Goal: Task Accomplishment & Management: Manage account settings

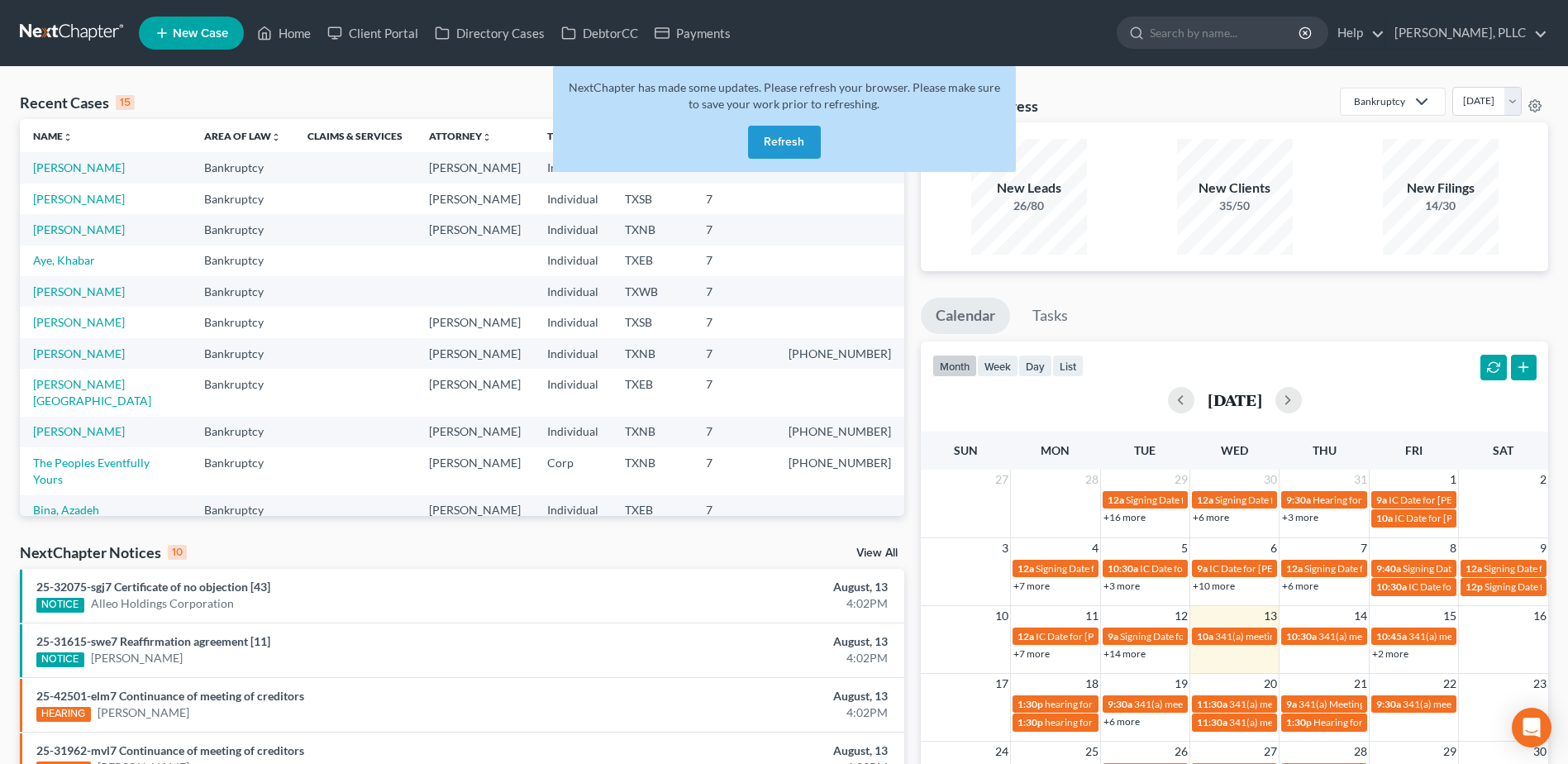
click at [794, 136] on button "Refresh" at bounding box center [784, 142] width 73 height 33
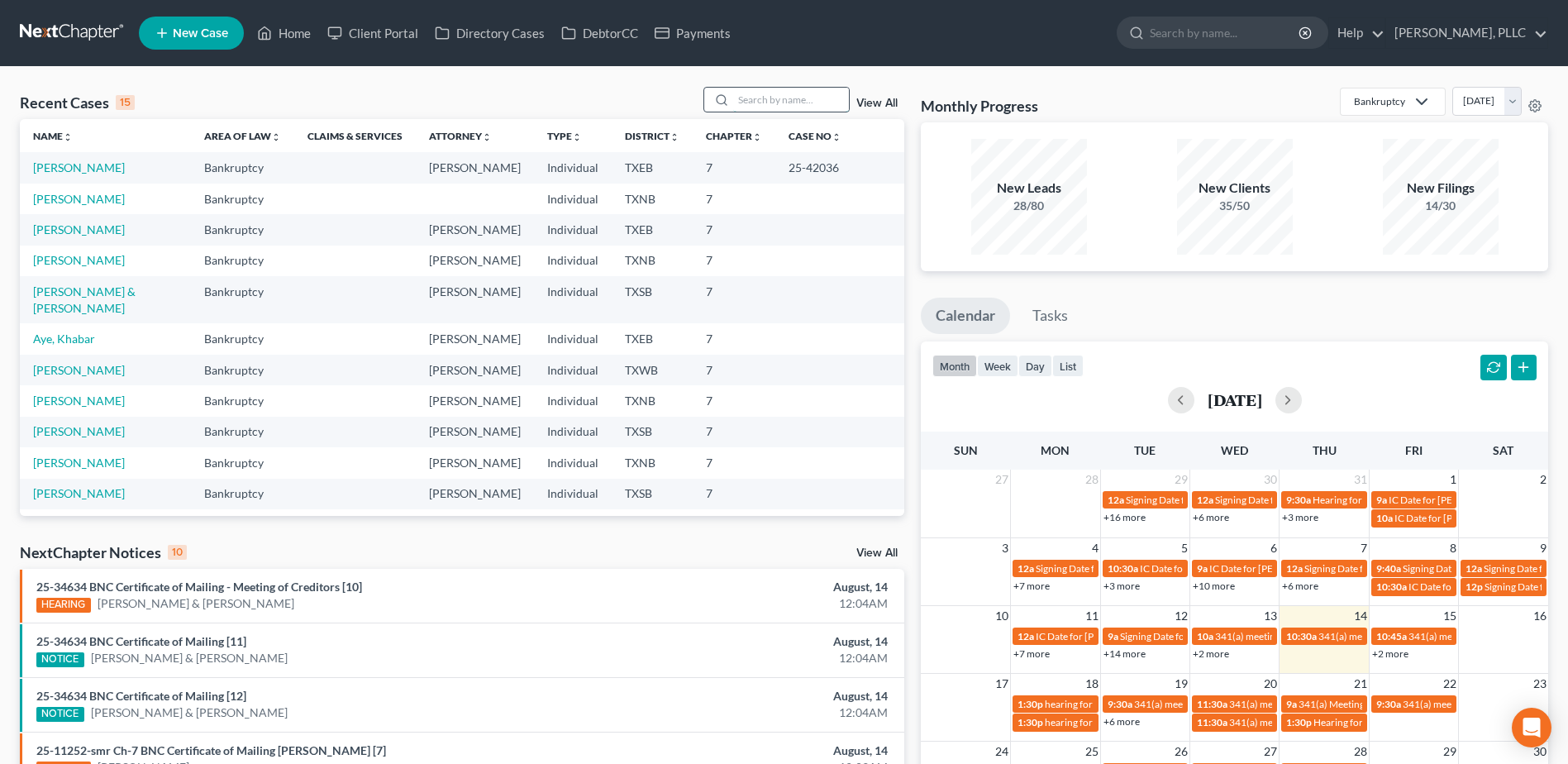
click at [800, 108] on input "search" at bounding box center [790, 99] width 115 height 24
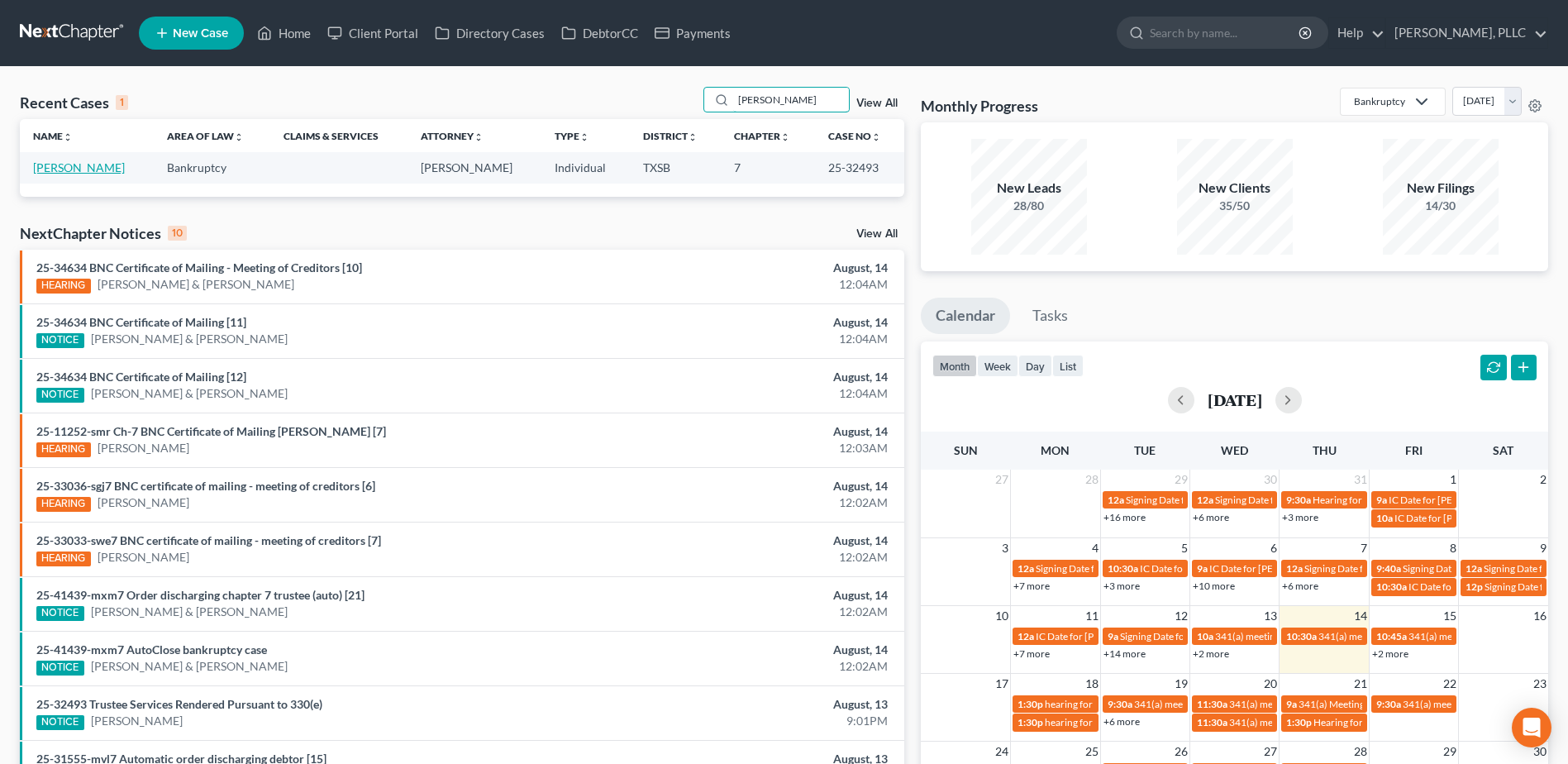
type input "lyles"
click at [70, 169] on link "Lyles, Angela" at bounding box center [79, 167] width 92 height 14
select select "4"
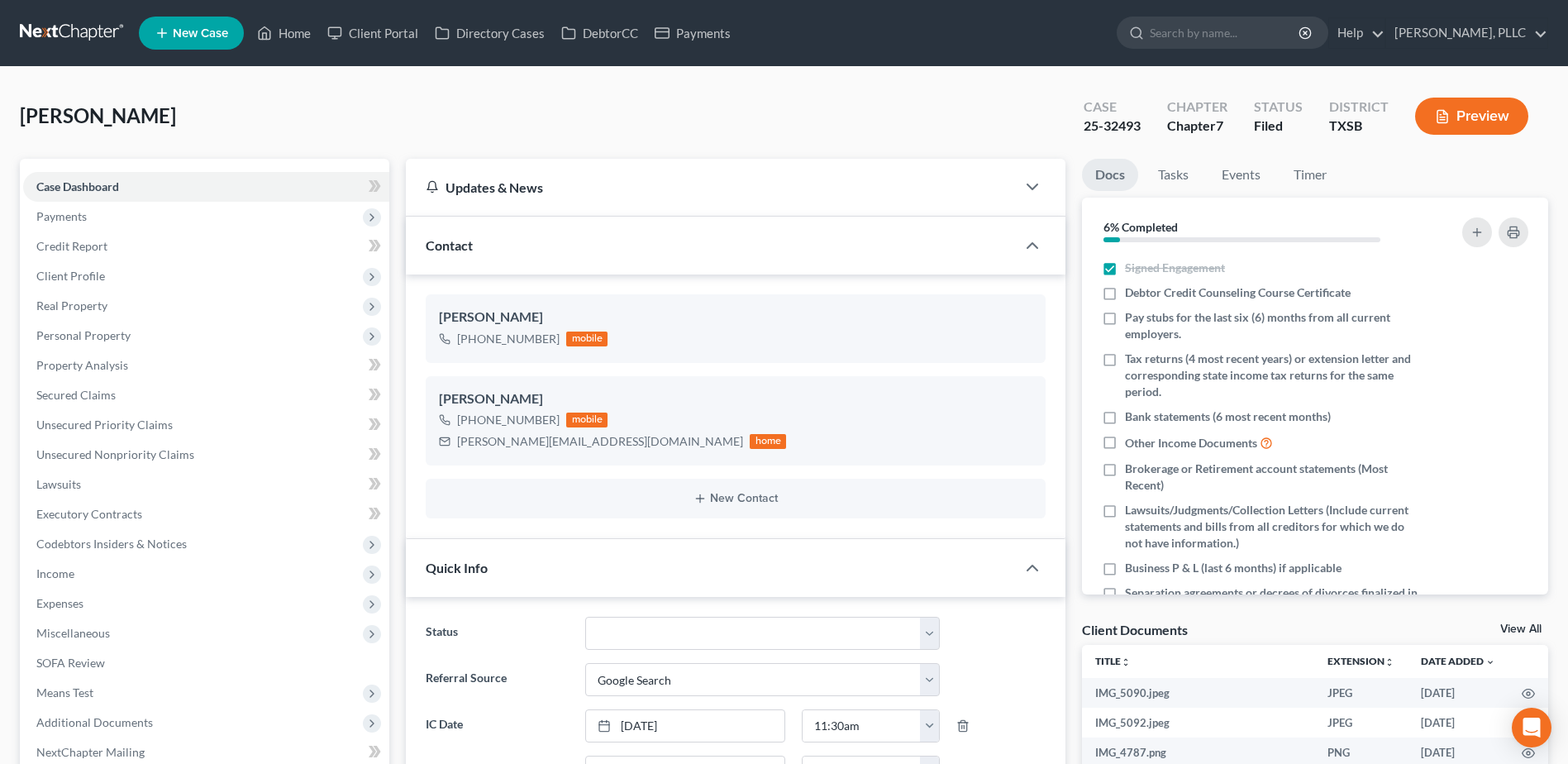
scroll to position [2548, 0]
click at [931, 631] on select "Appellate Phase Case Closed Dead File Demand Letter Phase Discharged Discharge …" at bounding box center [763, 633] width 355 height 33
select select "1"
click at [586, 617] on select "Appellate Phase Case Closed Dead File Demand Letter Phase Discharged Discharge …" at bounding box center [763, 633] width 355 height 33
click at [595, 121] on div "Lyles, Angela Upgraded Case 25-32493 Chapter Chapter 7 Status Case Closed Distr…" at bounding box center [784, 122] width 1529 height 72
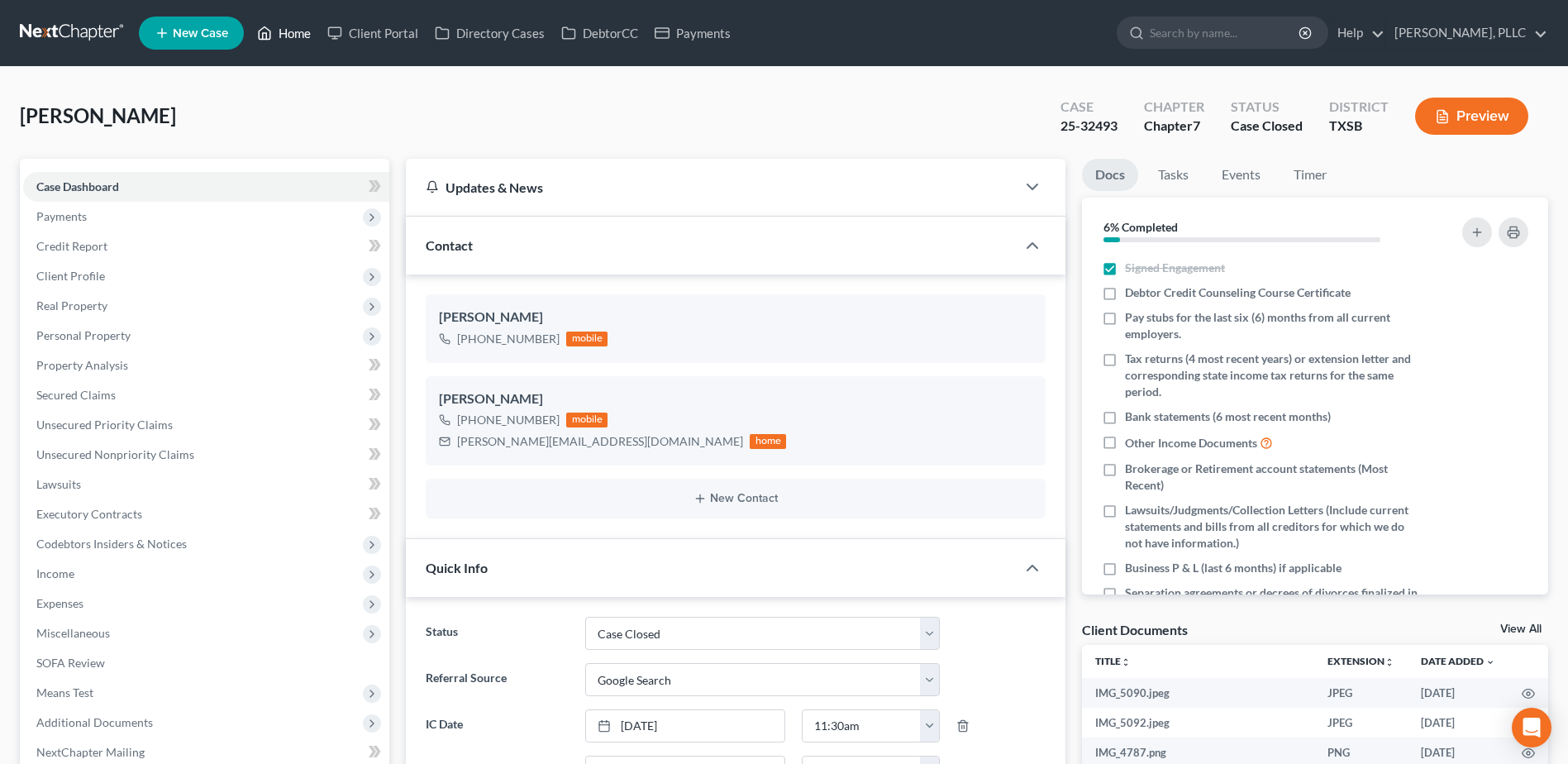
drag, startPoint x: 307, startPoint y: 29, endPoint x: 1006, endPoint y: 155, distance: 710.3
click at [307, 29] on link "Home" at bounding box center [283, 33] width 70 height 30
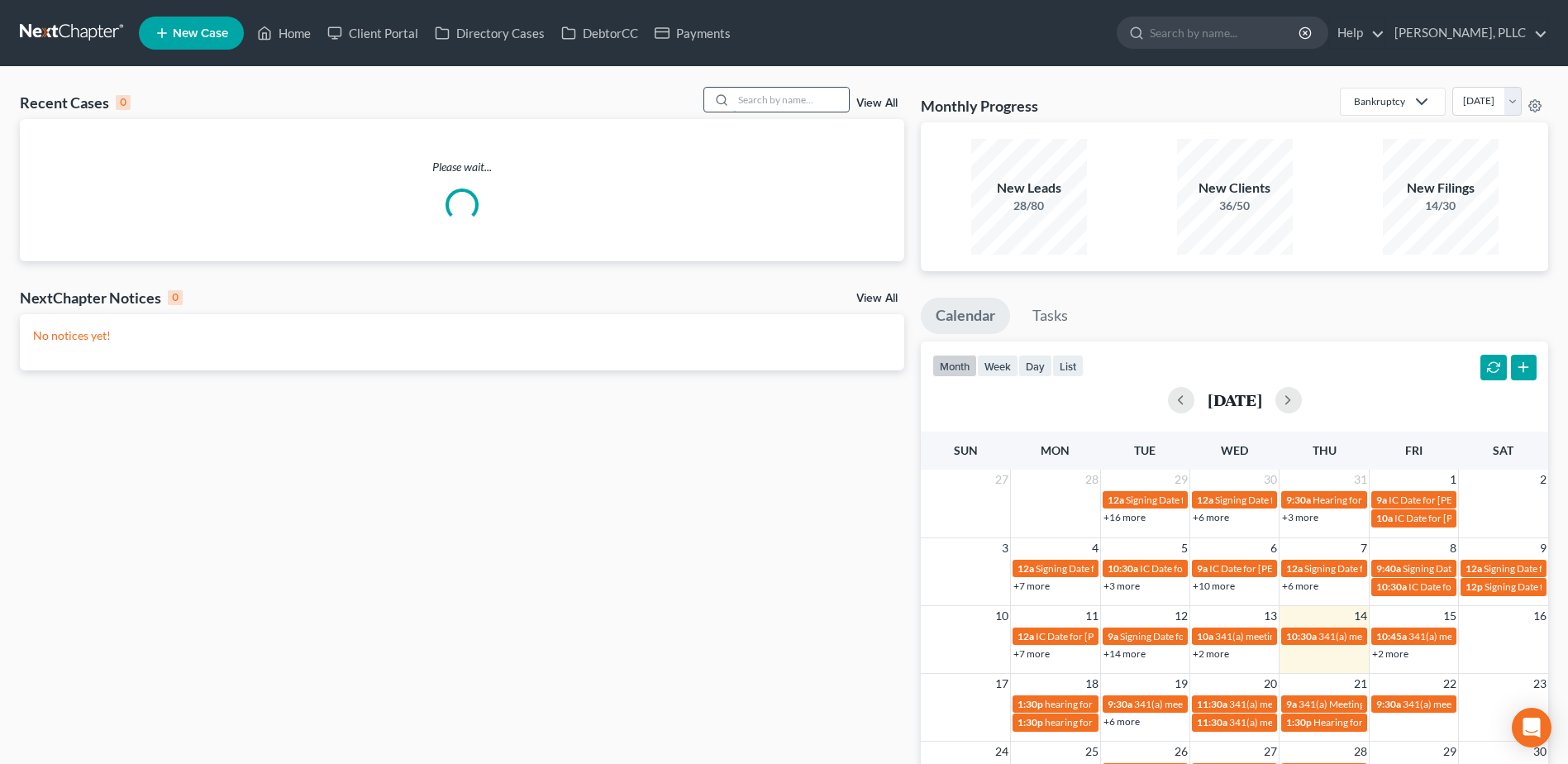
click at [829, 101] on input "search" at bounding box center [790, 99] width 115 height 24
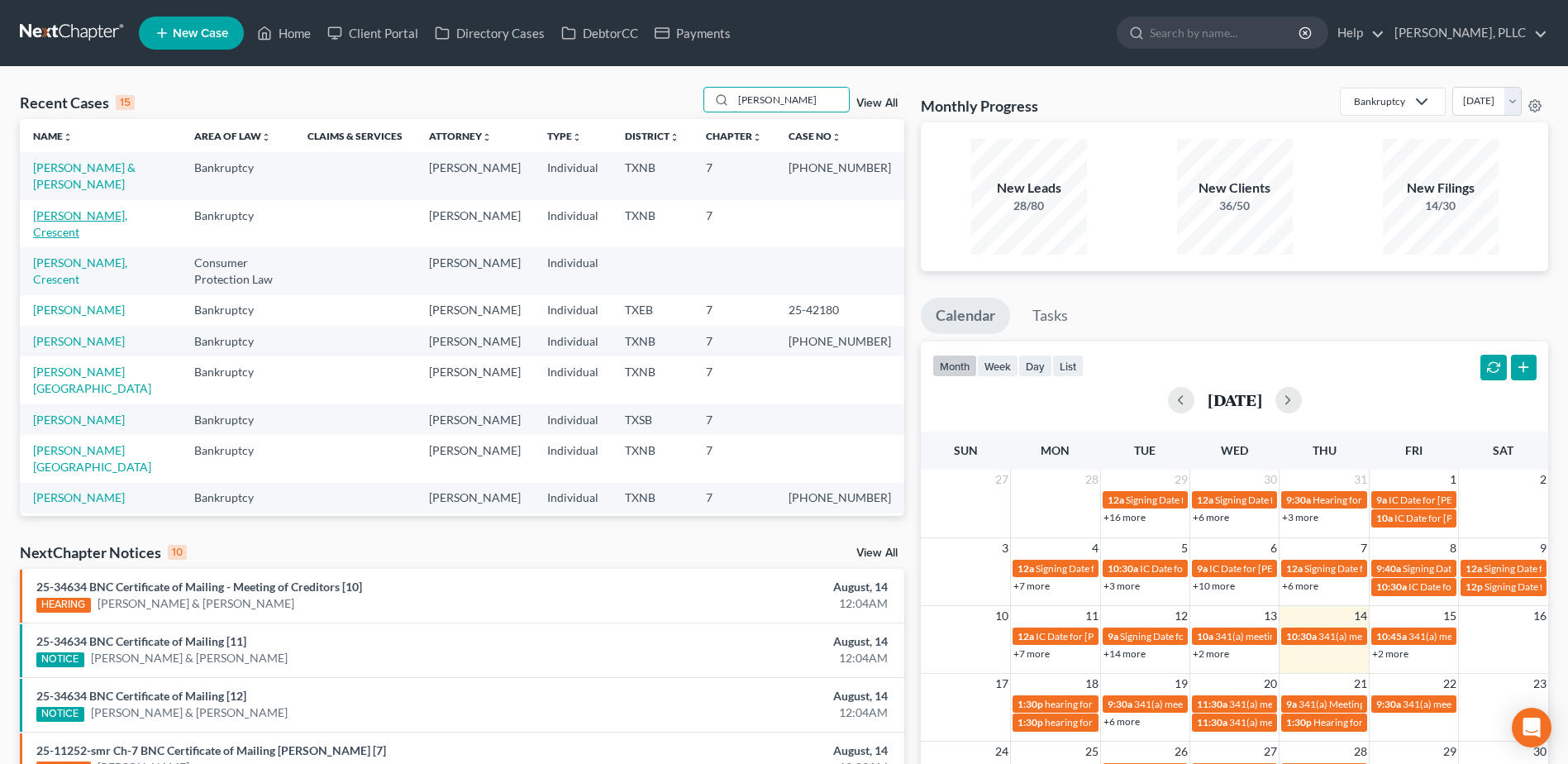
type input "davis"
click at [88, 208] on link "Davis, Crescent" at bounding box center [80, 223] width 94 height 31
select select "1"
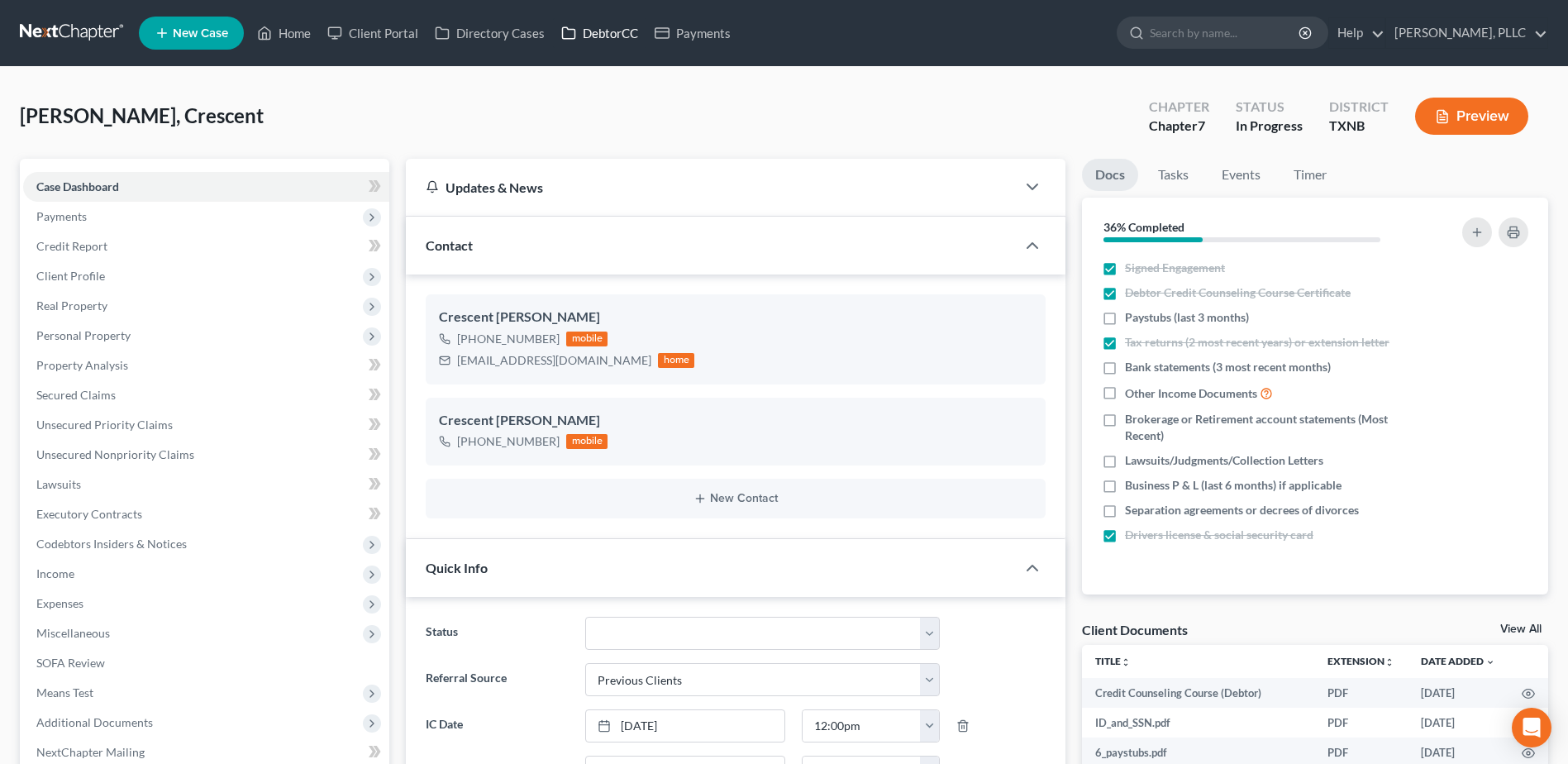
click at [601, 40] on link "DebtorCC" at bounding box center [600, 33] width 94 height 30
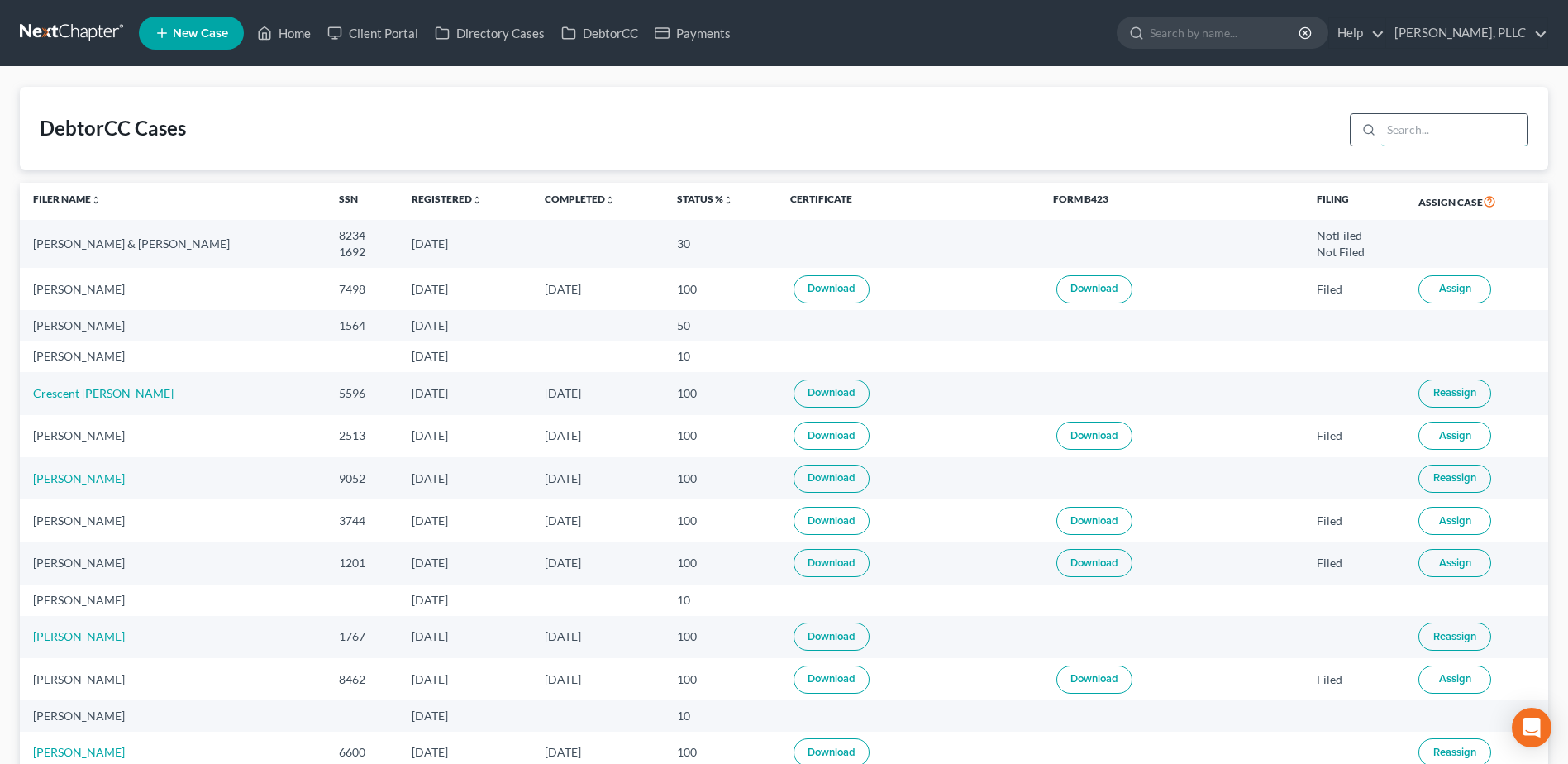
click at [1442, 127] on input "search" at bounding box center [1454, 130] width 146 height 31
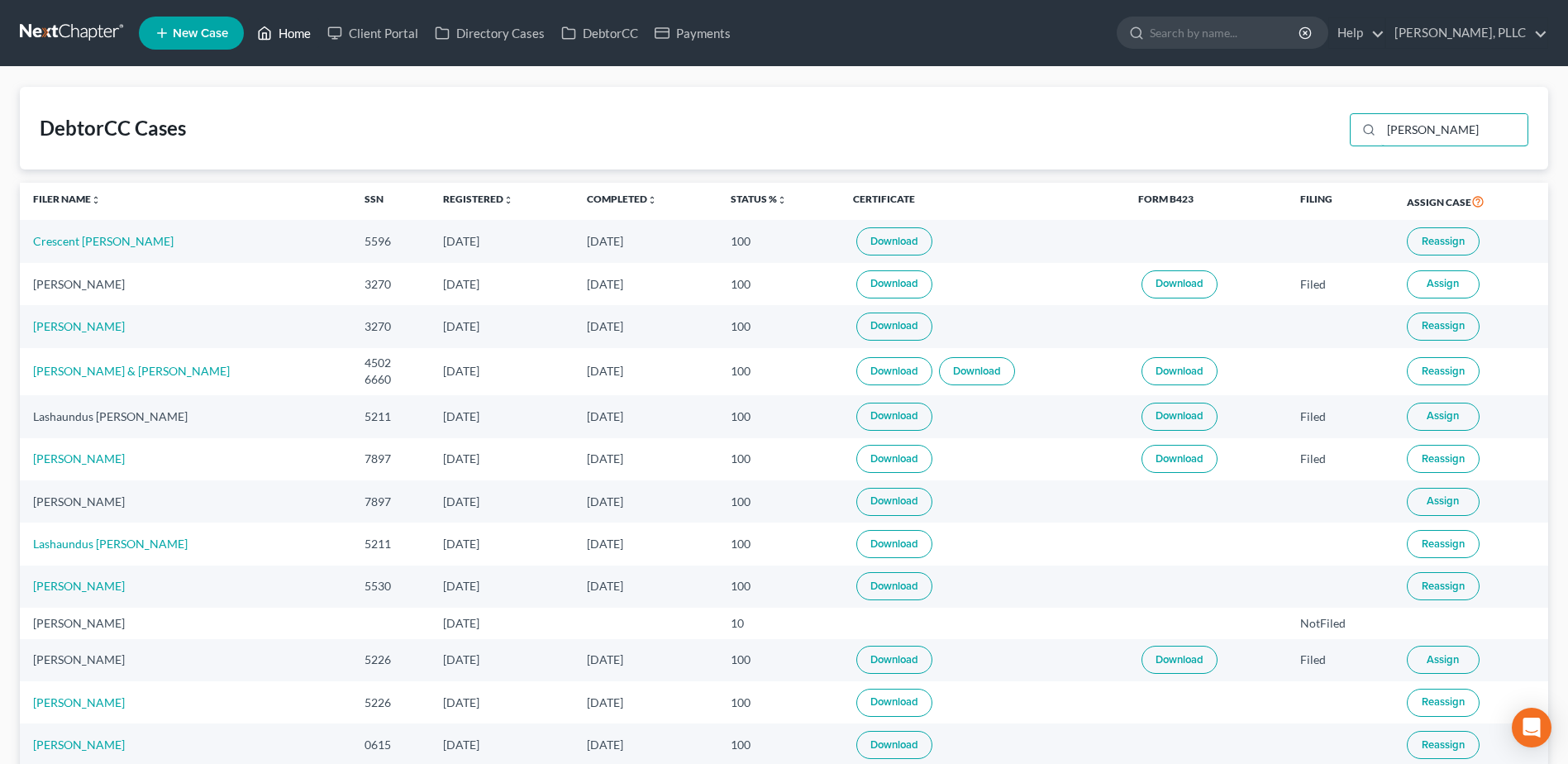
type input "davis"
click at [296, 37] on link "Home" at bounding box center [283, 33] width 70 height 30
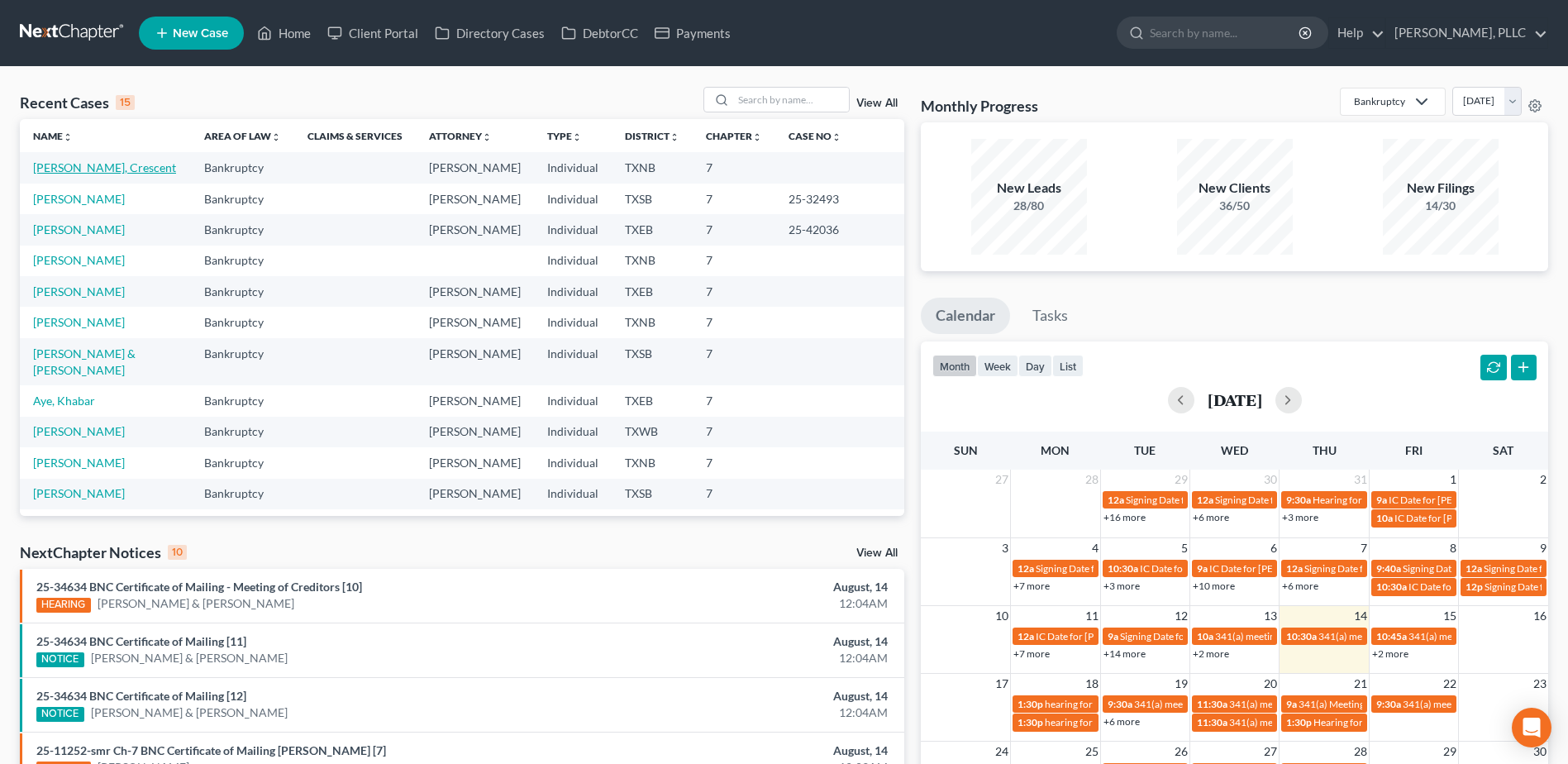
click at [84, 172] on link "Davis, Crescent" at bounding box center [104, 167] width 143 height 14
select select "1"
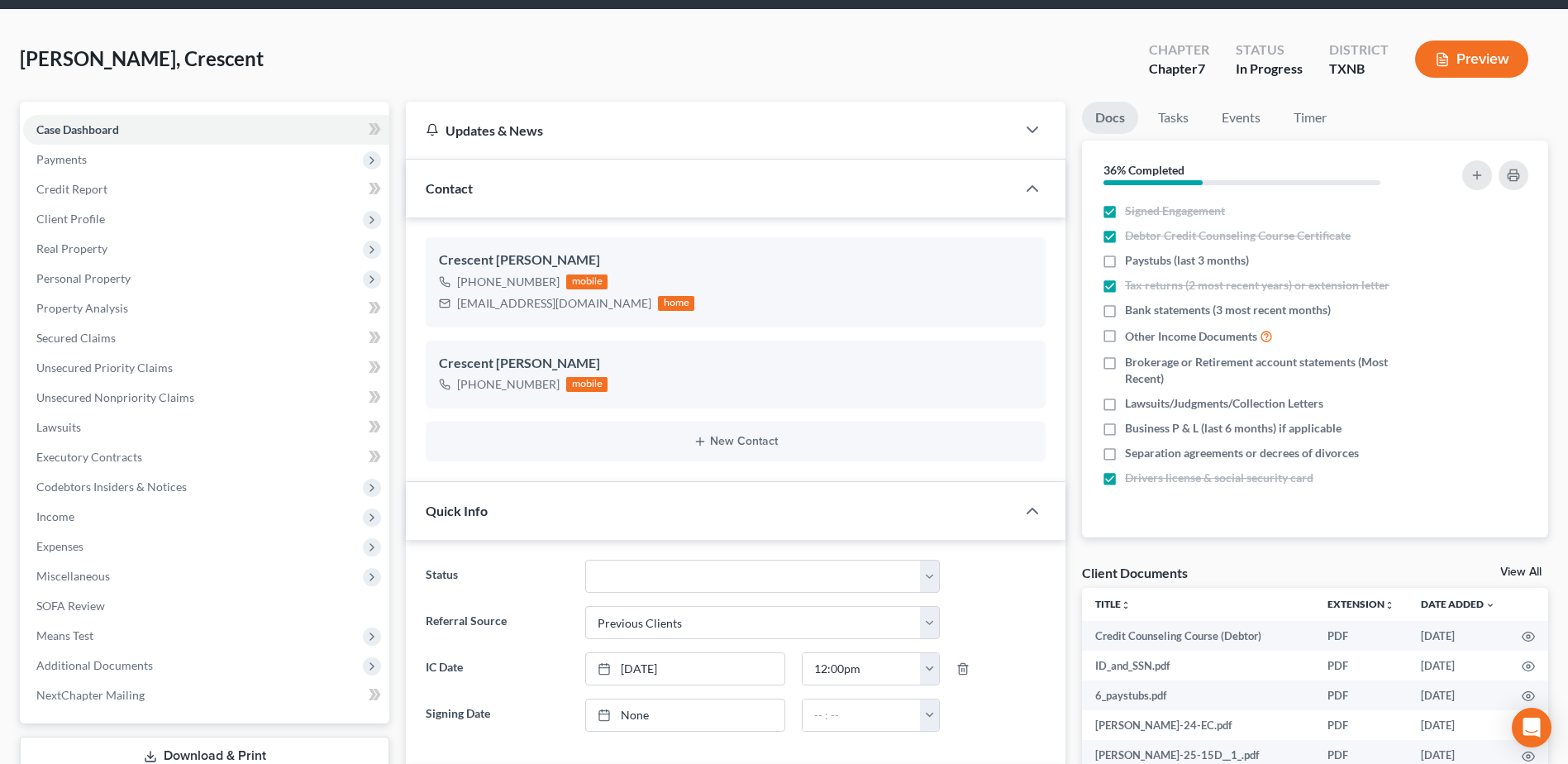
scroll to position [676, 0]
click at [1528, 573] on link "View All" at bounding box center [1521, 572] width 41 height 11
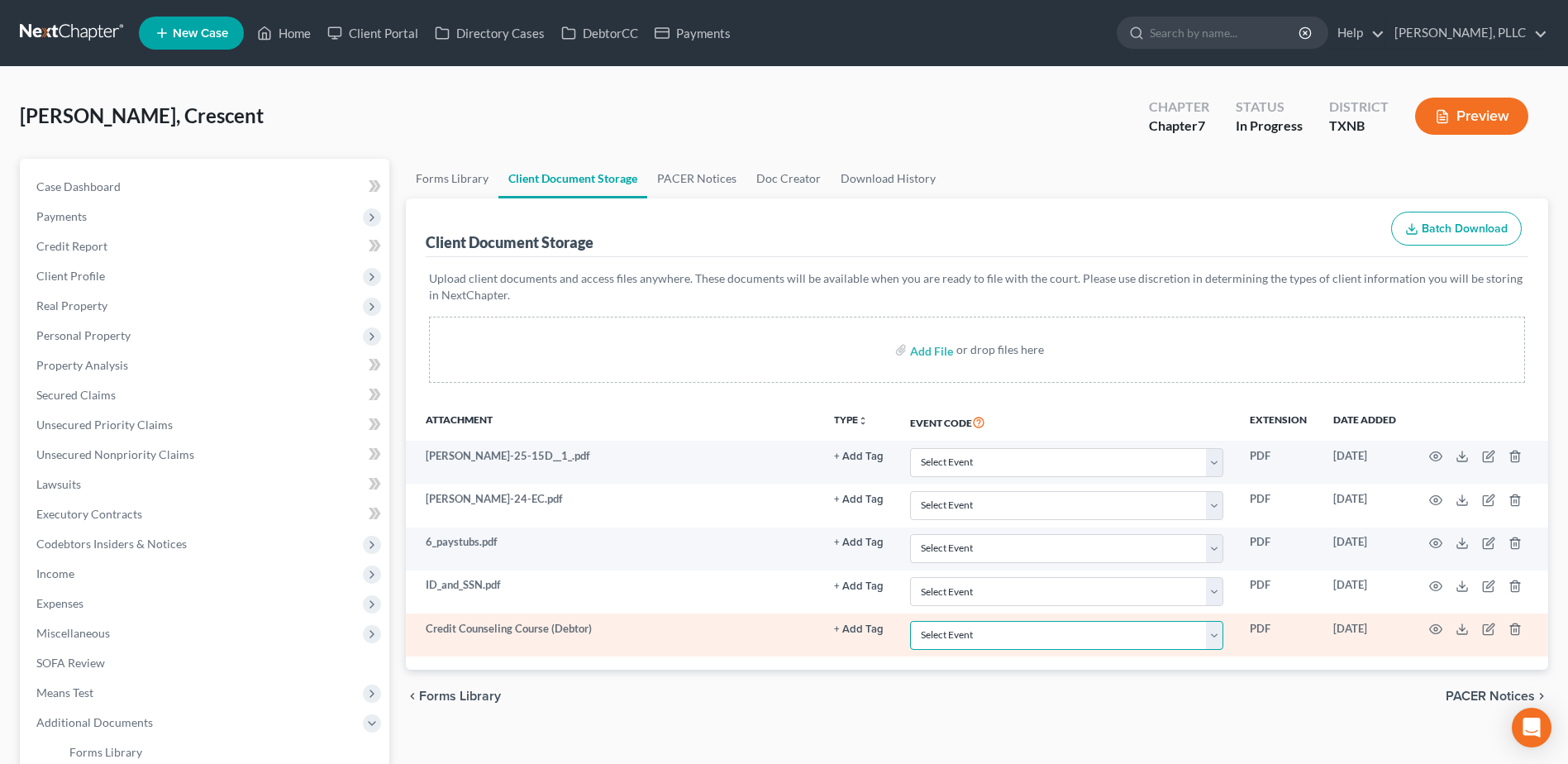
click at [1218, 636] on select "Select Event 20 Largest unsecured creditors Amended petition Attachment to Volu…" at bounding box center [1067, 634] width 313 height 29
select select "6"
click at [910, 620] on select "Select Event 20 Largest unsecured creditors Amended petition Attachment to Volu…" at bounding box center [1067, 634] width 313 height 29
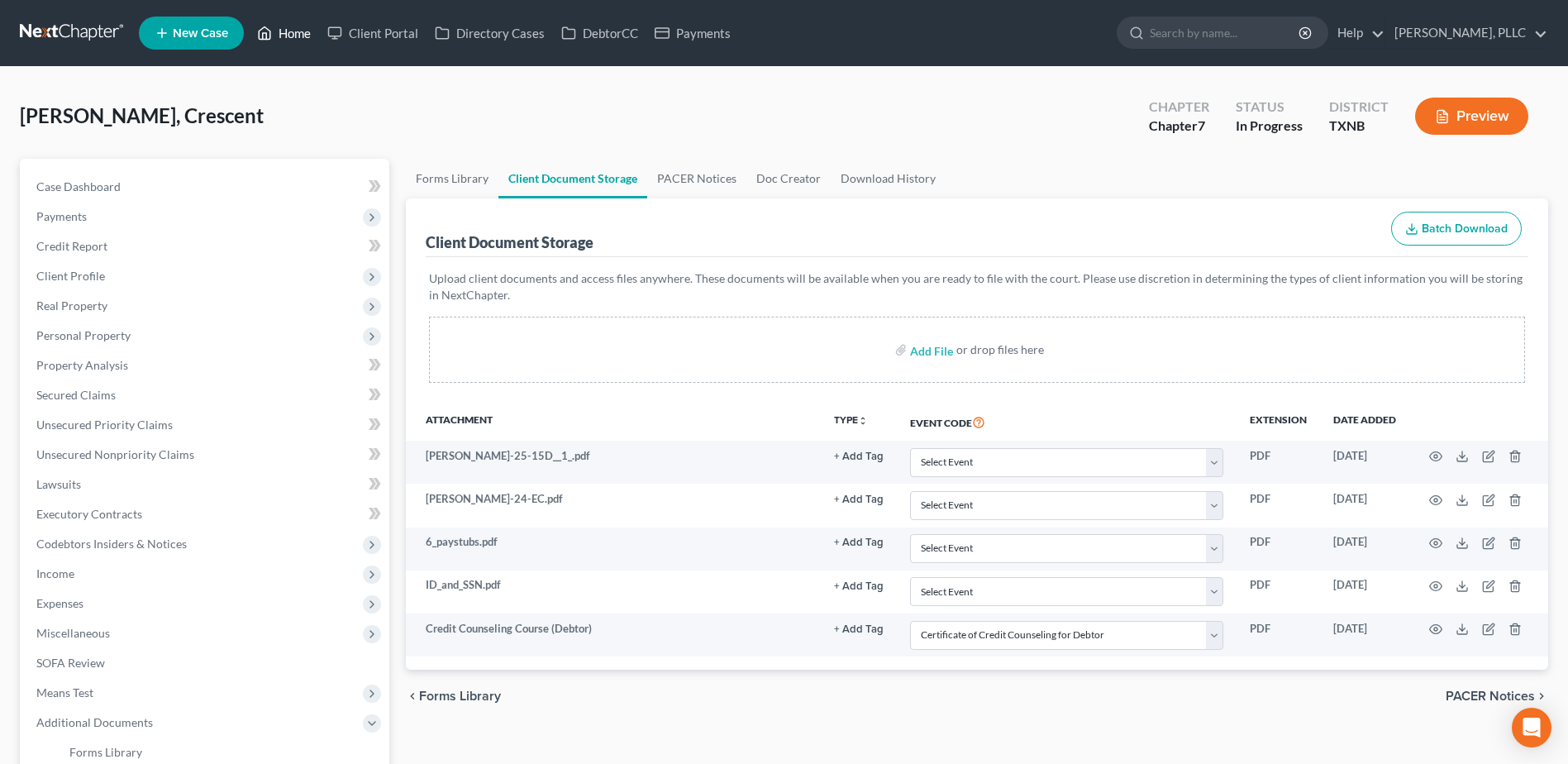
click at [295, 31] on link "Home" at bounding box center [283, 33] width 70 height 30
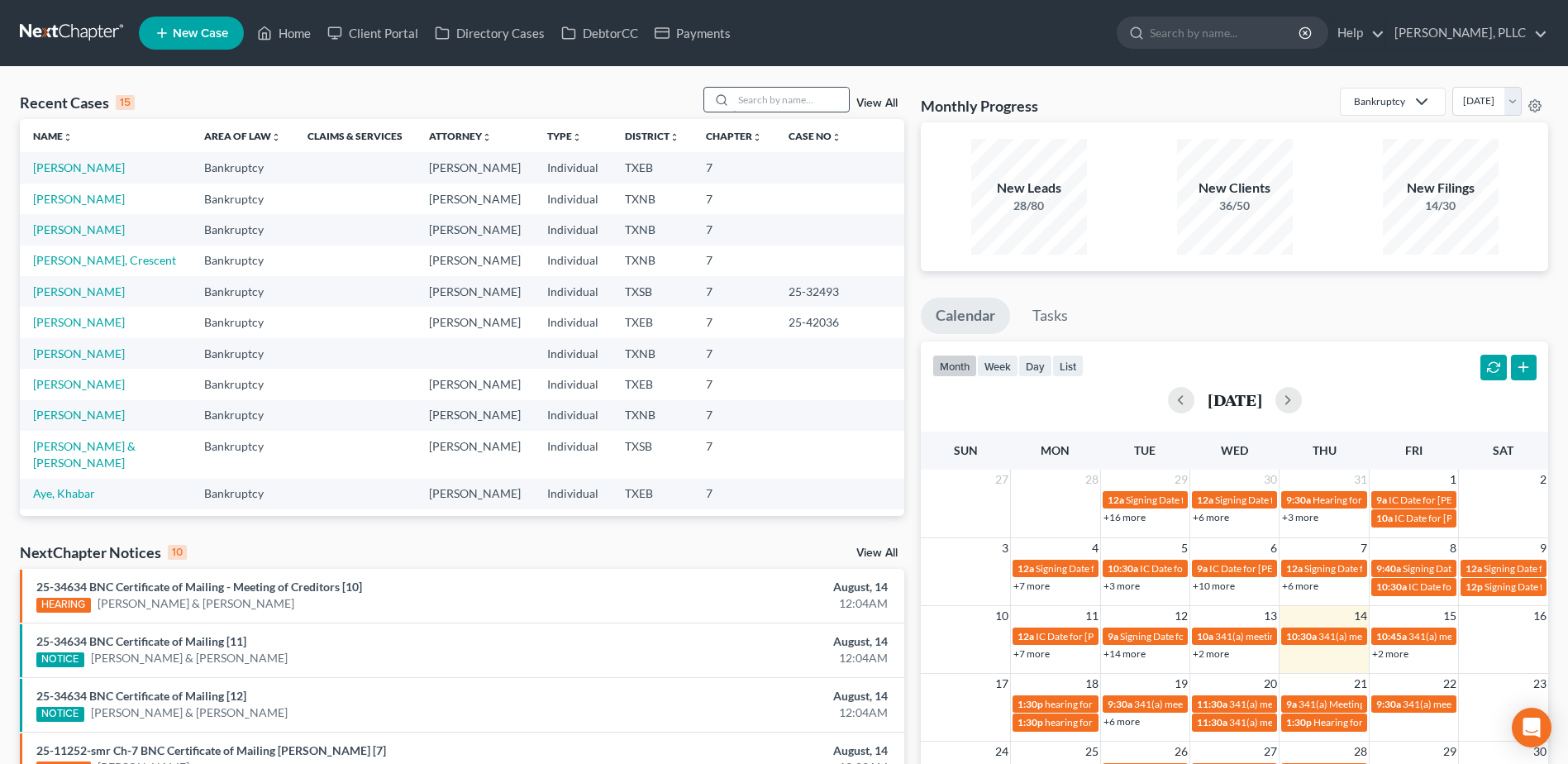
click at [808, 97] on input "search" at bounding box center [790, 99] width 115 height 24
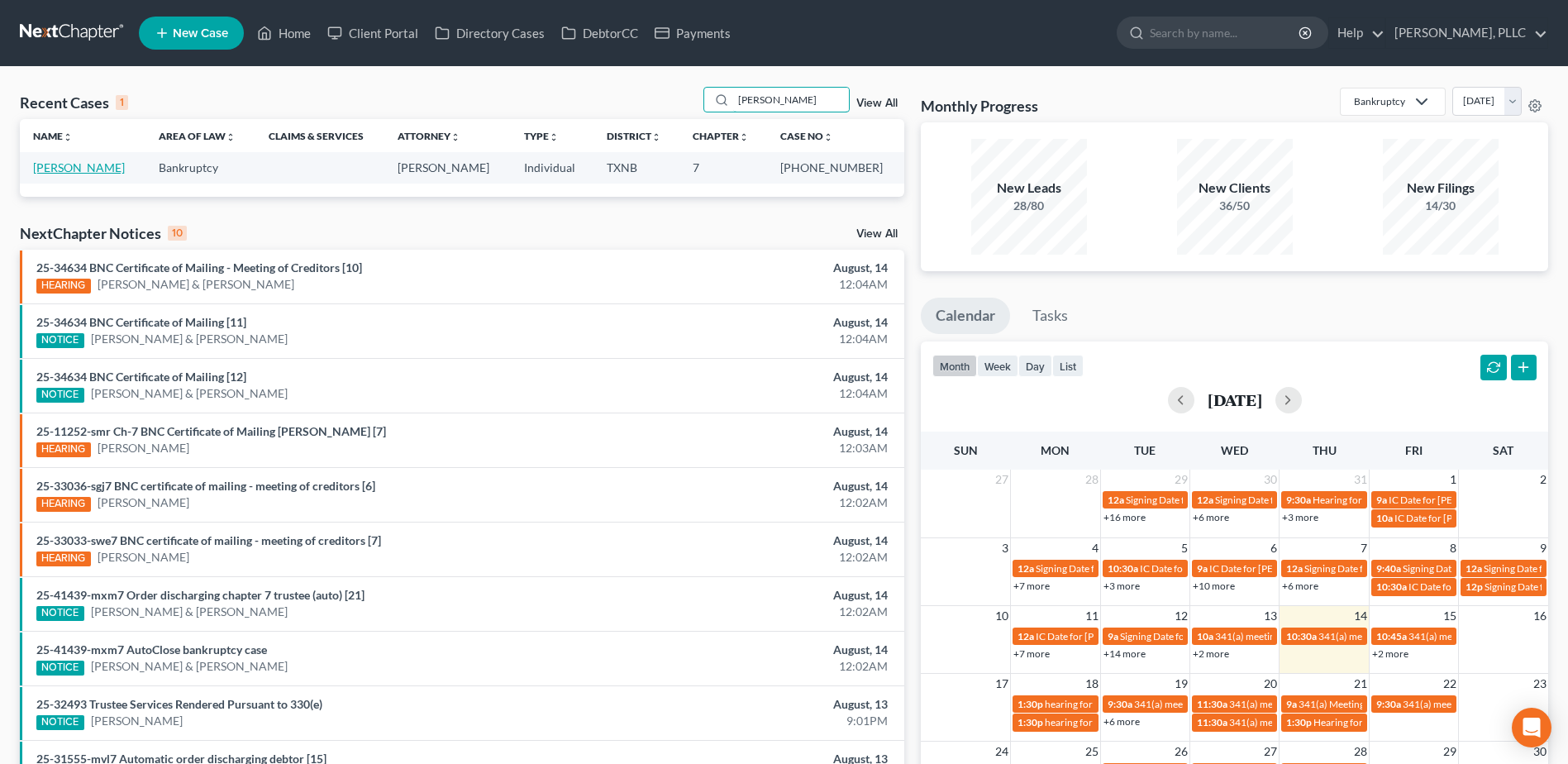
type input "rubio"
click at [87, 166] on link "Rubio, Patricia" at bounding box center [79, 167] width 92 height 14
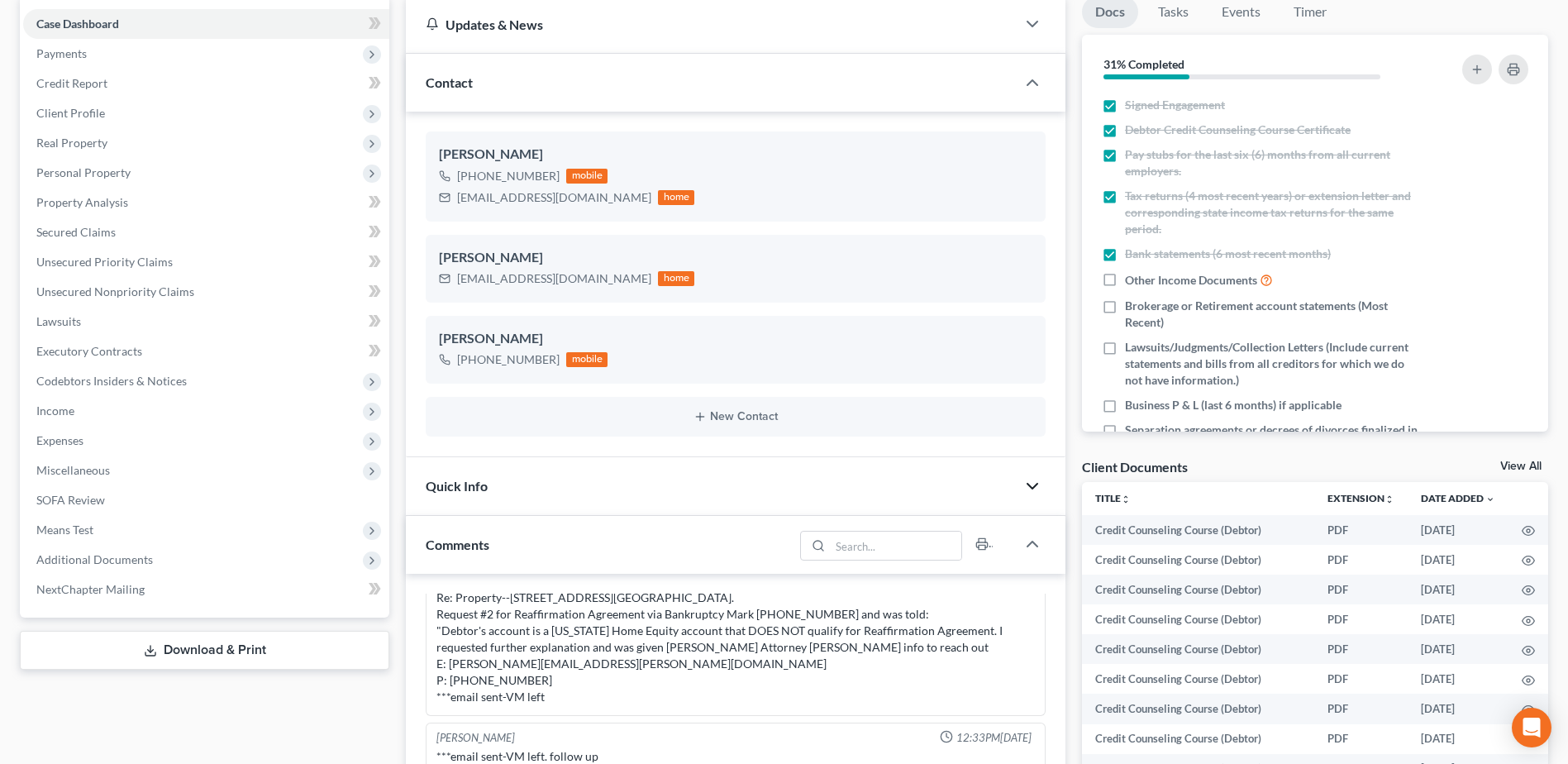
scroll to position [165, 0]
click at [1029, 564] on div "Comments" at bounding box center [735, 542] width 660 height 58
click at [1032, 482] on icon "button" at bounding box center [1032, 483] width 20 height 20
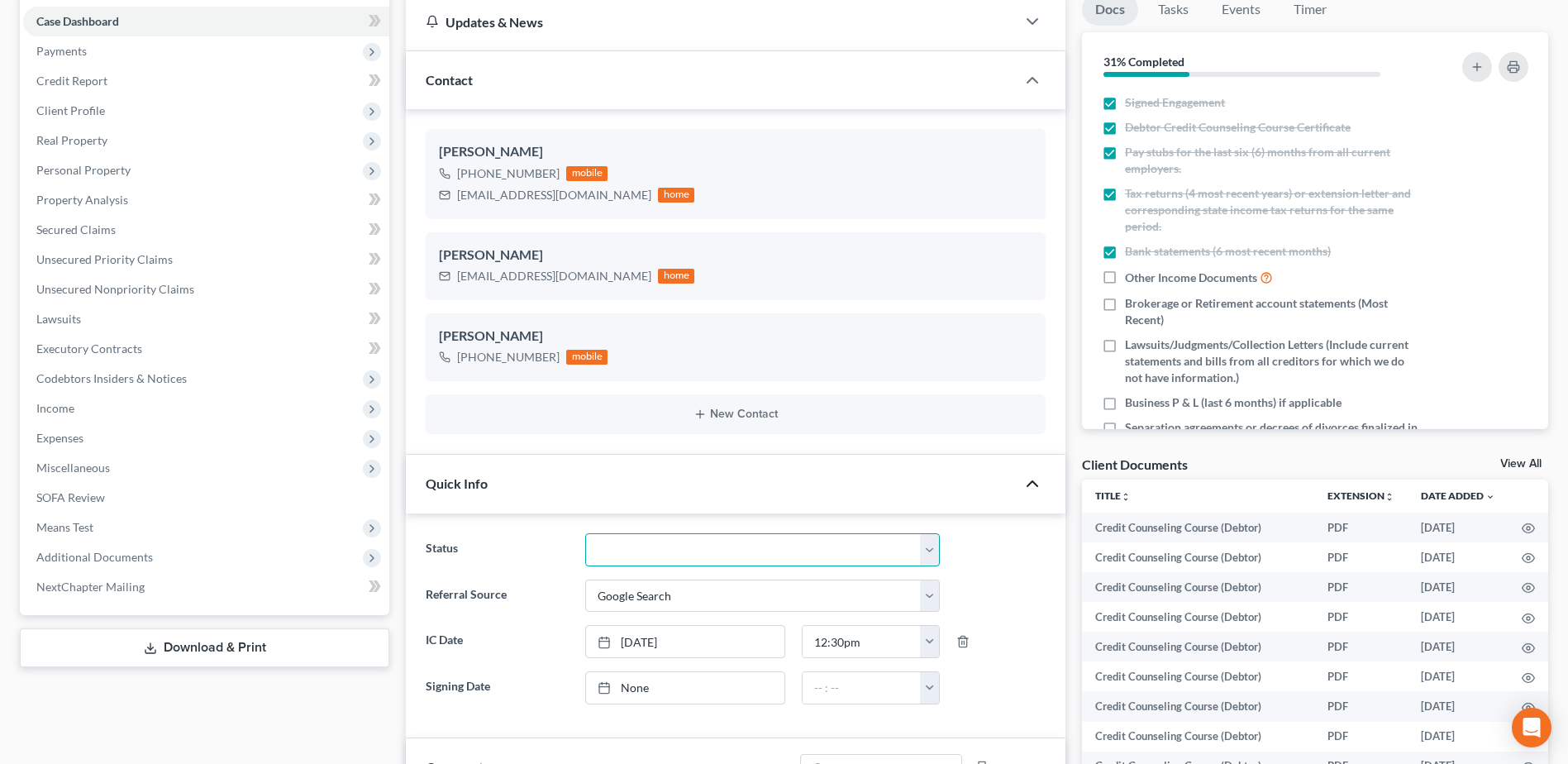
click at [928, 549] on select "Appellate Phase Case Closed Dead File Demand Letter Phase Discharged Discharge …" at bounding box center [763, 549] width 355 height 33
select select "1"
click at [586, 533] on select "Appellate Phase Case Closed Dead File Demand Letter Phase Discharged Discharge …" at bounding box center [763, 549] width 355 height 33
click at [1072, 148] on div "Updates & News × Texas Northern: Faster Filing Times! Updates have been made to…" at bounding box center [736, 725] width 677 height 1462
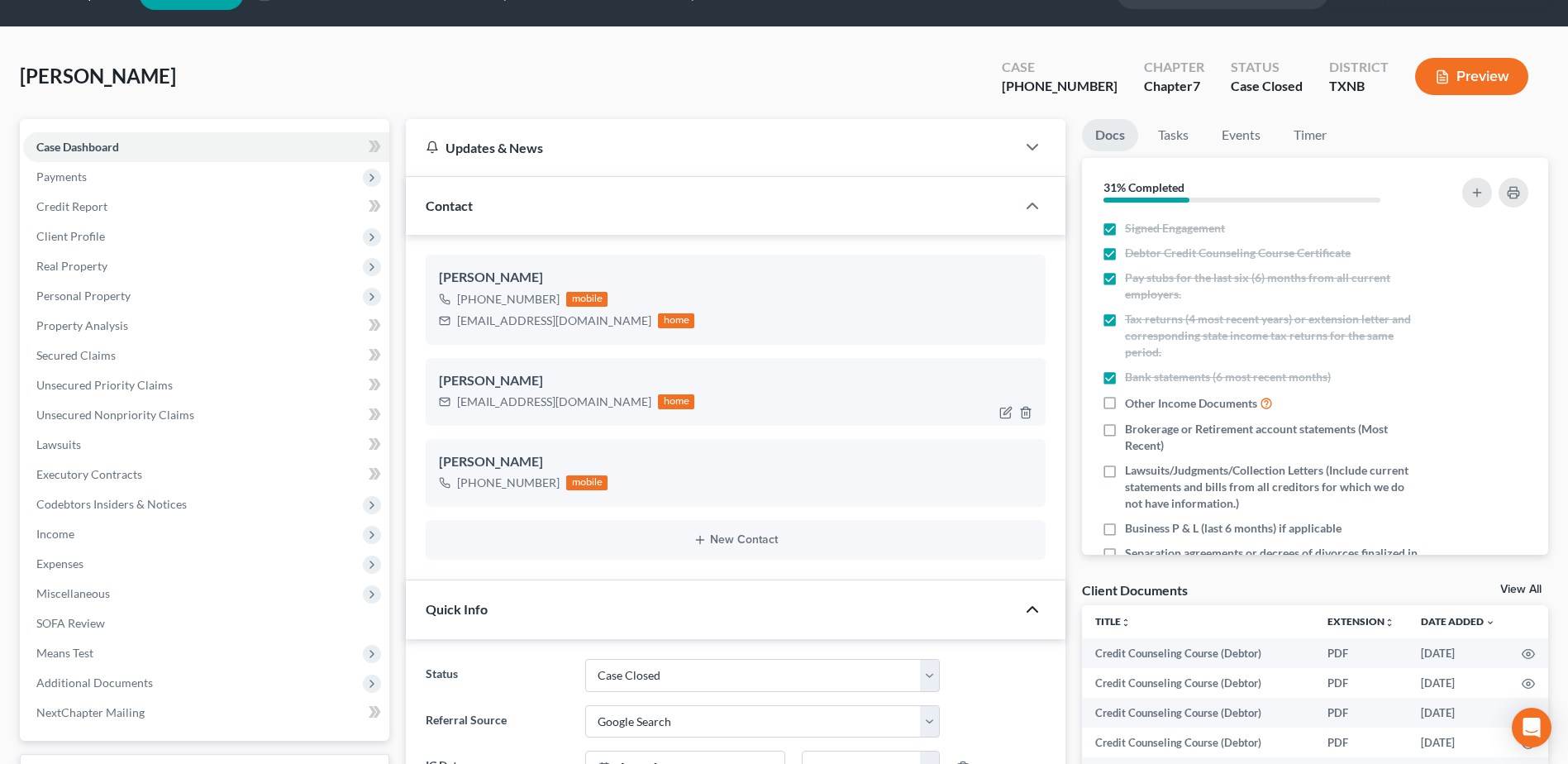
scroll to position [0, 0]
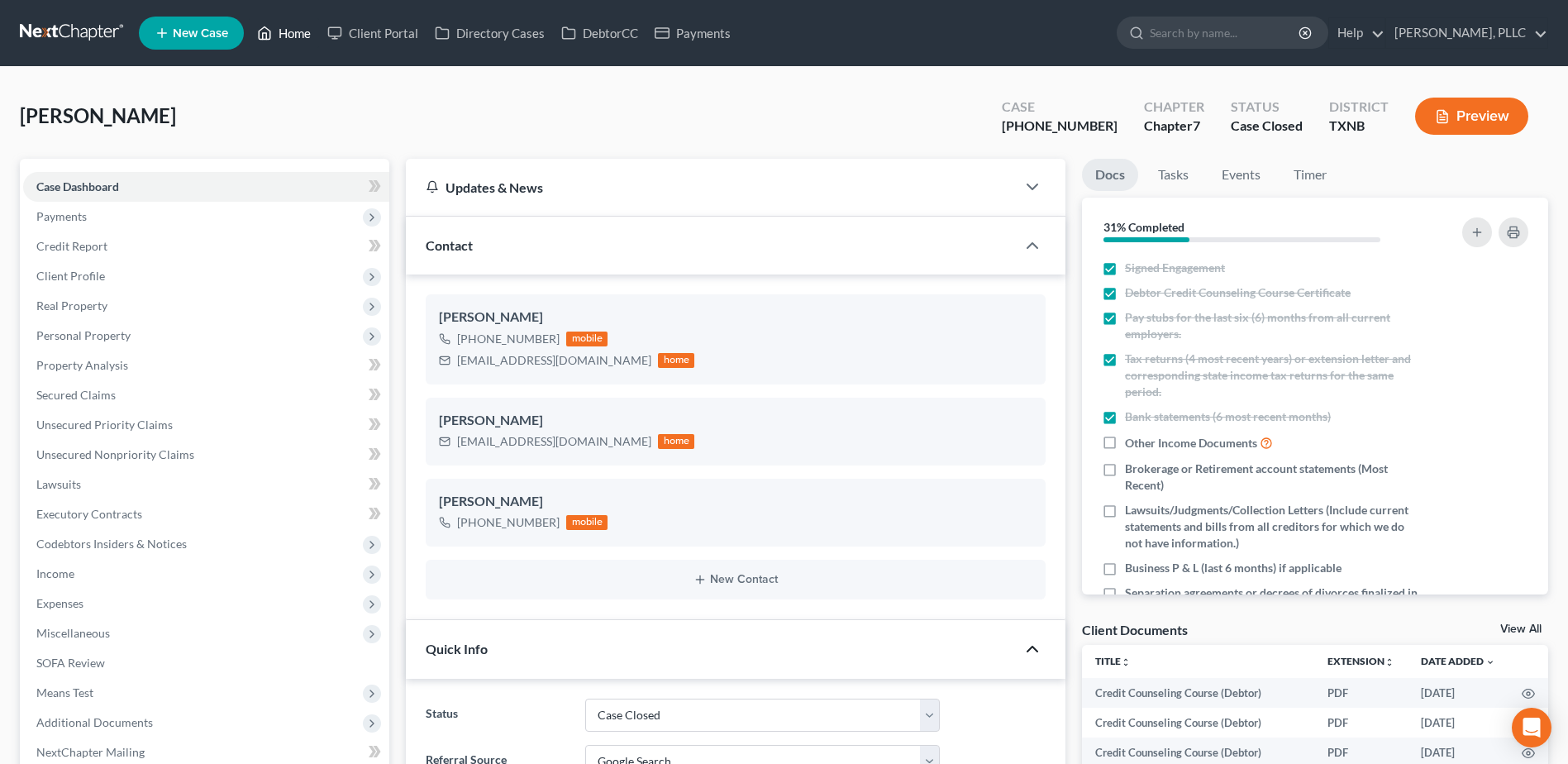
click at [297, 32] on link "Home" at bounding box center [283, 33] width 70 height 30
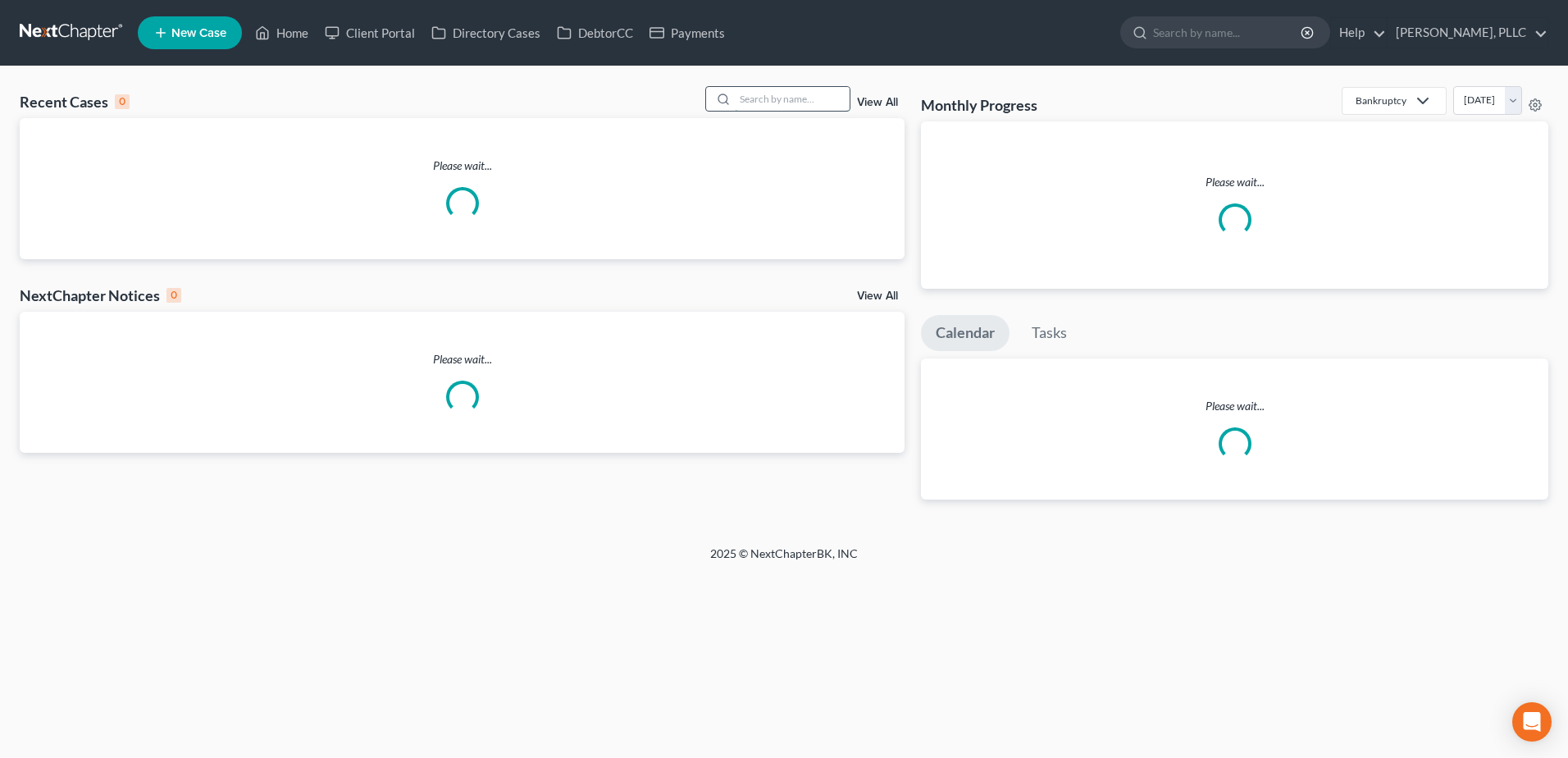
click at [792, 99] on input "search" at bounding box center [791, 99] width 115 height 24
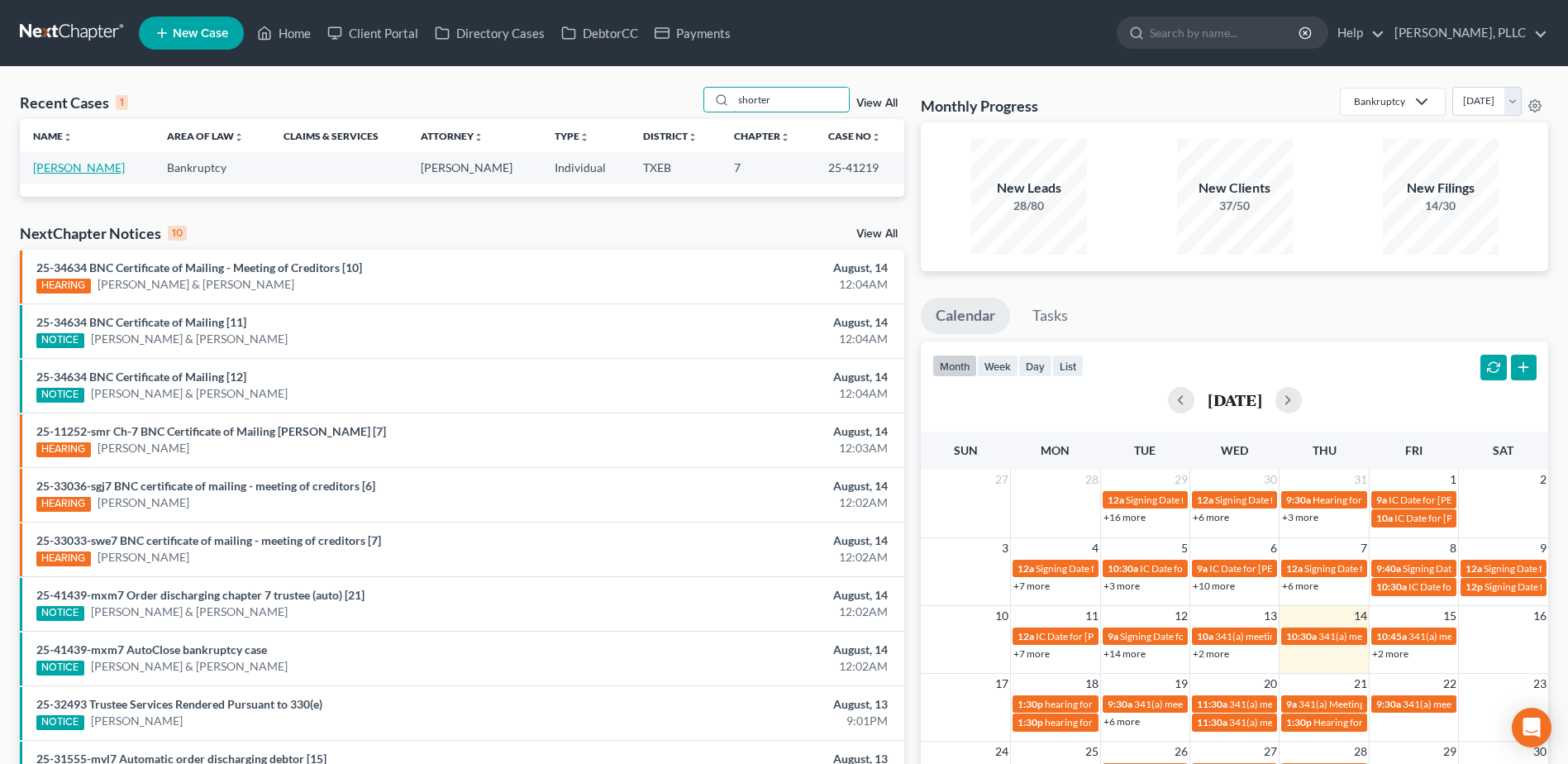
type input "shorter"
click at [99, 165] on link "Shorter, Renell" at bounding box center [79, 167] width 92 height 14
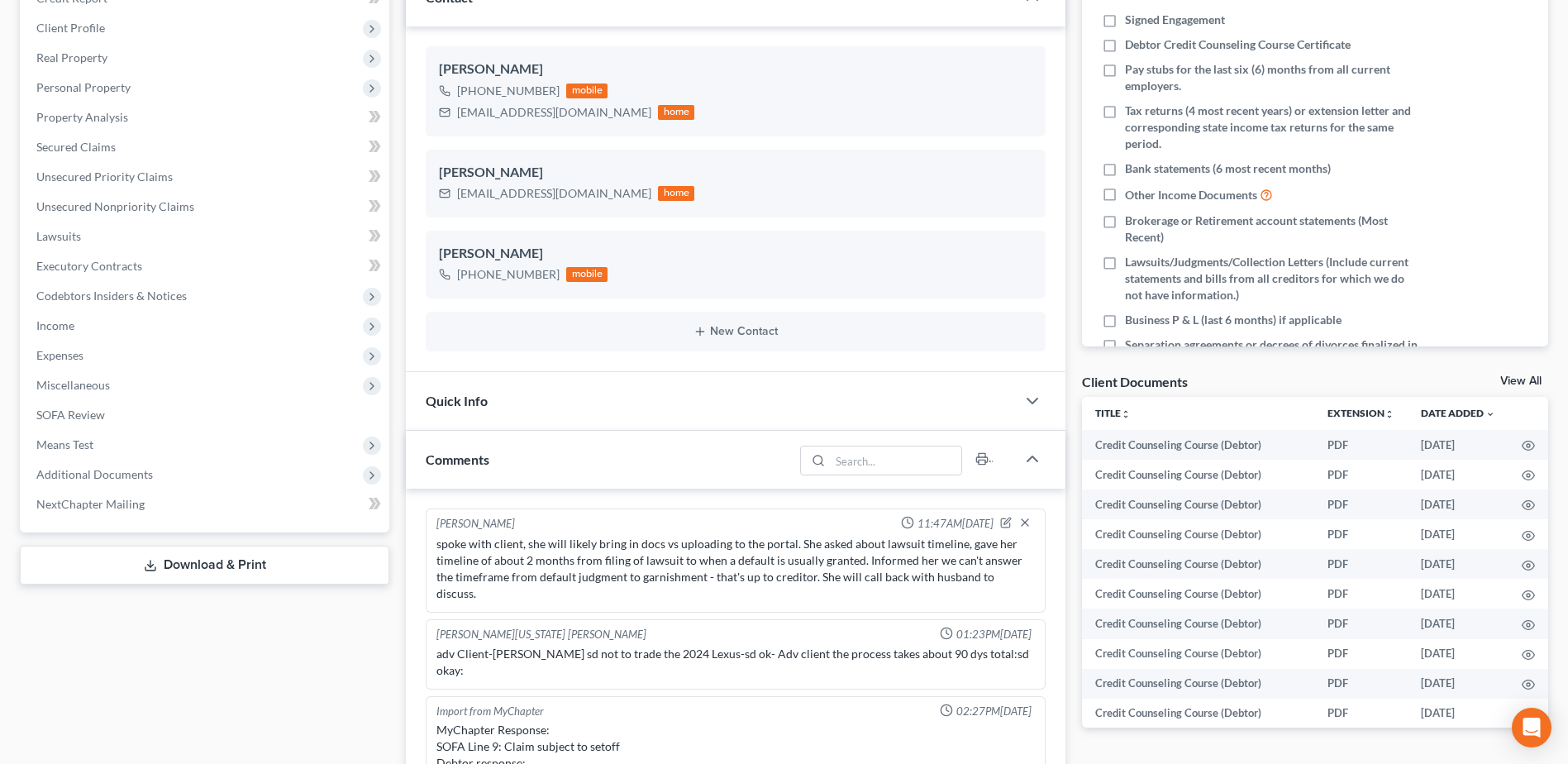
scroll to position [2819, 0]
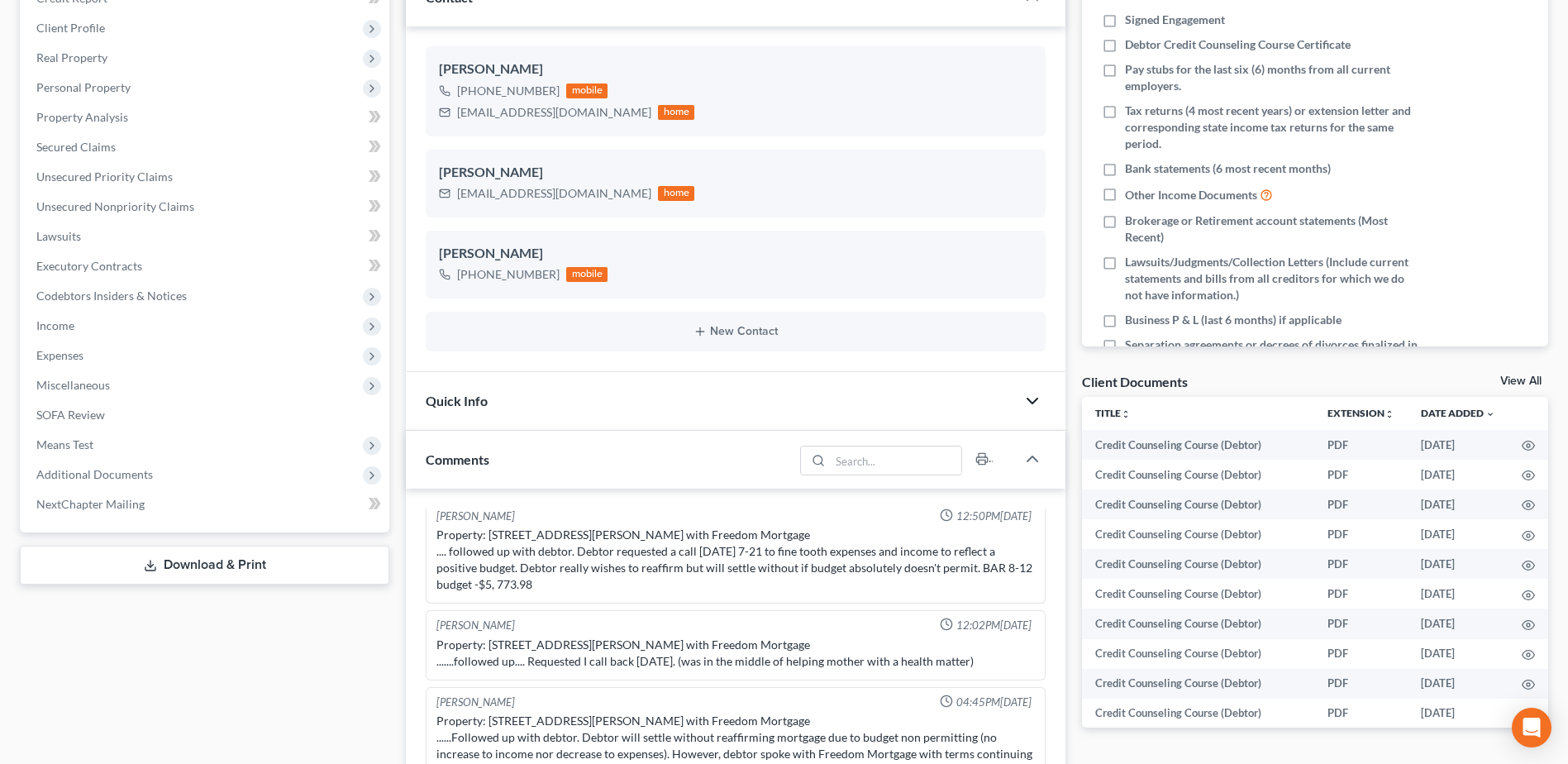
click at [1028, 399] on polyline "button" at bounding box center [1032, 401] width 10 height 5
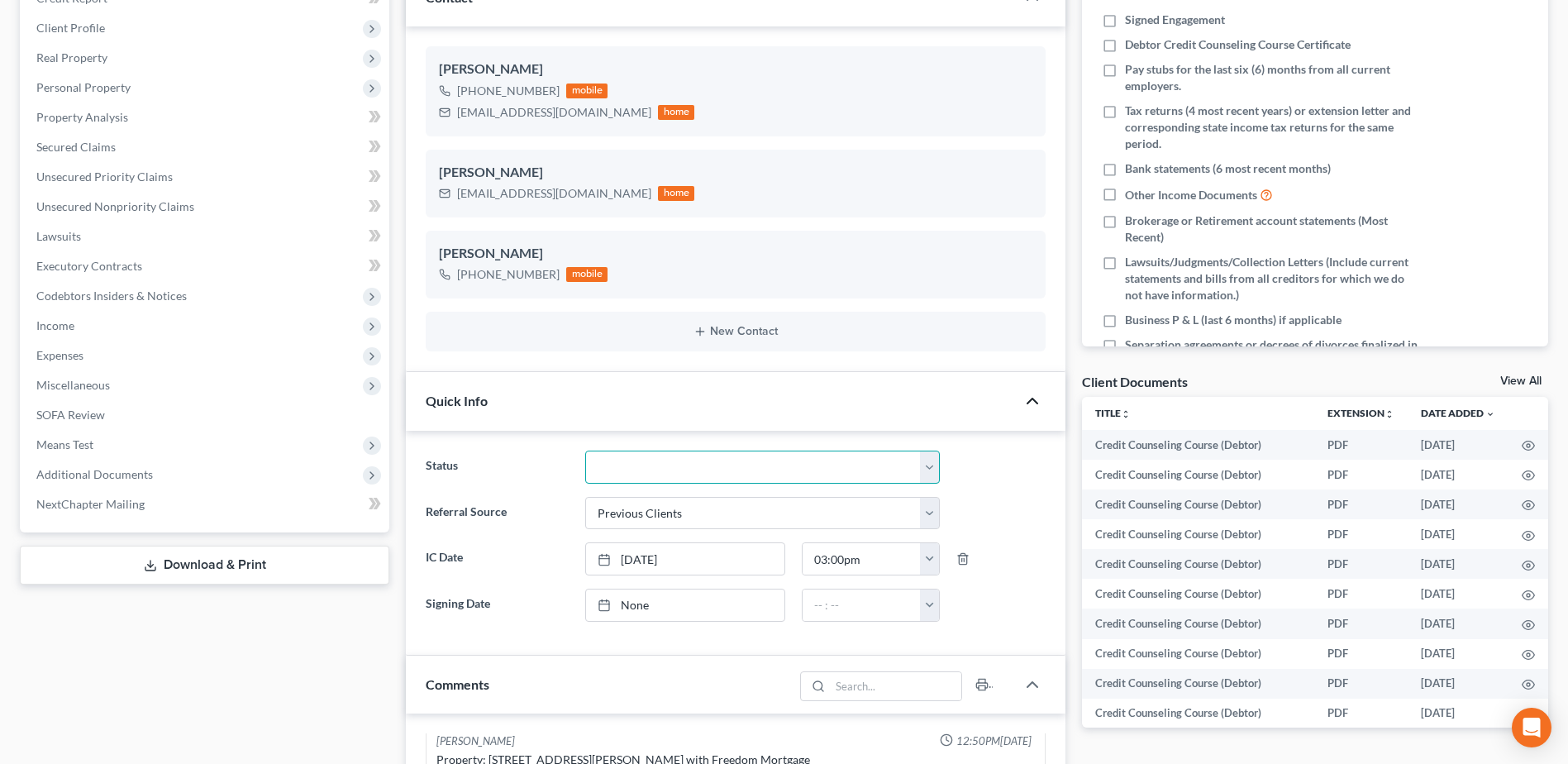
click at [933, 460] on select "Appellate Phase Case Closed Dead File Demand Letter Phase Discharged Discharge …" at bounding box center [763, 466] width 355 height 33
select select "4"
click at [586, 451] on select "Appellate Phase Case Closed Dead File Demand Letter Phase Discharged Discharge …" at bounding box center [763, 466] width 355 height 33
click at [1073, 330] on div "Docs Tasks Events Timer 0% Completed Nothing here yet! Signed Engagement Debtor…" at bounding box center [1315, 728] width 482 height 1636
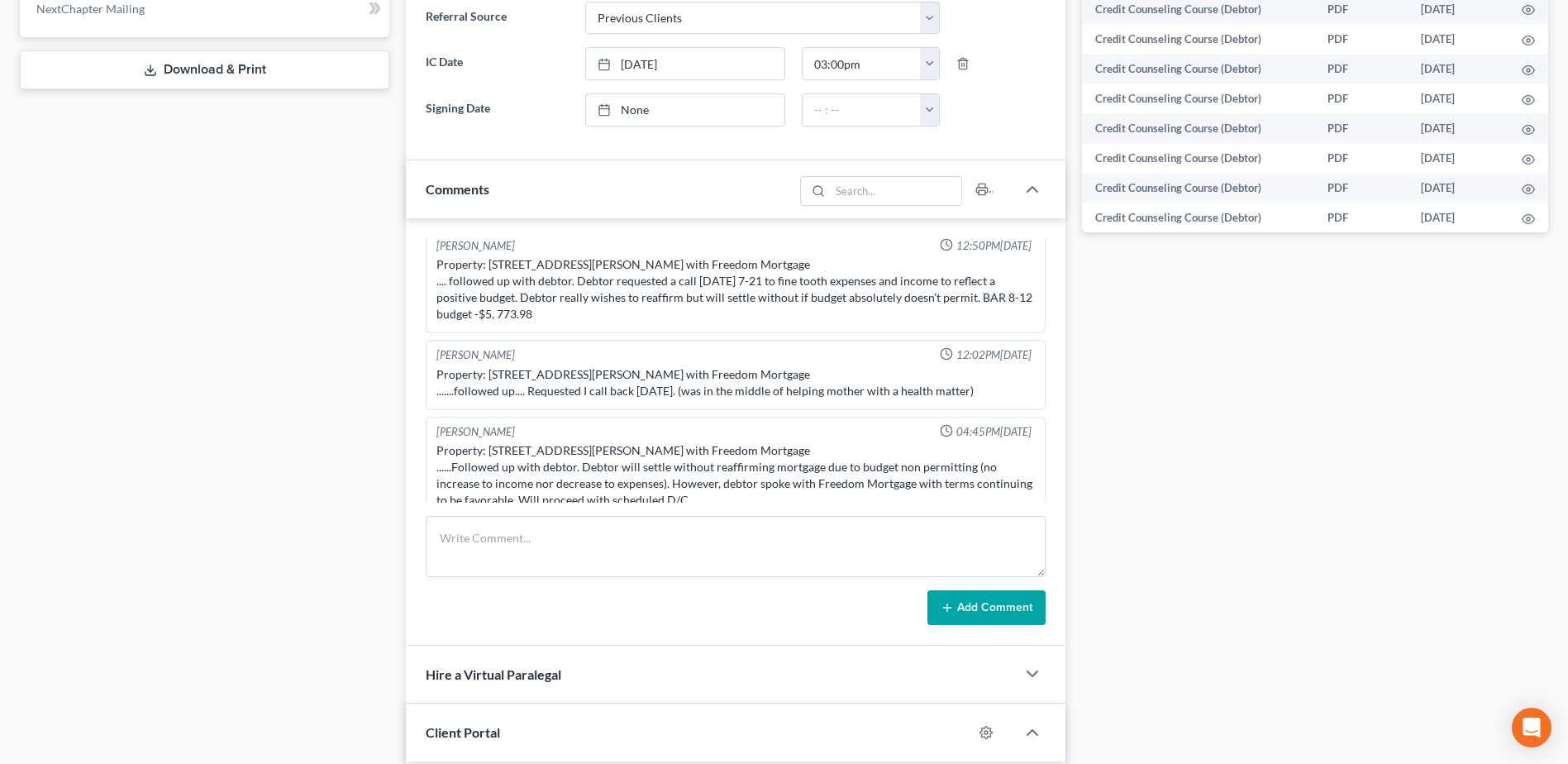
scroll to position [744, 0]
click at [636, 538] on textarea at bounding box center [736, 545] width 620 height 61
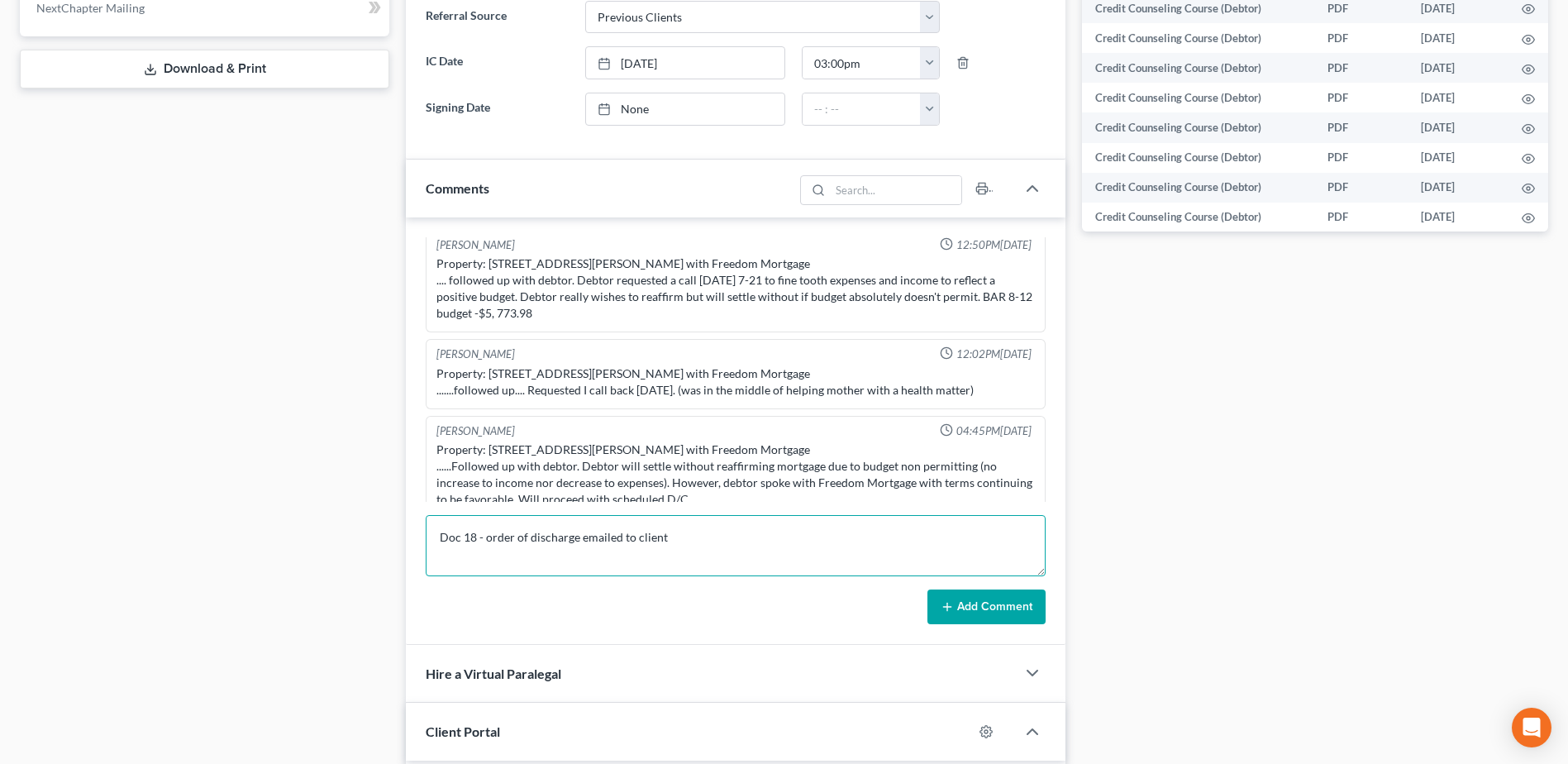
type textarea "Doc 18 - order of discharge emailed to client"
click at [972, 606] on button "Add Comment" at bounding box center [986, 606] width 118 height 35
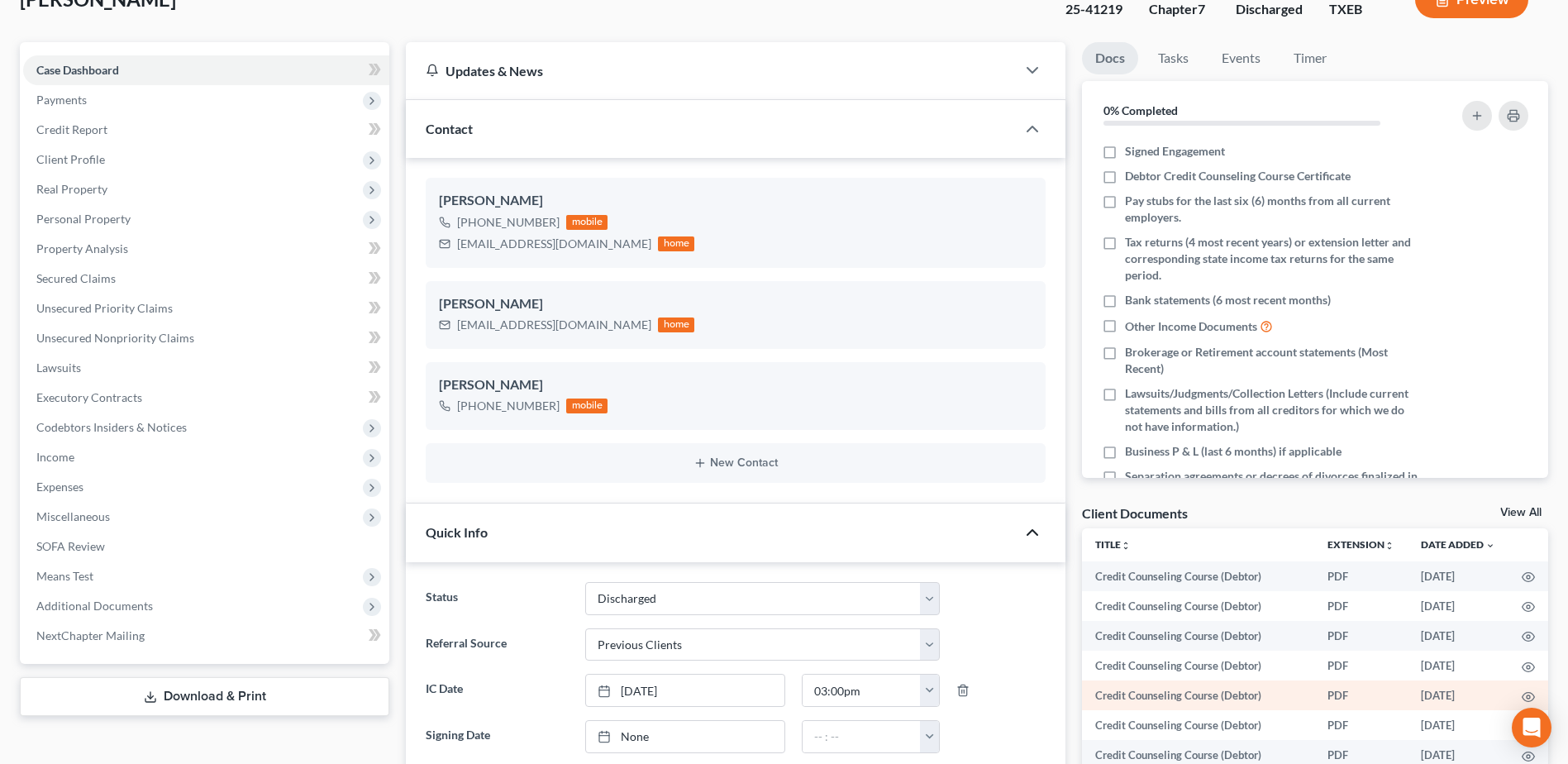
scroll to position [0, 0]
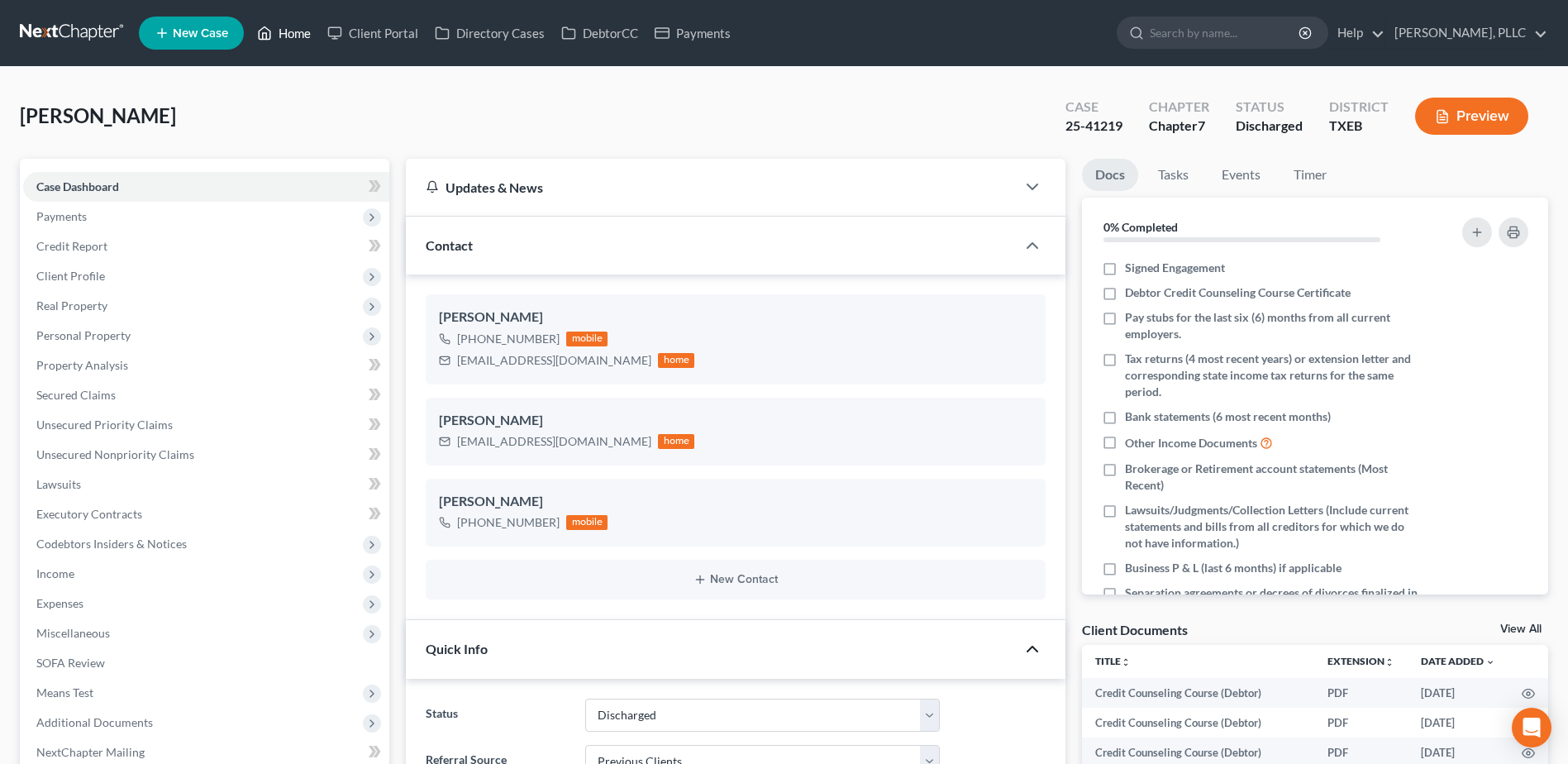
drag, startPoint x: 307, startPoint y: 31, endPoint x: 949, endPoint y: 170, distance: 656.9
click at [307, 31] on link "Home" at bounding box center [283, 33] width 70 height 30
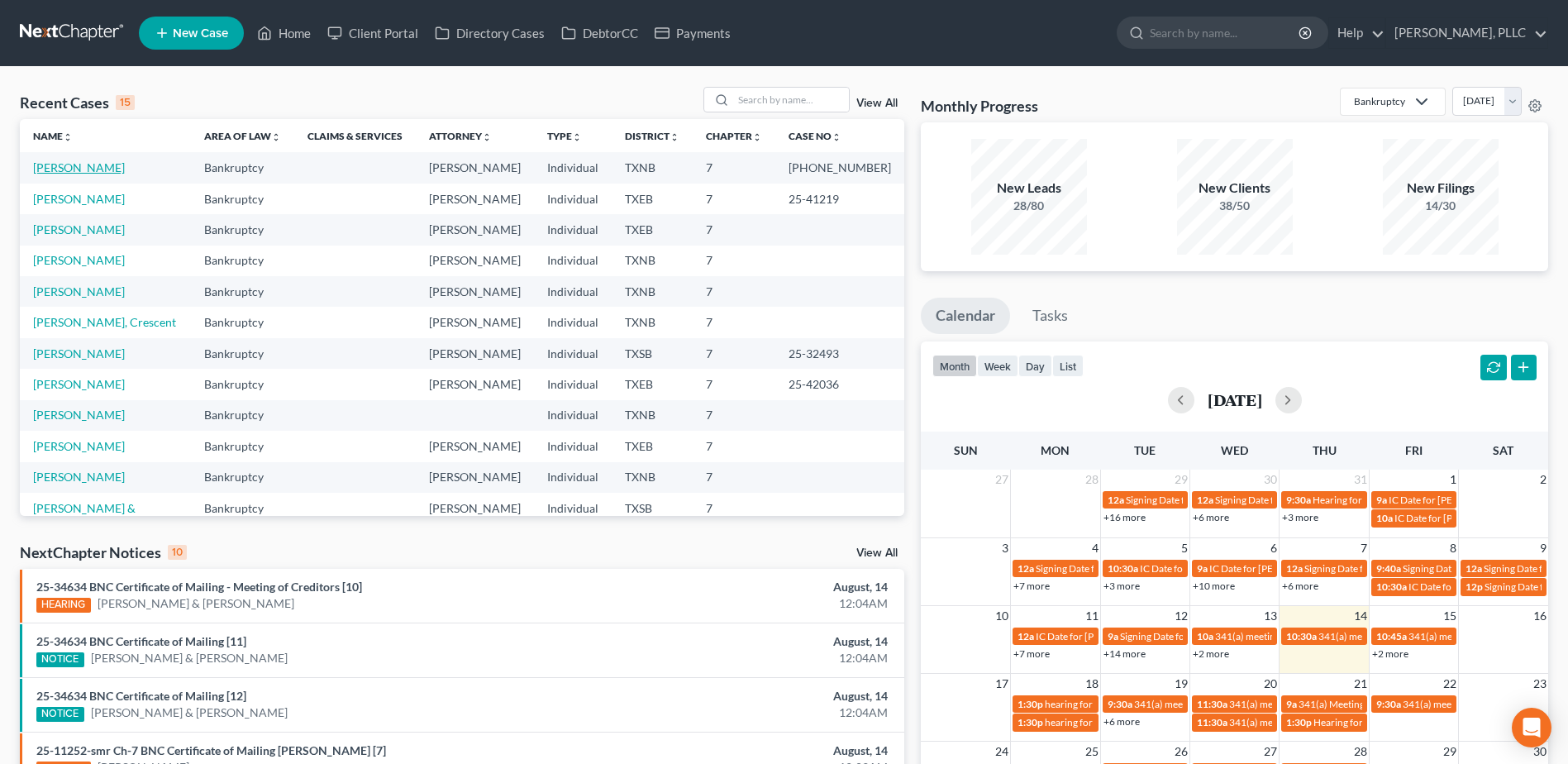
click at [82, 166] on link "Rubio, Patricia" at bounding box center [79, 167] width 92 height 14
select select "4"
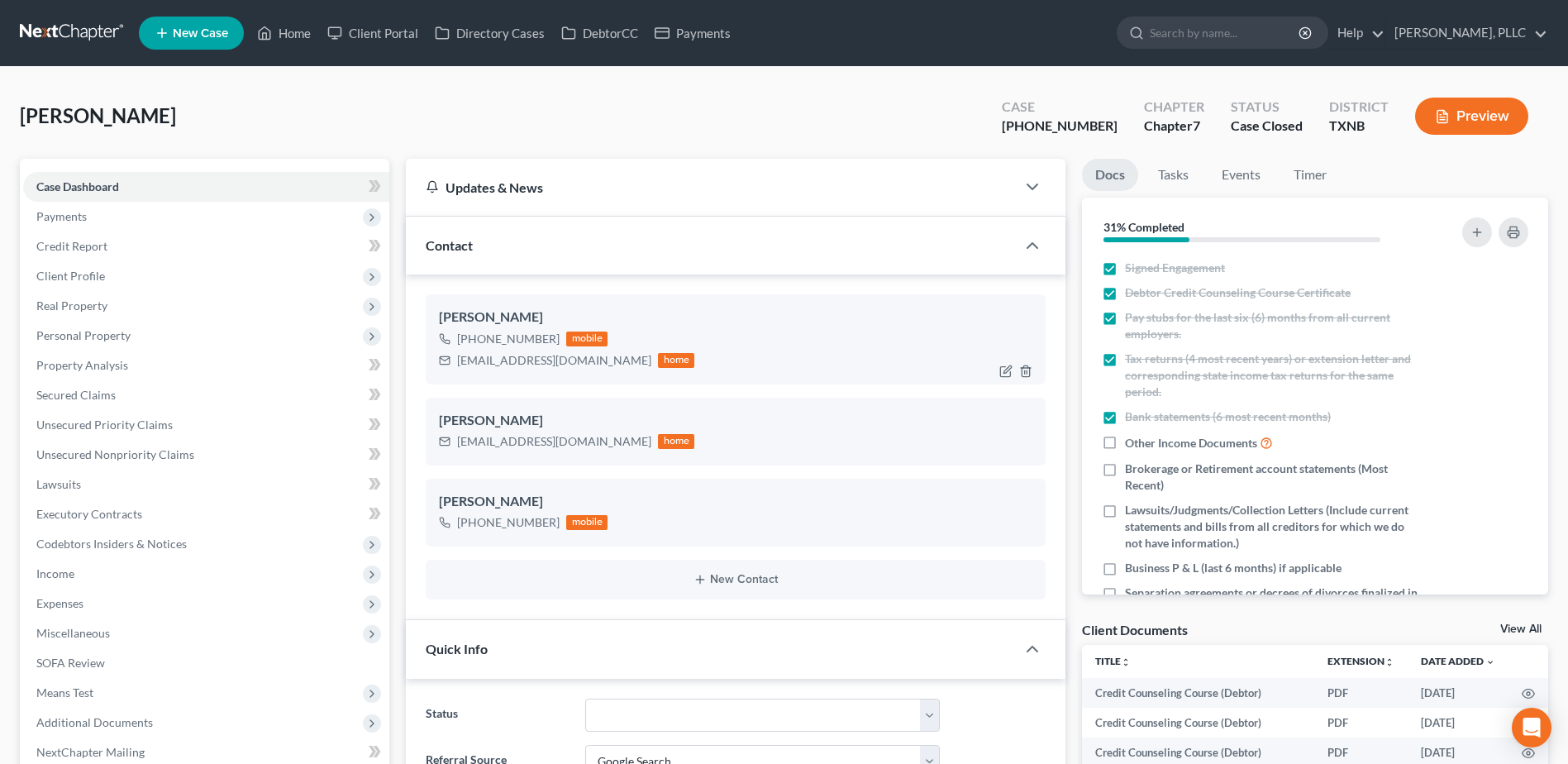
scroll to position [330, 0]
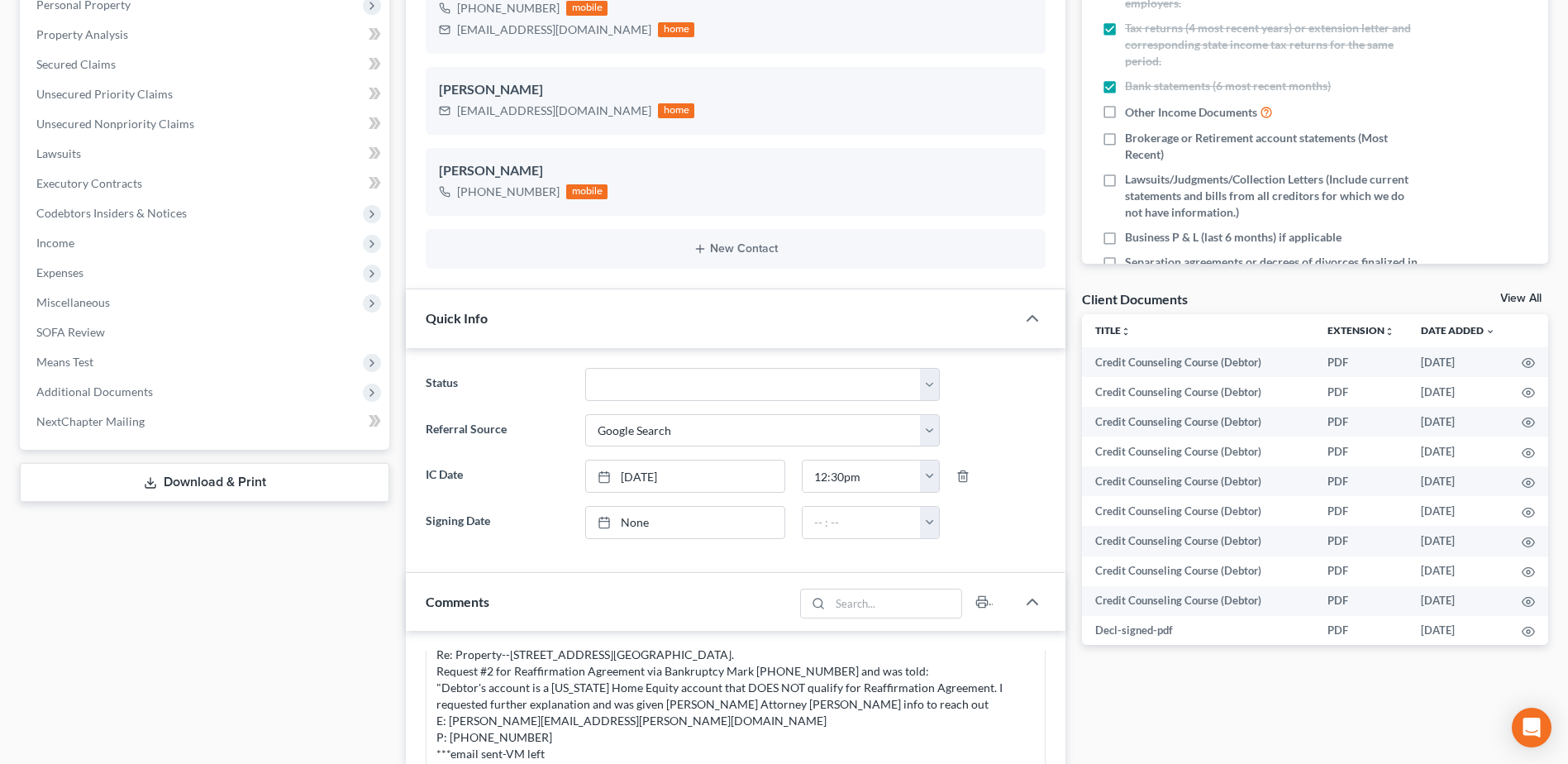
click at [1295, 677] on div "Docs Tasks Events Timer 31% Completed Nothing here yet! Signed Engagement Debto…" at bounding box center [1315, 559] width 482 height 1462
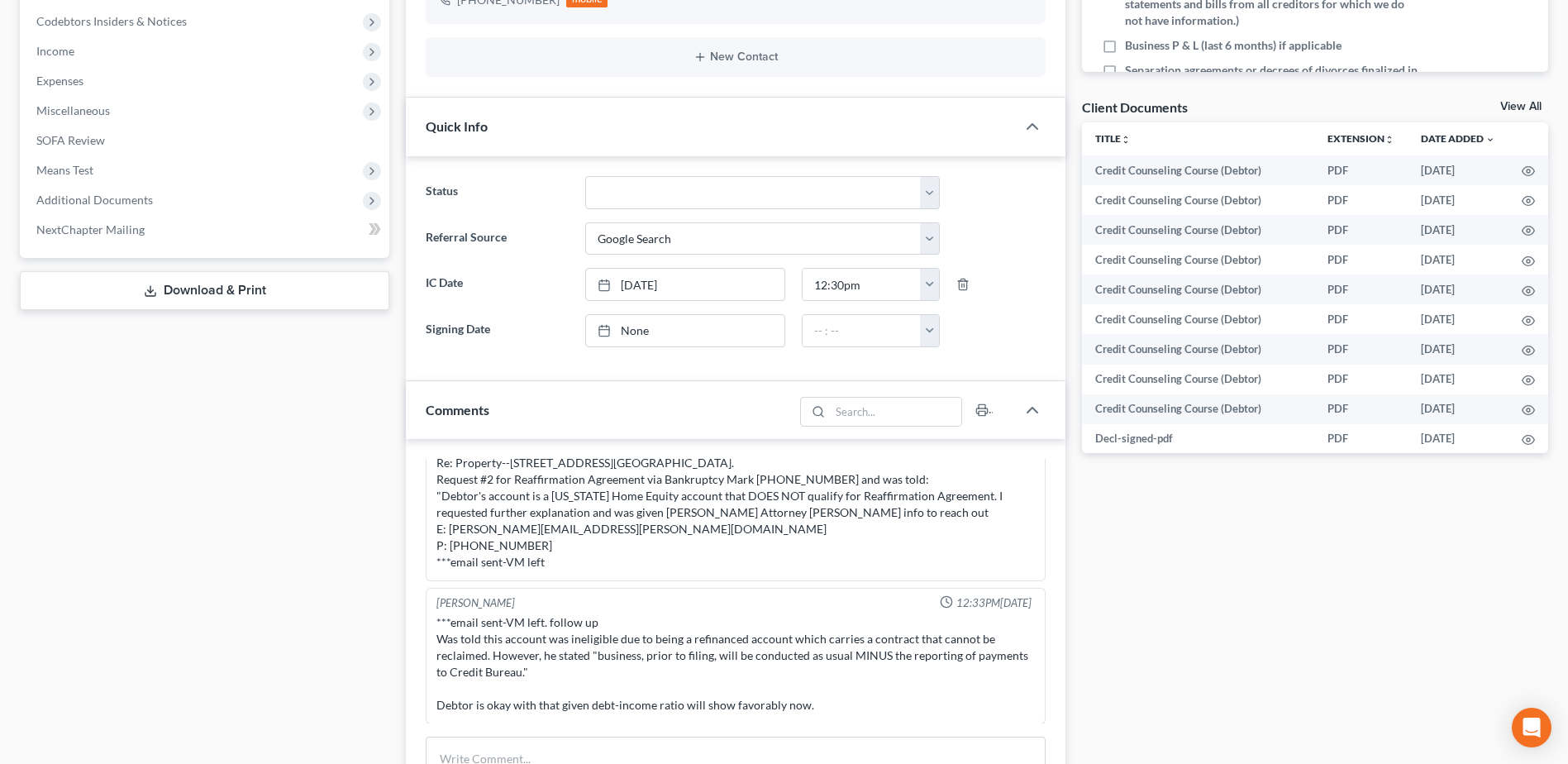
scroll to position [744, 0]
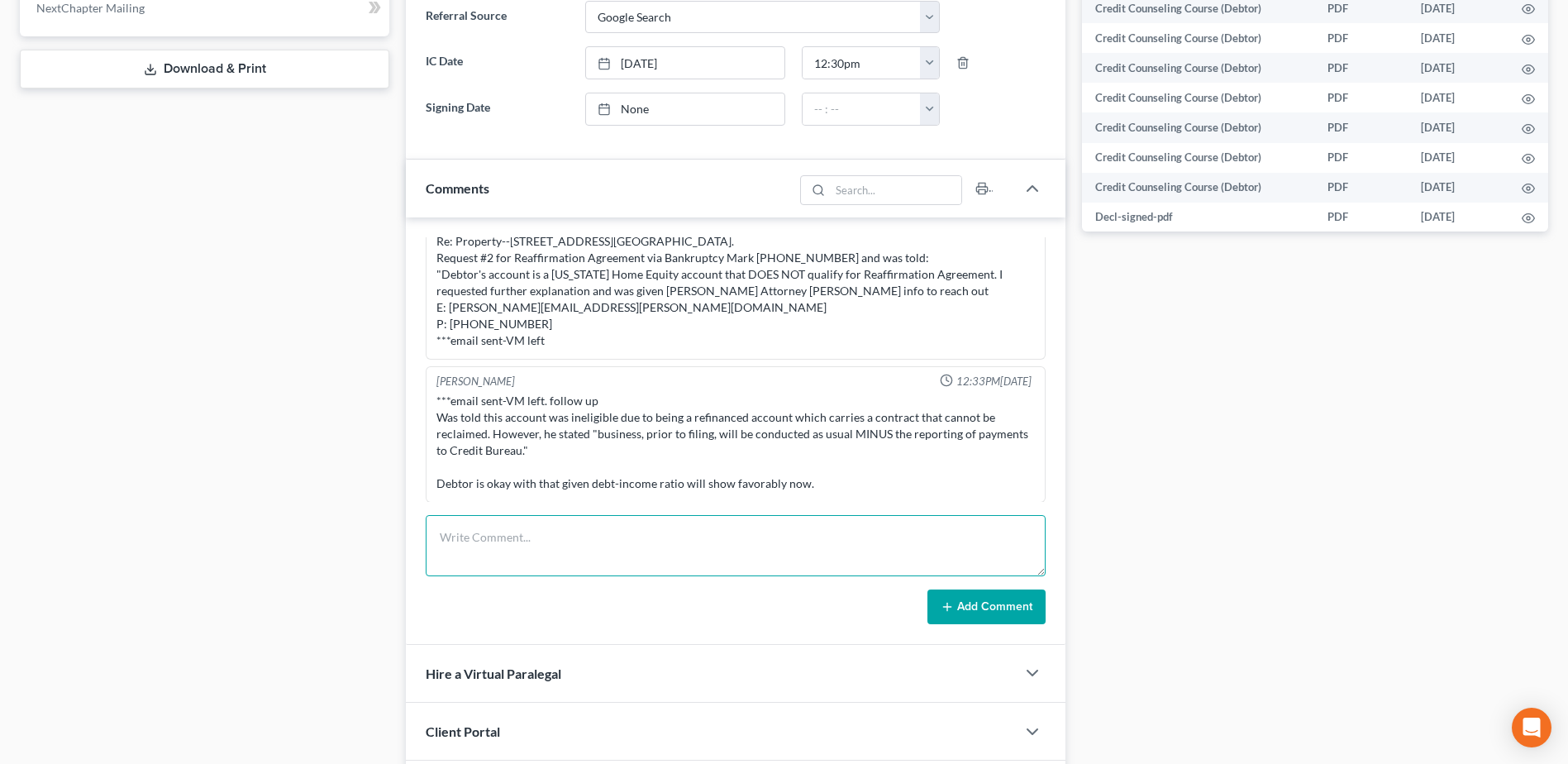
click at [613, 546] on textarea at bounding box center [736, 545] width 620 height 61
type textarea "Doc 17 - order of discharge emailed to client"
click at [1023, 610] on button "Add Comment" at bounding box center [986, 606] width 118 height 35
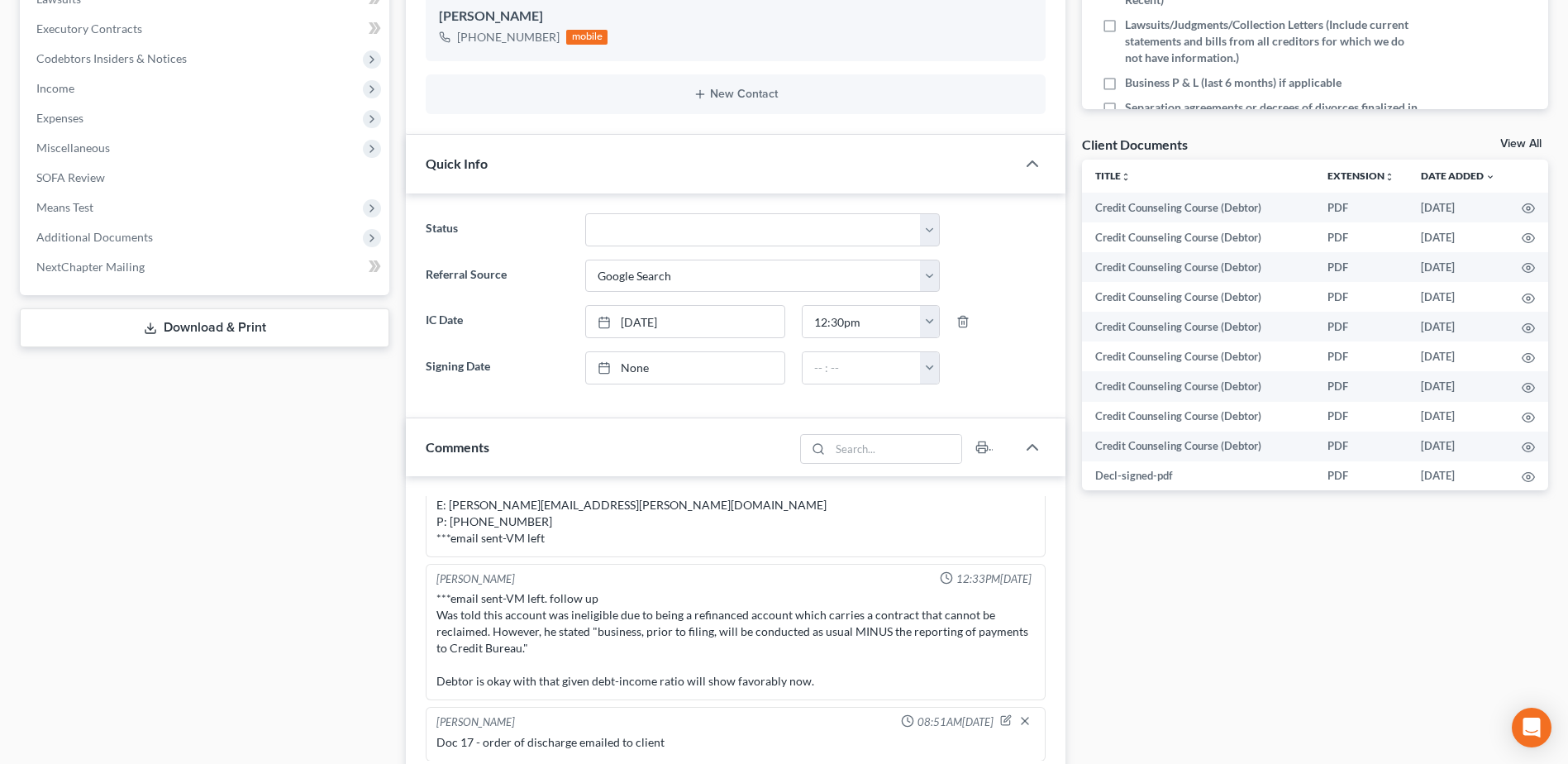
scroll to position [248, 0]
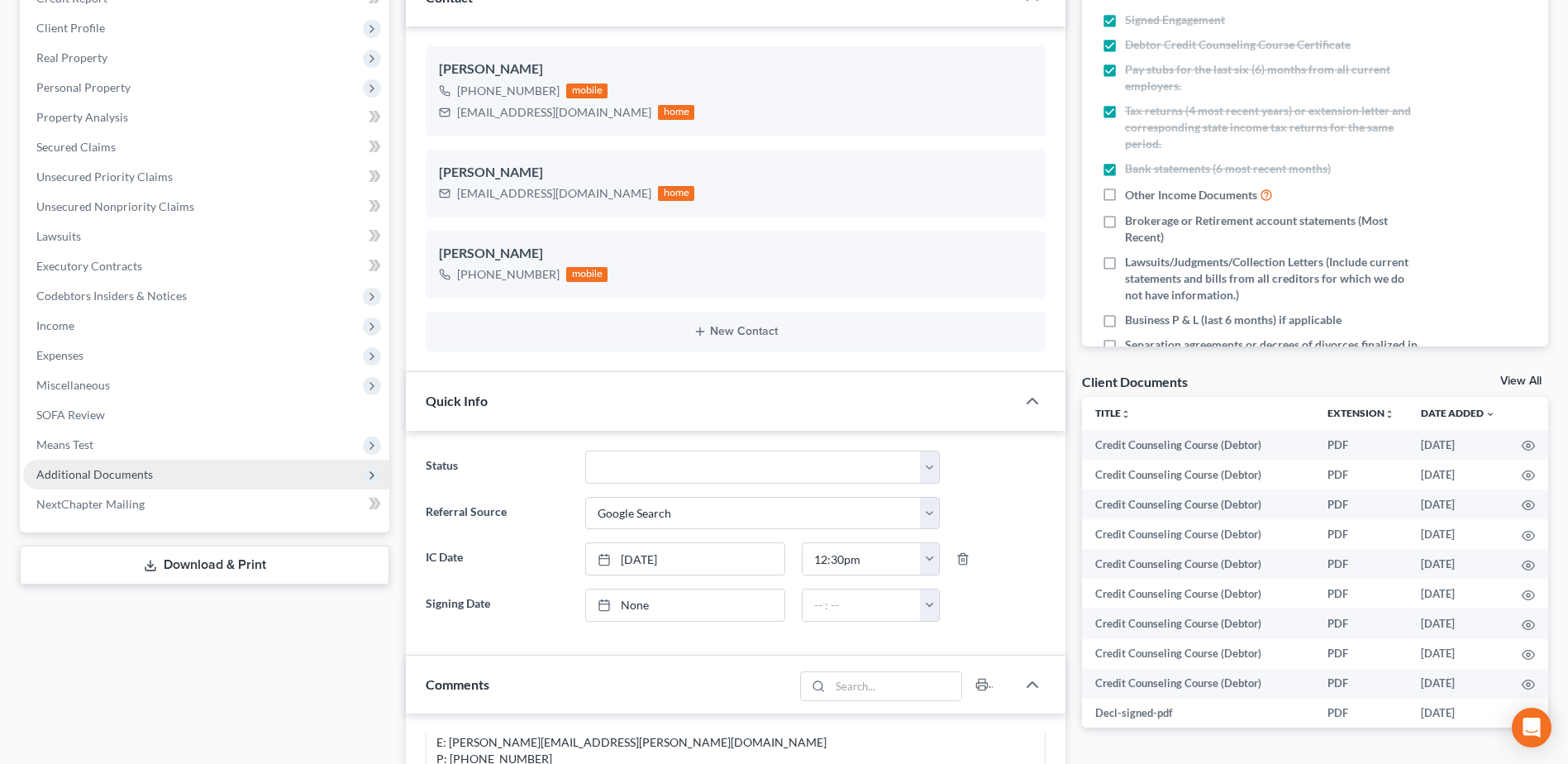
click at [93, 468] on span "Additional Documents" at bounding box center [95, 474] width 116 height 14
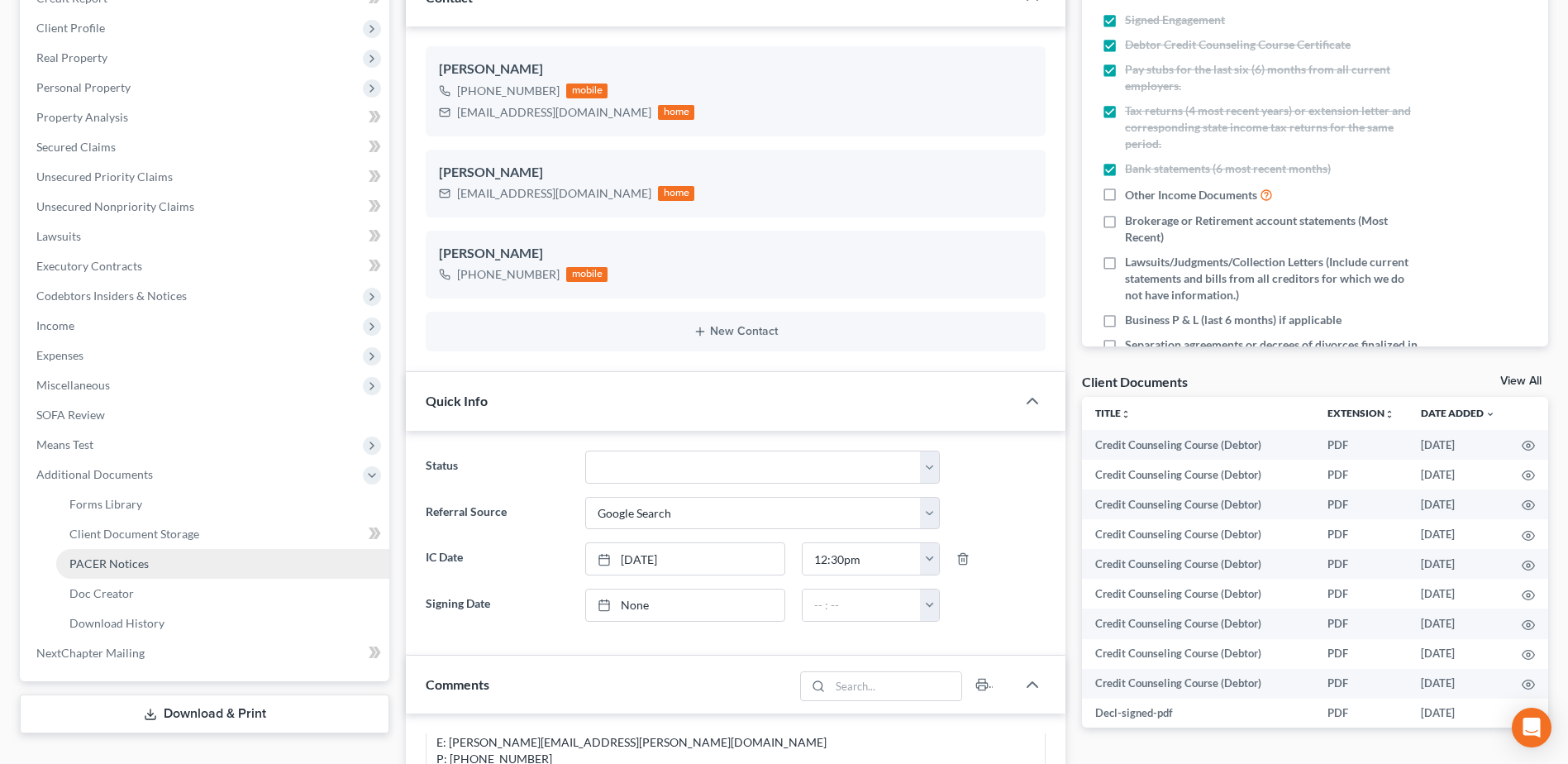
click at [100, 563] on span "PACER Notices" at bounding box center [109, 563] width 80 height 14
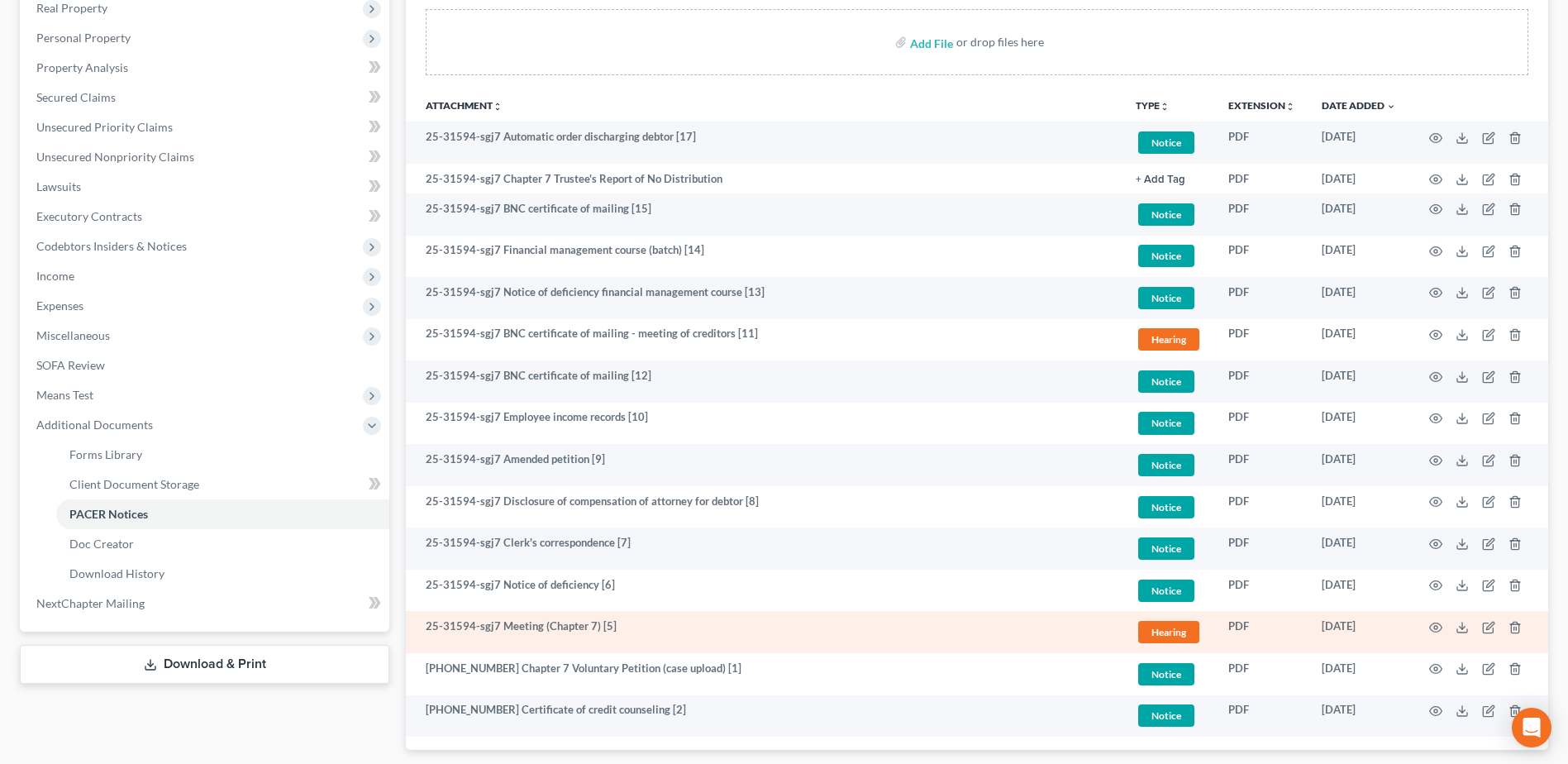
scroll to position [151, 0]
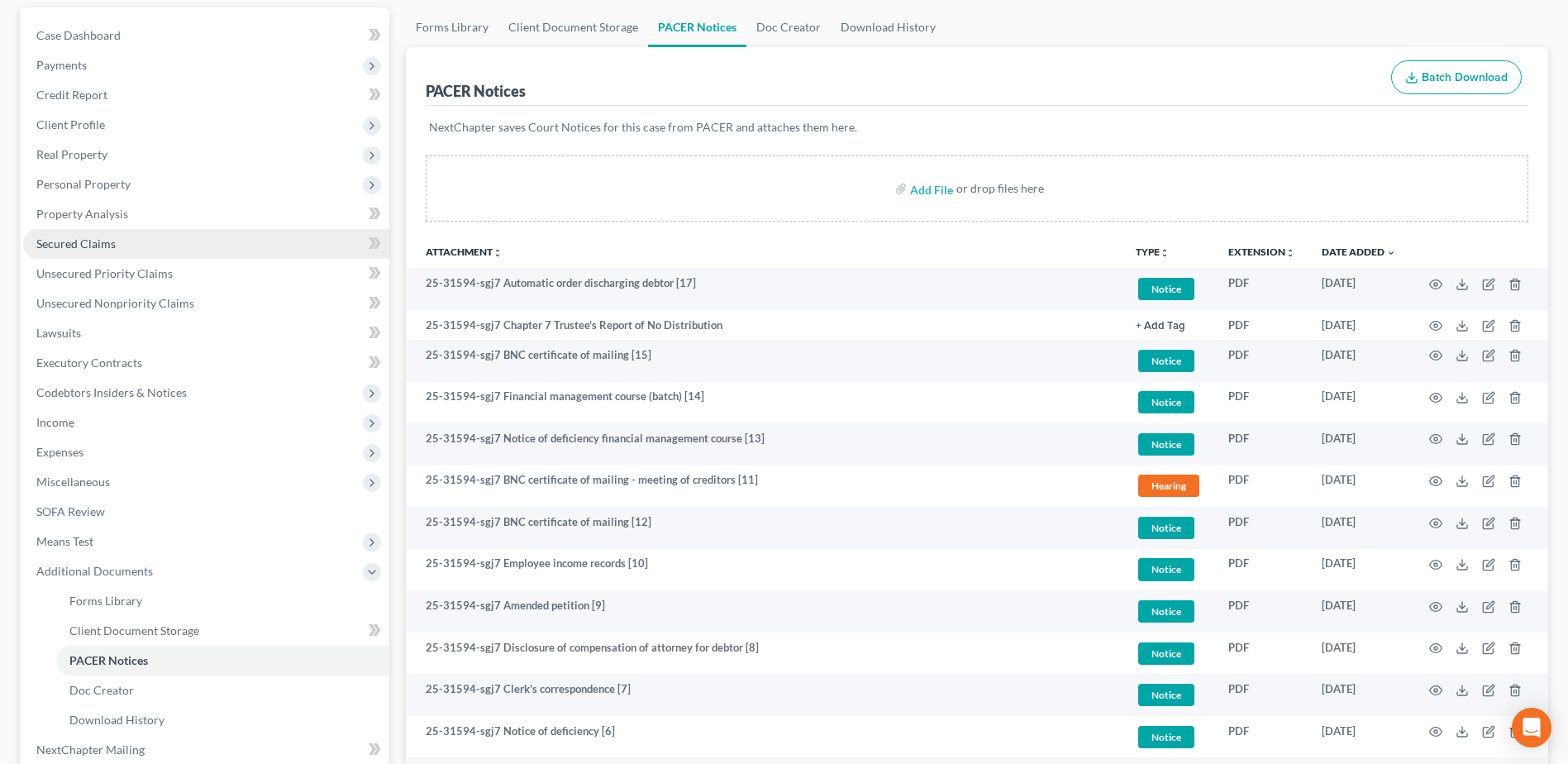
drag, startPoint x: 90, startPoint y: 246, endPoint x: 296, endPoint y: 251, distance: 206.1
click at [90, 245] on span "Secured Claims" at bounding box center [76, 243] width 80 height 14
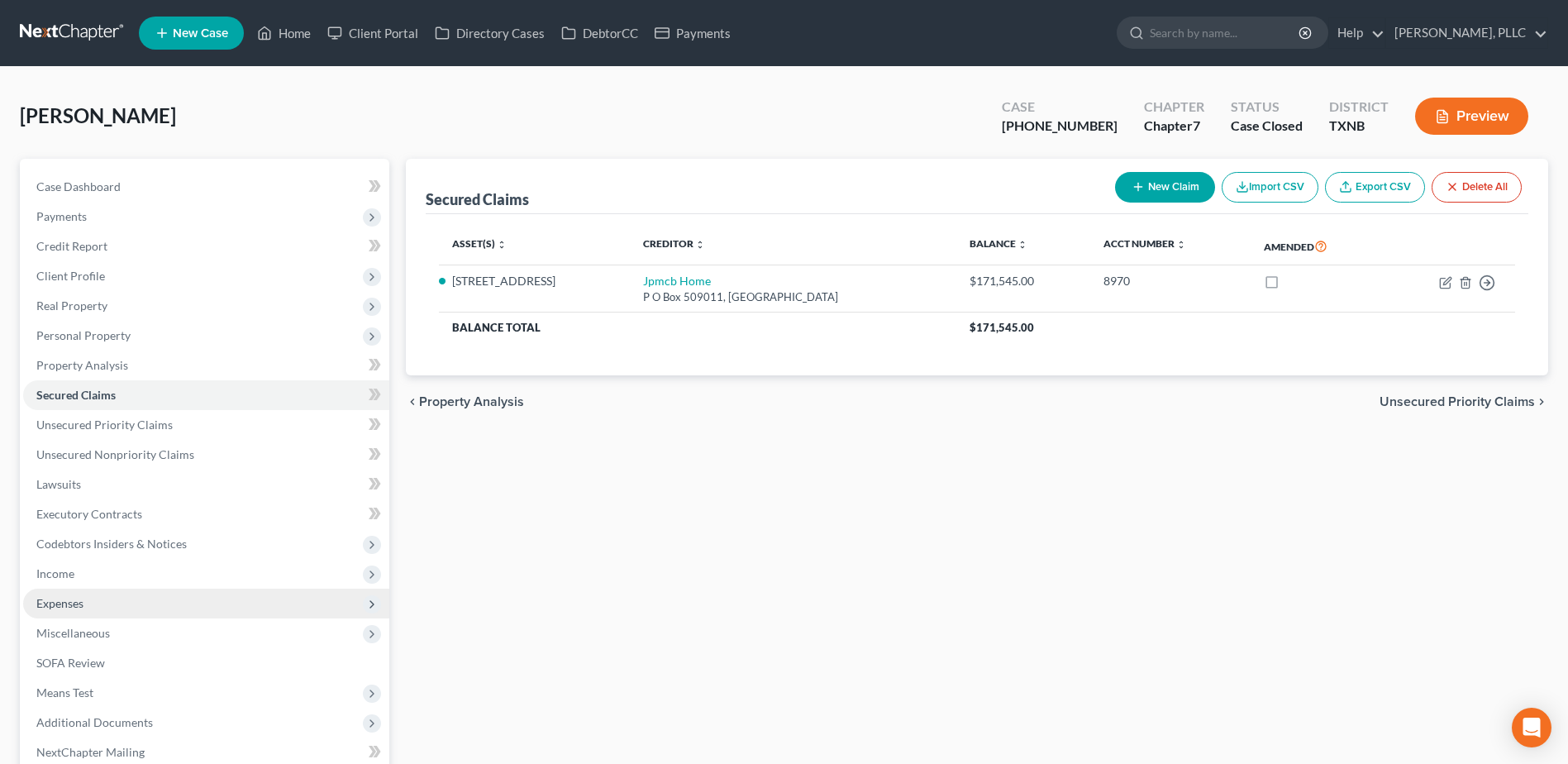
drag, startPoint x: 63, startPoint y: 595, endPoint x: 78, endPoint y: 597, distance: 15.1
click at [63, 594] on span "Expenses" at bounding box center [206, 604] width 366 height 30
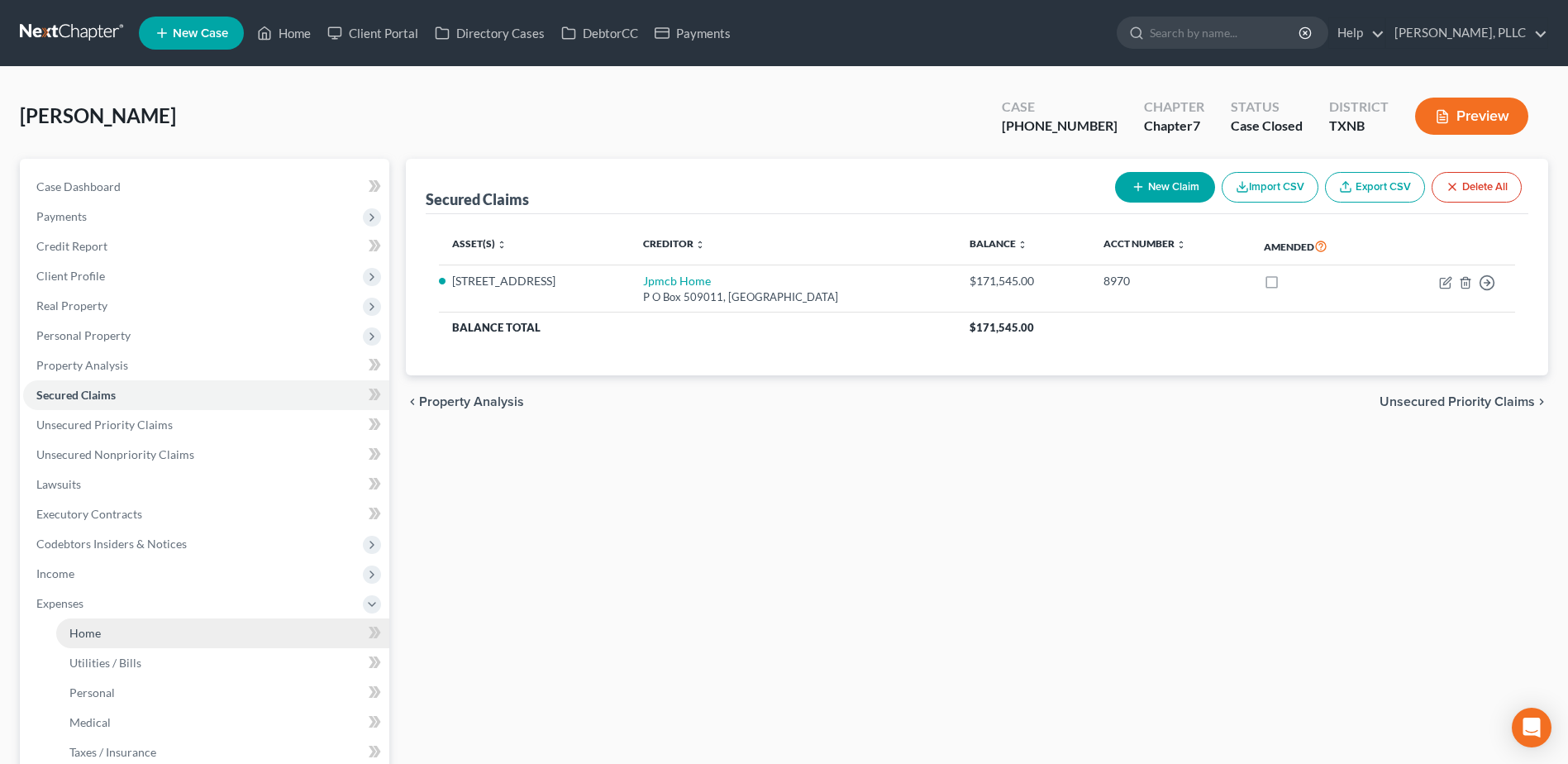
click at [94, 636] on span "Home" at bounding box center [84, 633] width 31 height 14
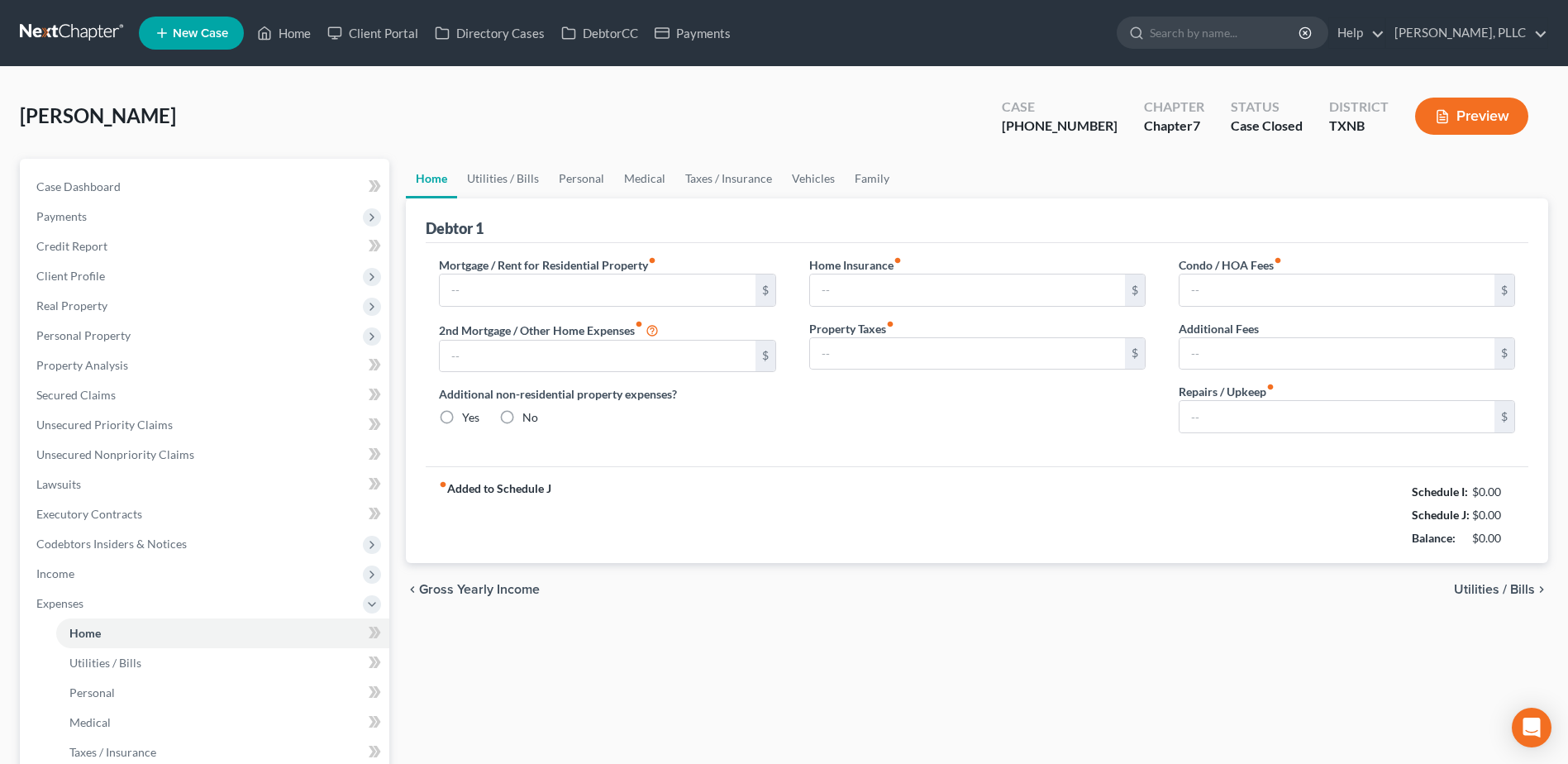
type input "1,900.00"
type input "0.00"
radio input "true"
type input "0.00"
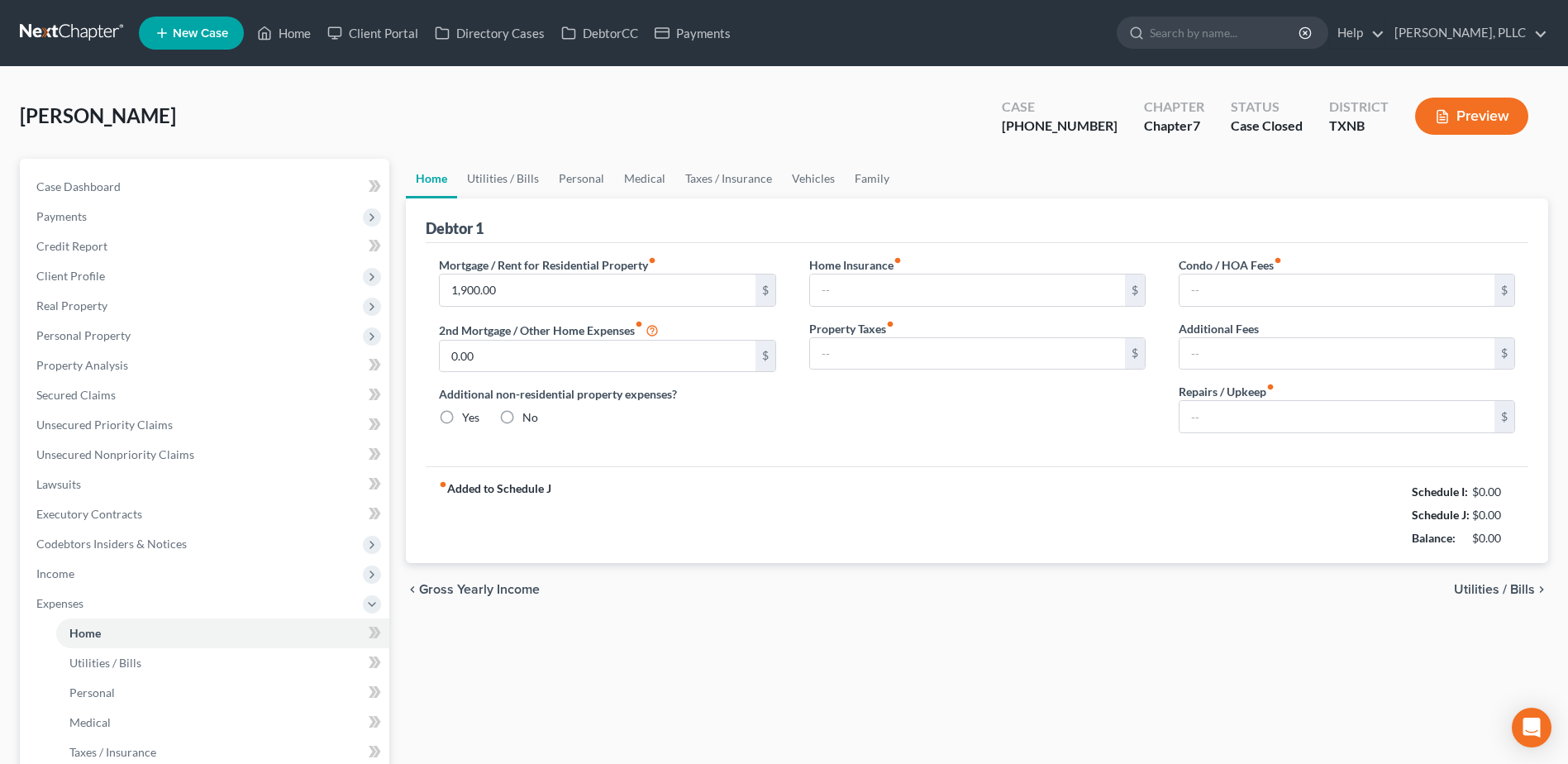
type input "0.00"
click at [100, 187] on span "Case Dashboard" at bounding box center [79, 186] width 84 height 14
select select "4"
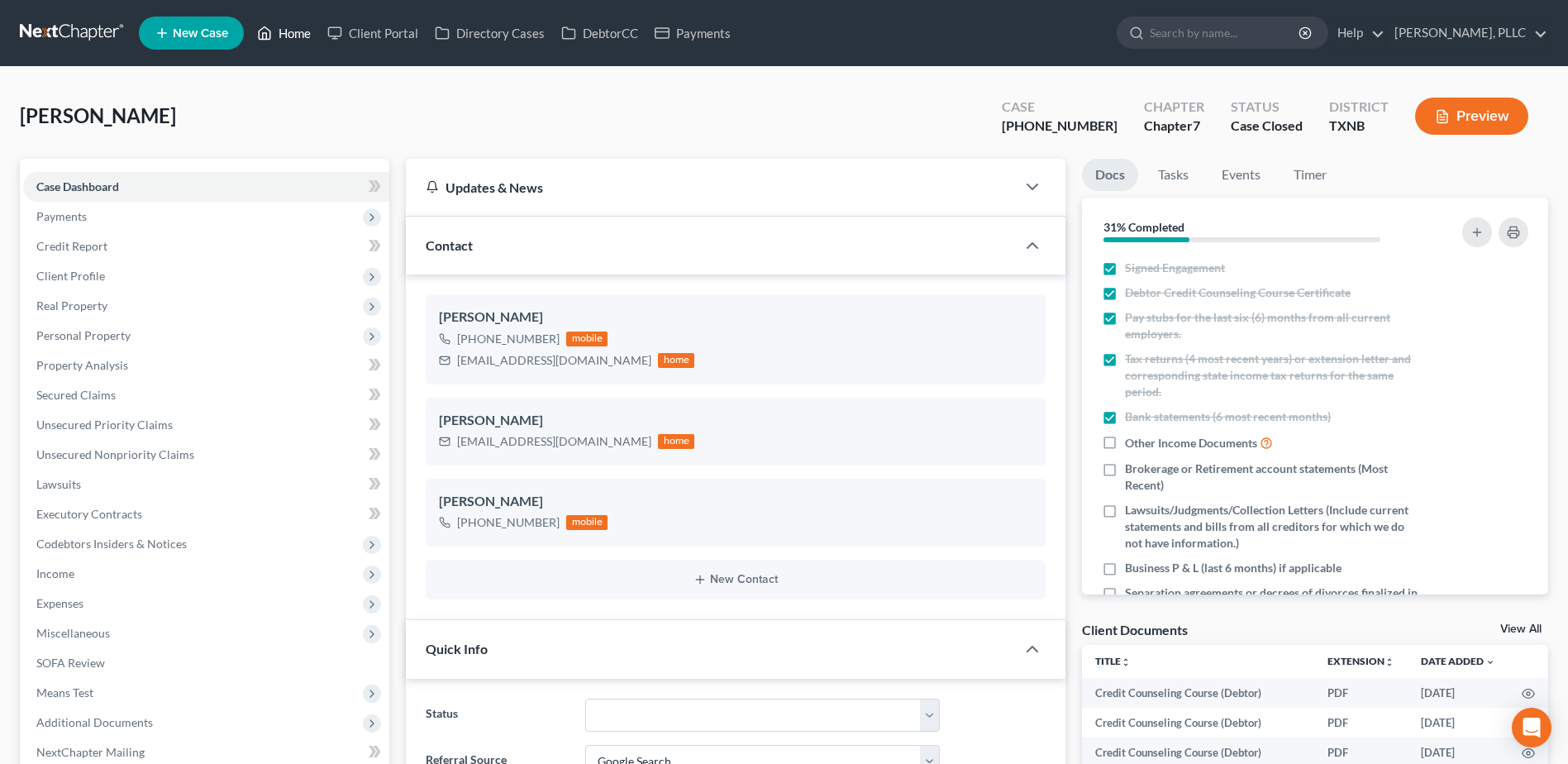
click at [294, 35] on link "Home" at bounding box center [283, 33] width 70 height 30
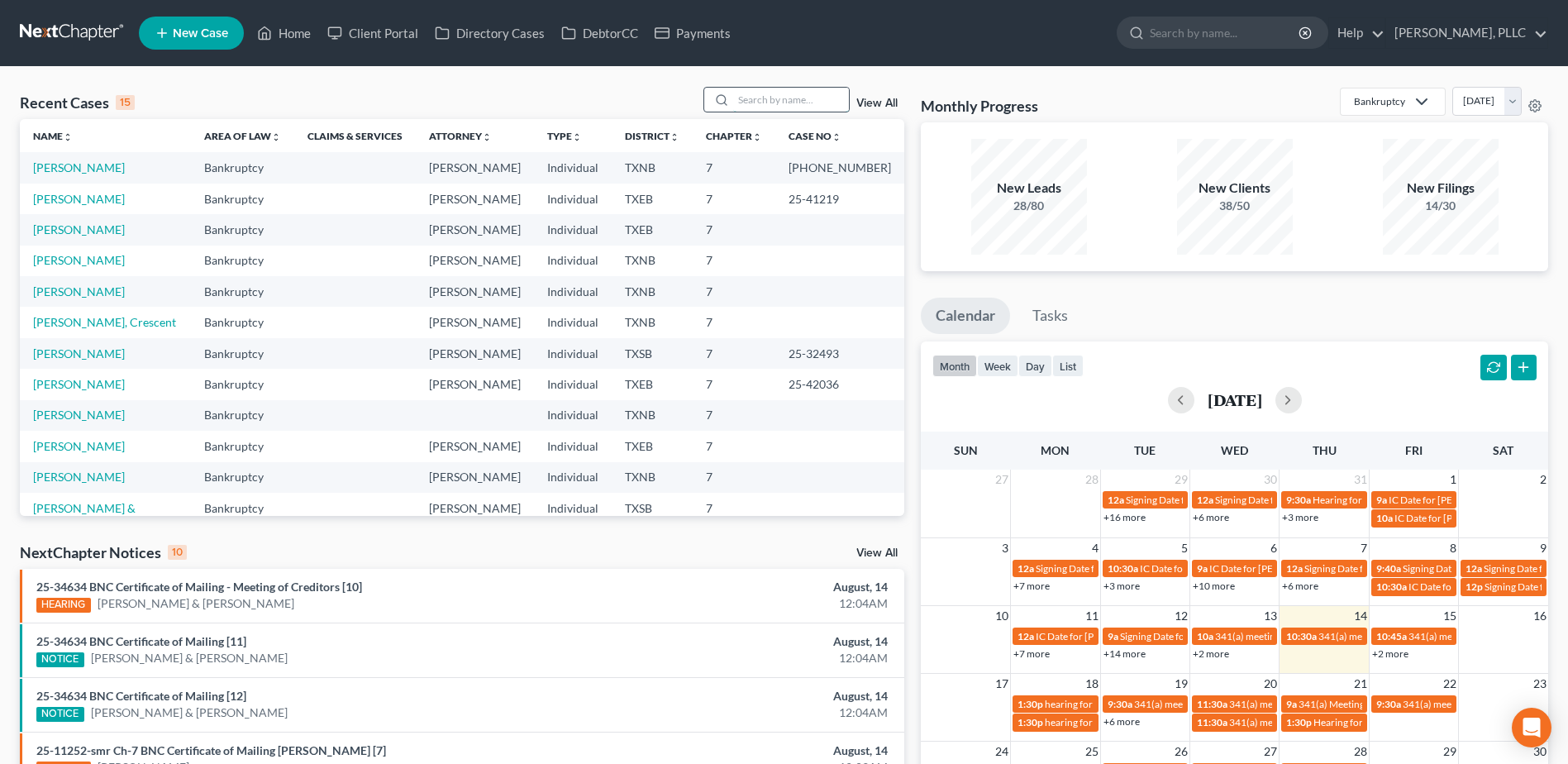
click at [835, 104] on input "search" at bounding box center [790, 99] width 115 height 24
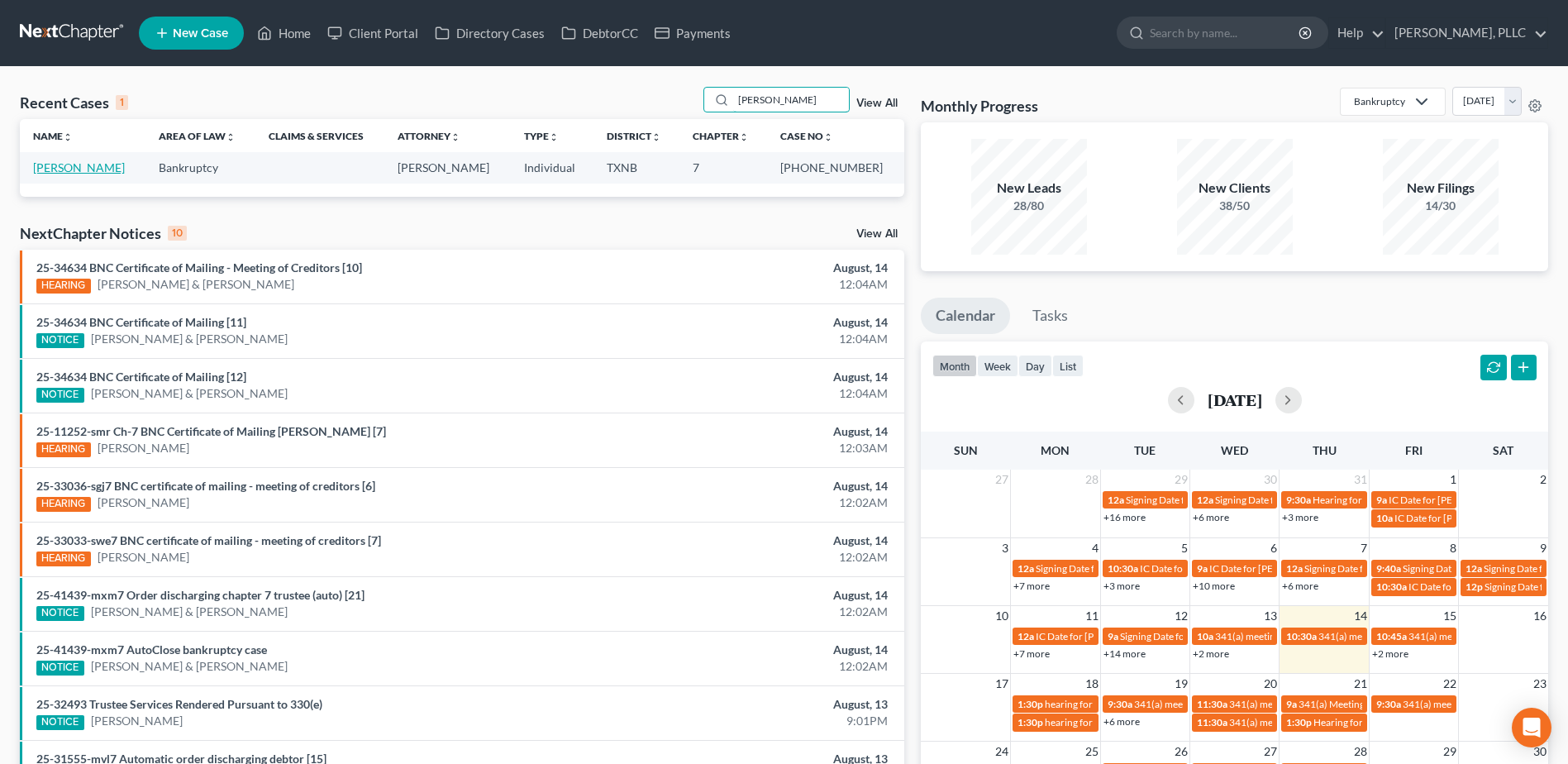
type input "hage"
click at [57, 172] on link "Hagen, Pamela" at bounding box center [79, 167] width 92 height 14
select select "4"
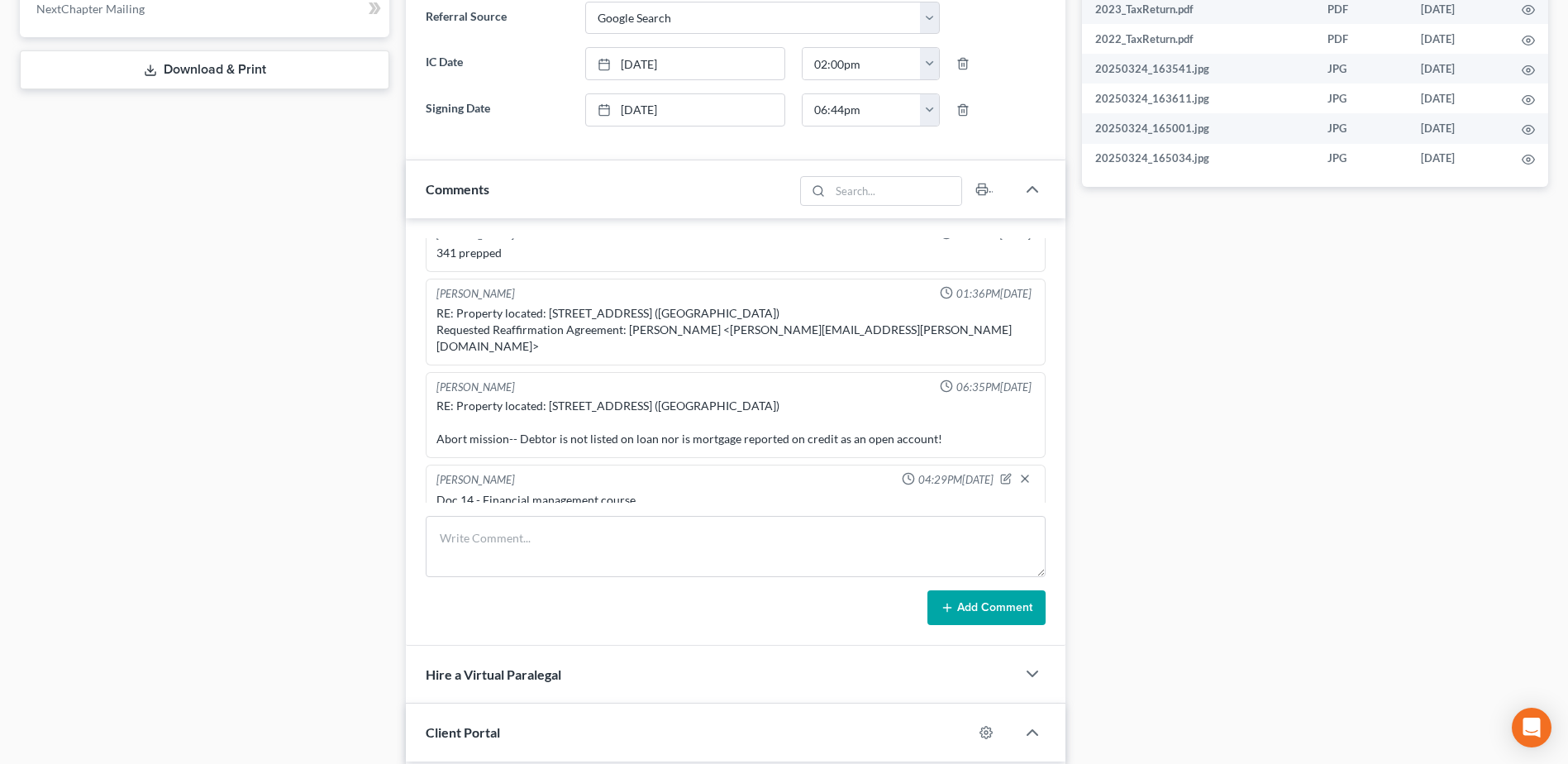
scroll to position [744, 0]
click at [629, 547] on textarea at bounding box center [736, 545] width 620 height 61
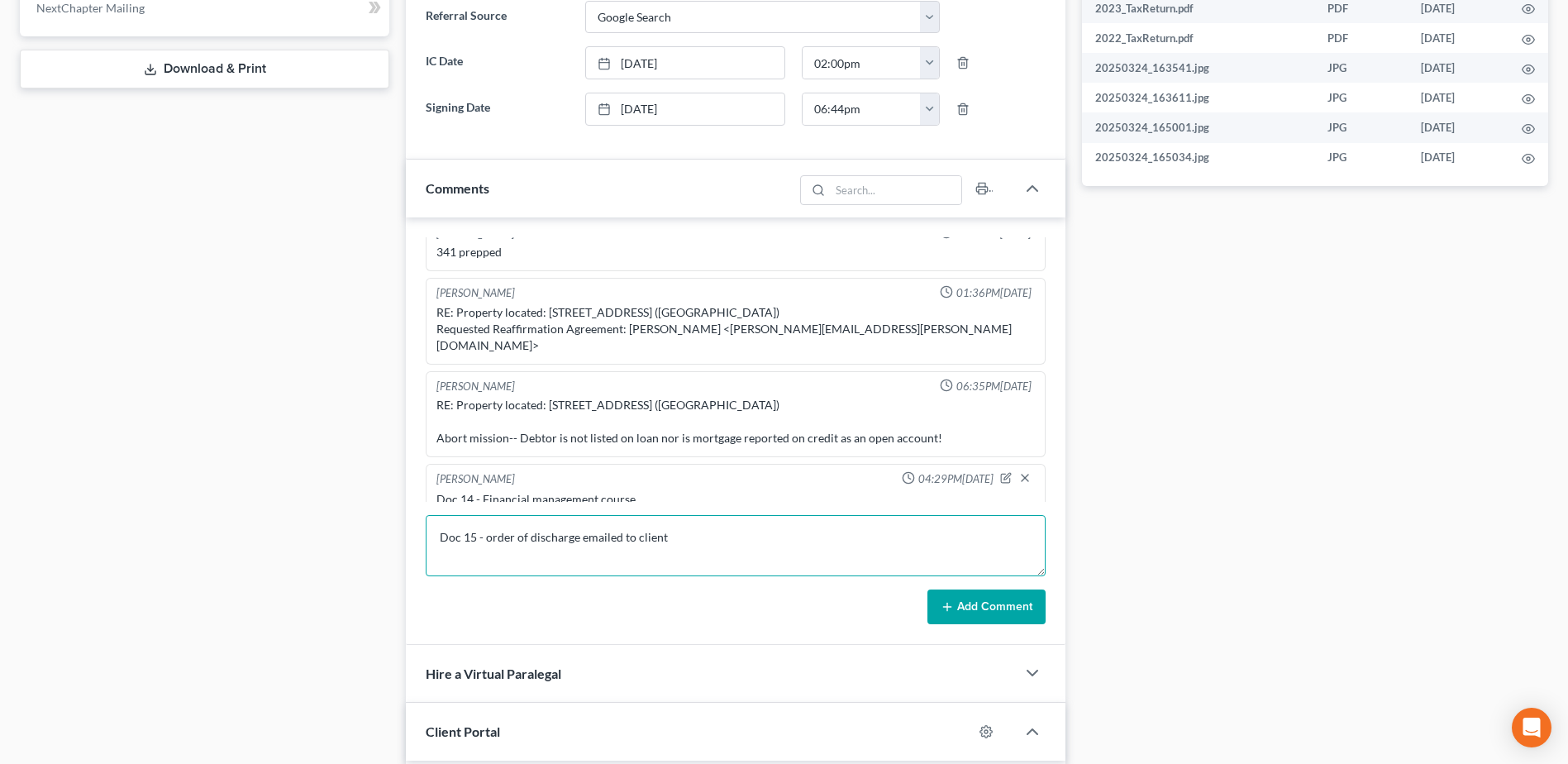
type textarea "Doc 15 - order of discharge emailed to client"
click at [992, 615] on button "Add Comment" at bounding box center [986, 606] width 118 height 35
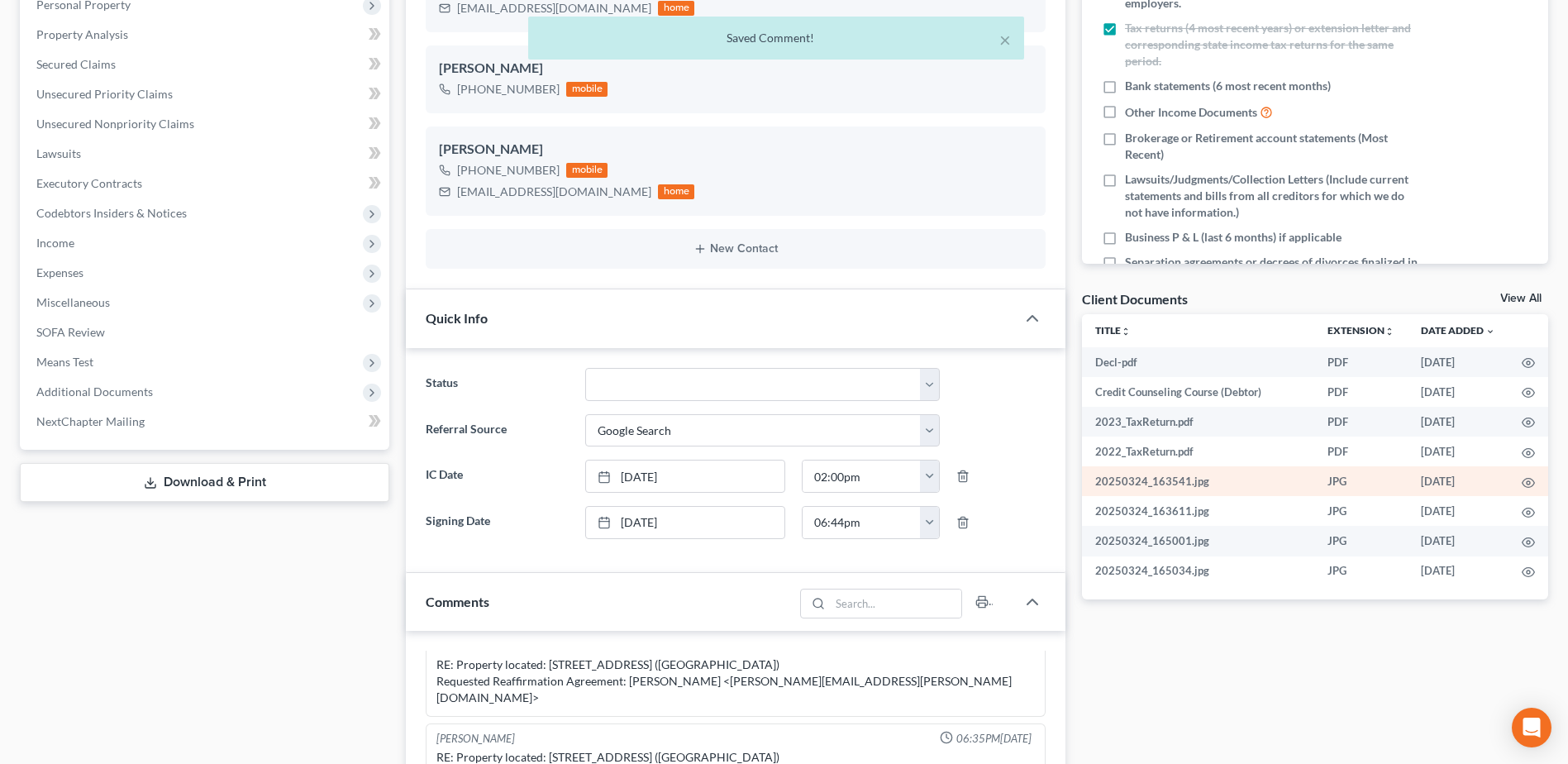
scroll to position [83, 0]
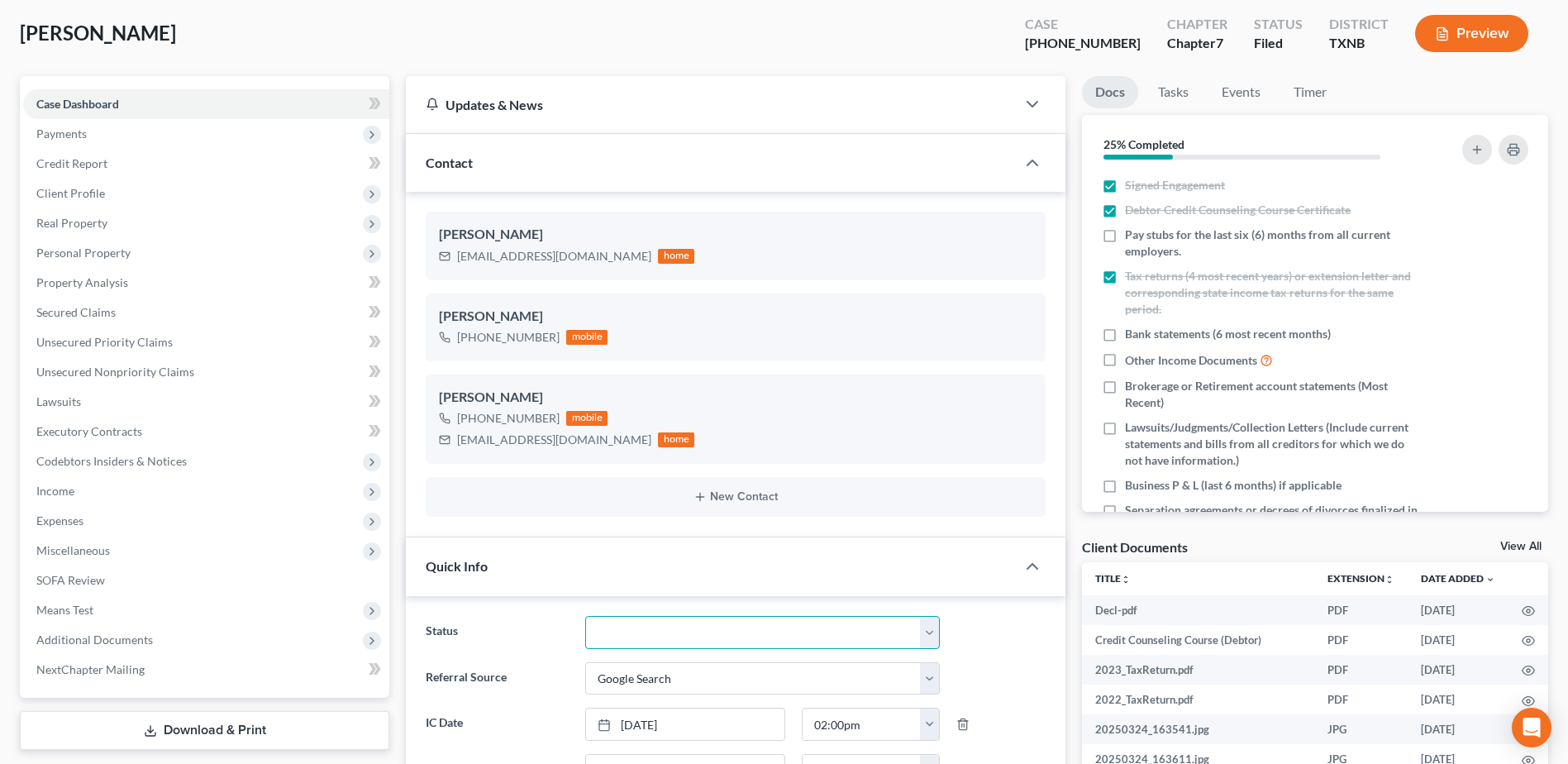
click at [933, 633] on select "Appellate Phase Case Closed Dead File Demand Letter Phase Discharged Discharge …" at bounding box center [763, 632] width 355 height 33
select select "4"
click at [586, 616] on select "Appellate Phase Case Closed Dead File Demand Letter Phase Discharged Discharge …" at bounding box center [763, 632] width 355 height 33
click at [648, 42] on div "Hagen, Pamela Upgraded Case 25-31555-7 Chapter Chapter 7 Status Discharged Dist…" at bounding box center [784, 39] width 1529 height 72
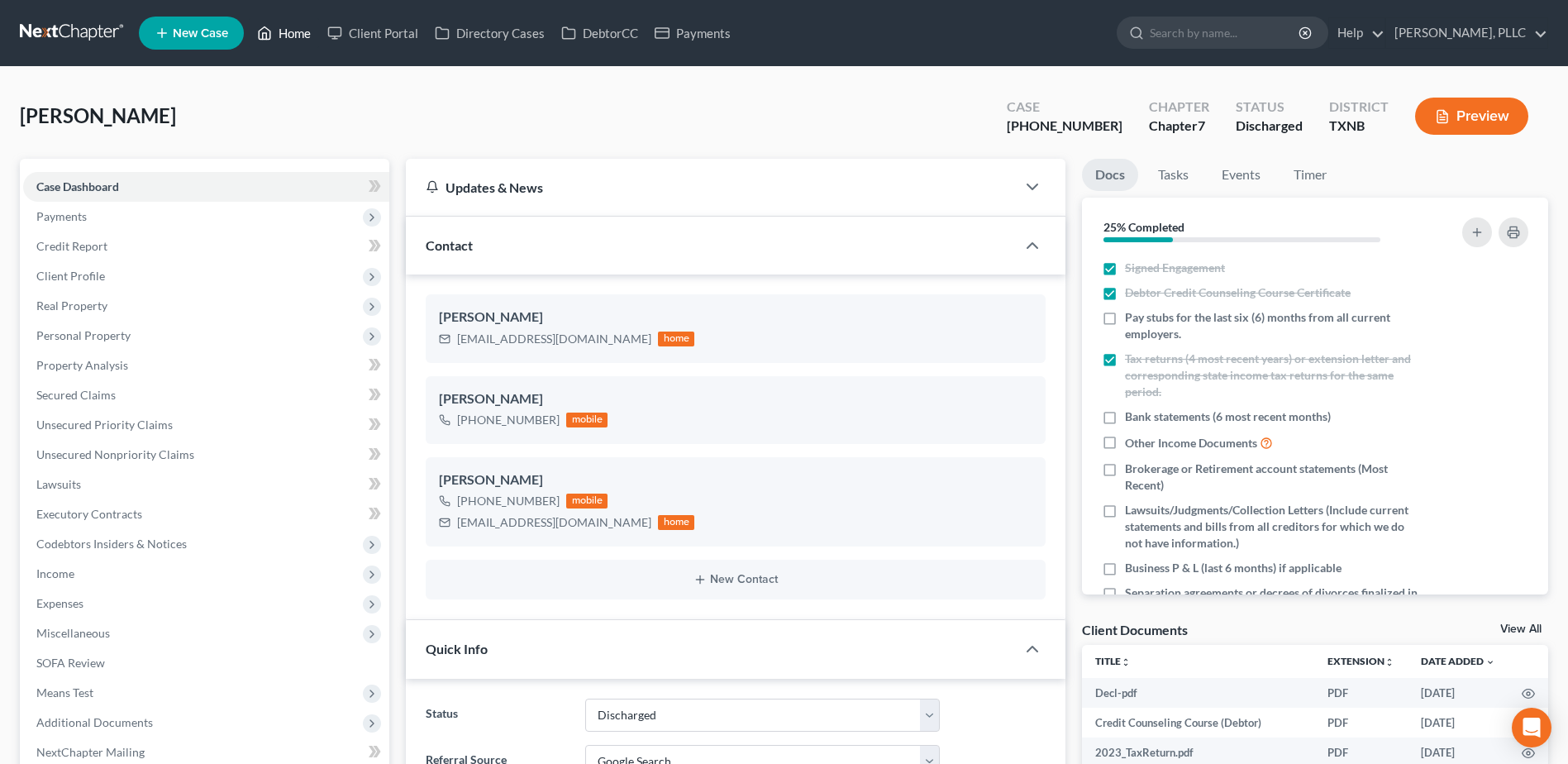
drag, startPoint x: 288, startPoint y: 32, endPoint x: 828, endPoint y: 200, distance: 565.5
click at [288, 32] on link "Home" at bounding box center [283, 33] width 70 height 30
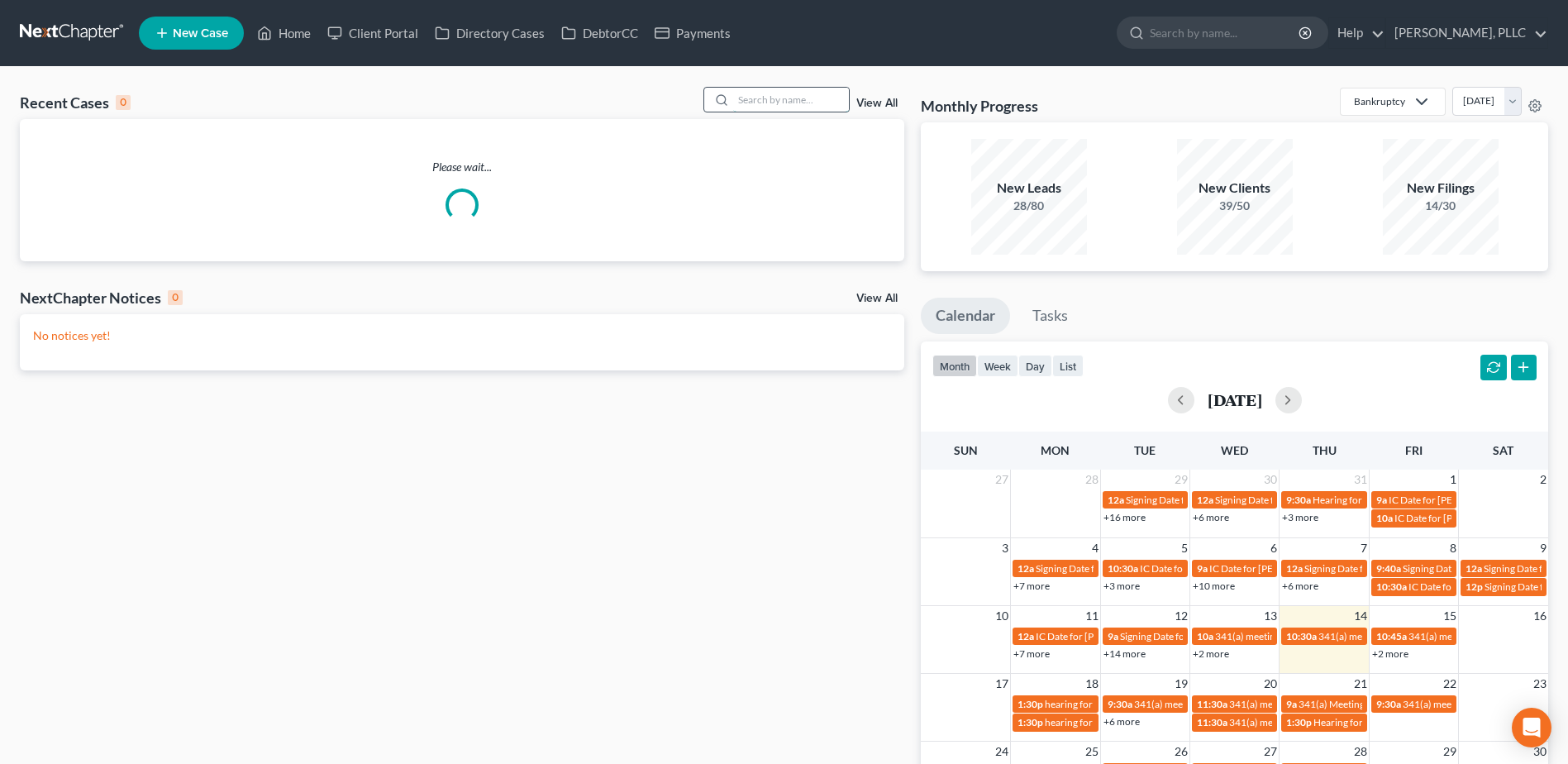
click at [764, 96] on input "search" at bounding box center [790, 99] width 115 height 24
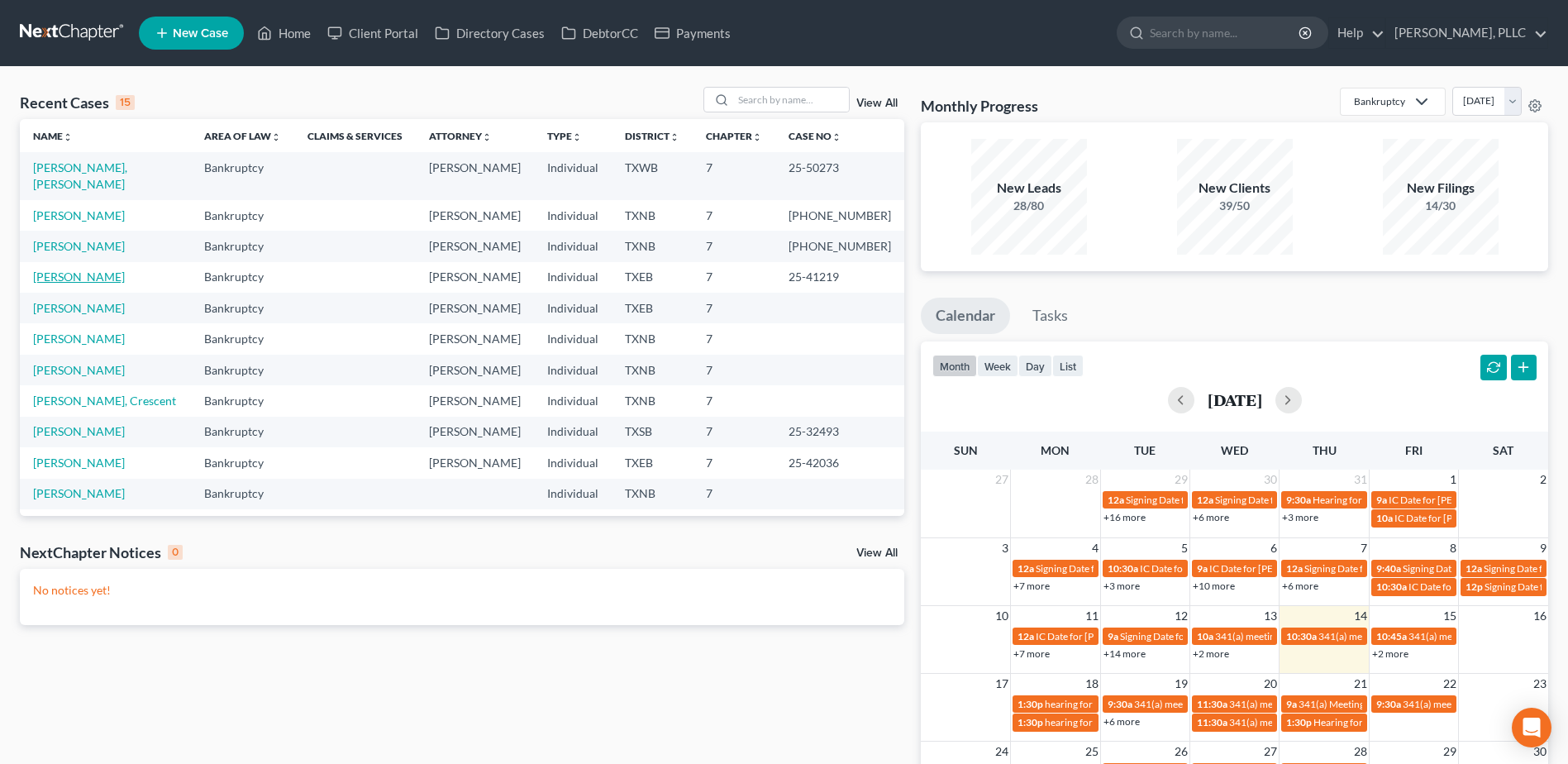
click at [74, 269] on link "Shorter, Renell" at bounding box center [79, 276] width 92 height 14
select select "1"
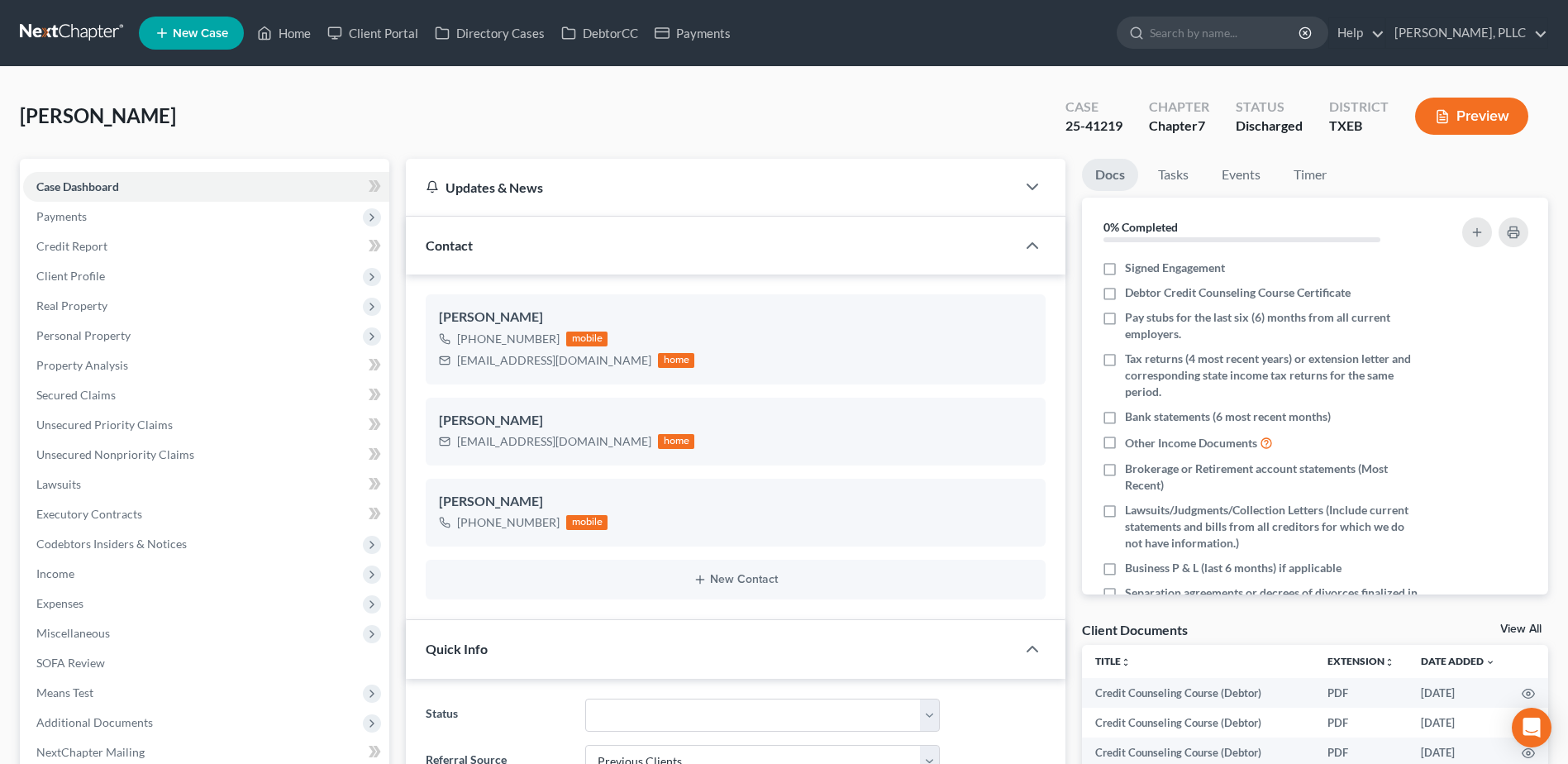
scroll to position [2881, 0]
click at [310, 32] on link "Home" at bounding box center [283, 33] width 70 height 30
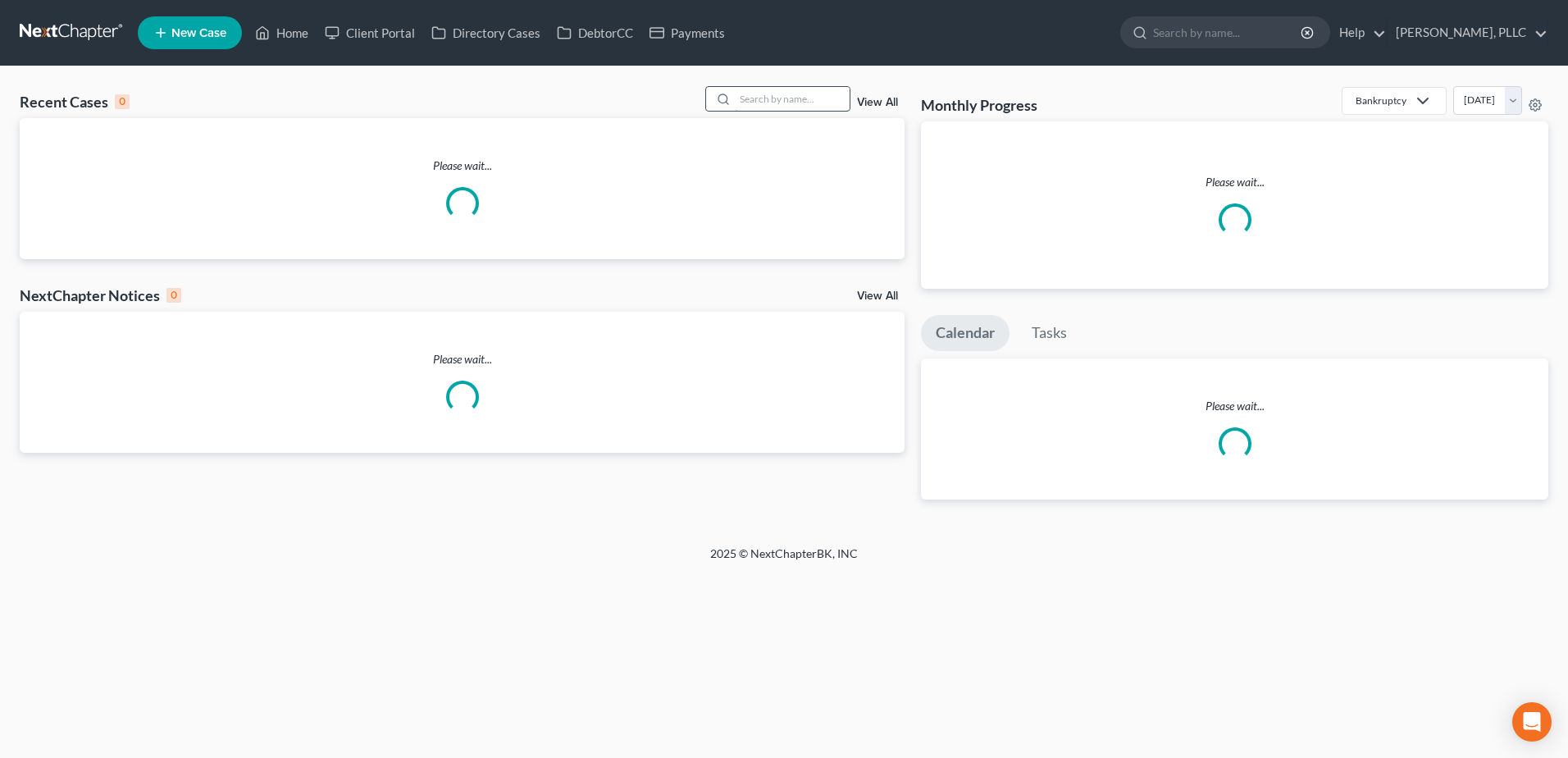
click at [818, 93] on input "search" at bounding box center [791, 99] width 115 height 24
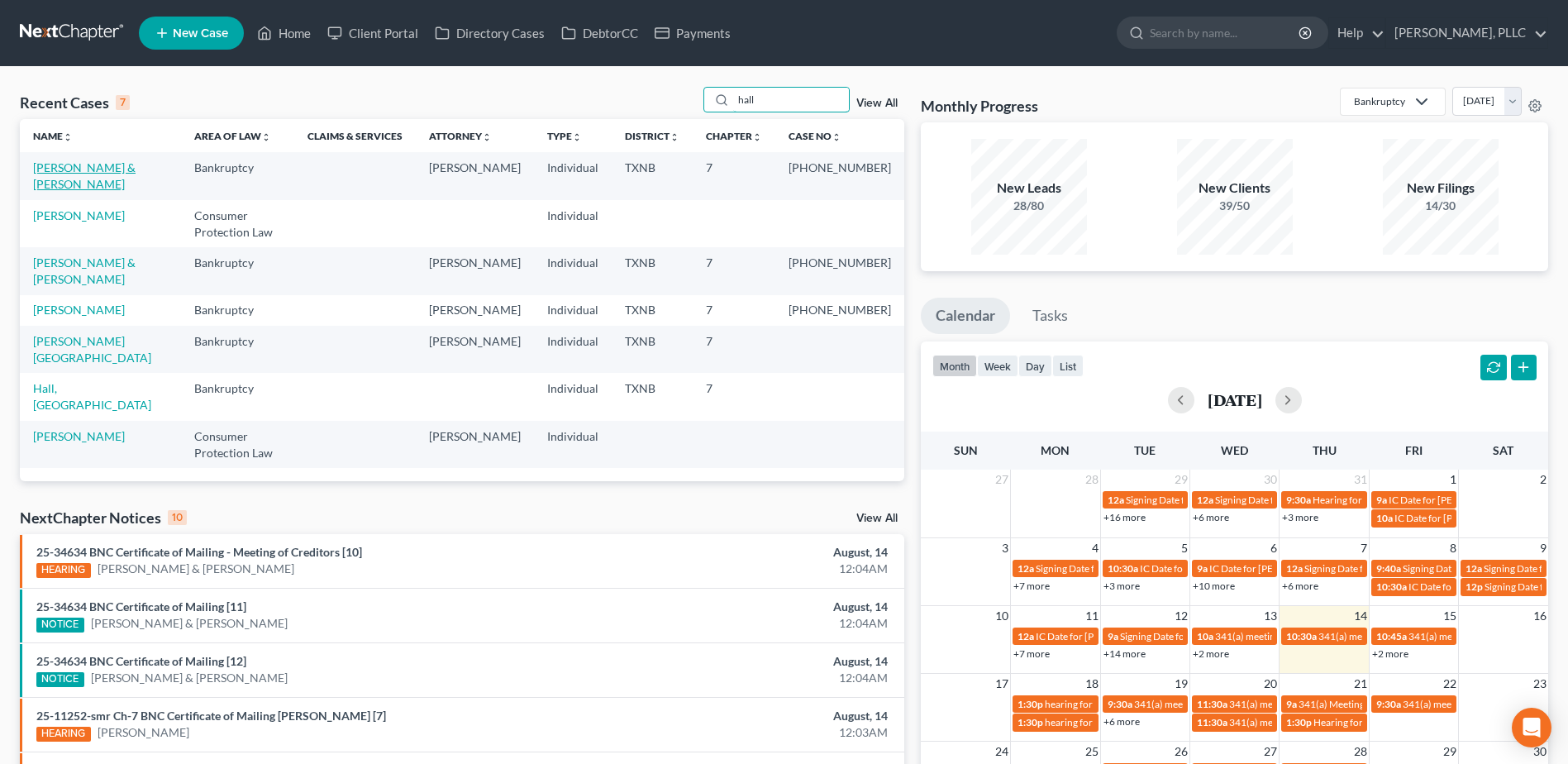
type input "hall"
click at [123, 165] on link "Hall, Reginald & Monica" at bounding box center [84, 176] width 102 height 31
select select "6"
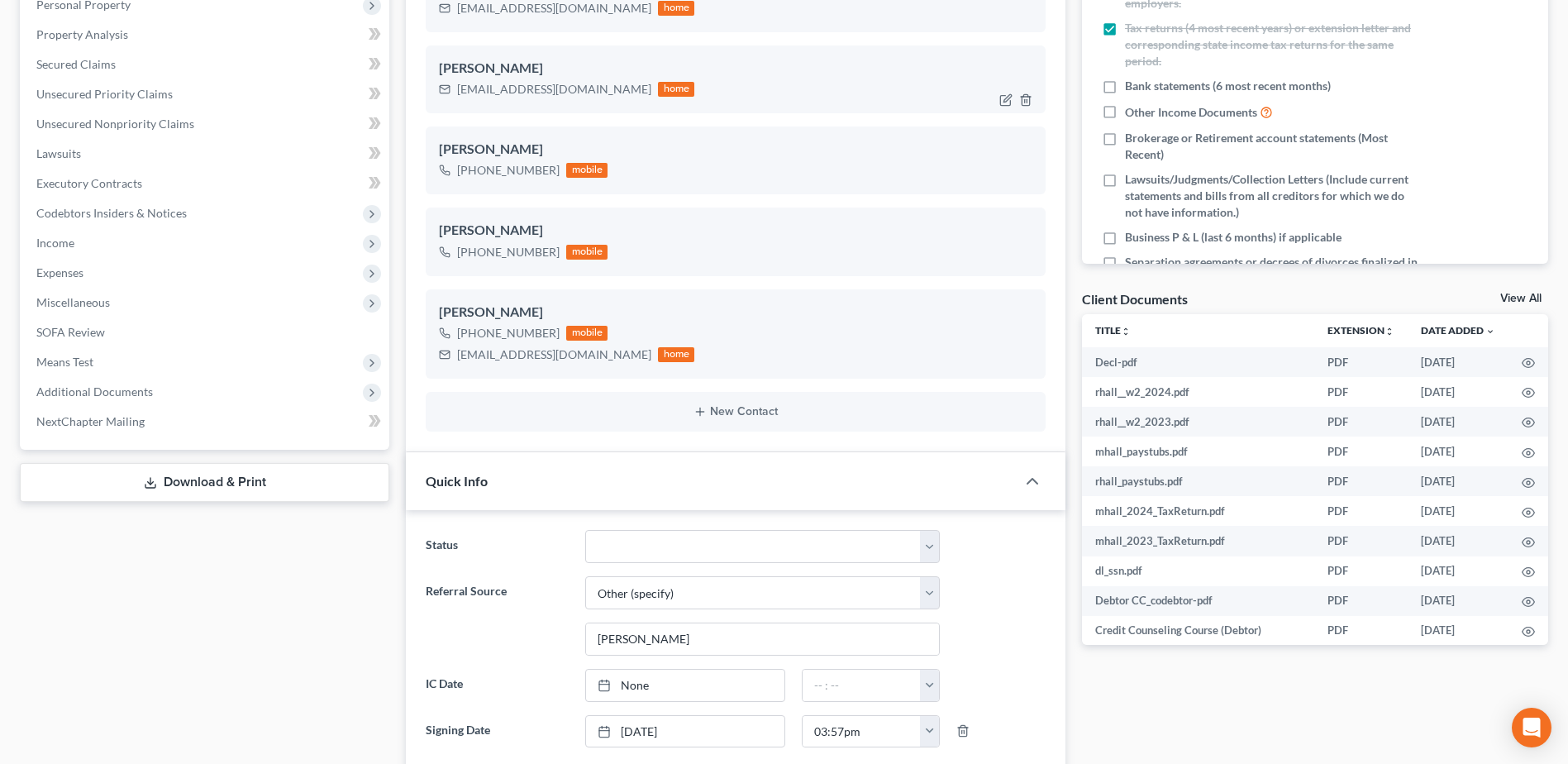
scroll to position [1905, 0]
click at [934, 544] on select "Appellate Phase Case Closed Dead File Demand Letter Phase Discharged Discharge …" at bounding box center [763, 546] width 355 height 33
select select "4"
click at [586, 530] on select "Appellate Phase Case Closed Dead File Demand Letter Phase Discharged Discharge …" at bounding box center [763, 546] width 355 height 33
click at [1276, 697] on div "Docs Tasks Events Timer 31% Completed Nothing here yet! Signed Engagement Debto…" at bounding box center [1315, 750] width 482 height 1844
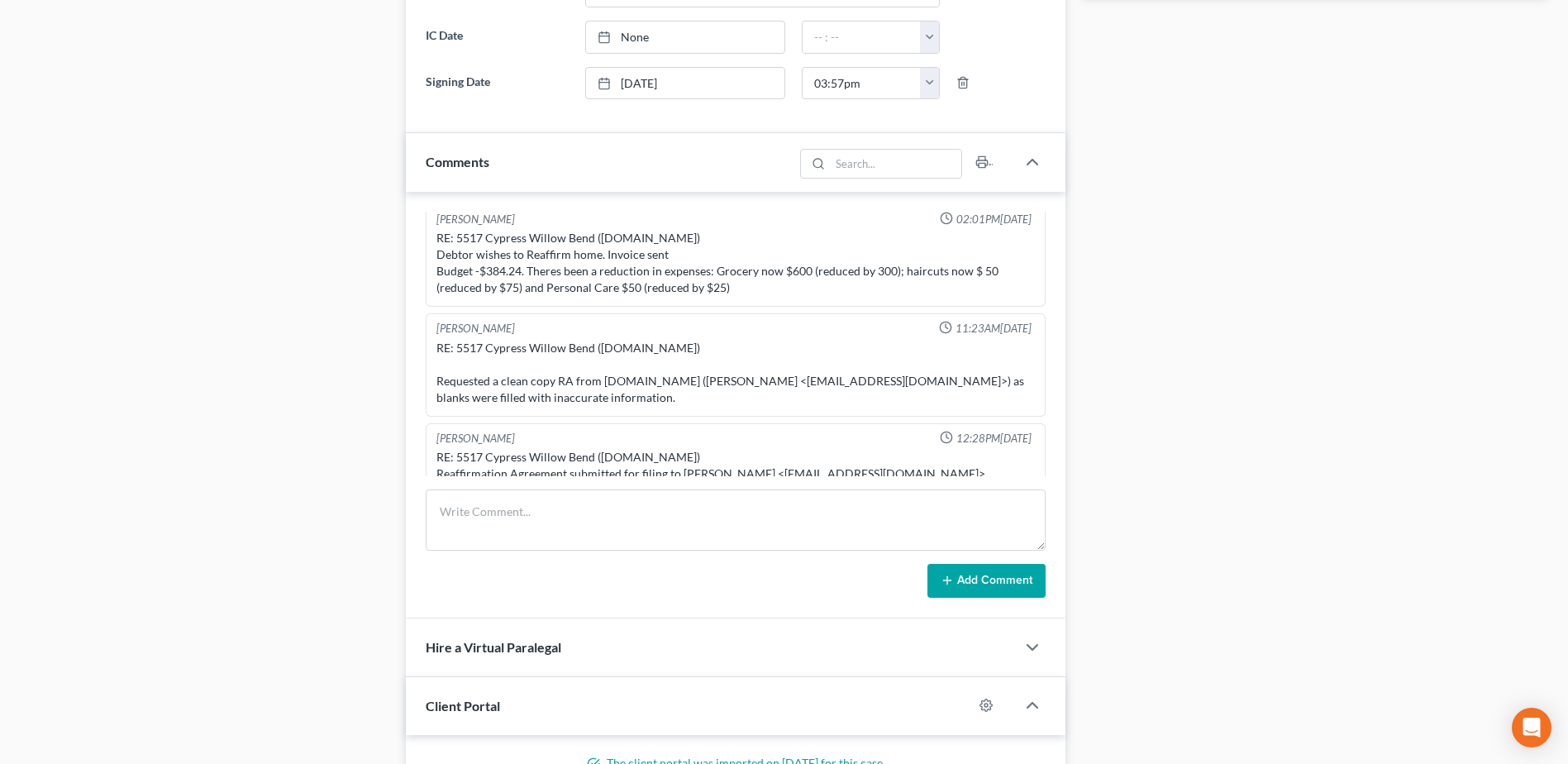
scroll to position [992, 0]
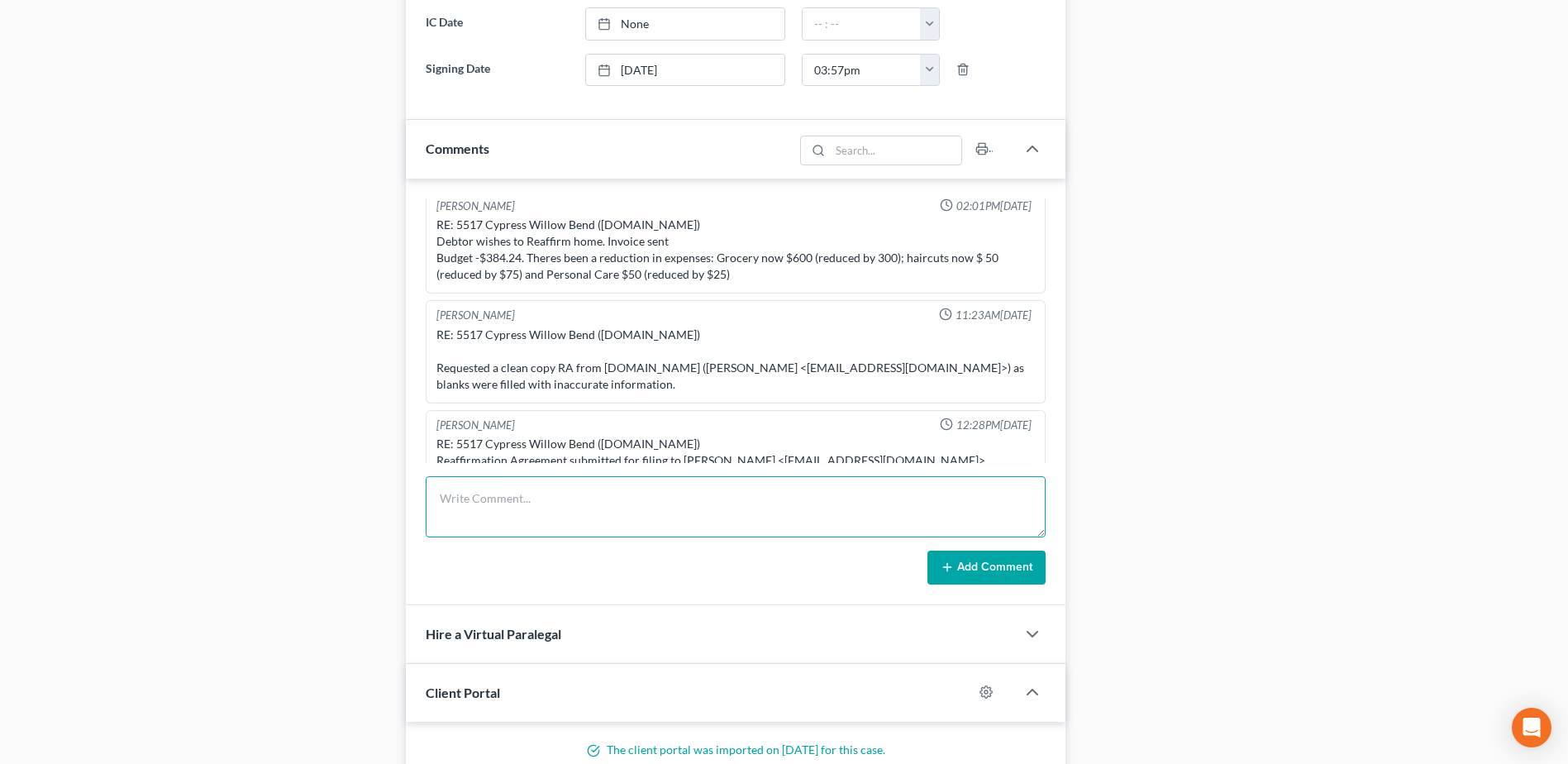
click at [703, 492] on textarea at bounding box center [736, 506] width 620 height 61
type textarea "Doc 20 - order of discharge emailed to client"
click at [961, 563] on button "Add Comment" at bounding box center [986, 568] width 118 height 35
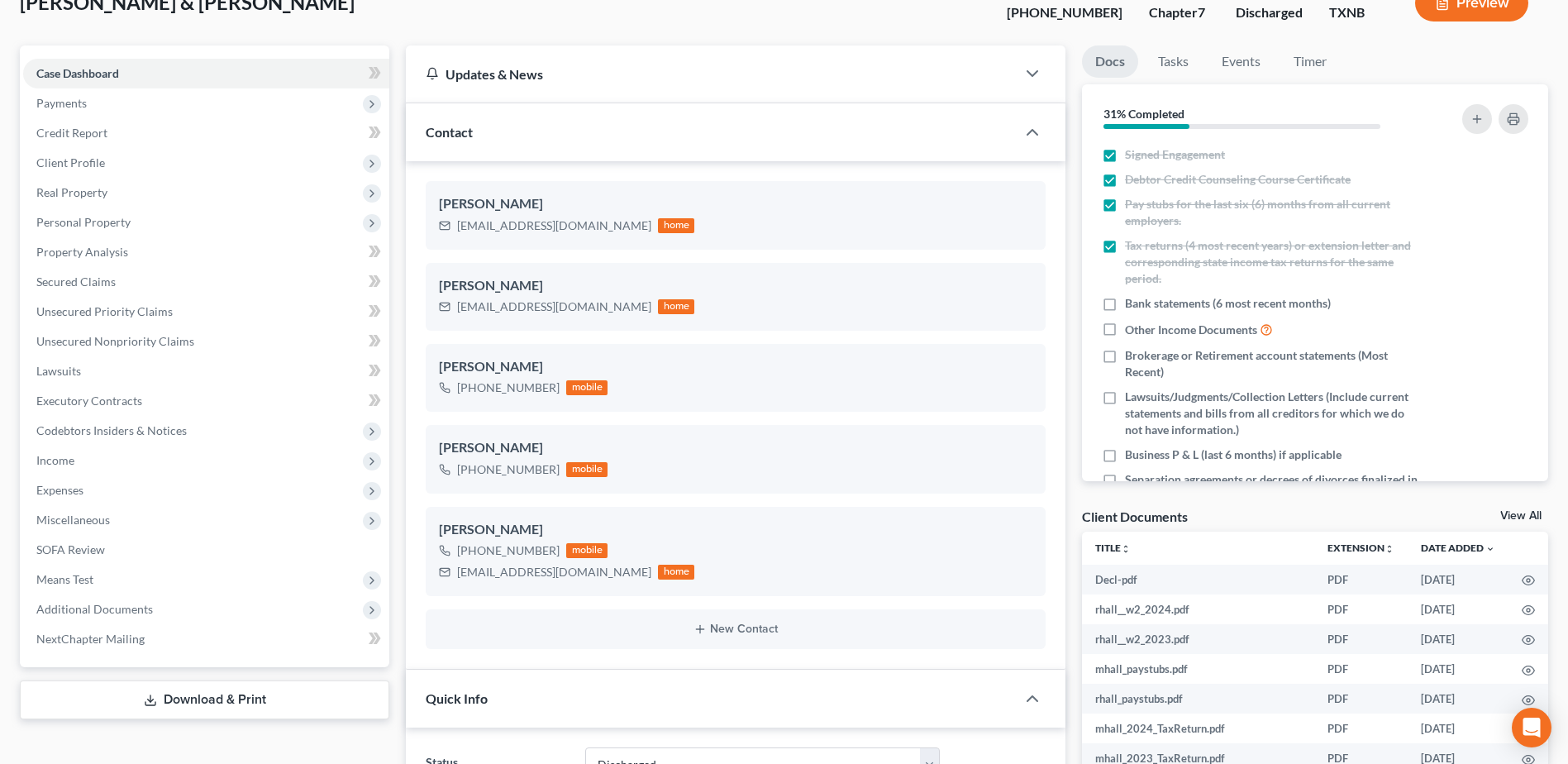
scroll to position [413, 0]
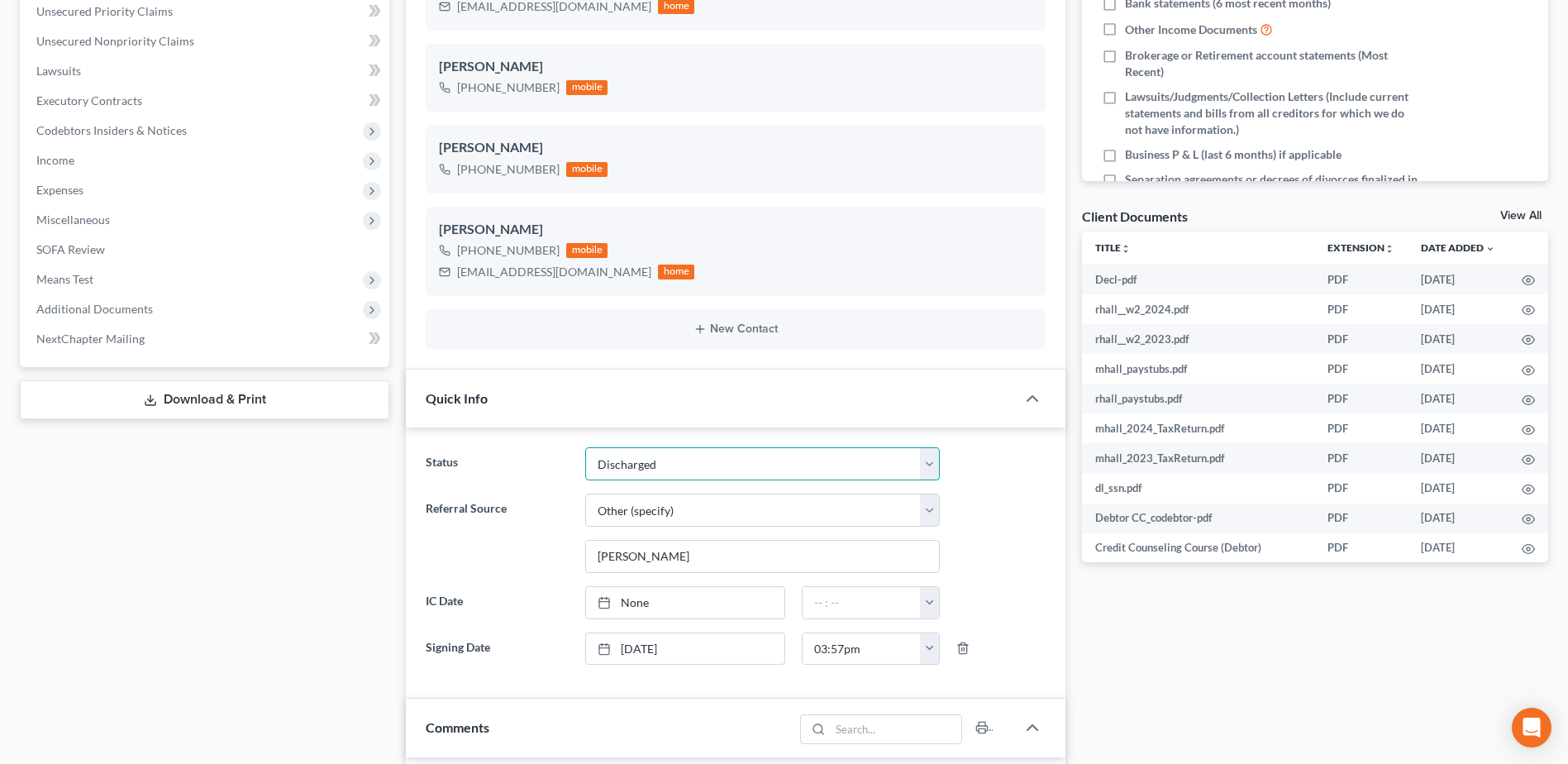
drag, startPoint x: 938, startPoint y: 463, endPoint x: 874, endPoint y: 452, distance: 64.9
click at [937, 463] on select "Appellate Phase Case Closed Dead File Demand Letter Phase Discharged Discharge …" at bounding box center [763, 464] width 355 height 33
select select "1"
click at [586, 448] on select "Appellate Phase Case Closed Dead File Demand Letter Phase Discharged Discharge …" at bounding box center [763, 464] width 355 height 33
click at [1262, 632] on div "Docs Tasks Events Timer 31% Completed Nothing here yet! Signed Engagement Debto…" at bounding box center [1315, 667] width 482 height 1844
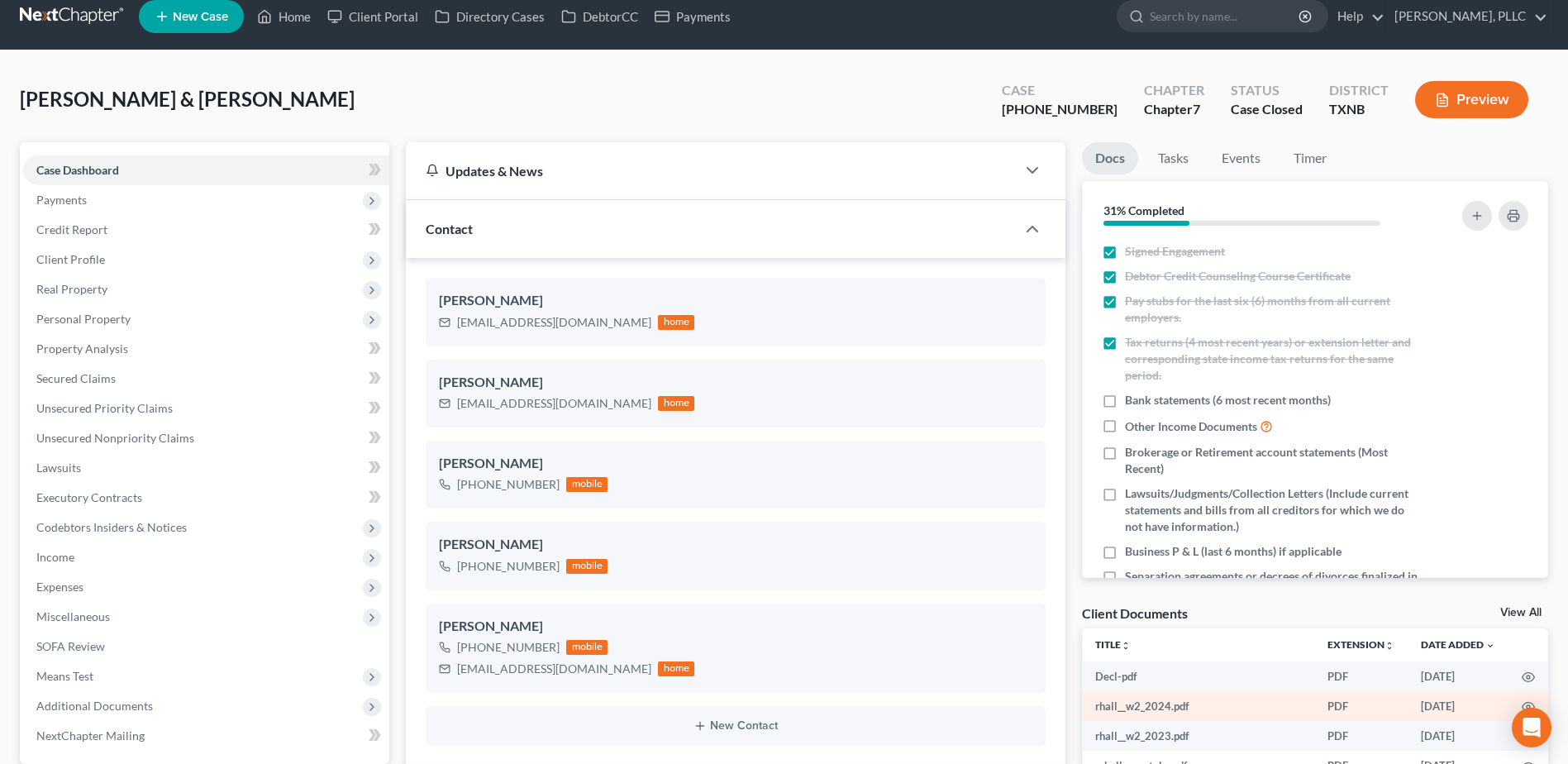
scroll to position [0, 0]
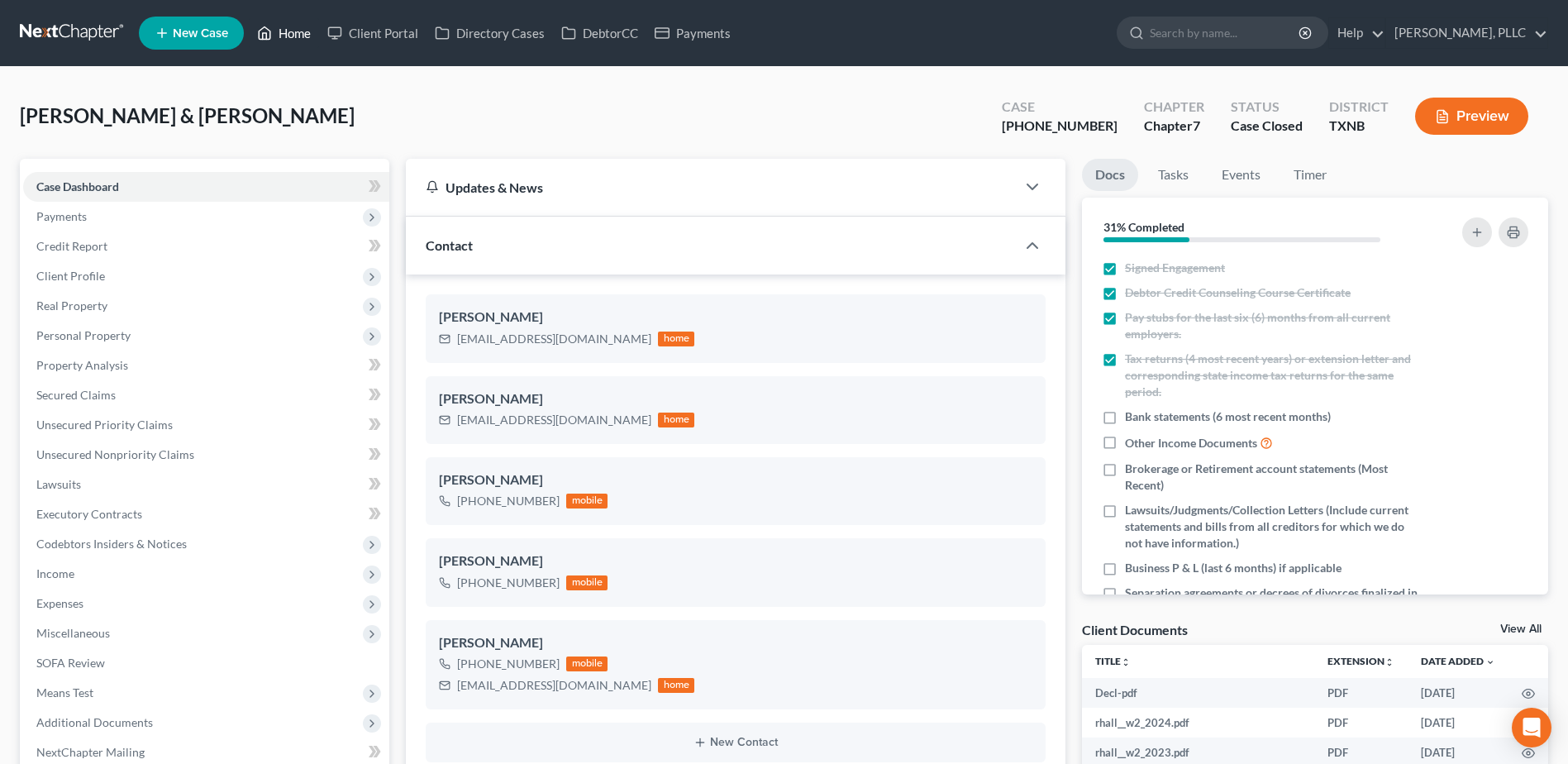
click at [301, 32] on link "Home" at bounding box center [283, 33] width 70 height 30
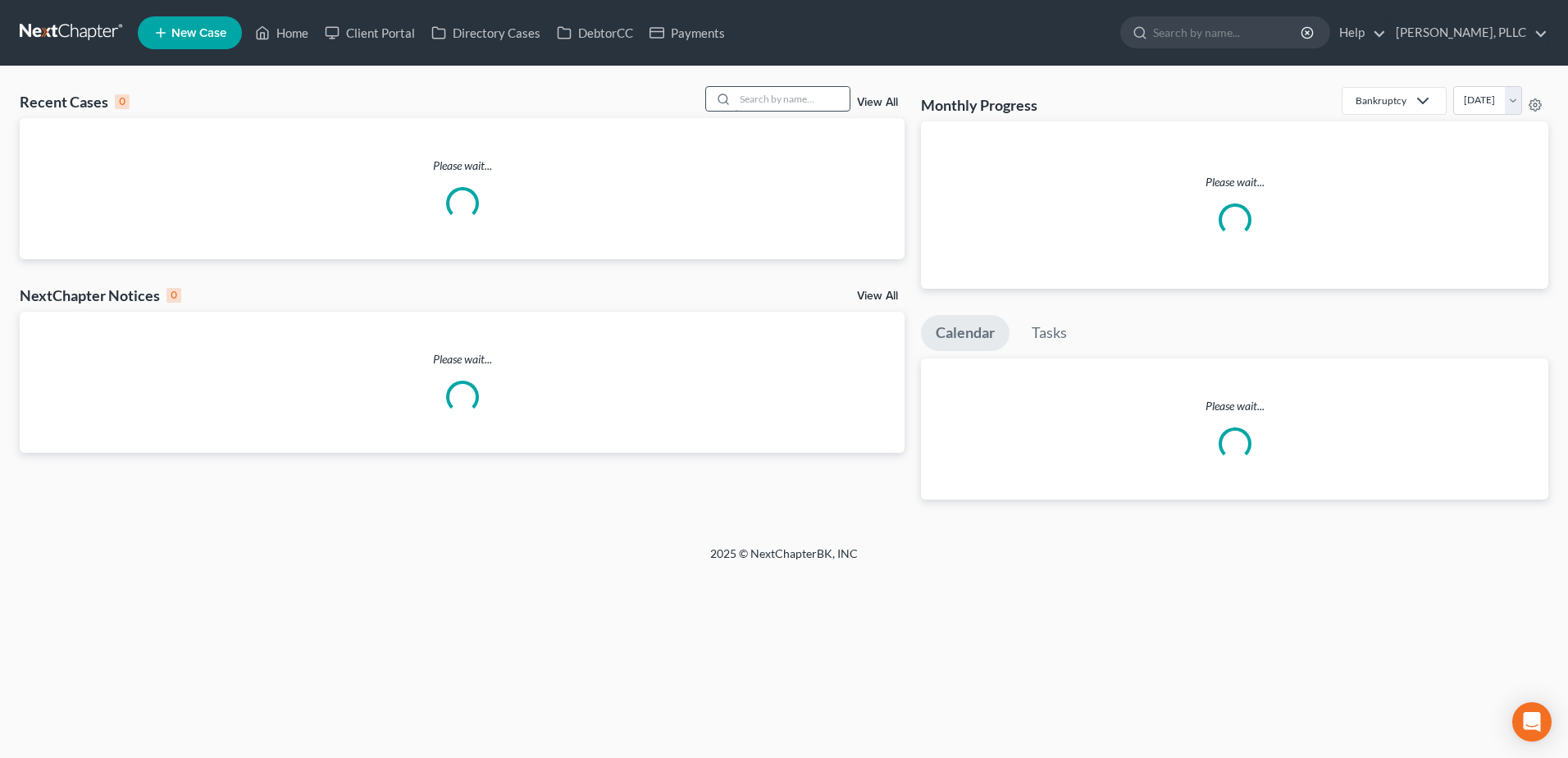
click at [786, 101] on input "search" at bounding box center [791, 99] width 115 height 24
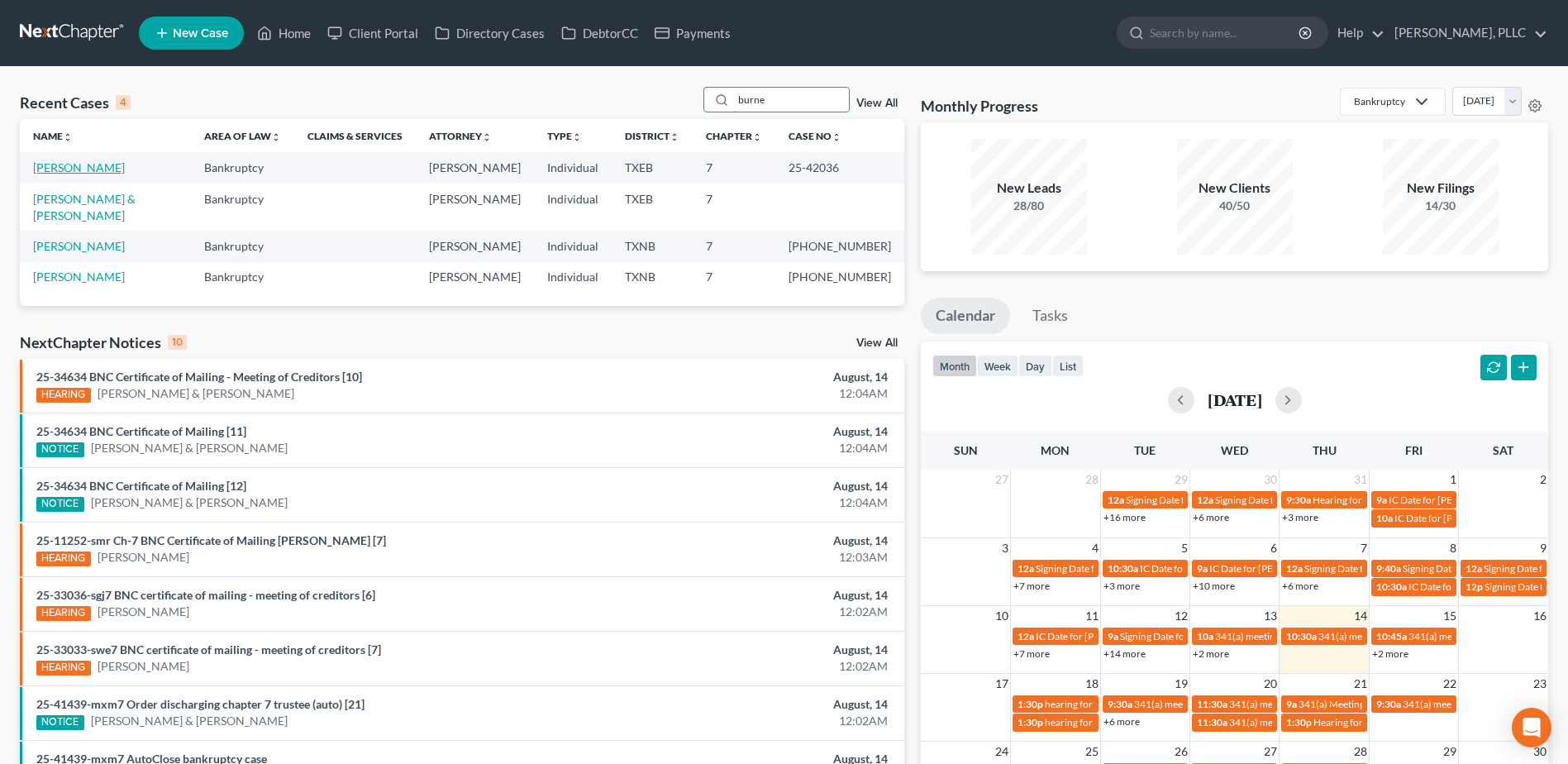
type input "burne"
click at [76, 171] on link "Burnett, Dawan" at bounding box center [79, 167] width 92 height 14
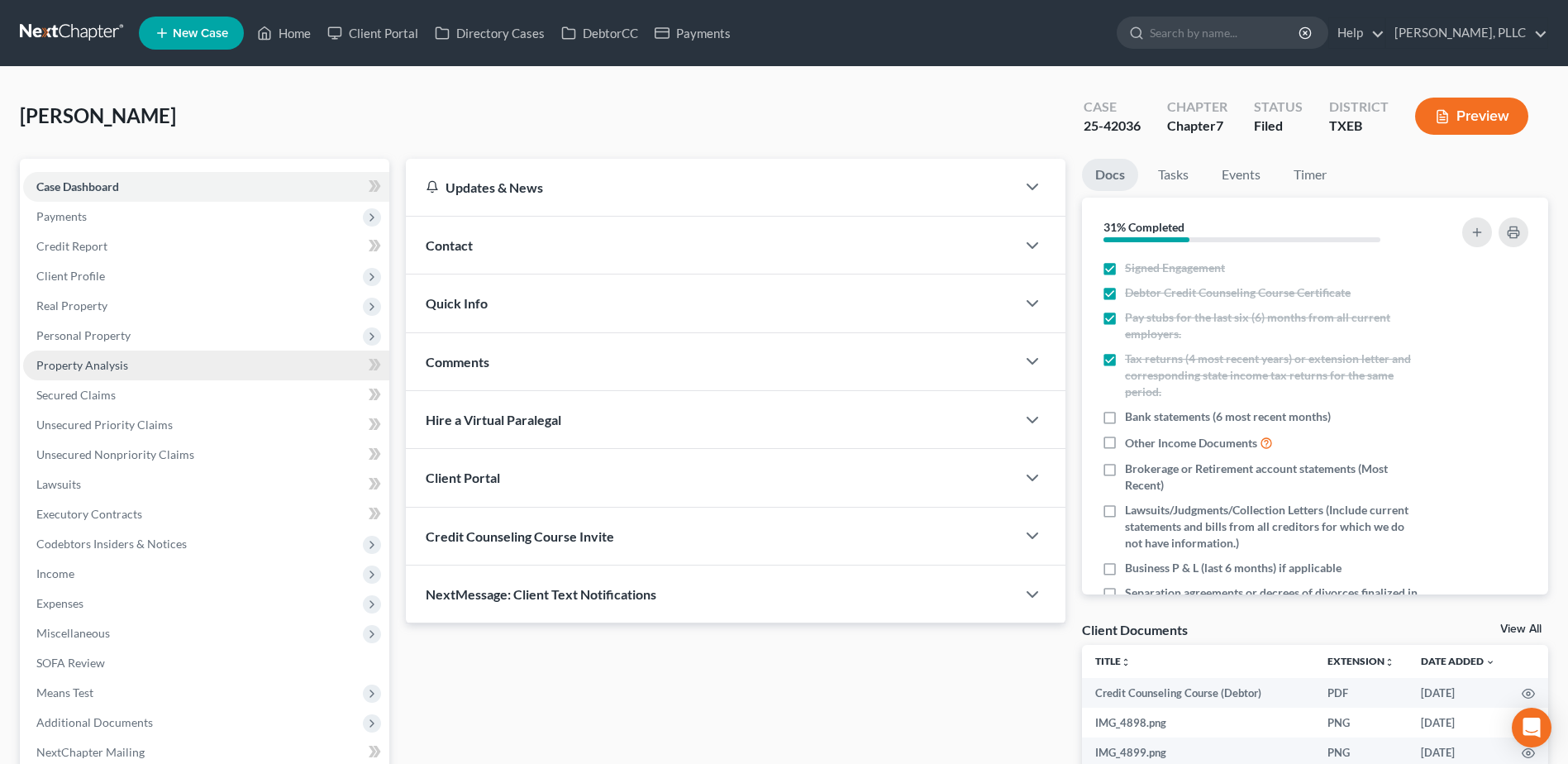
click at [108, 359] on span "Property Analysis" at bounding box center [83, 364] width 92 height 14
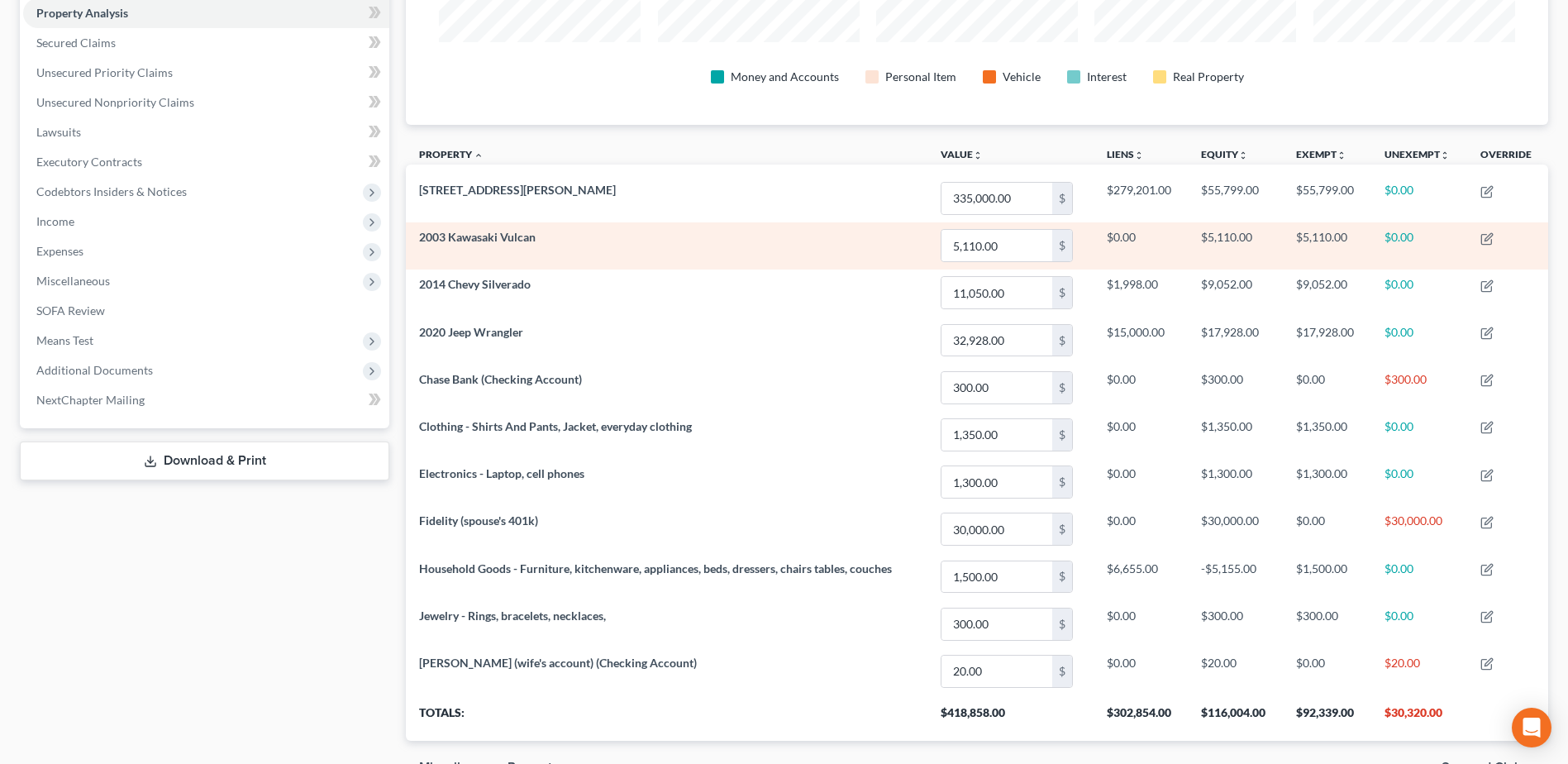
scroll to position [248, 0]
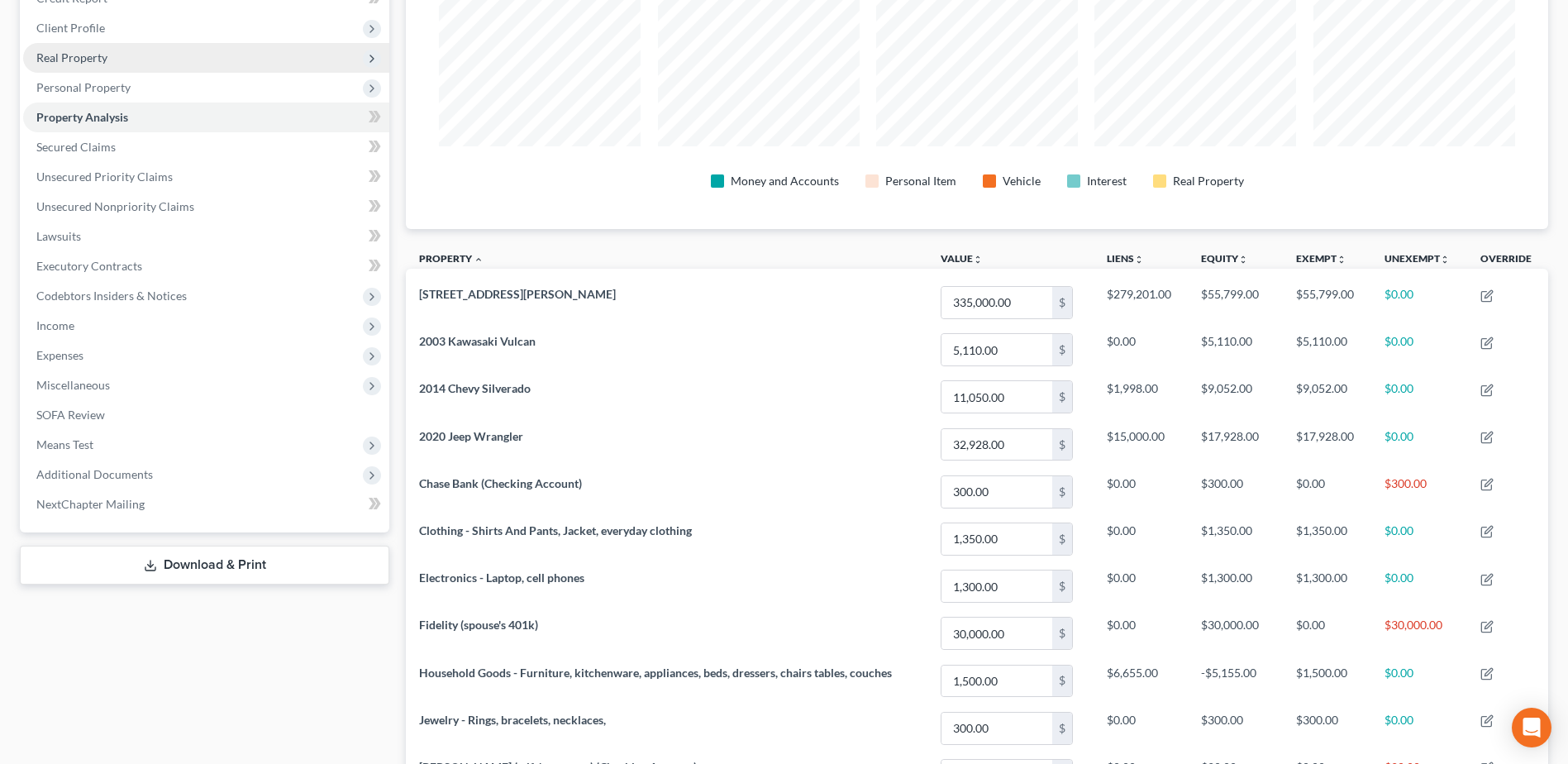
click at [70, 52] on span "Real Property" at bounding box center [72, 57] width 71 height 14
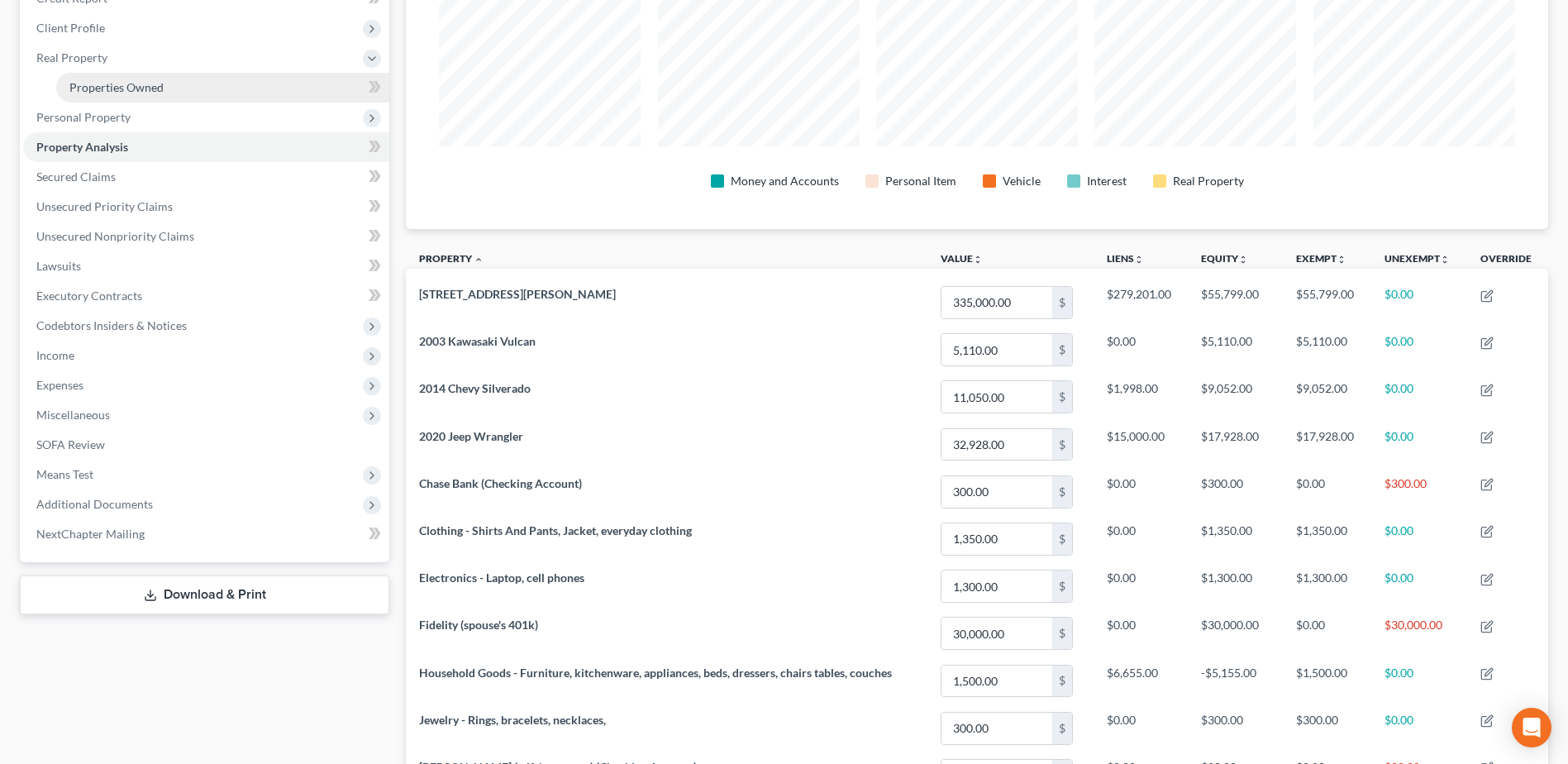
click at [114, 88] on span "Properties Owned" at bounding box center [116, 86] width 94 height 14
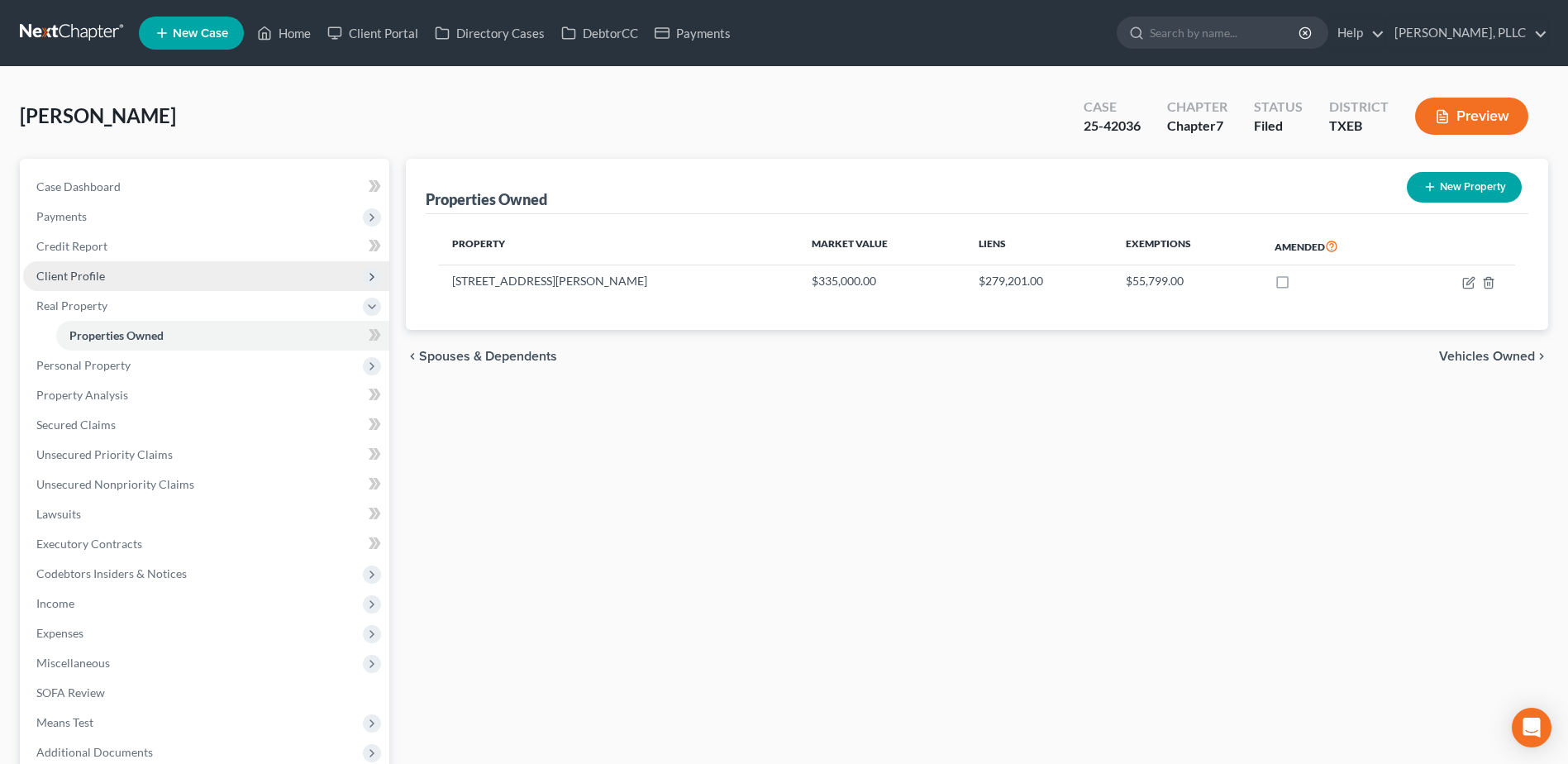
click at [80, 269] on span "Client Profile" at bounding box center [70, 275] width 69 height 14
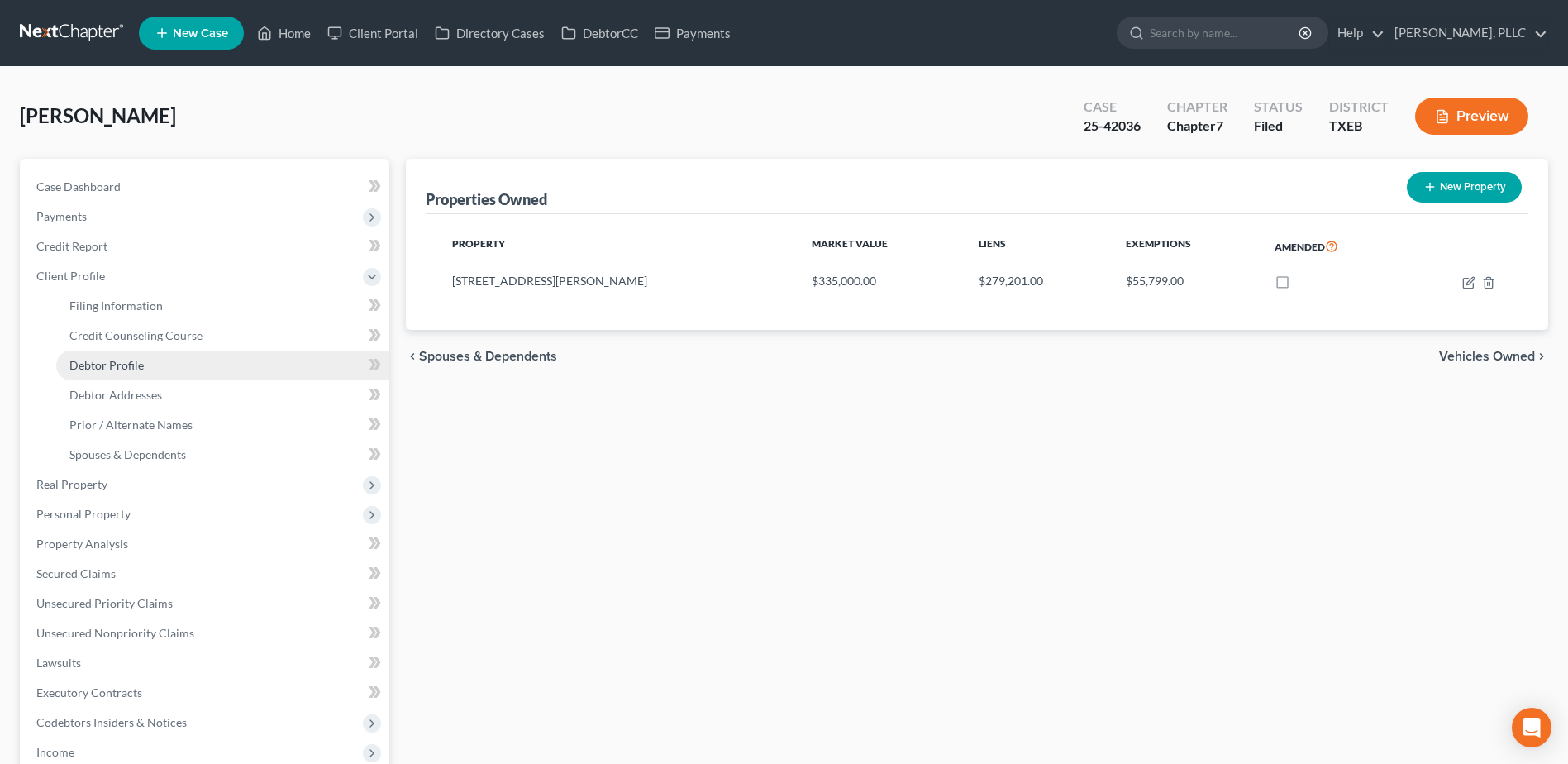
click at [95, 371] on span "Debtor Profile" at bounding box center [106, 364] width 74 height 14
select select "1"
select select "5"
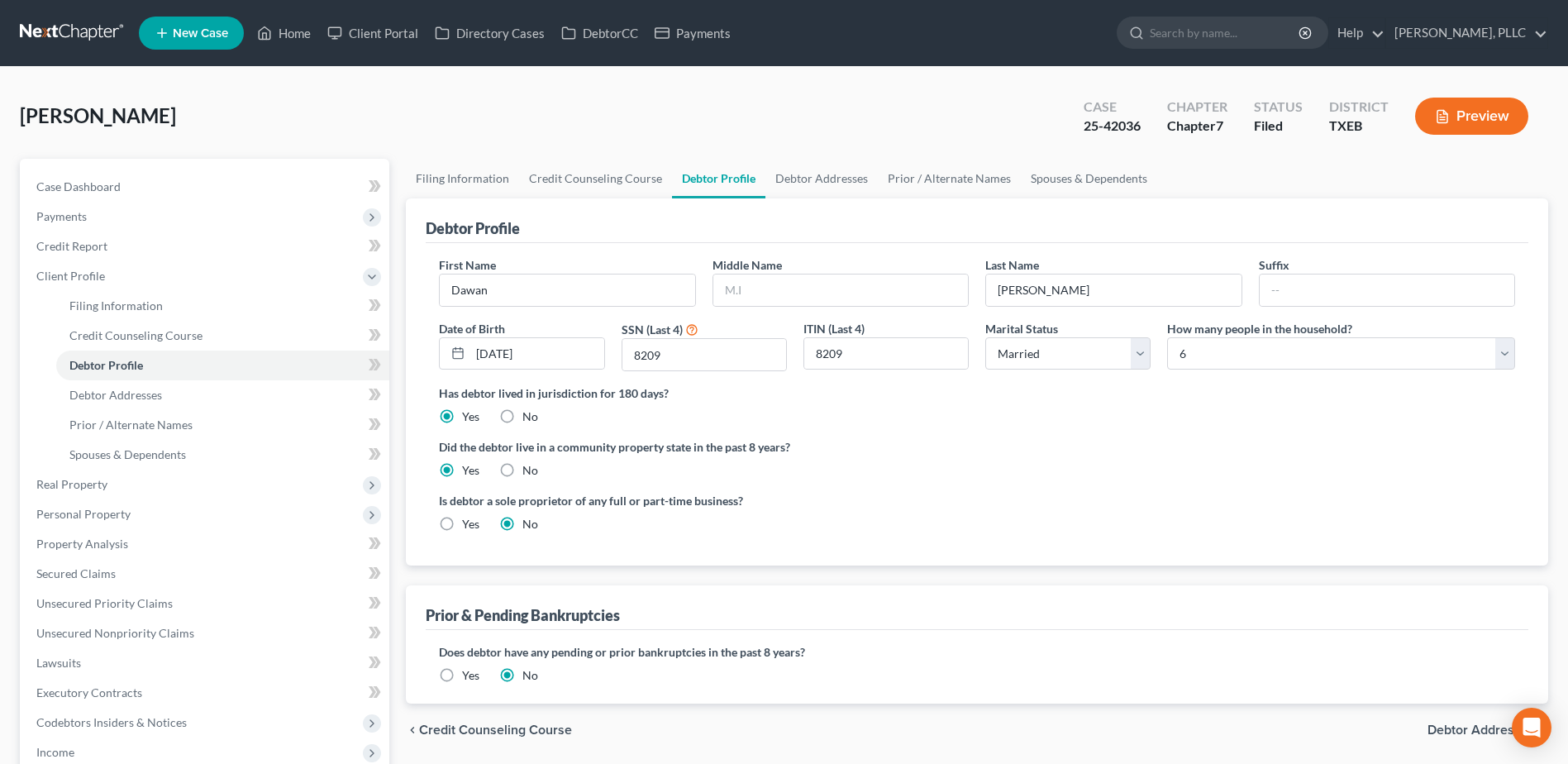
radio input "true"
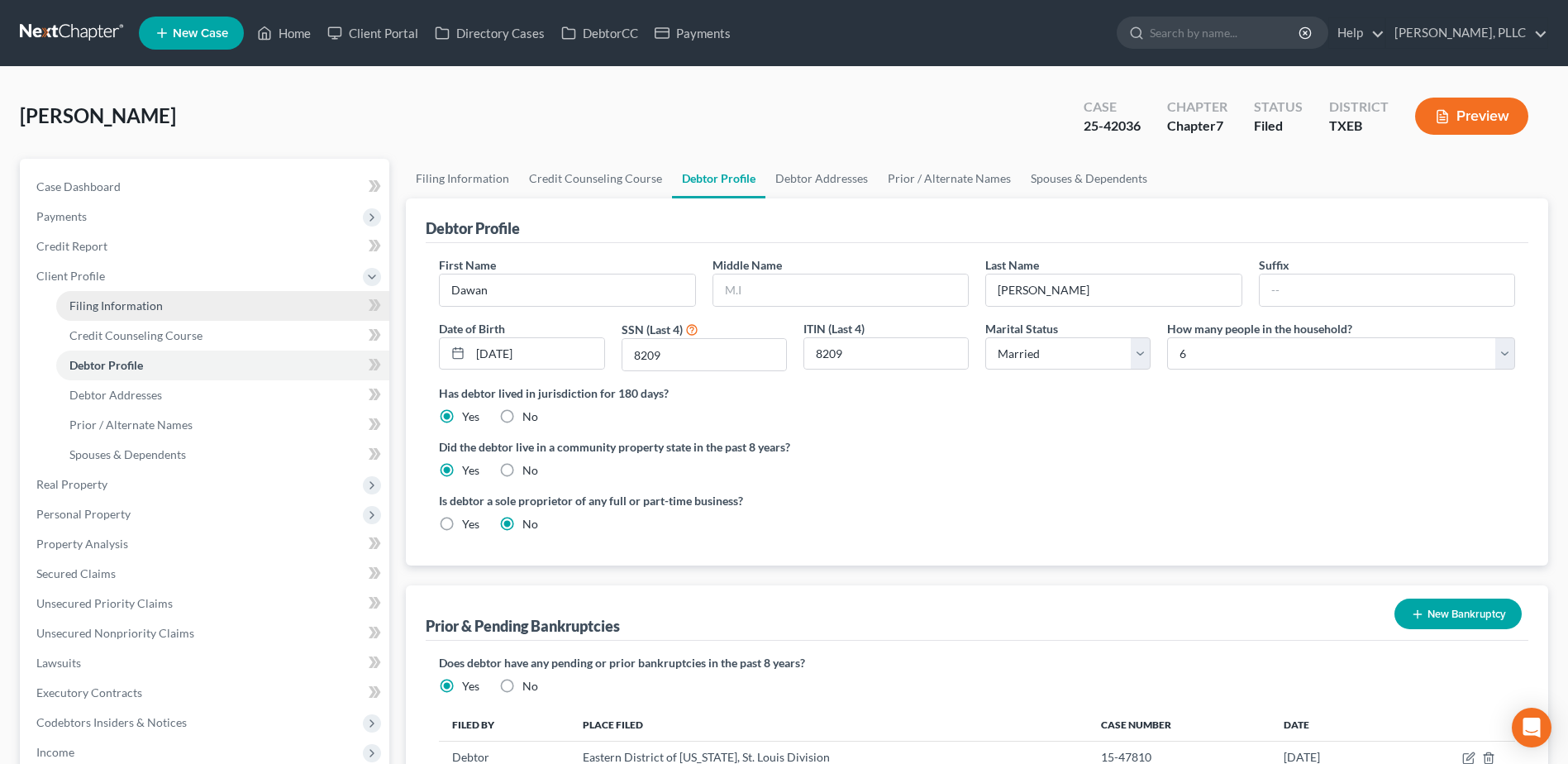
click at [120, 297] on link "Filing Information" at bounding box center [222, 306] width 333 height 30
select select "1"
select select "0"
select select "45"
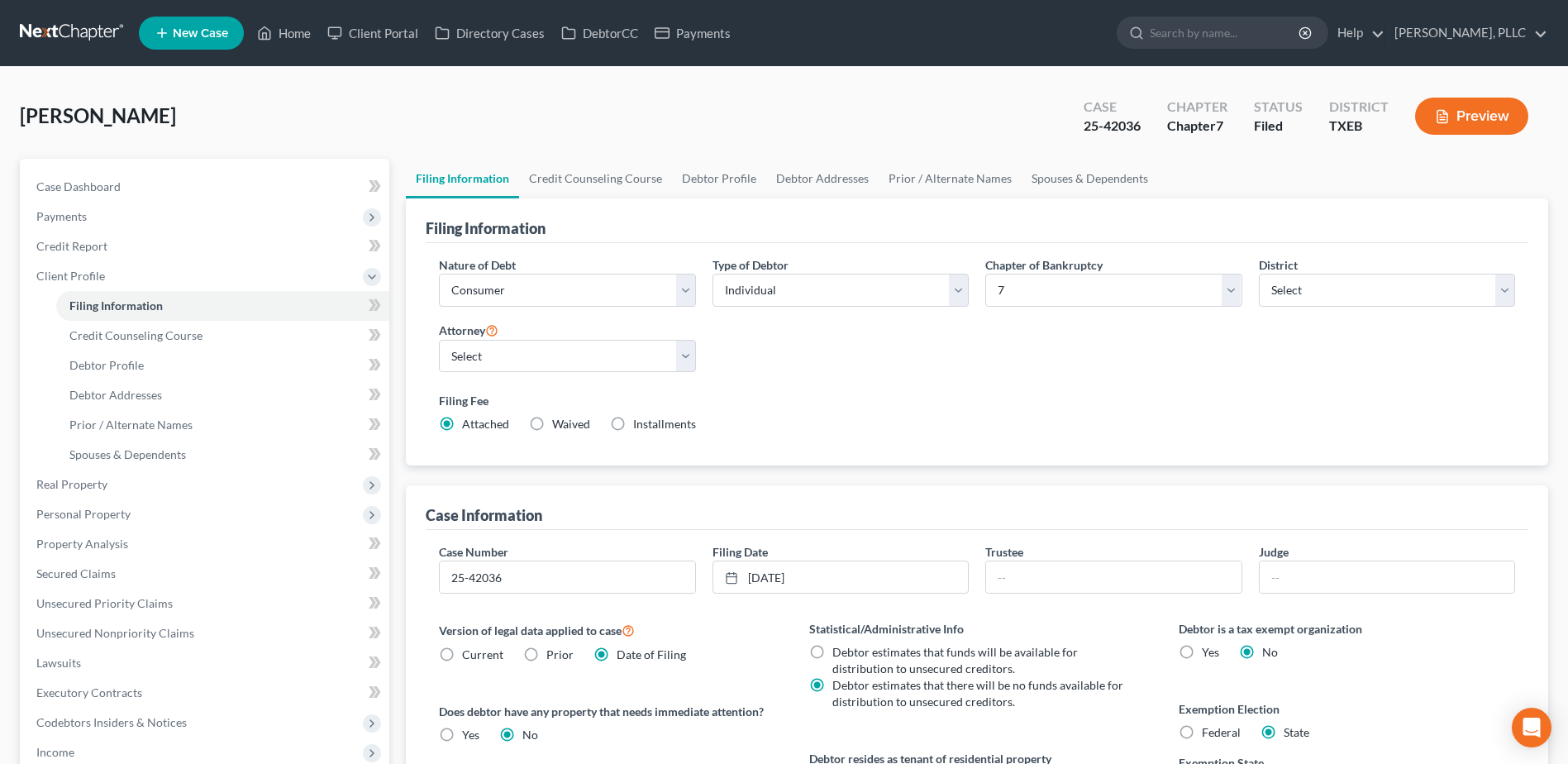
scroll to position [310, 0]
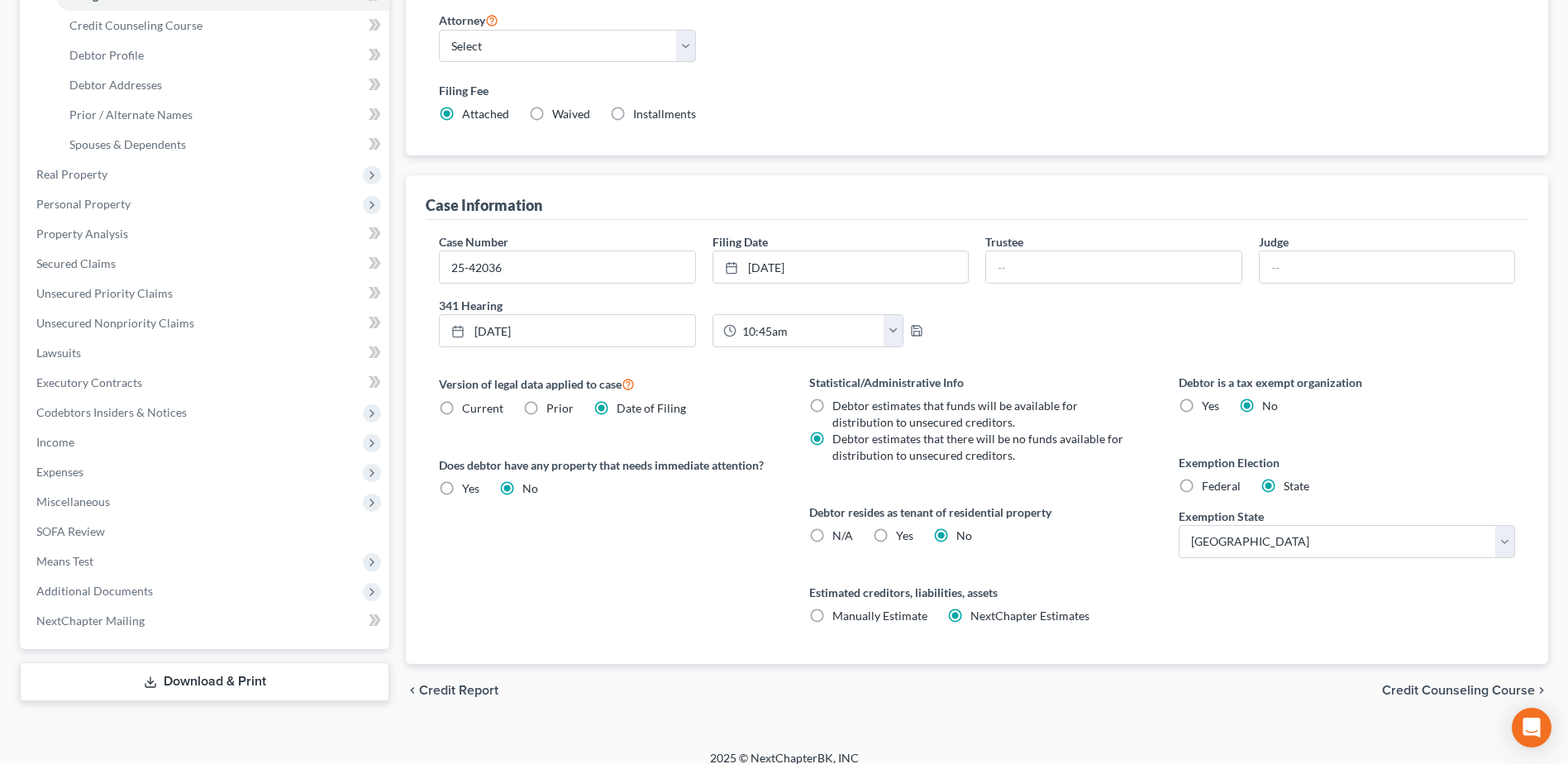
click at [1037, 728] on div "Petition Navigation Case Dashboard Payments Invoices Payments Payments Credit R…" at bounding box center [784, 289] width 1529 height 881
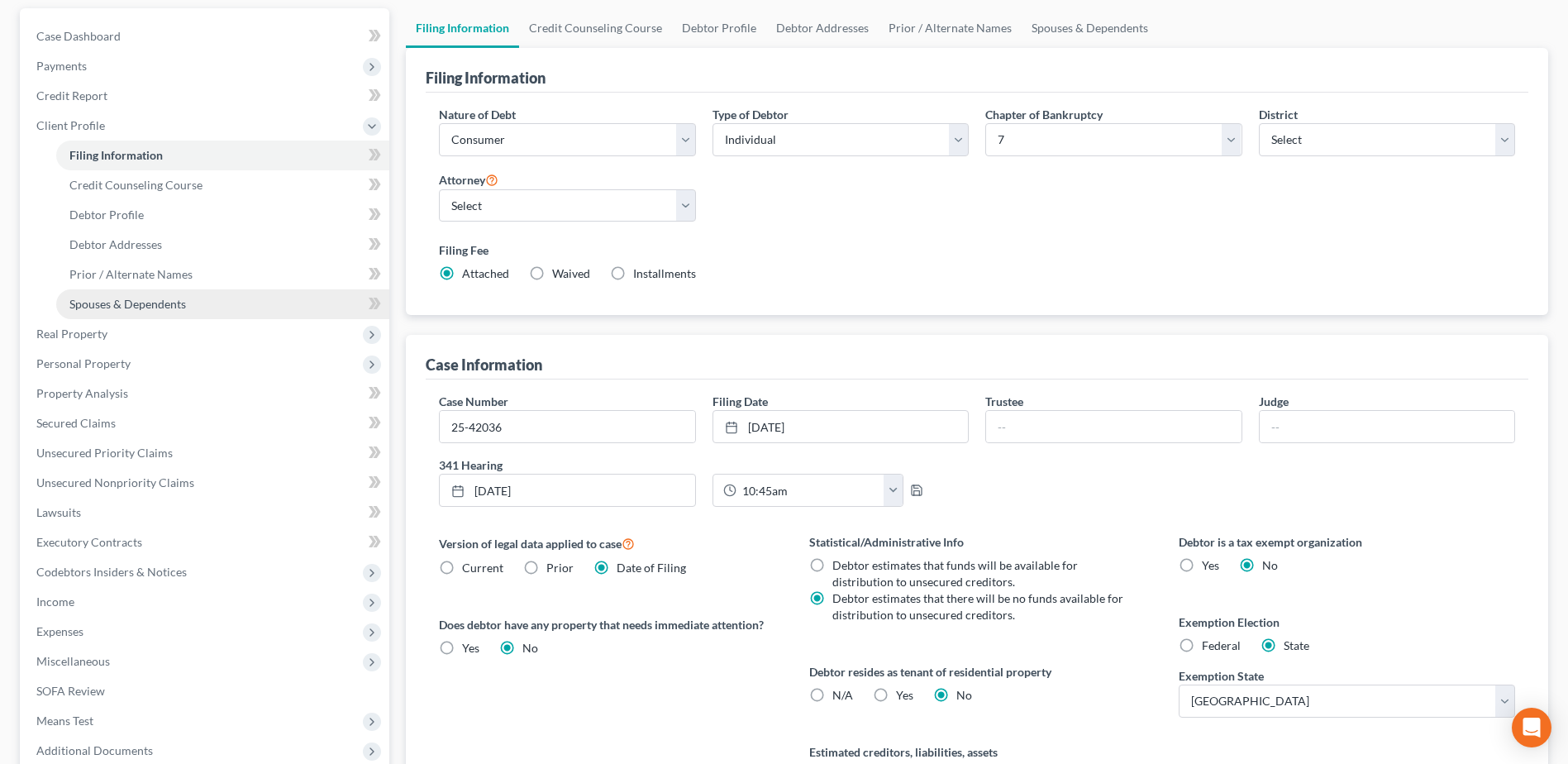
scroll to position [165, 0]
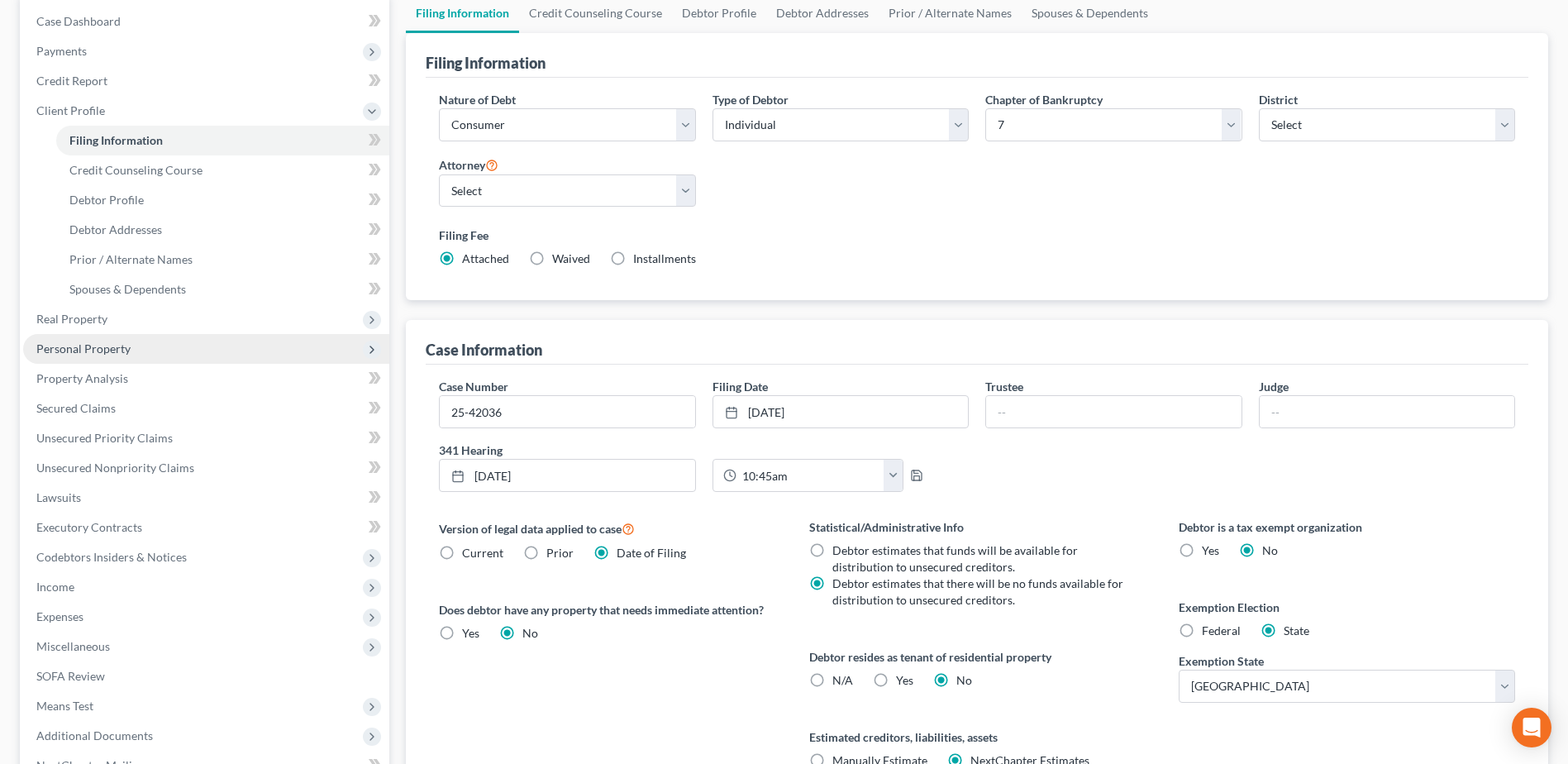
click at [85, 348] on span "Personal Property" at bounding box center [84, 348] width 94 height 14
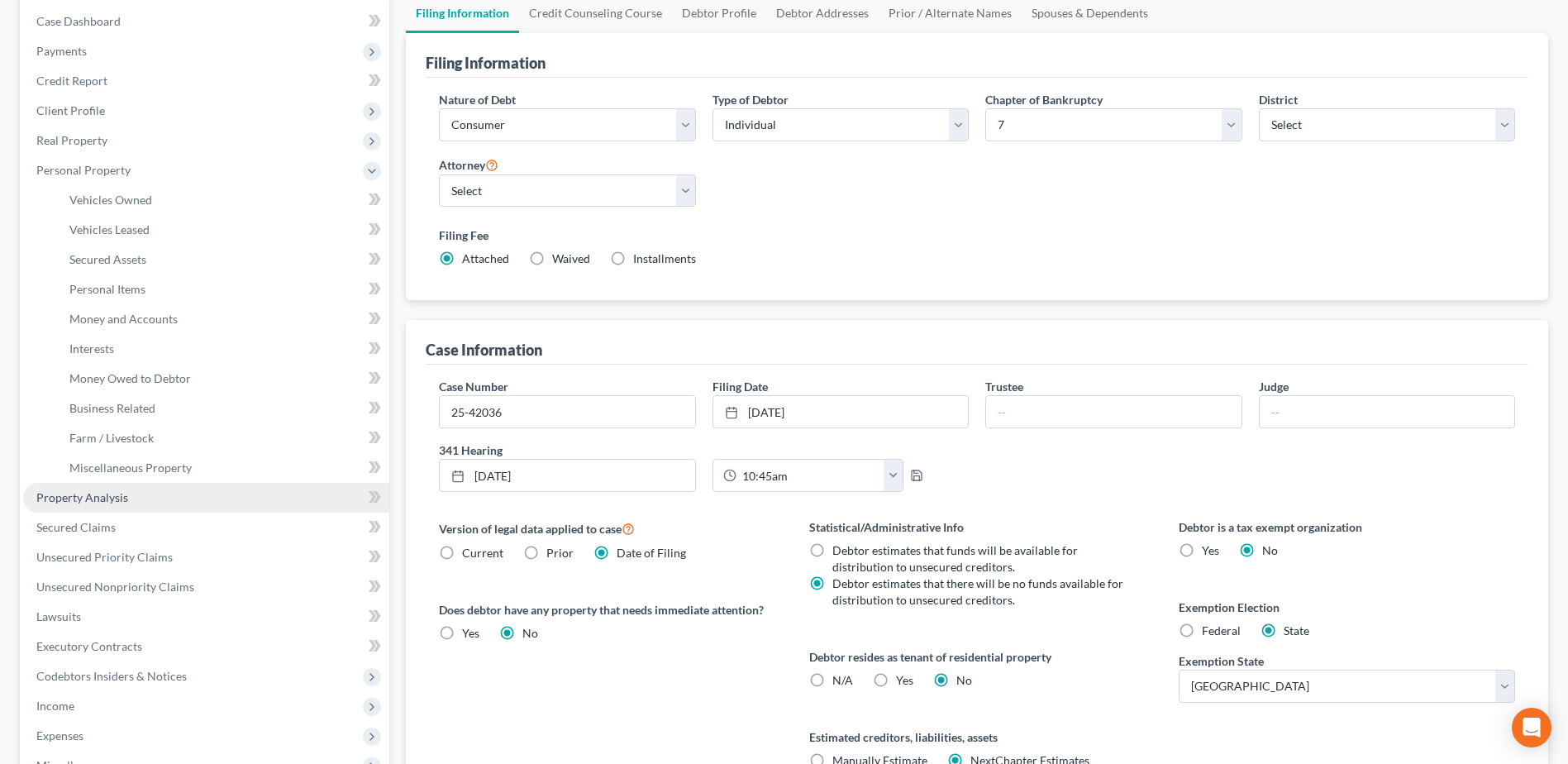
click at [83, 496] on span "Property Analysis" at bounding box center [83, 497] width 92 height 14
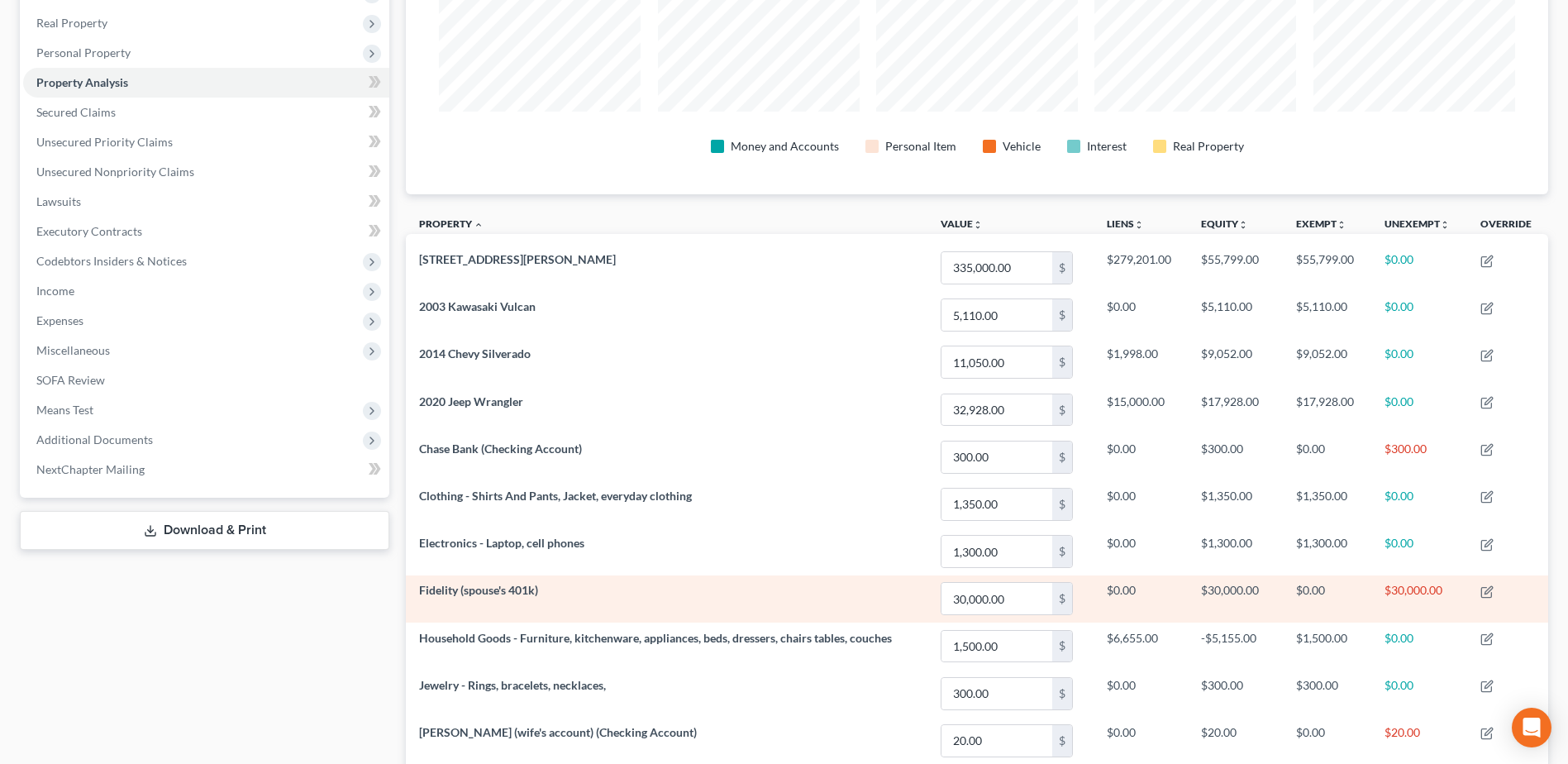
scroll to position [52, 0]
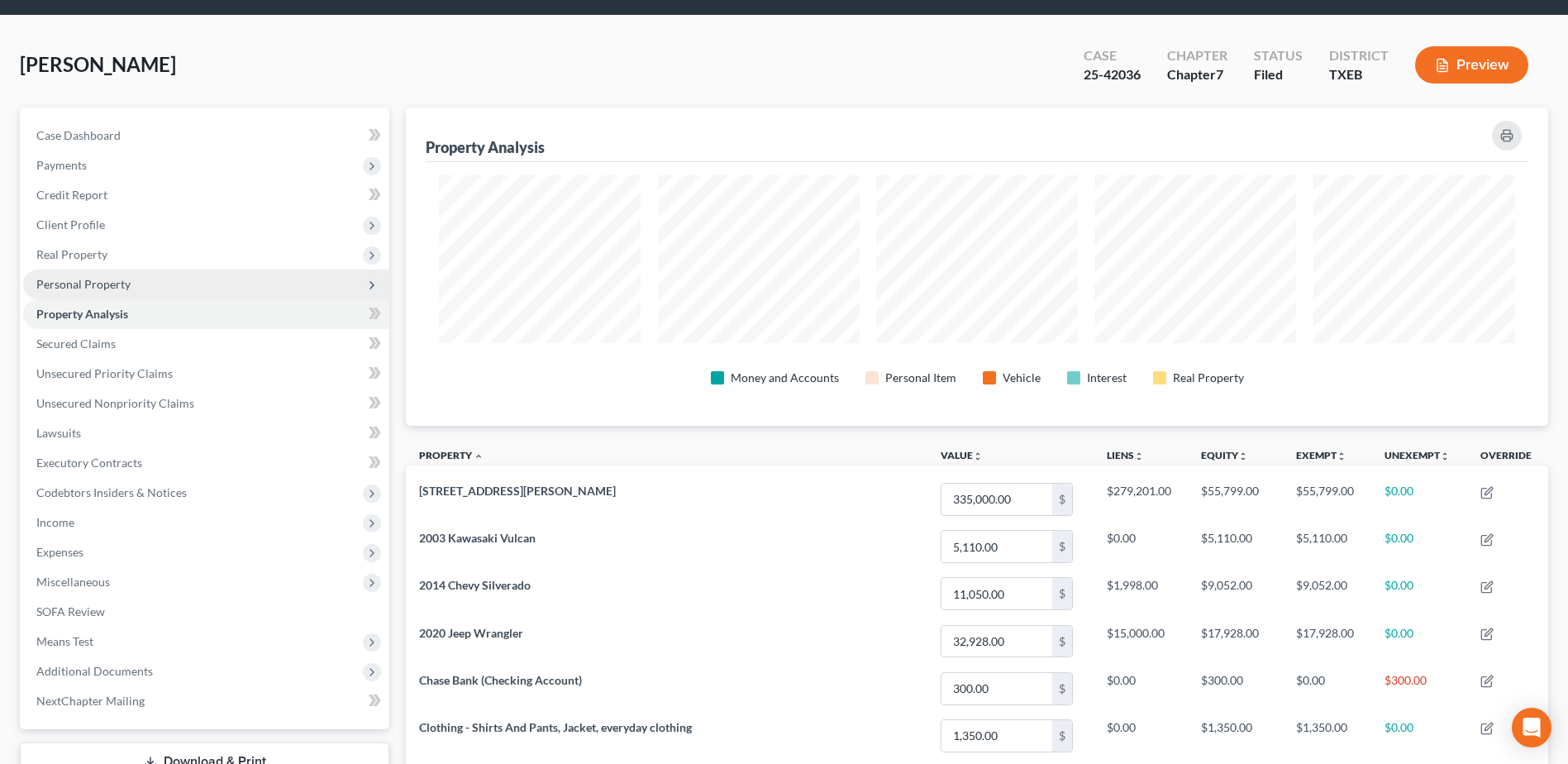
click at [99, 283] on span "Personal Property" at bounding box center [84, 283] width 94 height 14
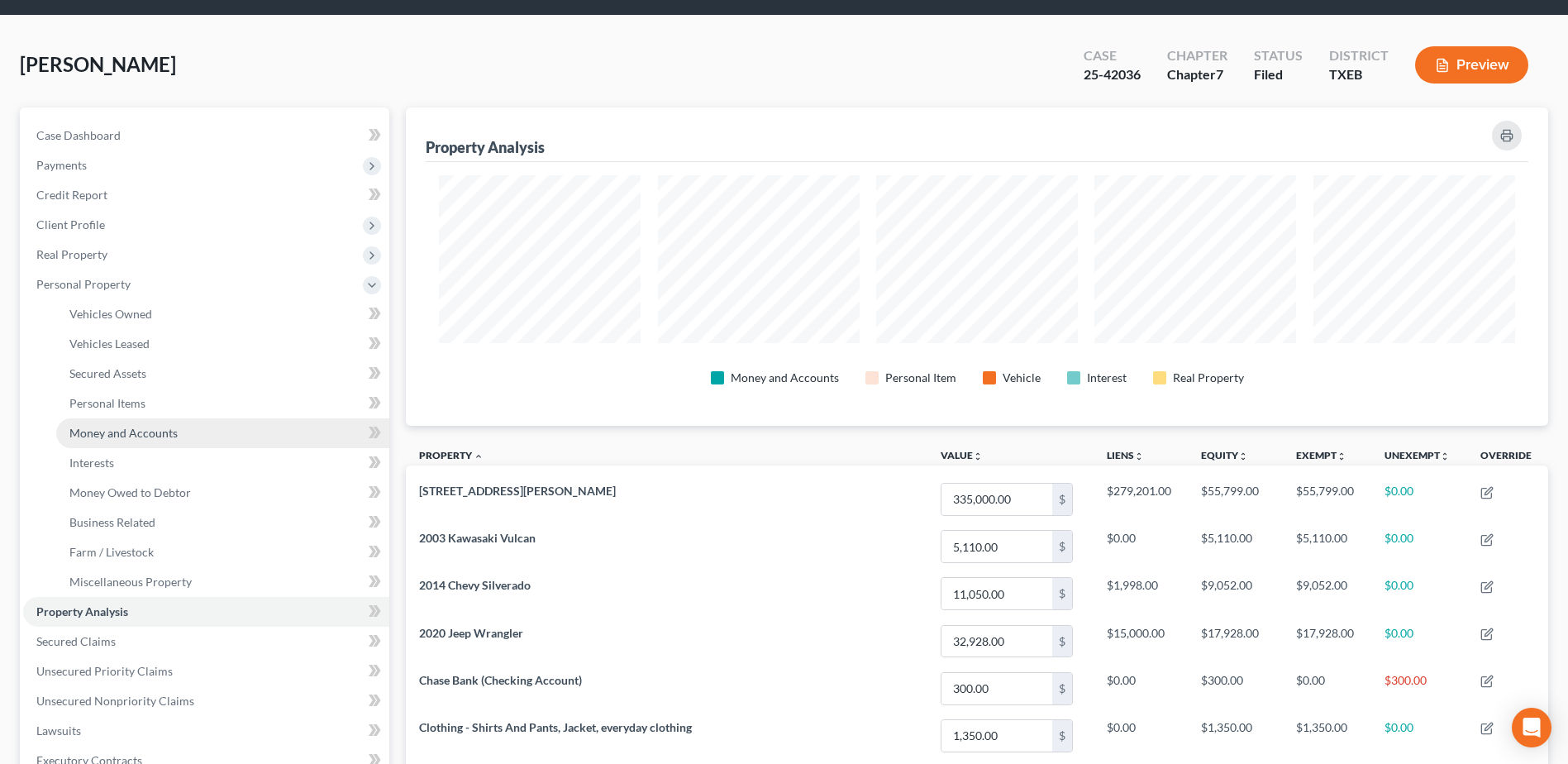
click at [147, 436] on span "Money and Accounts" at bounding box center [123, 433] width 108 height 14
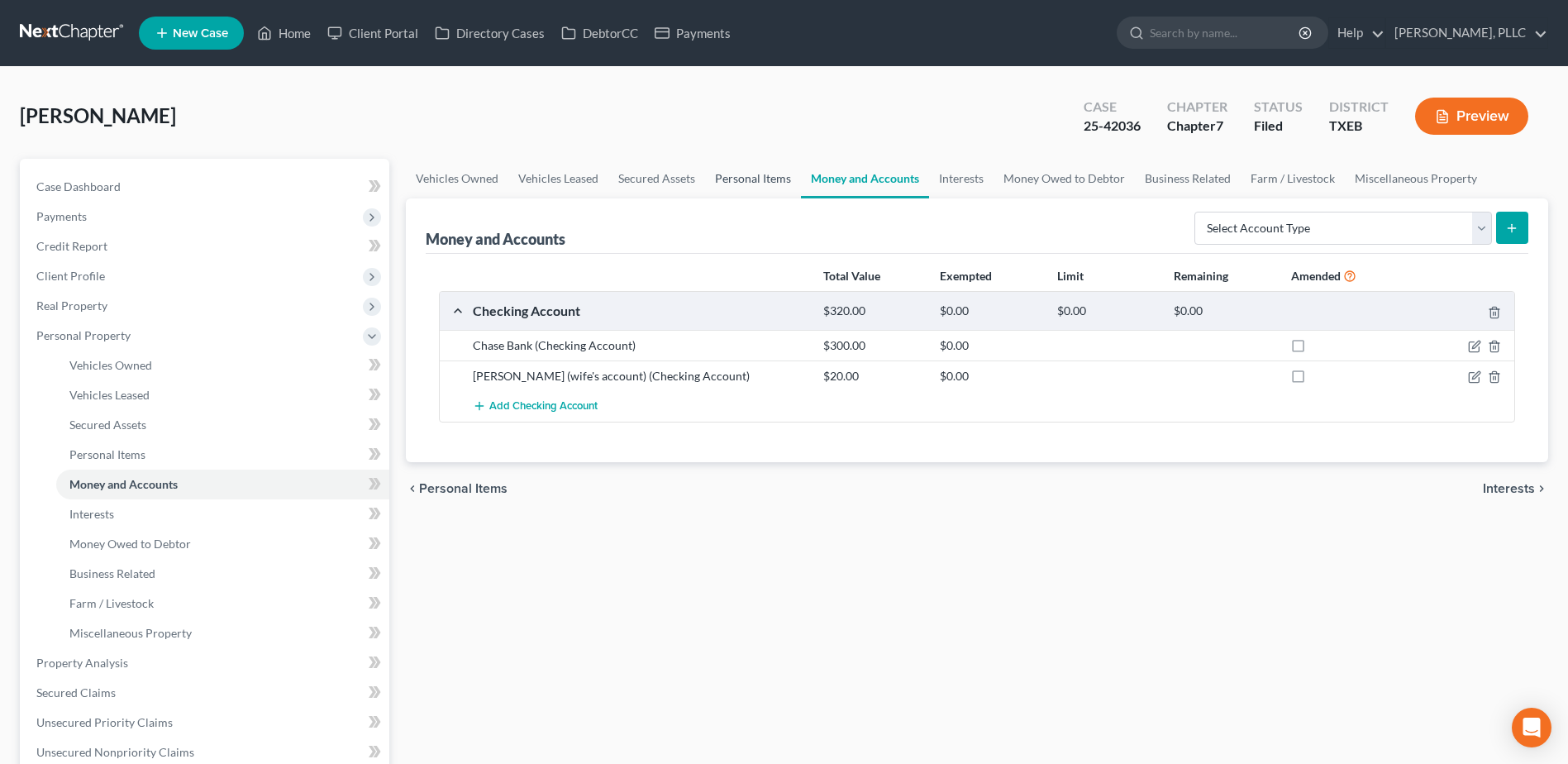
click at [738, 177] on link "Personal Items" at bounding box center [753, 178] width 96 height 39
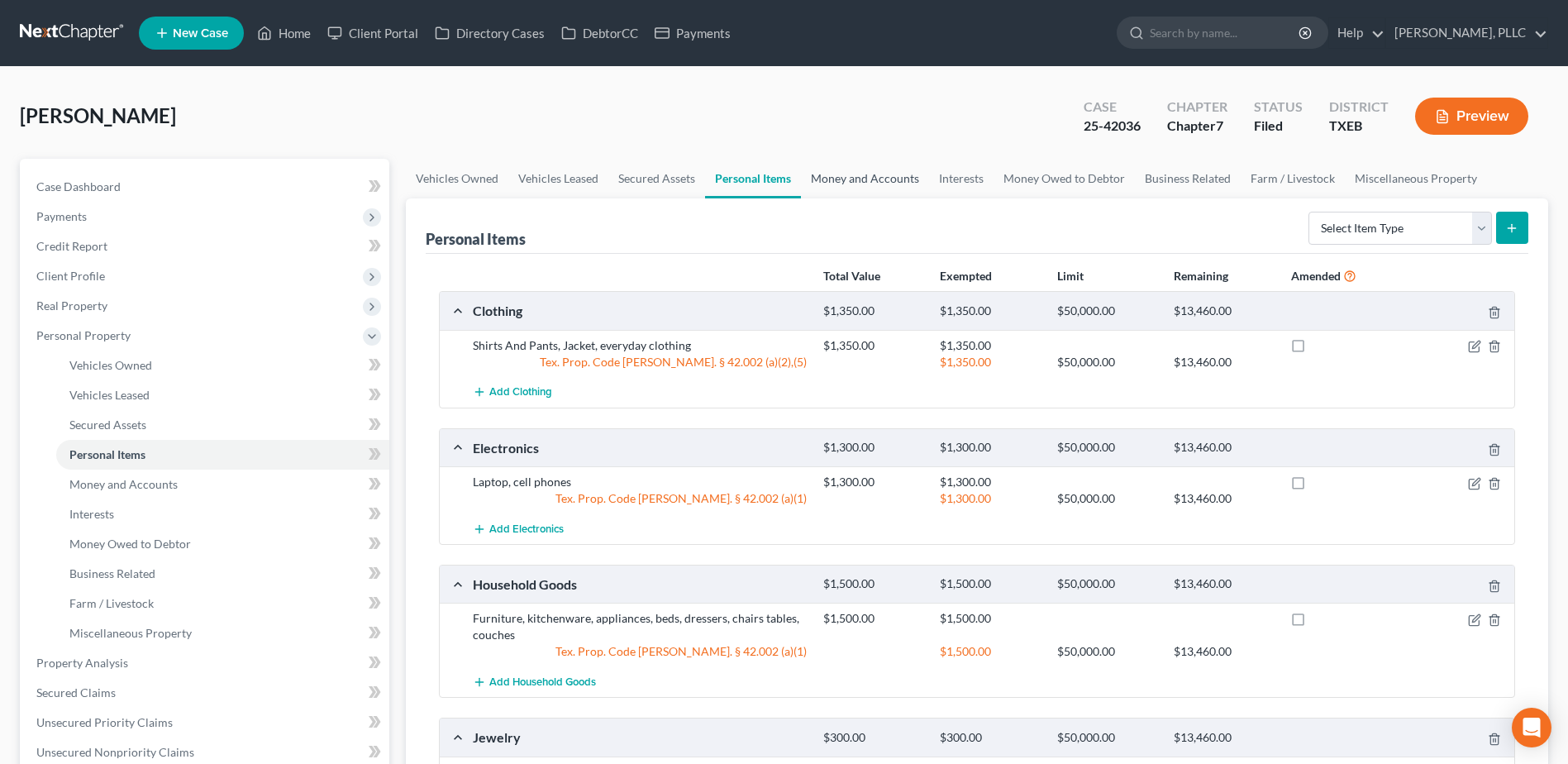
click at [884, 182] on link "Money and Accounts" at bounding box center [865, 178] width 129 height 39
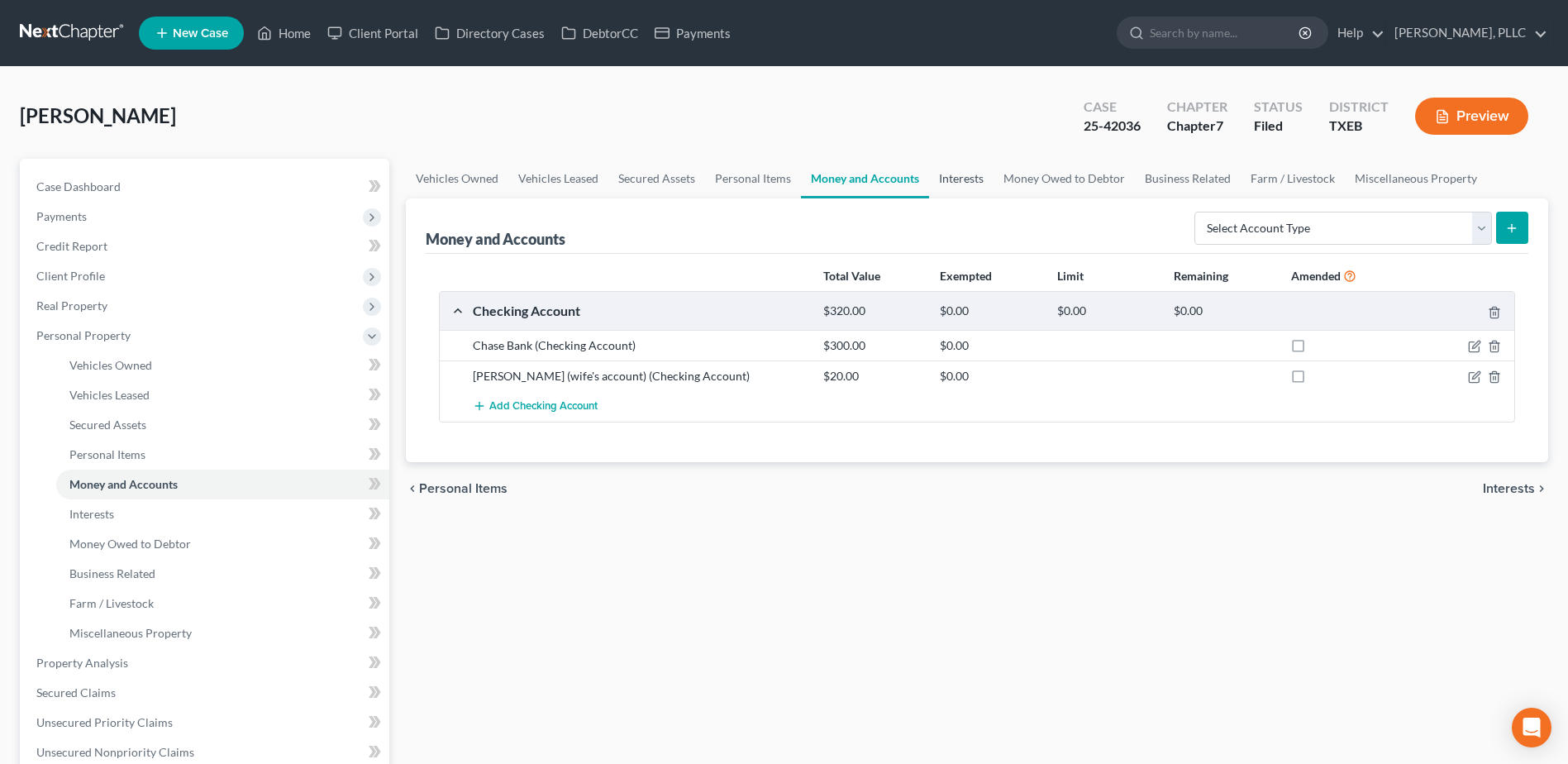
click at [967, 180] on link "Interests" at bounding box center [961, 178] width 65 height 39
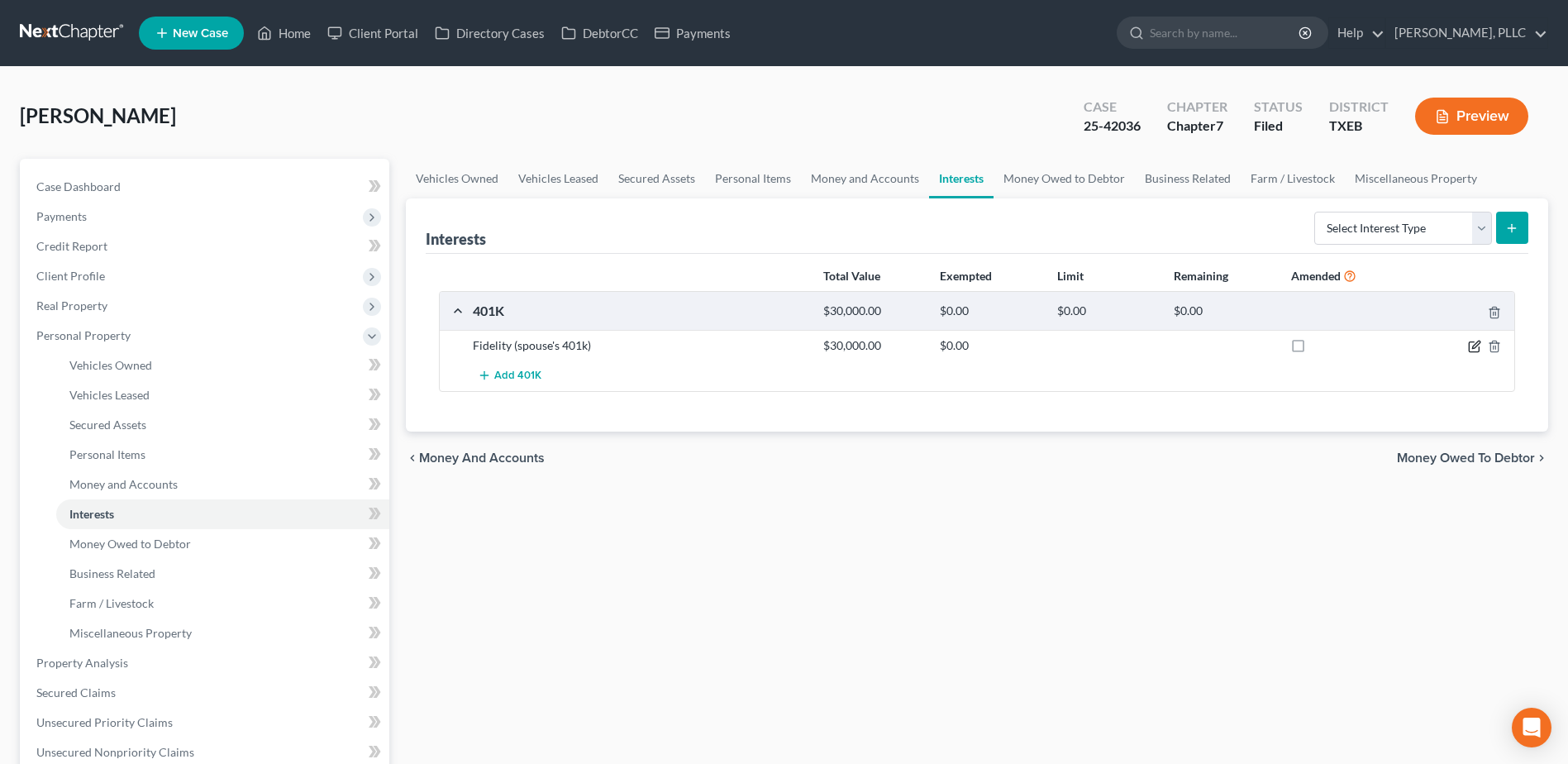
click at [1473, 350] on icon "button" at bounding box center [1474, 346] width 13 height 13
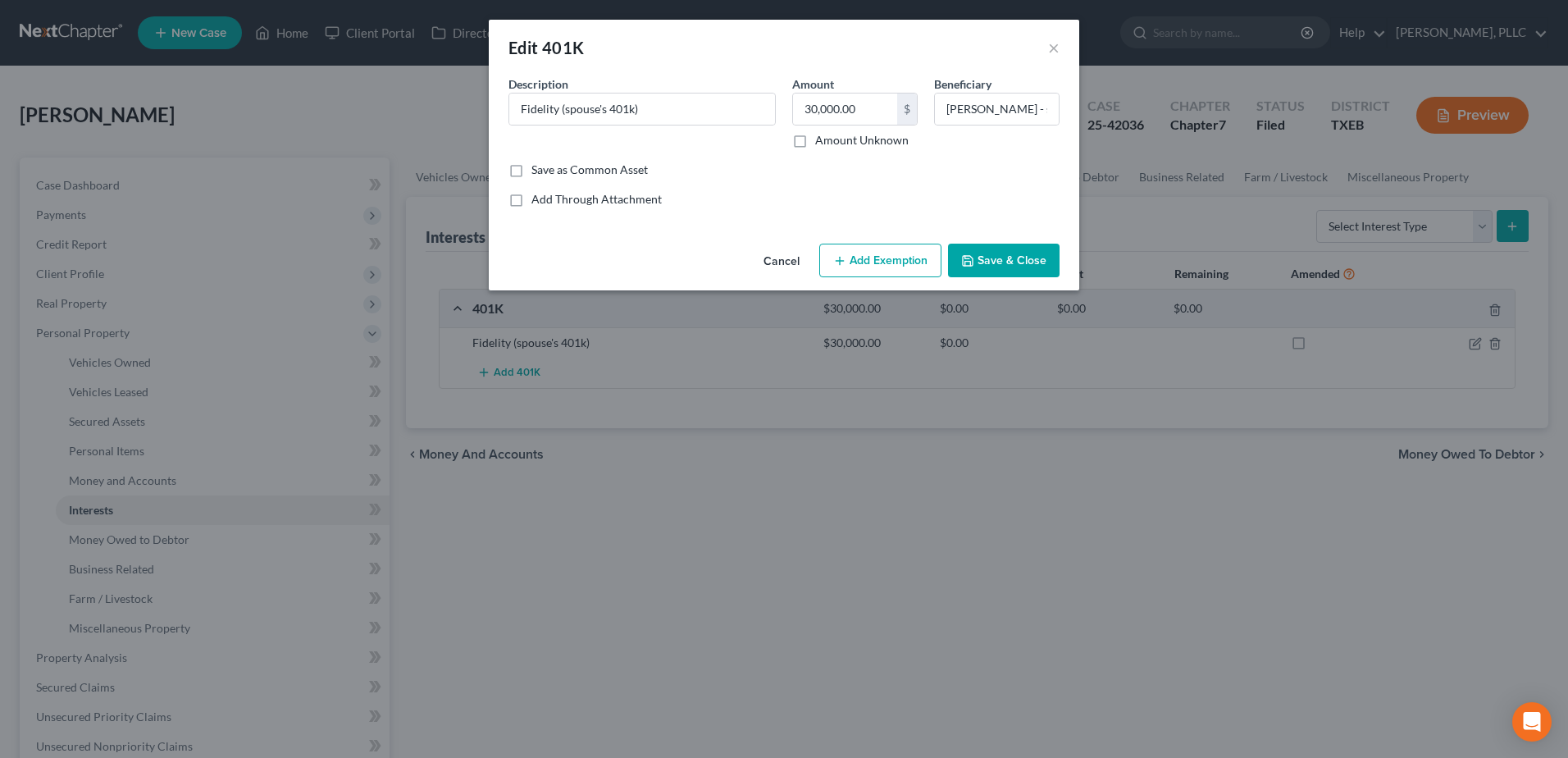
click at [884, 258] on button "Add Exemption" at bounding box center [880, 261] width 122 height 34
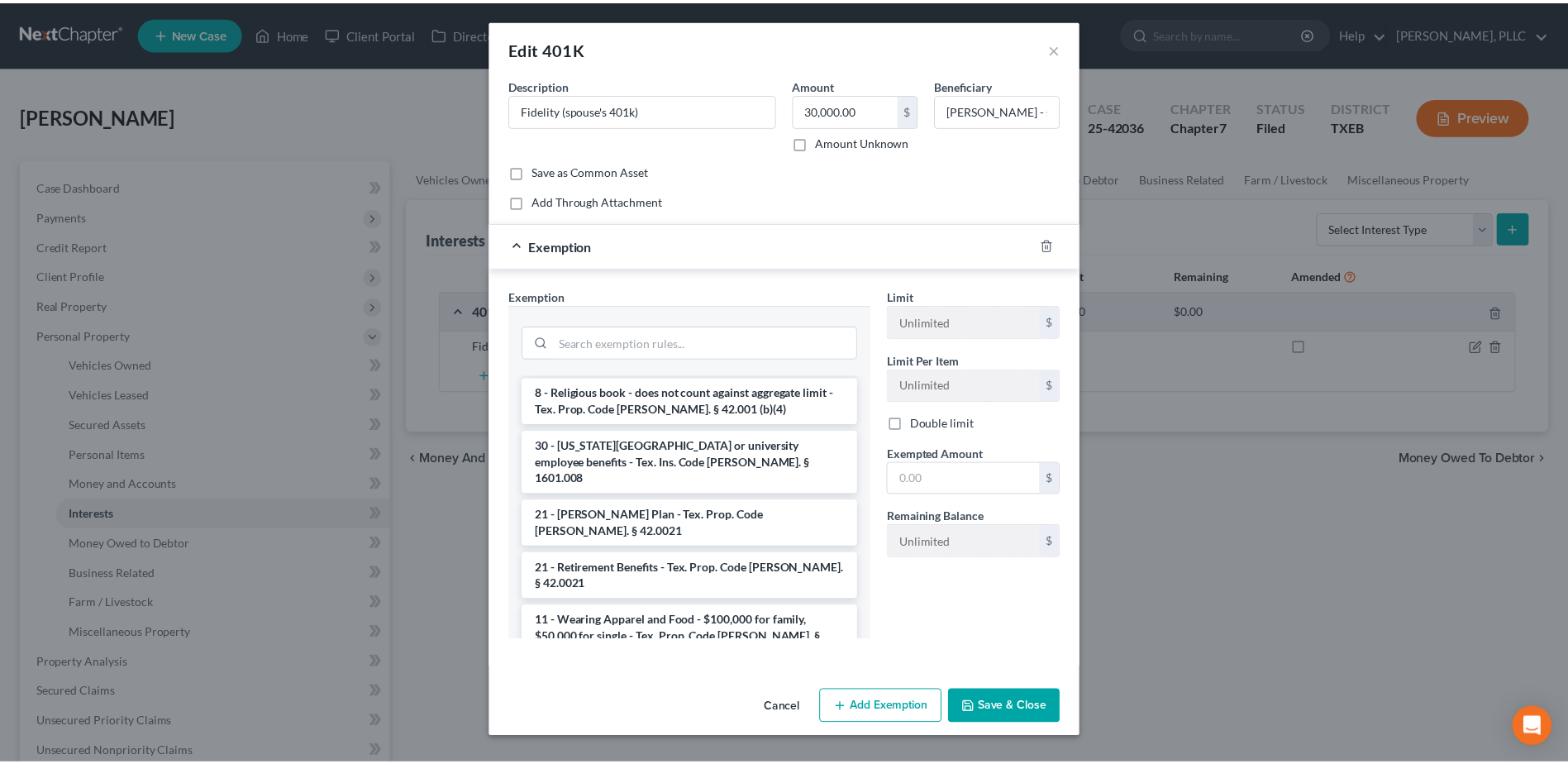
scroll to position [569, 0]
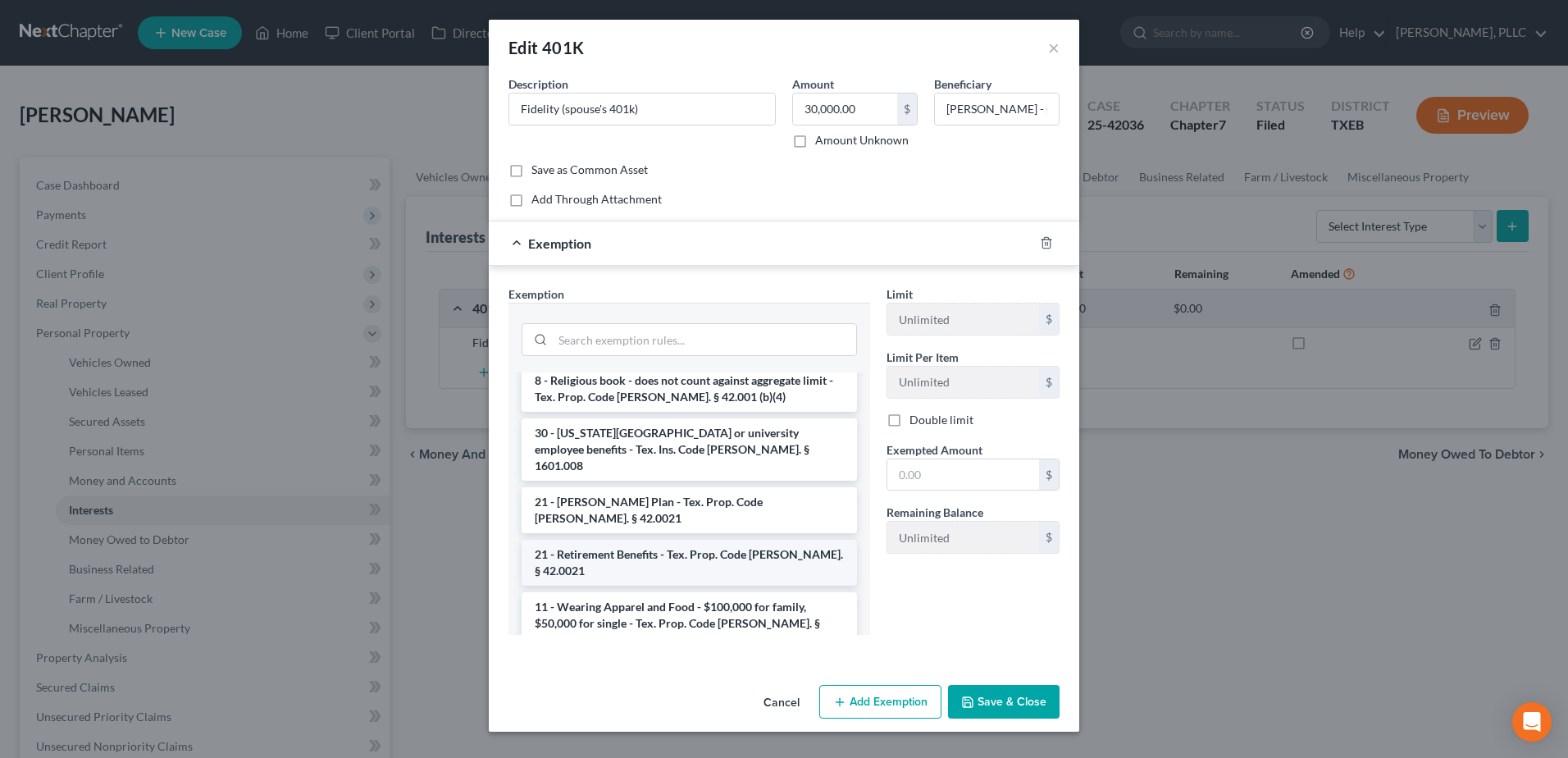
click at [788, 540] on li "21 - Retirement Benefits - Tex. Prop. Code Ann. § 42.0021" at bounding box center [689, 562] width 335 height 46
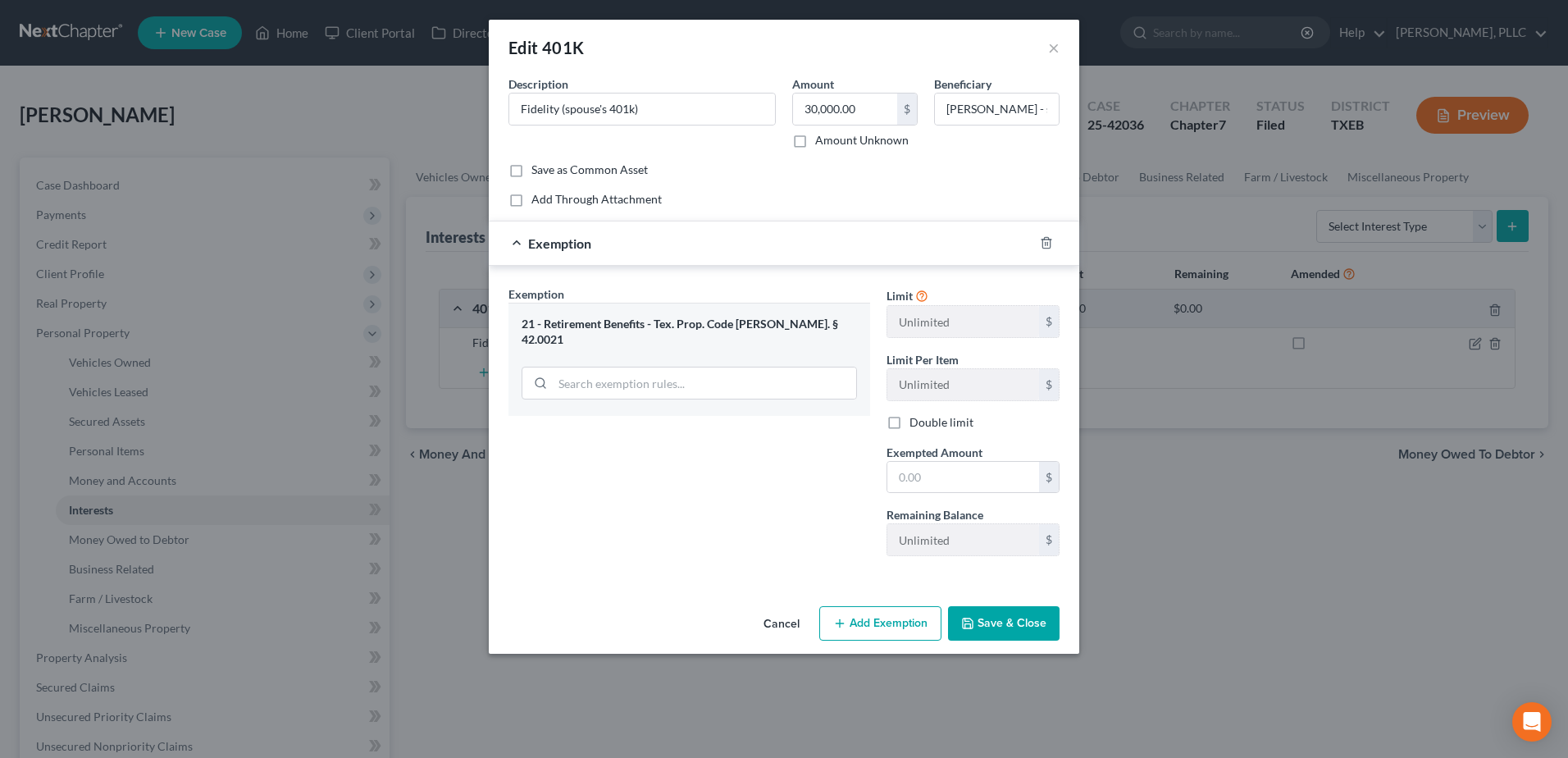
click at [791, 626] on button "Cancel" at bounding box center [781, 624] width 62 height 33
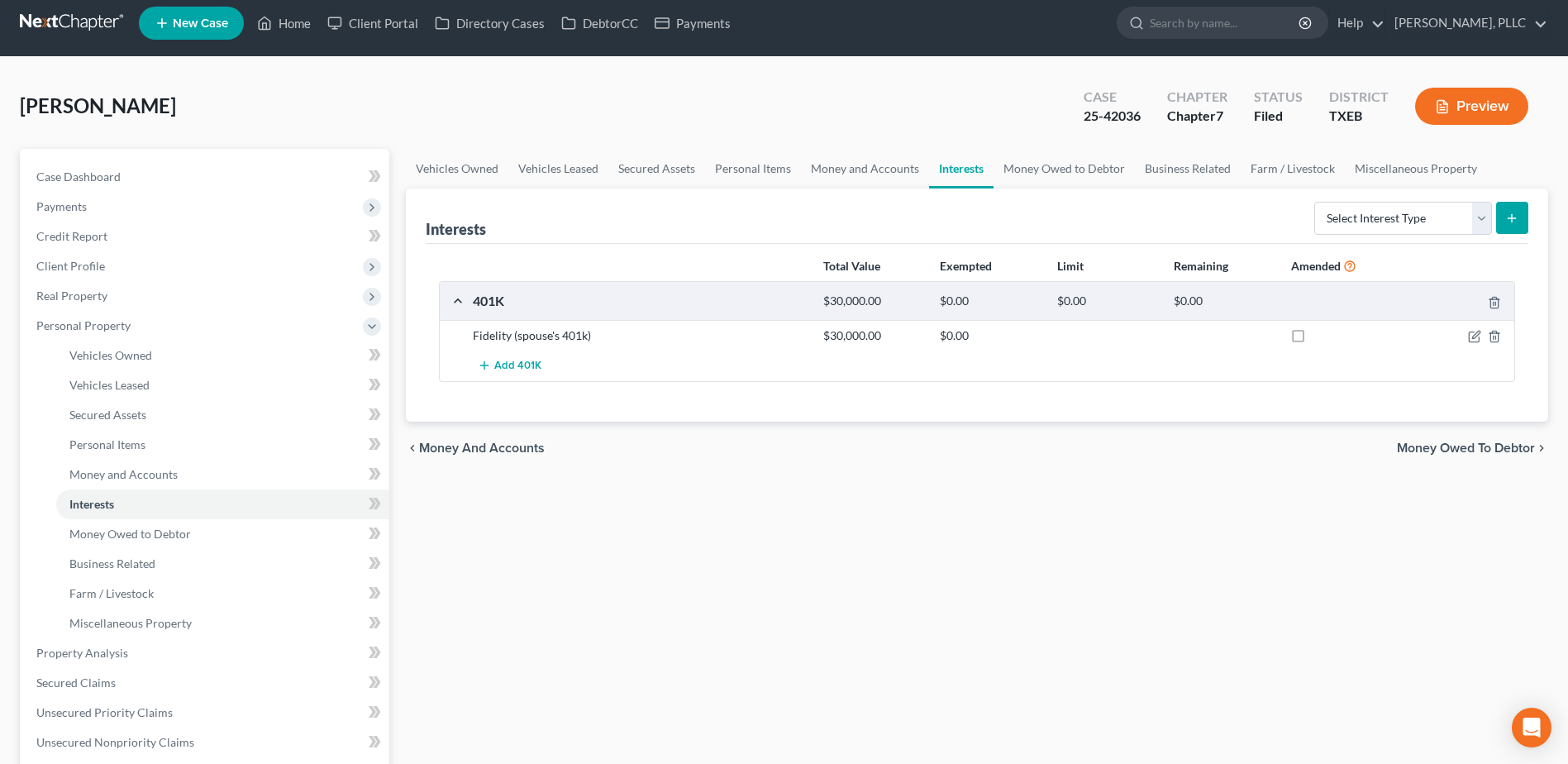
scroll to position [0, 0]
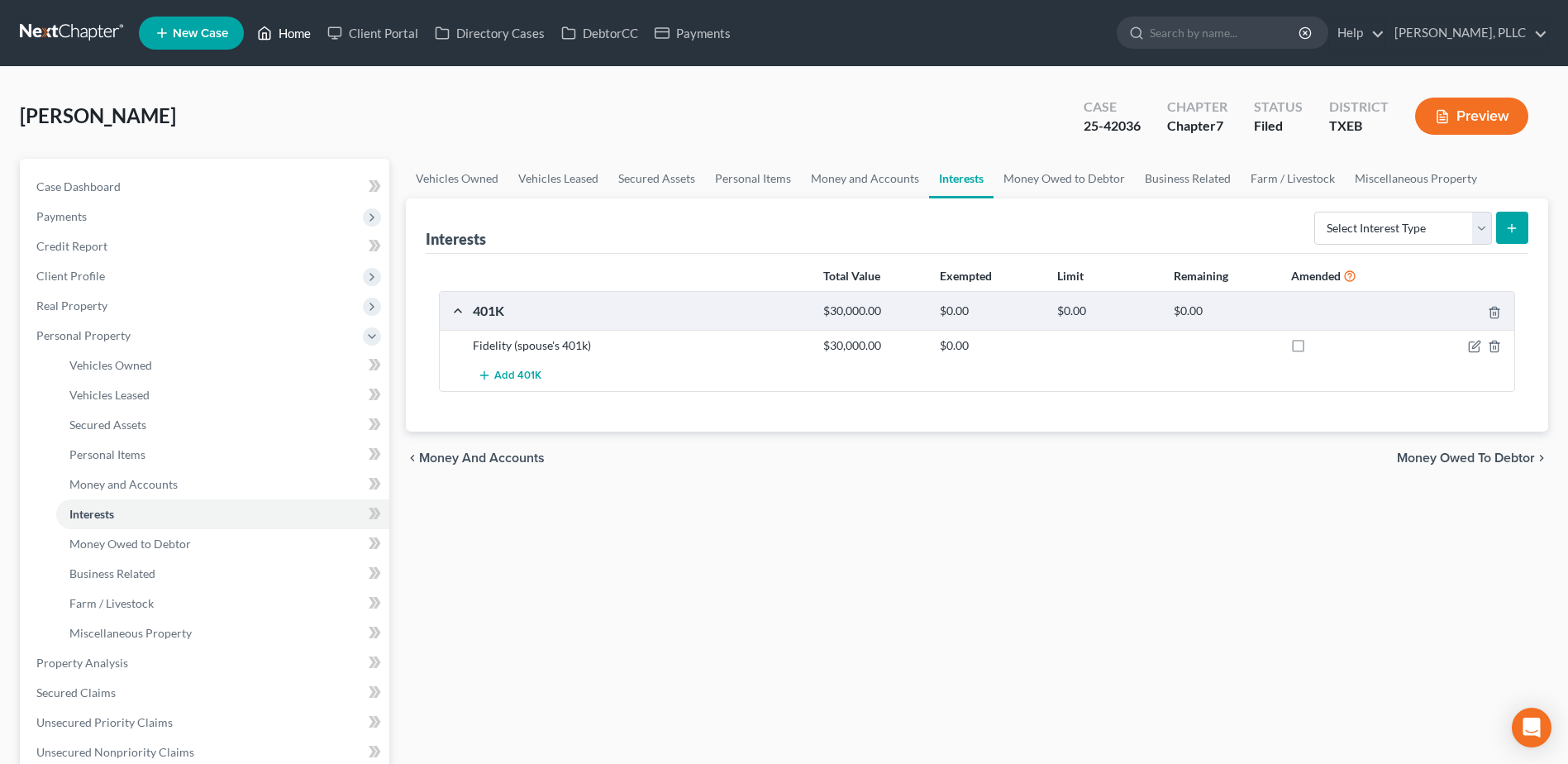
drag, startPoint x: 296, startPoint y: 26, endPoint x: 400, endPoint y: 48, distance: 106.3
click at [296, 25] on link "Home" at bounding box center [283, 33] width 70 height 30
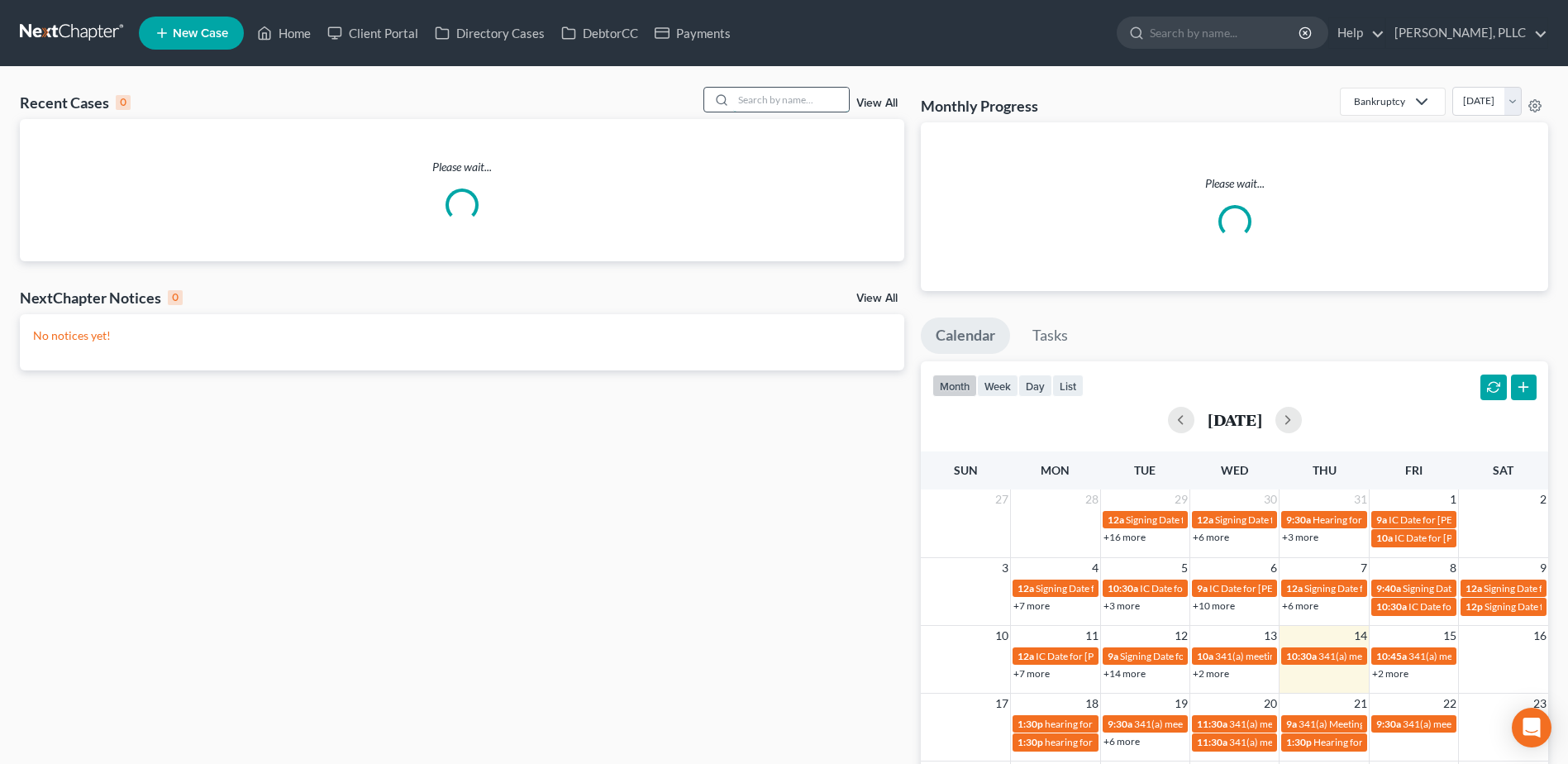
click at [806, 101] on input "search" at bounding box center [790, 99] width 115 height 24
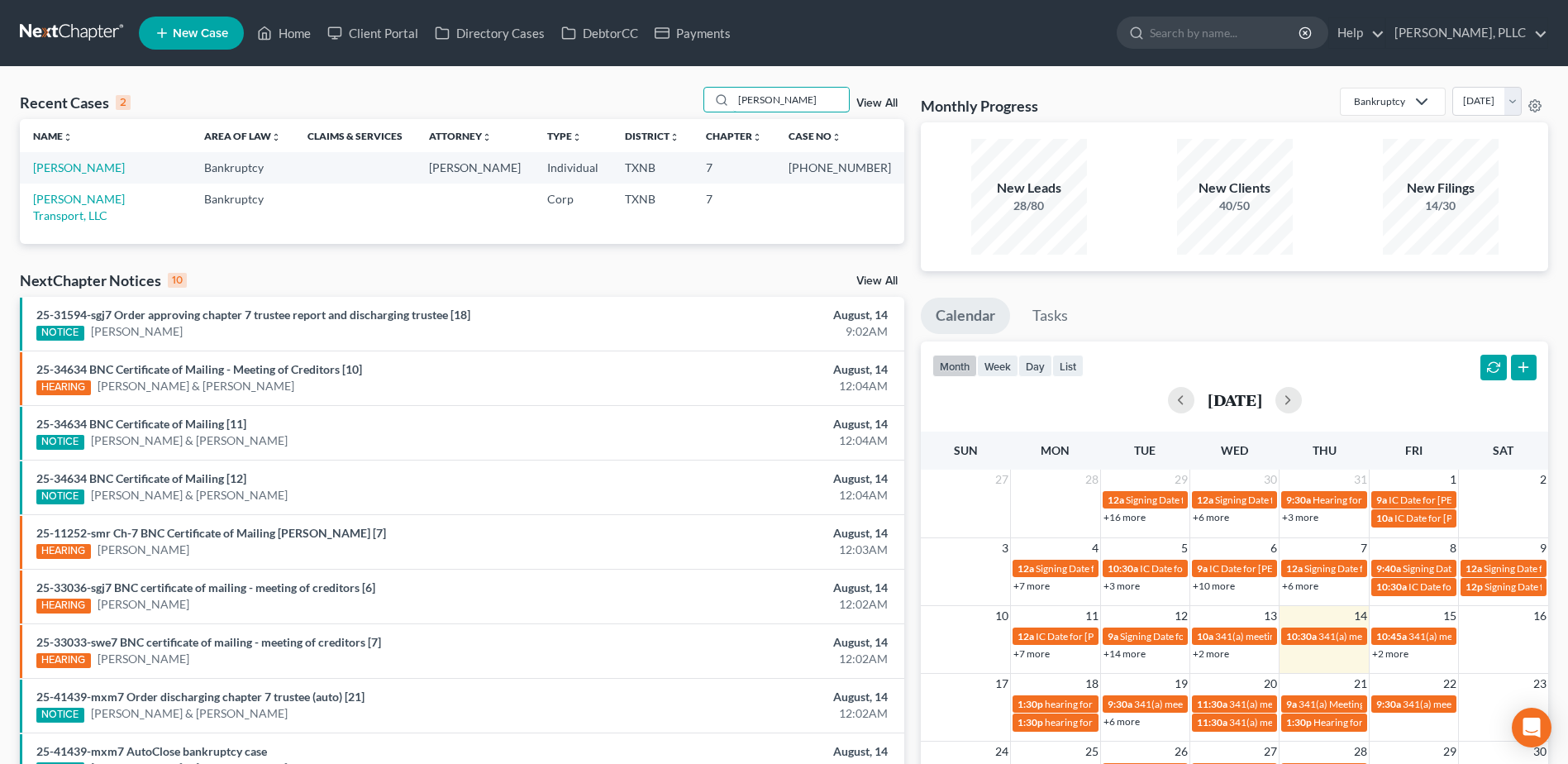
type input "gandy"
click at [67, 170] on link "Gandy, Kathleen" at bounding box center [79, 167] width 92 height 14
select select "6"
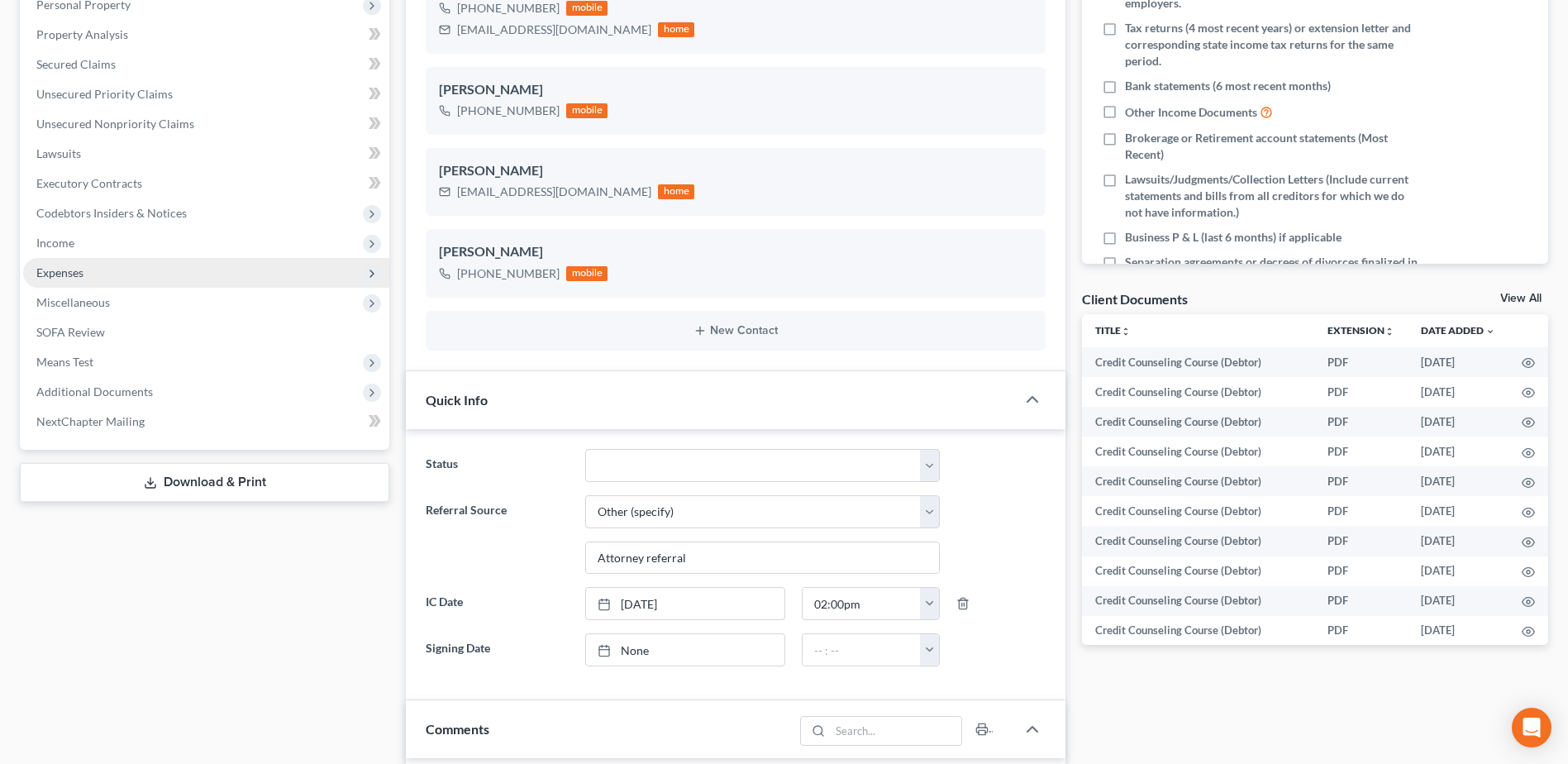
scroll to position [1384, 0]
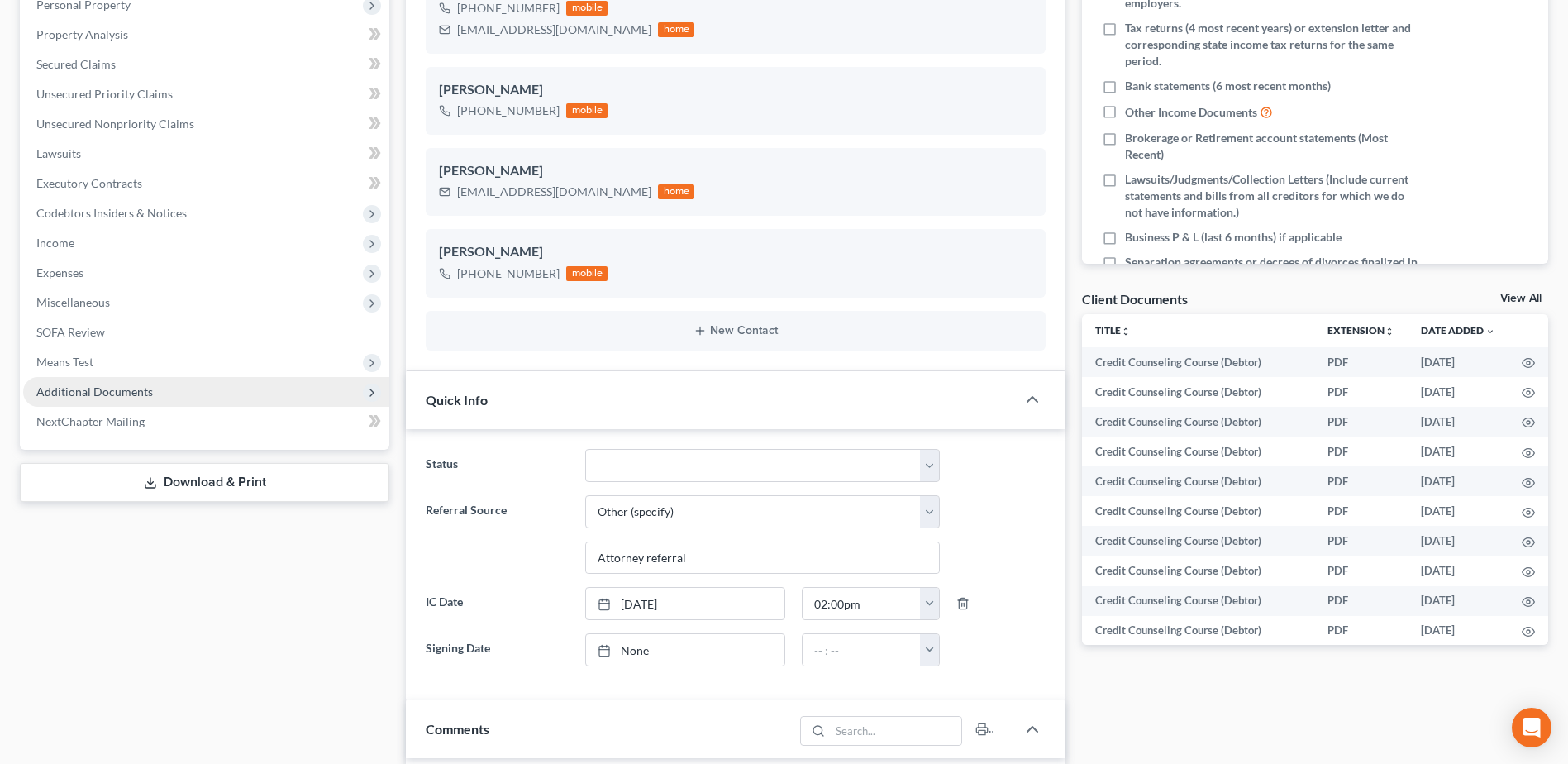
click at [101, 396] on span "Additional Documents" at bounding box center [95, 391] width 116 height 14
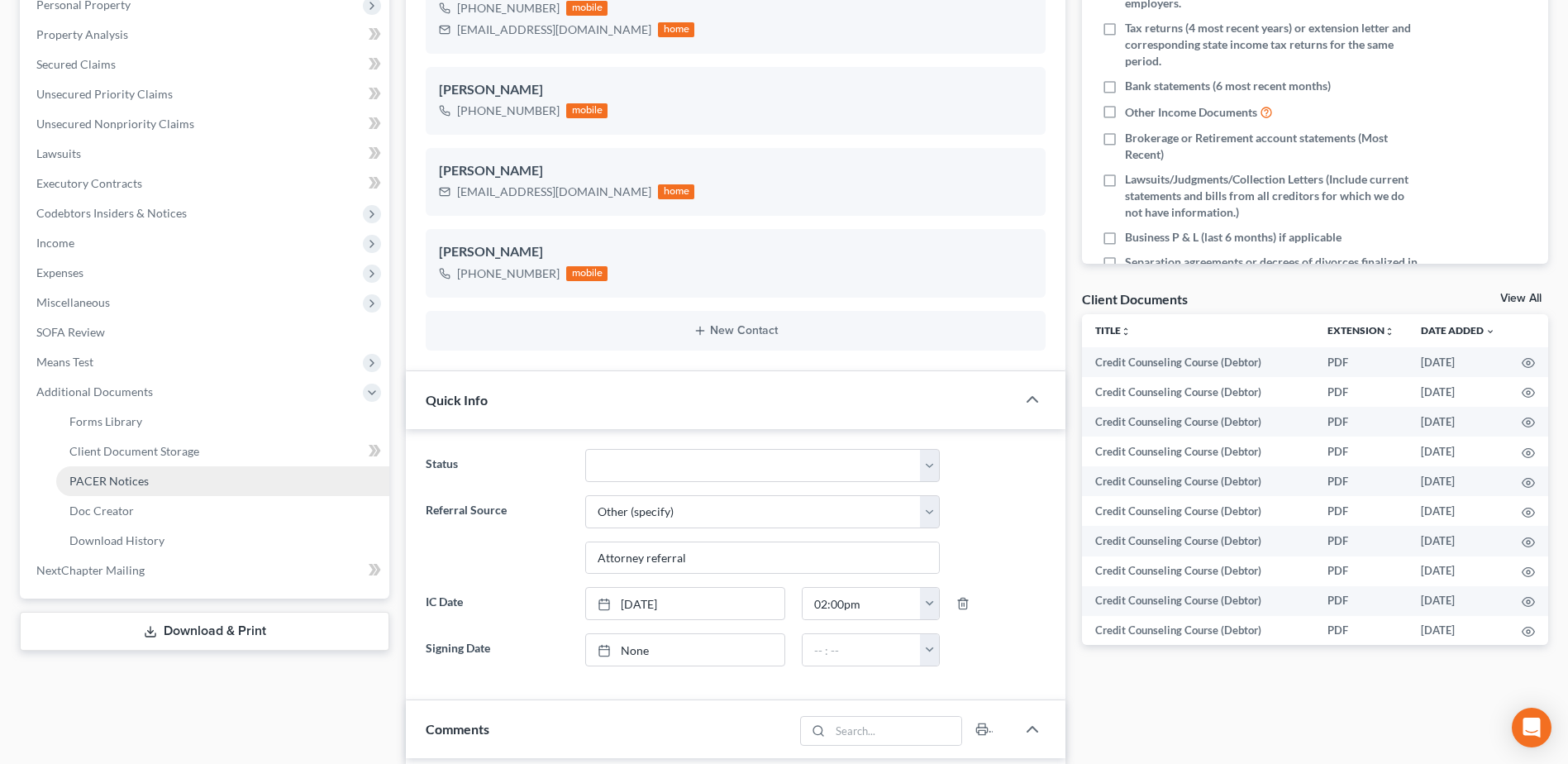
click at [108, 475] on span "PACER Notices" at bounding box center [109, 481] width 80 height 14
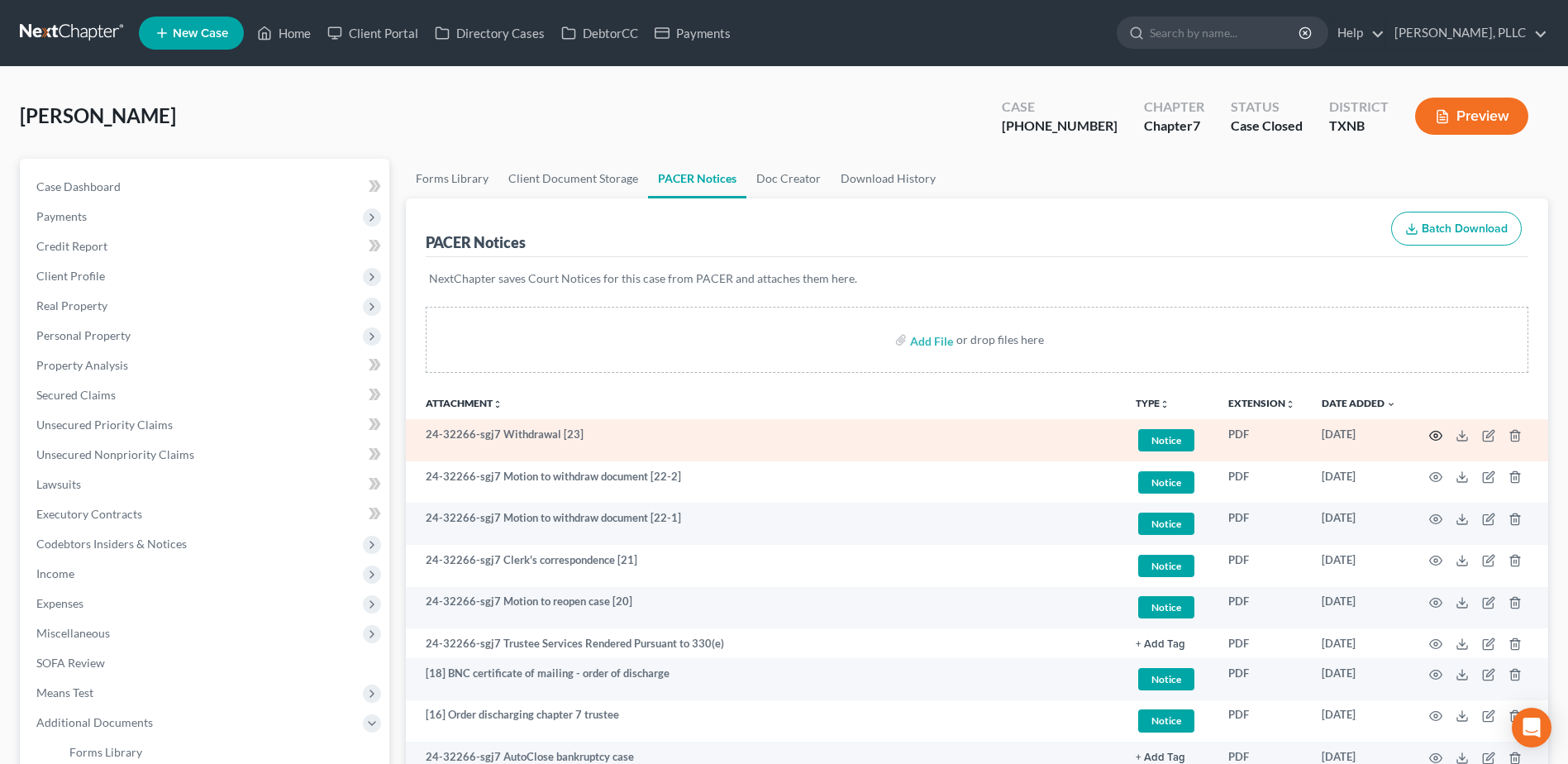
click at [1436, 436] on icon "button" at bounding box center [1436, 435] width 13 height 13
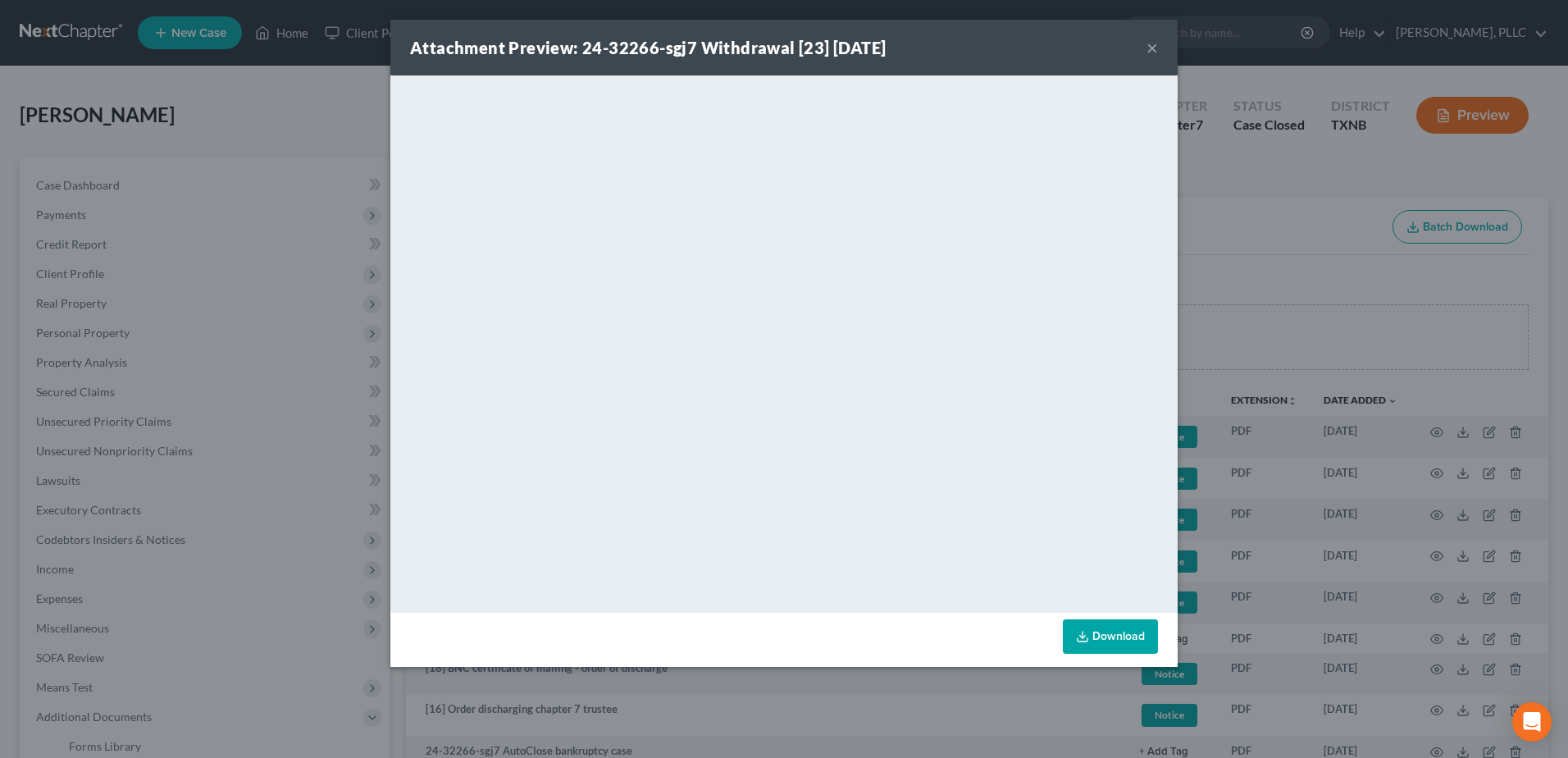
click at [1152, 47] on button "×" at bounding box center [1152, 47] width 11 height 20
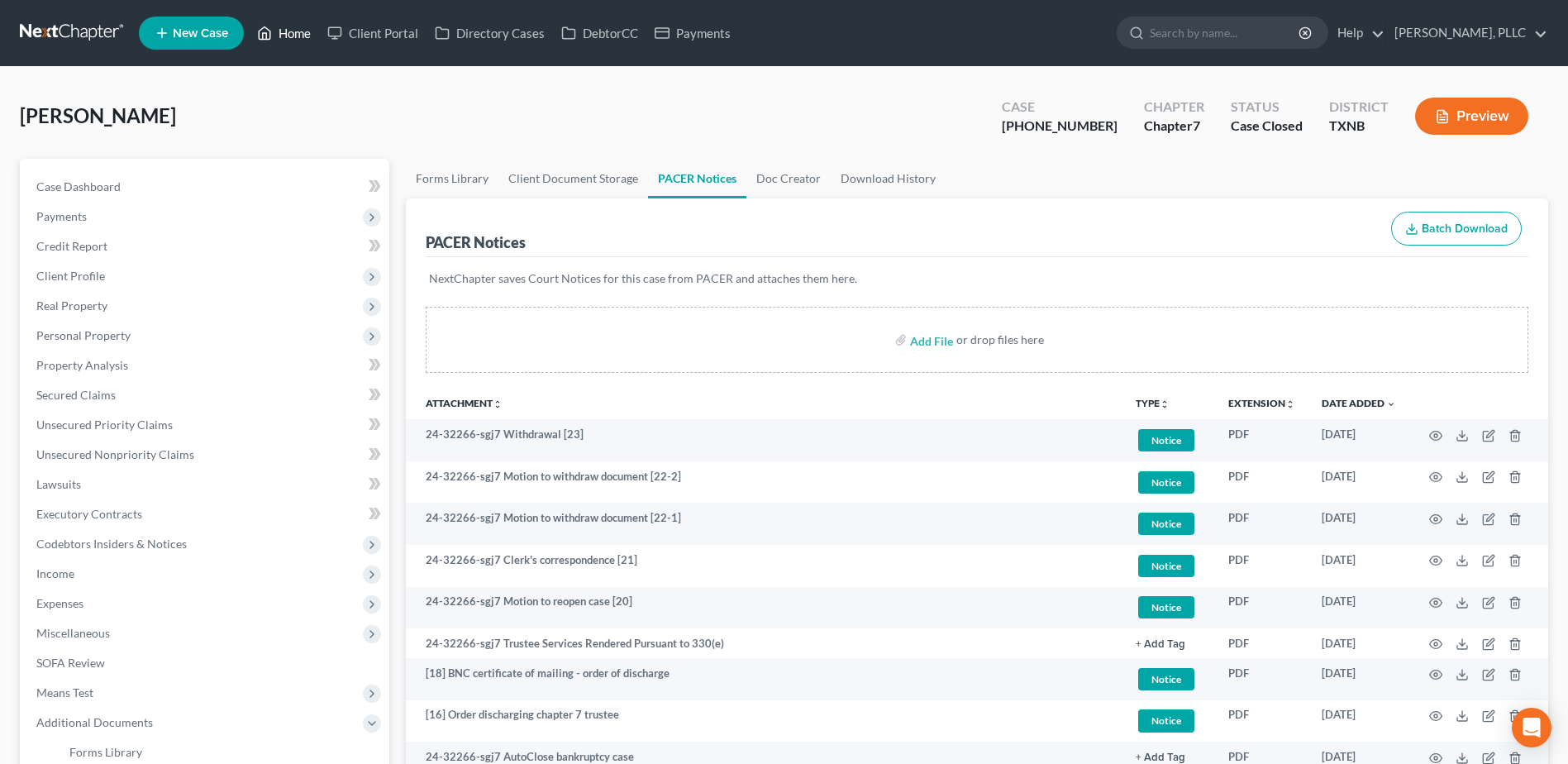
click at [295, 35] on link "Home" at bounding box center [283, 33] width 70 height 30
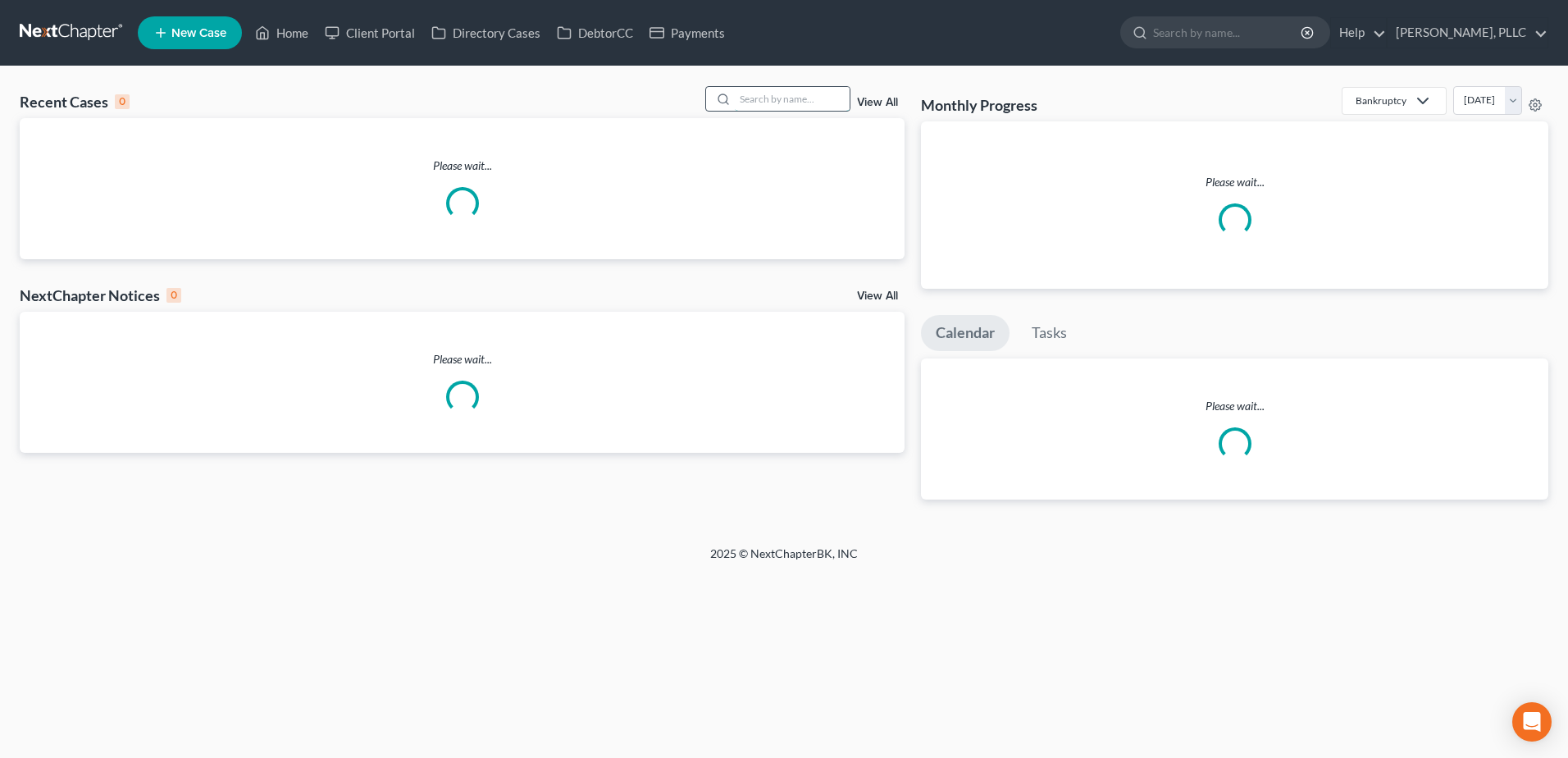
click at [789, 104] on input "search" at bounding box center [791, 99] width 115 height 24
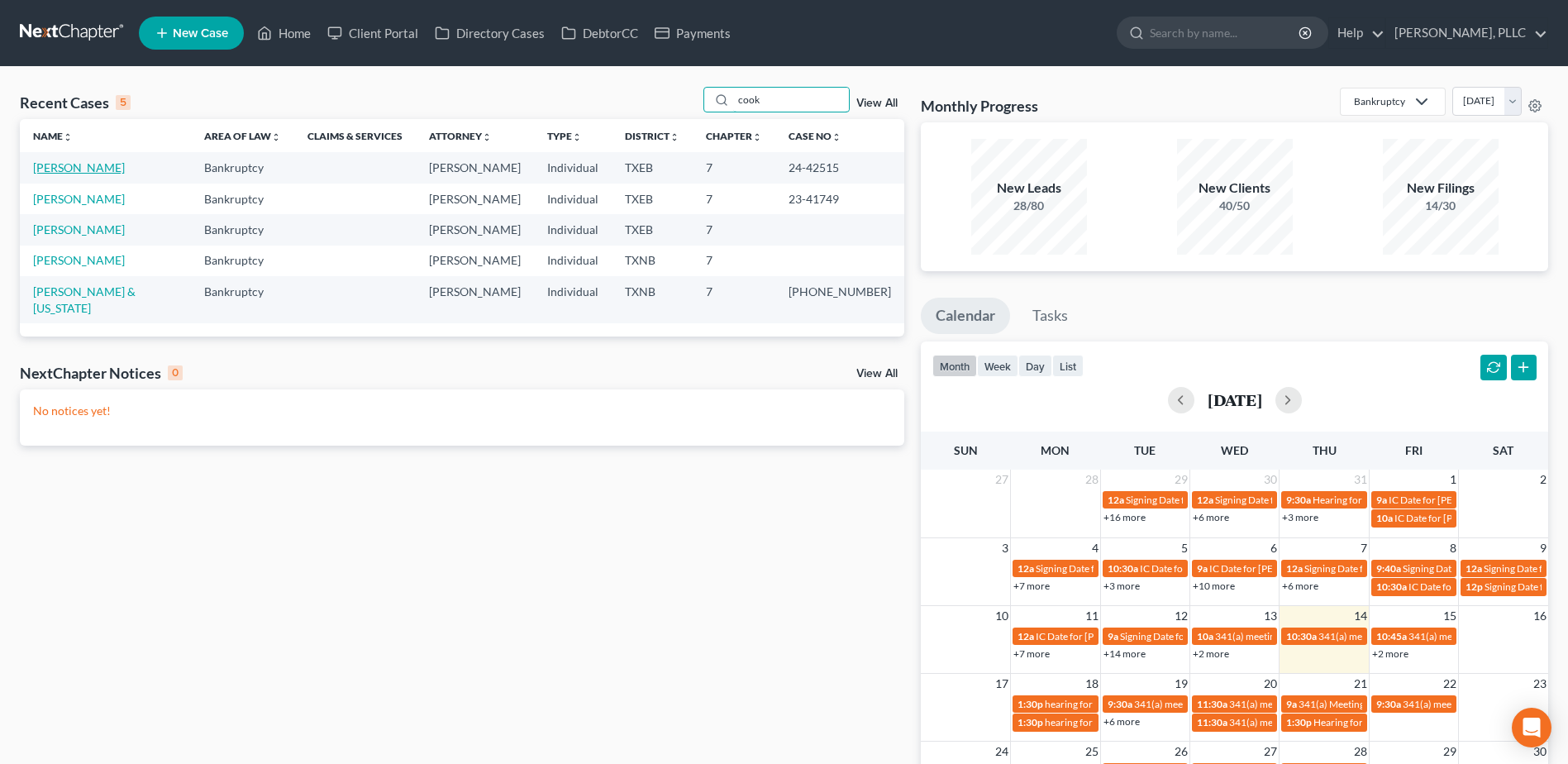
type input "cook"
click at [100, 165] on link "Cook, Shontilla" at bounding box center [79, 167] width 92 height 14
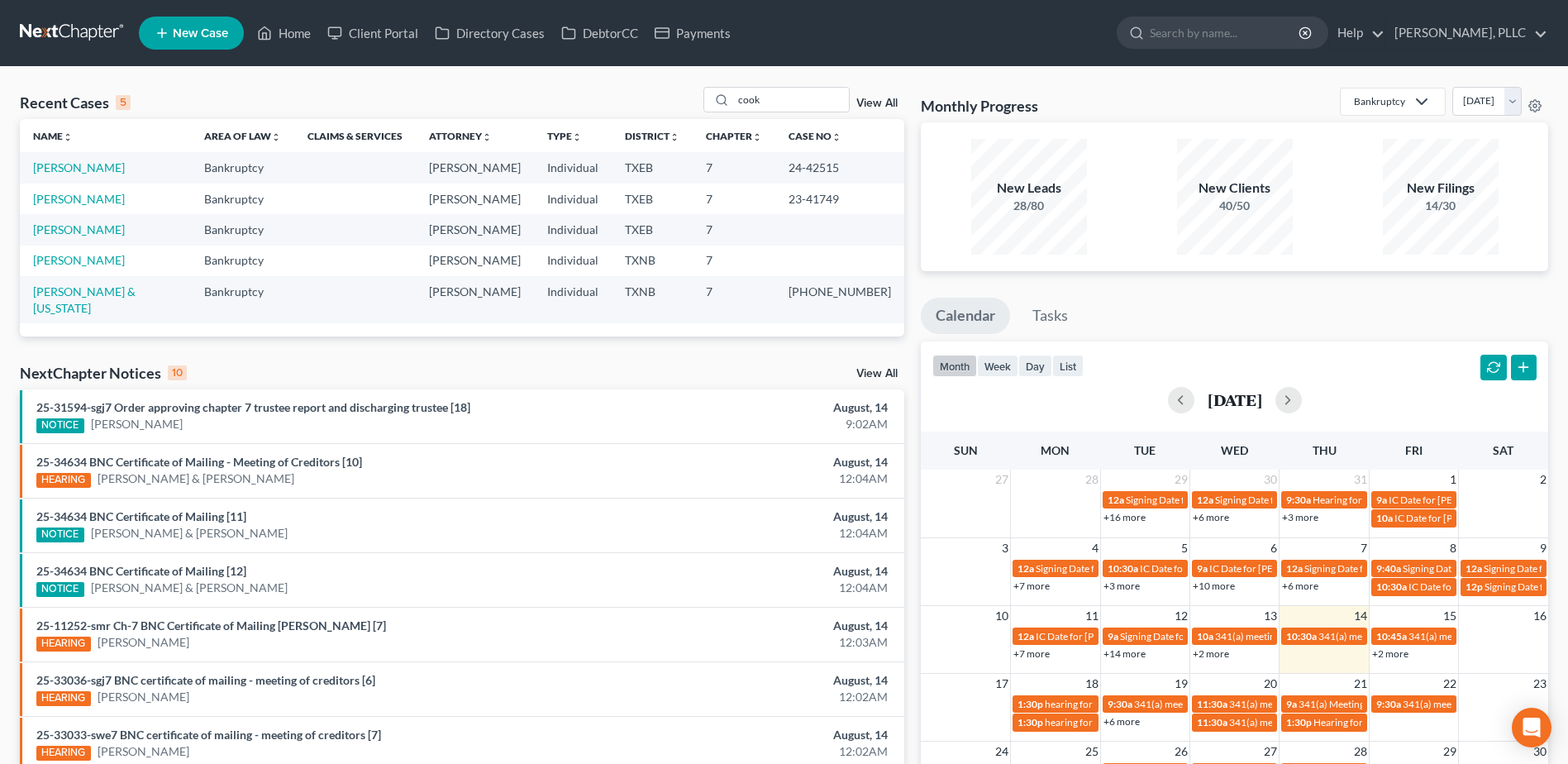
select select "4"
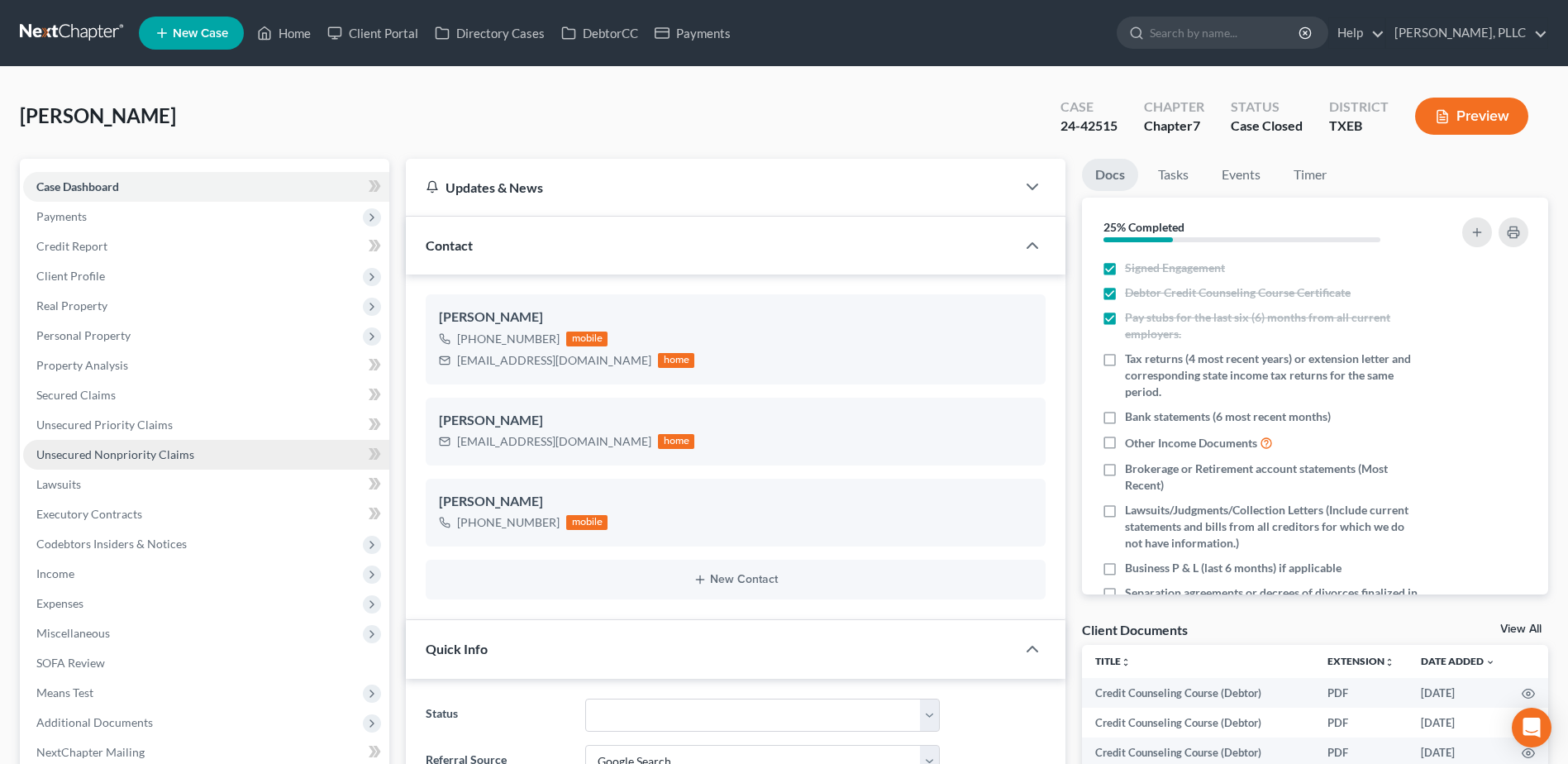
click at [113, 450] on span "Unsecured Nonpriority Claims" at bounding box center [115, 454] width 158 height 14
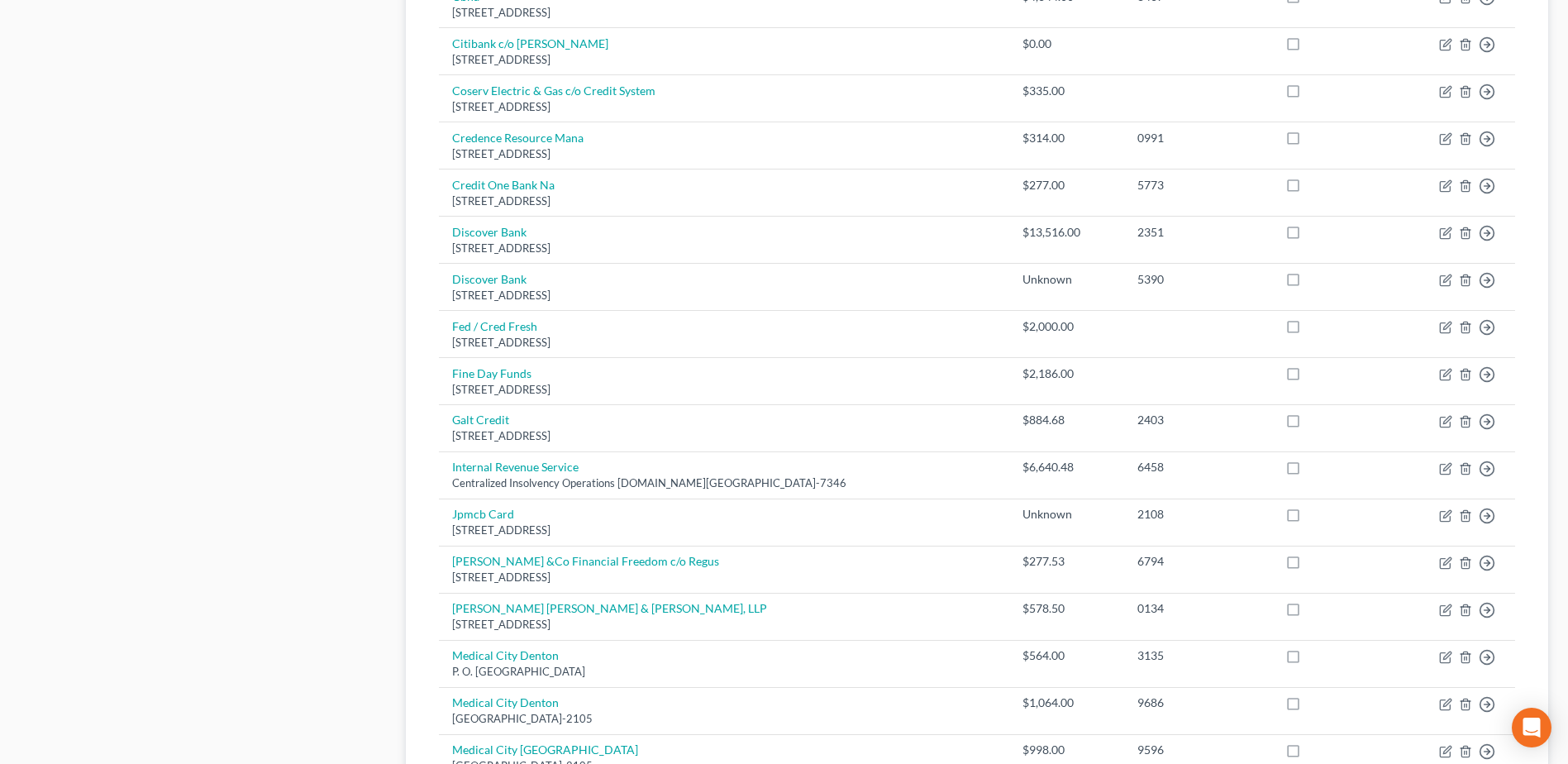
scroll to position [992, 0]
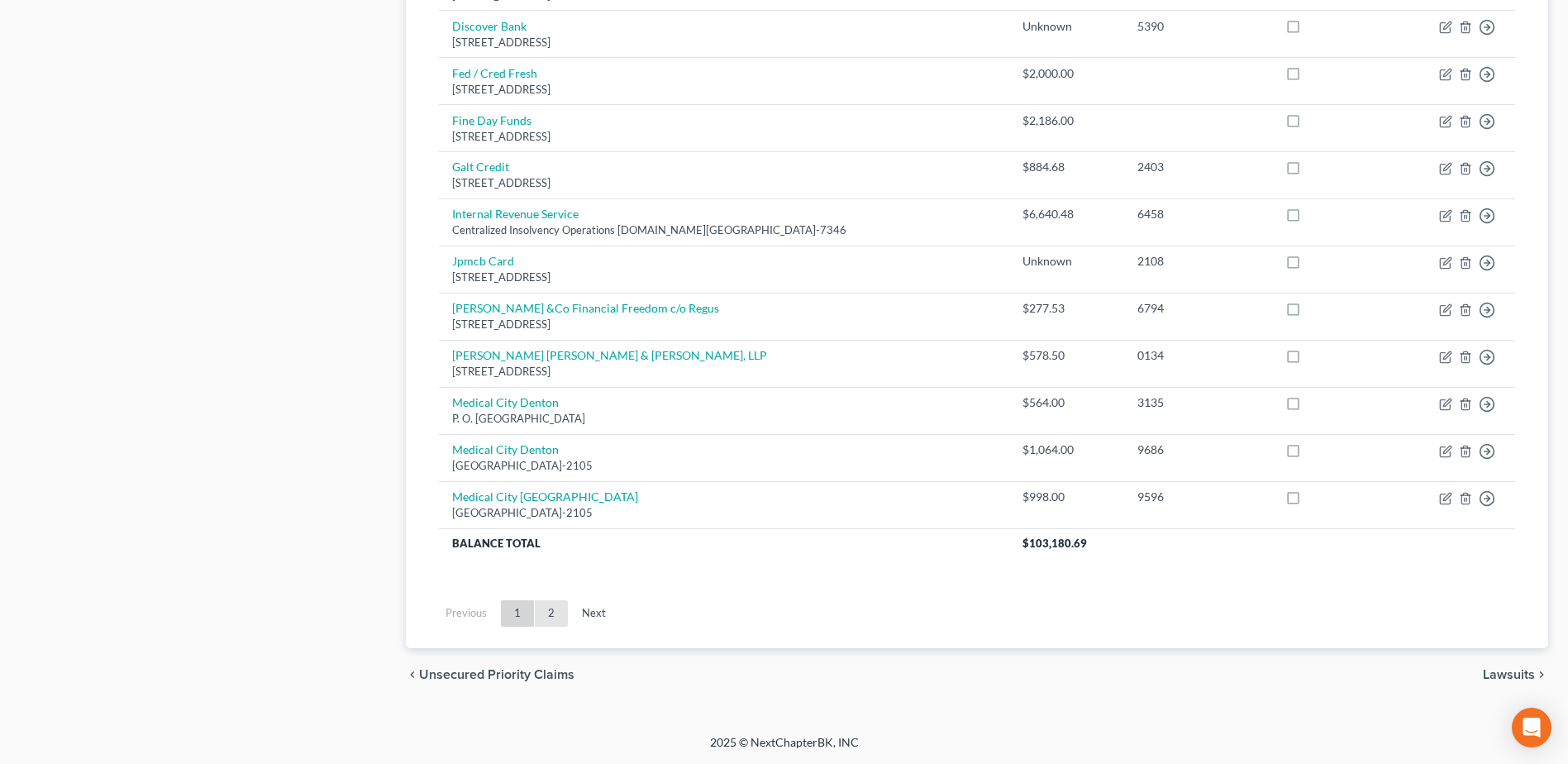
click at [546, 614] on link "2" at bounding box center [551, 613] width 33 height 26
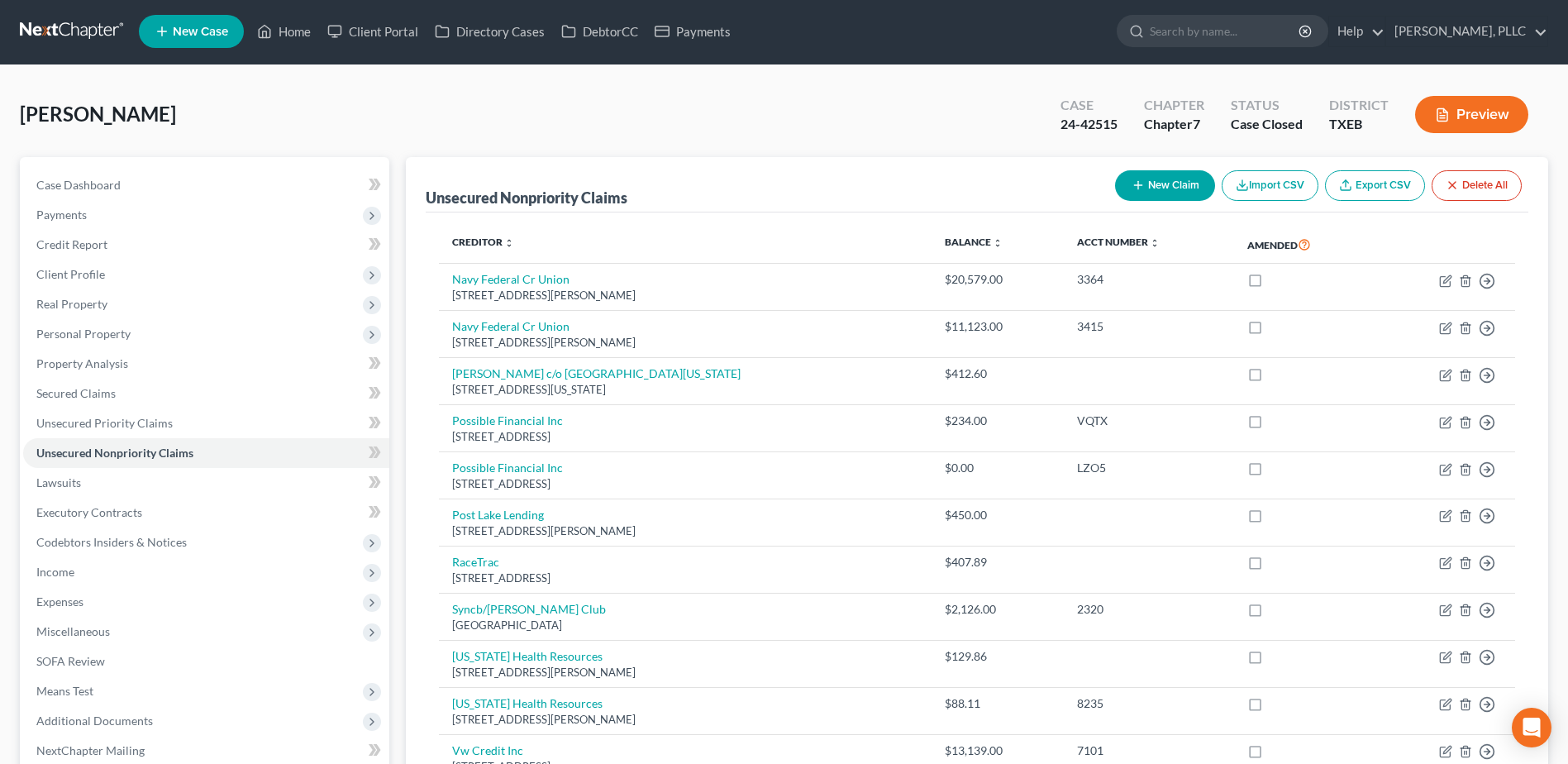
scroll to position [0, 0]
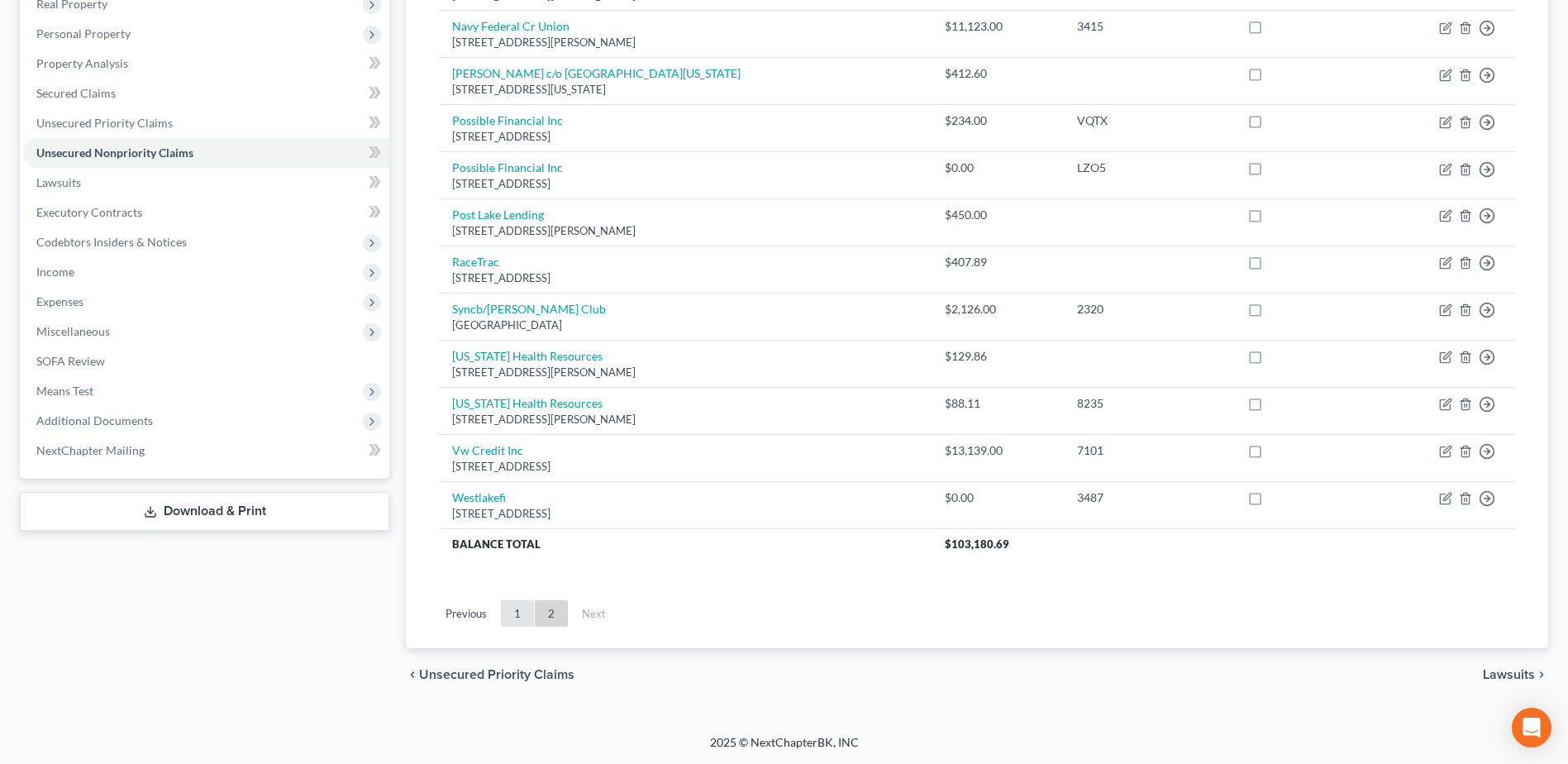
click at [517, 615] on link "1" at bounding box center [517, 613] width 33 height 26
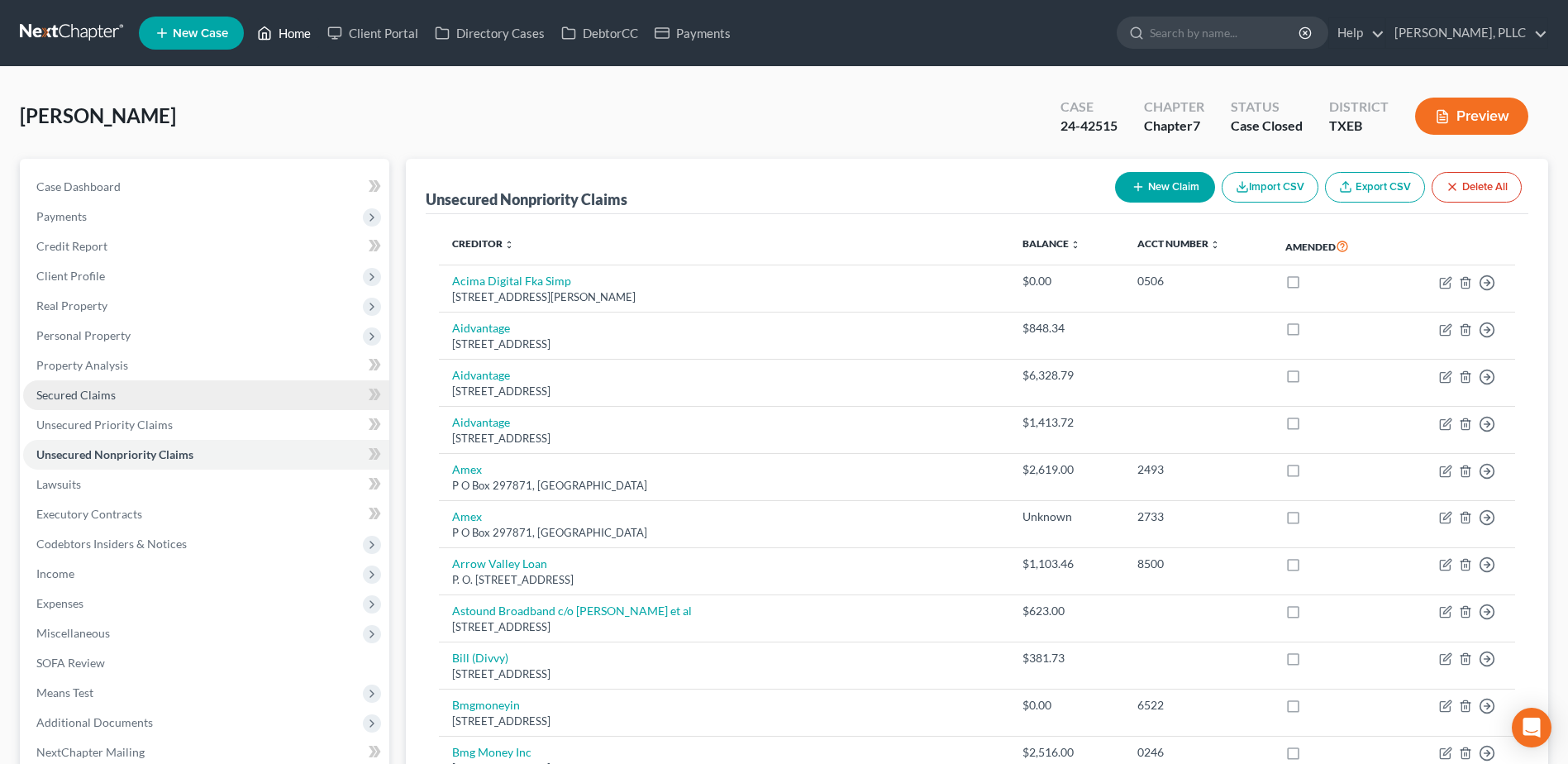
click at [300, 36] on link "Home" at bounding box center [283, 33] width 70 height 30
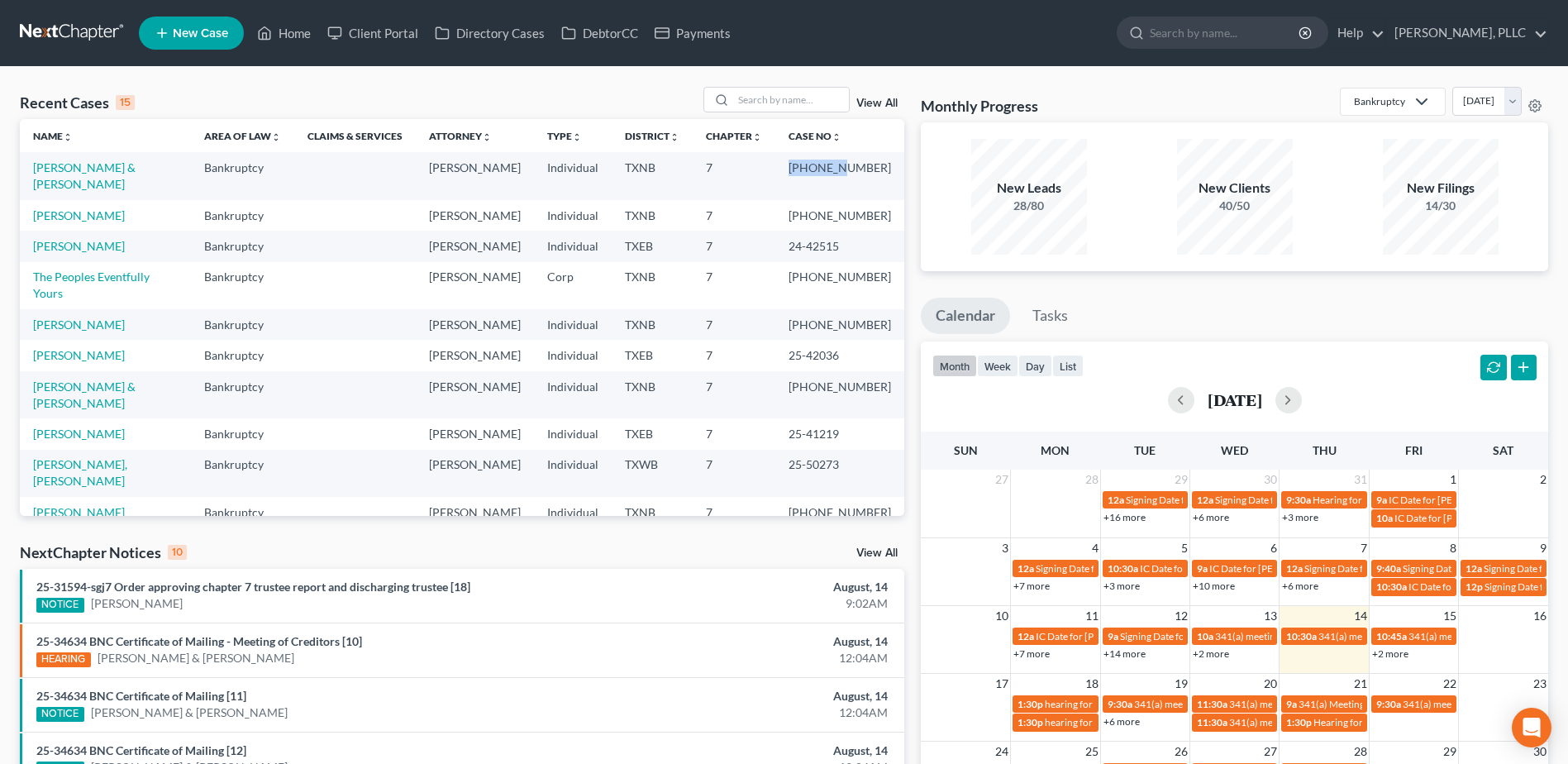
drag, startPoint x: 863, startPoint y: 168, endPoint x: 806, endPoint y: 170, distance: 57.0
click at [806, 170] on td "24-42353-7" at bounding box center [839, 176] width 129 height 47
copy td "24-42353"
click at [74, 165] on link "Quintana, Pedro & Karla" at bounding box center [84, 176] width 102 height 31
select select "4"
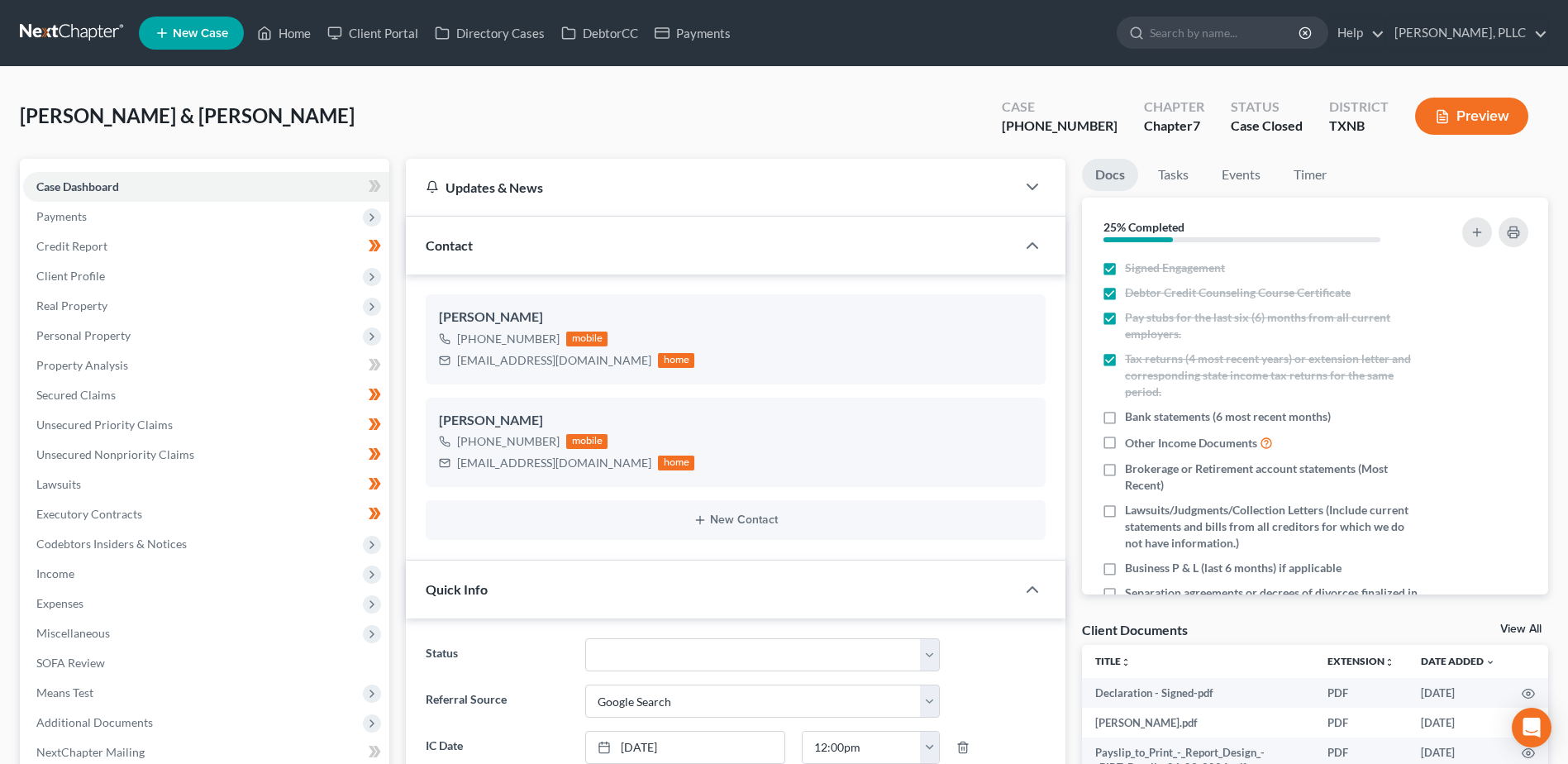
scroll to position [1184, 0]
drag, startPoint x: 1105, startPoint y: 121, endPoint x: 1026, endPoint y: 121, distance: 79.0
click at [1026, 121] on div "Quintana, Pedro & Karla Upgraded Case 24-42353-7 Chapter Chapter 7 Status Case …" at bounding box center [784, 122] width 1529 height 72
copy div "24-42353"
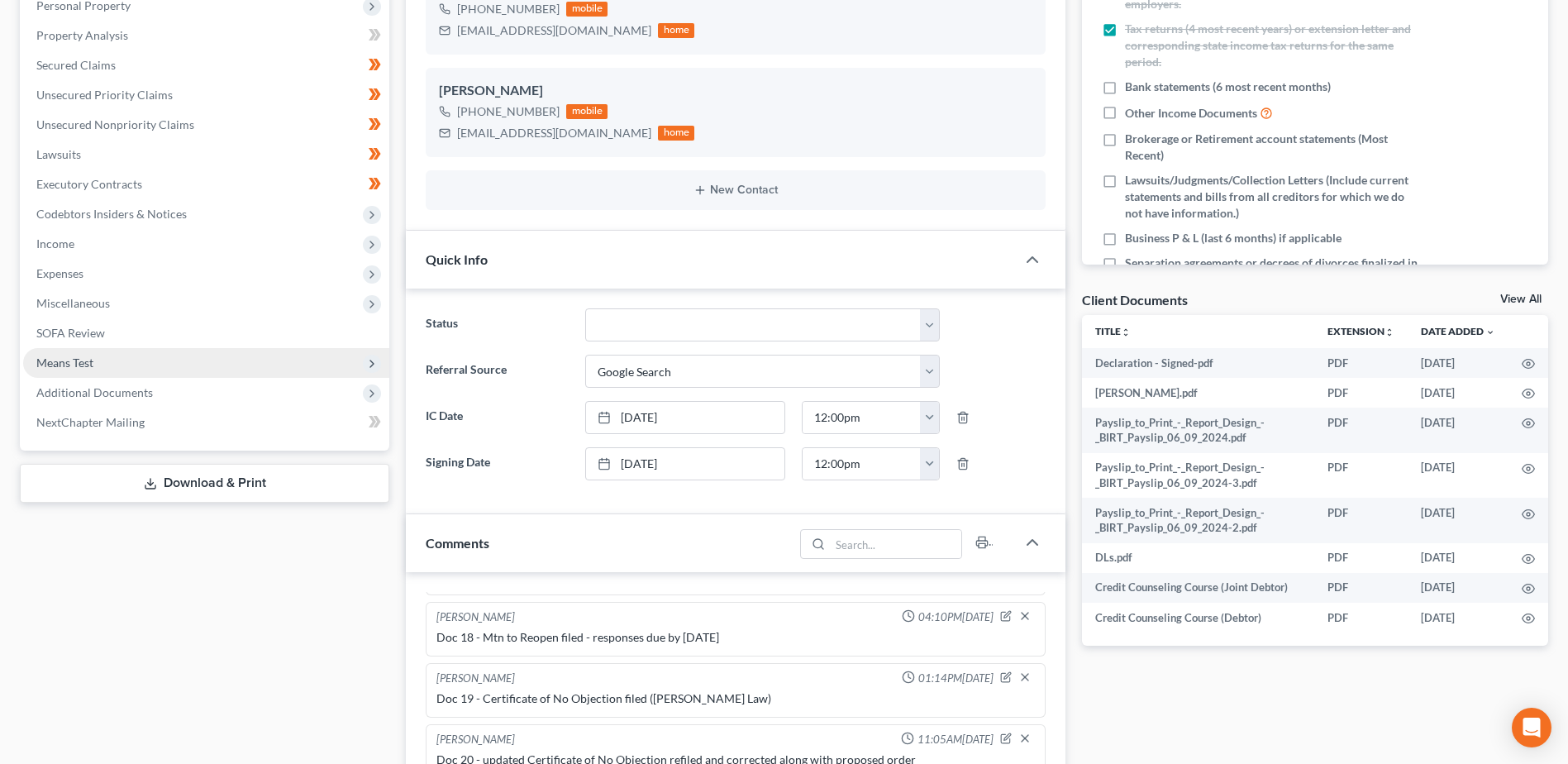
scroll to position [330, 0]
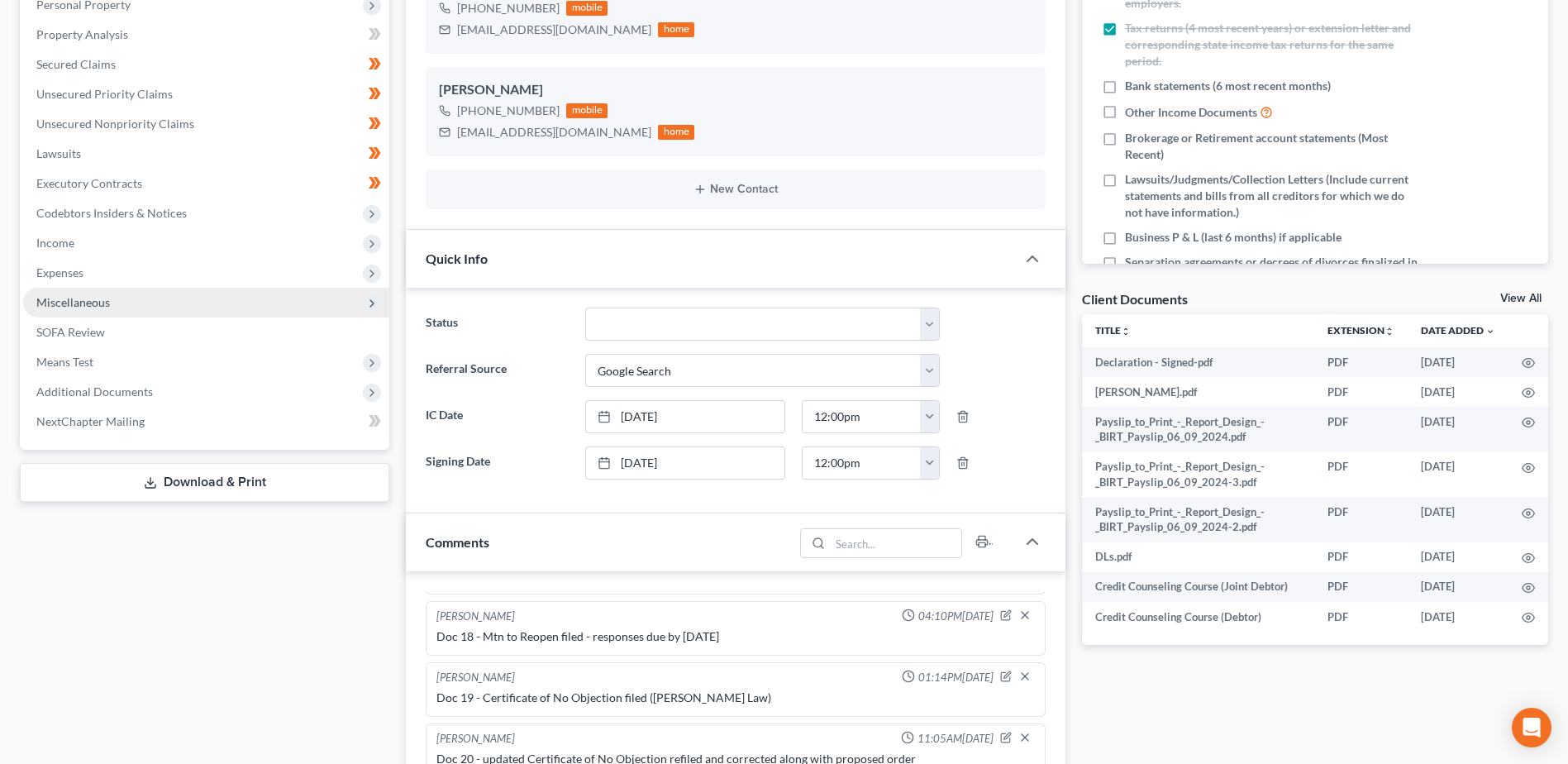
click at [92, 301] on span "Miscellaneous" at bounding box center [73, 301] width 73 height 14
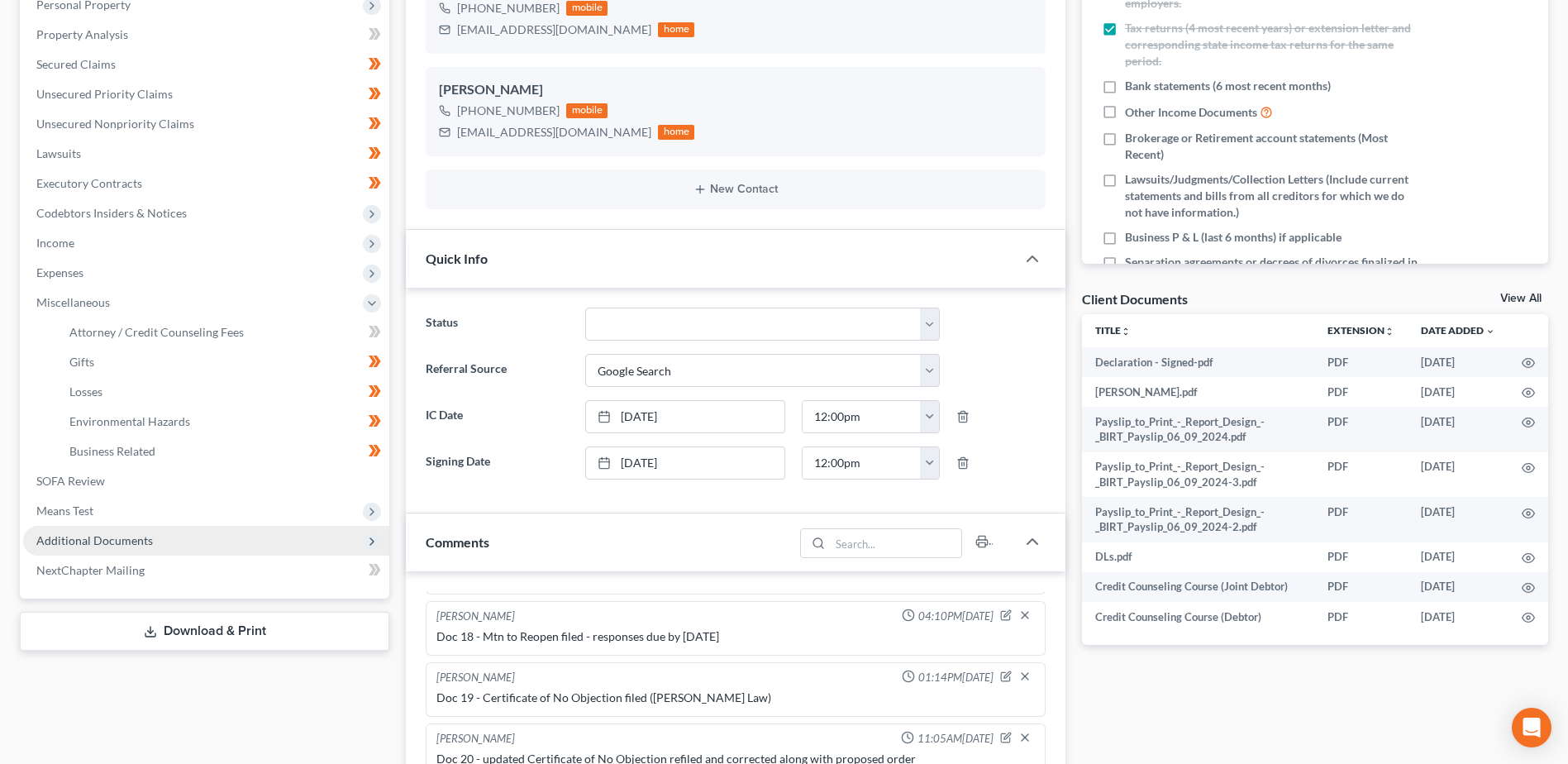
click at [129, 544] on span "Additional Documents" at bounding box center [95, 540] width 116 height 14
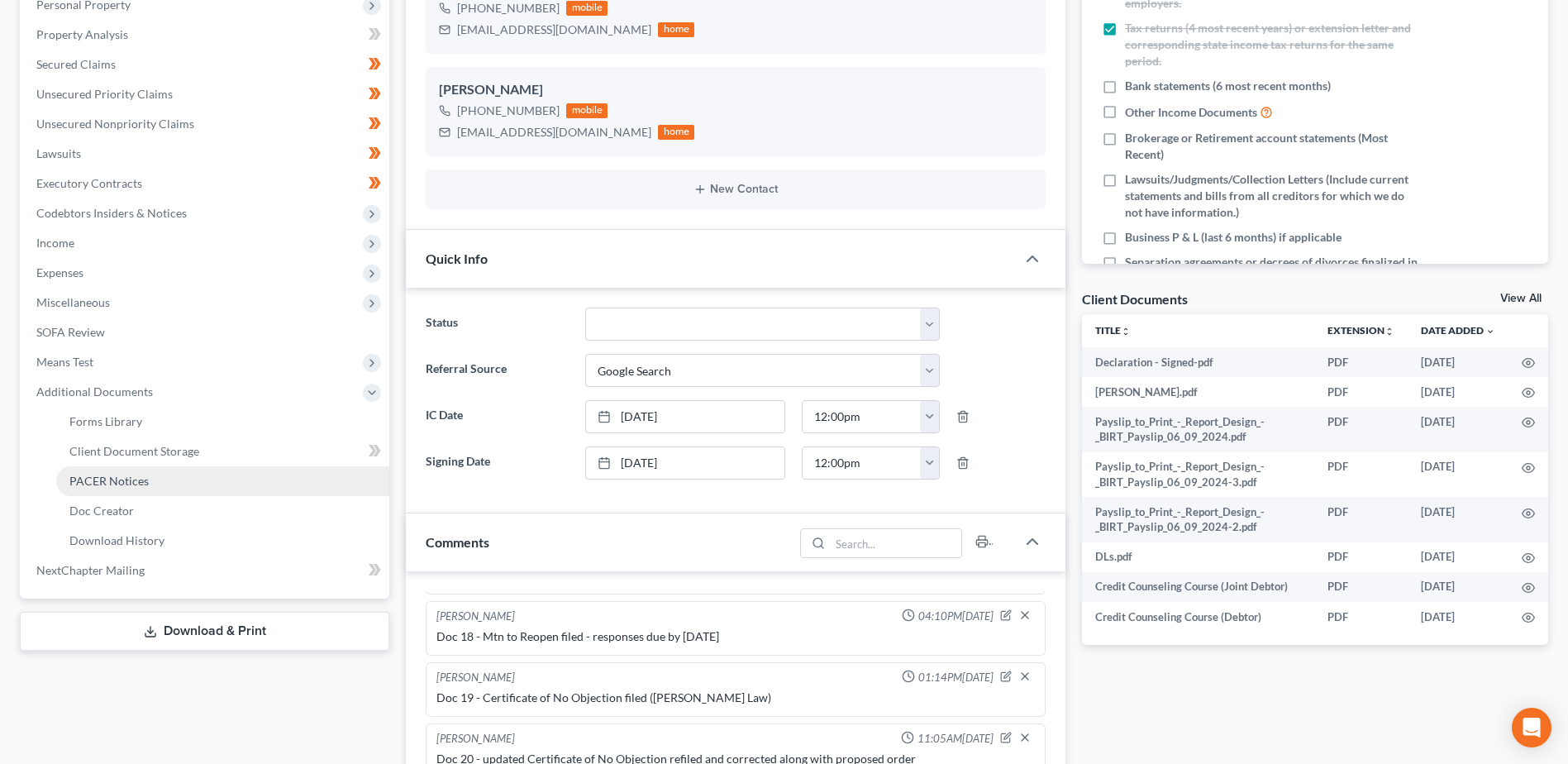
click at [116, 481] on span "PACER Notices" at bounding box center [109, 481] width 80 height 14
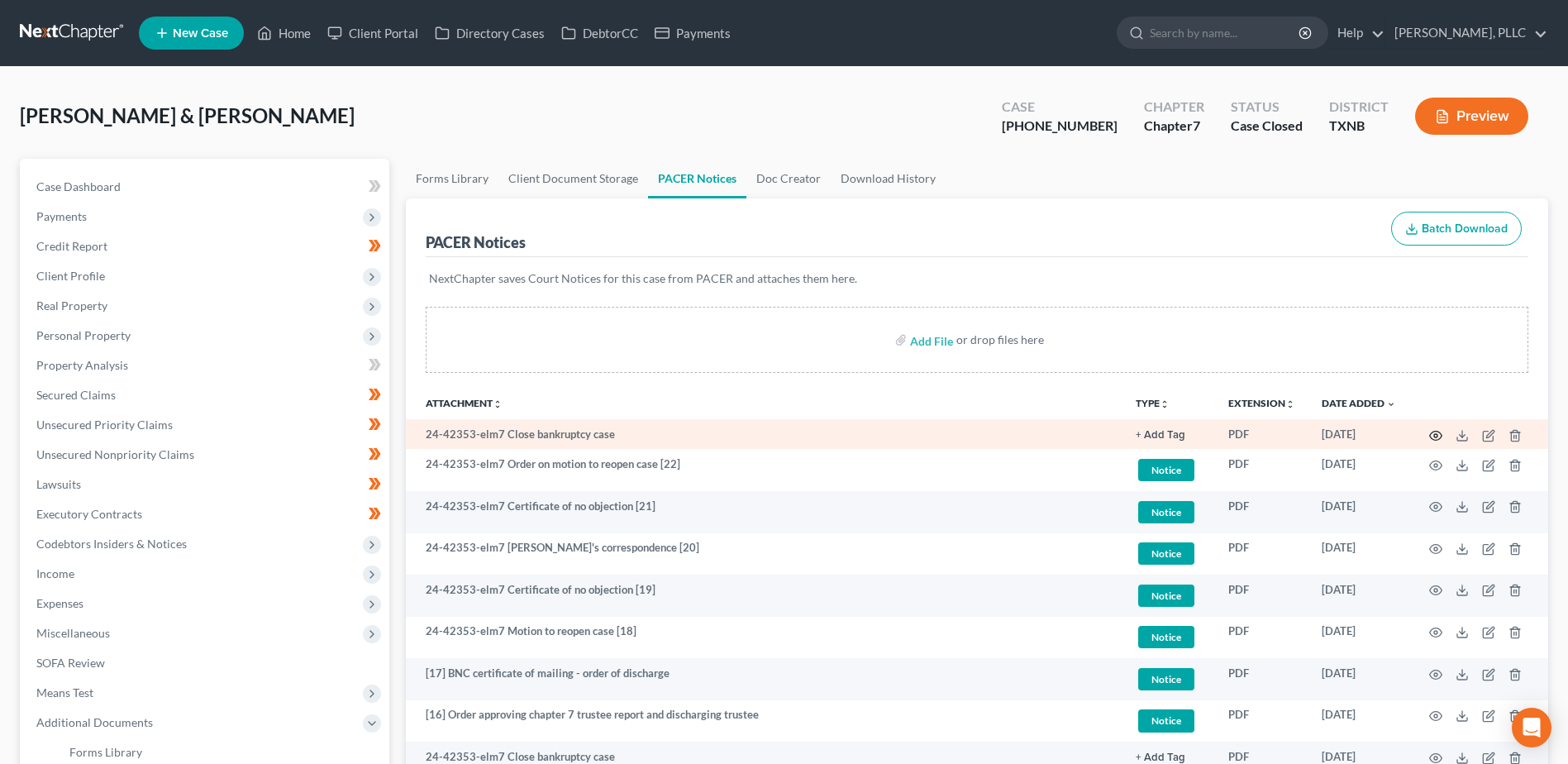
click at [1434, 434] on icon "button" at bounding box center [1436, 435] width 13 height 13
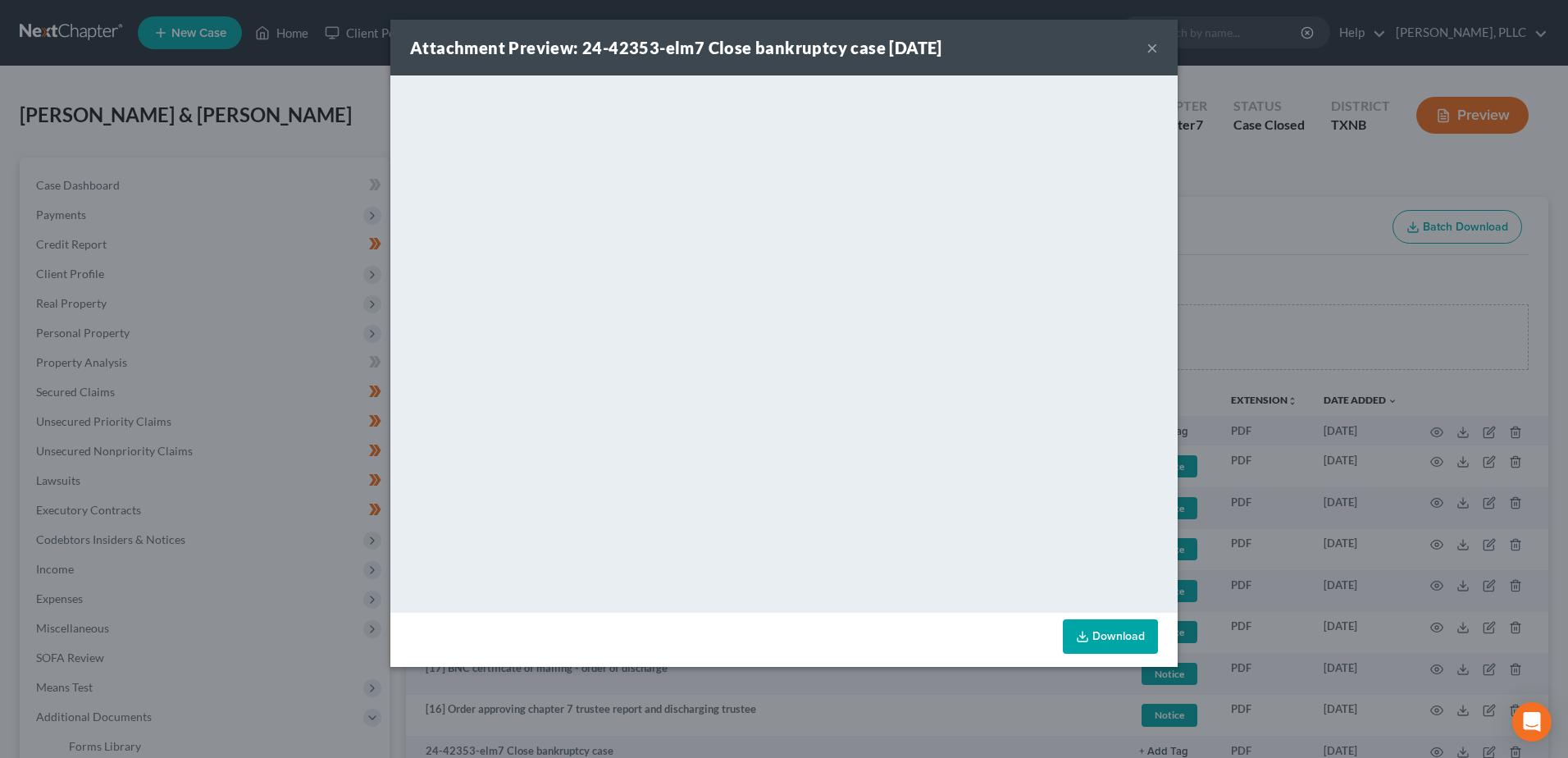
click at [1158, 49] on div "Attachment Preview: 24-42353-elm7 Close bankruptcy case 07/31/2025 ×" at bounding box center [784, 47] width 788 height 56
click at [1148, 48] on button "×" at bounding box center [1152, 47] width 11 height 20
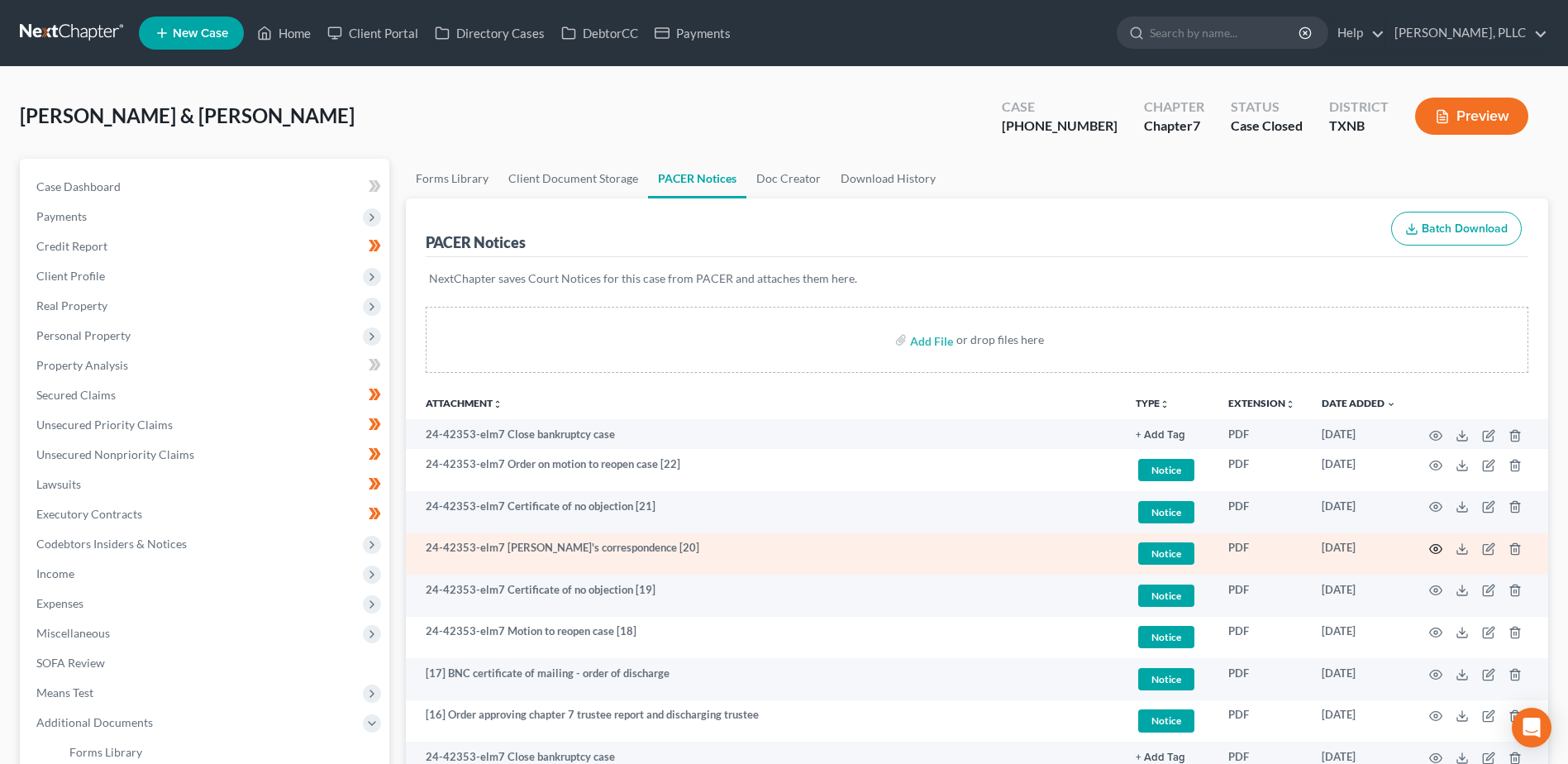
click at [1438, 545] on icon "button" at bounding box center [1436, 549] width 13 height 13
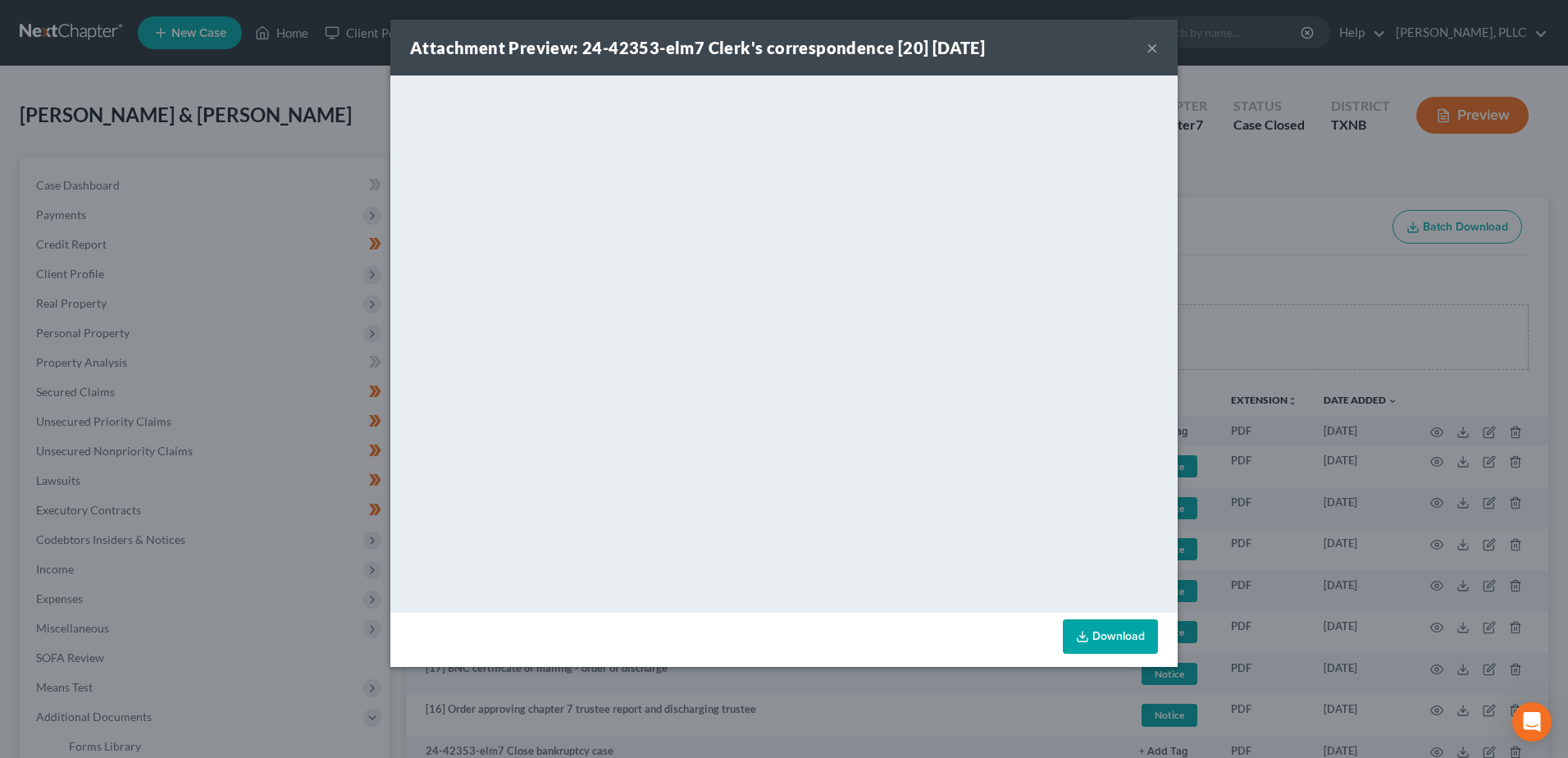
click at [1151, 47] on button "×" at bounding box center [1152, 47] width 11 height 20
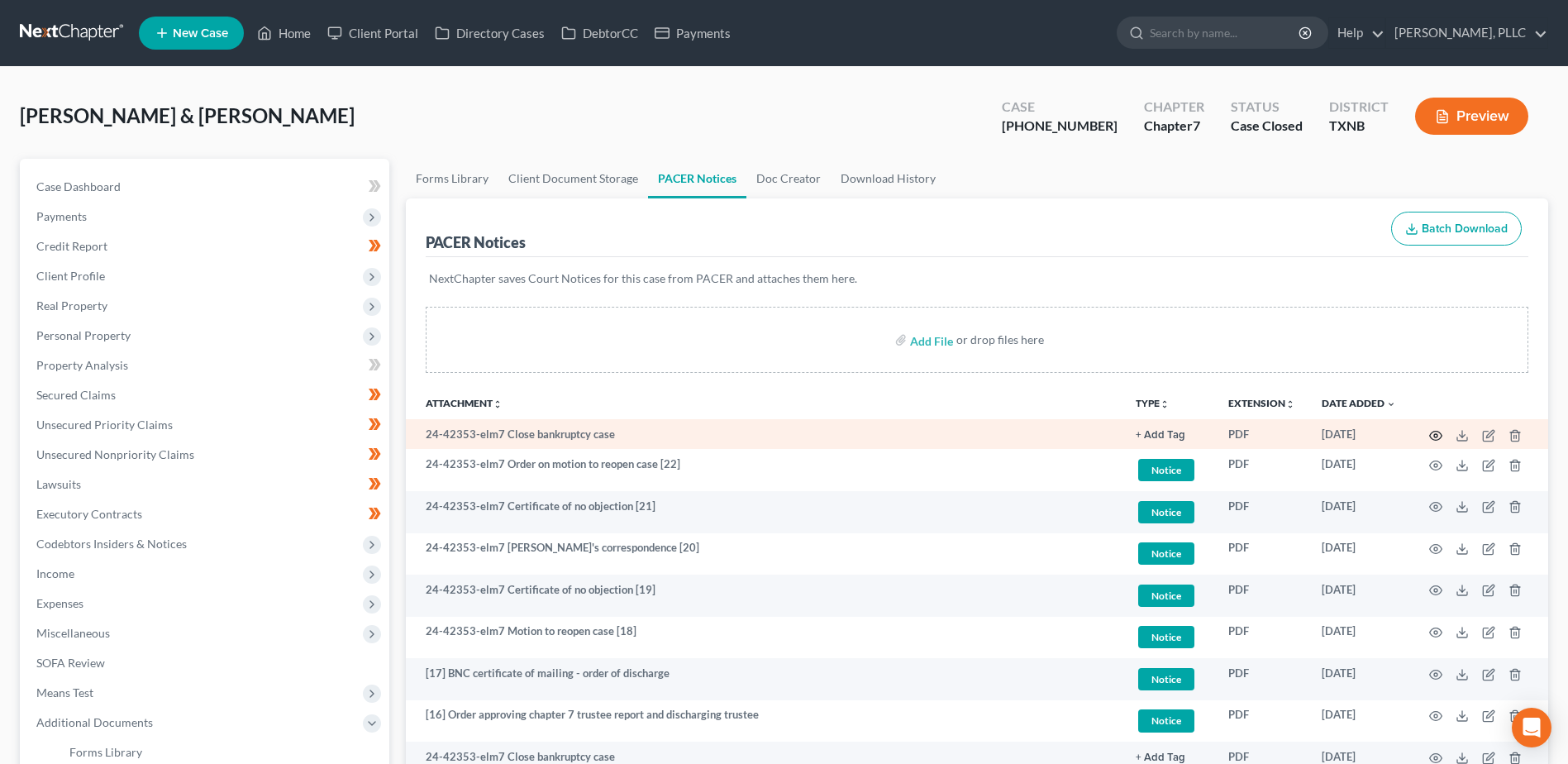
click at [1434, 434] on circle "button" at bounding box center [1436, 435] width 4 height 4
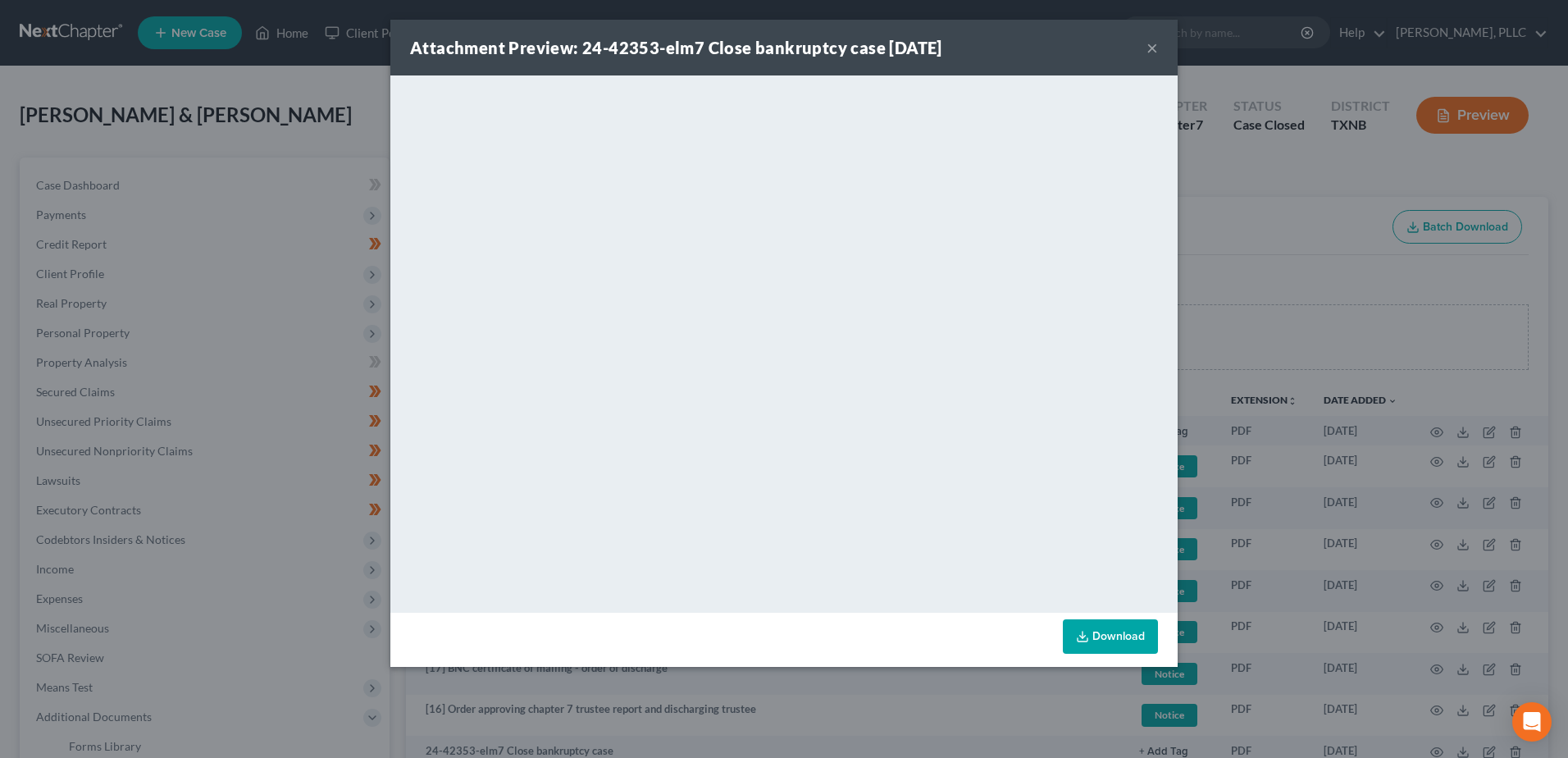
click at [1153, 45] on button "×" at bounding box center [1152, 47] width 11 height 20
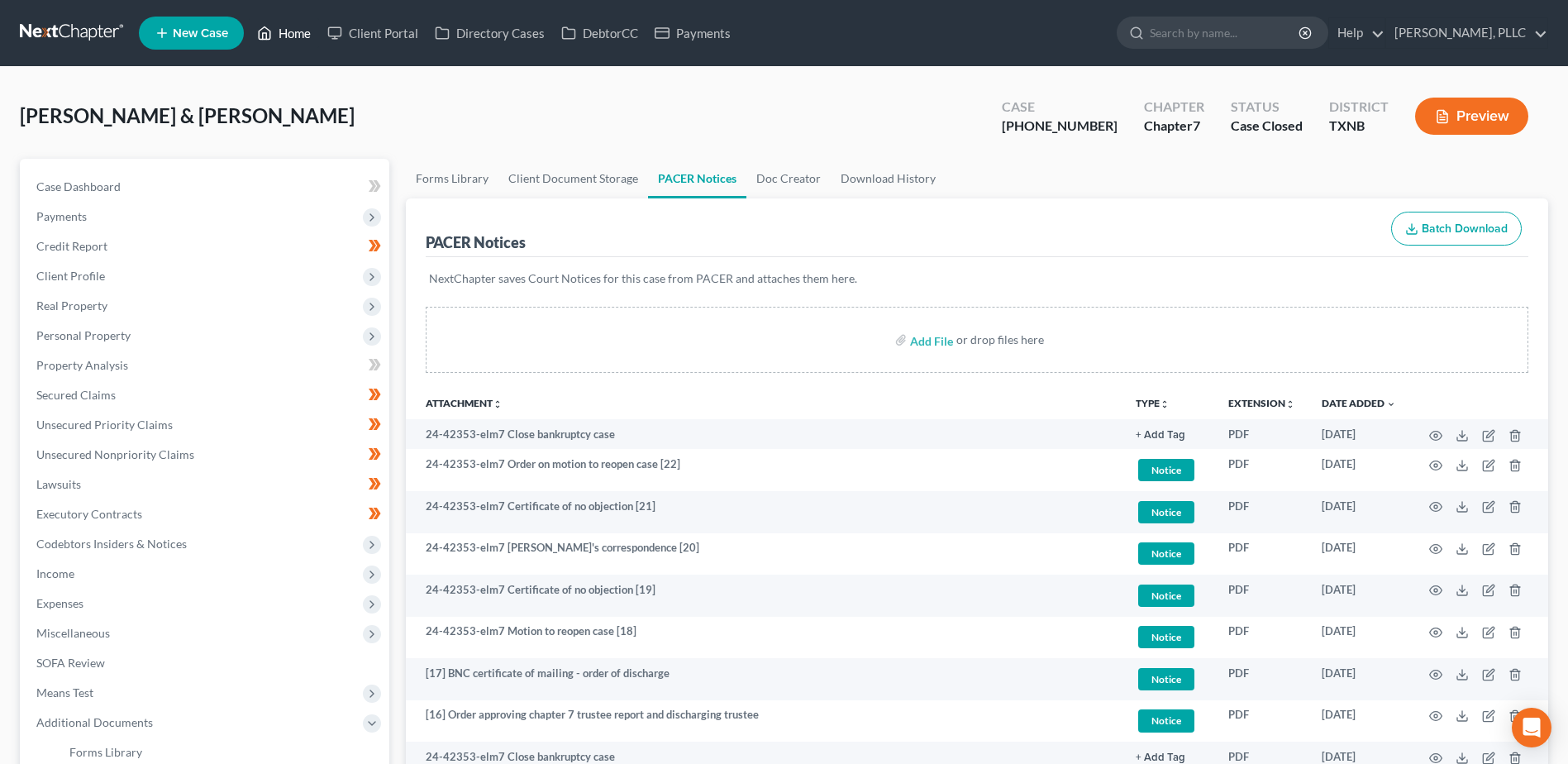
click at [295, 31] on link "Home" at bounding box center [283, 33] width 70 height 30
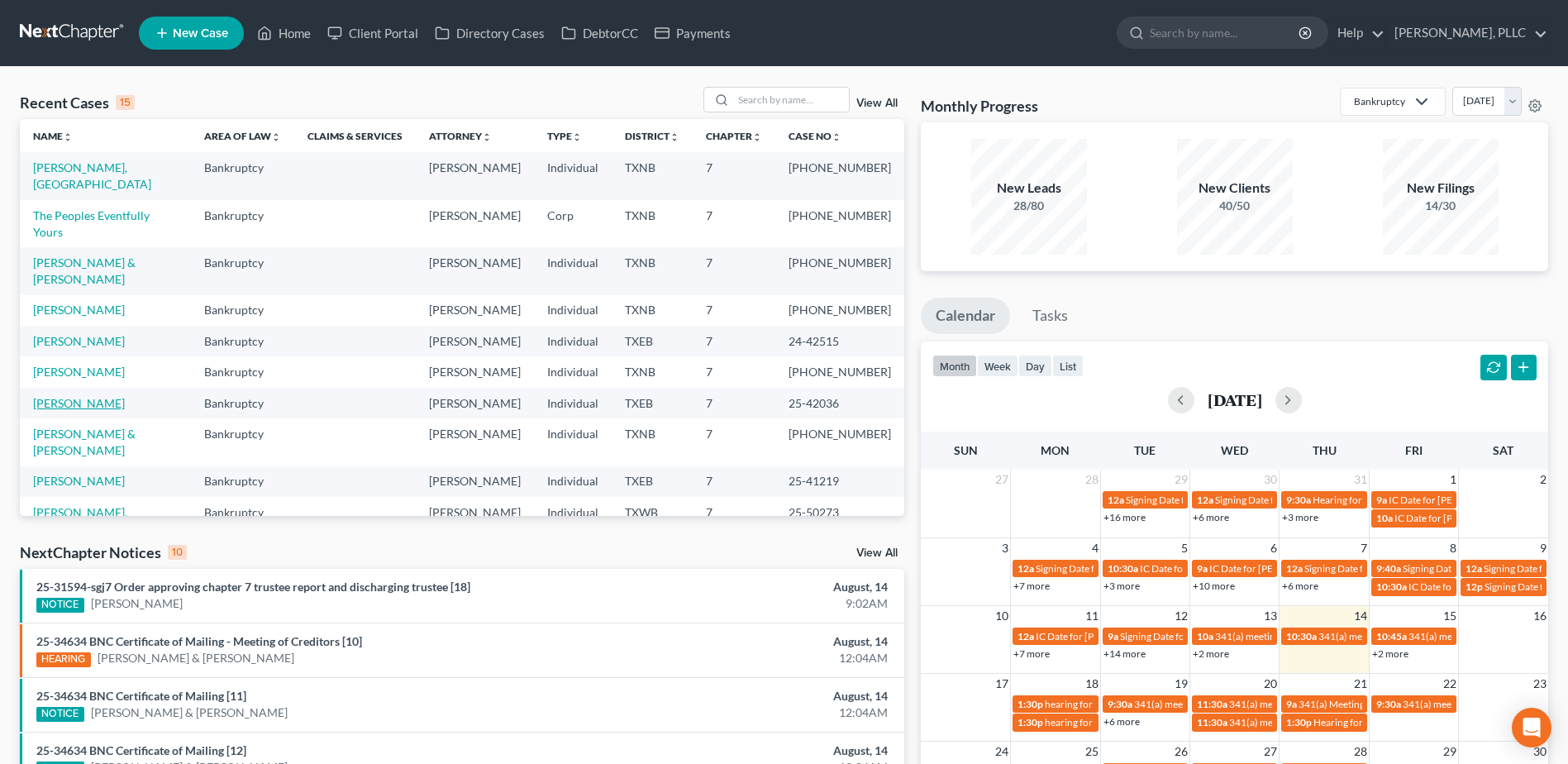
click at [62, 396] on link "Burnett, Dawan" at bounding box center [79, 403] width 92 height 14
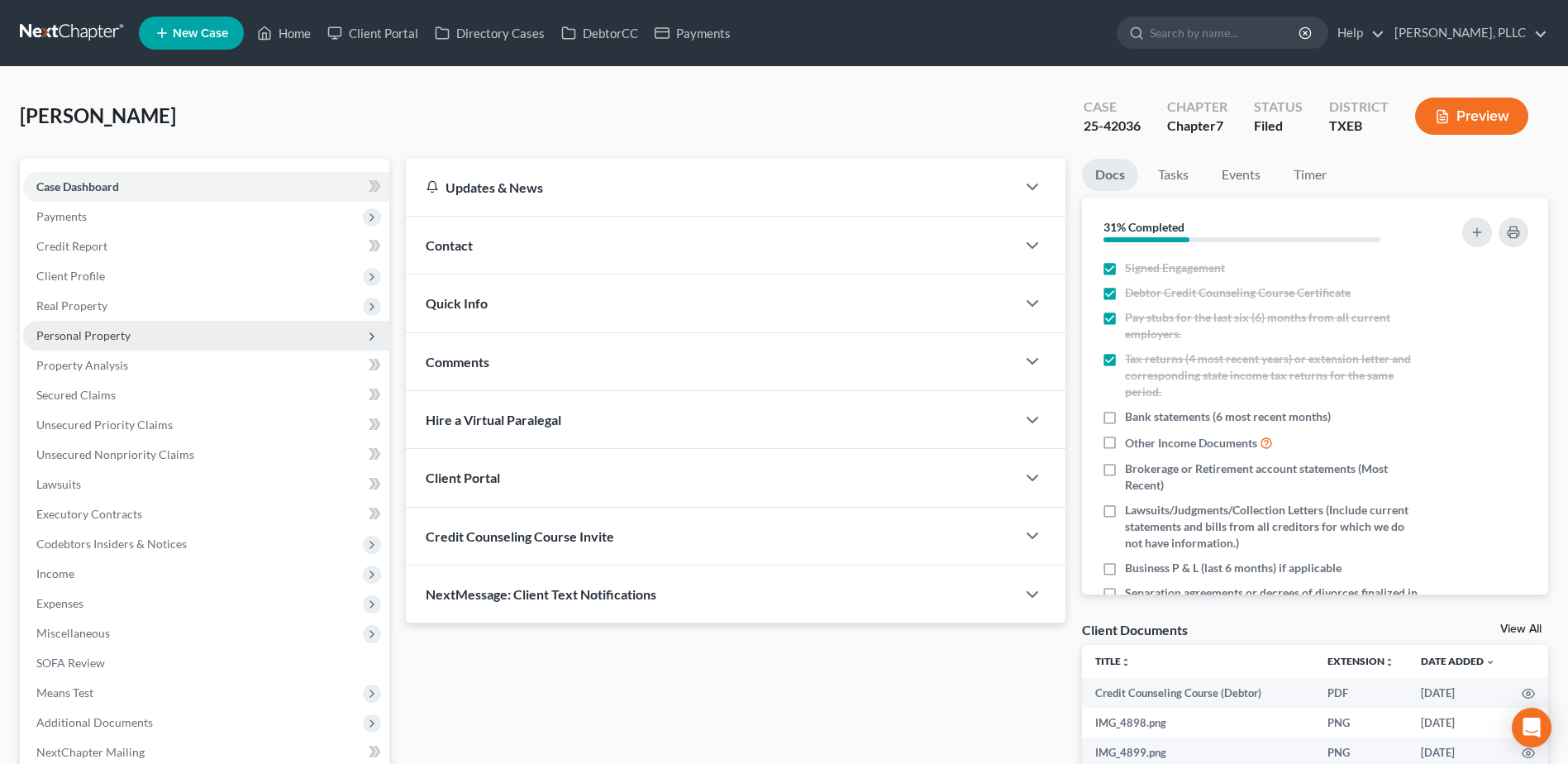
click at [93, 341] on span "Personal Property" at bounding box center [84, 335] width 94 height 14
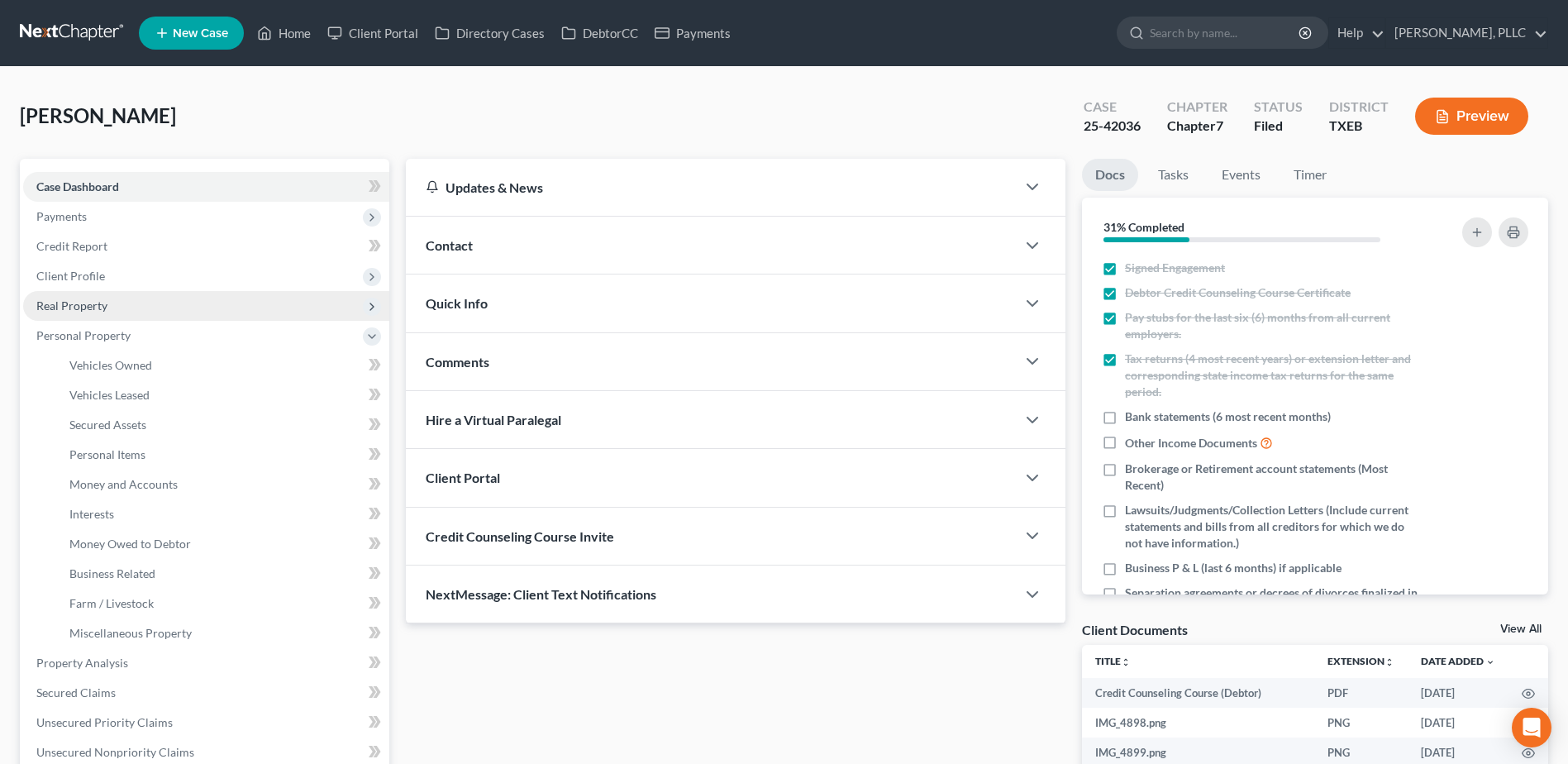
click at [99, 304] on span "Real Property" at bounding box center [72, 305] width 71 height 14
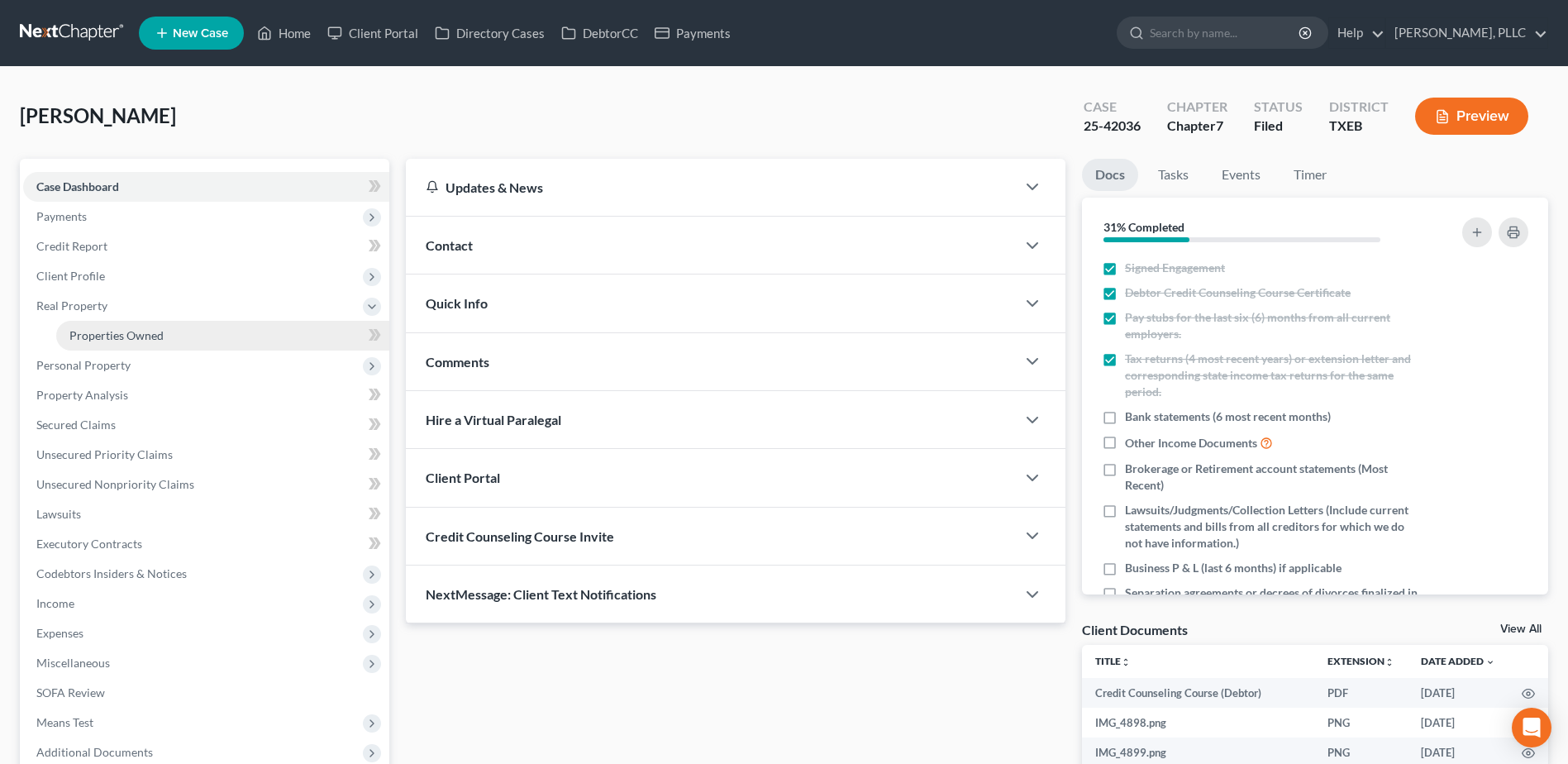
click at [114, 341] on span "Properties Owned" at bounding box center [116, 335] width 94 height 14
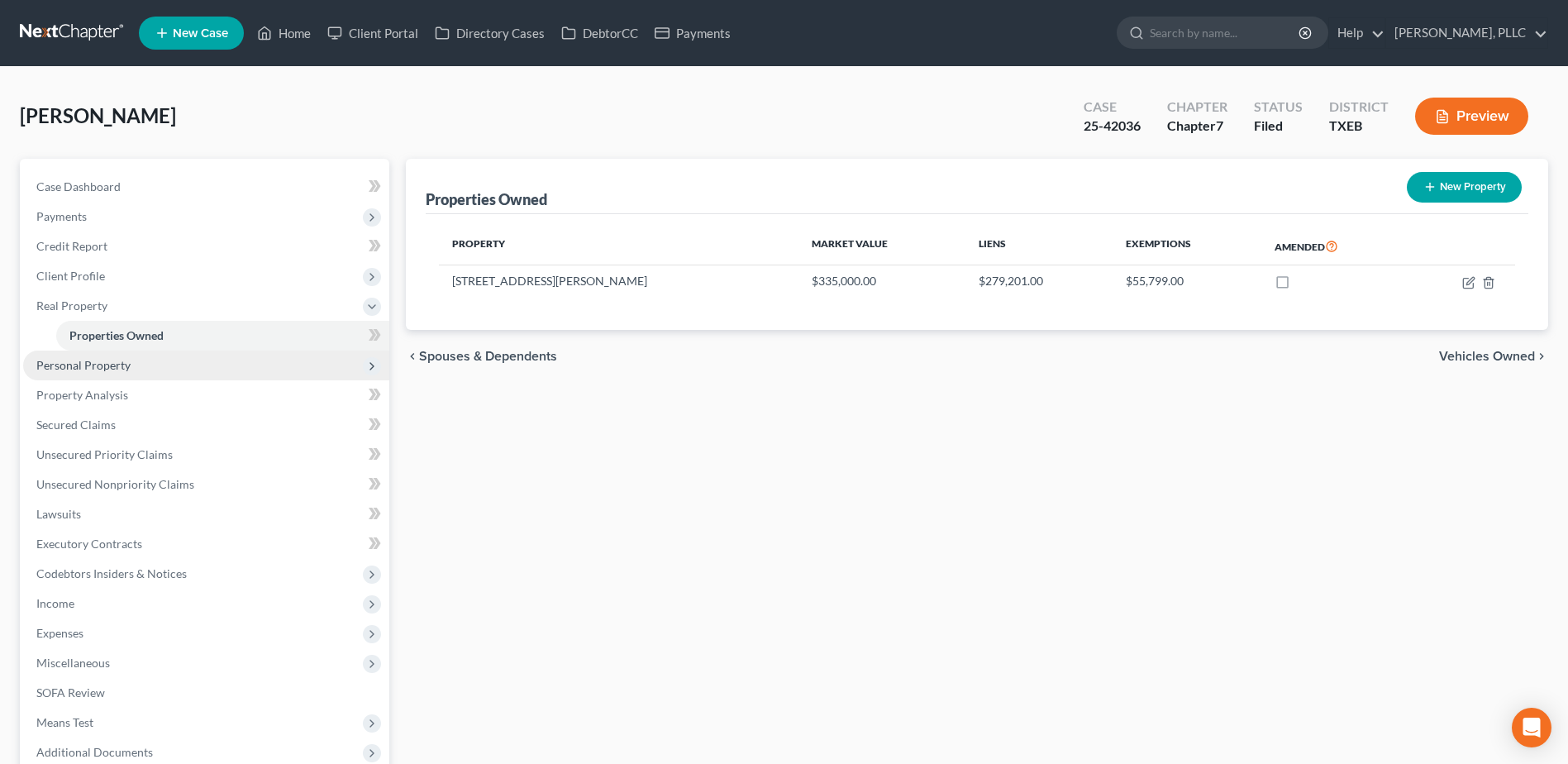
click at [99, 365] on span "Personal Property" at bounding box center [84, 364] width 94 height 14
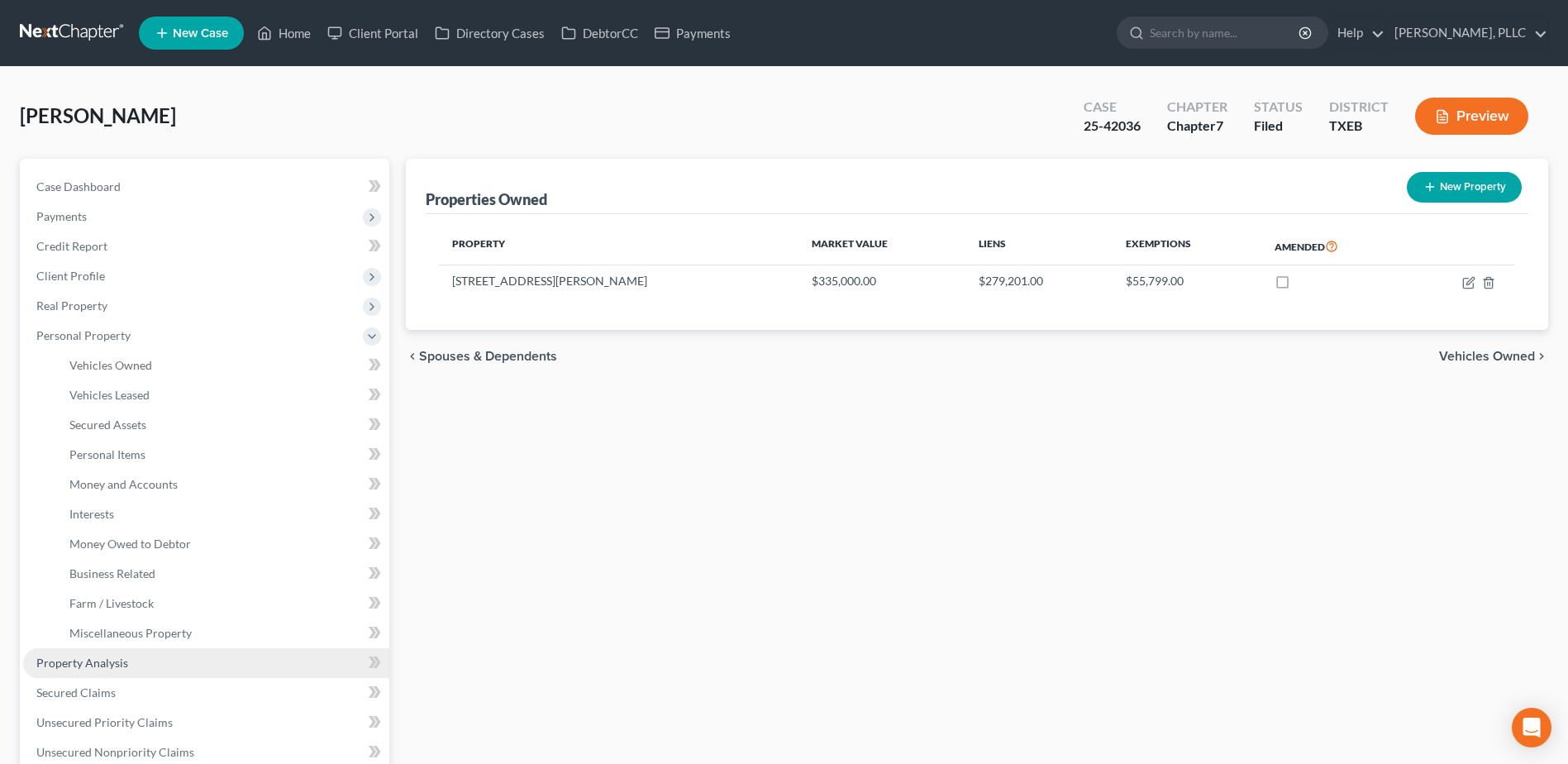
click at [101, 665] on span "Property Analysis" at bounding box center [83, 662] width 92 height 14
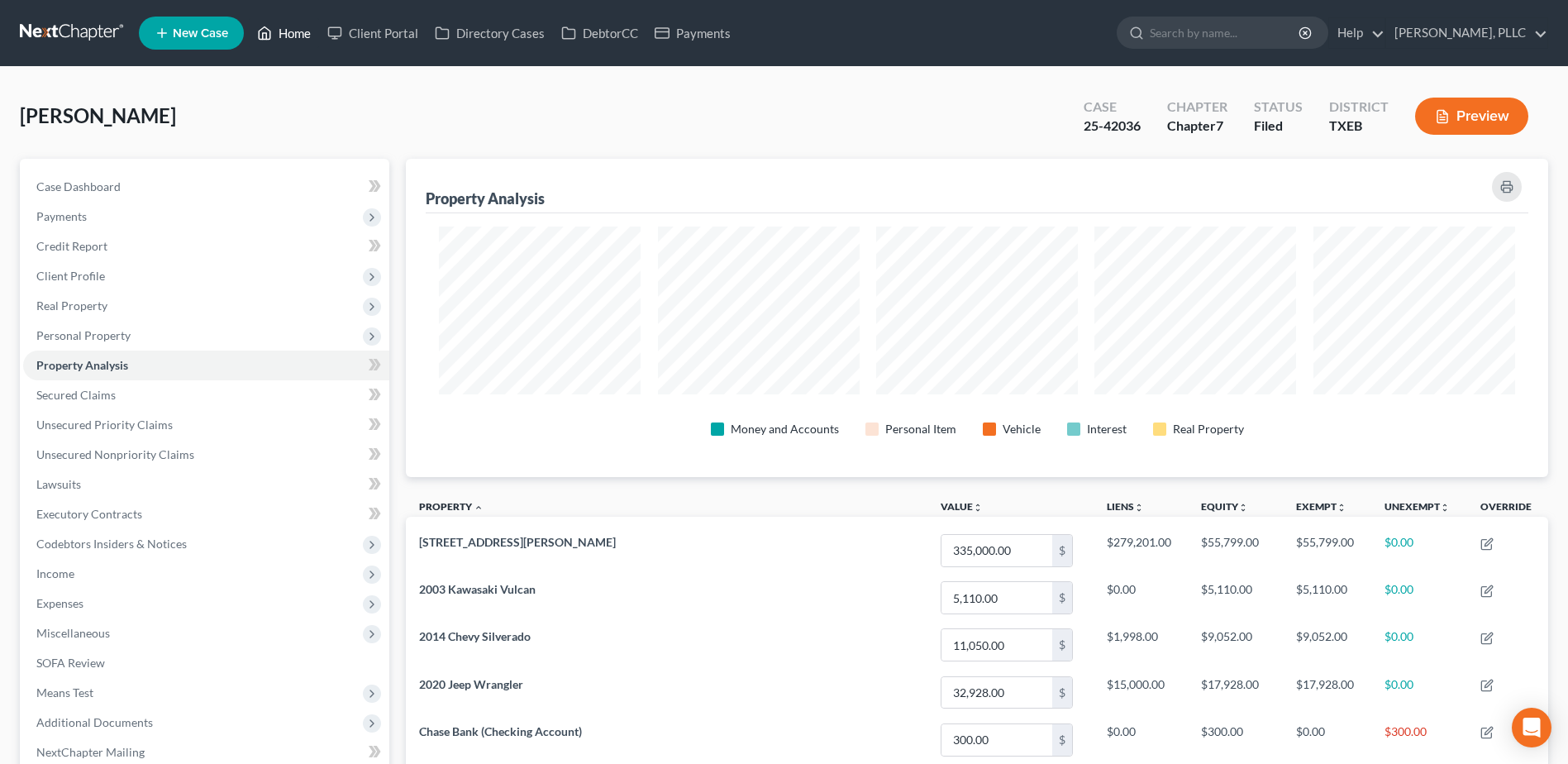
click at [288, 35] on link "Home" at bounding box center [283, 33] width 70 height 30
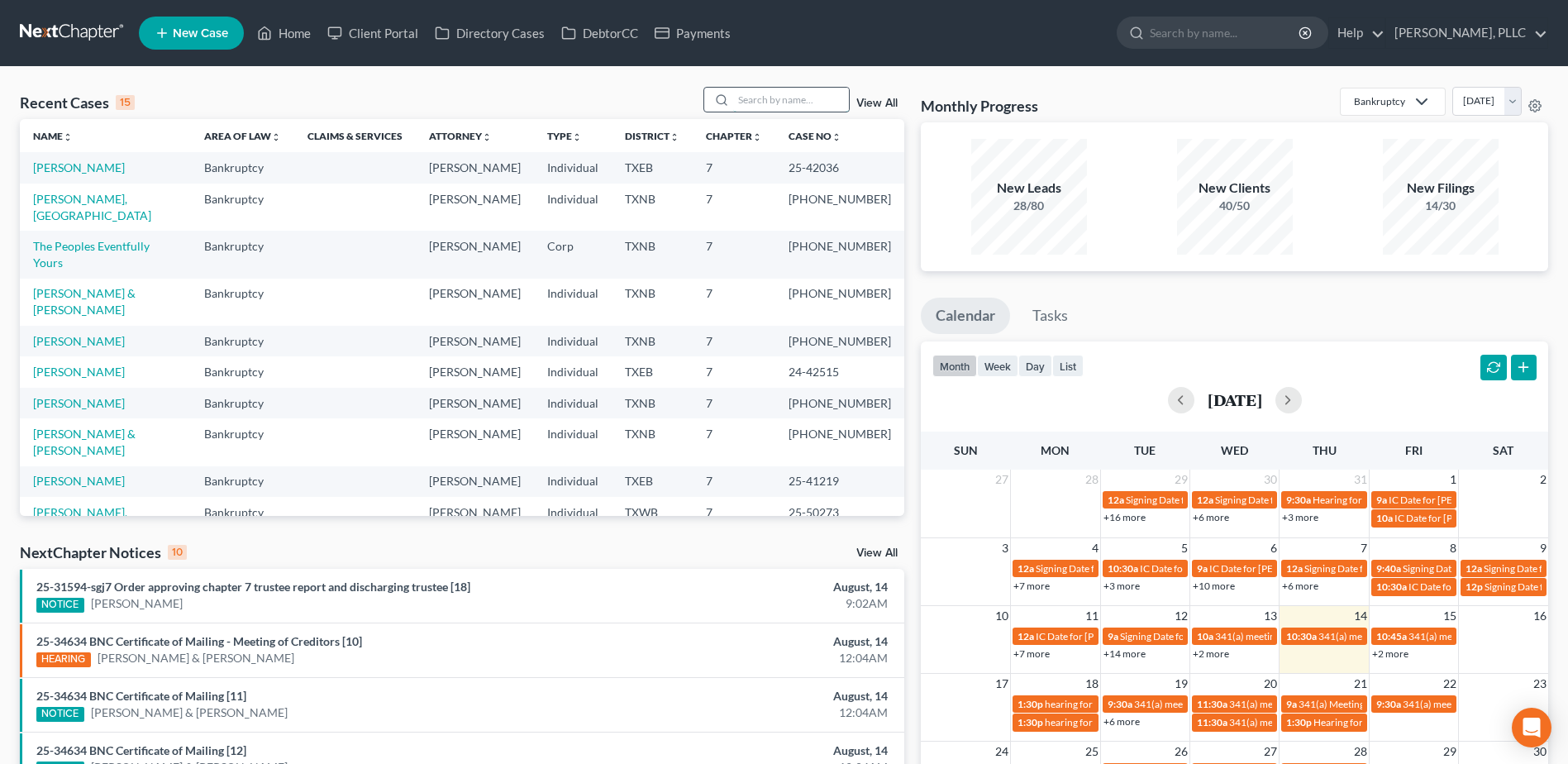
click at [809, 105] on input "search" at bounding box center [790, 99] width 115 height 24
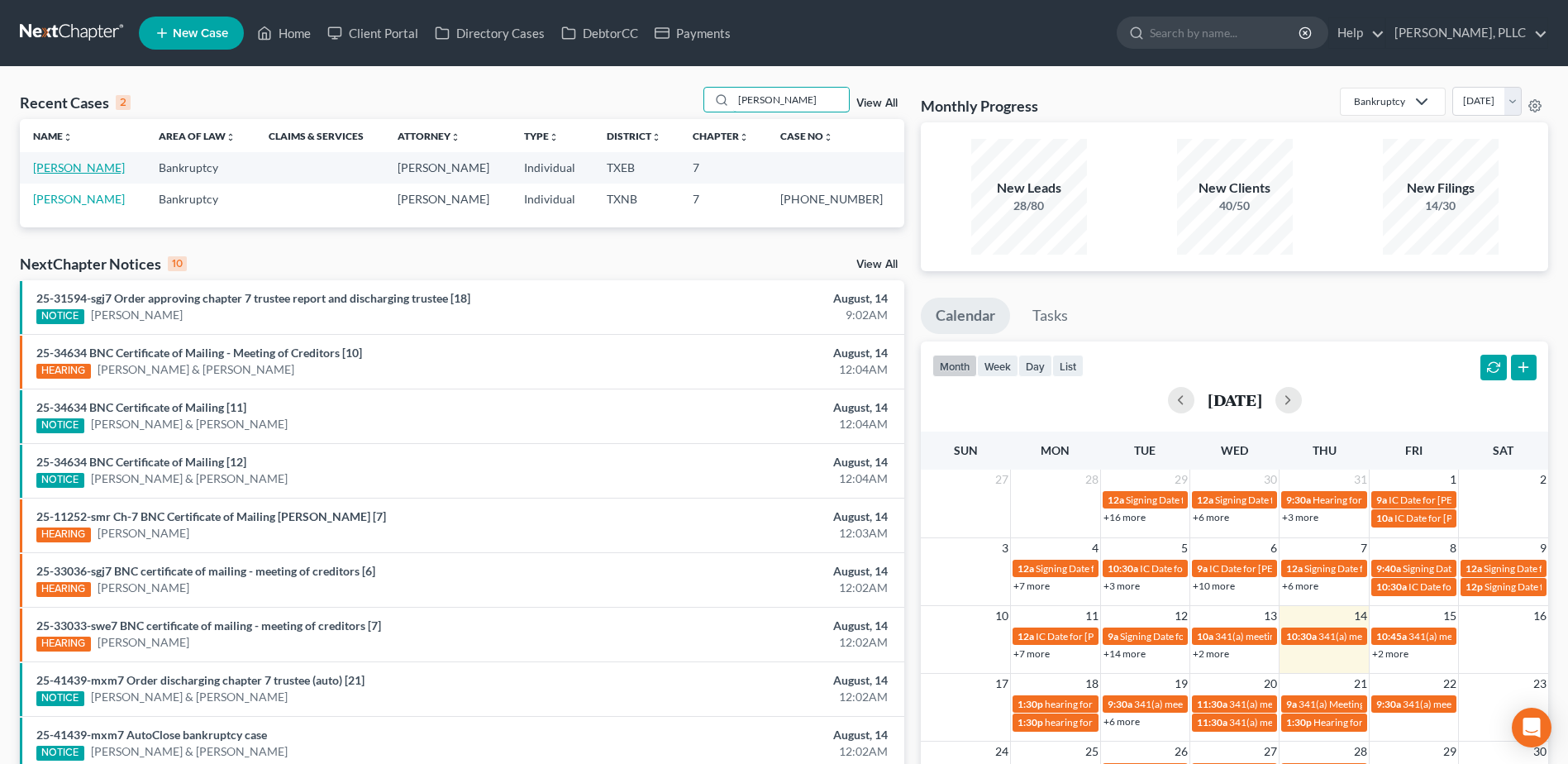
type input "[PERSON_NAME]"
click at [56, 170] on link "[PERSON_NAME]" at bounding box center [79, 167] width 92 height 14
select select "4"
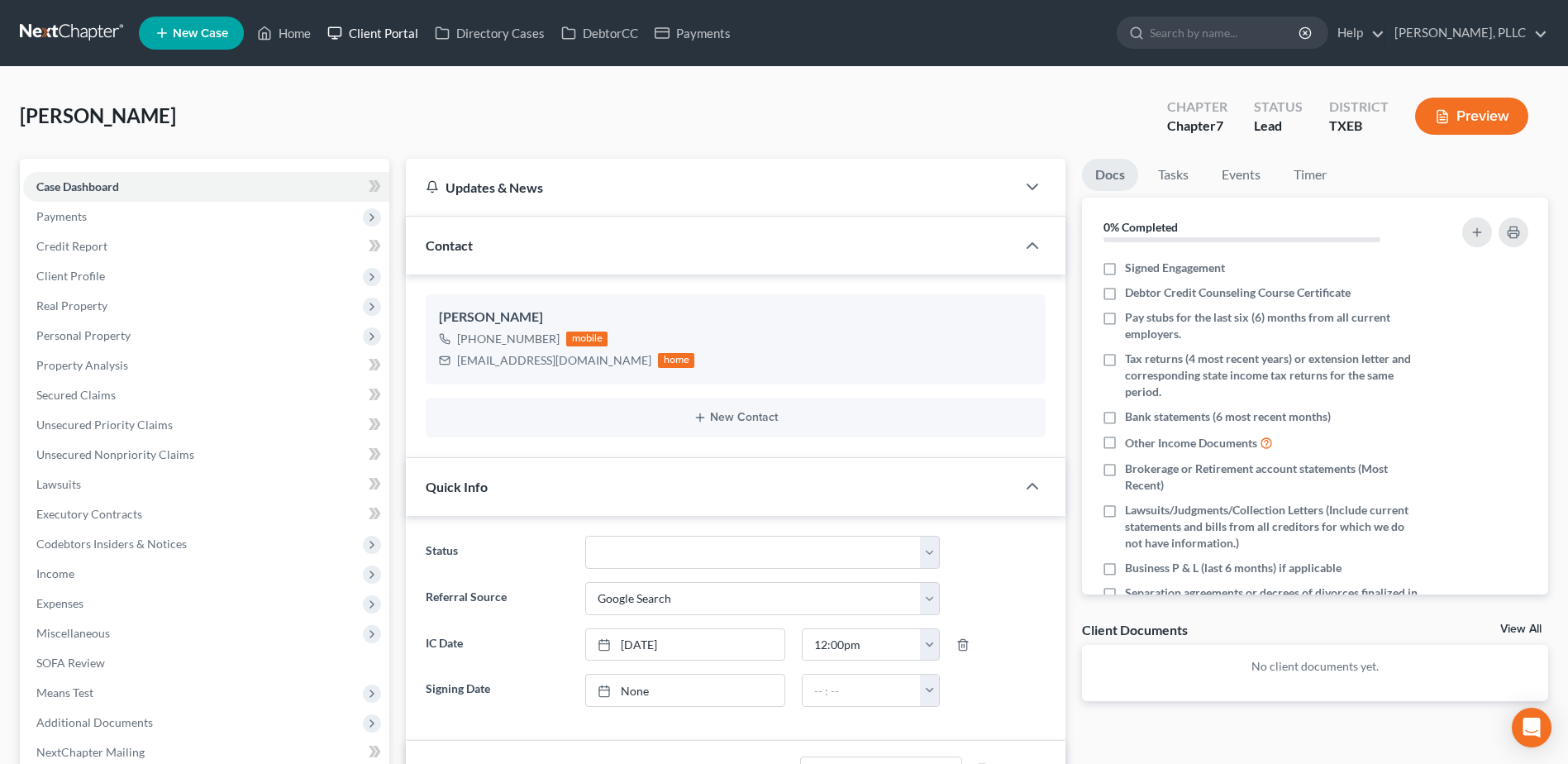
click at [378, 28] on link "Client Portal" at bounding box center [373, 33] width 108 height 30
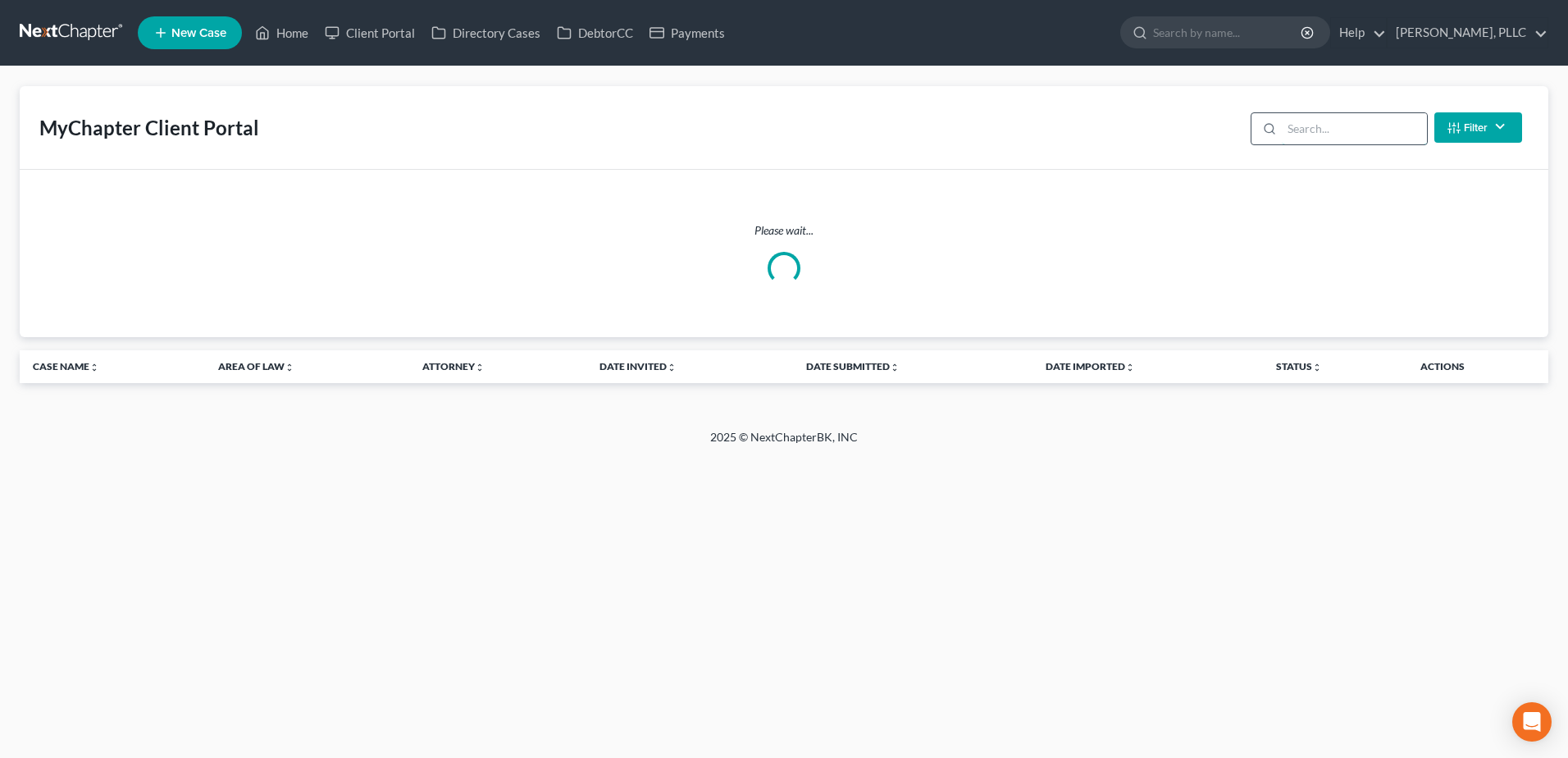
click at [1372, 135] on input "search" at bounding box center [1355, 129] width 145 height 31
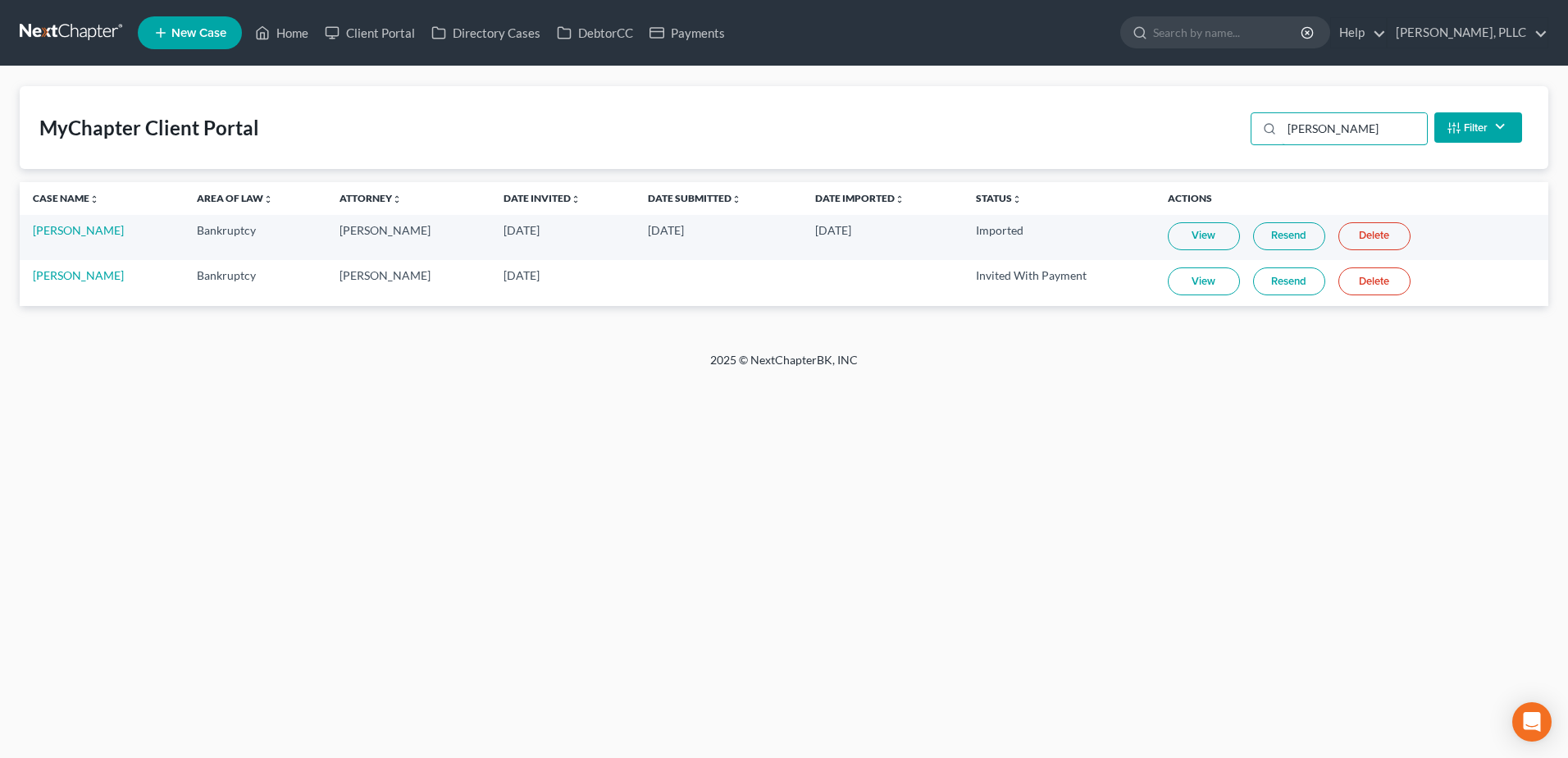
type input "[PERSON_NAME]"
click at [1292, 284] on link "Resend" at bounding box center [1290, 281] width 73 height 28
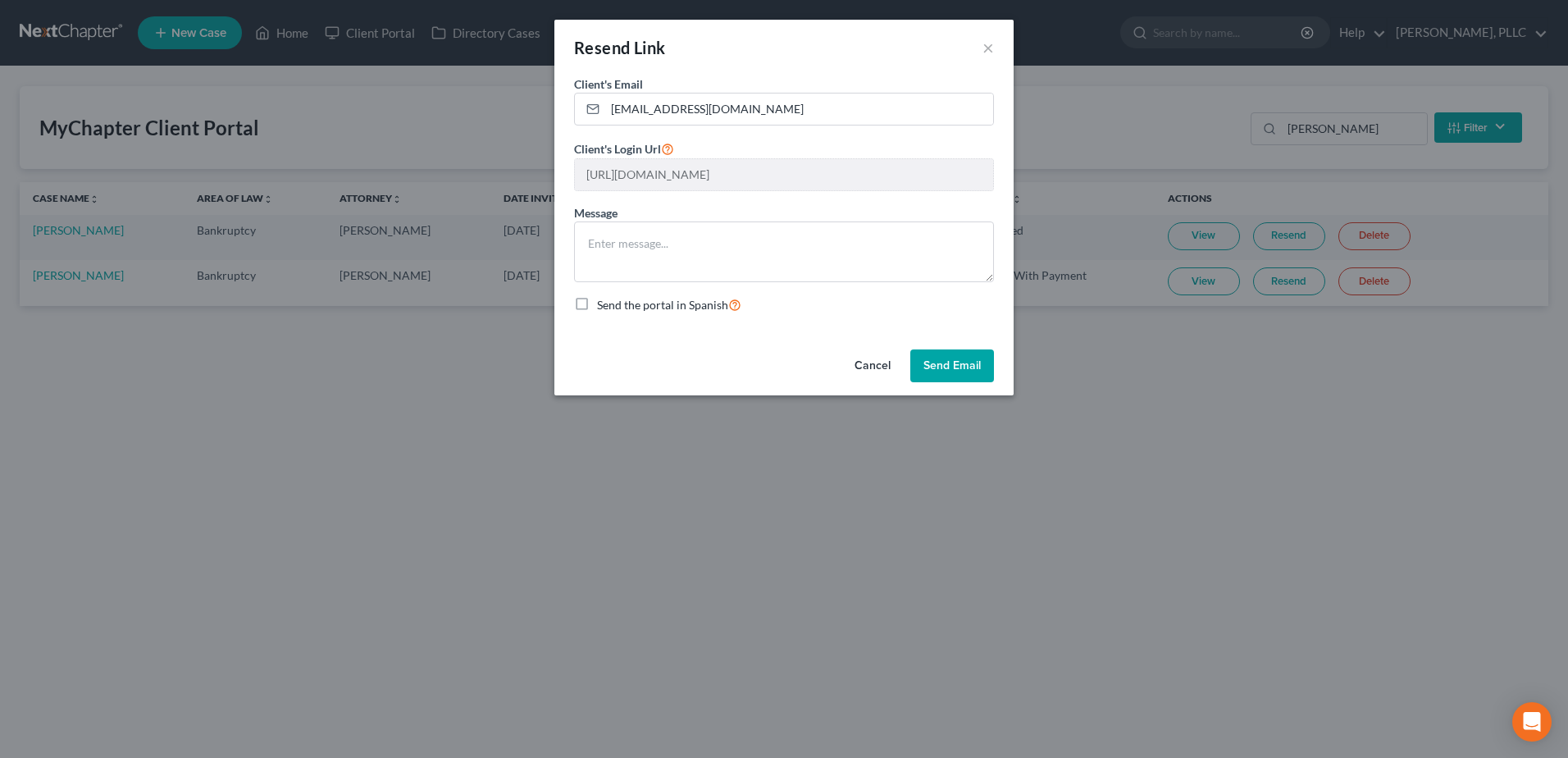
click at [948, 374] on button "Send Email" at bounding box center [953, 365] width 84 height 33
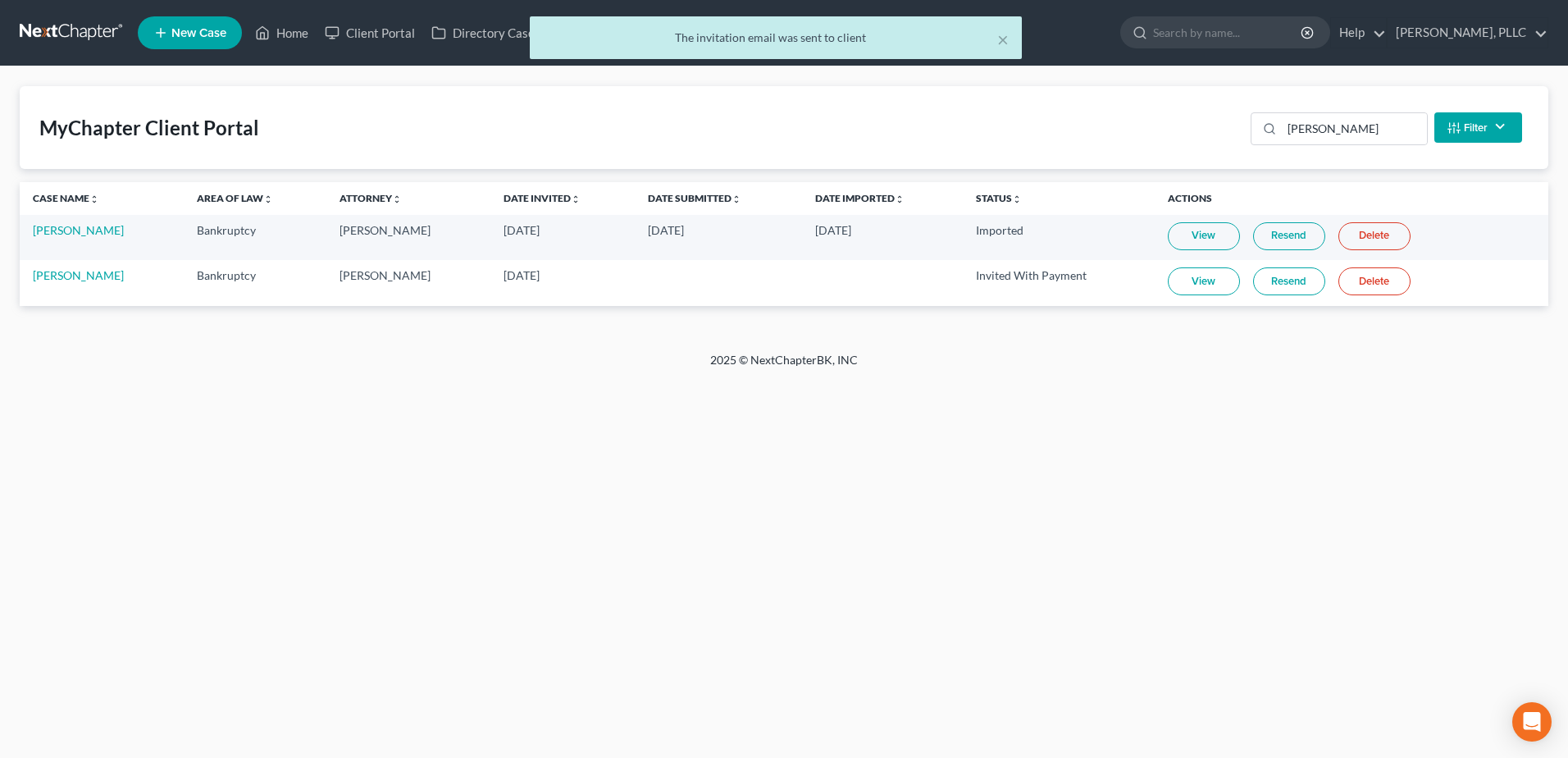
click at [293, 35] on div "× The invitation email was sent to client" at bounding box center [776, 42] width 1568 height 51
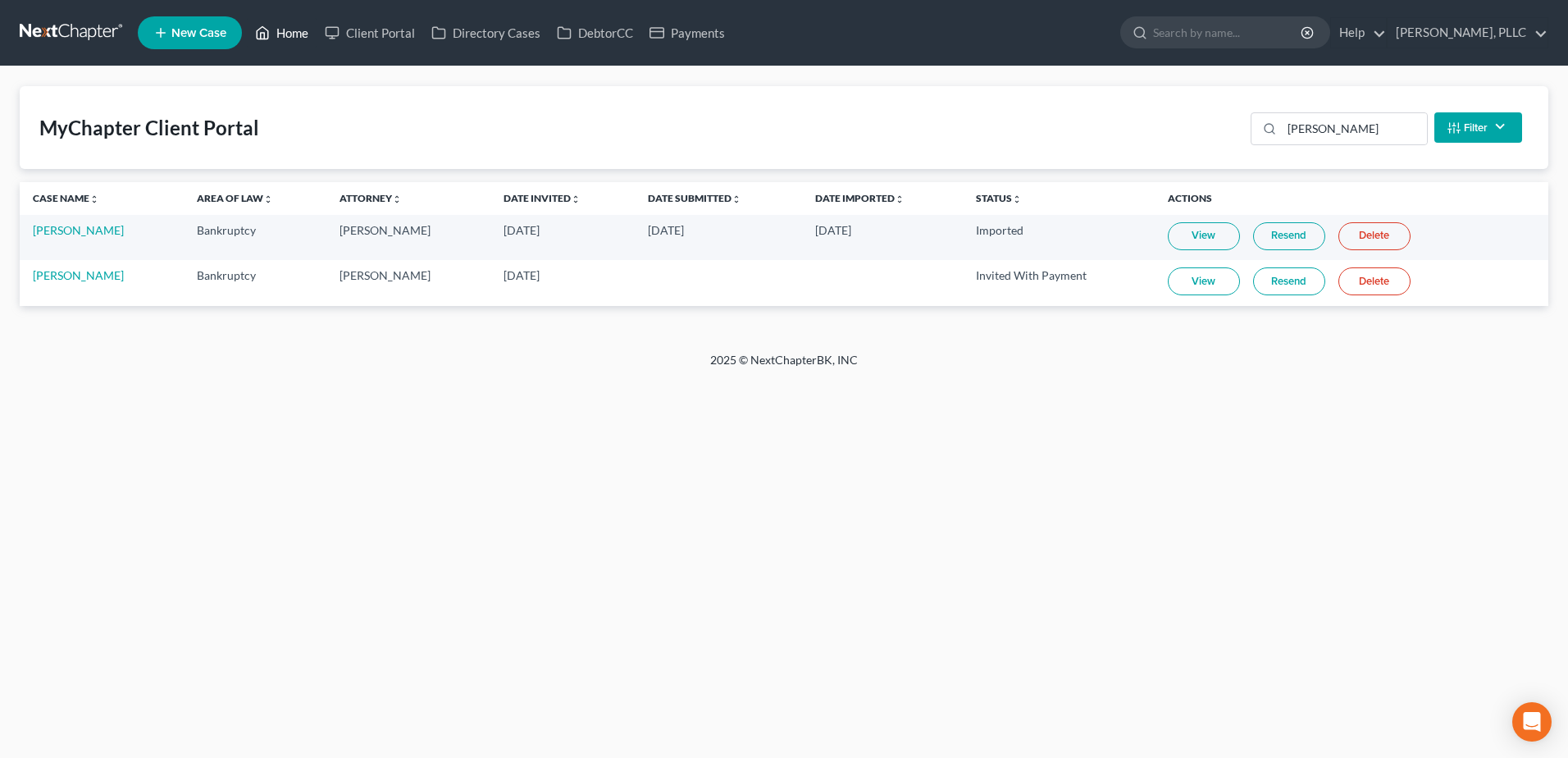
click at [293, 35] on link "Home" at bounding box center [281, 33] width 70 height 30
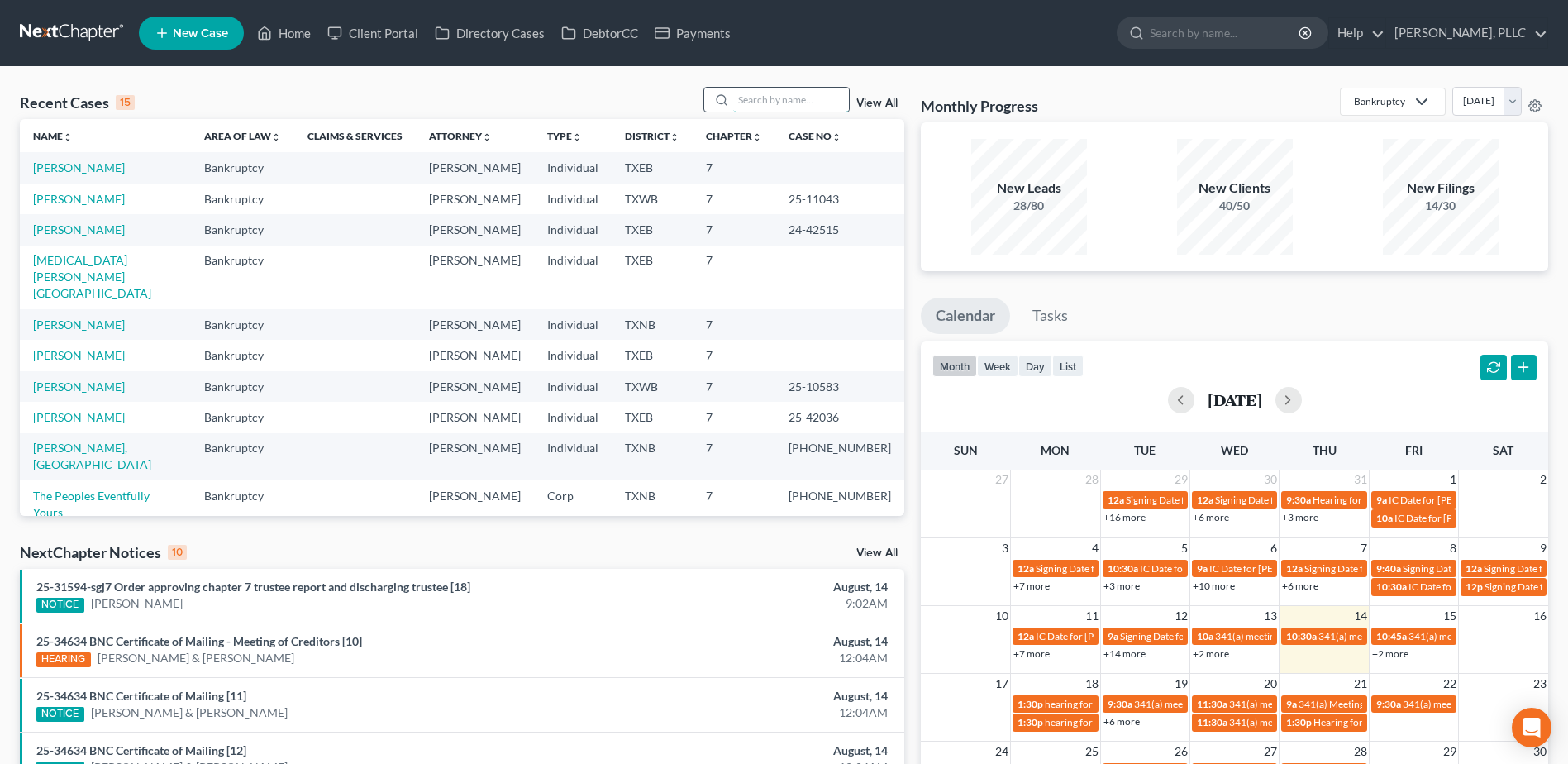
click at [808, 101] on input "search" at bounding box center [790, 99] width 115 height 24
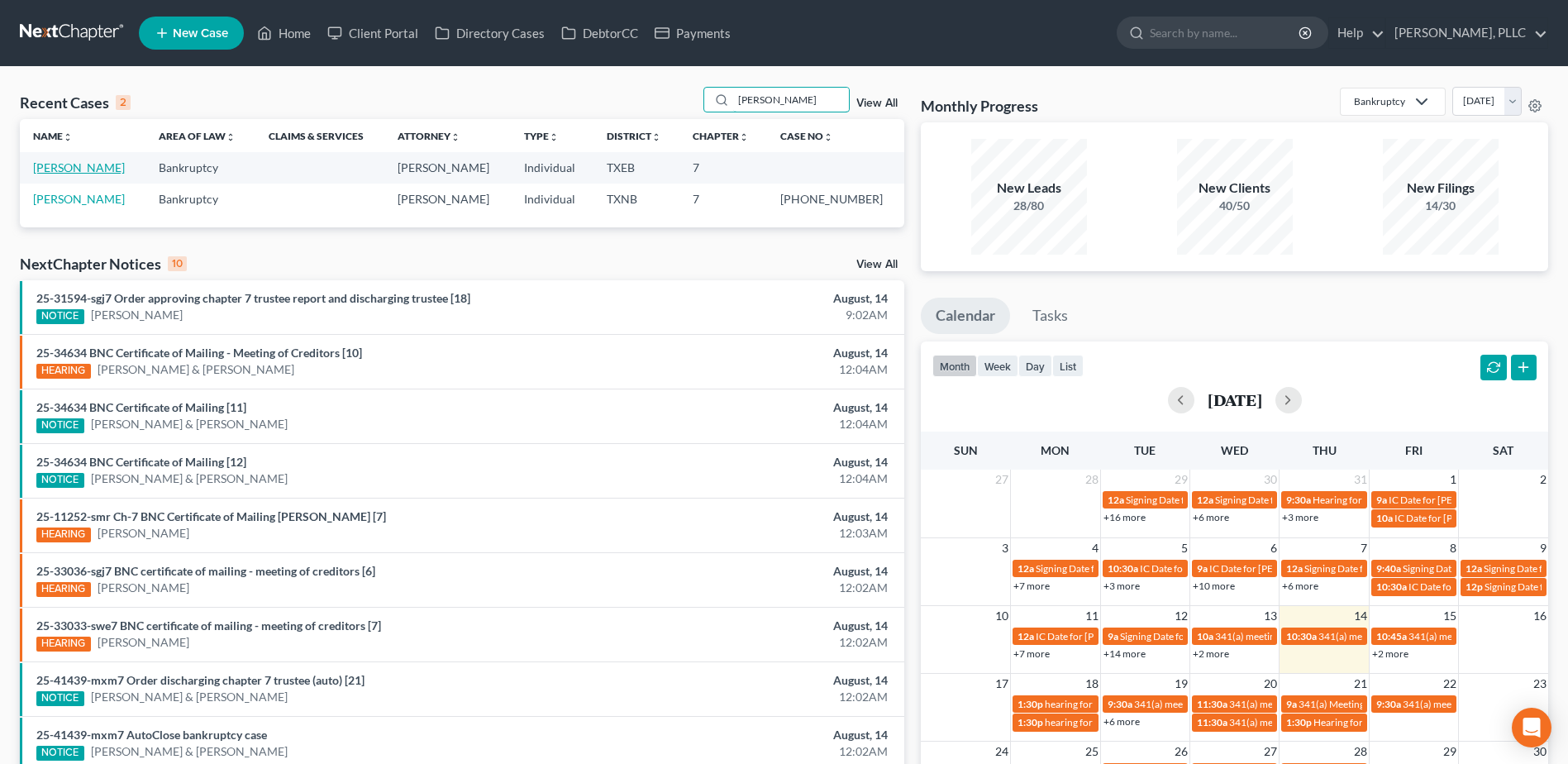
type input "[PERSON_NAME]"
click at [98, 168] on link "[PERSON_NAME]" at bounding box center [79, 167] width 92 height 14
select select "4"
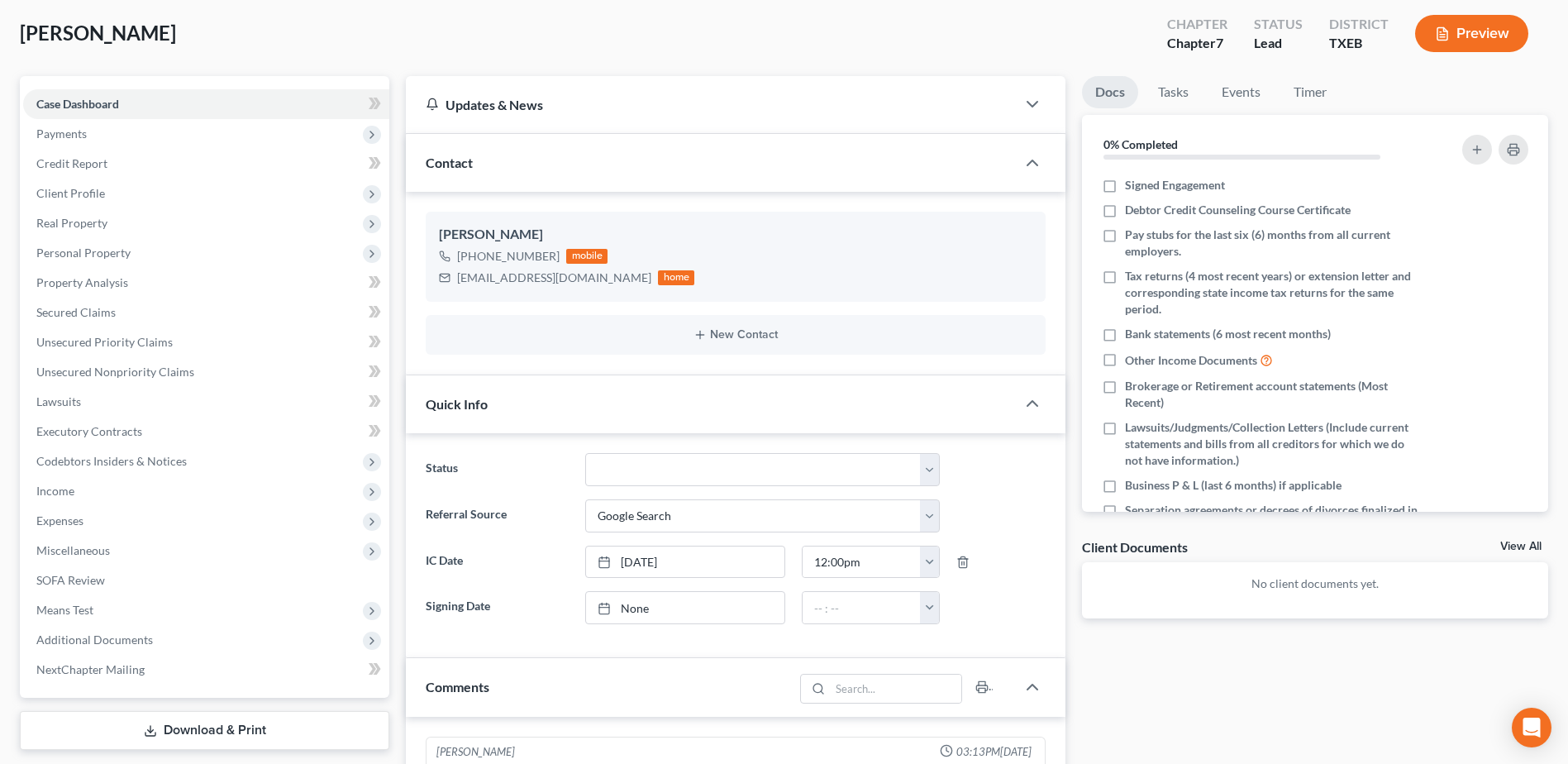
scroll to position [402, 0]
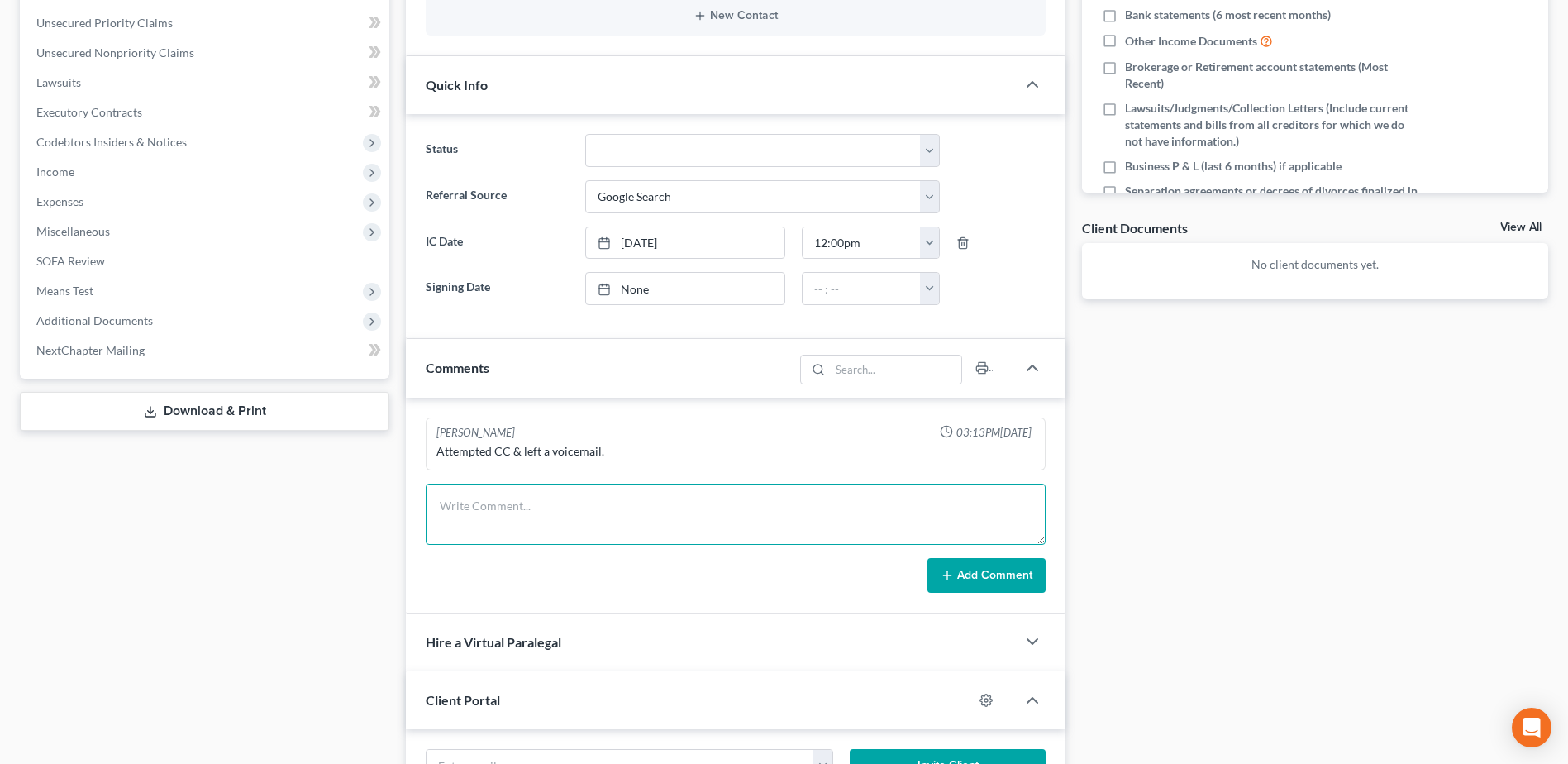
click at [738, 504] on textarea at bounding box center [736, 513] width 620 height 61
type textarea "client called, resent portal for him to start inputting information"
click at [974, 577] on button "Add Comment" at bounding box center [986, 575] width 118 height 35
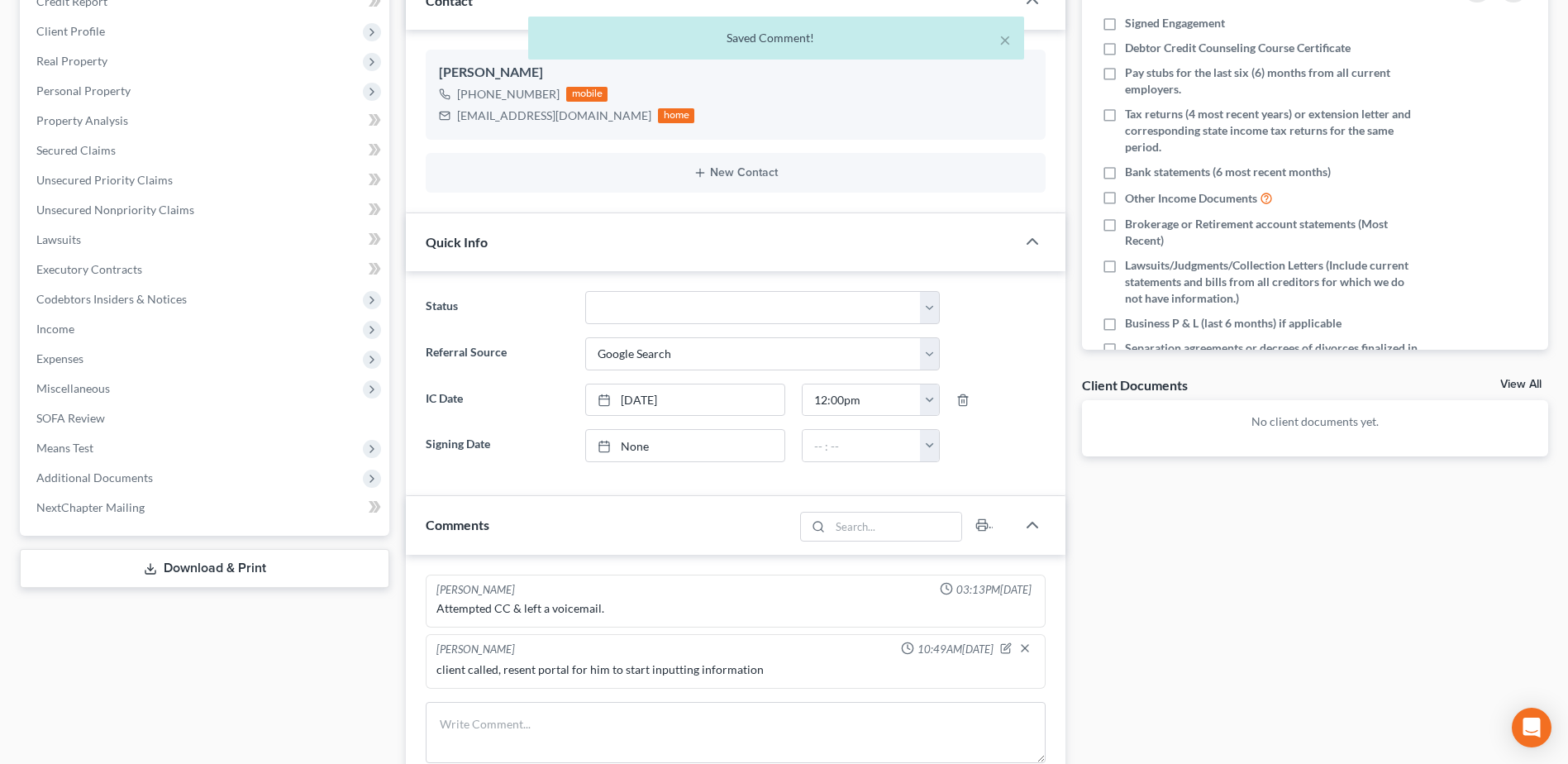
scroll to position [0, 0]
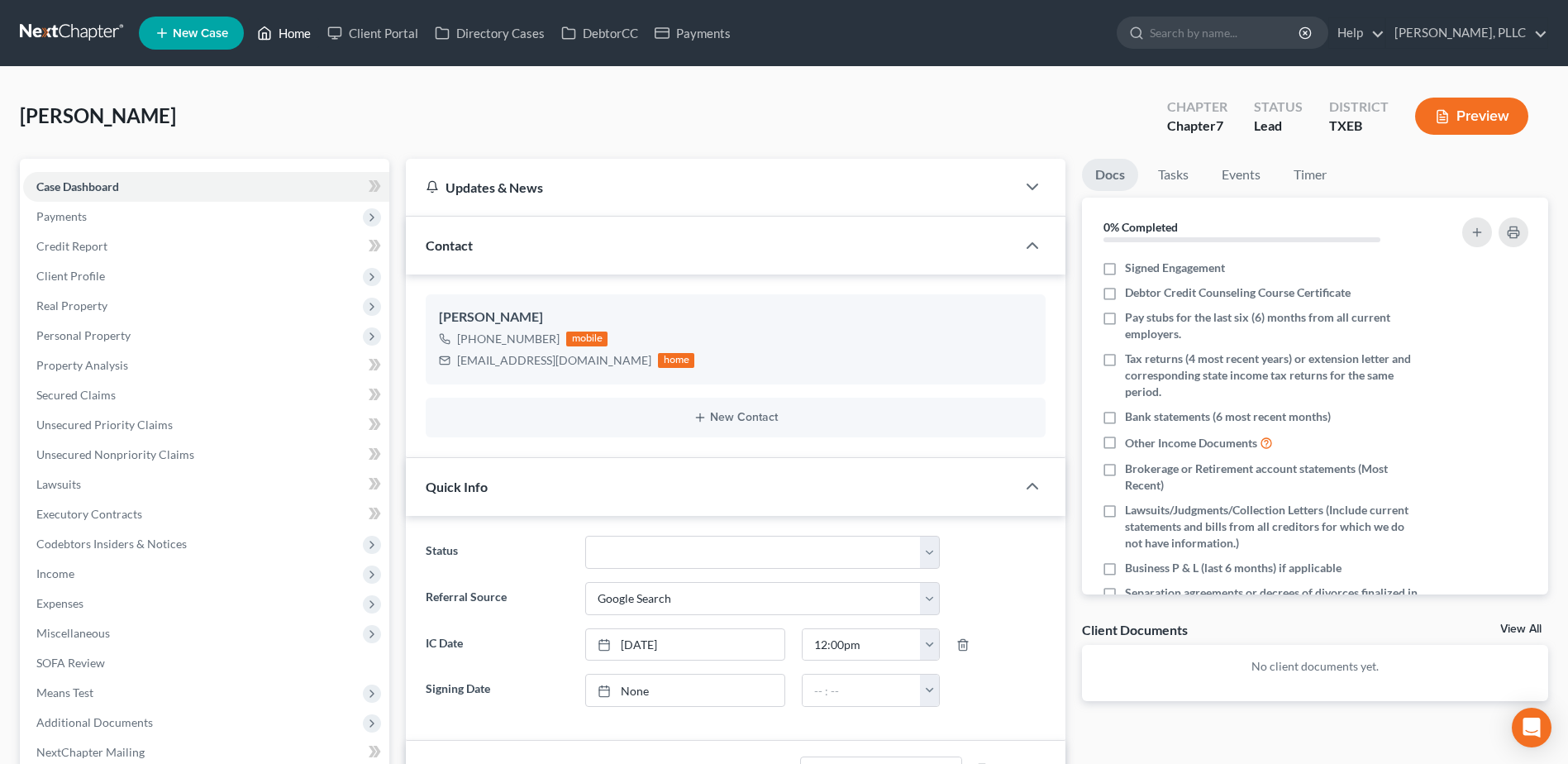
click at [299, 32] on link "Home" at bounding box center [283, 33] width 70 height 30
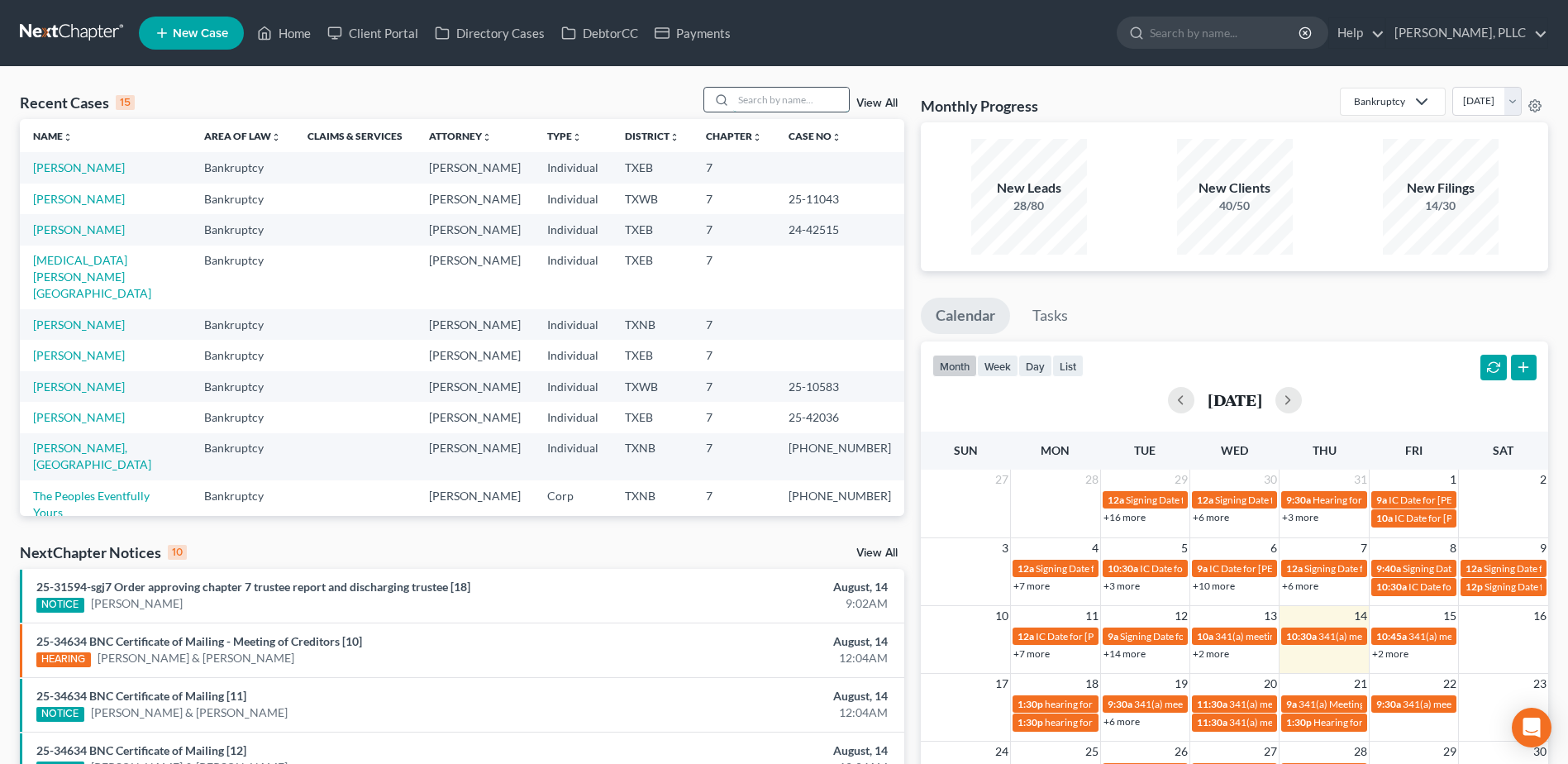
click at [821, 105] on input "search" at bounding box center [790, 99] width 115 height 24
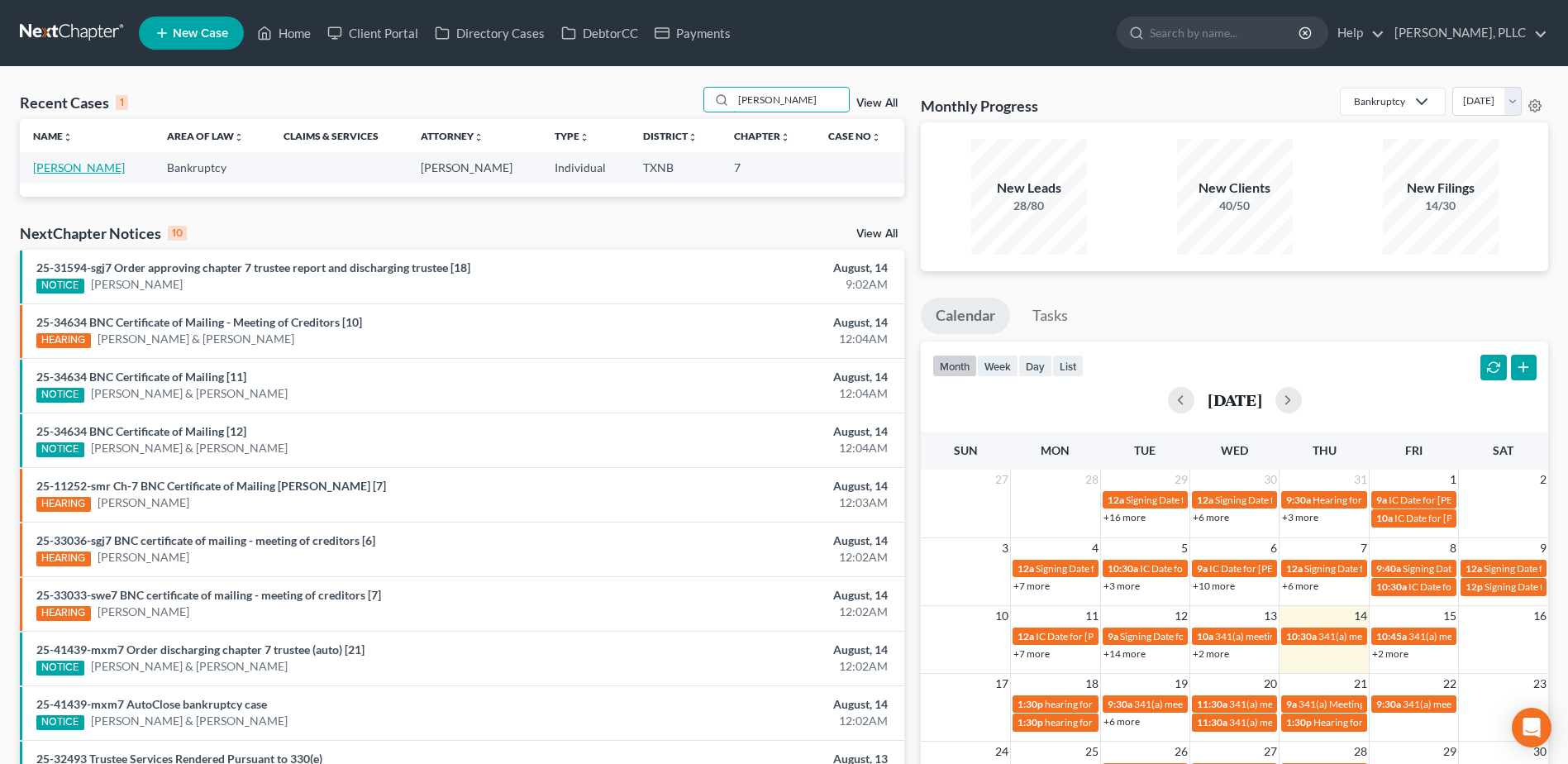
type input "omar"
click at [99, 172] on link "Al Bayati, Omar" at bounding box center [79, 167] width 92 height 14
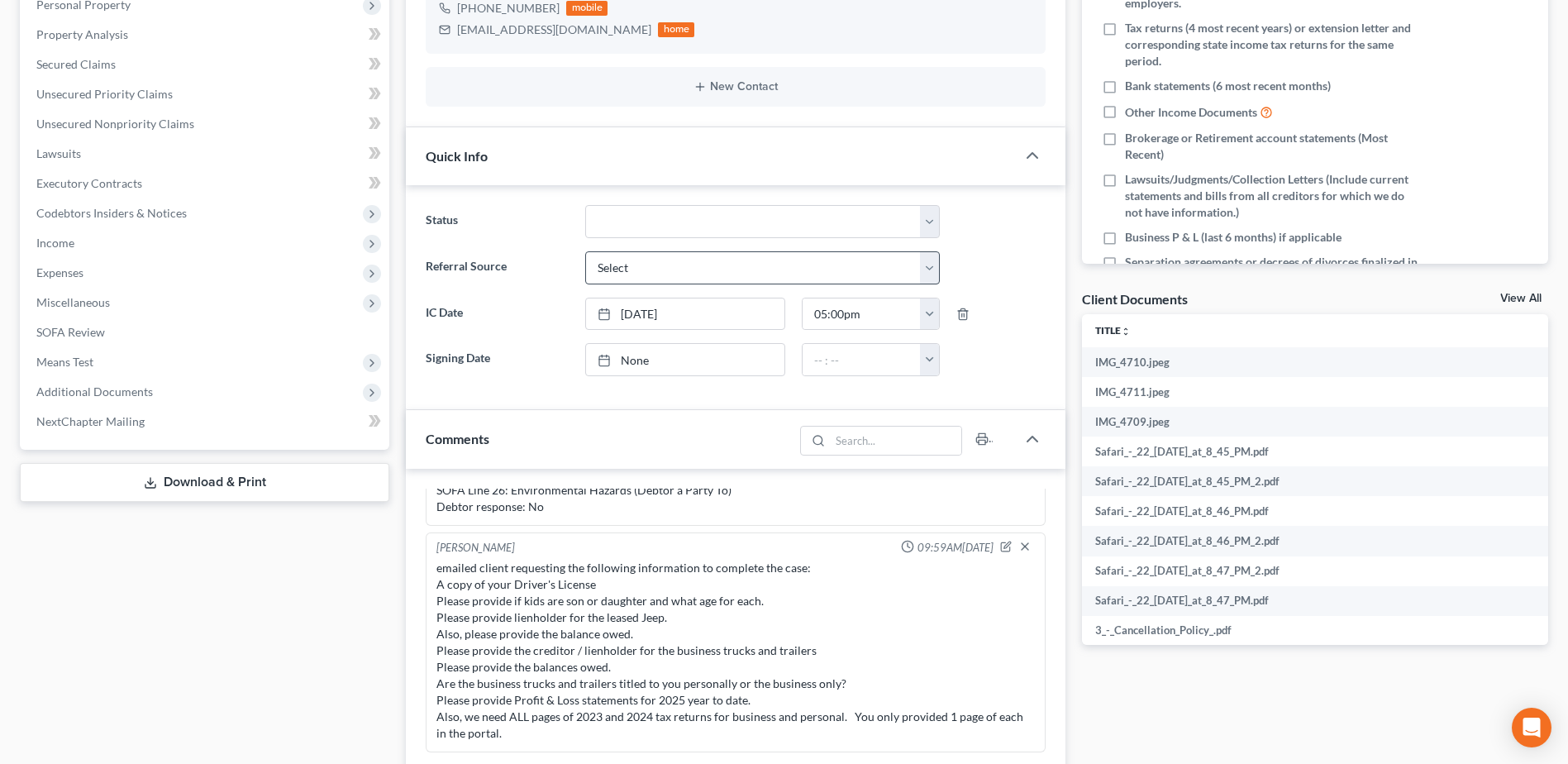
scroll to position [827, 0]
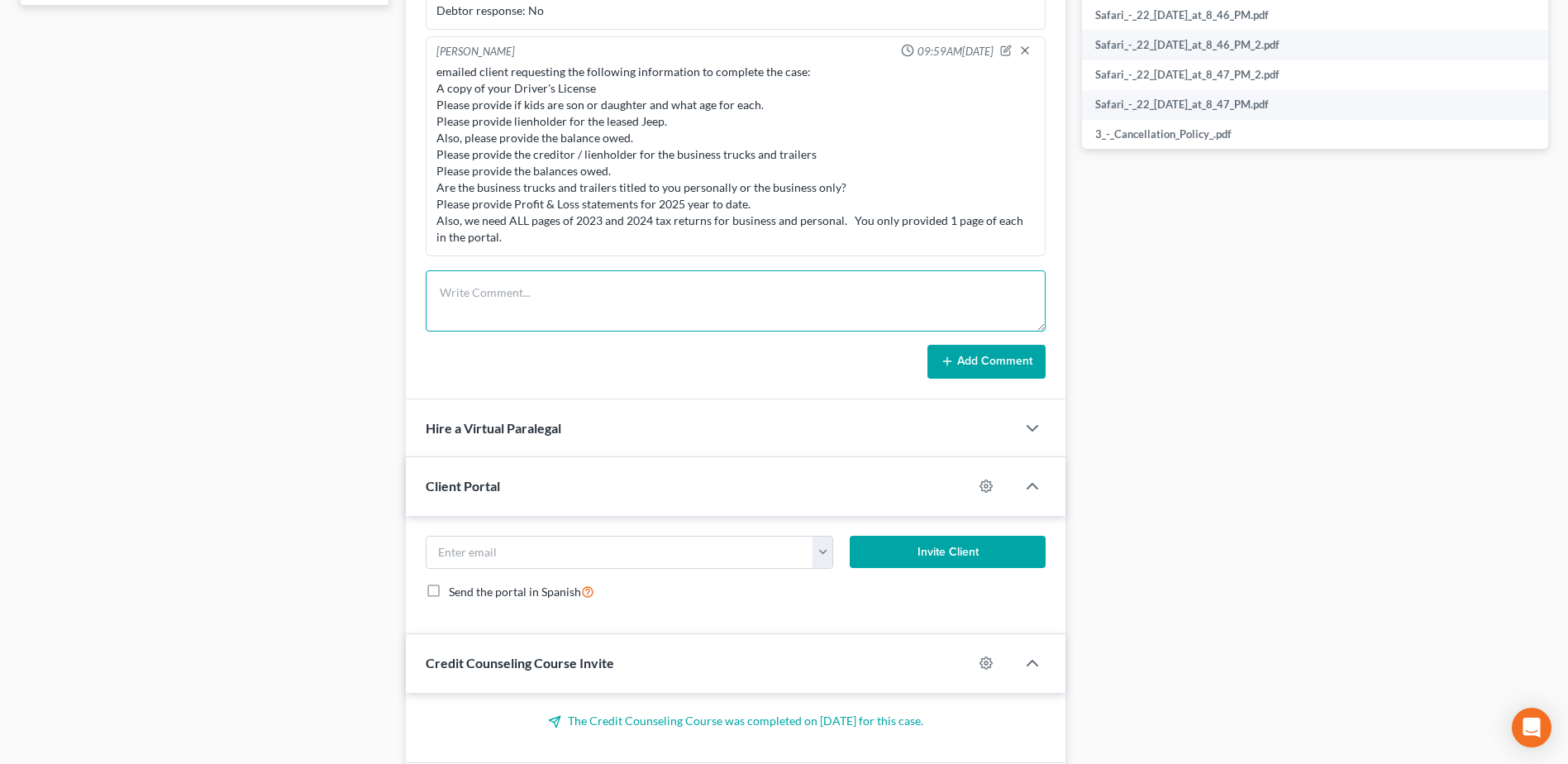
click at [553, 288] on textarea at bounding box center [736, 300] width 620 height 61
type textarea "resent email from 7/25 with the questions attached, still awaiting answers."
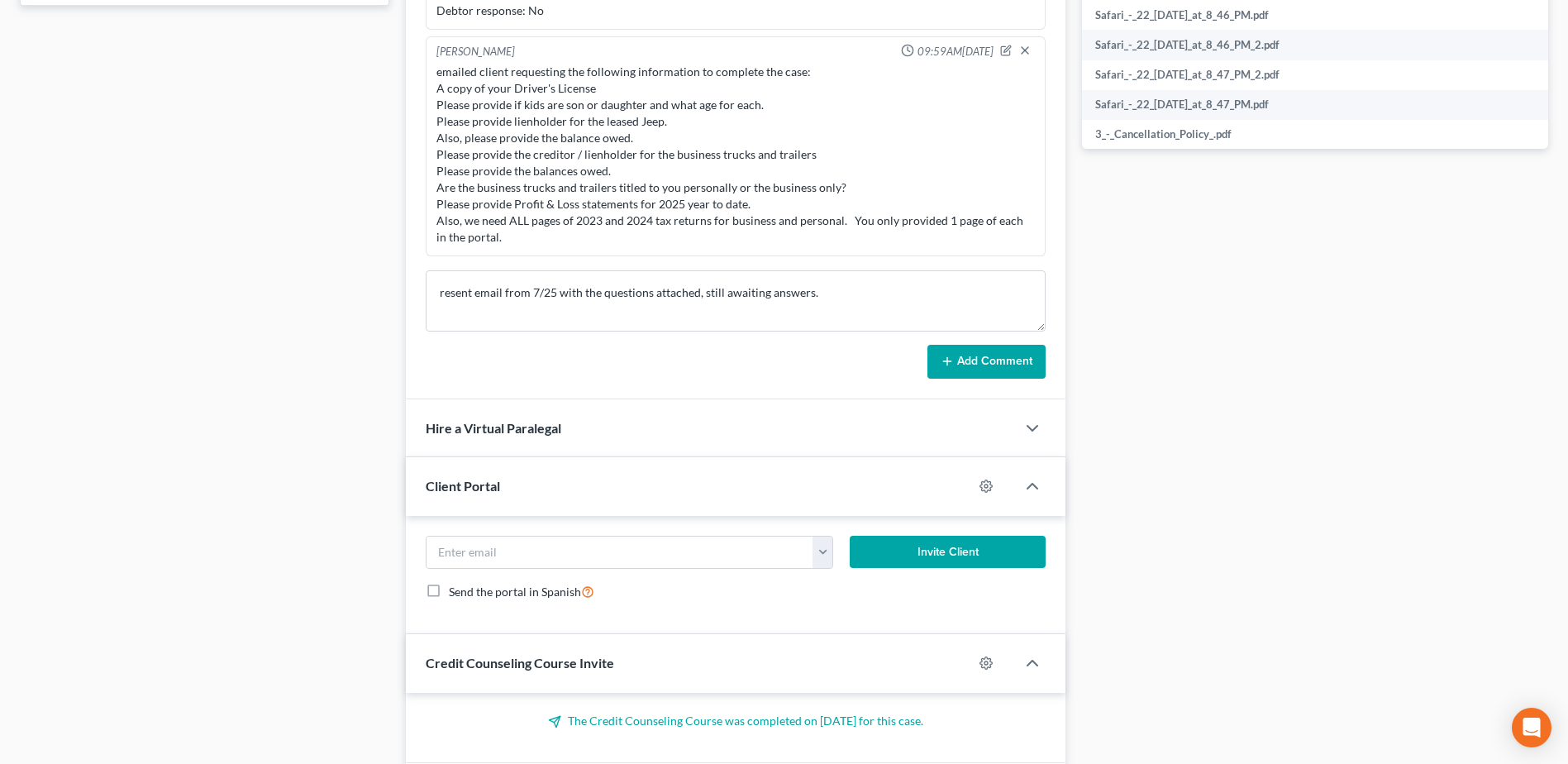
click at [959, 364] on button "Add Comment" at bounding box center [986, 361] width 118 height 35
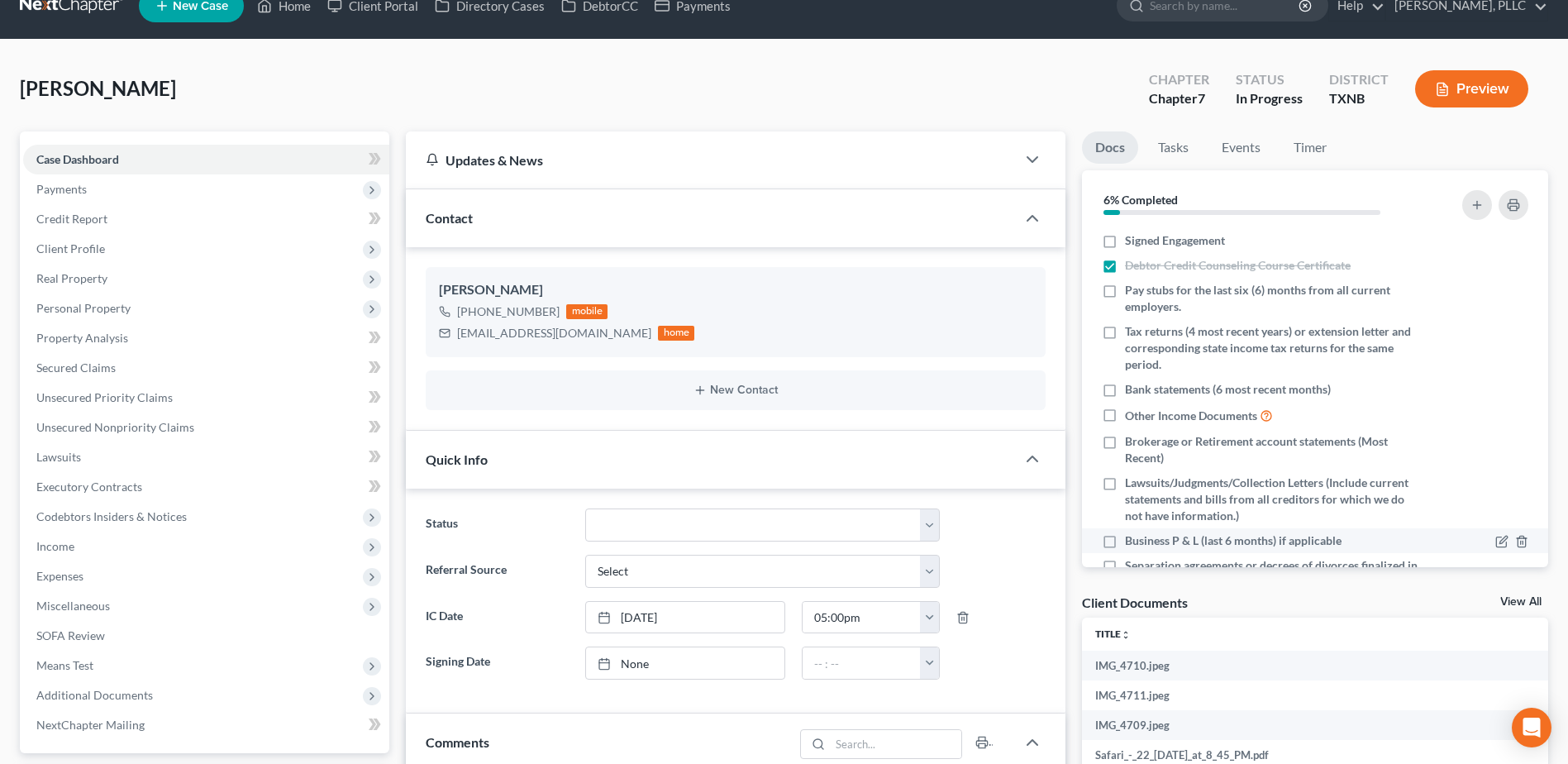
scroll to position [0, 0]
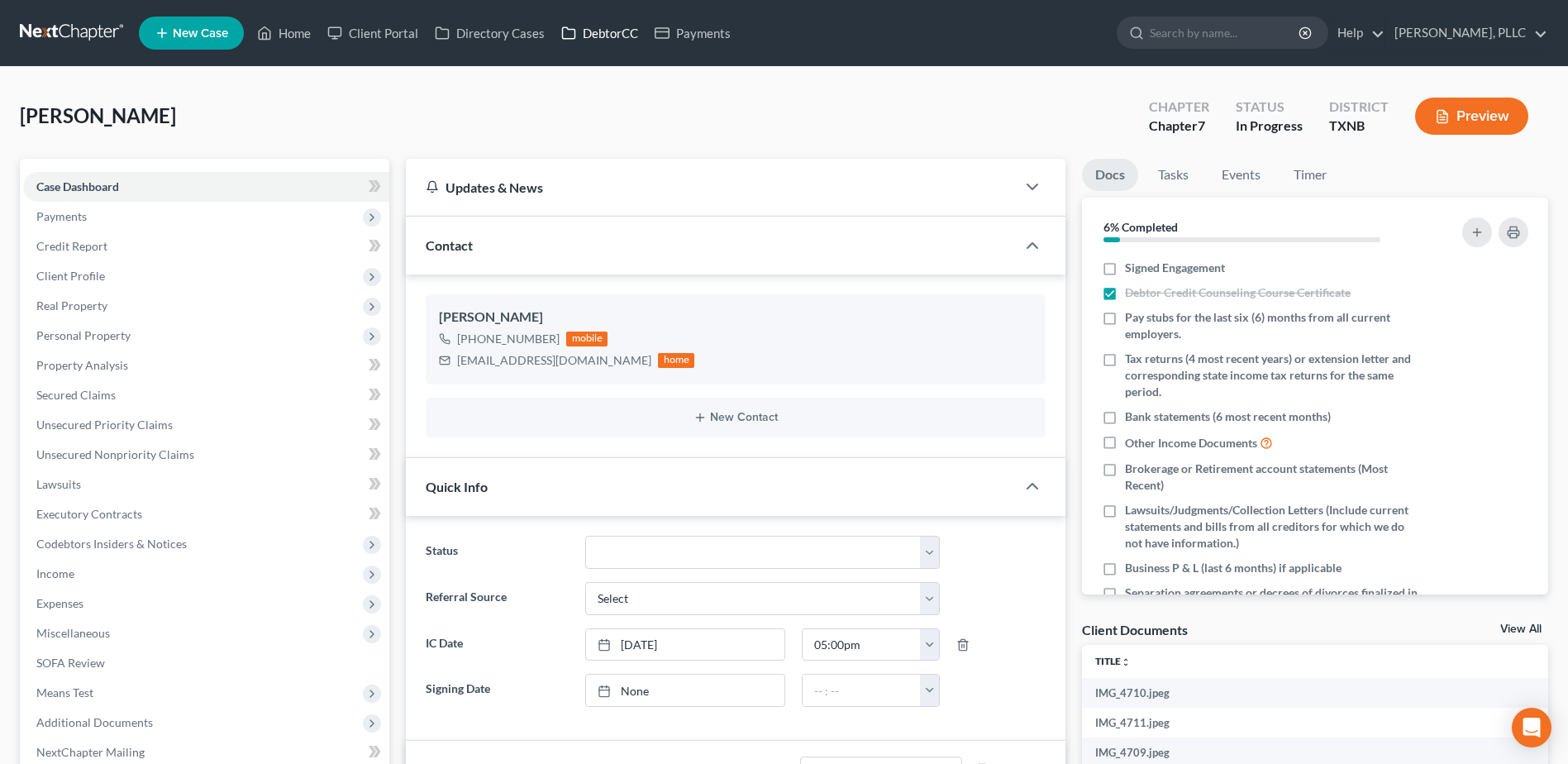
click at [611, 30] on link "DebtorCC" at bounding box center [600, 33] width 94 height 30
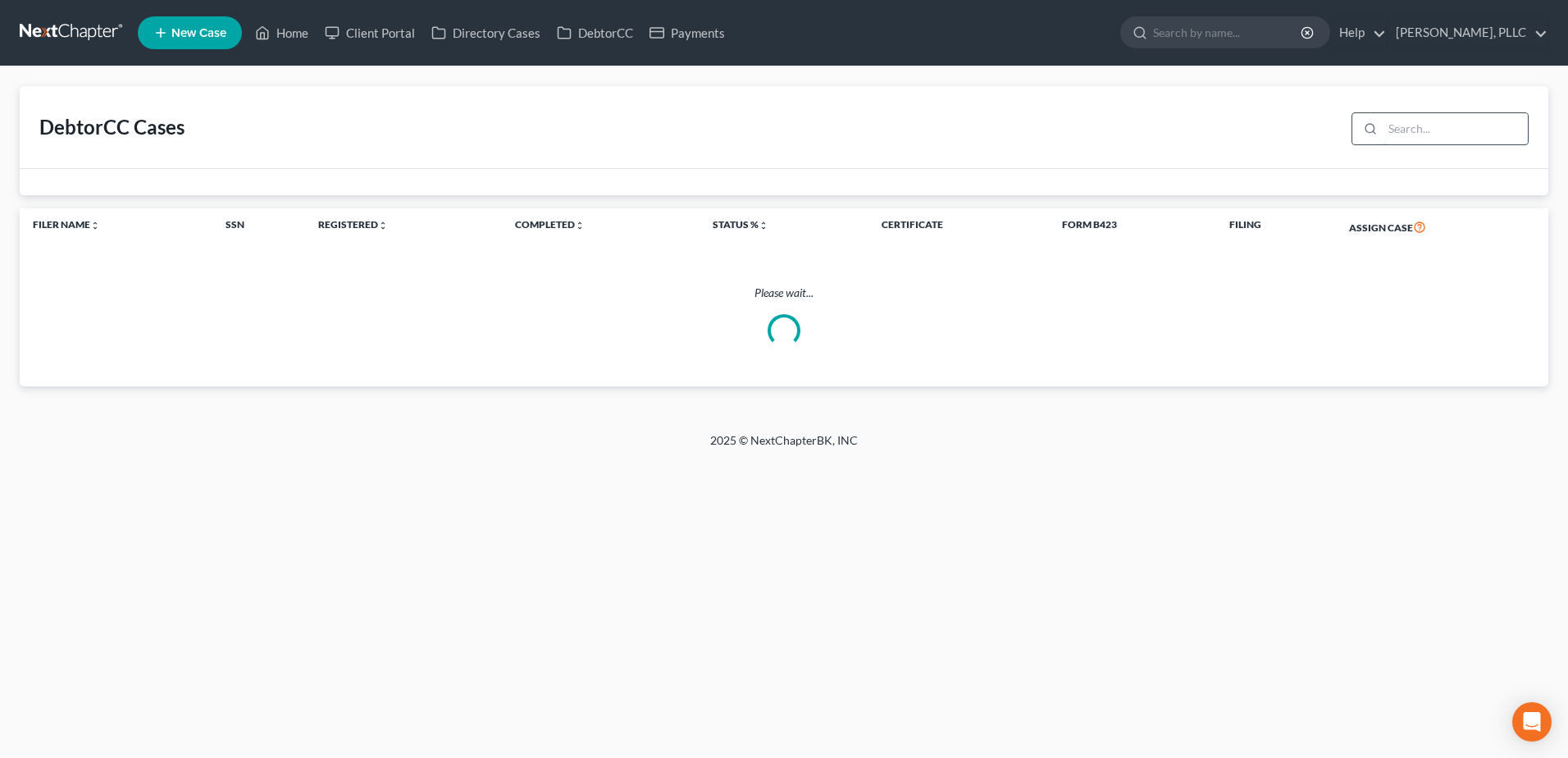
click at [1403, 128] on input "search" at bounding box center [1455, 129] width 145 height 31
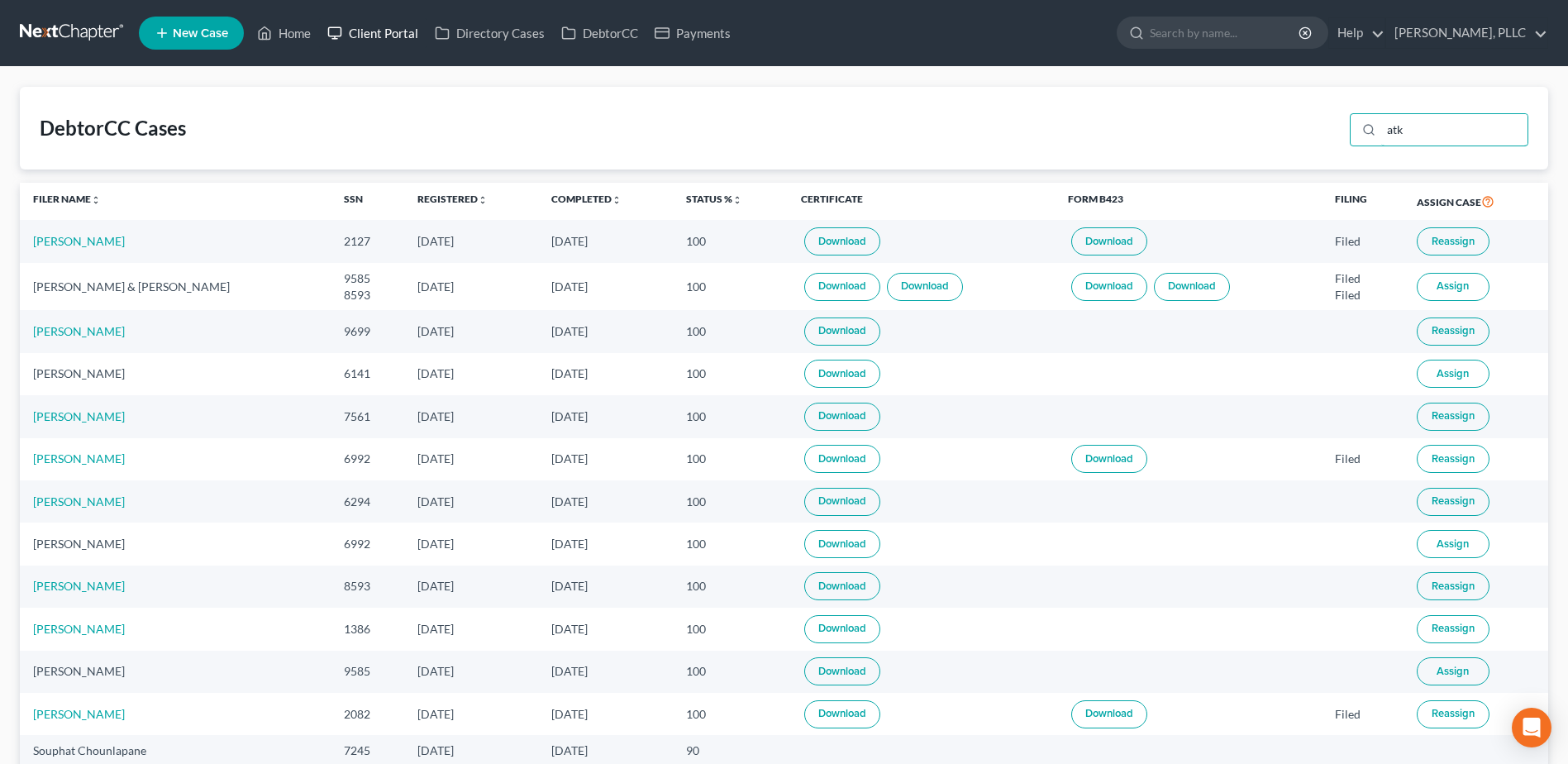
type input "atk"
click at [390, 34] on link "Client Portal" at bounding box center [373, 33] width 108 height 30
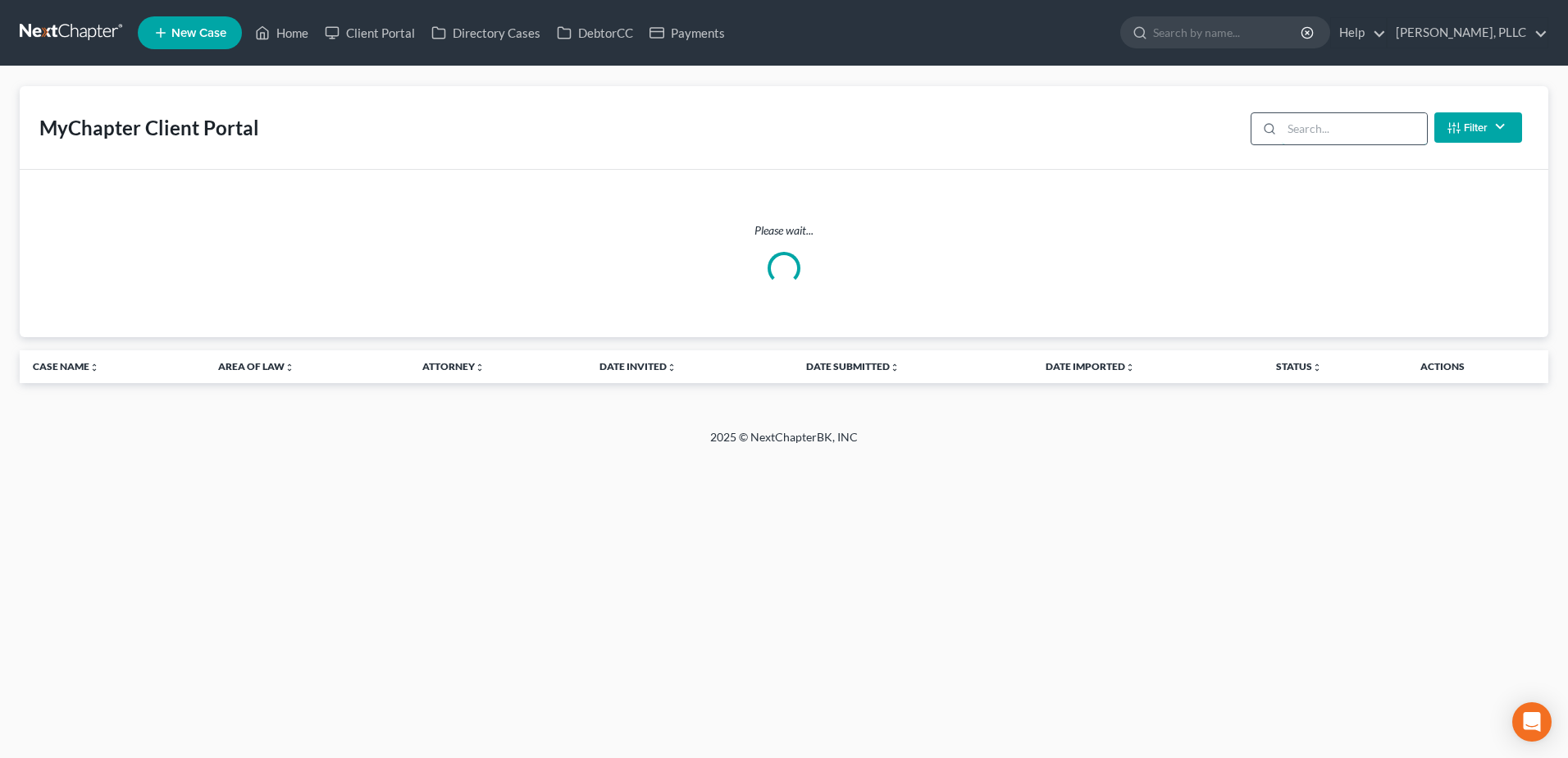
click at [1331, 142] on input "search" at bounding box center [1355, 129] width 145 height 31
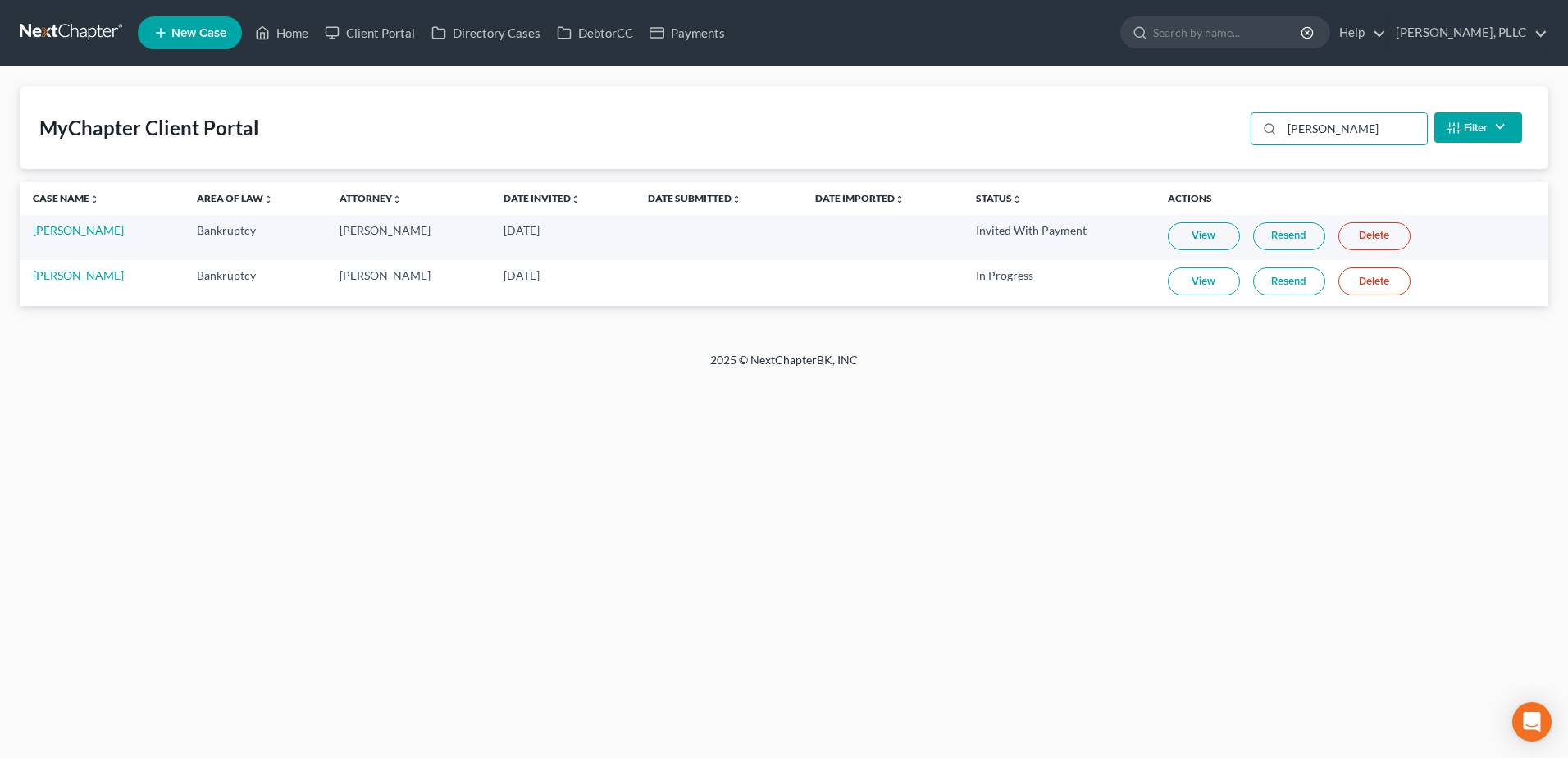
type input "atkins"
click at [1187, 292] on link "View" at bounding box center [1204, 281] width 73 height 28
click at [1216, 278] on link "View" at bounding box center [1204, 281] width 73 height 28
drag, startPoint x: 52, startPoint y: 277, endPoint x: 69, endPoint y: 279, distance: 17.1
click at [52, 276] on link "[PERSON_NAME]" at bounding box center [78, 275] width 91 height 14
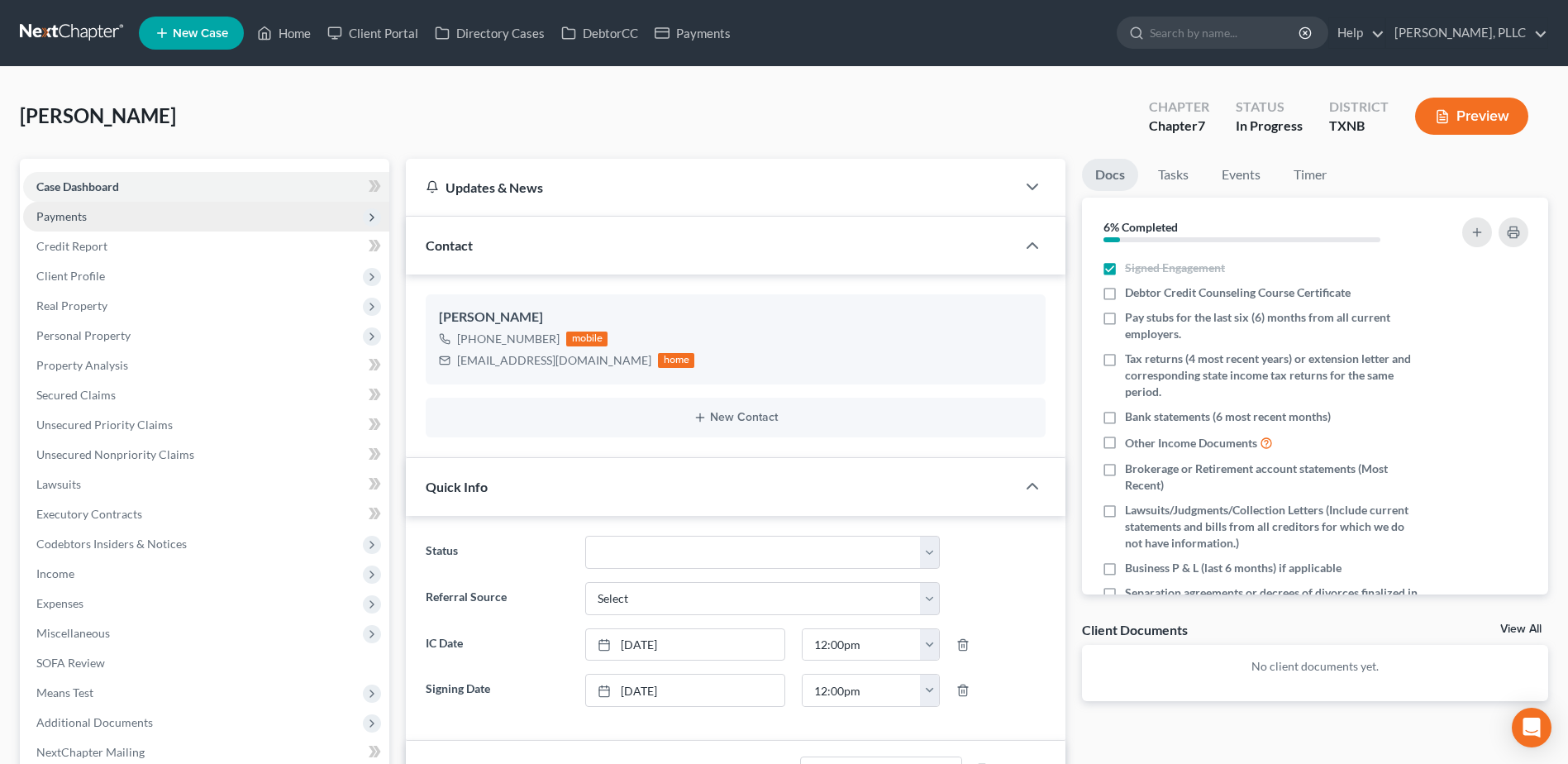
click at [81, 214] on span "Payments" at bounding box center [62, 216] width 51 height 14
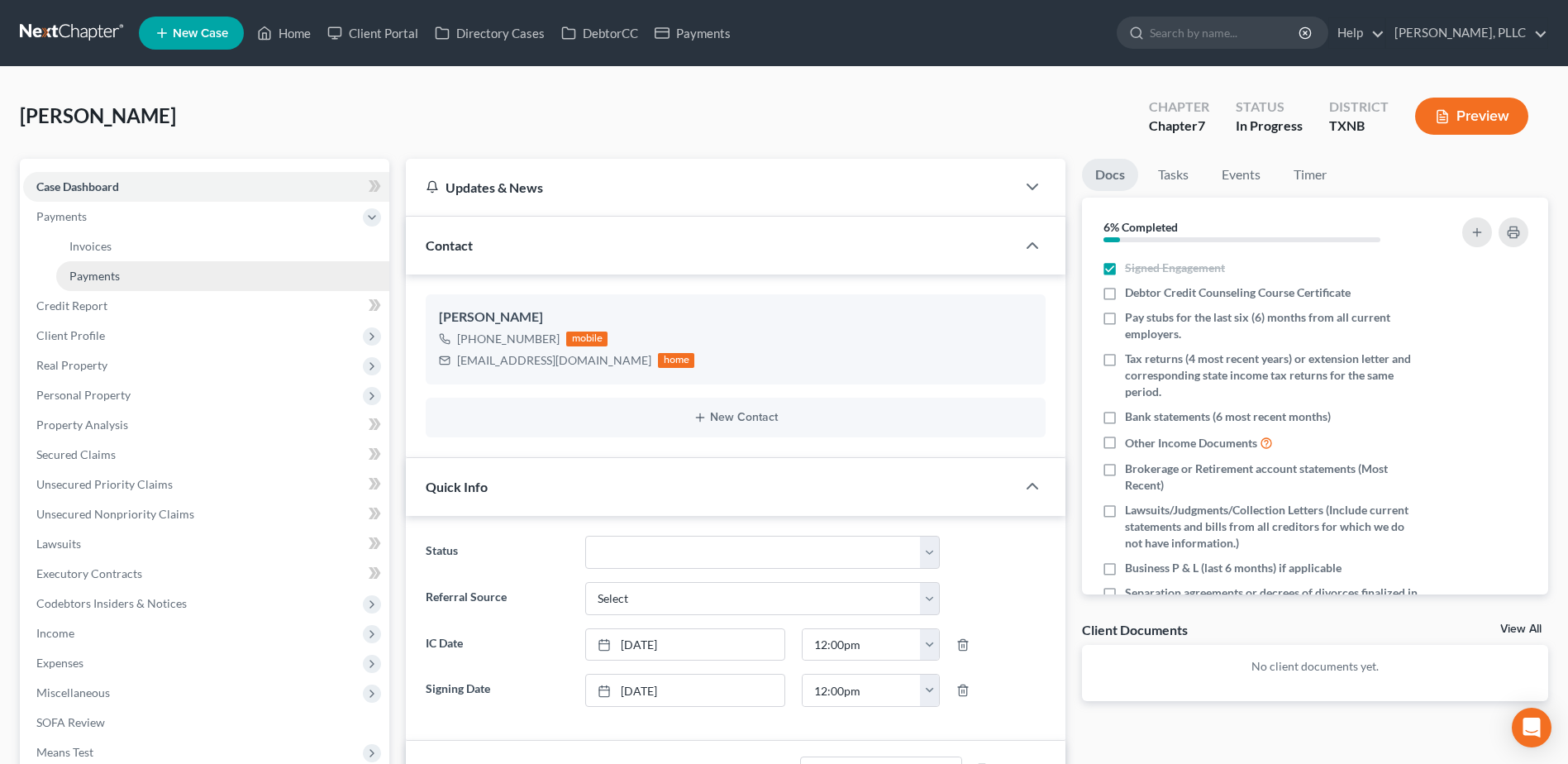
click at [94, 274] on span "Payments" at bounding box center [95, 275] width 51 height 14
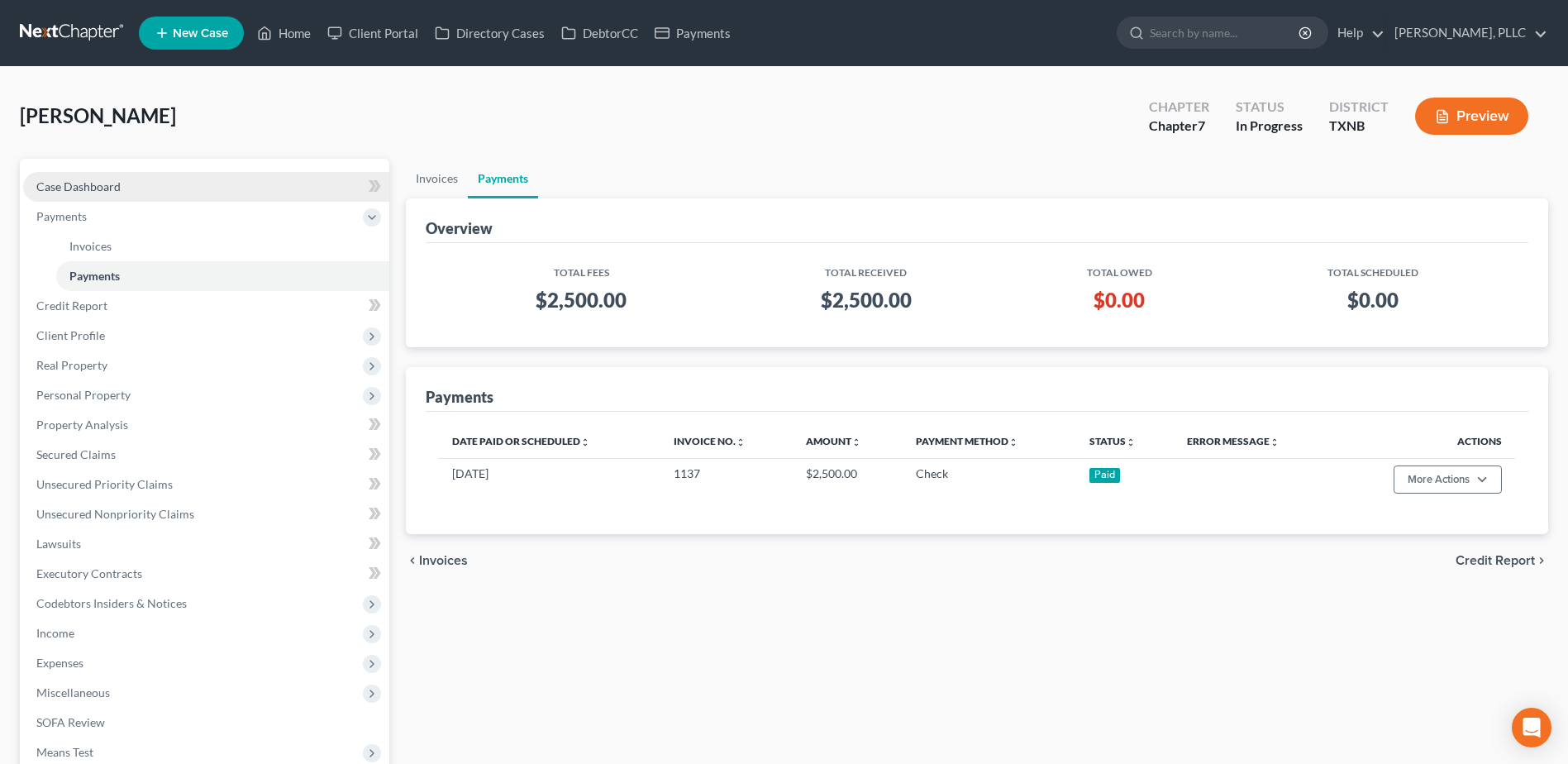
click at [94, 180] on span "Case Dashboard" at bounding box center [79, 186] width 84 height 14
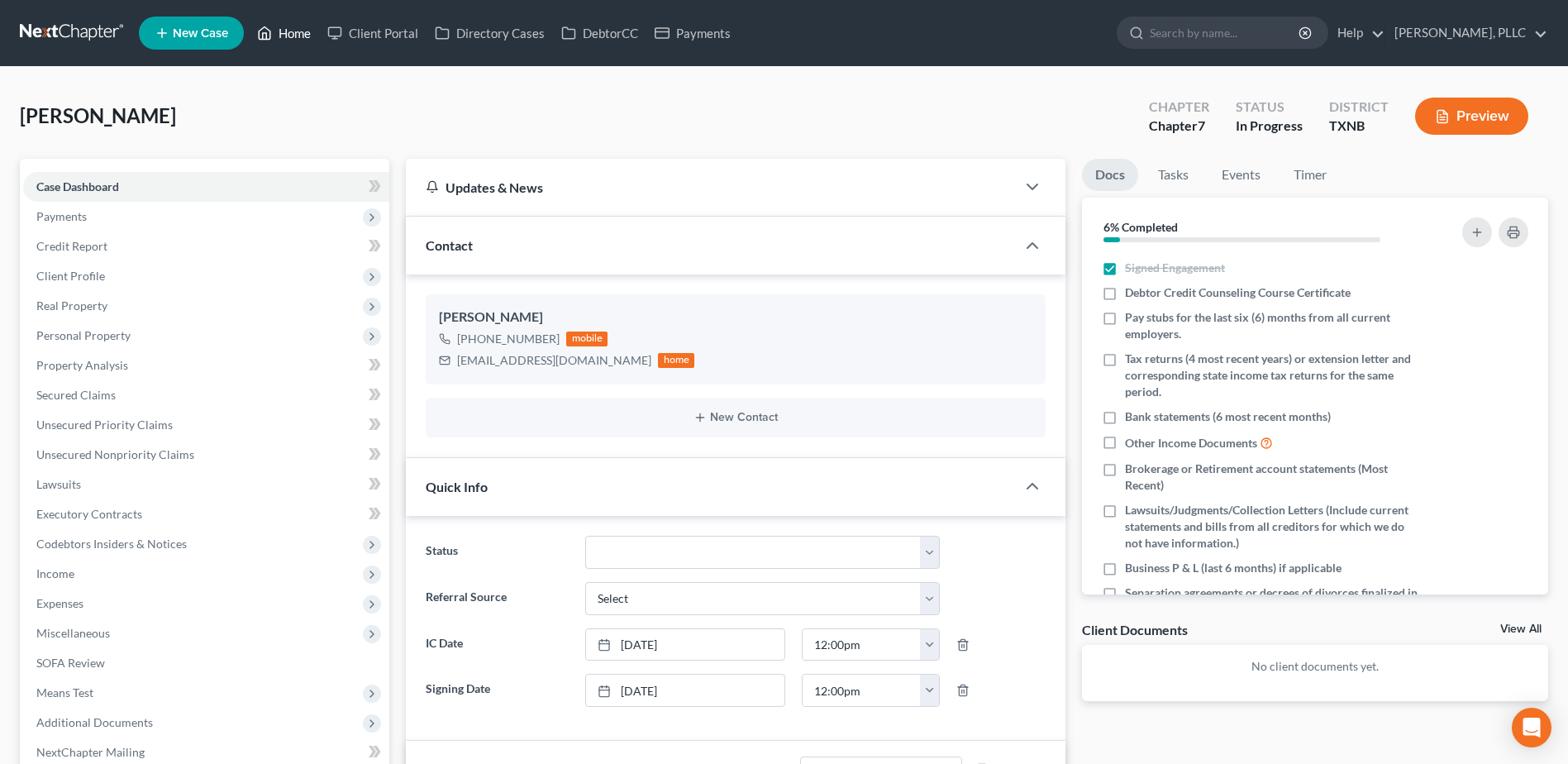
click at [288, 38] on link "Home" at bounding box center [283, 33] width 70 height 30
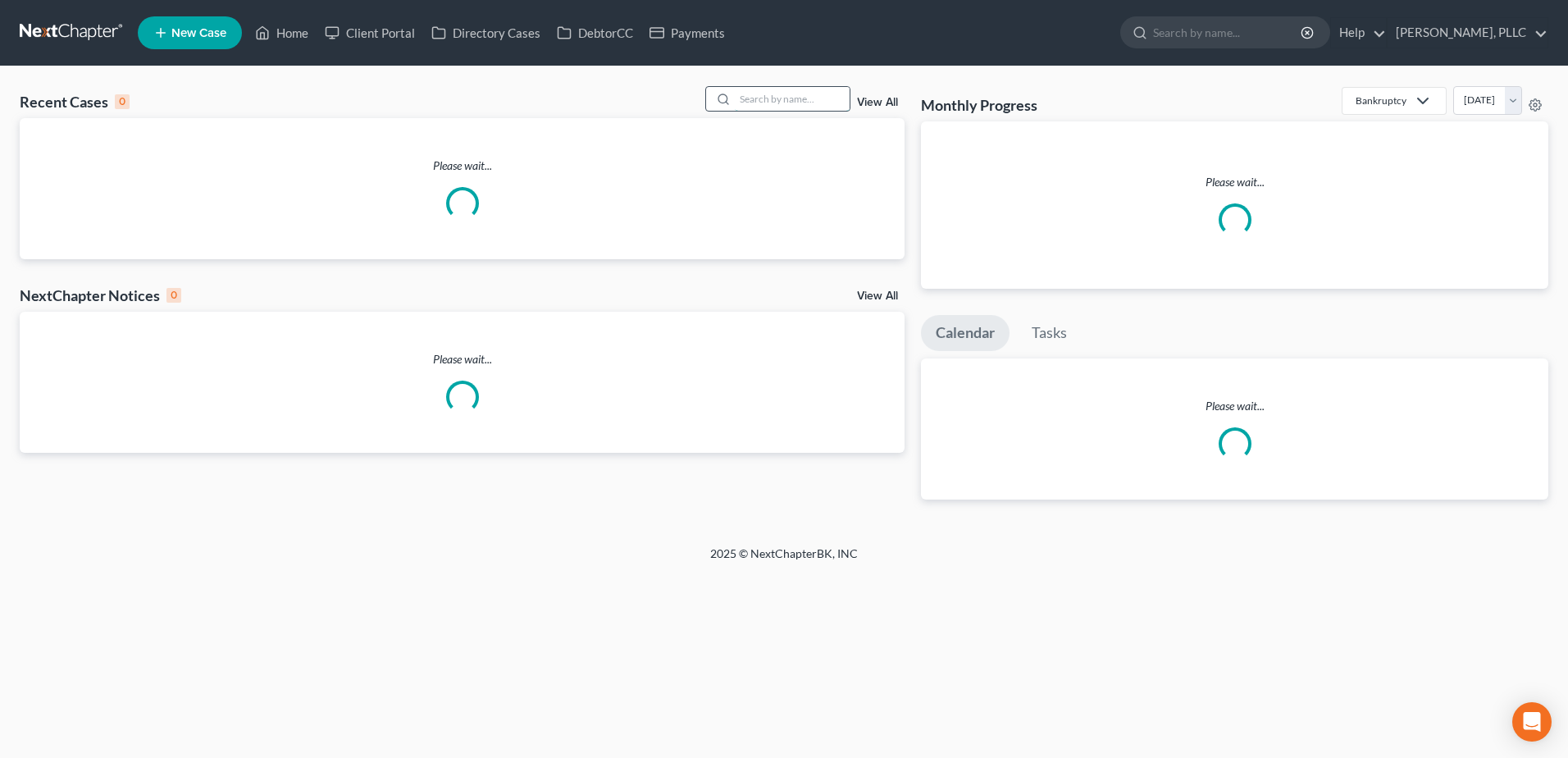
click at [810, 93] on input "search" at bounding box center [791, 99] width 115 height 24
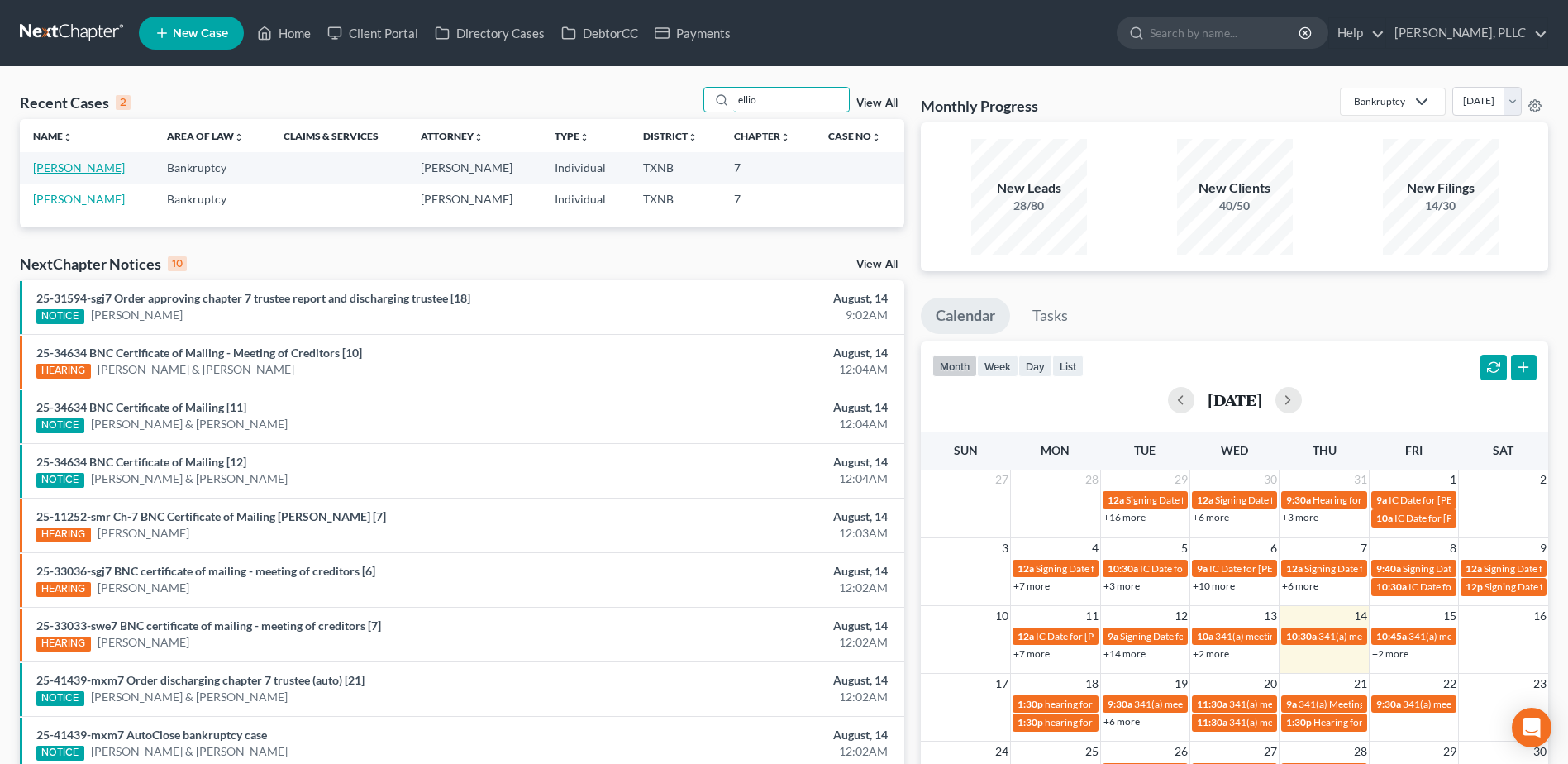
type input "ellio"
click at [84, 169] on link "Elliott, Mikell" at bounding box center [79, 167] width 92 height 14
select select "4"
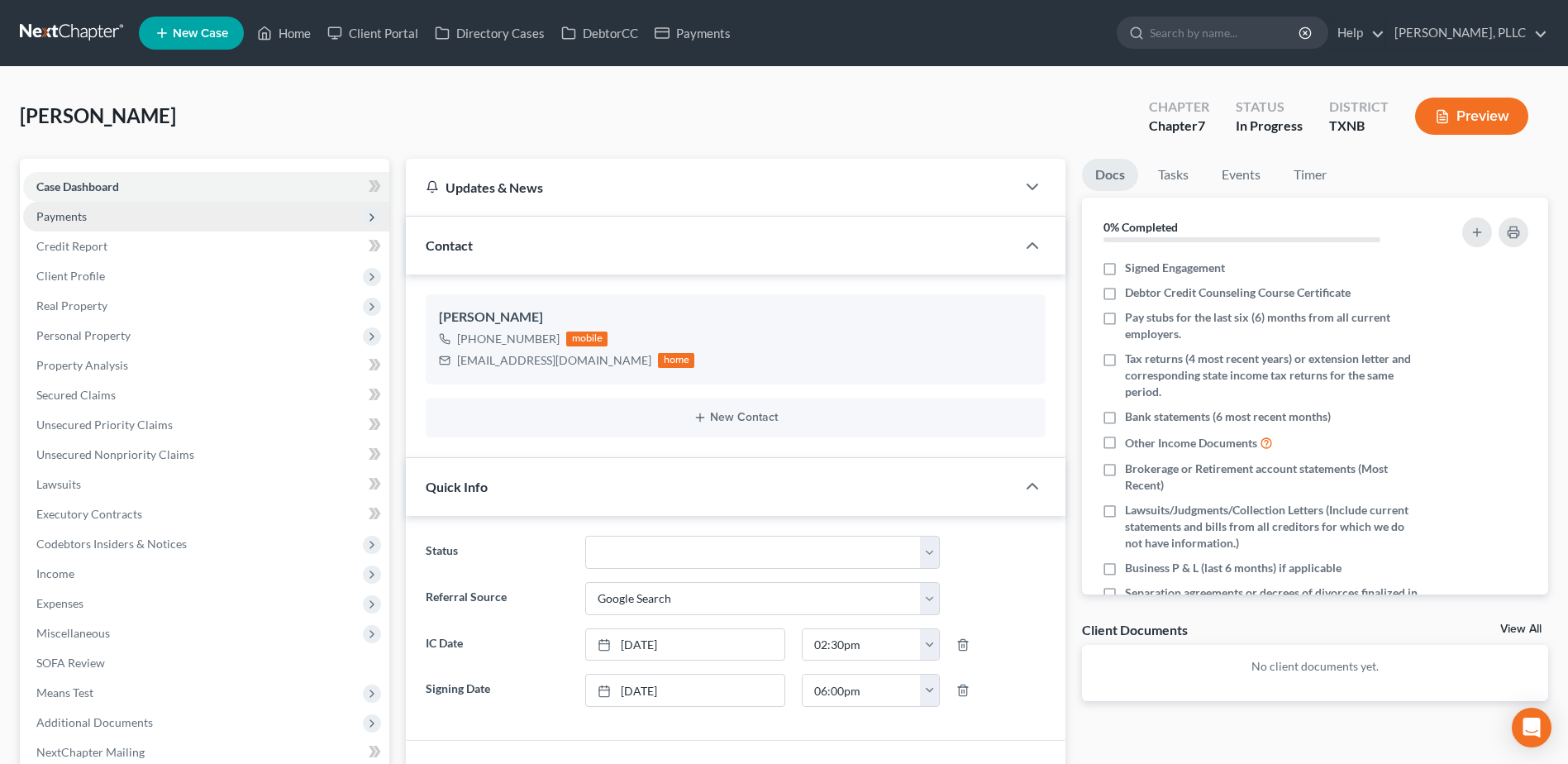
click at [78, 213] on span "Payments" at bounding box center [62, 216] width 51 height 14
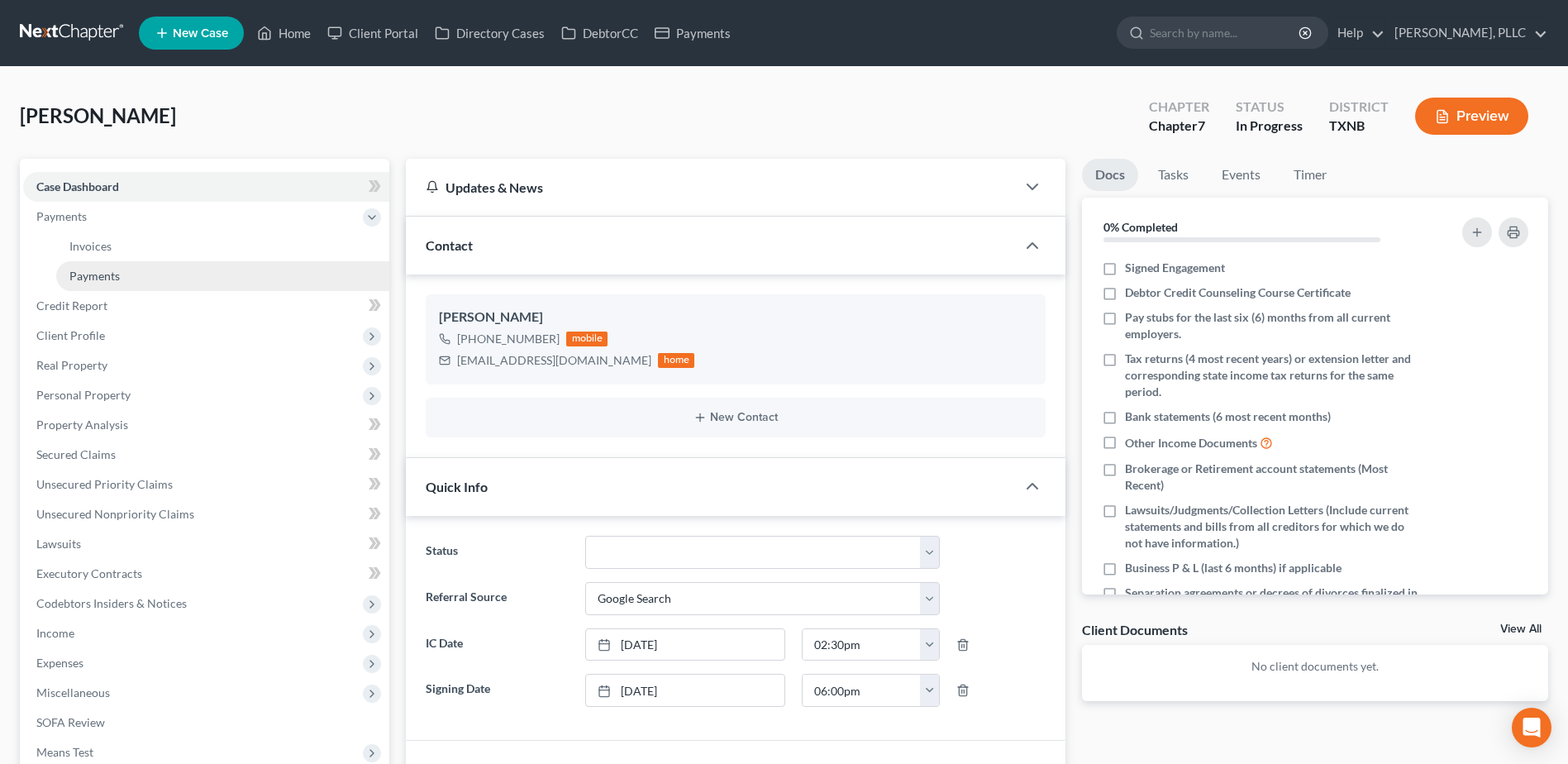
click at [132, 275] on link "Payments" at bounding box center [222, 276] width 333 height 30
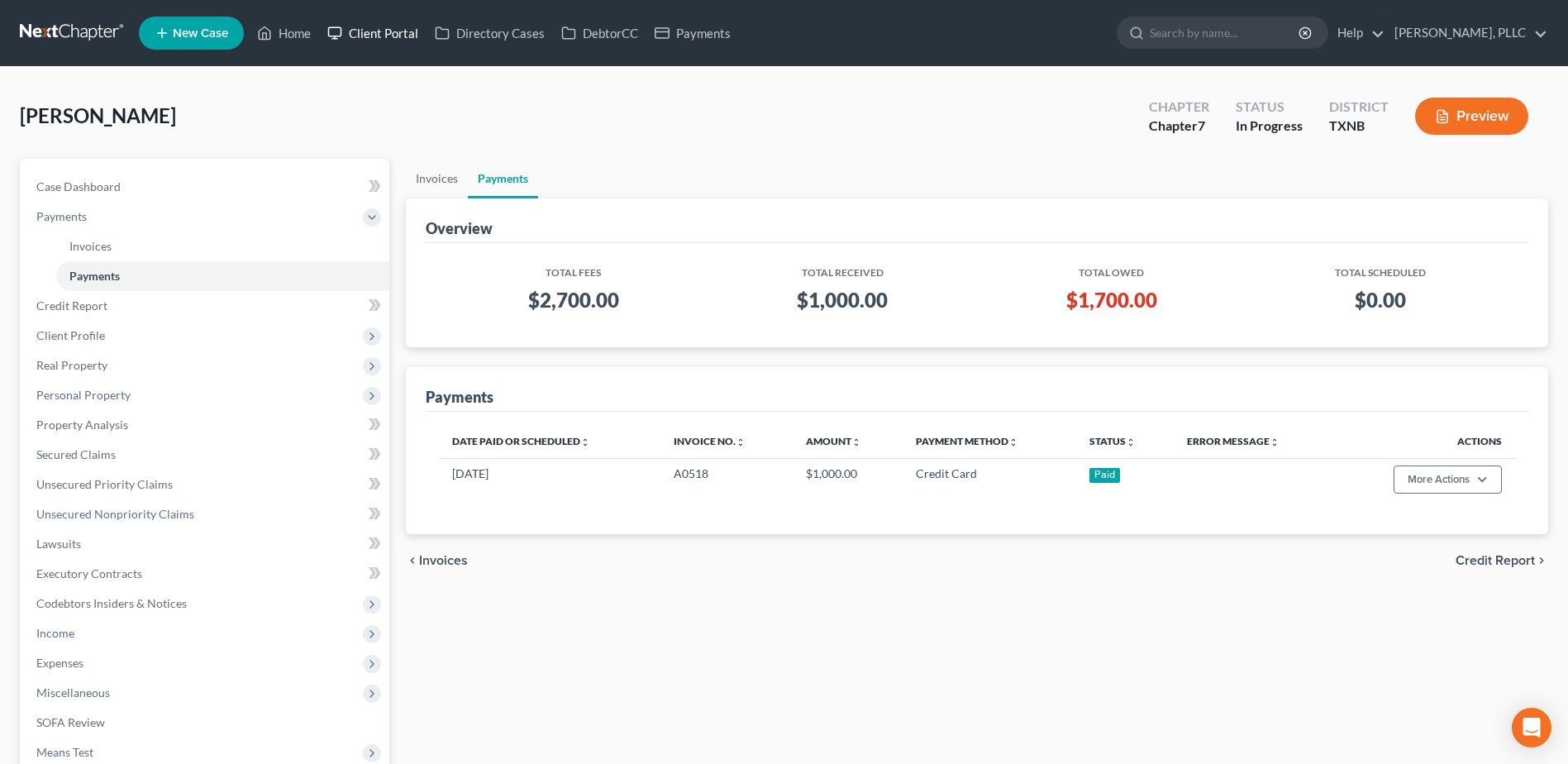
click at [391, 38] on link "Client Portal" at bounding box center [373, 33] width 108 height 30
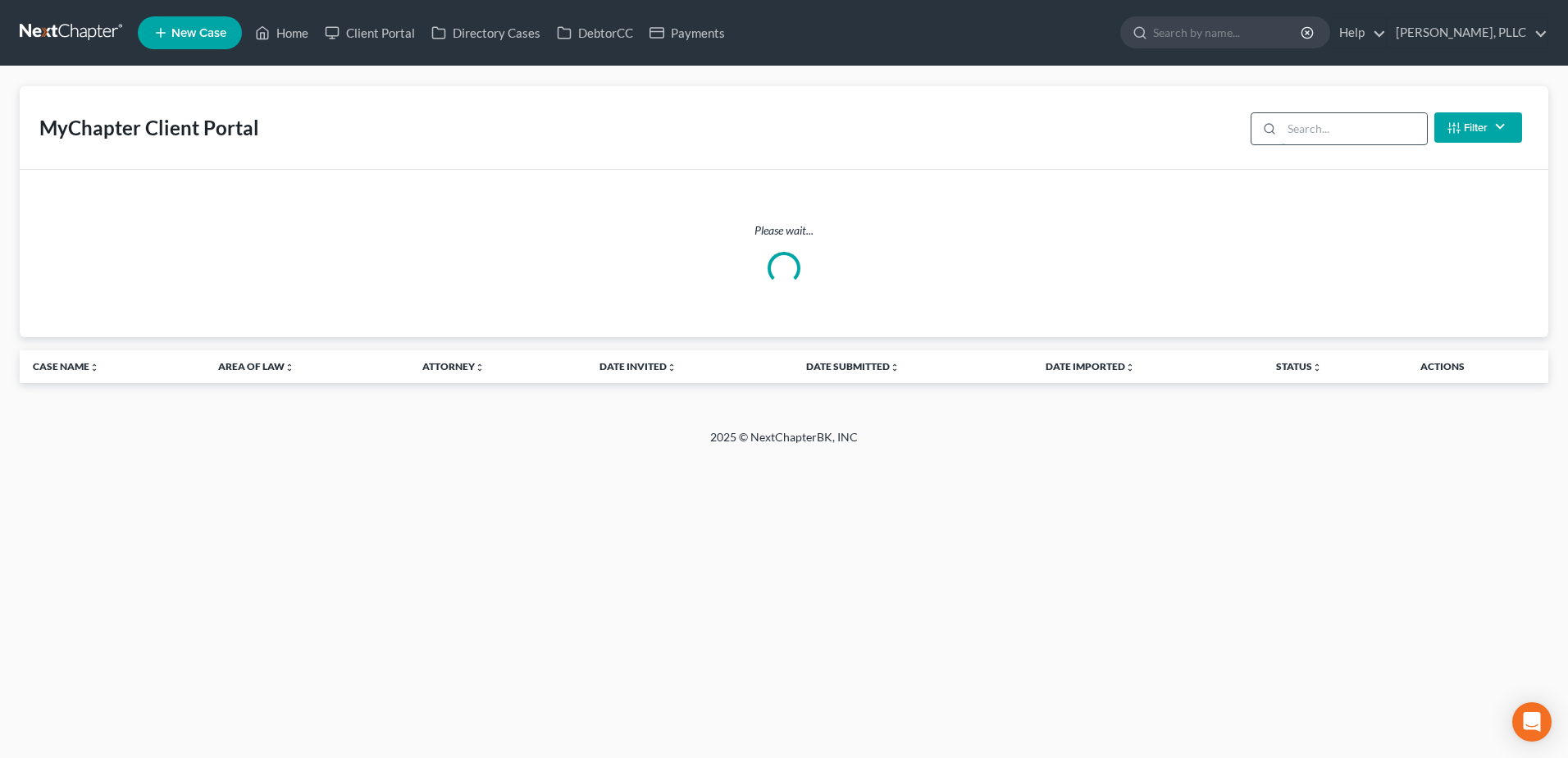
click at [1346, 133] on input "search" at bounding box center [1355, 129] width 145 height 31
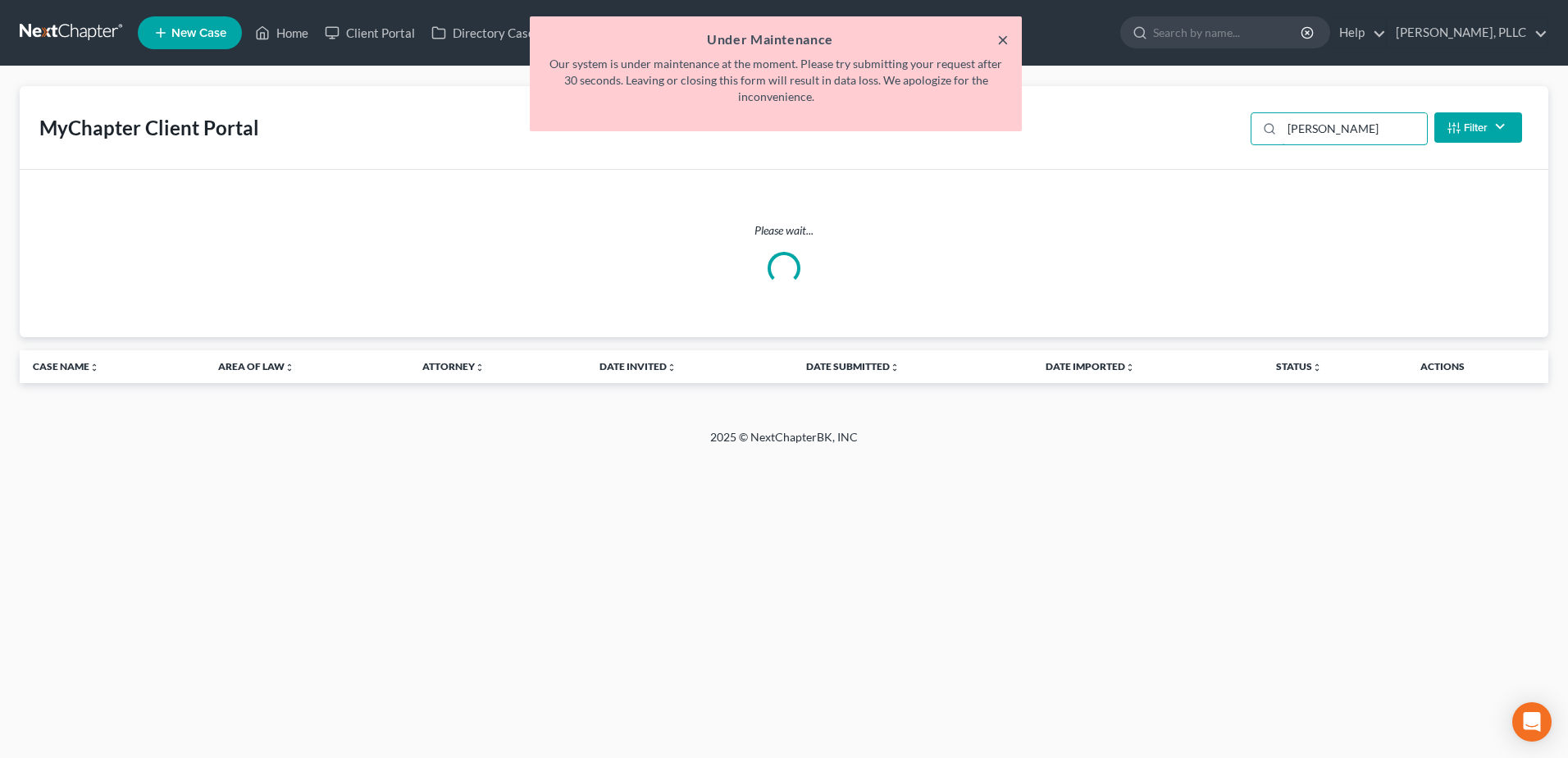
type input "elliot"
click at [1002, 43] on button "×" at bounding box center [1003, 39] width 11 height 20
click at [1000, 42] on button "×" at bounding box center [1003, 39] width 11 height 20
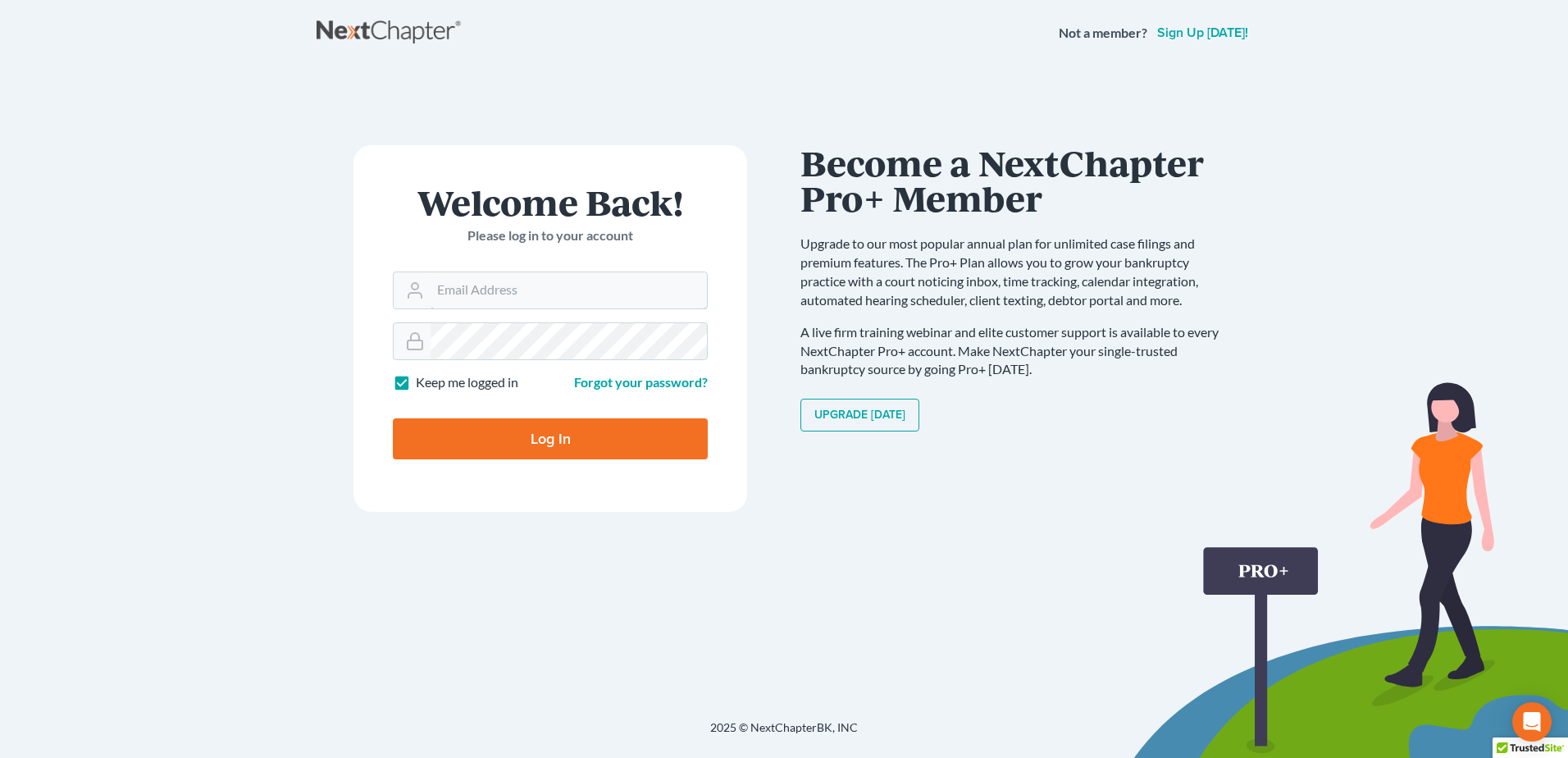
type input "jjackson@debtreset.net"
click at [585, 446] on input "Log In" at bounding box center [550, 439] width 315 height 41
type input "Thinking..."
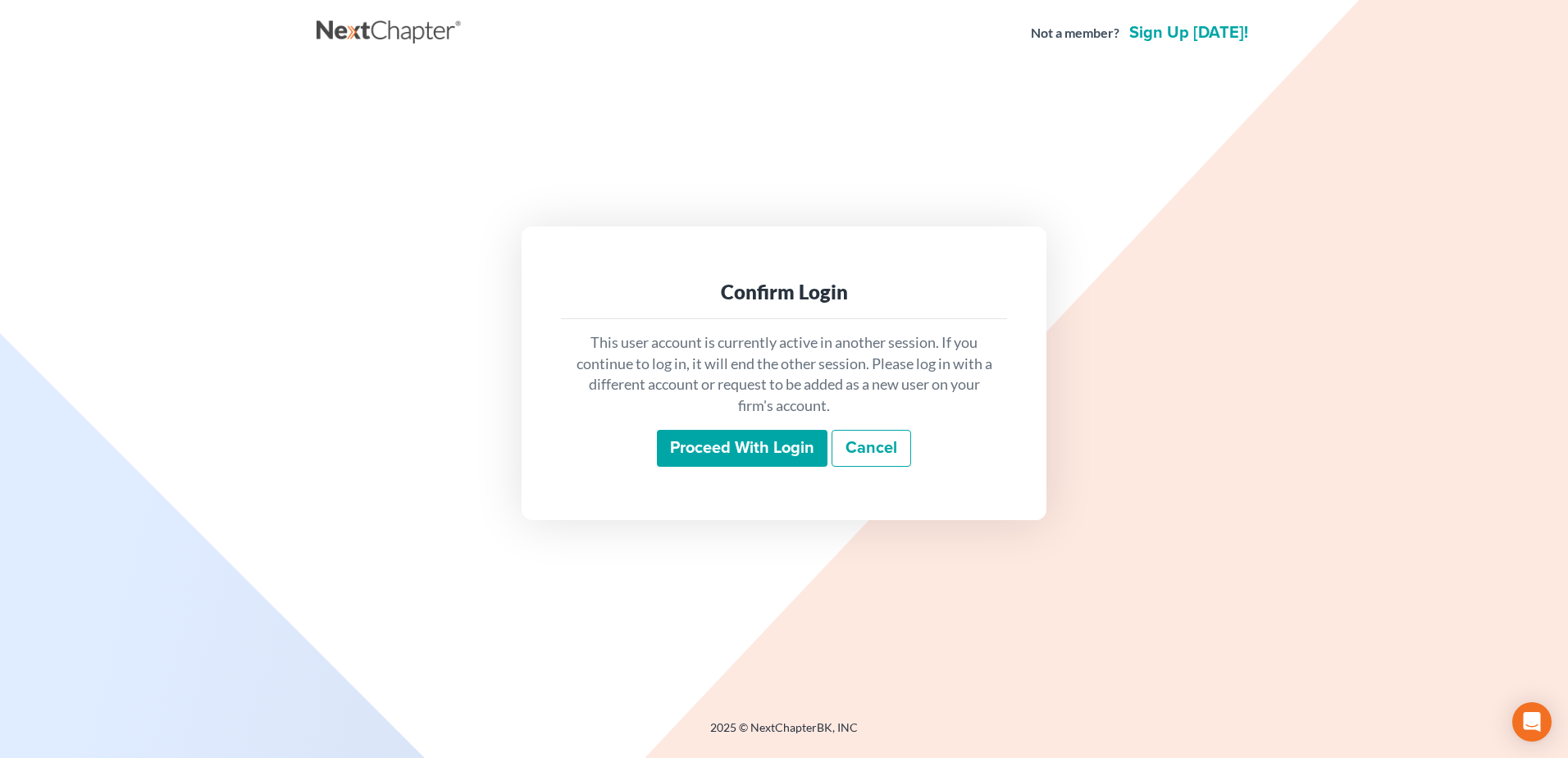
click at [723, 470] on div "This user account is currently active in another session. If you continue to lo…" at bounding box center [783, 400] width 446 height 162
click at [723, 438] on input "Proceed with login" at bounding box center [742, 449] width 170 height 38
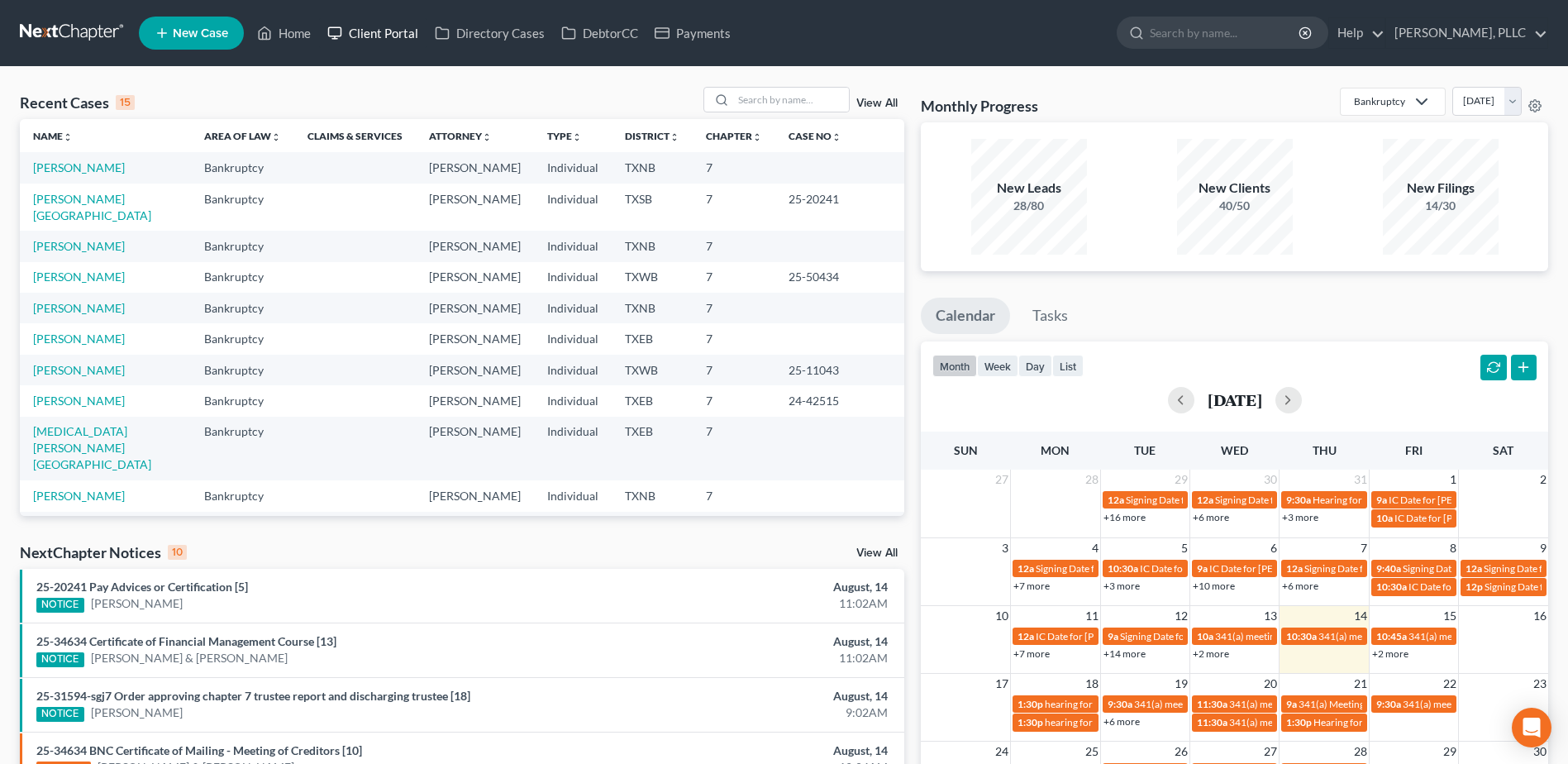
click at [404, 33] on link "Client Portal" at bounding box center [373, 33] width 108 height 30
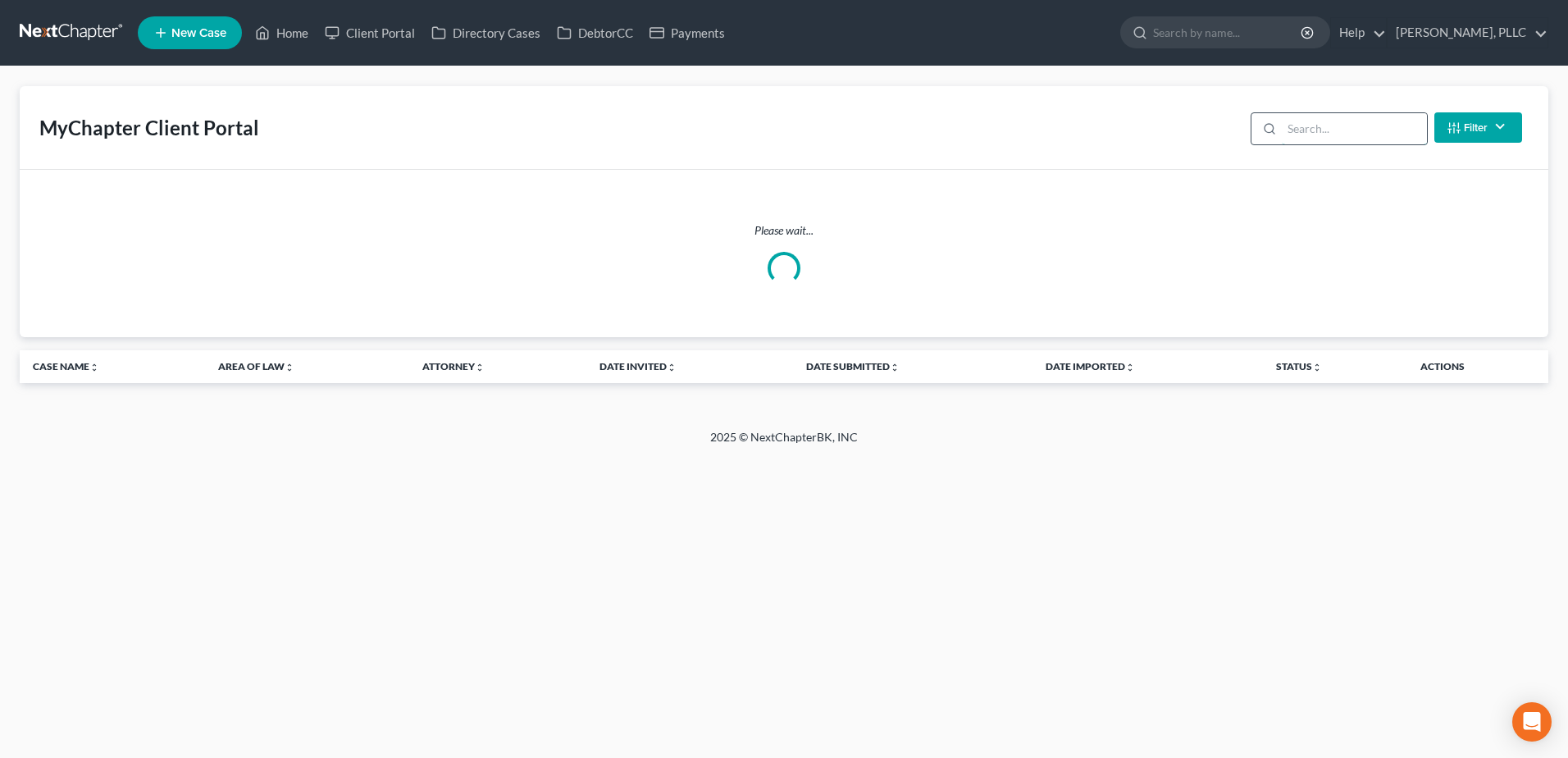
click at [1347, 128] on input "search" at bounding box center [1355, 129] width 145 height 31
type input "elliot"
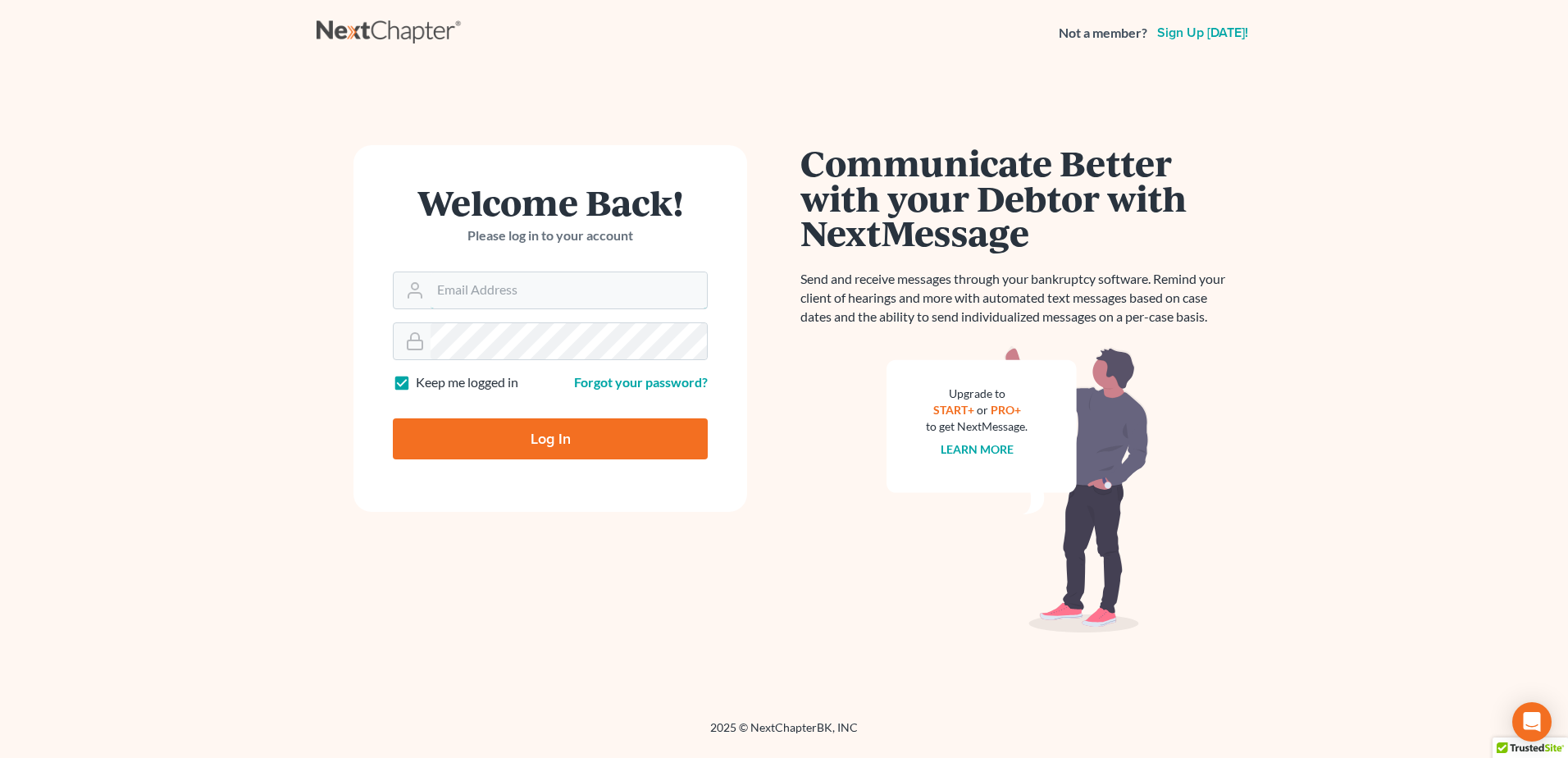
type input "[EMAIL_ADDRESS][DOMAIN_NAME]"
click at [611, 456] on input "Log In" at bounding box center [550, 439] width 315 height 41
type input "Thinking..."
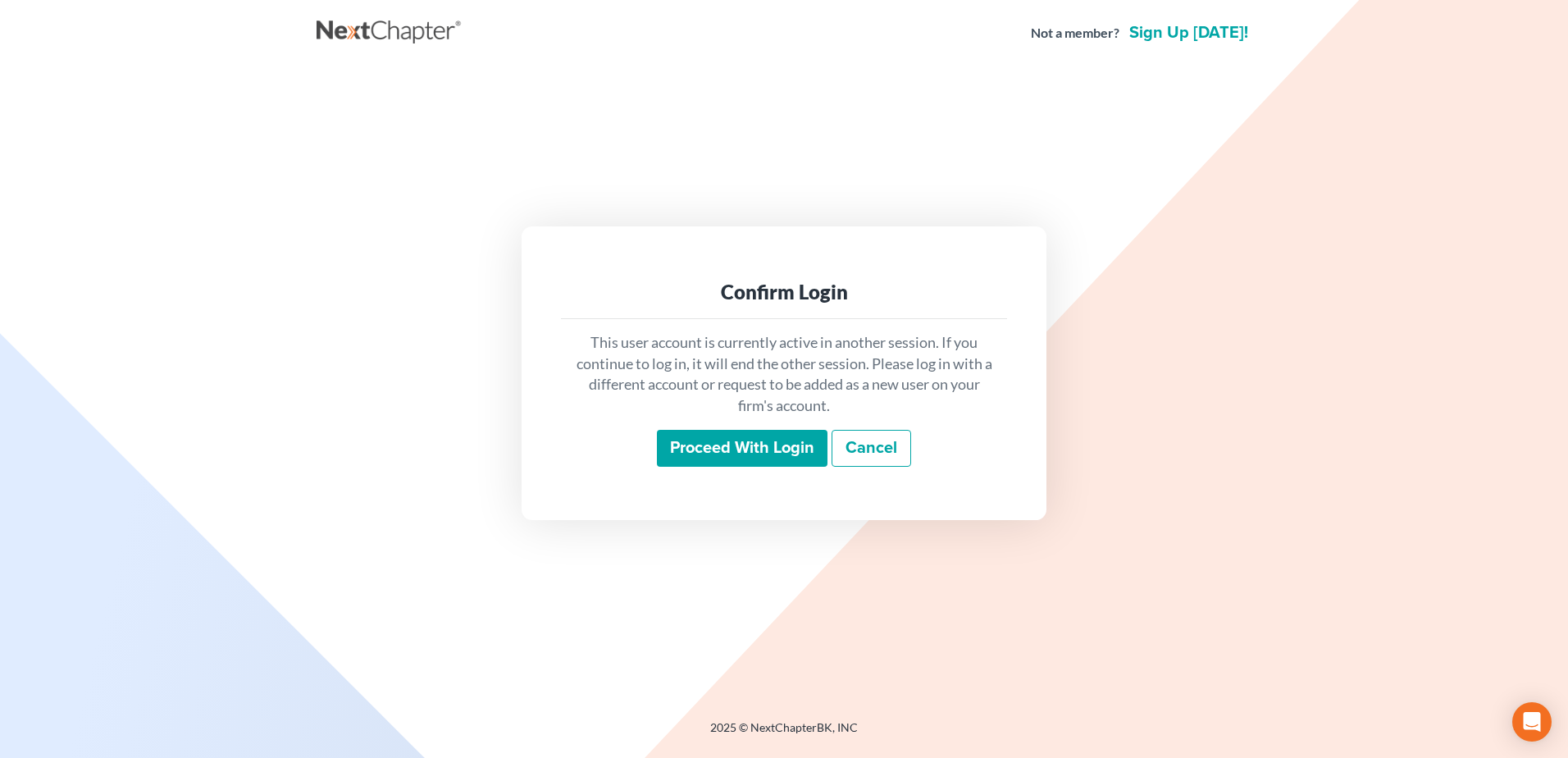
click at [778, 441] on input "Proceed with login" at bounding box center [742, 449] width 170 height 38
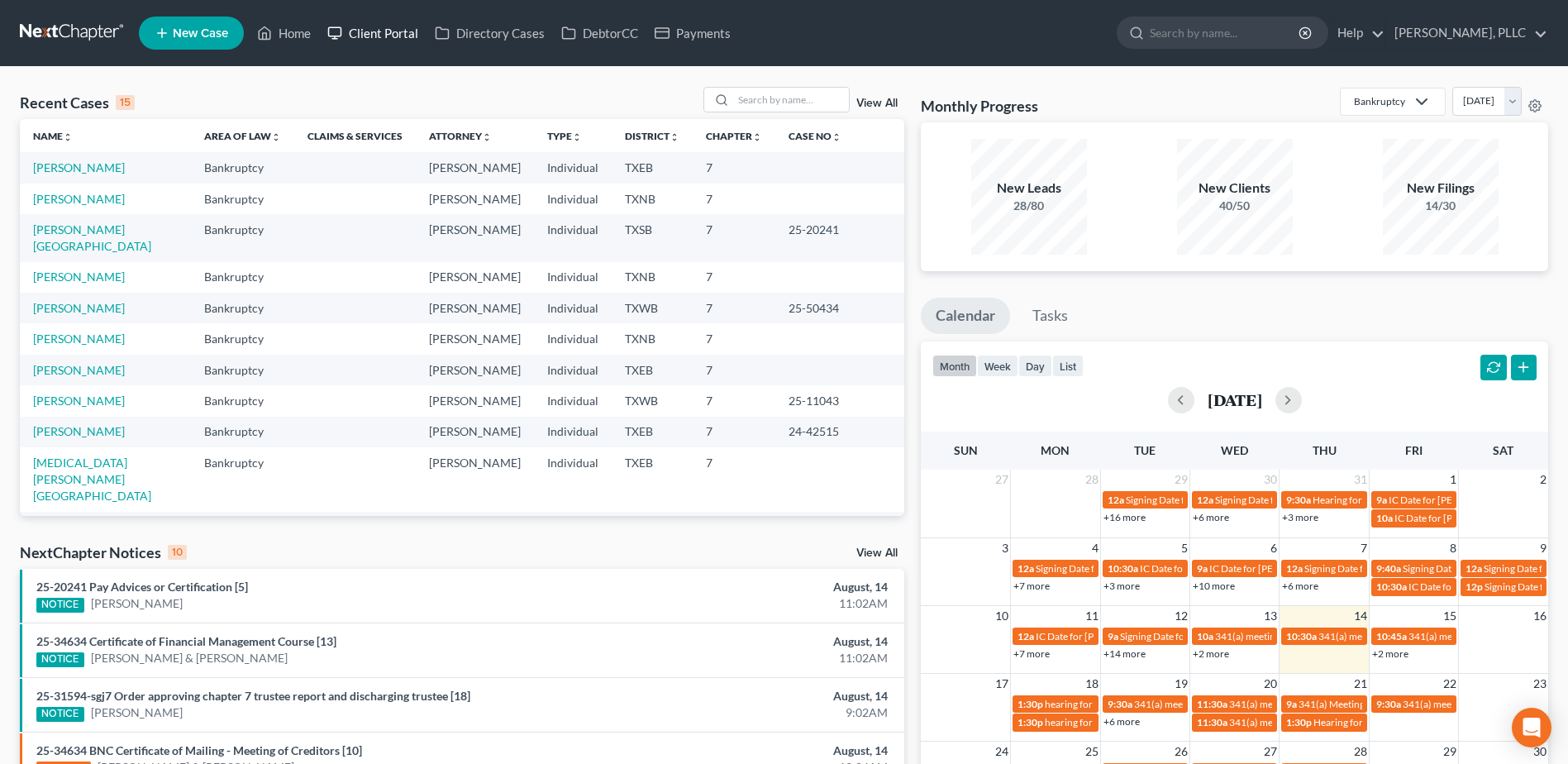
click at [385, 25] on link "Client Portal" at bounding box center [373, 33] width 108 height 30
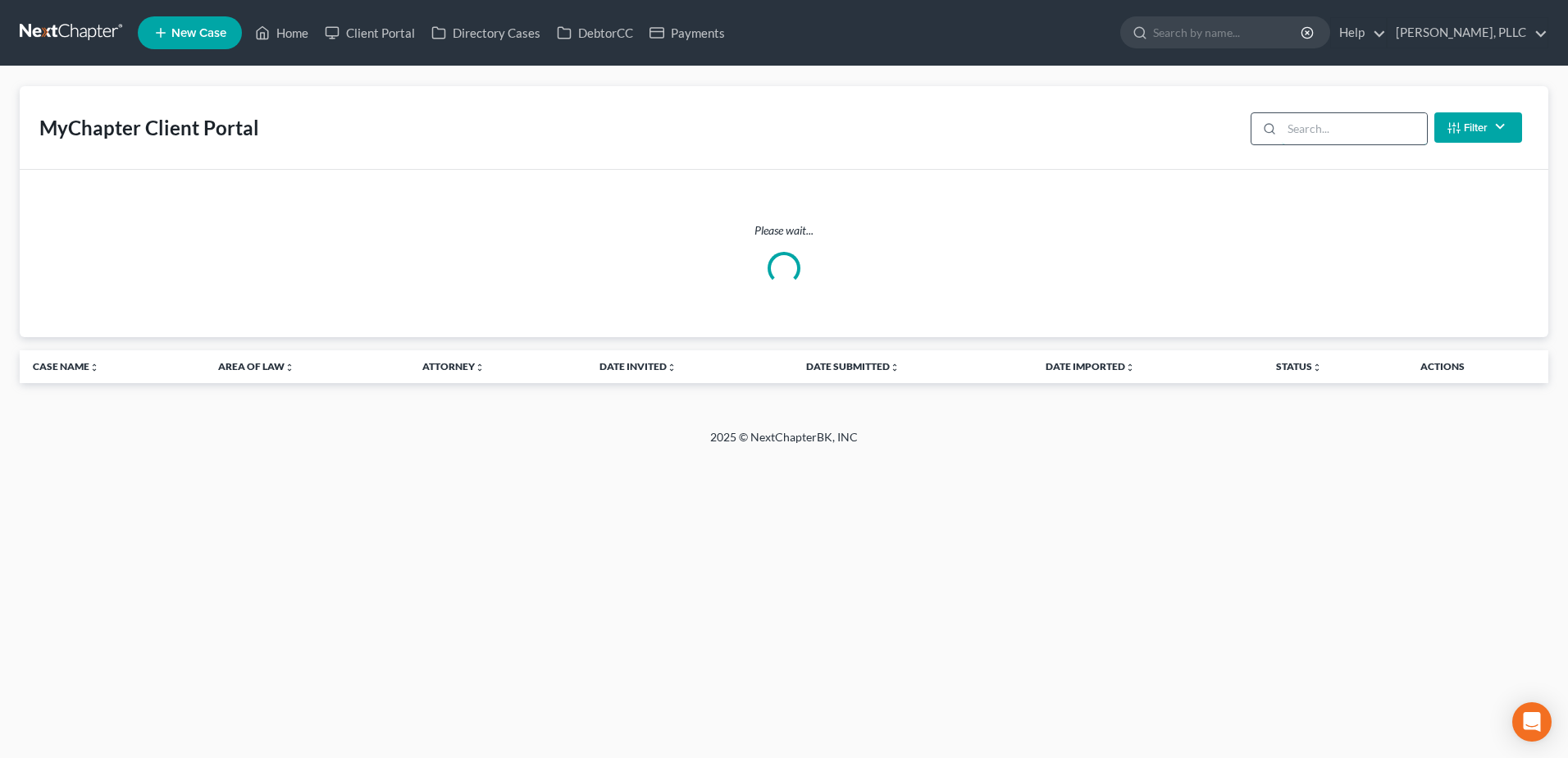
click at [1341, 126] on input "search" at bounding box center [1355, 129] width 145 height 31
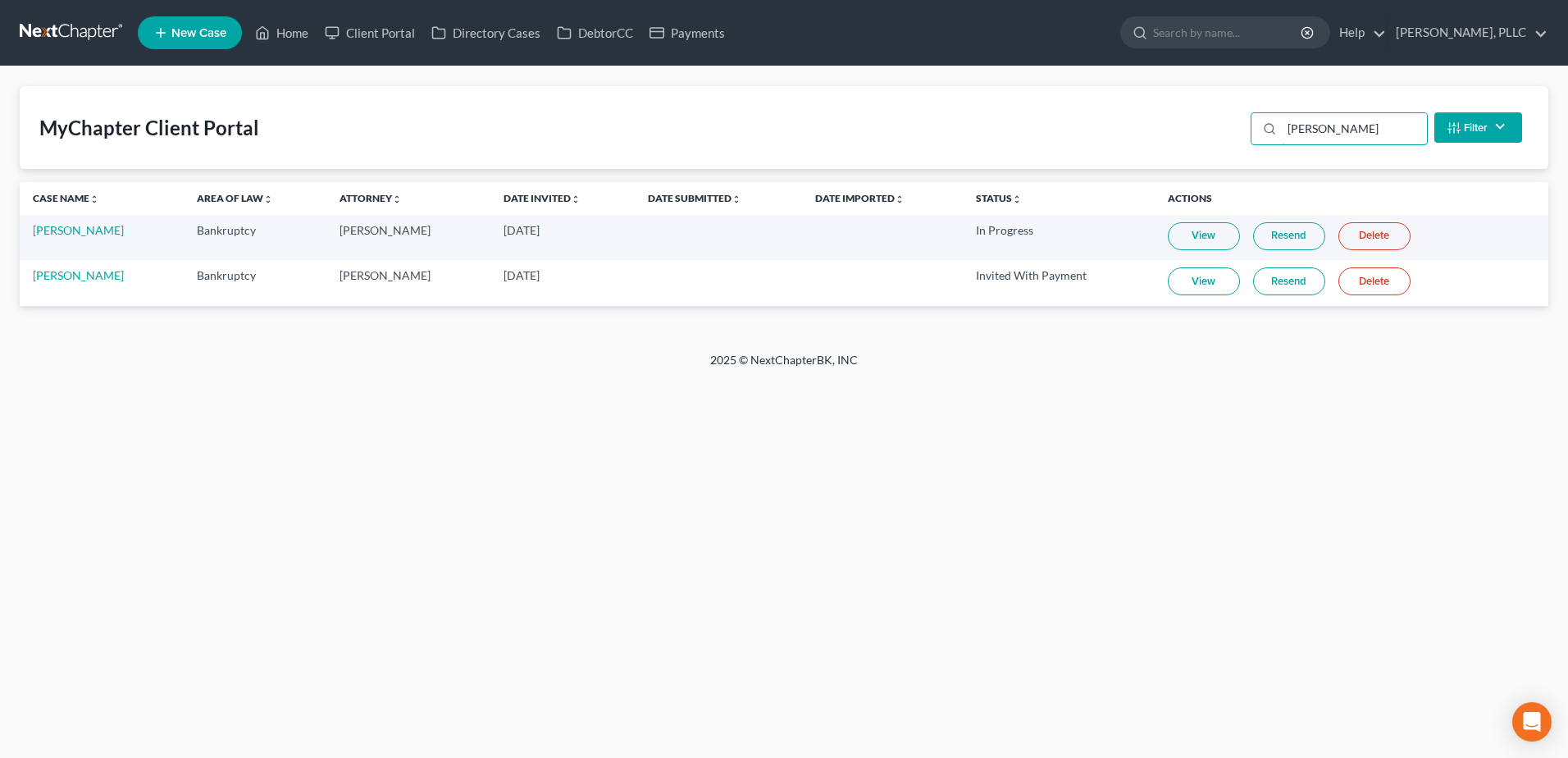
type input "elliot"
click at [1197, 239] on link "View" at bounding box center [1204, 237] width 73 height 28
click at [297, 36] on link "Home" at bounding box center [281, 33] width 70 height 30
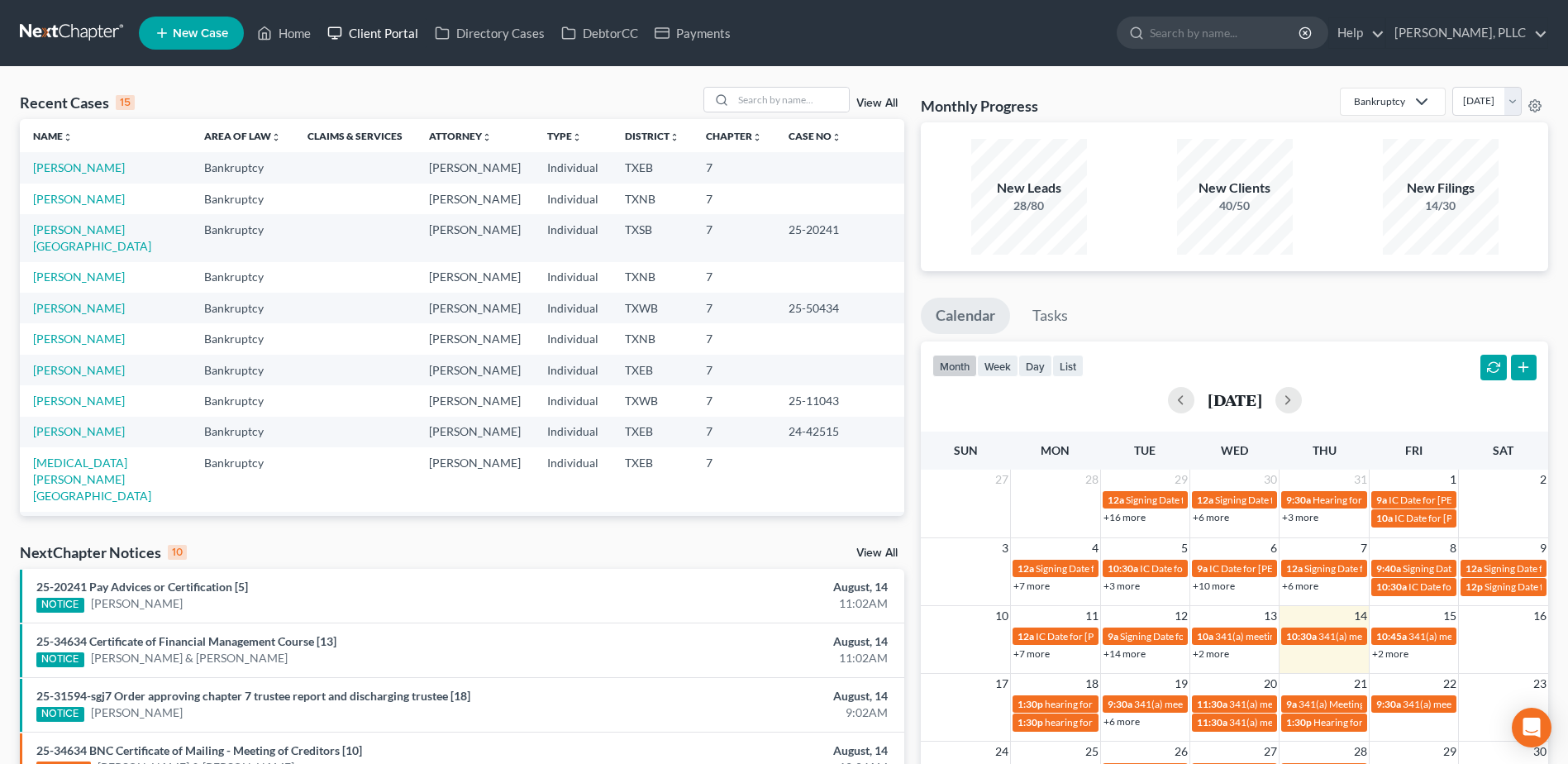
click at [393, 28] on link "Client Portal" at bounding box center [373, 33] width 108 height 30
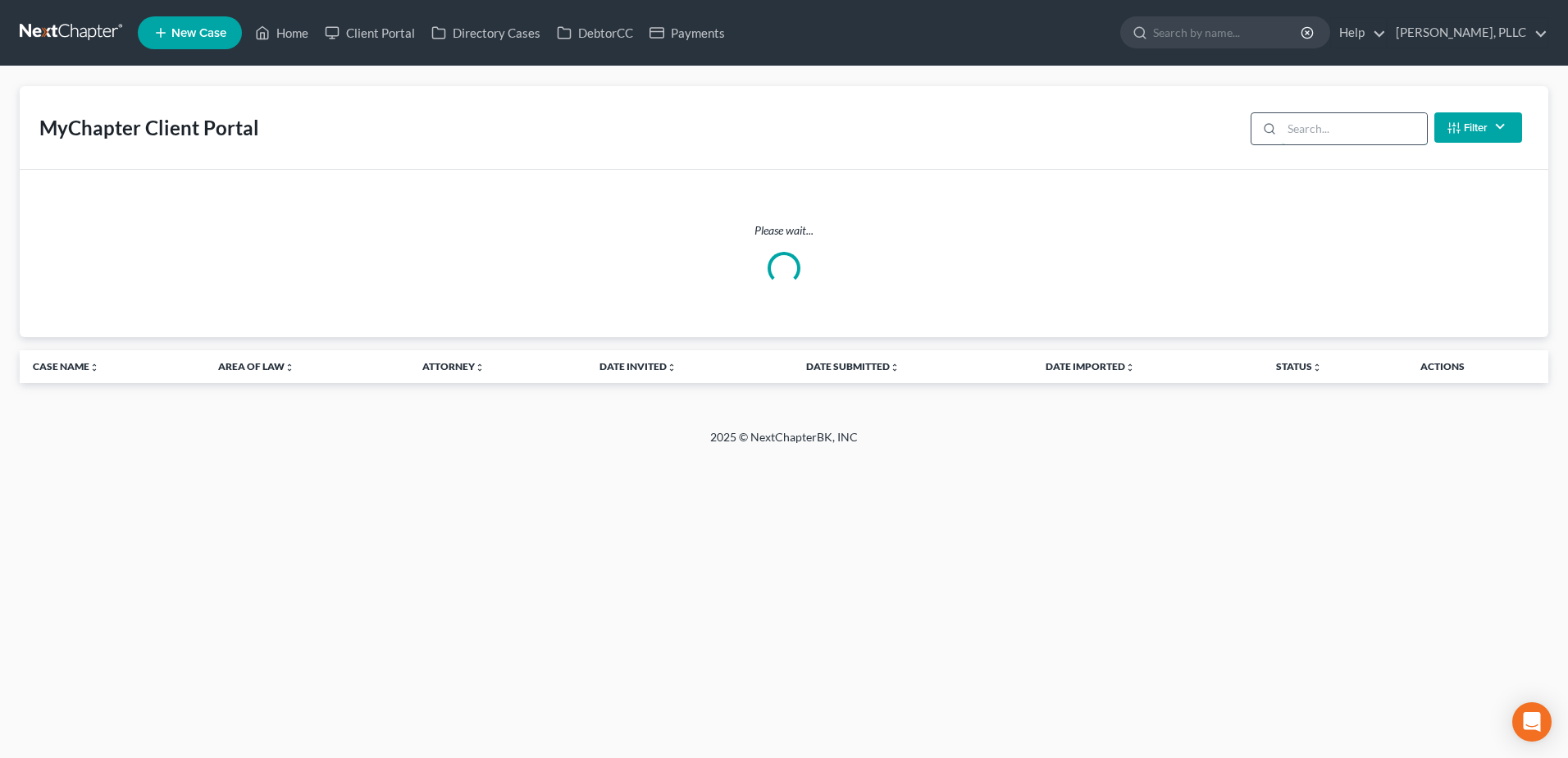
click at [1337, 136] on input "search" at bounding box center [1355, 129] width 145 height 31
type input "elliiot"
click at [292, 28] on link "Home" at bounding box center [281, 33] width 70 height 30
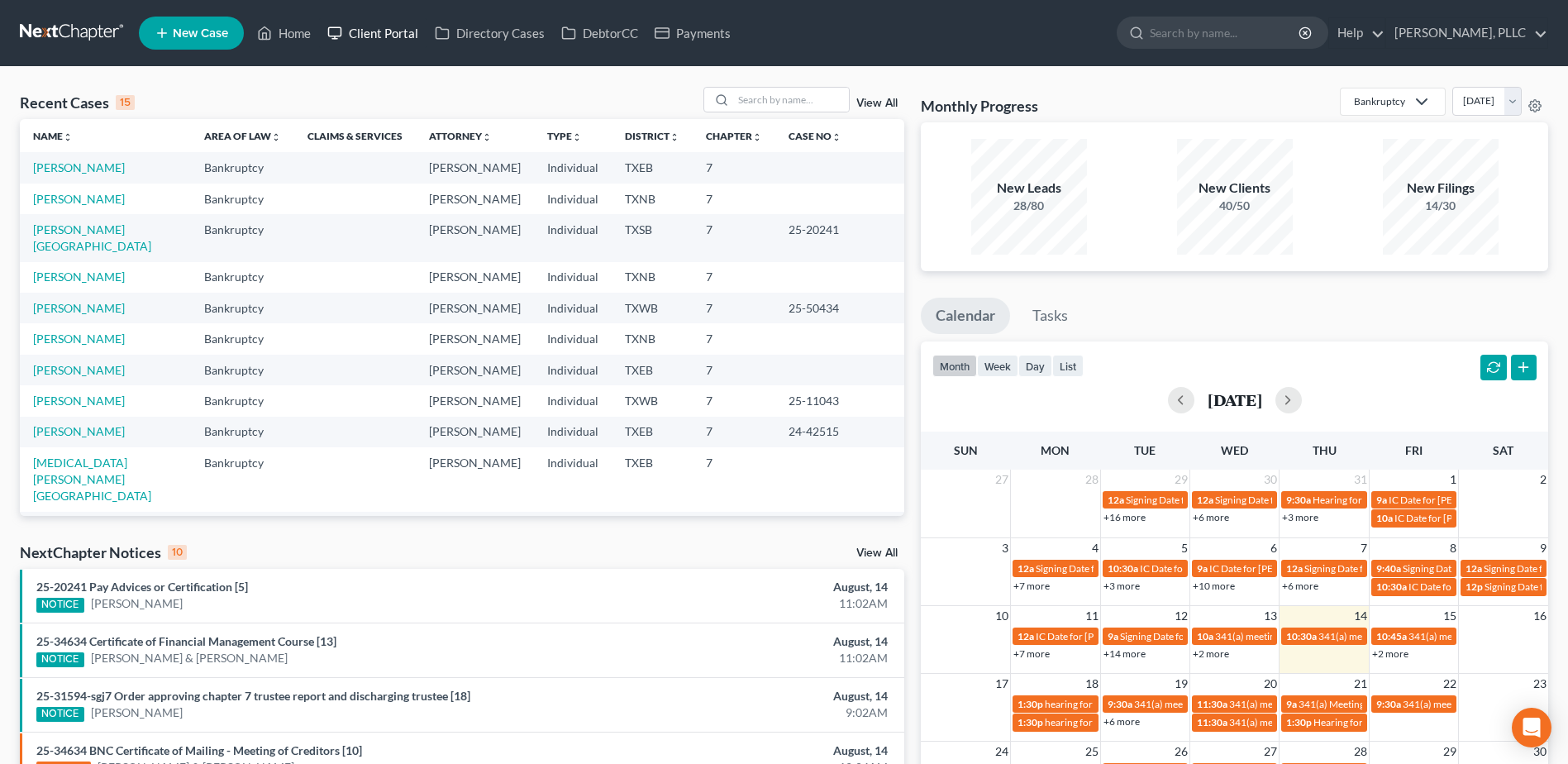
click at [397, 32] on link "Client Portal" at bounding box center [373, 33] width 108 height 30
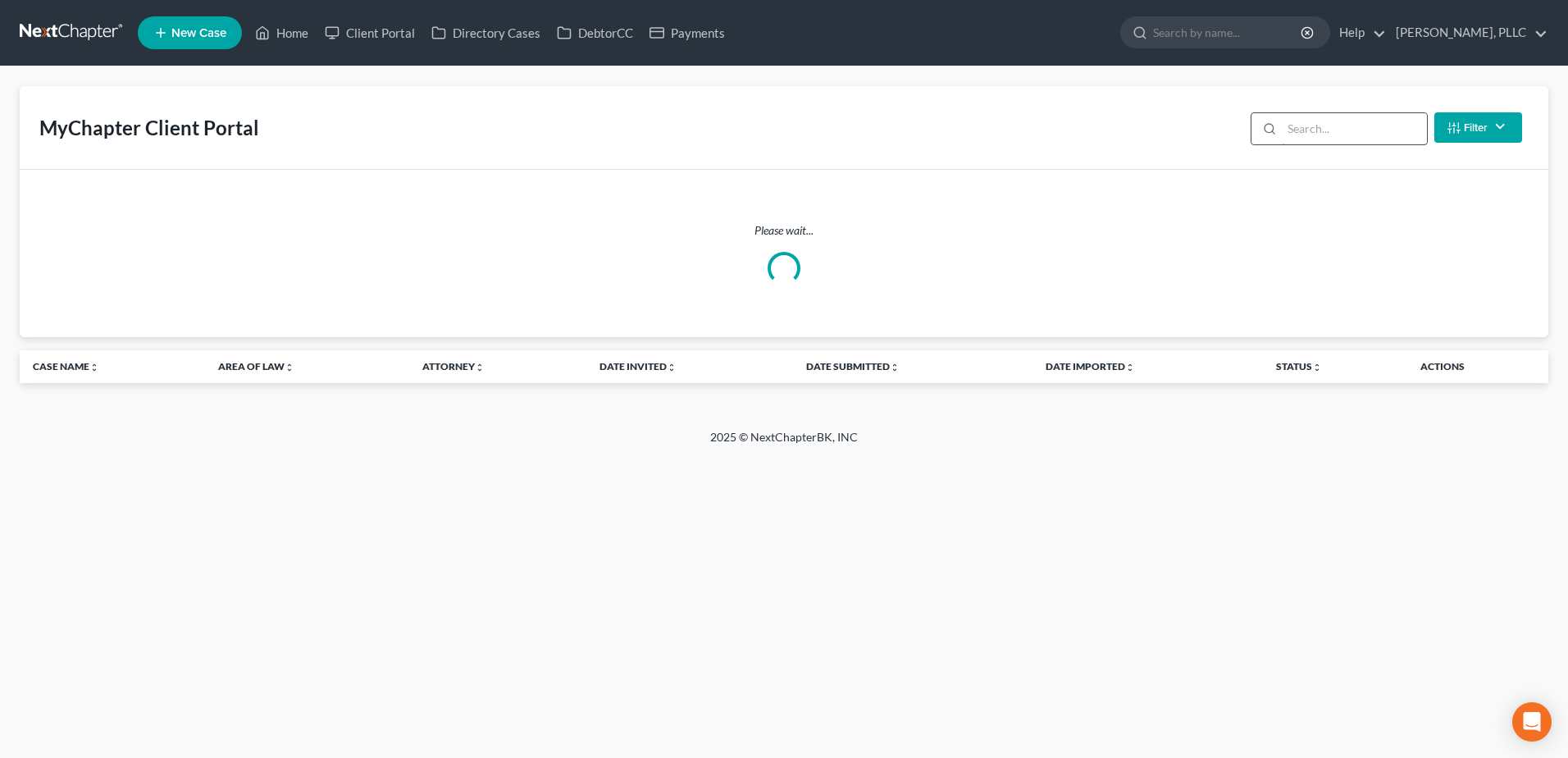
click at [1350, 140] on input "search" at bounding box center [1355, 129] width 145 height 31
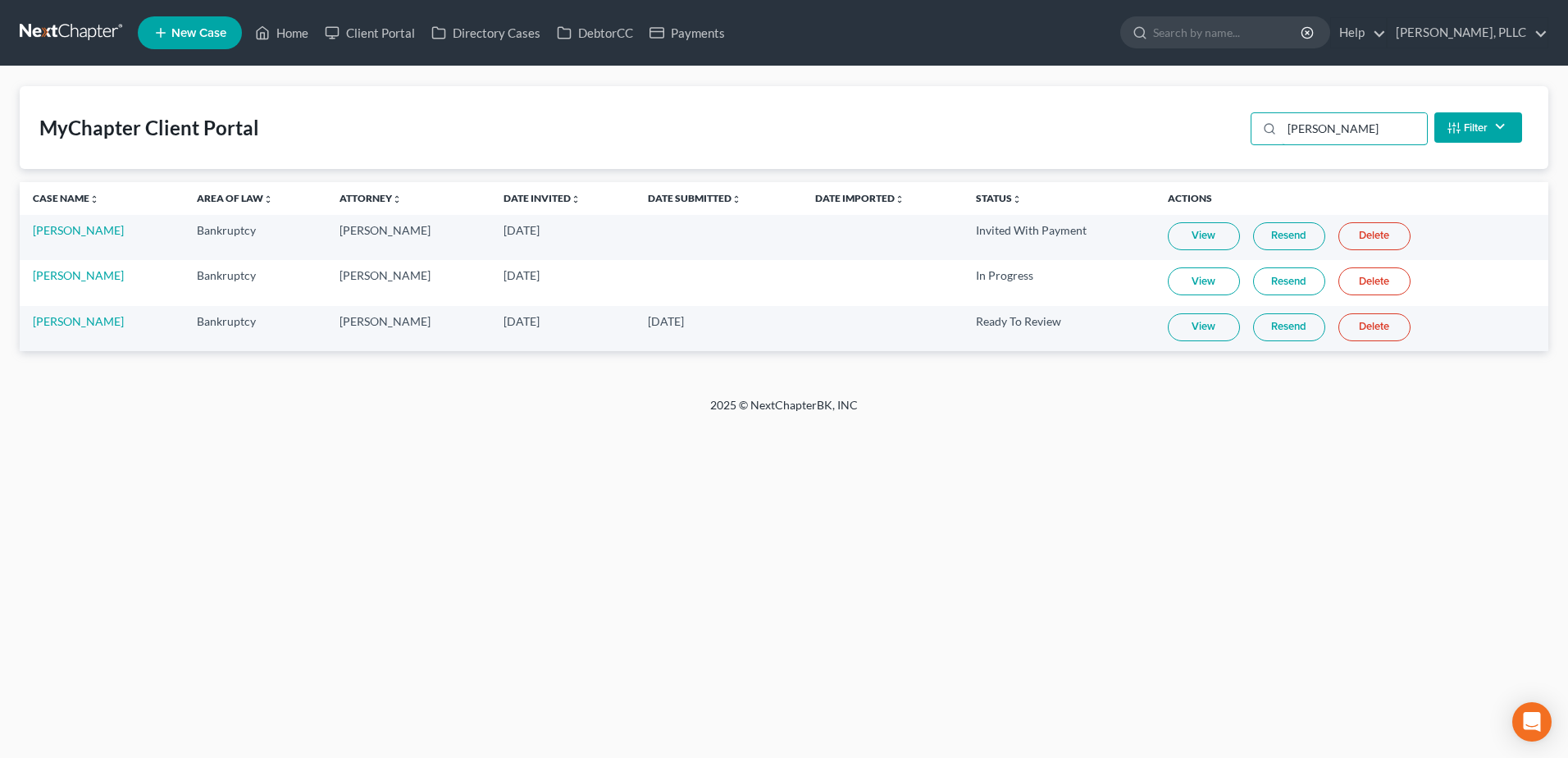
type input "bradley"
click at [1196, 334] on link "View" at bounding box center [1204, 327] width 73 height 28
click at [80, 328] on td "Chester Bradley" at bounding box center [101, 329] width 164 height 45
click at [80, 325] on link "Chester Bradley" at bounding box center [78, 320] width 91 height 14
select select "6"
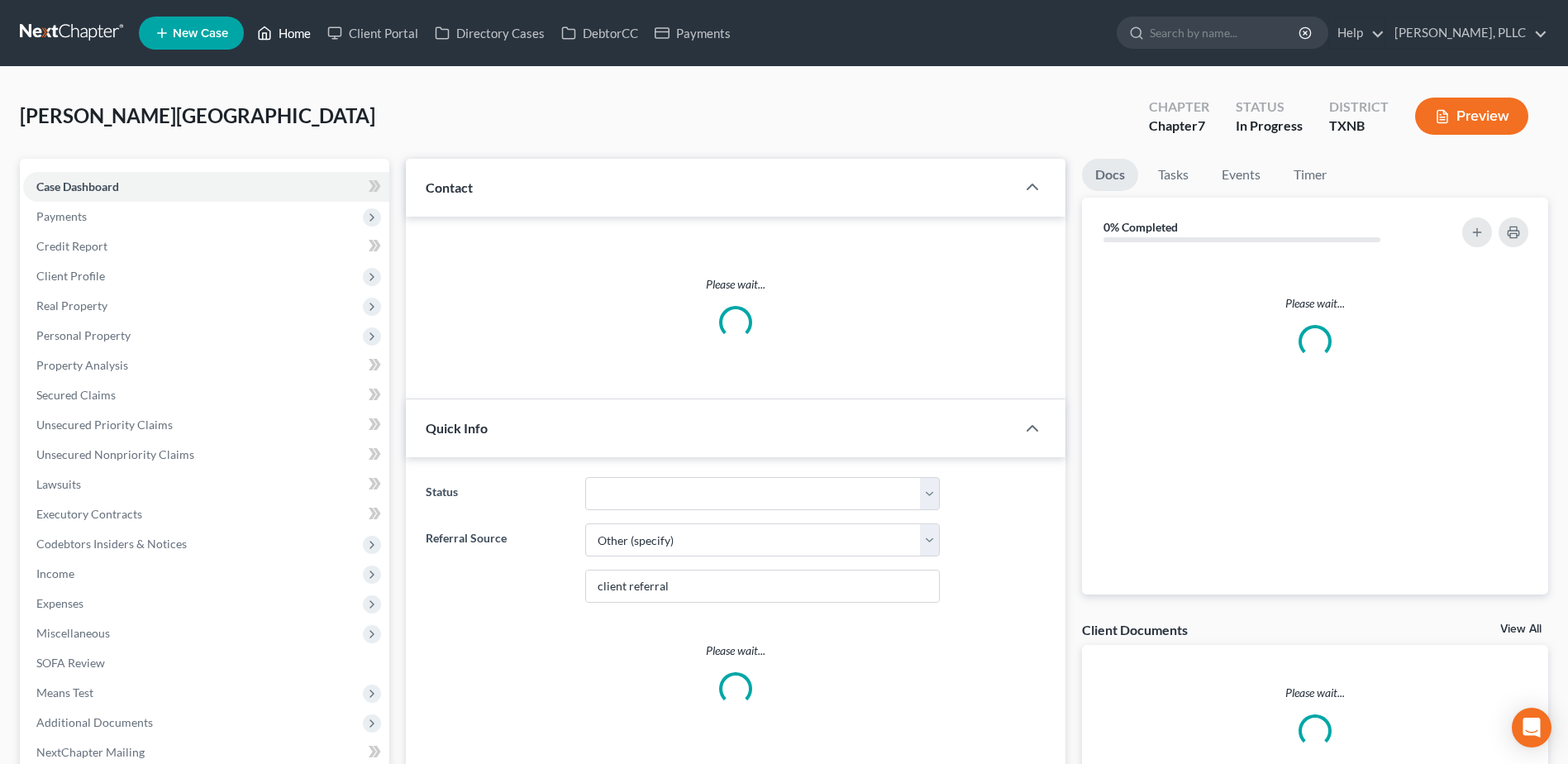
click at [293, 34] on link "Home" at bounding box center [283, 33] width 70 height 30
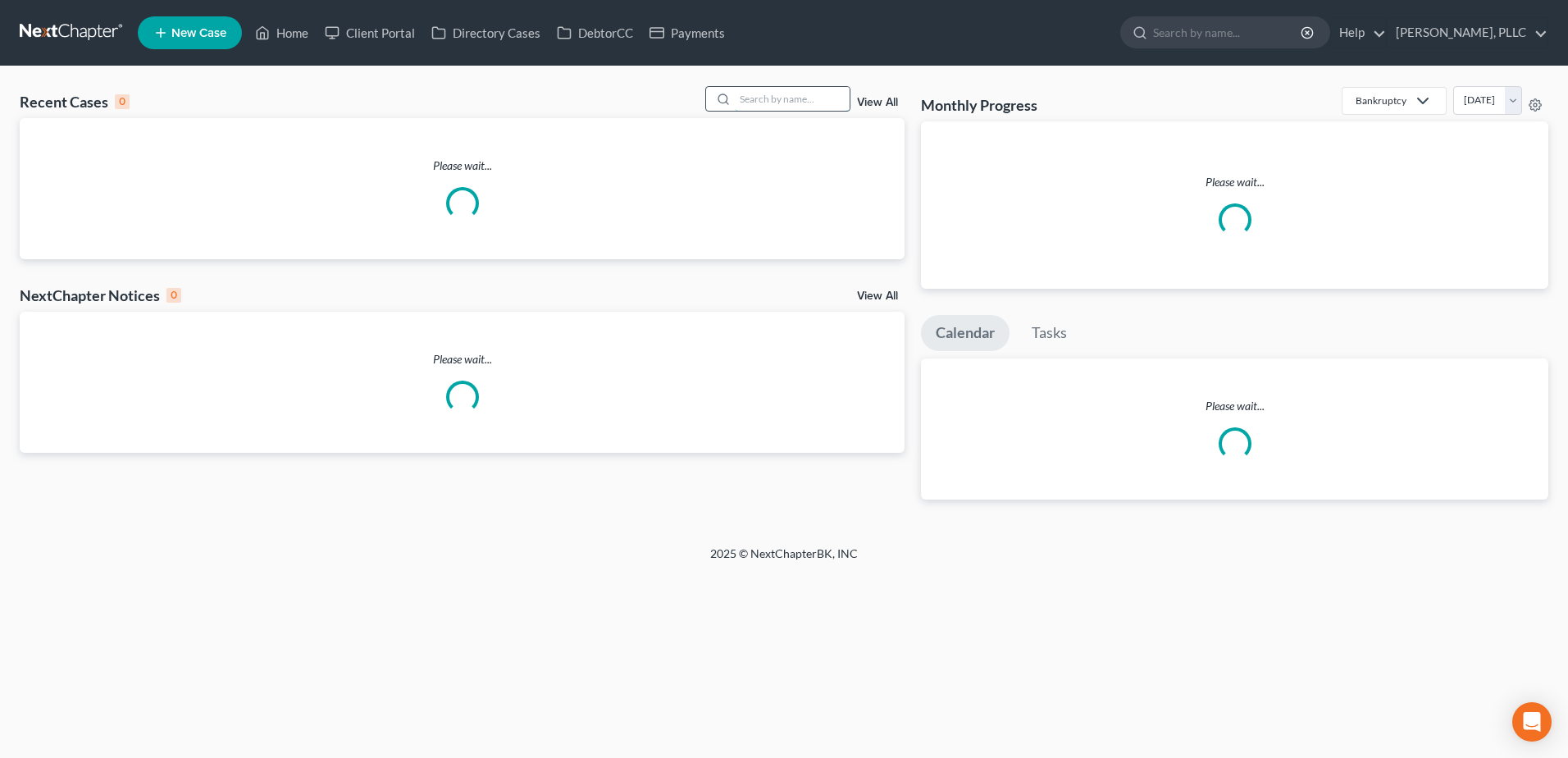
click at [764, 98] on input "search" at bounding box center [791, 99] width 115 height 24
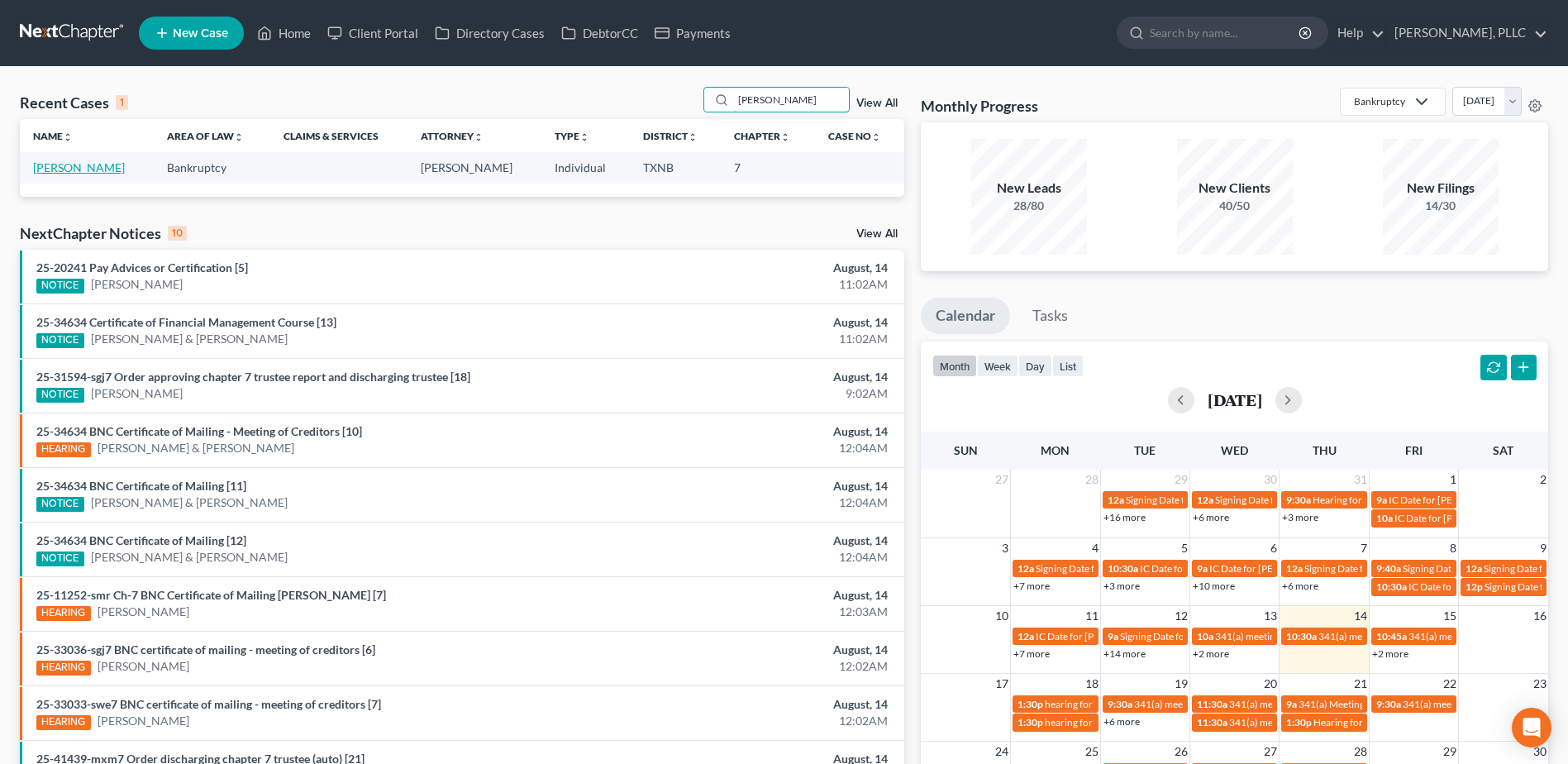
type input "crandall"
click at [79, 162] on link "Crandall, Shayla" at bounding box center [79, 167] width 92 height 14
select select "4"
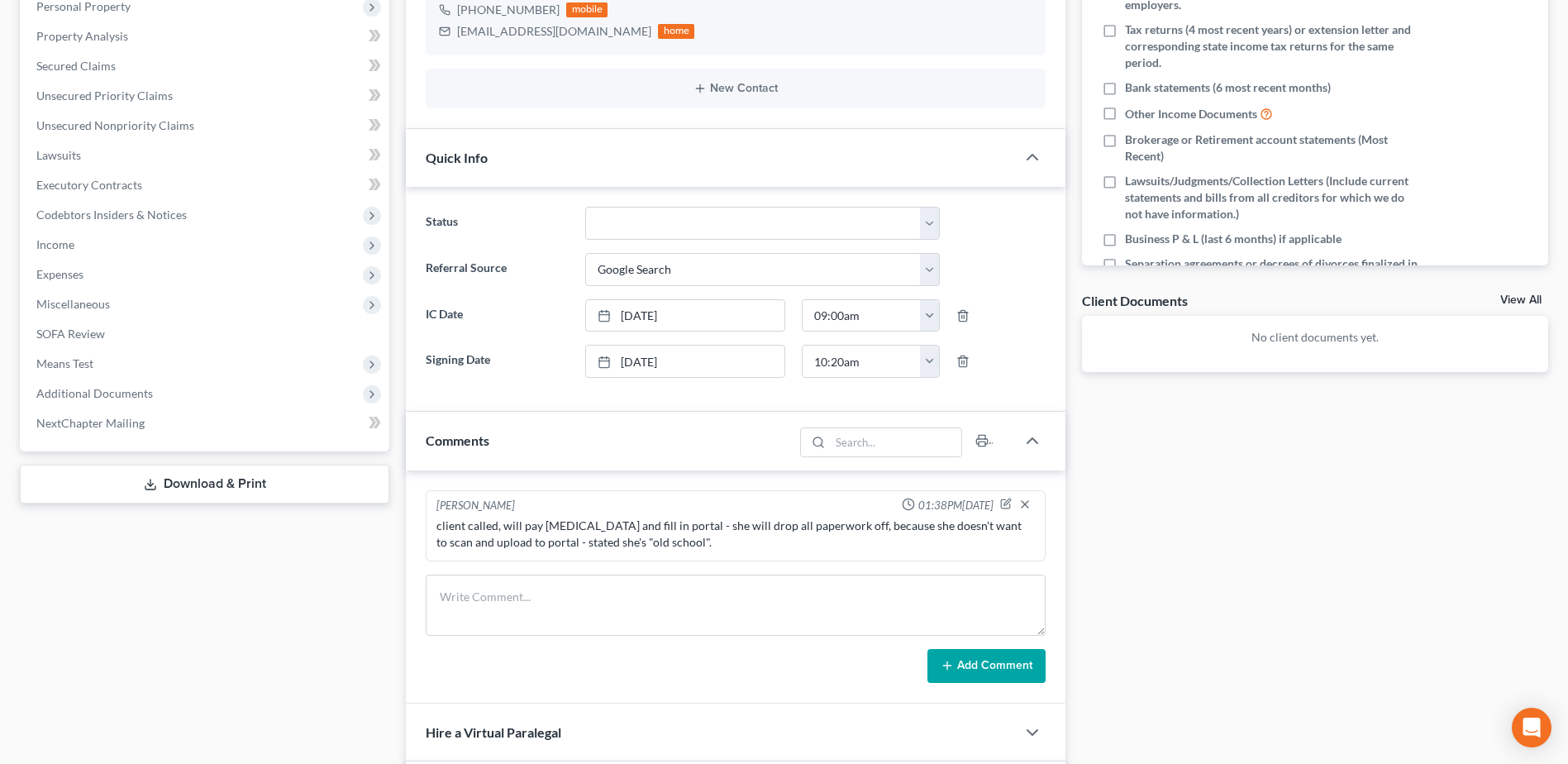
scroll to position [330, 0]
click at [1457, 543] on div "Docs Tasks Events Timer 6% Completed Nothing here yet! Signed Engagement Debtor…" at bounding box center [1315, 492] width 482 height 1328
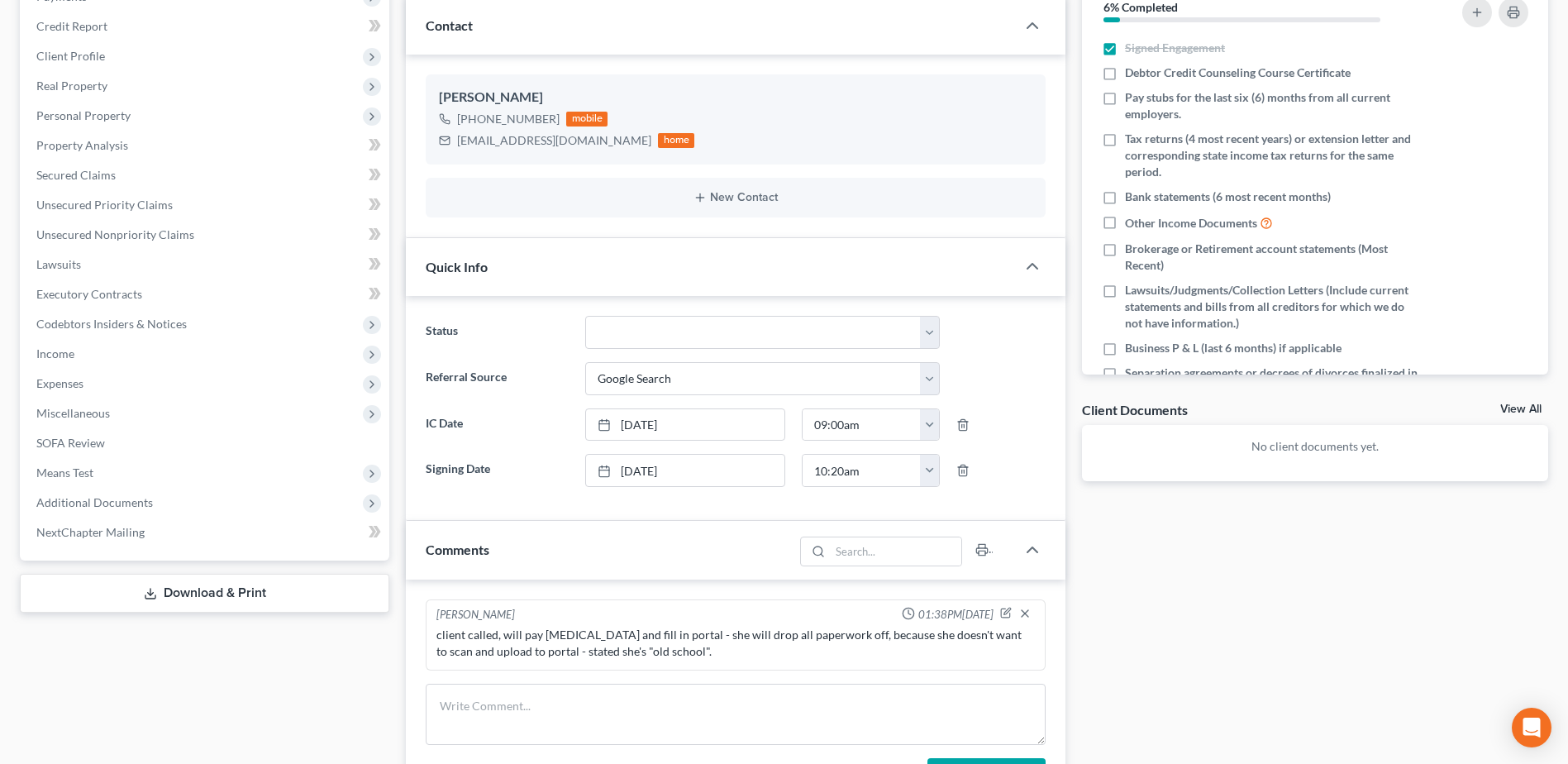
scroll to position [0, 0]
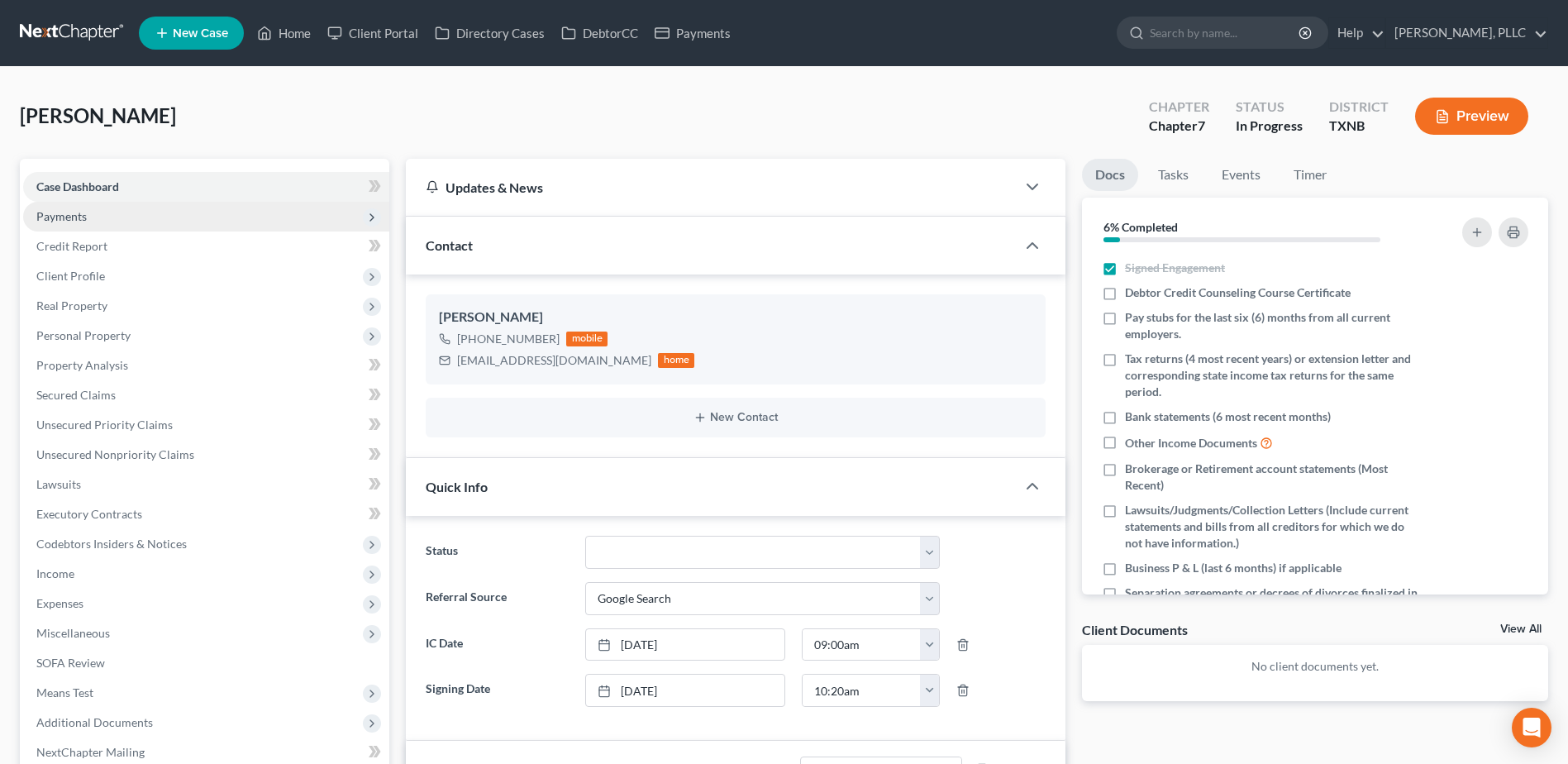
click at [67, 221] on span "Payments" at bounding box center [62, 216] width 51 height 14
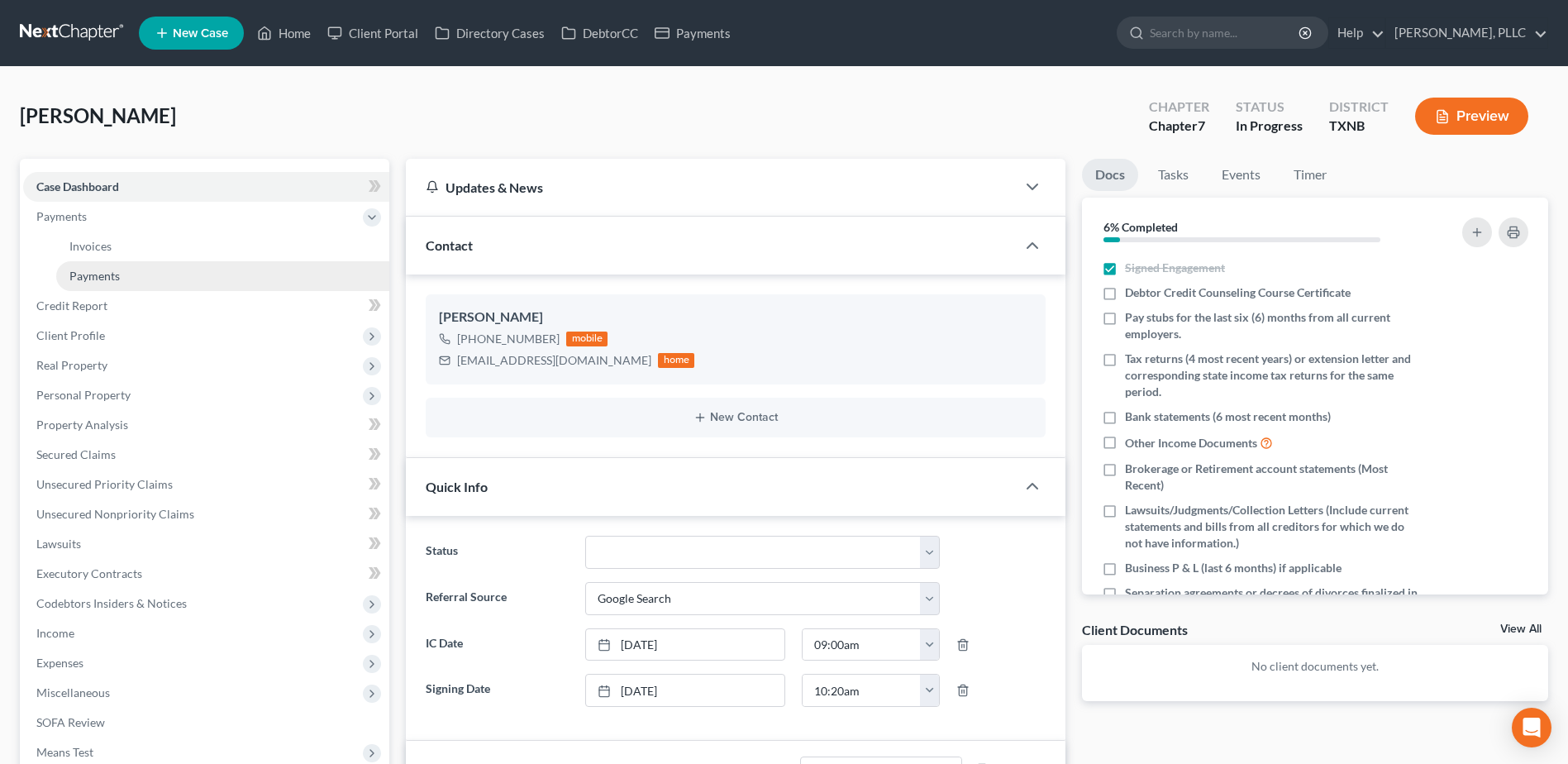
click at [105, 274] on span "Payments" at bounding box center [95, 275] width 51 height 14
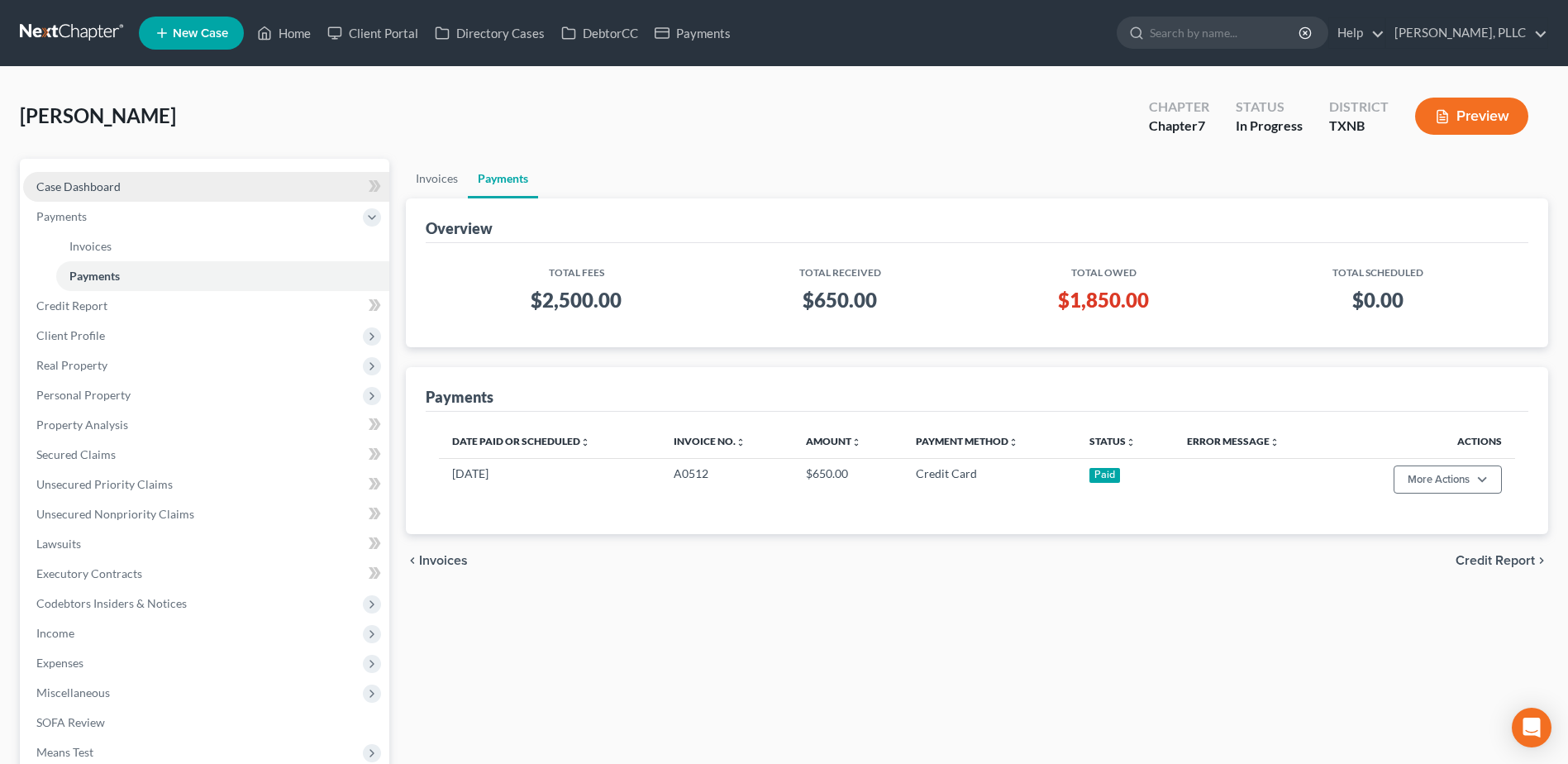
click at [84, 193] on link "Case Dashboard" at bounding box center [206, 187] width 366 height 30
select select "4"
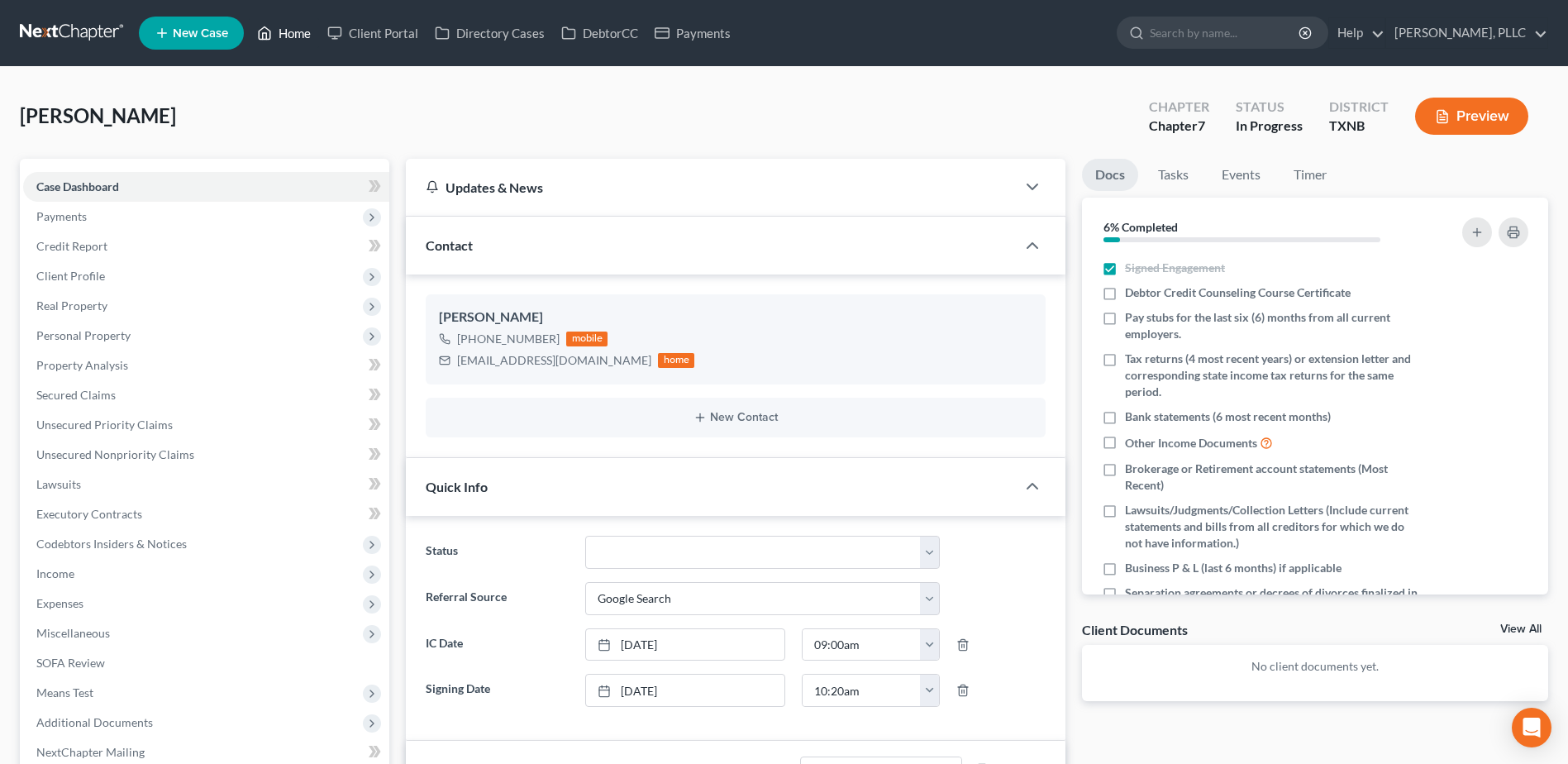
drag, startPoint x: 295, startPoint y: 31, endPoint x: 1066, endPoint y: 192, distance: 787.6
click at [295, 31] on link "Home" at bounding box center [283, 33] width 70 height 30
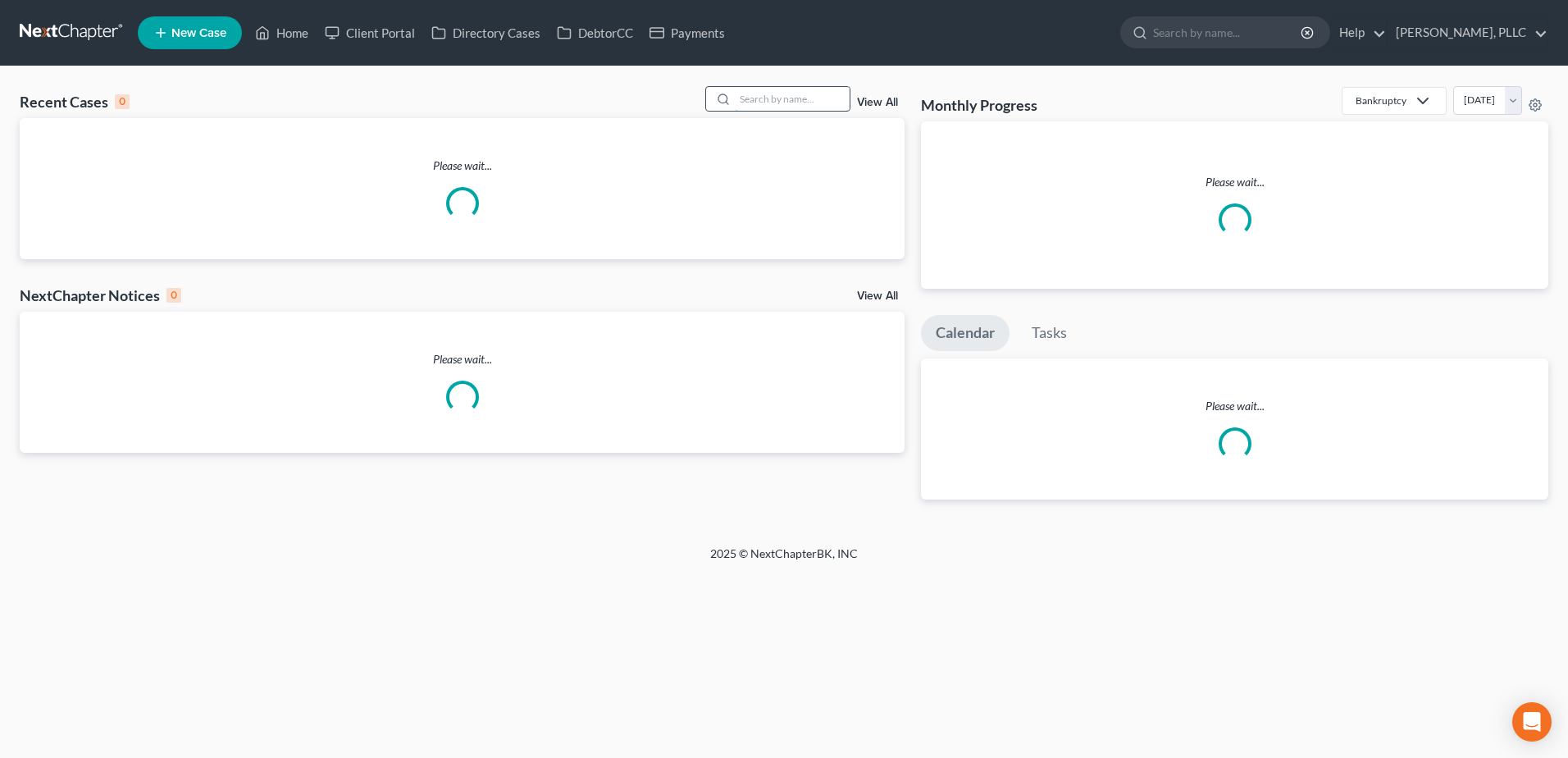
click at [810, 100] on input "search" at bounding box center [791, 99] width 115 height 24
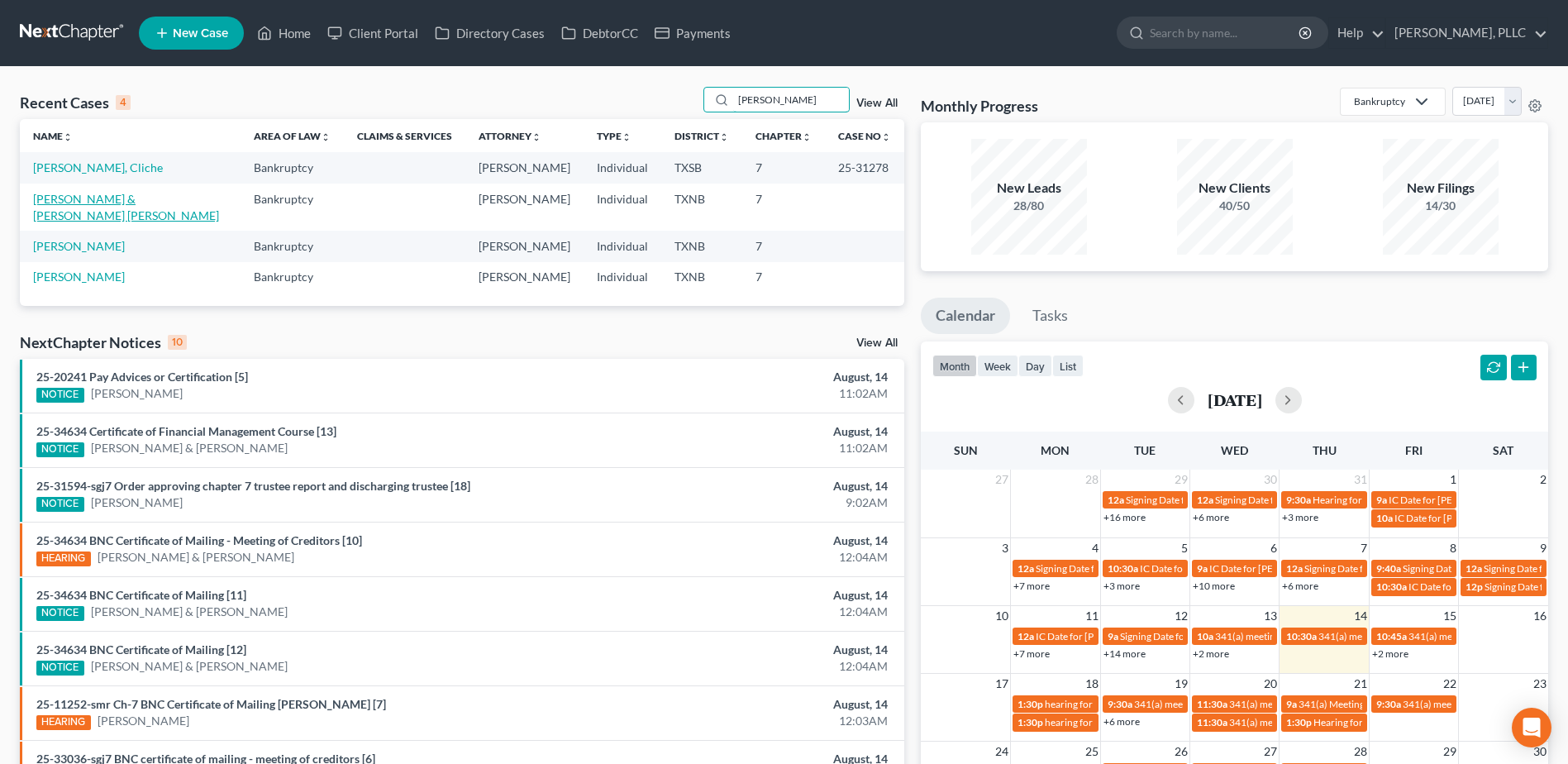
type input "coleman"
select select "1"
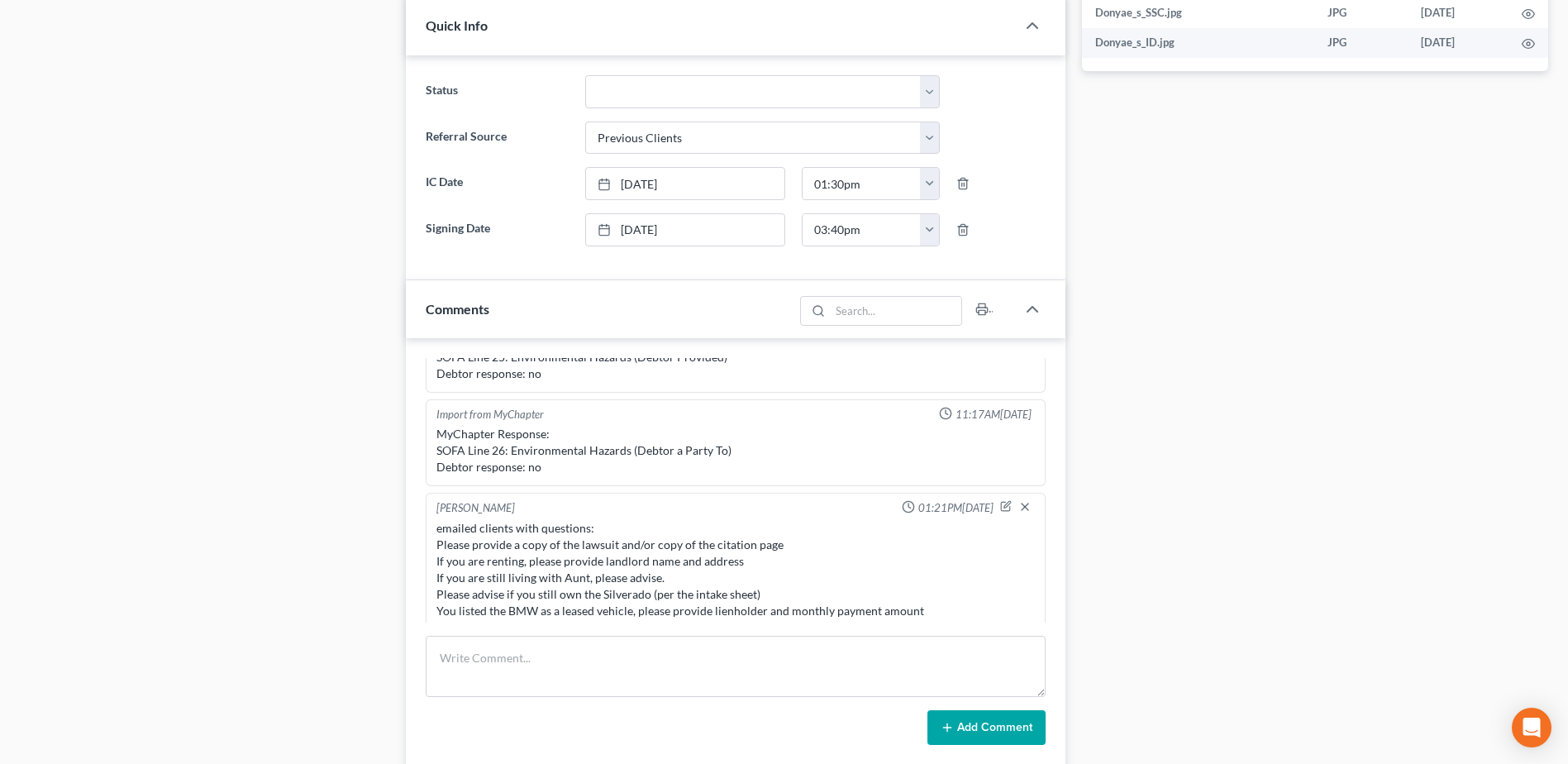
scroll to position [992, 0]
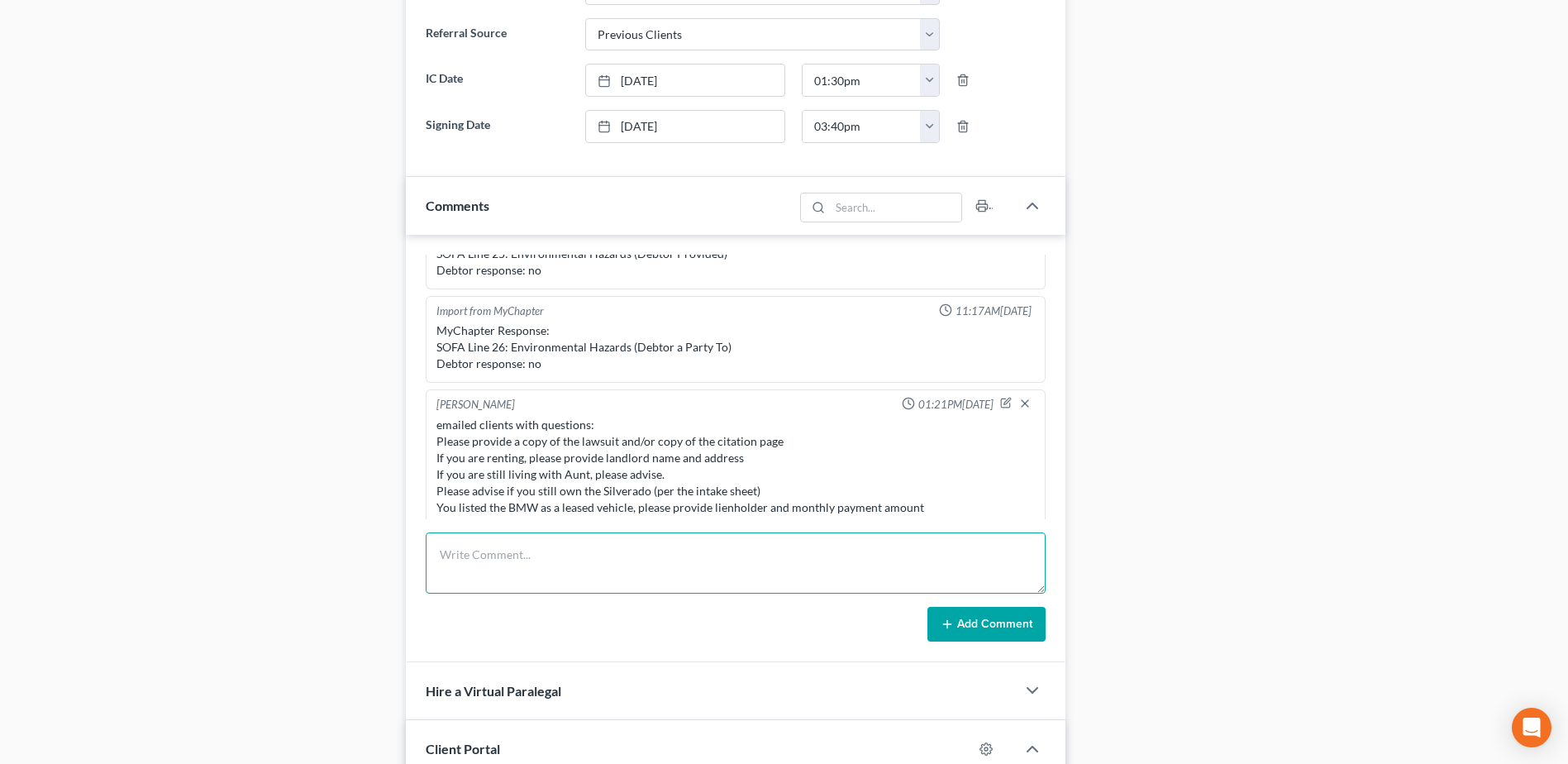
click at [634, 584] on textarea at bounding box center [736, 562] width 620 height 61
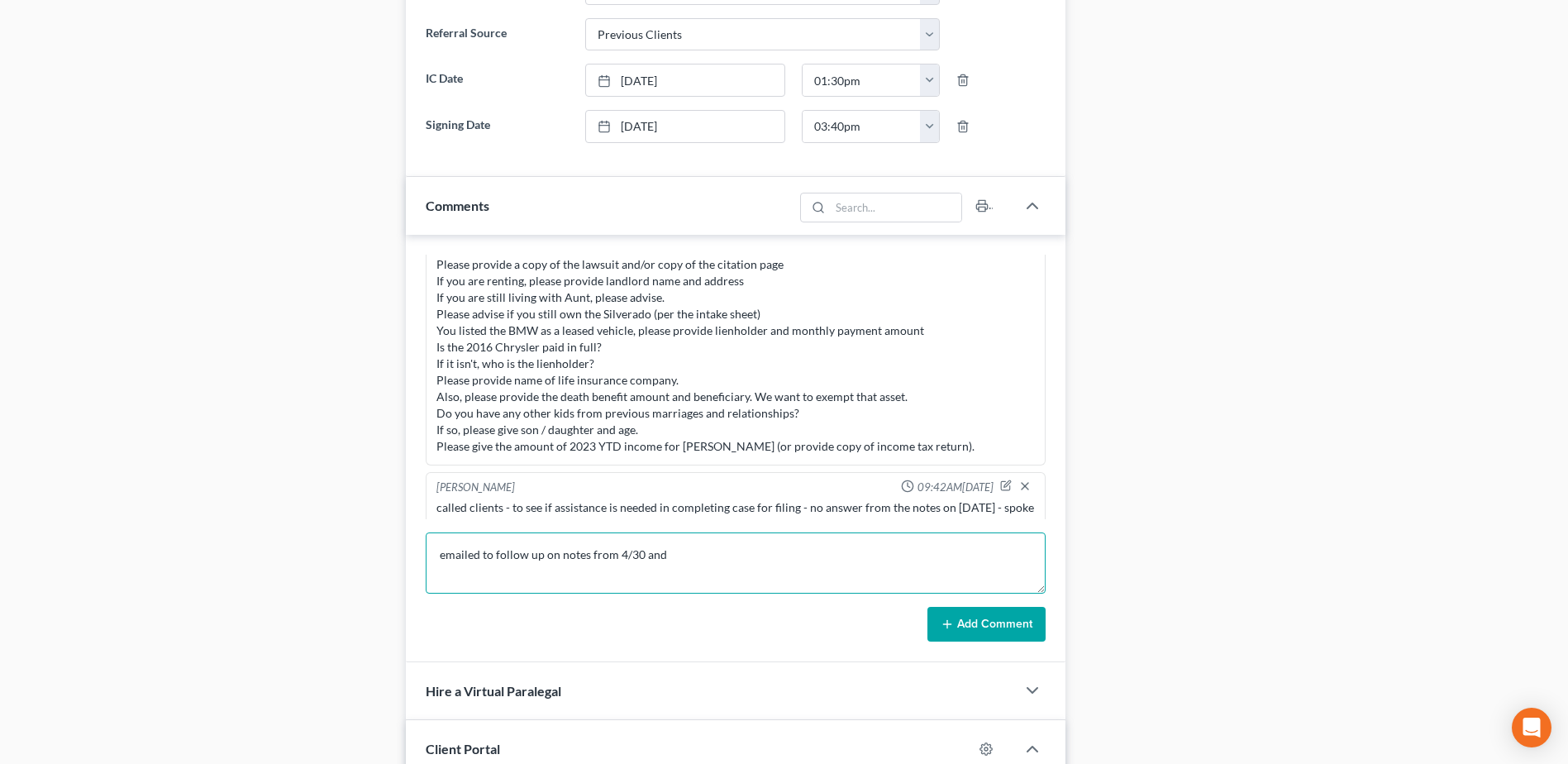
scroll to position [1013, 0]
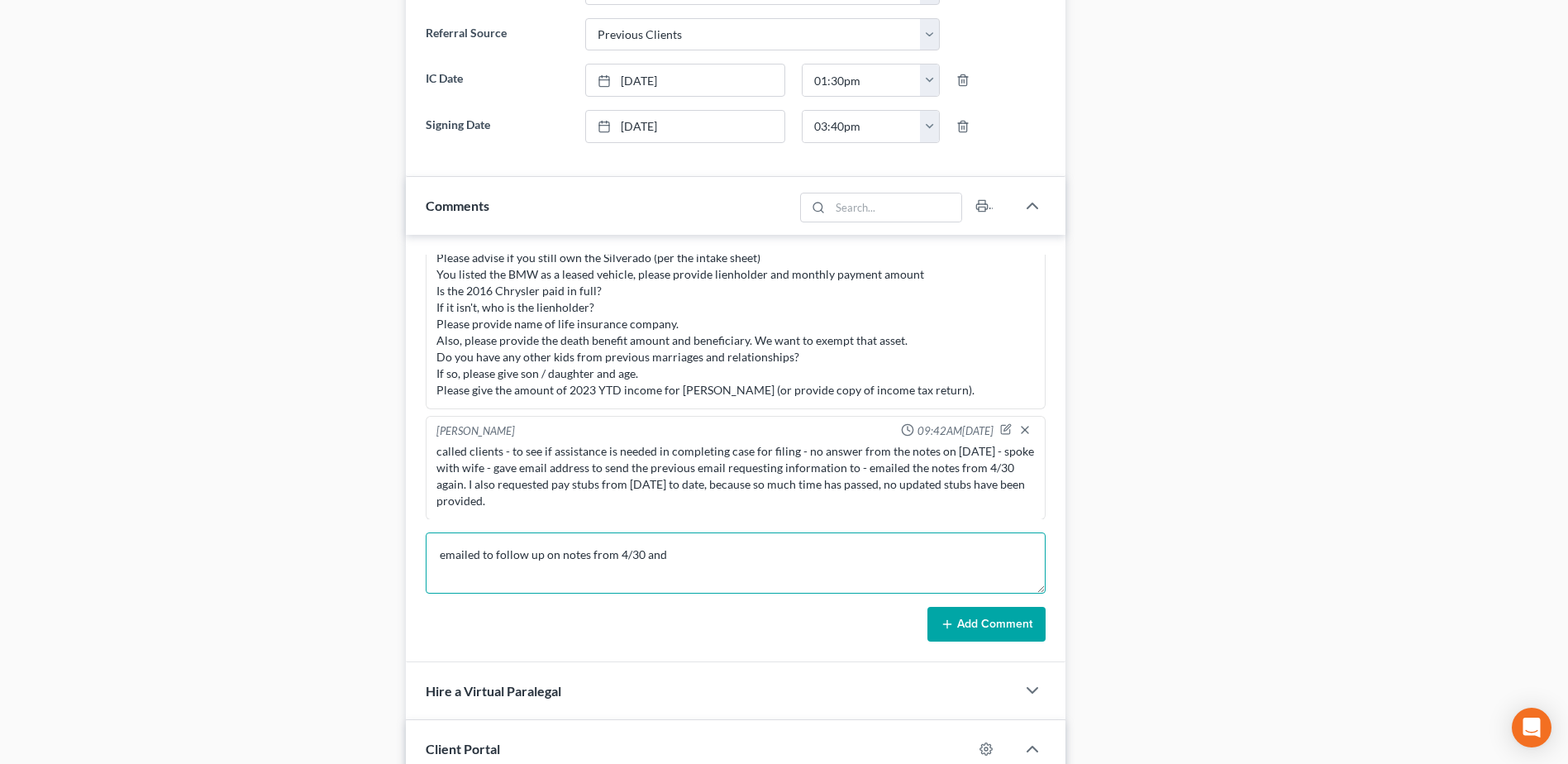
click at [766, 546] on textarea "emailed to follow up on notes from 4/30 and" at bounding box center [736, 562] width 620 height 61
type textarea "emailed to follow up on notes from 4/30 and 7/10 and resent email to see if we …"
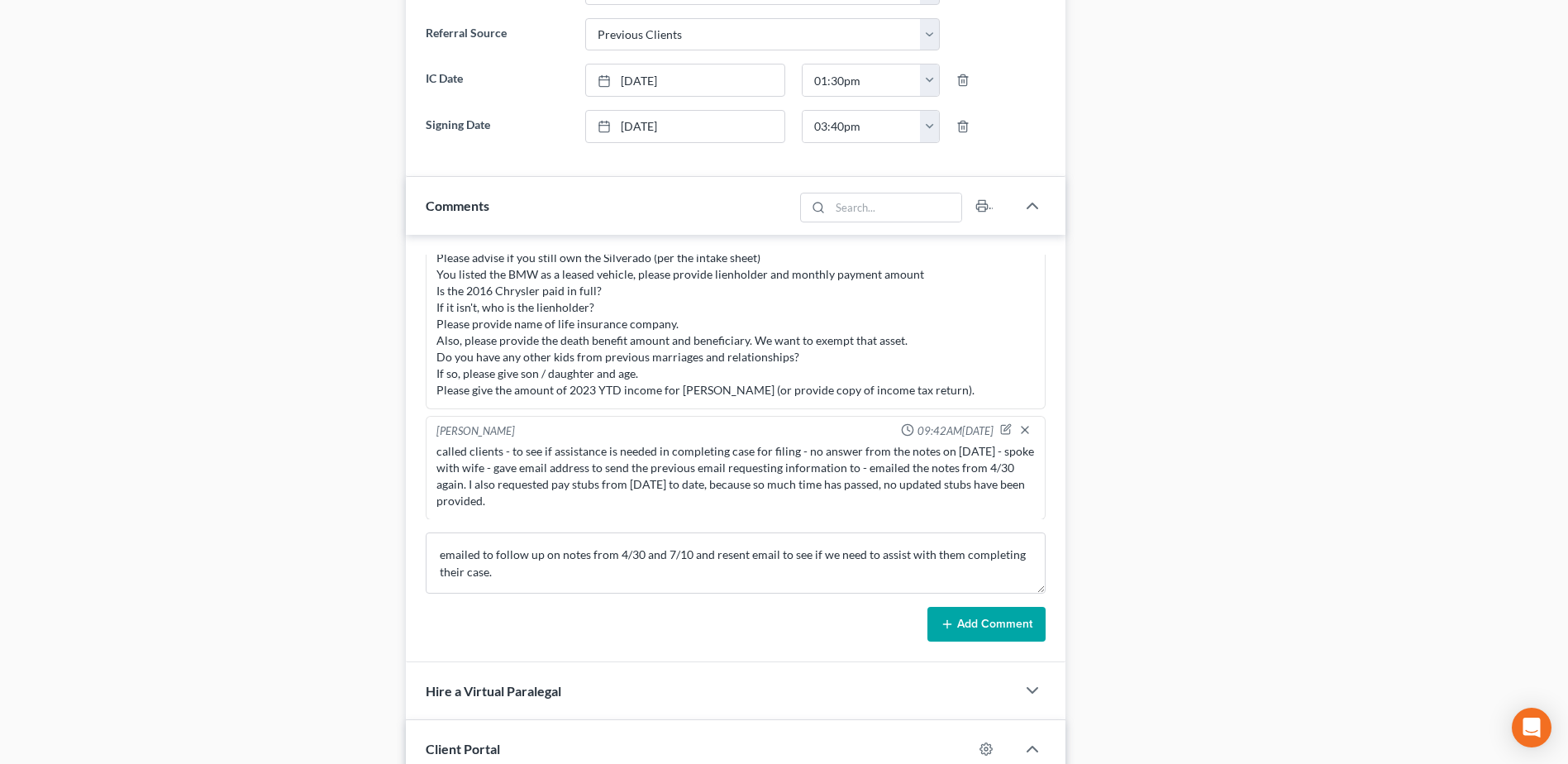
click at [986, 615] on button "Add Comment" at bounding box center [986, 624] width 118 height 35
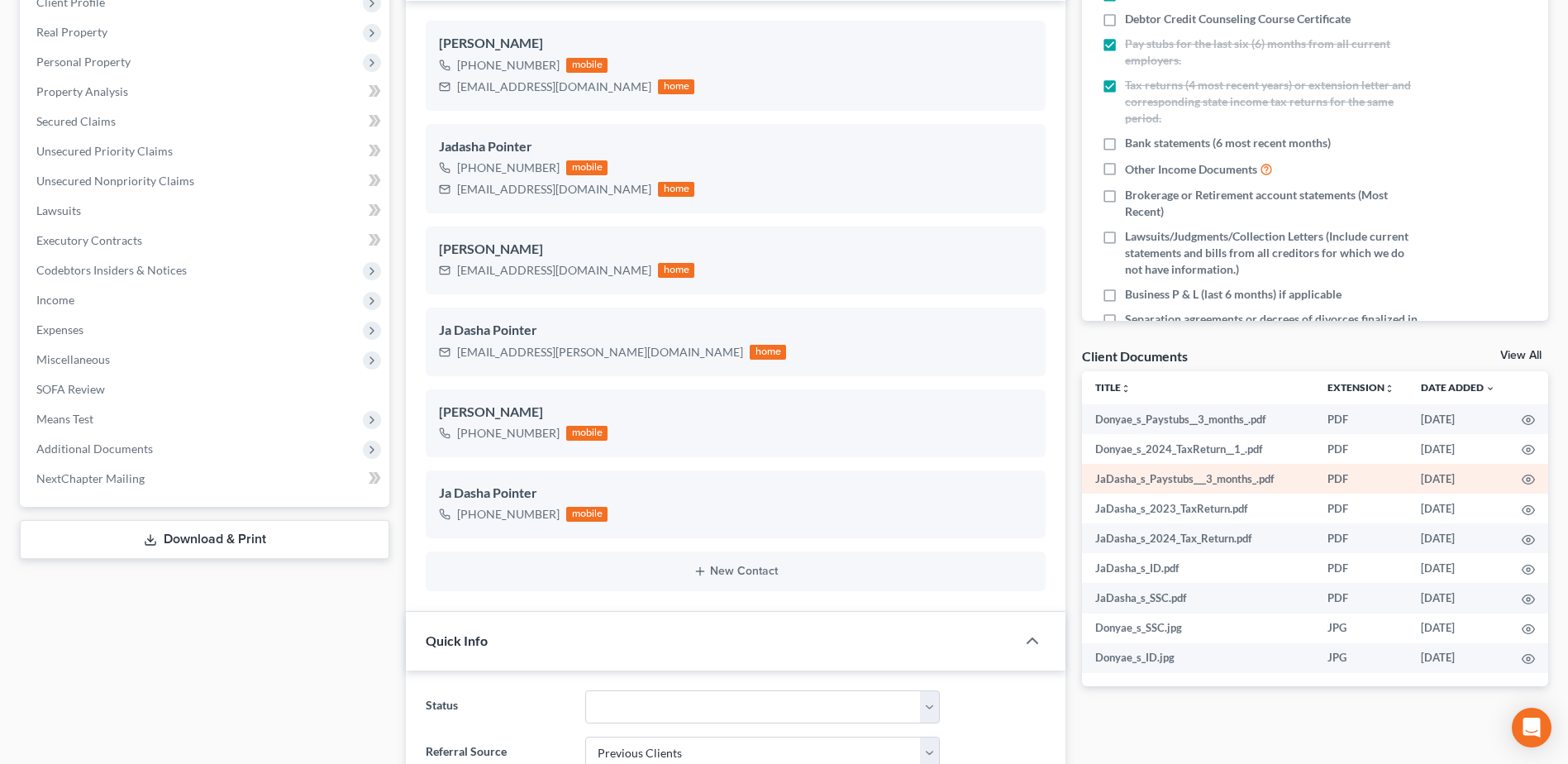
scroll to position [0, 0]
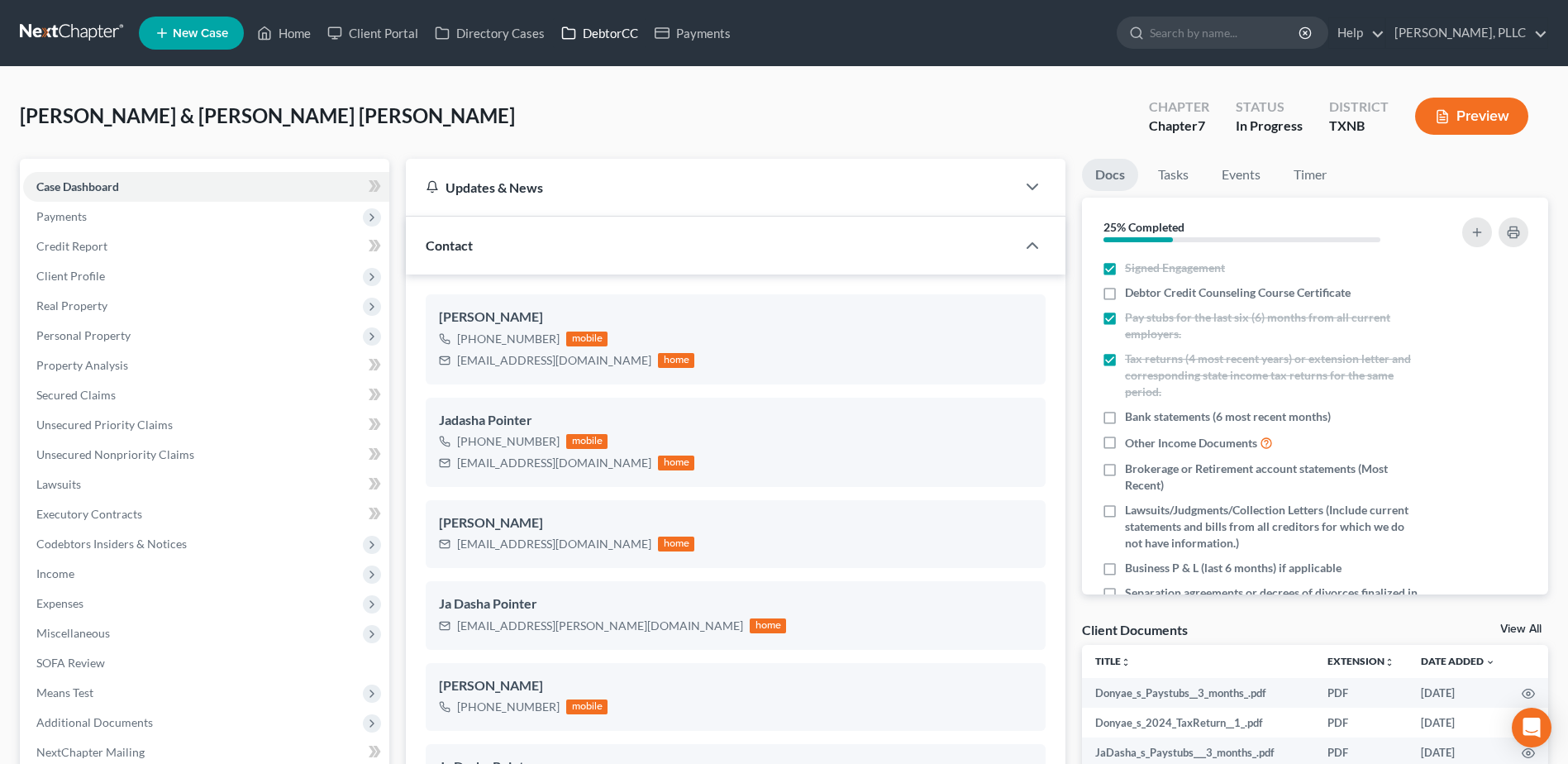
drag, startPoint x: 596, startPoint y: 25, endPoint x: 1043, endPoint y: 206, distance: 482.3
click at [596, 25] on link "DebtorCC" at bounding box center [600, 33] width 94 height 30
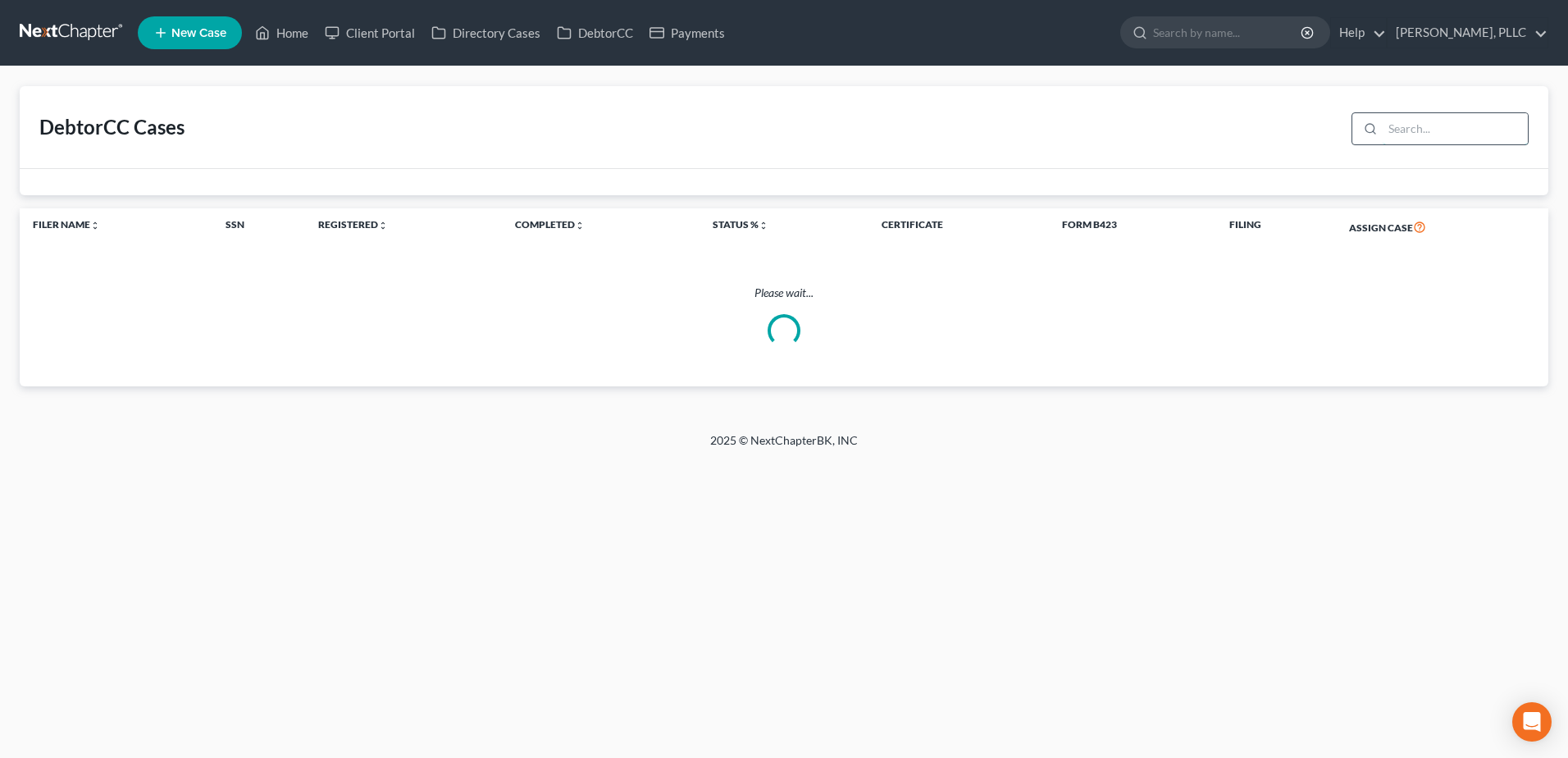
click at [1430, 125] on input "search" at bounding box center [1455, 129] width 145 height 31
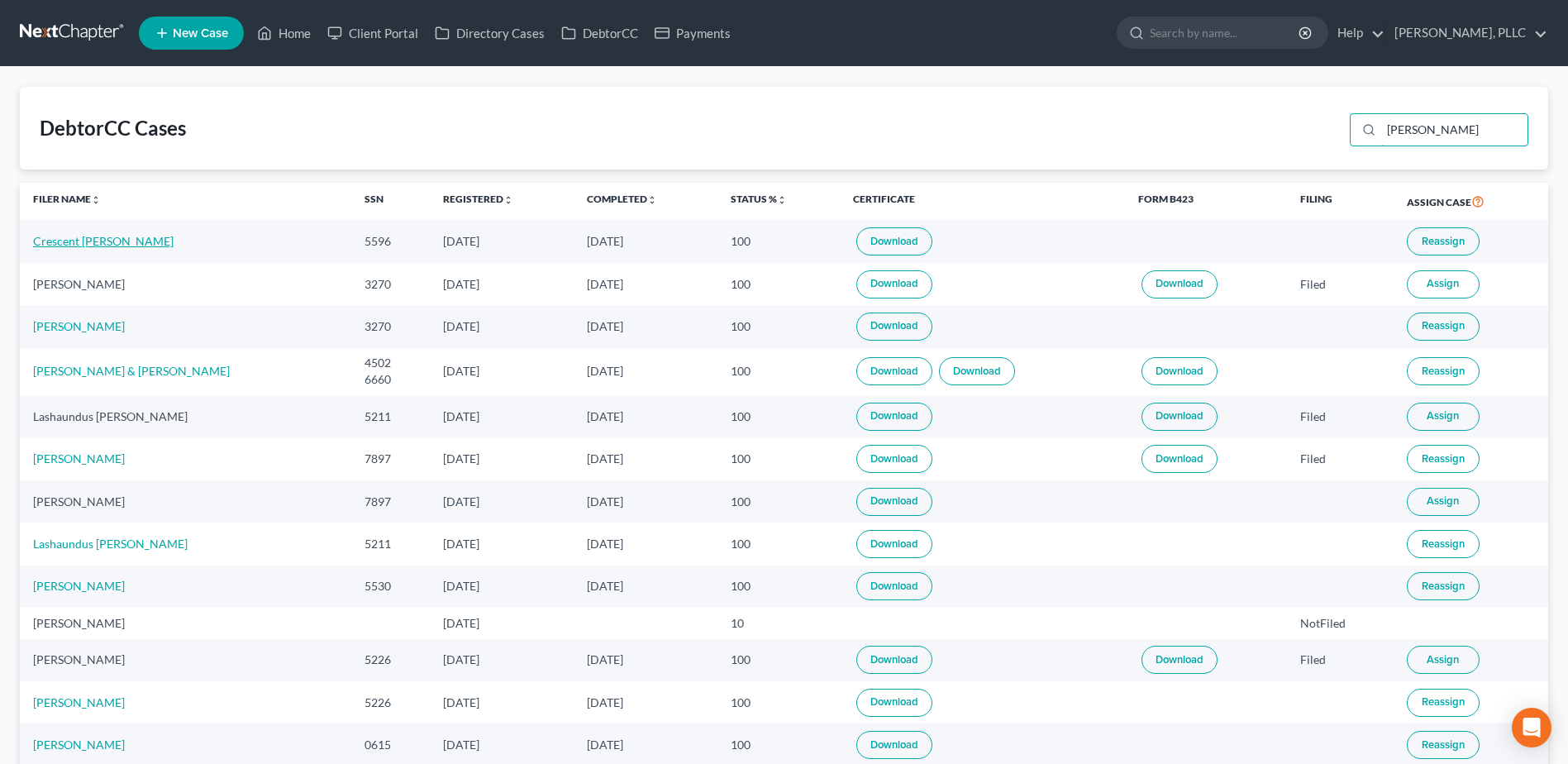
type input "davis"
click at [81, 243] on link "Crescent Davis" at bounding box center [103, 240] width 141 height 14
select select "1"
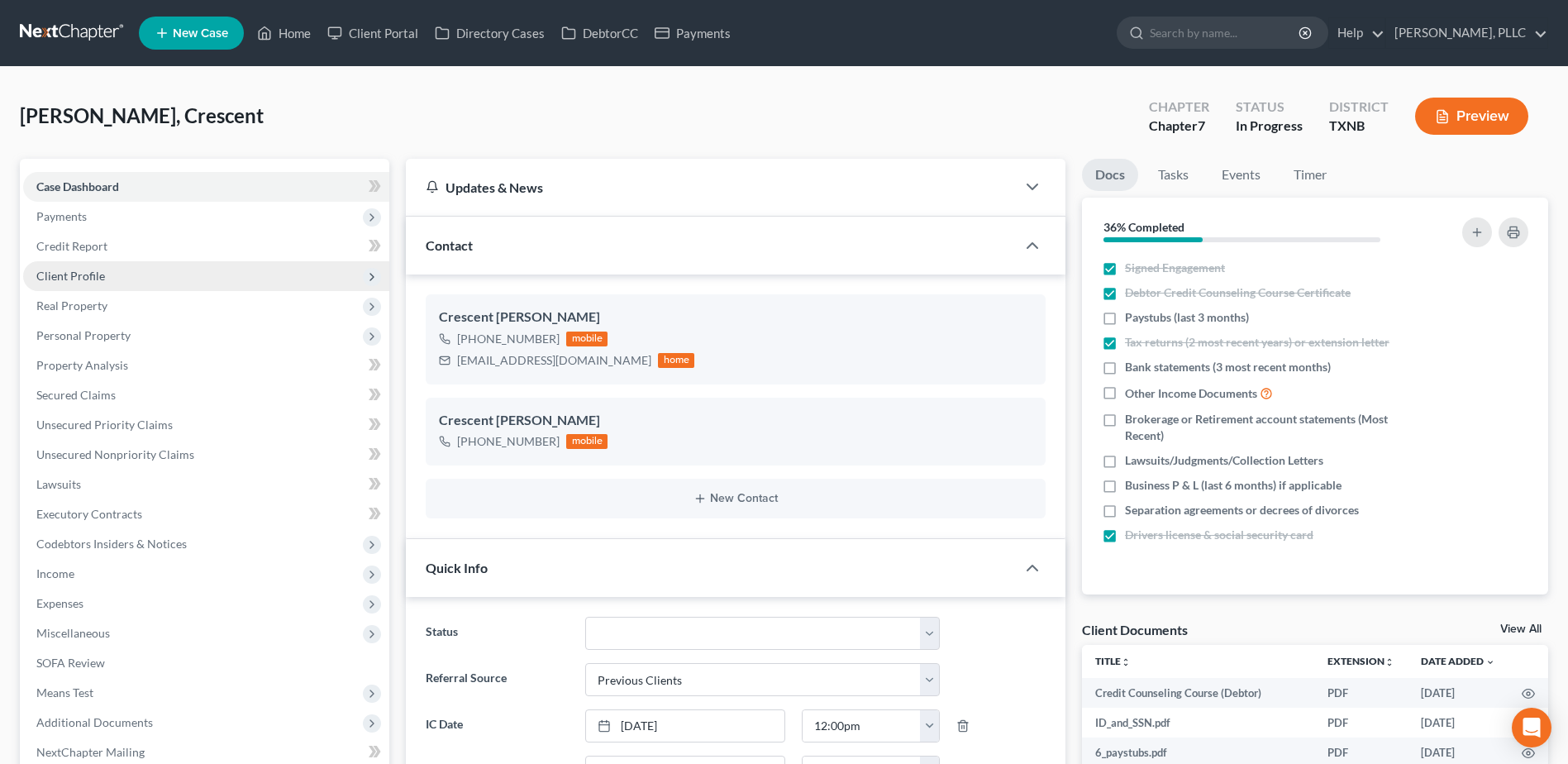
scroll to position [676, 0]
click at [88, 390] on span "Secured Claims" at bounding box center [76, 394] width 80 height 14
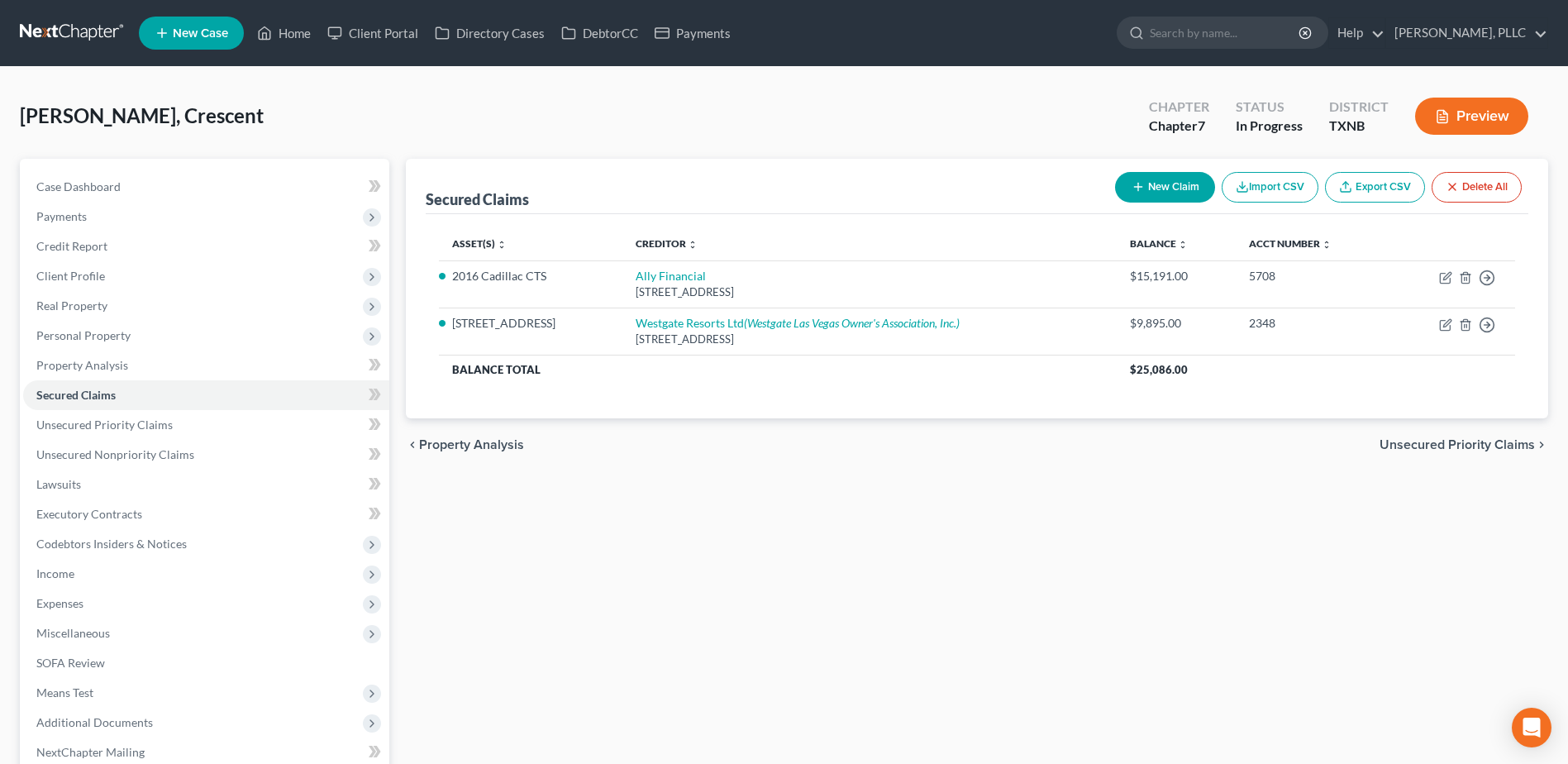
click at [1491, 441] on span "Unsecured Priority Claims" at bounding box center [1457, 445] width 156 height 13
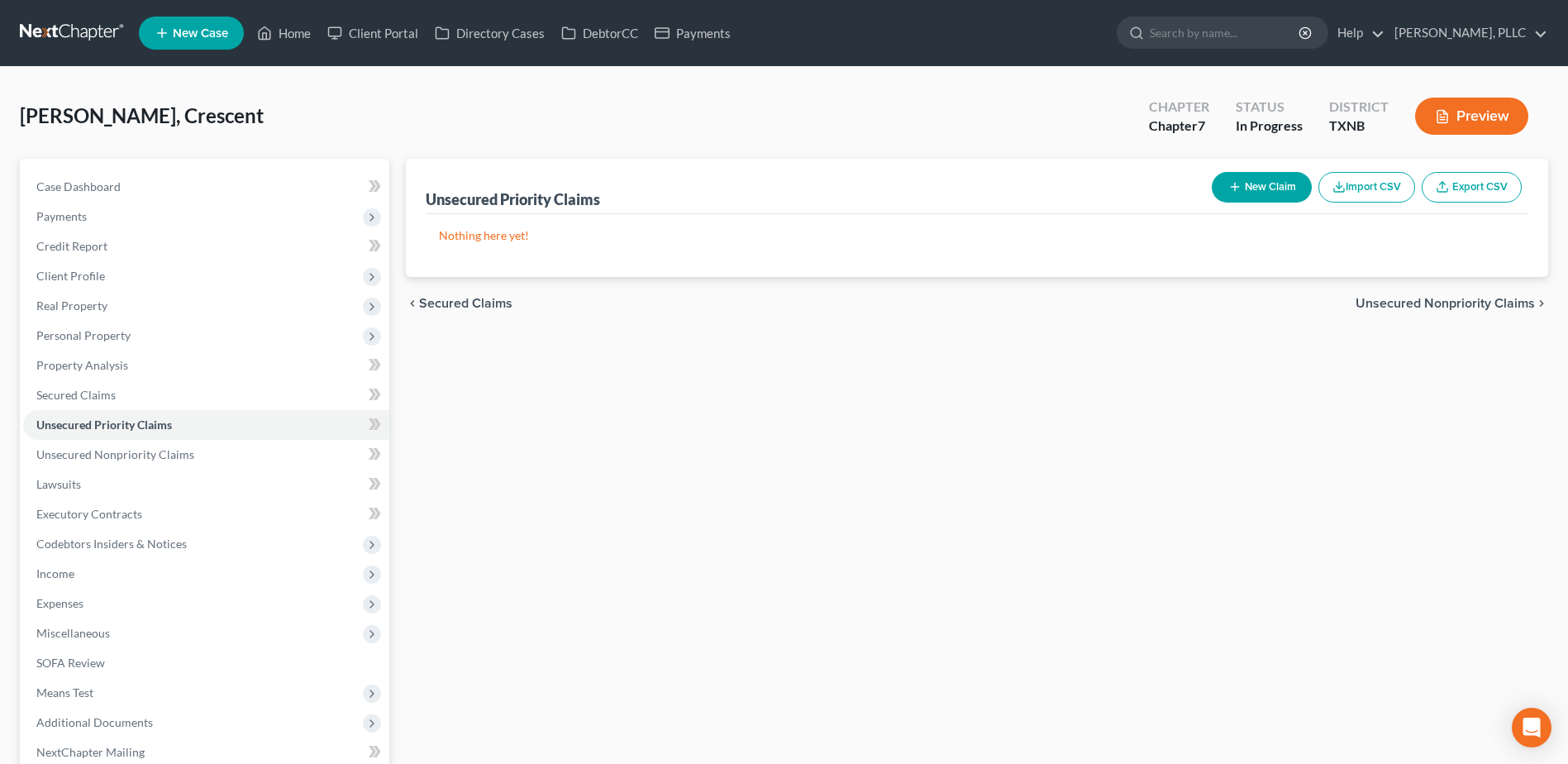
click at [1474, 297] on span "Unsecured Nonpriority Claims" at bounding box center [1445, 303] width 179 height 13
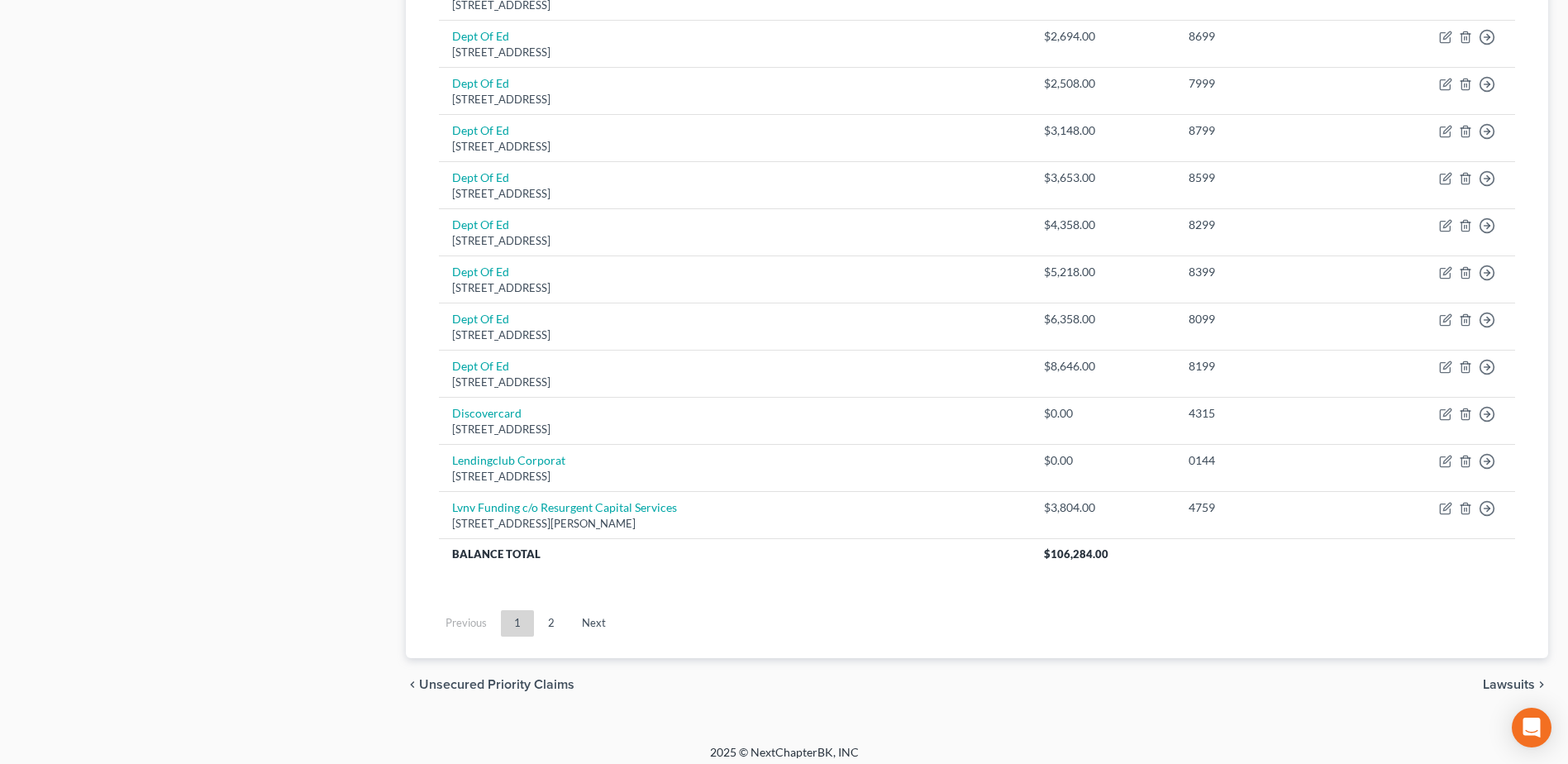
scroll to position [1145, 0]
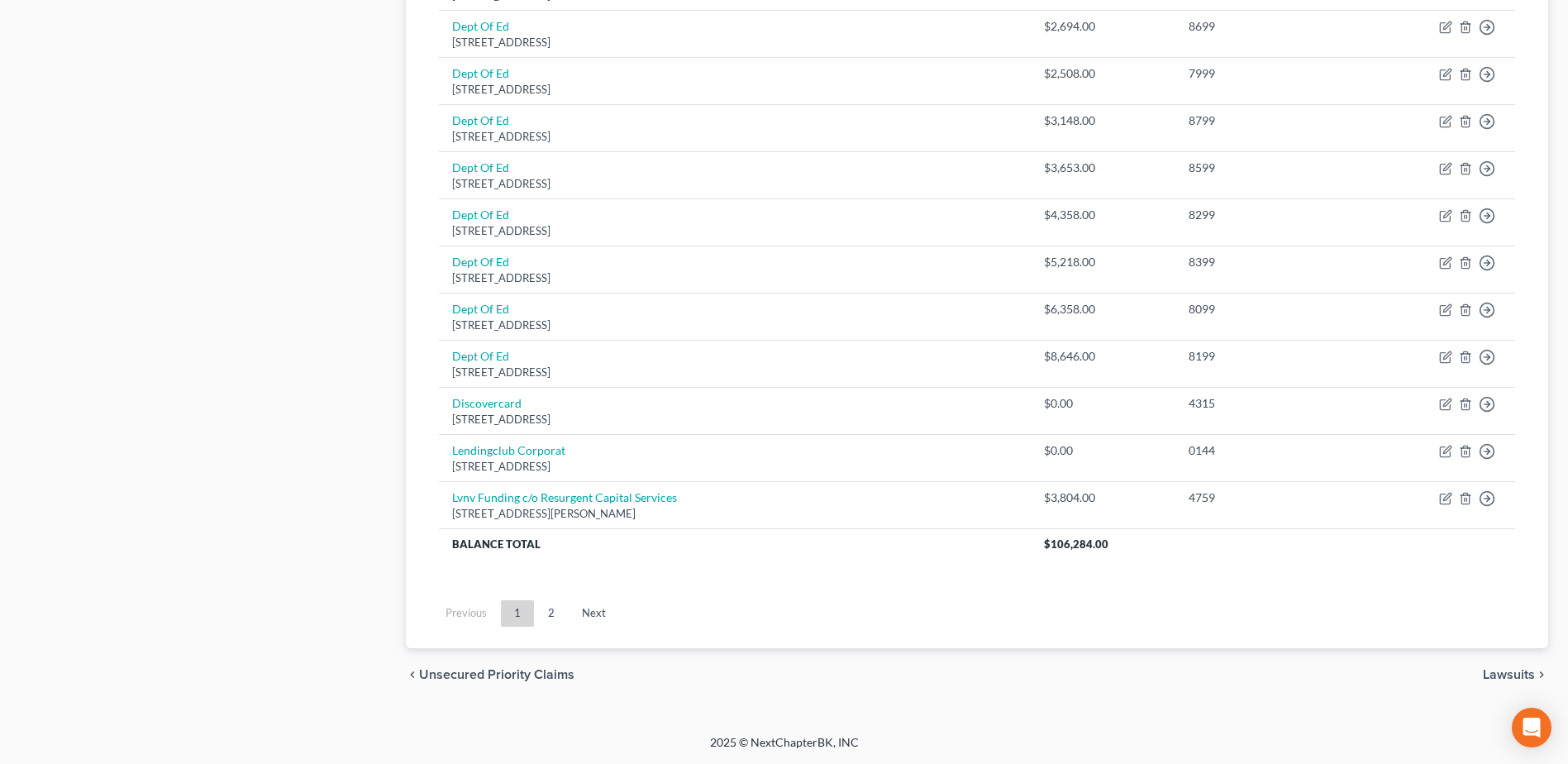
click at [1525, 669] on span "Lawsuits" at bounding box center [1508, 675] width 52 height 13
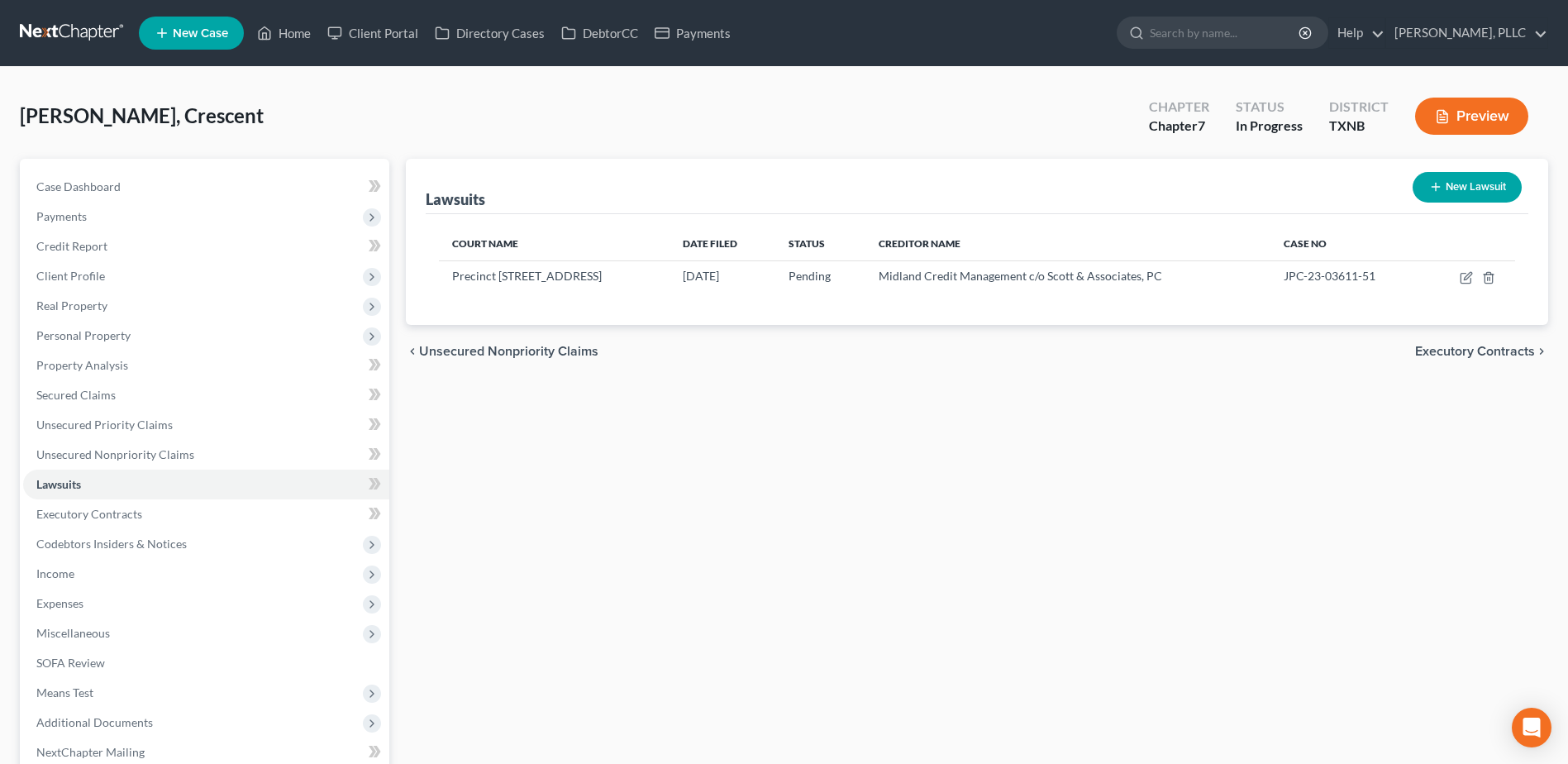
click at [1480, 351] on span "Executory Contracts" at bounding box center [1475, 351] width 120 height 13
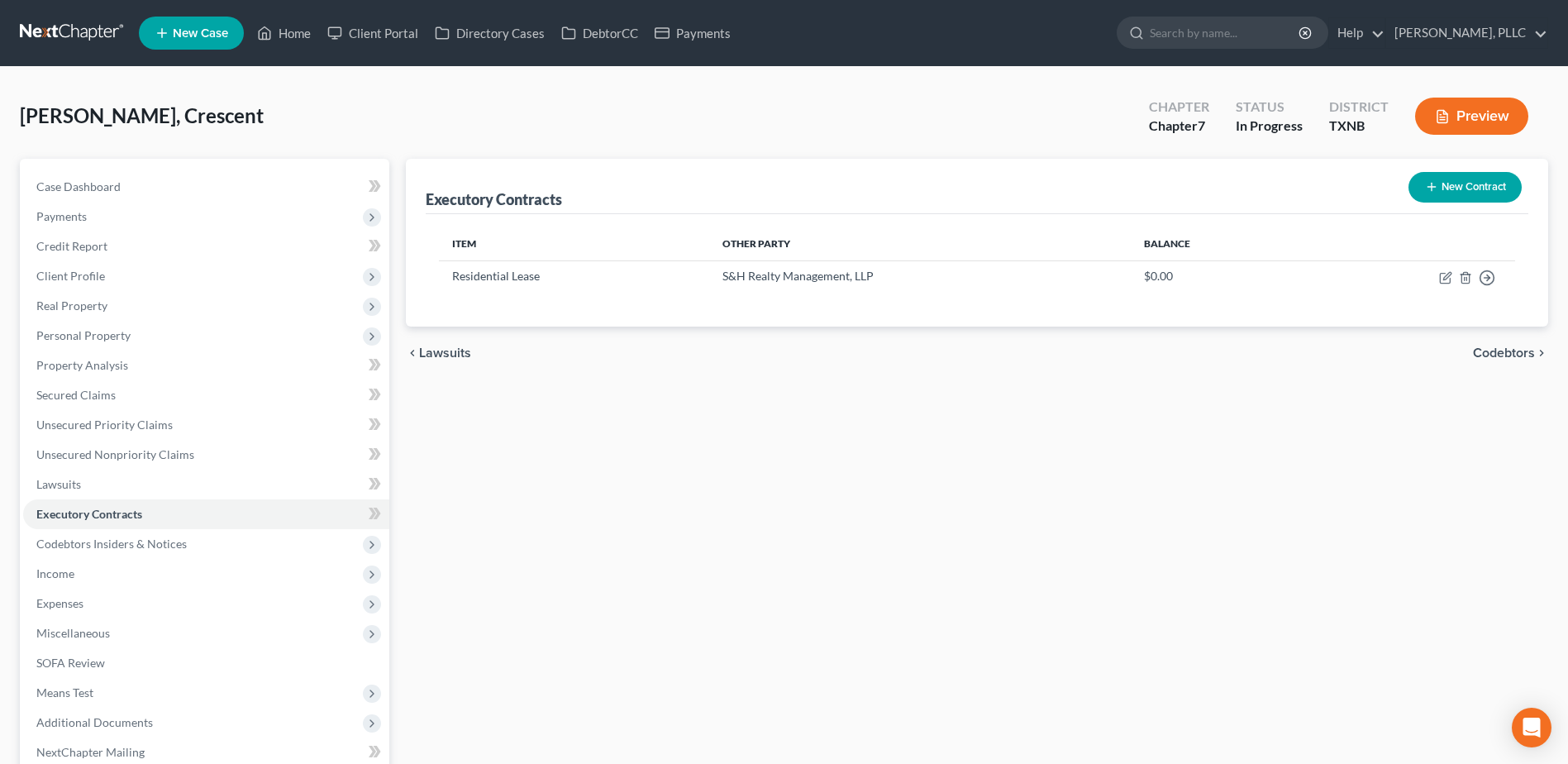
click at [1503, 353] on span "Codebtors" at bounding box center [1504, 353] width 62 height 13
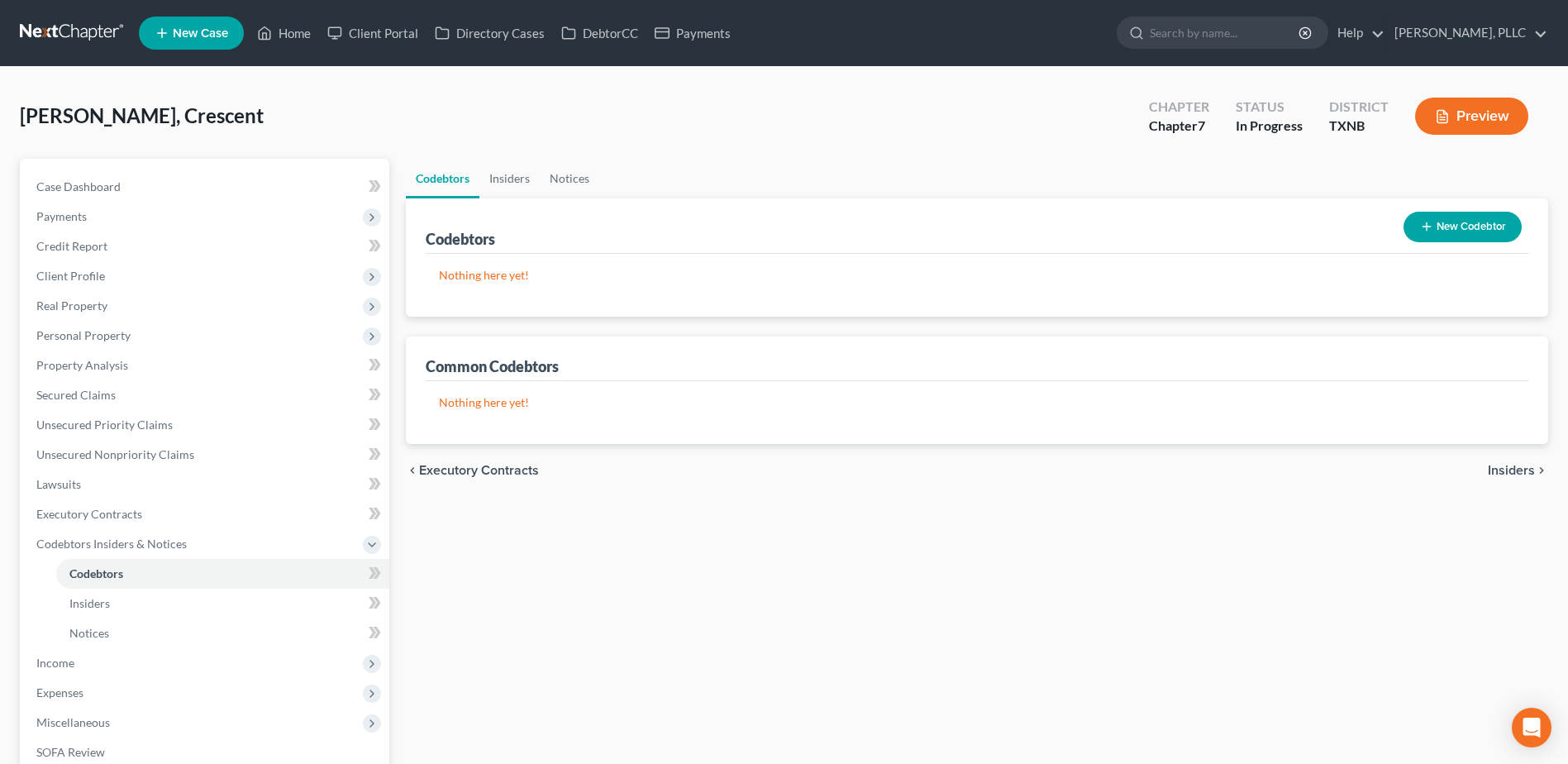
click at [1511, 467] on span "Insiders" at bounding box center [1511, 470] width 47 height 13
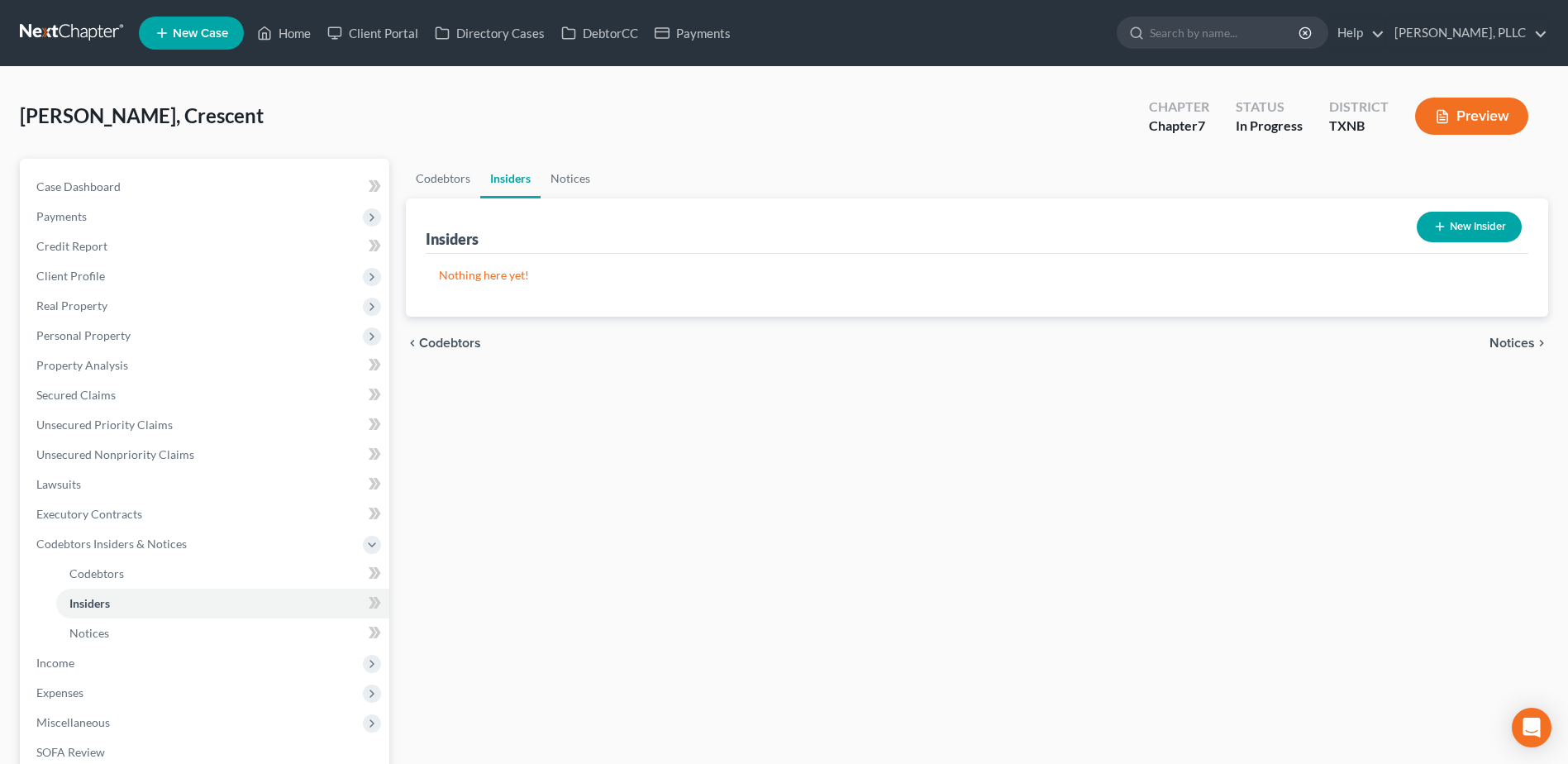
click at [1501, 339] on span "Notices" at bounding box center [1512, 343] width 45 height 13
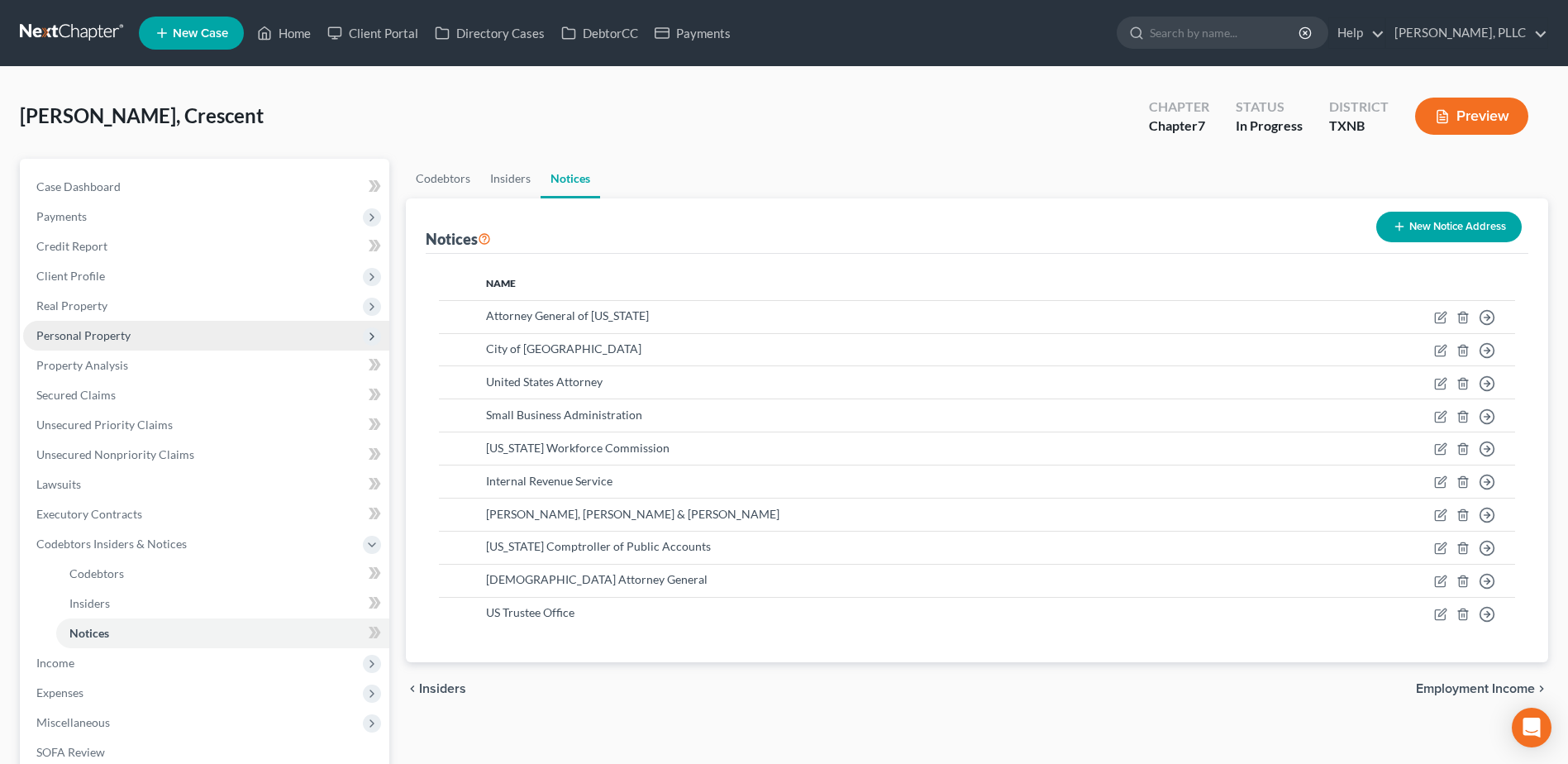
click at [114, 330] on span "Personal Property" at bounding box center [84, 335] width 94 height 14
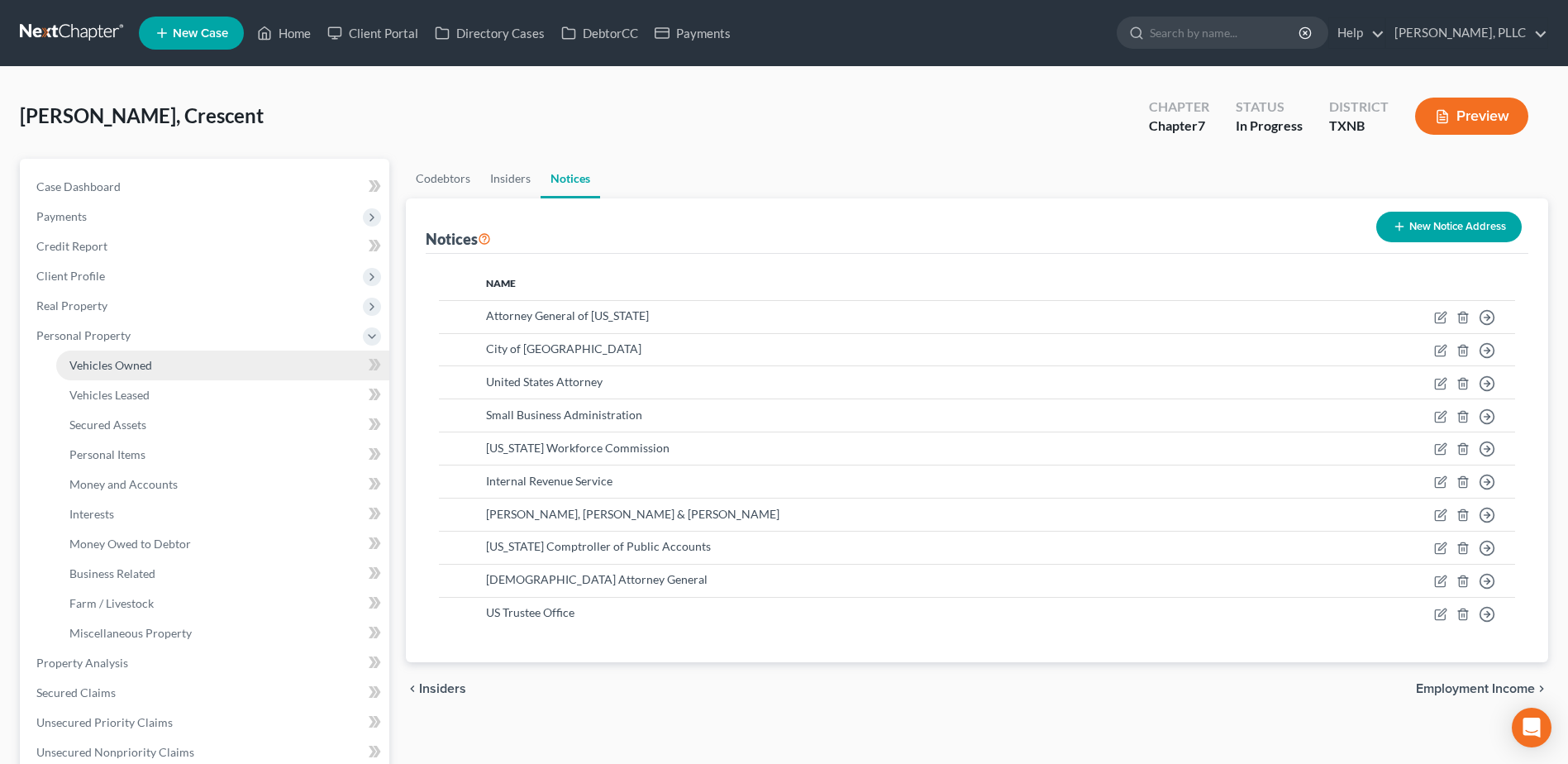
click at [125, 358] on span "Vehicles Owned" at bounding box center [111, 364] width 83 height 14
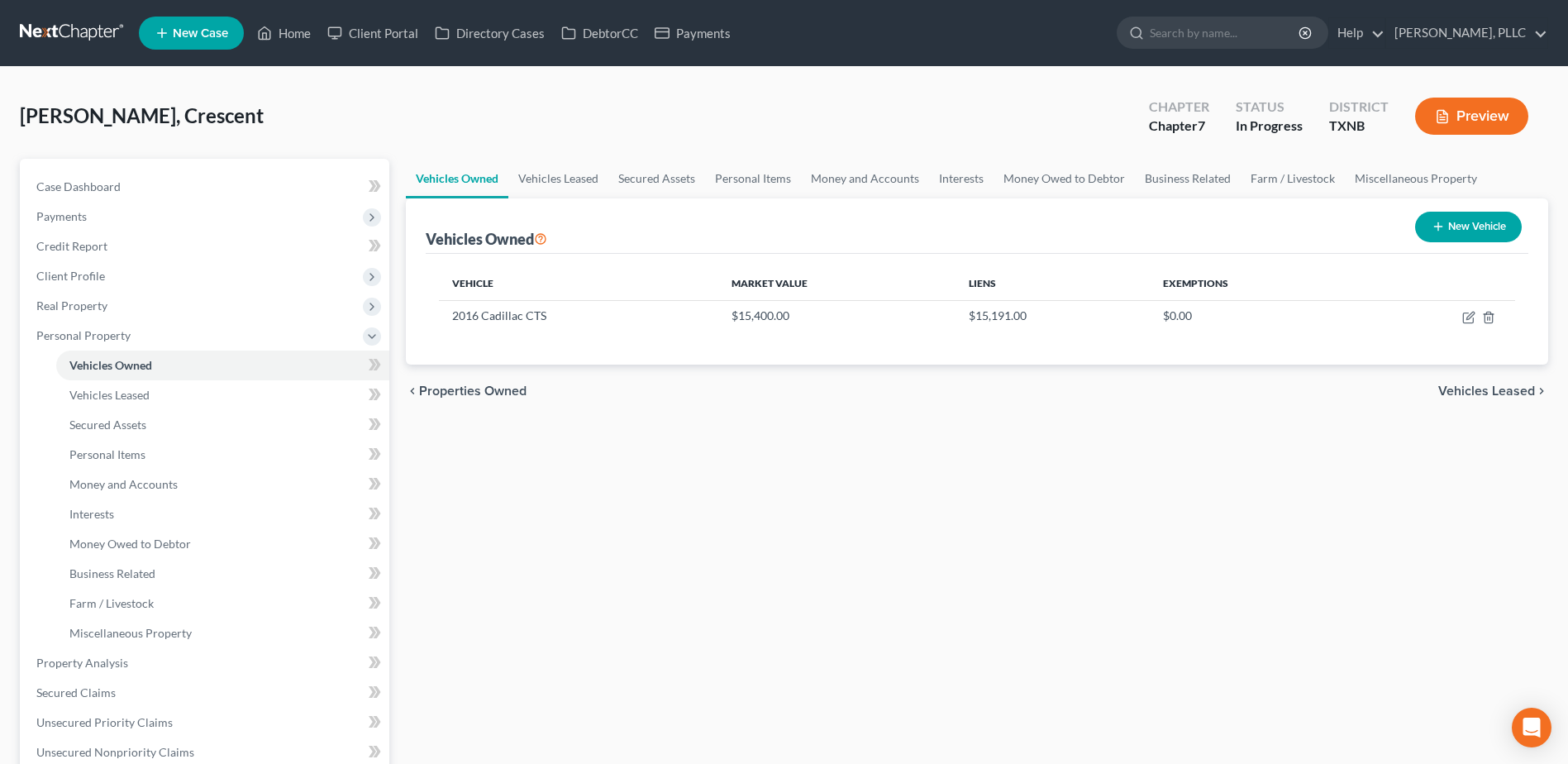
click at [1496, 395] on span "Vehicles Leased" at bounding box center [1486, 391] width 97 height 13
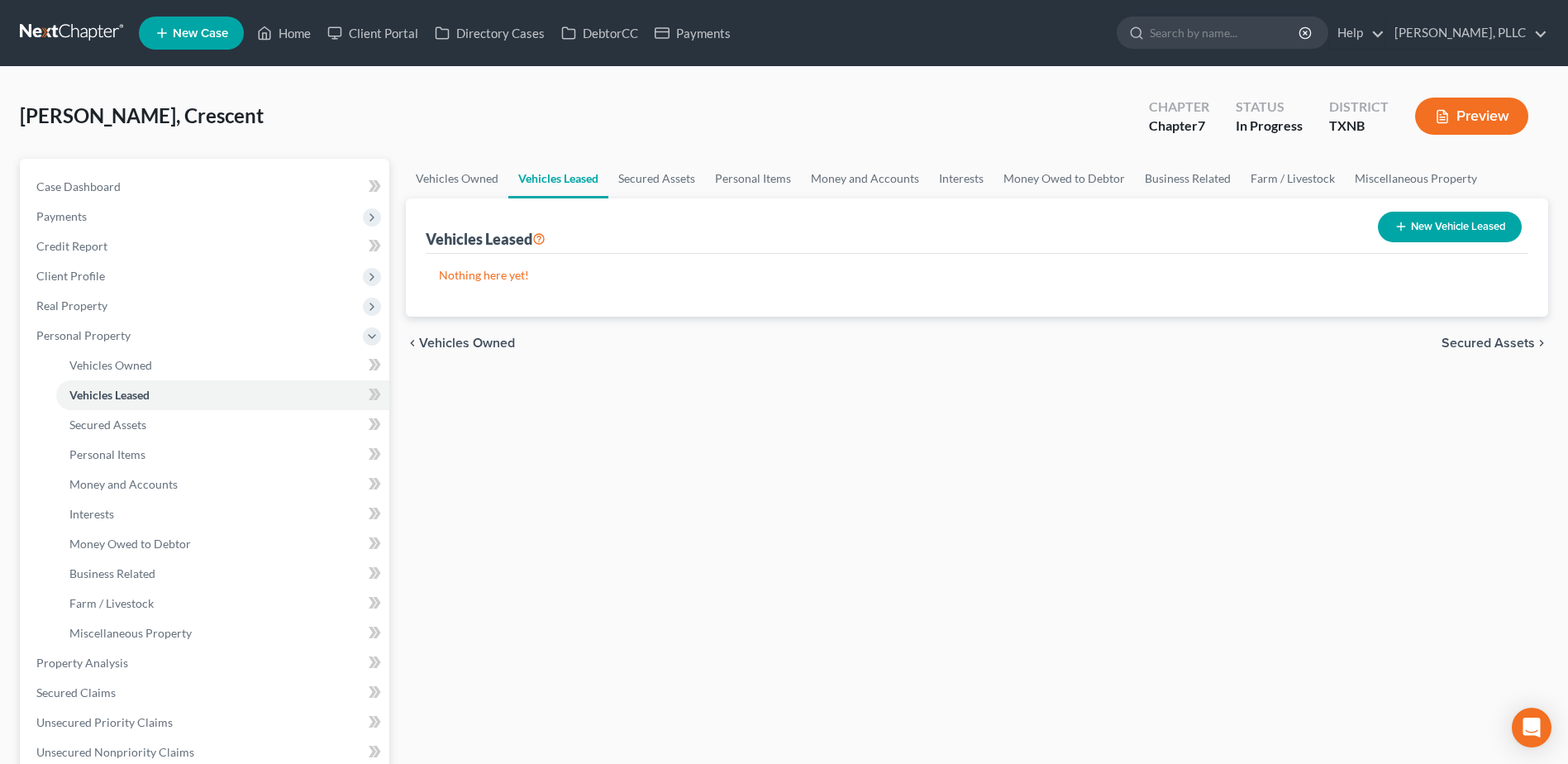
click at [1488, 341] on span "Secured Assets" at bounding box center [1488, 343] width 94 height 13
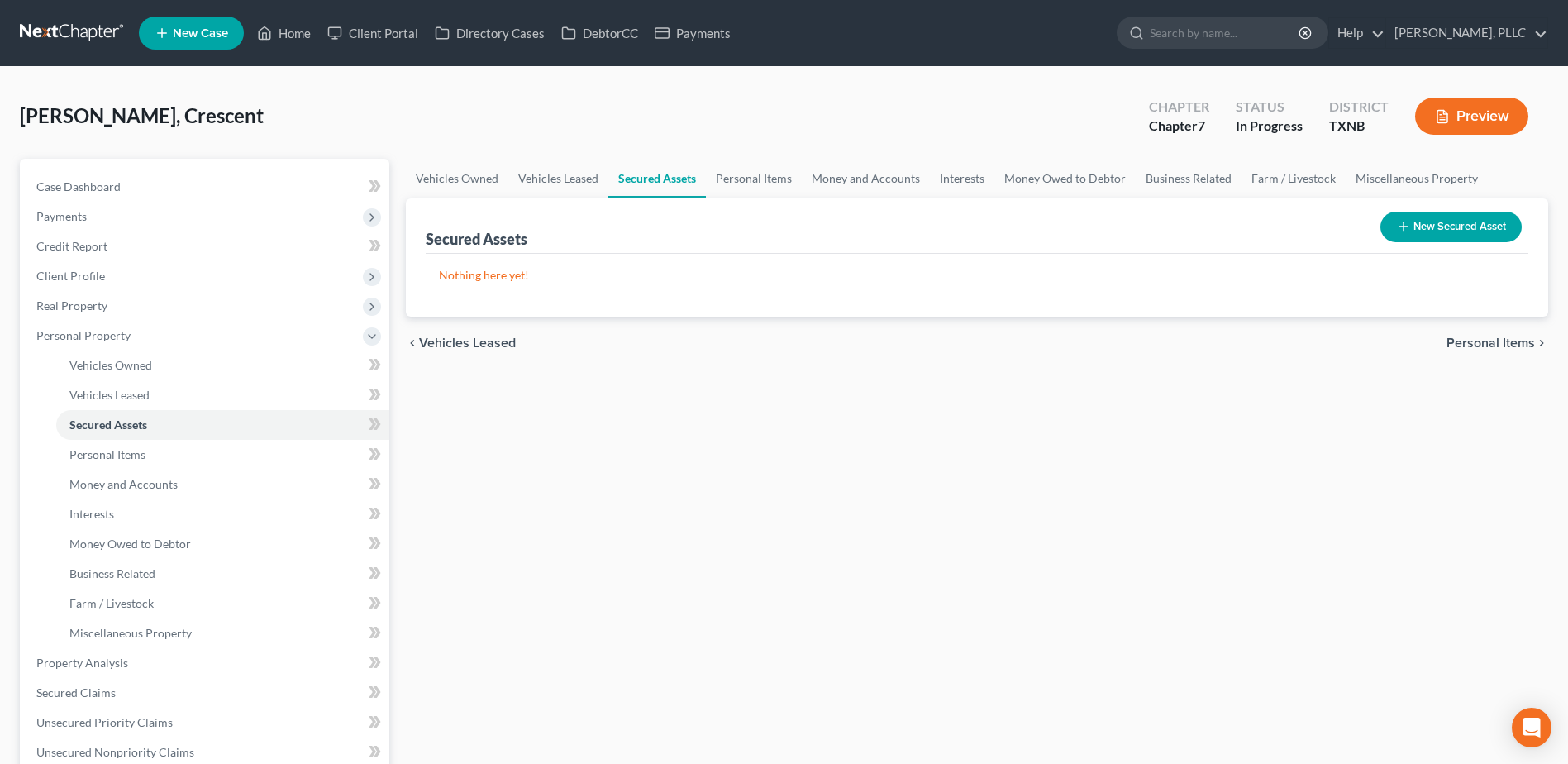
click at [1488, 342] on span "Personal Items" at bounding box center [1490, 343] width 88 height 13
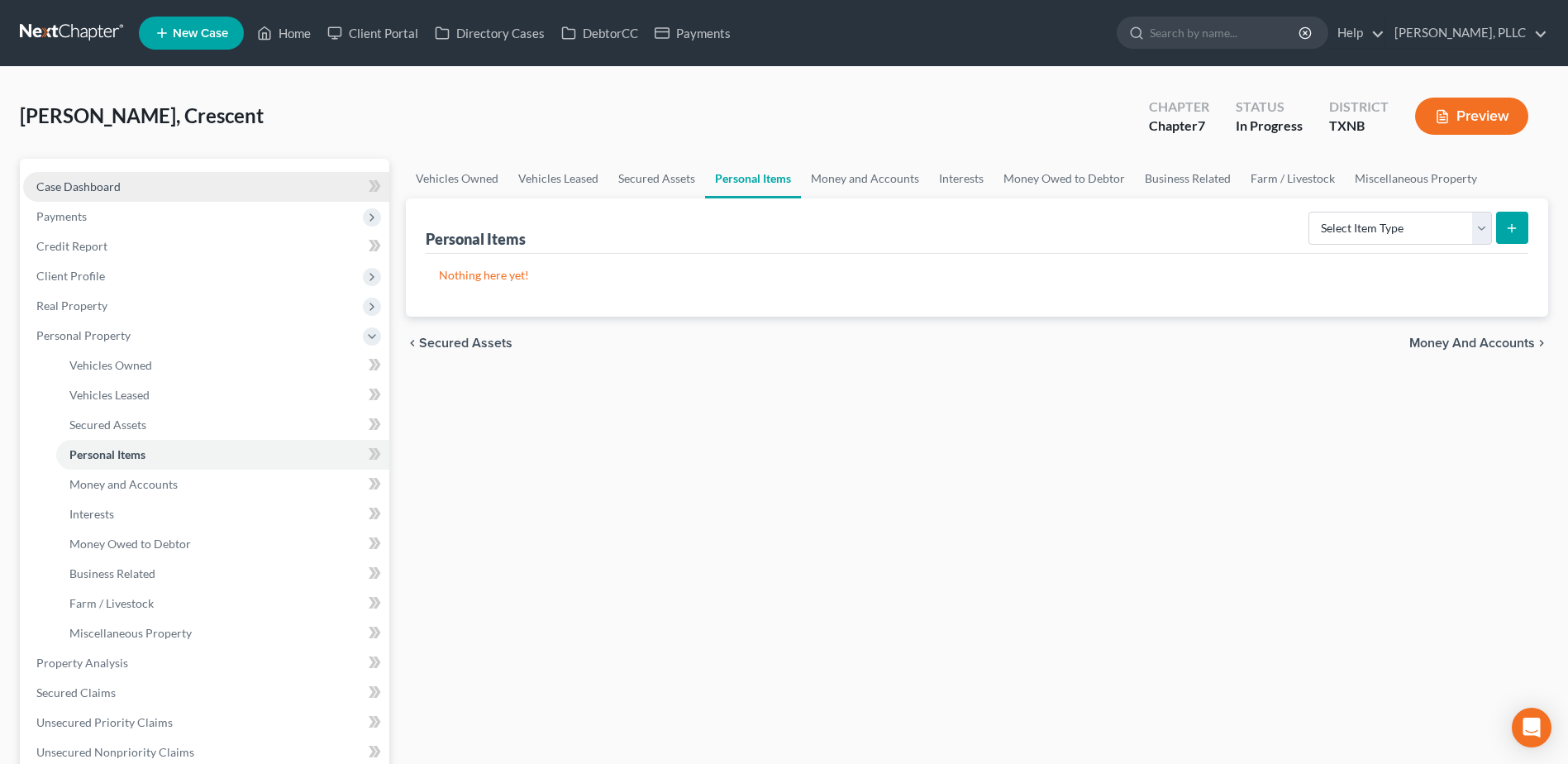
click at [84, 191] on span "Case Dashboard" at bounding box center [79, 186] width 84 height 14
select select "1"
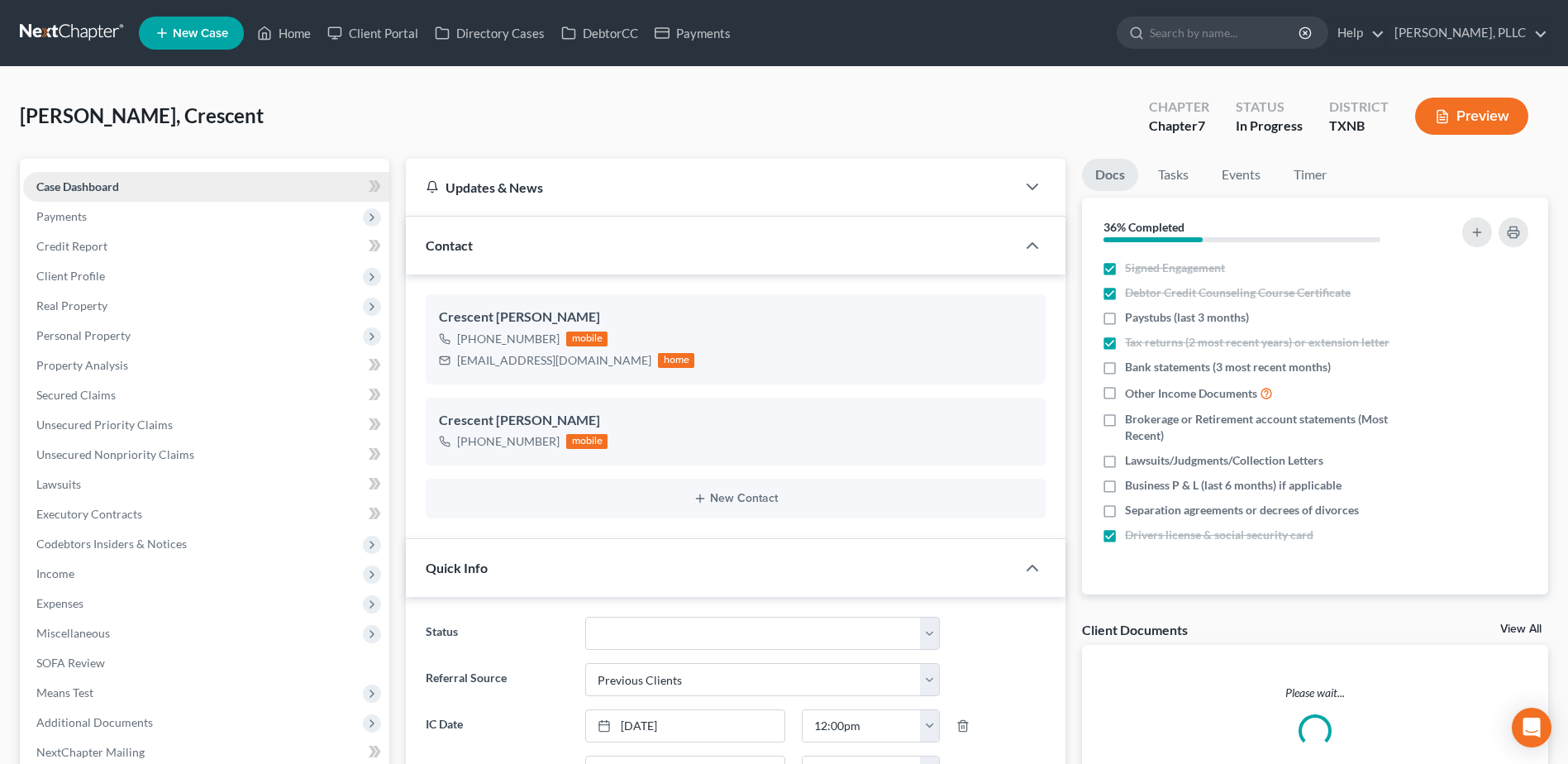
scroll to position [676, 0]
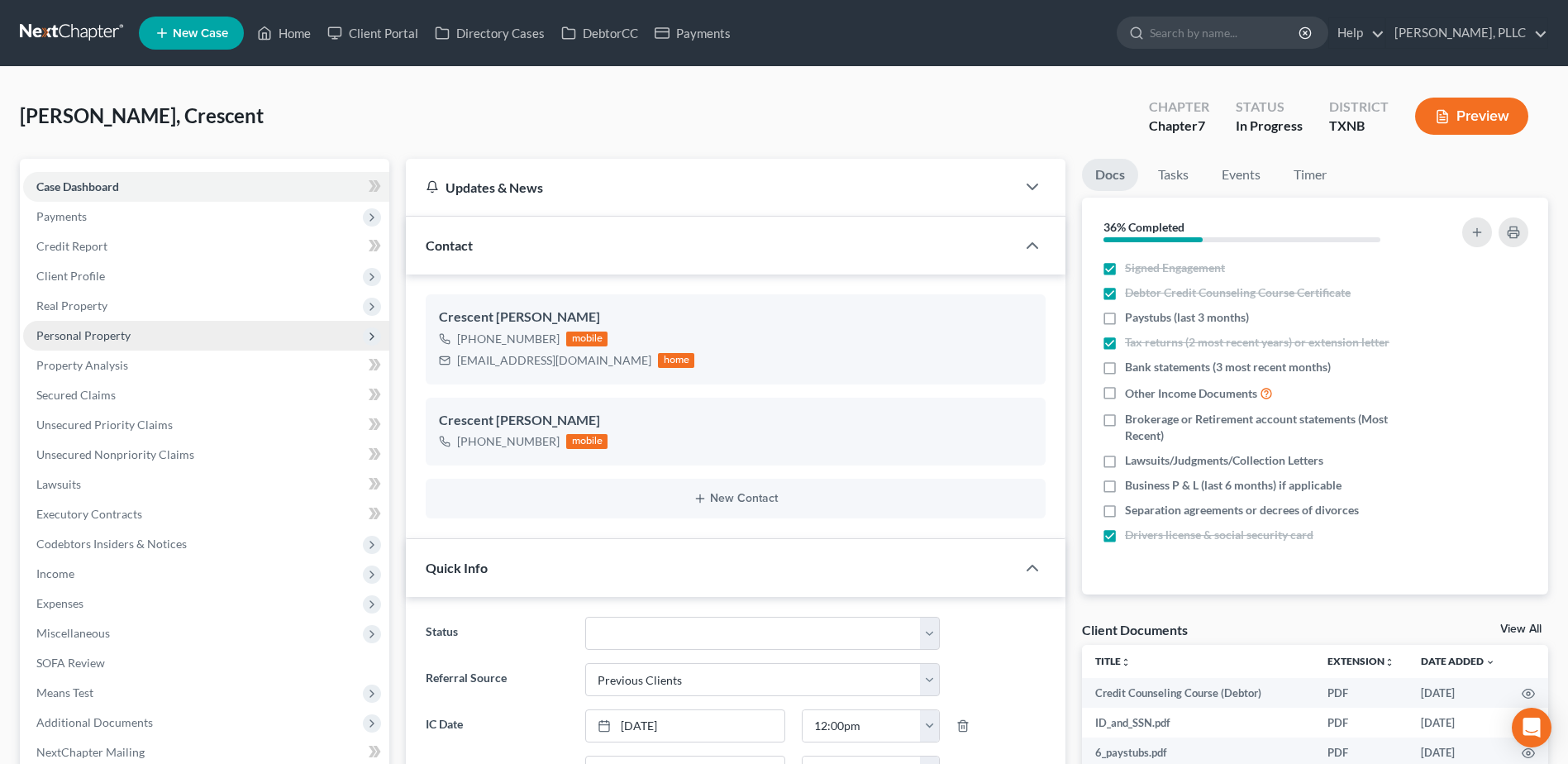
drag, startPoint x: 108, startPoint y: 335, endPoint x: 114, endPoint y: 346, distance: 12.5
click at [108, 335] on span "Personal Property" at bounding box center [84, 335] width 94 height 14
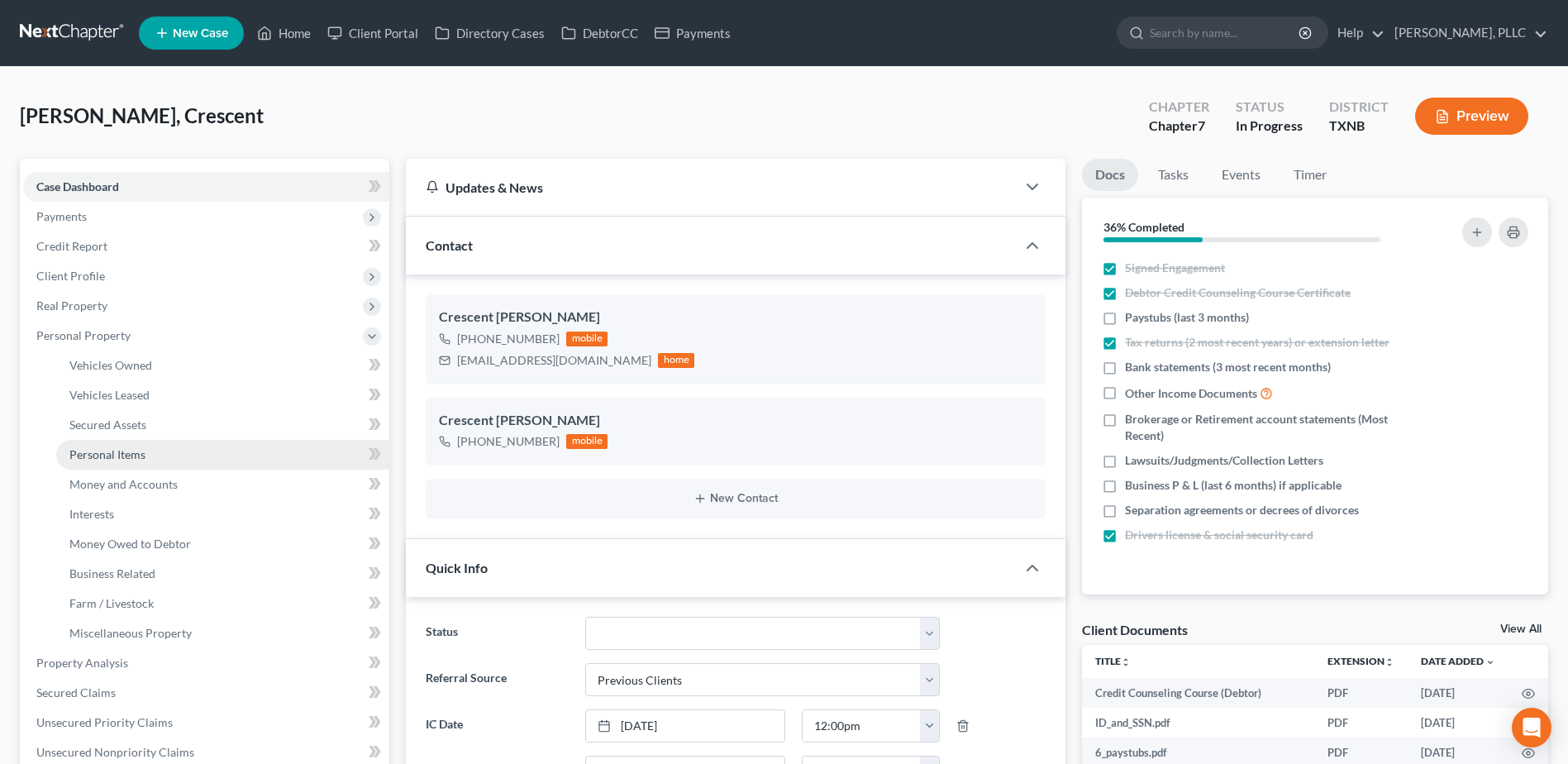
click at [125, 456] on span "Personal Items" at bounding box center [107, 454] width 76 height 14
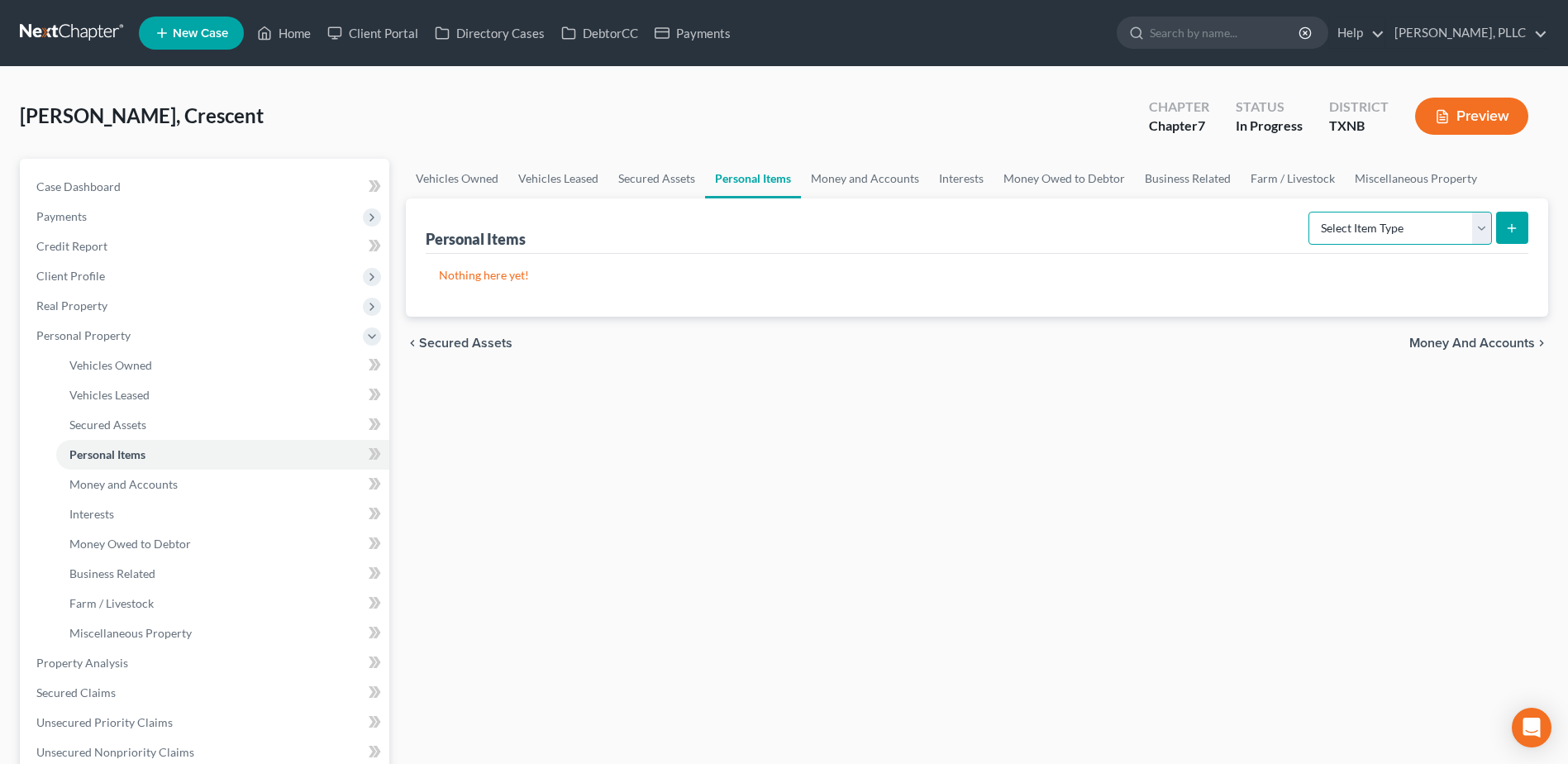
click at [1488, 228] on select "Select Item Type Clothing Collectibles Of Value Electronics Firearms Household …" at bounding box center [1400, 227] width 184 height 33
click at [1478, 229] on select "Select Item Type Clothing Collectibles Of Value Electronics Firearms Household …" at bounding box center [1400, 227] width 184 height 33
click at [1487, 230] on select "Select Item Type Clothing Collectibles Of Value Electronics Firearms Household …" at bounding box center [1400, 227] width 184 height 33
click at [1481, 344] on span "Money and Accounts" at bounding box center [1472, 343] width 126 height 13
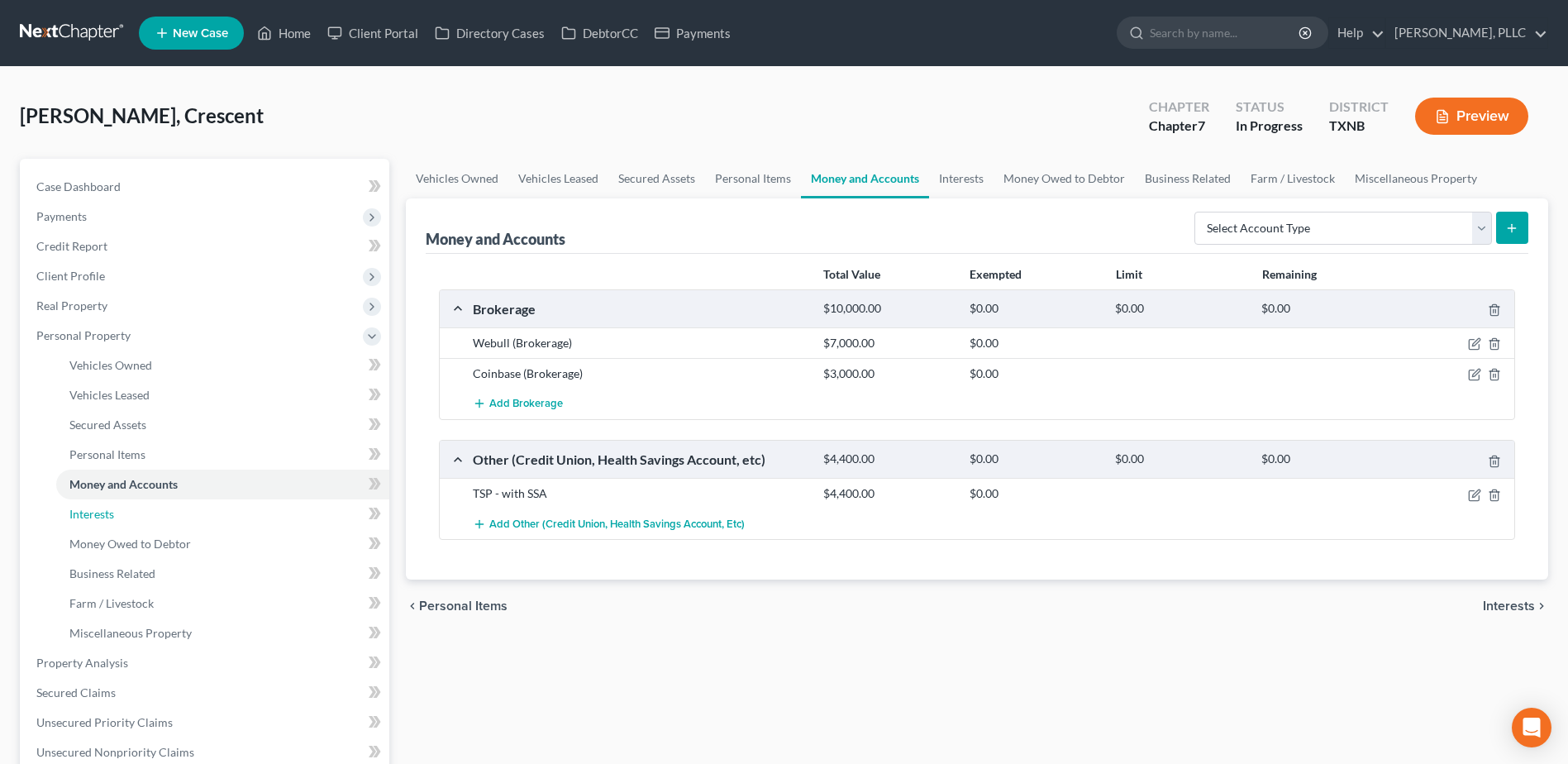
click at [98, 516] on span "Interests" at bounding box center [92, 513] width 45 height 14
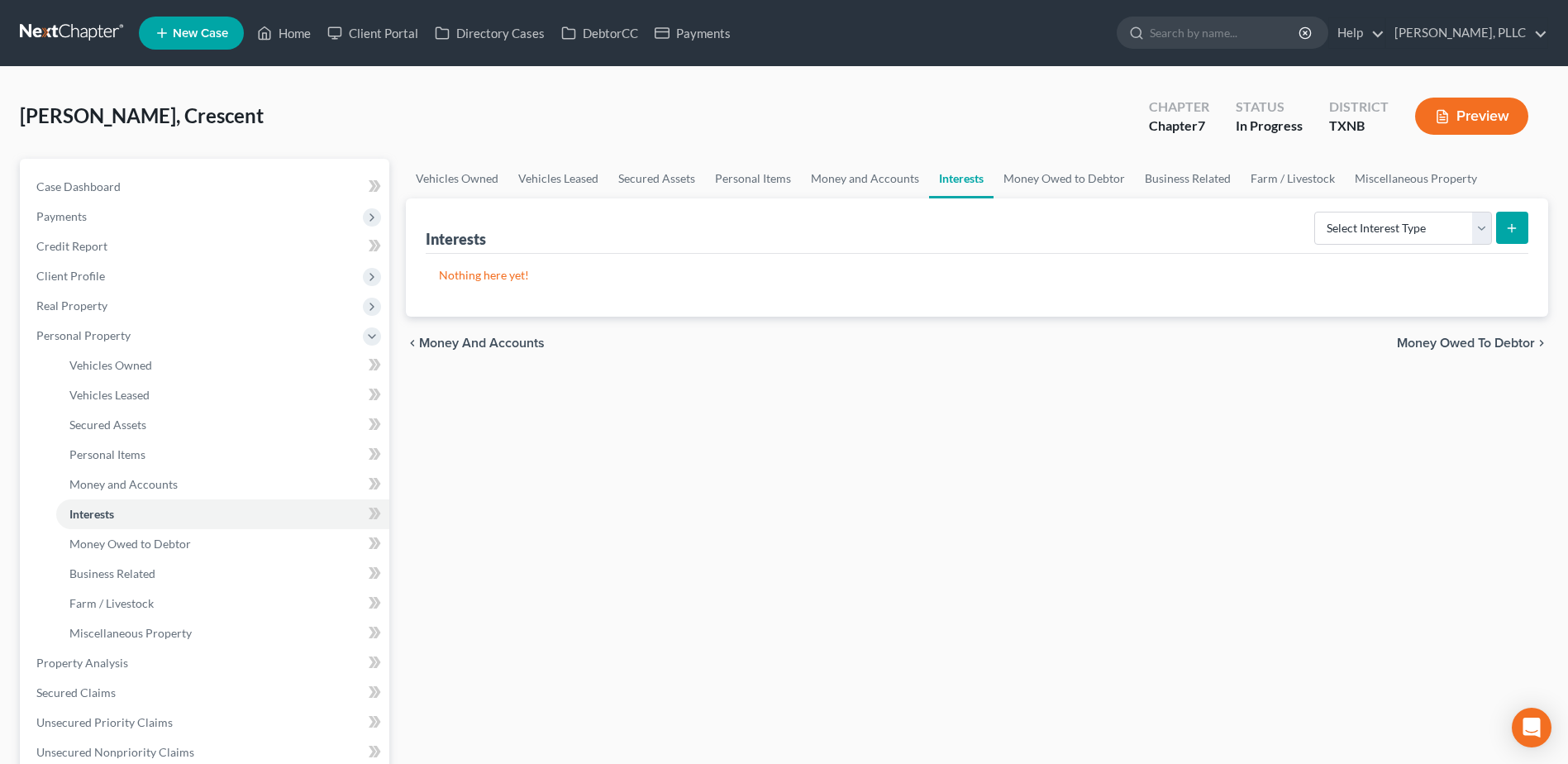
click at [1442, 341] on span "Money Owed to Debtor" at bounding box center [1466, 343] width 138 height 13
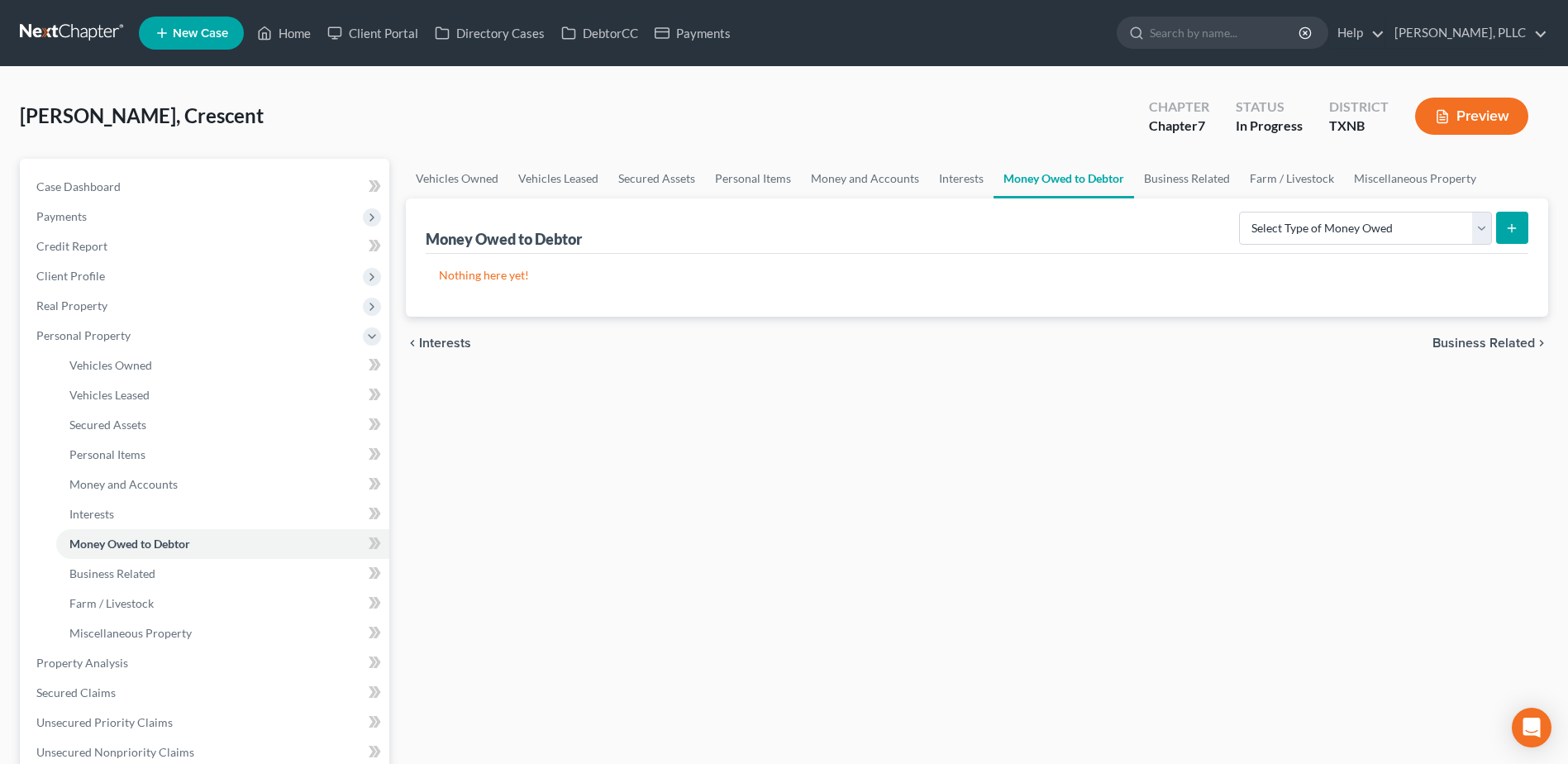
click at [1475, 341] on span "Business Related" at bounding box center [1483, 343] width 102 height 13
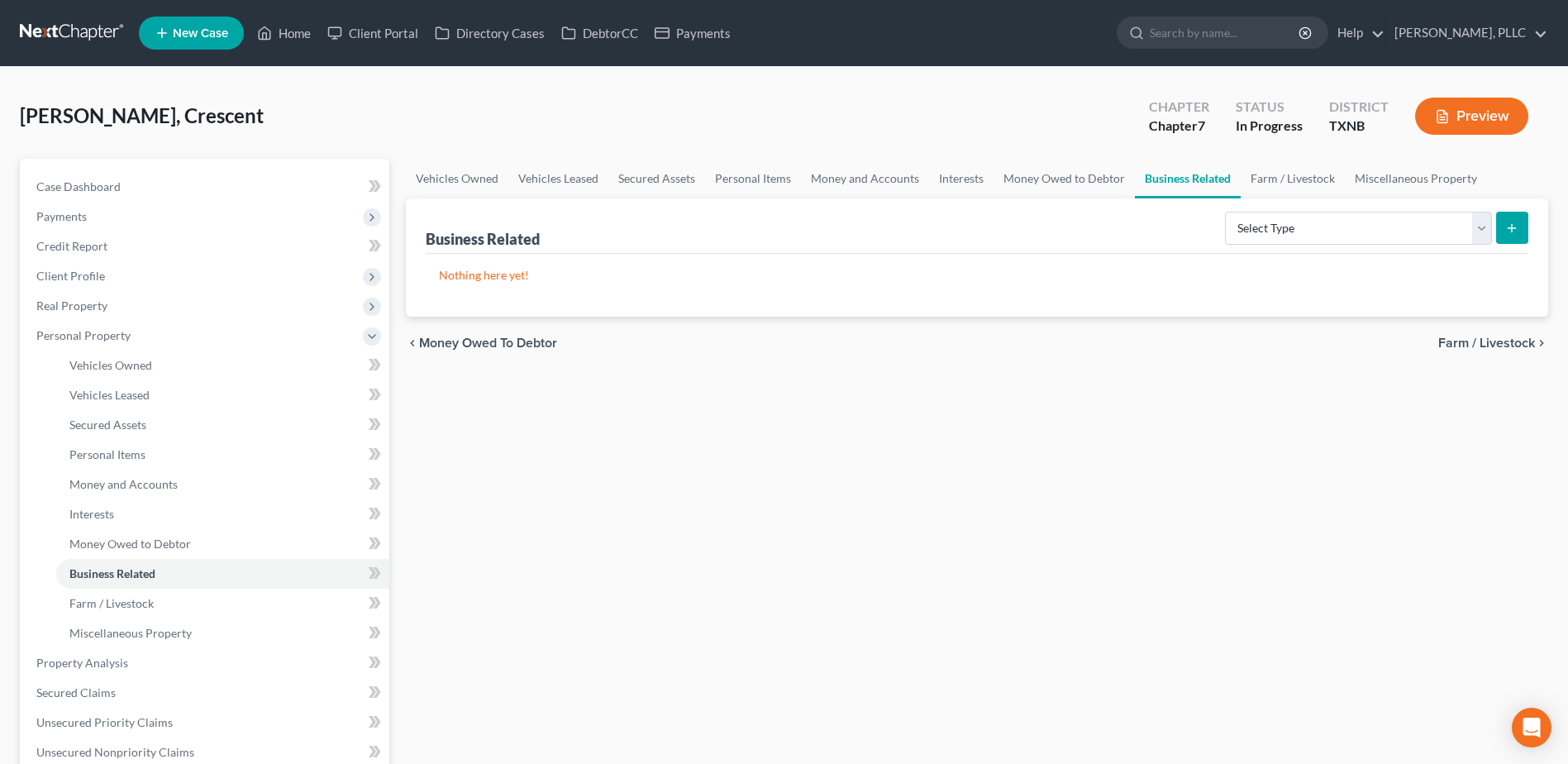
click at [1475, 341] on span "Farm / Livestock" at bounding box center [1486, 343] width 97 height 13
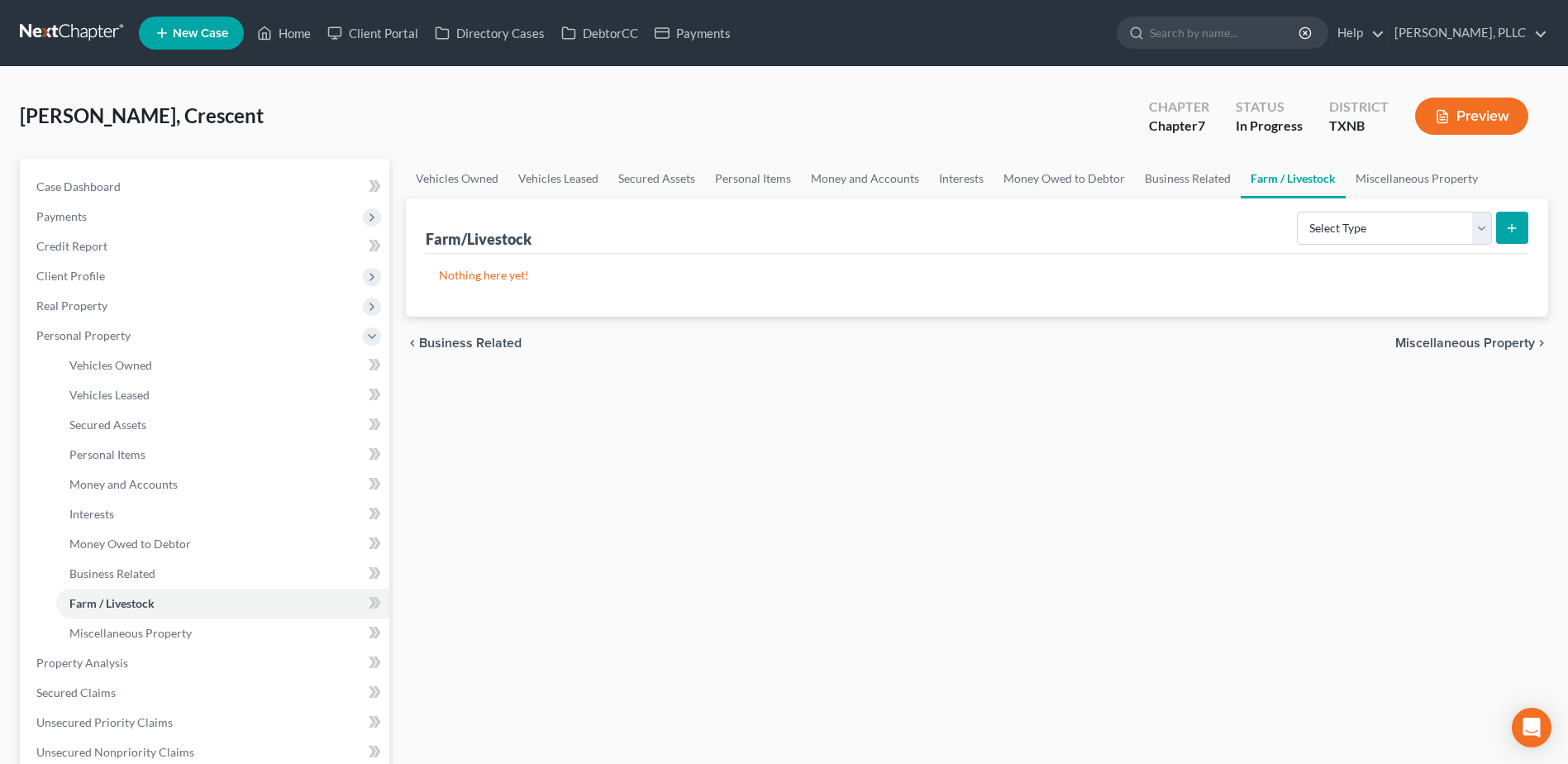
click at [1485, 342] on span "Miscellaneous Property" at bounding box center [1465, 343] width 140 height 13
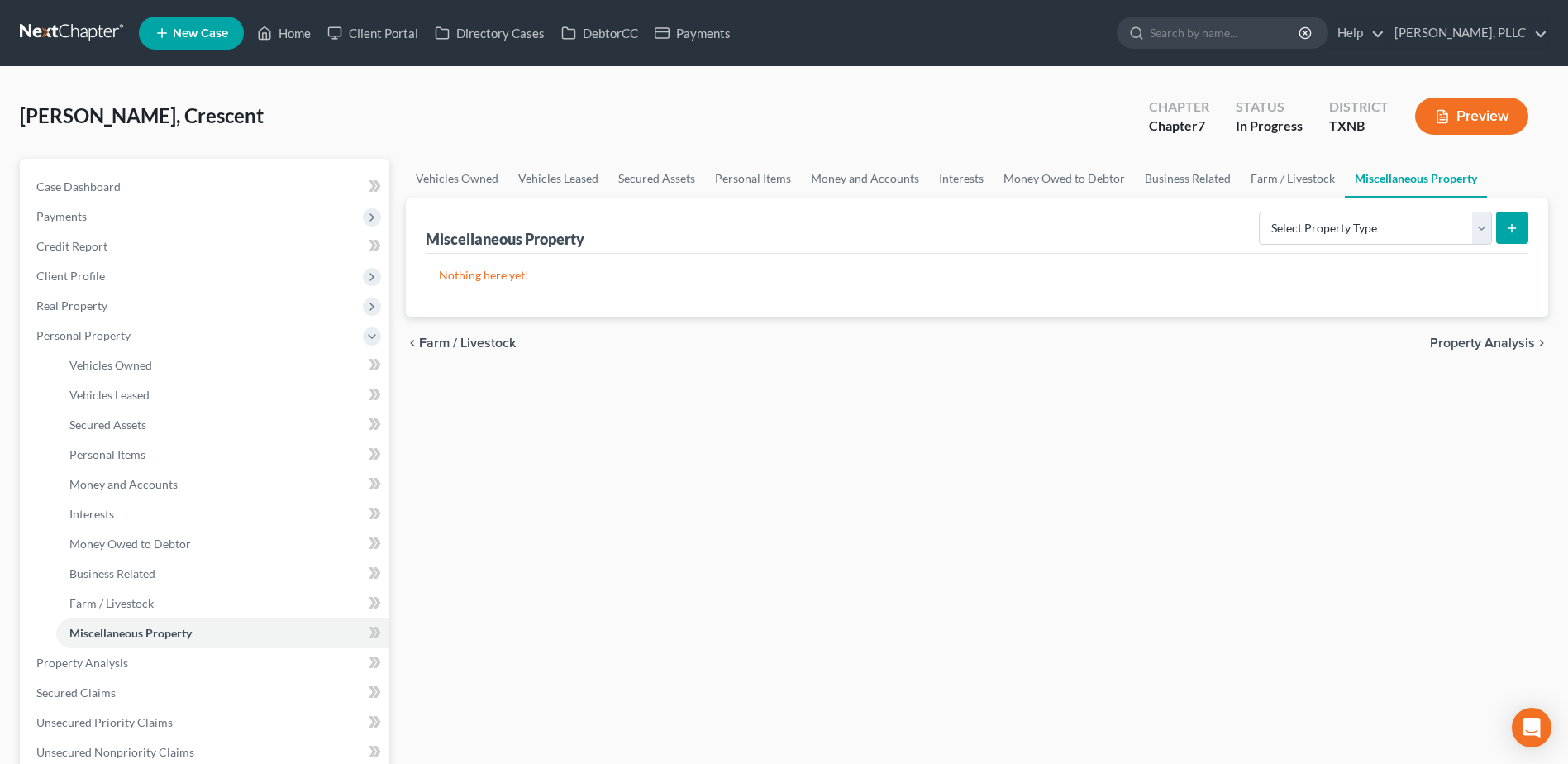
click at [1485, 341] on span "Property Analysis" at bounding box center [1483, 343] width 105 height 13
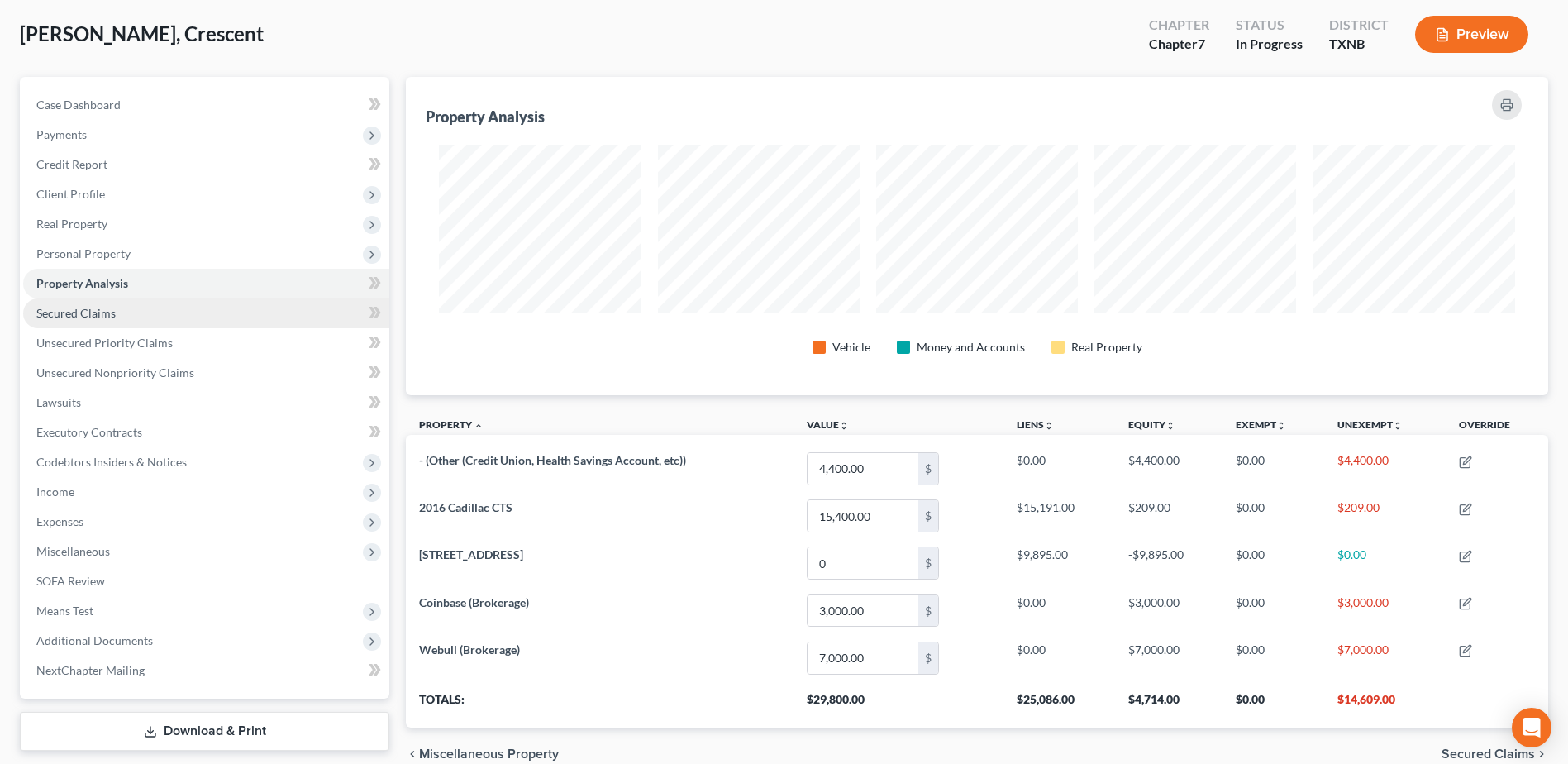
scroll to position [161, 0]
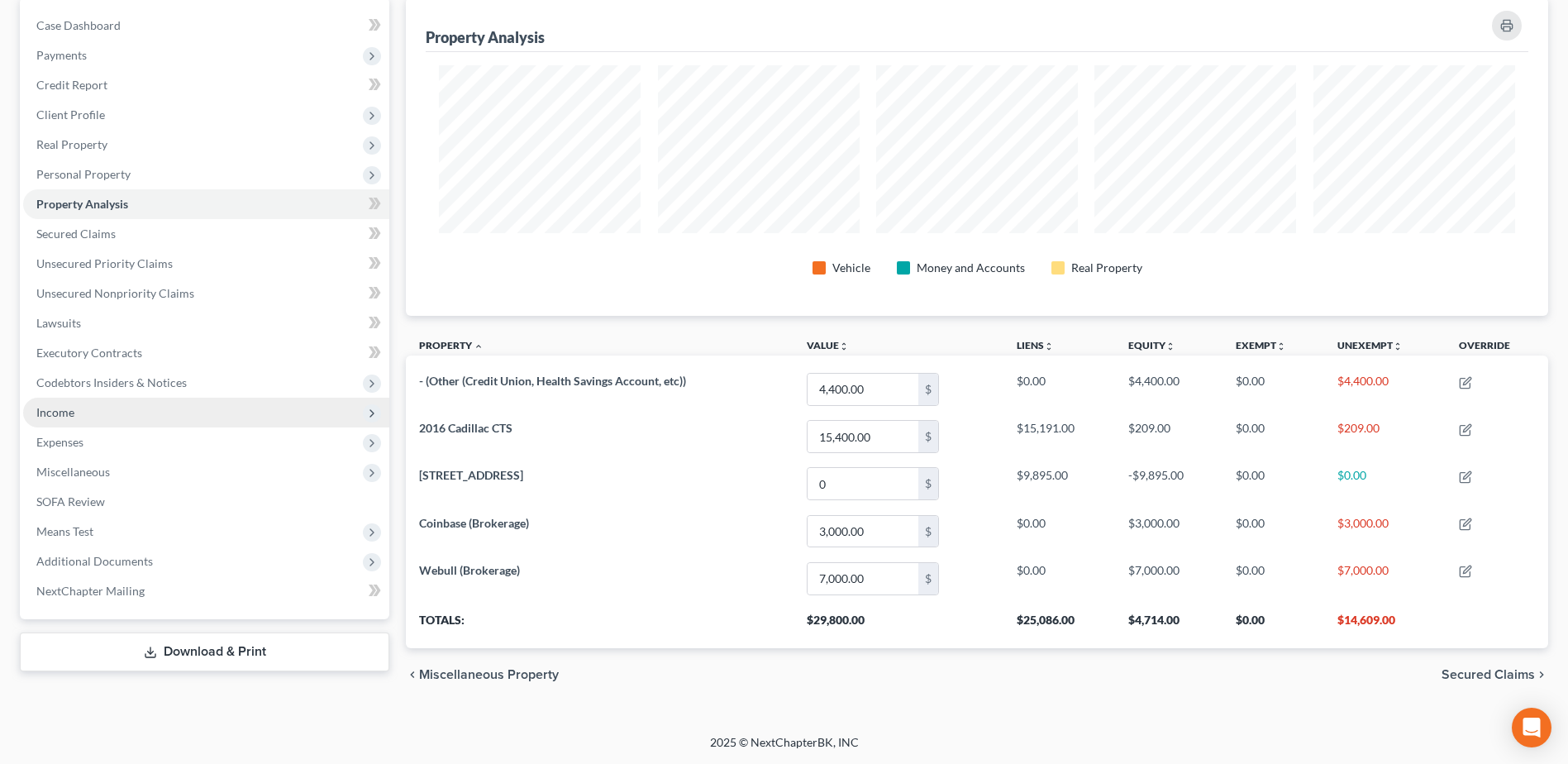
click at [97, 413] on span "Income" at bounding box center [206, 413] width 366 height 30
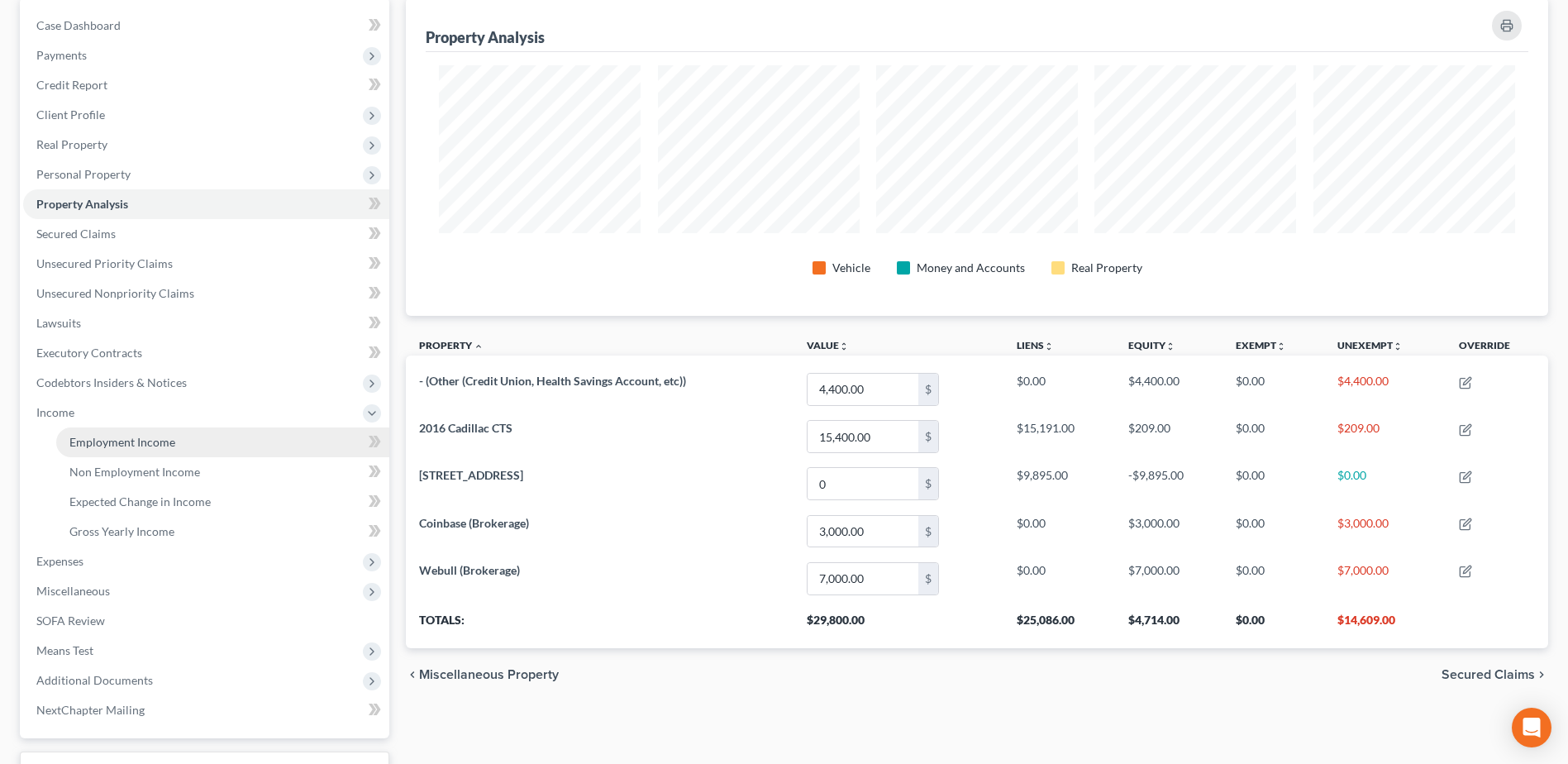
click at [114, 443] on span "Employment Income" at bounding box center [122, 441] width 106 height 14
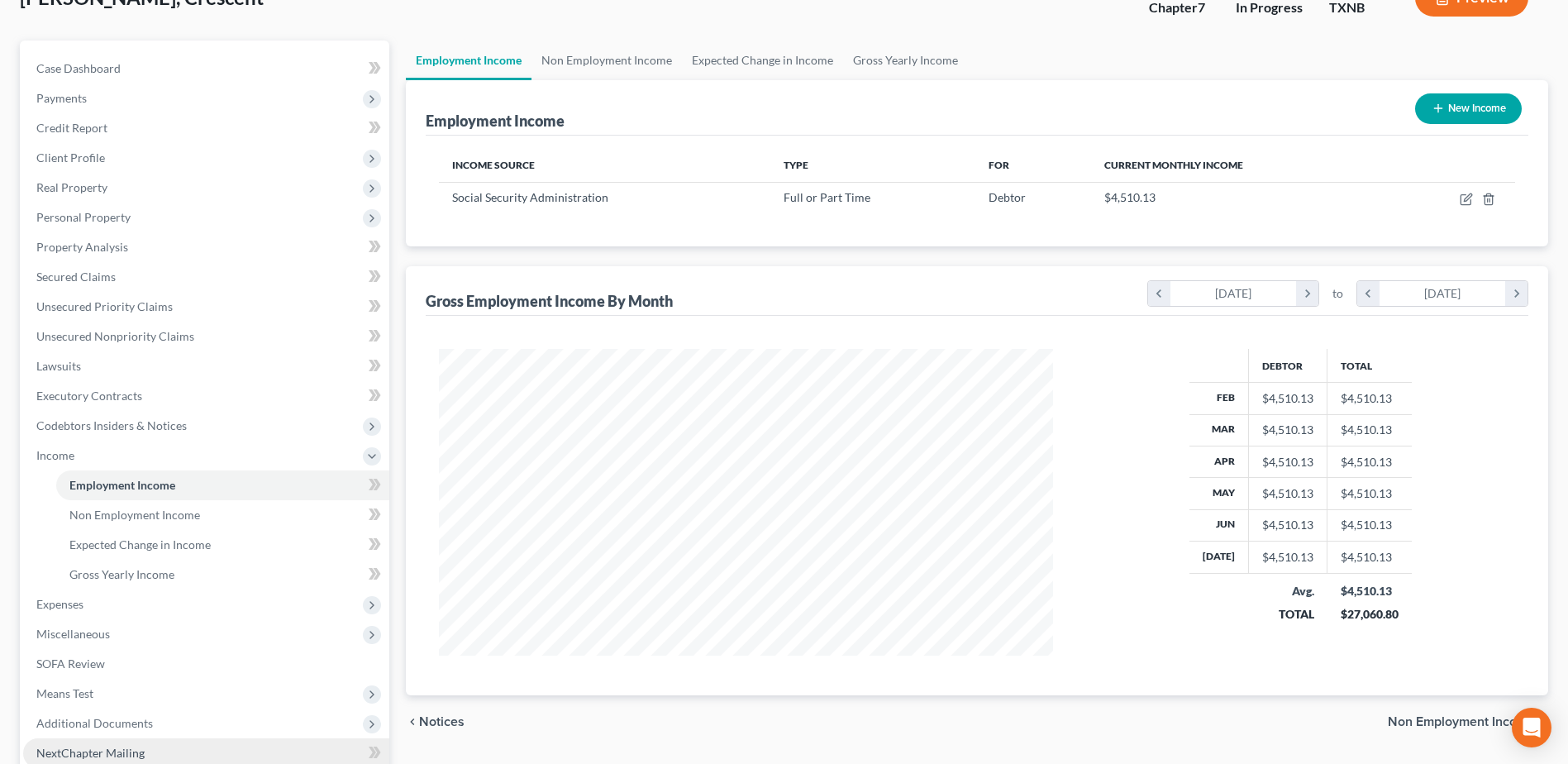
scroll to position [251, 0]
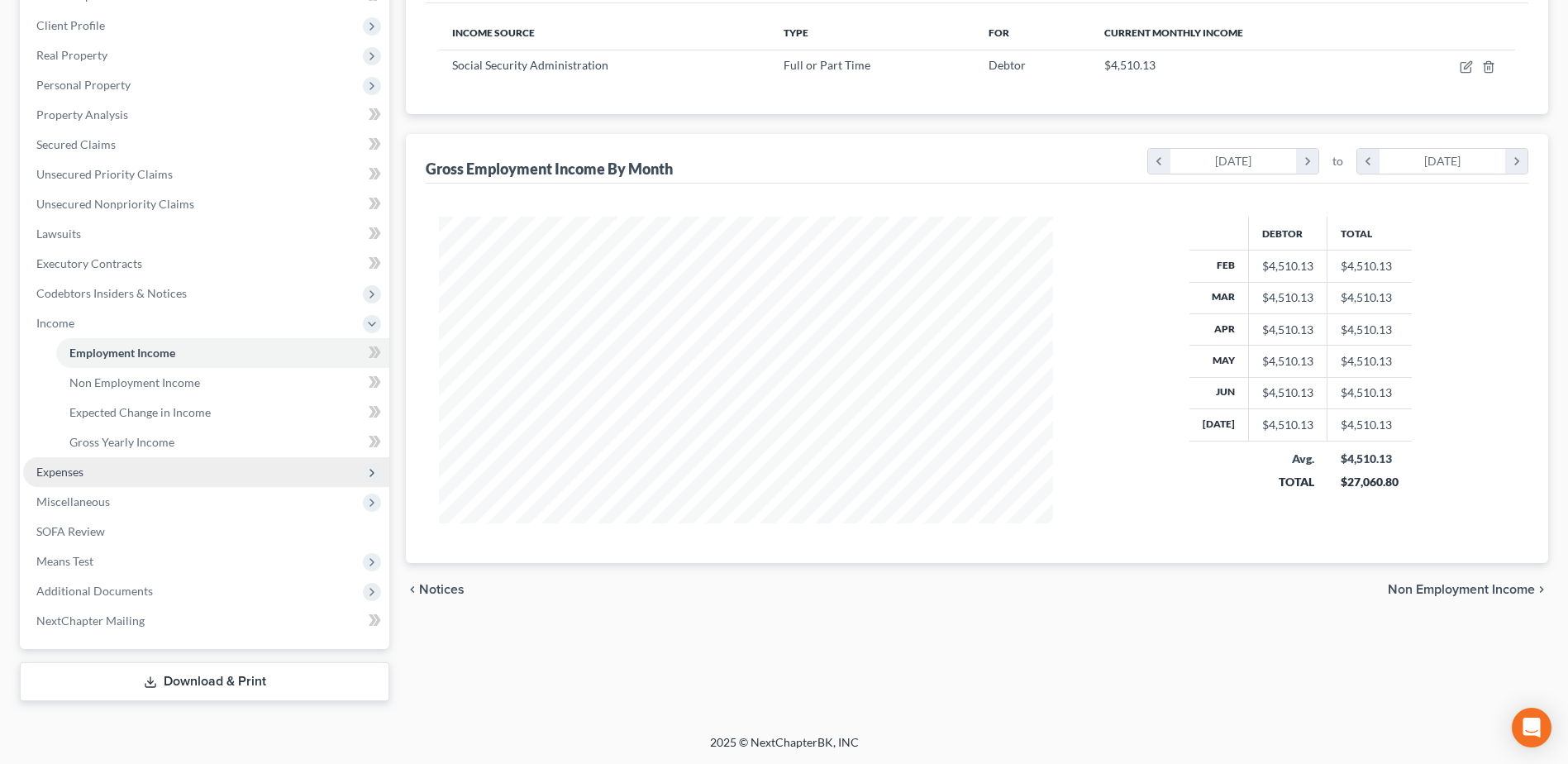
click at [79, 470] on span "Expenses" at bounding box center [60, 471] width 47 height 14
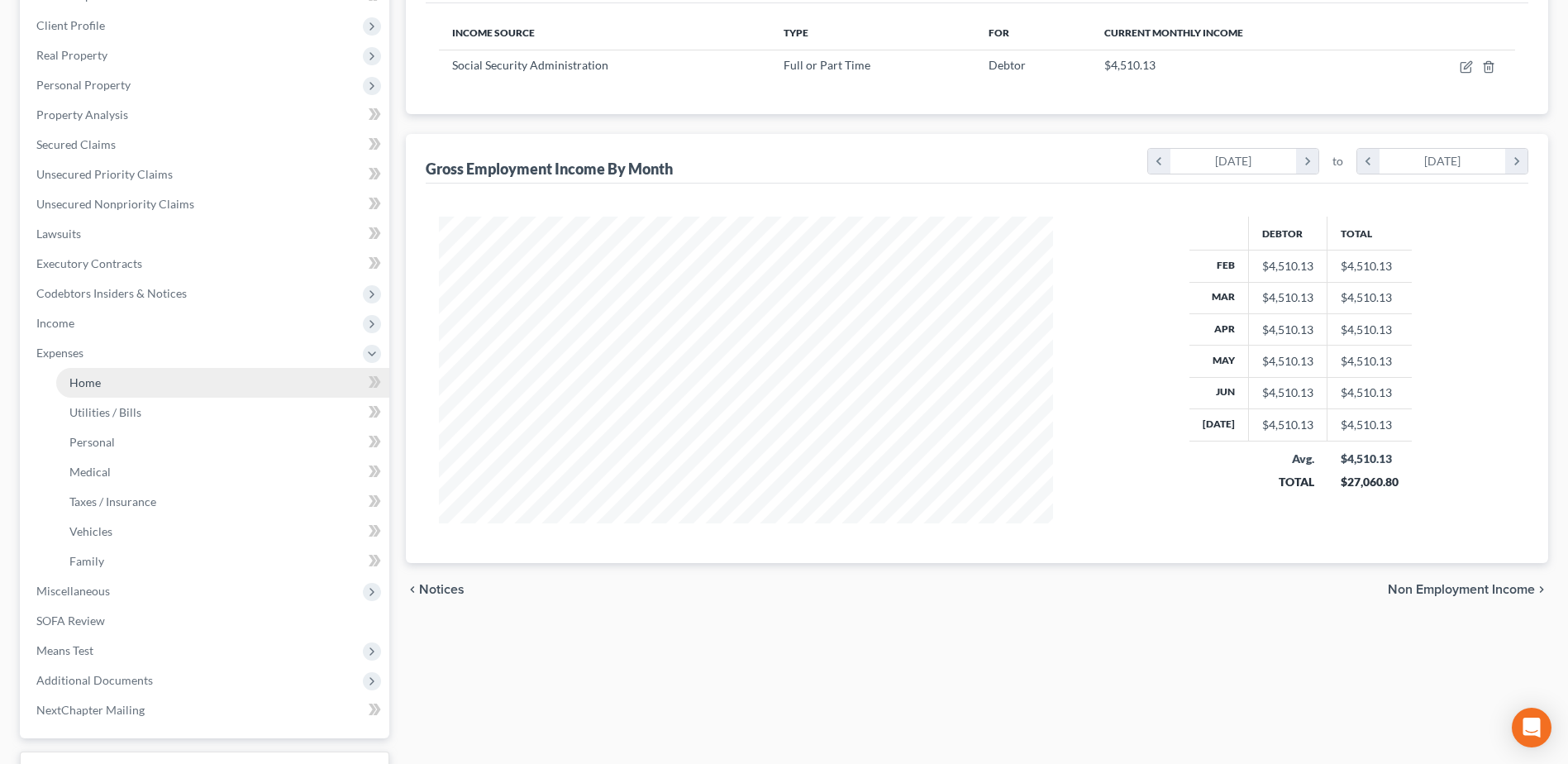
click at [93, 381] on span "Home" at bounding box center [84, 382] width 31 height 14
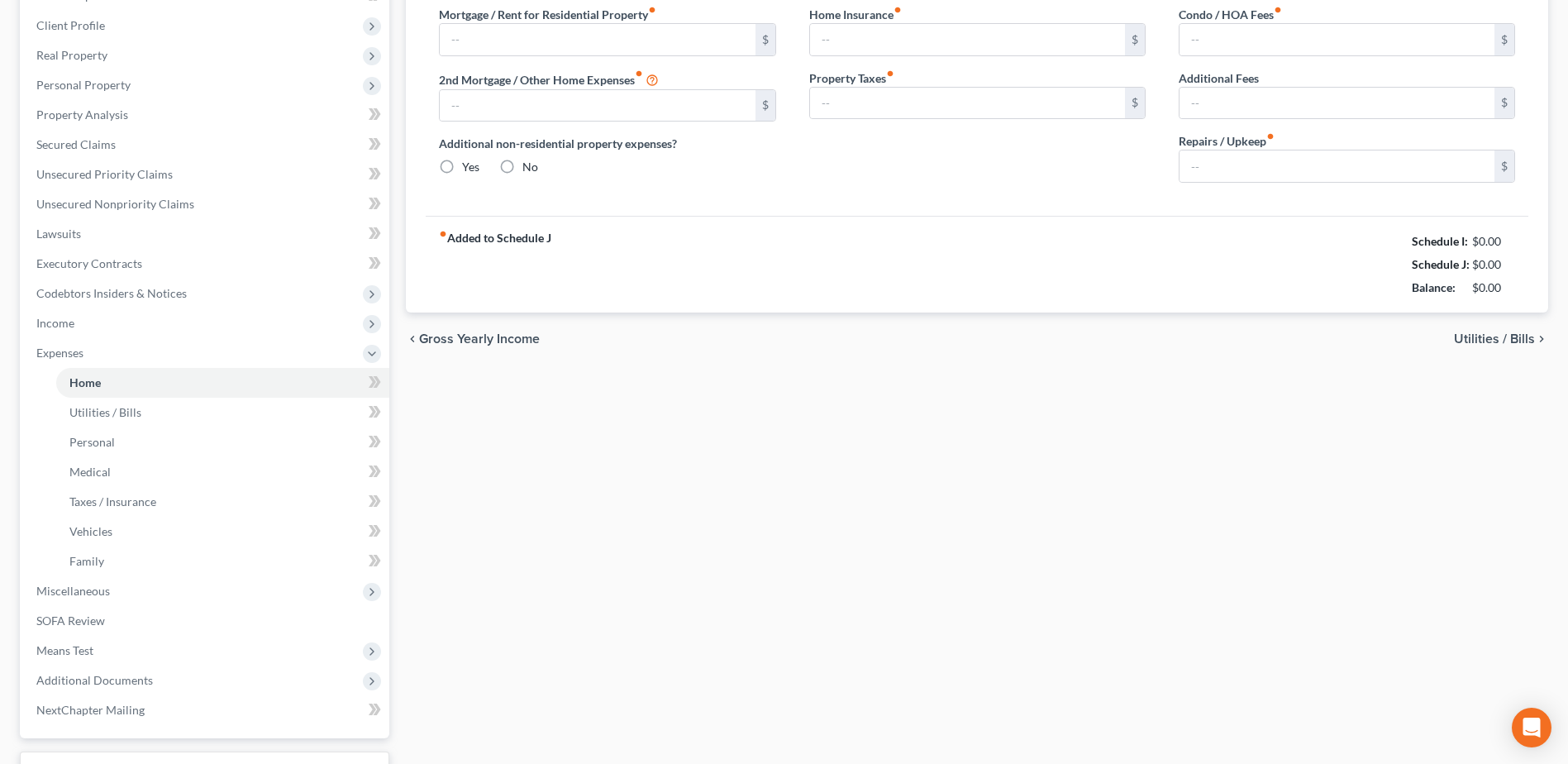
type input "1,100.00"
type input "0.00"
radio input "true"
type input "0.00"
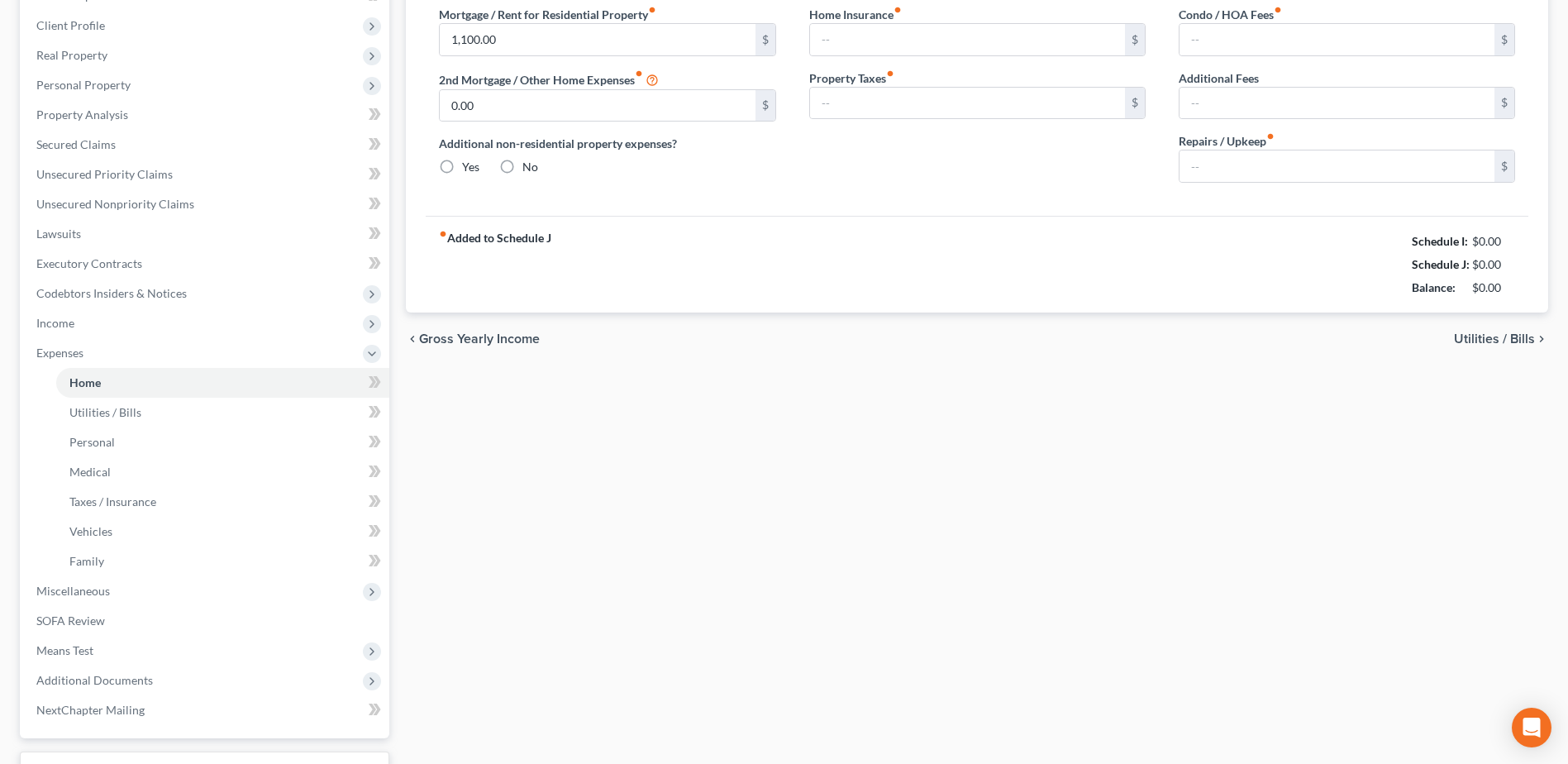
type input "0.00"
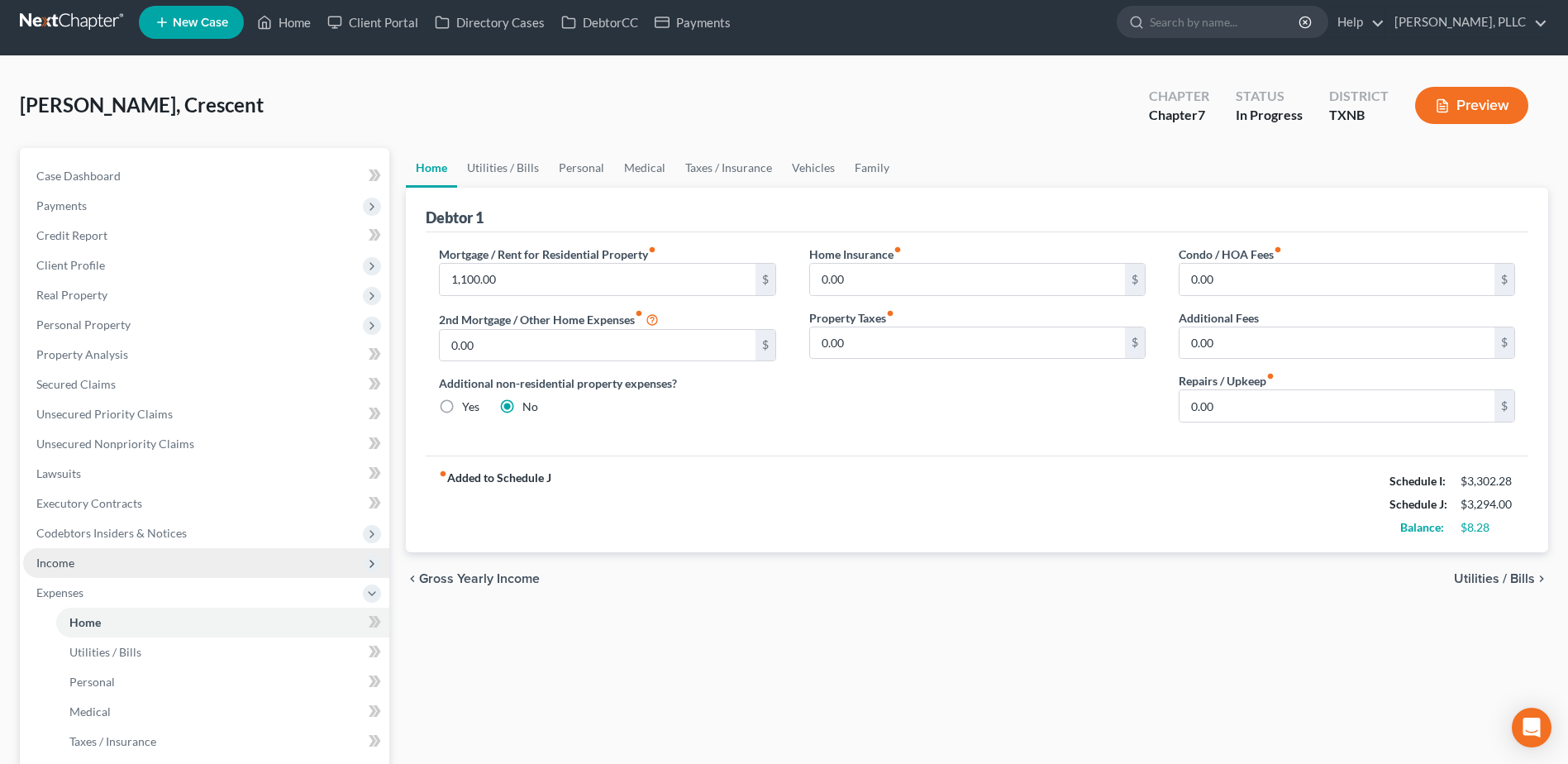
scroll to position [248, 0]
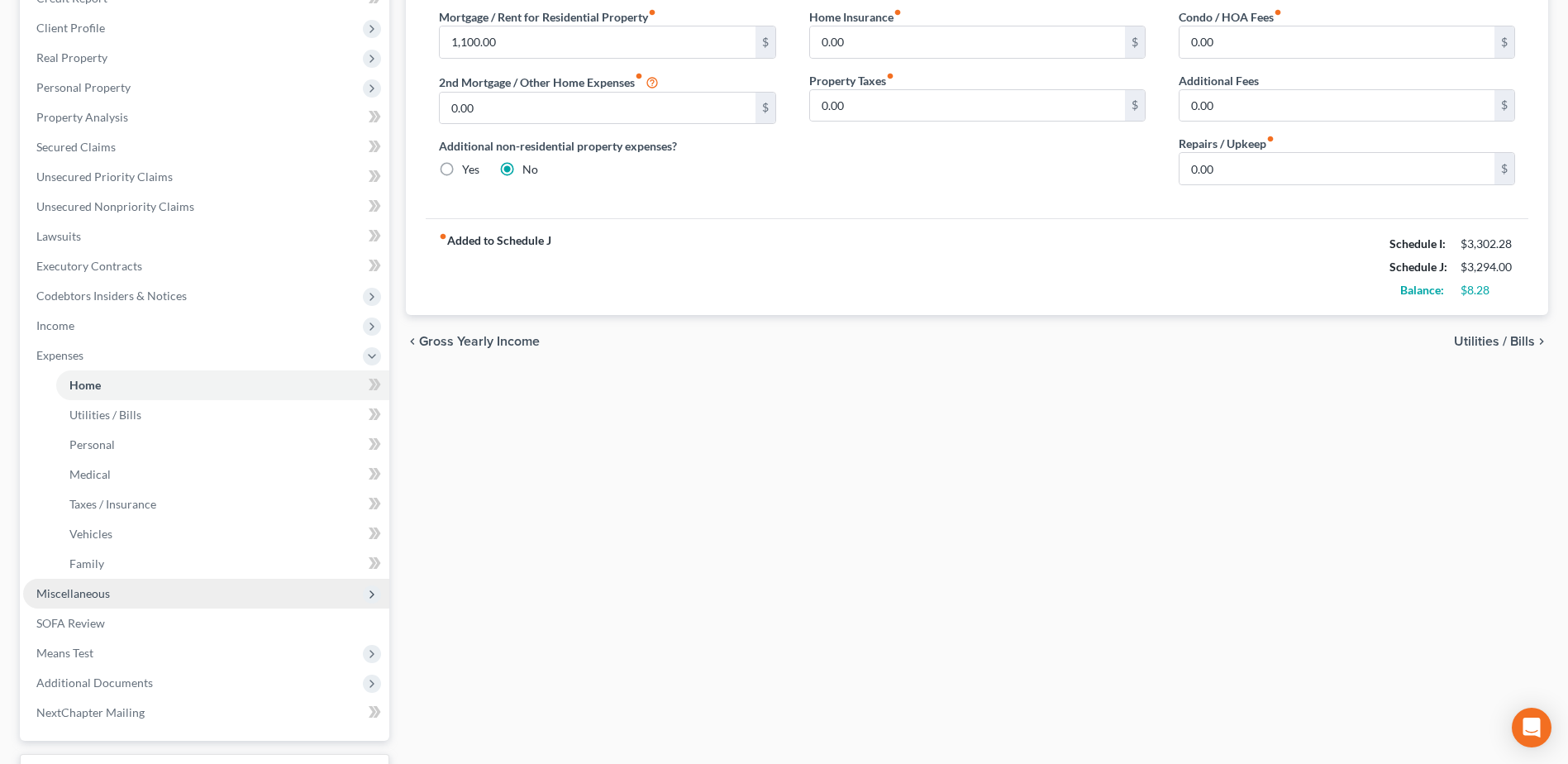
click at [107, 597] on span "Miscellaneous" at bounding box center [73, 592] width 73 height 14
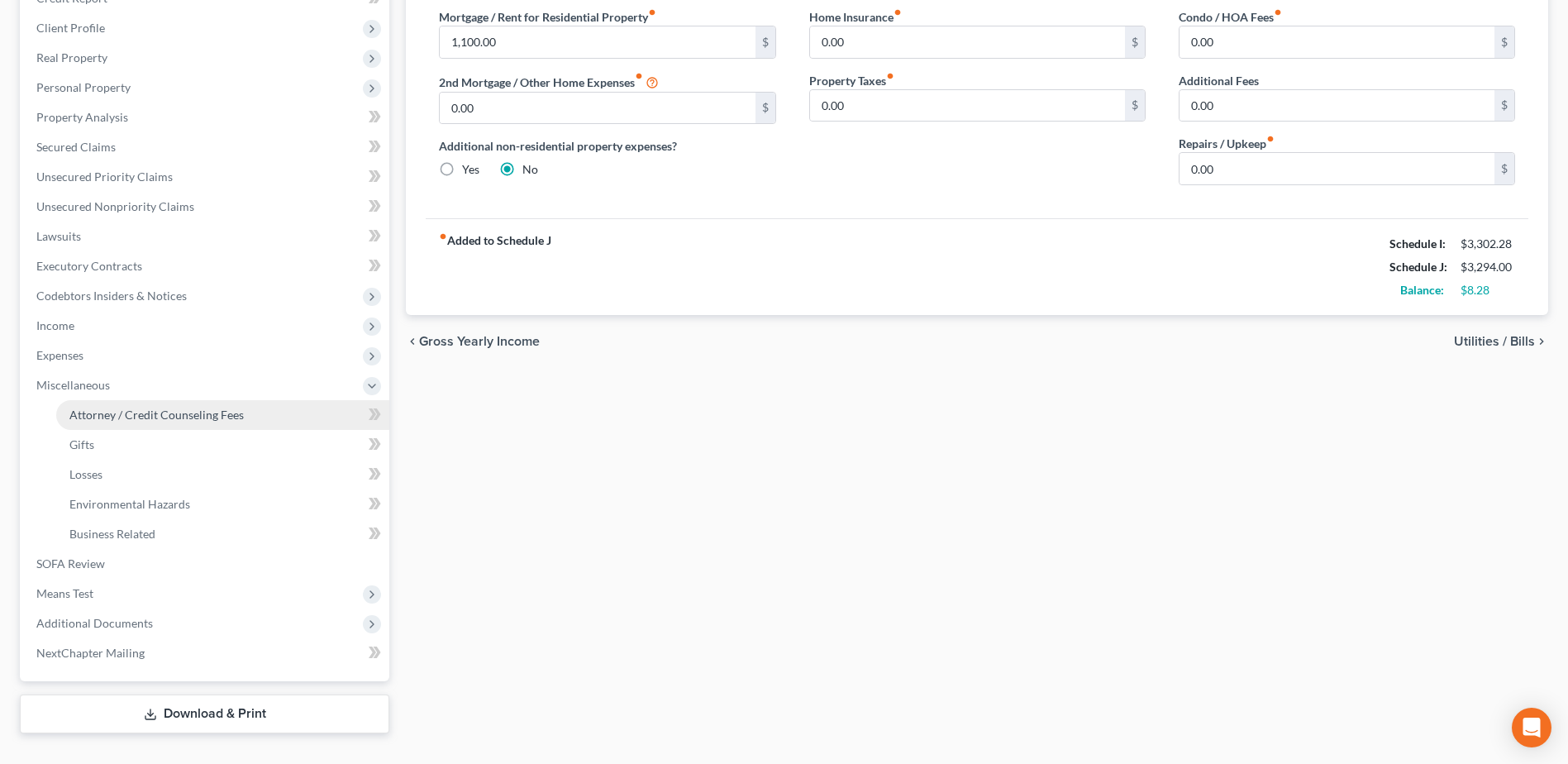
click at [163, 419] on span "Attorney / Credit Counseling Fees" at bounding box center [157, 414] width 175 height 14
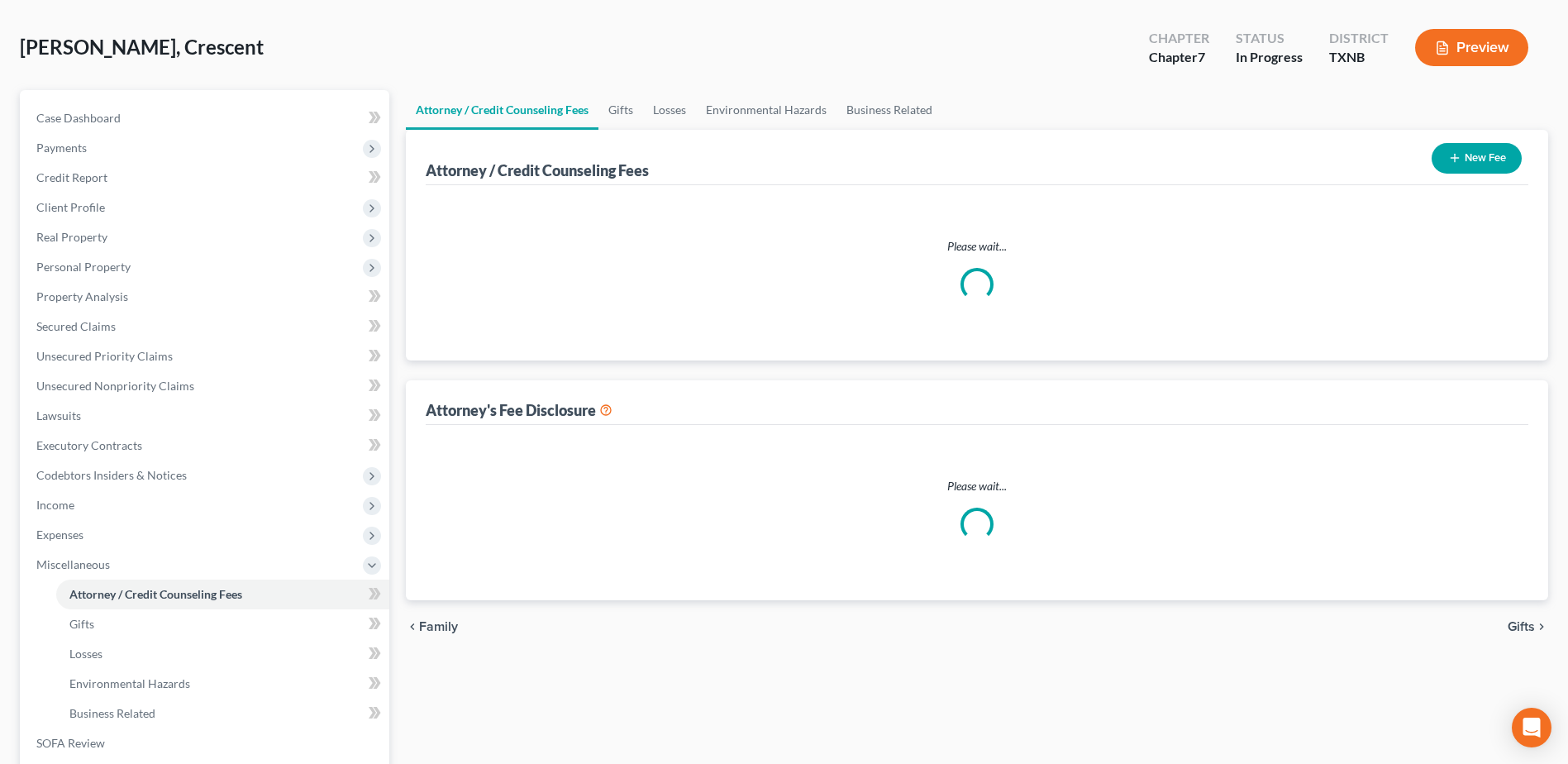
select select "0"
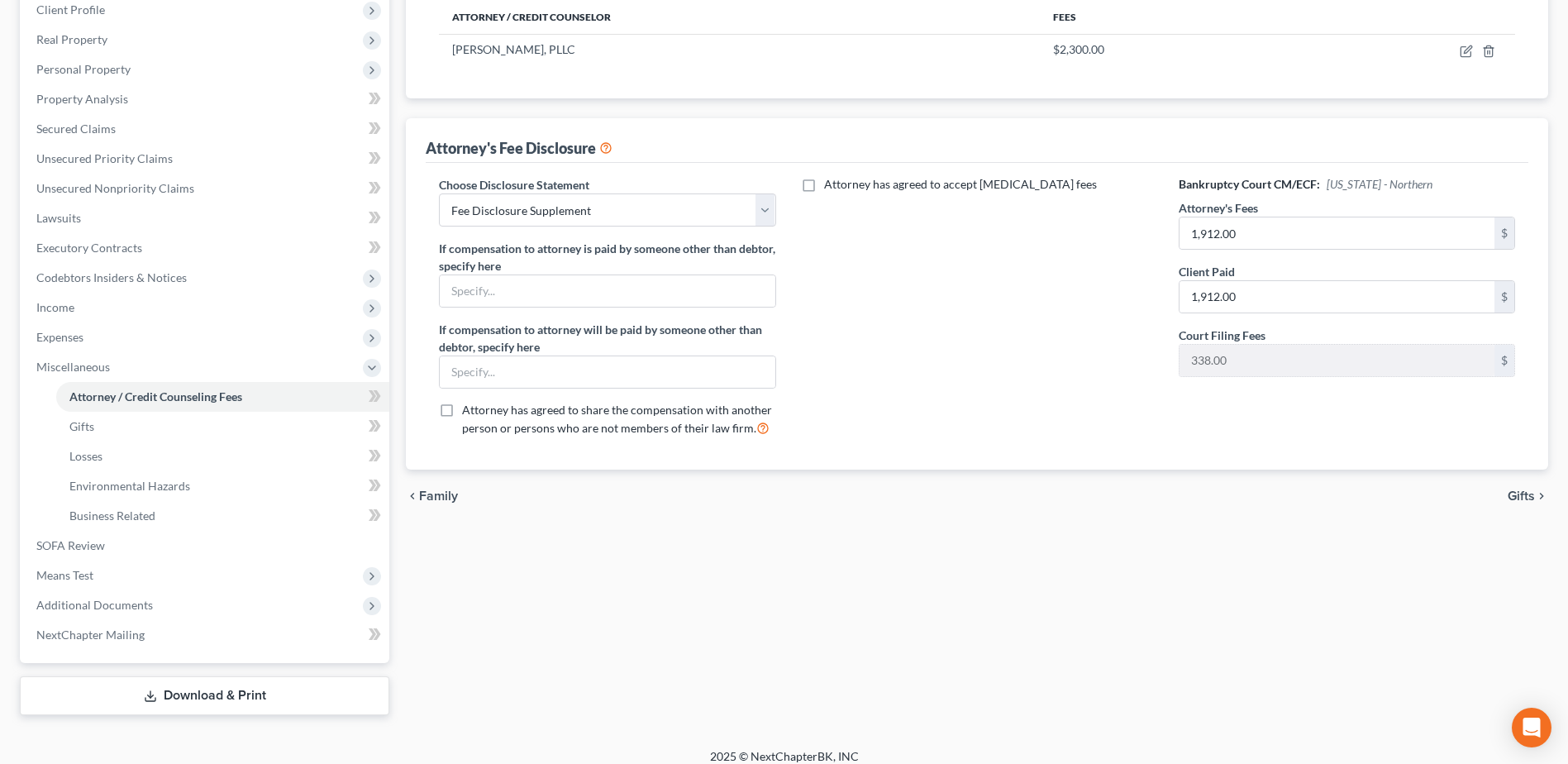
scroll to position [281, 0]
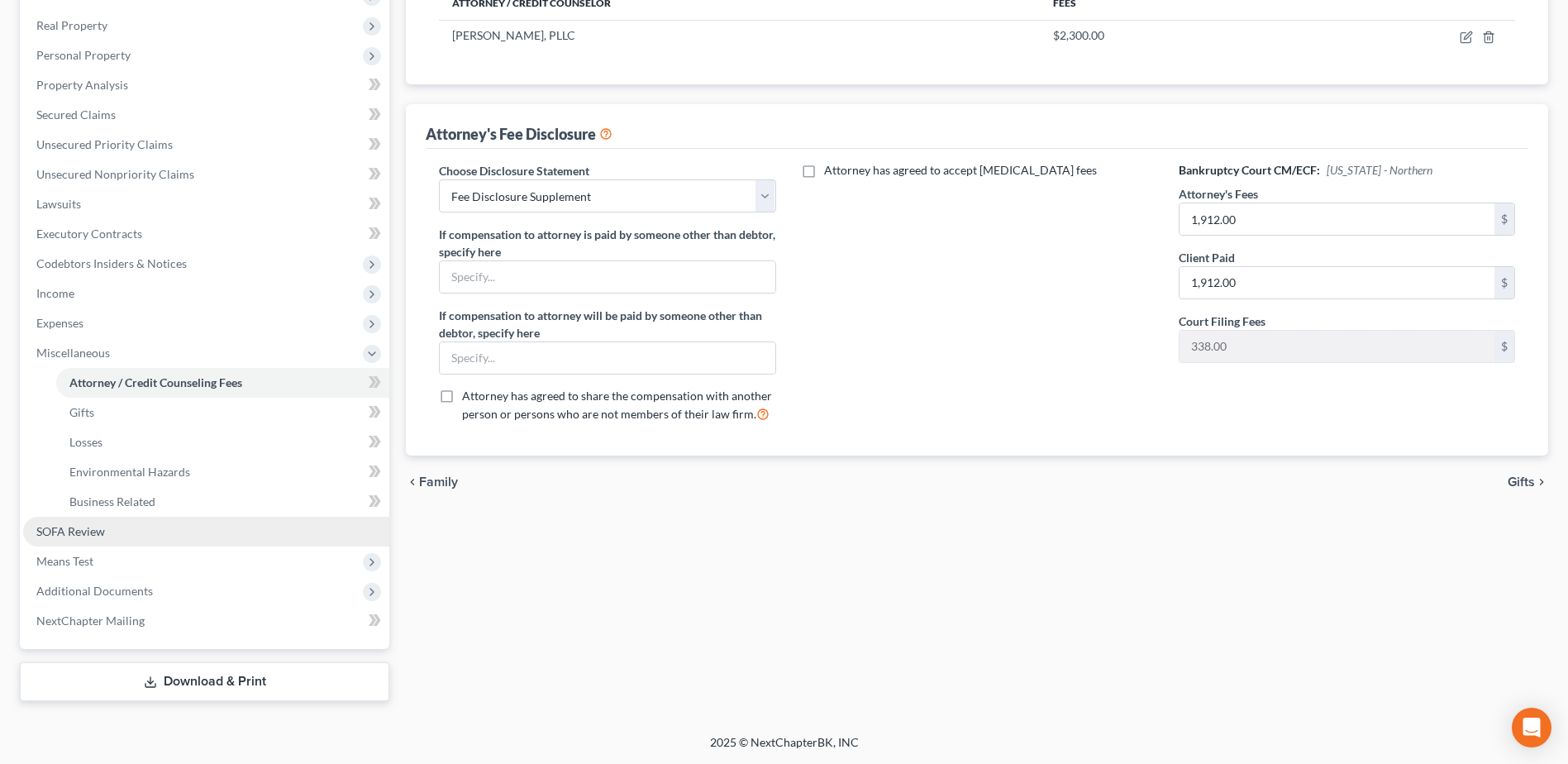
click at [107, 528] on link "SOFA Review" at bounding box center [206, 532] width 366 height 30
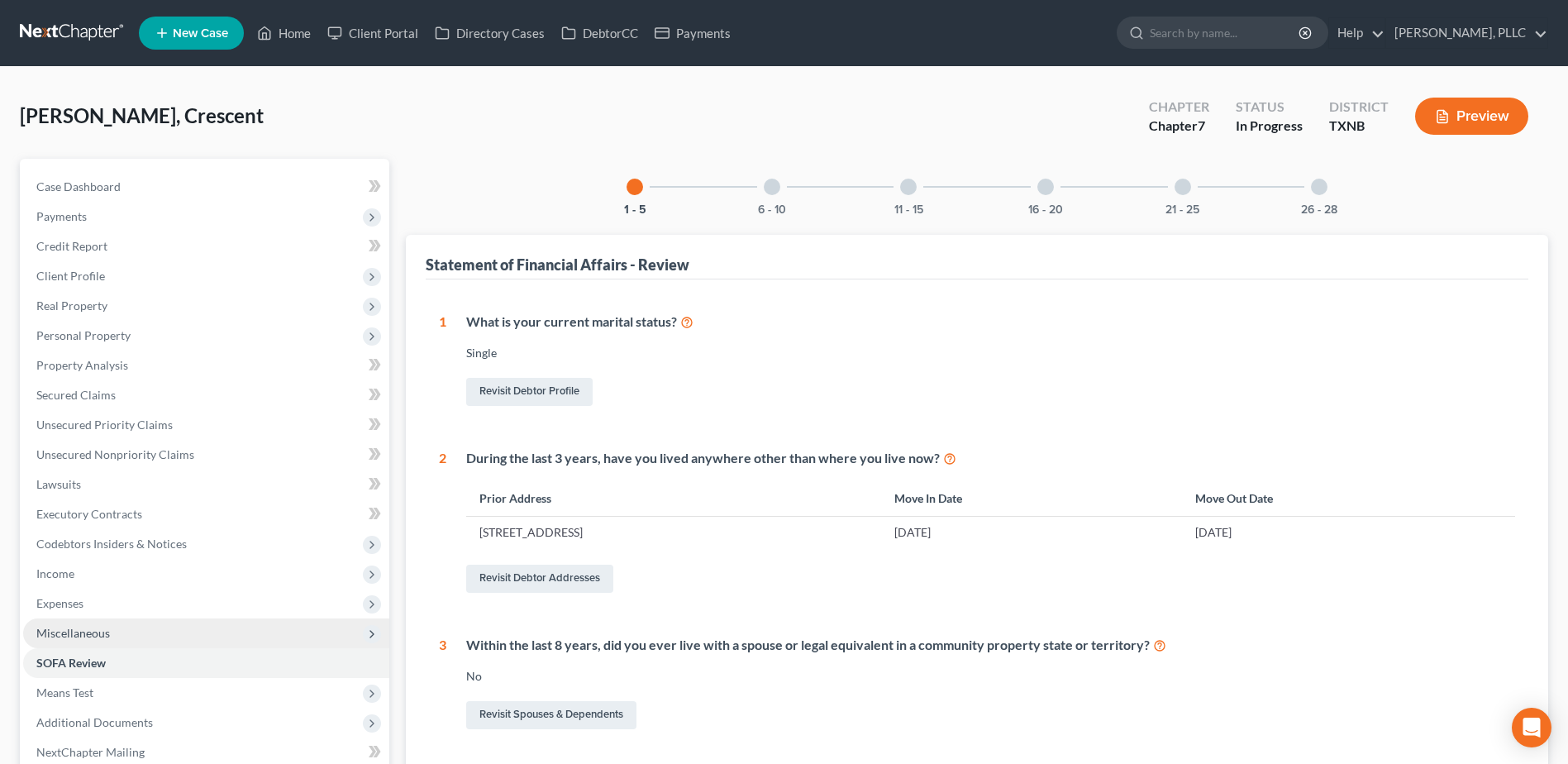
scroll to position [131, 0]
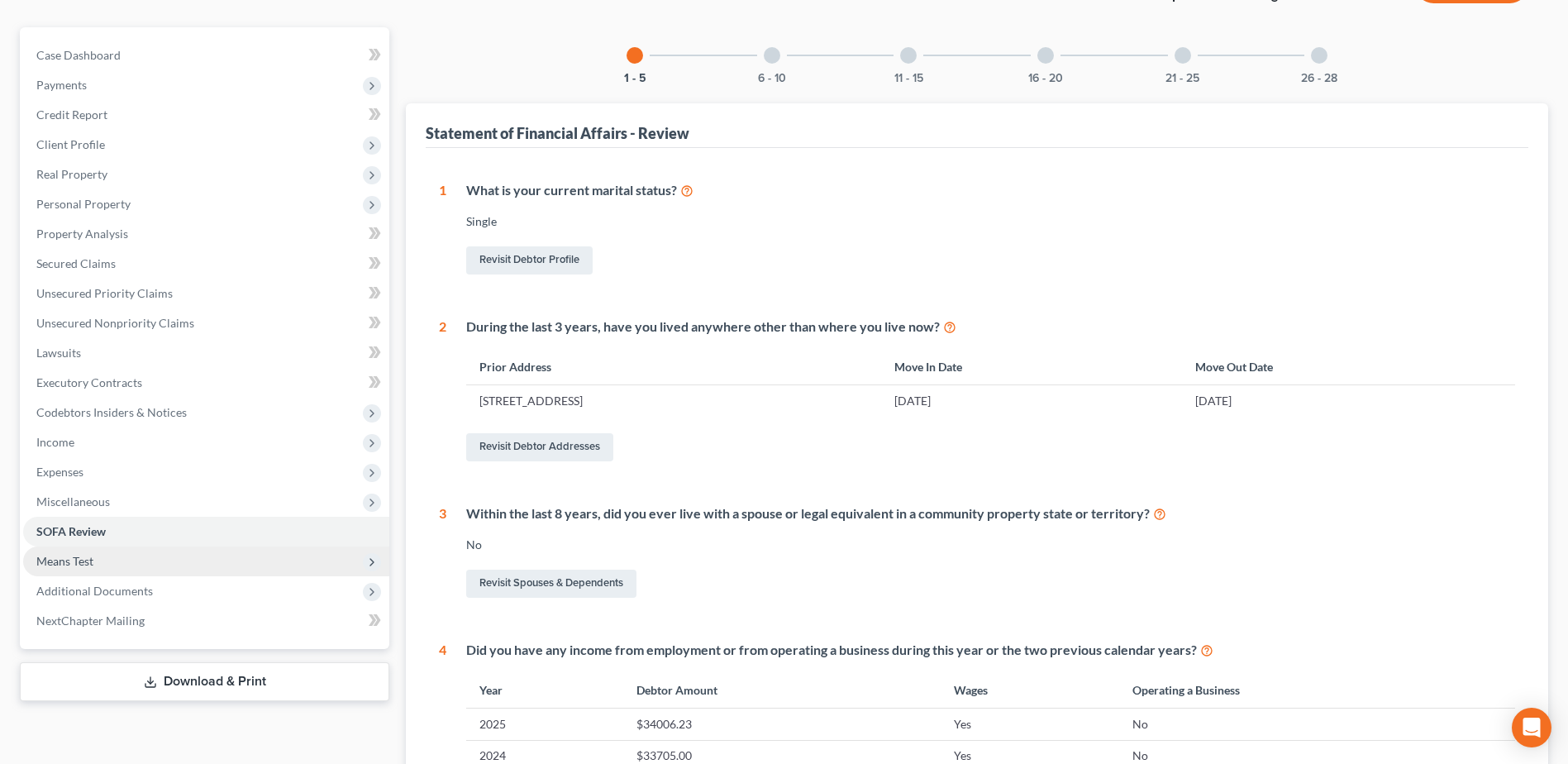
click at [111, 565] on span "Means Test" at bounding box center [206, 561] width 366 height 30
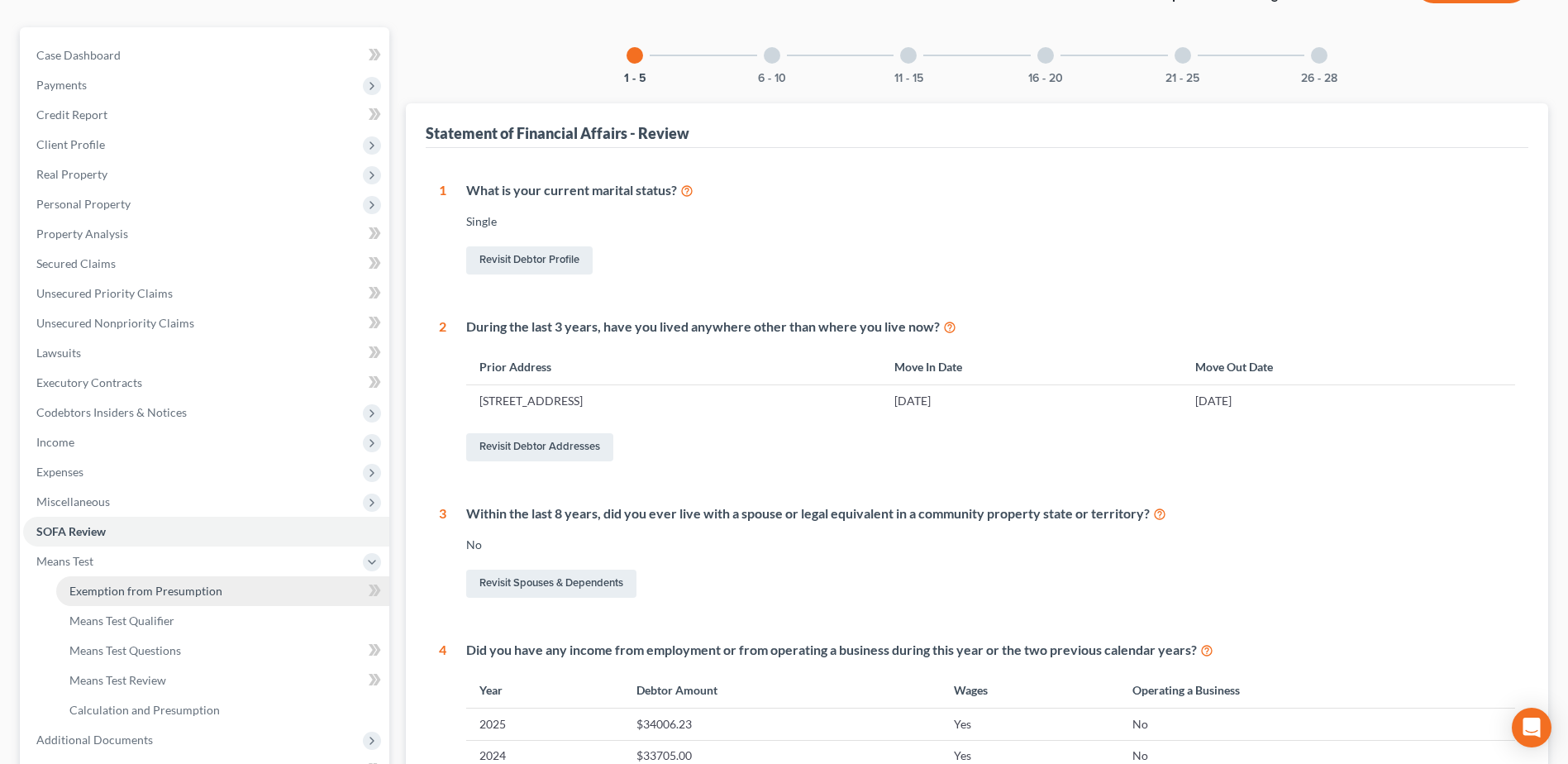
drag, startPoint x: 128, startPoint y: 590, endPoint x: 233, endPoint y: 581, distance: 105.4
click at [129, 589] on span "Exemption from Presumption" at bounding box center [145, 590] width 153 height 14
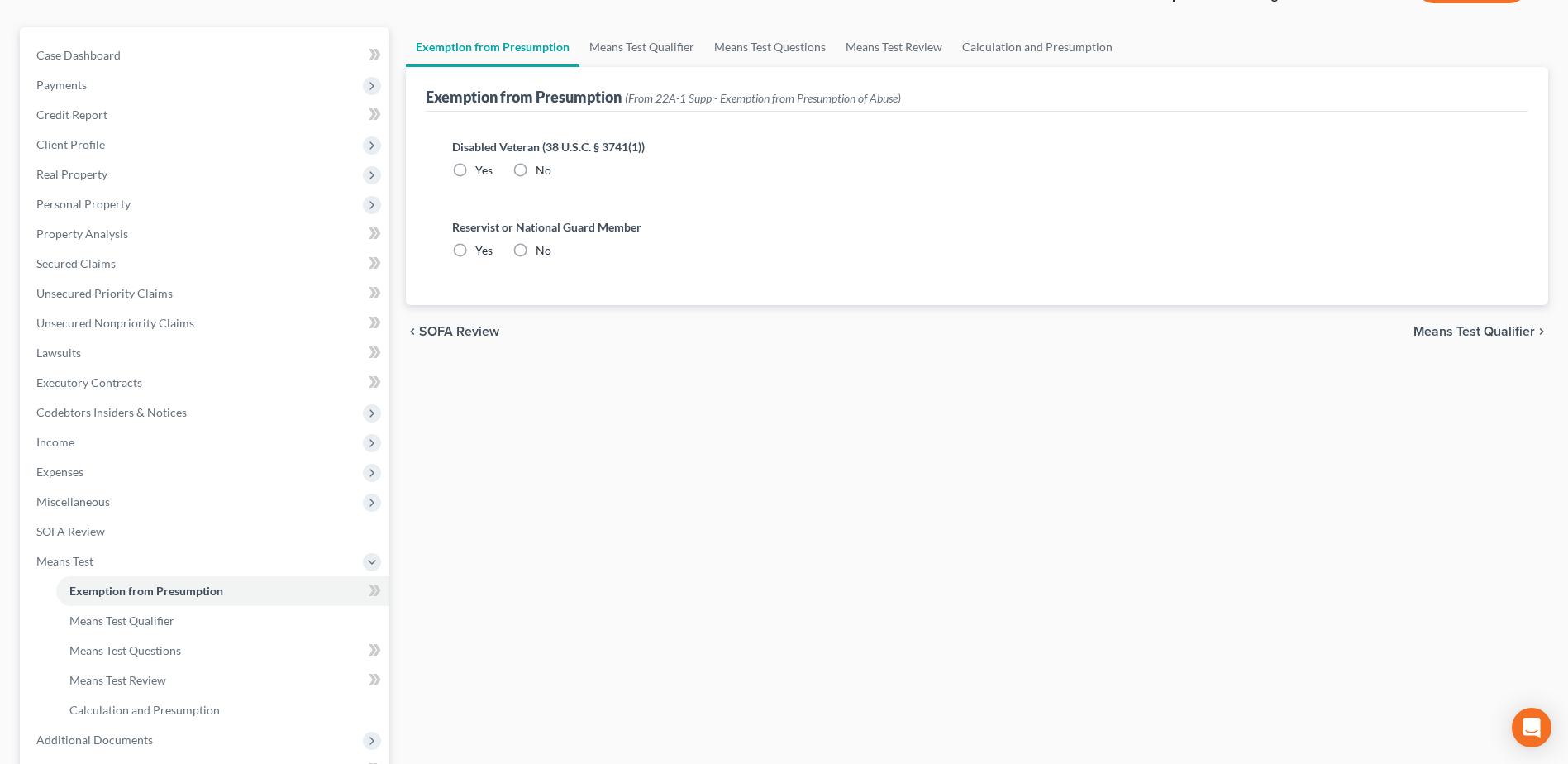
radio input "true"
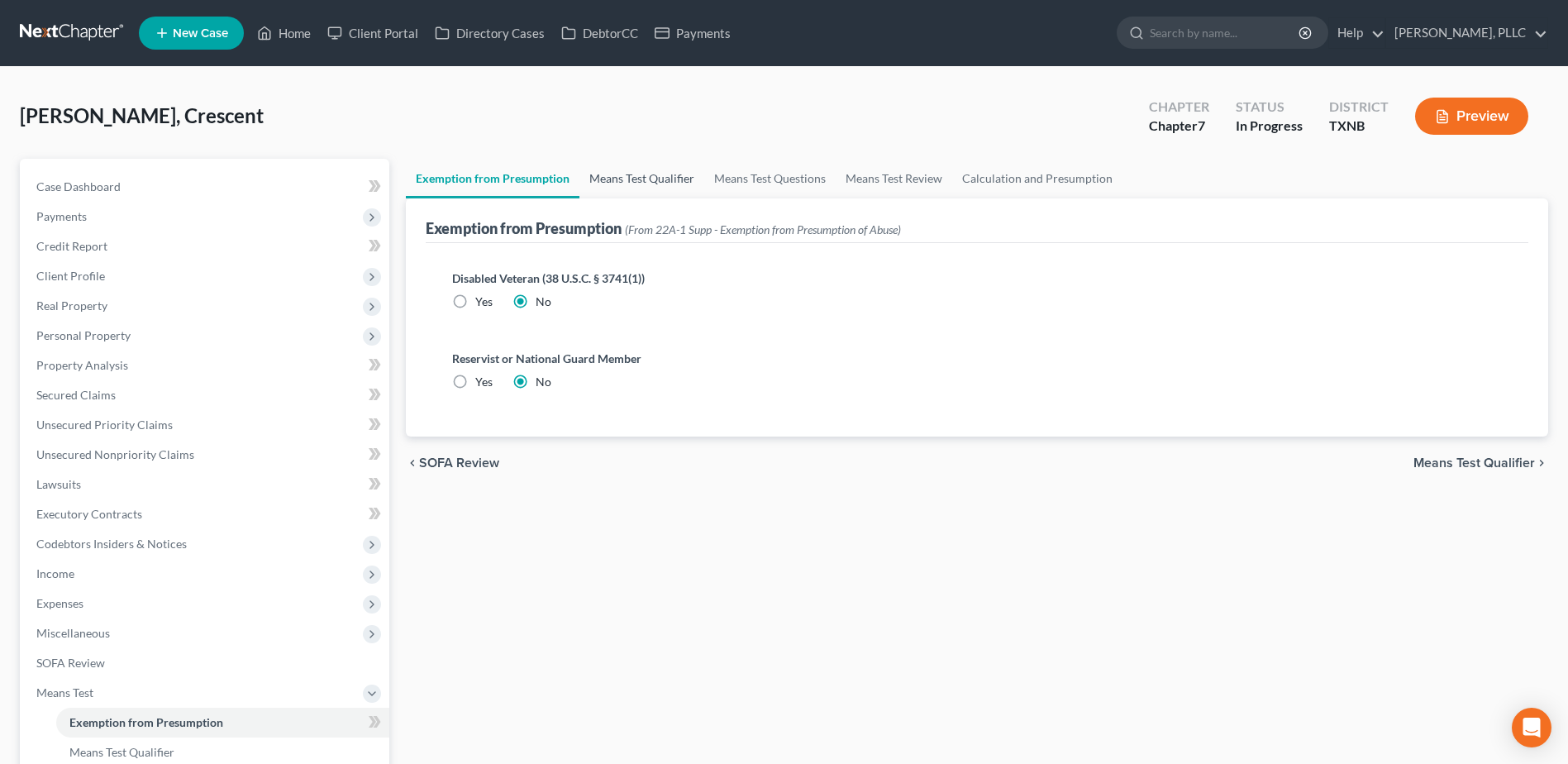
click at [654, 164] on link "Means Test Qualifier" at bounding box center [641, 178] width 125 height 39
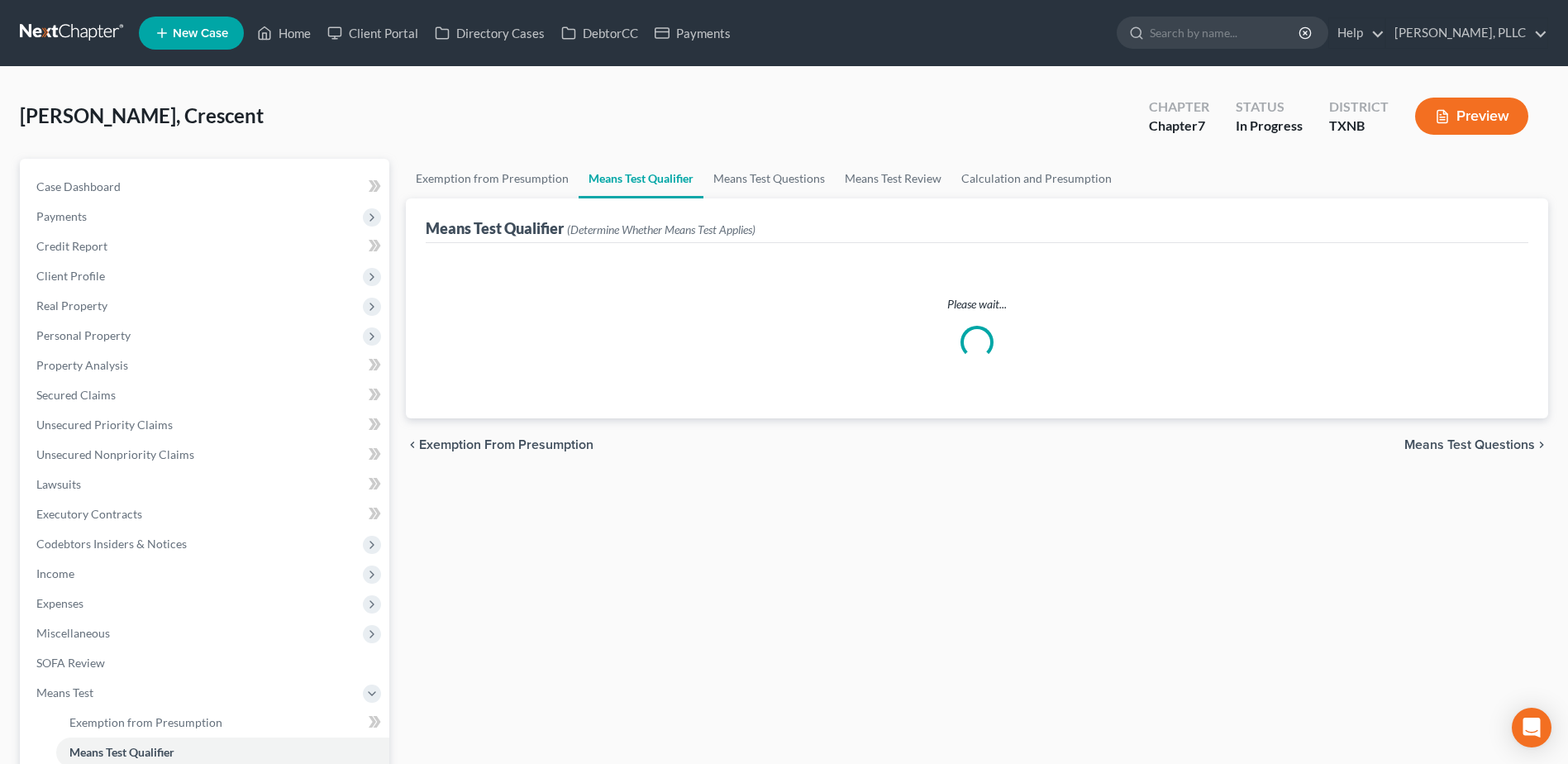
click at [651, 176] on link "Means Test Qualifier" at bounding box center [641, 178] width 125 height 39
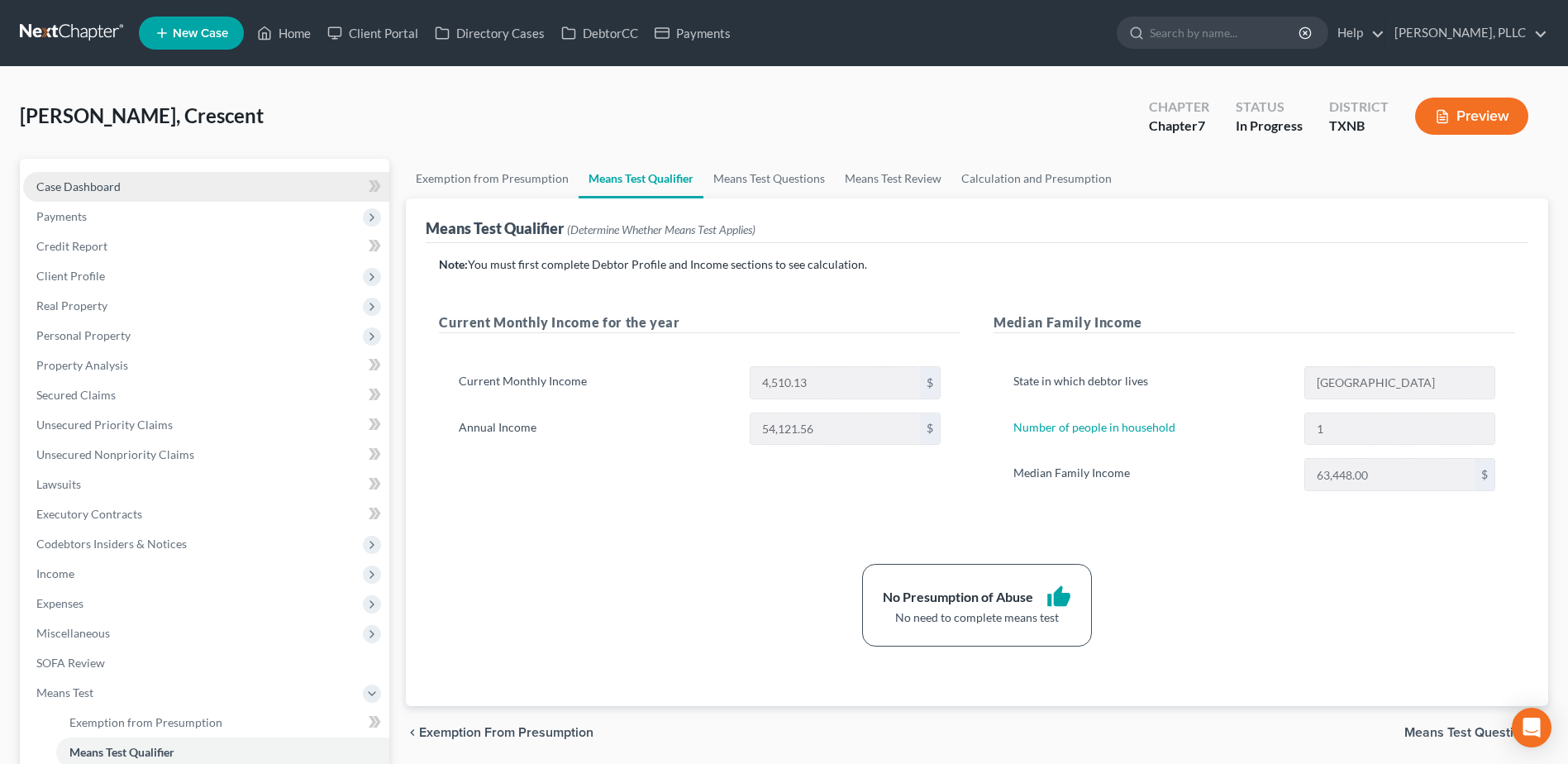
drag, startPoint x: 84, startPoint y: 181, endPoint x: 160, endPoint y: 196, distance: 77.5
click at [84, 181] on span "Case Dashboard" at bounding box center [79, 186] width 84 height 14
select select "1"
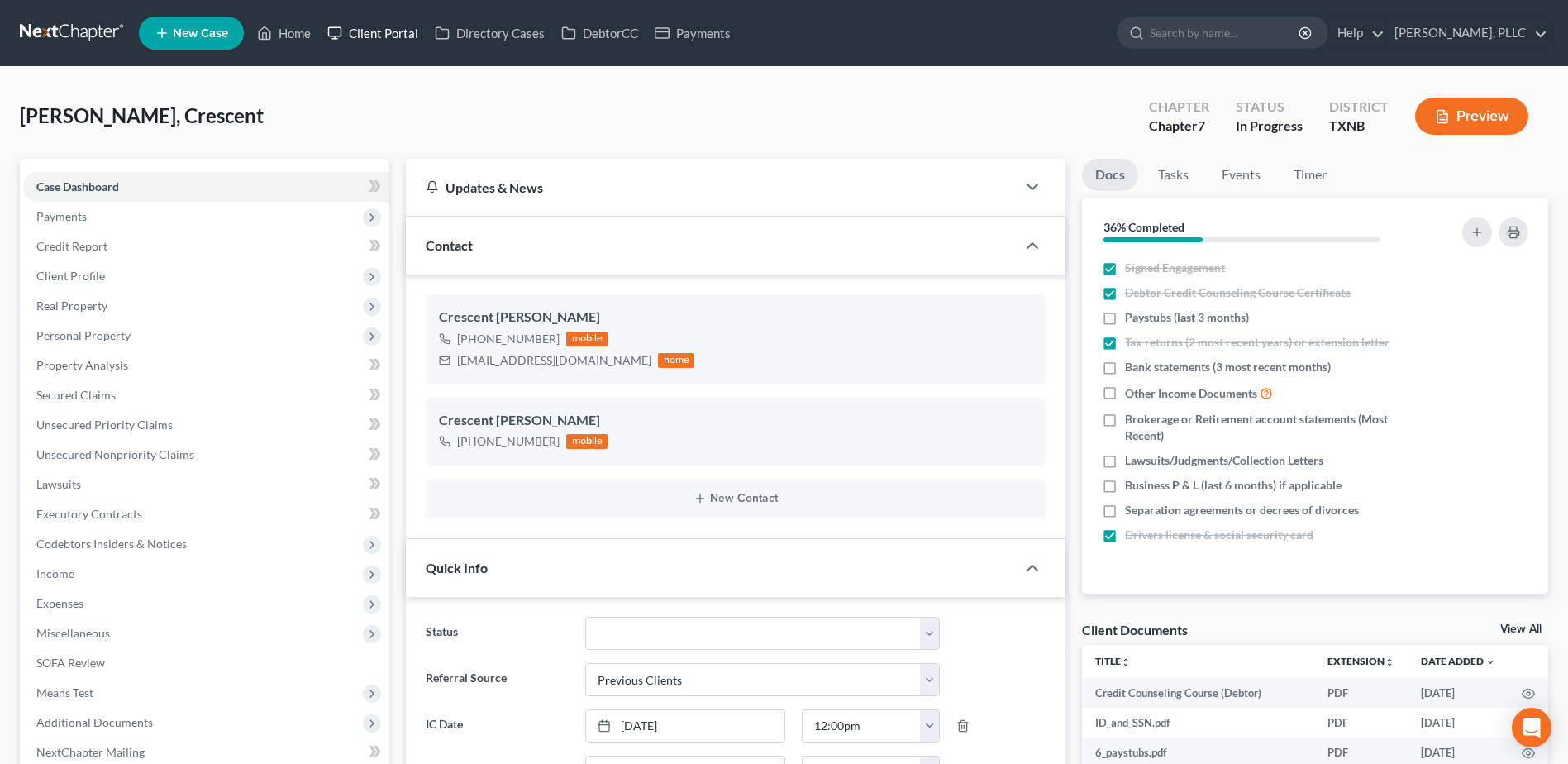
drag, startPoint x: 361, startPoint y: 23, endPoint x: 1148, endPoint y: 151, distance: 797.3
click at [361, 23] on link "Client Portal" at bounding box center [373, 33] width 108 height 30
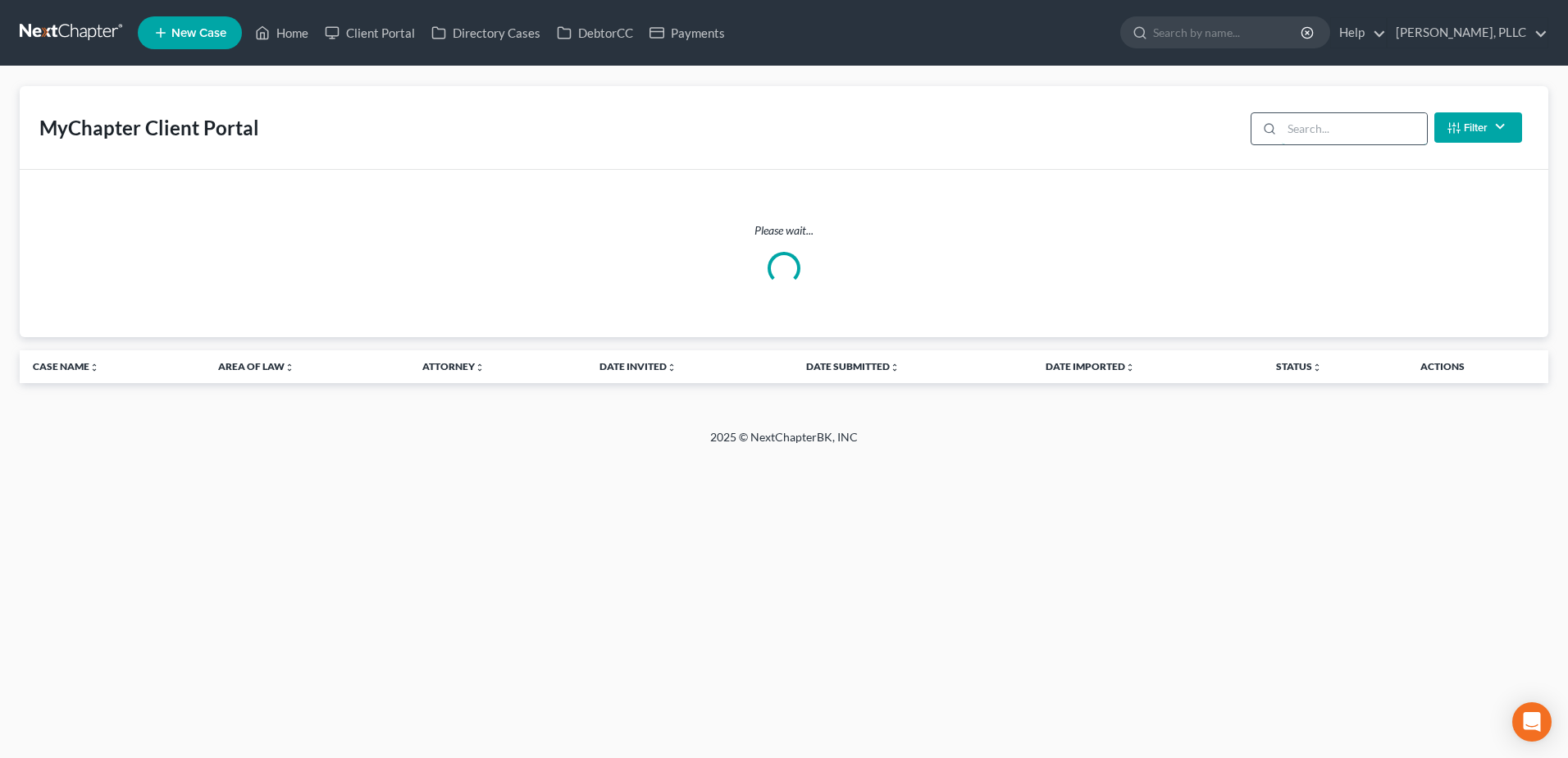
click at [1334, 129] on input "search" at bounding box center [1355, 129] width 145 height 31
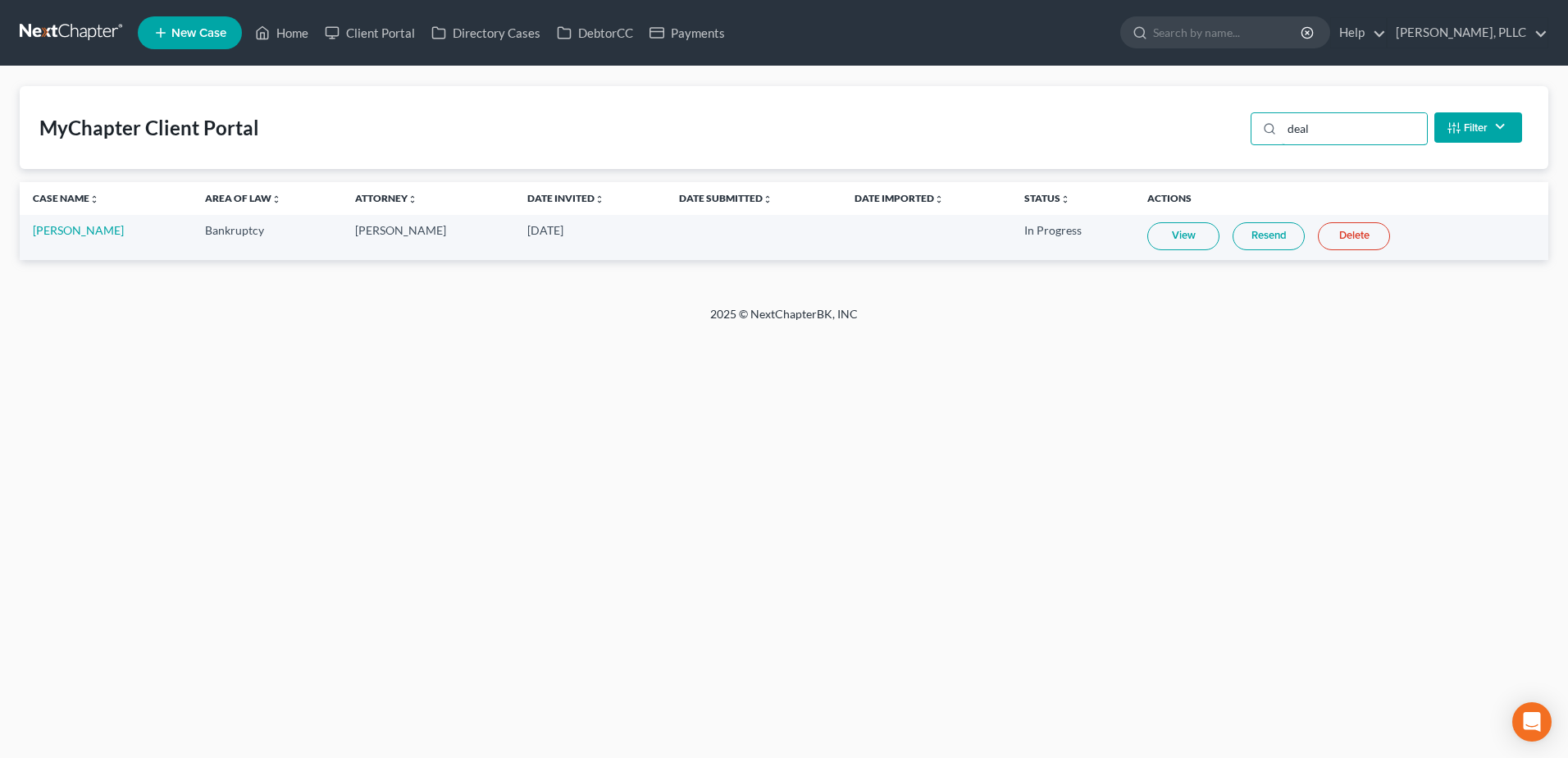
type input "deal"
click at [1173, 241] on link "View" at bounding box center [1183, 237] width 73 height 28
click at [596, 18] on link "DebtorCC" at bounding box center [595, 33] width 93 height 30
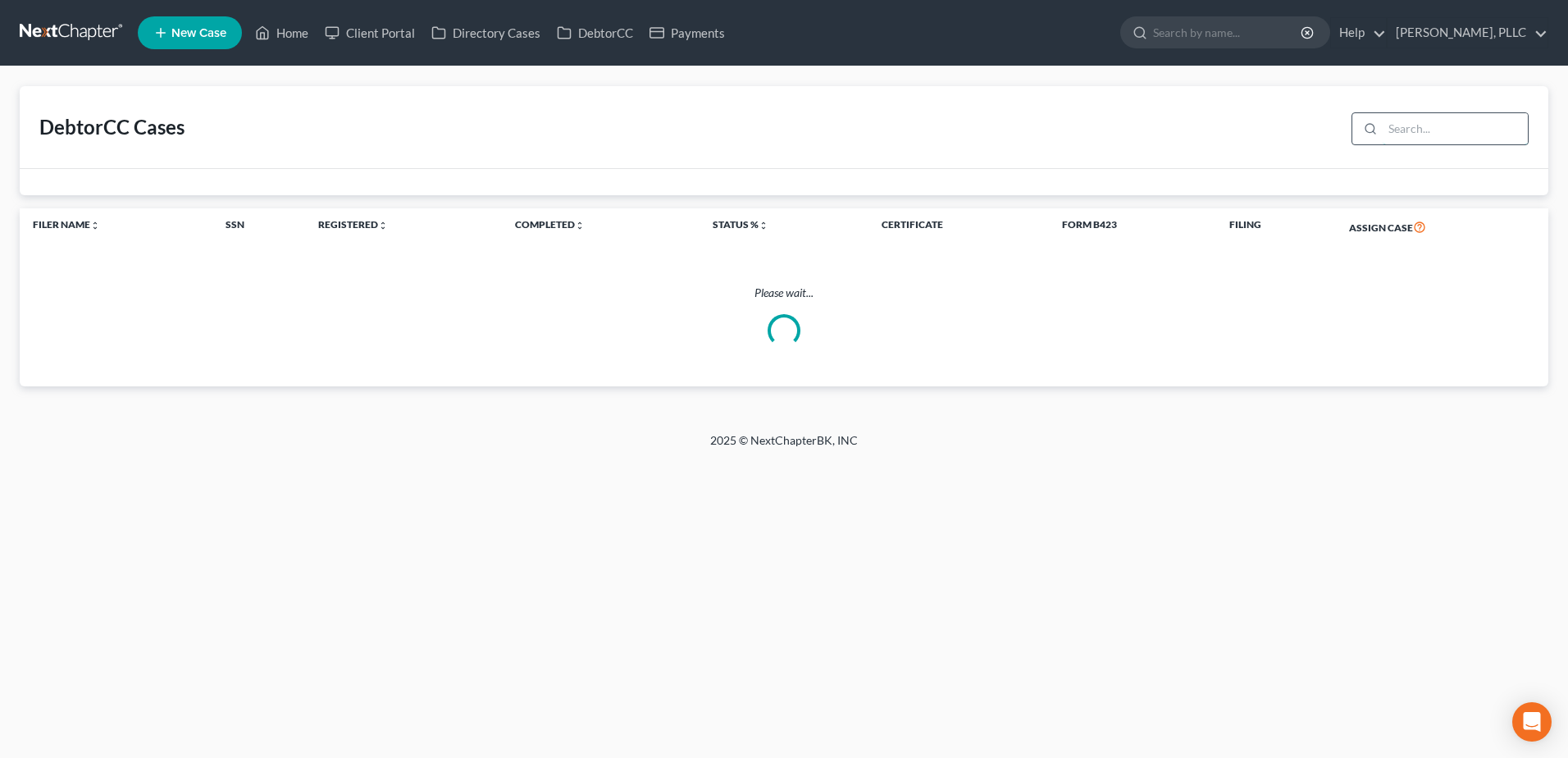
click at [1413, 129] on input "search" at bounding box center [1455, 129] width 145 height 31
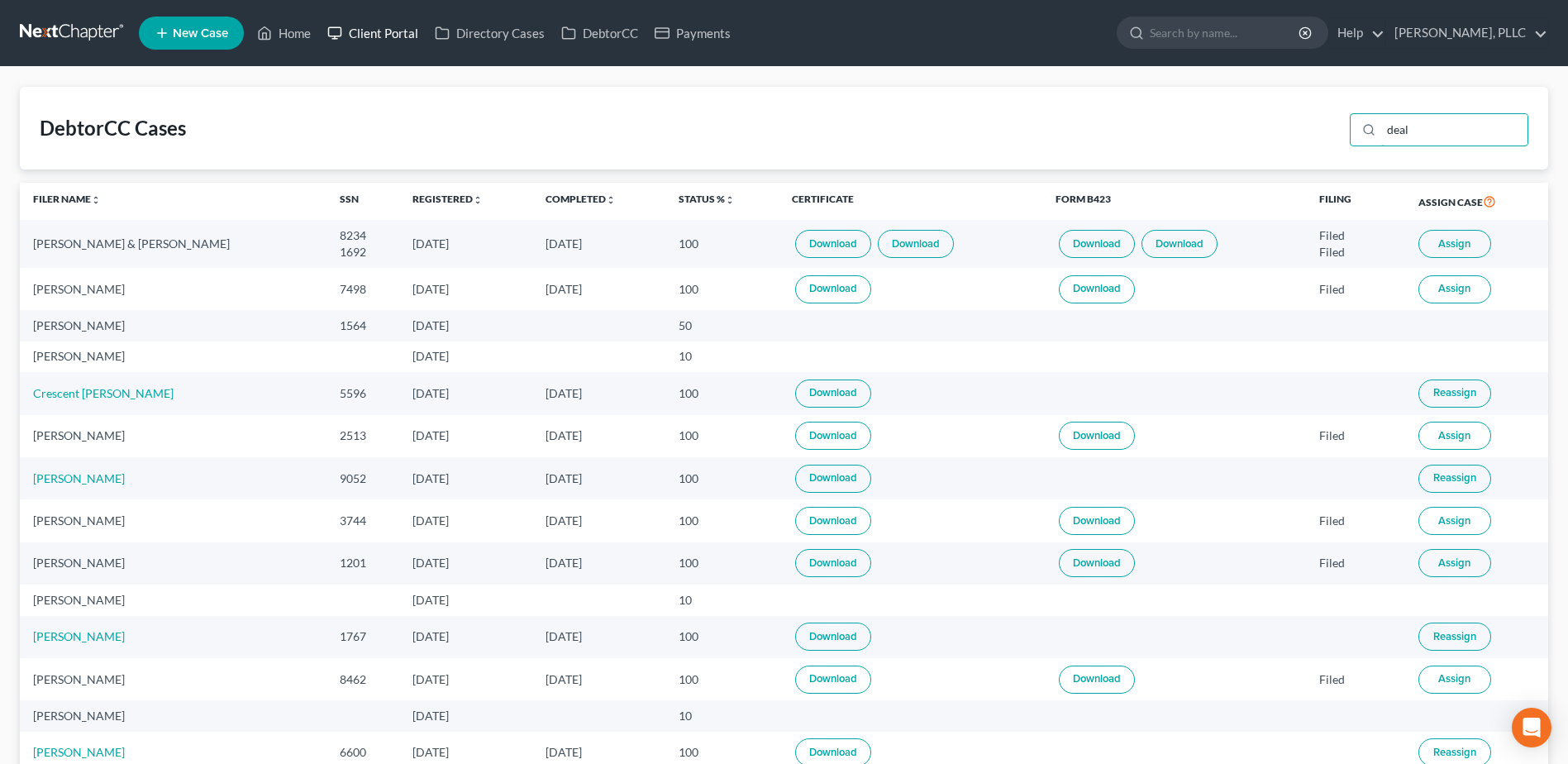
type input "deal"
click at [397, 33] on link "Client Portal" at bounding box center [373, 33] width 108 height 30
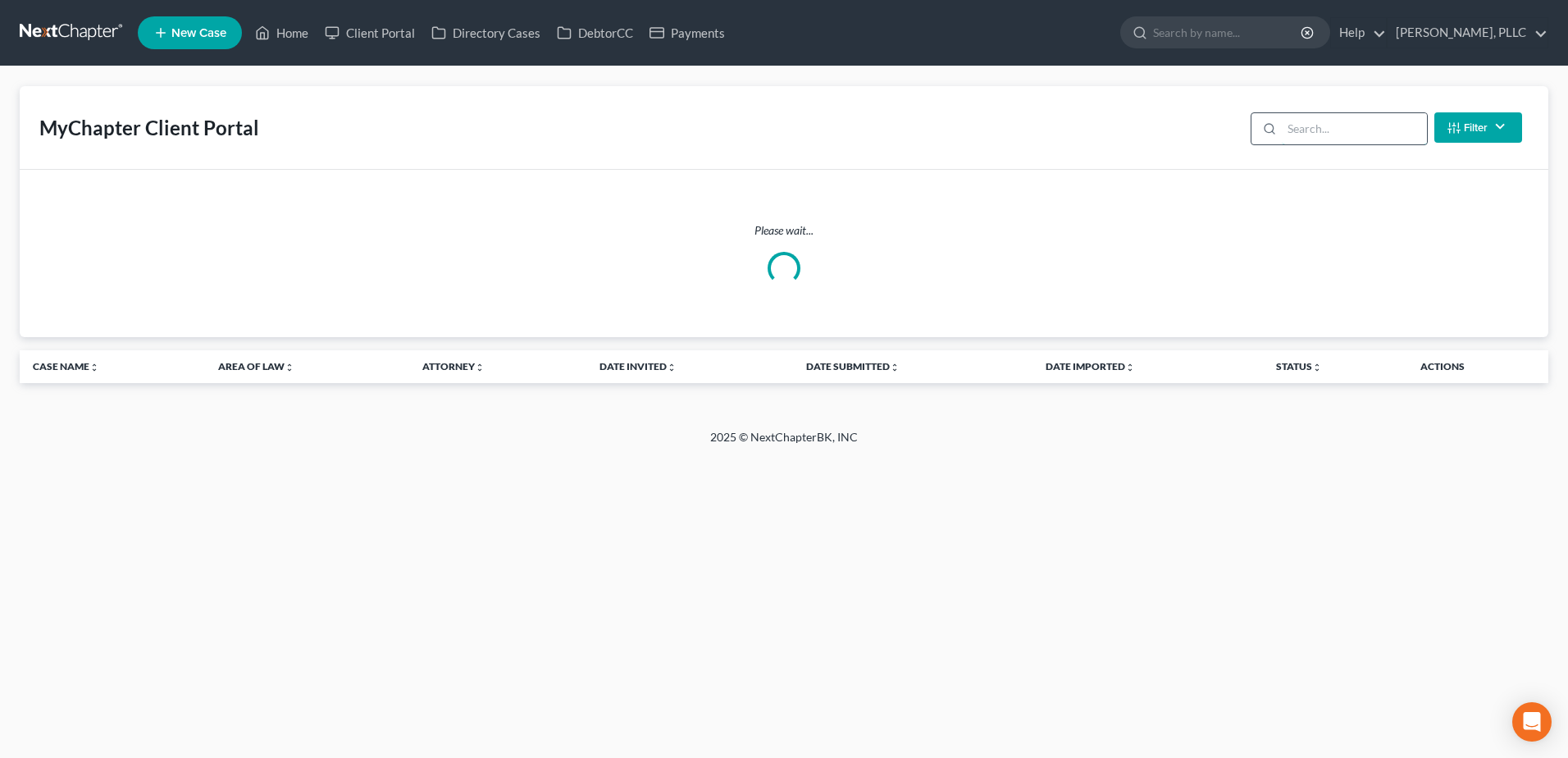
click at [1332, 132] on input "search" at bounding box center [1355, 129] width 145 height 31
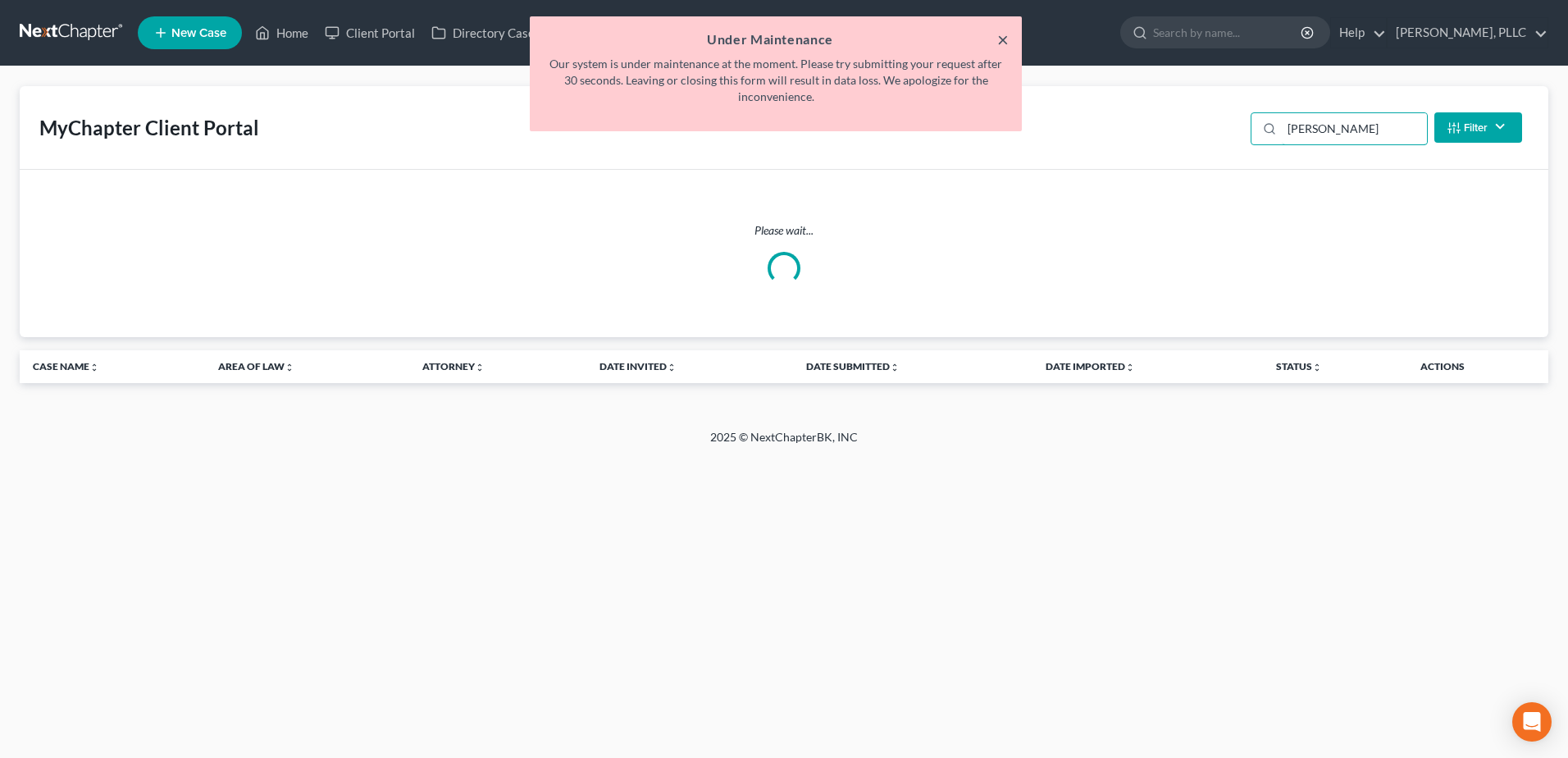
type input "diaz"
click at [1001, 42] on button "×" at bounding box center [1003, 39] width 11 height 20
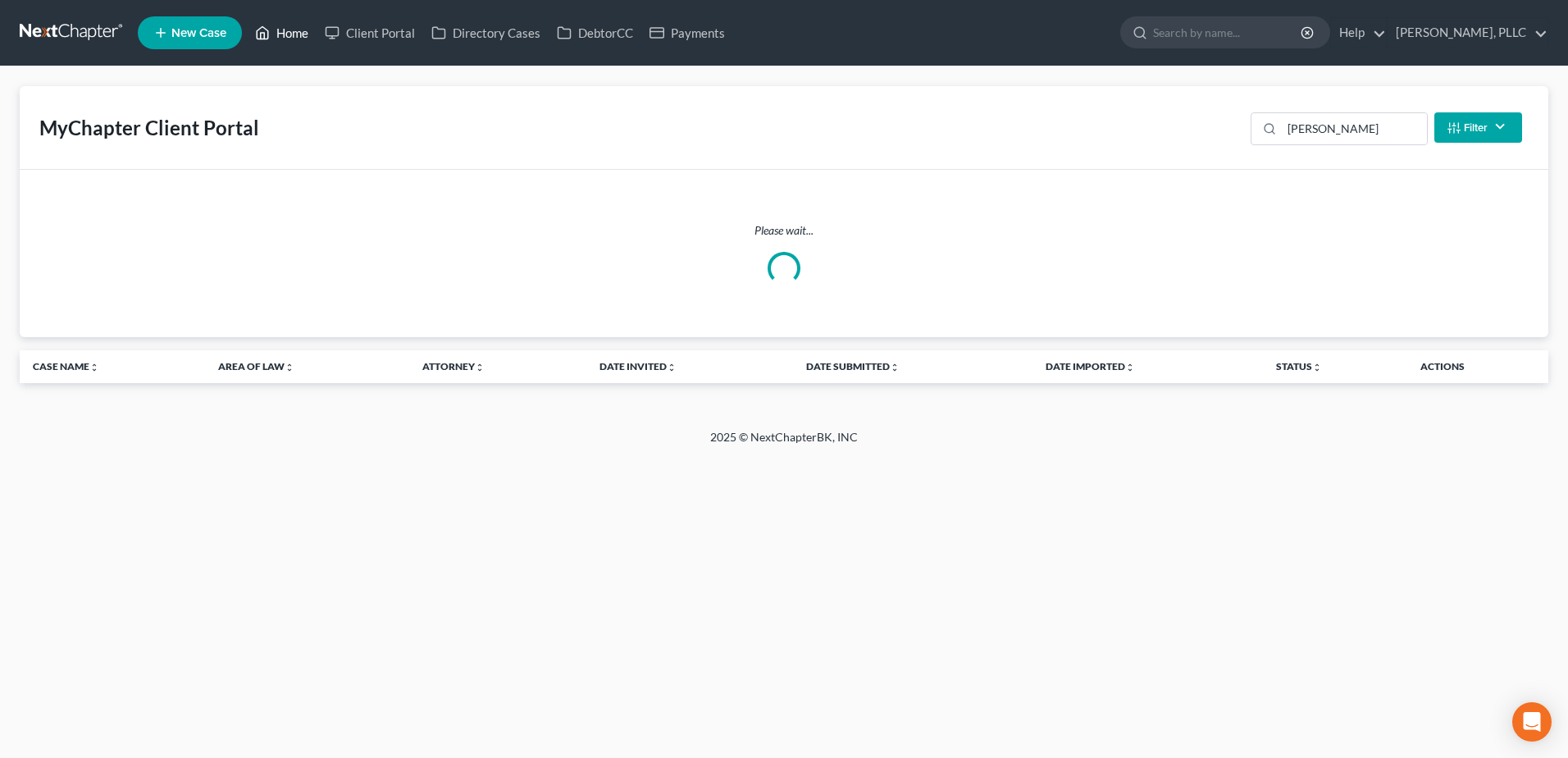
click at [289, 34] on link "Home" at bounding box center [281, 33] width 70 height 30
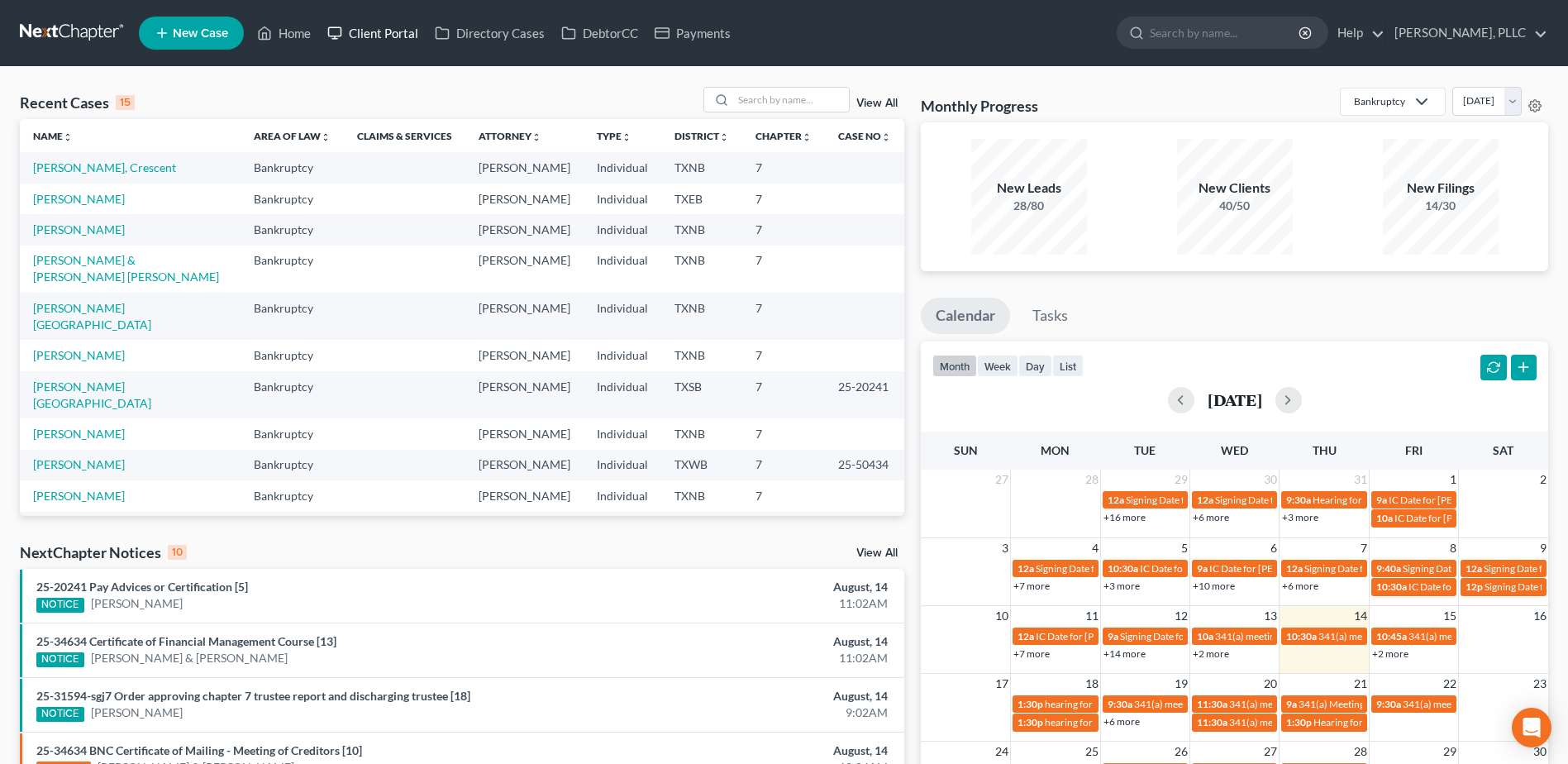
click at [385, 35] on link "Client Portal" at bounding box center [373, 33] width 108 height 30
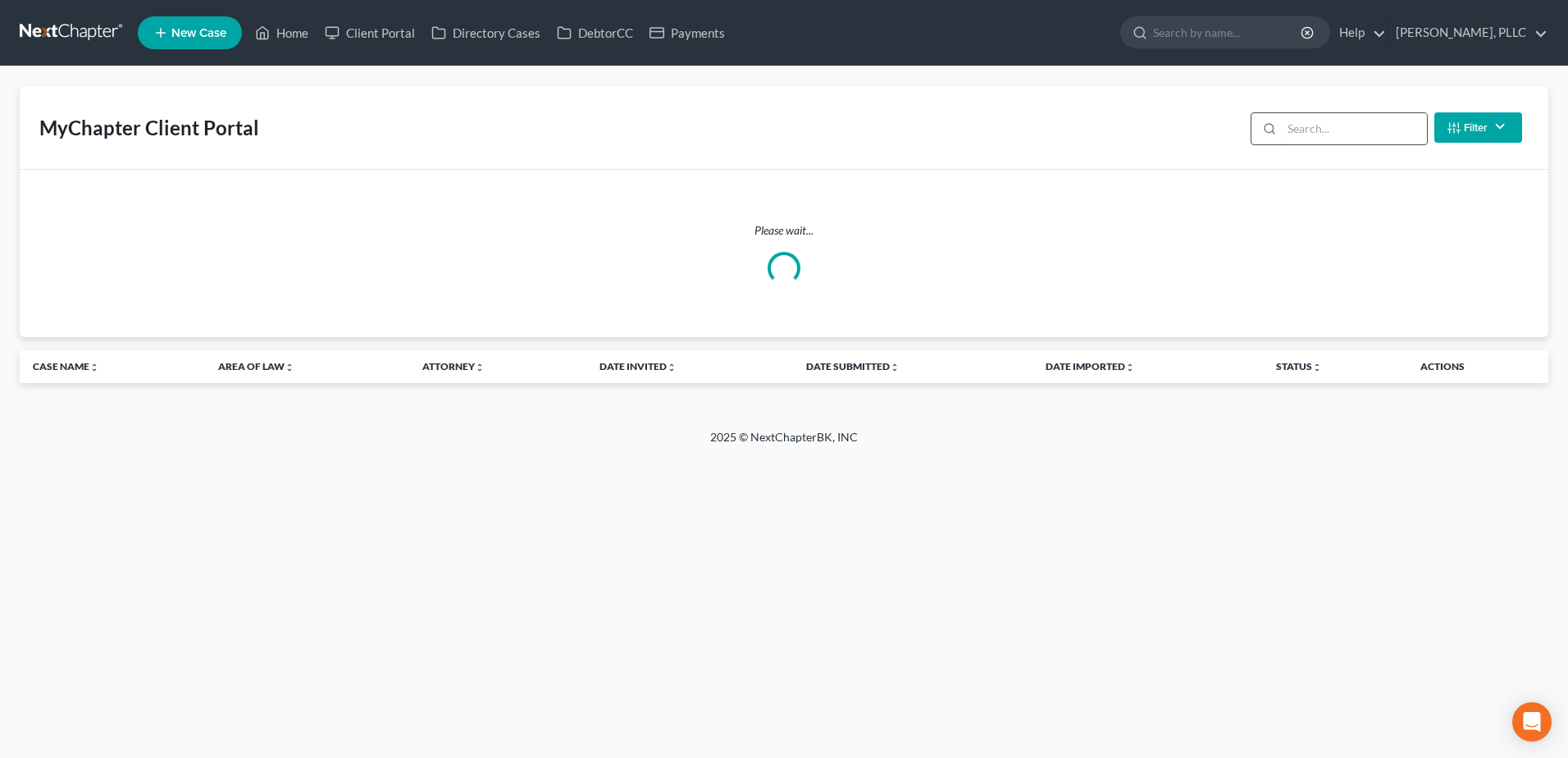
click at [1317, 130] on input "search" at bounding box center [1355, 129] width 145 height 31
type input "[PERSON_NAME]"
click at [290, 34] on link "Home" at bounding box center [281, 33] width 70 height 30
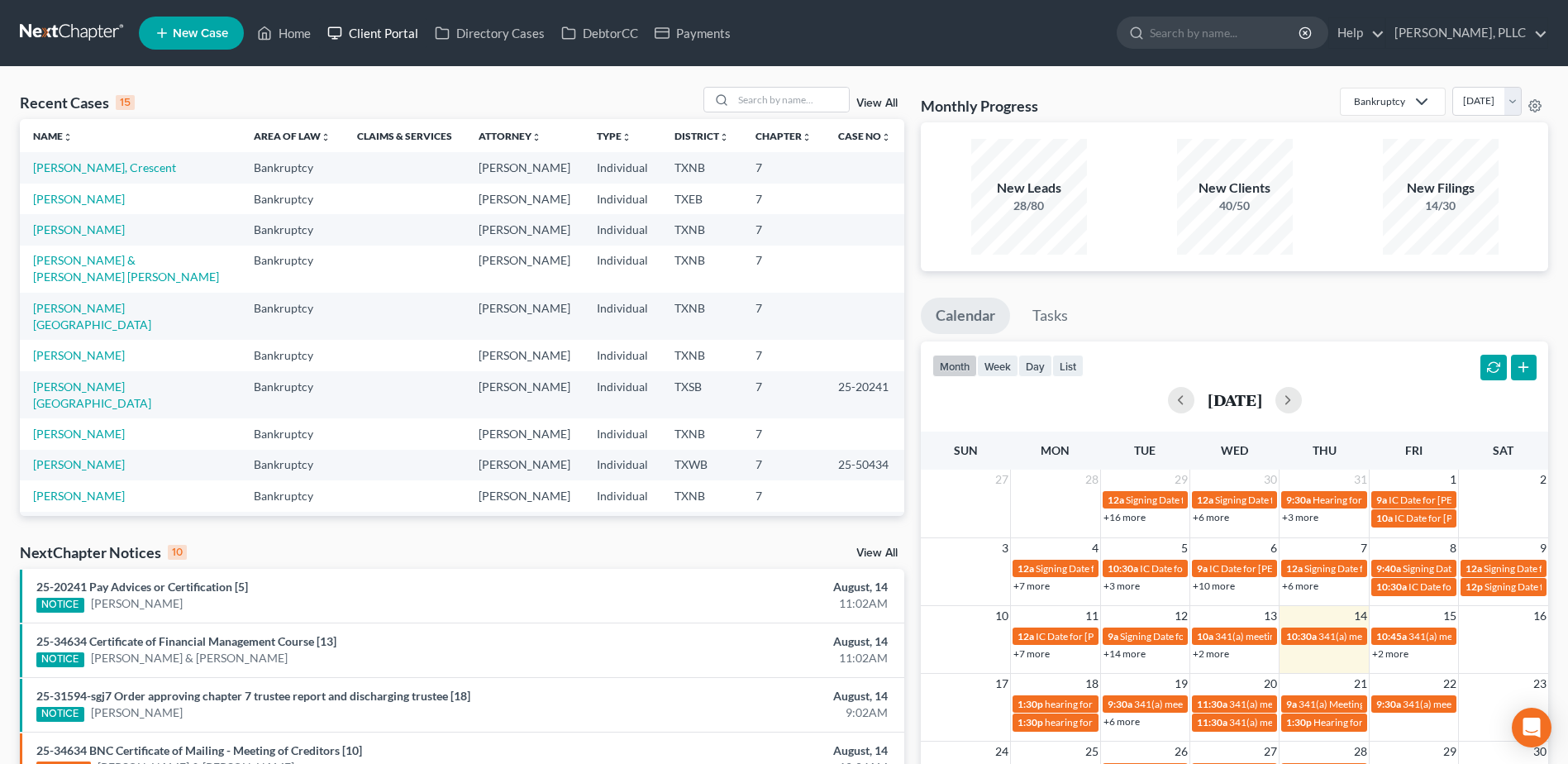
click at [393, 29] on link "Client Portal" at bounding box center [373, 33] width 108 height 30
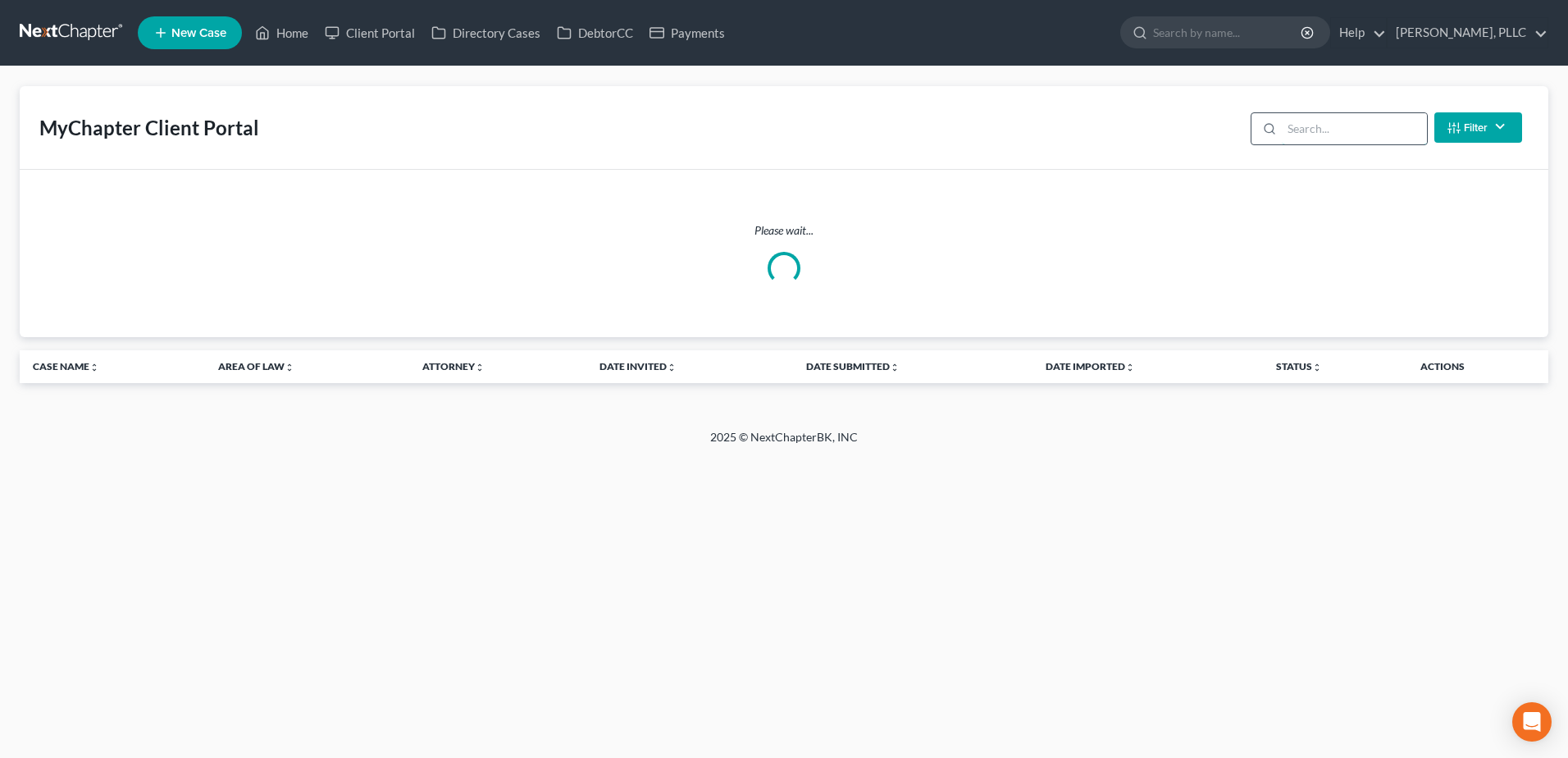
click at [1330, 129] on input "search" at bounding box center [1355, 129] width 145 height 31
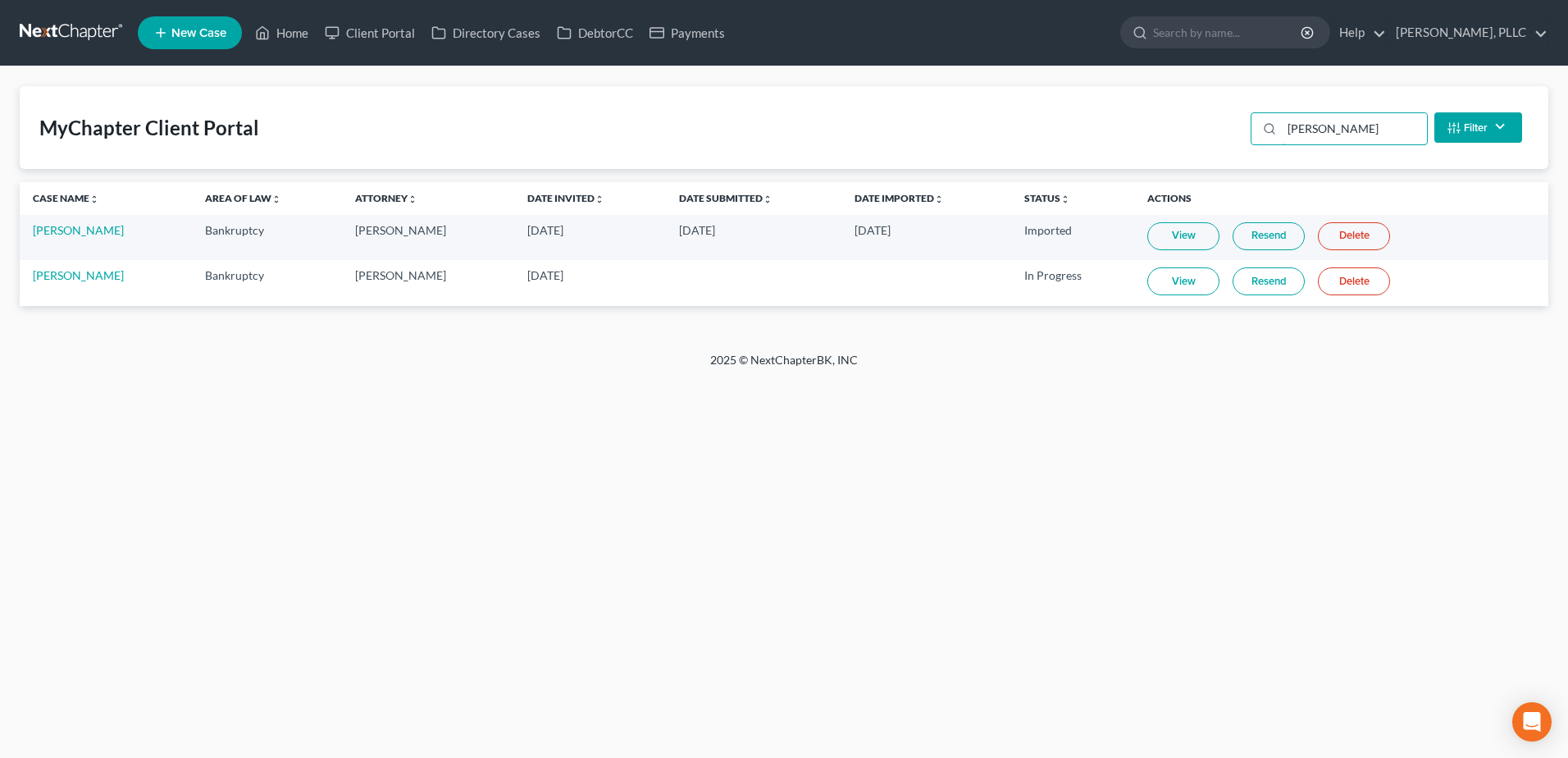
type input "diaz"
click at [1170, 288] on link "View" at bounding box center [1183, 281] width 73 height 28
click at [292, 34] on link "Home" at bounding box center [281, 33] width 70 height 30
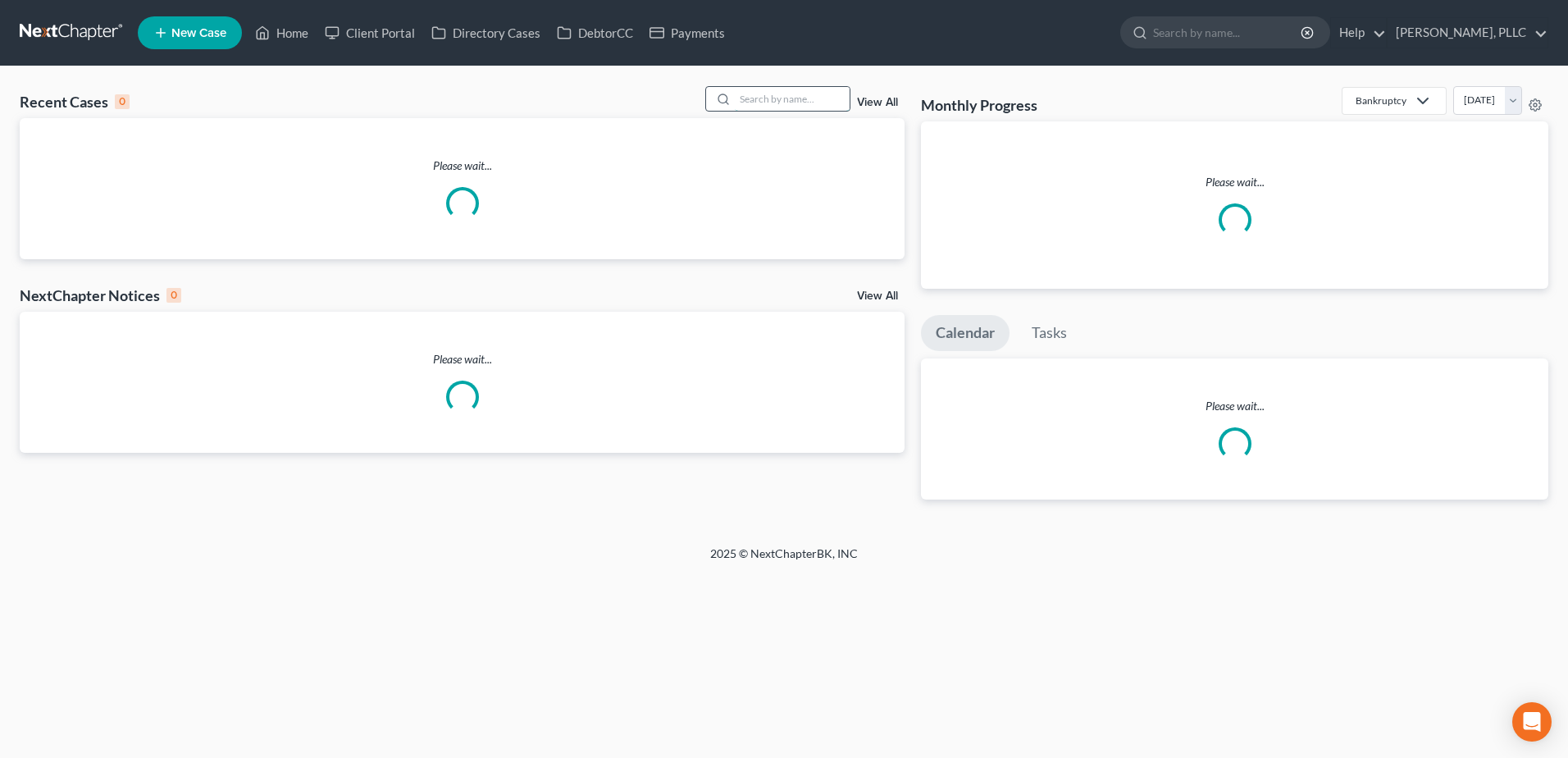
click at [788, 89] on input "search" at bounding box center [791, 99] width 115 height 24
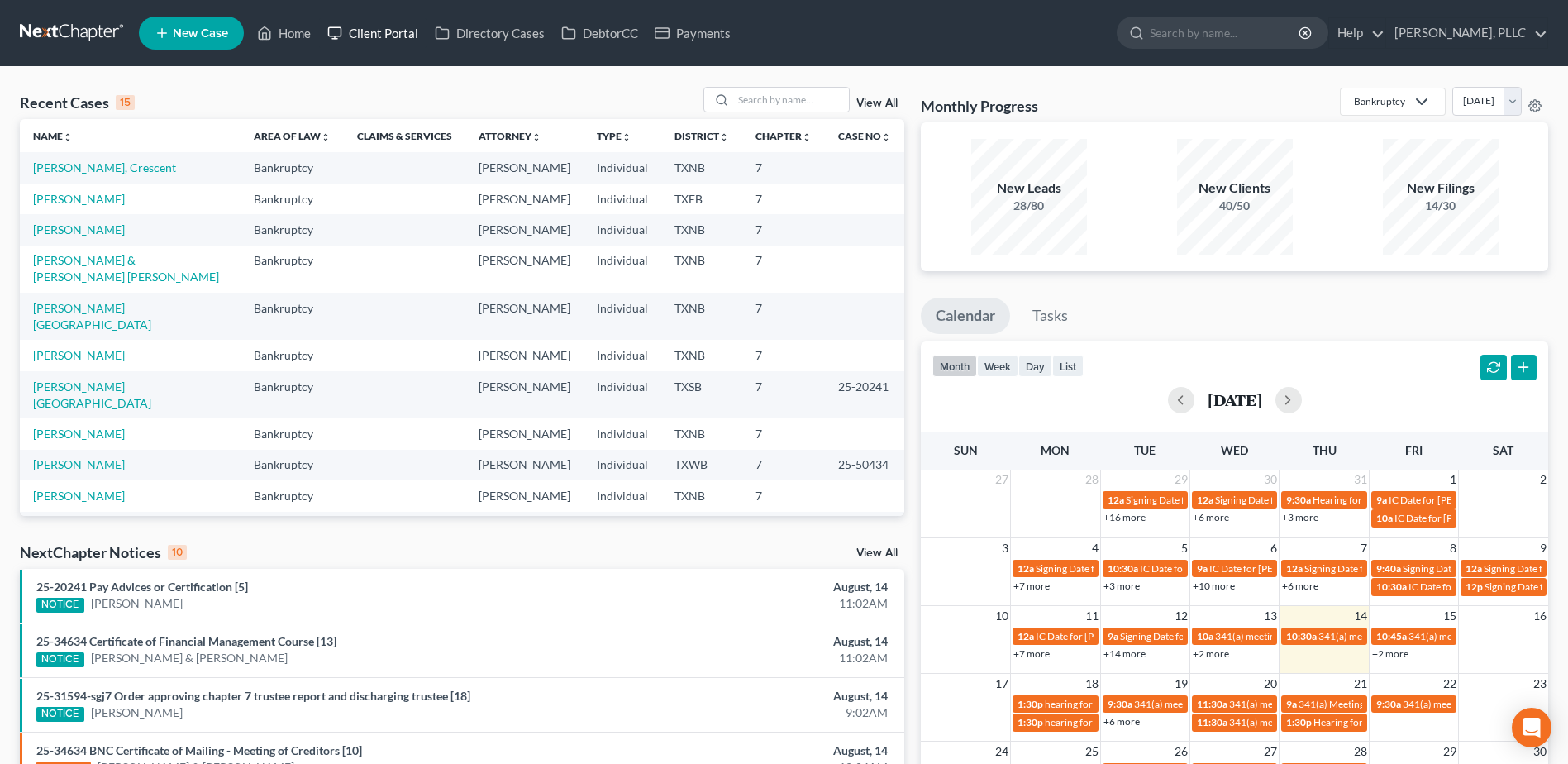
click at [350, 35] on link "Client Portal" at bounding box center [373, 33] width 108 height 30
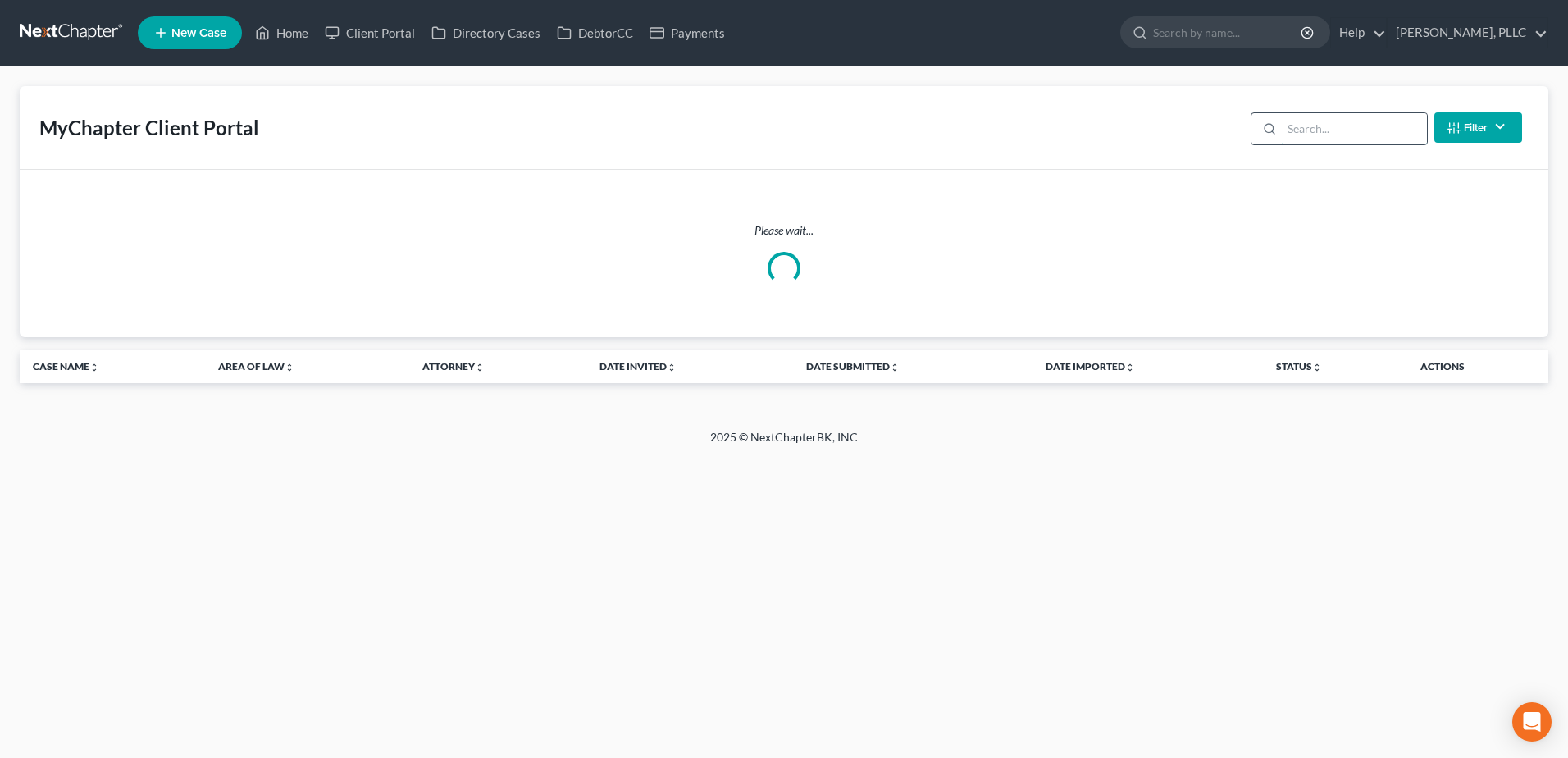
click at [1384, 133] on input "search" at bounding box center [1355, 129] width 145 height 31
type input "b"
click at [300, 25] on link "Home" at bounding box center [281, 33] width 70 height 30
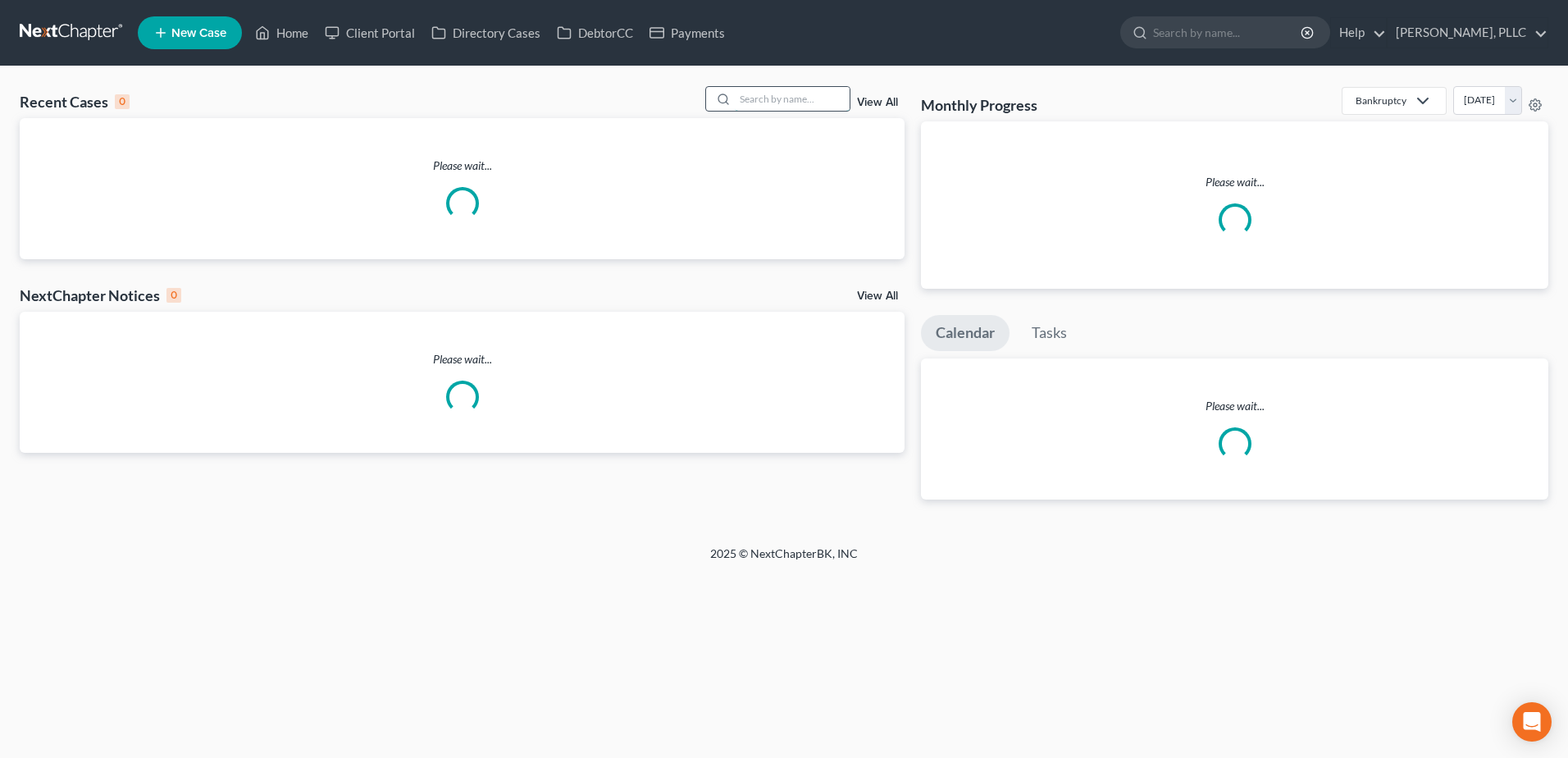
click at [814, 97] on input "search" at bounding box center [791, 99] width 115 height 24
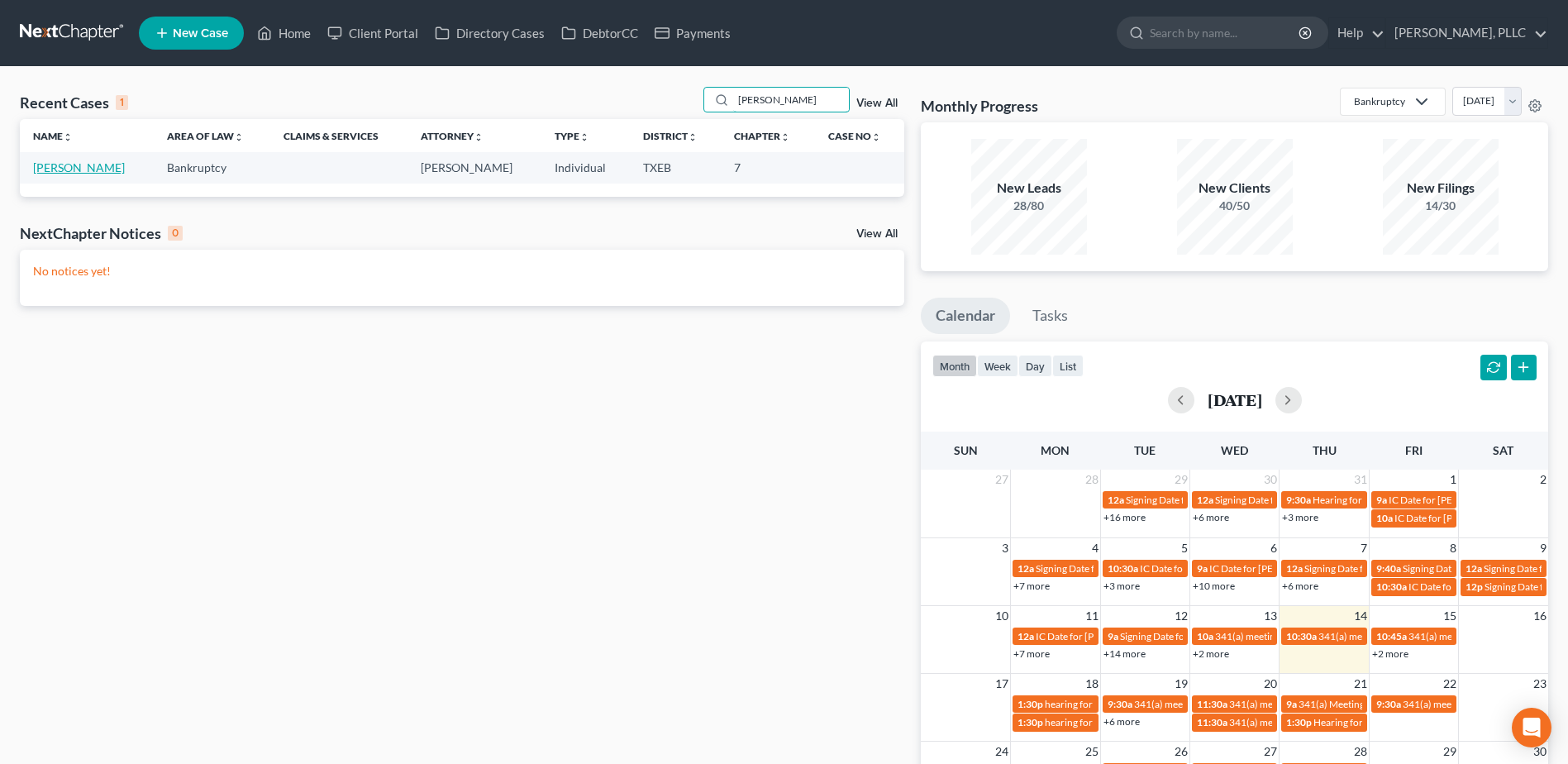
type input "beckworth"
click at [84, 170] on link "Beckworth, Ryan" at bounding box center [79, 167] width 92 height 14
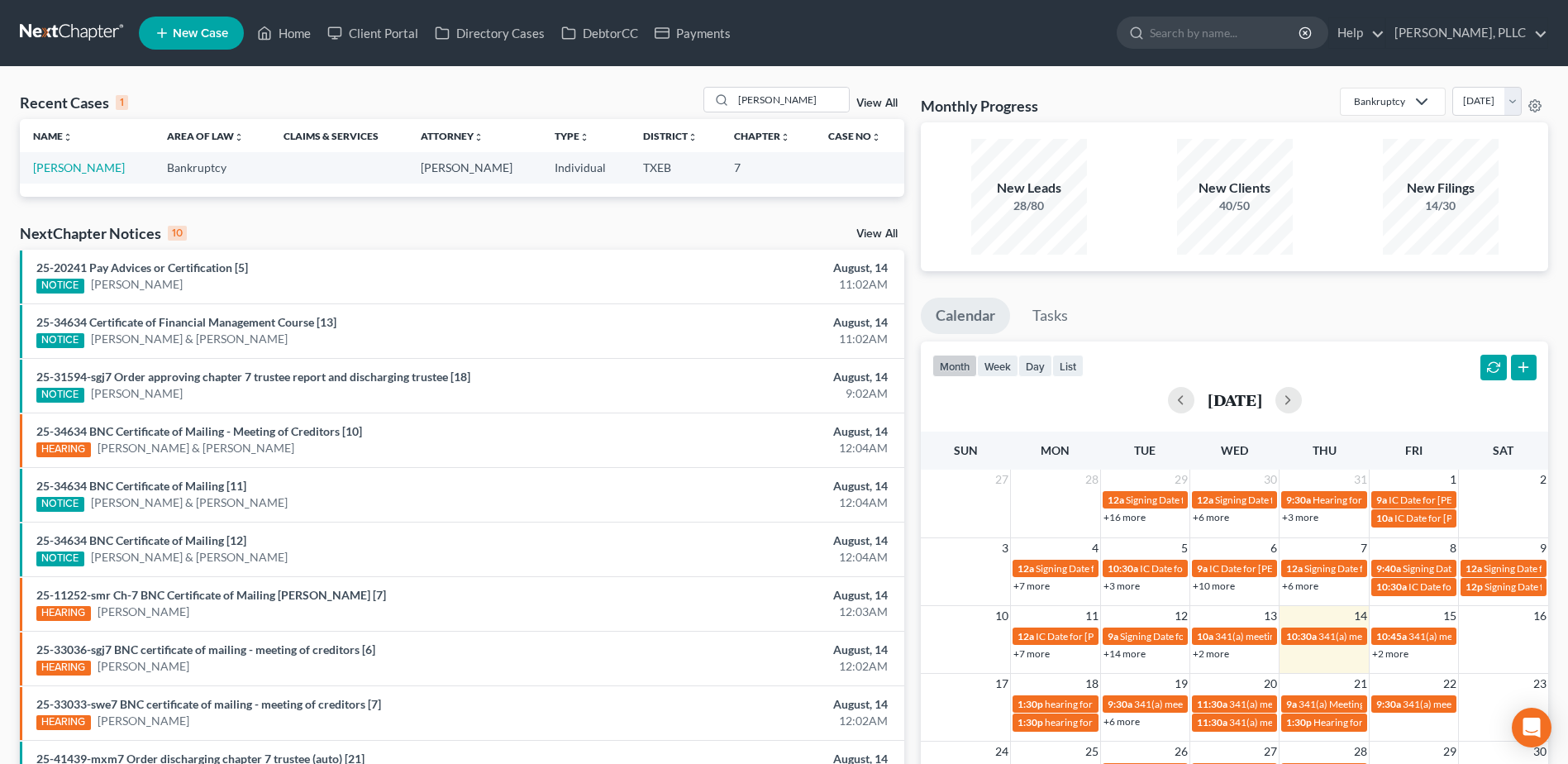
select select "4"
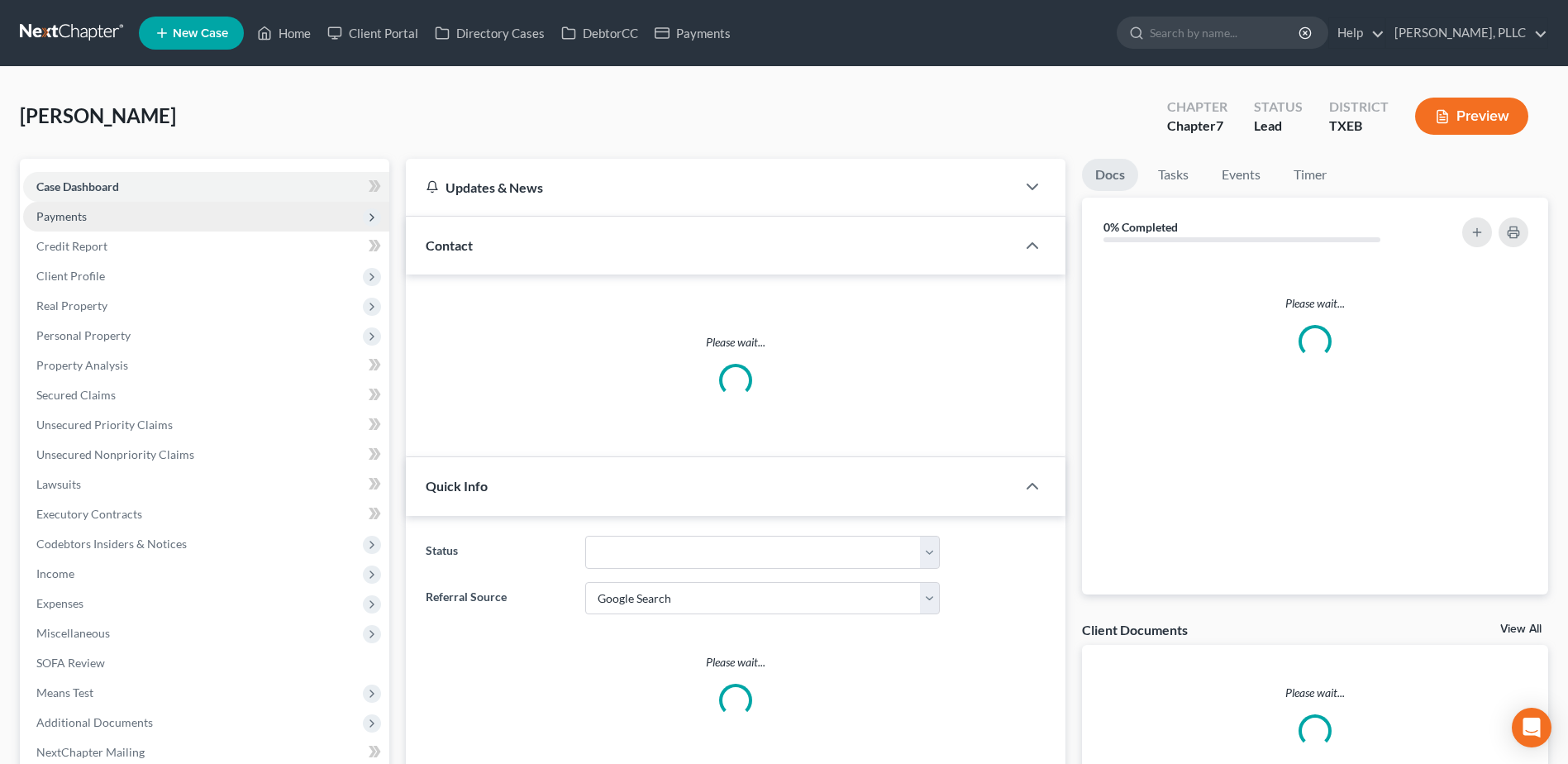
click at [72, 222] on span "Payments" at bounding box center [206, 217] width 366 height 30
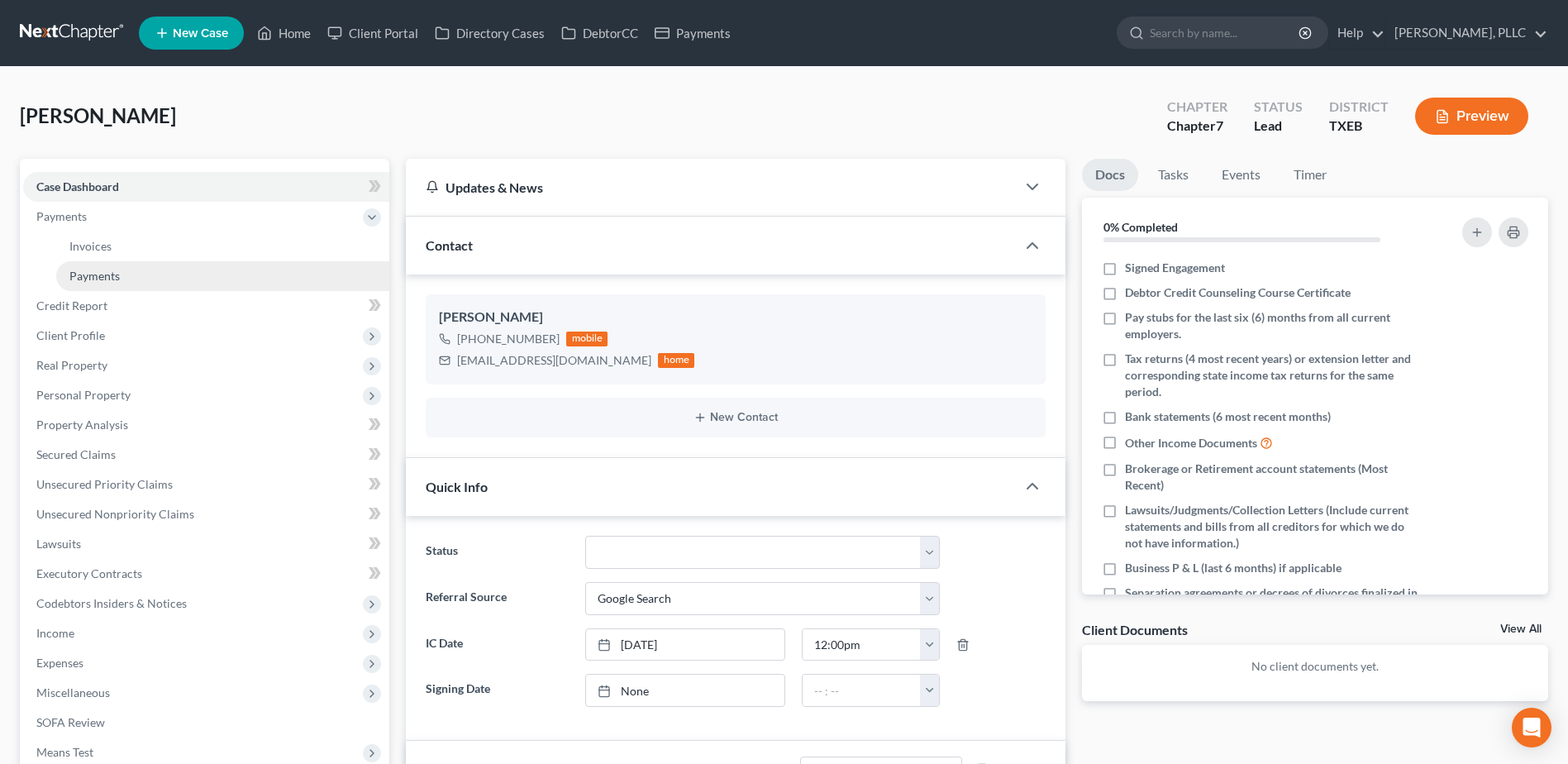
click at [104, 276] on span "Payments" at bounding box center [95, 275] width 51 height 14
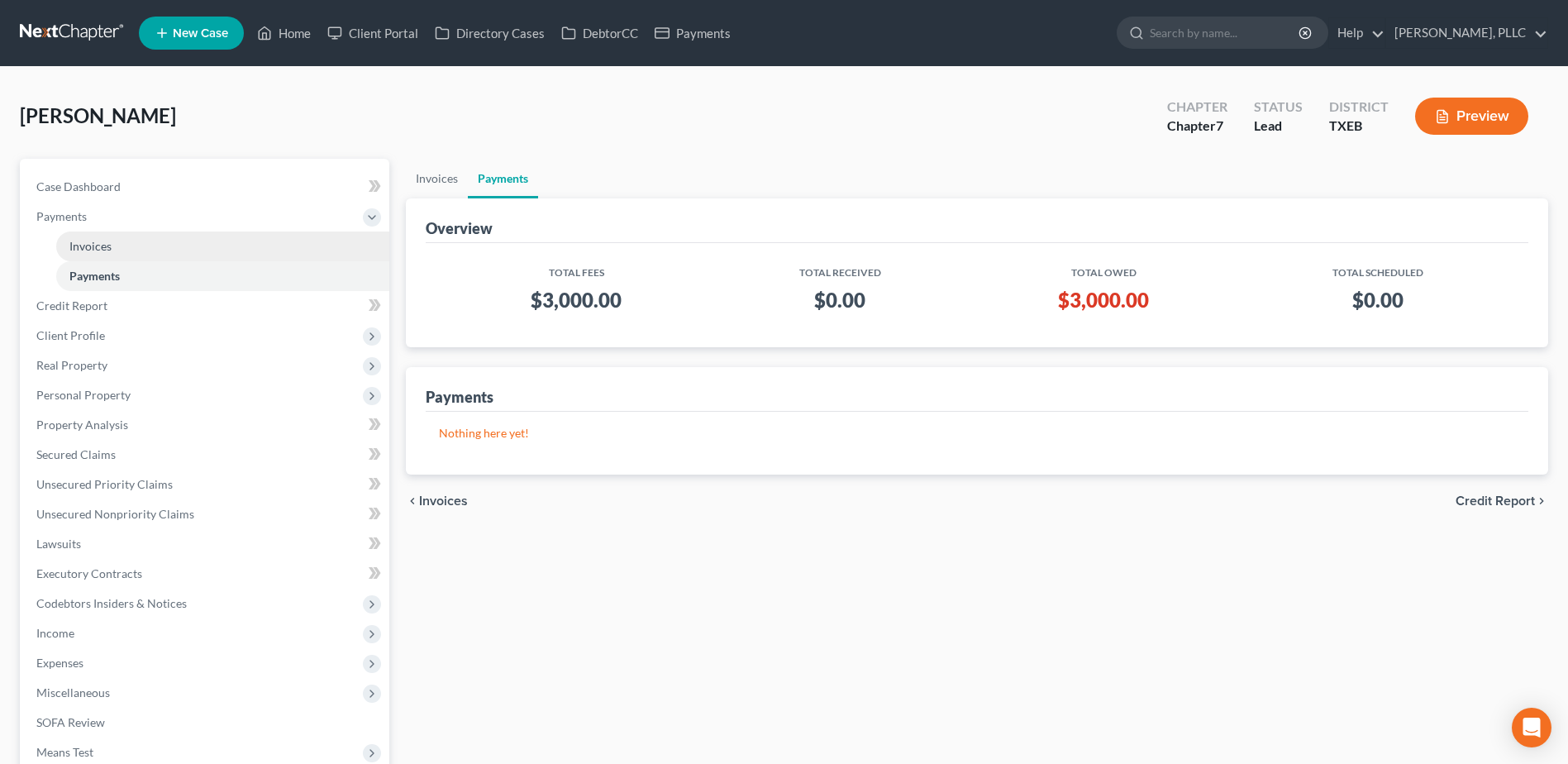
click at [96, 247] on span "Invoices" at bounding box center [90, 246] width 42 height 14
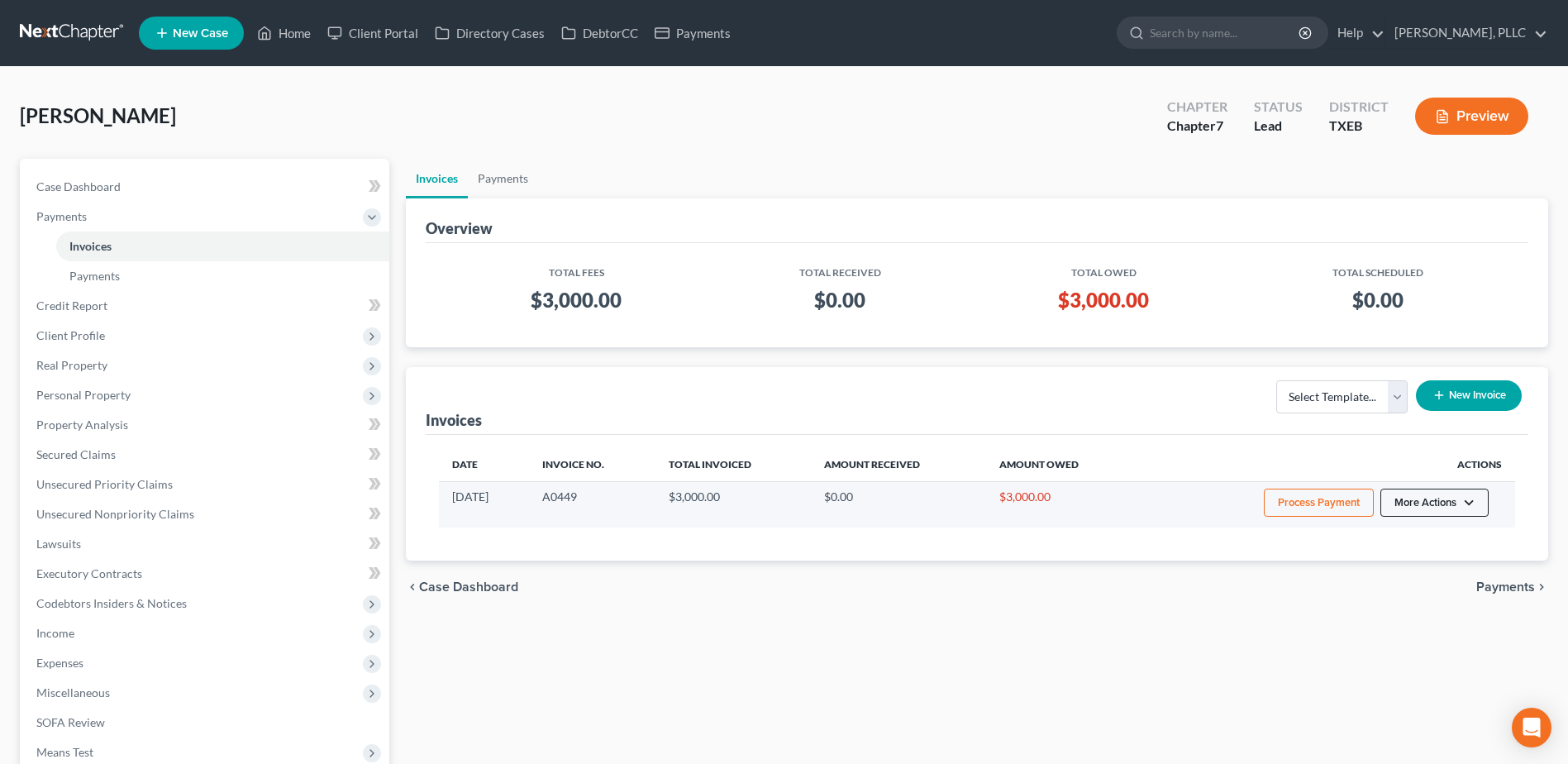
click at [1466, 503] on button "More Actions" at bounding box center [1434, 503] width 108 height 28
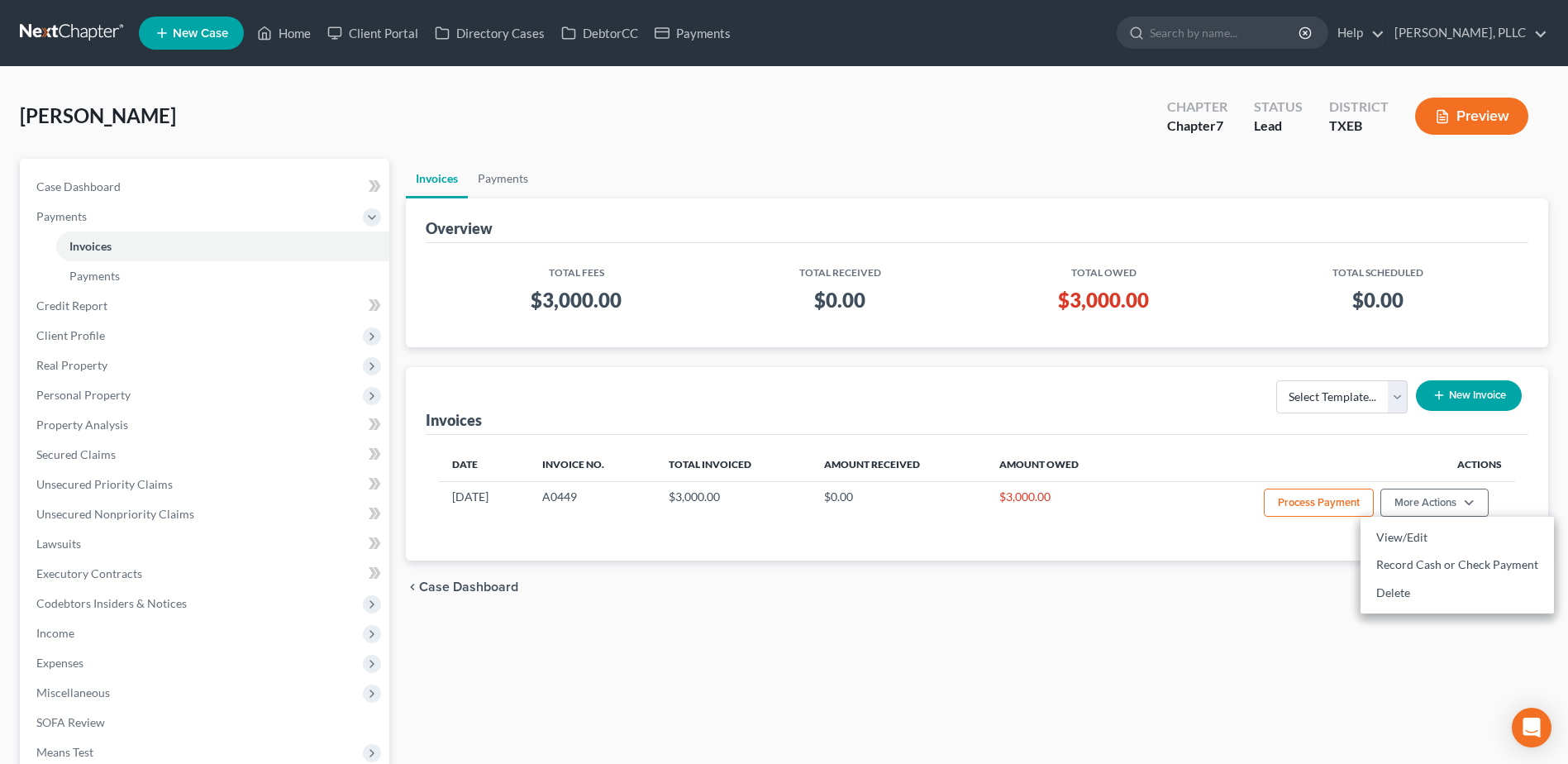
click at [1176, 670] on div "Invoices Payments Overview Total Fees Total Received Total Owed Total Scheduled…" at bounding box center [977, 525] width 1159 height 733
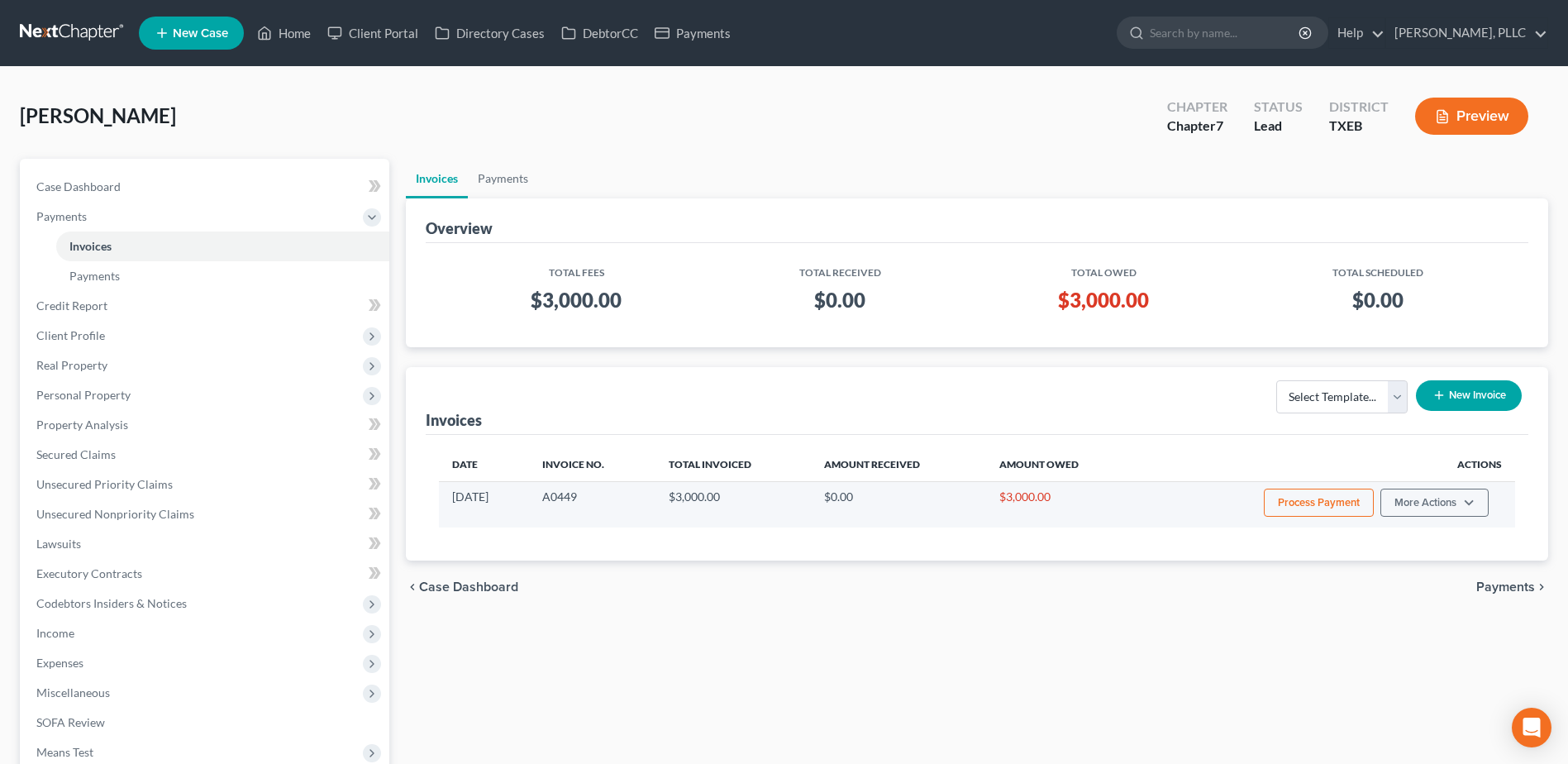
click at [1291, 499] on button "Process Payment" at bounding box center [1318, 503] width 110 height 28
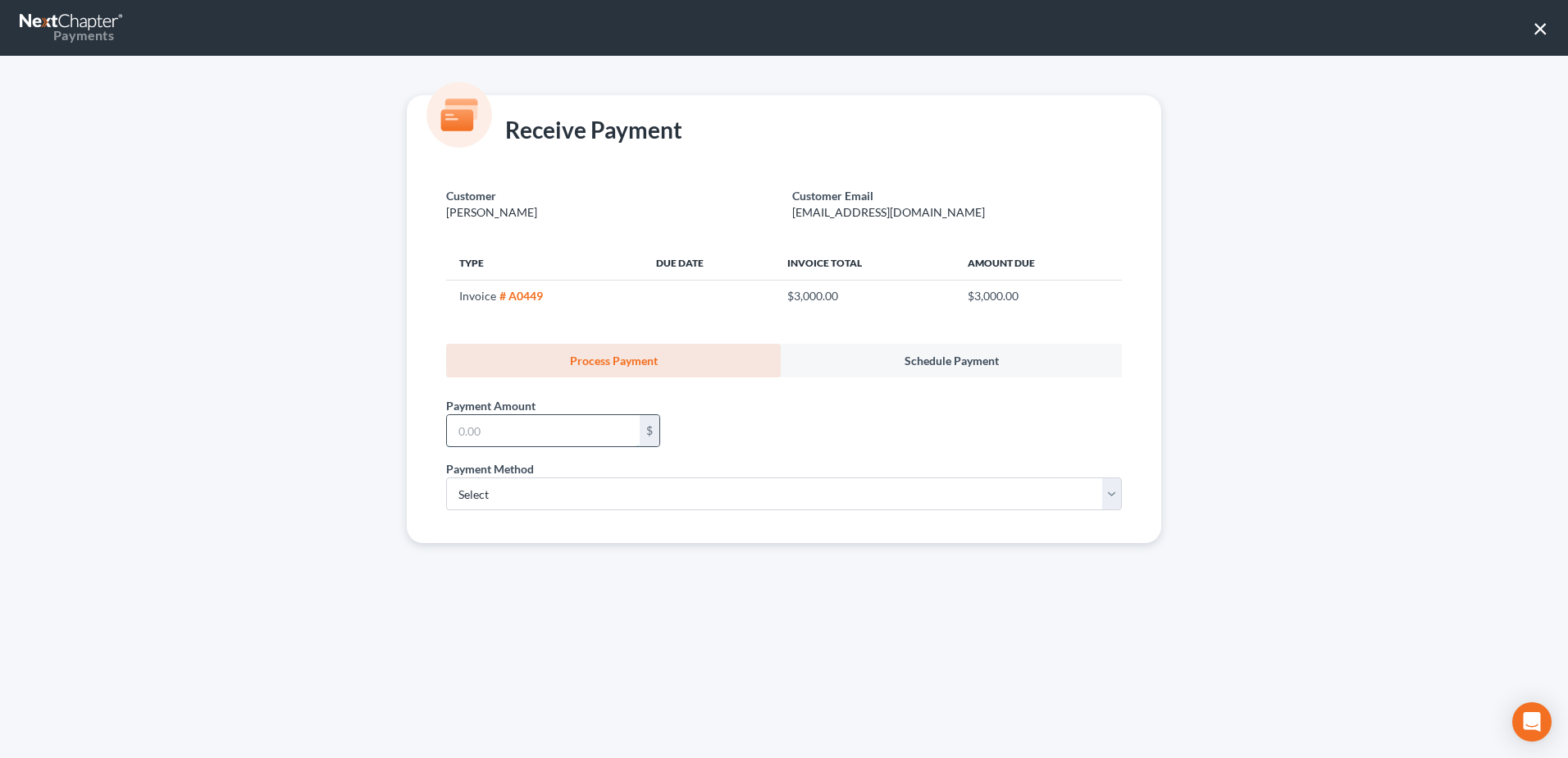
click at [574, 437] on input "text" at bounding box center [543, 430] width 193 height 31
type input "3,000.00"
click at [1122, 498] on div "Payment Method * Select ACH Credit Card" at bounding box center [783, 492] width 692 height 63
click at [1112, 499] on select "Select ACH Credit Card" at bounding box center [784, 494] width 676 height 33
select select "1"
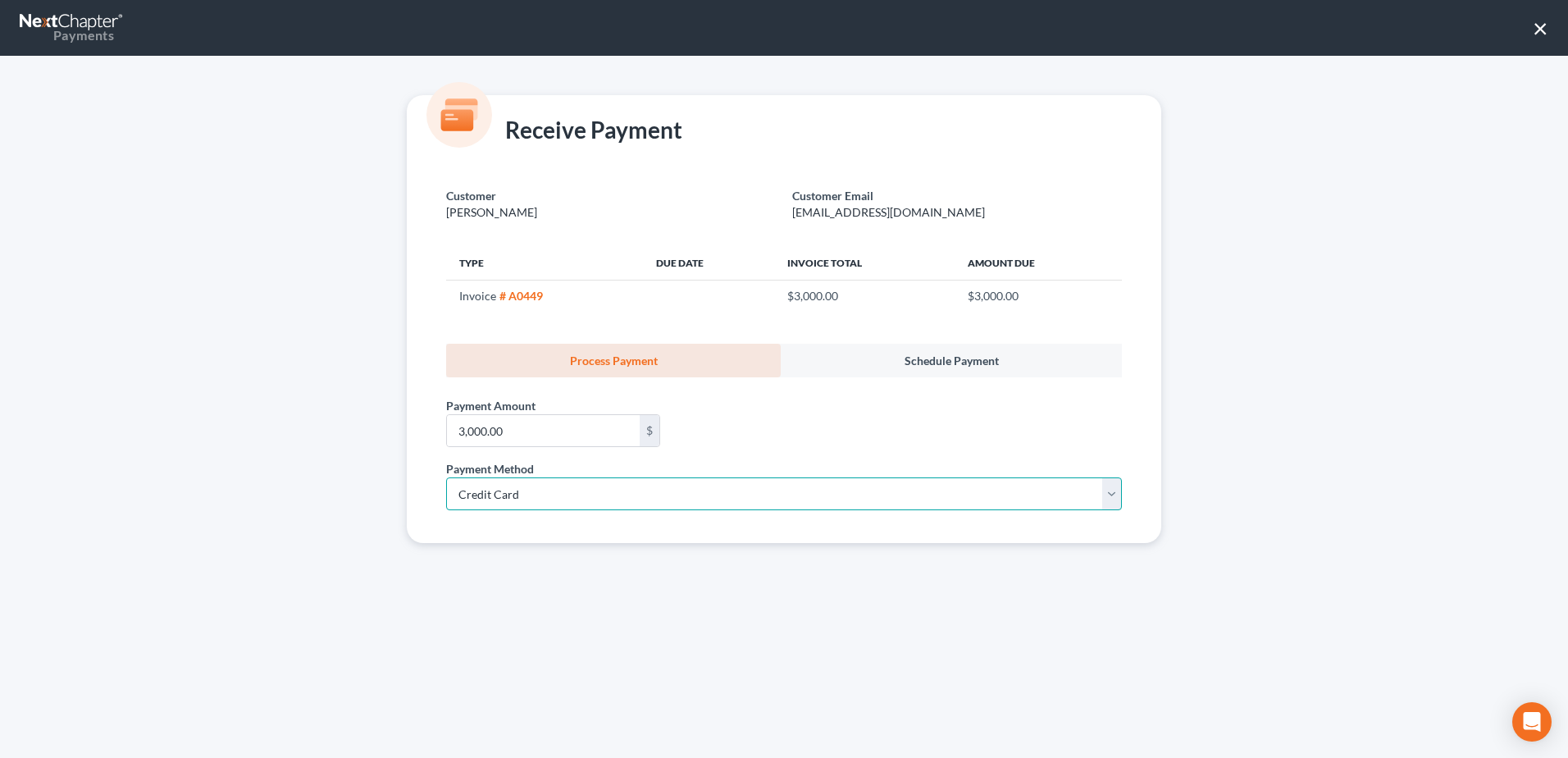
click at [446, 478] on select "Select ACH Credit Card" at bounding box center [784, 494] width 676 height 33
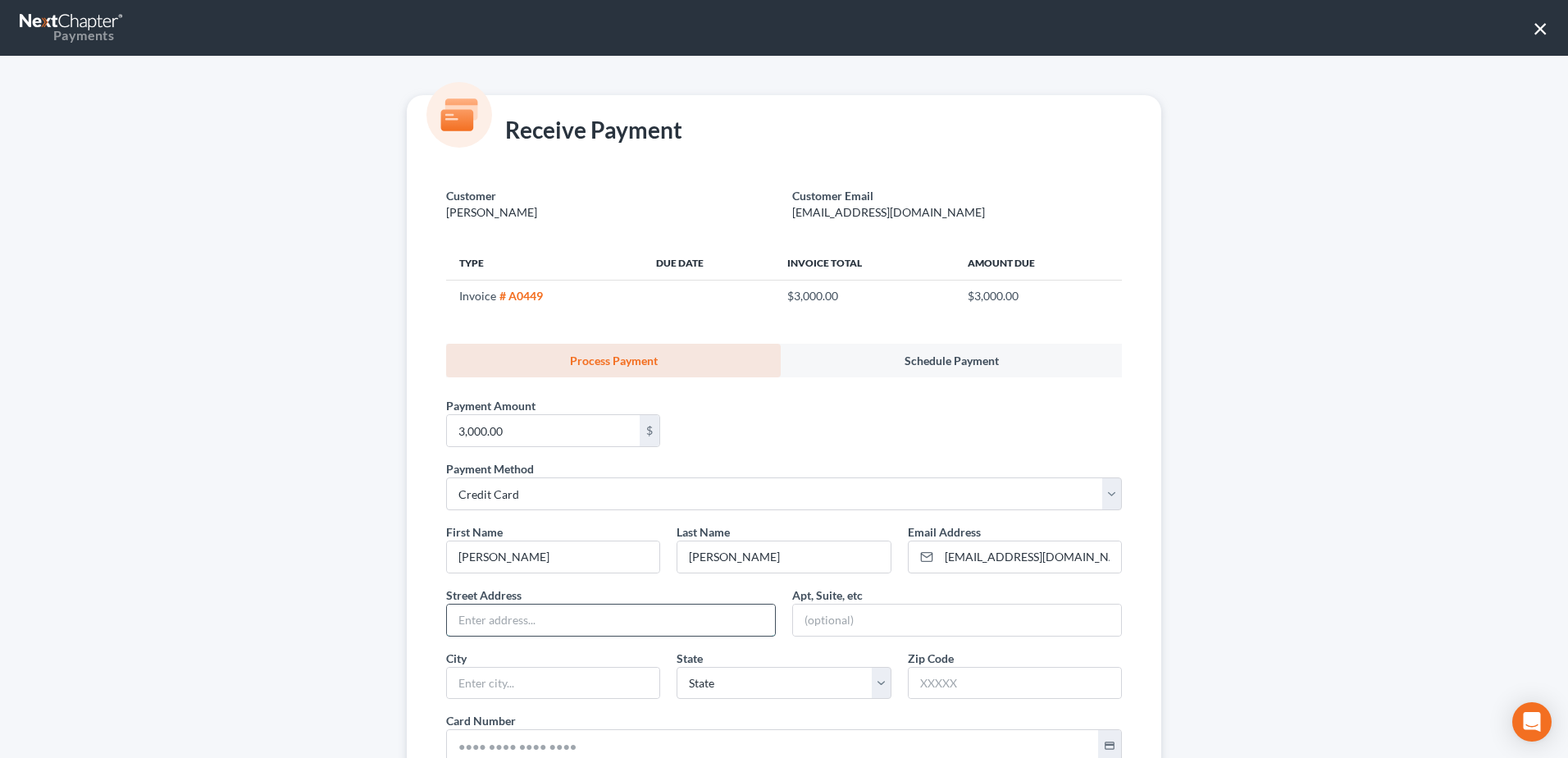
click at [636, 612] on input "text" at bounding box center [611, 619] width 328 height 31
type input "5513 Van Zandt County Road"
type input "#1507"
type input "Grand Saline"
select select "45"
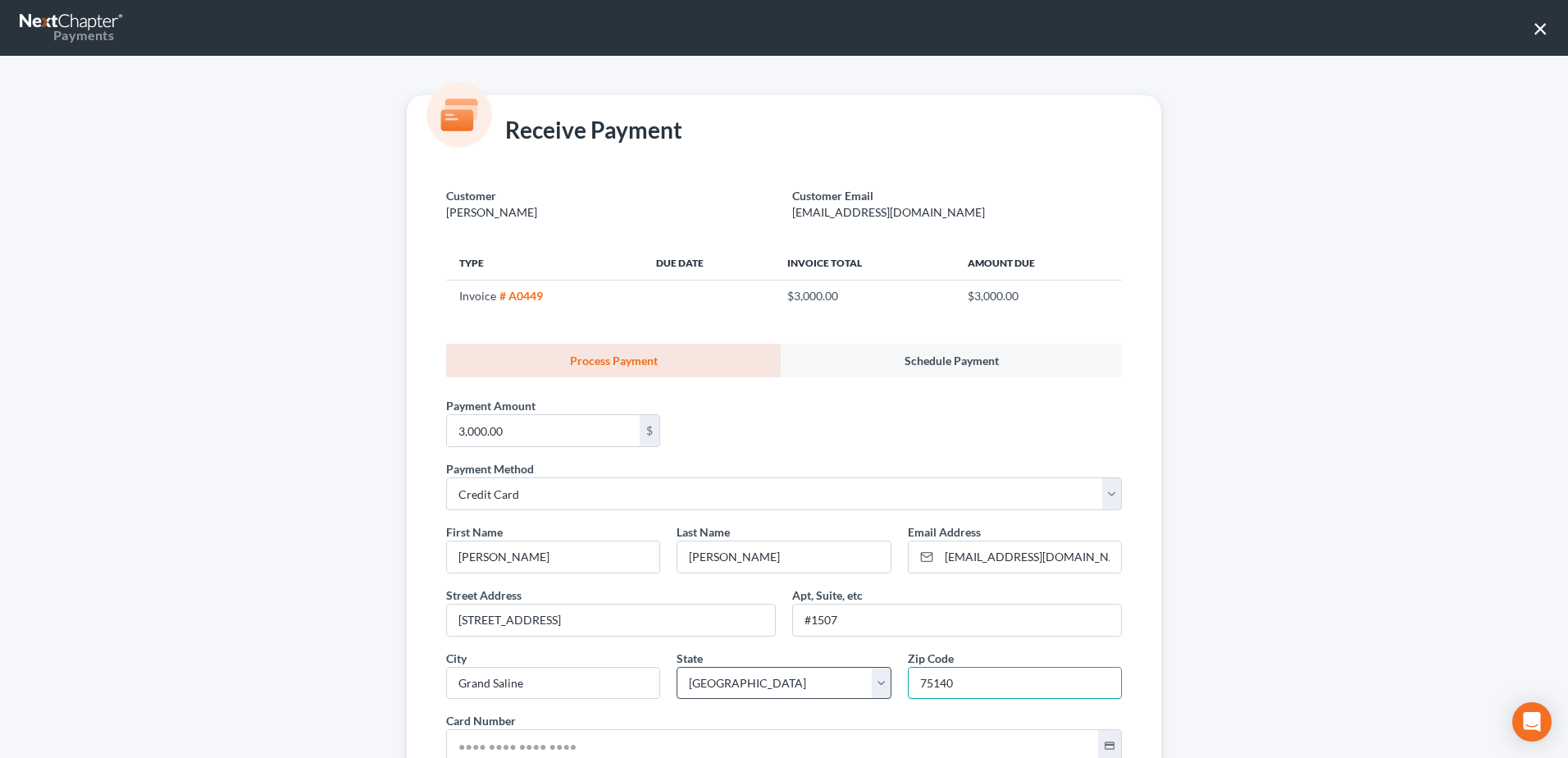
scroll to position [235, 0]
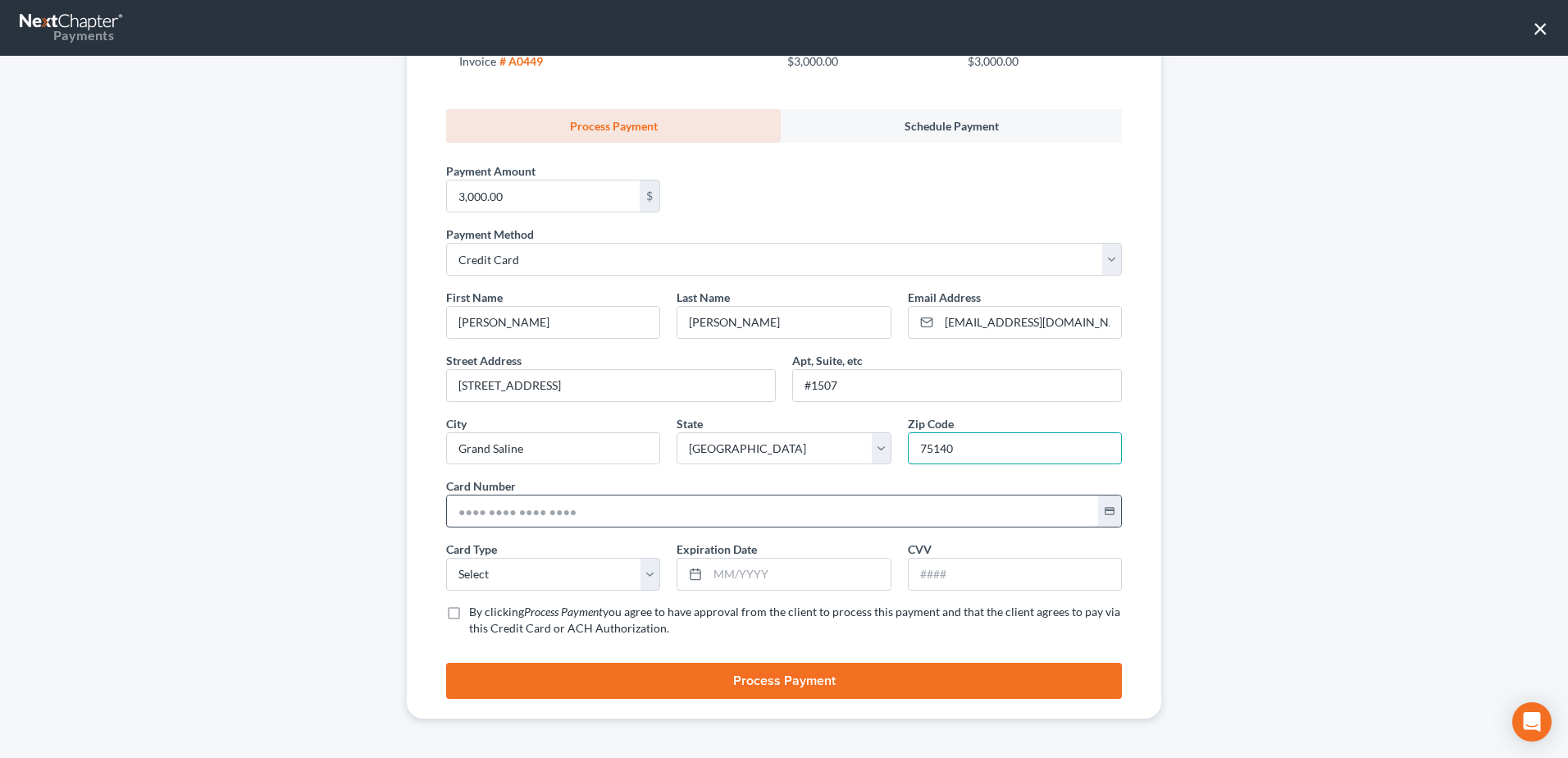
type input "75140"
click at [589, 506] on input "text" at bounding box center [772, 510] width 651 height 31
type input "4856 3100 1685 0786"
click at [1147, 516] on div "Customer Beckworth, Ryan Customer Email splashmasterpools@yahoo.com Type Due Da…" at bounding box center [784, 326] width 754 height 786
click at [643, 582] on select "Select Visa MasterCard Discover American Express" at bounding box center [553, 574] width 214 height 33
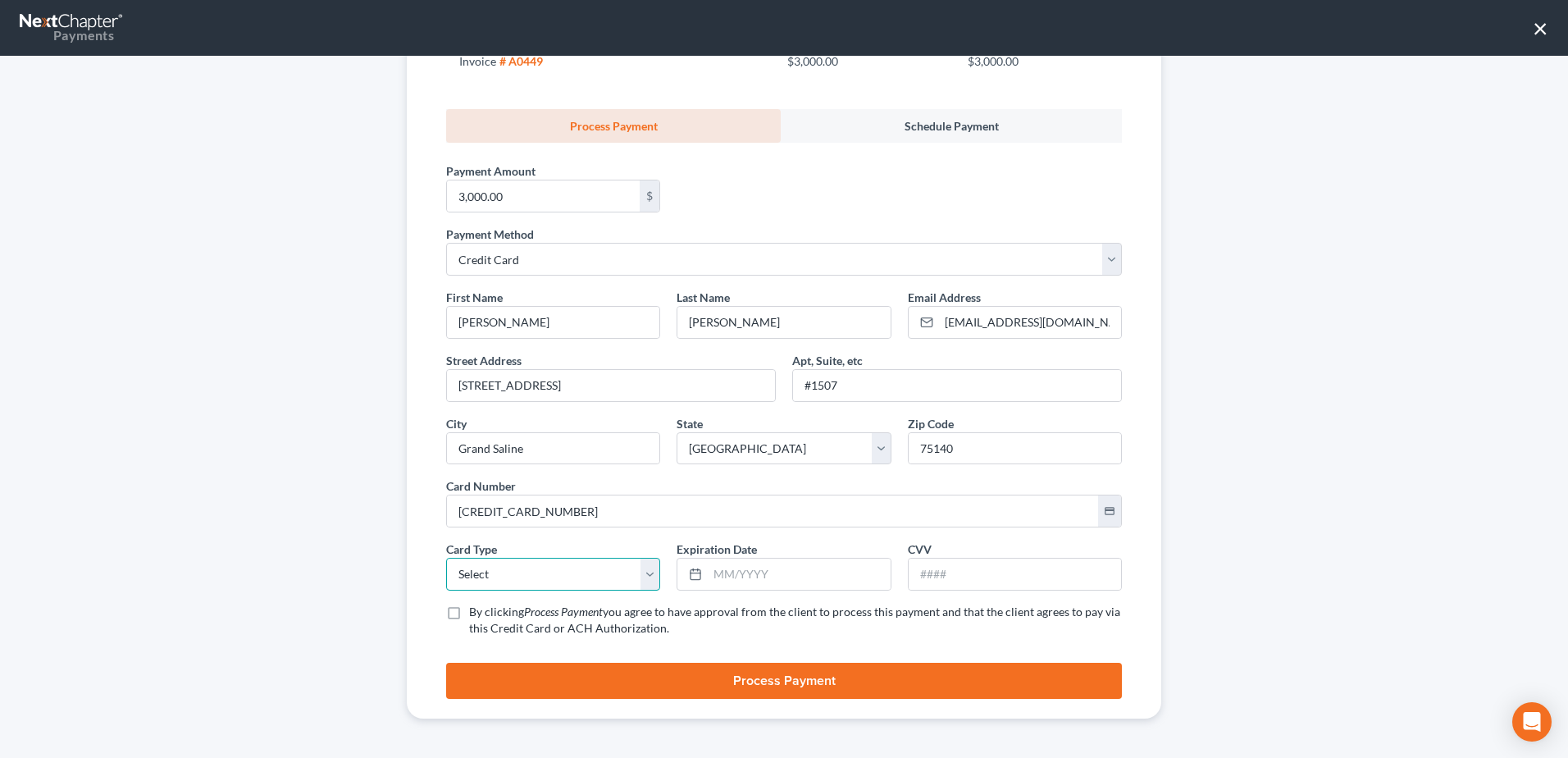
select select "0"
click at [446, 558] on select "Select Visa MasterCard Discover American Express" at bounding box center [553, 574] width 214 height 33
click at [790, 589] on input "text" at bounding box center [799, 574] width 182 height 31
type input "09/2028"
click at [469, 611] on label "By clicking Process Payment you agree to have approval from the client to proce…" at bounding box center [795, 619] width 653 height 33
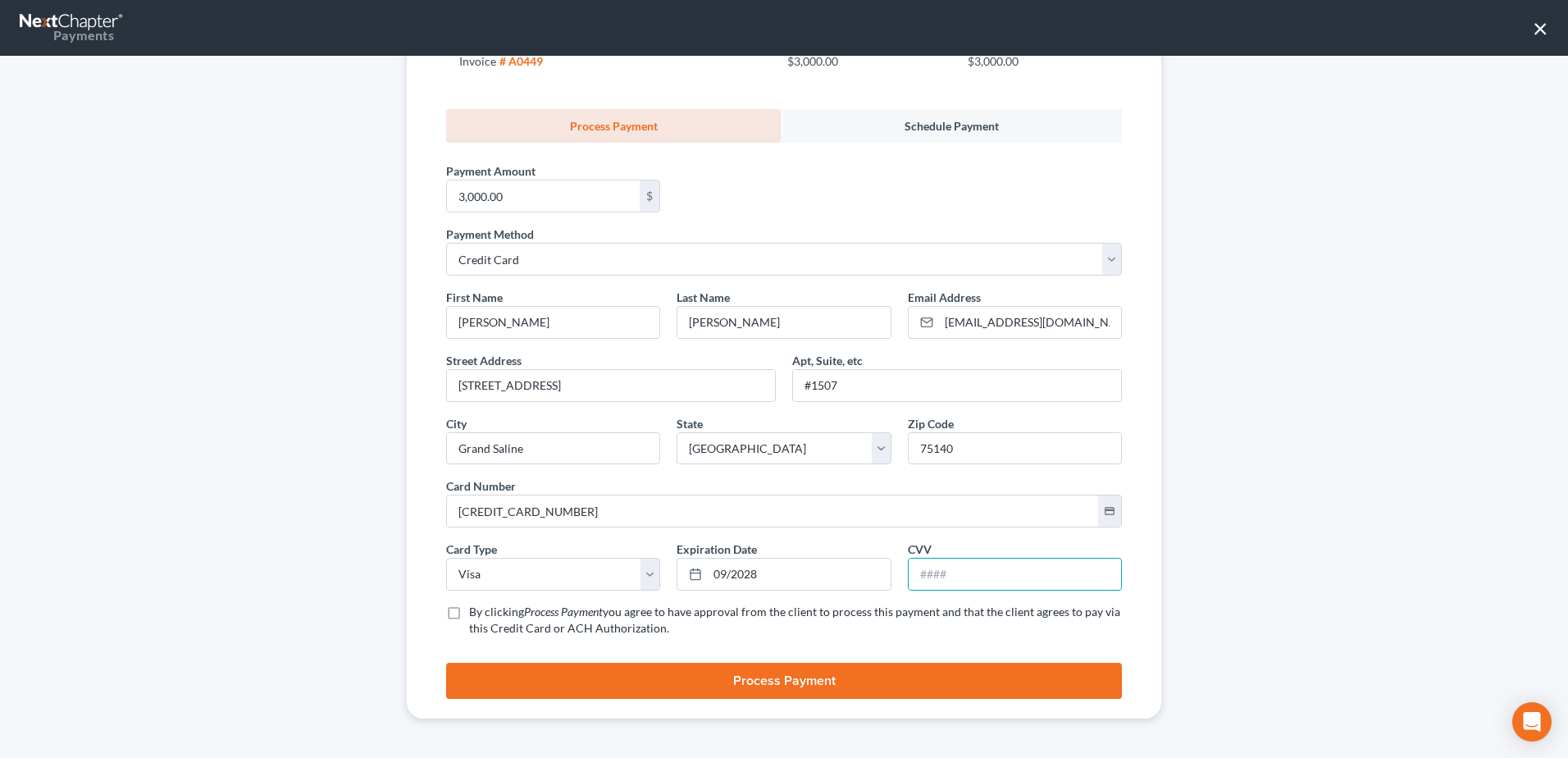
click at [476, 611] on input "By clicking Process Payment you agree to have approval from the client to proce…" at bounding box center [480, 608] width 10 height 10
checkbox input "true"
click at [963, 575] on input "text" at bounding box center [1015, 574] width 212 height 31
type input "001"
click at [910, 686] on button "Process Payment" at bounding box center [784, 681] width 676 height 36
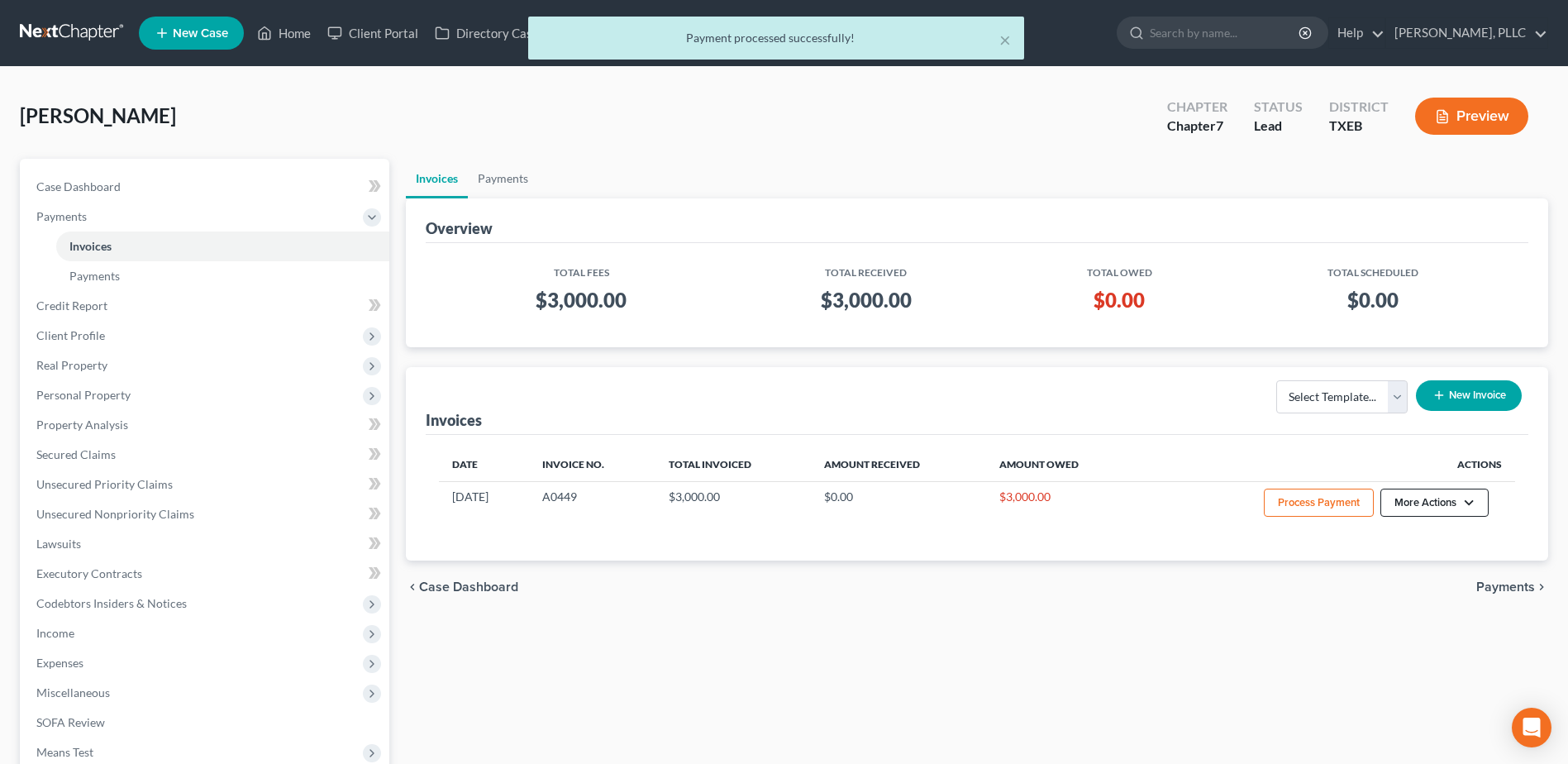
click at [1470, 506] on button "More Actions" at bounding box center [1434, 503] width 108 height 28
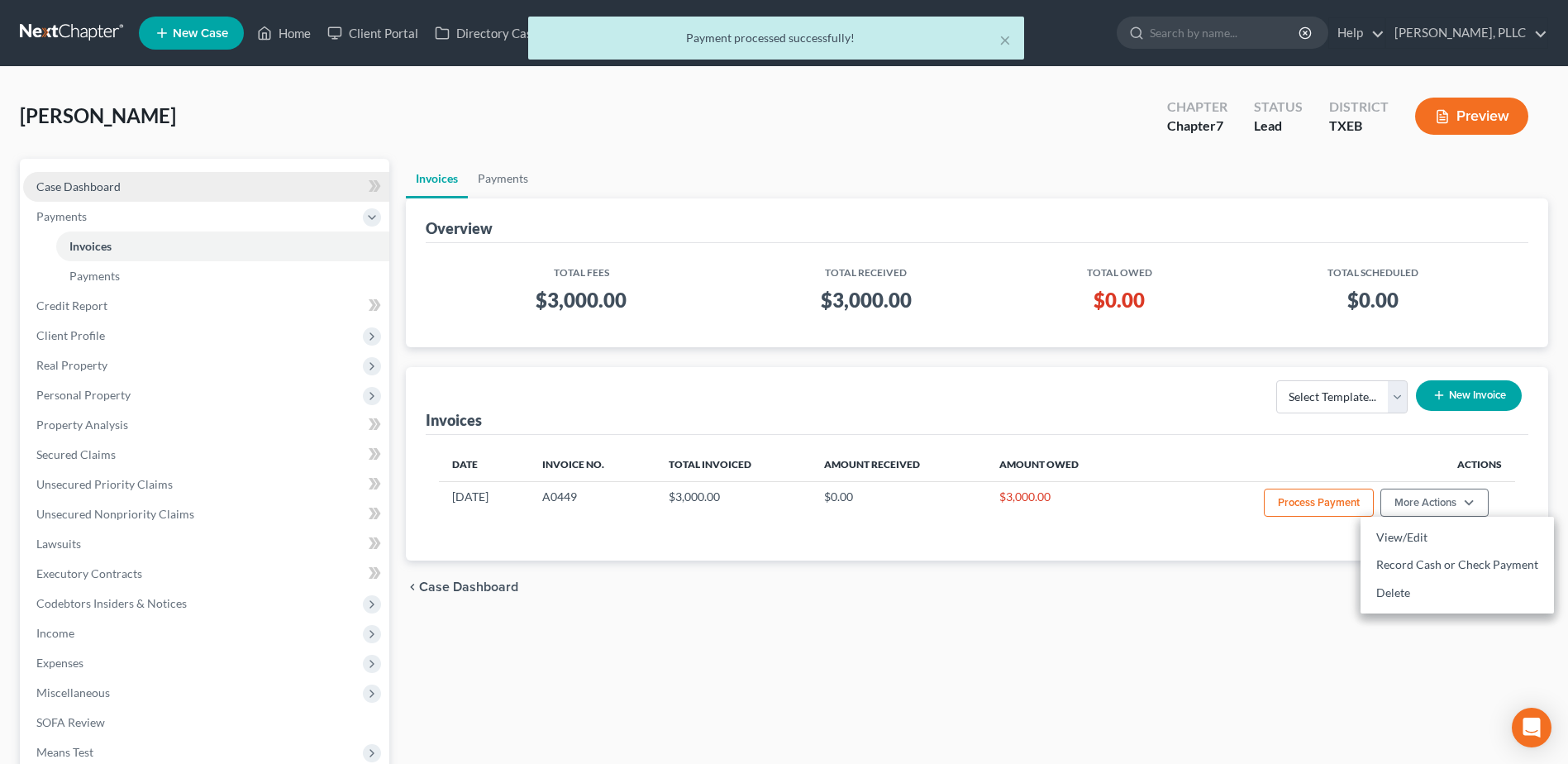
click at [85, 176] on link "Case Dashboard" at bounding box center [206, 187] width 366 height 30
select select "4"
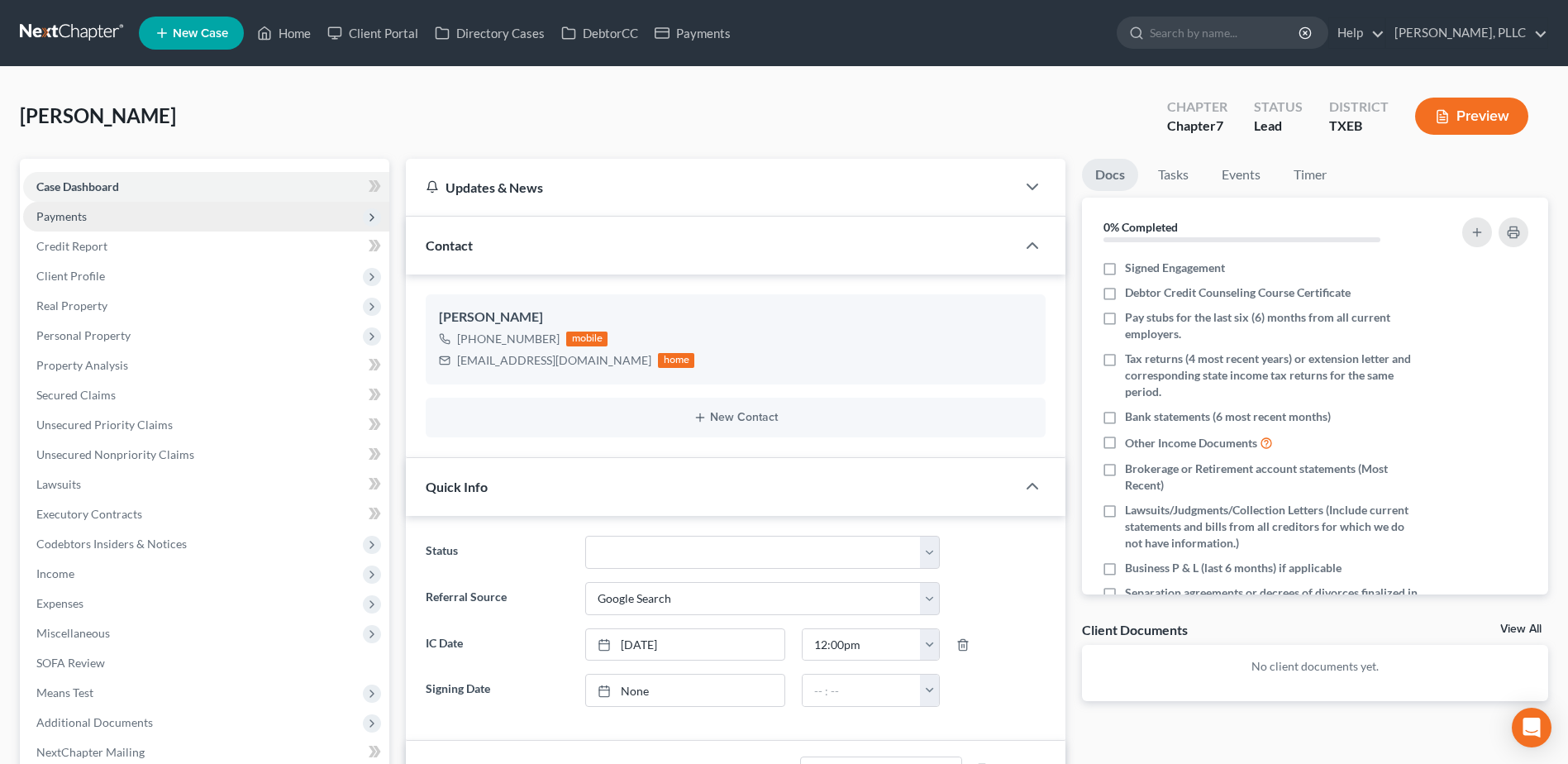
click at [71, 218] on span "Payments" at bounding box center [62, 216] width 51 height 14
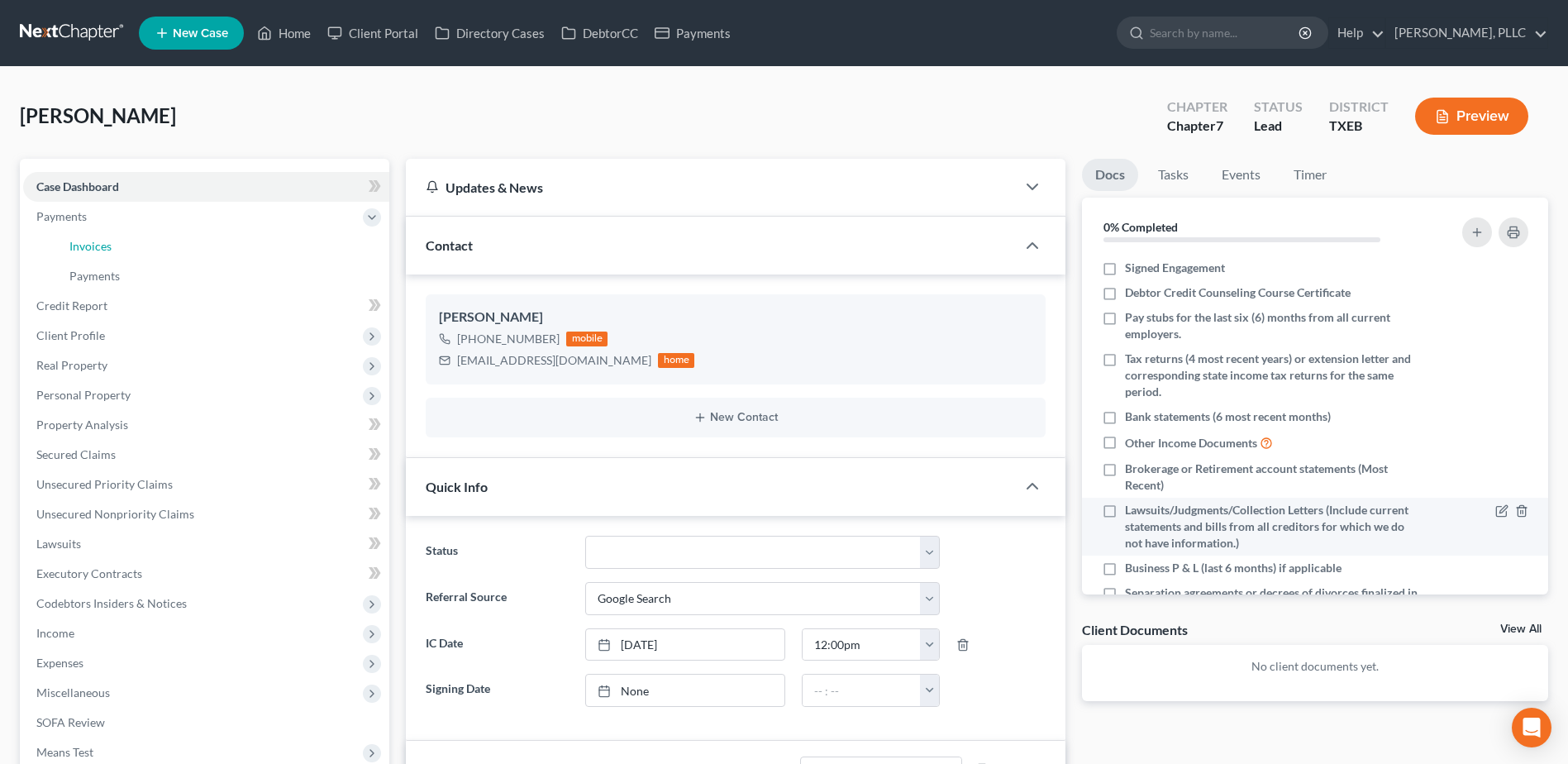
click at [101, 240] on span "Invoices" at bounding box center [90, 246] width 42 height 14
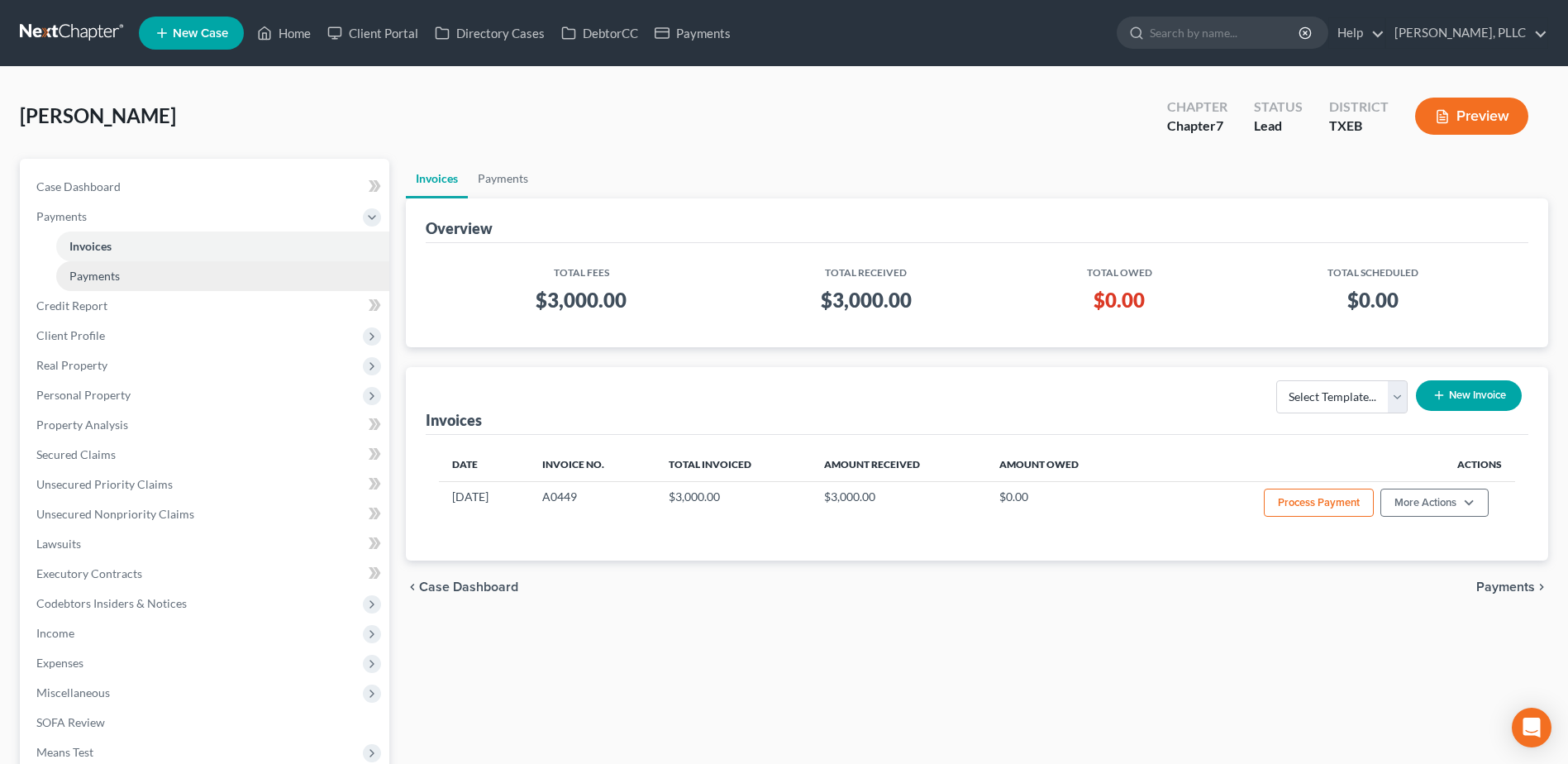
click at [86, 274] on span "Payments" at bounding box center [95, 275] width 51 height 14
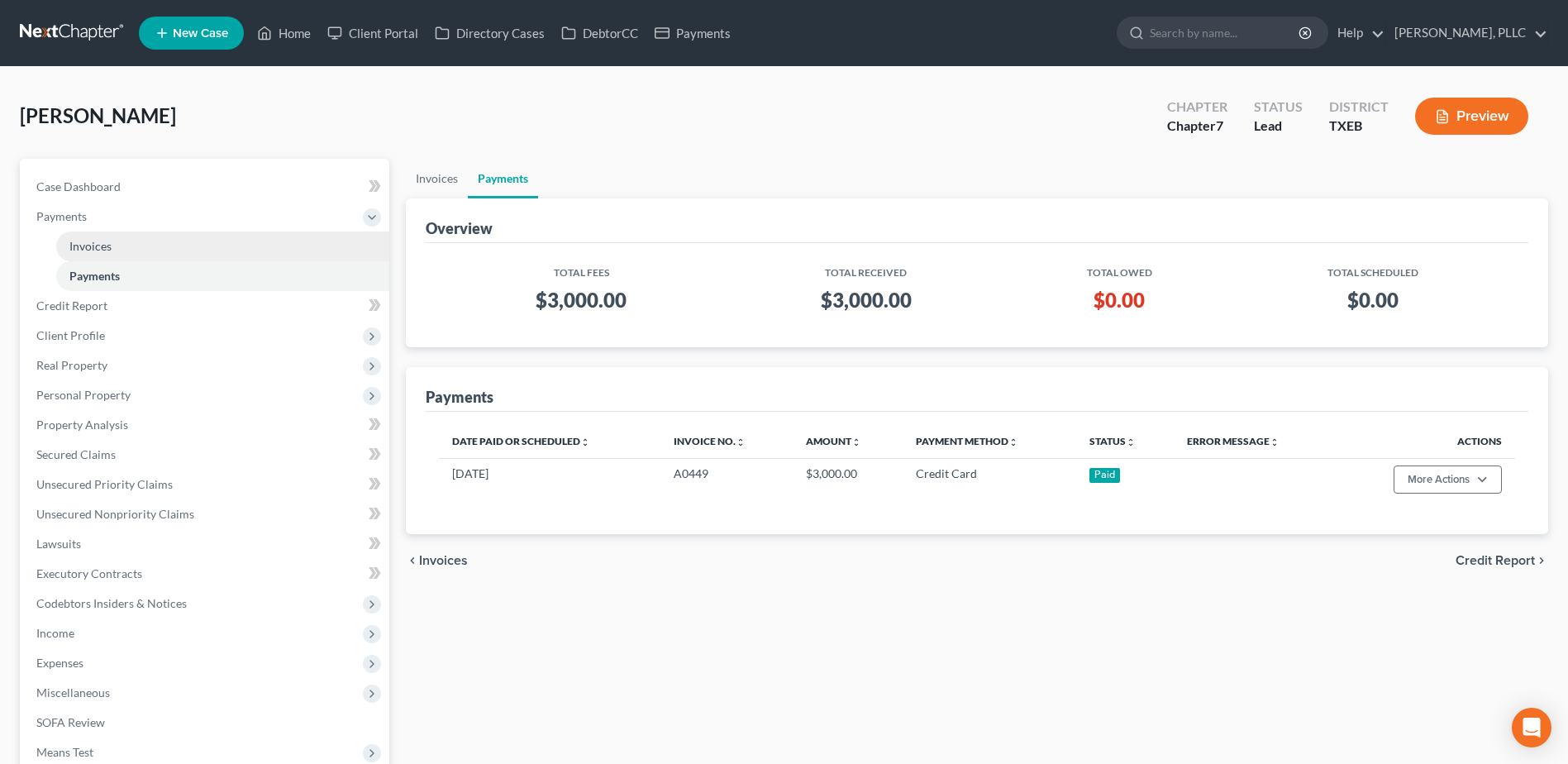
click at [108, 244] on span "Invoices" at bounding box center [90, 246] width 42 height 14
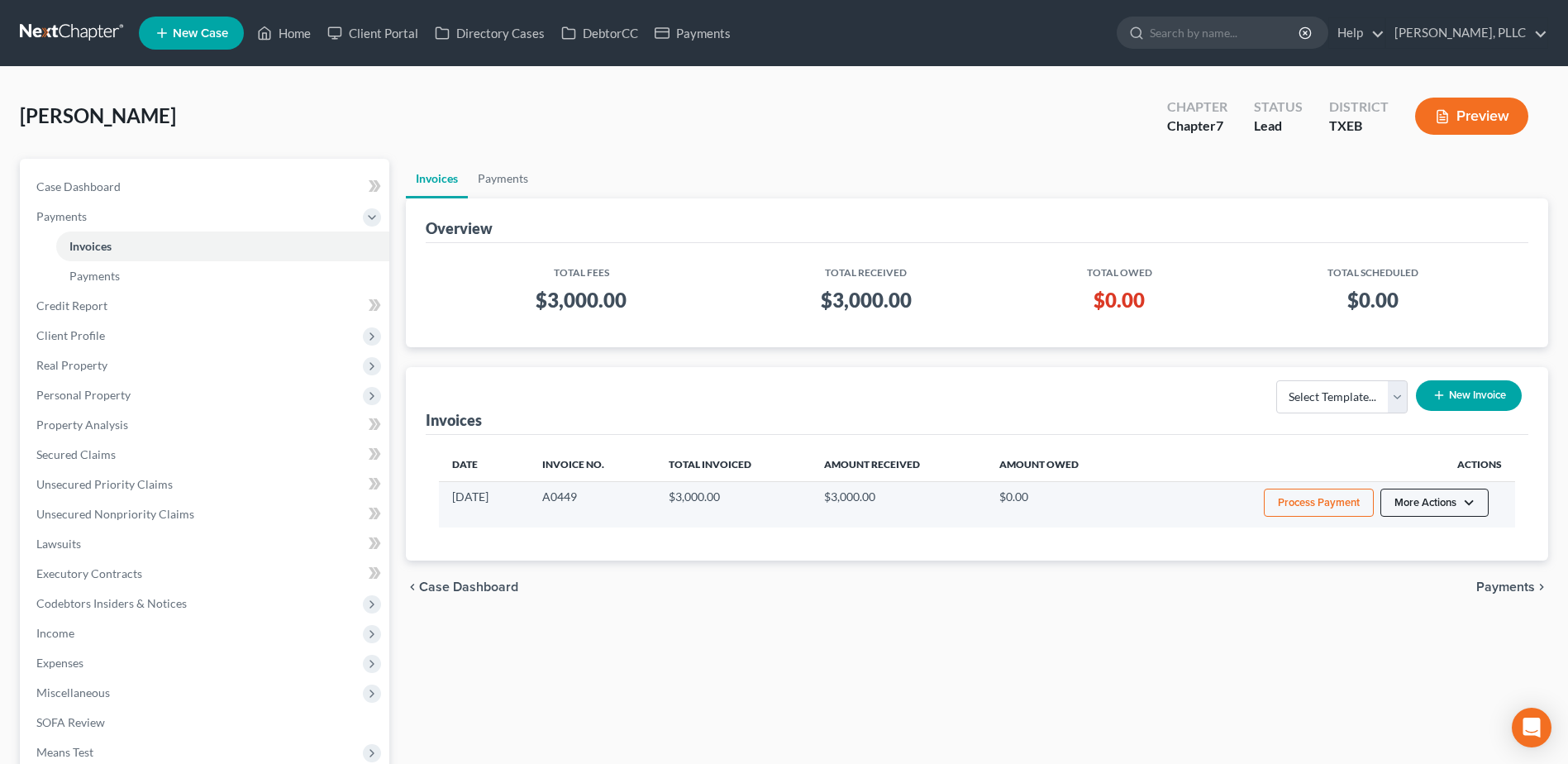
click at [1469, 501] on button "More Actions" at bounding box center [1434, 503] width 108 height 28
click at [1430, 540] on link "View/Edit" at bounding box center [1457, 538] width 193 height 28
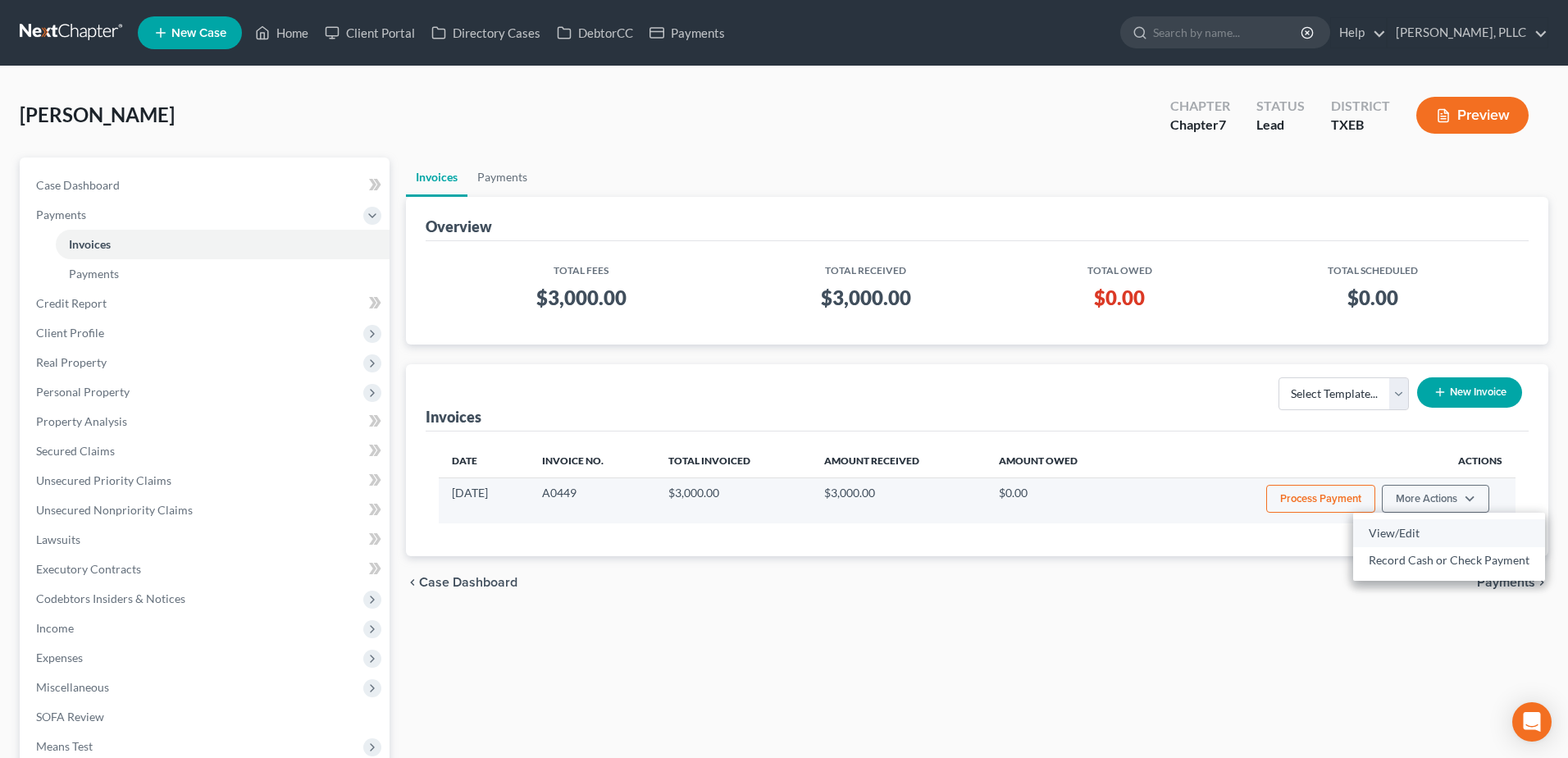
select select "1"
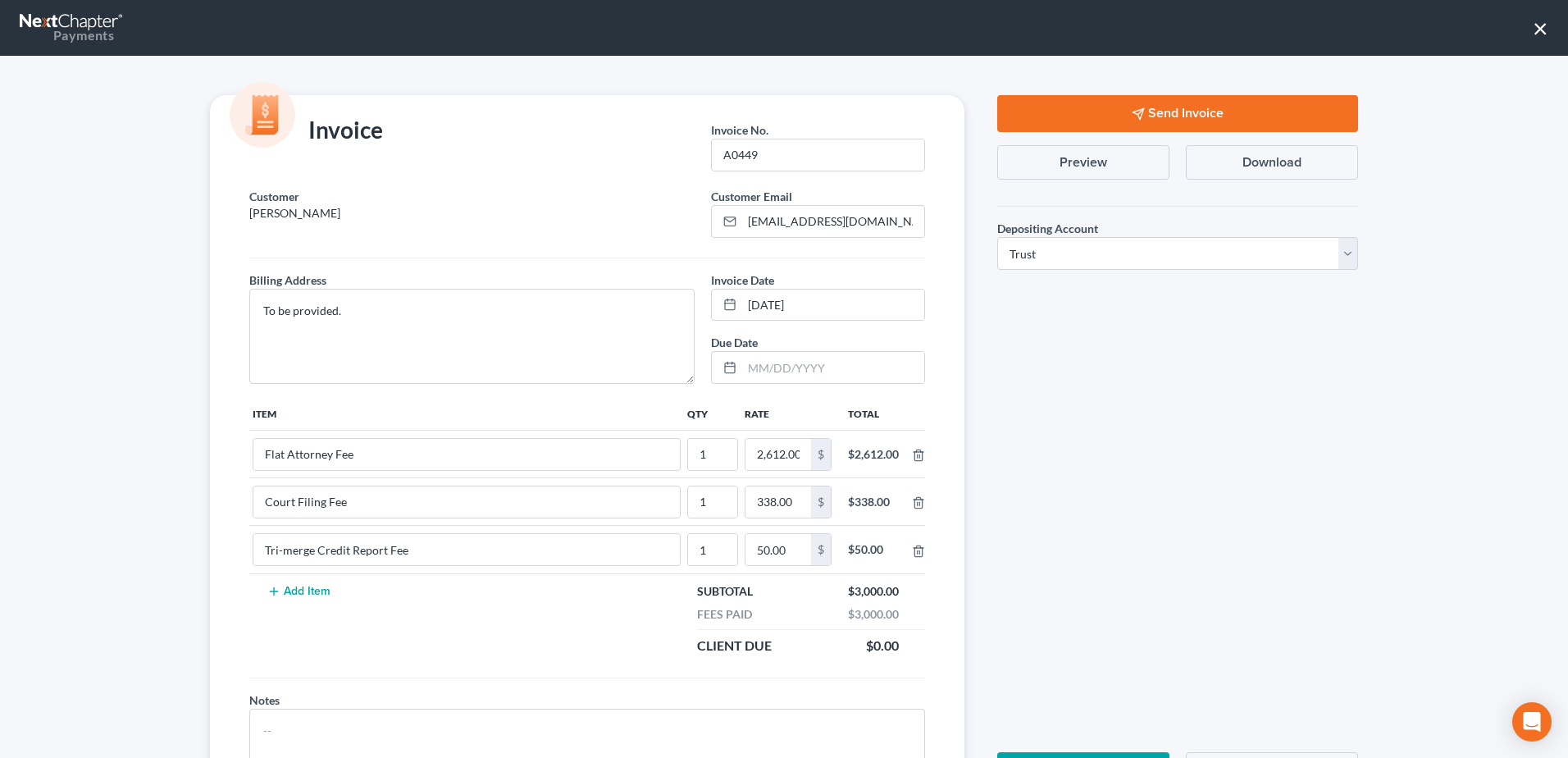
click at [1039, 95] on button "Send Invoice" at bounding box center [1178, 114] width 361 height 37
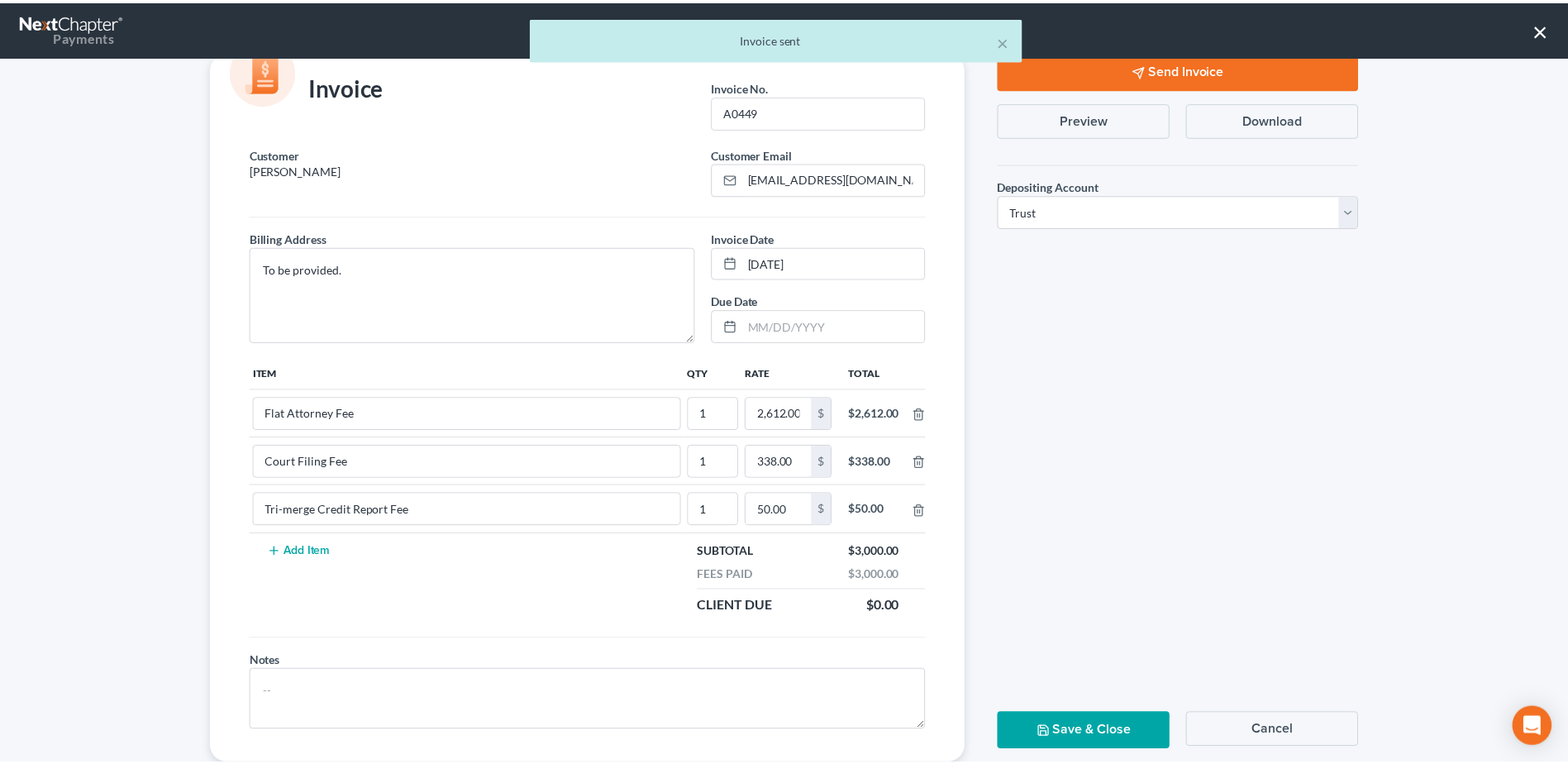
scroll to position [84, 0]
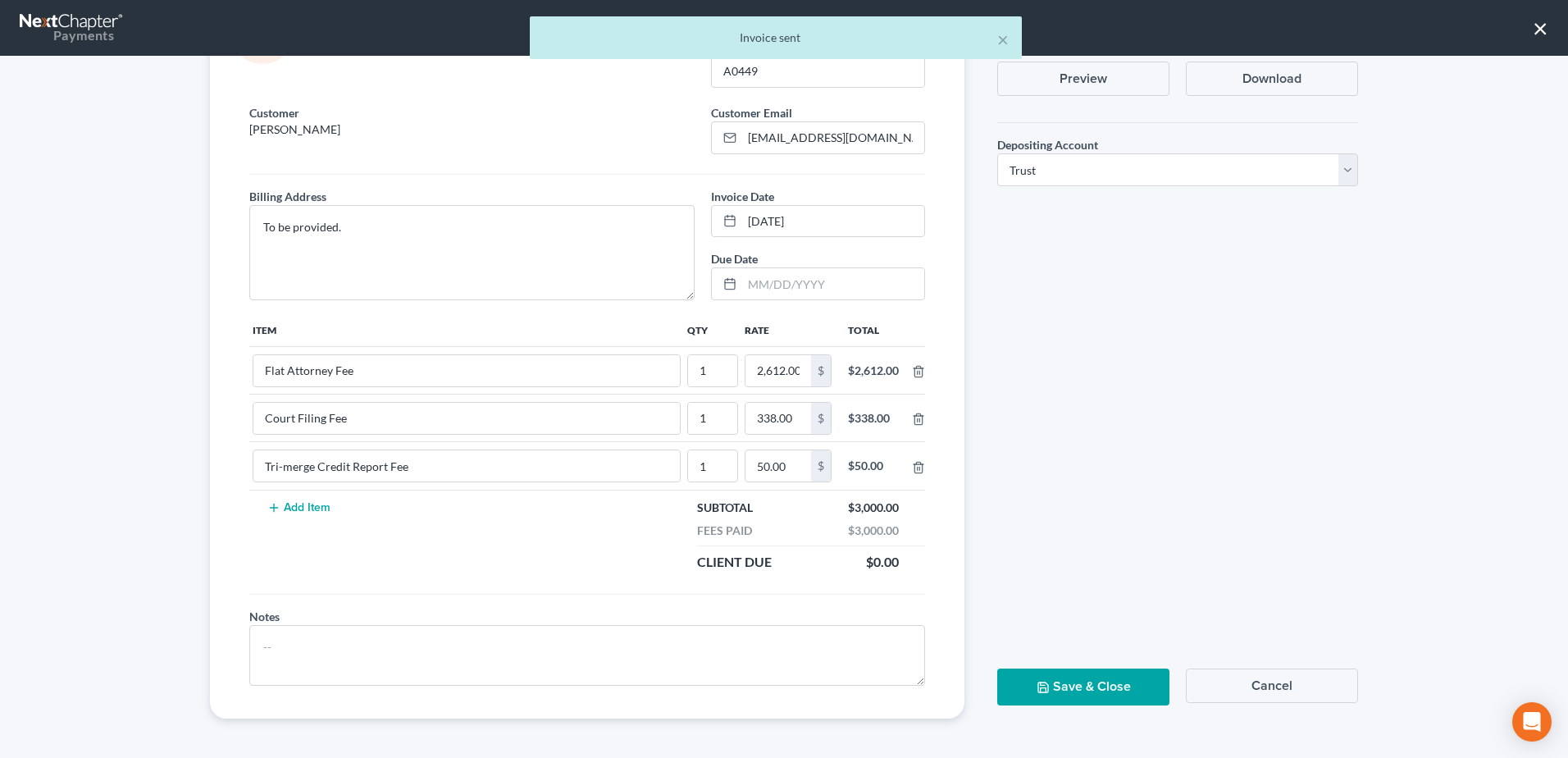
click at [1063, 684] on button "Save & Close" at bounding box center [1083, 687] width 172 height 37
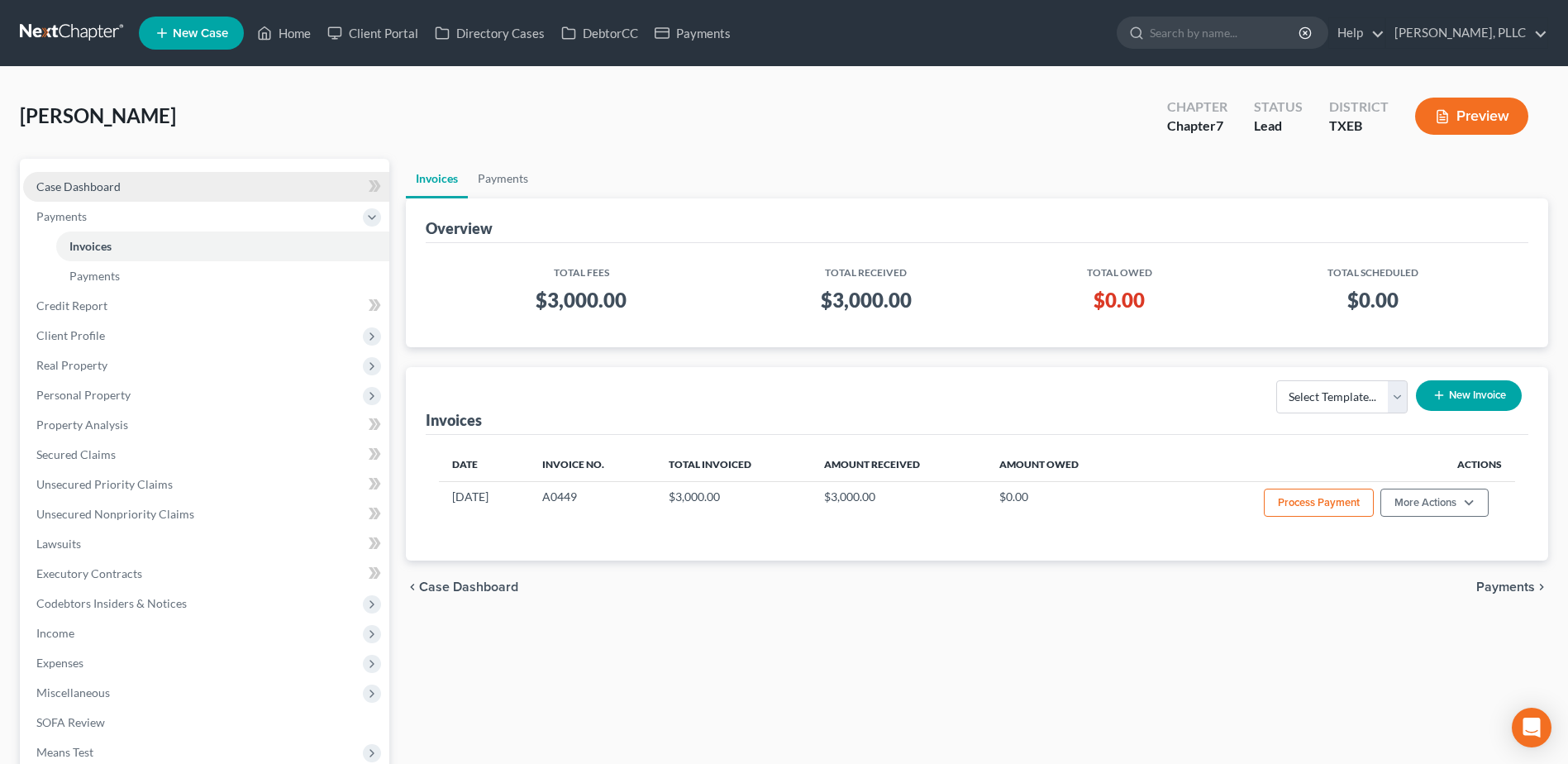
click at [63, 194] on link "Case Dashboard" at bounding box center [206, 187] width 366 height 30
select select "4"
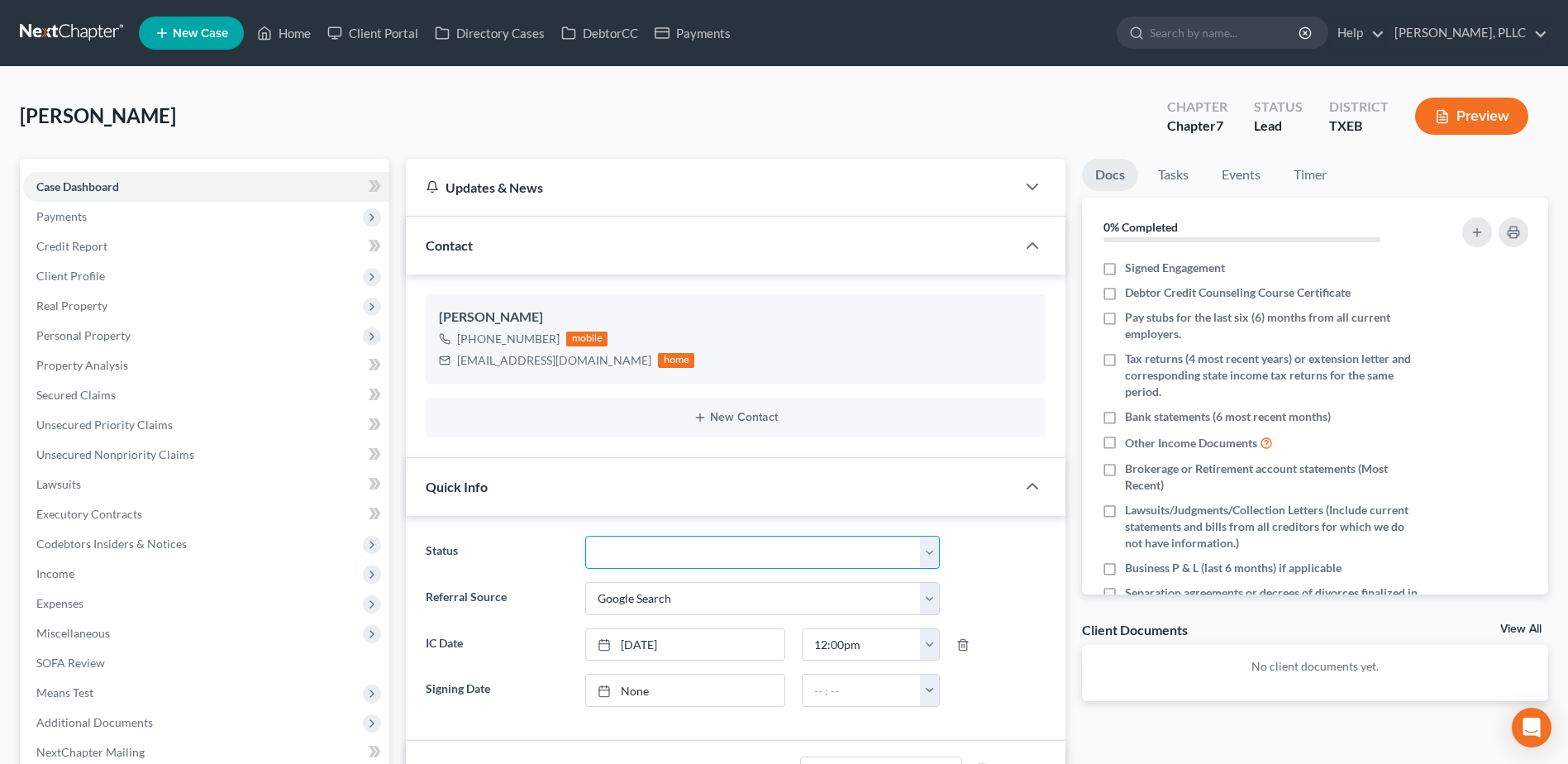
click at [926, 555] on select "Appellate Phase Case Closed Dead File Demand Letter Phase Discharged Discharge …" at bounding box center [763, 552] width 355 height 33
select select "13"
click at [586, 536] on select "Appellate Phase Case Closed Dead File Demand Letter Phase Discharged Discharge …" at bounding box center [763, 552] width 355 height 33
drag, startPoint x: 601, startPoint y: 37, endPoint x: 1168, endPoint y: 164, distance: 581.0
click at [601, 37] on link "DebtorCC" at bounding box center [600, 33] width 94 height 30
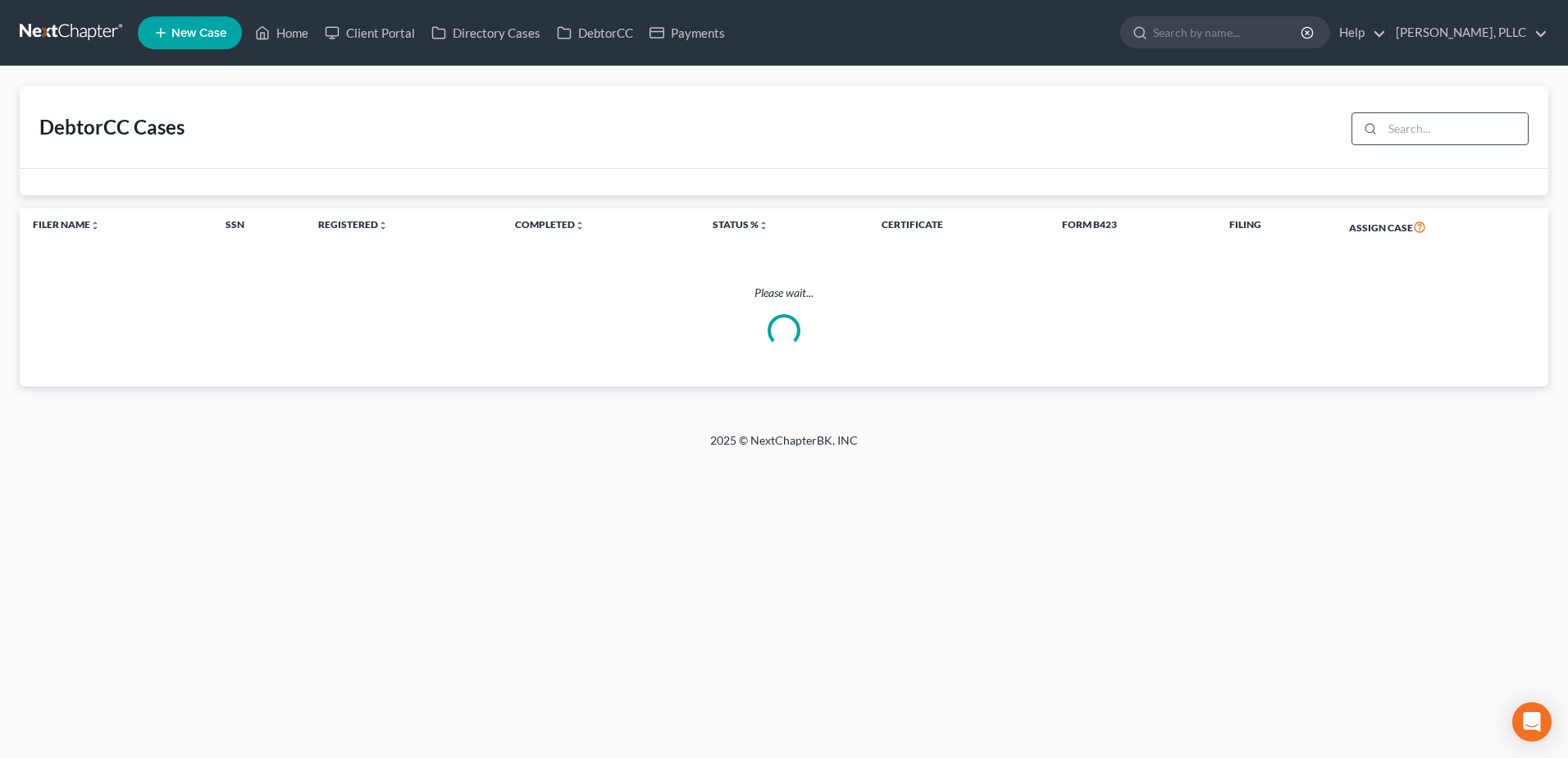
click at [1470, 135] on input "search" at bounding box center [1455, 129] width 145 height 31
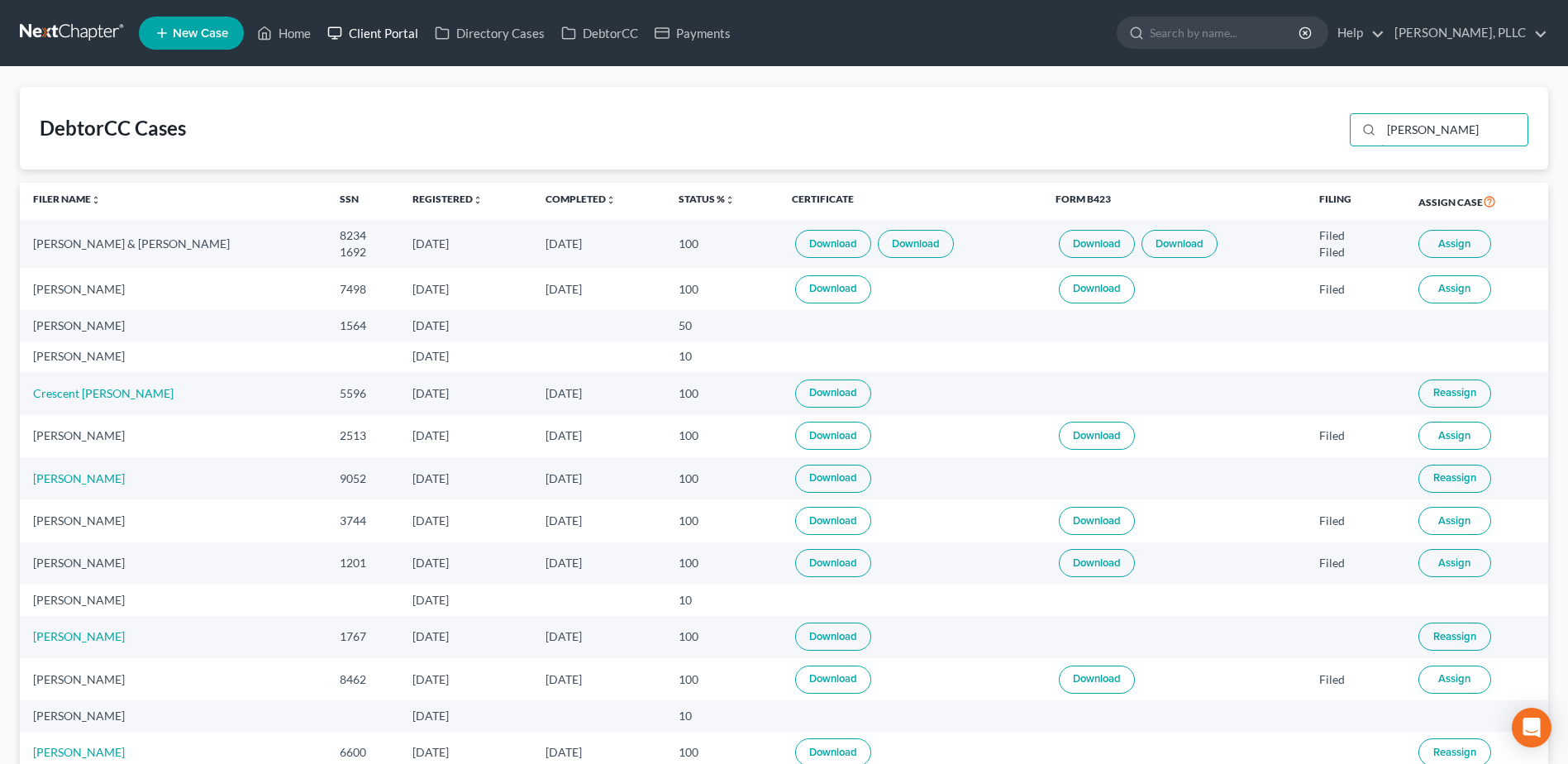
type input "beck"
click at [403, 42] on link "Client Portal" at bounding box center [373, 33] width 108 height 30
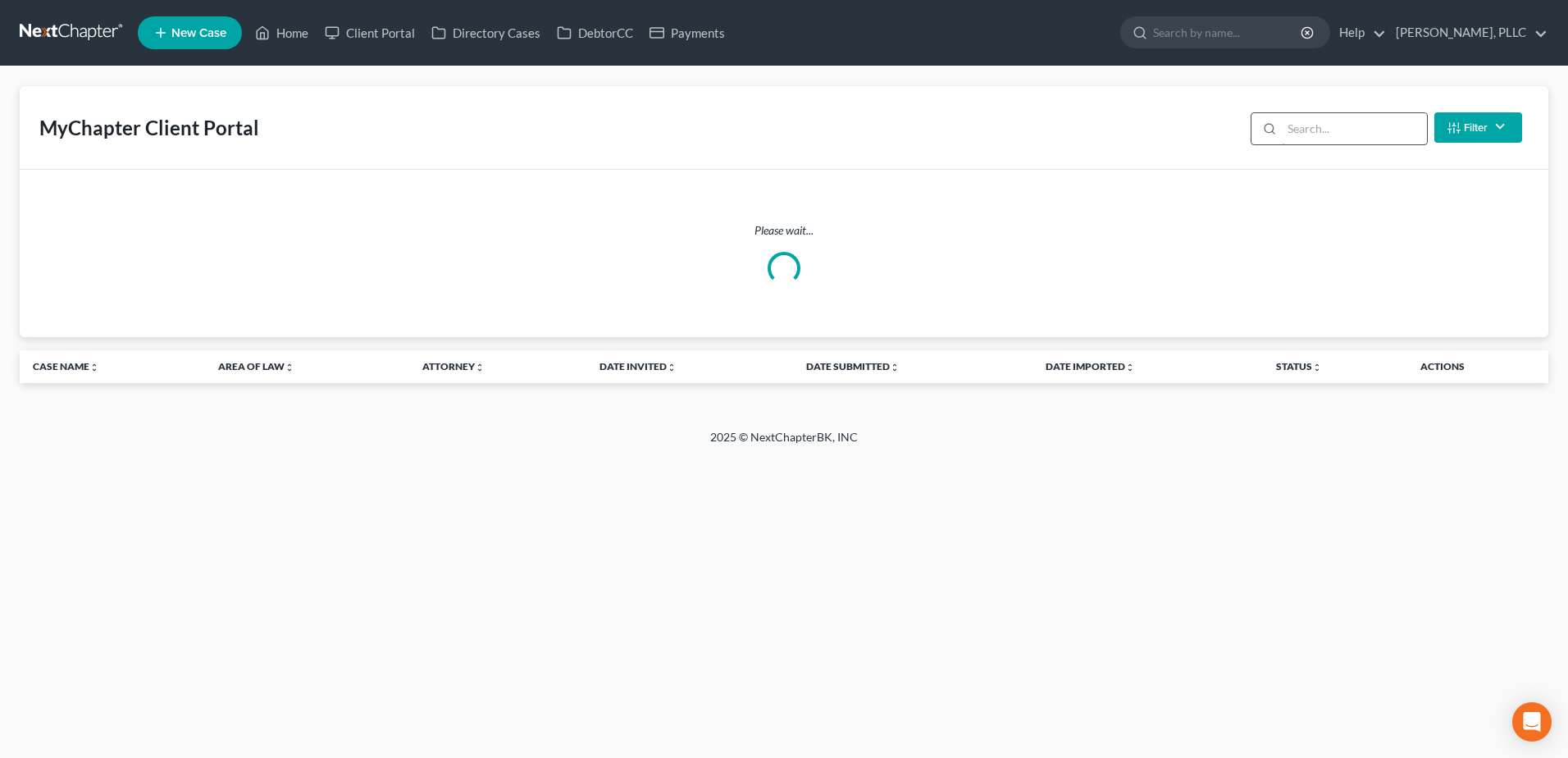
click at [1291, 138] on input "search" at bounding box center [1355, 129] width 145 height 31
type input "beckworth"
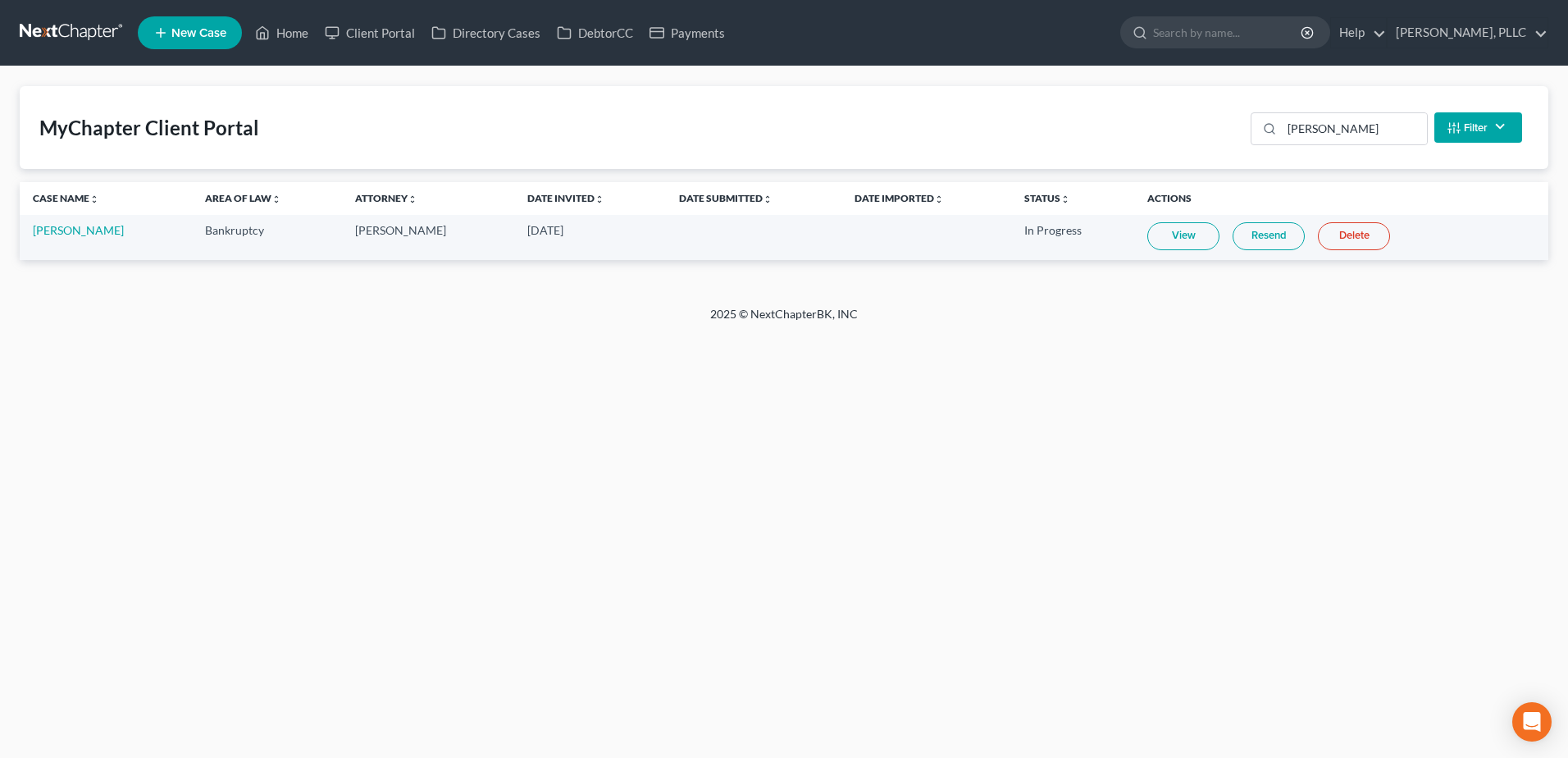
click at [1190, 239] on link "View" at bounding box center [1183, 237] width 73 height 28
click at [294, 33] on link "Home" at bounding box center [281, 33] width 70 height 30
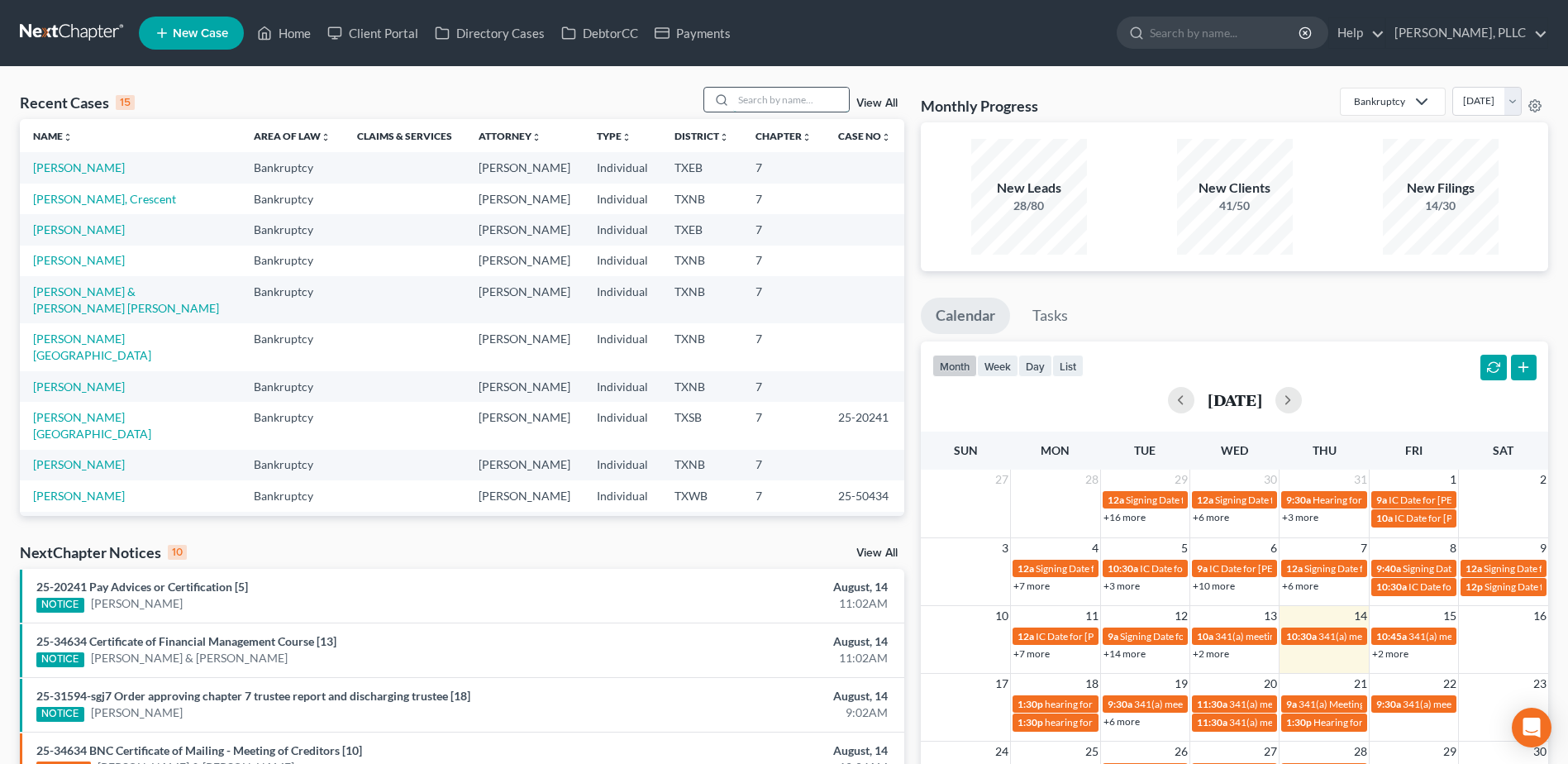
click at [765, 96] on input "search" at bounding box center [790, 99] width 115 height 24
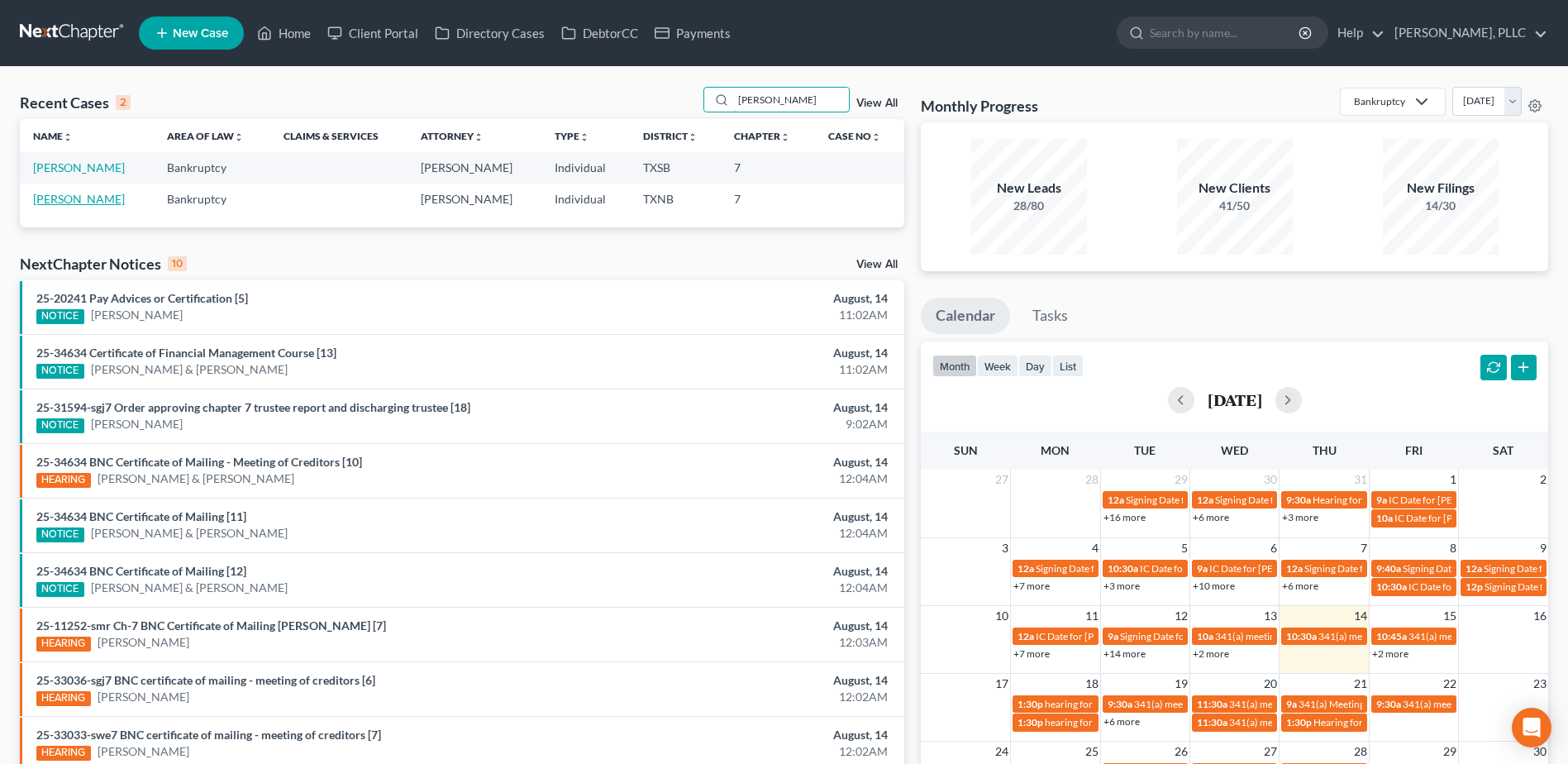
type input "diaz"
click at [63, 197] on link "Diaz, Raul" at bounding box center [79, 198] width 92 height 14
select select "6"
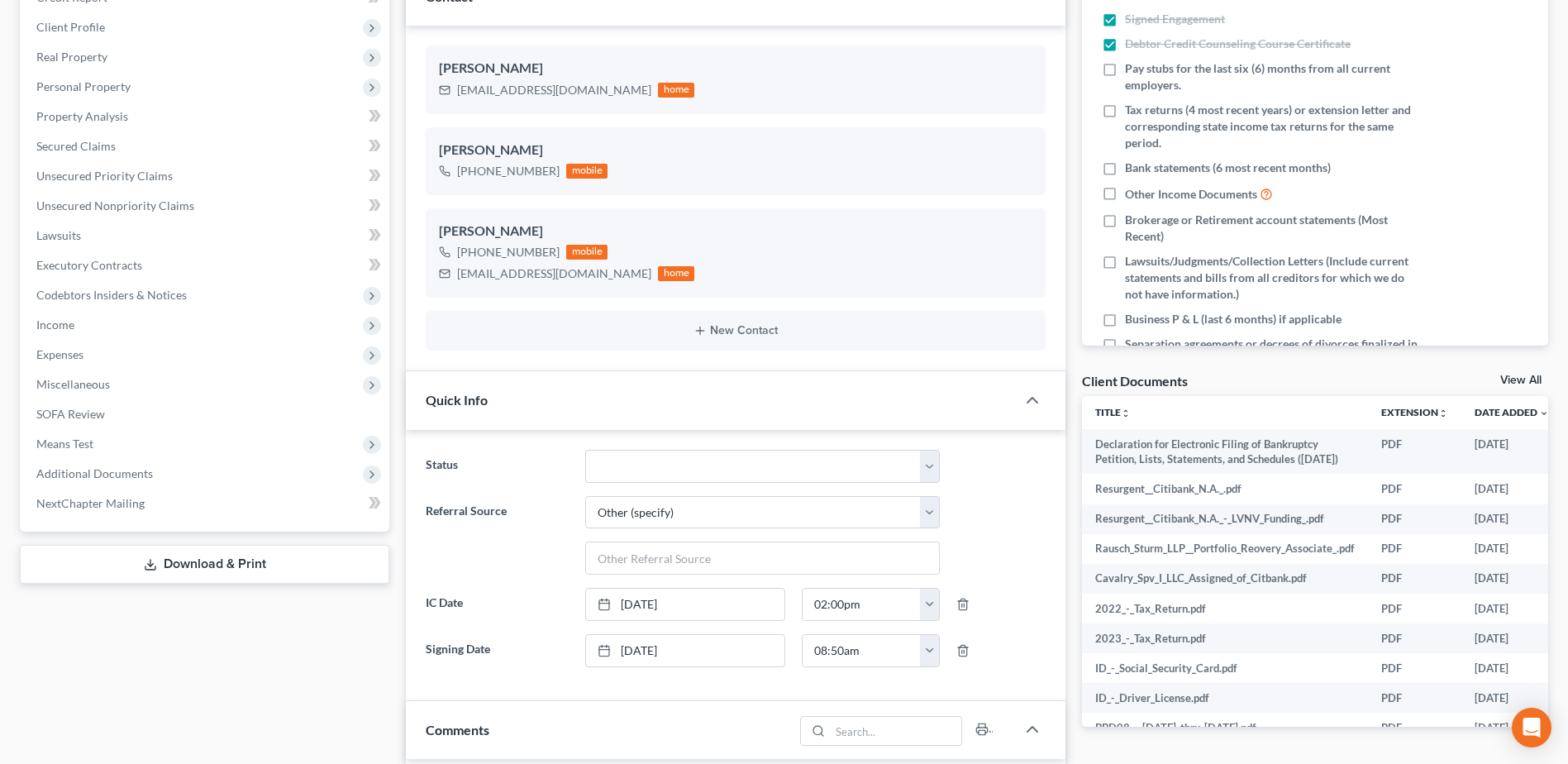
scroll to position [248, 0]
click at [91, 686] on div "Case Dashboard Payments Invoices Payments Payments Credit Report Client Profile" at bounding box center [204, 759] width 386 height 1698
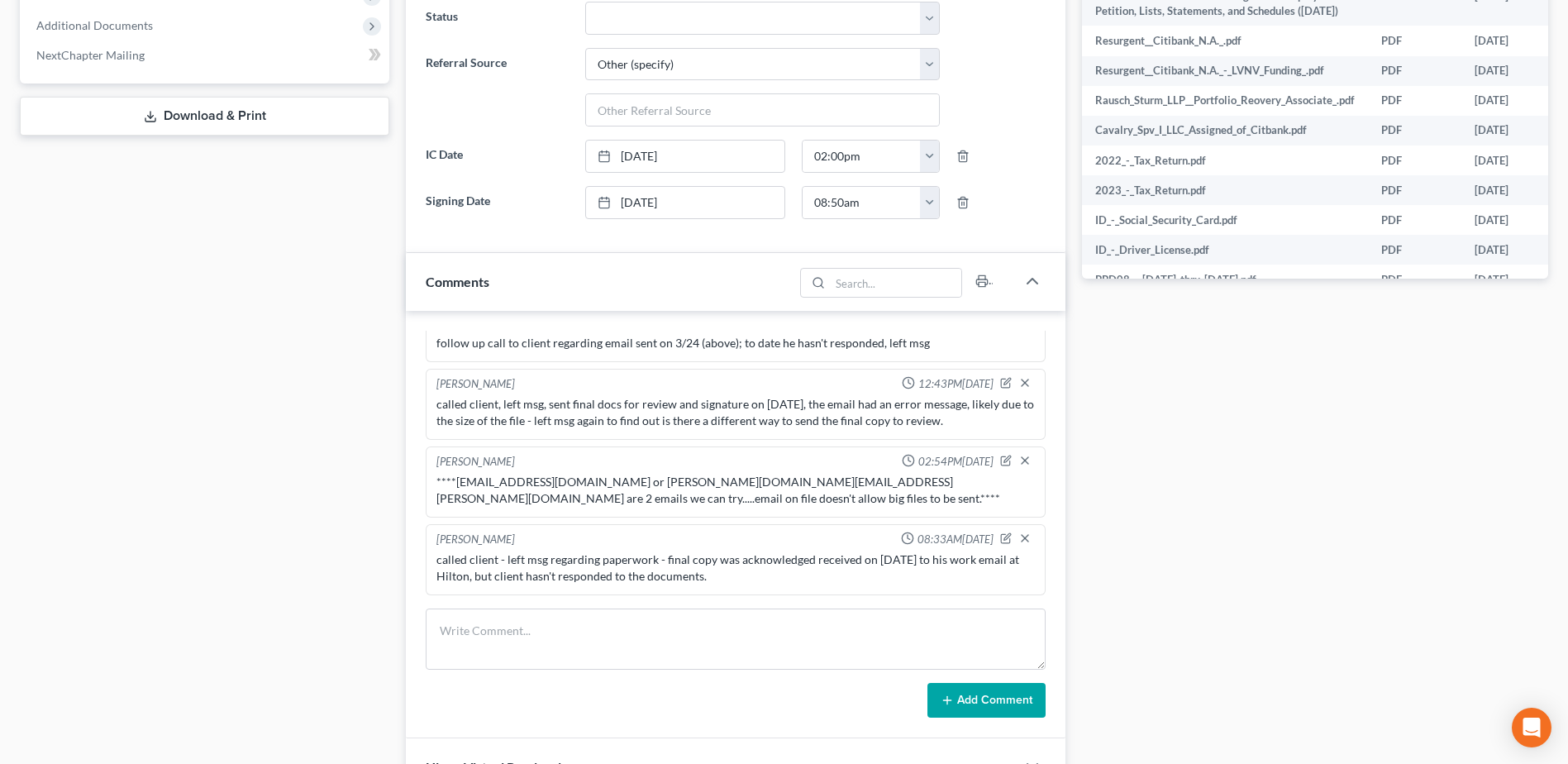
scroll to position [992, 0]
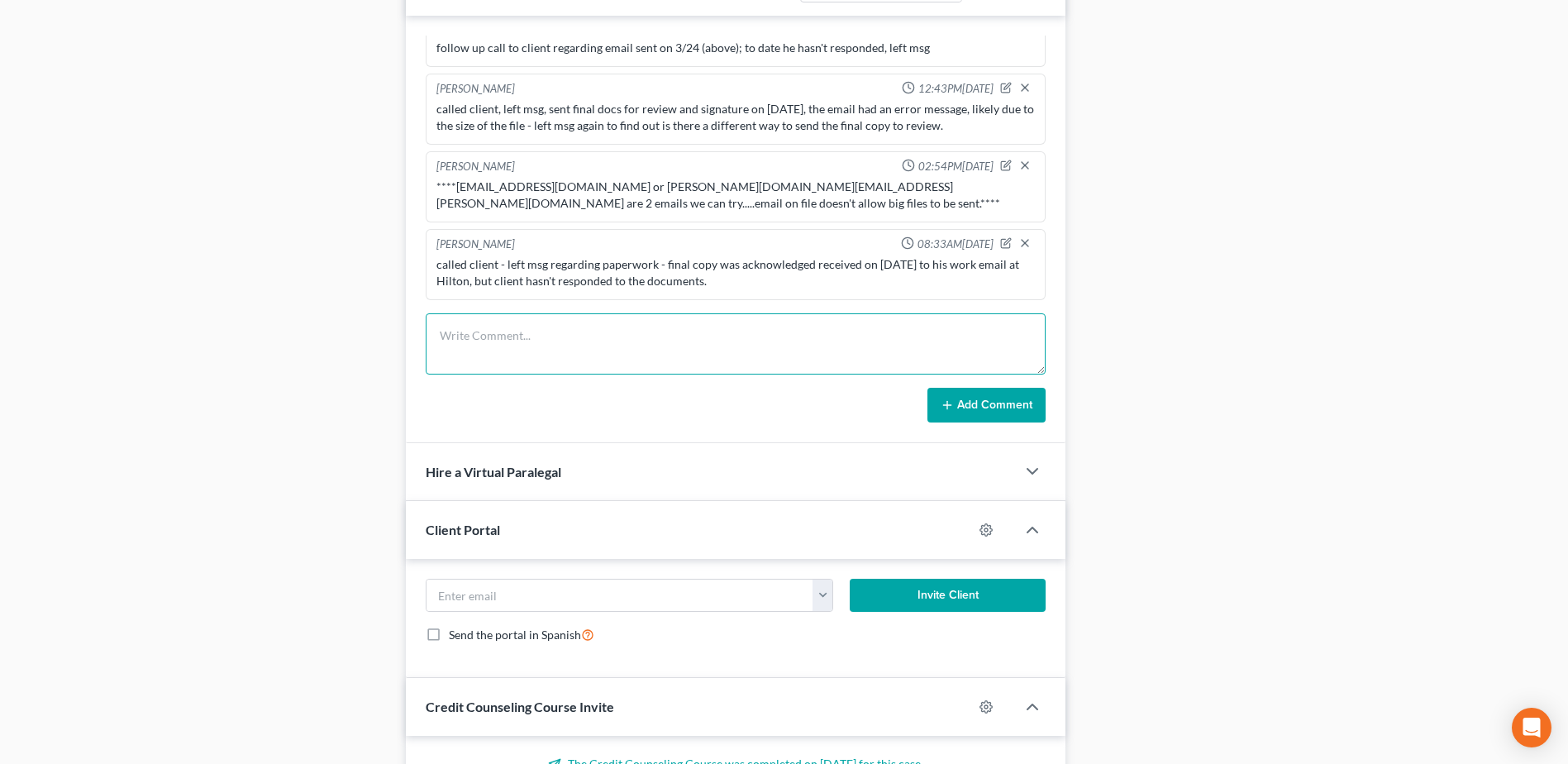
click at [669, 319] on textarea at bounding box center [736, 344] width 620 height 61
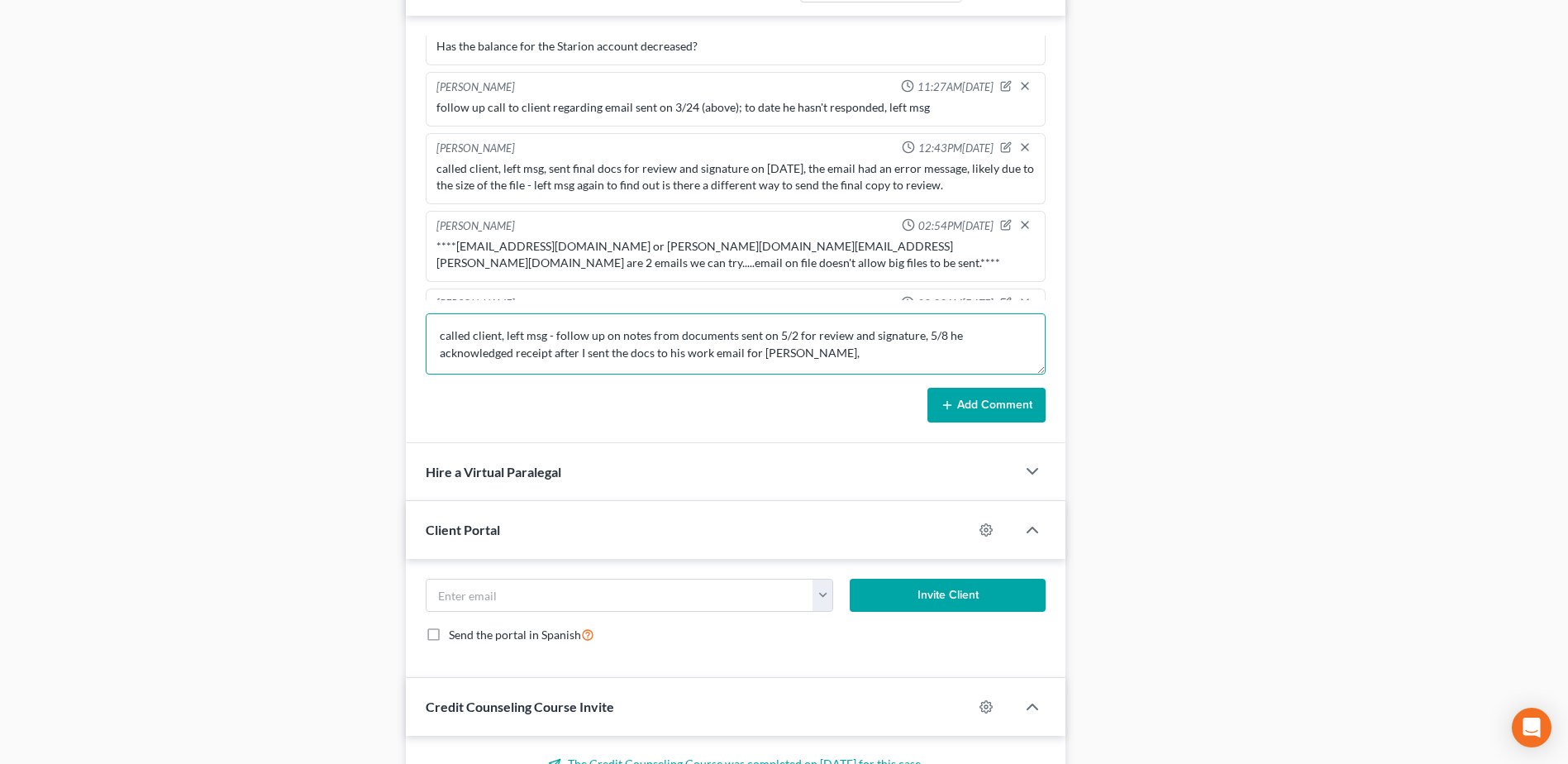
scroll to position [774, 0]
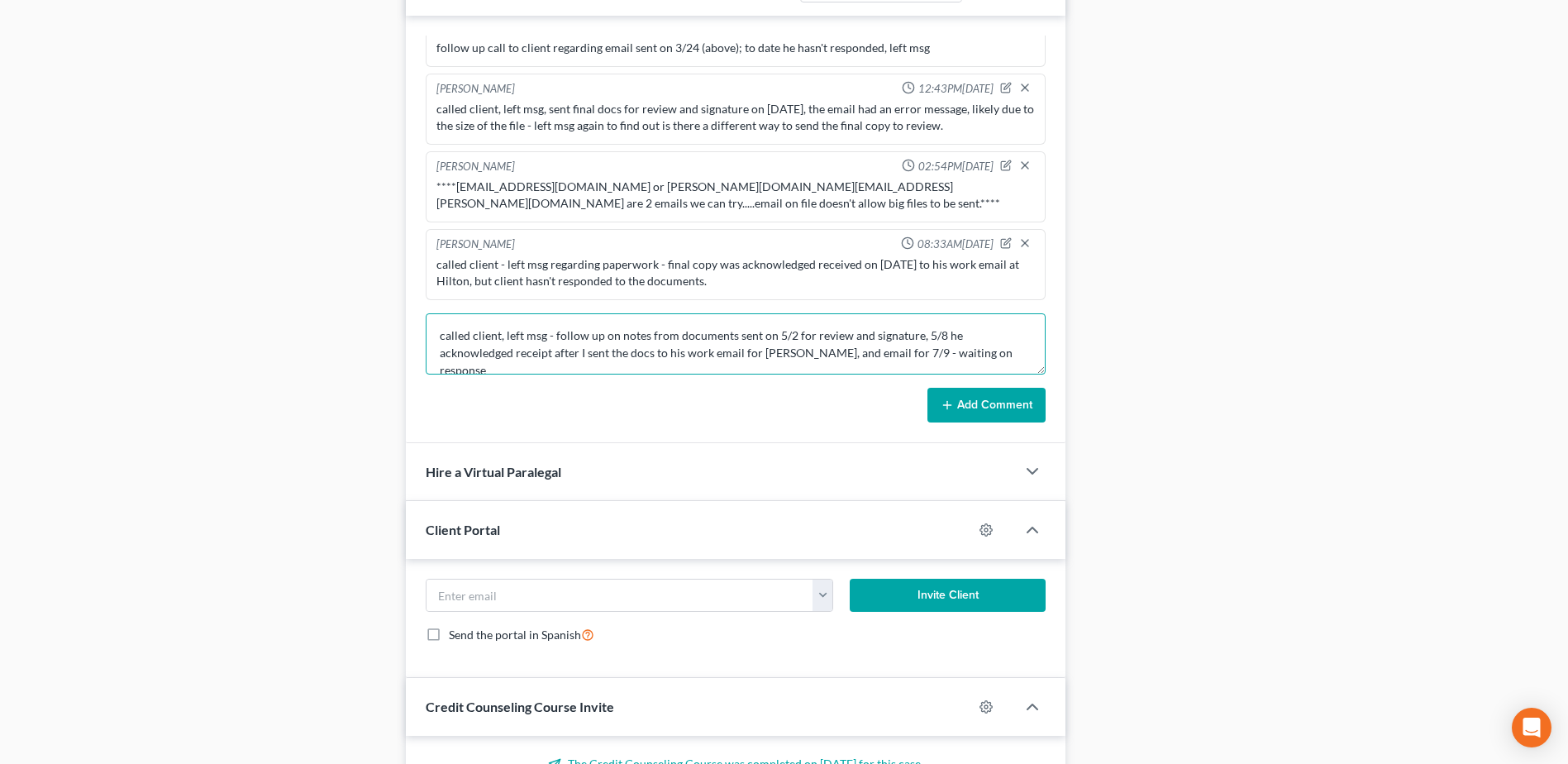
type textarea "called client, left msg - follow up on notes from documents sent on 5/2 for rev…"
click at [1007, 407] on button "Add Comment" at bounding box center [986, 405] width 118 height 35
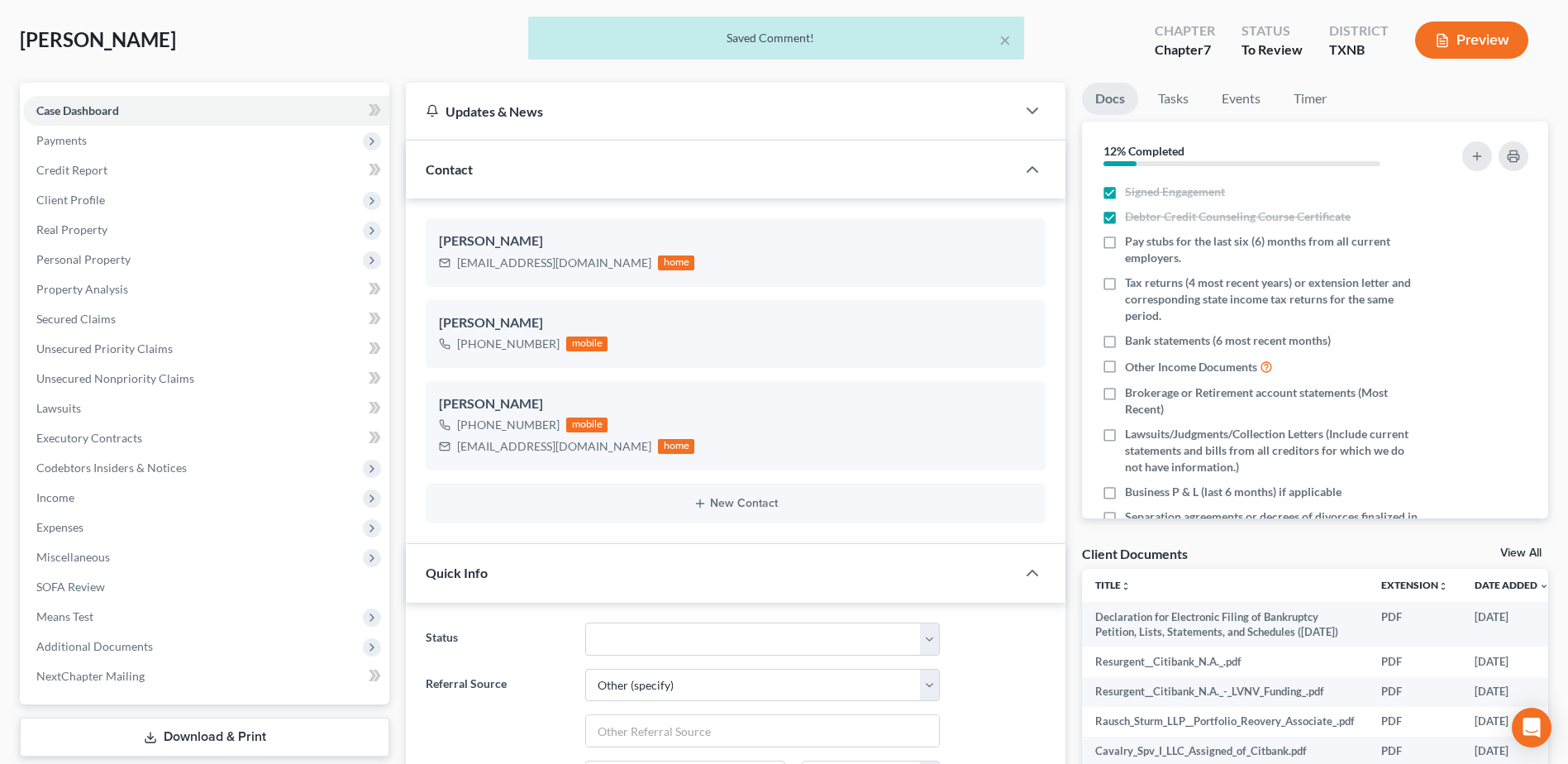
scroll to position [0, 0]
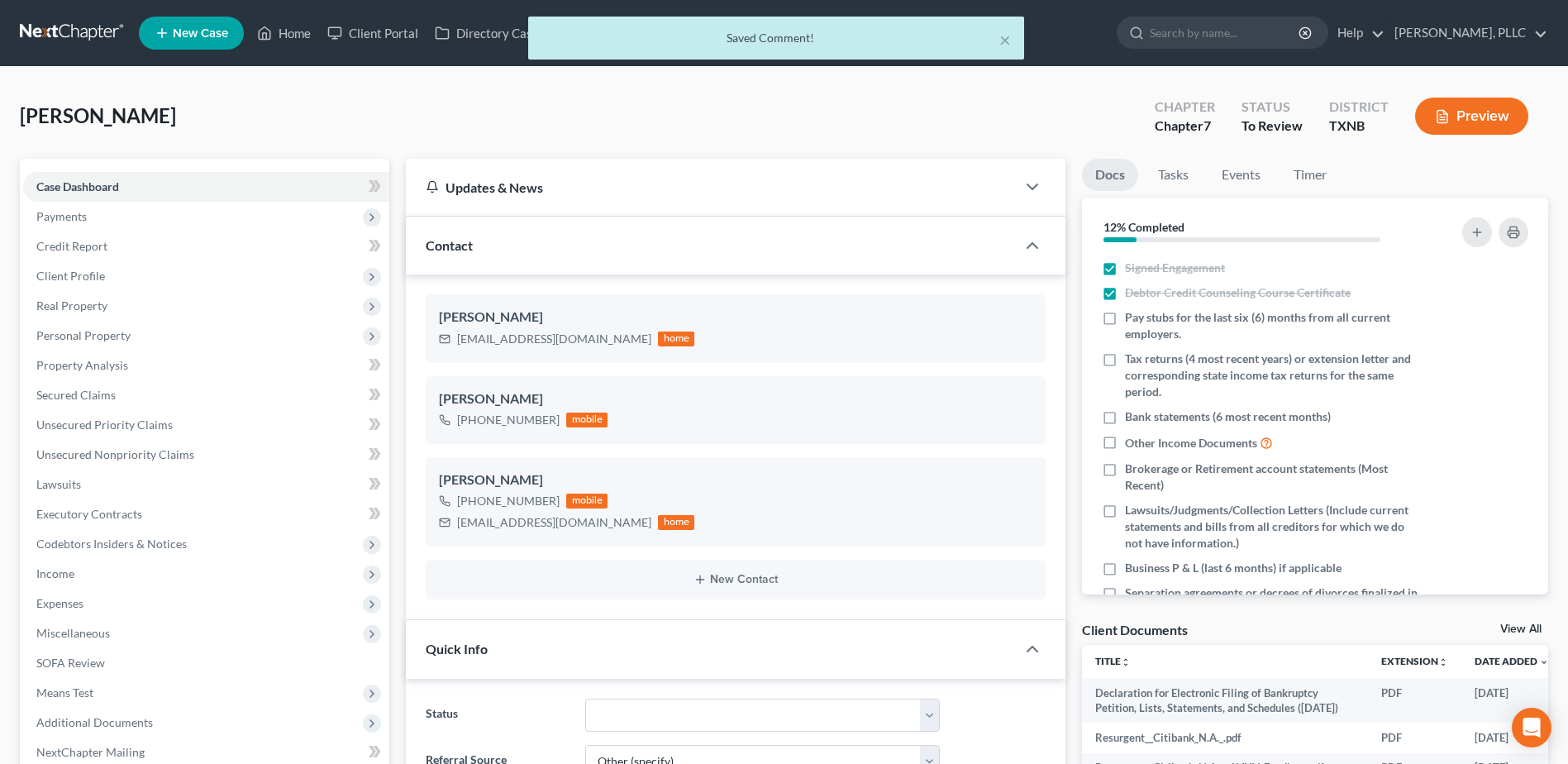
click at [297, 29] on div "× Saved Comment!" at bounding box center [775, 42] width 1568 height 52
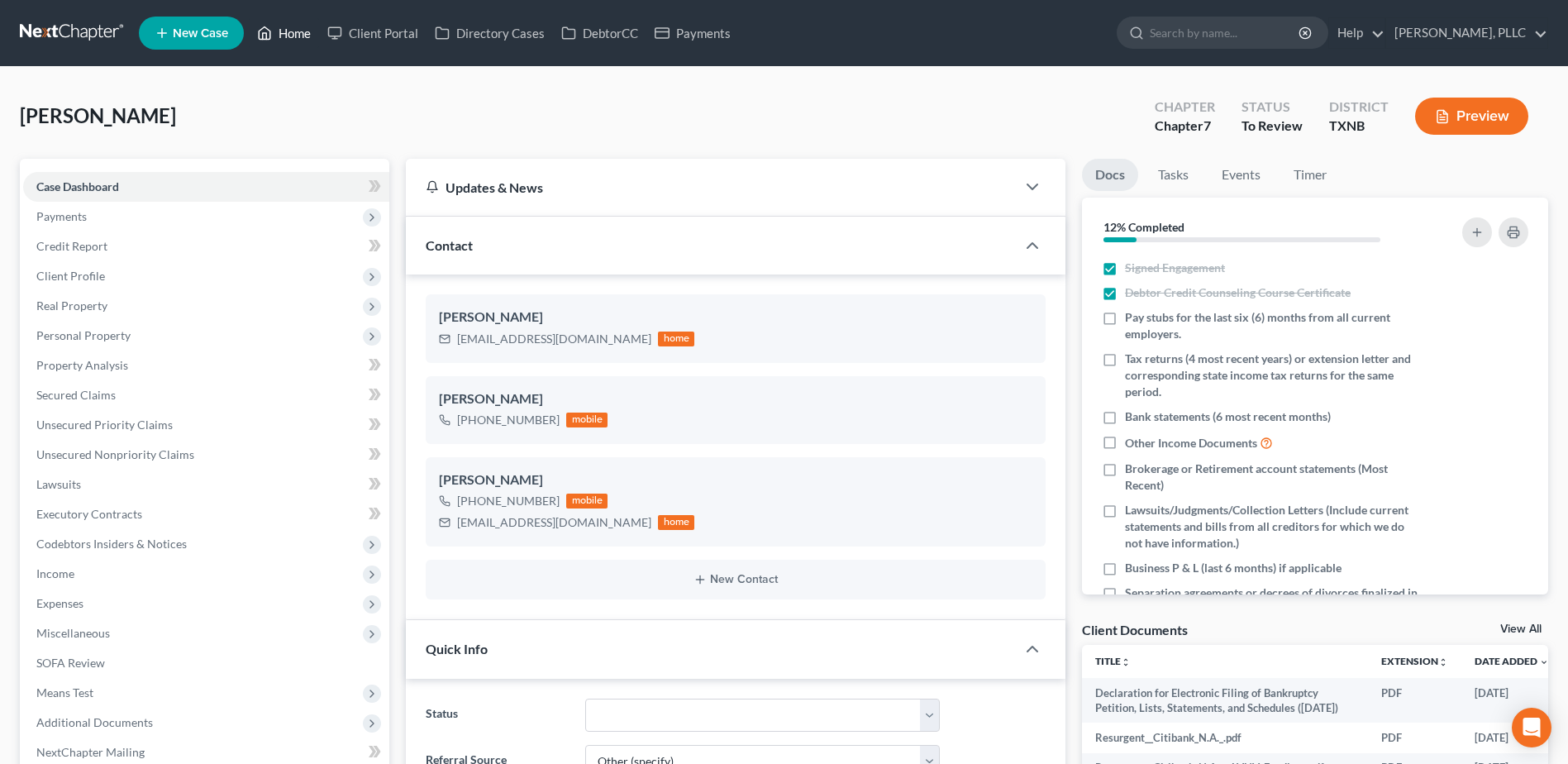
click at [296, 34] on link "Home" at bounding box center [283, 33] width 70 height 30
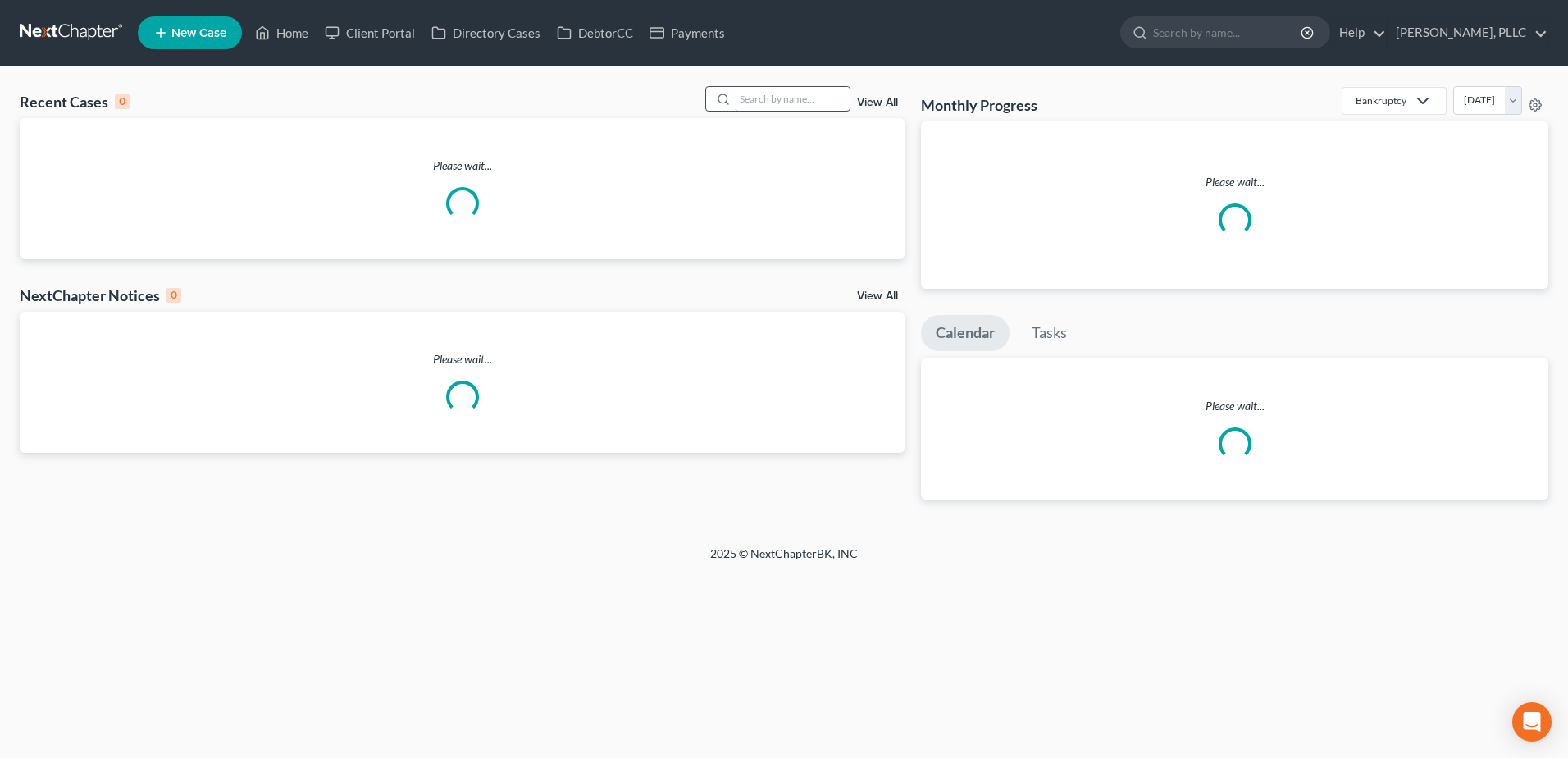
click at [783, 98] on input "search" at bounding box center [791, 99] width 115 height 24
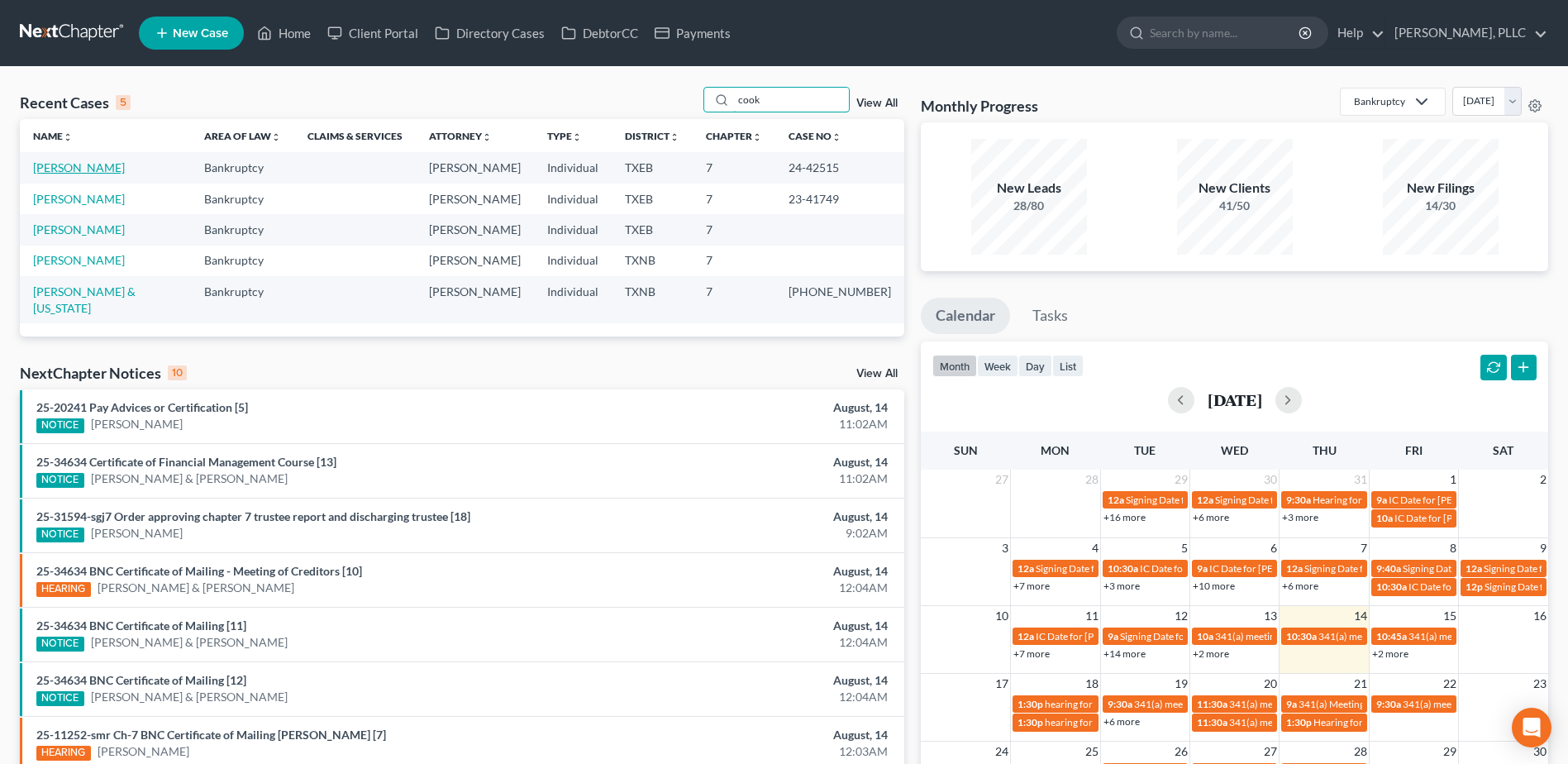
type input "cook"
click at [102, 163] on link "Cook, Shontilla" at bounding box center [79, 167] width 92 height 14
select select "4"
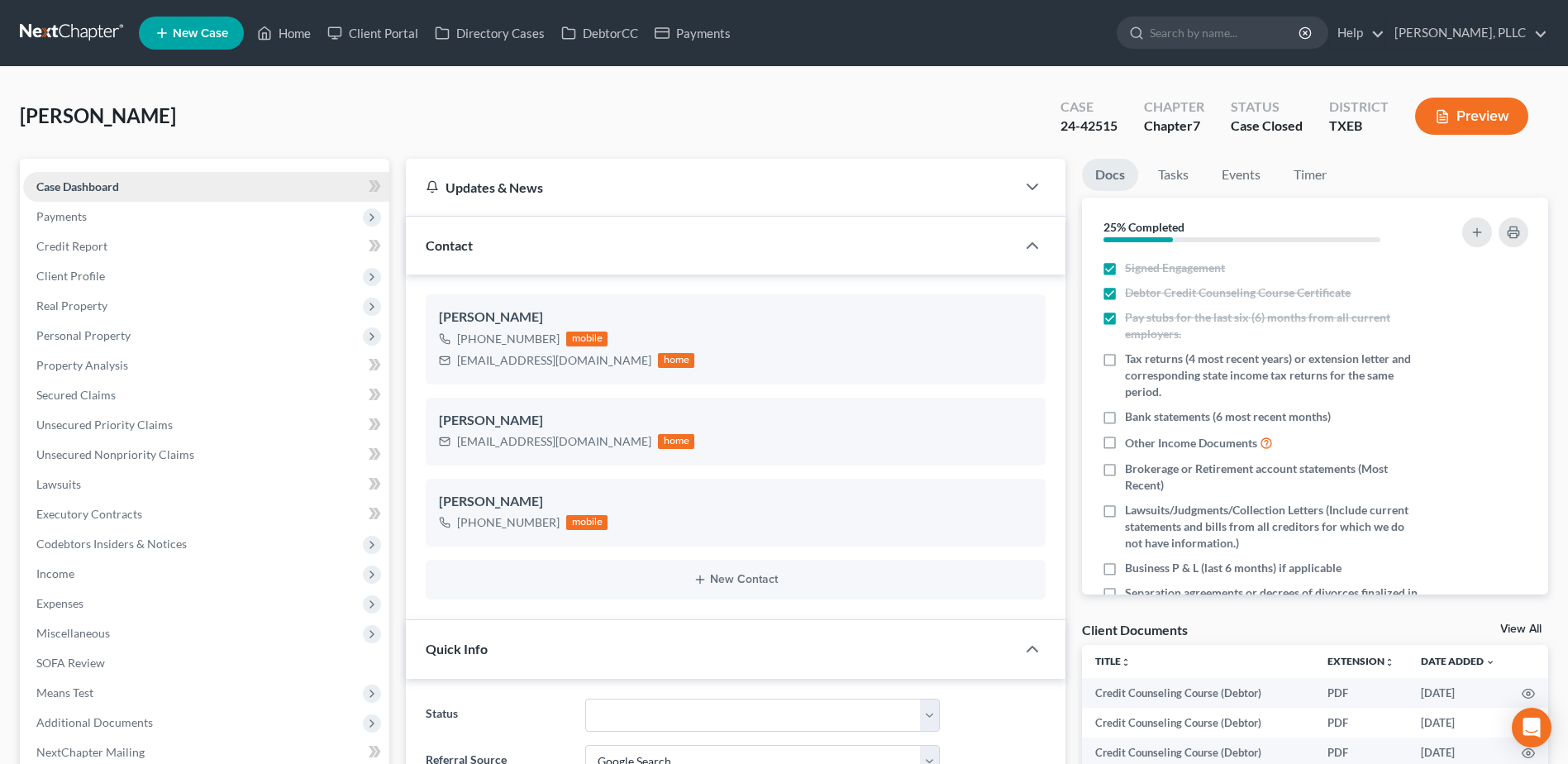
scroll to position [496, 0]
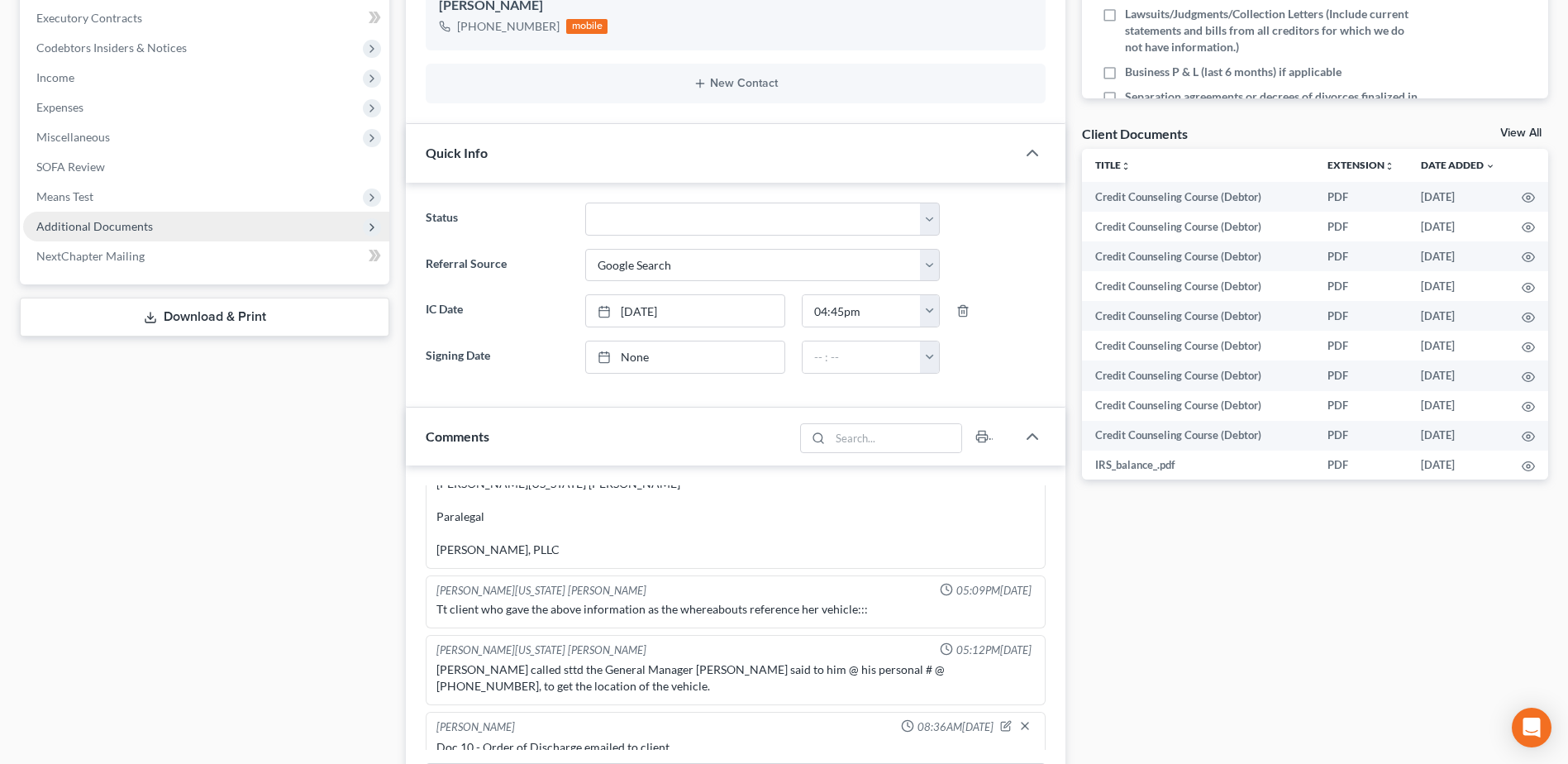
click at [146, 233] on span "Additional Documents" at bounding box center [206, 226] width 366 height 30
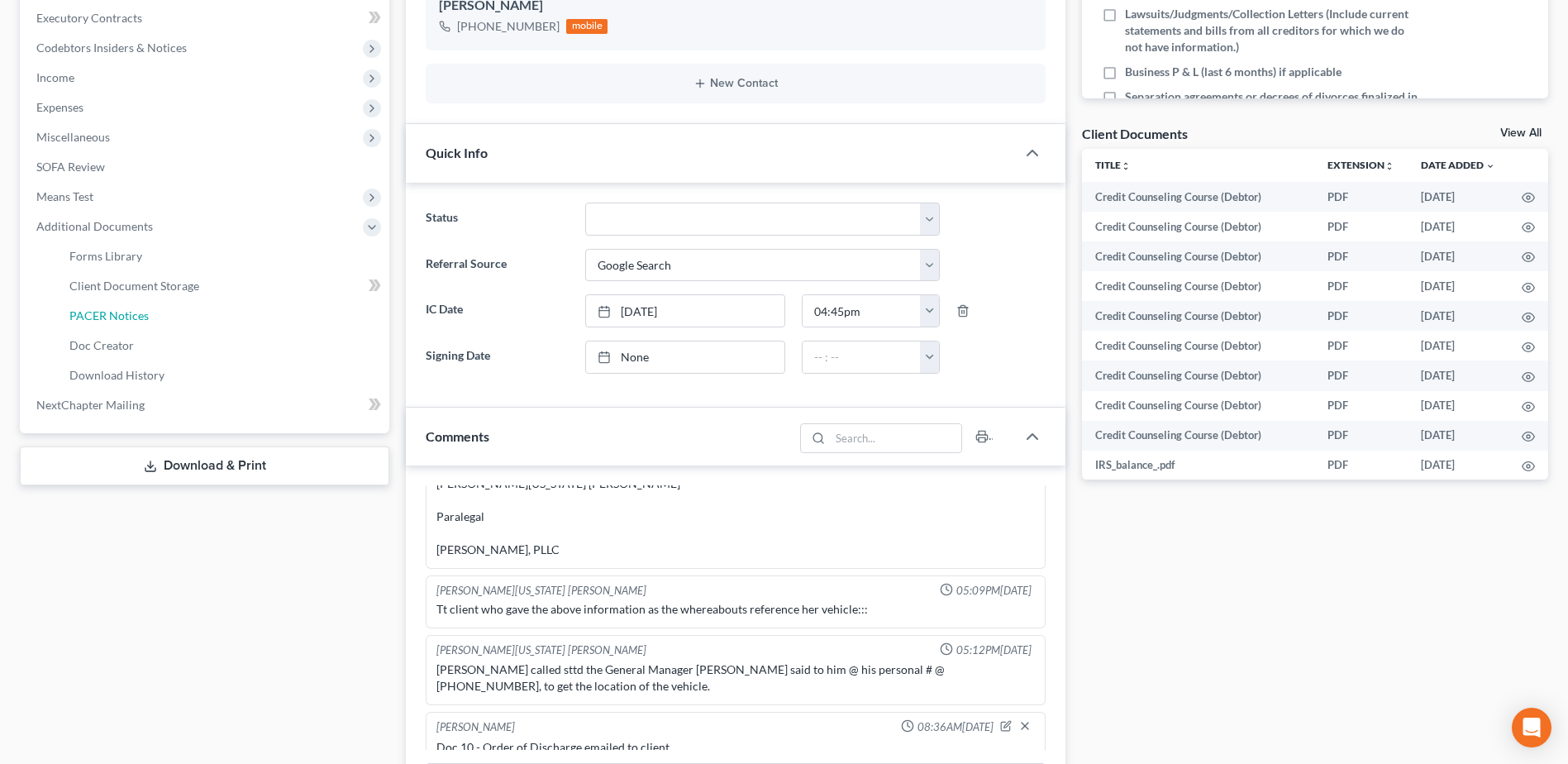
drag, startPoint x: 133, startPoint y: 312, endPoint x: 481, endPoint y: 358, distance: 351.0
click at [133, 311] on span "PACER Notices" at bounding box center [109, 315] width 80 height 14
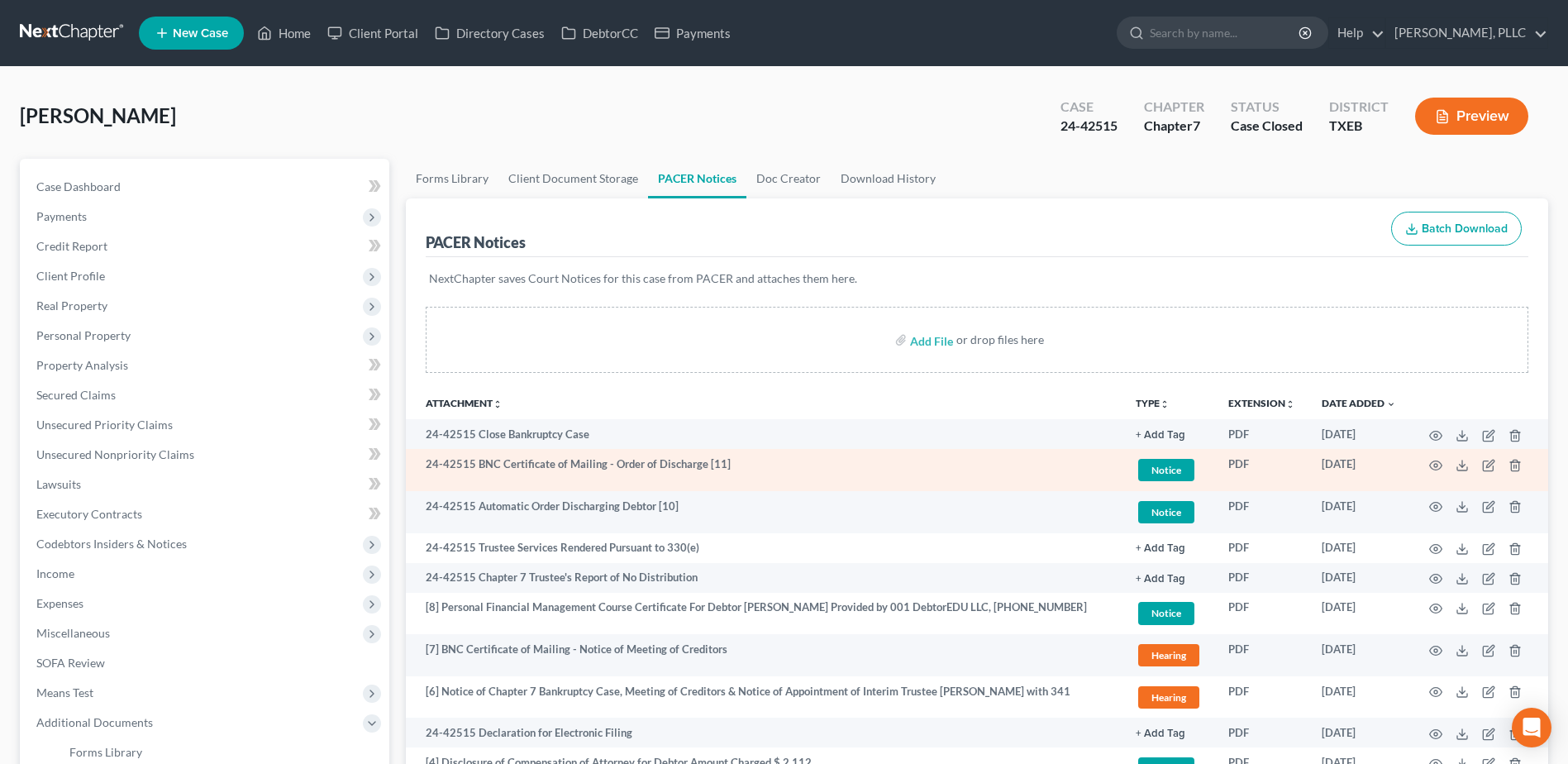
scroll to position [248, 0]
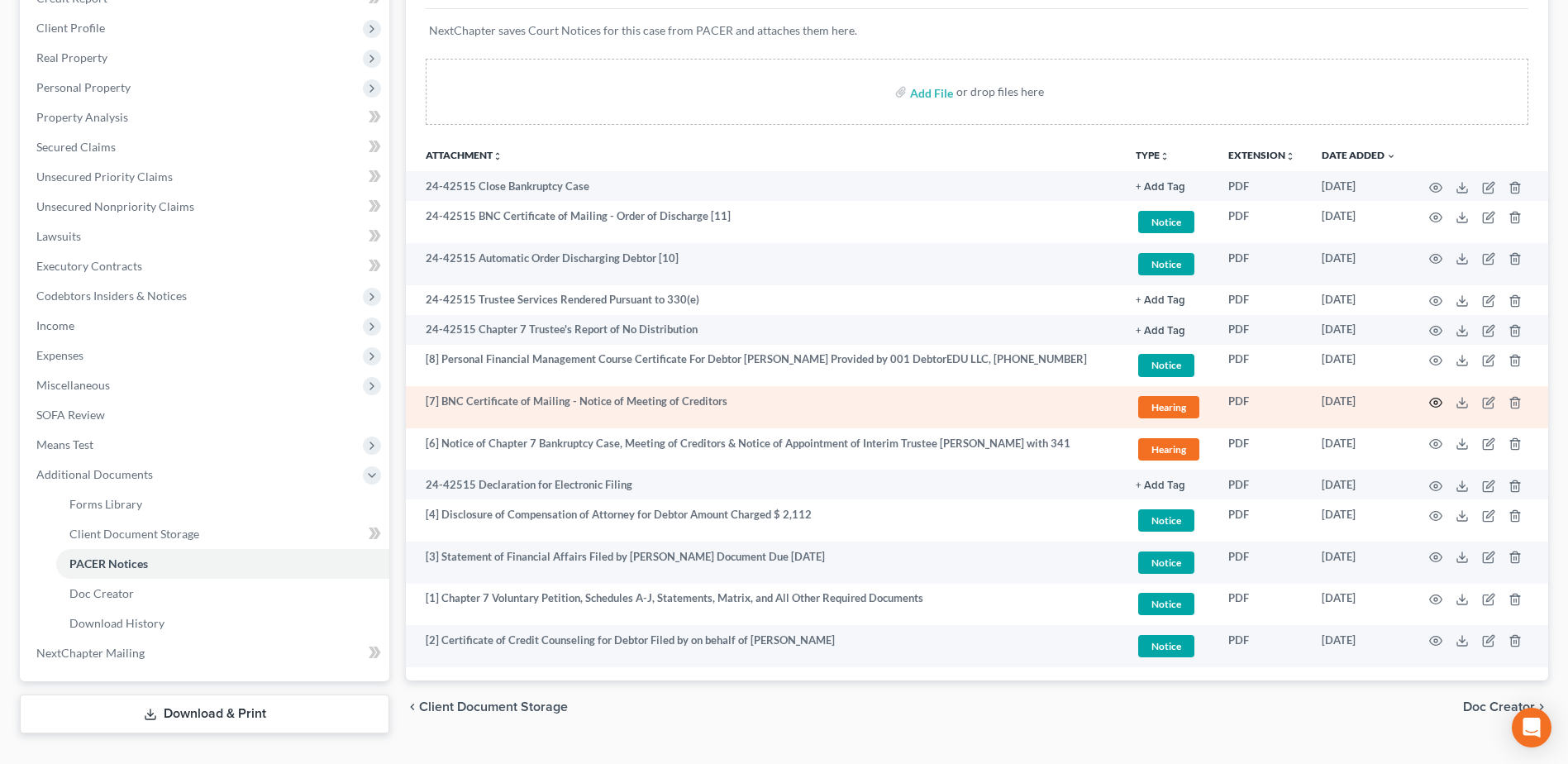
click at [1439, 399] on icon "button" at bounding box center [1436, 403] width 13 height 13
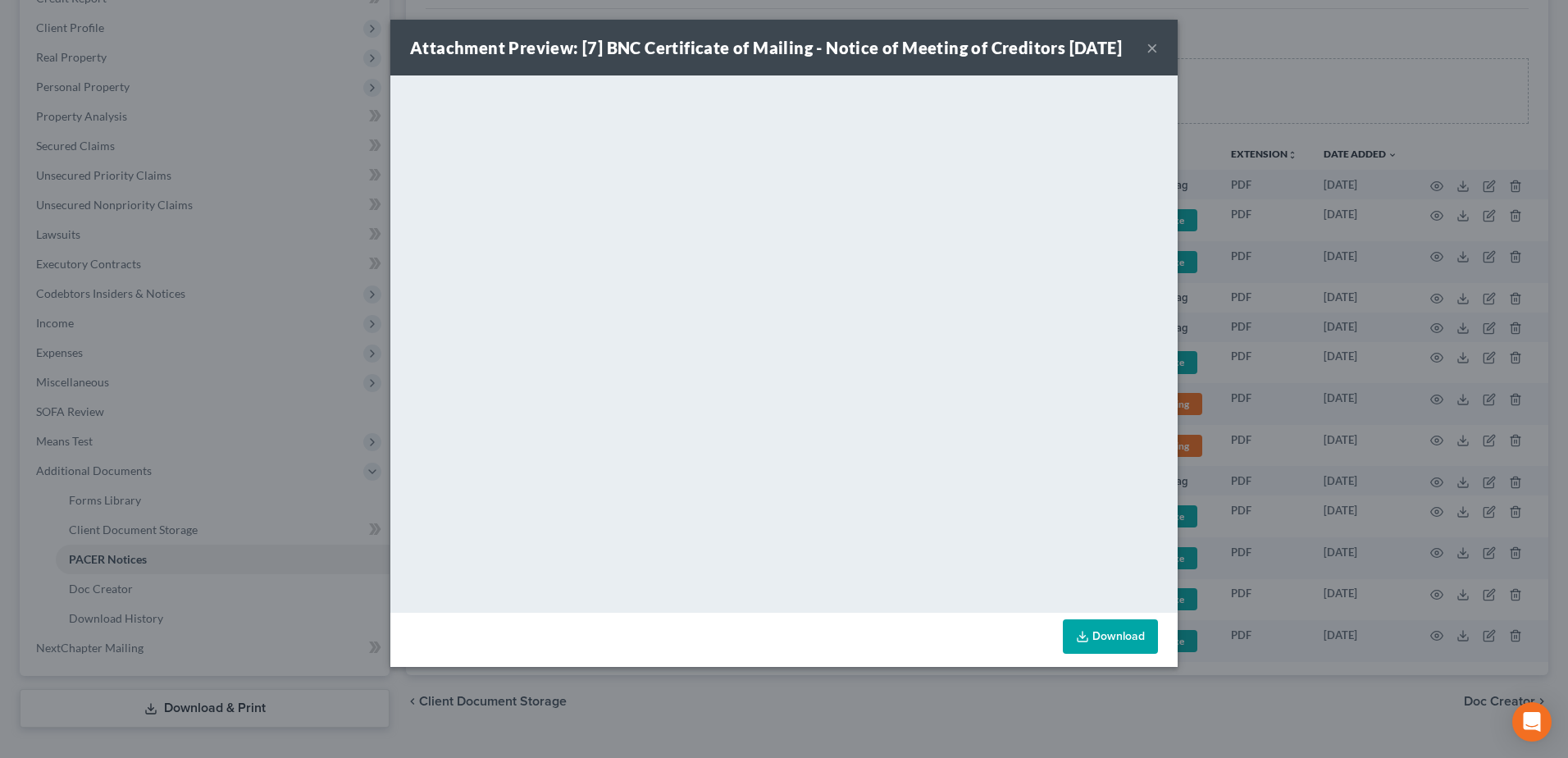
click at [1122, 53] on div "Attachment Preview: [7] BNC Certificate of Mailing - Notice of Meeting of Credi…" at bounding box center [765, 47] width 712 height 23
click at [1154, 56] on button "×" at bounding box center [1152, 47] width 11 height 20
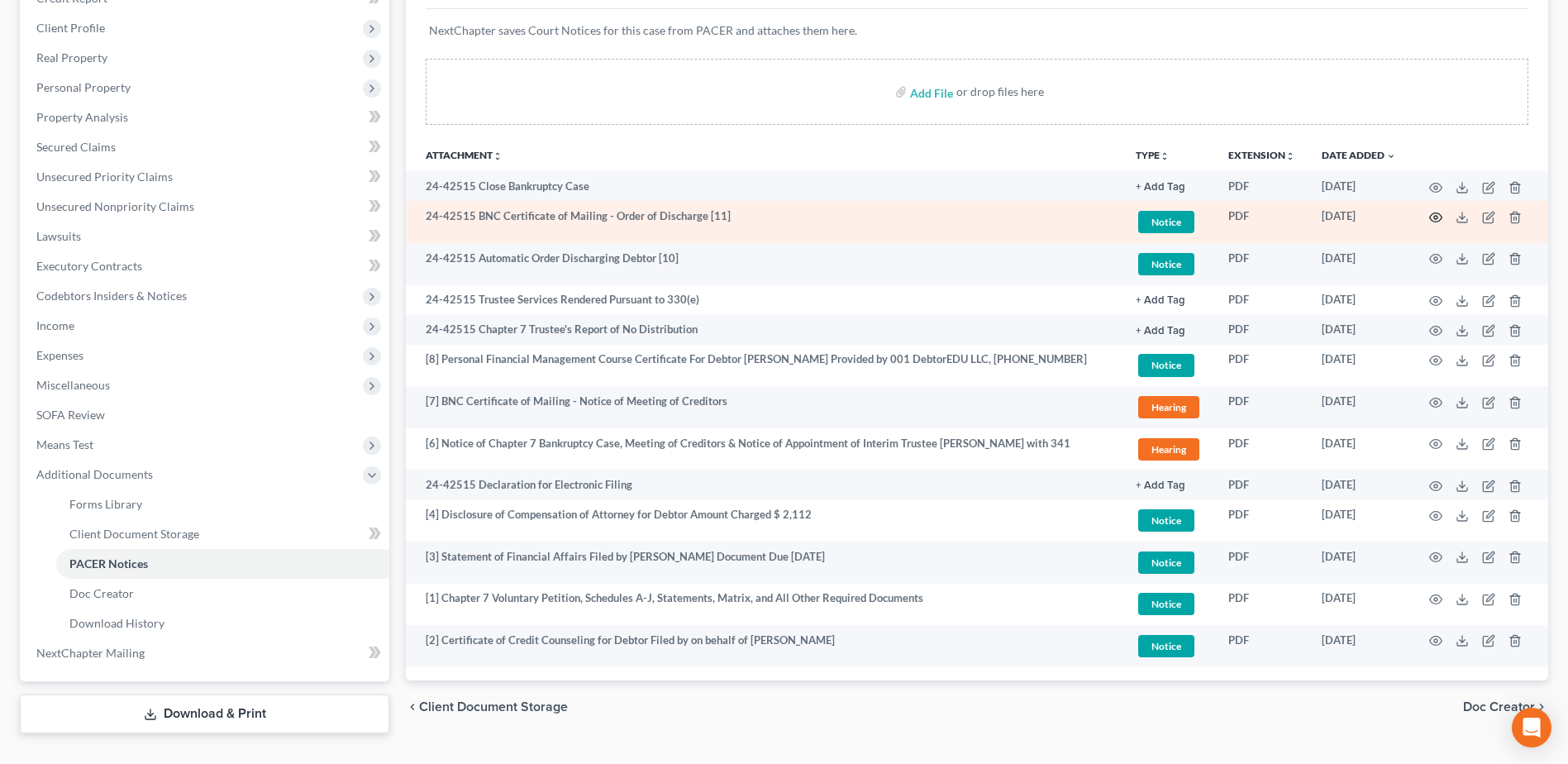
click at [1436, 220] on icon "button" at bounding box center [1436, 218] width 13 height 13
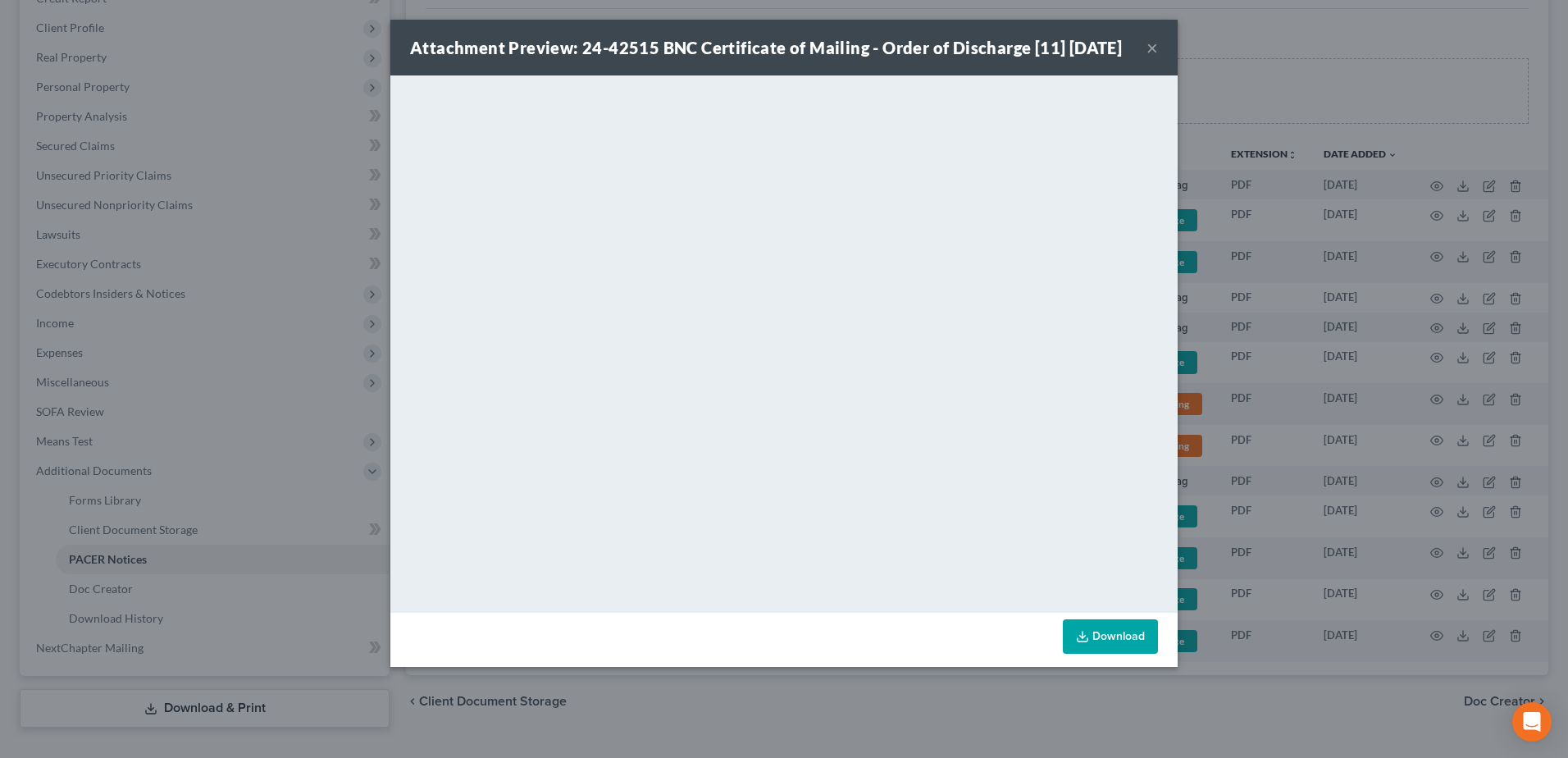
click at [1154, 58] on button "×" at bounding box center [1152, 47] width 11 height 20
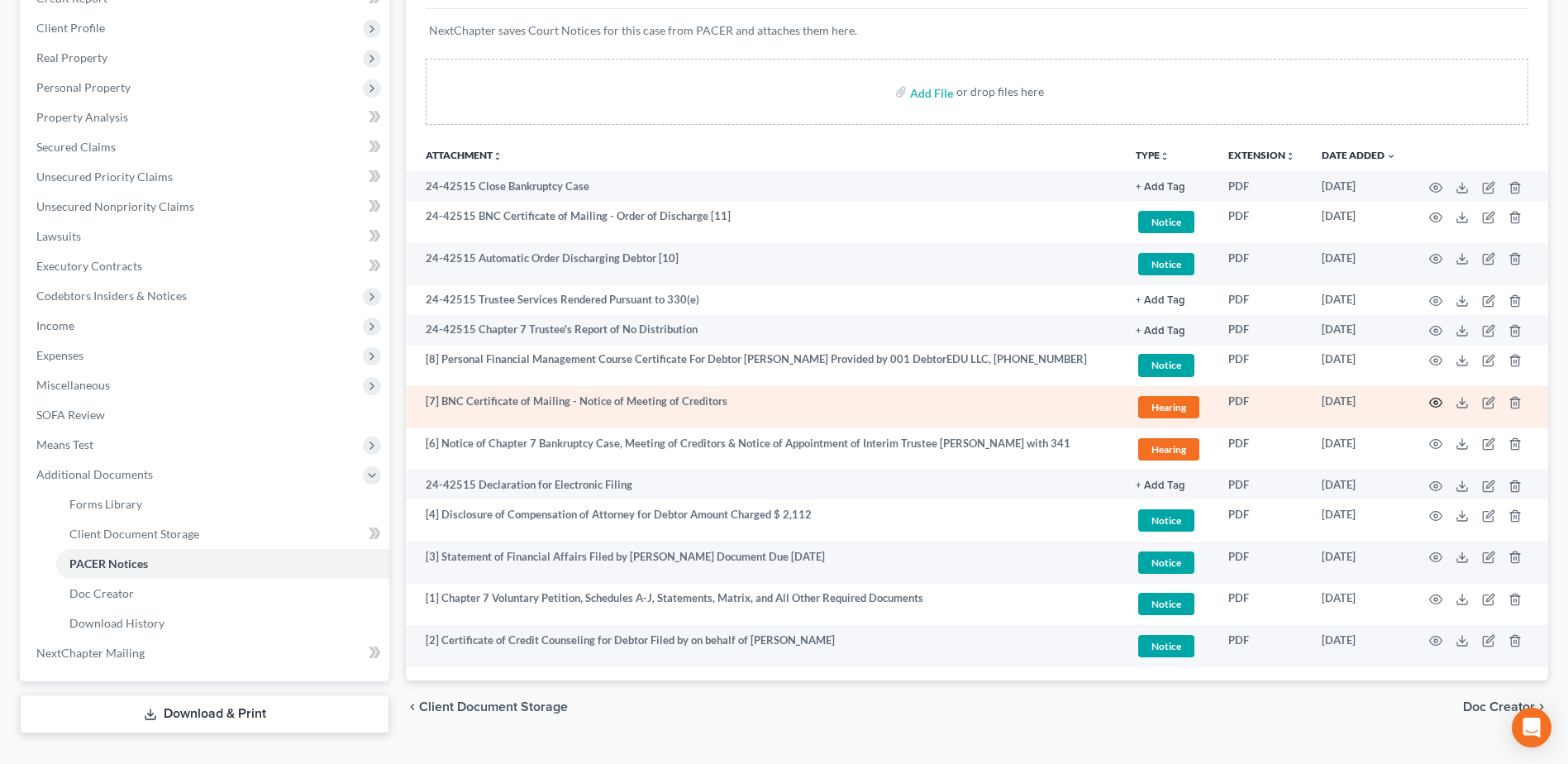
click at [1429, 403] on icon "button" at bounding box center [1436, 403] width 13 height 13
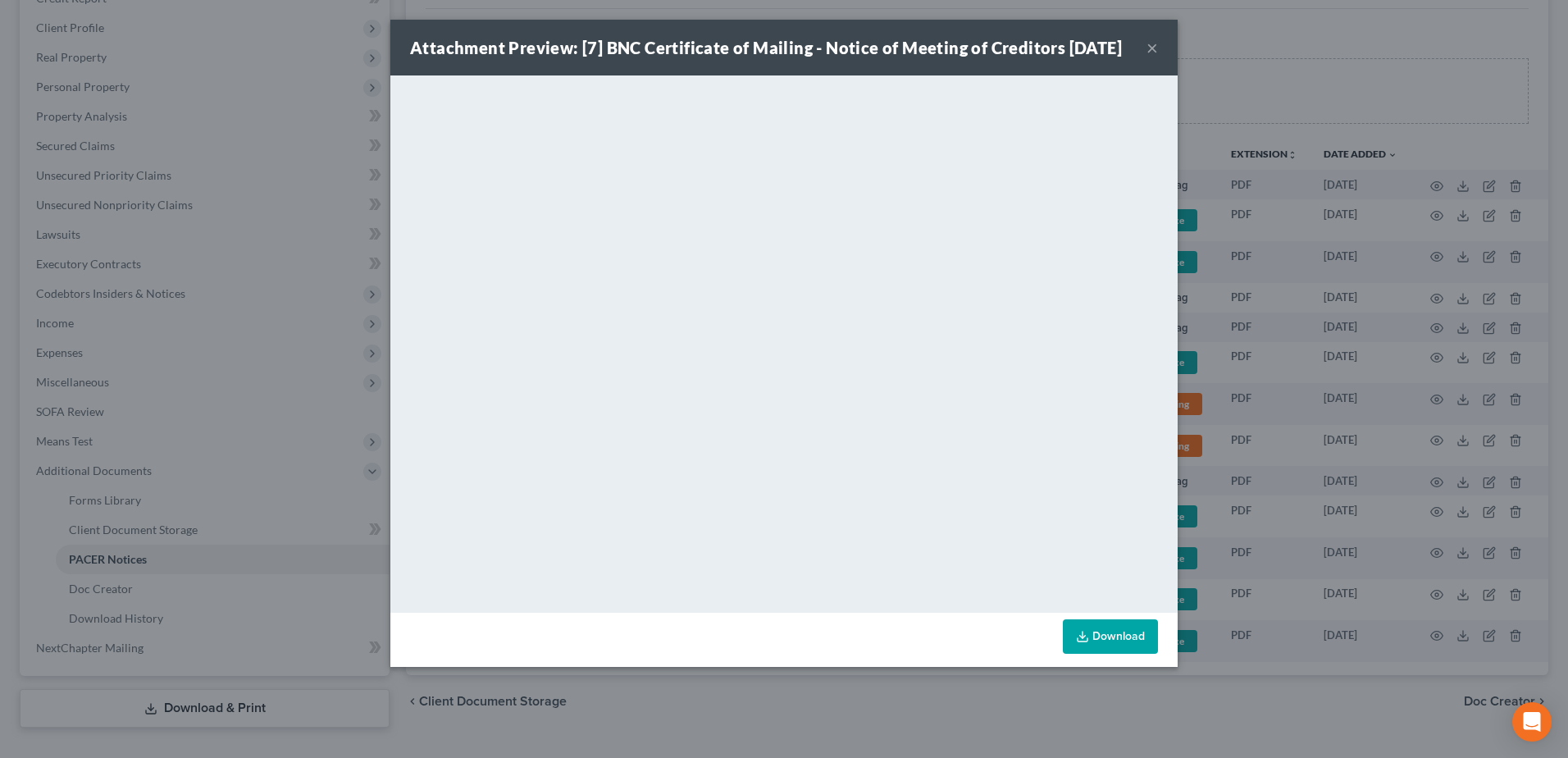
click at [1152, 58] on button "×" at bounding box center [1152, 47] width 11 height 20
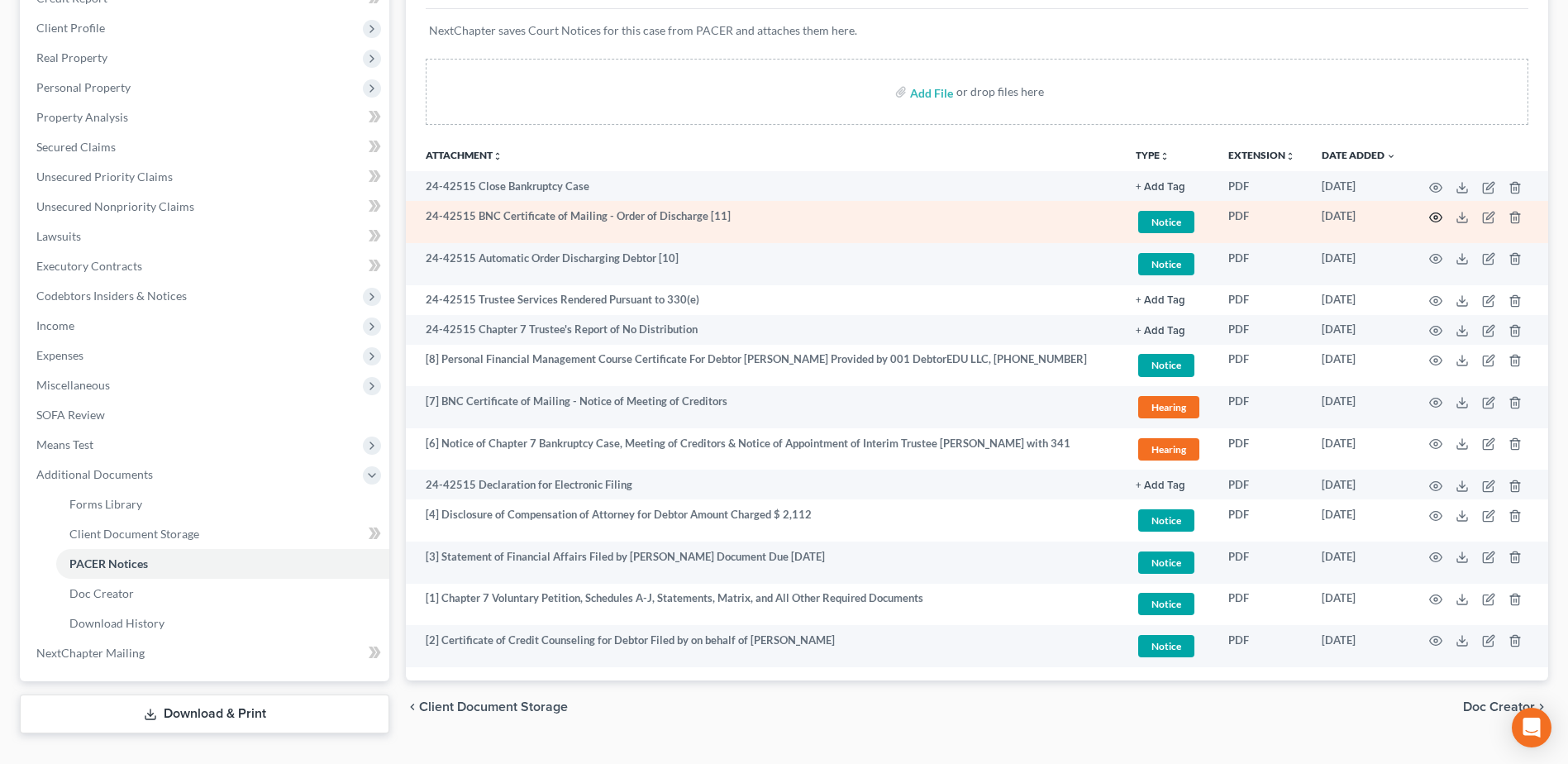
click at [1433, 219] on icon "button" at bounding box center [1436, 218] width 13 height 13
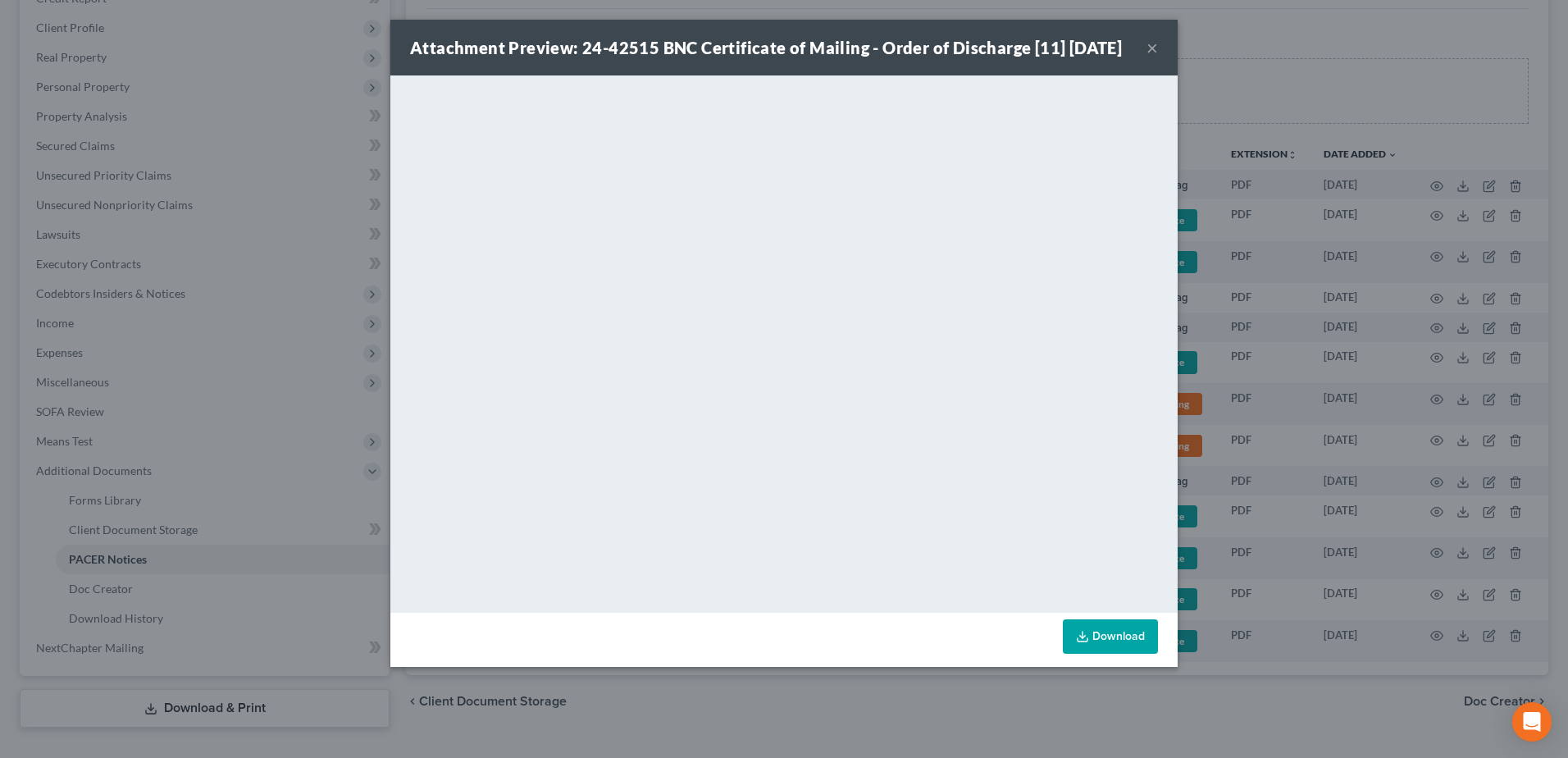
click at [1153, 58] on button "×" at bounding box center [1152, 47] width 11 height 20
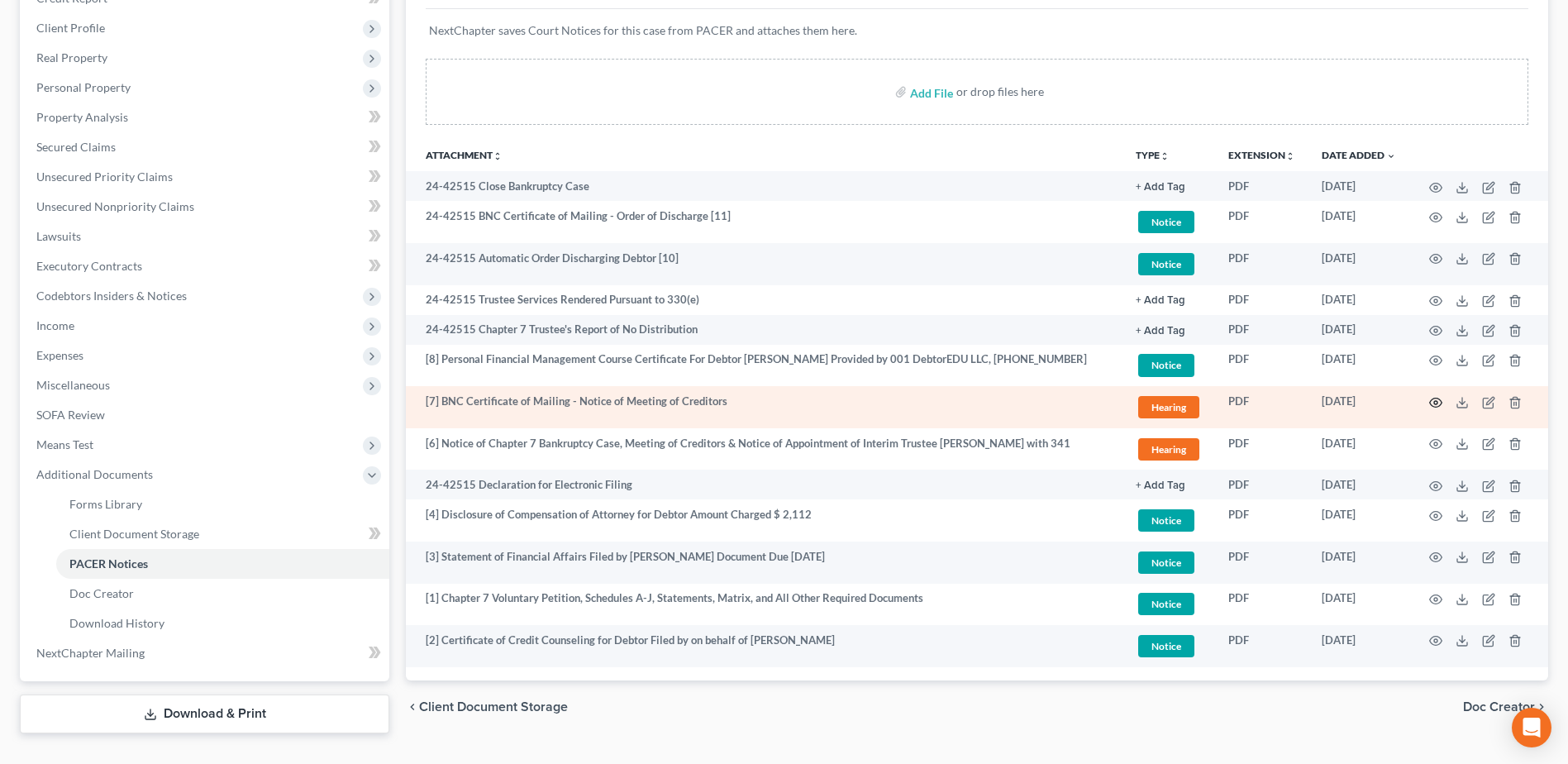
click at [1436, 405] on circle "button" at bounding box center [1436, 403] width 4 height 4
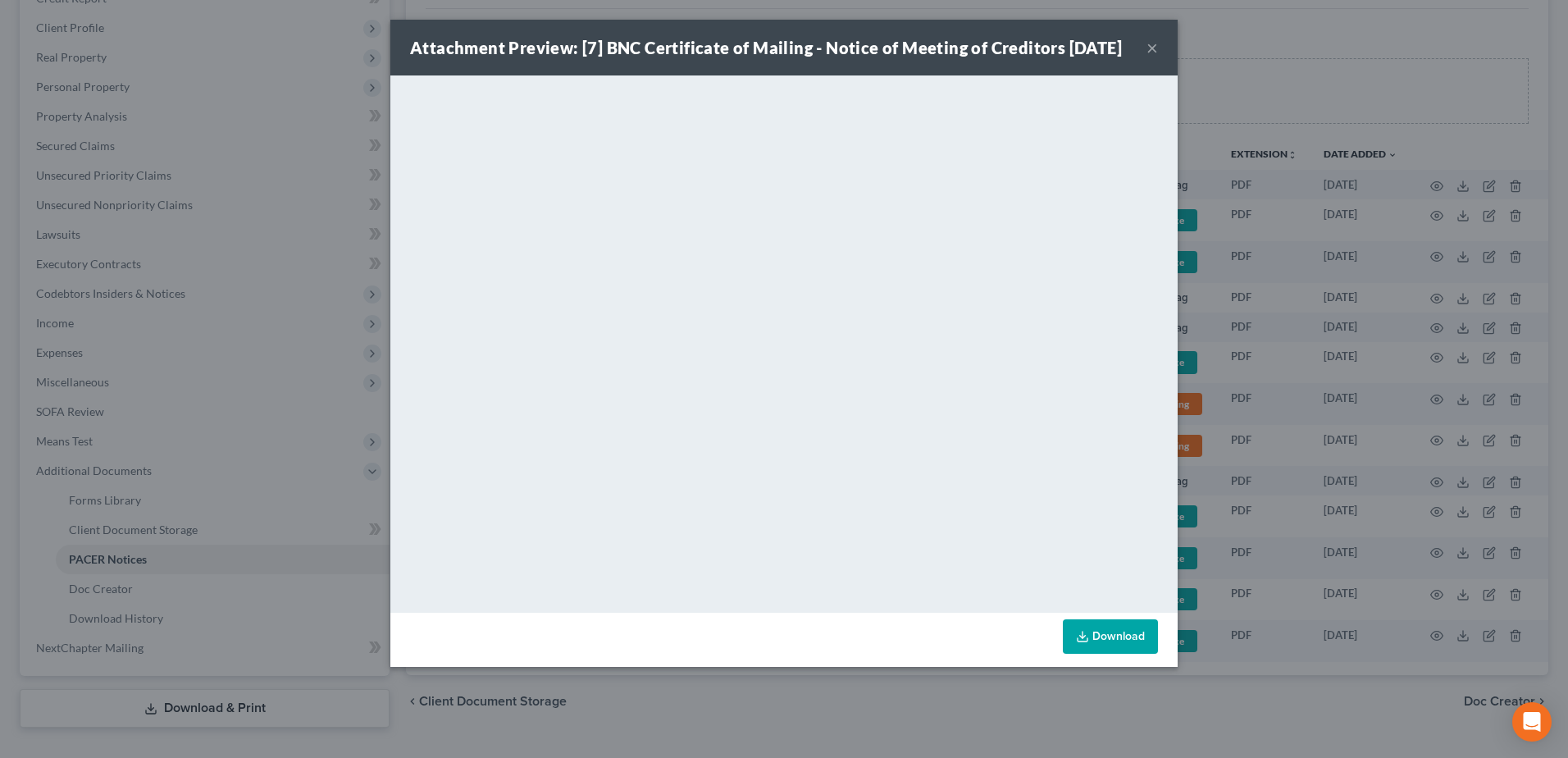
click at [1148, 58] on button "×" at bounding box center [1152, 47] width 11 height 20
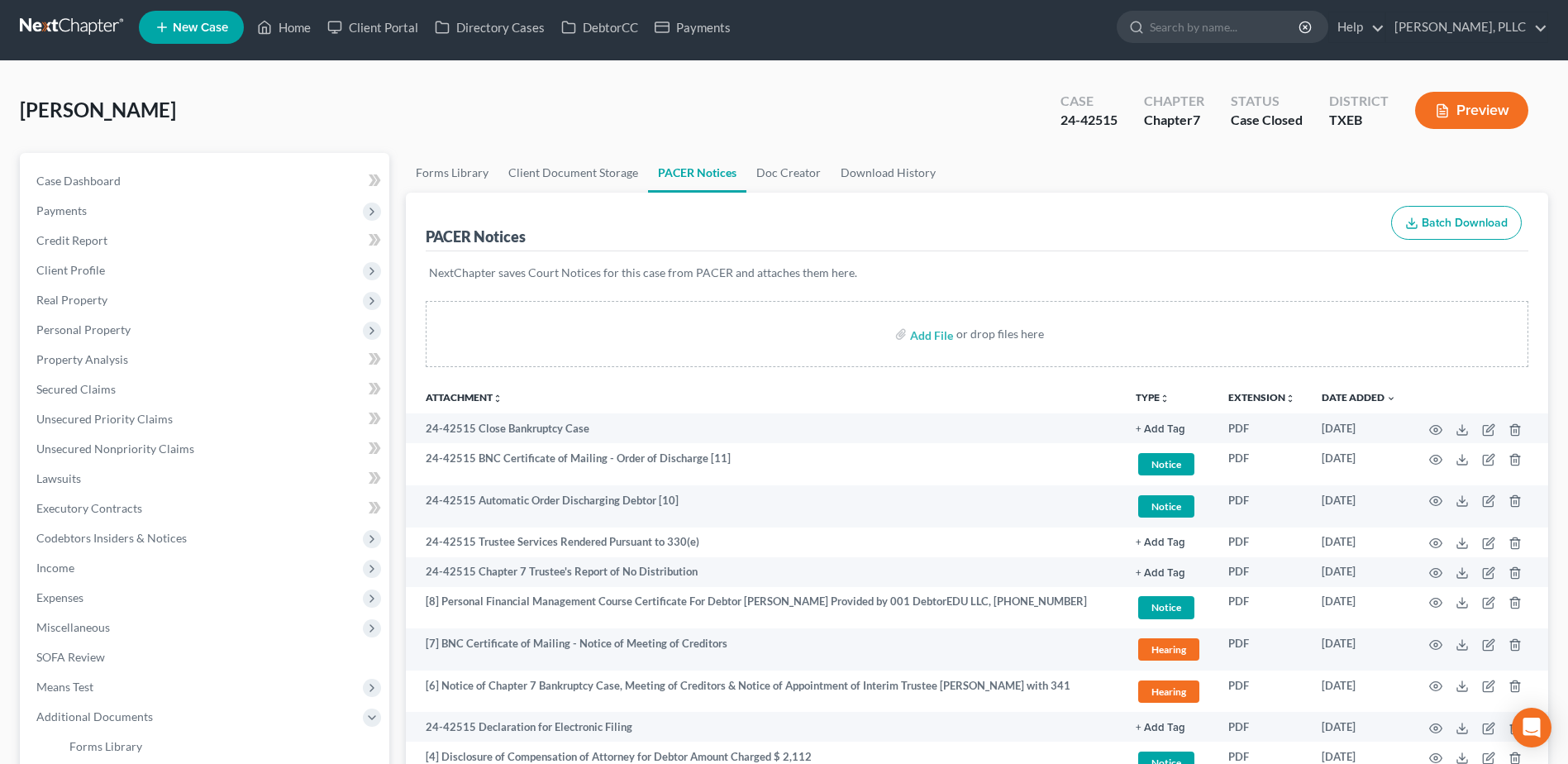
scroll to position [0, 0]
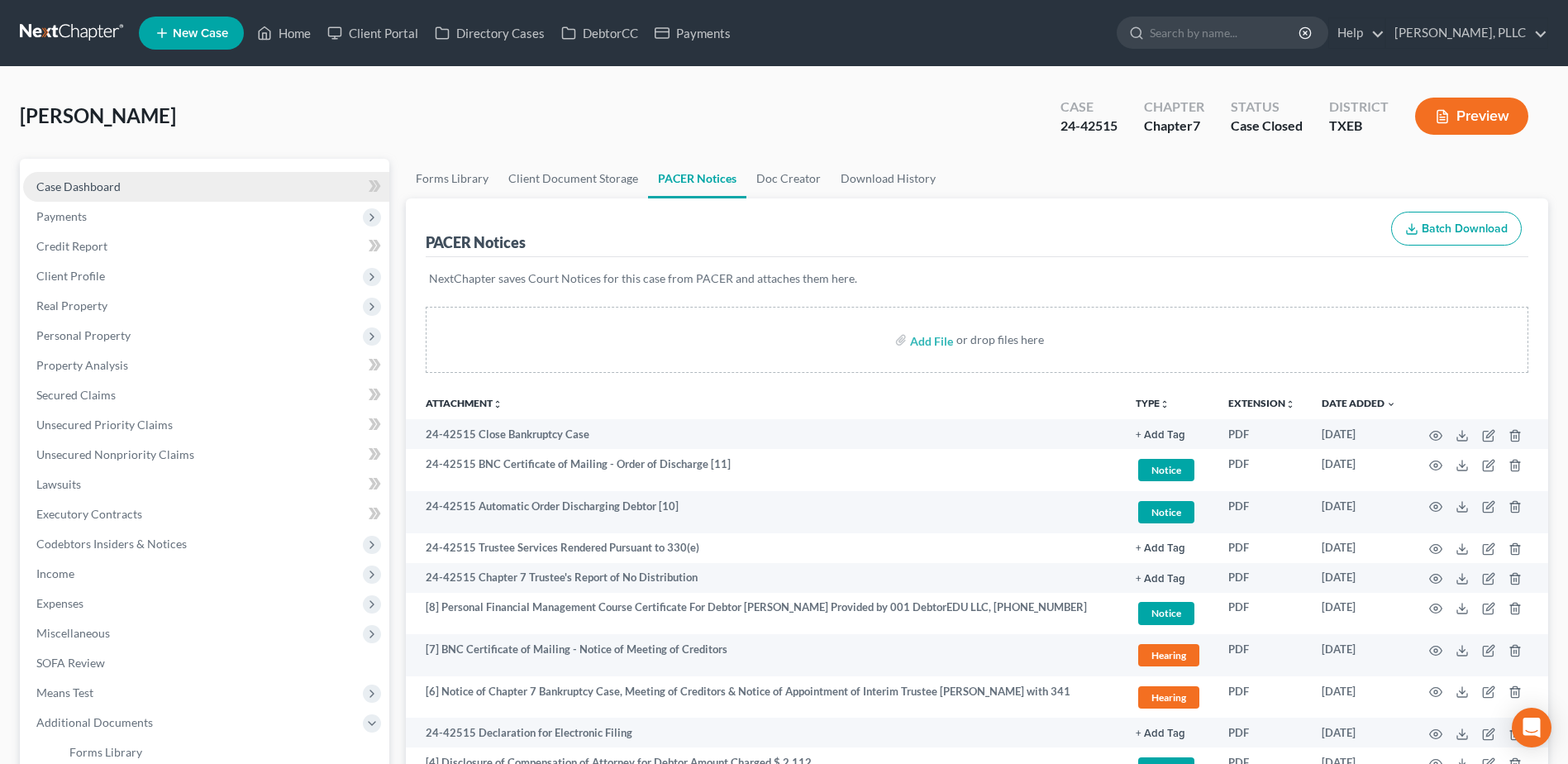
click at [94, 182] on span "Case Dashboard" at bounding box center [79, 186] width 84 height 14
select select "4"
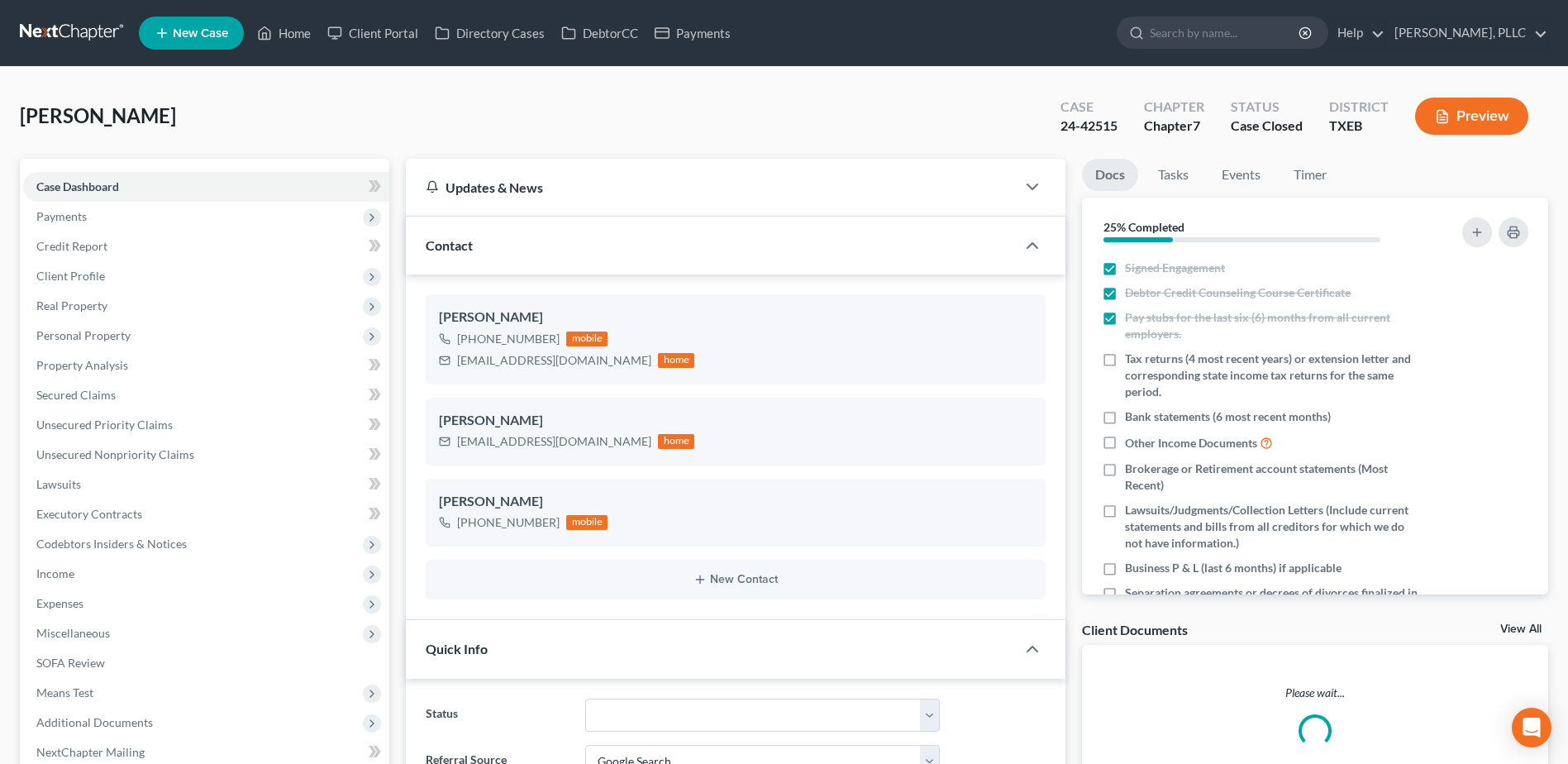
scroll to position [1398, 0]
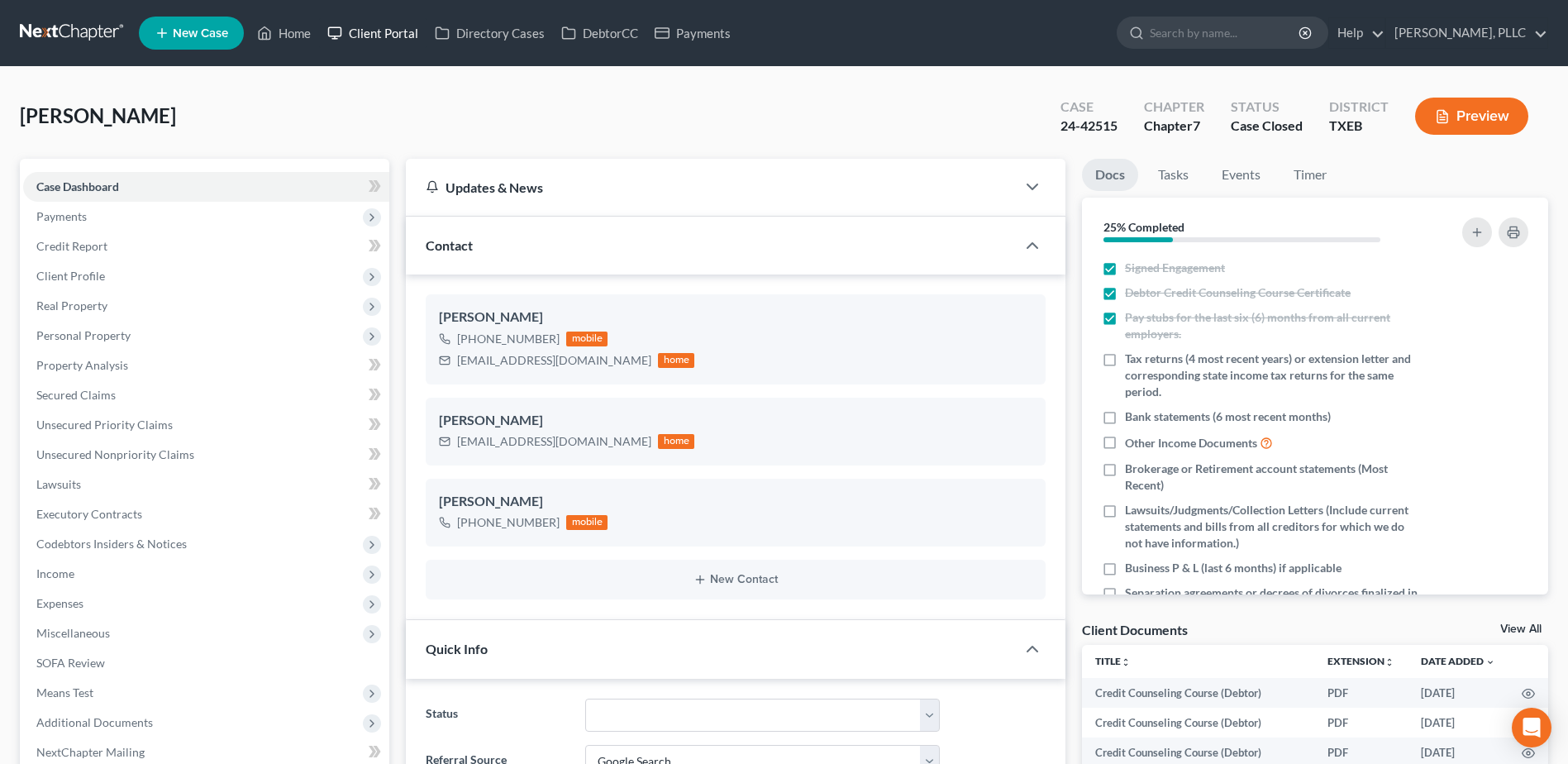
drag, startPoint x: 381, startPoint y: 28, endPoint x: 835, endPoint y: 115, distance: 462.3
click at [381, 27] on link "Client Portal" at bounding box center [373, 33] width 108 height 30
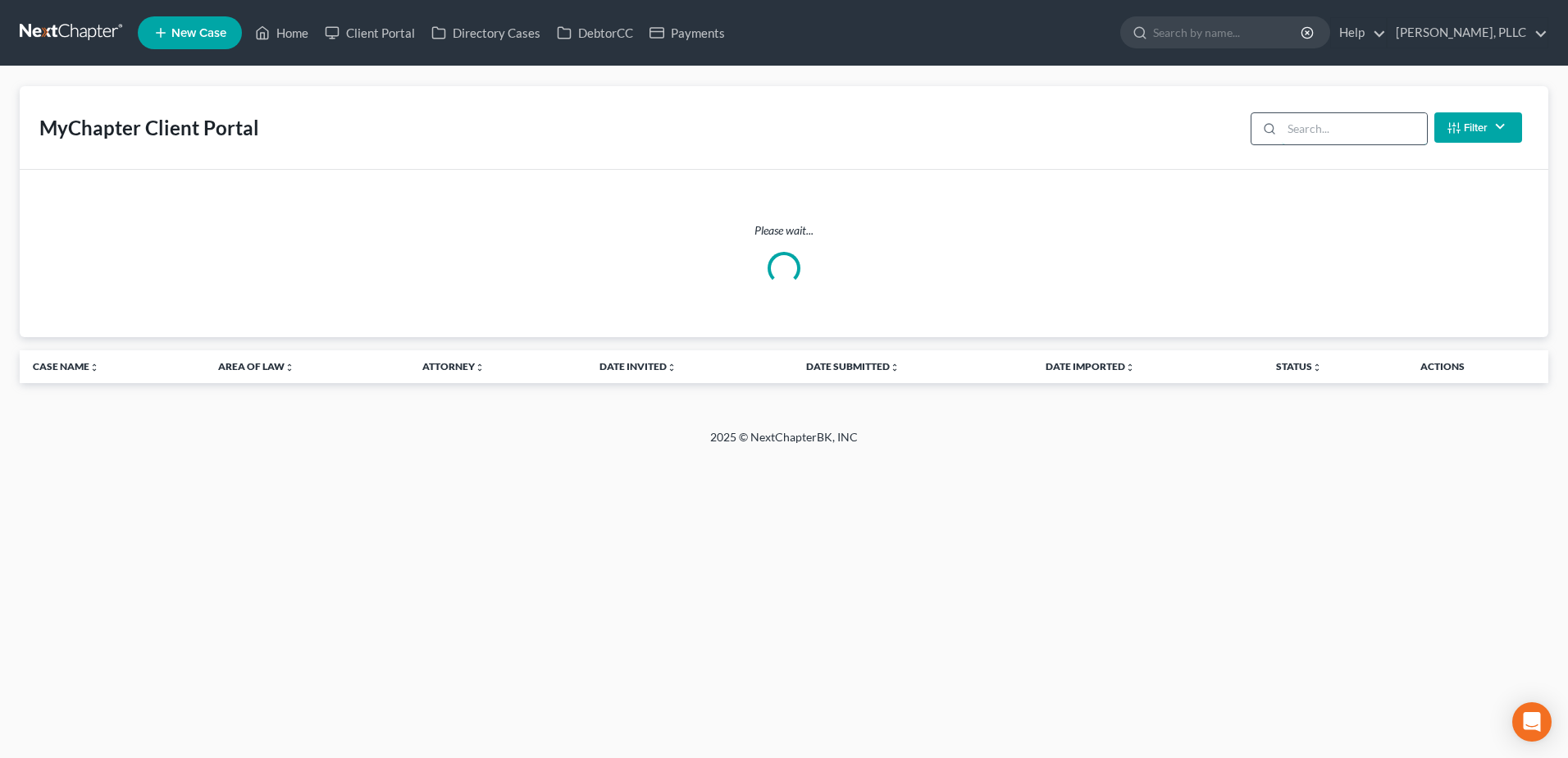
click at [1325, 130] on input "search" at bounding box center [1355, 129] width 145 height 31
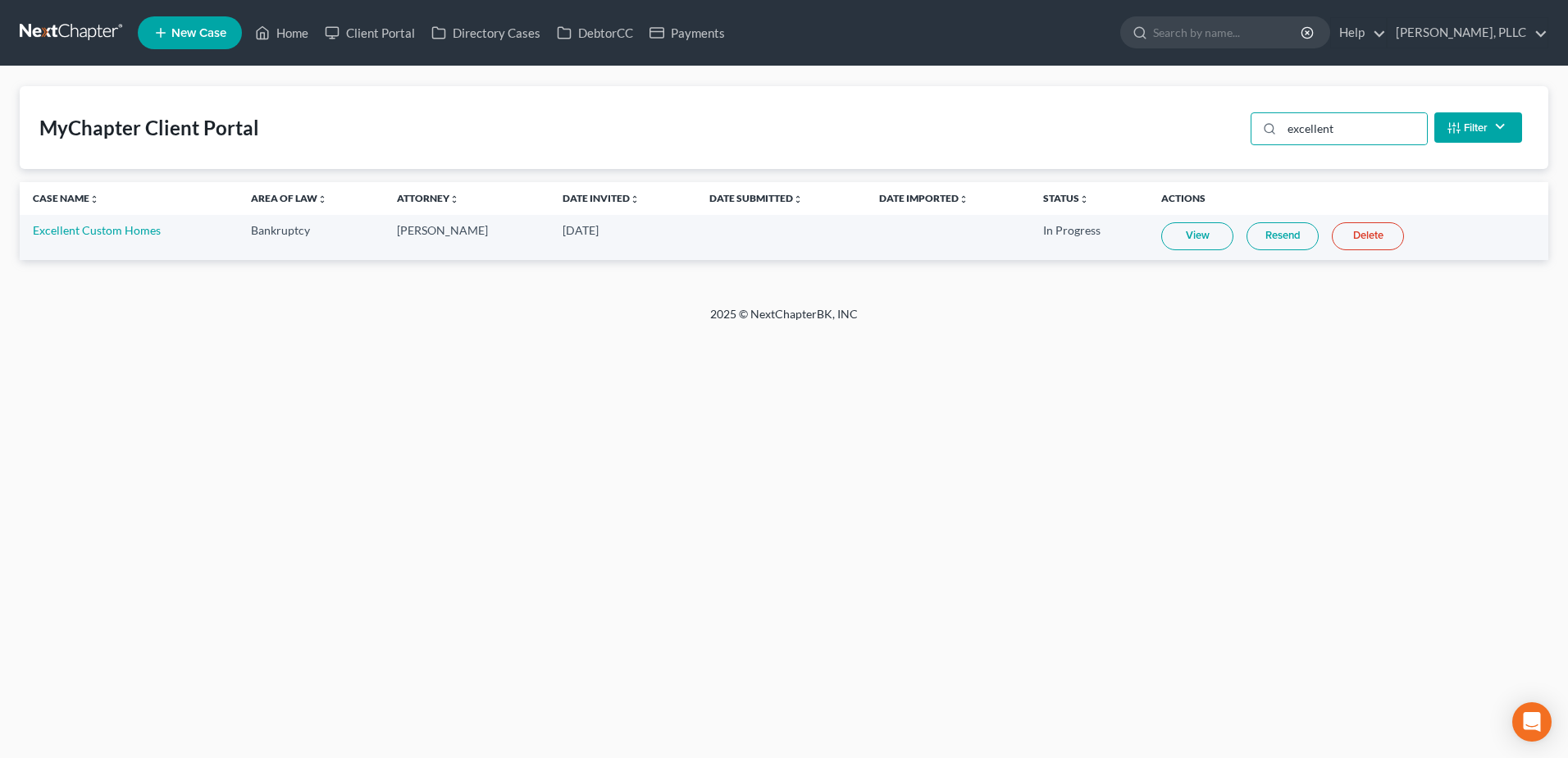
click at [1200, 240] on link "View" at bounding box center [1197, 237] width 73 height 28
drag, startPoint x: 1358, startPoint y: 130, endPoint x: 1277, endPoint y: 134, distance: 81.1
click at [1277, 133] on div "excellent" at bounding box center [1339, 129] width 177 height 33
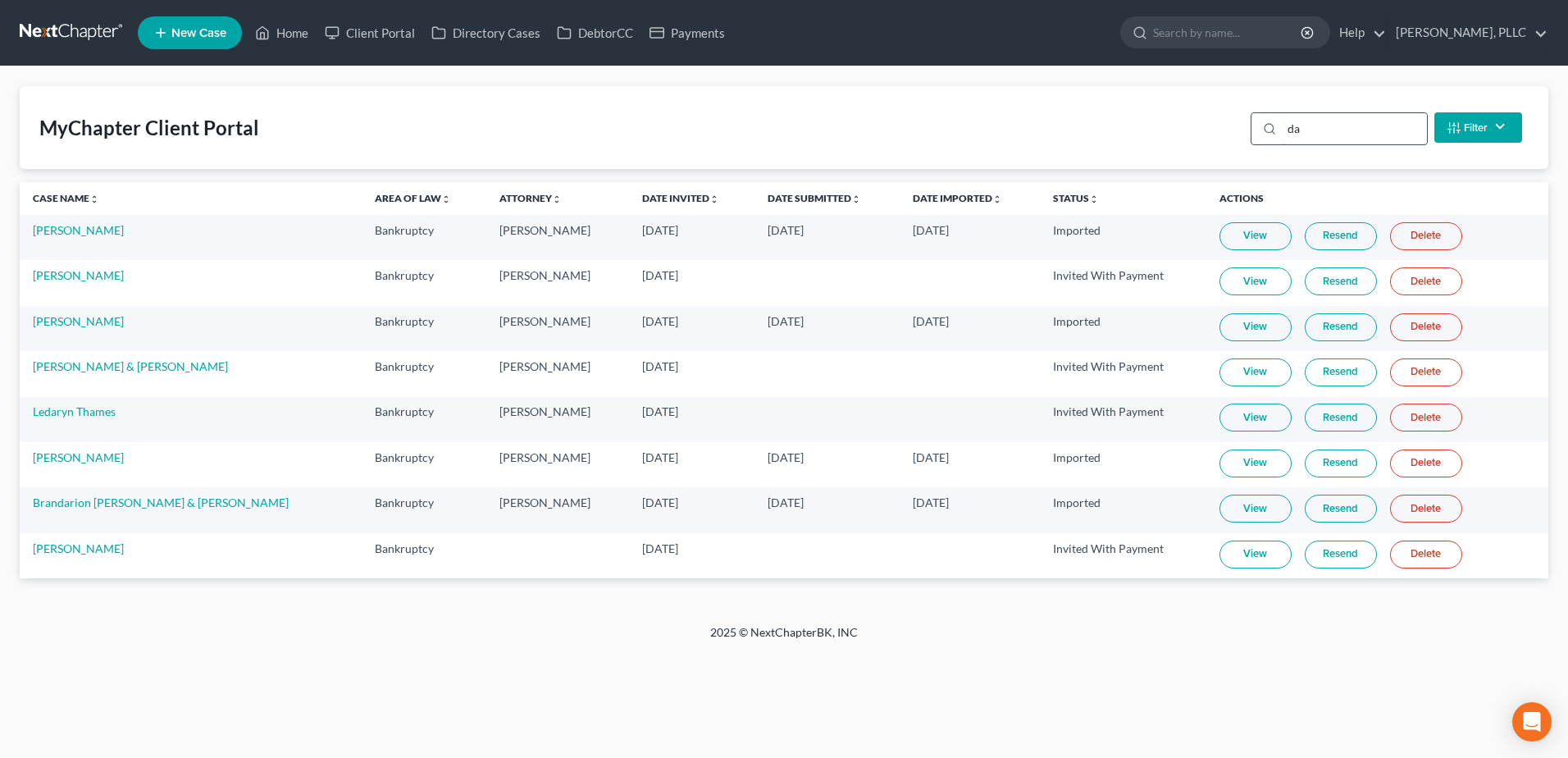
type input "d"
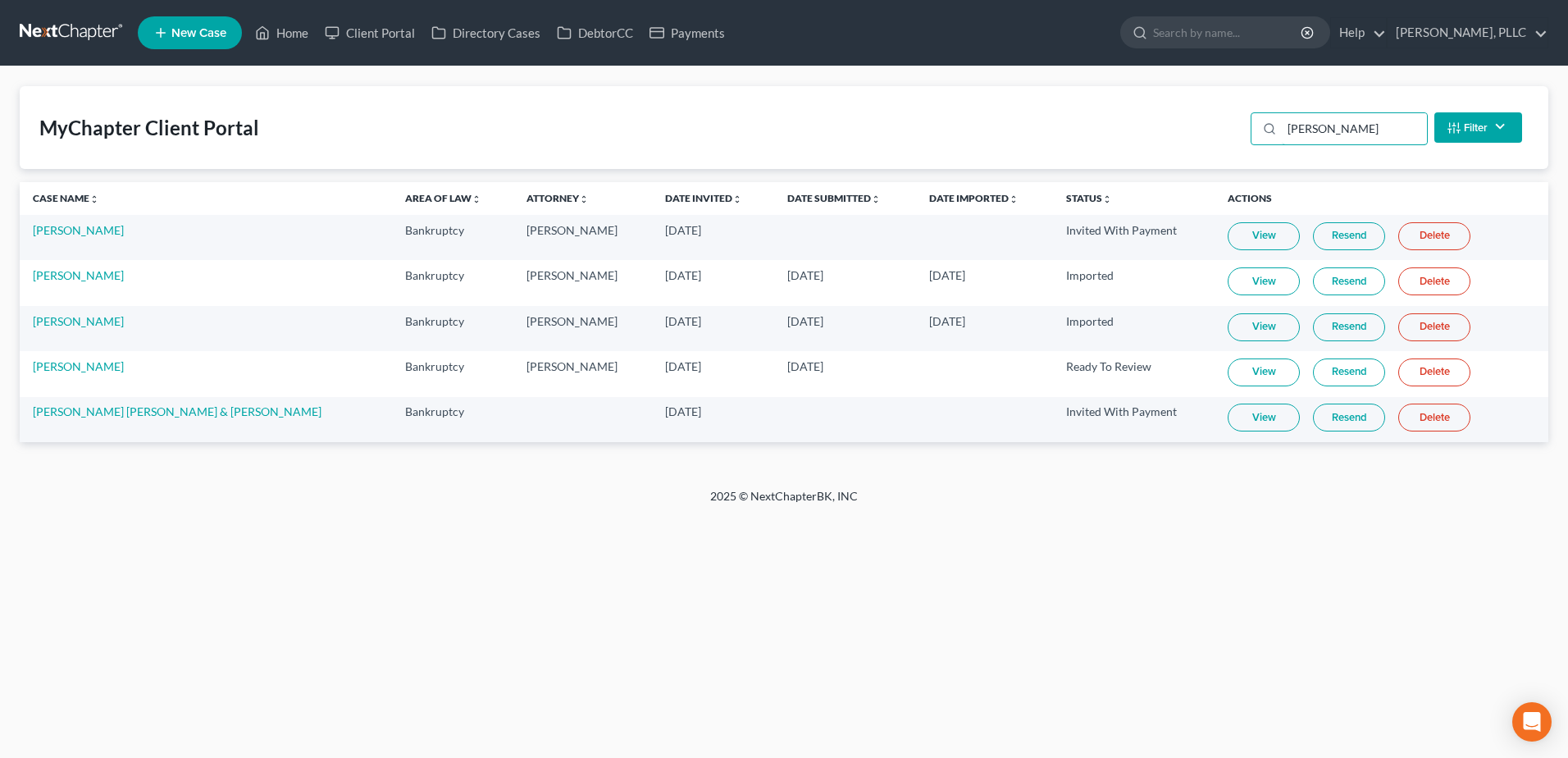
type input "garcia"
click at [1228, 368] on link "View" at bounding box center [1264, 372] width 73 height 28
click at [289, 31] on link "Home" at bounding box center [281, 33] width 70 height 30
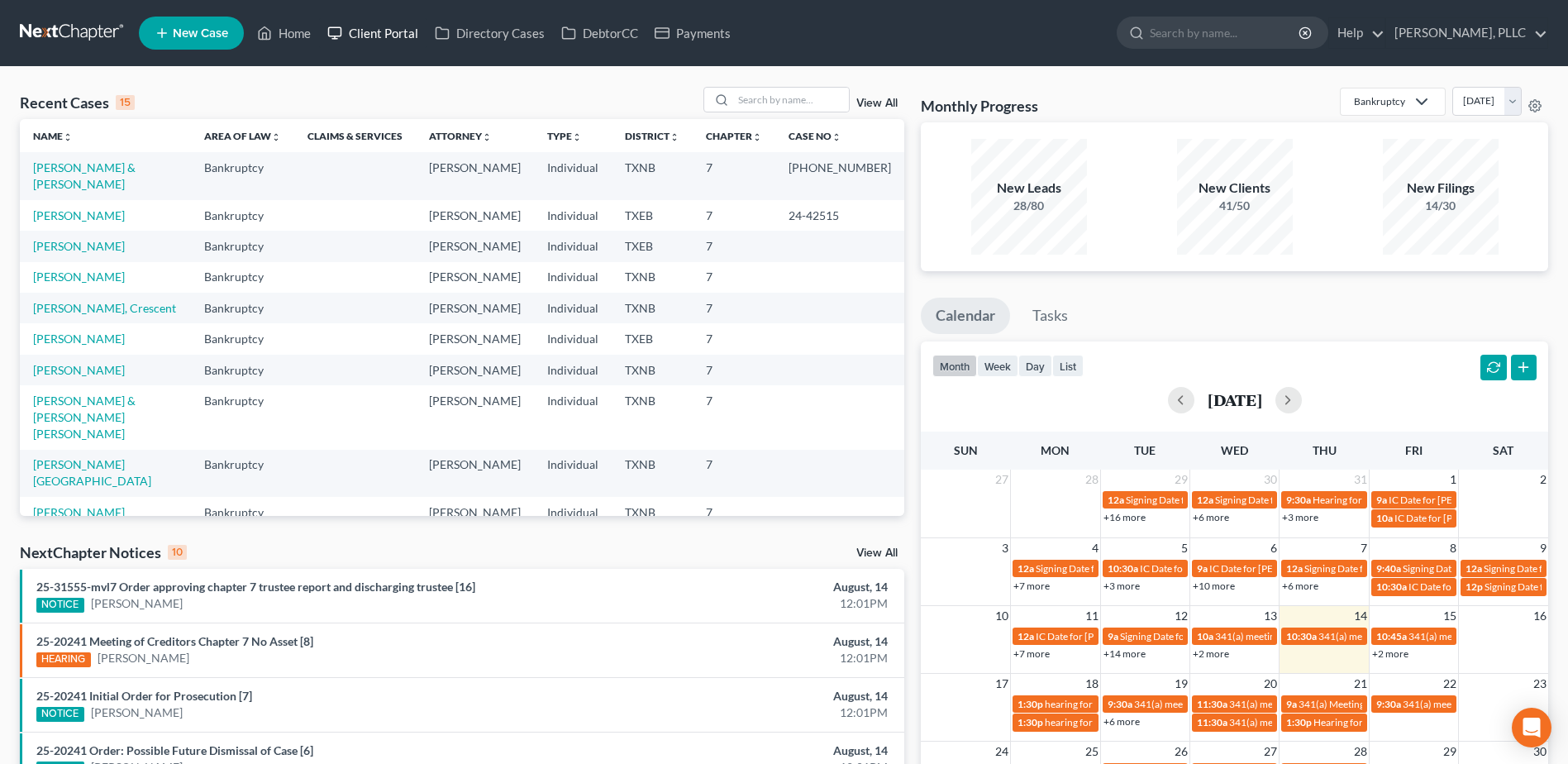
click at [384, 35] on link "Client Portal" at bounding box center [373, 33] width 108 height 30
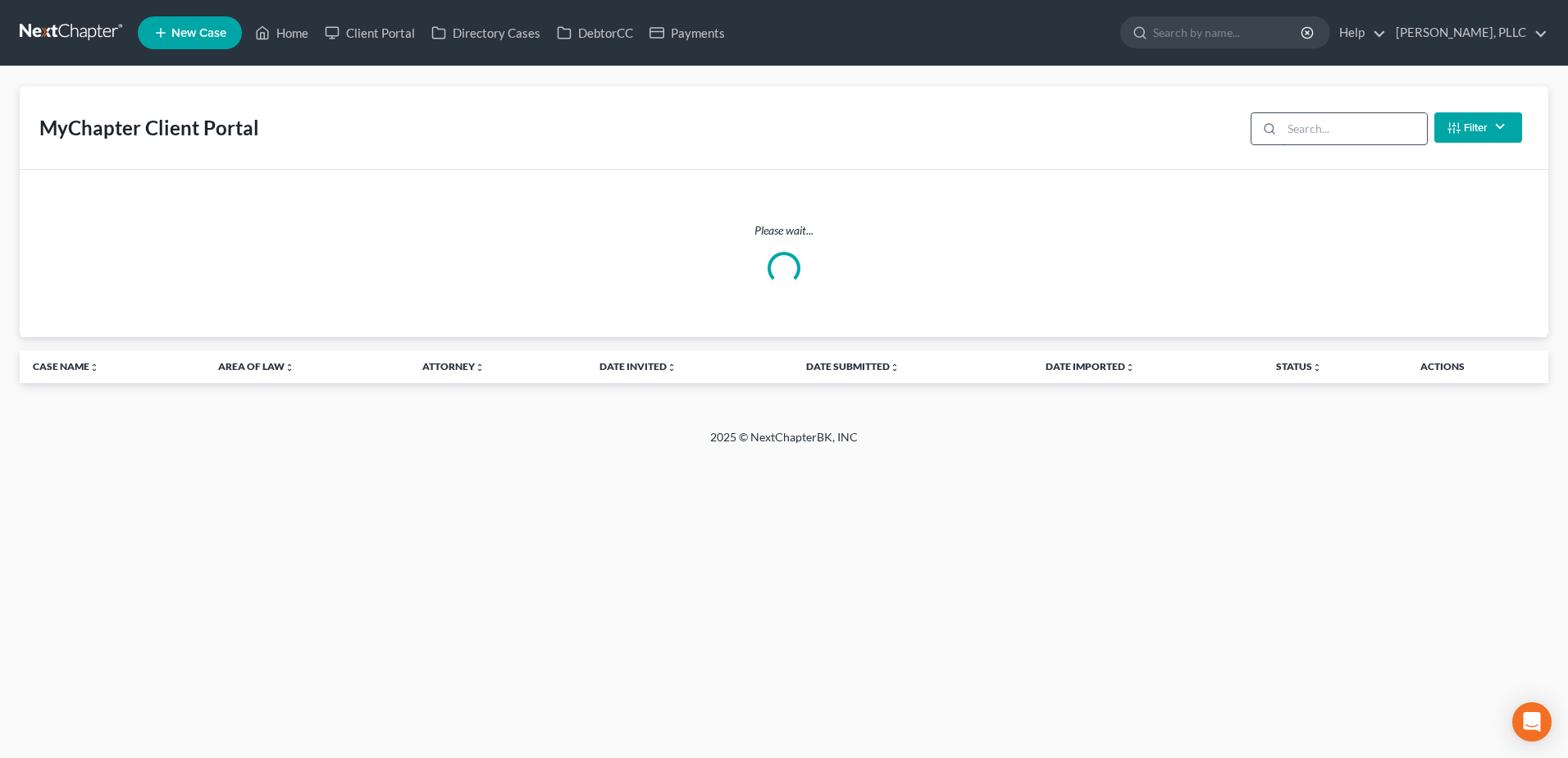
click at [1340, 125] on input "search" at bounding box center [1355, 129] width 145 height 31
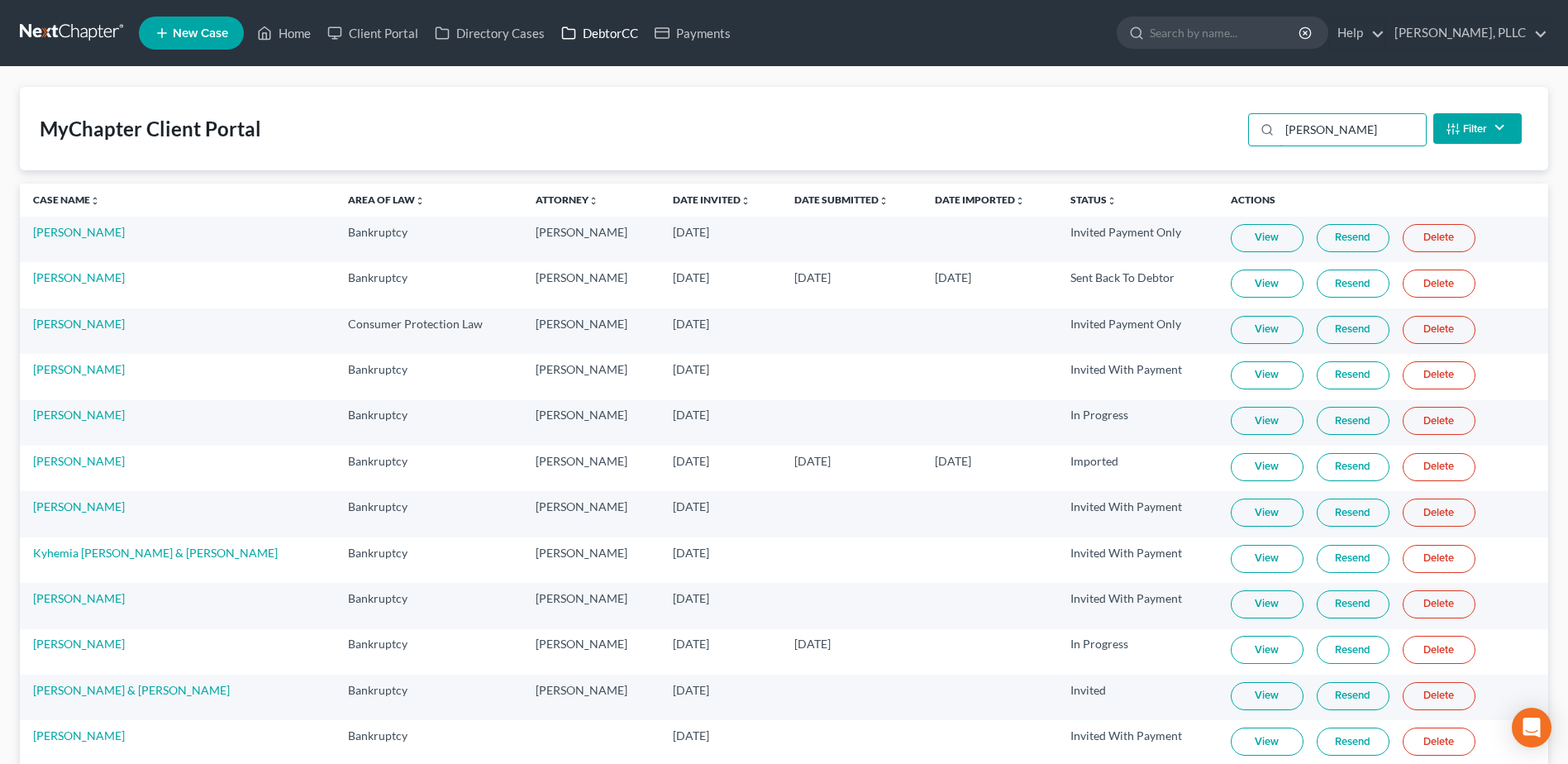
type input "fran"
click at [615, 35] on link "DebtorCC" at bounding box center [600, 33] width 94 height 30
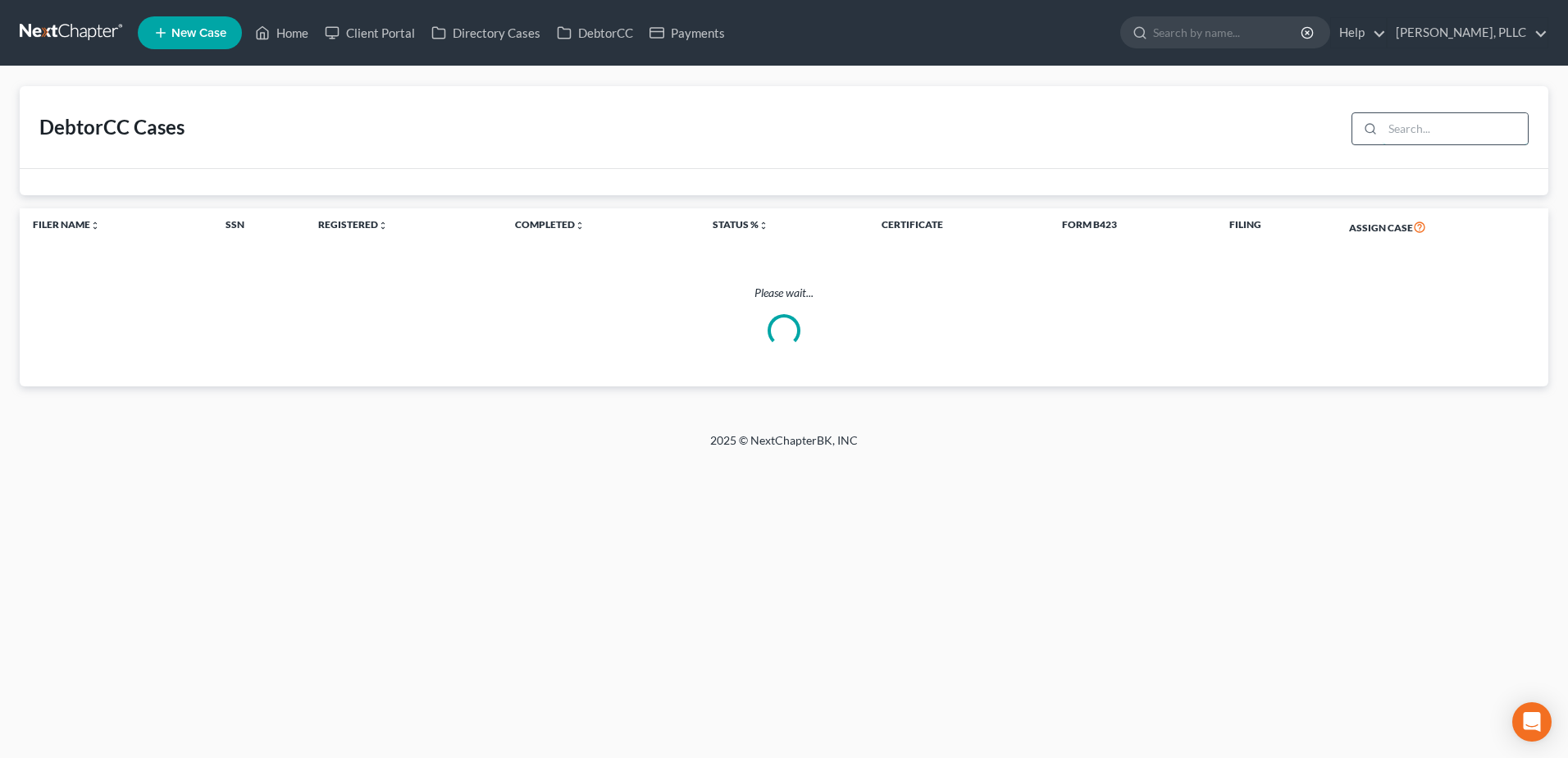
click at [1391, 127] on input "search" at bounding box center [1455, 129] width 145 height 31
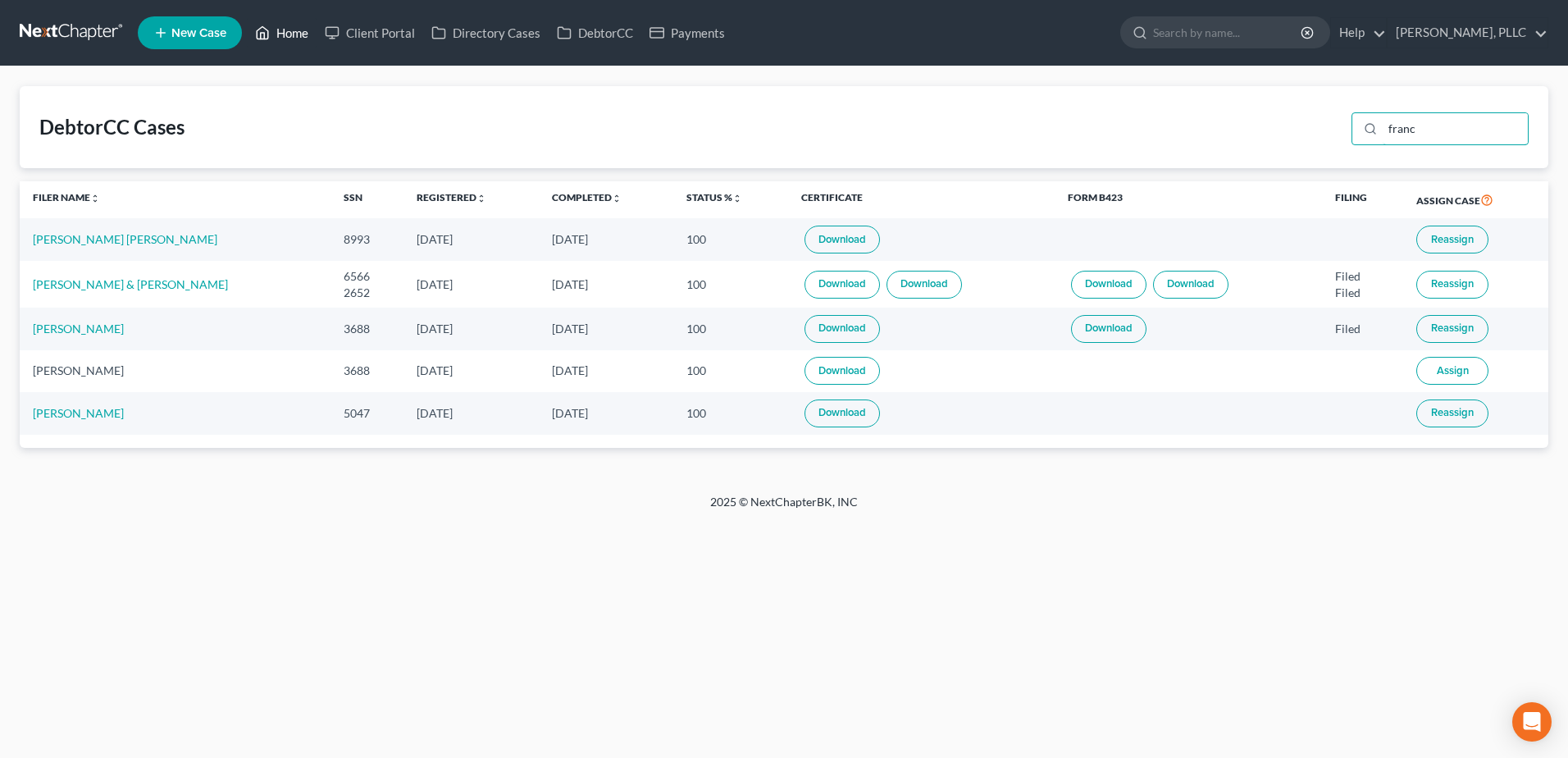
type input "franc"
drag, startPoint x: 302, startPoint y: 34, endPoint x: 678, endPoint y: 106, distance: 382.8
click at [302, 34] on link "Home" at bounding box center [281, 33] width 70 height 30
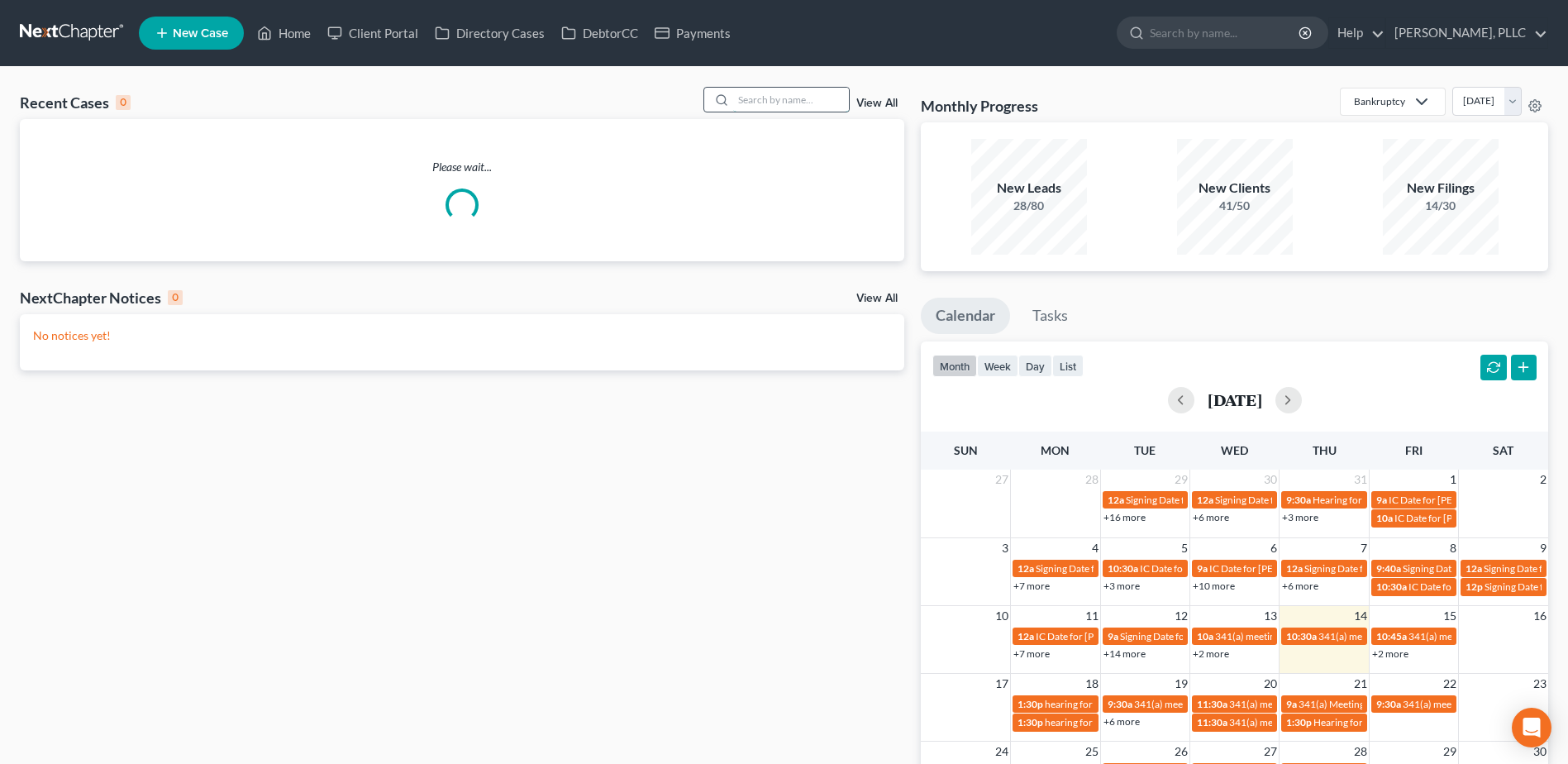
click at [827, 105] on input "search" at bounding box center [790, 99] width 115 height 24
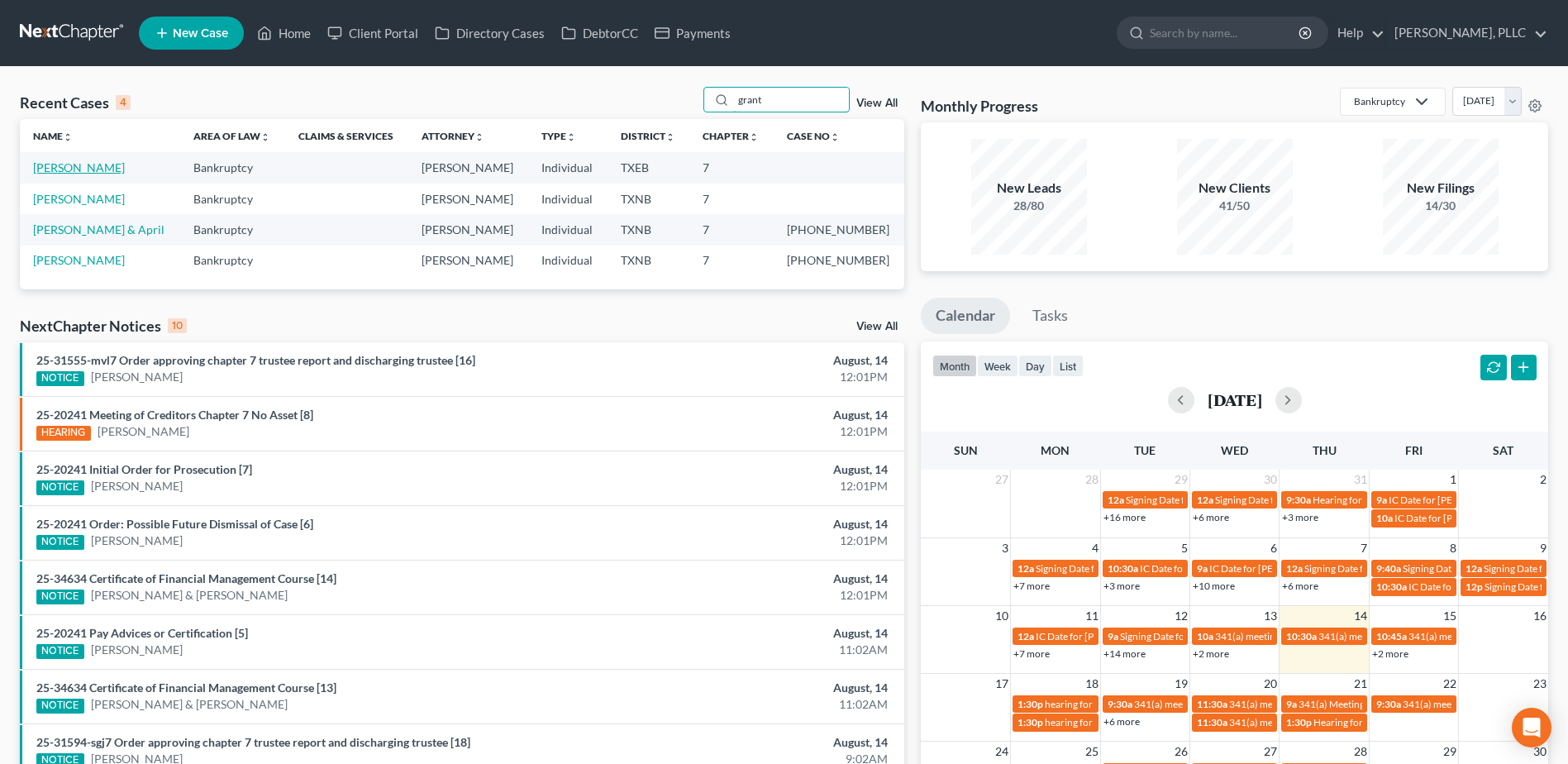
type input "grant"
drag, startPoint x: 75, startPoint y: 167, endPoint x: 170, endPoint y: 184, distance: 96.5
click at [75, 166] on link "Grant, Otis" at bounding box center [79, 167] width 92 height 14
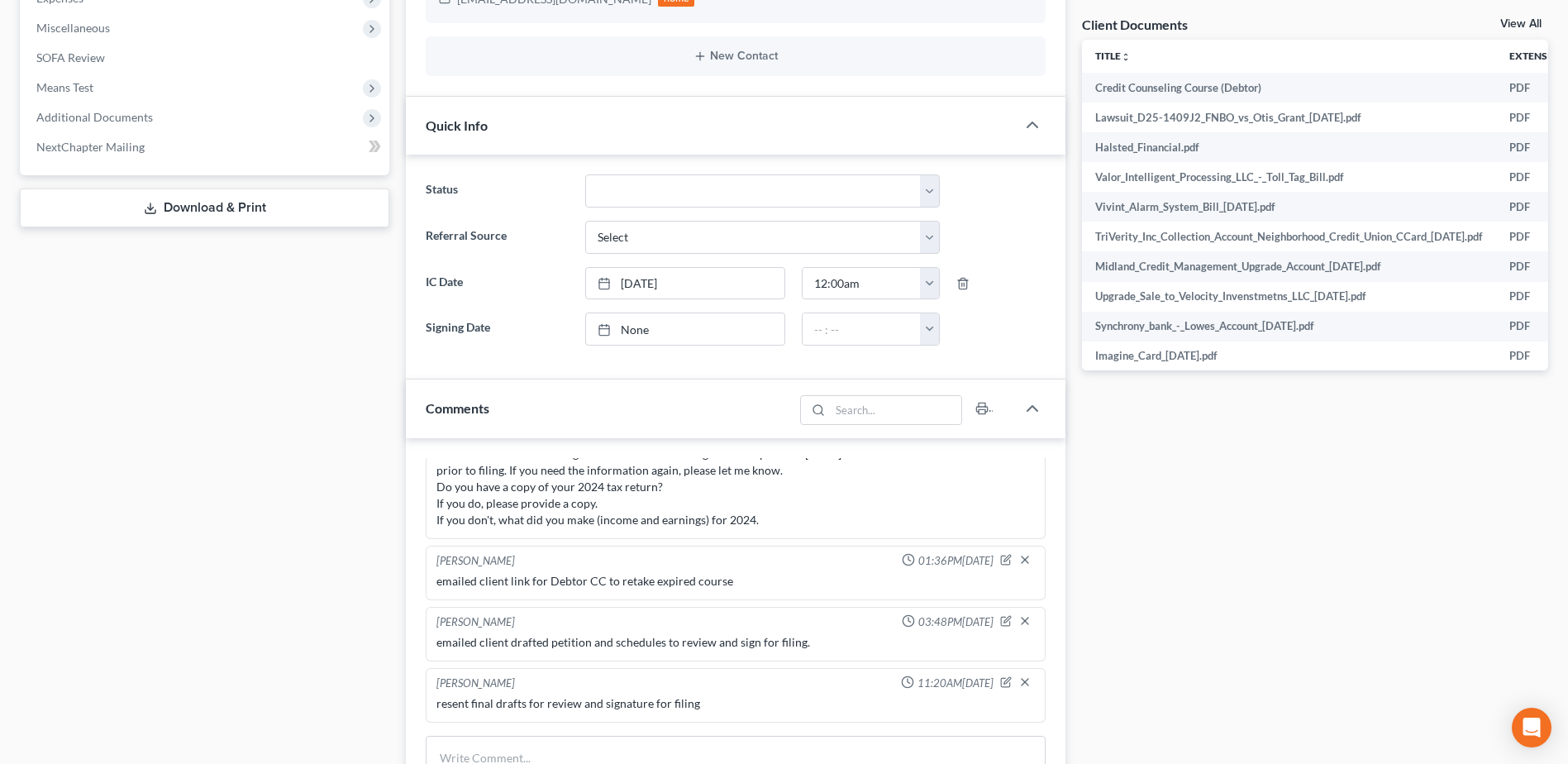
scroll to position [827, 0]
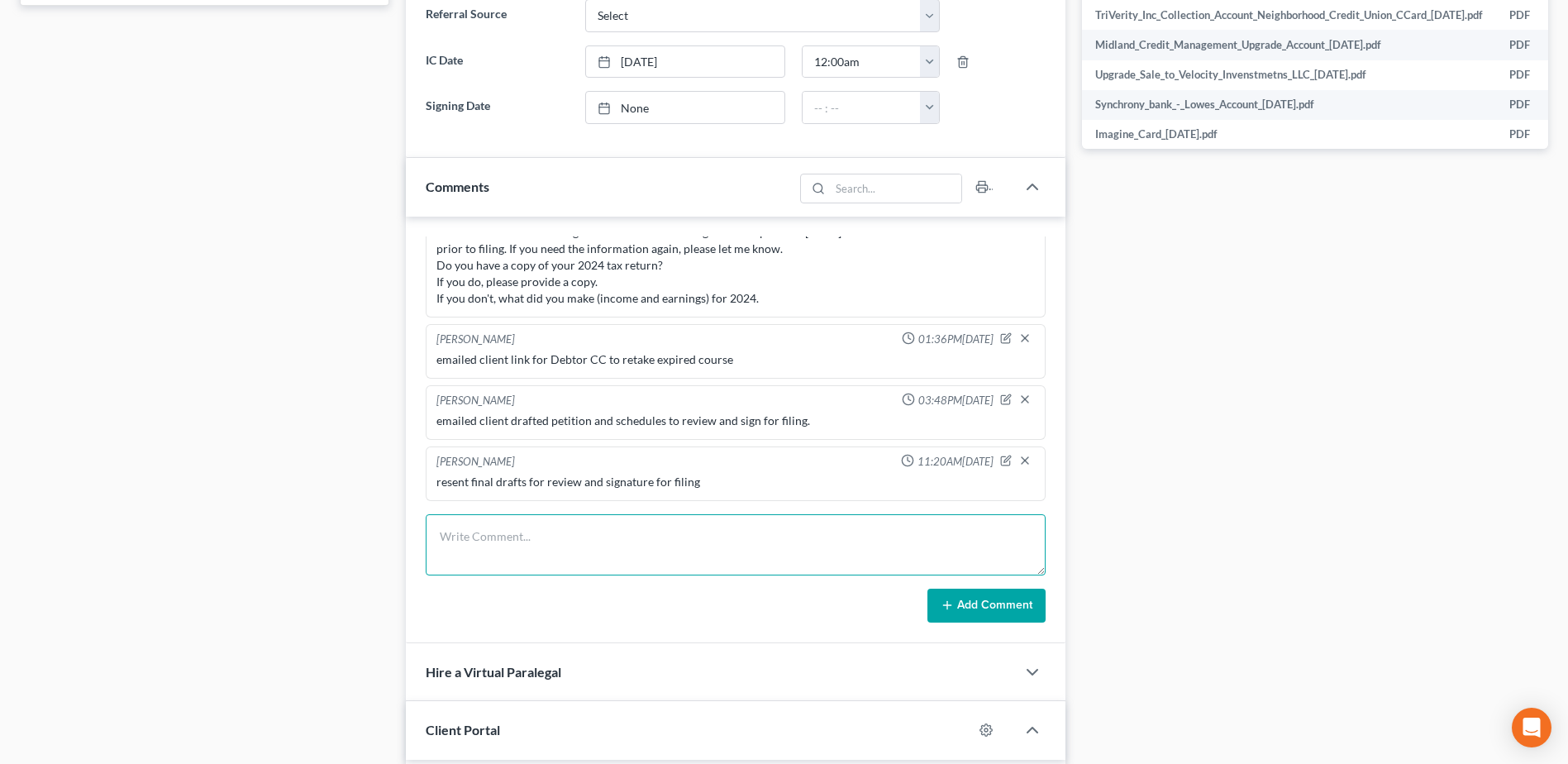
click at [832, 559] on textarea at bounding box center [736, 544] width 620 height 61
type textarea "called client, regarding sent final copies to review and sign - voicemail is fu…"
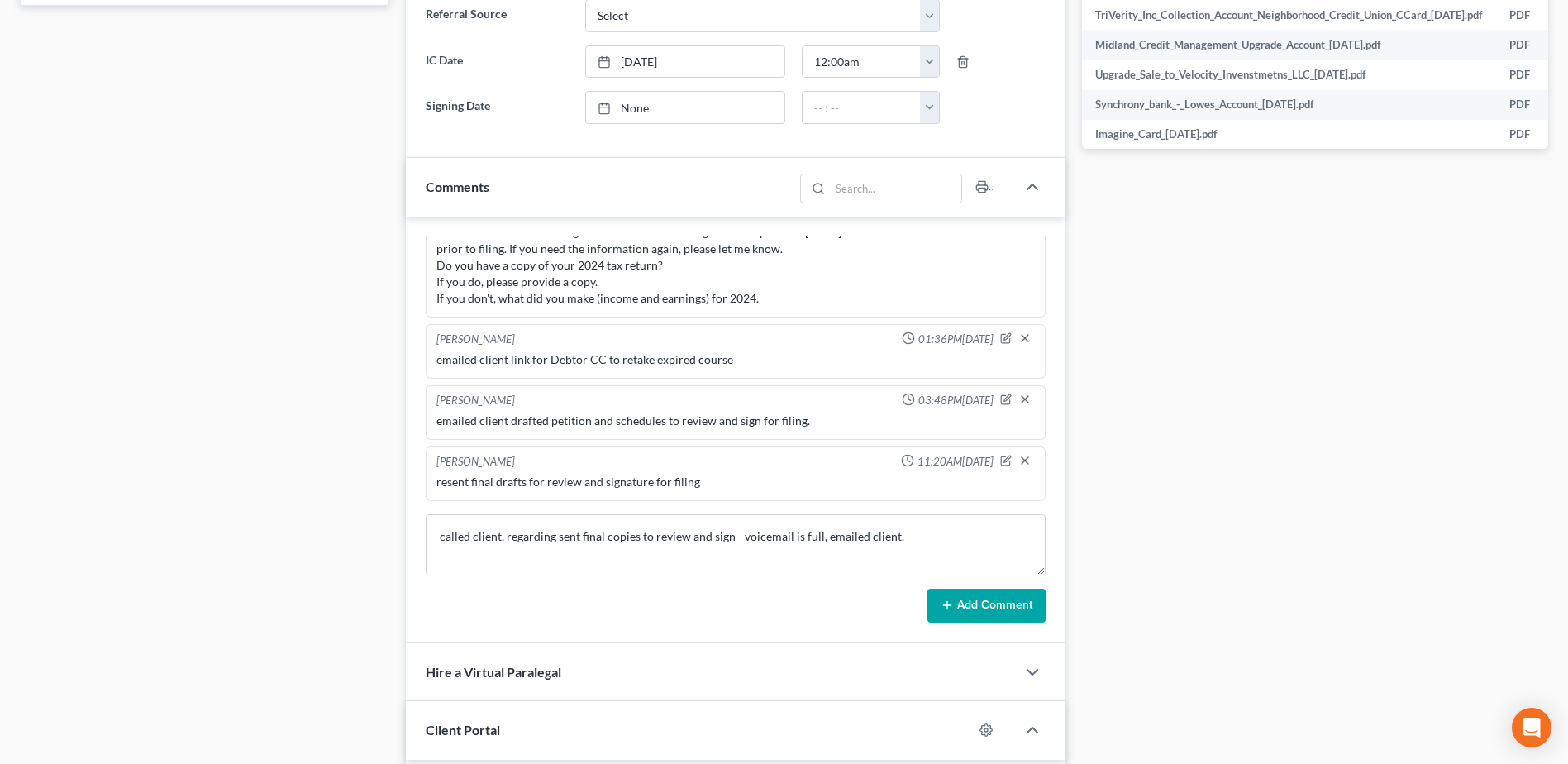
click at [990, 605] on button "Add Comment" at bounding box center [986, 605] width 118 height 35
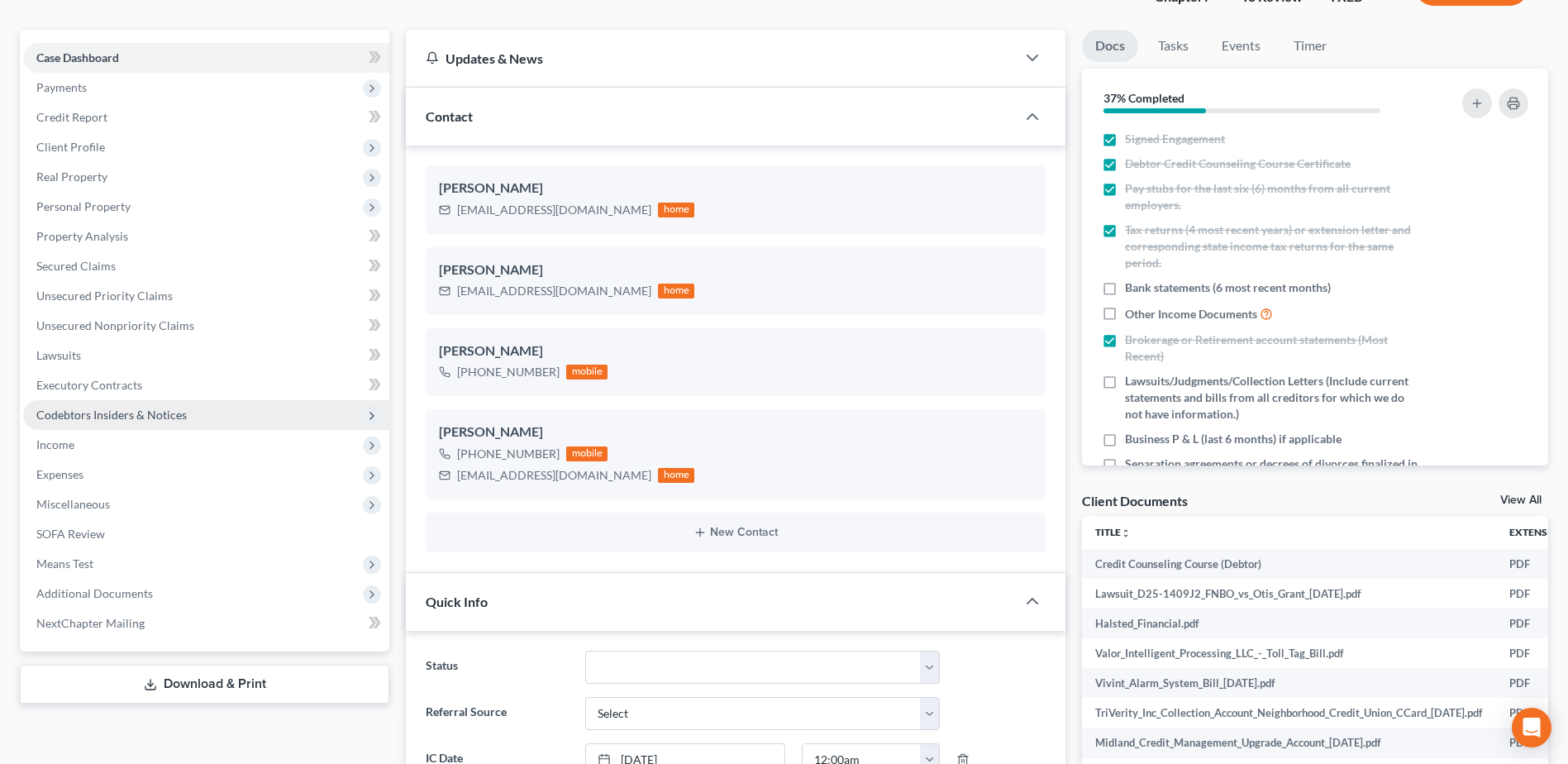
scroll to position [0, 0]
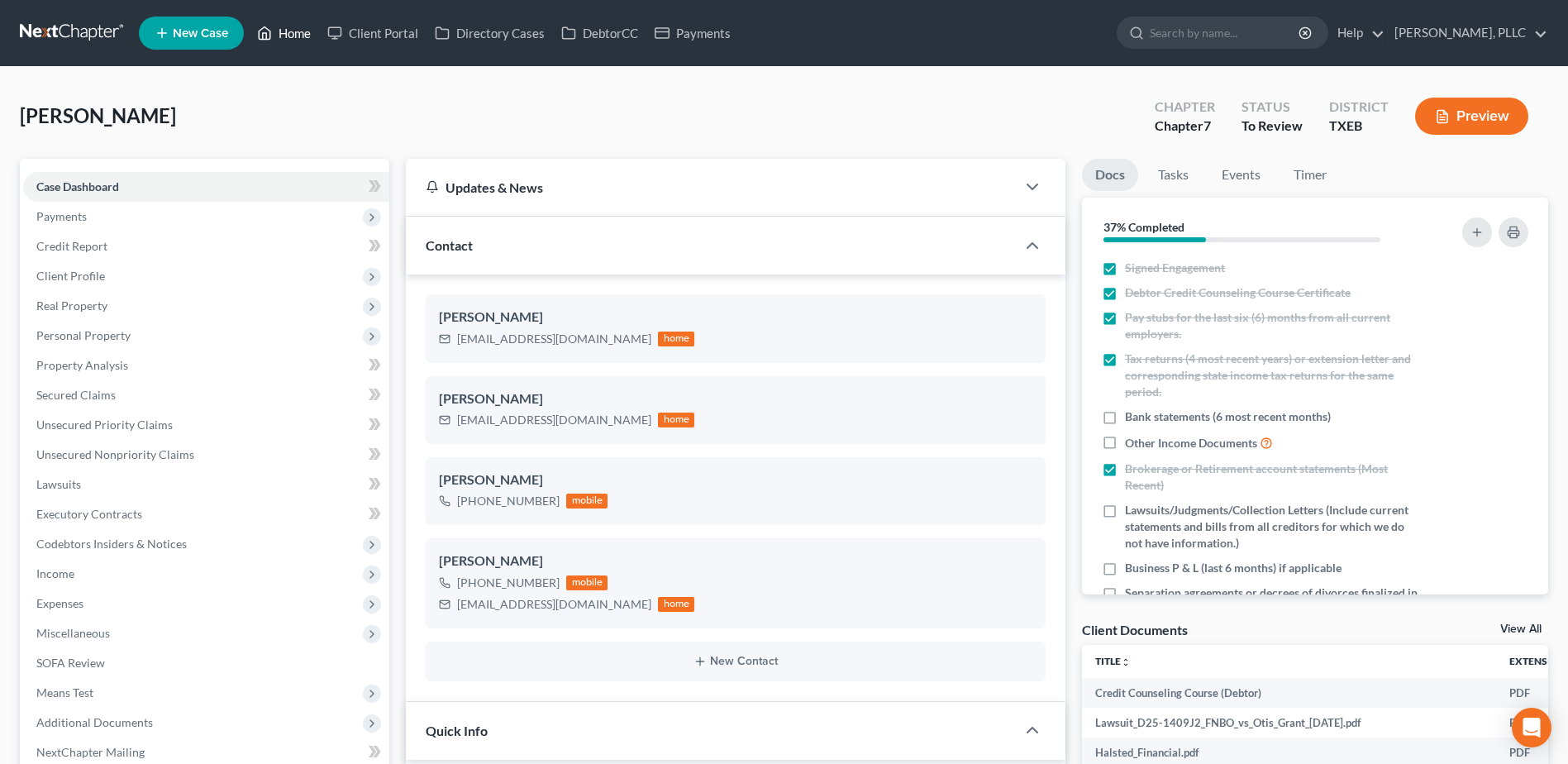
click at [302, 29] on link "Home" at bounding box center [283, 33] width 70 height 30
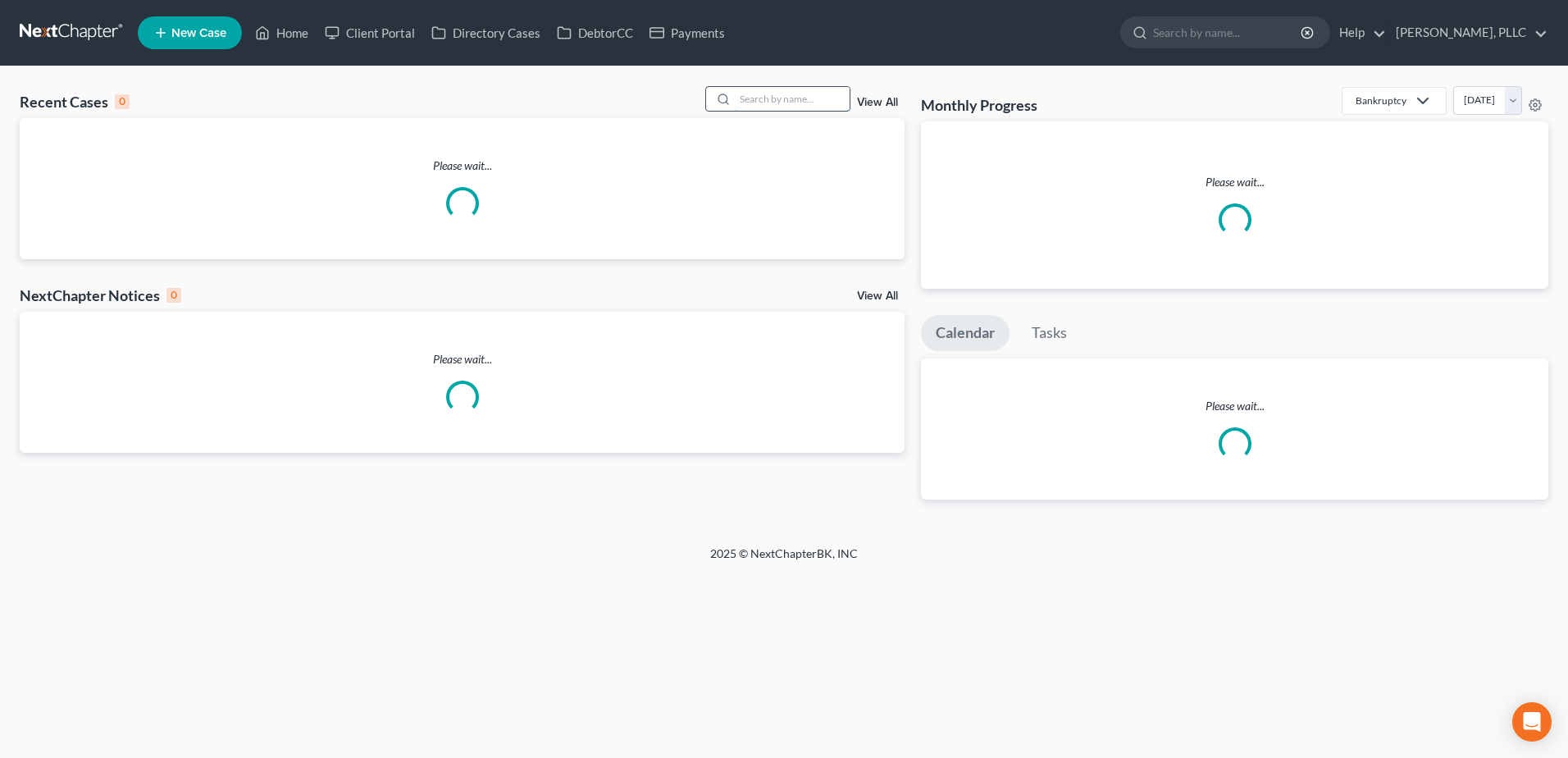
click at [802, 100] on input "search" at bounding box center [791, 99] width 115 height 24
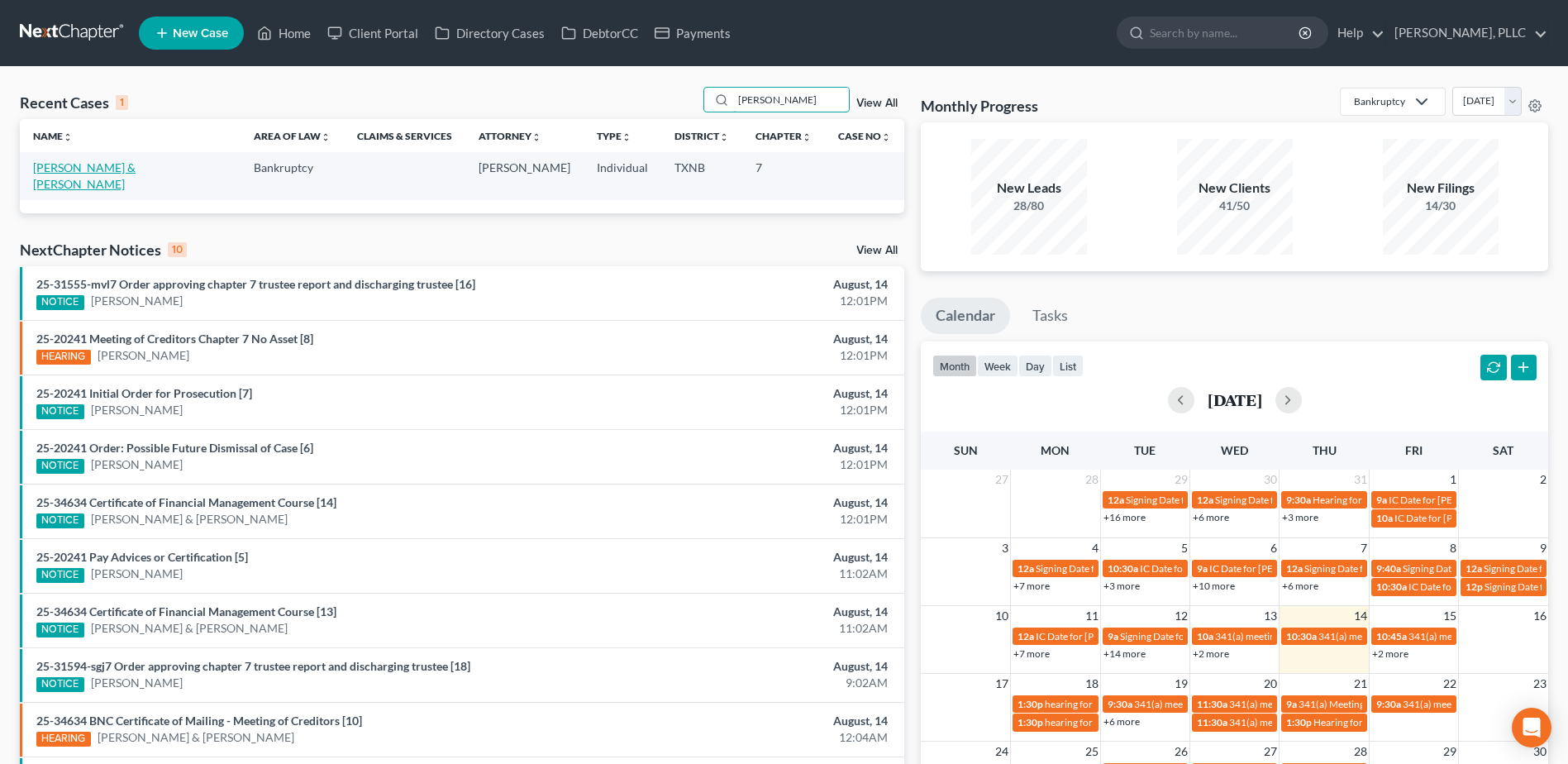
type input "holsey"
click at [96, 170] on link "[PERSON_NAME] & [PERSON_NAME]" at bounding box center [84, 176] width 102 height 31
select select "6"
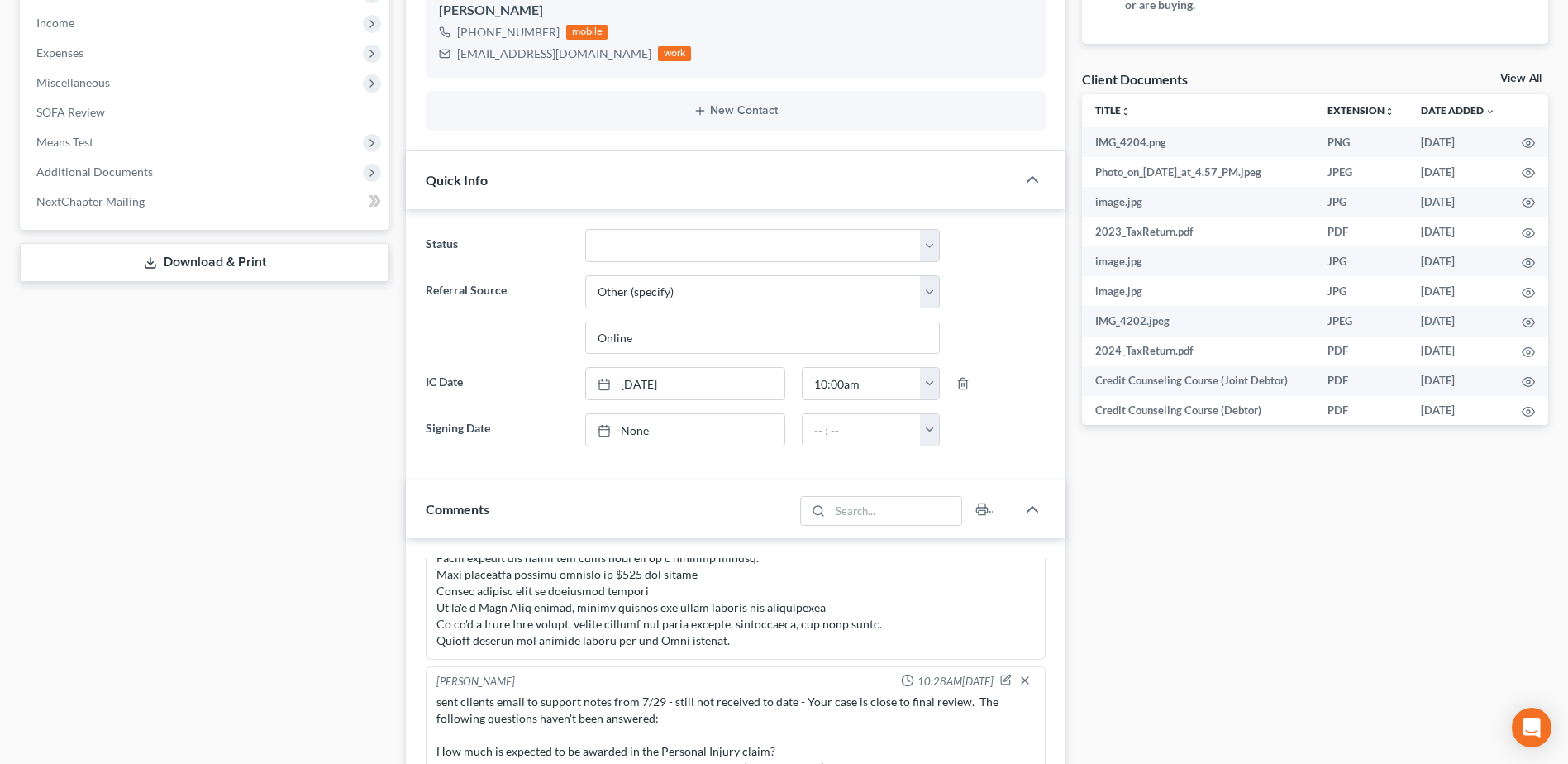
scroll to position [359, 0]
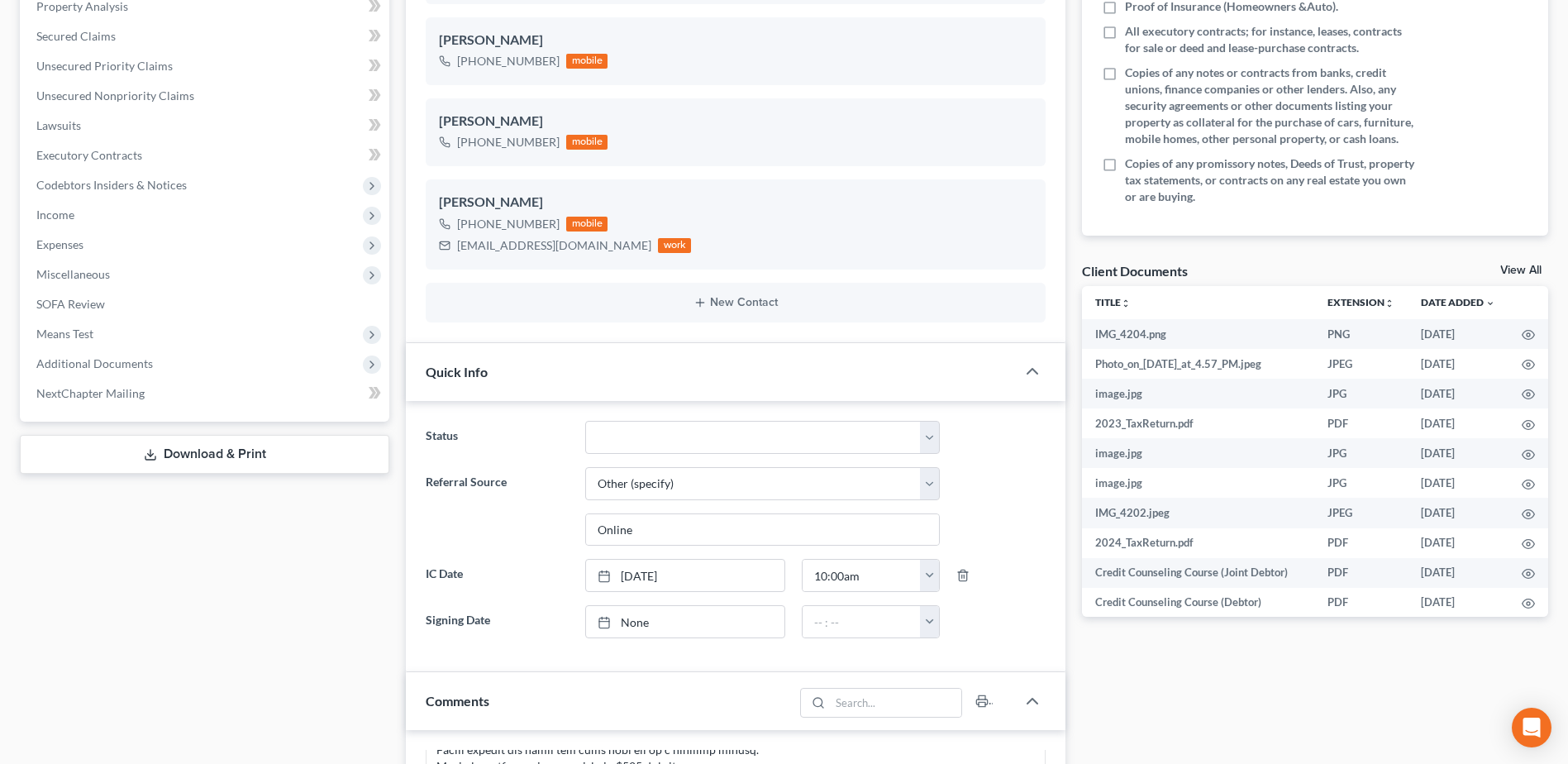
click at [1135, 657] on div "Docs Tasks Events Timer 6% Completed Nothing here yet! Signed Engagement Debtor…" at bounding box center [1315, 681] width 482 height 1764
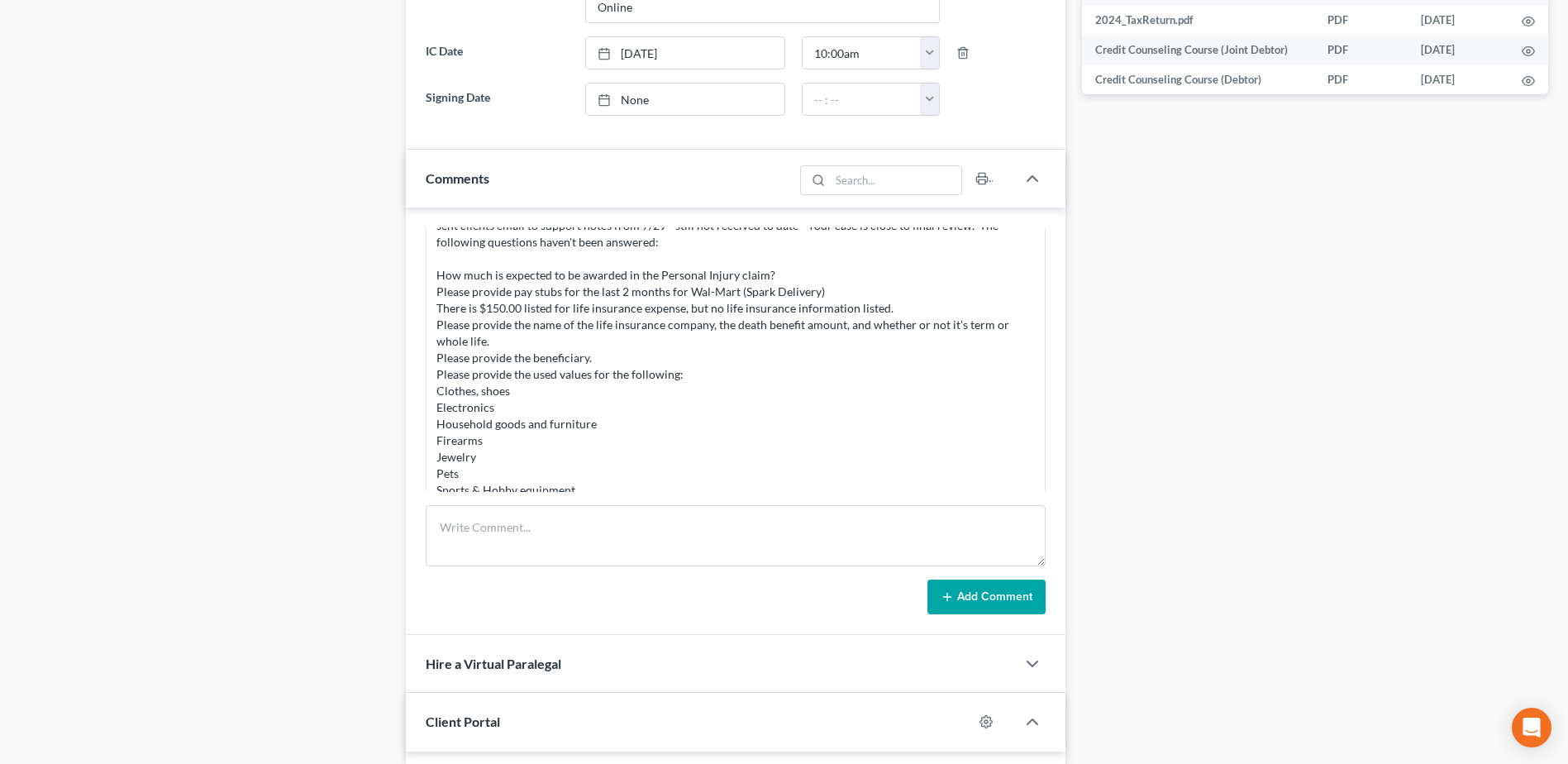
scroll to position [1103, 0]
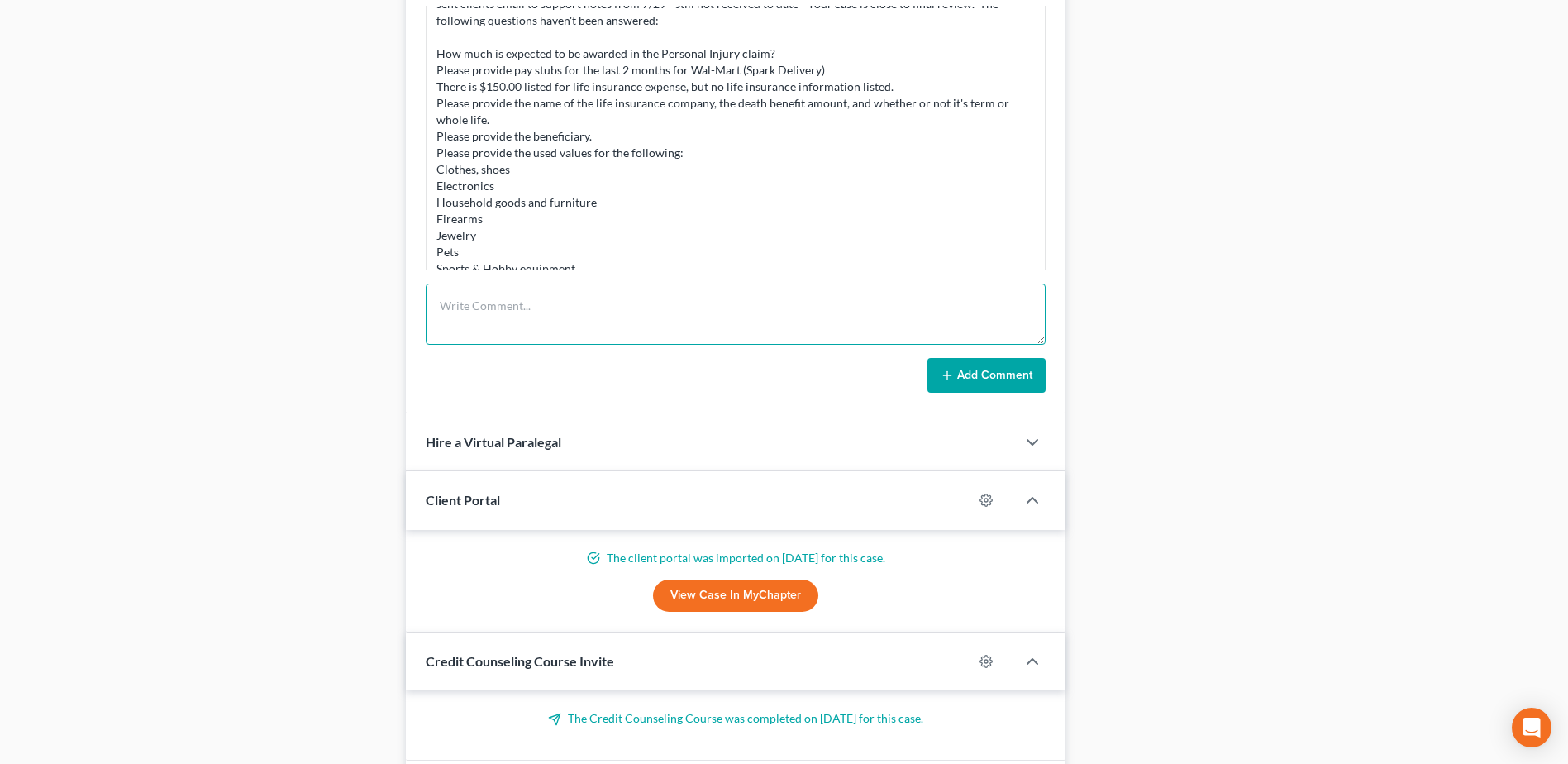
click at [505, 323] on textarea at bounding box center [736, 313] width 620 height 61
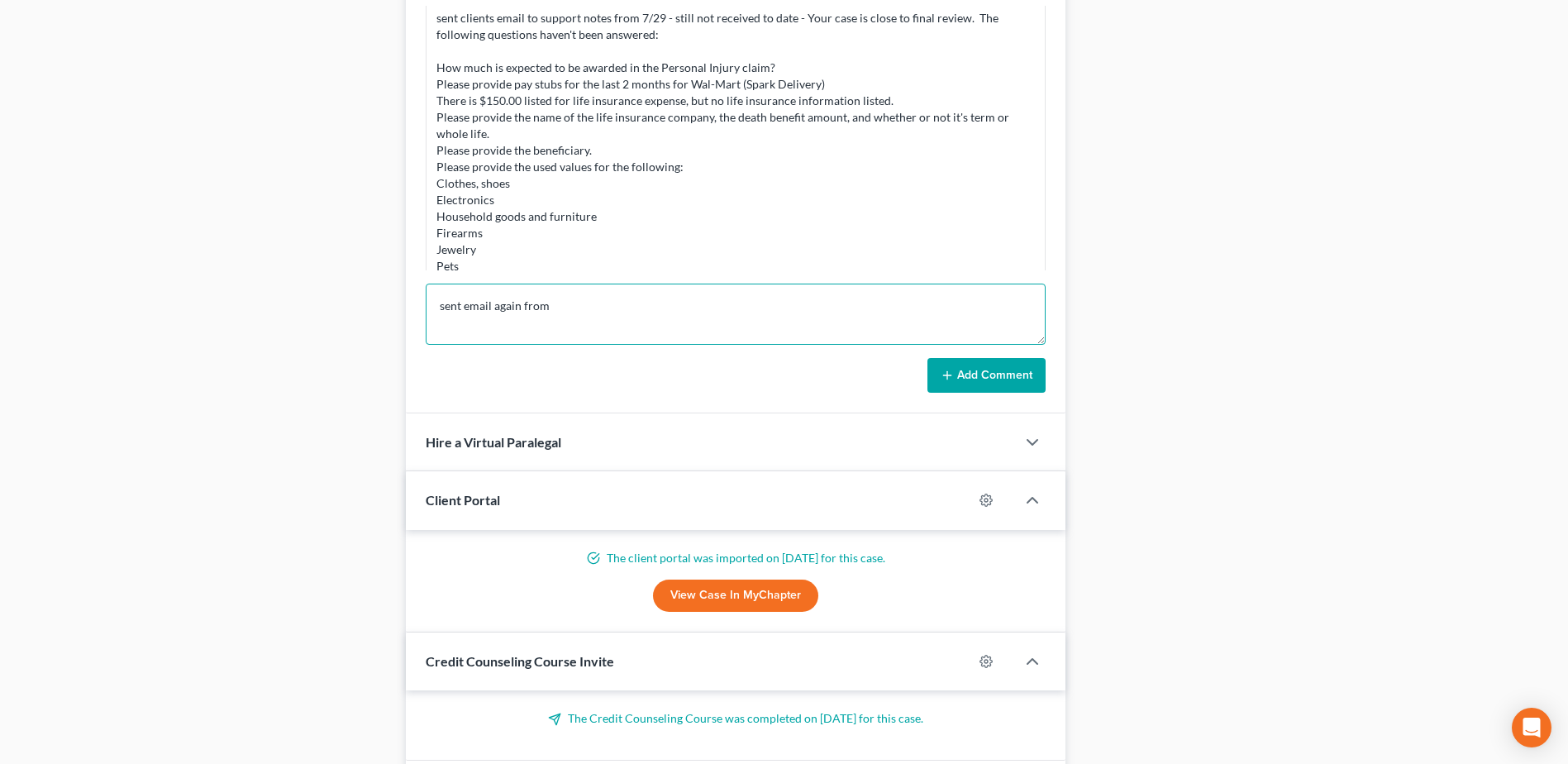
scroll to position [987, 0]
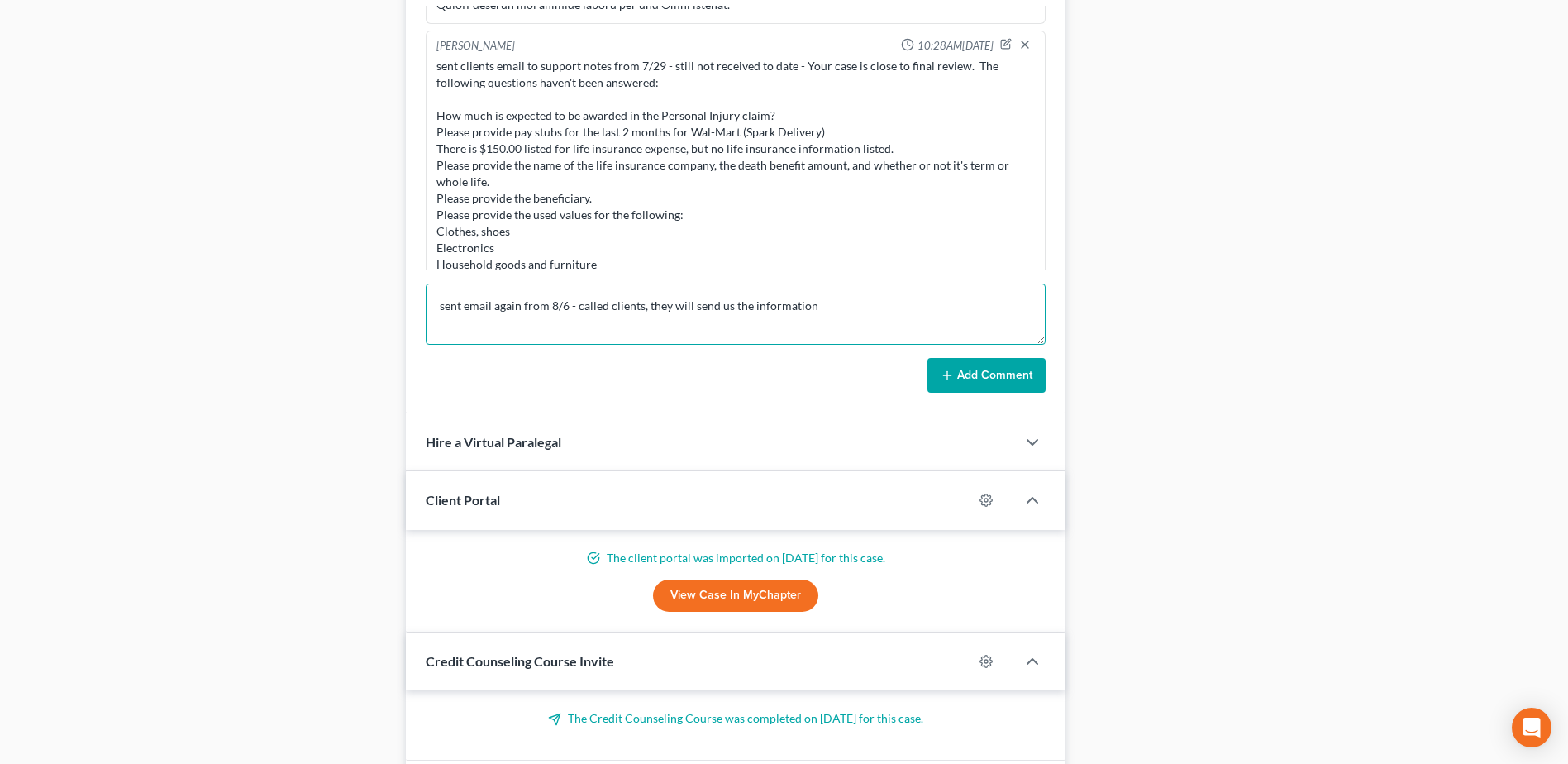
type textarea "sent email again from 8/6 - called clients, they will send us the information"
drag, startPoint x: 949, startPoint y: 378, endPoint x: 836, endPoint y: 438, distance: 127.9
click at [949, 378] on icon at bounding box center [947, 375] width 13 height 13
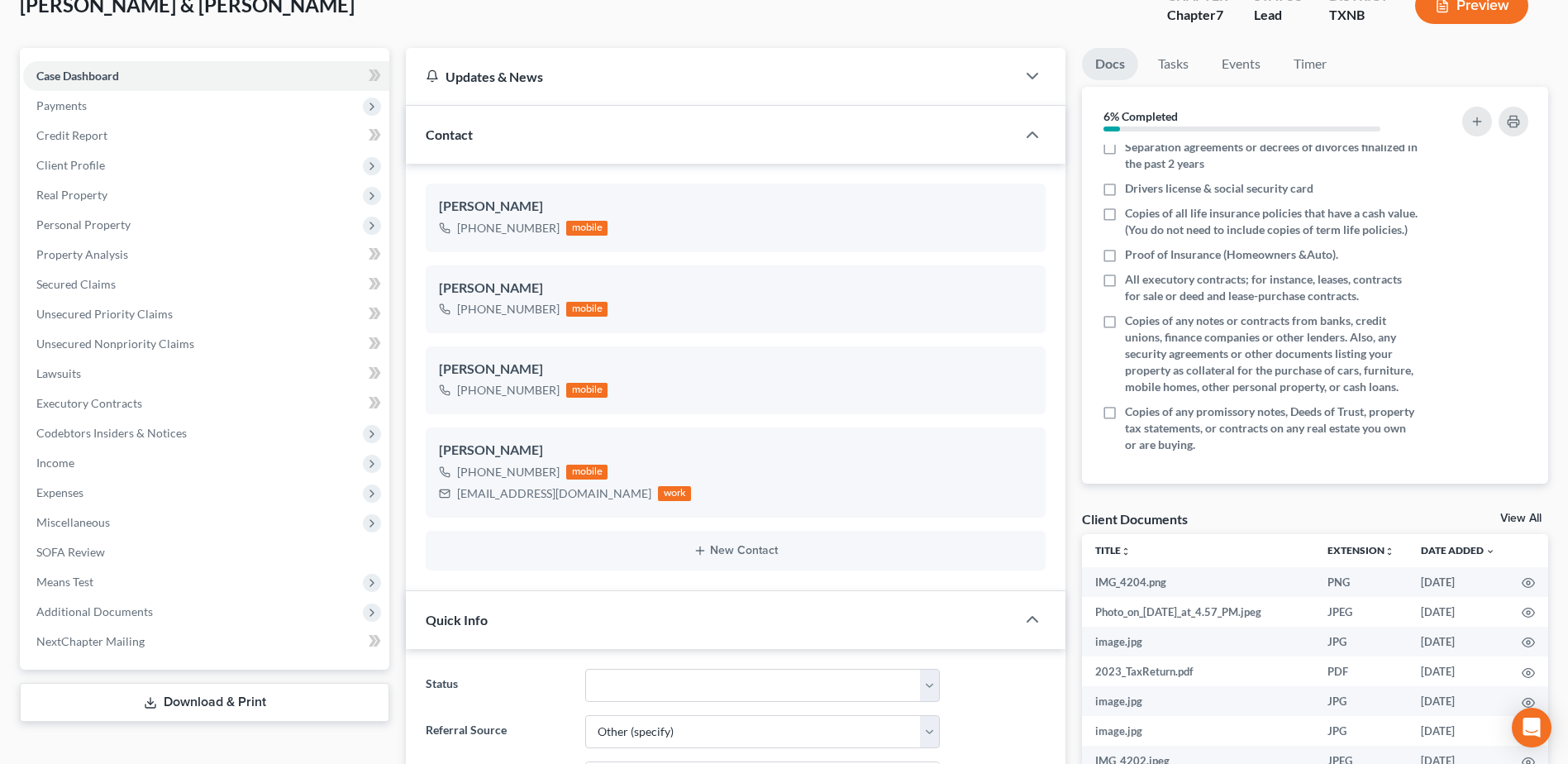
scroll to position [0, 0]
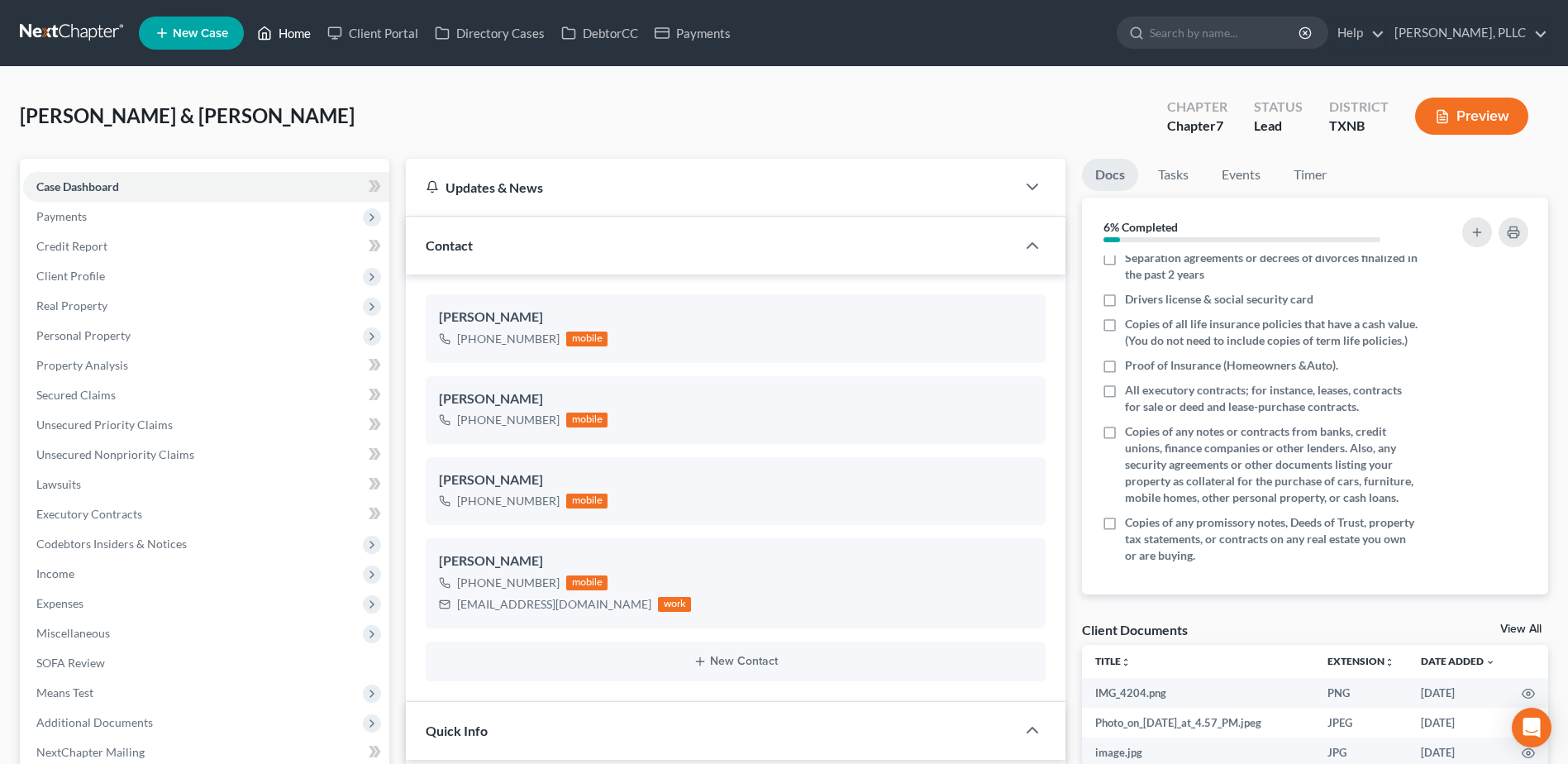
drag, startPoint x: 293, startPoint y: 36, endPoint x: 579, endPoint y: 146, distance: 306.4
click at [292, 35] on link "Home" at bounding box center [283, 33] width 70 height 30
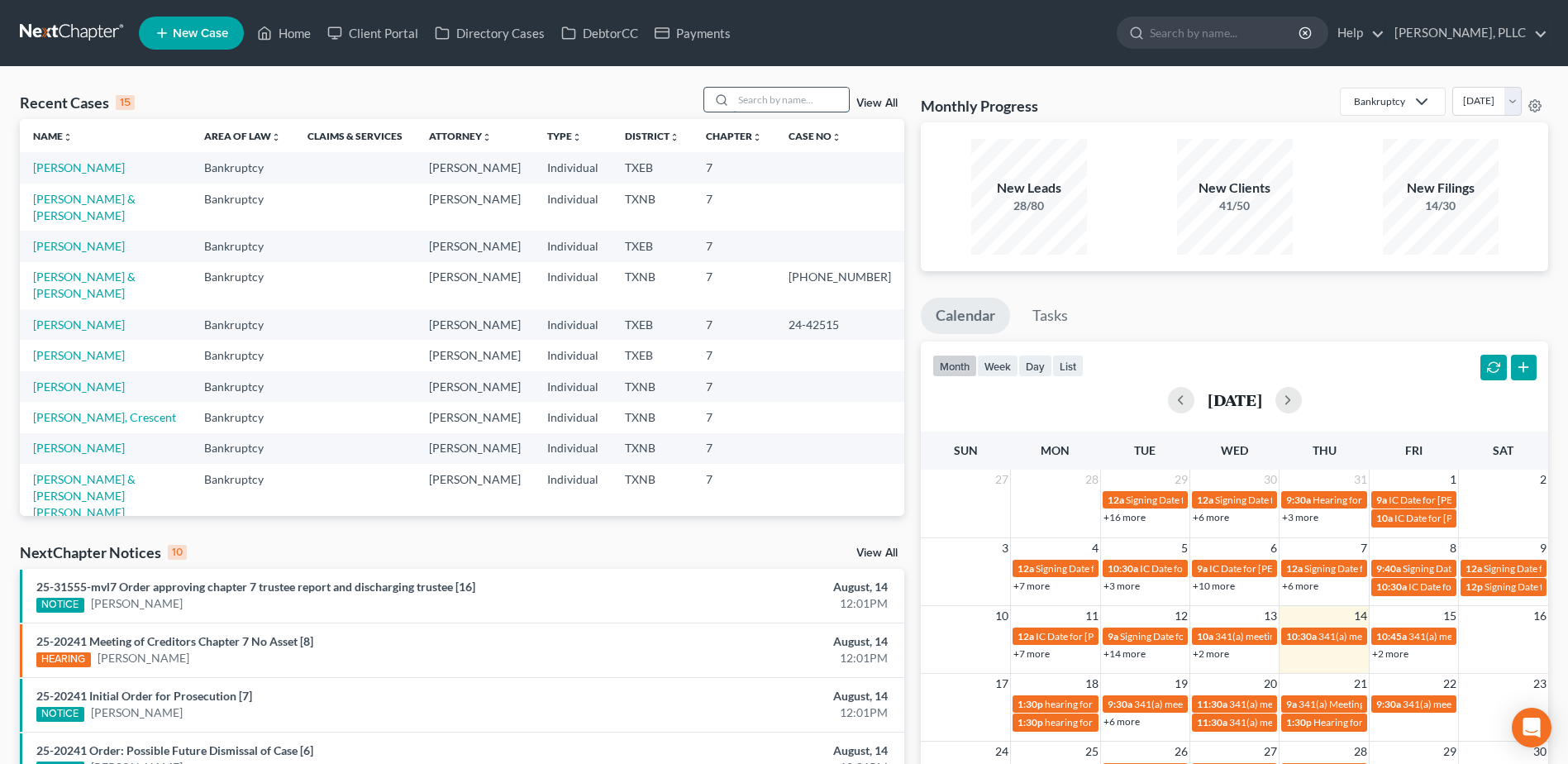
click at [756, 99] on input "search" at bounding box center [790, 99] width 115 height 24
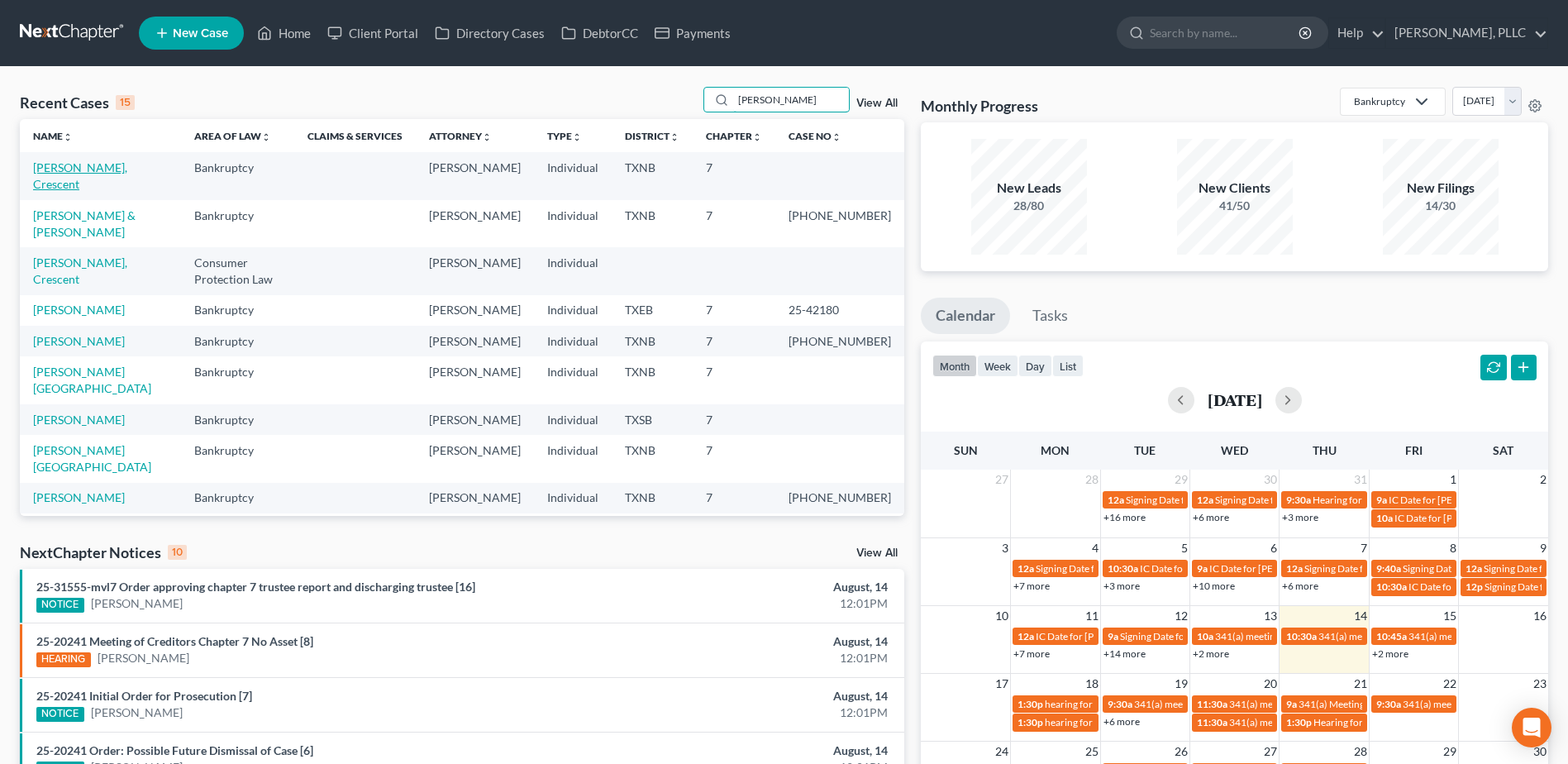
type input "davis"
click at [86, 171] on link "Davis, Crescent" at bounding box center [80, 176] width 94 height 31
select select "1"
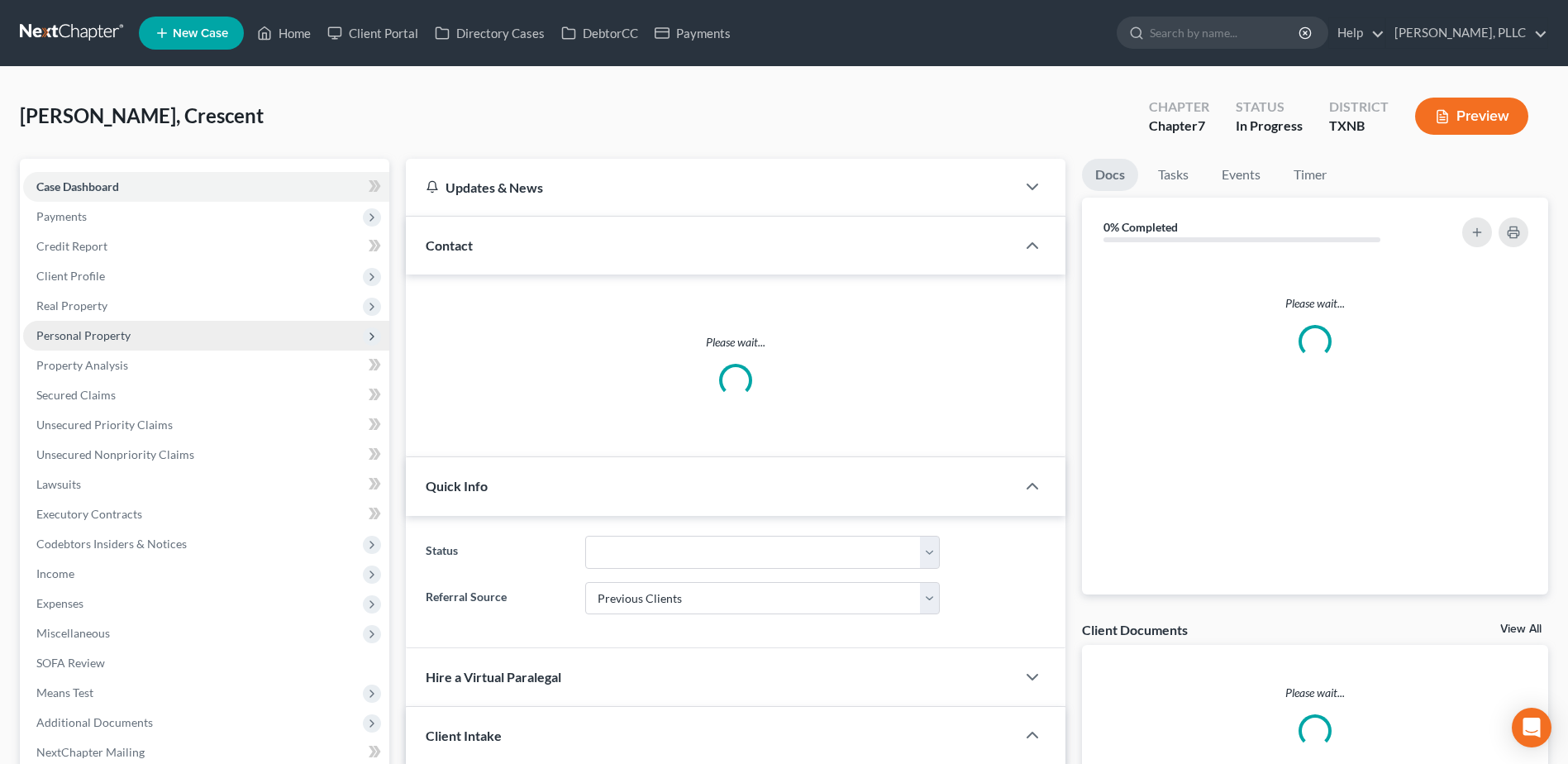
click at [86, 331] on span "Personal Property" at bounding box center [84, 335] width 94 height 14
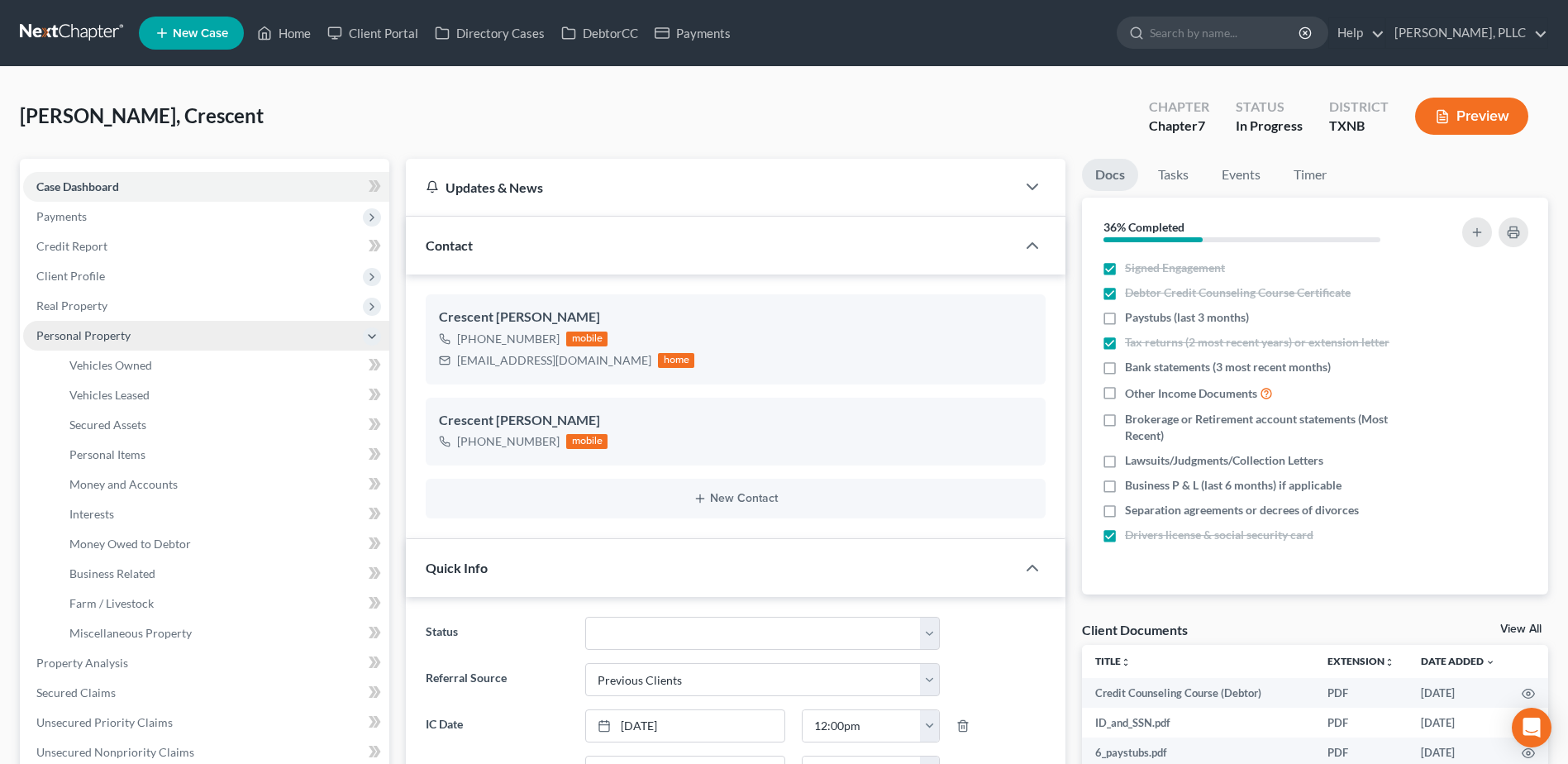
scroll to position [676, 0]
drag, startPoint x: 128, startPoint y: 458, endPoint x: 1029, endPoint y: 476, distance: 901.2
click at [128, 457] on span "Personal Items" at bounding box center [107, 454] width 76 height 14
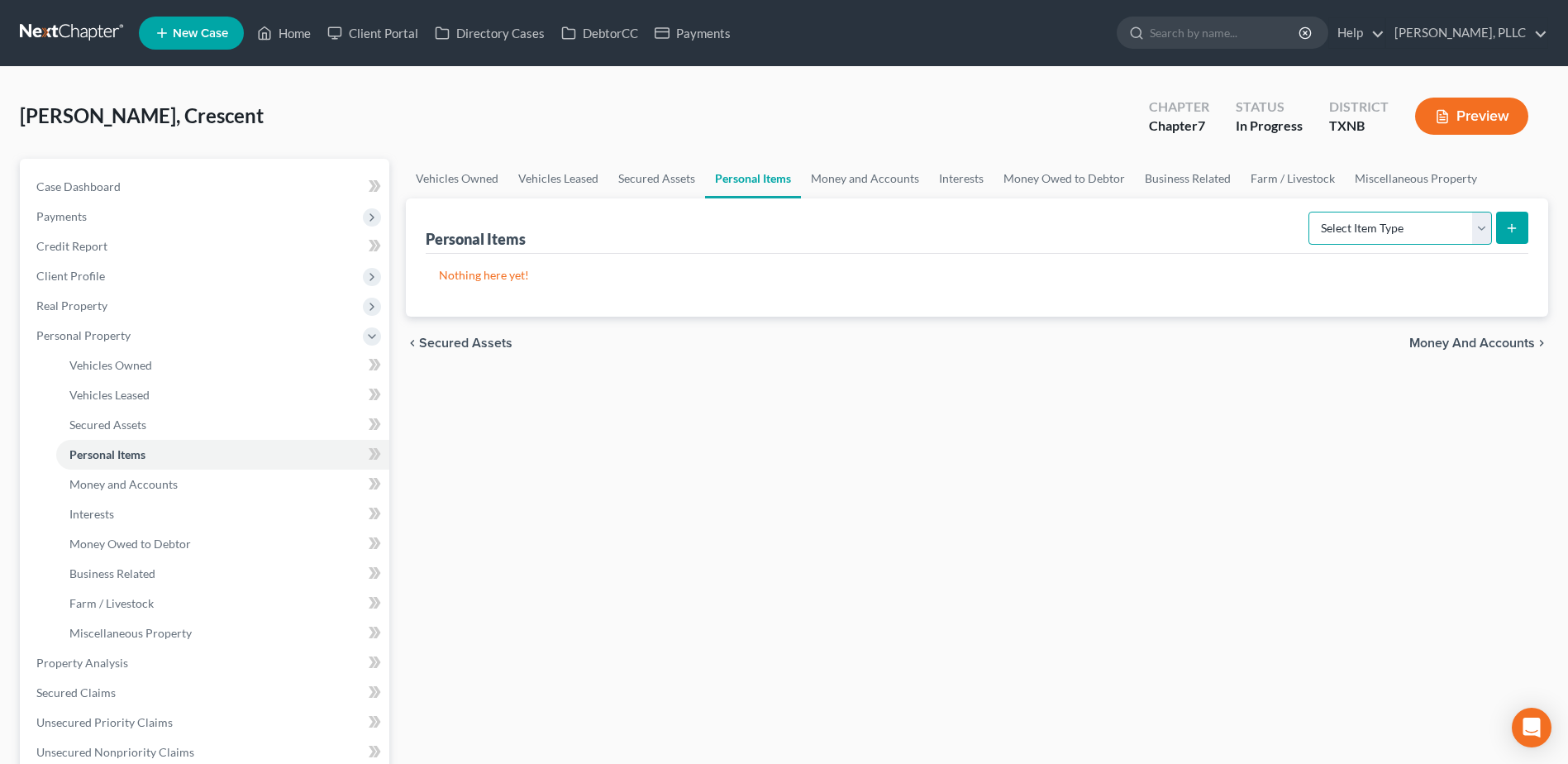
click at [1486, 226] on select "Select Item Type Clothing Collectibles Of Value Electronics Firearms Household …" at bounding box center [1400, 227] width 184 height 33
select select "clothing"
click at [1310, 211] on select "Select Item Type Clothing Collectibles Of Value Electronics Firearms Household …" at bounding box center [1400, 227] width 184 height 33
click at [1521, 233] on button "submit" at bounding box center [1512, 227] width 32 height 32
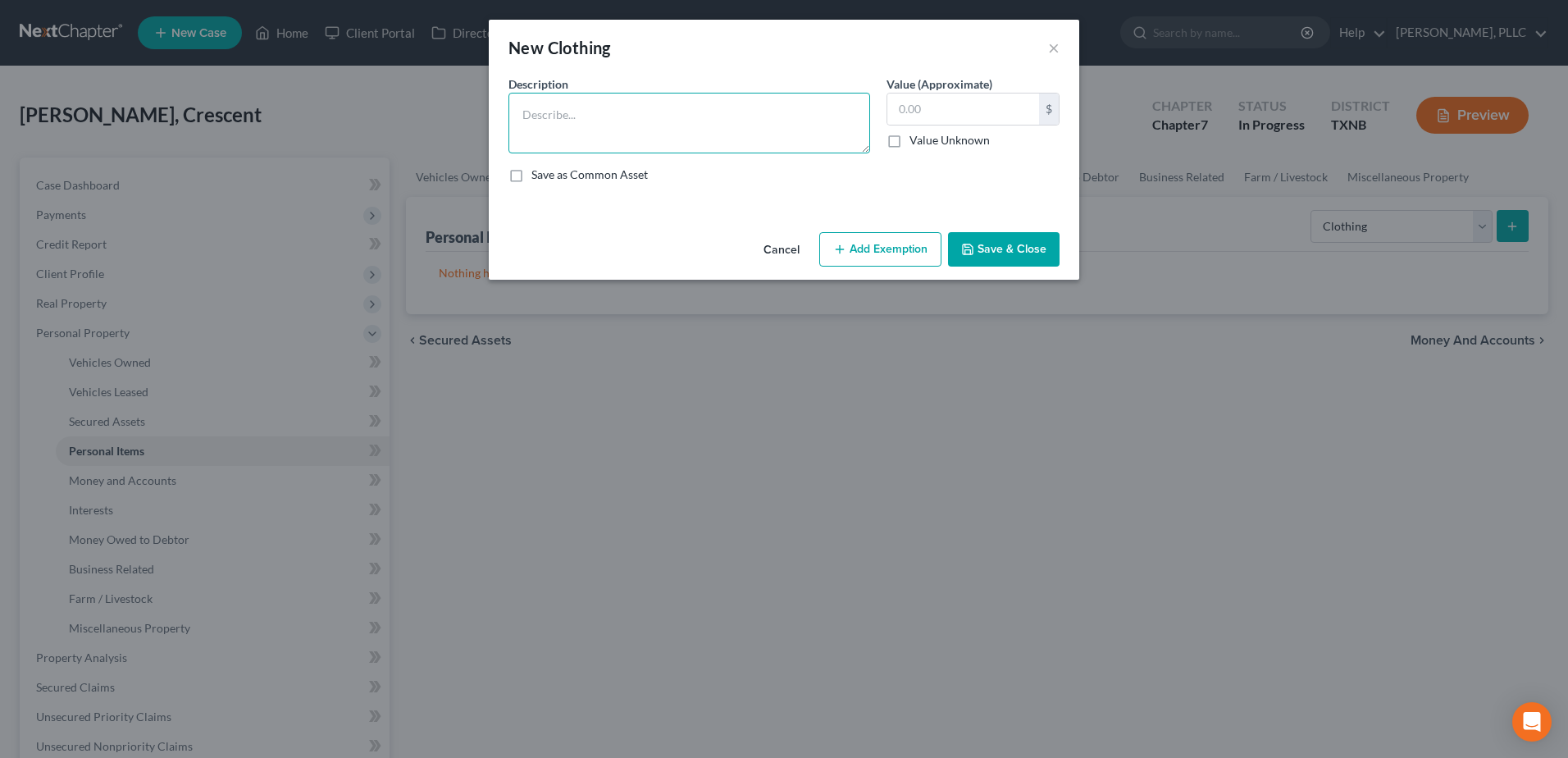
click at [712, 108] on textarea at bounding box center [689, 123] width 361 height 61
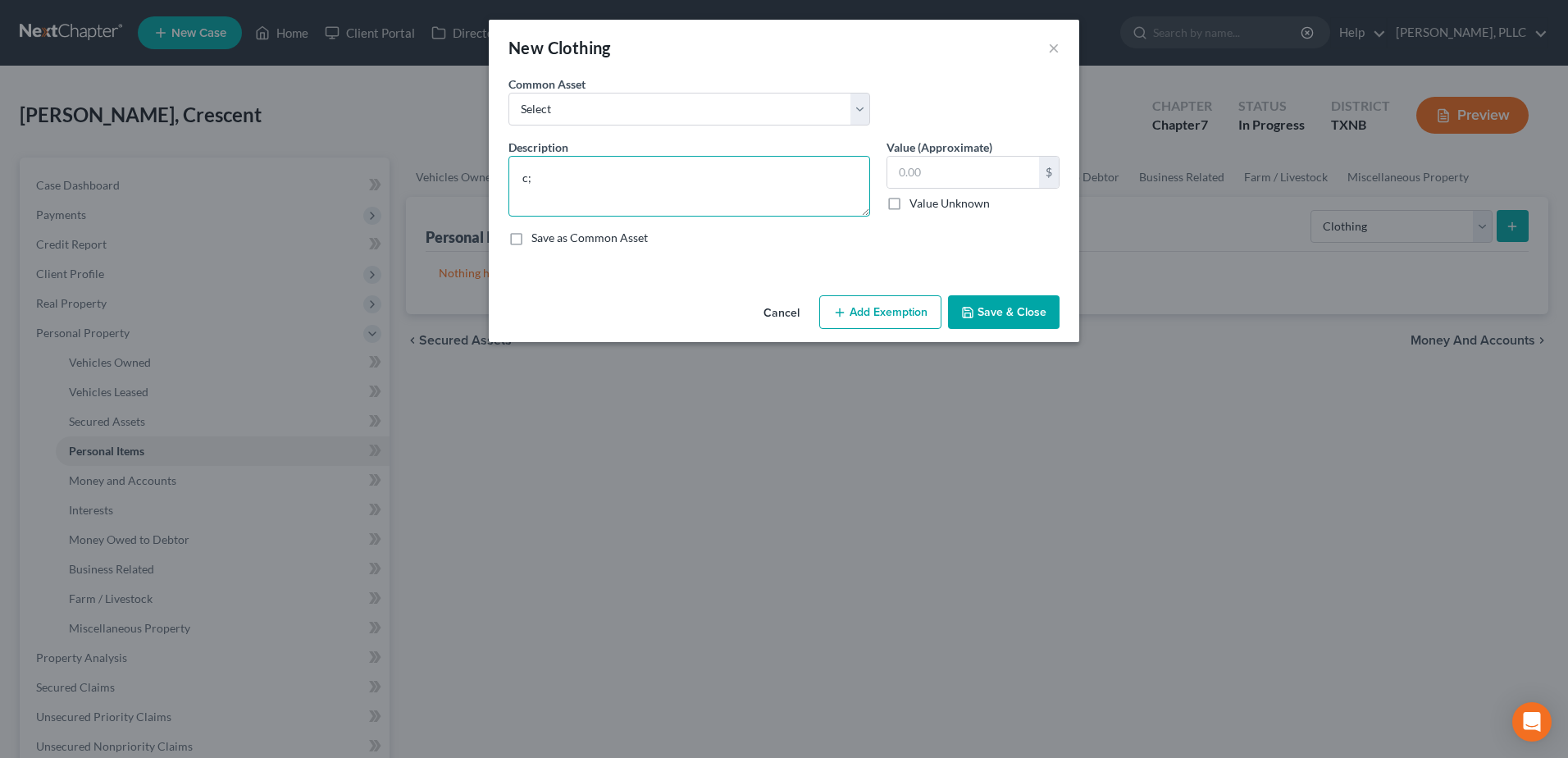
type textarea "c"
type textarea "Clothes, shoes"
type input "500.00"
drag, startPoint x: 991, startPoint y: 316, endPoint x: 1428, endPoint y: 240, distance: 443.6
click at [994, 313] on button "Save & Close" at bounding box center [1004, 312] width 112 height 34
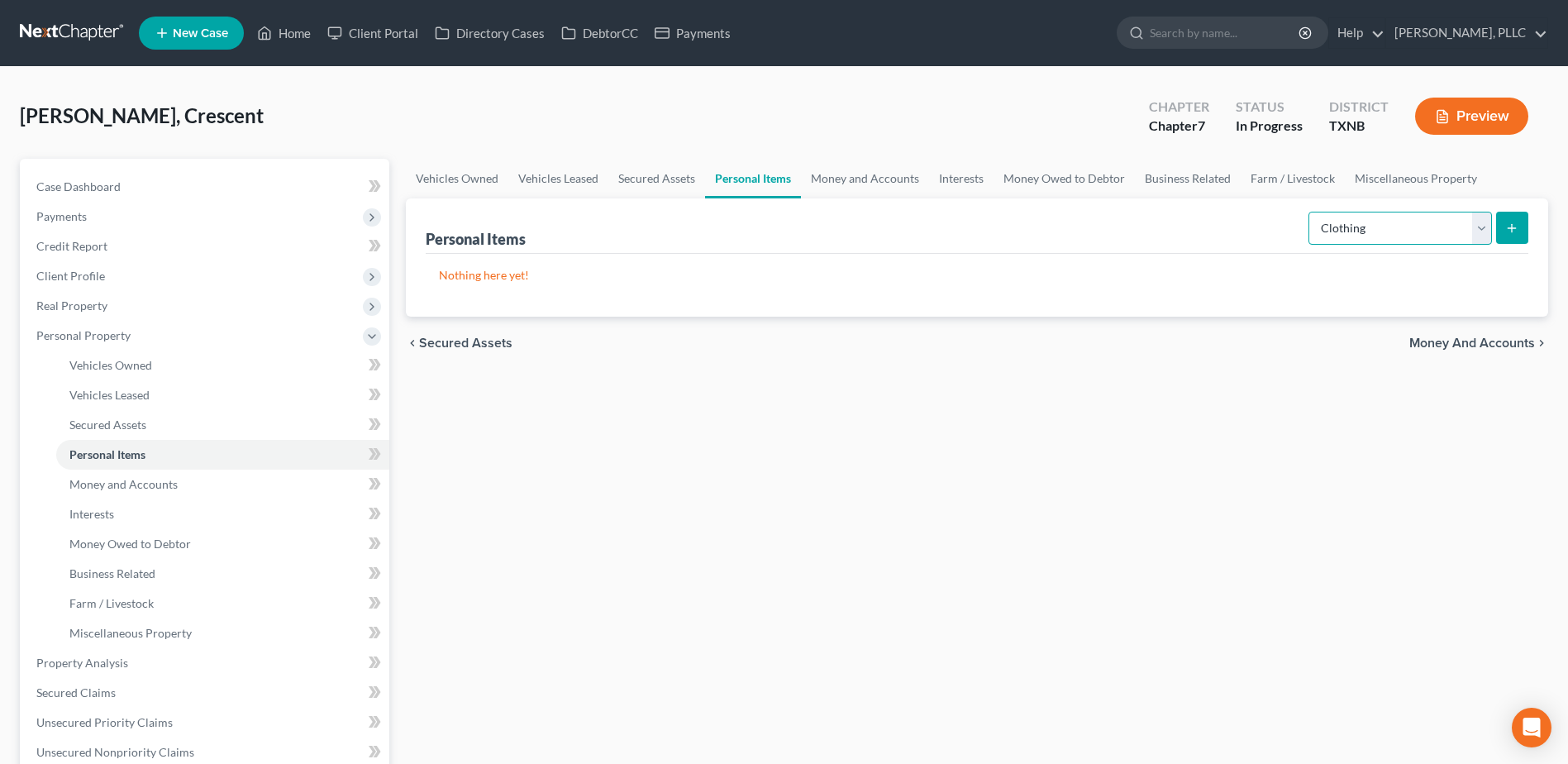
click at [1484, 226] on select "Select Item Type Clothing Collectibles Of Value Electronics Firearms Household …" at bounding box center [1400, 227] width 184 height 33
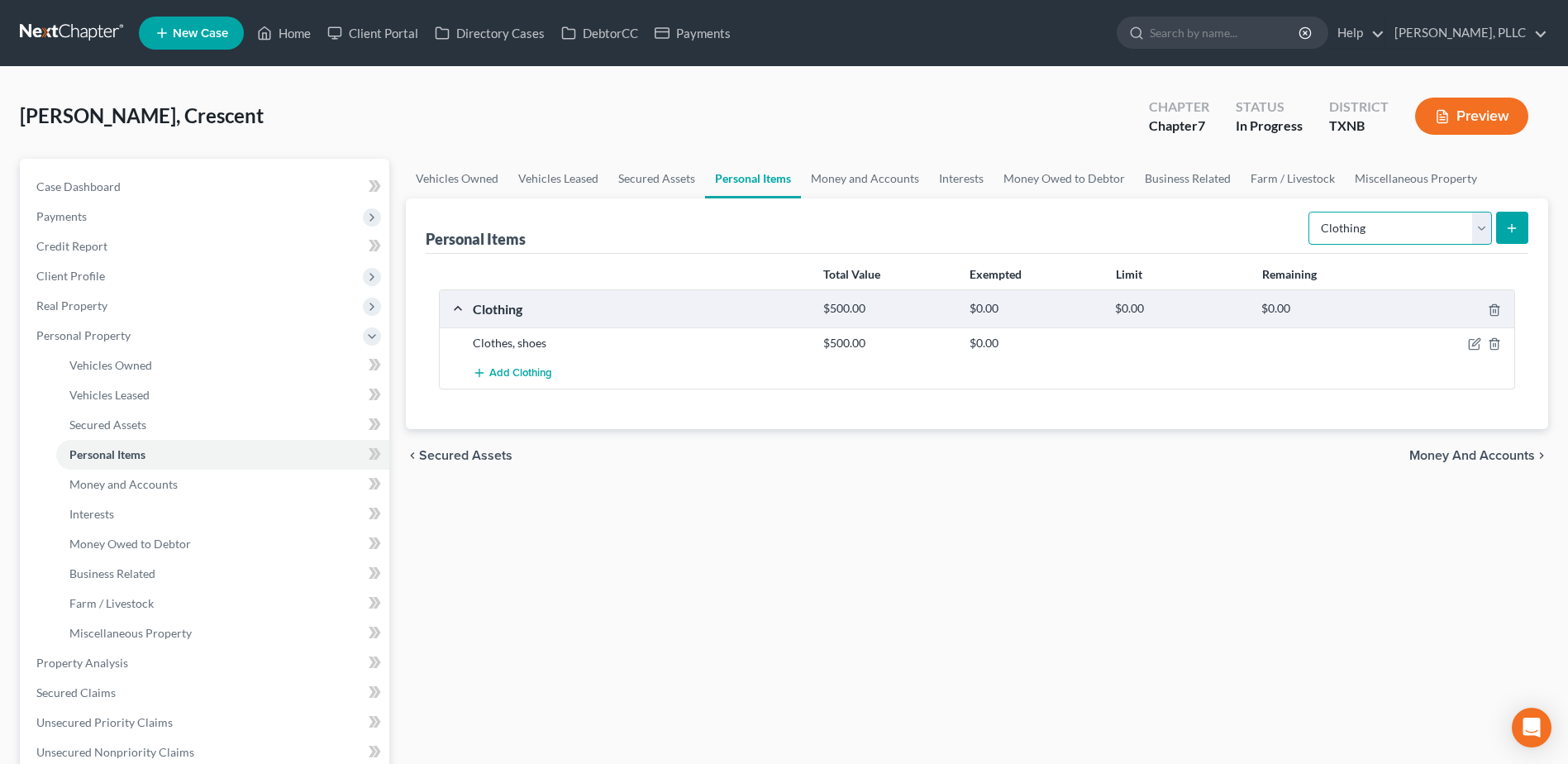
select select "electronics"
click at [1310, 211] on select "Select Item Type Clothing Collectibles Of Value Electronics Firearms Household …" at bounding box center [1400, 227] width 184 height 33
click at [1513, 236] on button "submit" at bounding box center [1512, 227] width 32 height 32
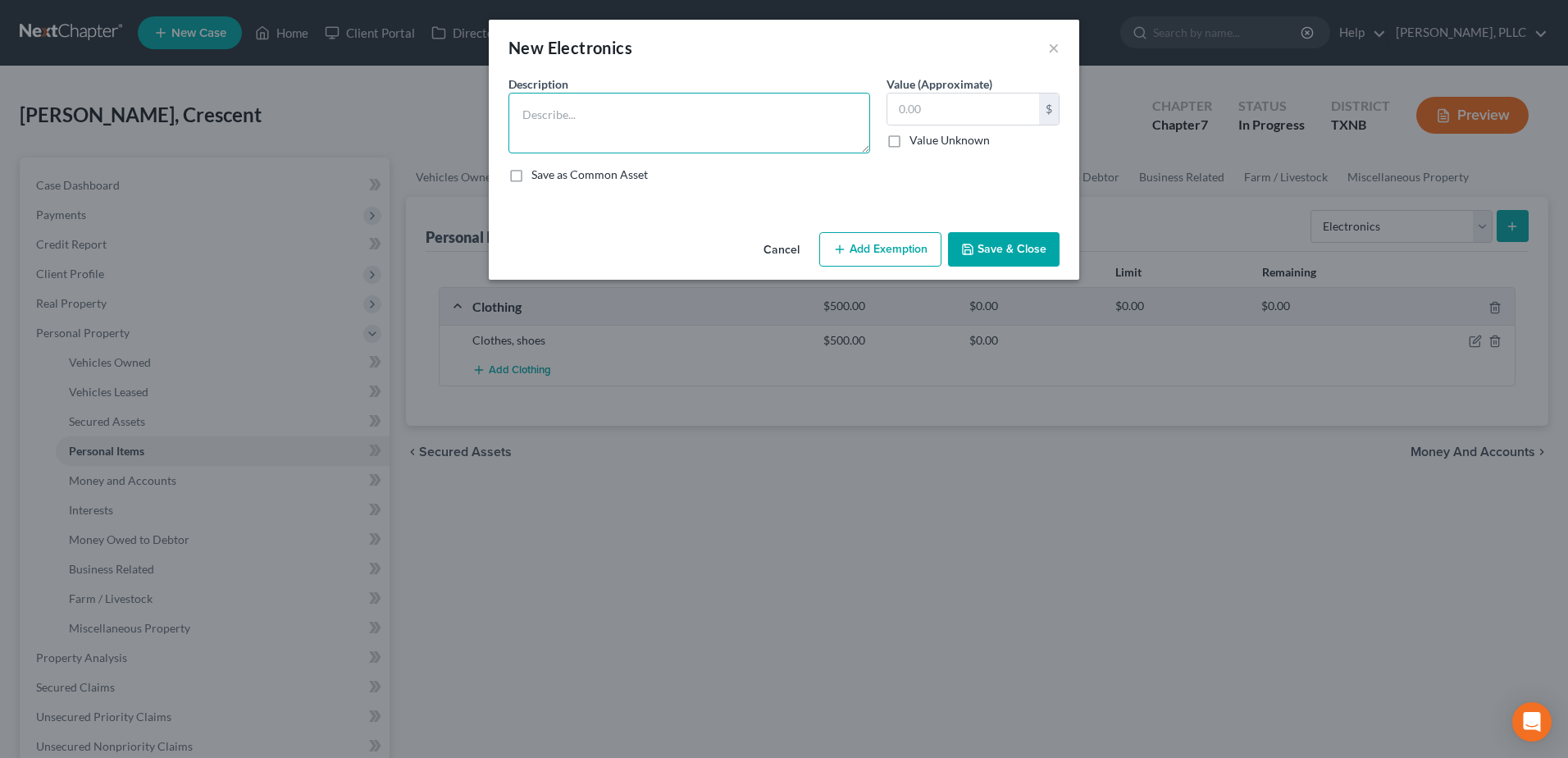
click at [675, 134] on textarea at bounding box center [689, 123] width 361 height 61
type textarea "TVs, cell phone"
type input "700.00"
click at [971, 242] on button "Save & Close" at bounding box center [1004, 249] width 112 height 34
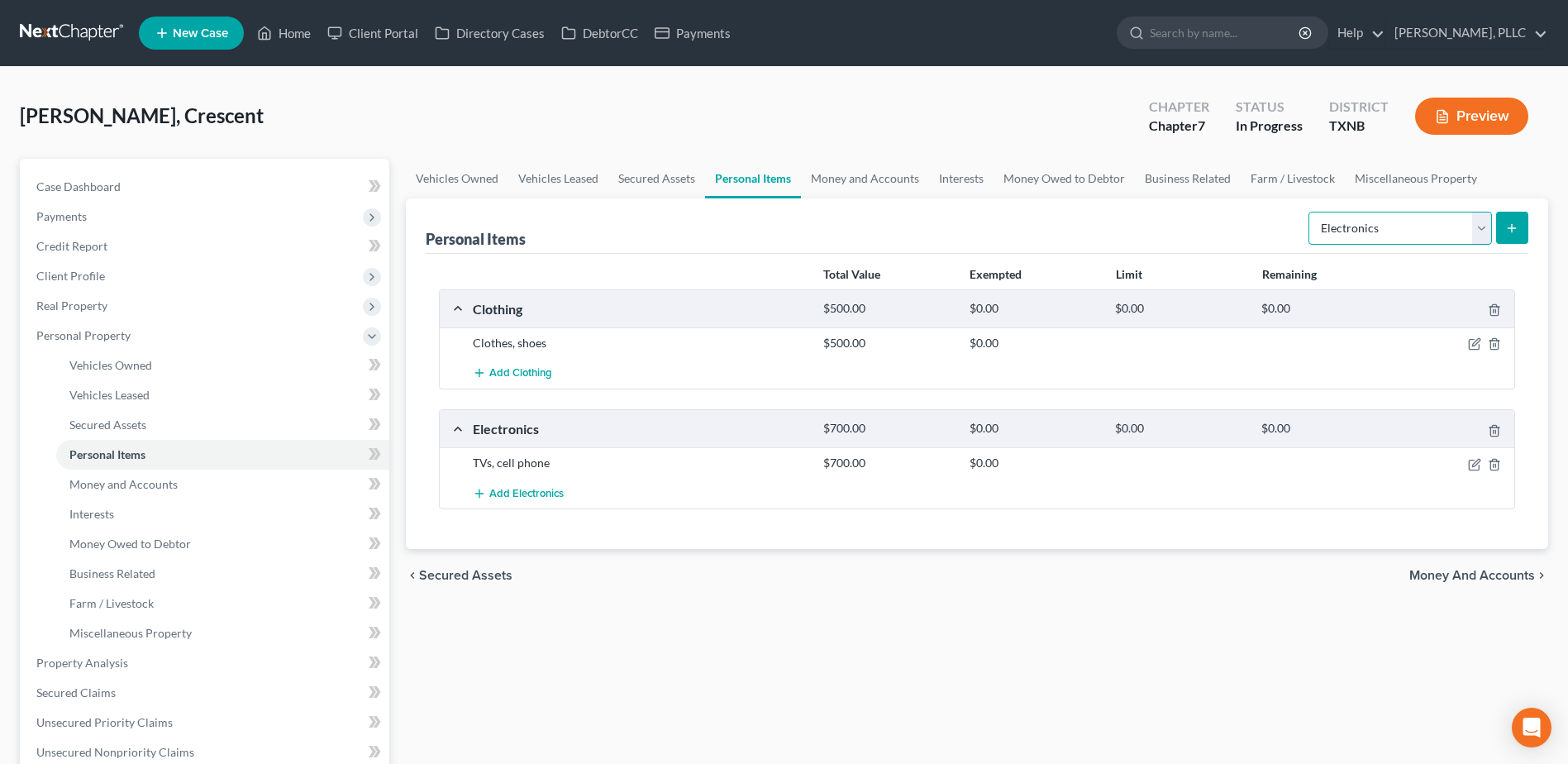
click at [1480, 234] on select "Select Item Type Clothing Collectibles Of Value Electronics Firearms Household …" at bounding box center [1400, 227] width 184 height 33
select select "household_goods"
click at [1310, 211] on select "Select Item Type Clothing Collectibles Of Value Electronics Firearms Household …" at bounding box center [1400, 227] width 184 height 33
click at [1510, 217] on button "submit" at bounding box center [1512, 227] width 32 height 32
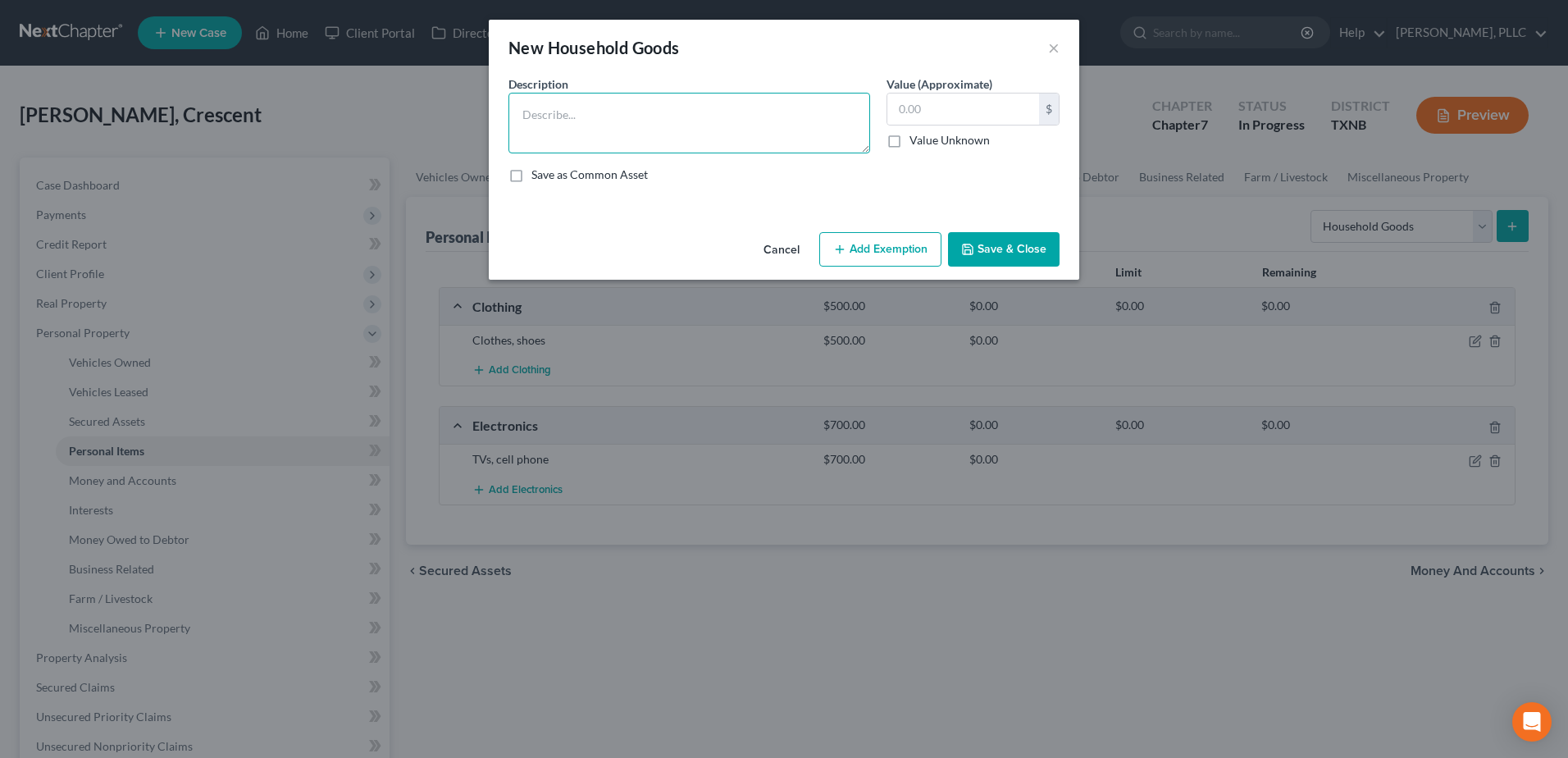
click at [671, 125] on textarea at bounding box center [689, 123] width 361 height 61
type textarea "Bed, dresser, couch, table, chairs, kitchenware and appliances"
type input "200.00"
drag, startPoint x: 1030, startPoint y: 255, endPoint x: 1041, endPoint y: 252, distance: 11.4
click at [1030, 254] on button "Save & Close" at bounding box center [1004, 249] width 112 height 34
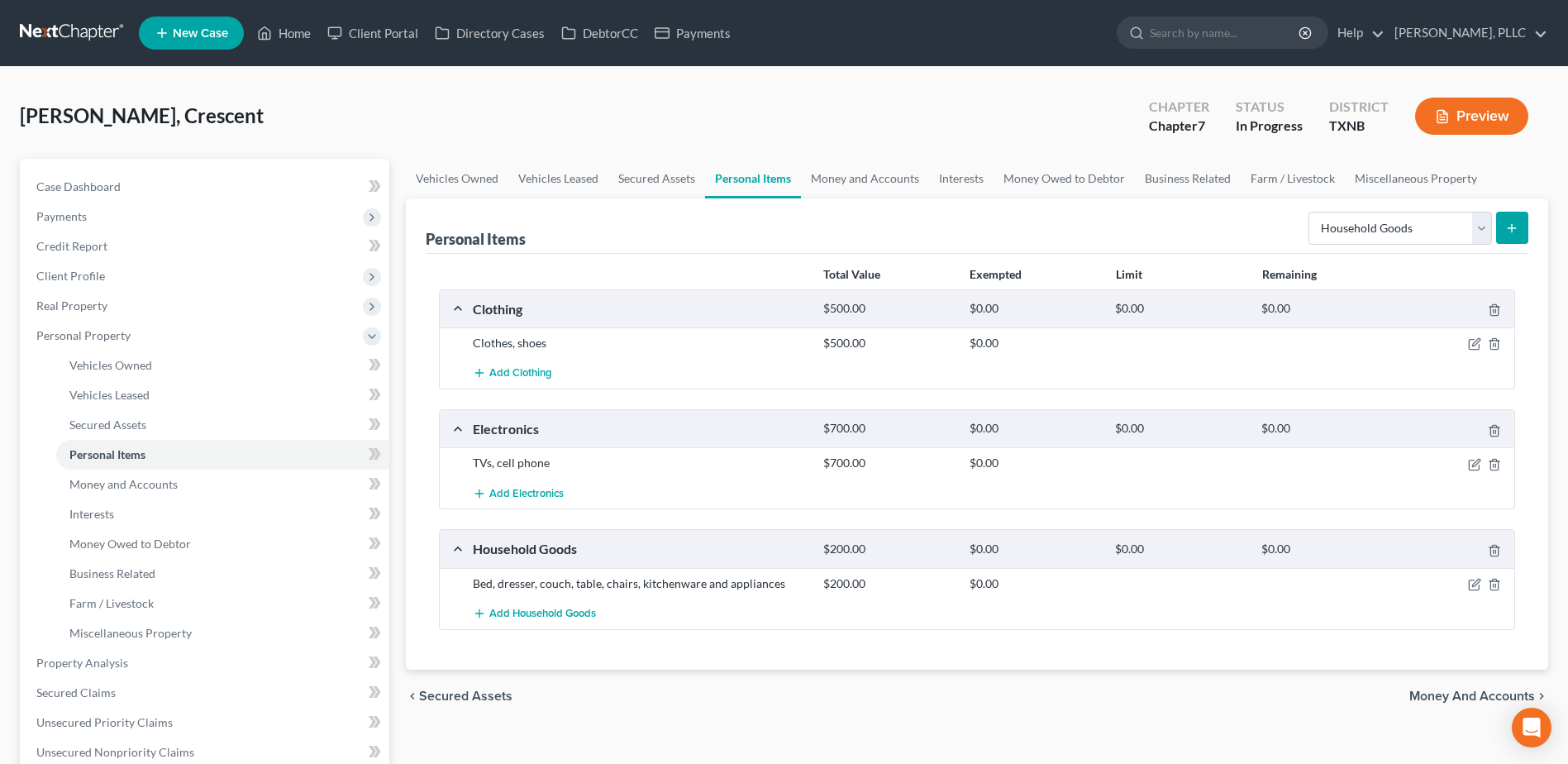
click at [1505, 698] on span "Money and Accounts" at bounding box center [1472, 696] width 126 height 13
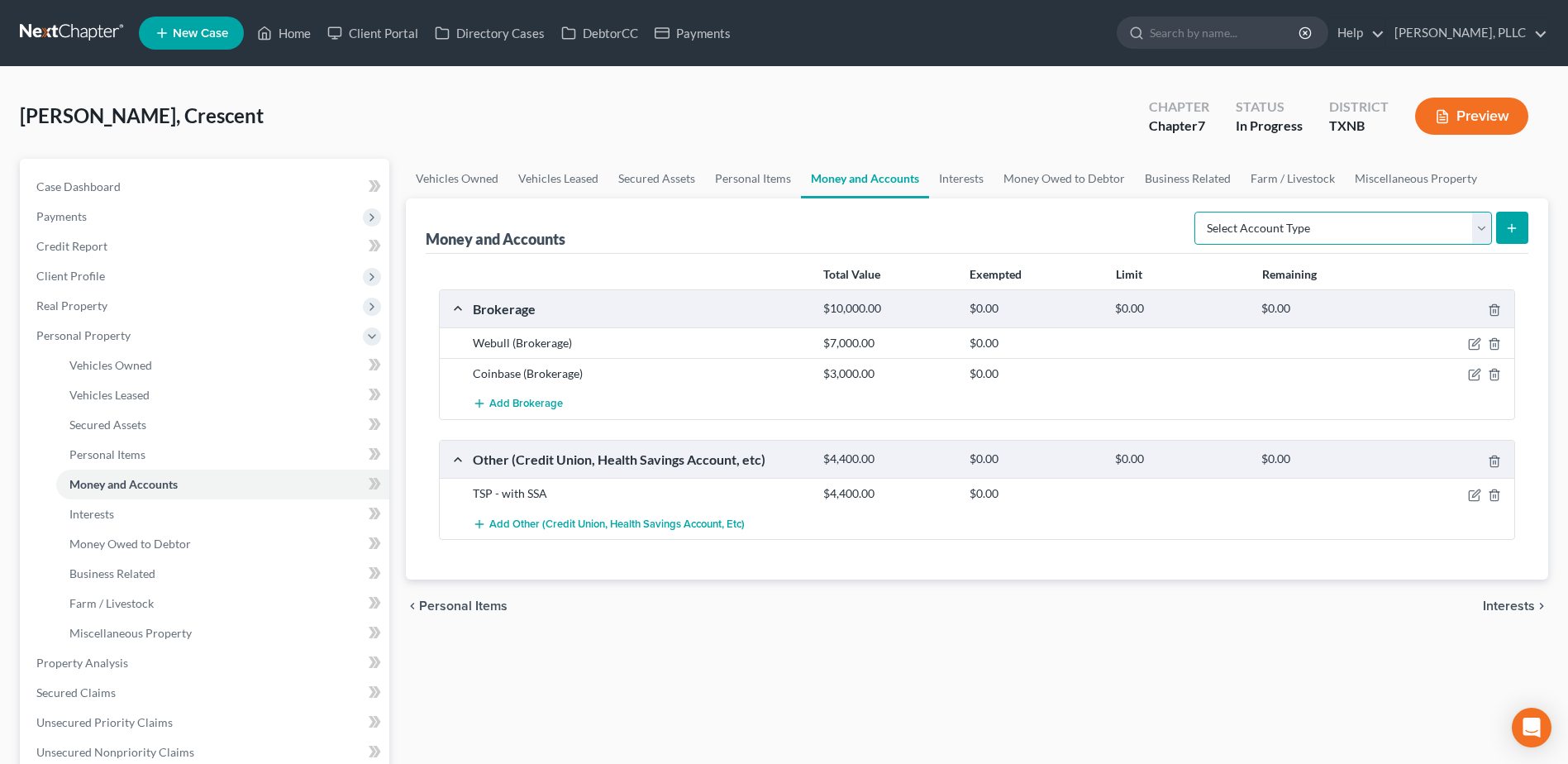
click at [1482, 234] on select "Select Account Type Brokerage Cash on Hand Certificates of Deposit Checking Acc…" at bounding box center [1343, 227] width 297 height 33
select select "checking"
click at [1197, 211] on select "Select Account Type Brokerage Cash on Hand Certificates of Deposit Checking Acc…" at bounding box center [1343, 227] width 297 height 33
click at [1519, 223] on button "submit" at bounding box center [1512, 227] width 32 height 32
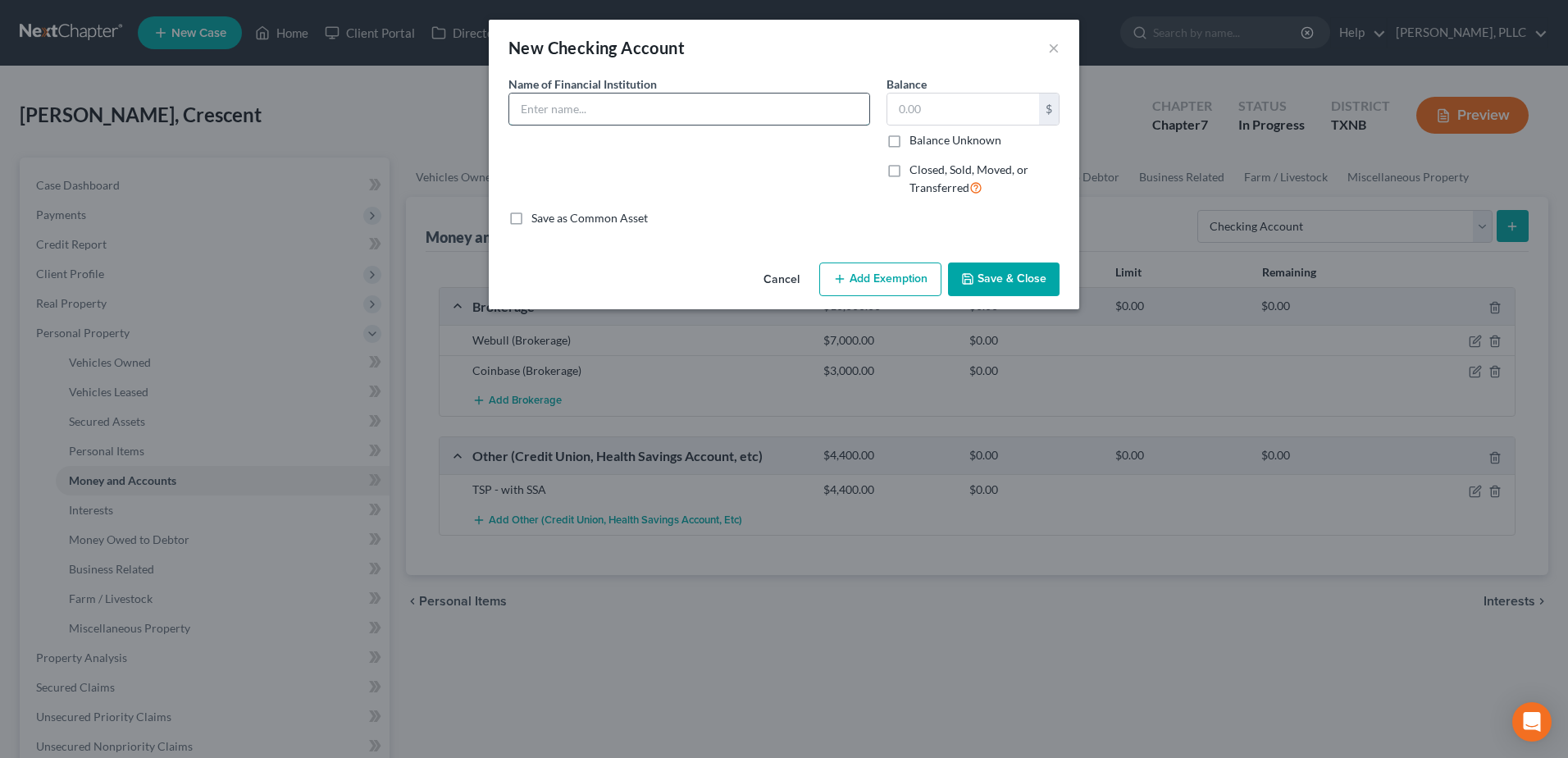
click at [615, 111] on input "text" at bounding box center [689, 108] width 360 height 31
type input "Navy Federal Credit Union"
type input "0.00"
click at [997, 282] on button "Save & Close" at bounding box center [1004, 279] width 112 height 34
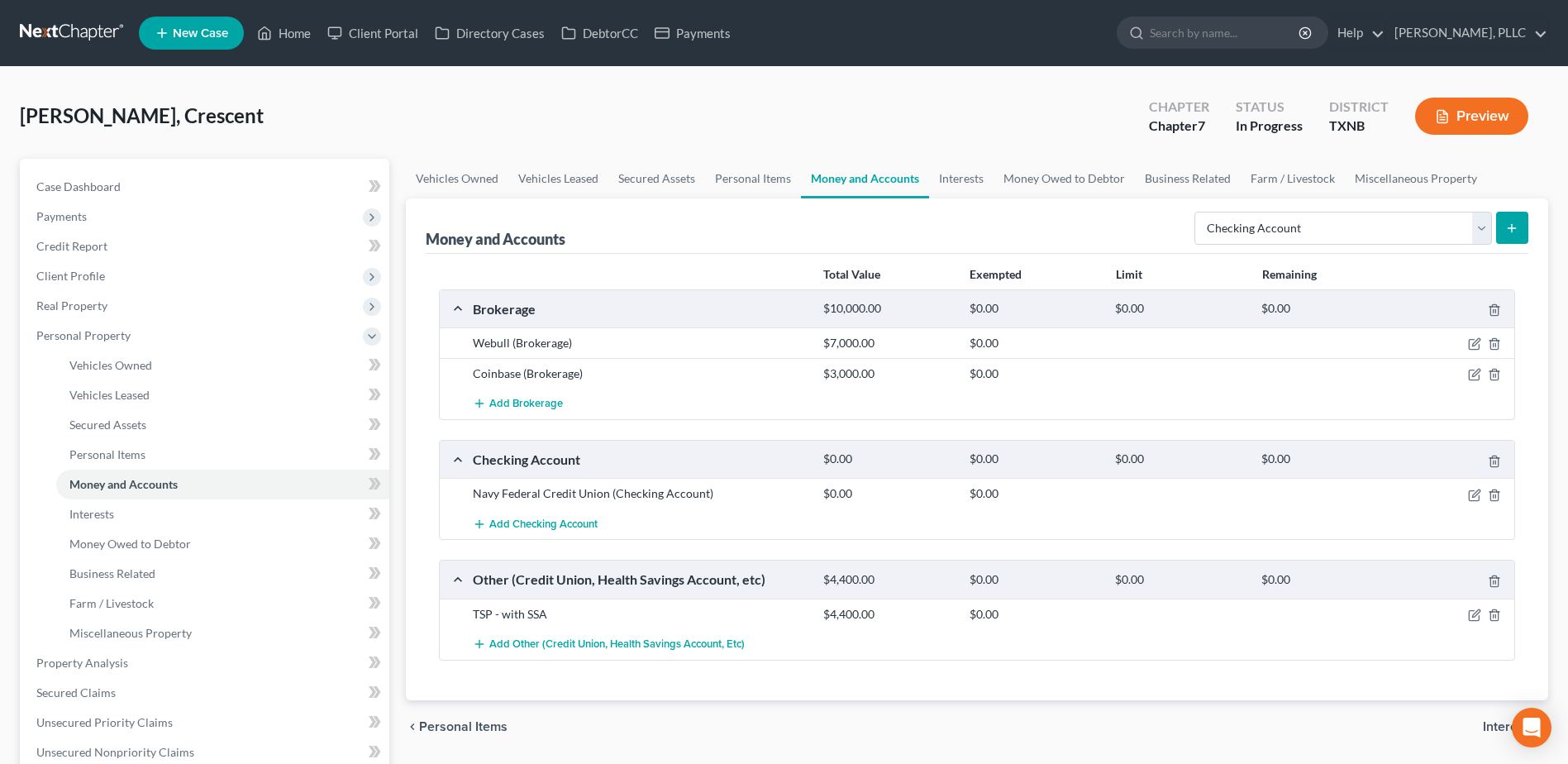
click at [1513, 234] on icon "submit" at bounding box center [1512, 228] width 13 height 13
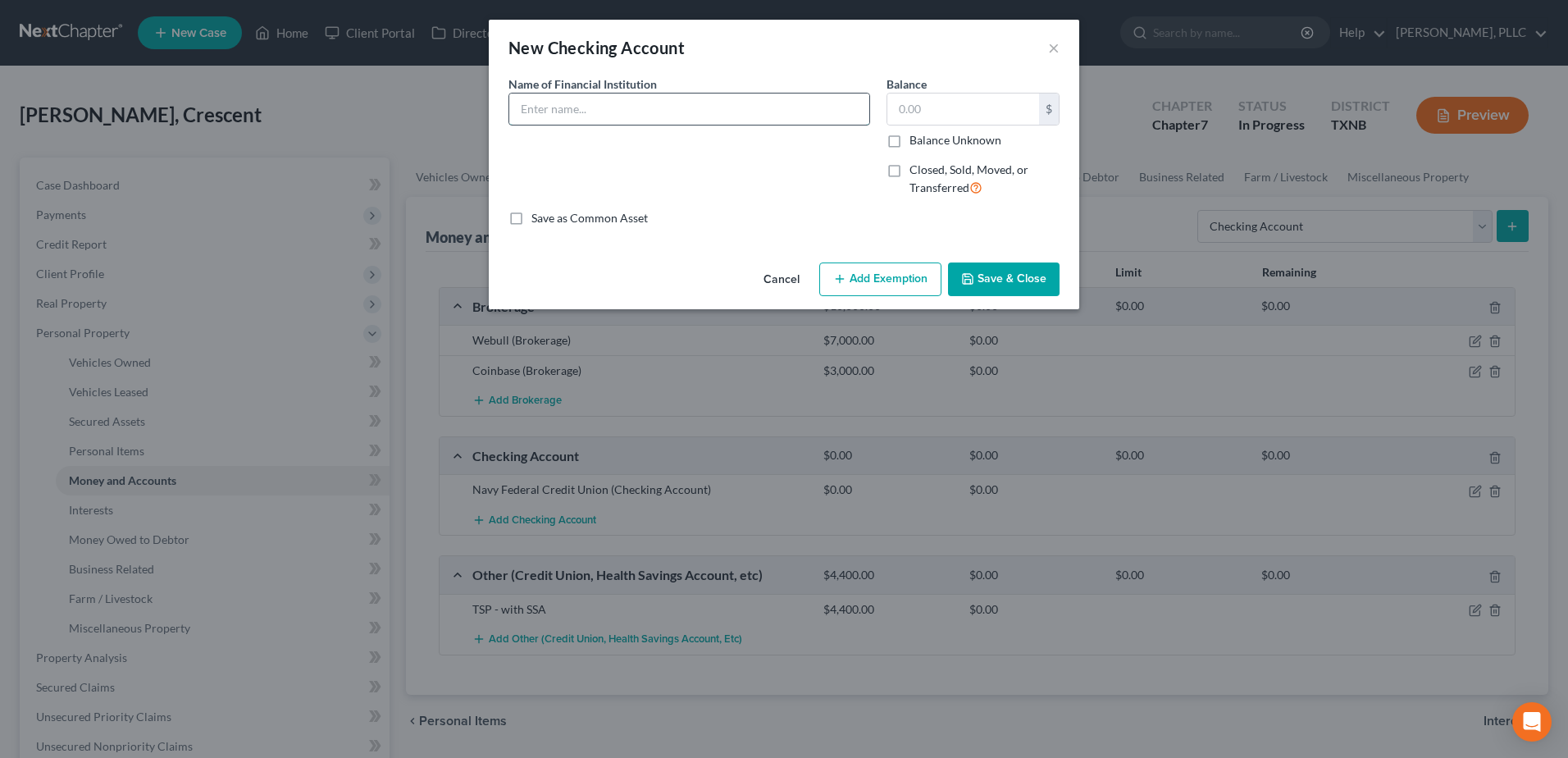
click at [583, 122] on input "text" at bounding box center [689, 108] width 360 height 31
type input "First Convenience Bank"
type input "0.00"
click at [1007, 290] on button "Save & Close" at bounding box center [1004, 279] width 112 height 34
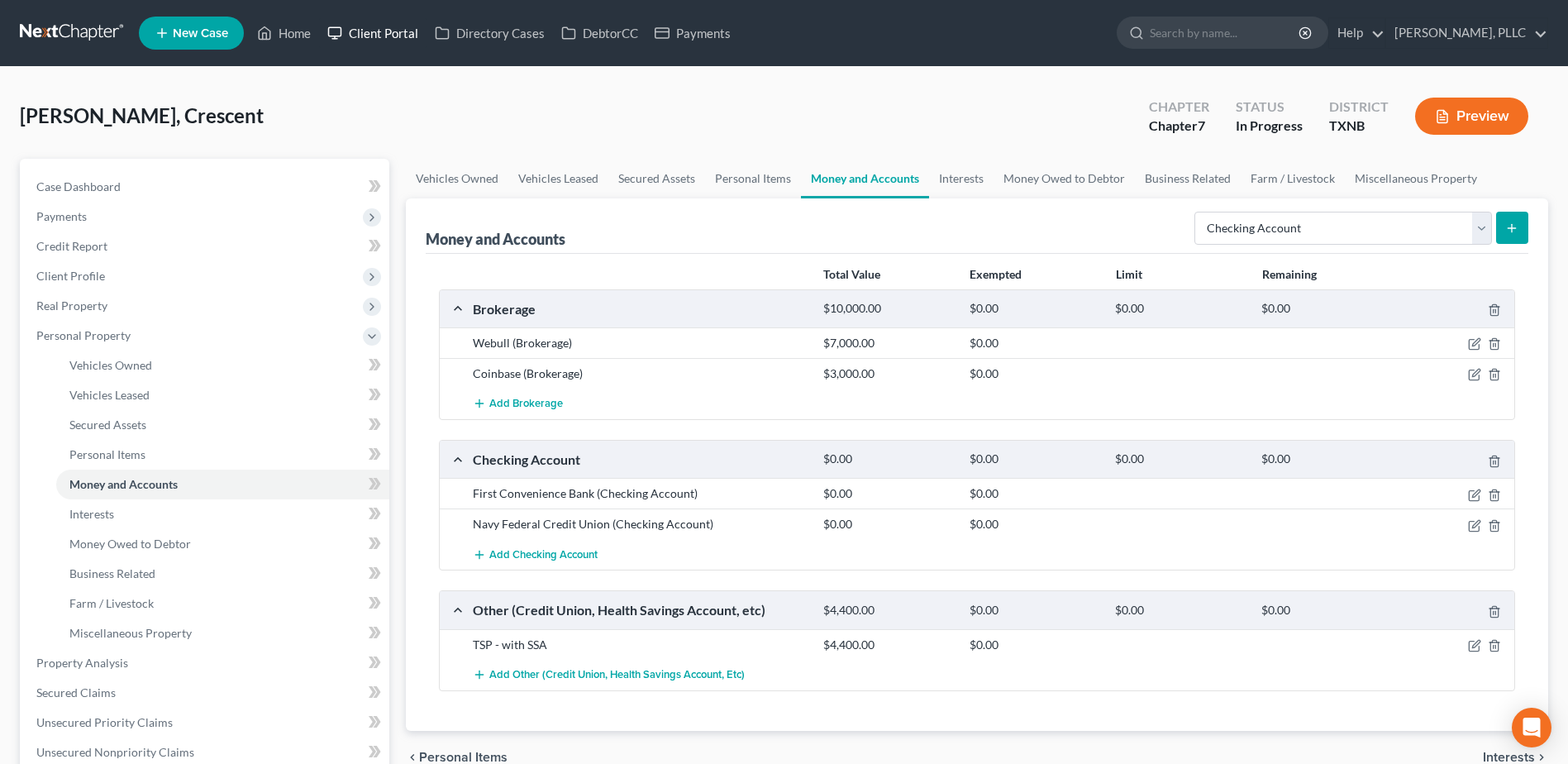
click at [392, 35] on link "Client Portal" at bounding box center [373, 33] width 108 height 30
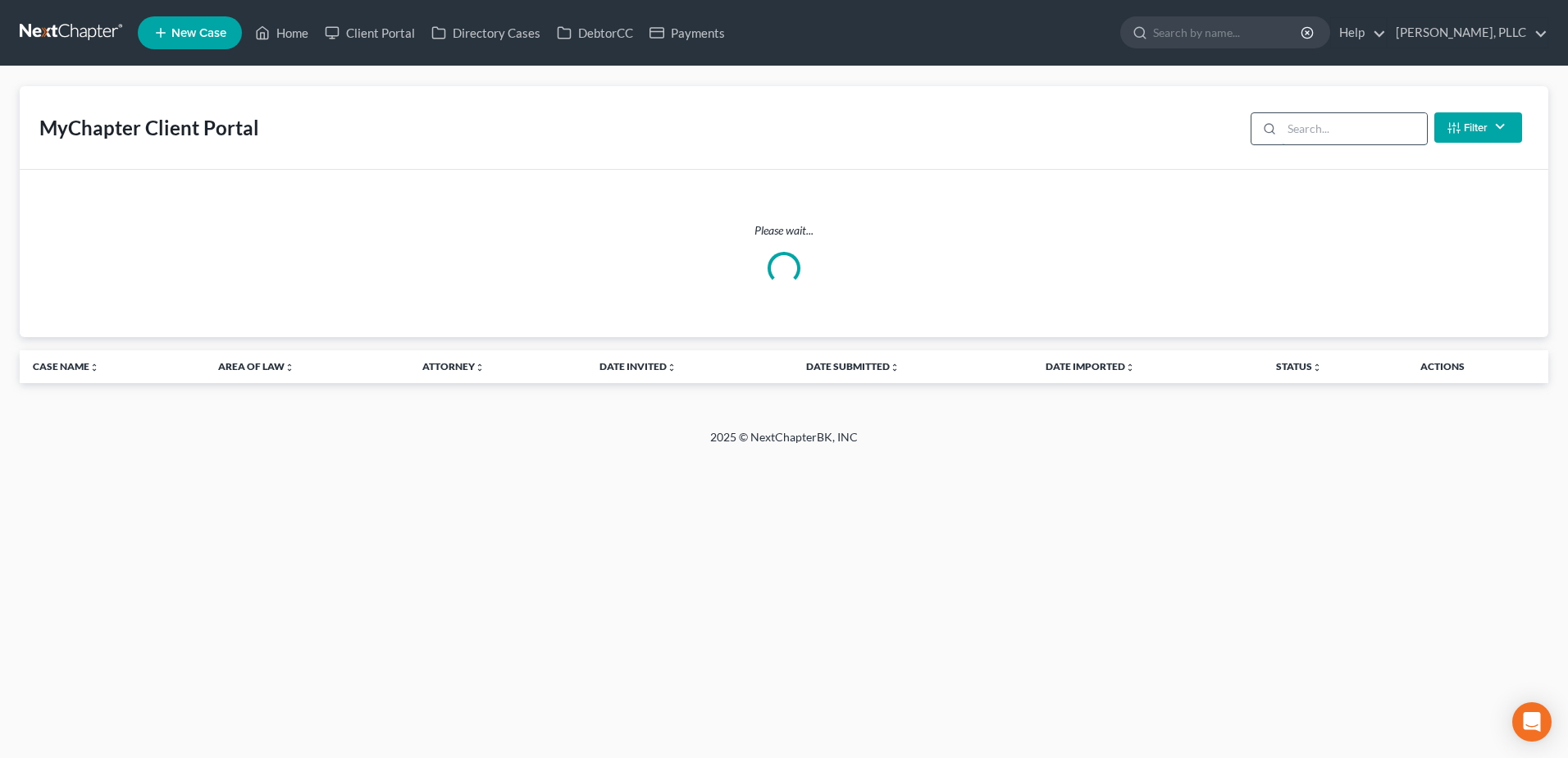
click at [1326, 131] on input "search" at bounding box center [1355, 129] width 145 height 31
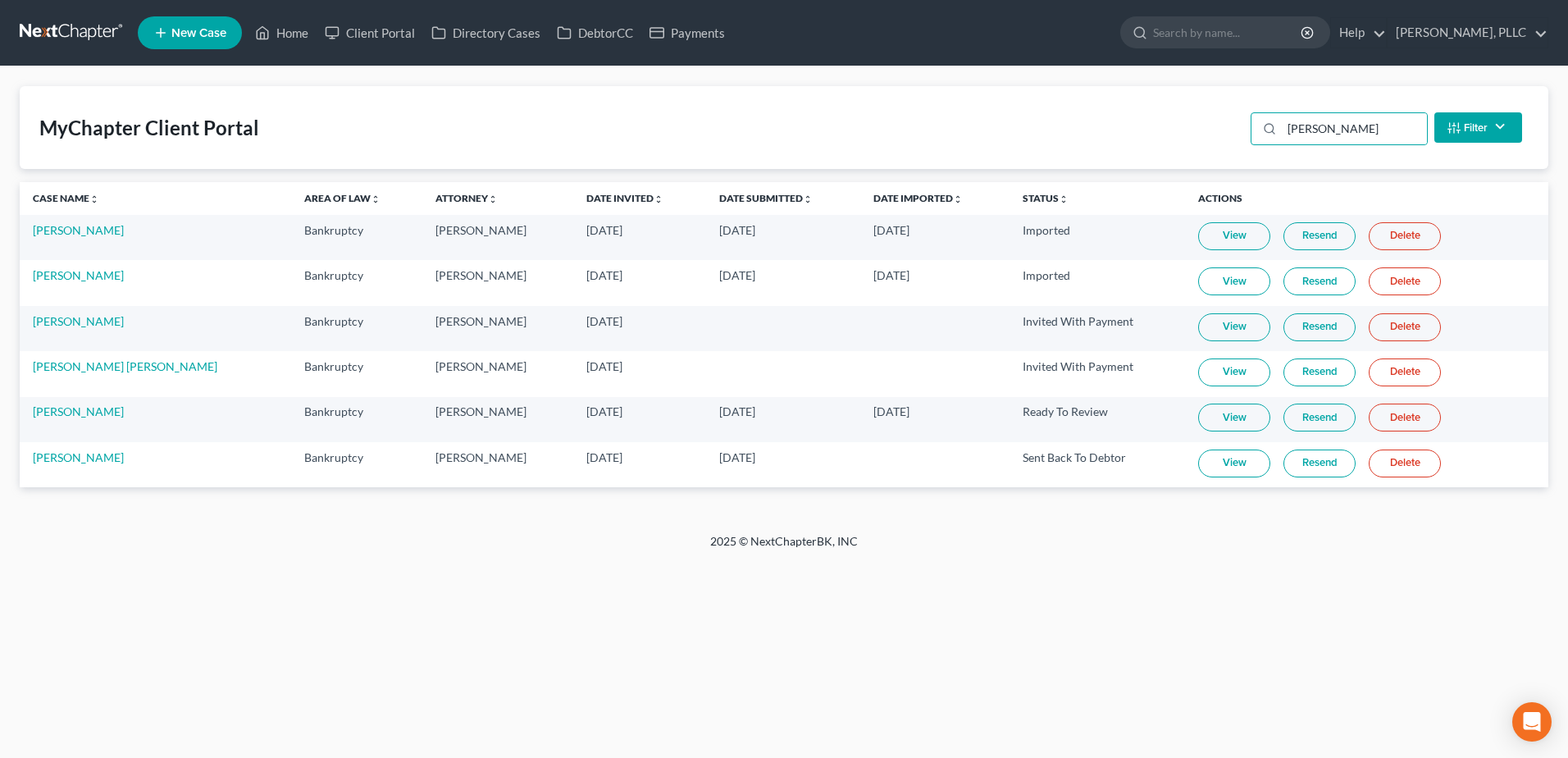
click at [1220, 469] on link "View" at bounding box center [1235, 464] width 73 height 28
click at [1359, 126] on input "howard" at bounding box center [1355, 129] width 145 height 31
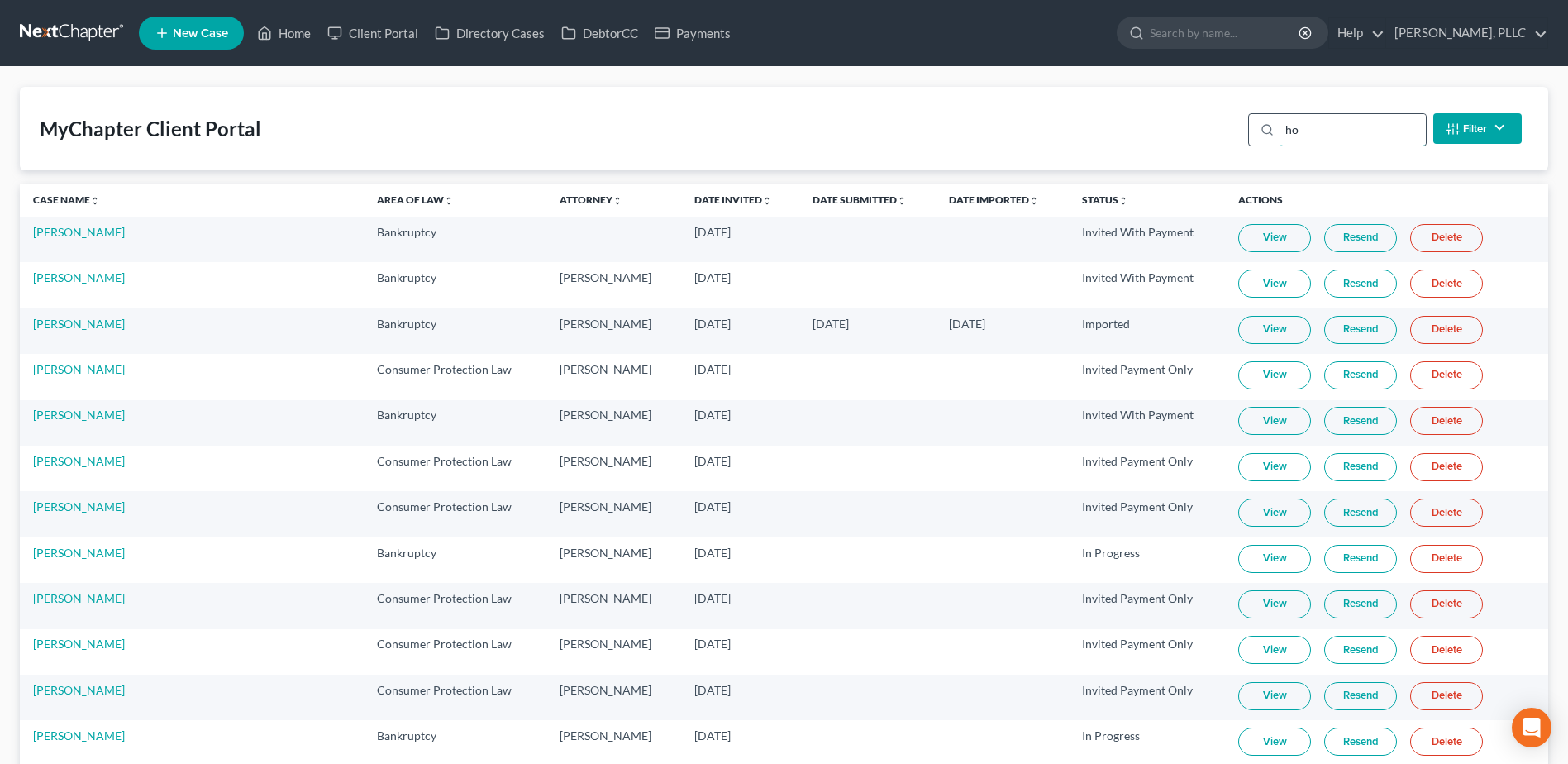
type input "h"
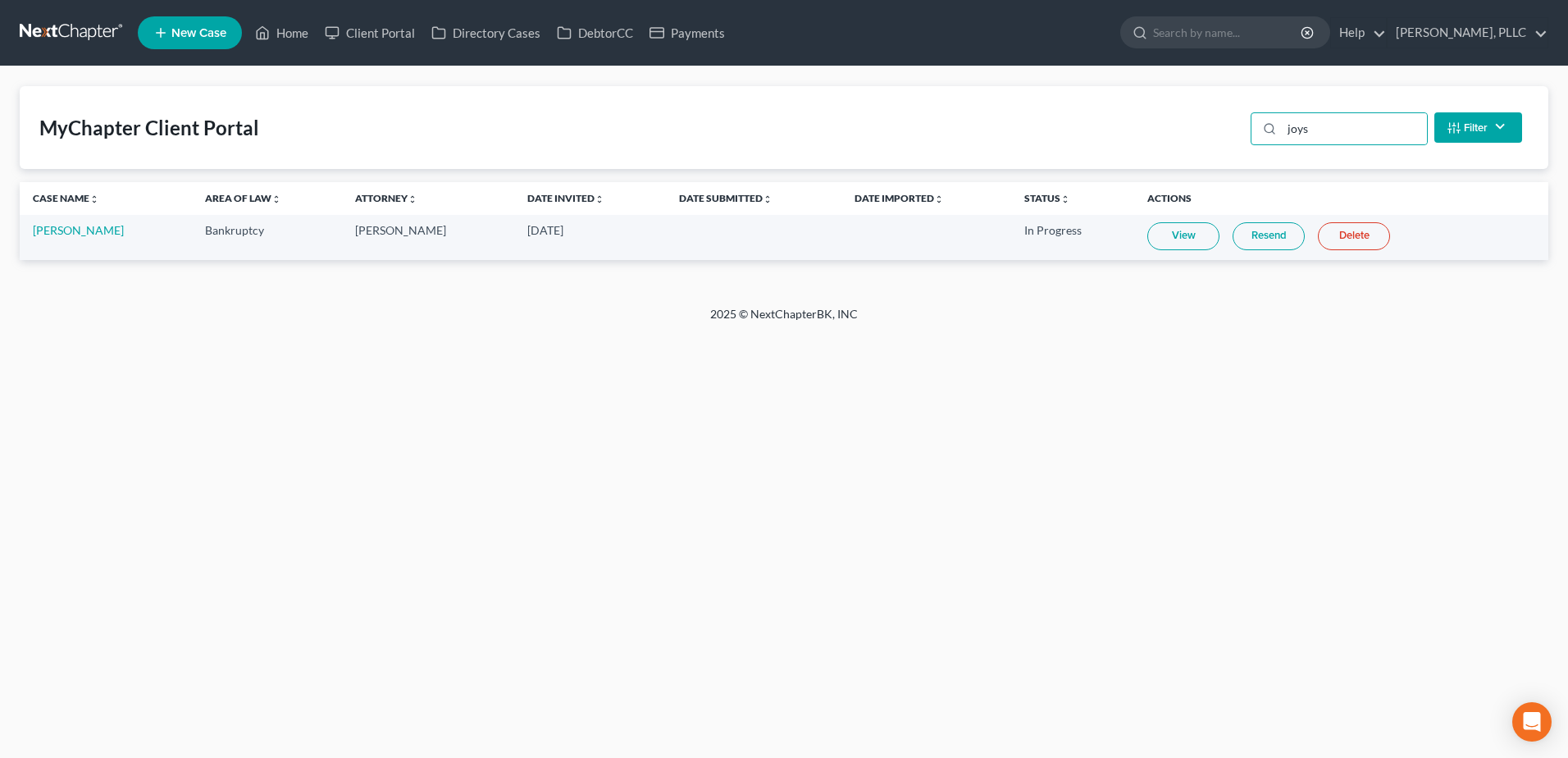
click at [1159, 242] on link "View" at bounding box center [1183, 237] width 73 height 28
drag, startPoint x: 1328, startPoint y: 132, endPoint x: 1249, endPoint y: 129, distance: 79.1
click at [1249, 128] on div "joys Filter Status Filter... Invited With Payment Invited Without Payment Invit…" at bounding box center [1386, 128] width 285 height 44
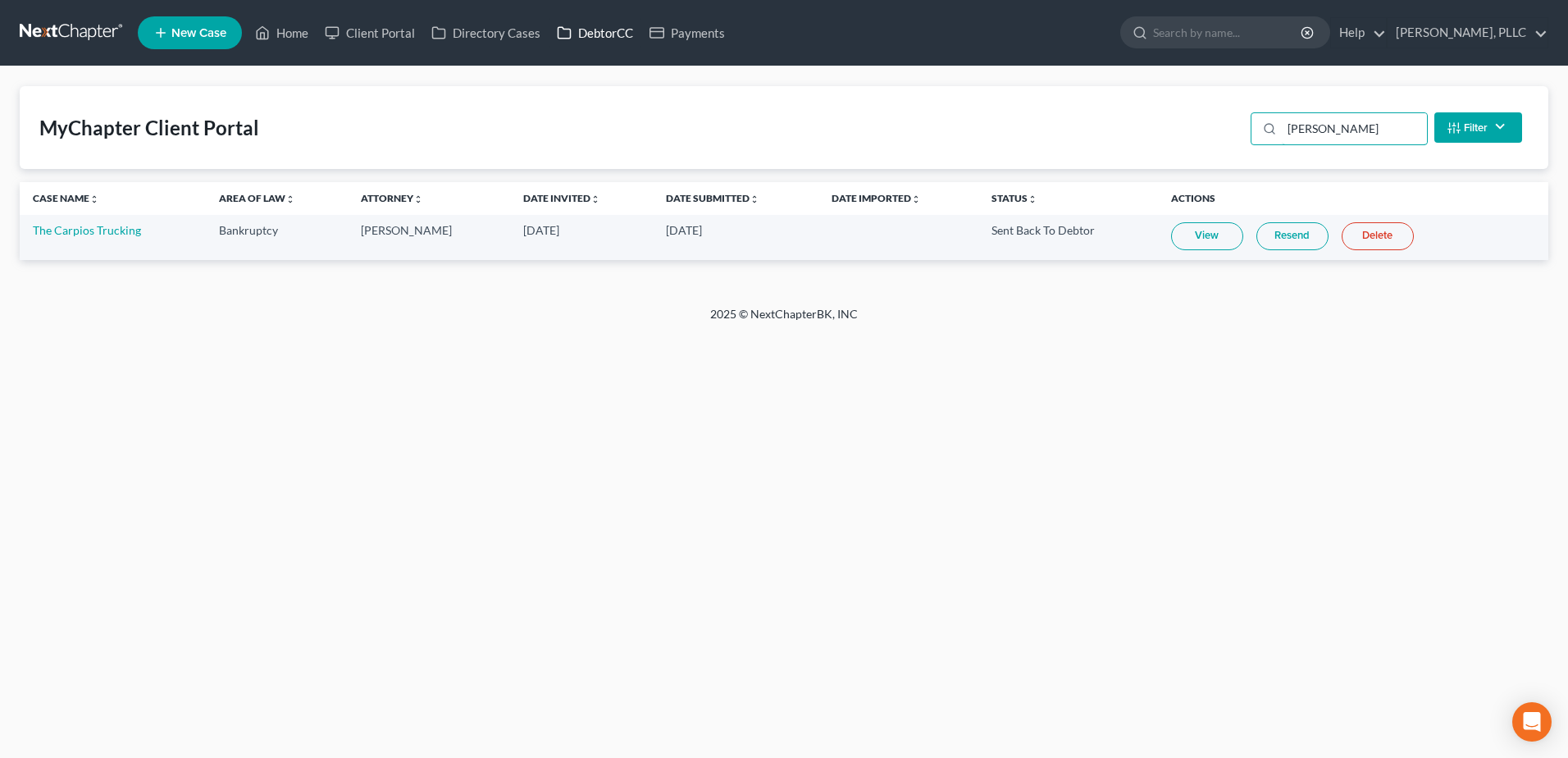
type input "carpio"
click at [588, 32] on link "DebtorCC" at bounding box center [595, 33] width 93 height 30
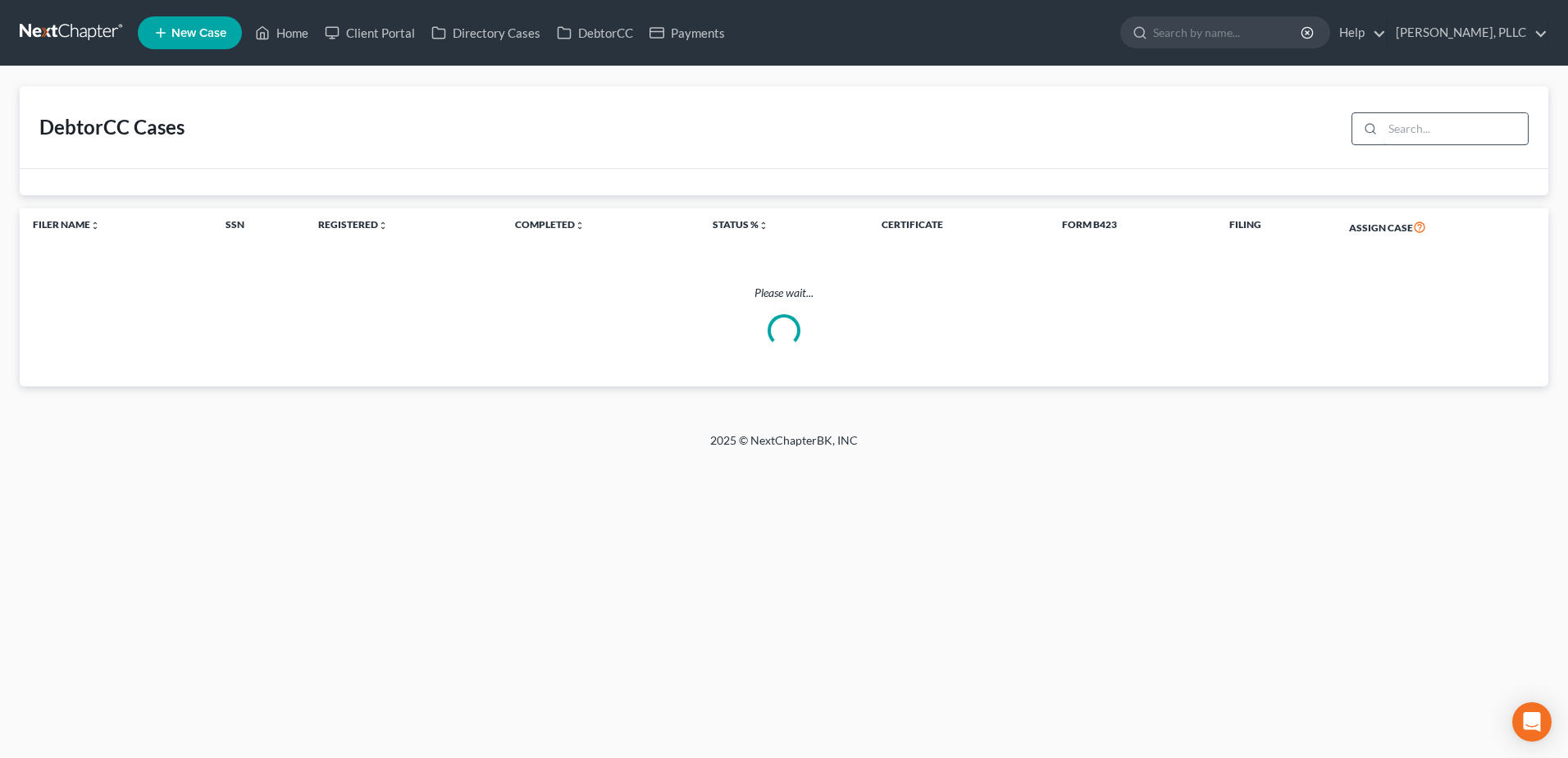
click at [1421, 128] on input "search" at bounding box center [1455, 129] width 145 height 31
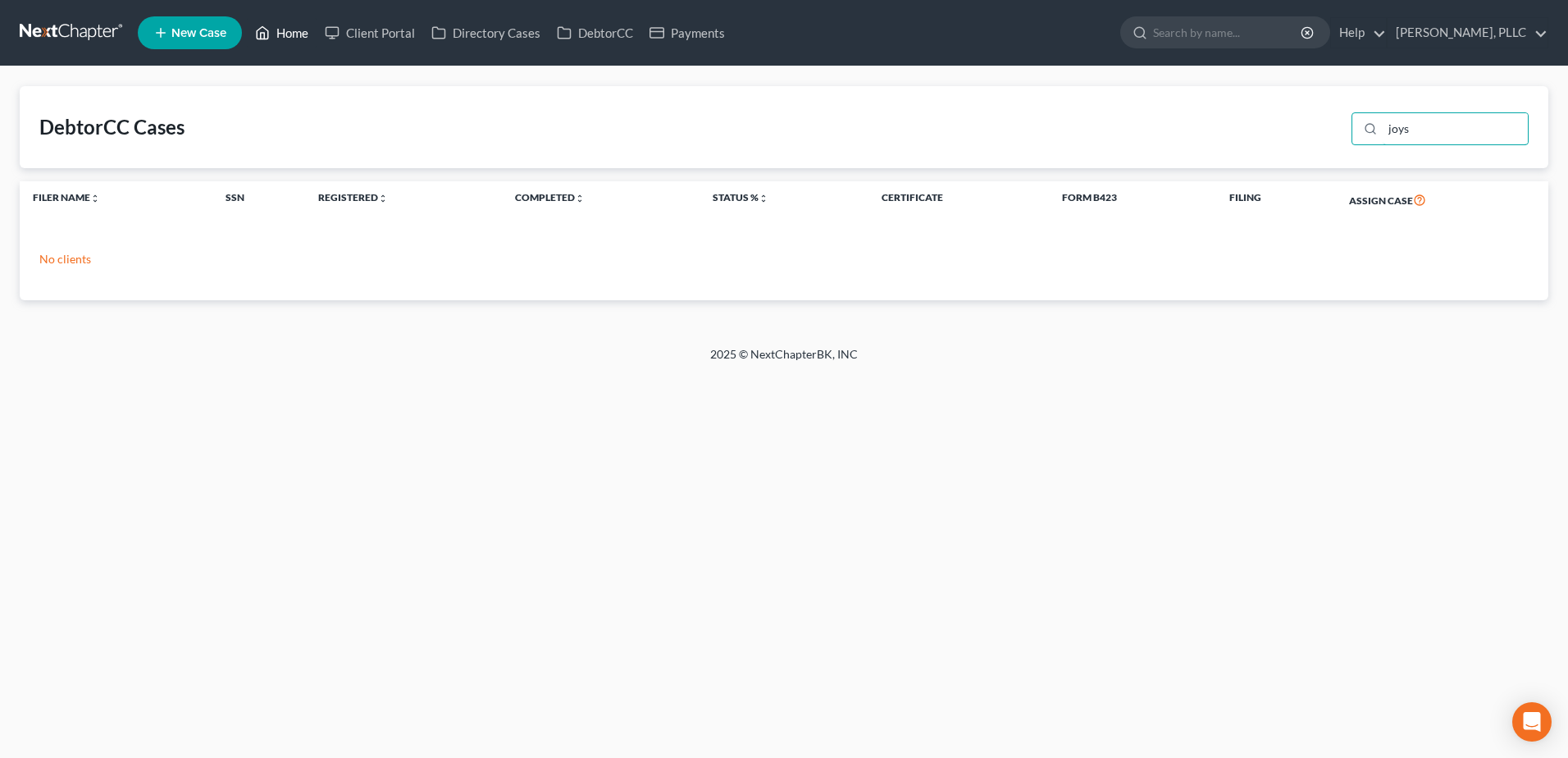
type input "joys"
click at [304, 30] on link "Home" at bounding box center [281, 33] width 70 height 30
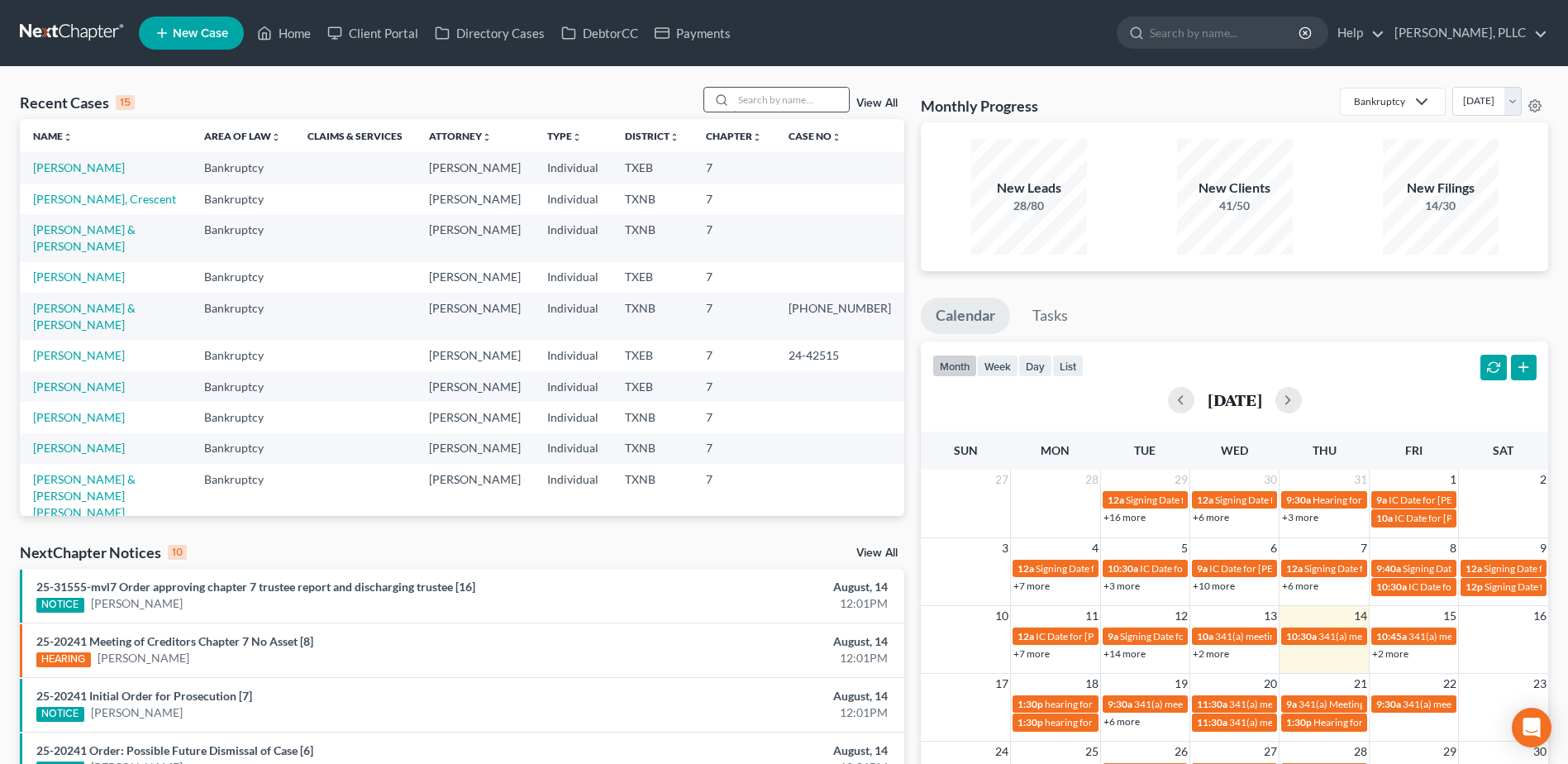
click at [773, 99] on input "search" at bounding box center [790, 99] width 115 height 24
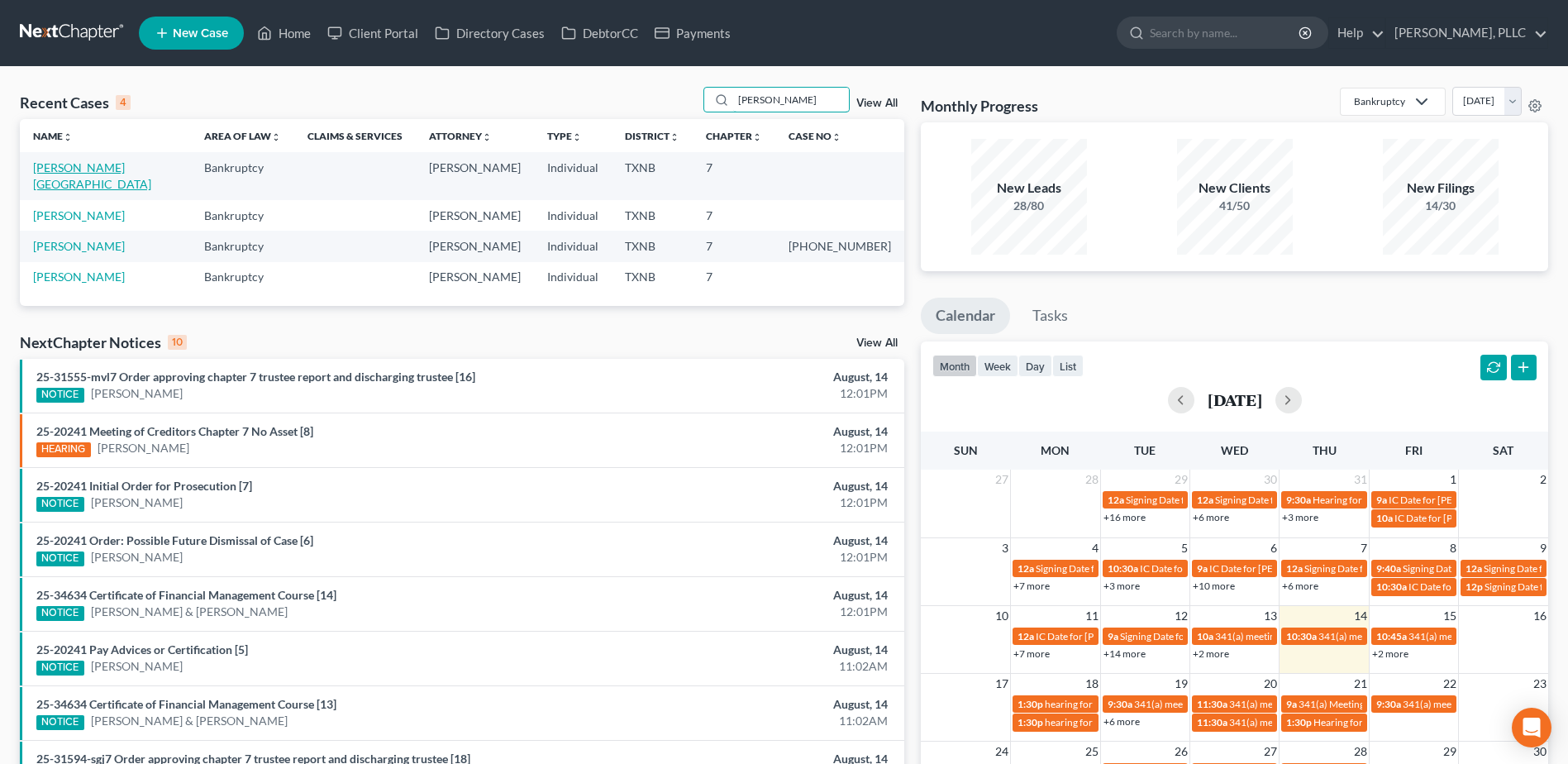
type input "bradley"
click at [73, 172] on link "Bradley, Chester" at bounding box center [92, 176] width 118 height 31
select select "6"
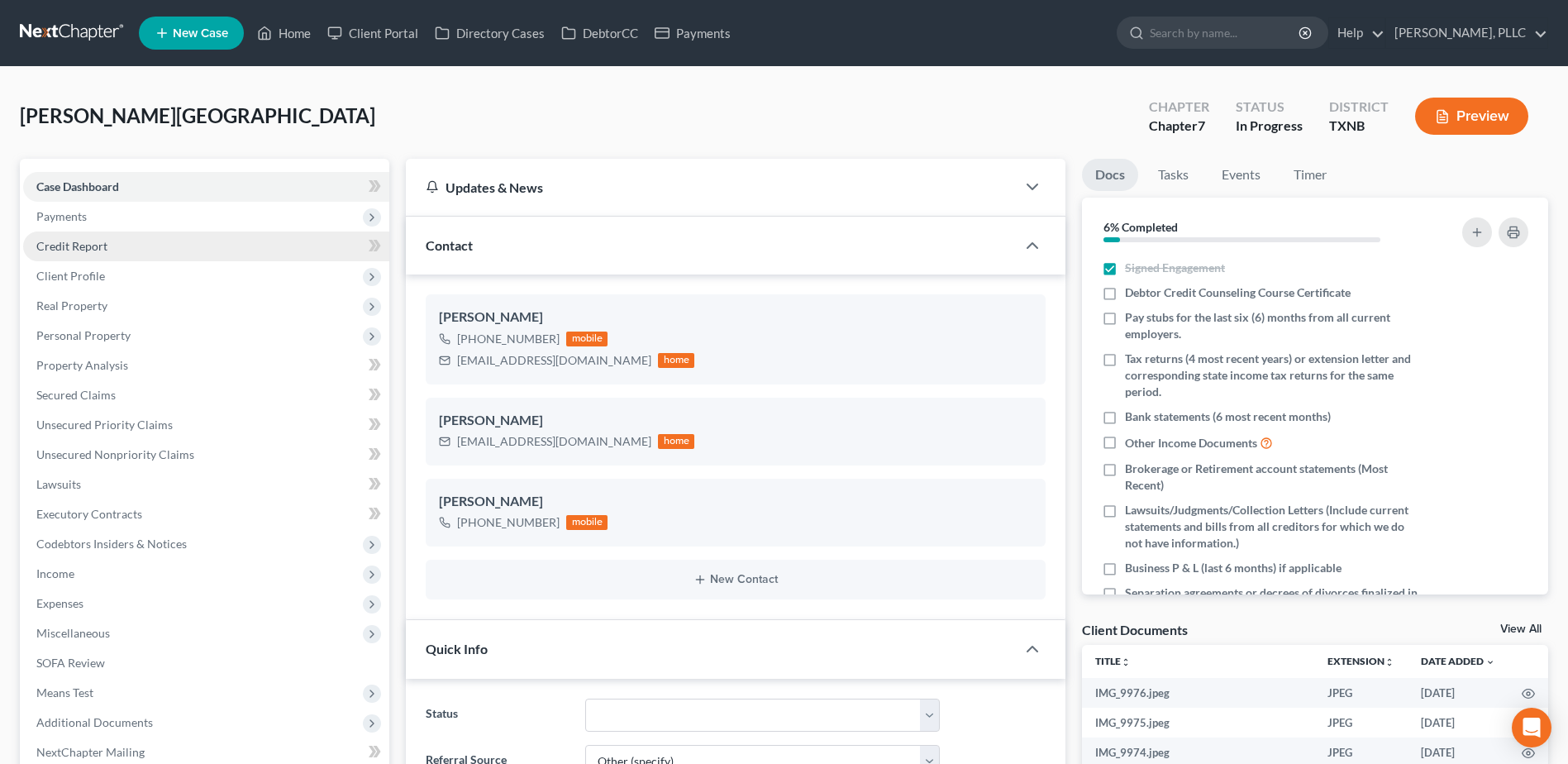
scroll to position [442, 0]
click at [98, 251] on span "Credit Report" at bounding box center [72, 246] width 71 height 14
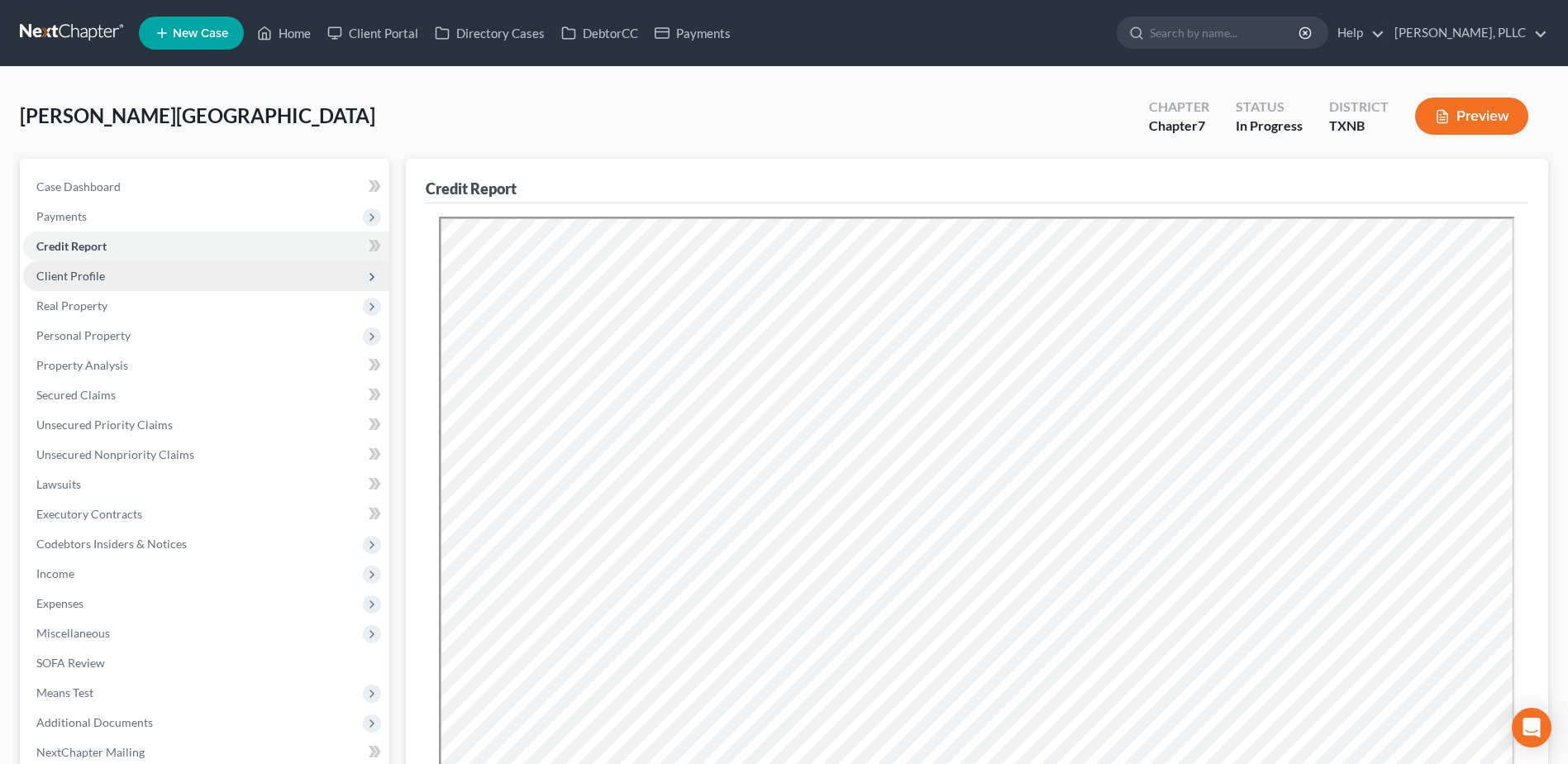
click at [100, 277] on span "Client Profile" at bounding box center [70, 275] width 69 height 14
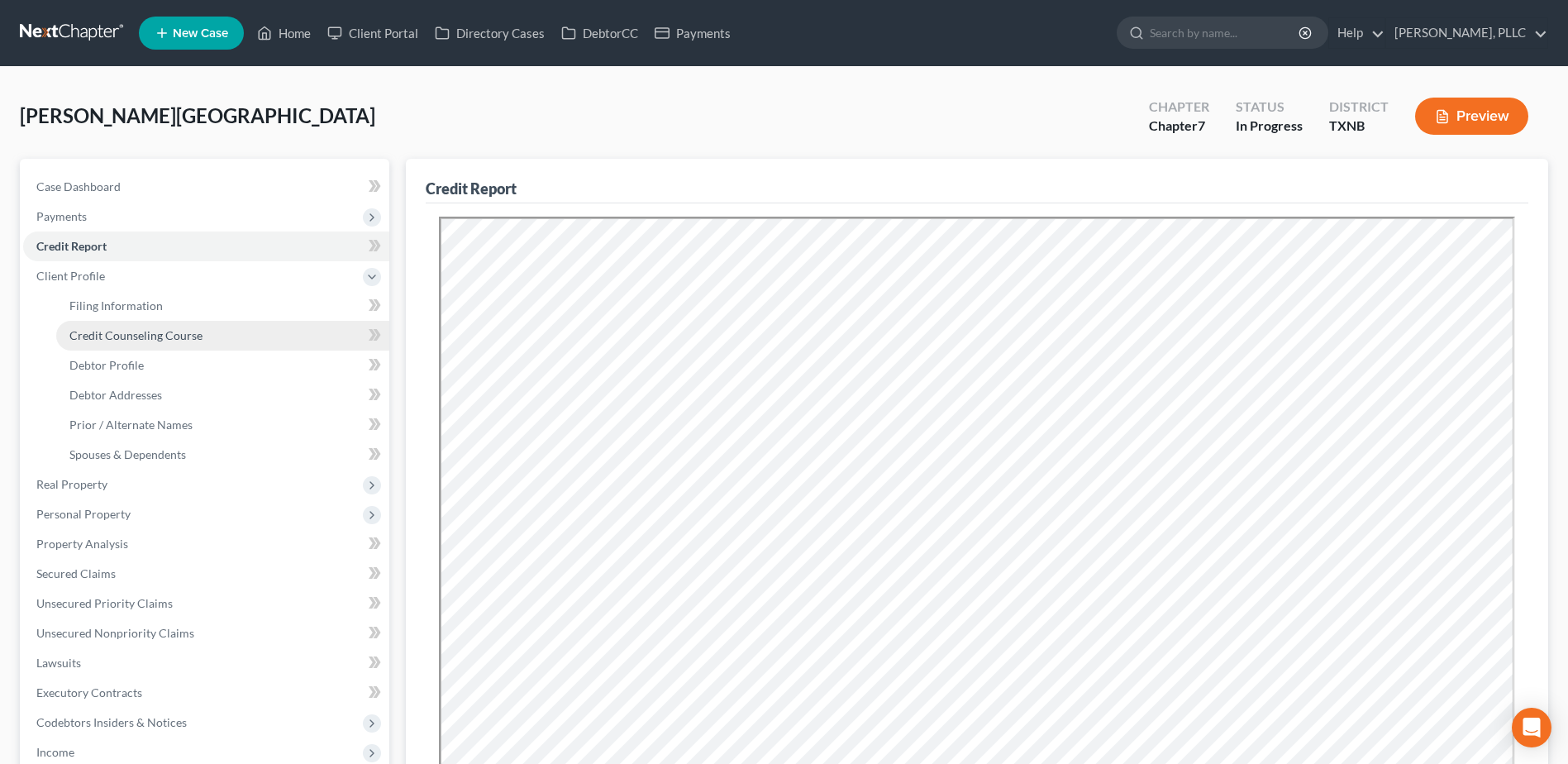
click at [129, 329] on span "Credit Counseling Course" at bounding box center [136, 335] width 133 height 14
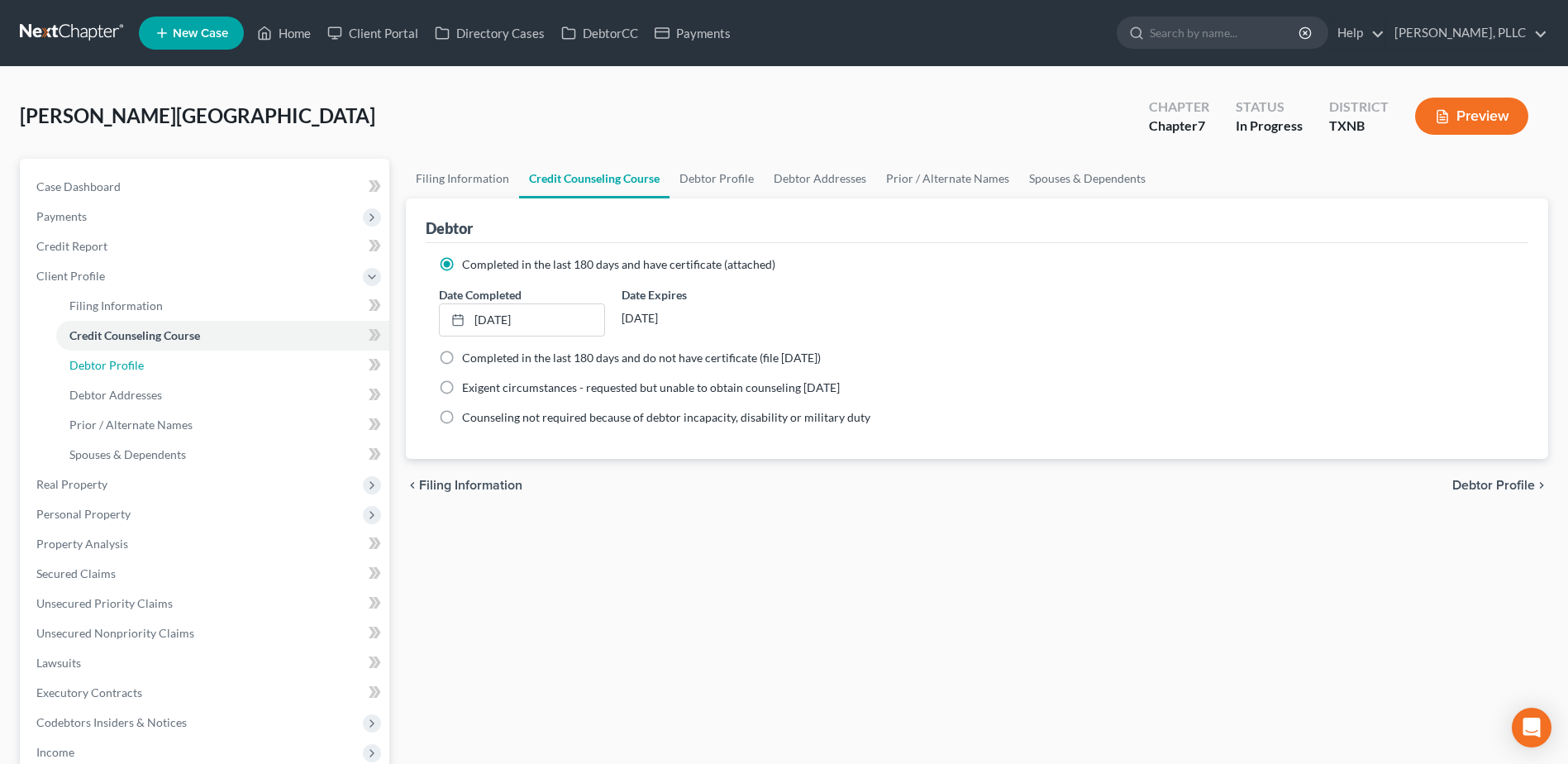
click at [114, 362] on span "Debtor Profile" at bounding box center [106, 364] width 74 height 14
select select "0"
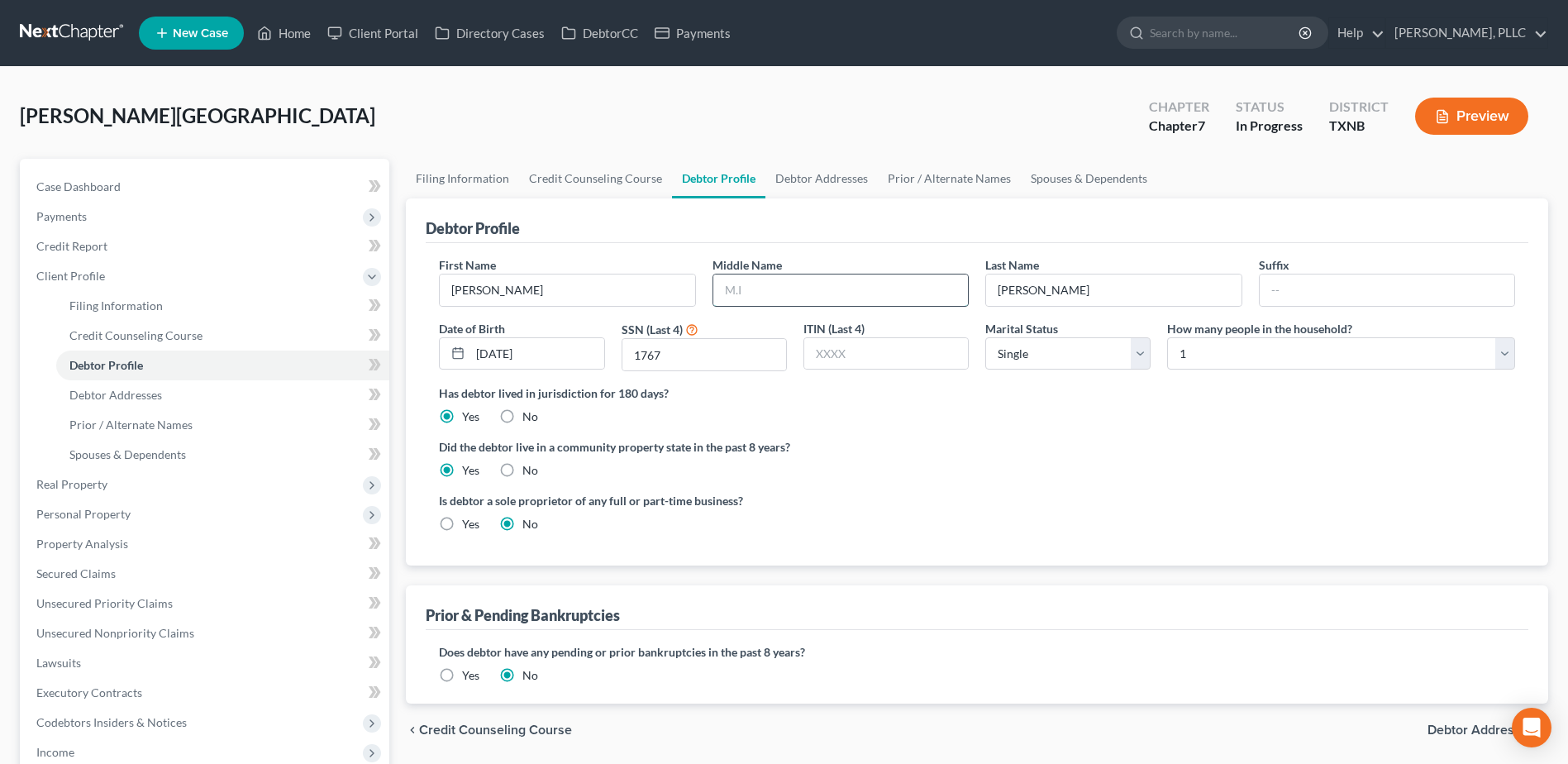
click at [817, 298] on input "text" at bounding box center [840, 289] width 254 height 31
type input "Andre"
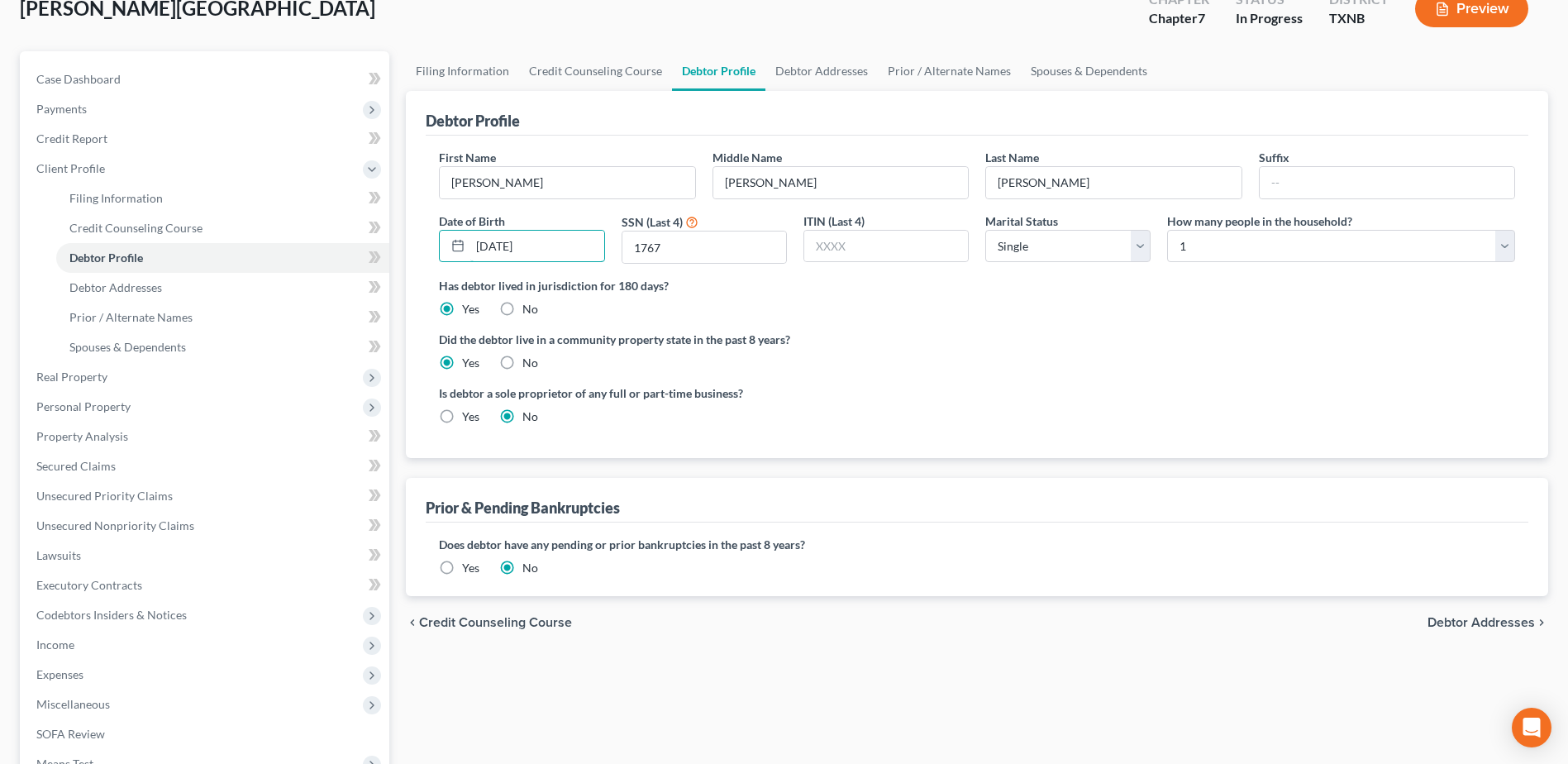
scroll to position [248, 0]
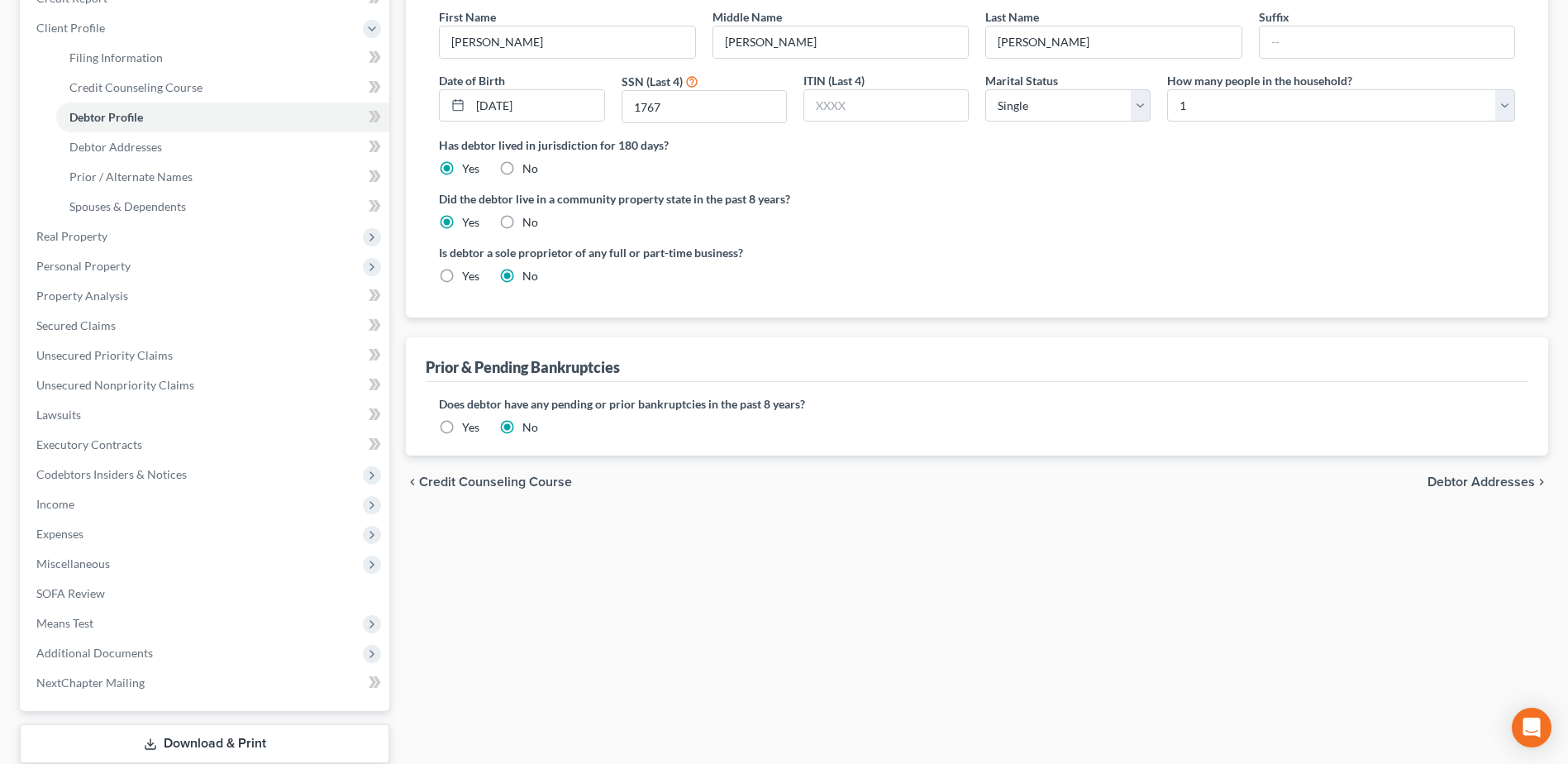
click at [1494, 484] on span "Debtor Addresses" at bounding box center [1481, 481] width 108 height 13
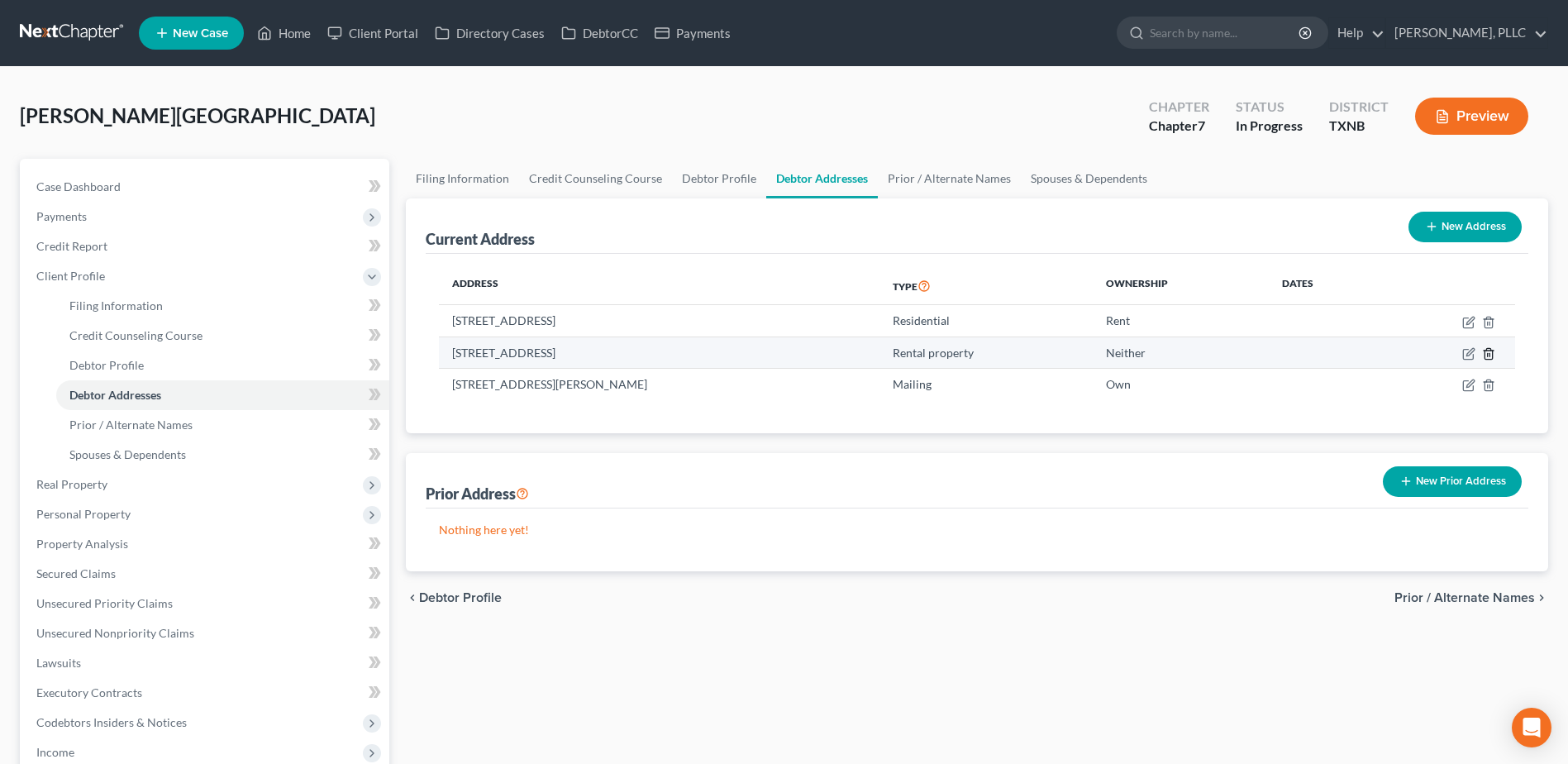
click at [1489, 354] on line "button" at bounding box center [1489, 355] width 0 height 4
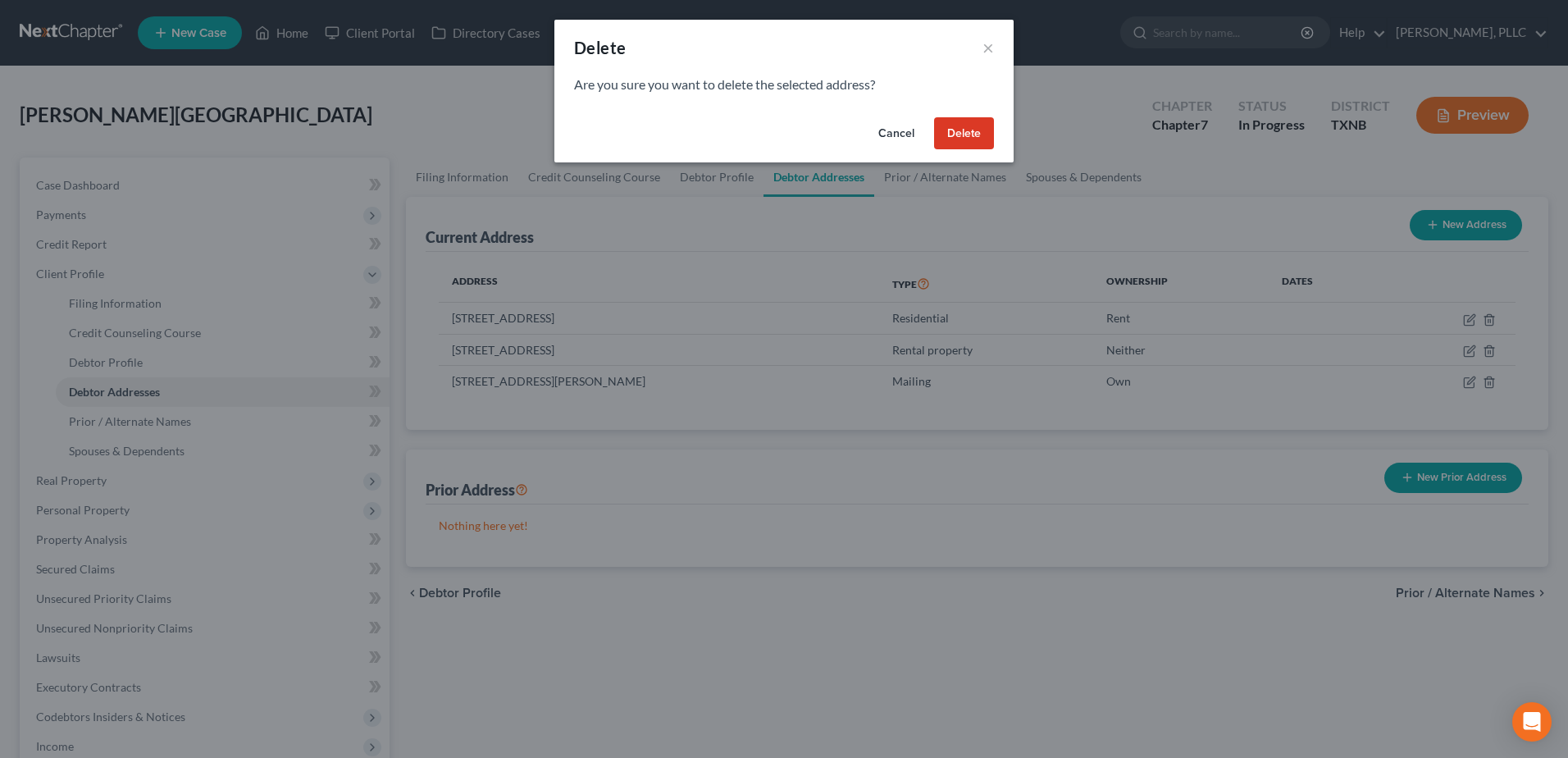
click at [965, 131] on button "Delete" at bounding box center [964, 133] width 60 height 33
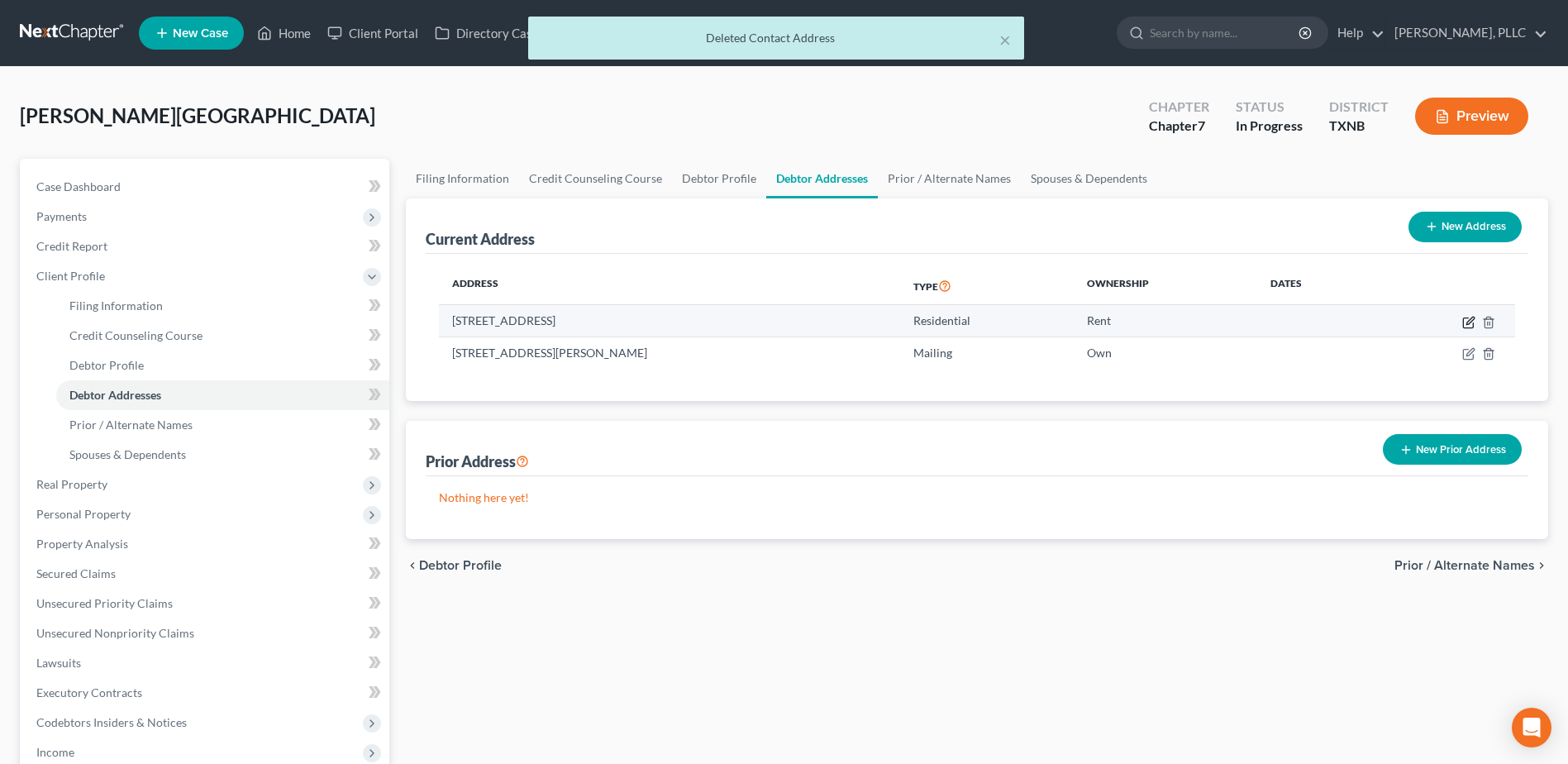
click at [1466, 320] on icon "button" at bounding box center [1469, 322] width 13 height 13
select select "45"
select select "0"
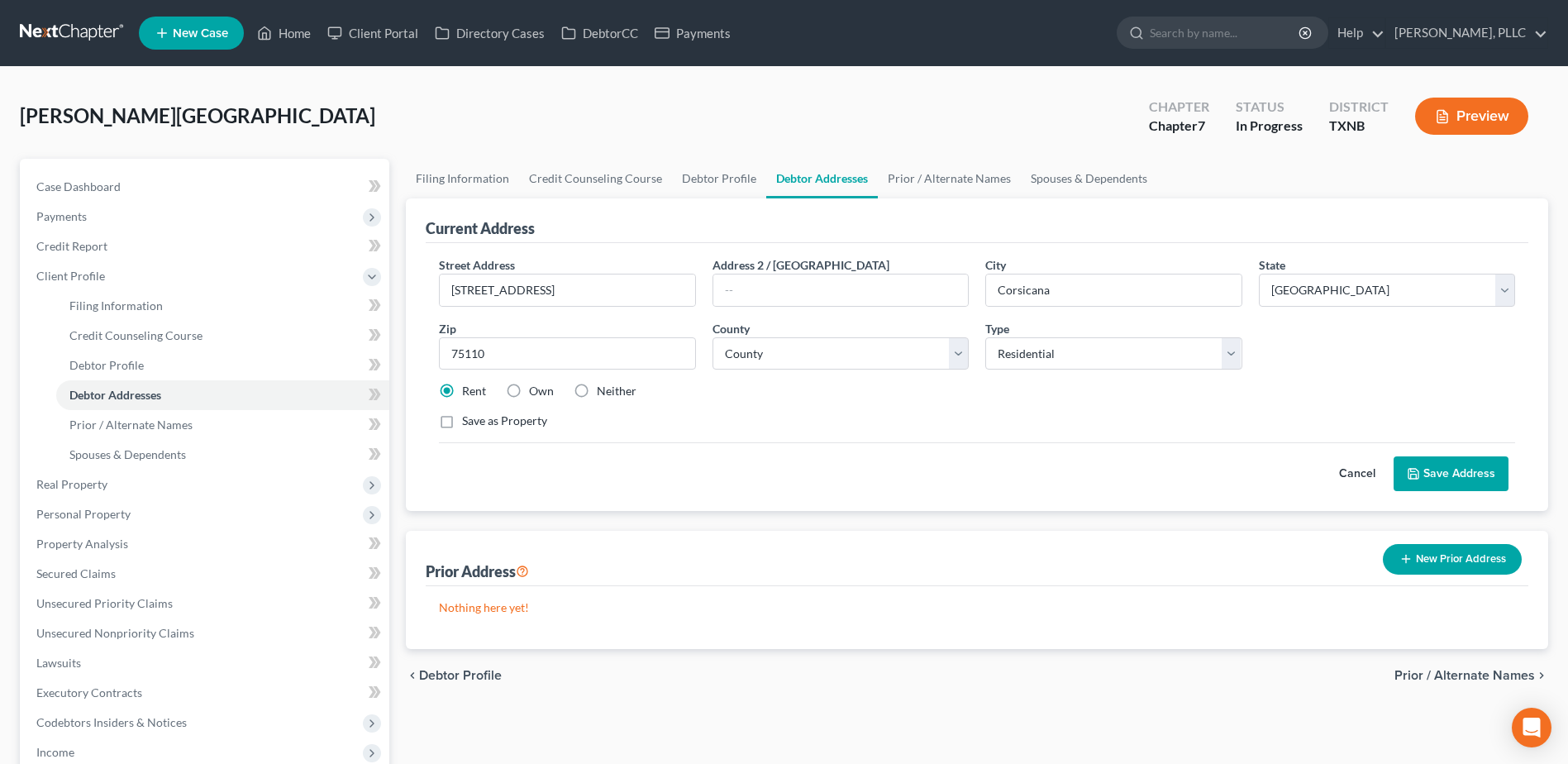
click at [1460, 472] on button "Save Address" at bounding box center [1451, 473] width 114 height 35
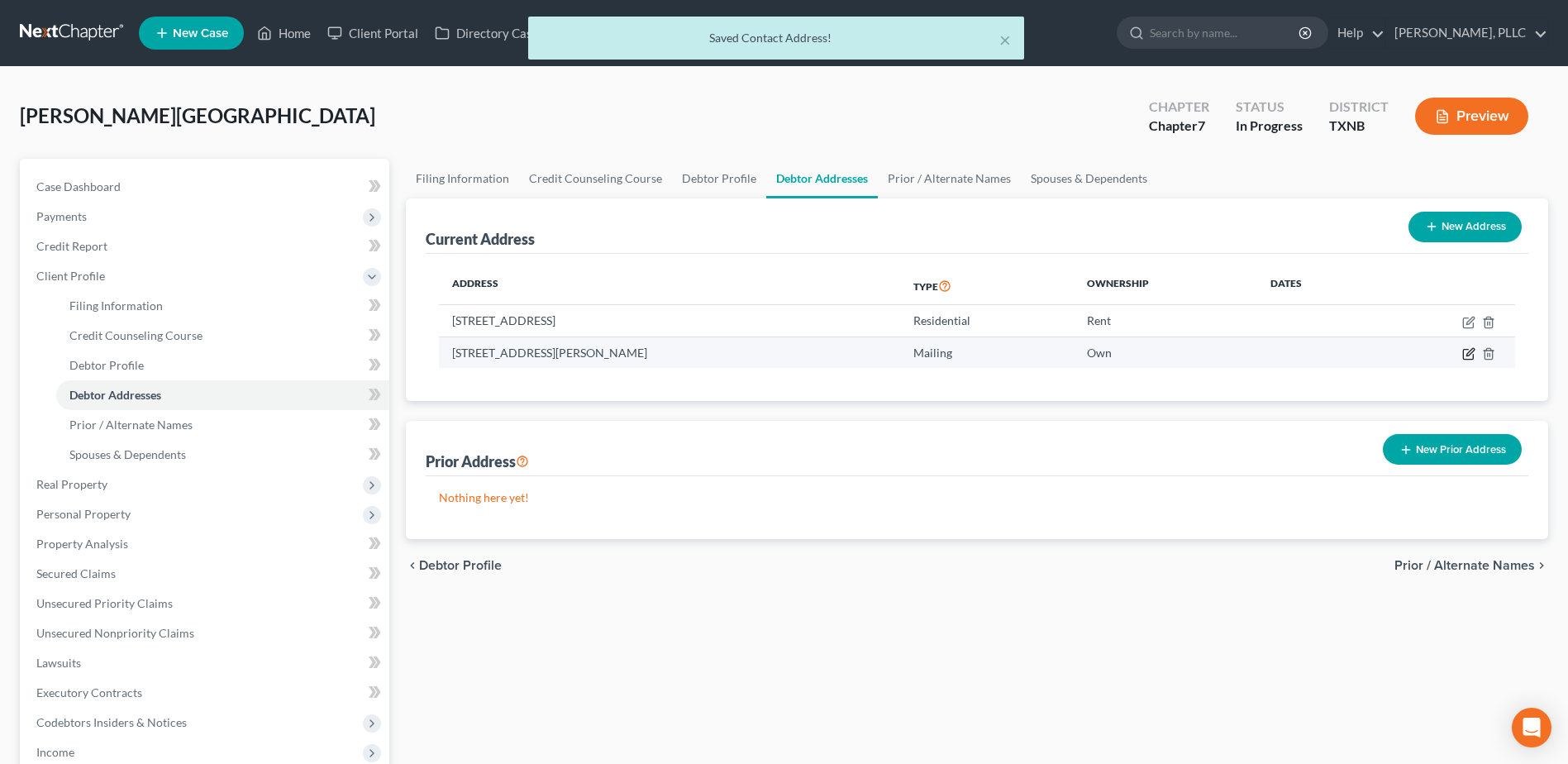
click at [1468, 355] on icon "button" at bounding box center [1469, 354] width 13 height 13
select select "45"
select select "174"
select select "0"
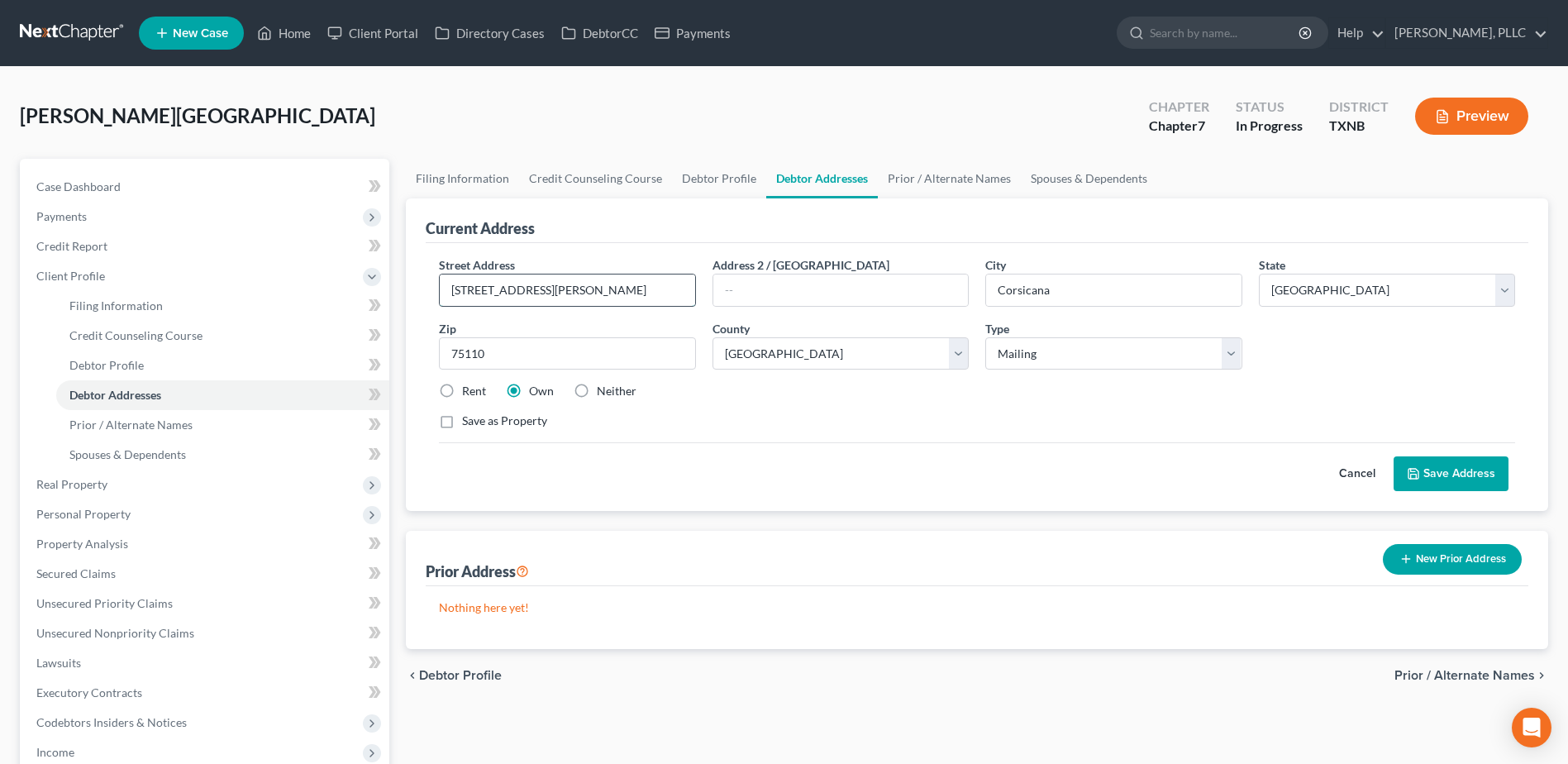
click at [487, 291] on input "507 Ta Carroll Ave" at bounding box center [567, 289] width 254 height 31
type input "507 T A Carroll Ave"
click at [597, 390] on label "Neither" at bounding box center [617, 391] width 39 height 17
click at [603, 390] on input "Neither" at bounding box center [608, 388] width 10 height 10
radio input "true"
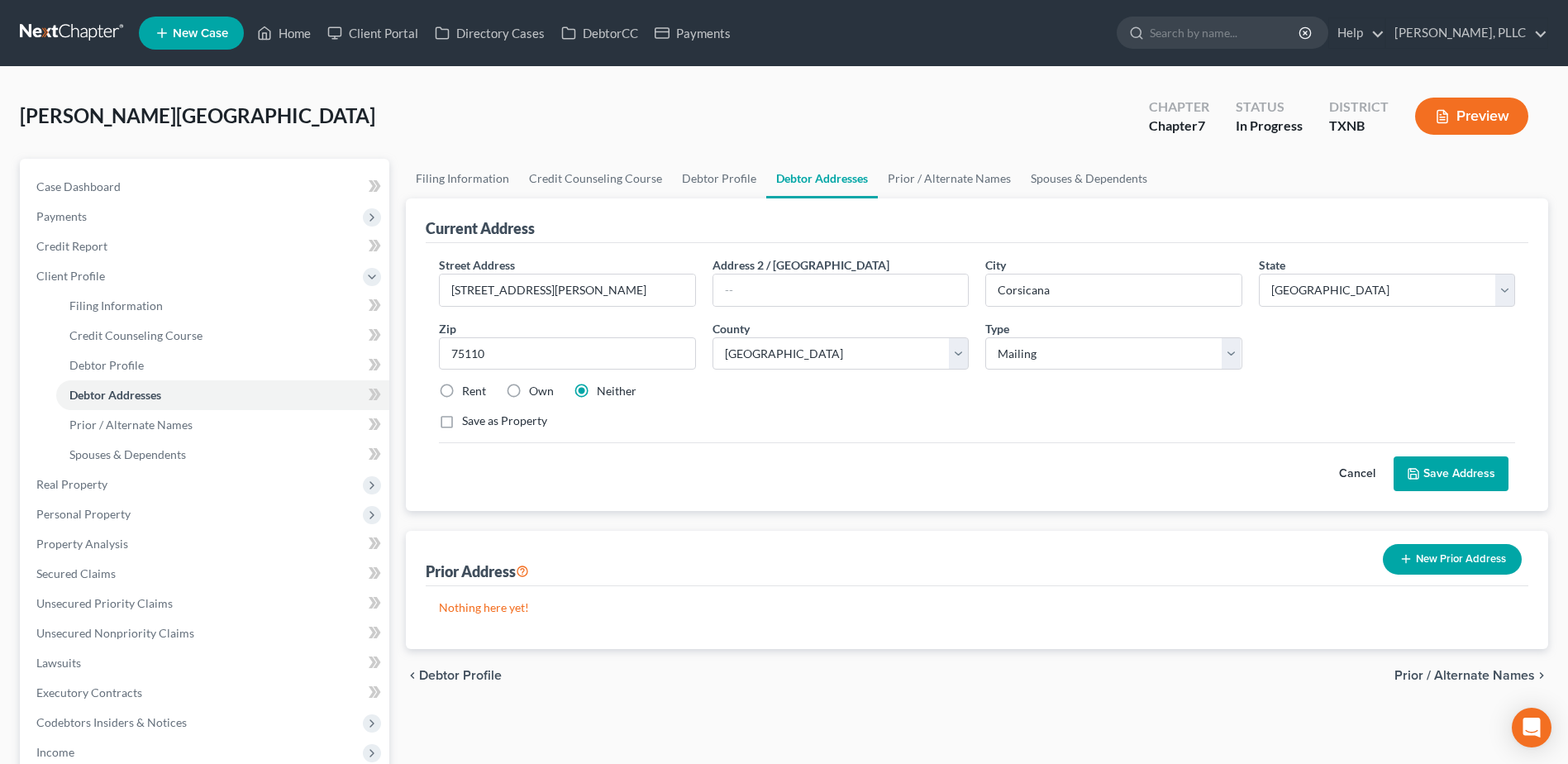
drag, startPoint x: 1448, startPoint y: 467, endPoint x: 1464, endPoint y: 466, distance: 16.0
click at [1448, 466] on button "Save Address" at bounding box center [1451, 473] width 114 height 35
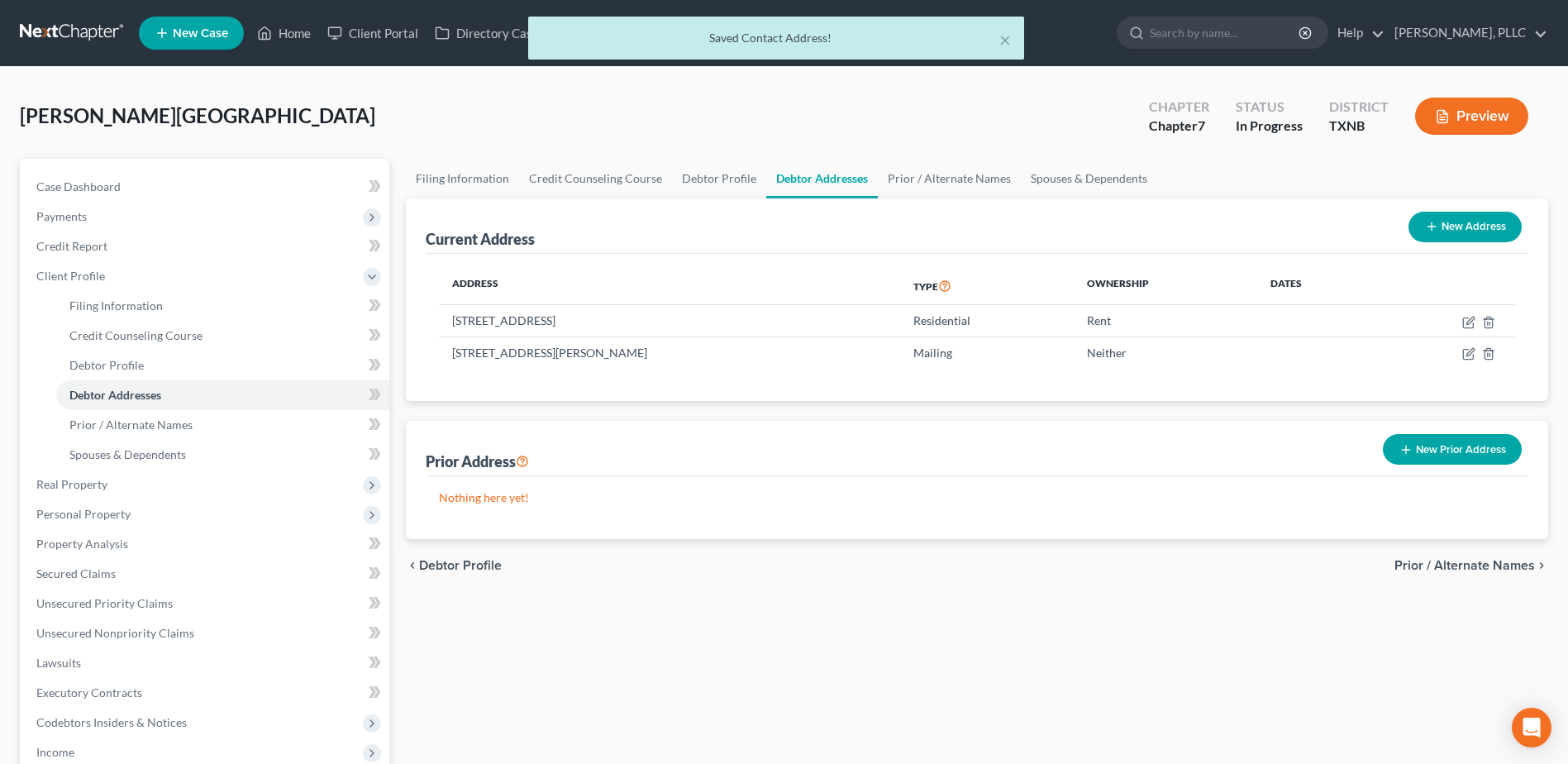
click at [1467, 569] on span "Prior / Alternate Names" at bounding box center [1465, 565] width 141 height 13
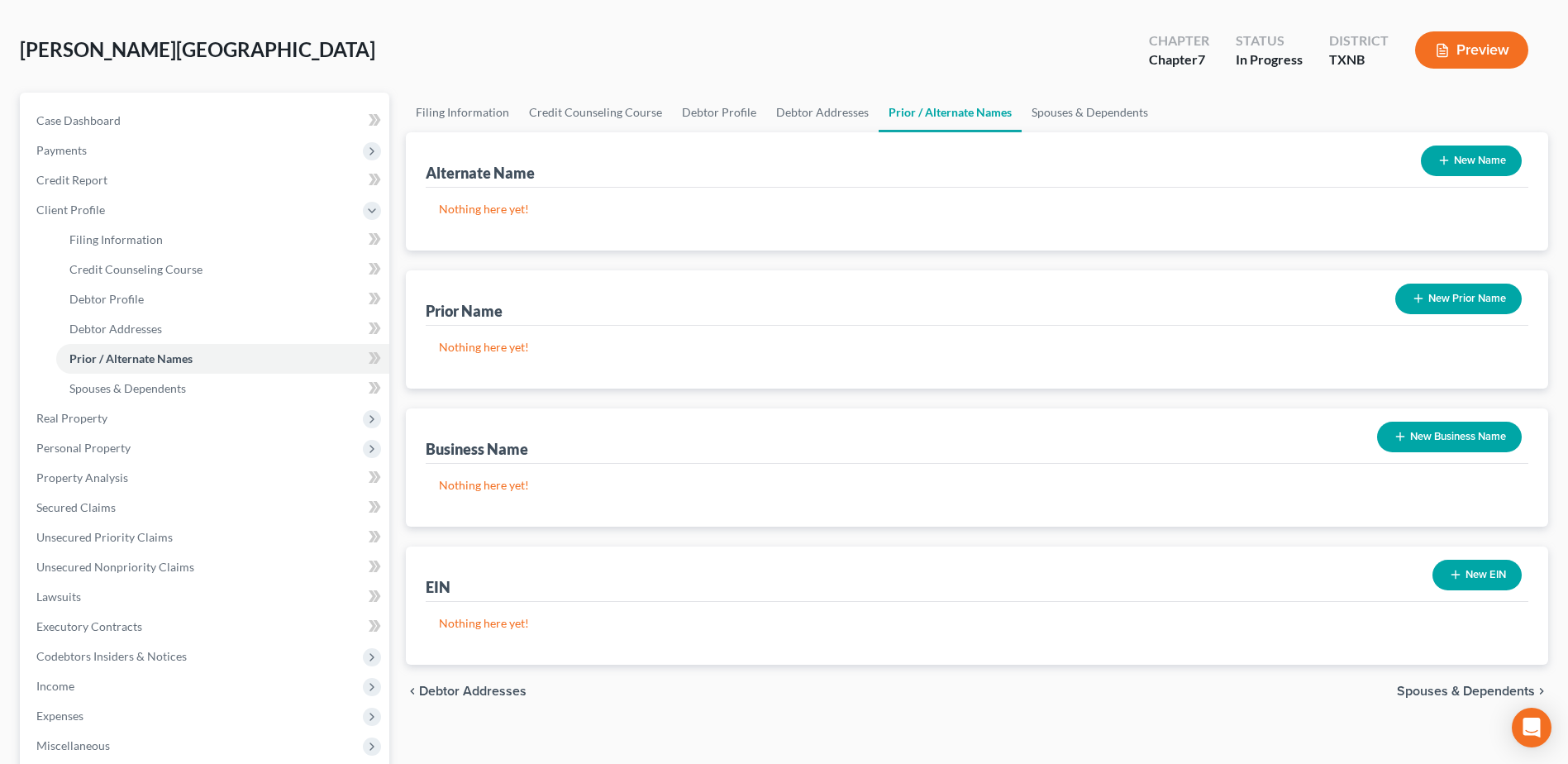
scroll to position [248, 0]
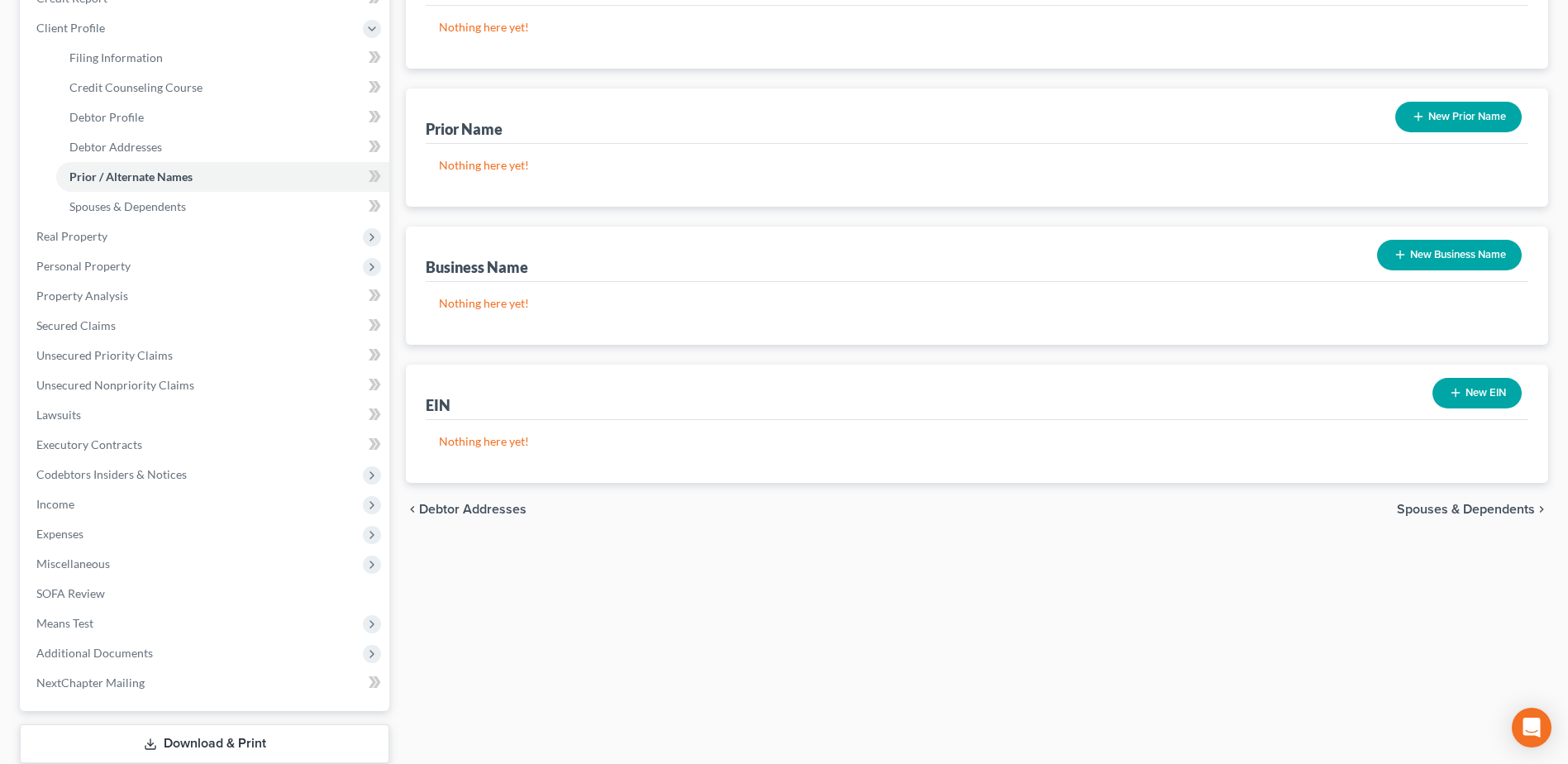
click at [1453, 505] on span "Spouses & Dependents" at bounding box center [1466, 510] width 138 height 13
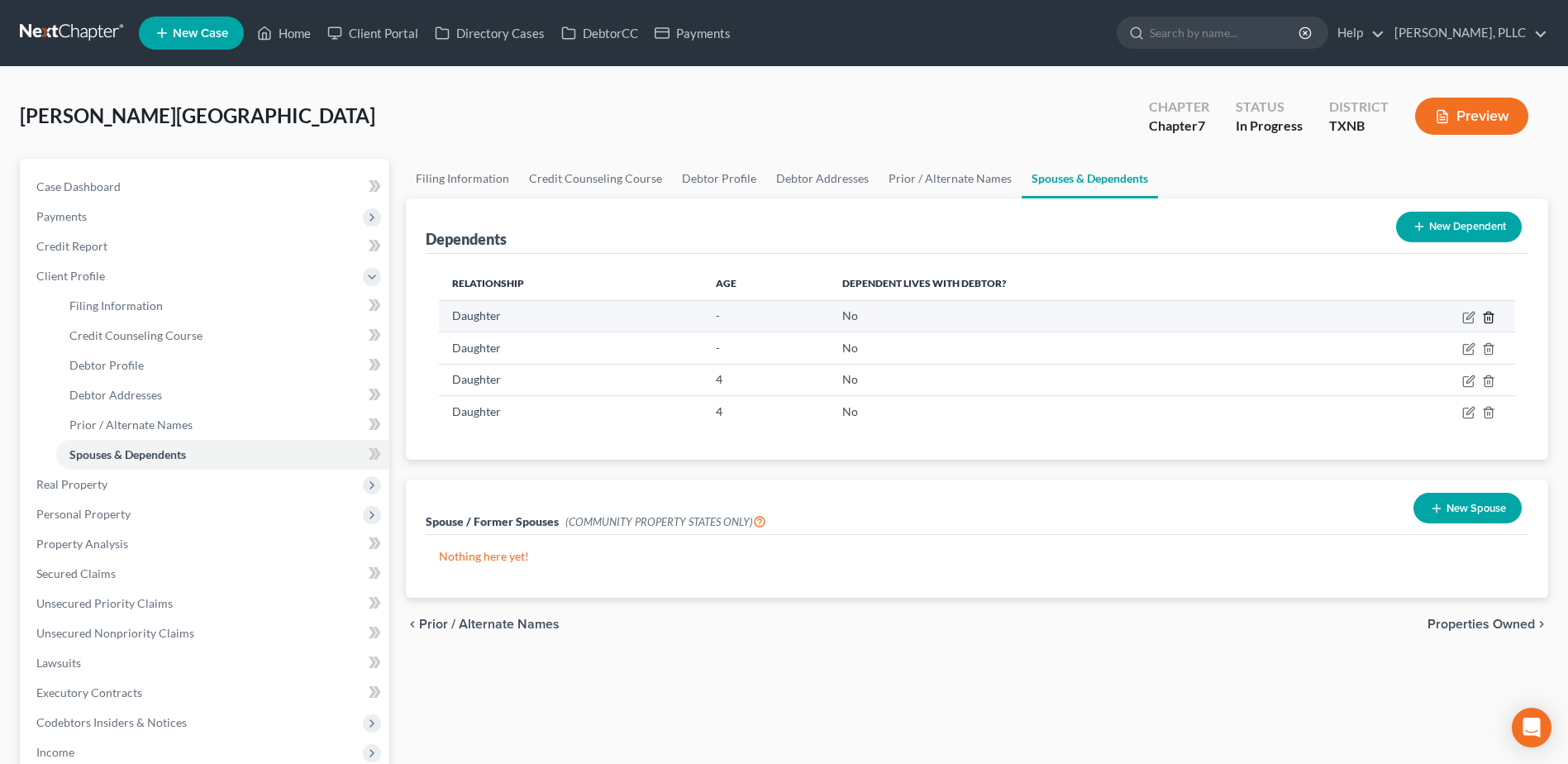
click at [1486, 319] on icon "button" at bounding box center [1488, 317] width 13 height 13
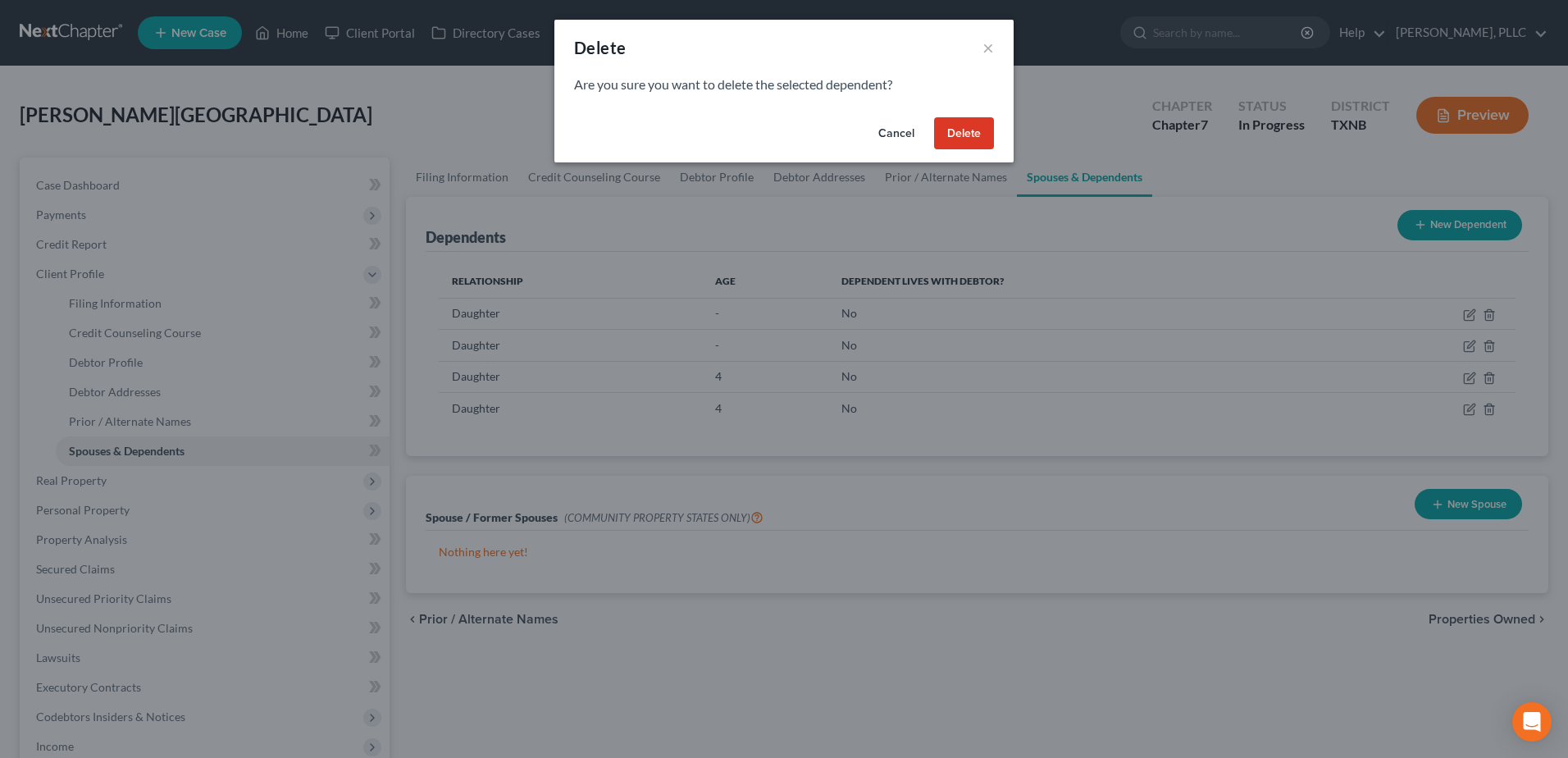
click at [958, 133] on button "Delete" at bounding box center [964, 133] width 60 height 33
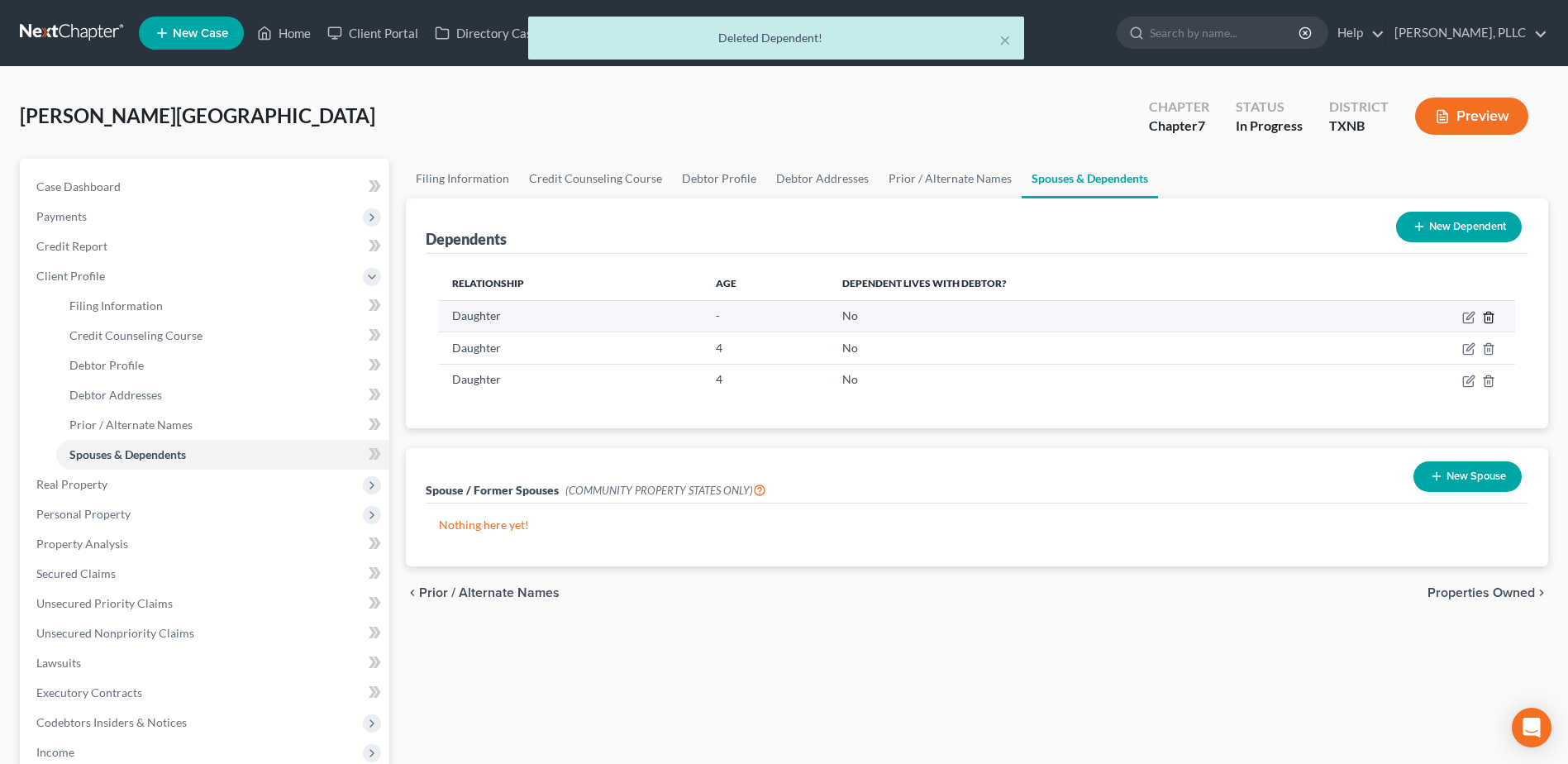
click at [1486, 314] on icon "button" at bounding box center [1488, 317] width 13 height 13
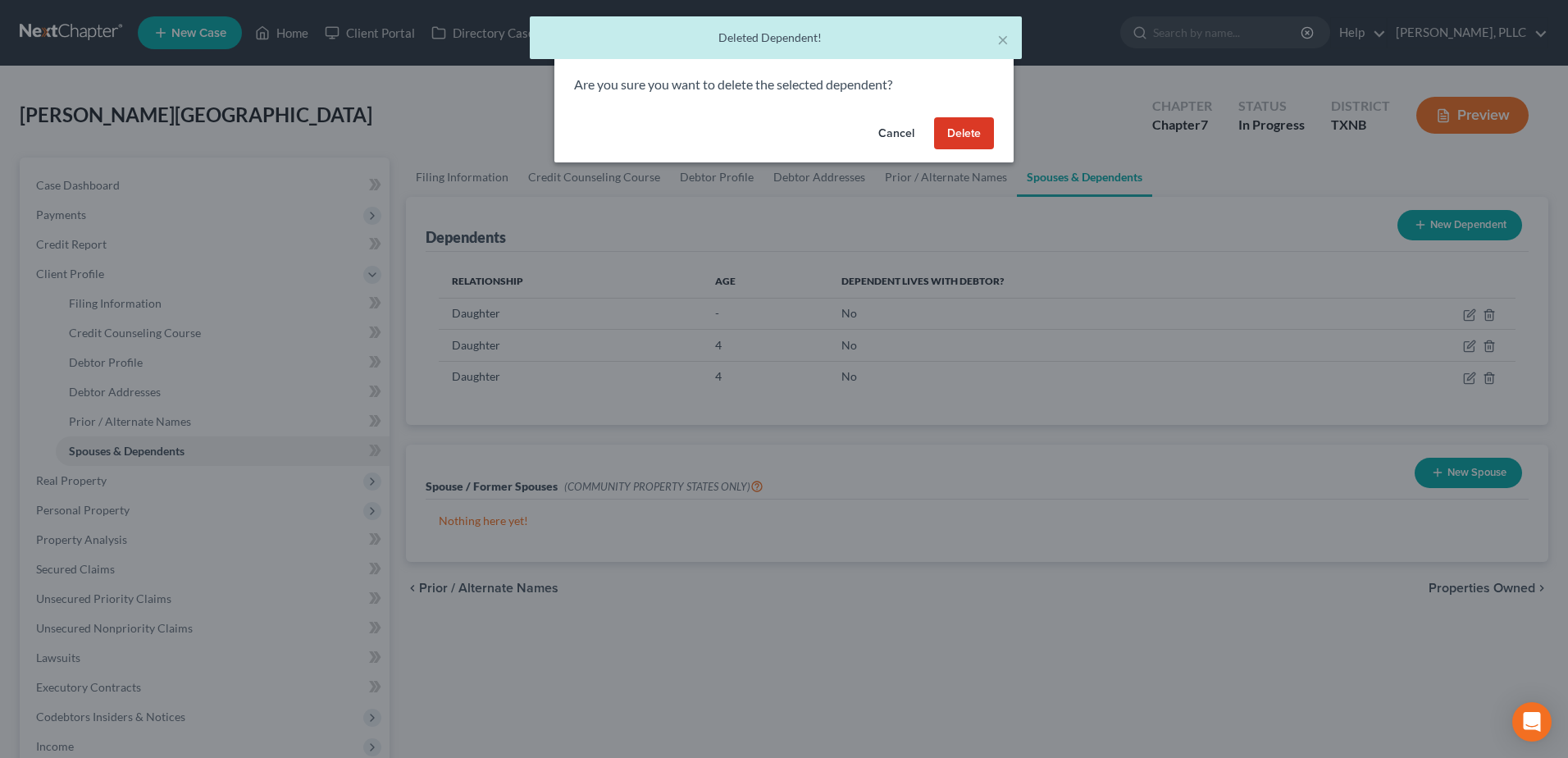
drag, startPoint x: 933, startPoint y: 121, endPoint x: 949, endPoint y: 126, distance: 16.8
click at [934, 120] on button "Delete" at bounding box center [964, 133] width 60 height 33
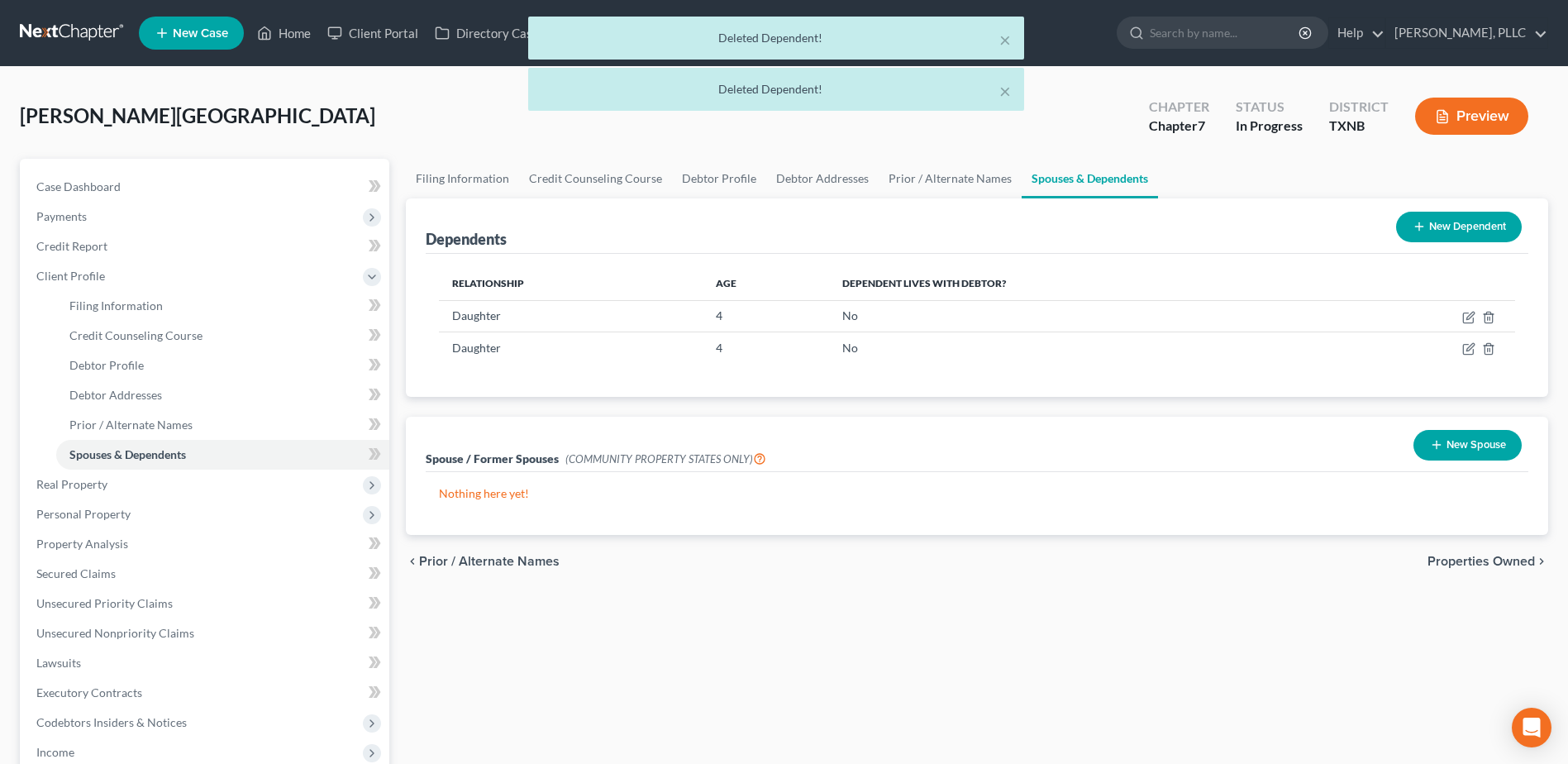
click at [1515, 559] on span "Properties Owned" at bounding box center [1481, 561] width 108 height 13
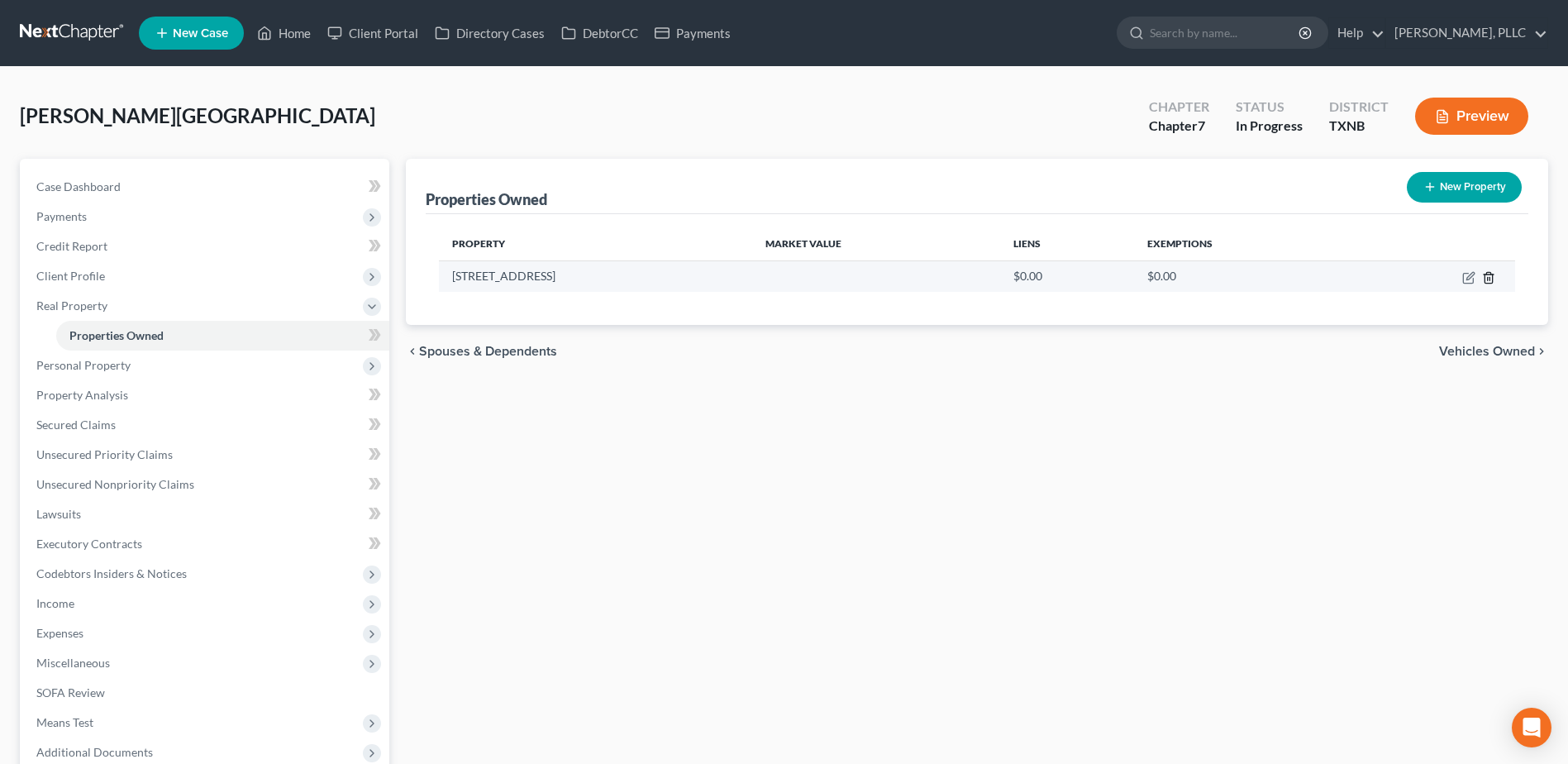
click at [1486, 276] on icon "button" at bounding box center [1488, 278] width 13 height 13
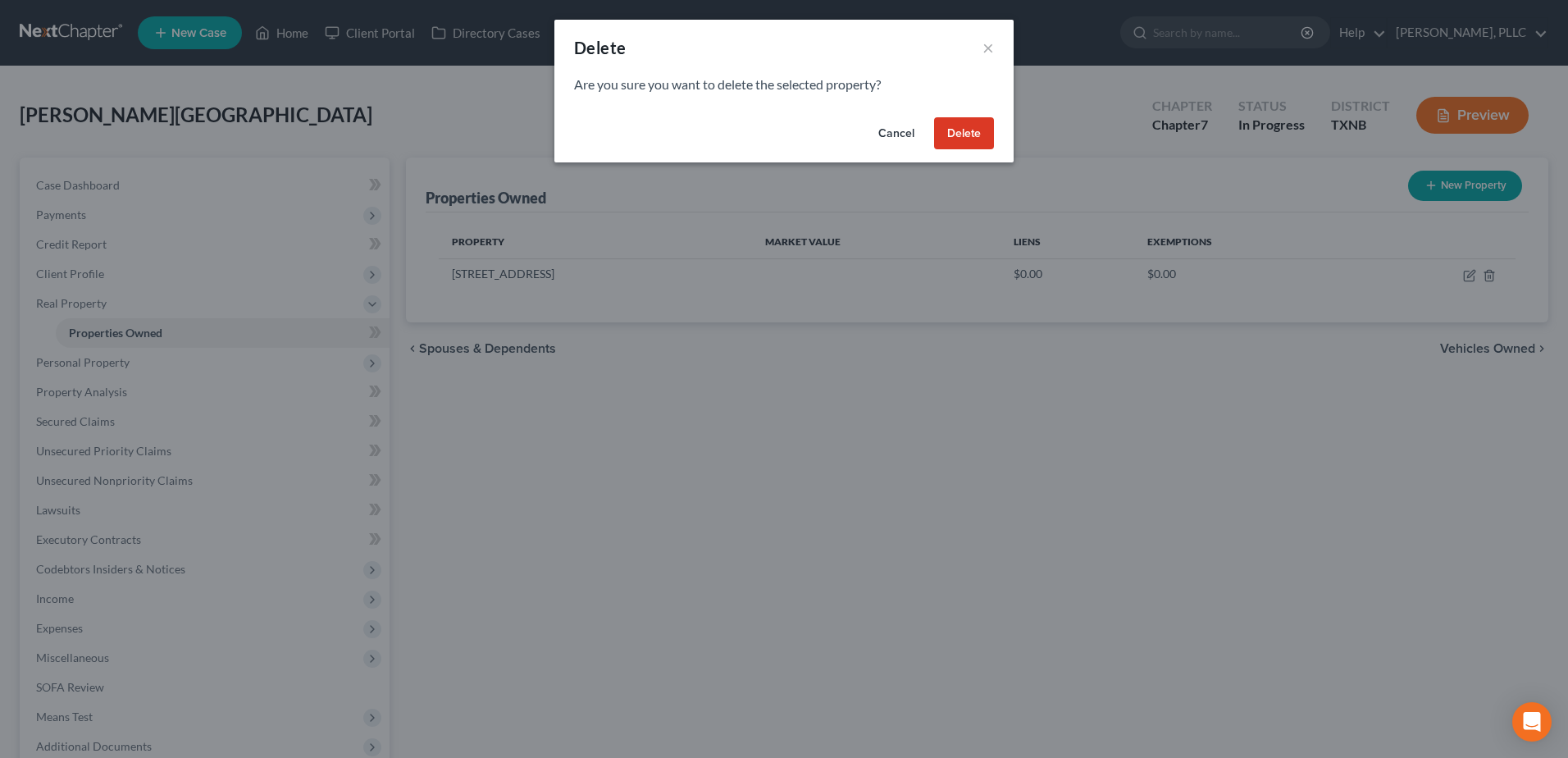
drag, startPoint x: 974, startPoint y: 128, endPoint x: 1022, endPoint y: 177, distance: 68.6
click at [974, 127] on button "Delete" at bounding box center [964, 133] width 60 height 33
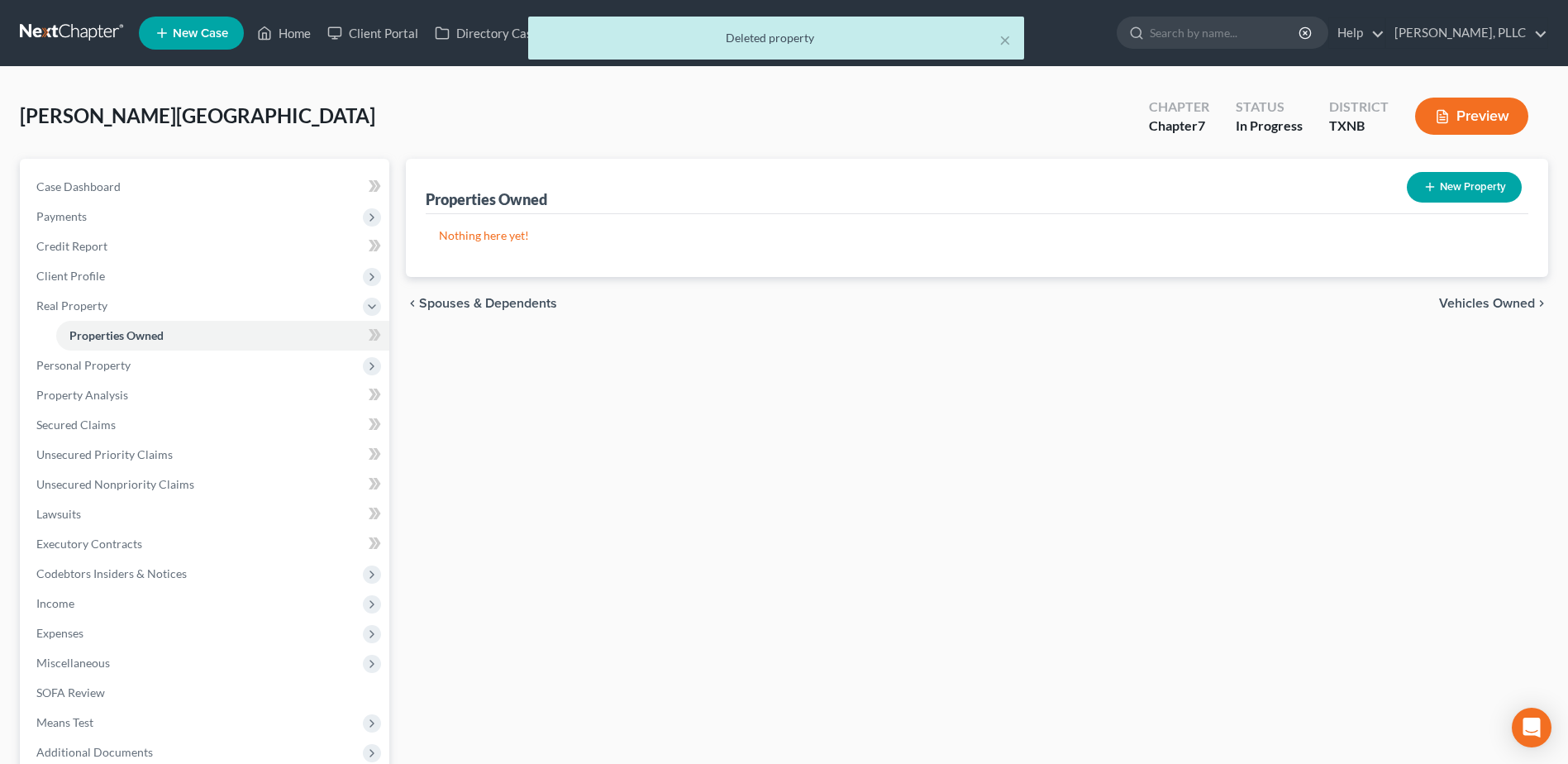
click at [1476, 301] on span "Vehicles Owned" at bounding box center [1487, 303] width 96 height 13
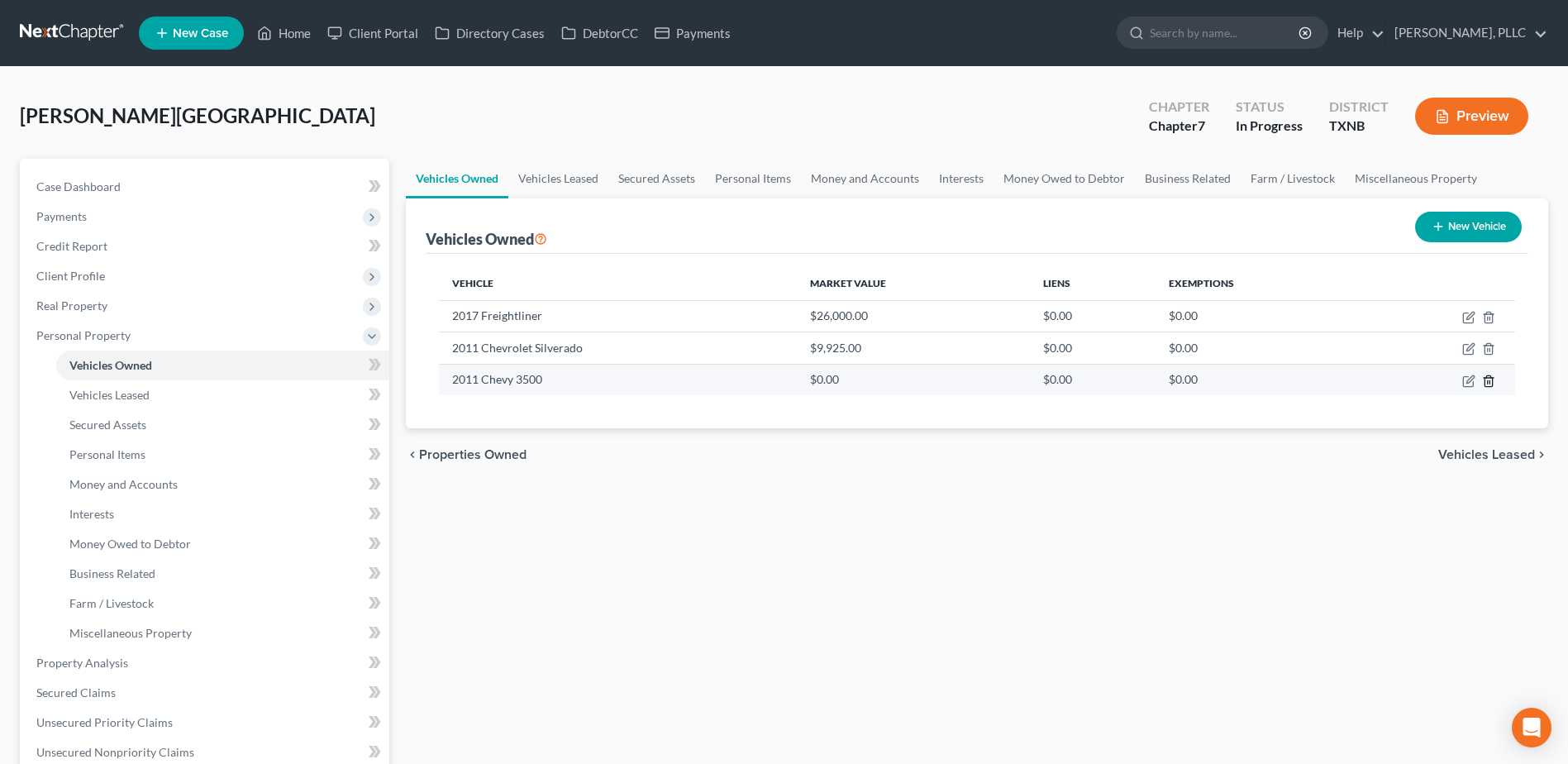
click at [1491, 382] on icon "button" at bounding box center [1488, 381] width 13 height 13
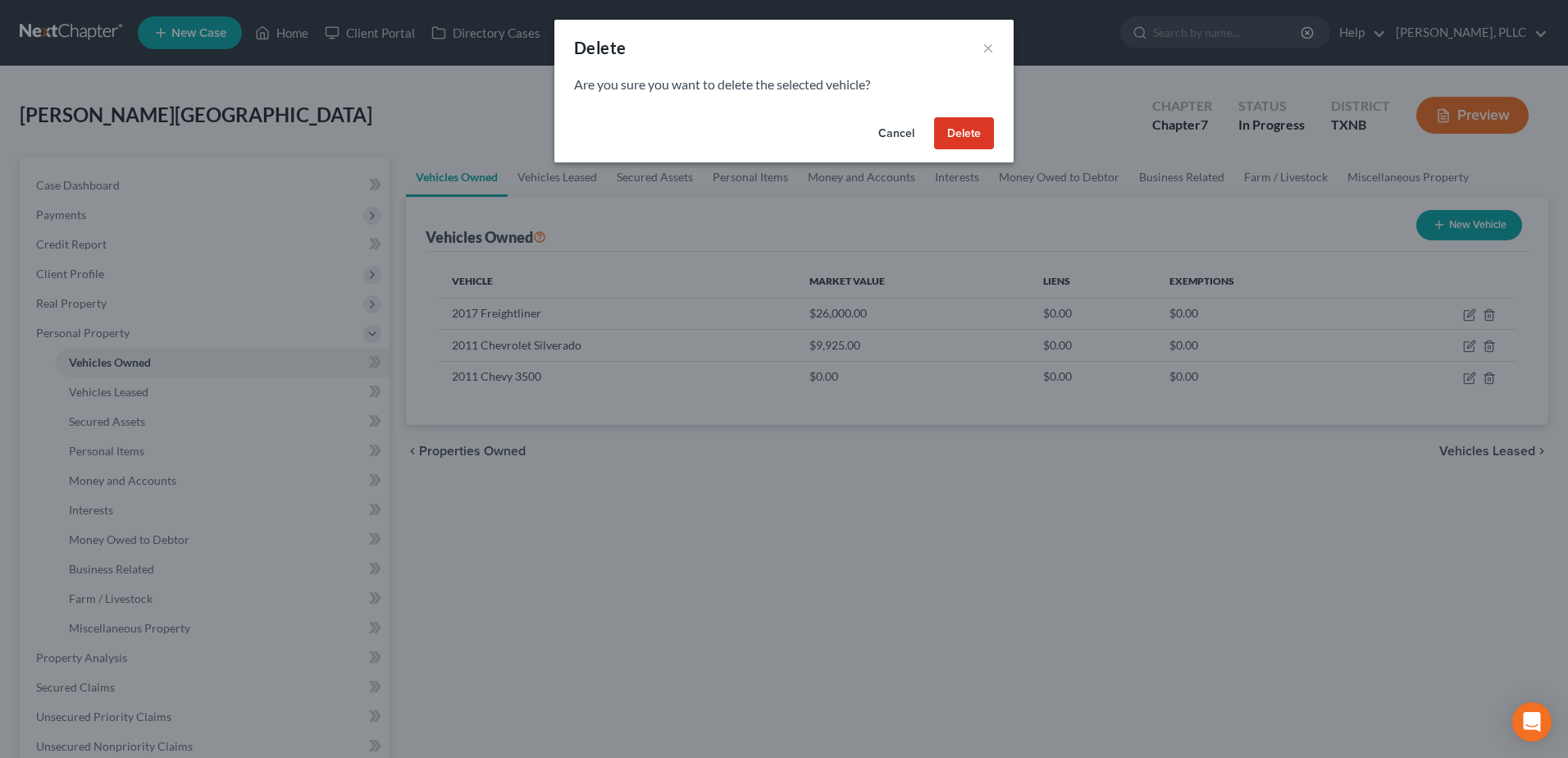
click at [988, 136] on button "Delete" at bounding box center [964, 133] width 60 height 33
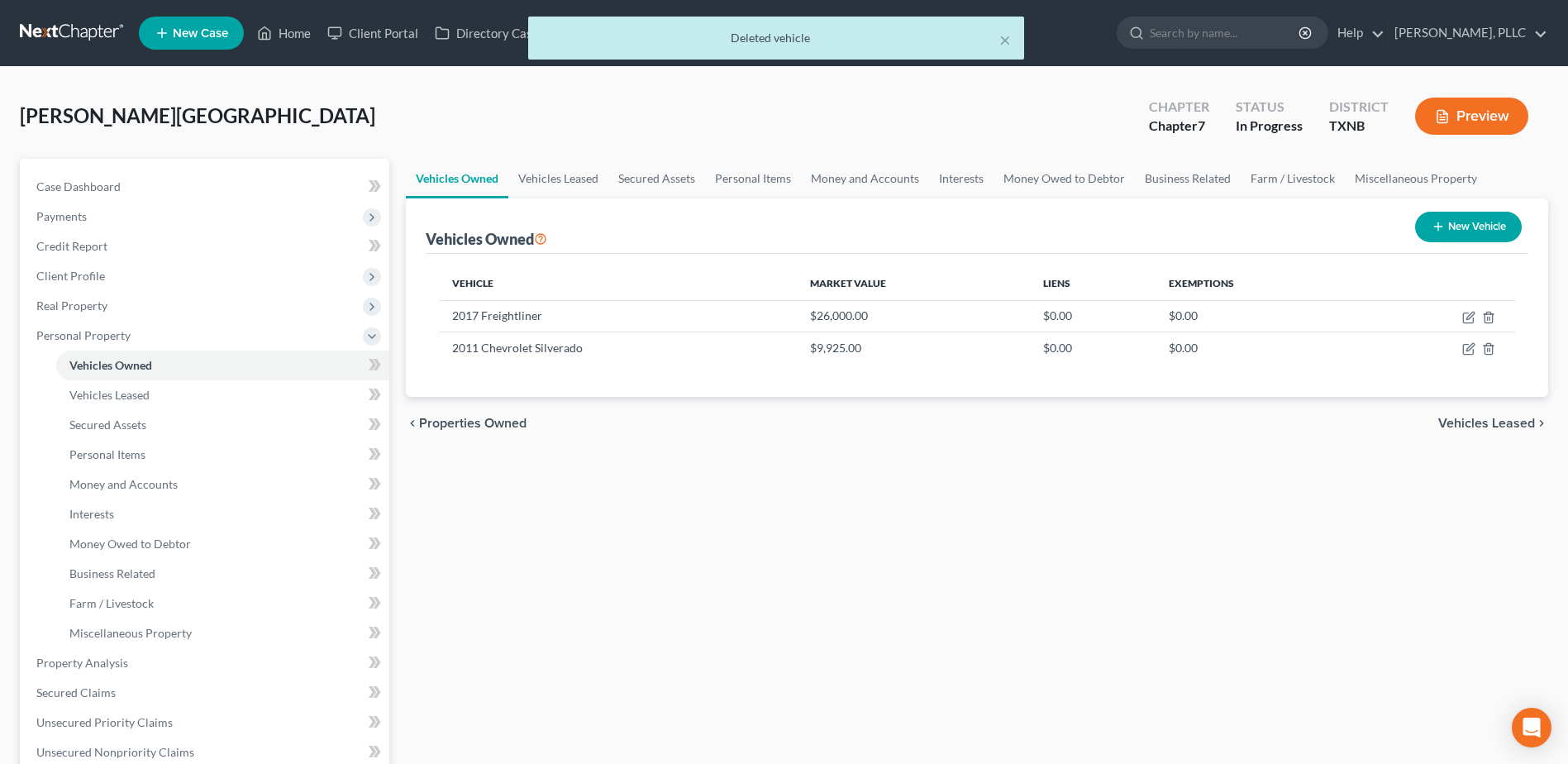
click at [1490, 426] on span "Vehicles Leased" at bounding box center [1486, 423] width 97 height 13
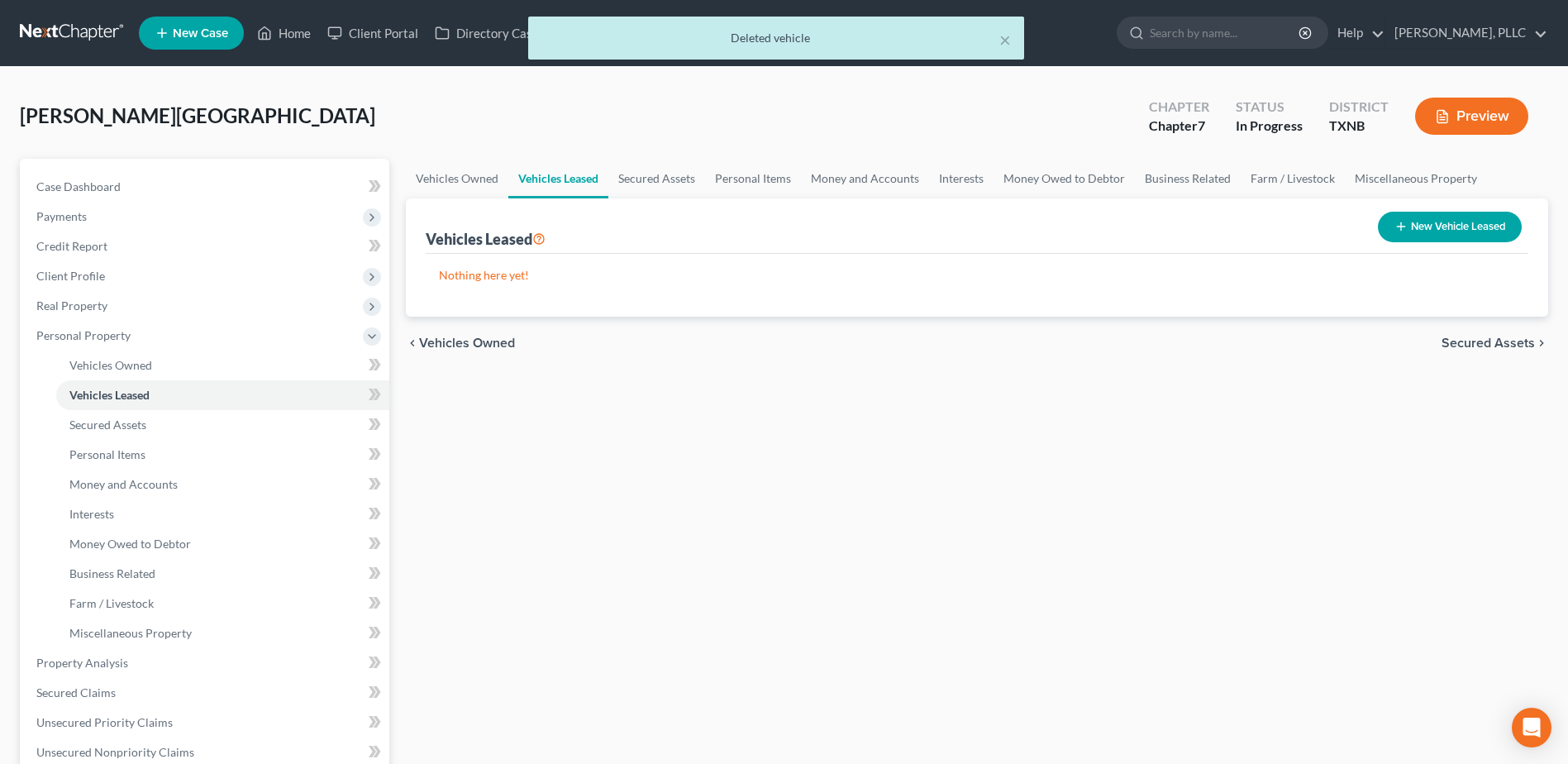
click at [1499, 344] on span "Secured Assets" at bounding box center [1488, 343] width 94 height 13
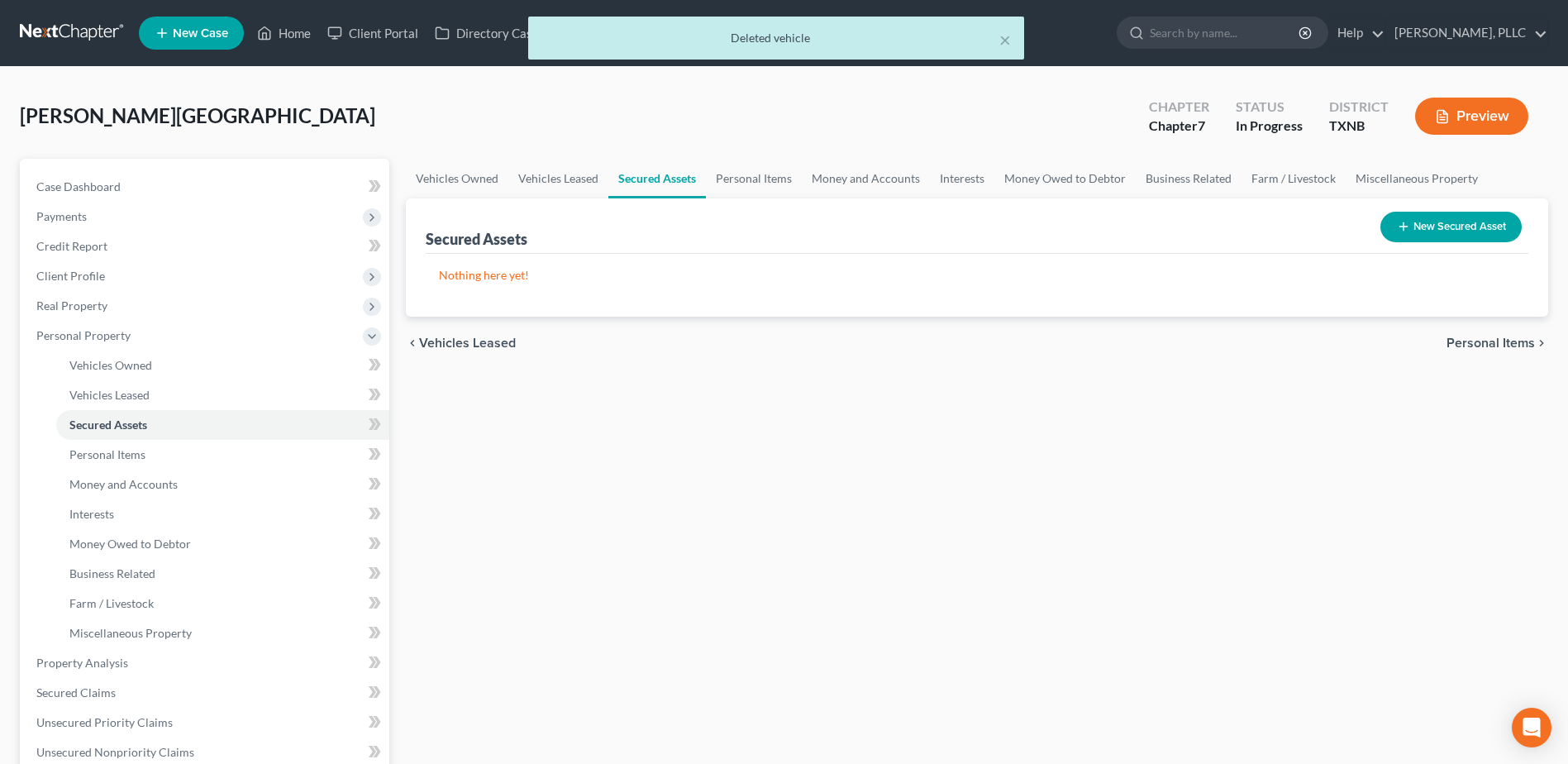
click at [1499, 344] on span "Personal Items" at bounding box center [1490, 343] width 88 height 13
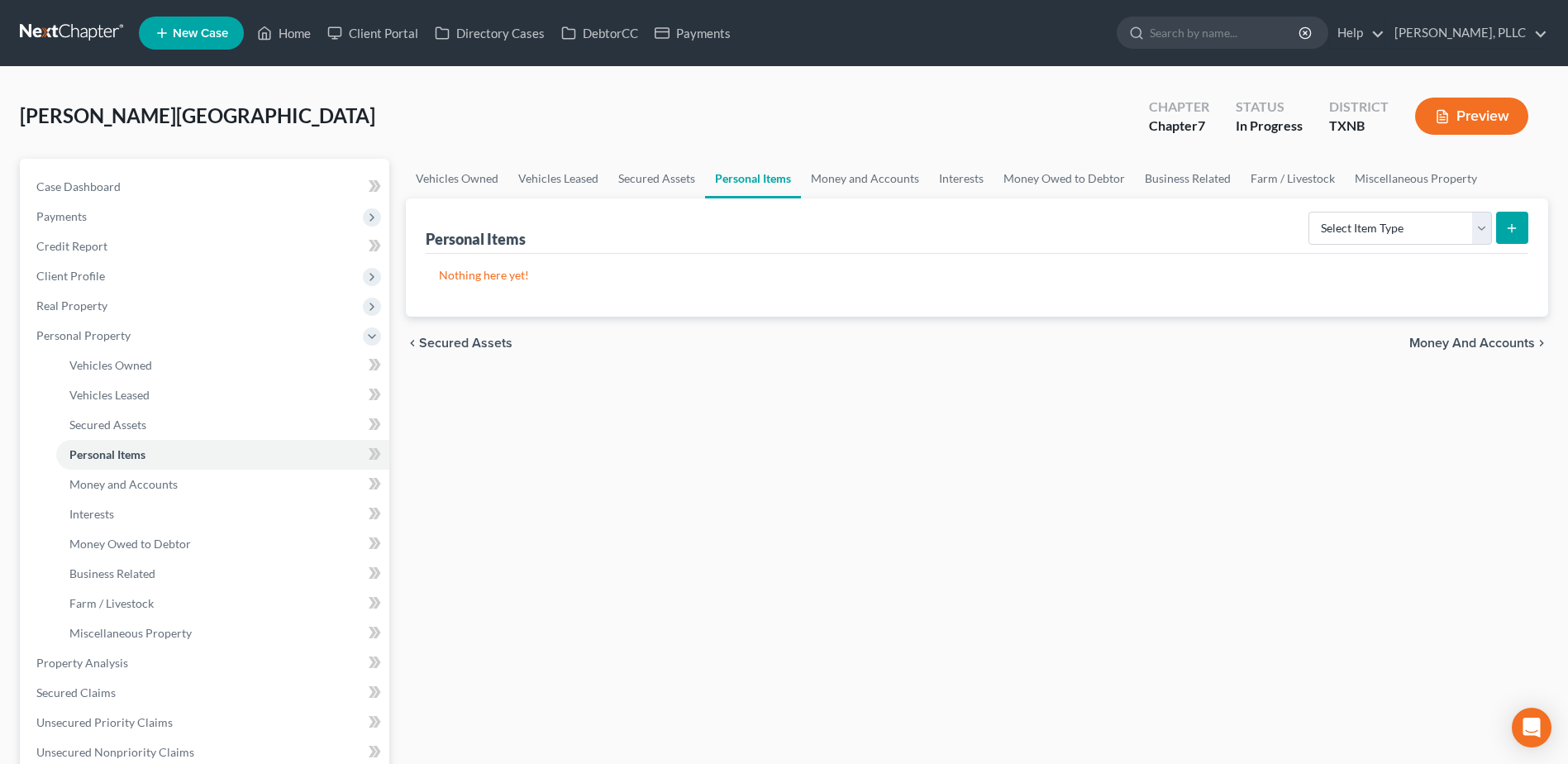
click at [1499, 343] on span "Money and Accounts" at bounding box center [1472, 343] width 126 height 13
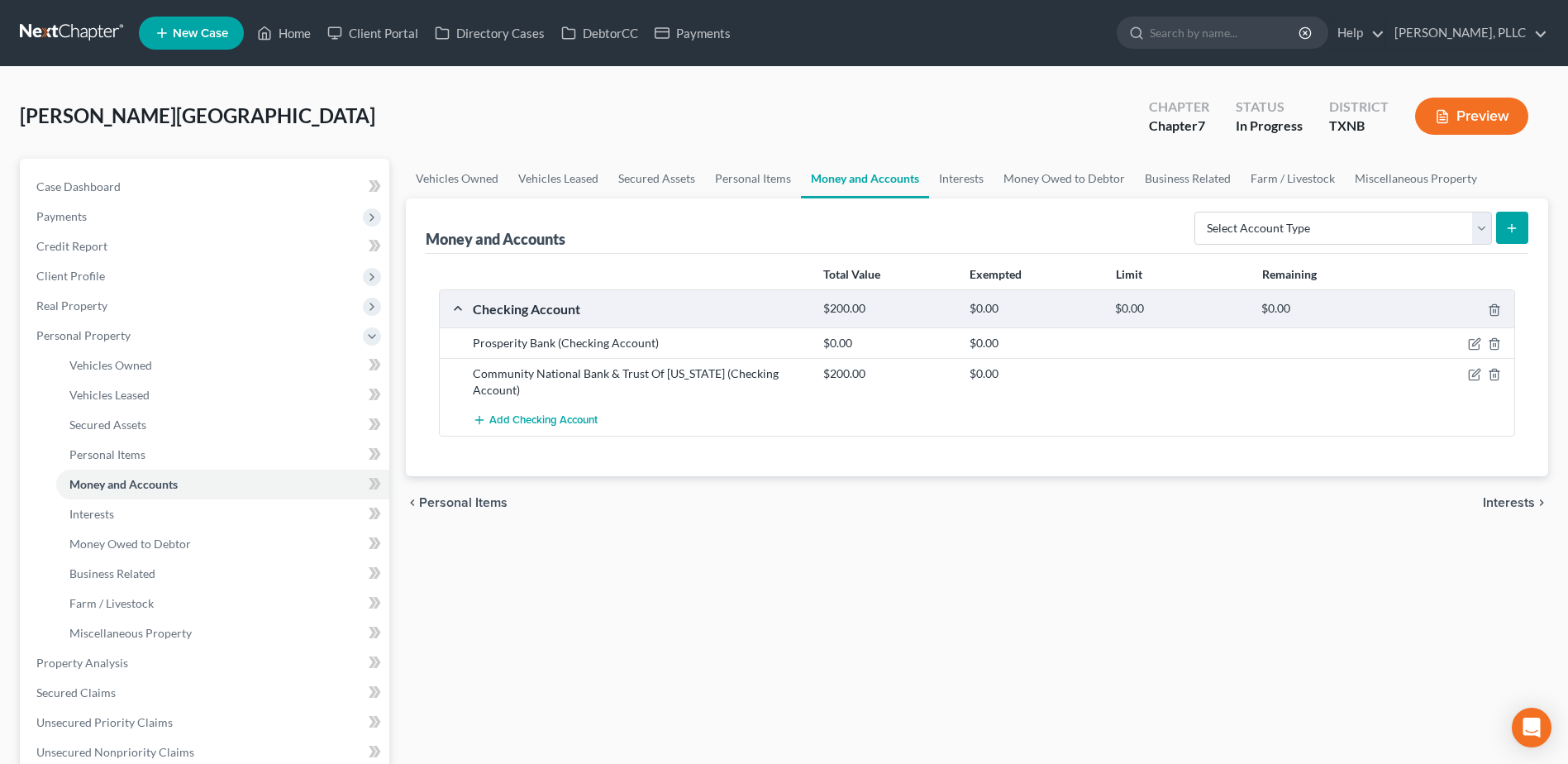
click at [1506, 496] on span "Interests" at bounding box center [1508, 502] width 52 height 13
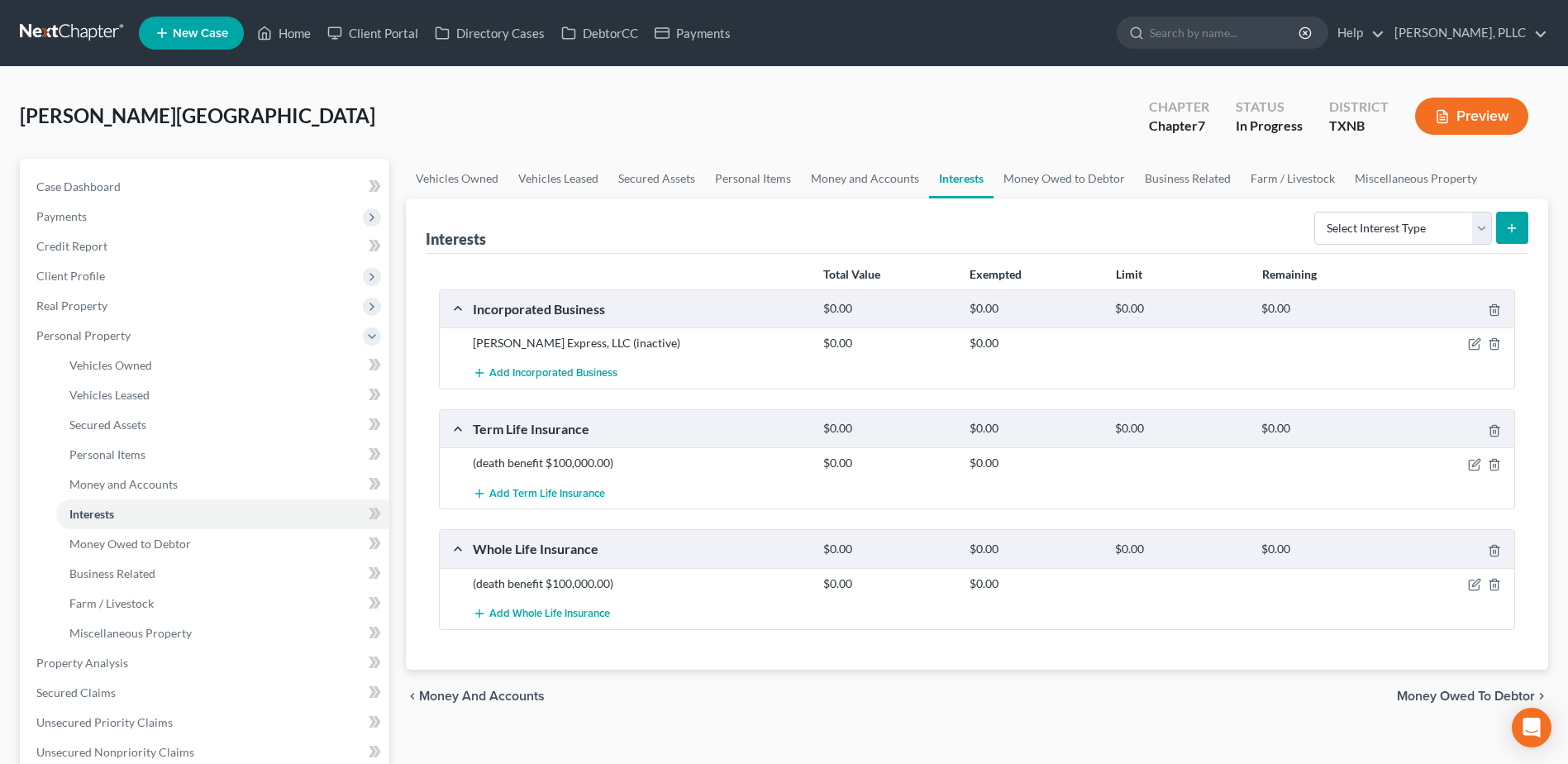
click at [1475, 693] on span "Money Owed to Debtor" at bounding box center [1466, 696] width 138 height 13
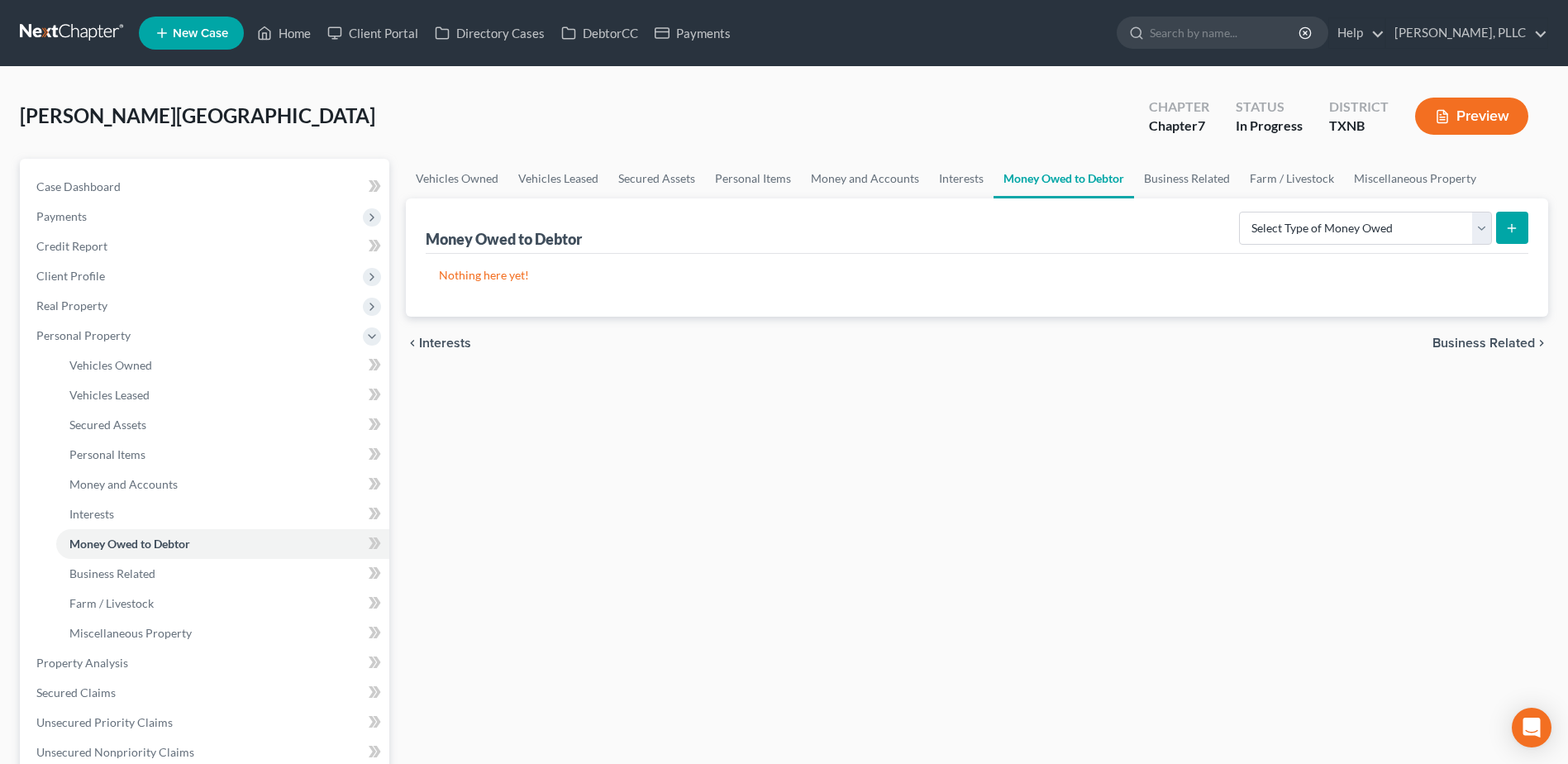
click at [1443, 345] on span "Business Related" at bounding box center [1483, 343] width 102 height 13
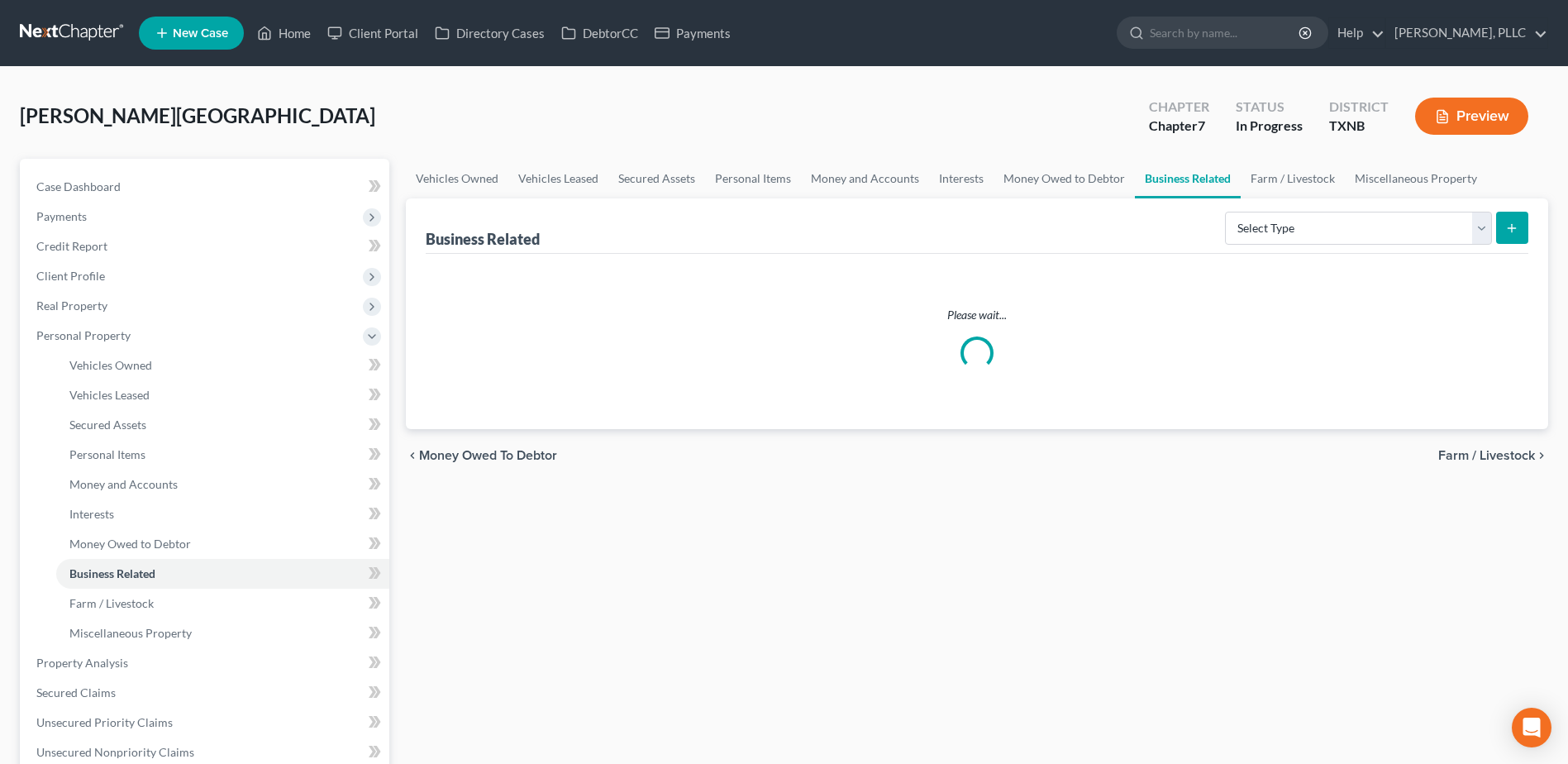
click at [1489, 459] on span "Farm / Livestock" at bounding box center [1486, 455] width 97 height 13
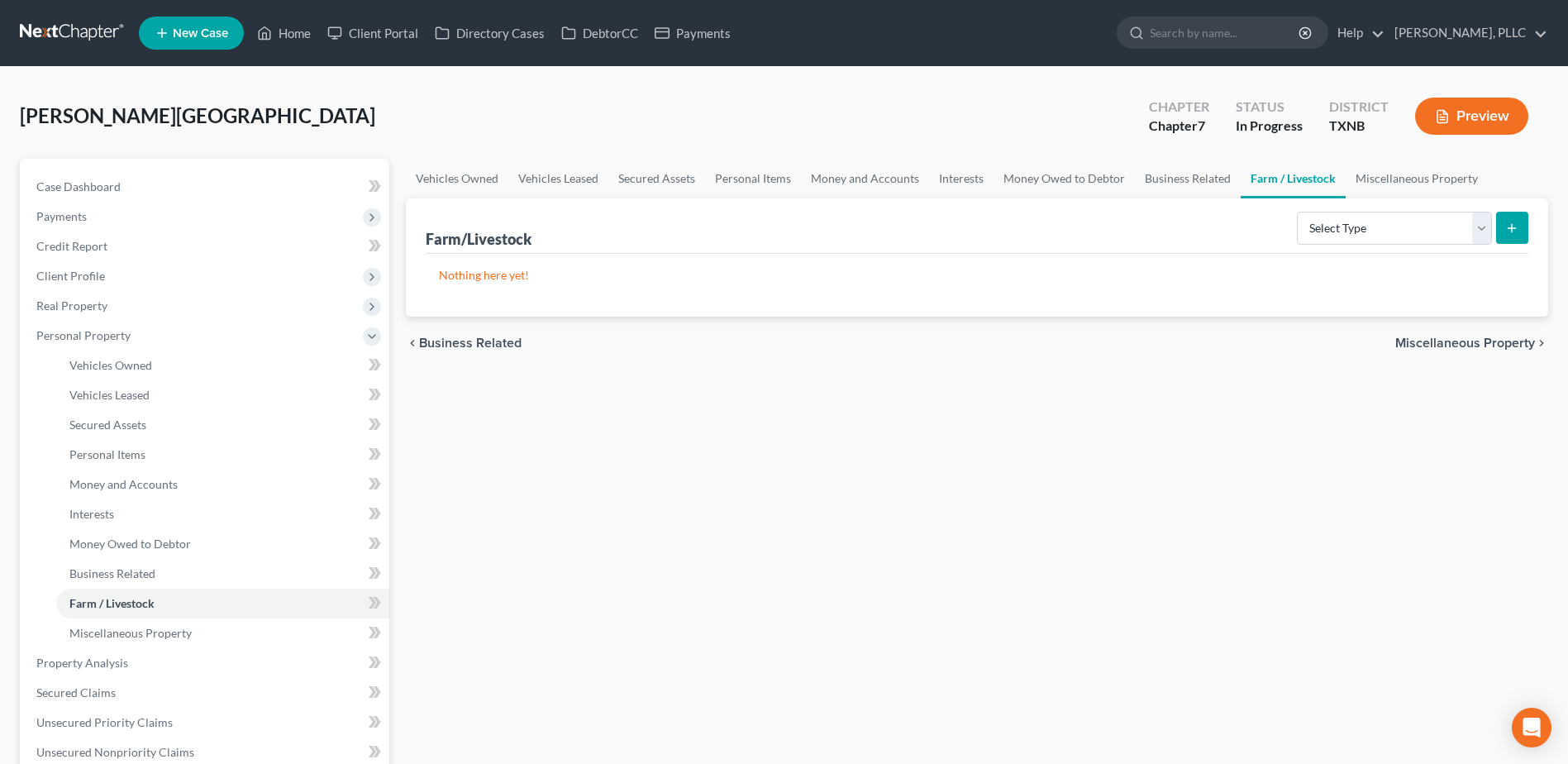
click at [1475, 344] on span "Miscellaneous Property" at bounding box center [1465, 343] width 140 height 13
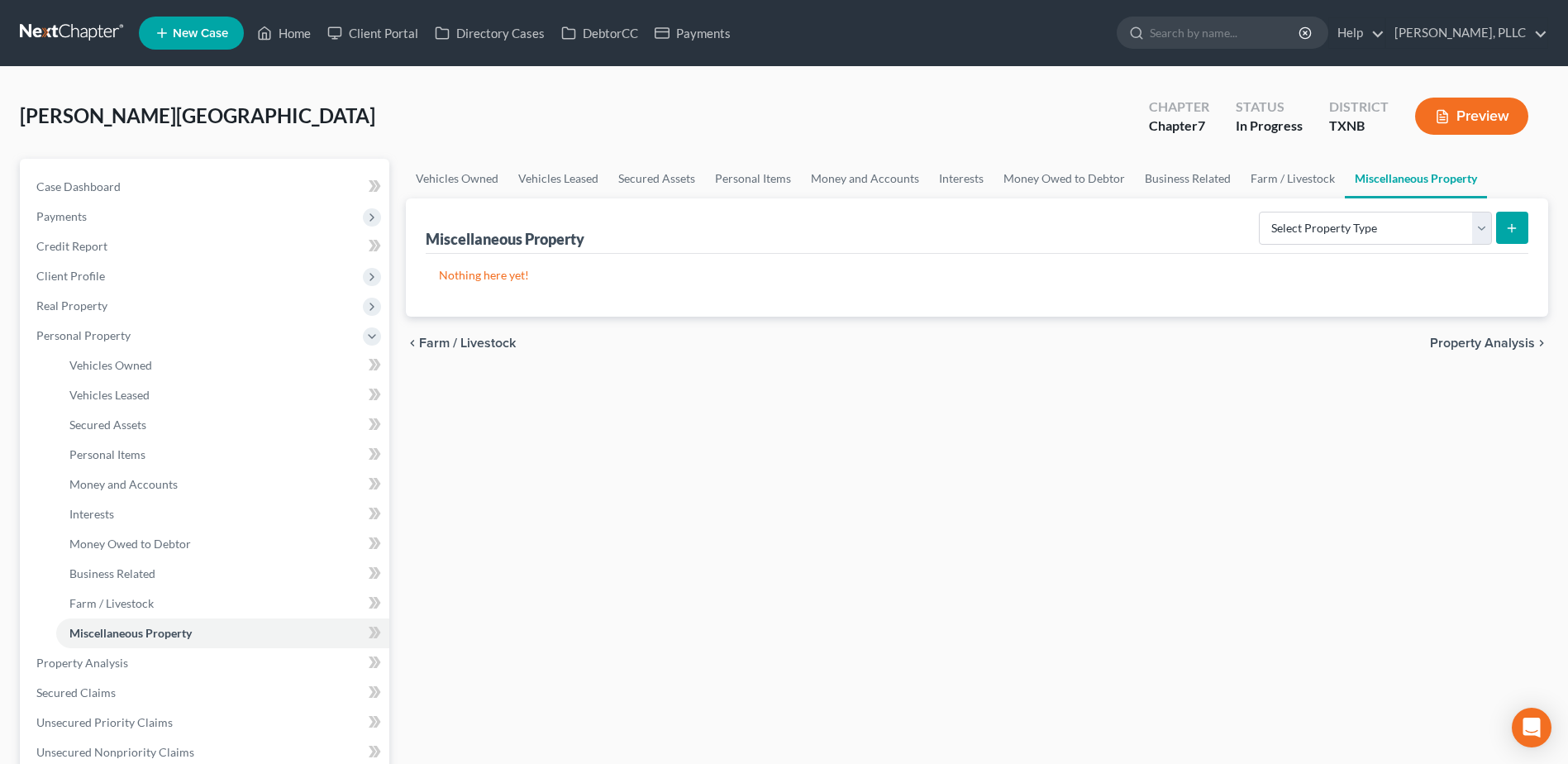
click at [1469, 340] on span "Property Analysis" at bounding box center [1483, 343] width 105 height 13
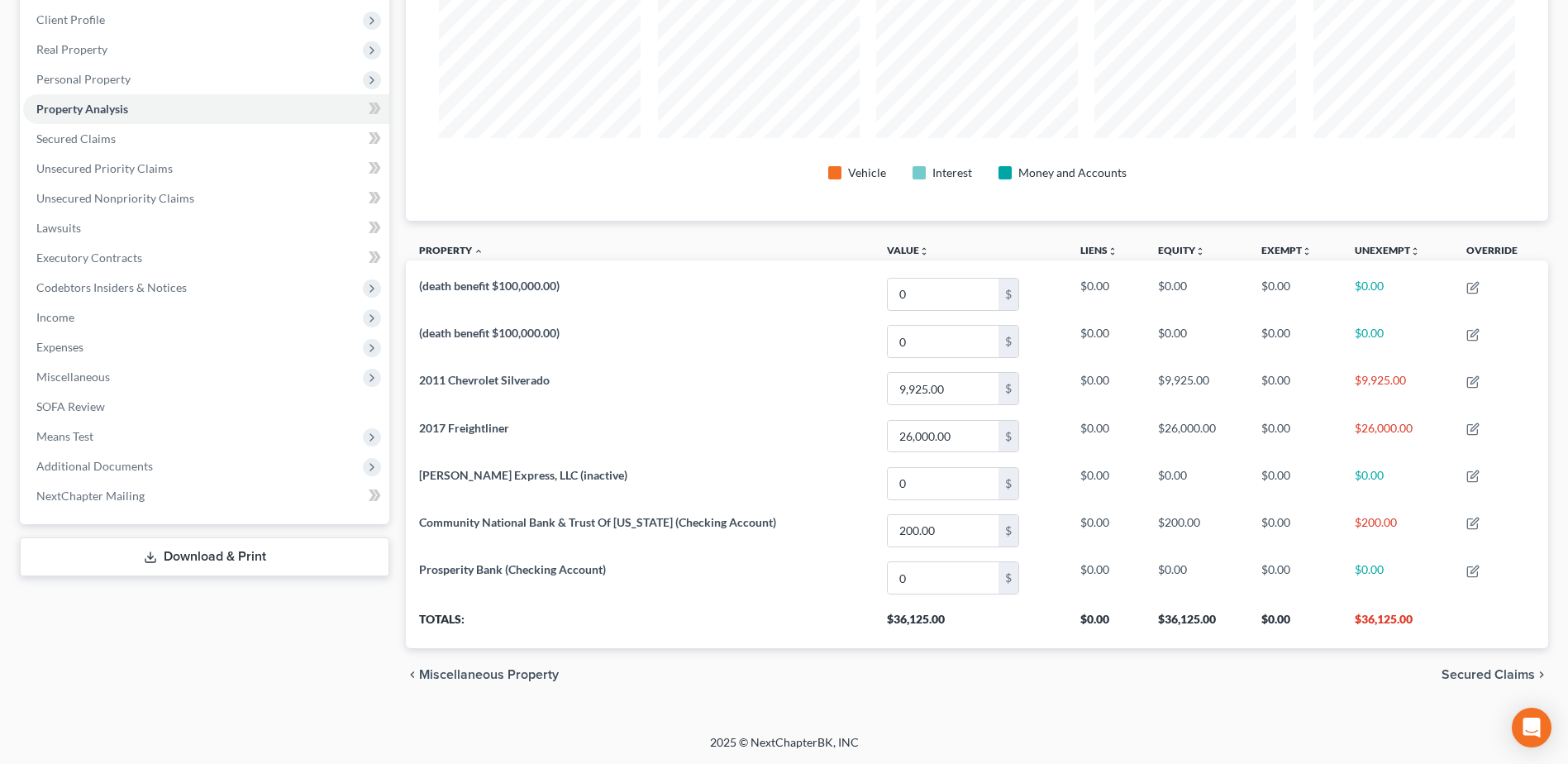
click at [1469, 675] on span "Secured Claims" at bounding box center [1488, 675] width 94 height 13
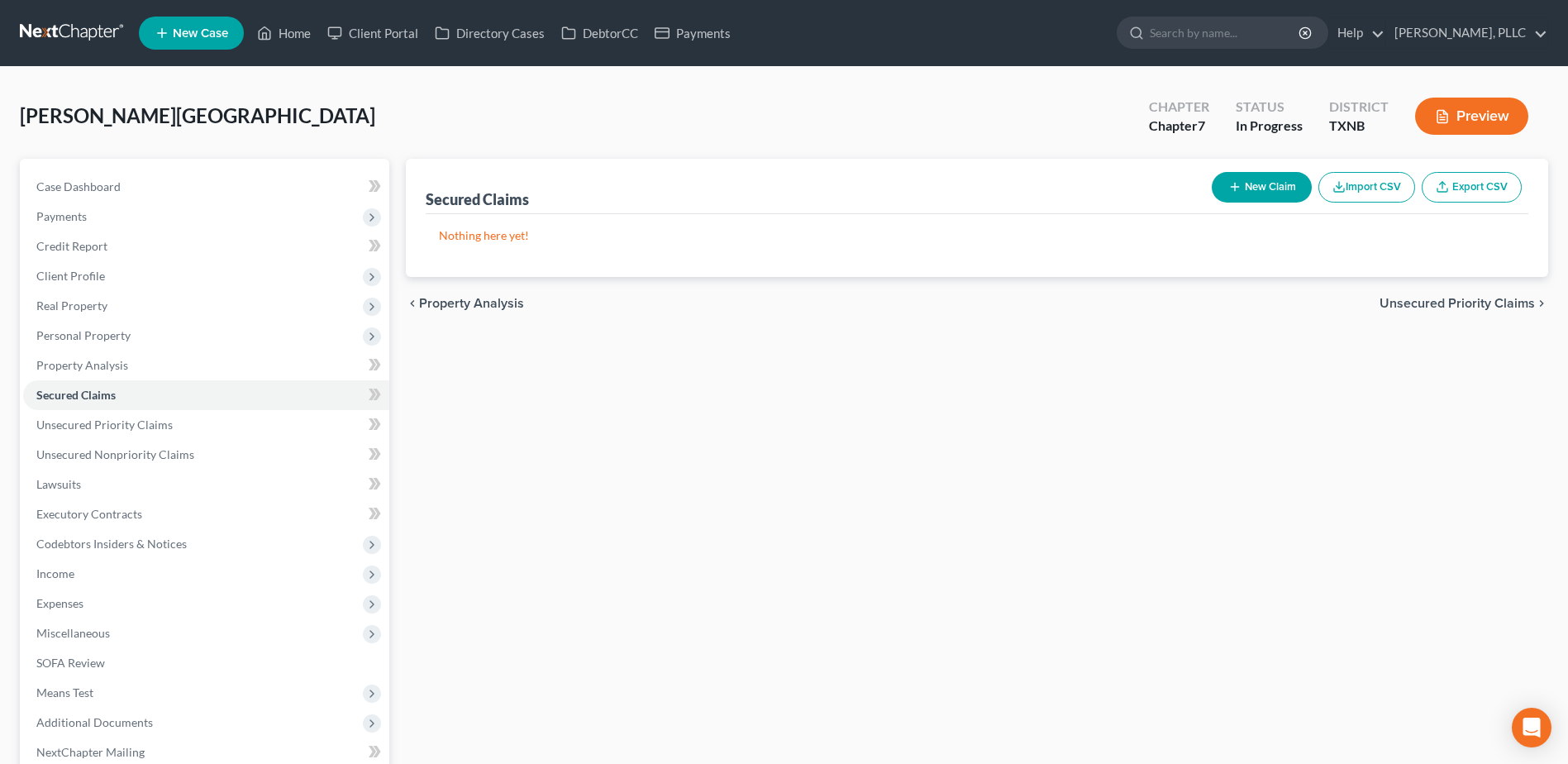
click at [1464, 294] on div "chevron_left Property Analysis Unsecured Priority Claims chevron_right" at bounding box center [976, 303] width 1142 height 53
click at [1460, 305] on span "Unsecured Priority Claims" at bounding box center [1457, 303] width 156 height 13
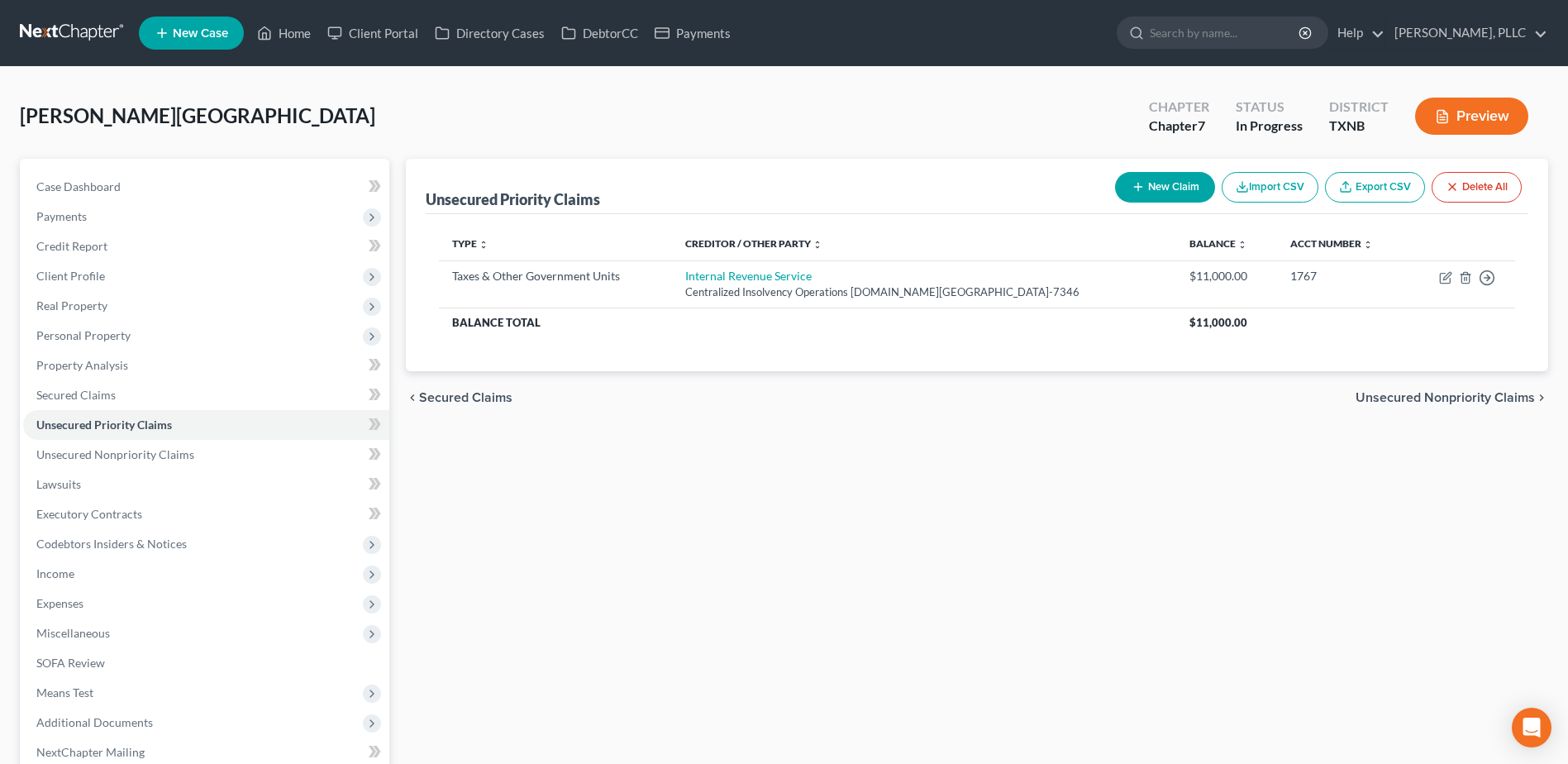
click at [1466, 399] on span "Unsecured Nonpriority Claims" at bounding box center [1445, 398] width 179 height 13
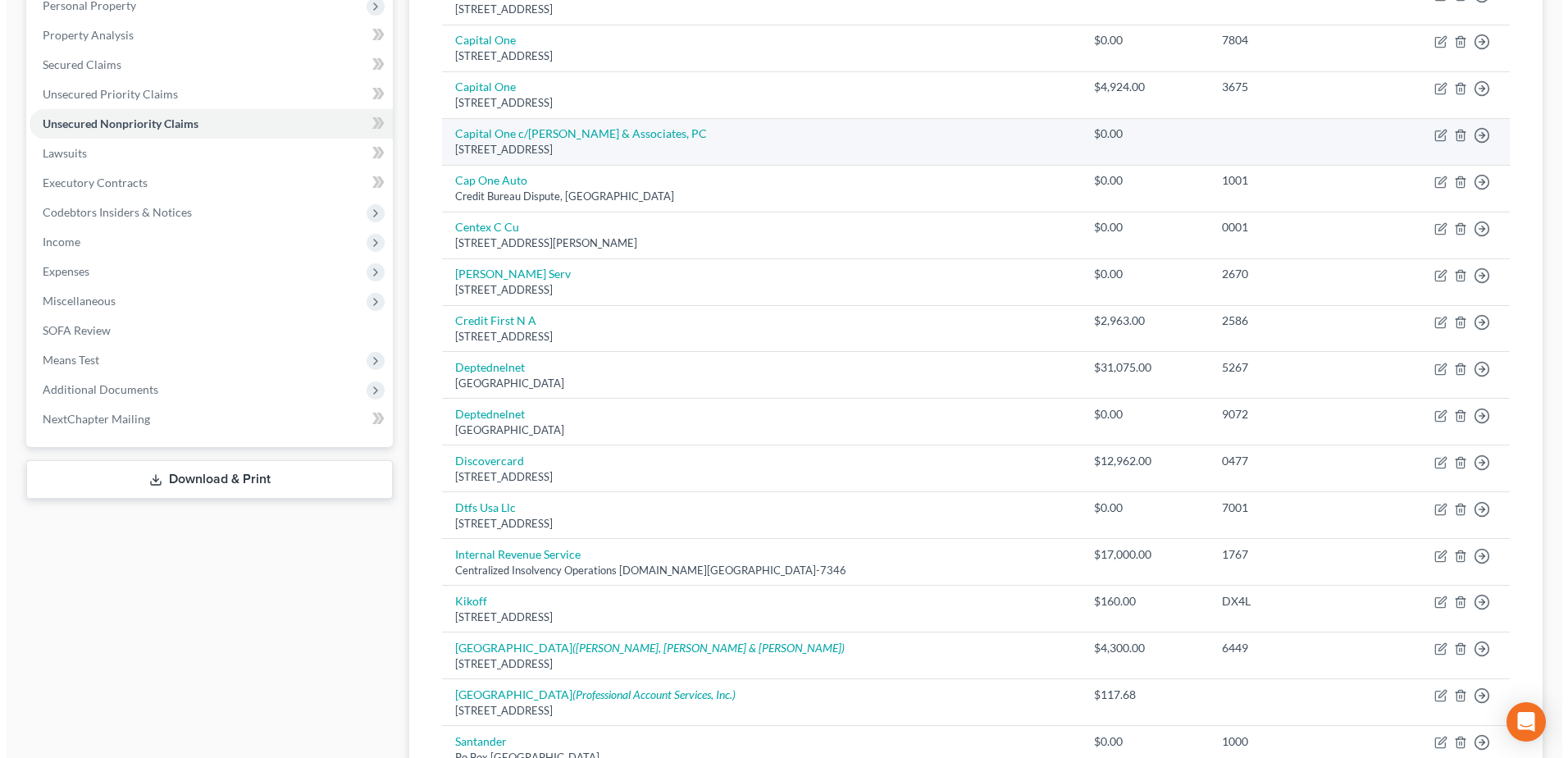
scroll to position [328, 0]
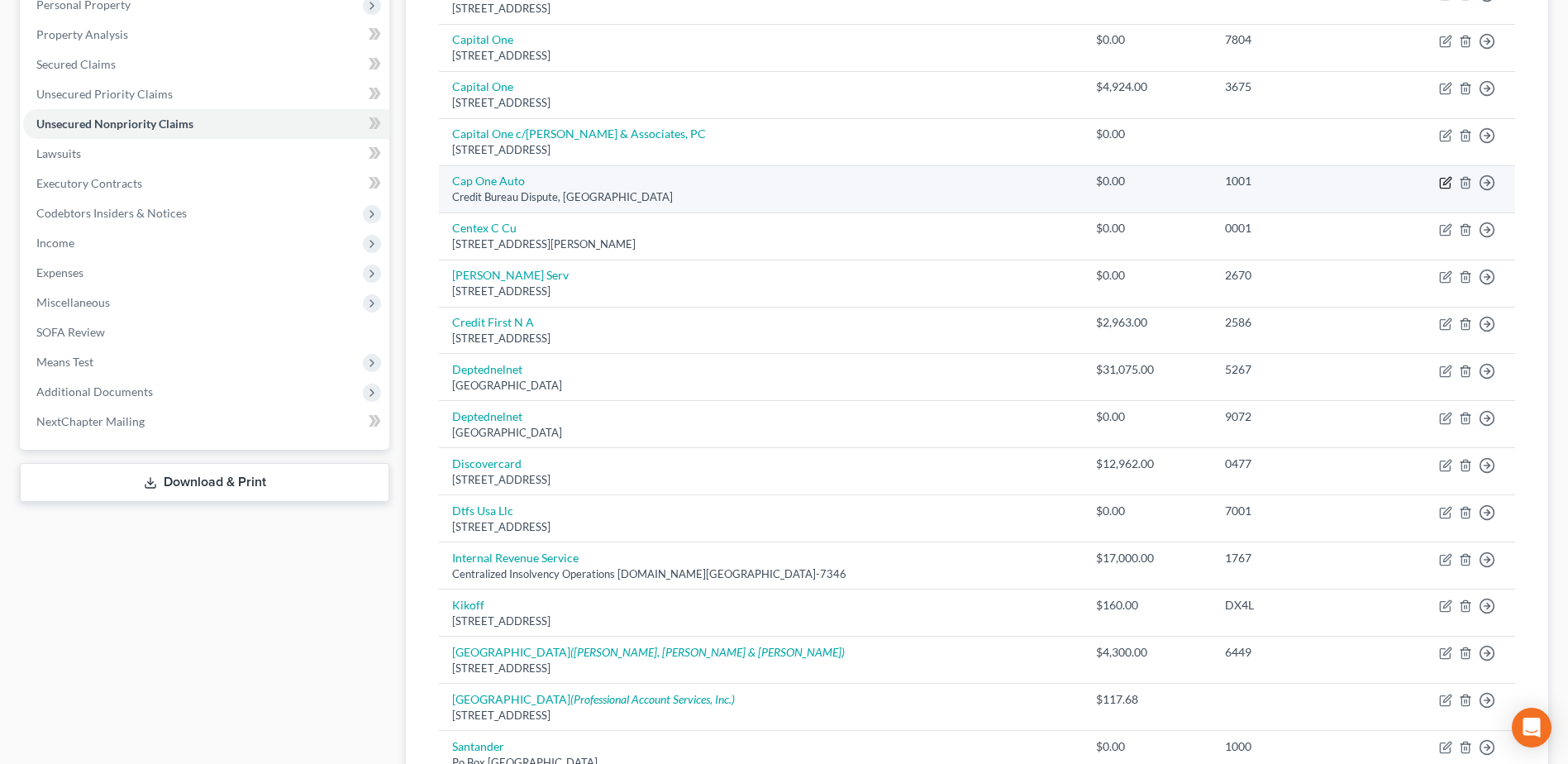
click at [1441, 184] on icon "button" at bounding box center [1446, 183] width 13 height 13
select select "45"
select select "0"
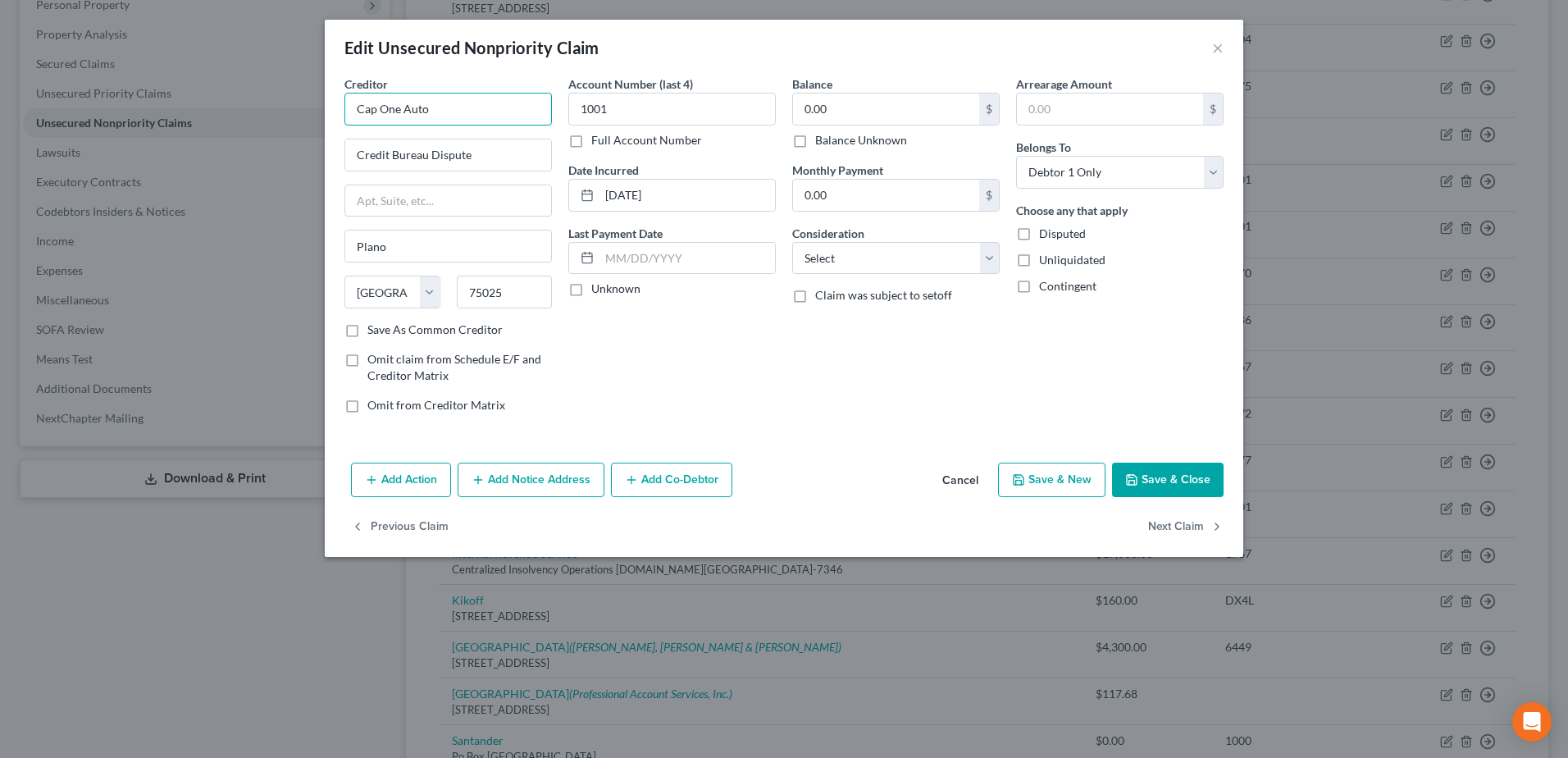
click at [314, 108] on div "Edit Unsecured Nonpriority Claim × Creditor * Cap One Auto Credit Bureau Disput…" at bounding box center [784, 379] width 1568 height 758
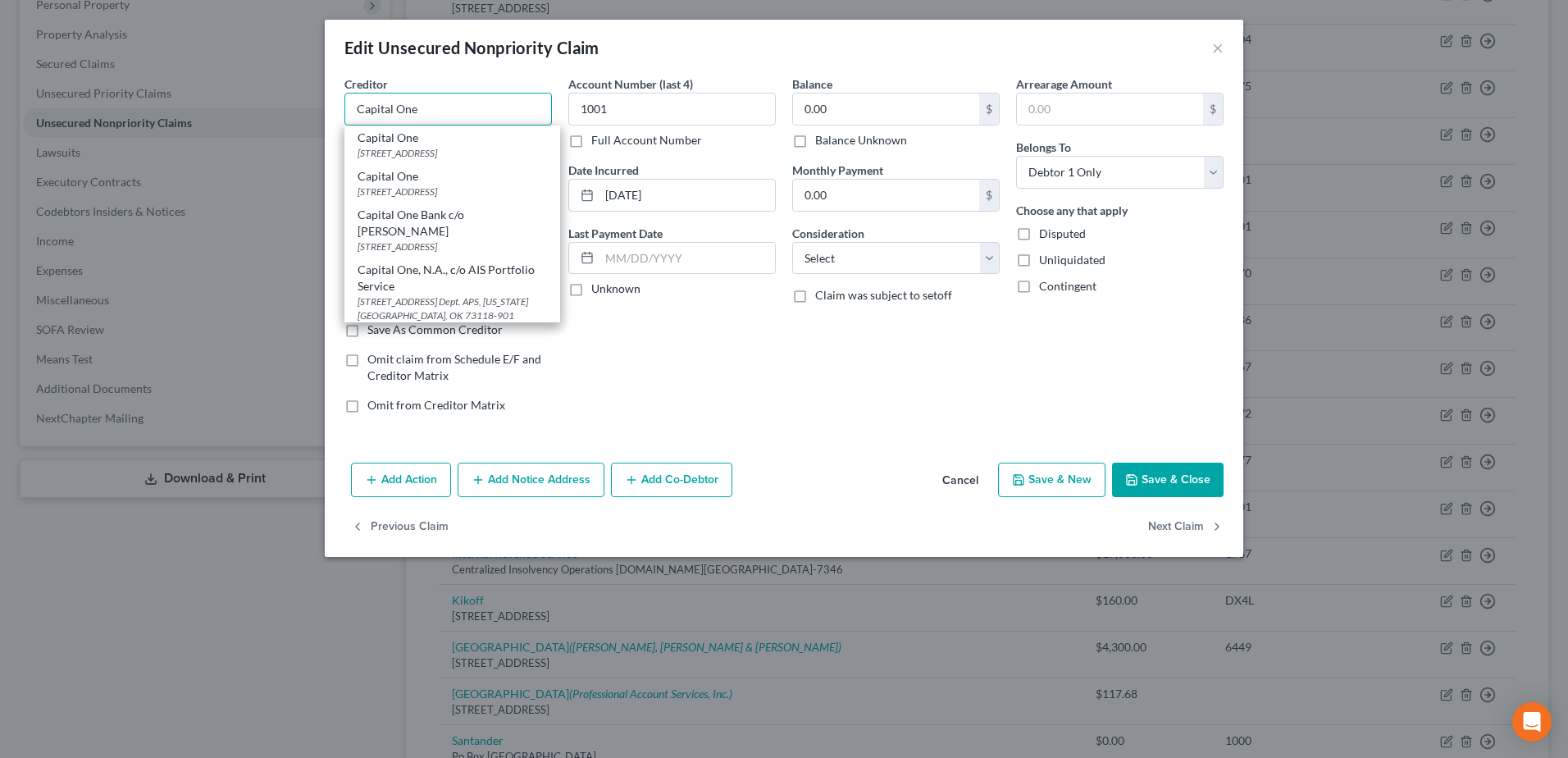
type input "Capital One"
click at [806, 378] on div "Balance 0.00 $ Balance Unknown Balance Undetermined 0.00 $ Balance Unknown Mont…" at bounding box center [896, 250] width 223 height 351
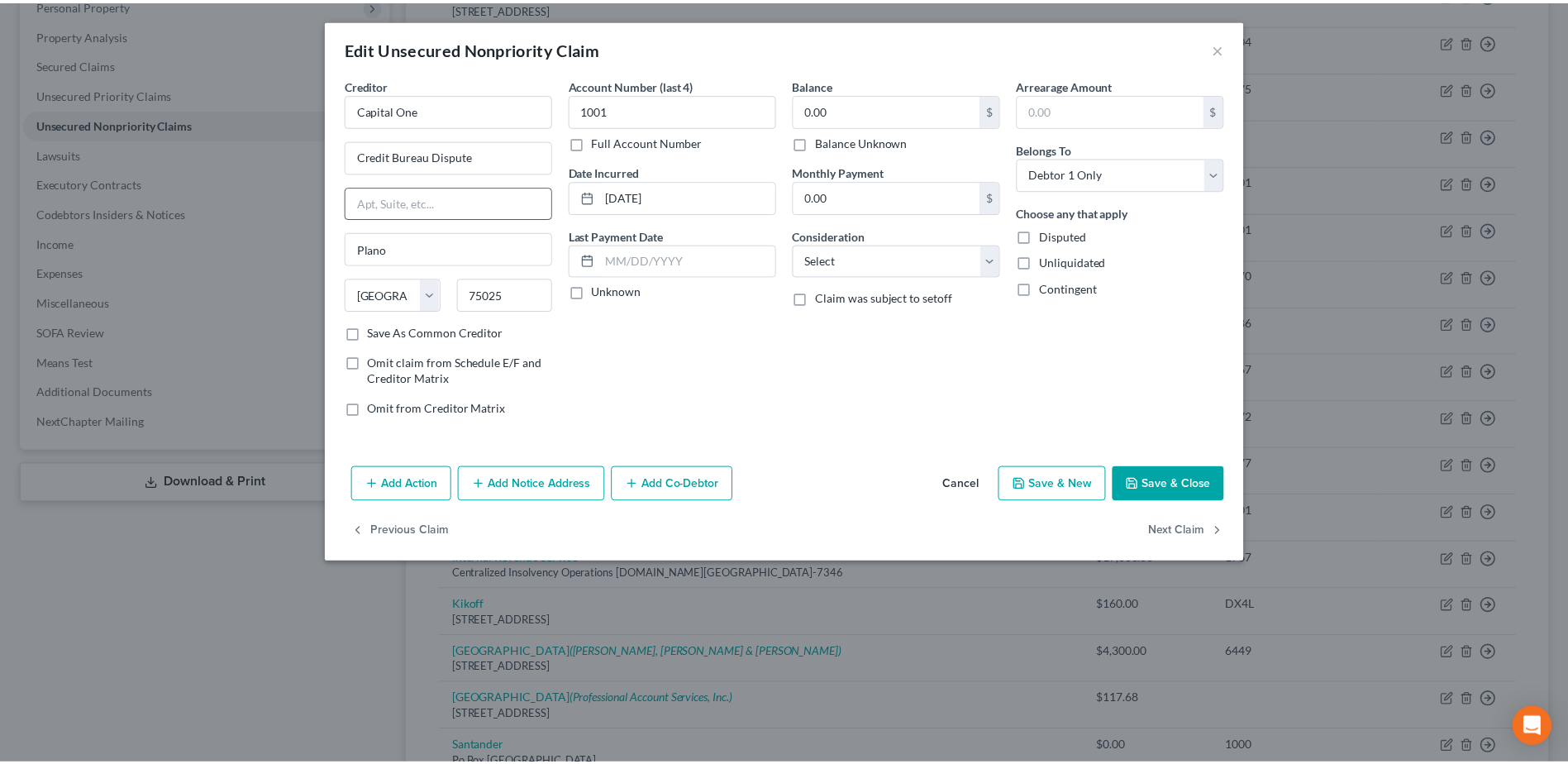
scroll to position [0, 0]
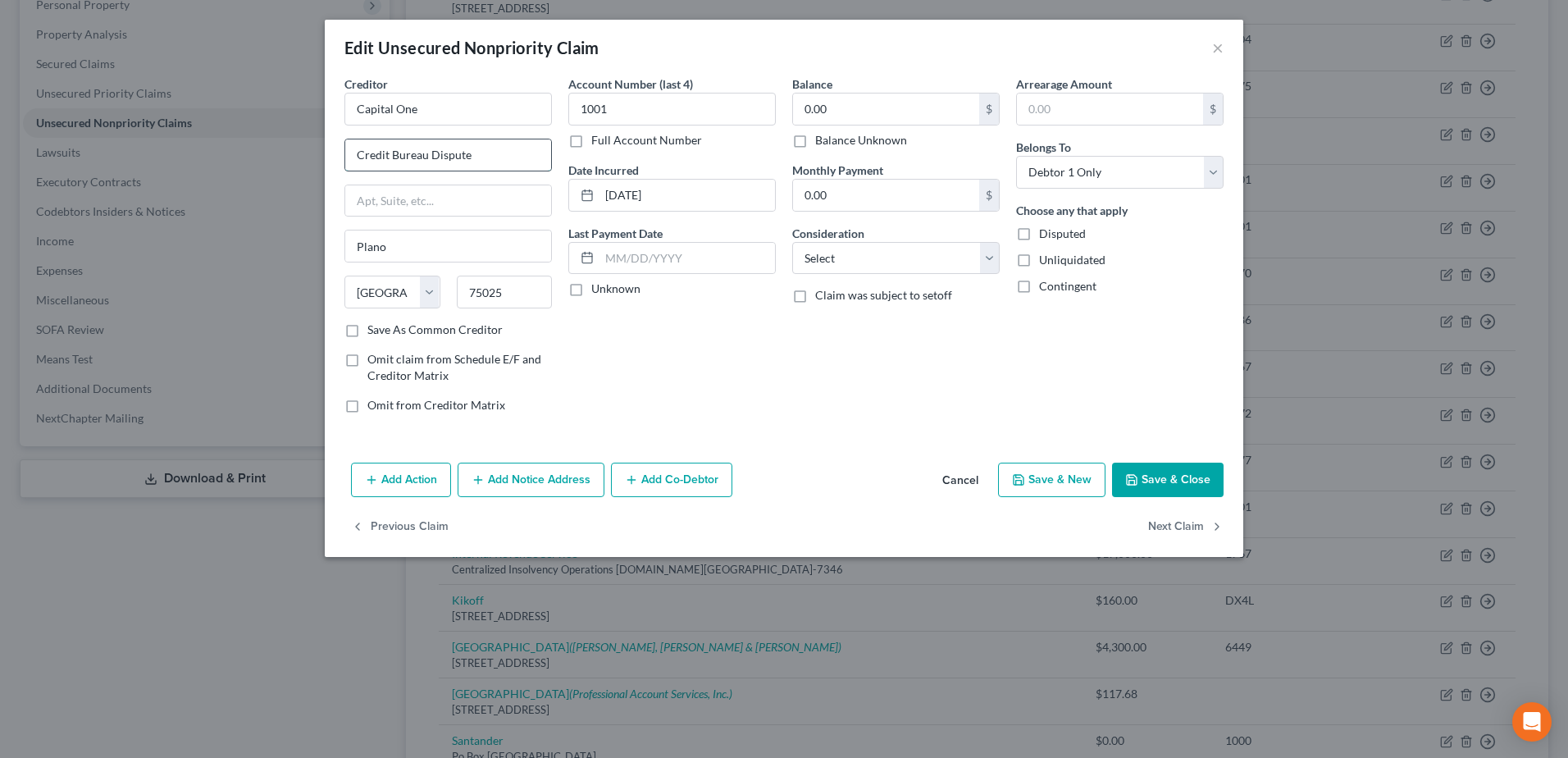
drag, startPoint x: 459, startPoint y: 157, endPoint x: 355, endPoint y: 157, distance: 104.0
click at [355, 157] on input "Credit Bureau Dispute" at bounding box center [448, 155] width 206 height 31
paste input "P.O. Box 60511"
type input "P.O. Box 60511"
type input "City of Industry"
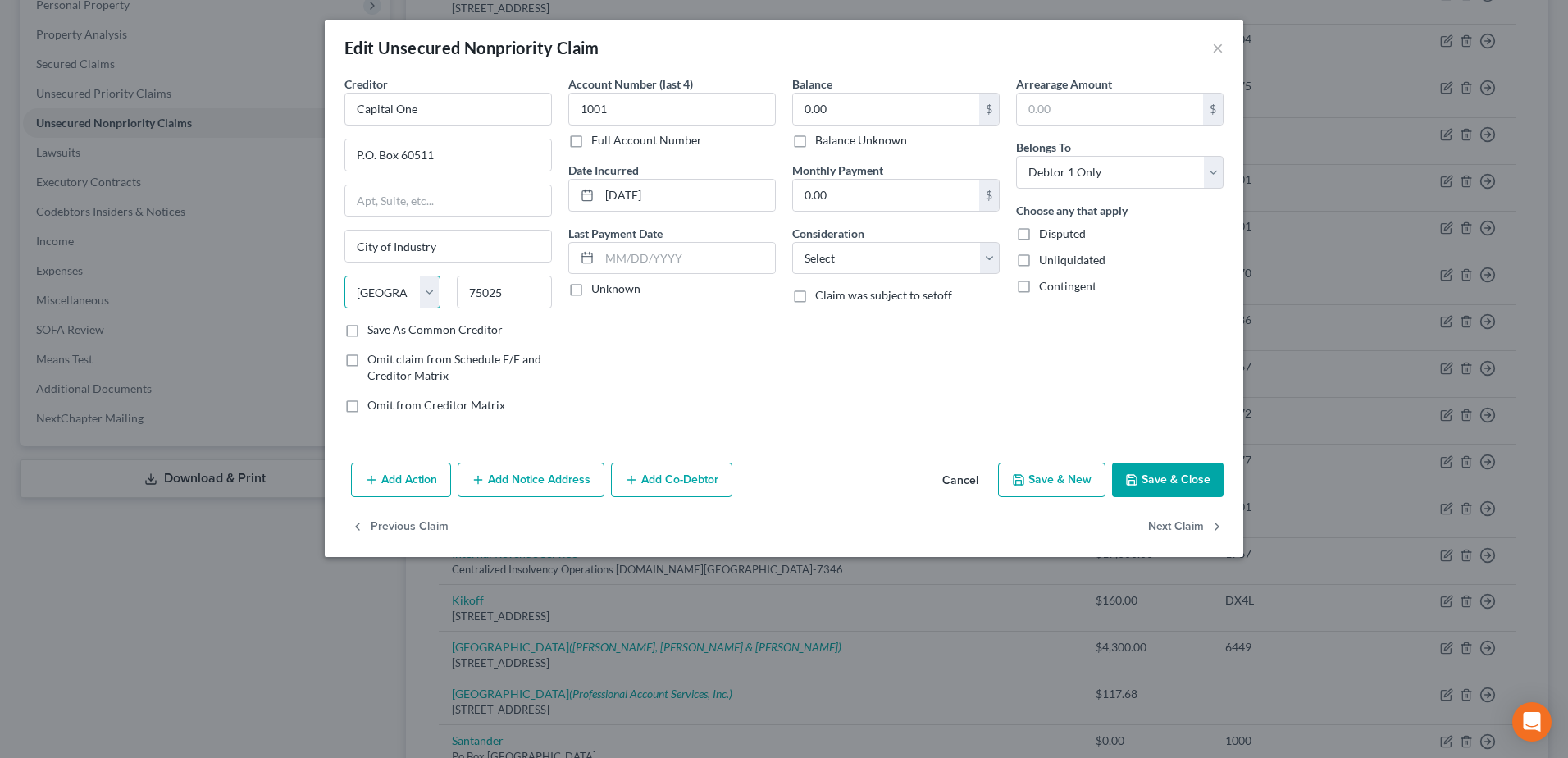
select select "4"
type input "91716"
click at [728, 352] on div "Account Number (last 4) 1001 Full Account Number Date Incurred 03-07-2017 Last …" at bounding box center [672, 250] width 223 height 351
type input "City Of Industry"
click at [481, 95] on input "Capital One" at bounding box center [448, 109] width 208 height 33
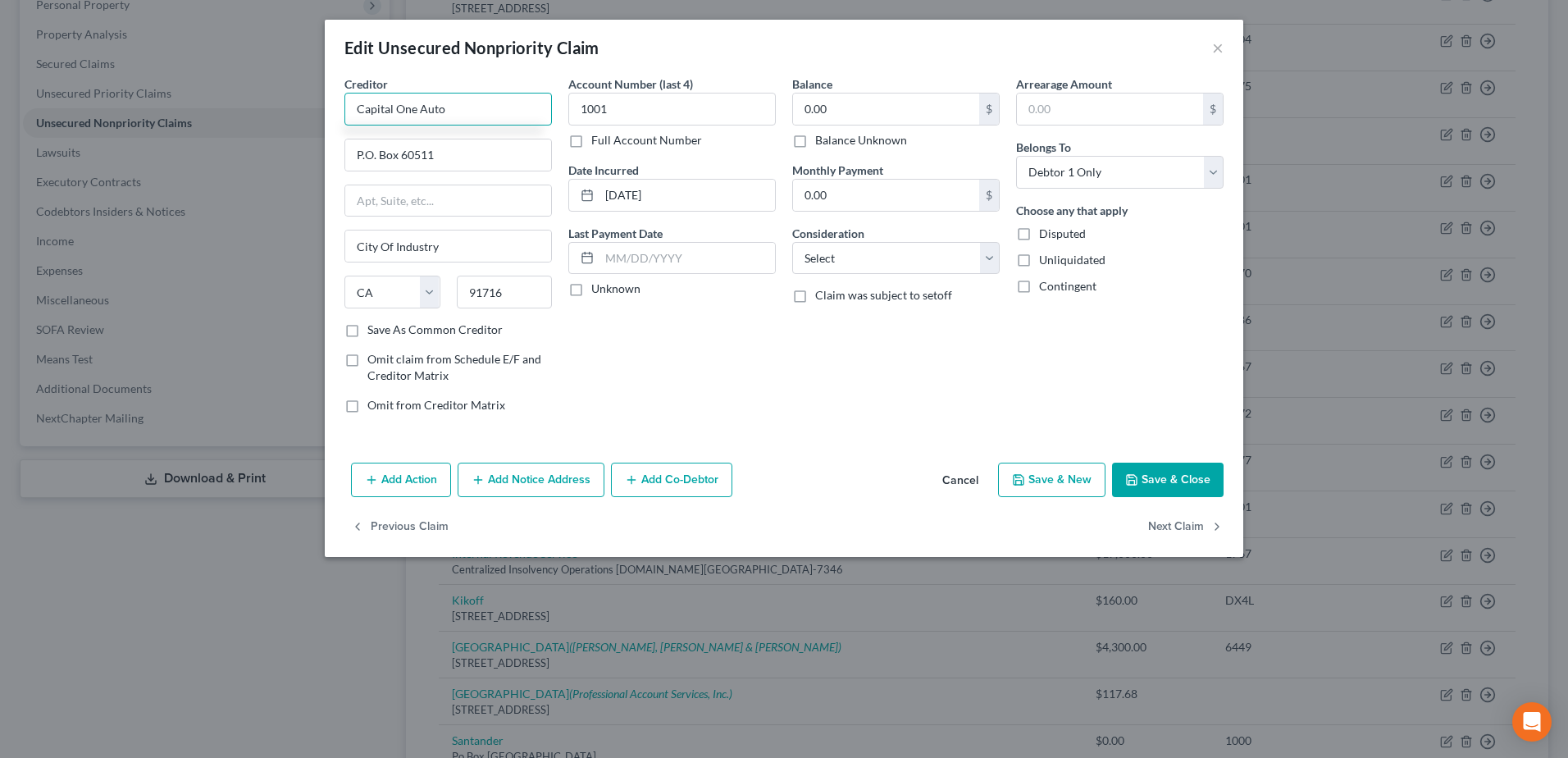
type input "Capital One Auto"
click at [1155, 484] on button "Save & Close" at bounding box center [1168, 480] width 112 height 34
type input "0"
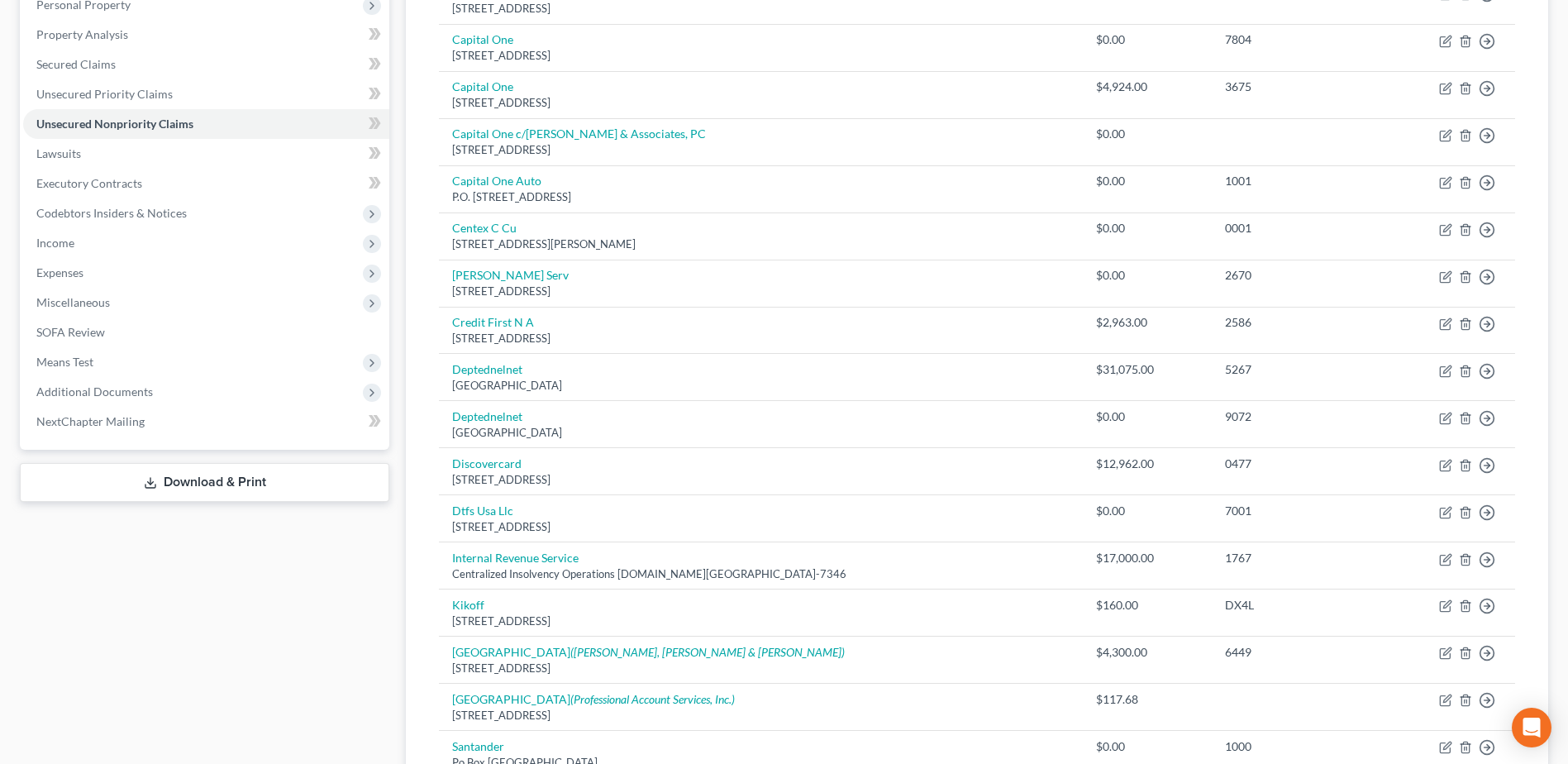
click at [51, 659] on div "Case Dashboard Payments Invoices Payments Payments Credit Report Client Profile" at bounding box center [204, 432] width 386 height 1207
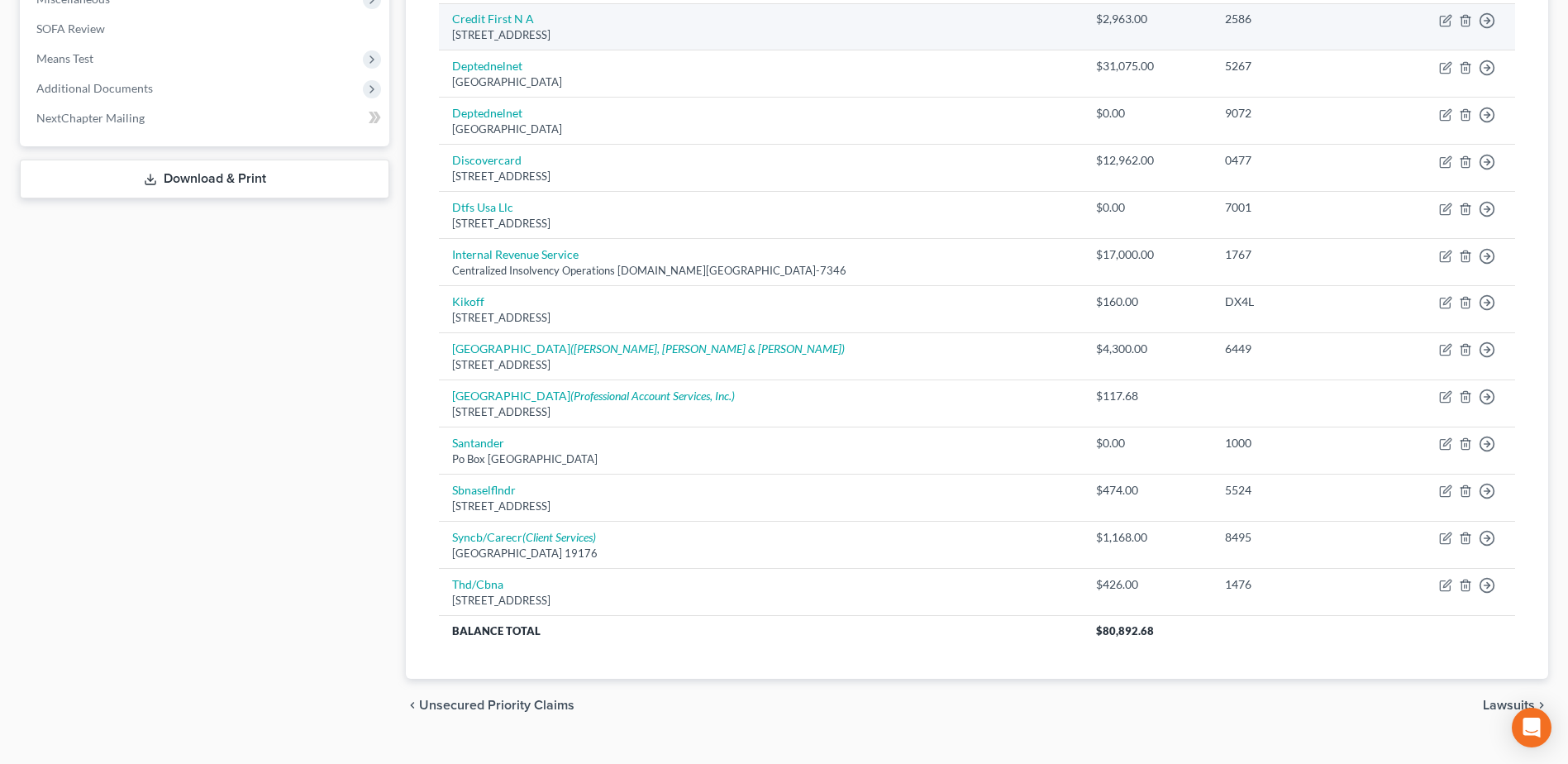
scroll to position [665, 0]
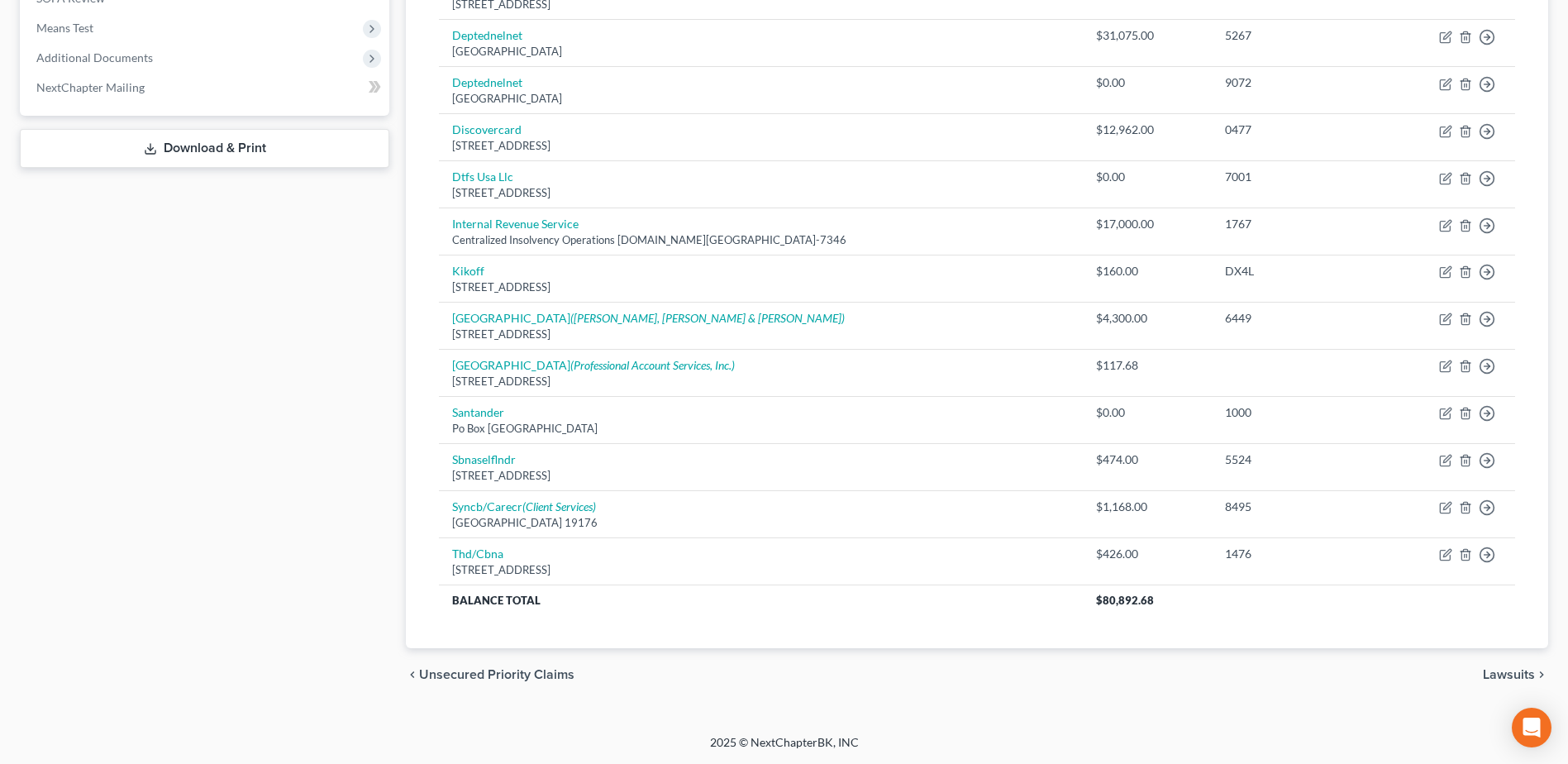
click at [1519, 672] on span "Lawsuits" at bounding box center [1508, 675] width 52 height 13
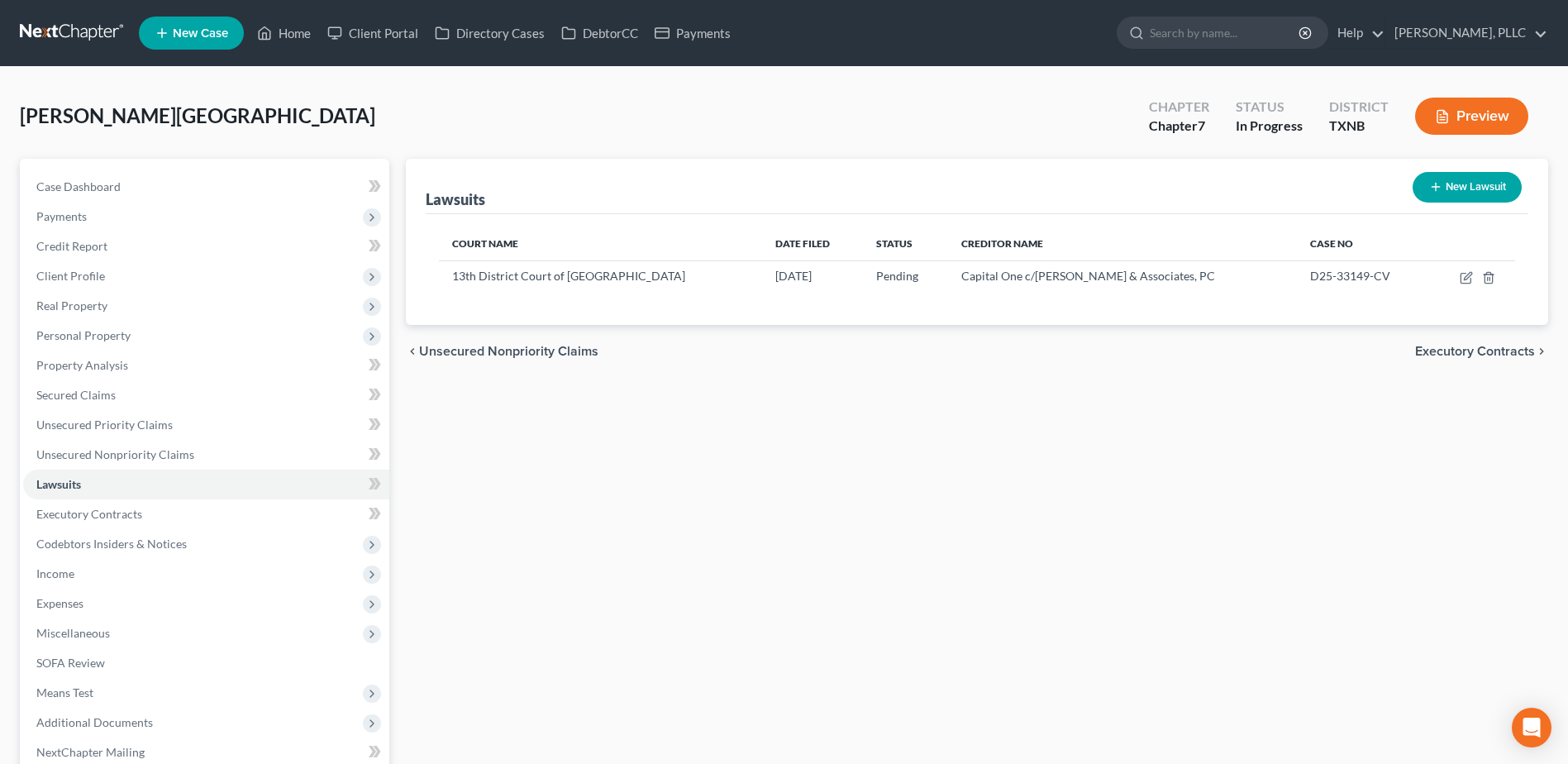
click at [1506, 352] on span "Executory Contracts" at bounding box center [1475, 351] width 120 height 13
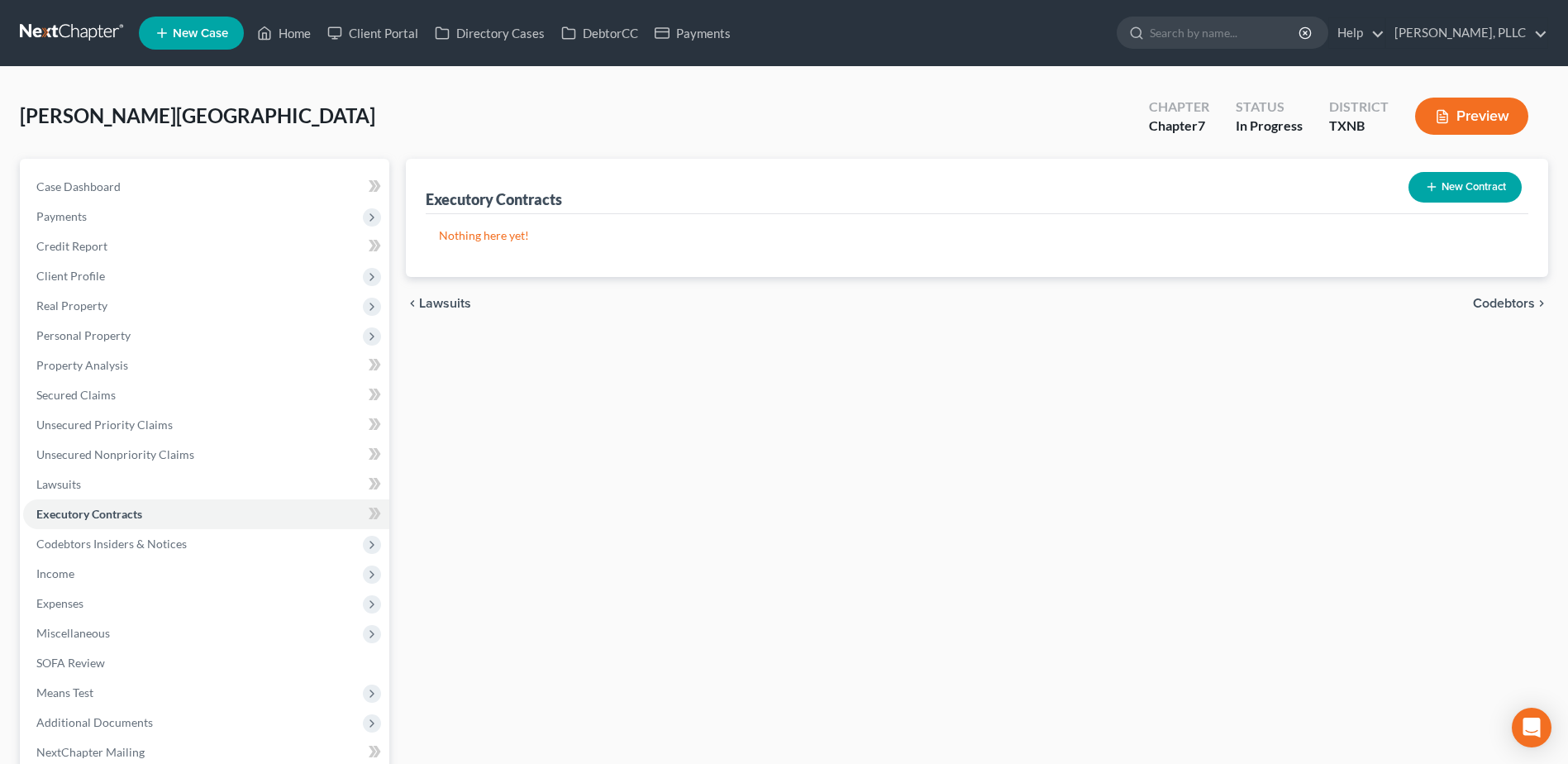
click at [1471, 189] on button "New Contract" at bounding box center [1465, 187] width 114 height 31
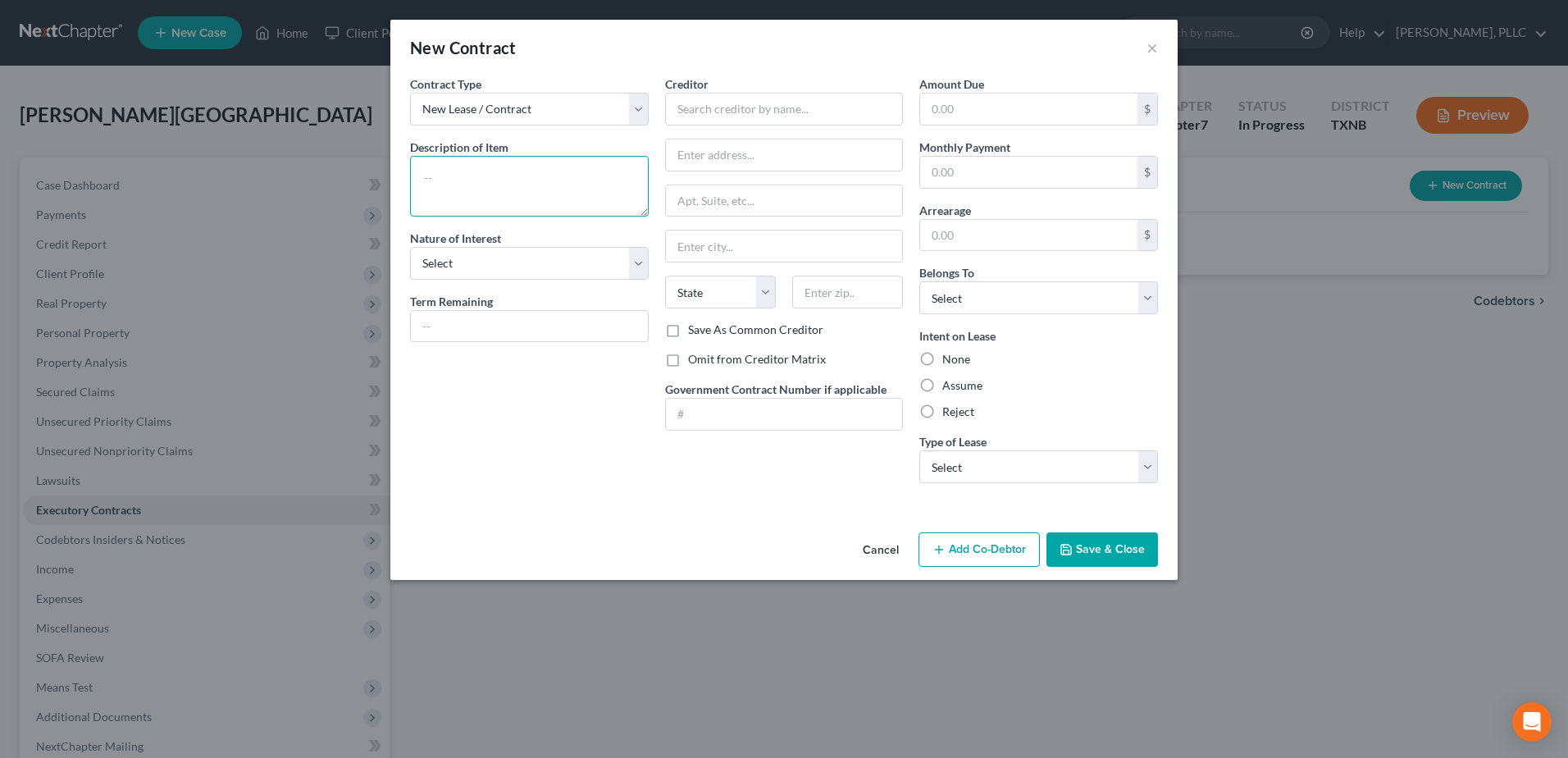
click at [521, 199] on textarea at bounding box center [529, 185] width 238 height 61
type textarea "Residential Lease"
click at [634, 267] on select "Select Purchaser Agent Lessor Lessee" at bounding box center [529, 263] width 238 height 33
select select "3"
click at [410, 247] on select "Select Purchaser Agent Lessor Lessee" at bounding box center [529, 263] width 238 height 33
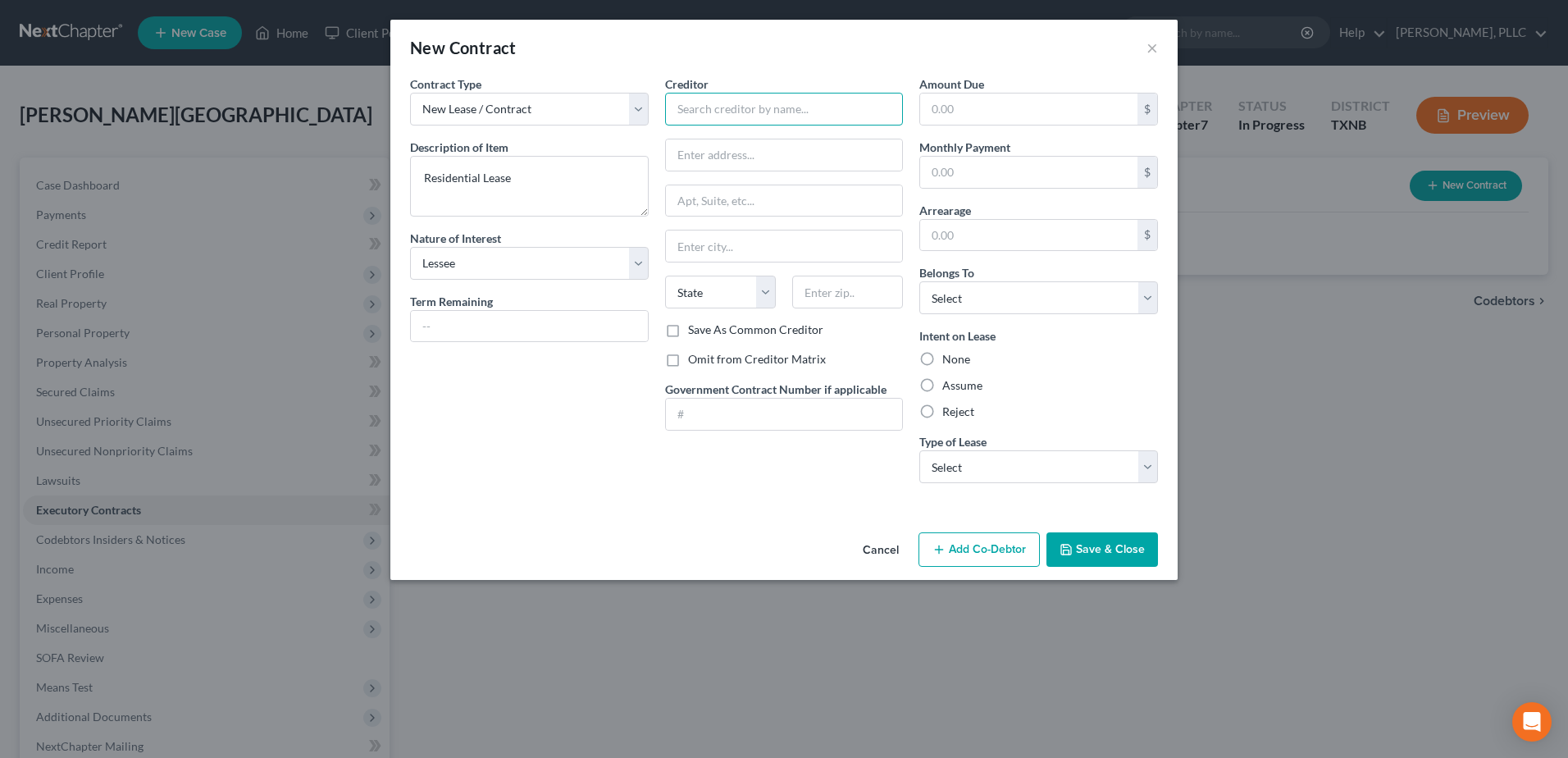
click at [733, 93] on input "text" at bounding box center [784, 109] width 238 height 33
type input "-"
drag, startPoint x: 1154, startPoint y: 301, endPoint x: 1139, endPoint y: 306, distance: 15.8
click at [1154, 301] on select "Select Debtor 1 Only Debtor 2 Only Debtor 1 And Debtor 2 Only At Least One Of T…" at bounding box center [1038, 297] width 238 height 33
select select "0"
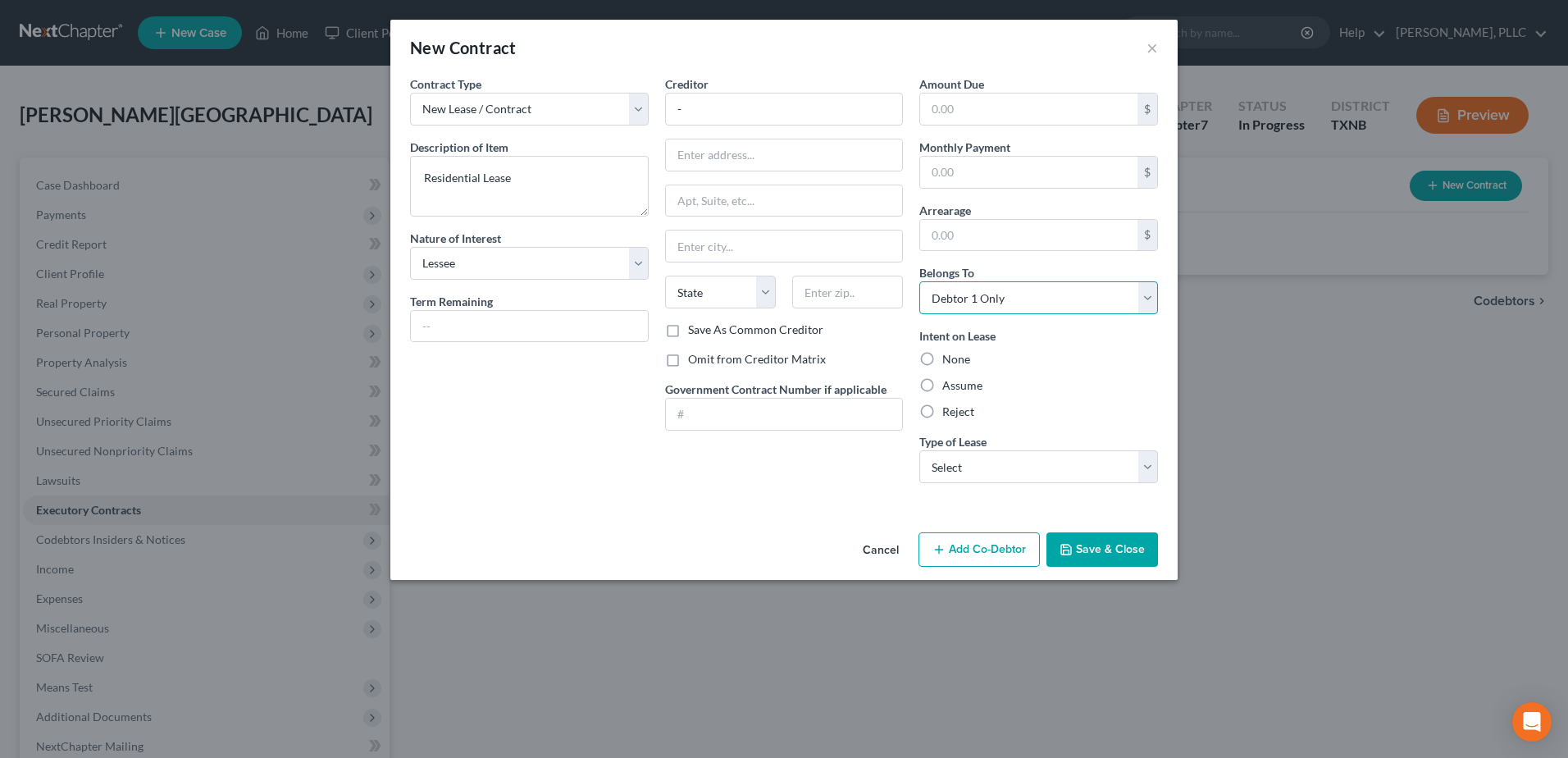
click at [919, 281] on select "Select Debtor 1 Only Debtor 2 Only Debtor 1 And Debtor 2 Only At Least One Of T…" at bounding box center [1038, 297] width 238 height 33
click at [942, 389] on label "Assume" at bounding box center [962, 386] width 40 height 17
click at [949, 388] on input "Assume" at bounding box center [953, 382] width 10 height 10
radio input "true"
click at [1133, 548] on button "Save & Close" at bounding box center [1102, 549] width 112 height 34
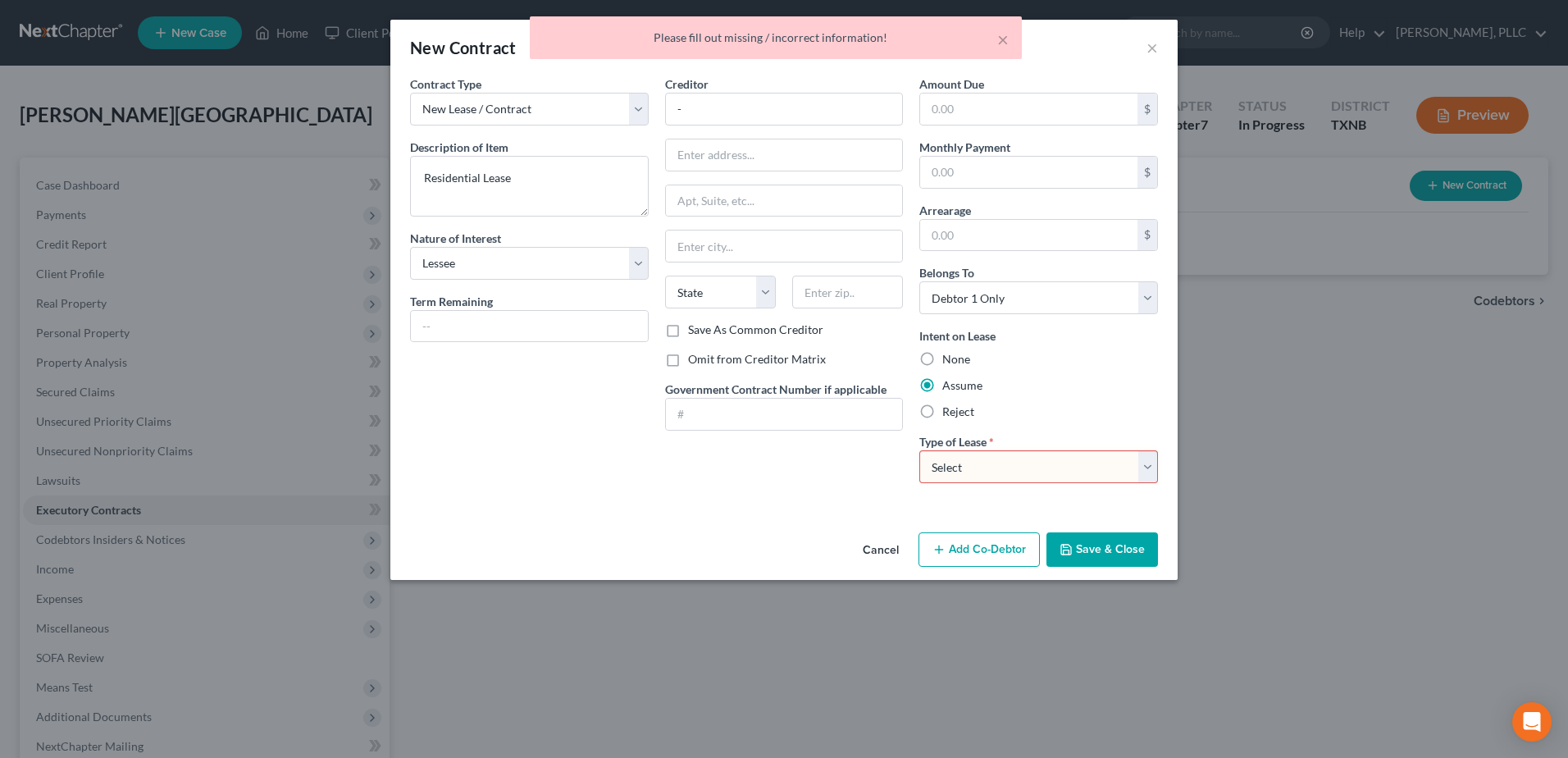
click at [1147, 471] on select "Select Real Estate Car Other" at bounding box center [1038, 467] width 238 height 33
select select "0"
click at [919, 451] on select "Select Real Estate Car Other" at bounding box center [1038, 467] width 238 height 33
click at [1132, 556] on button "Save & Close" at bounding box center [1102, 549] width 112 height 34
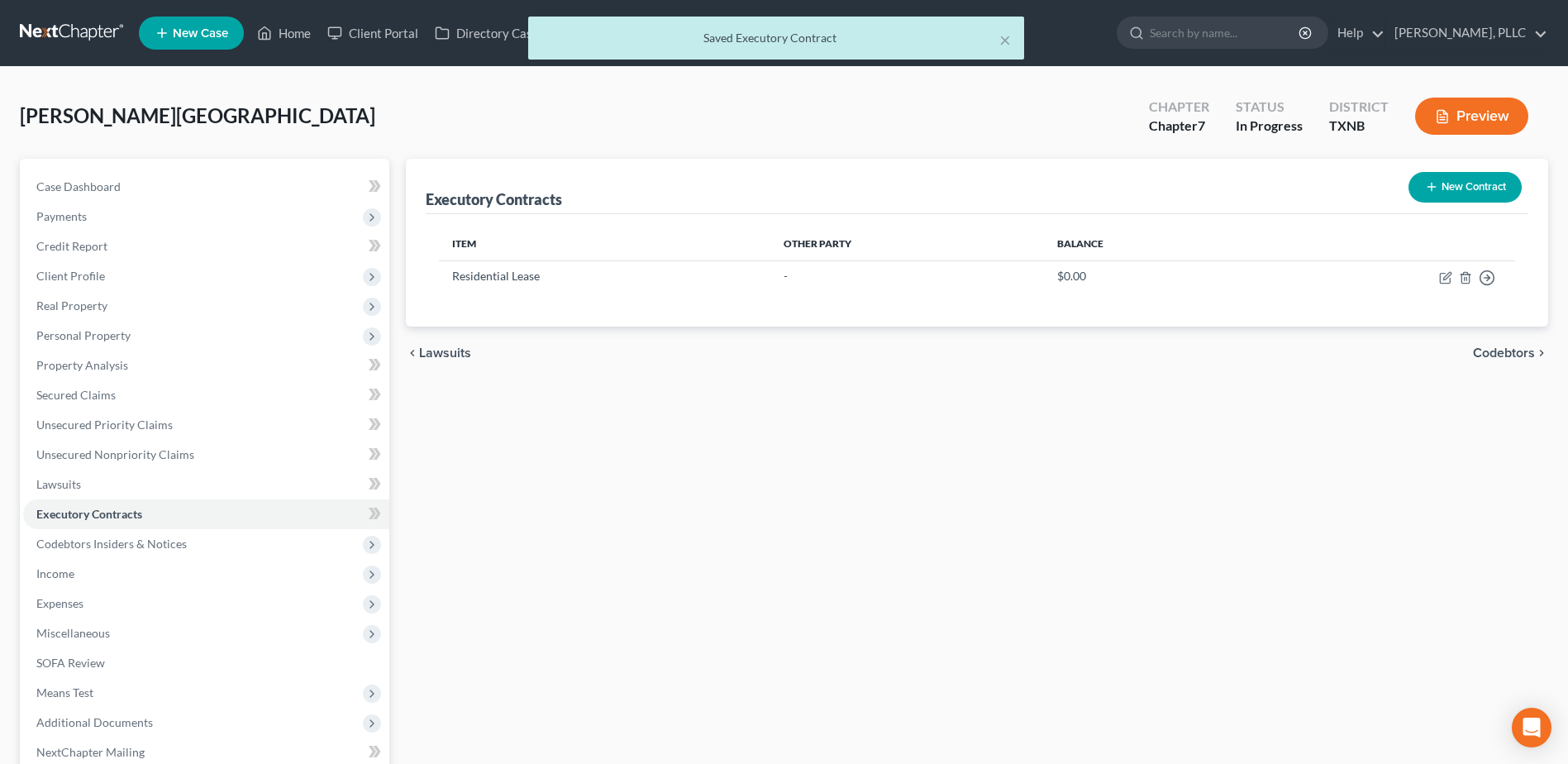
click at [1498, 352] on span "Codebtors" at bounding box center [1504, 353] width 62 height 13
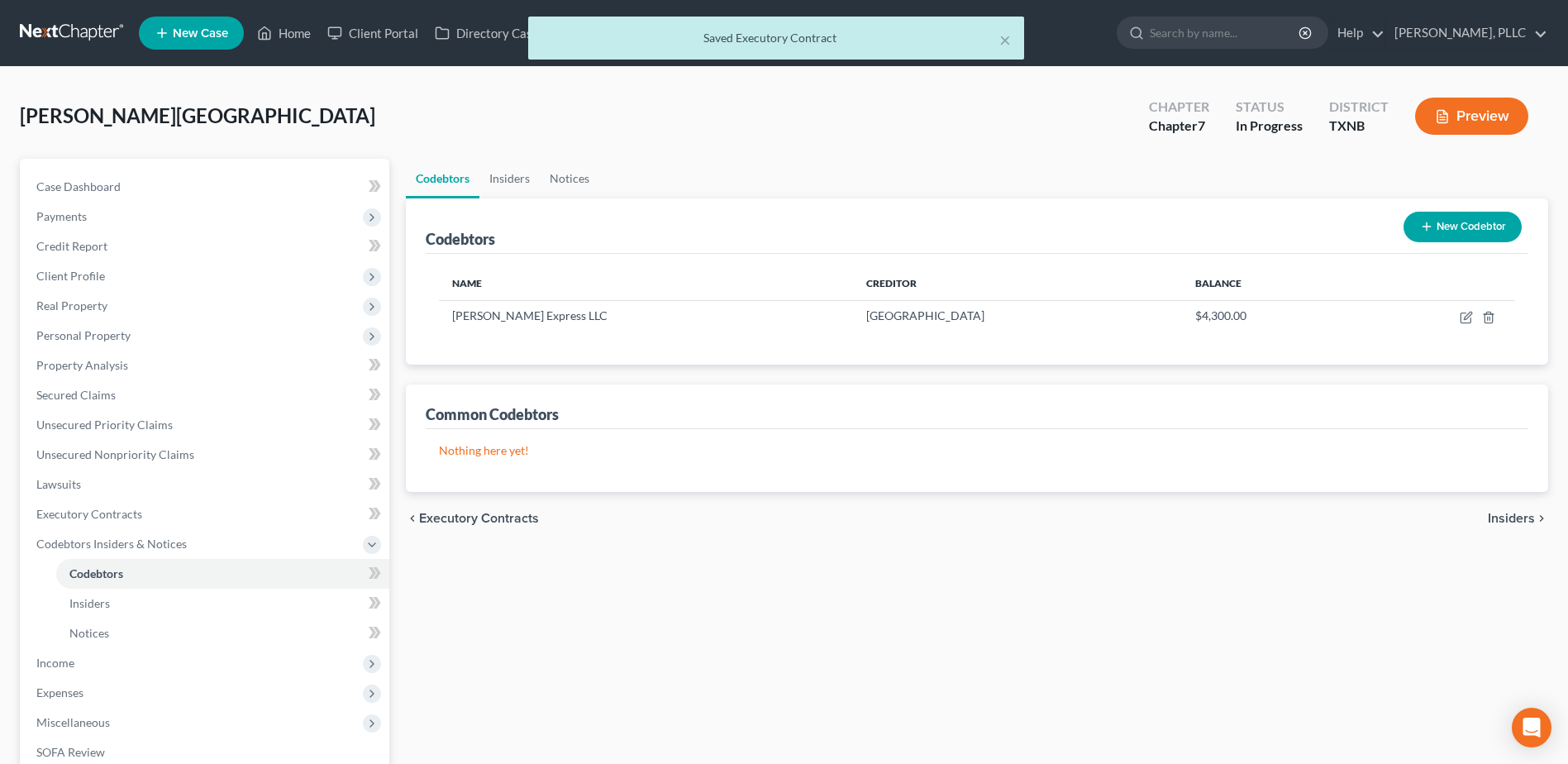
click at [1518, 519] on span "Insiders" at bounding box center [1511, 518] width 47 height 13
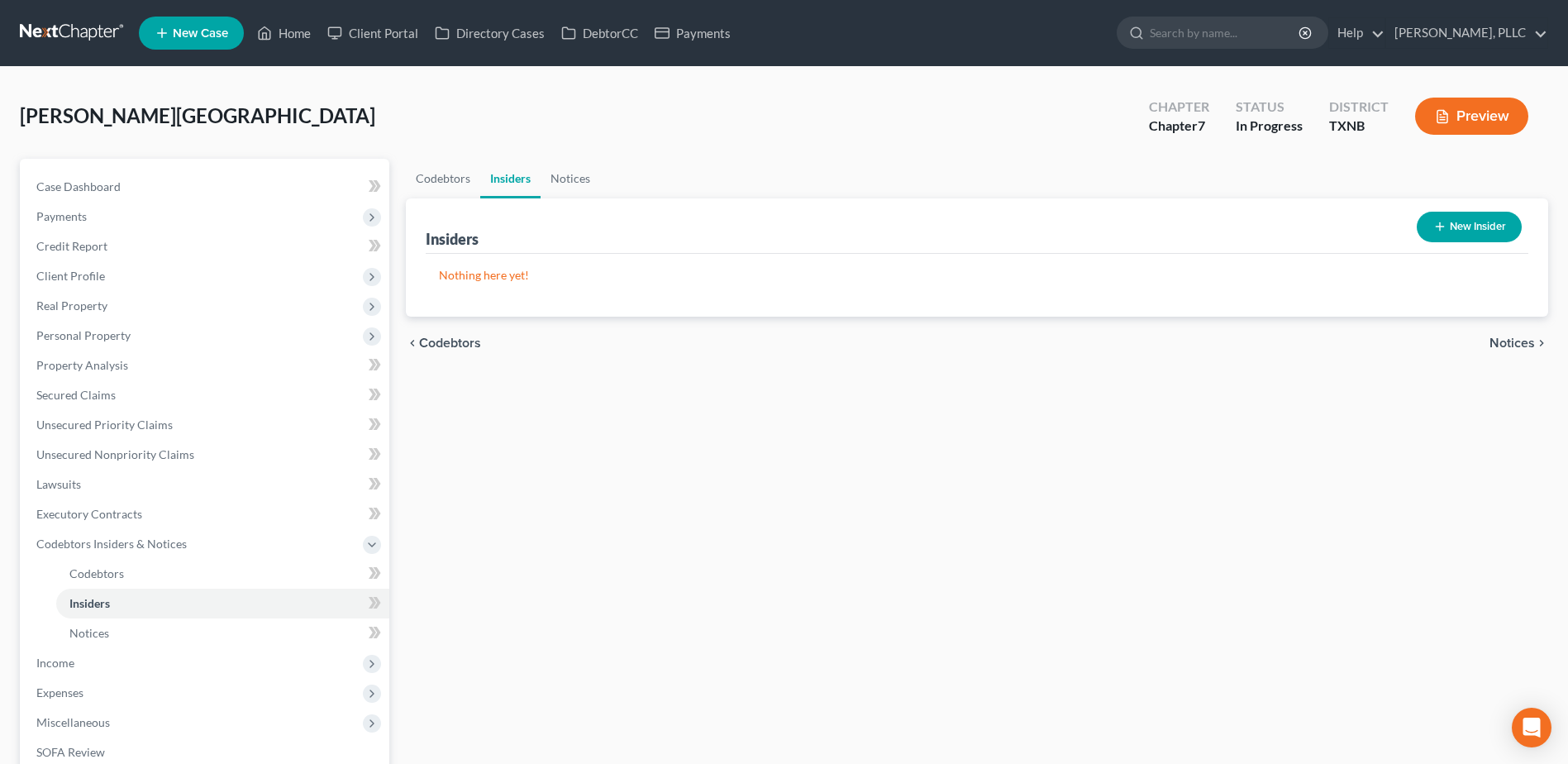
click at [1516, 349] on span "Notices" at bounding box center [1512, 343] width 45 height 13
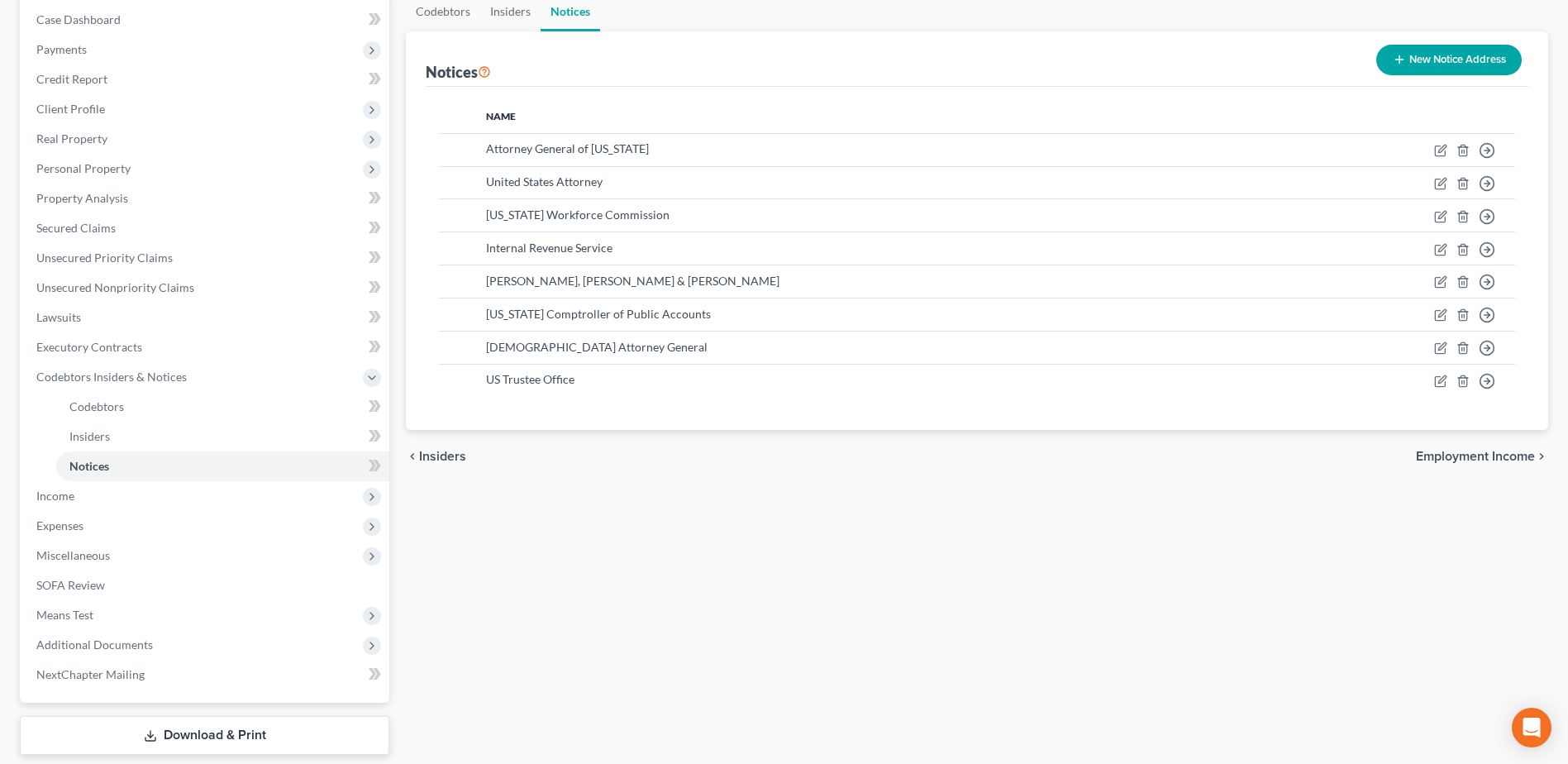
scroll to position [221, 0]
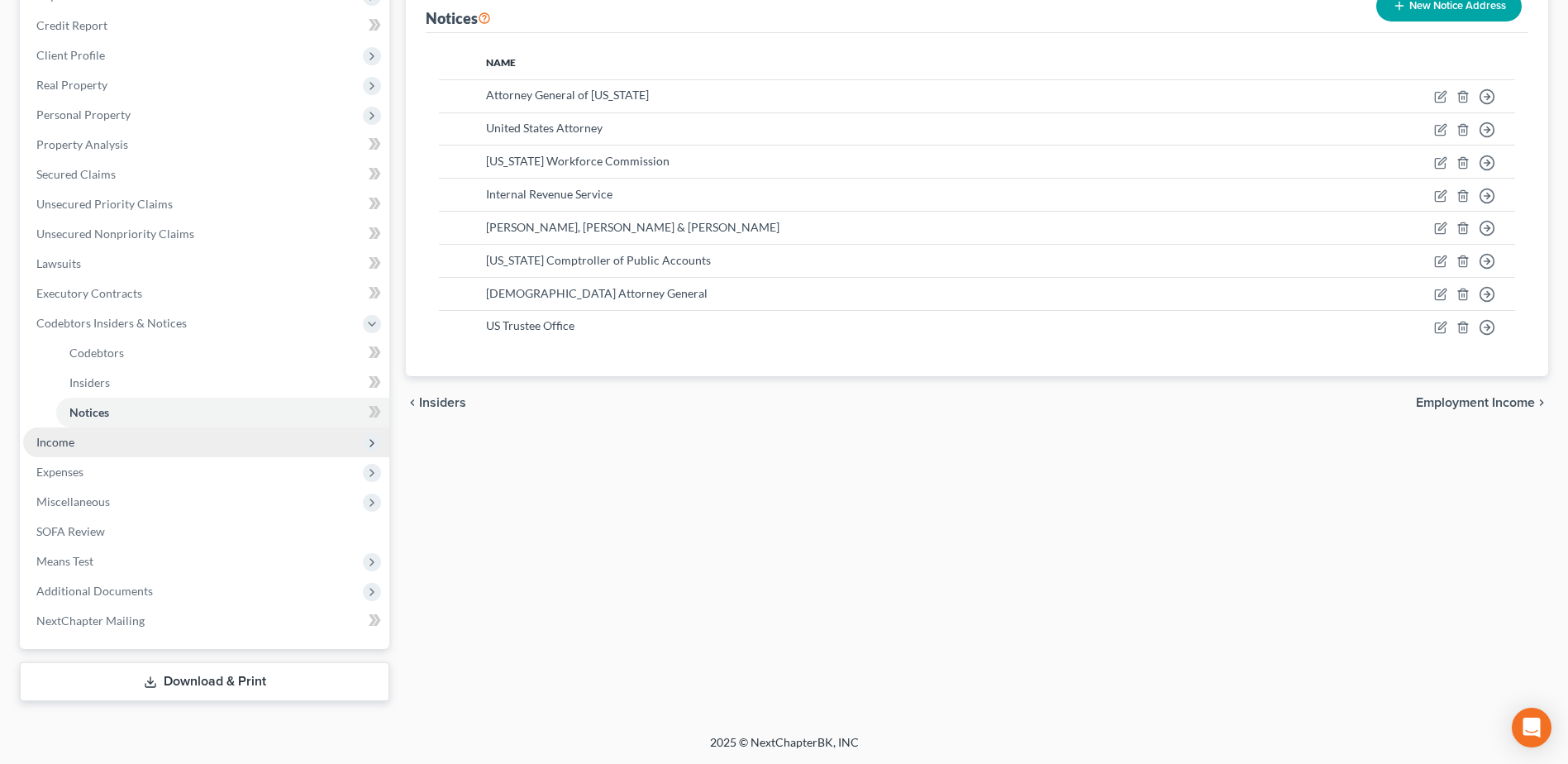
click at [94, 451] on span "Income" at bounding box center [206, 442] width 366 height 30
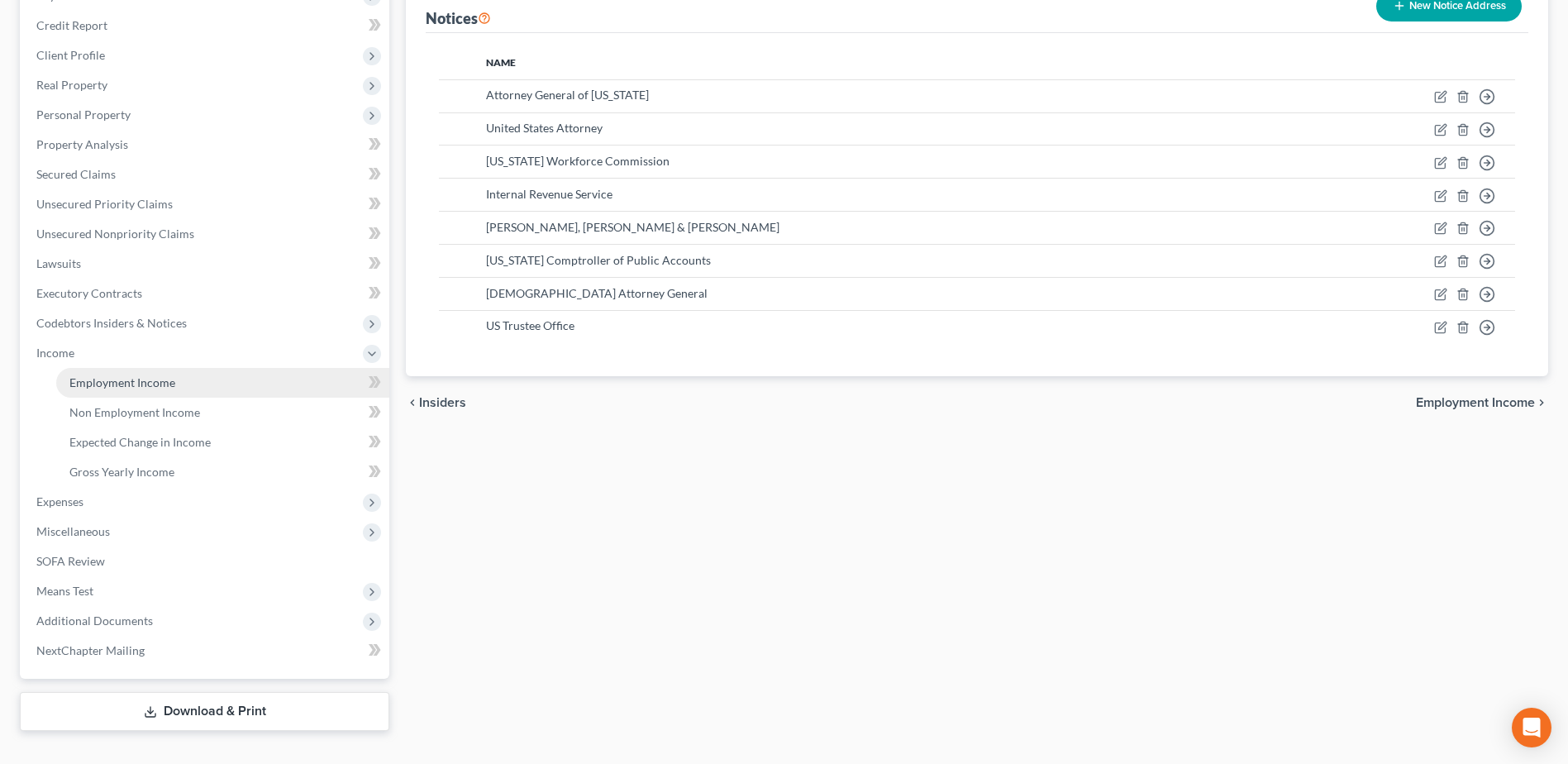
click at [119, 390] on link "Employment Income" at bounding box center [222, 383] width 333 height 30
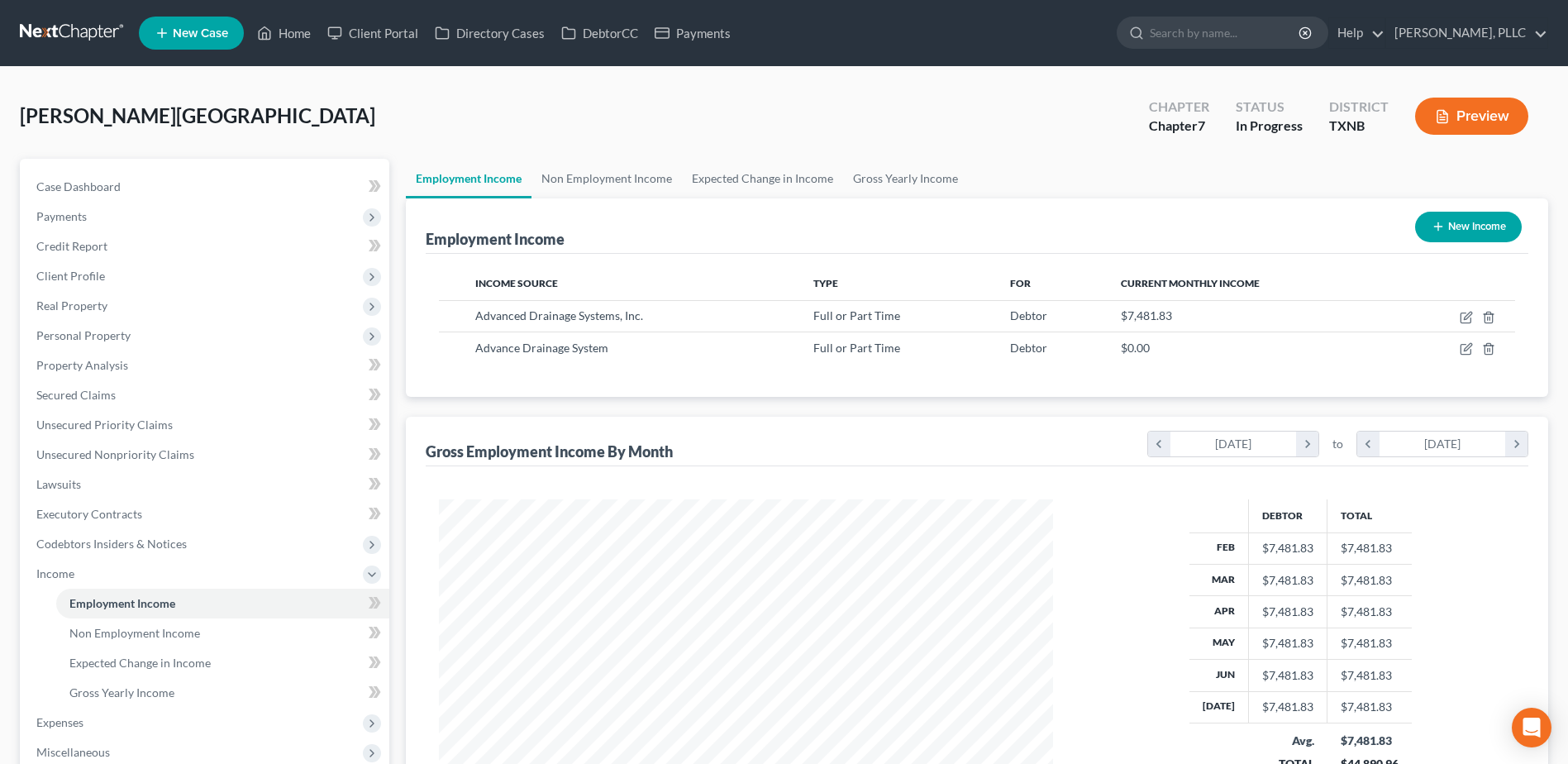
scroll to position [307, 647]
click at [1486, 349] on icon "button" at bounding box center [1488, 349] width 13 height 13
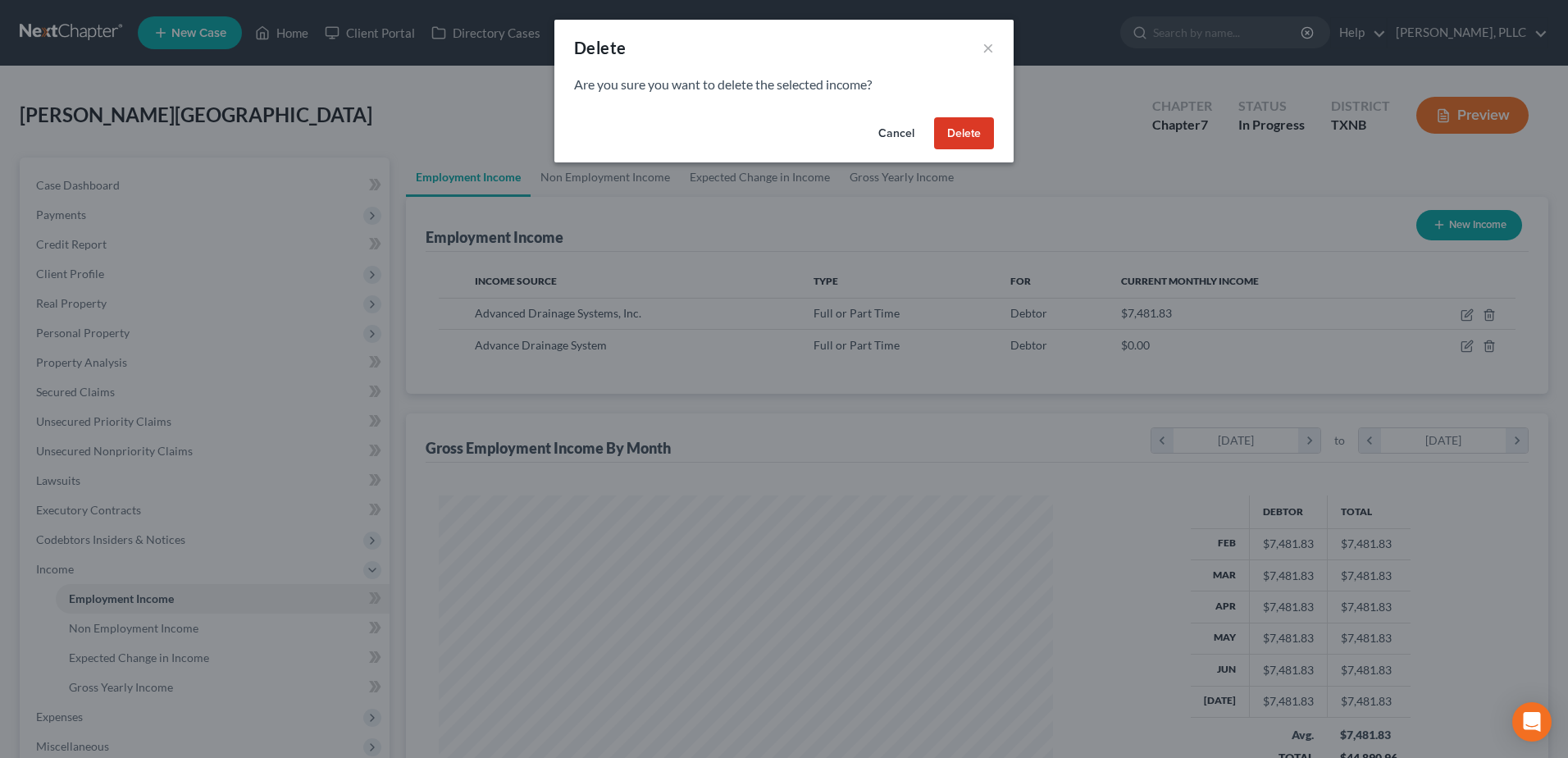
click at [966, 129] on button "Delete" at bounding box center [964, 133] width 60 height 33
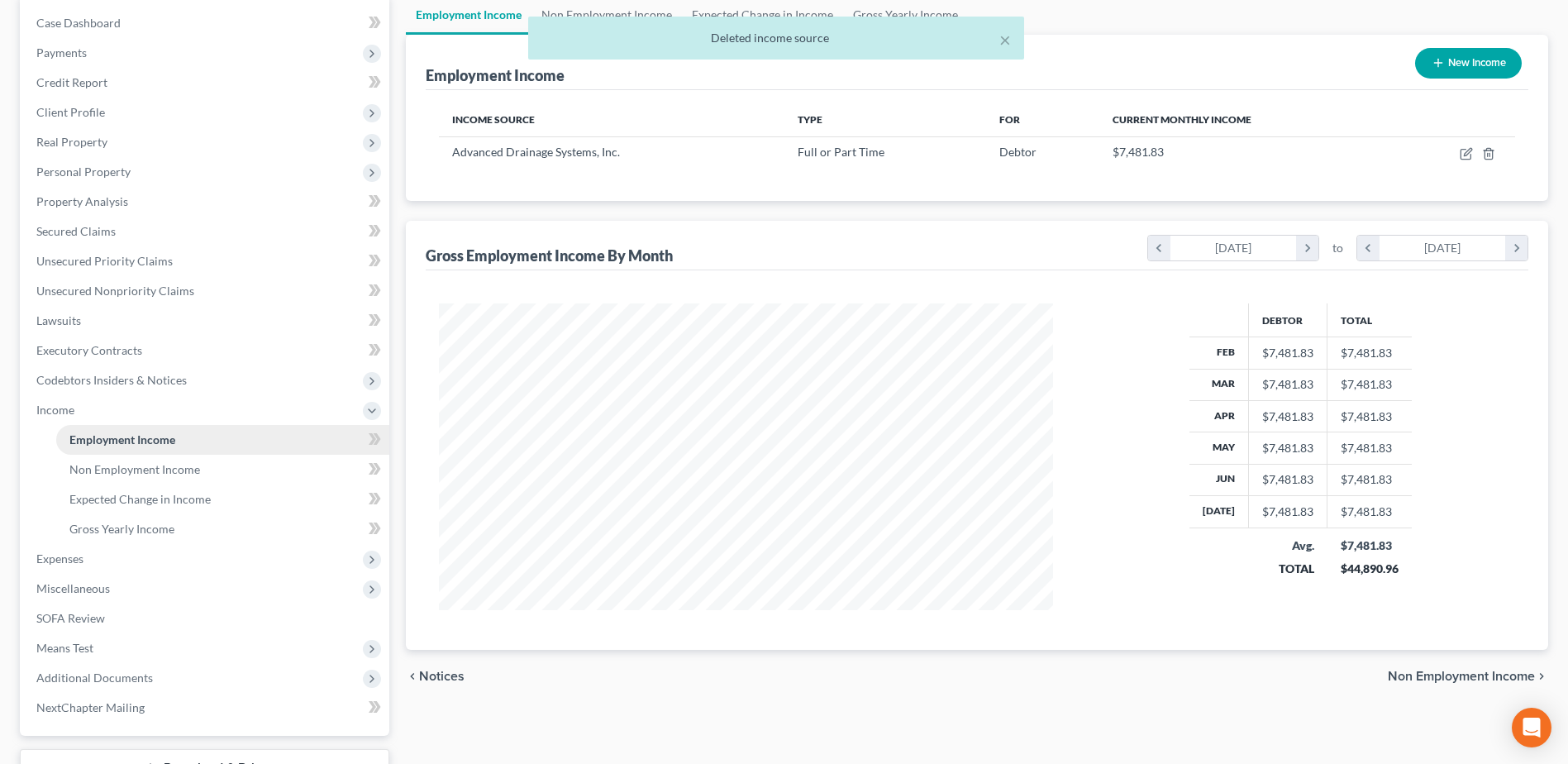
scroll to position [165, 0]
click at [176, 465] on span "Non Employment Income" at bounding box center [134, 467] width 130 height 14
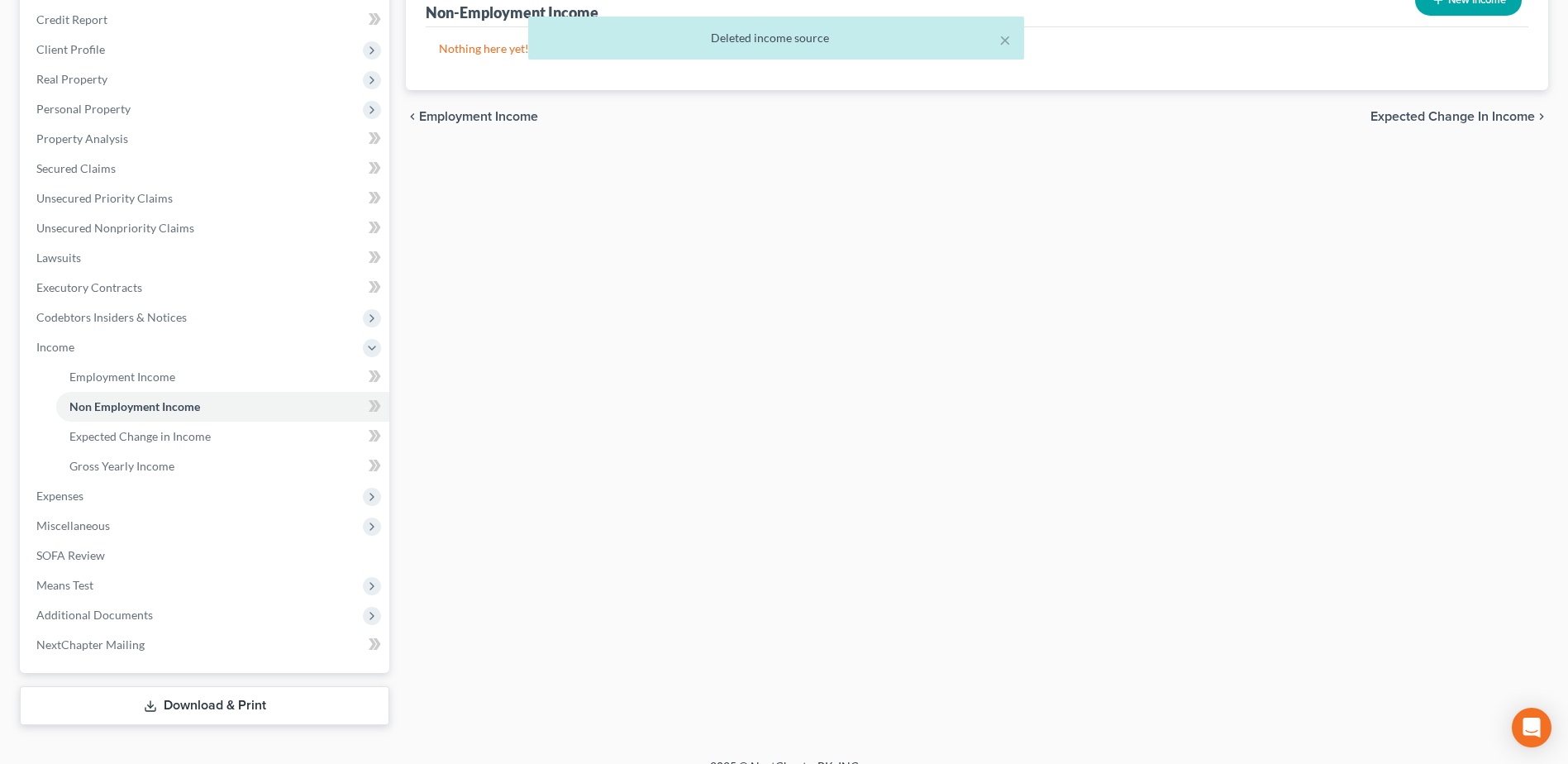
scroll to position [251, 0]
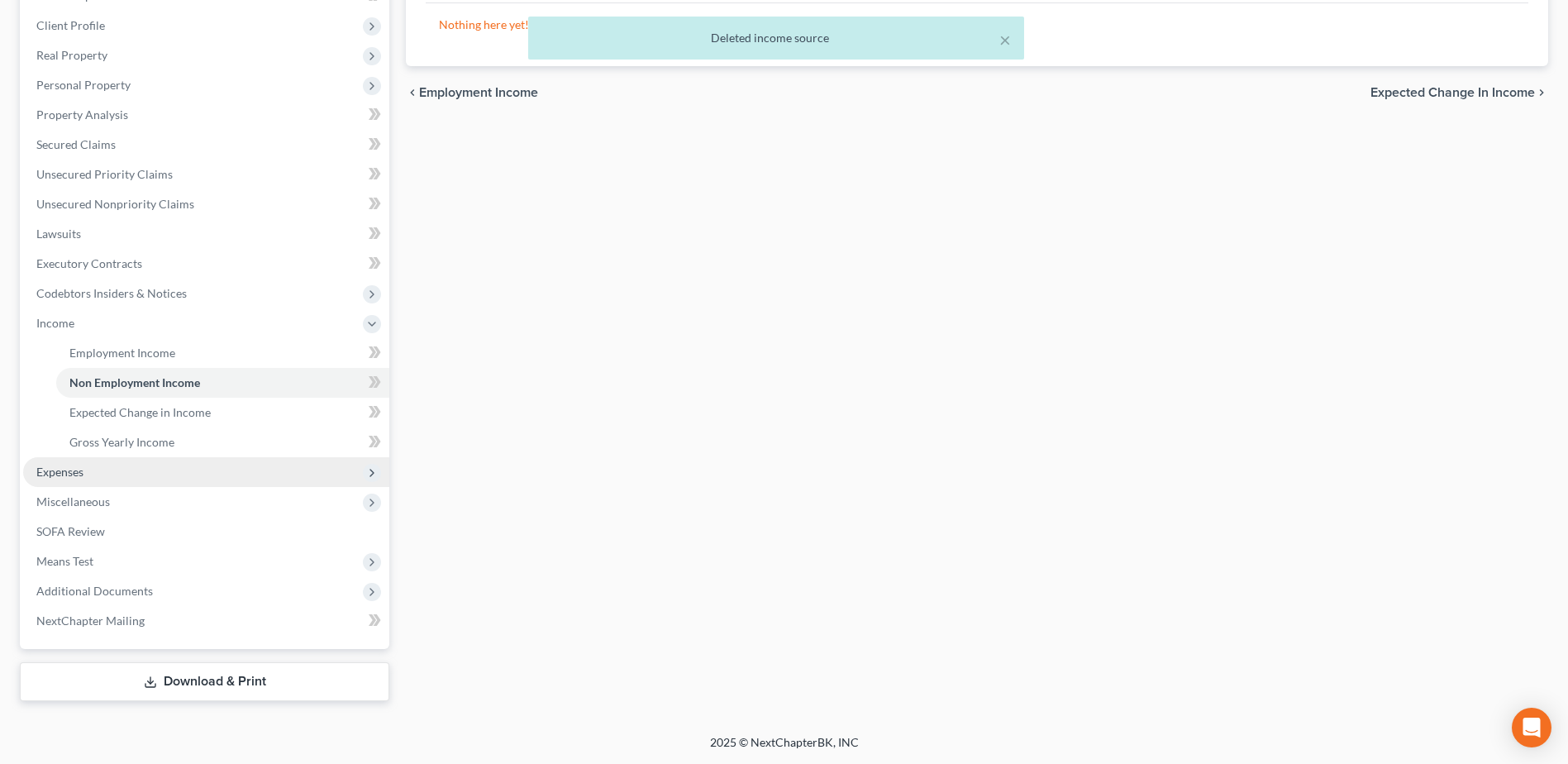
click at [96, 478] on span "Expenses" at bounding box center [206, 472] width 366 height 30
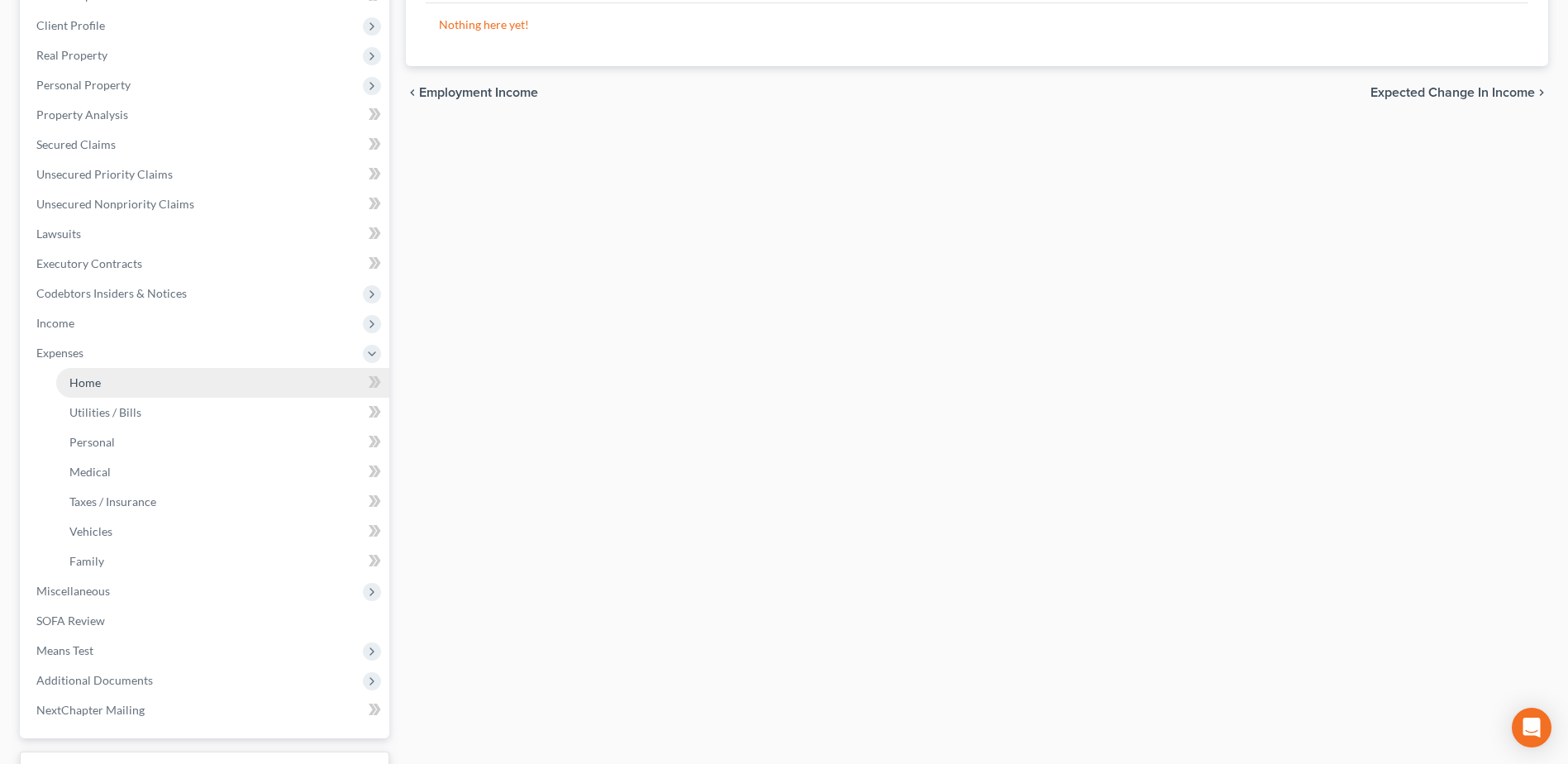
click at [114, 380] on link "Home" at bounding box center [222, 383] width 333 height 30
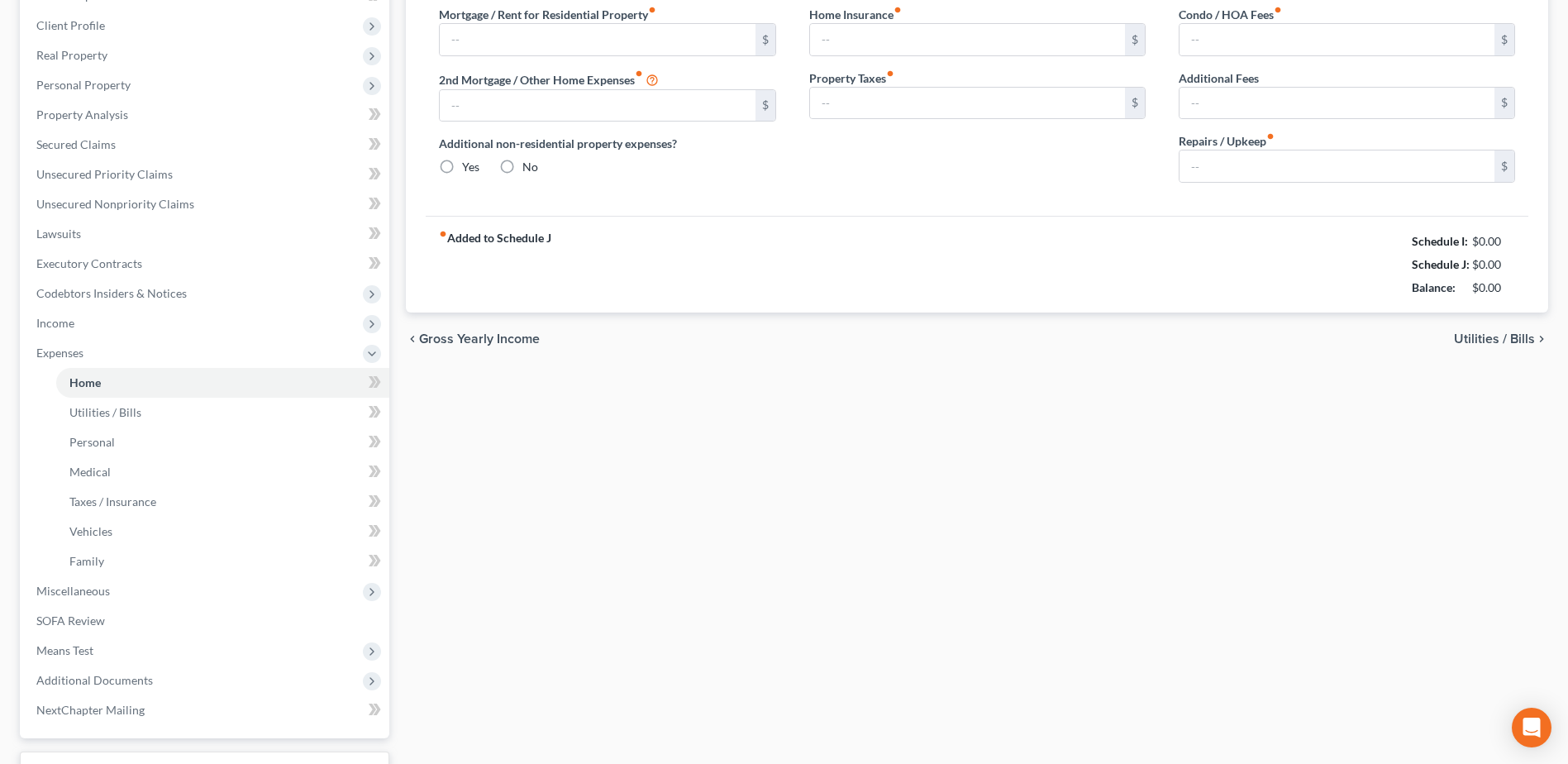
type input "1,750.00"
type input "0.00"
radio input "true"
type input "0.00"
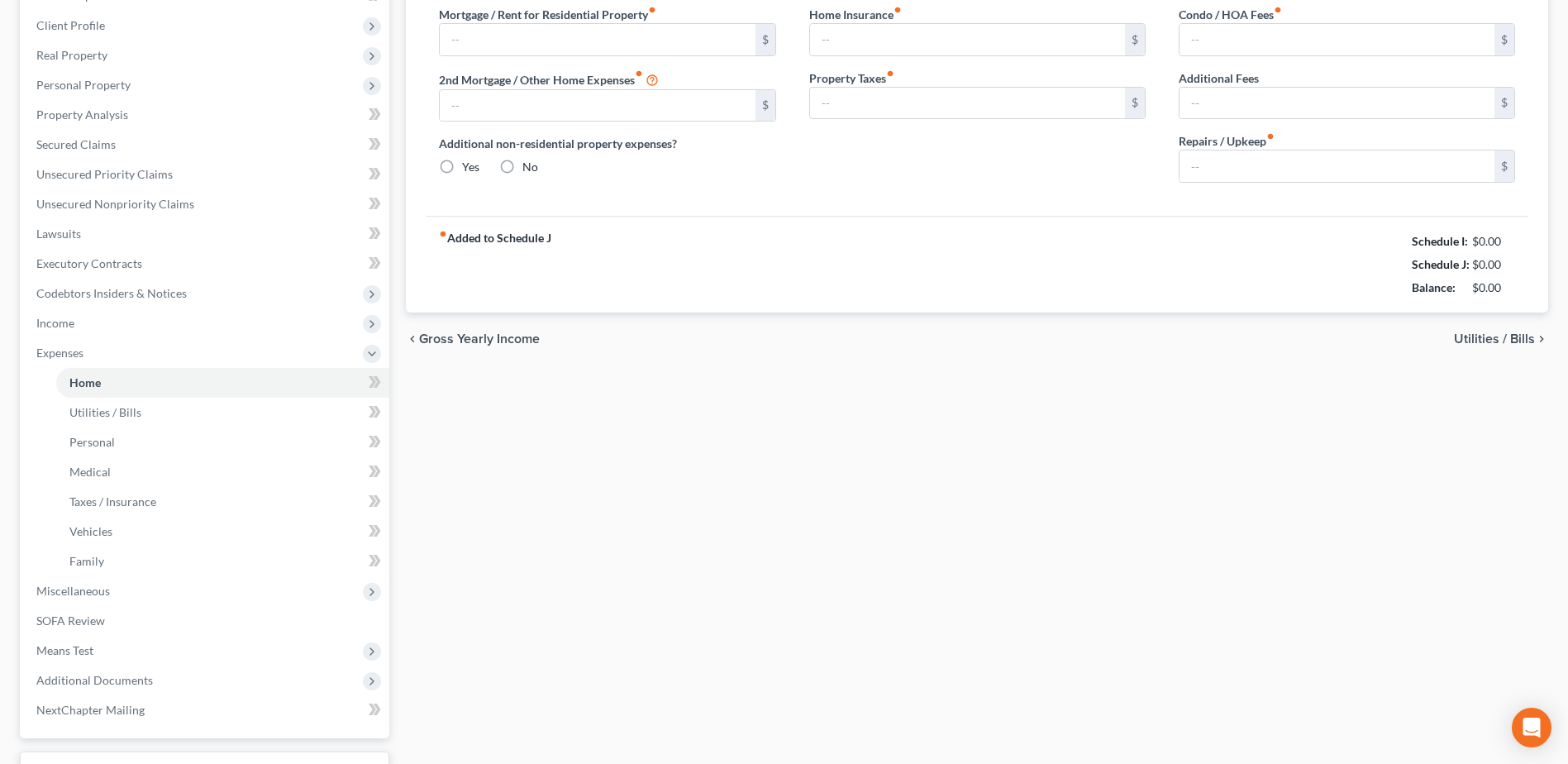
type input "0.00"
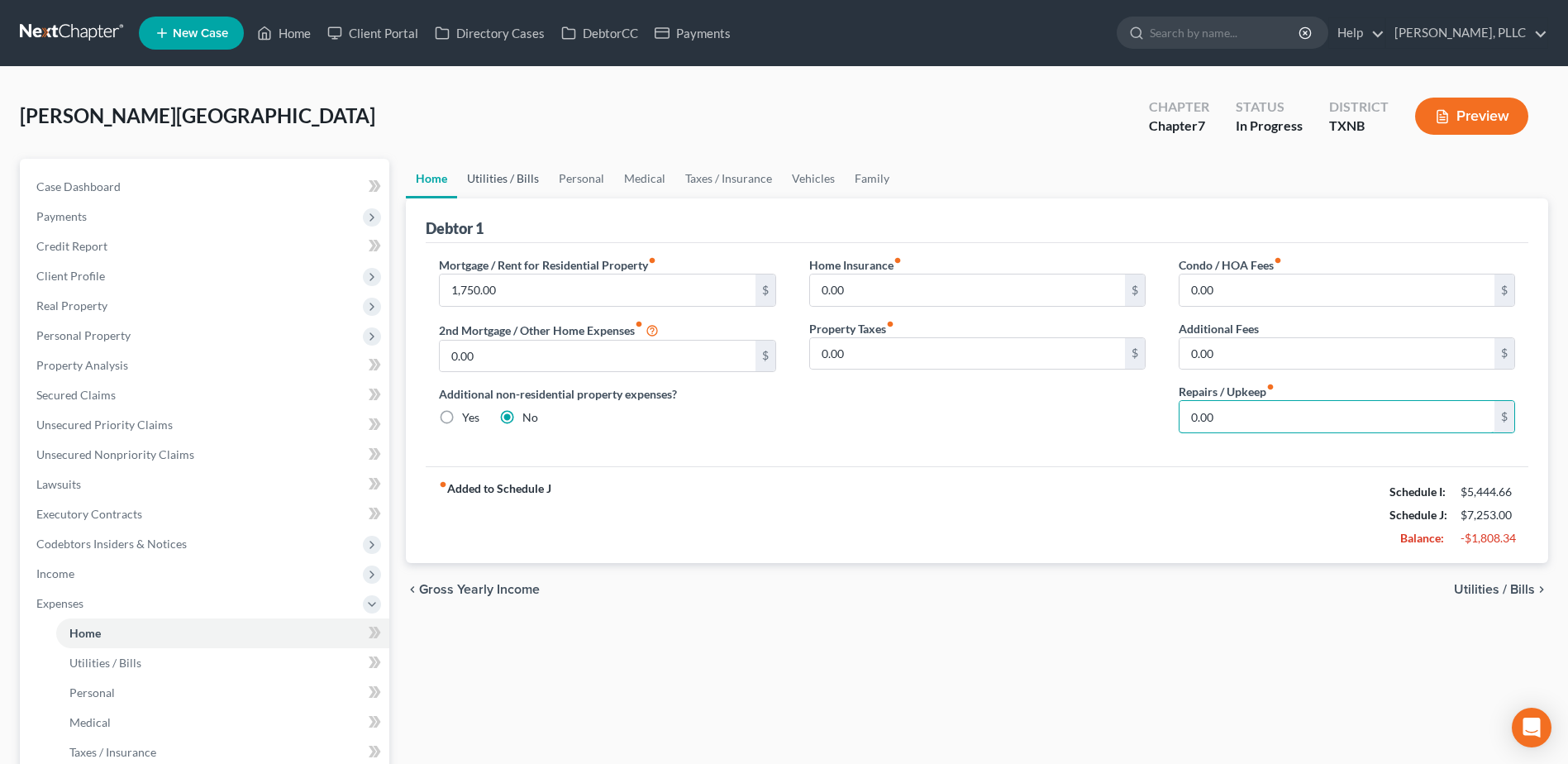
type input "0.00"
click at [515, 179] on link "Utilities / Bills" at bounding box center [503, 178] width 92 height 39
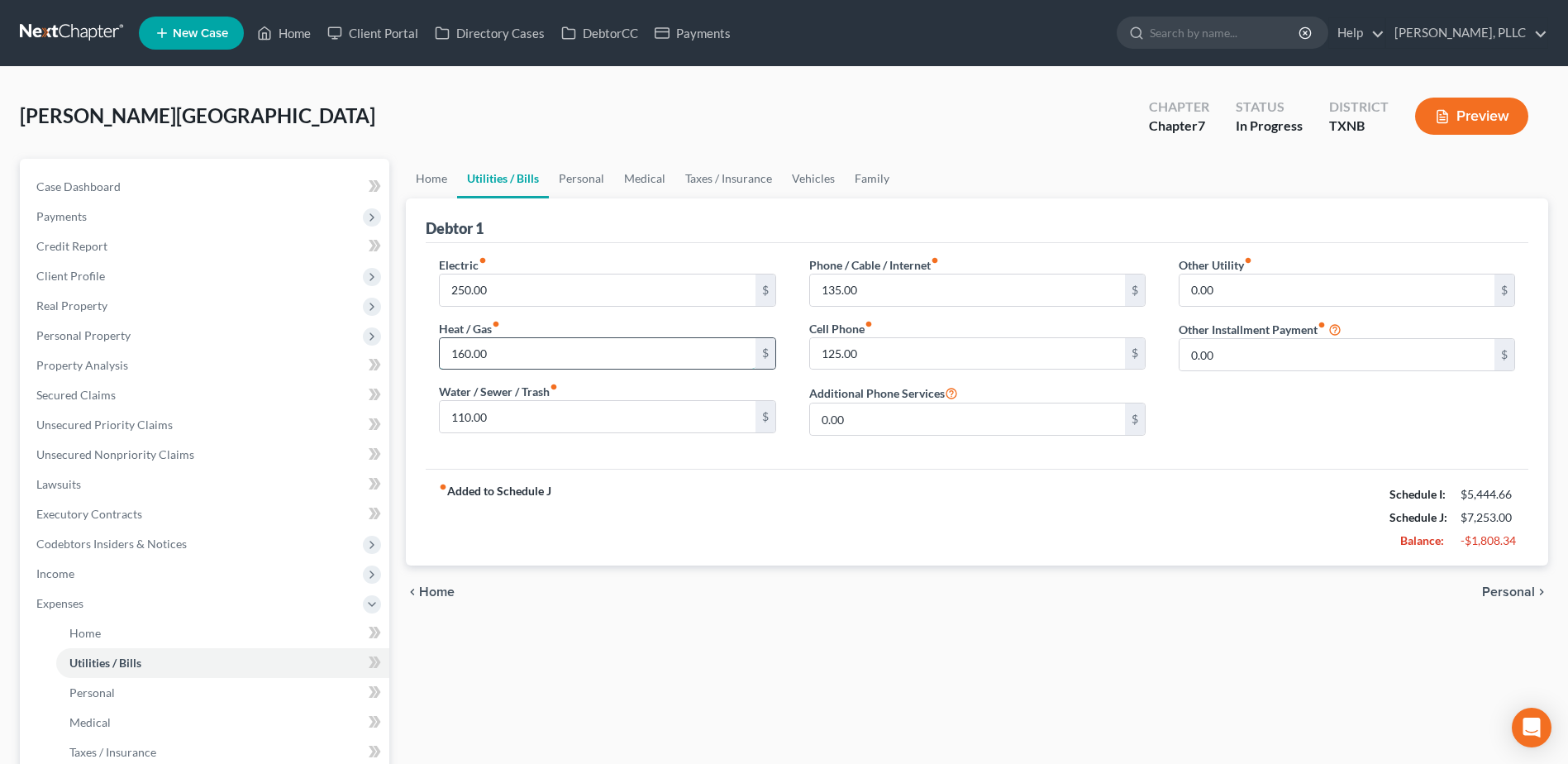
click at [590, 354] on input "160.00" at bounding box center [598, 353] width 315 height 31
type input "60.00"
click at [580, 176] on link "Personal" at bounding box center [582, 178] width 66 height 39
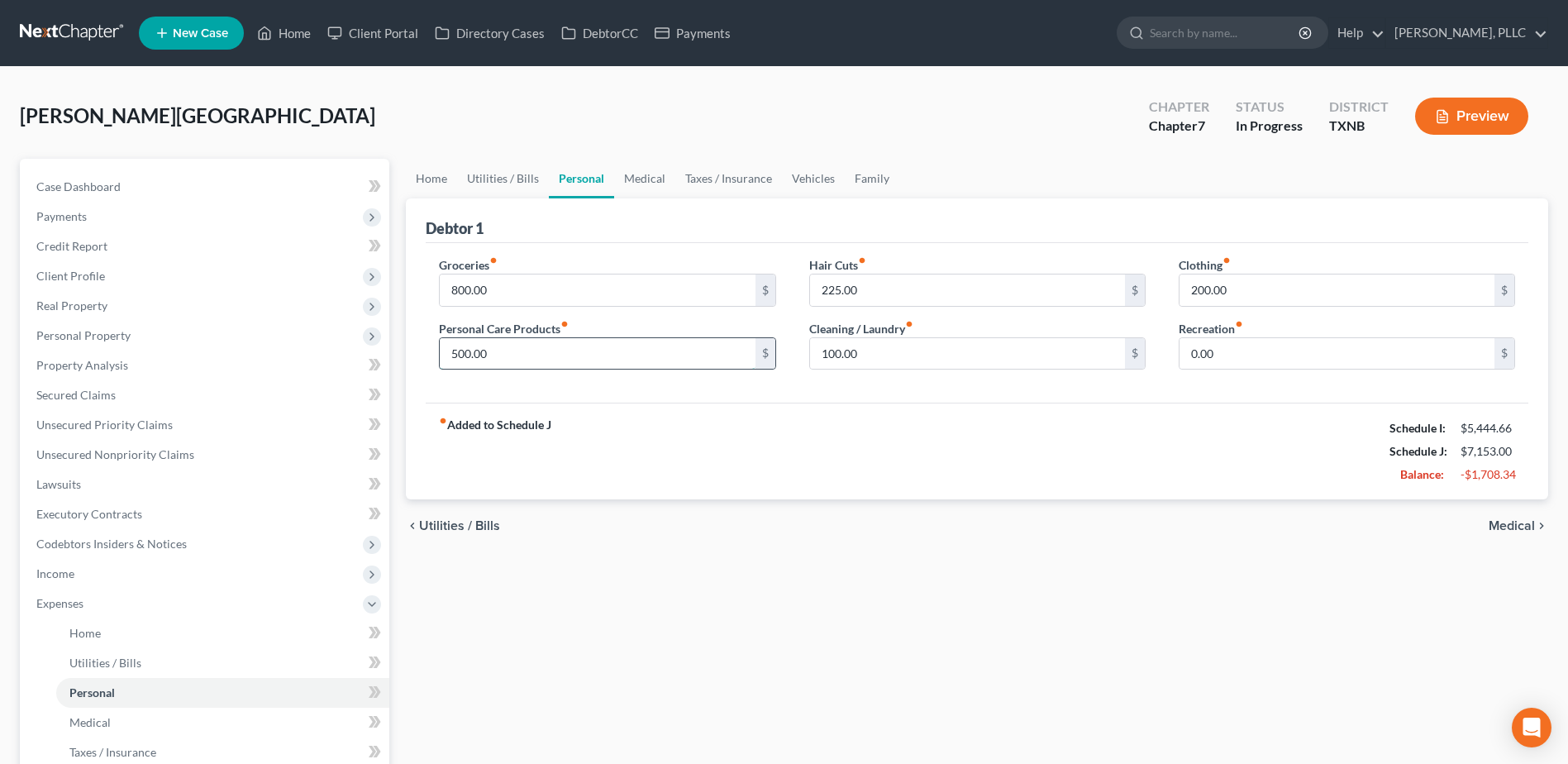
click at [634, 351] on input "500.00" at bounding box center [598, 353] width 315 height 31
type input "50.00"
click at [879, 288] on input "225.00" at bounding box center [967, 289] width 315 height 31
type input "100.00"
drag, startPoint x: 889, startPoint y: 471, endPoint x: 876, endPoint y: 426, distance: 46.8
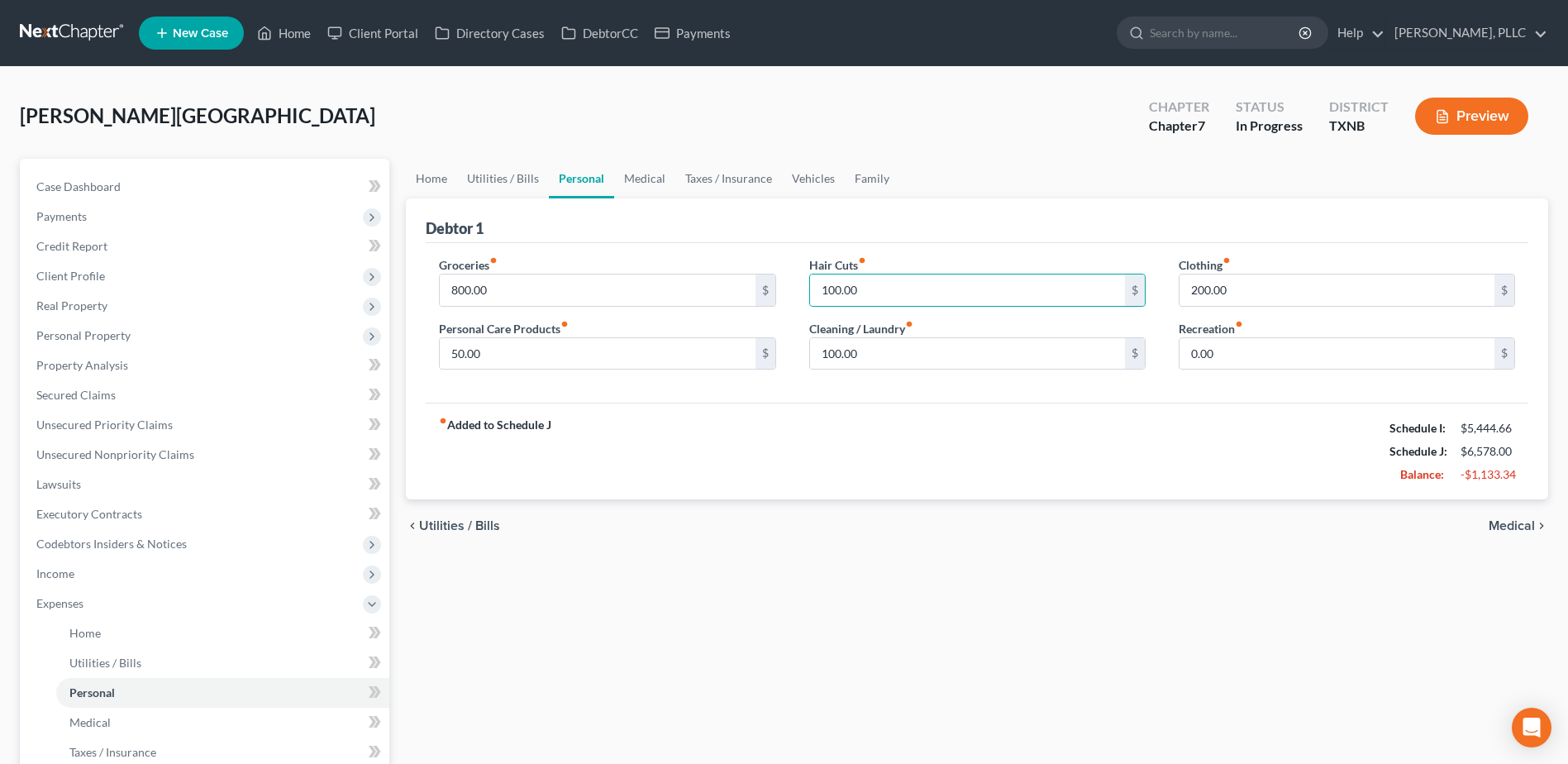
click at [889, 468] on div "fiber_manual_record Added to Schedule J Schedule I: $5,444.66 Schedule J: $6,57…" at bounding box center [977, 451] width 1103 height 97
click at [880, 344] on input "100.00" at bounding box center [967, 353] width 315 height 31
type input "30.00"
click at [1280, 282] on input "200.00" at bounding box center [1337, 289] width 315 height 31
type input "100.00"
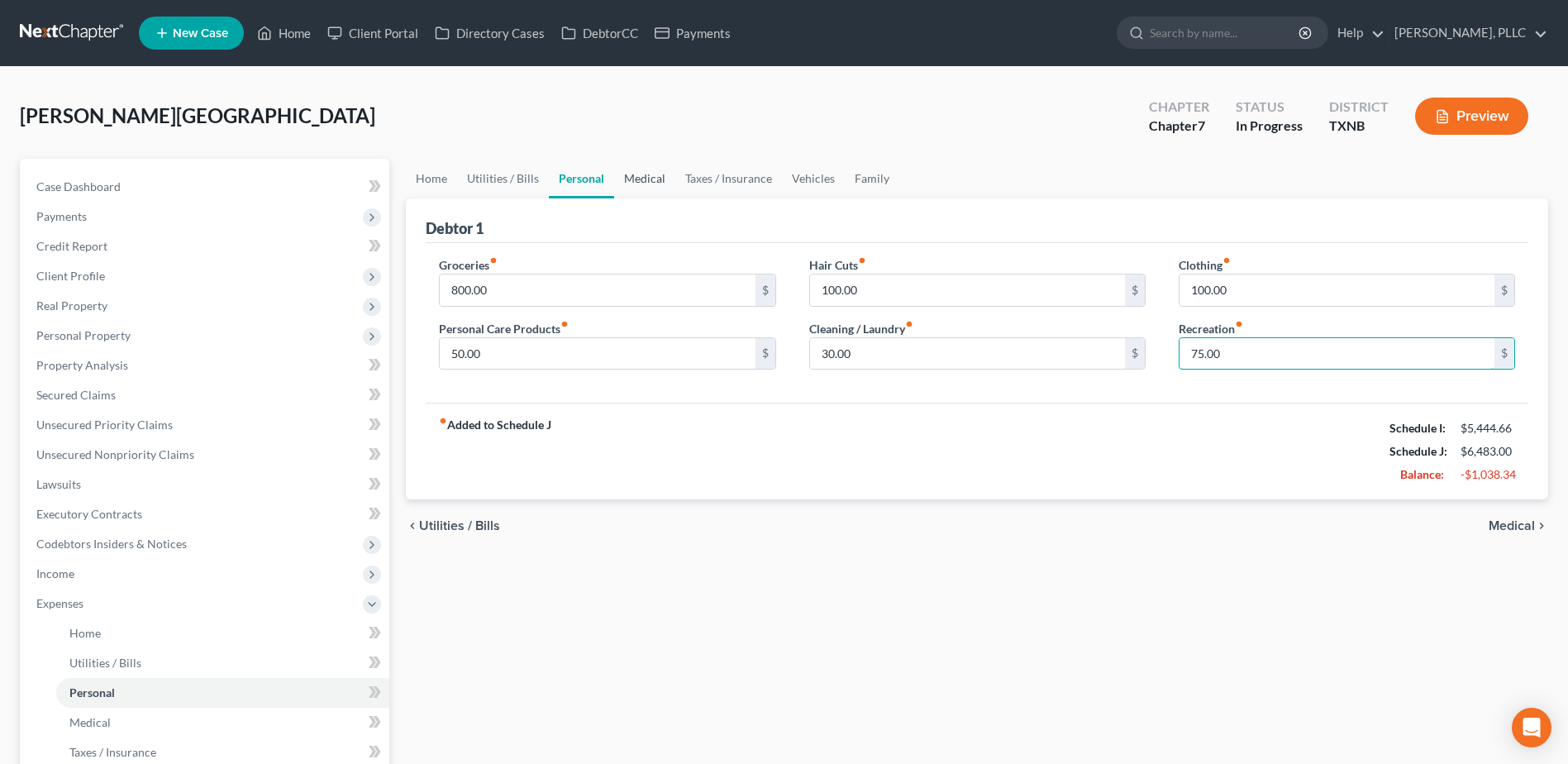
type input "75.00"
click at [644, 168] on link "Medical" at bounding box center [644, 178] width 61 height 39
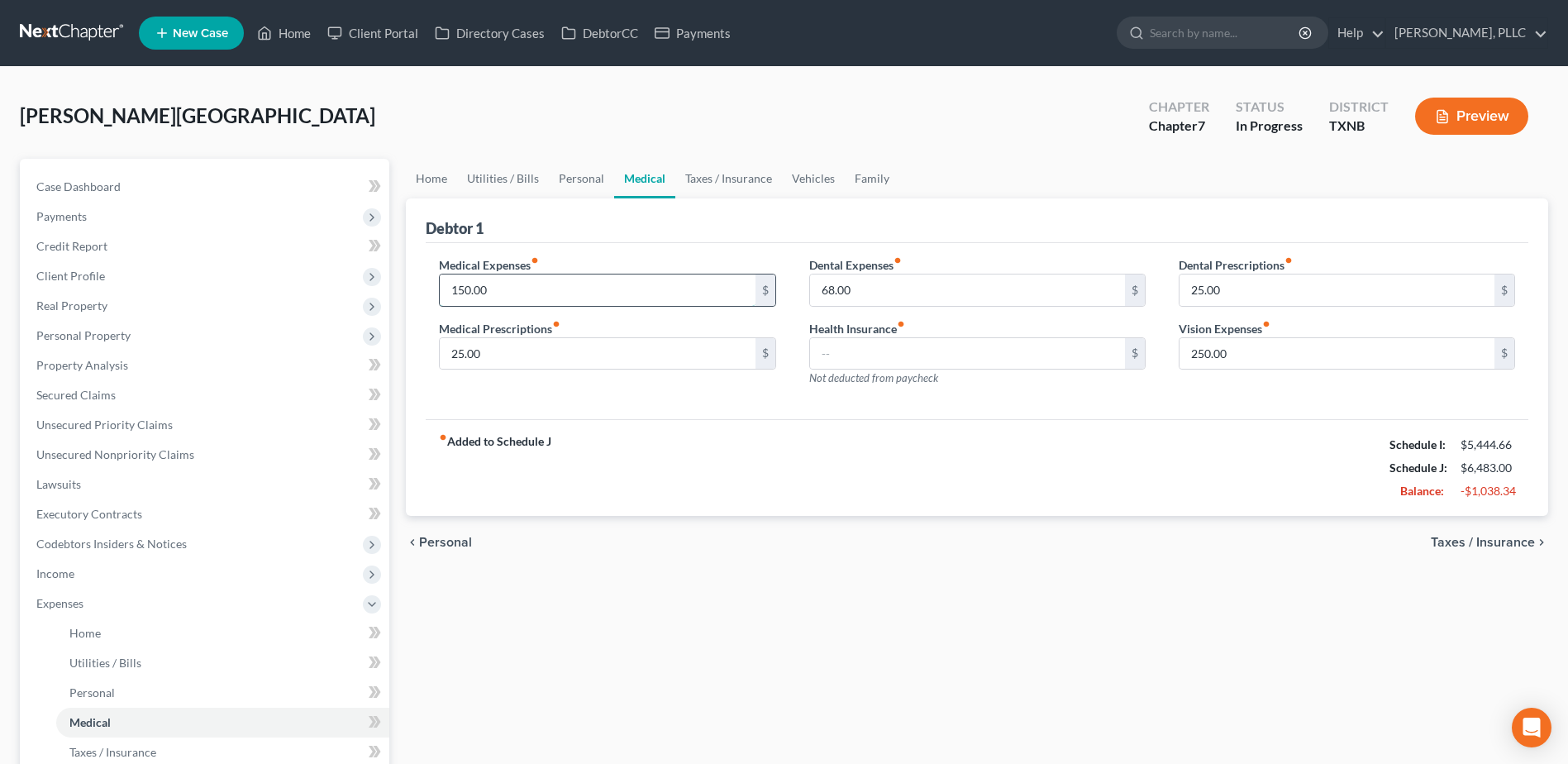
click at [713, 299] on input "150.00" at bounding box center [598, 289] width 315 height 31
type input "100.00"
click at [1288, 352] on input "250.00" at bounding box center [1337, 353] width 315 height 31
type input "50.00"
click at [745, 176] on link "Taxes / Insurance" at bounding box center [729, 178] width 107 height 39
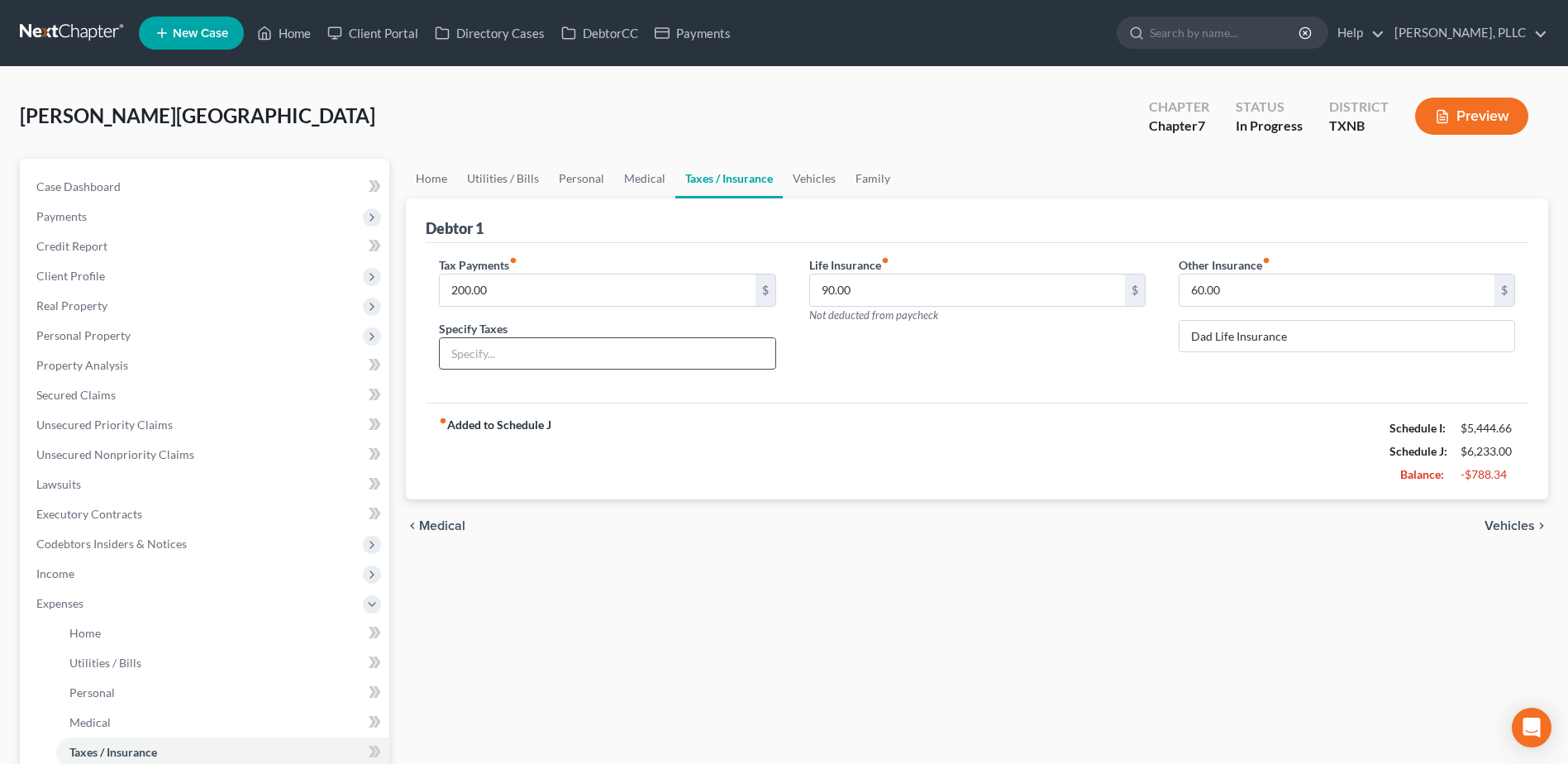
click at [745, 342] on input "text" at bounding box center [607, 353] width 335 height 31
type input "IRS"
click at [910, 390] on div "Tax Payments fiber_manual_record 200.00 $ Specify Taxes IRS Life Insurance fibe…" at bounding box center [977, 323] width 1103 height 160
click at [813, 179] on link "Vehicles" at bounding box center [814, 178] width 63 height 39
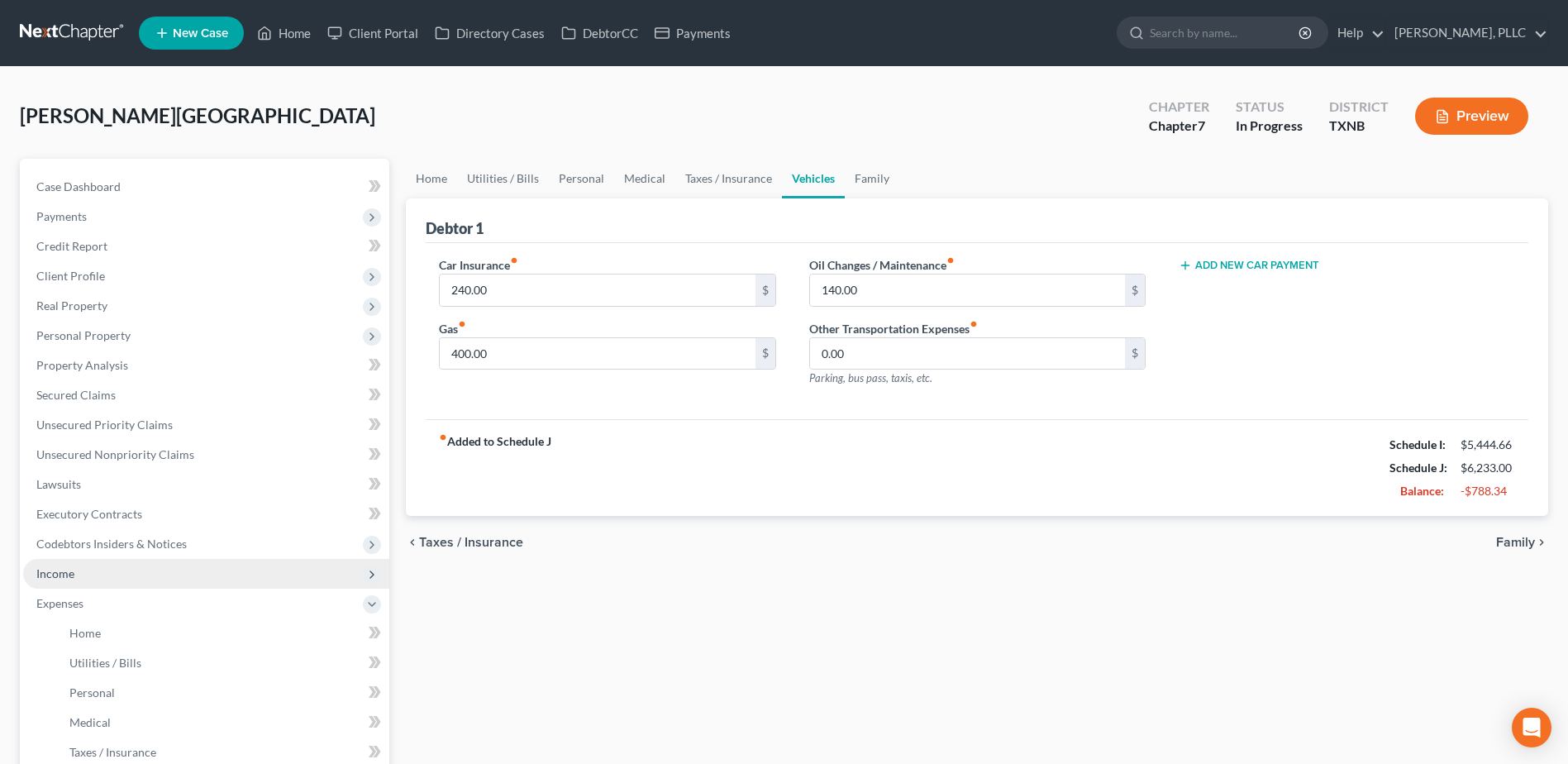
click at [69, 574] on span "Income" at bounding box center [55, 573] width 38 height 14
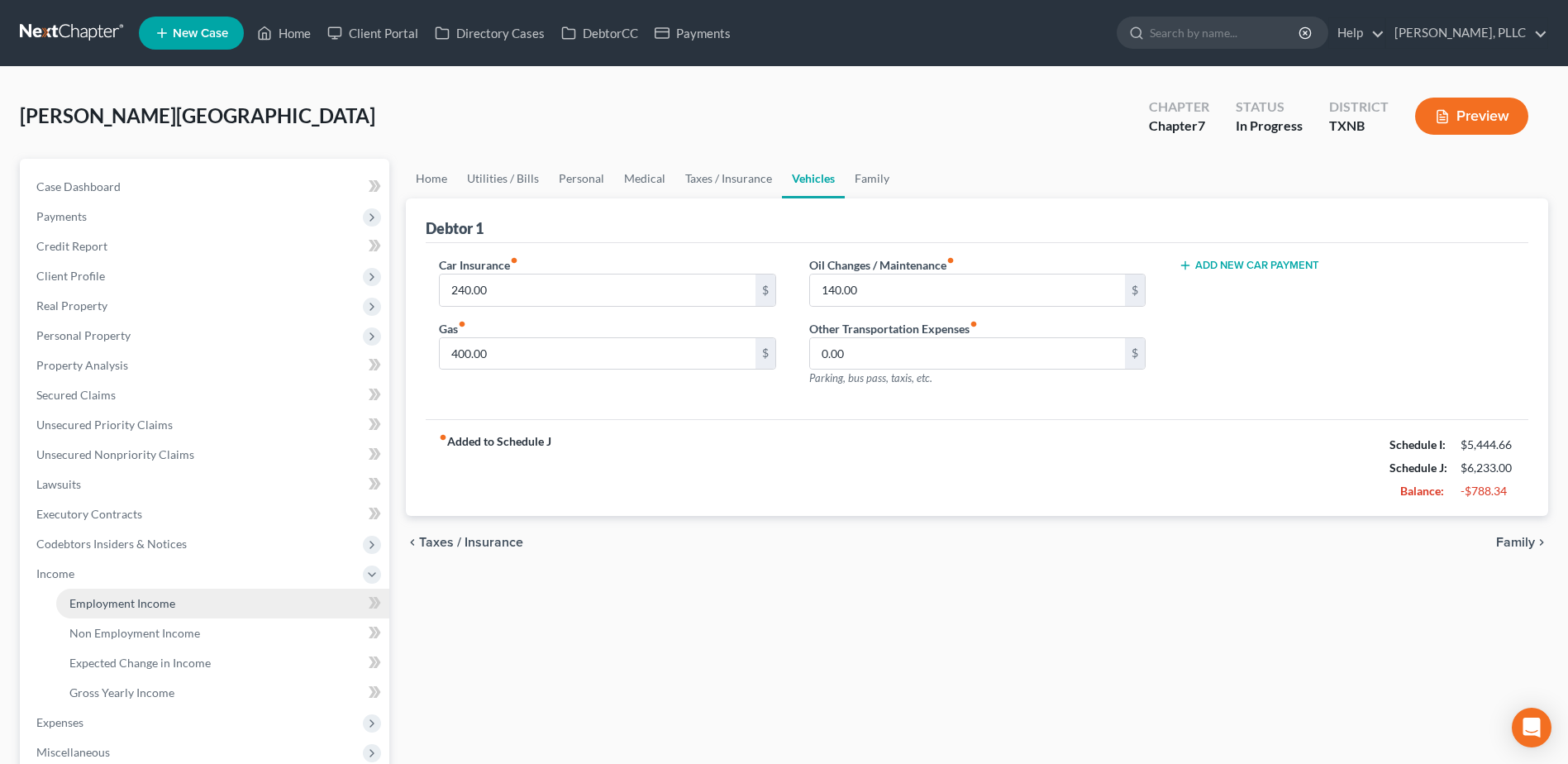
click at [145, 603] on span "Employment Income" at bounding box center [122, 603] width 106 height 14
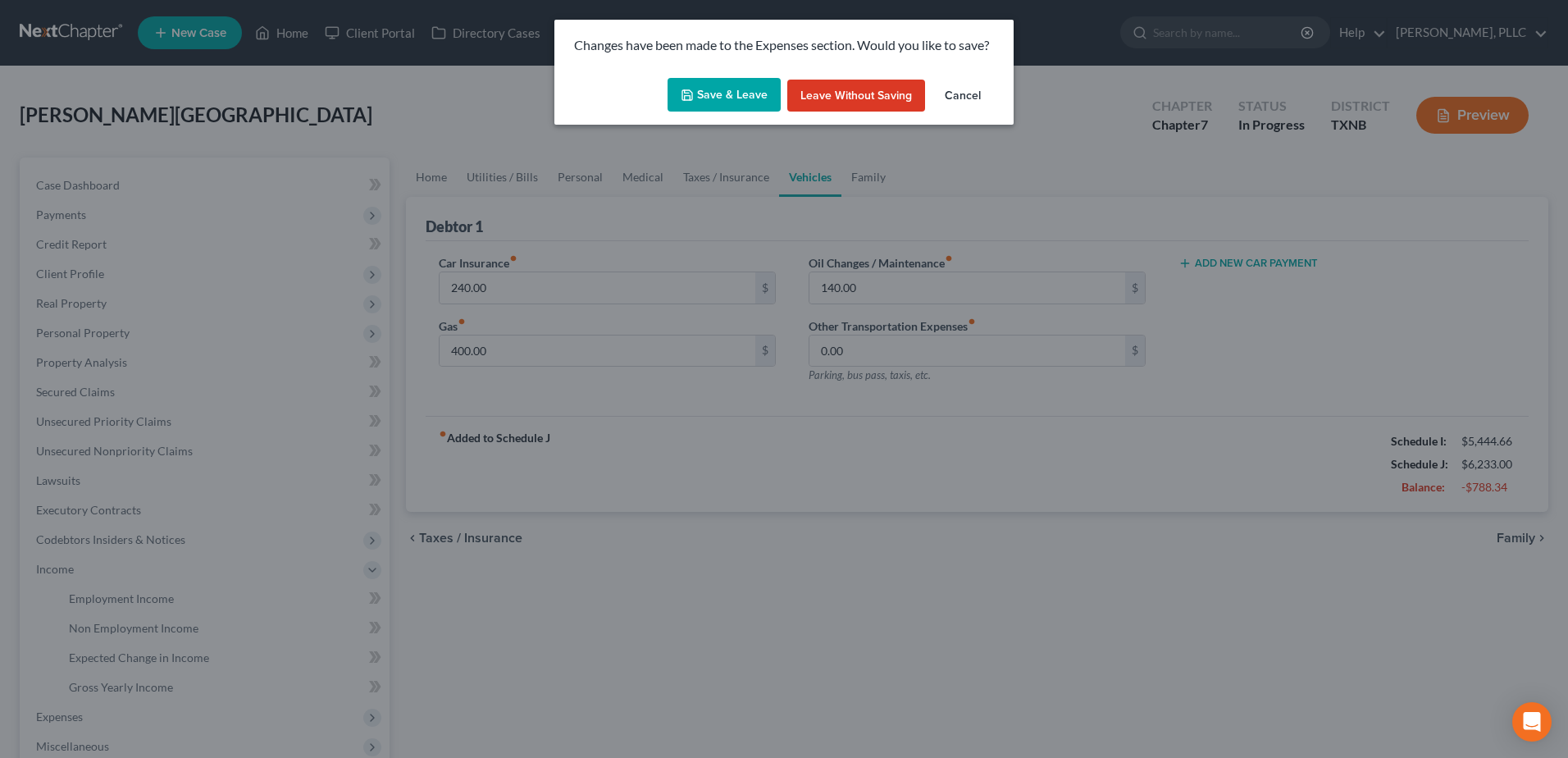
click at [761, 100] on button "Save & Leave" at bounding box center [724, 95] width 114 height 34
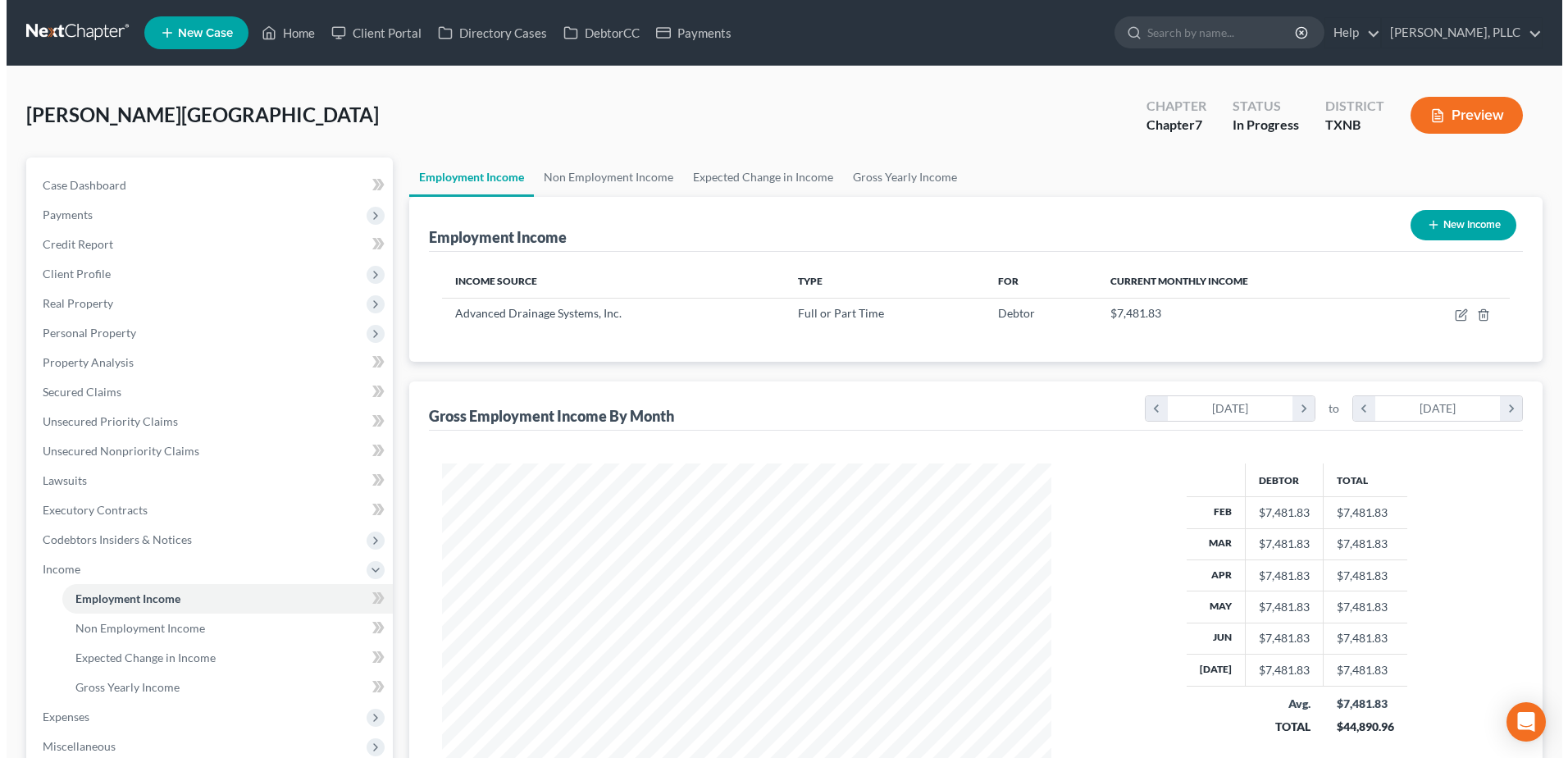
scroll to position [305, 642]
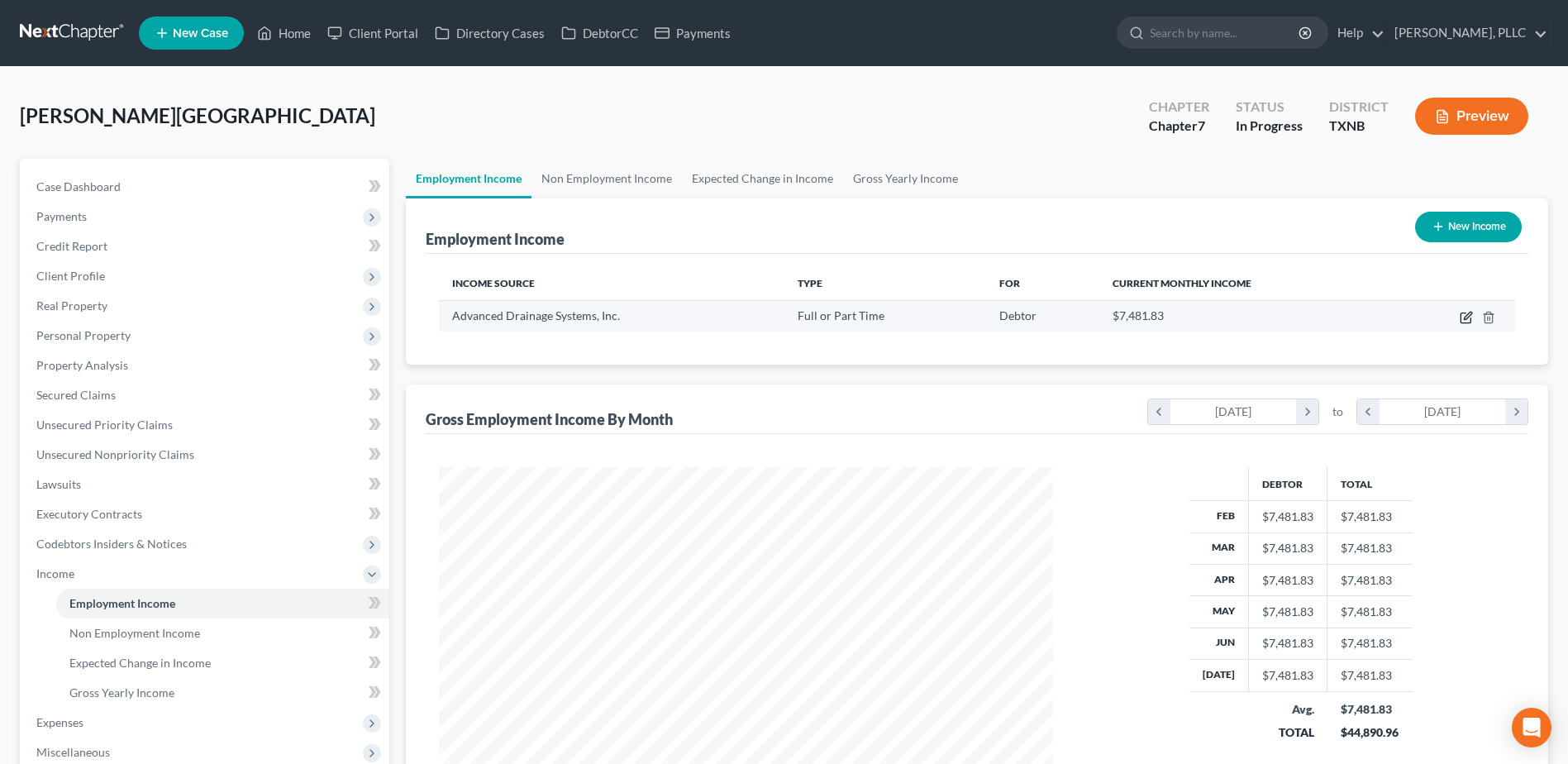
click at [1462, 320] on icon "button" at bounding box center [1467, 317] width 13 height 13
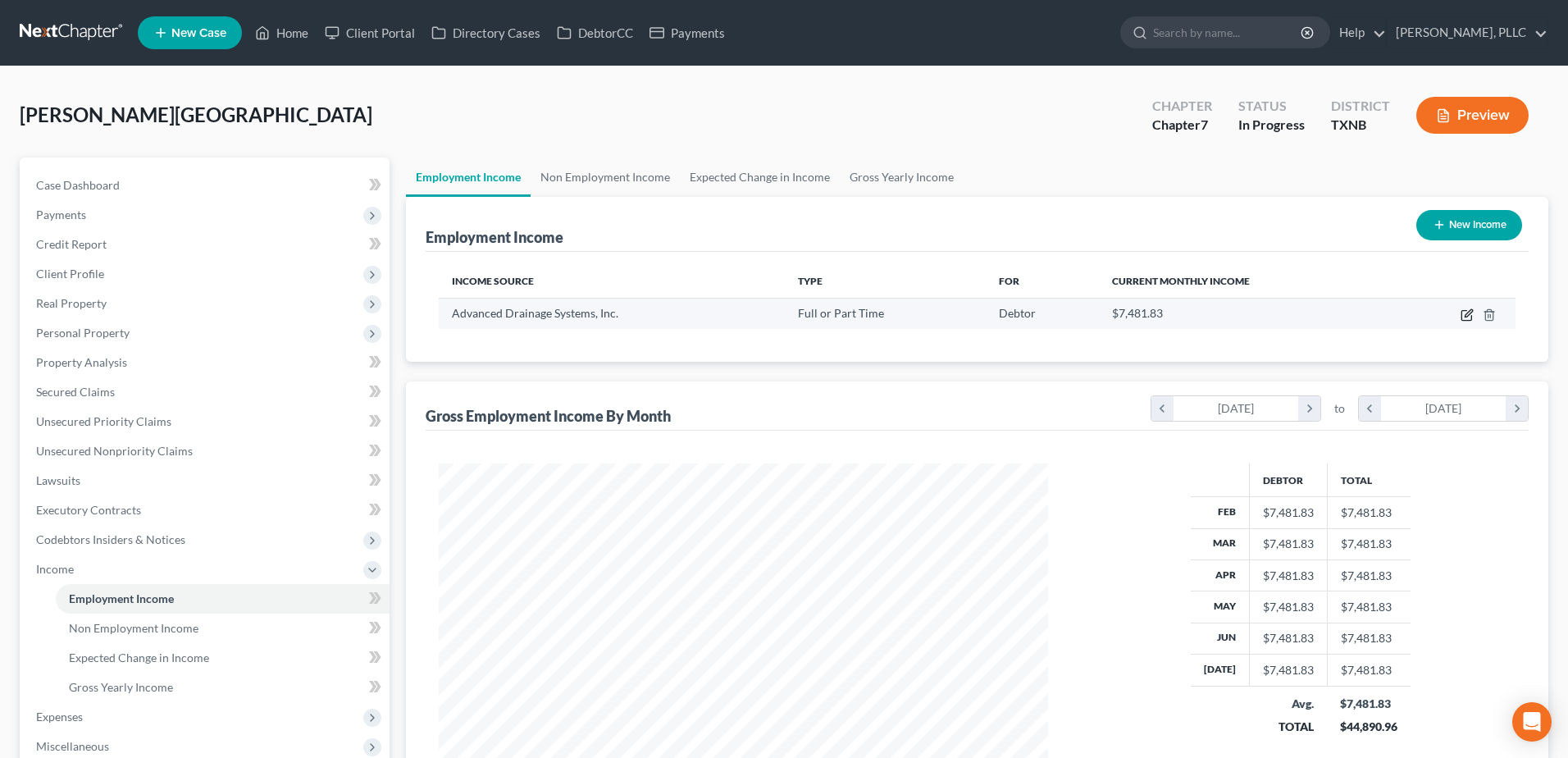
select select "0"
select select "45"
select select "2"
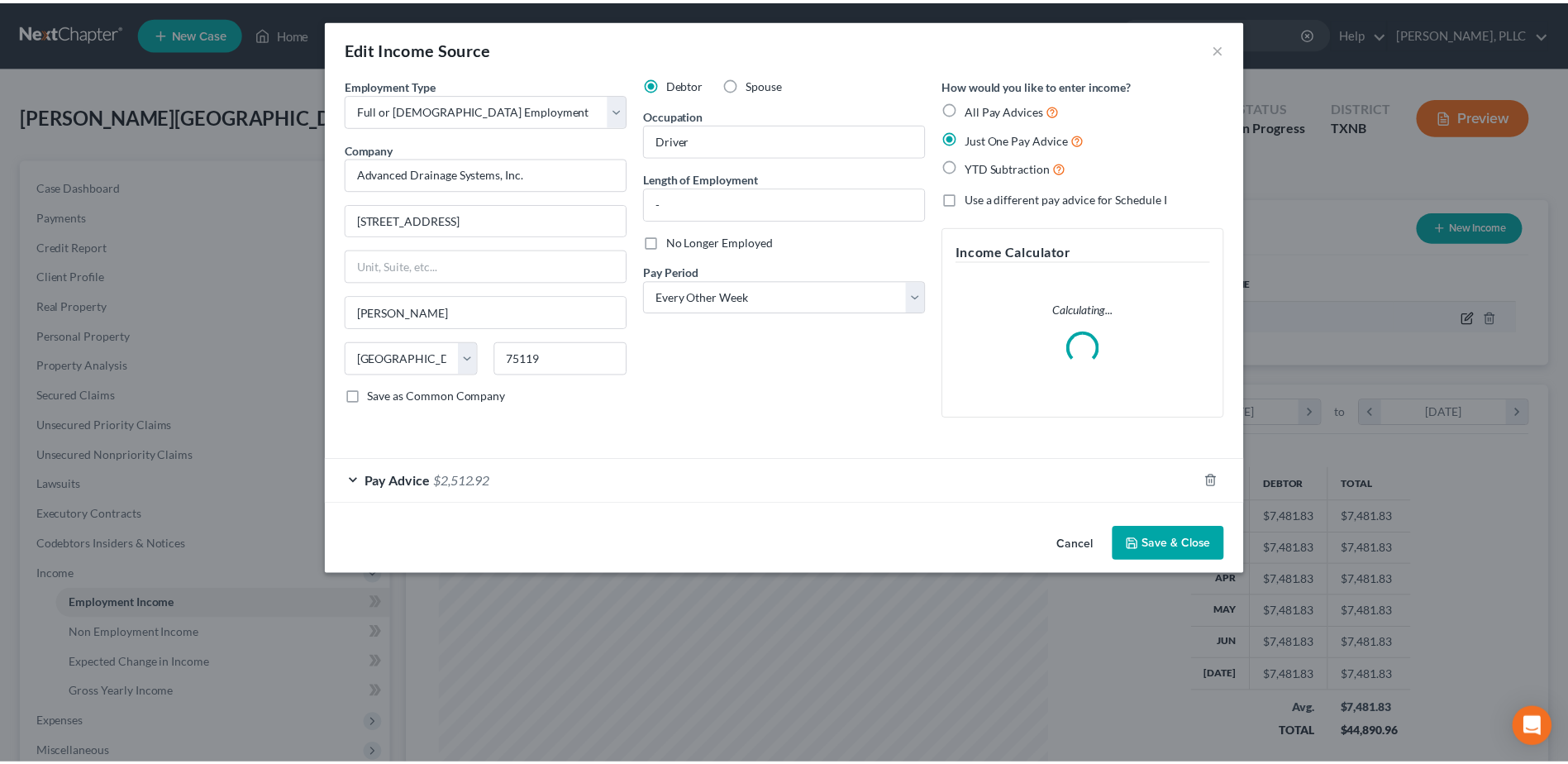
scroll to position [309, 653]
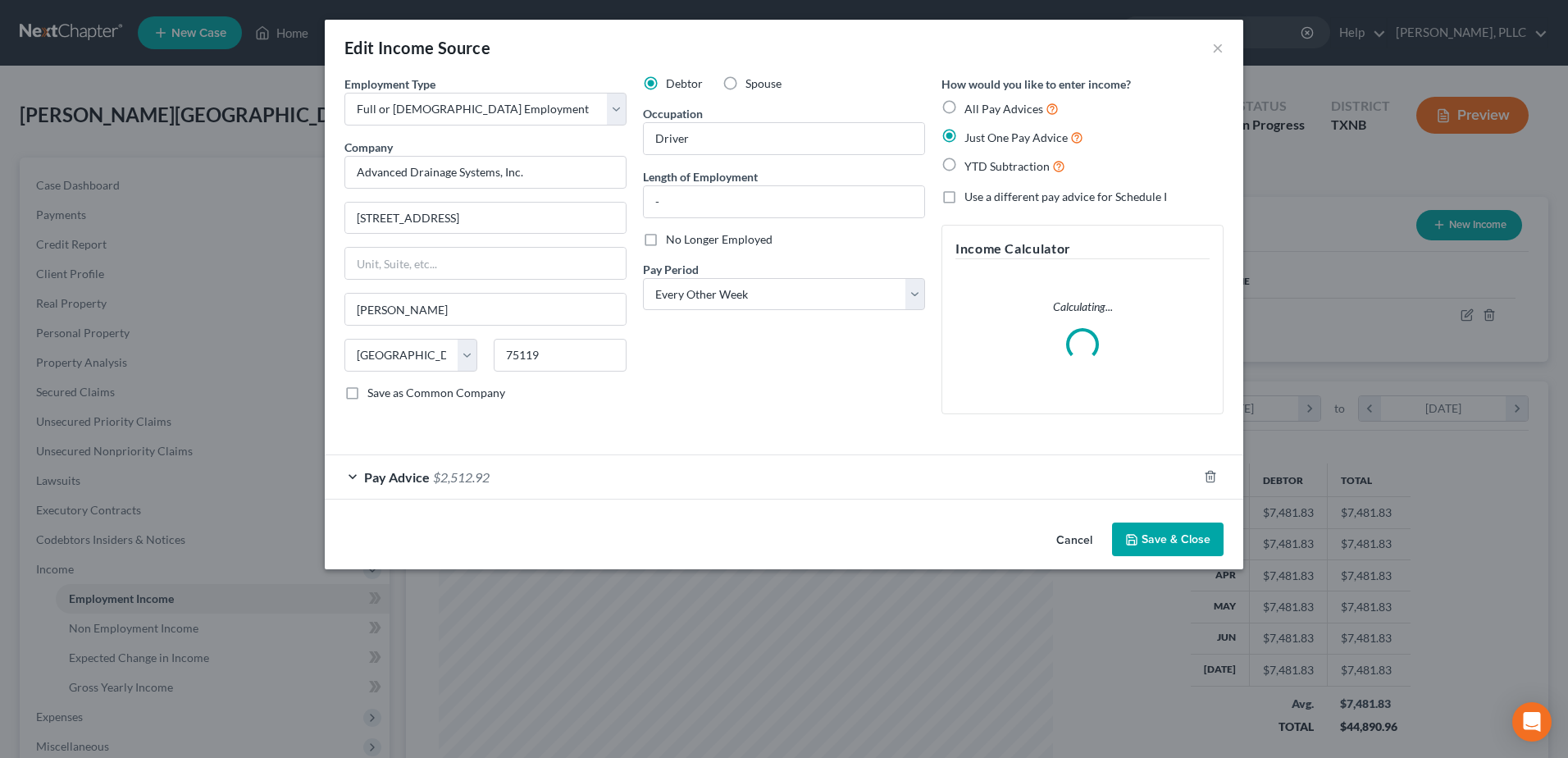
click at [1080, 542] on div "Edit Income Source × Employment Type * Select Full or Part Time Employment Self…" at bounding box center [784, 294] width 919 height 549
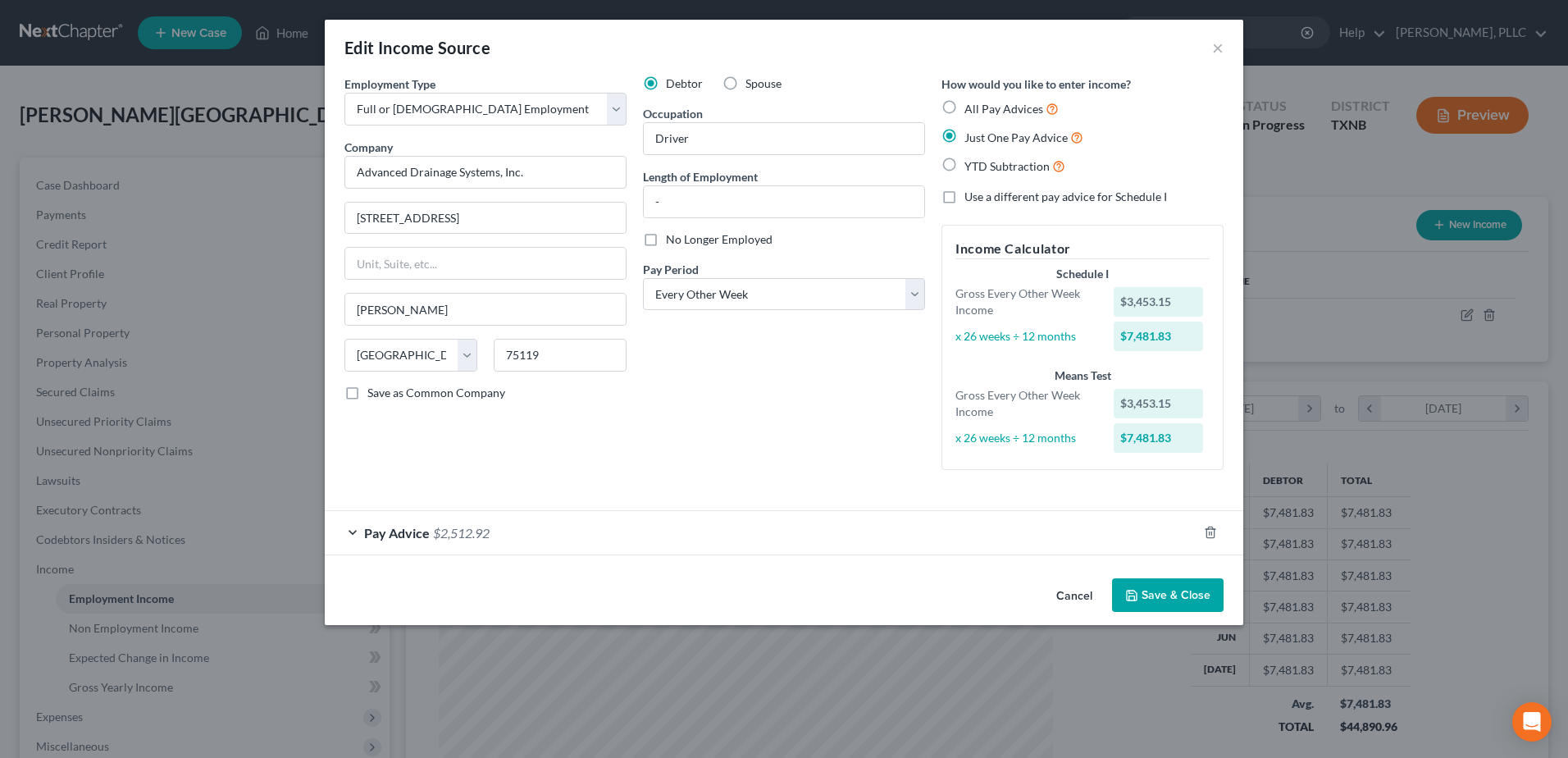
click at [1070, 593] on button "Cancel" at bounding box center [1074, 596] width 62 height 33
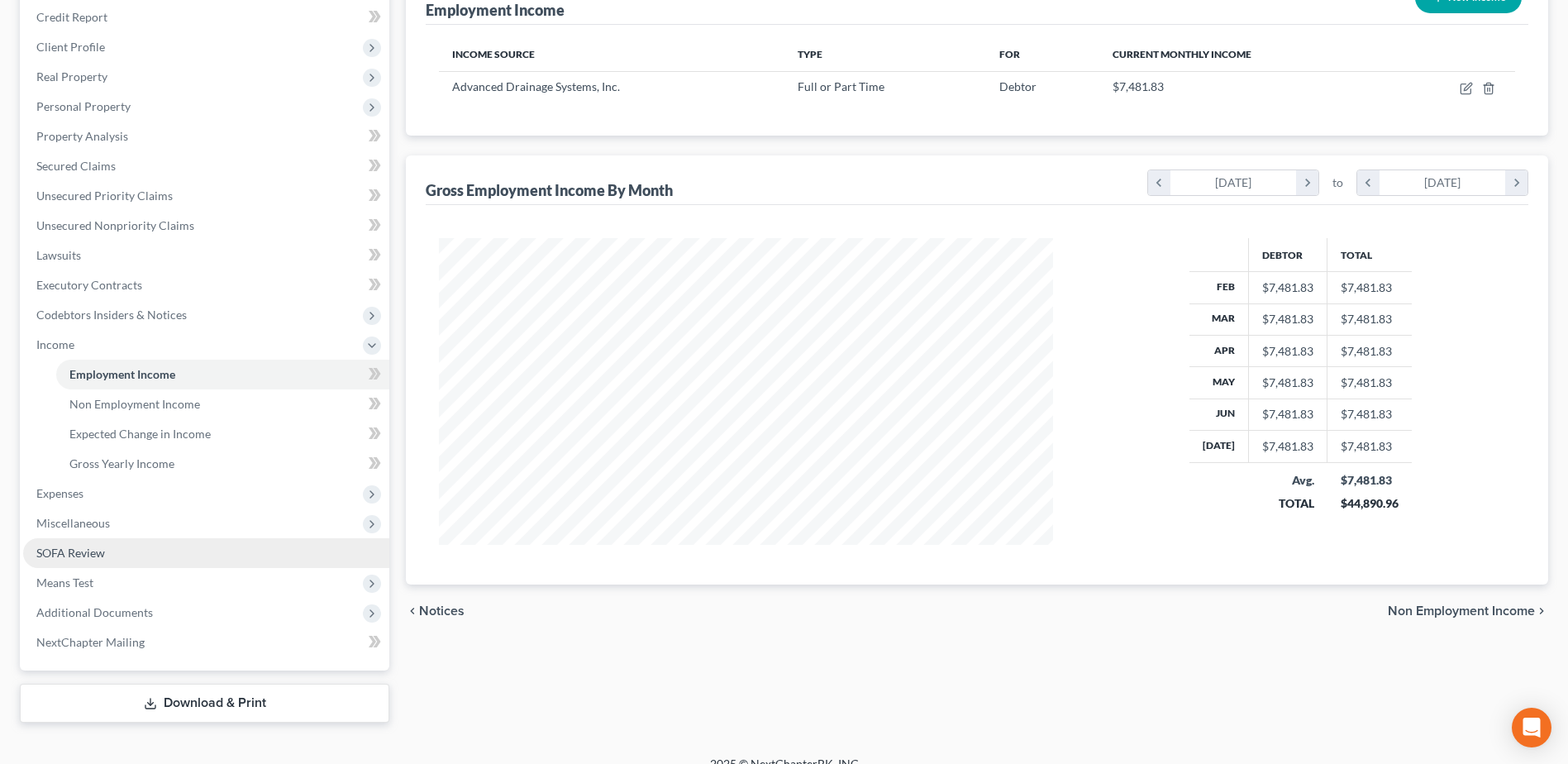
scroll to position [248, 0]
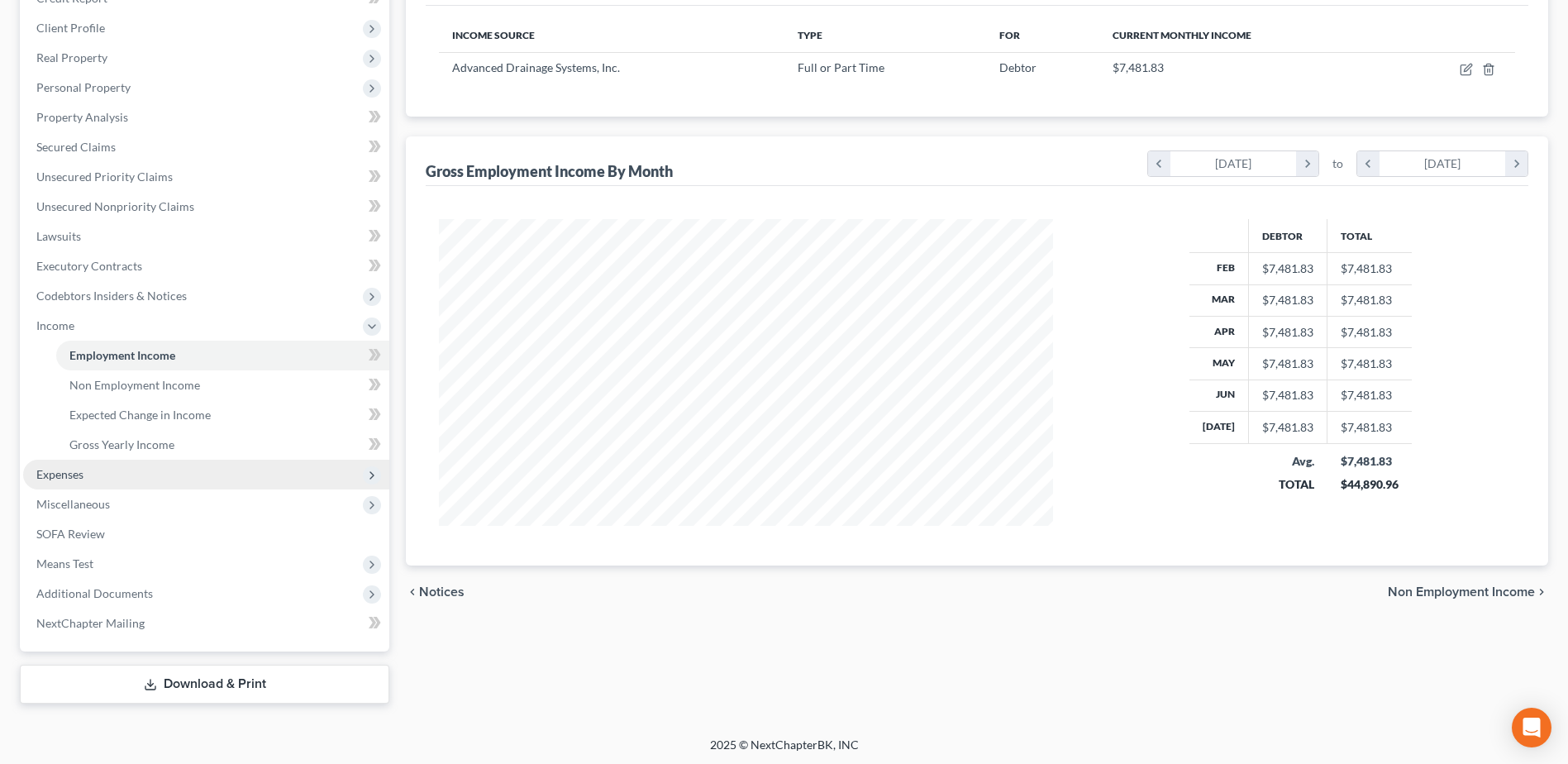
click at [65, 481] on span "Expenses" at bounding box center [60, 474] width 47 height 14
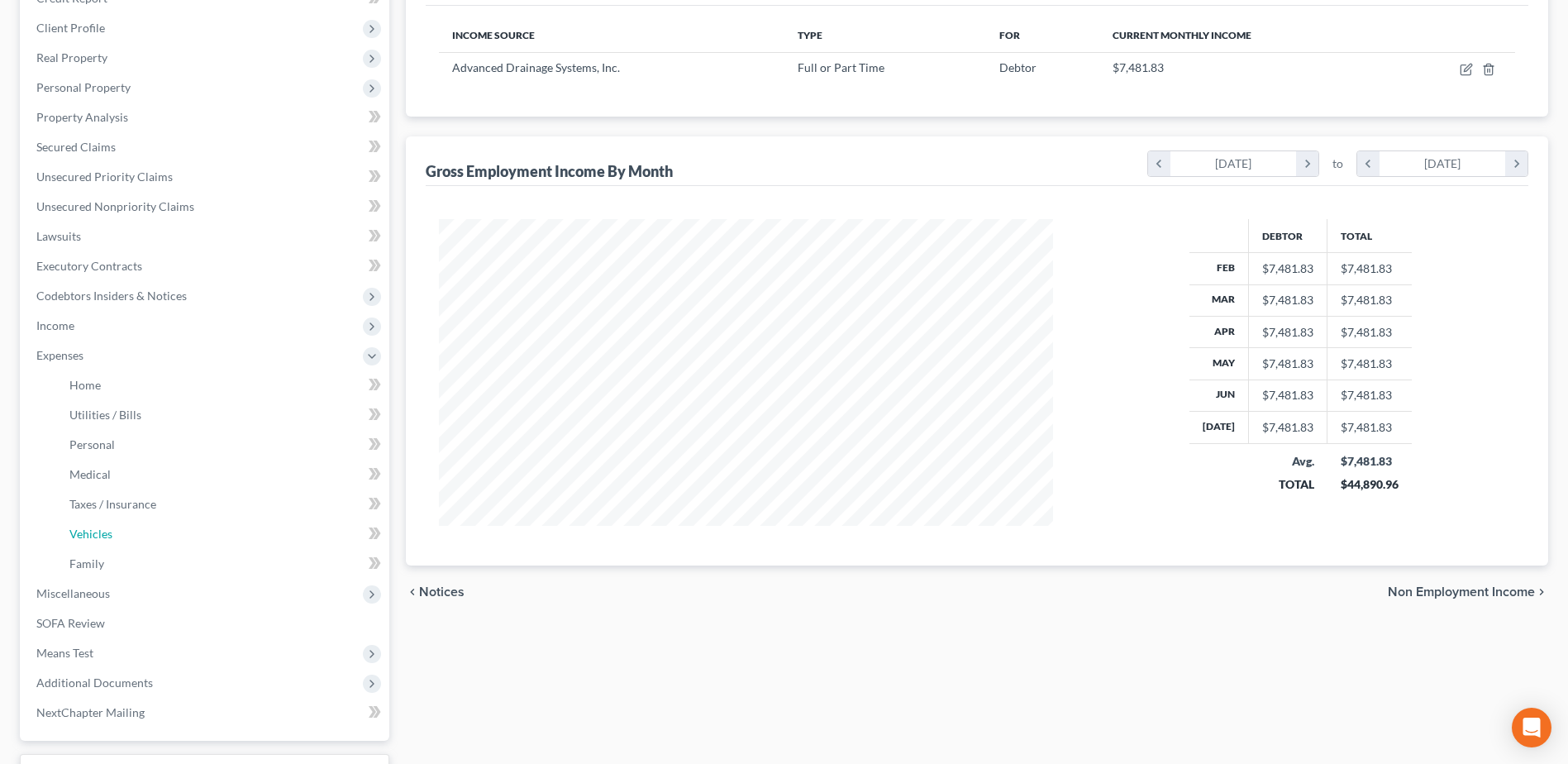
click at [95, 538] on span "Vehicles" at bounding box center [91, 533] width 43 height 14
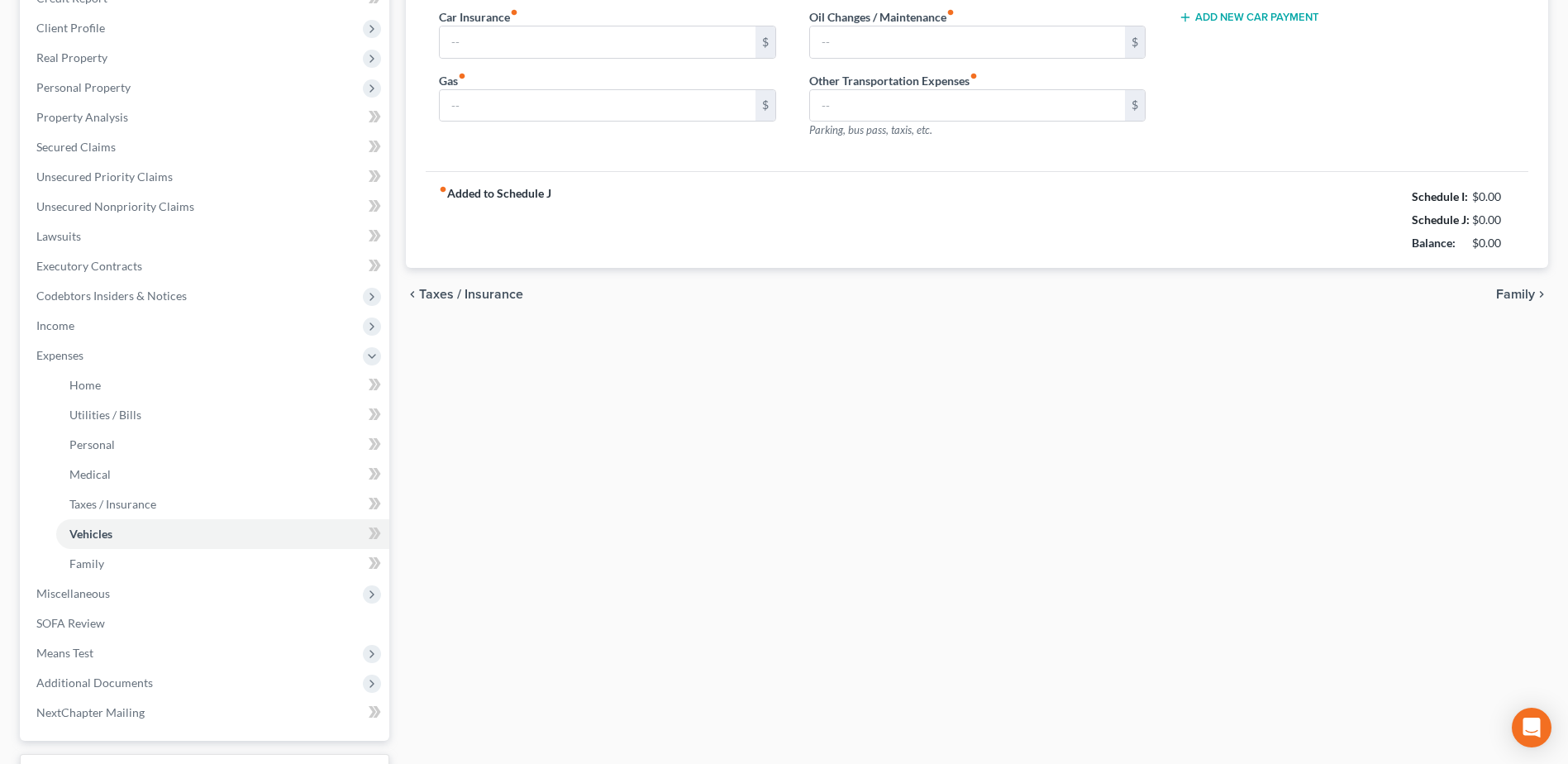
type input "240.00"
type input "400.00"
type input "140.00"
type input "0.00"
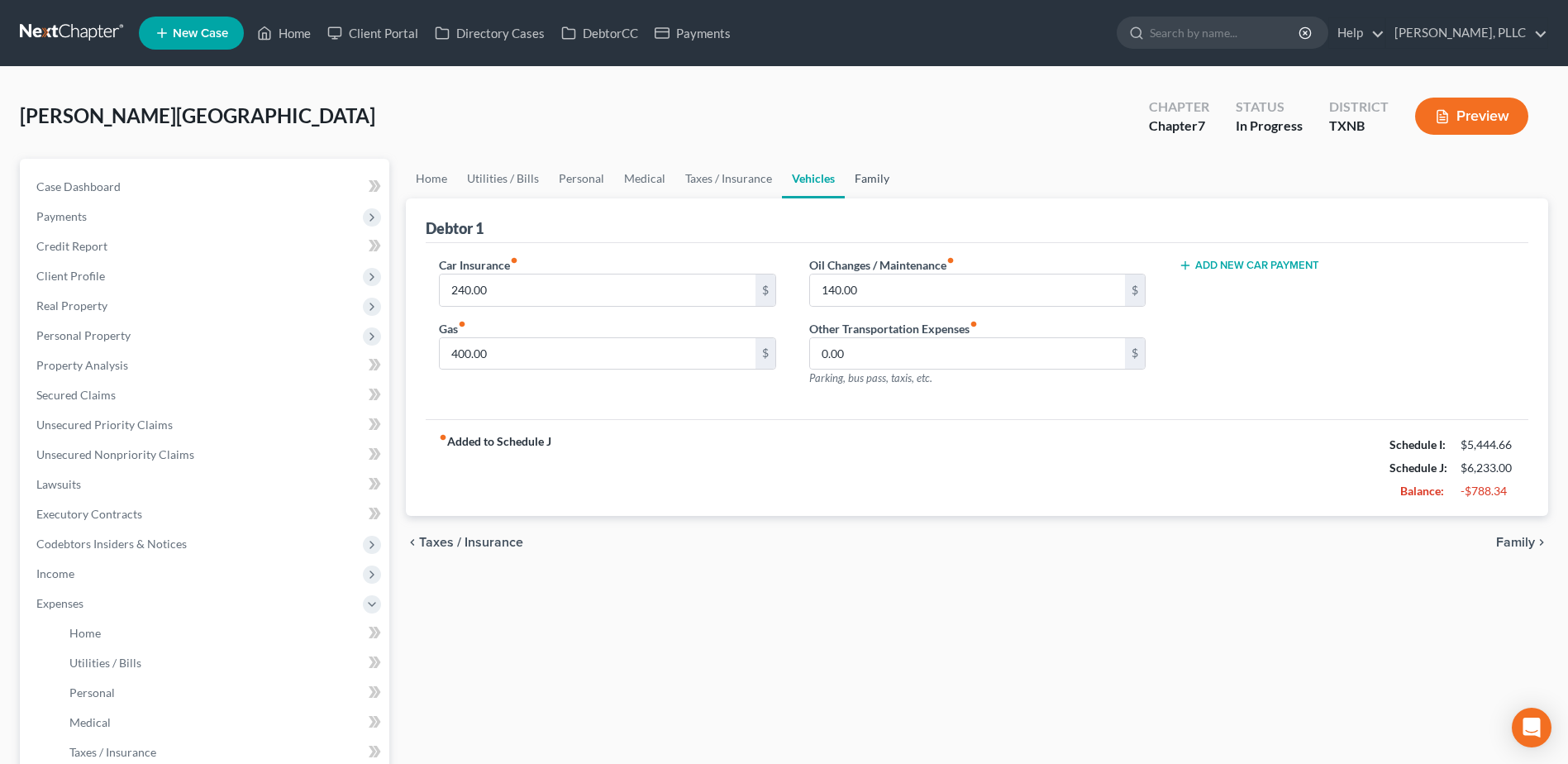
click at [872, 180] on link "Family" at bounding box center [872, 178] width 54 height 39
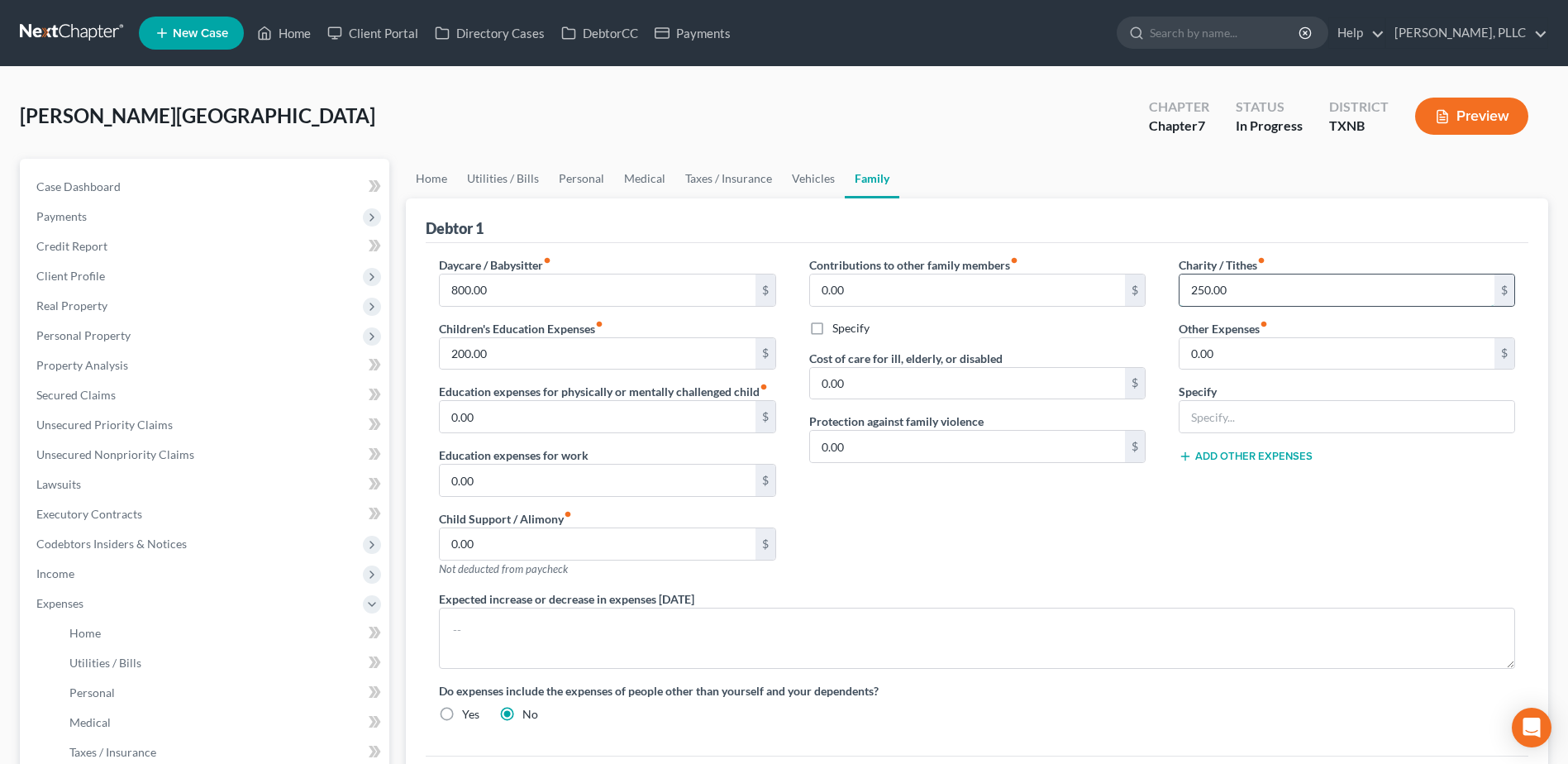
click at [1266, 293] on input "250.00" at bounding box center [1337, 289] width 315 height 31
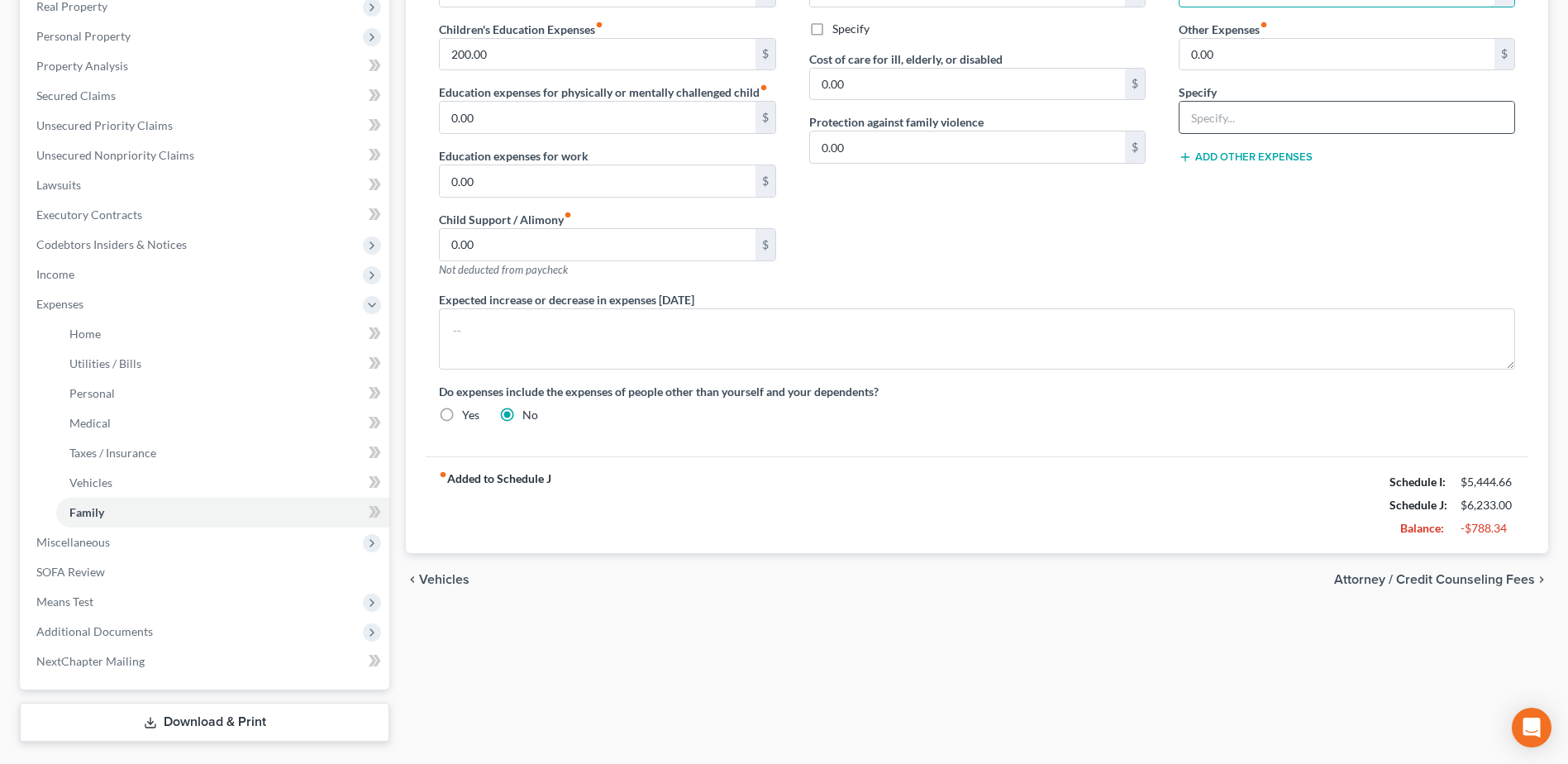
scroll to position [340, 0]
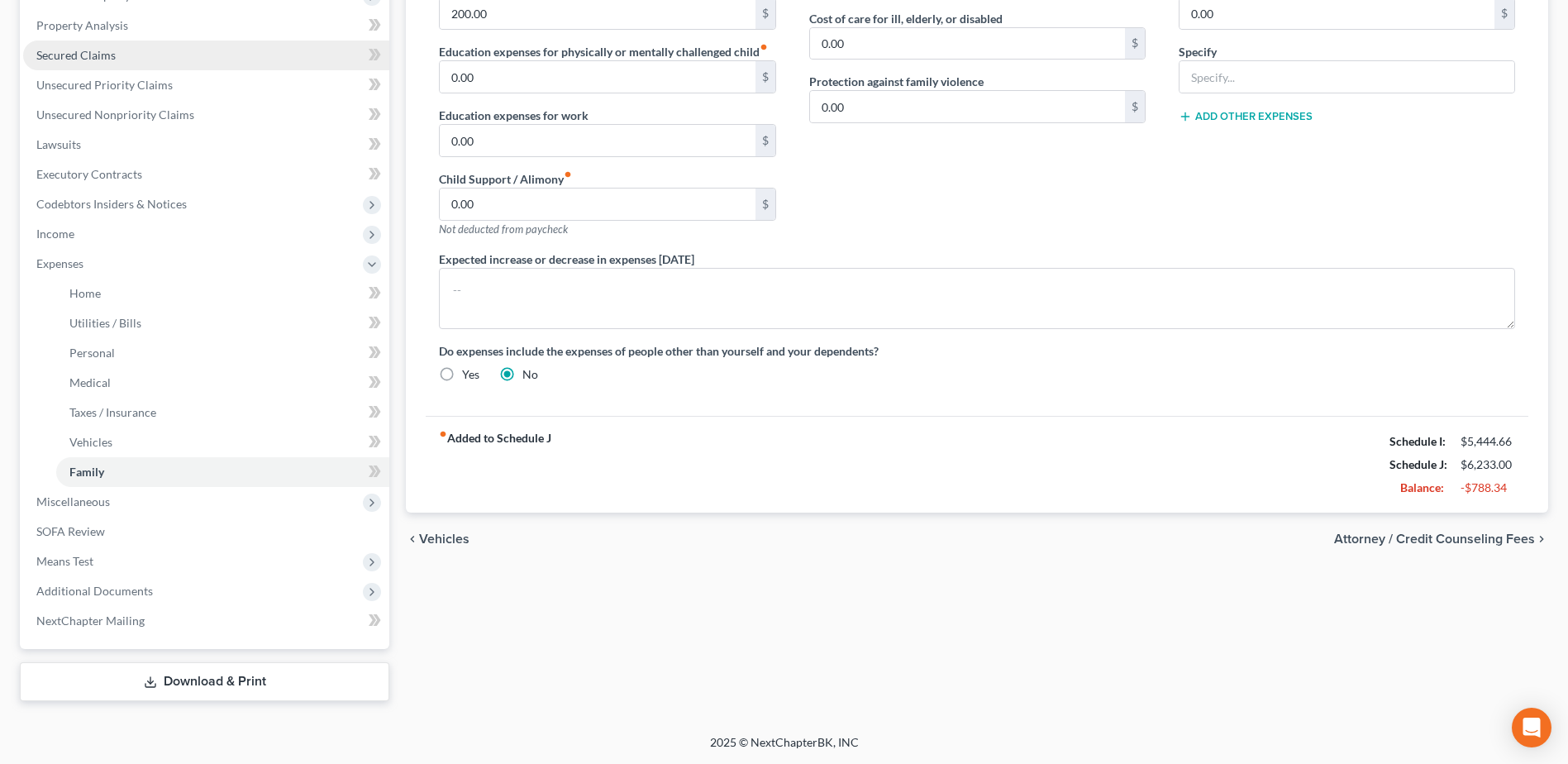
click at [71, 54] on span "Secured Claims" at bounding box center [76, 54] width 80 height 14
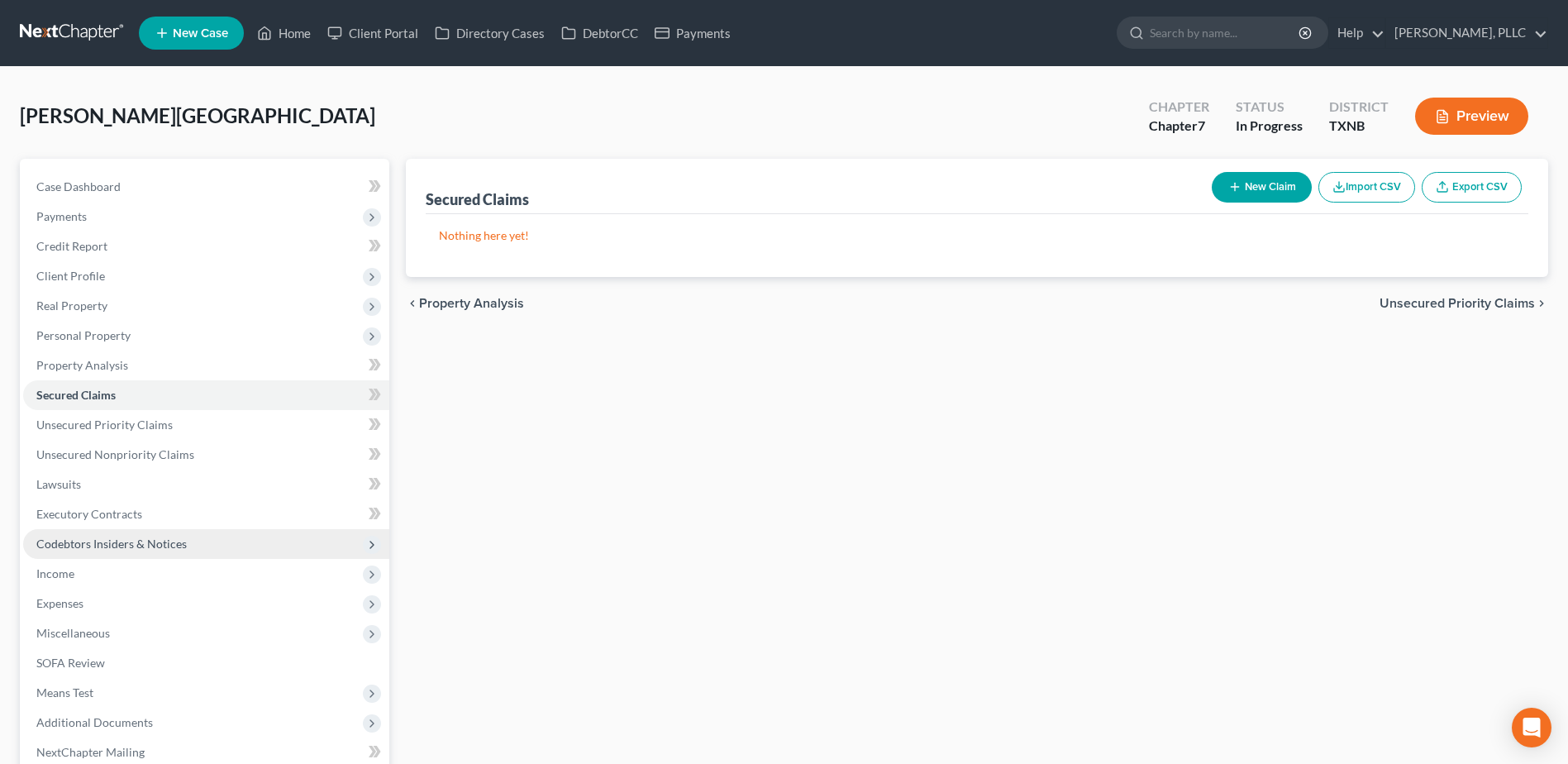
scroll to position [131, 0]
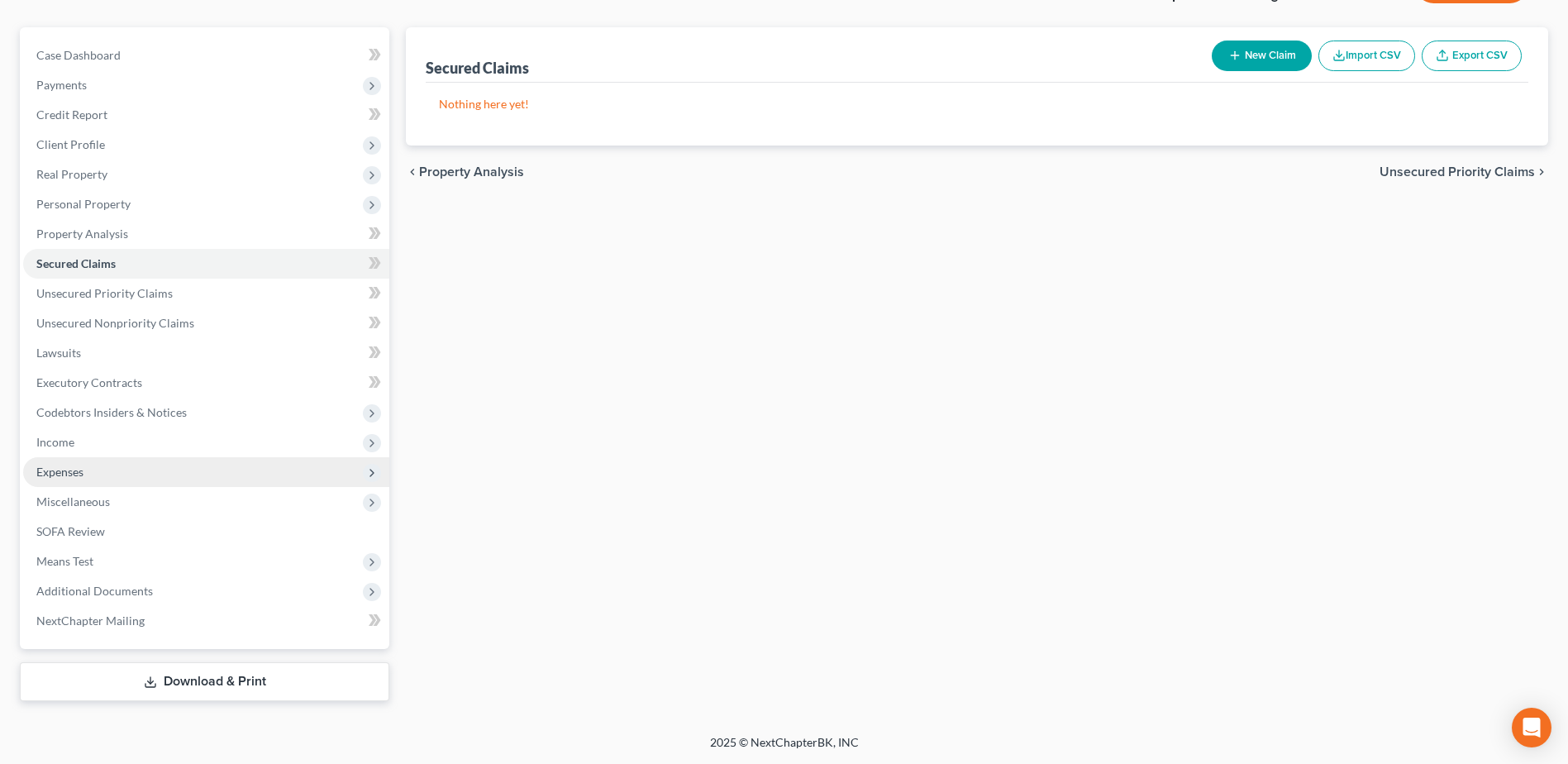
click at [71, 475] on span "Expenses" at bounding box center [60, 471] width 47 height 14
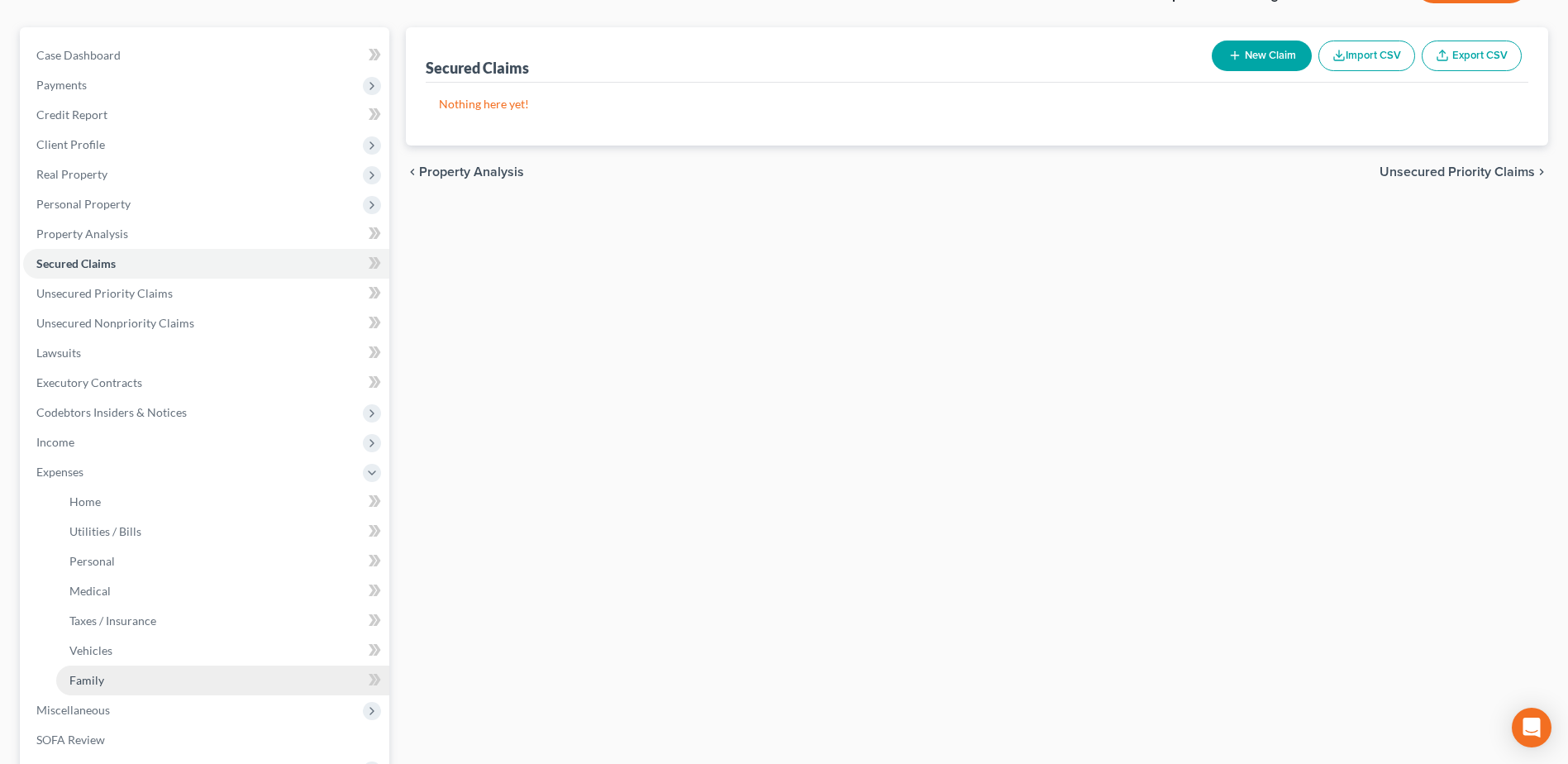
click at [107, 676] on link "Family" at bounding box center [222, 680] width 333 height 30
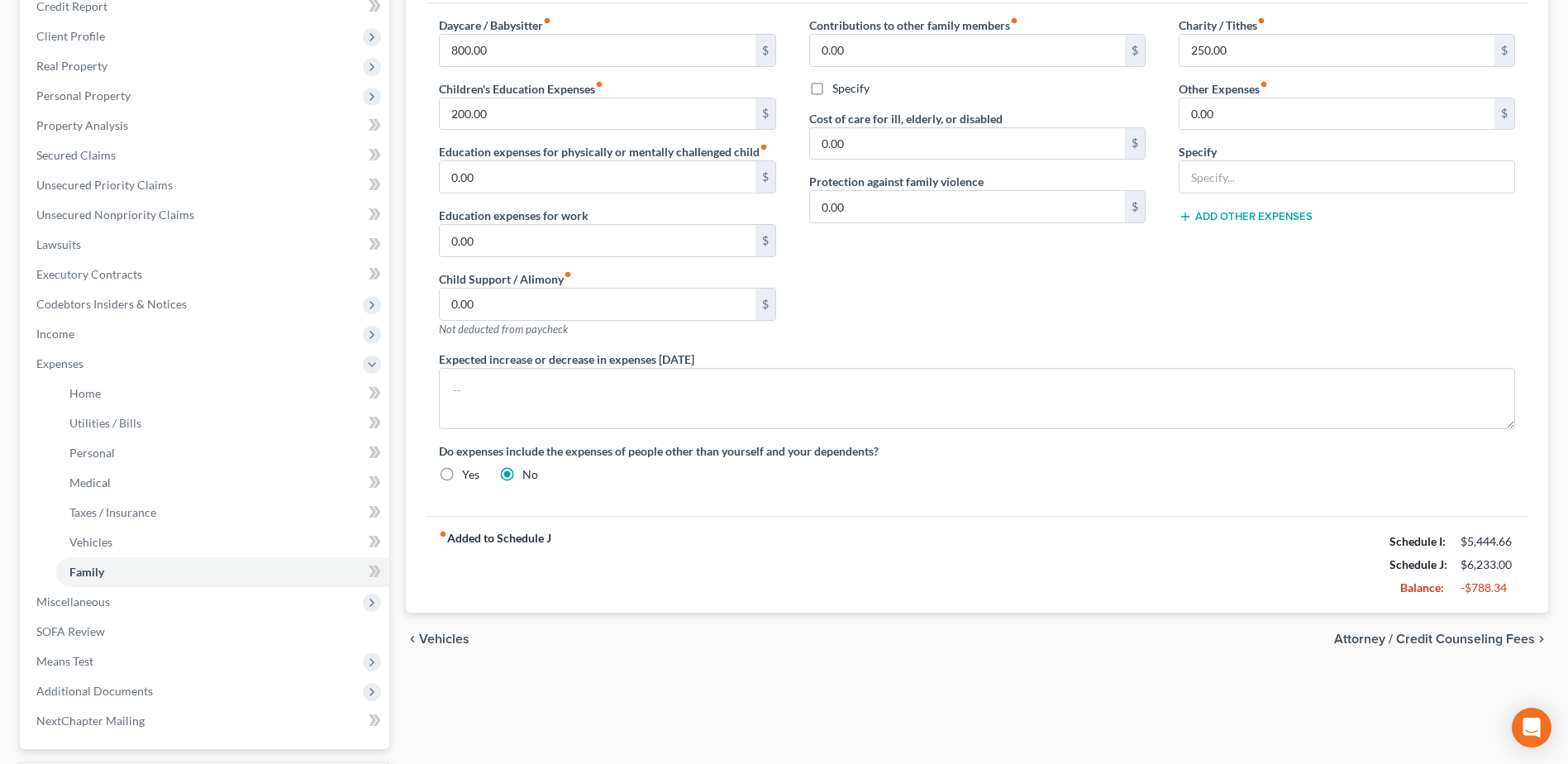
scroll to position [248, 0]
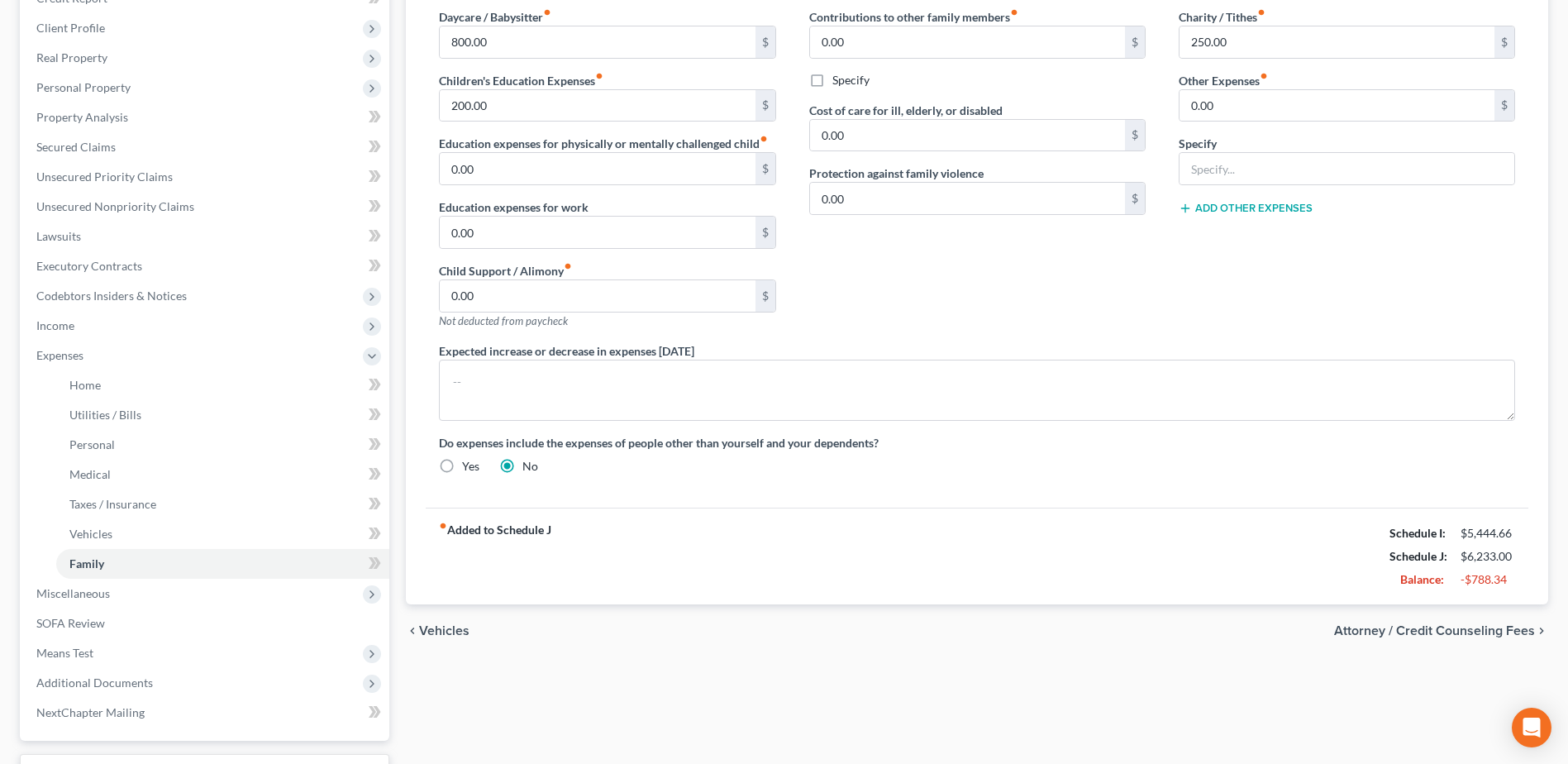
click at [1461, 631] on span "Attorney / Credit Counseling Fees" at bounding box center [1435, 631] width 201 height 13
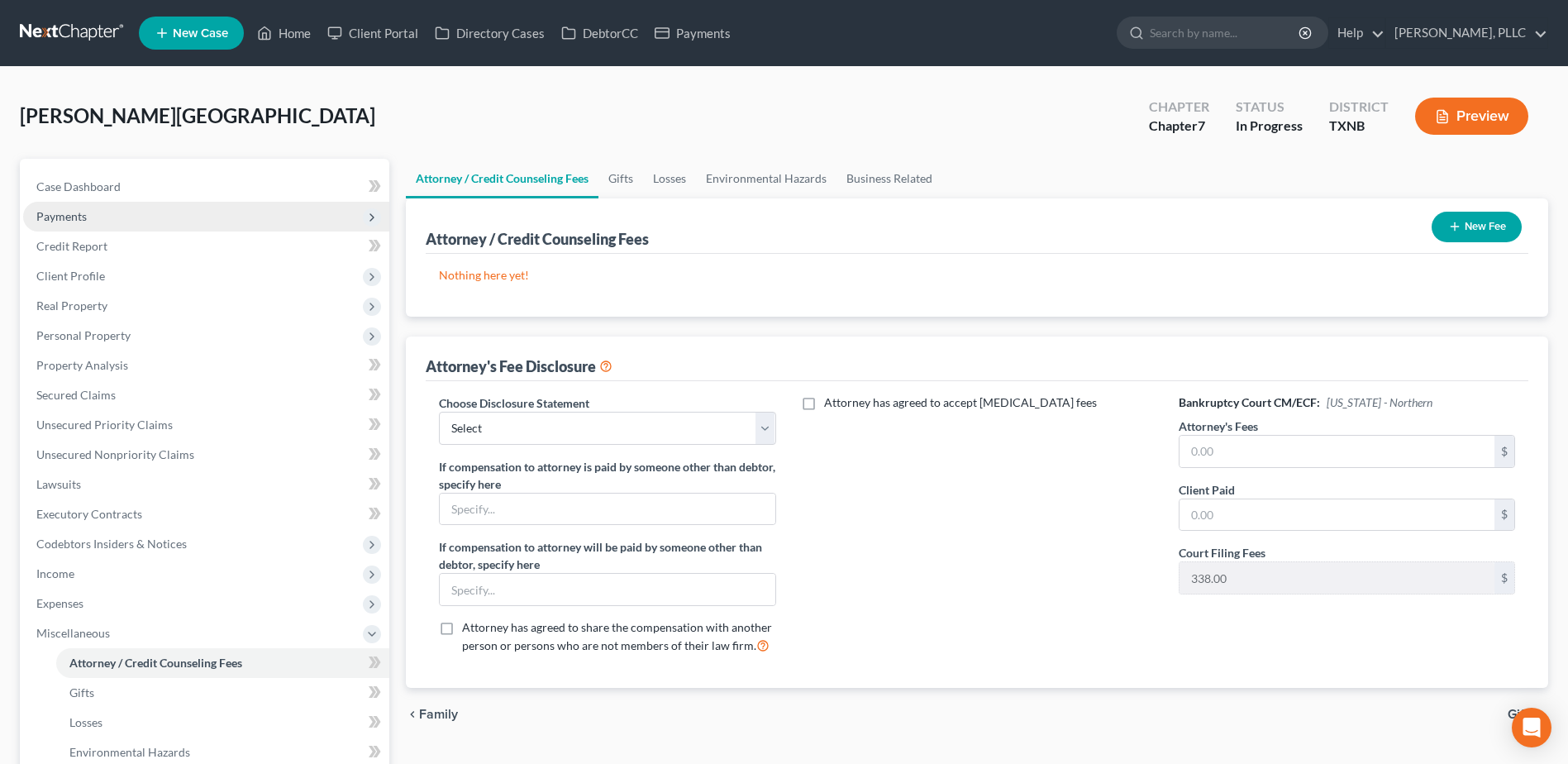
click at [78, 212] on span "Payments" at bounding box center [62, 216] width 51 height 14
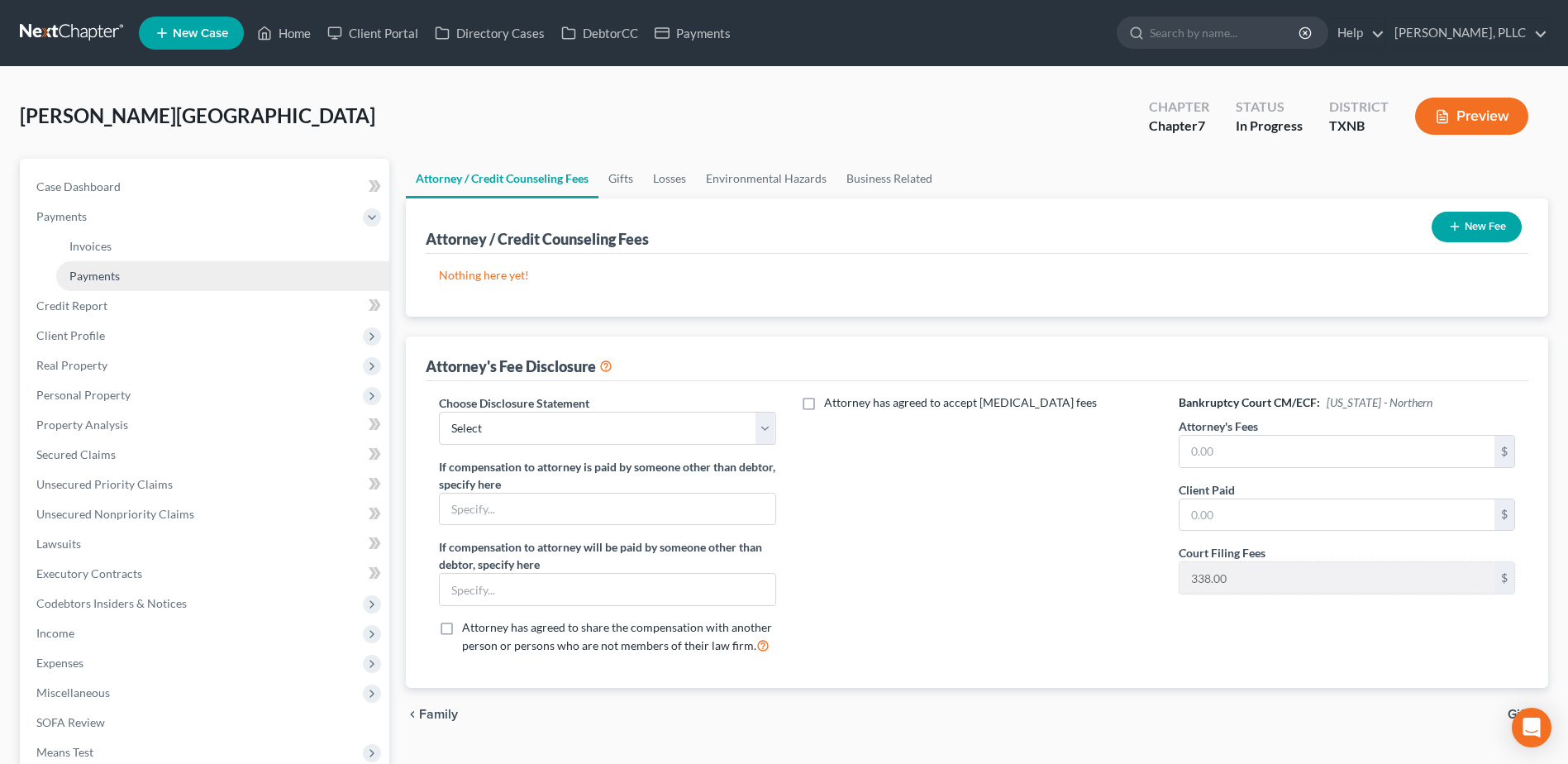
click at [107, 281] on span "Payments" at bounding box center [95, 275] width 51 height 14
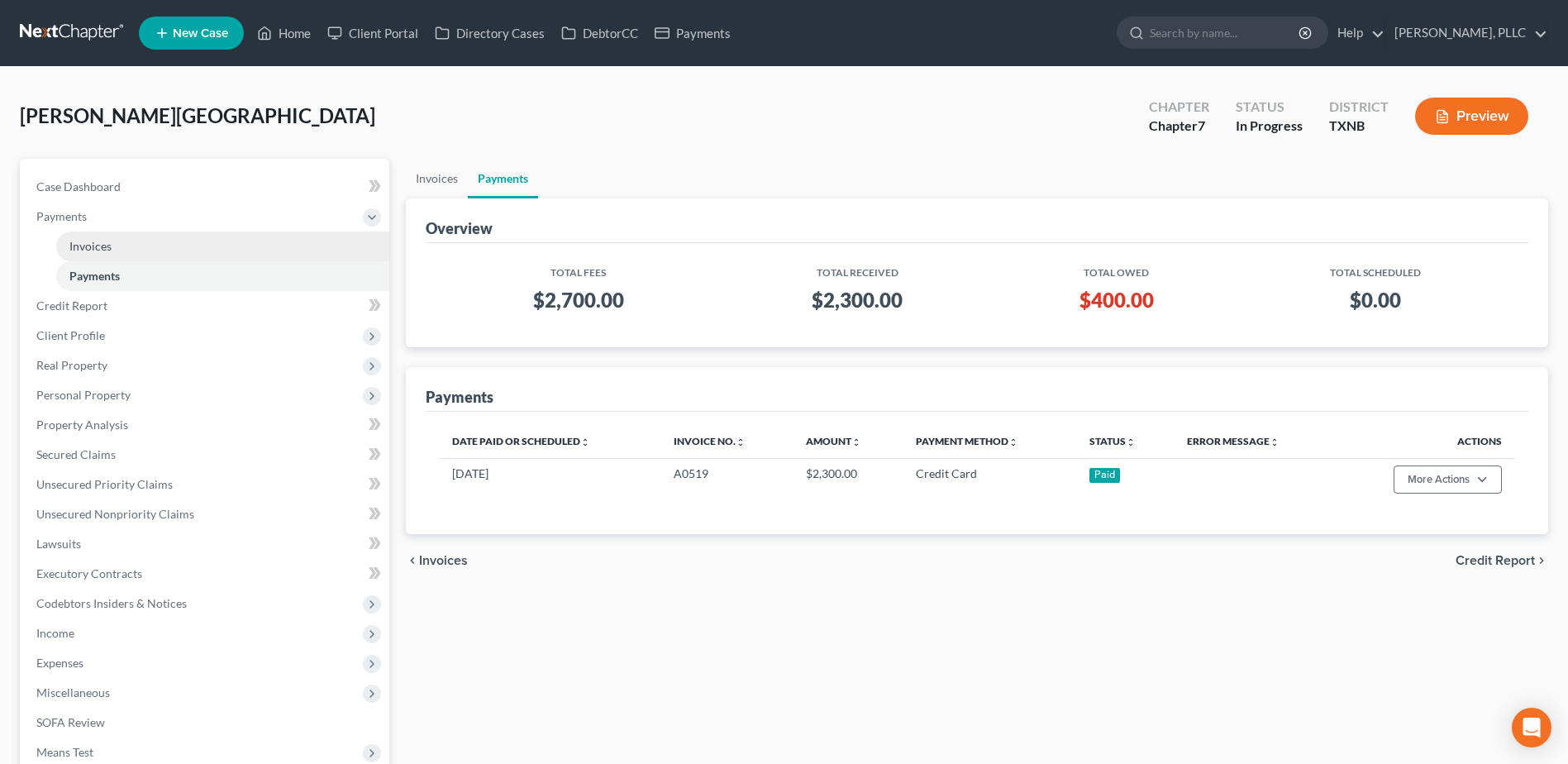
click at [100, 242] on span "Invoices" at bounding box center [90, 246] width 42 height 14
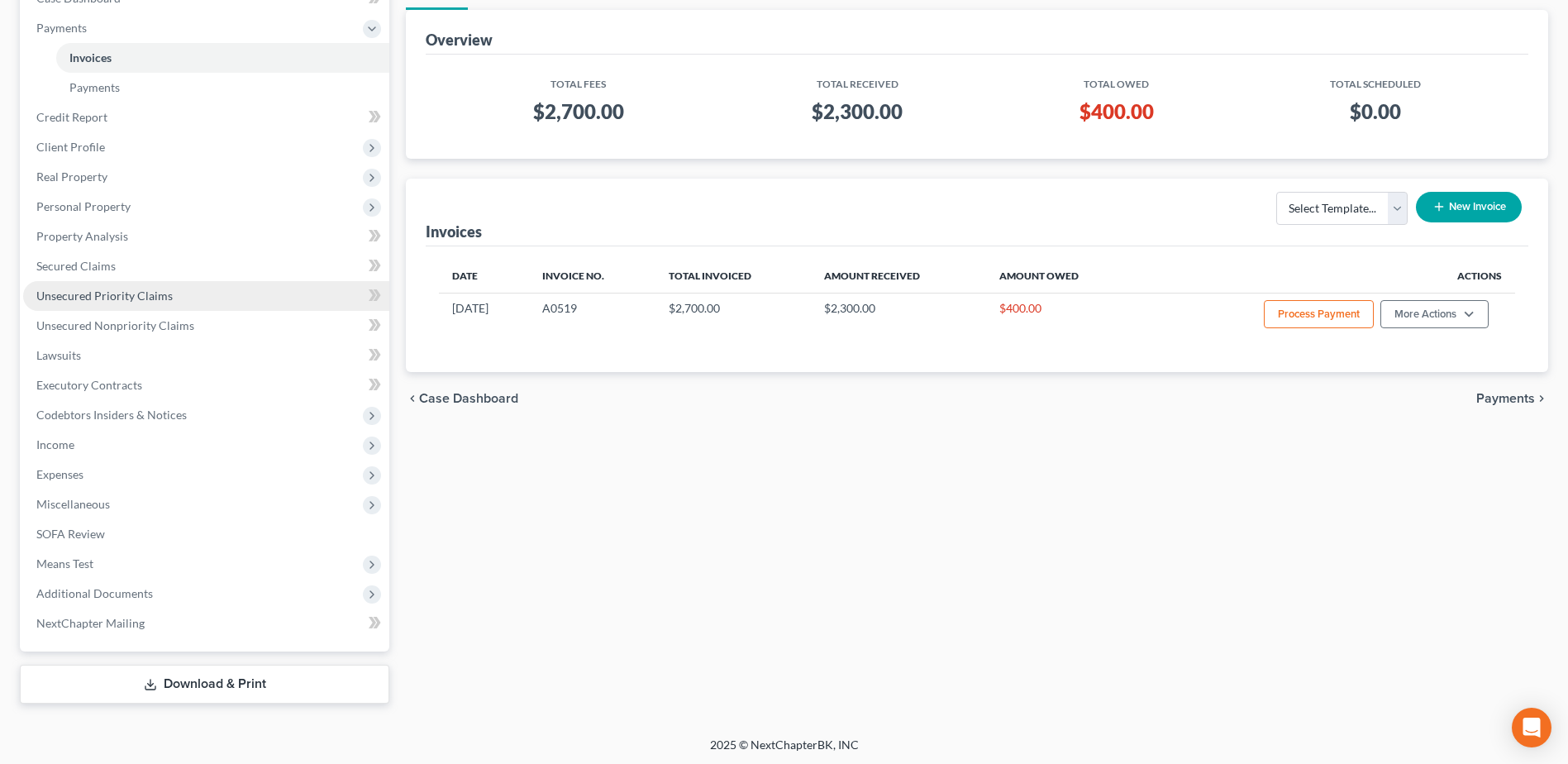
scroll to position [191, 0]
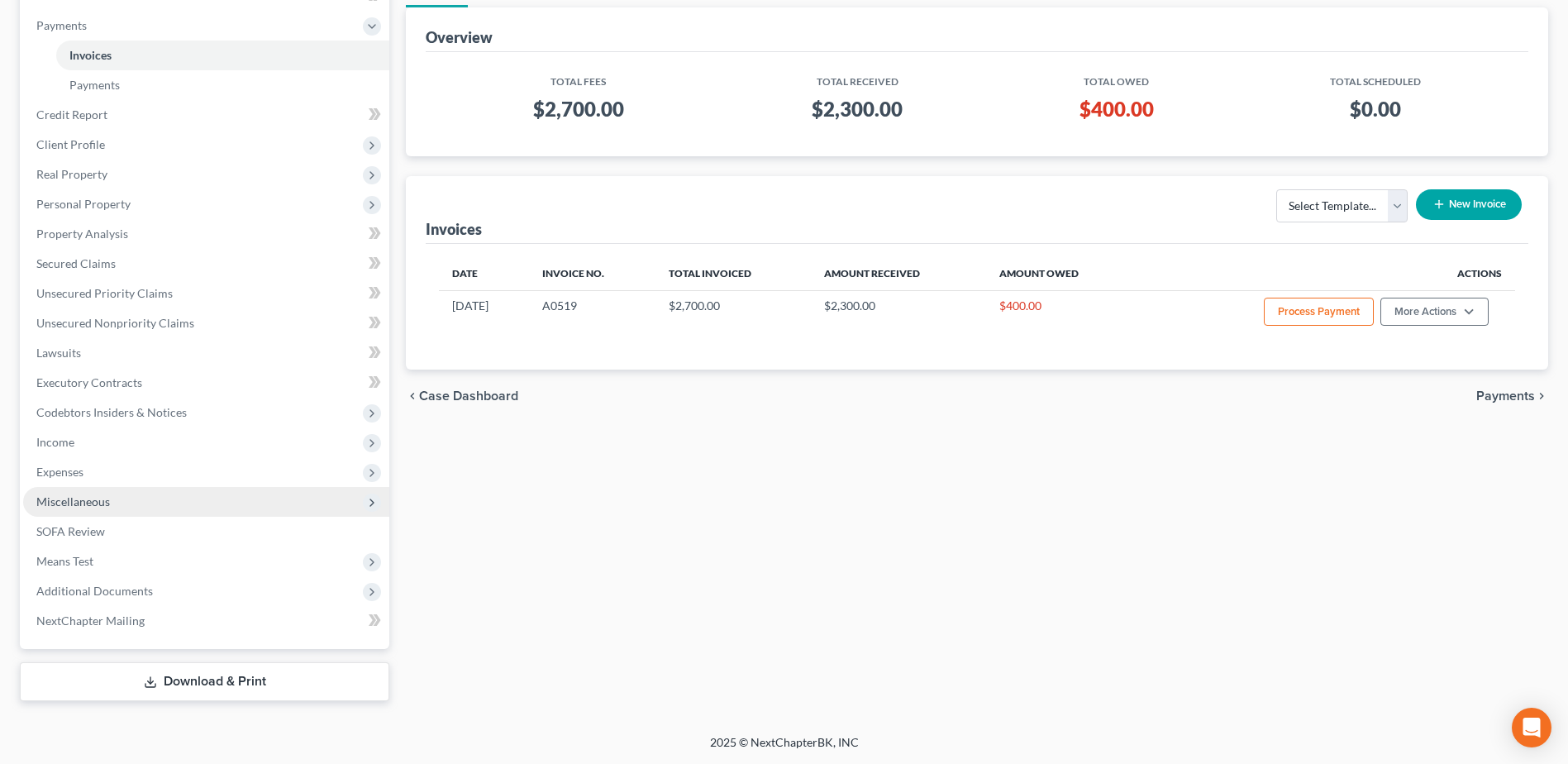
click at [94, 503] on span "Miscellaneous" at bounding box center [73, 501] width 73 height 14
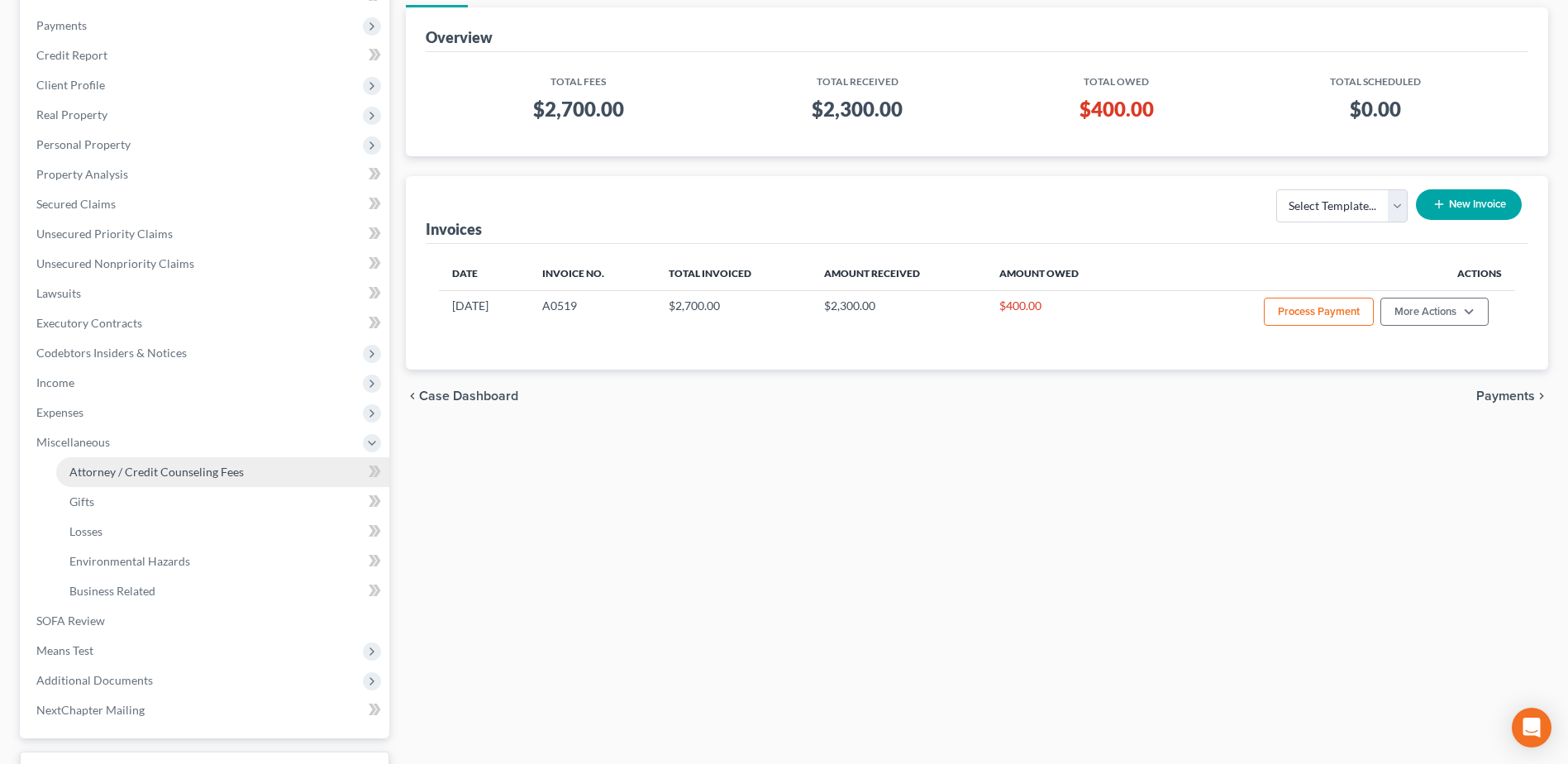
click at [127, 466] on span "Attorney / Credit Counseling Fees" at bounding box center [157, 471] width 175 height 14
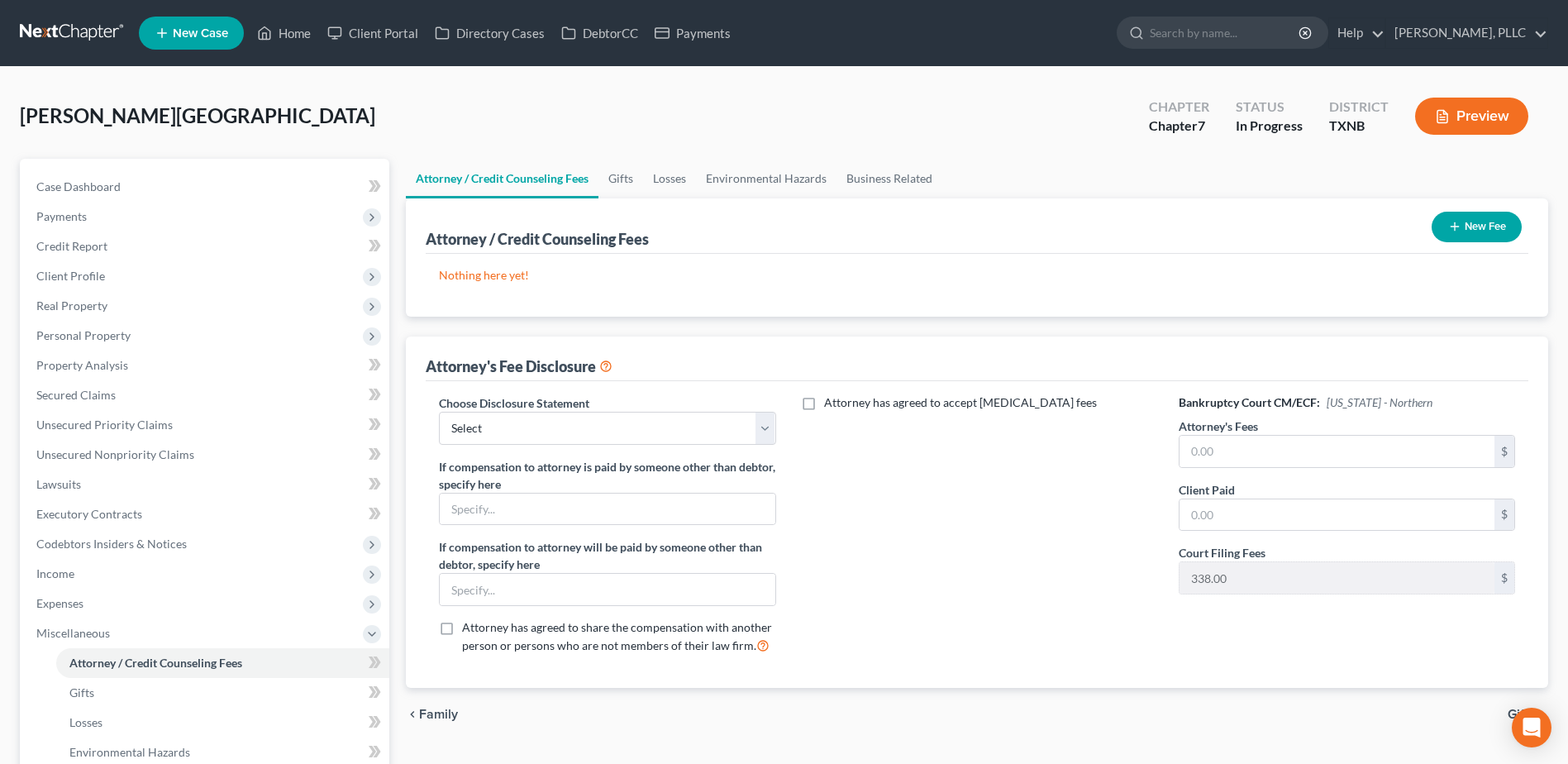
click at [1474, 233] on button "New Fee" at bounding box center [1477, 226] width 90 height 31
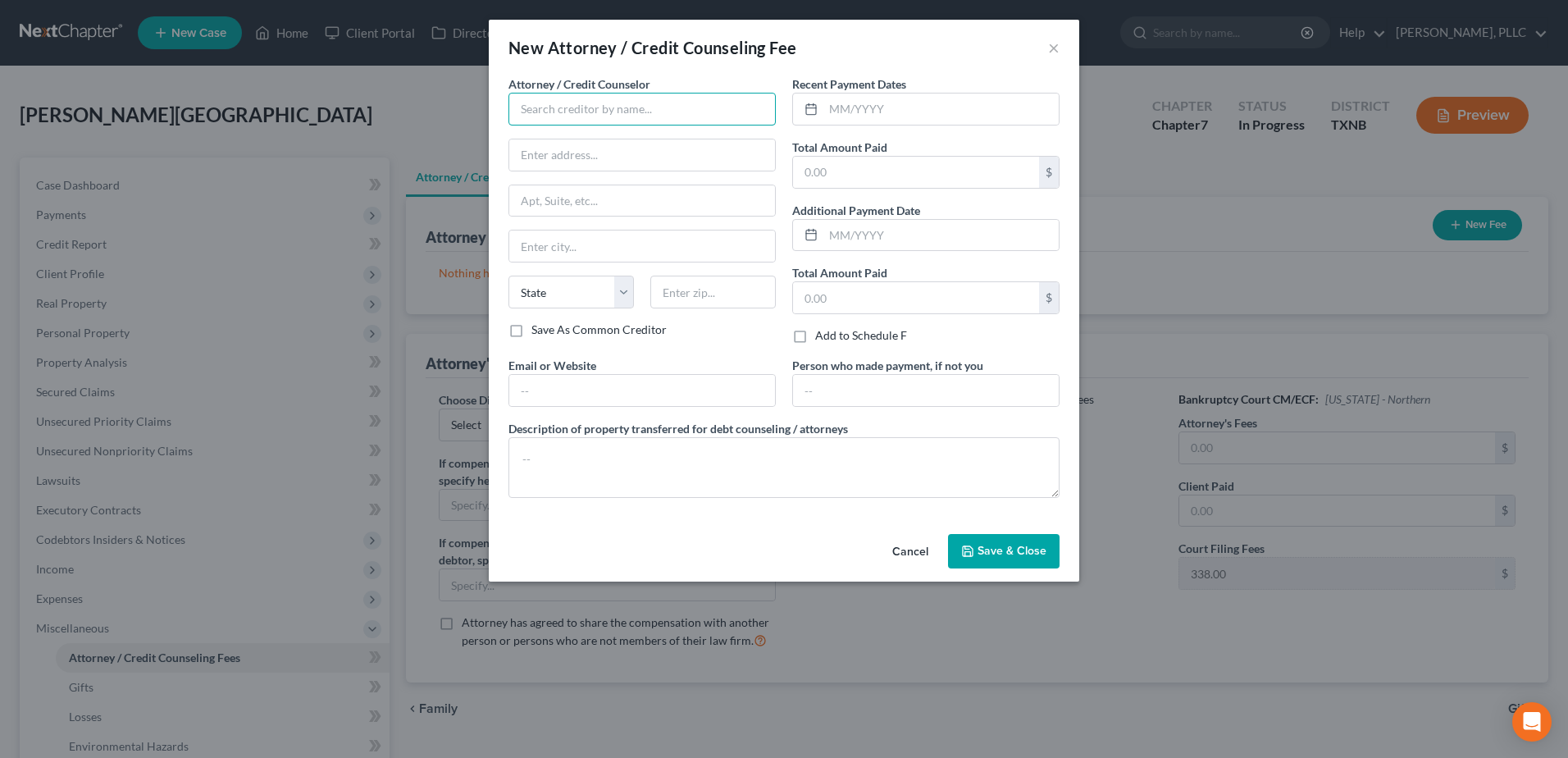
click at [599, 107] on input "text" at bounding box center [642, 109] width 267 height 33
type input "[PERSON_NAME], PLLC"
type input "8330 Lyndon B Johnson Fwy"
type input "Ste 445"
type input "Dallas"
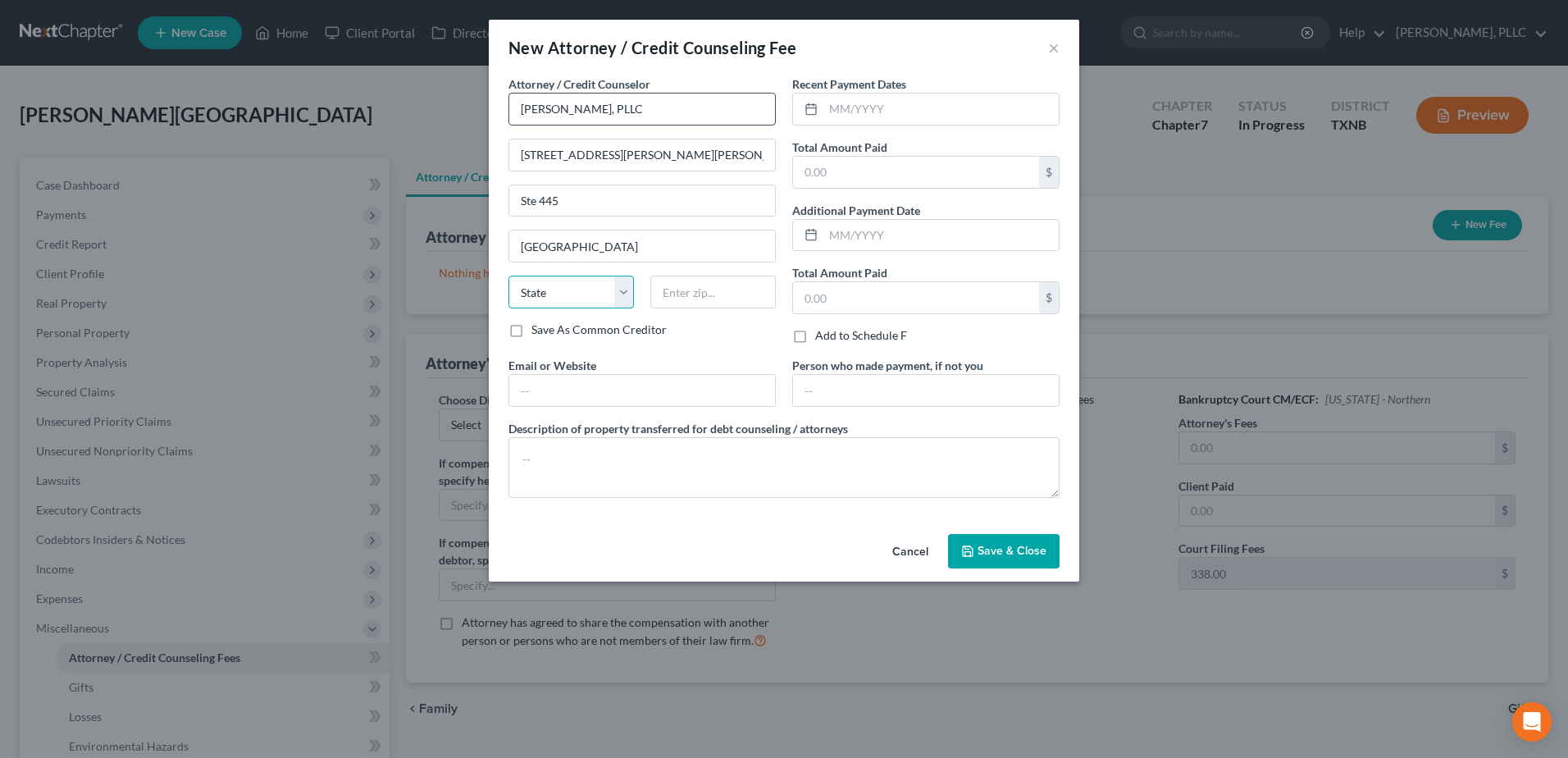
select select "45"
type input "75243"
click at [931, 91] on div "Recent Payment Dates" at bounding box center [926, 101] width 267 height 50
click at [938, 106] on input "text" at bounding box center [940, 108] width 236 height 31
type input "08/2025"
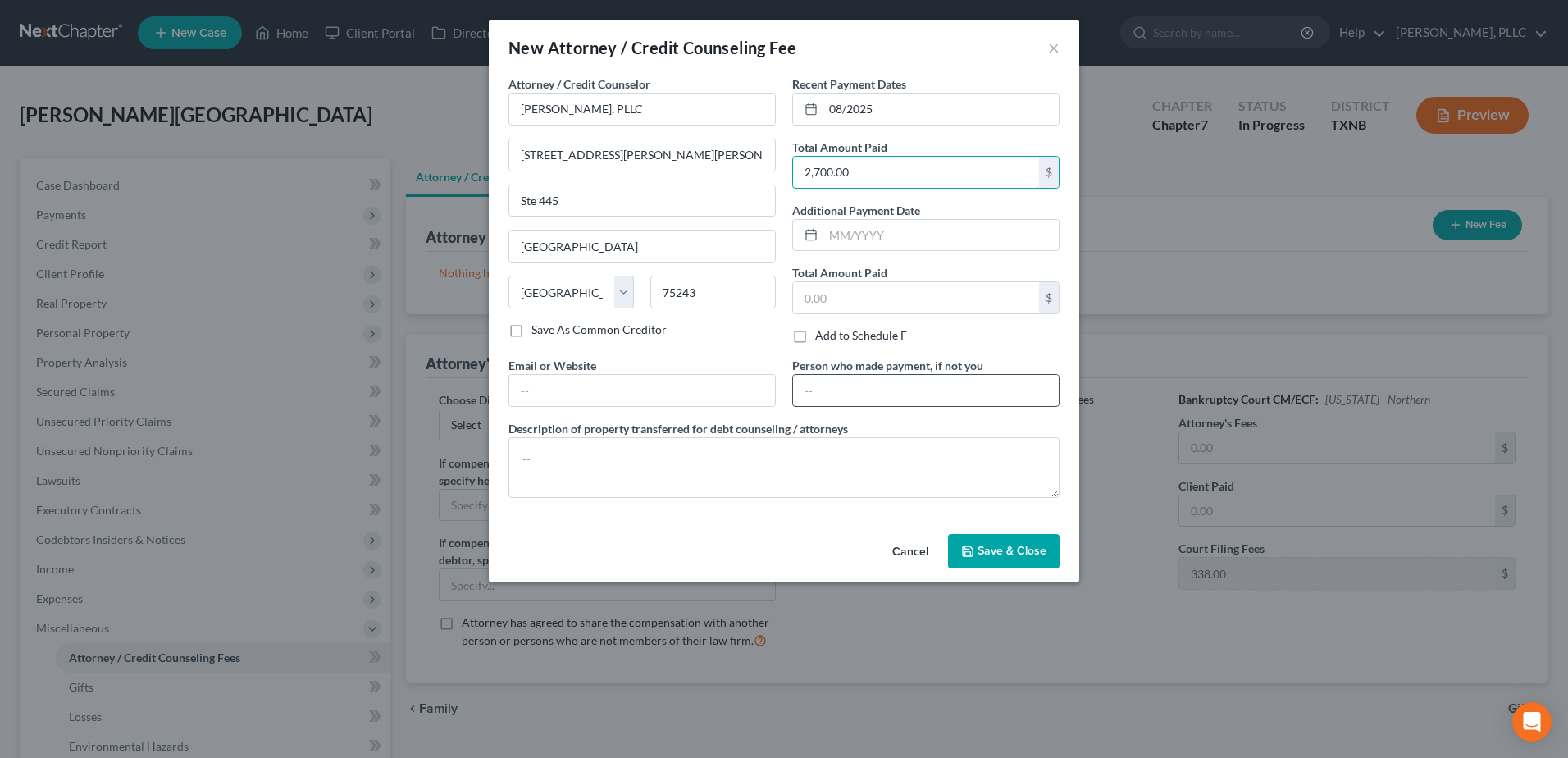
type input "2,700.00"
click at [950, 382] on input "text" at bounding box center [926, 390] width 265 height 31
type input "Debtor"
click at [781, 480] on textarea at bounding box center [784, 467] width 551 height 61
click at [617, 453] on textarea at bounding box center [784, 467] width 551 height 61
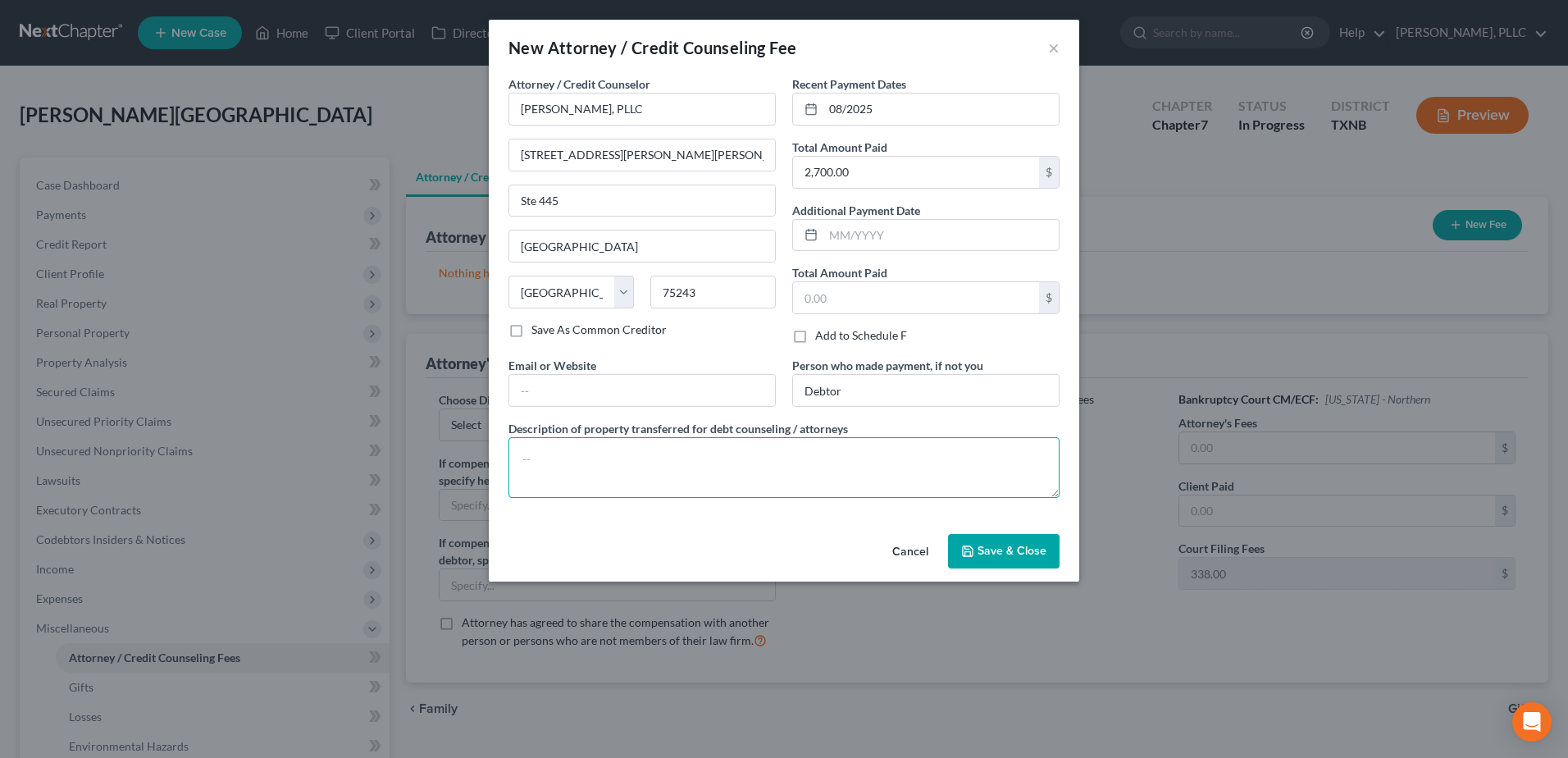
paste textarea "(Cash payment for bankruptcy legal services incl $338.00 court filing fee, $50.…"
type textarea "(Cash payment for bankruptcy legal services incl $338.00 court filing fee, $50.…"
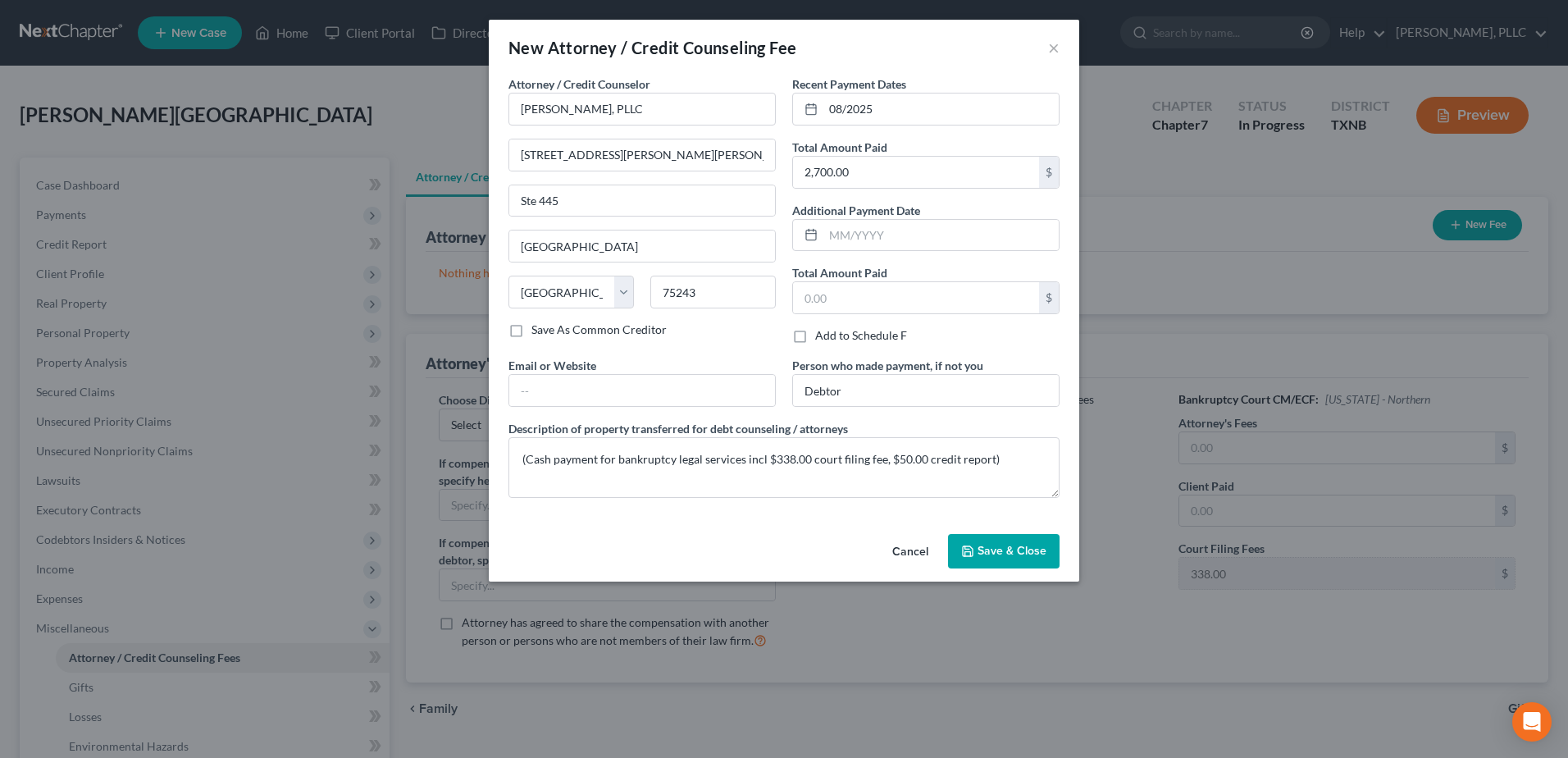
click at [1015, 549] on span "Save & Close" at bounding box center [1012, 550] width 69 height 14
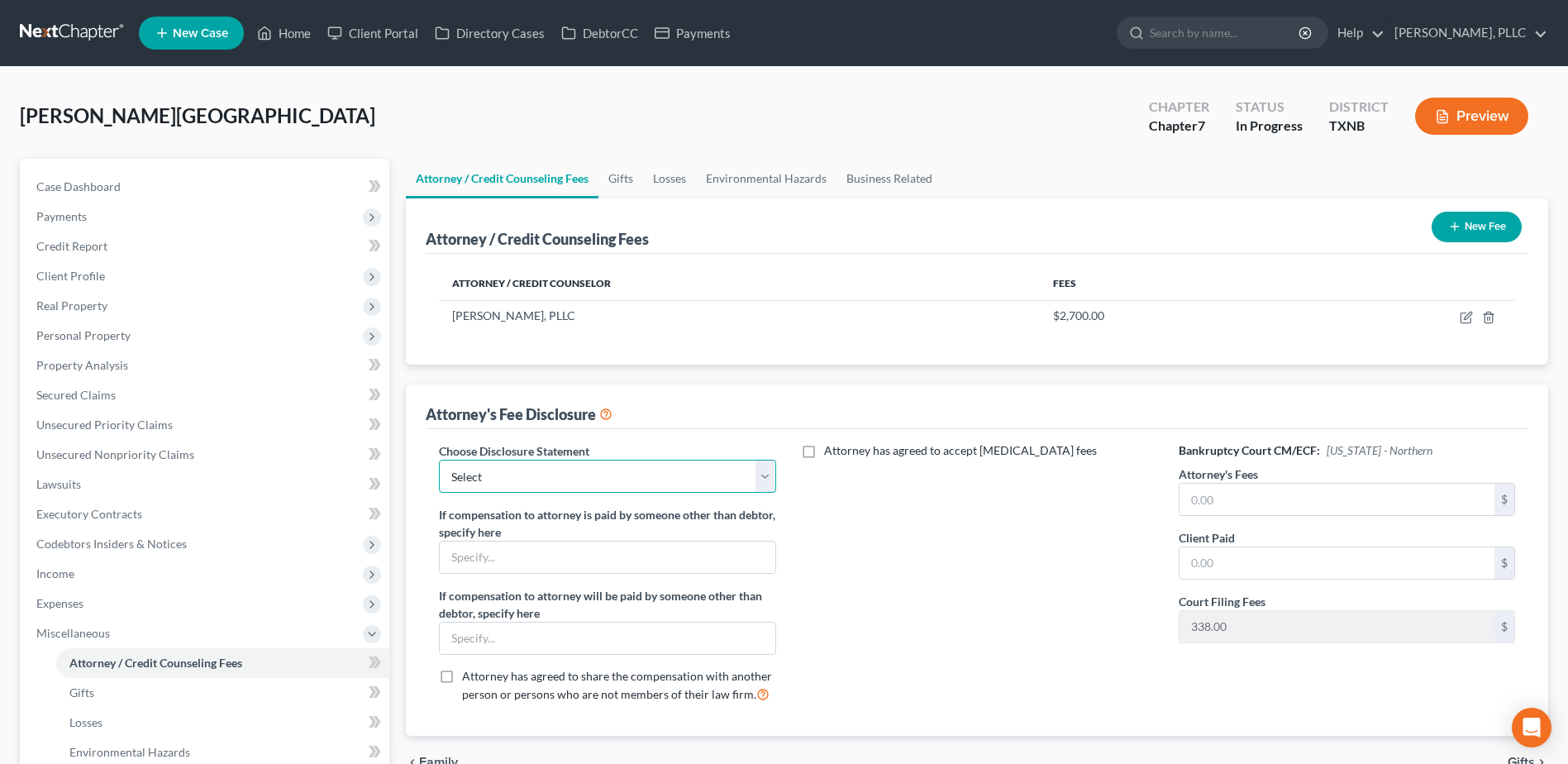
click at [771, 479] on select "Select Fee Disclosure Supplement" at bounding box center [607, 476] width 336 height 33
select select "0"
click at [439, 460] on select "Select Fee Disclosure Supplement" at bounding box center [607, 476] width 336 height 33
click at [1266, 491] on input "text" at bounding box center [1337, 498] width 315 height 31
type input "2,312.00"
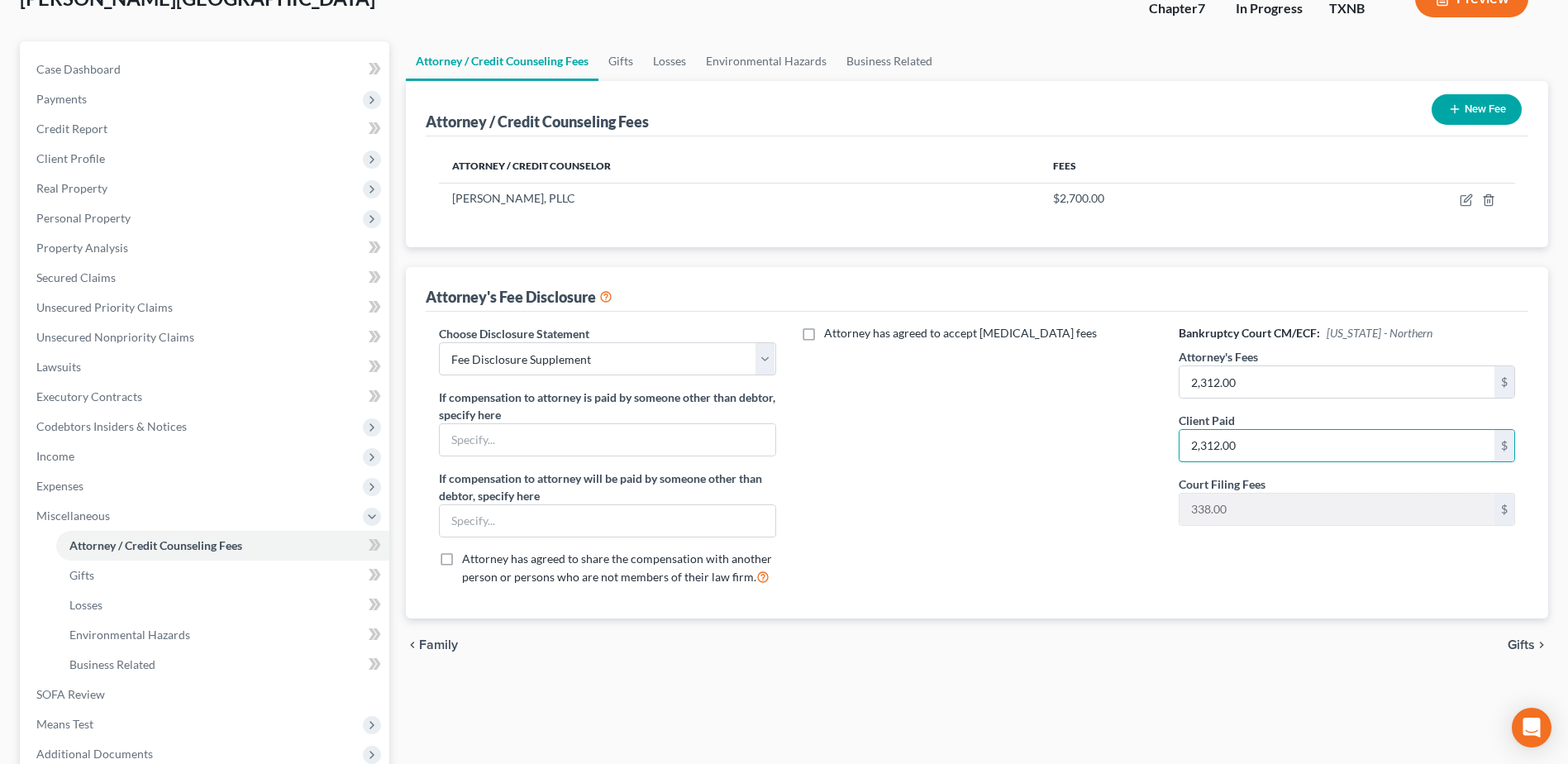
scroll to position [281, 0]
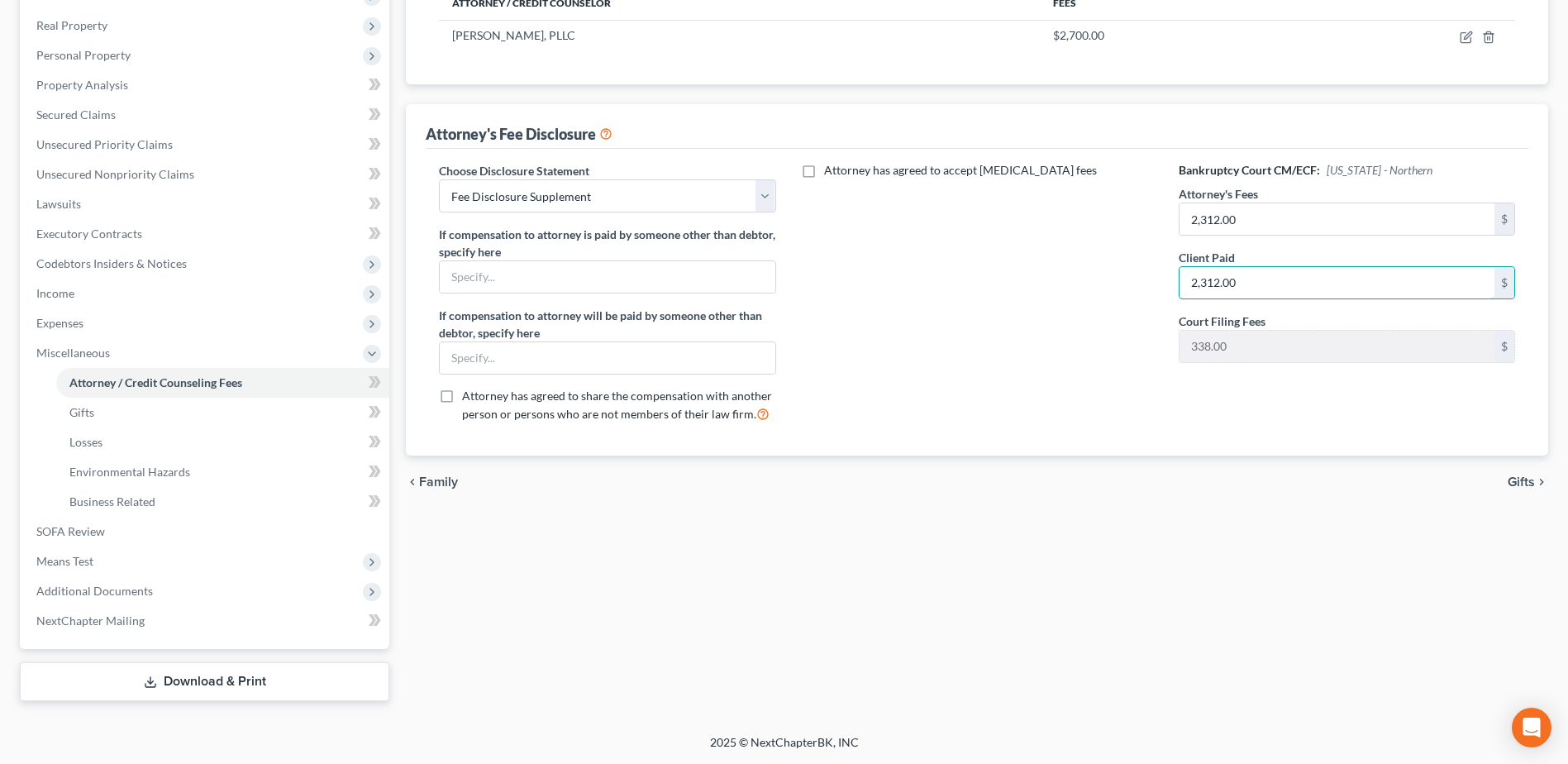
type input "2,312.00"
click at [1528, 483] on span "Gifts" at bounding box center [1521, 481] width 27 height 13
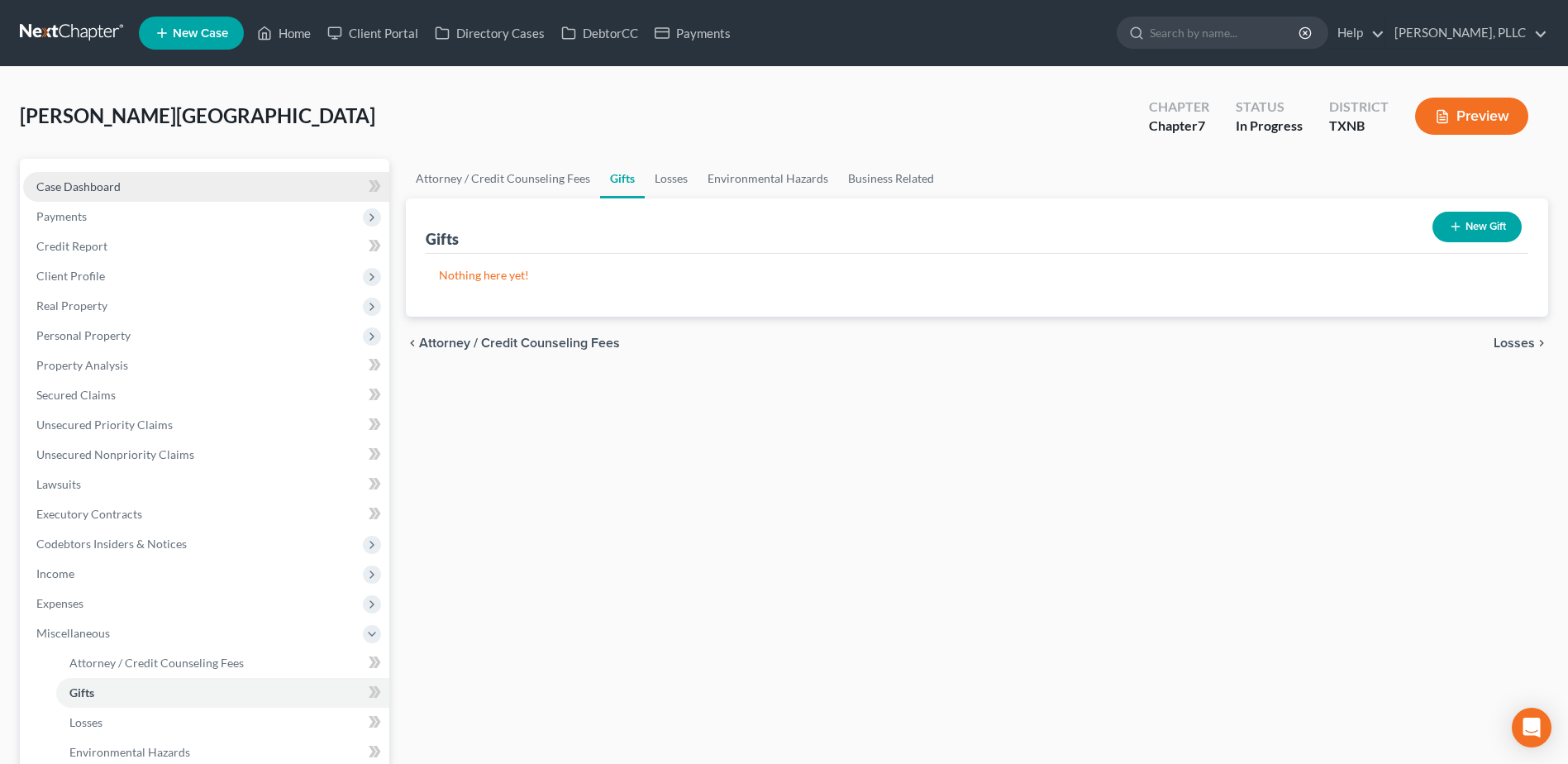
click at [63, 189] on span "Case Dashboard" at bounding box center [79, 186] width 84 height 14
select select "6"
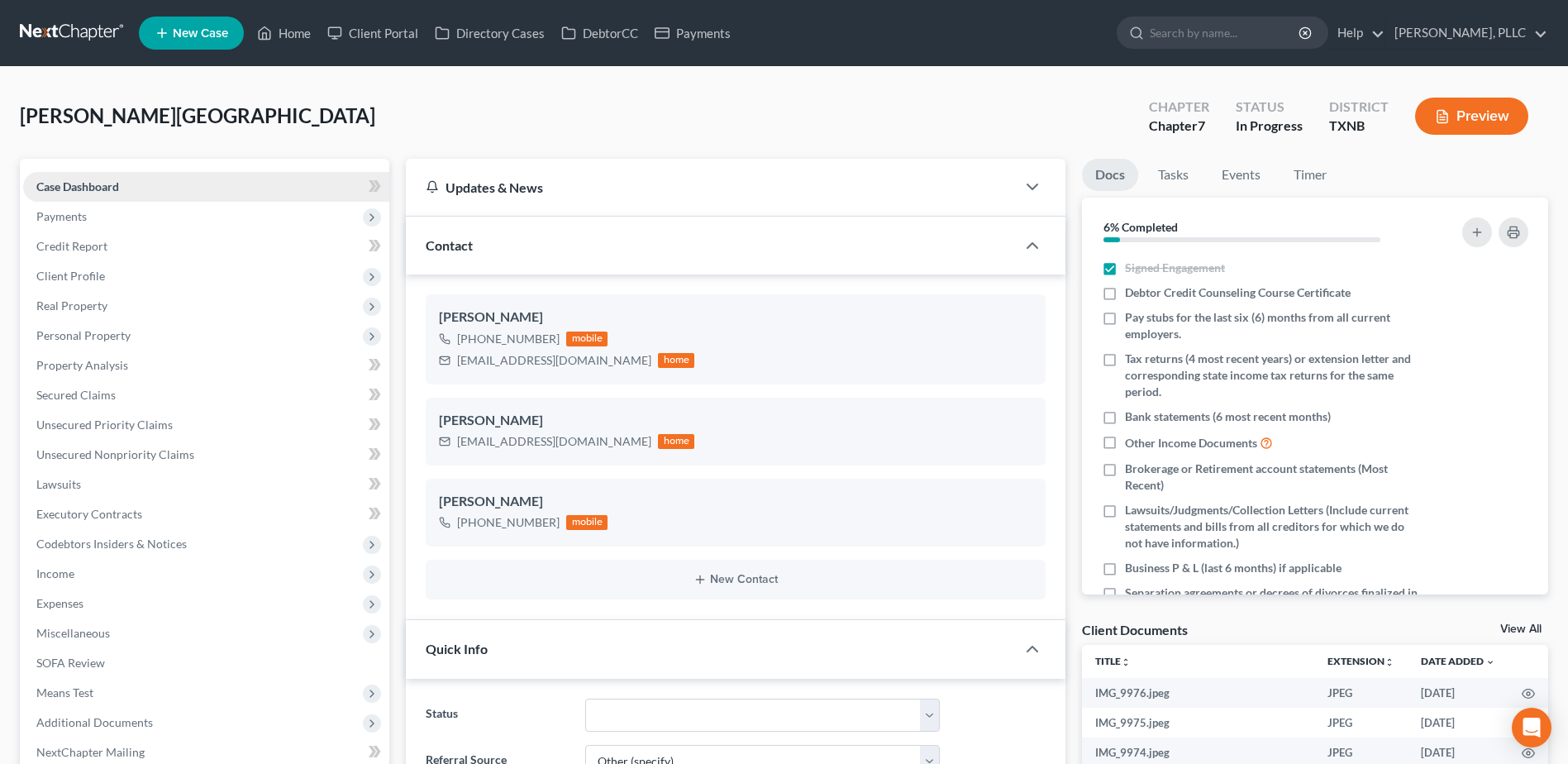
scroll to position [442, 0]
click at [1125, 298] on label "Debtor Credit Counseling Course Certificate" at bounding box center [1238, 293] width 225 height 17
click at [1132, 295] on input "Debtor Credit Counseling Course Certificate" at bounding box center [1136, 289] width 10 height 10
checkbox input "true"
drag, startPoint x: 1104, startPoint y: 314, endPoint x: 1393, endPoint y: 405, distance: 303.0
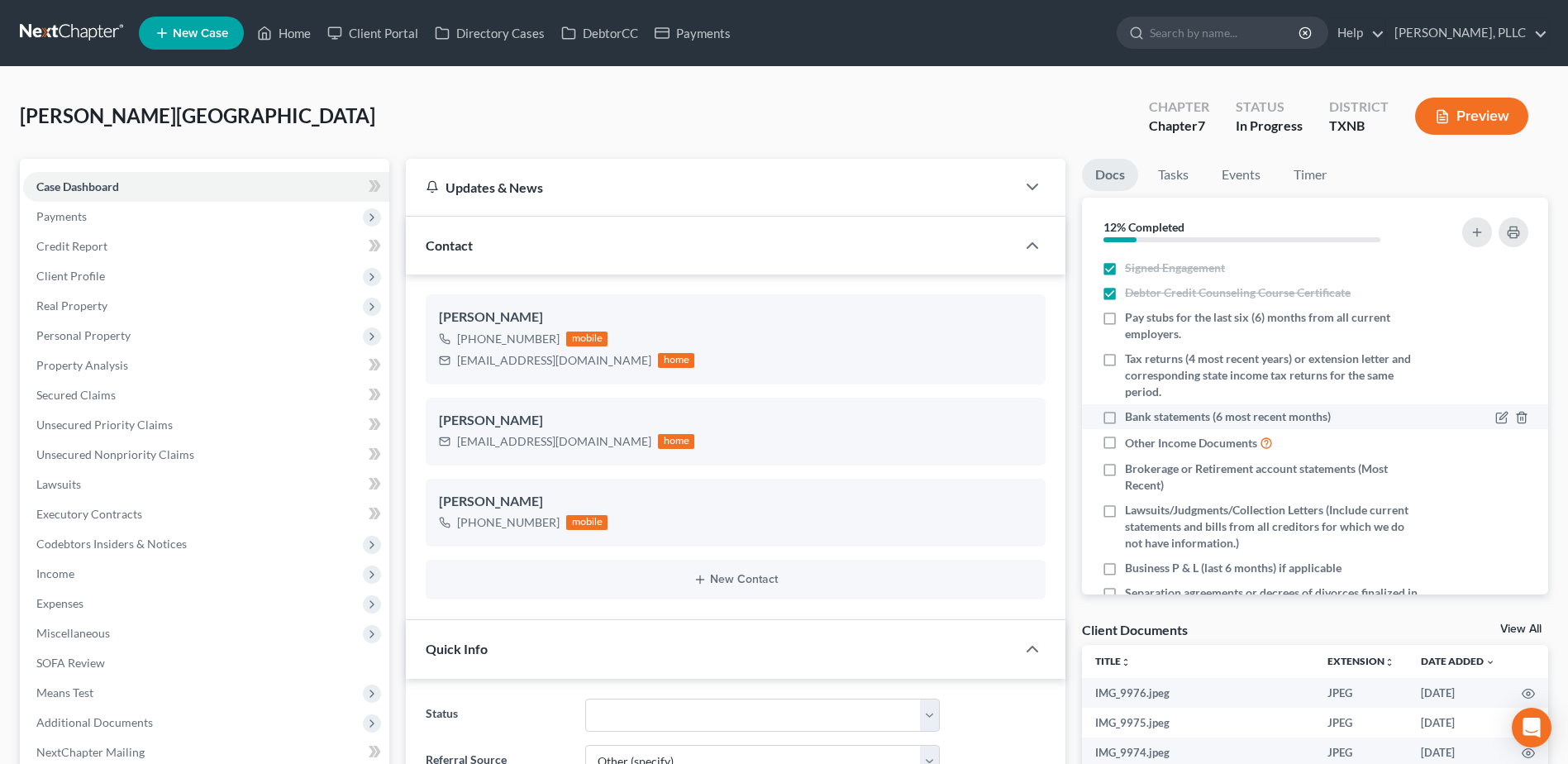
click at [1125, 313] on label "Pay stubs for the last six (6) months from all current employers." at bounding box center [1271, 325] width 293 height 33
click at [1132, 313] on input "Pay stubs for the last six (6) months from all current employers." at bounding box center [1136, 313] width 10 height 10
checkbox input "true"
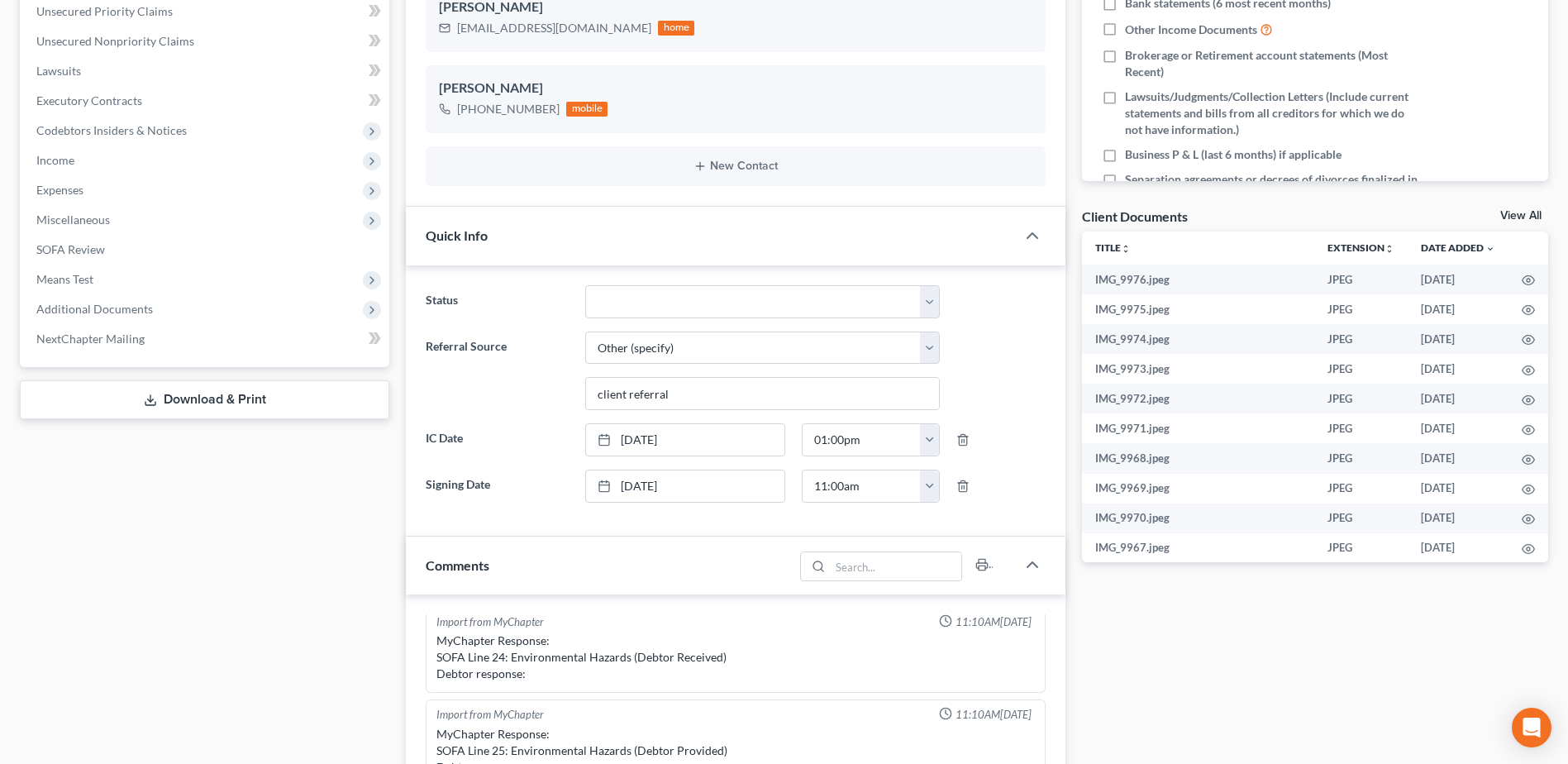
scroll to position [827, 0]
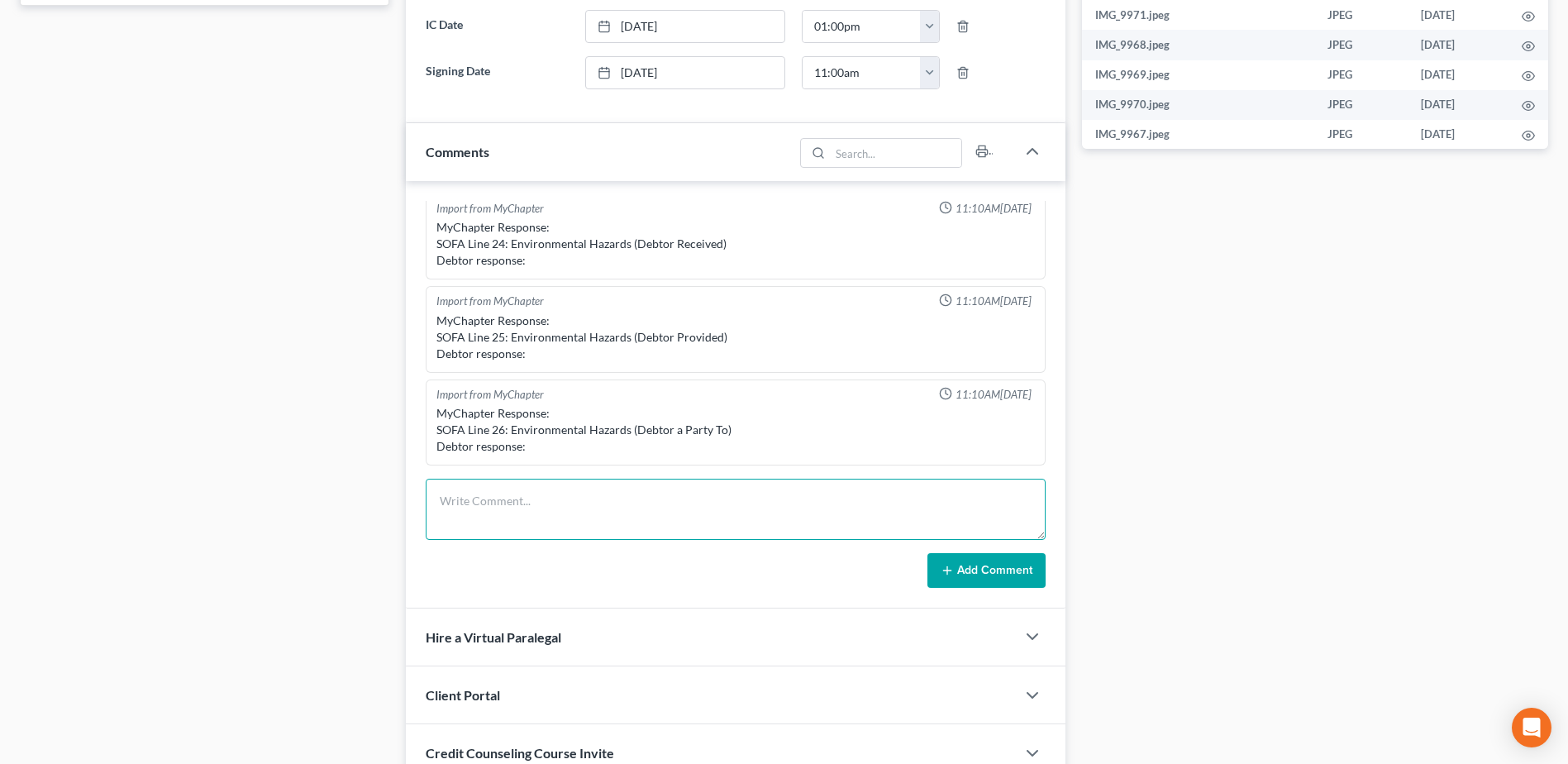
click at [579, 514] on textarea at bounding box center [736, 509] width 620 height 61
paste textarea "Please provide the model of the Freightliner. Please provide the name of the li…"
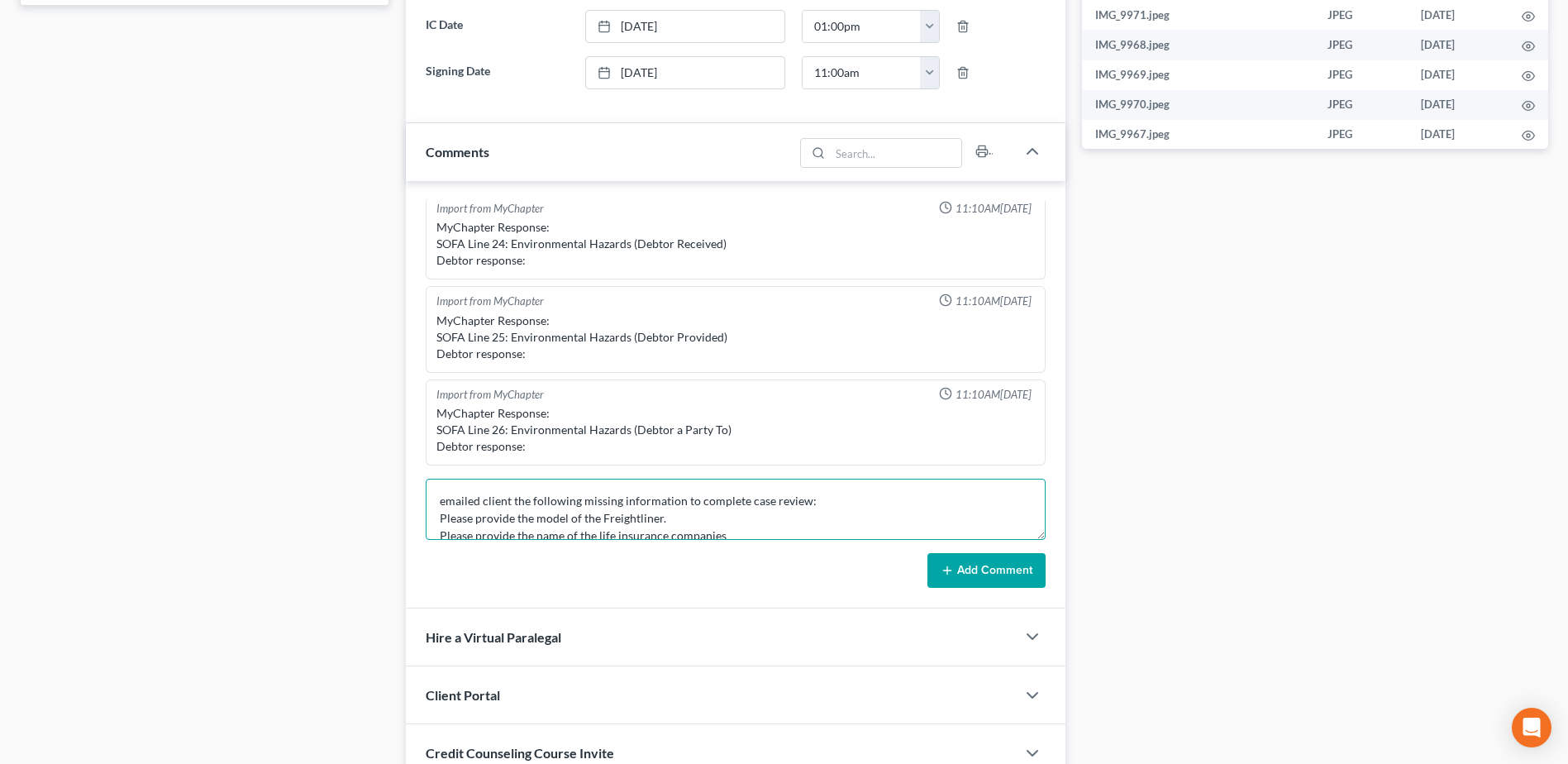
scroll to position [211, 0]
type textarea "emailed client the following missing information to complete case review: Pleas…"
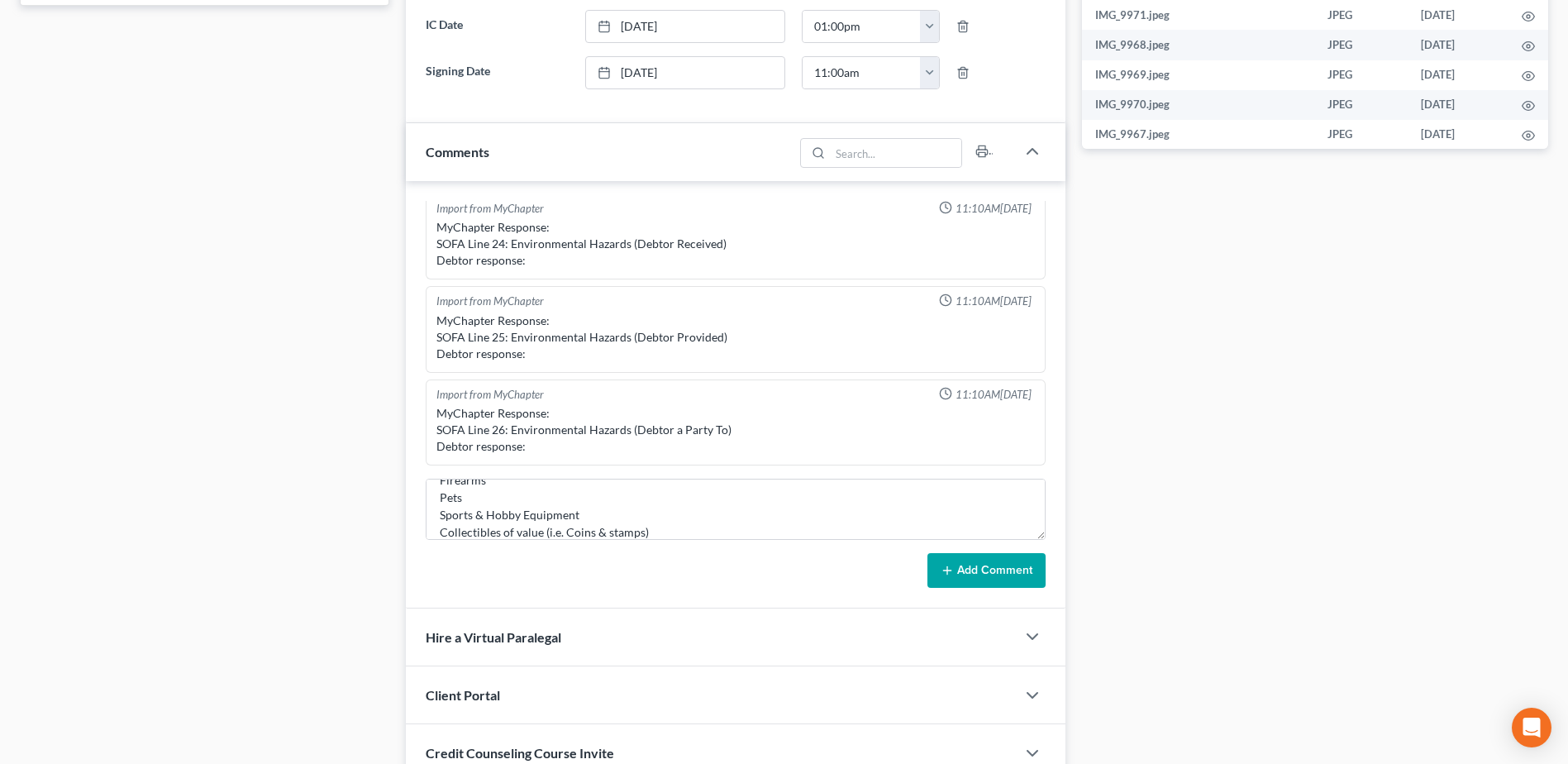
click at [963, 563] on button "Add Comment" at bounding box center [986, 570] width 118 height 35
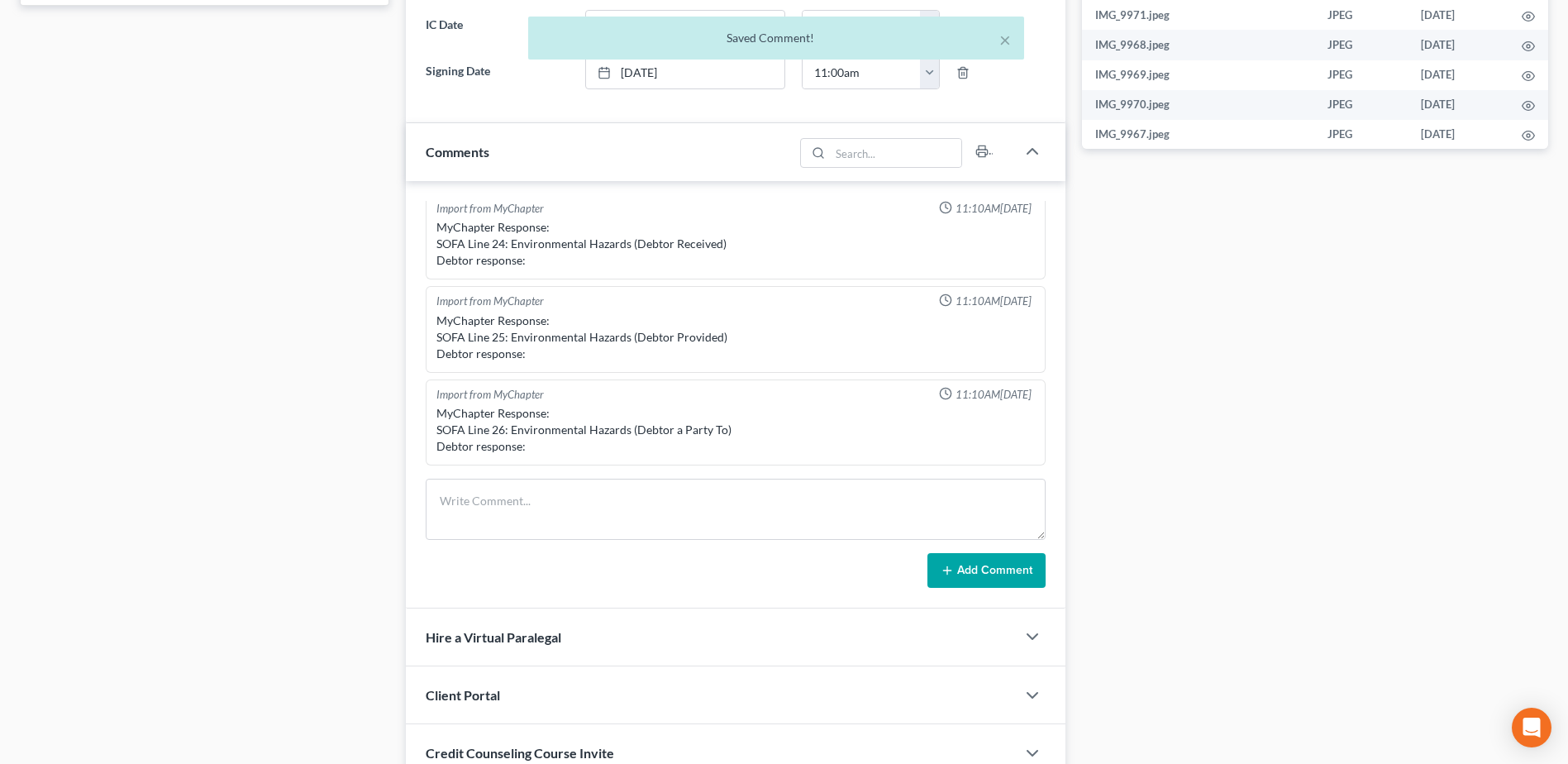
scroll to position [735, 0]
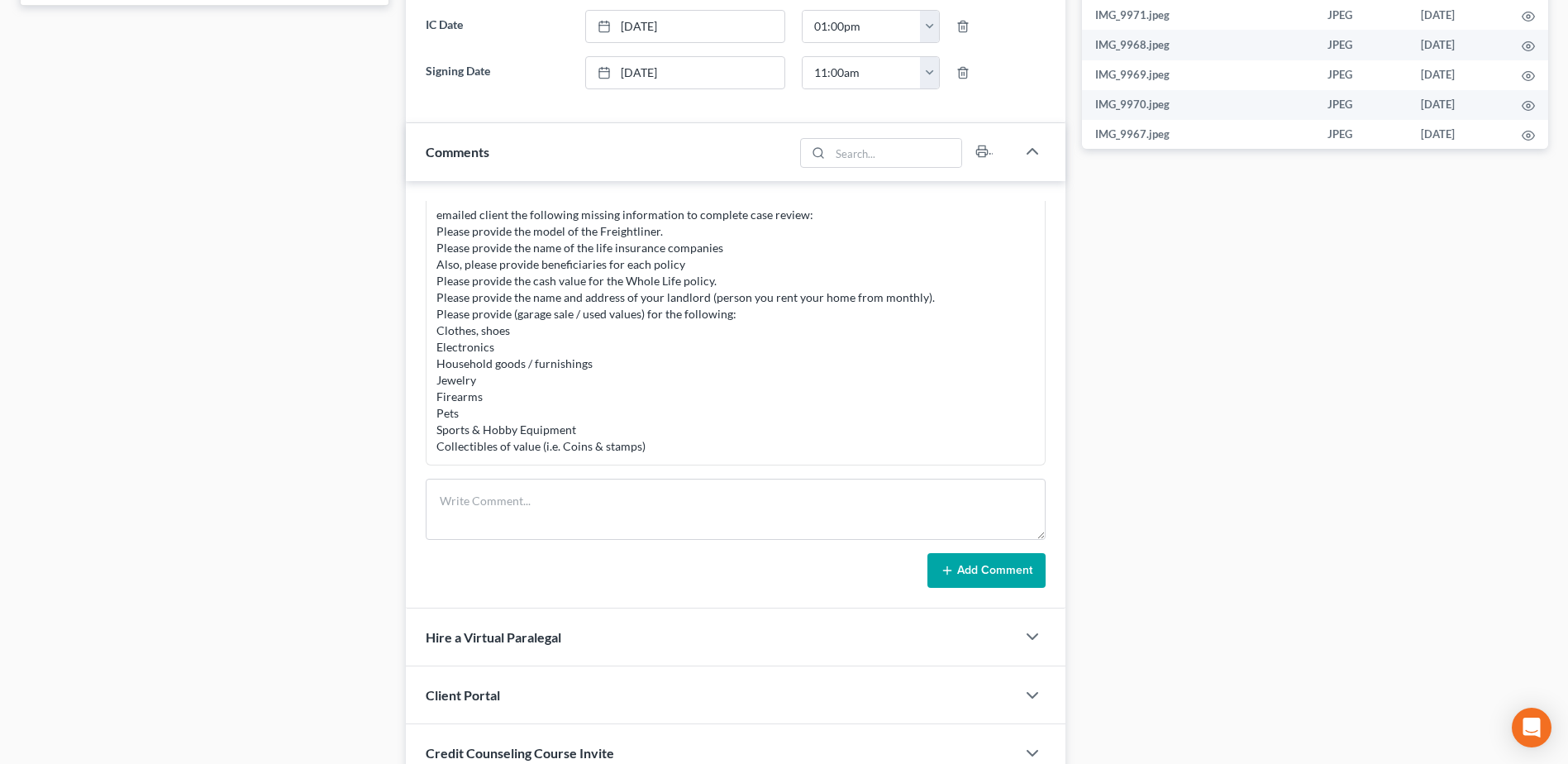
drag, startPoint x: 1225, startPoint y: 610, endPoint x: 1247, endPoint y: 544, distance: 69.6
click at [1225, 613] on div "Docs Tasks Events Timer 18% Completed Nothing here yet! Signed Engagement Debto…" at bounding box center [1315, 85] width 482 height 1508
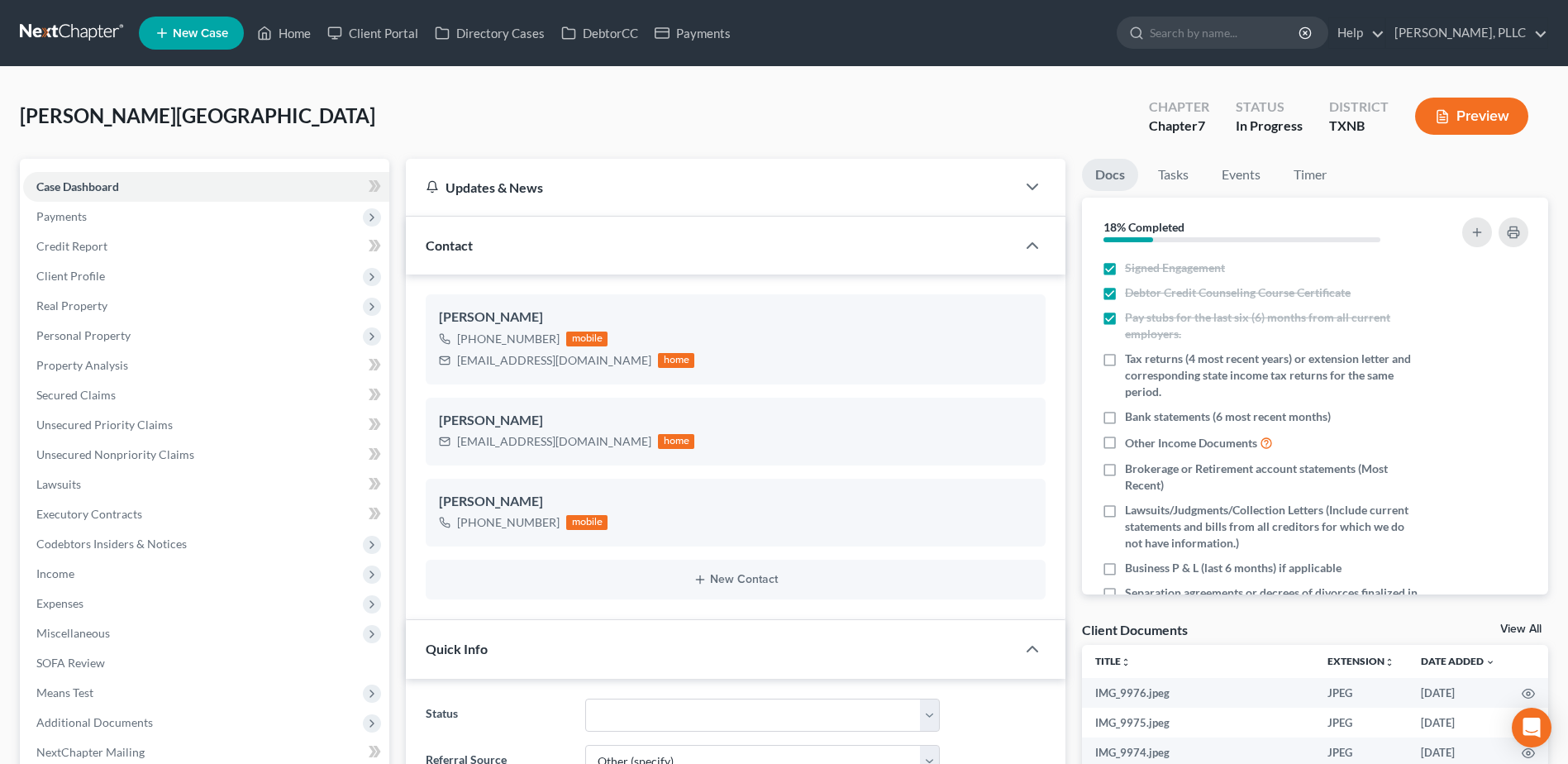
click at [298, 15] on ul "New Case Home Client Portal Directory Cases DebtorCC Payments - No Result - See…" at bounding box center [844, 33] width 1409 height 43
click at [295, 28] on link "Home" at bounding box center [283, 33] width 70 height 30
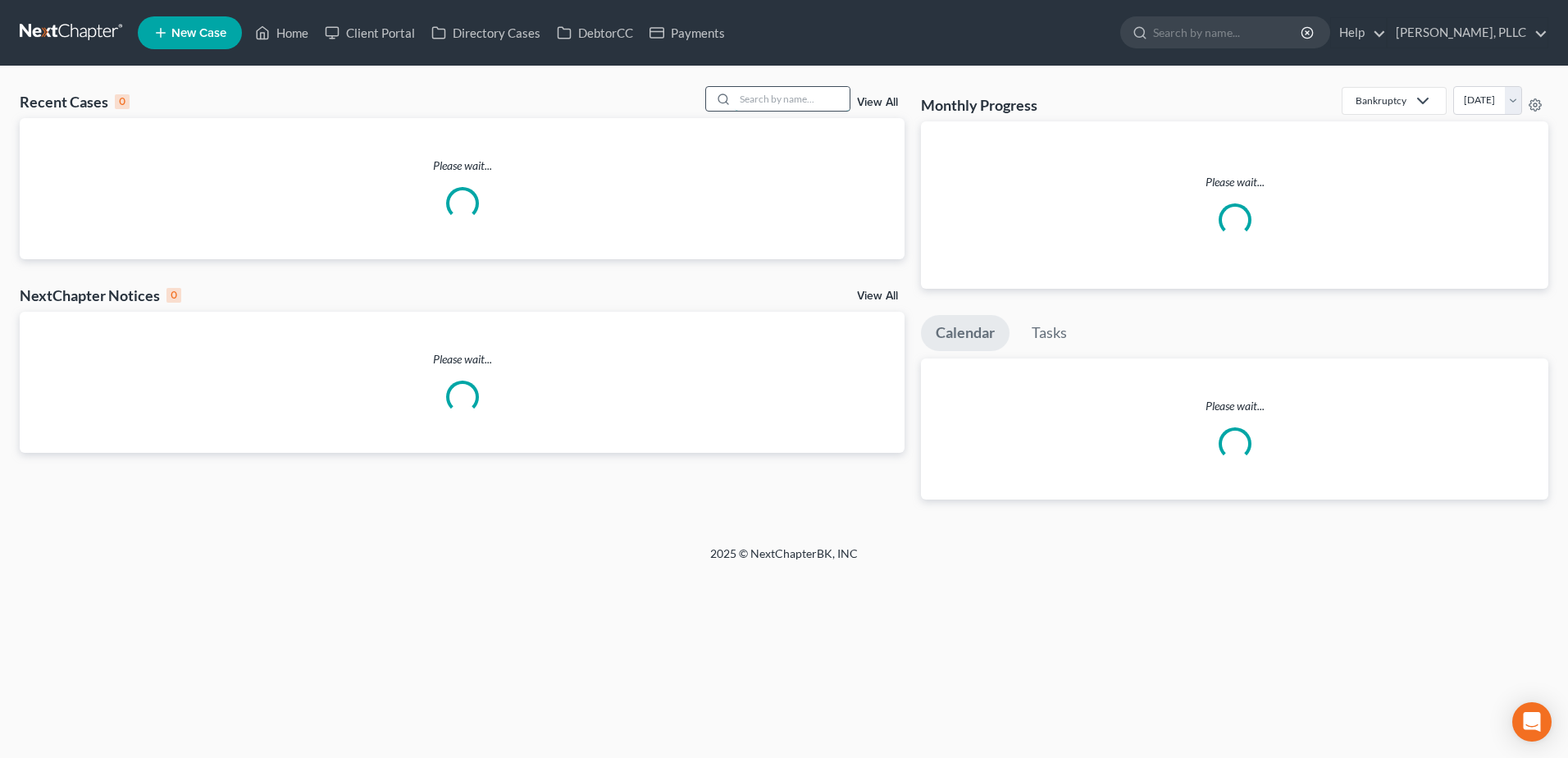
click at [804, 95] on input "search" at bounding box center [791, 99] width 115 height 24
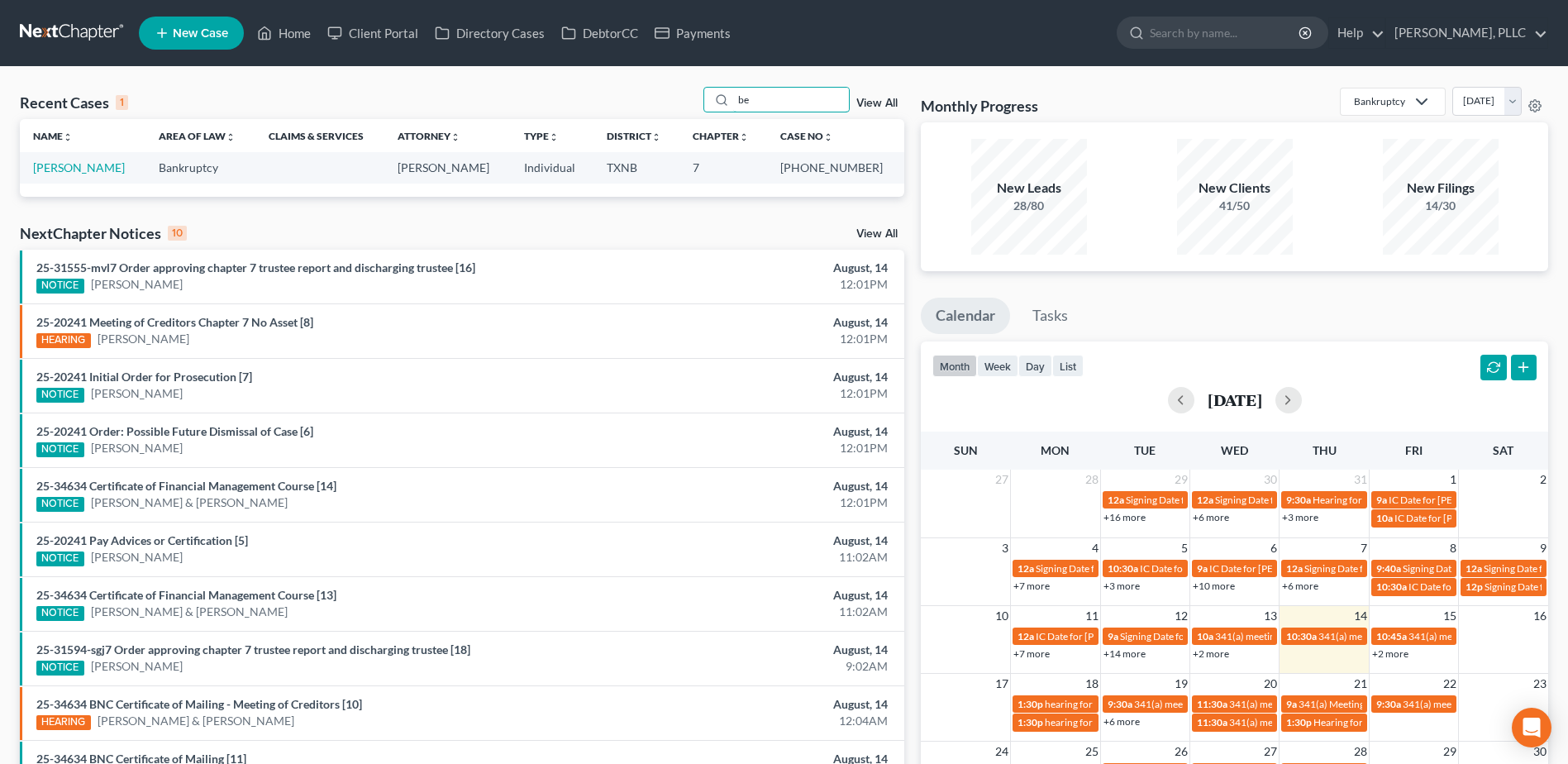
type input "b"
type input "ceck"
click at [100, 166] on link "Ceckworth, Ryan" at bounding box center [79, 167] width 92 height 14
select select "4"
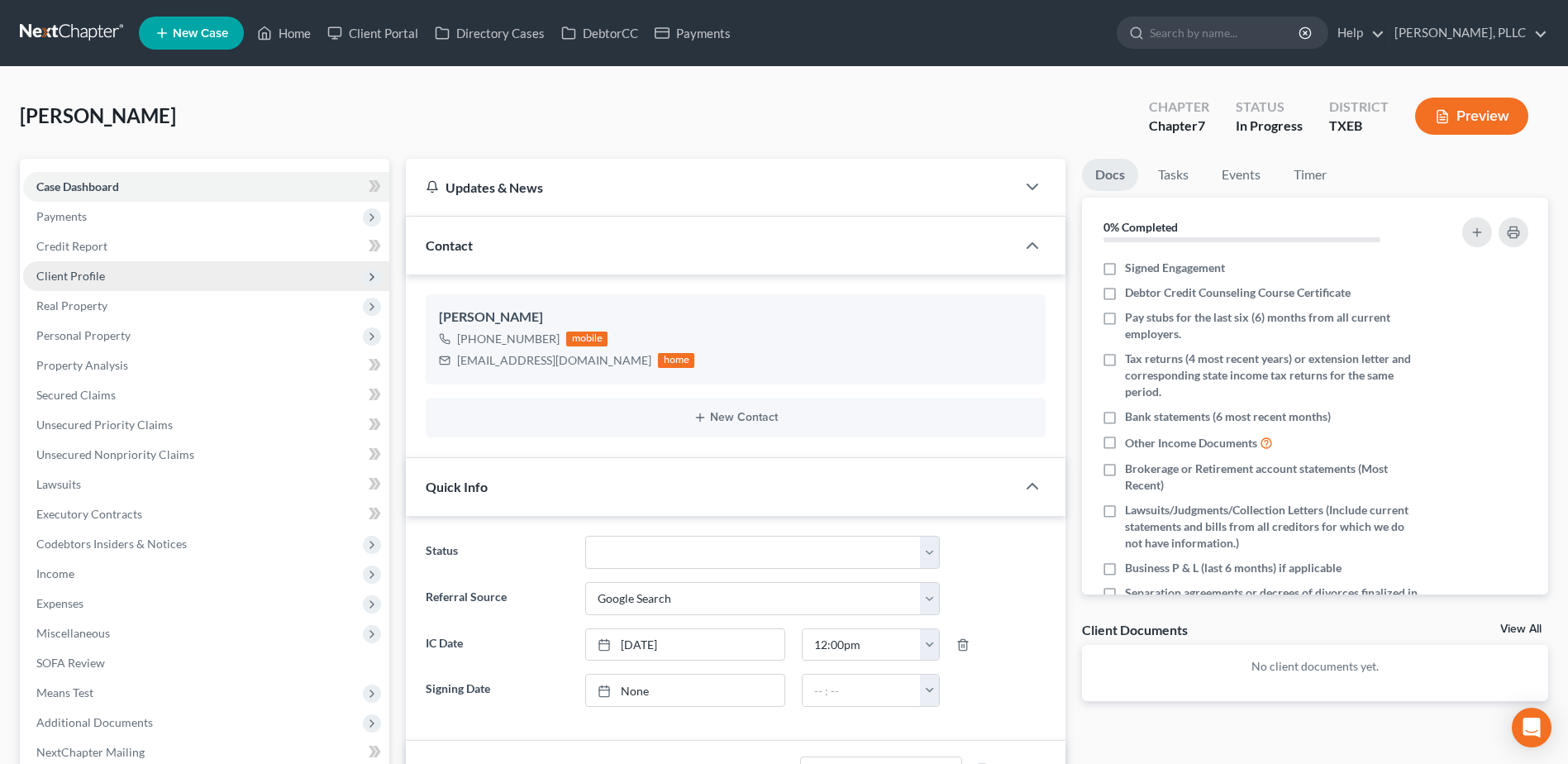
click at [73, 268] on span "Client Profile" at bounding box center [70, 275] width 69 height 14
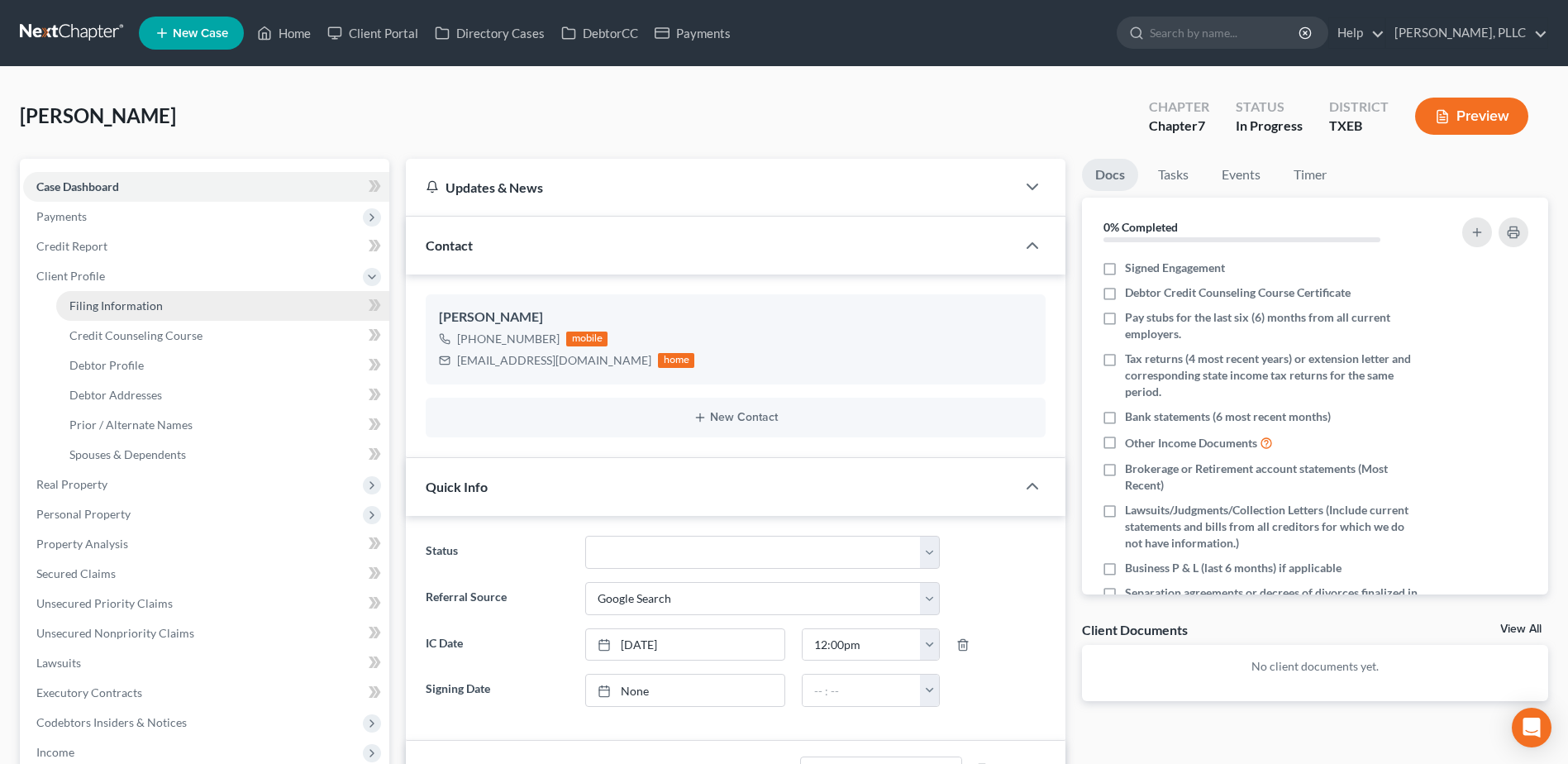
click at [119, 304] on span "Filing Information" at bounding box center [116, 305] width 94 height 14
select select "1"
select select "0"
select select "45"
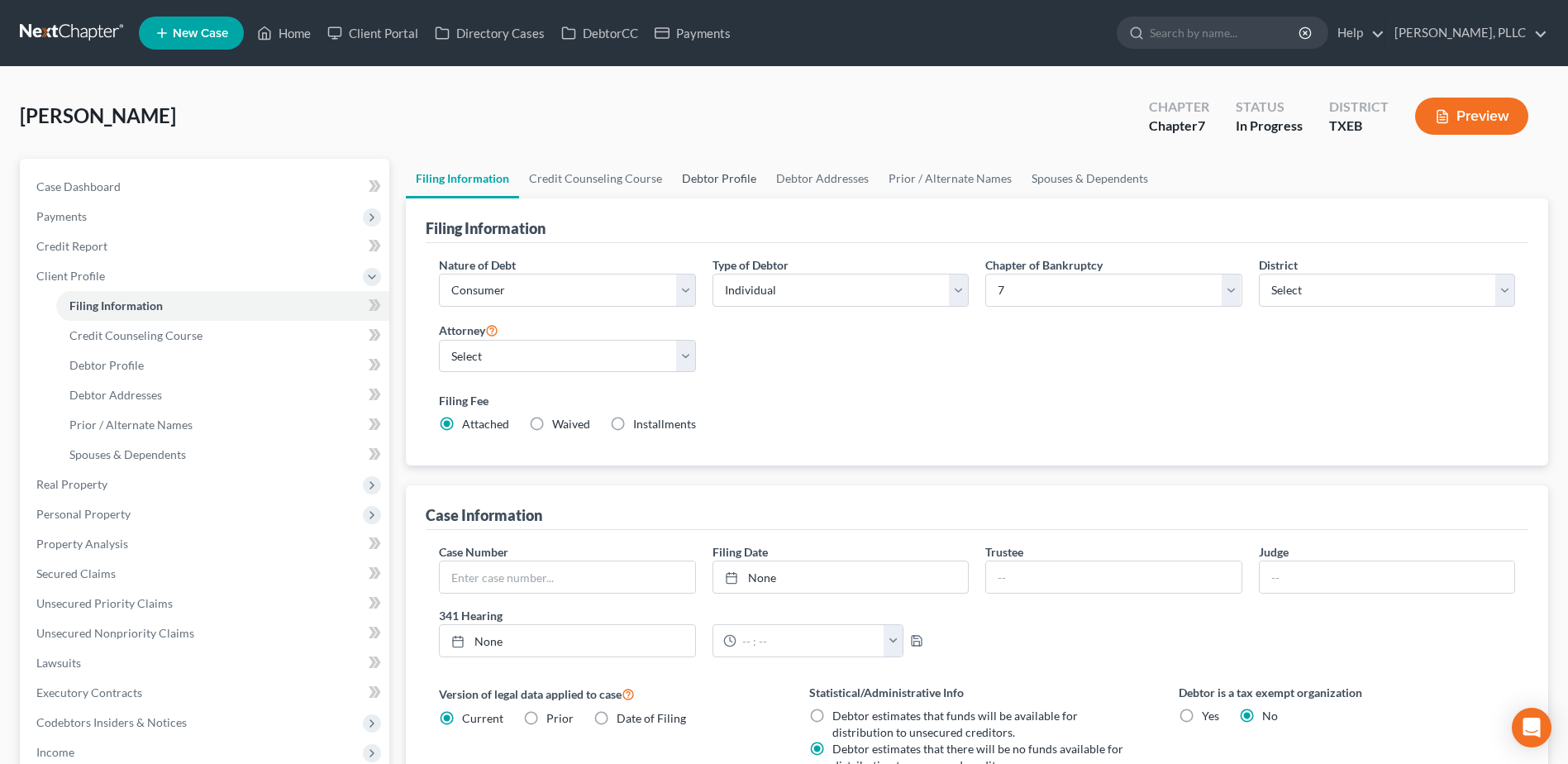
click at [708, 179] on link "Debtor Profile" at bounding box center [719, 178] width 94 height 39
select select "0"
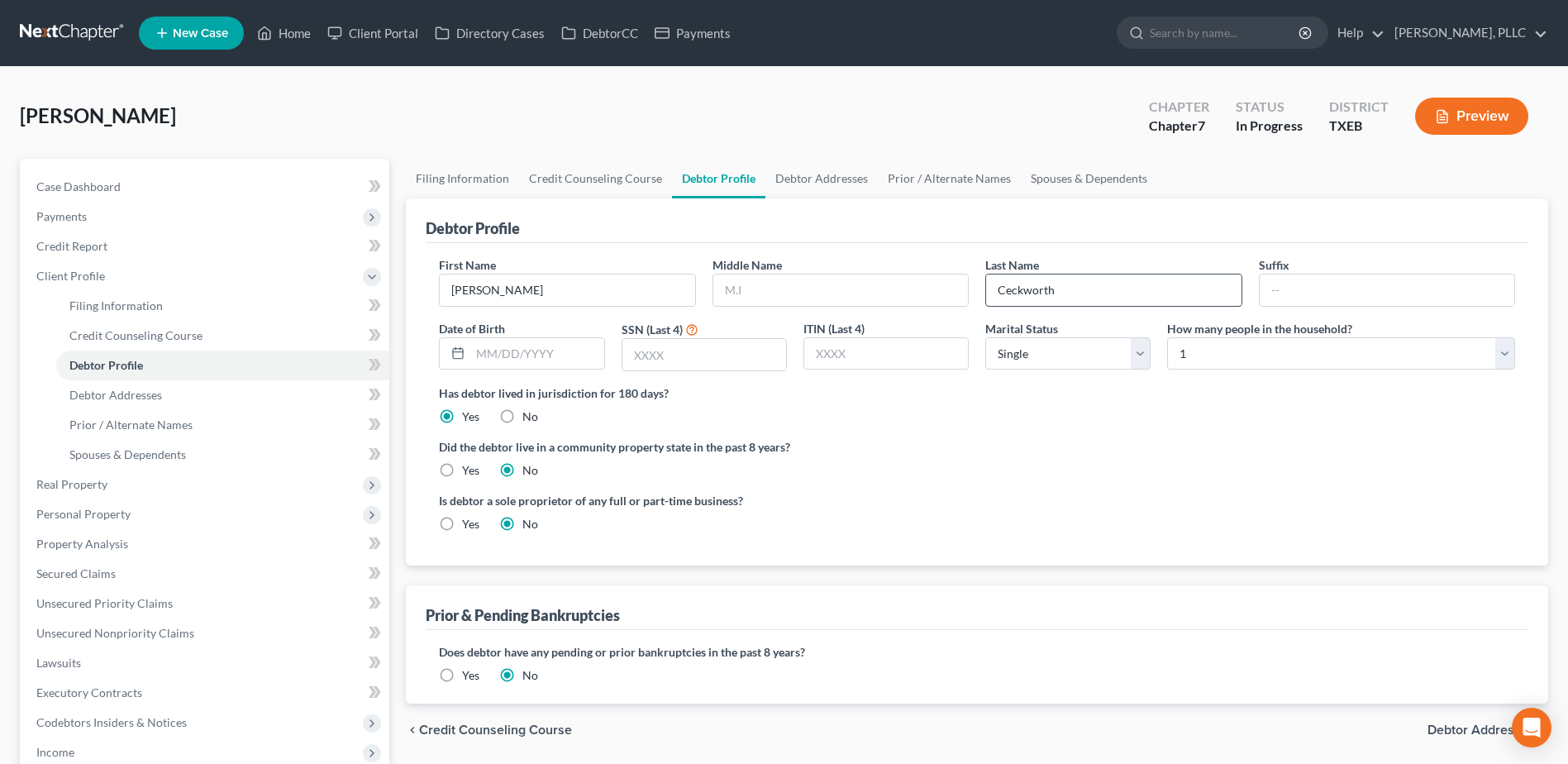
click at [1006, 291] on input "Ceckworth" at bounding box center [1113, 289] width 254 height 31
type input "Beckworth"
click at [1045, 488] on ng-include "First Name Ryan Middle Name Last Name Beckworth Suffix Date of Birth SSN (Last …" at bounding box center [977, 401] width 1076 height 289
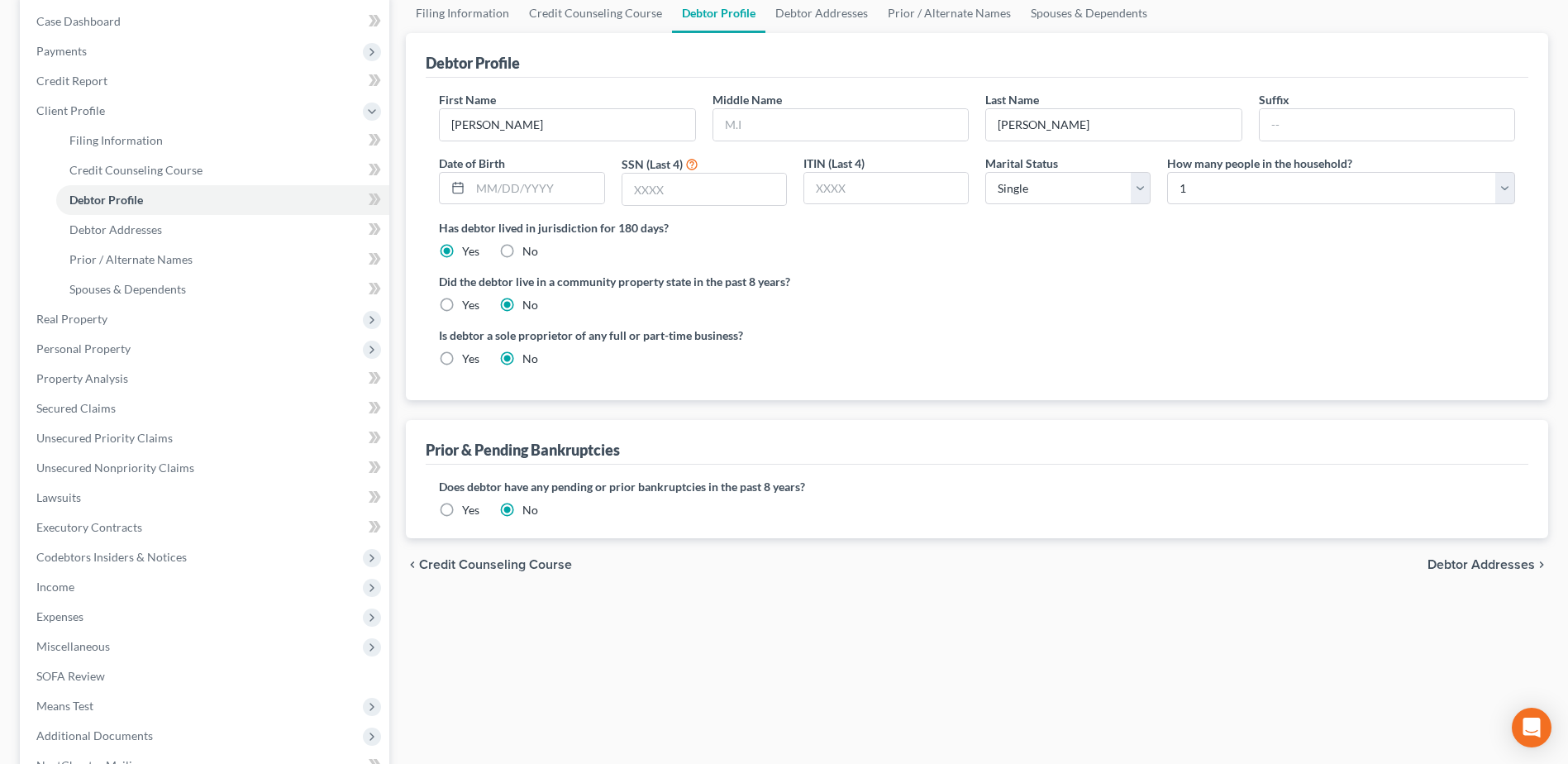
click at [1506, 568] on span "Debtor Addresses" at bounding box center [1481, 565] width 108 height 13
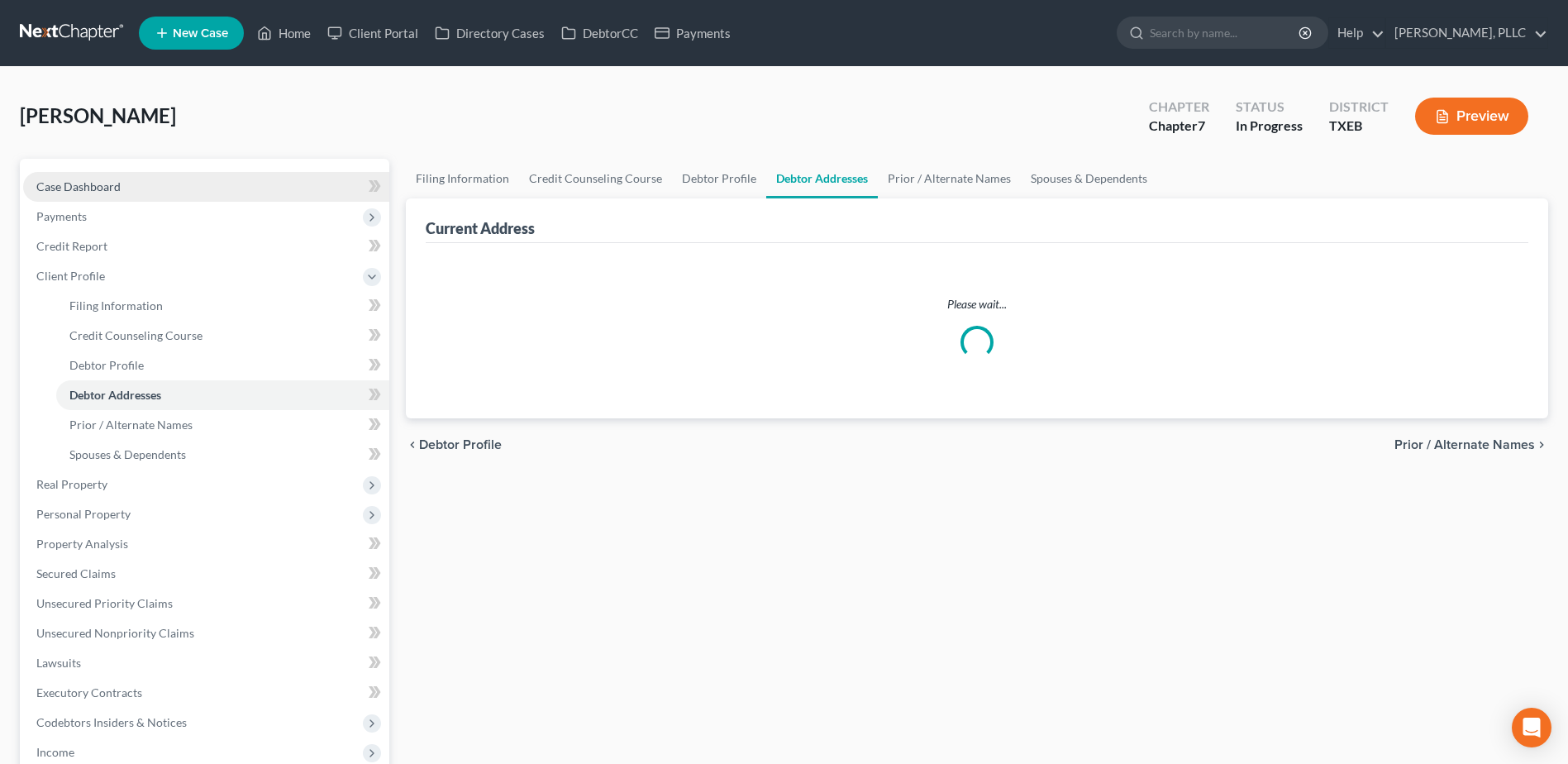
select select "0"
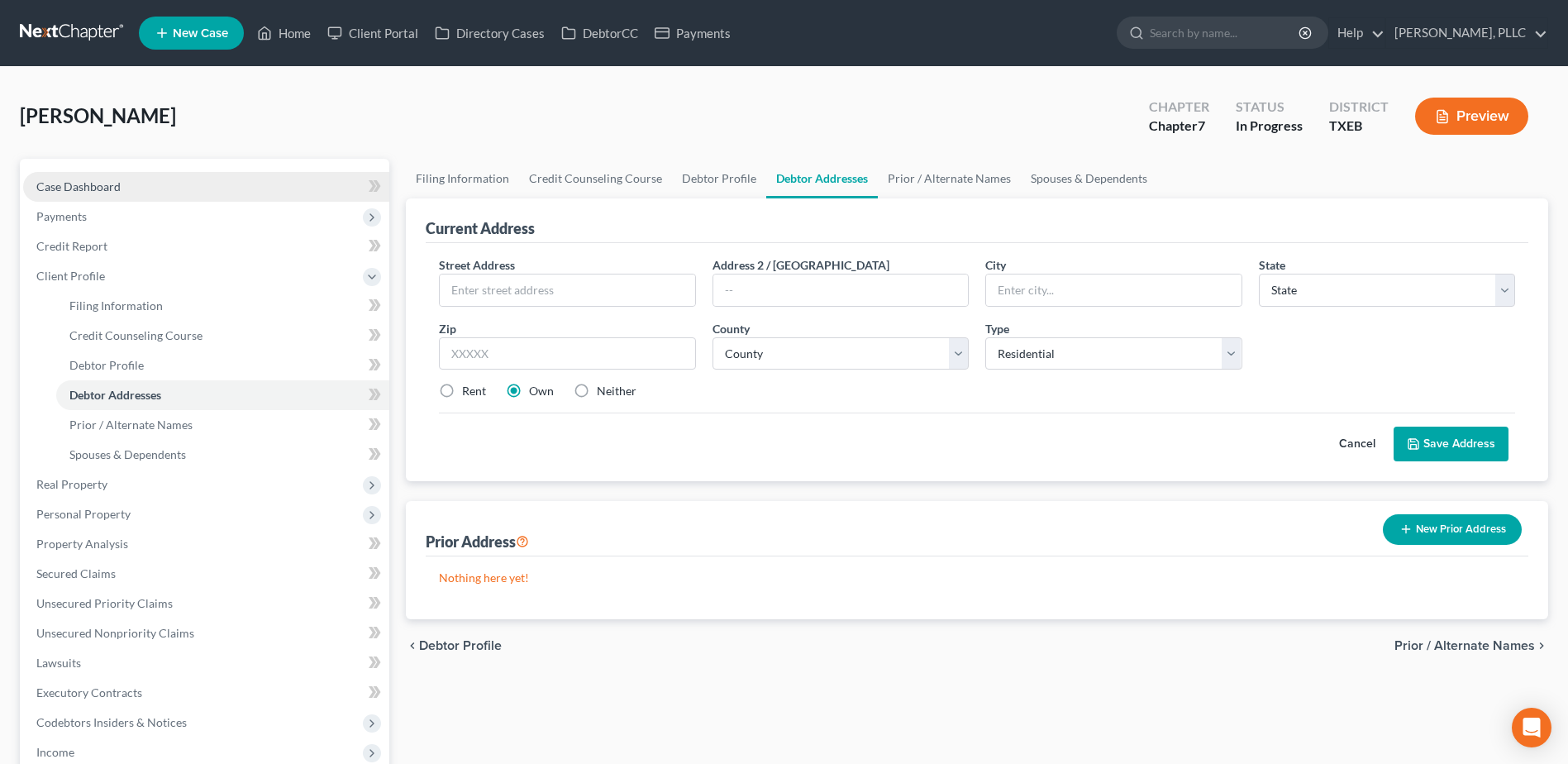
click at [97, 186] on span "Case Dashboard" at bounding box center [79, 186] width 84 height 14
select select "4"
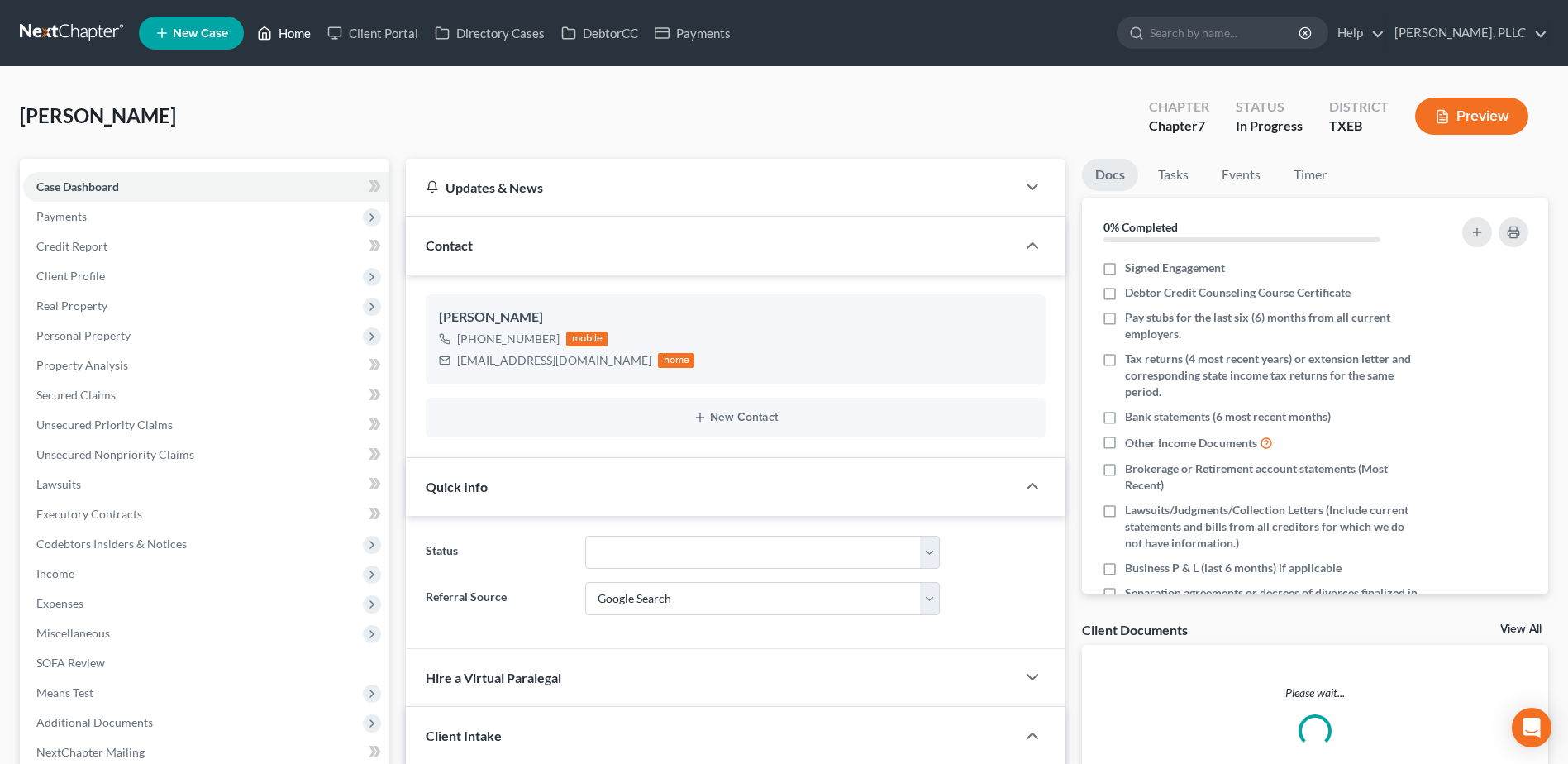
click at [290, 28] on link "Home" at bounding box center [283, 33] width 70 height 30
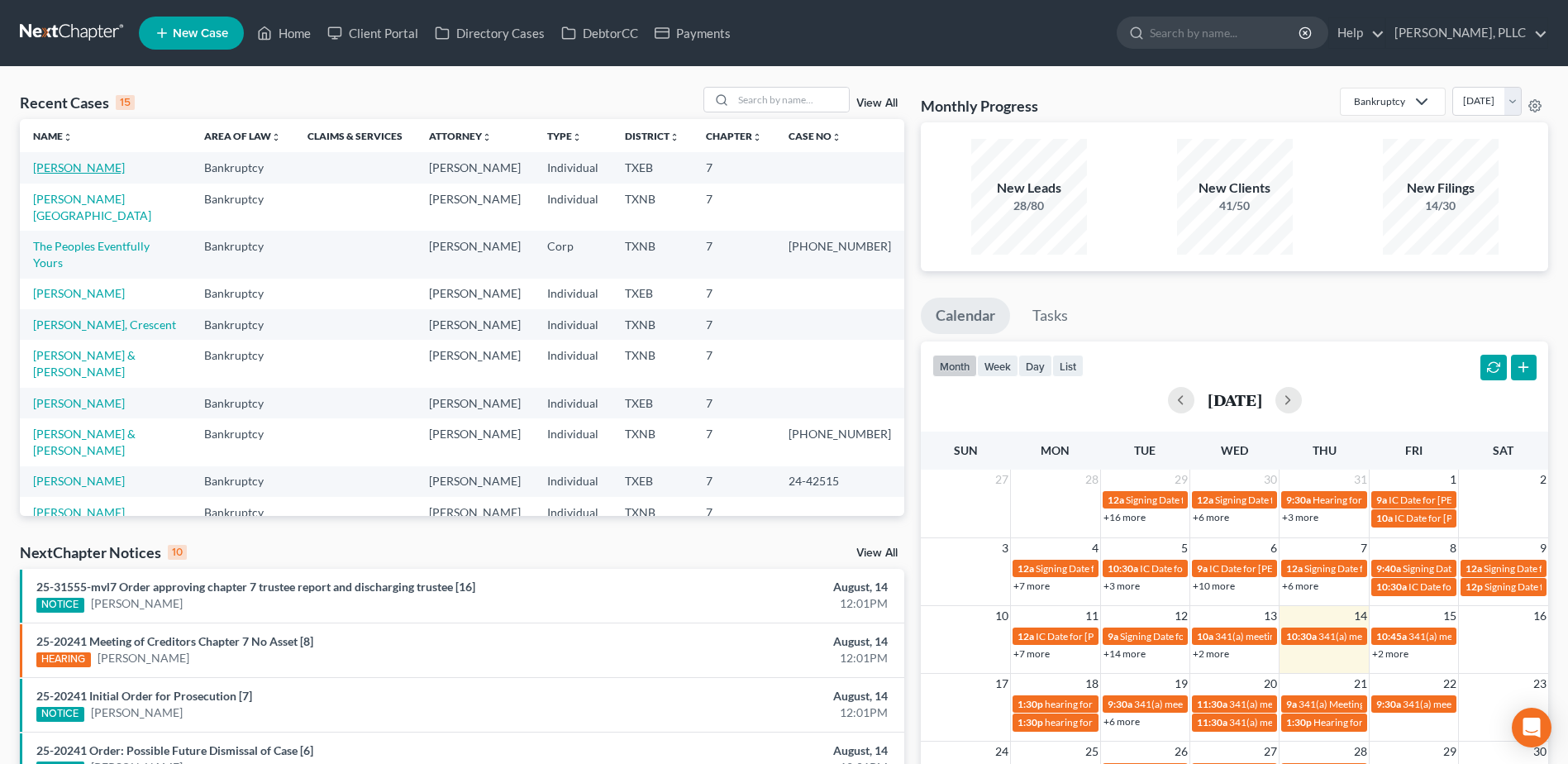
click at [68, 167] on link "[PERSON_NAME]" at bounding box center [79, 167] width 92 height 14
select select "4"
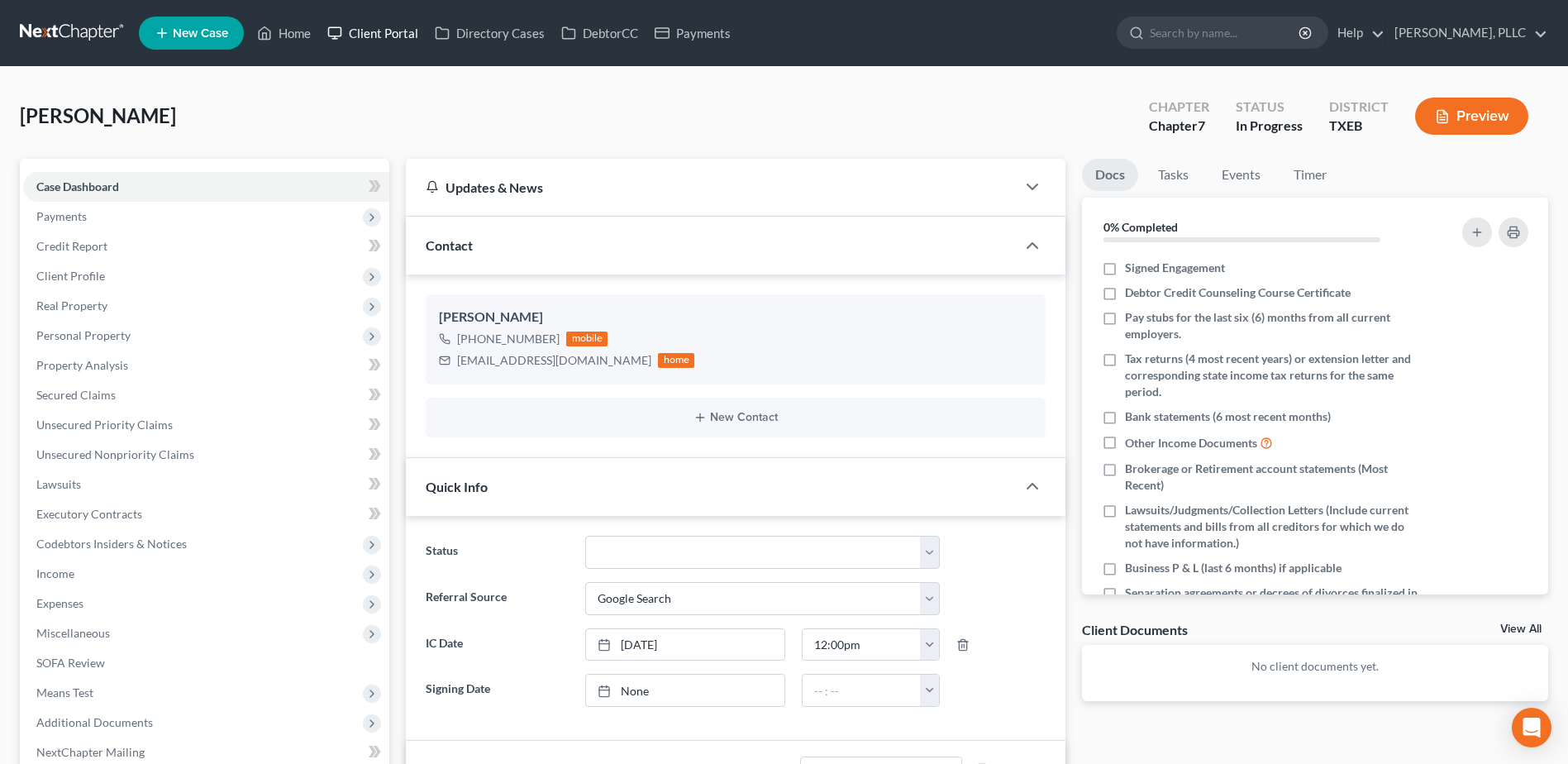
click at [380, 35] on link "Client Portal" at bounding box center [373, 33] width 108 height 30
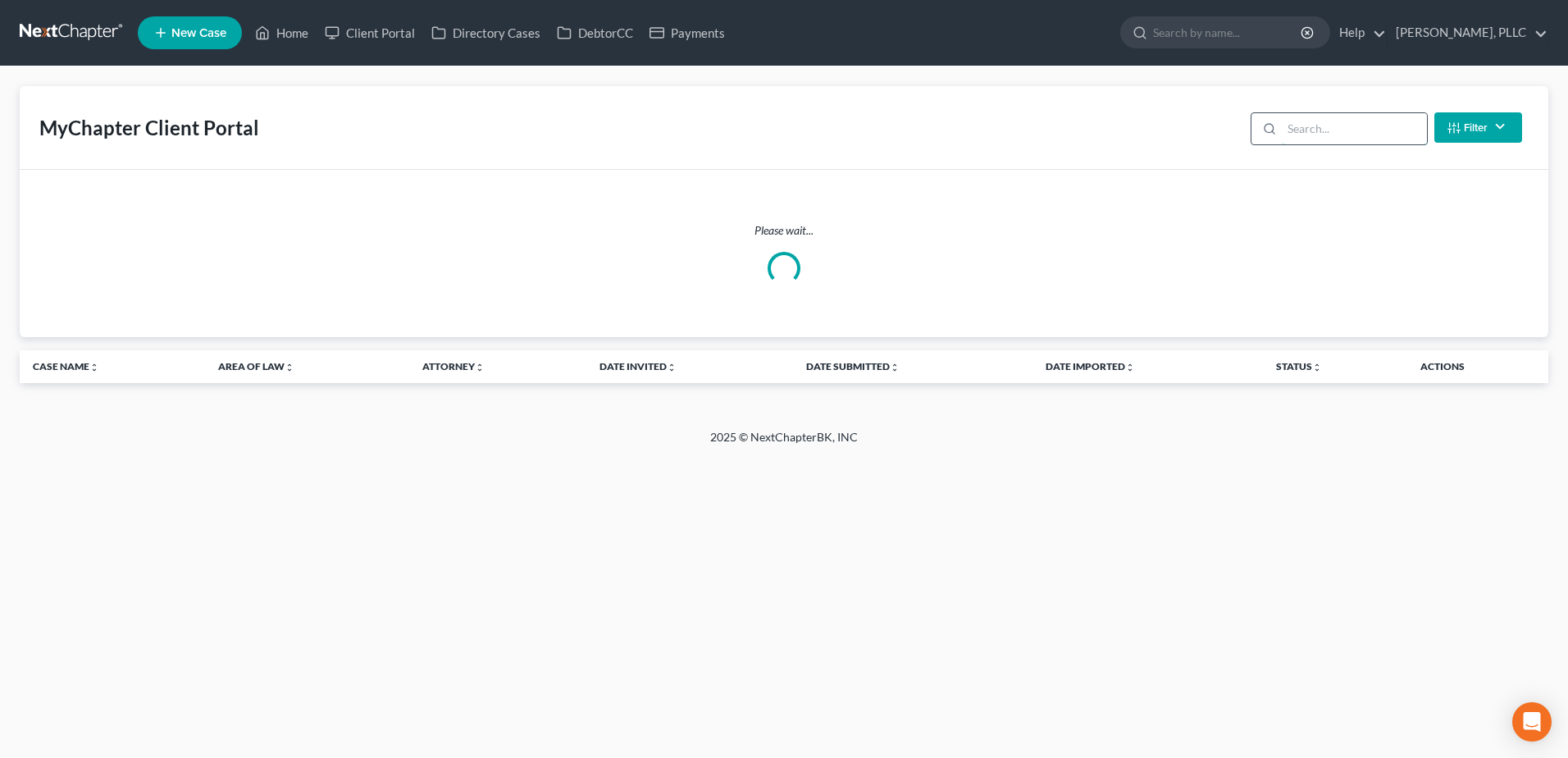
click at [1304, 129] on input "search" at bounding box center [1355, 129] width 145 height 31
type input "[PERSON_NAME]"
click at [292, 33] on link "Home" at bounding box center [281, 33] width 70 height 30
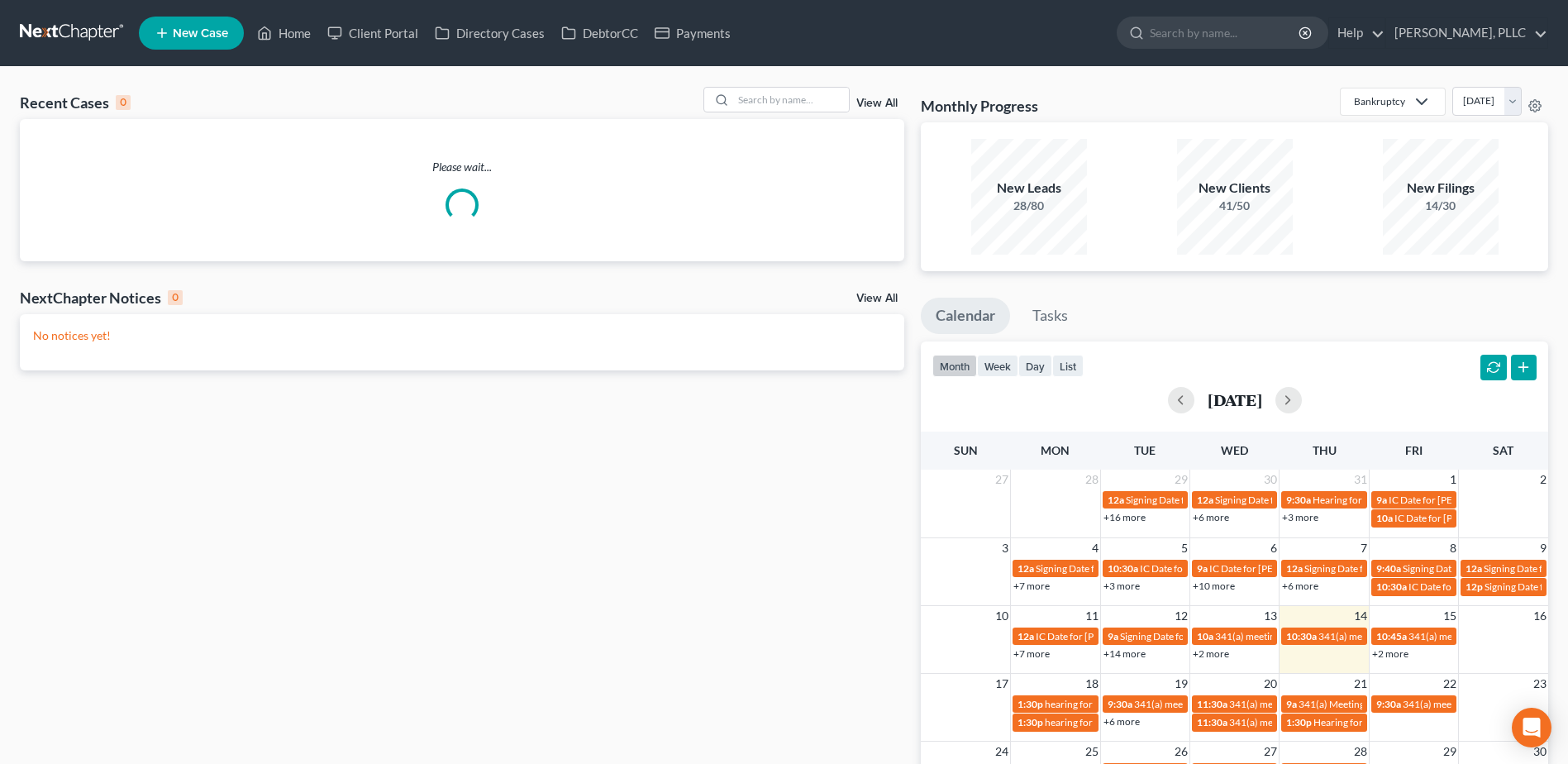
click at [382, 38] on link "Client Portal" at bounding box center [373, 33] width 108 height 30
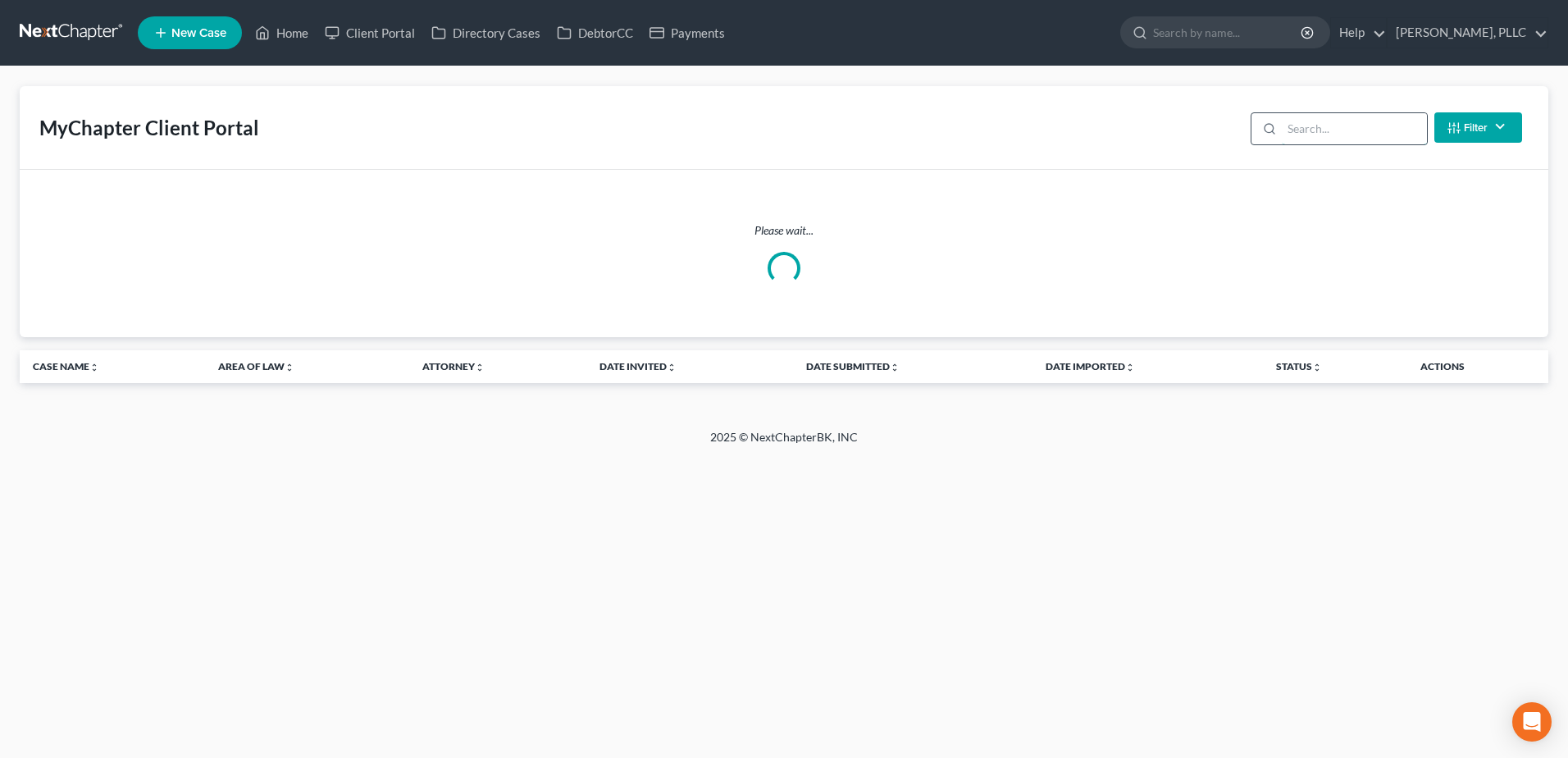
click at [1378, 125] on input "search" at bounding box center [1355, 129] width 145 height 31
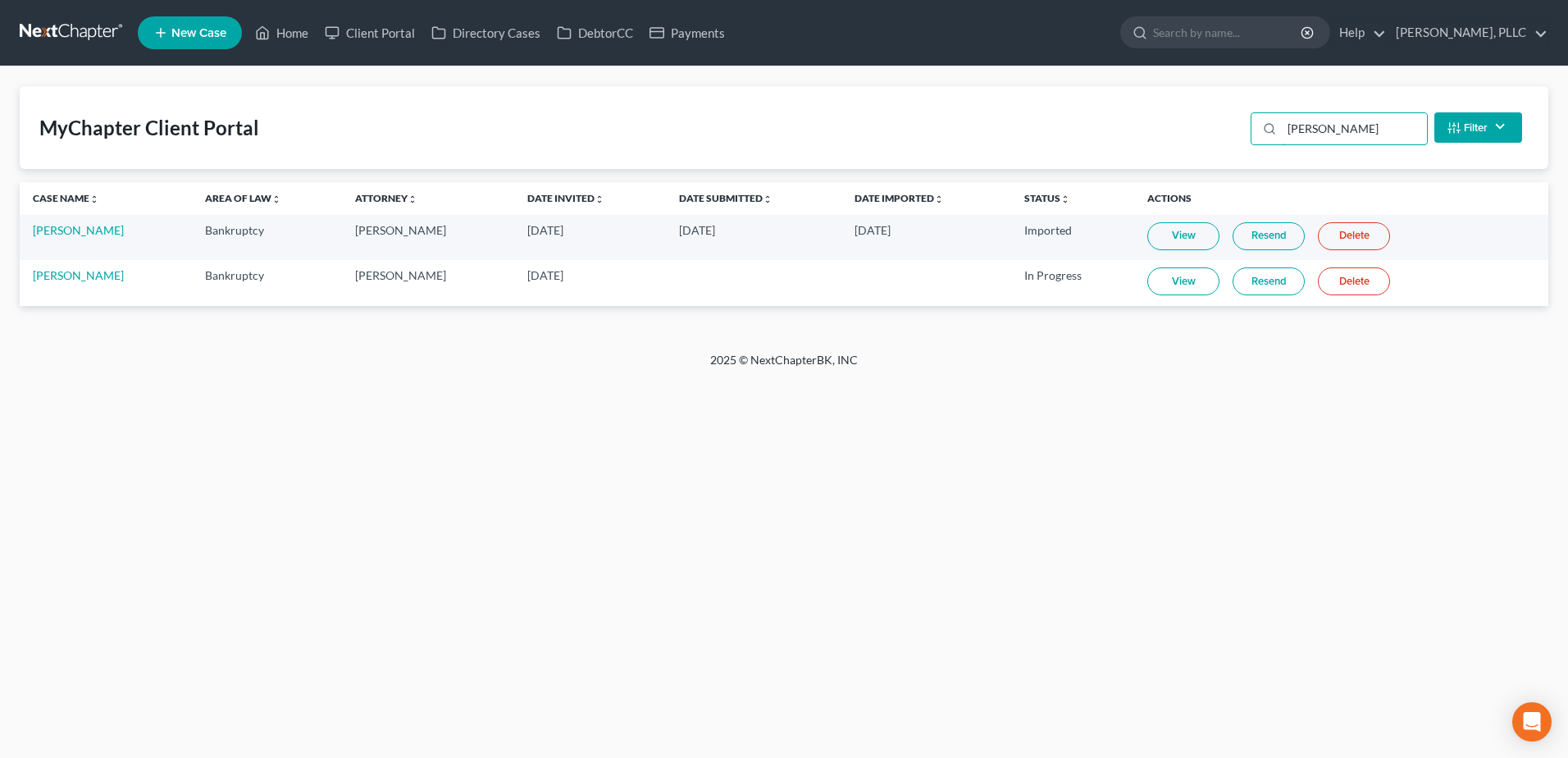
type input "[PERSON_NAME]"
click at [1178, 286] on link "View" at bounding box center [1183, 281] width 73 height 28
click at [1190, 286] on link "View" at bounding box center [1183, 281] width 73 height 28
click at [299, 28] on link "Home" at bounding box center [281, 33] width 70 height 30
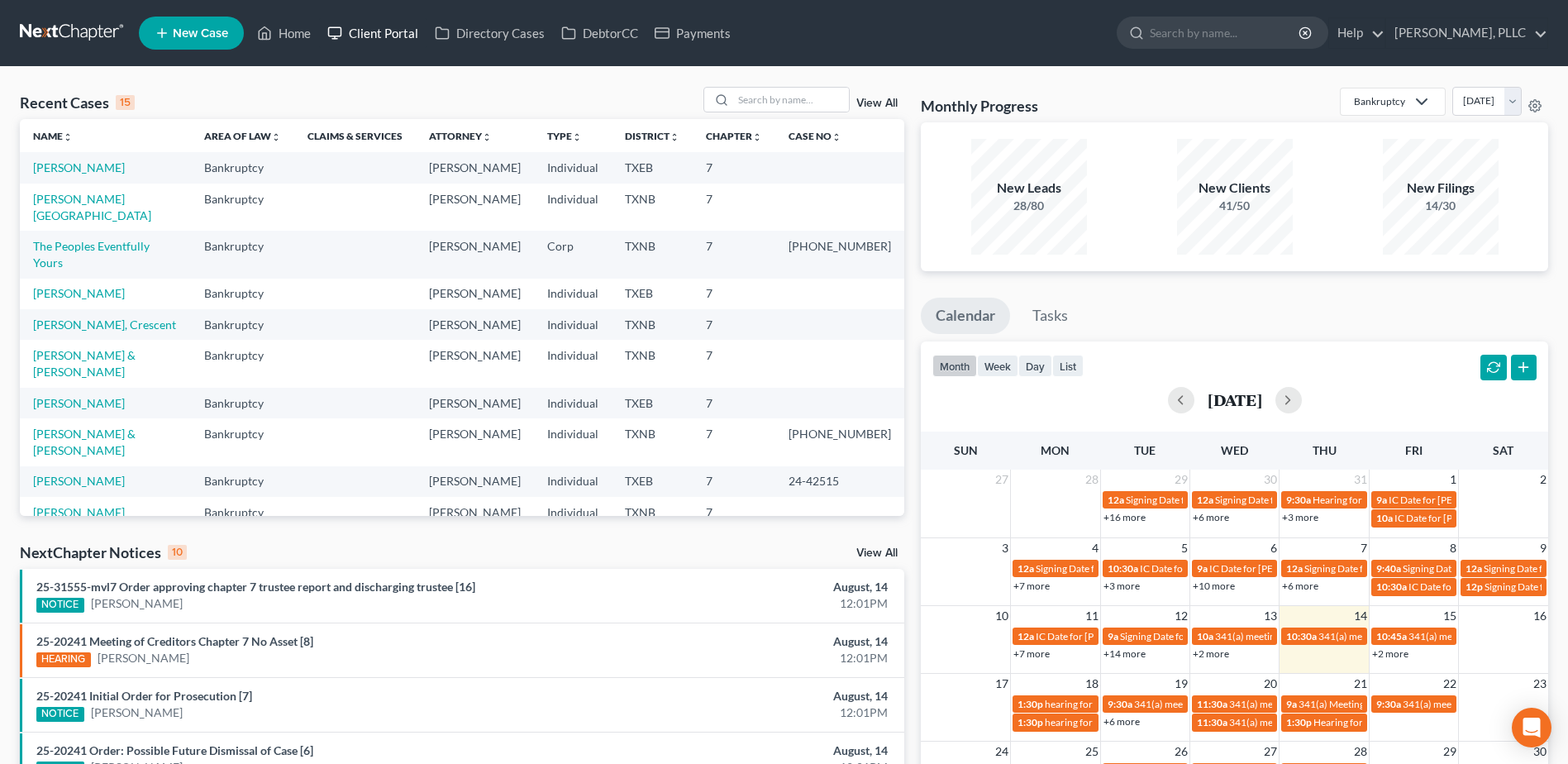
click at [404, 33] on link "Client Portal" at bounding box center [373, 33] width 108 height 30
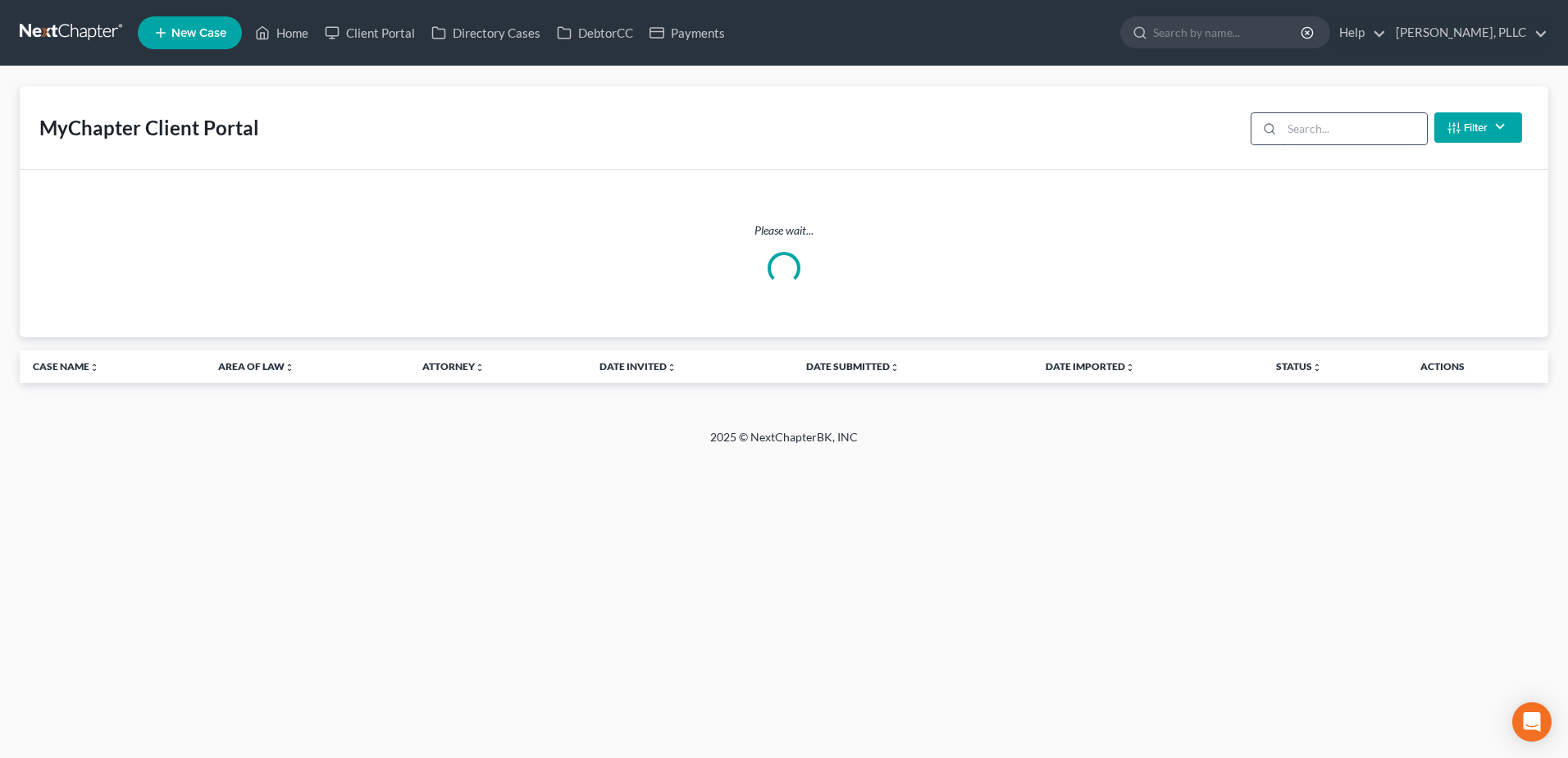
click at [1331, 125] on input "search" at bounding box center [1355, 129] width 145 height 31
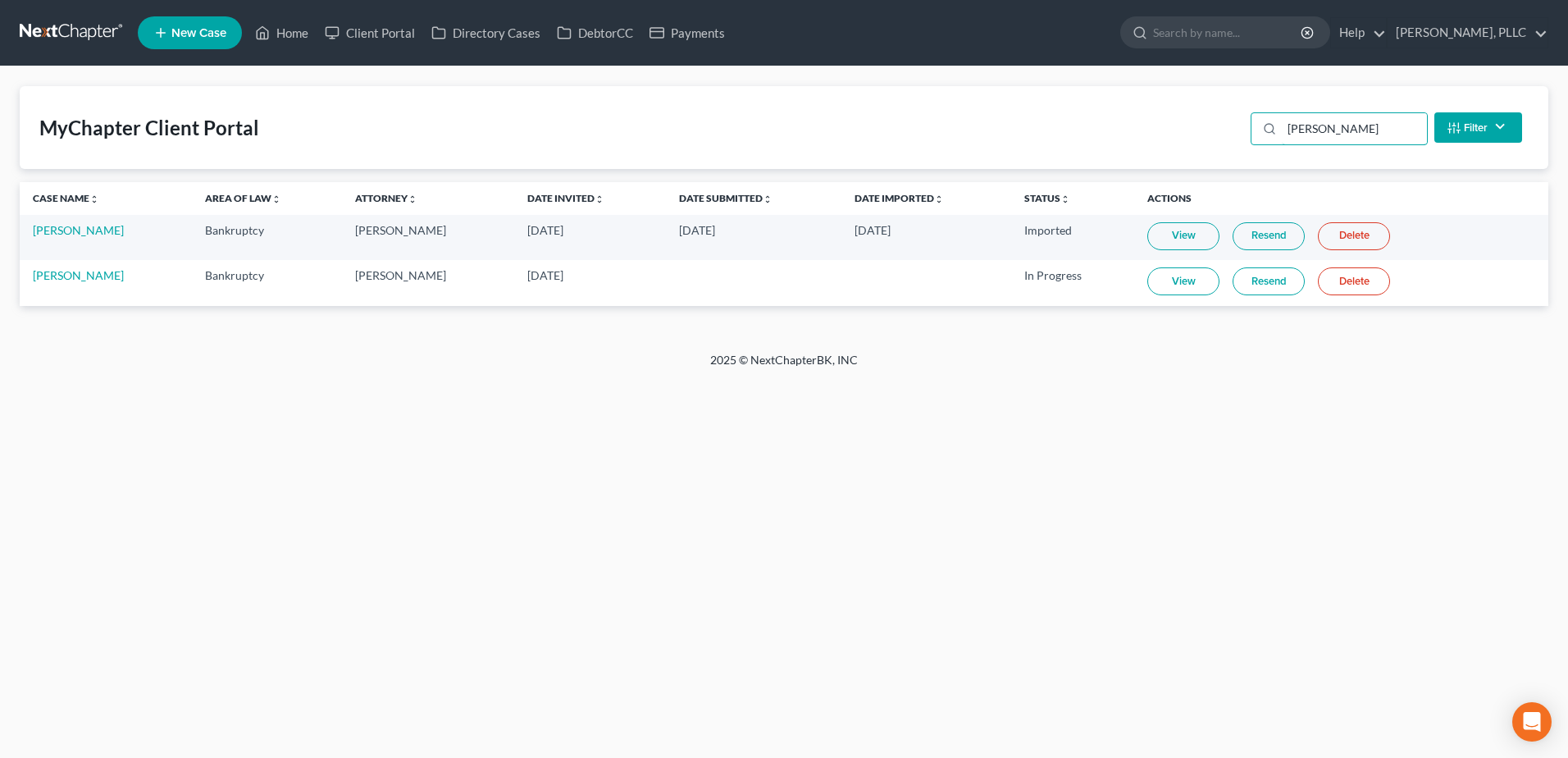
type input "[PERSON_NAME]"
click at [579, 34] on link "DebtorCC" at bounding box center [595, 33] width 93 height 30
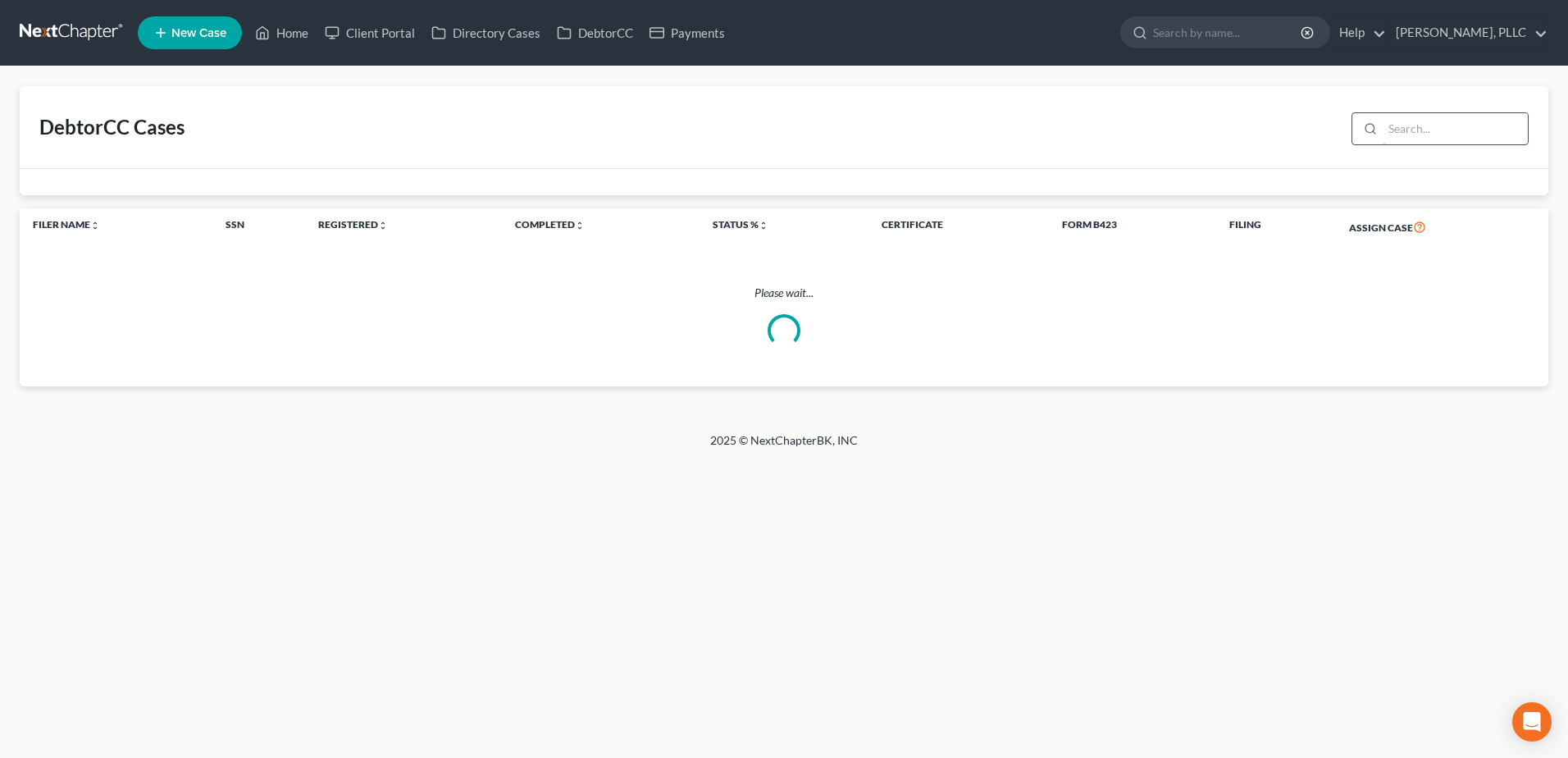
click at [1423, 134] on input "search" at bounding box center [1455, 129] width 145 height 31
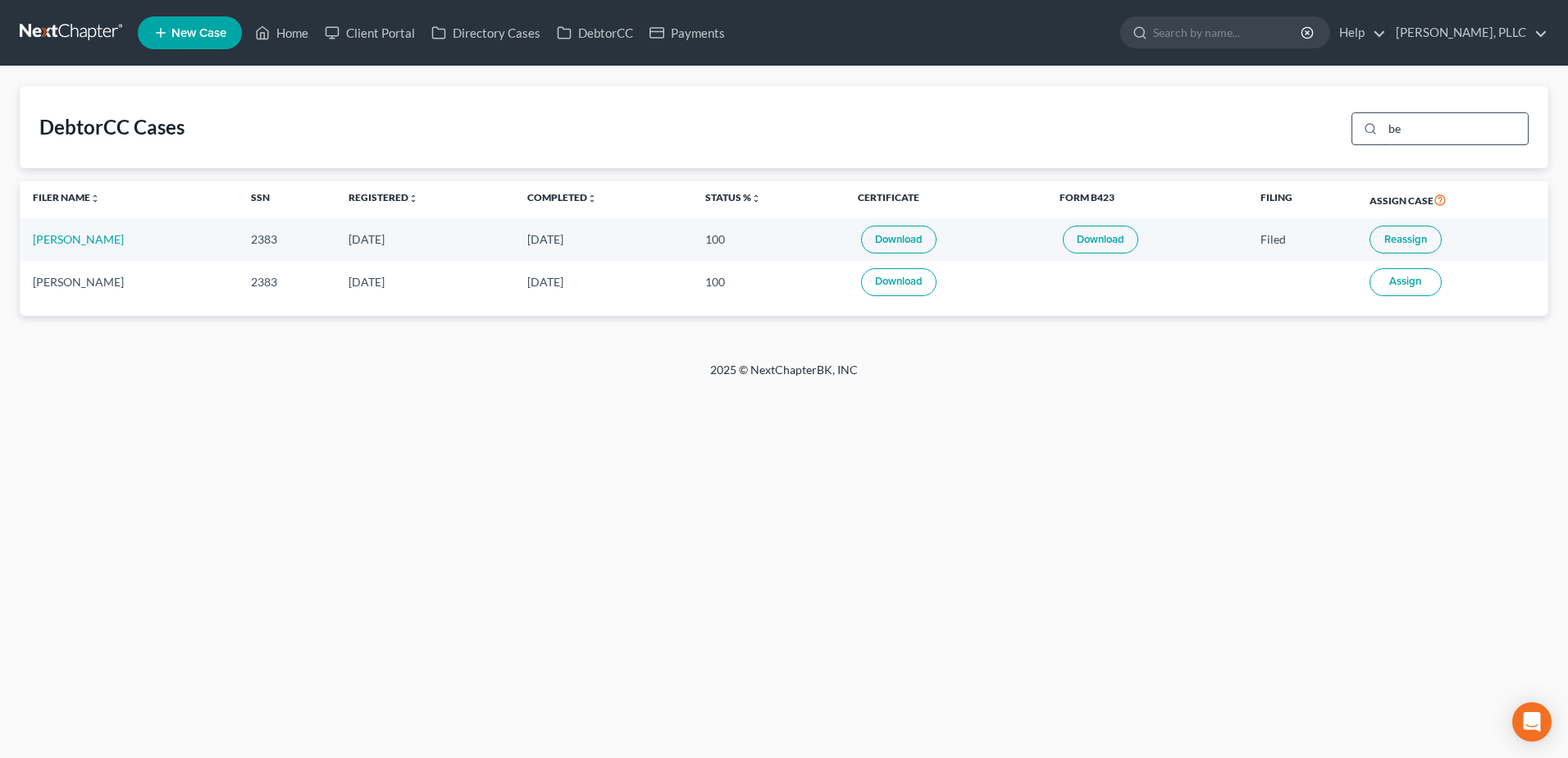
type input "b"
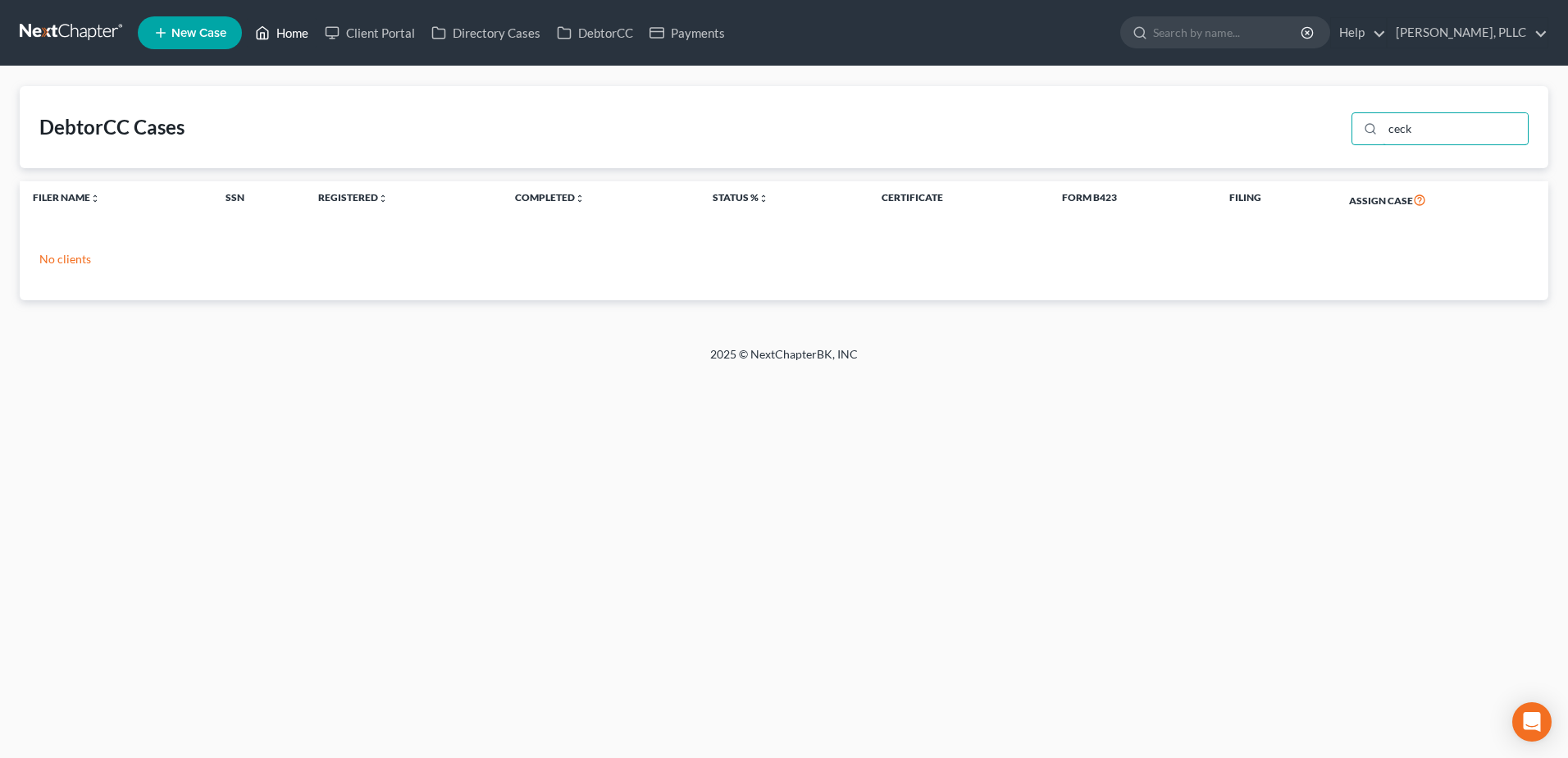
type input "ceck"
click at [296, 29] on link "Home" at bounding box center [281, 33] width 70 height 30
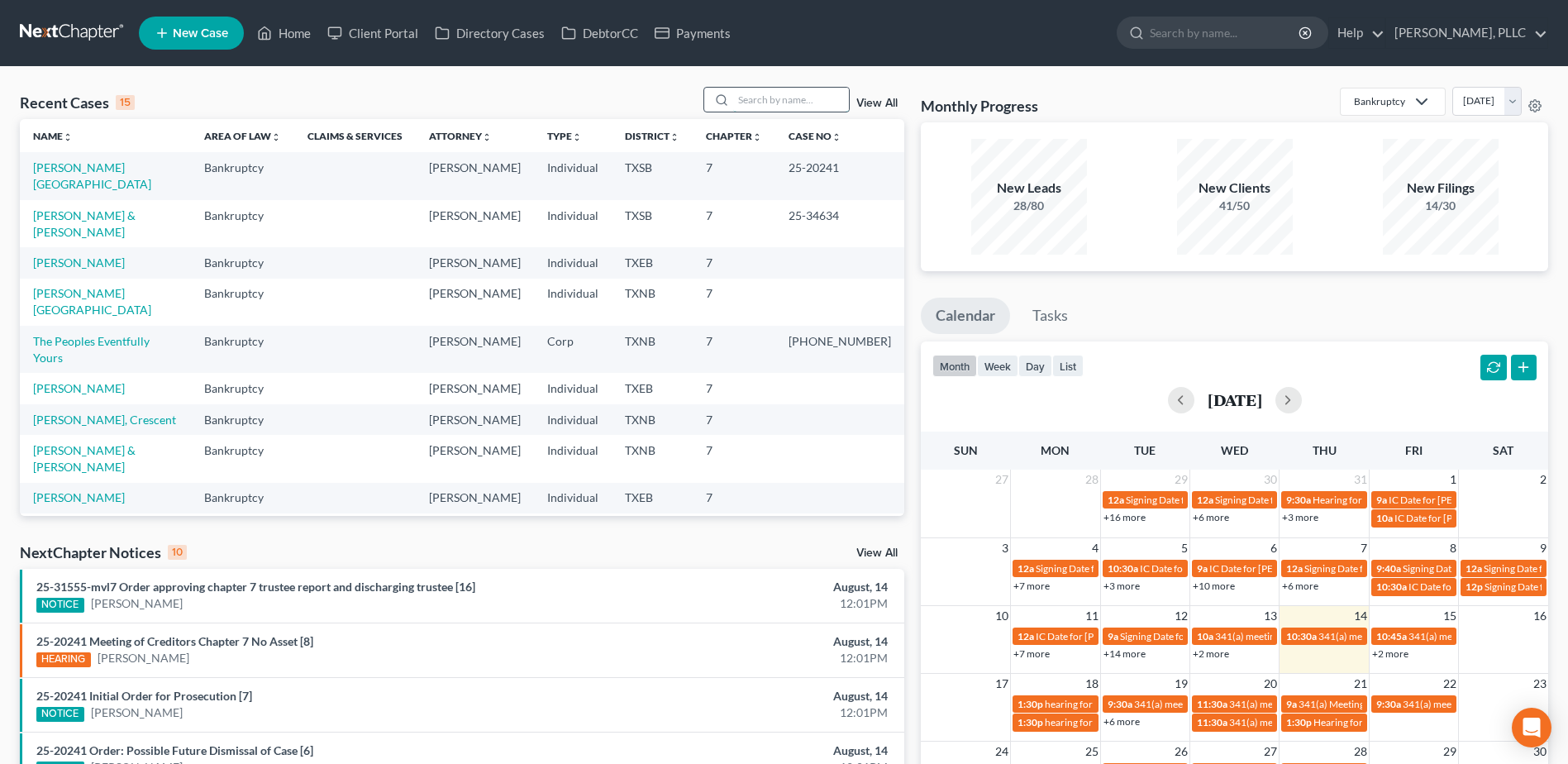
click at [808, 93] on input "search" at bounding box center [790, 99] width 115 height 24
click at [765, 100] on input "search" at bounding box center [790, 99] width 115 height 24
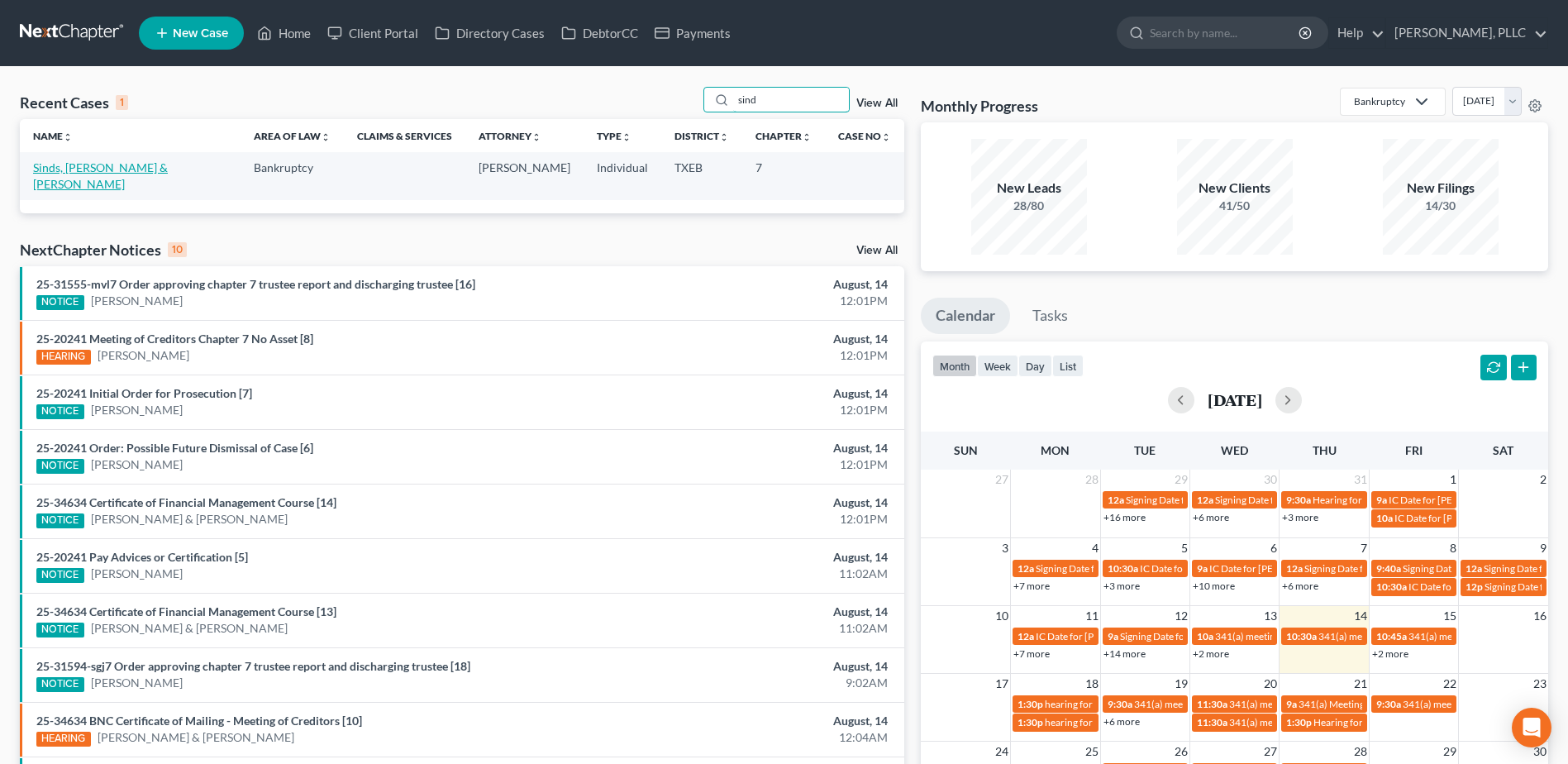
type input "sind"
click at [149, 160] on td "Sinds, [PERSON_NAME] & [PERSON_NAME]" at bounding box center [129, 176] width 221 height 47
click at [145, 170] on link "Sinds, [PERSON_NAME] & [PERSON_NAME]" at bounding box center [100, 176] width 135 height 31
select select "4"
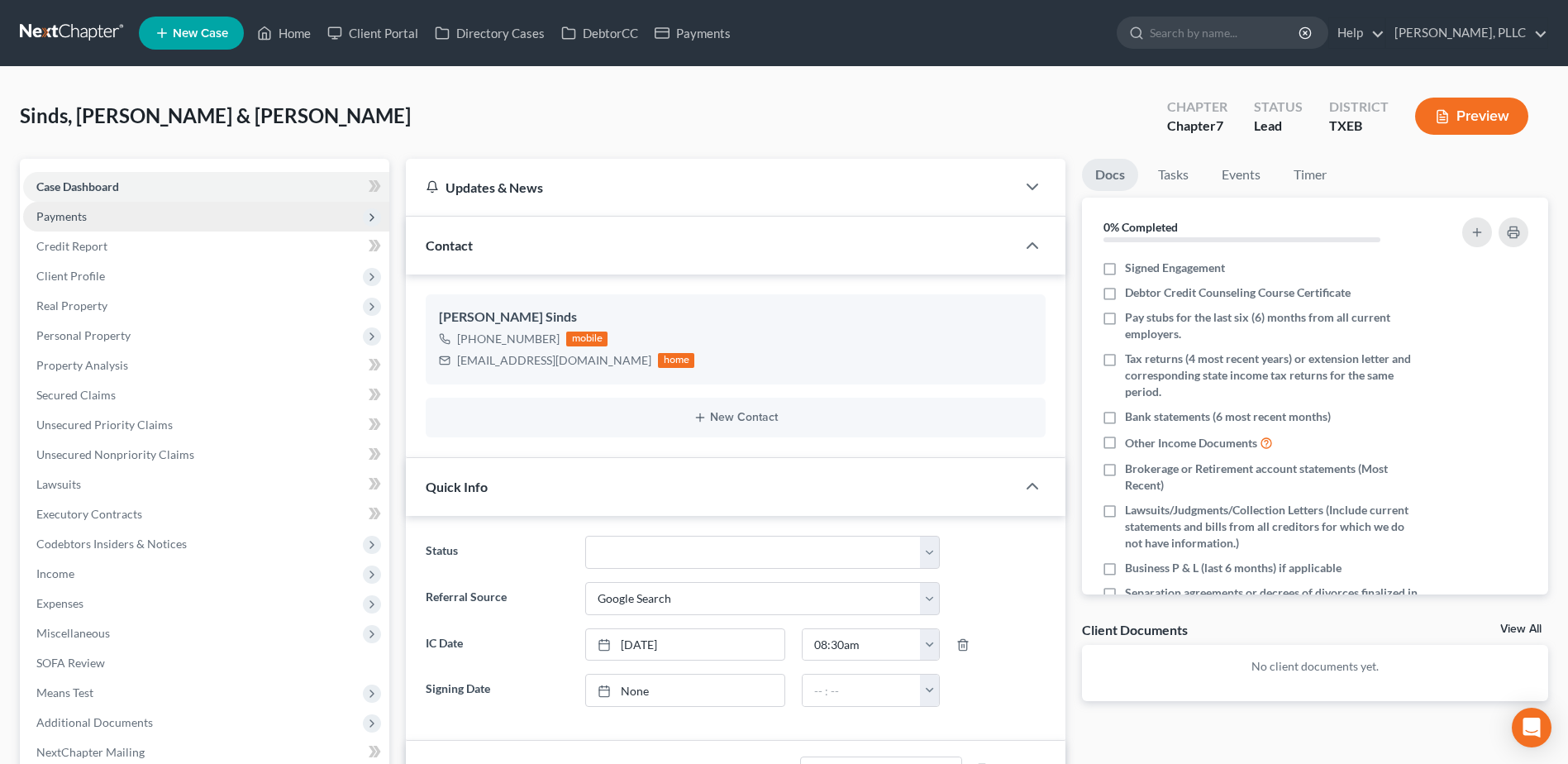
click at [69, 219] on span "Payments" at bounding box center [62, 216] width 51 height 14
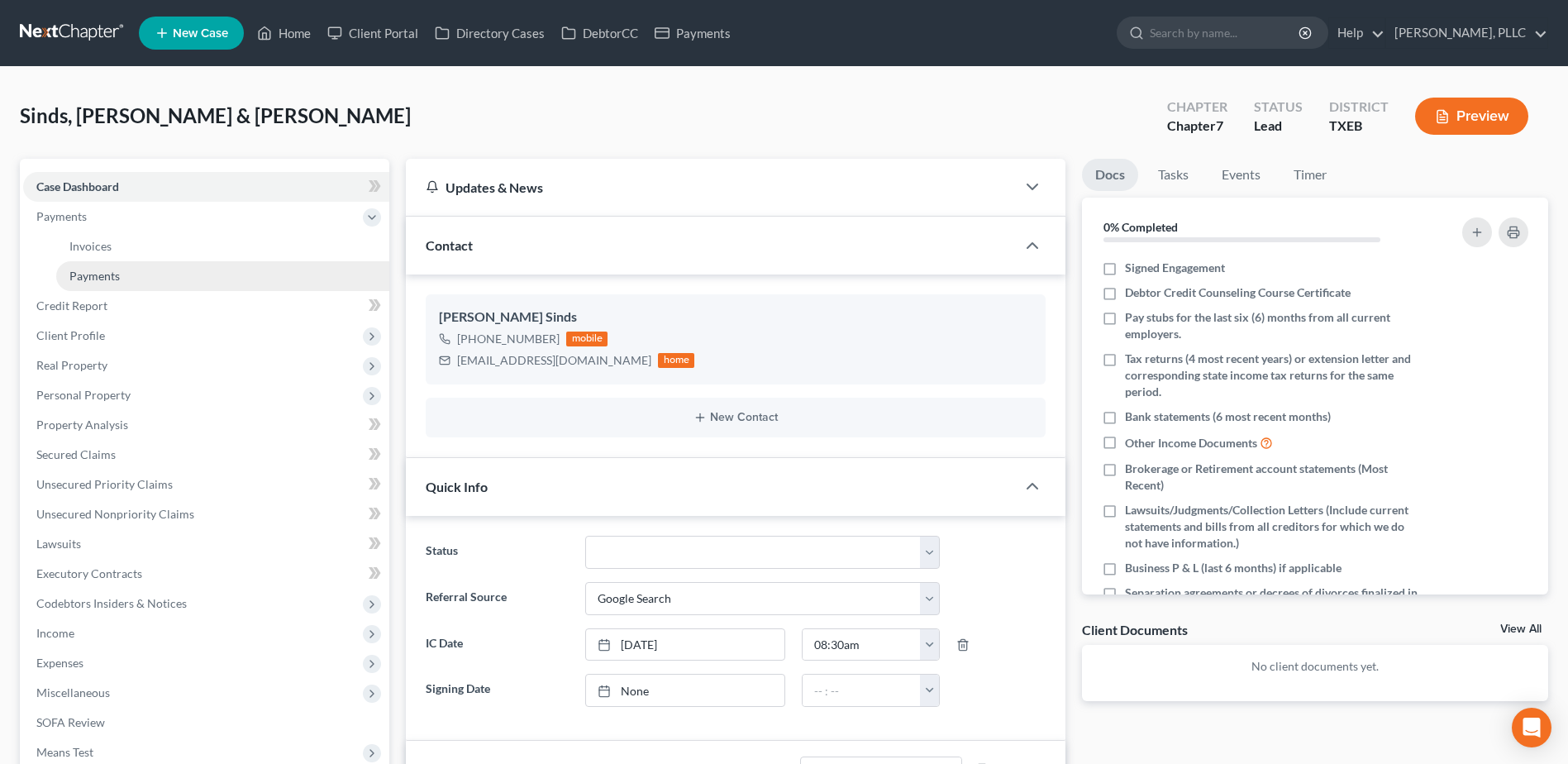
click at [135, 275] on link "Payments" at bounding box center [222, 276] width 333 height 30
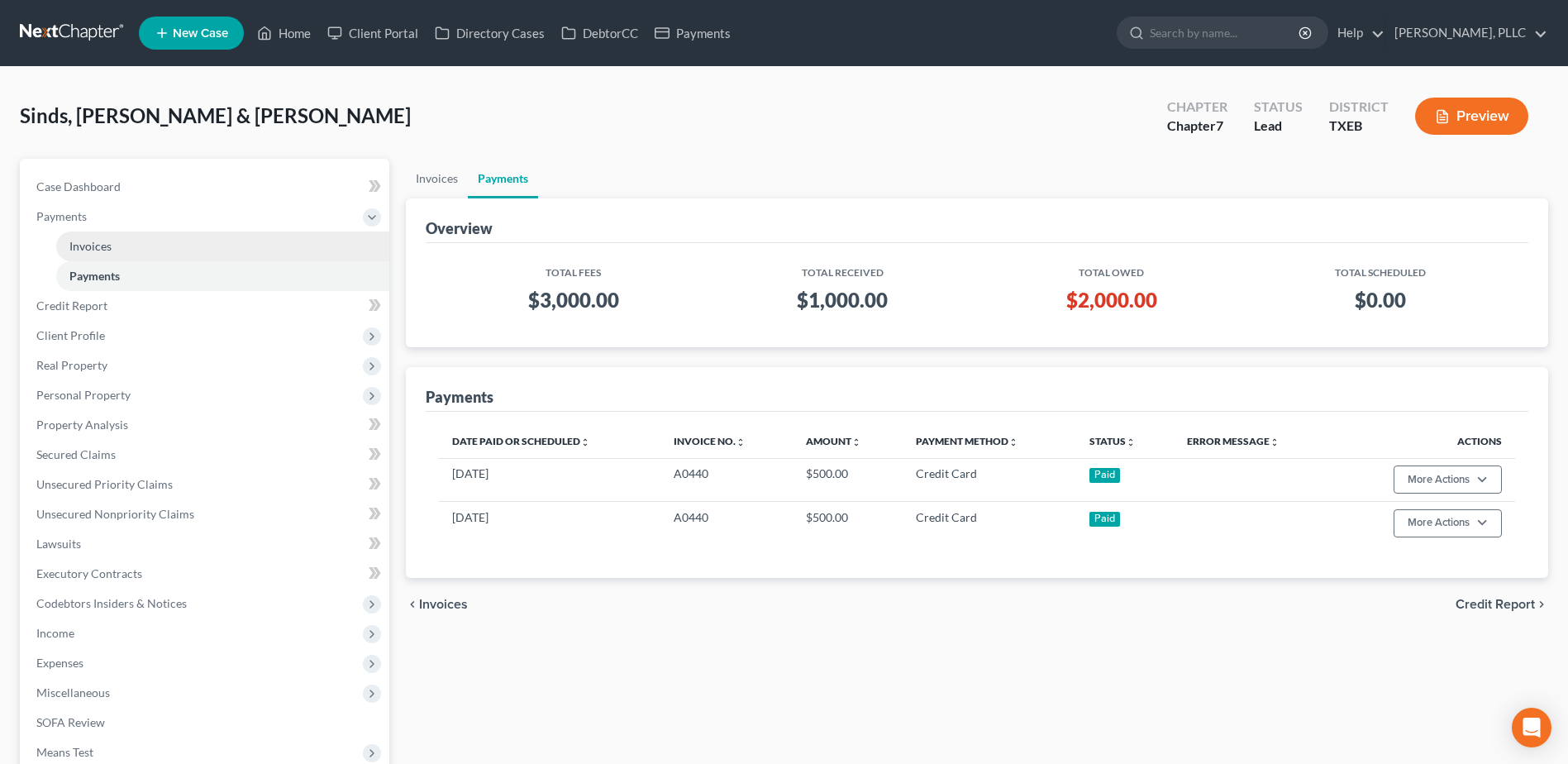
click at [105, 242] on span "Invoices" at bounding box center [90, 246] width 42 height 14
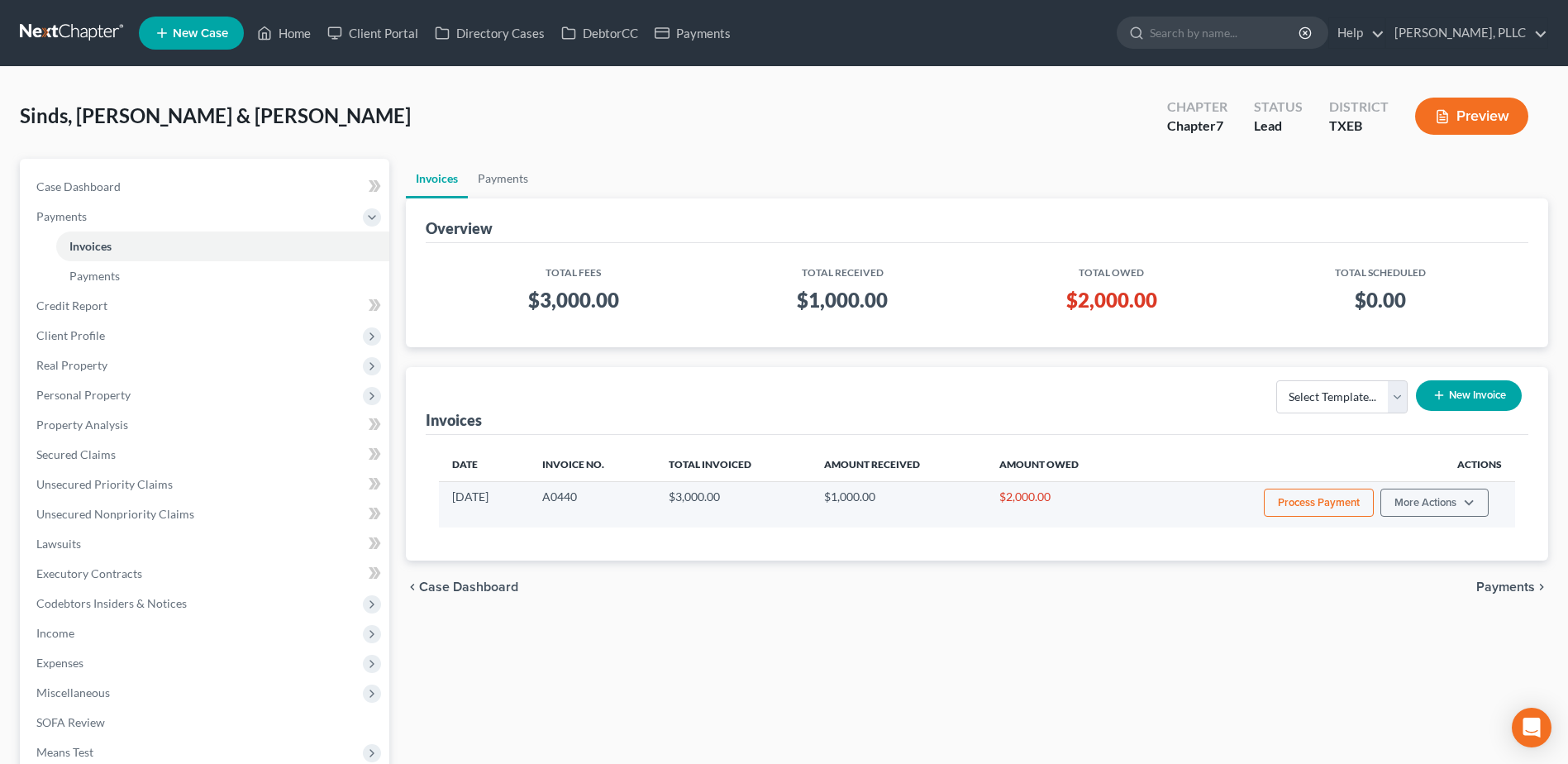
click at [1337, 503] on button "Process Payment" at bounding box center [1318, 503] width 110 height 28
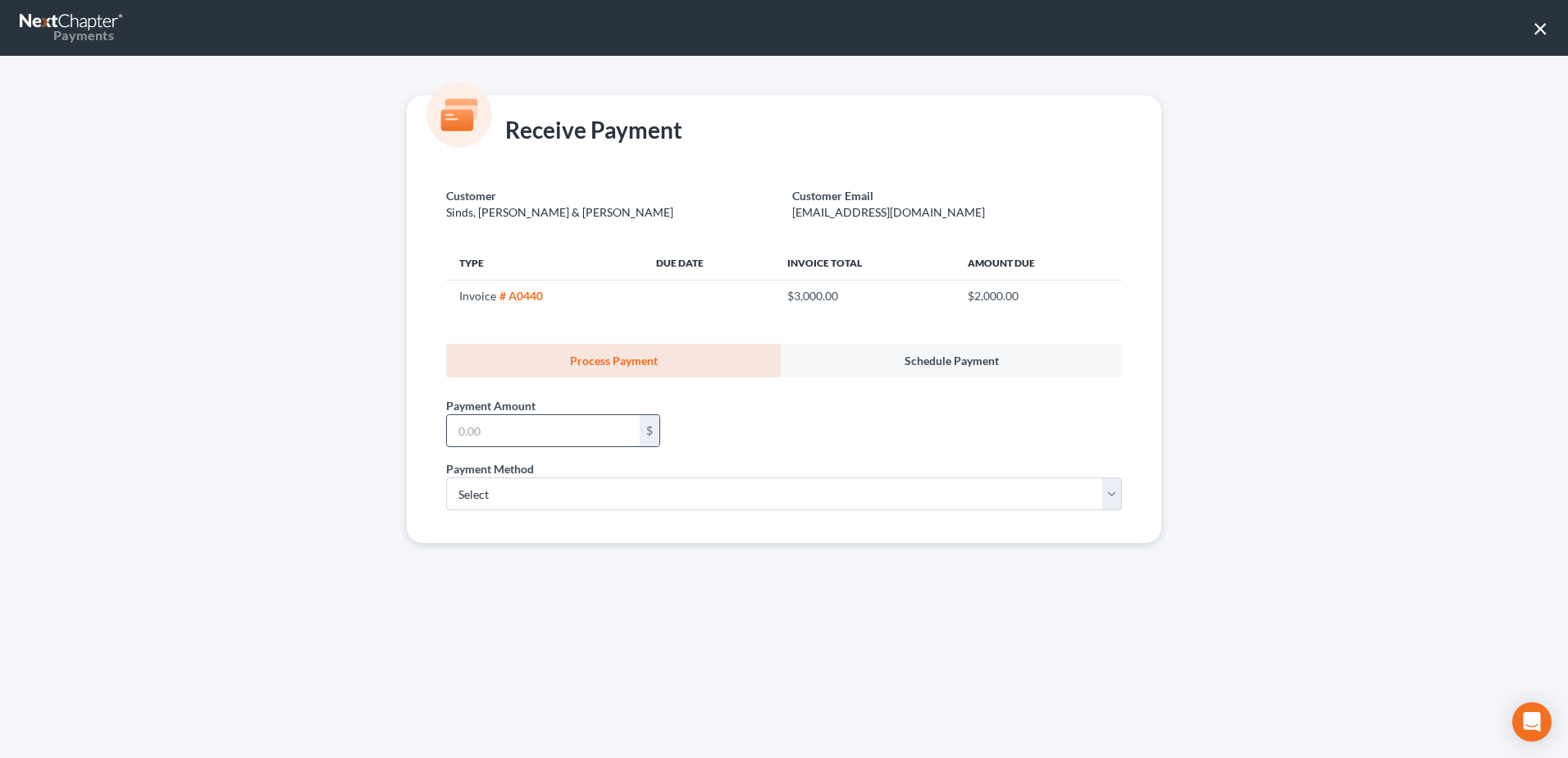
click at [588, 426] on input "text" at bounding box center [543, 430] width 193 height 31
type input "500.00"
click at [1113, 492] on select "Select ACH Credit Card" at bounding box center [784, 494] width 676 height 33
select select "1"
click at [446, 478] on select "Select ACH Credit Card" at bounding box center [784, 494] width 676 height 33
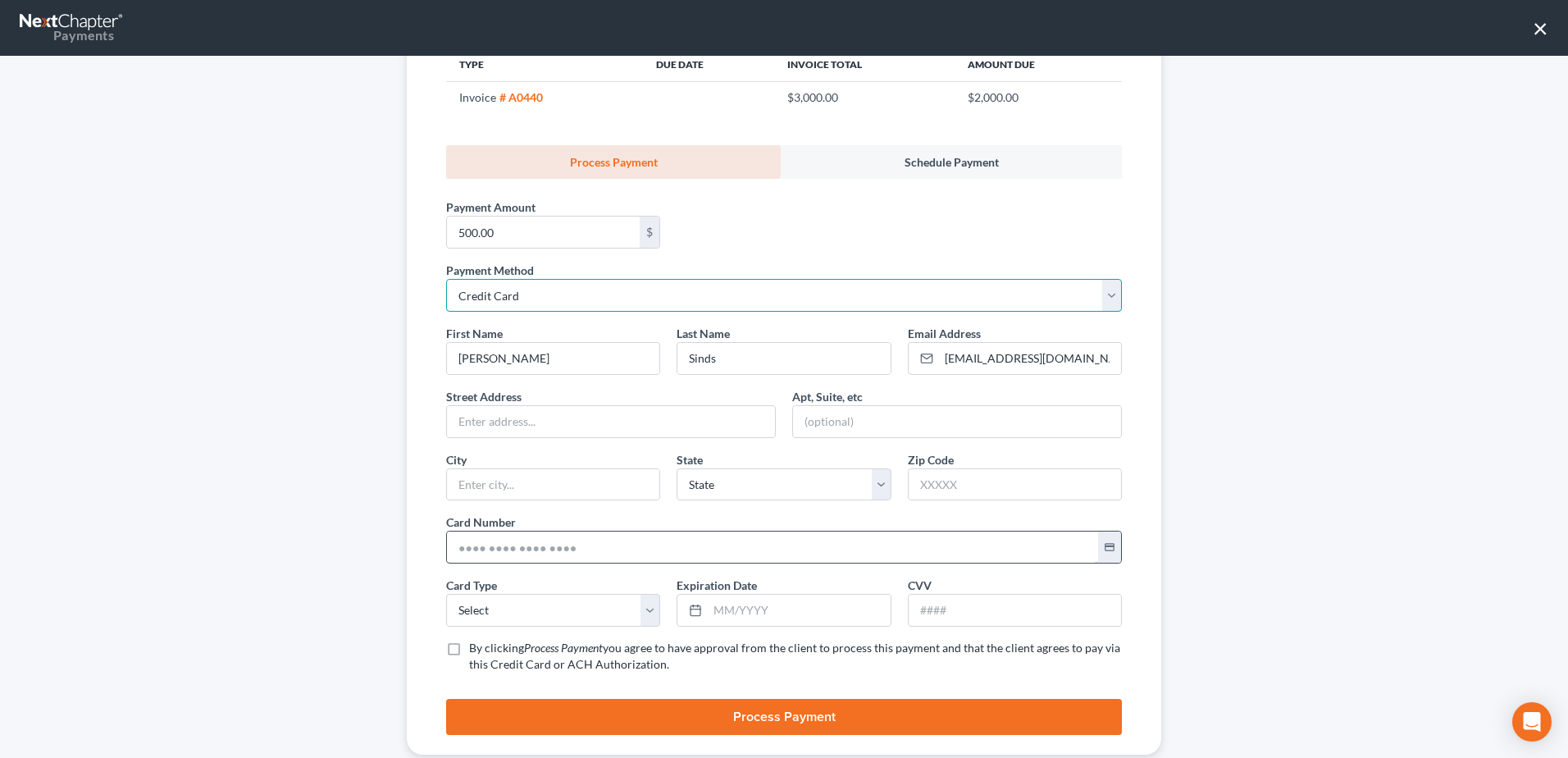
scroll to position [235, 0]
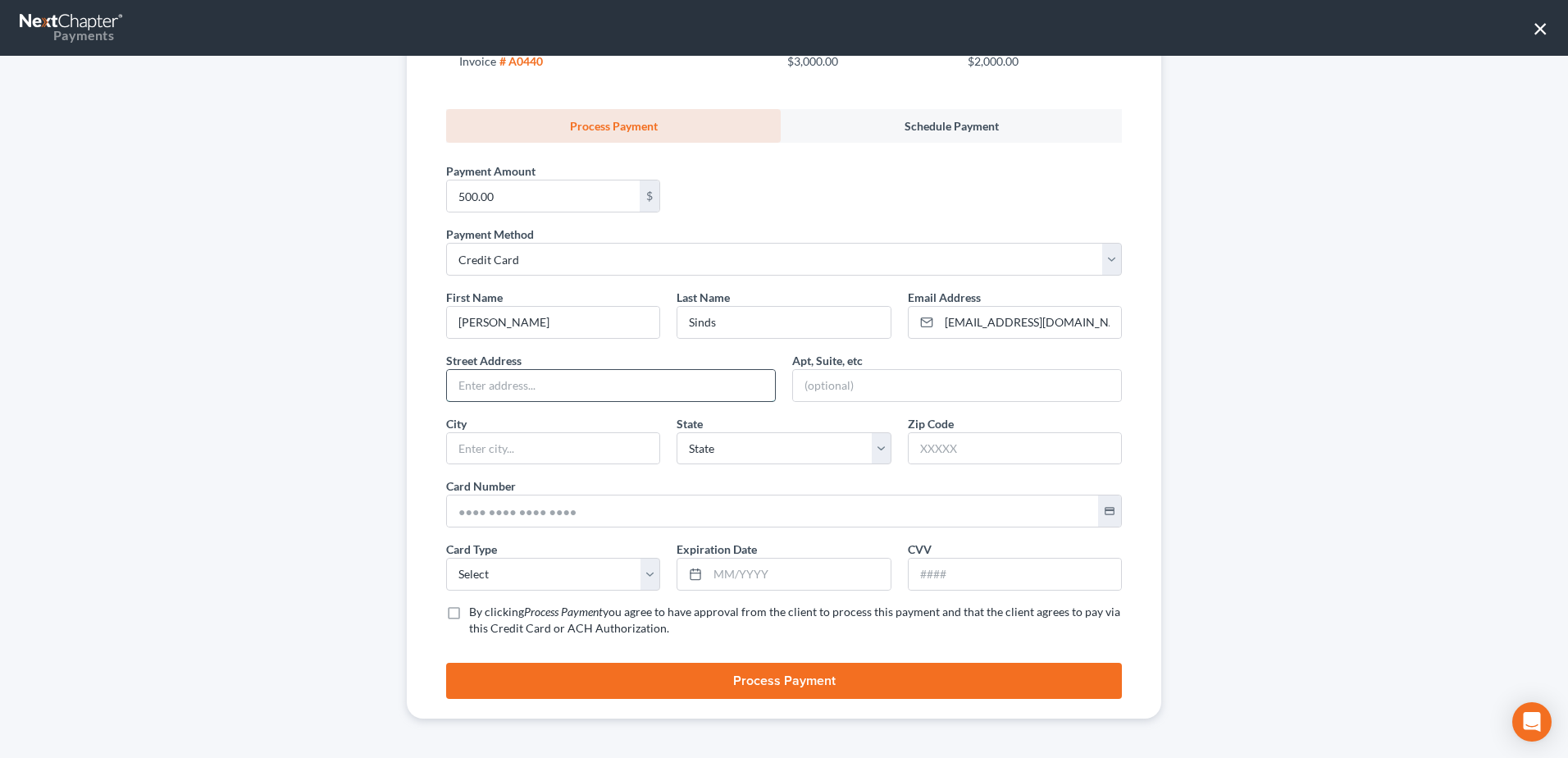
click at [520, 392] on input "text" at bounding box center [611, 385] width 328 height 31
type input "2736 Green River Road"
type input "Royce City"
type input "75189"
click at [737, 465] on div "First Name * Davinder Last Name * Sinds Email Address * sherrysidhu24@gmail.com…" at bounding box center [783, 469] width 692 height 361
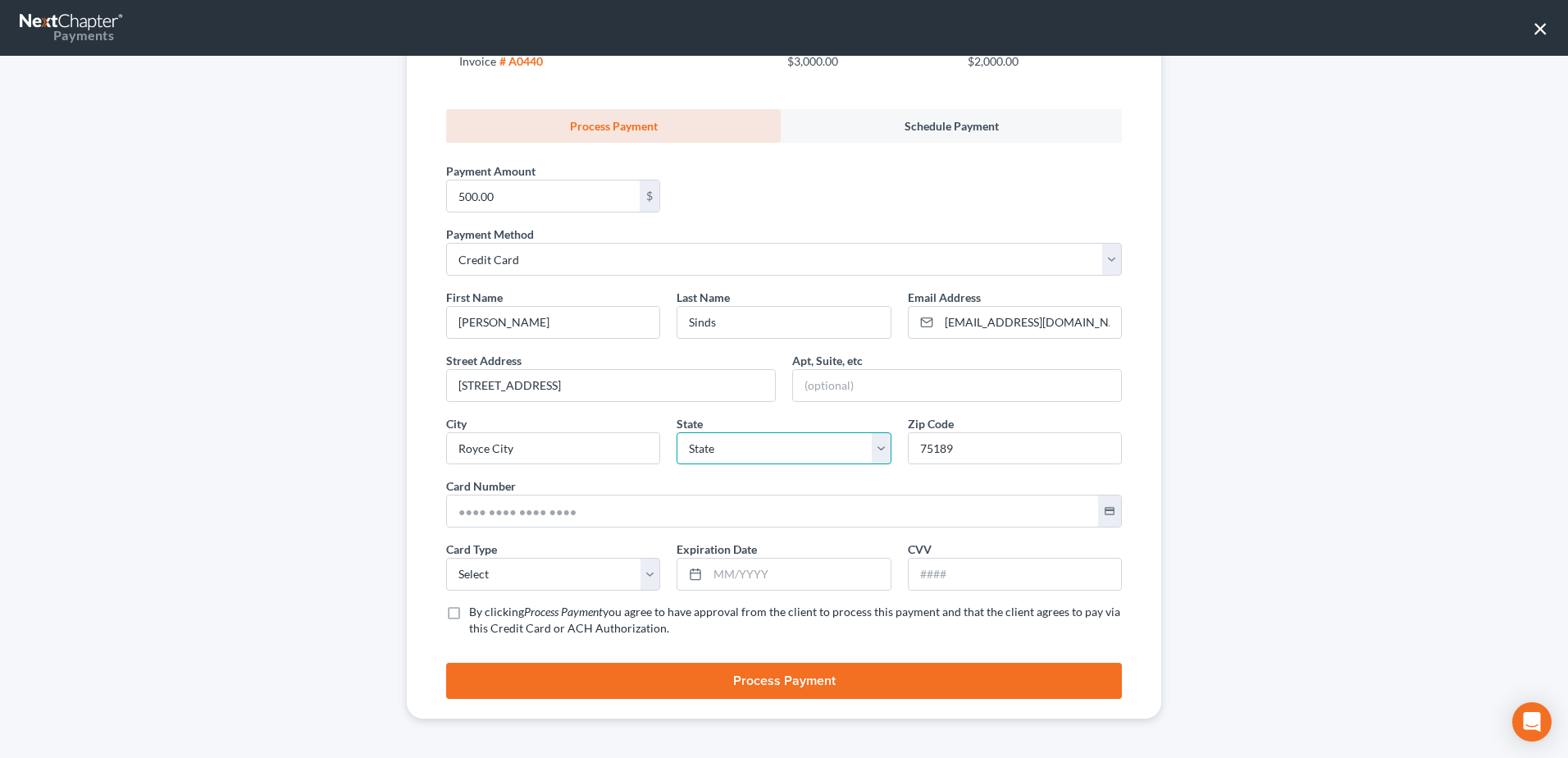
click at [737, 450] on select "State [US_STATE] AK AR AZ CA CO CT DE DC [GEOGRAPHIC_DATA] [GEOGRAPHIC_DATA] GU…" at bounding box center [784, 448] width 214 height 33
select select "45"
click at [677, 432] on select "State [US_STATE] AK AR AZ CA CO CT DE DC [GEOGRAPHIC_DATA] [GEOGRAPHIC_DATA] GU…" at bounding box center [784, 448] width 214 height 33
click at [568, 509] on input "text" at bounding box center [772, 510] width 651 height 31
type input "4427 5620 2228 8522"
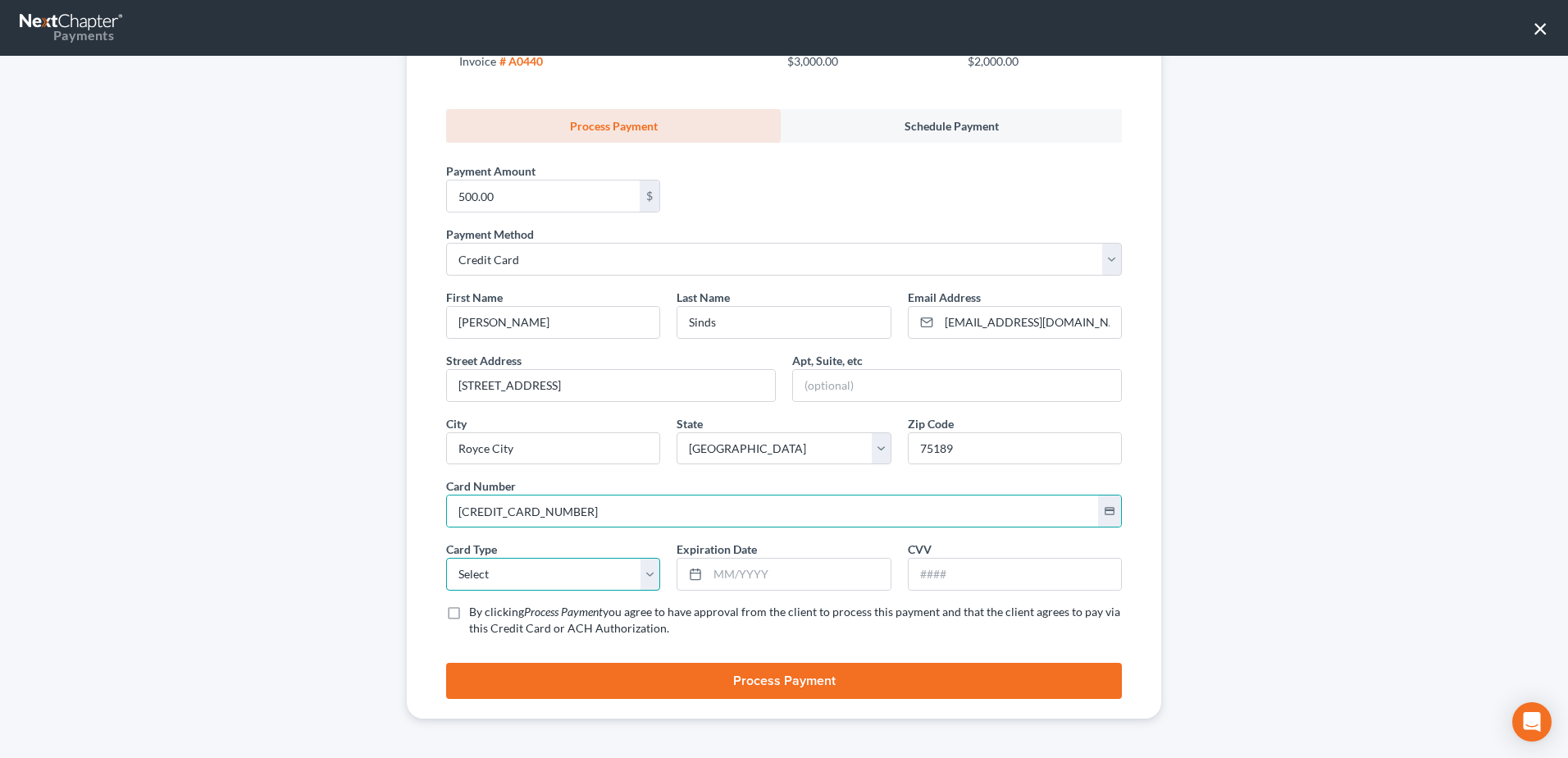
click at [450, 576] on select "Select Visa MasterCard Discover American Express" at bounding box center [553, 574] width 214 height 33
select select "0"
click at [446, 558] on select "Select Visa MasterCard Discover American Express" at bounding box center [553, 574] width 214 height 33
click at [762, 581] on input "text" at bounding box center [799, 574] width 182 height 31
type input "08/2030"
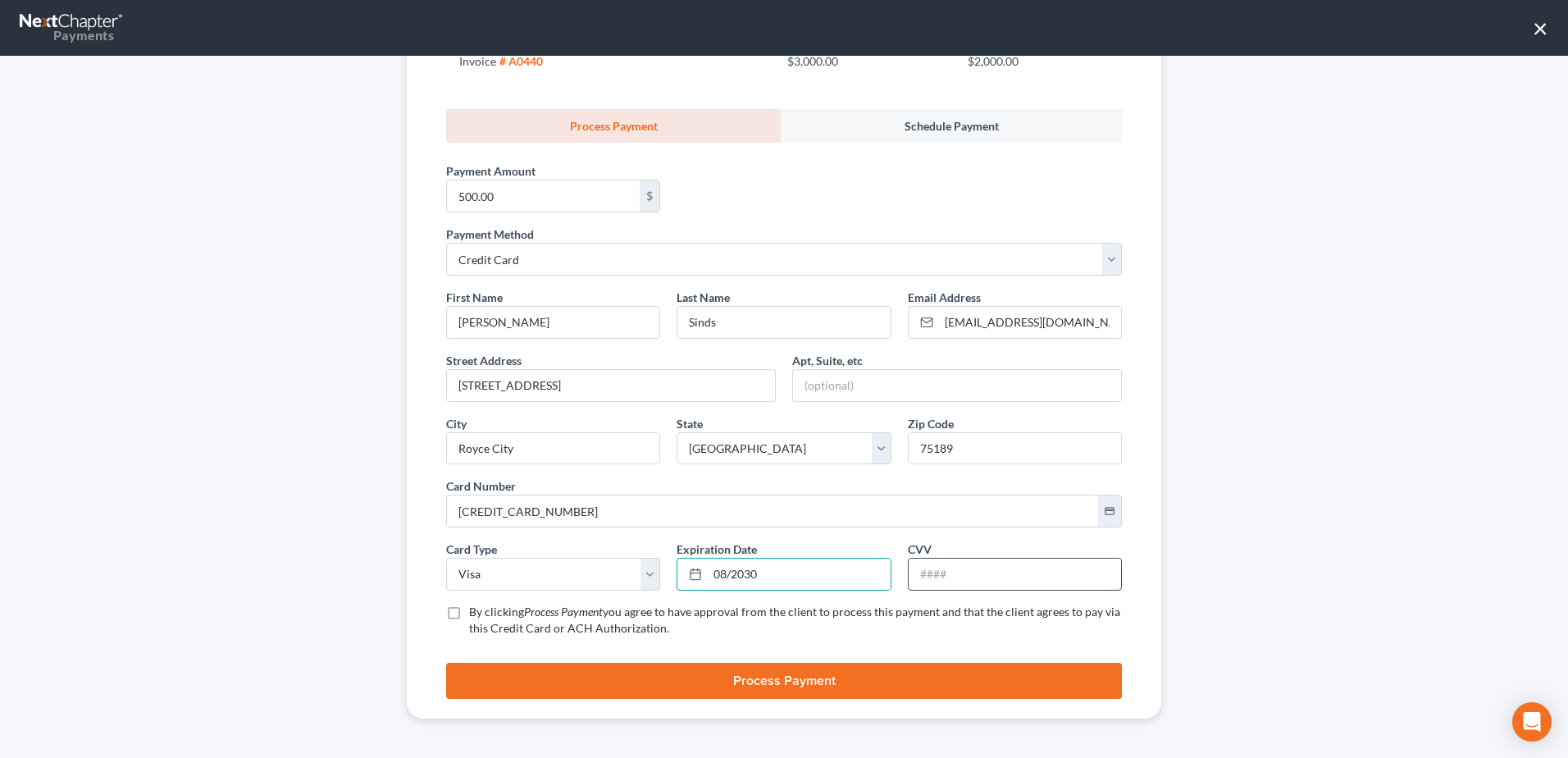
click at [992, 562] on input "text" at bounding box center [1015, 574] width 212 height 31
type input "980"
click at [469, 610] on label "By clicking Process Payment you agree to have approval from the client to proce…" at bounding box center [795, 619] width 653 height 33
click at [476, 610] on input "By clicking Process Payment you agree to have approval from the client to proce…" at bounding box center [480, 608] width 10 height 10
checkbox input "true"
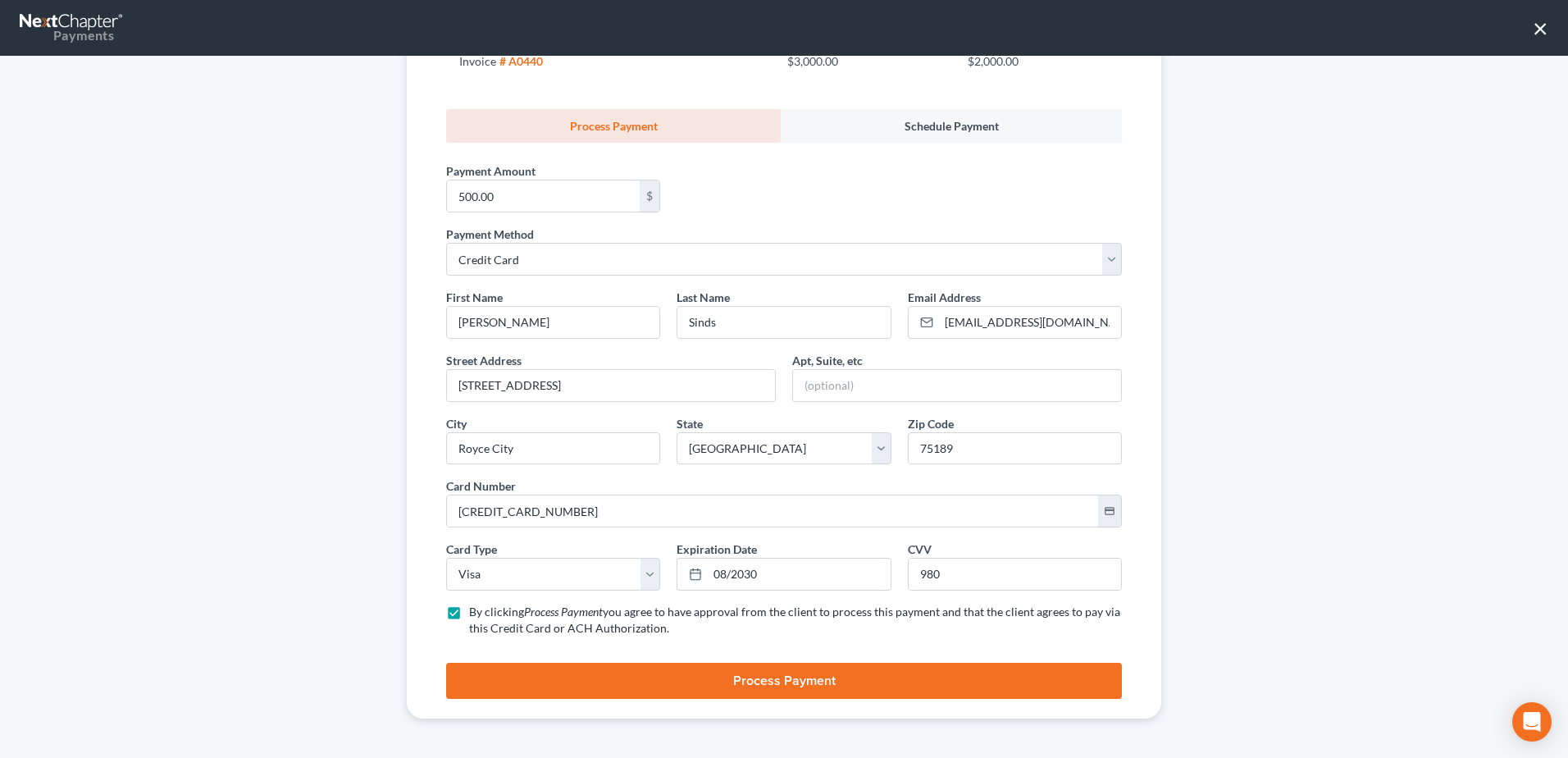
click at [732, 675] on button "Process Payment" at bounding box center [784, 681] width 676 height 36
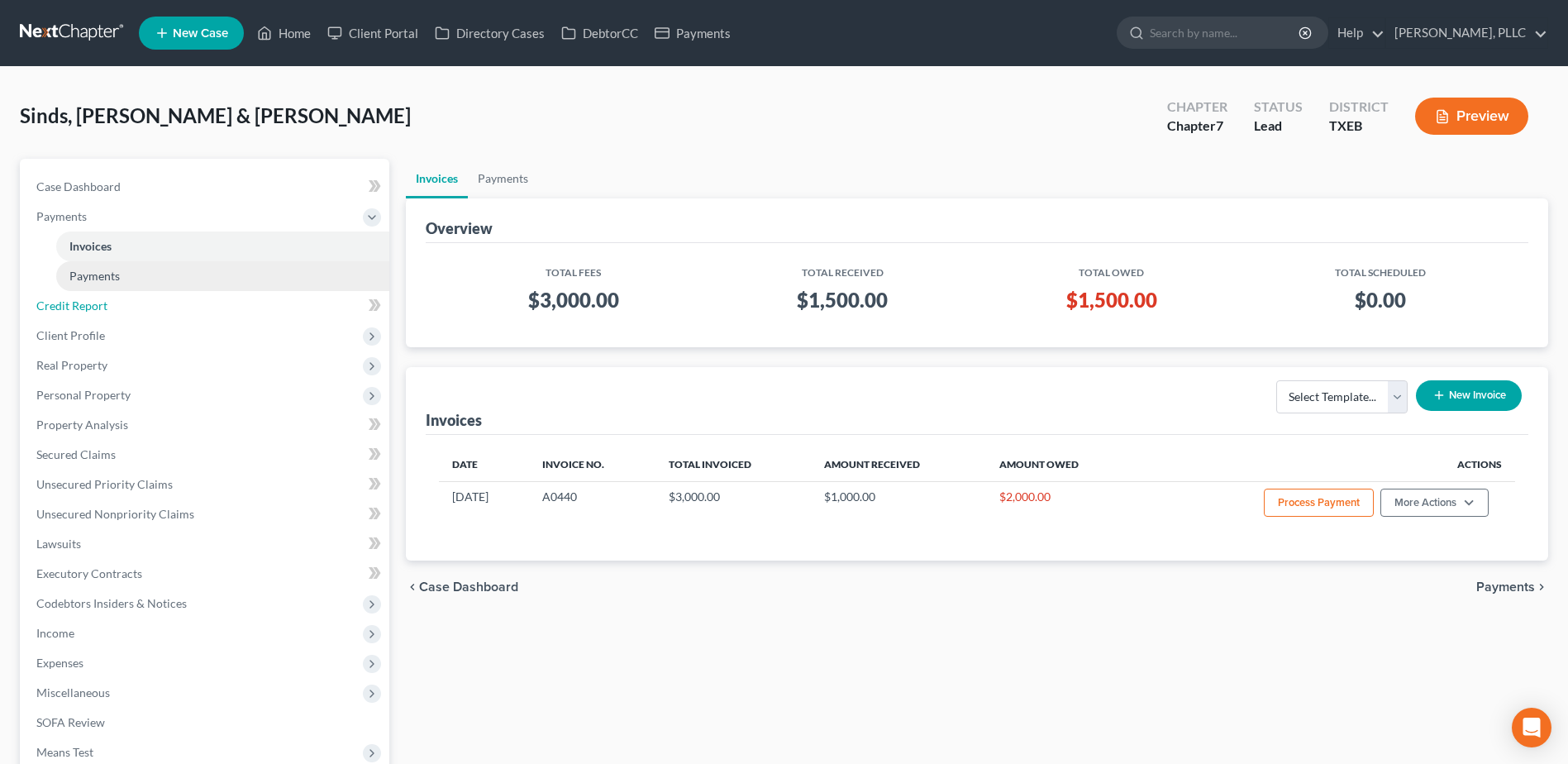
click at [82, 293] on link "Credit Report" at bounding box center [206, 306] width 366 height 30
click at [92, 274] on span "Payments" at bounding box center [95, 275] width 51 height 14
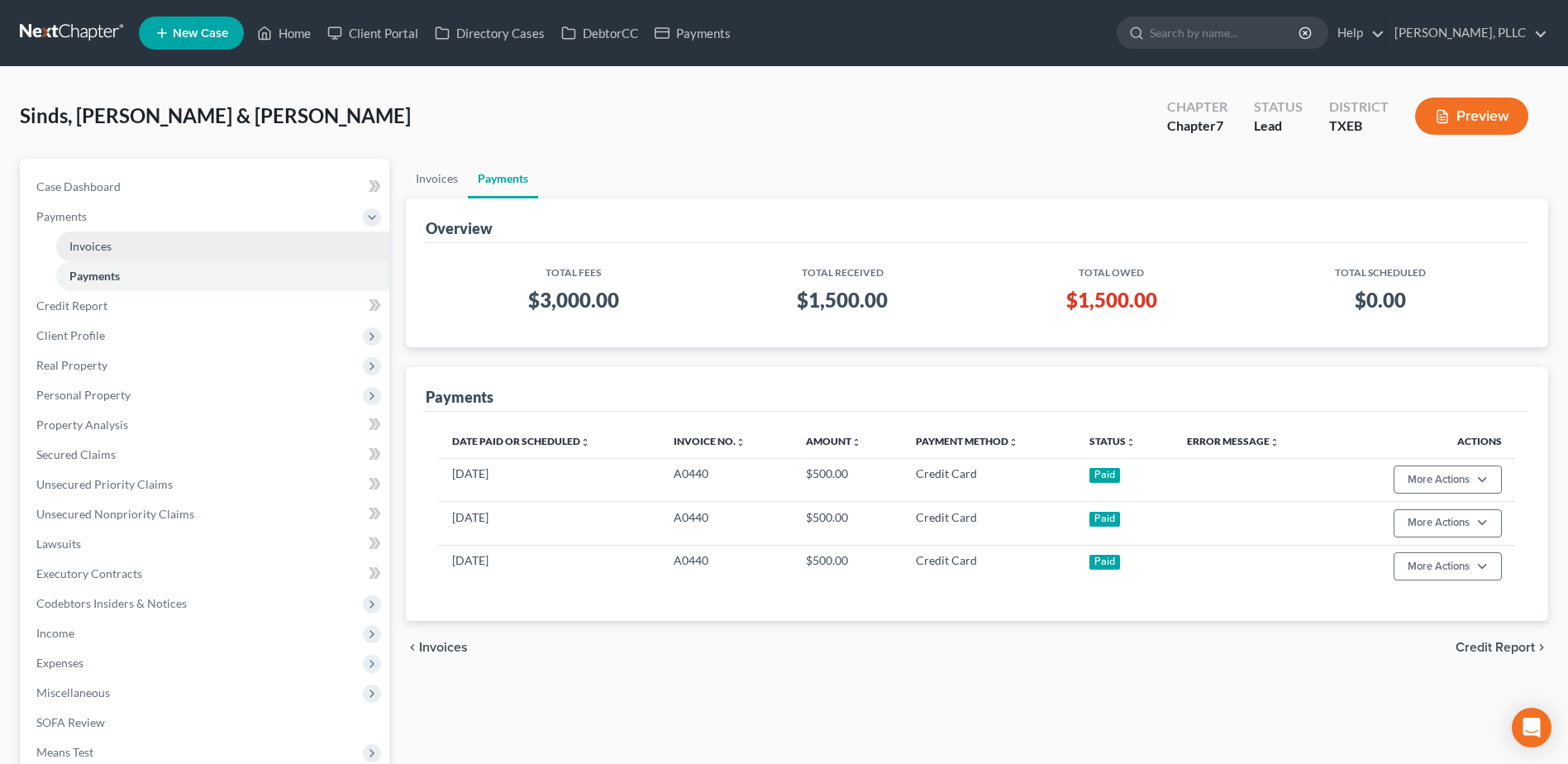
click at [80, 245] on span "Invoices" at bounding box center [90, 246] width 42 height 14
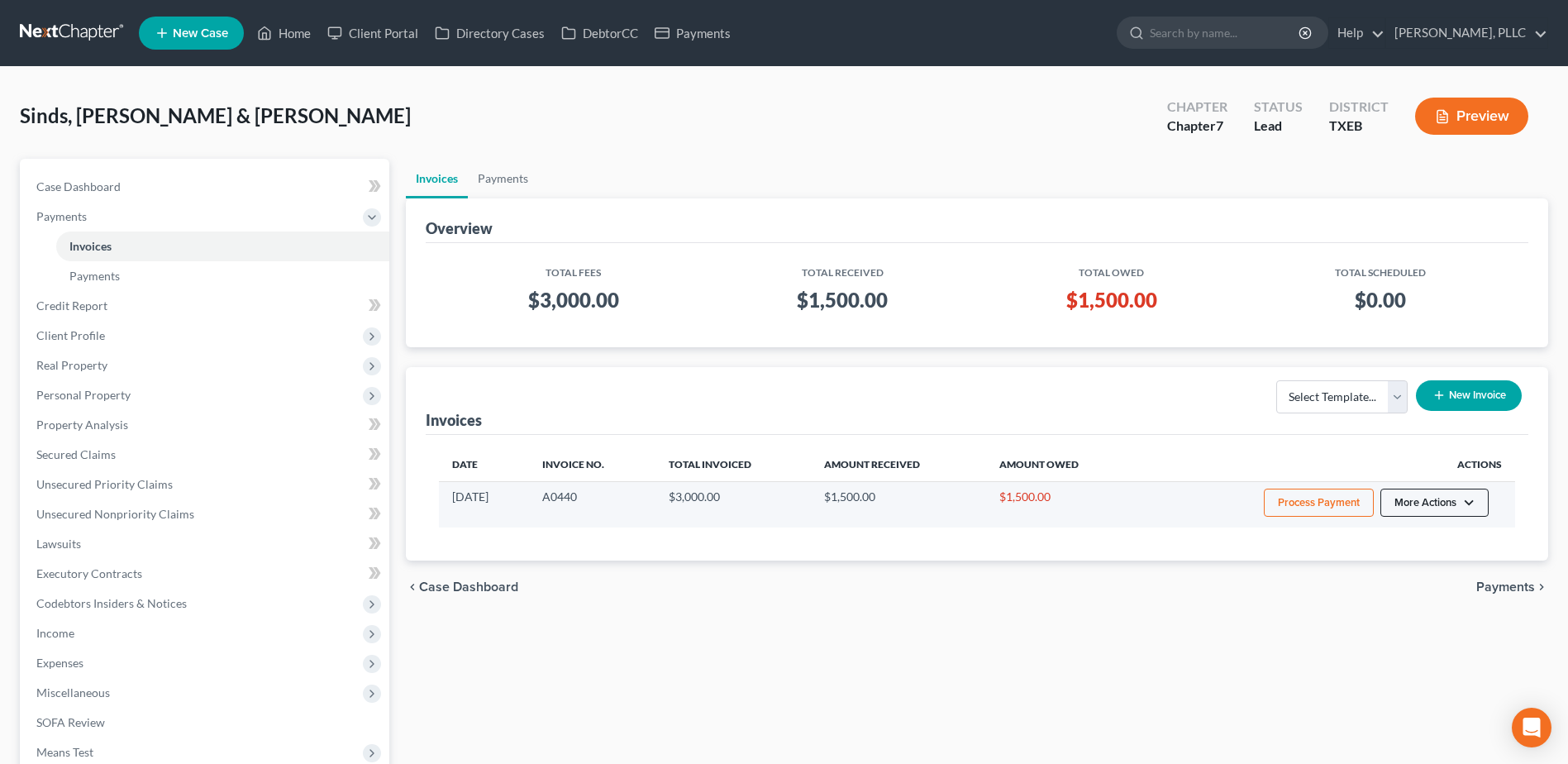
click at [1475, 503] on button "More Actions" at bounding box center [1434, 503] width 108 height 28
click at [1451, 532] on link "View/Edit" at bounding box center [1457, 538] width 193 height 28
select select "1"
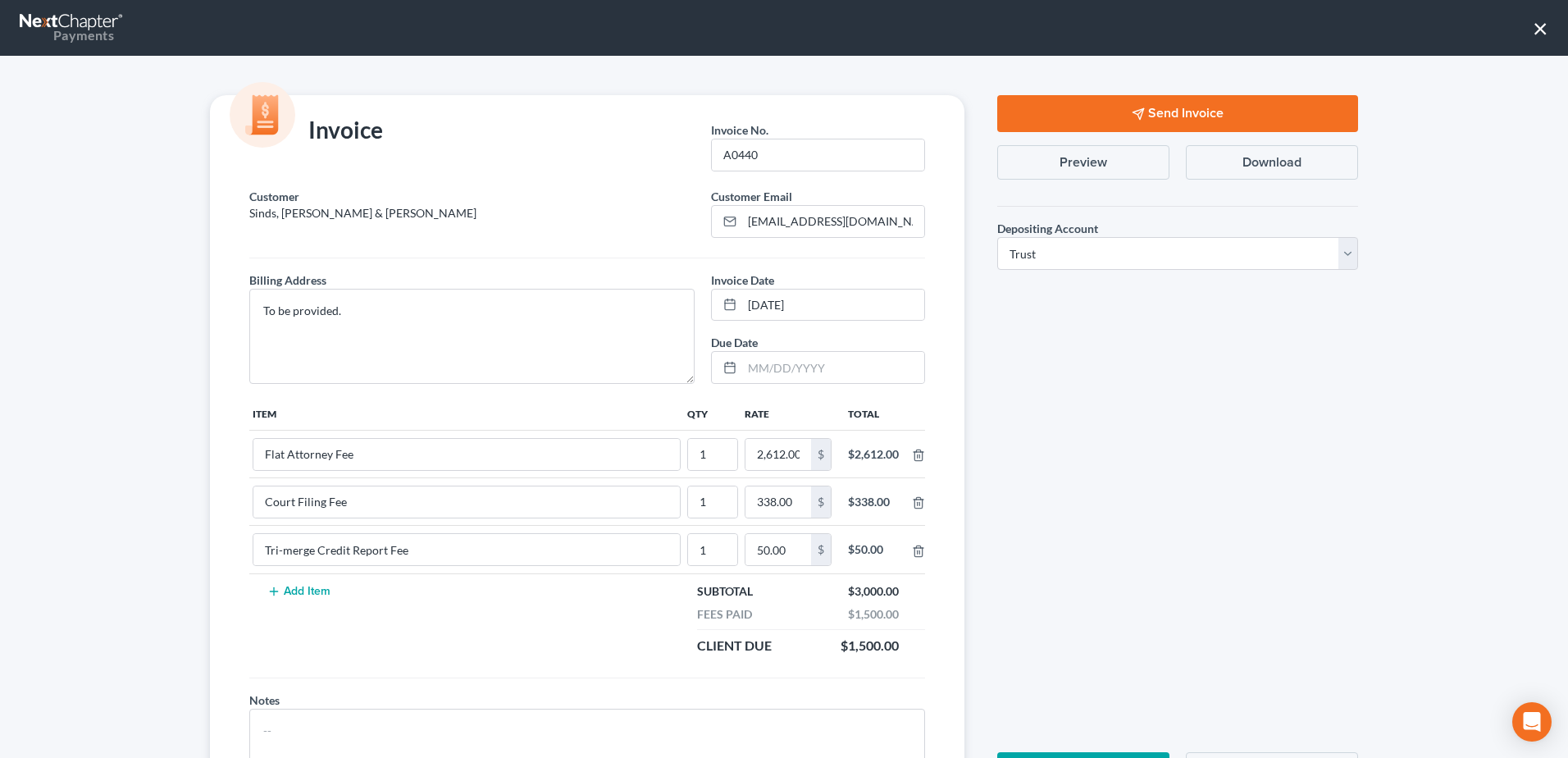
click at [1107, 110] on button "Send Invoice" at bounding box center [1178, 114] width 361 height 37
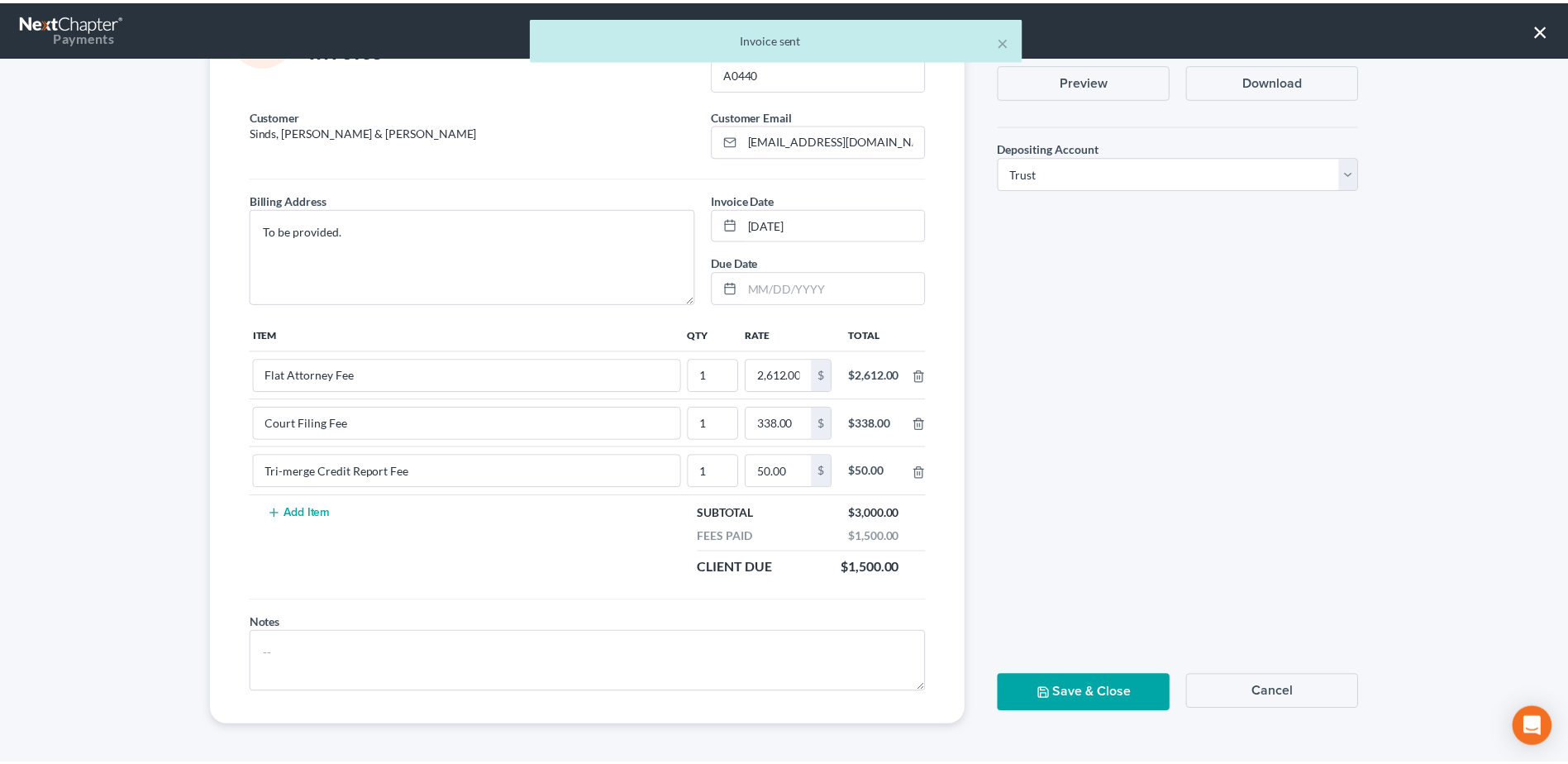
scroll to position [84, 0]
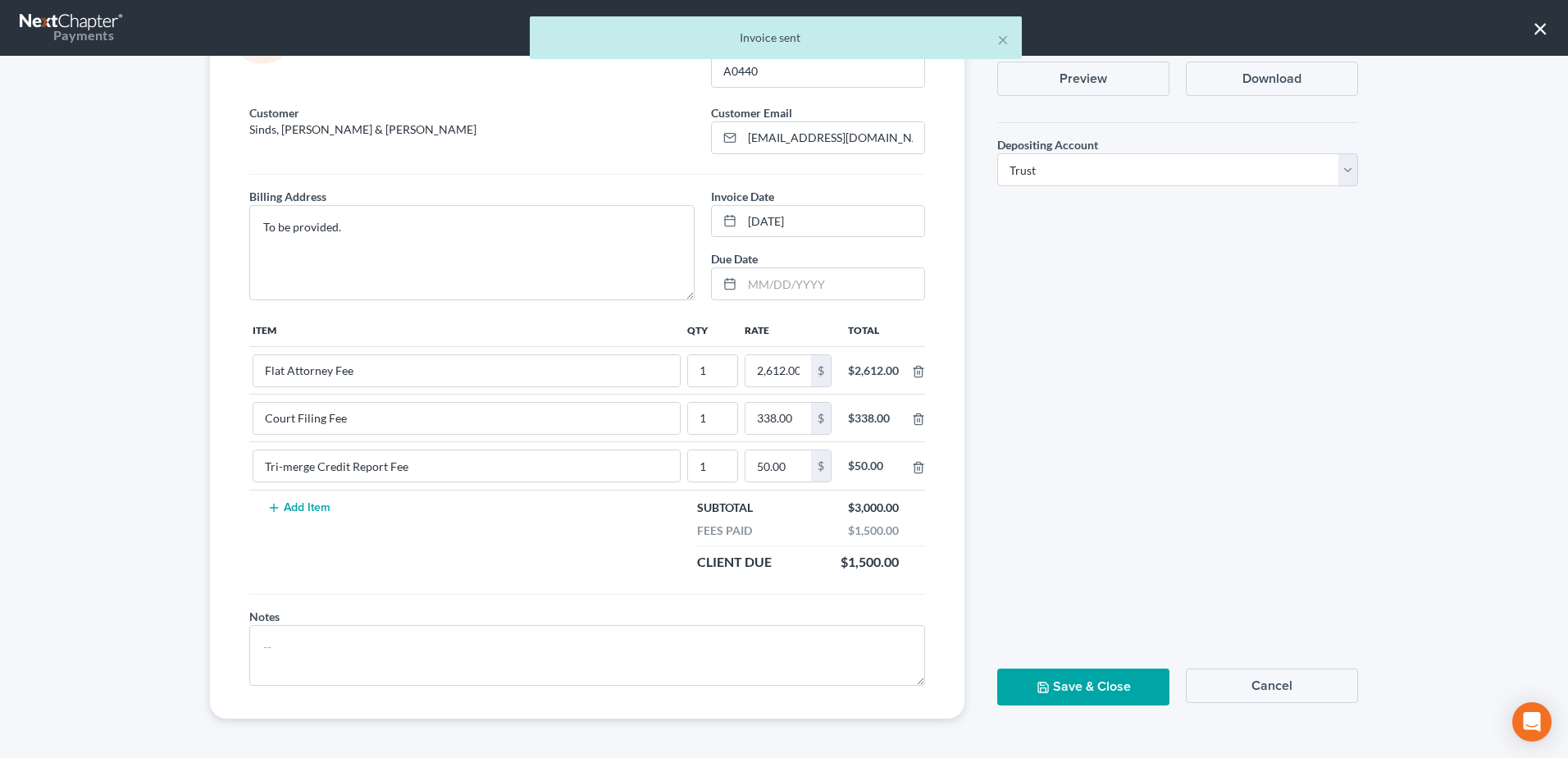
click at [1109, 680] on button "Save & Close" at bounding box center [1083, 687] width 172 height 37
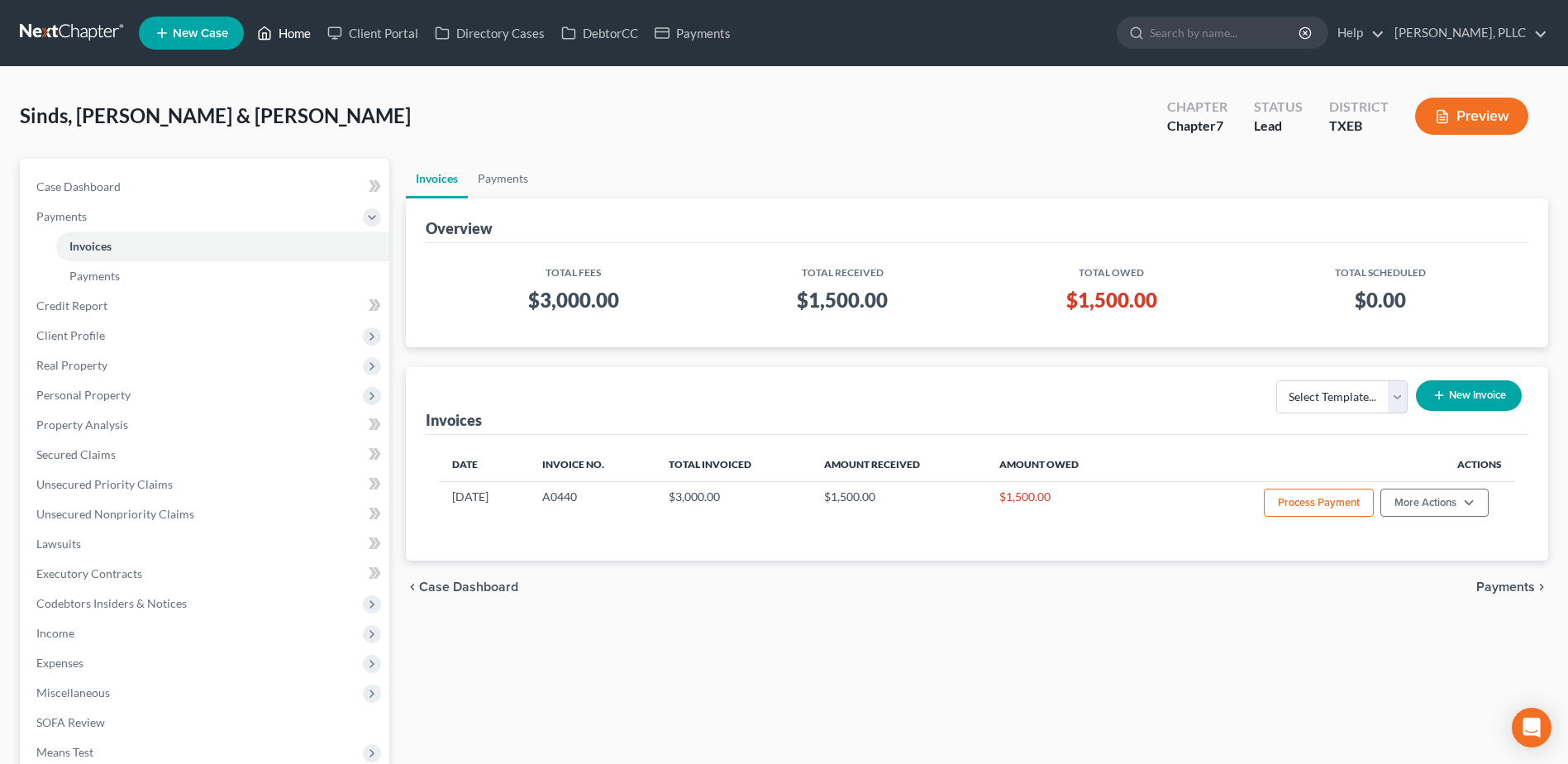
click at [291, 38] on link "Home" at bounding box center [283, 33] width 70 height 30
click at [291, 38] on link "Home" at bounding box center [283, 33] width 70 height 30
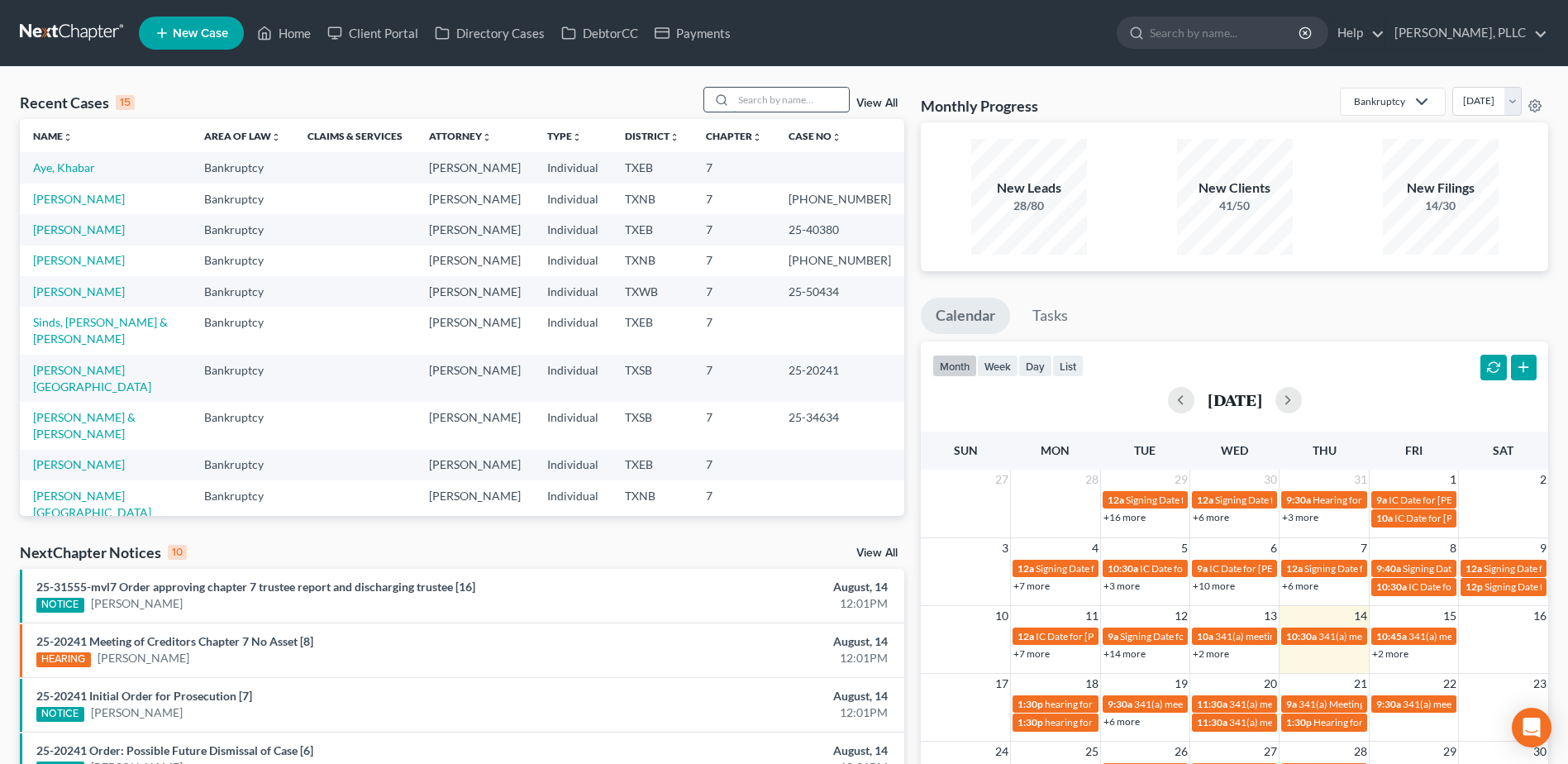
click at [783, 99] on input "search" at bounding box center [790, 99] width 115 height 24
click at [779, 99] on input "search" at bounding box center [790, 99] width 115 height 24
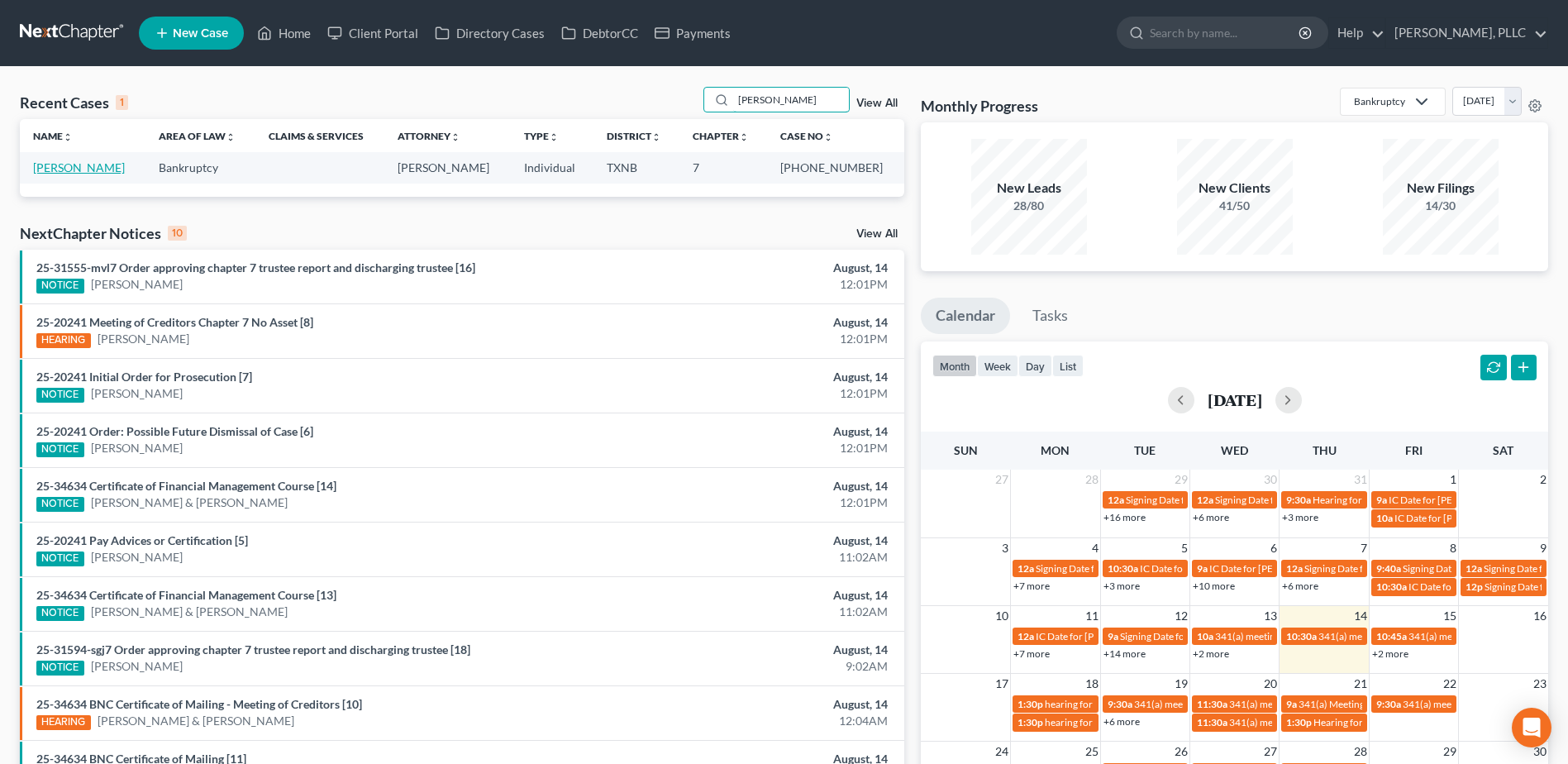
type input "rolon"
click at [72, 165] on link "[PERSON_NAME]" at bounding box center [79, 167] width 92 height 14
select select "4"
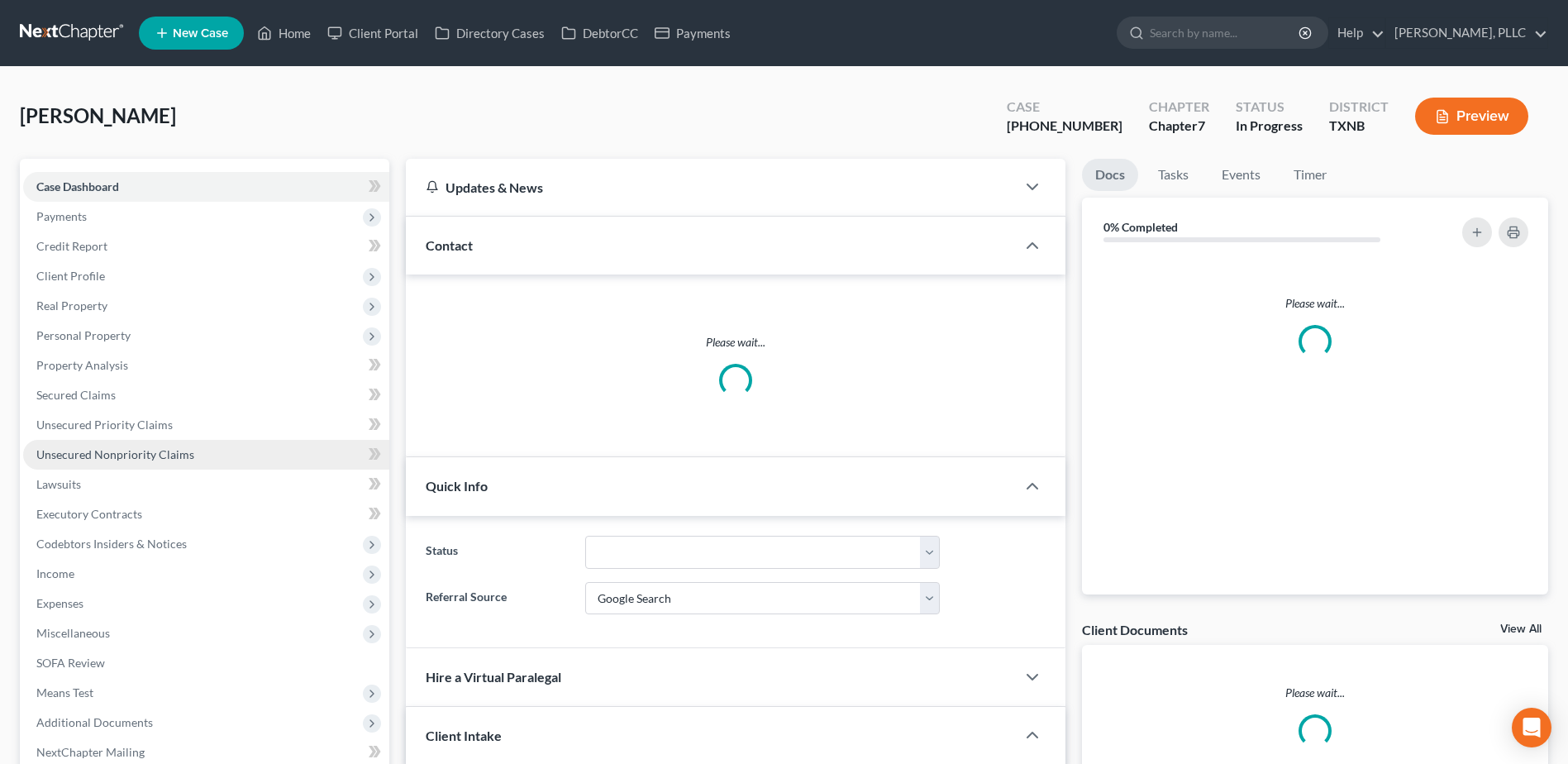
click at [141, 442] on link "Unsecured Nonpriority Claims" at bounding box center [206, 455] width 366 height 30
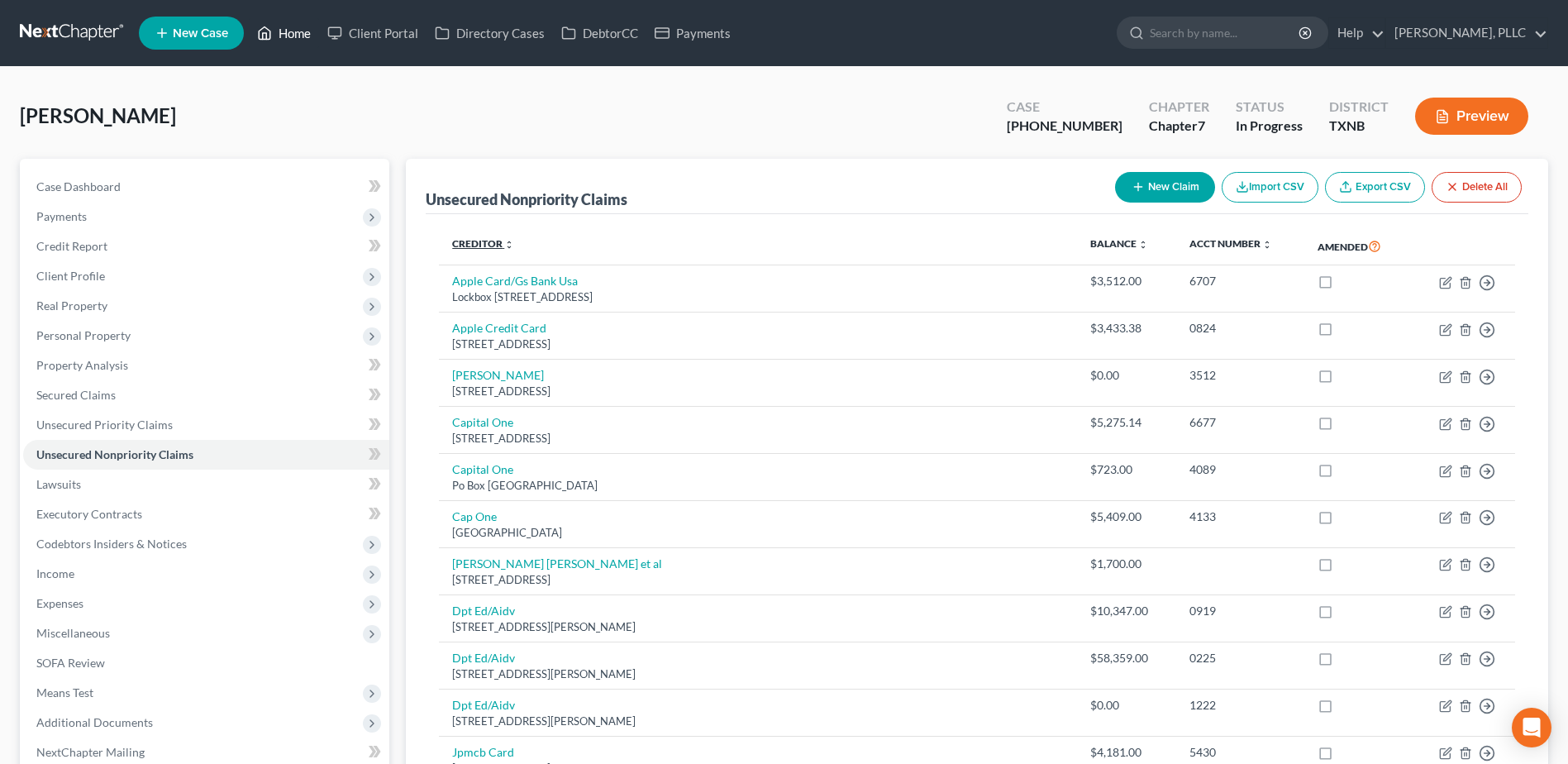
drag, startPoint x: 301, startPoint y: 36, endPoint x: 495, endPoint y: 246, distance: 285.9
click at [301, 35] on link "Home" at bounding box center [283, 33] width 70 height 30
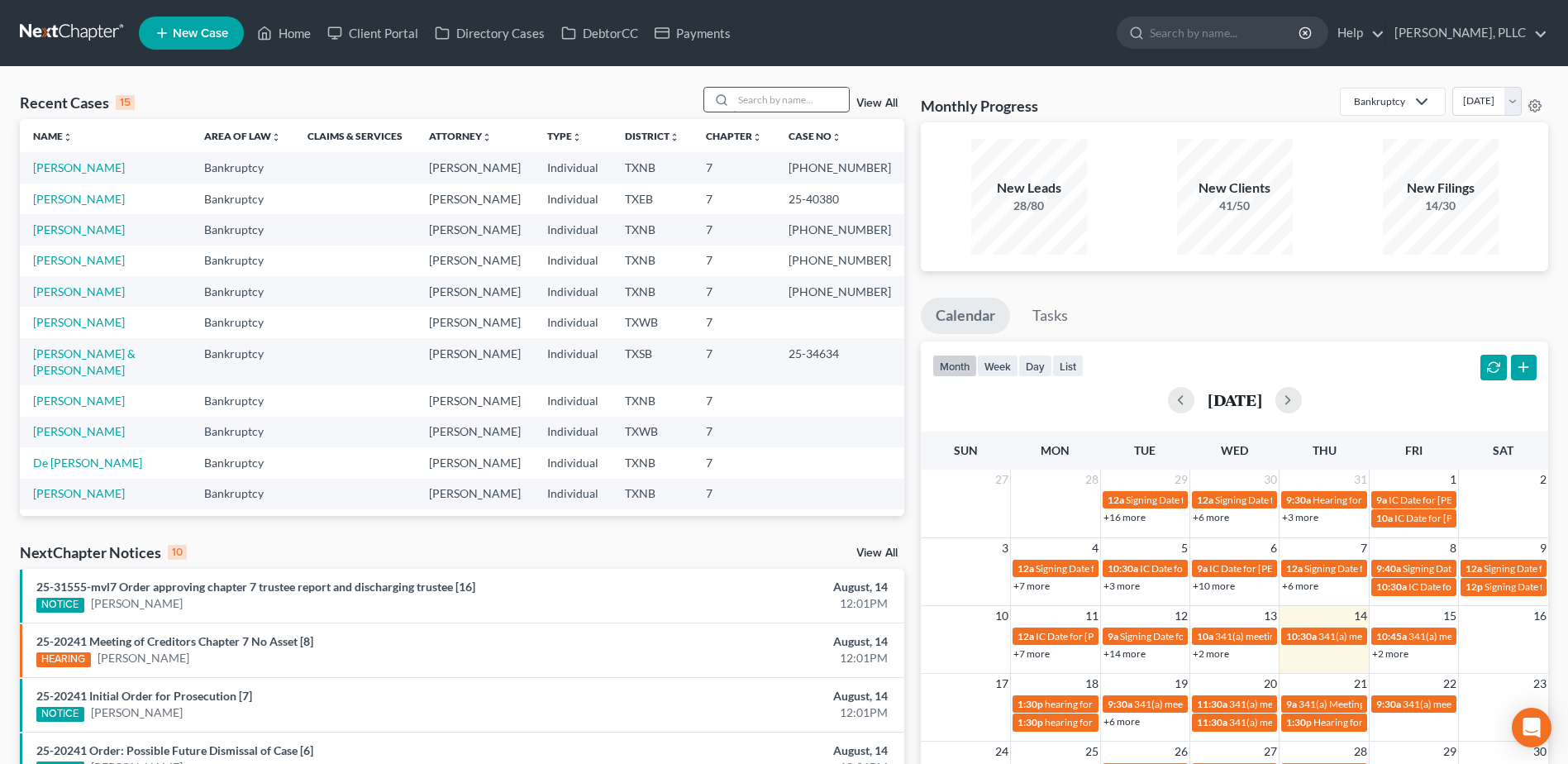
click at [767, 95] on input "search" at bounding box center [790, 99] width 115 height 24
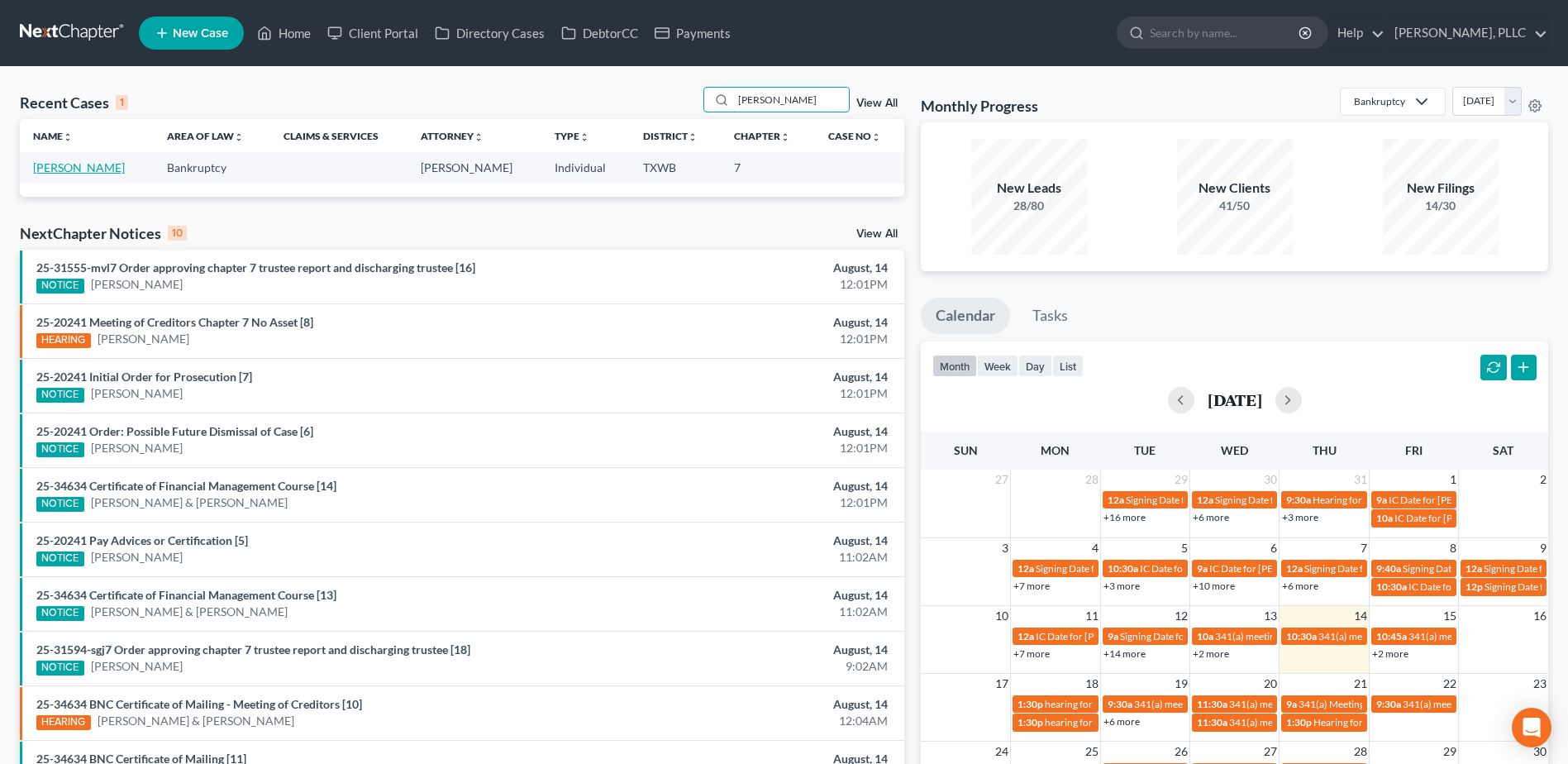
type input "arnold"
drag, startPoint x: 84, startPoint y: 170, endPoint x: 543, endPoint y: 224, distance: 462.2
click at [84, 169] on link "[PERSON_NAME]" at bounding box center [79, 167] width 92 height 14
select select "4"
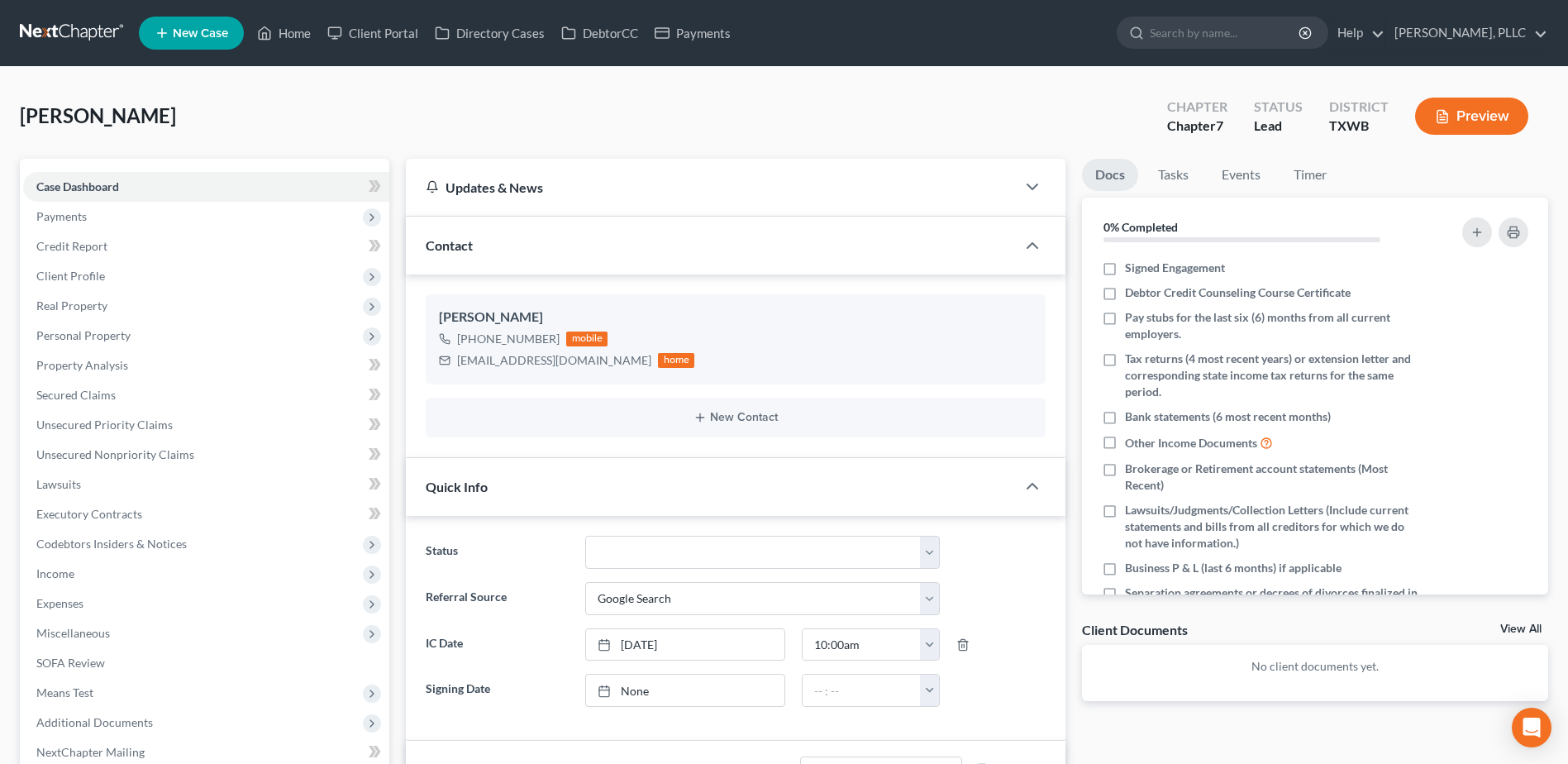
scroll to position [496, 0]
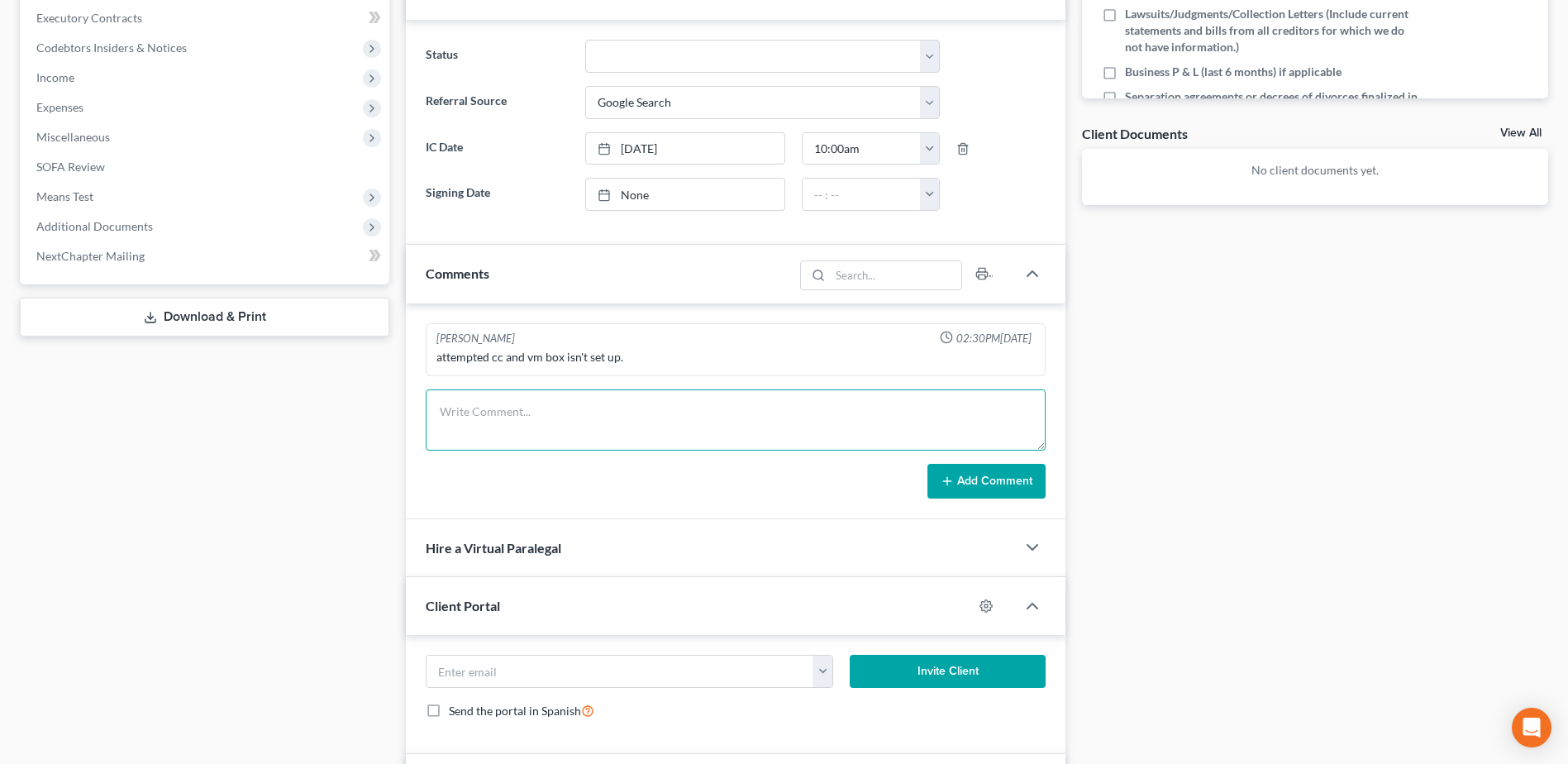
click at [665, 410] on textarea at bounding box center [736, 420] width 620 height 61
type textarea "follow up of note above, emailed client to see if still interested in filing bk"
drag, startPoint x: 1011, startPoint y: 473, endPoint x: 12, endPoint y: 417, distance: 1000.6
click at [1010, 472] on button "Add Comment" at bounding box center [986, 481] width 118 height 35
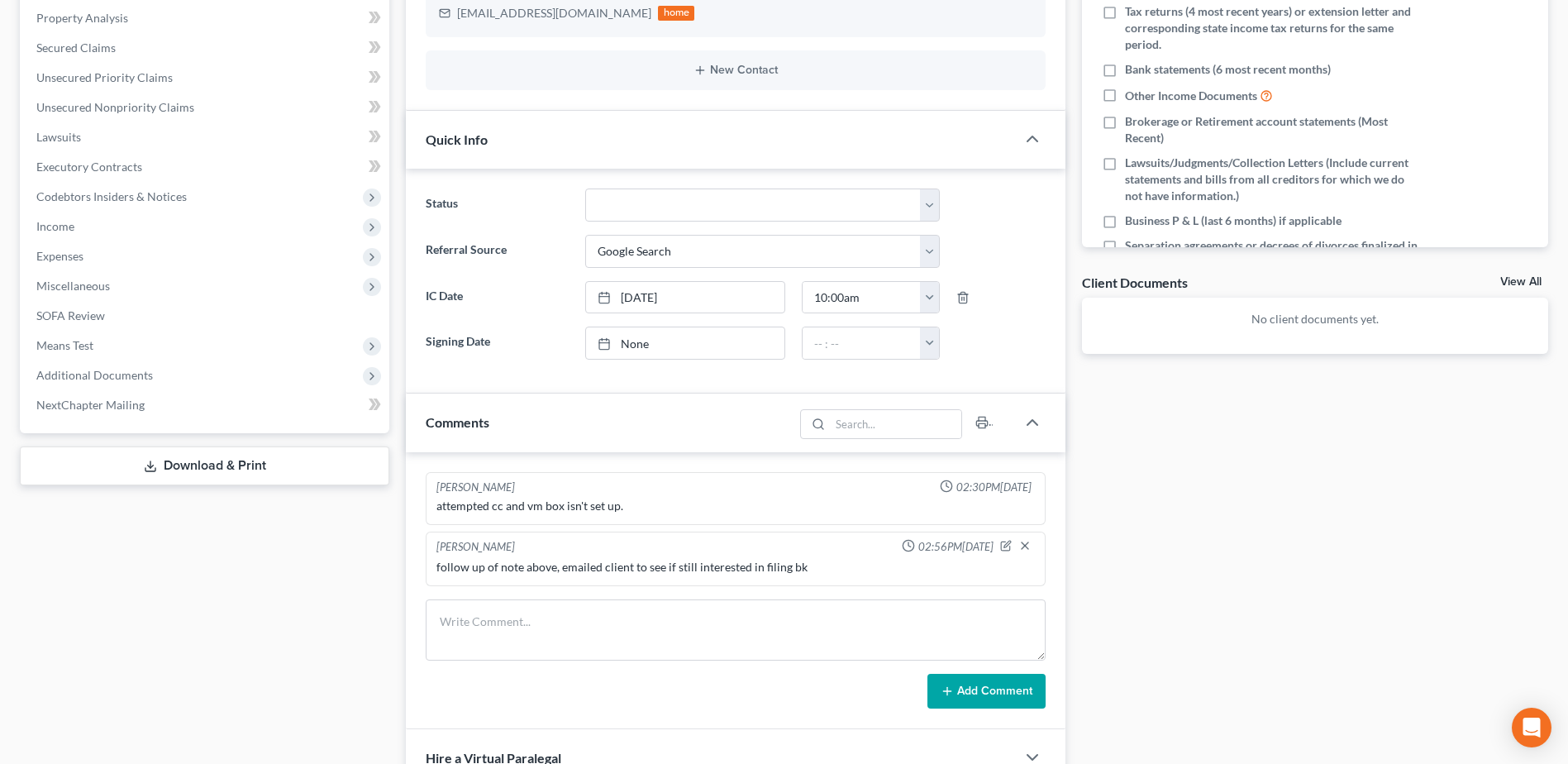
scroll to position [83, 0]
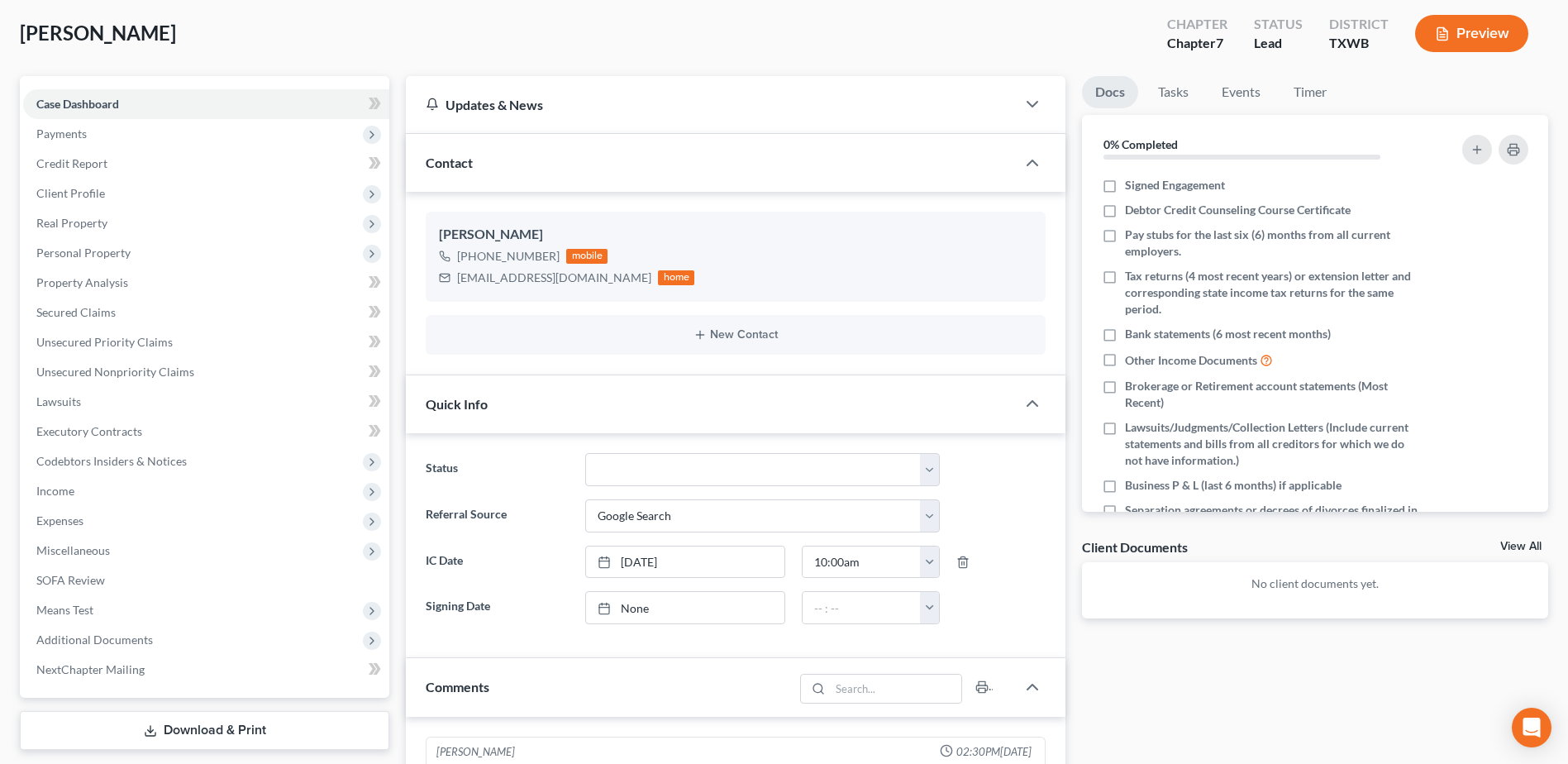
click at [1385, 705] on div "Docs Tasks Events Timer 0% Completed Nothing here yet! Signed Engagement Debtor…" at bounding box center [1315, 761] width 482 height 1371
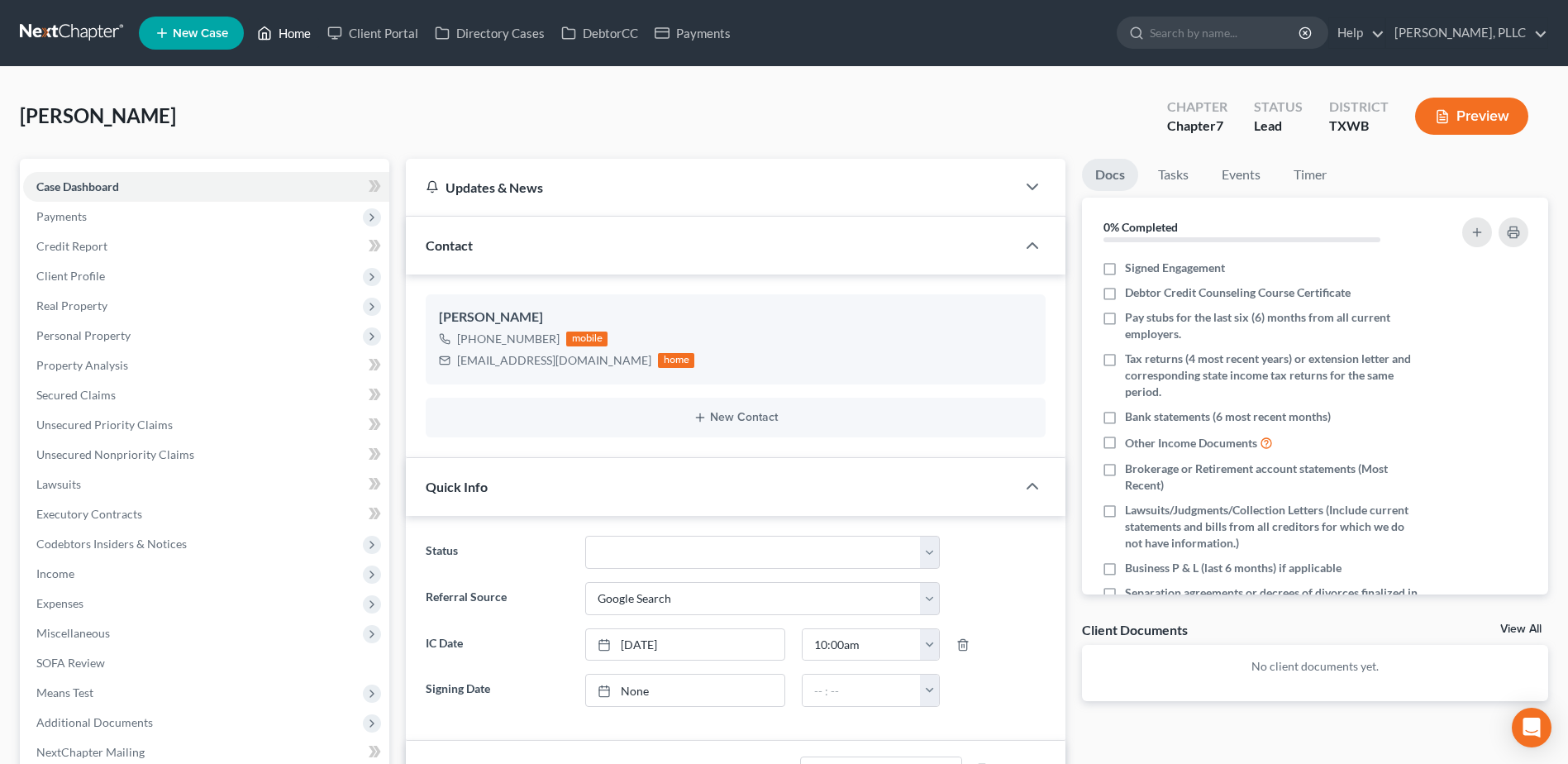
click at [298, 34] on link "Home" at bounding box center [283, 33] width 70 height 30
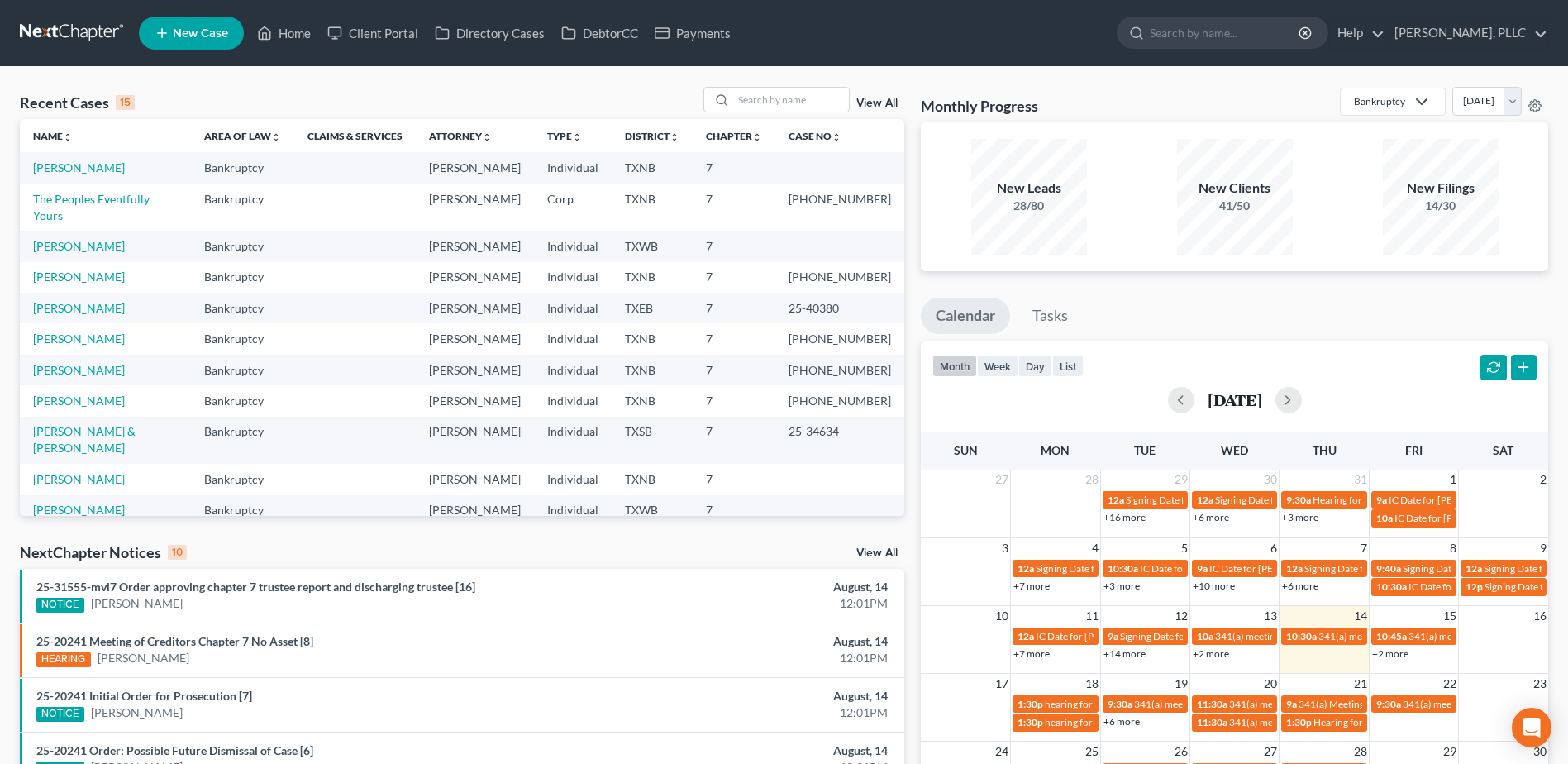
click at [67, 472] on link "[PERSON_NAME]" at bounding box center [79, 479] width 92 height 14
select select "4"
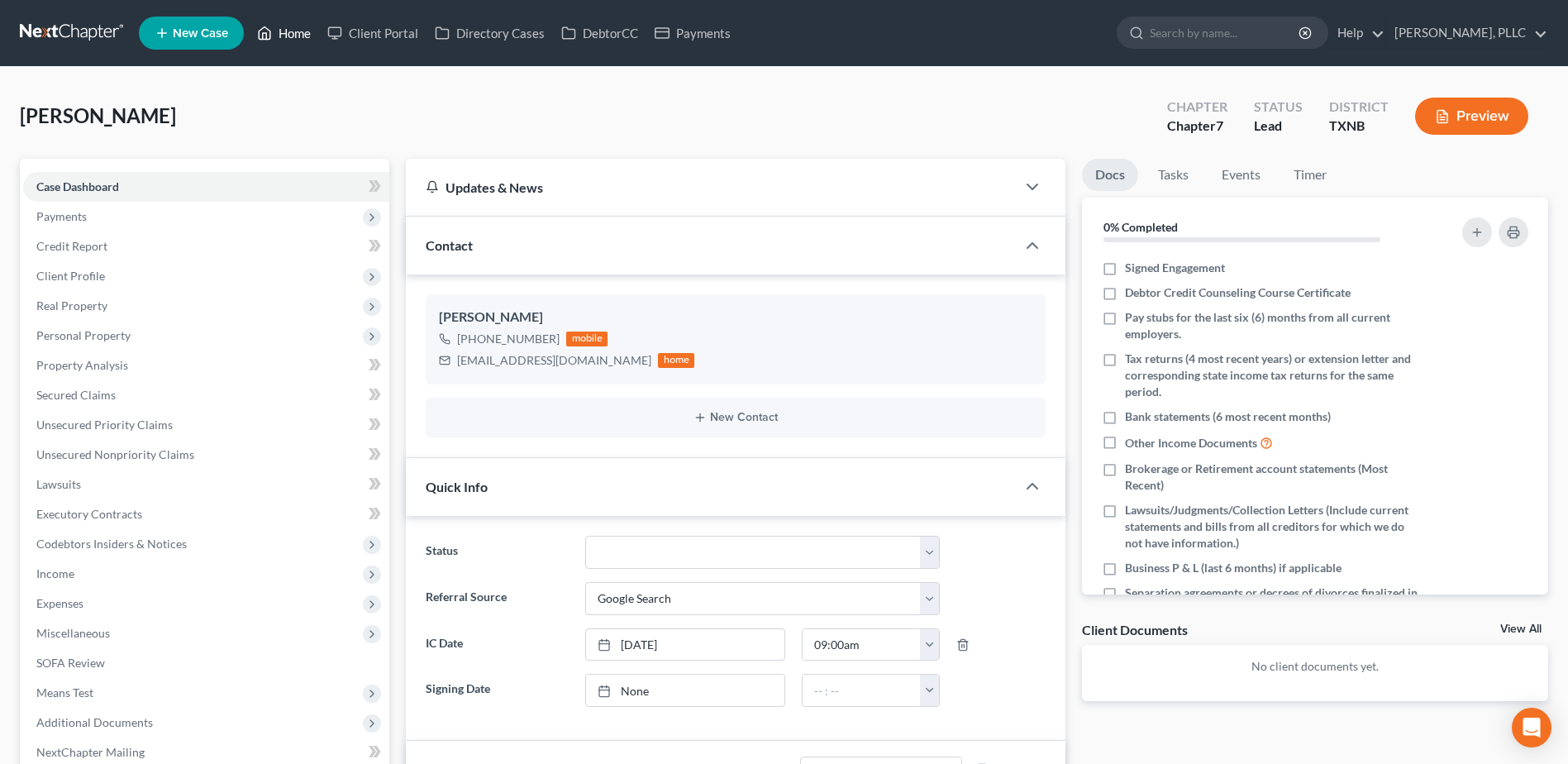
click at [294, 33] on link "Home" at bounding box center [283, 33] width 70 height 30
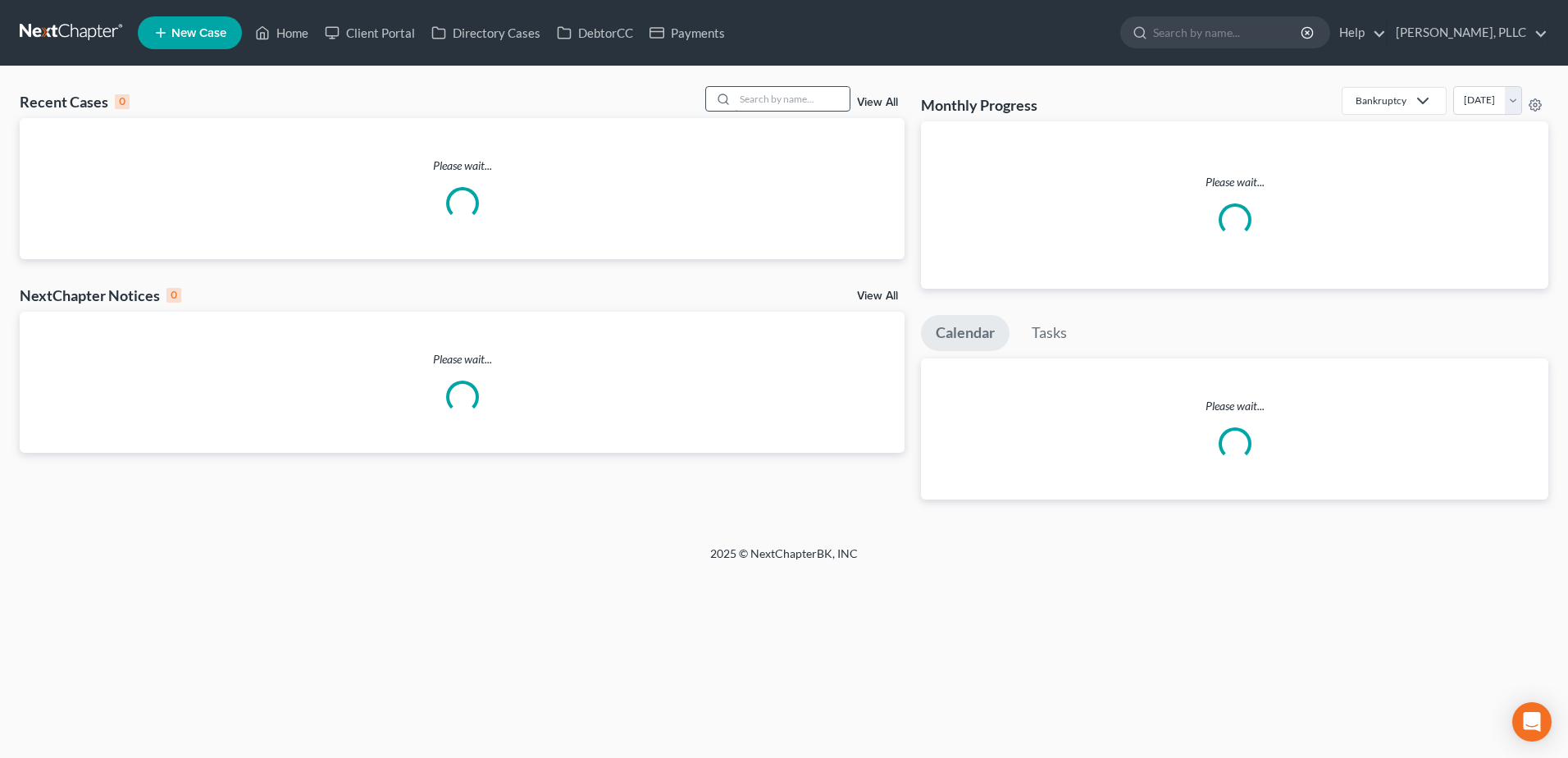
click at [798, 87] on input "search" at bounding box center [791, 99] width 115 height 24
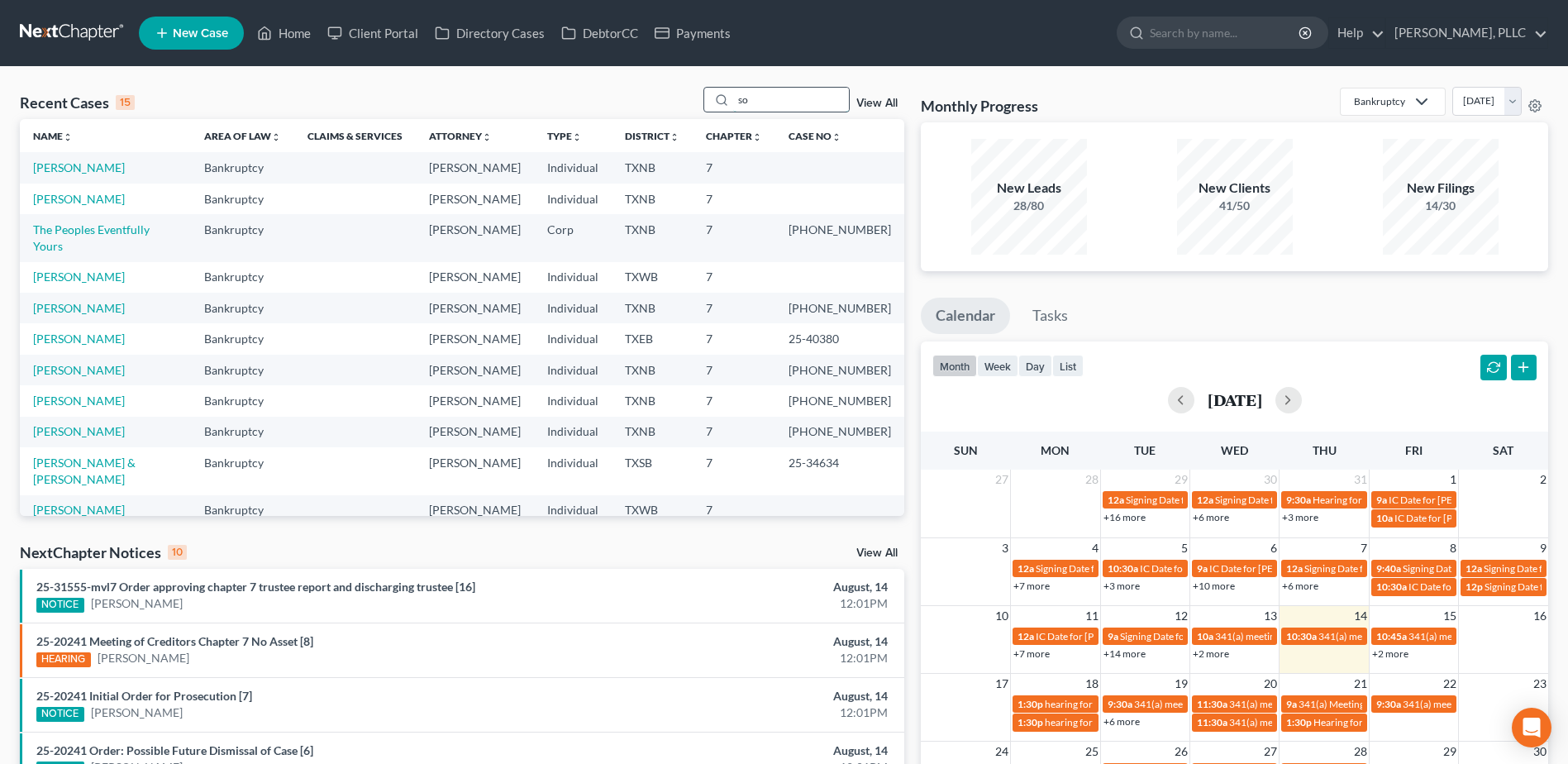
type input "s"
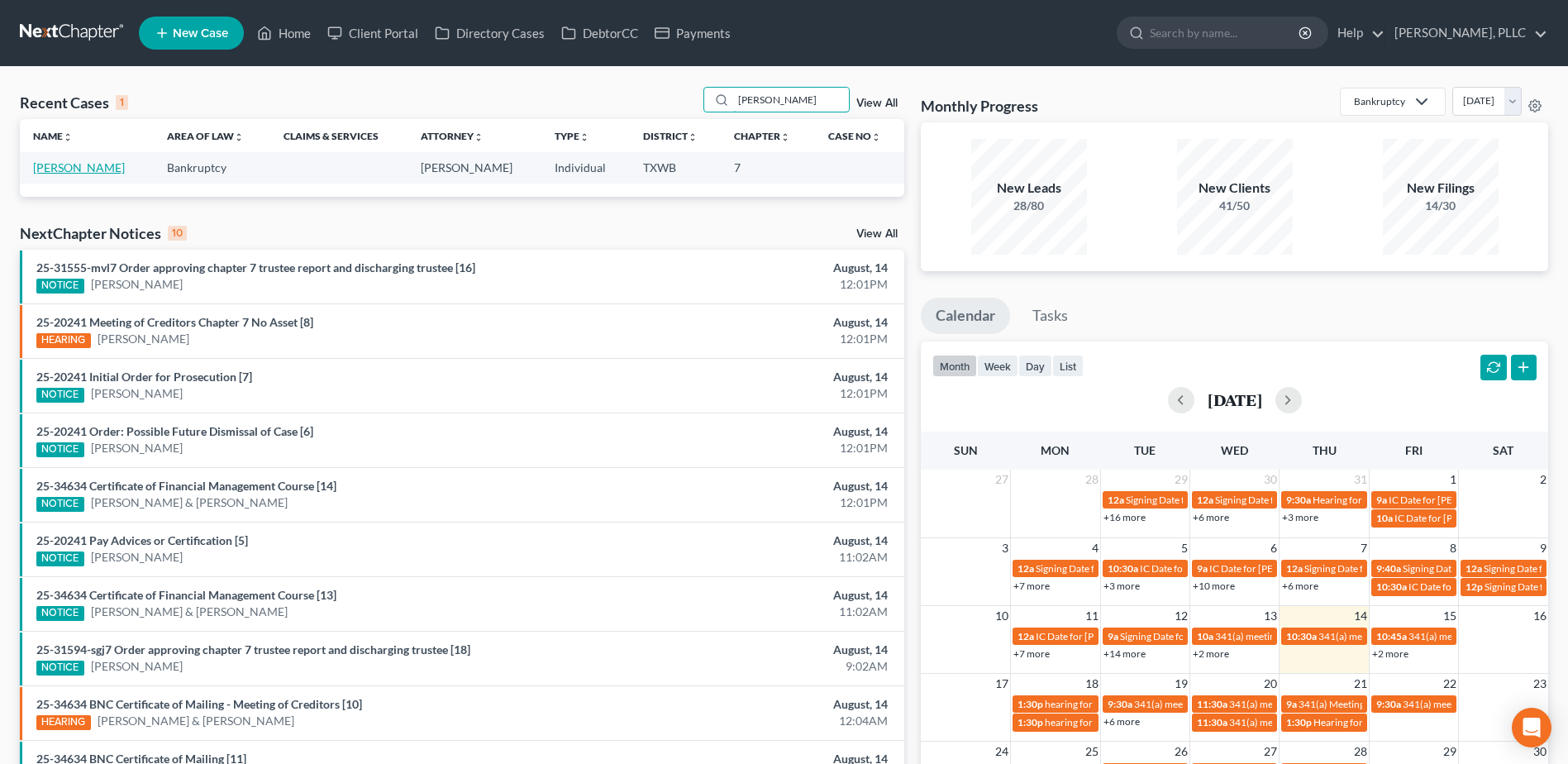
type input "constance"
click at [125, 165] on link "[PERSON_NAME]" at bounding box center [79, 167] width 92 height 14
select select "4"
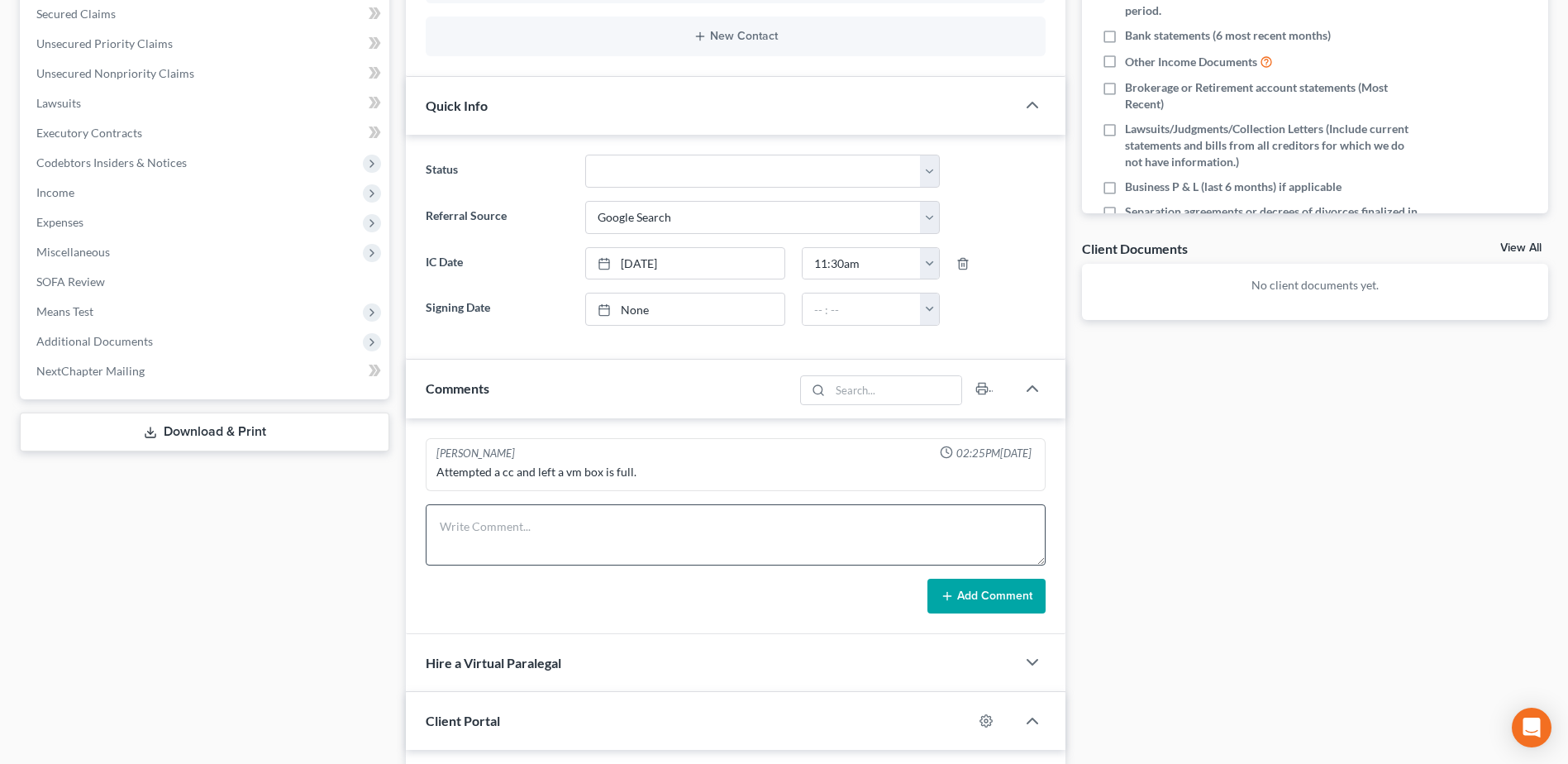
scroll to position [579, 0]
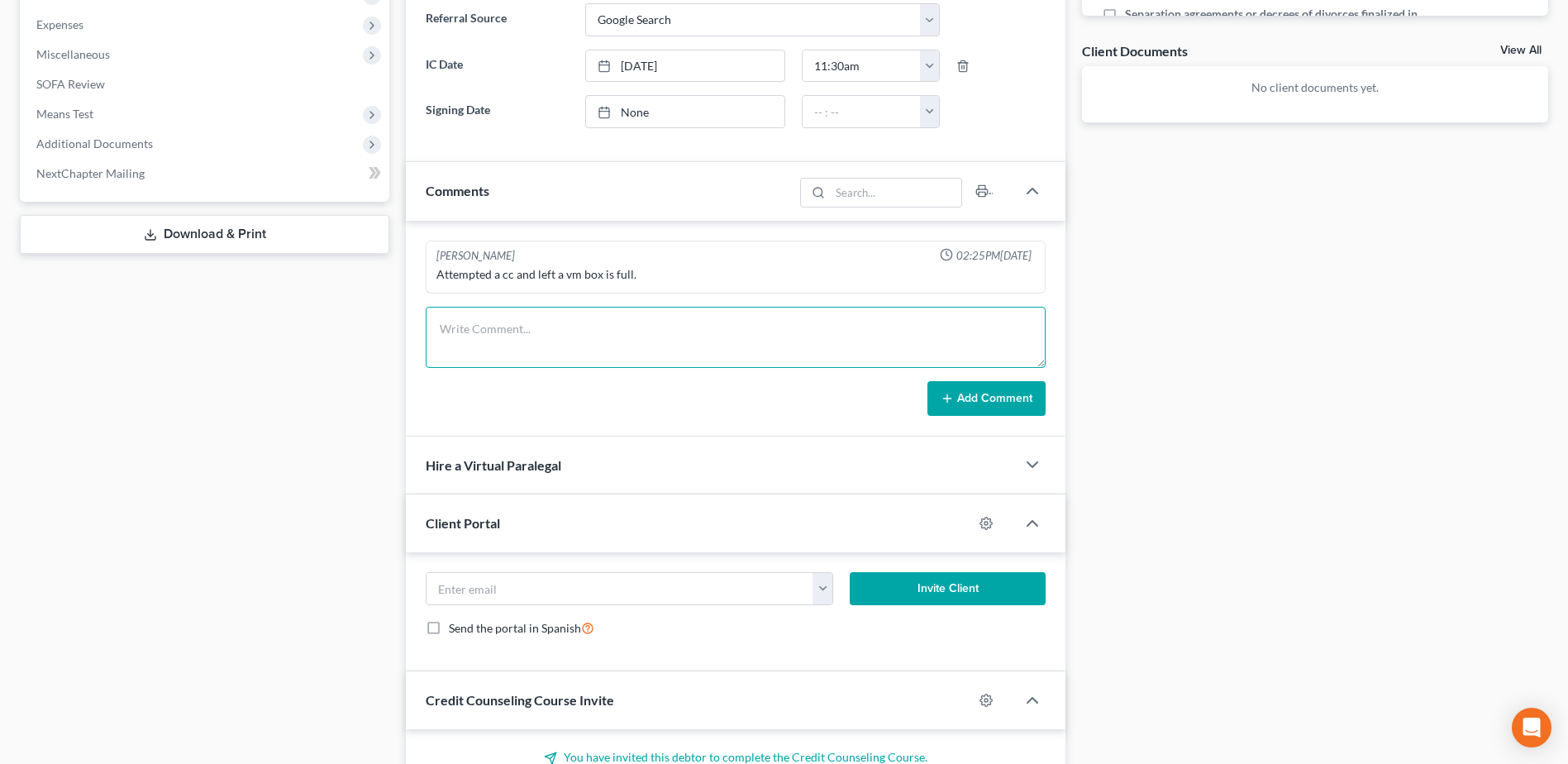
click at [574, 343] on textarea at bounding box center [736, 337] width 620 height 61
type textarea "follow up from note above - emailed client to see if still interested in filing…"
click at [989, 407] on button "Add Comment" at bounding box center [986, 398] width 118 height 35
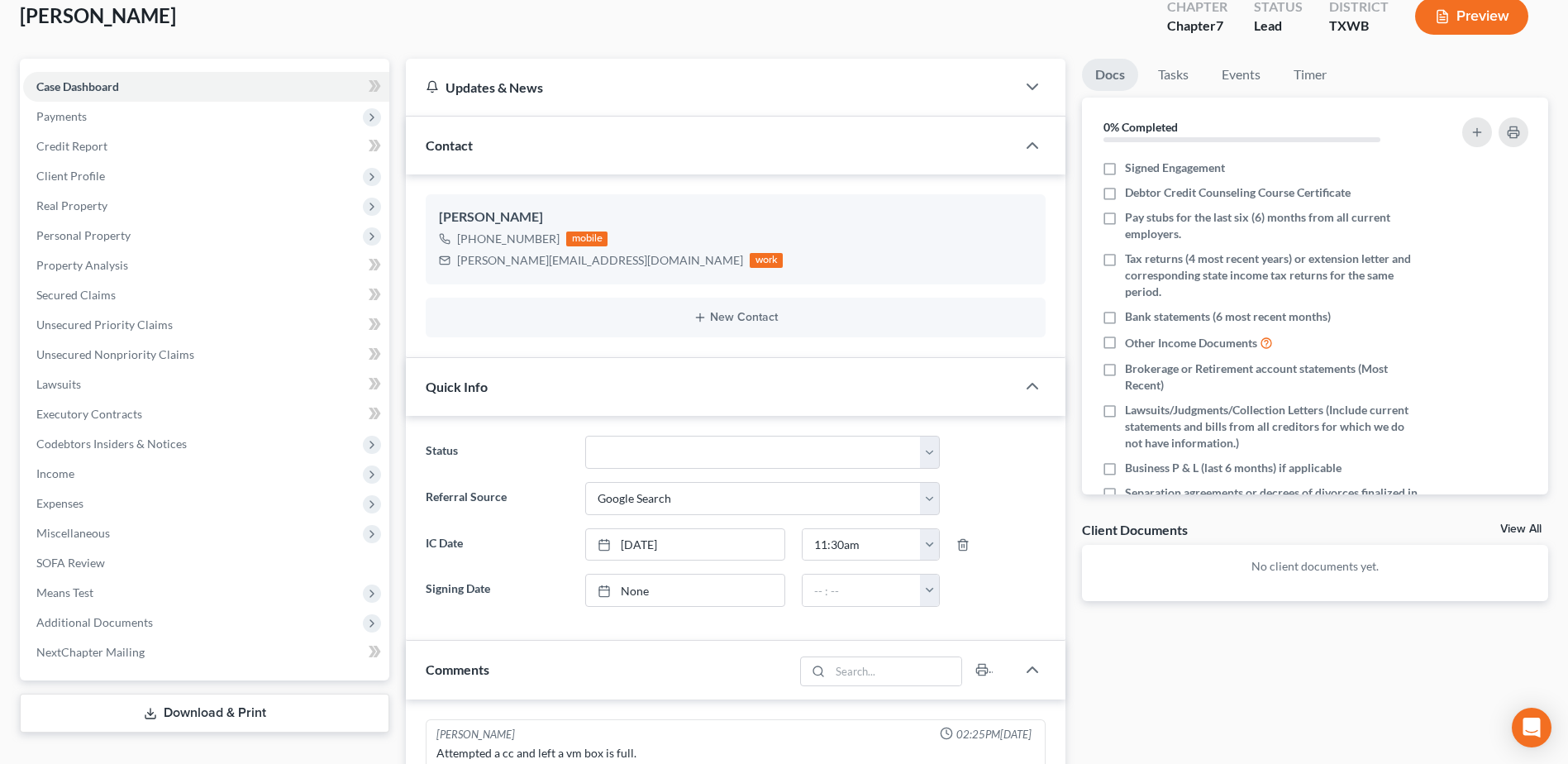
scroll to position [0, 0]
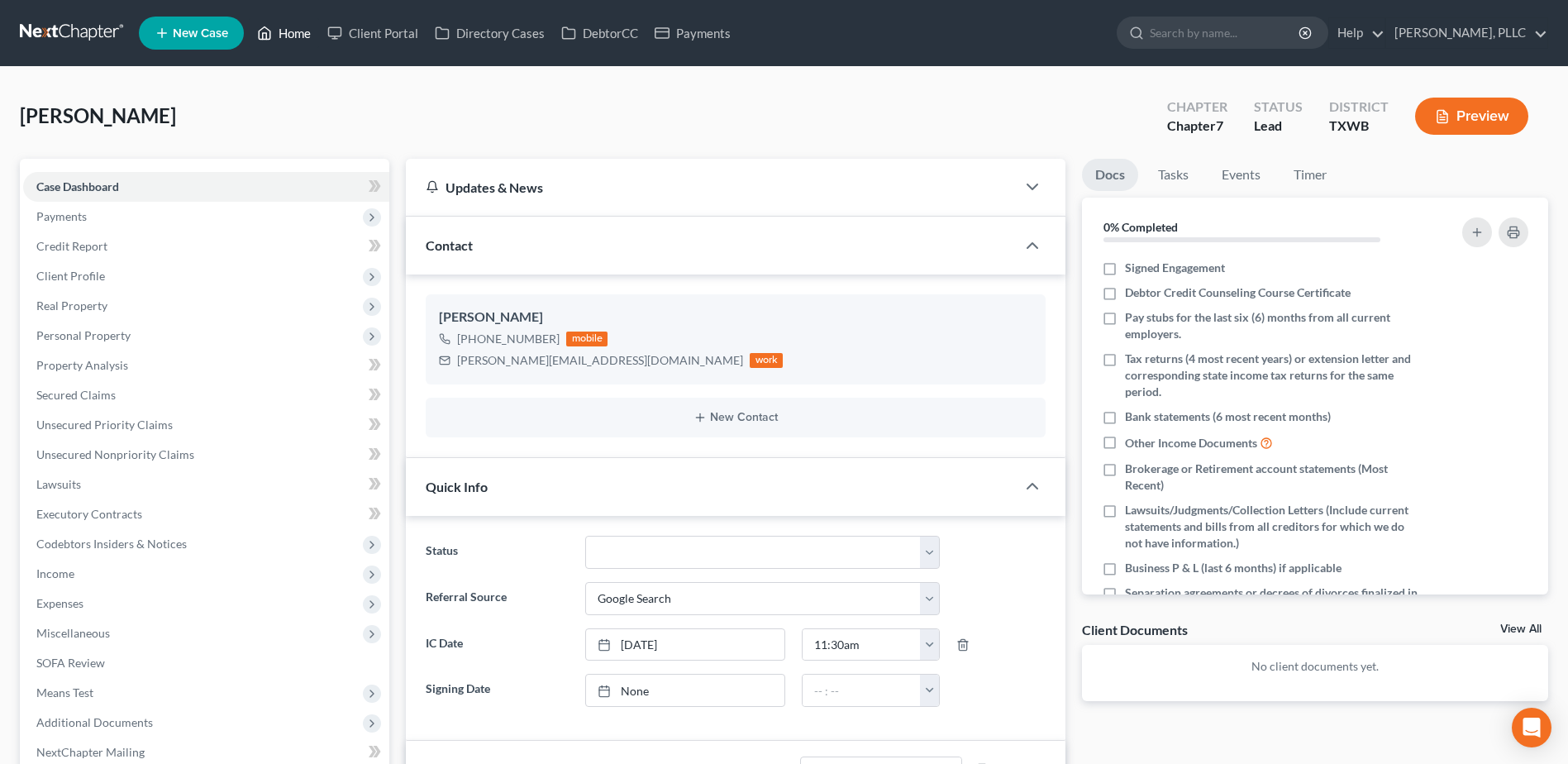
click at [288, 38] on link "Home" at bounding box center [283, 33] width 70 height 30
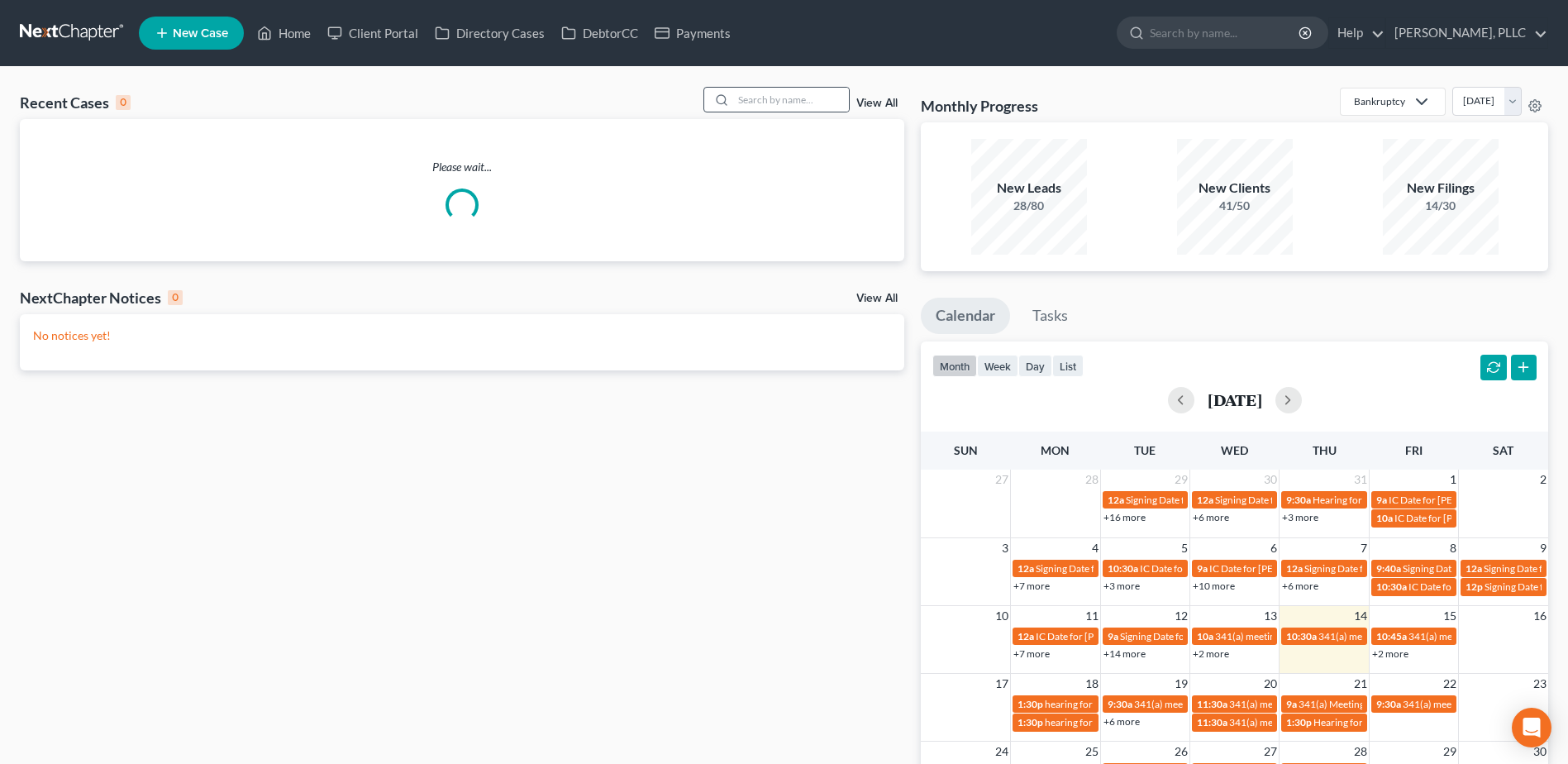
click at [732, 102] on div at bounding box center [719, 99] width 30 height 24
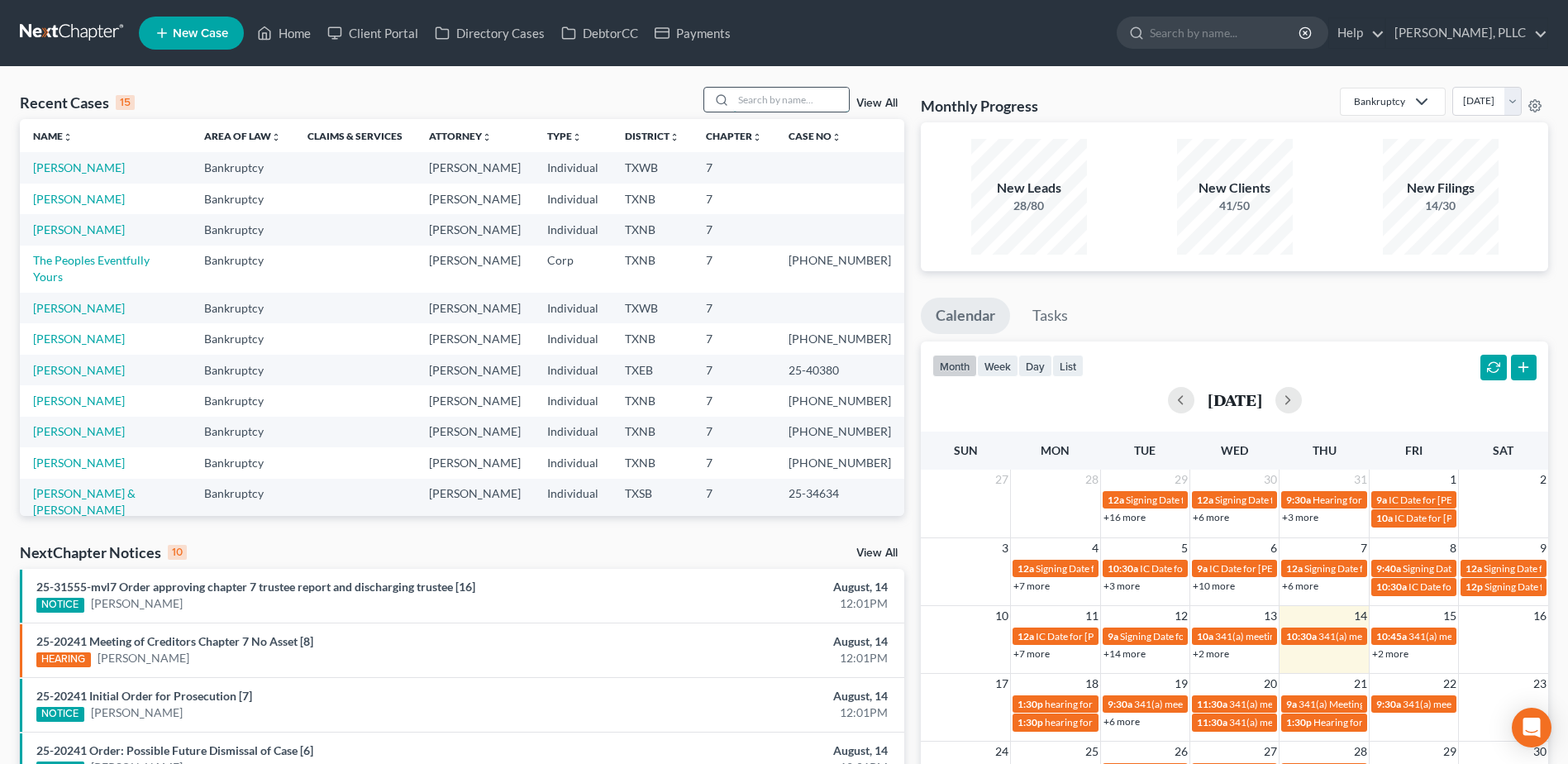
click at [763, 100] on input "search" at bounding box center [790, 99] width 115 height 24
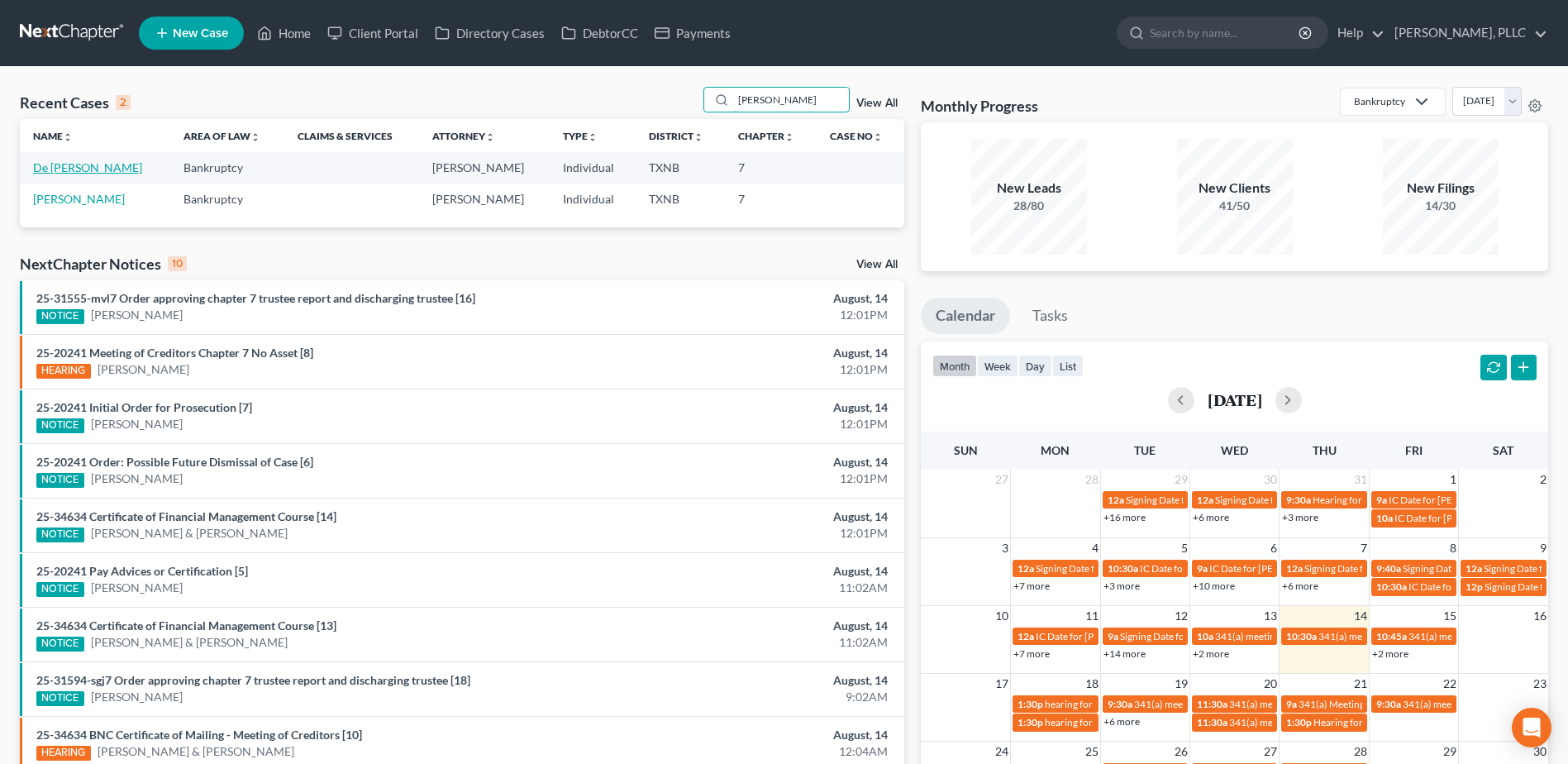
type input "cruz"
click at [84, 170] on link "De [PERSON_NAME]" at bounding box center [87, 167] width 109 height 14
select select "4"
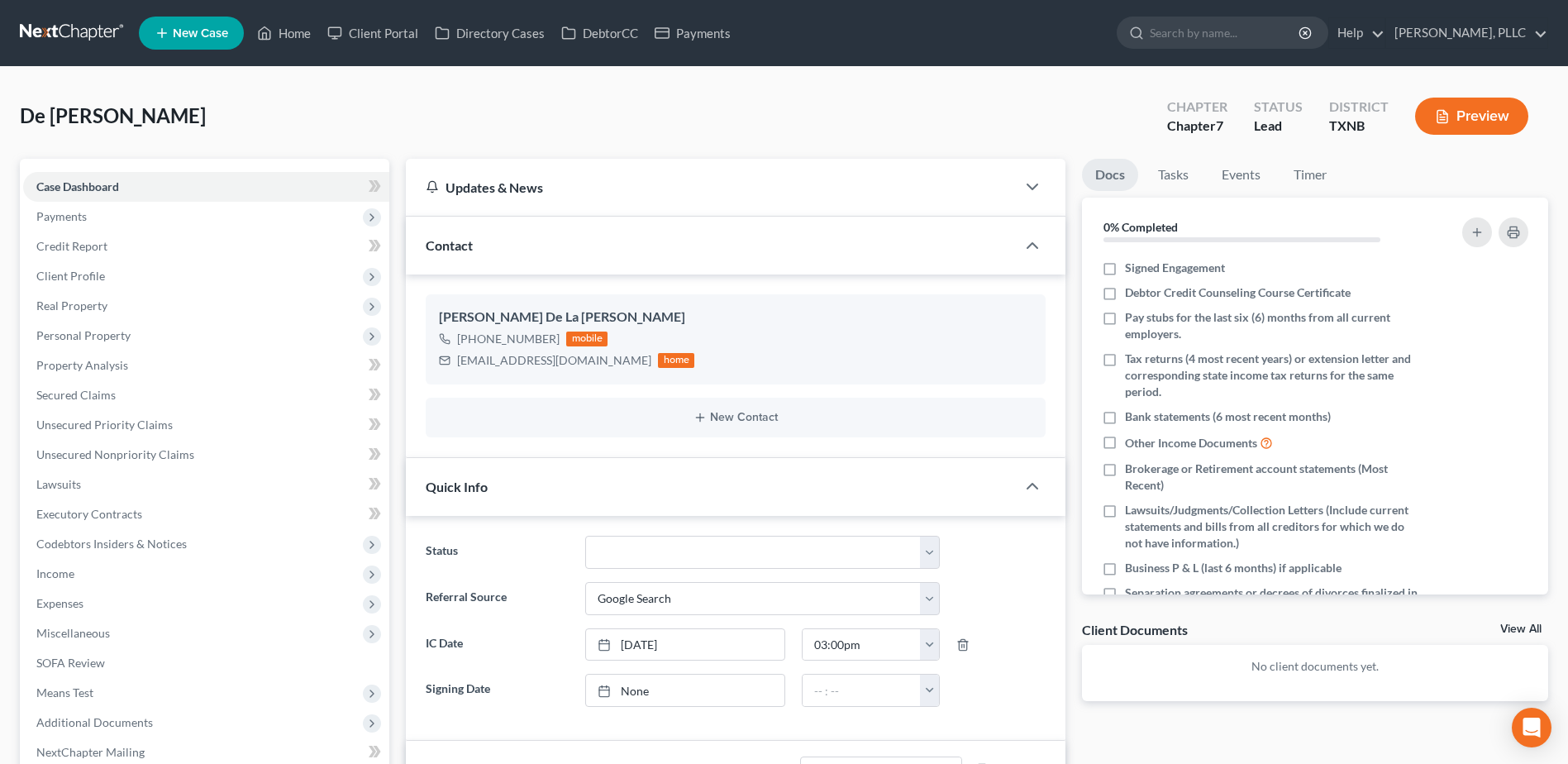
click at [671, 135] on div "De La Cruz, Ulises Upgraded Chapter Chapter 7 Status Lead District TXNB Preview" at bounding box center [784, 122] width 1529 height 72
click at [297, 34] on link "Home" at bounding box center [283, 33] width 70 height 30
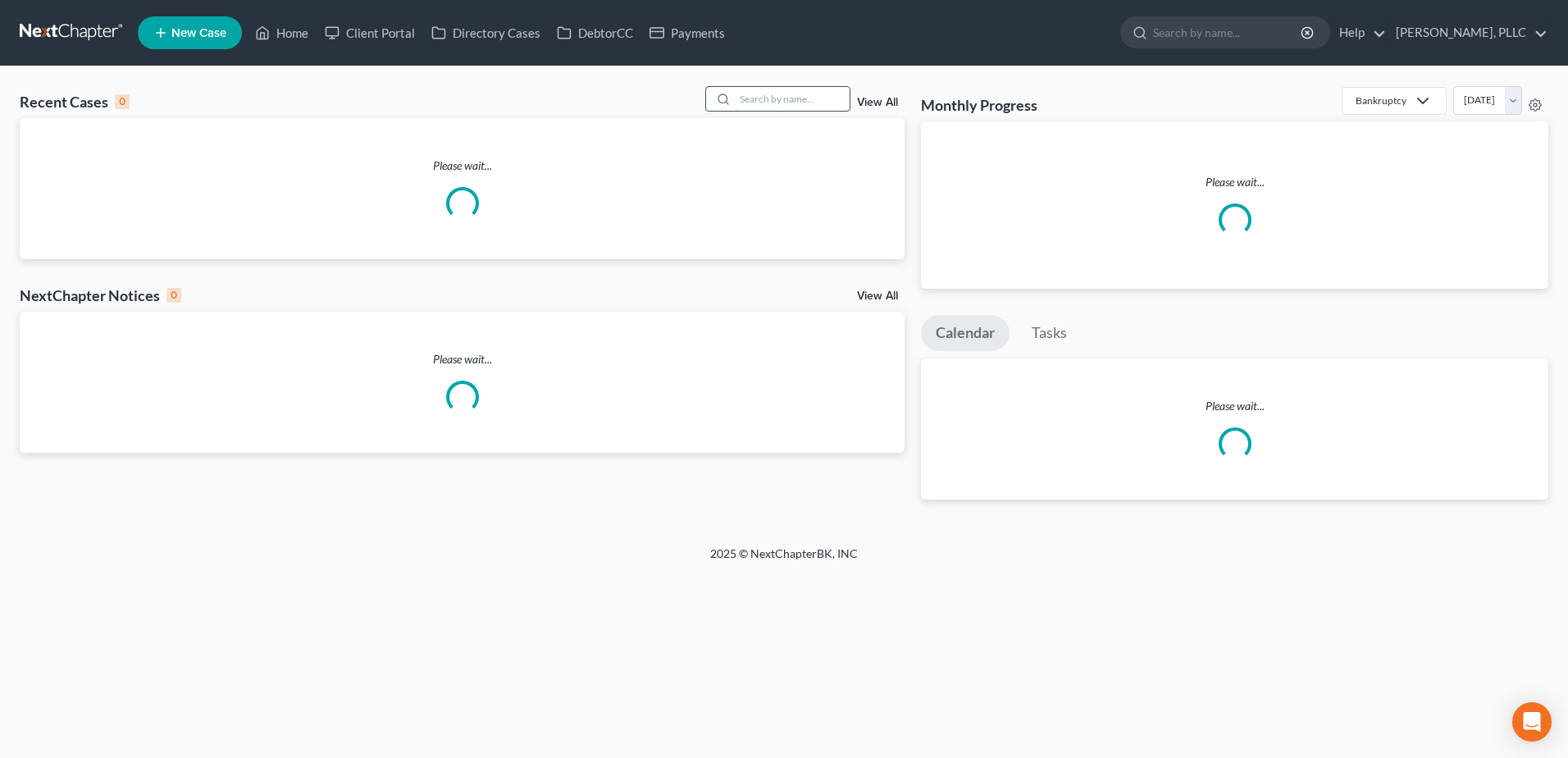
click at [739, 102] on input "search" at bounding box center [791, 99] width 115 height 24
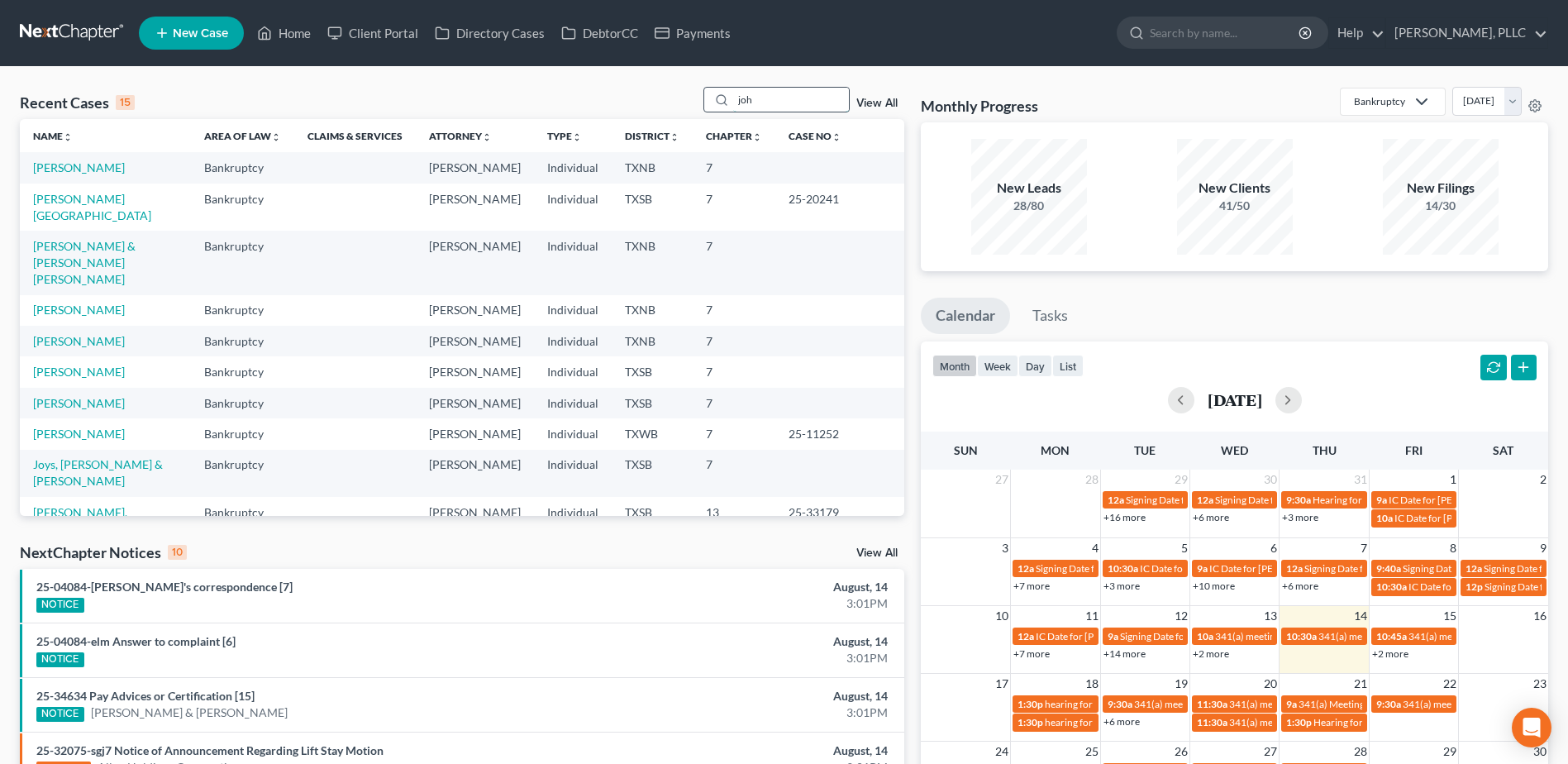
type input "john"
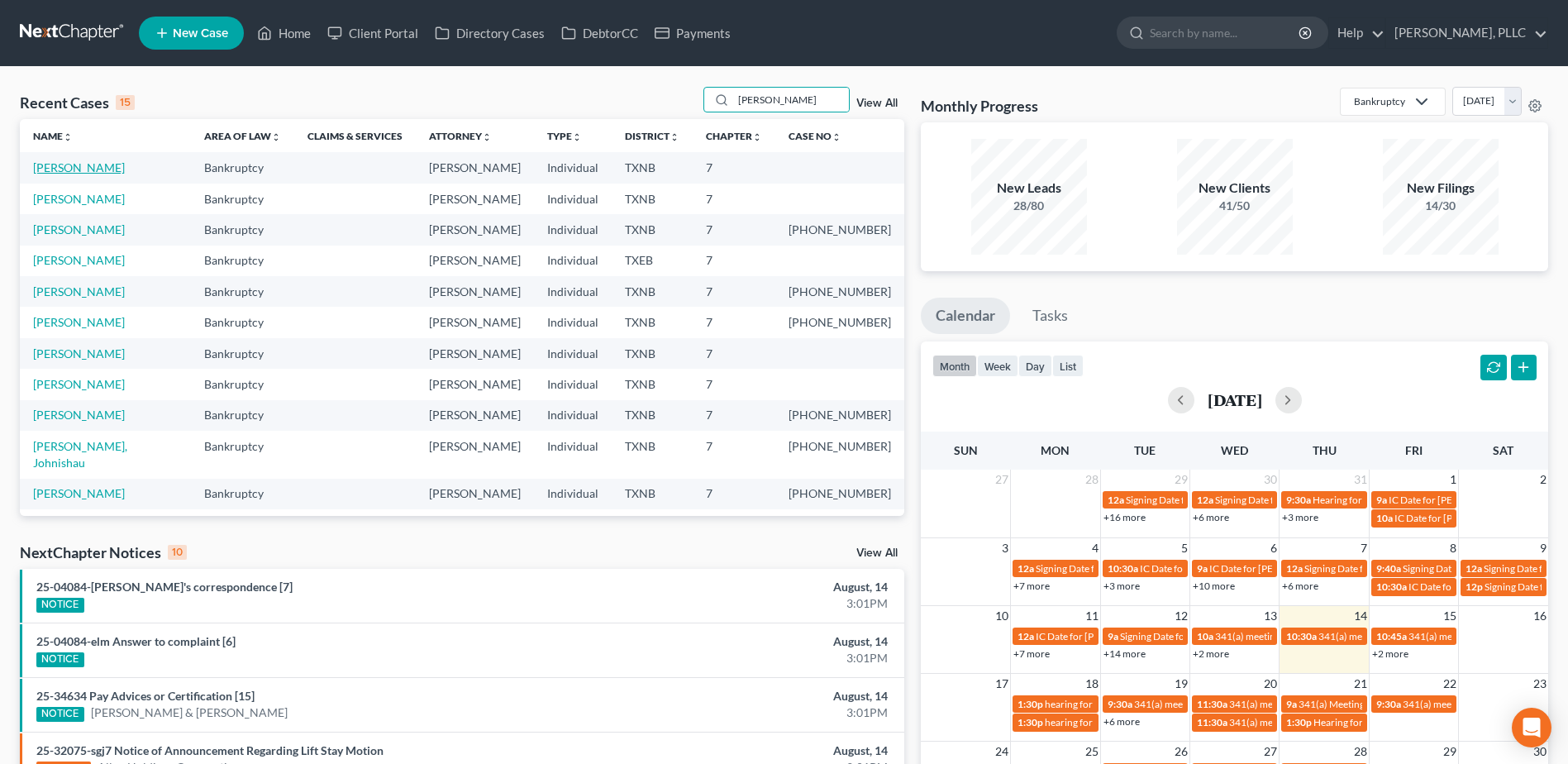
type input "[PERSON_NAME]"
click at [92, 171] on link "[PERSON_NAME]" at bounding box center [79, 167] width 92 height 14
select select "3"
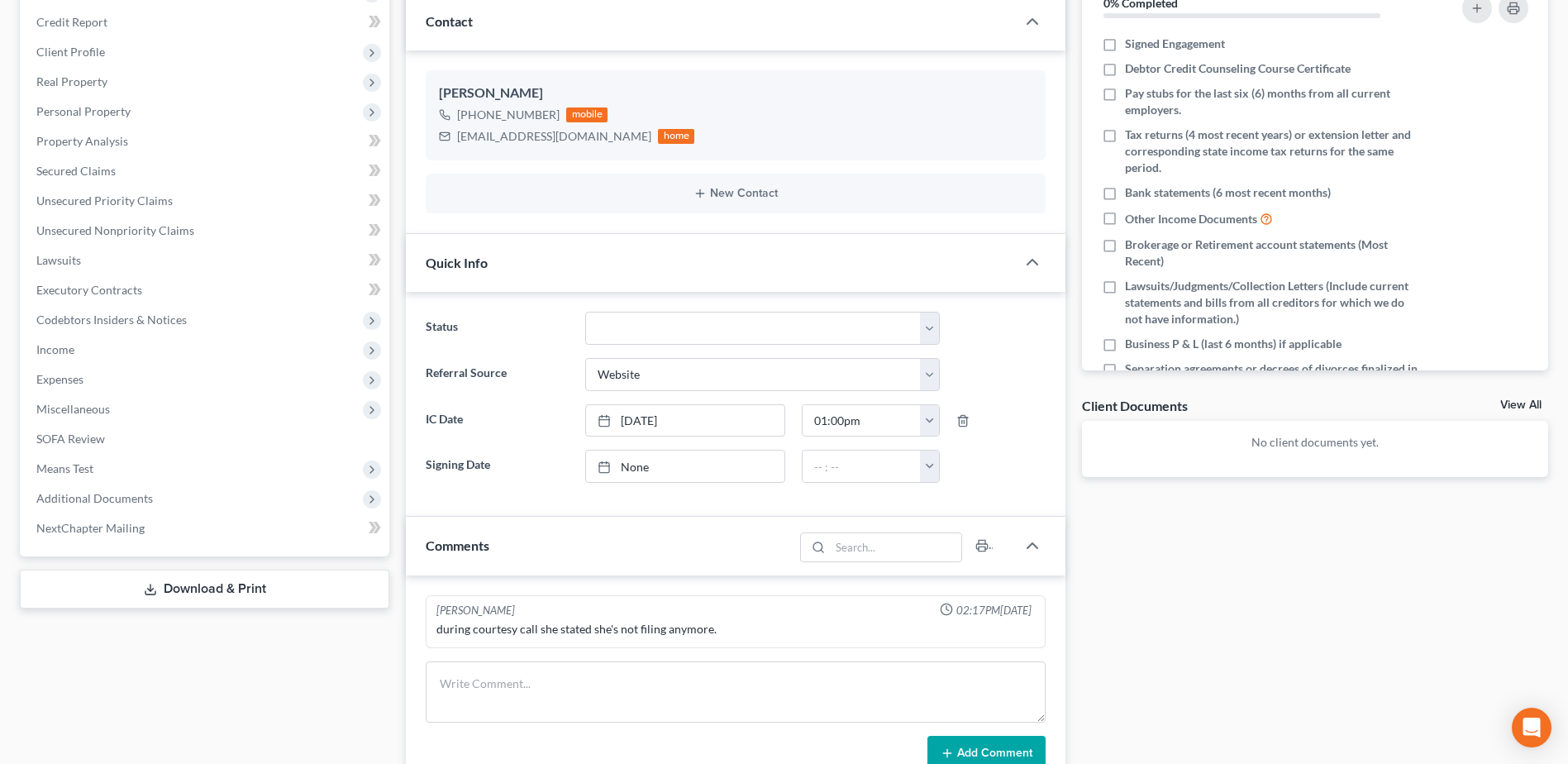
scroll to position [248, 0]
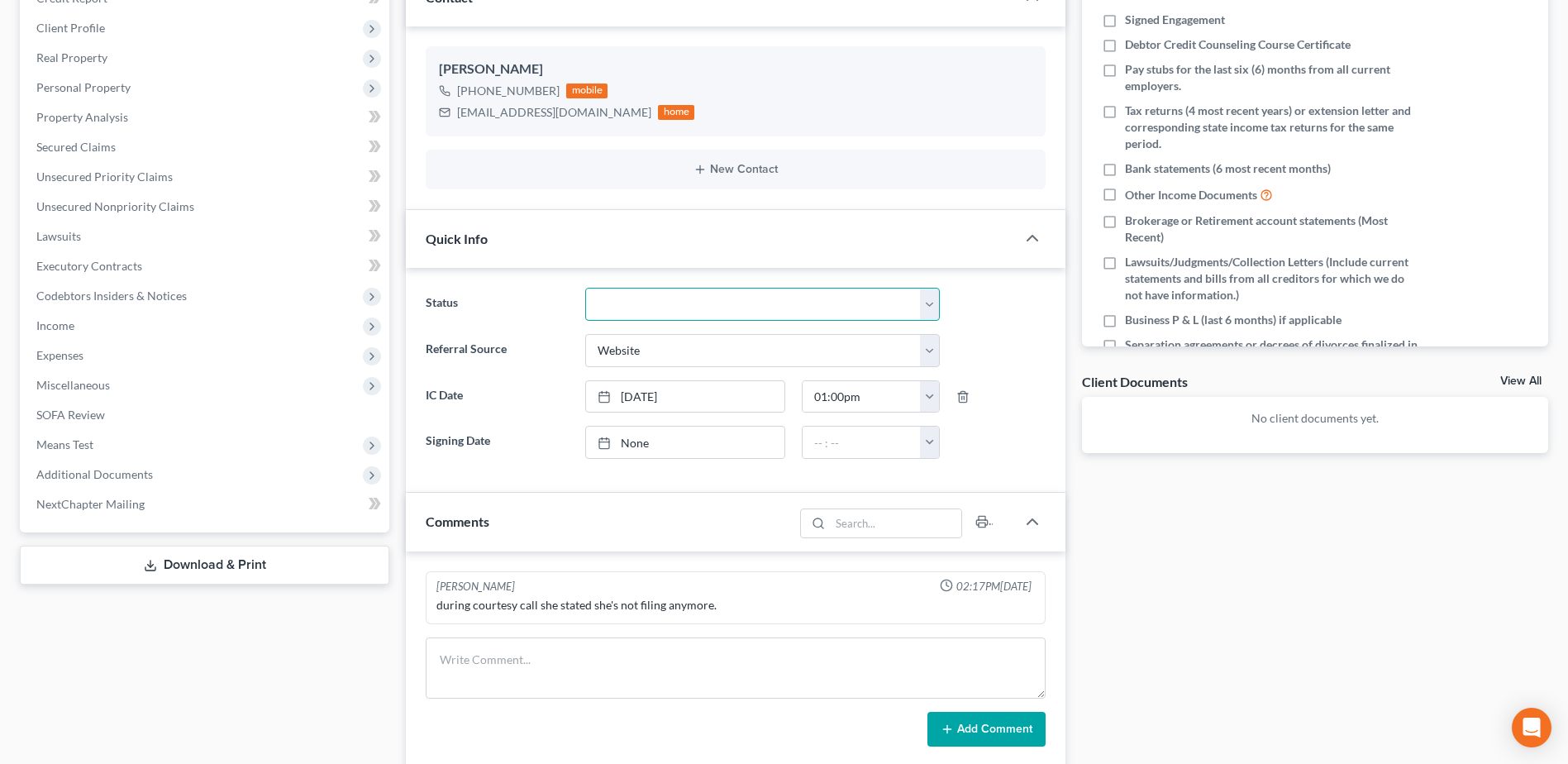
click at [933, 299] on select "Appellate Phase Case Closed Dead File Demand Letter Phase Discharged Discharge …" at bounding box center [763, 304] width 355 height 33
select select "2"
click at [586, 288] on select "Appellate Phase Case Closed Dead File Demand Letter Phase Discharged Discharge …" at bounding box center [763, 304] width 355 height 33
click at [1335, 624] on div "Docs Tasks Events Timer 0% Completed Nothing here yet! Signed Engagement Debtor…" at bounding box center [1315, 636] width 482 height 1452
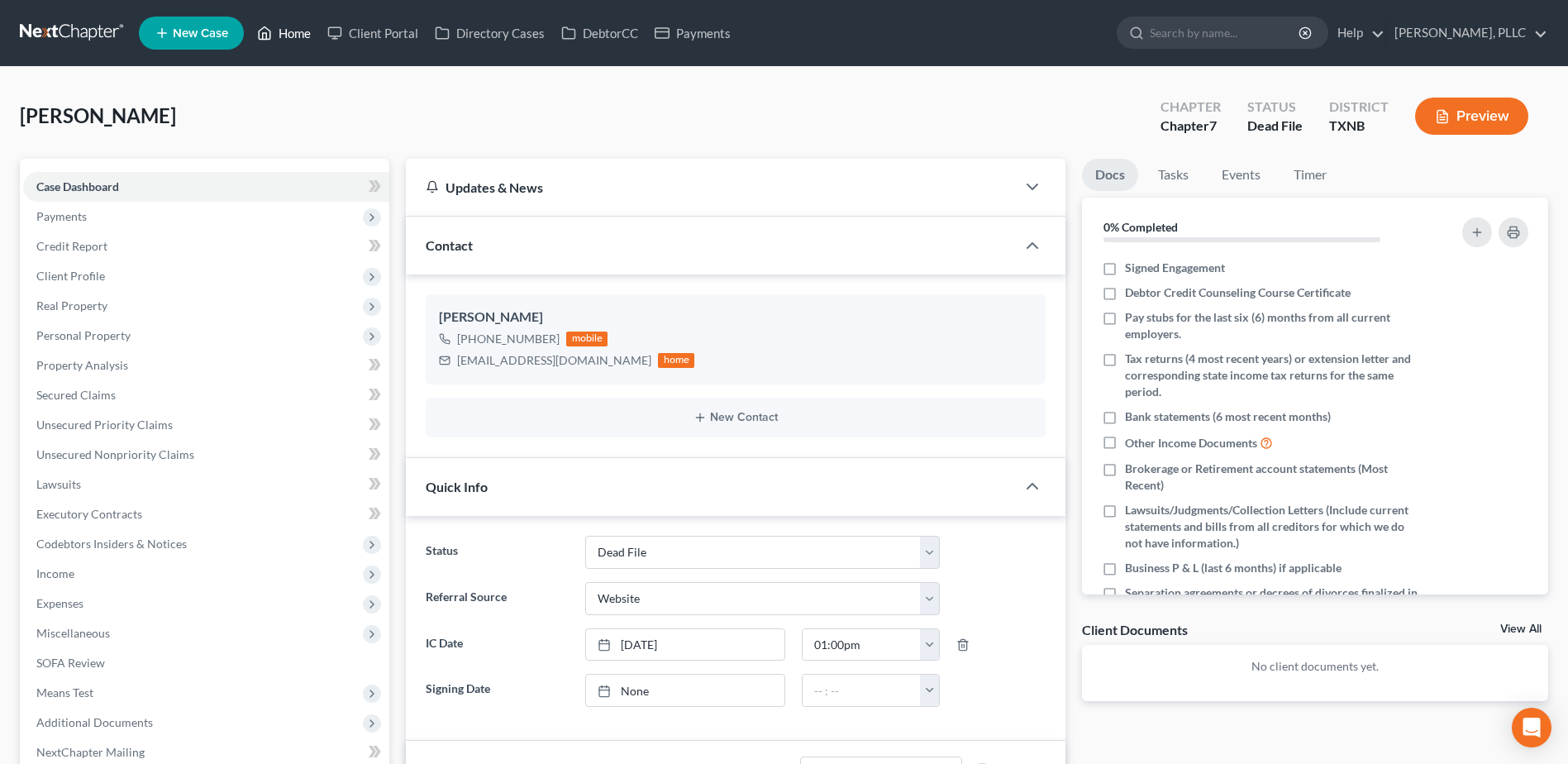
click at [279, 26] on link "Home" at bounding box center [283, 33] width 70 height 30
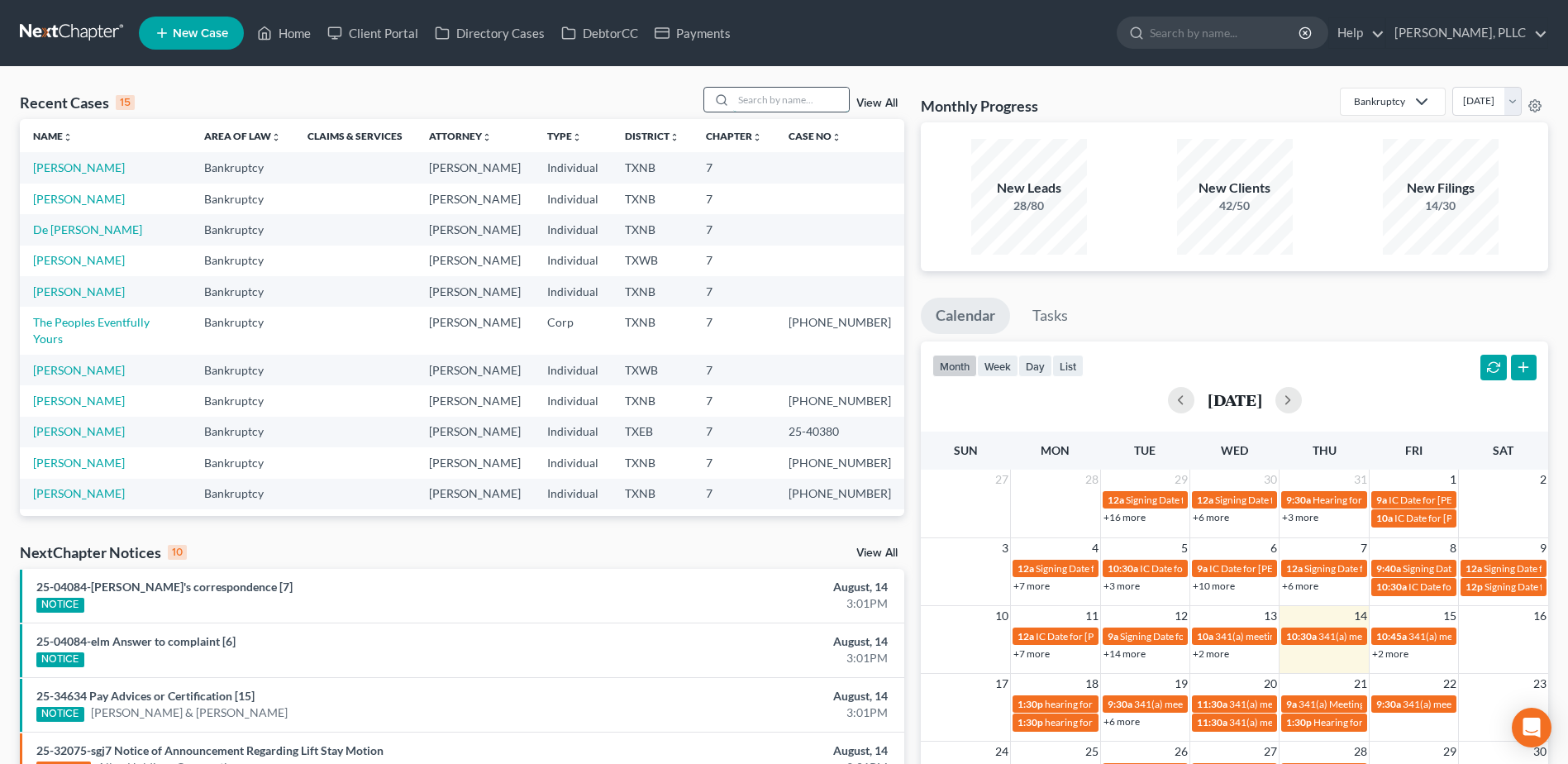
click at [769, 100] on input "search" at bounding box center [790, 99] width 115 height 24
type input "s"
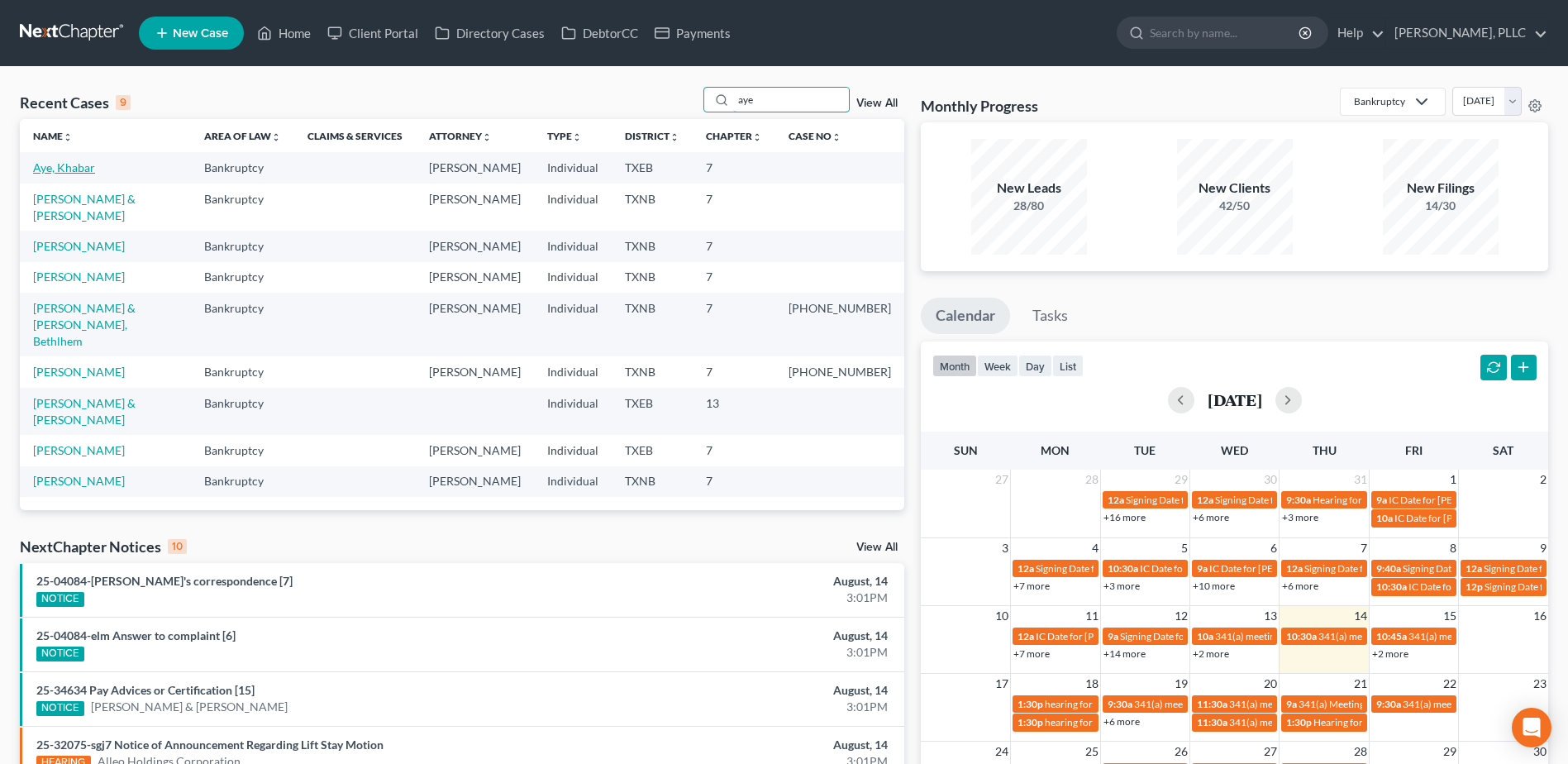
type input "aye"
click at [87, 174] on link "Aye, Khabar" at bounding box center [64, 167] width 62 height 14
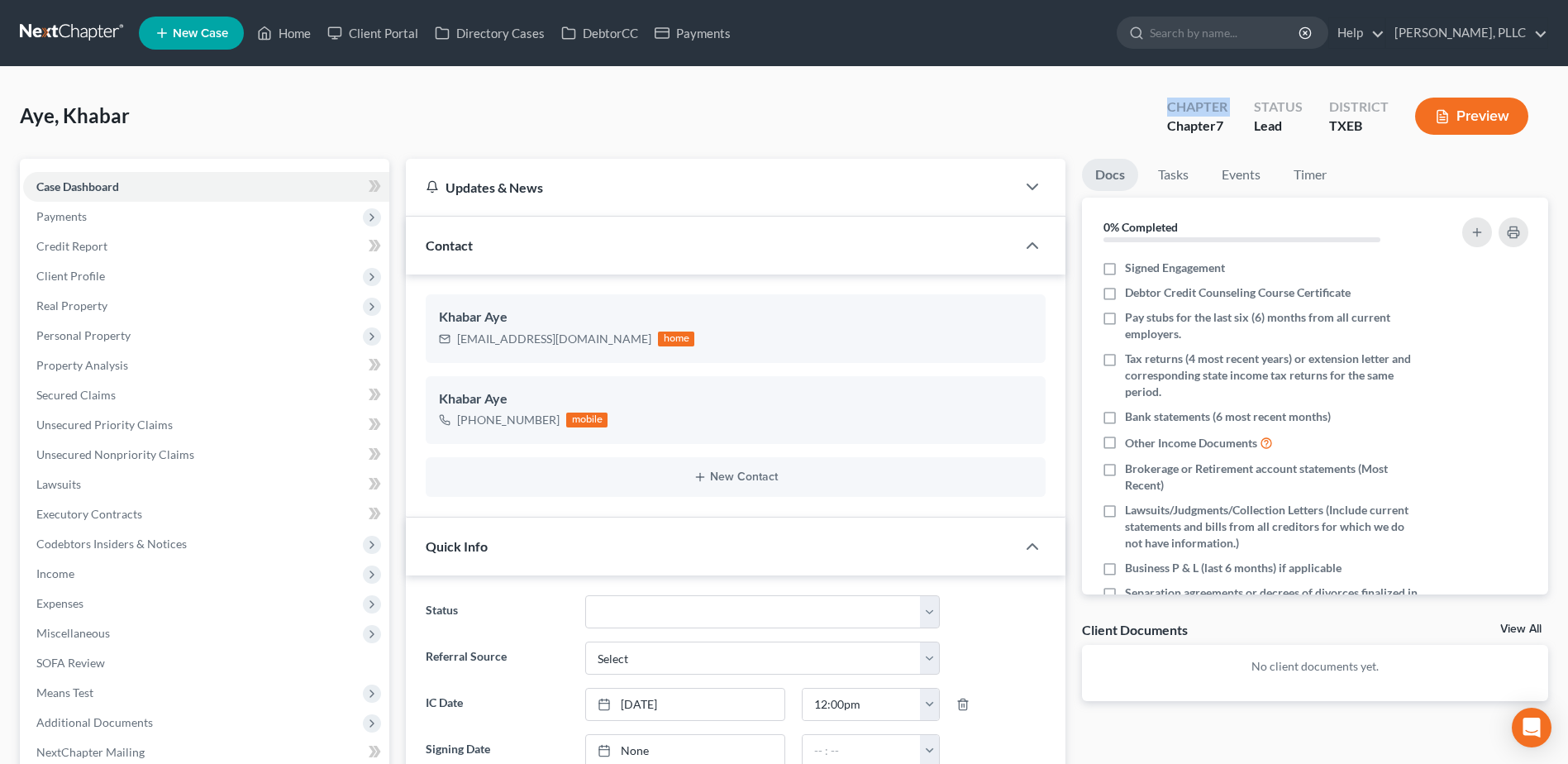
click at [866, 115] on div "Aye, Khabar Upgraded Chapter Chapter 7 Status [GEOGRAPHIC_DATA] [GEOGRAPHIC_DAT…" at bounding box center [784, 122] width 1529 height 72
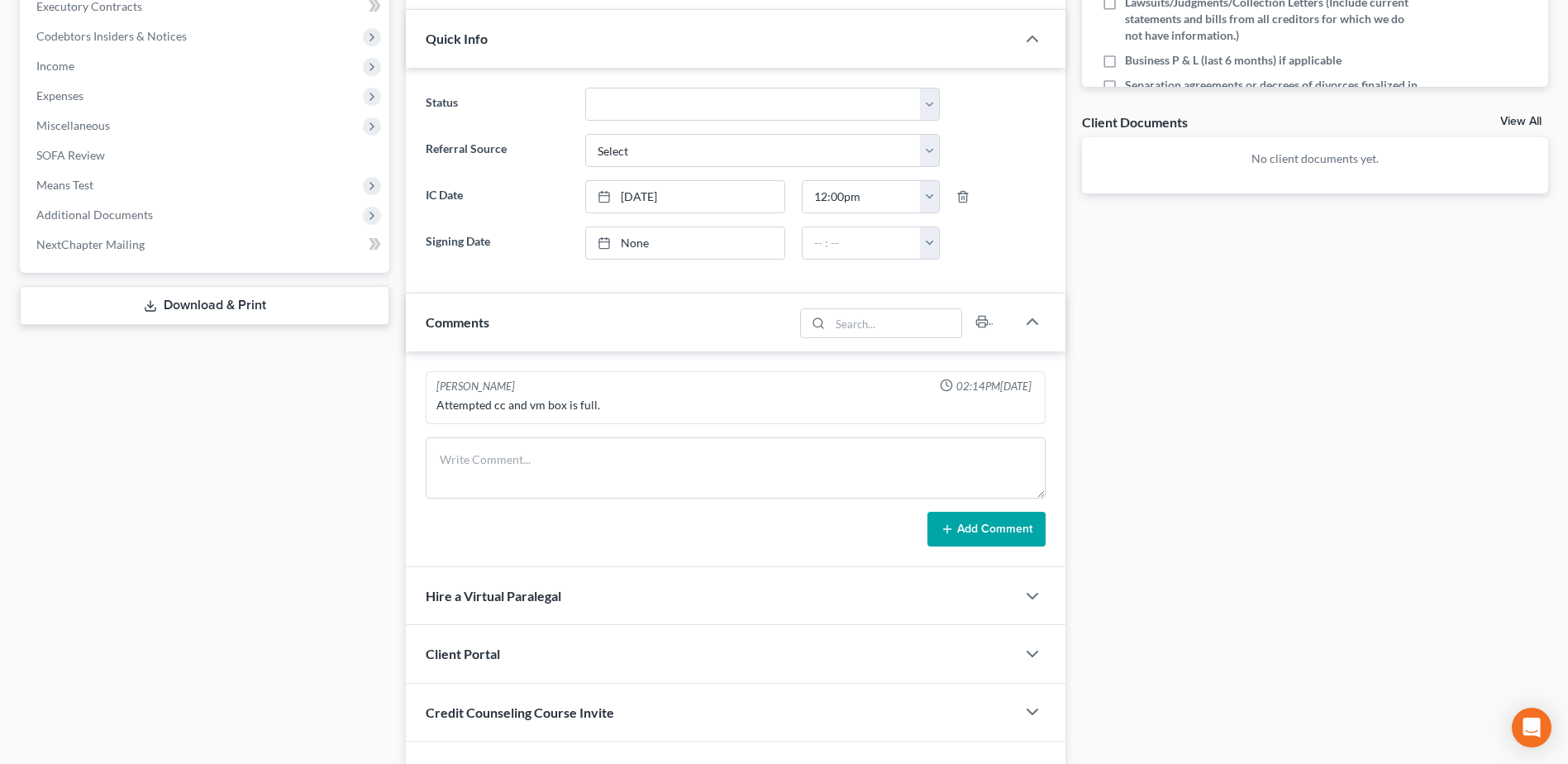
scroll to position [606, 0]
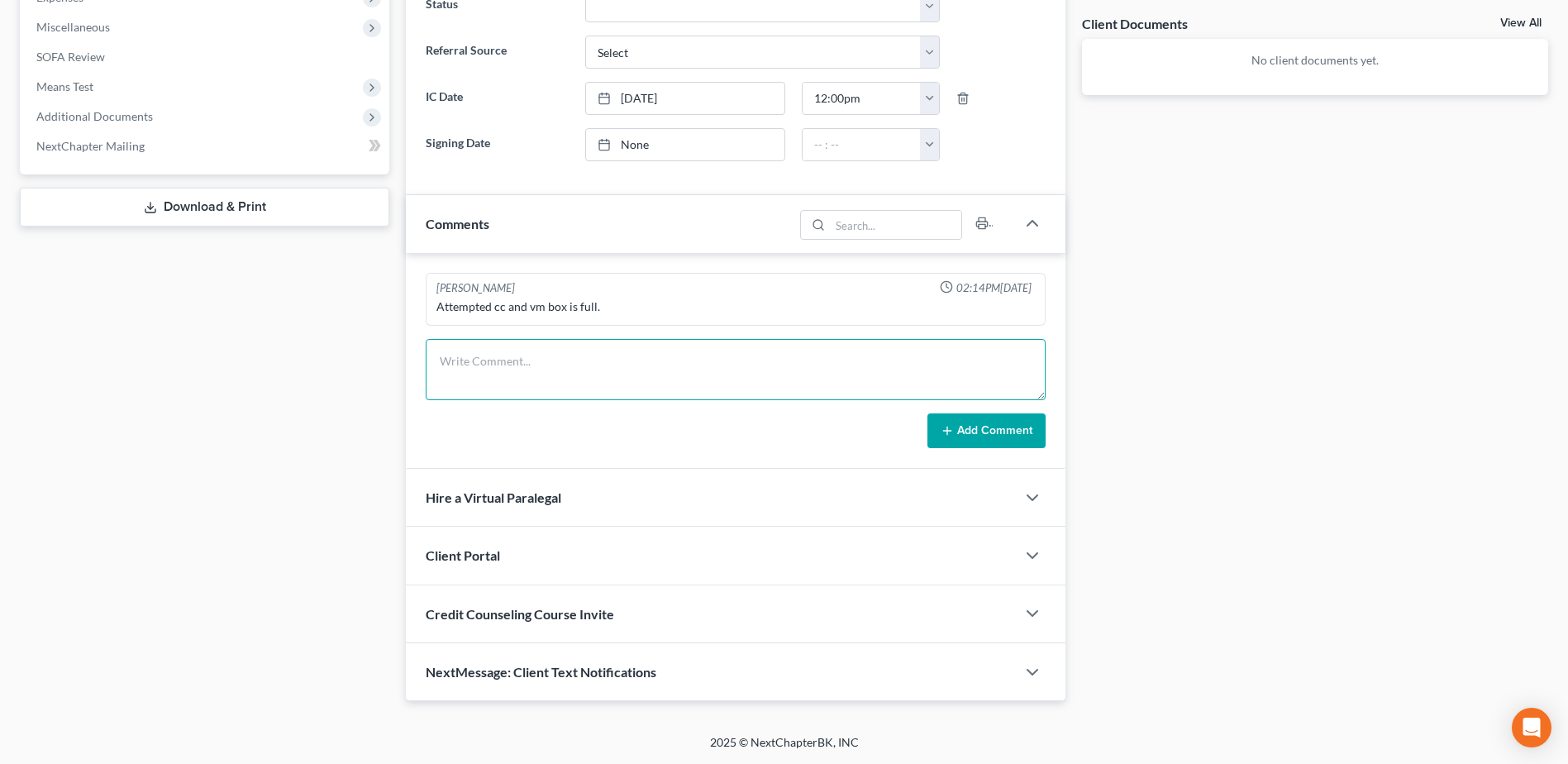
click at [642, 347] on textarea at bounding box center [736, 369] width 620 height 61
type textarea "Attempted to email client - email was returned as undeliverable"
click at [1023, 432] on button "Add Comment" at bounding box center [986, 430] width 118 height 35
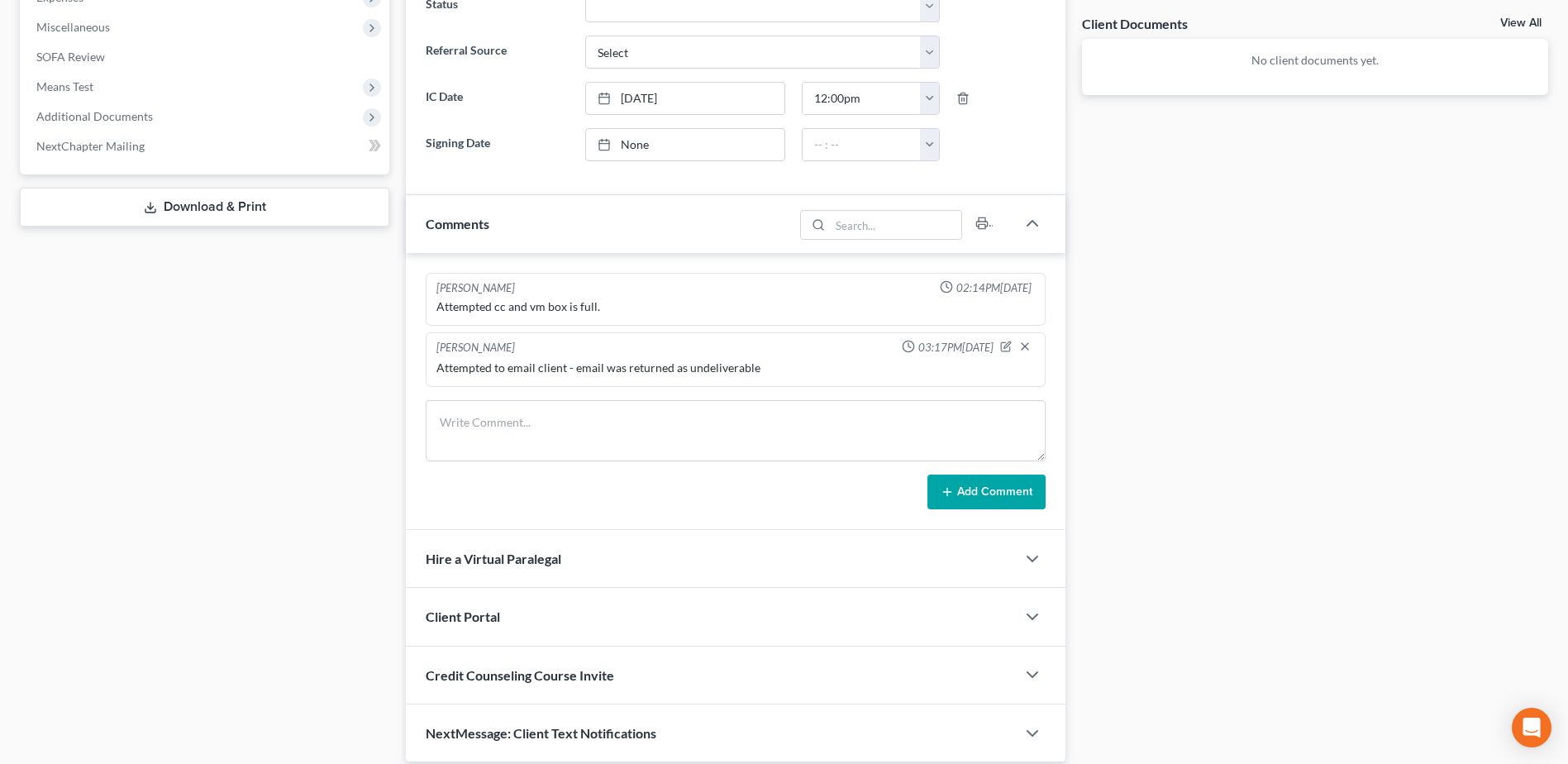
click at [1314, 574] on div "Docs Tasks Events Timer 0% Completed Nothing here yet! Signed Engagement Debtor…" at bounding box center [1315, 158] width 482 height 1211
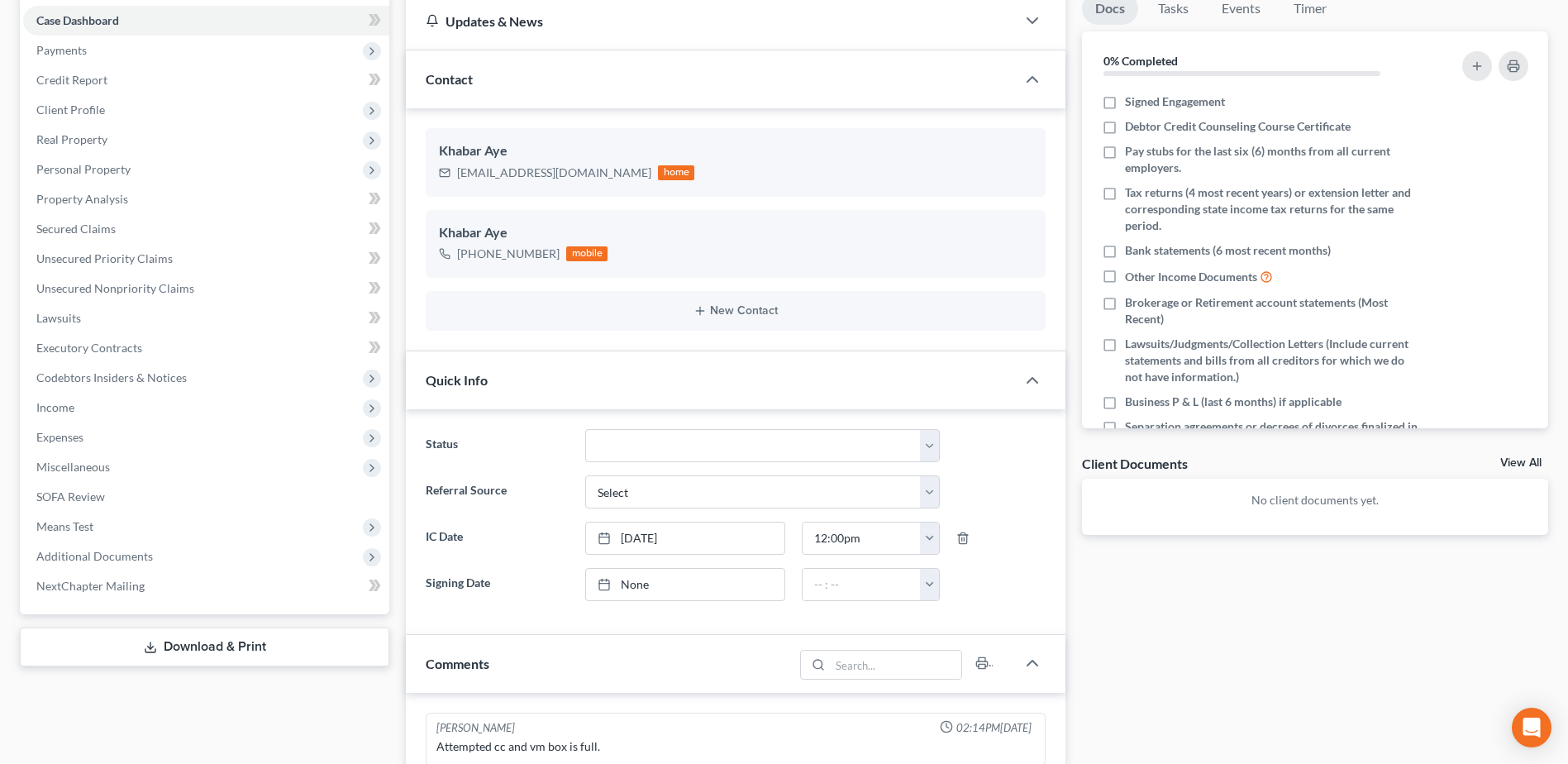
scroll to position [0, 0]
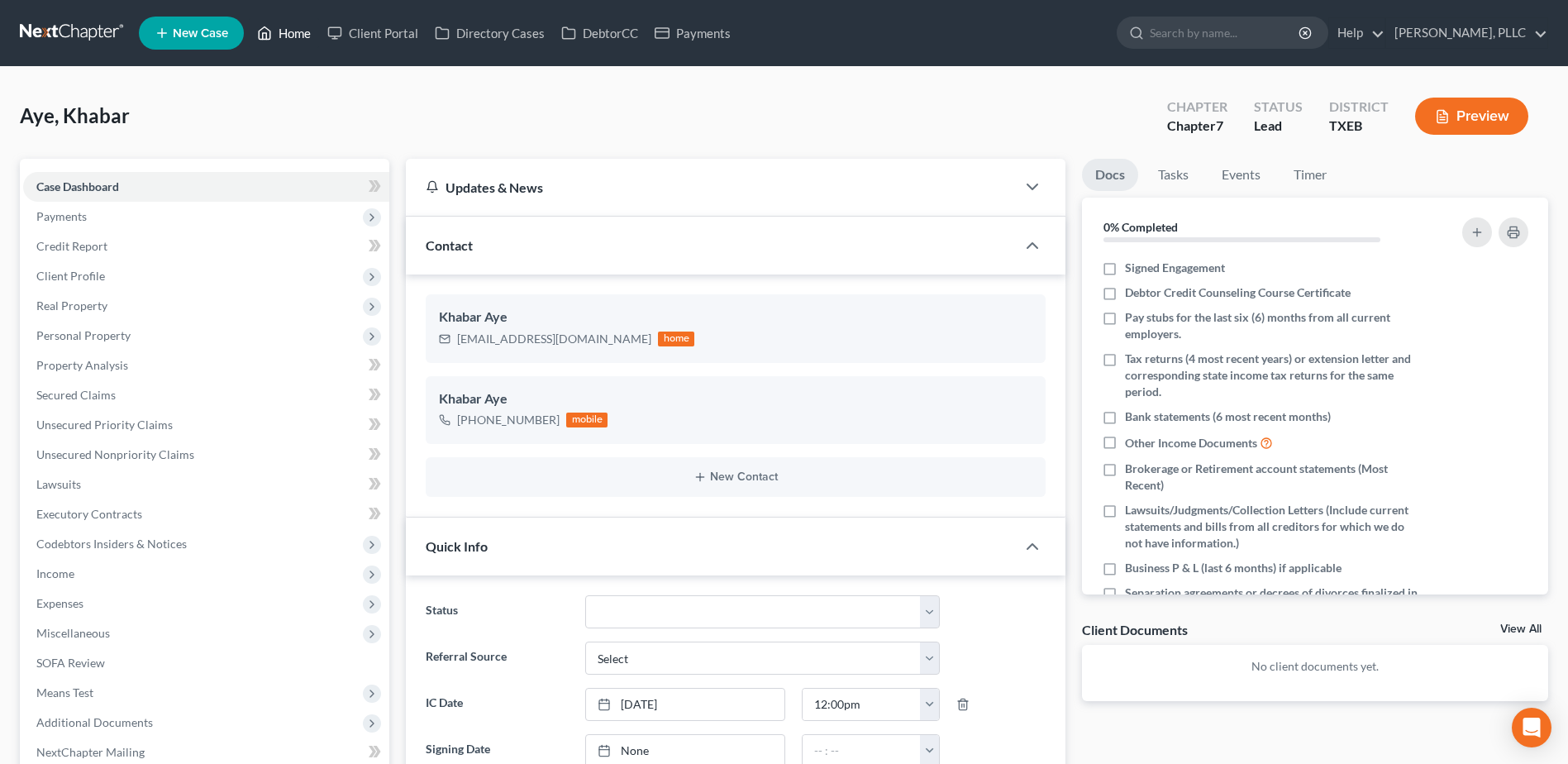
drag, startPoint x: 295, startPoint y: 29, endPoint x: 781, endPoint y: 130, distance: 496.4
click at [295, 29] on link "Home" at bounding box center [283, 33] width 70 height 30
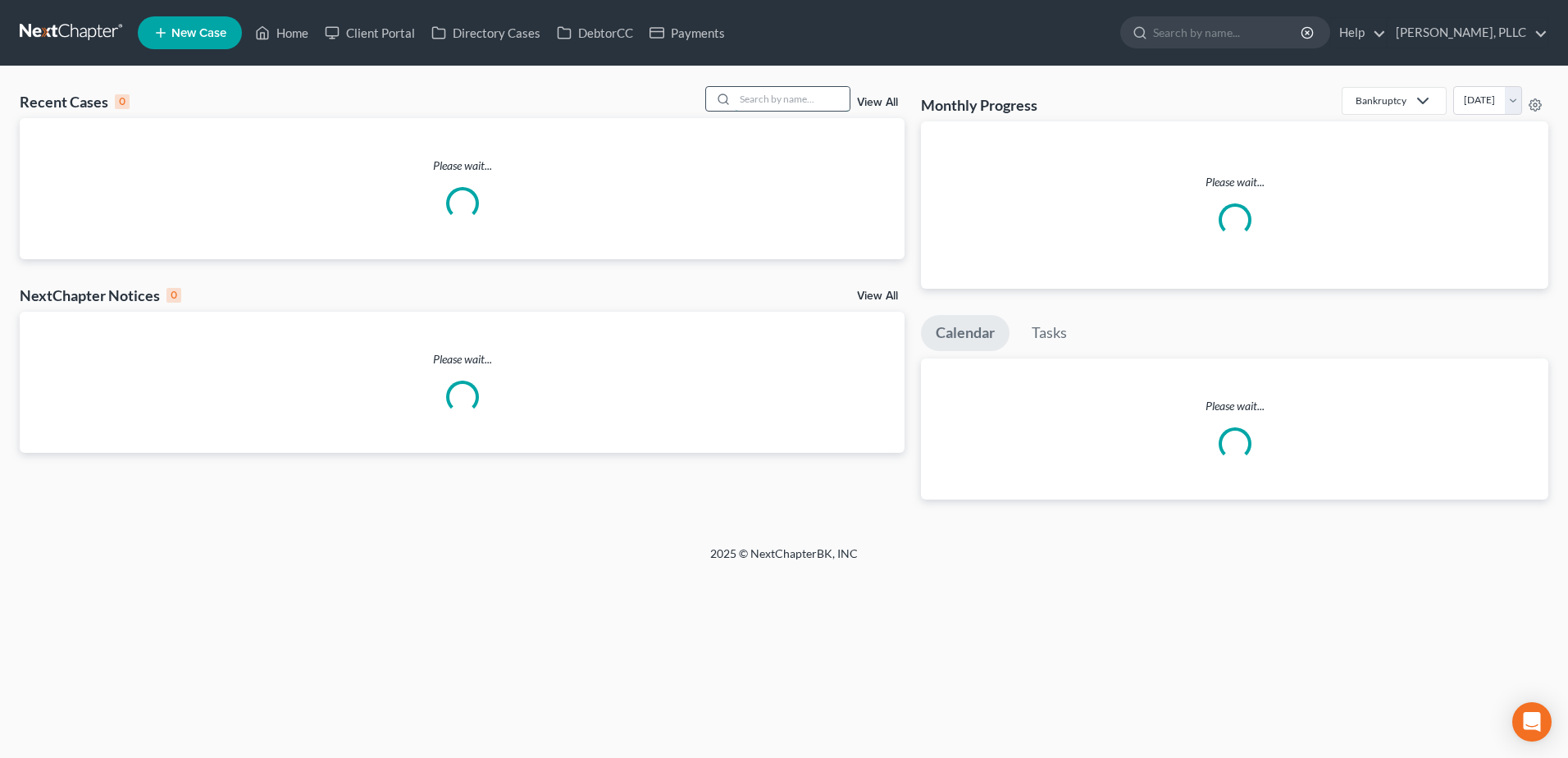
click at [781, 99] on input "search" at bounding box center [791, 99] width 115 height 24
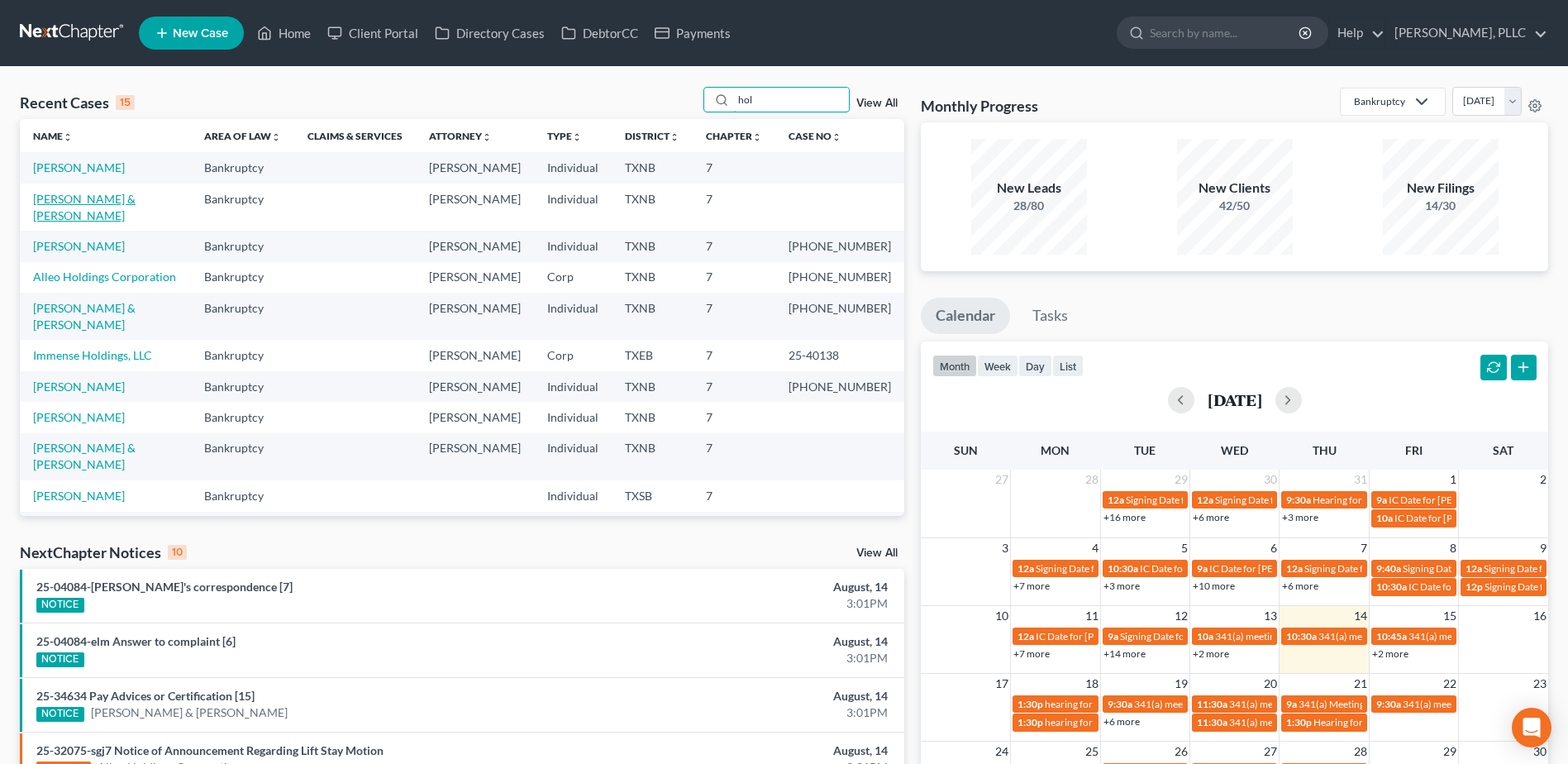
type input "hol"
drag, startPoint x: 83, startPoint y: 198, endPoint x: 284, endPoint y: 243, distance: 206.0
click at [83, 198] on link "[PERSON_NAME] & [PERSON_NAME]" at bounding box center [84, 206] width 102 height 31
select select "6"
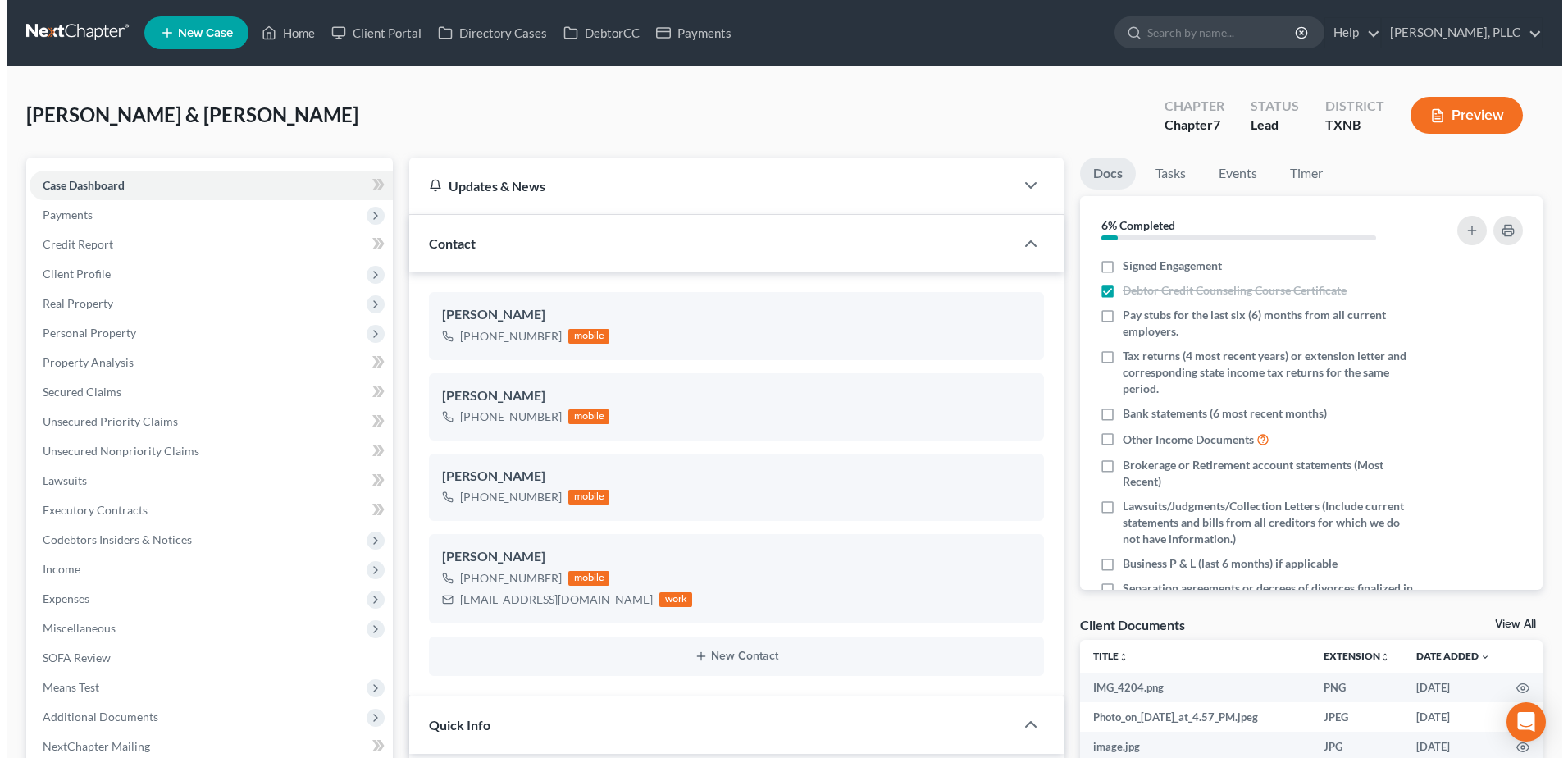
scroll to position [1102, 0]
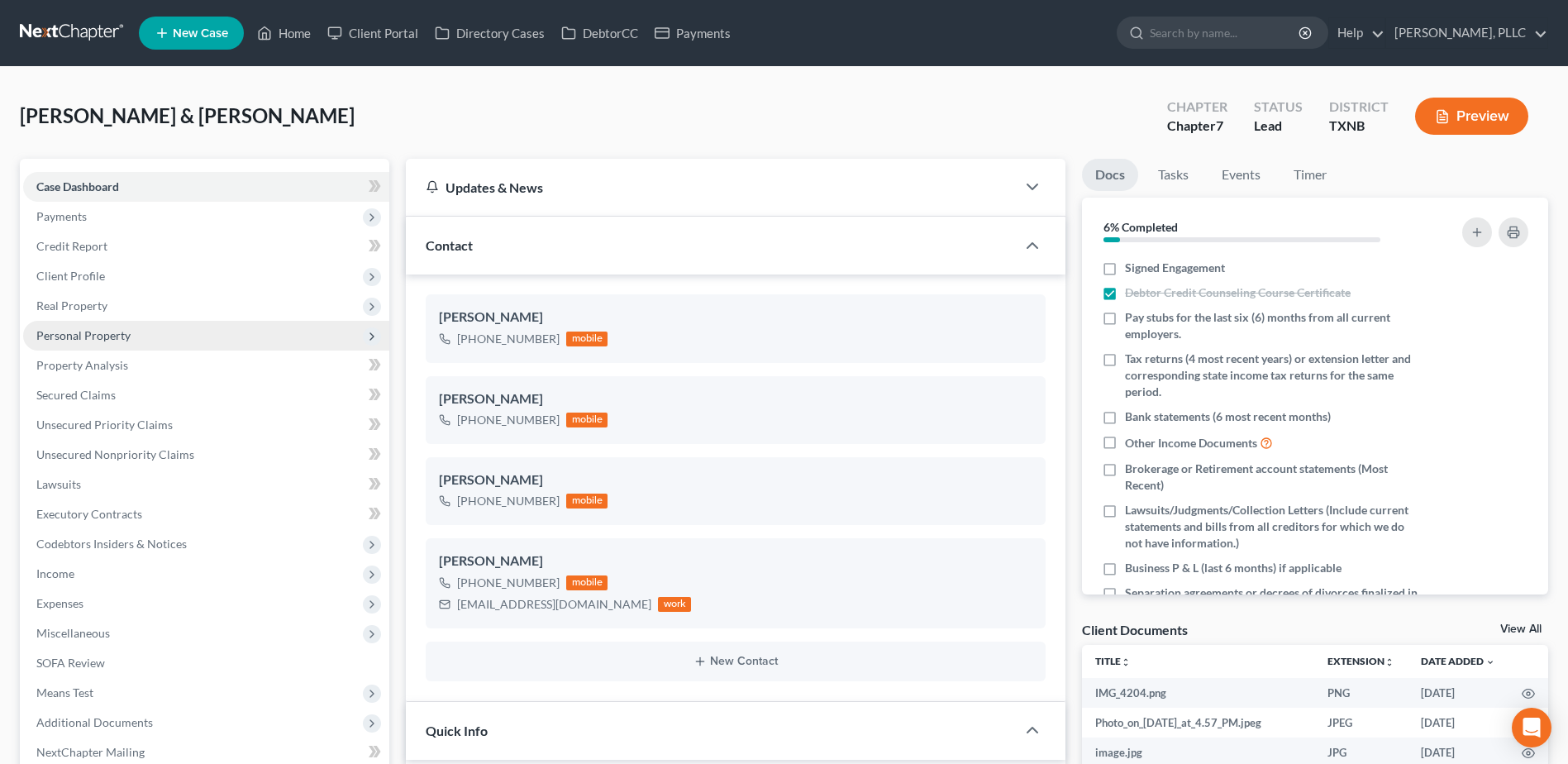
click at [139, 342] on span "Personal Property" at bounding box center [206, 336] width 366 height 30
click at [137, 328] on span "Personal Property" at bounding box center [206, 336] width 366 height 30
click at [104, 334] on span "Personal Property" at bounding box center [84, 335] width 94 height 14
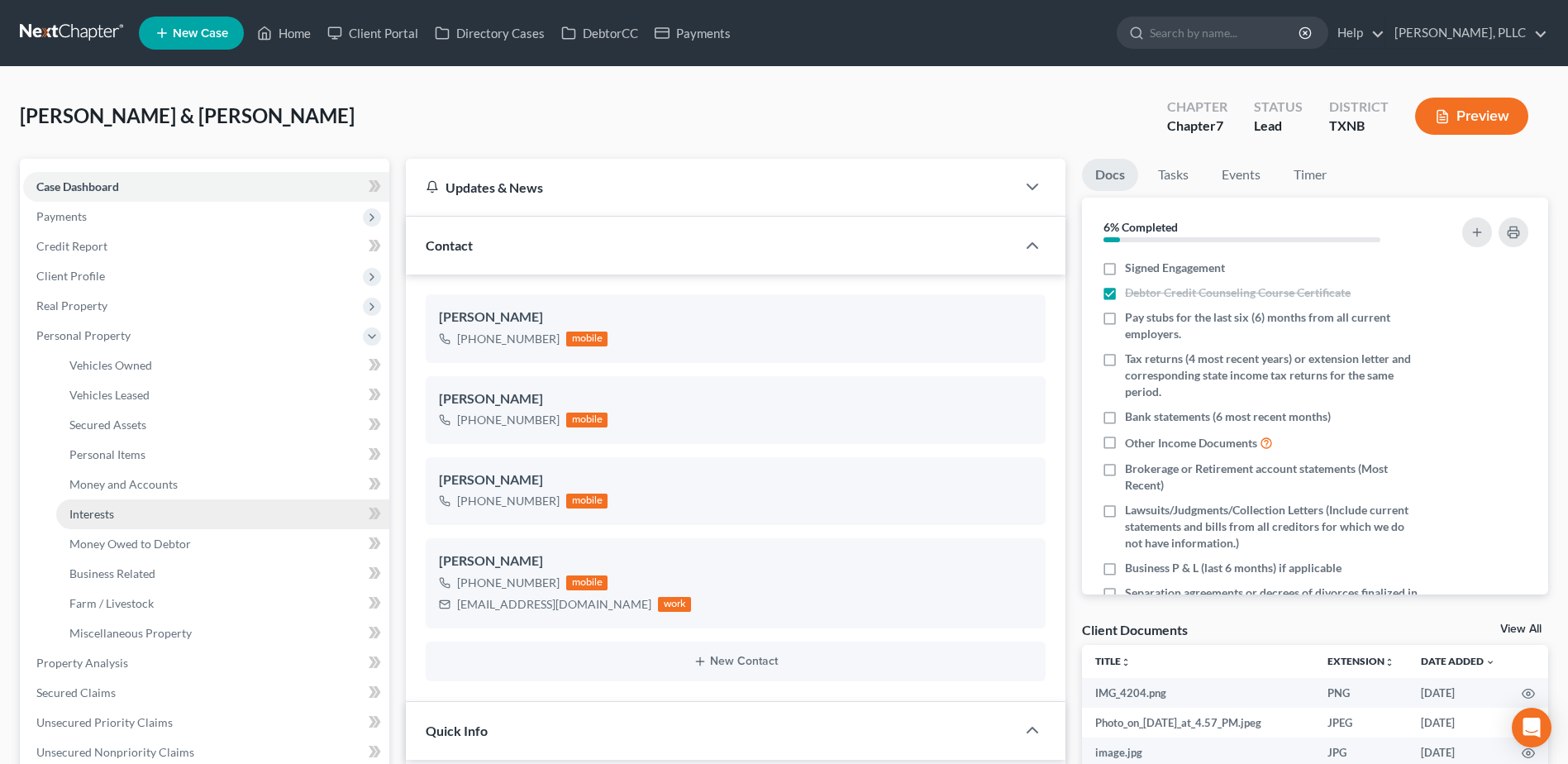
click at [100, 510] on span "Interests" at bounding box center [92, 513] width 45 height 14
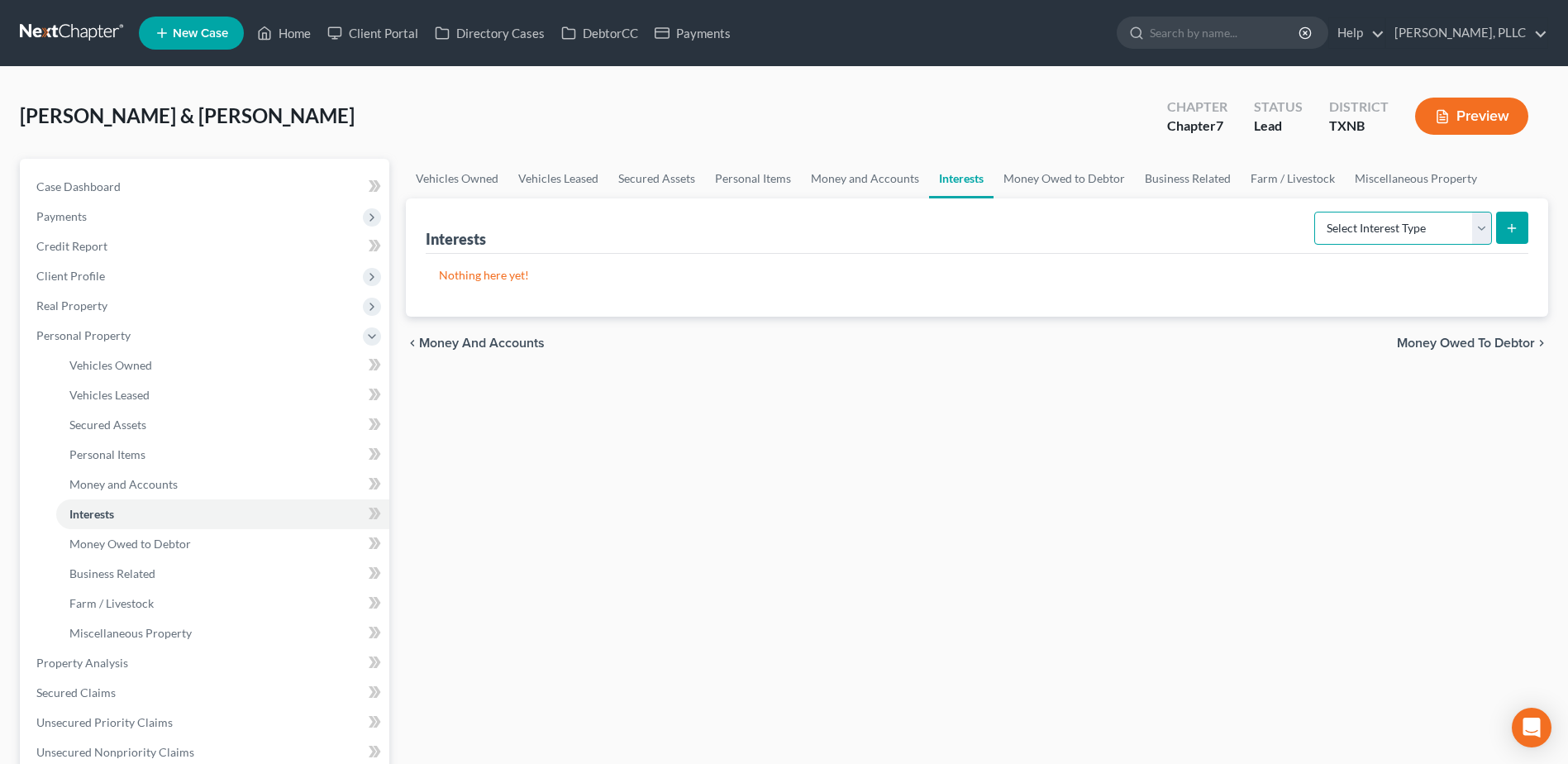
click at [1481, 236] on select "Select Interest Type 401K Annuity Bond Education IRA Government Bond Government…" at bounding box center [1402, 227] width 177 height 33
select select "term_life_insurance"
click at [1316, 211] on select "Select Interest Type 401K Annuity Bond Education IRA Government Bond Government…" at bounding box center [1402, 227] width 177 height 33
click at [1509, 219] on button "submit" at bounding box center [1512, 227] width 32 height 32
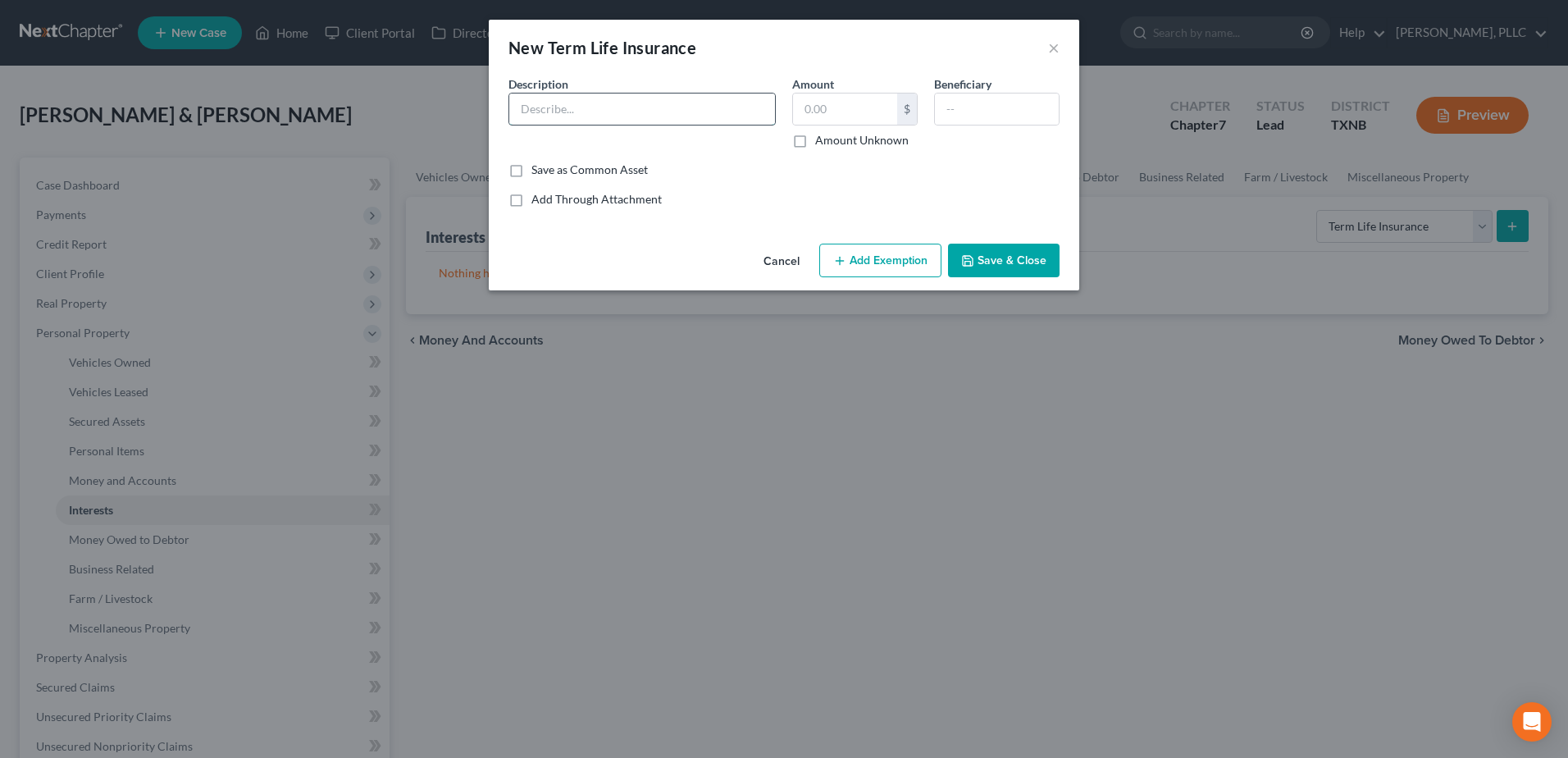
click at [626, 107] on input "text" at bounding box center [642, 108] width 265 height 31
drag, startPoint x: 735, startPoint y: 107, endPoint x: 761, endPoint y: 116, distance: 27.5
click at [735, 107] on input "Corebridge Financial (death benefit $1,000,000.00)" at bounding box center [642, 108] width 265 height 31
type input "Corebridge Financial (death benefit $100,000.00)"
click at [1014, 110] on input "text" at bounding box center [996, 108] width 124 height 31
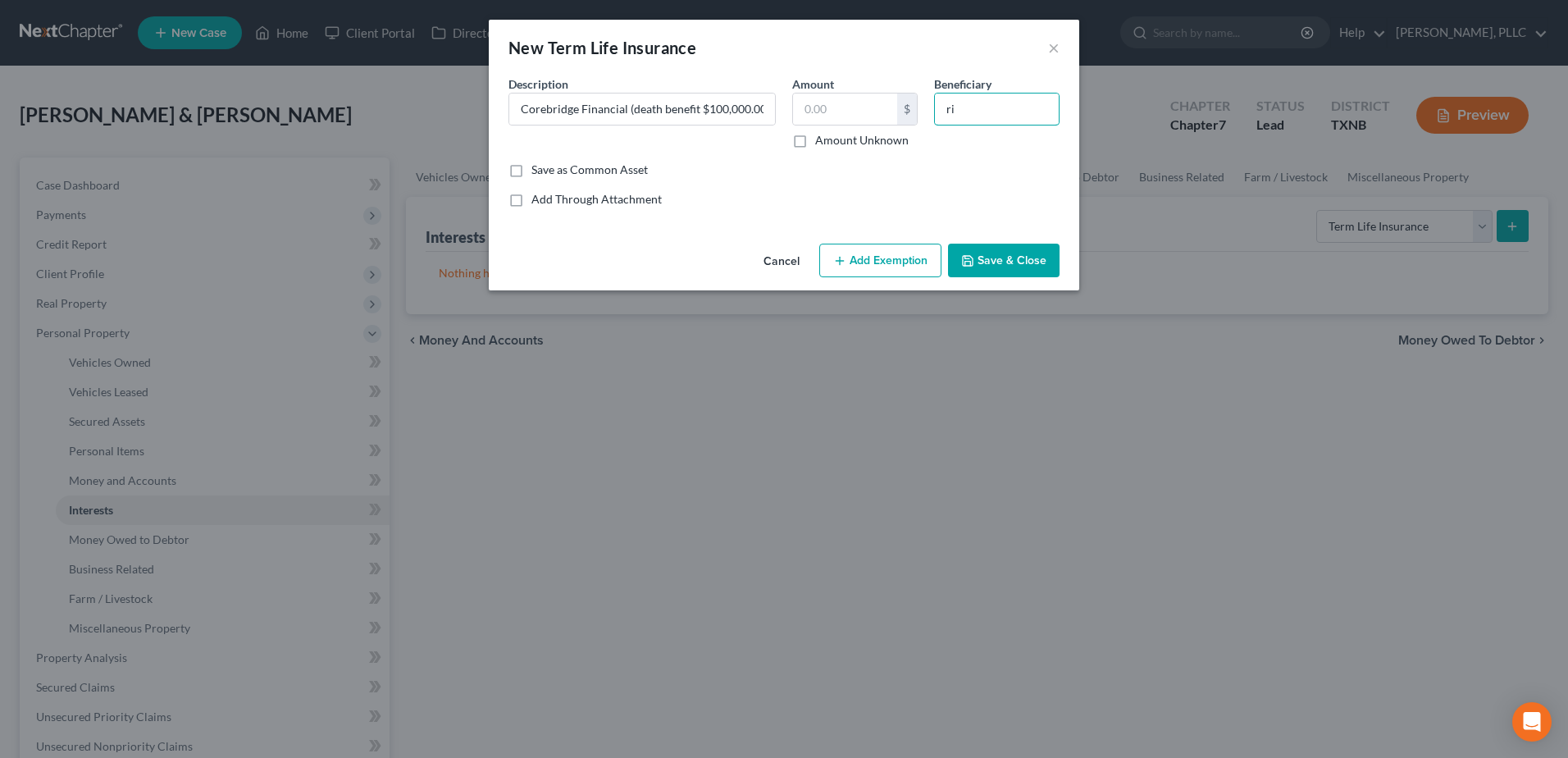
type input "r"
type input "Richard Holsey - spouse"
click at [1044, 260] on button "Save & Close" at bounding box center [1004, 261] width 112 height 34
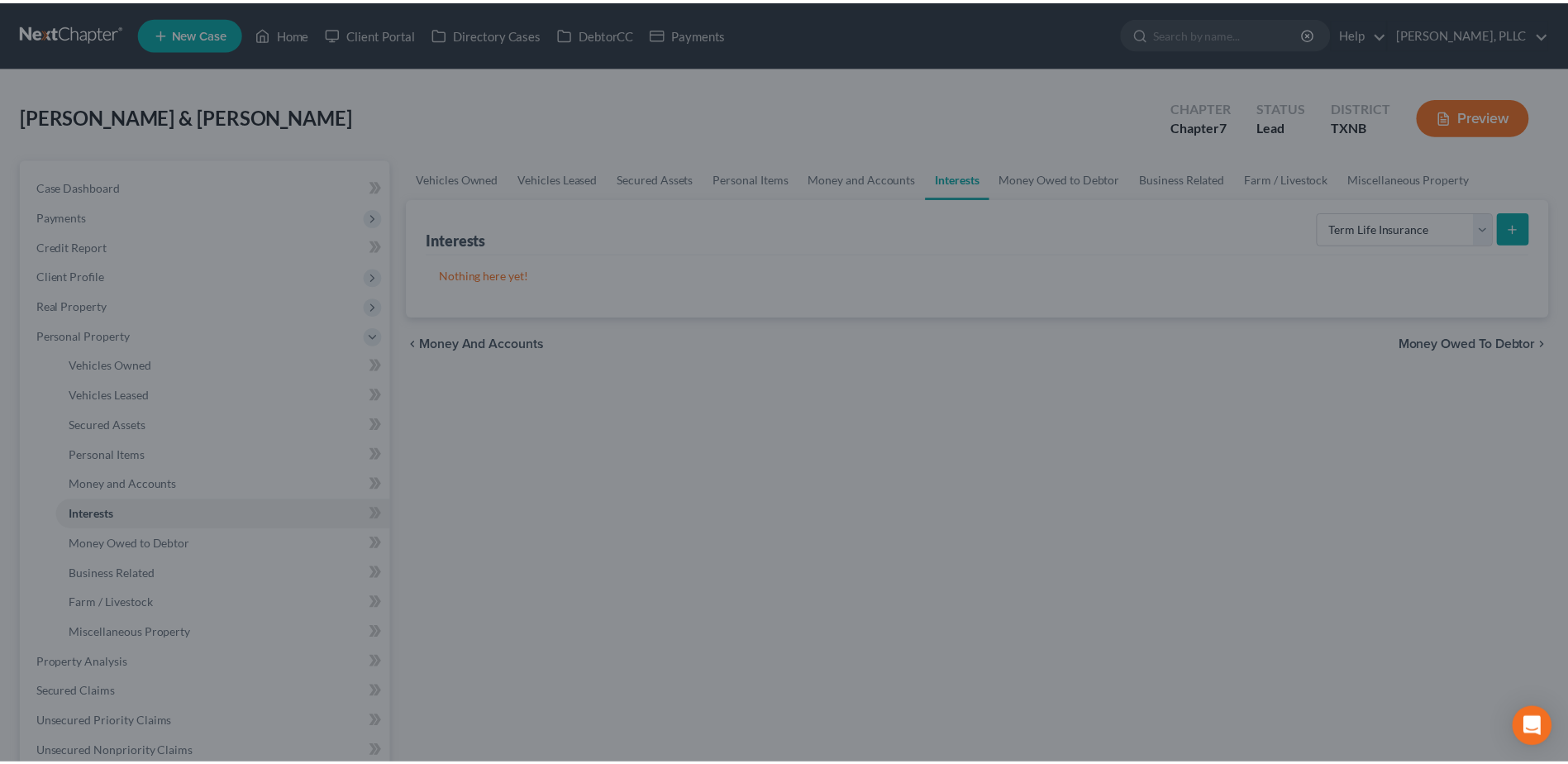
scroll to position [0, 0]
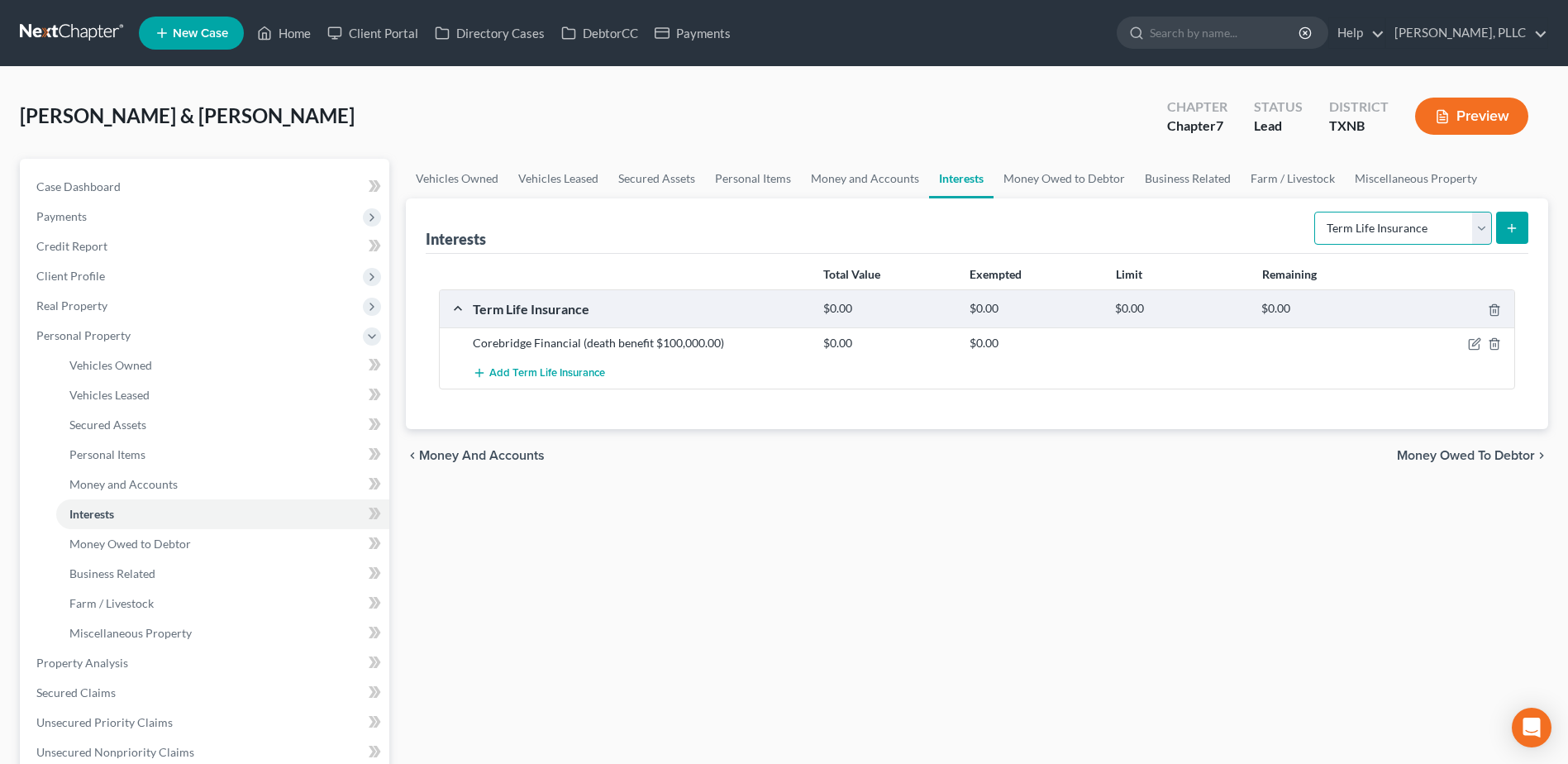
click at [1484, 227] on select "Select Interest Type 401K Annuity Bond Education IRA Government Bond Government…" at bounding box center [1402, 227] width 177 height 33
click at [1316, 211] on select "Select Interest Type 401K Annuity Bond Education IRA Government Bond Government…" at bounding box center [1402, 227] width 177 height 33
click at [1506, 218] on button "submit" at bounding box center [1512, 227] width 32 height 32
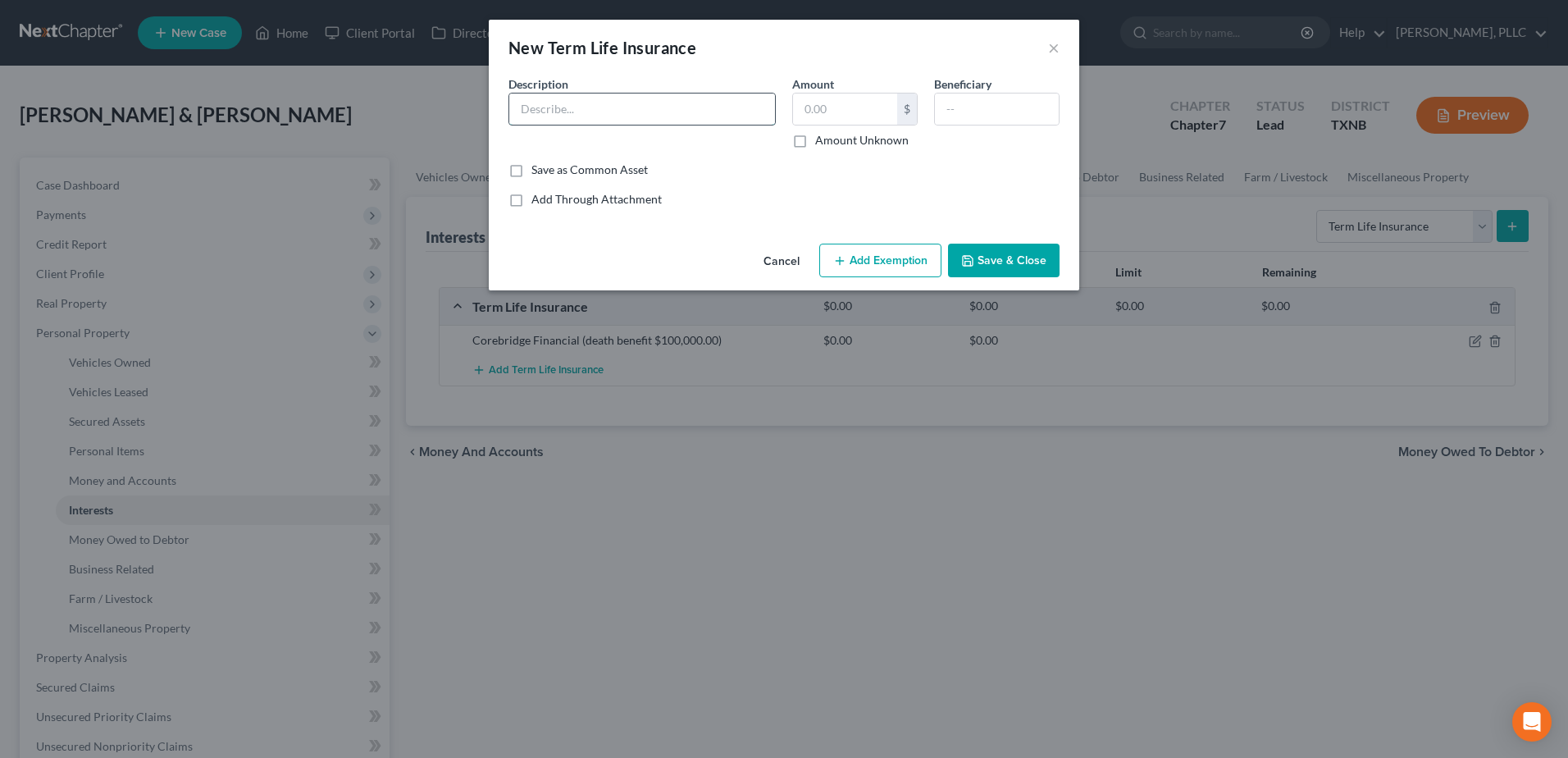
click at [545, 110] on input "text" at bounding box center [642, 108] width 265 height 31
type input "Corebridge Financial (death benefit $100,000.00)"
drag, startPoint x: 990, startPoint y: 112, endPoint x: 935, endPoint y: 117, distance: 55.2
click at [938, 117] on input "Richard Holsey - spouse" at bounding box center [996, 108] width 124 height 31
type input "Sandra Holsey - spouse"
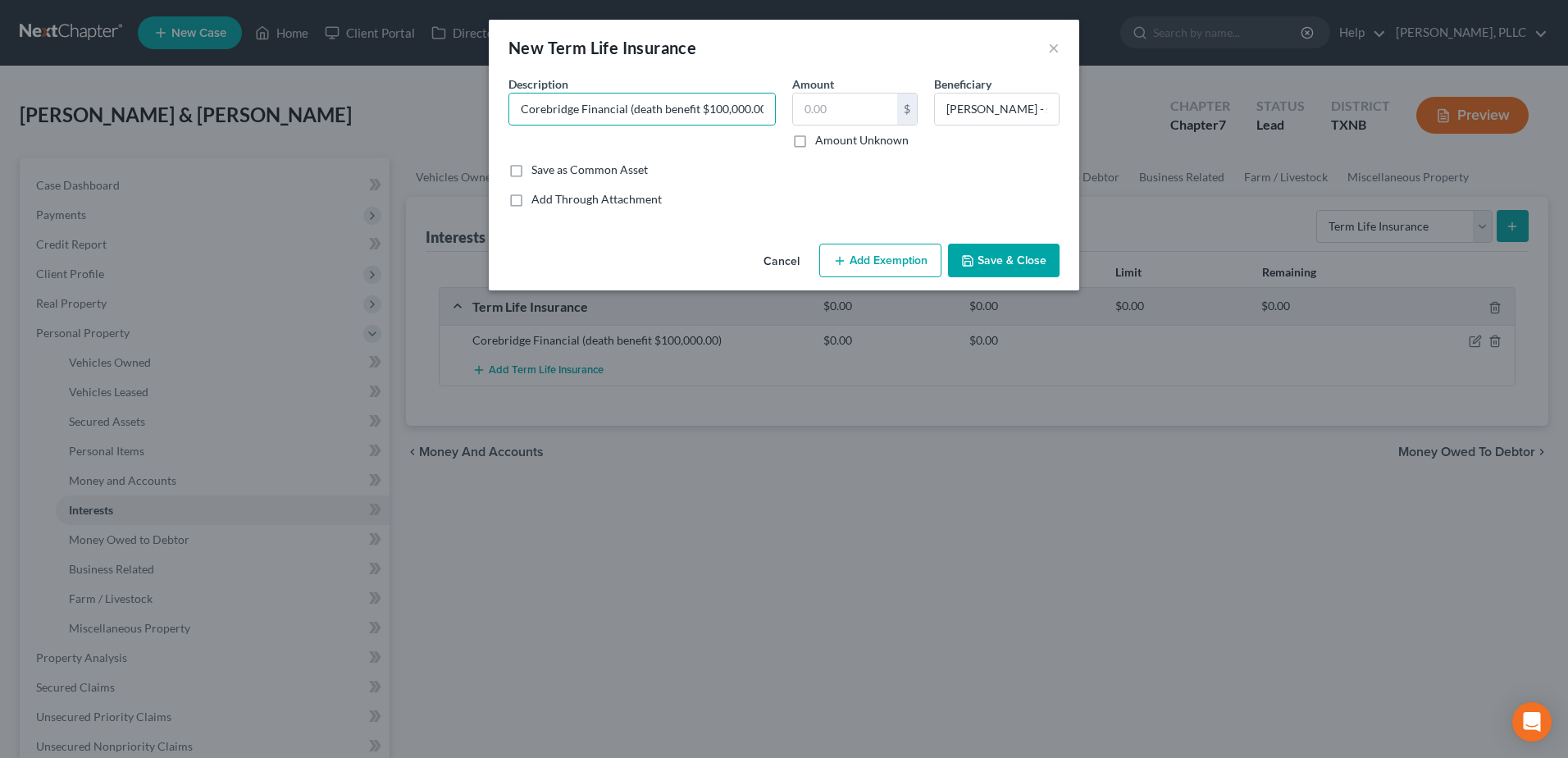
click at [992, 263] on button "Save & Close" at bounding box center [1004, 261] width 112 height 34
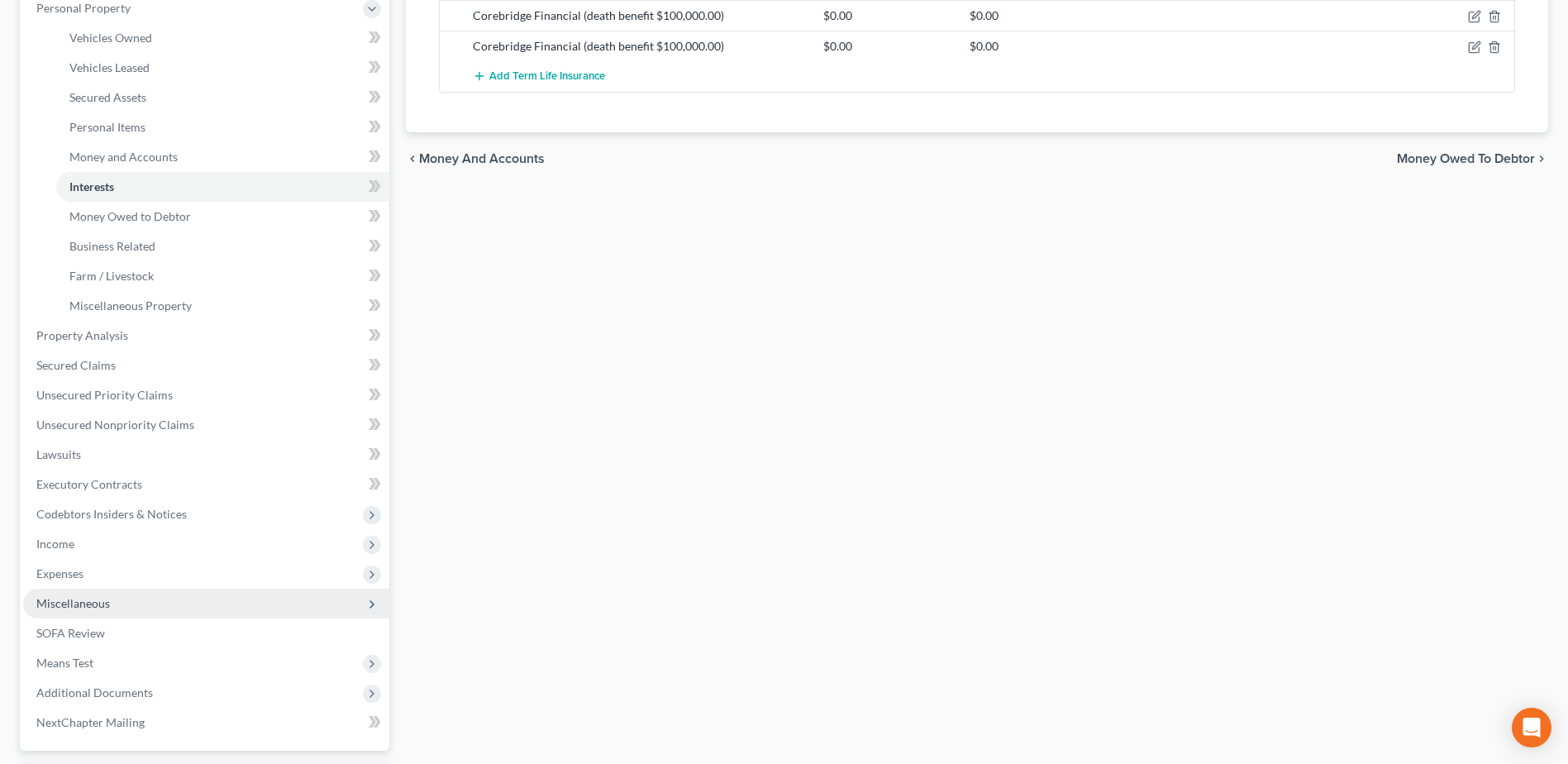
scroll to position [330, 0]
drag, startPoint x: 62, startPoint y: 540, endPoint x: 421, endPoint y: 559, distance: 359.5
click at [62, 539] on span "Income" at bounding box center [55, 540] width 38 height 14
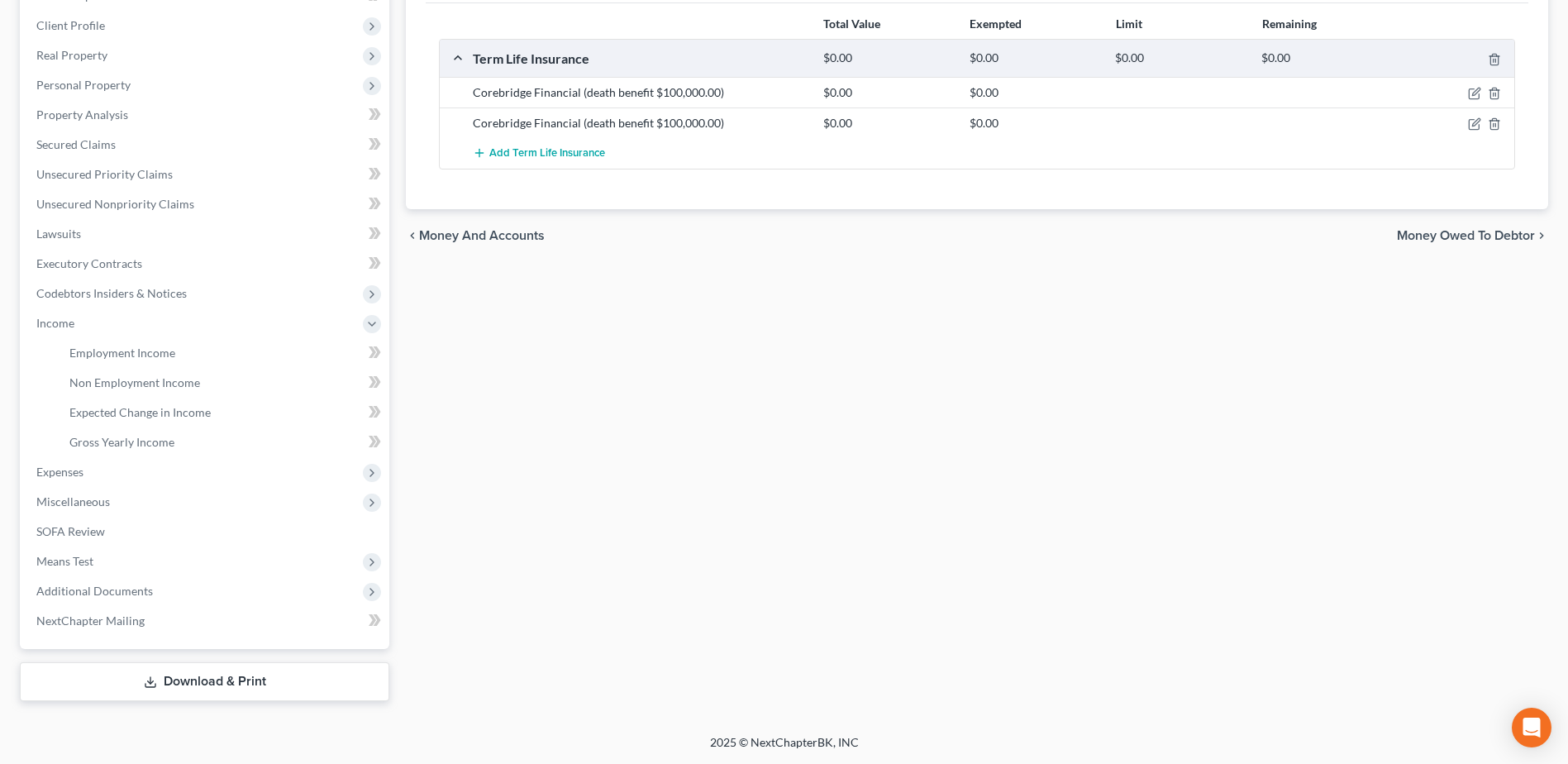
scroll to position [251, 0]
drag, startPoint x: 136, startPoint y: 351, endPoint x: 1319, endPoint y: 511, distance: 1193.8
click at [136, 350] on span "Employment Income" at bounding box center [122, 352] width 106 height 14
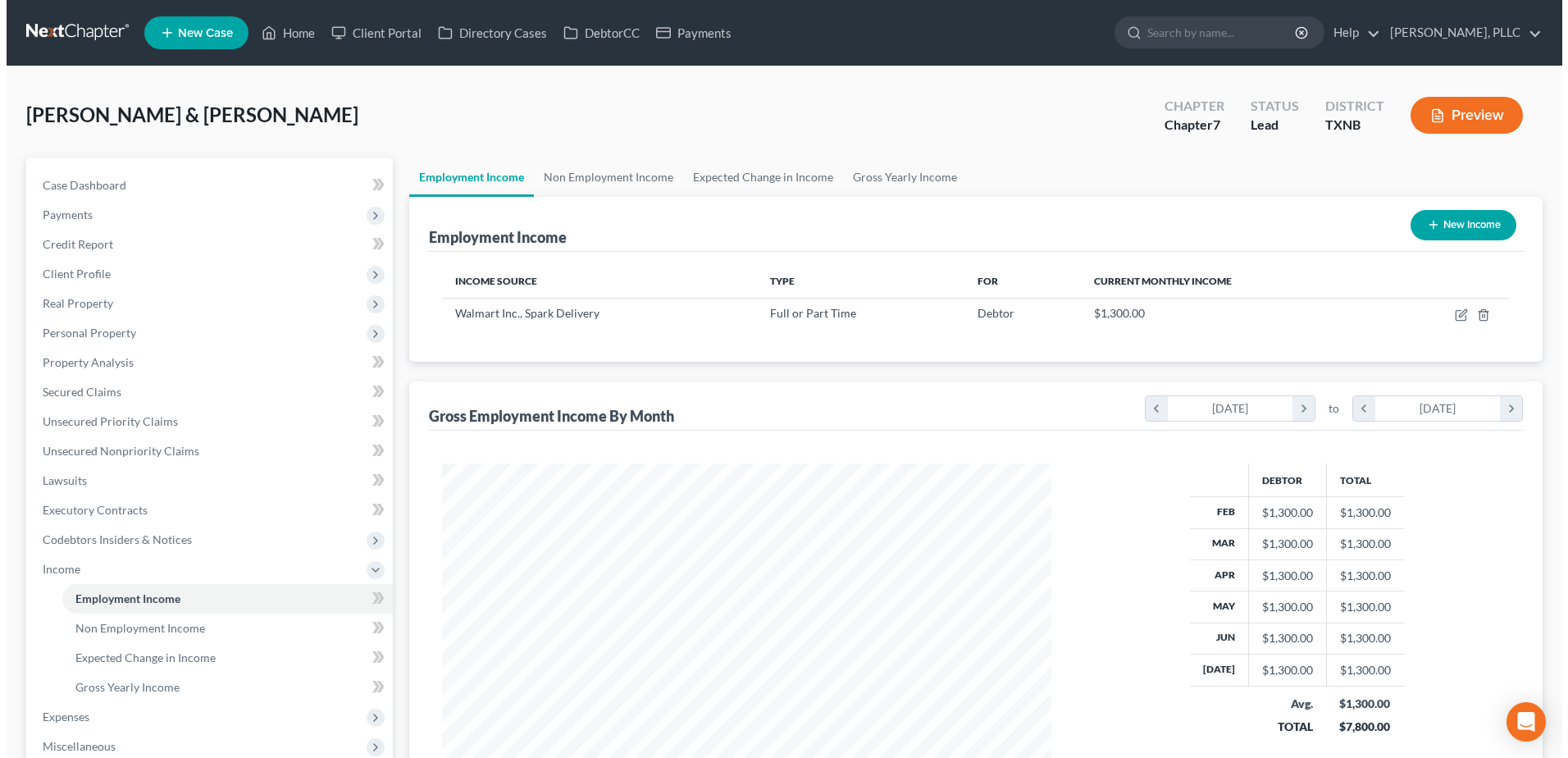
scroll to position [305, 642]
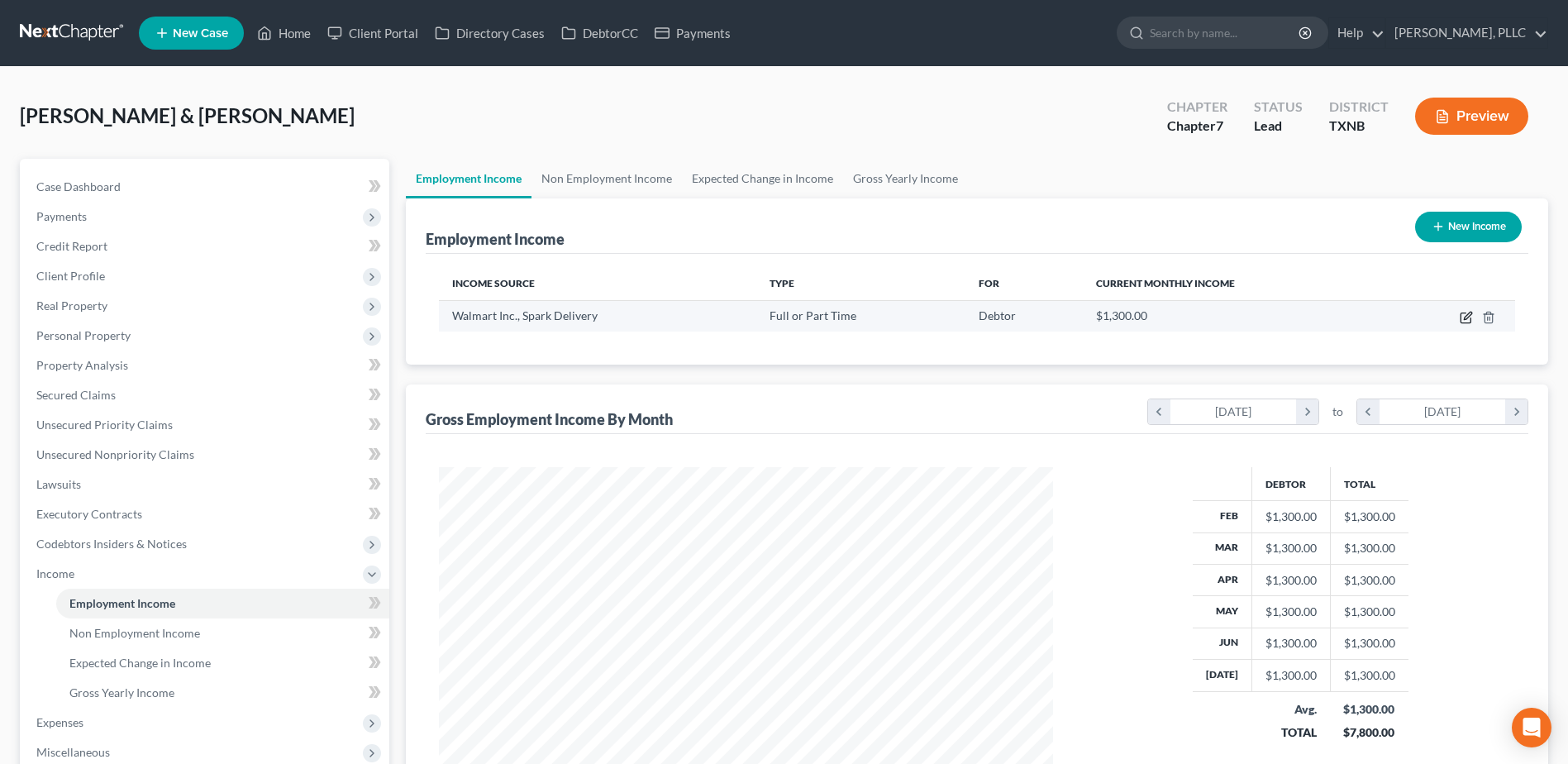
click at [1461, 317] on icon "button" at bounding box center [1465, 318] width 10 height 10
select select "0"
select select "2"
select select "3"
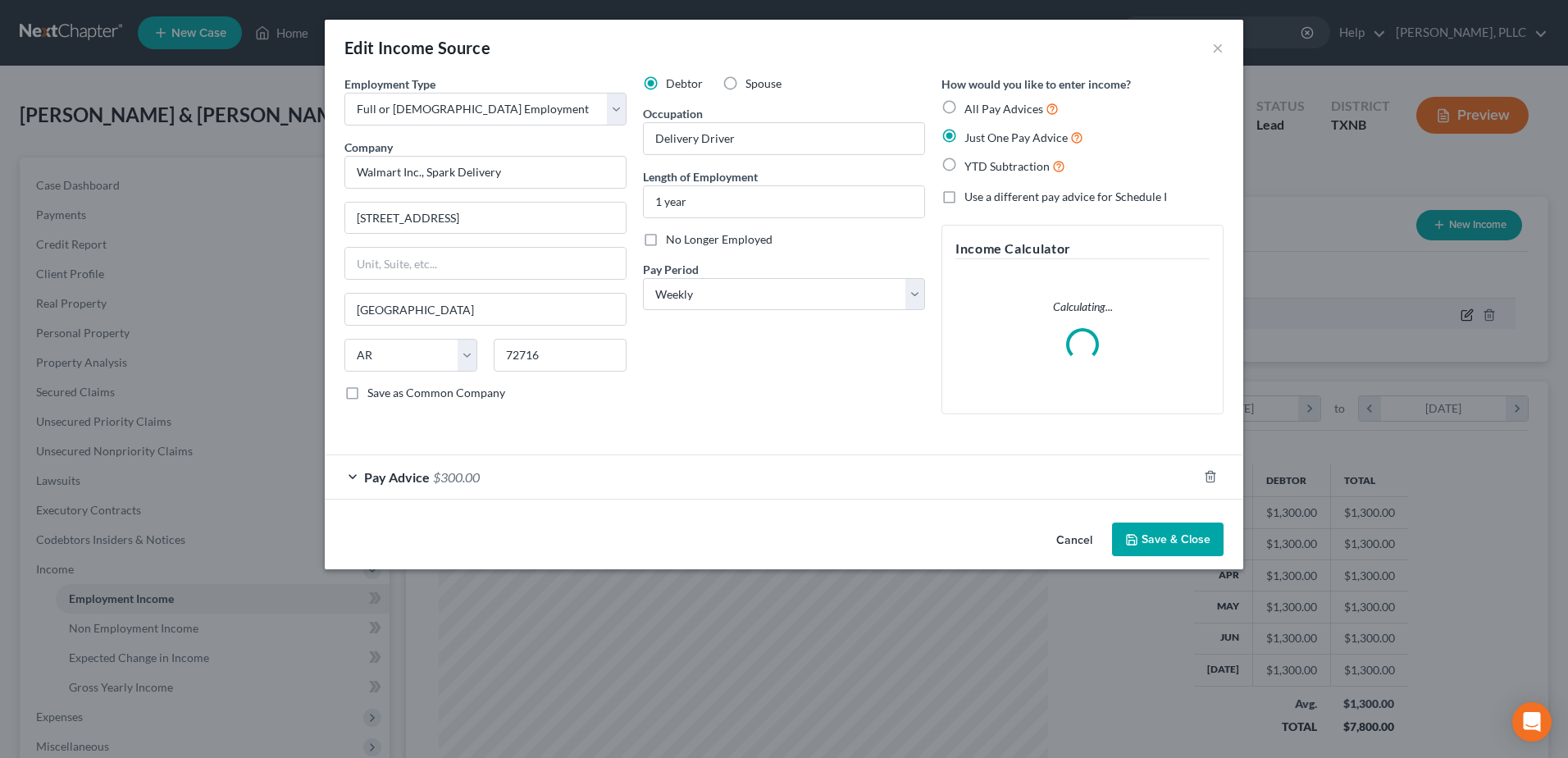
scroll to position [306, 648]
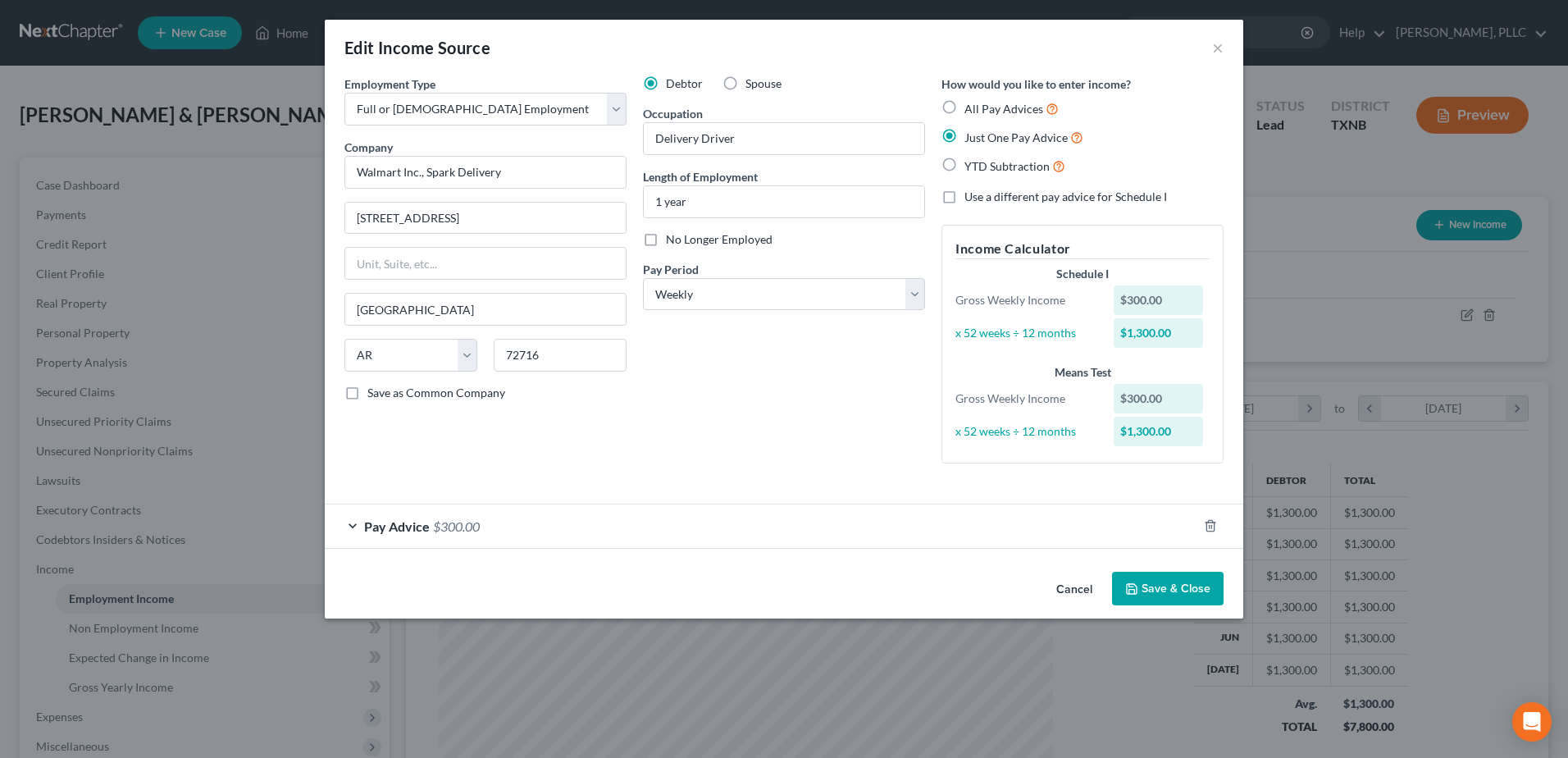
click at [356, 522] on div "Pay Advice $300.00" at bounding box center [761, 526] width 872 height 44
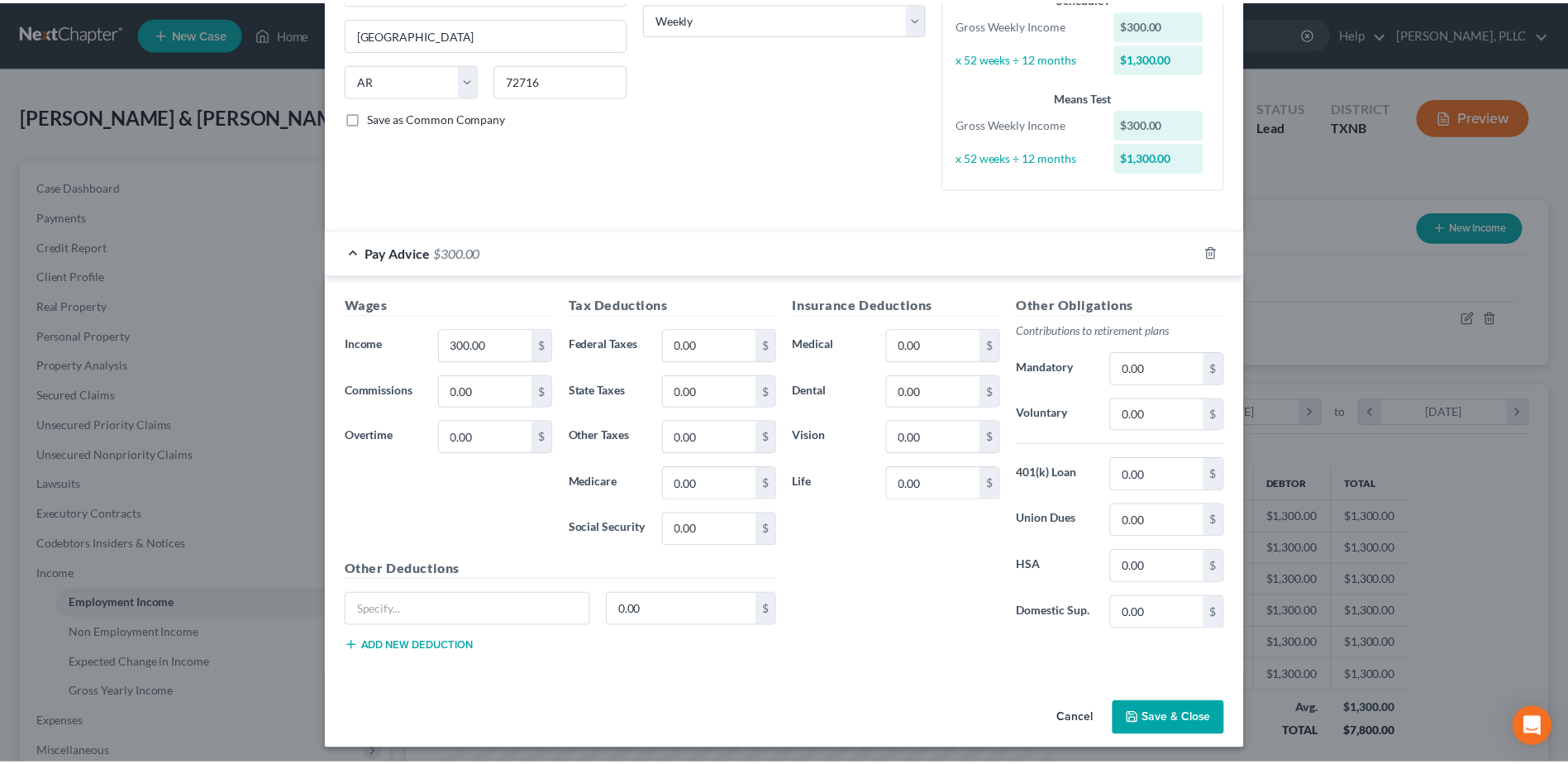
scroll to position [283, 0]
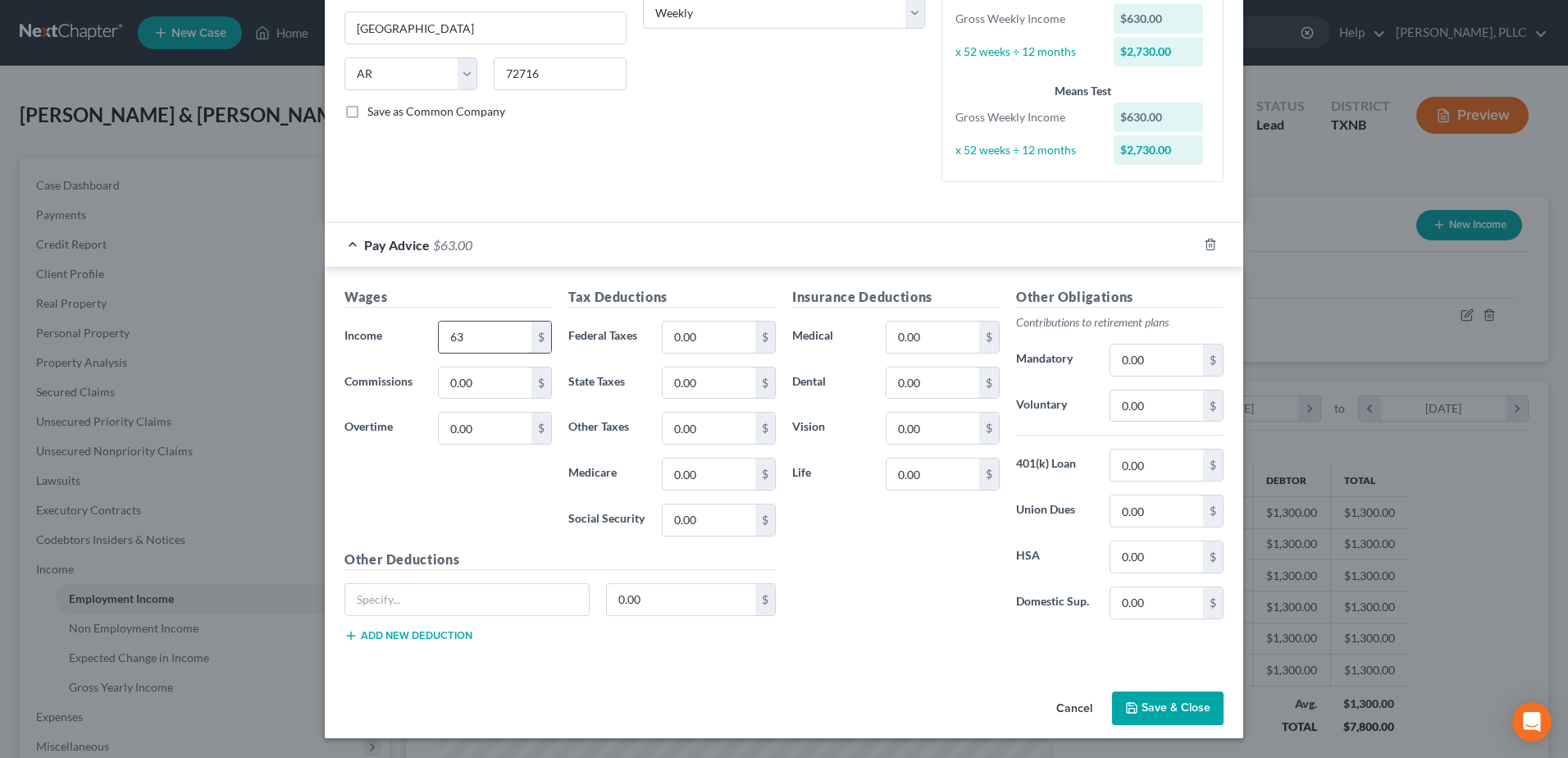
type input "6"
type input "520.97"
click at [1160, 707] on button "Save & Close" at bounding box center [1168, 709] width 112 height 34
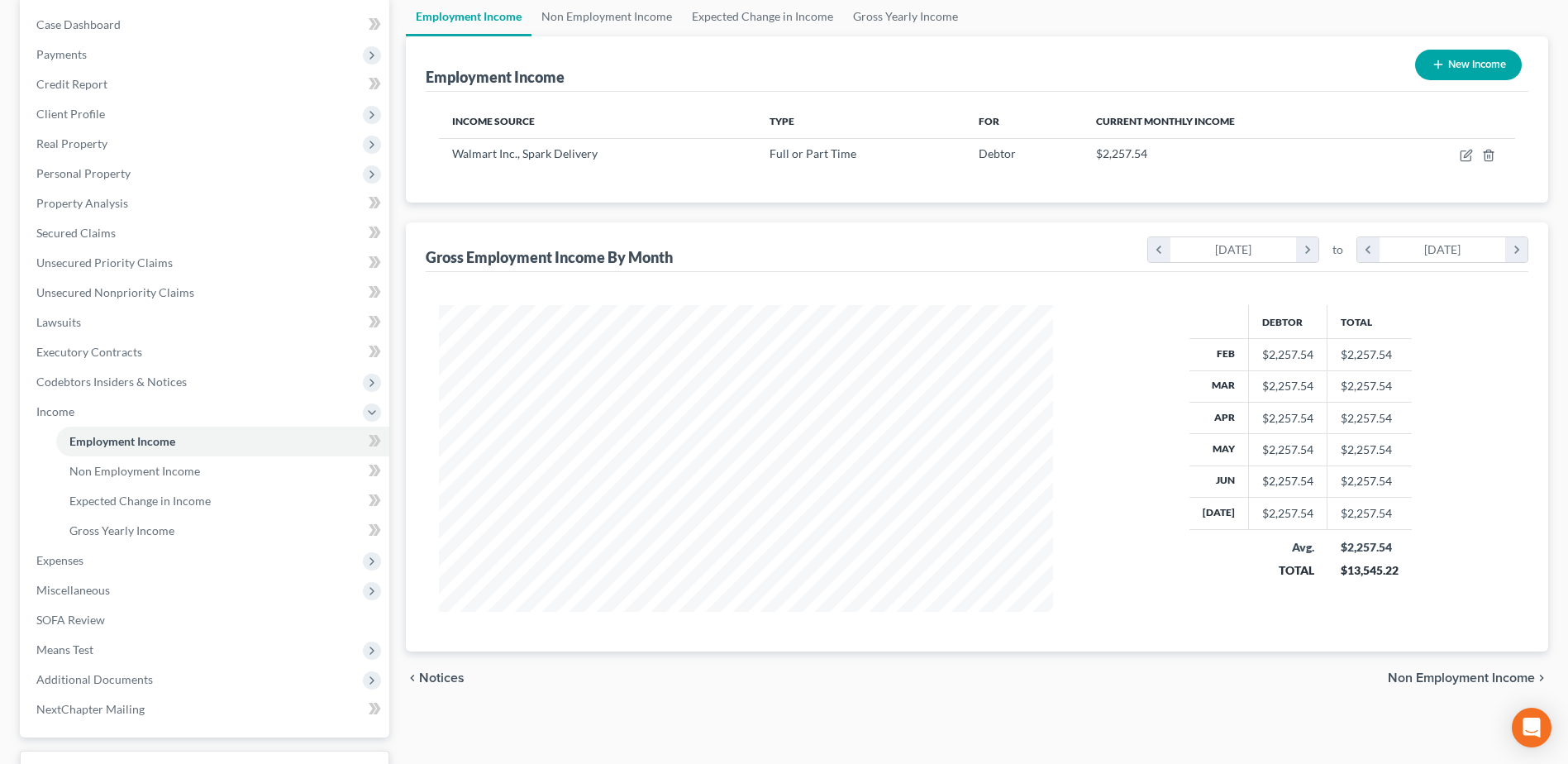
scroll to position [251, 0]
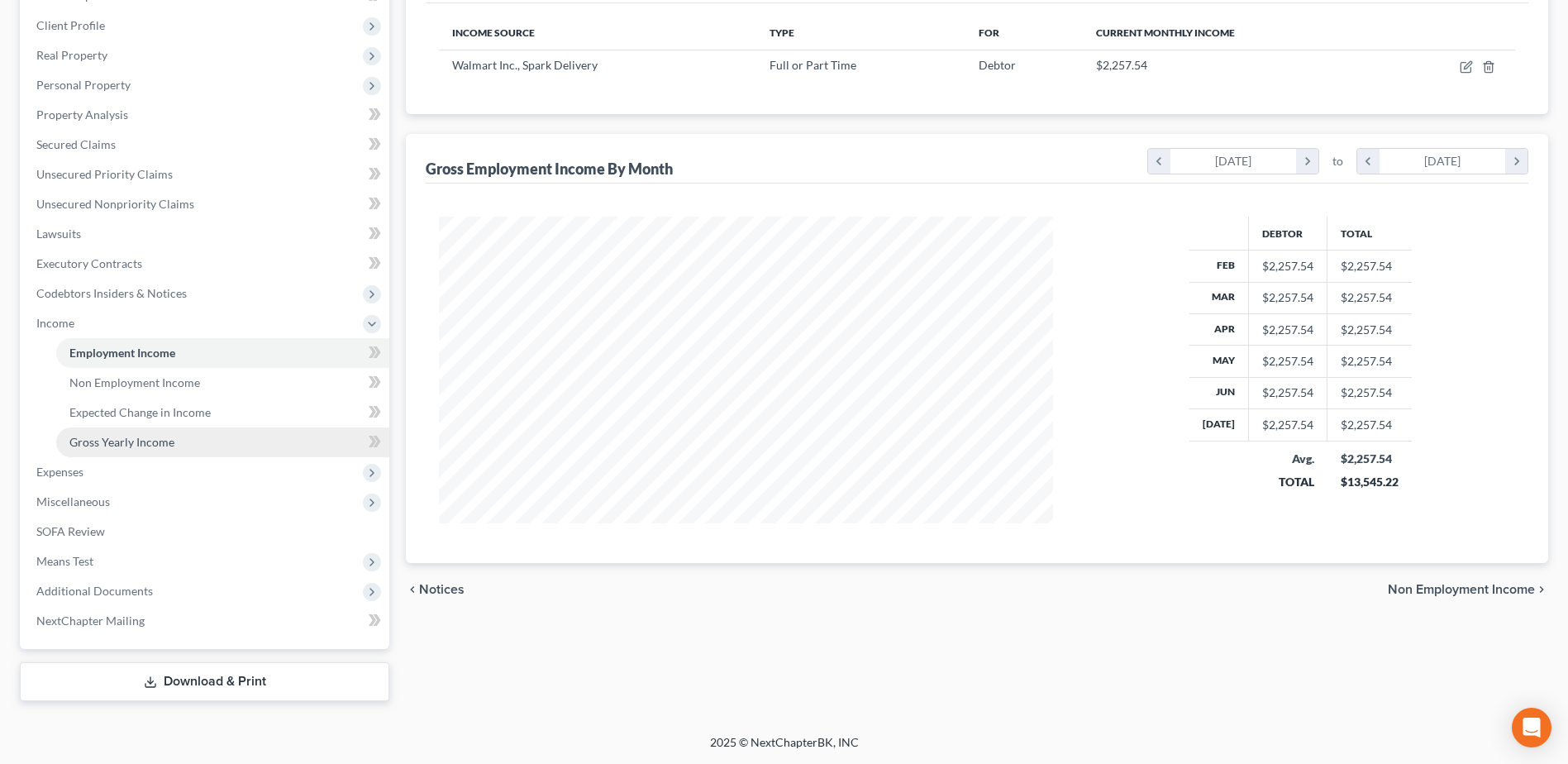
click at [147, 437] on span "Gross Yearly Income" at bounding box center [122, 441] width 105 height 14
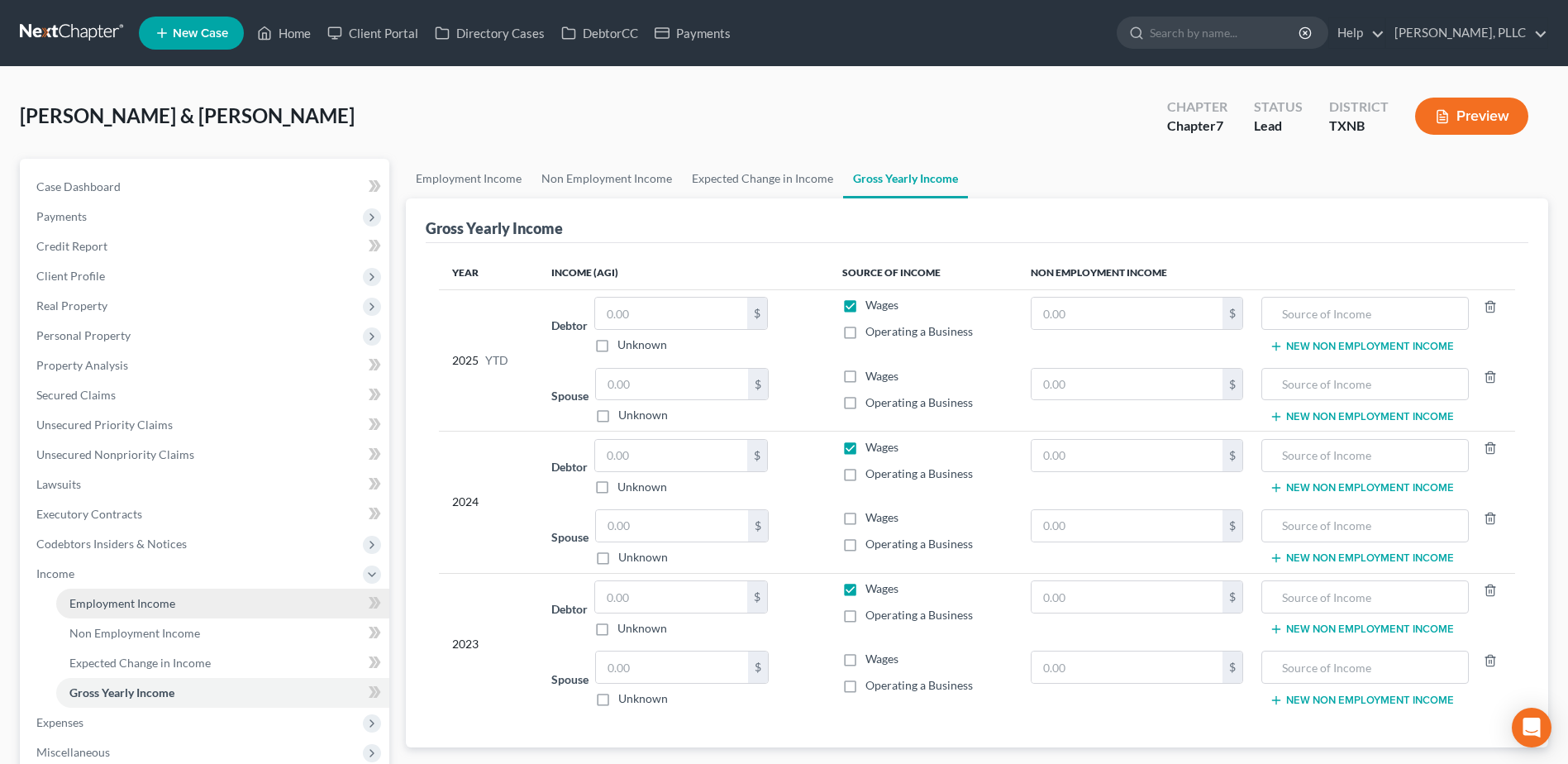
click at [97, 607] on span "Employment Income" at bounding box center [122, 603] width 106 height 14
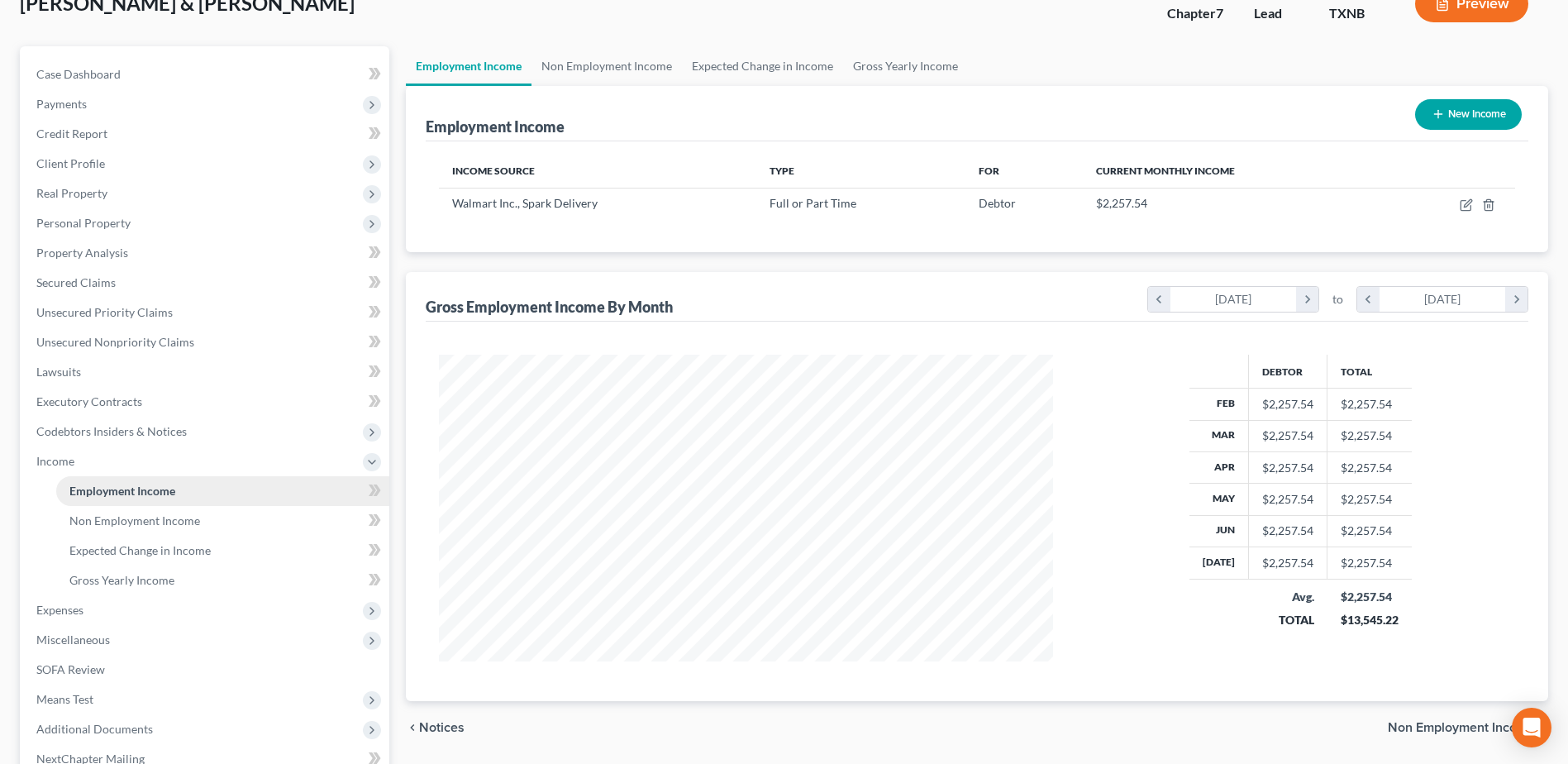
scroll to position [248, 0]
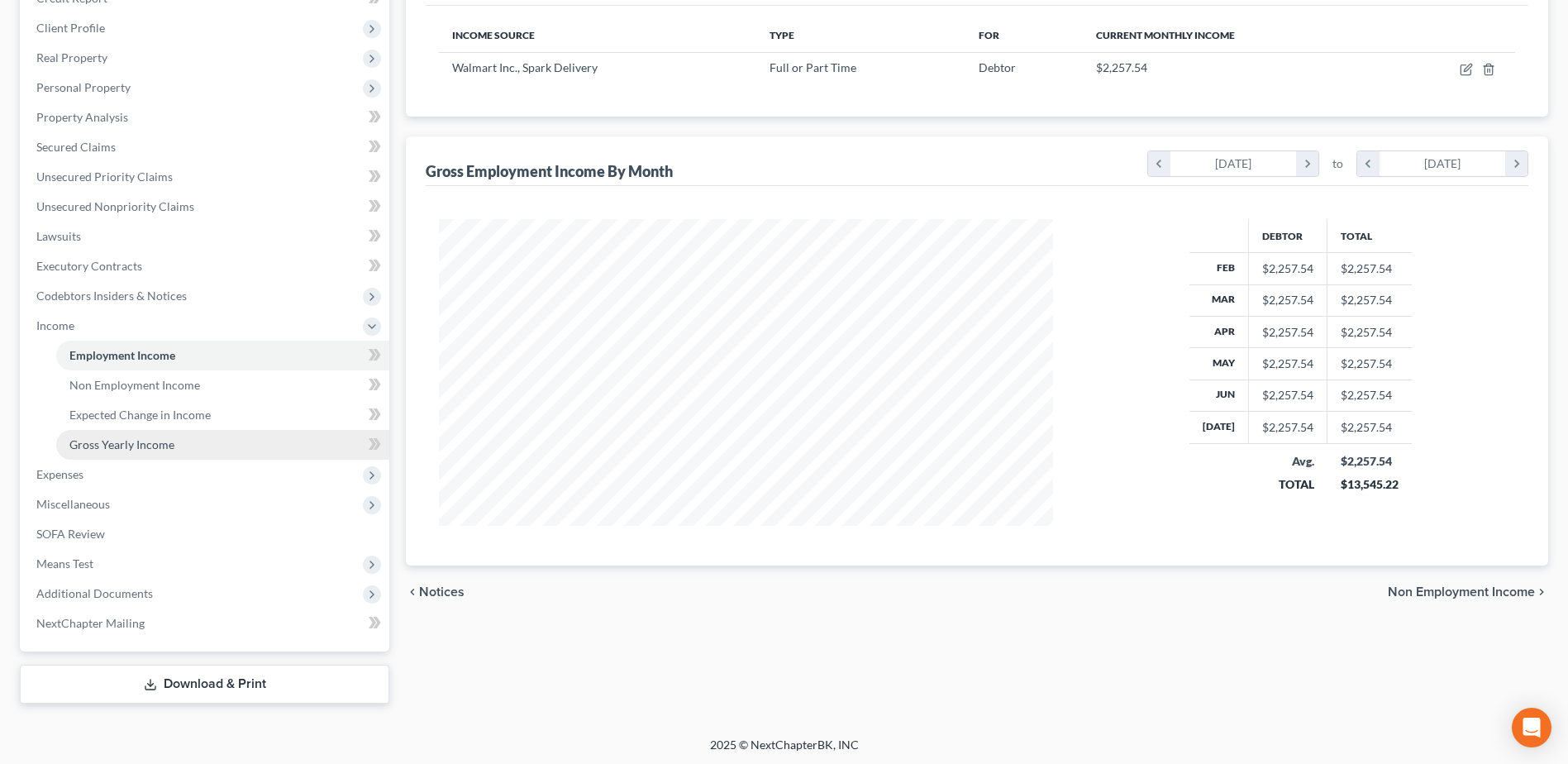
click at [143, 438] on span "Gross Yearly Income" at bounding box center [122, 444] width 105 height 14
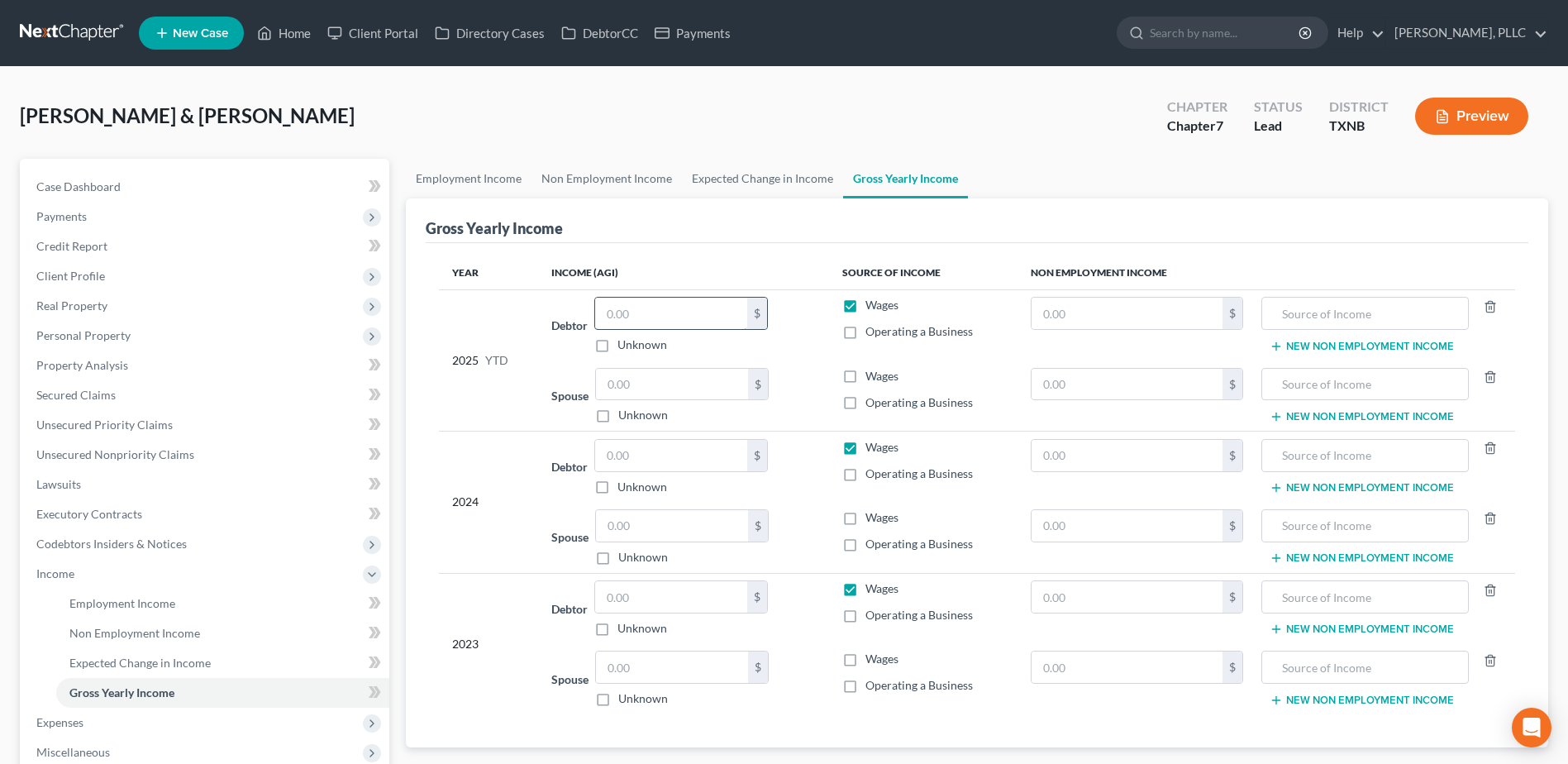
click at [668, 310] on input "text" at bounding box center [671, 313] width 152 height 31
type input "15,802.78"
click at [673, 468] on input "text" at bounding box center [671, 455] width 152 height 31
type input "446.00"
click at [654, 600] on input "text" at bounding box center [671, 596] width 152 height 31
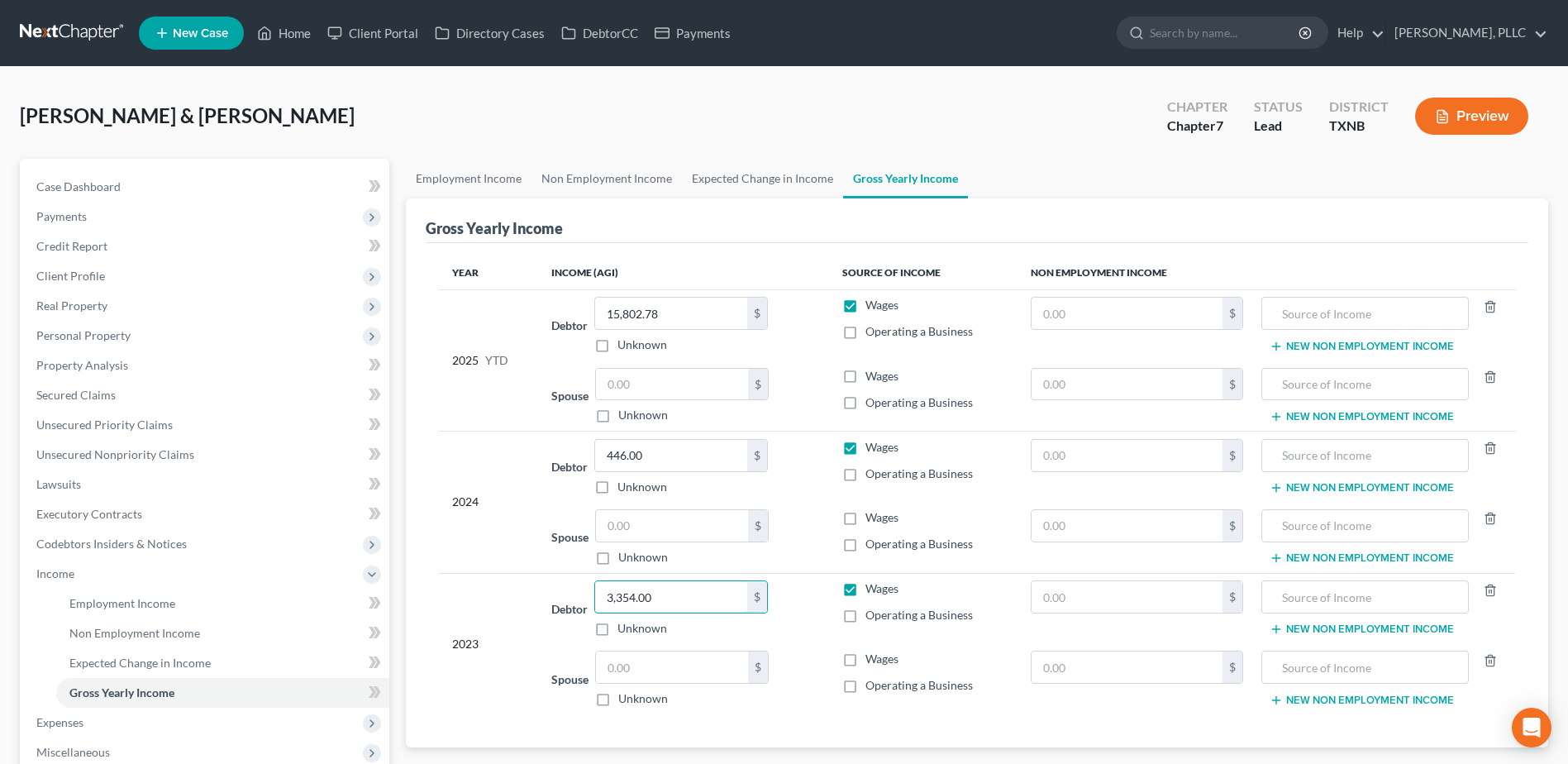
type input "3,354.00"
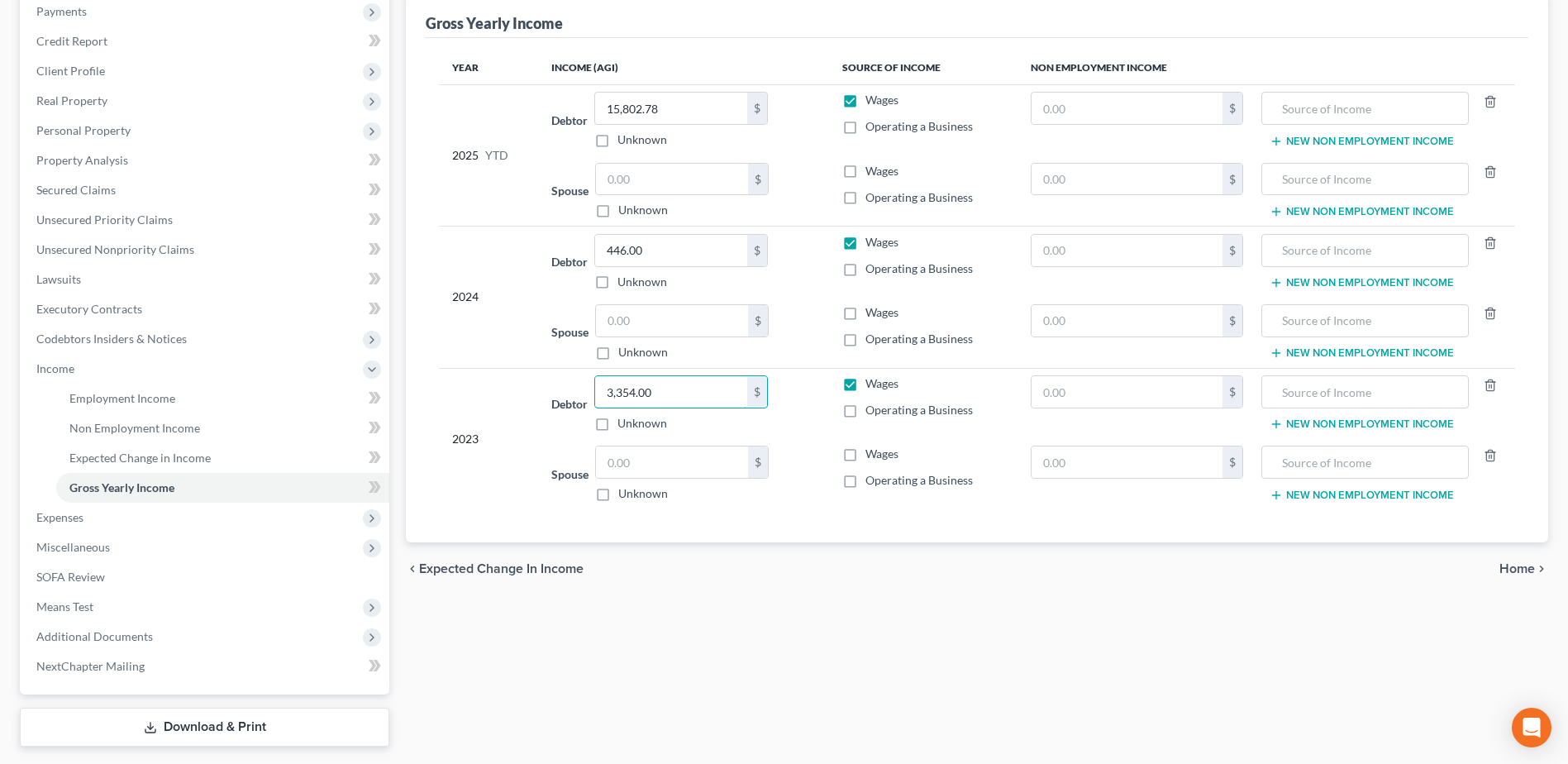
scroll to position [248, 0]
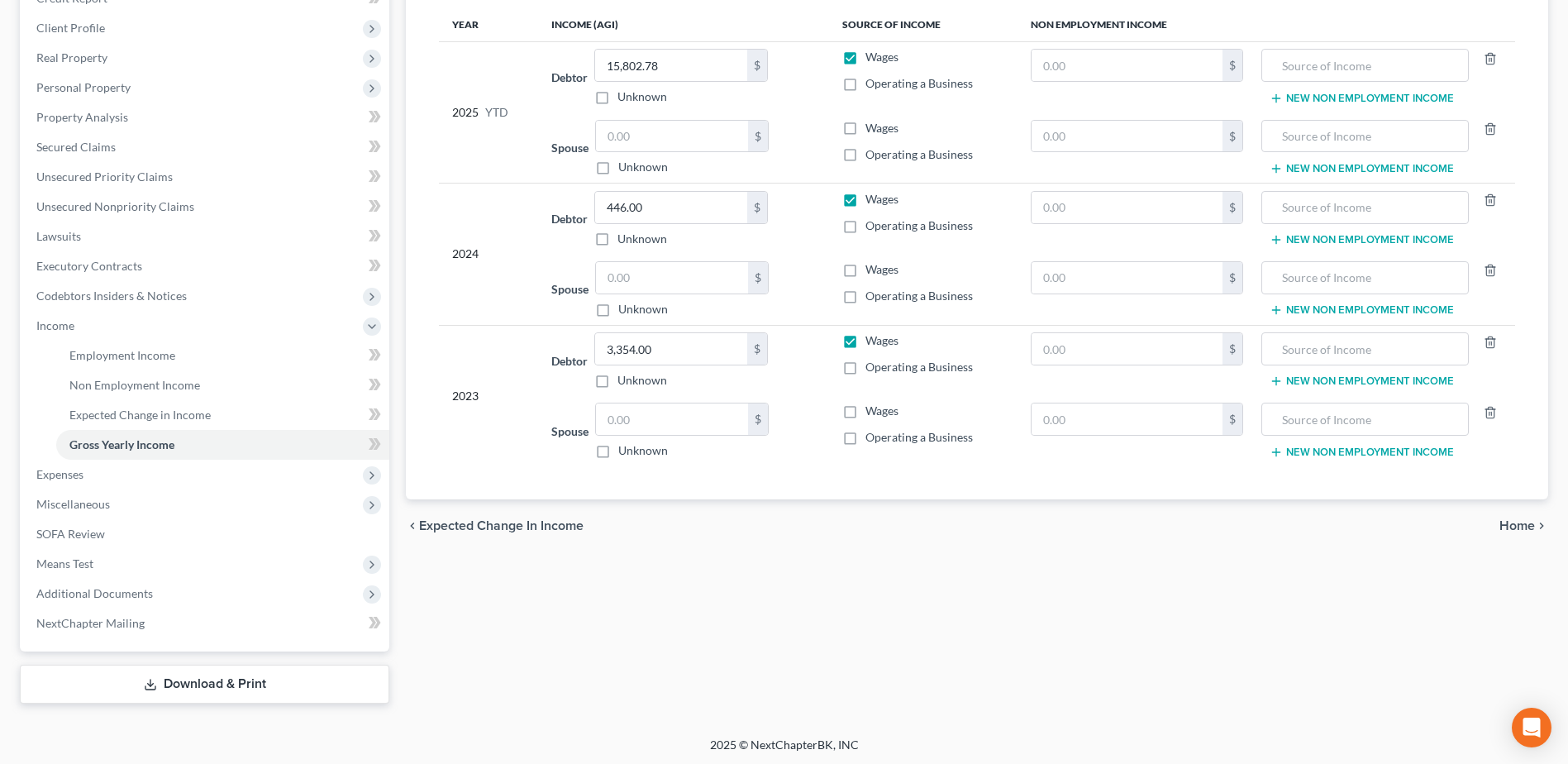
click at [1512, 524] on span "Home" at bounding box center [1517, 526] width 36 height 13
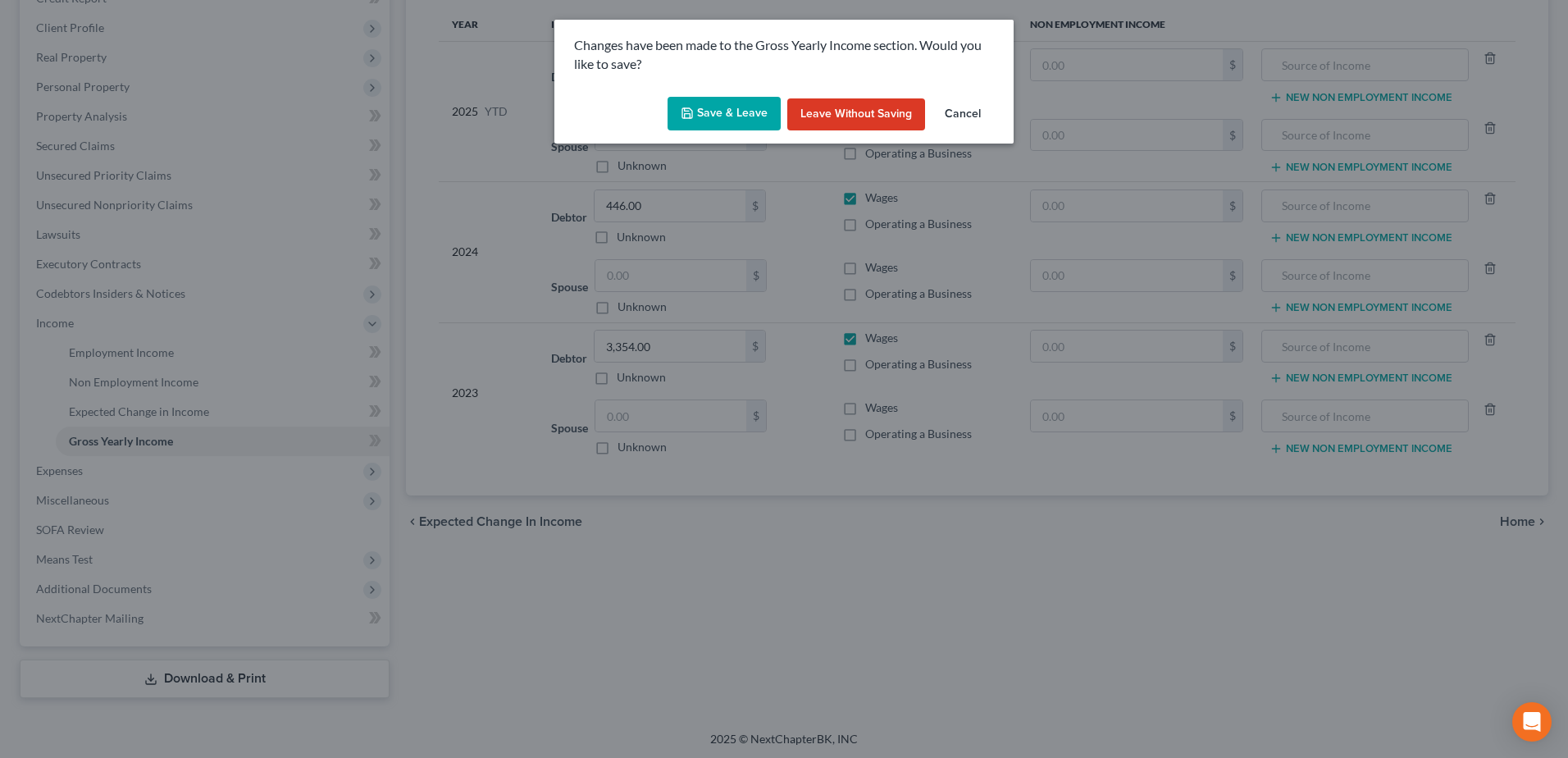
click at [699, 113] on button "Save & Leave" at bounding box center [724, 114] width 114 height 34
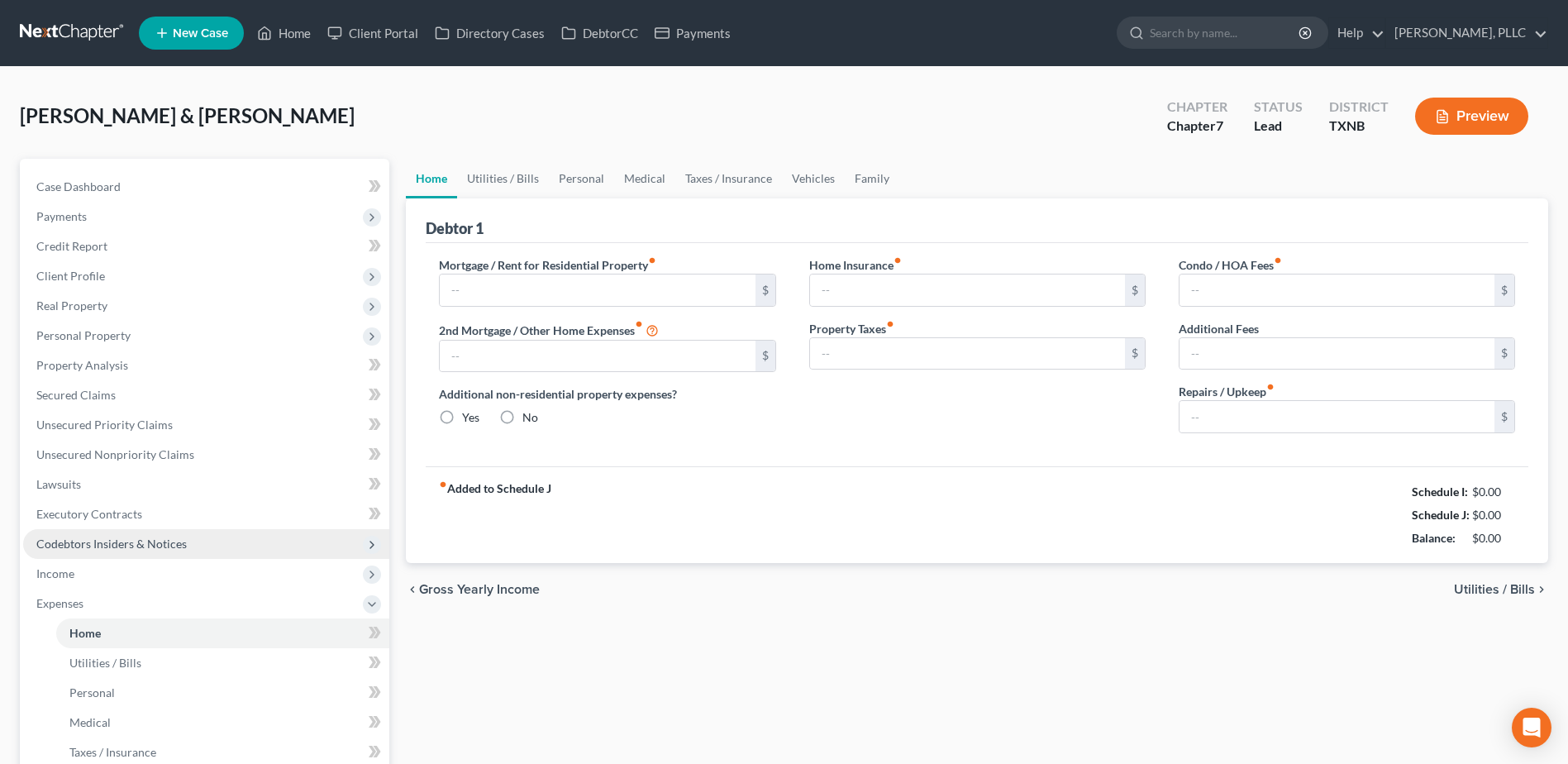
type input "0.00"
radio input "true"
type input "296.00"
type input "330.00"
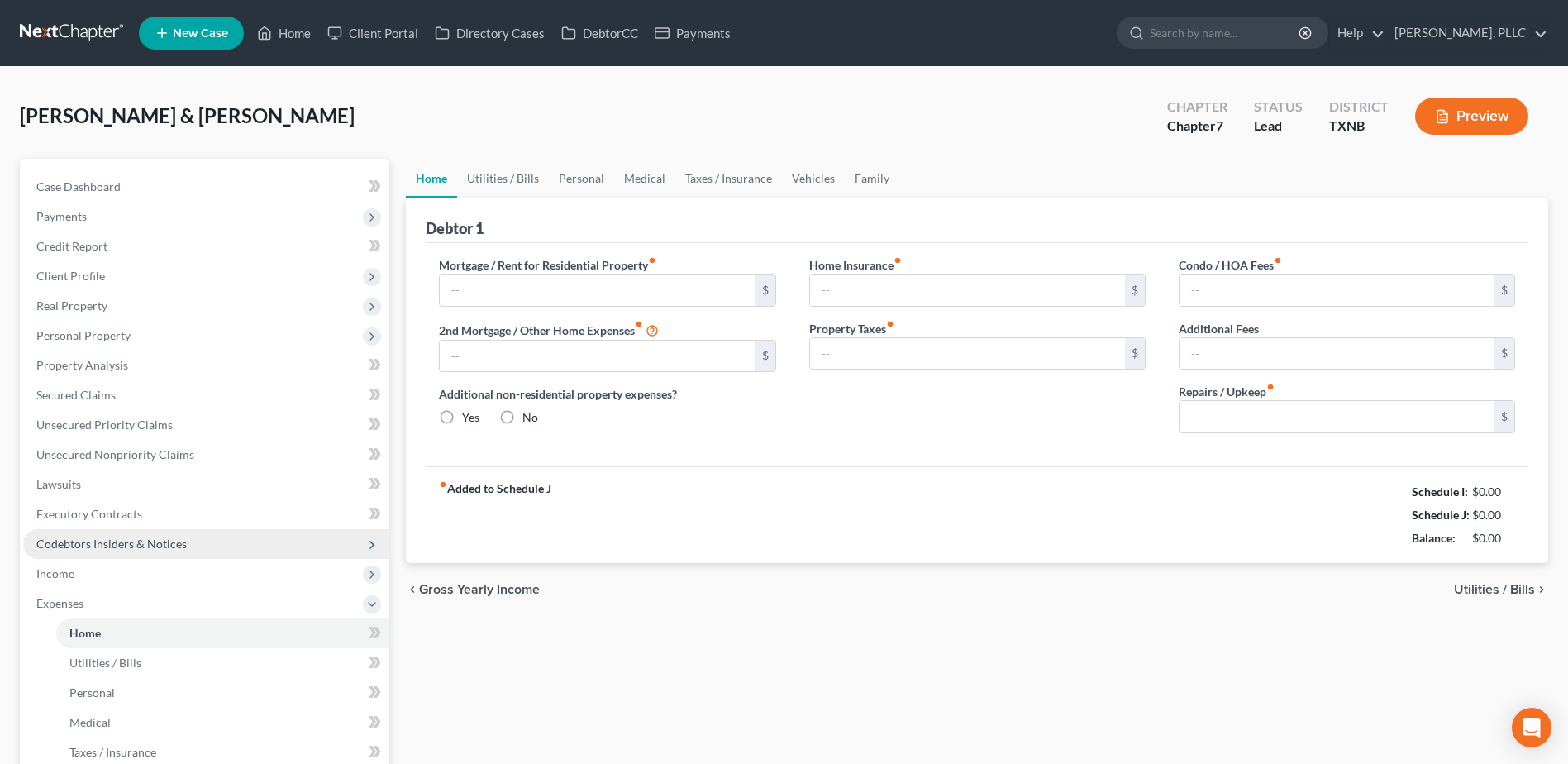
type input "350.00"
type input "0.00"
type input "250.00"
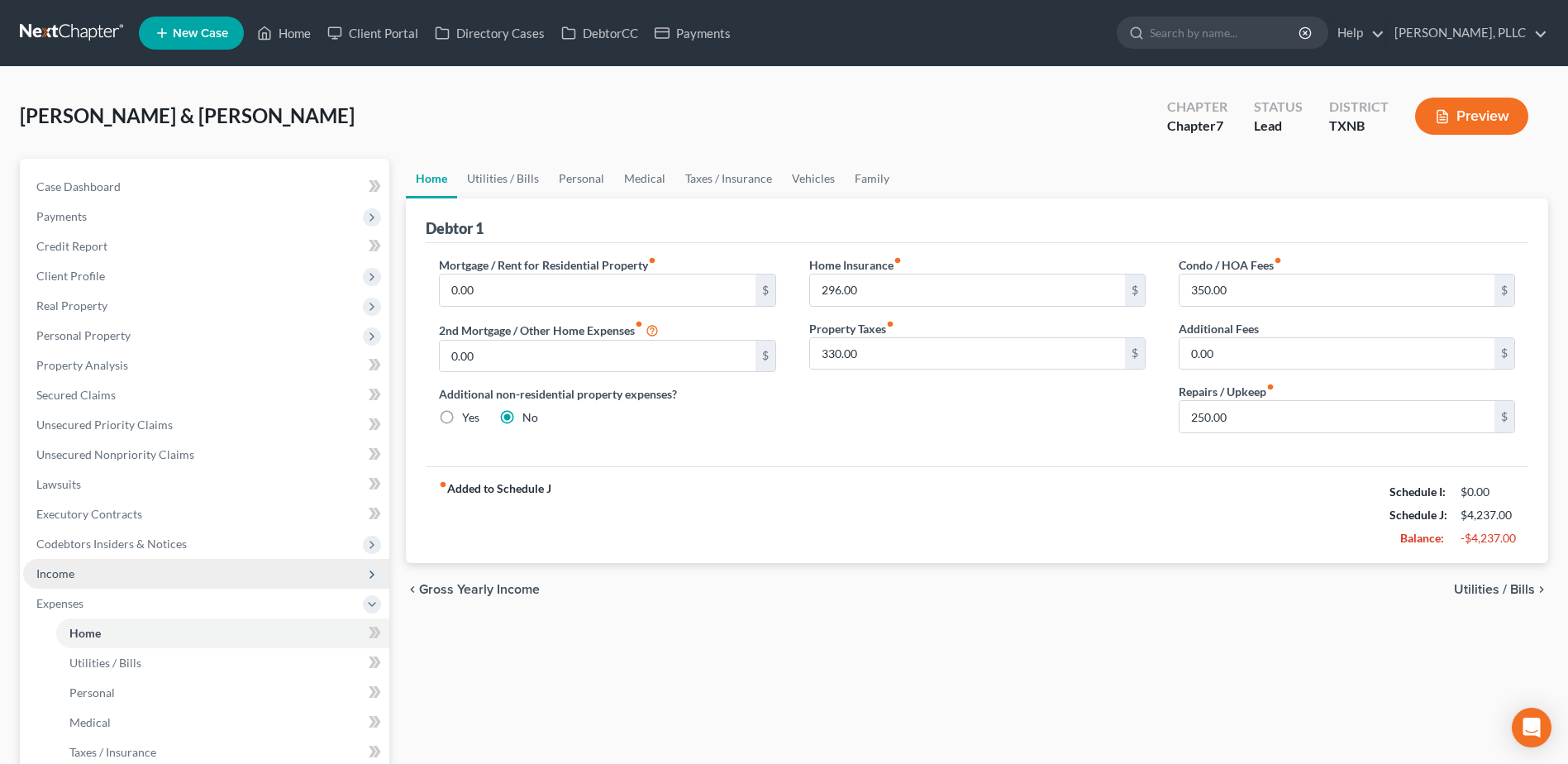
click at [79, 577] on span "Income" at bounding box center [206, 573] width 366 height 30
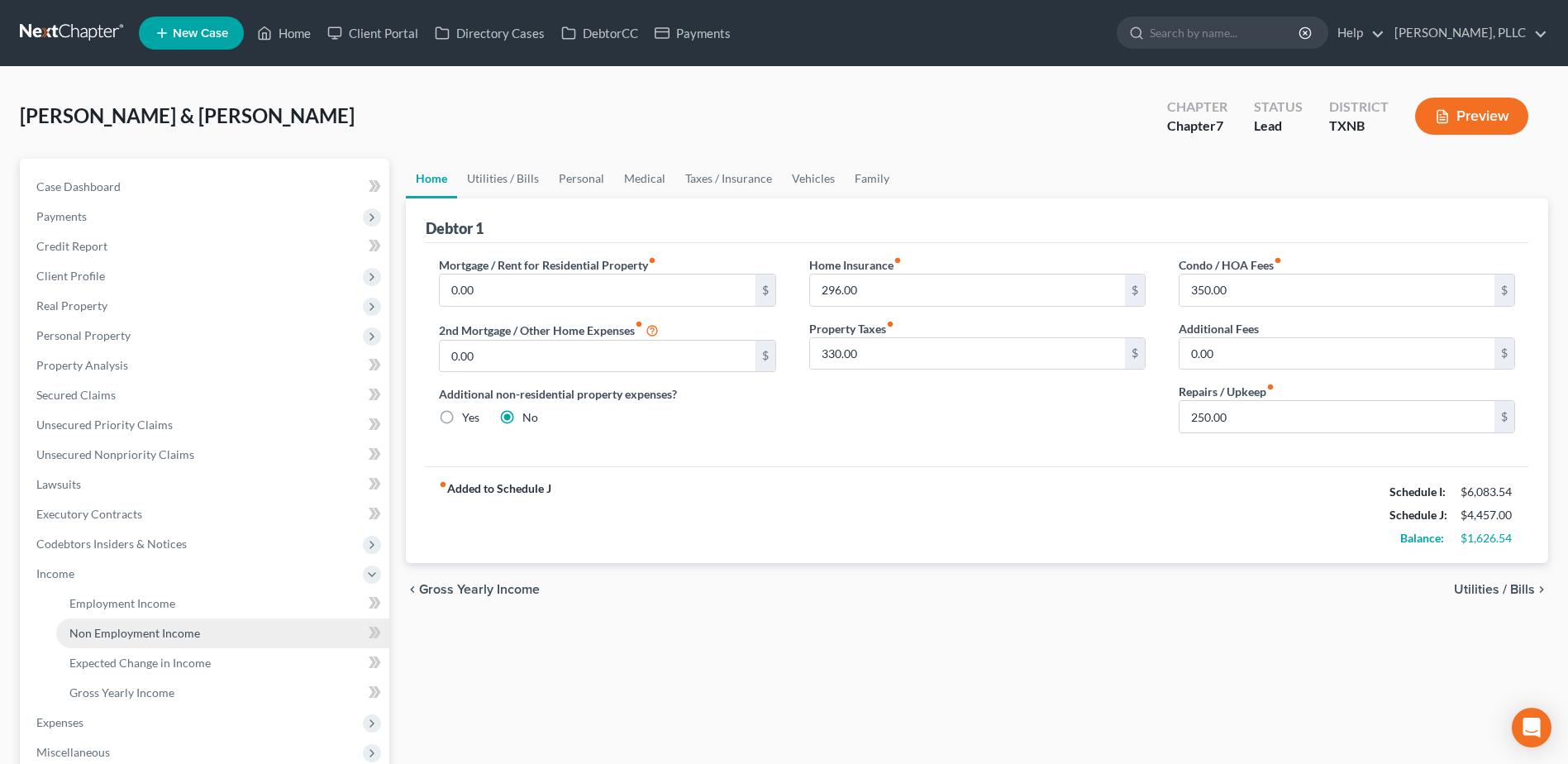
click at [98, 628] on span "Non Employment Income" at bounding box center [134, 633] width 130 height 14
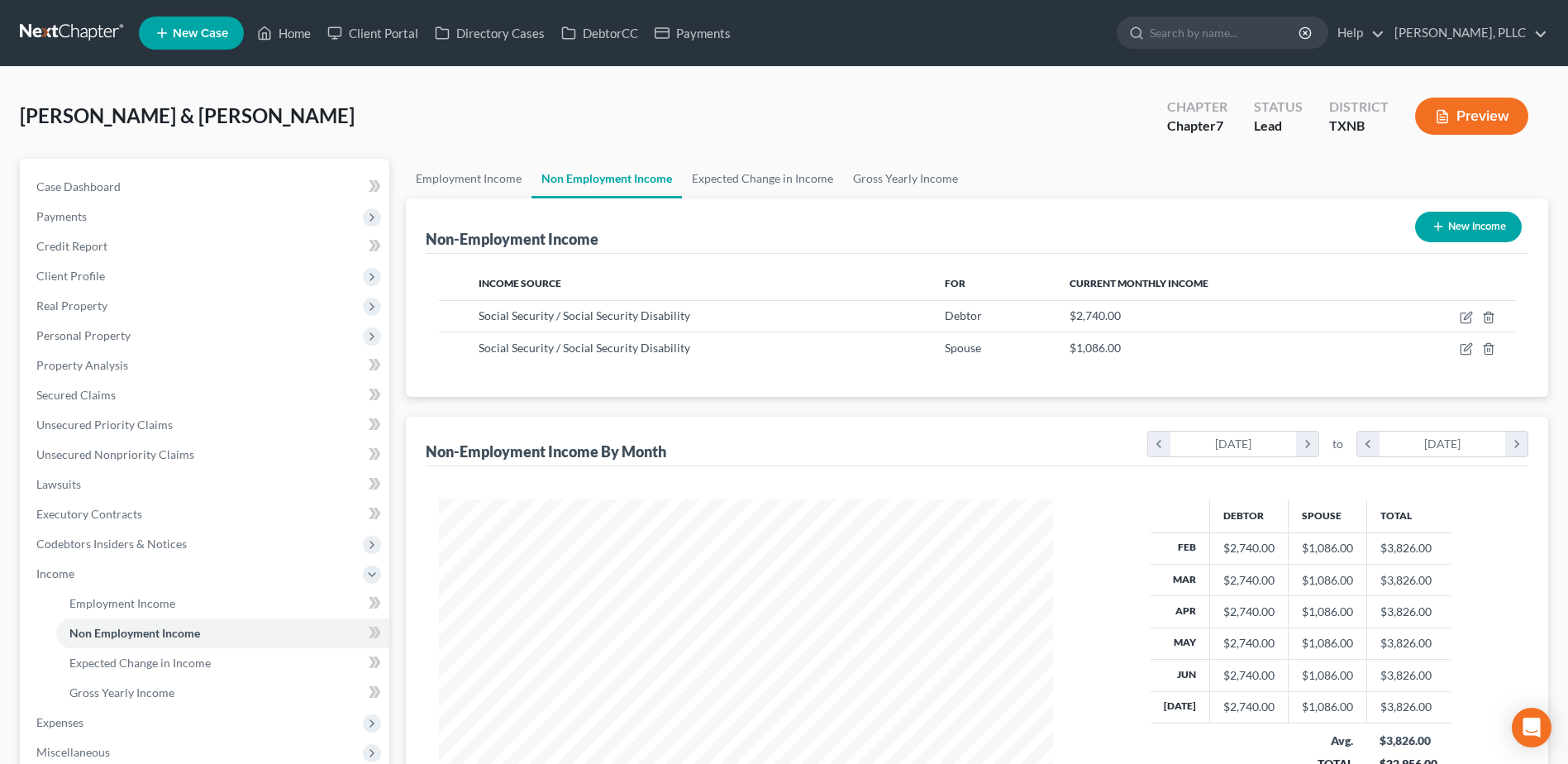
scroll to position [307, 647]
drag, startPoint x: 141, startPoint y: 691, endPoint x: 1087, endPoint y: 586, distance: 951.8
click at [141, 691] on span "Gross Yearly Income" at bounding box center [122, 692] width 105 height 14
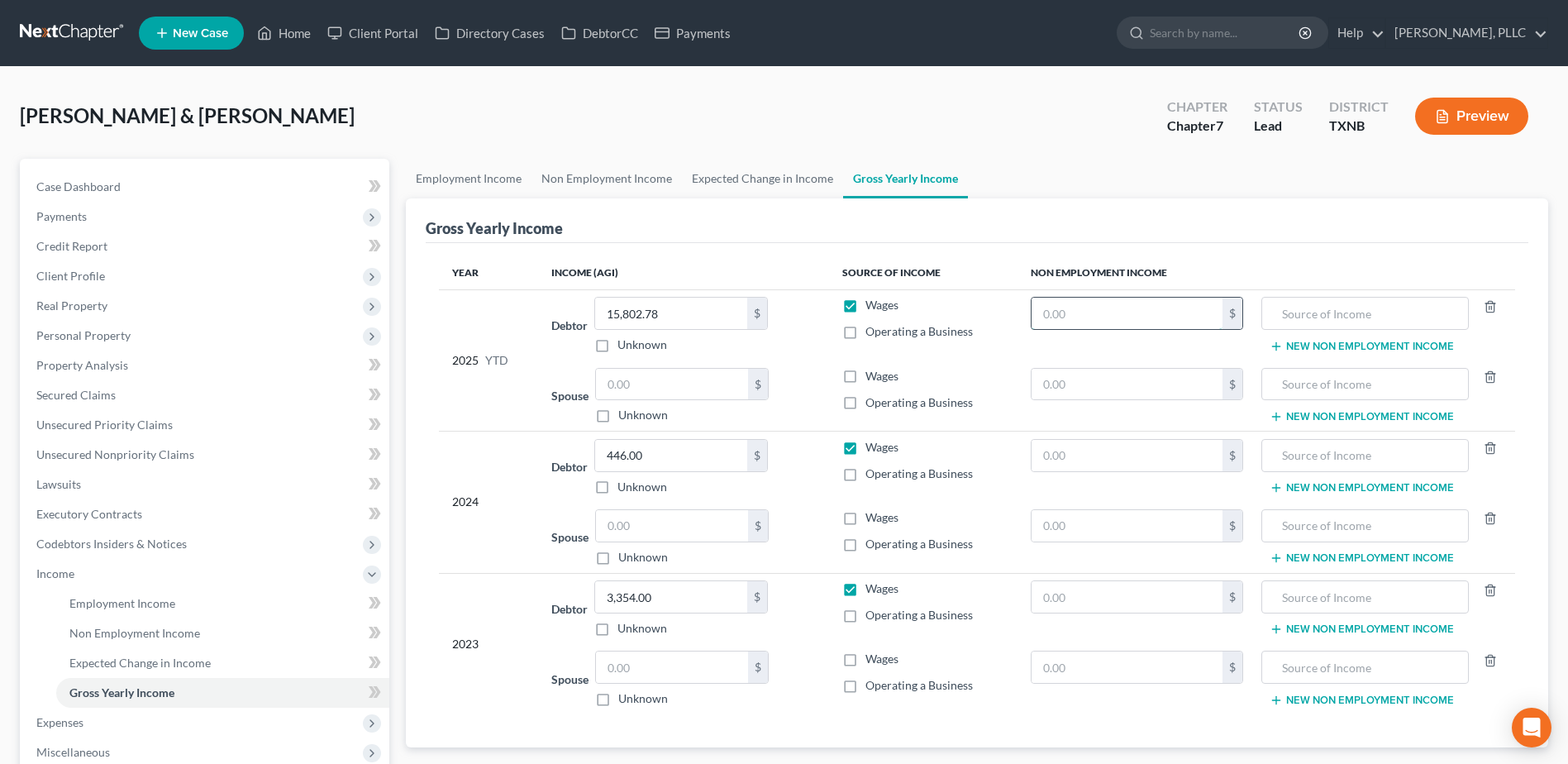
click at [1181, 319] on input "text" at bounding box center [1126, 313] width 190 height 31
type input "26,782.00"
type input "Social Security Income"
click at [1129, 449] on input "text" at bounding box center [1126, 455] width 190 height 31
type input "49,394.00"
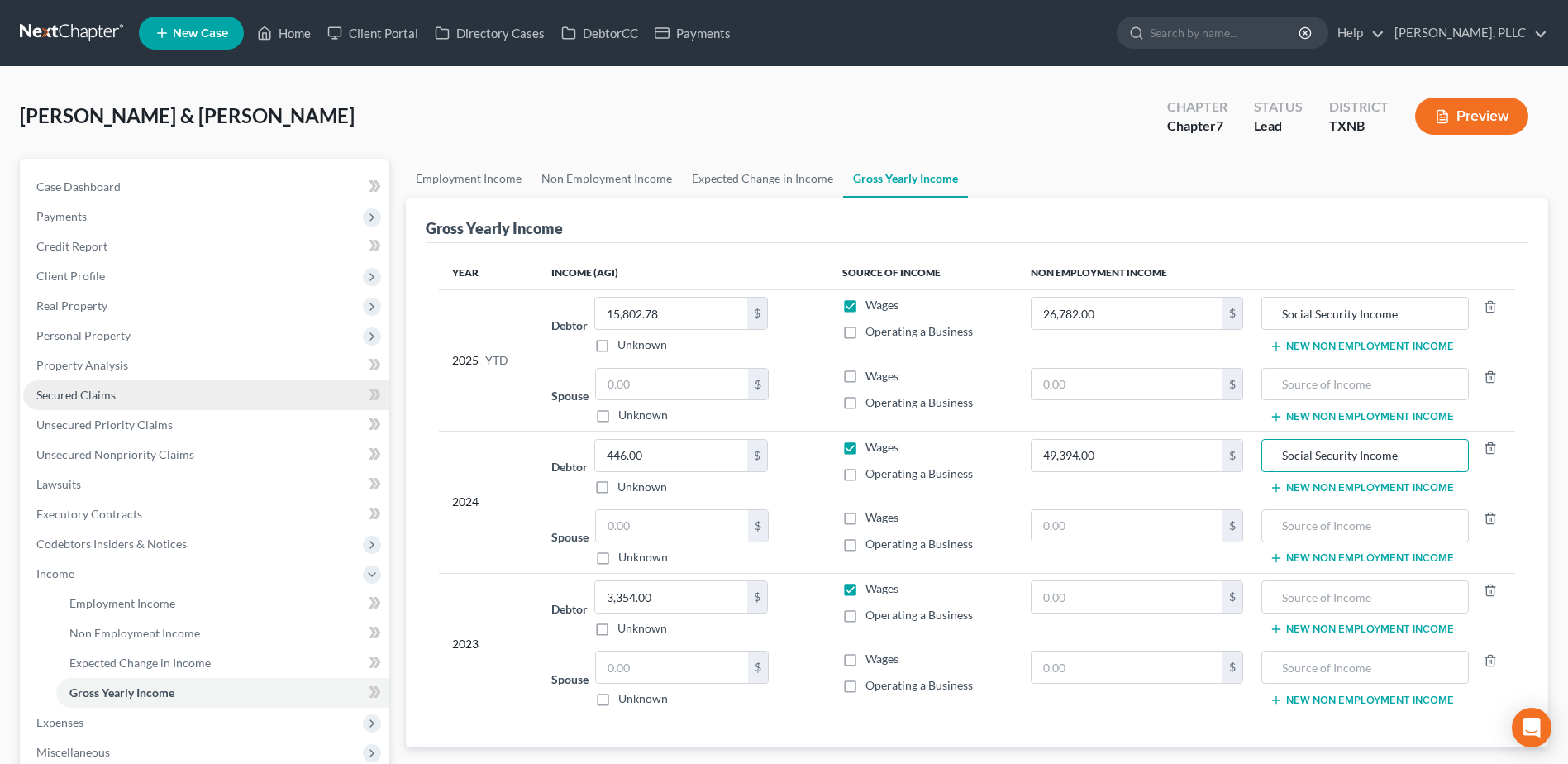
type input "Social Security Income"
click at [1140, 597] on input "text" at bounding box center [1126, 596] width 190 height 31
type input "47,854.00"
click at [1425, 606] on input "text" at bounding box center [1365, 596] width 190 height 31
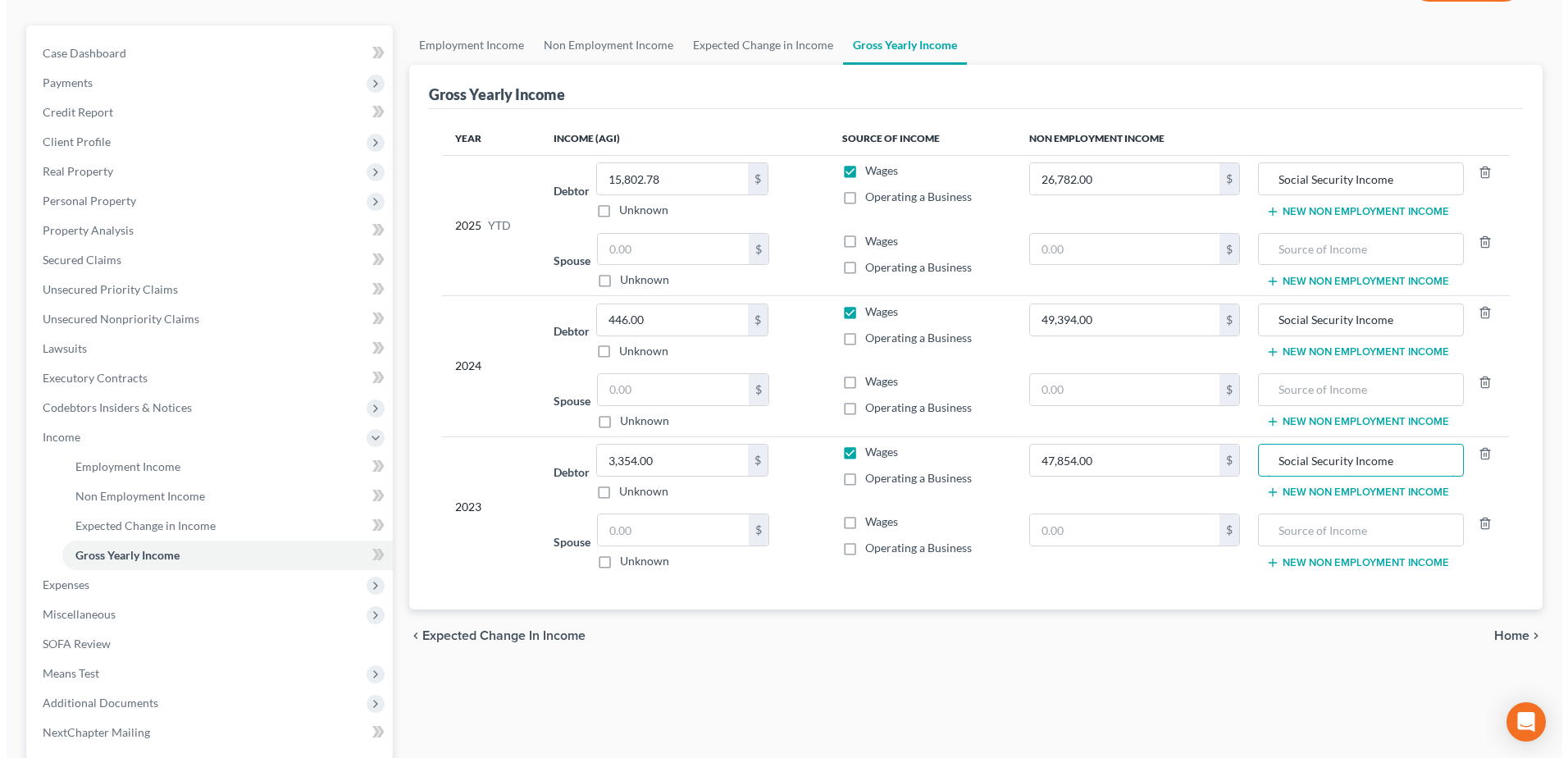
scroll to position [249, 0]
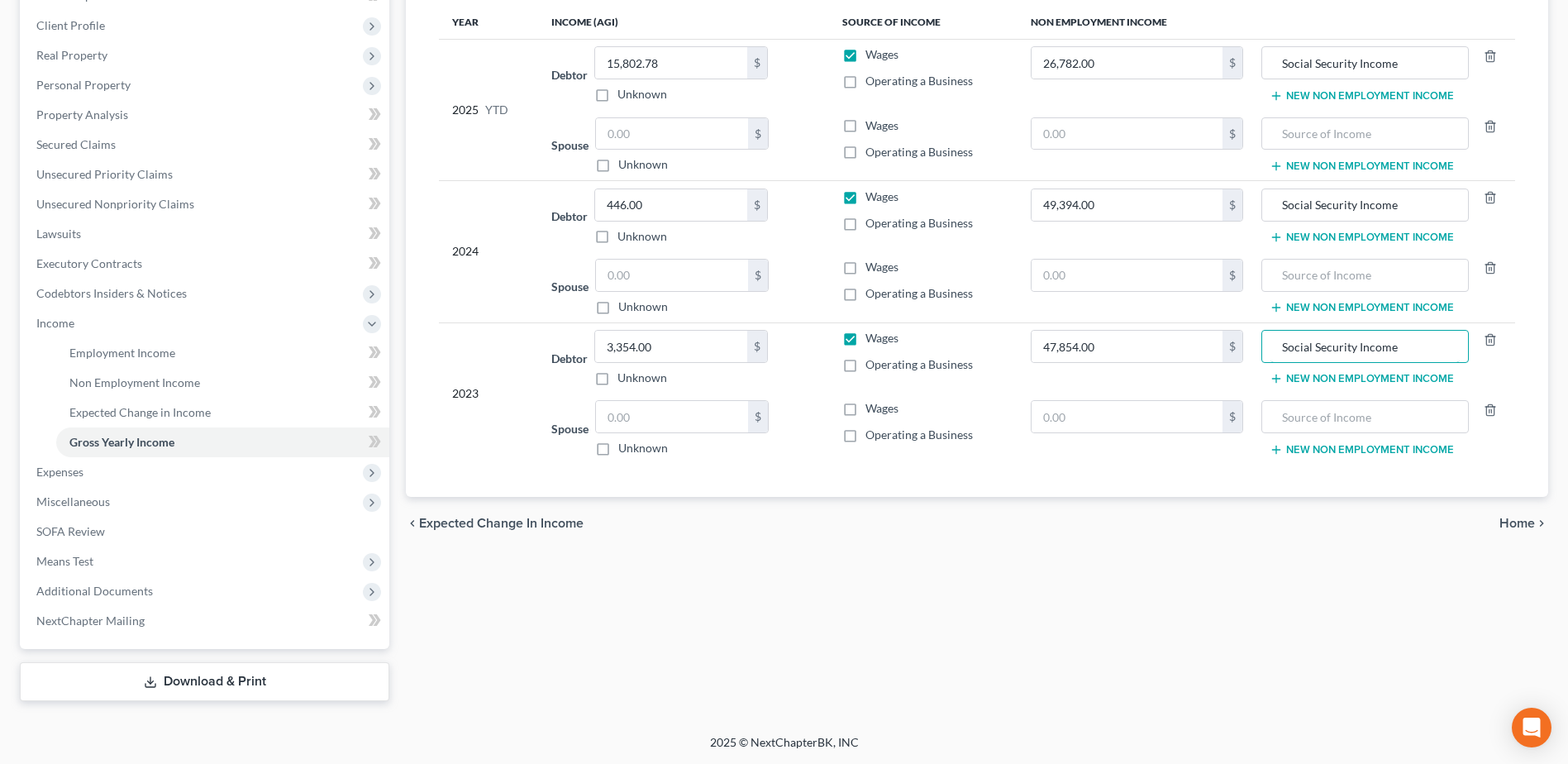
type input "Social Security Income"
click at [1514, 527] on span "Home" at bounding box center [1517, 524] width 36 height 13
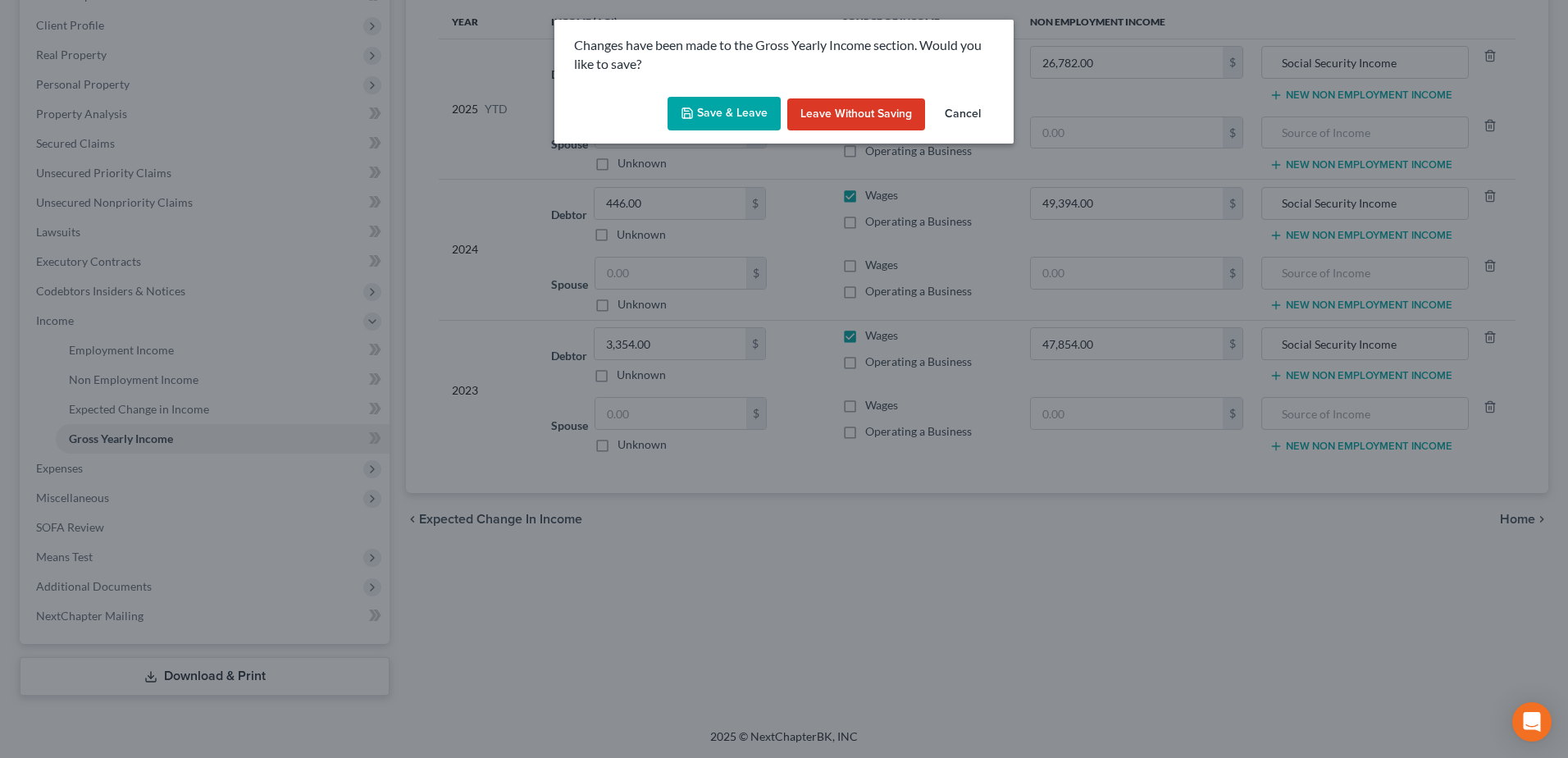
click at [697, 107] on button "Save & Leave" at bounding box center [724, 114] width 114 height 34
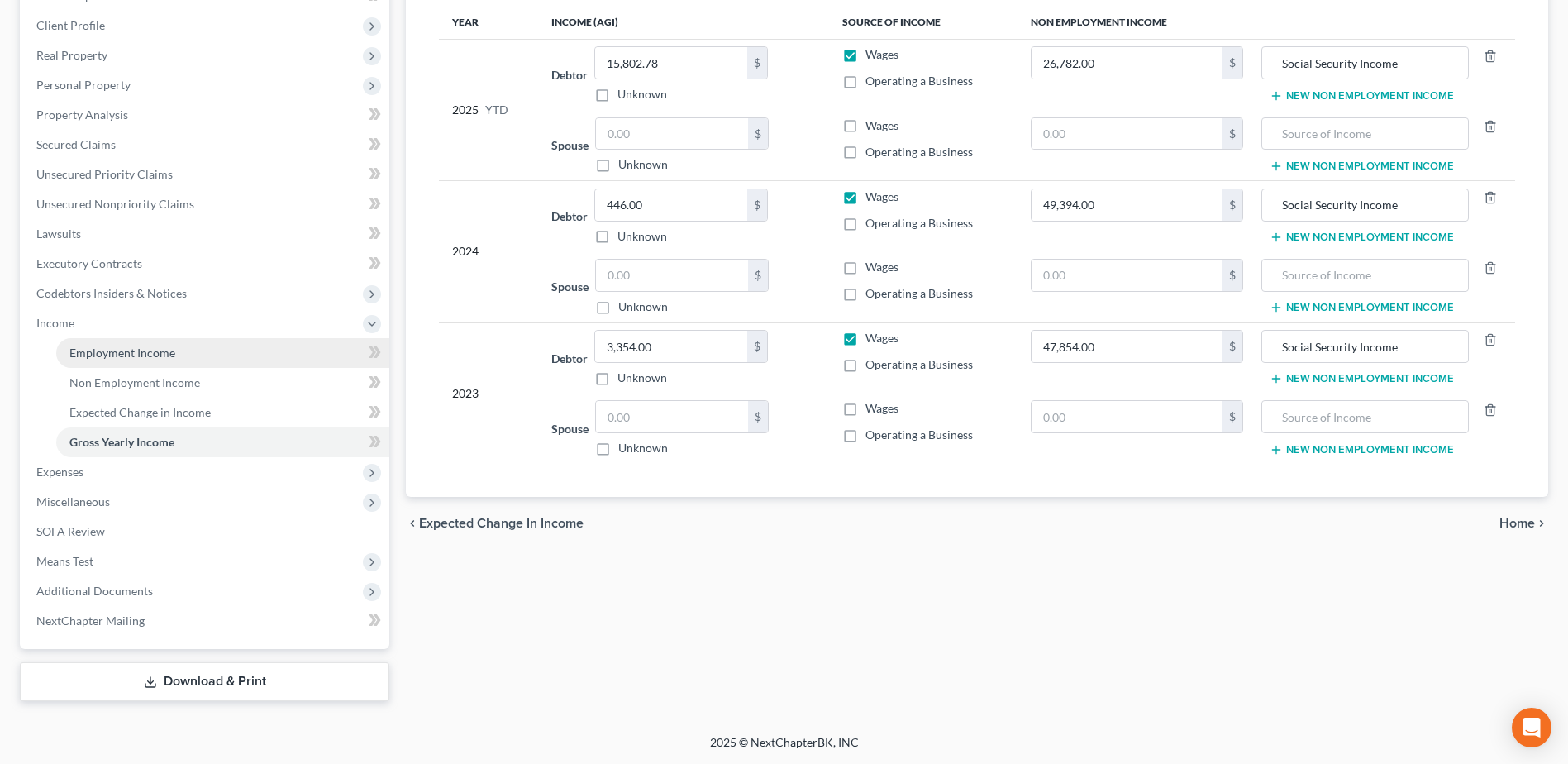
click at [112, 355] on span "Employment Income" at bounding box center [122, 352] width 106 height 14
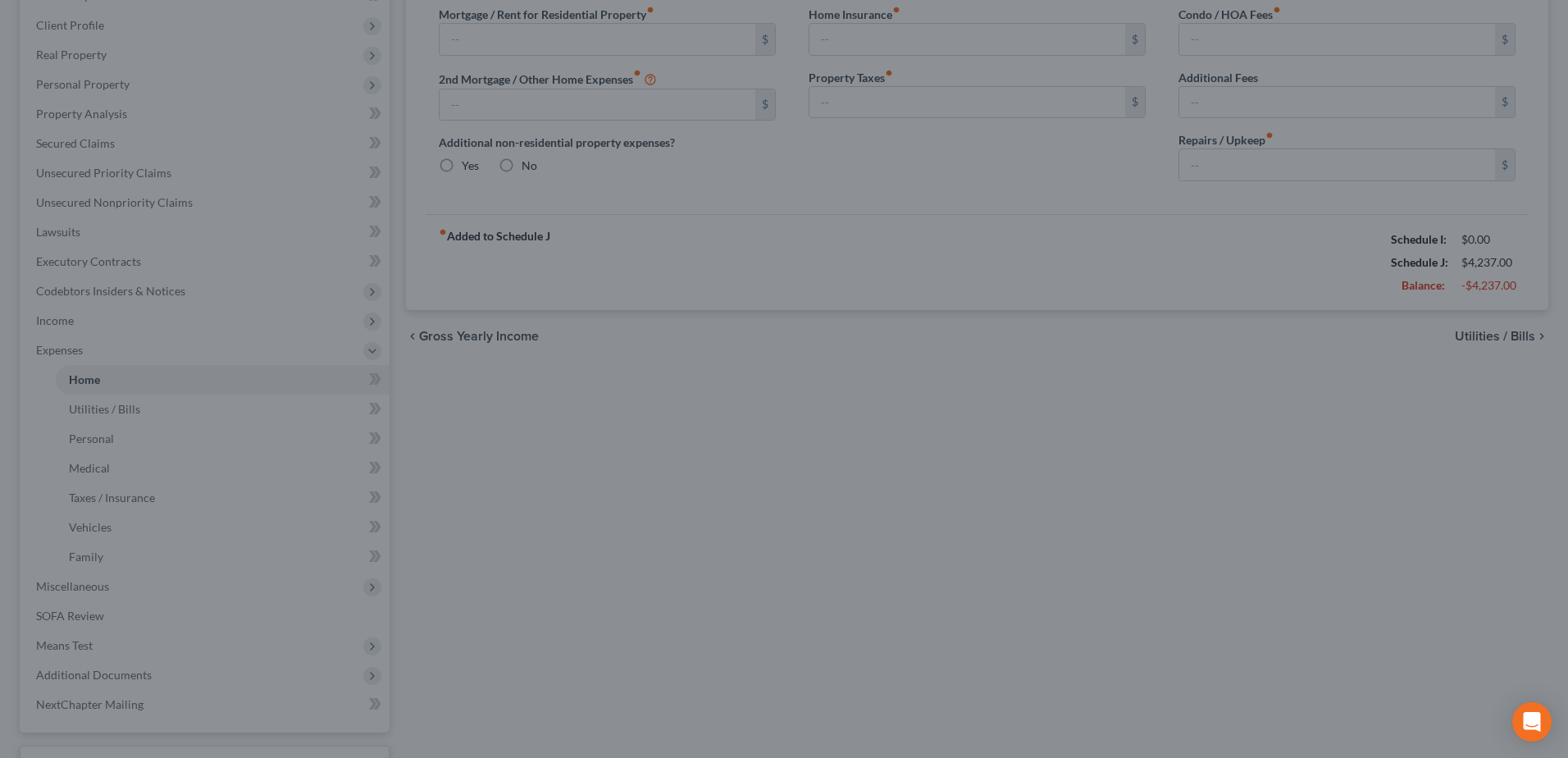
type input "0.00"
radio input "true"
type input "296.00"
type input "330.00"
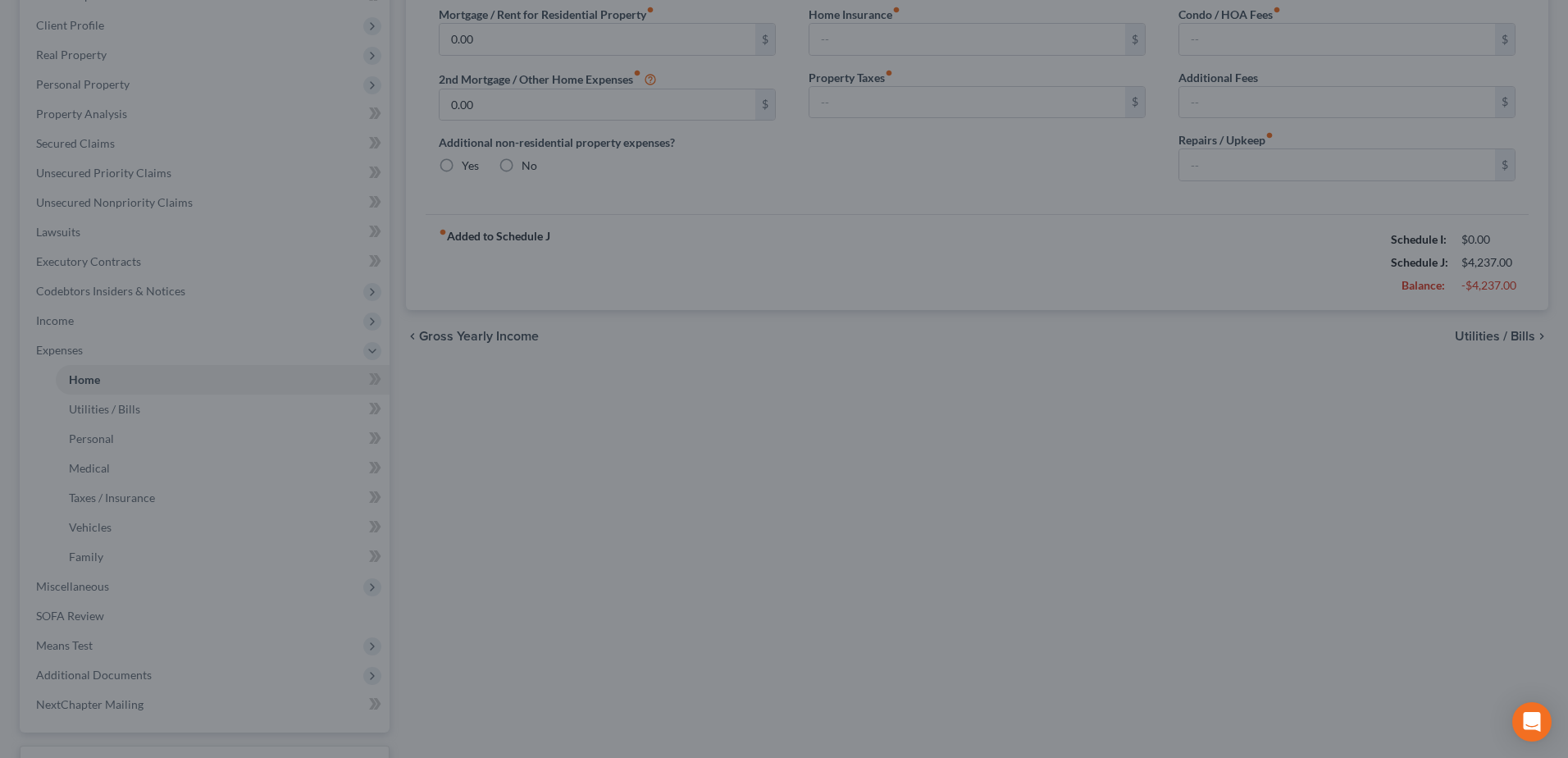
type input "350.00"
type input "0.00"
type input "250.00"
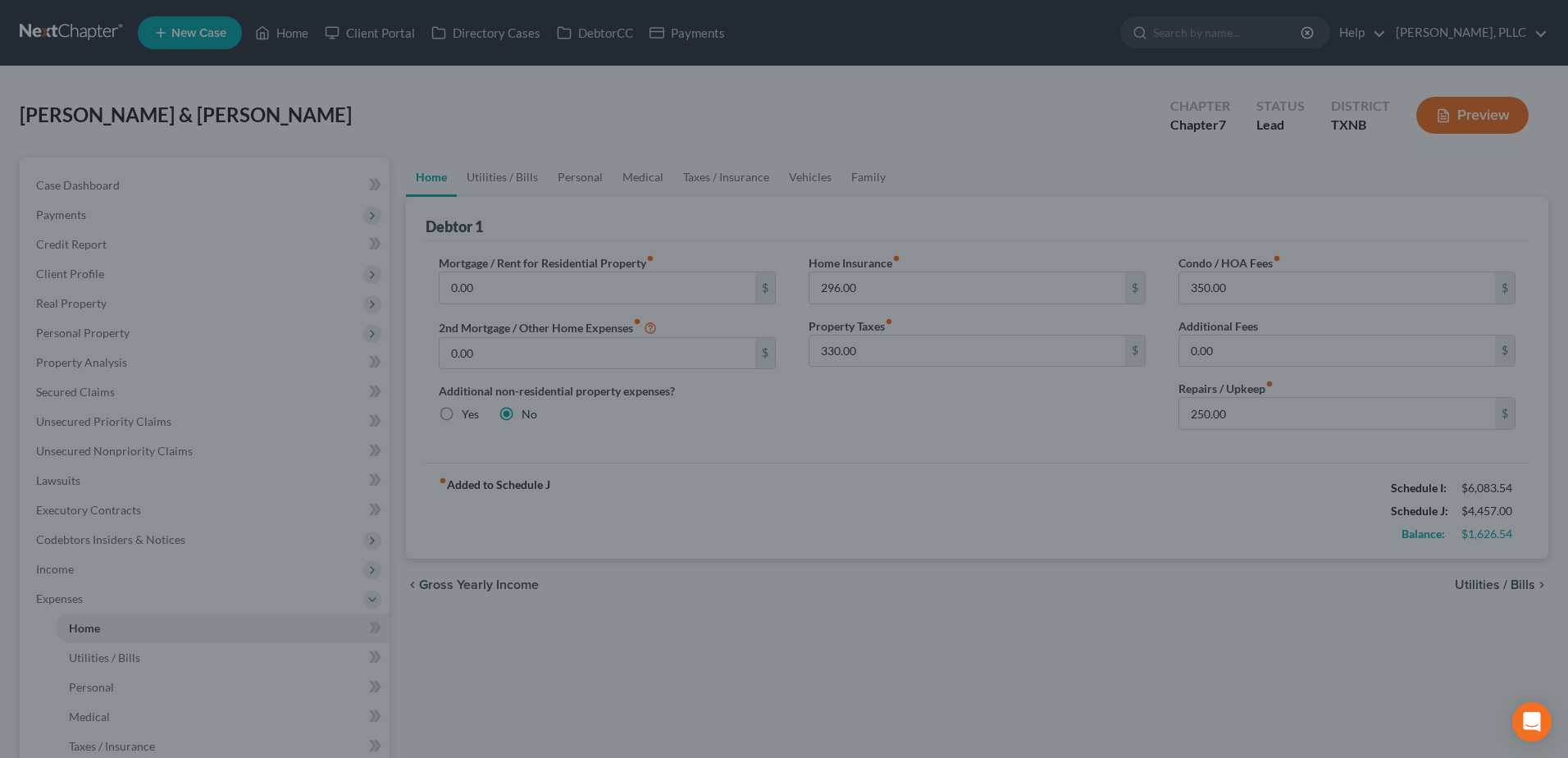
click at [713, 361] on div at bounding box center [784, 379] width 1568 height 758
click at [493, 499] on div at bounding box center [784, 379] width 1568 height 758
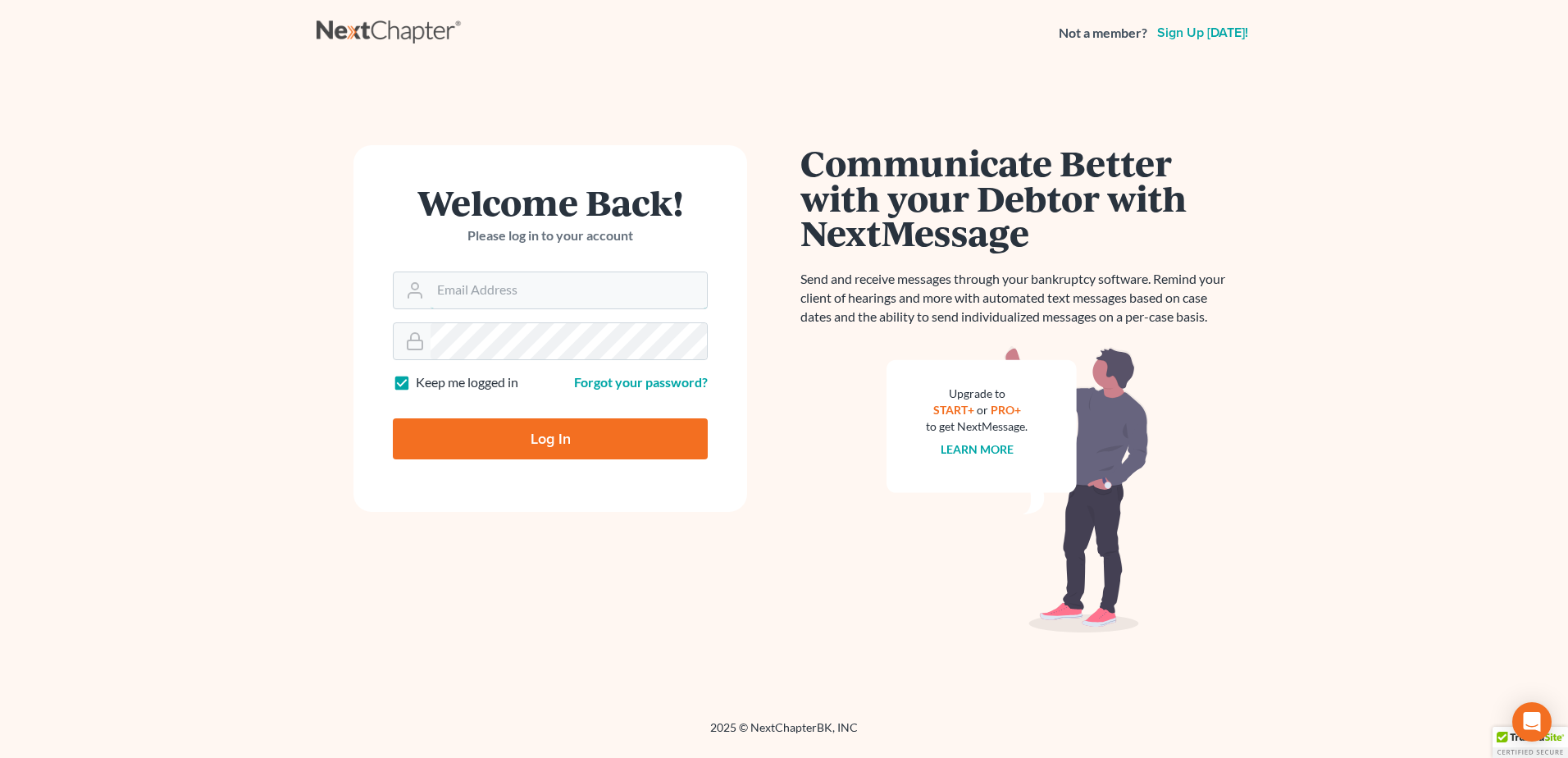
type input "[EMAIL_ADDRESS][DOMAIN_NAME]"
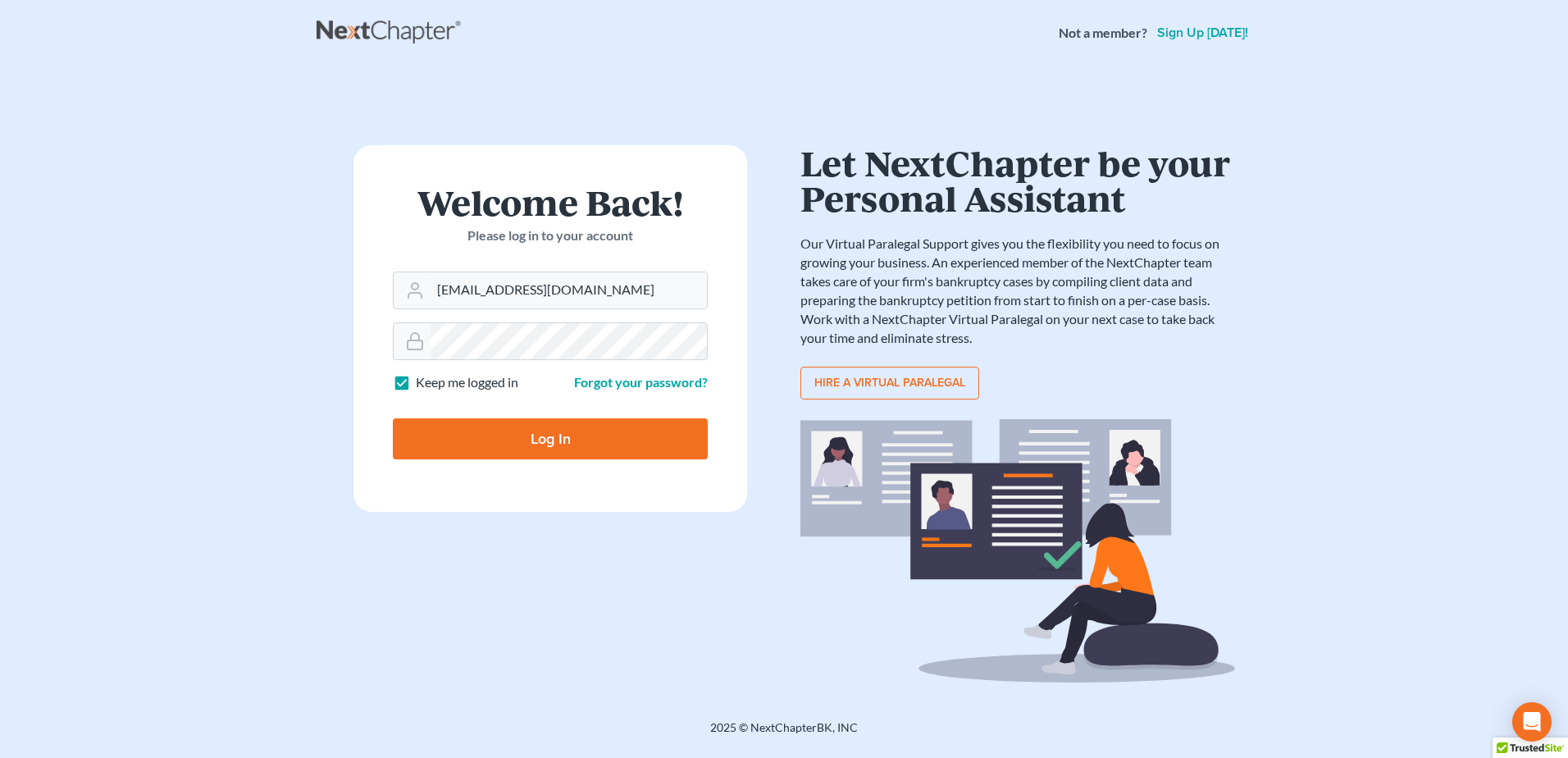
click at [610, 451] on input "Log In" at bounding box center [550, 439] width 315 height 41
type input "Thinking..."
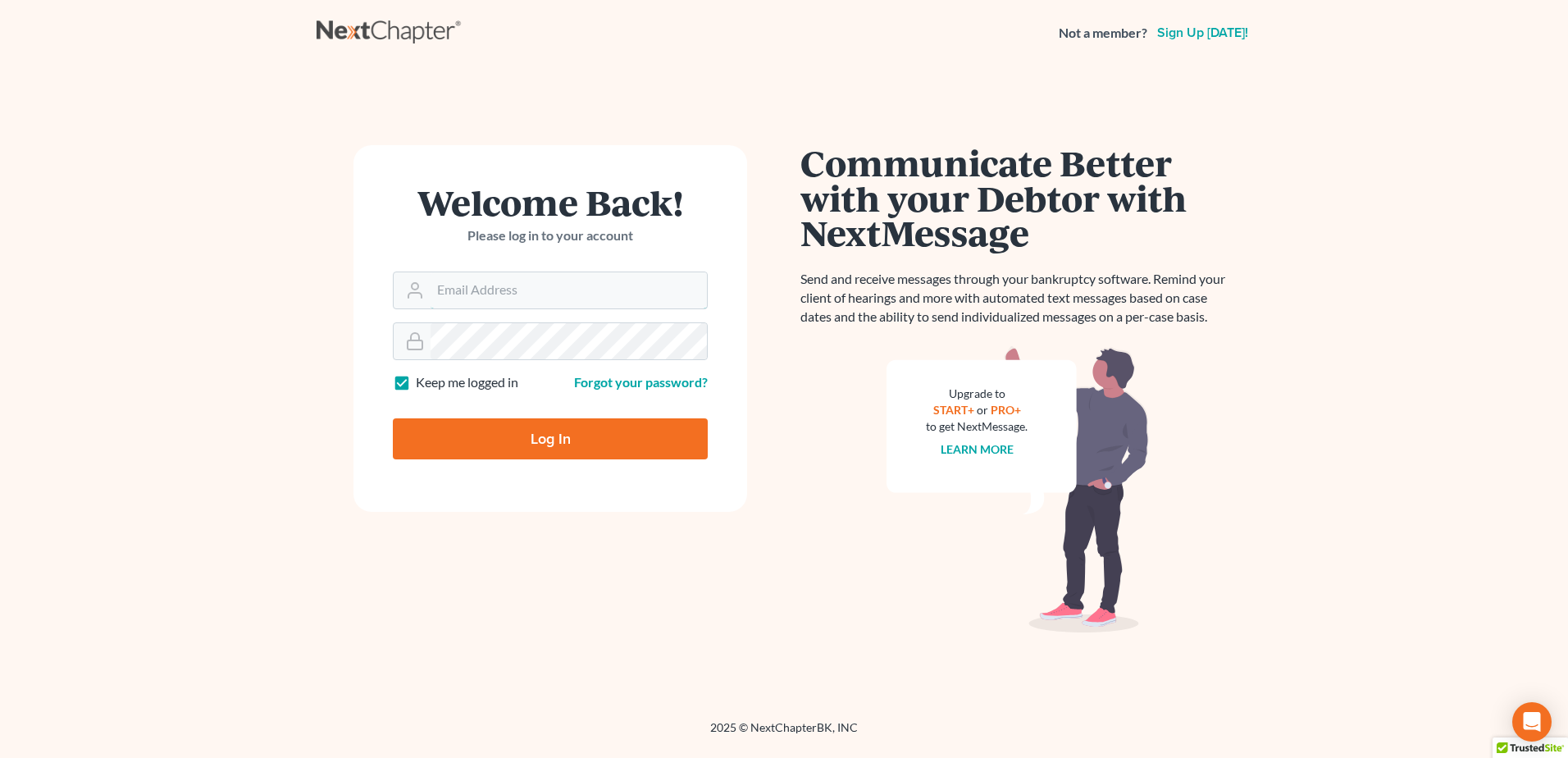
type input "[EMAIL_ADDRESS][DOMAIN_NAME]"
click at [627, 444] on input "Log In" at bounding box center [550, 439] width 315 height 41
type input "Thinking..."
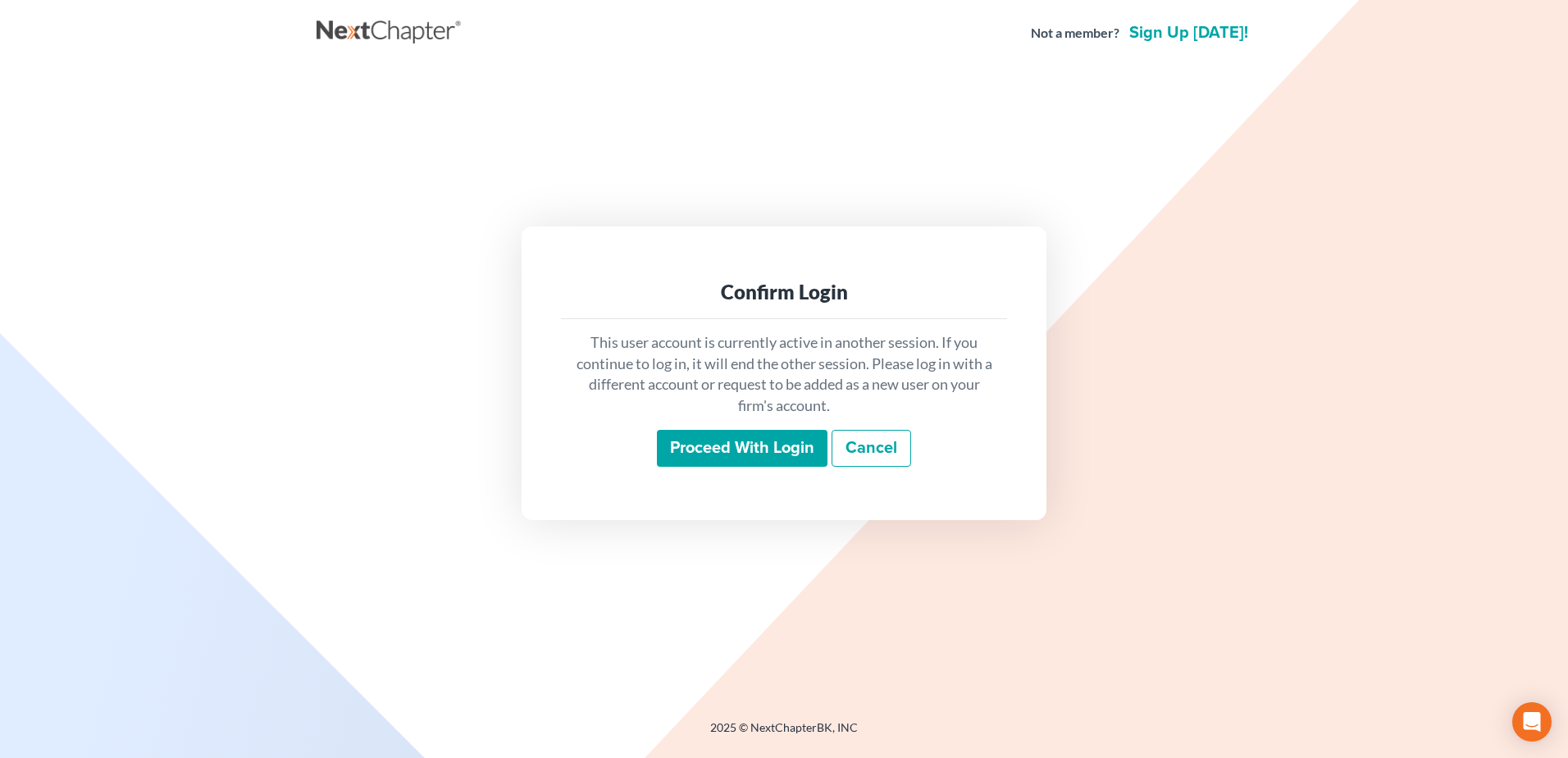
click at [771, 452] on input "Proceed with login" at bounding box center [742, 449] width 170 height 38
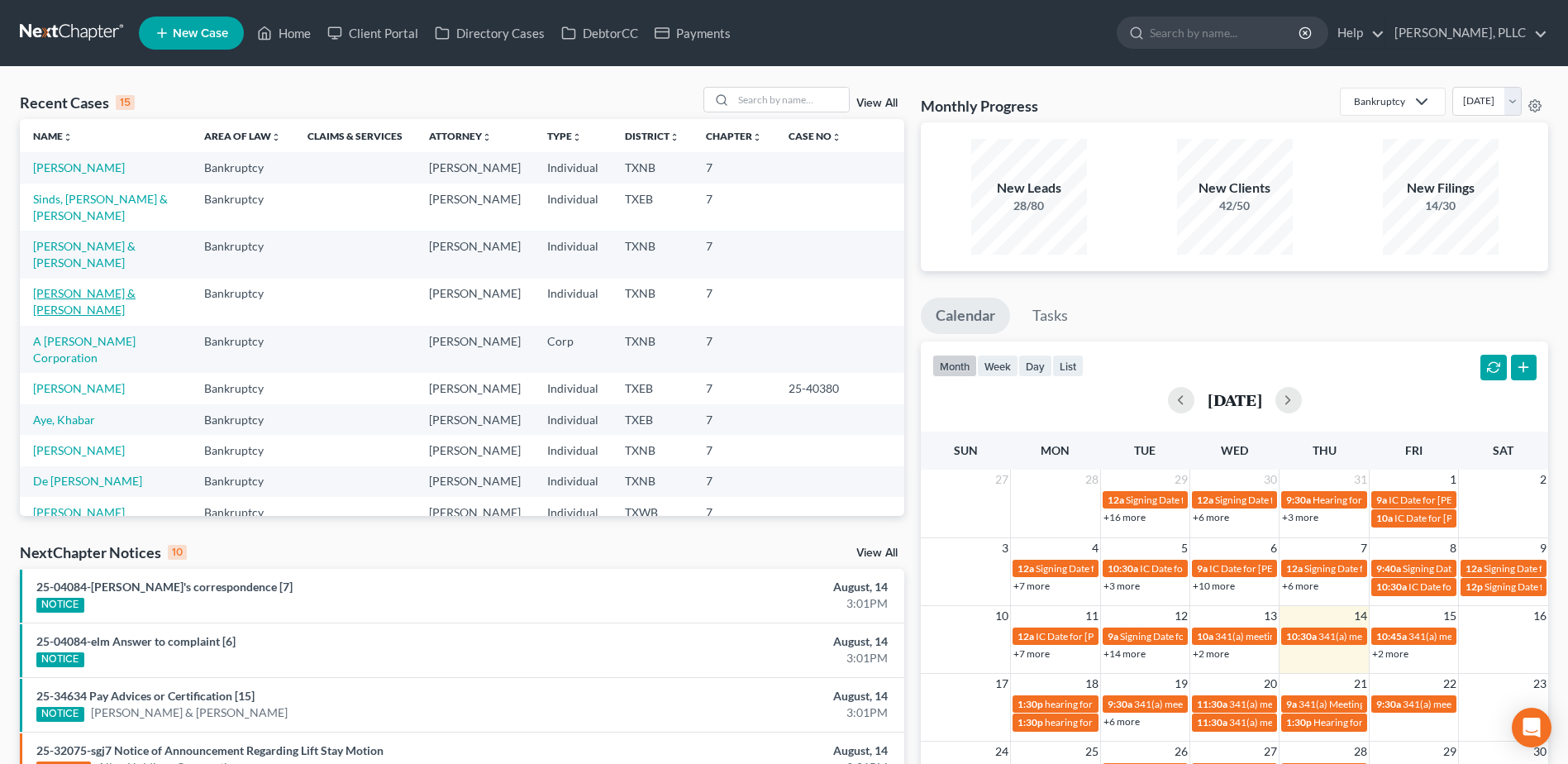
click at [125, 286] on link "[PERSON_NAME] & [PERSON_NAME]" at bounding box center [84, 301] width 102 height 31
select select "6"
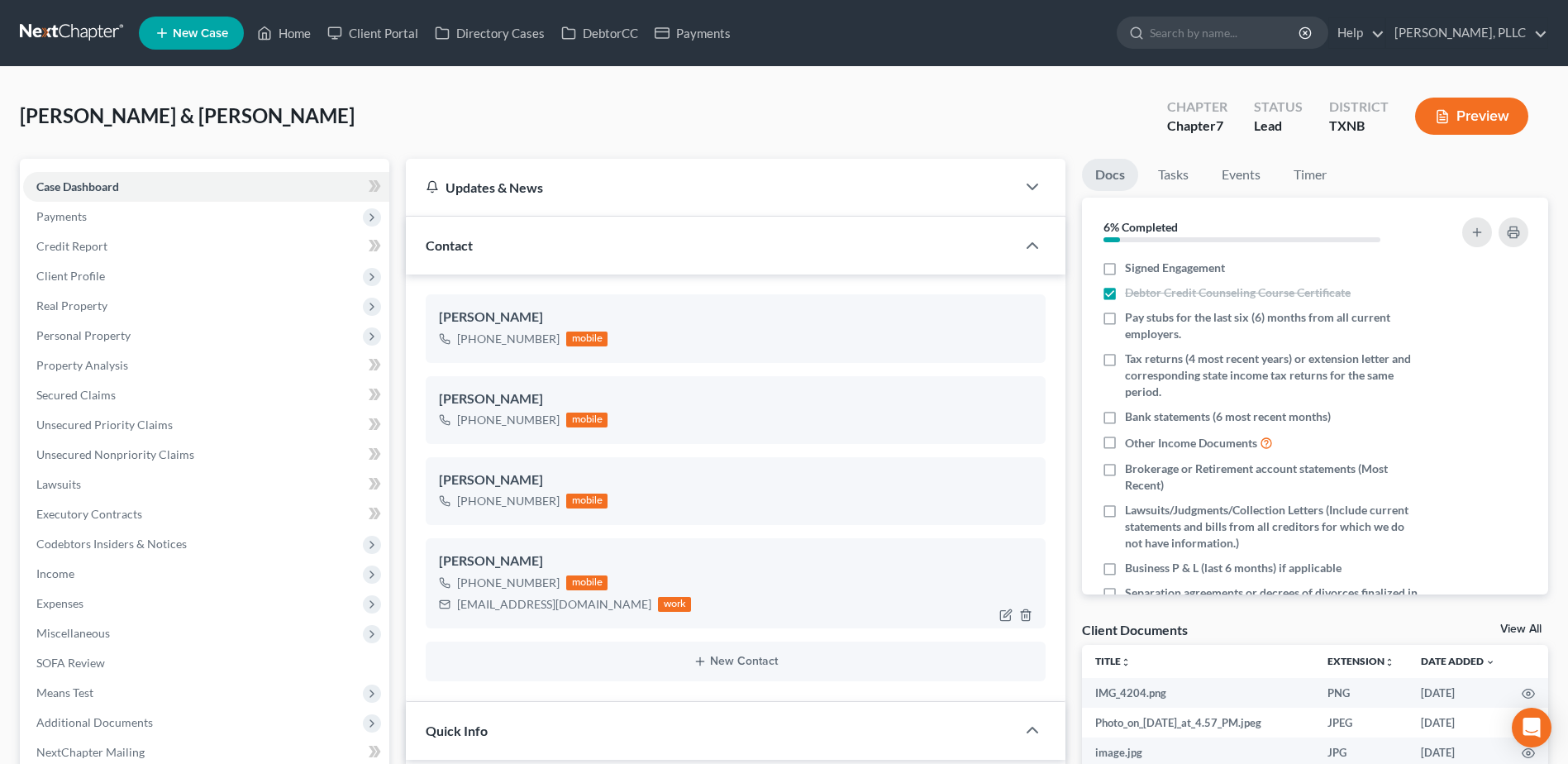
scroll to position [1110, 0]
click at [59, 573] on span "Income" at bounding box center [55, 573] width 38 height 14
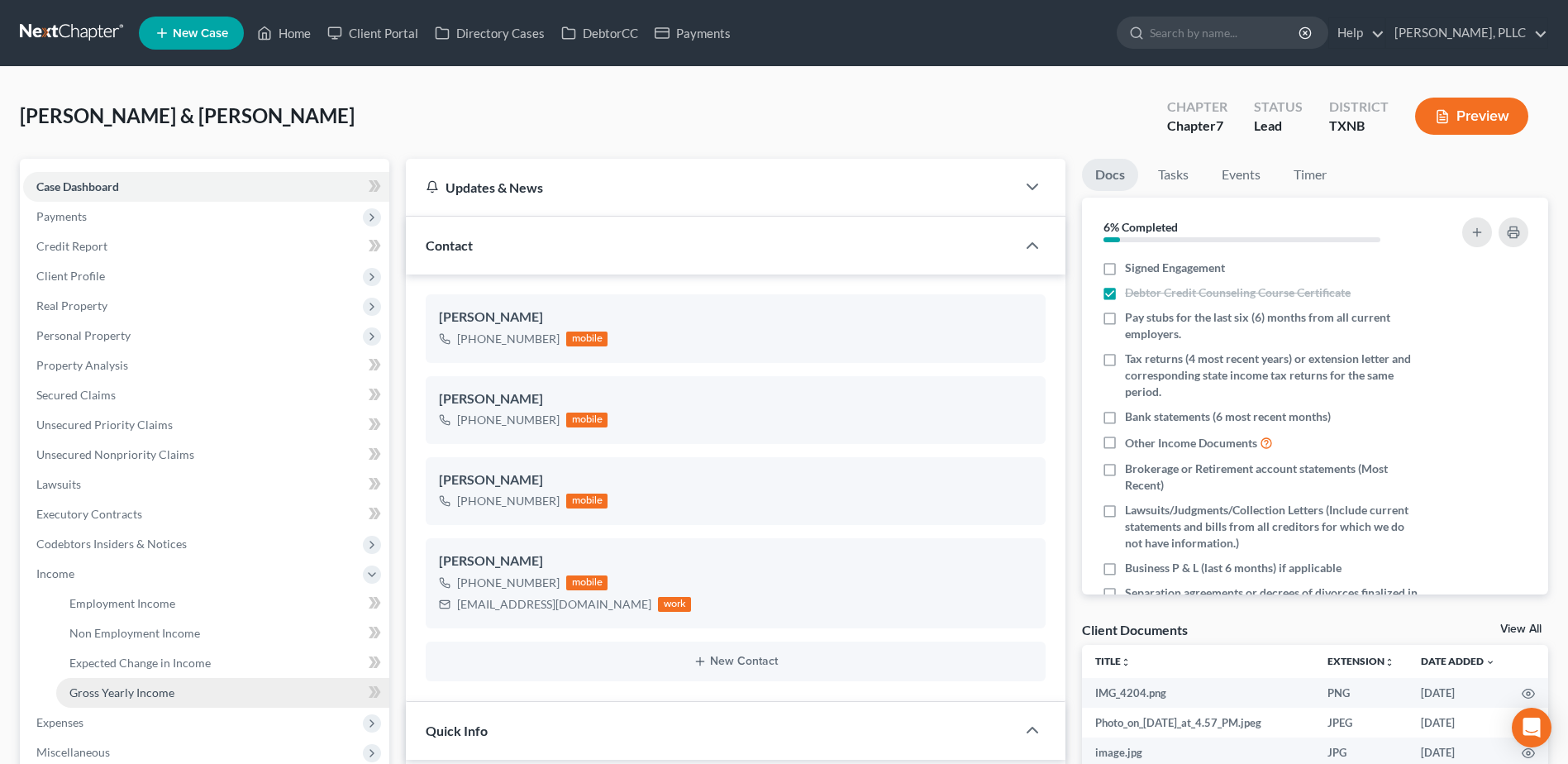
click at [138, 689] on span "Gross Yearly Income" at bounding box center [122, 692] width 105 height 14
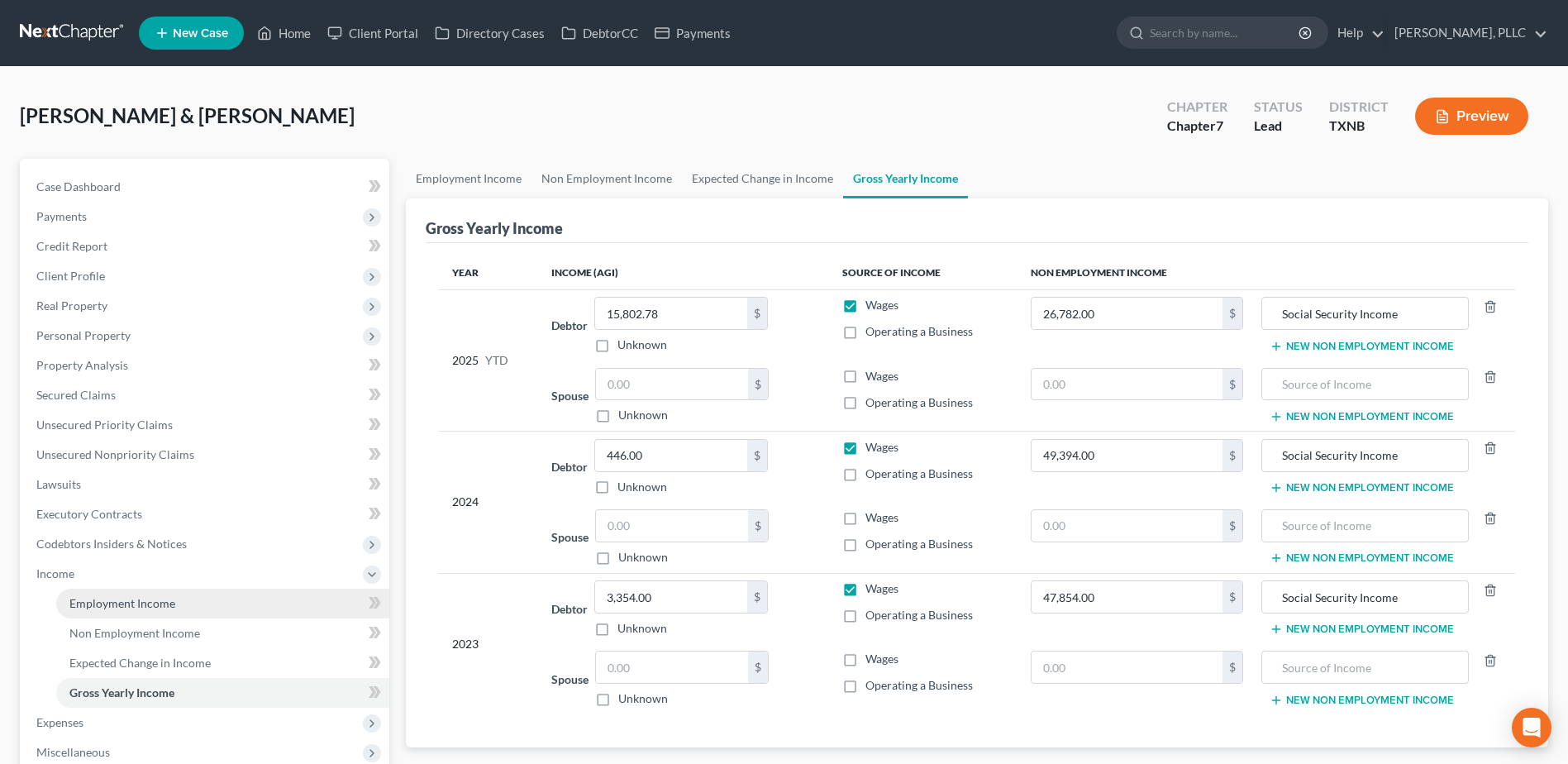
click at [99, 600] on span "Employment Income" at bounding box center [122, 603] width 106 height 14
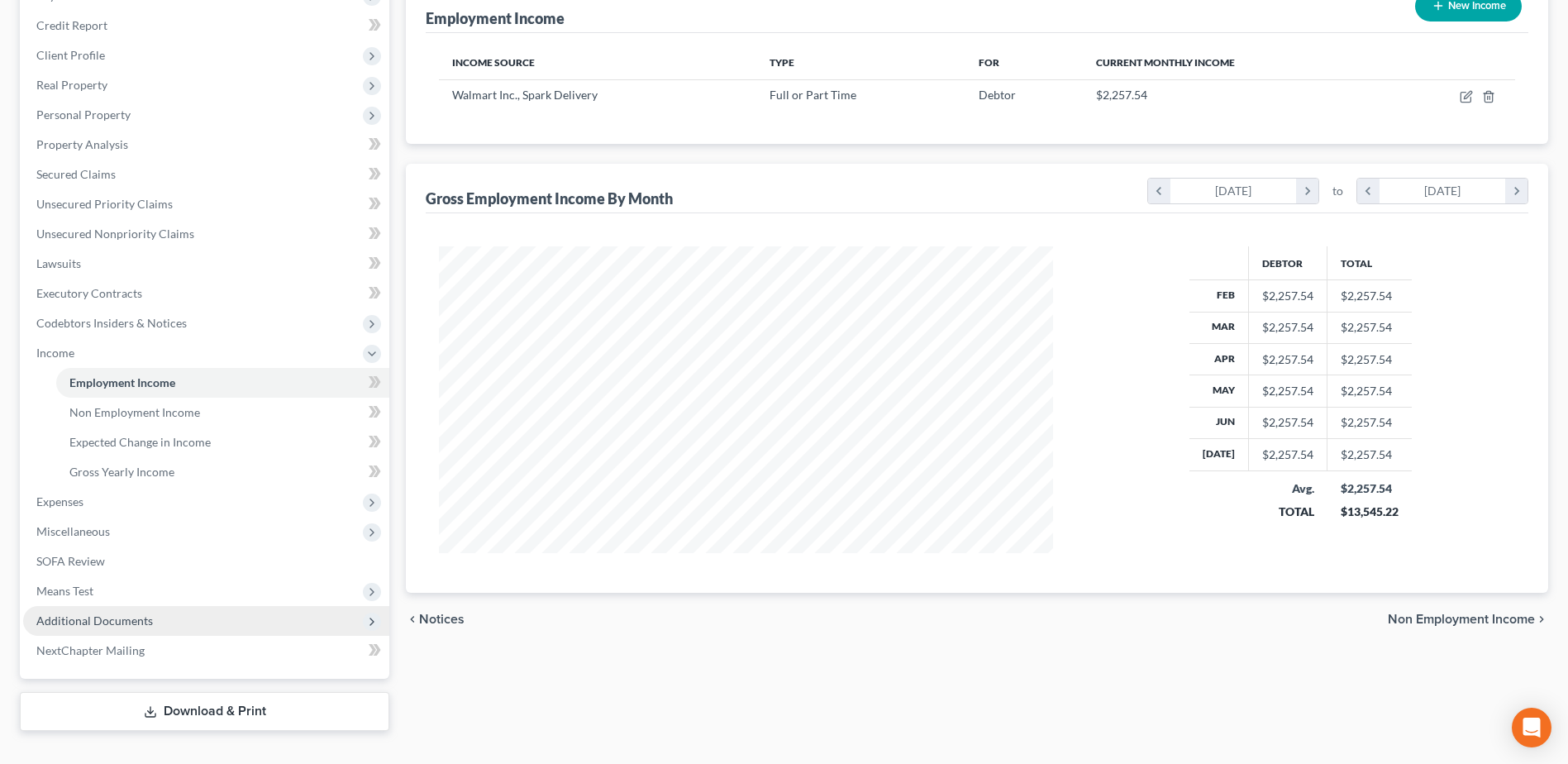
scroll to position [251, 0]
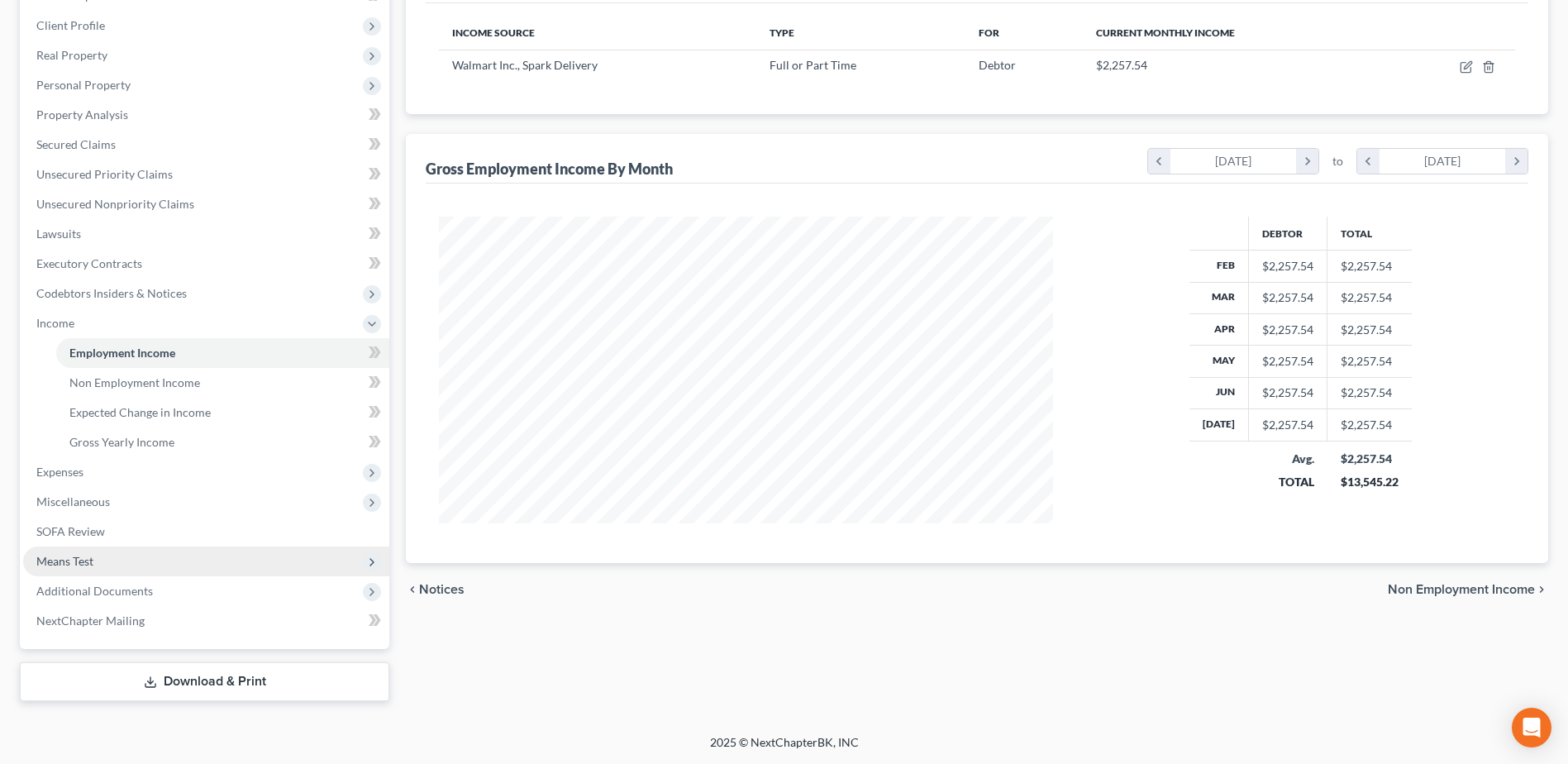
click at [85, 561] on span "Means Test" at bounding box center [65, 560] width 57 height 14
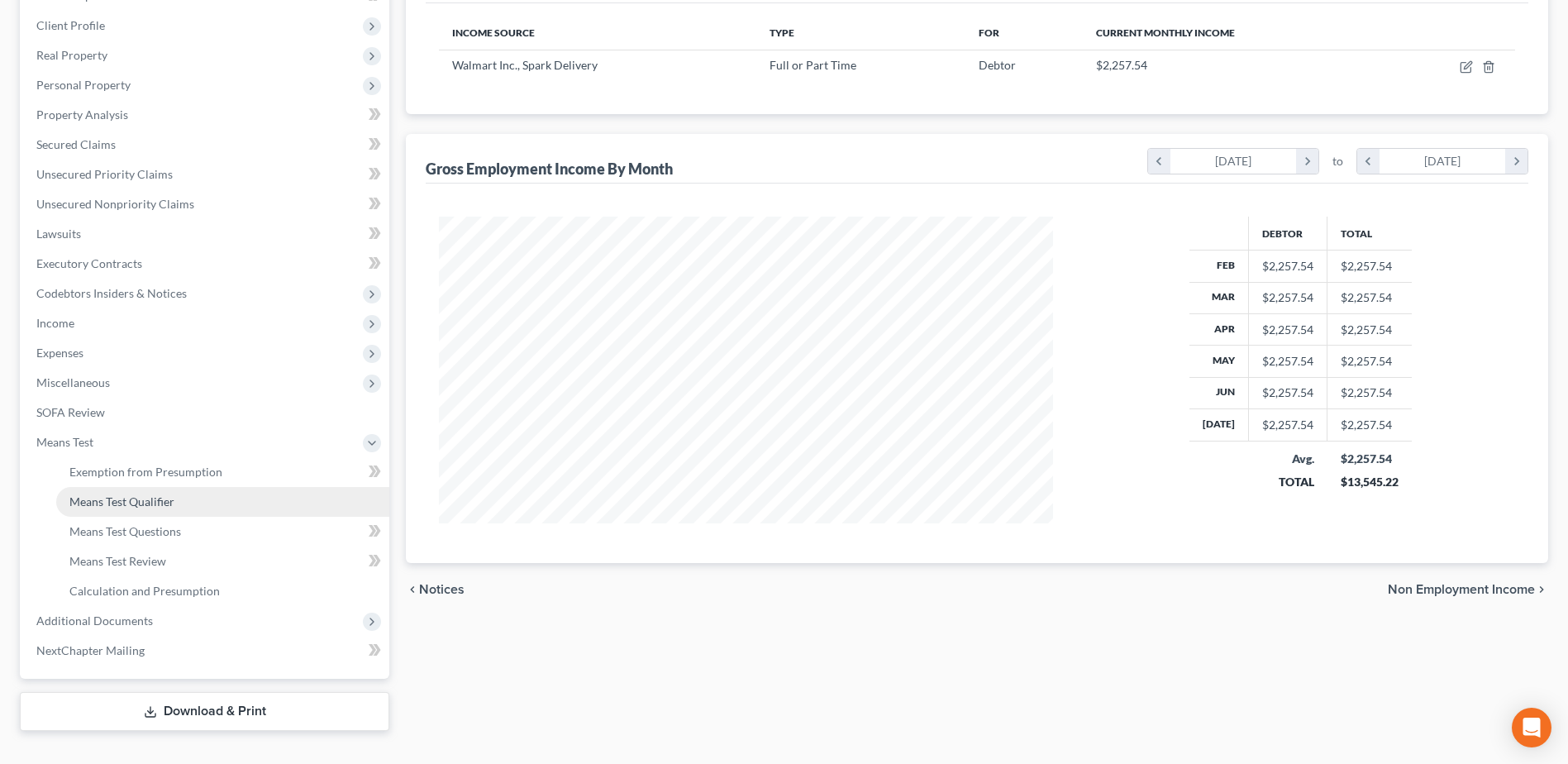
click at [114, 502] on span "Means Test Qualifier" at bounding box center [122, 501] width 105 height 14
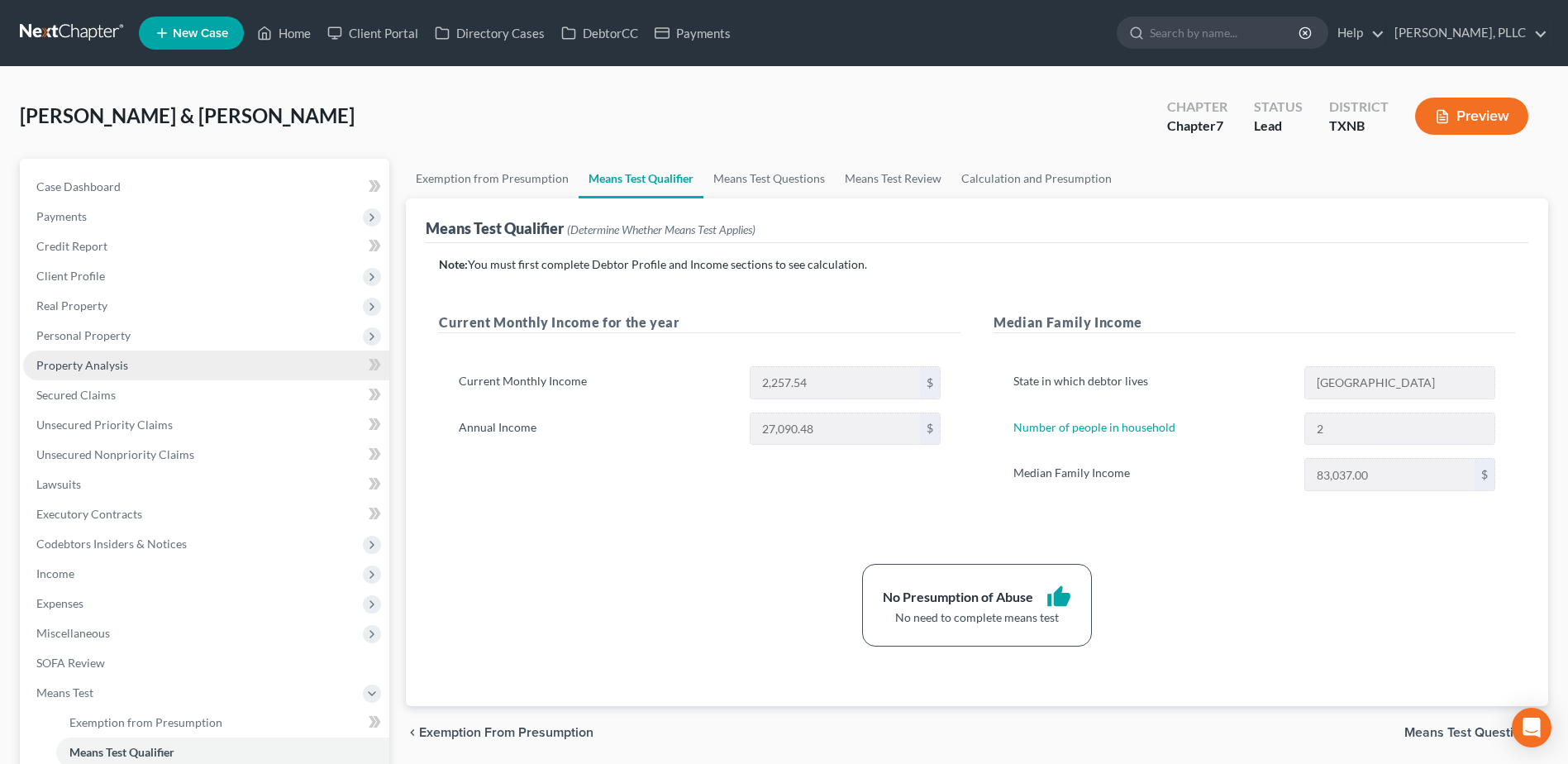
click at [112, 368] on span "Property Analysis" at bounding box center [83, 364] width 92 height 14
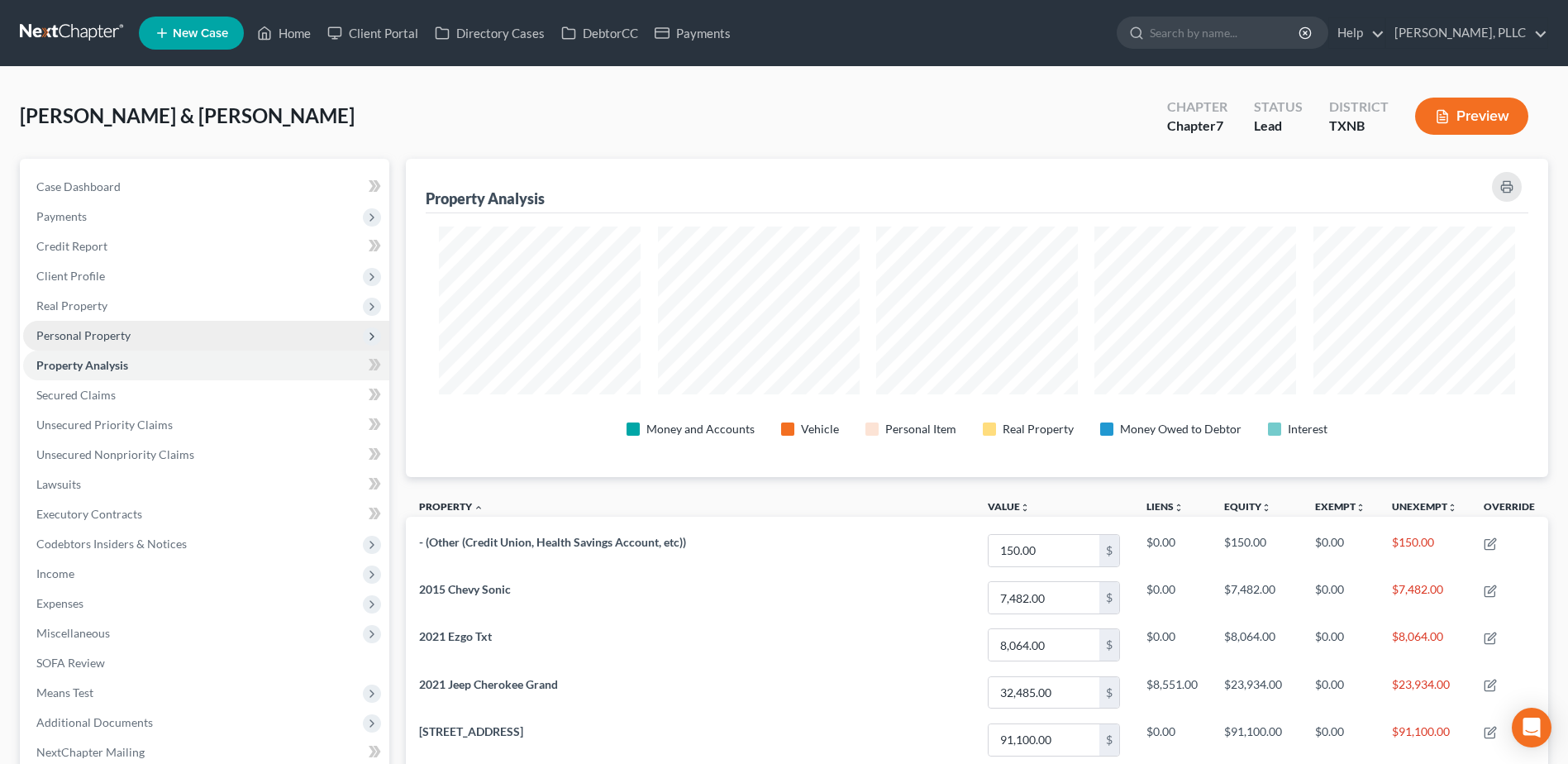
click at [116, 340] on span "Personal Property" at bounding box center [84, 335] width 94 height 14
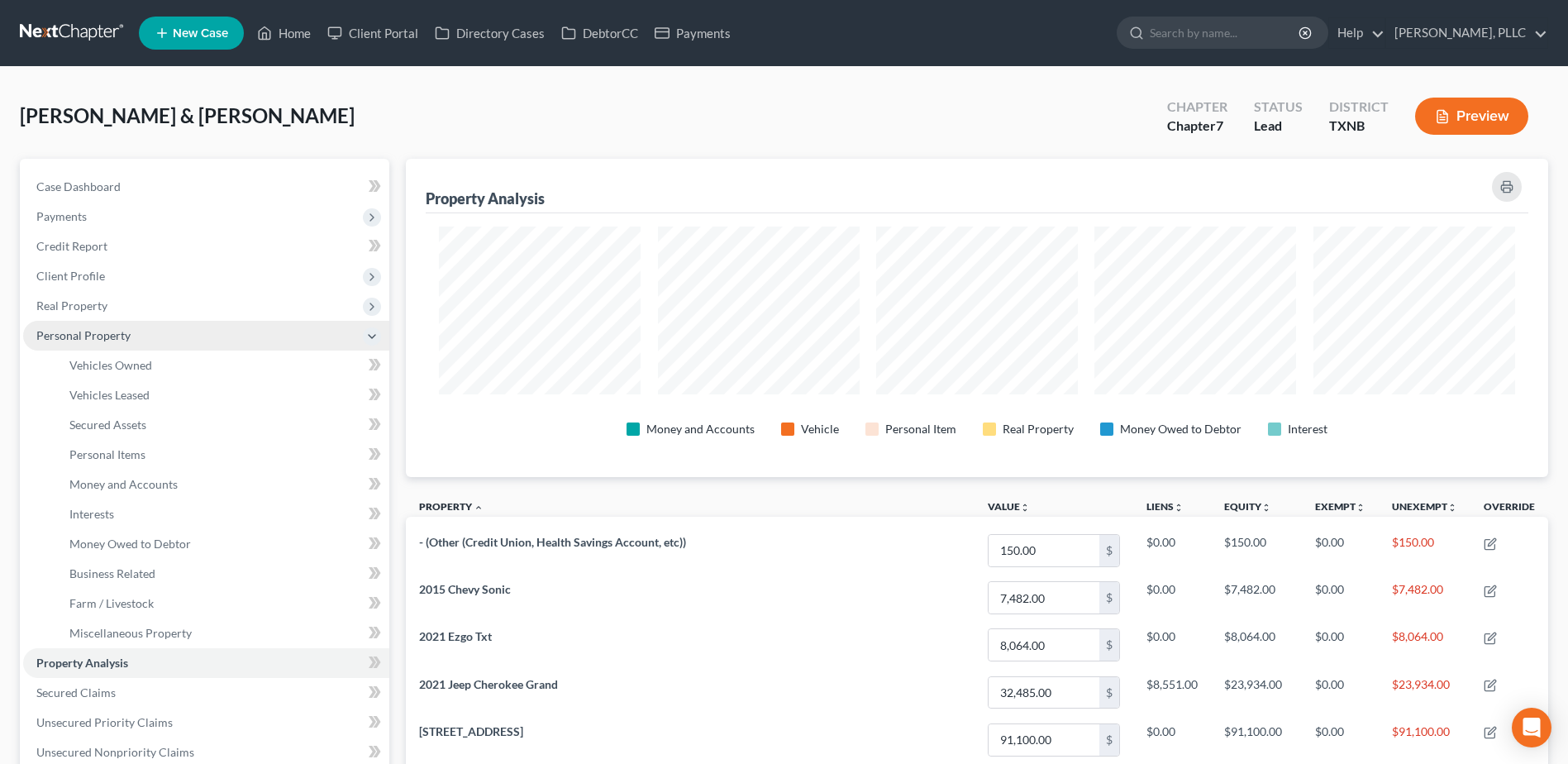
scroll to position [318, 1142]
click at [136, 458] on span "Personal Items" at bounding box center [107, 454] width 76 height 14
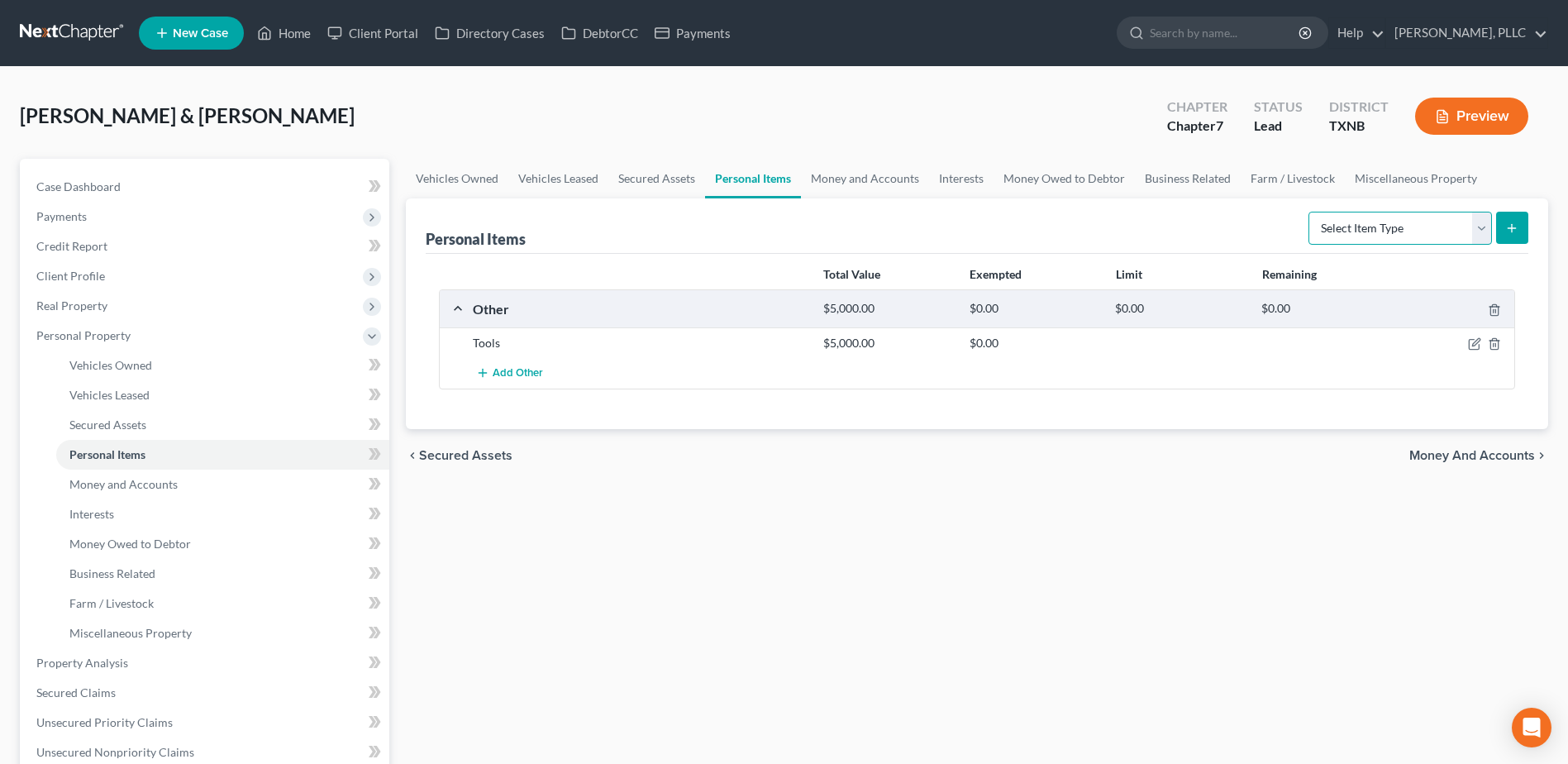
click at [1481, 223] on select "Select Item Type Clothing Collectibles Of Value Electronics Firearms Household …" at bounding box center [1400, 227] width 184 height 33
select select "clothing"
click at [1310, 211] on select "Select Item Type Clothing Collectibles Of Value Electronics Firearms Household …" at bounding box center [1400, 227] width 184 height 33
click at [1501, 228] on button "submit" at bounding box center [1512, 227] width 32 height 32
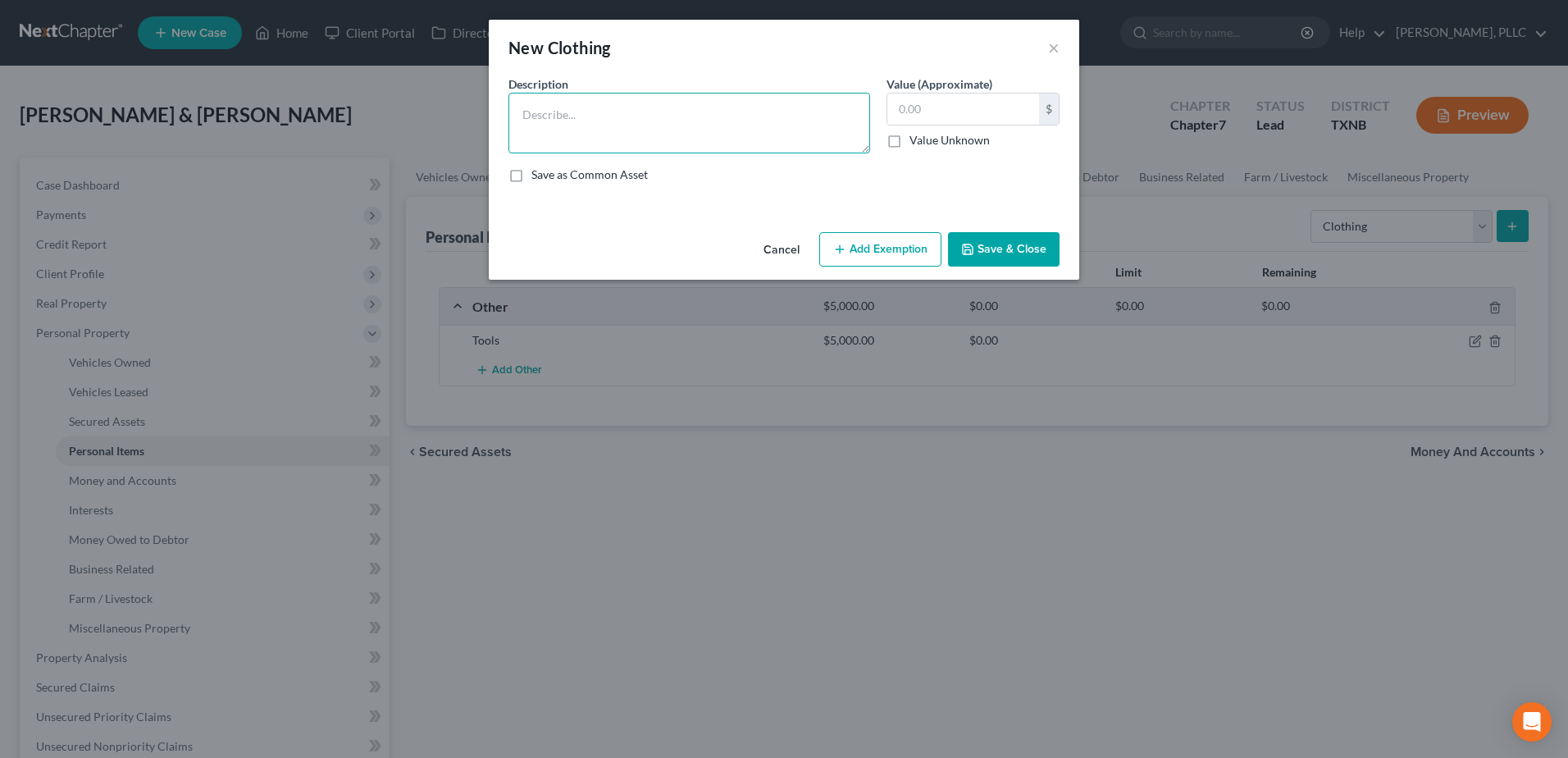
click at [734, 127] on textarea at bounding box center [689, 123] width 361 height 61
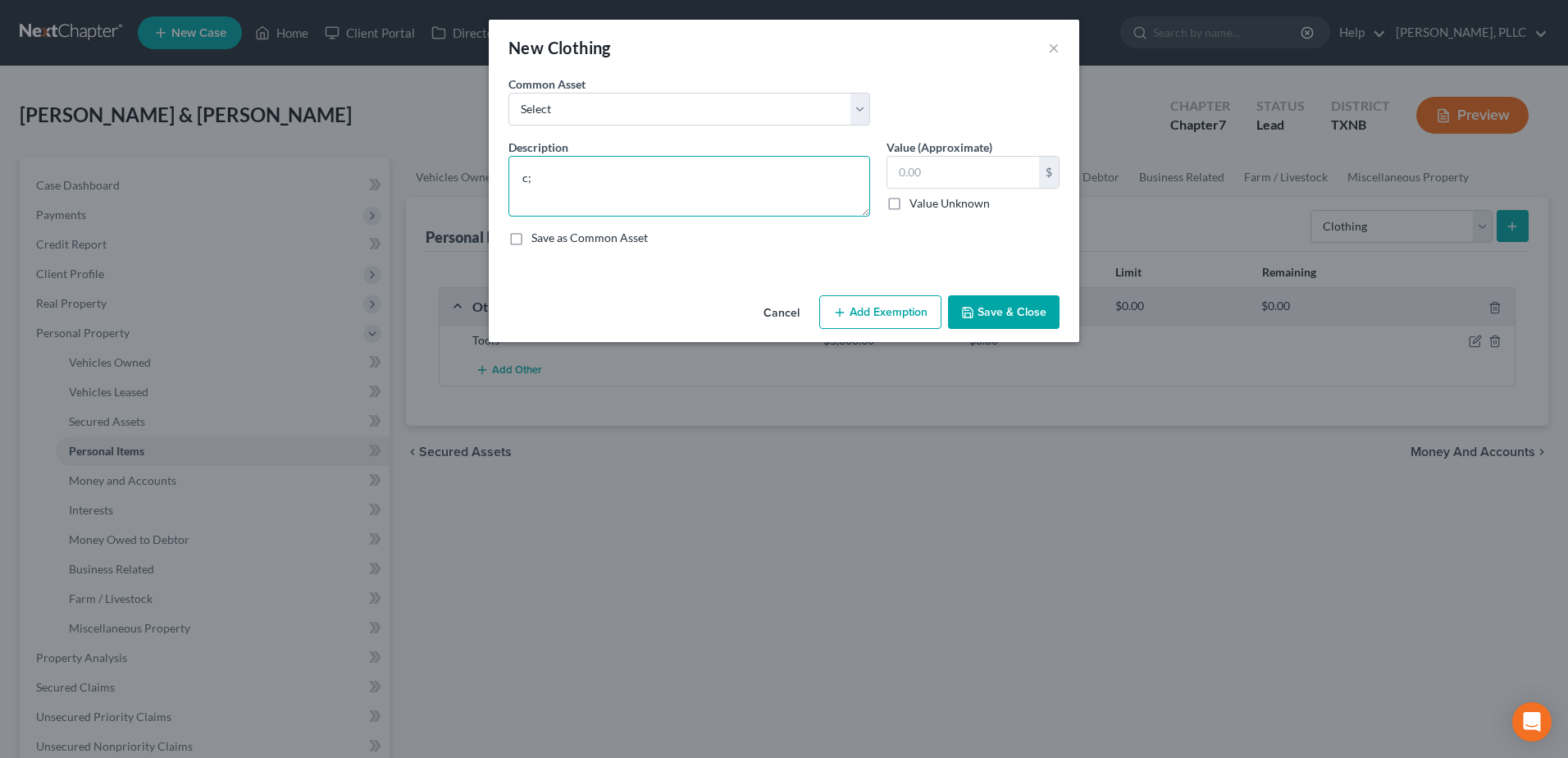
type textarea "c"
type textarea "Clothes, shoes"
type input "300.00"
click at [992, 305] on button "Save & Close" at bounding box center [1004, 312] width 112 height 34
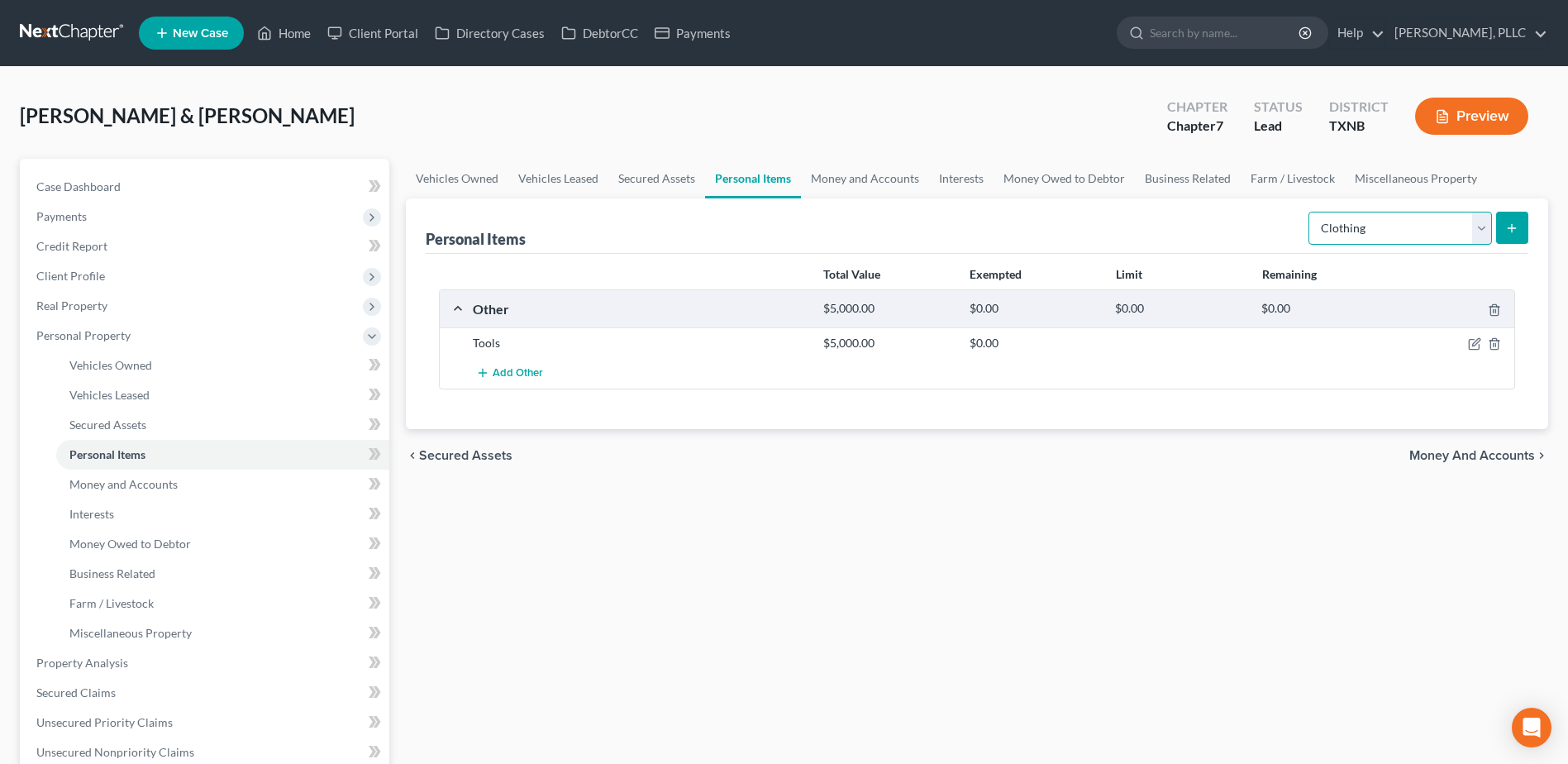
click at [1484, 234] on select "Select Item Type Clothing Collectibles Of Value Electronics Firearms Household …" at bounding box center [1400, 227] width 184 height 33
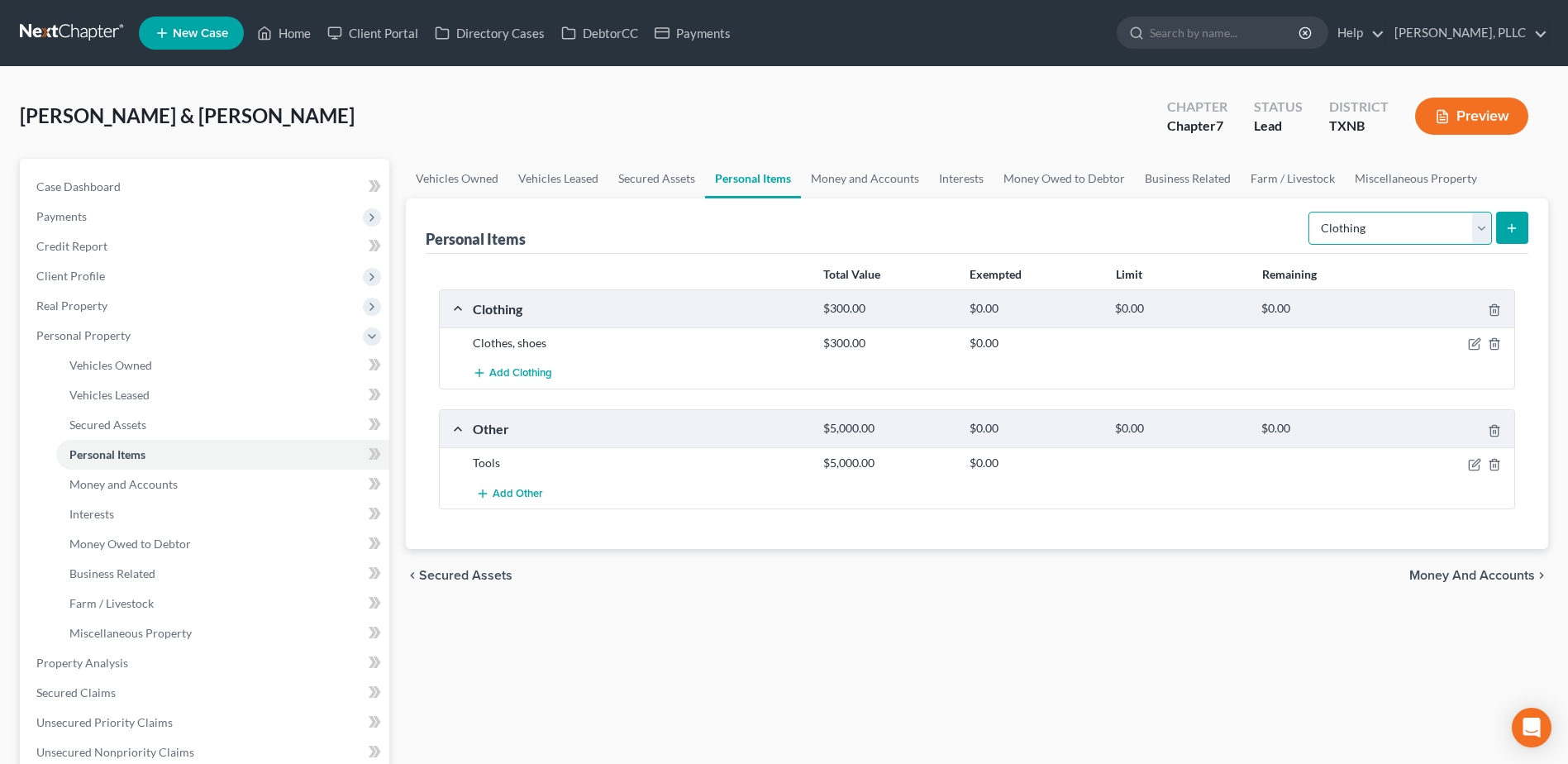
select select "electronics"
click at [1310, 211] on select "Select Item Type Clothing Collectibles Of Value Electronics Firearms Household …" at bounding box center [1400, 227] width 184 height 33
click at [1511, 224] on icon "submit" at bounding box center [1512, 228] width 13 height 13
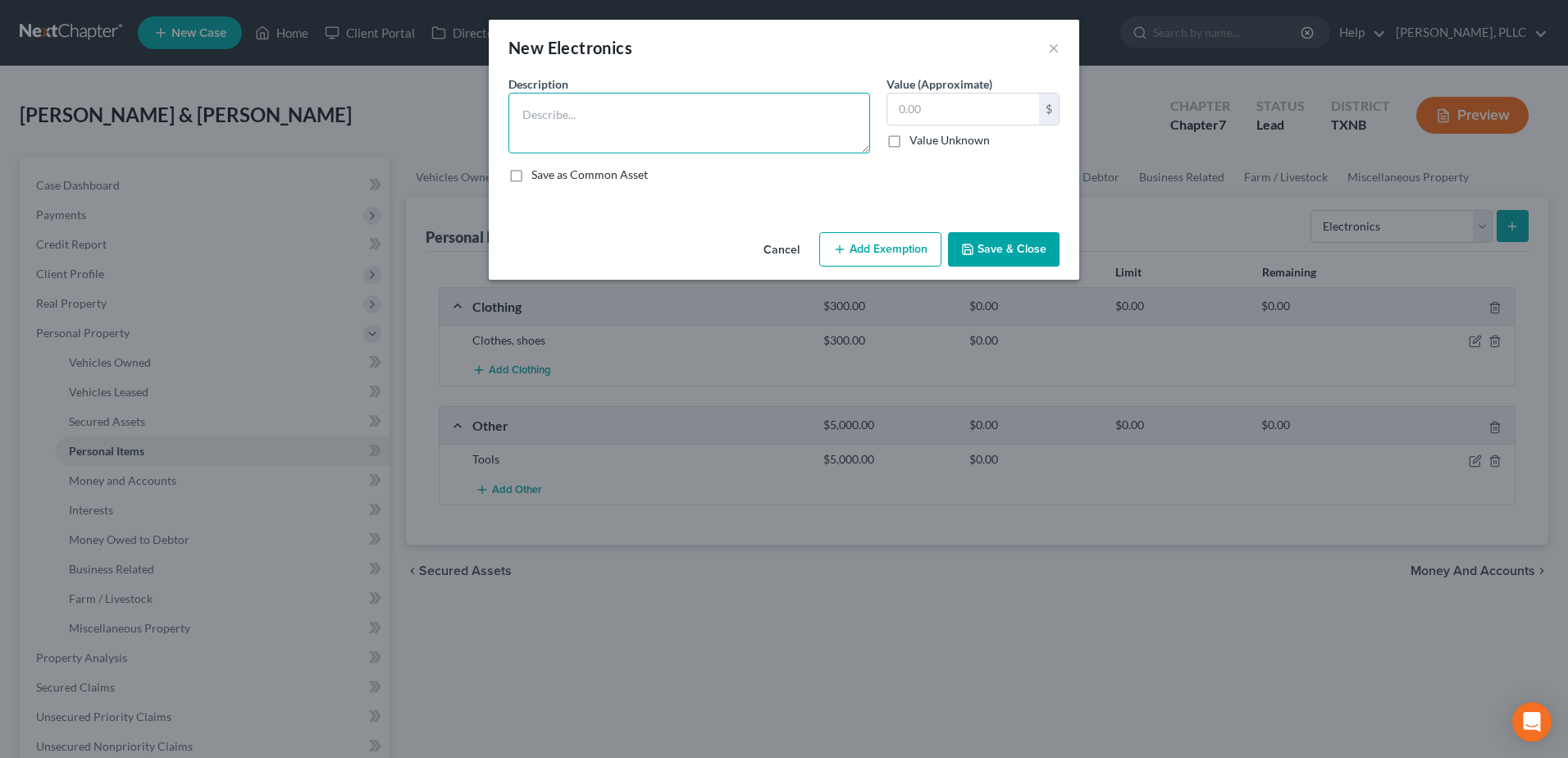
click at [635, 115] on textarea at bounding box center [689, 123] width 361 height 61
type textarea "TVs, cell phones,"
type input "1,200.00"
drag, startPoint x: 993, startPoint y: 242, endPoint x: 1129, endPoint y: 251, distance: 136.3
click at [995, 244] on button "Save & Close" at bounding box center [1004, 249] width 112 height 34
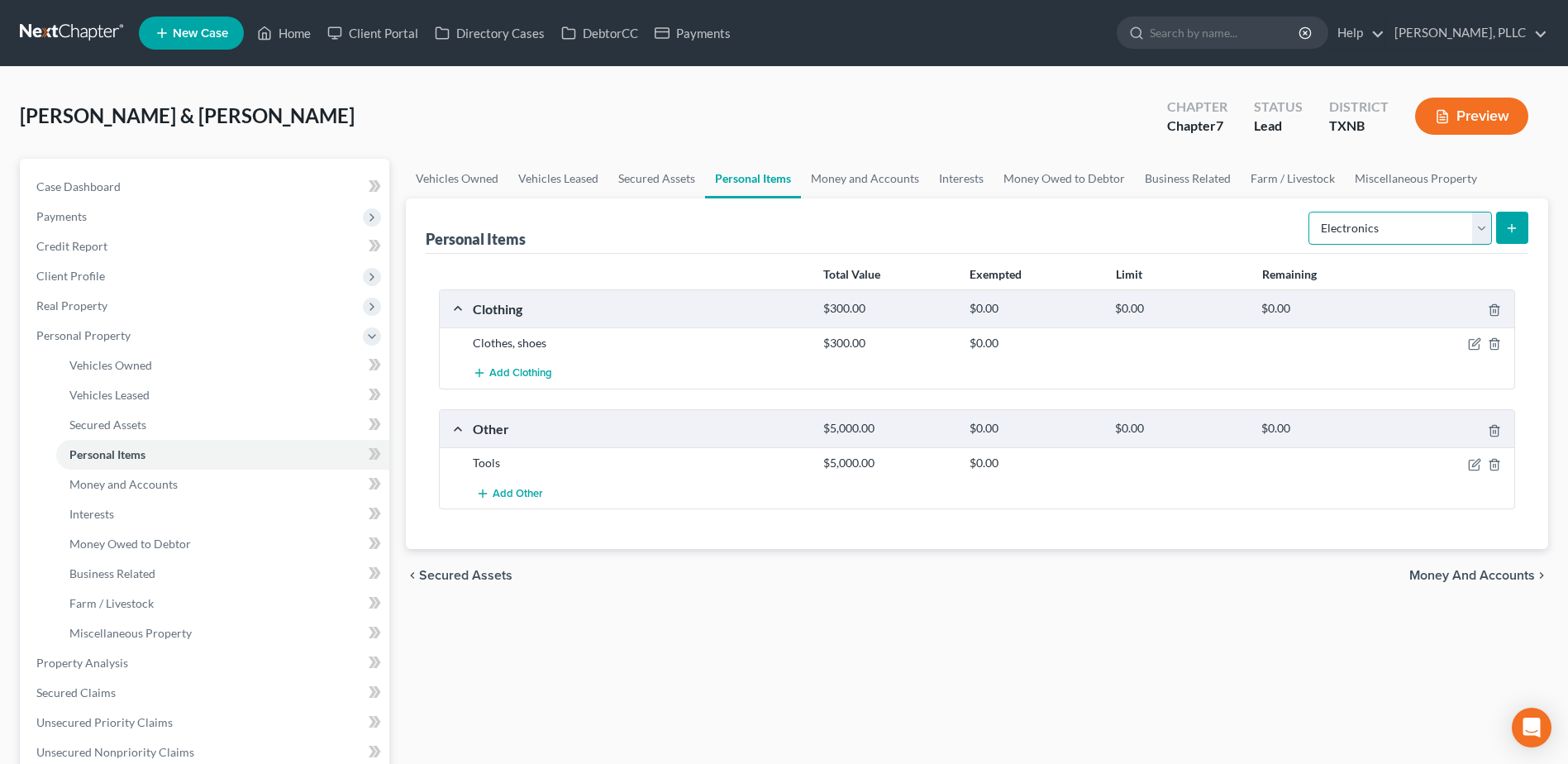
click at [1477, 231] on select "Select Item Type Clothing Collectibles Of Value Electronics Firearms Household …" at bounding box center [1400, 227] width 184 height 33
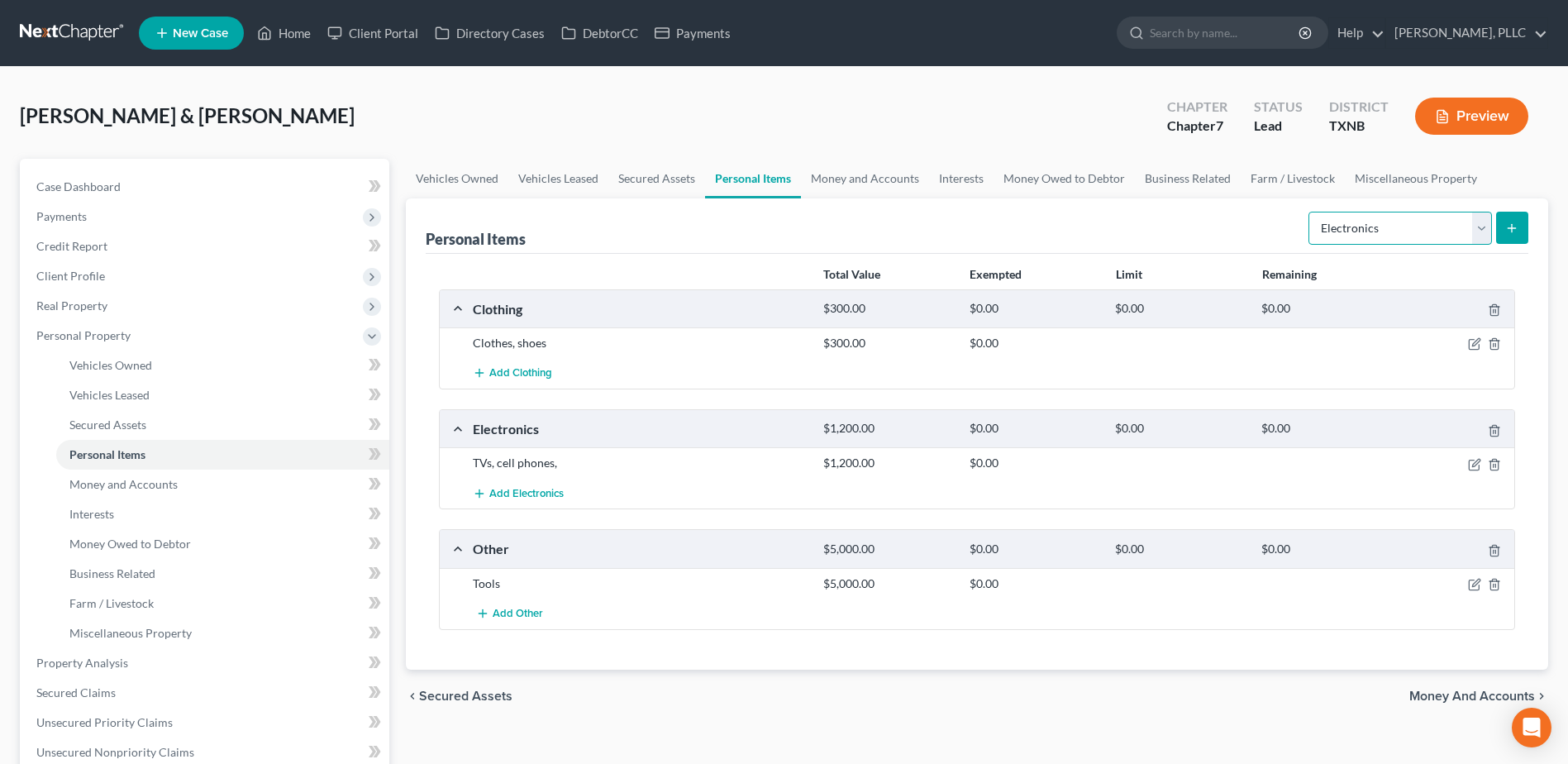
select select "household_goods"
click at [1310, 211] on select "Select Item Type Clothing Collectibles Of Value Electronics Firearms Household …" at bounding box center [1400, 227] width 184 height 33
click at [1515, 226] on icon "submit" at bounding box center [1512, 228] width 13 height 13
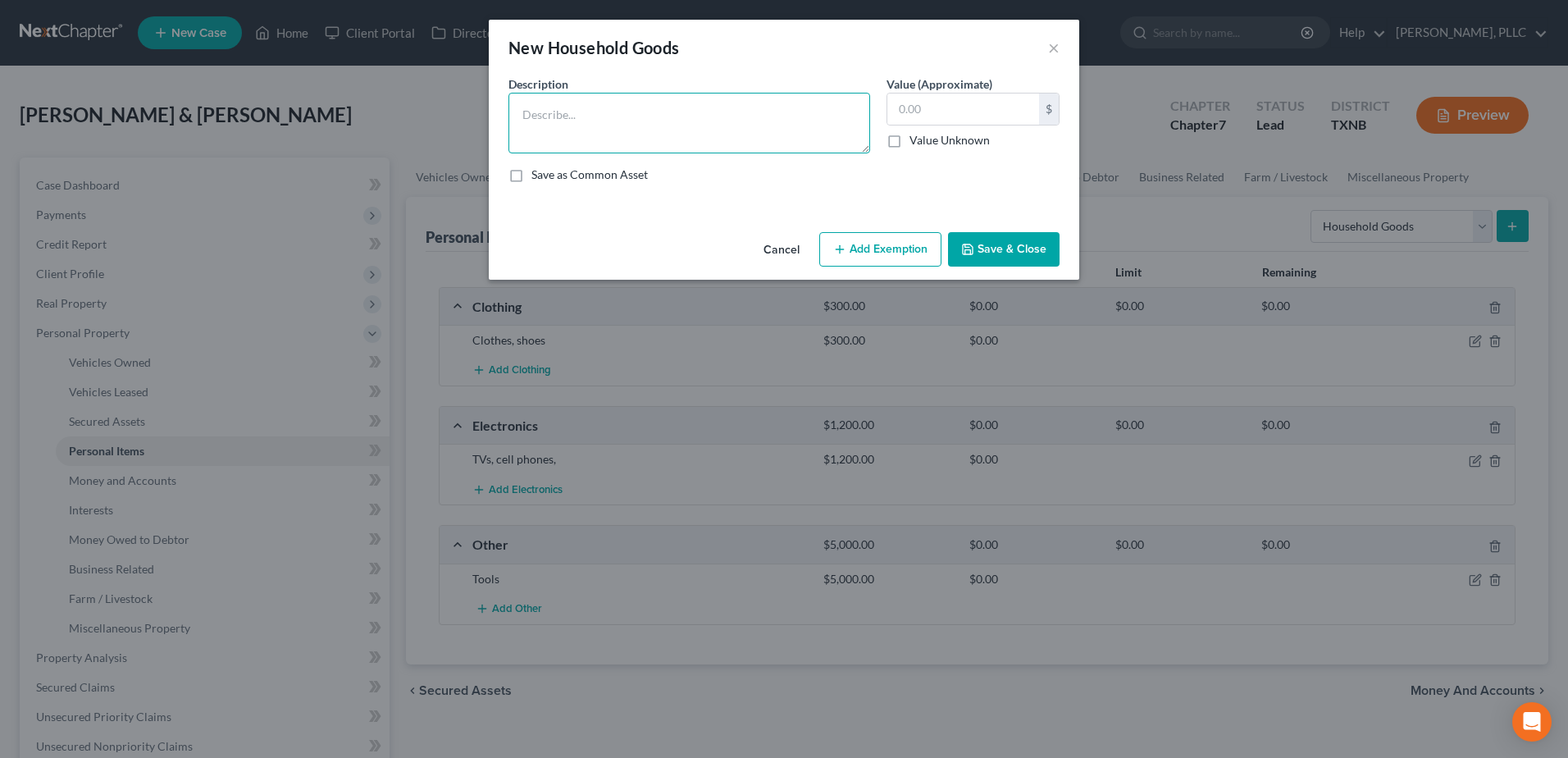
click at [589, 129] on textarea at bounding box center [689, 123] width 361 height 61
type textarea "Beds, dressers, couch, tables, chairs, kitchenware, kitchen appliances,"
type input "800.00"
click at [1020, 240] on button "Save & Close" at bounding box center [1004, 249] width 112 height 34
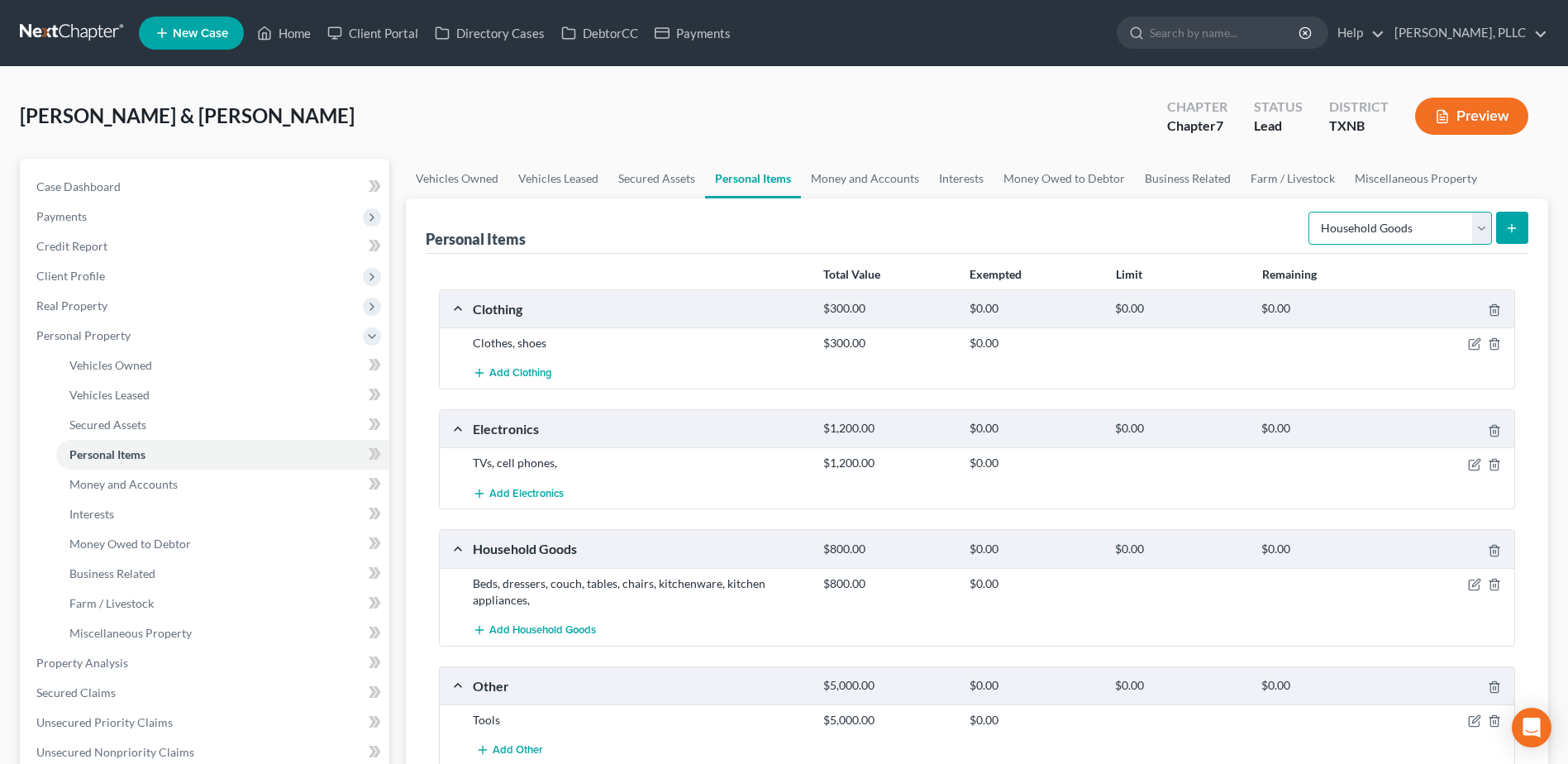
click at [1479, 222] on select "Select Item Type Clothing Collectibles Of Value Electronics Firearms Household …" at bounding box center [1400, 227] width 184 height 33
select select "jewelry"
click at [1310, 211] on select "Select Item Type Clothing Collectibles Of Value Electronics Firearms Household …" at bounding box center [1400, 227] width 184 height 33
click at [1508, 234] on button "submit" at bounding box center [1512, 227] width 32 height 32
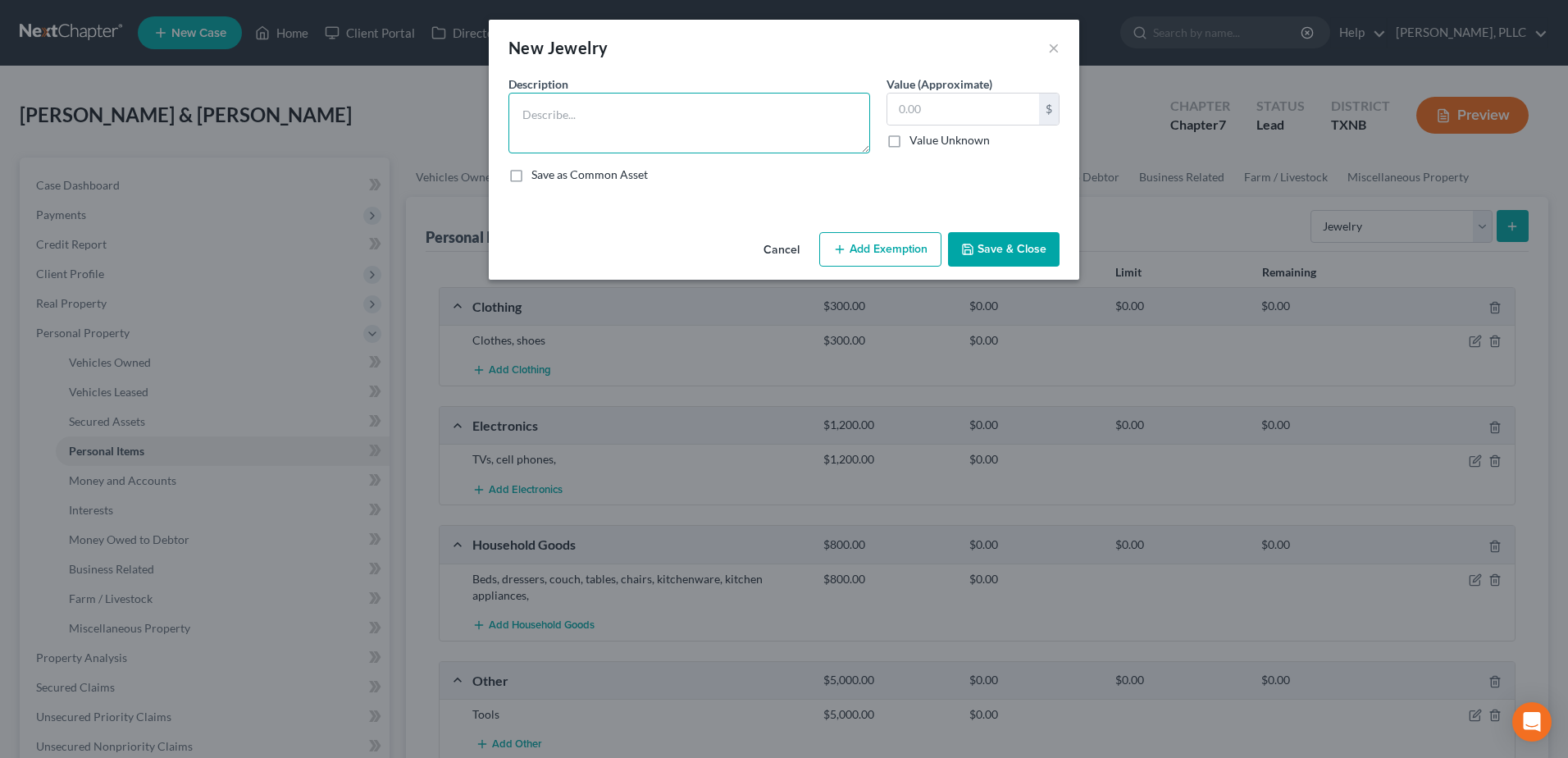
click at [633, 140] on textarea at bounding box center [689, 123] width 361 height 61
type textarea "Rings, bracelets, necklaces,"
type input "200.00"
click at [1013, 240] on button "Save & Close" at bounding box center [1004, 249] width 112 height 34
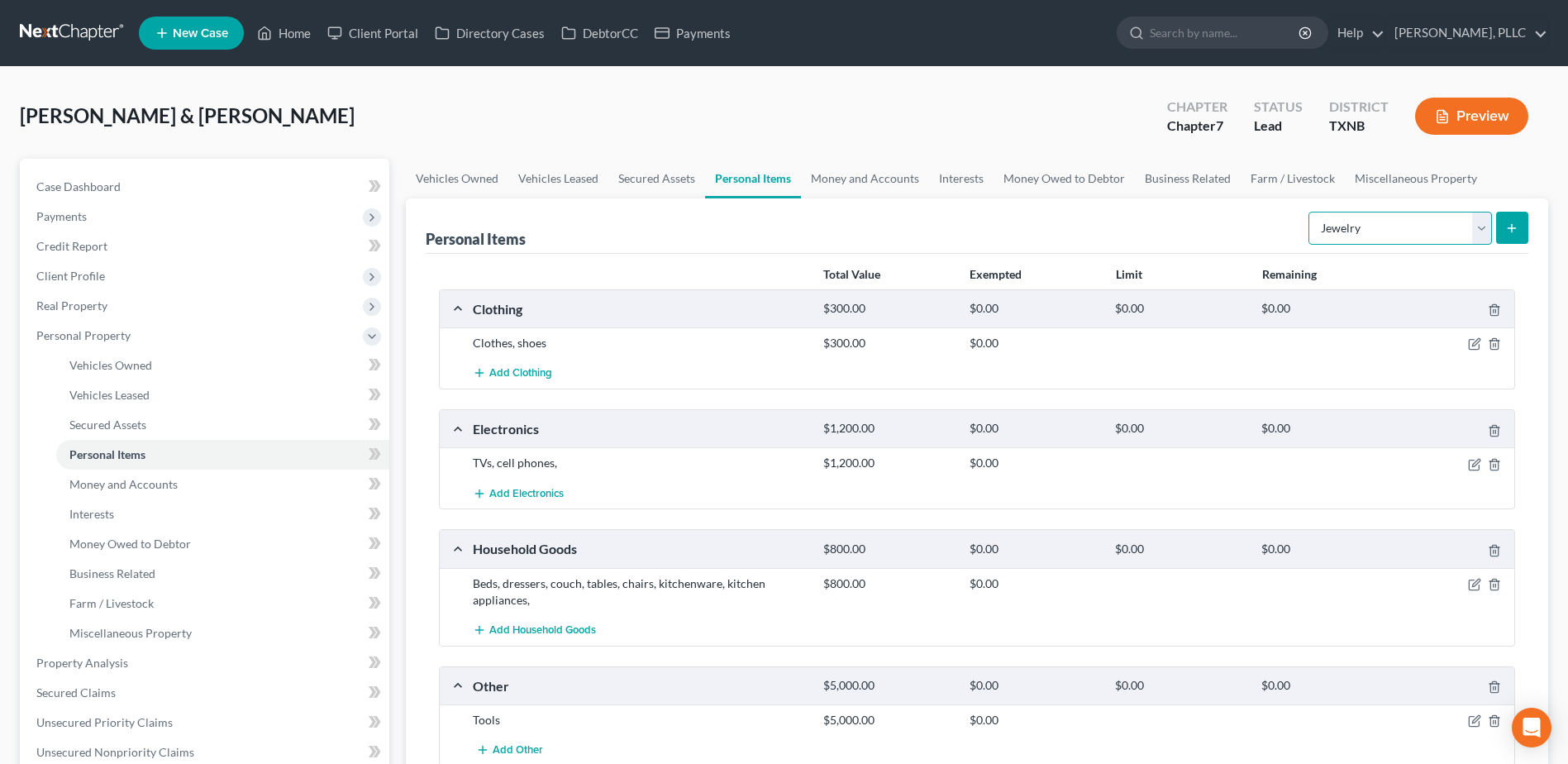
click at [1485, 232] on select "Select Item Type Clothing Collectibles Of Value Electronics Firearms Household …" at bounding box center [1400, 227] width 184 height 33
drag, startPoint x: 970, startPoint y: 67, endPoint x: 982, endPoint y: 71, distance: 12.6
click at [970, 67] on div "[PERSON_NAME] & [PERSON_NAME] Upgraded Chapter Chapter 7 Status [GEOGRAPHIC_DAT…" at bounding box center [784, 615] width 1568 height 1096
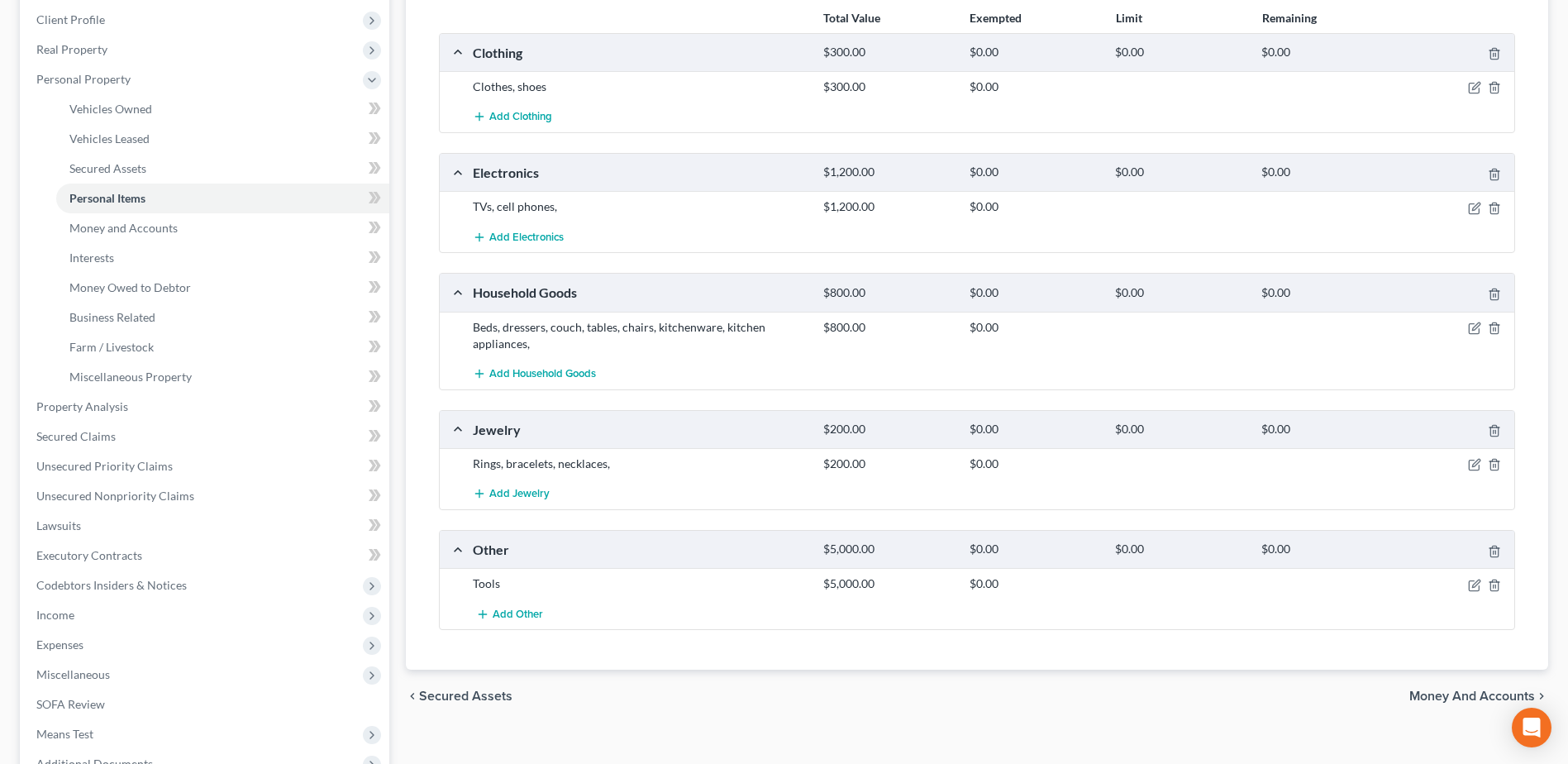
scroll to position [413, 0]
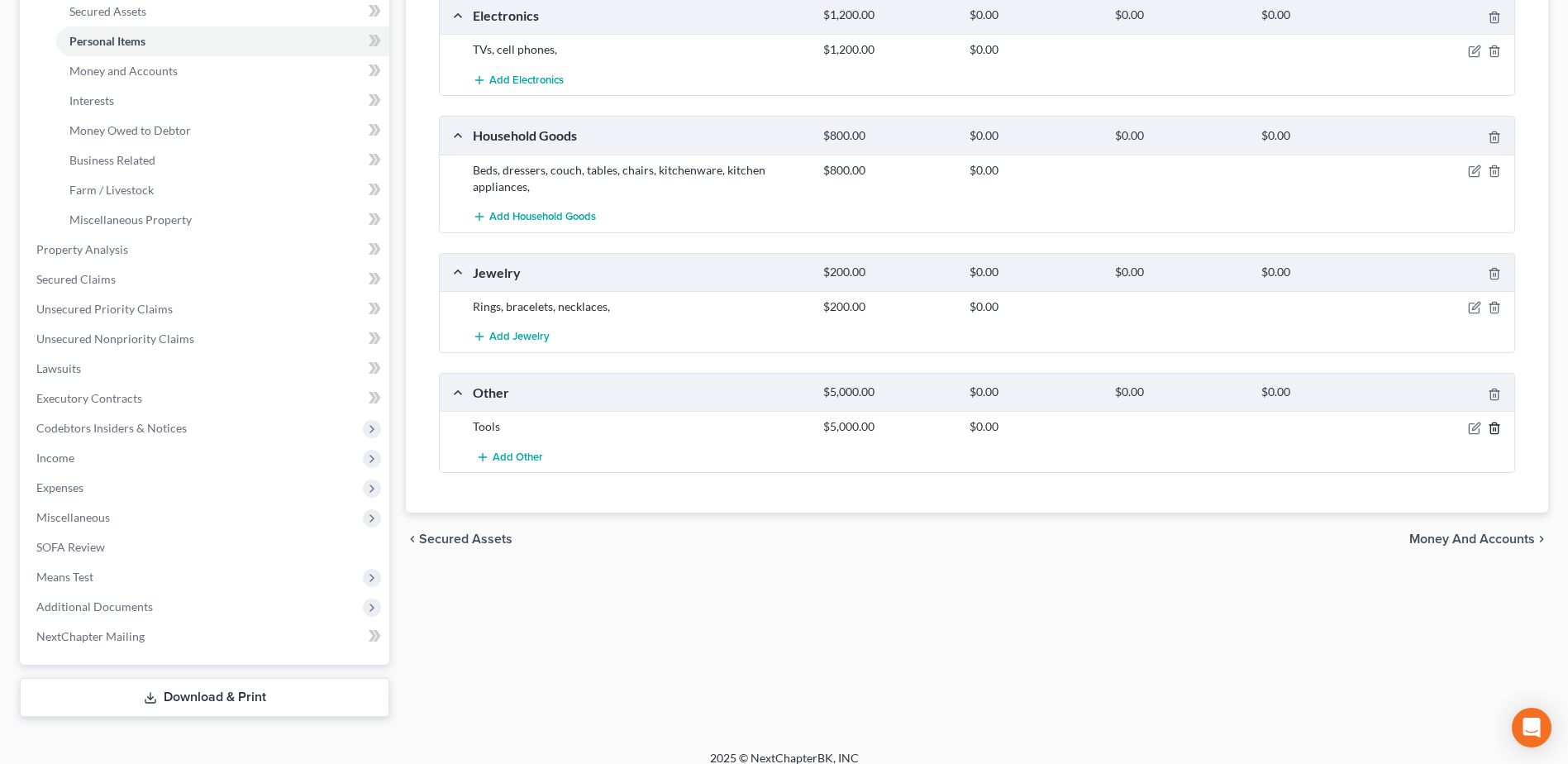
click at [1496, 428] on icon "button" at bounding box center [1494, 428] width 13 height 13
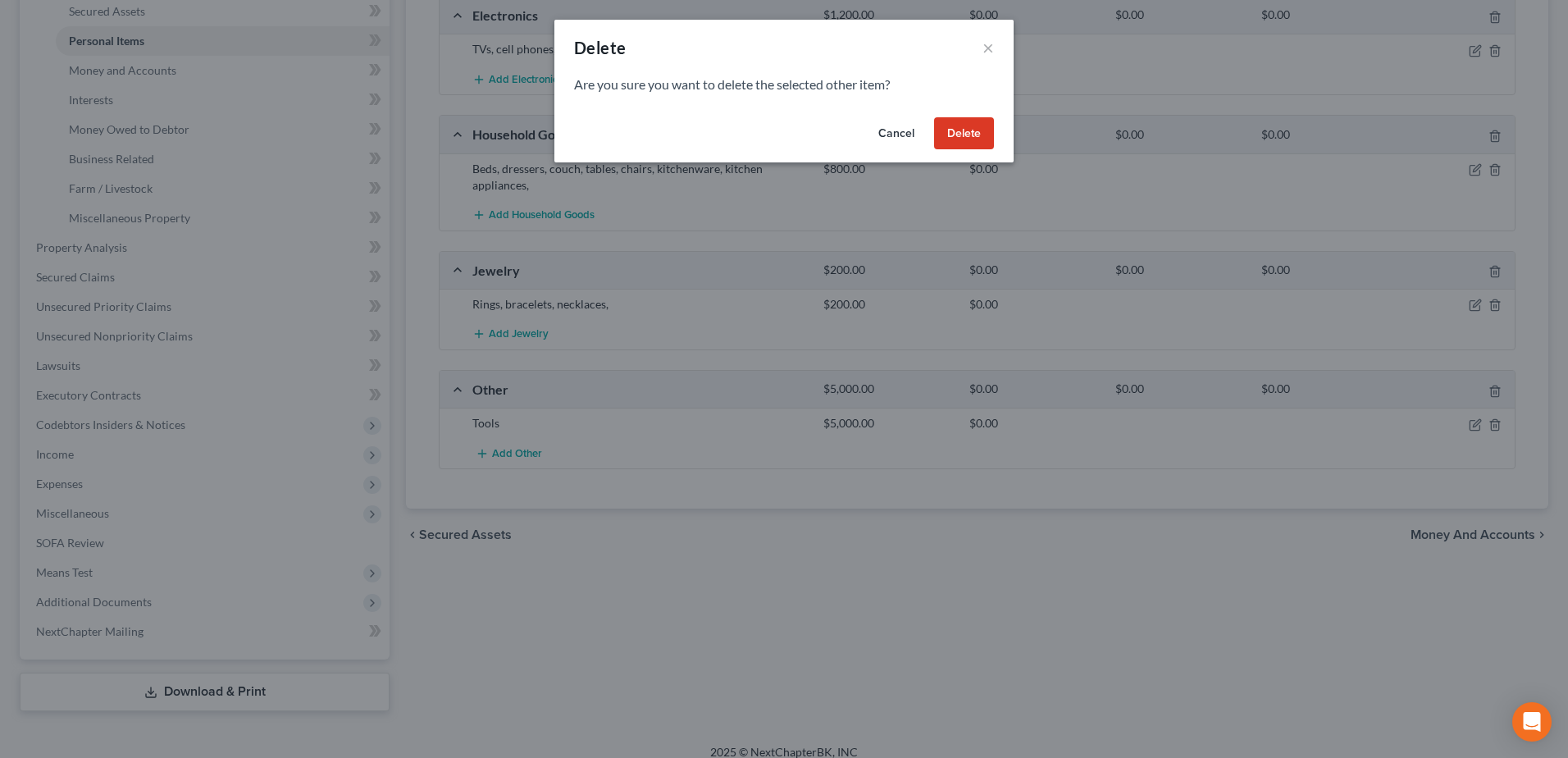
click at [979, 129] on button "Delete" at bounding box center [964, 133] width 60 height 33
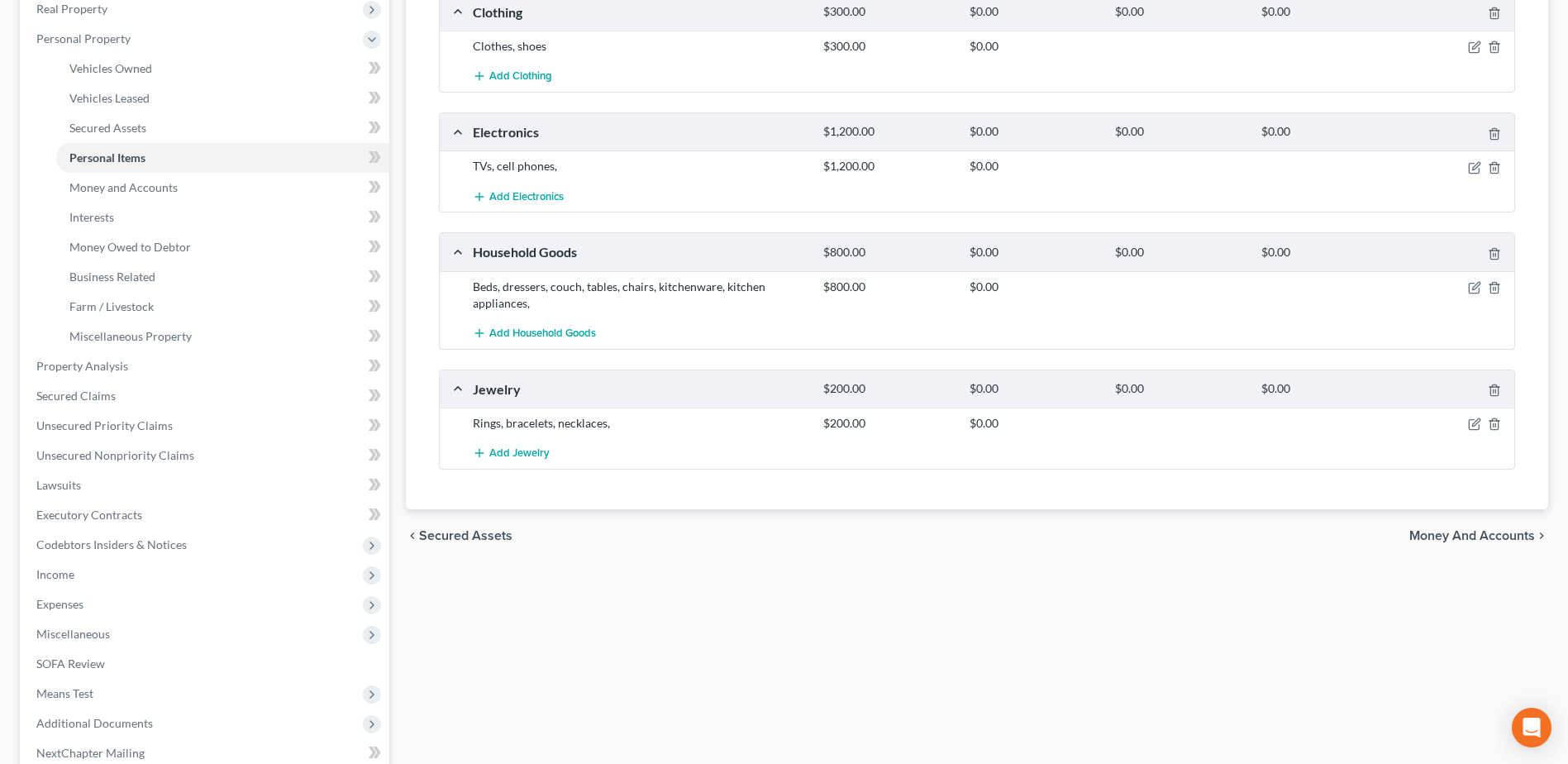
scroll to position [83, 0]
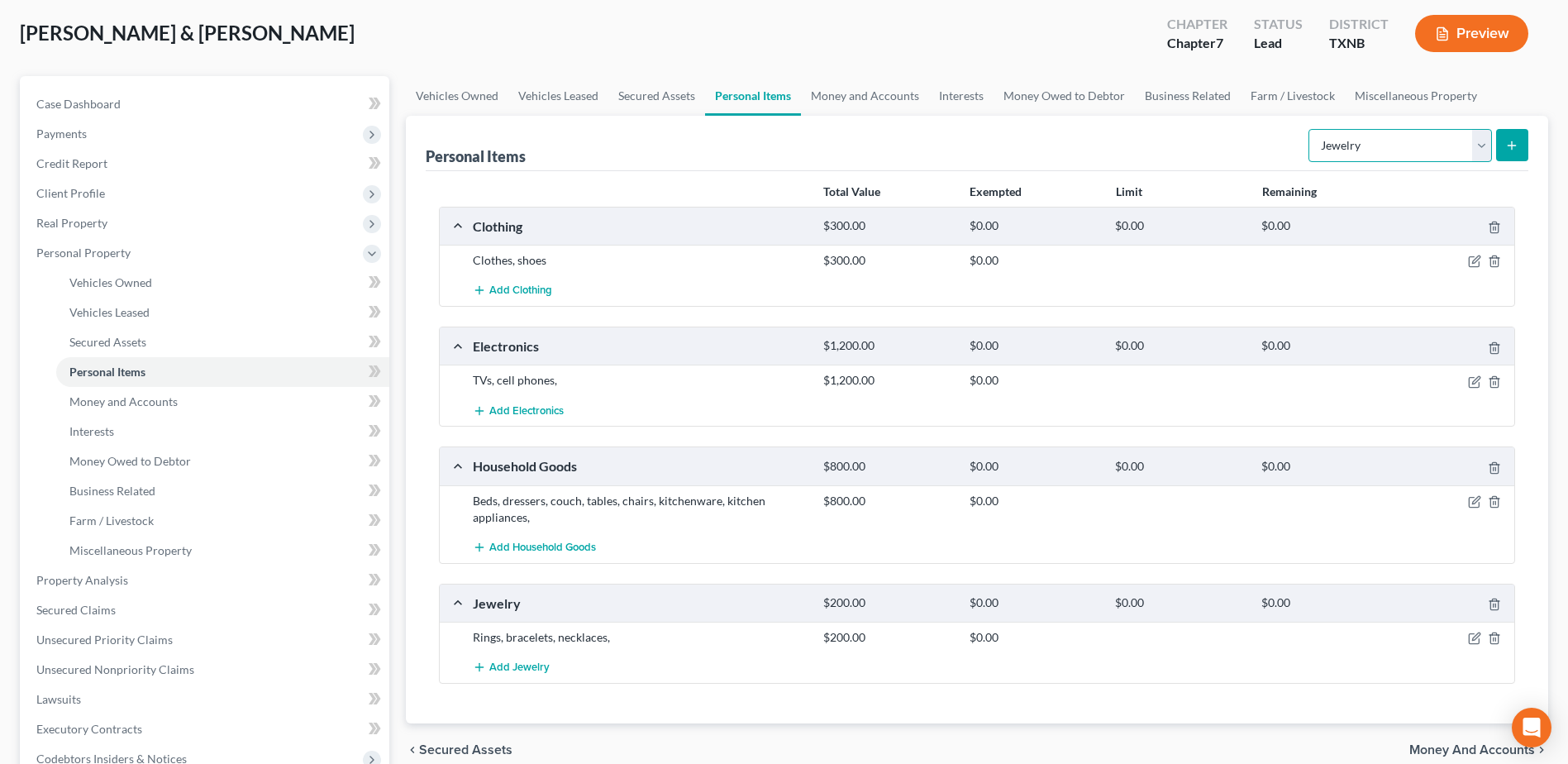
click at [1481, 146] on select "Select Item Type Clothing Collectibles Of Value Electronics Firearms Household …" at bounding box center [1400, 145] width 184 height 33
select select "sports_and_hobby_equipment"
click at [1310, 129] on select "Select Item Type Clothing Collectibles Of Value Electronics Firearms Household …" at bounding box center [1400, 145] width 184 height 33
click at [1499, 149] on button "submit" at bounding box center [1512, 145] width 32 height 32
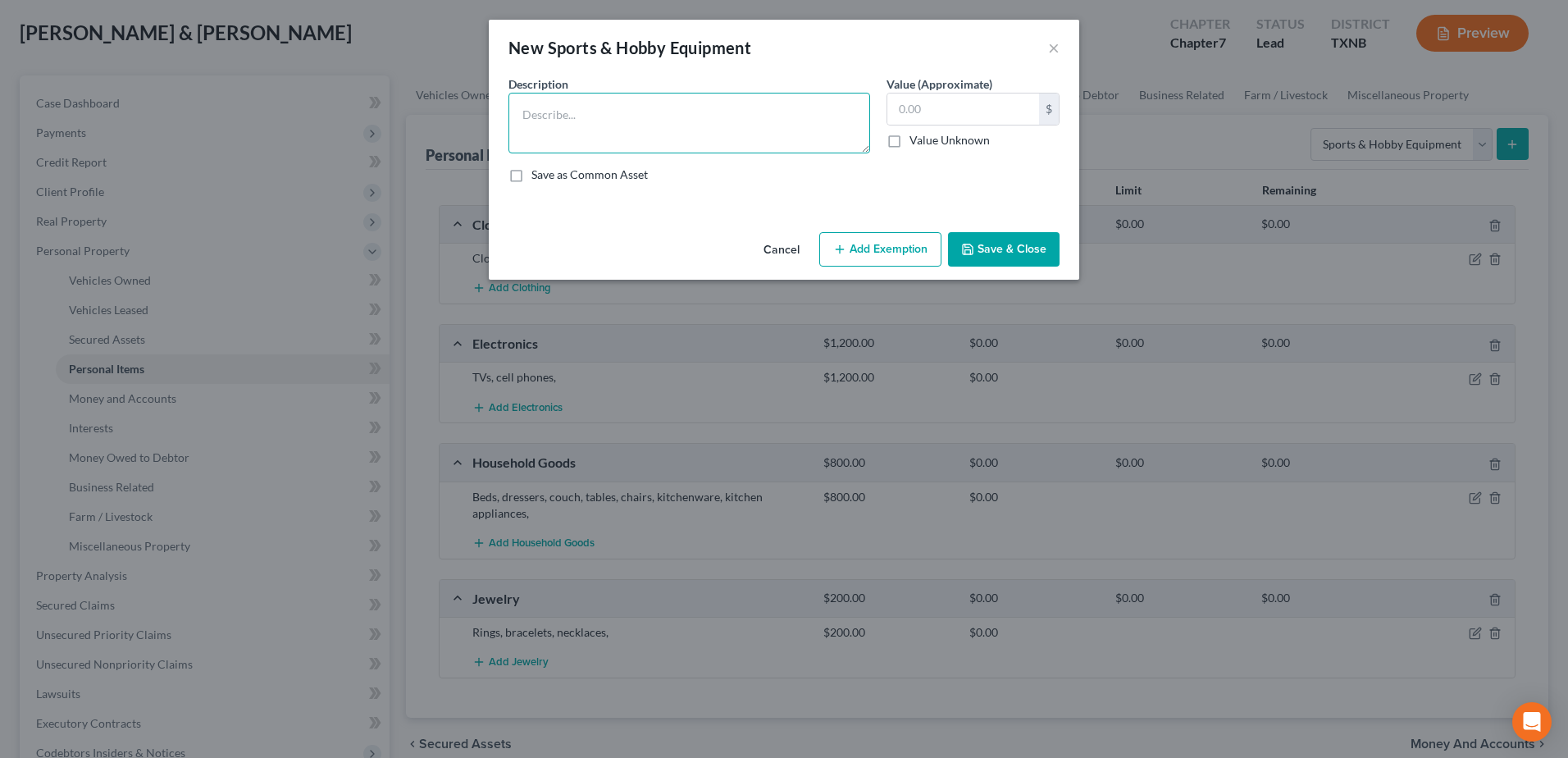
click at [618, 112] on textarea at bounding box center [689, 123] width 361 height 61
type textarea "Tools"
type input "2,000.00"
click at [1008, 256] on button "Save & Close" at bounding box center [1004, 249] width 112 height 34
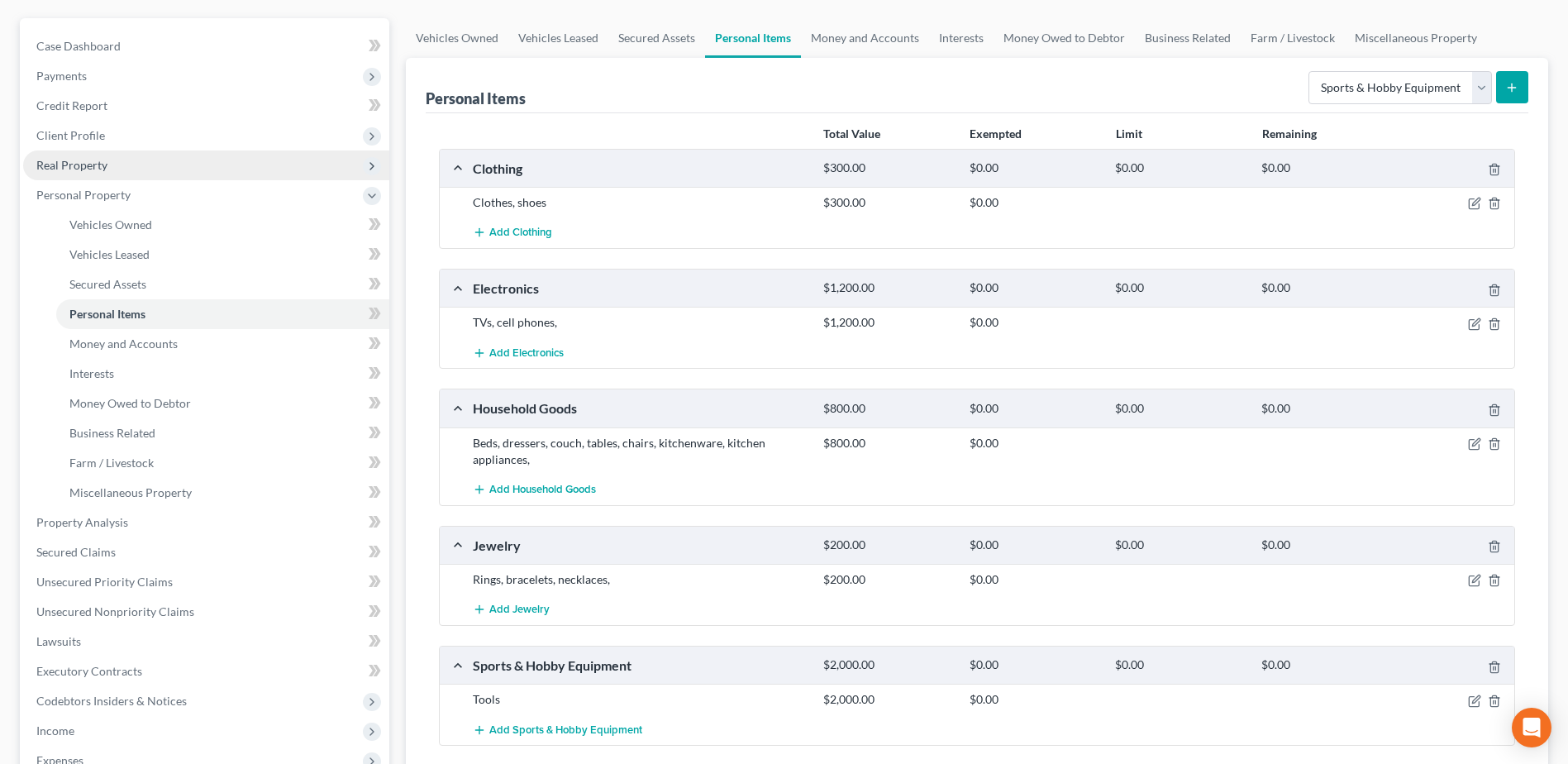
scroll to position [16, 0]
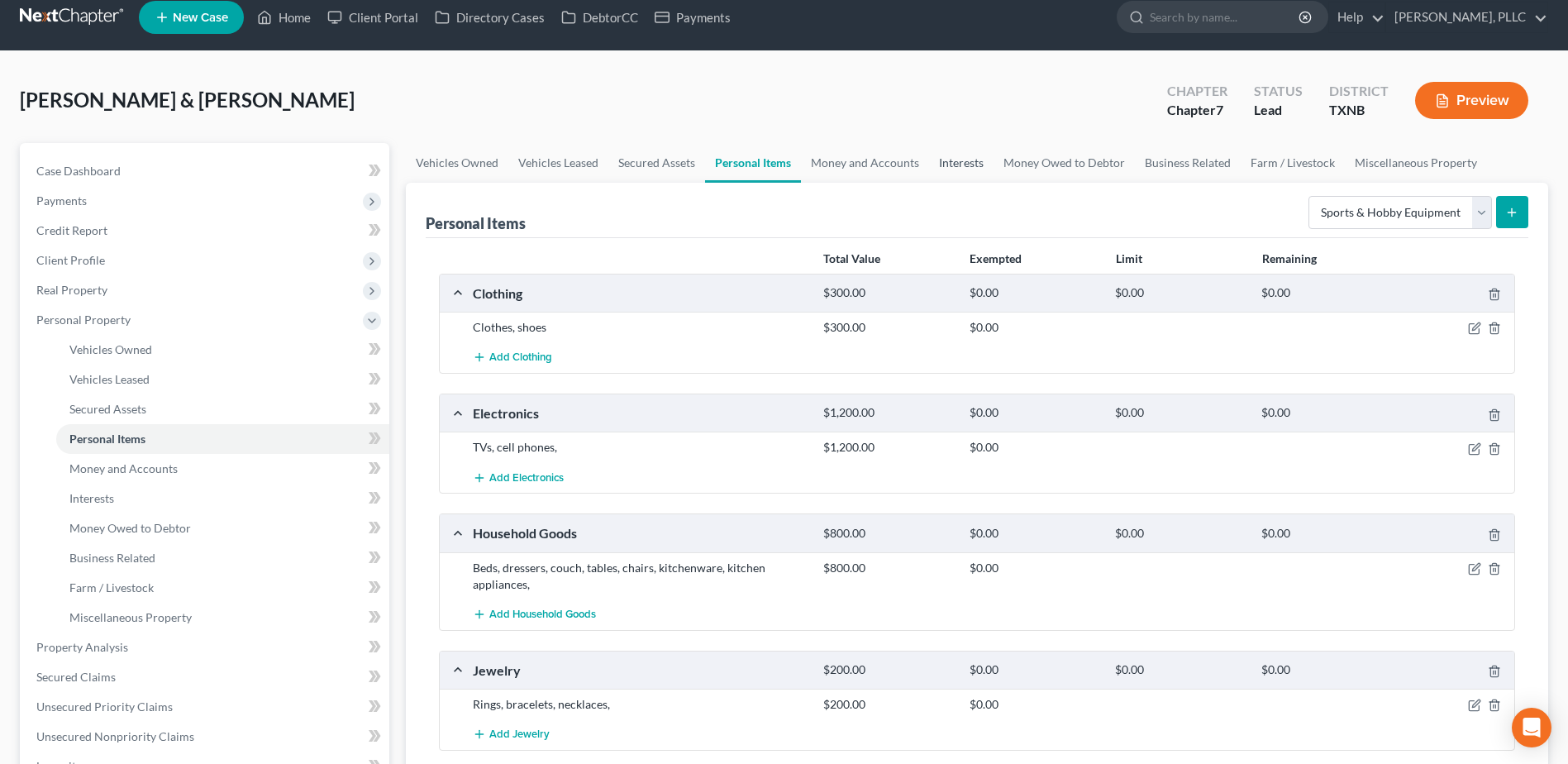
click at [974, 168] on link "Interests" at bounding box center [961, 162] width 65 height 39
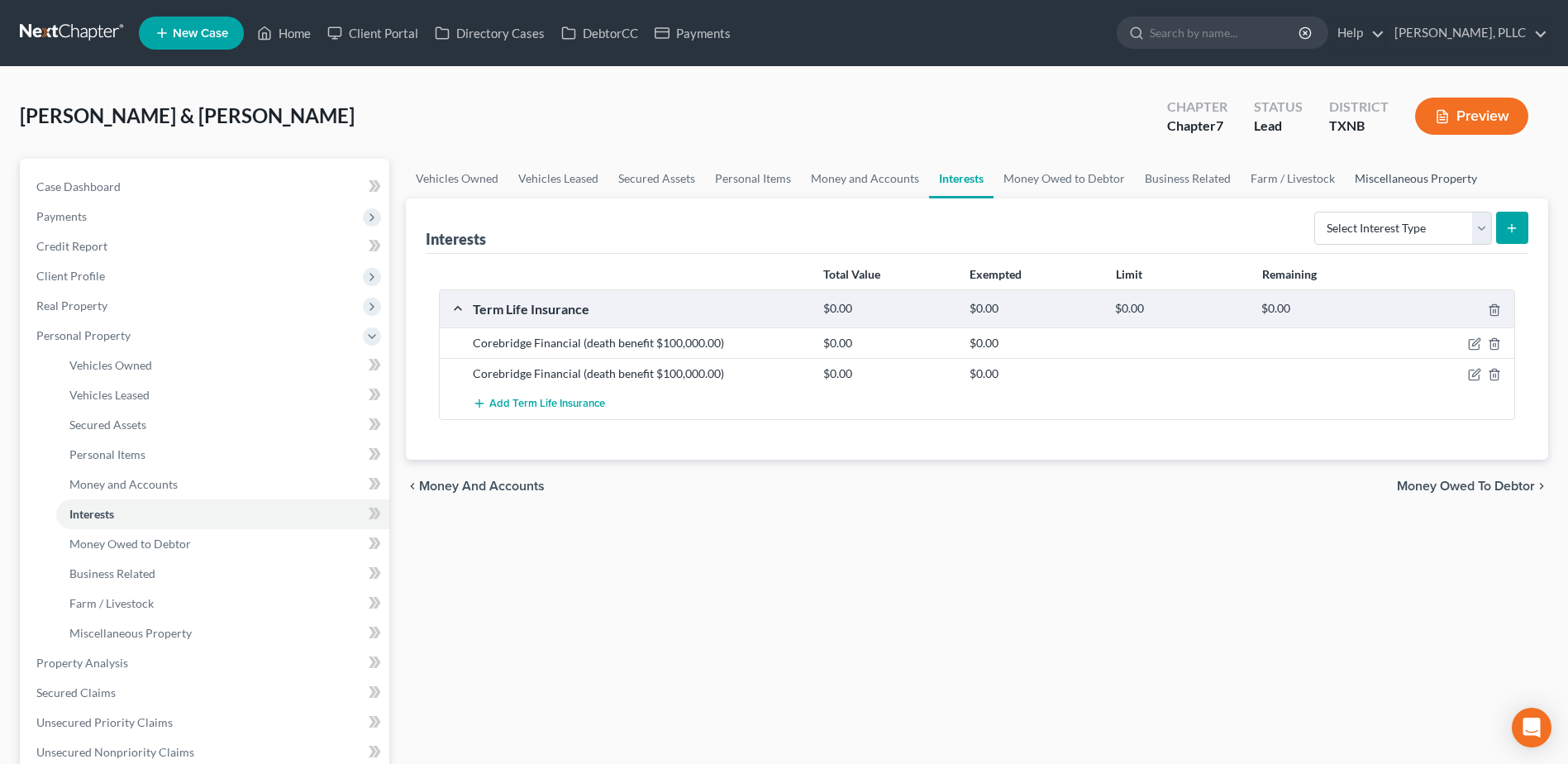
click at [1423, 181] on link "Miscellaneous Property" at bounding box center [1416, 178] width 143 height 39
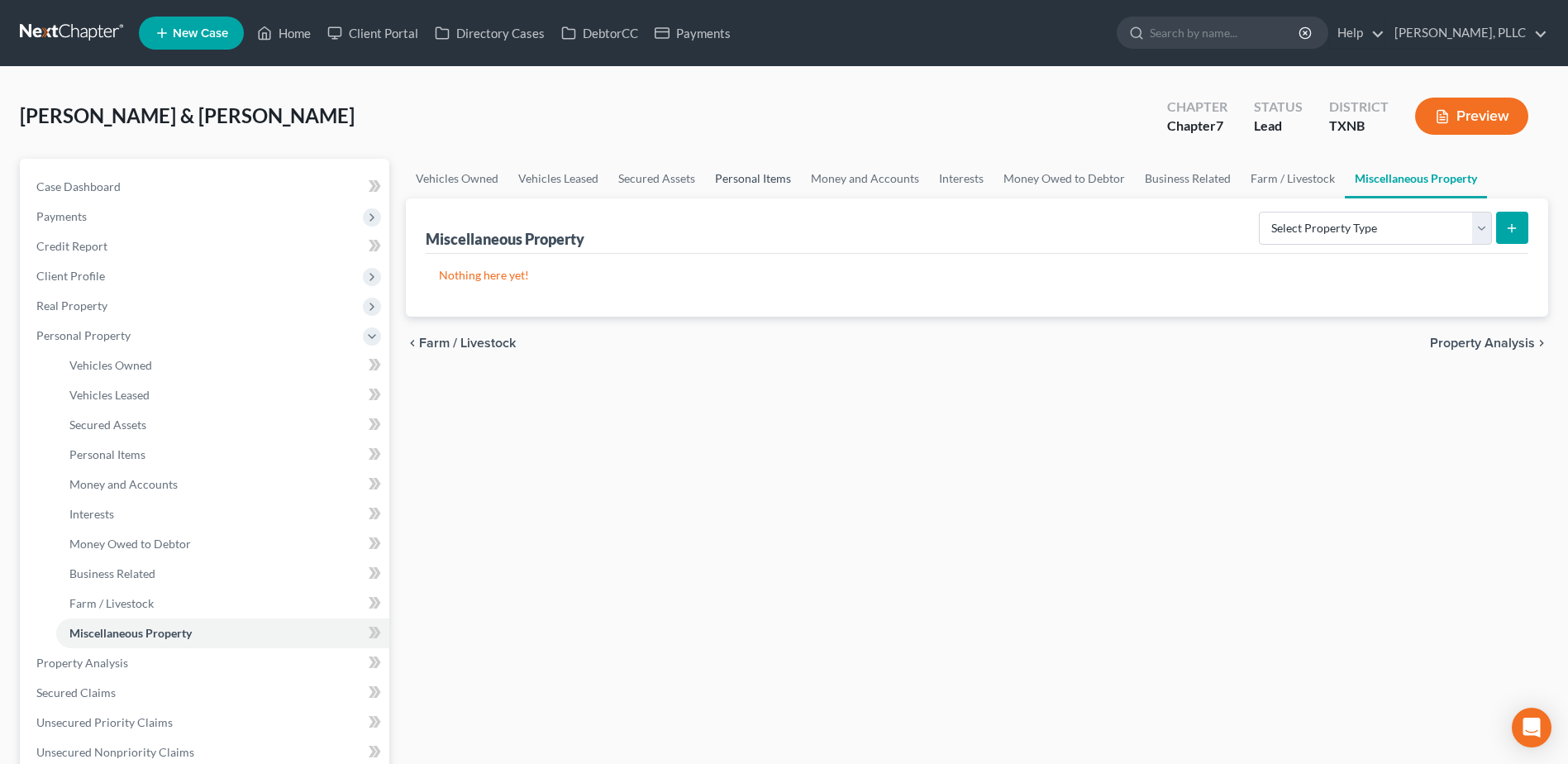
click at [742, 177] on link "Personal Items" at bounding box center [753, 178] width 96 height 39
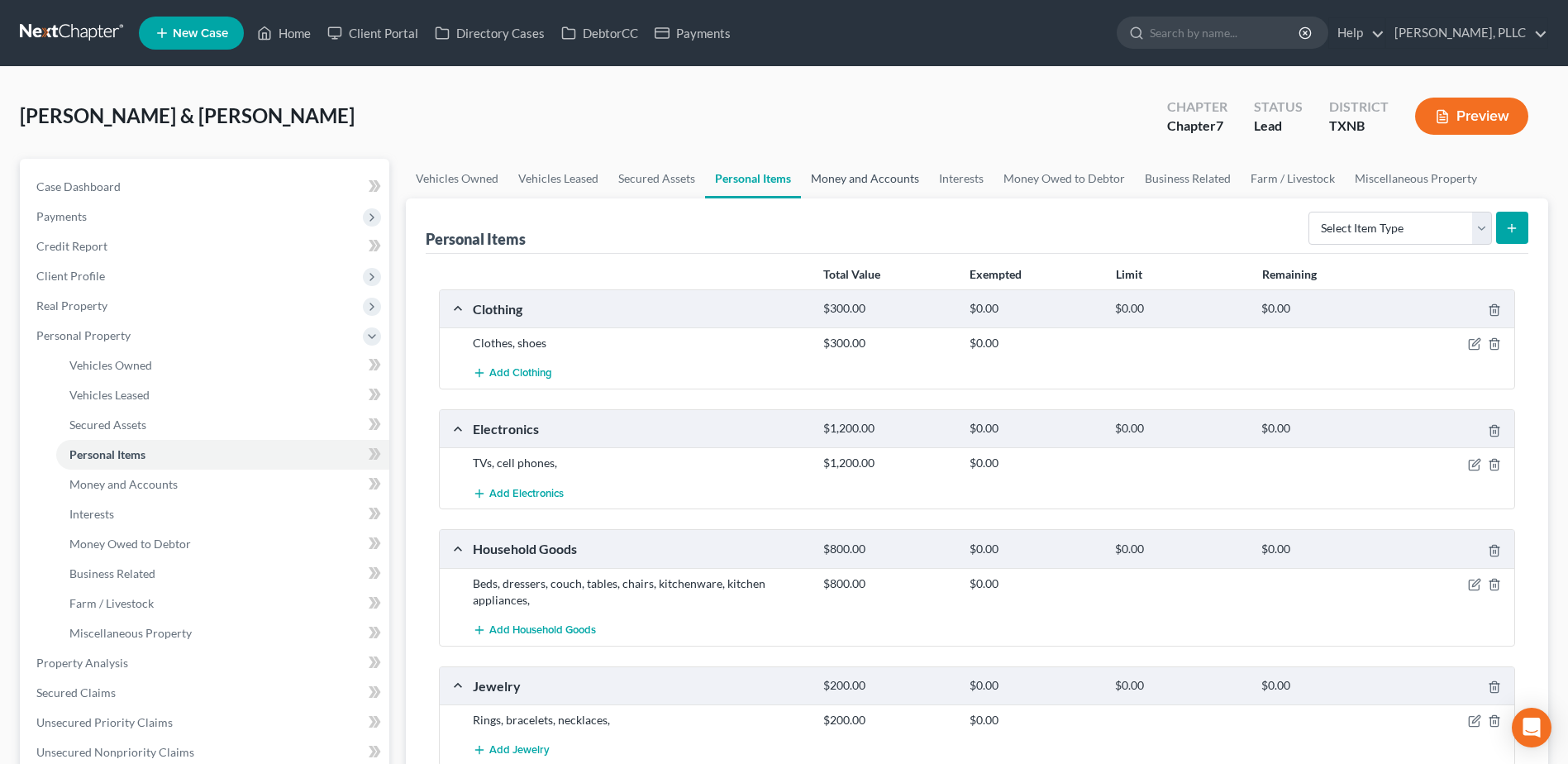
click at [855, 174] on link "Money and Accounts" at bounding box center [865, 178] width 129 height 39
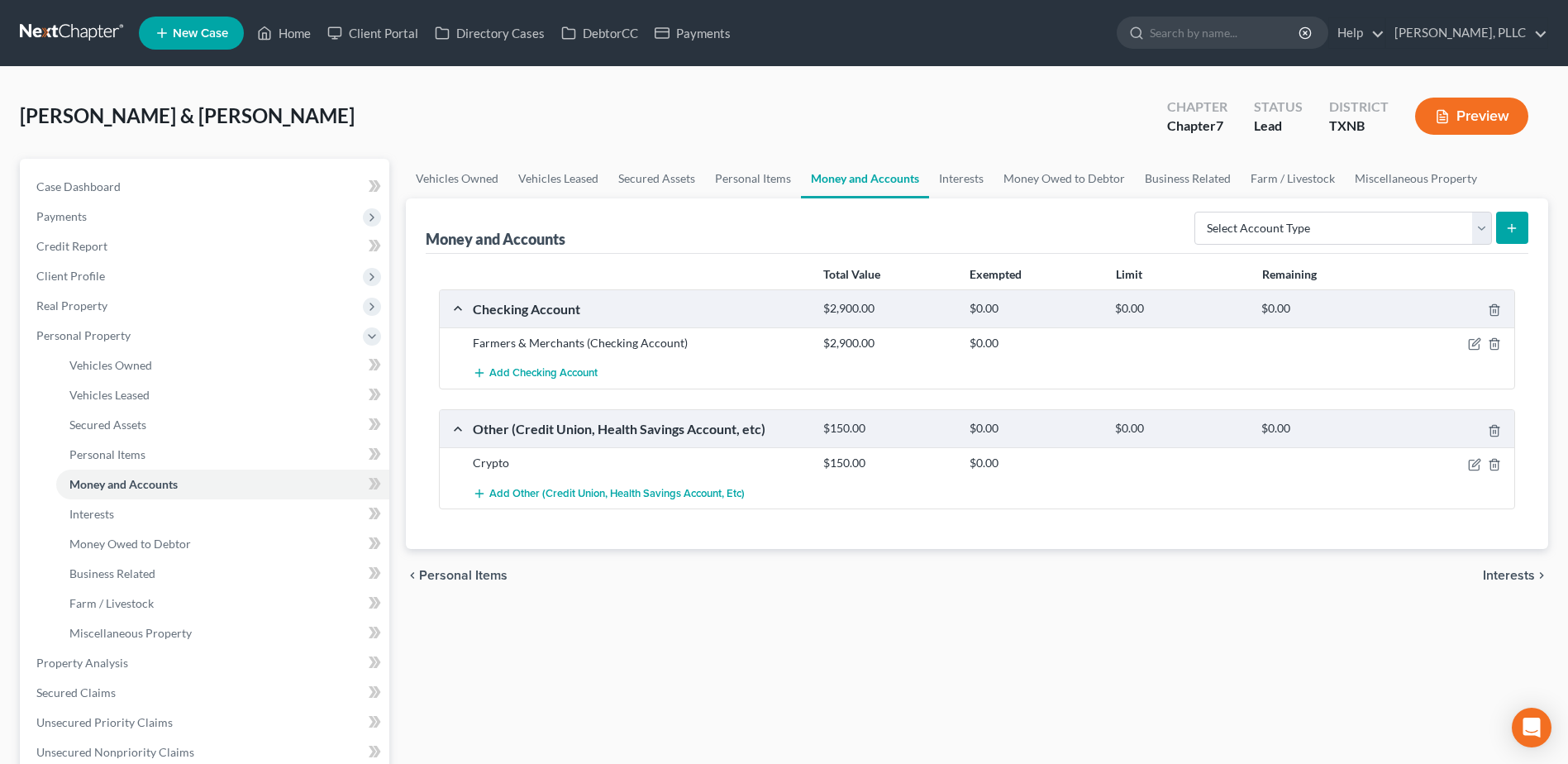
click at [964, 176] on link "Interests" at bounding box center [961, 178] width 65 height 39
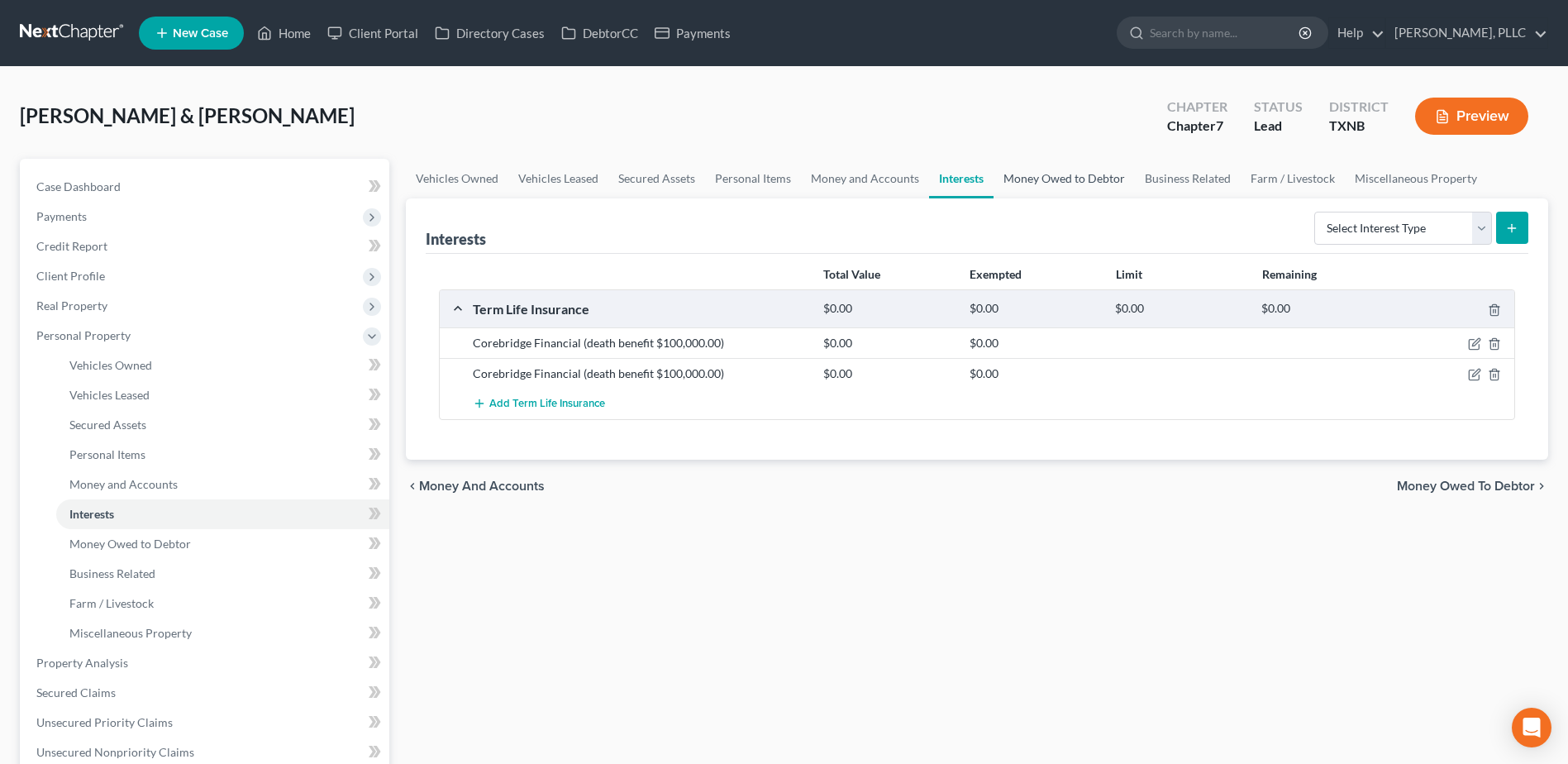
click at [1053, 175] on link "Money Owed to Debtor" at bounding box center [1064, 178] width 142 height 39
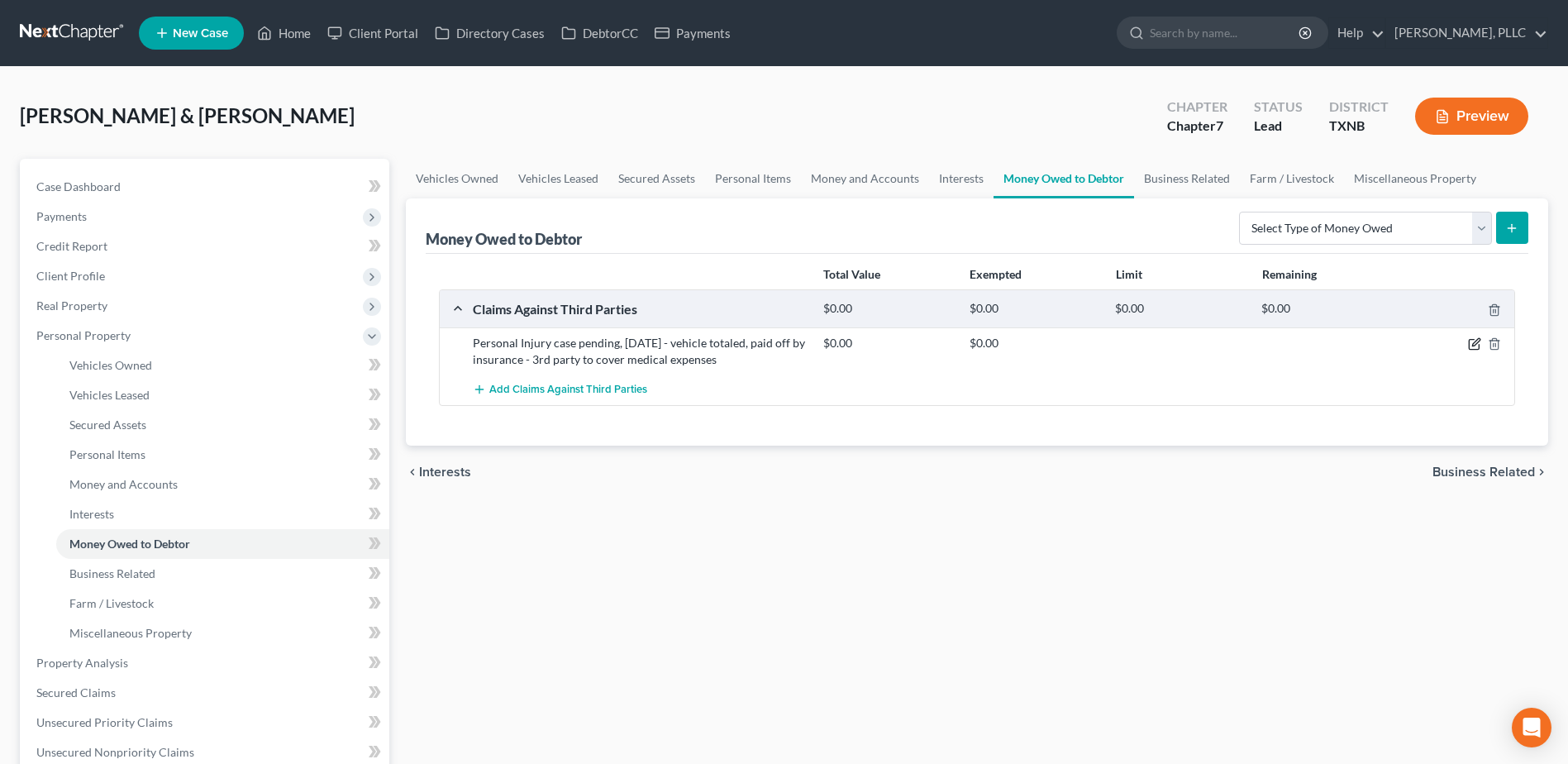
click at [1473, 340] on icon "button" at bounding box center [1473, 344] width 10 height 10
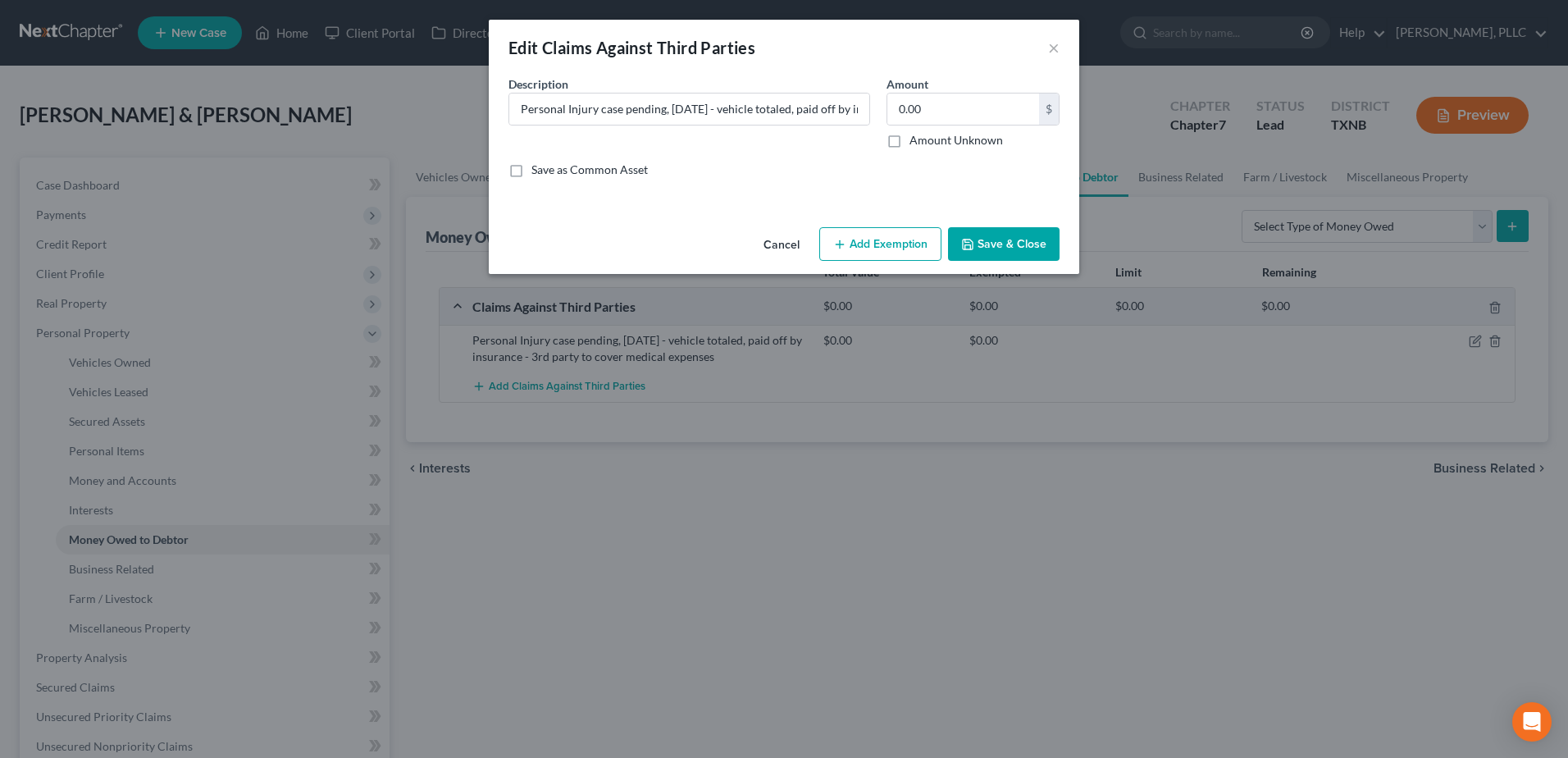
click at [910, 142] on label "Amount Unknown" at bounding box center [956, 141] width 93 height 17
click at [916, 142] on input "Amount Unknown" at bounding box center [921, 137] width 10 height 10
checkbox input "true"
drag, startPoint x: 1007, startPoint y: 250, endPoint x: 1138, endPoint y: 313, distance: 145.4
click at [1007, 250] on button "Save & Close" at bounding box center [1004, 244] width 112 height 34
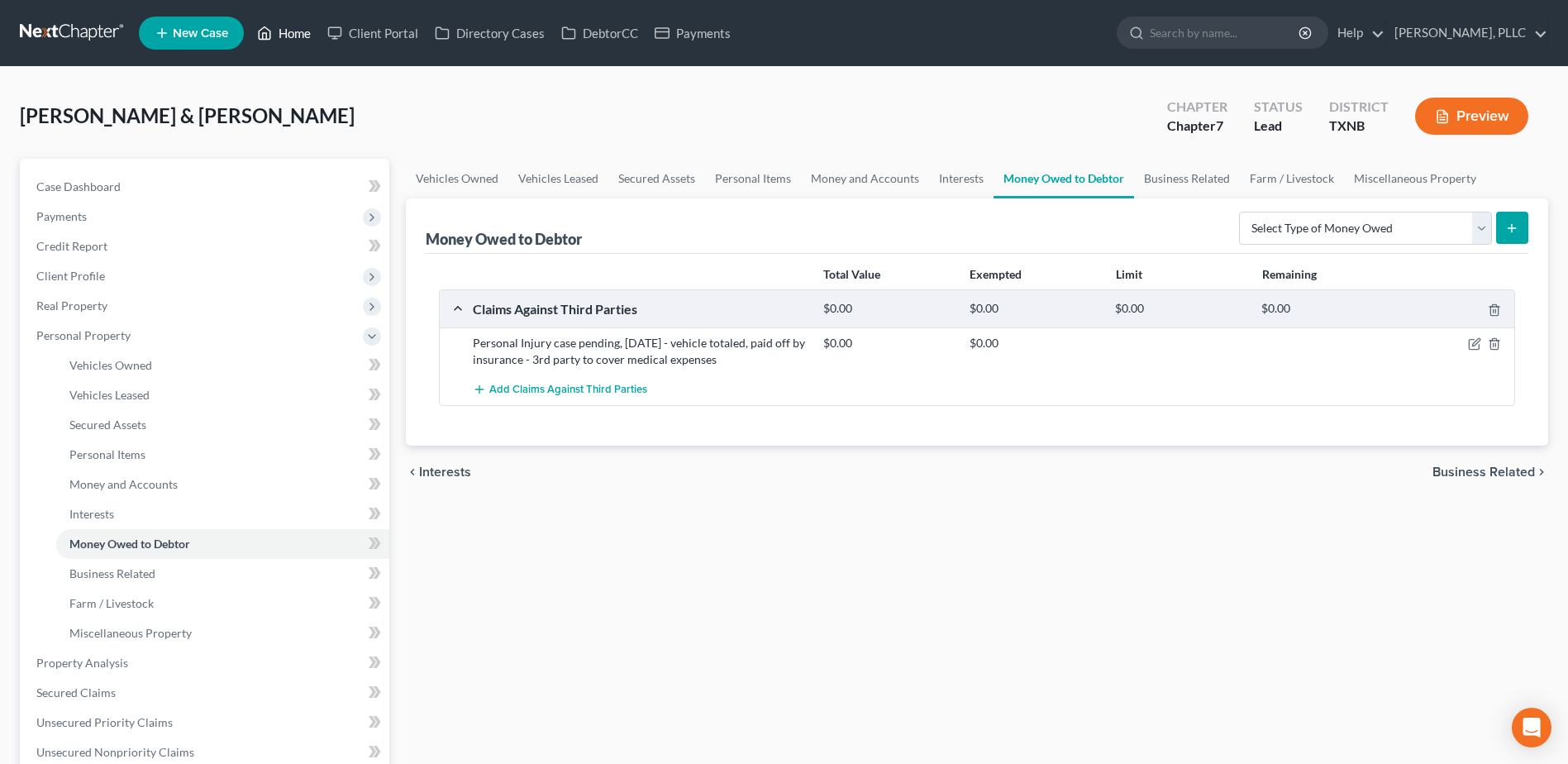
click at [288, 34] on link "Home" at bounding box center [283, 33] width 70 height 30
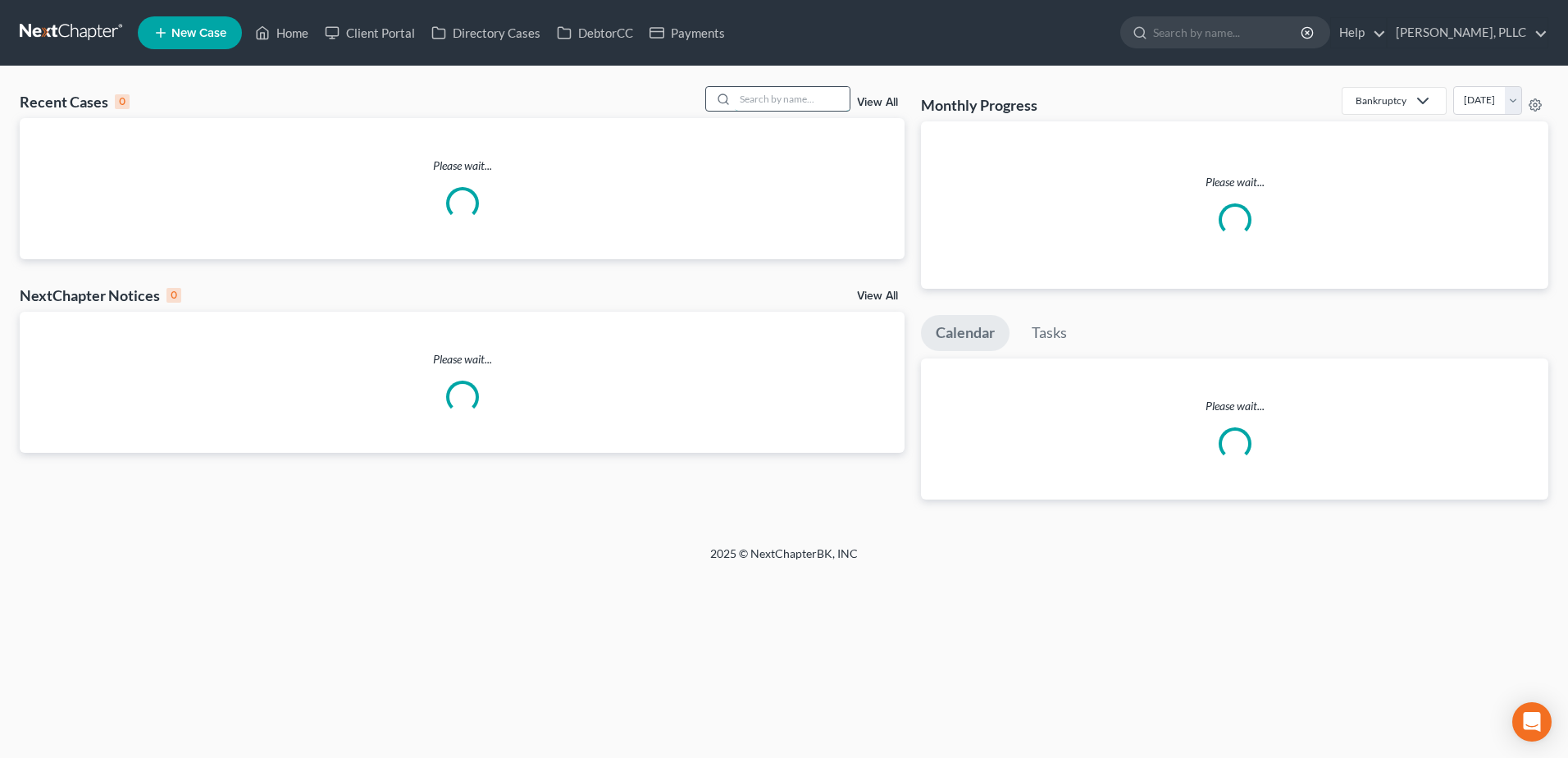
click at [763, 93] on input "search" at bounding box center [791, 99] width 115 height 24
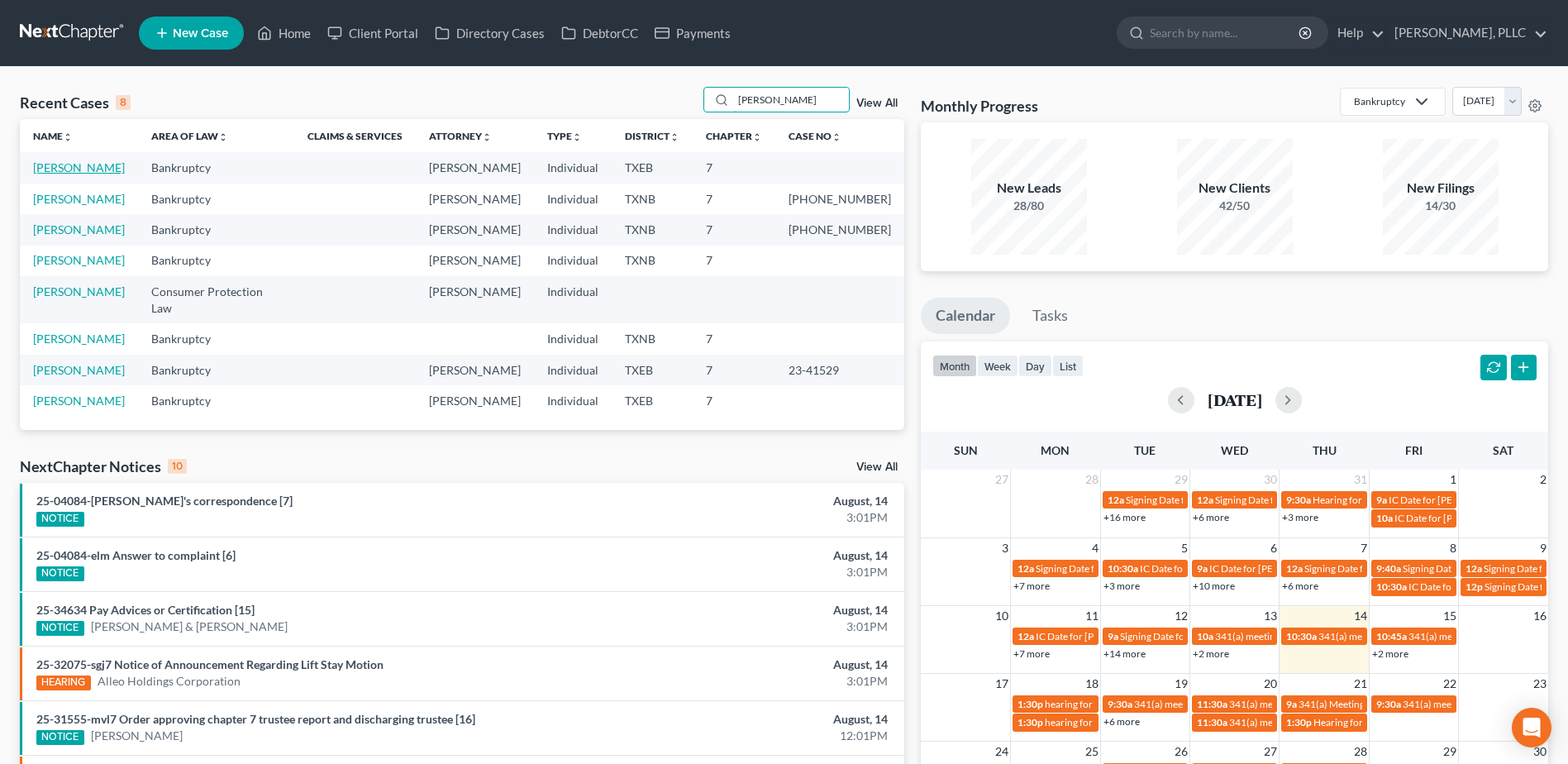
type input "[PERSON_NAME]"
click at [86, 164] on link "[PERSON_NAME]" at bounding box center [79, 167] width 92 height 14
select select "4"
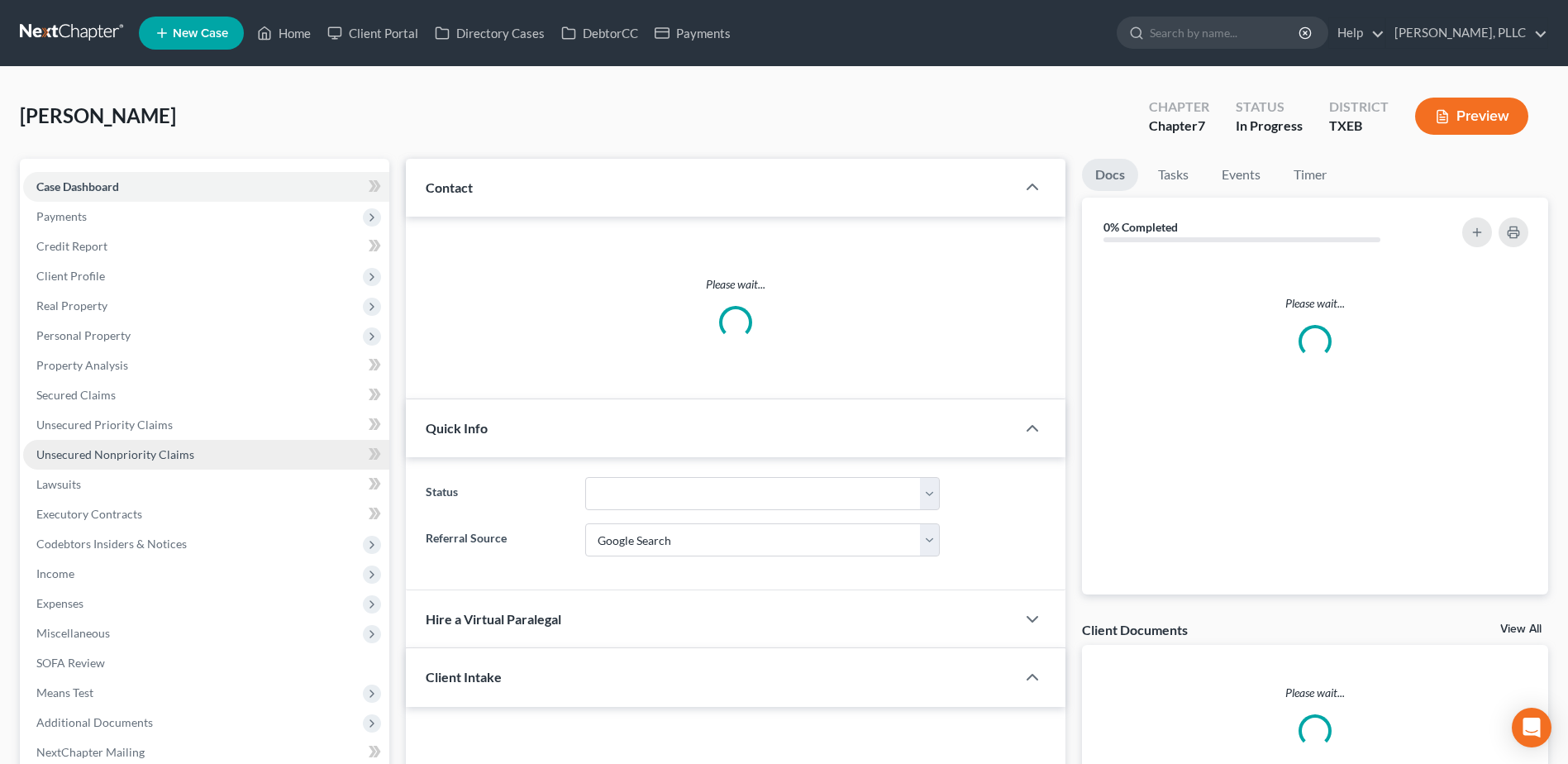
click at [129, 455] on span "Unsecured Nonpriority Claims" at bounding box center [115, 454] width 158 height 14
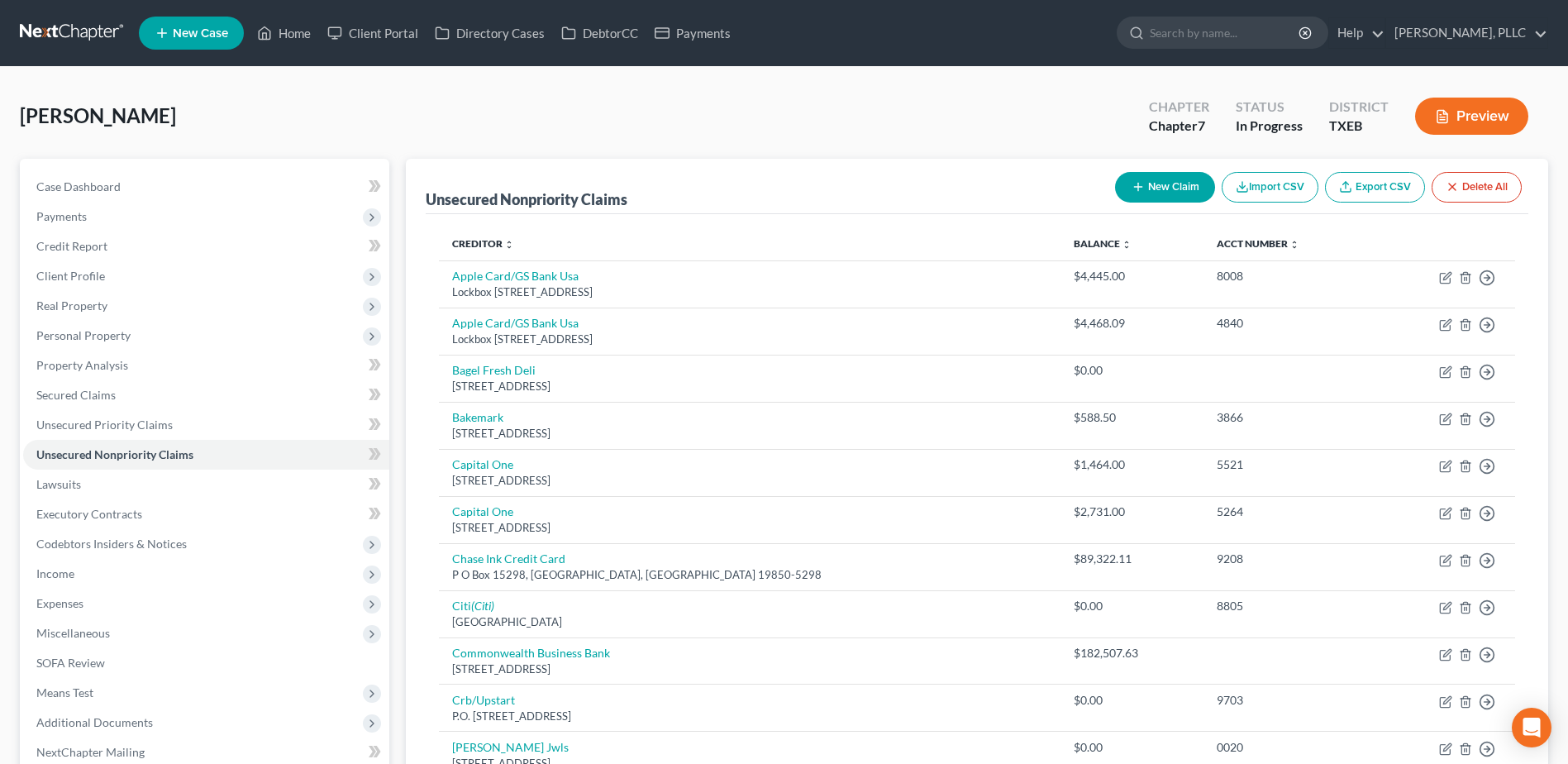
click at [1191, 196] on button "New Claim" at bounding box center [1165, 187] width 100 height 31
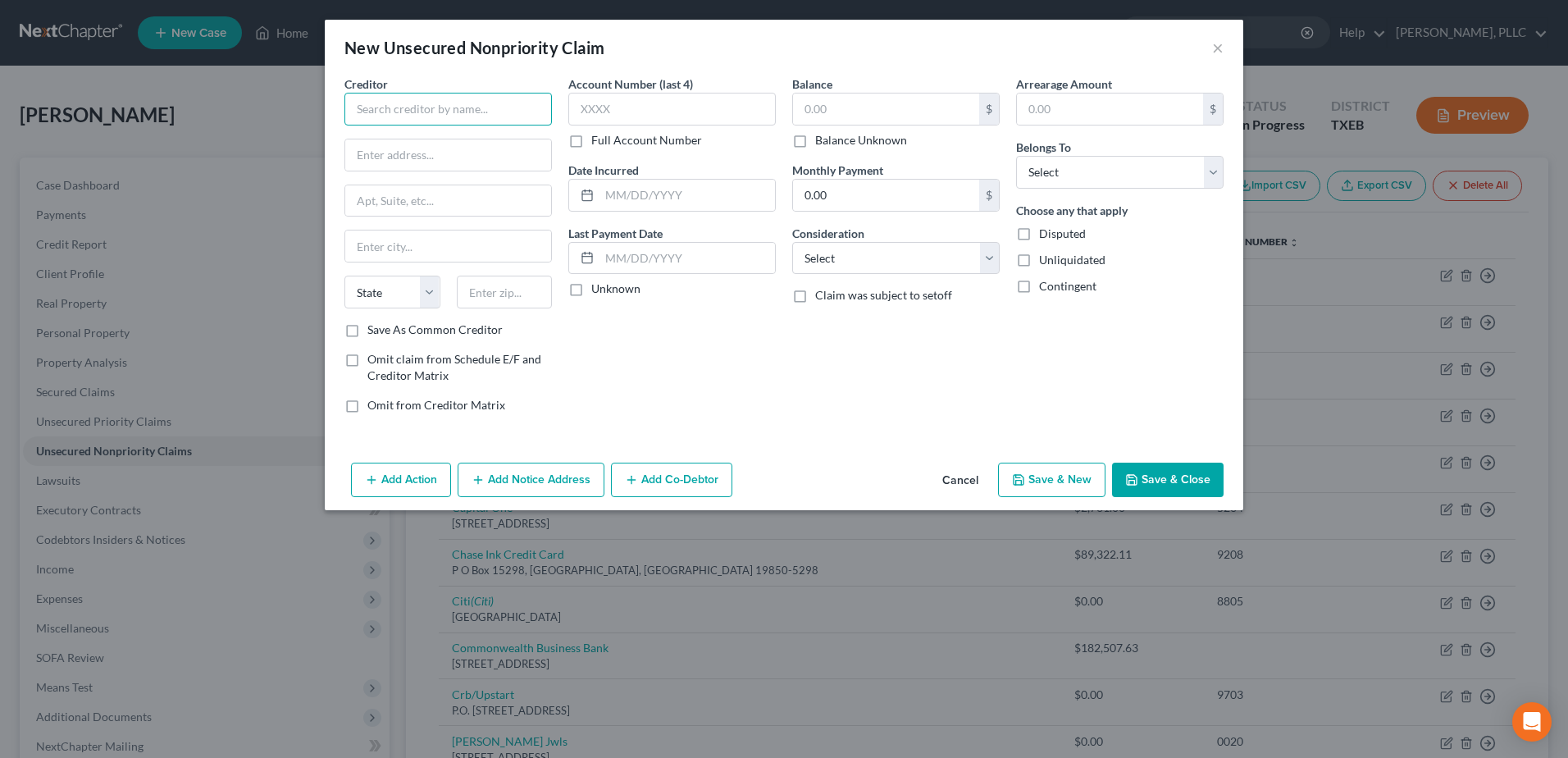
click at [414, 113] on input "text" at bounding box center [448, 109] width 208 height 33
click at [416, 132] on div "Creditor * [US_STATE][GEOGRAPHIC_DATA] [US_STATE] AK AR AZ CA CO [GEOGRAPHIC_DA…" at bounding box center [448, 198] width 208 height 246
click at [444, 76] on div "Creditor * [US_STATE]" at bounding box center [448, 101] width 208 height 50
drag, startPoint x: 450, startPoint y: 119, endPoint x: 292, endPoint y: 108, distance: 158.4
click at [292, 108] on div "New Unsecured Nonpriority Claim × Creditor * [US_STATE][GEOGRAPHIC_DATA] [US_ST…" at bounding box center [784, 379] width 1568 height 758
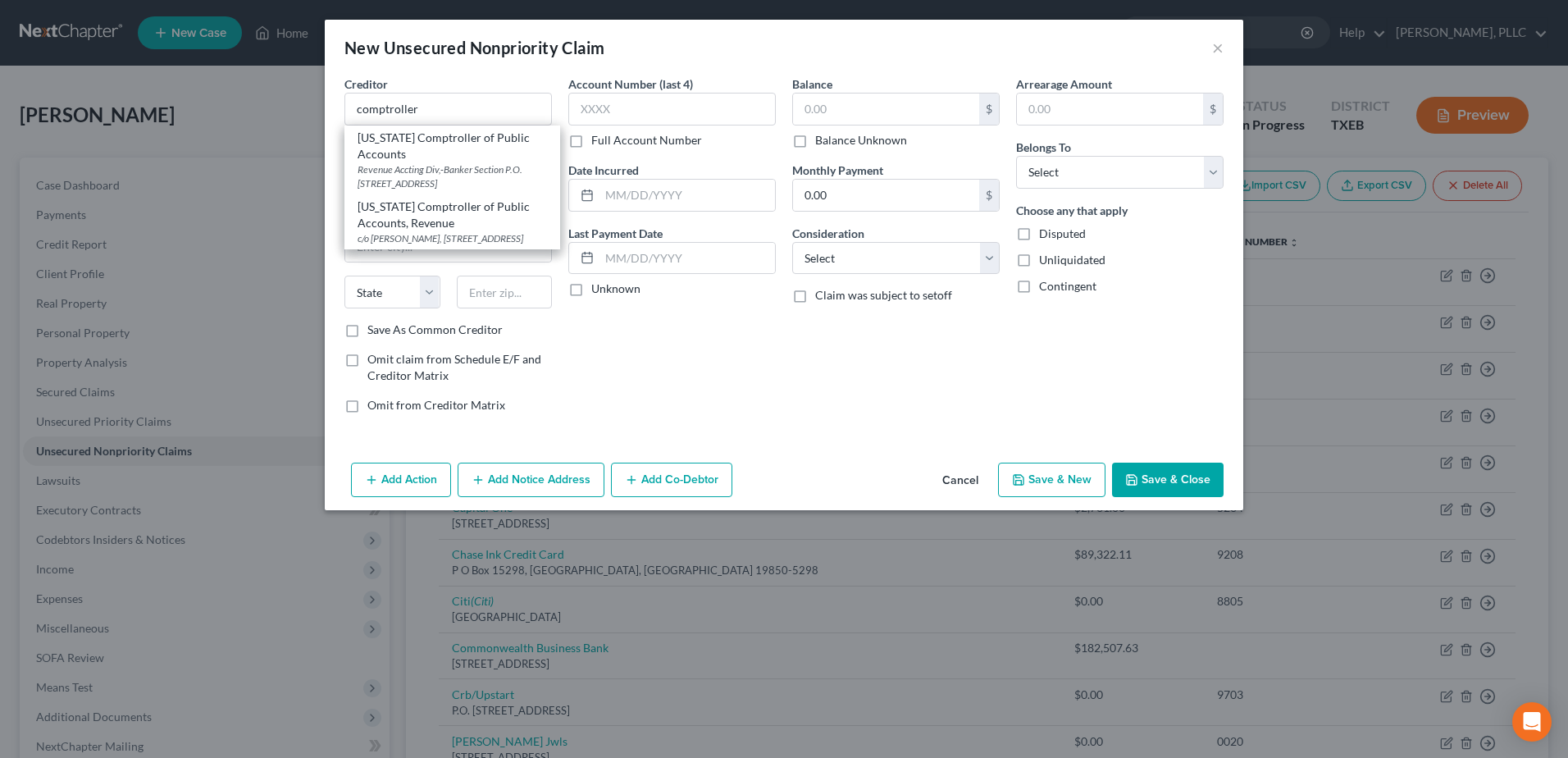
click at [408, 142] on div "[US_STATE] Comptroller of Public Accounts" at bounding box center [452, 145] width 189 height 33
type input "[US_STATE] Comptroller of Public Accounts"
type input "Revenue Accting Div,-Banker Section"
type input "P.O. Box 13528"
type input "Austin"
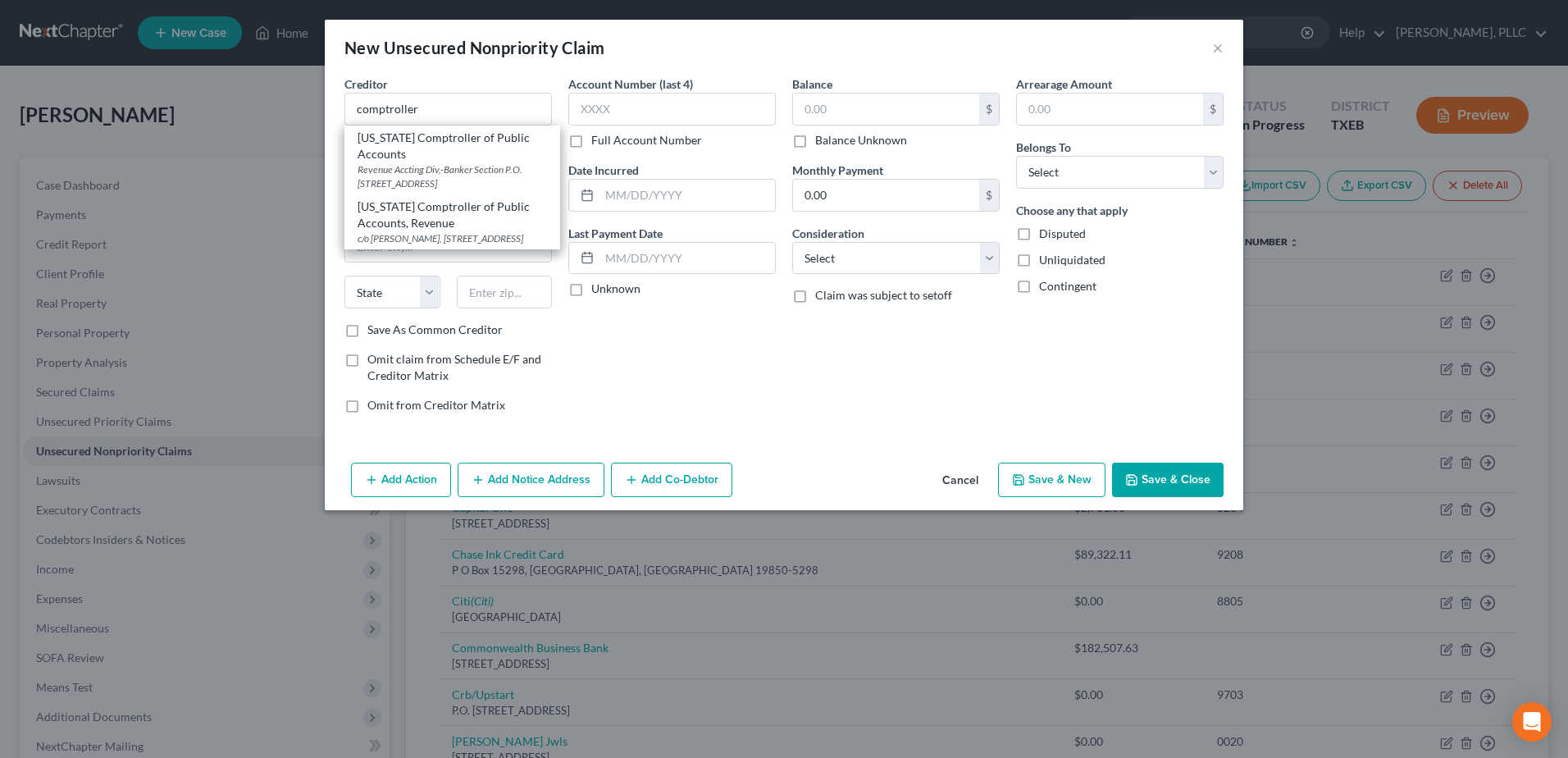
select select "45"
type input "78711-3528"
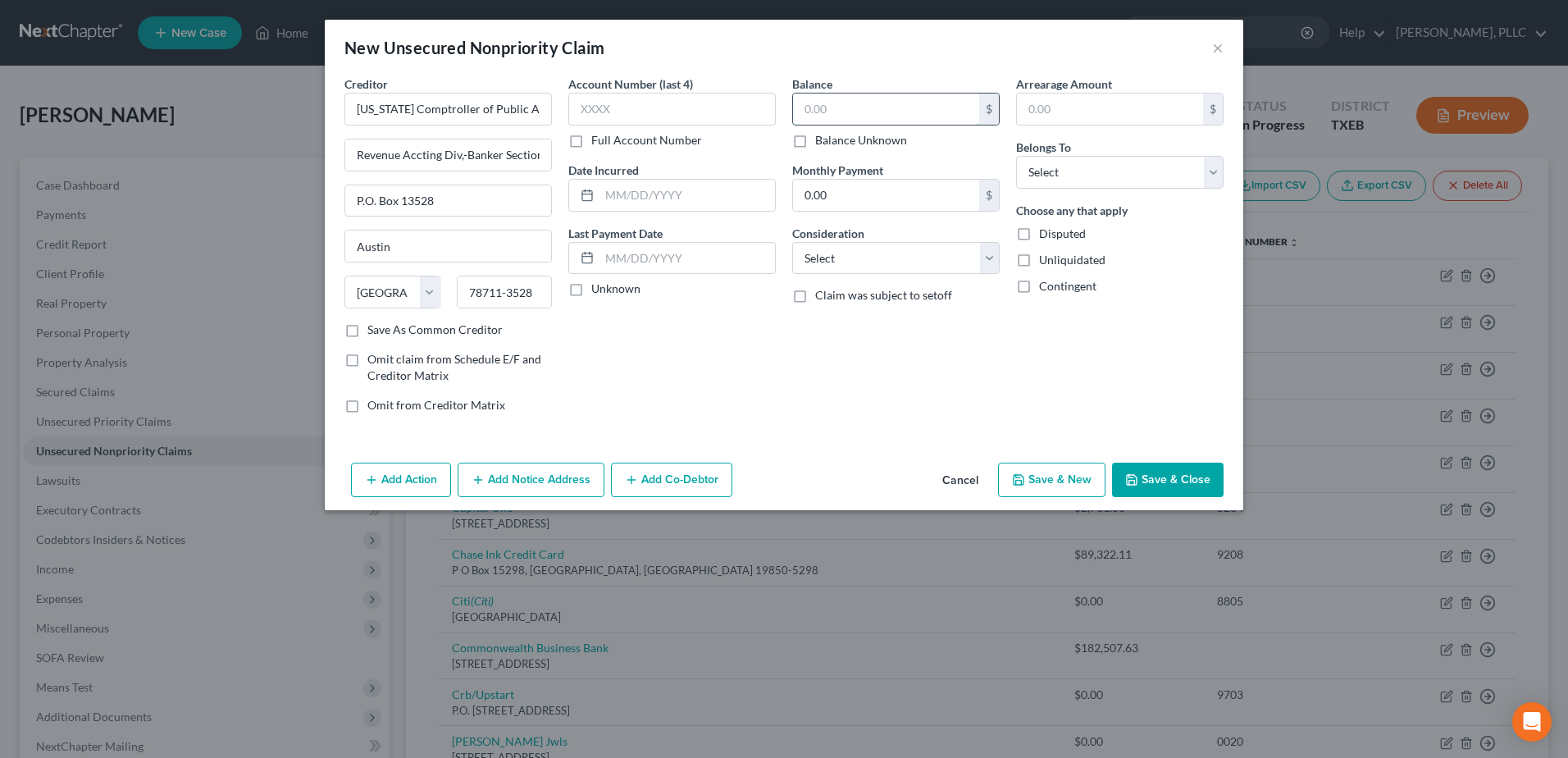
click at [854, 100] on input "text" at bounding box center [886, 108] width 186 height 31
type input "3,000.00"
click at [1204, 175] on select "Select Debtor 1 Only Debtor 2 Only Debtor 1 And Debtor 2 Only At Least One Of T…" at bounding box center [1119, 171] width 208 height 33
select select "0"
click at [1016, 156] on select "Select Debtor 1 Only Debtor 2 Only Debtor 1 And Debtor 2 Only At Least One Of T…" at bounding box center [1119, 171] width 208 height 33
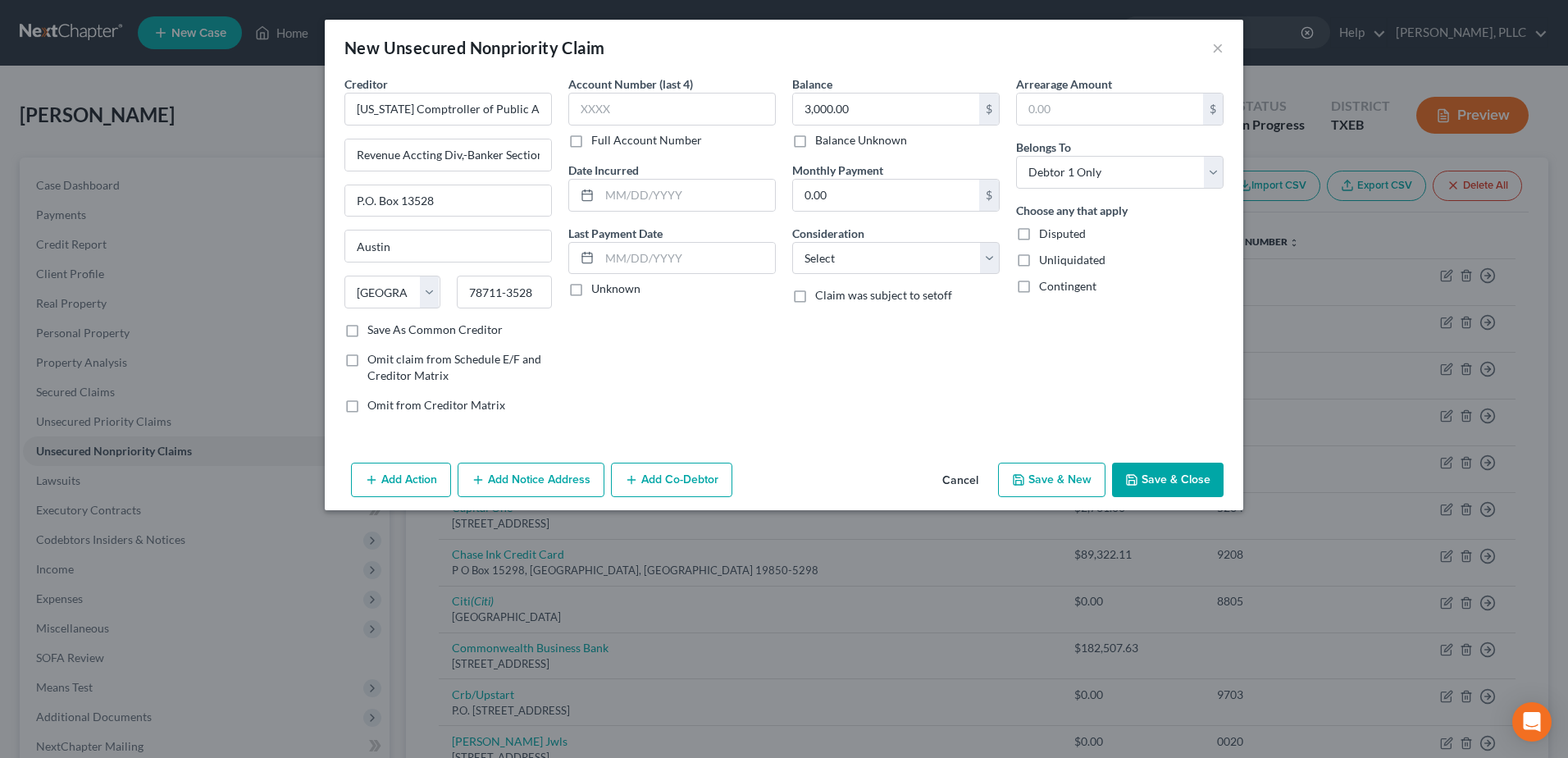
click at [1173, 476] on button "Save & Close" at bounding box center [1168, 480] width 112 height 34
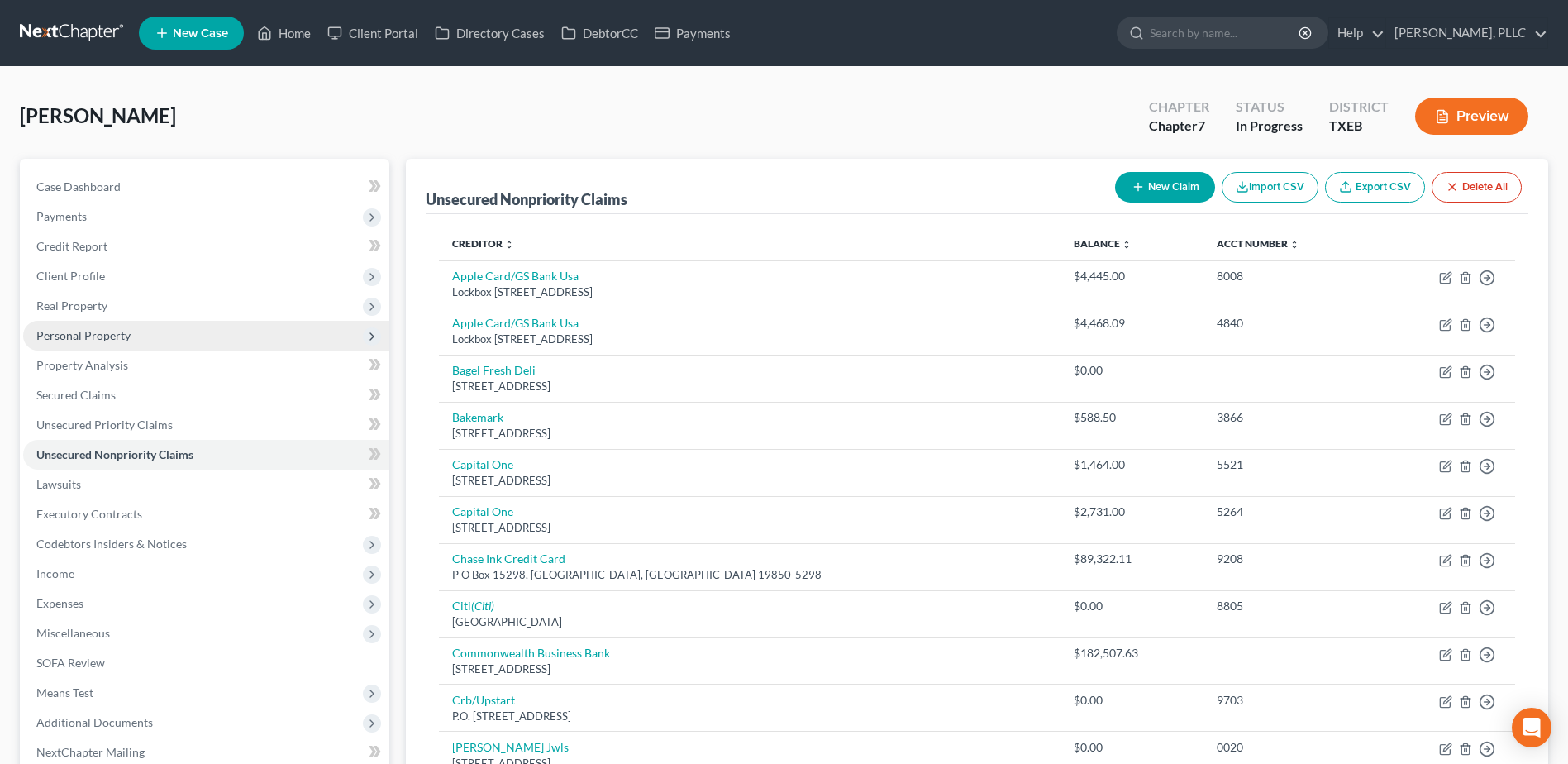
click at [95, 332] on span "Personal Property" at bounding box center [84, 335] width 94 height 14
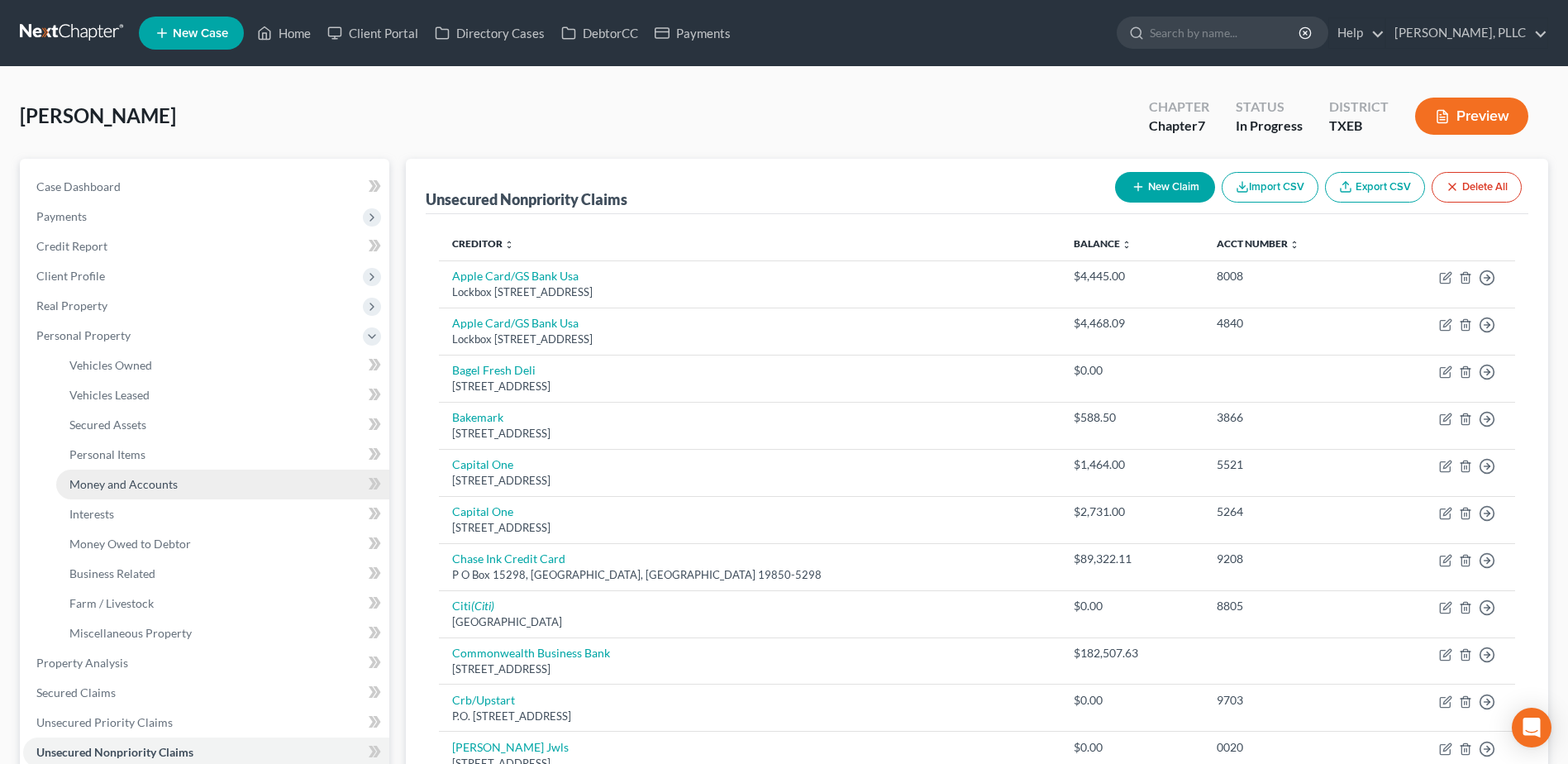
click at [134, 483] on span "Money and Accounts" at bounding box center [123, 483] width 108 height 14
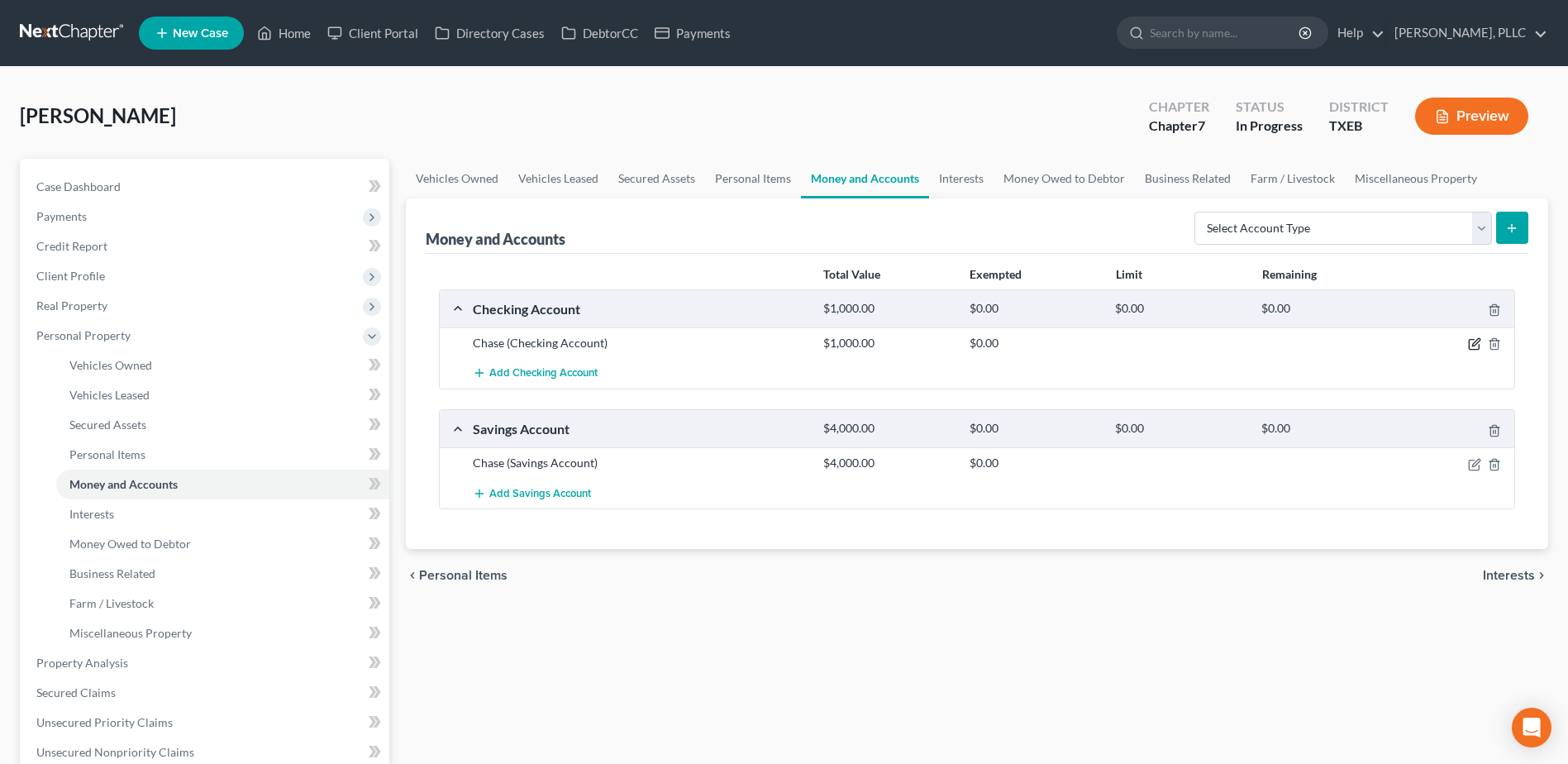
click at [1478, 344] on icon "button" at bounding box center [1474, 344] width 13 height 13
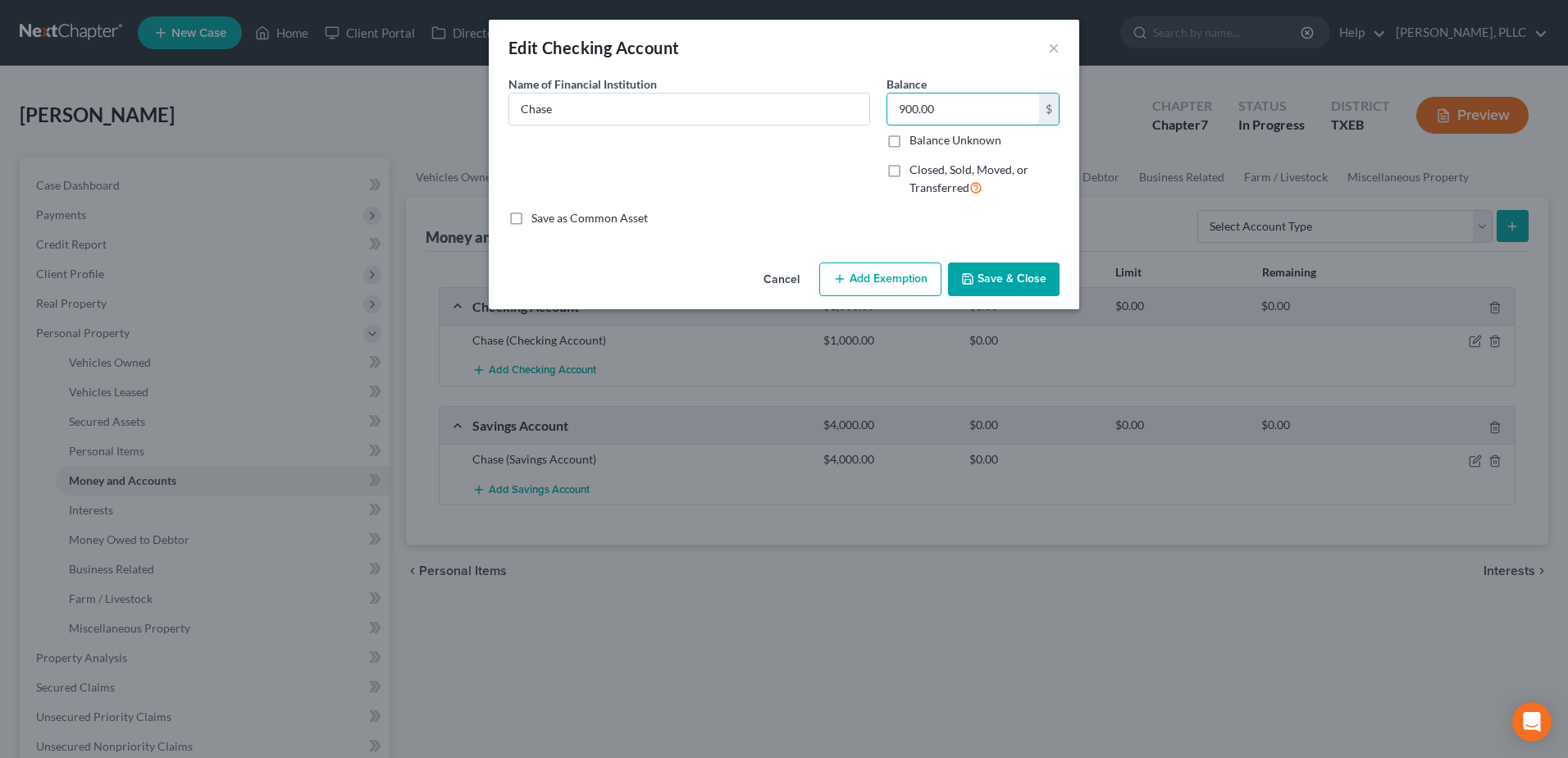
type input "900.00"
click at [1018, 283] on button "Save & Close" at bounding box center [1004, 279] width 112 height 34
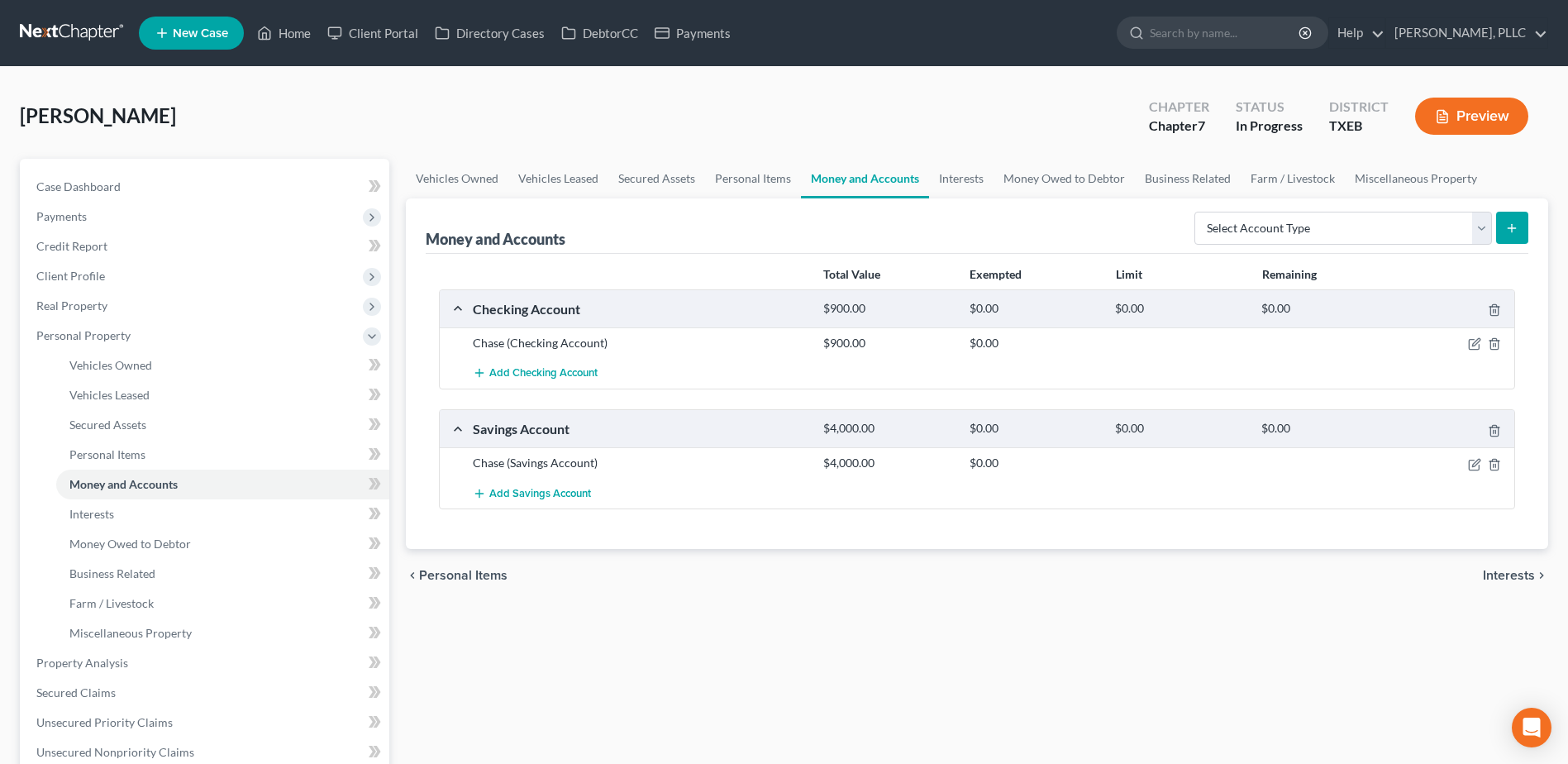
click at [1473, 463] on icon "button" at bounding box center [1474, 465] width 13 height 13
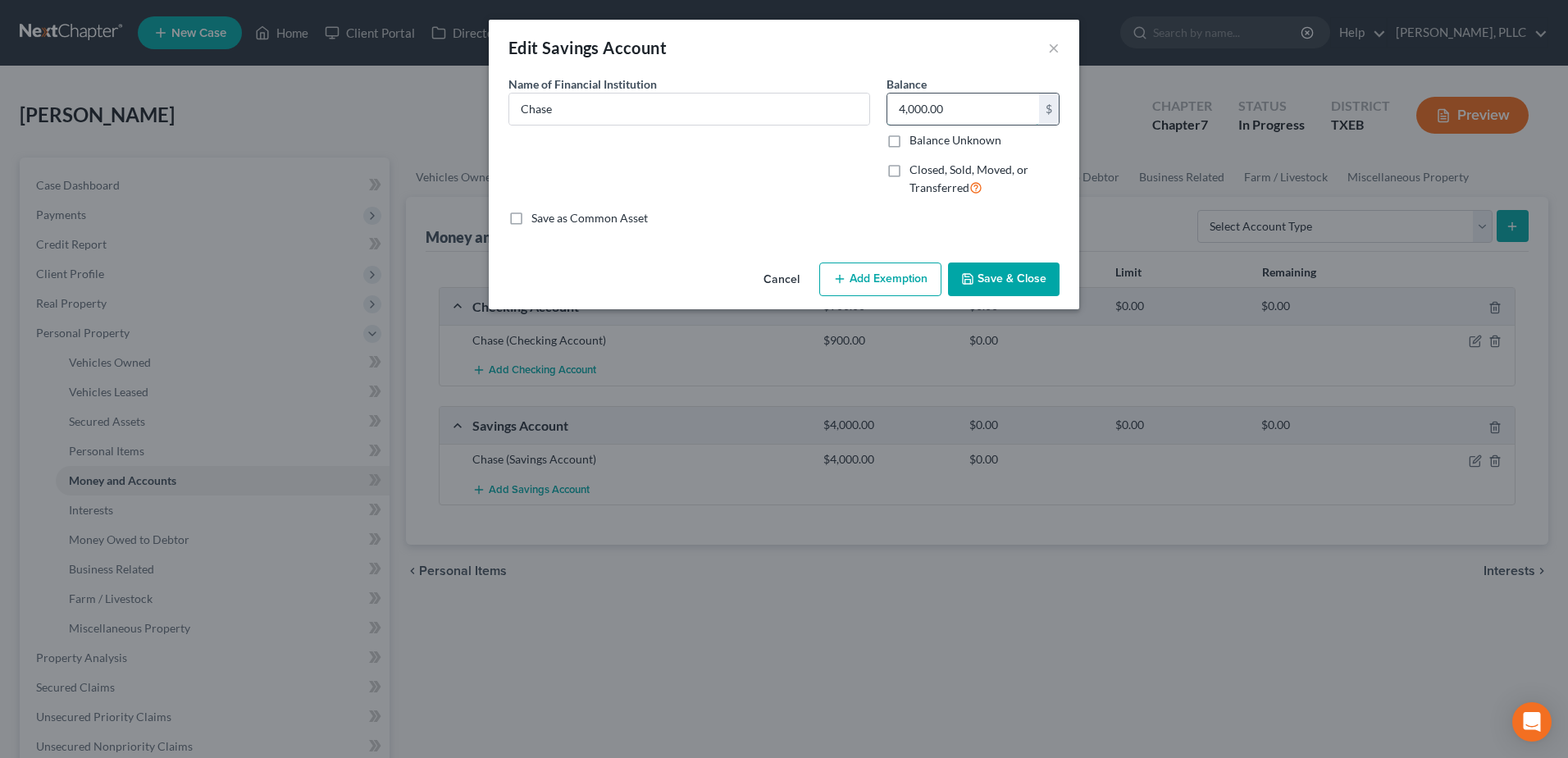
click at [996, 114] on input "4,000.00" at bounding box center [963, 108] width 152 height 31
drag, startPoint x: 996, startPoint y: 114, endPoint x: 899, endPoint y: 115, distance: 97.0
click at [902, 115] on input "4,000.00" at bounding box center [963, 108] width 152 height 31
type input "900.00"
click at [1028, 286] on button "Save & Close" at bounding box center [1004, 279] width 112 height 34
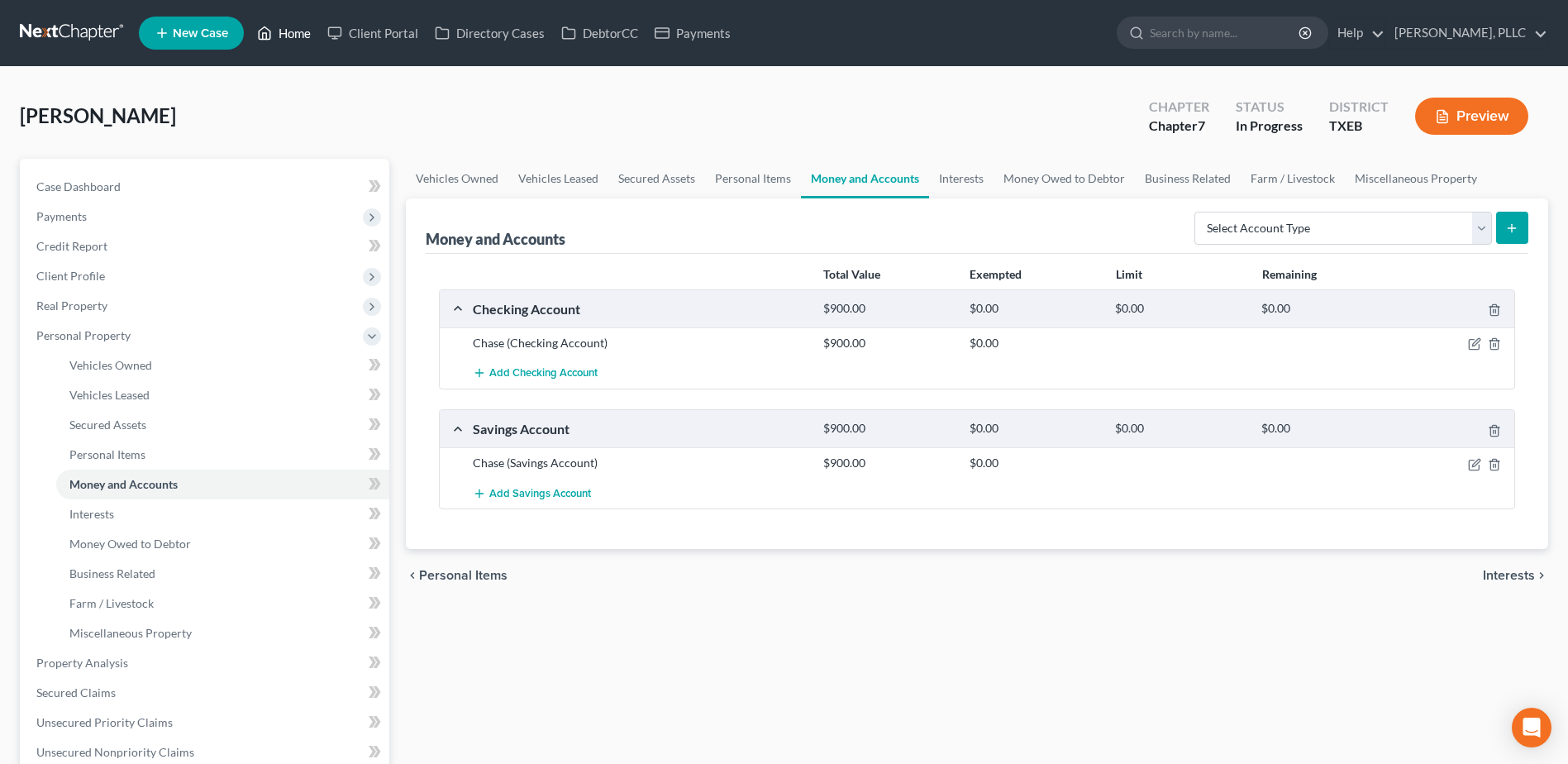
drag, startPoint x: 295, startPoint y: 30, endPoint x: 1245, endPoint y: 313, distance: 991.3
click at [295, 30] on link "Home" at bounding box center [283, 33] width 70 height 30
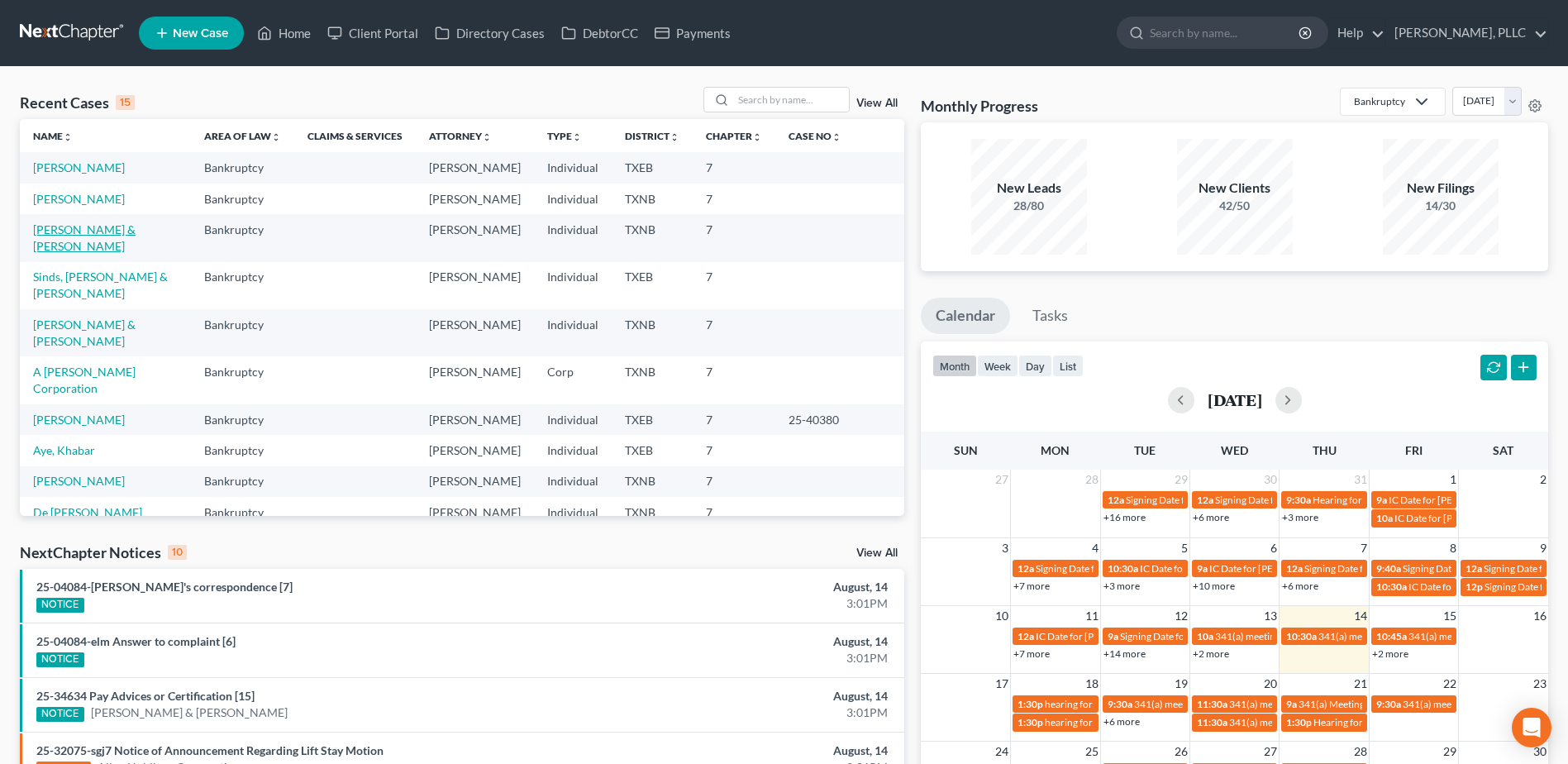
drag, startPoint x: 107, startPoint y: 228, endPoint x: 161, endPoint y: 238, distance: 54.9
click at [107, 227] on link "[PERSON_NAME] & [PERSON_NAME]" at bounding box center [84, 237] width 102 height 31
select select "6"
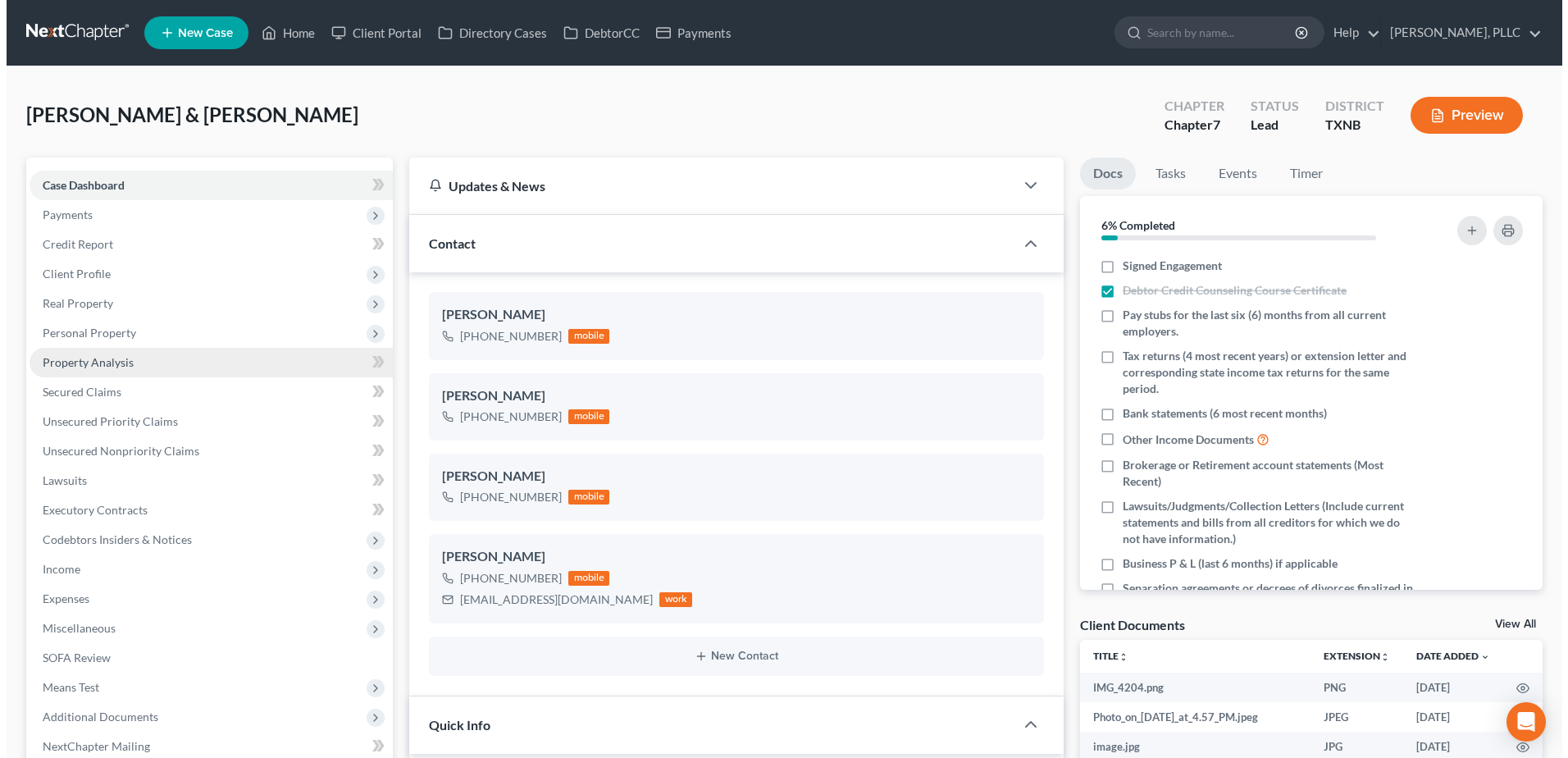
scroll to position [1102, 0]
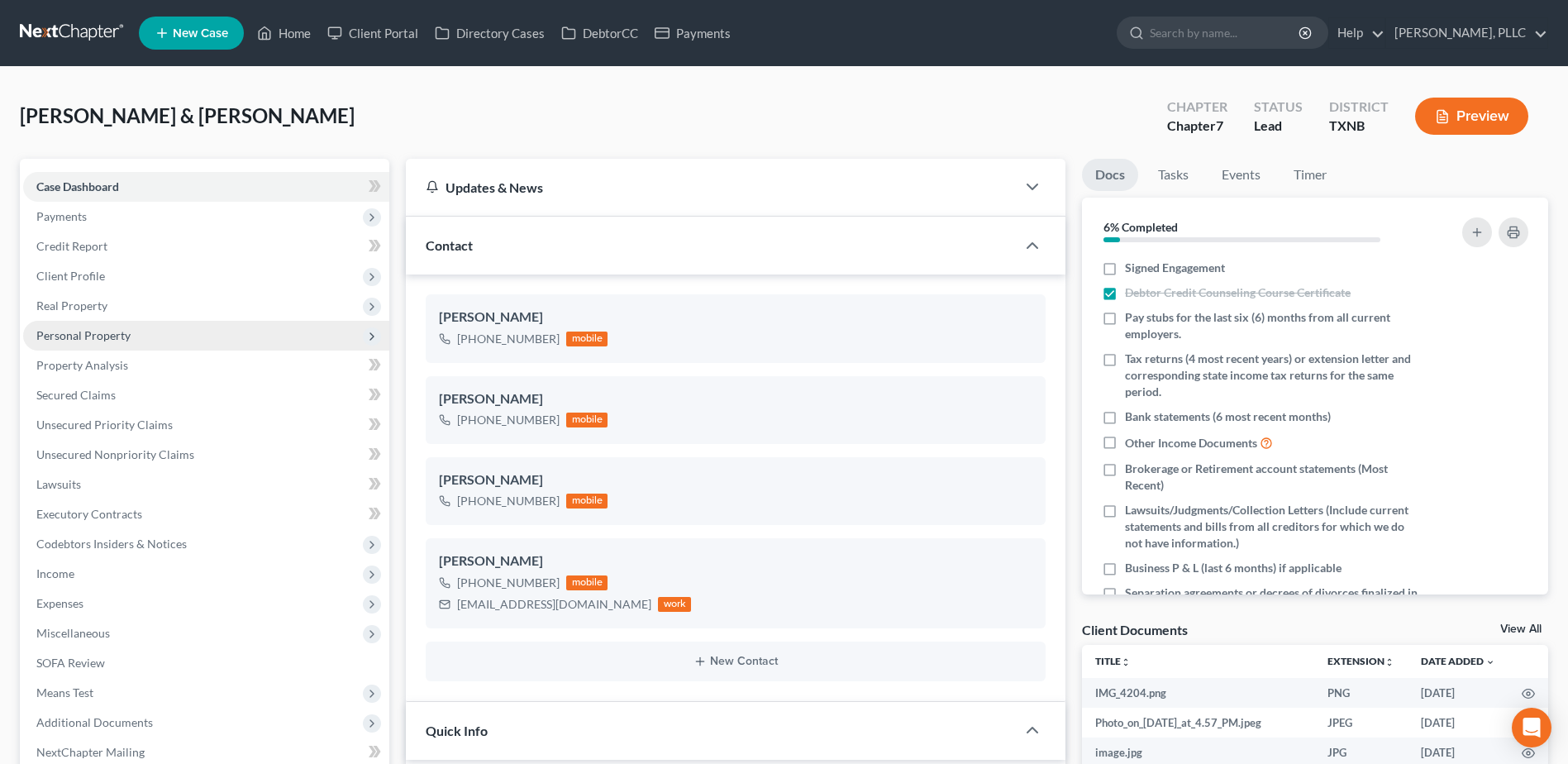
click at [94, 329] on span "Personal Property" at bounding box center [84, 335] width 94 height 14
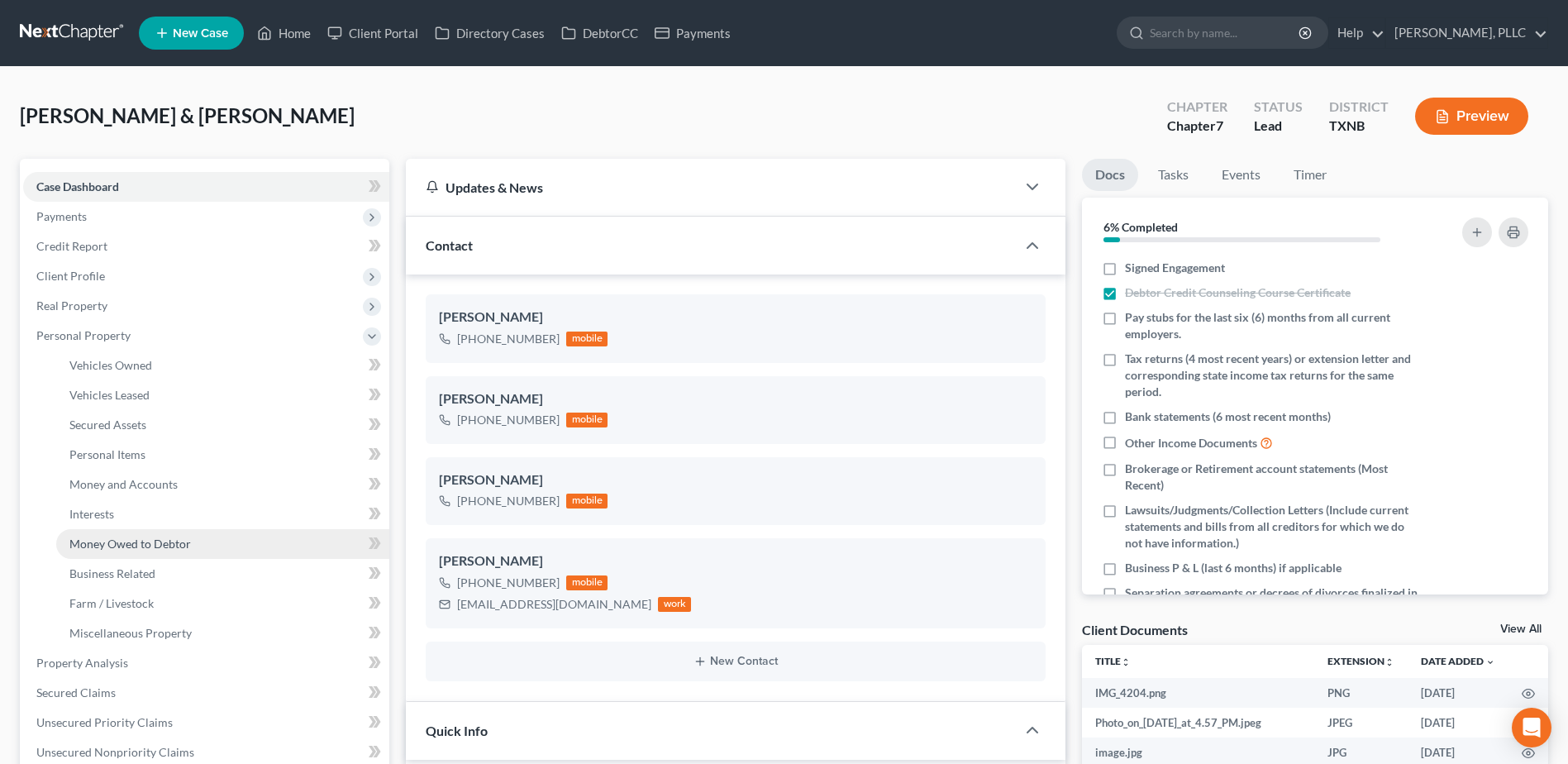
click at [150, 542] on span "Money Owed to Debtor" at bounding box center [129, 543] width 121 height 14
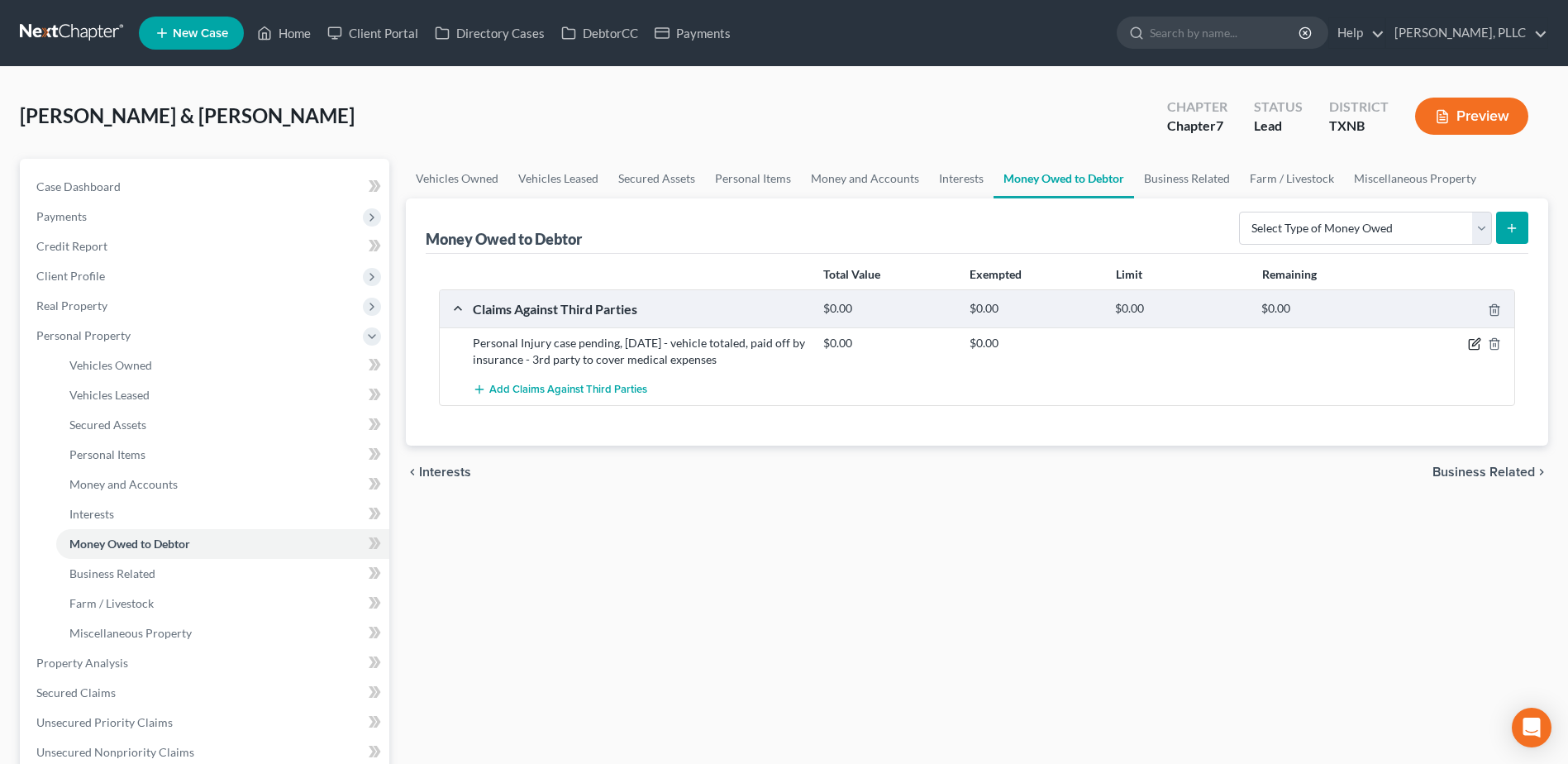
click at [1477, 345] on icon "button" at bounding box center [1474, 344] width 13 height 13
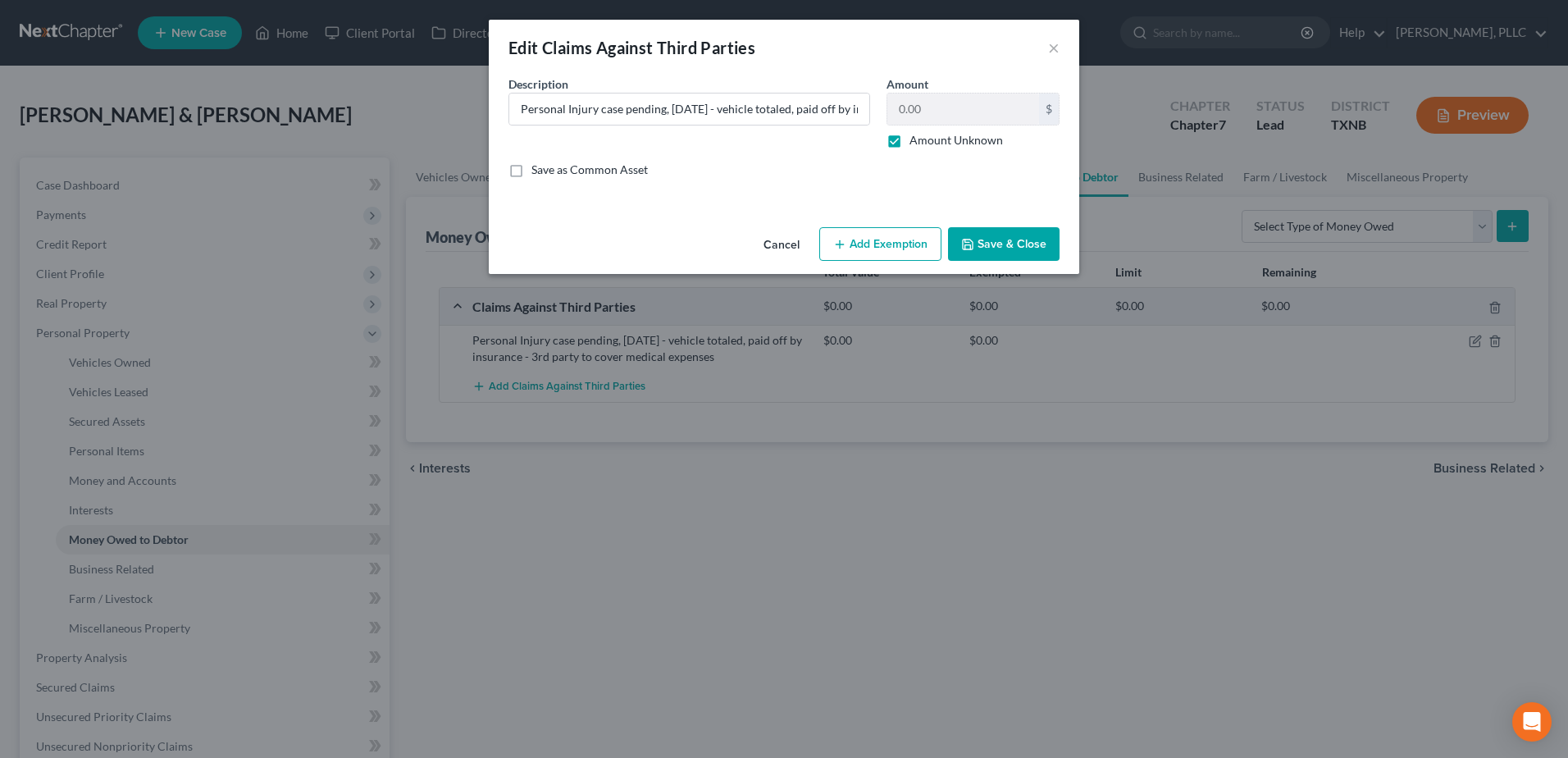
click at [910, 142] on label "Amount Unknown" at bounding box center [956, 141] width 93 height 17
click at [916, 142] on input "Amount Unknown" at bounding box center [921, 137] width 10 height 10
checkbox input "false"
type input "51,000.00"
click at [796, 111] on input "Personal Injury case pending, [DATE] - vehicle totaled, paid off by insurance -…" at bounding box center [689, 108] width 360 height 31
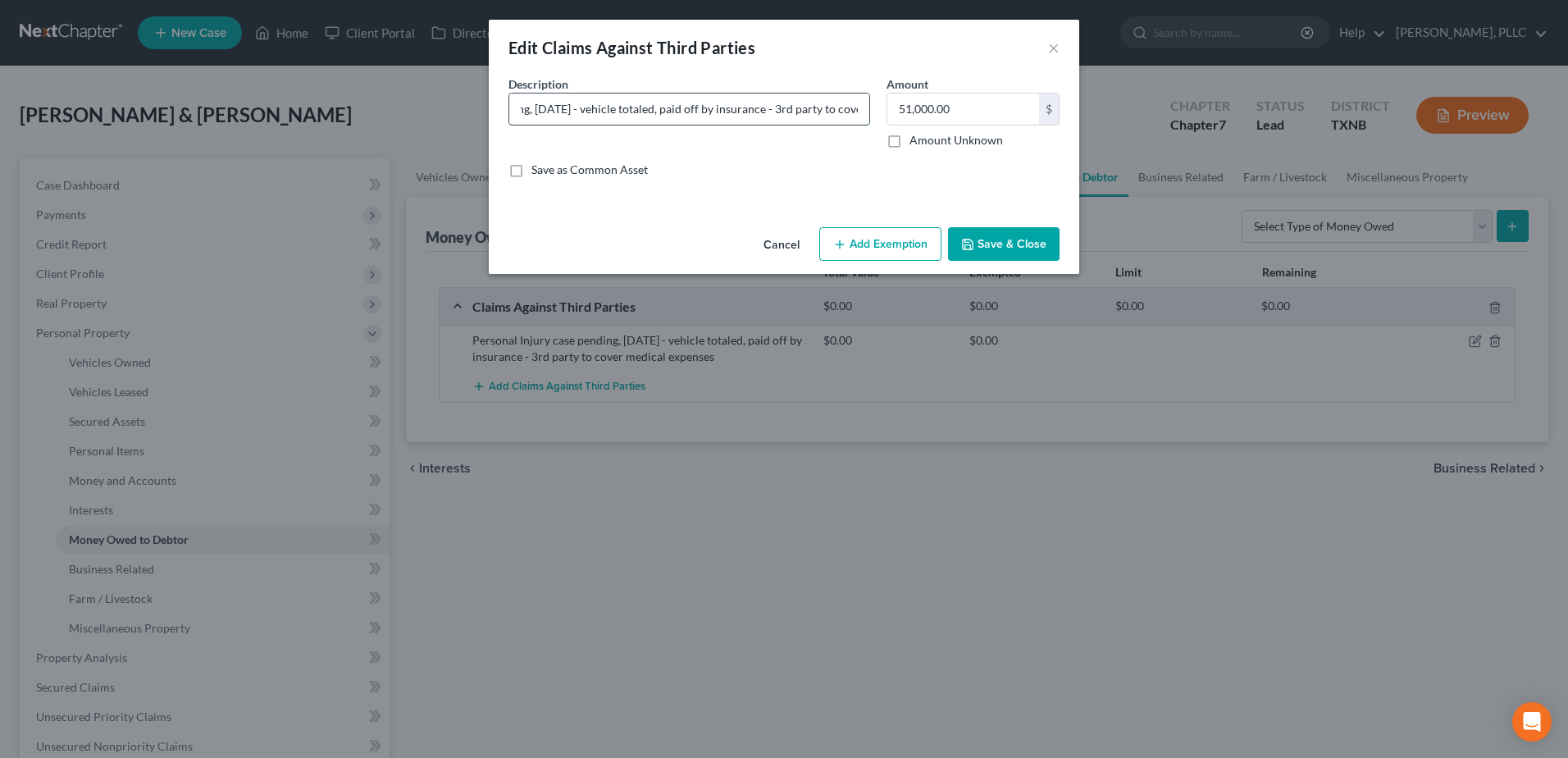
scroll to position [0, 271]
drag, startPoint x: 556, startPoint y: 112, endPoint x: 864, endPoint y: 100, distance: 308.2
click at [864, 100] on input "Personal Injury case pending, [DATE] - vehicle totaled, paid off by insurance -…" at bounding box center [689, 108] width 360 height 31
click at [858, 112] on input "Personal Injury case pending, [DATE] - vehicle totaled, paid off by insurance -…" at bounding box center [689, 108] width 360 height 31
click at [740, 107] on input "Personal Injury case pending, [DATE] - vehicle totaled, paid off by insurance -…" at bounding box center [689, 108] width 360 height 31
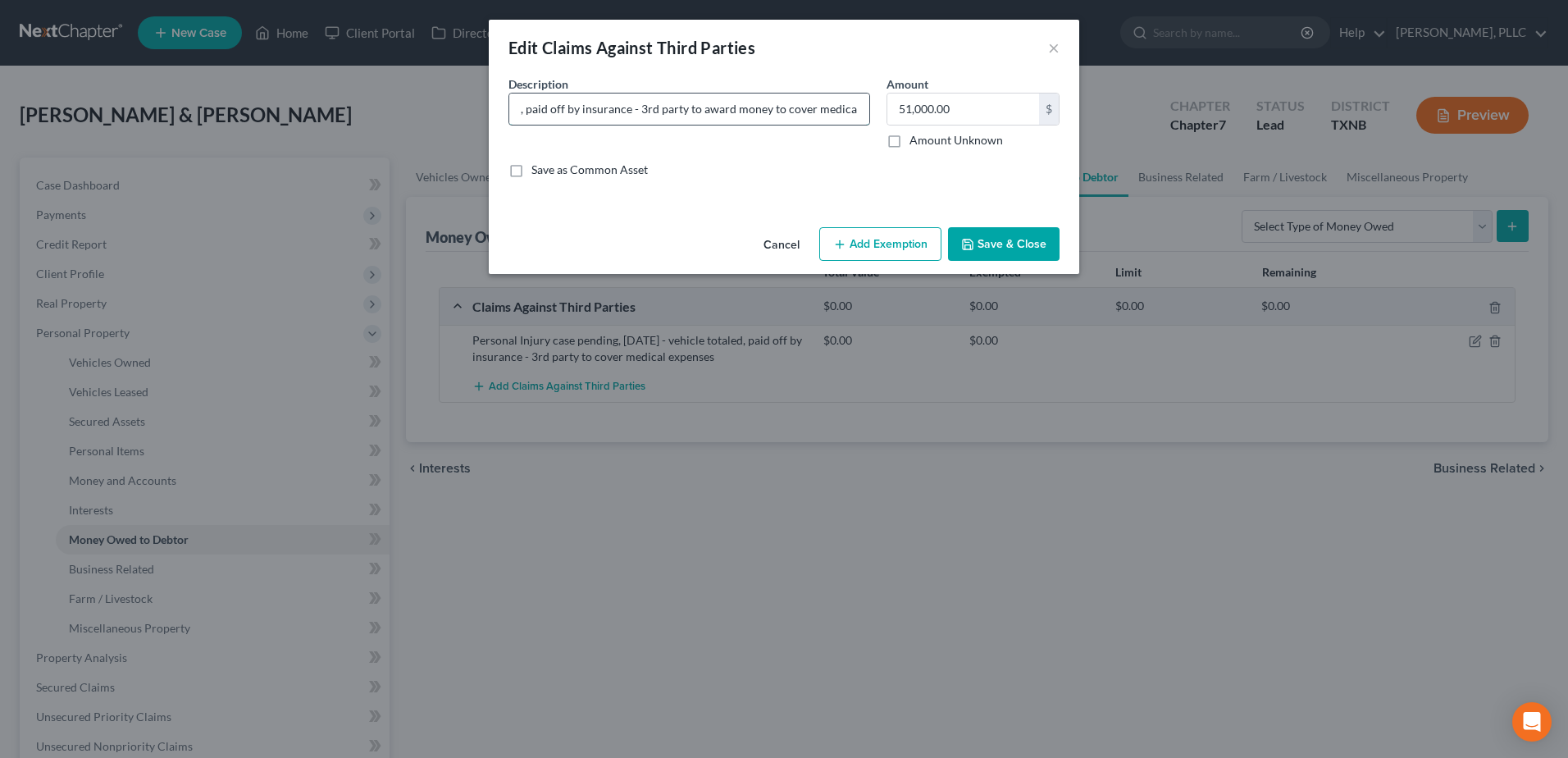
click at [740, 107] on input "Personal Injury case pending, [DATE] - vehicle totaled, paid off by insurance -…" at bounding box center [689, 108] width 360 height 31
type input "Personal Injury case pending, [DATE] - vehicle totaled, paid off by insurance -…"
click at [1011, 238] on button "Save & Close" at bounding box center [1004, 244] width 112 height 34
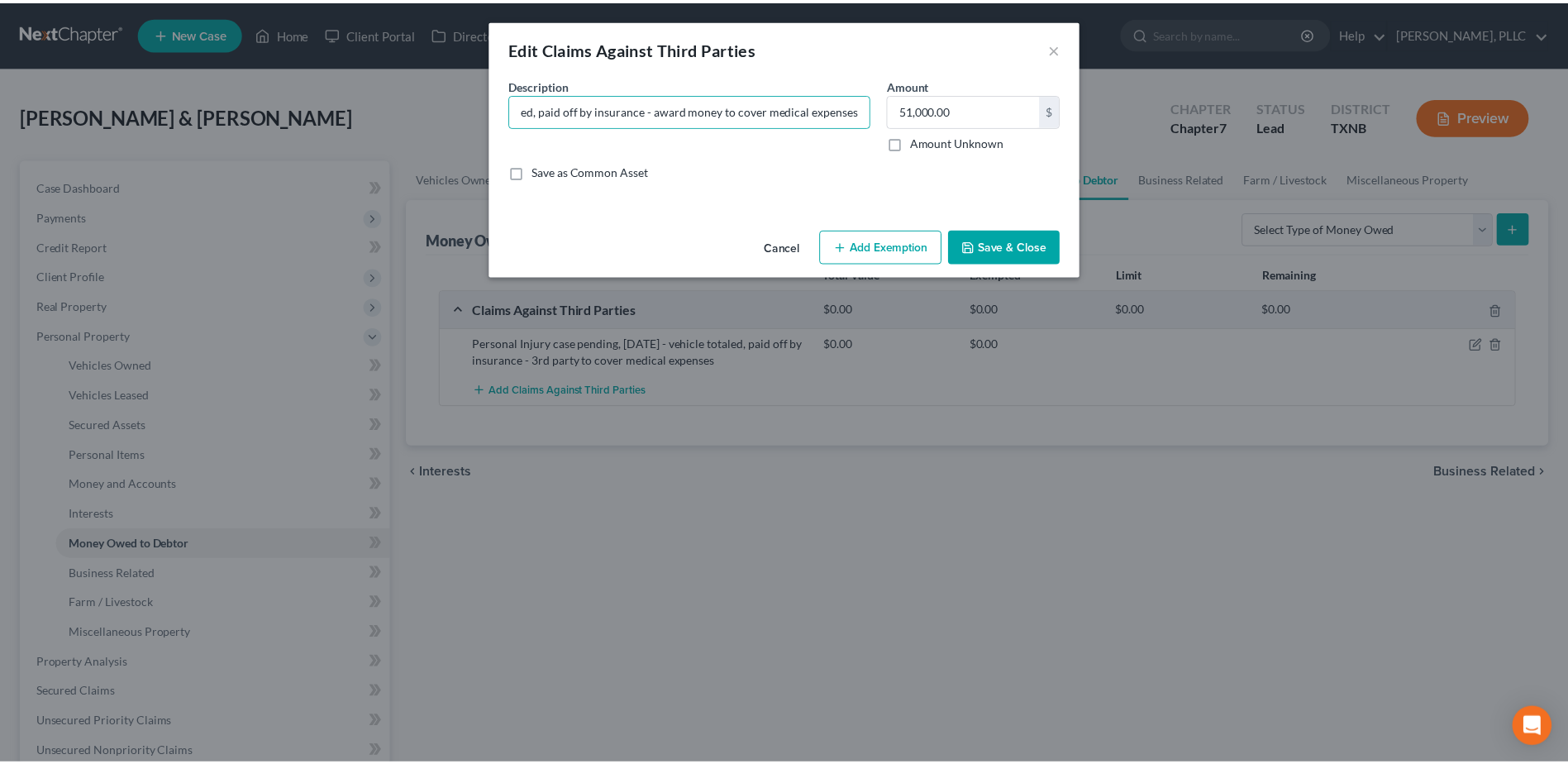
scroll to position [0, 0]
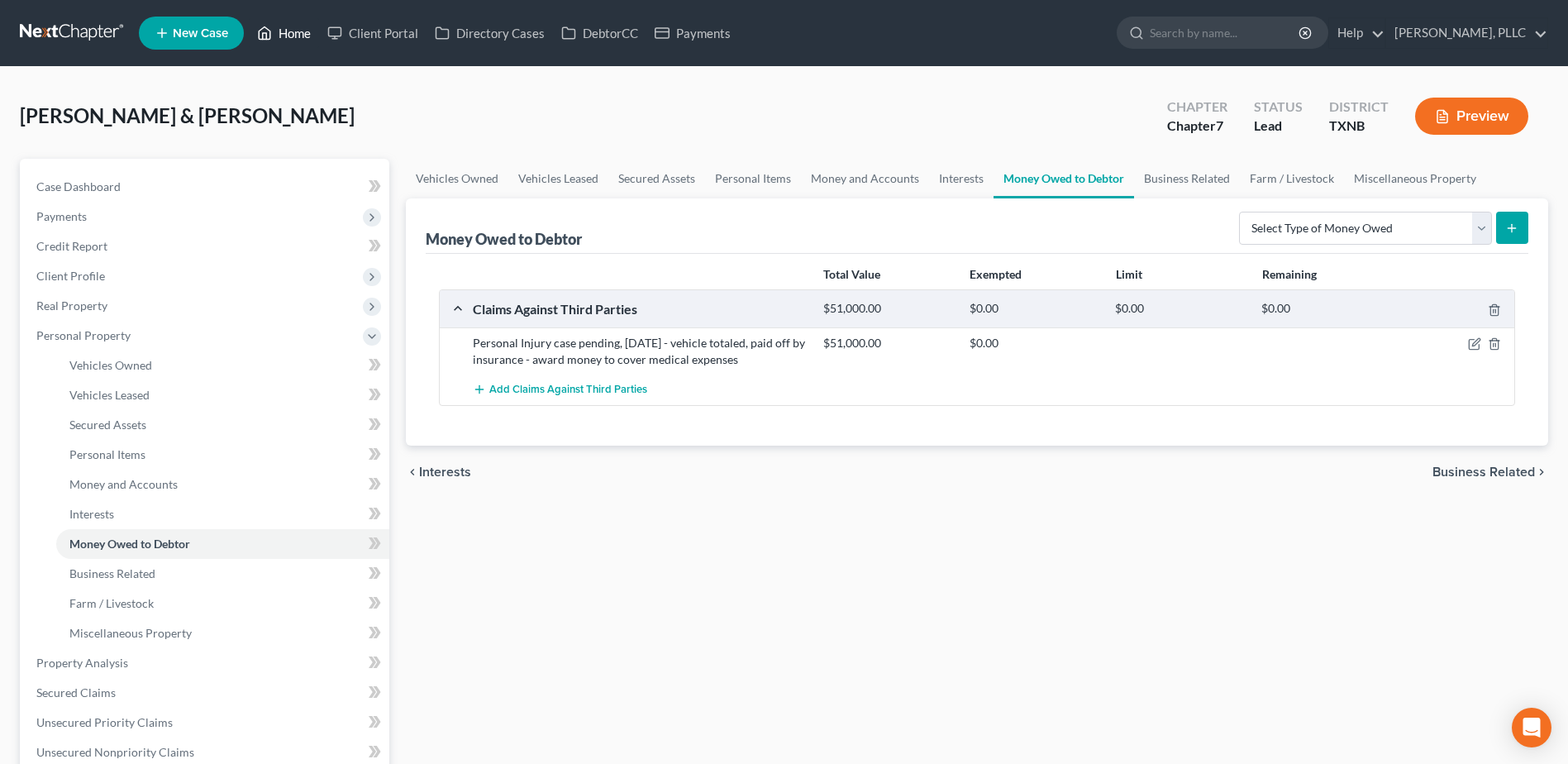
click at [289, 24] on link "Home" at bounding box center [283, 33] width 70 height 30
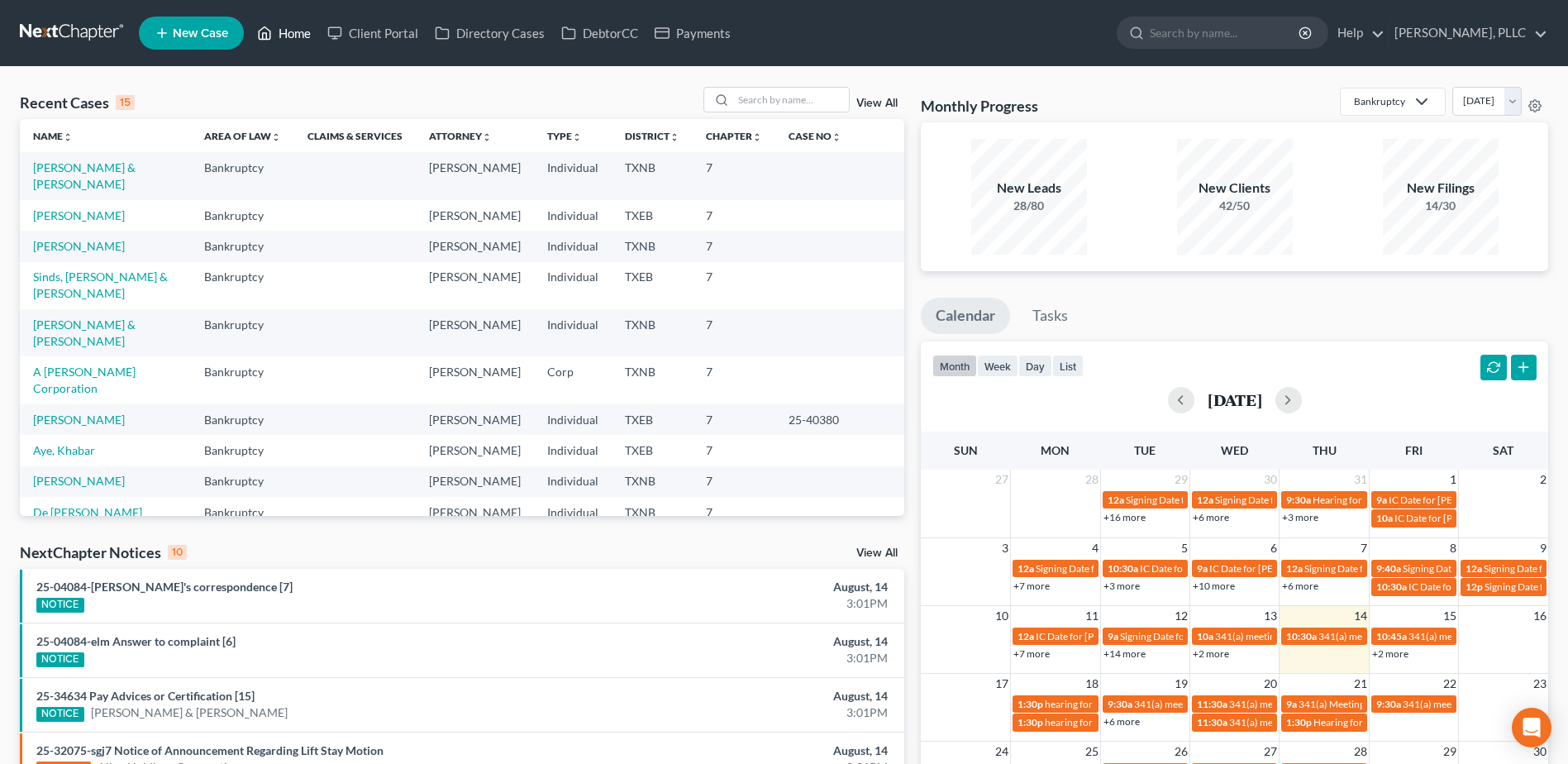
click at [315, 34] on link "Home" at bounding box center [283, 33] width 70 height 30
click at [249, 18] on link "Home" at bounding box center [283, 33] width 70 height 30
click at [778, 100] on input "search" at bounding box center [790, 99] width 115 height 24
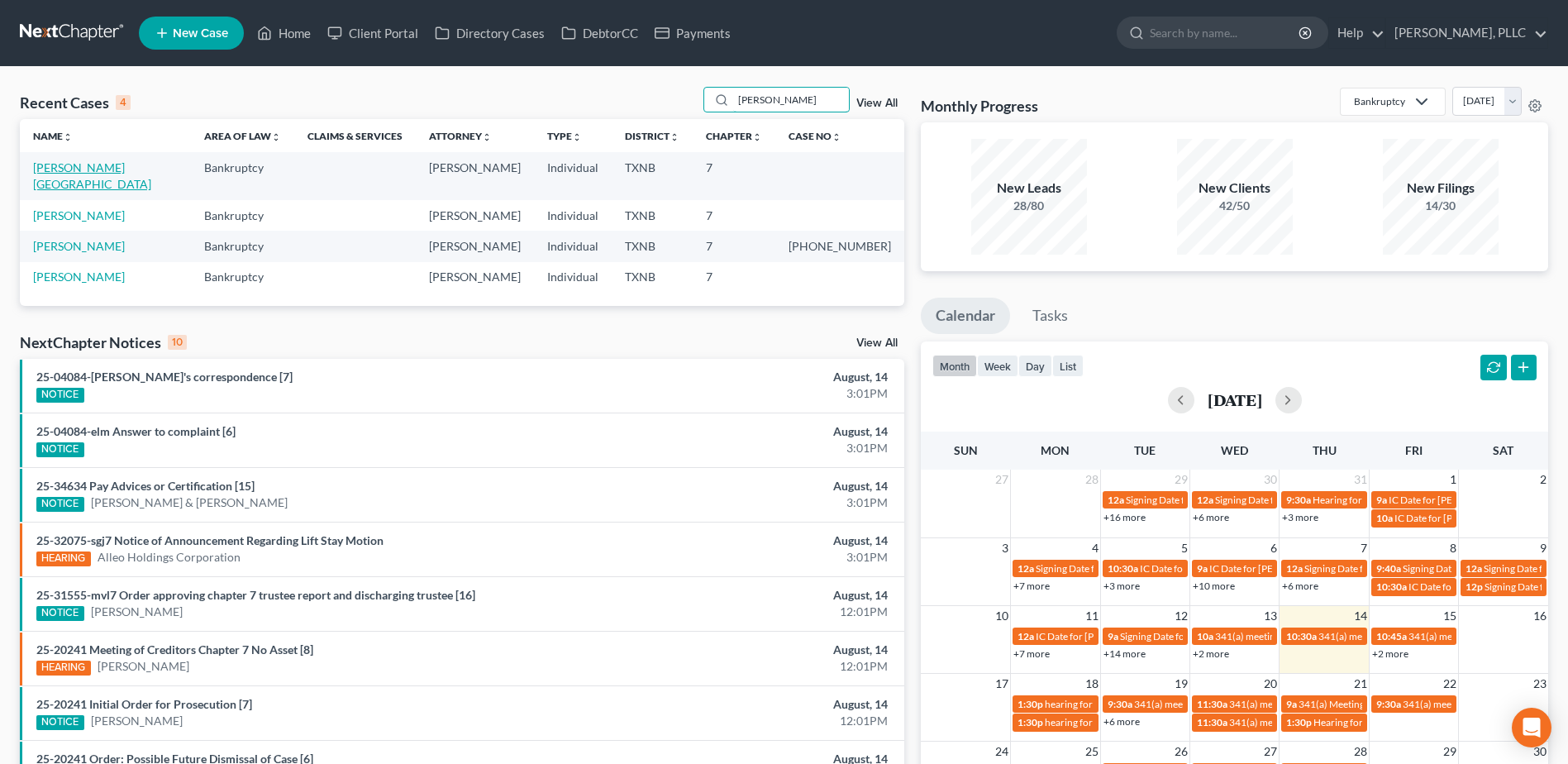
type input "[PERSON_NAME]"
click at [91, 169] on link "[PERSON_NAME][GEOGRAPHIC_DATA]" at bounding box center [92, 176] width 118 height 31
select select "6"
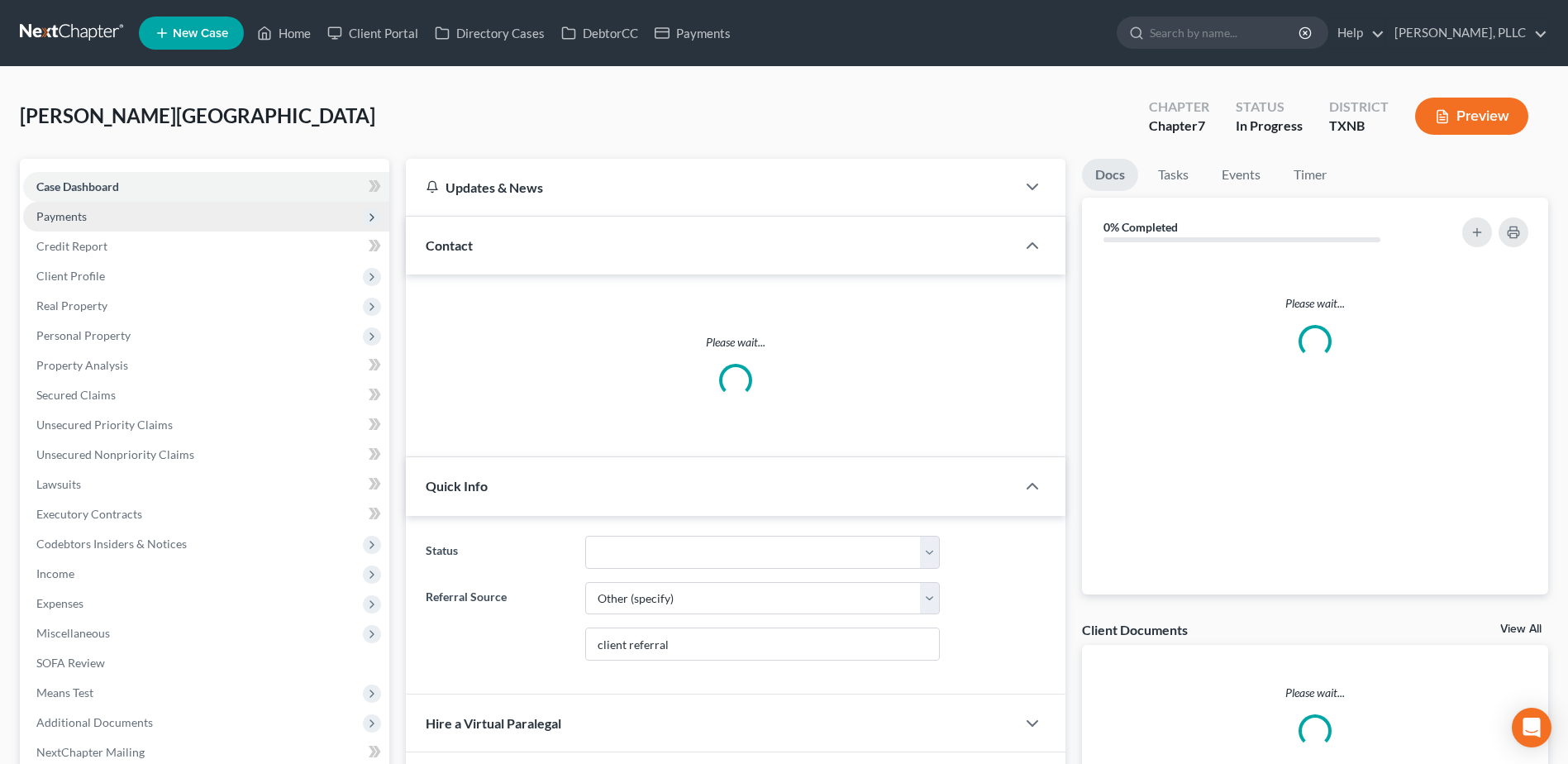
click at [62, 219] on span "Payments" at bounding box center [62, 216] width 51 height 14
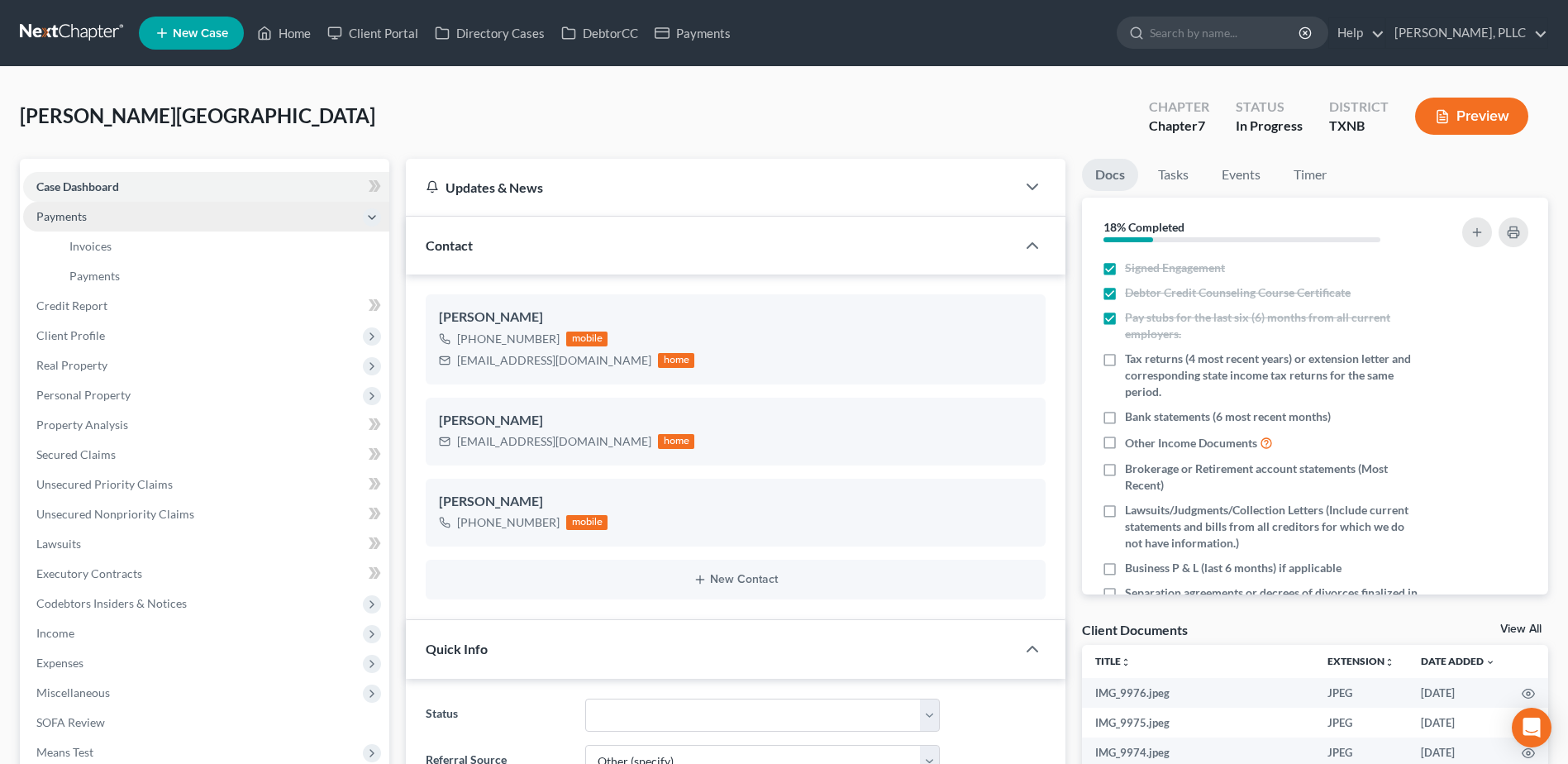
scroll to position [735, 0]
click at [109, 278] on span "Payments" at bounding box center [95, 275] width 51 height 14
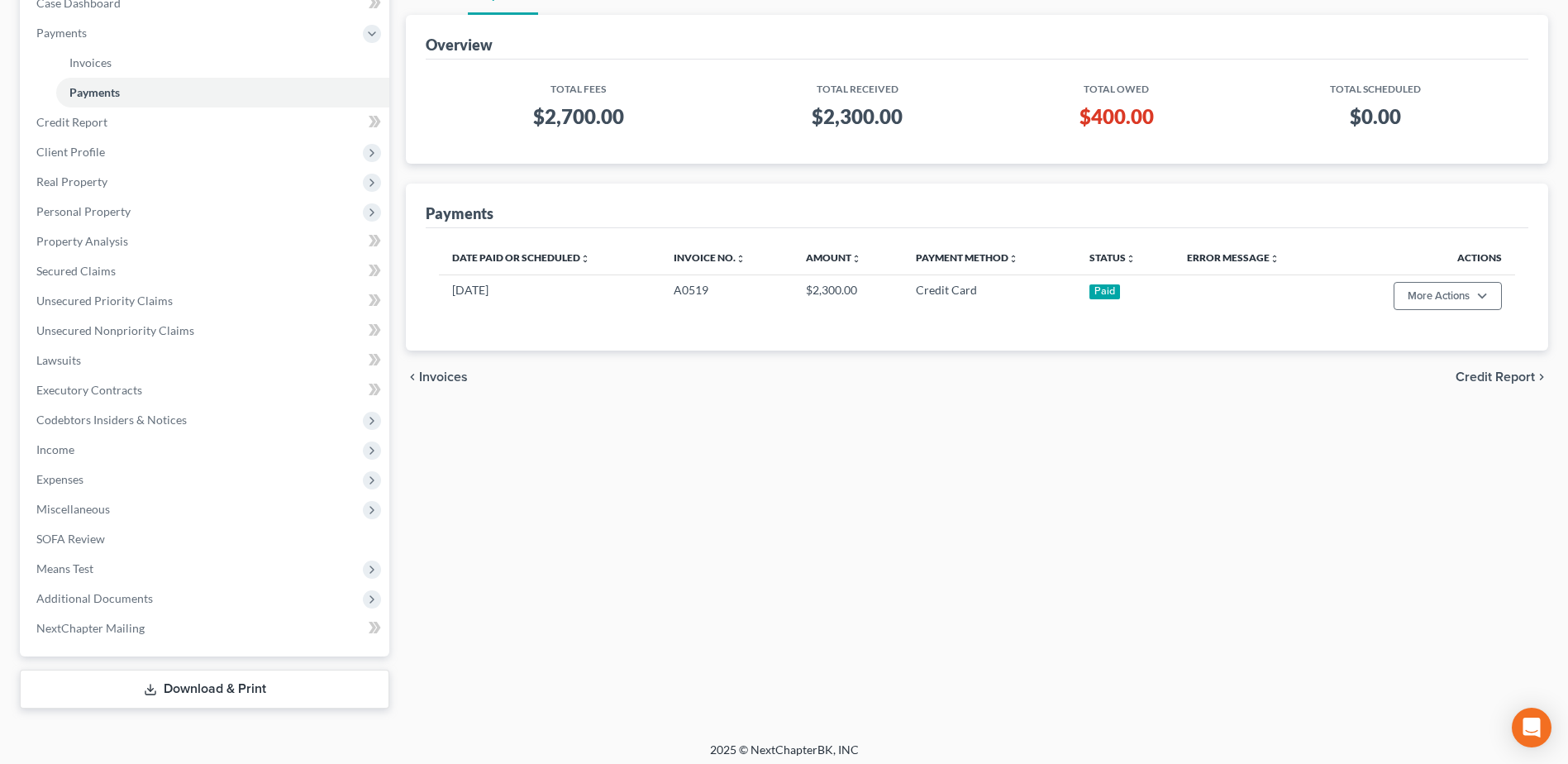
scroll to position [191, 0]
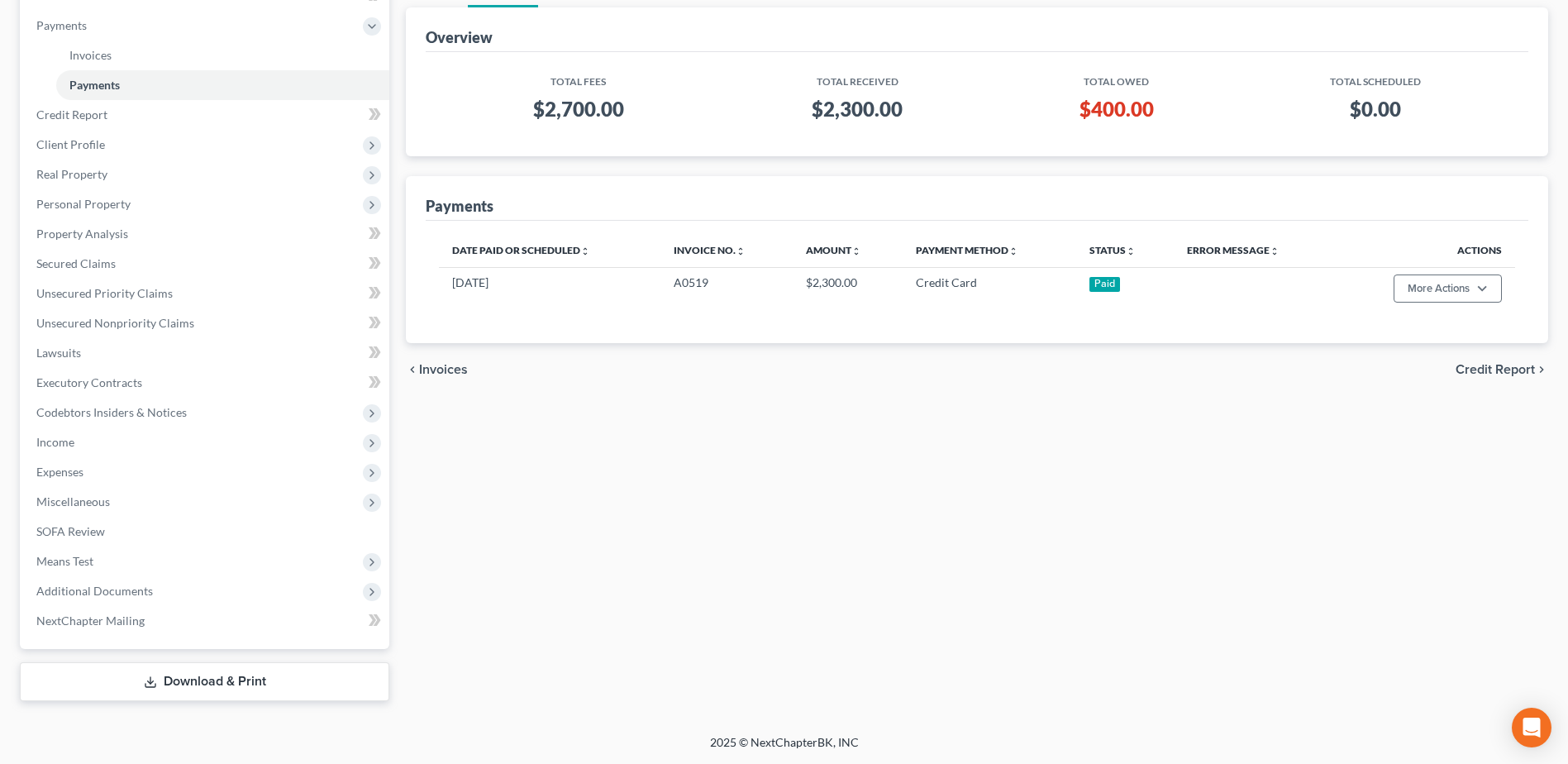
click at [982, 537] on div "Invoices Payments Overview Total Fees Total Received Total Owed Total Scheduled…" at bounding box center [977, 334] width 1159 height 733
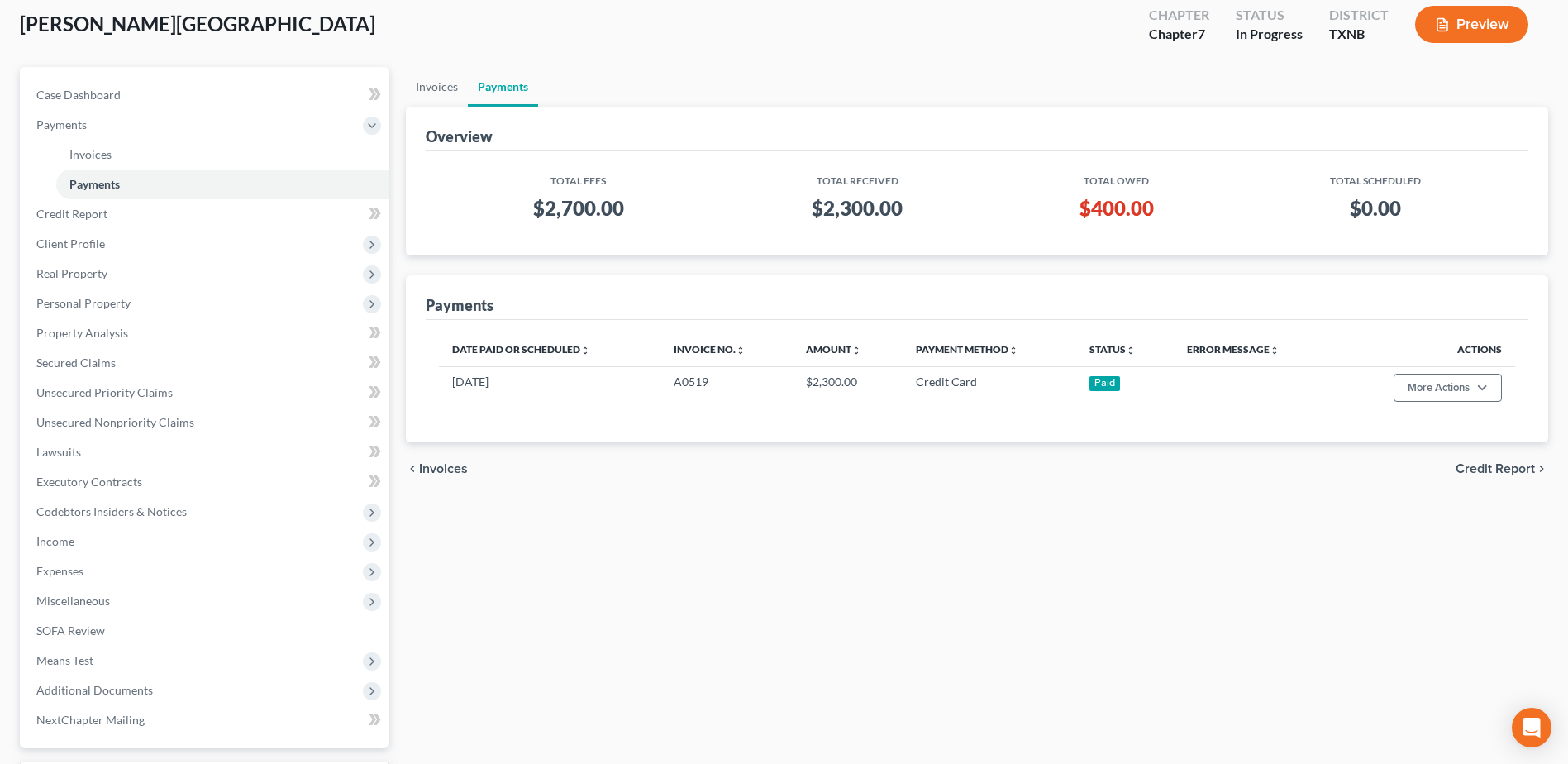
scroll to position [0, 0]
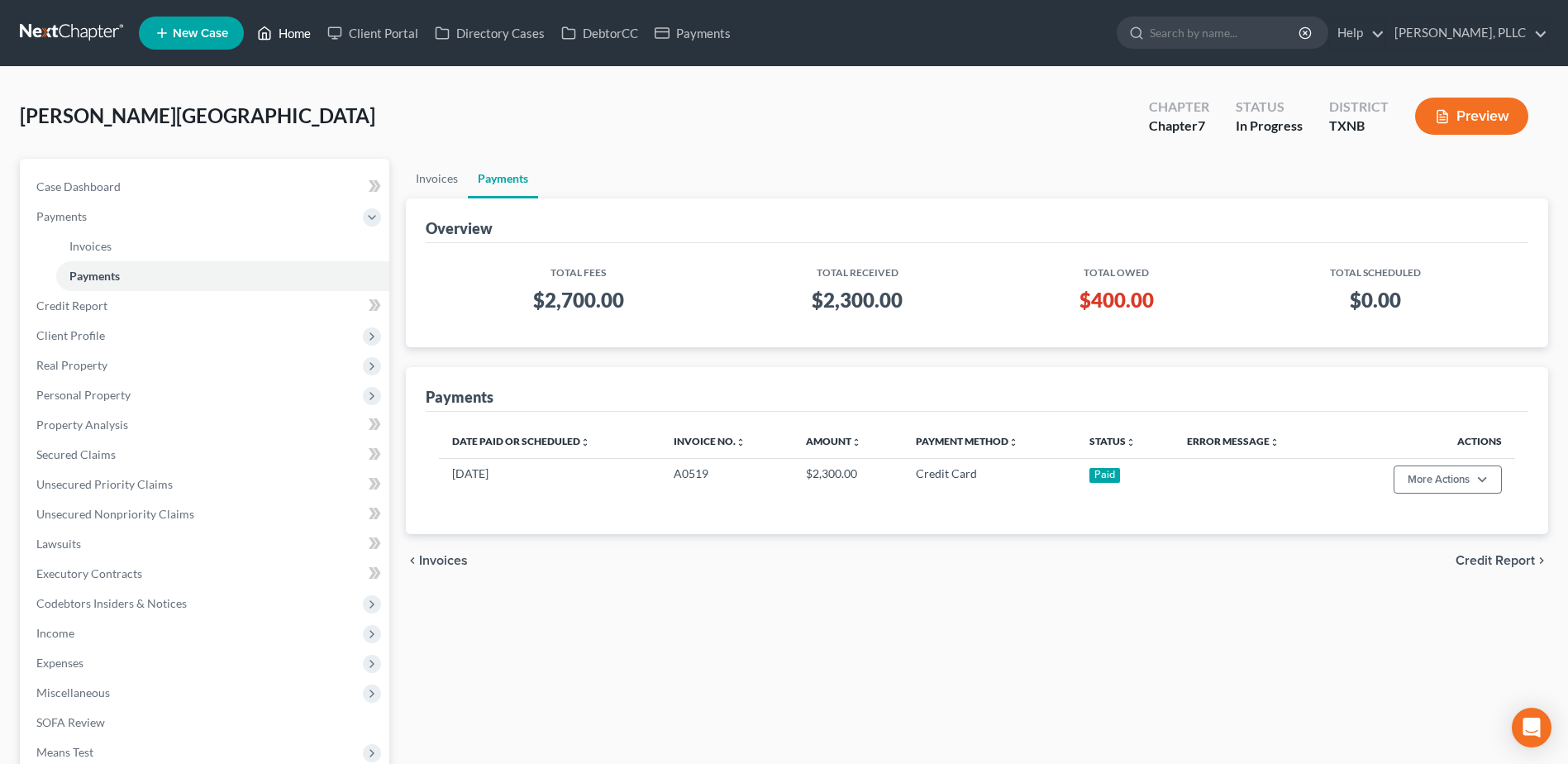
click at [297, 27] on link "Home" at bounding box center [283, 33] width 70 height 30
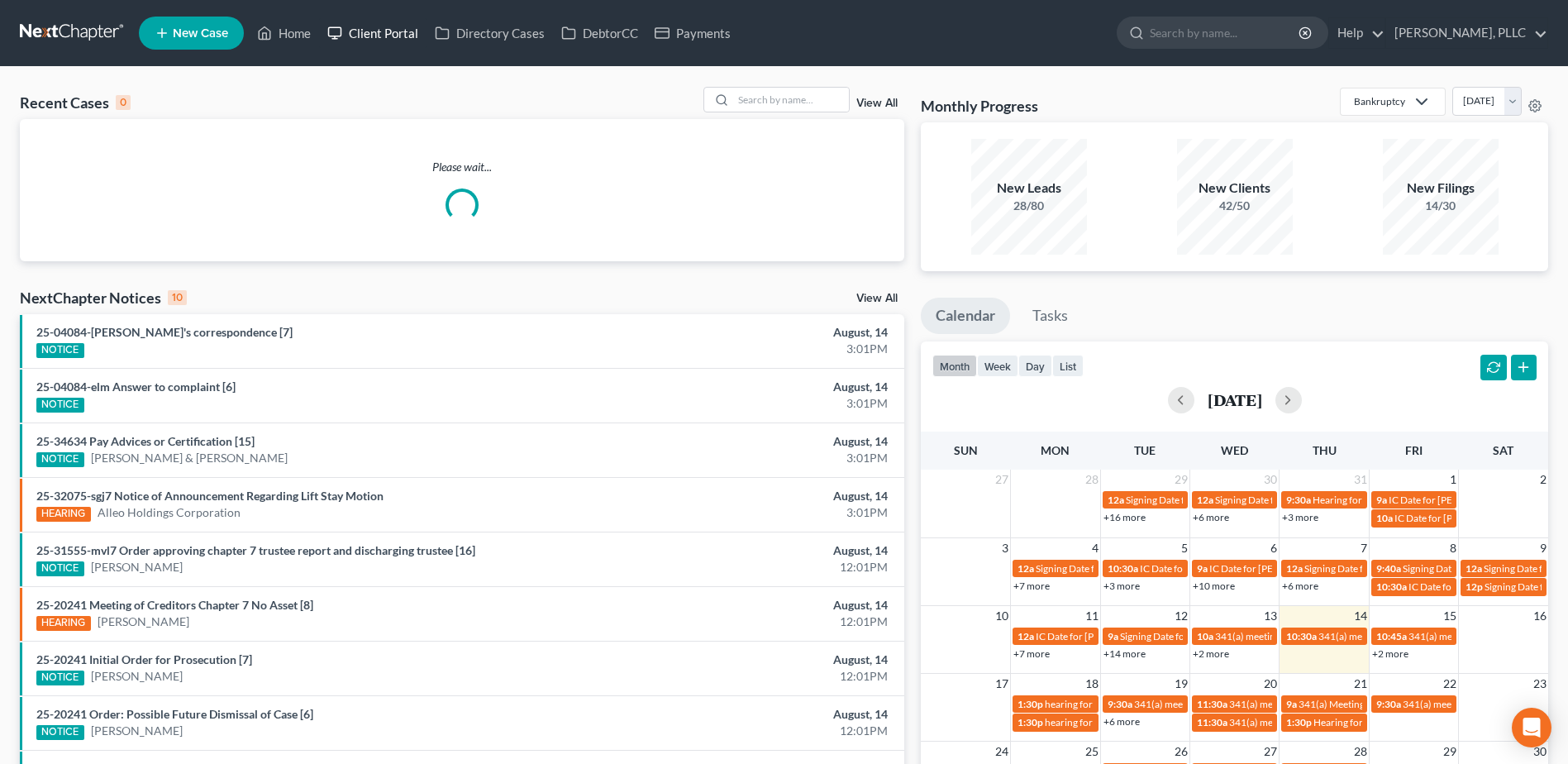
click at [387, 34] on link "Client Portal" at bounding box center [373, 33] width 108 height 30
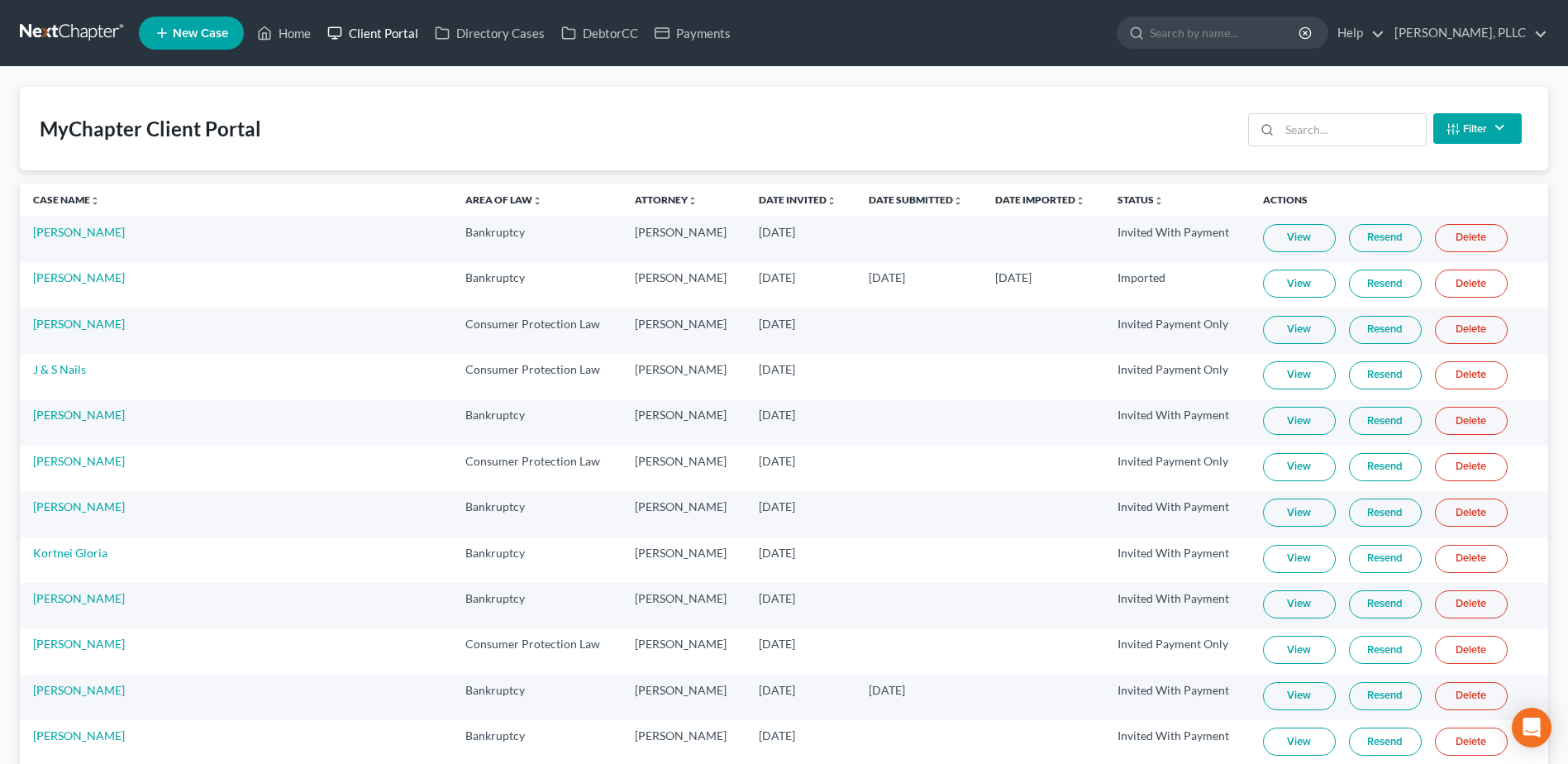
click at [319, 18] on link "Client Portal" at bounding box center [373, 33] width 108 height 30
click at [1340, 131] on input "search" at bounding box center [1353, 130] width 146 height 31
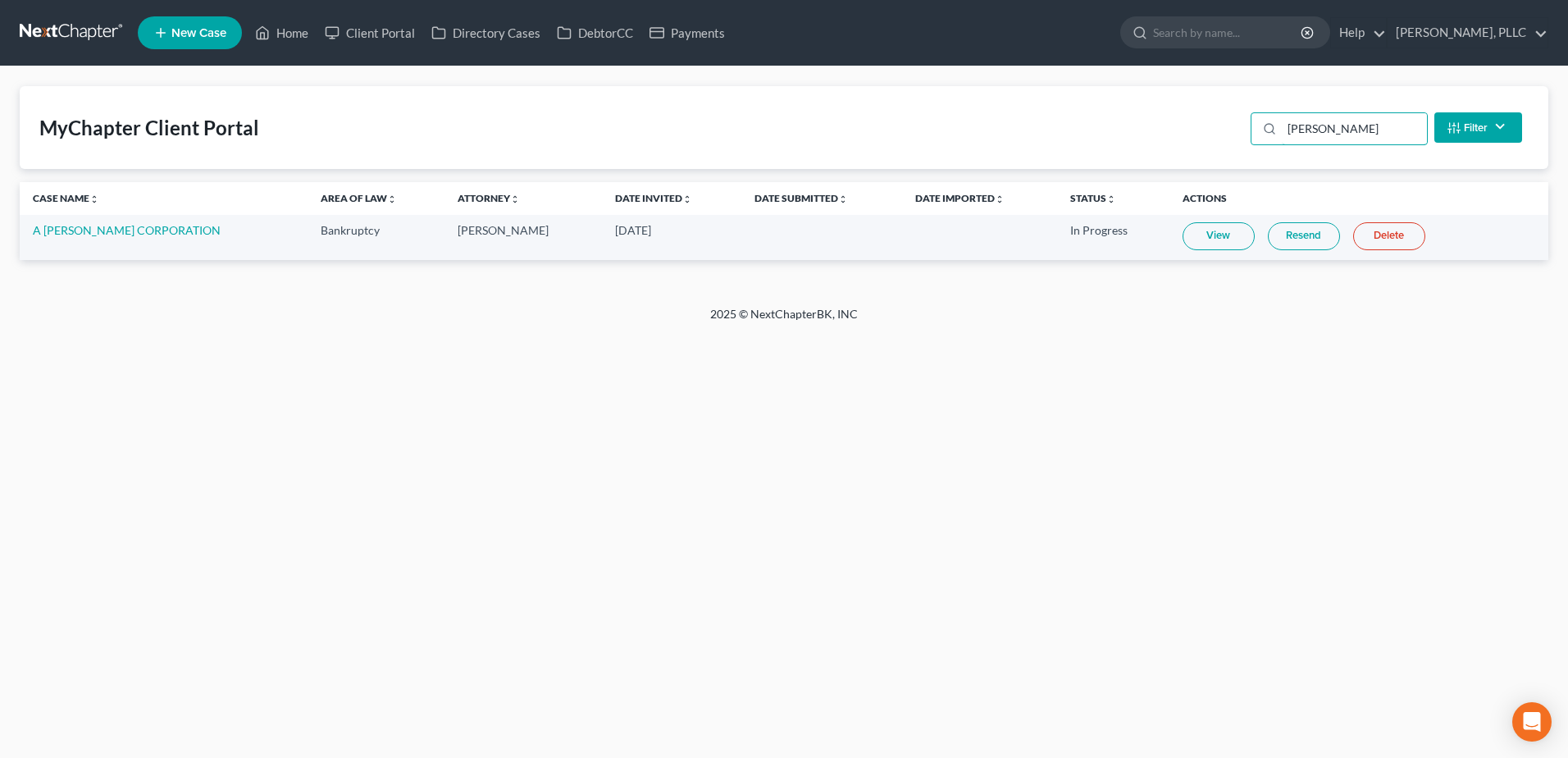
type input "[PERSON_NAME]"
click at [1189, 240] on link "View" at bounding box center [1219, 237] width 73 height 28
click at [287, 35] on link "Home" at bounding box center [281, 33] width 70 height 30
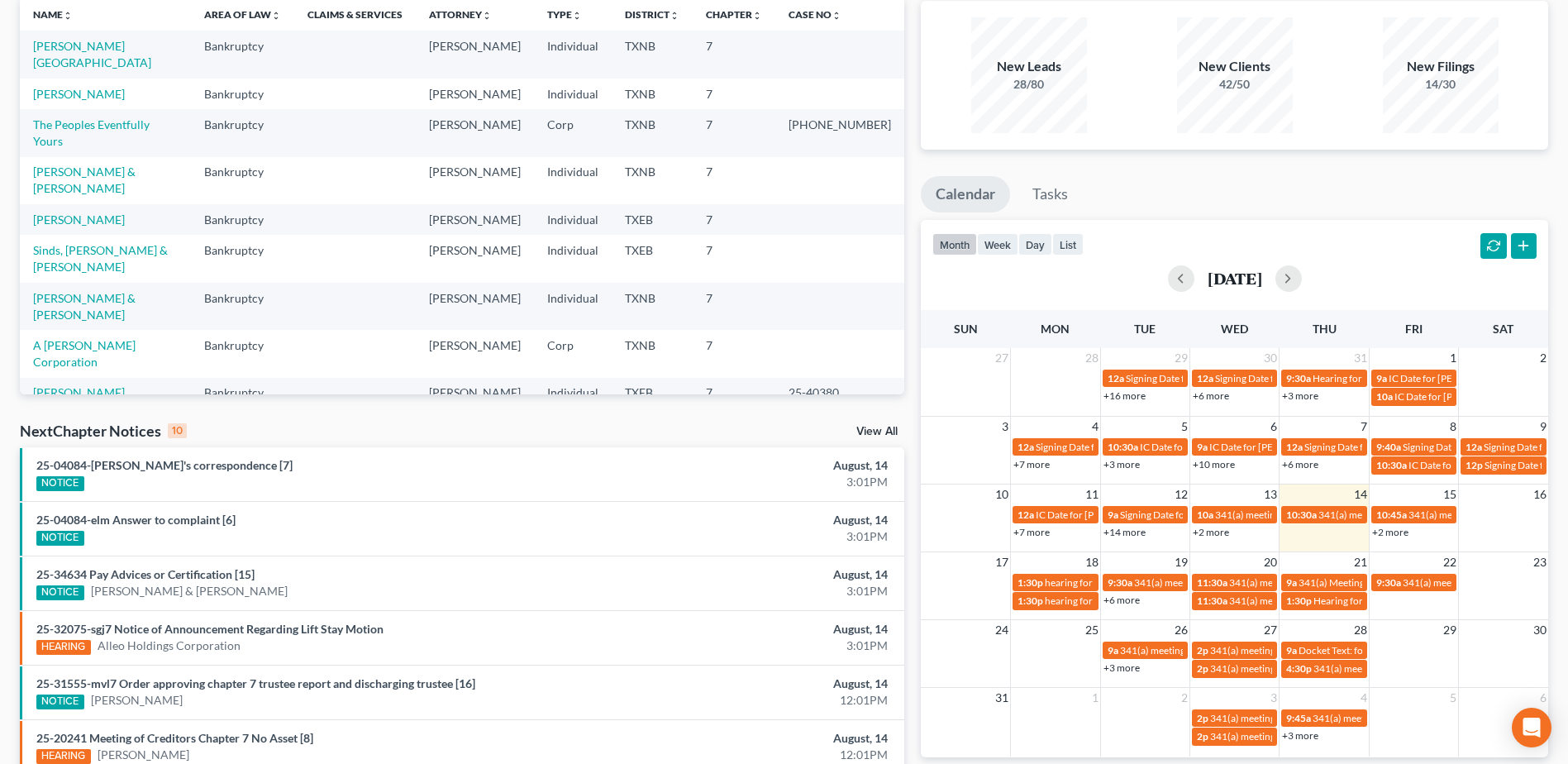
scroll to position [248, 0]
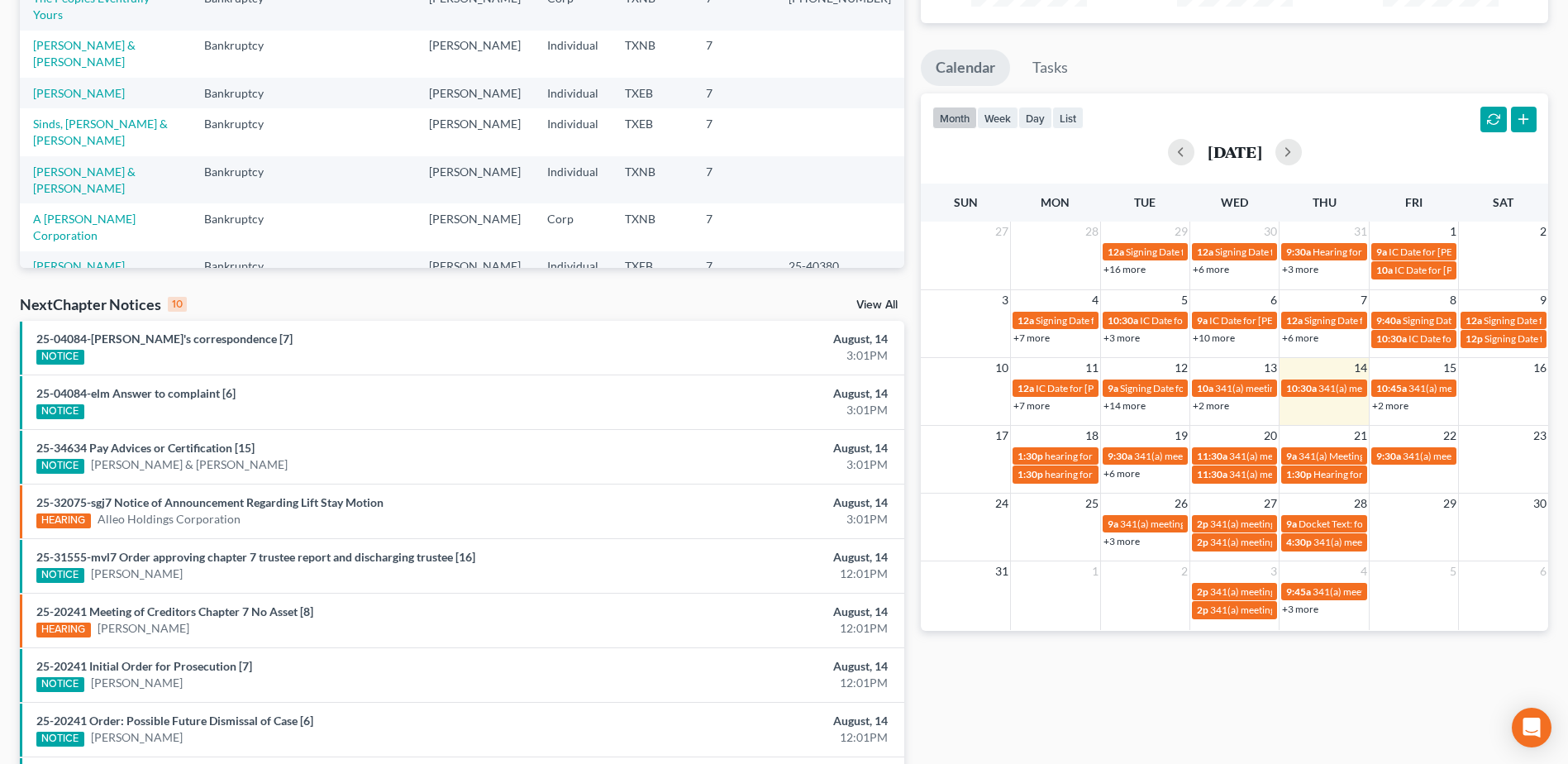
click at [1143, 435] on td "19" at bounding box center [1144, 435] width 89 height 21
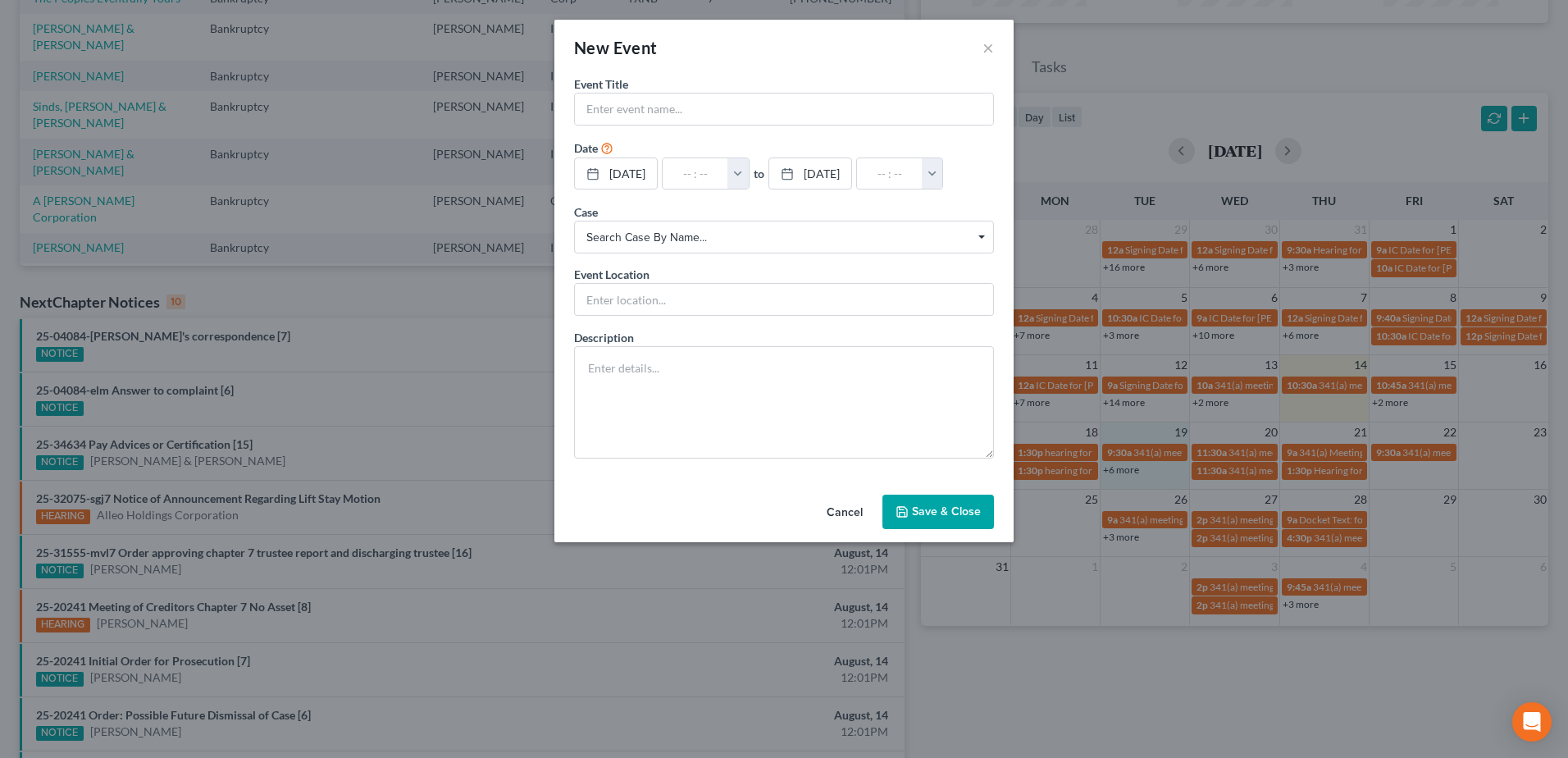
click at [845, 506] on button "Cancel" at bounding box center [845, 512] width 62 height 33
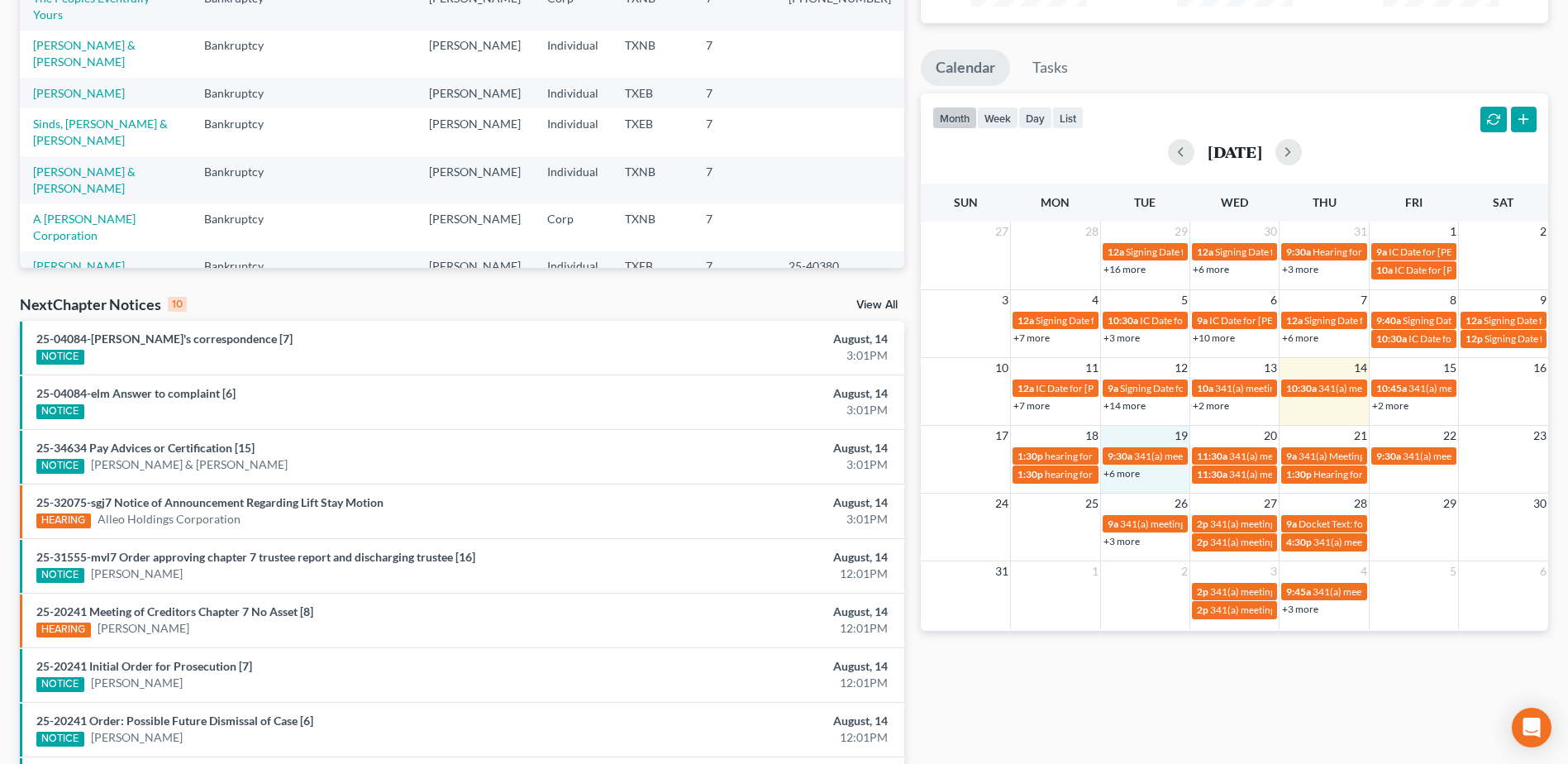
click at [1055, 440] on td "18" at bounding box center [1055, 435] width 89 height 21
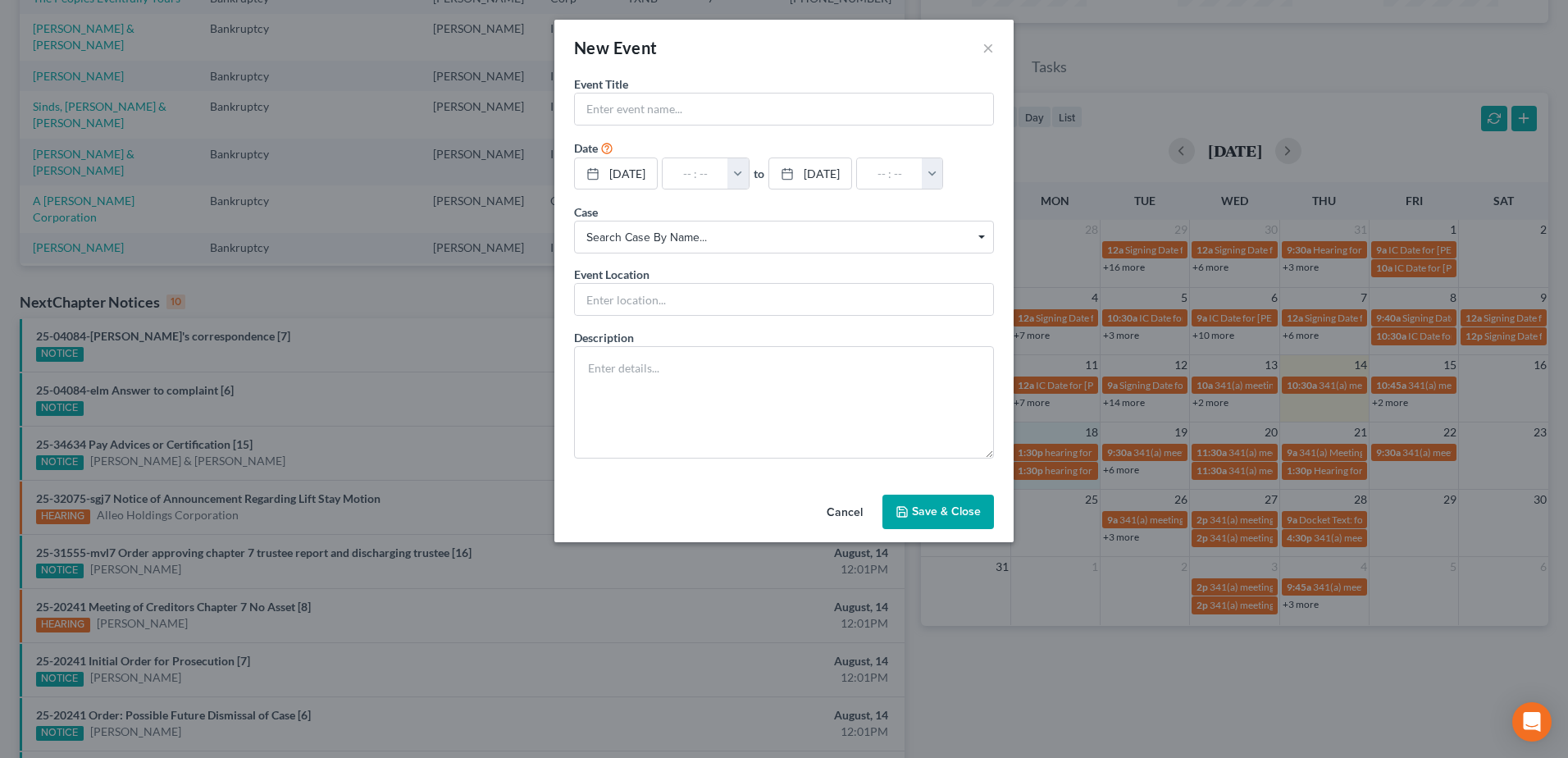
click at [827, 509] on button "Cancel" at bounding box center [845, 512] width 62 height 33
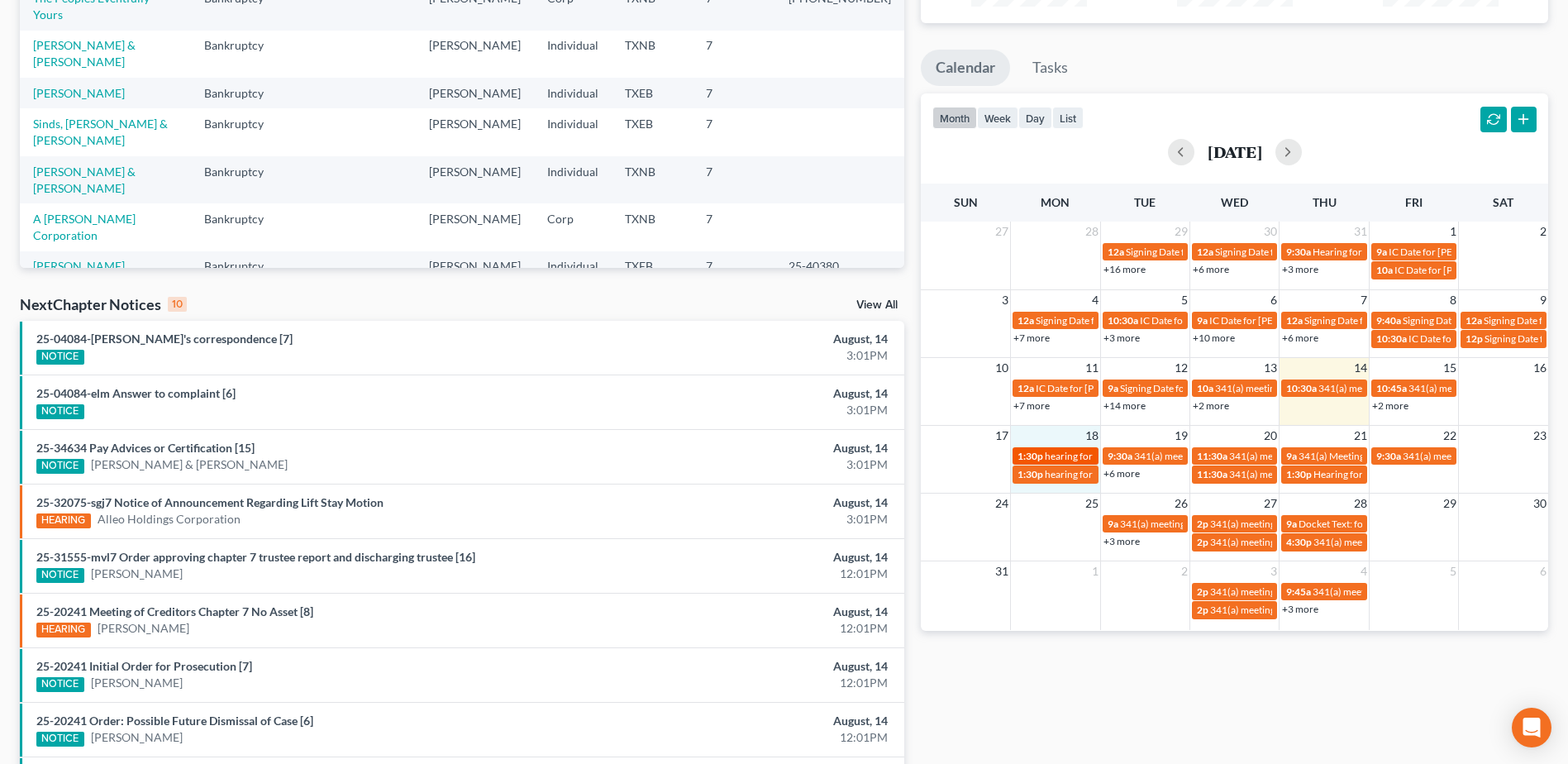
click at [1056, 456] on span "hearing for" at bounding box center [1068, 455] width 48 height 12
select select "Days"
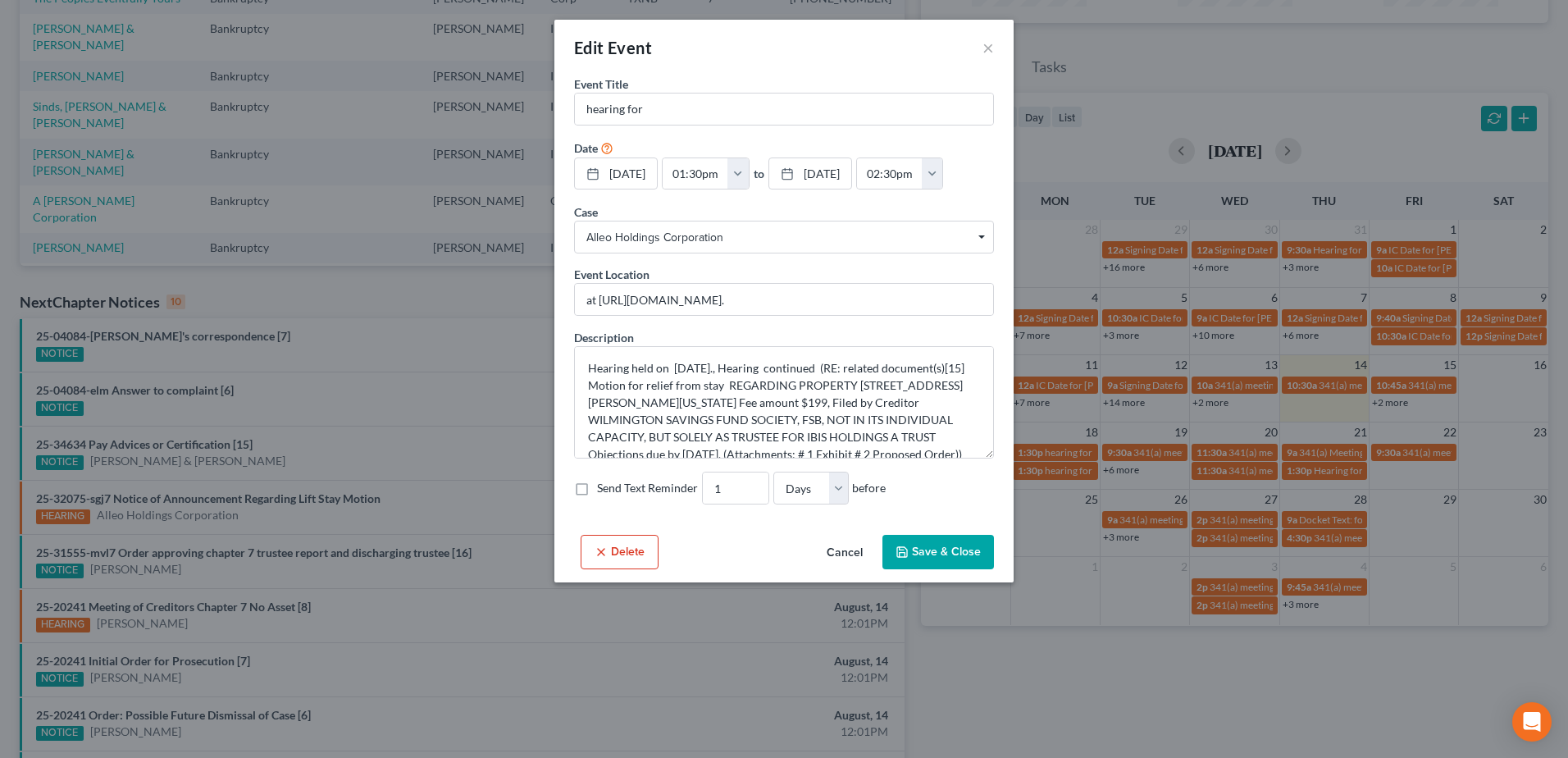
click at [611, 550] on button "Delete" at bounding box center [620, 551] width 78 height 34
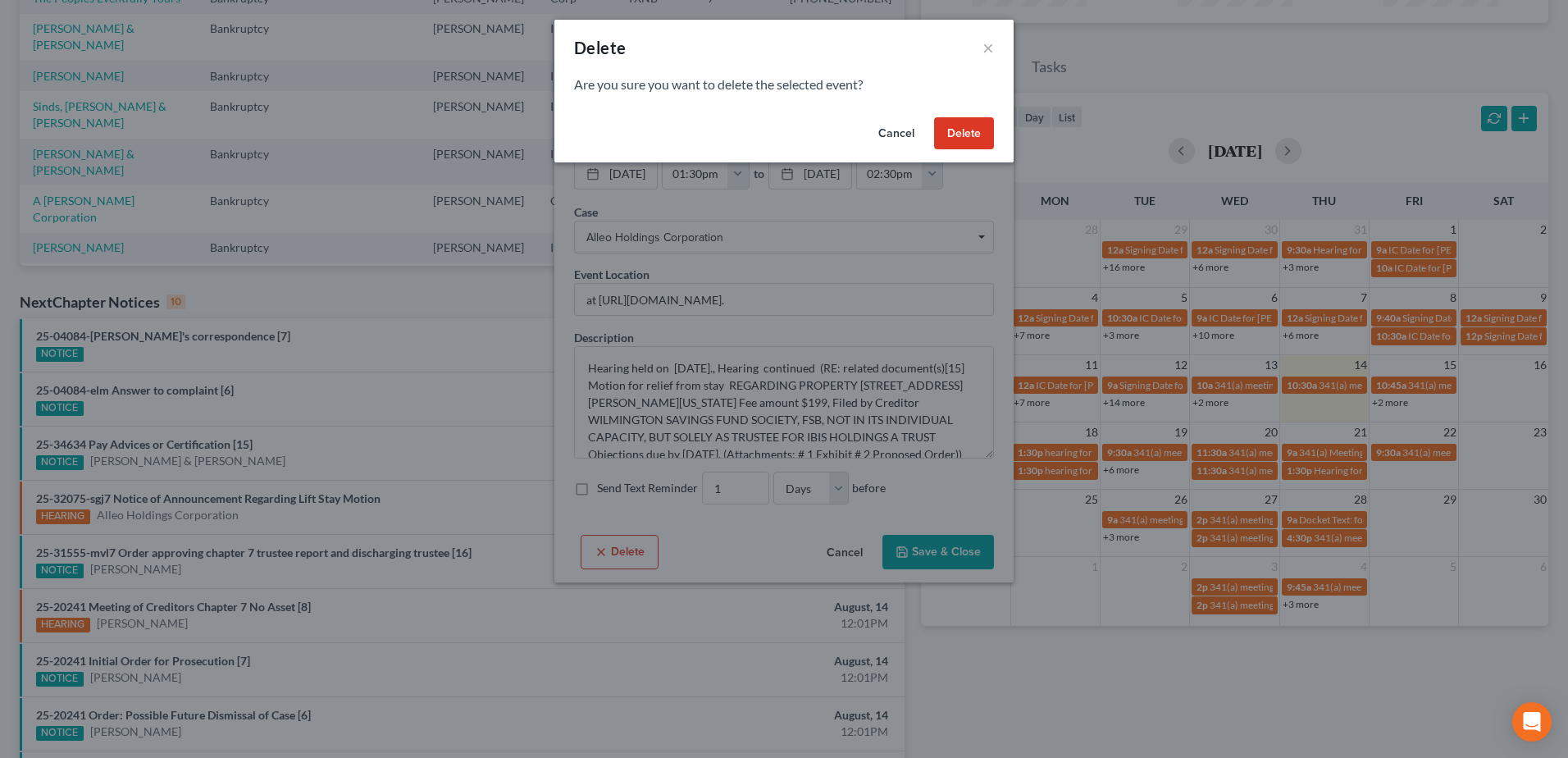
click at [968, 133] on button "Delete" at bounding box center [964, 133] width 60 height 33
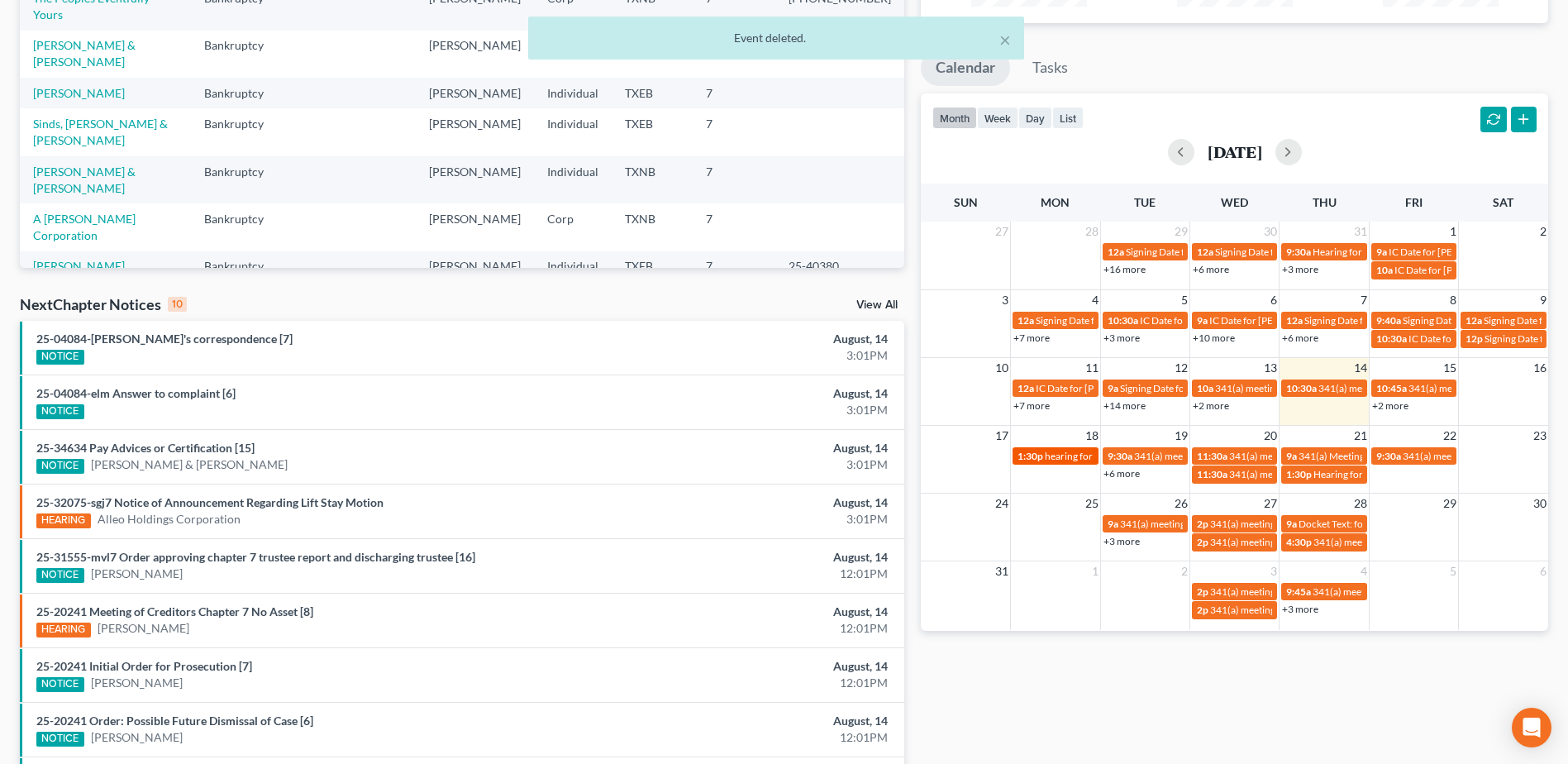
click at [1075, 459] on span "hearing for" at bounding box center [1068, 455] width 48 height 12
select select "Days"
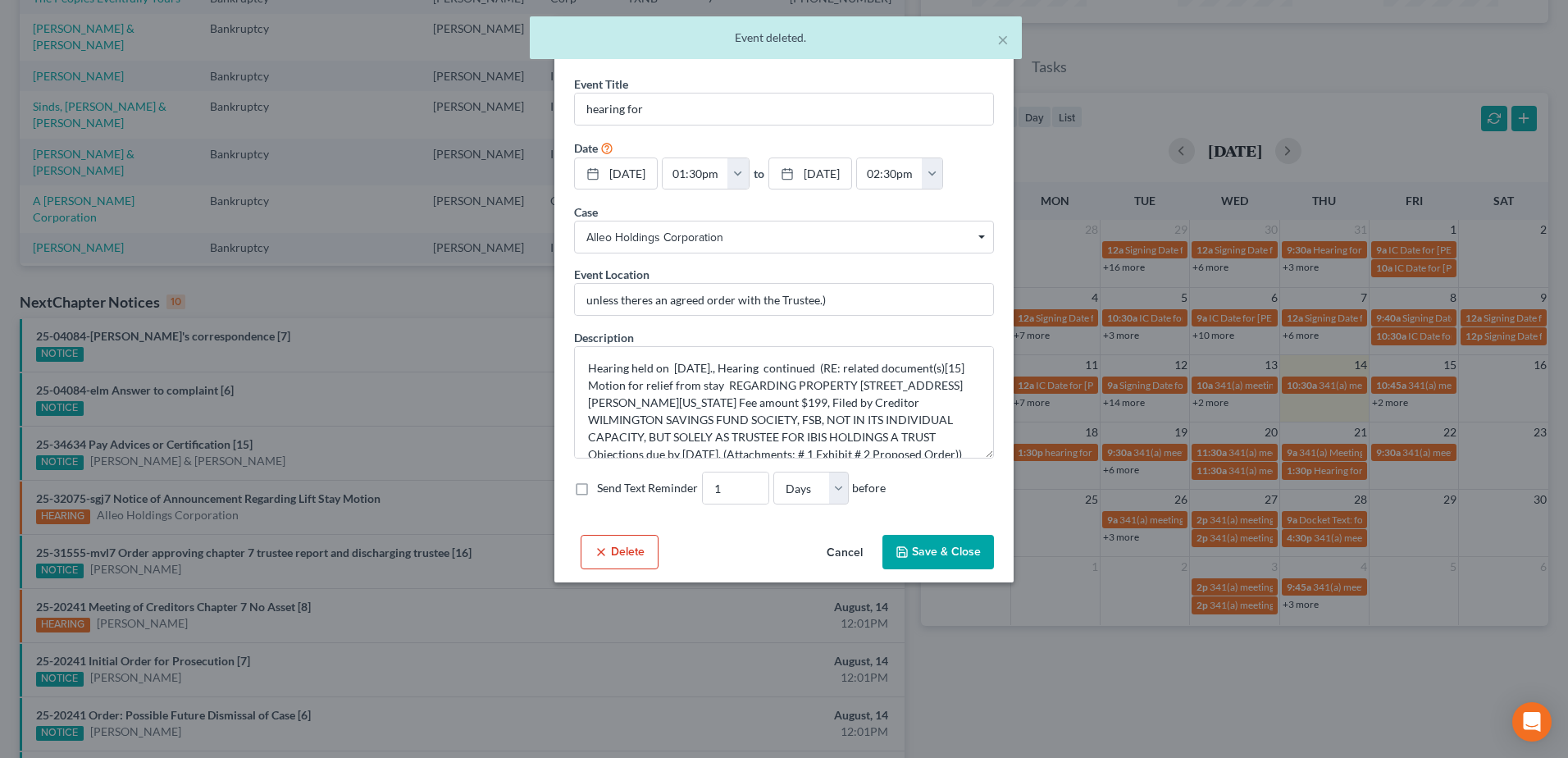
click at [600, 513] on div "Event Title * hearing for Date [DATE] close Date [DATE] Time 12:00 AM chevron_l…" at bounding box center [783, 302] width 459 height 453
click at [603, 548] on line "button" at bounding box center [601, 551] width 7 height 7
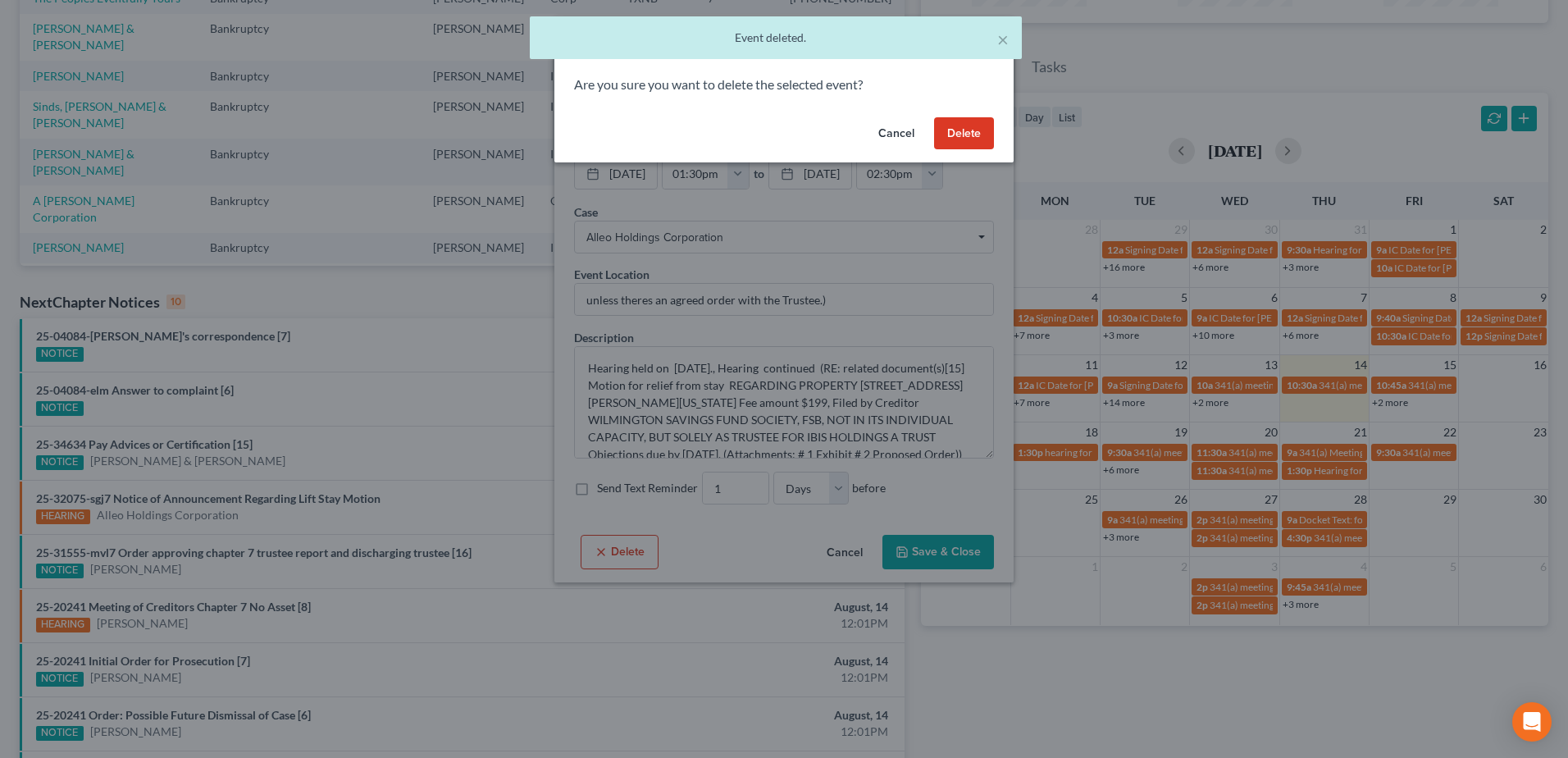
click at [968, 133] on button "Delete" at bounding box center [964, 133] width 60 height 33
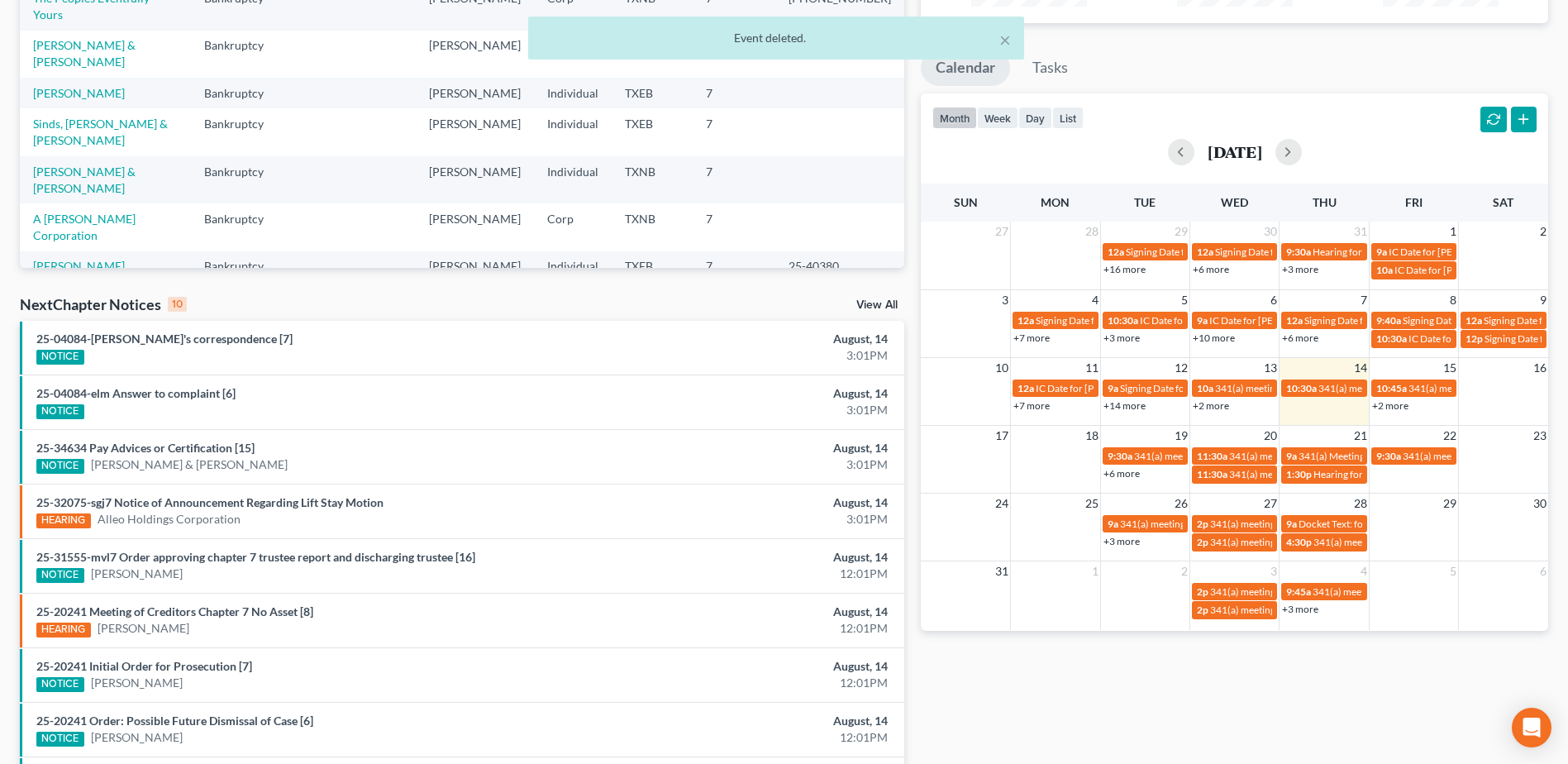
scroll to position [0, 0]
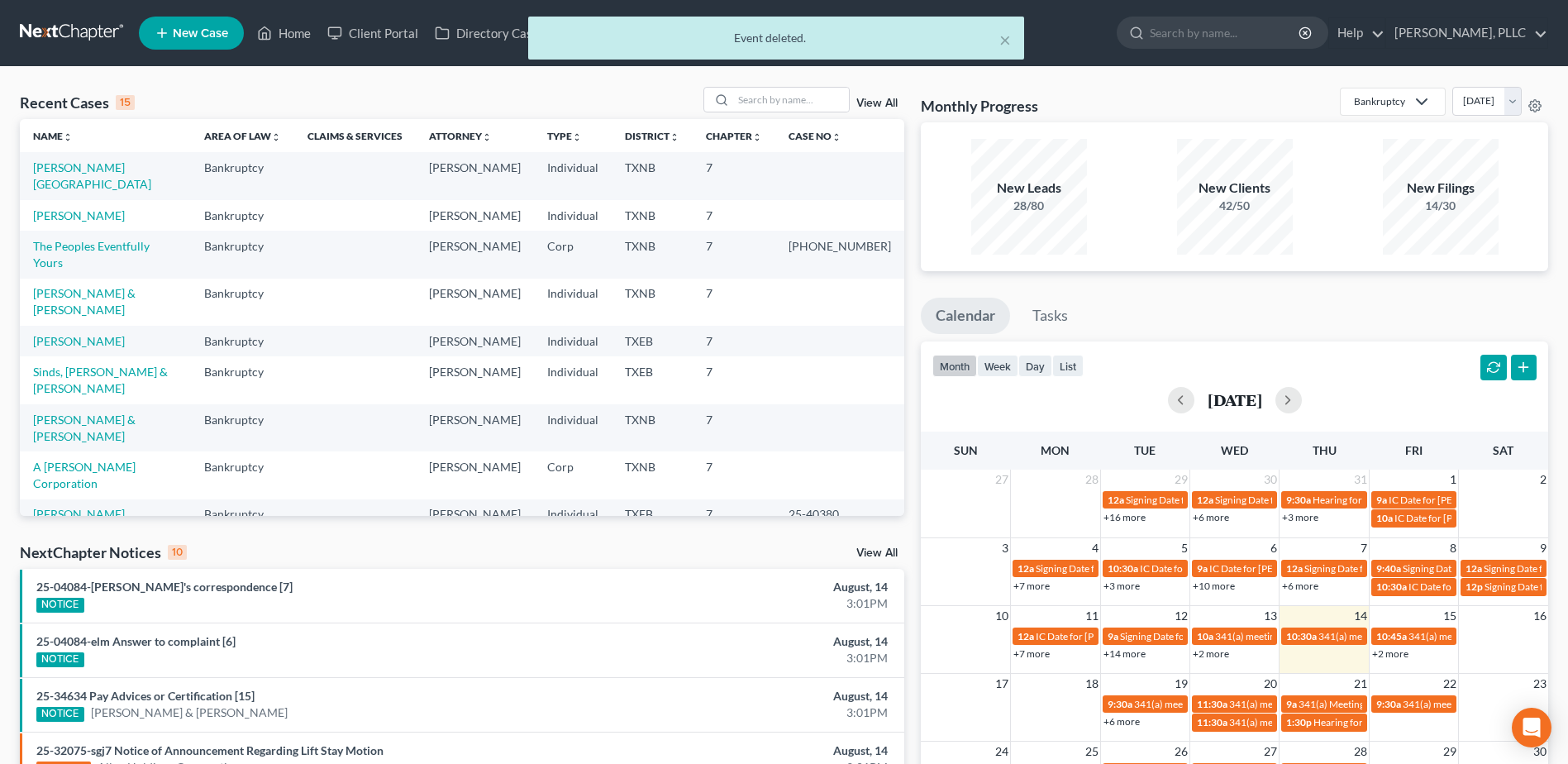
click at [286, 32] on div "× Event deleted." at bounding box center [775, 42] width 1568 height 52
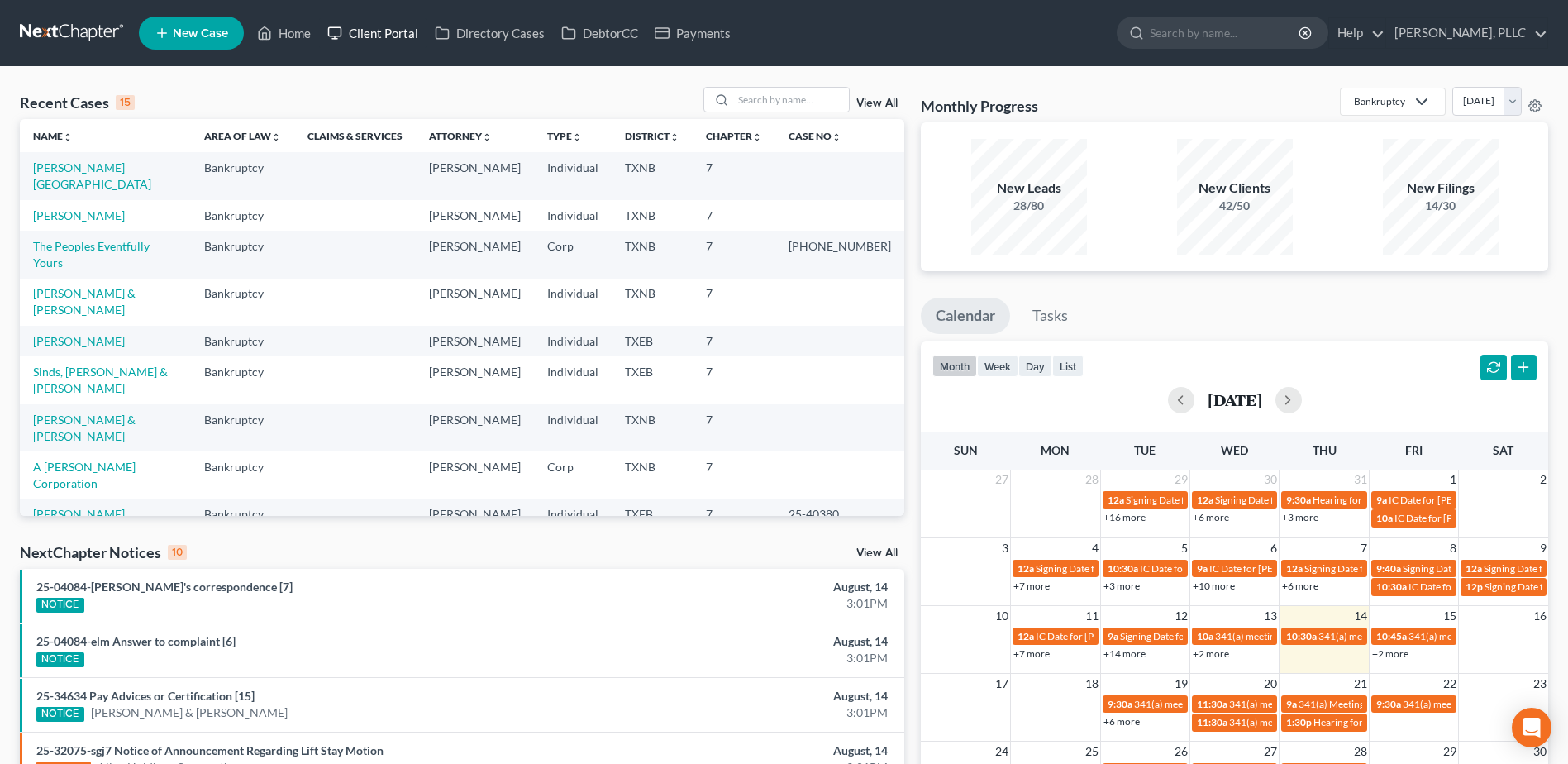
click at [364, 34] on link "Client Portal" at bounding box center [373, 33] width 108 height 30
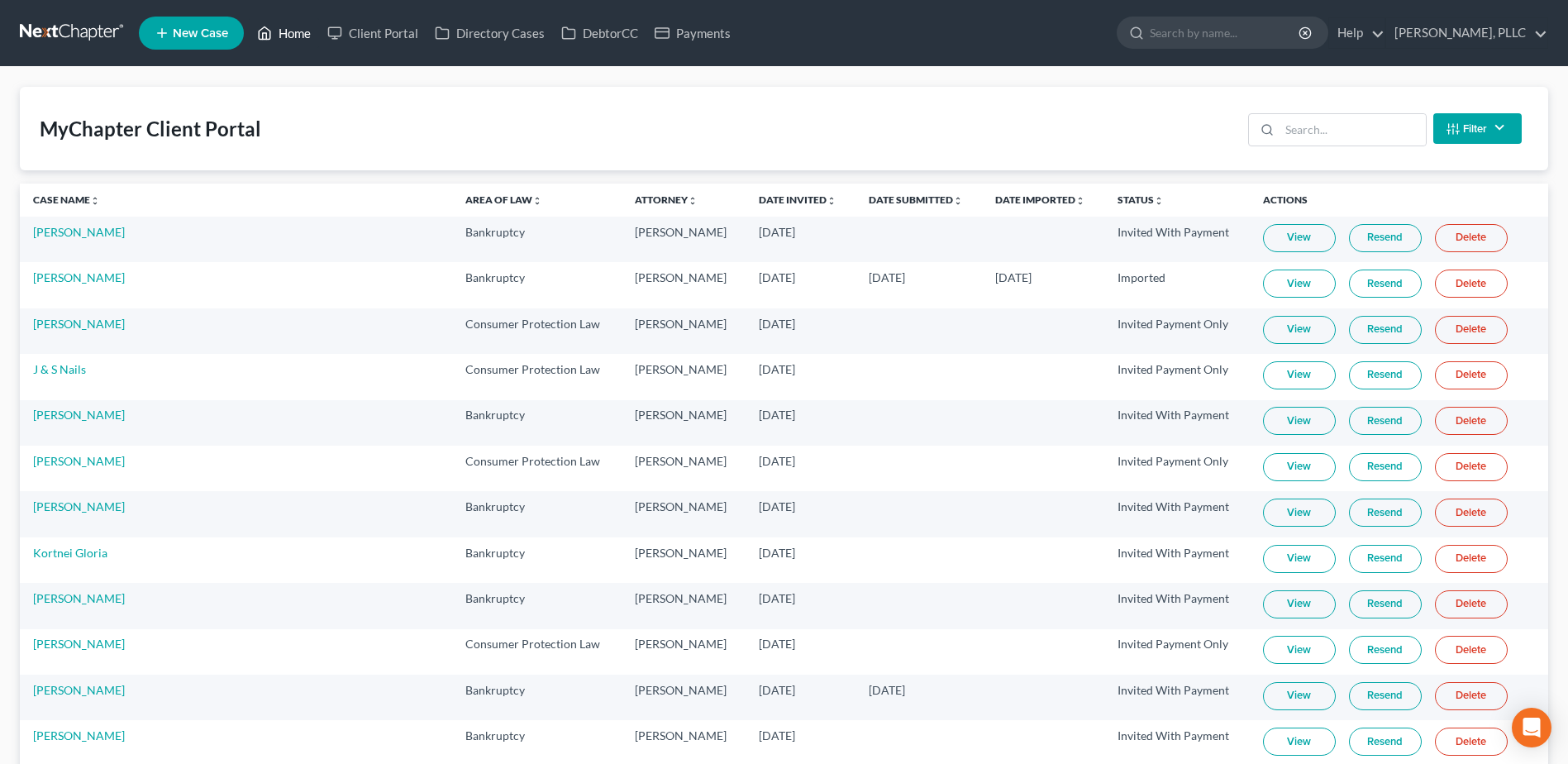
click at [290, 33] on link "Home" at bounding box center [283, 33] width 70 height 30
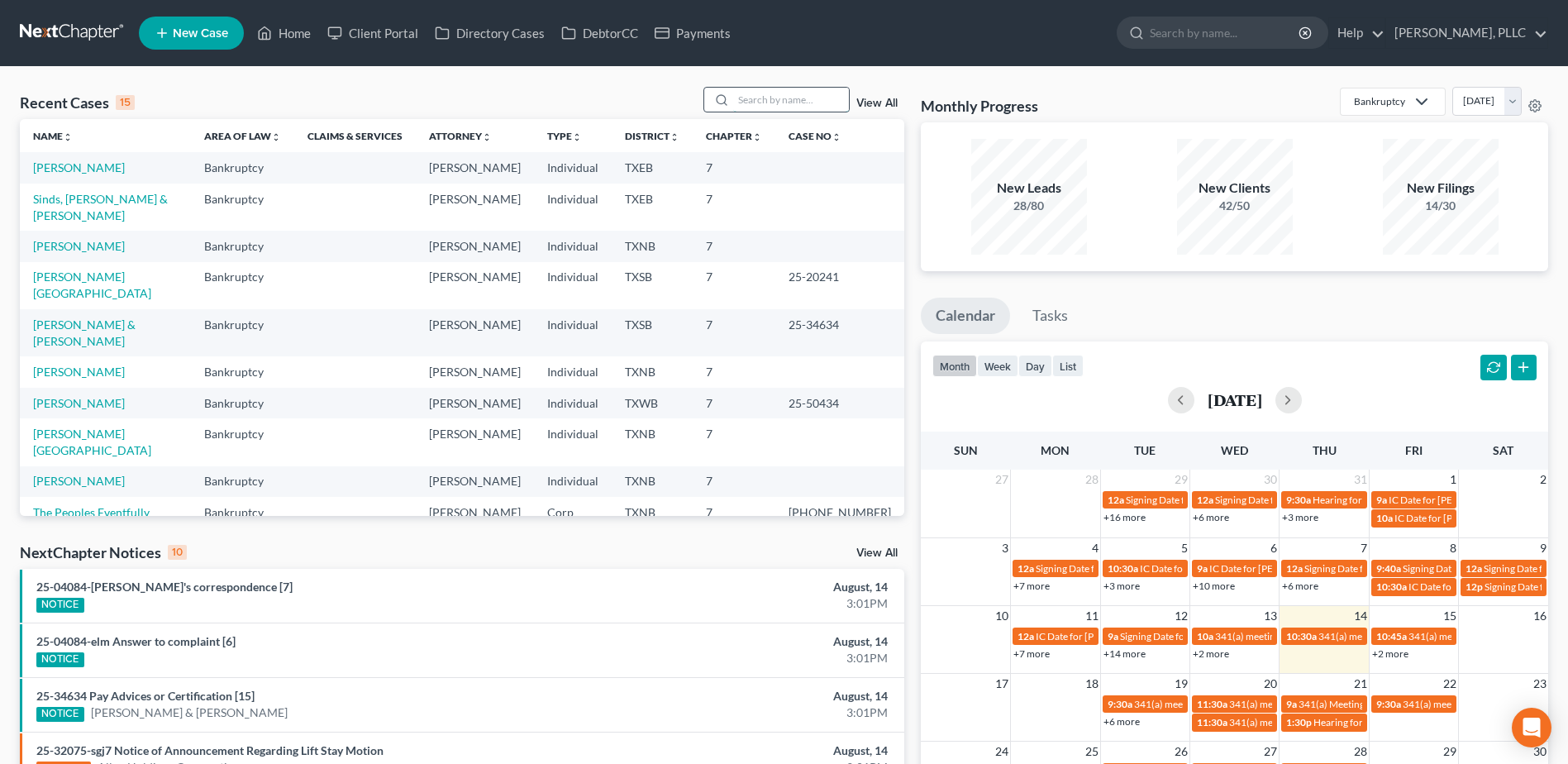
click at [792, 103] on input "search" at bounding box center [790, 99] width 115 height 24
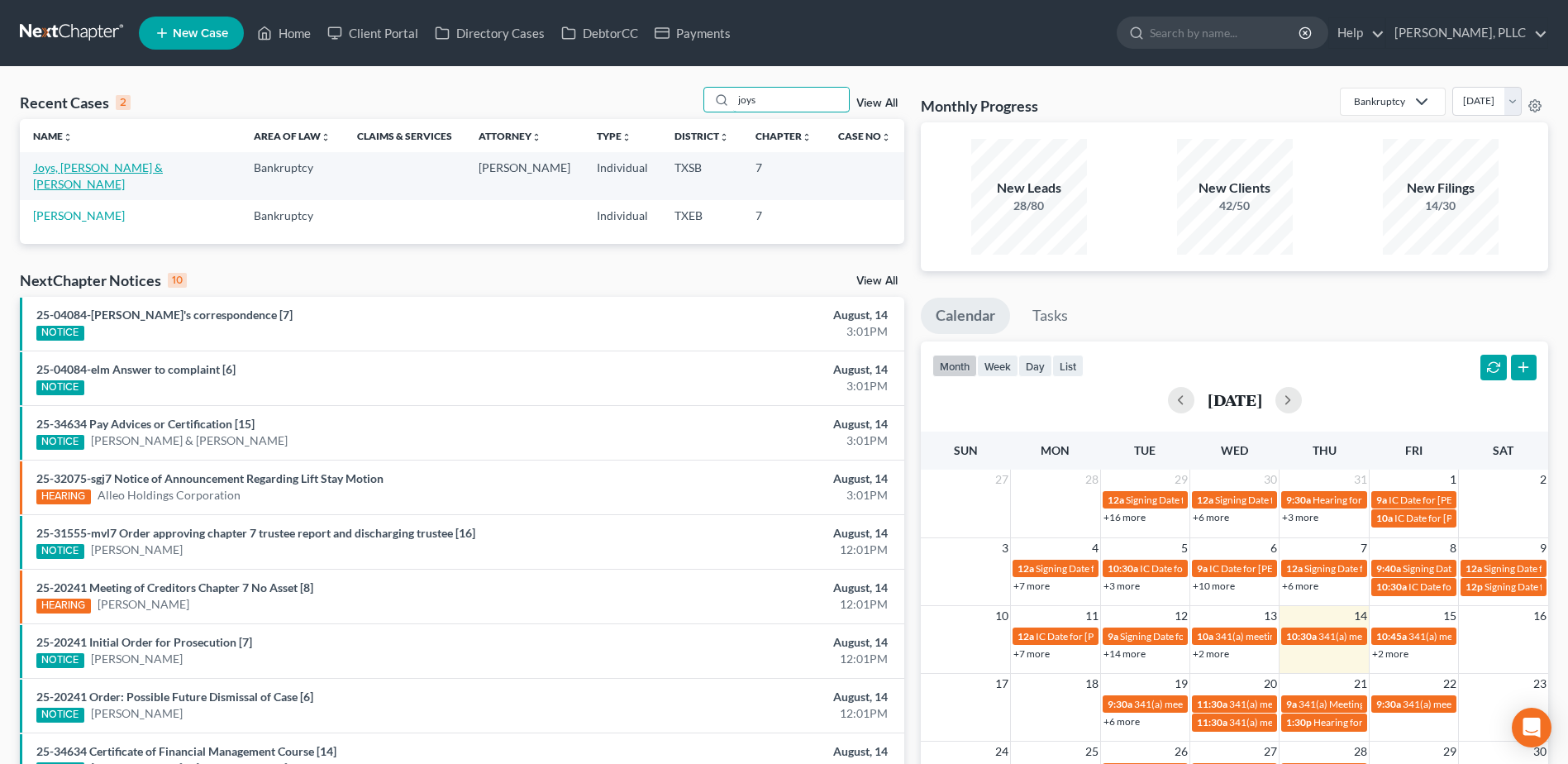
type input "joys"
click at [86, 169] on link "Joys, [PERSON_NAME] & [PERSON_NAME]" at bounding box center [98, 176] width 129 height 31
select select "6"
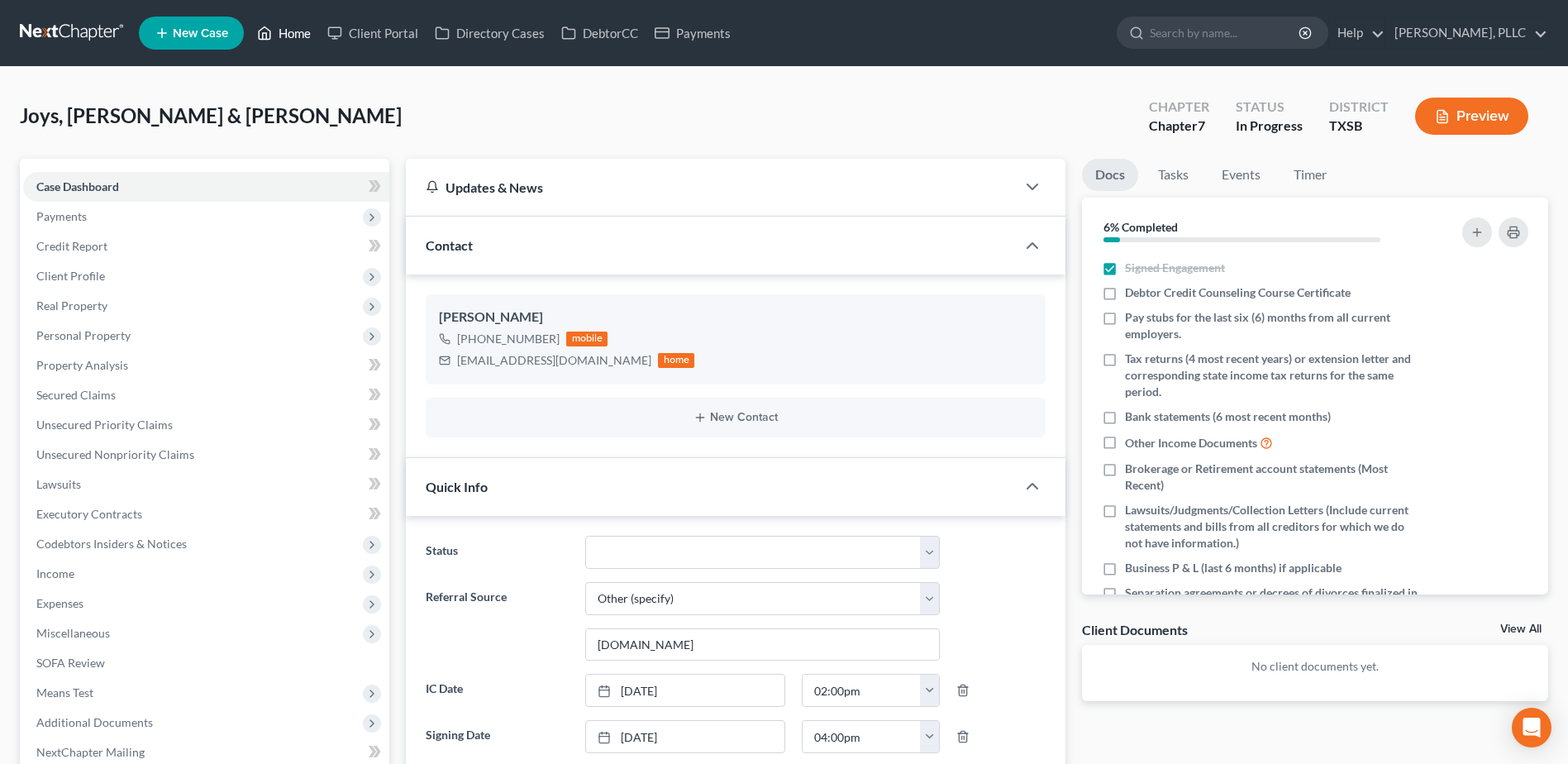
drag, startPoint x: 295, startPoint y: 32, endPoint x: 849, endPoint y: 161, distance: 568.8
click at [295, 31] on link "Home" at bounding box center [283, 33] width 70 height 30
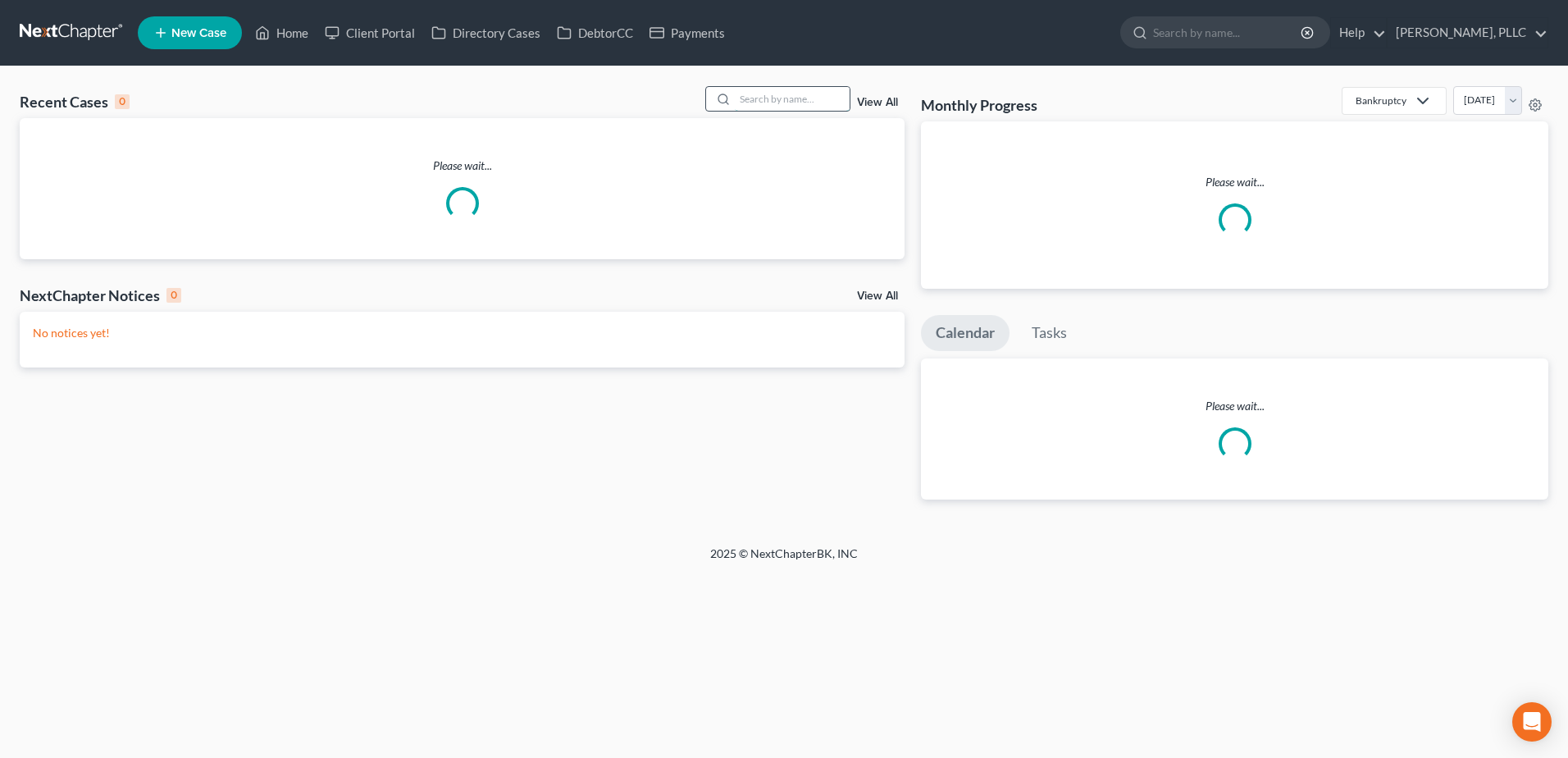
click at [761, 102] on input "search" at bounding box center [791, 99] width 115 height 24
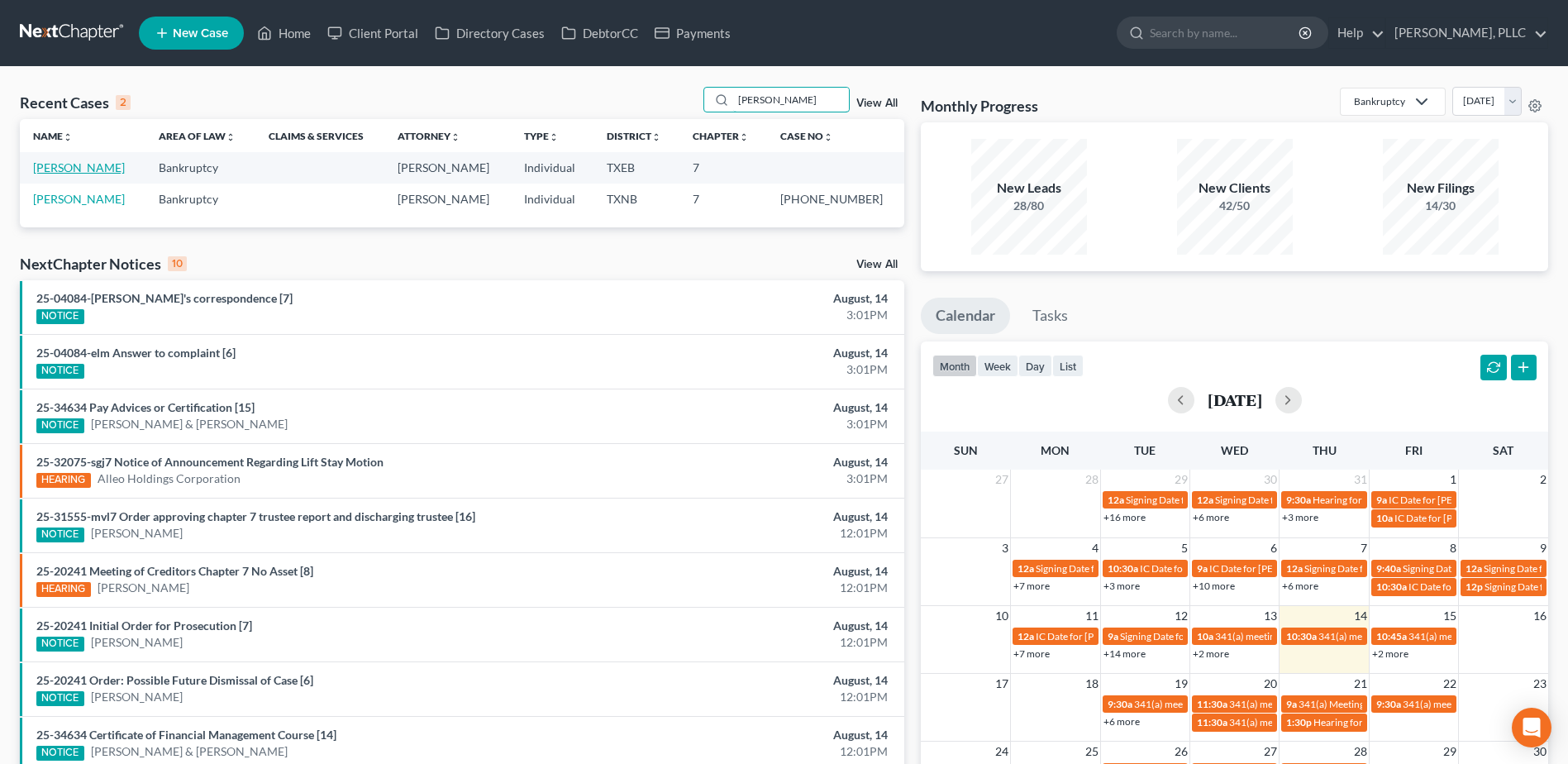
type input "[PERSON_NAME]"
click at [59, 168] on link "[PERSON_NAME]" at bounding box center [79, 167] width 92 height 14
select select "4"
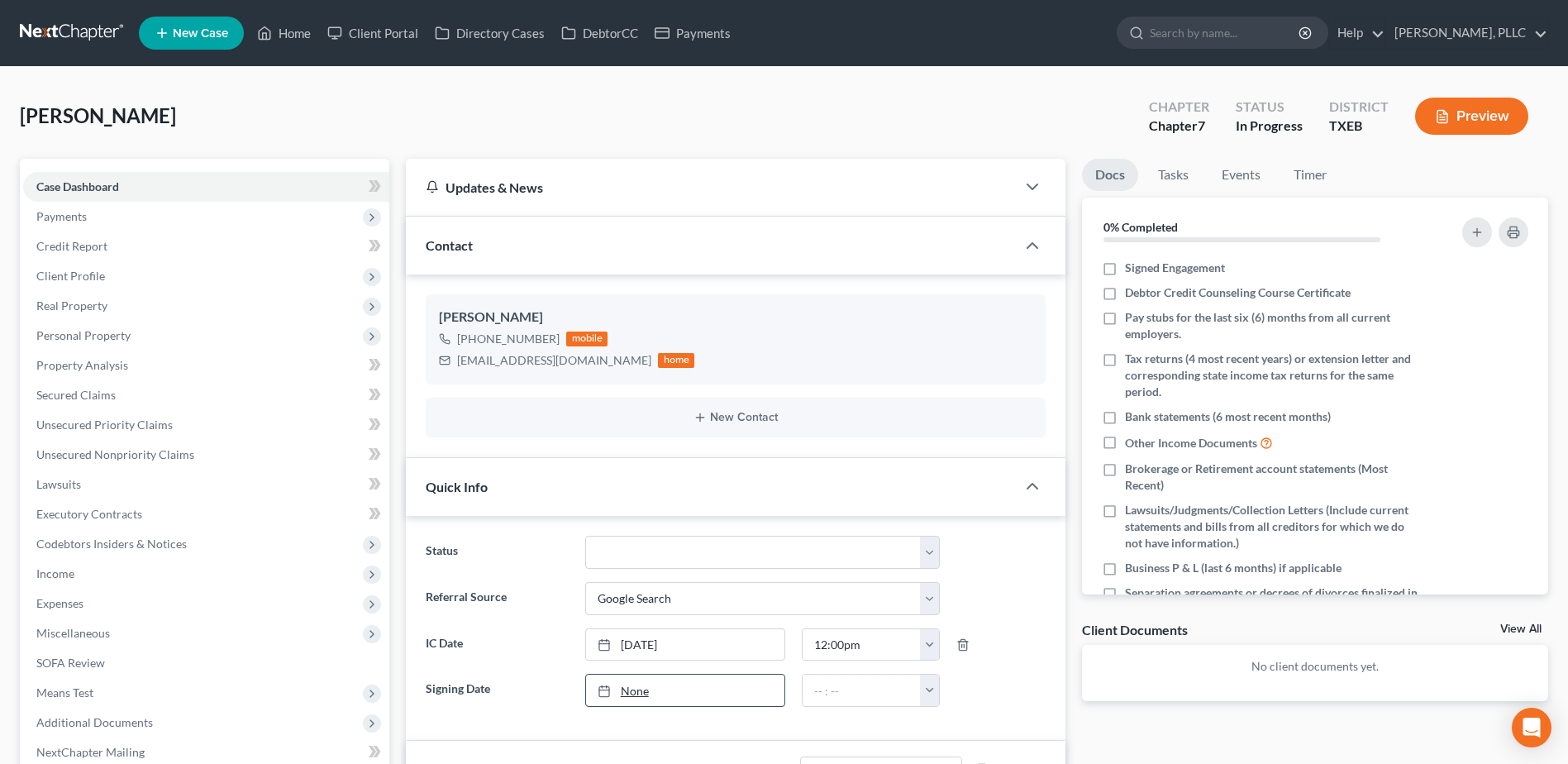
click at [632, 694] on link "None" at bounding box center [684, 690] width 198 height 31
click at [632, 694] on link "[DATE]" at bounding box center [684, 690] width 198 height 31
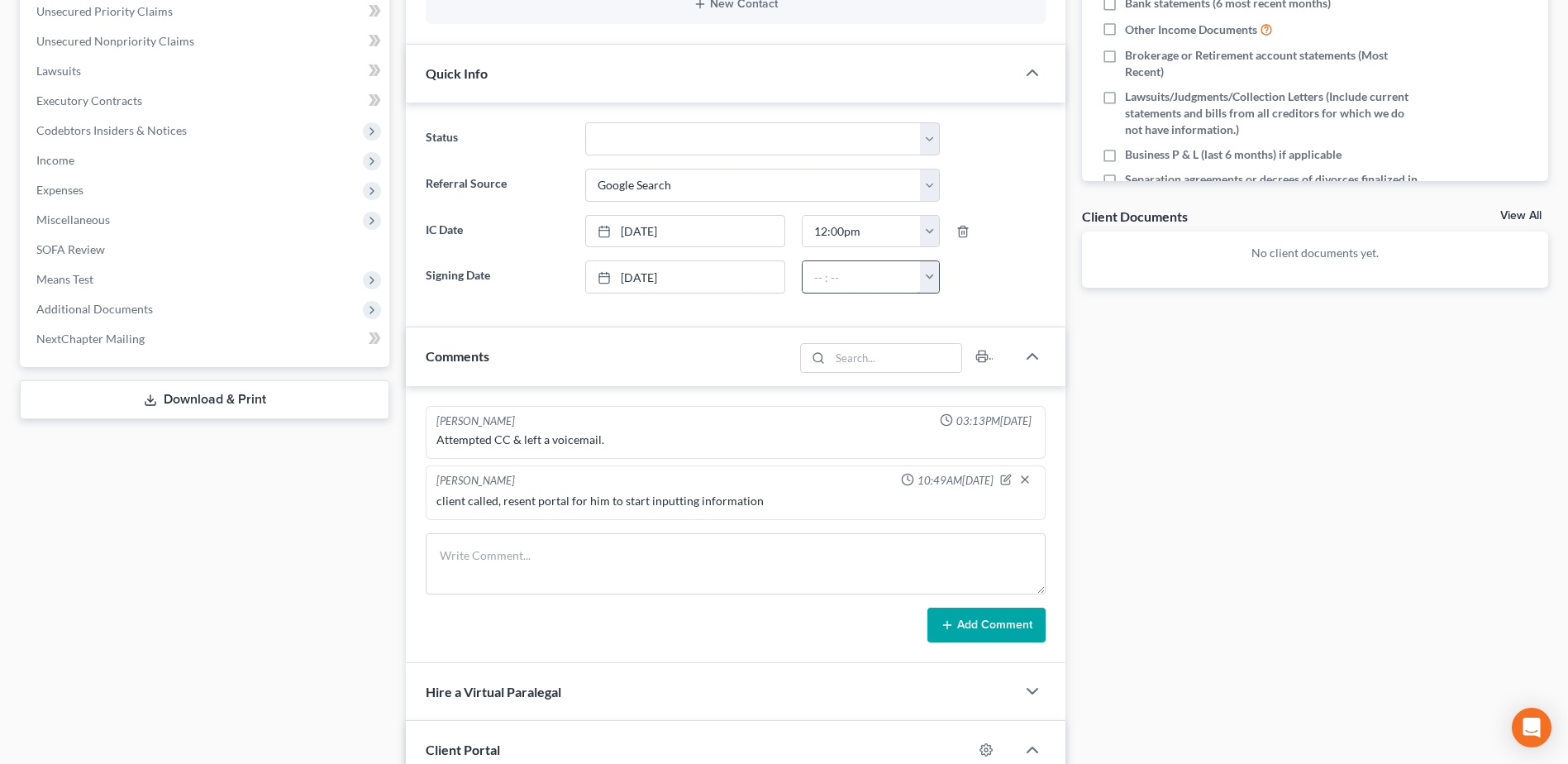
click at [863, 280] on input "text" at bounding box center [861, 276] width 118 height 31
click at [708, 273] on link "[DATE]" at bounding box center [684, 276] width 198 height 31
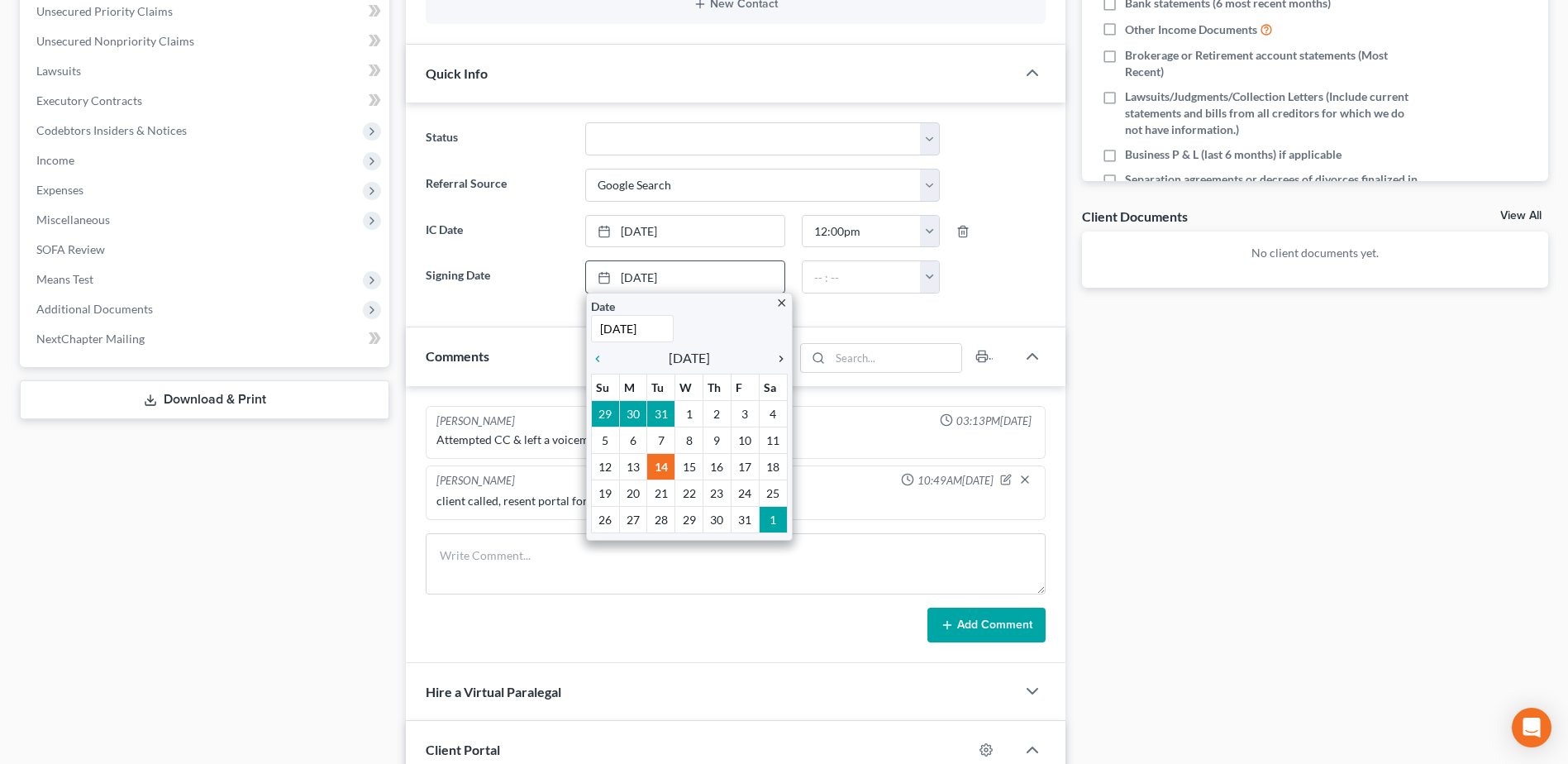
click at [785, 358] on icon "chevron_right" at bounding box center [777, 359] width 22 height 13
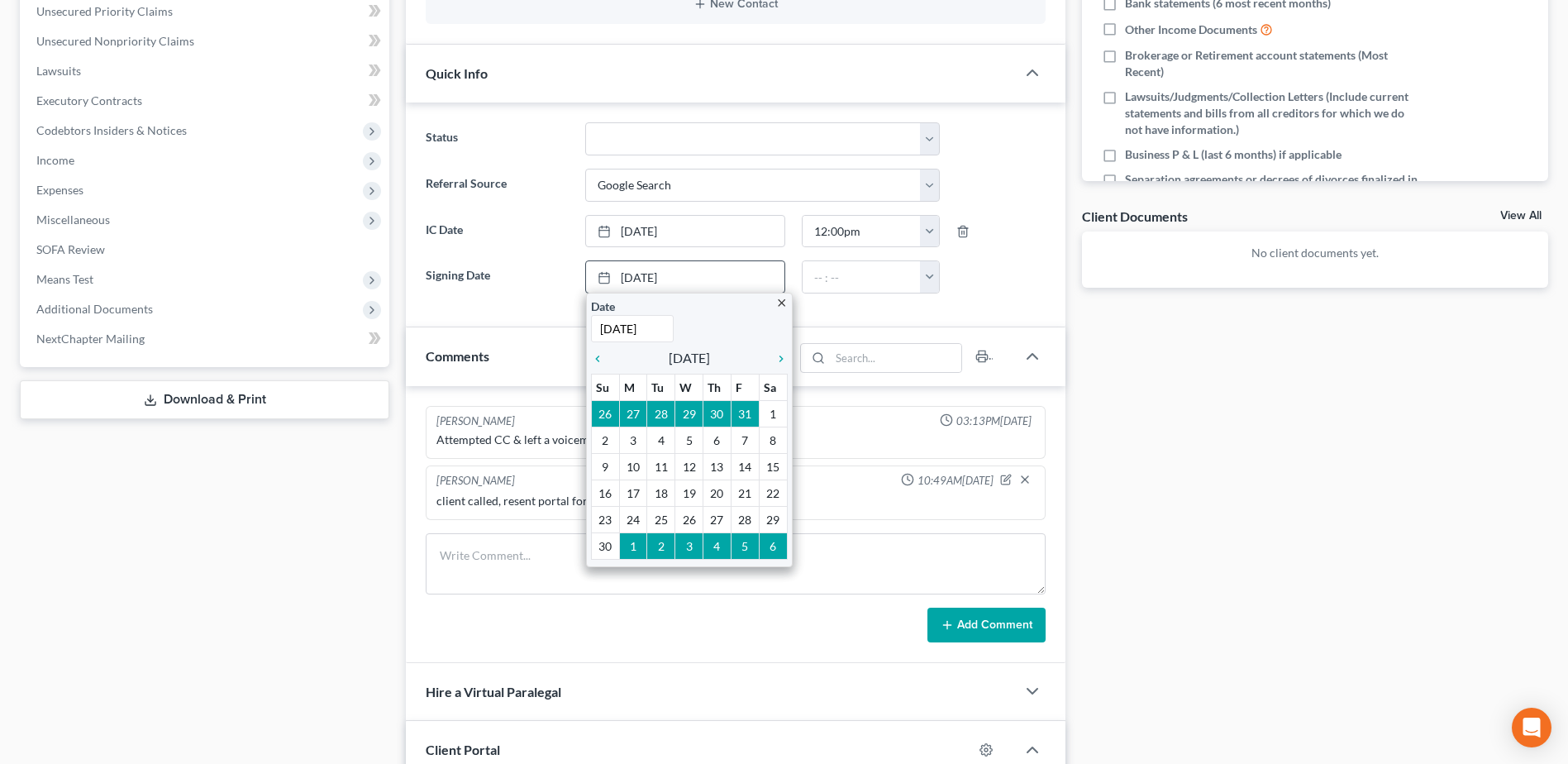
click at [780, 302] on icon "close" at bounding box center [781, 302] width 12 height 12
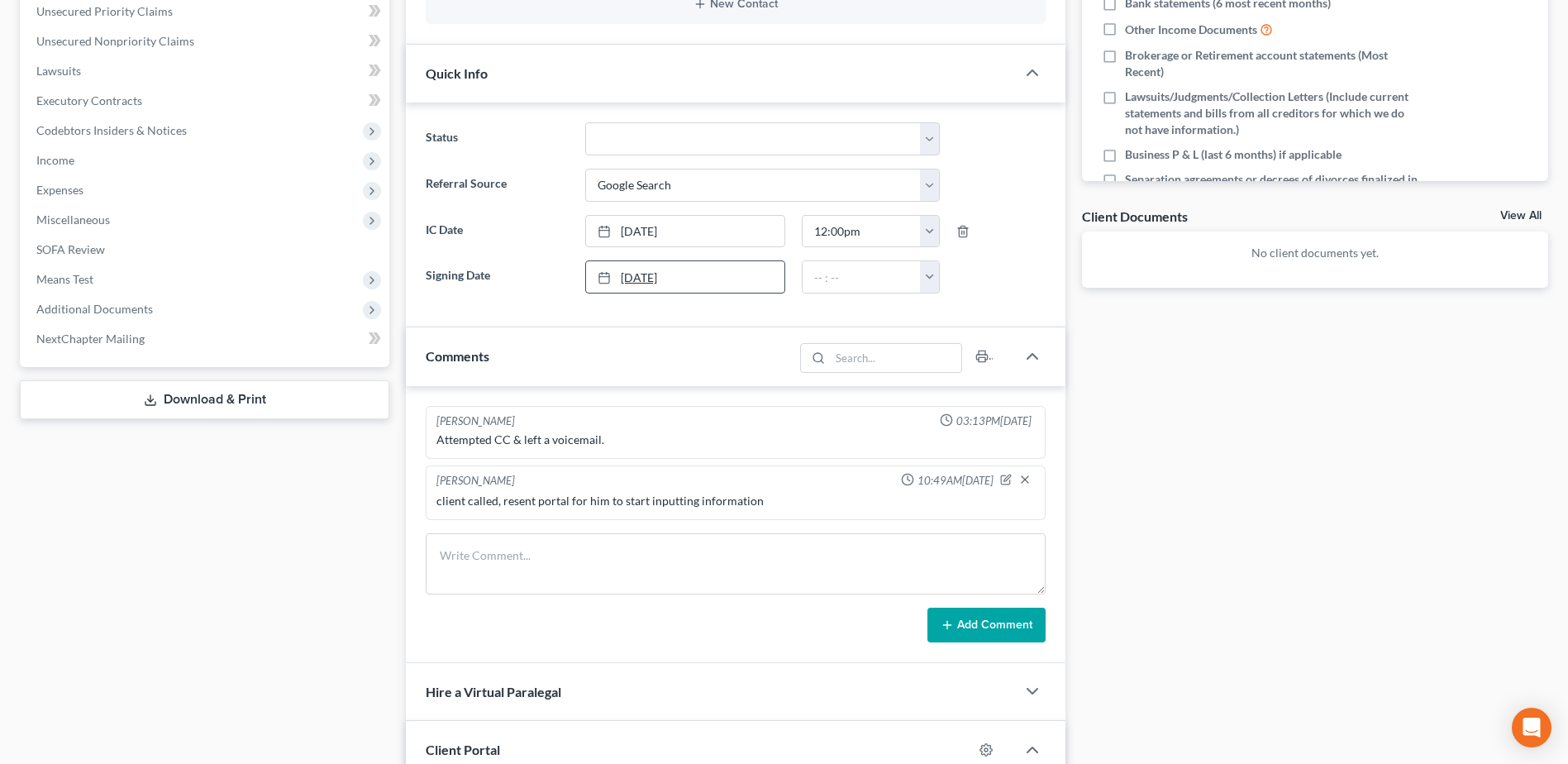
click at [708, 281] on link "[DATE]" at bounding box center [684, 276] width 198 height 31
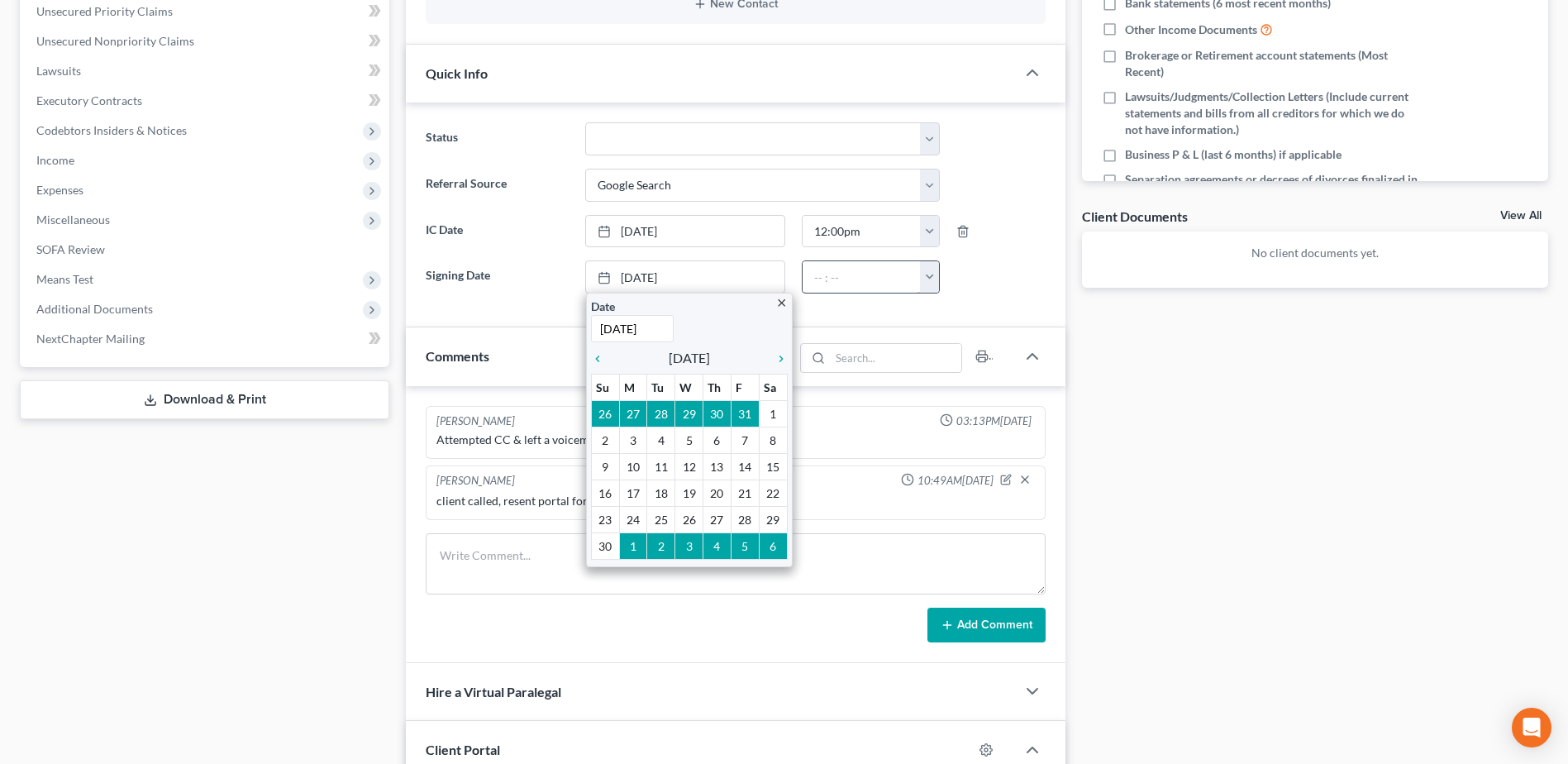
type input "[DATE]"
click at [812, 280] on input "text" at bounding box center [861, 276] width 118 height 31
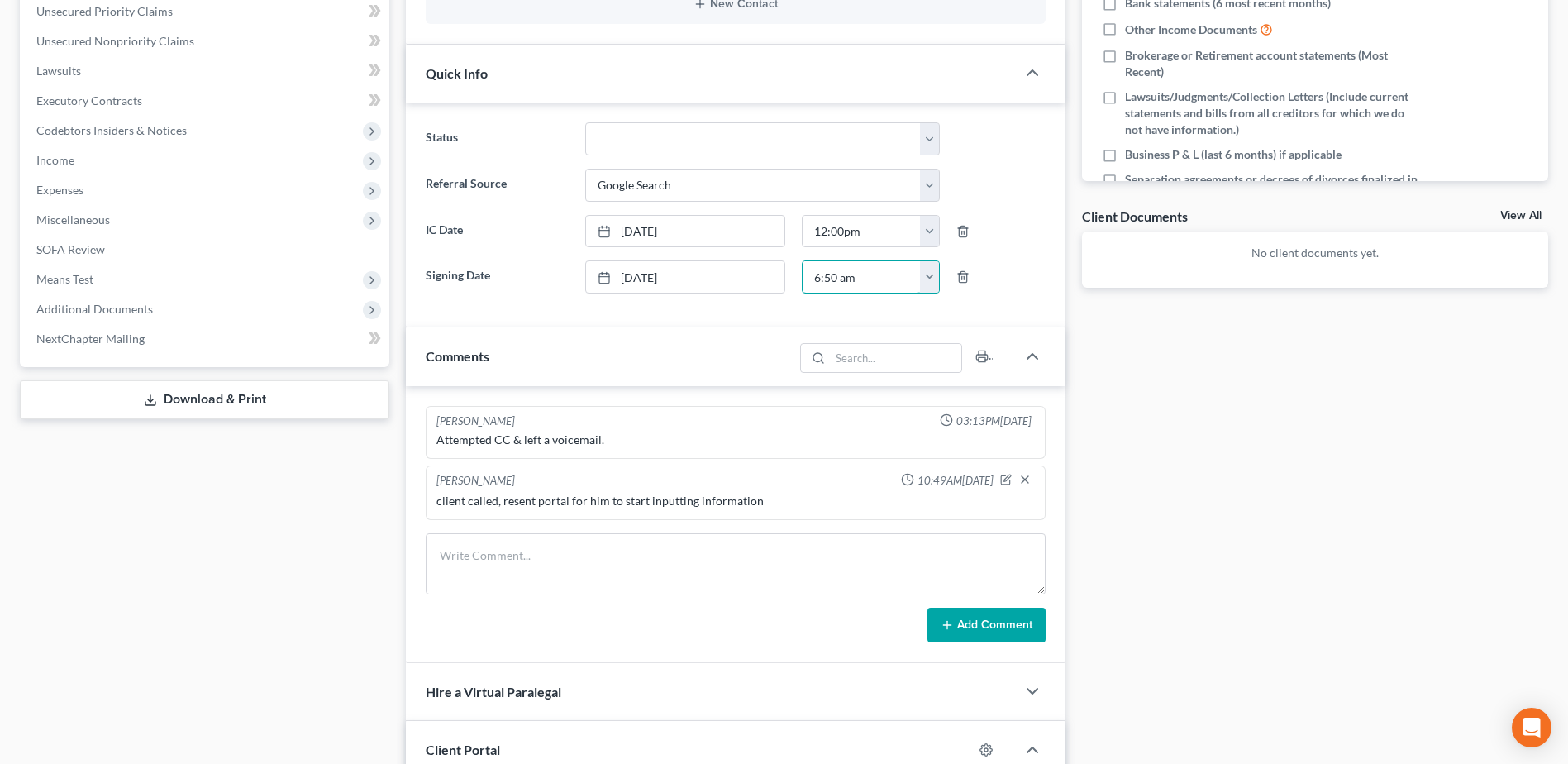
type input "6:50 am"
click at [1267, 481] on div "Docs Tasks Events Timer 0% Completed Nothing here yet! Signed Engagement Debtor…" at bounding box center [1315, 431] width 482 height 1371
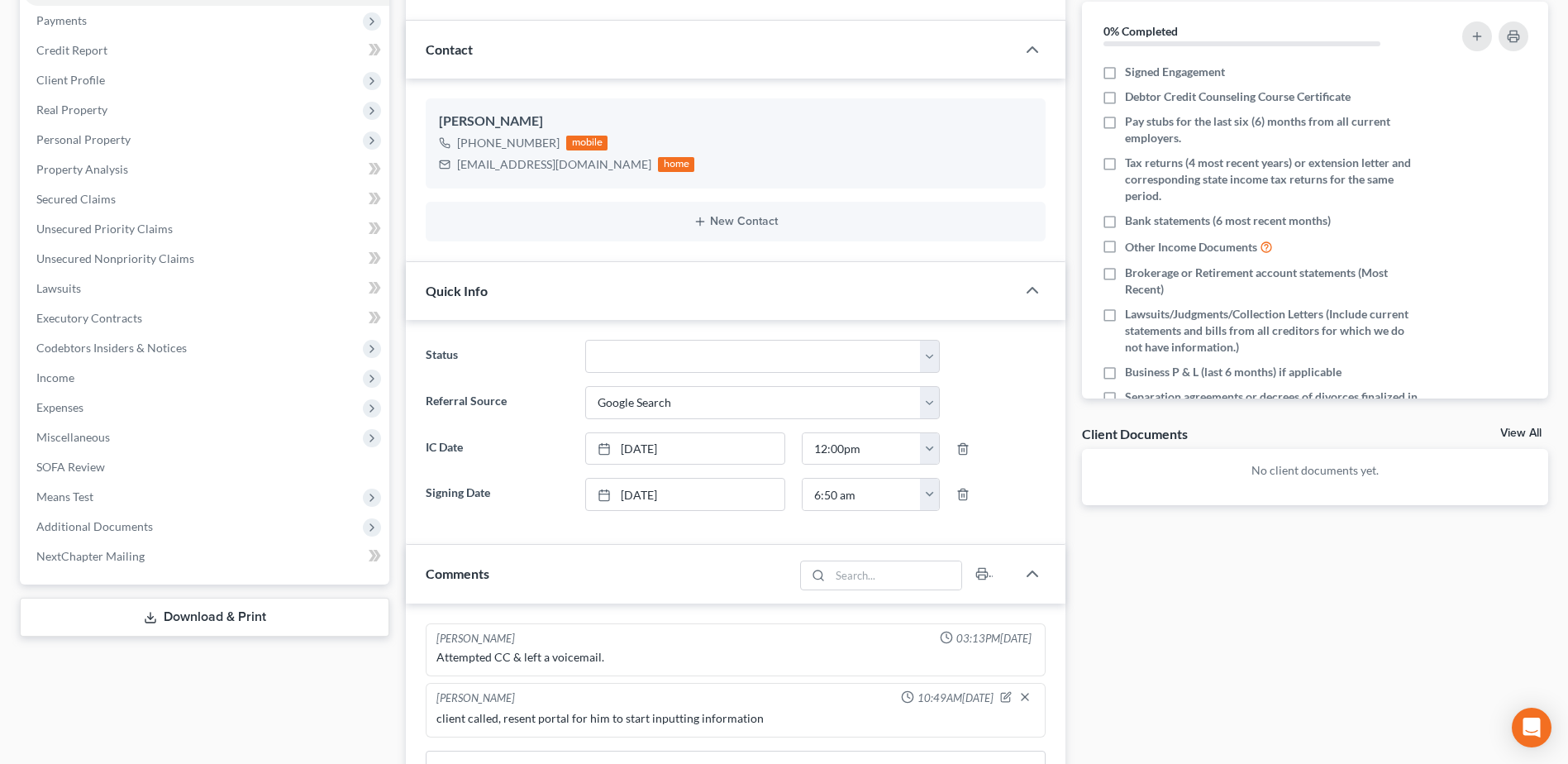
scroll to position [0, 0]
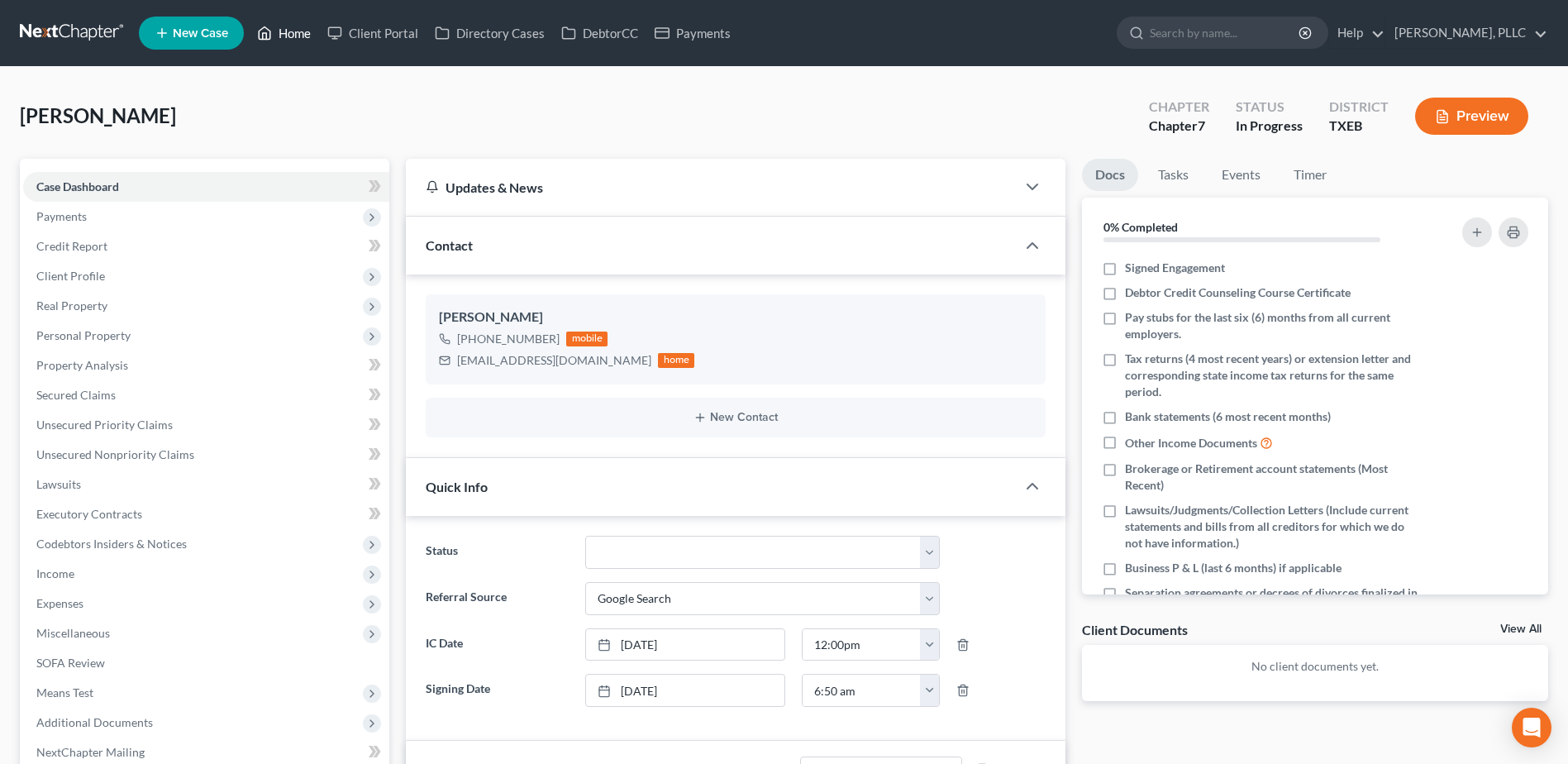
click at [297, 40] on link "Home" at bounding box center [283, 33] width 70 height 30
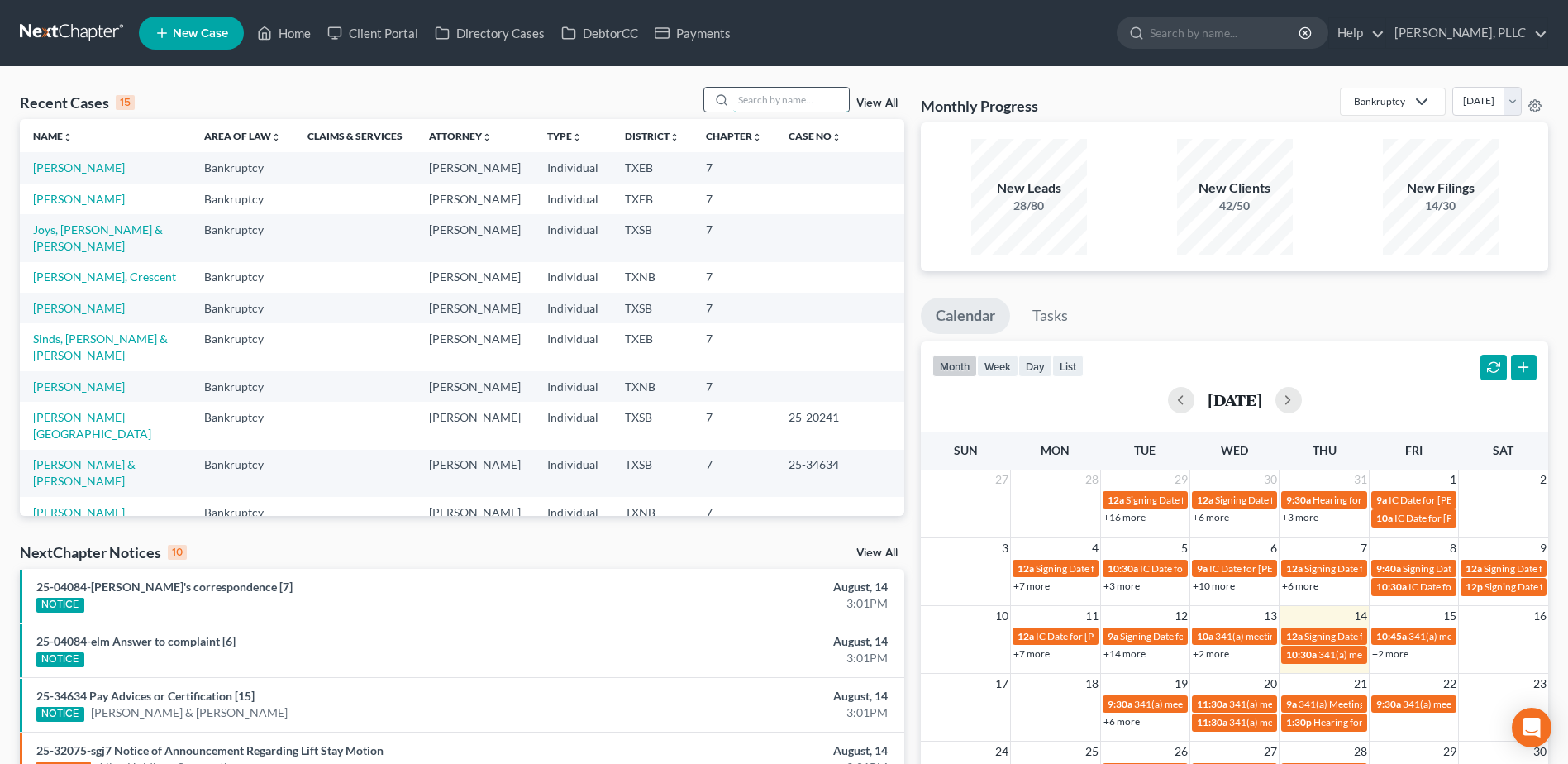
click at [745, 95] on input "search" at bounding box center [790, 99] width 115 height 24
type input "[PERSON_NAME]"
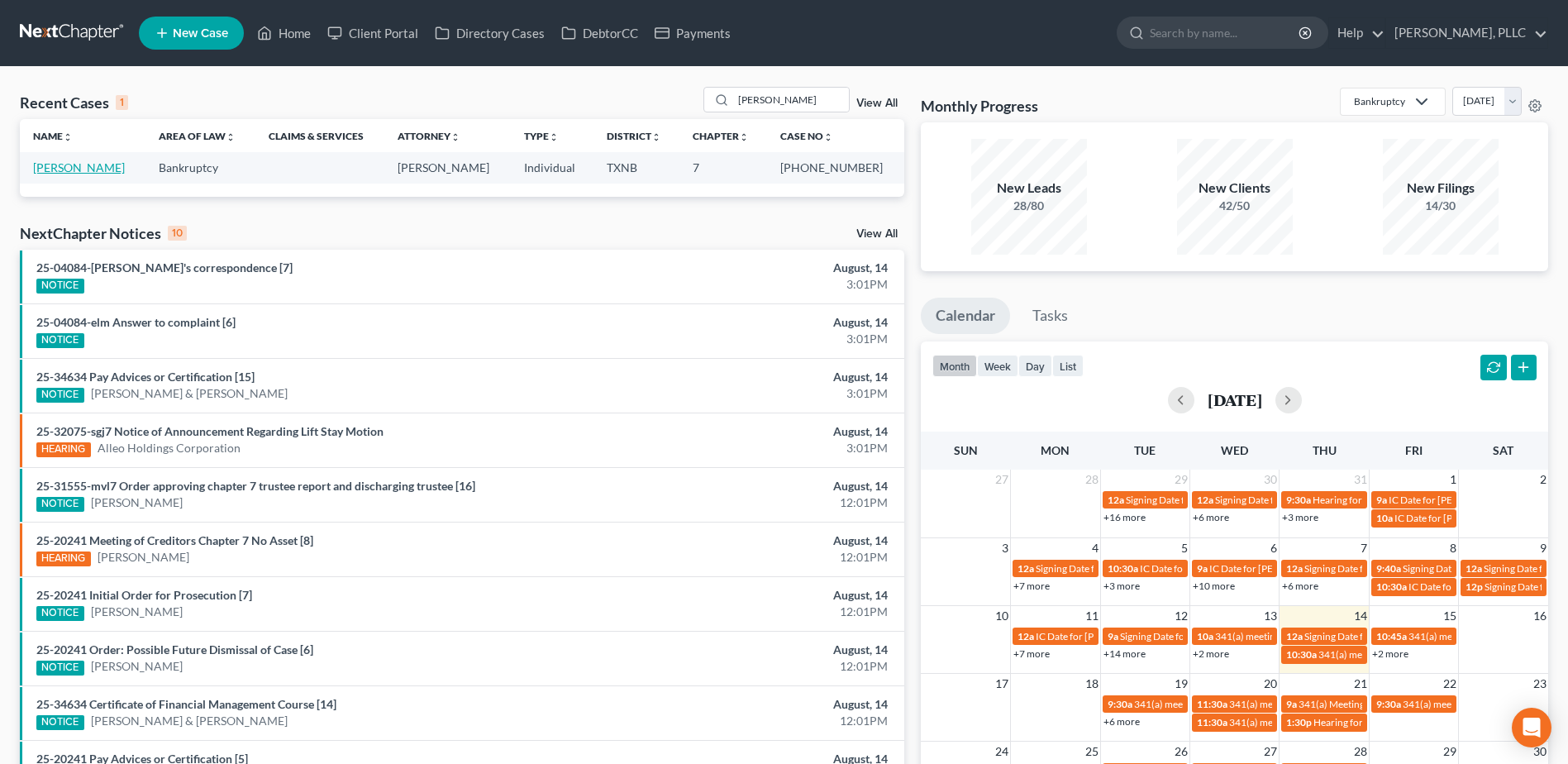
click at [73, 163] on link "[PERSON_NAME]" at bounding box center [79, 167] width 92 height 14
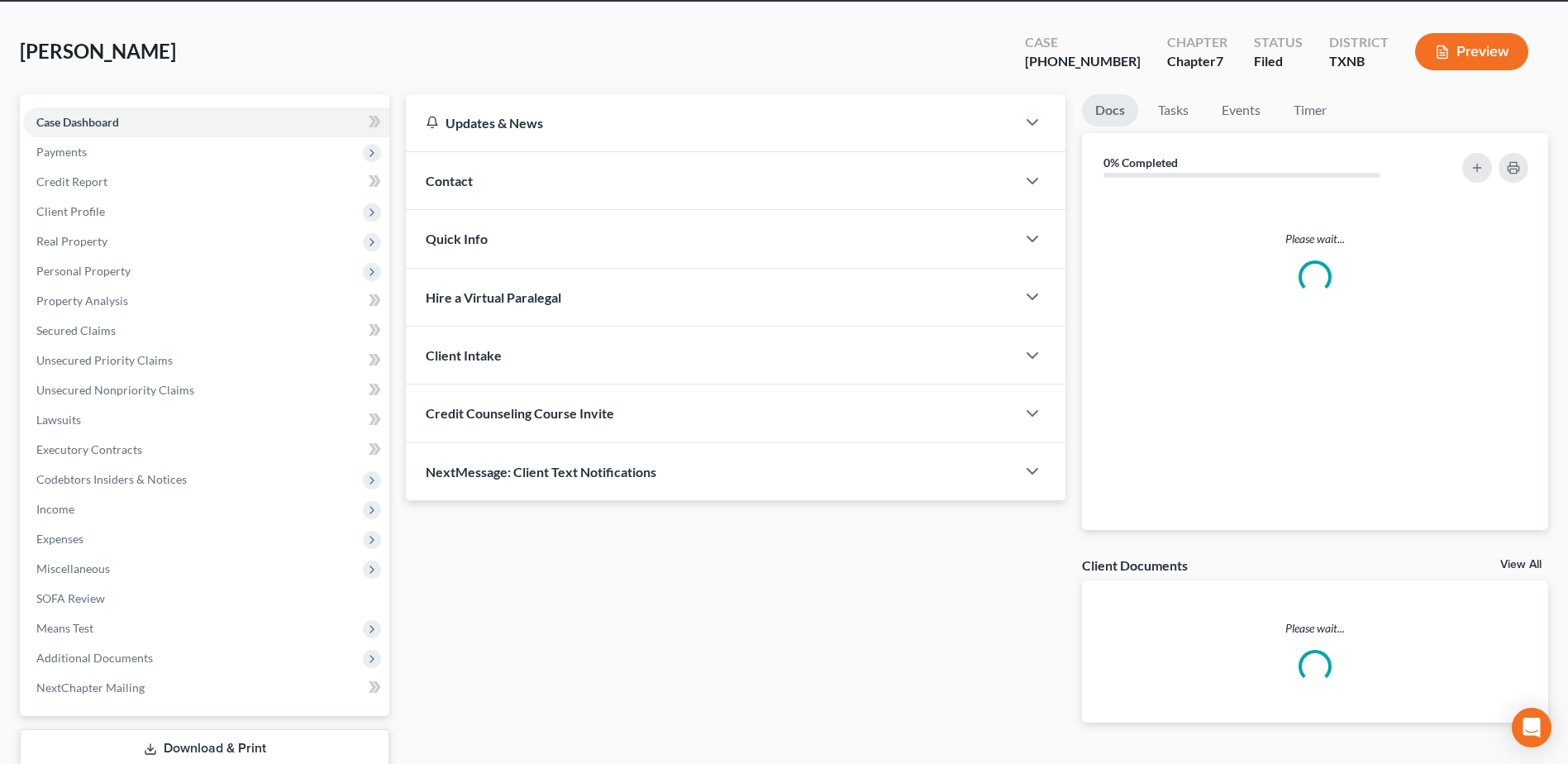
scroll to position [83, 0]
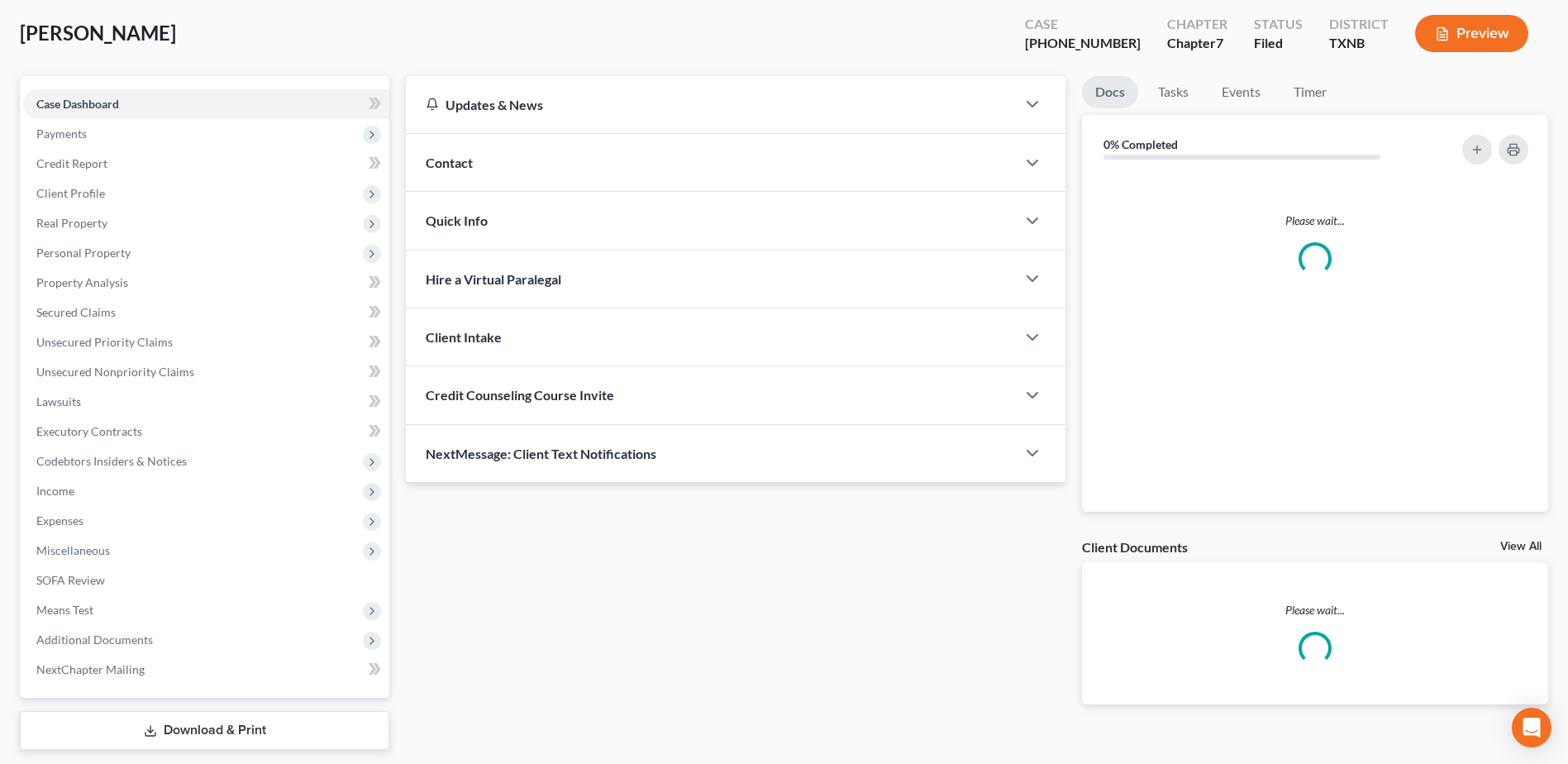
click at [135, 640] on ul "Case Dashboard Payments Invoices Payments Payments Credit Report Client Profile" at bounding box center [206, 387] width 366 height 595
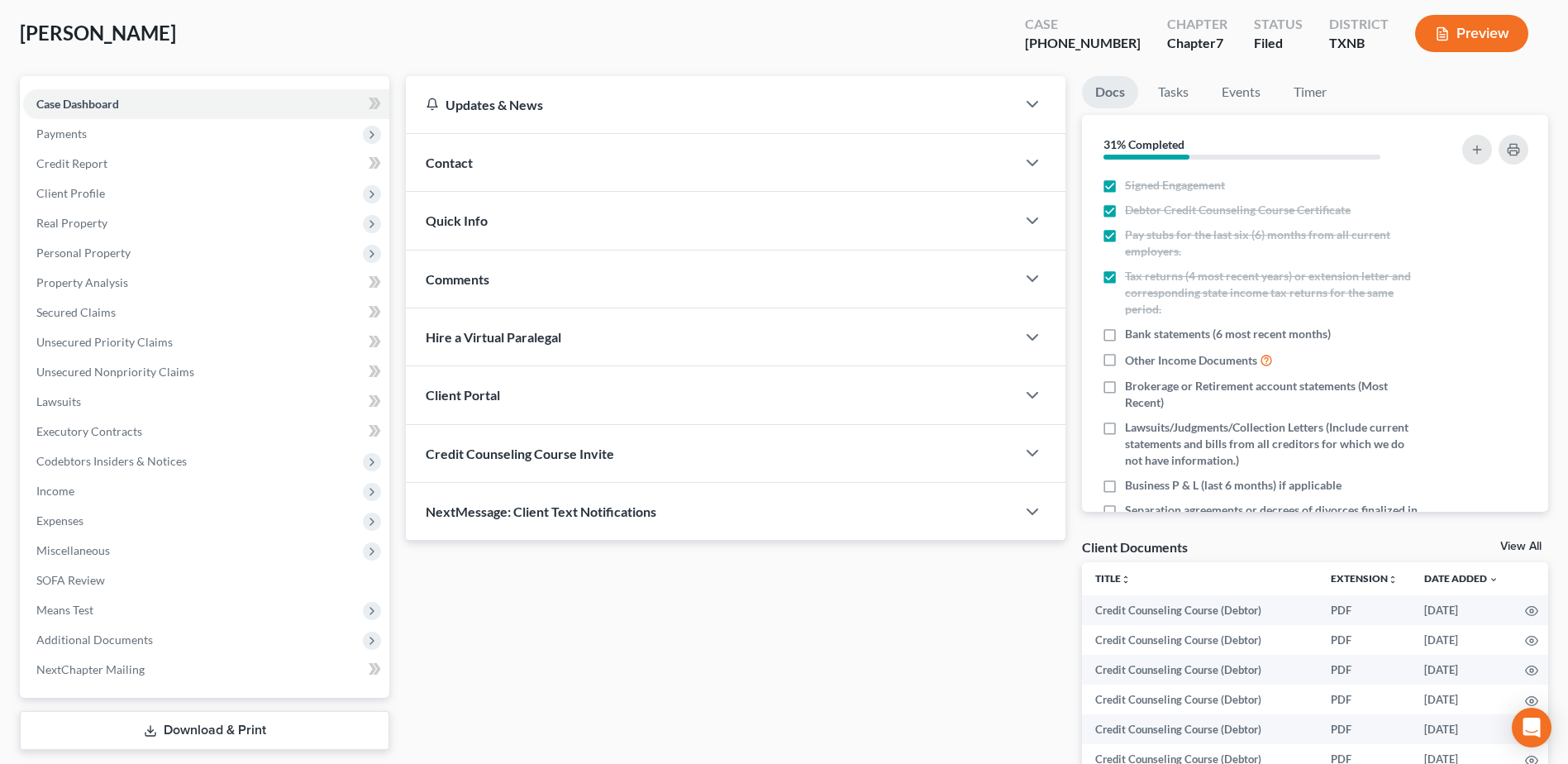
scroll to position [131, 0]
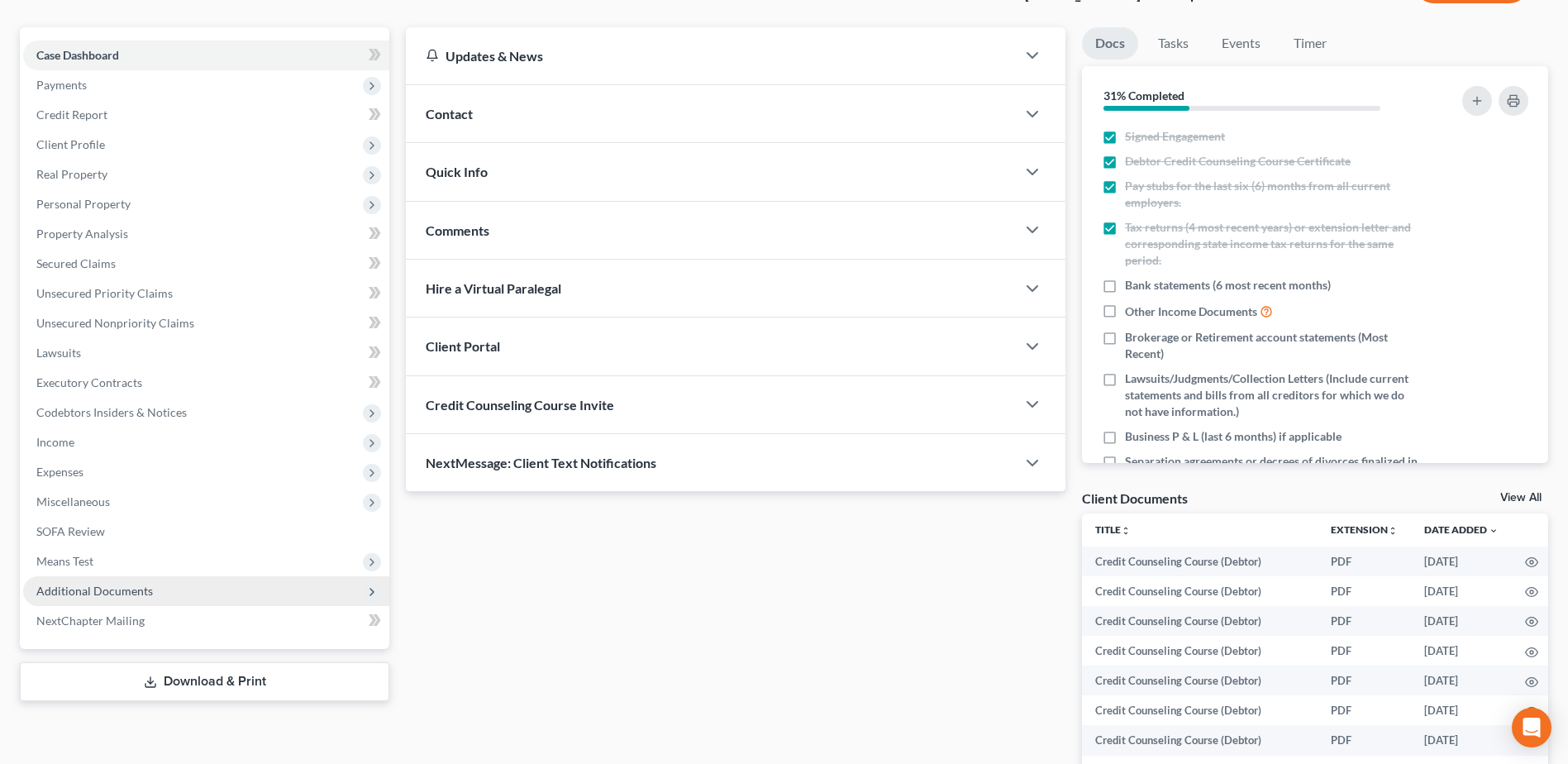
click at [144, 589] on span "Additional Documents" at bounding box center [95, 590] width 116 height 14
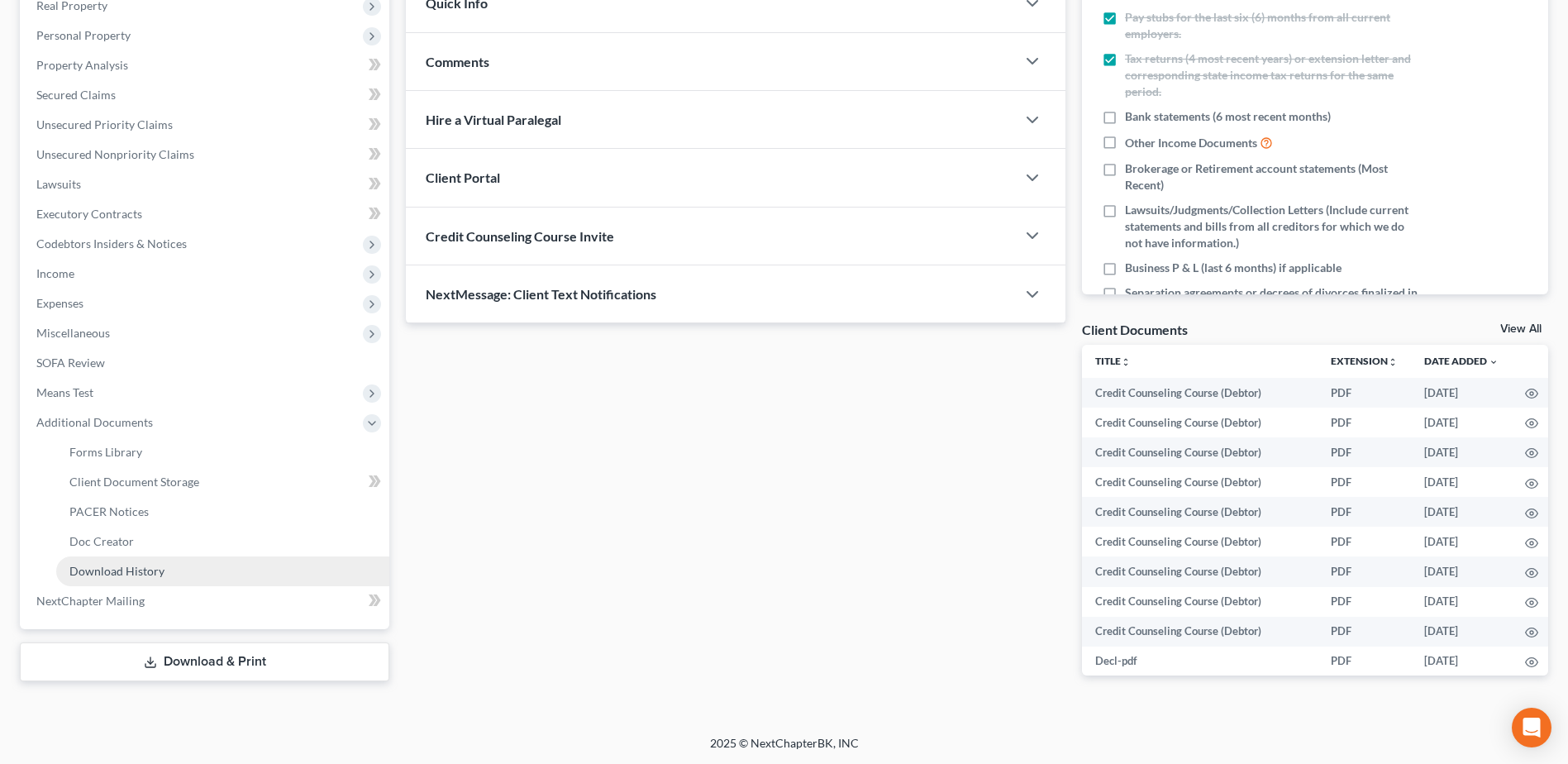
scroll to position [301, 0]
click at [115, 510] on span "PACER Notices" at bounding box center [109, 510] width 80 height 14
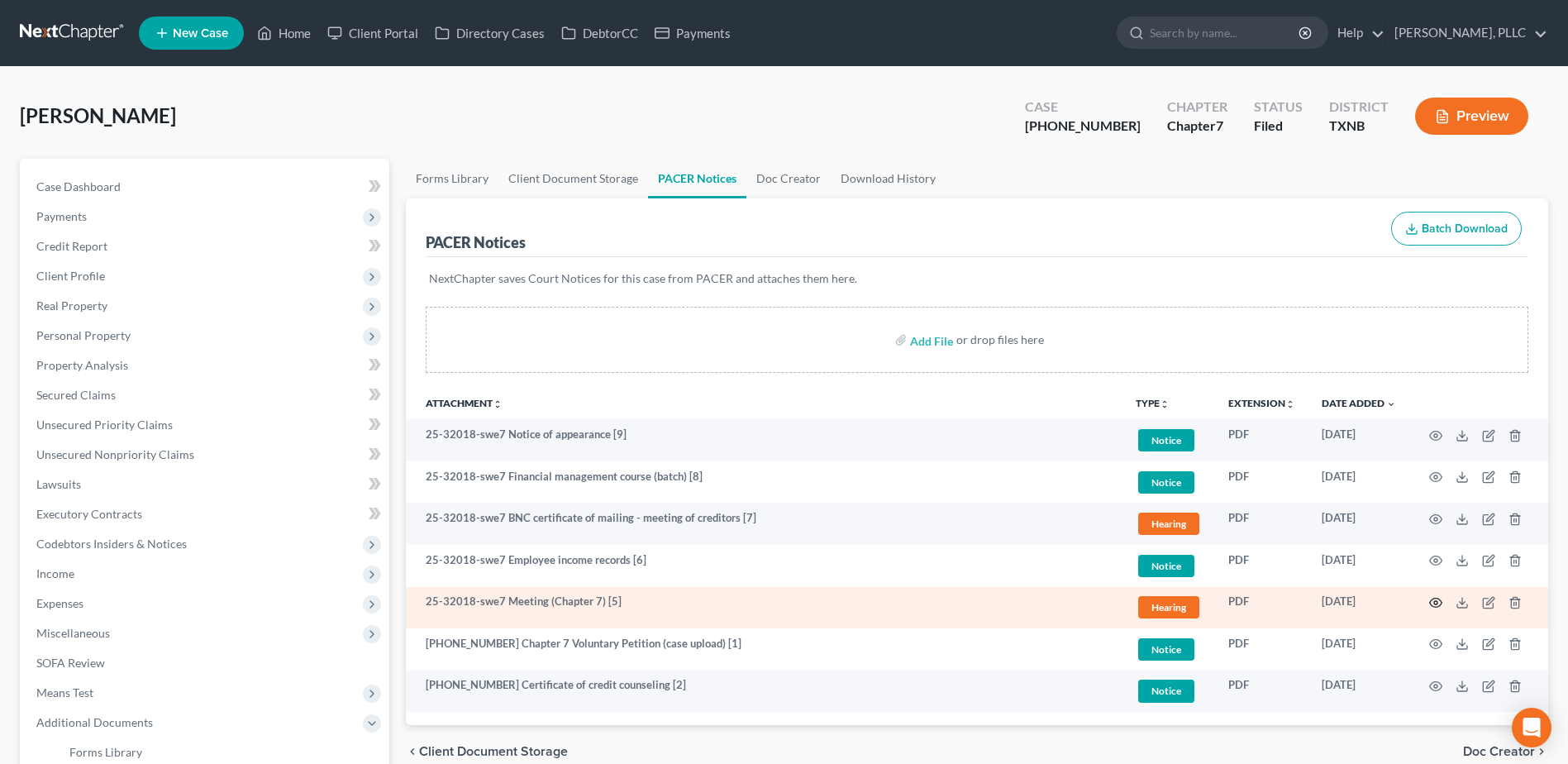
click at [1436, 603] on icon "button" at bounding box center [1436, 603] width 13 height 13
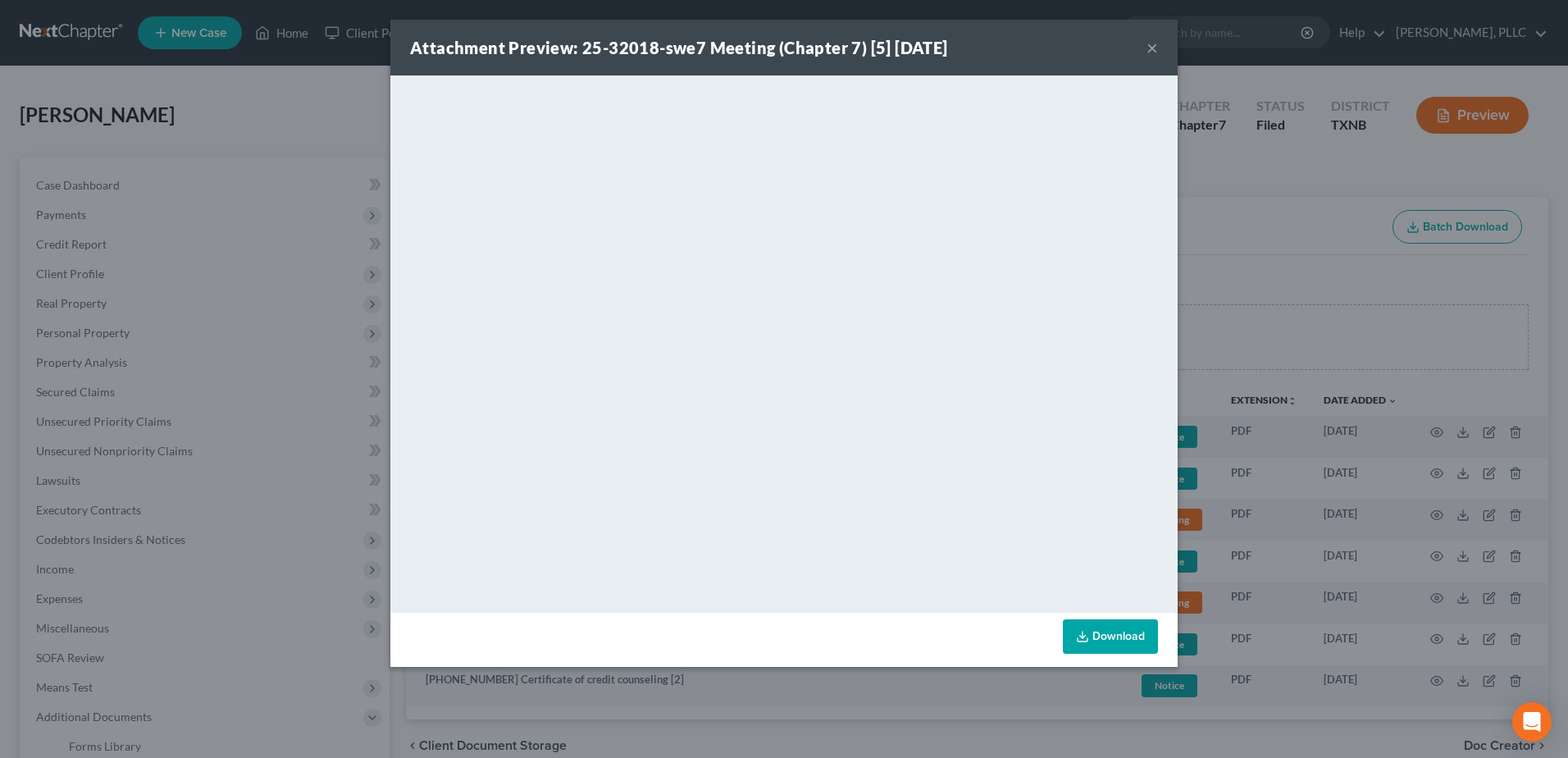
click at [1153, 50] on button "×" at bounding box center [1152, 47] width 11 height 20
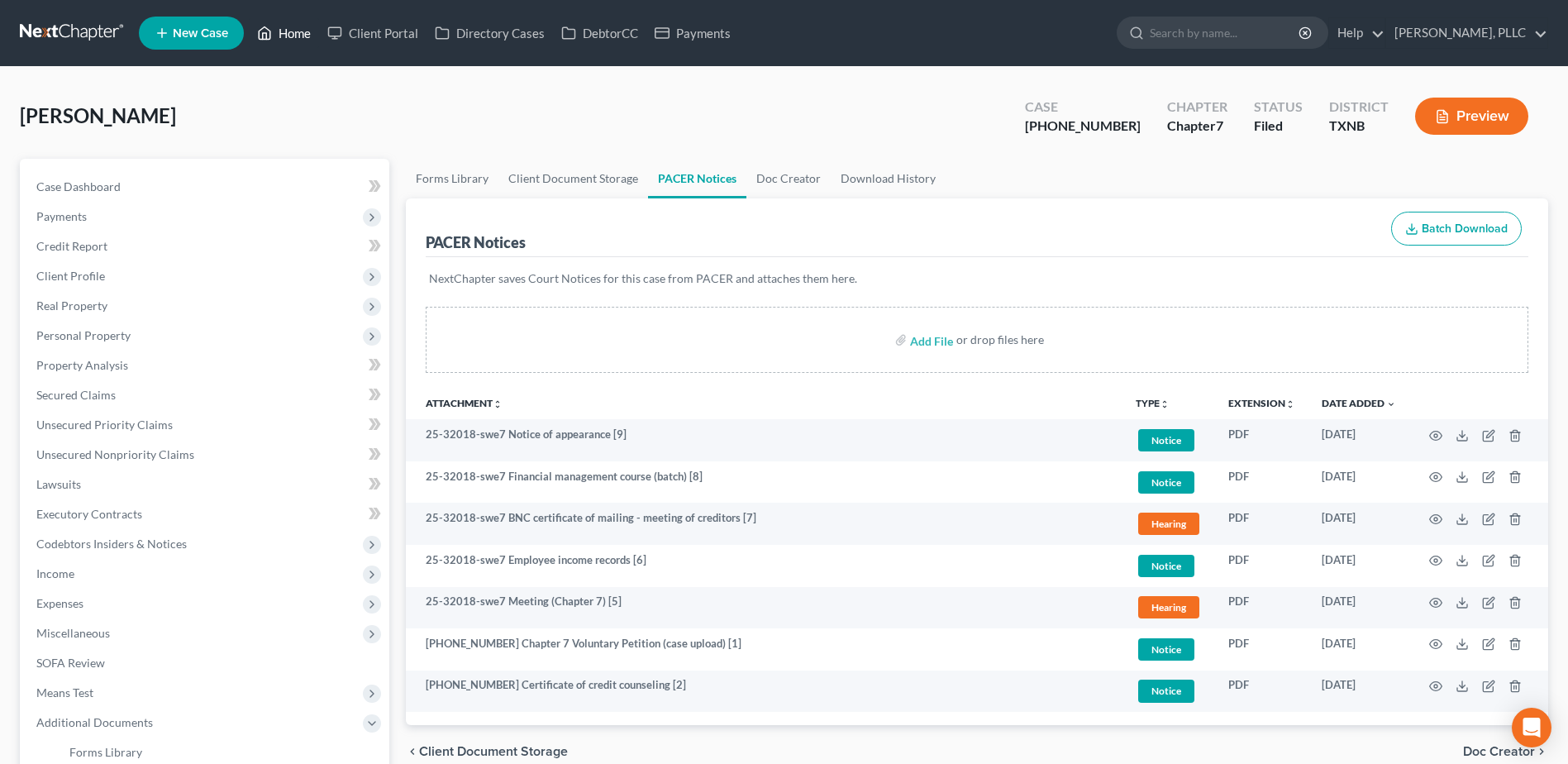
click at [296, 31] on link "Home" at bounding box center [283, 33] width 70 height 30
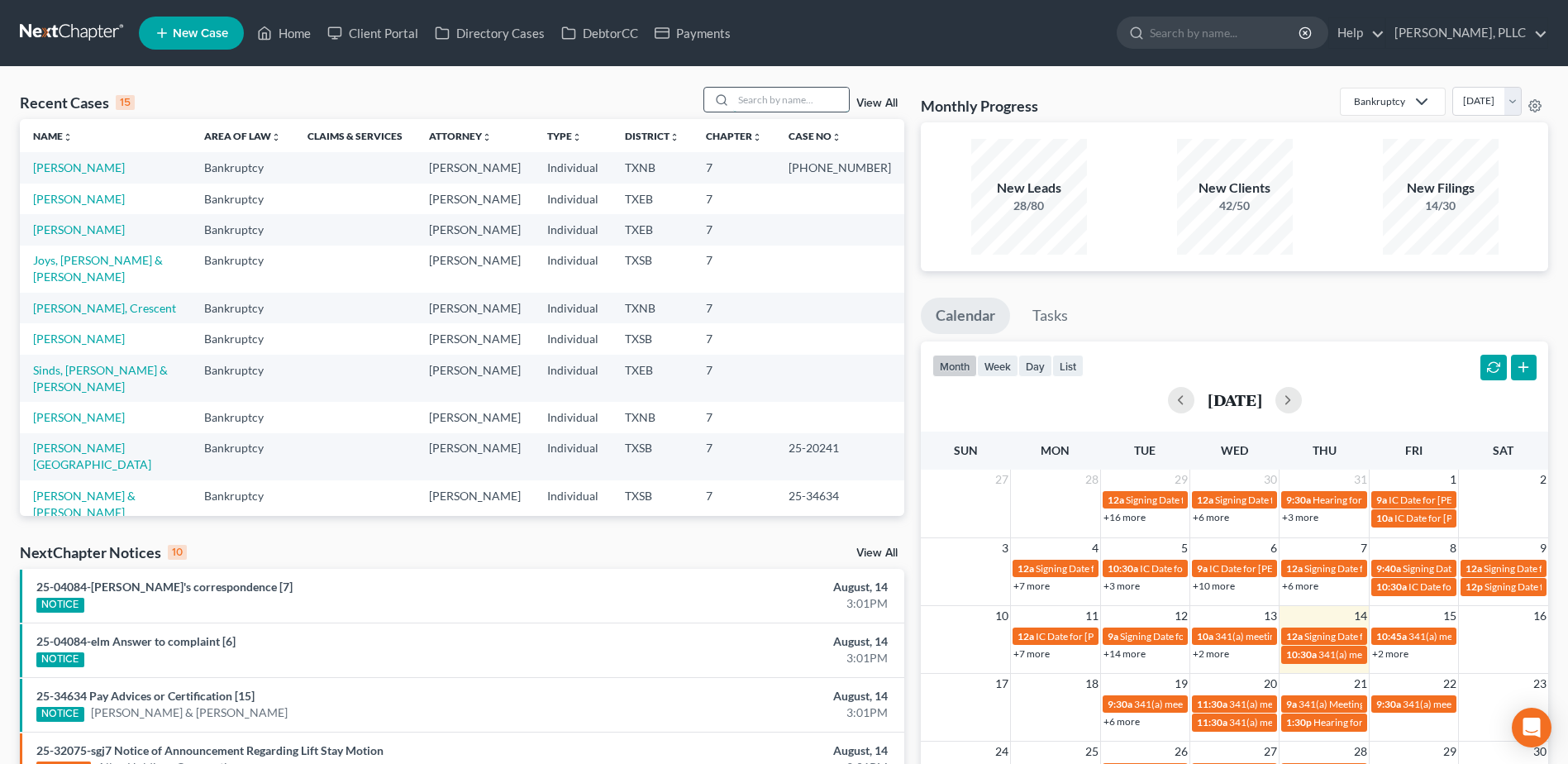
click at [769, 106] on input "search" at bounding box center [790, 99] width 115 height 24
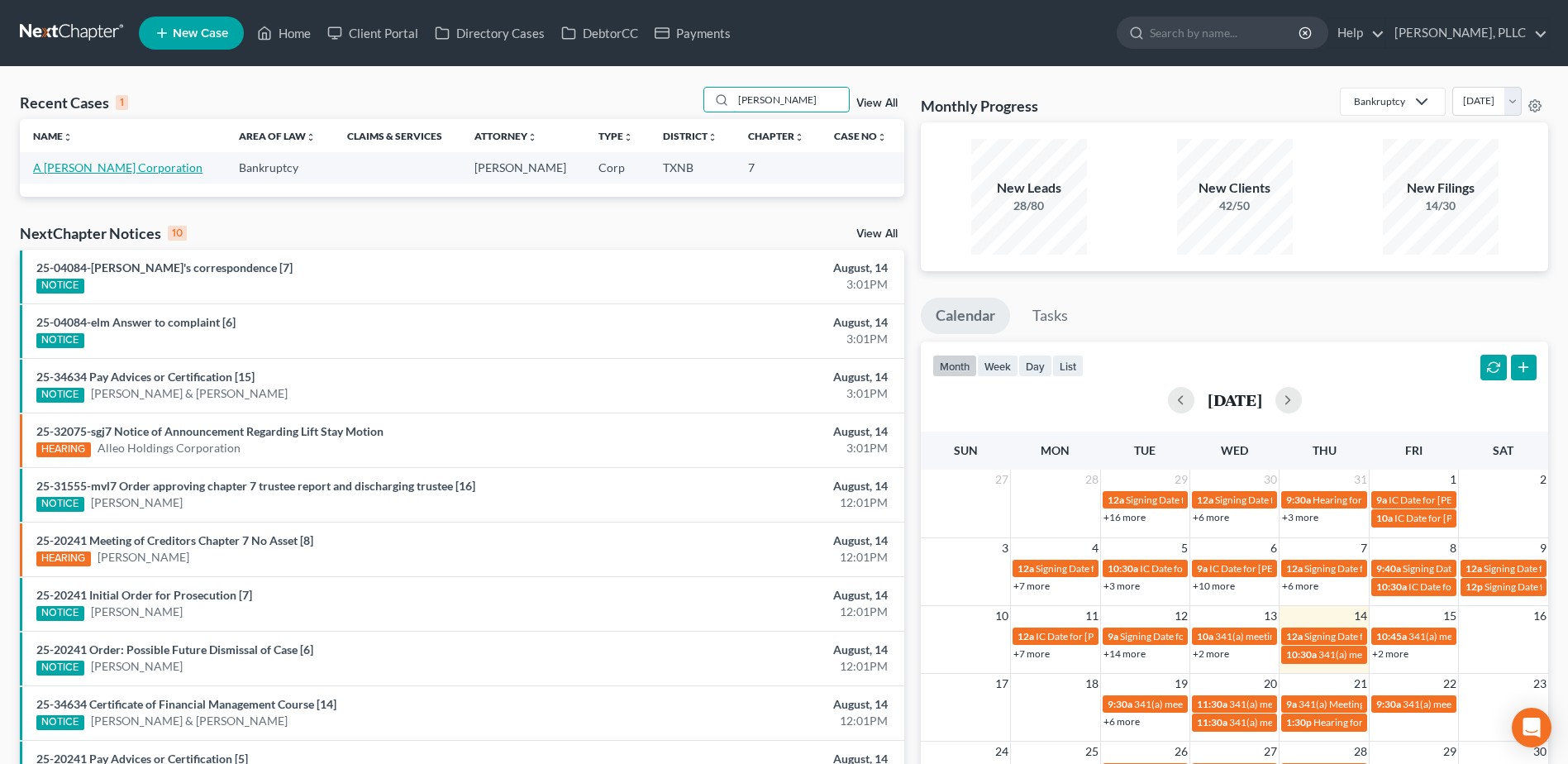
type input "[PERSON_NAME]"
click at [175, 170] on link "A [PERSON_NAME] Corporation" at bounding box center [117, 167] width 170 height 14
select select "4"
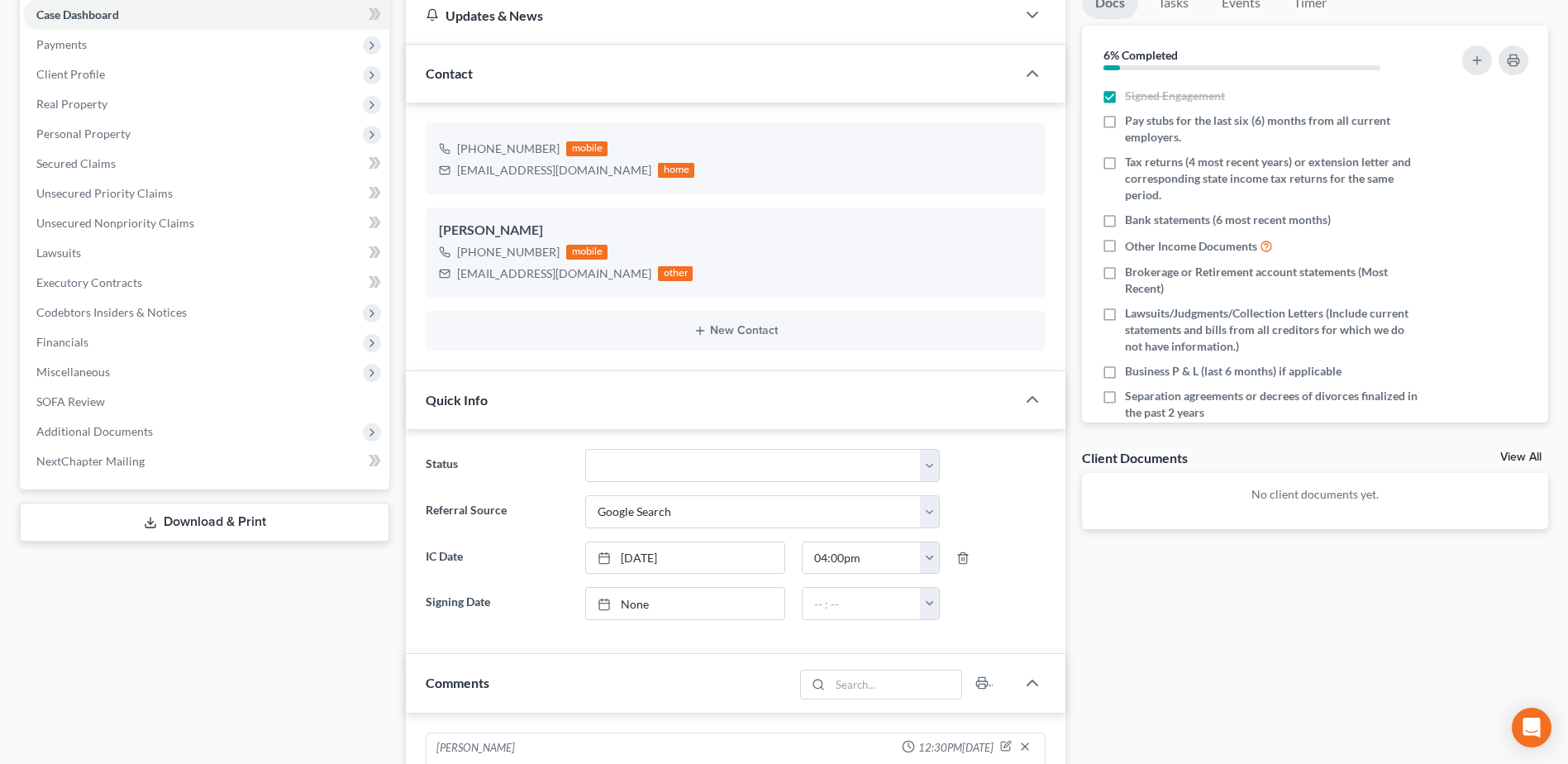
scroll to position [165, 0]
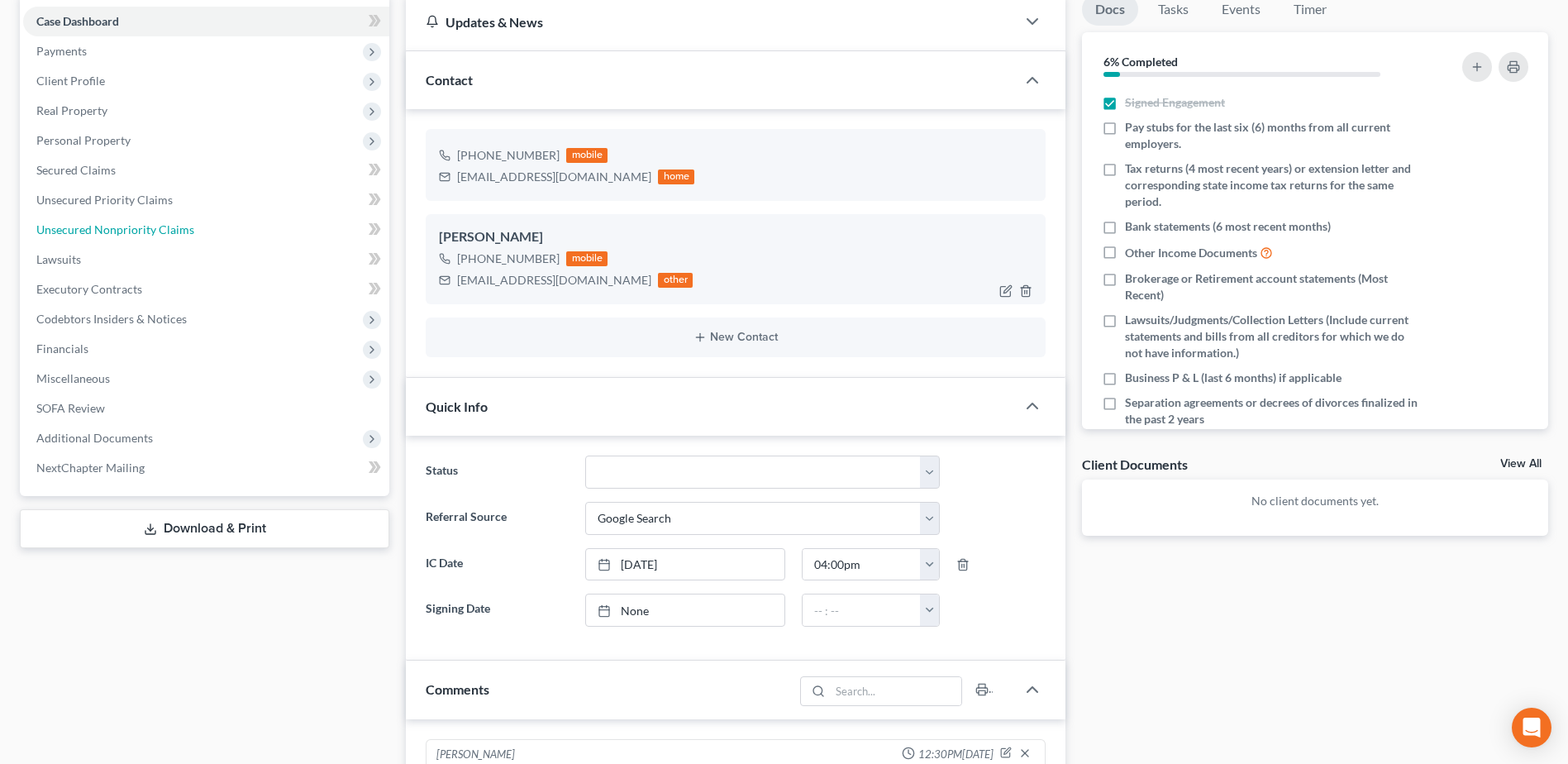
drag, startPoint x: 161, startPoint y: 230, endPoint x: 614, endPoint y: 299, distance: 458.2
click at [160, 229] on span "Unsecured Nonpriority Claims" at bounding box center [115, 229] width 158 height 14
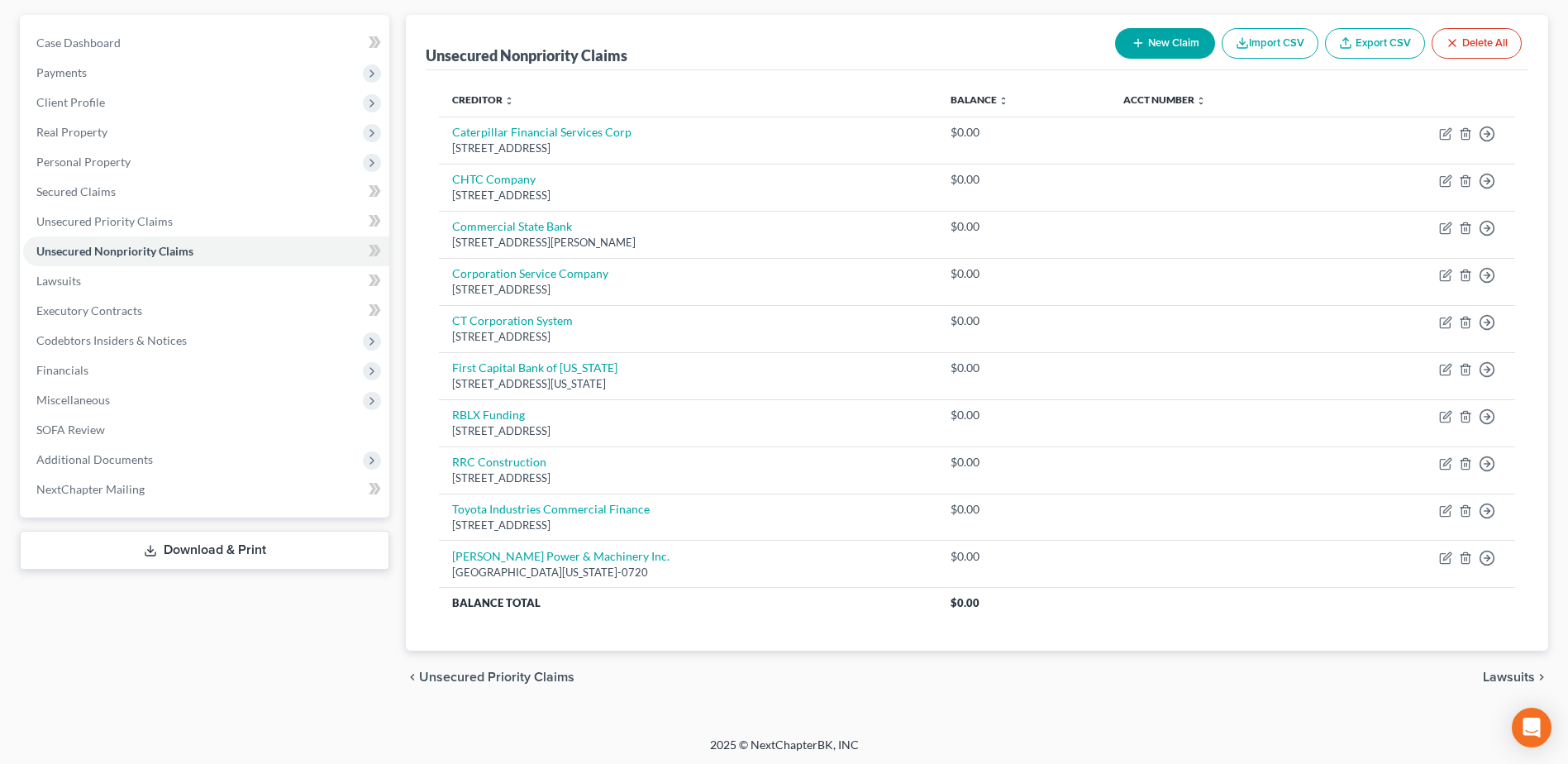
scroll to position [146, 0]
click at [127, 339] on span "Codebtors Insiders & Notices" at bounding box center [112, 337] width 150 height 14
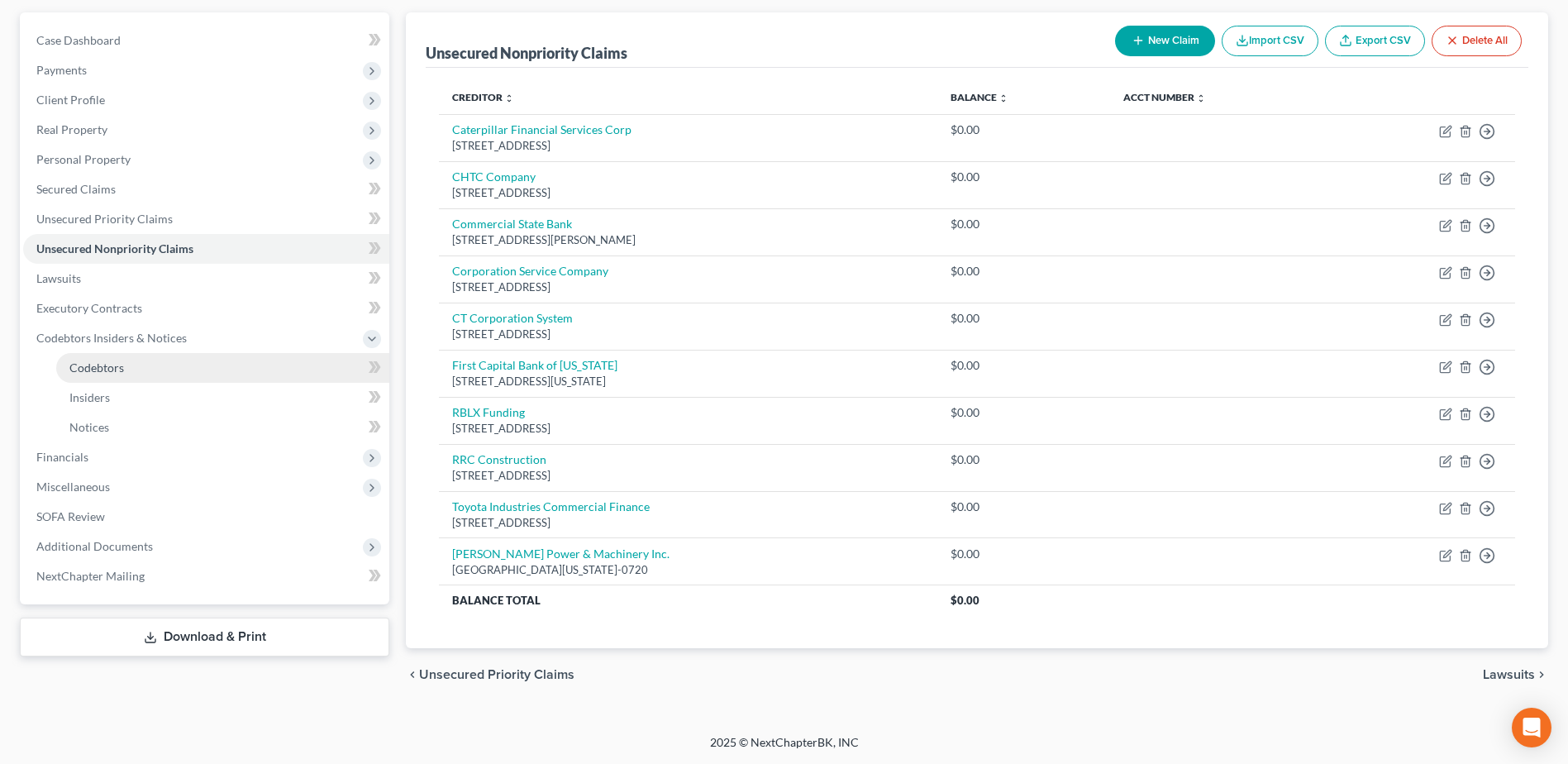
click at [129, 376] on link "Codebtors" at bounding box center [222, 368] width 333 height 30
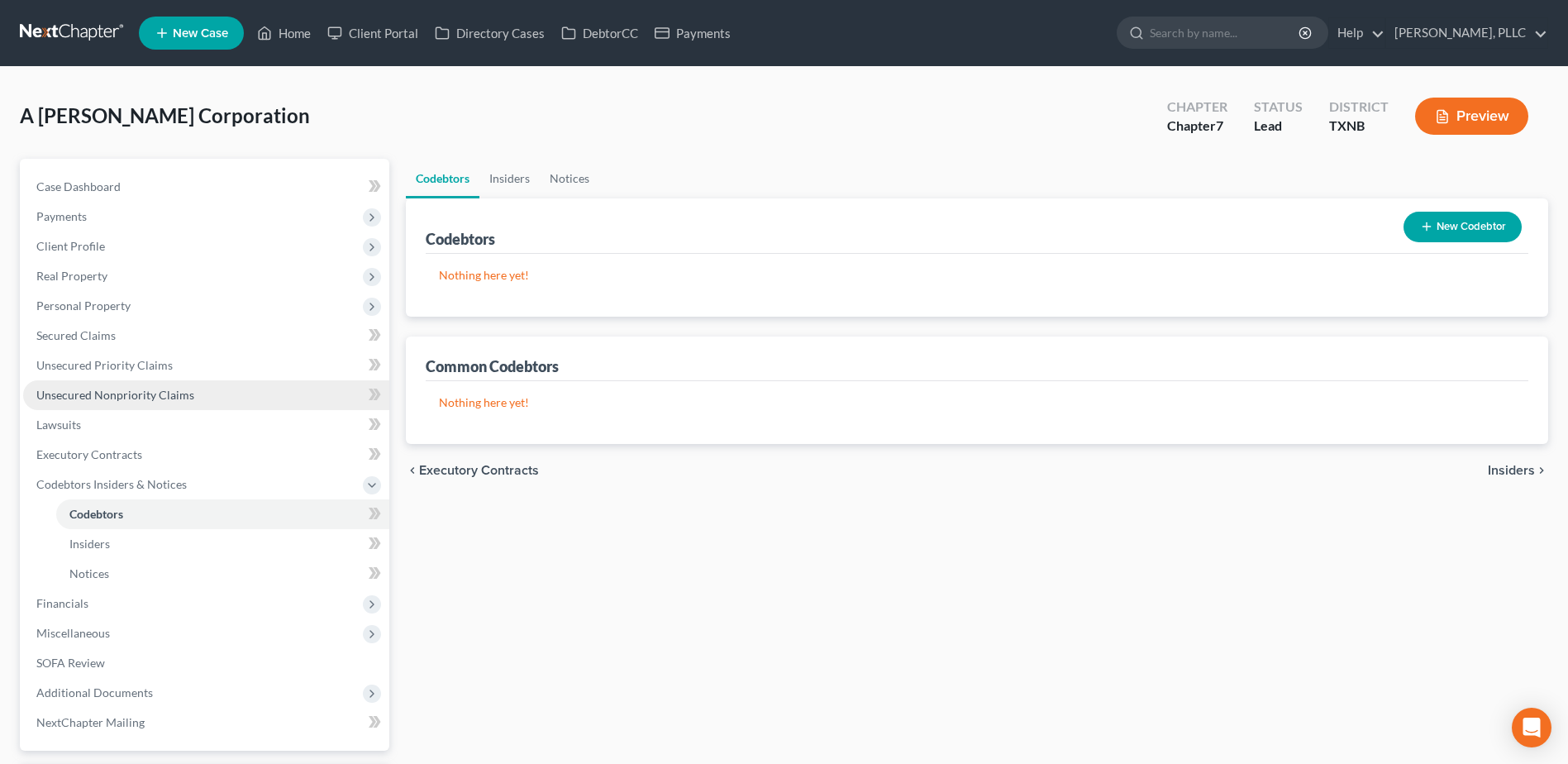
click at [129, 402] on link "Unsecured Nonpriority Claims" at bounding box center [206, 395] width 366 height 30
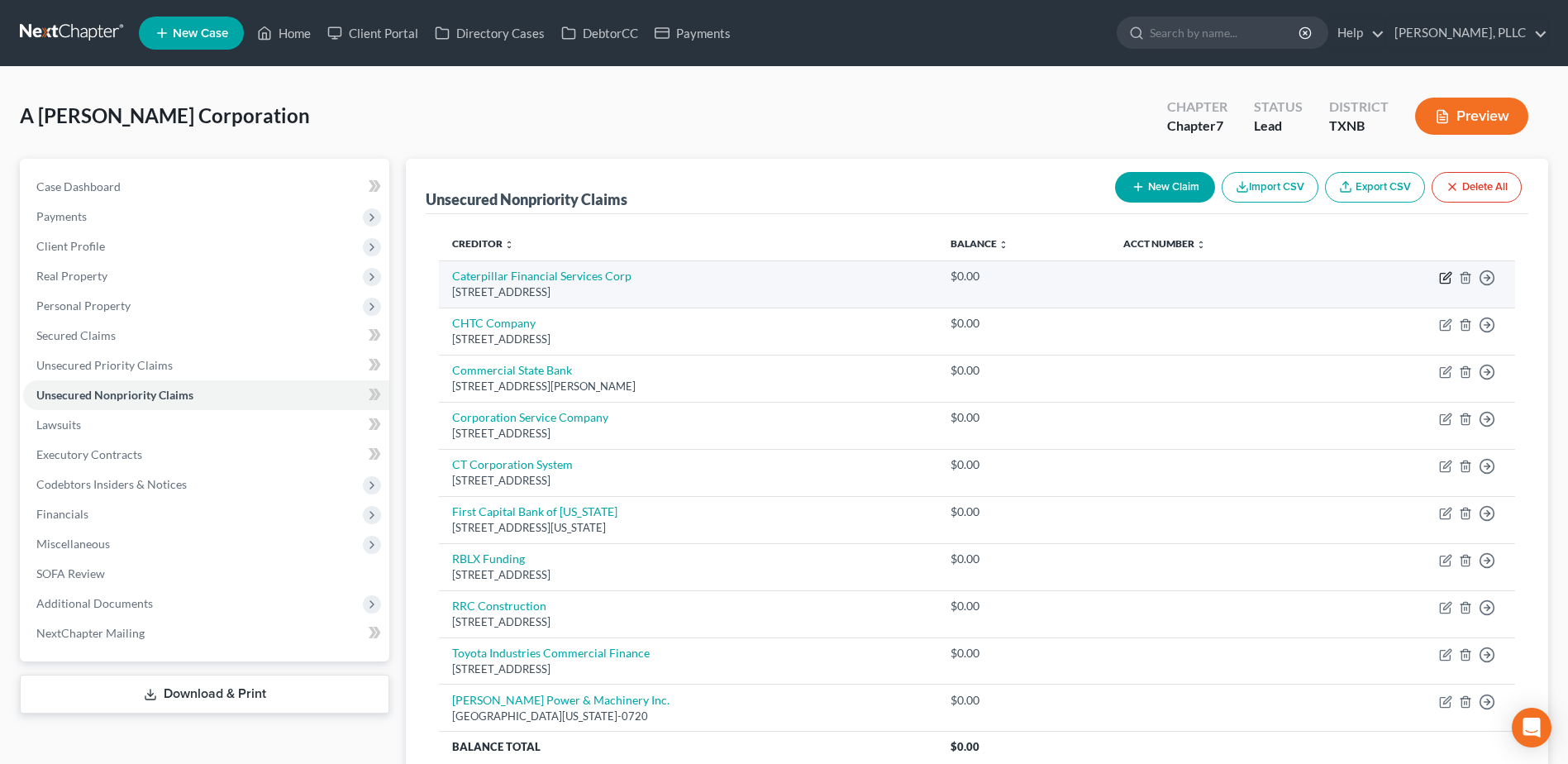
click at [1444, 279] on icon "button" at bounding box center [1447, 276] width 8 height 8
select select "44"
select select "15"
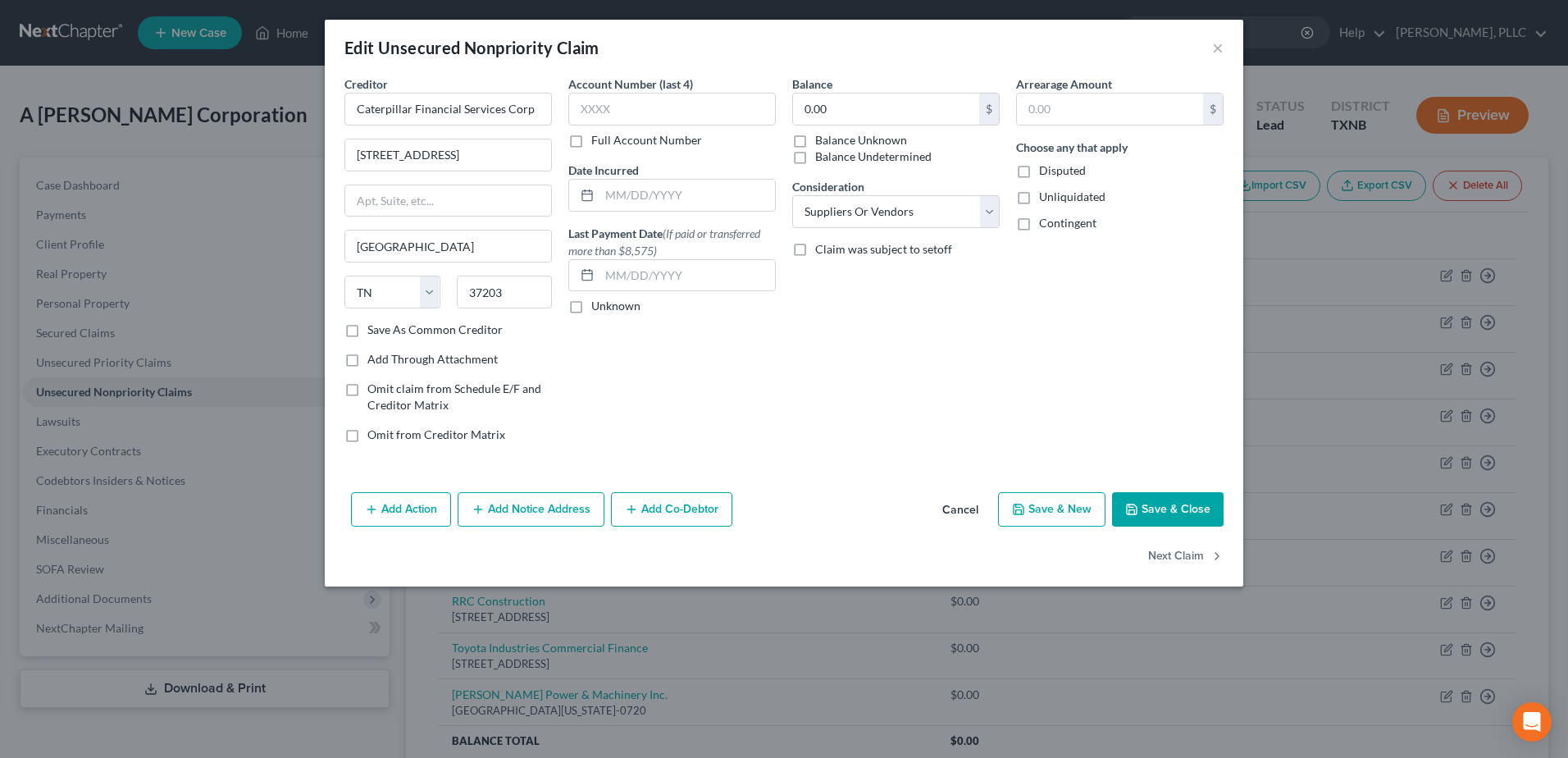
click at [671, 499] on button "Add Co-Debtor" at bounding box center [671, 508] width 121 height 34
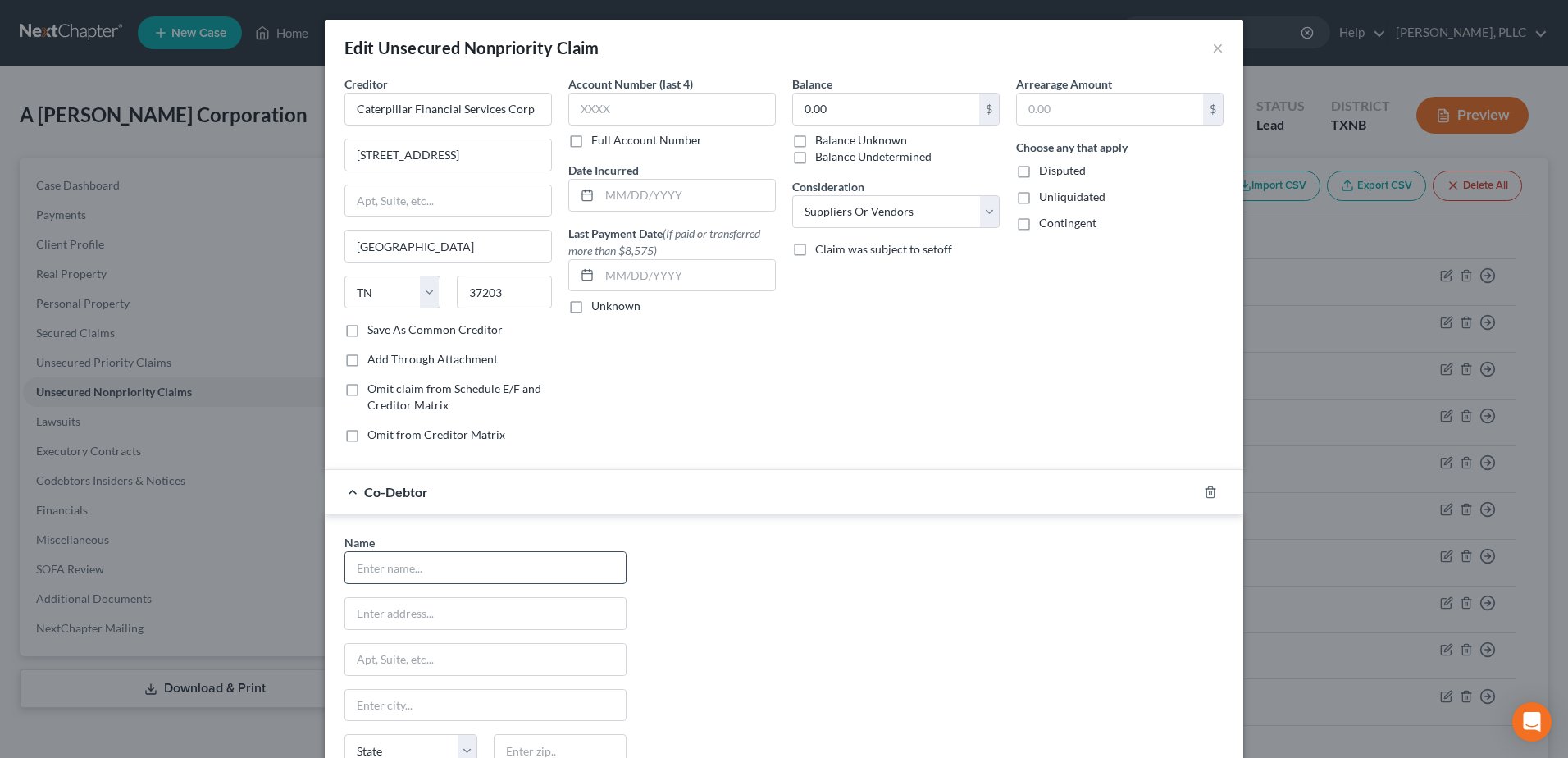
click at [481, 562] on input "text" at bounding box center [485, 567] width 280 height 31
type input "[PERSON_NAME]"
type input "[STREET_ADDRESS]"
type input "Midland"
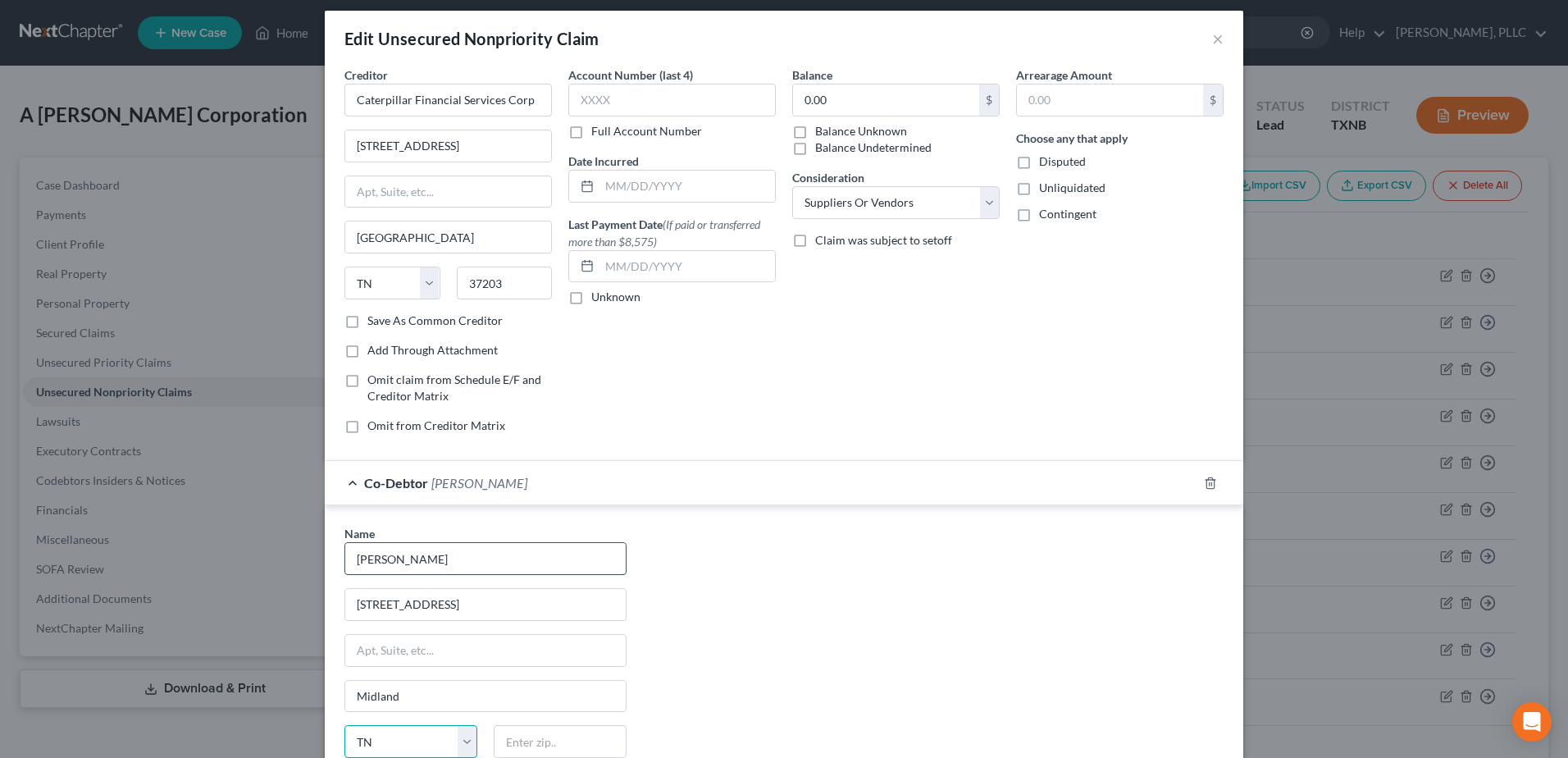
select select "45"
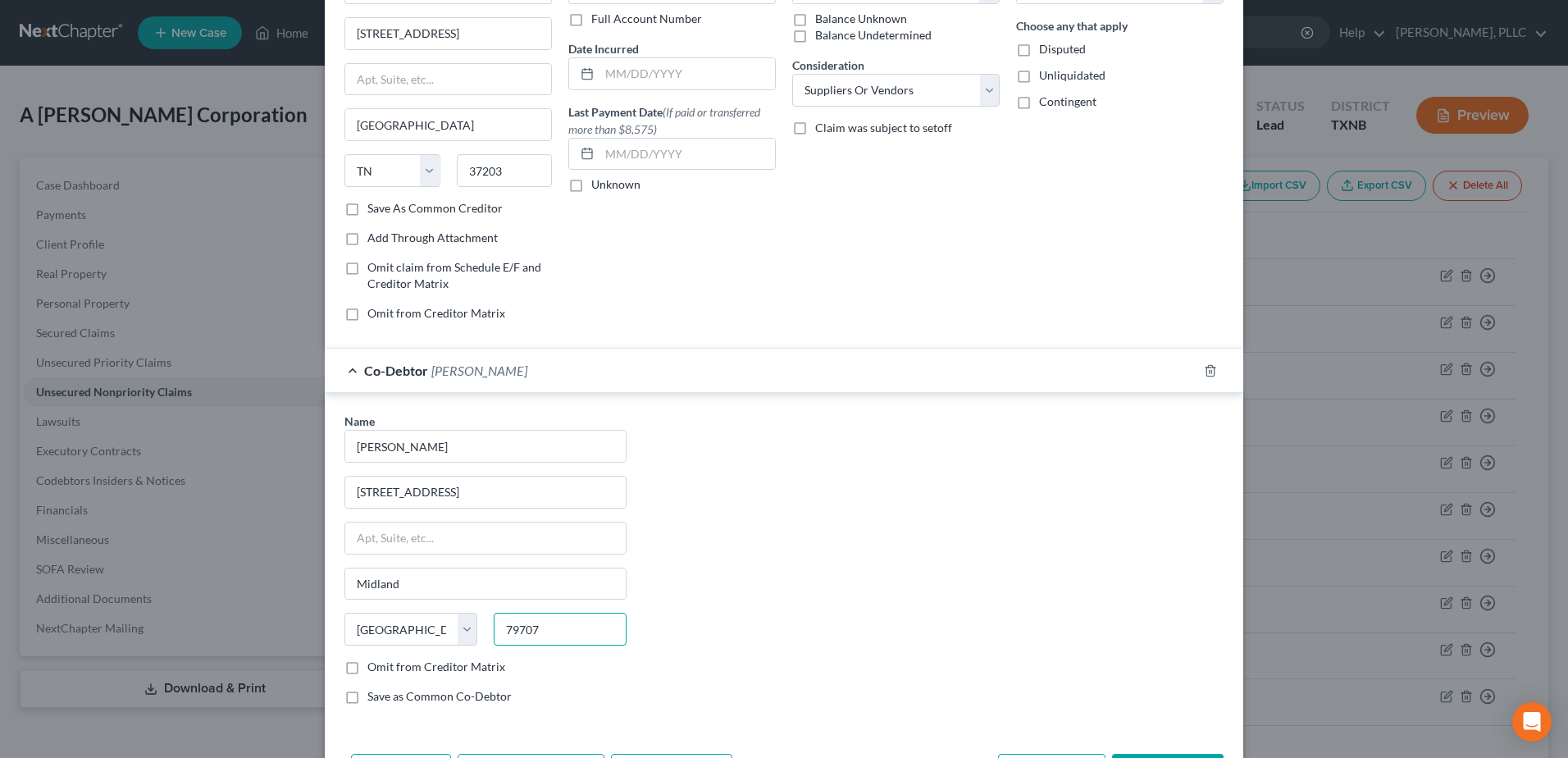
scroll to position [231, 0]
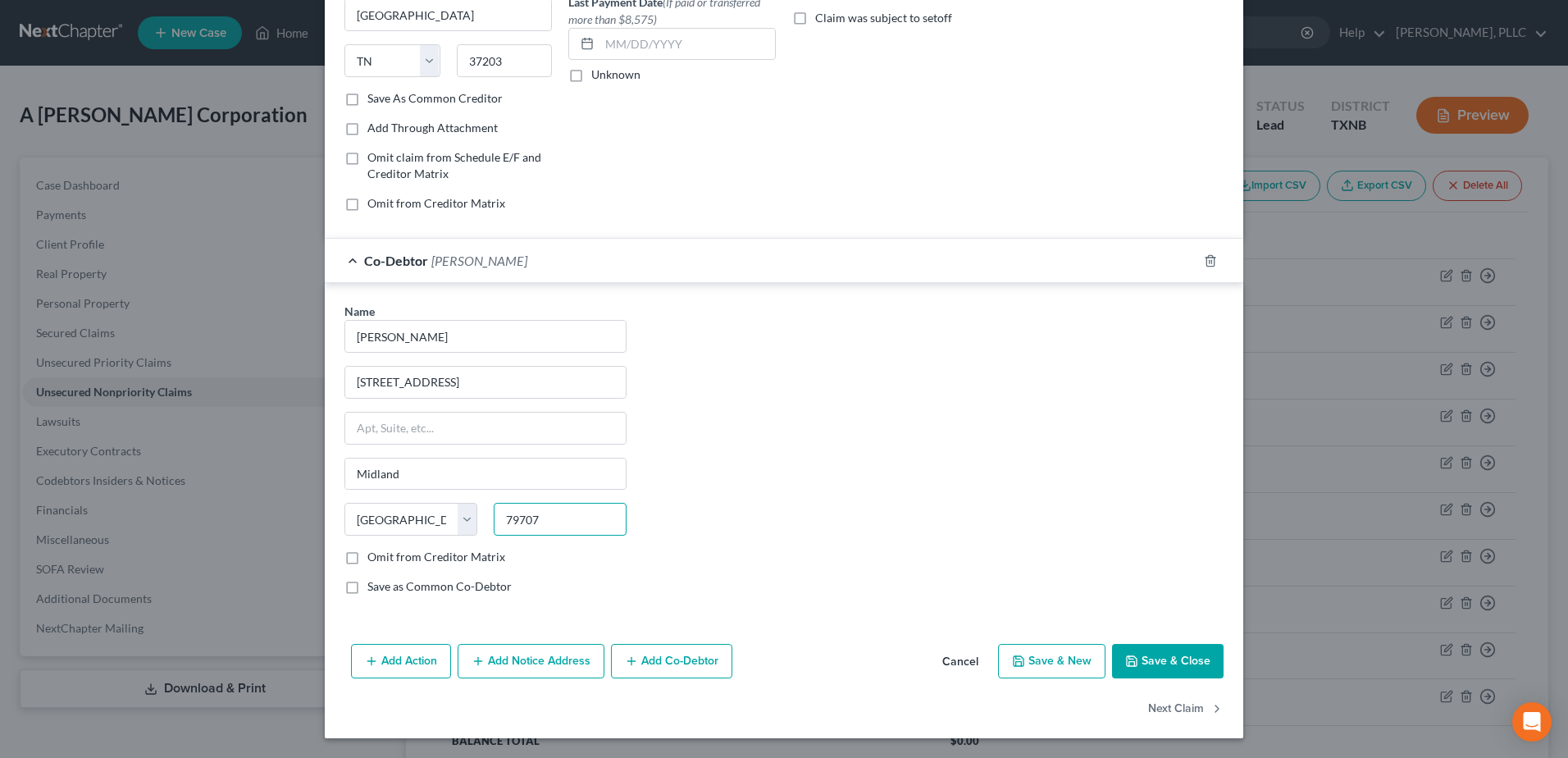
type input "79707"
click at [700, 665] on button "Add Co-Debtor" at bounding box center [671, 660] width 121 height 34
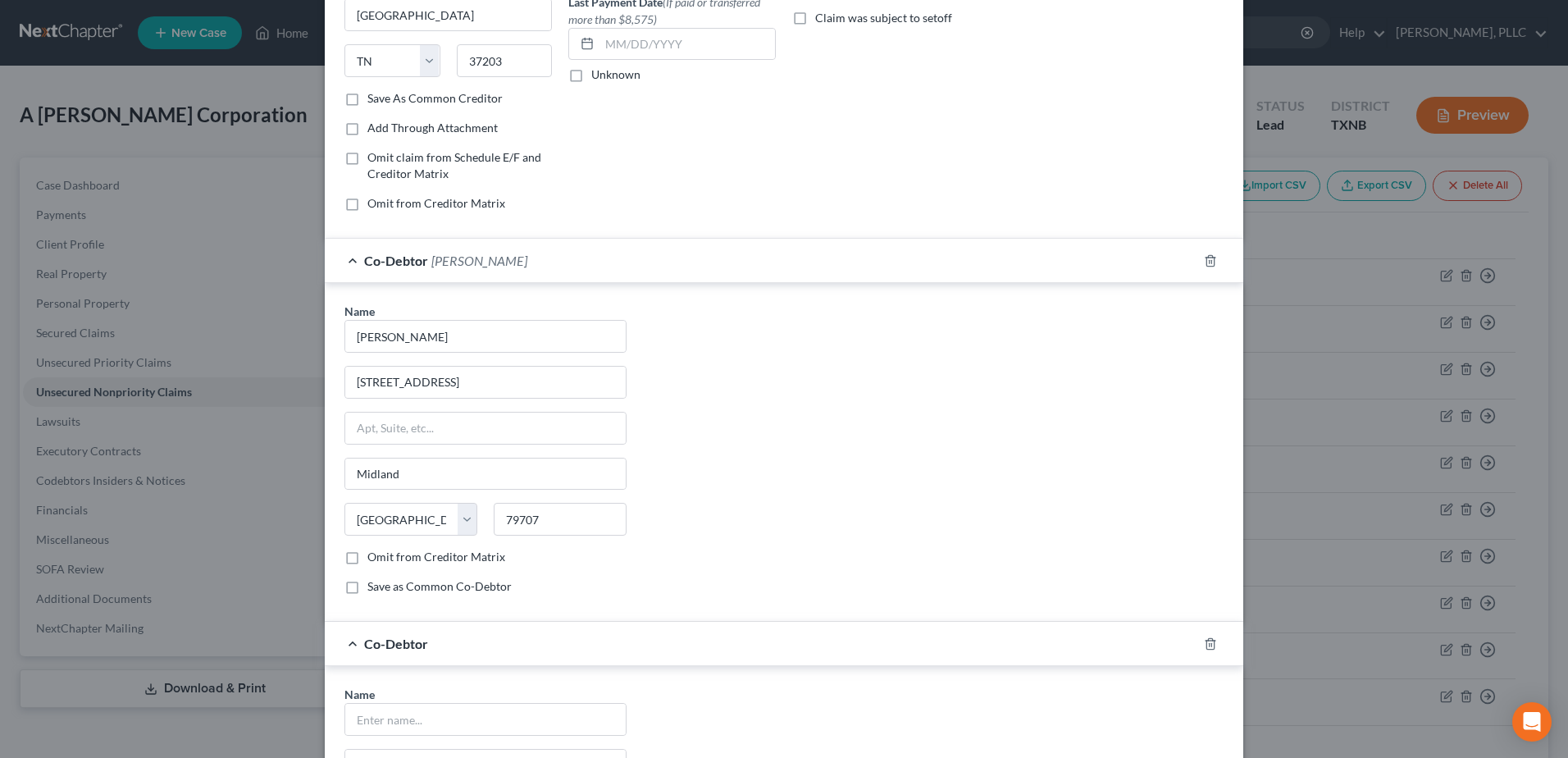
click at [449, 702] on div "Name *" at bounding box center [485, 711] width 282 height 50
click at [445, 723] on input "text" at bounding box center [485, 719] width 280 height 31
type input "[PERSON_NAME]"
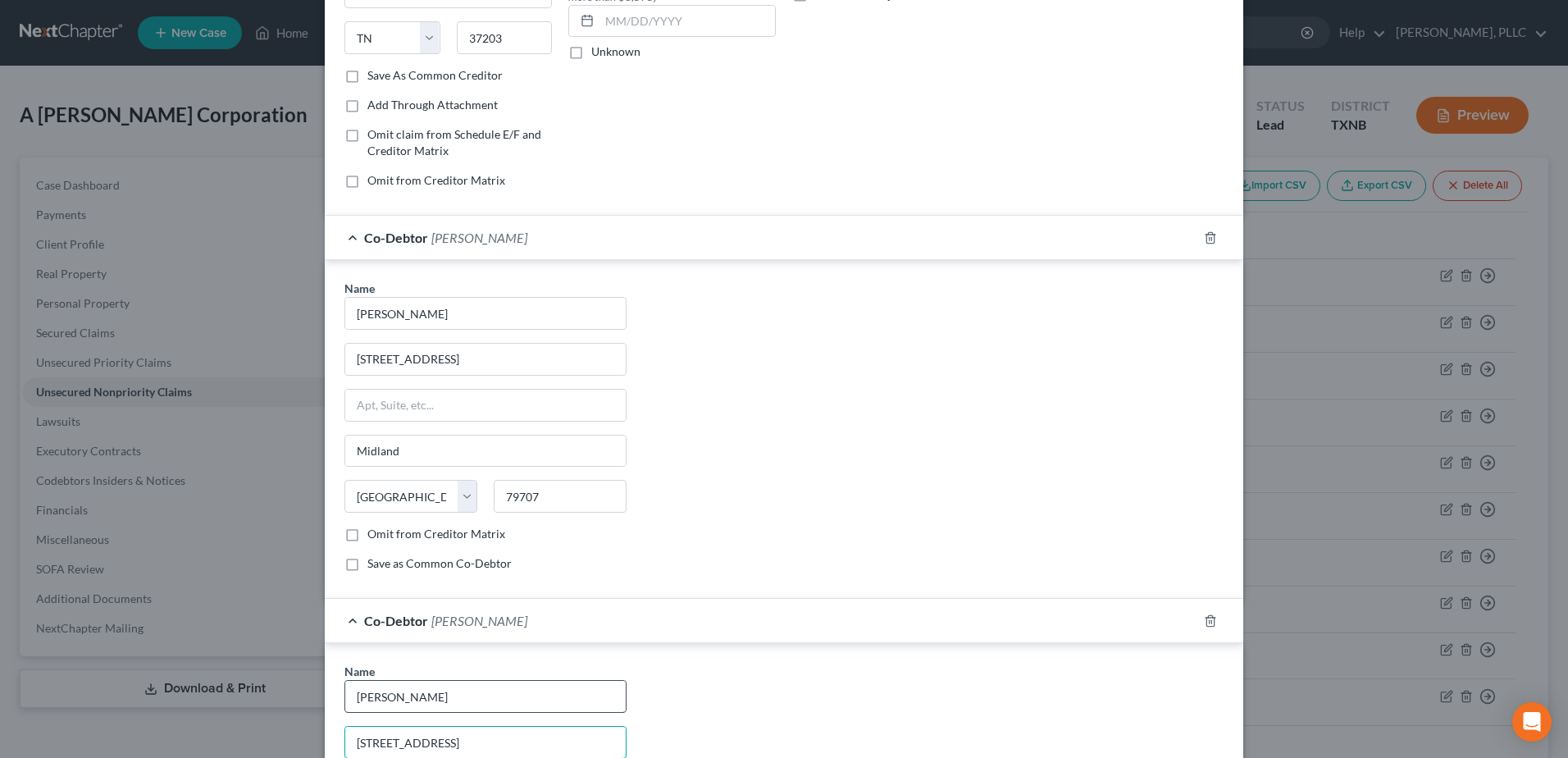
type input "[STREET_ADDRESS]"
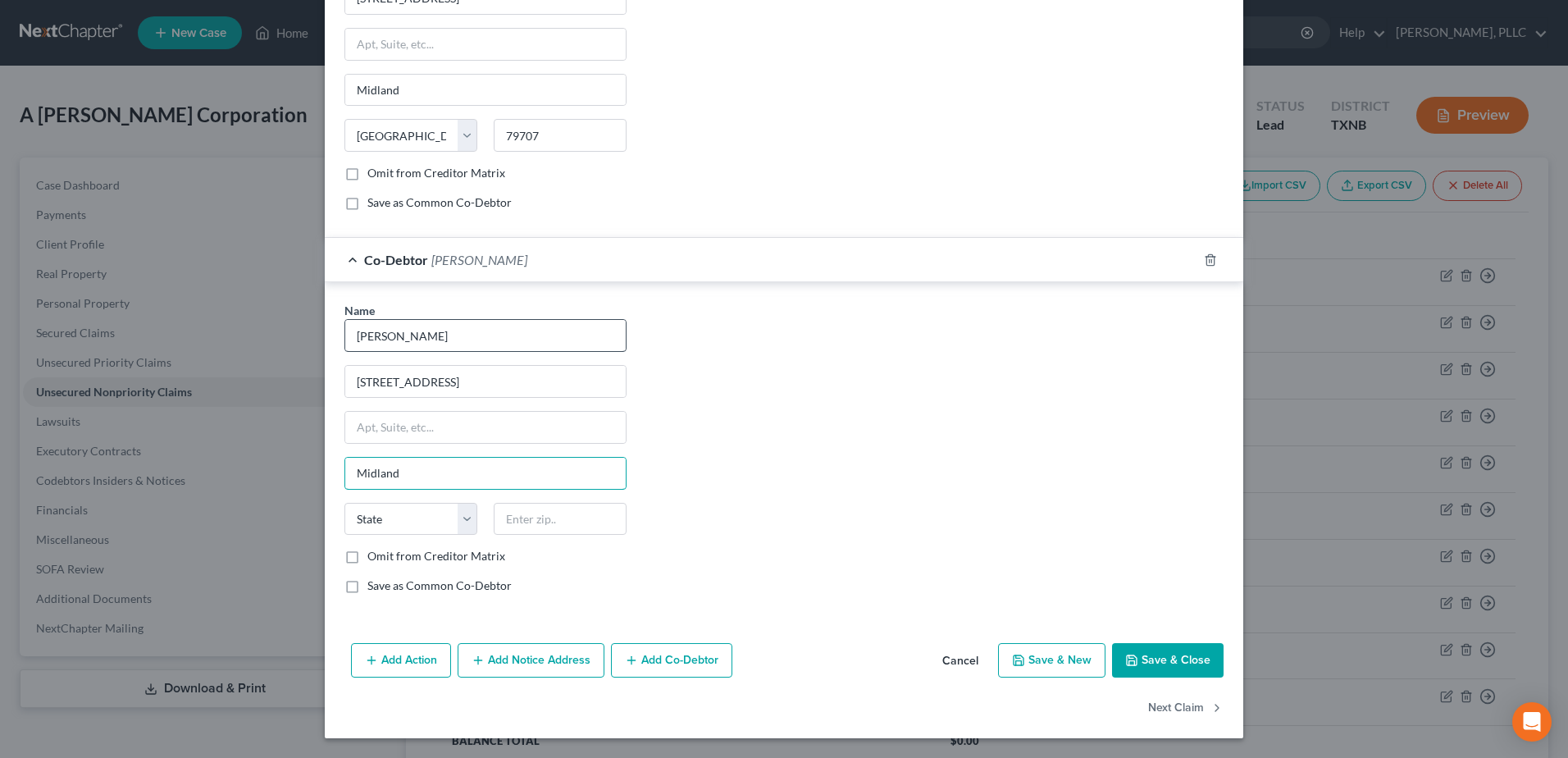
type input "Midland"
select select "45"
type input "79707"
click at [1184, 649] on button "Save & Close" at bounding box center [1168, 660] width 112 height 34
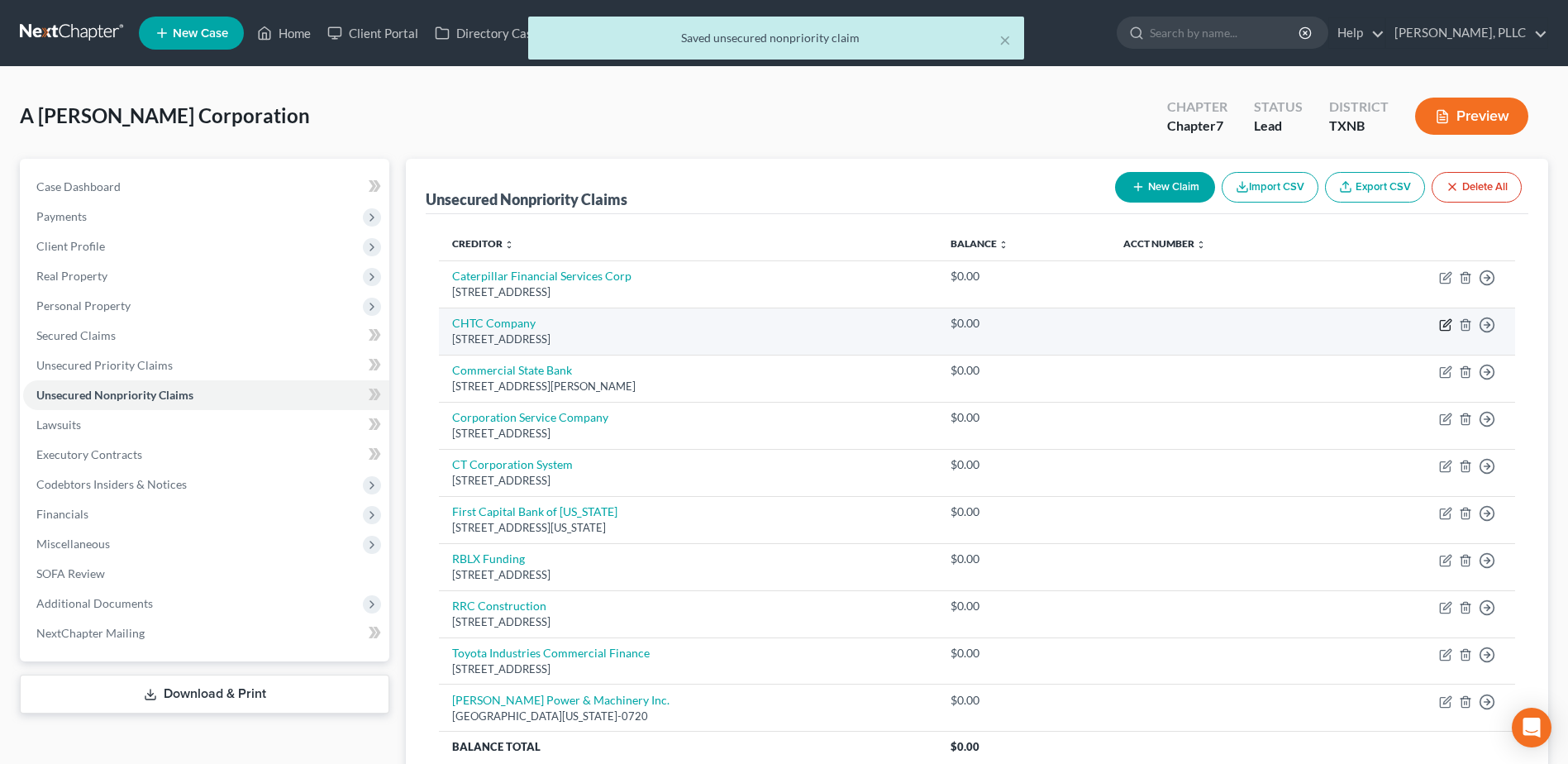
click at [1444, 326] on icon "button" at bounding box center [1447, 323] width 8 height 8
select select "14"
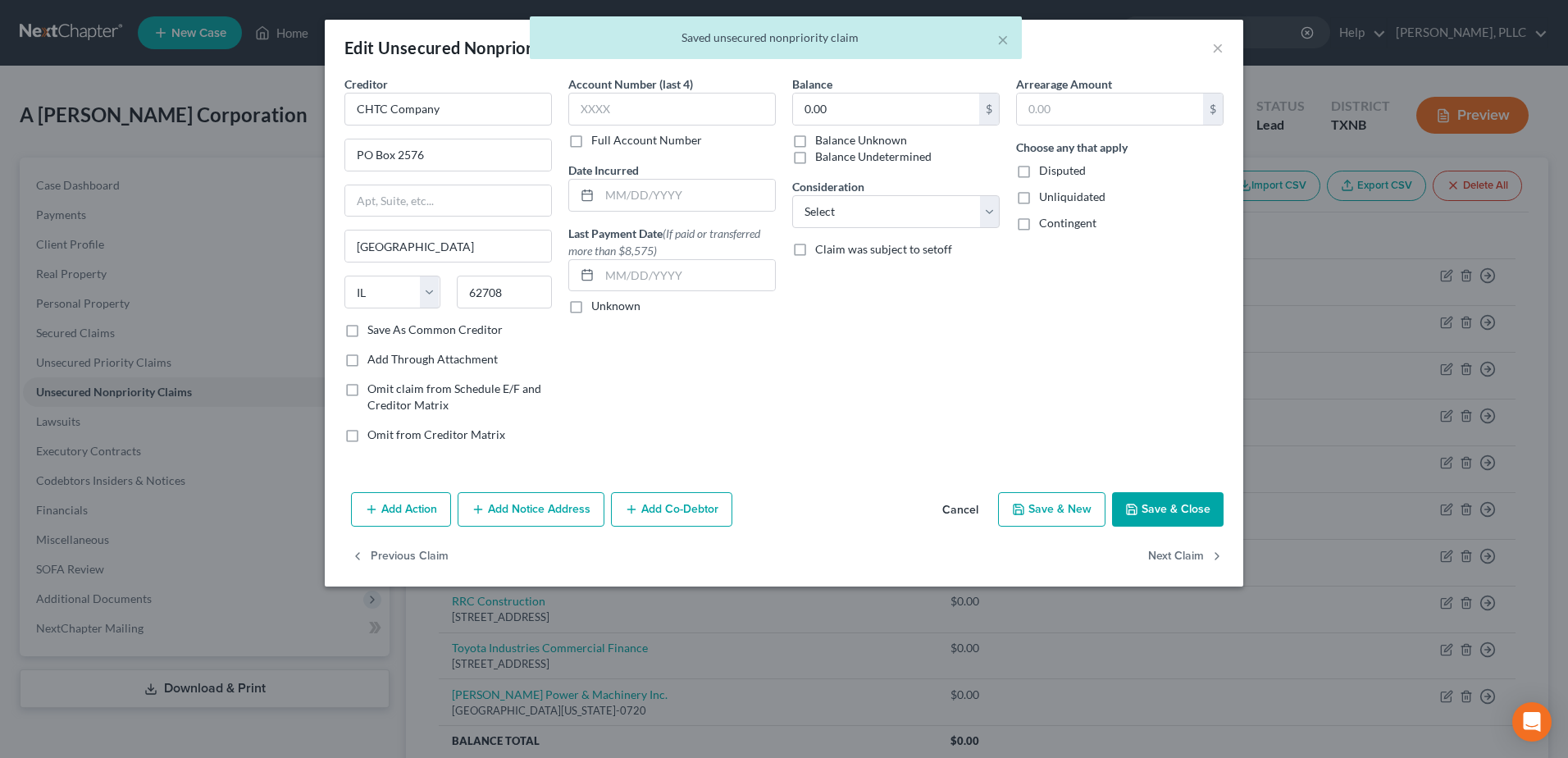
click at [706, 522] on button "Add Co-Debtor" at bounding box center [671, 508] width 121 height 34
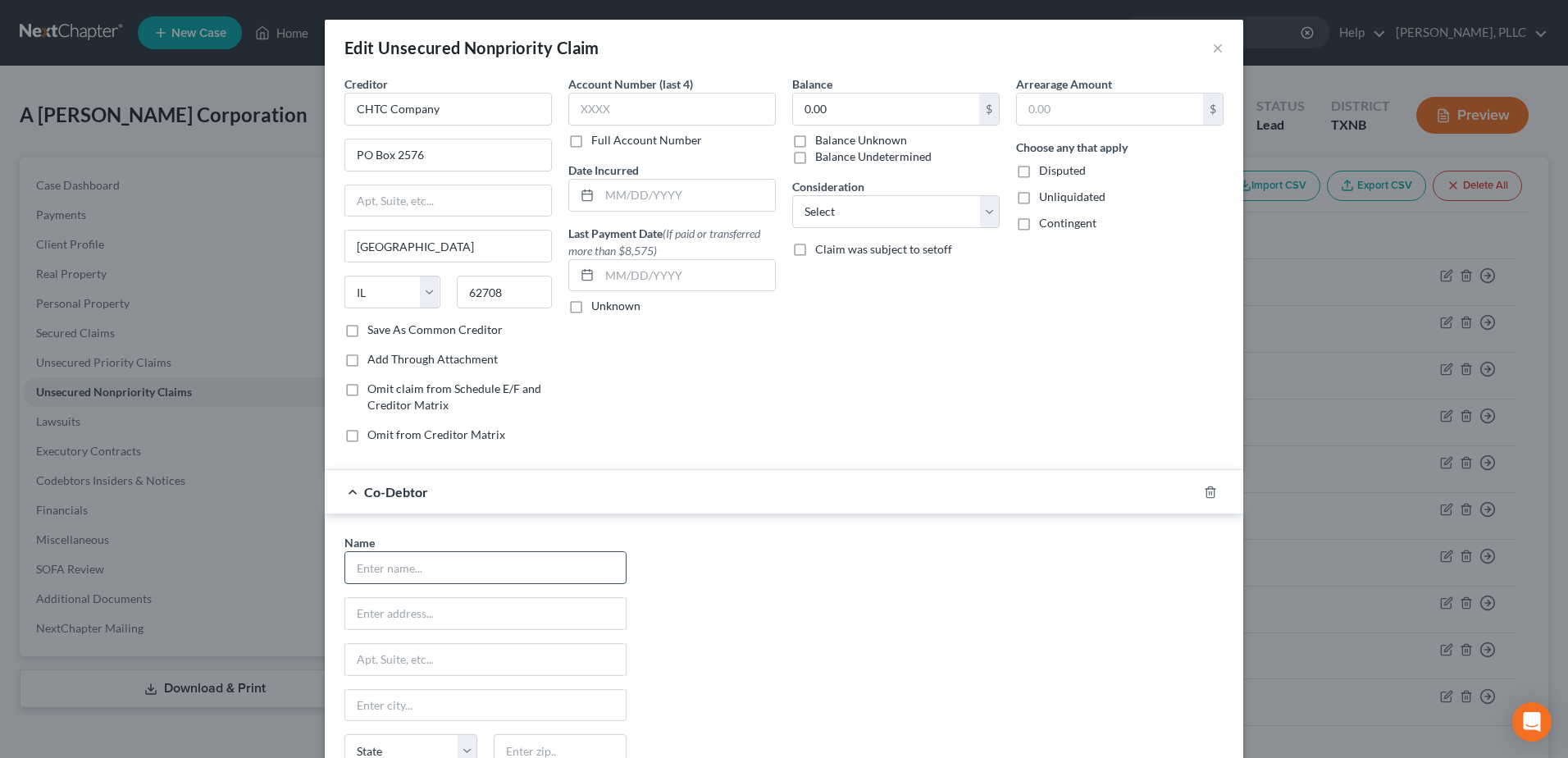
click at [509, 577] on input "text" at bounding box center [485, 567] width 280 height 31
type input "[PERSON_NAME]"
type input "[STREET_ADDRESS]"
type input "Midland"
type input "79707"
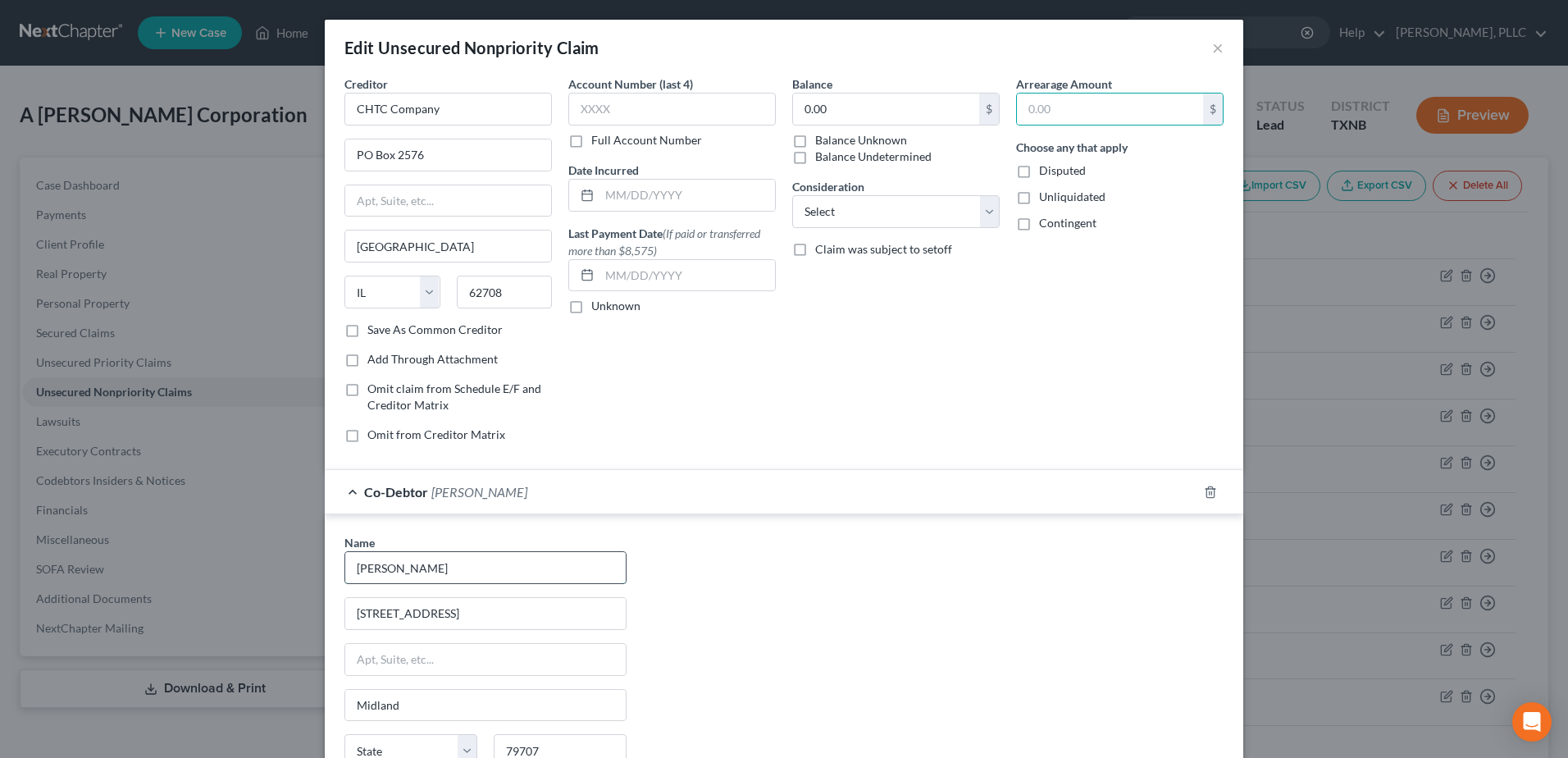
select select "45"
select select
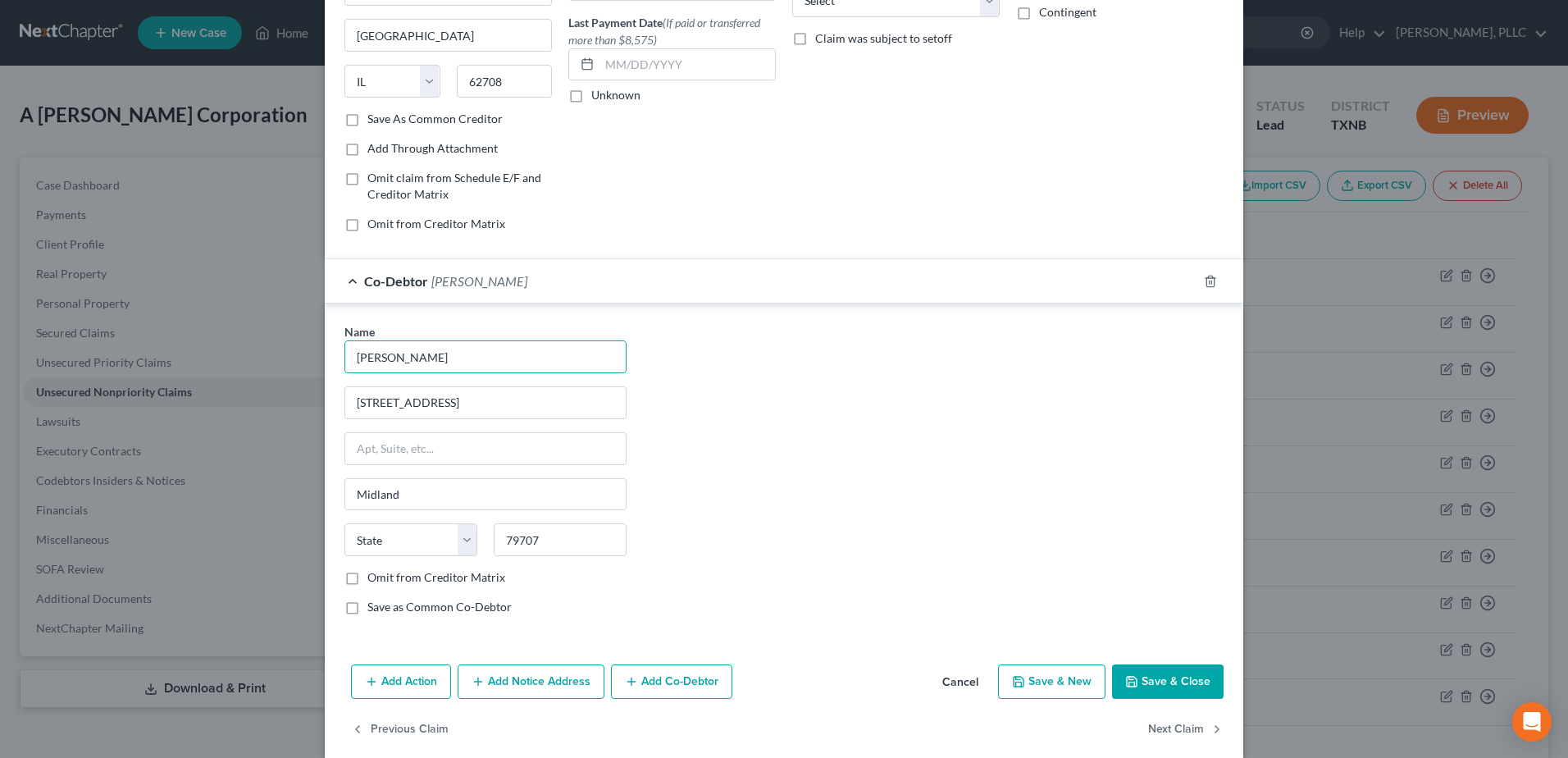
scroll to position [231, 0]
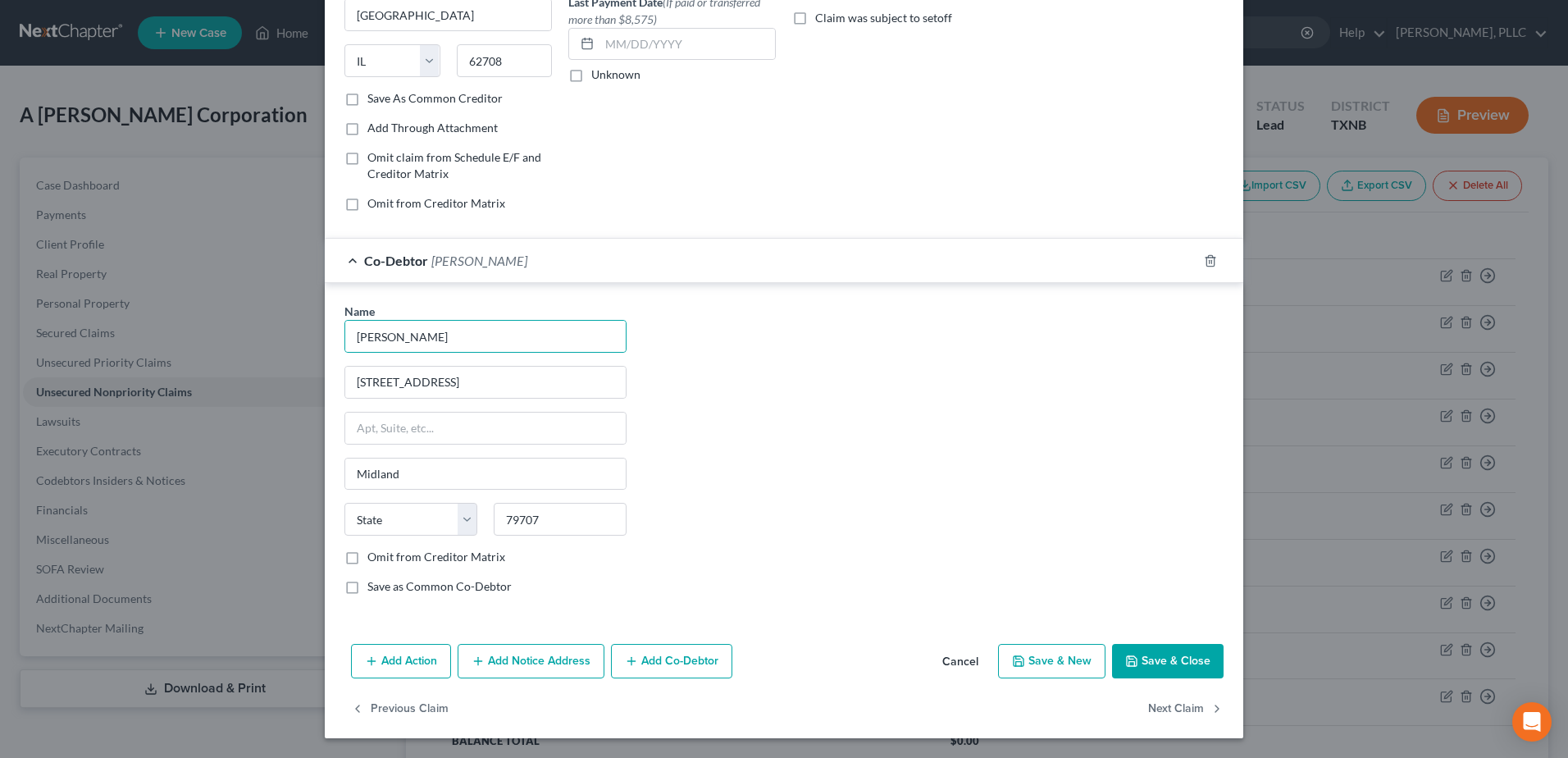
click at [690, 670] on button "Add Co-Debtor" at bounding box center [671, 660] width 121 height 34
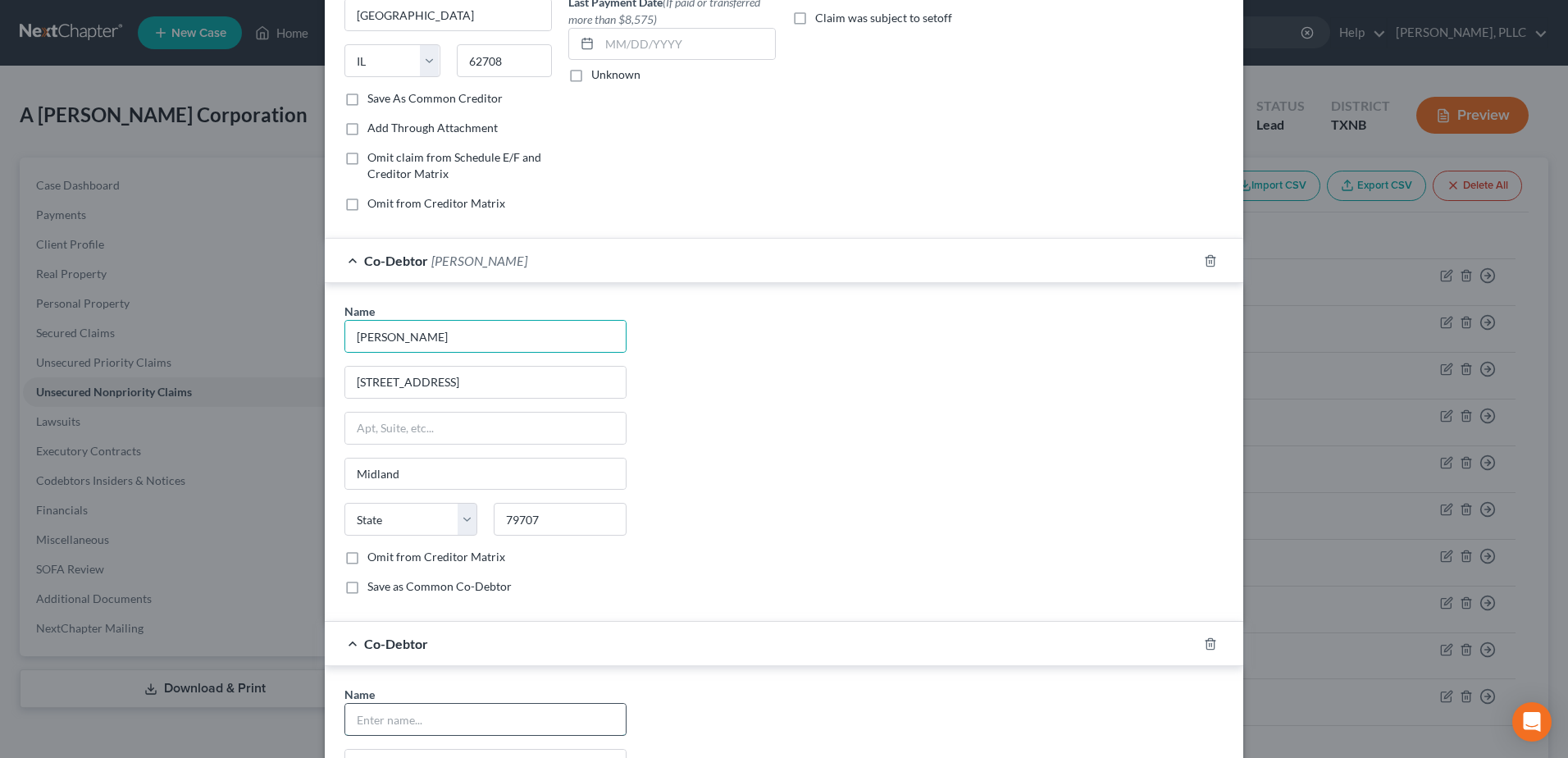
click at [512, 713] on input "text" at bounding box center [485, 719] width 280 height 31
type input "[PERSON_NAME]"
type input "[STREET_ADDRESS]"
type input "Midland"
type input "79707"
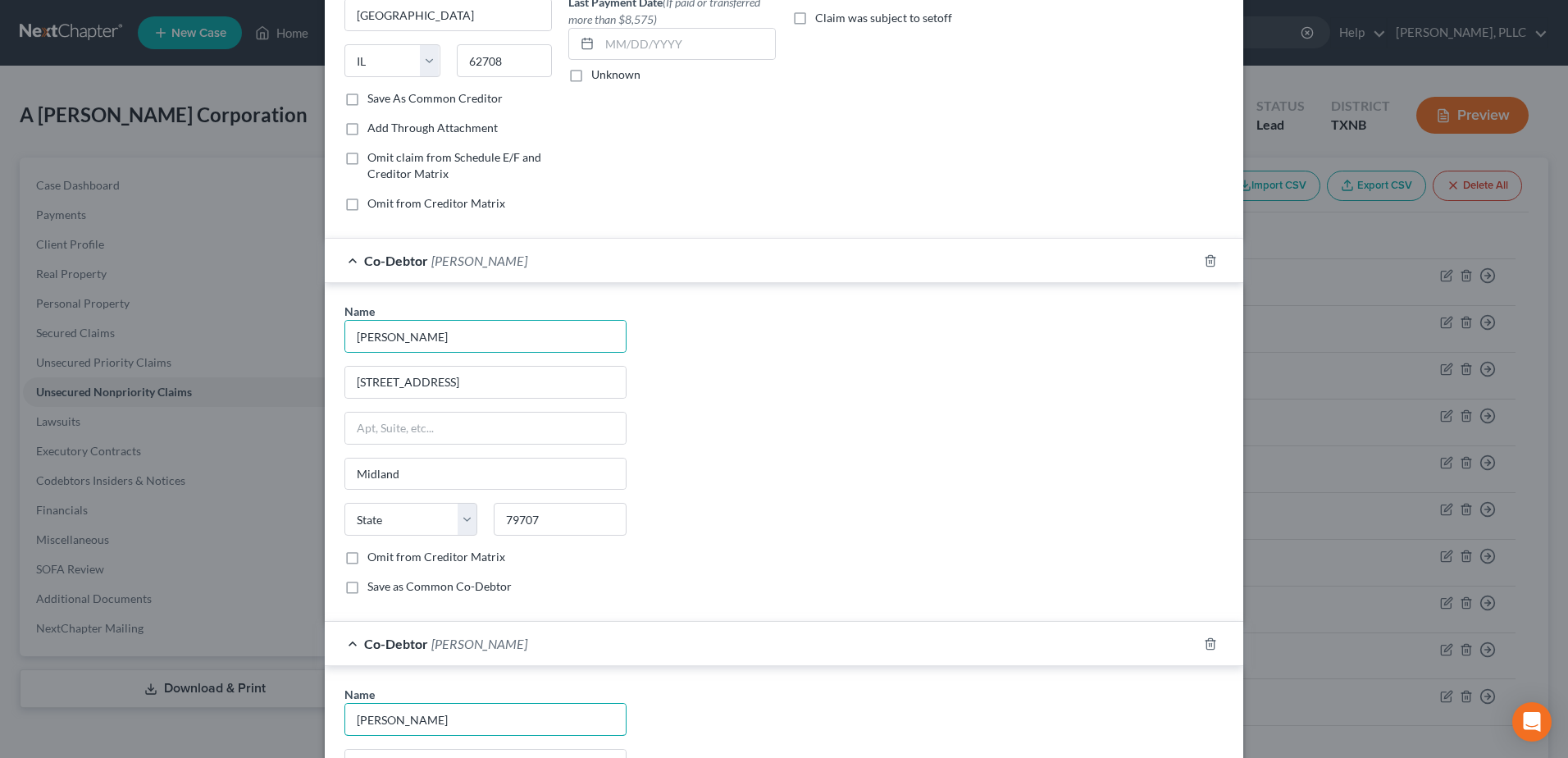
select select "45"
select select
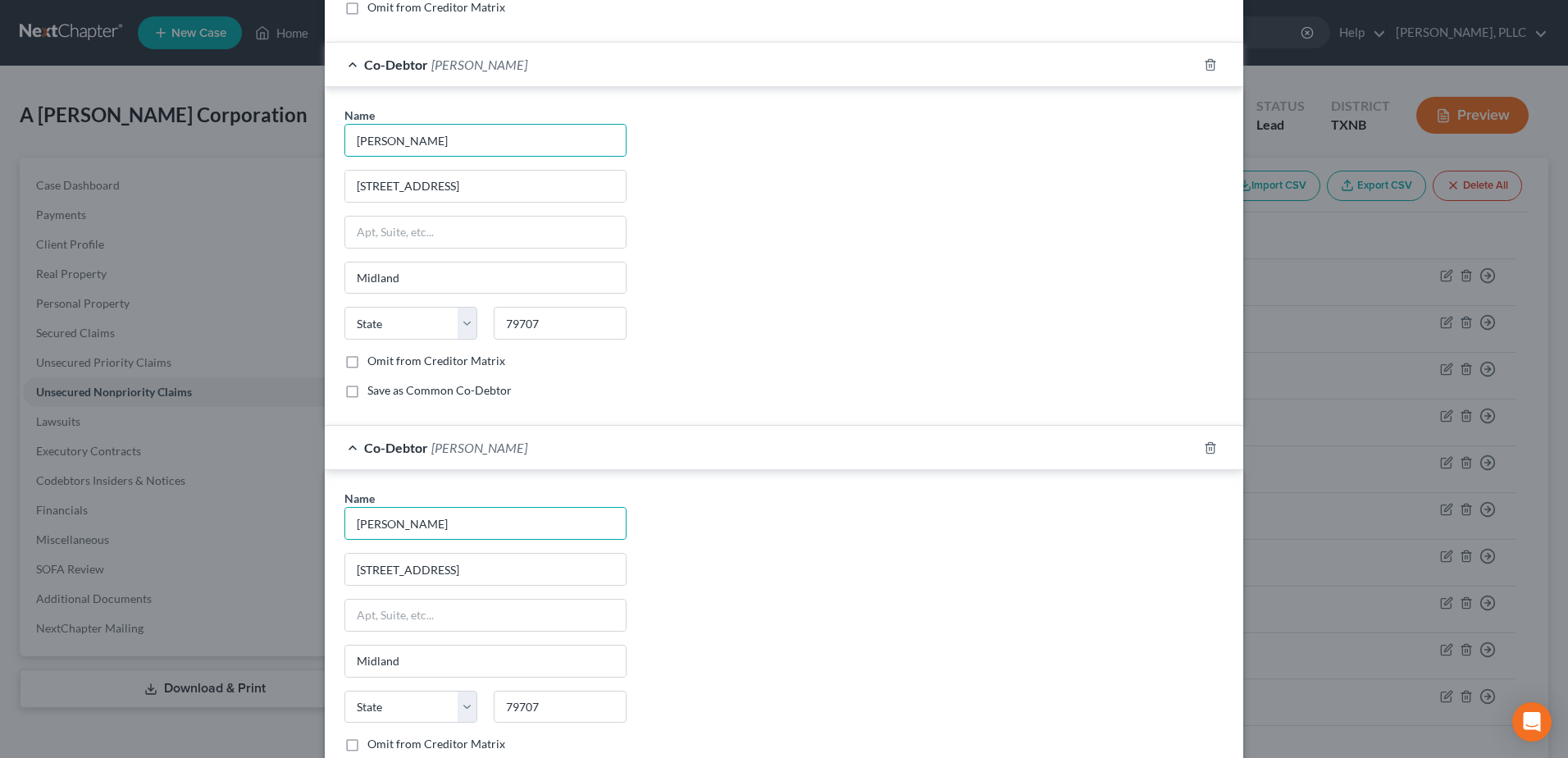
scroll to position [478, 0]
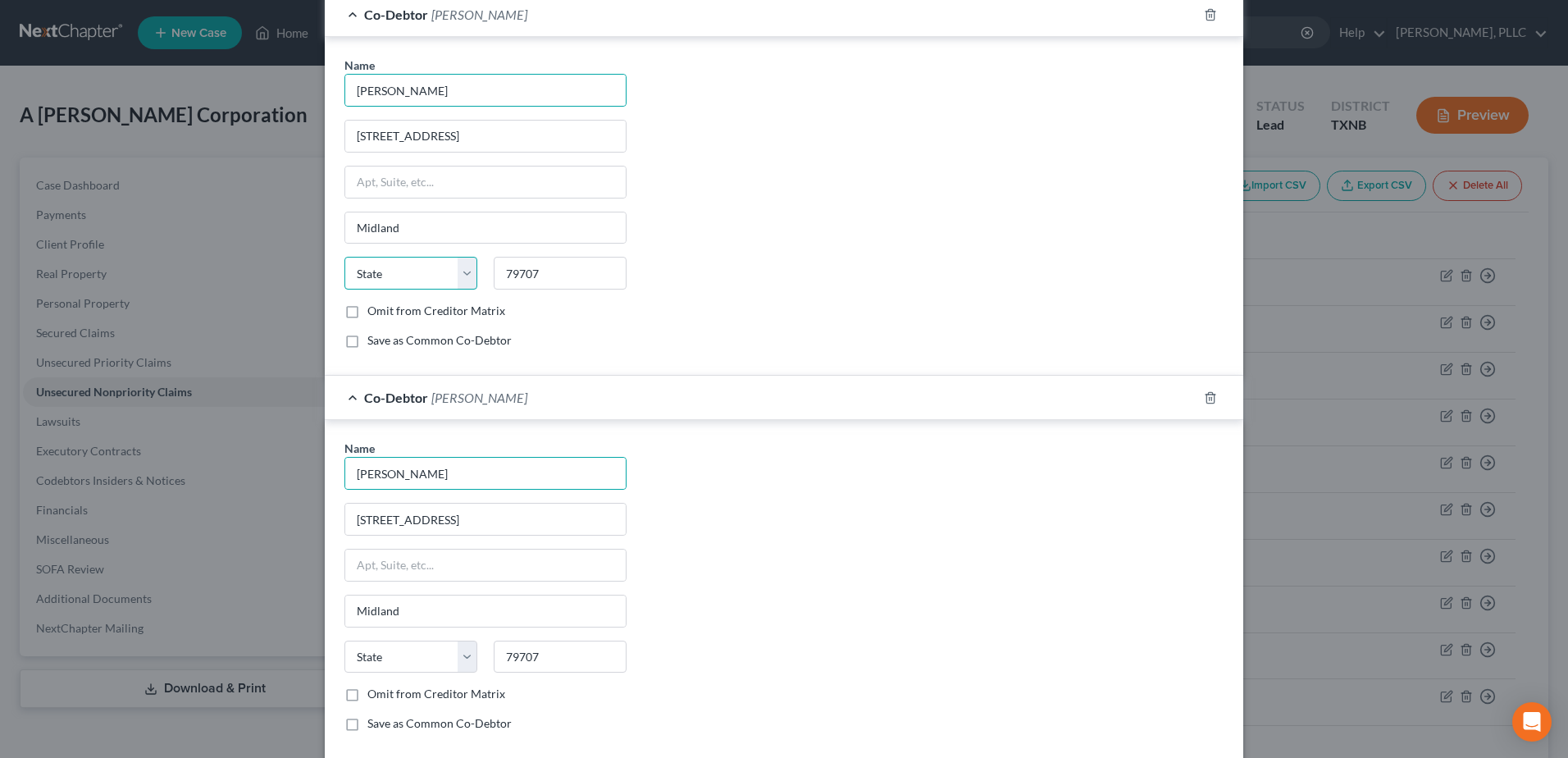
click at [410, 283] on select "State [US_STATE] AK AR AZ CA CO CT DE DC [GEOGRAPHIC_DATA] [GEOGRAPHIC_DATA] GU…" at bounding box center [411, 273] width 133 height 33
select select "45"
click at [345, 257] on select "State [US_STATE] AK AR AZ CA CO CT DE DC [GEOGRAPHIC_DATA] [GEOGRAPHIC_DATA] GU…" at bounding box center [411, 273] width 133 height 33
click at [457, 663] on select "State [US_STATE] AK AR AZ CA CO CT DE DC [GEOGRAPHIC_DATA] [GEOGRAPHIC_DATA] GU…" at bounding box center [411, 656] width 133 height 33
select select "45"
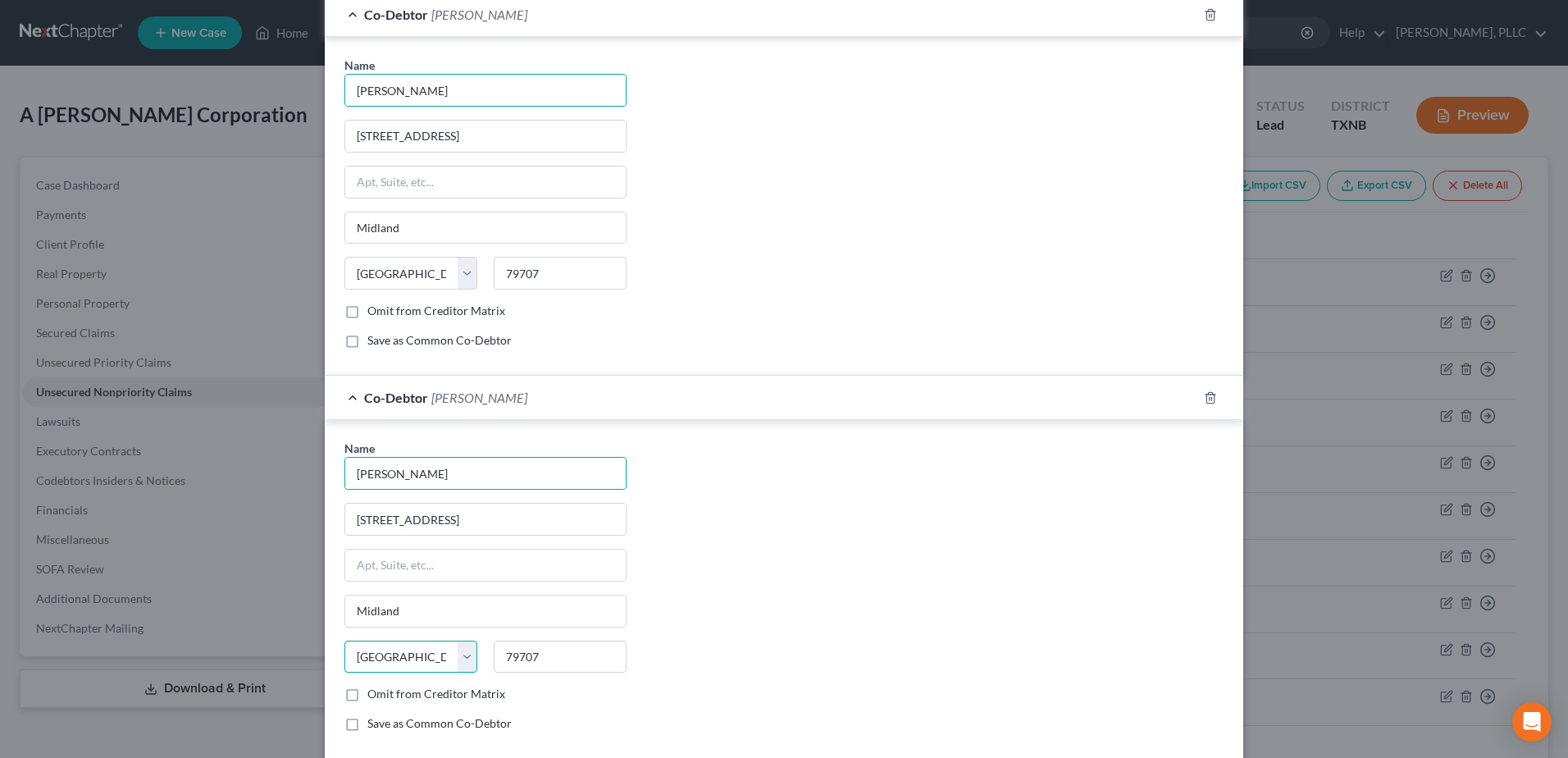
click at [345, 641] on select "State [US_STATE] AK AR AZ CA CO CT DE DC [GEOGRAPHIC_DATA] [GEOGRAPHIC_DATA] GU…" at bounding box center [411, 656] width 133 height 33
click at [932, 618] on div "Name * [PERSON_NAME] [STREET_ADDRESS] [GEOGRAPHIC_DATA] [US_STATE][GEOGRAPHIC_D…" at bounding box center [784, 592] width 896 height 305
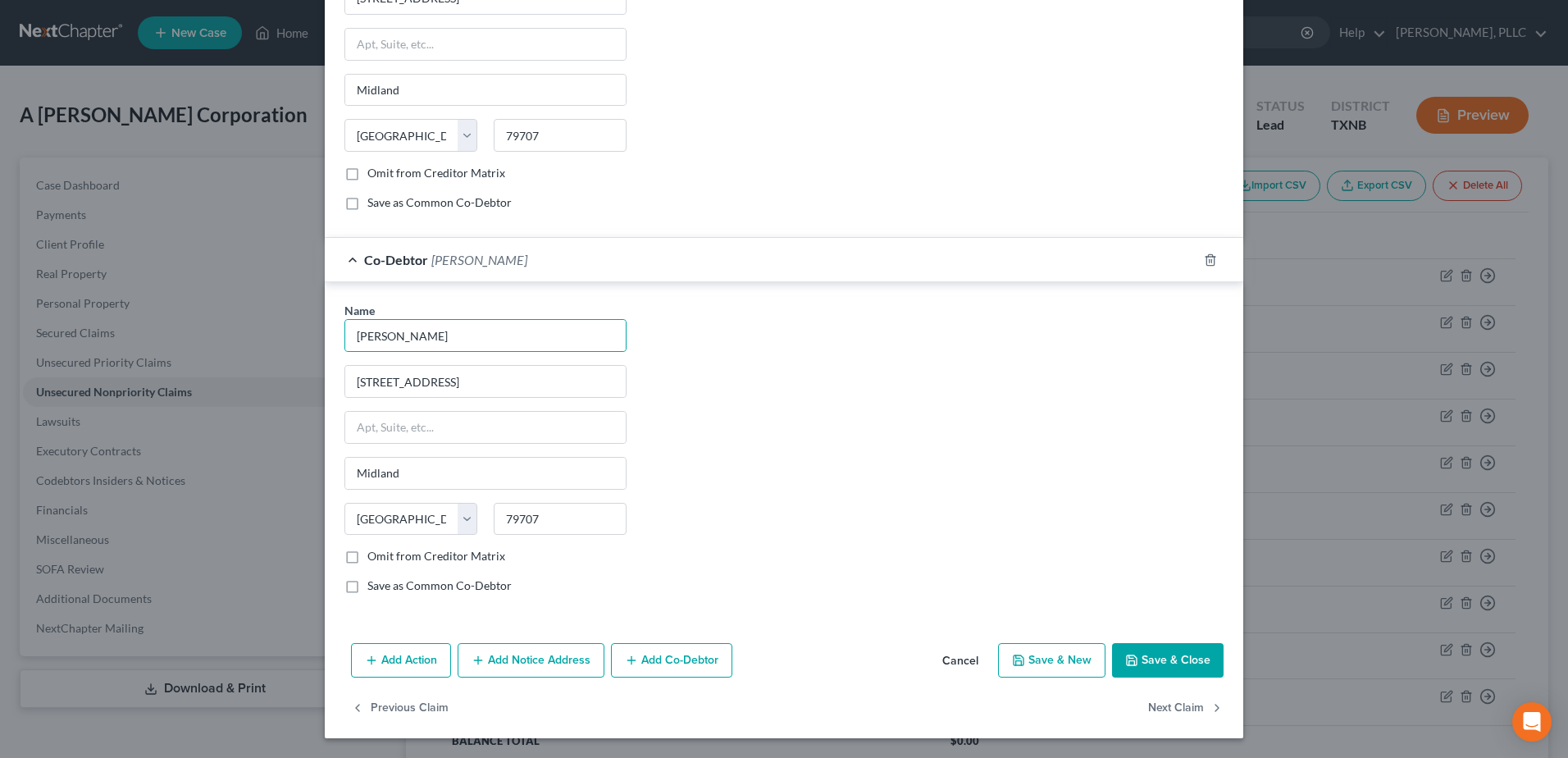
click at [1166, 669] on button "Save & Close" at bounding box center [1168, 660] width 112 height 34
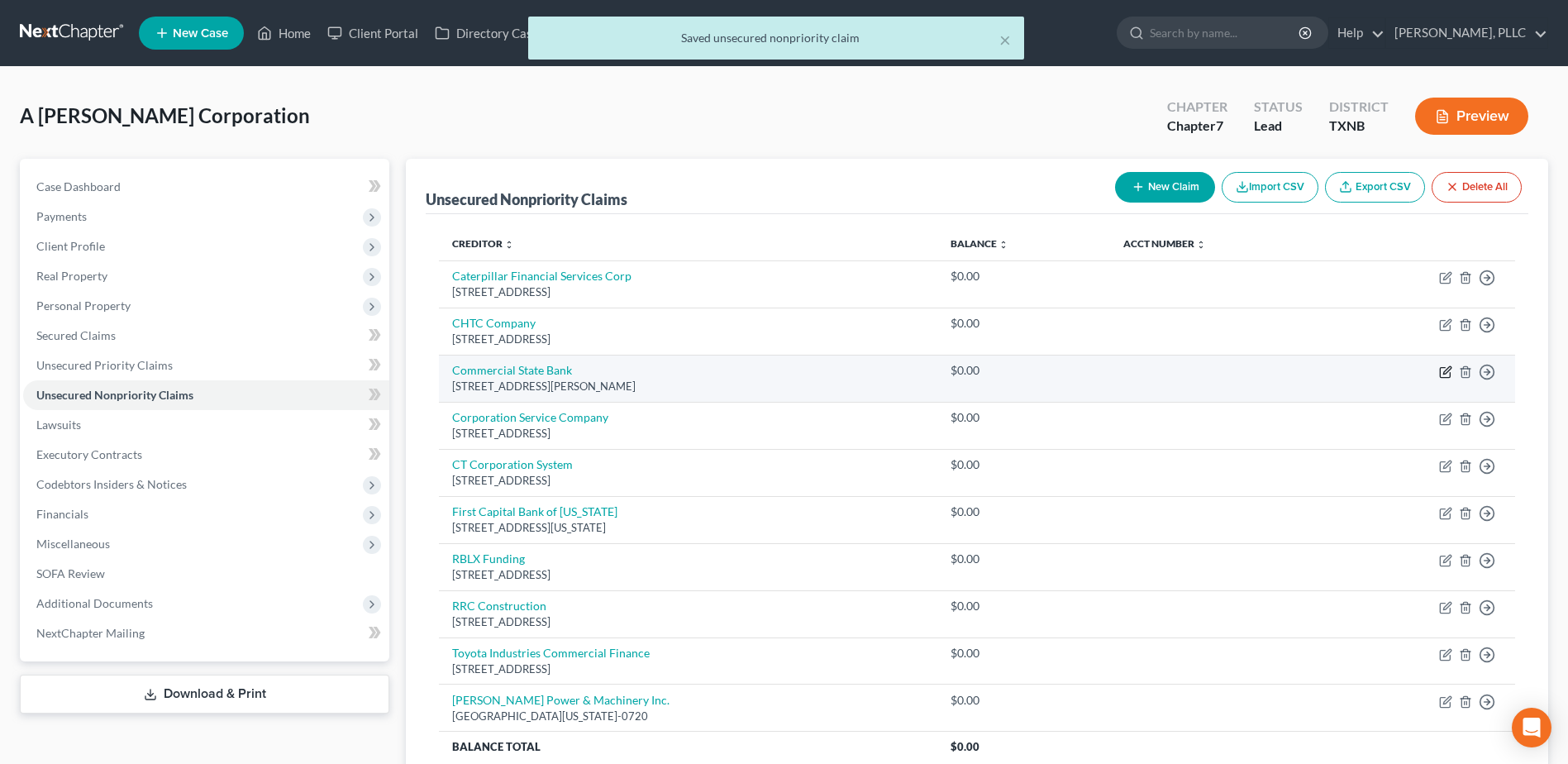
click at [1444, 374] on icon "button" at bounding box center [1447, 370] width 8 height 8
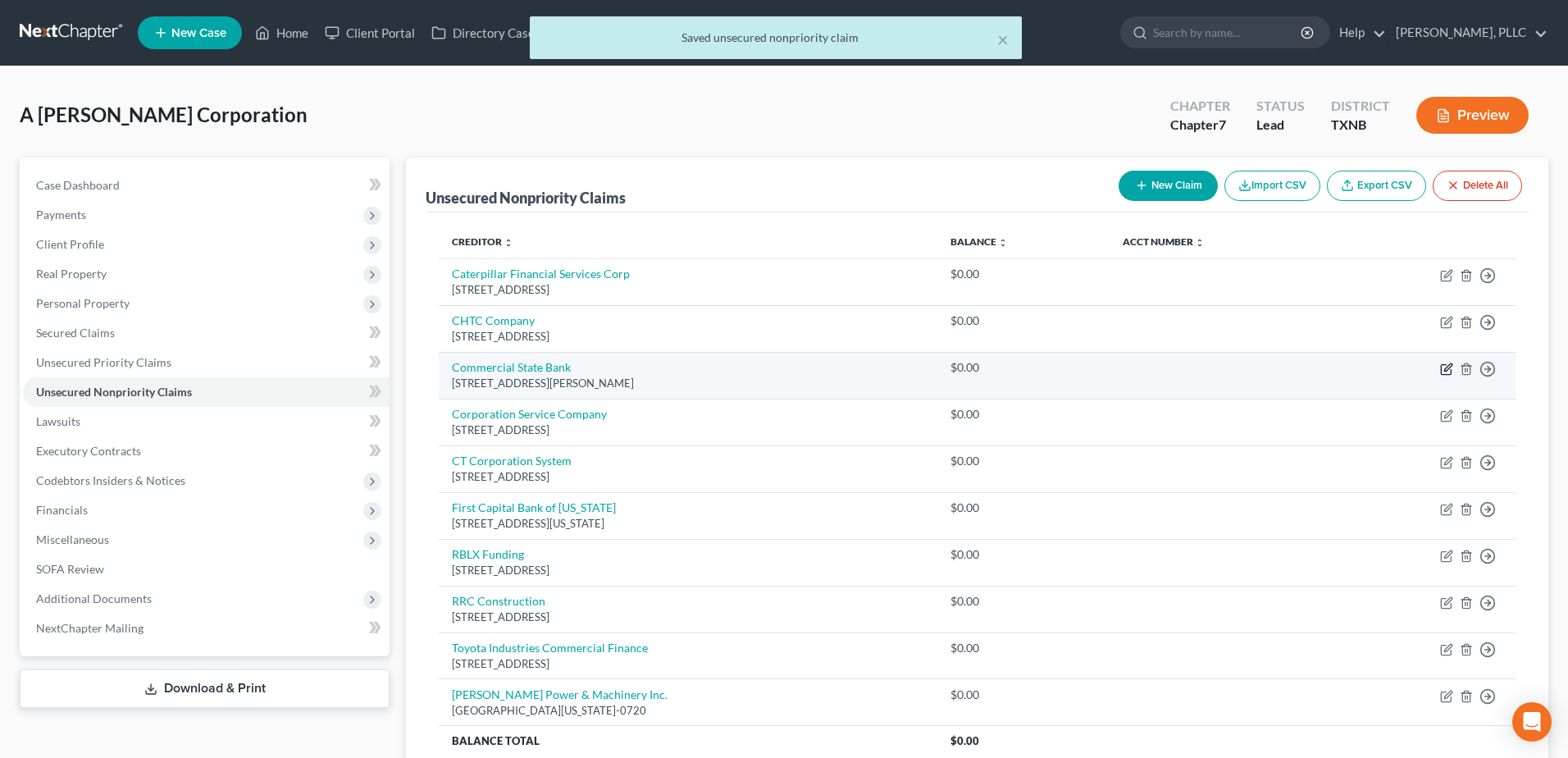
select select "45"
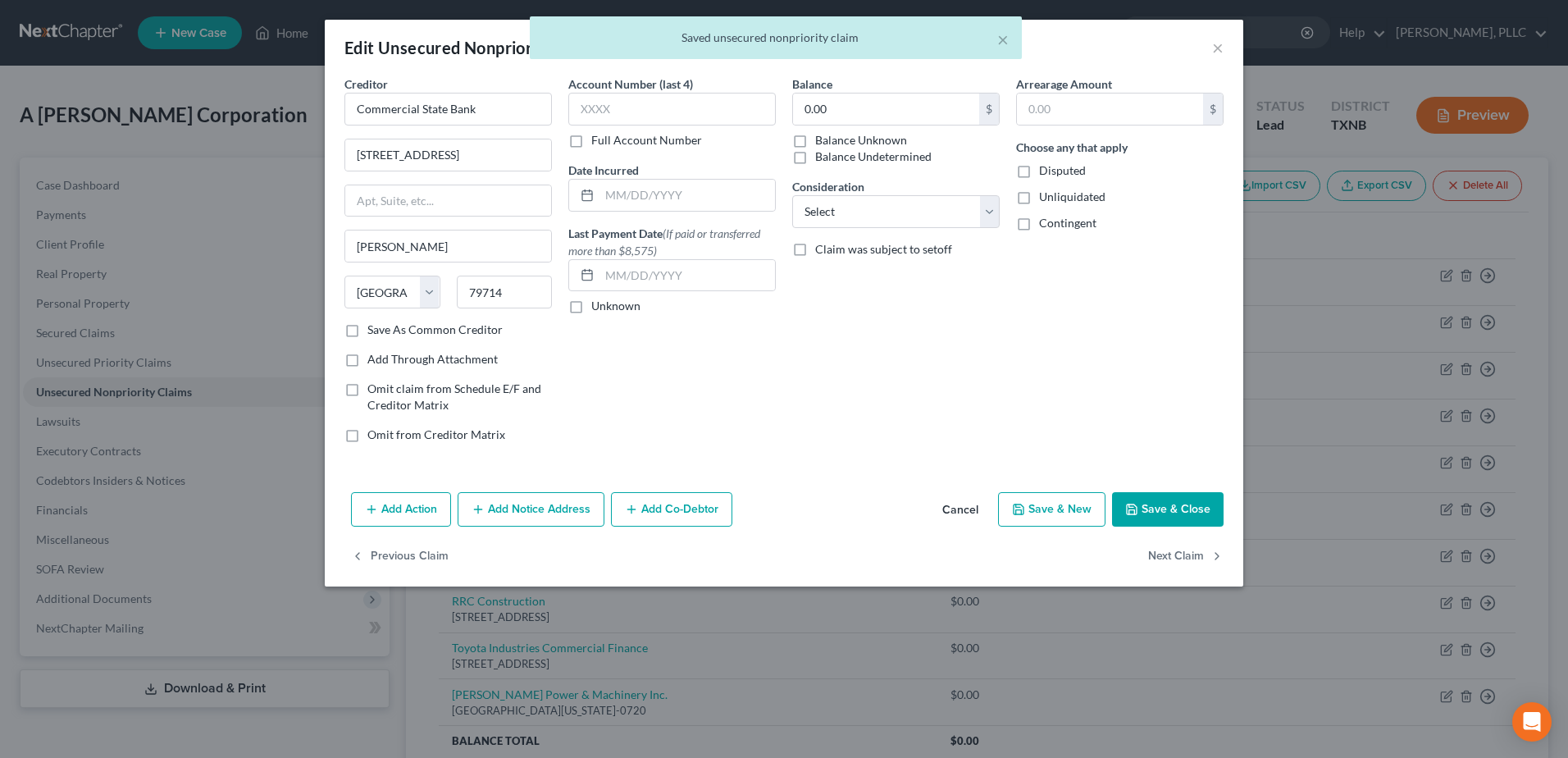
click at [644, 508] on button "Add Co-Debtor" at bounding box center [671, 508] width 121 height 34
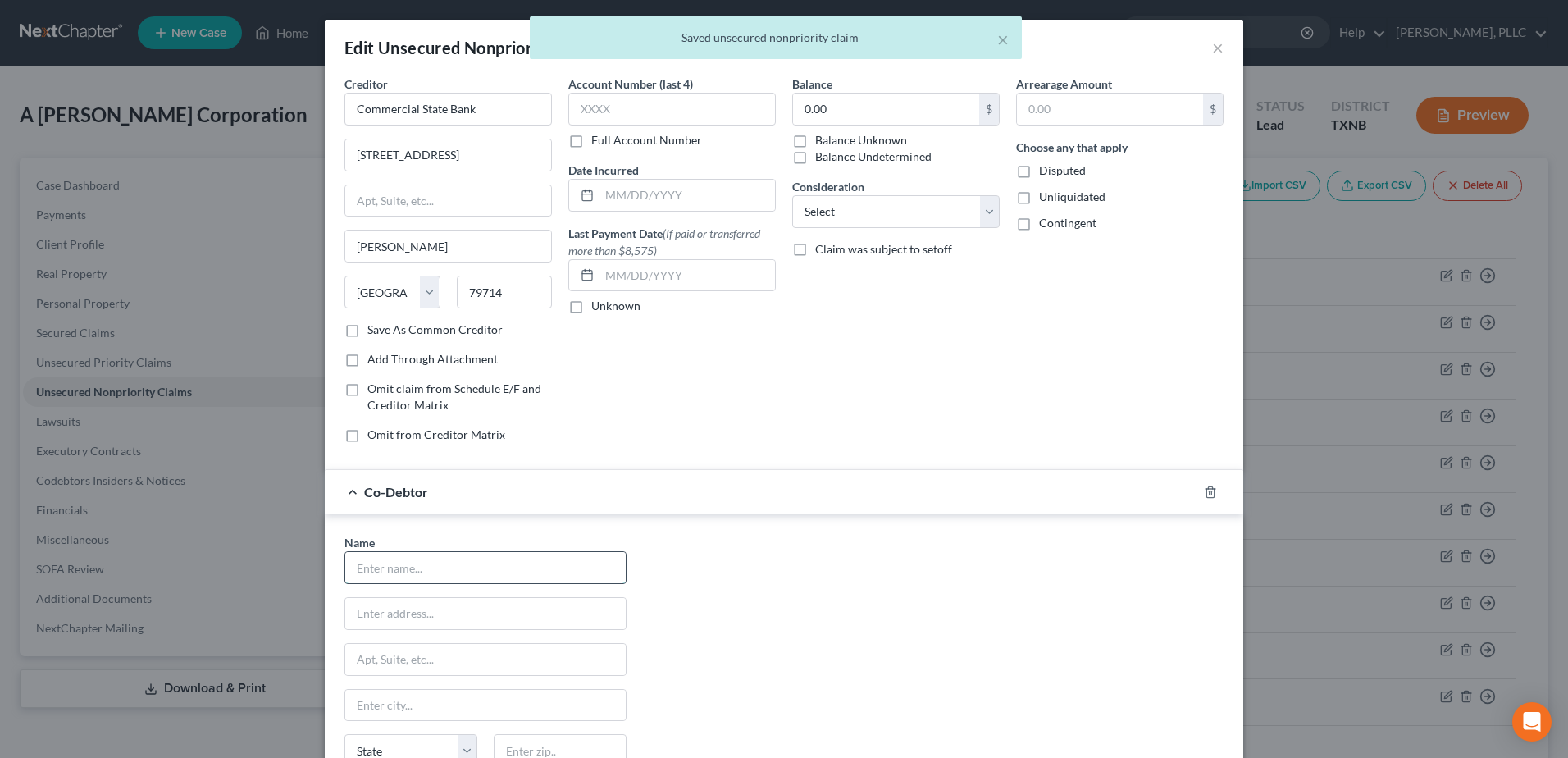
click at [491, 578] on input "text" at bounding box center [485, 567] width 280 height 31
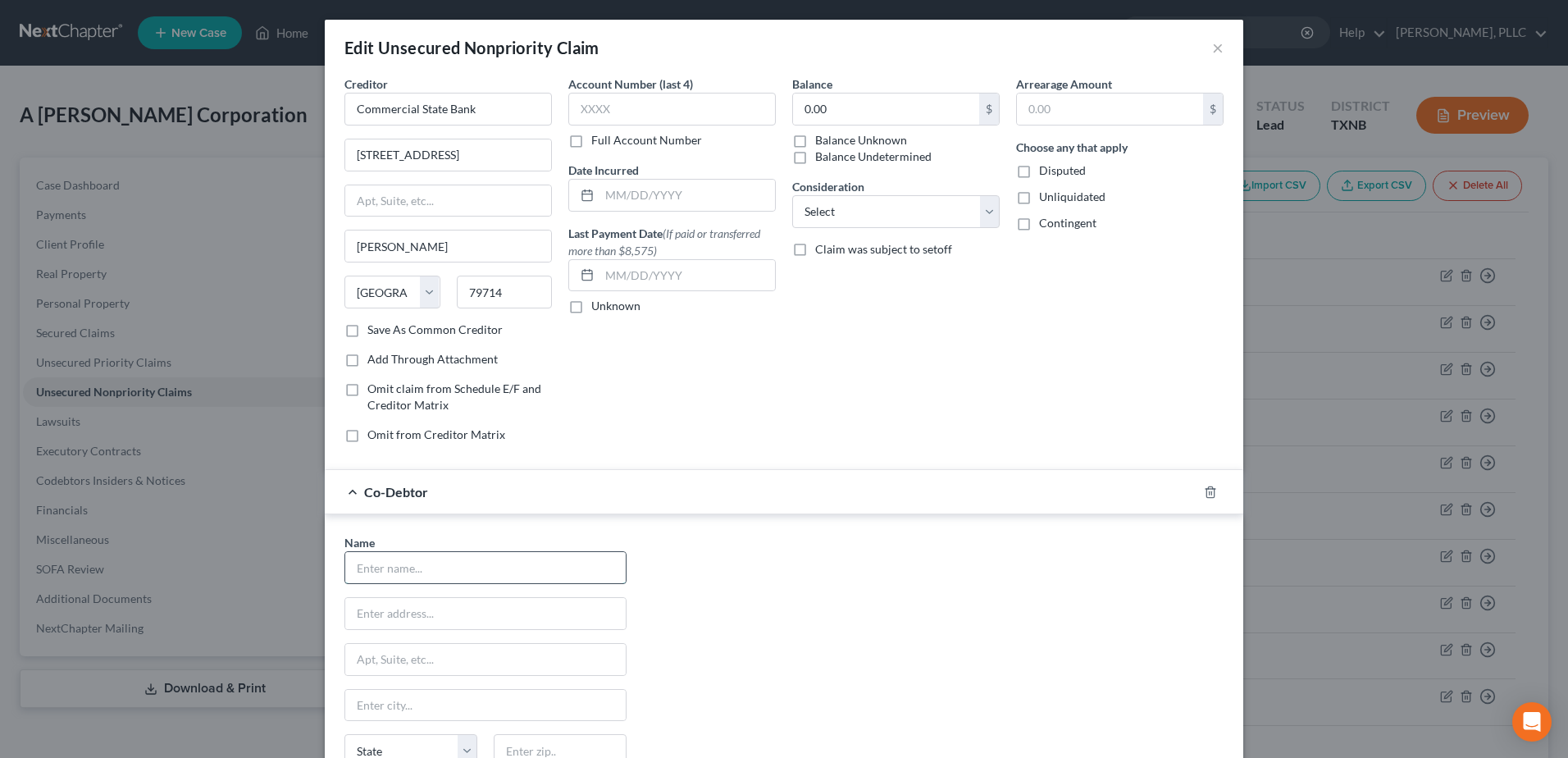
type input "[PERSON_NAME]"
type input "[STREET_ADDRESS]"
type input "Midland"
type input "79707"
select select "45"
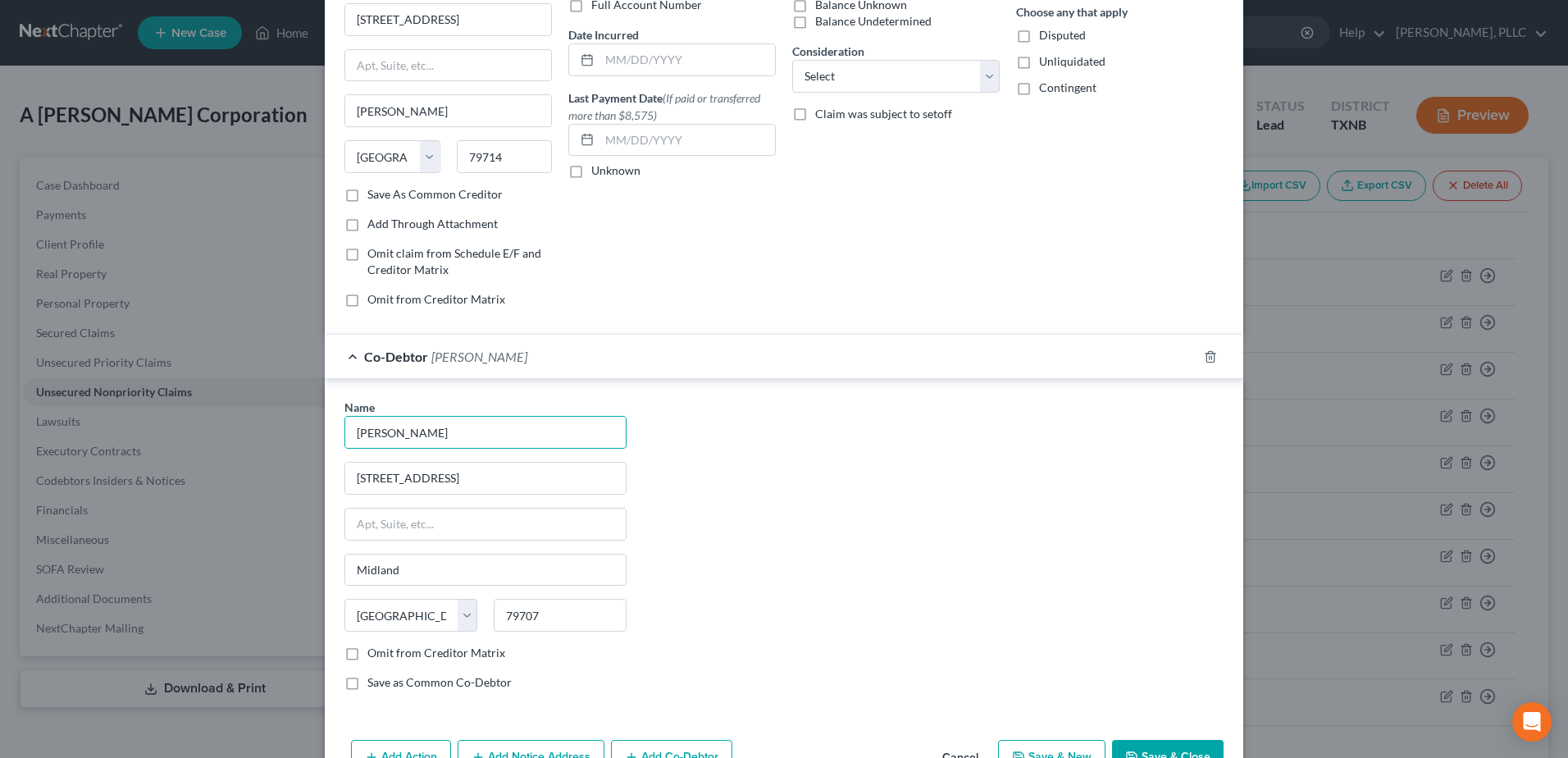
scroll to position [231, 0]
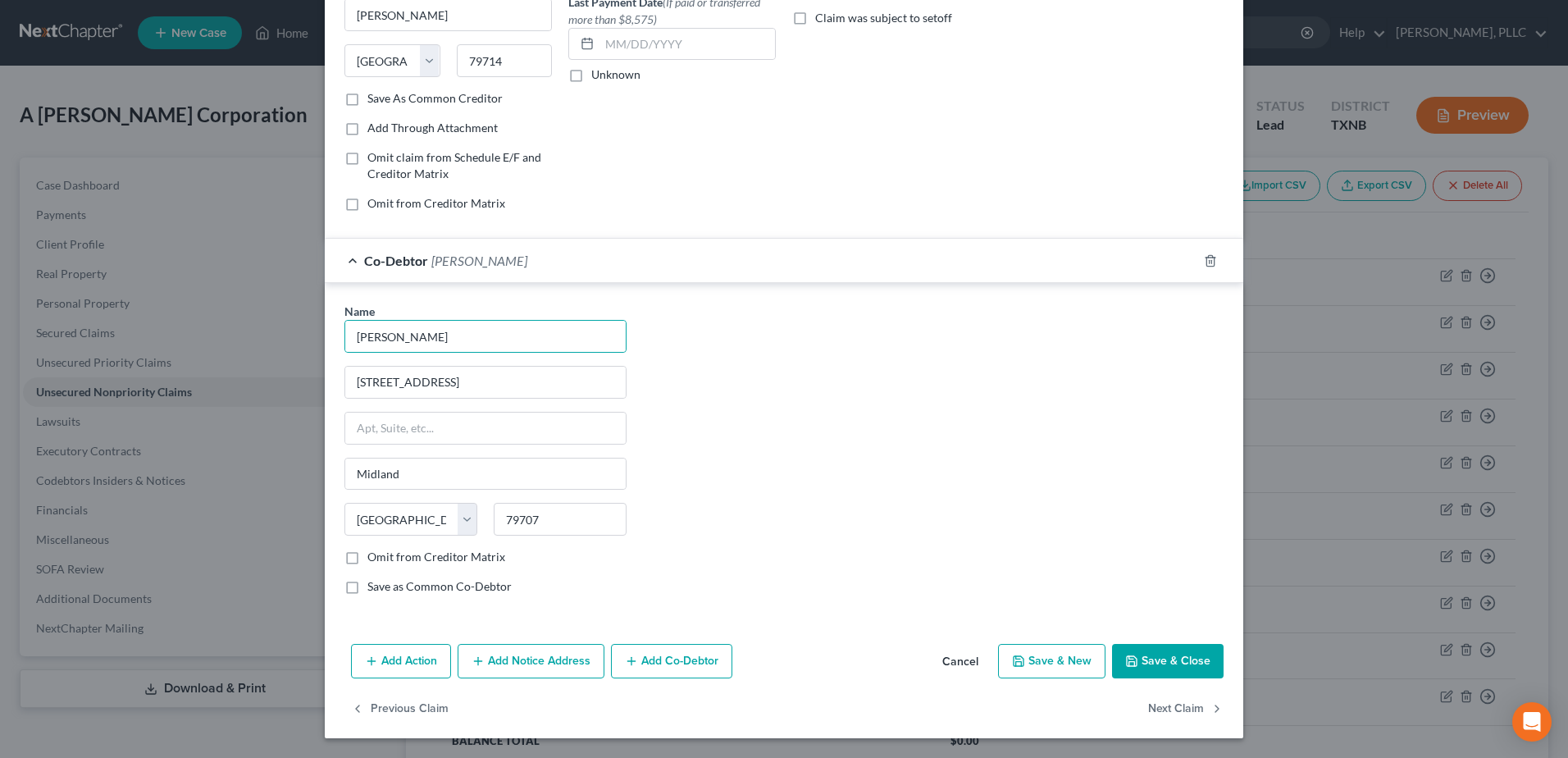
click at [688, 660] on button "Add Co-Debtor" at bounding box center [671, 660] width 121 height 34
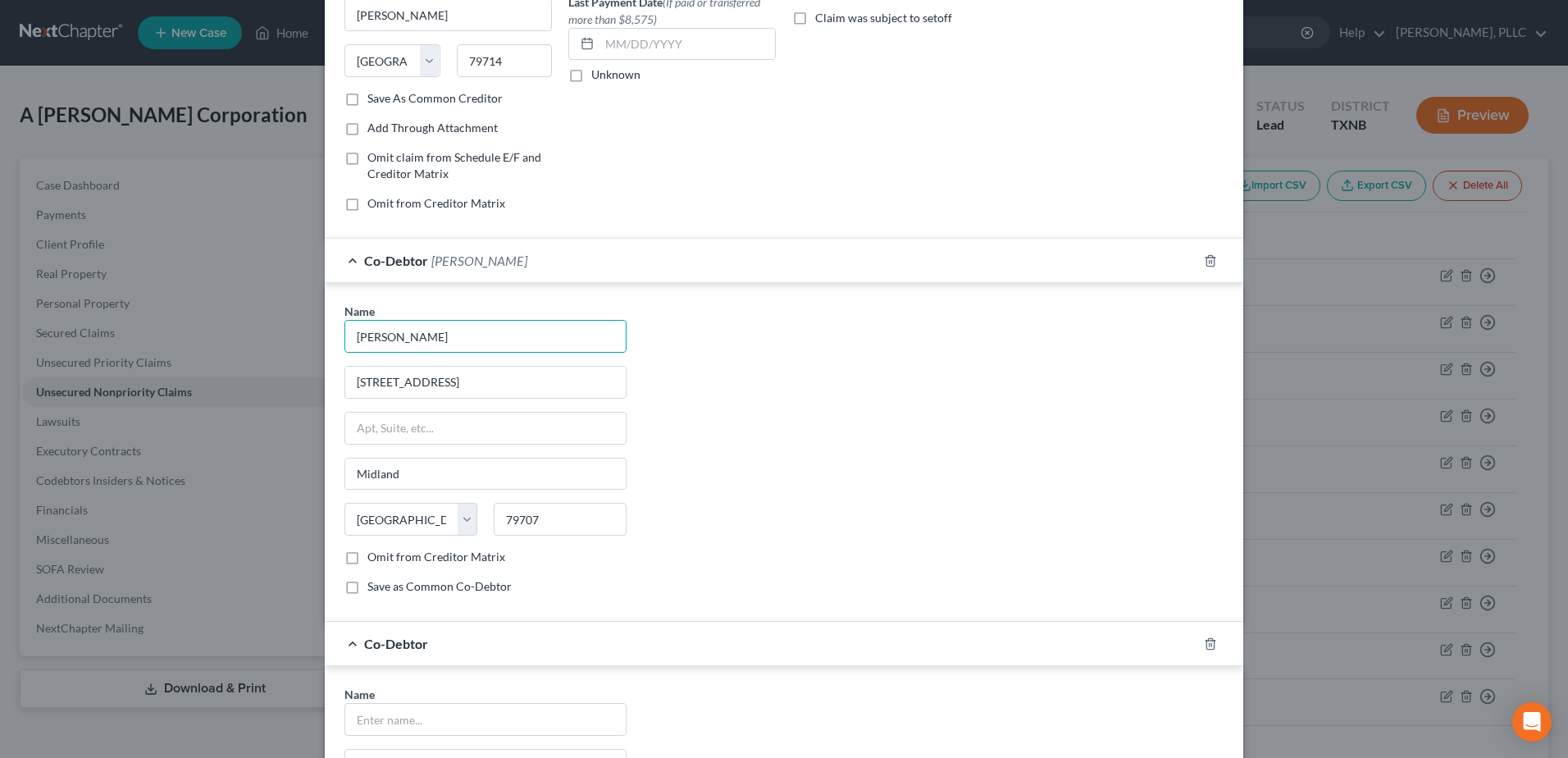
scroll to position [616, 0]
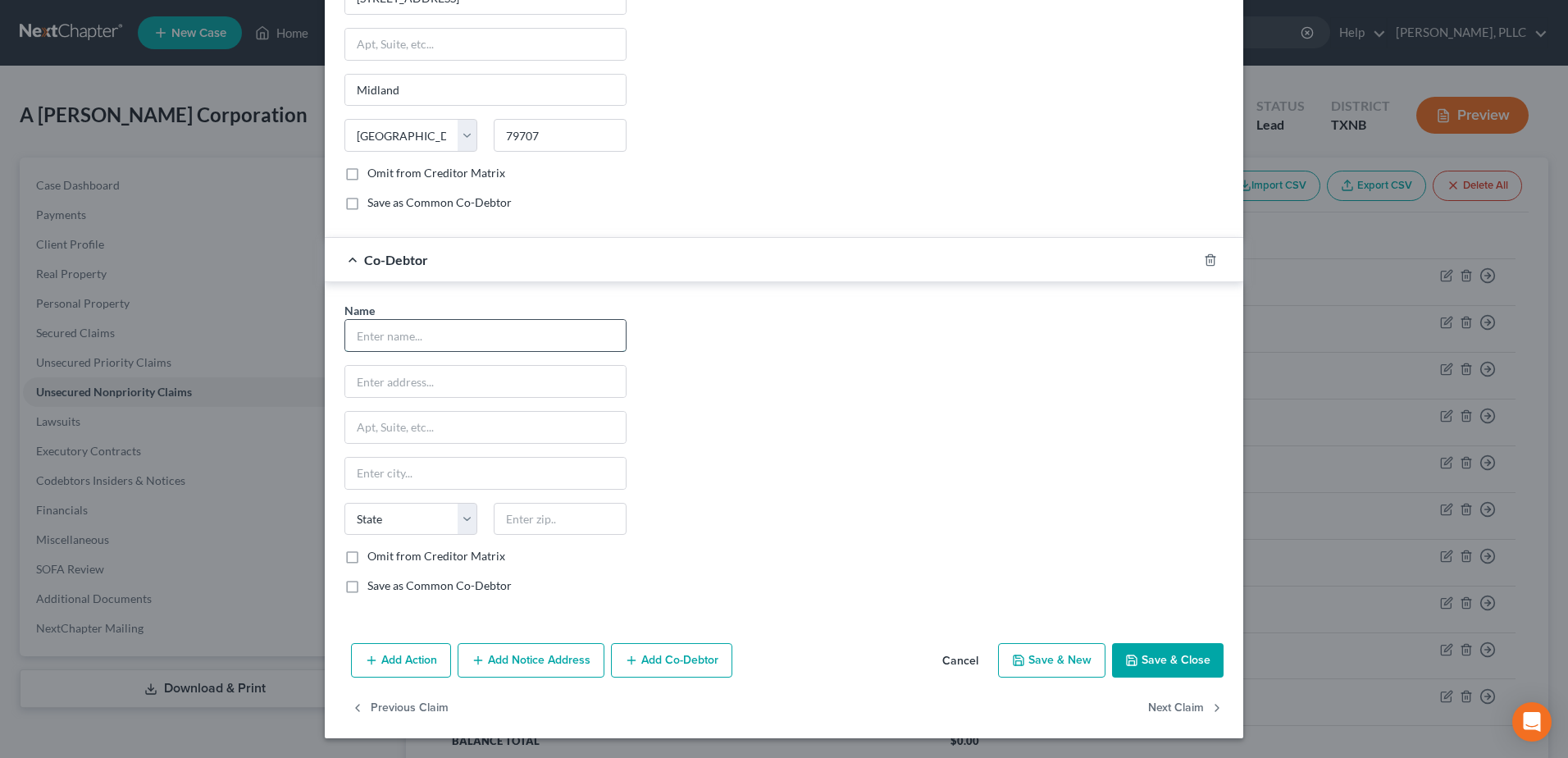
click at [494, 344] on input "text" at bounding box center [485, 335] width 280 height 31
type input "[PERSON_NAME]"
type input "[STREET_ADDRESS]"
type input "Midland"
type input "79707"
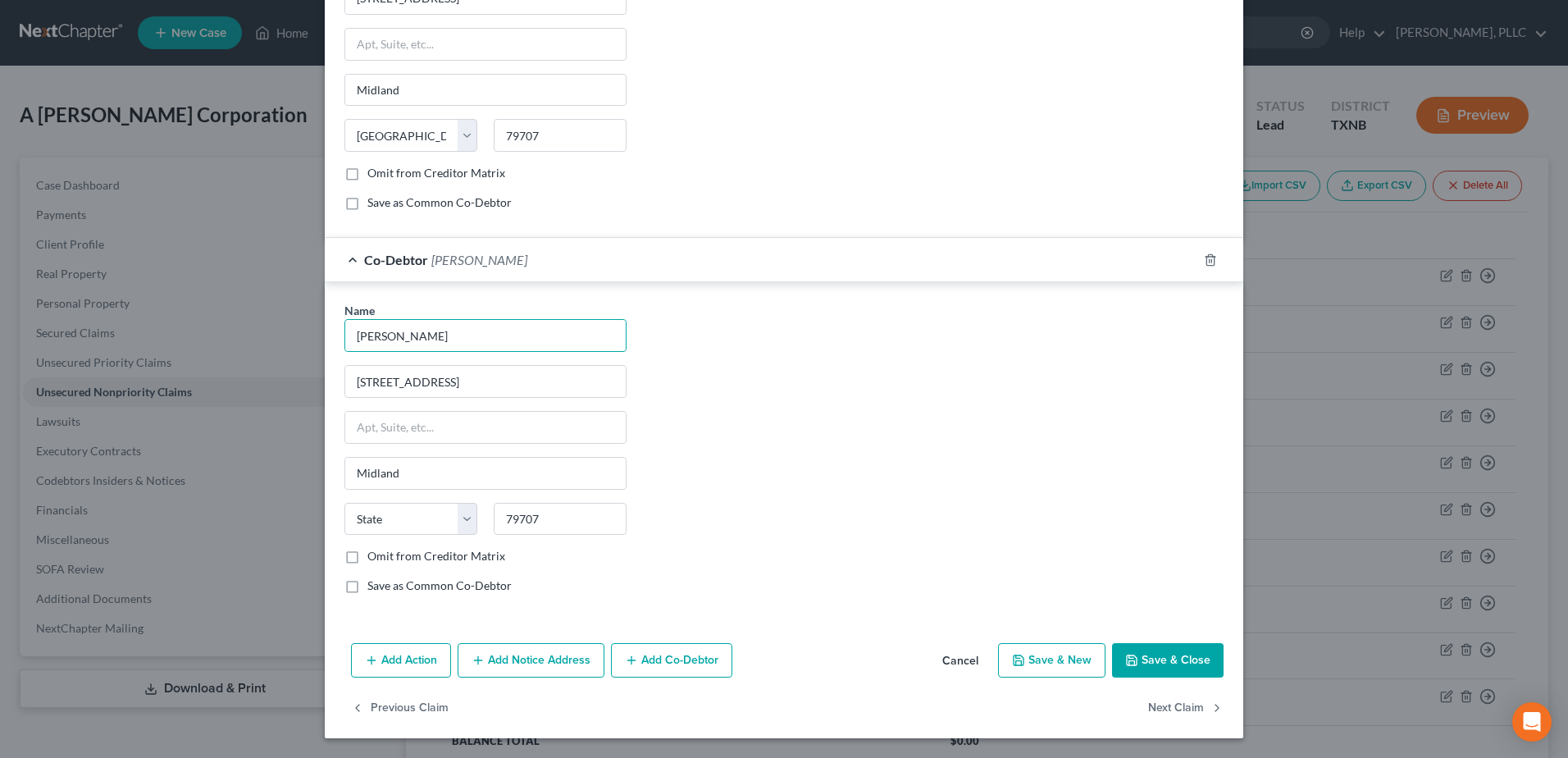
select select "45"
click at [1156, 677] on button "Save & Close" at bounding box center [1168, 660] width 112 height 34
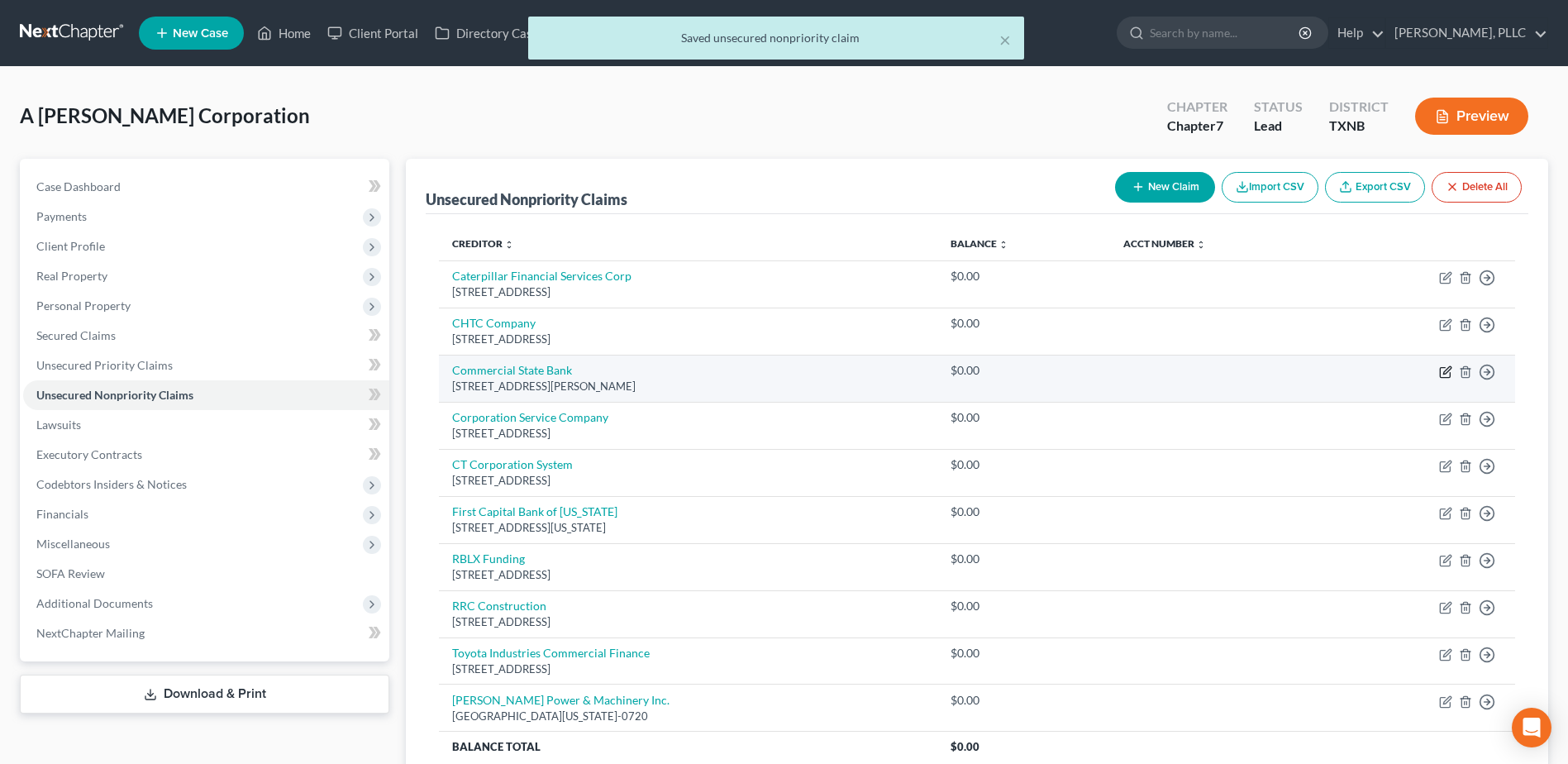
click at [1450, 372] on icon "button" at bounding box center [1444, 373] width 10 height 10
select select "45"
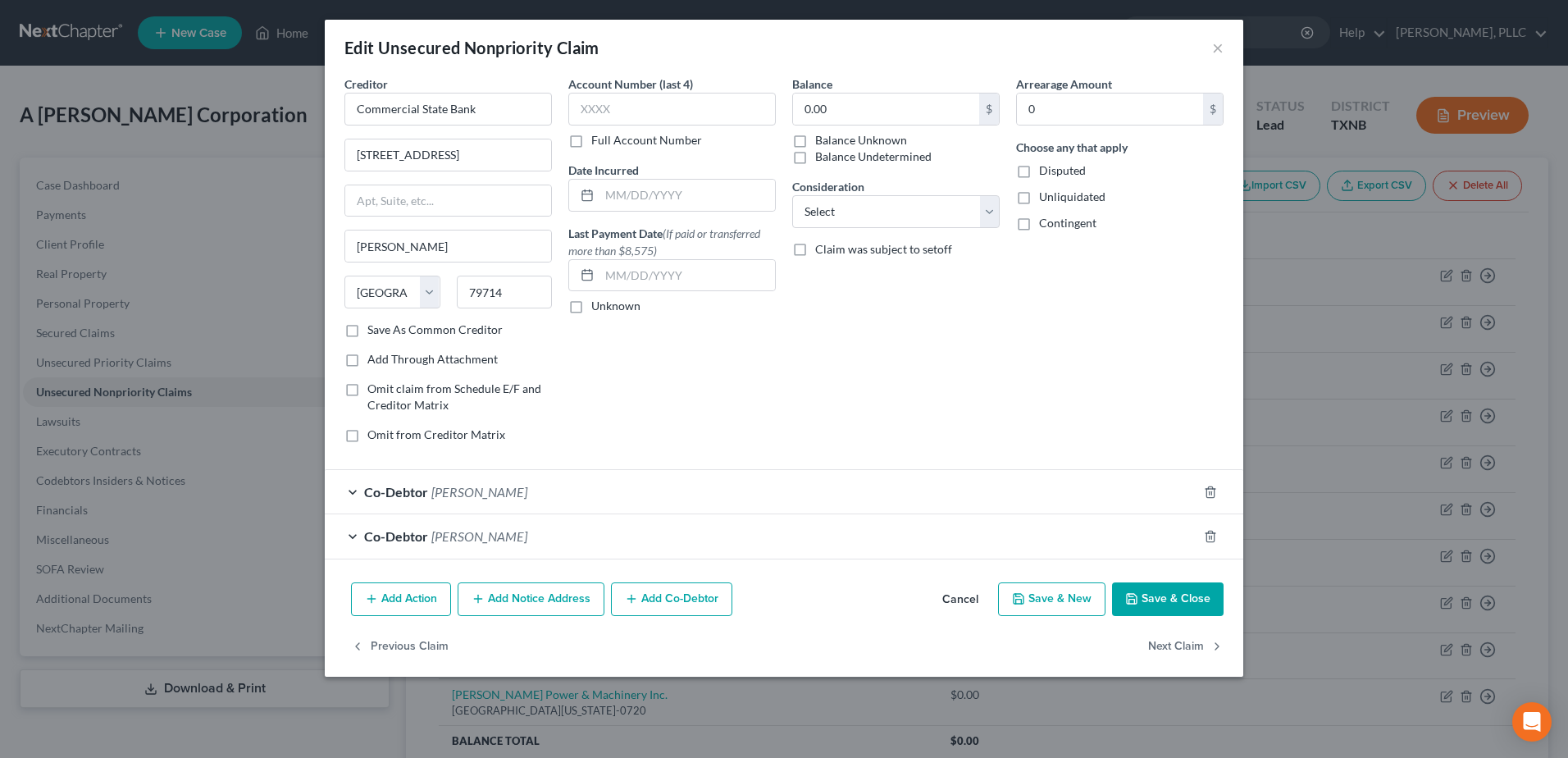
click at [965, 599] on button "Cancel" at bounding box center [960, 600] width 62 height 33
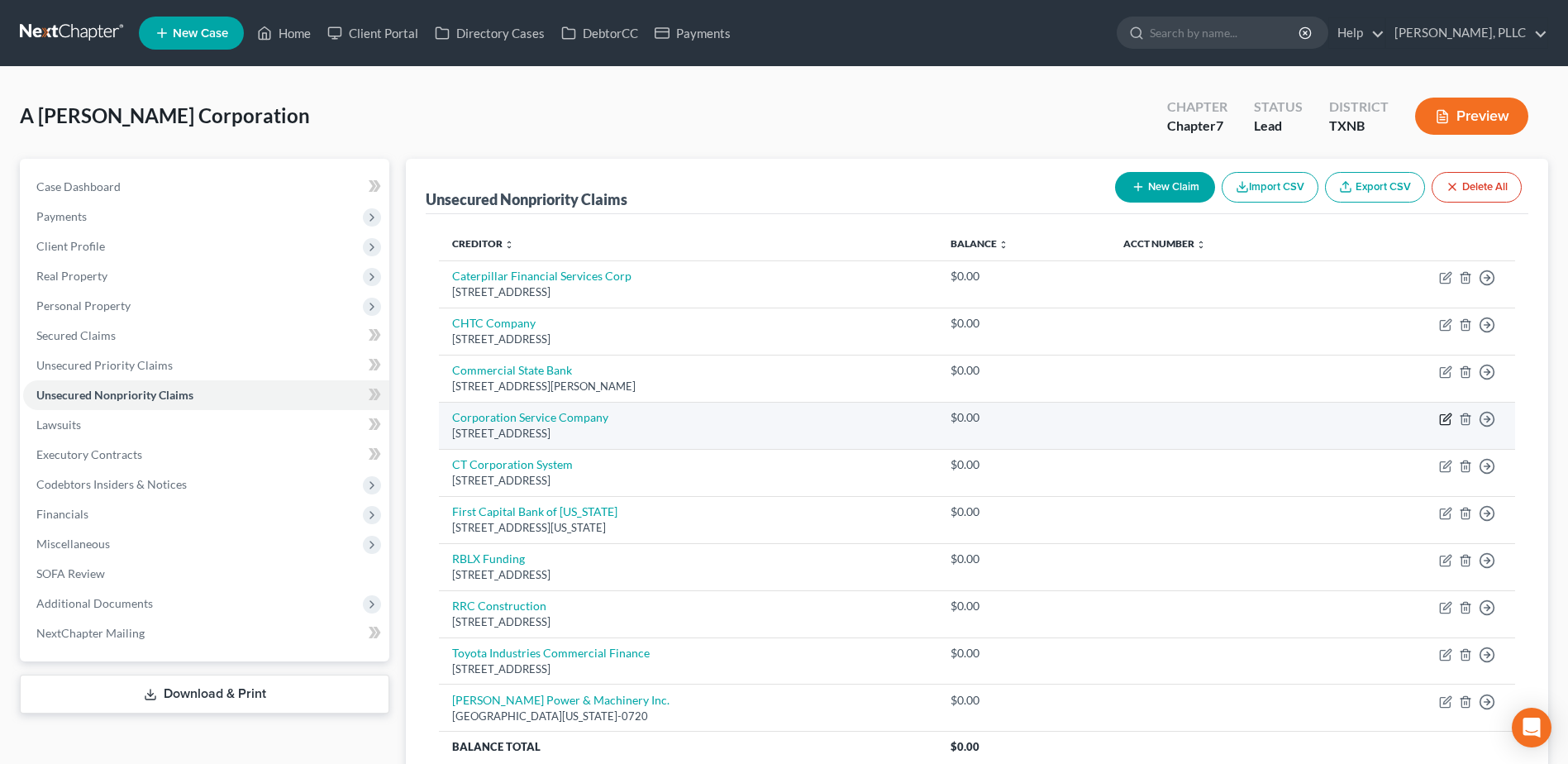
click at [1442, 419] on icon "button" at bounding box center [1446, 420] width 13 height 13
select select "14"
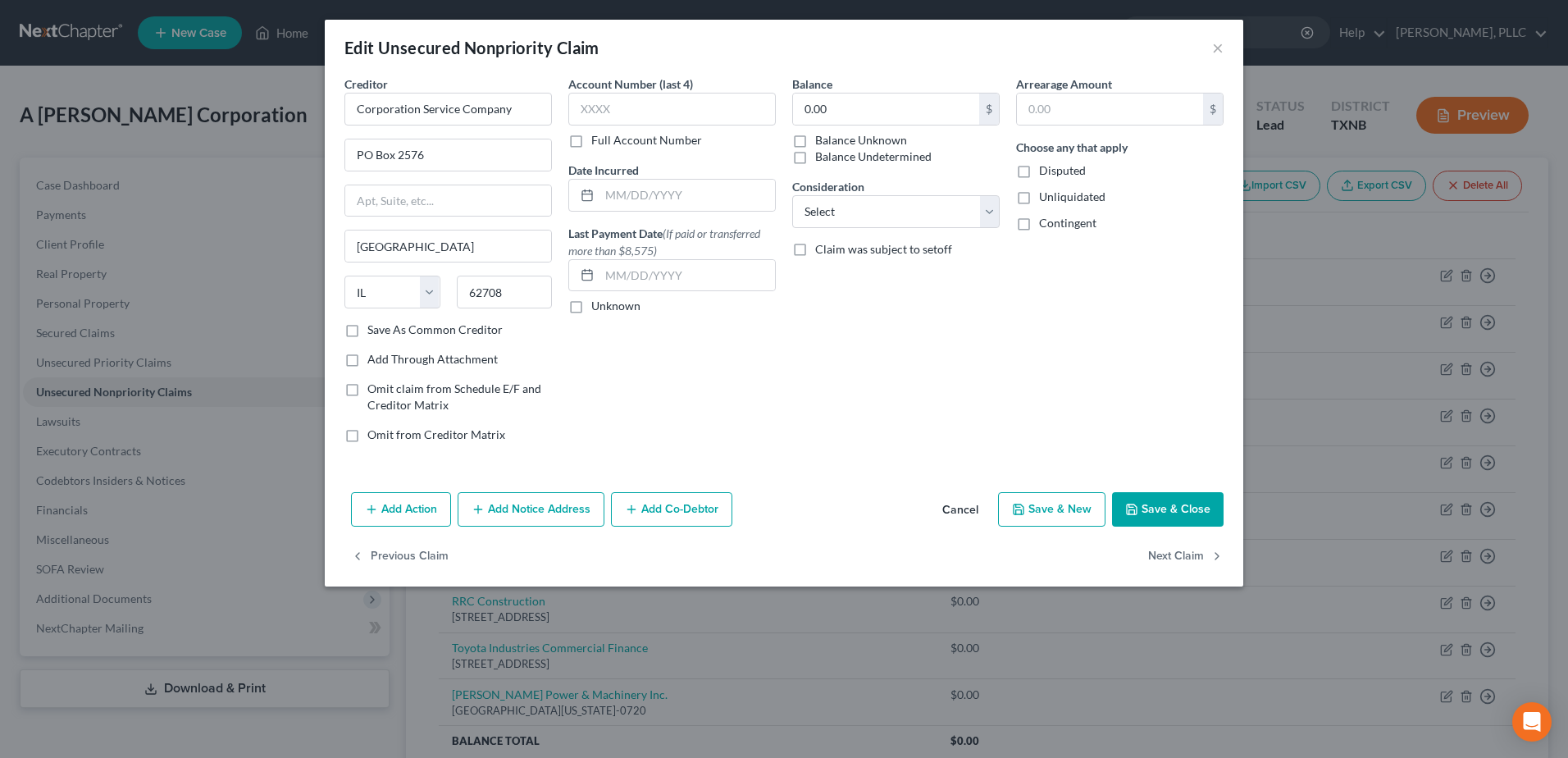
click at [665, 499] on button "Add Co-Debtor" at bounding box center [671, 508] width 121 height 34
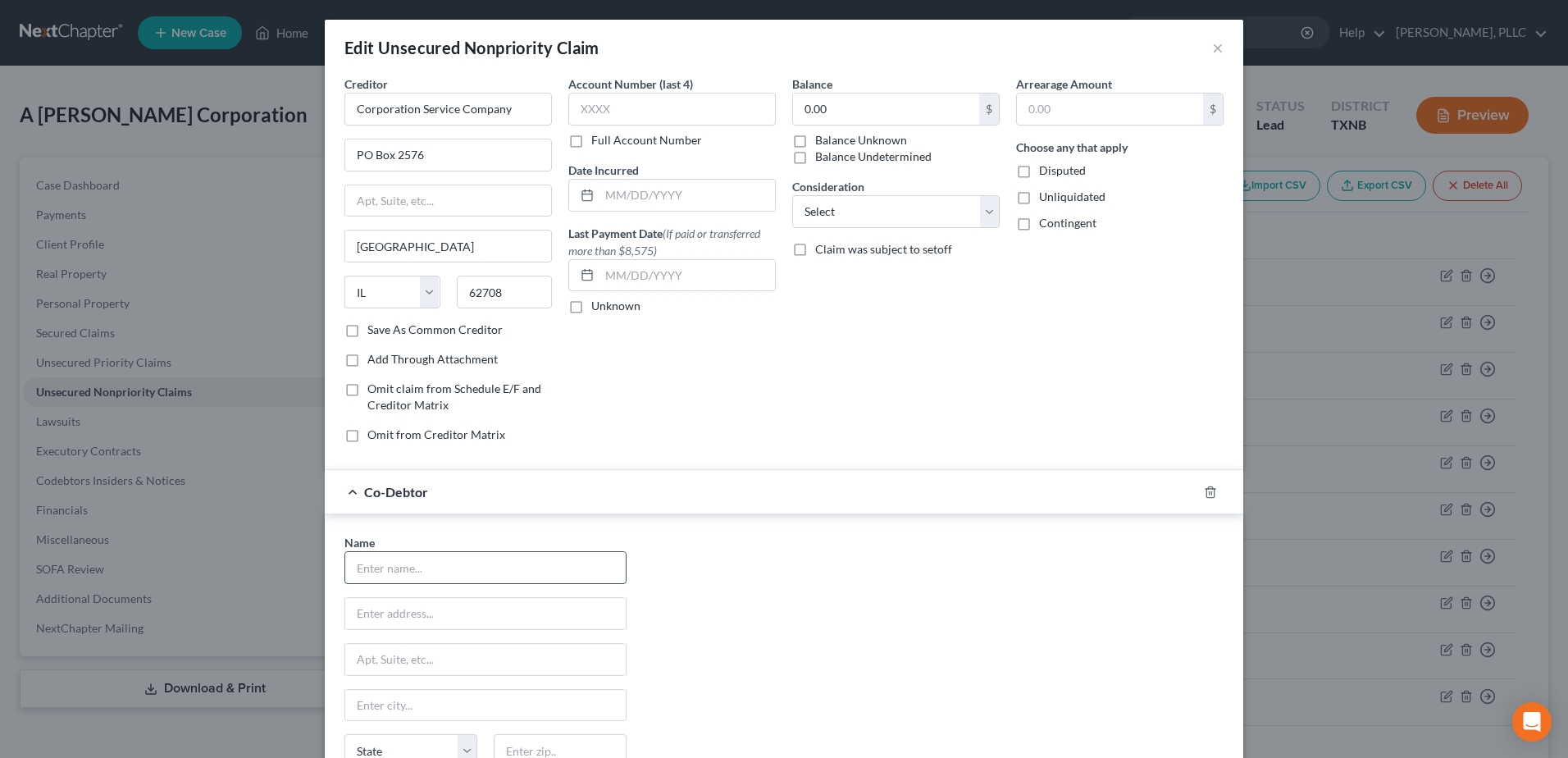
click at [360, 574] on input "text" at bounding box center [485, 567] width 280 height 31
type input "[PERSON_NAME]"
type input "[STREET_ADDRESS]"
type input "Midland"
type input "79707"
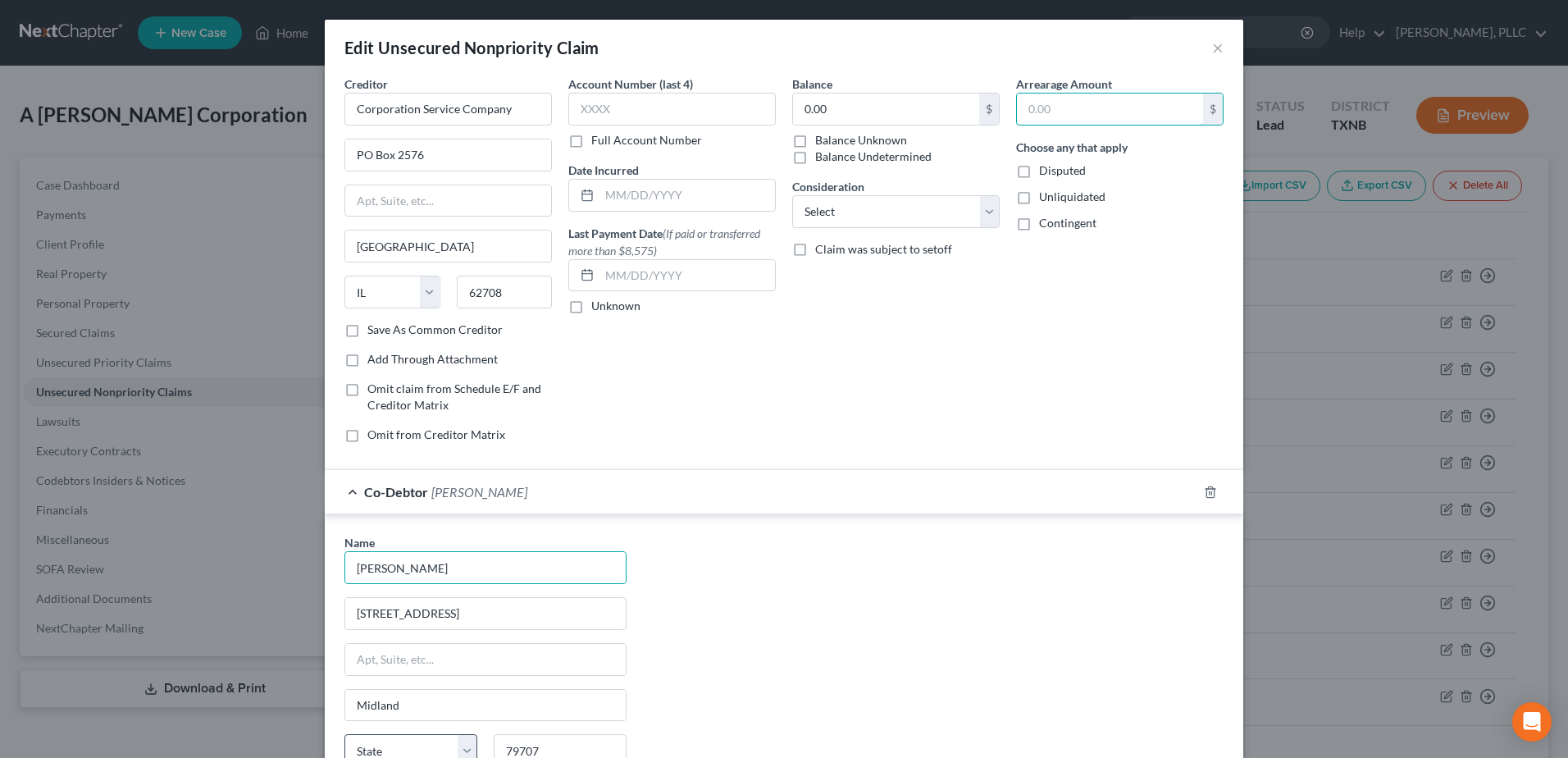
select select "45"
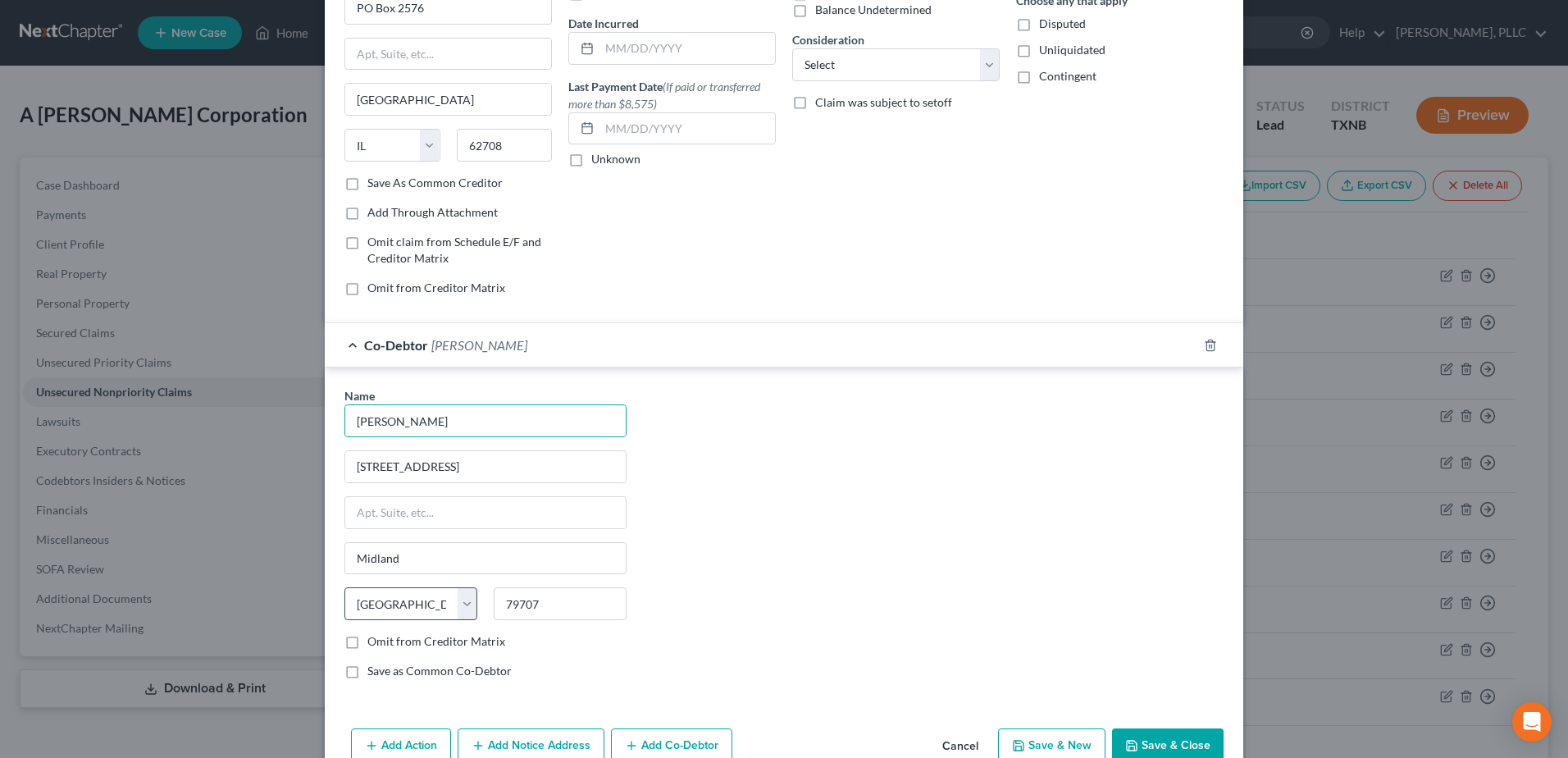
scroll to position [231, 0]
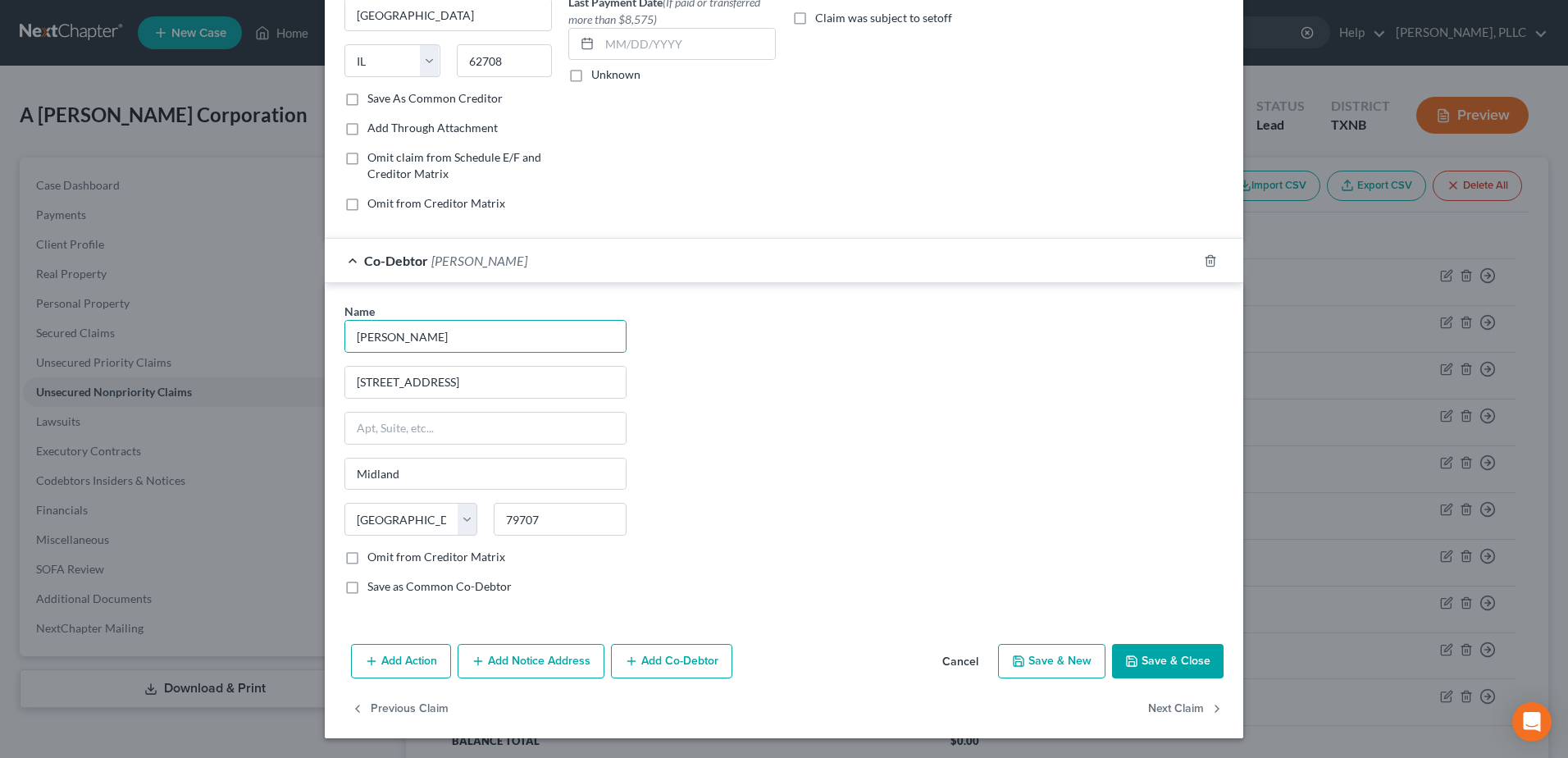
click at [686, 671] on button "Add Co-Debtor" at bounding box center [671, 660] width 121 height 34
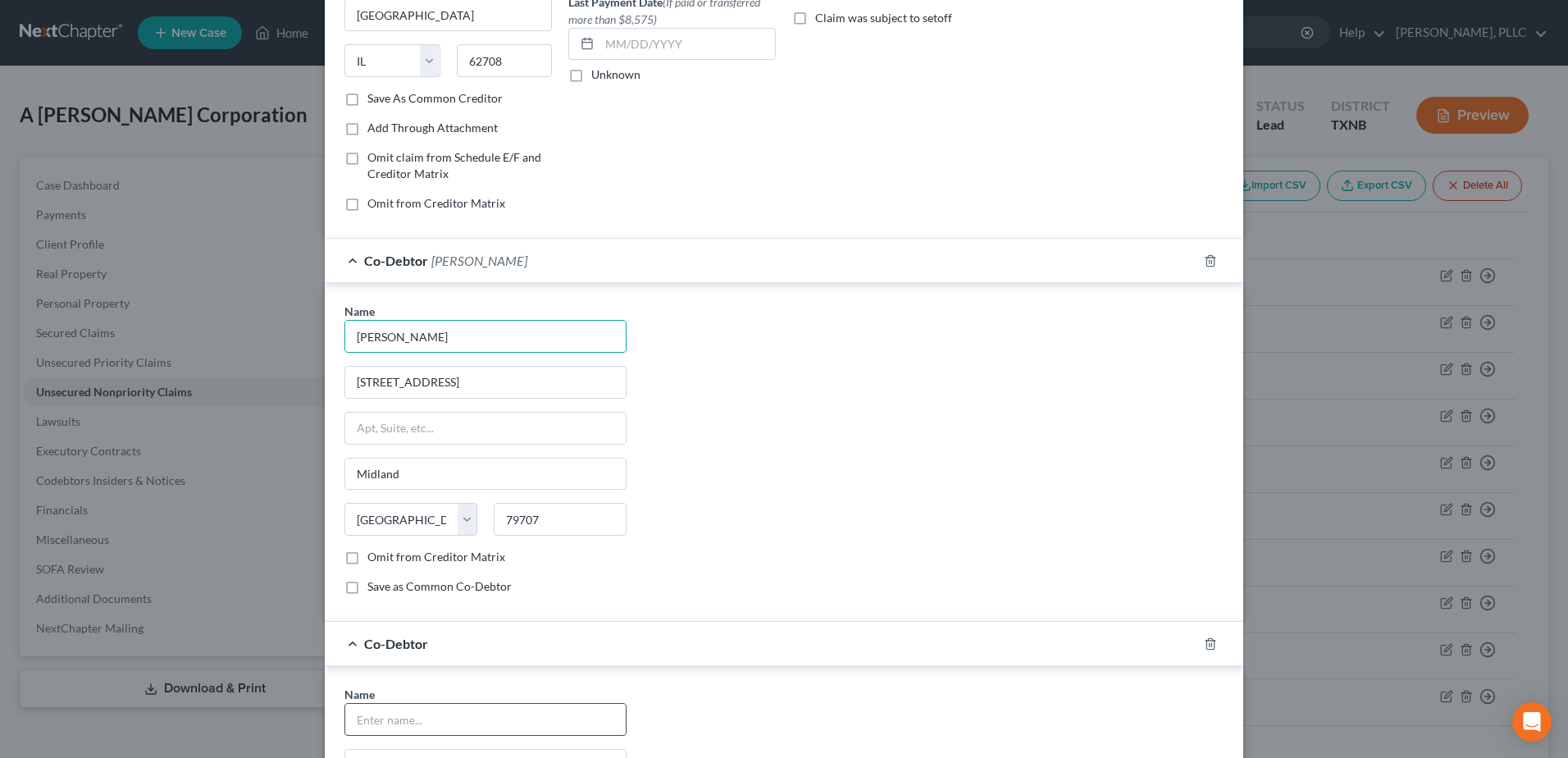
click at [507, 705] on input "text" at bounding box center [485, 719] width 280 height 31
type input "[PERSON_NAME]"
type input "[STREET_ADDRESS]"
type input "Midland"
type input "79707"
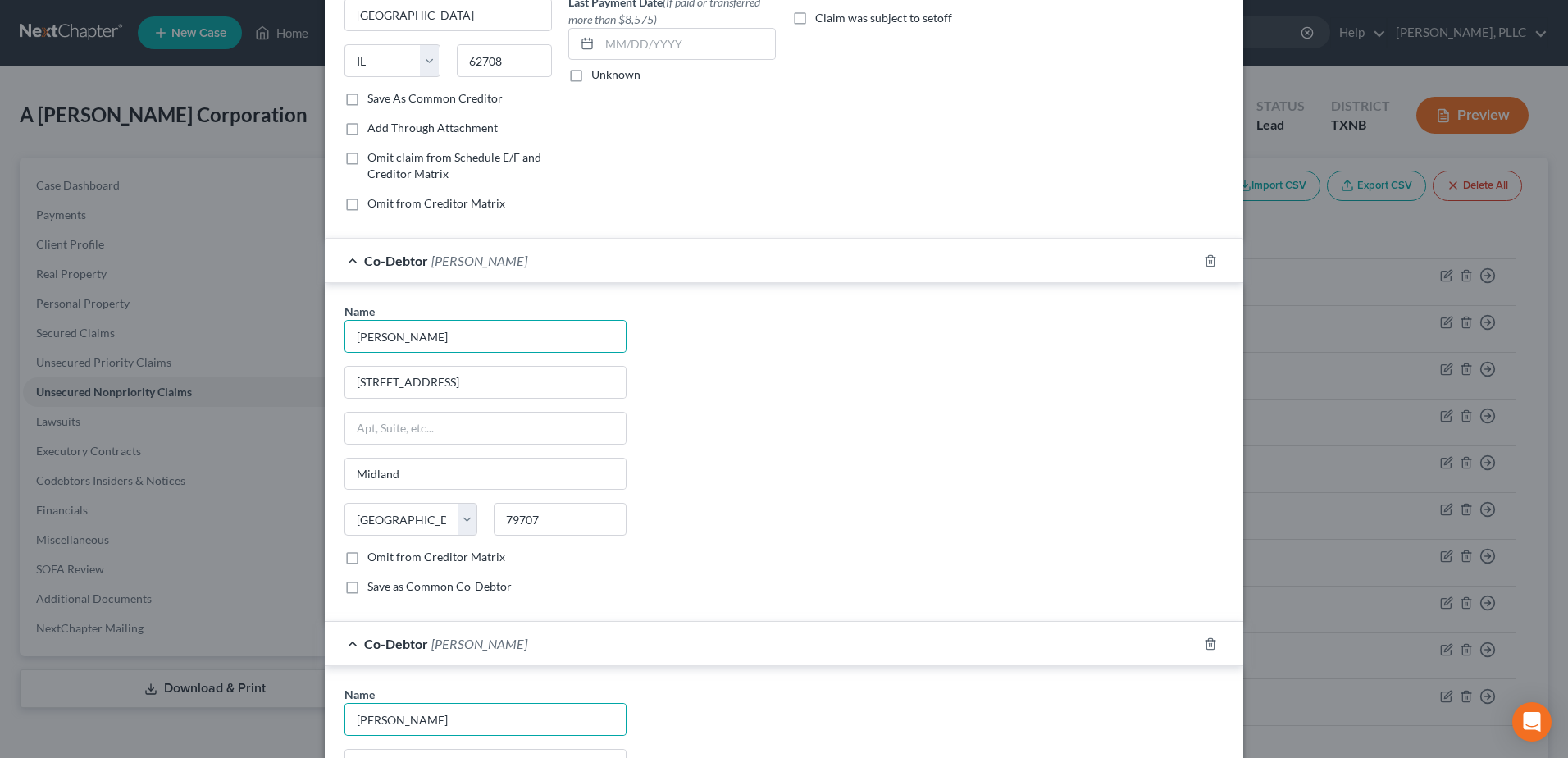
select select "45"
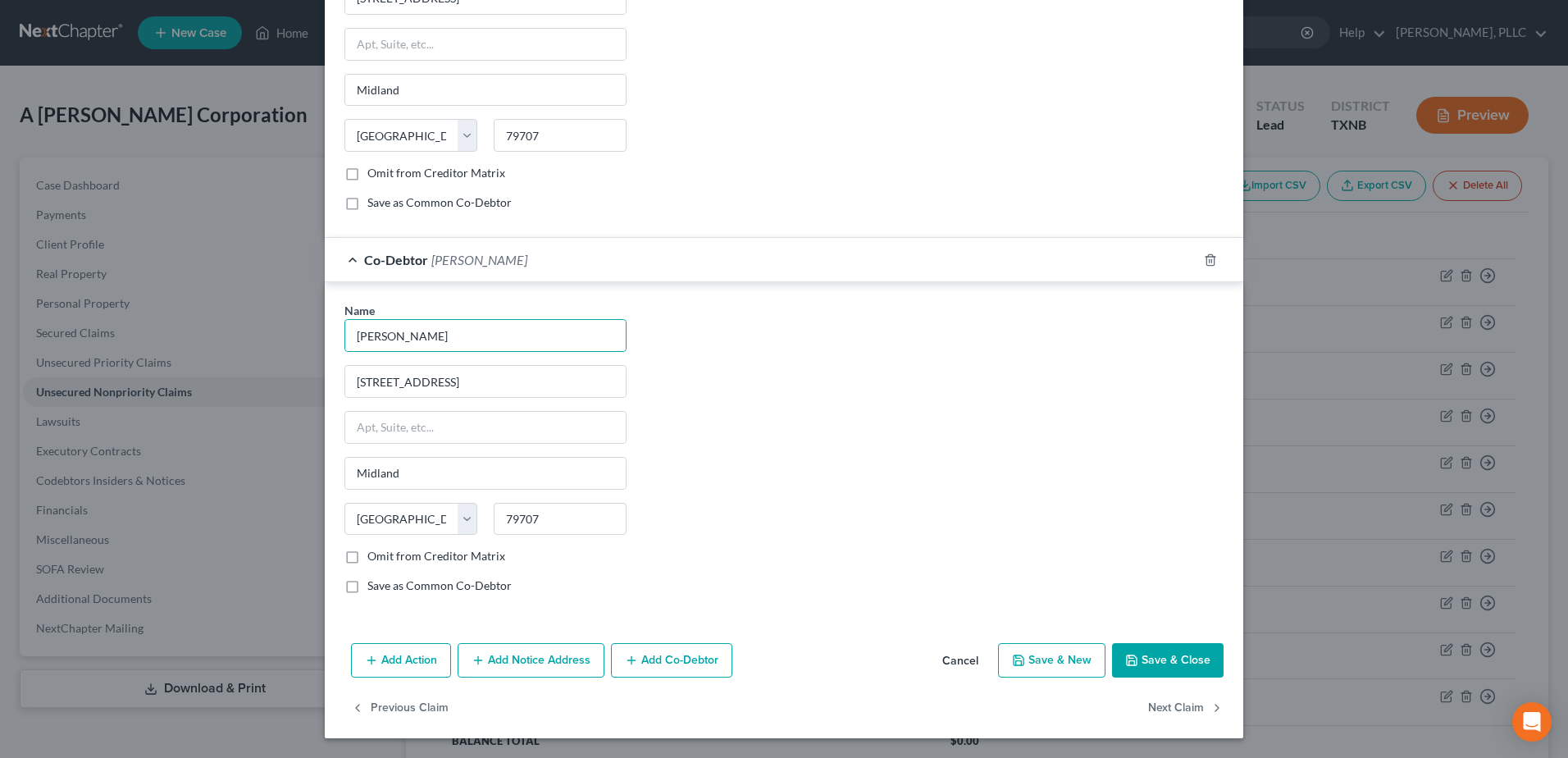
click at [1162, 671] on button "Save & Close" at bounding box center [1168, 660] width 112 height 34
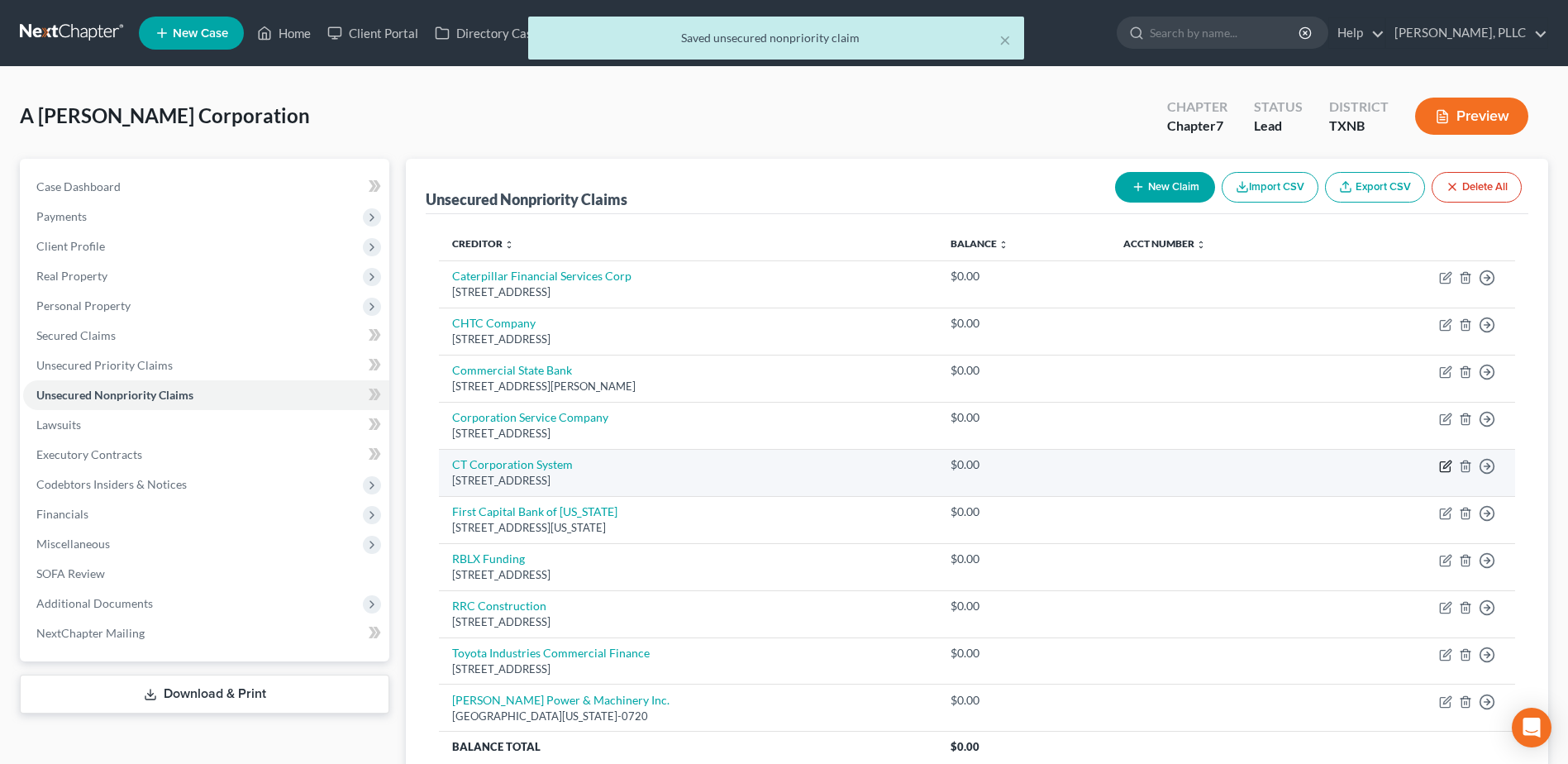
click at [1447, 468] on icon "button" at bounding box center [1446, 466] width 13 height 13
select select "4"
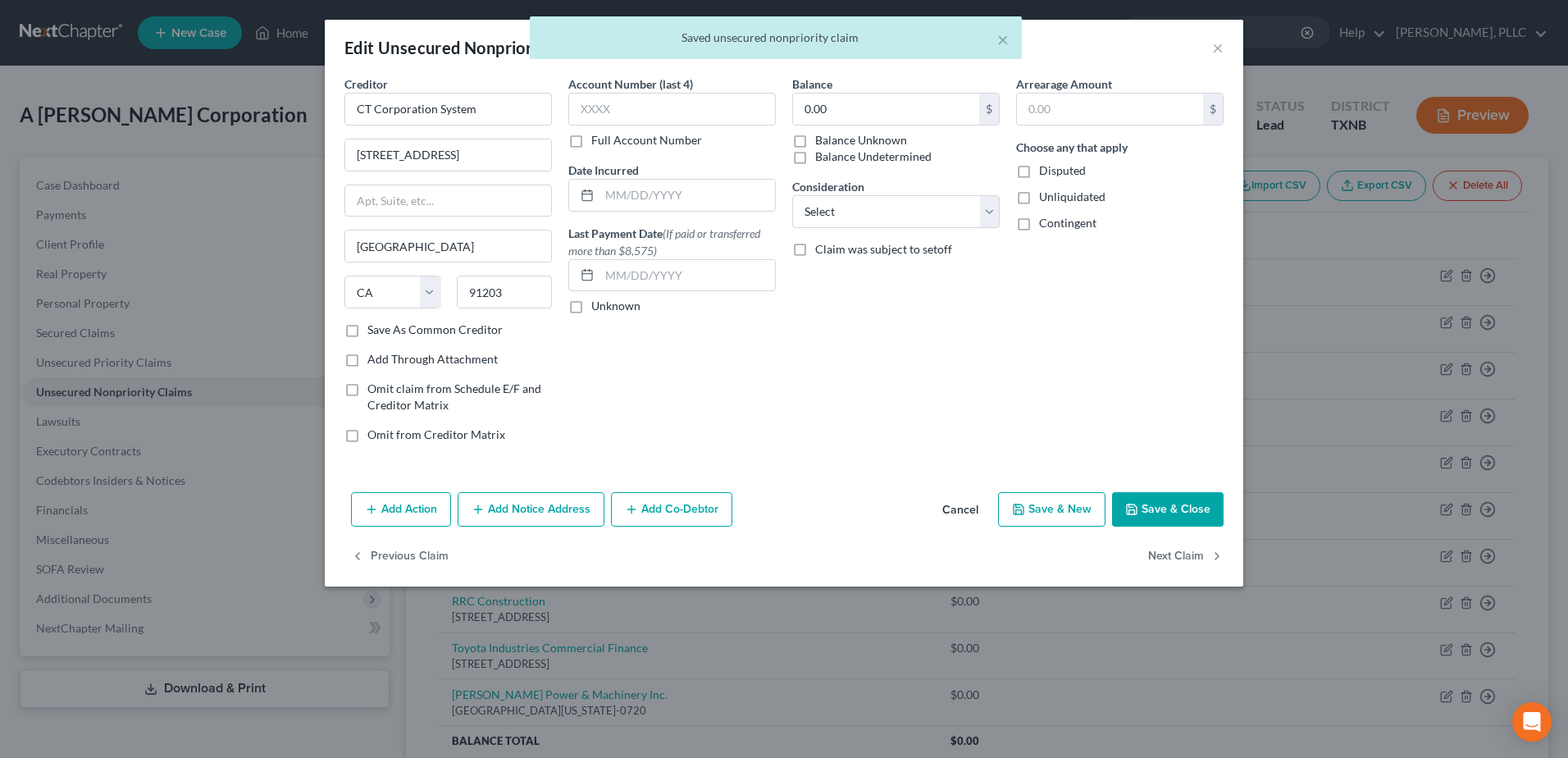
click at [721, 513] on button "Add Co-Debtor" at bounding box center [671, 508] width 121 height 34
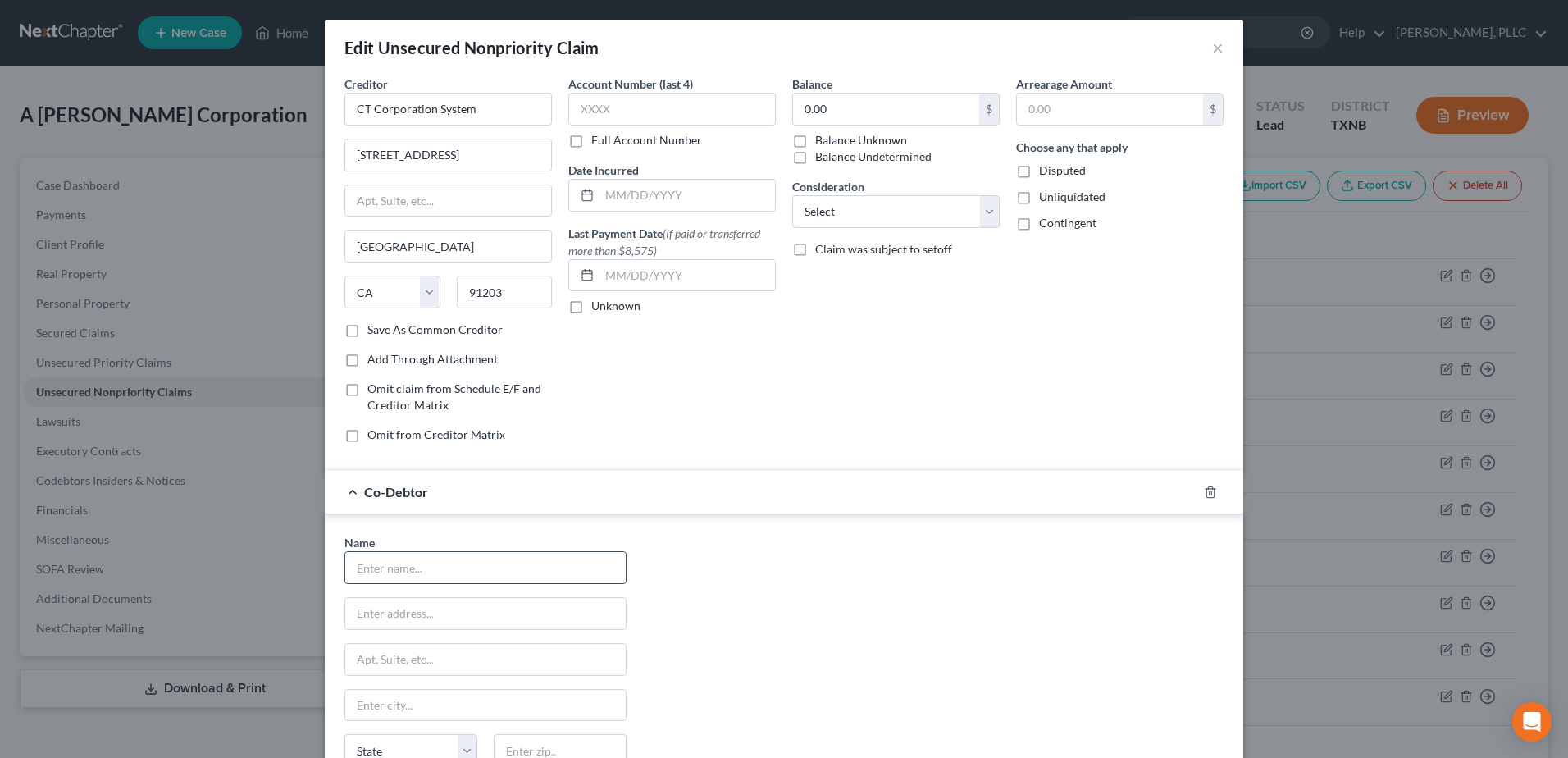
click at [510, 563] on input "text" at bounding box center [485, 567] width 280 height 31
type input "[PERSON_NAME]"
type input "[STREET_ADDRESS]"
type input "Midland"
type input "79707"
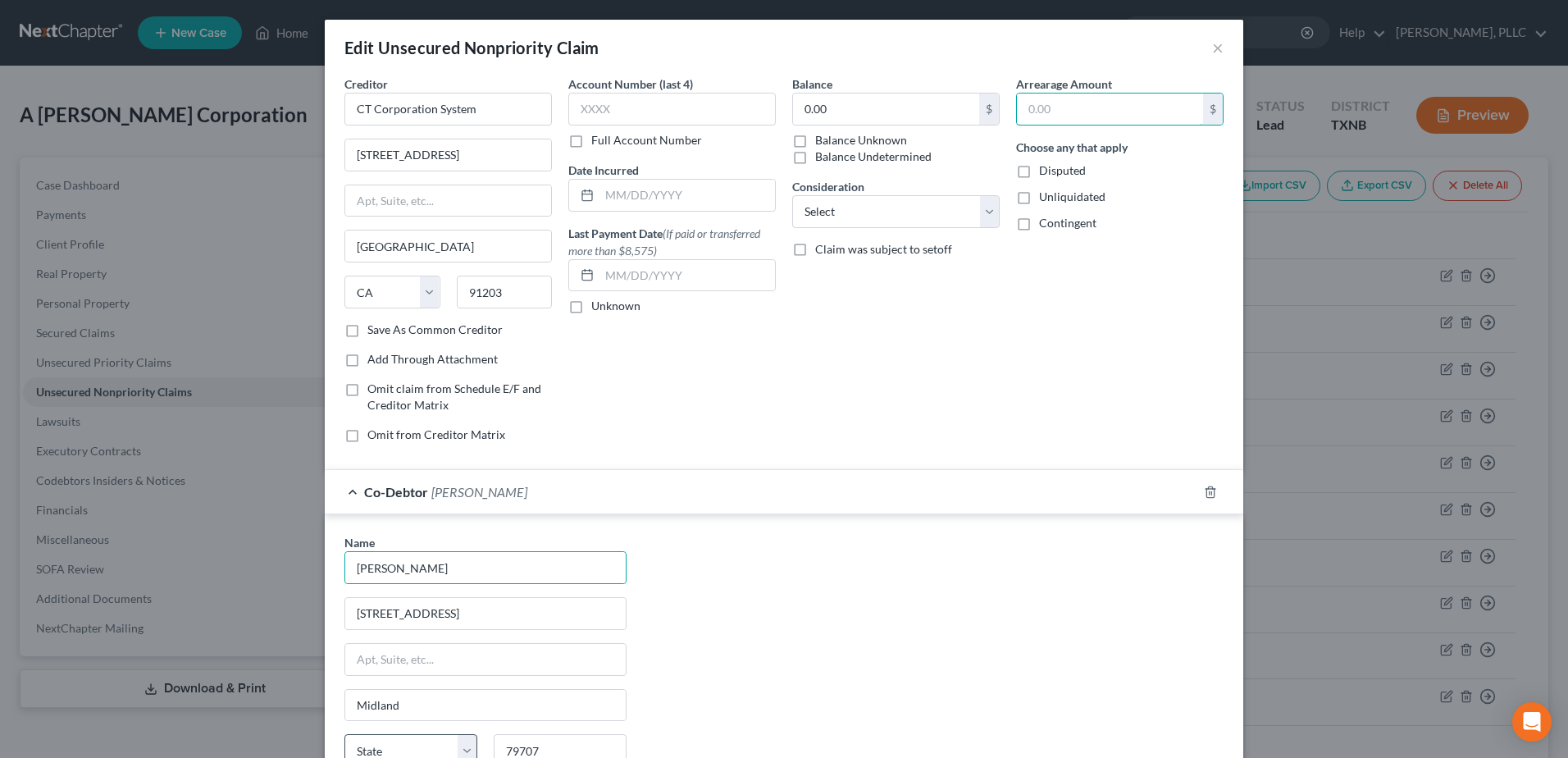
select select "45"
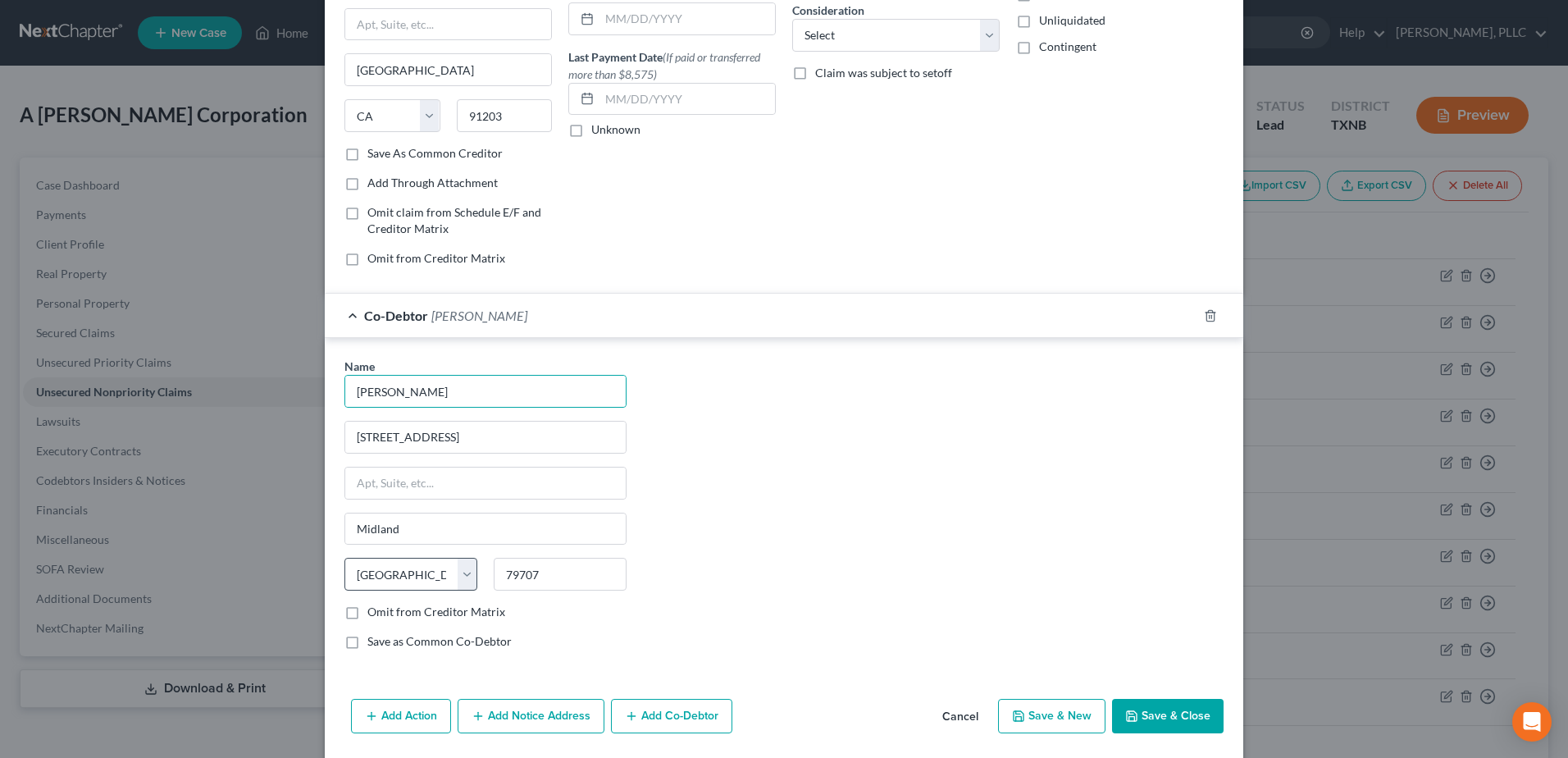
scroll to position [231, 0]
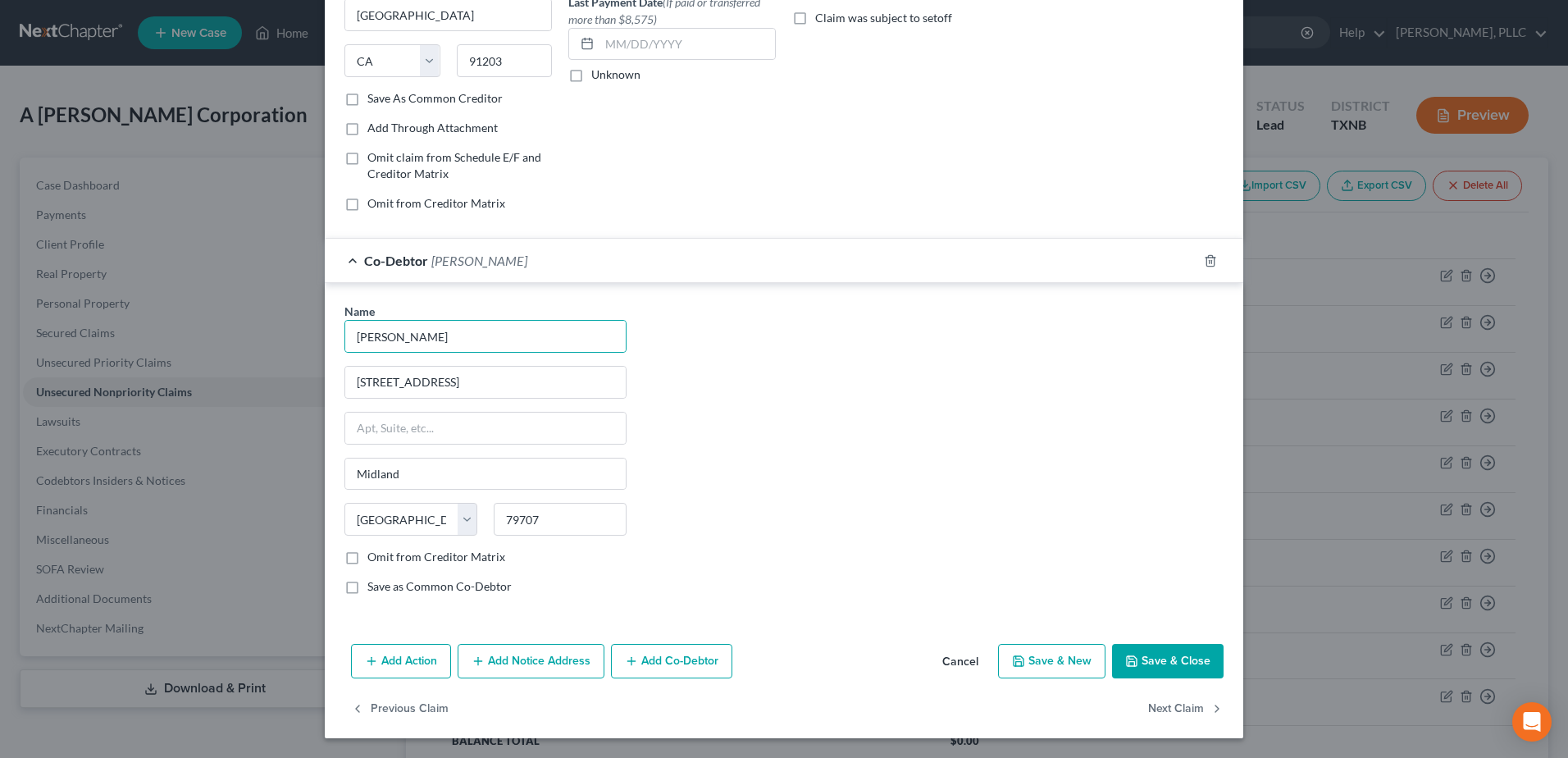
click at [687, 673] on button "Add Co-Debtor" at bounding box center [671, 660] width 121 height 34
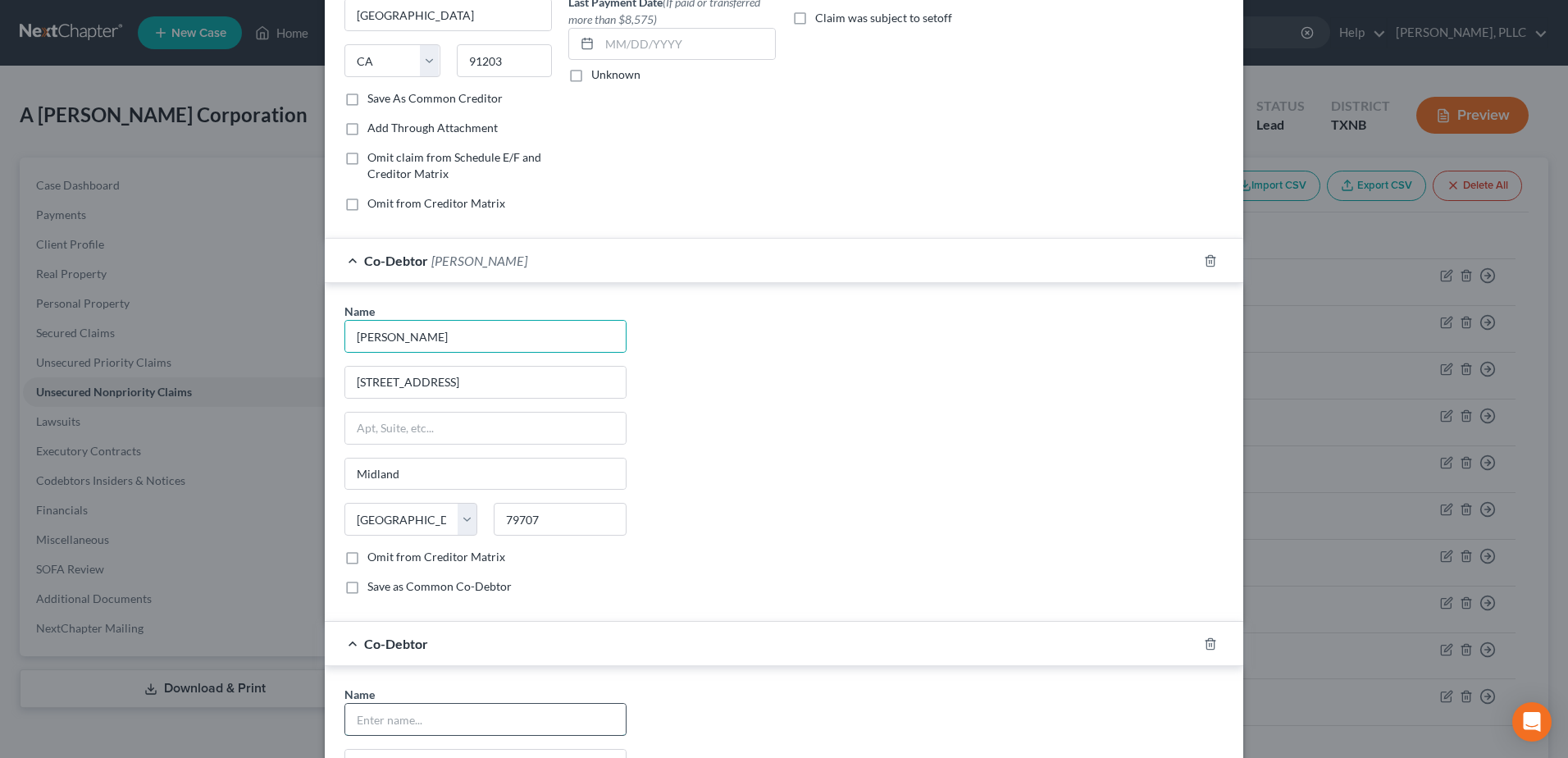
click at [501, 721] on input "text" at bounding box center [485, 719] width 280 height 31
type input "[PERSON_NAME]"
type input "[STREET_ADDRESS]"
type input "Midland"
type input "79707"
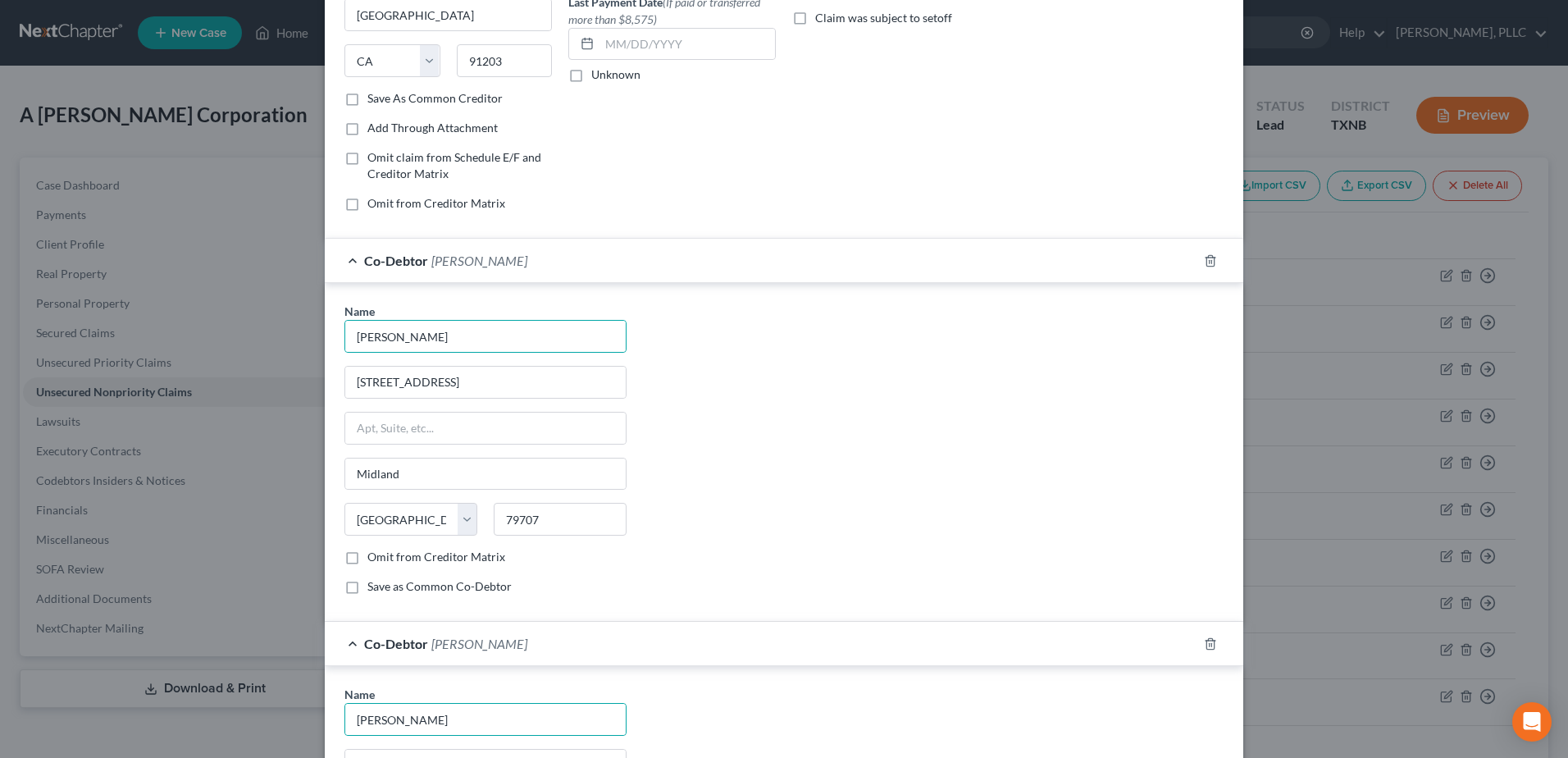
select select "45"
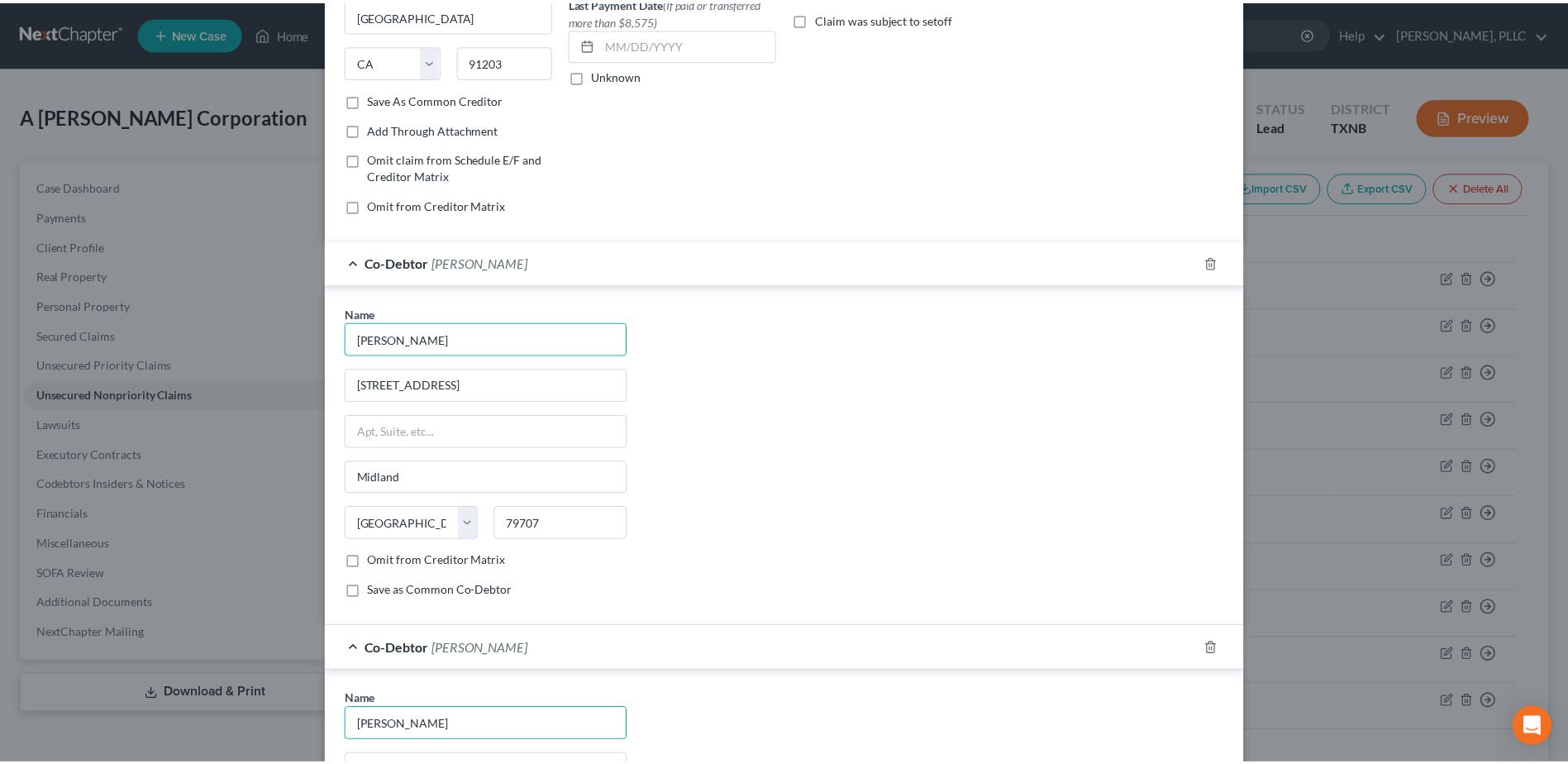
scroll to position [620, 0]
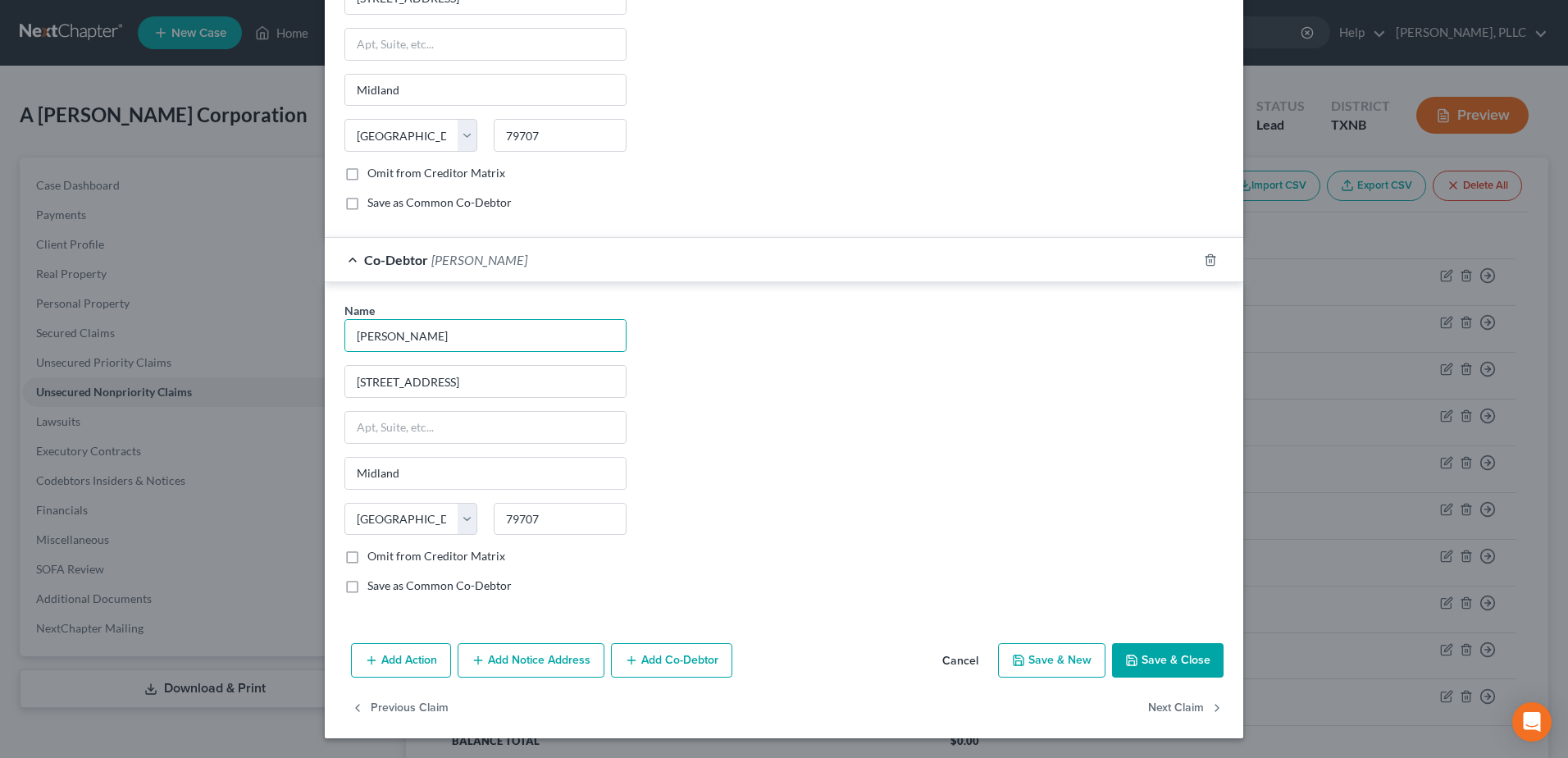
click at [1144, 669] on button "Save & Close" at bounding box center [1168, 660] width 112 height 34
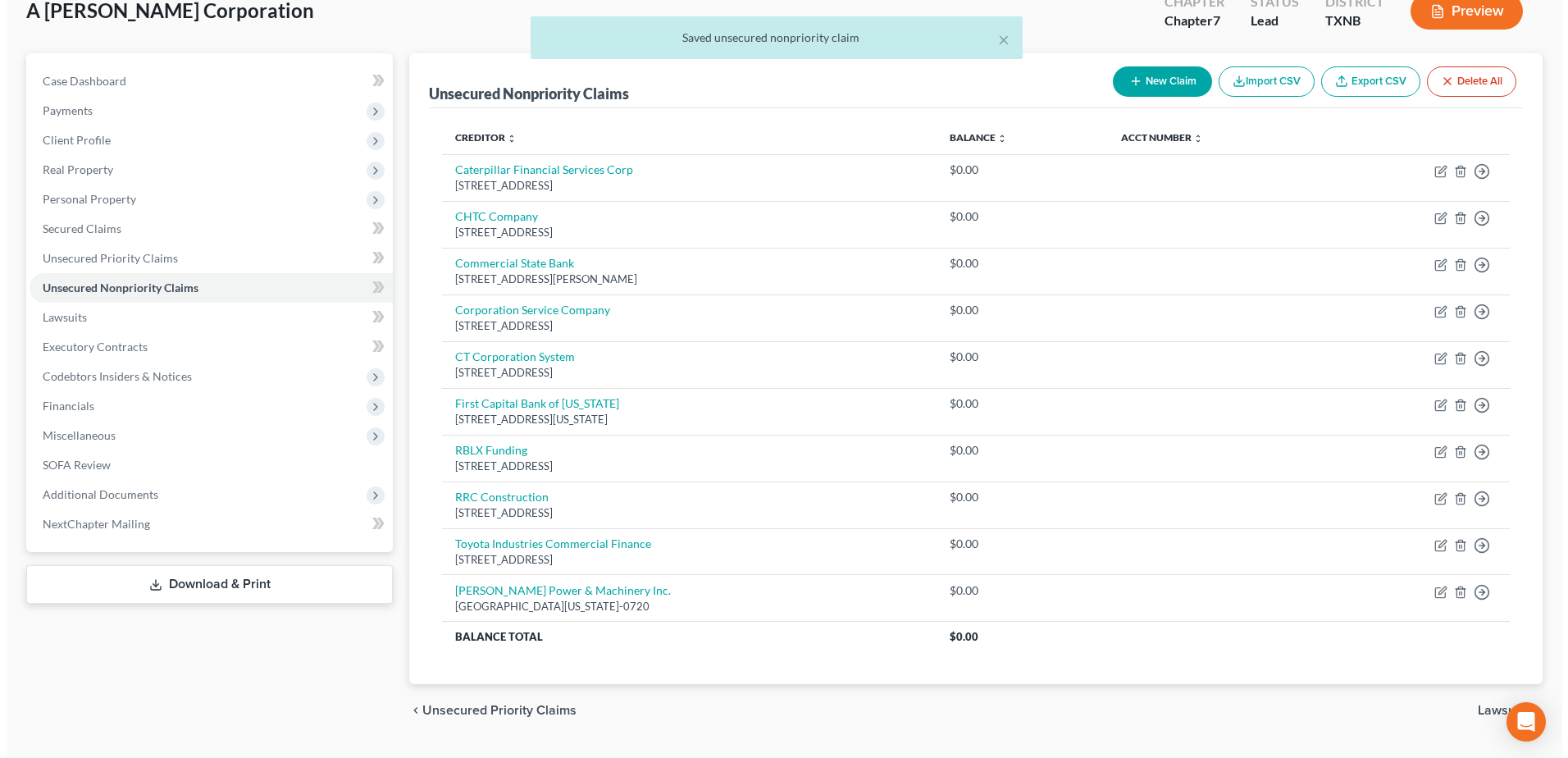
scroll to position [145, 0]
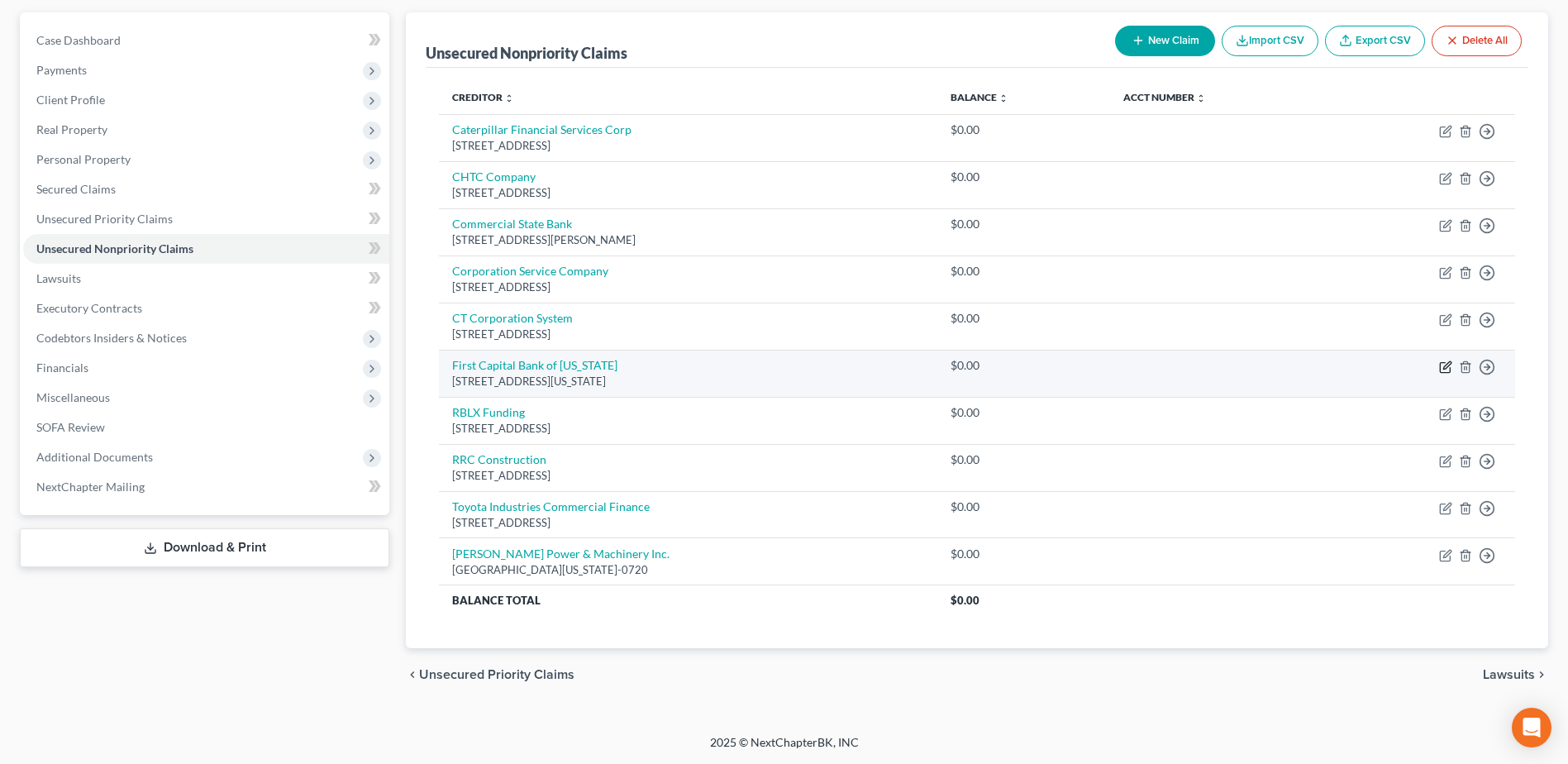
click at [1443, 371] on icon "button" at bounding box center [1446, 367] width 13 height 13
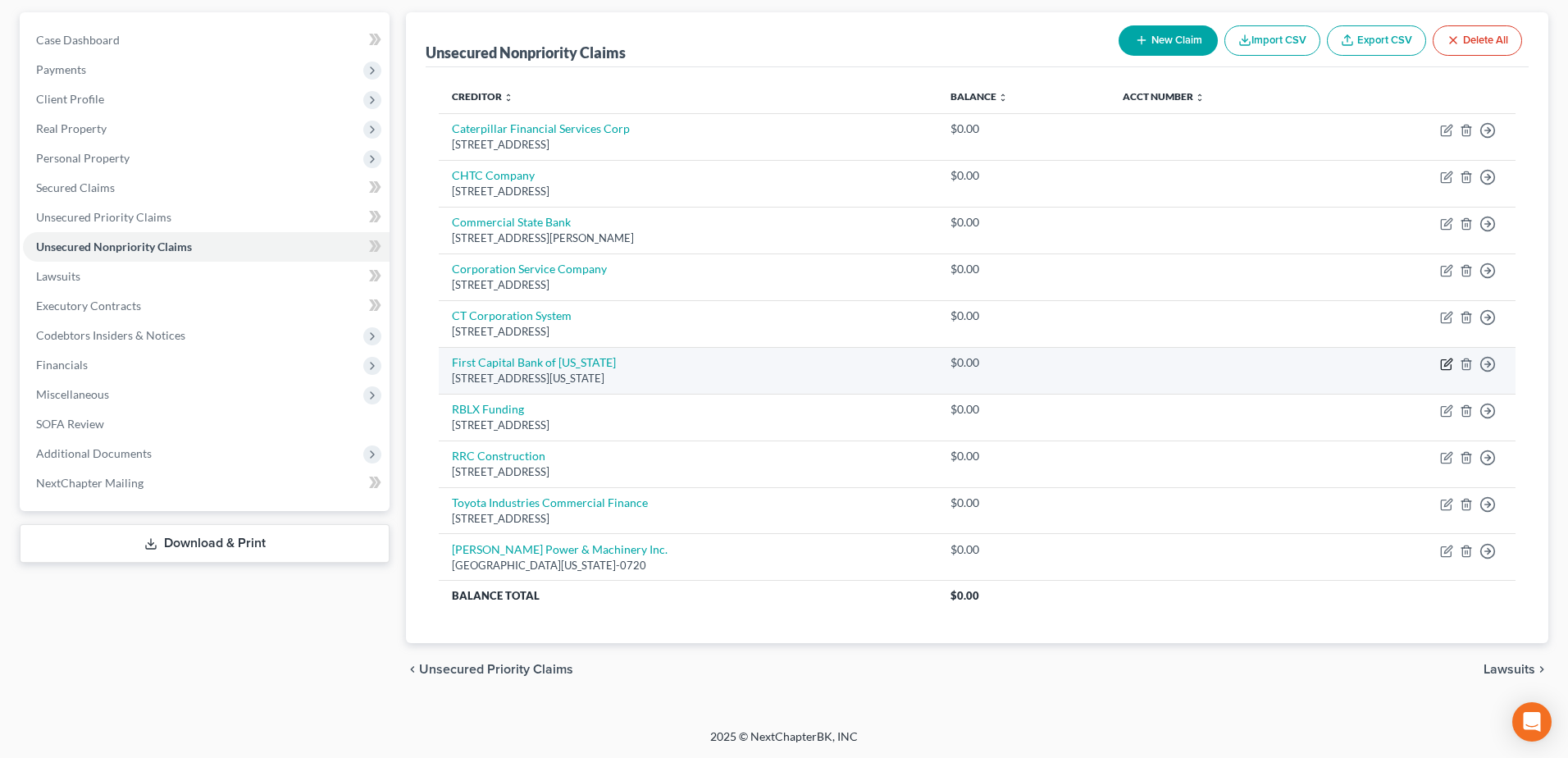
select select "45"
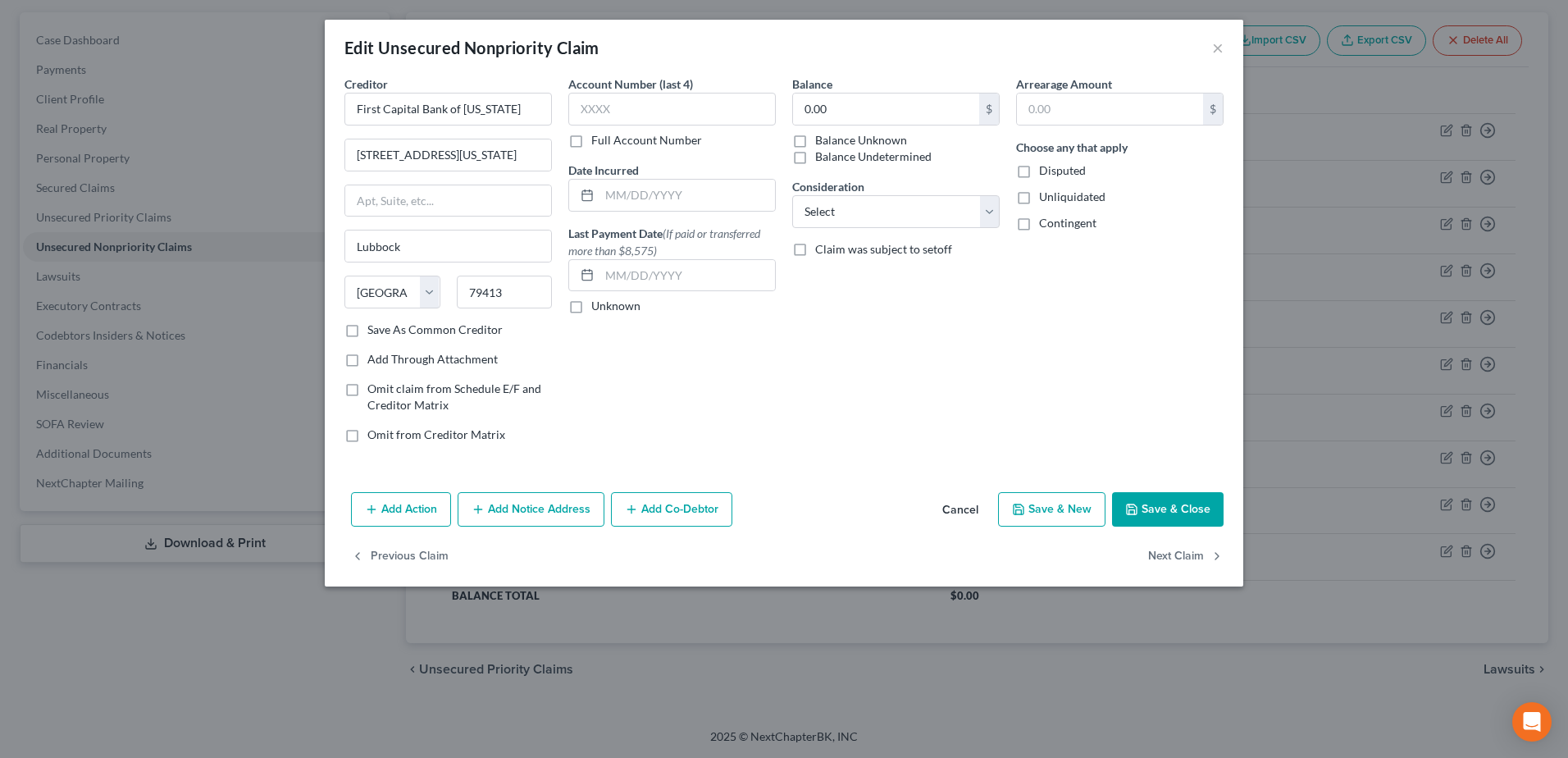
click at [692, 511] on button "Add Co-Debtor" at bounding box center [671, 508] width 121 height 34
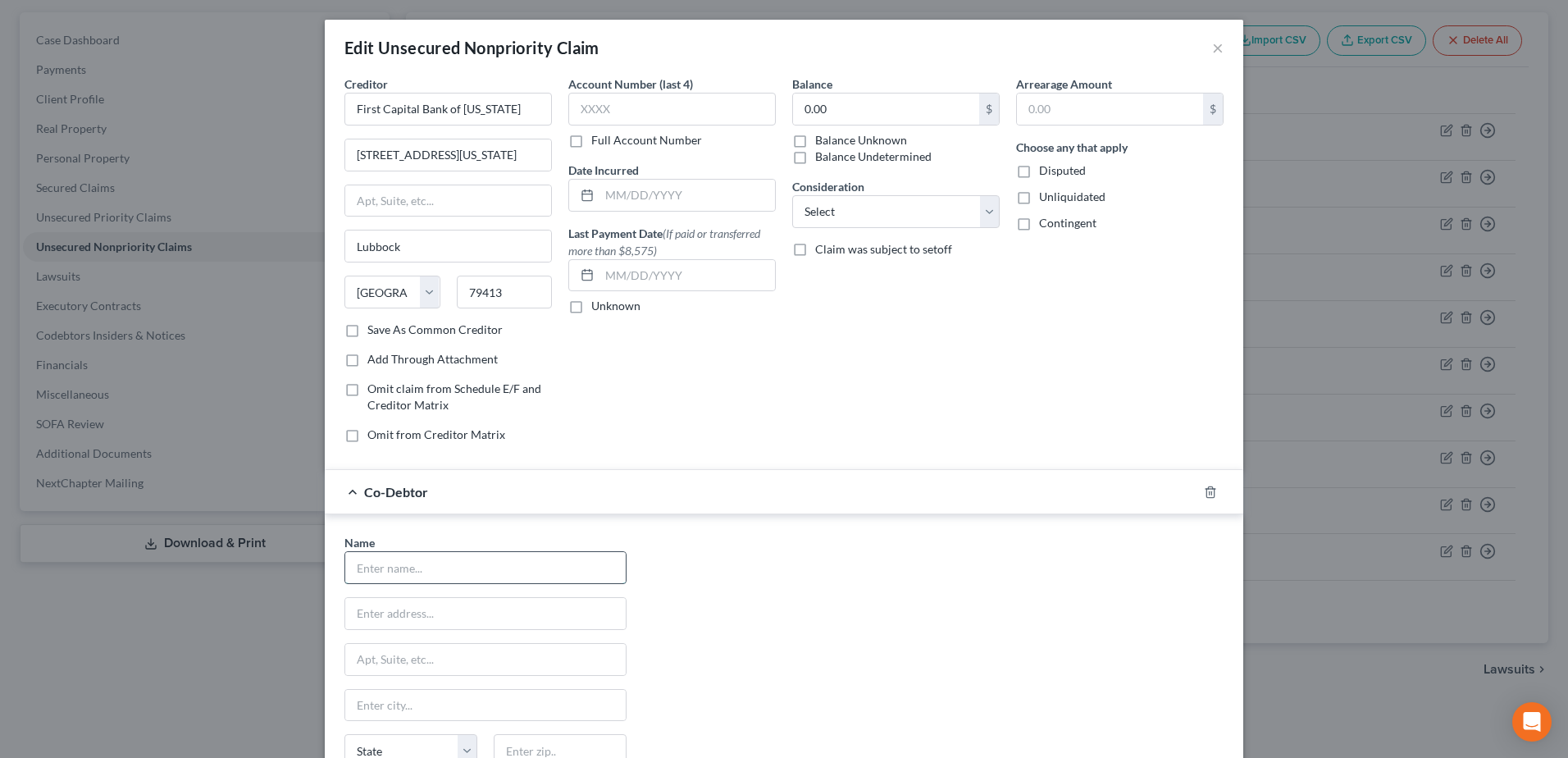
click at [534, 572] on input "text" at bounding box center [485, 567] width 280 height 31
type input "[PERSON_NAME]"
type input "[STREET_ADDRESS]"
type input "Midland"
type input "79707"
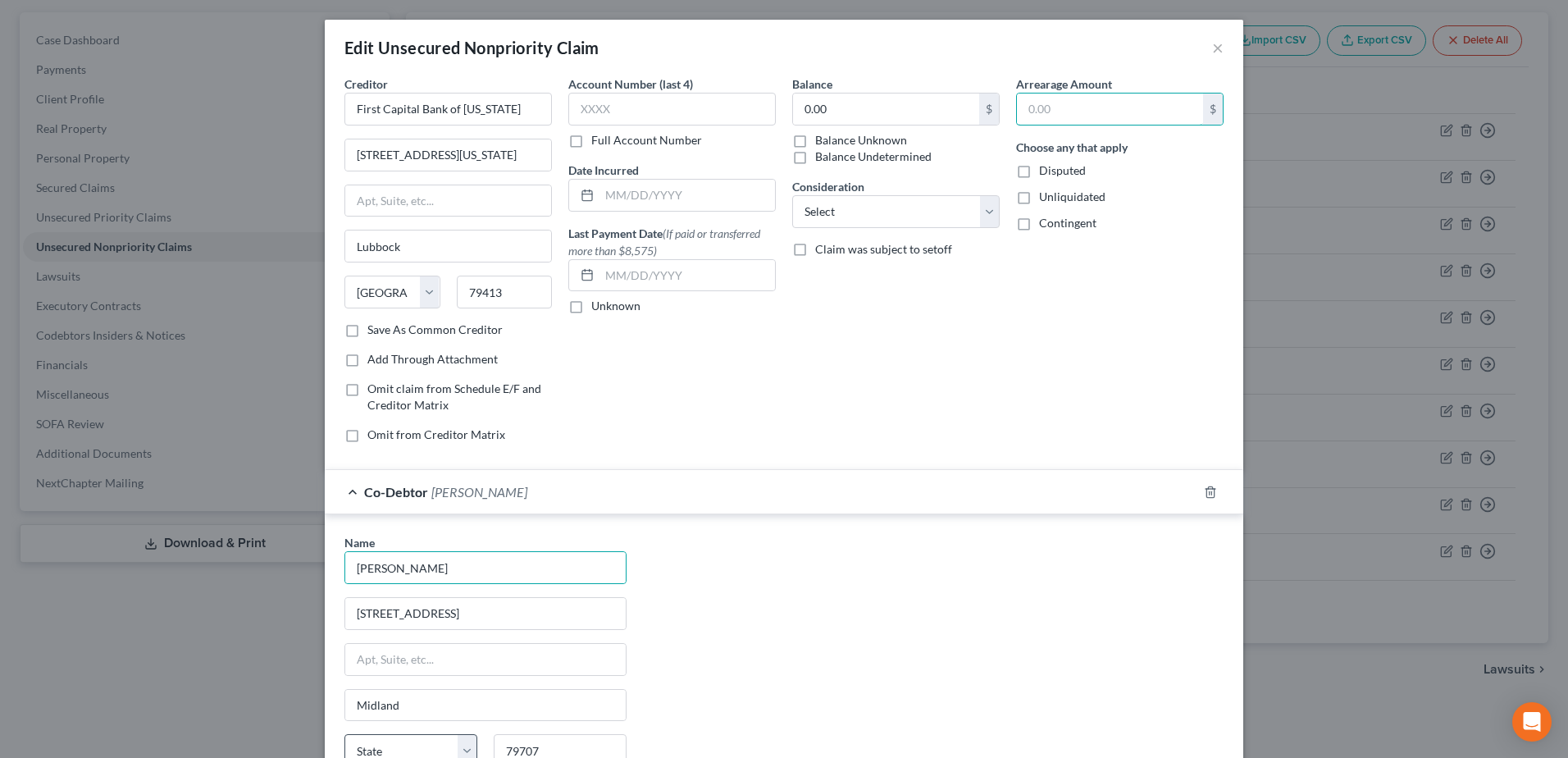
select select "45"
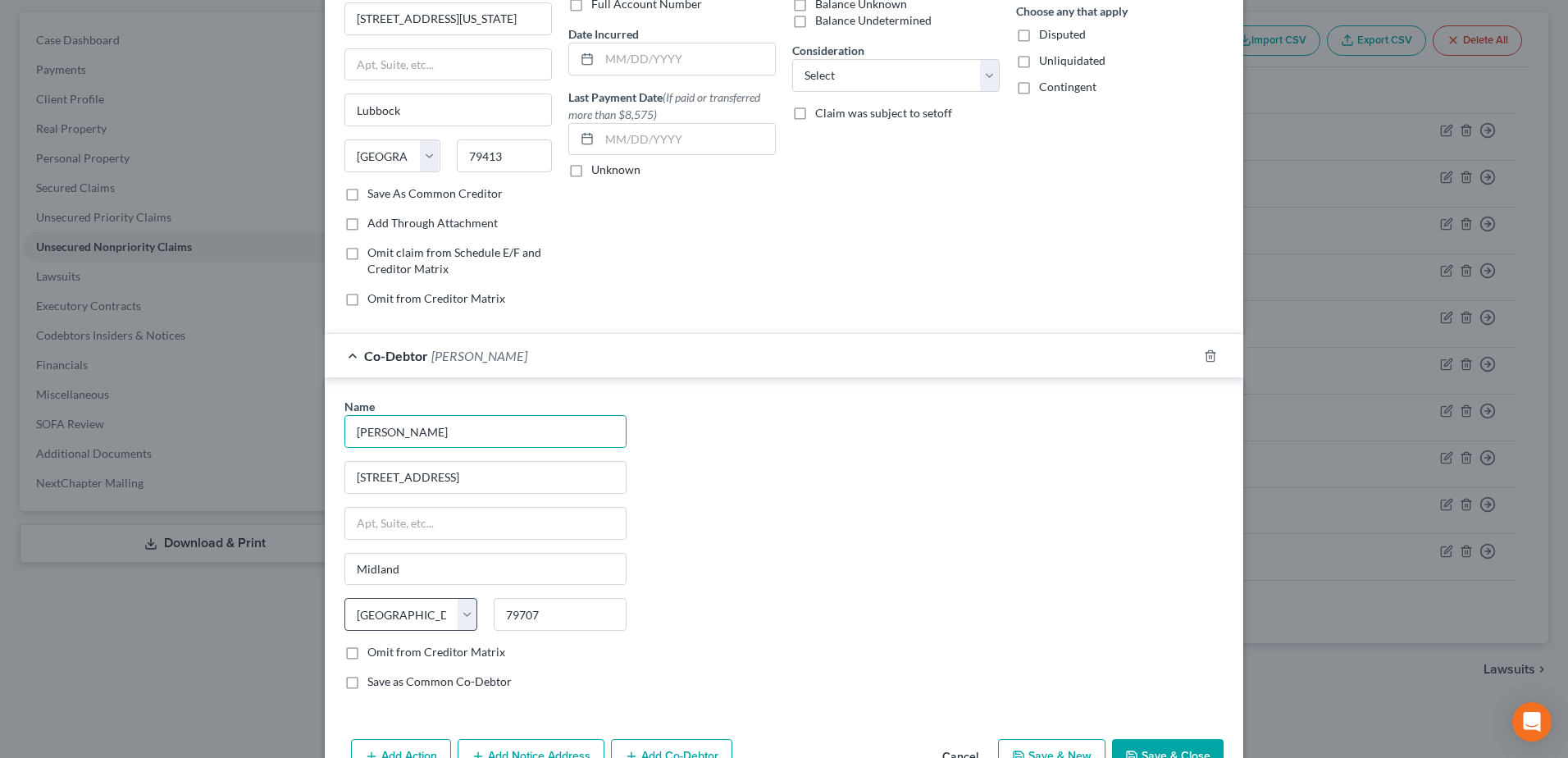
scroll to position [231, 0]
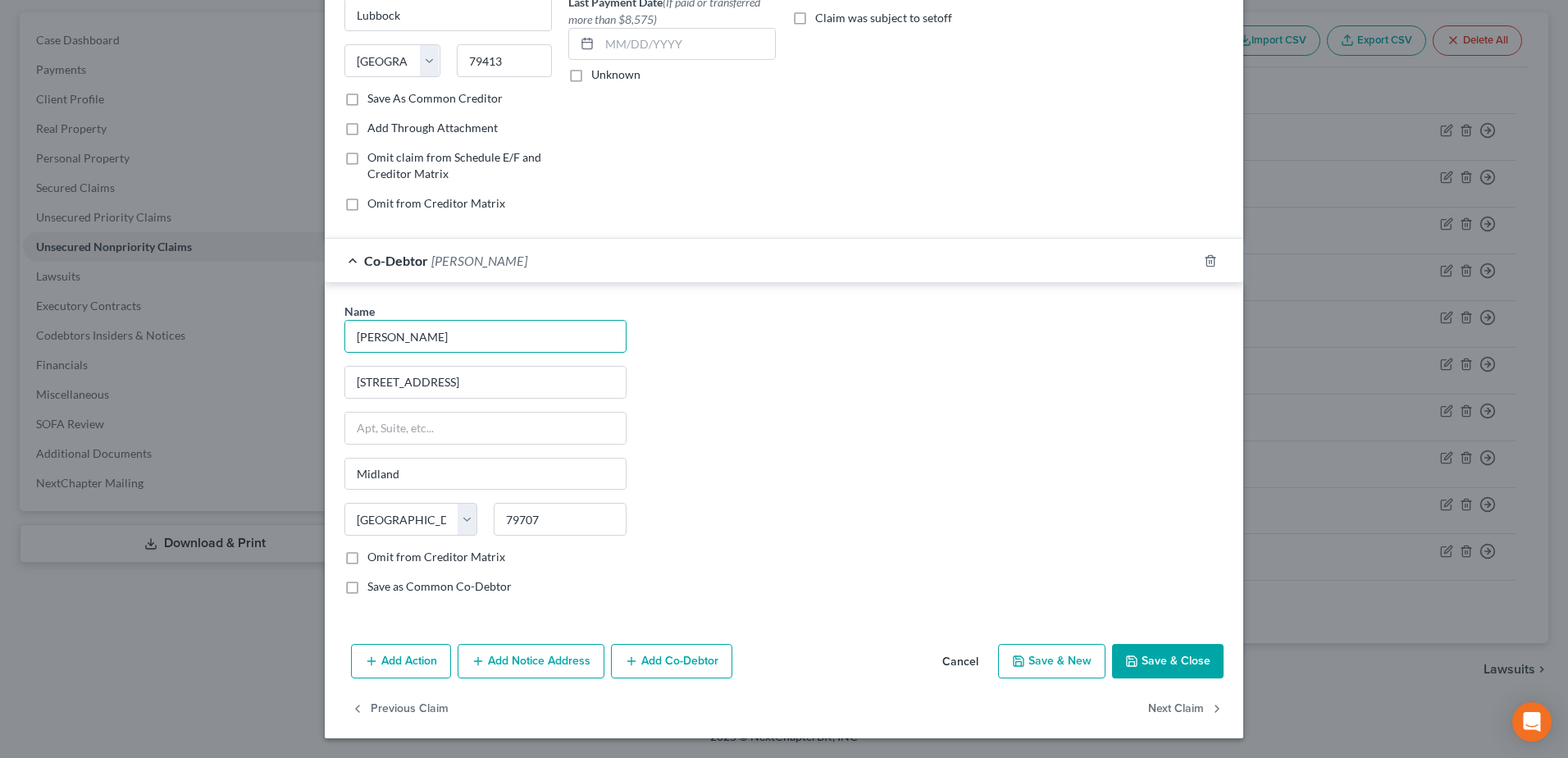
click at [695, 669] on button "Add Co-Debtor" at bounding box center [671, 660] width 121 height 34
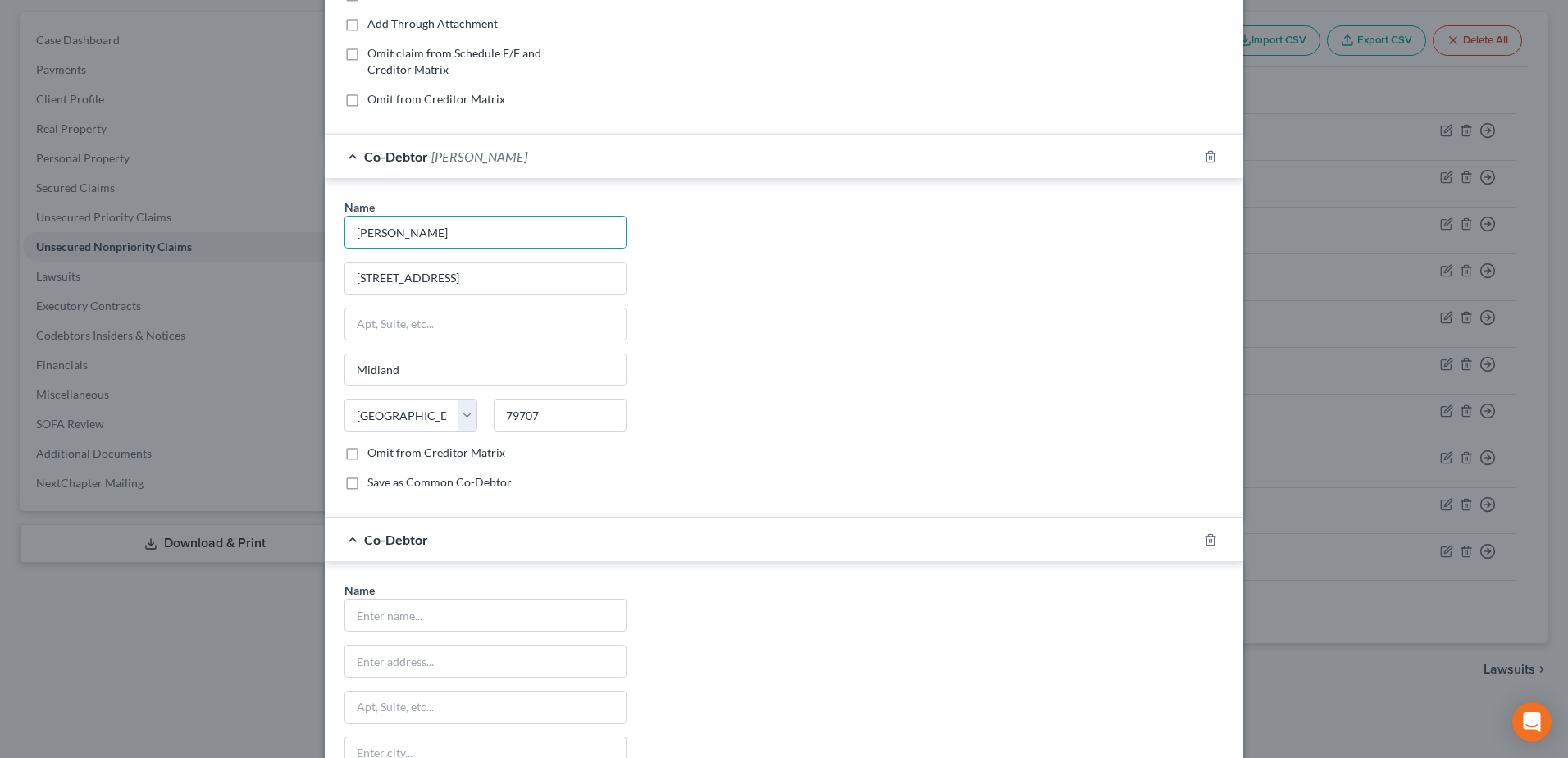
scroll to position [560, 0]
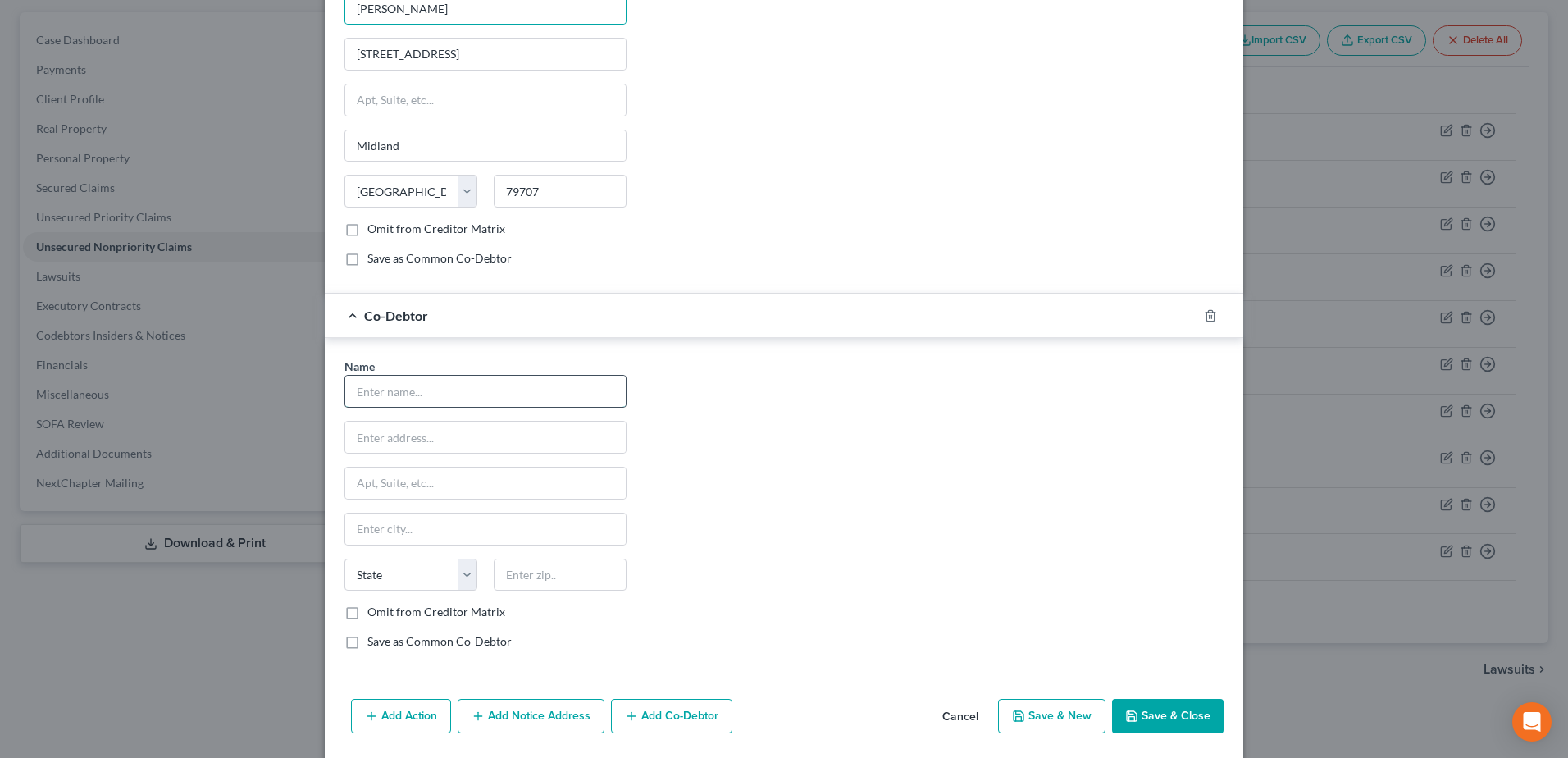
click at [484, 392] on input "text" at bounding box center [485, 390] width 280 height 31
type input "[PERSON_NAME]"
type input "[STREET_ADDRESS]"
type input "Midland"
type input "79707"
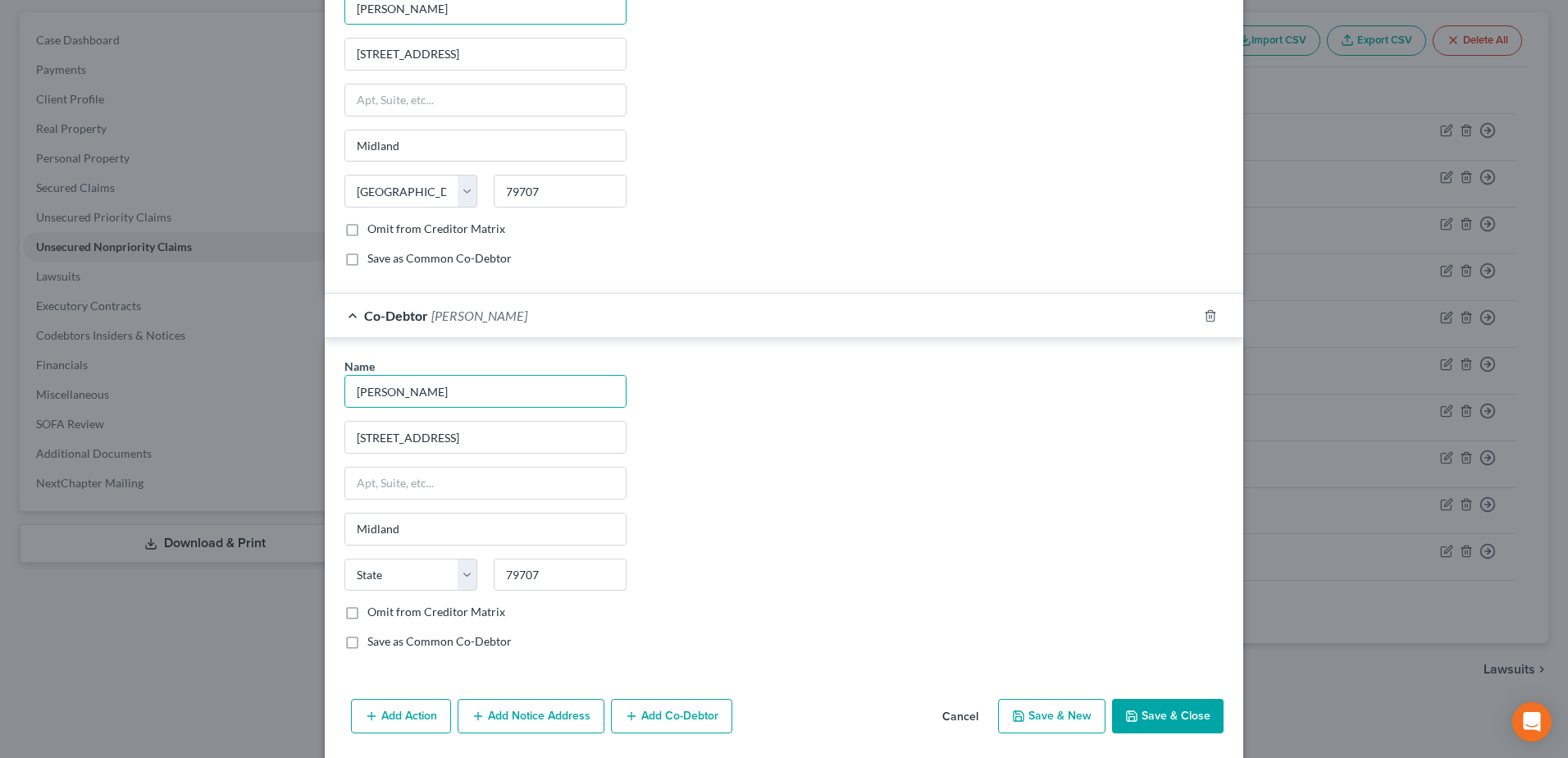
select select "45"
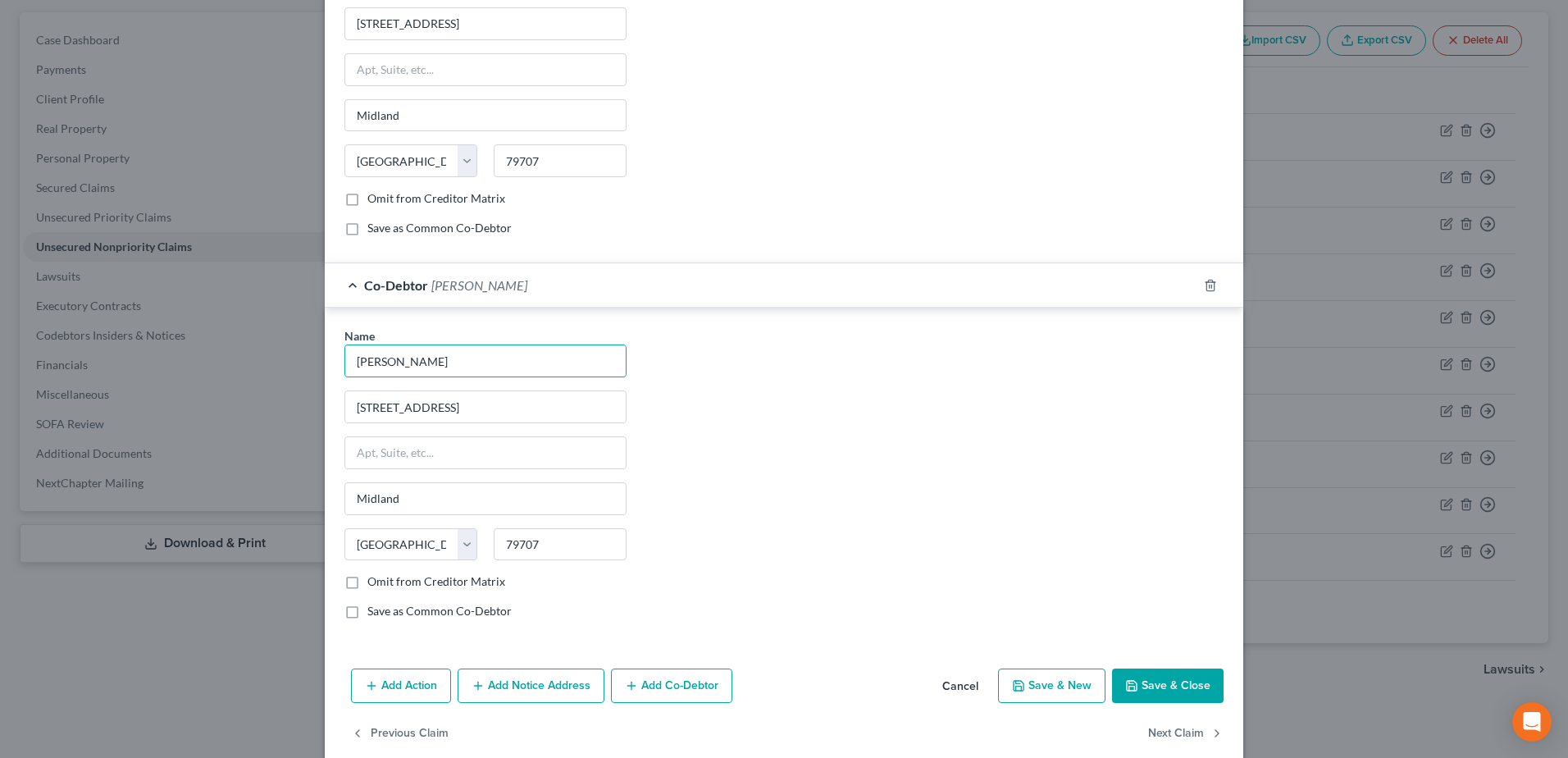
scroll to position [616, 0]
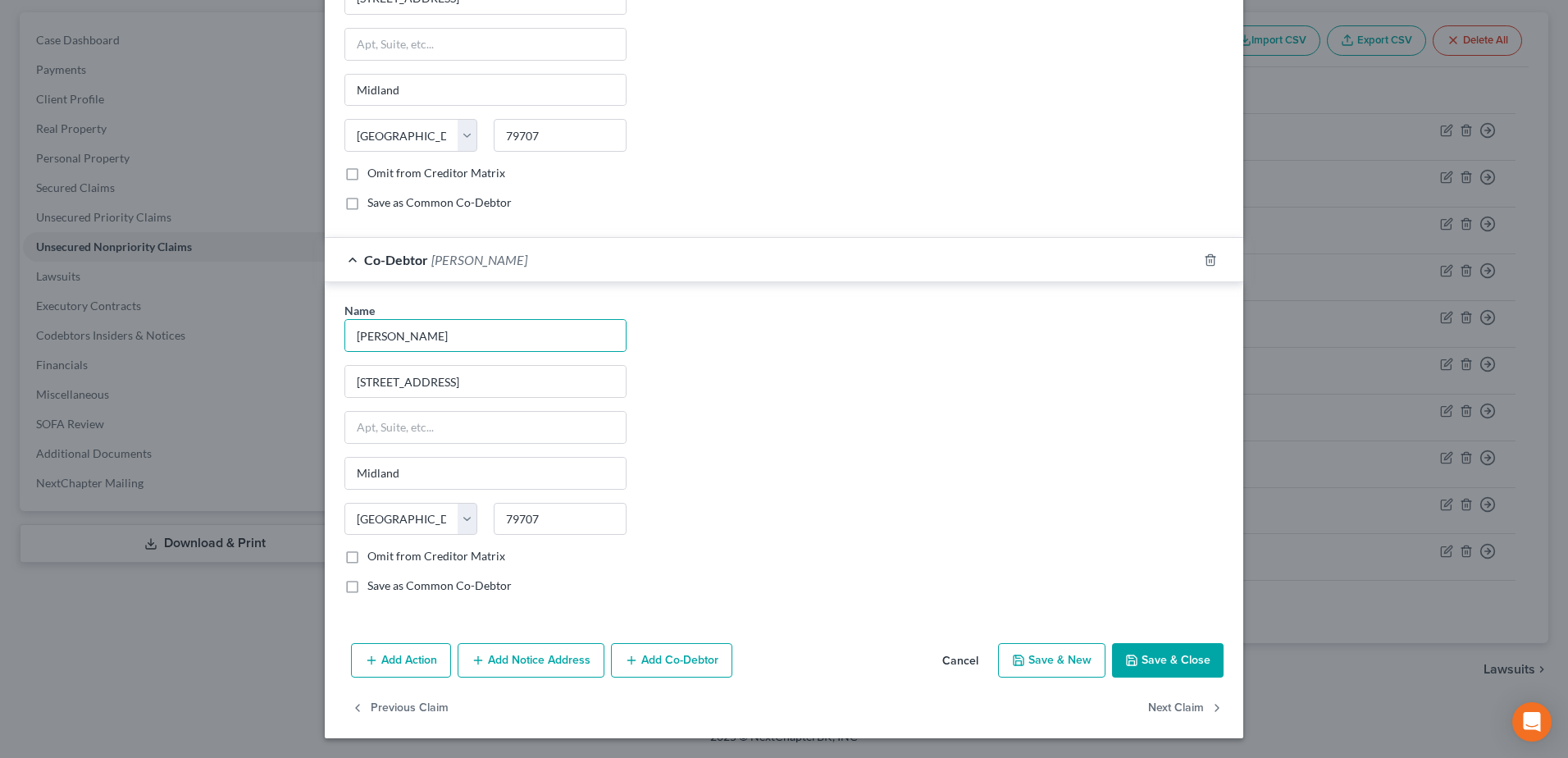
click at [1156, 671] on button "Save & Close" at bounding box center [1168, 660] width 112 height 34
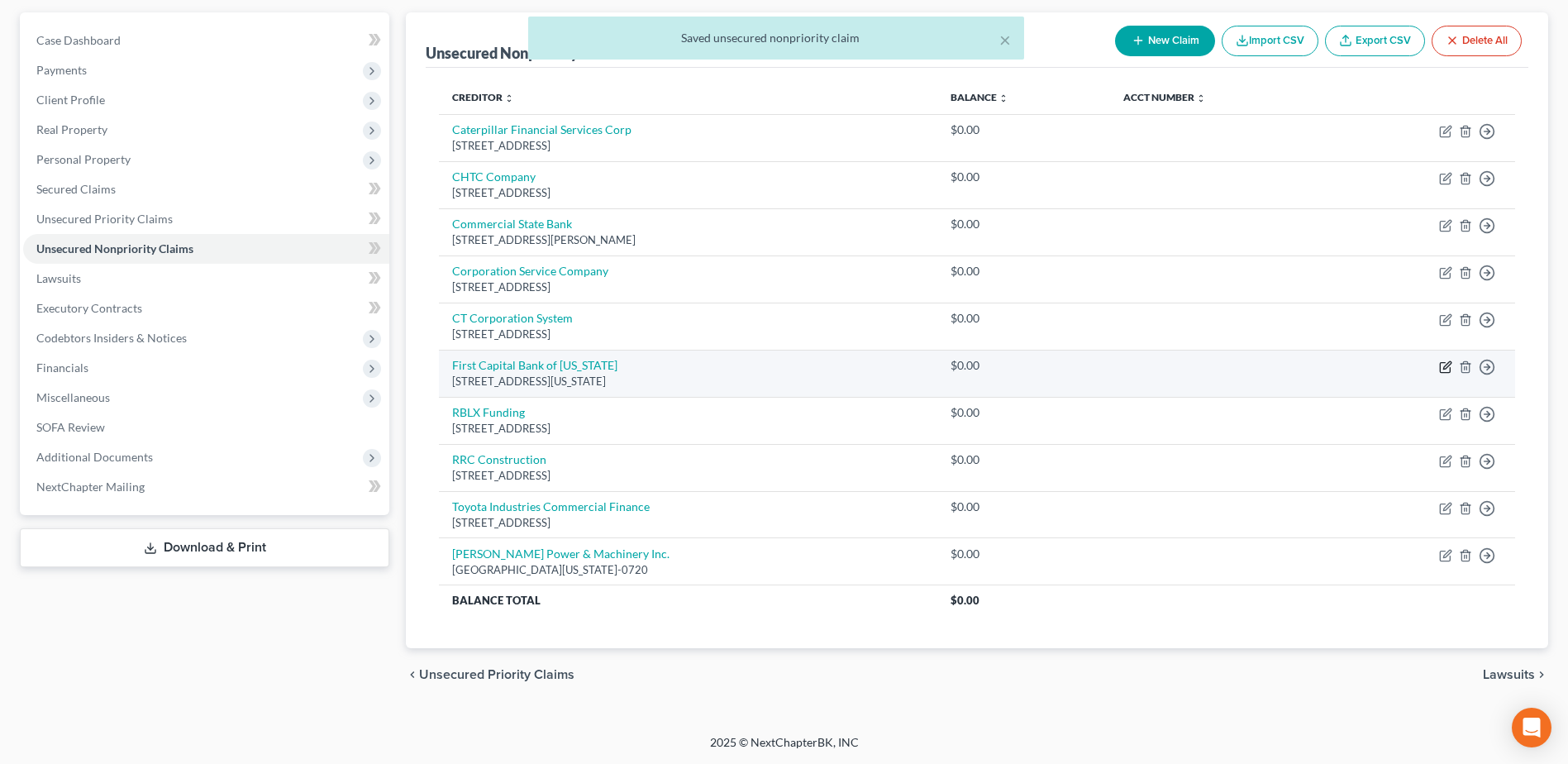
click at [1444, 368] on icon "button" at bounding box center [1446, 367] width 13 height 13
select select "45"
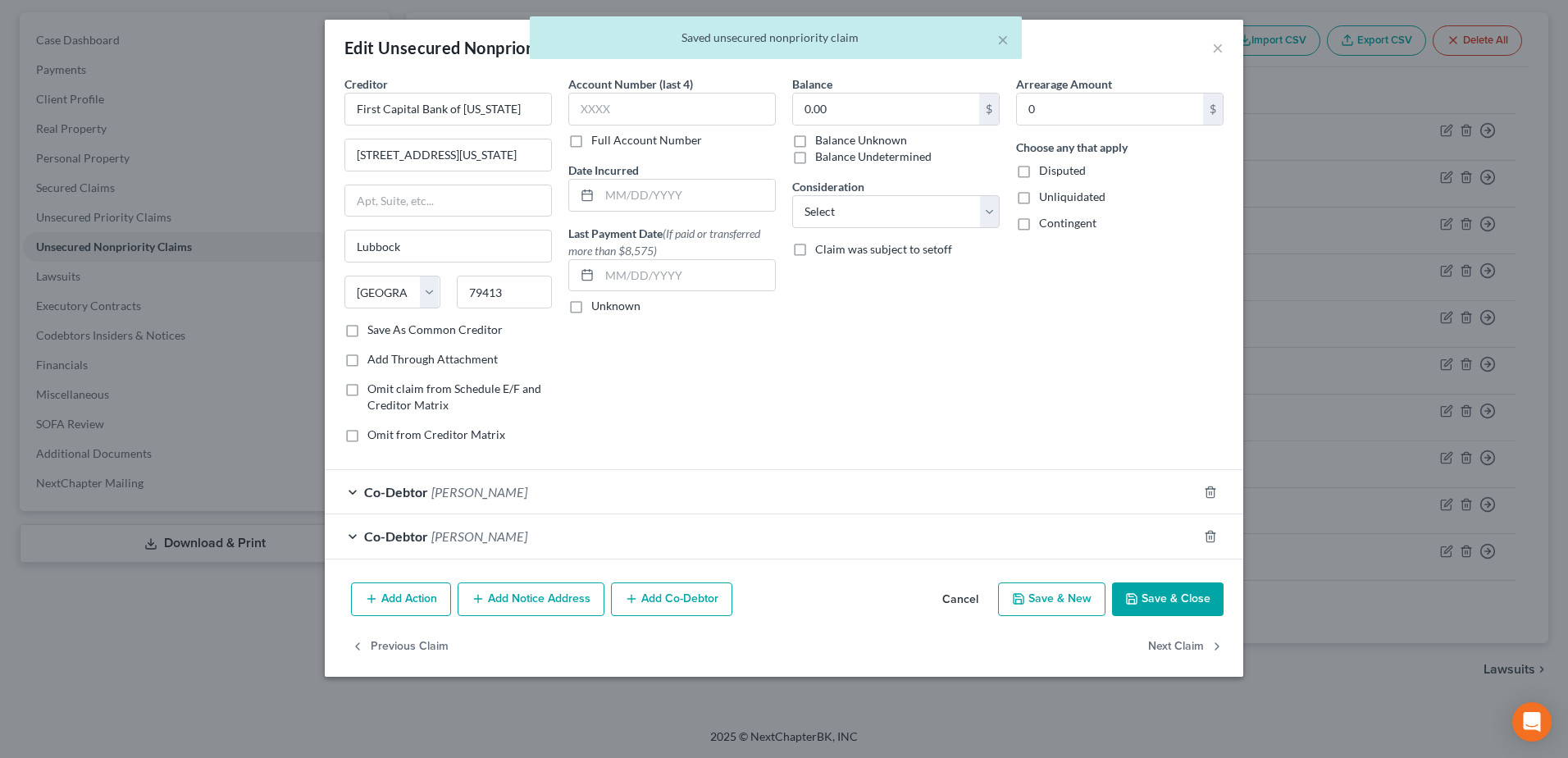
click at [965, 601] on button "Cancel" at bounding box center [960, 600] width 62 height 33
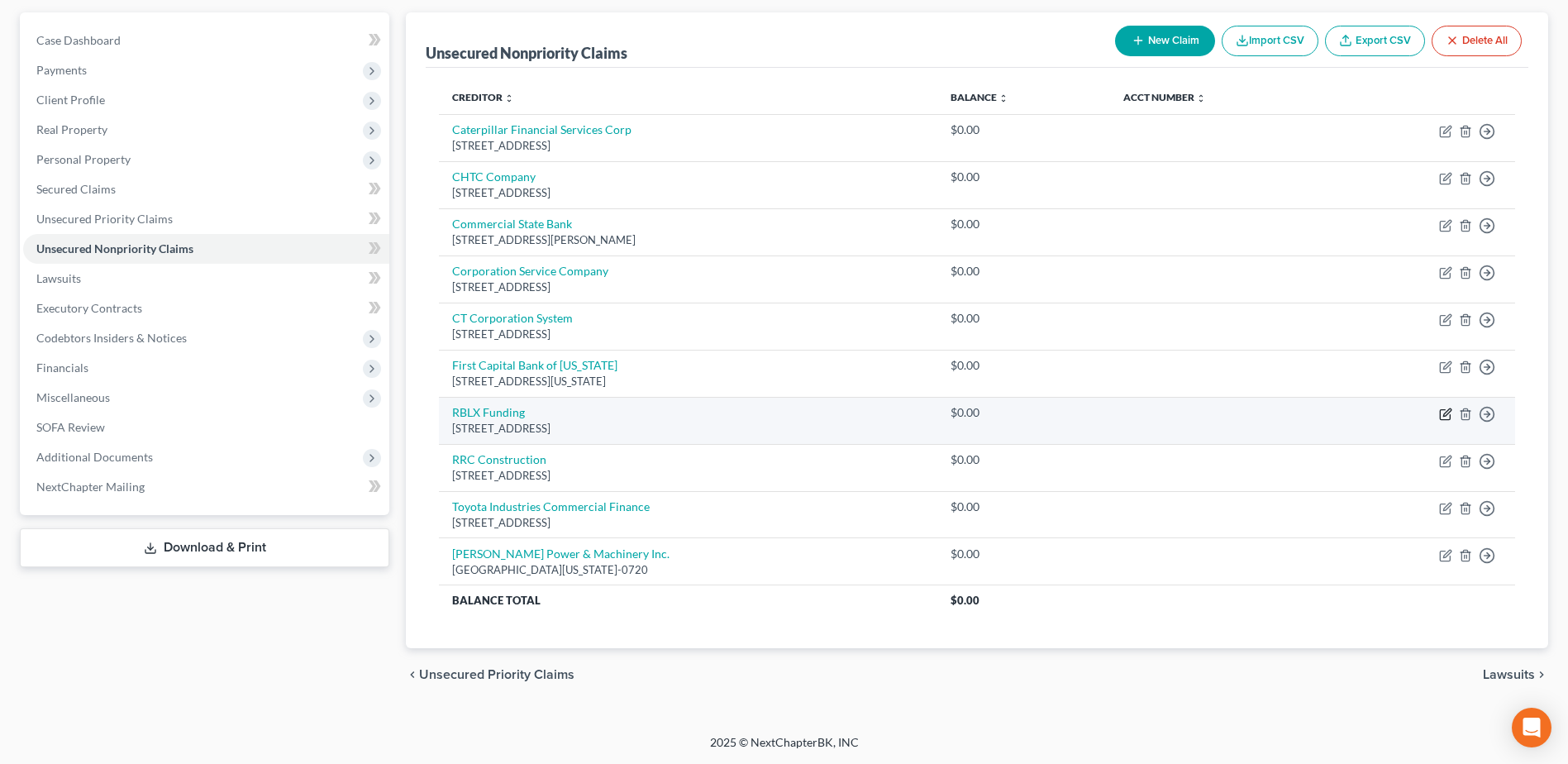
click at [1443, 415] on icon "button" at bounding box center [1447, 412] width 8 height 8
select select "35"
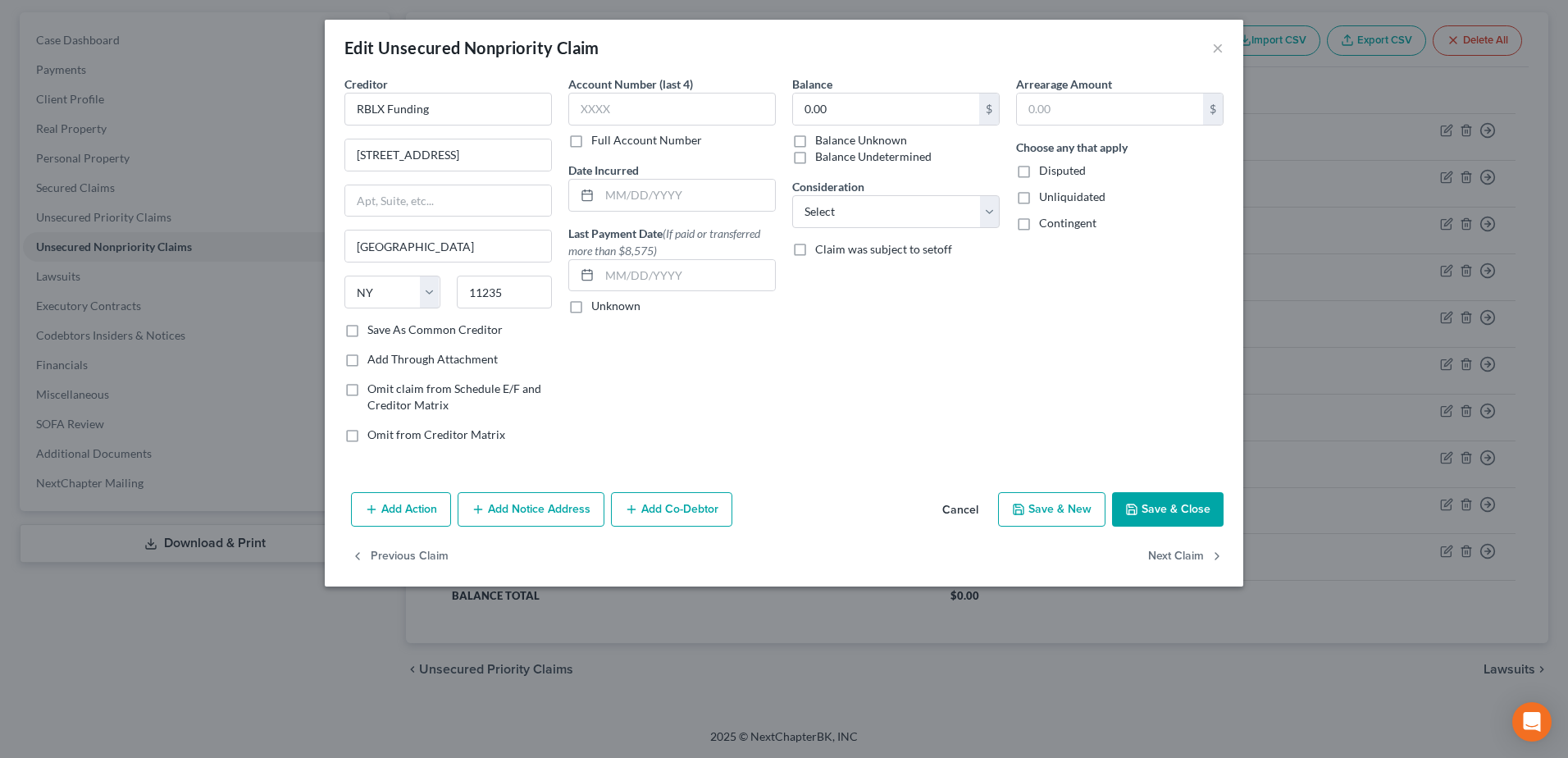
click at [684, 511] on button "Add Co-Debtor" at bounding box center [671, 508] width 121 height 34
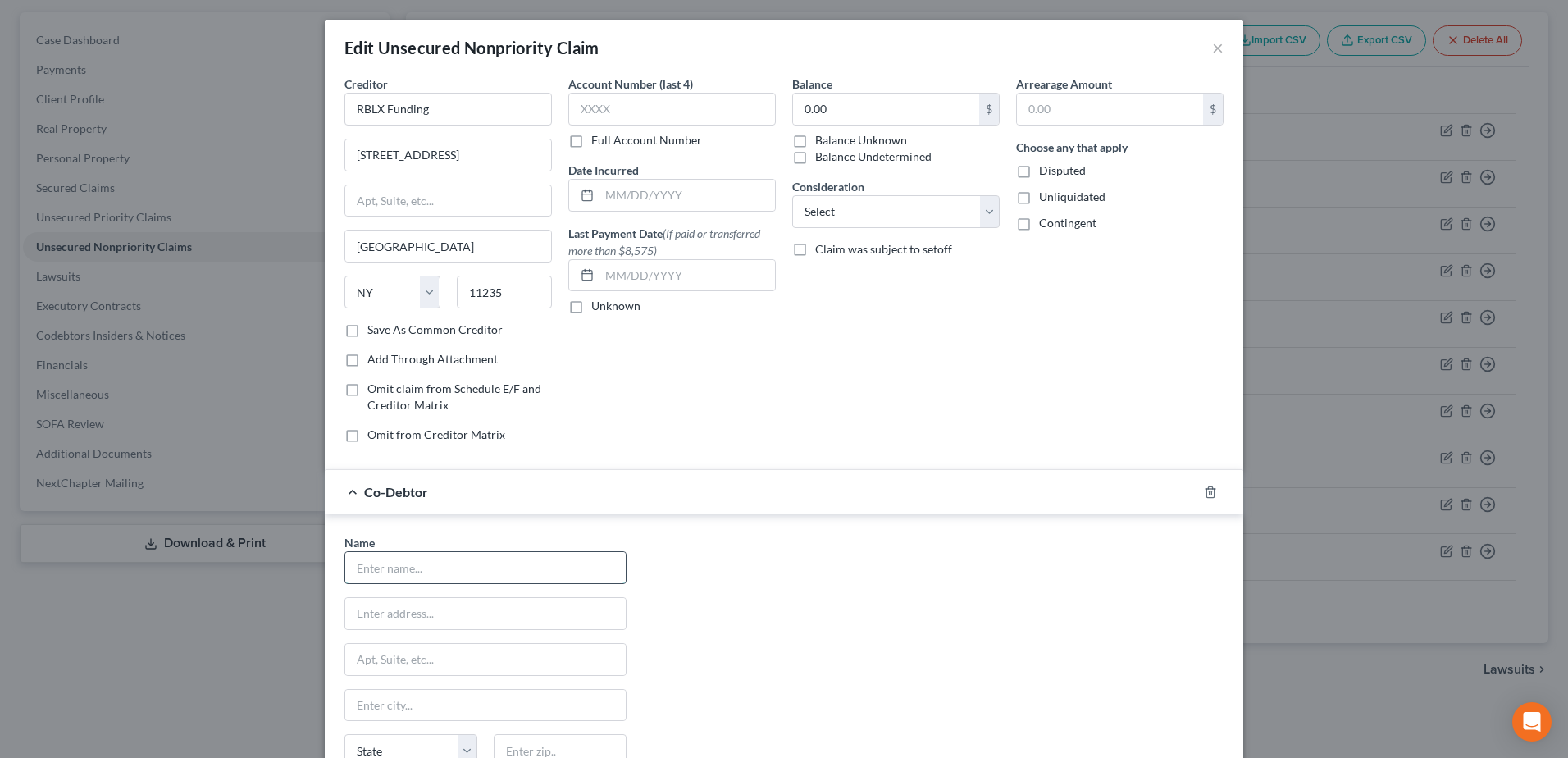
click at [469, 564] on input "text" at bounding box center [485, 567] width 280 height 31
type input "[PERSON_NAME]"
type input "[STREET_ADDRESS]"
type input "Midland"
type input "79707"
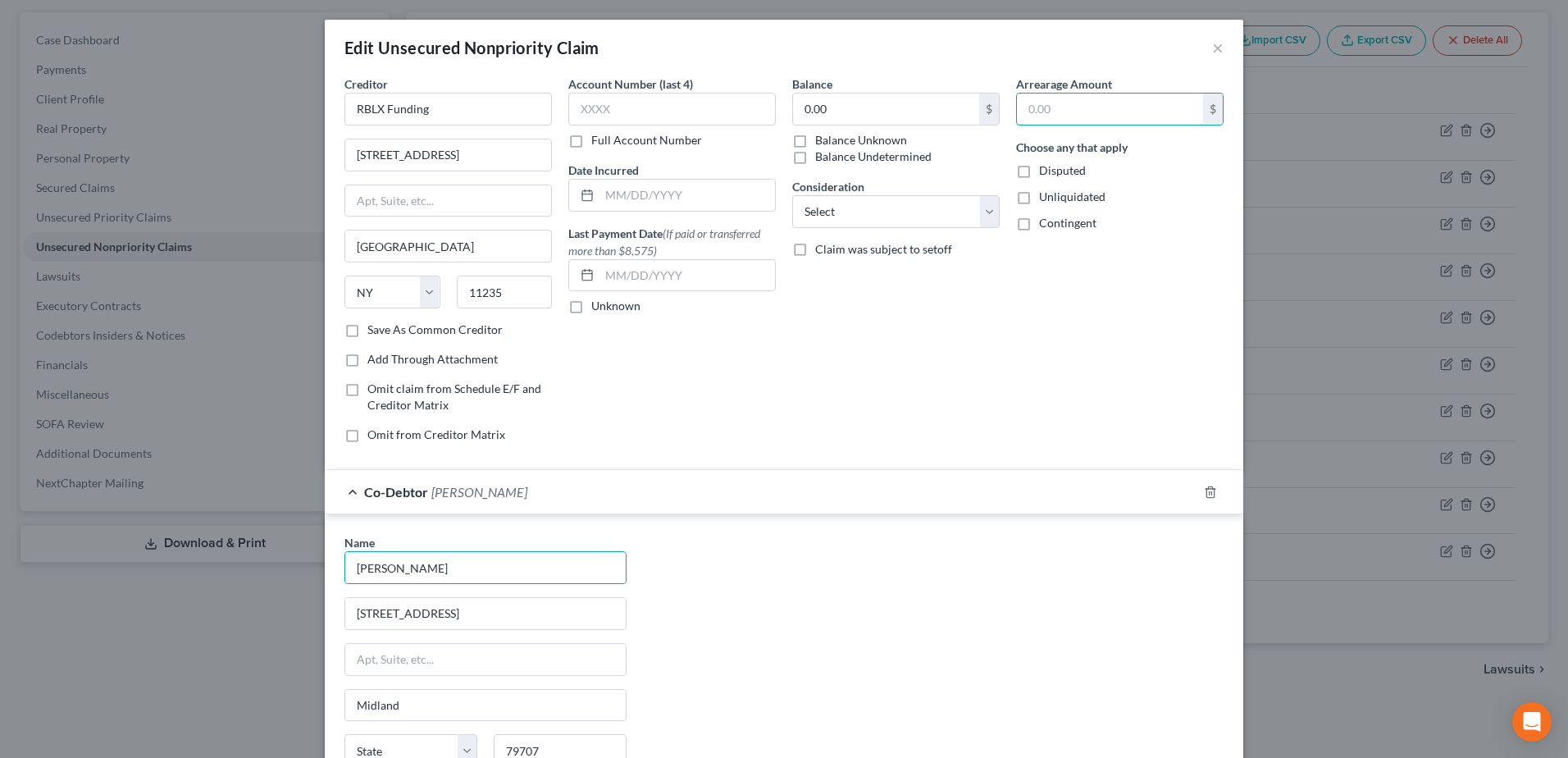
select select "45"
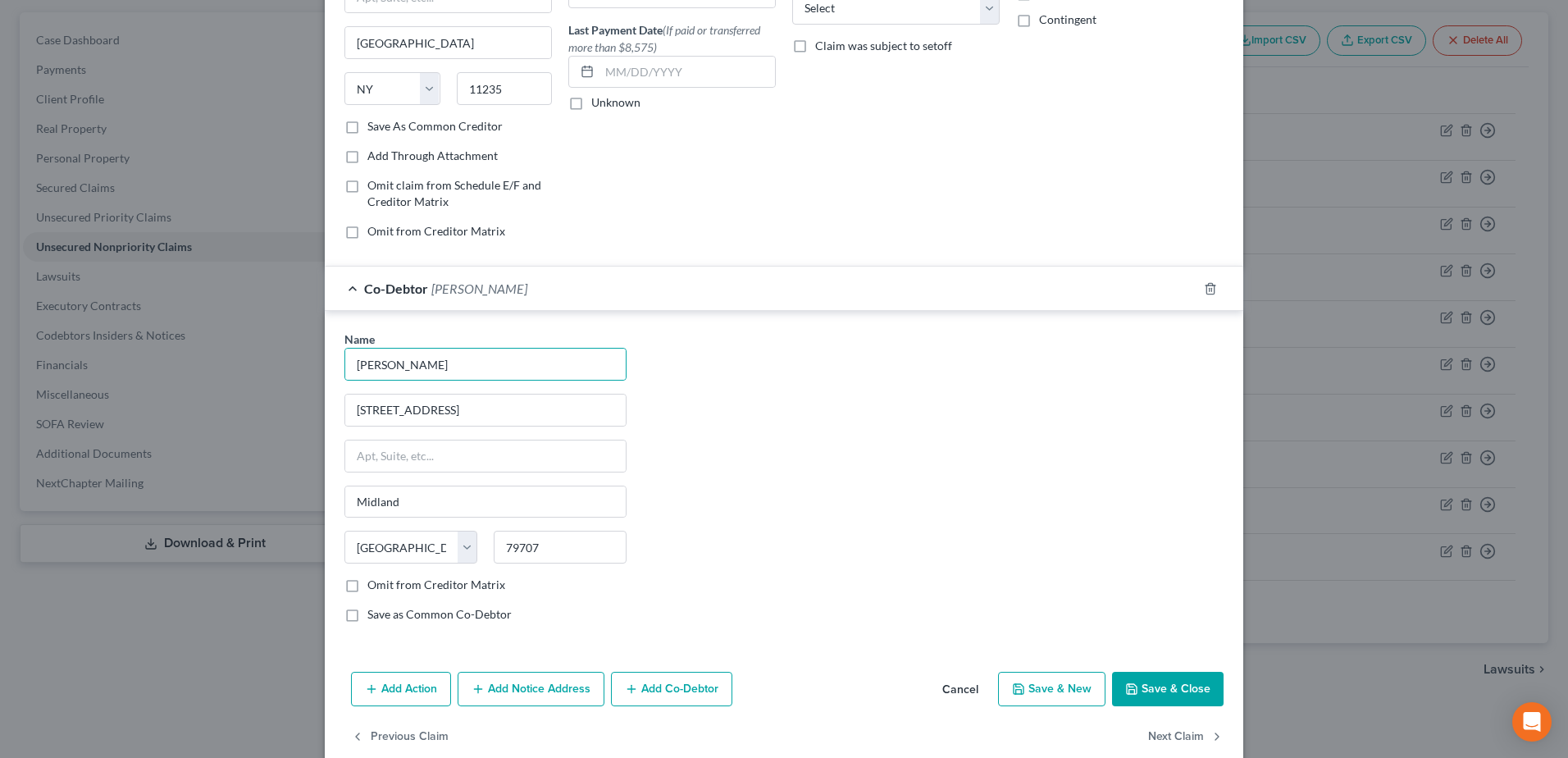
scroll to position [231, 0]
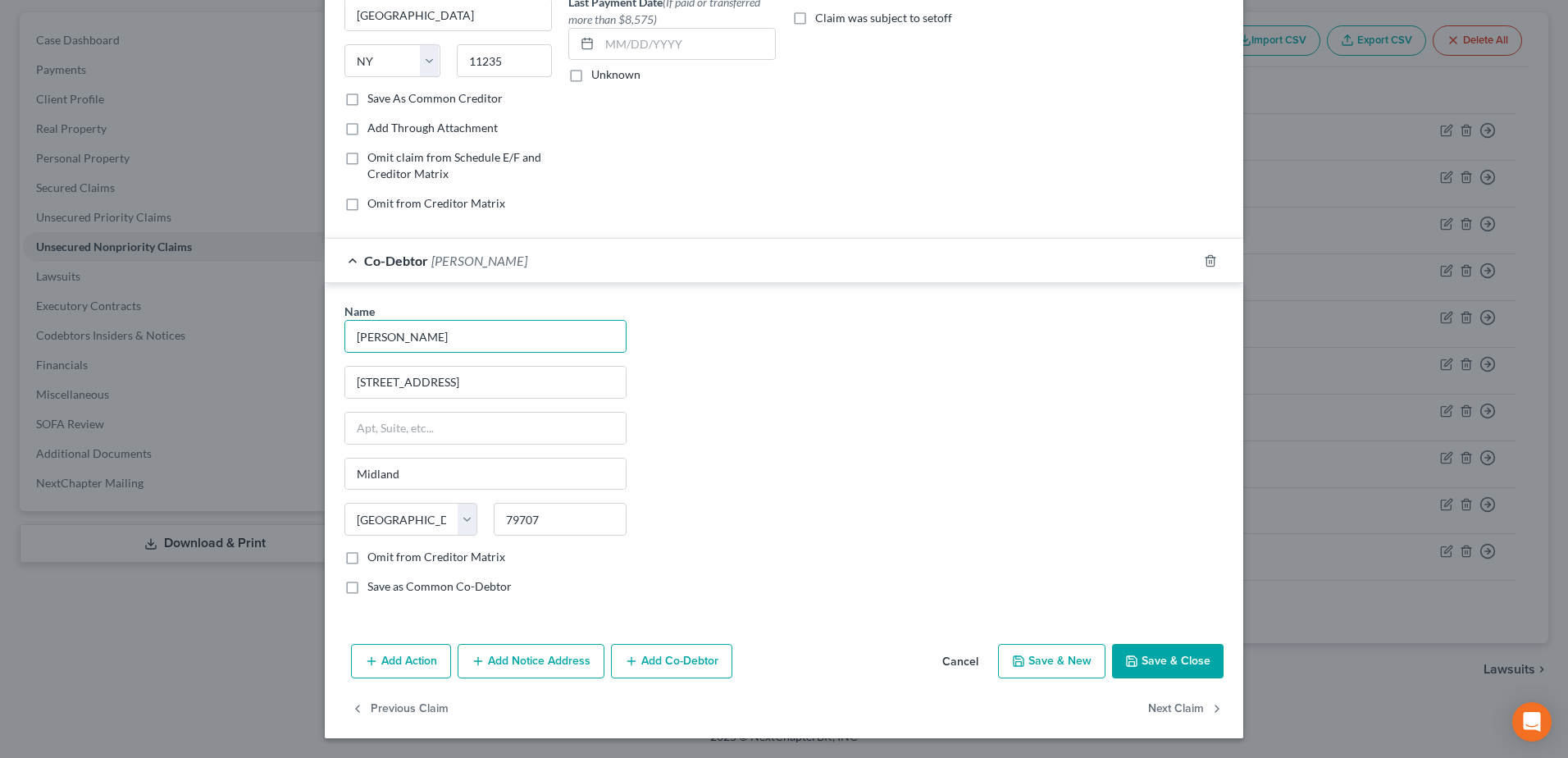
click at [679, 671] on button "Add Co-Debtor" at bounding box center [671, 660] width 121 height 34
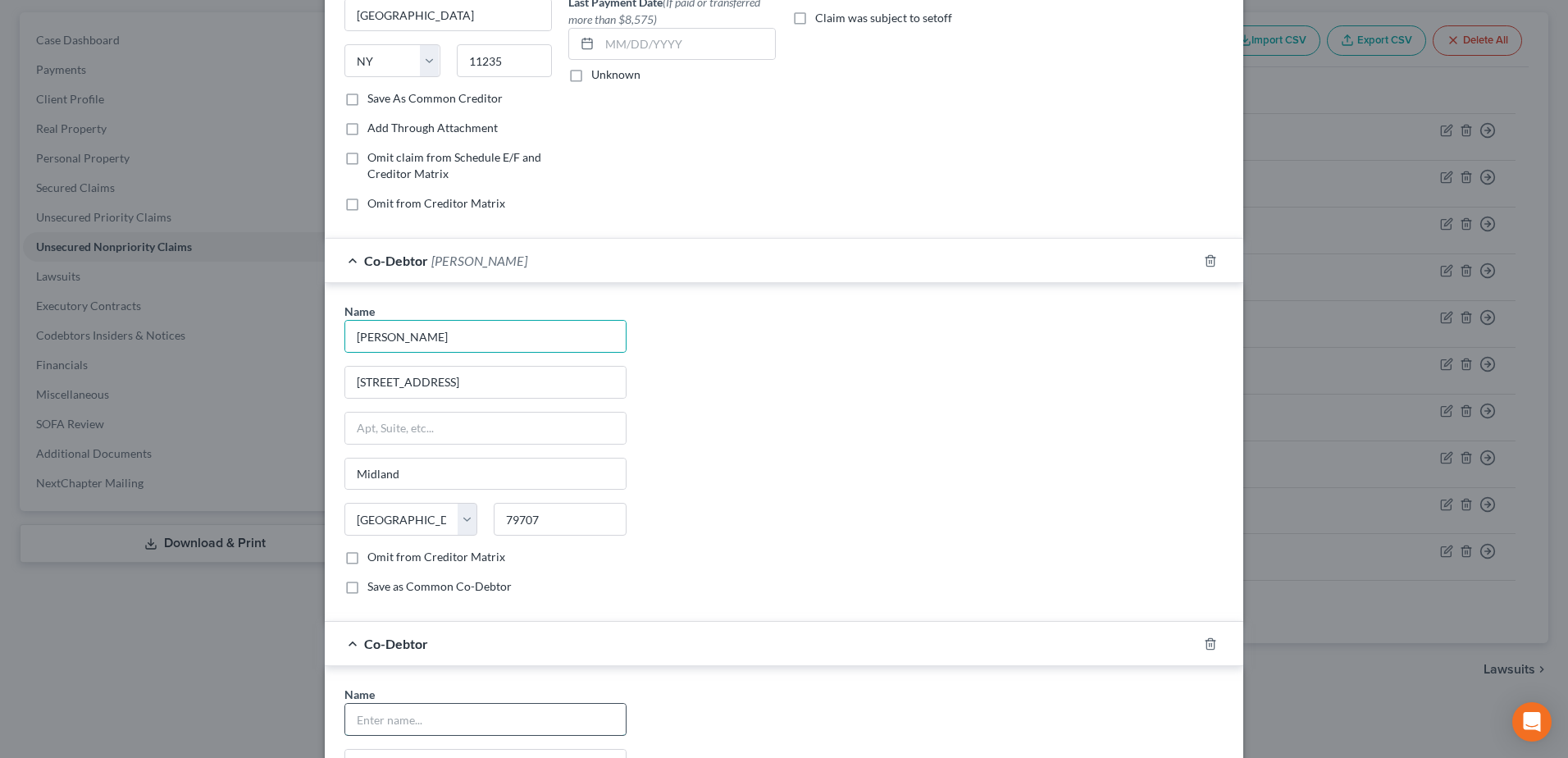
click at [473, 716] on input "text" at bounding box center [485, 719] width 280 height 31
type input "[PERSON_NAME]"
type input "[STREET_ADDRESS]"
type input "Midland"
type input "79707"
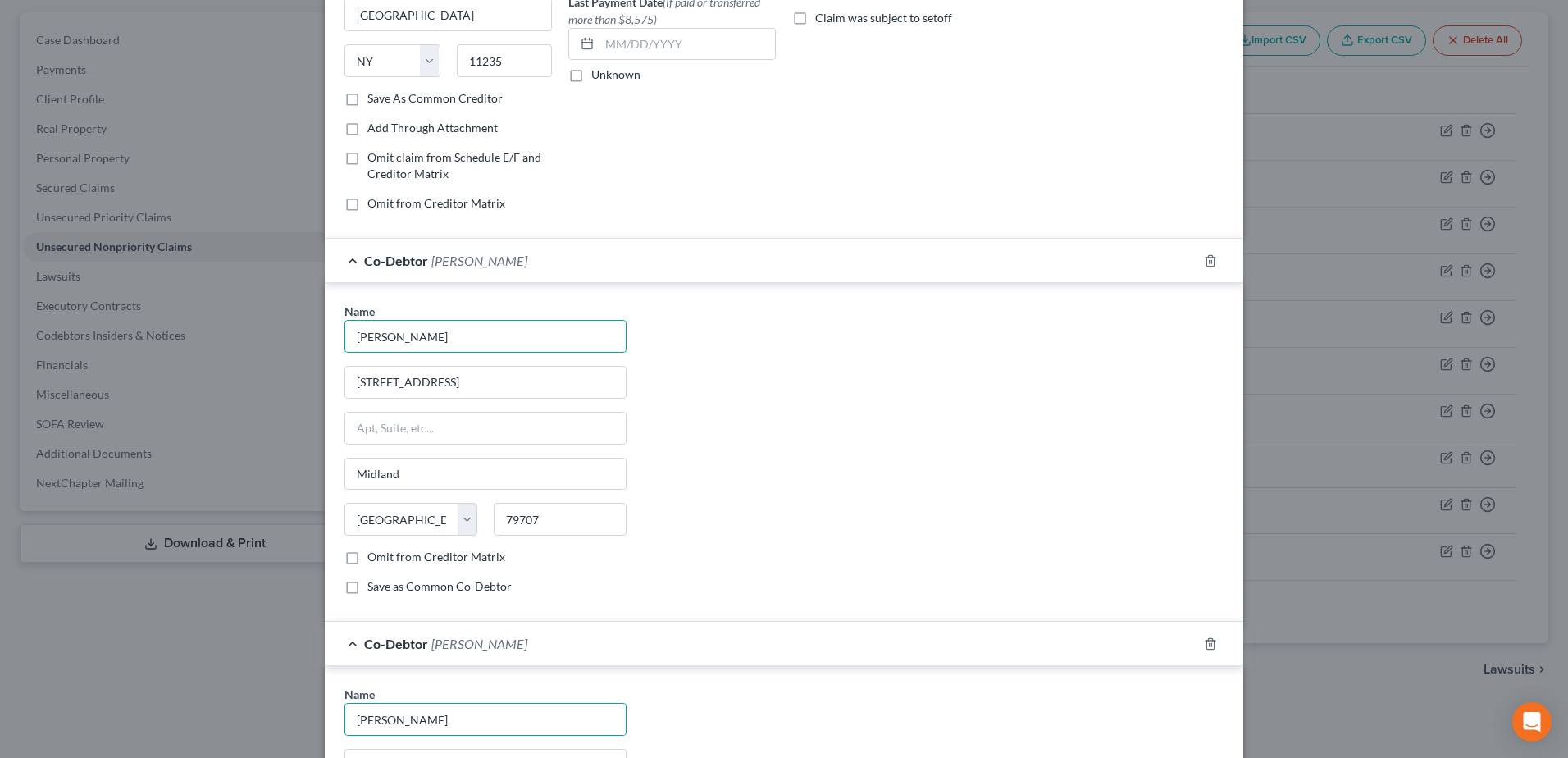
select select "45"
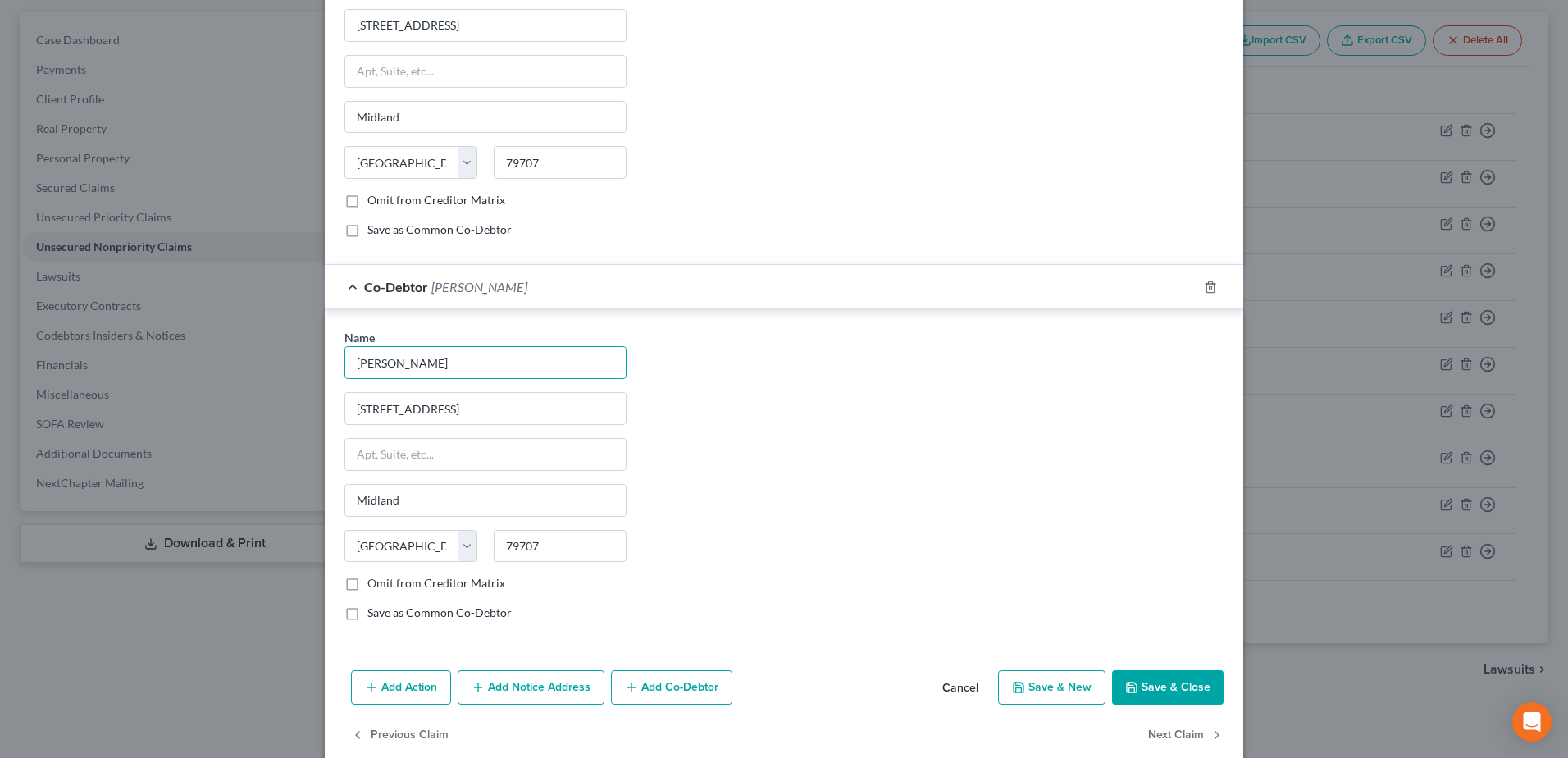
scroll to position [616, 0]
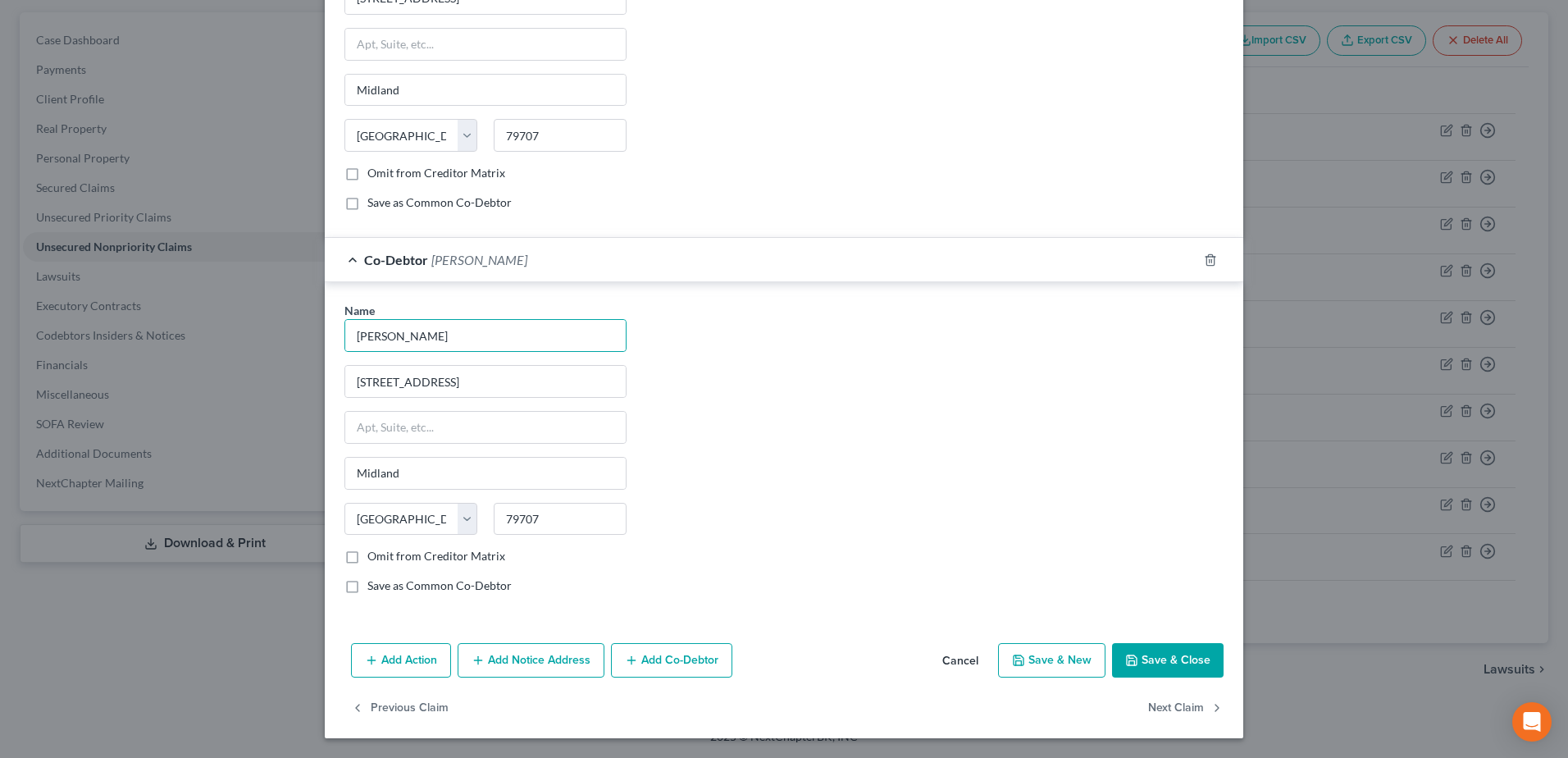
click at [1142, 664] on button "Save & Close" at bounding box center [1168, 660] width 112 height 34
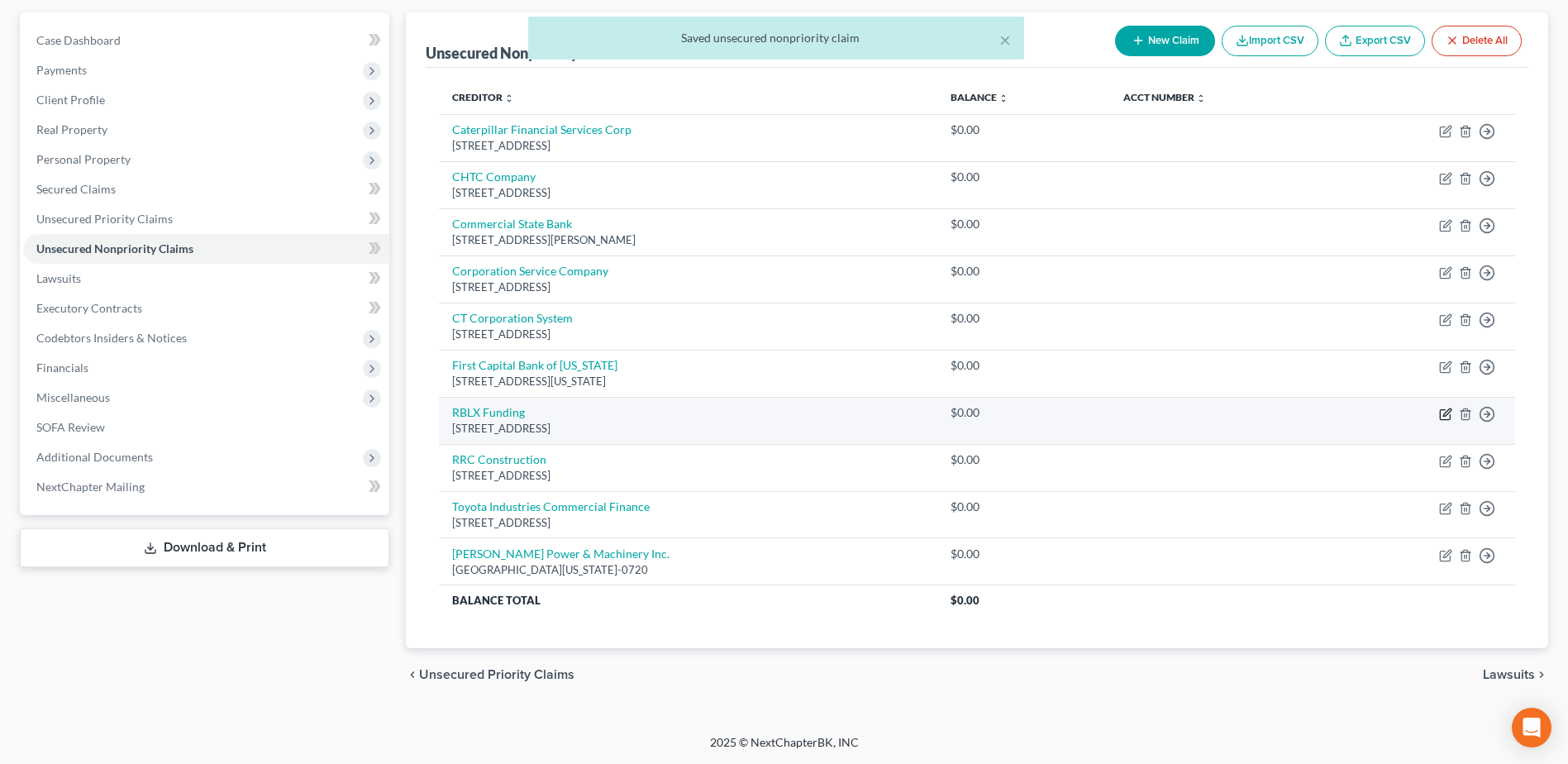
click at [1441, 416] on icon "button" at bounding box center [1446, 414] width 13 height 13
select select "35"
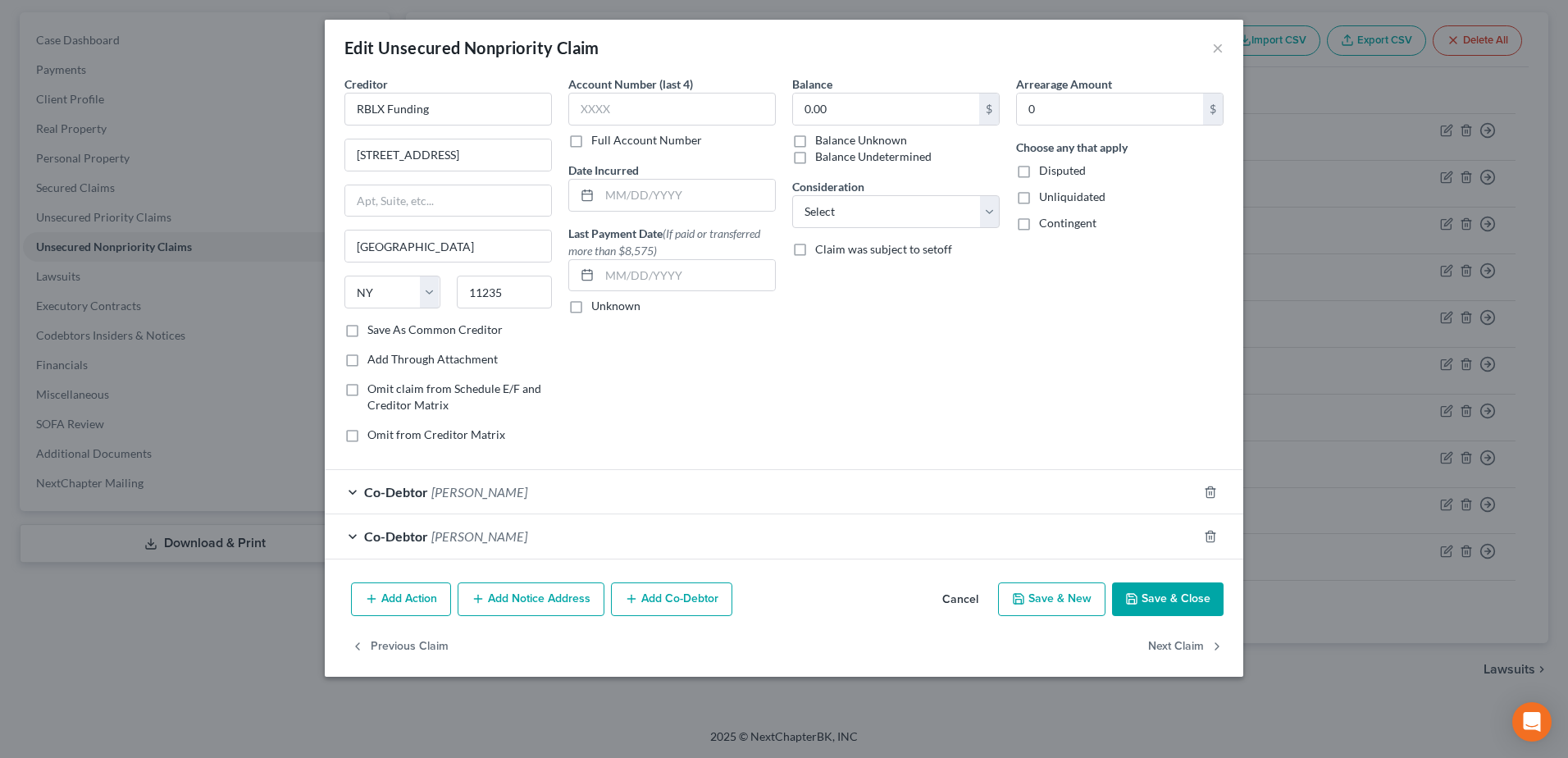
click at [964, 599] on button "Cancel" at bounding box center [960, 600] width 62 height 33
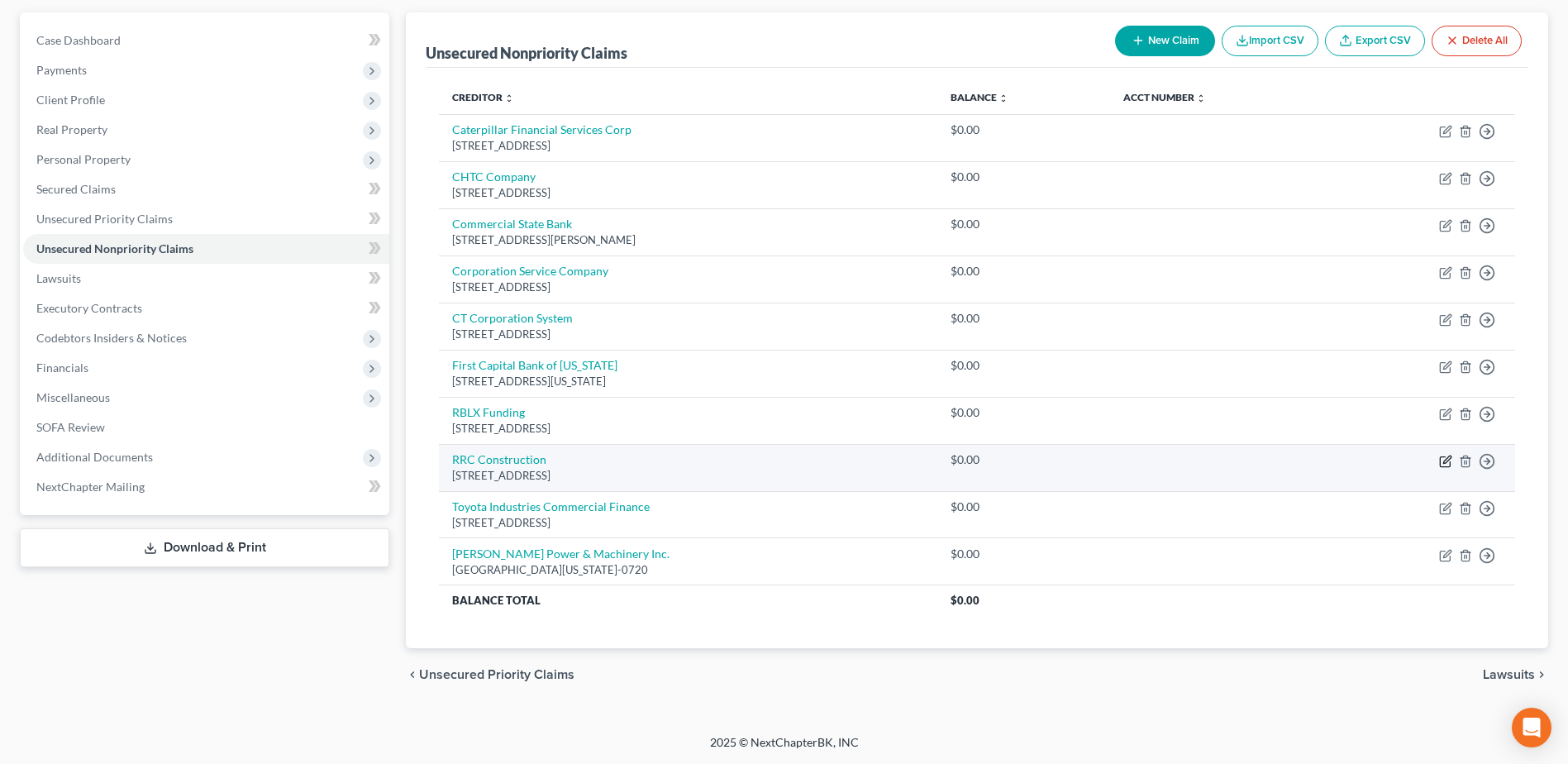
click at [1442, 461] on icon "button" at bounding box center [1446, 461] width 13 height 13
select select "45"
select select "15"
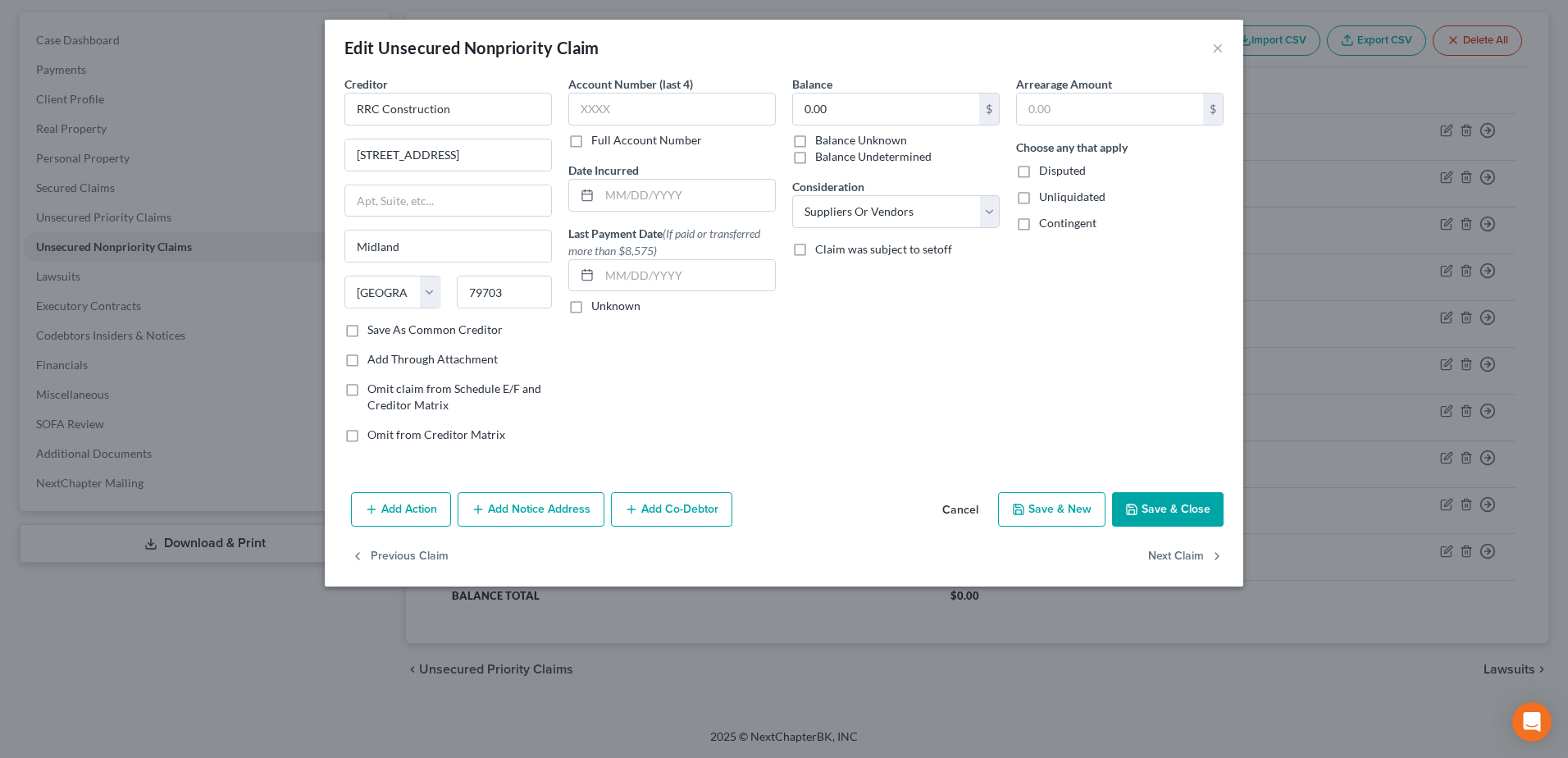
click at [699, 516] on button "Add Co-Debtor" at bounding box center [671, 508] width 121 height 34
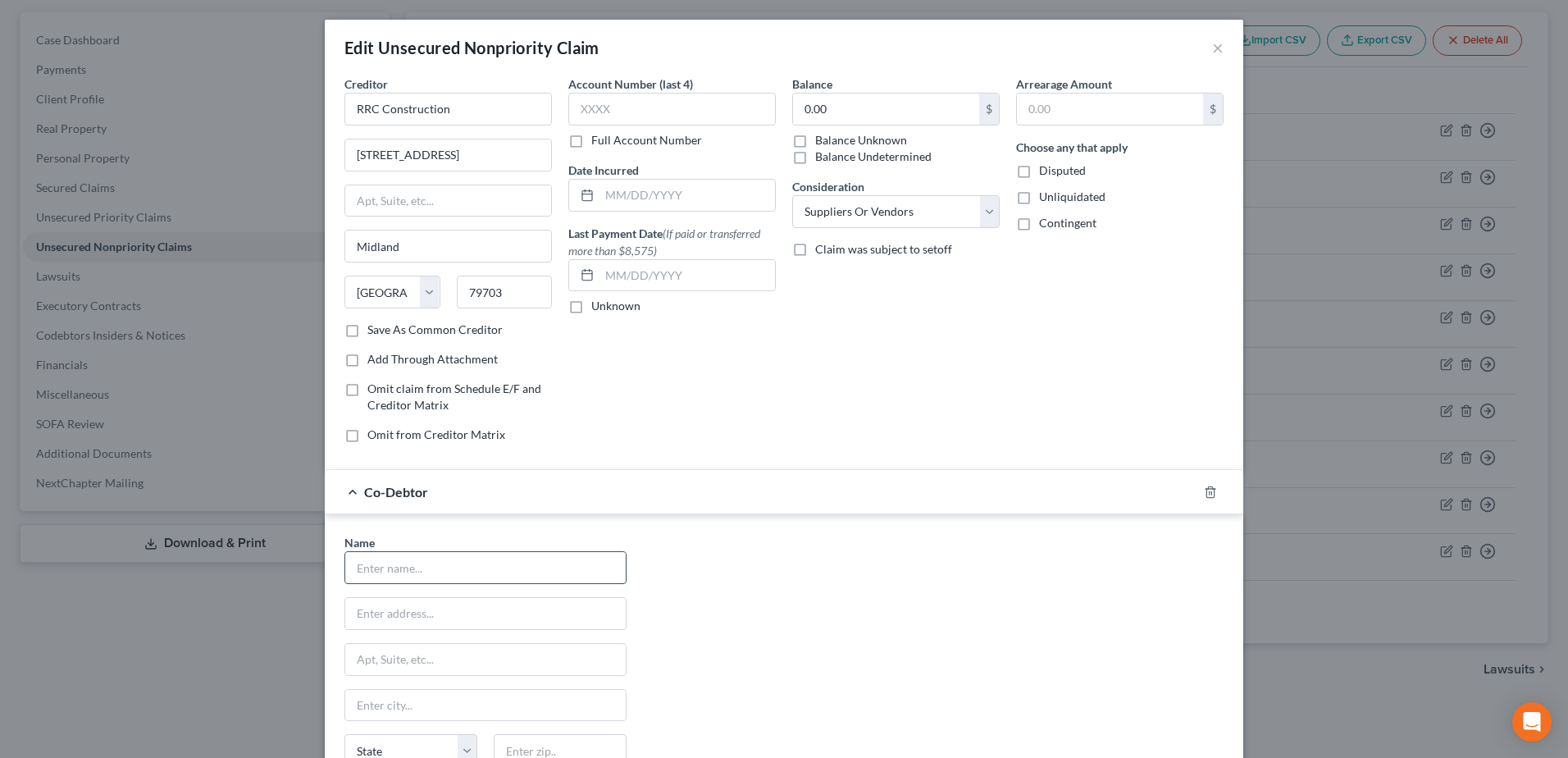
click at [529, 568] on input "text" at bounding box center [485, 567] width 280 height 31
type input "[PERSON_NAME]"
type input "[STREET_ADDRESS]"
type input "Midland"
type input "79707"
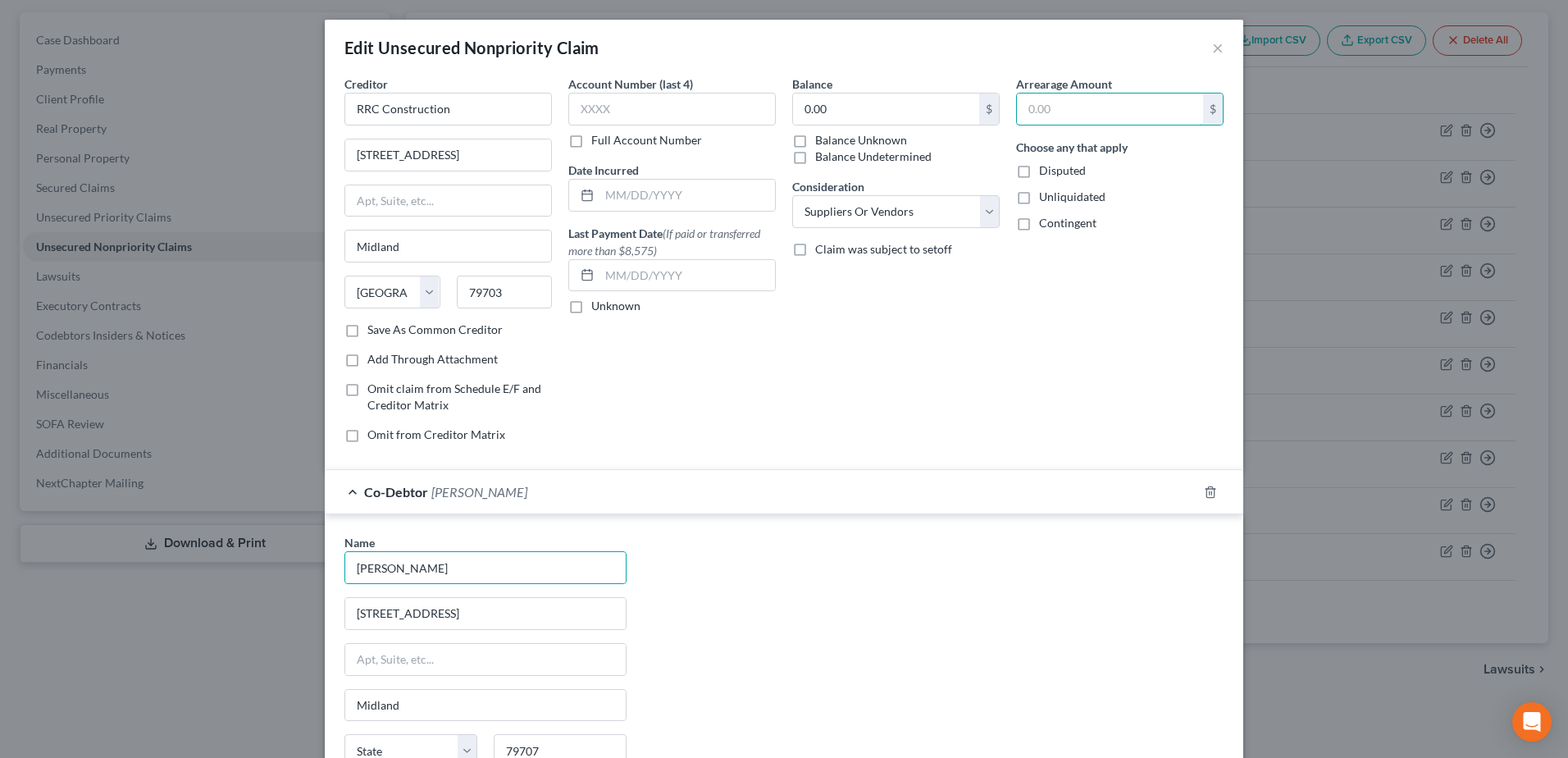
select select "45"
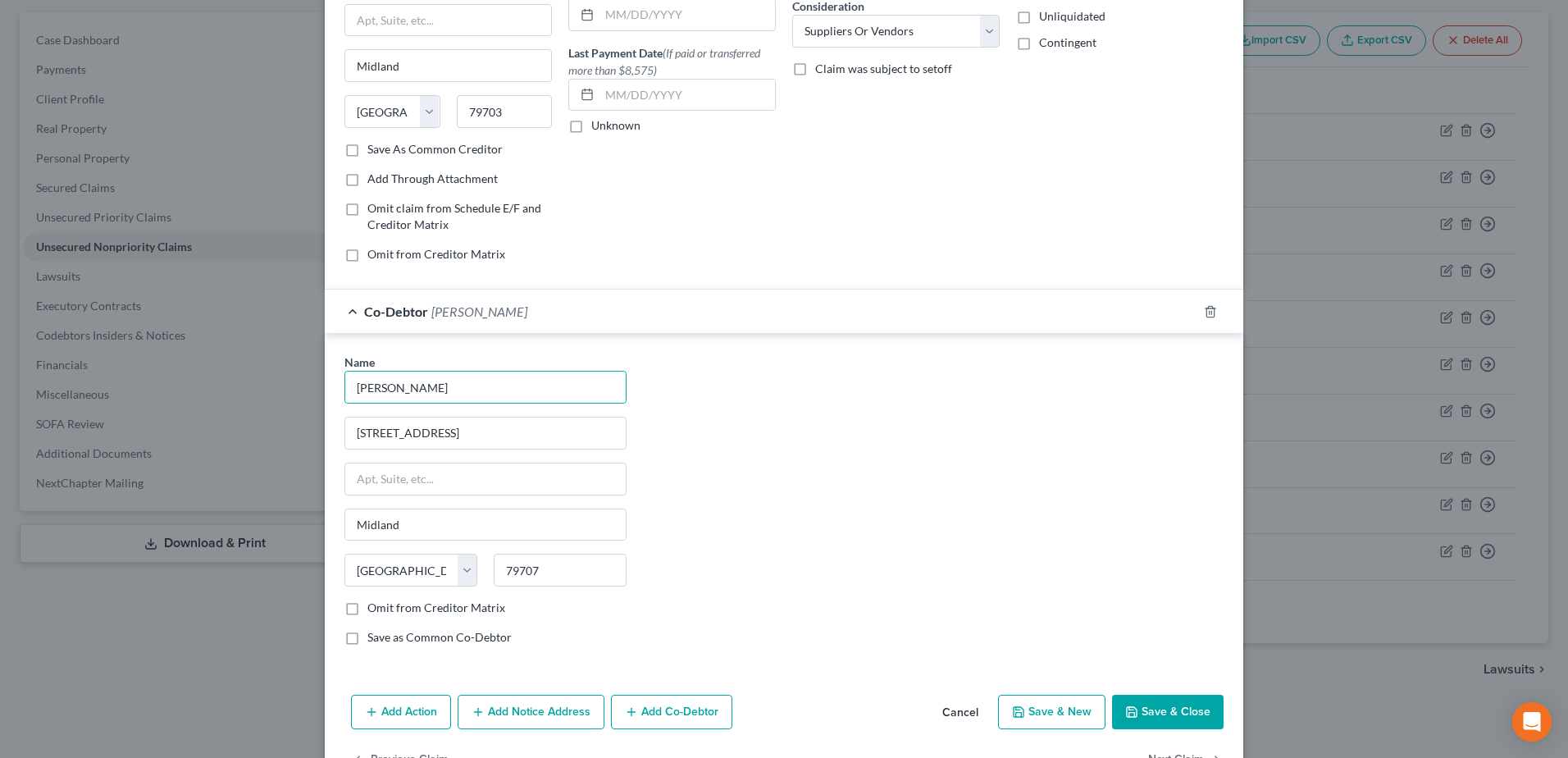
scroll to position [231, 0]
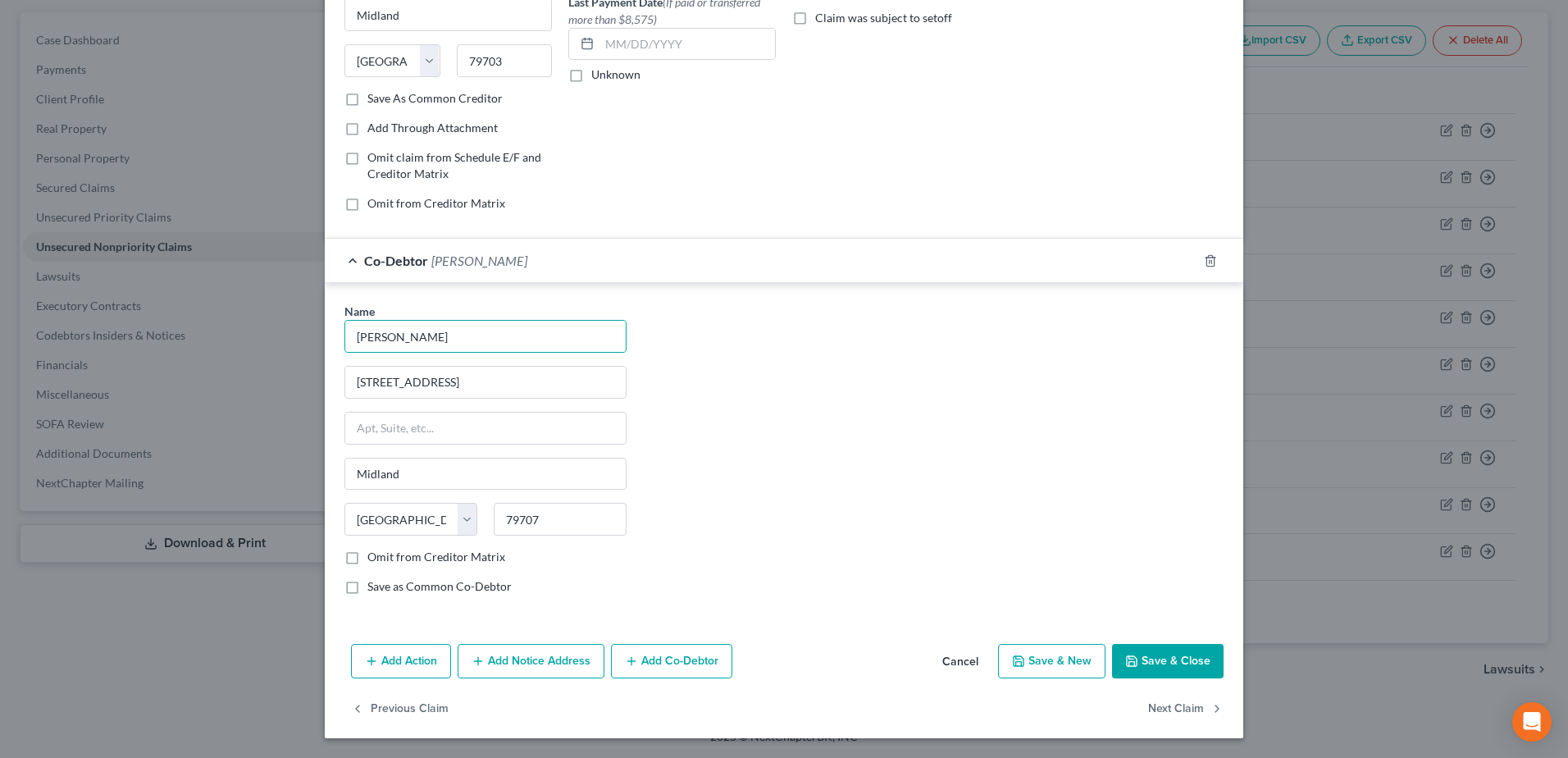
click at [661, 665] on button "Add Co-Debtor" at bounding box center [671, 660] width 121 height 34
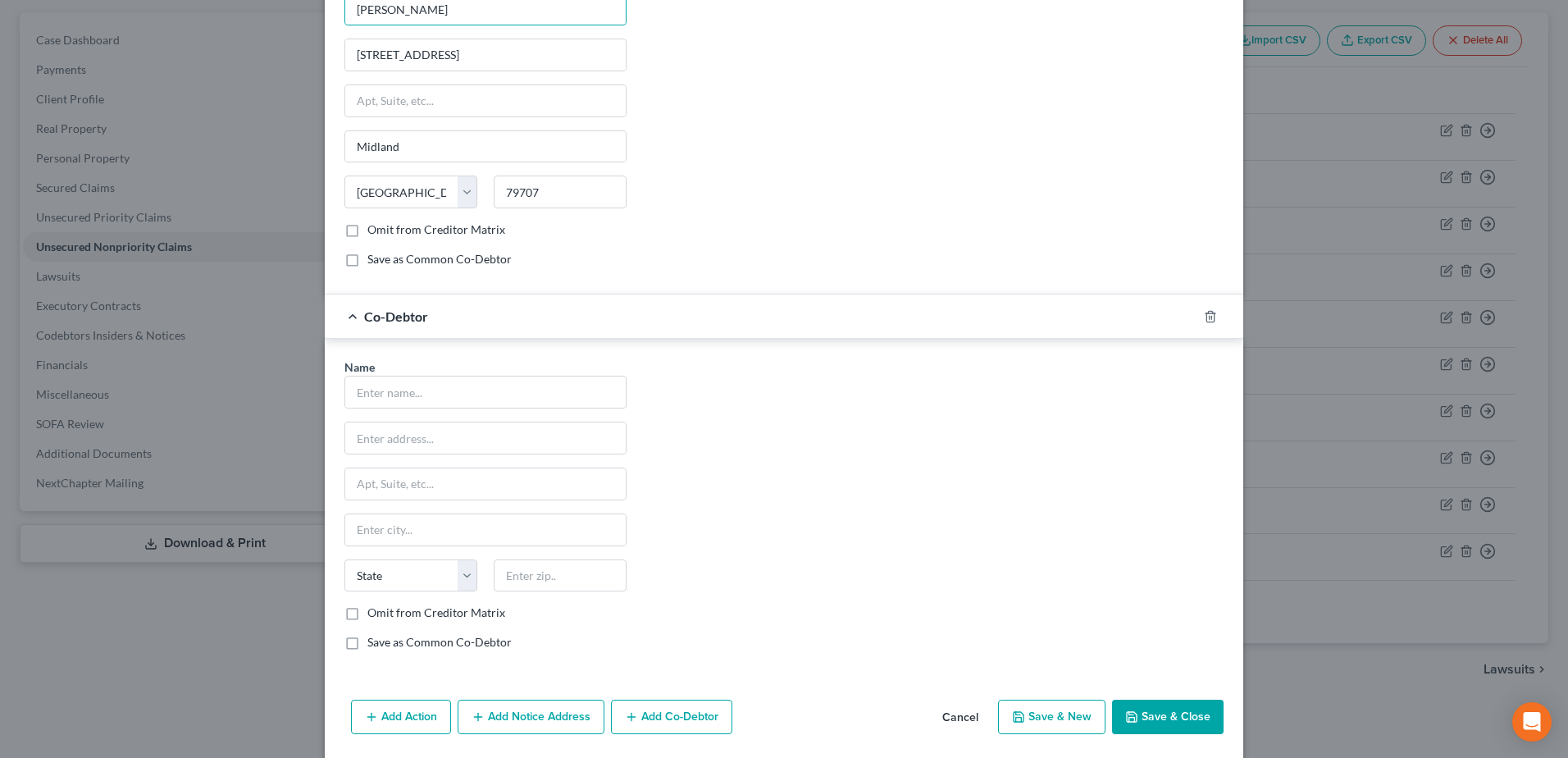
scroll to position [560, 0]
click at [456, 398] on input "text" at bounding box center [485, 390] width 280 height 31
type input "[PERSON_NAME]"
type input "[STREET_ADDRESS]"
type input "Midland"
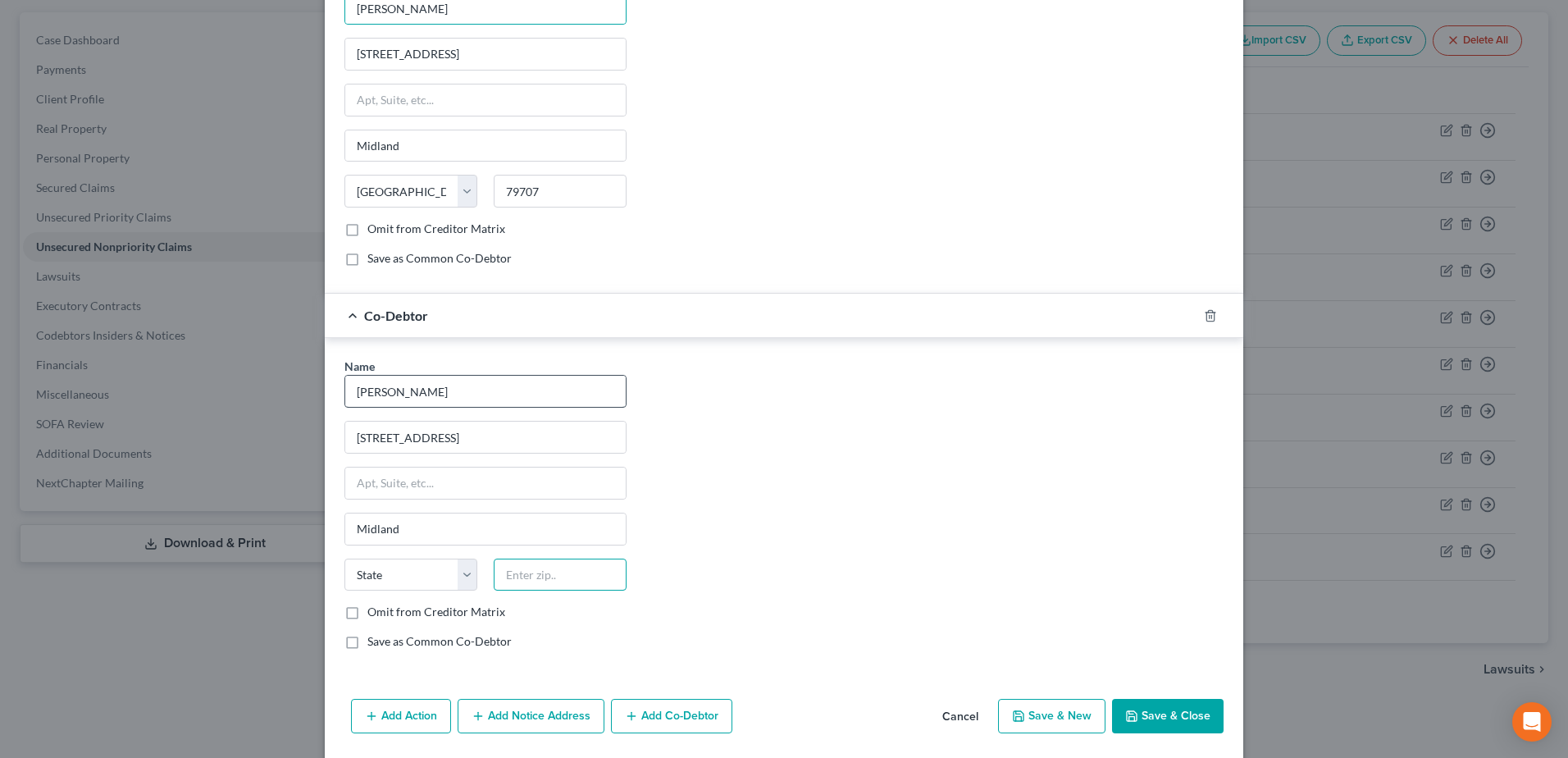
type input "79707"
click at [849, 480] on div "Name * [PERSON_NAME] [STREET_ADDRESS] [GEOGRAPHIC_DATA] [US_STATE][GEOGRAPHIC_D…" at bounding box center [784, 510] width 896 height 305
select select "45"
click at [1125, 719] on icon "button" at bounding box center [1131, 716] width 13 height 13
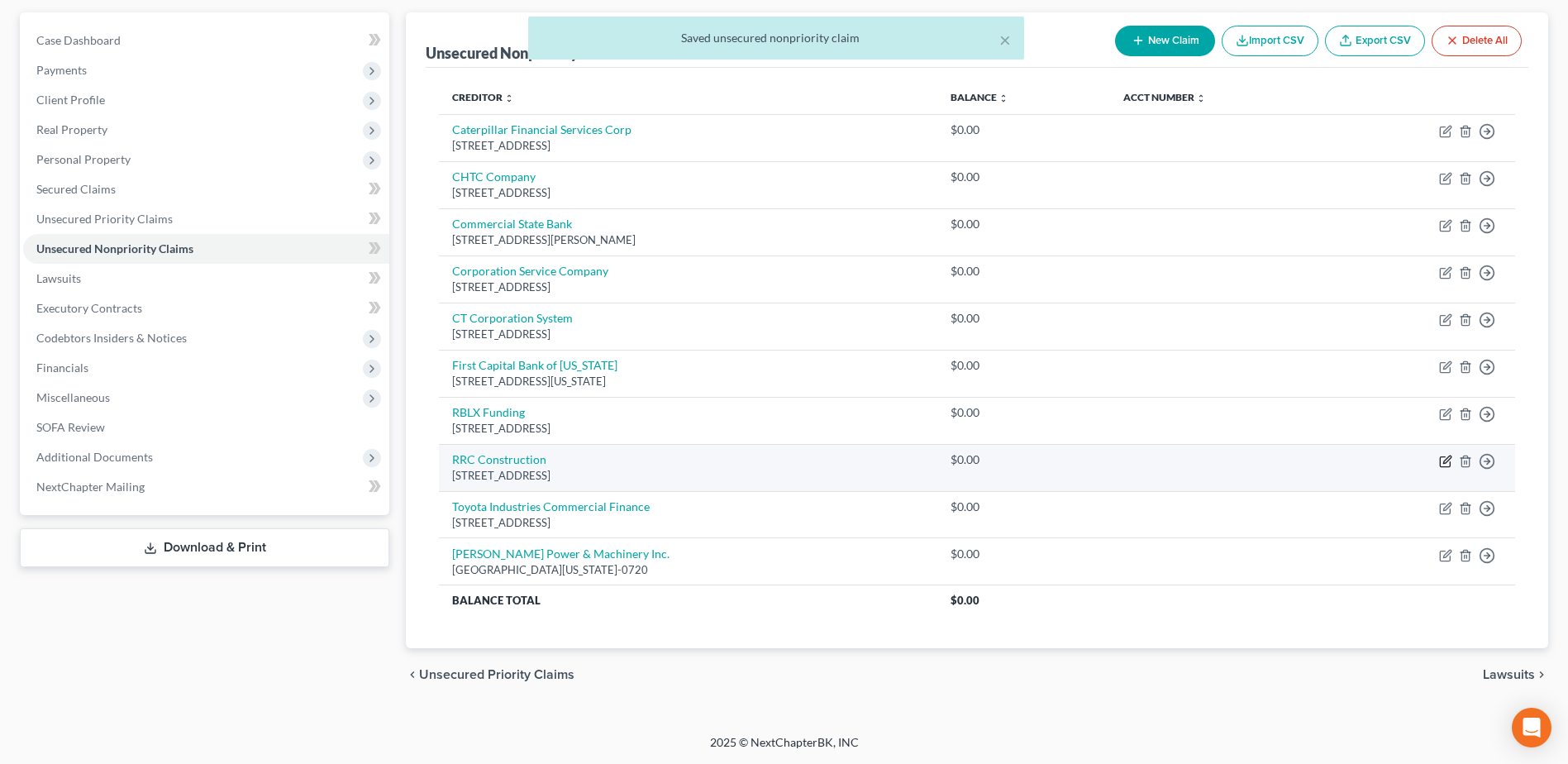
click at [1445, 462] on icon "button" at bounding box center [1446, 461] width 13 height 13
select select "45"
select select "15"
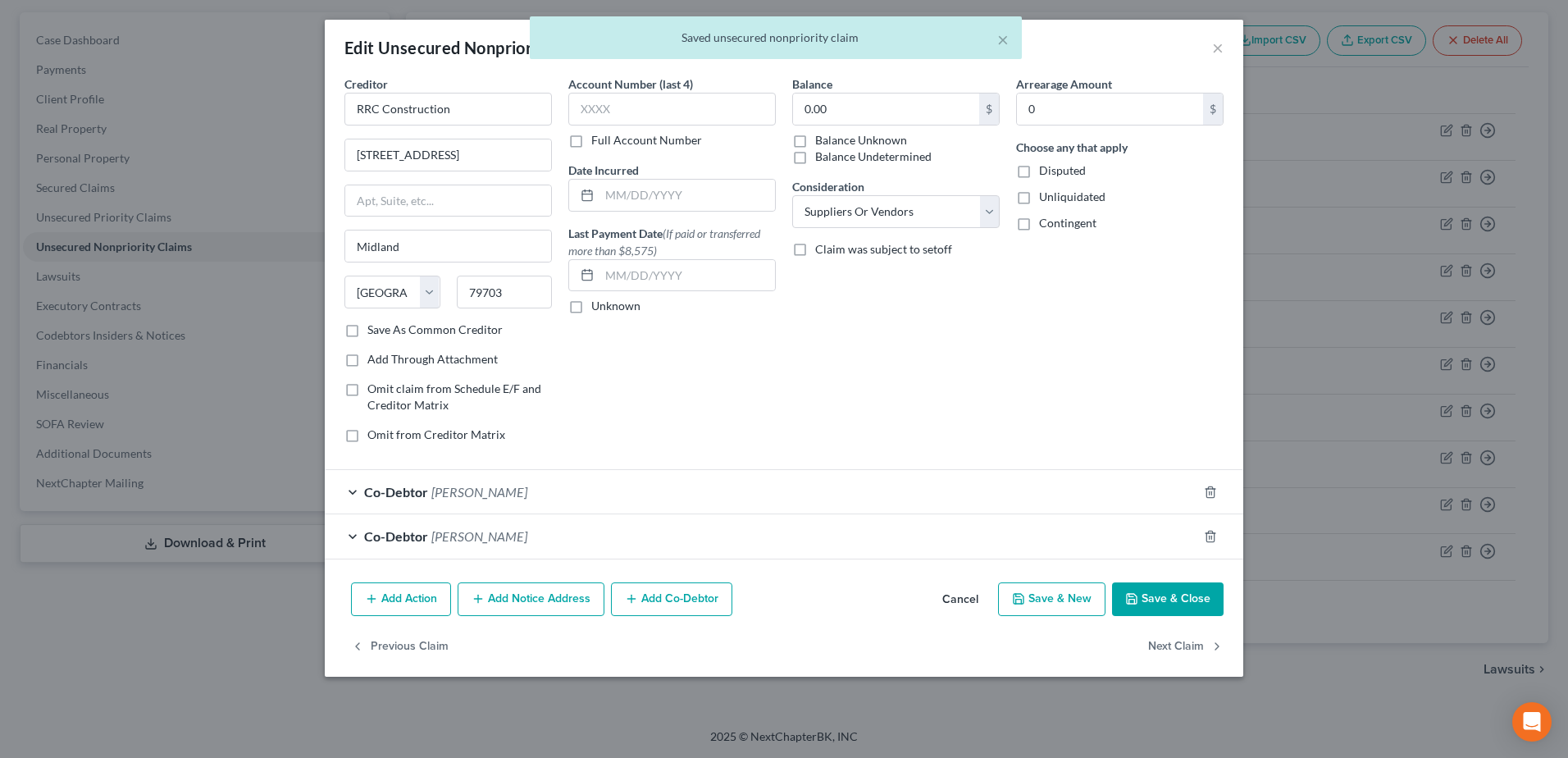
click at [963, 596] on button "Cancel" at bounding box center [960, 600] width 62 height 33
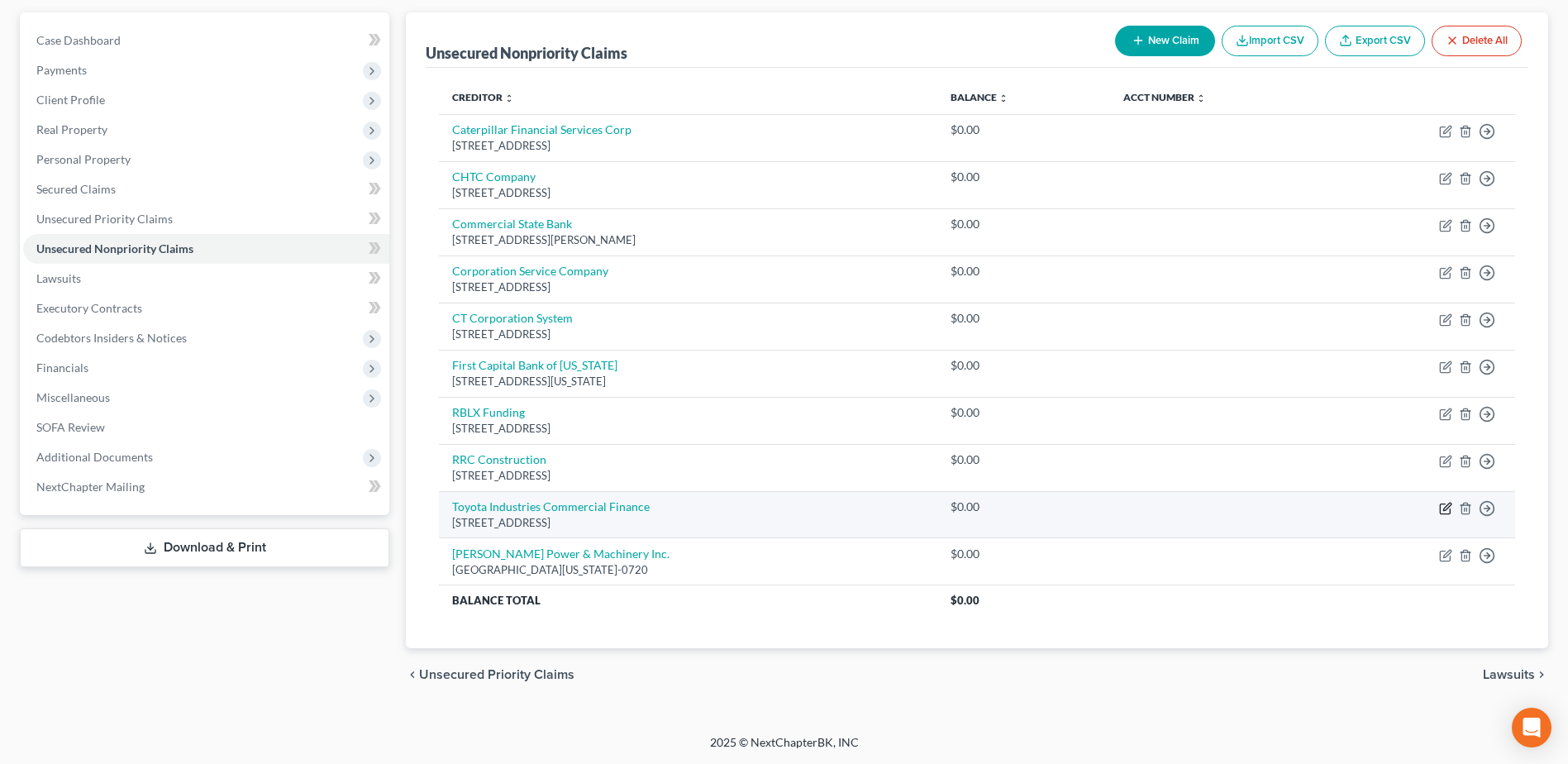
click at [1439, 512] on icon "button" at bounding box center [1446, 509] width 13 height 13
select select "45"
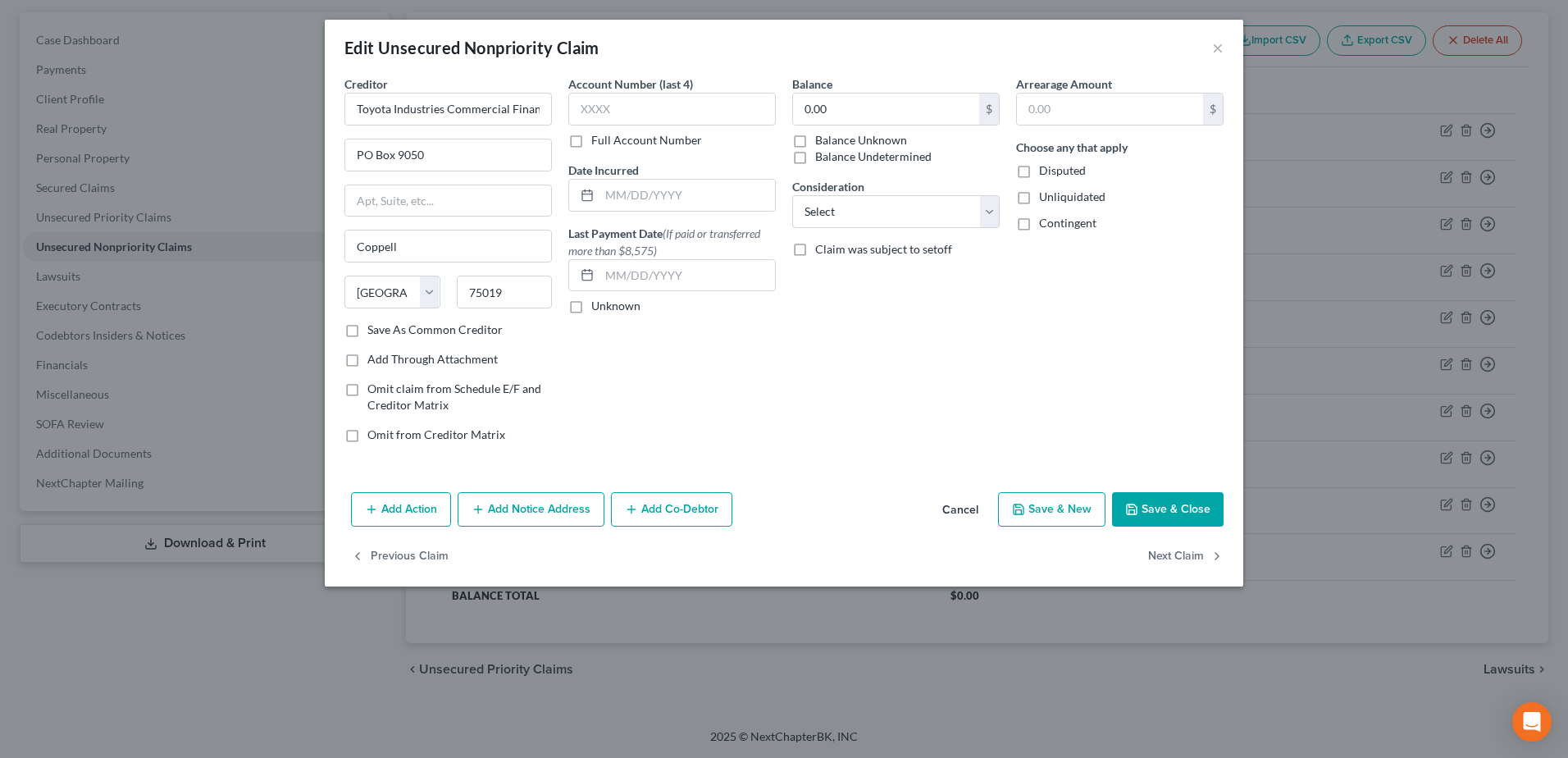
click at [681, 517] on button "Add Co-Debtor" at bounding box center [671, 508] width 121 height 34
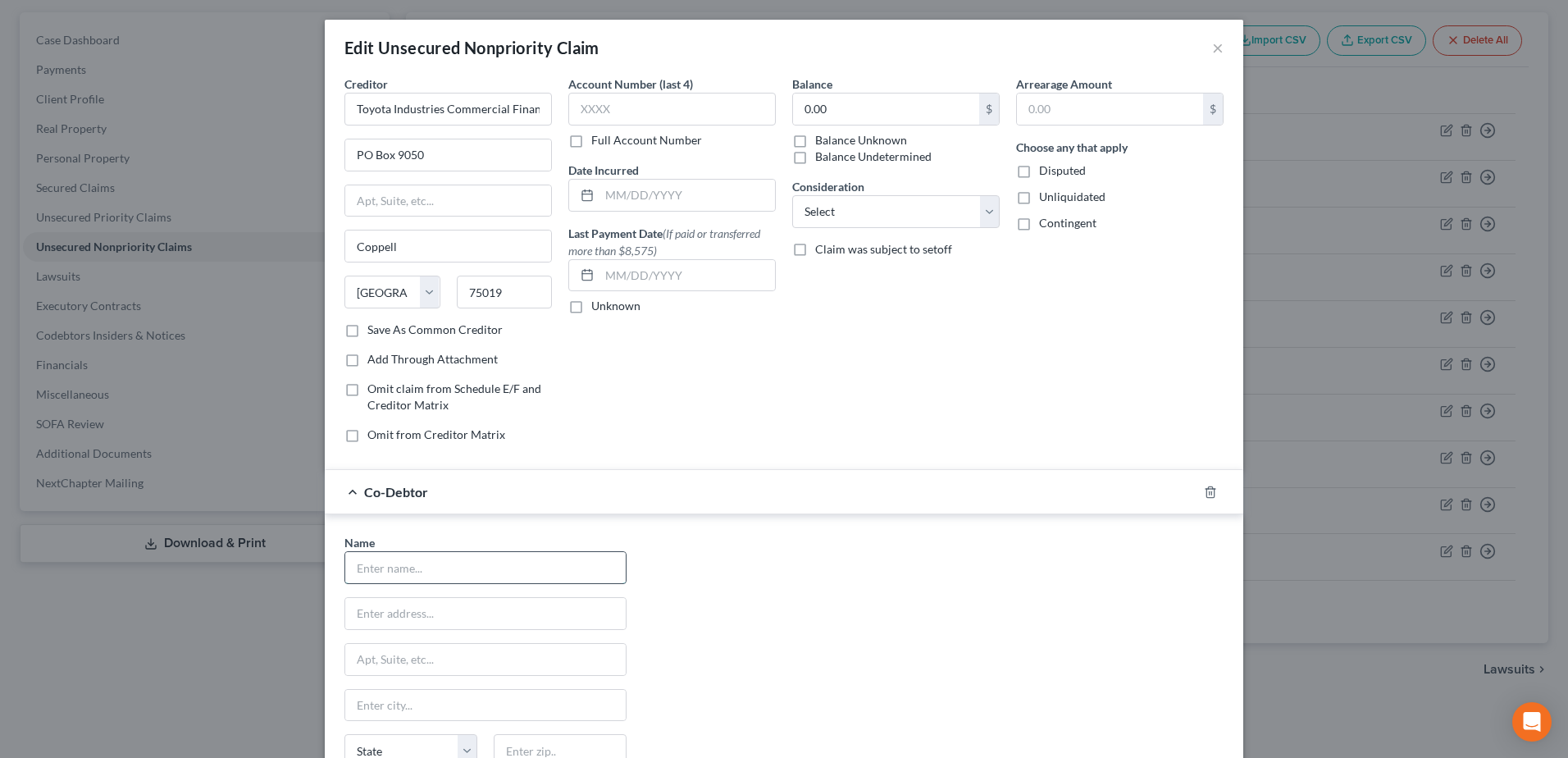
click at [471, 575] on input "text" at bounding box center [485, 567] width 280 height 31
type input "[PERSON_NAME]"
type input "[STREET_ADDRESS]"
type input "Midland"
type input "79707"
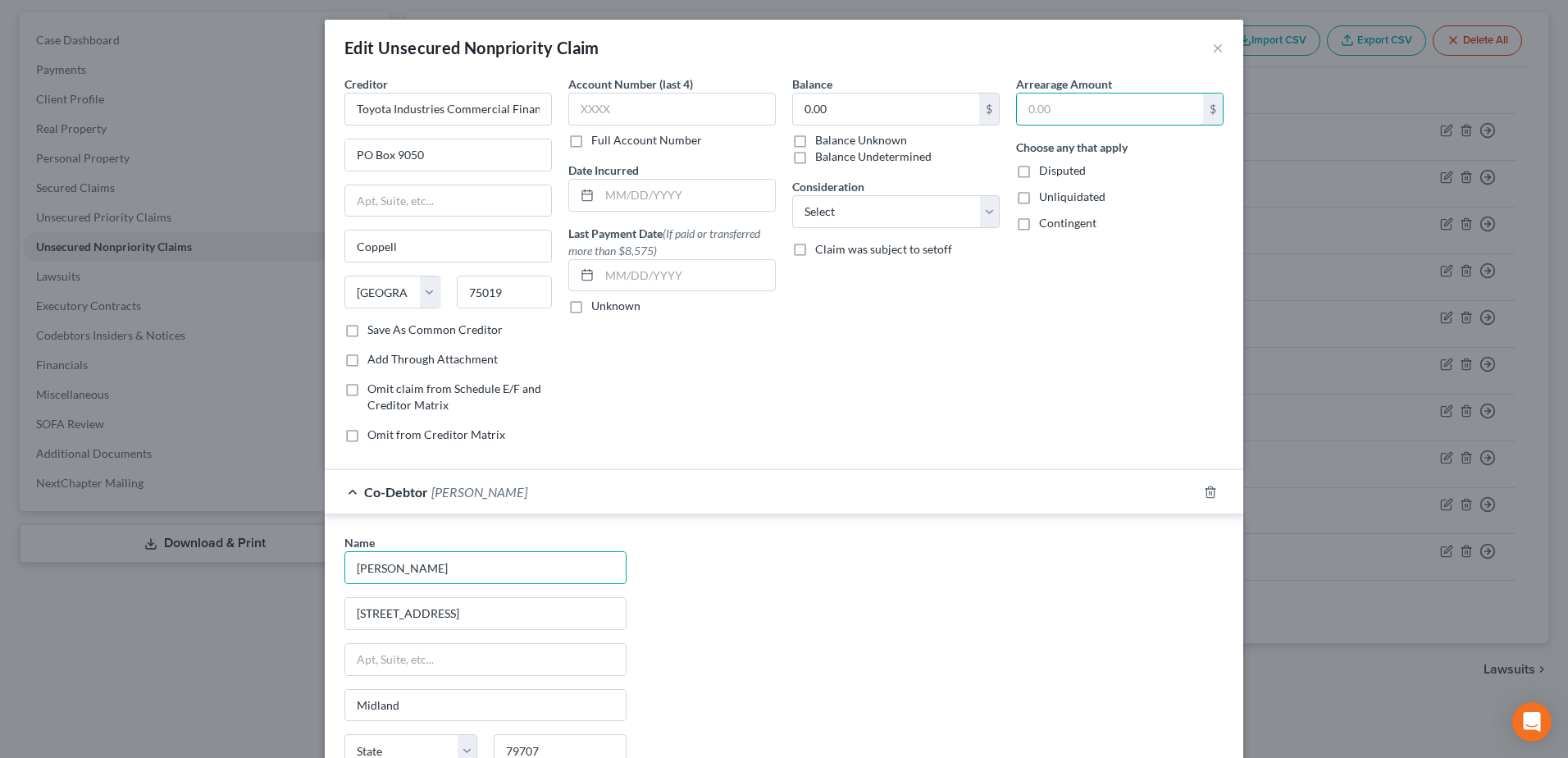
select select "45"
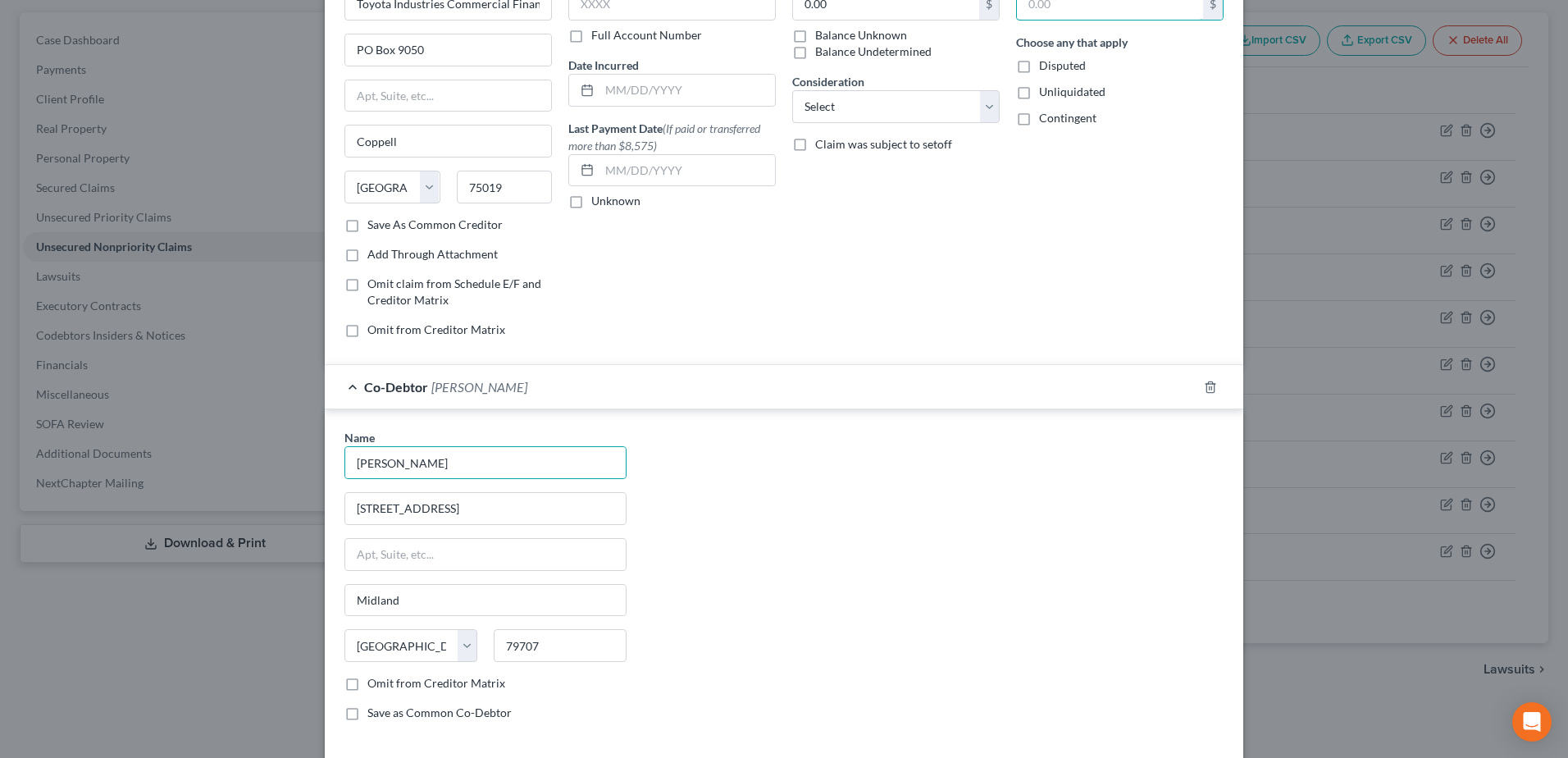
scroll to position [231, 0]
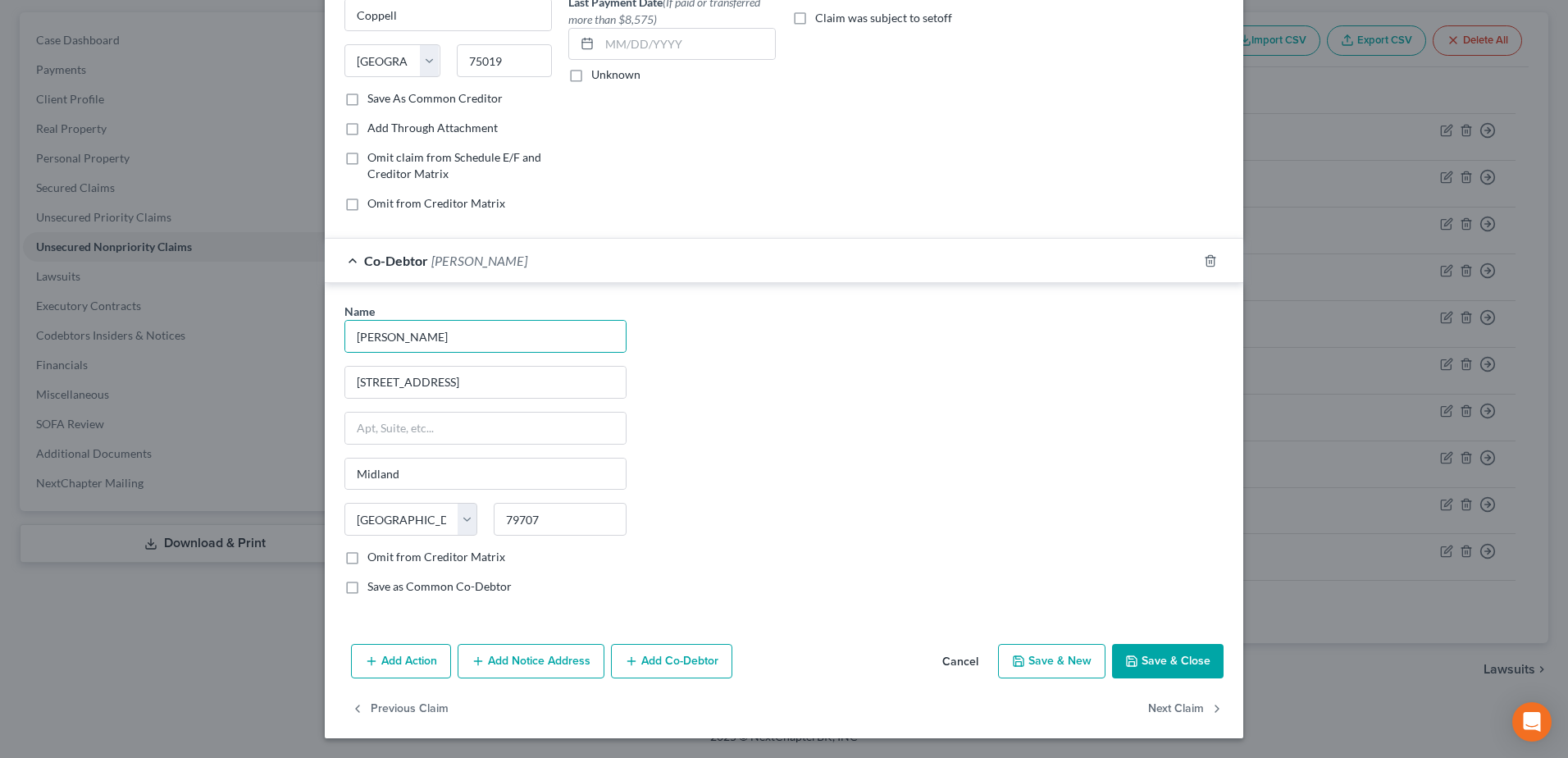
click at [682, 666] on button "Add Co-Debtor" at bounding box center [671, 660] width 121 height 34
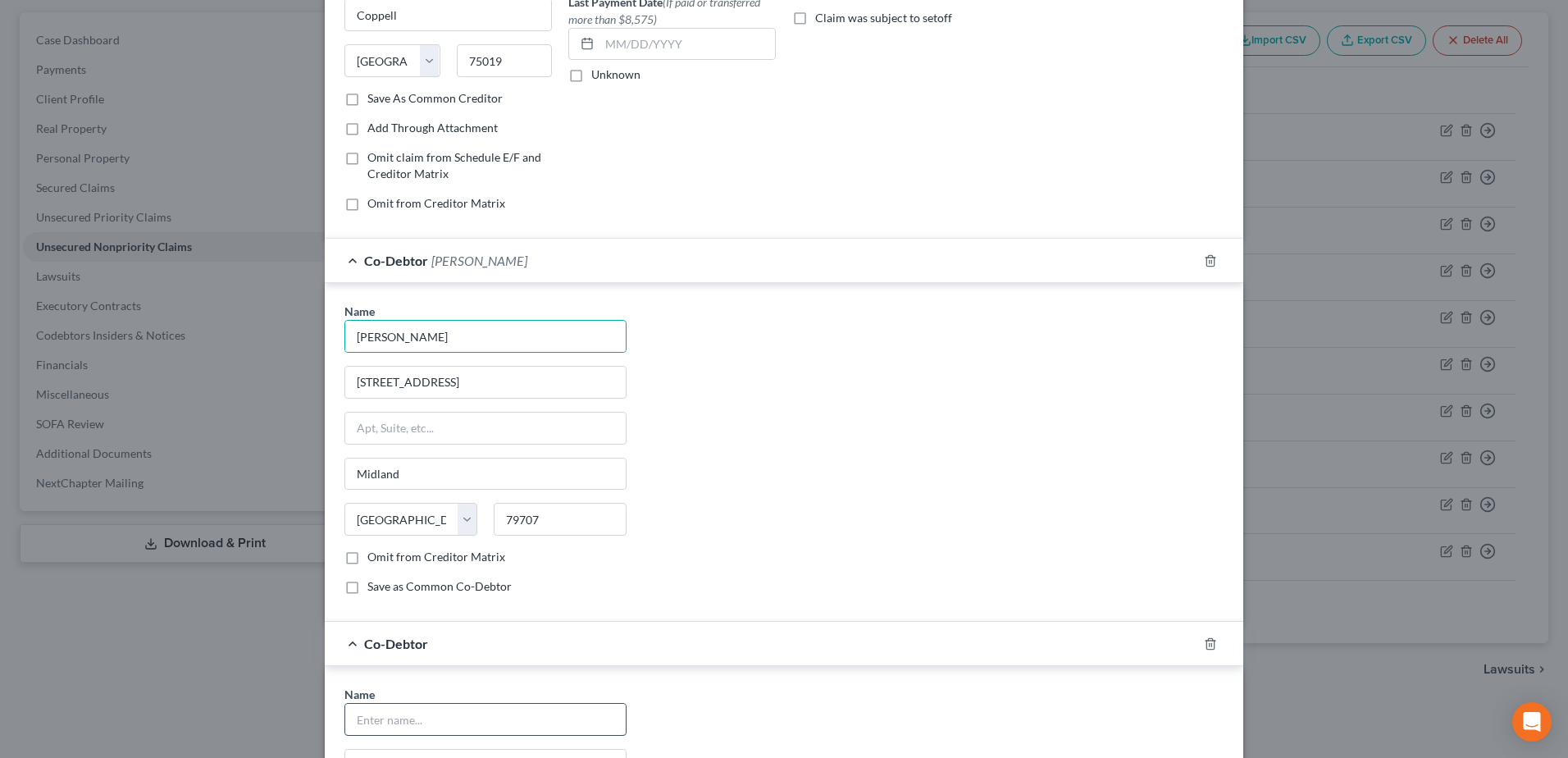
click at [514, 712] on input "text" at bounding box center [485, 719] width 280 height 31
type input "[PERSON_NAME]"
type input "[STREET_ADDRESS]"
type input "Midland"
type input "79707"
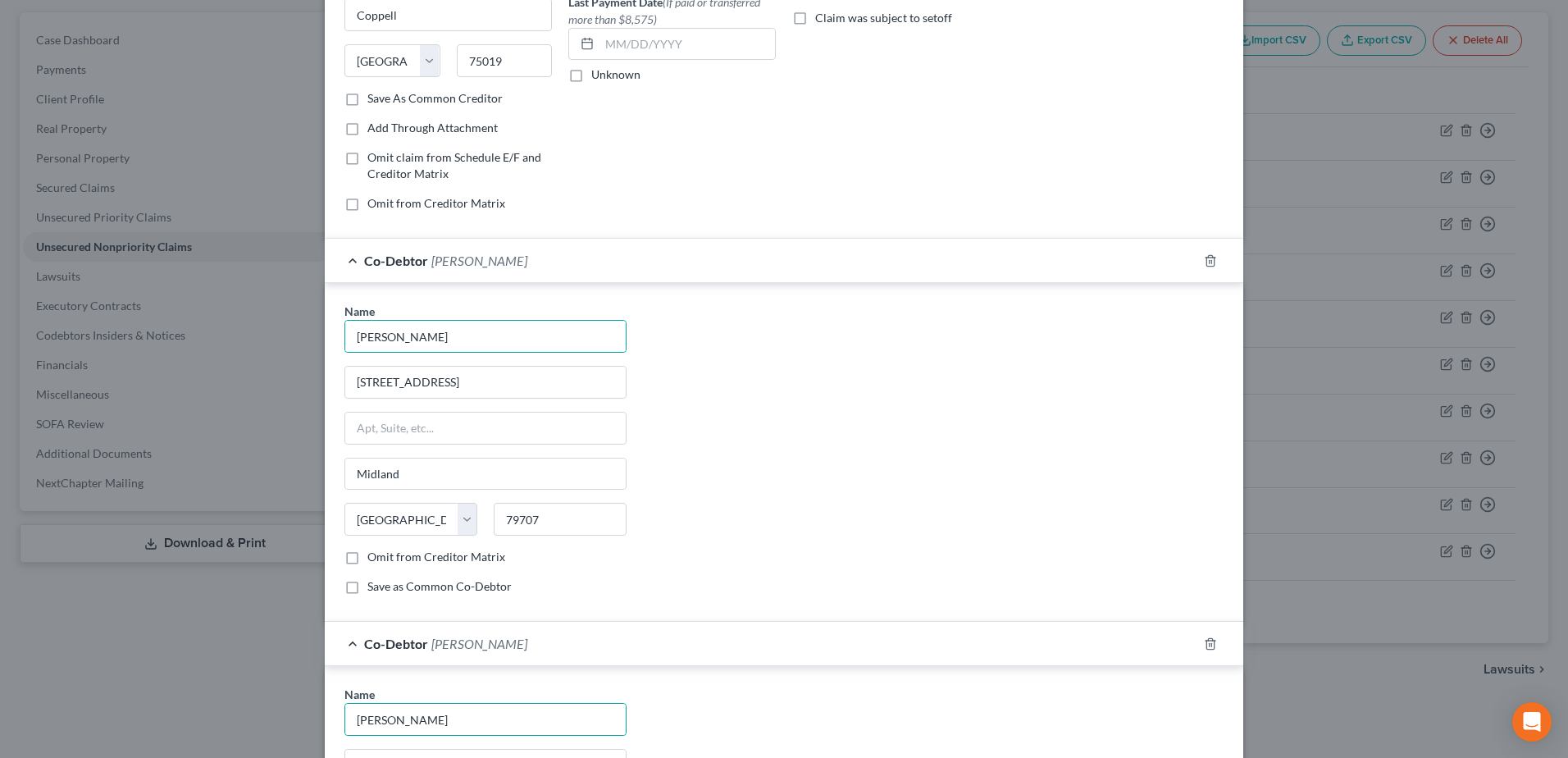
click at [876, 563] on div "Name * [PERSON_NAME] [STREET_ADDRESS] [GEOGRAPHIC_DATA] [US_STATE] AK AR AZ CA …" at bounding box center [784, 455] width 896 height 305
select select "45"
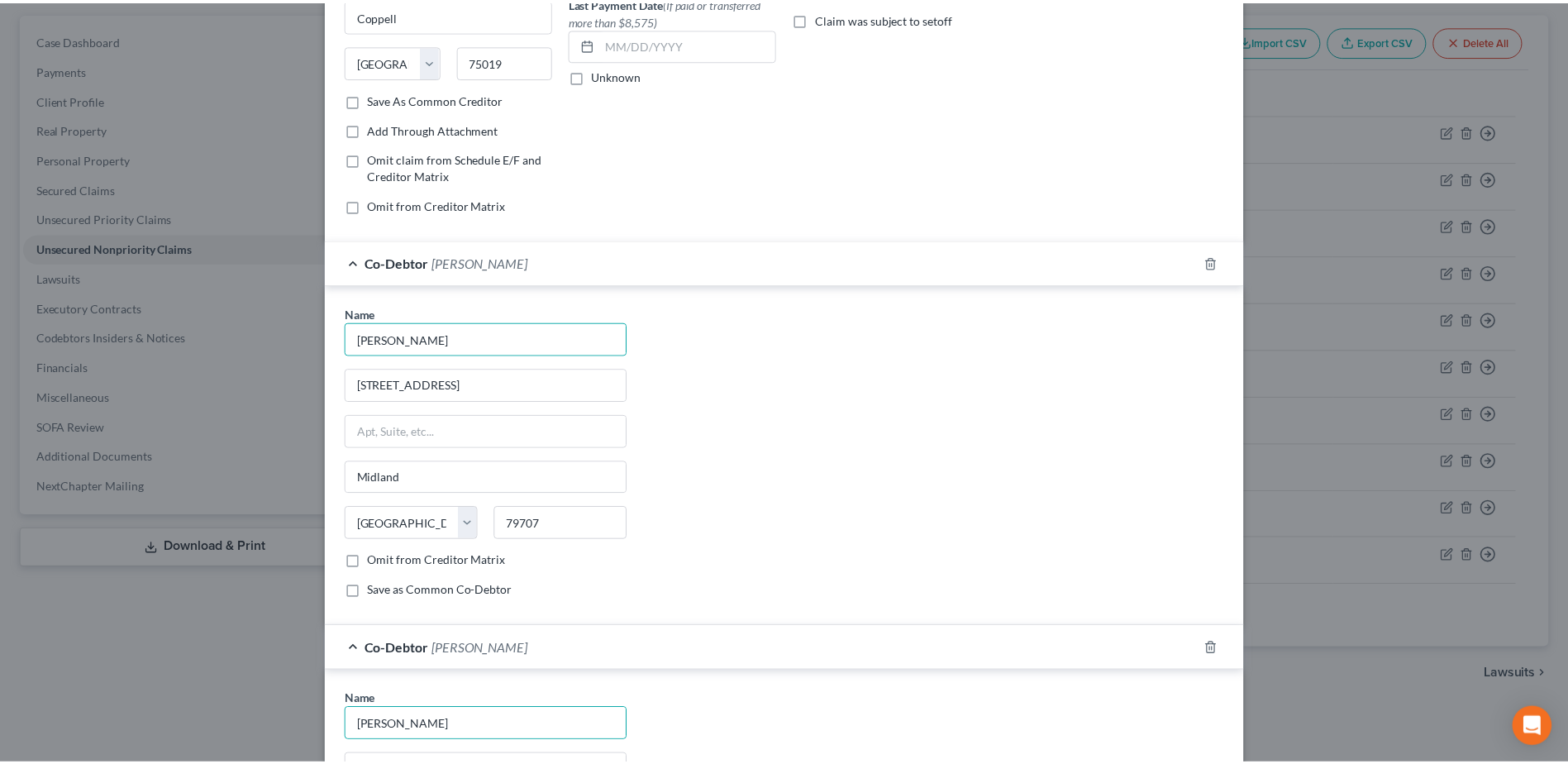
scroll to position [564, 0]
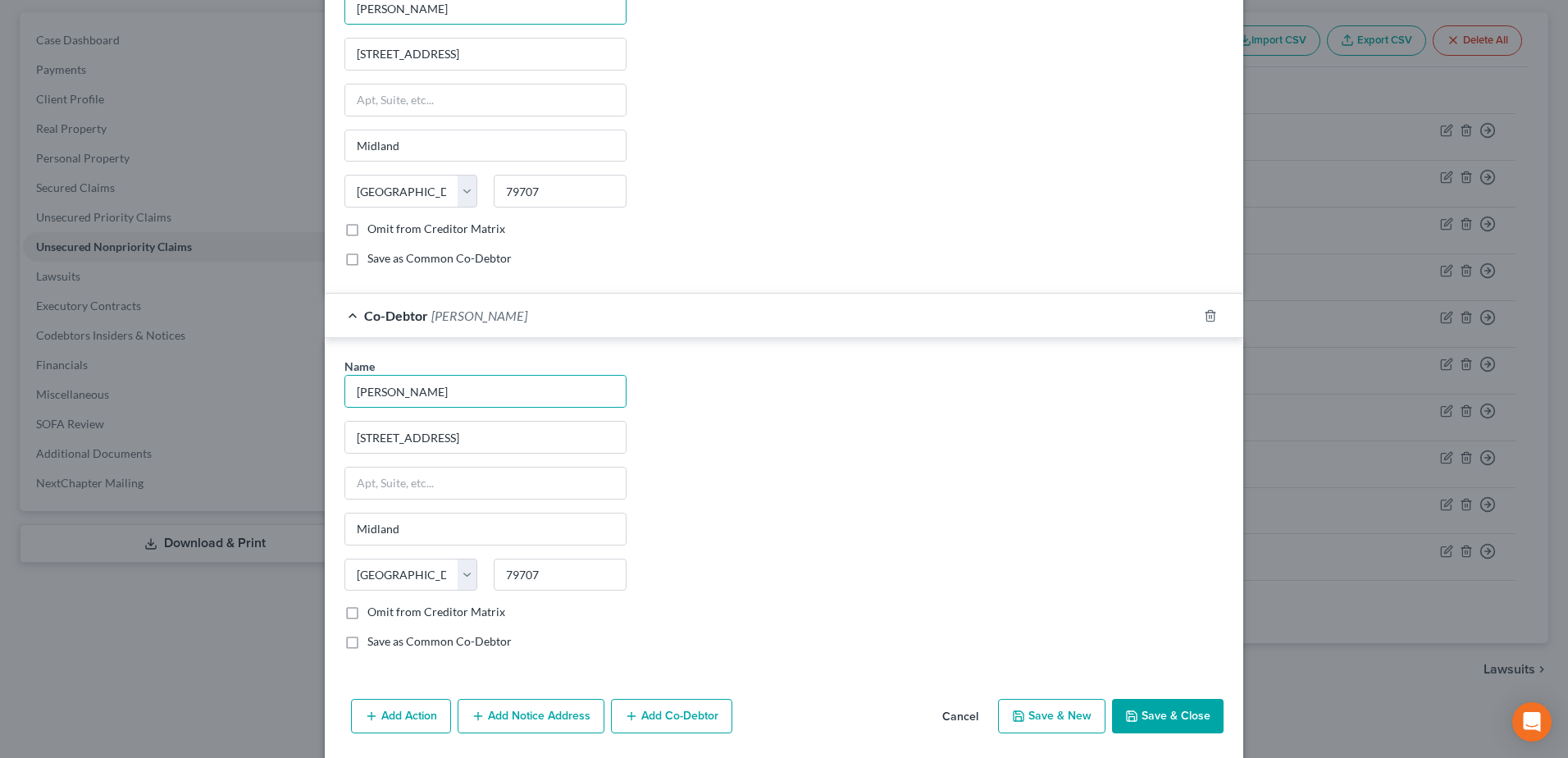
click at [1162, 721] on button "Save & Close" at bounding box center [1168, 715] width 112 height 34
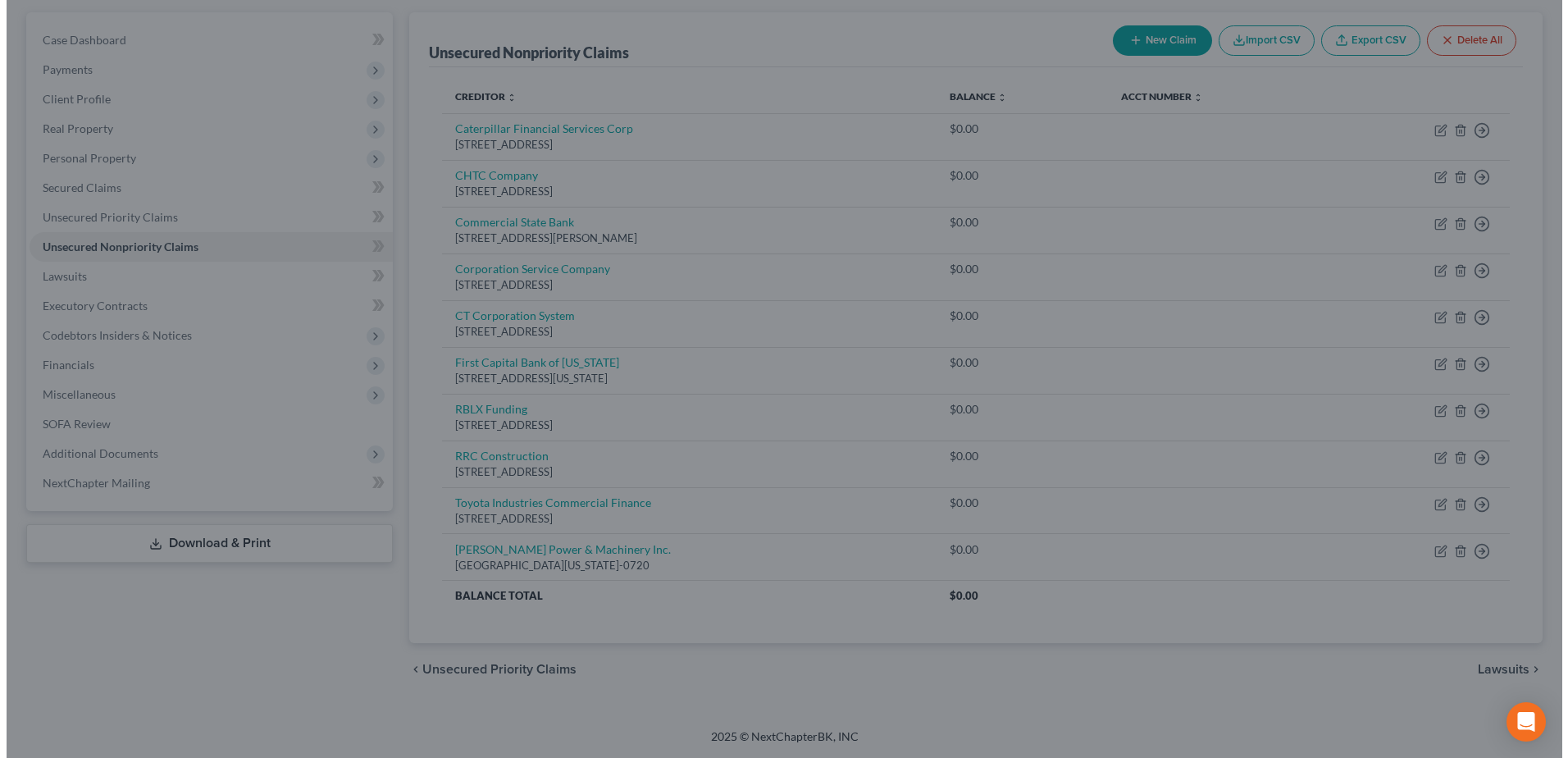
scroll to position [0, 0]
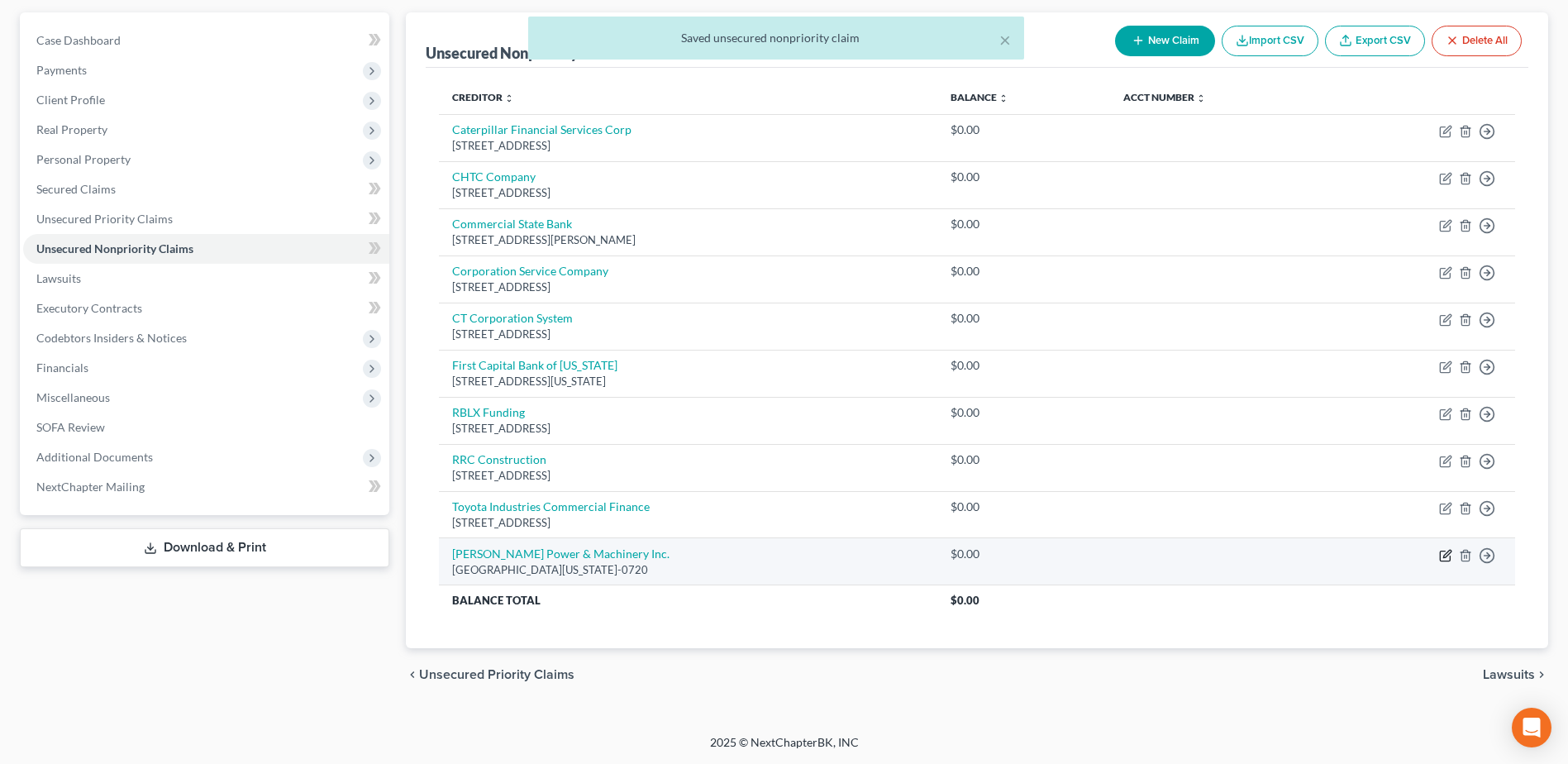
click at [1446, 555] on icon "button" at bounding box center [1446, 556] width 13 height 13
select select "37"
select select "15"
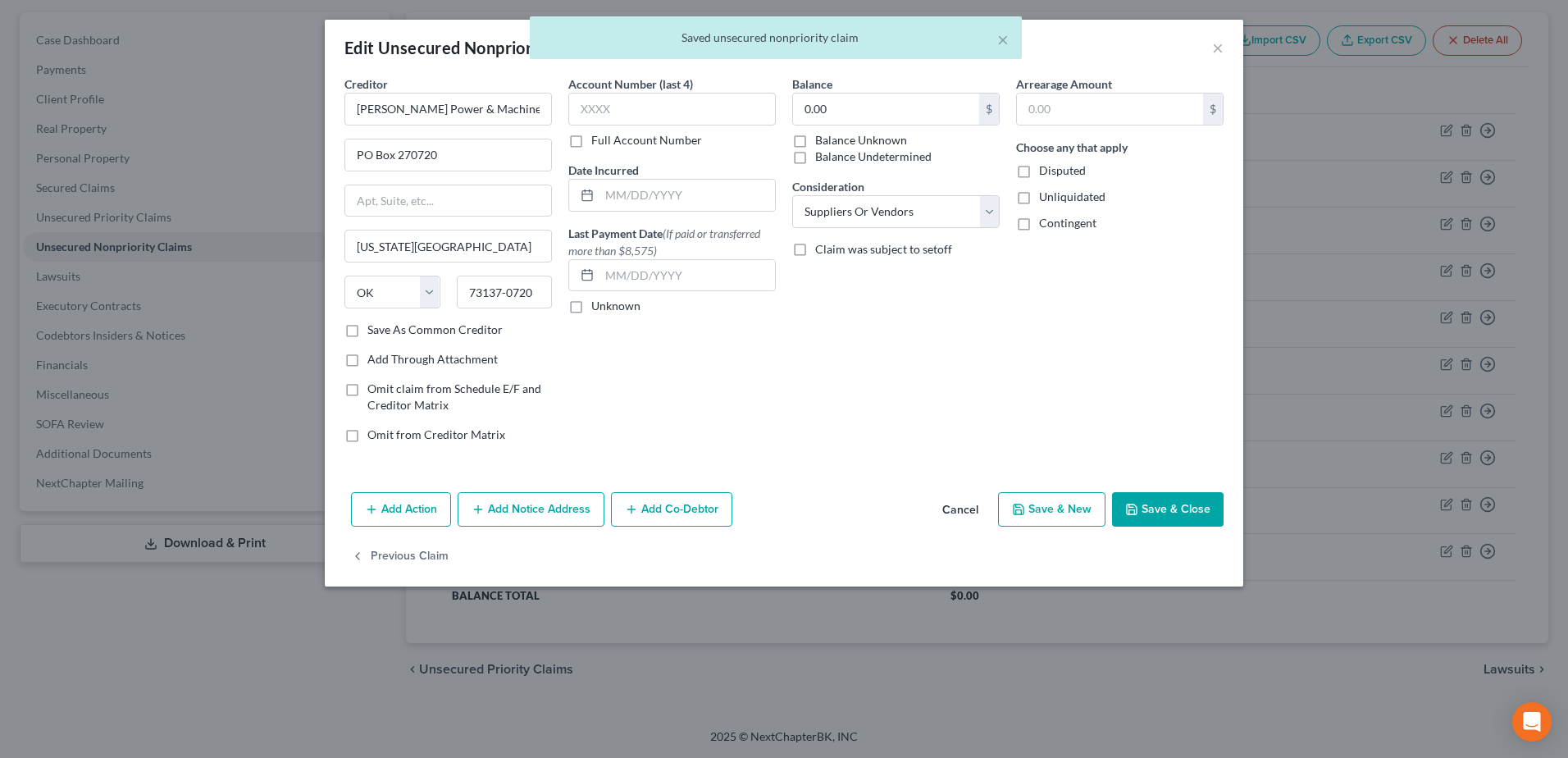
click at [712, 501] on button "Add Co-Debtor" at bounding box center [671, 508] width 121 height 34
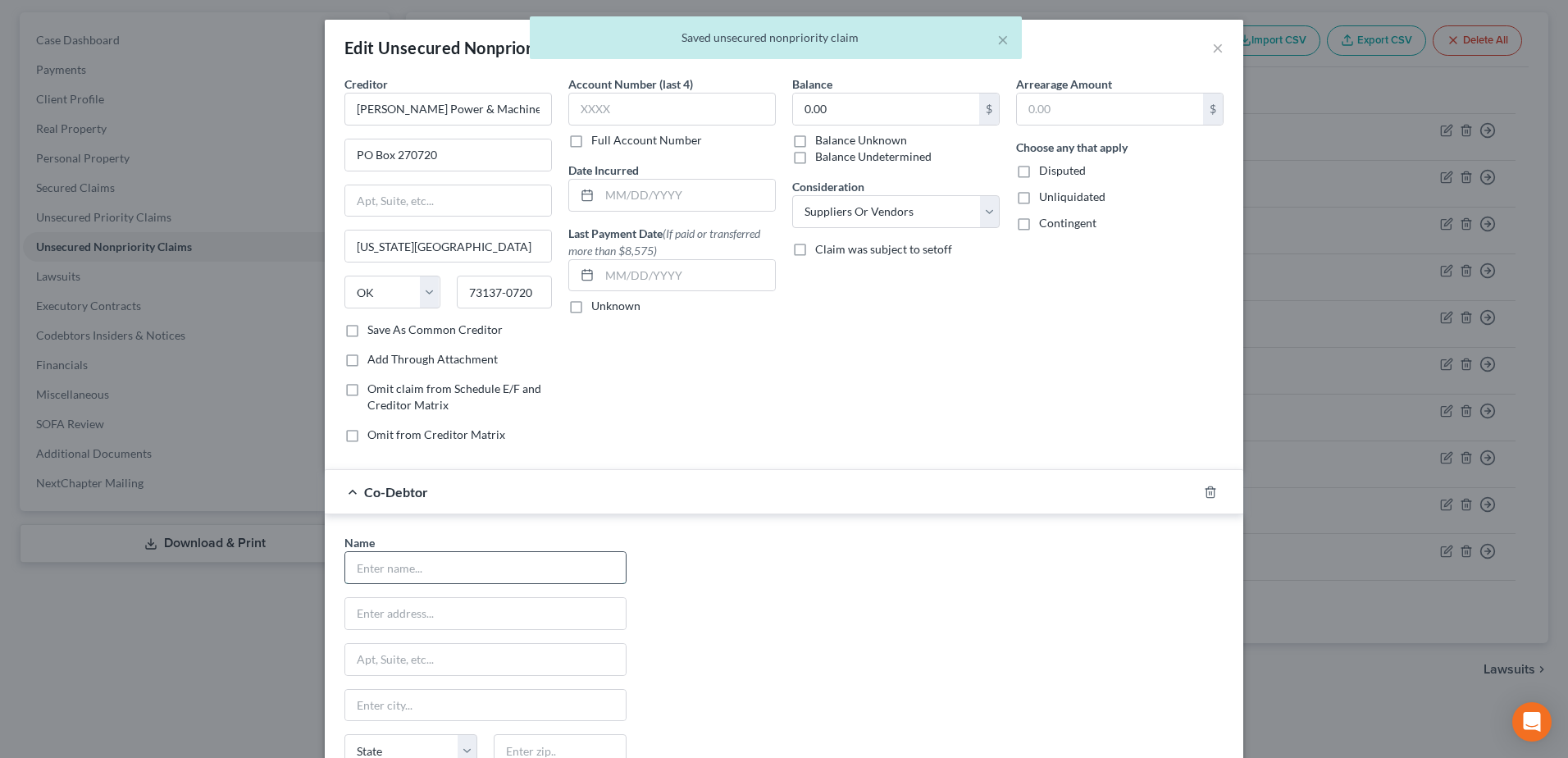
click at [511, 562] on input "text" at bounding box center [485, 567] width 280 height 31
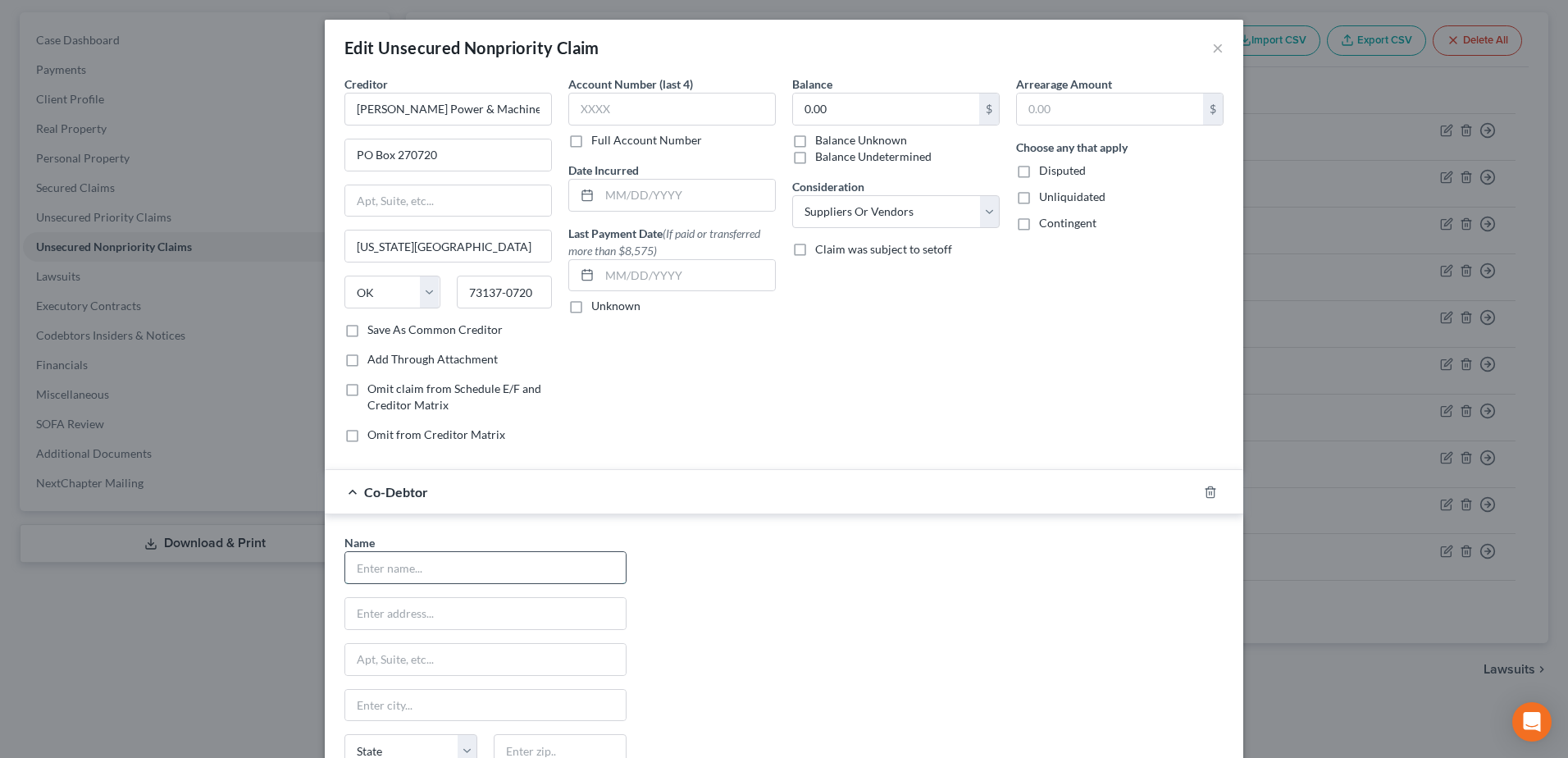
type input "[PERSON_NAME]"
type input "[STREET_ADDRESS]"
type input "Midland"
type input "79707"
click at [997, 516] on div "Name * [PERSON_NAME] [STREET_ADDRESS] [GEOGRAPHIC_DATA] [US_STATE] AK AR AZ CA …" at bounding box center [784, 683] width 919 height 338
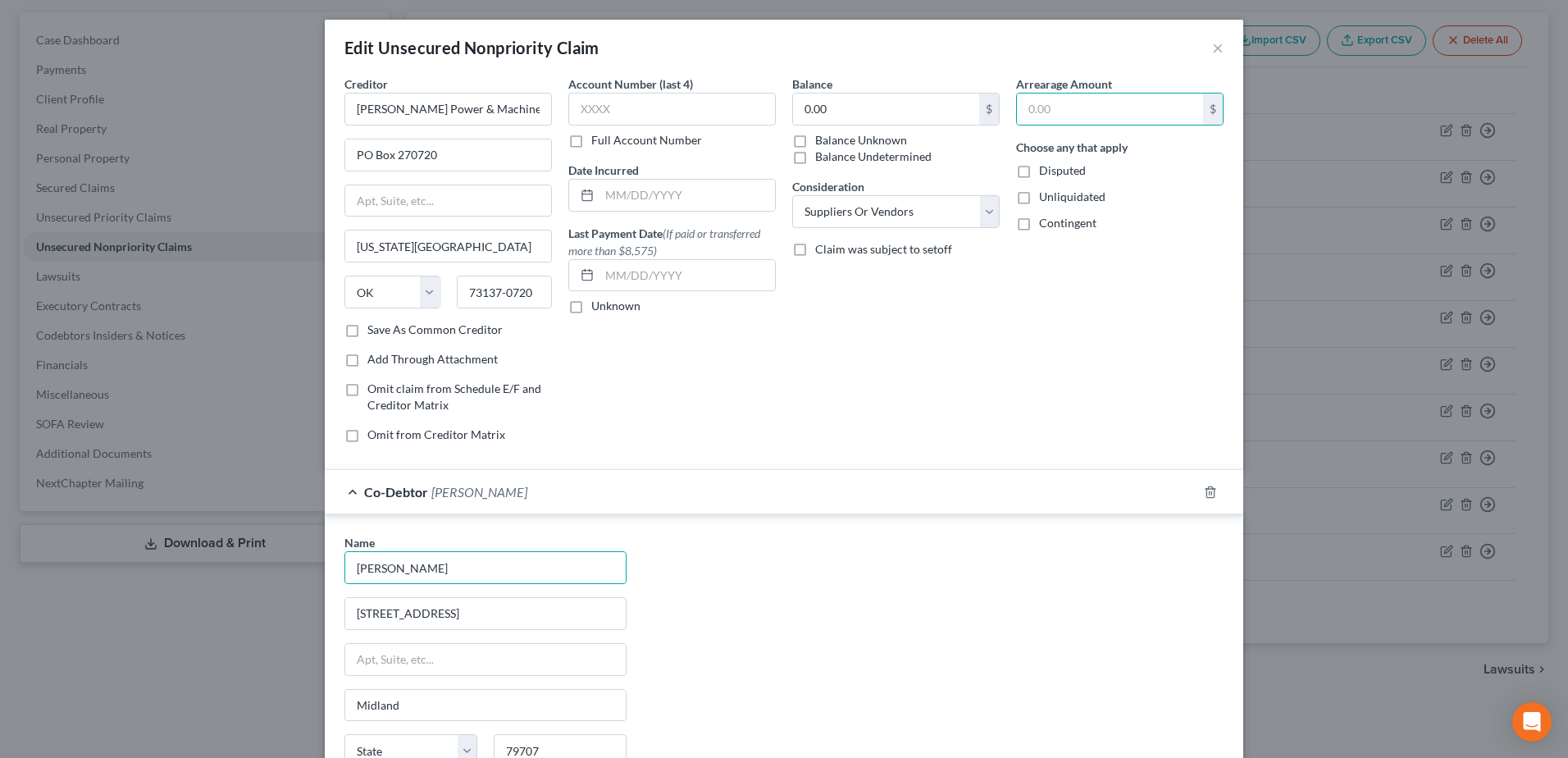
select select "45"
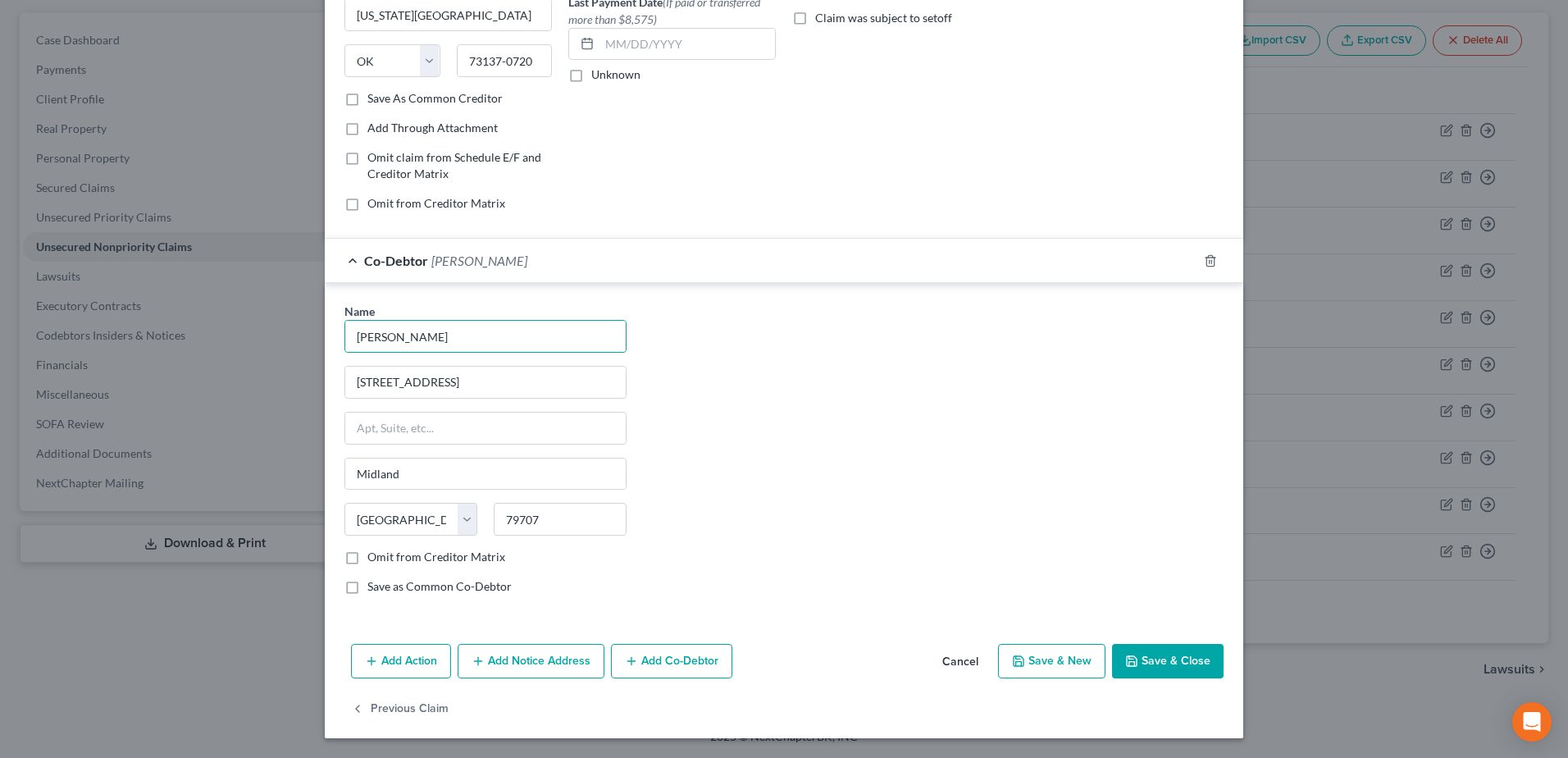
click at [689, 657] on button "Add Co-Debtor" at bounding box center [671, 660] width 121 height 34
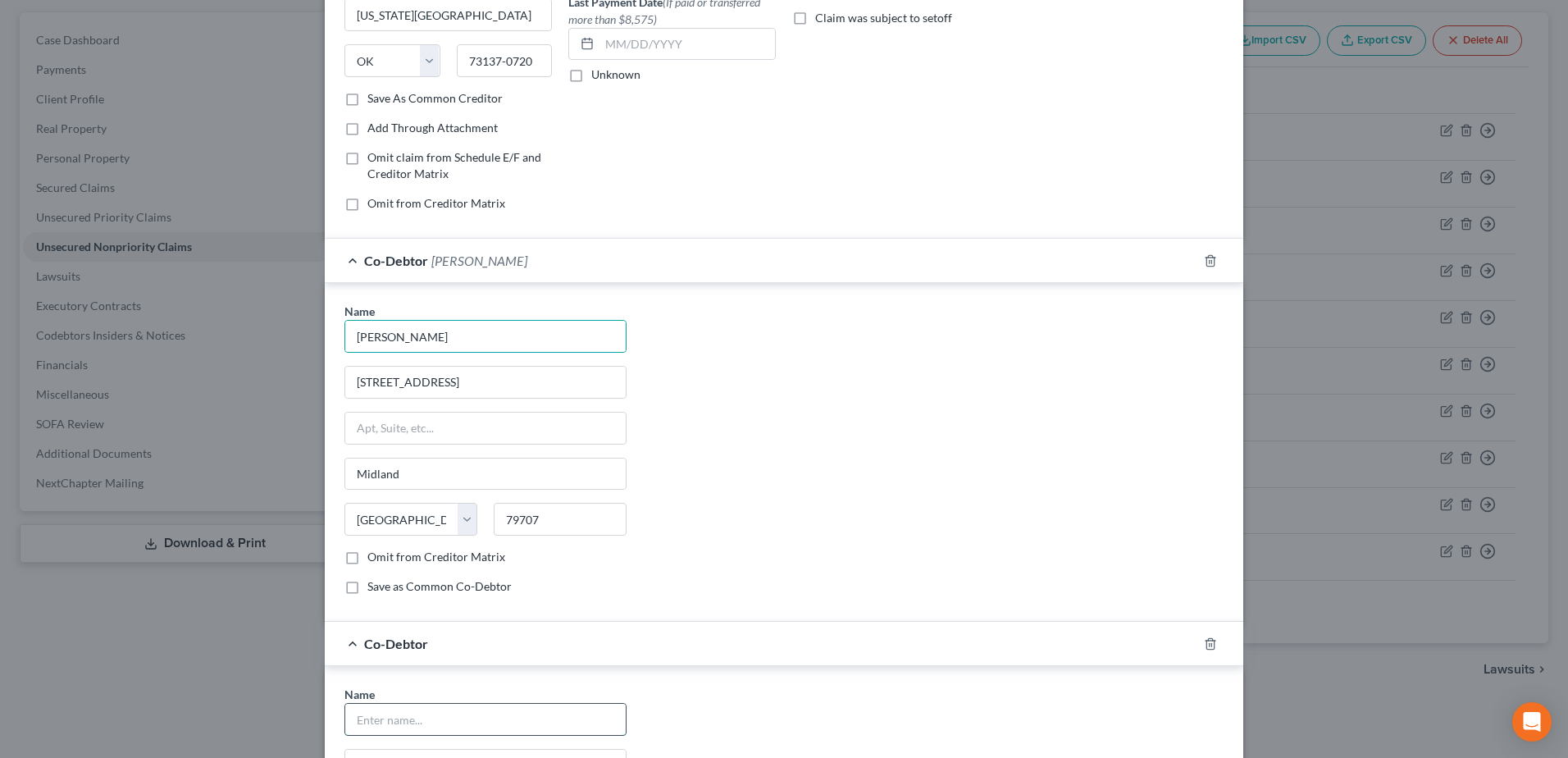
click at [509, 712] on input "text" at bounding box center [485, 719] width 280 height 31
type input "[PERSON_NAME]"
type input "[STREET_ADDRESS]"
type input "Midland"
type input "79707"
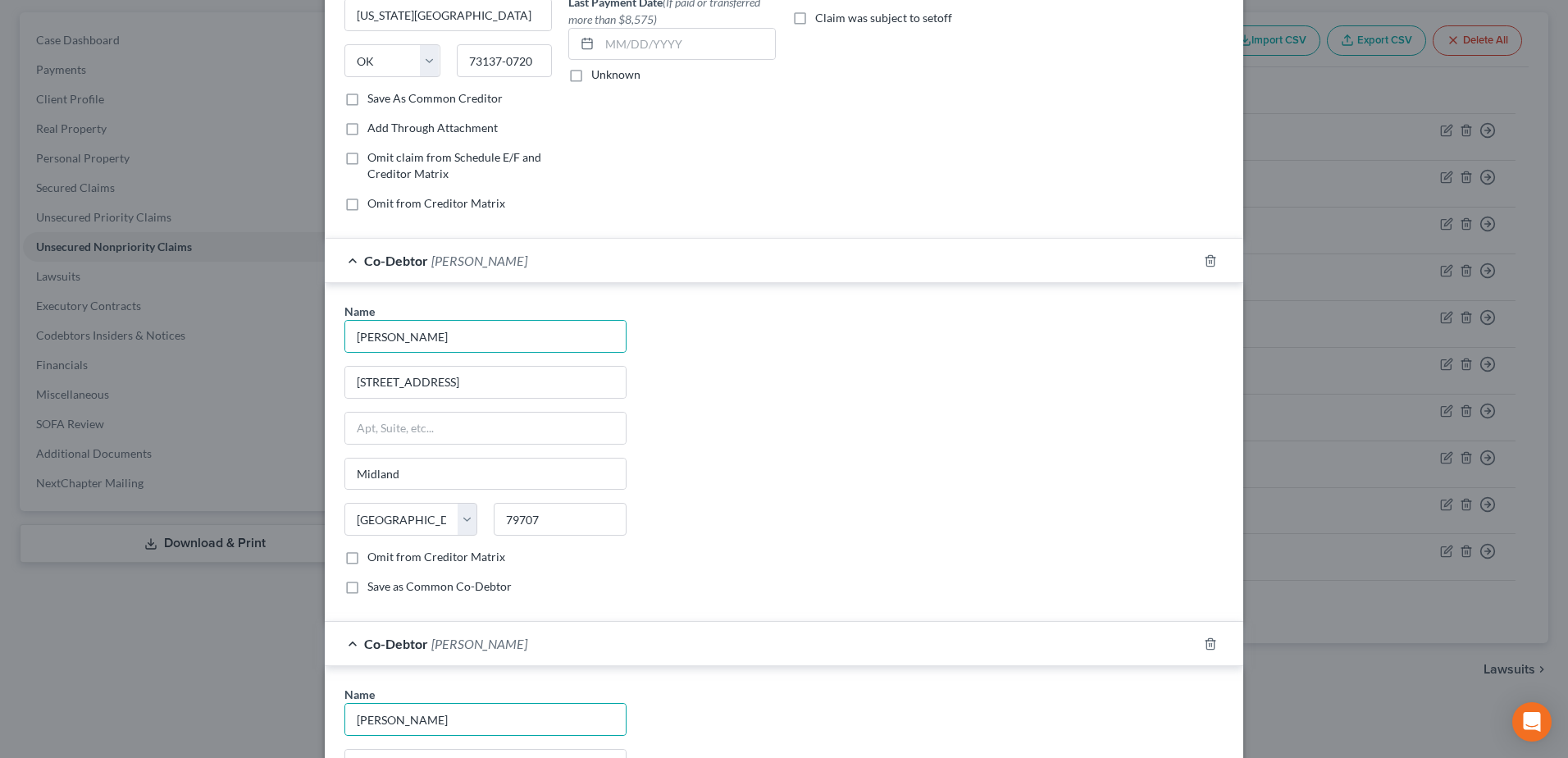
select select "45"
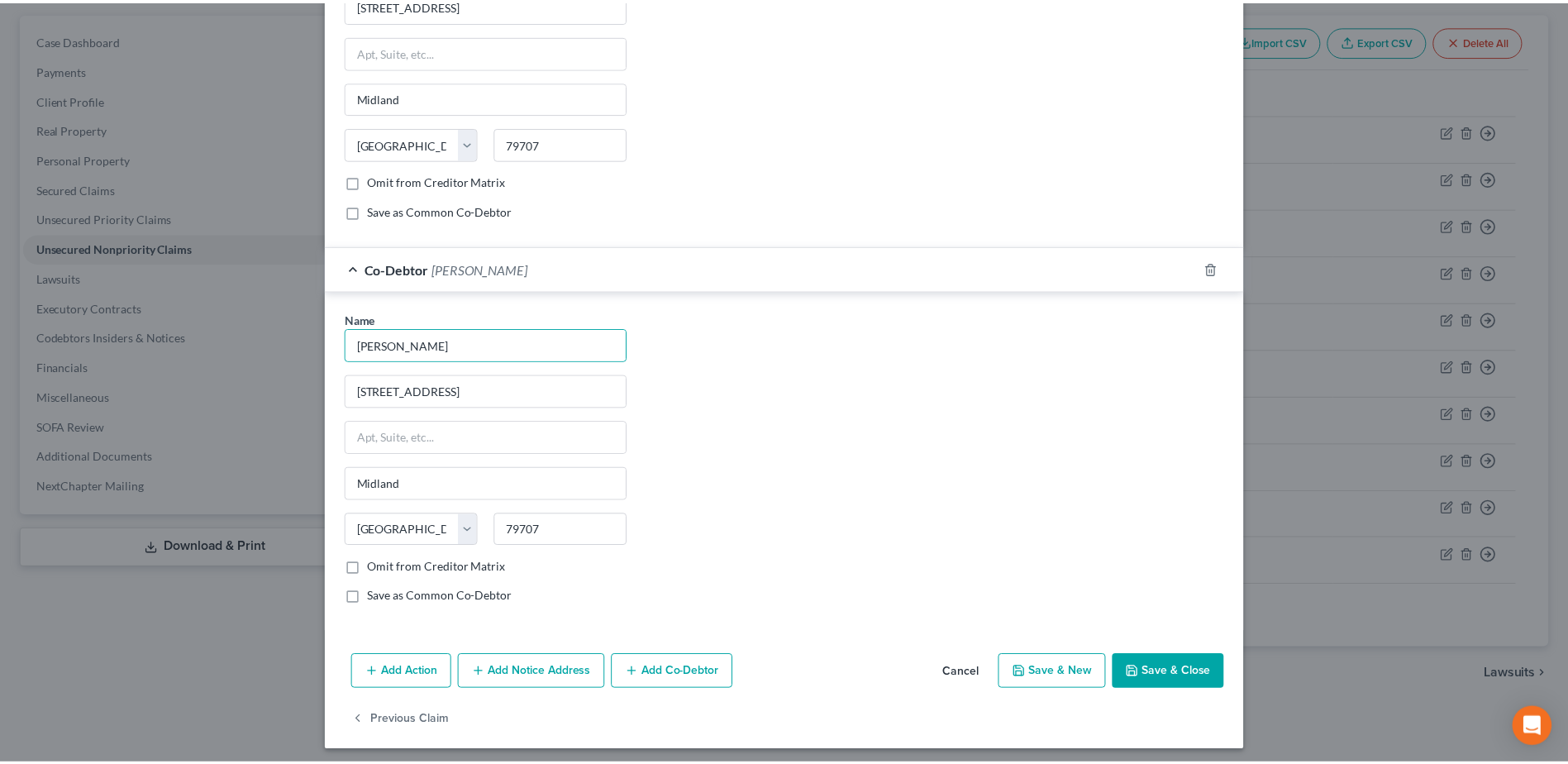
scroll to position [620, 0]
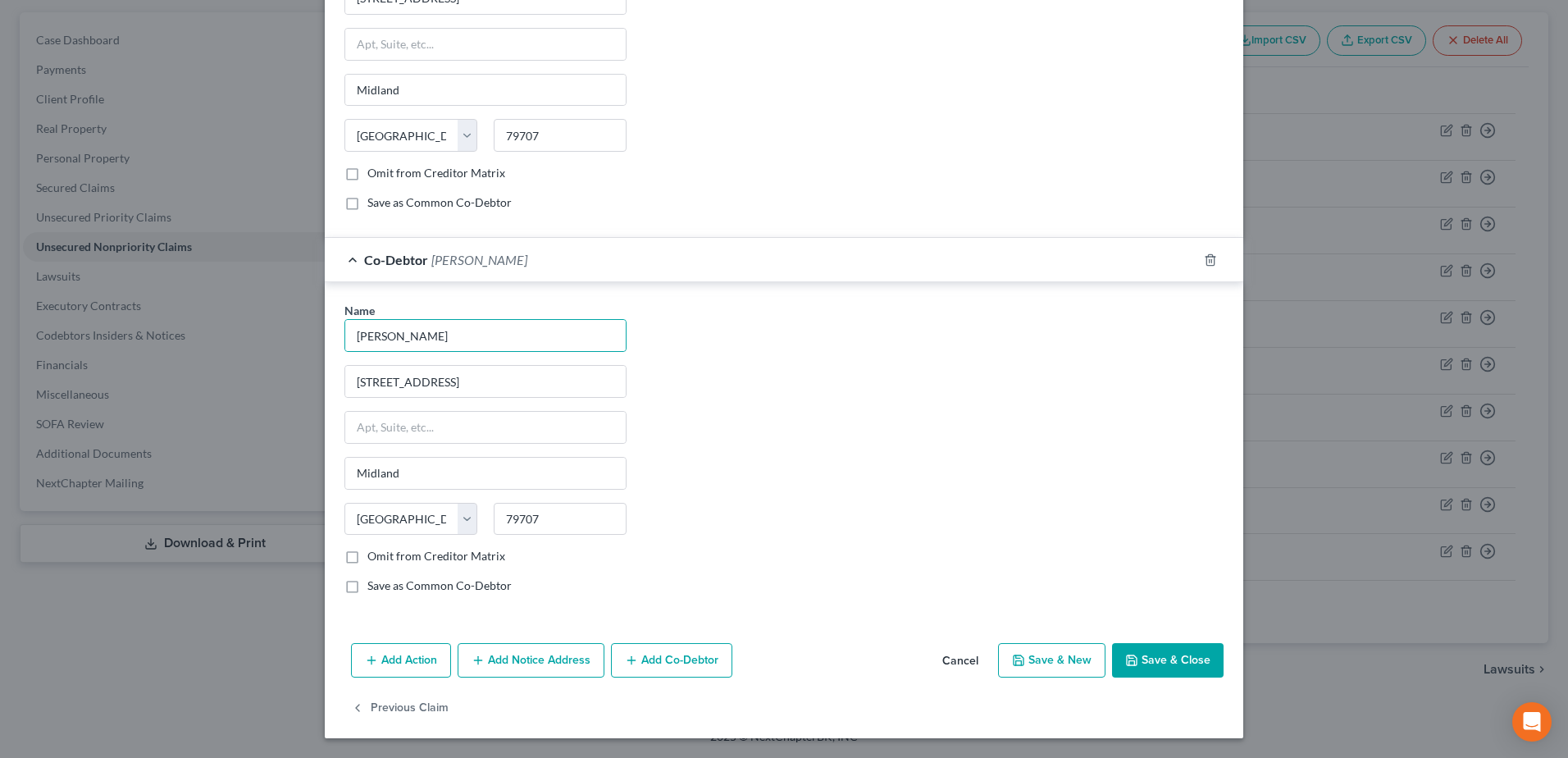
click at [1184, 646] on button "Save & Close" at bounding box center [1168, 660] width 112 height 34
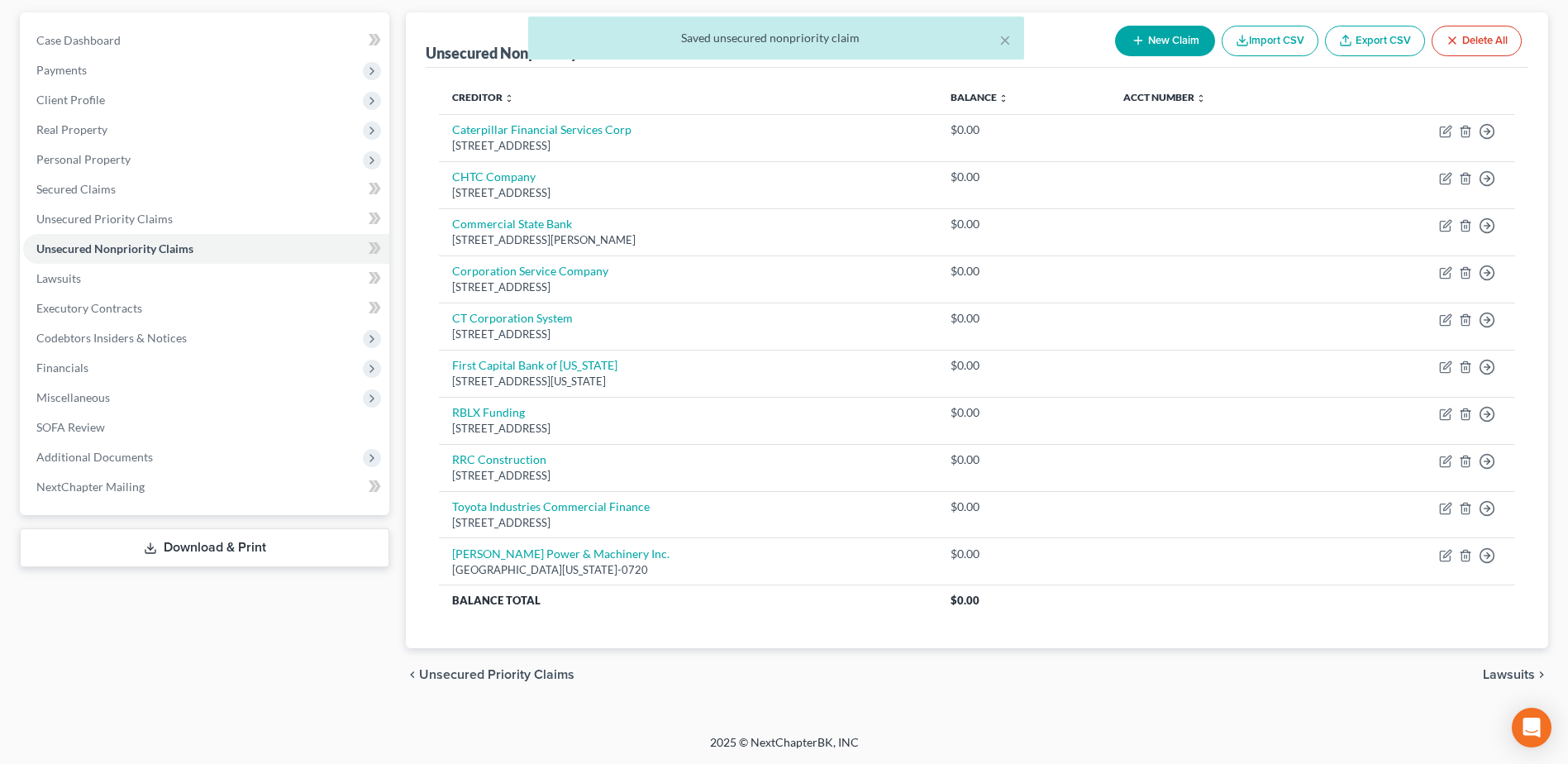
click at [1002, 704] on div "Petition Navigation Case Dashboard Payments Invoices Payments Payments Credit R…" at bounding box center [784, 363] width 1529 height 703
click at [71, 193] on span "Secured Claims" at bounding box center [76, 189] width 80 height 14
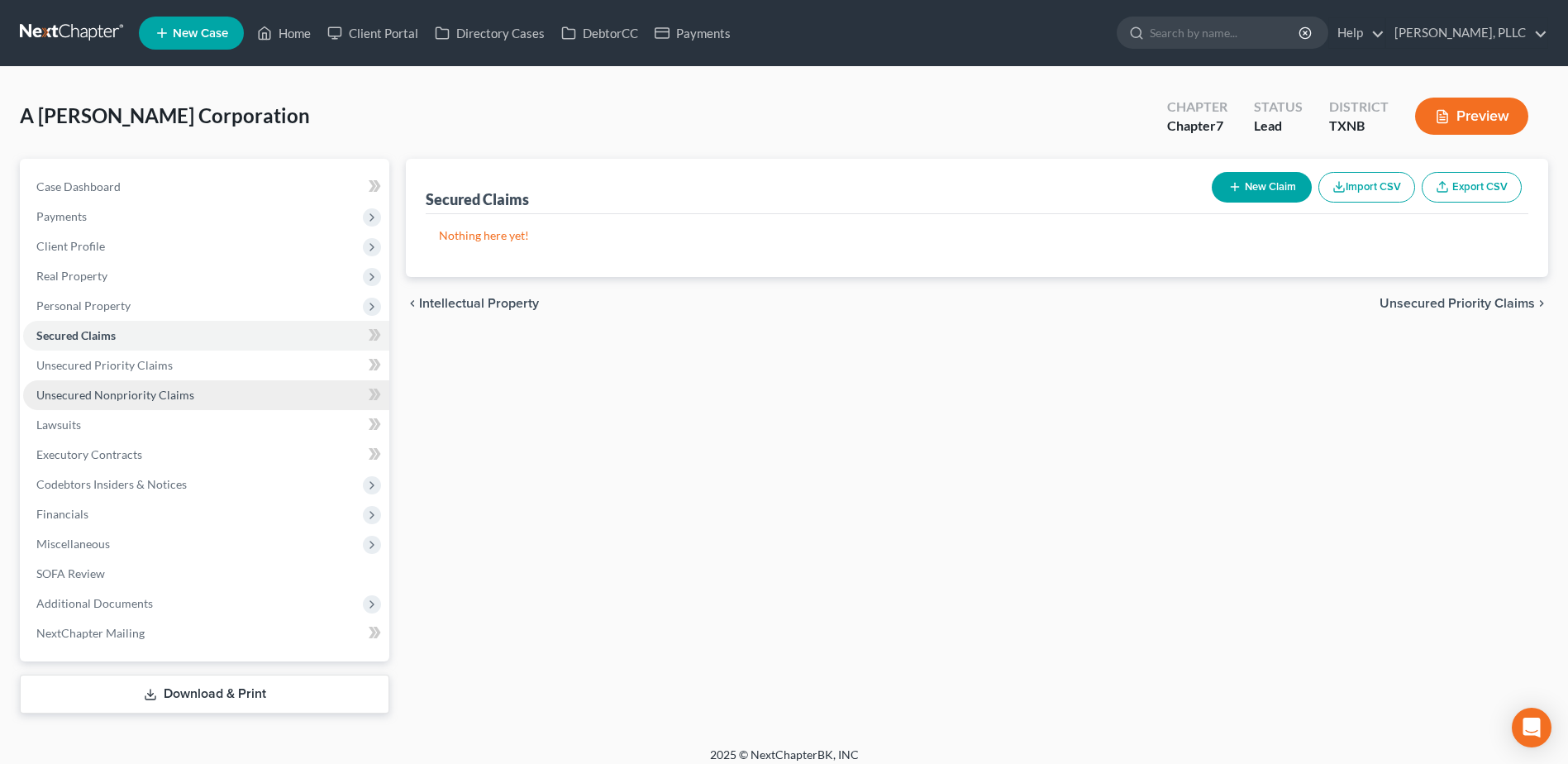
click at [121, 392] on span "Unsecured Nonpriority Claims" at bounding box center [115, 394] width 158 height 14
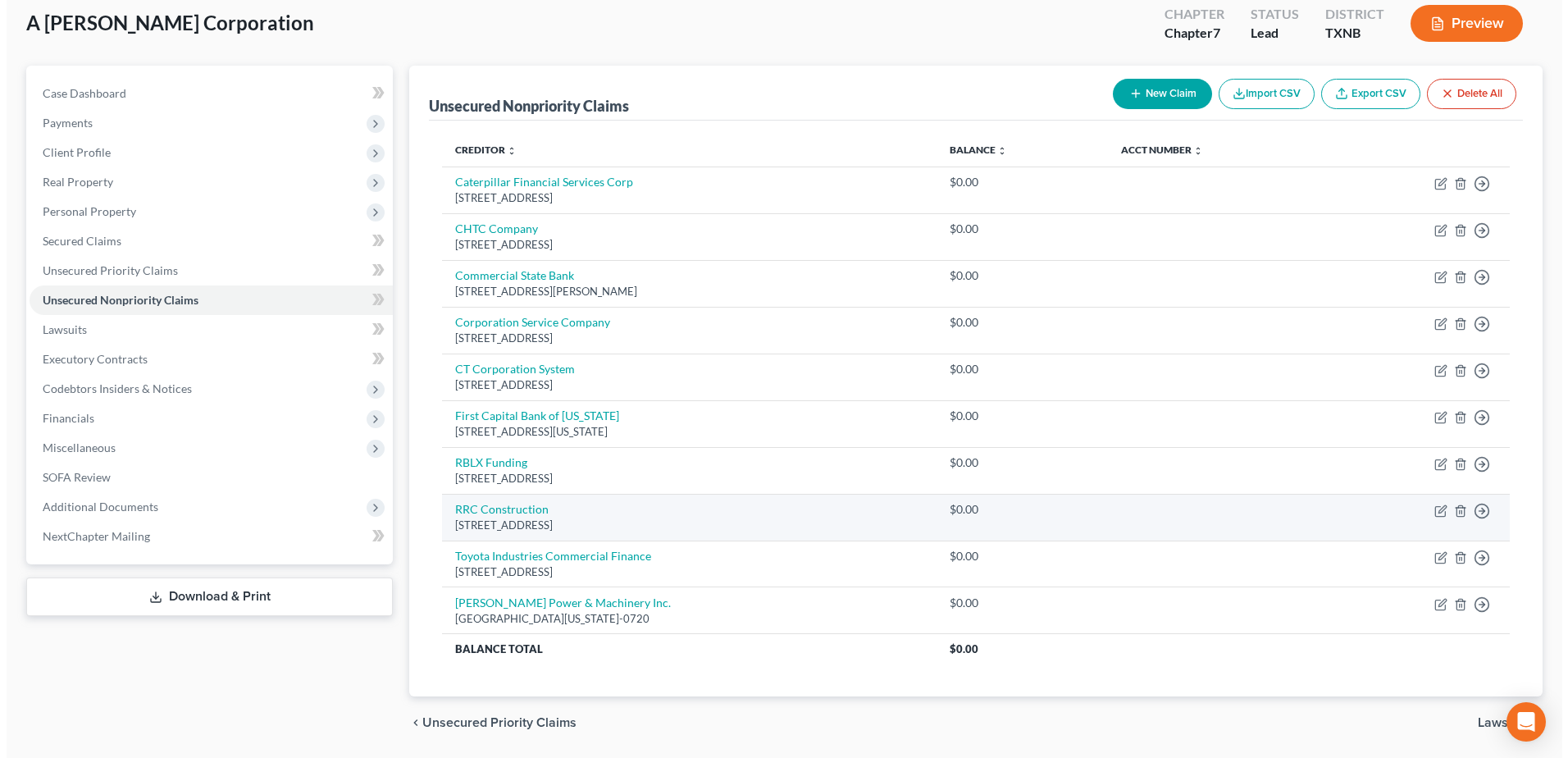
scroll to position [145, 0]
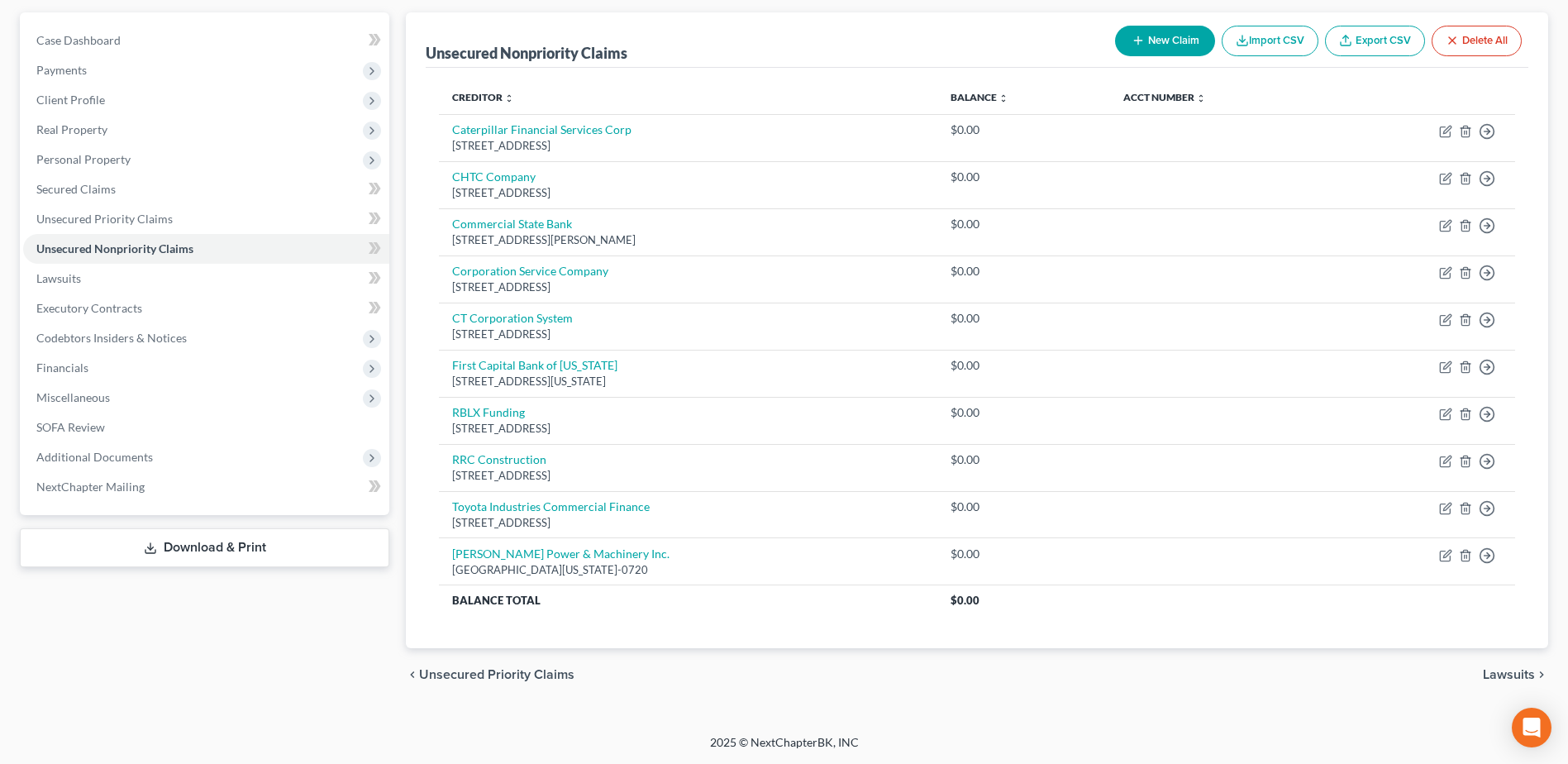
click at [1135, 40] on line "button" at bounding box center [1137, 40] width 8 height 0
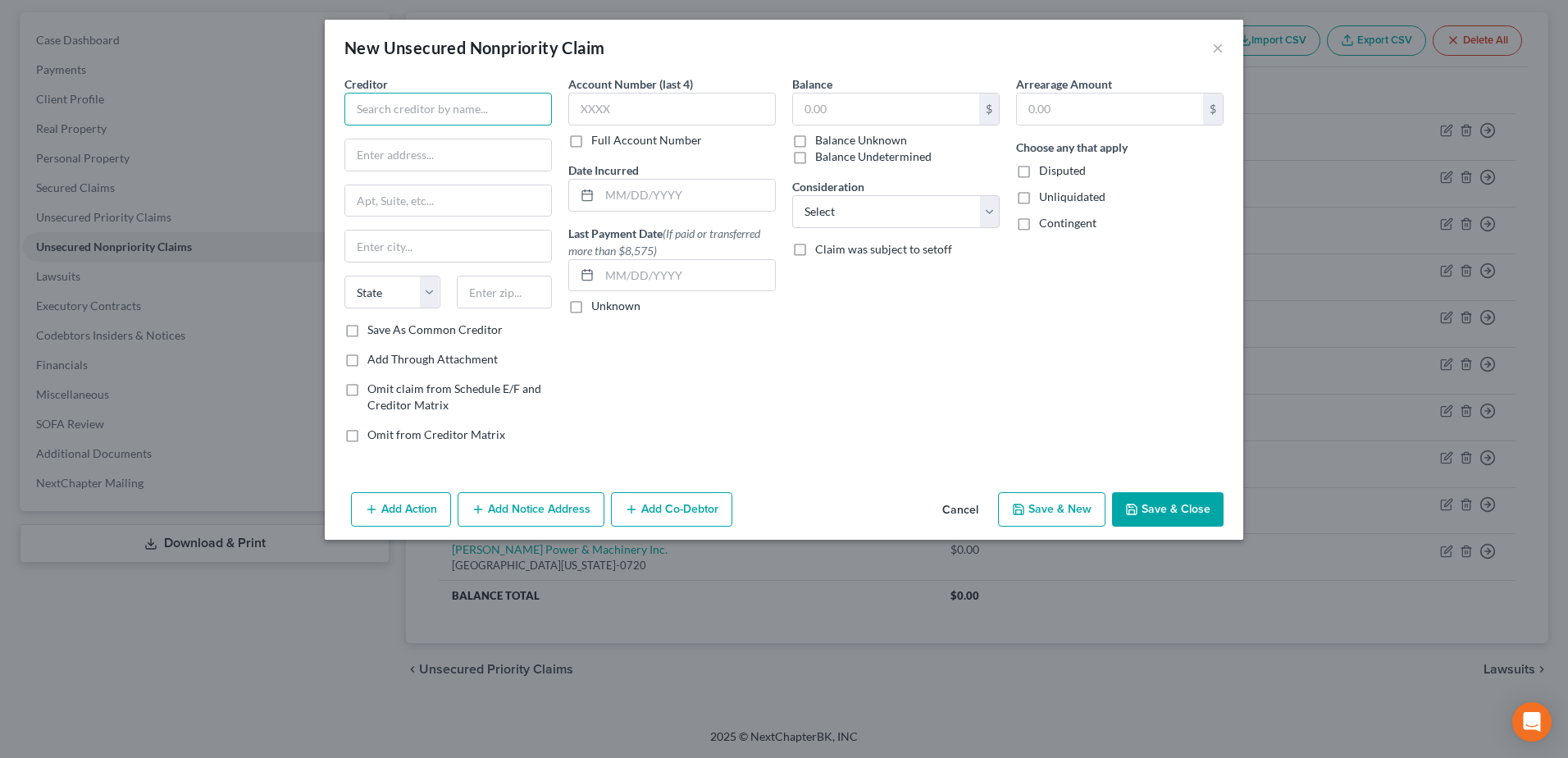
click at [473, 107] on input "text" at bounding box center [448, 109] width 208 height 33
type input "XTX Holdings, LLC"
type input "[STREET_ADDRESS]"
click at [485, 247] on input "Midlans" at bounding box center [448, 246] width 206 height 31
type input "Midland"
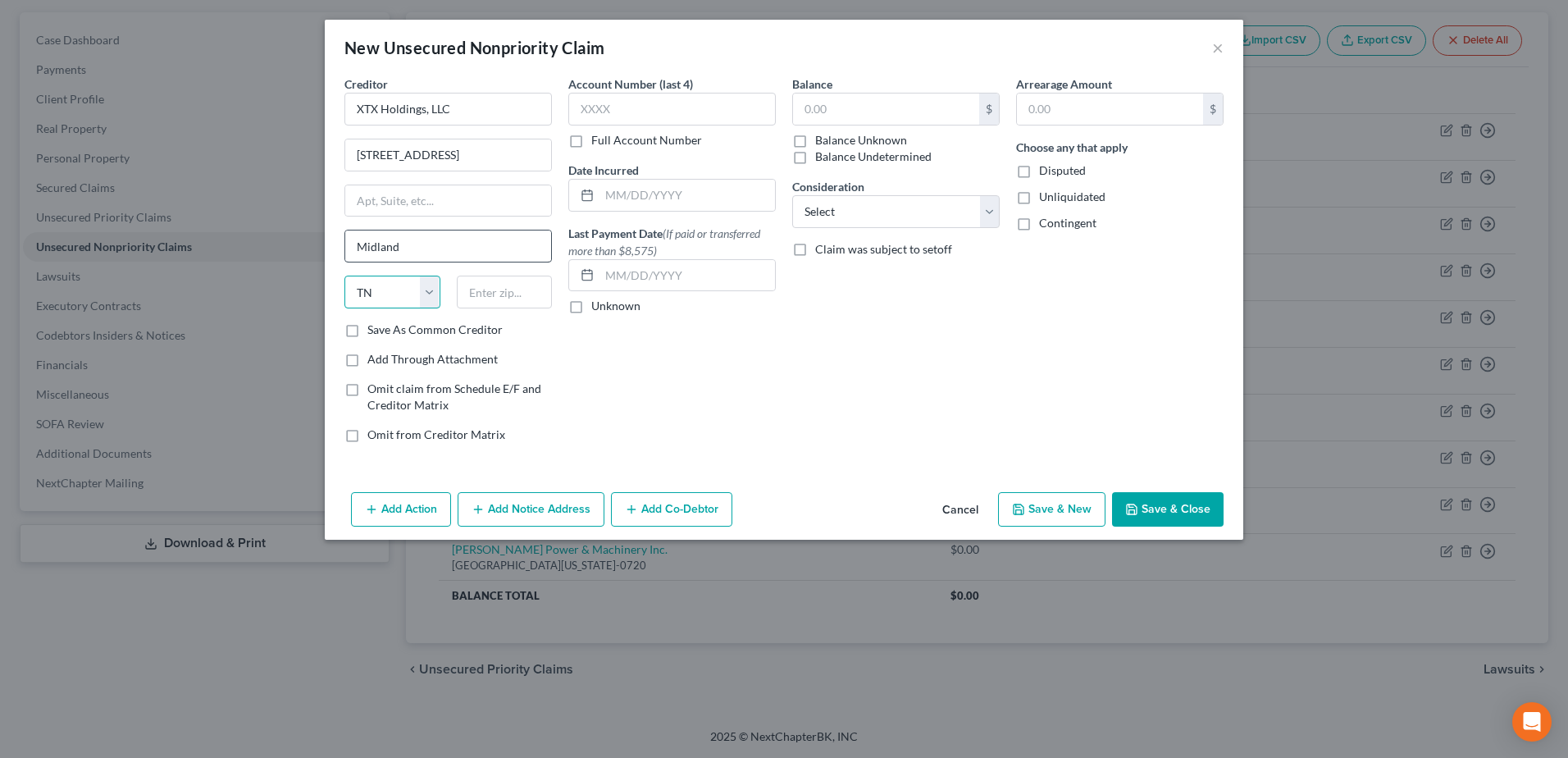
select select "45"
type input "79707"
click at [1197, 512] on button "Save & Close" at bounding box center [1168, 508] width 112 height 34
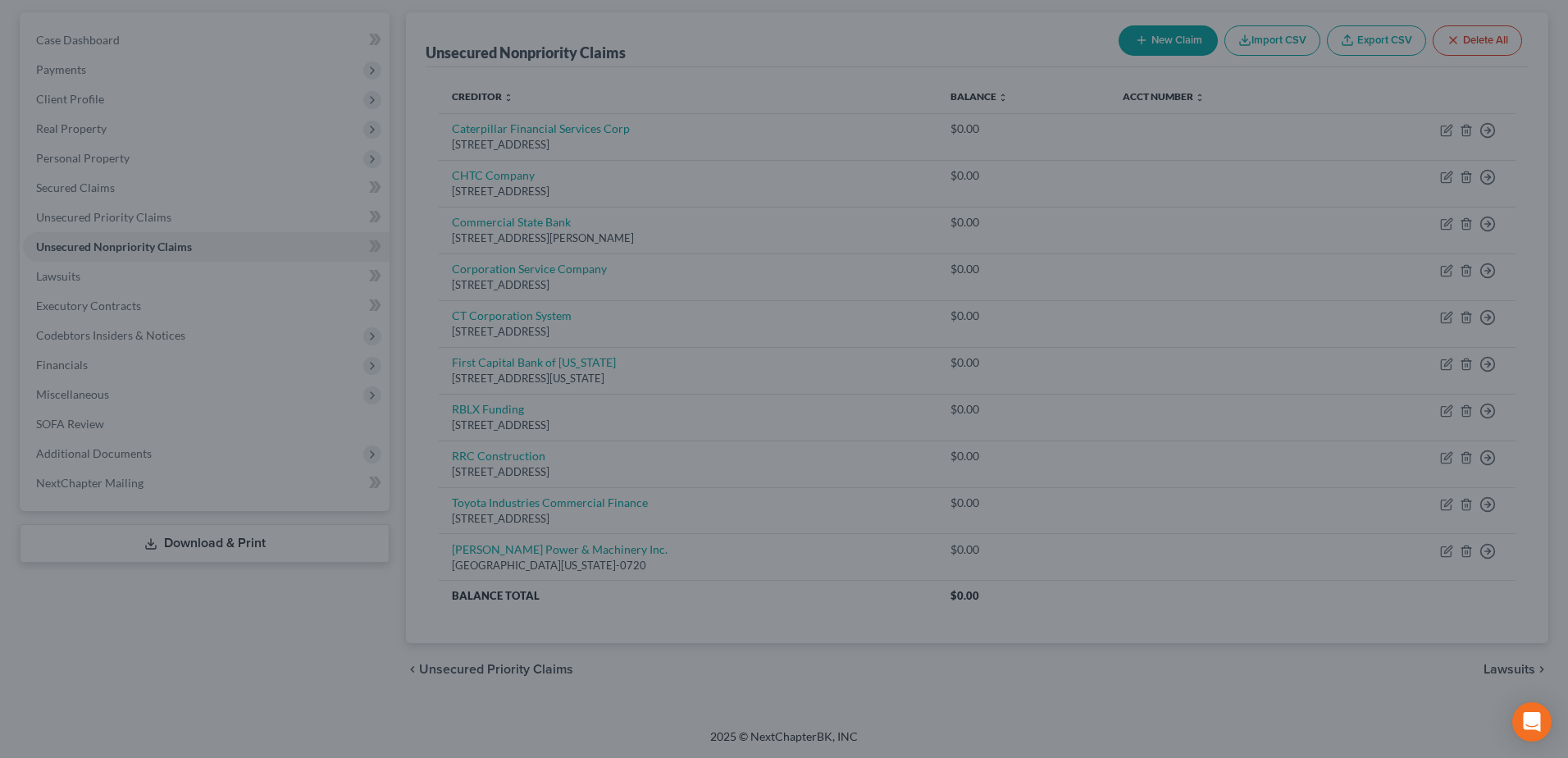
type input "0.00"
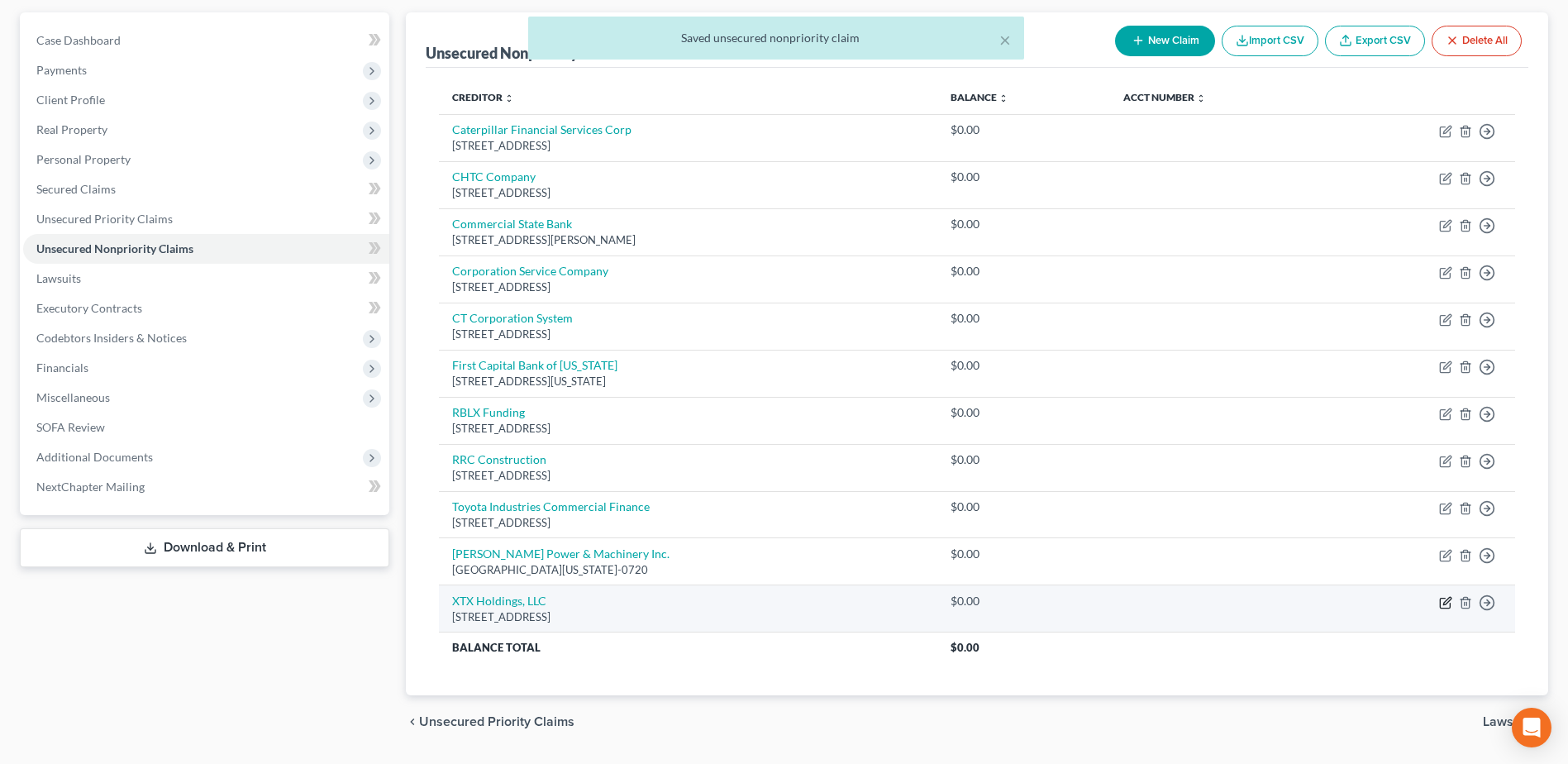
click at [1442, 604] on icon "button" at bounding box center [1446, 603] width 13 height 13
select select "45"
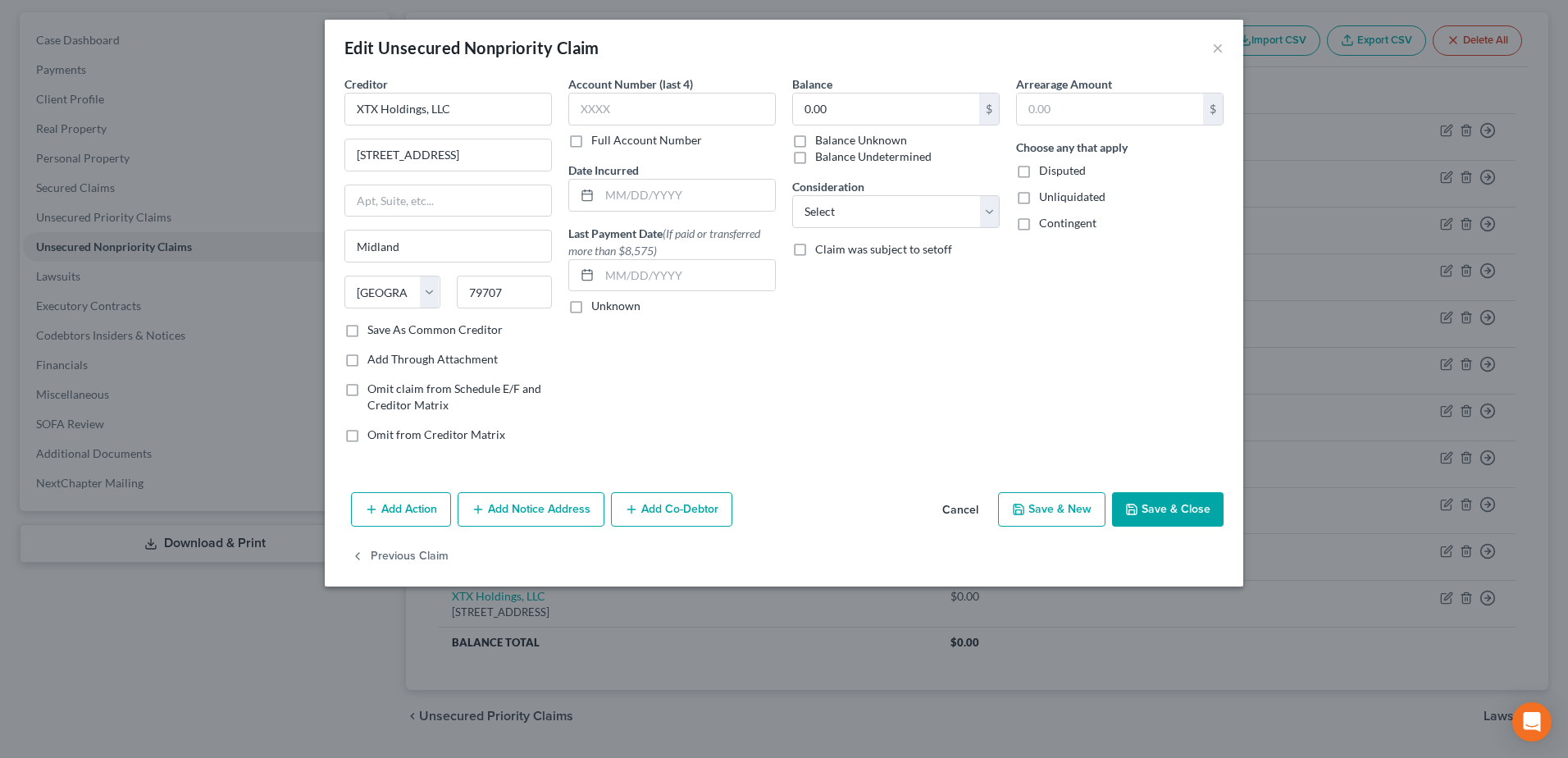
click at [666, 513] on button "Add Co-Debtor" at bounding box center [671, 508] width 121 height 34
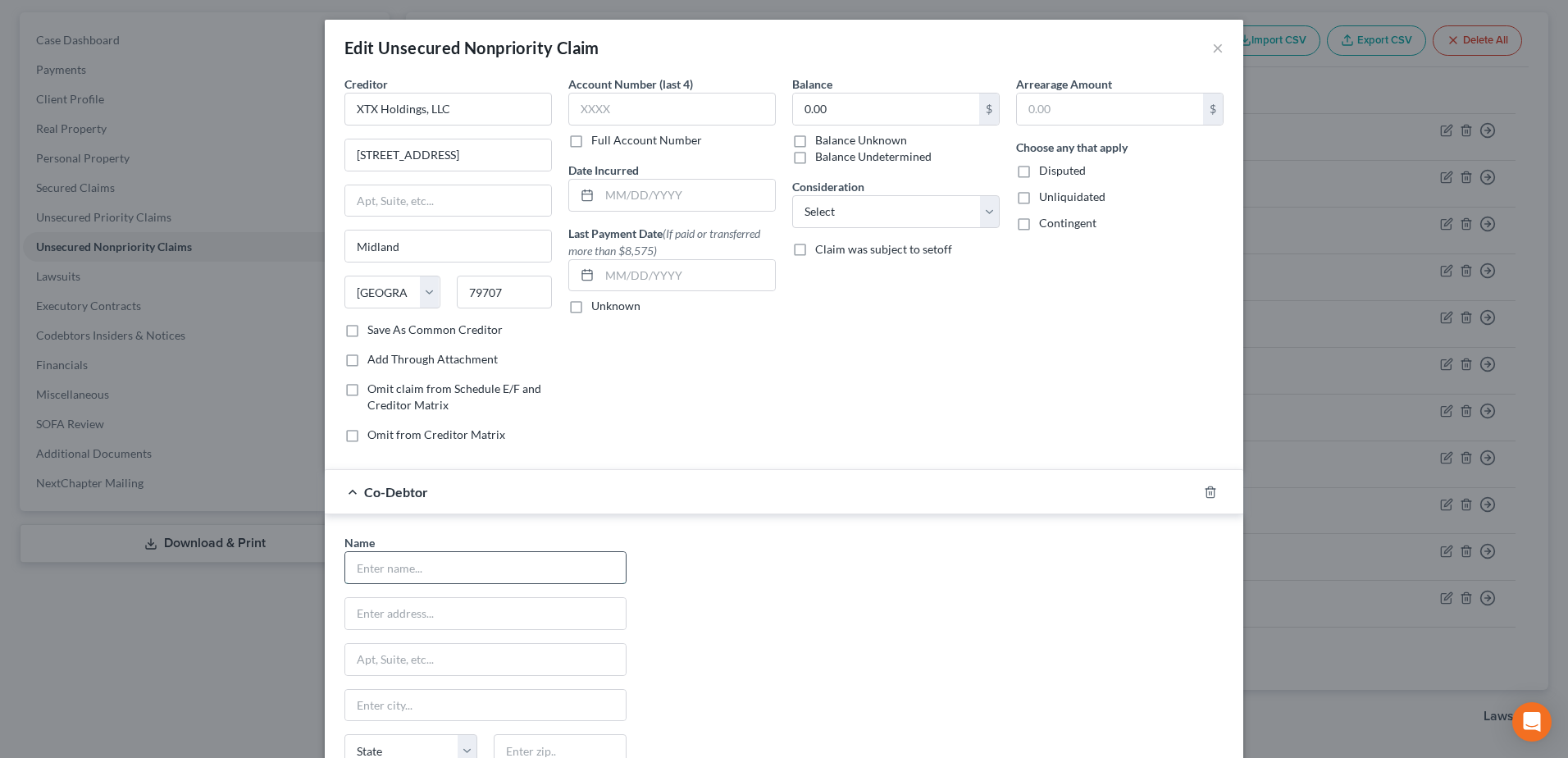
click at [460, 570] on input "text" at bounding box center [485, 567] width 280 height 31
click at [357, 568] on input "text" at bounding box center [485, 567] width 280 height 31
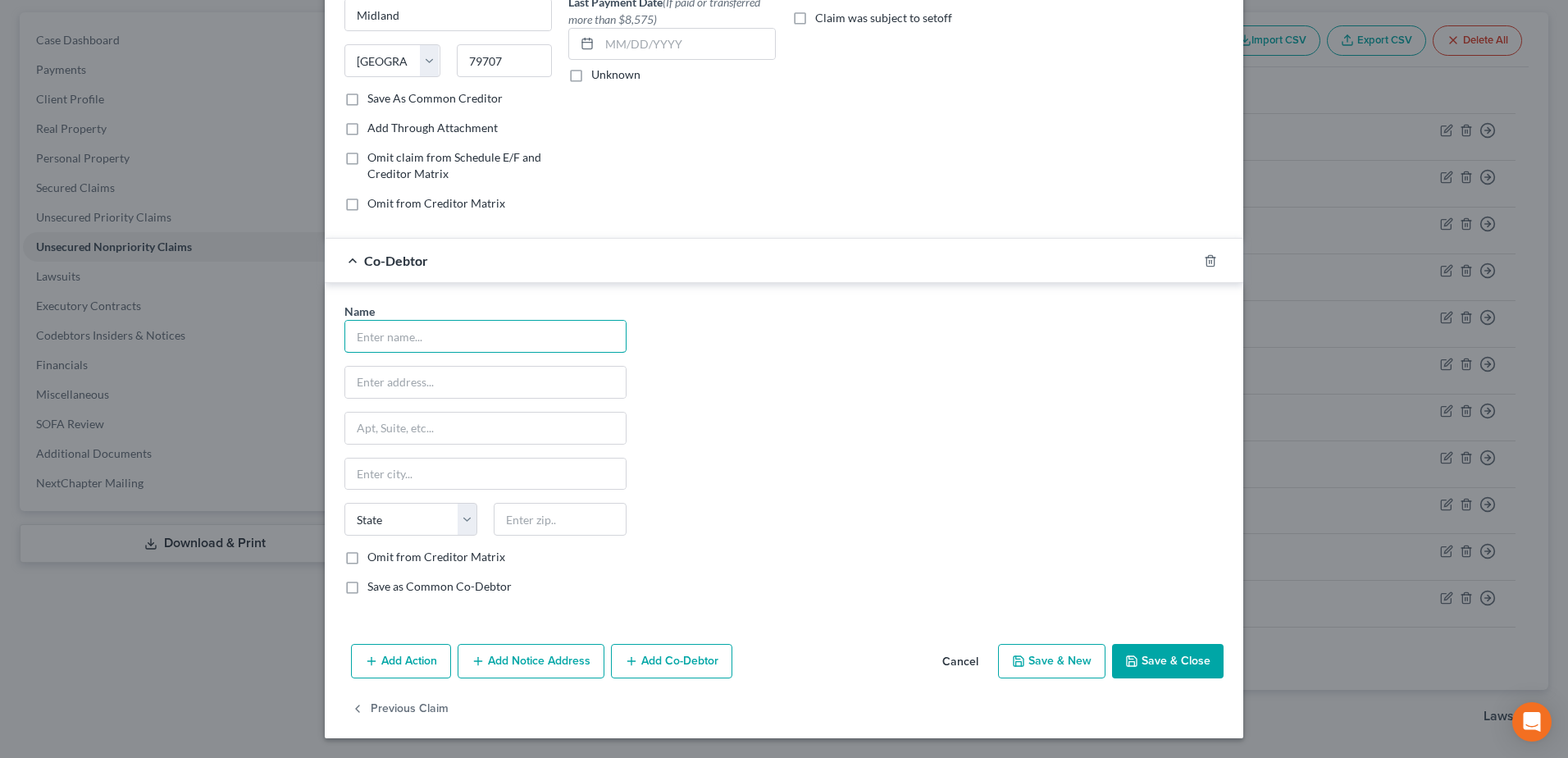
type input "[PERSON_NAME]"
type input "[STREET_ADDRESS]"
type input "Midland"
type input "79707"
select select "45"
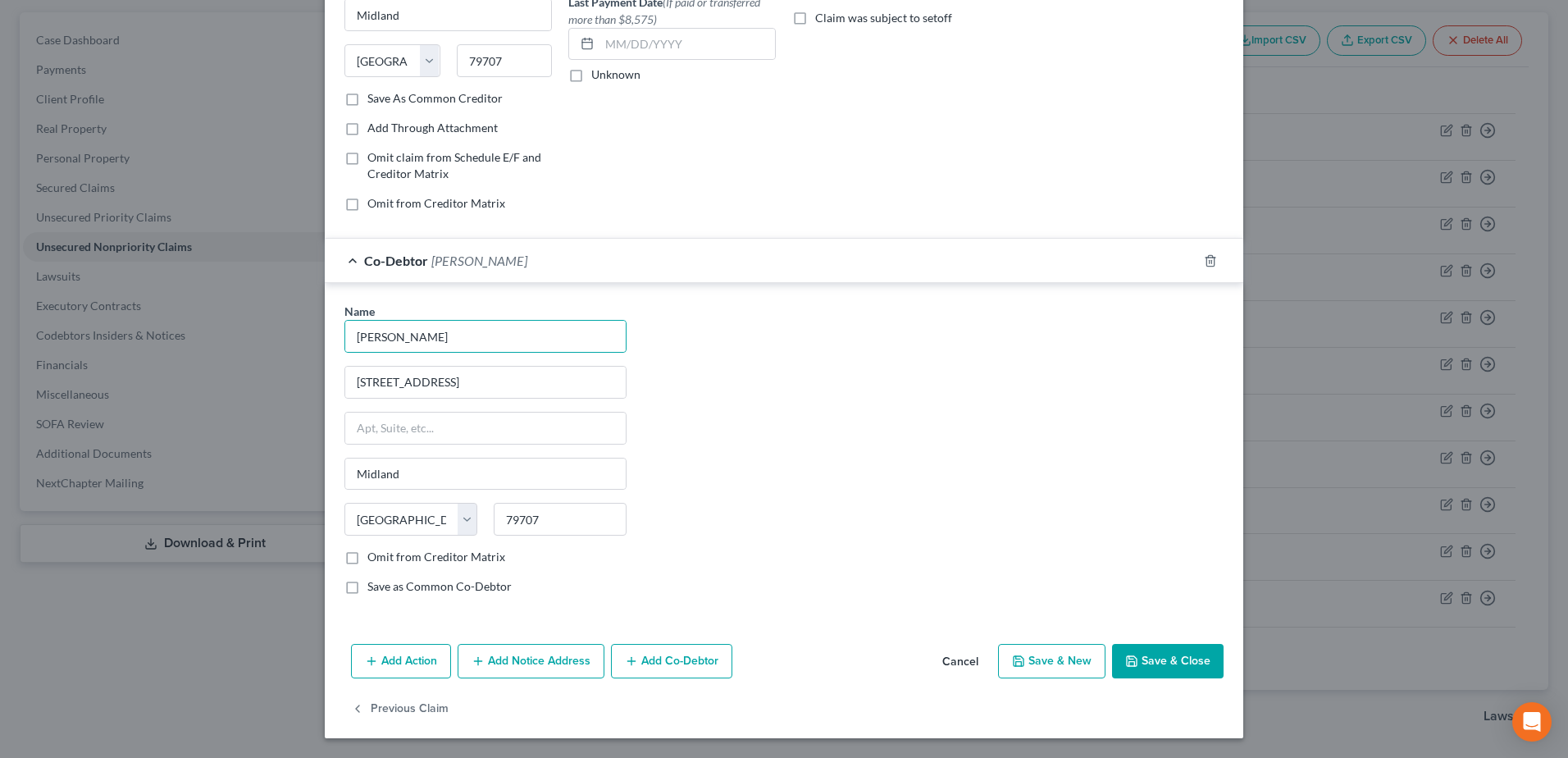
click at [644, 663] on button "Add Co-Debtor" at bounding box center [671, 660] width 121 height 34
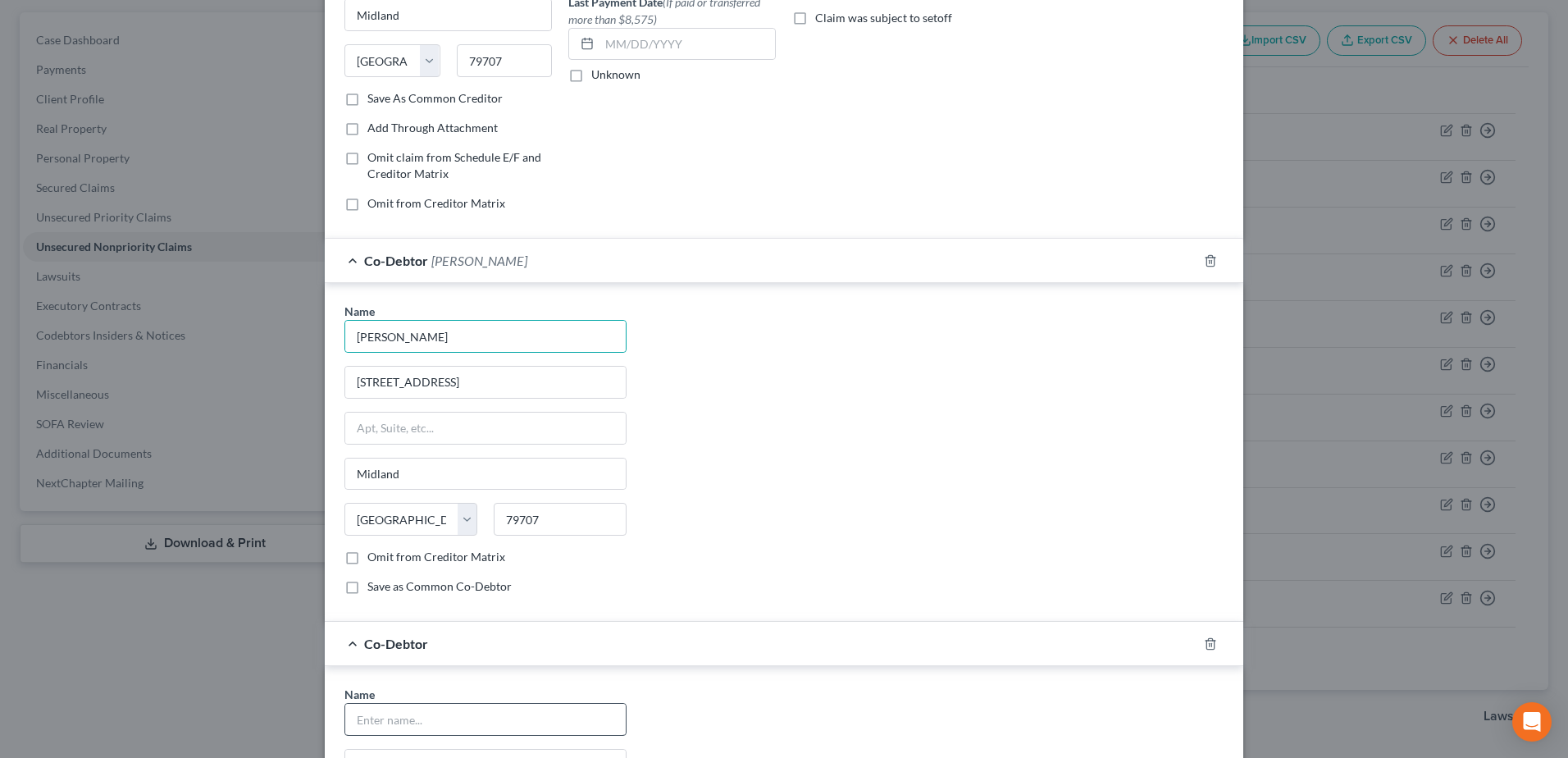
click at [407, 703] on div at bounding box center [485, 719] width 282 height 33
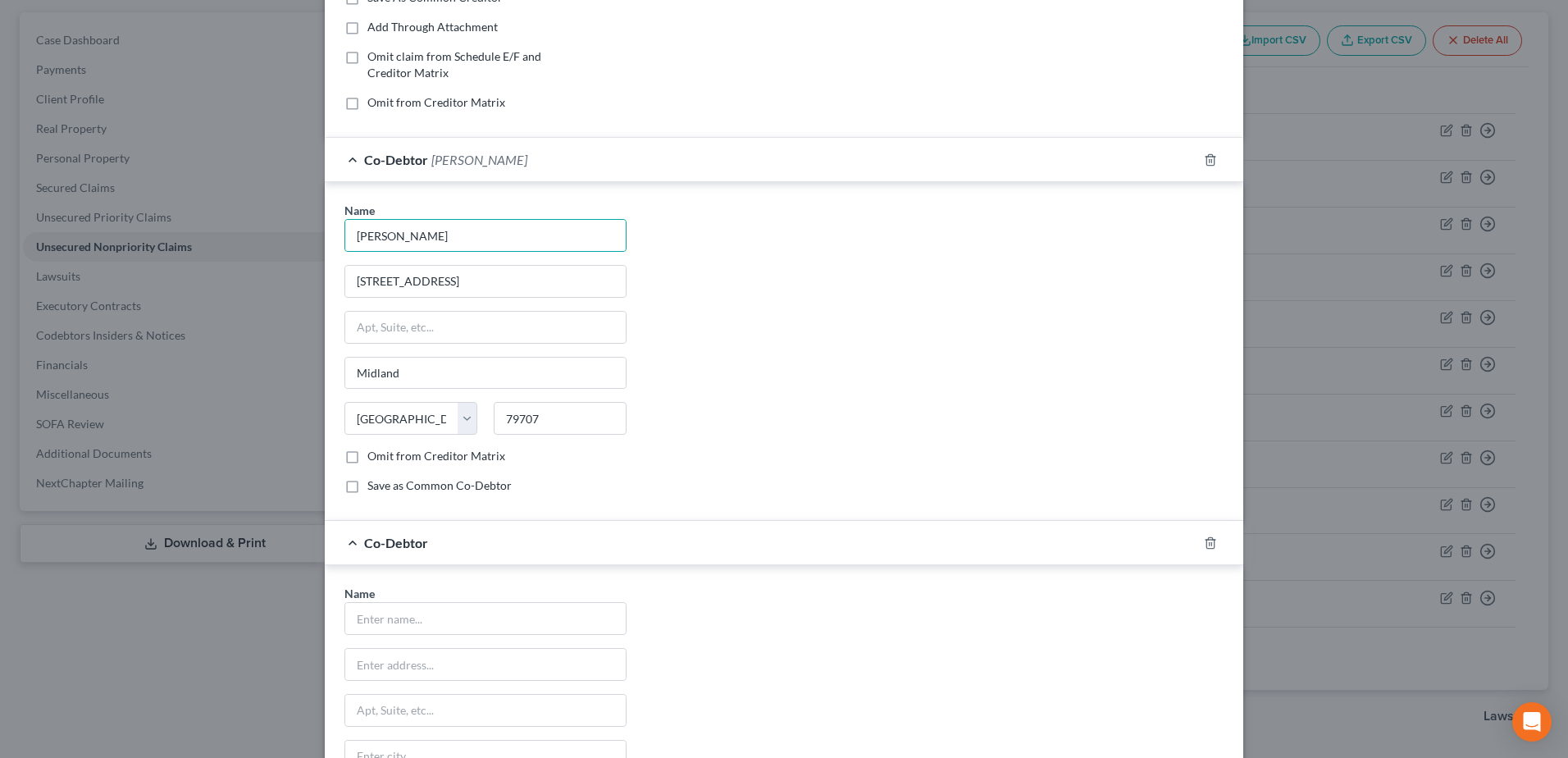
scroll to position [478, 0]
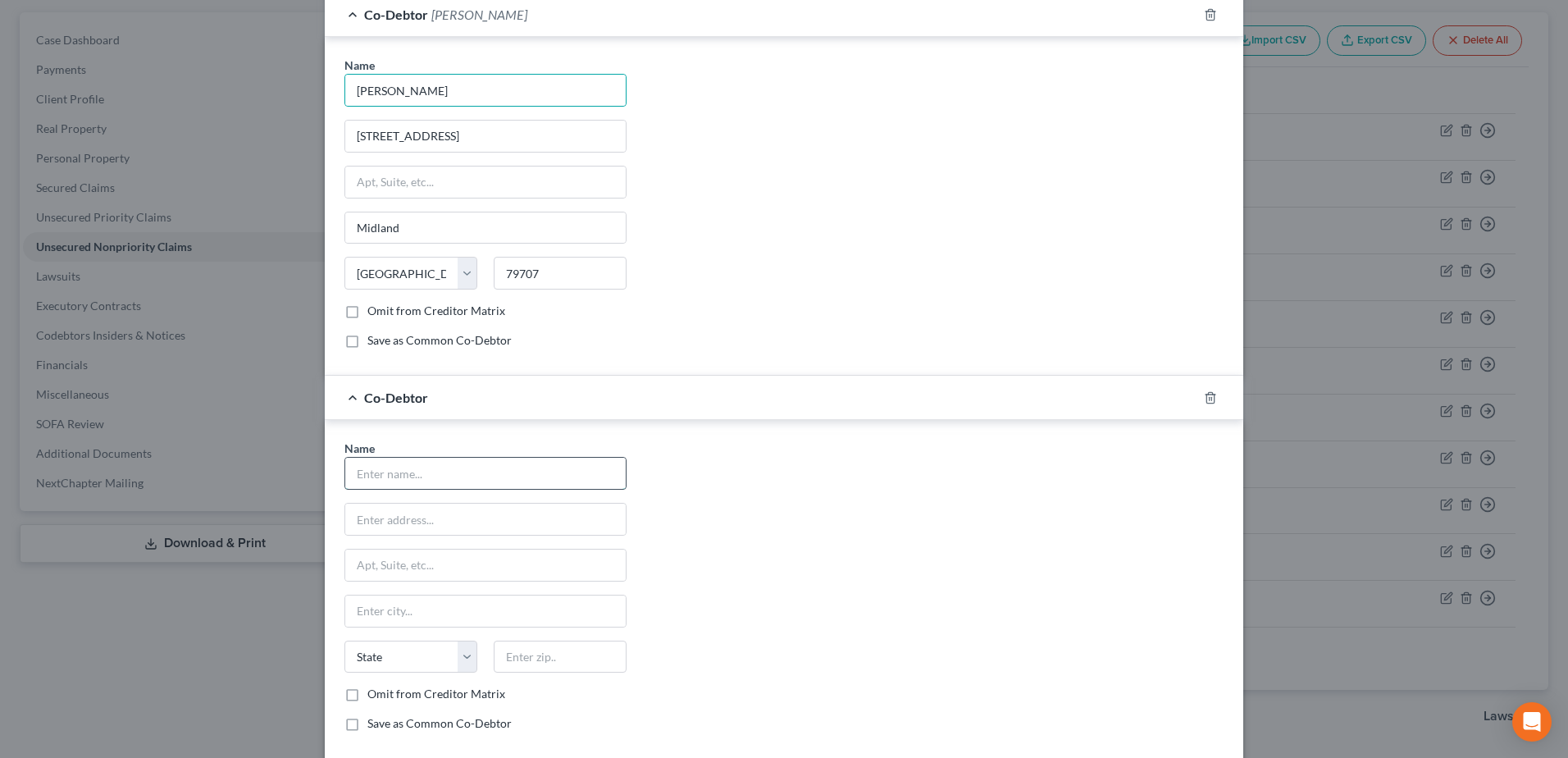
click at [464, 471] on input "text" at bounding box center [485, 472] width 280 height 31
type input "[PERSON_NAME]"
type input "[STREET_ADDRESS]"
type input "Midland"
type input "79707"
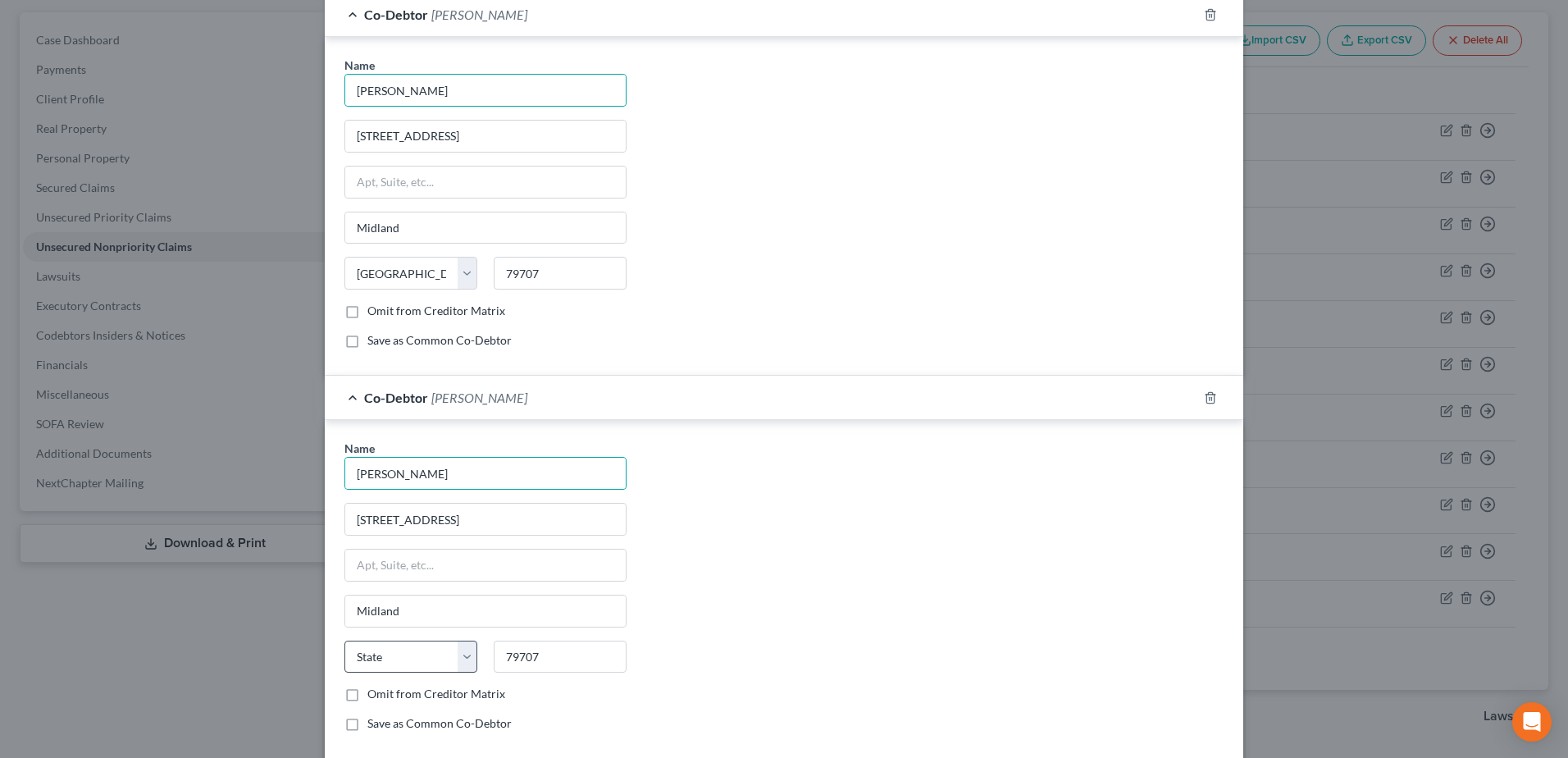
select select "45"
click at [933, 643] on div "Name * [PERSON_NAME] [STREET_ADDRESS] [GEOGRAPHIC_DATA] [US_STATE][GEOGRAPHIC_D…" at bounding box center [784, 592] width 896 height 305
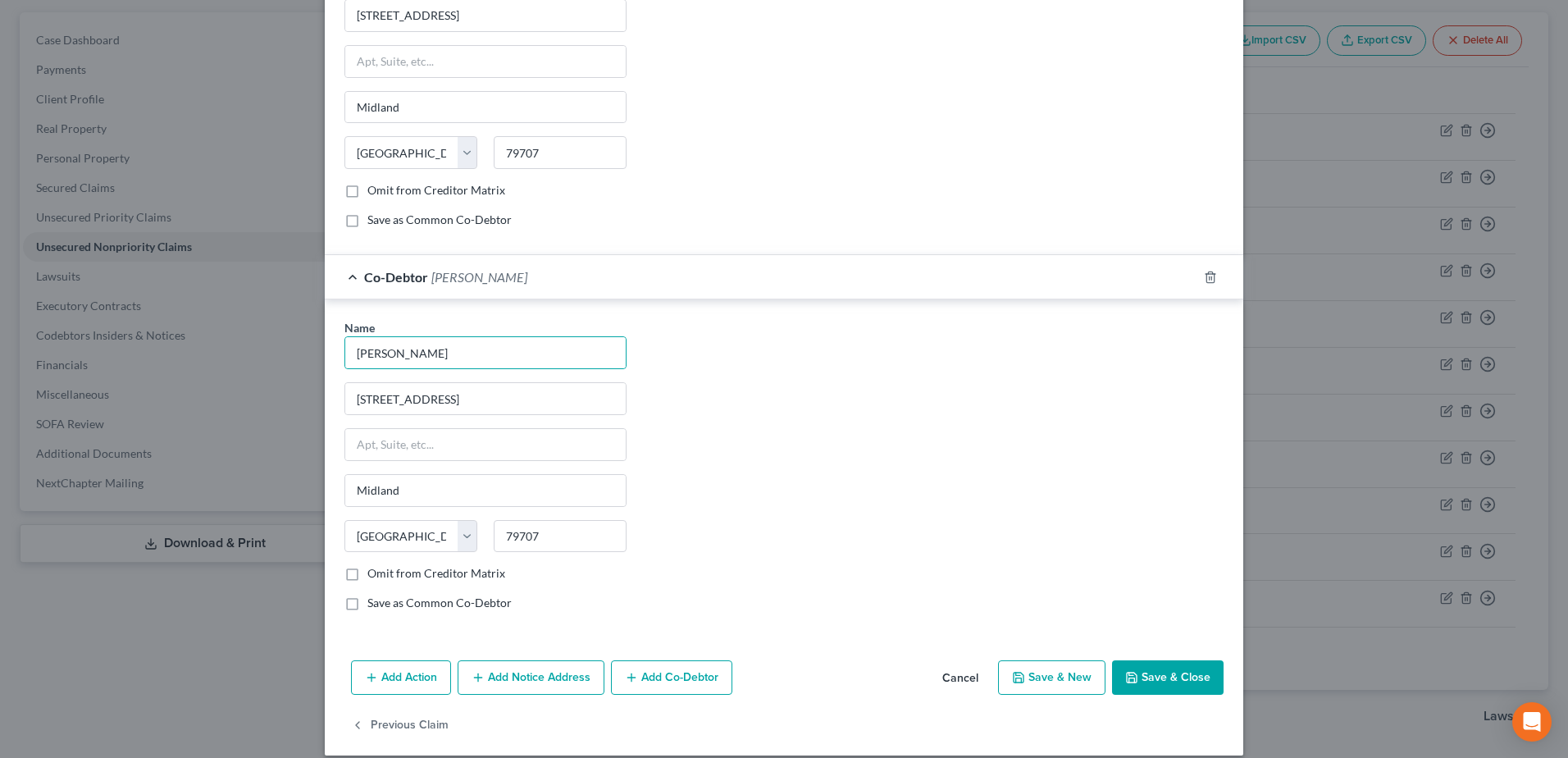
scroll to position [616, 0]
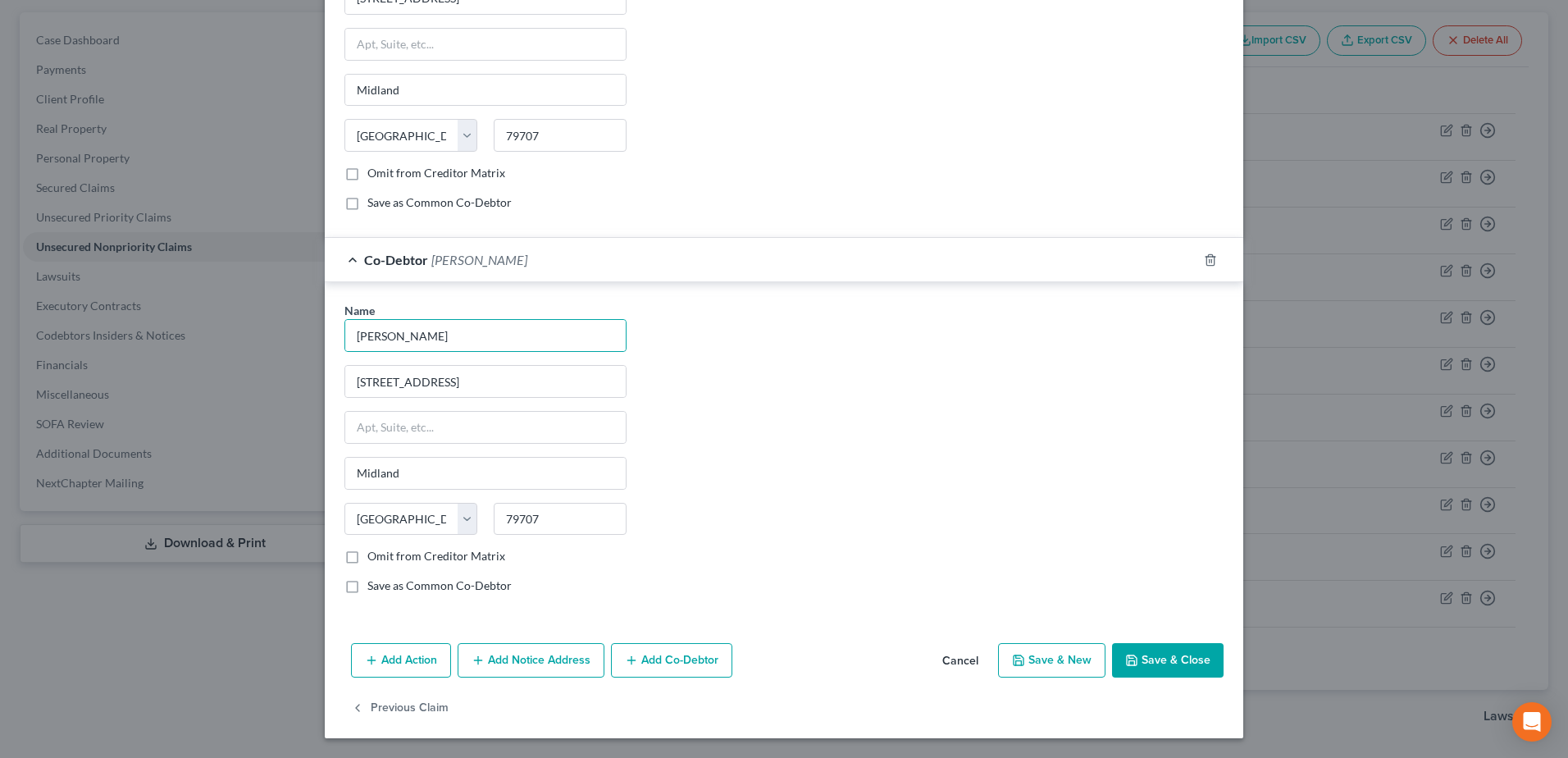
click at [1166, 667] on button "Save & Close" at bounding box center [1168, 660] width 112 height 34
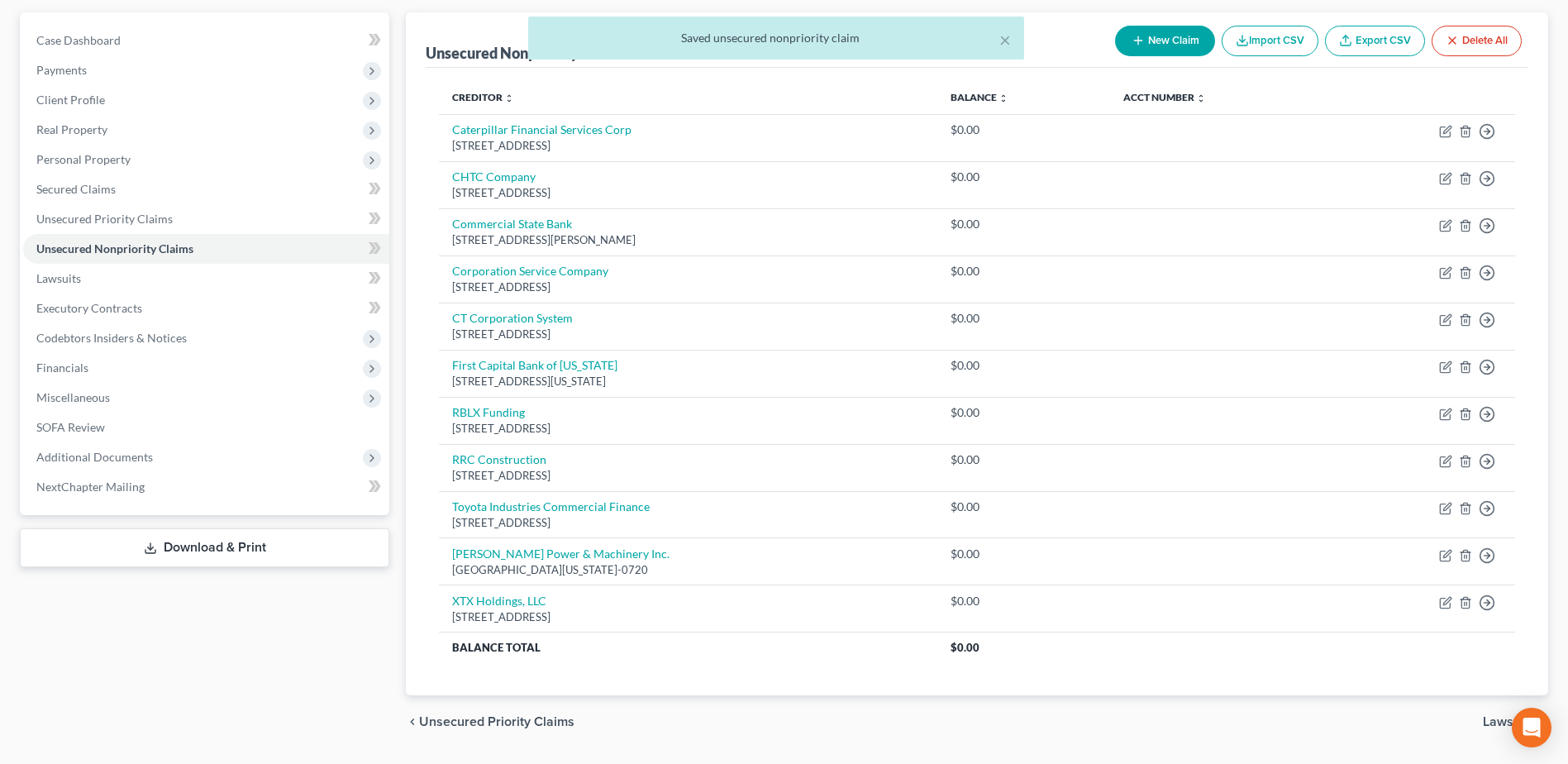
click at [1161, 52] on div "× Saved unsecured nonpriority claim" at bounding box center [775, 42] width 1568 height 52
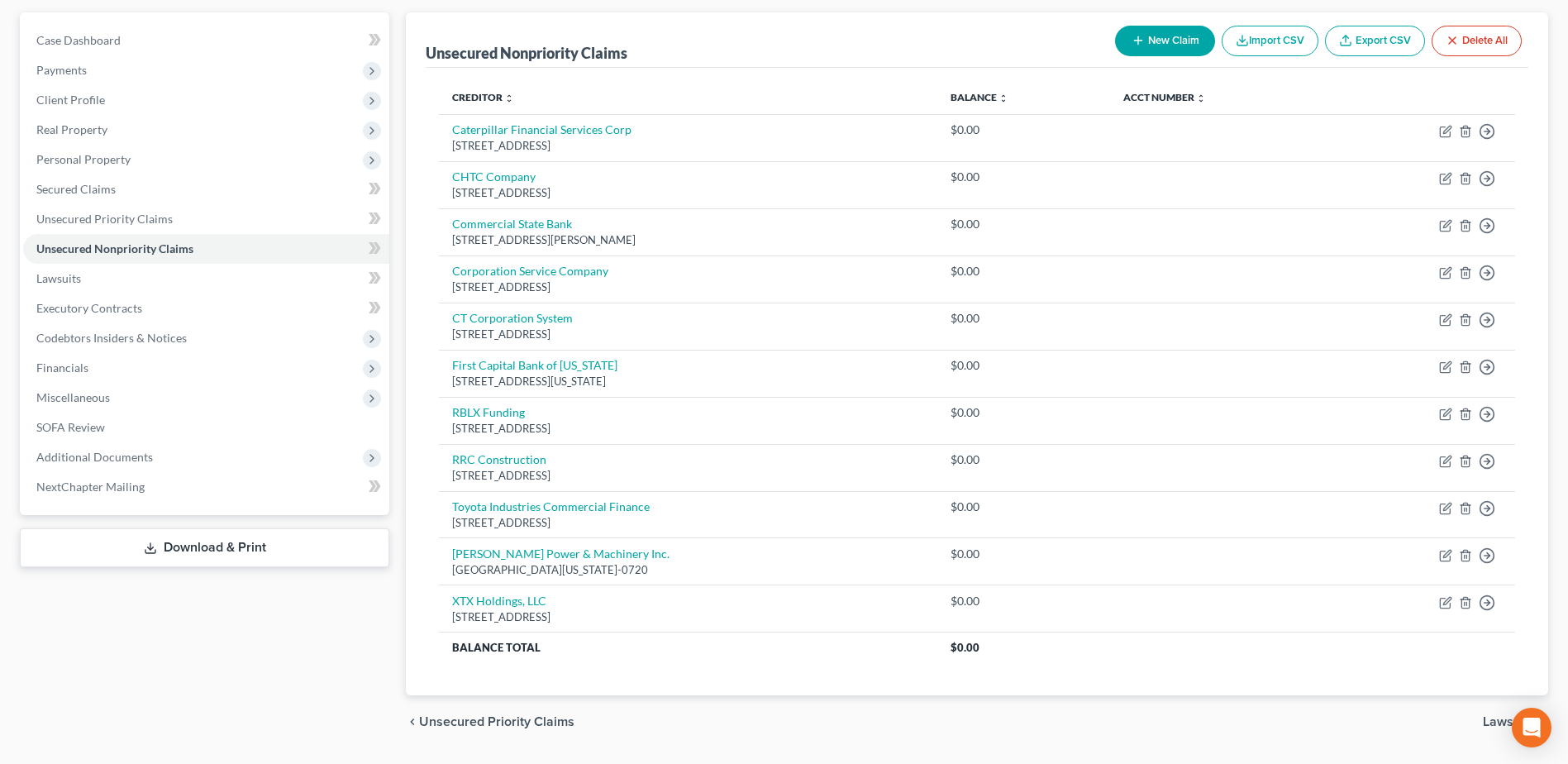
click at [1174, 47] on button "New Claim" at bounding box center [1165, 40] width 100 height 31
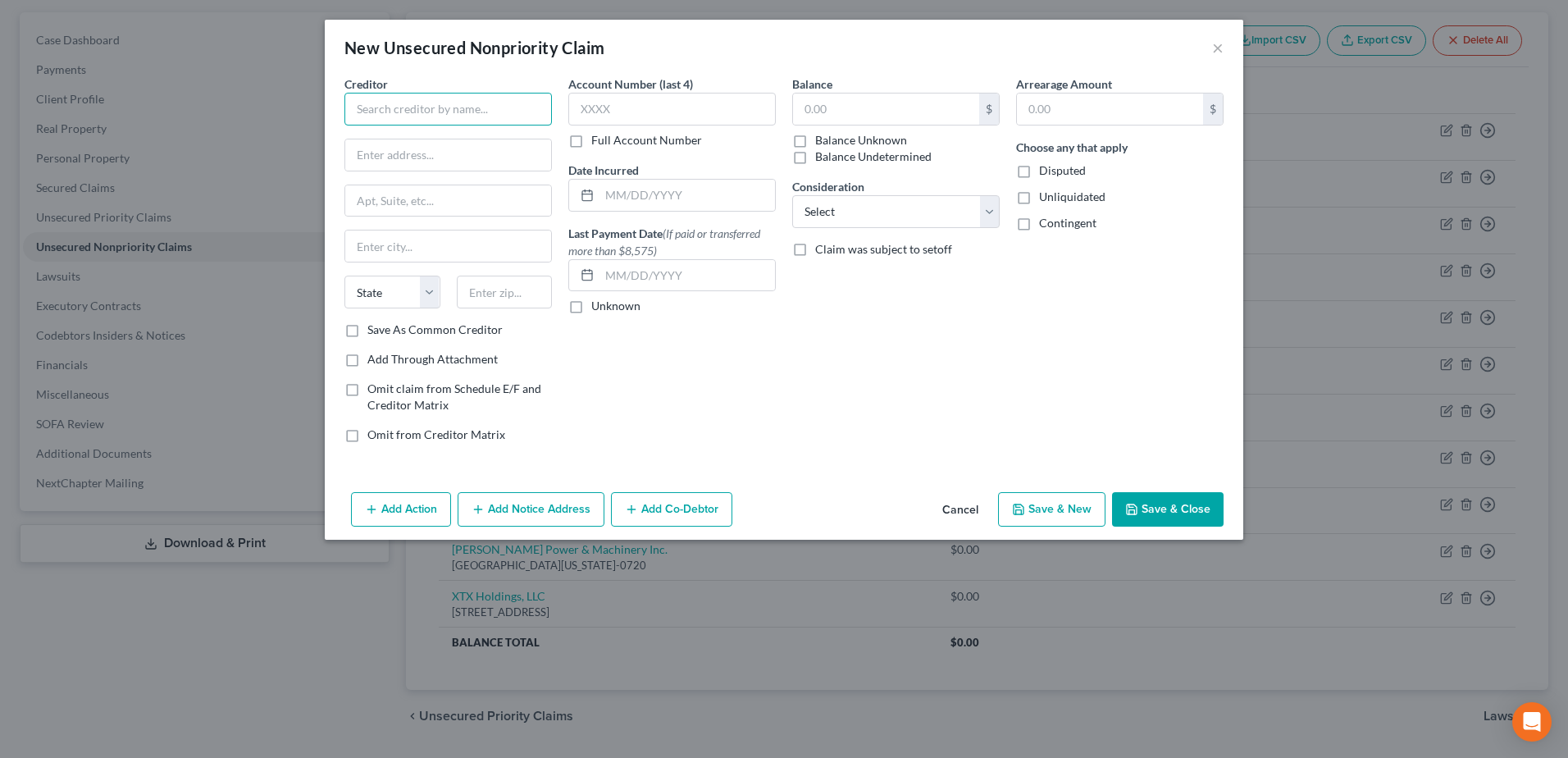
click at [451, 110] on input "text" at bounding box center [448, 109] width 208 height 33
type input "XTX Associates, LLC"
type input "[STREET_ADDRESS]"
type input "Midland"
type input "79707"
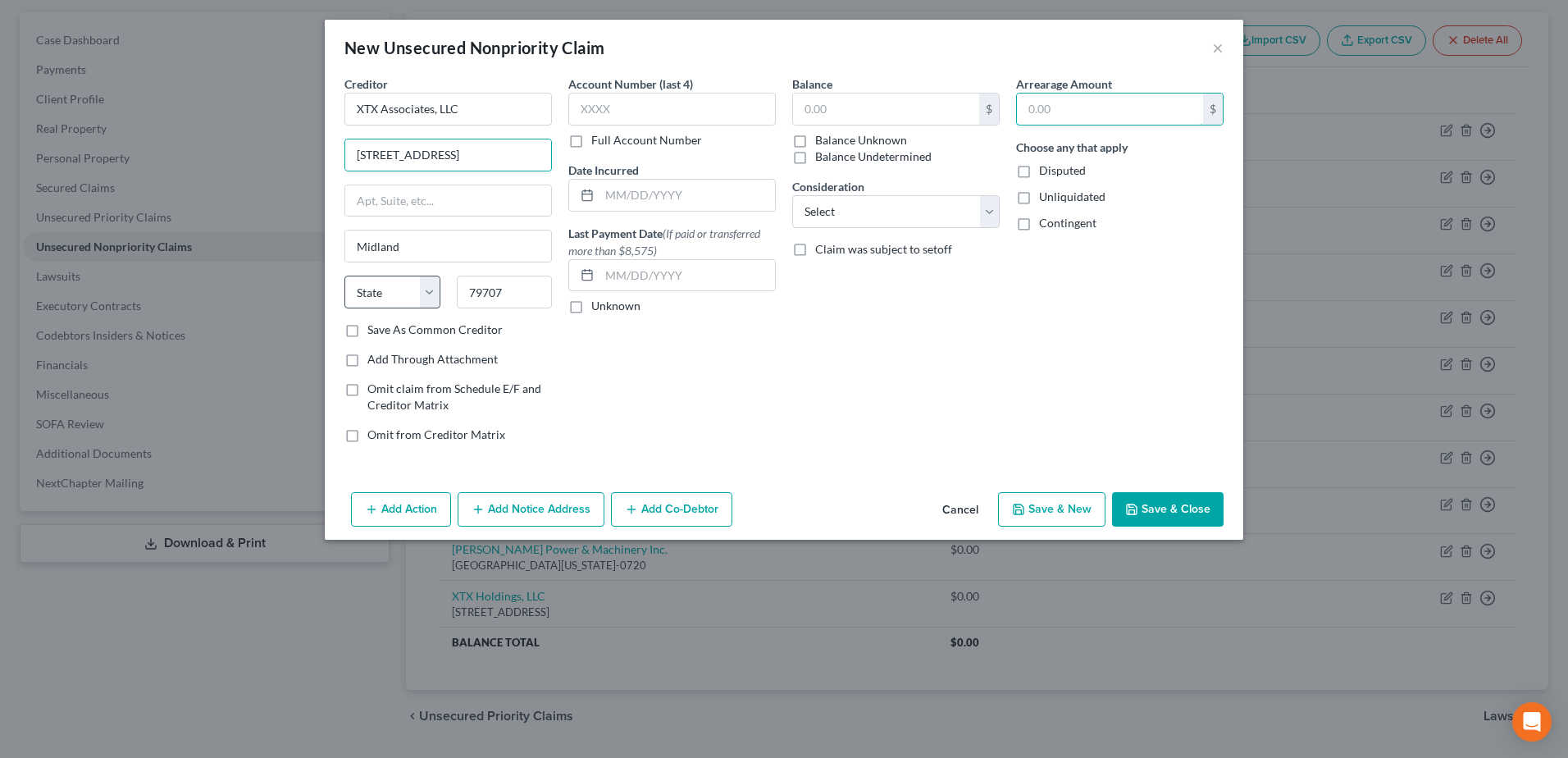
select select "45"
click at [681, 501] on button "Add Co-Debtor" at bounding box center [671, 508] width 121 height 34
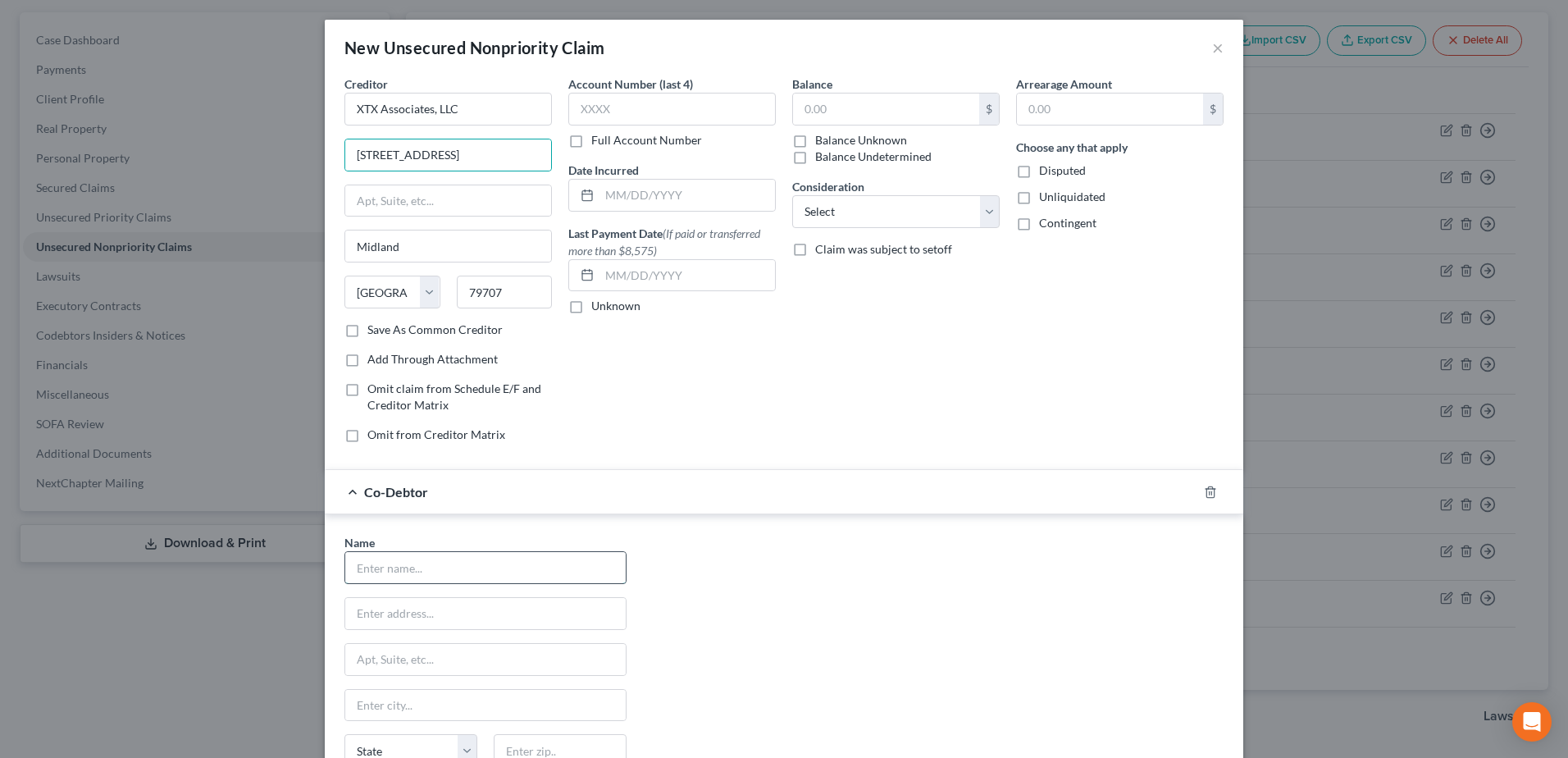
click at [517, 570] on input "text" at bounding box center [485, 567] width 280 height 31
type input "[PERSON_NAME]"
type input "0.00"
type input "[STREET_ADDRESS]"
type input "Midland"
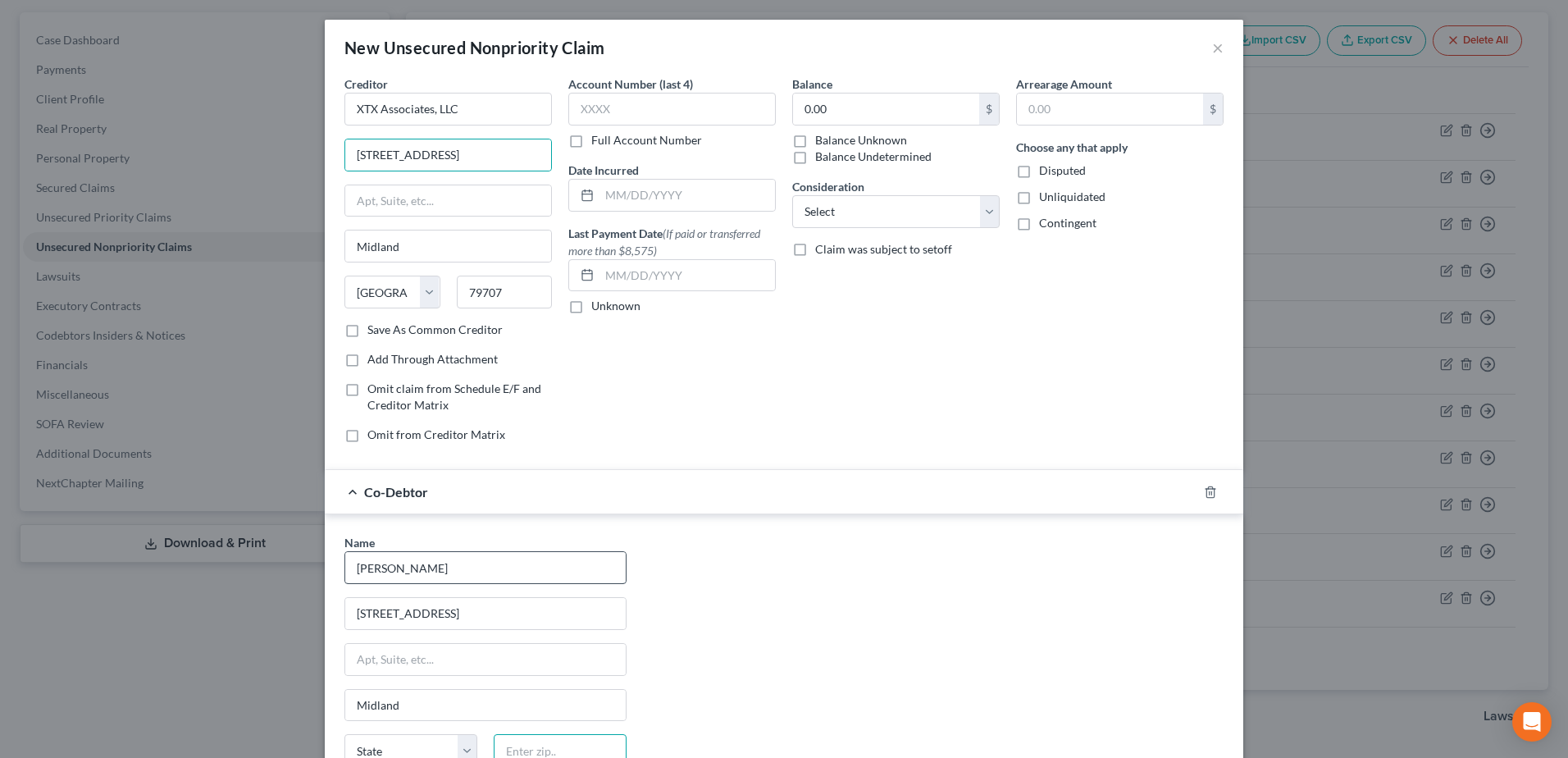
type input "79707"
select select "45"
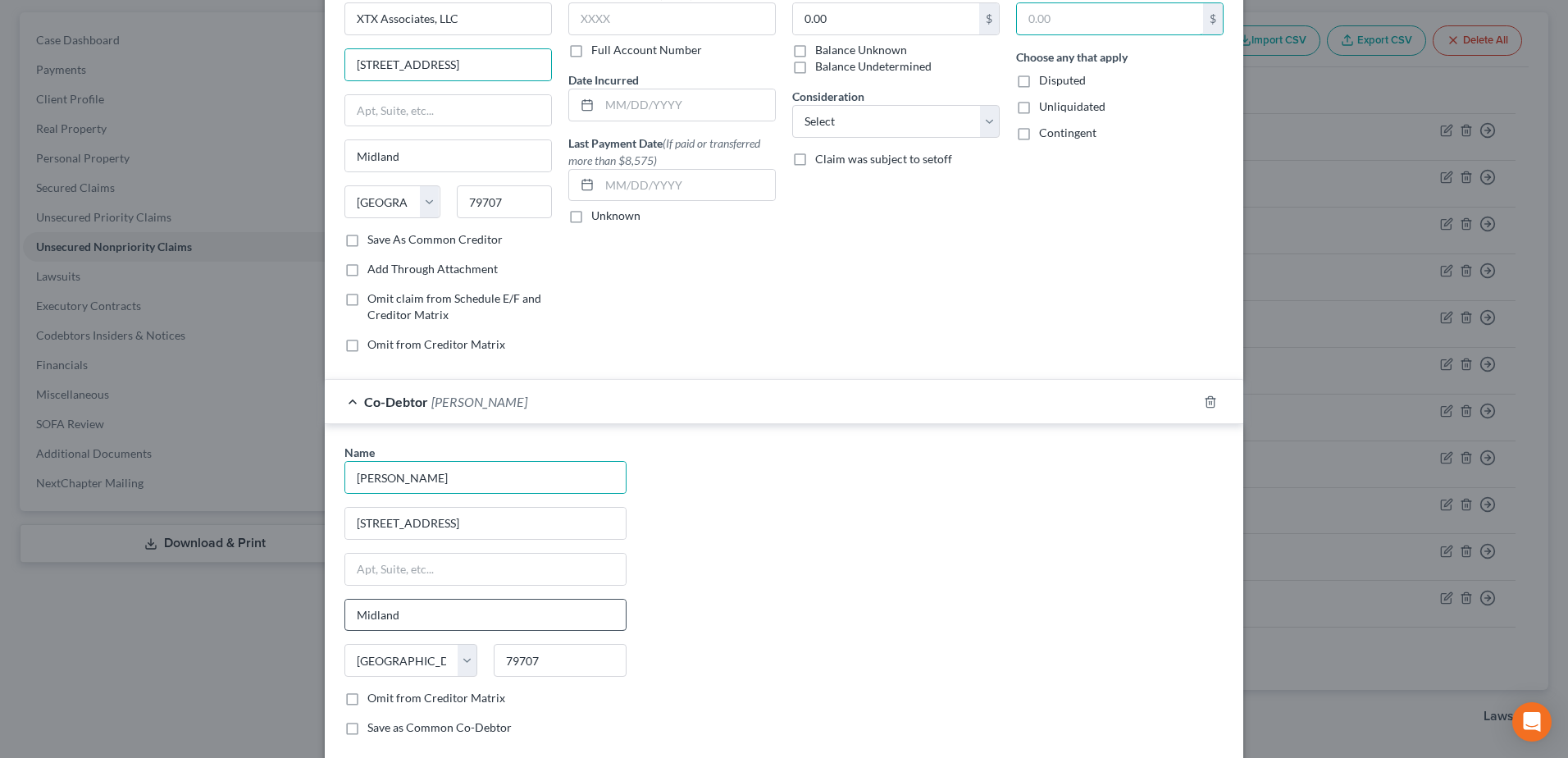
scroll to position [184, 0]
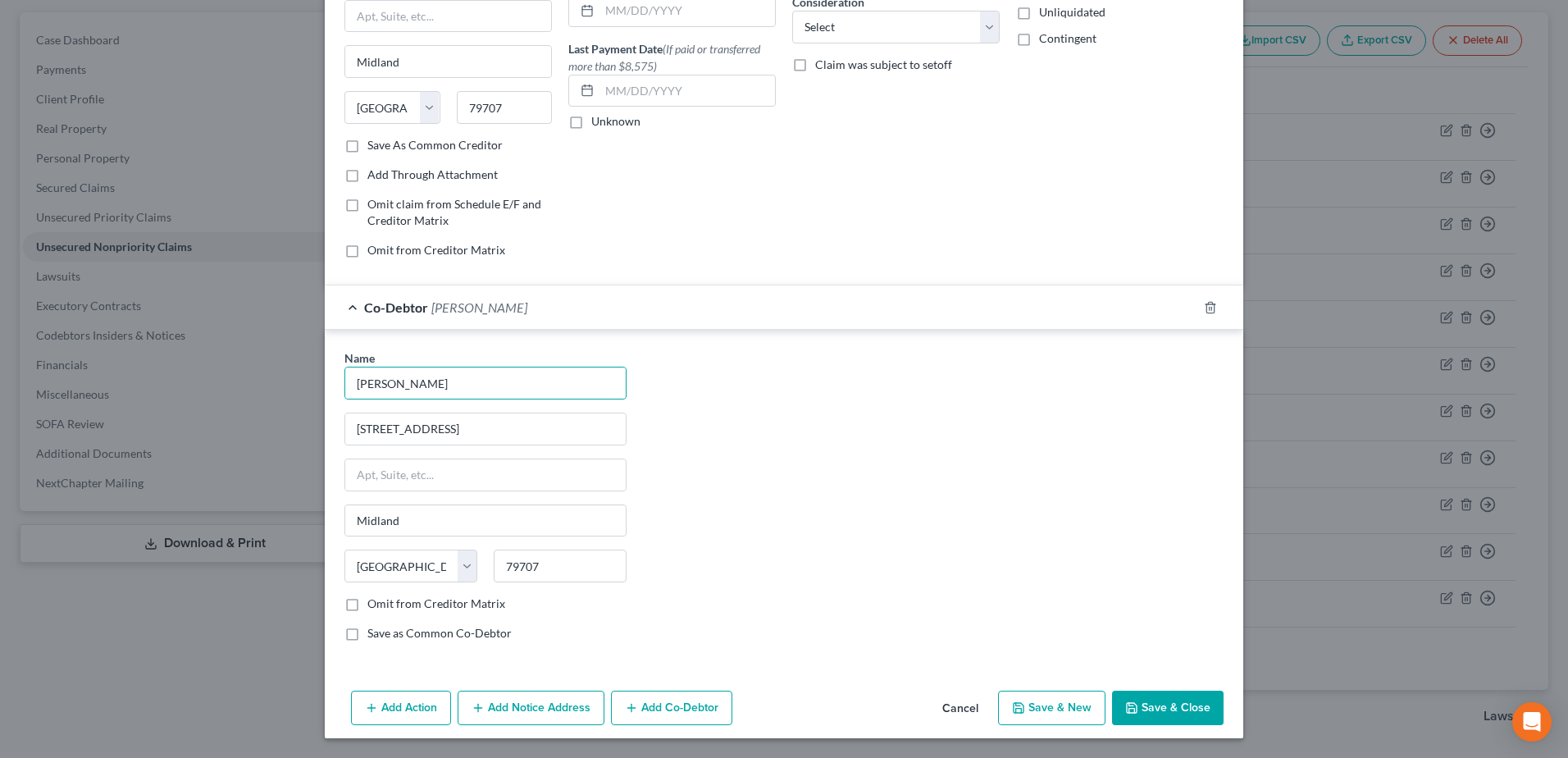
click at [687, 711] on button "Add Co-Debtor" at bounding box center [671, 708] width 121 height 34
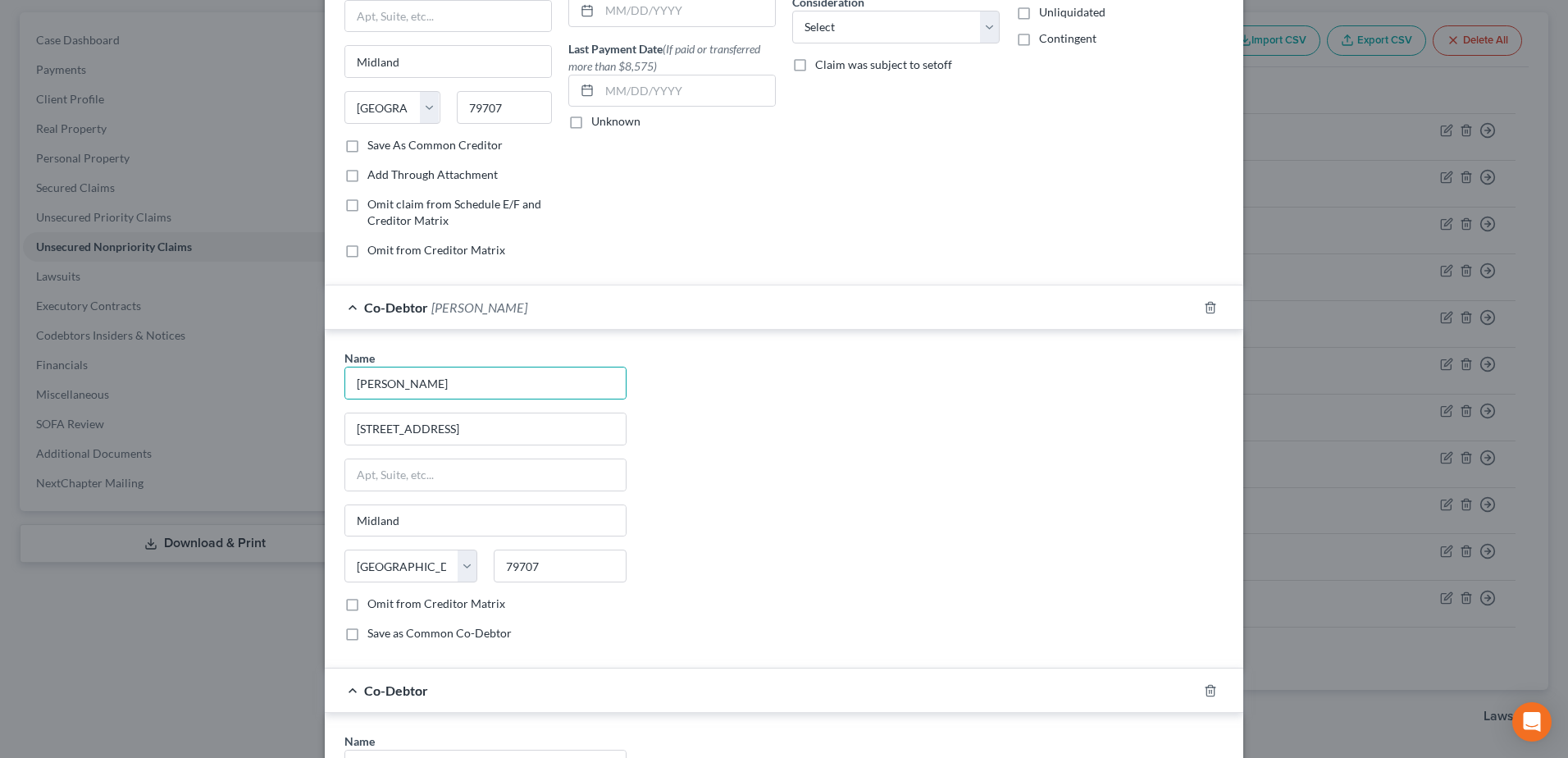
scroll to position [568, 0]
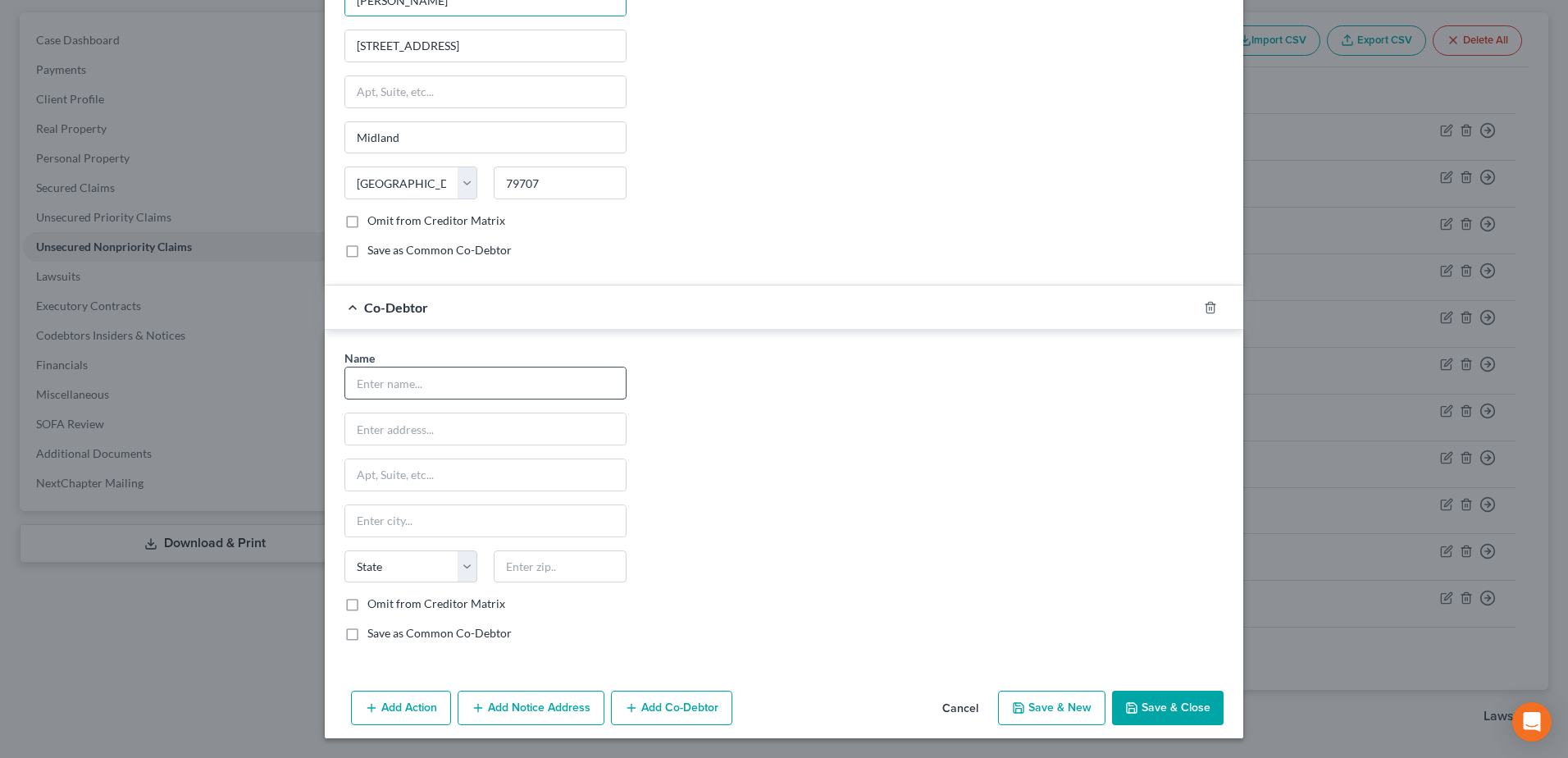
click at [442, 379] on input "text" at bounding box center [485, 383] width 280 height 31
type input "[PERSON_NAME]"
type input "[STREET_ADDRESS]"
click at [1172, 715] on button "Save & Close" at bounding box center [1168, 708] width 112 height 34
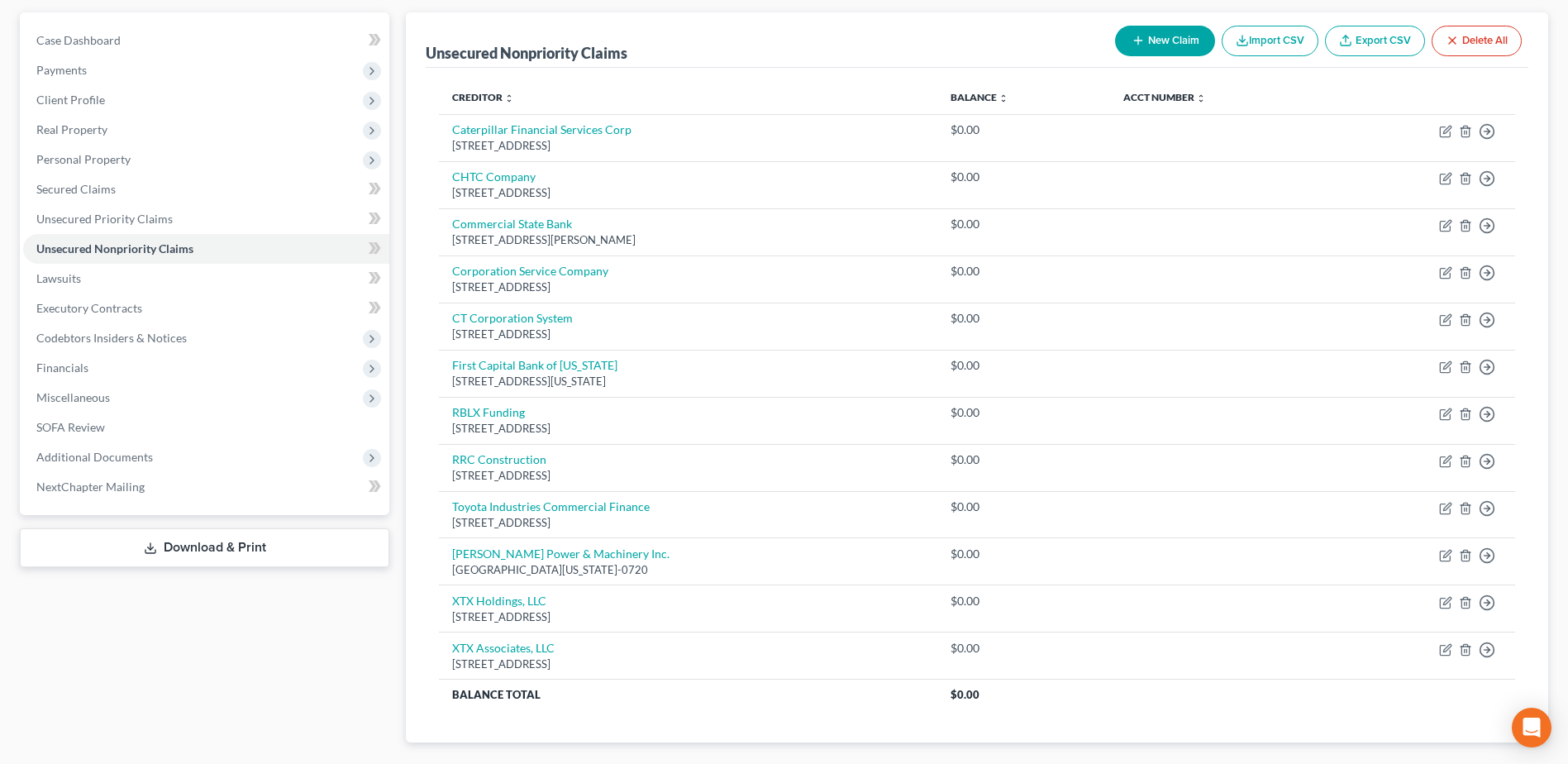
click at [1149, 40] on button "New Claim" at bounding box center [1165, 40] width 100 height 31
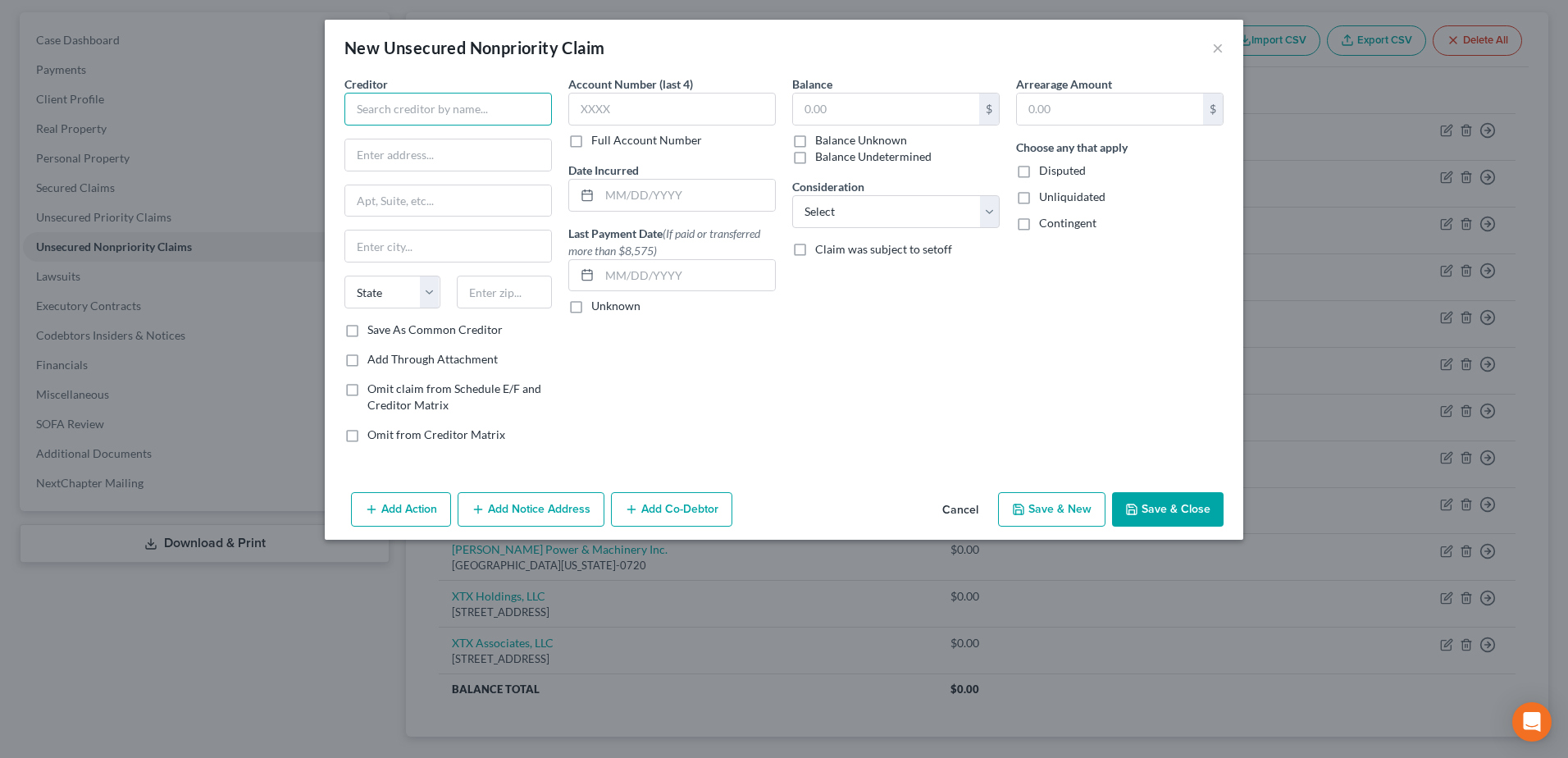
click at [434, 115] on input "text" at bounding box center [448, 109] width 208 height 33
click at [769, 426] on div "Account Number (last 4) Full Account Number Date Incurred Last Payment Date (If…" at bounding box center [672, 265] width 223 height 381
click at [671, 513] on button "Add Co-Debtor" at bounding box center [671, 508] width 121 height 34
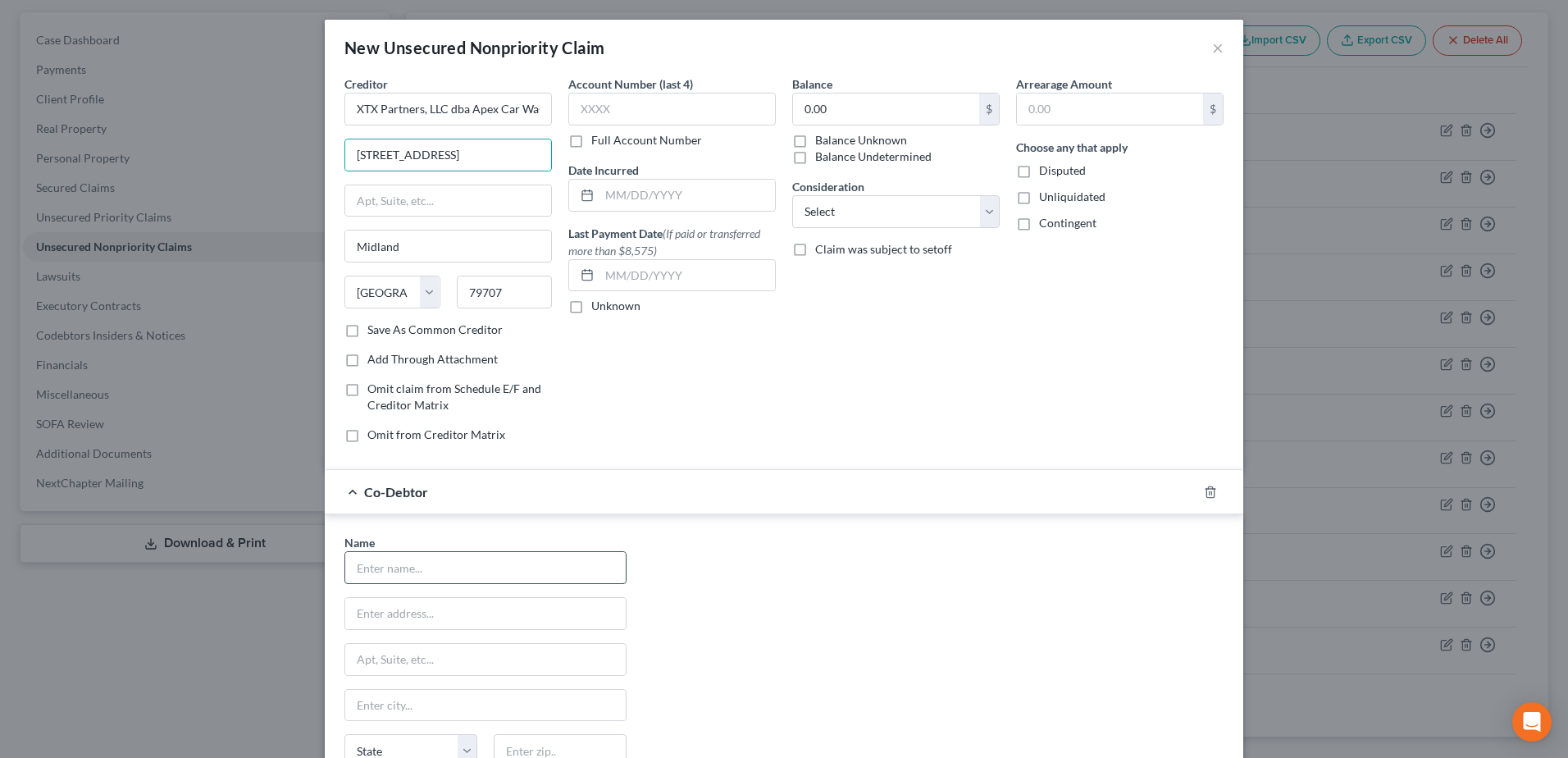
click at [520, 570] on input "text" at bounding box center [485, 567] width 280 height 31
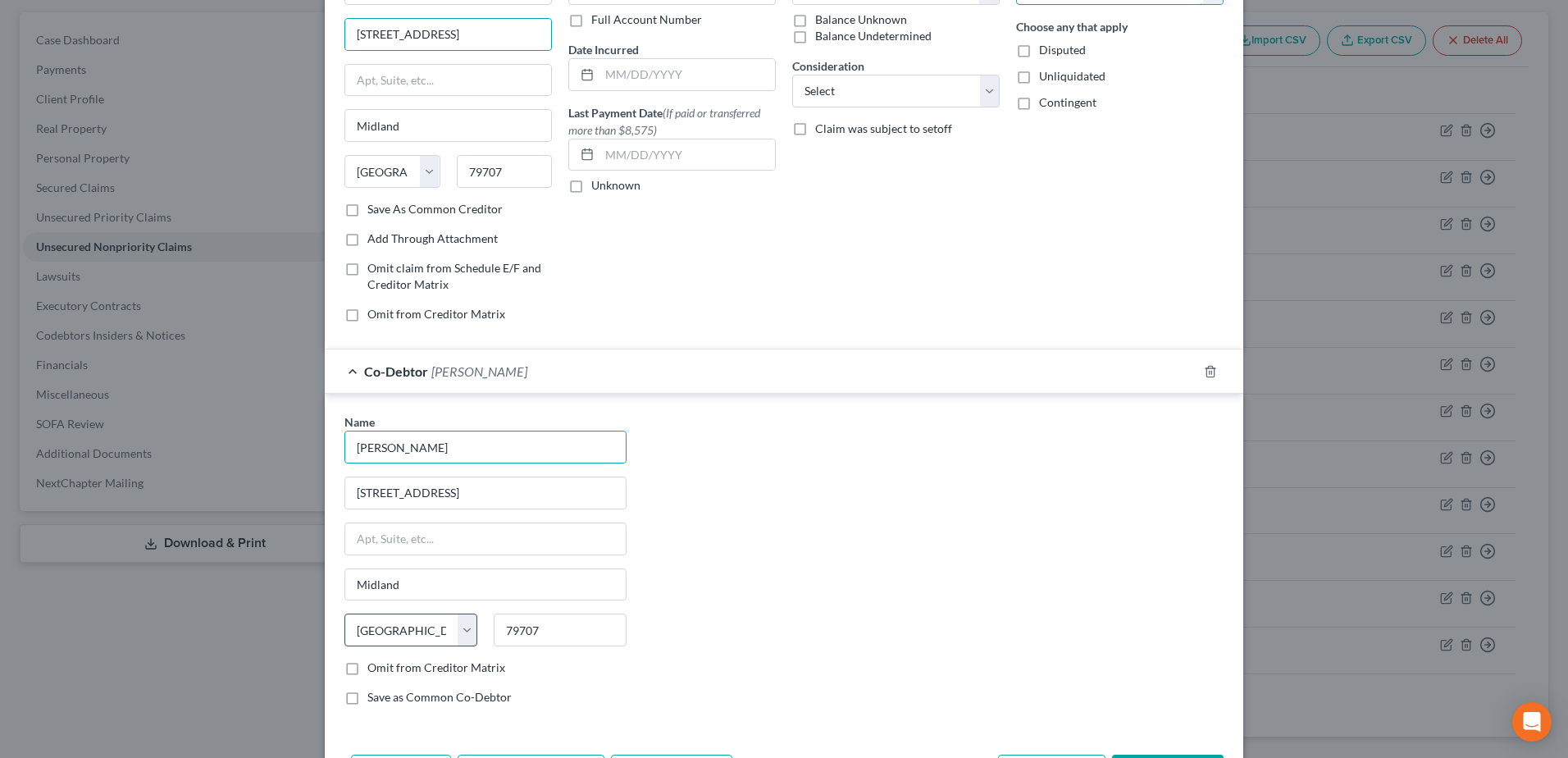
scroll to position [184, 0]
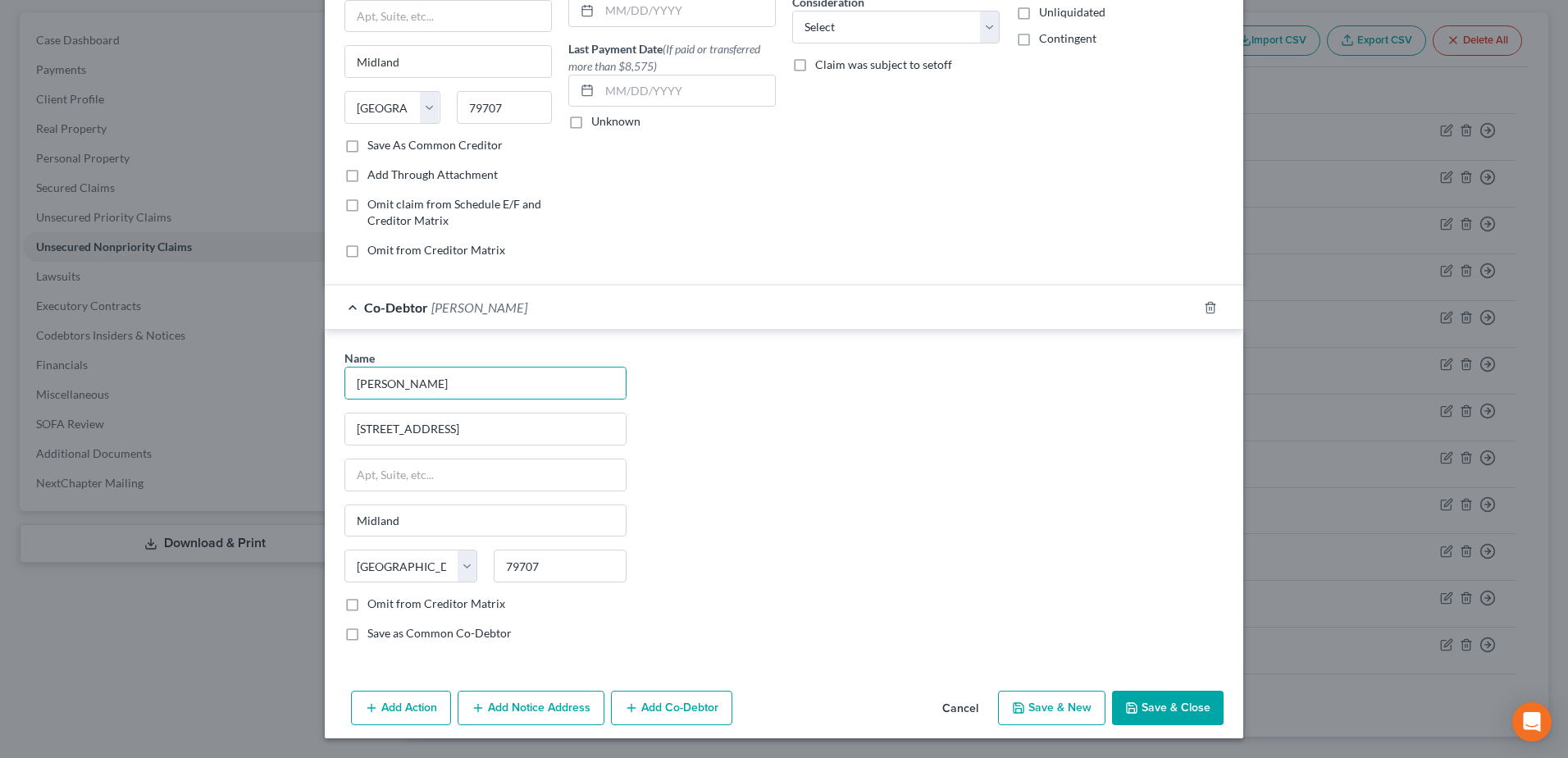
click at [694, 706] on button "Add Co-Debtor" at bounding box center [671, 708] width 121 height 34
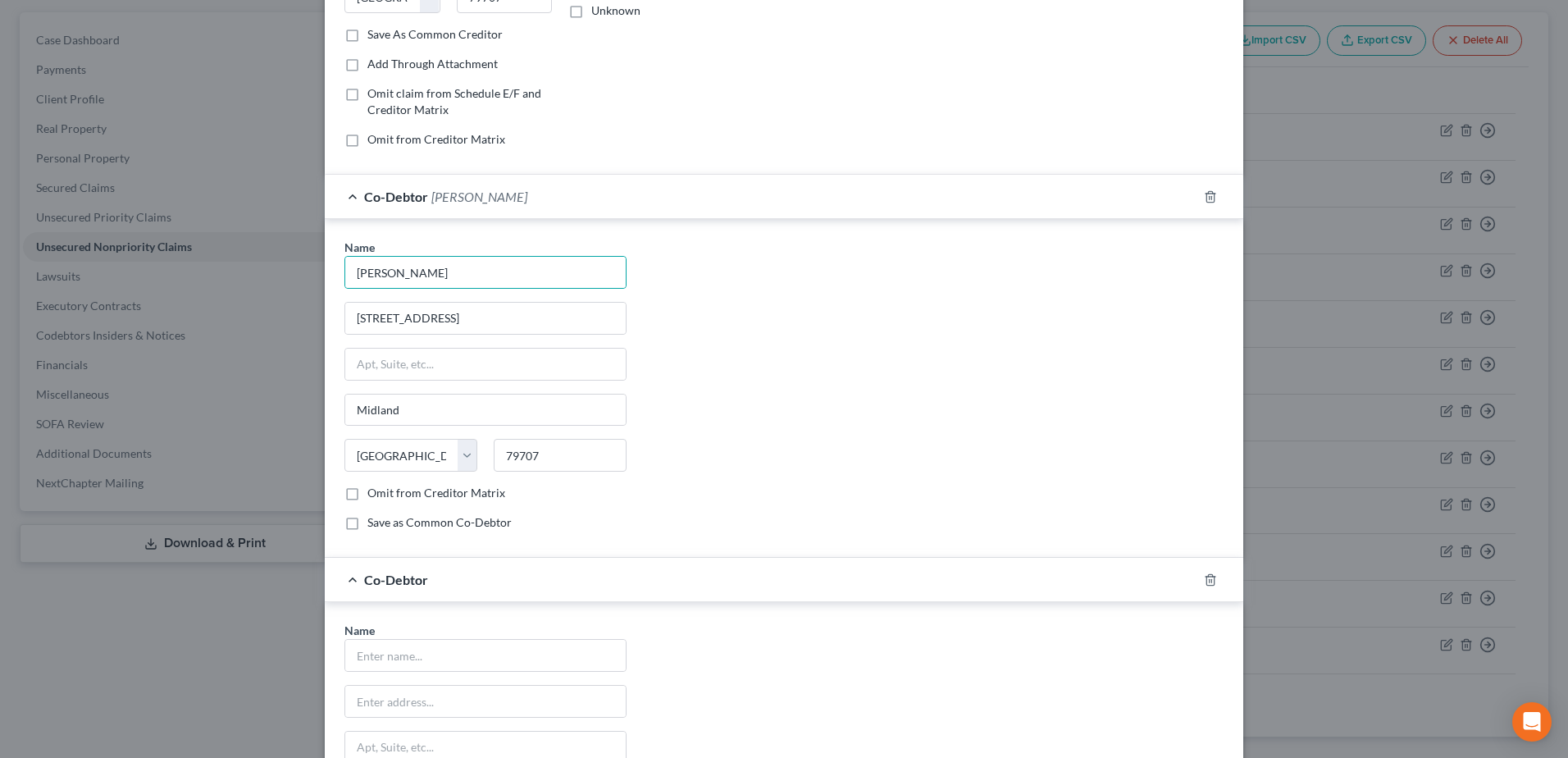
scroll to position [513, 0]
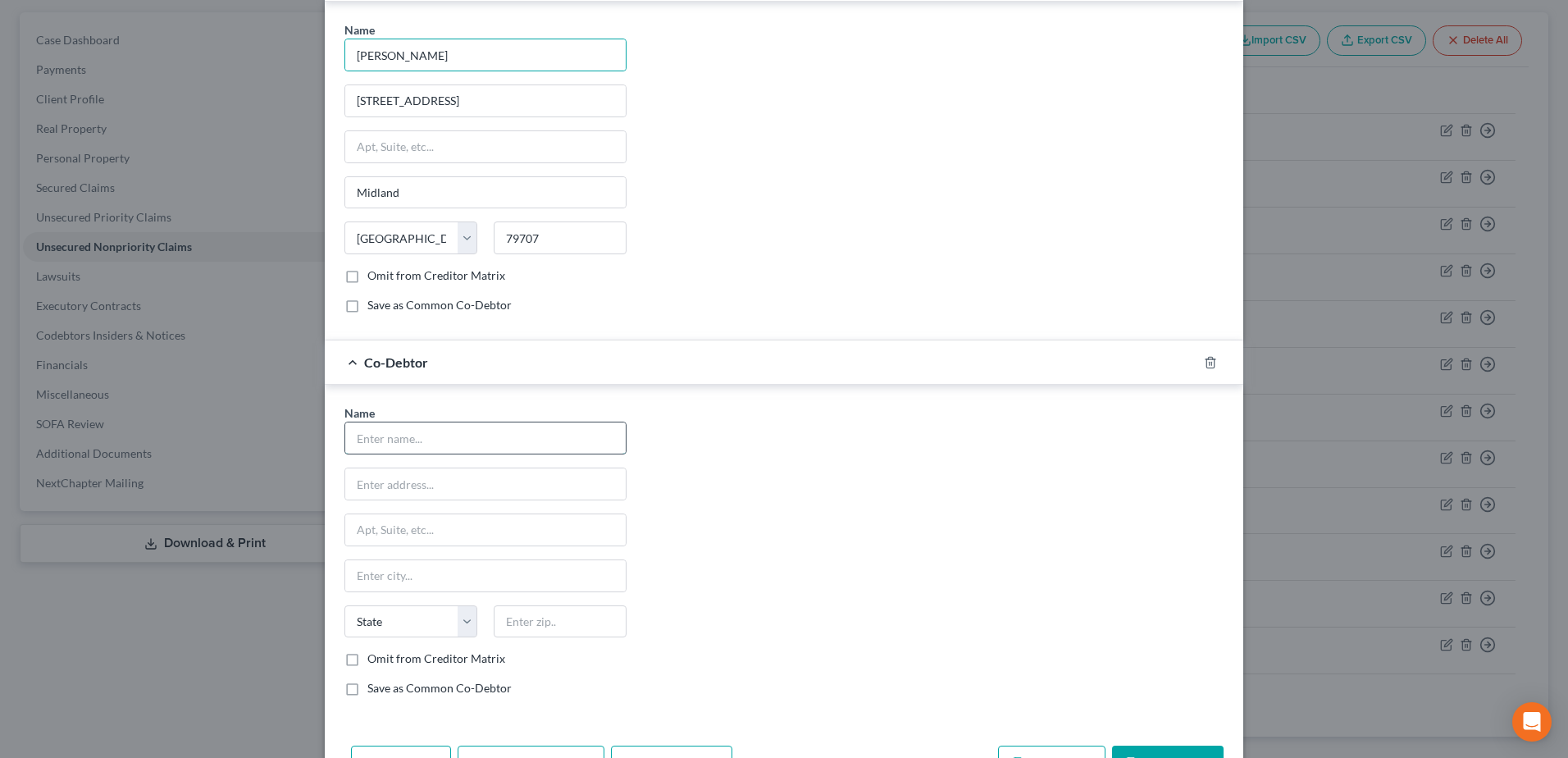
click at [519, 437] on input "text" at bounding box center [485, 438] width 280 height 31
click at [827, 518] on div "Name * [PERSON_NAME] [STREET_ADDRESS] [GEOGRAPHIC_DATA] [US_STATE][GEOGRAPHIC_D…" at bounding box center [784, 557] width 896 height 305
click at [870, 623] on div "Name * [PERSON_NAME] [STREET_ADDRESS] [GEOGRAPHIC_DATA] [US_STATE][GEOGRAPHIC_D…" at bounding box center [784, 557] width 896 height 305
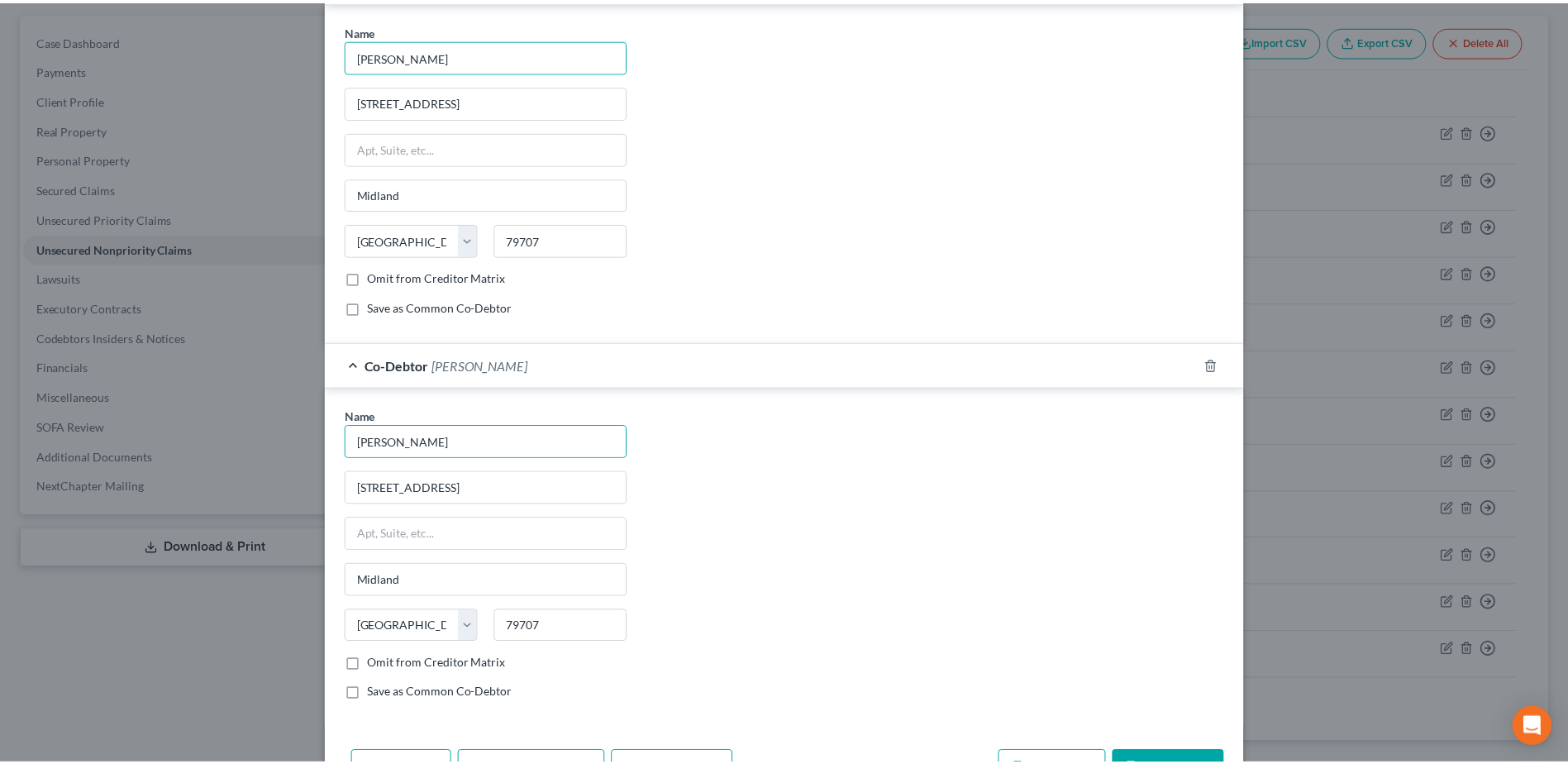
scroll to position [573, 0]
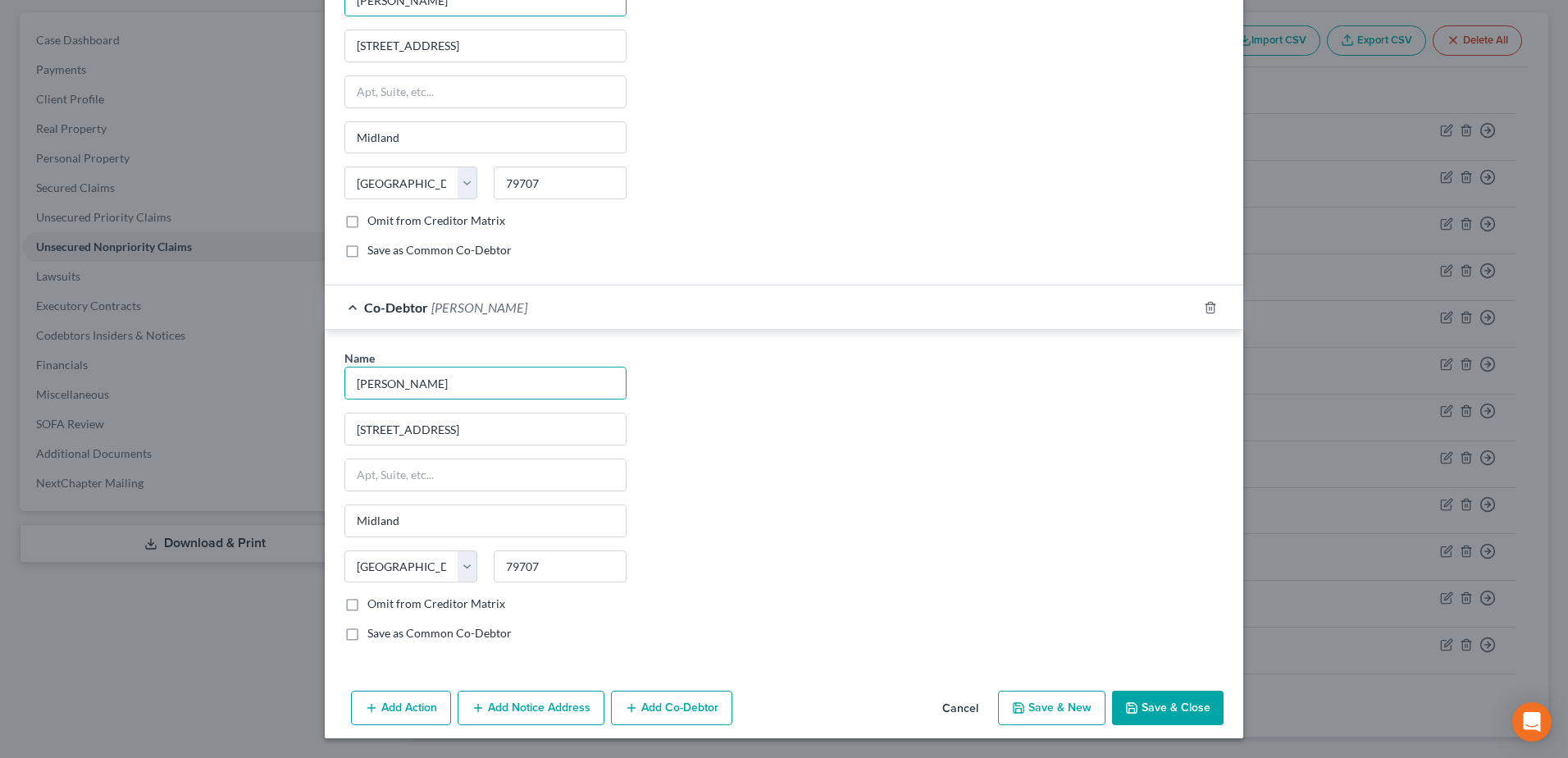
click at [1160, 710] on button "Save & Close" at bounding box center [1168, 708] width 112 height 34
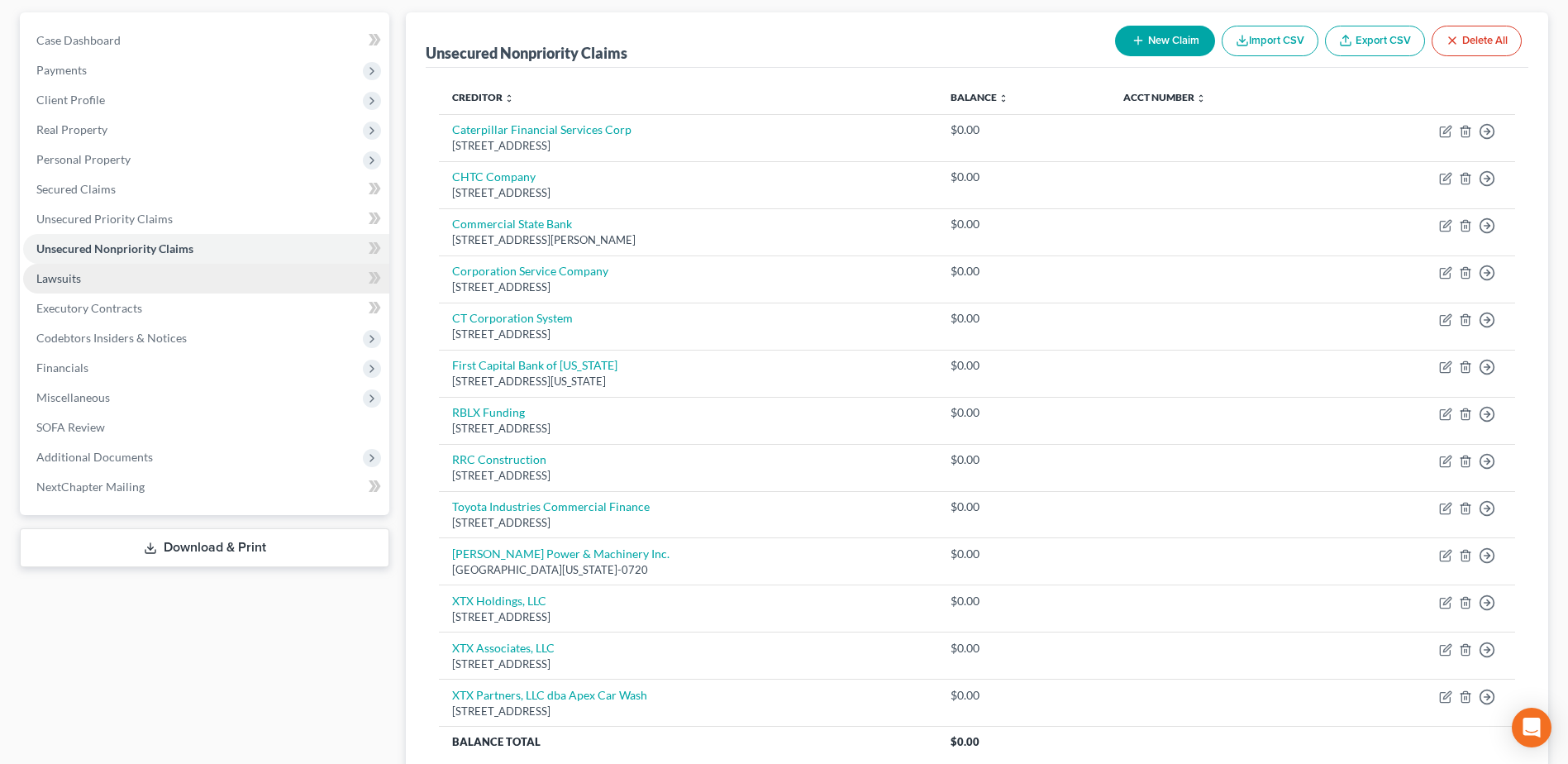
click at [74, 280] on span "Lawsuits" at bounding box center [59, 278] width 45 height 14
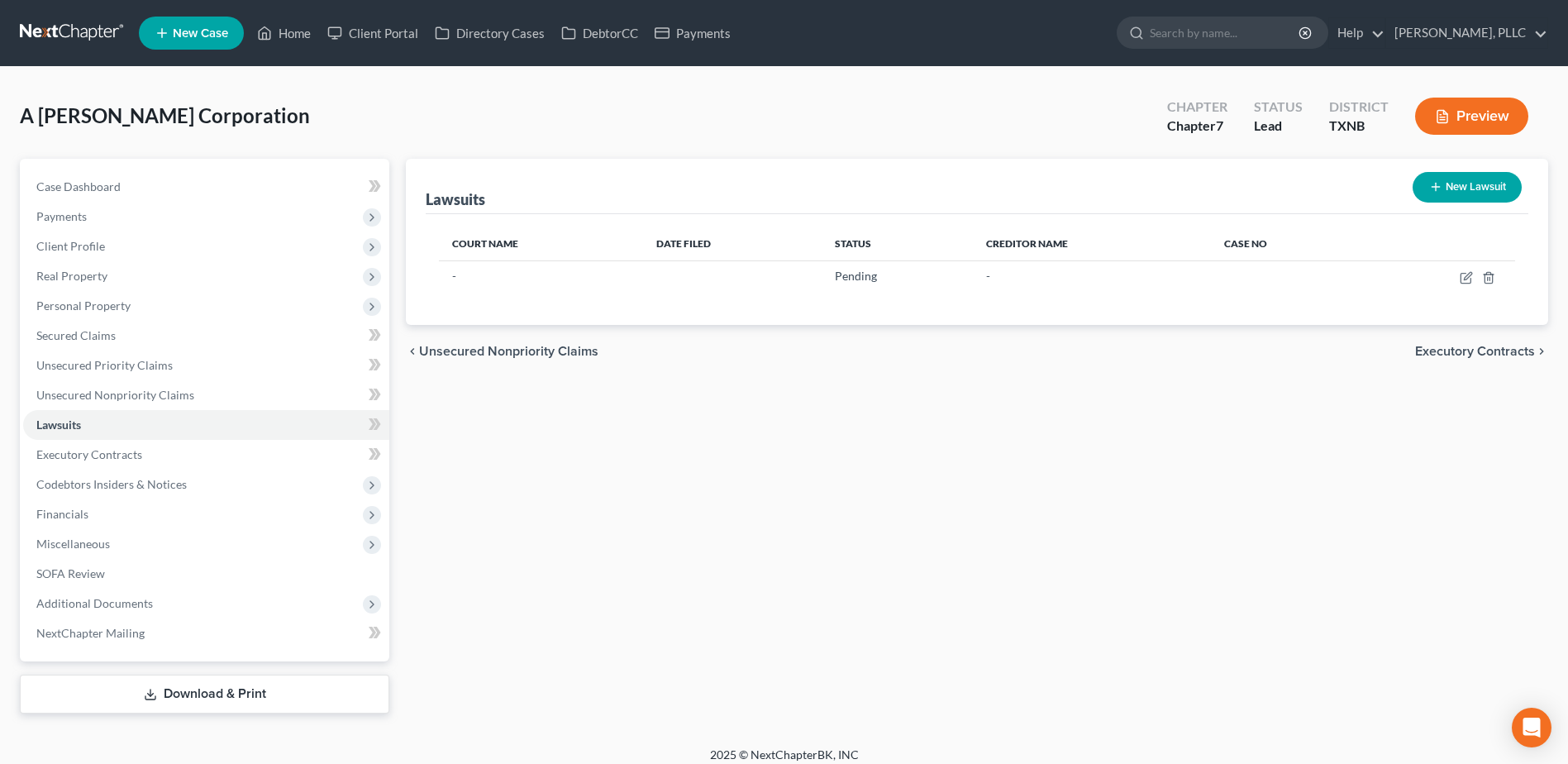
click at [1434, 183] on icon "button" at bounding box center [1436, 187] width 13 height 13
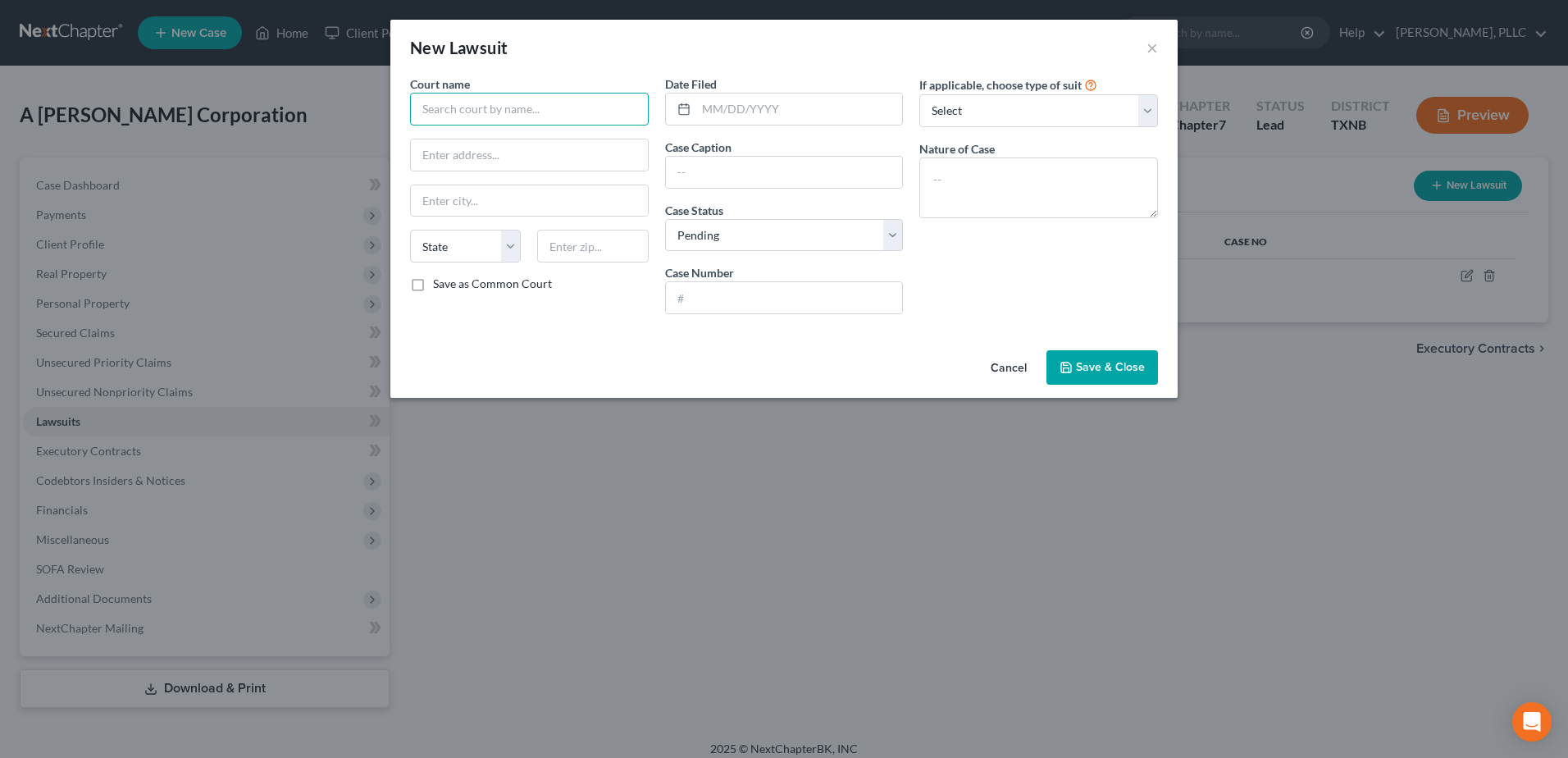
click at [534, 112] on input "text" at bounding box center [529, 109] width 238 height 33
click at [761, 113] on input "text" at bounding box center [800, 108] width 207 height 31
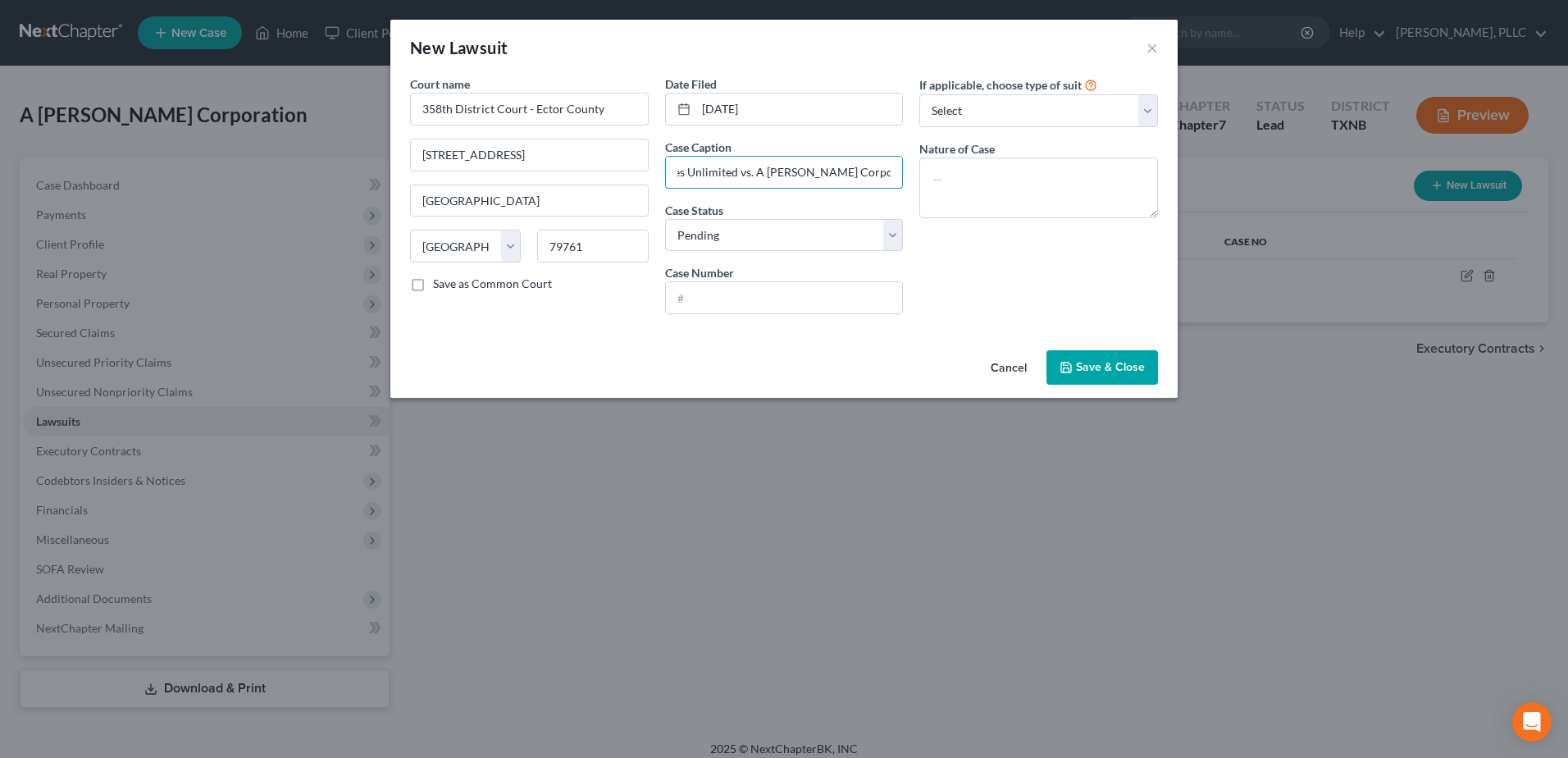
scroll to position [0, 204]
drag, startPoint x: 783, startPoint y: 173, endPoint x: 926, endPoint y: 175, distance: 143.0
click at [926, 175] on div "Court name * 358th District Court - Ector County [STREET_ADDRESS][GEOGRAPHIC_DA…" at bounding box center [784, 201] width 764 height 251
click at [751, 174] on input "Barricades Unlimited vs. A [PERSON_NAME] Corporation dba RRC Construction et al" at bounding box center [784, 171] width 237 height 31
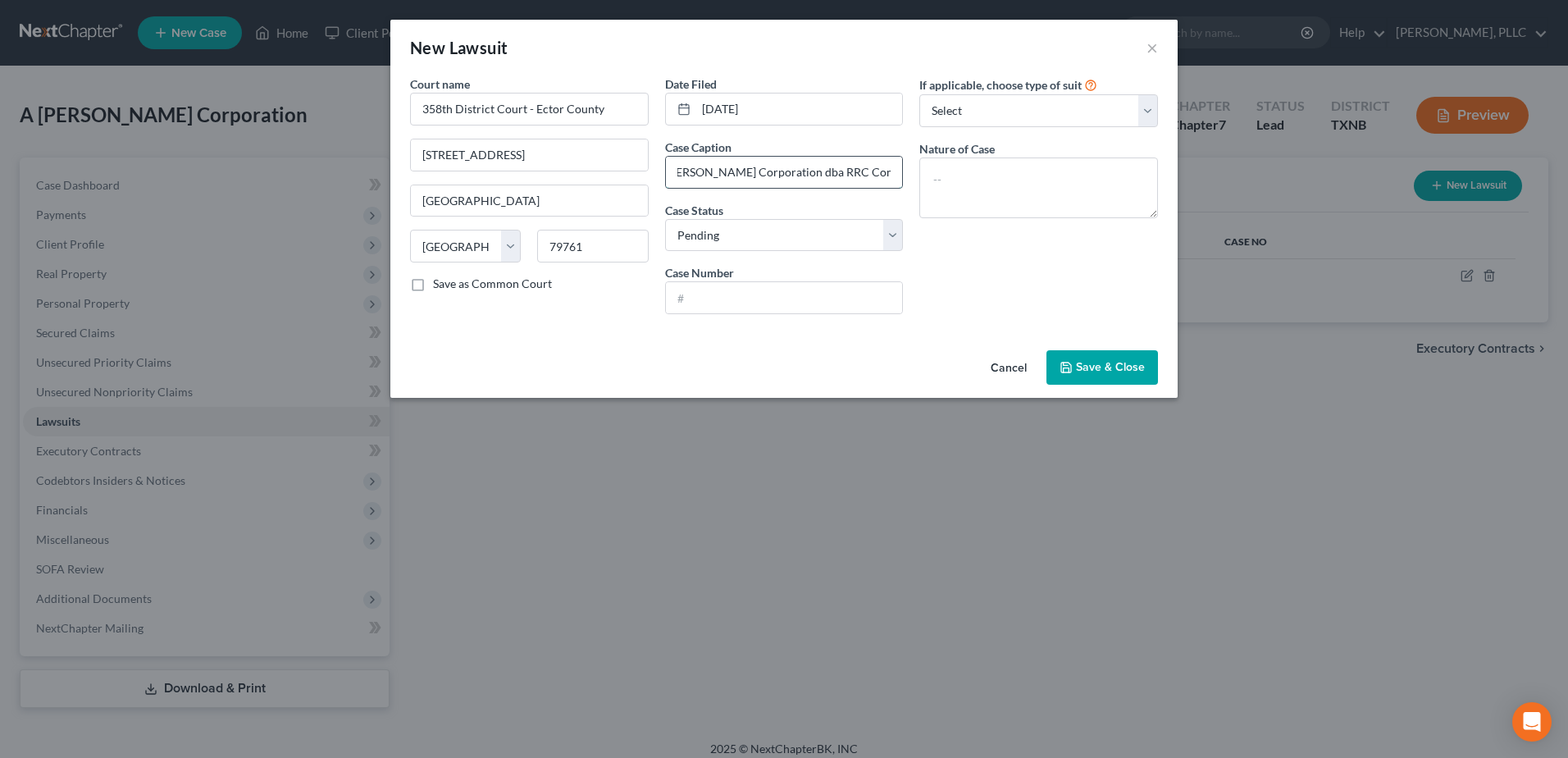
drag, startPoint x: 785, startPoint y: 179, endPoint x: 800, endPoint y: 171, distance: 17.0
click at [800, 171] on input "Barricades Unlimited vs. A [PERSON_NAME] Corporation dba RRC Construction et al" at bounding box center [784, 171] width 237 height 31
click at [855, 182] on input "Barricades Unlimited vs. A [PERSON_NAME] Corporation dba RRC Construction et al" at bounding box center [784, 171] width 237 height 31
drag, startPoint x: 808, startPoint y: 173, endPoint x: 939, endPoint y: 175, distance: 131.0
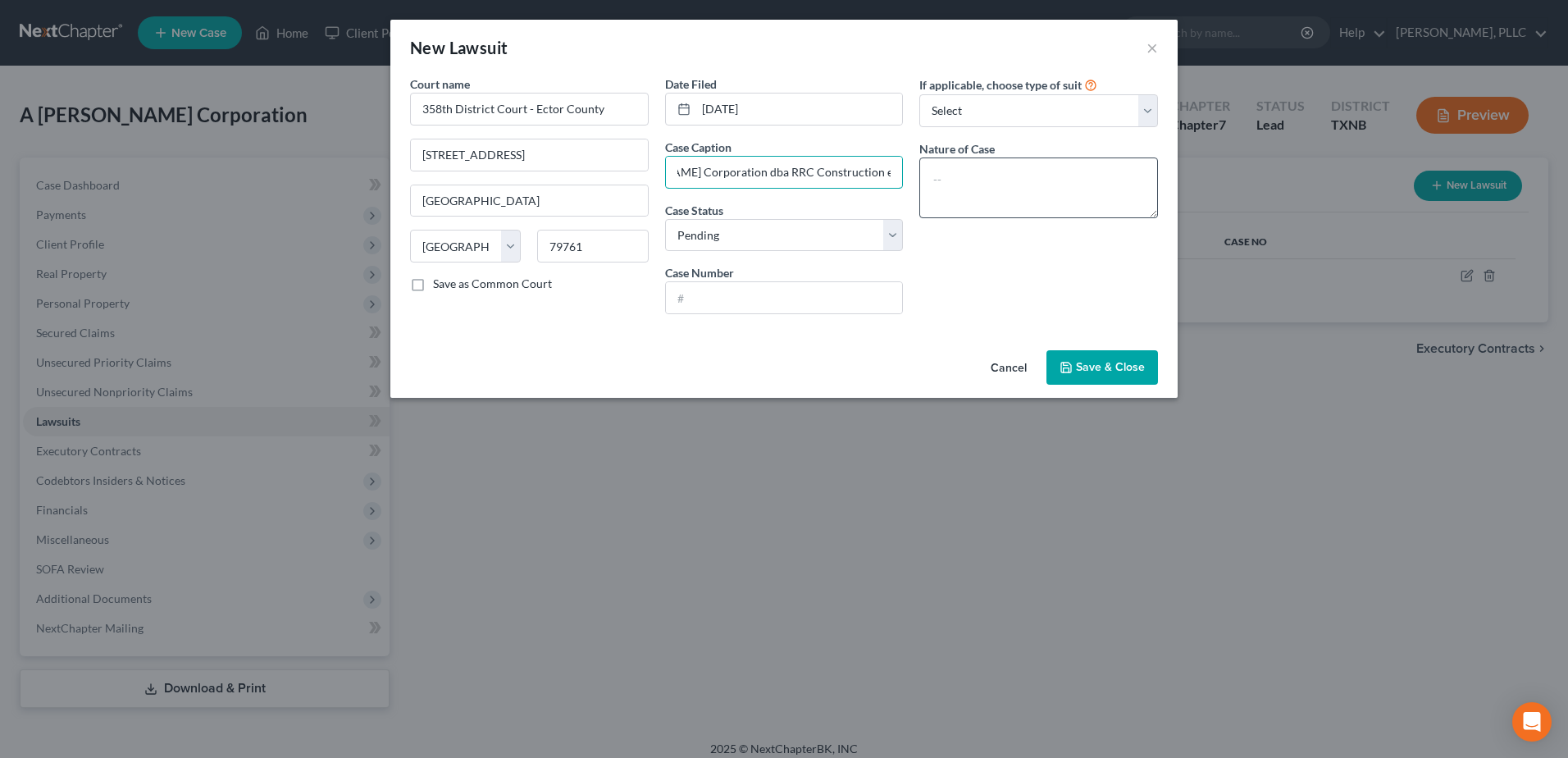
click at [939, 175] on div "Court name * 358th District Court - Ector County [STREET_ADDRESS][GEOGRAPHIC_DA…" at bounding box center [784, 201] width 764 height 251
click at [884, 174] on input "Barricades Unlimited vs. A [PERSON_NAME] Corporation" at bounding box center [784, 171] width 237 height 31
click at [896, 169] on input "Barricades Unlimited vs. A [PERSON_NAME] Corporation dba RRC Construction et al" at bounding box center [784, 171] width 237 height 31
click at [887, 174] on input "Barricades Unlimited vs. A [PERSON_NAME] Corporation dba RRC Construction et al" at bounding box center [784, 171] width 237 height 31
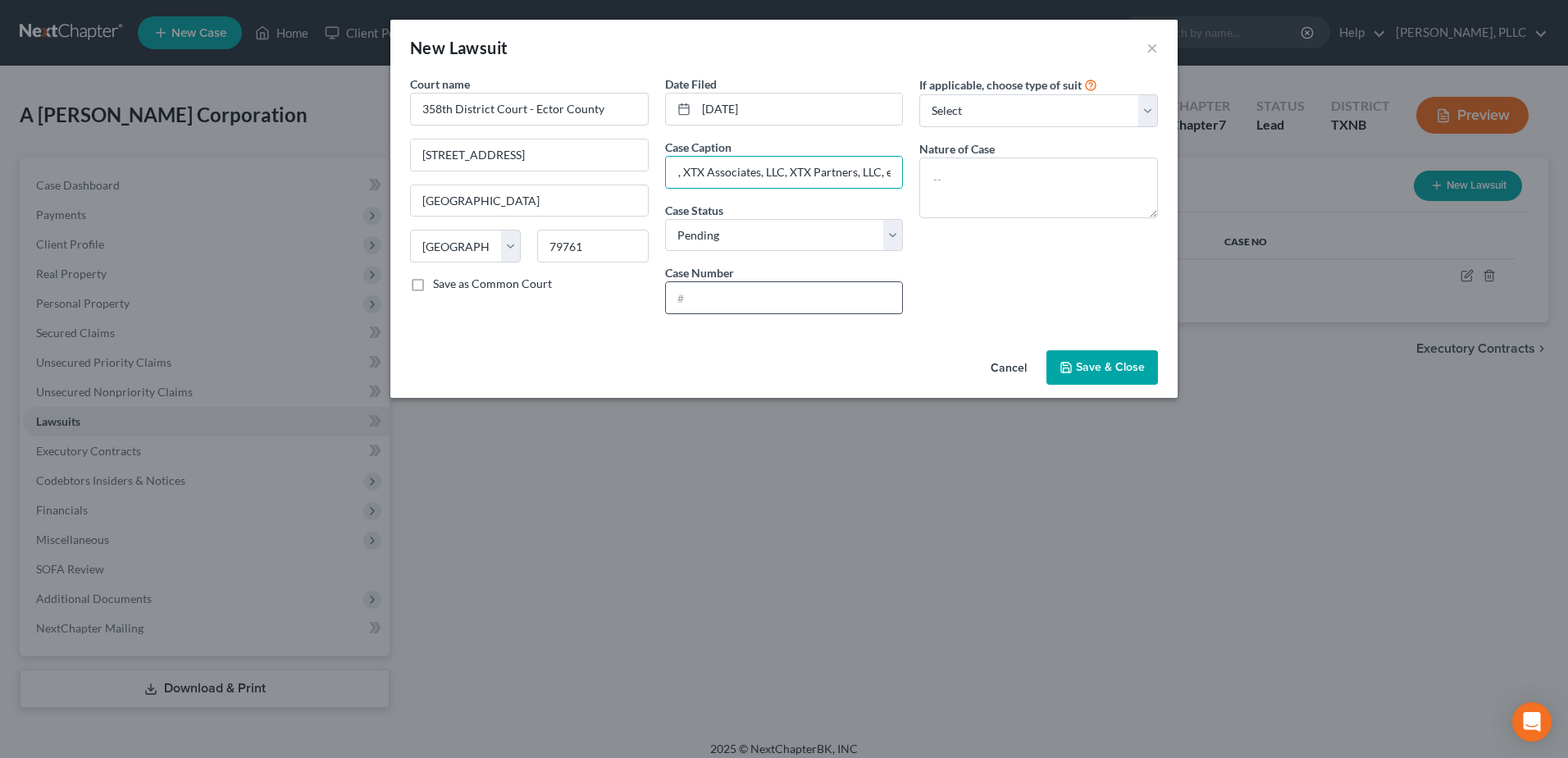
scroll to position [0, 0]
click at [877, 304] on input "text" at bounding box center [784, 297] width 237 height 31
click at [1146, 107] on select "Select Repossession Foreclosure Returns Other" at bounding box center [1038, 110] width 238 height 33
click at [919, 94] on select "Select Repossession Foreclosure Returns Other" at bounding box center [1038, 110] width 238 height 33
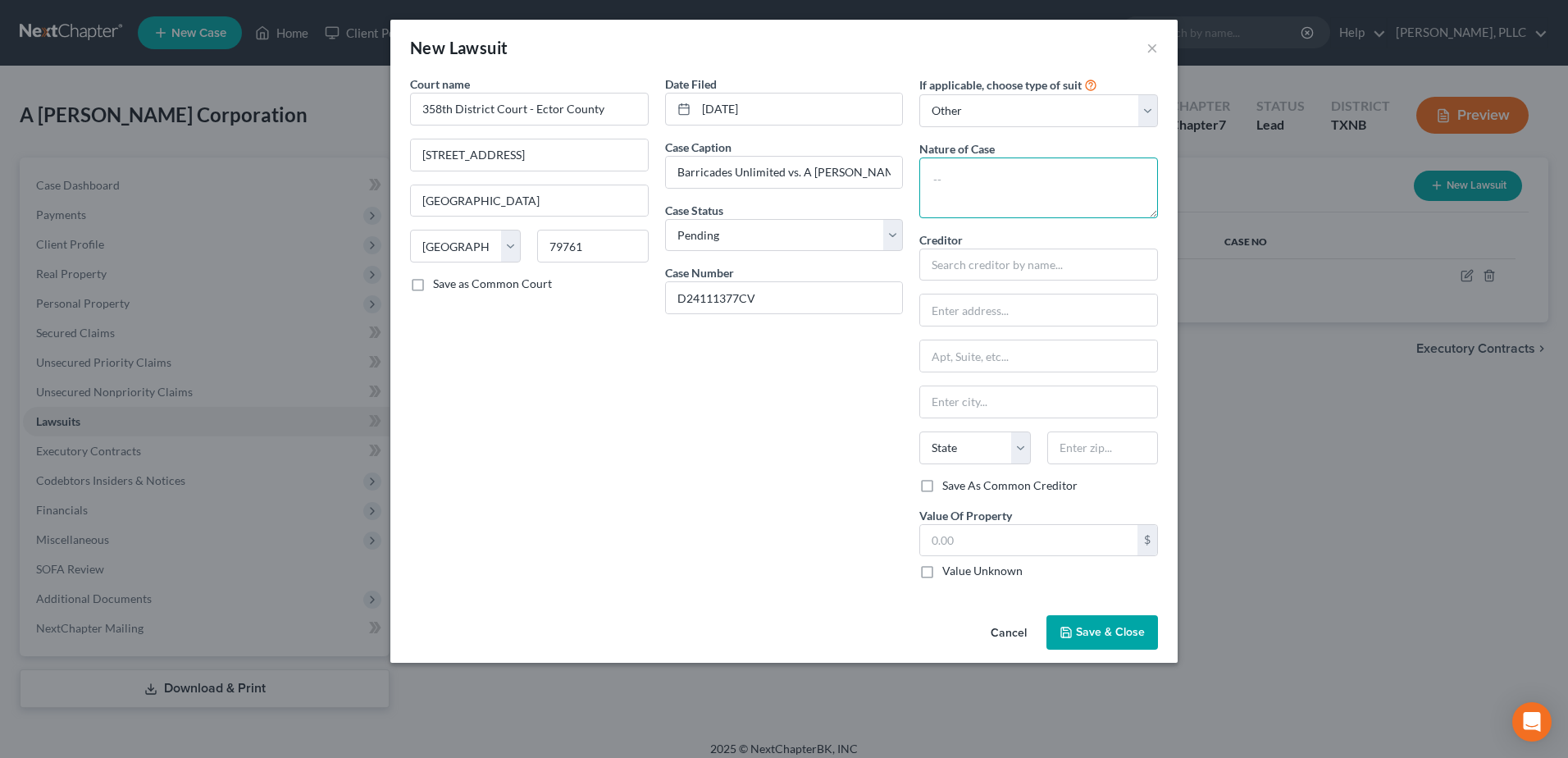
click at [1030, 183] on textarea at bounding box center [1038, 187] width 238 height 61
click at [1146, 114] on select "Select Repossession Foreclosure Returns Other" at bounding box center [1038, 110] width 238 height 33
click at [919, 94] on select "Select Repossession Foreclosure Returns Other" at bounding box center [1038, 110] width 238 height 33
drag, startPoint x: 1007, startPoint y: 183, endPoint x: 920, endPoint y: 179, distance: 87.1
click at [920, 179] on textarea "Debt Coll" at bounding box center [1038, 187] width 238 height 61
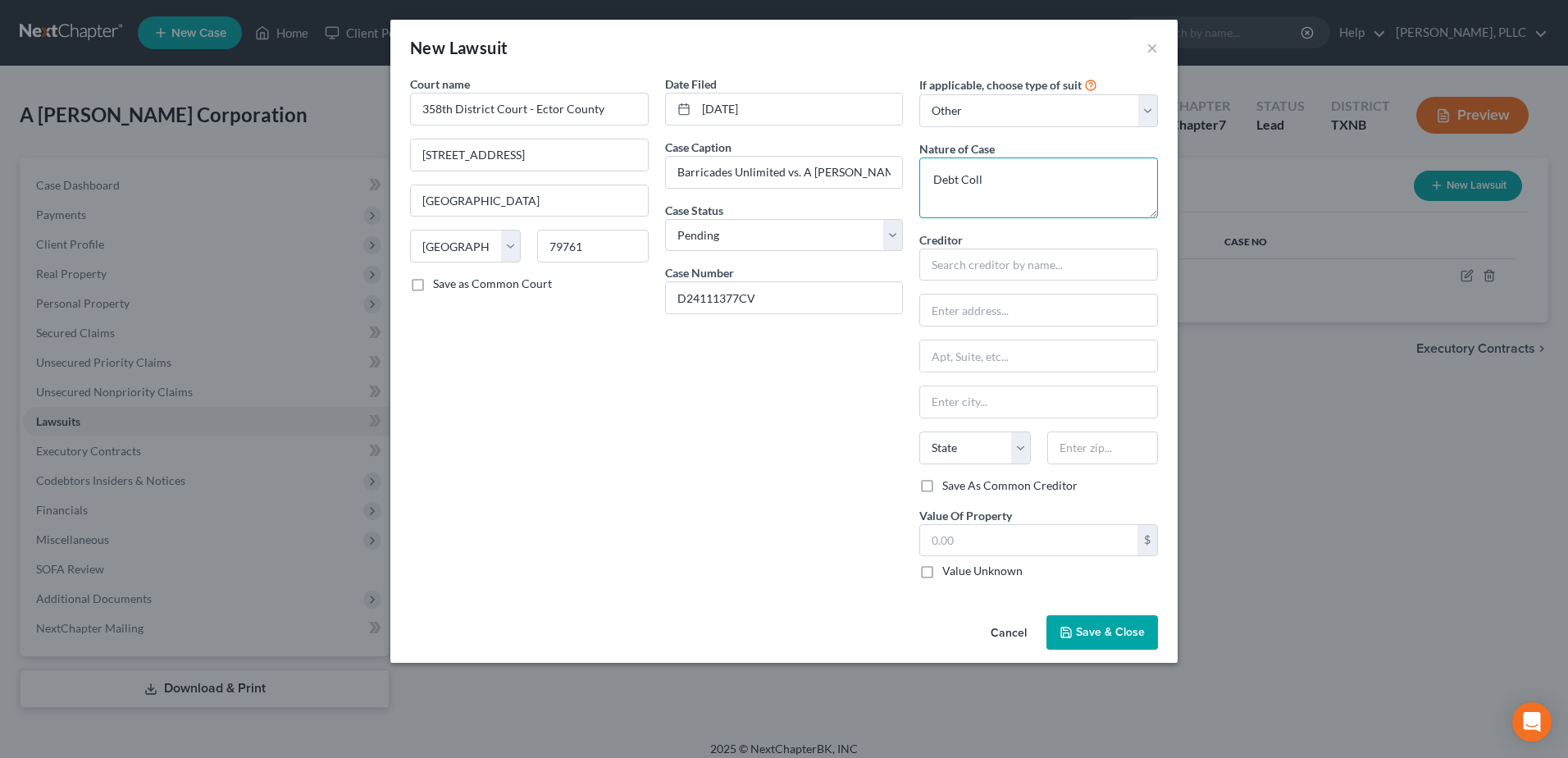
click at [1021, 188] on textarea "Debt Coll" at bounding box center [1038, 187] width 238 height 61
drag, startPoint x: 1035, startPoint y: 255, endPoint x: 903, endPoint y: 241, distance: 132.7
click at [1034, 253] on input "text" at bounding box center [1038, 264] width 238 height 33
click at [1145, 396] on input "Austion" at bounding box center [1038, 401] width 237 height 31
click at [960, 548] on input "text" at bounding box center [1028, 540] width 217 height 31
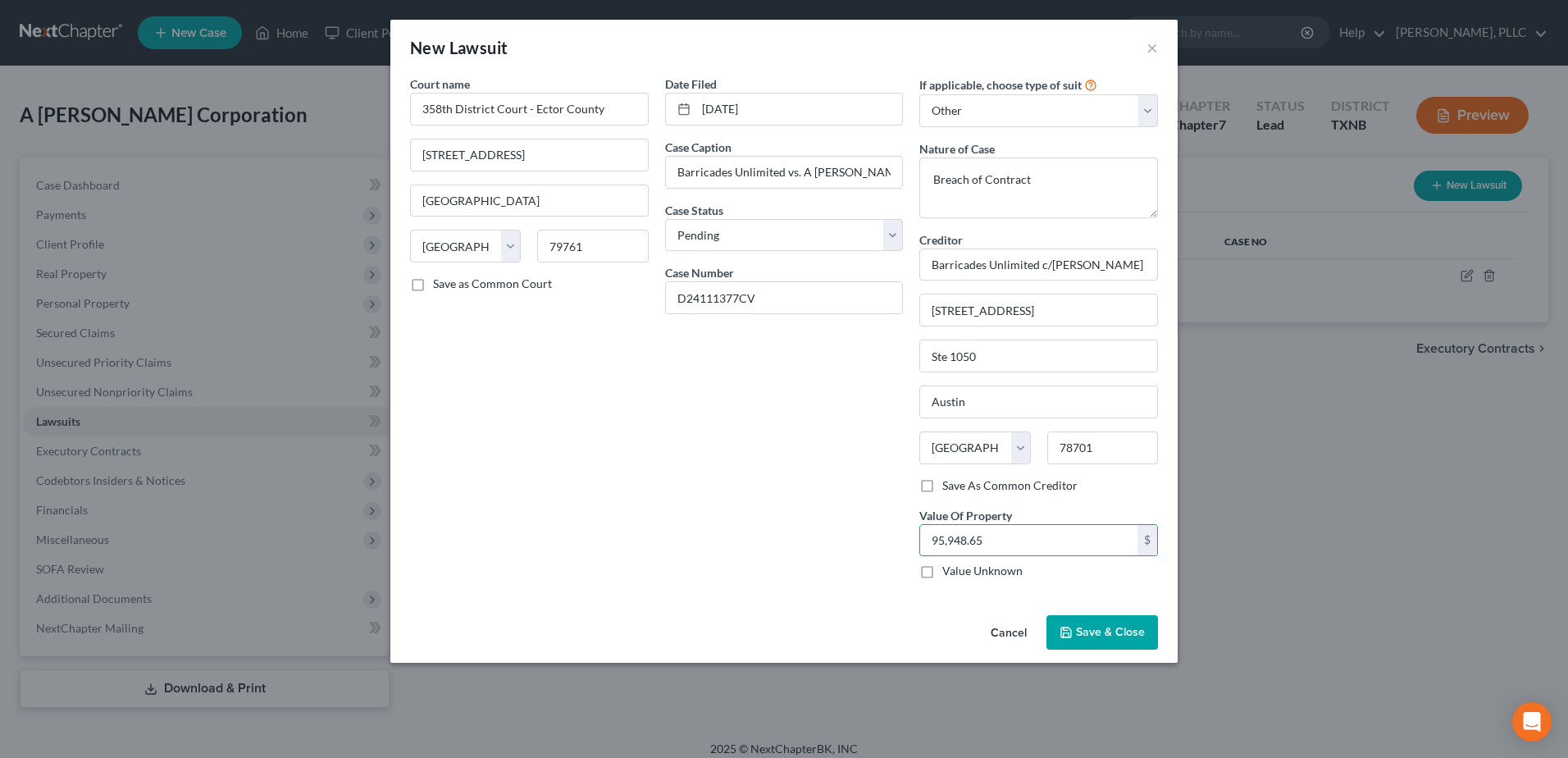
drag, startPoint x: 1085, startPoint y: 633, endPoint x: 1276, endPoint y: 674, distance: 195.4
click at [1087, 633] on span "Save & Close" at bounding box center [1111, 631] width 69 height 14
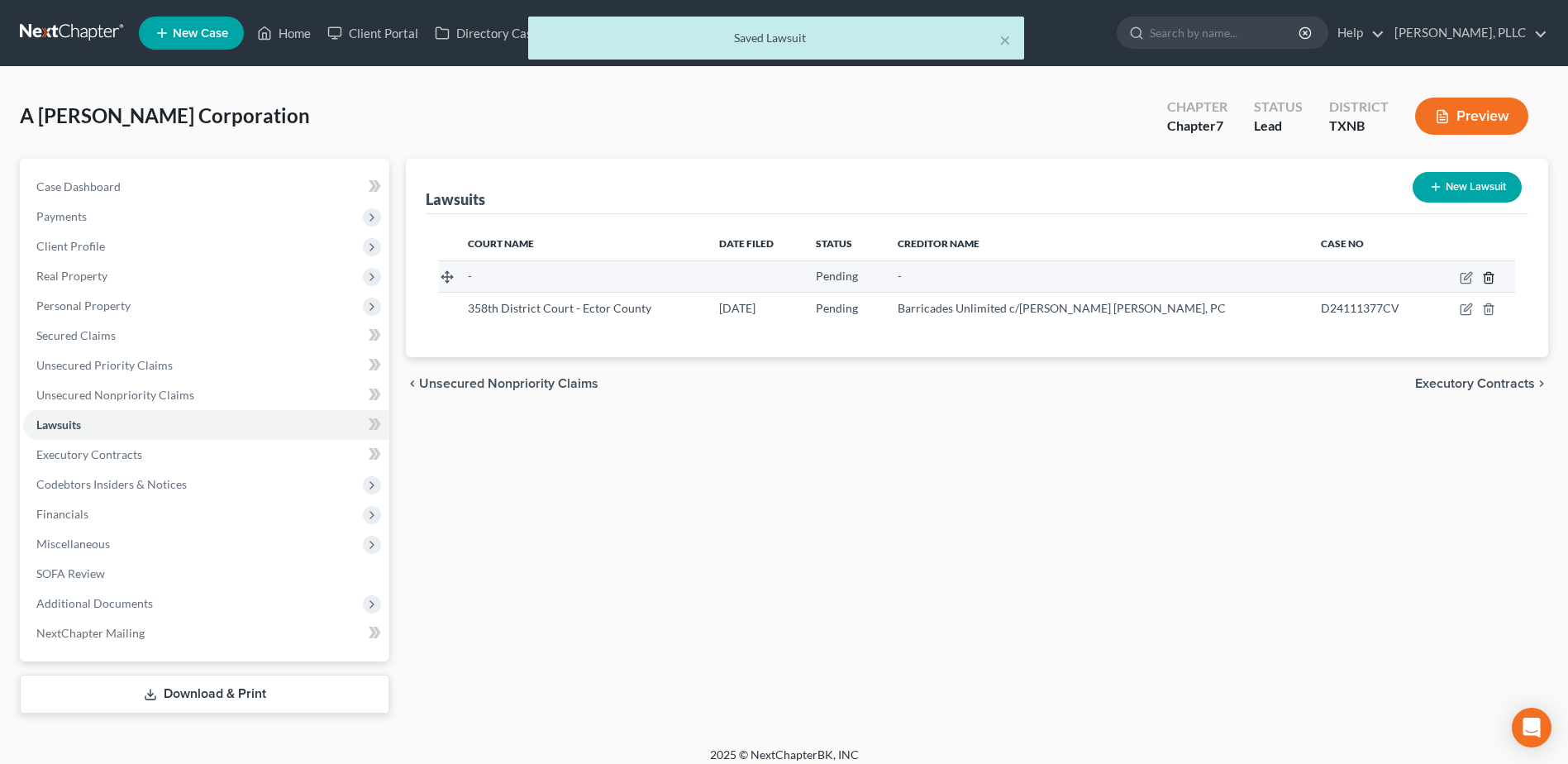
click at [1492, 276] on icon "button" at bounding box center [1488, 277] width 8 height 10
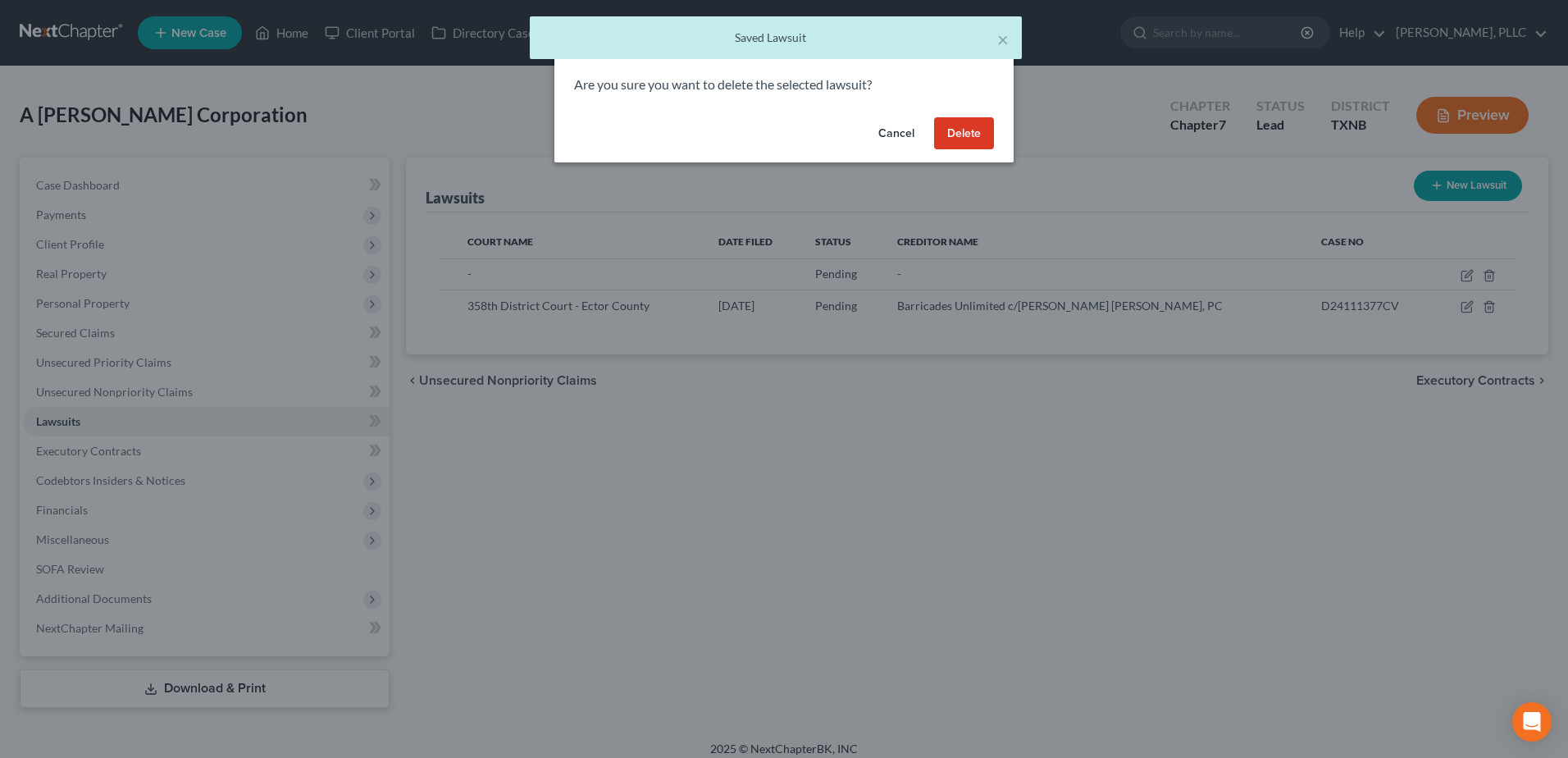
click at [967, 134] on button "Delete" at bounding box center [964, 133] width 60 height 33
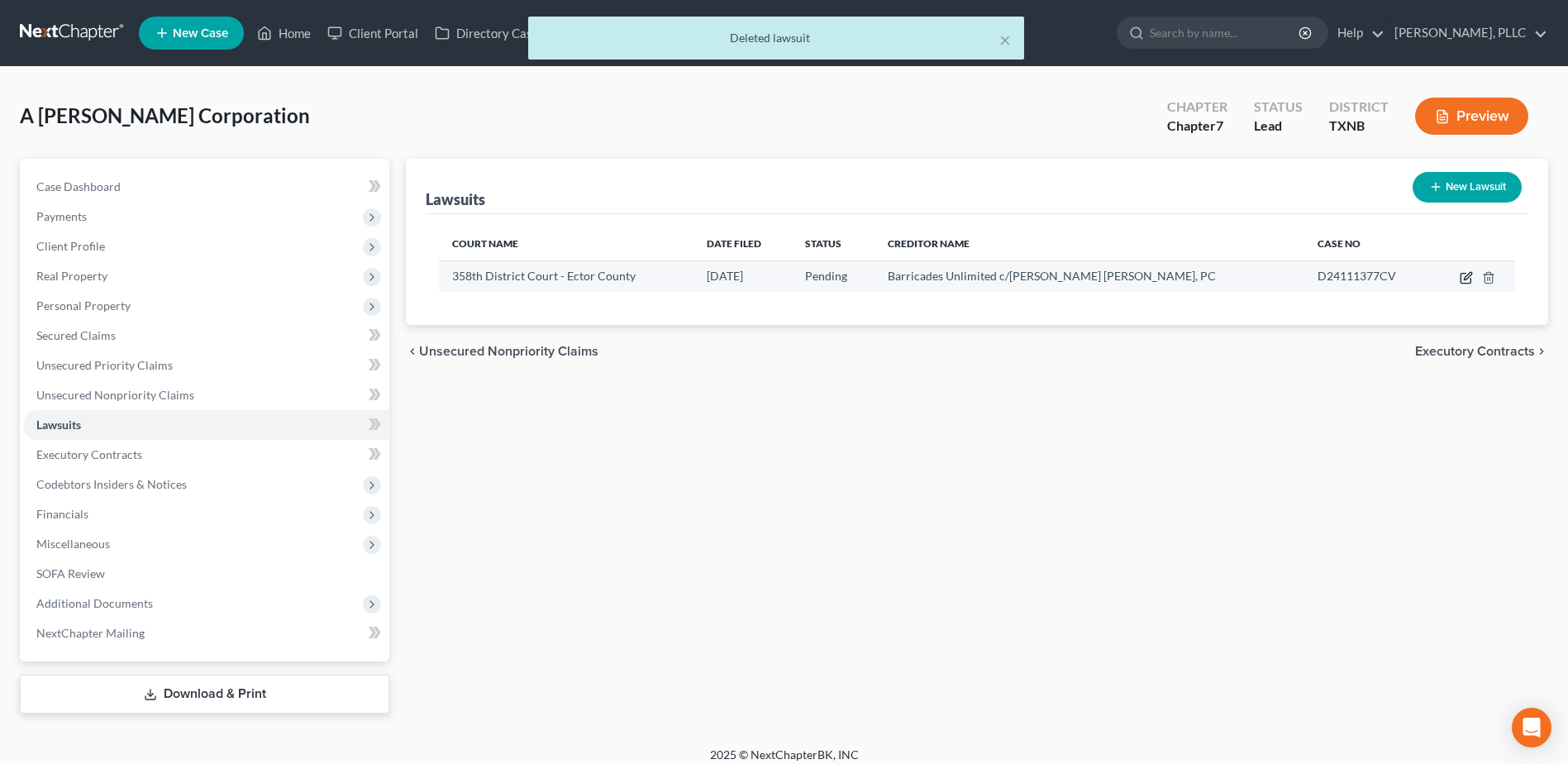
click at [1465, 279] on icon "button" at bounding box center [1468, 276] width 8 height 8
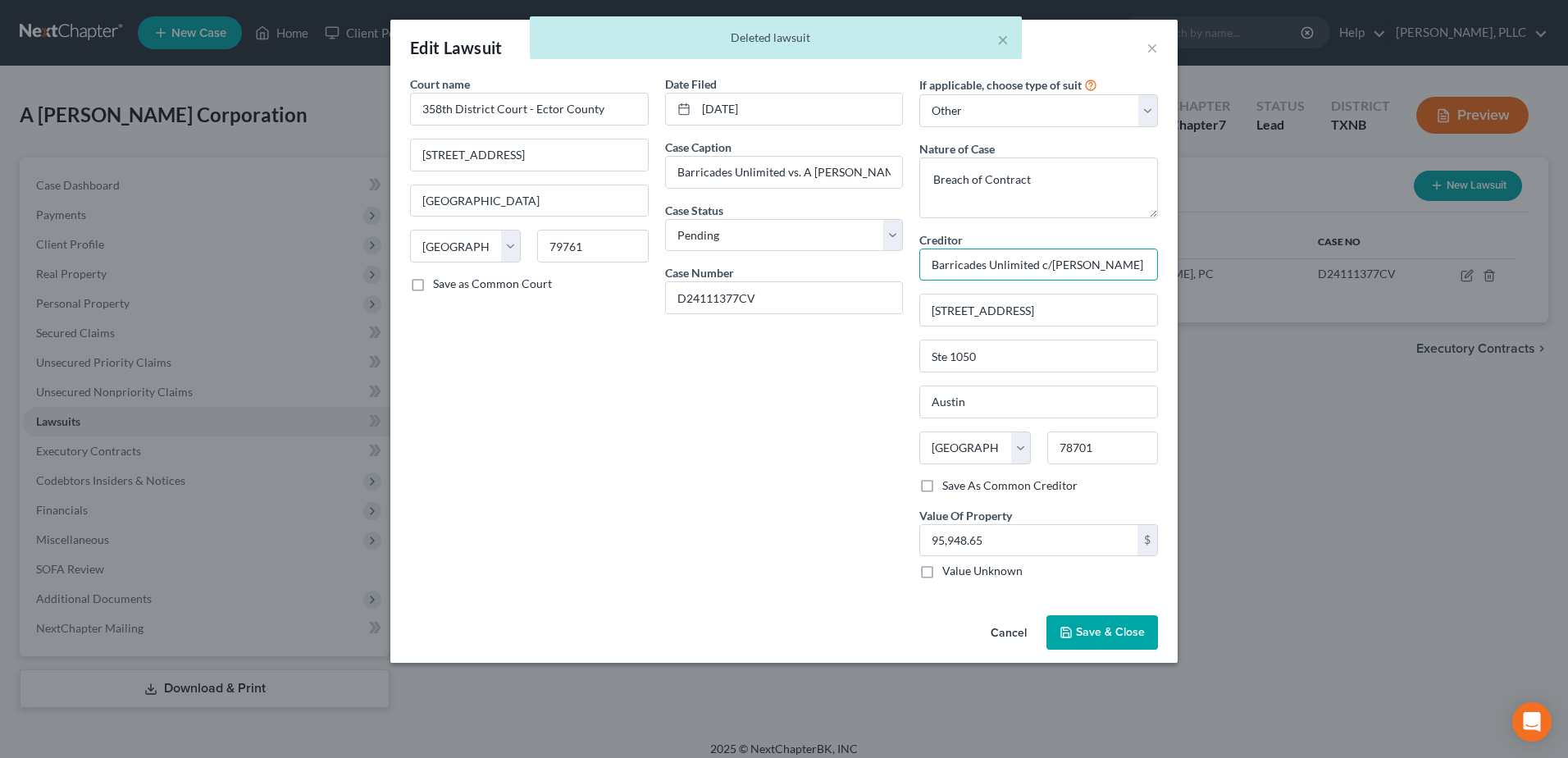
scroll to position [0, 10]
drag, startPoint x: 931, startPoint y: 265, endPoint x: 1223, endPoint y: 262, distance: 292.0
click at [1223, 262] on div "Edit Lawsuit × Court name * 358th District Court - Ector County [STREET_ADDRESS…" at bounding box center [784, 379] width 1568 height 758
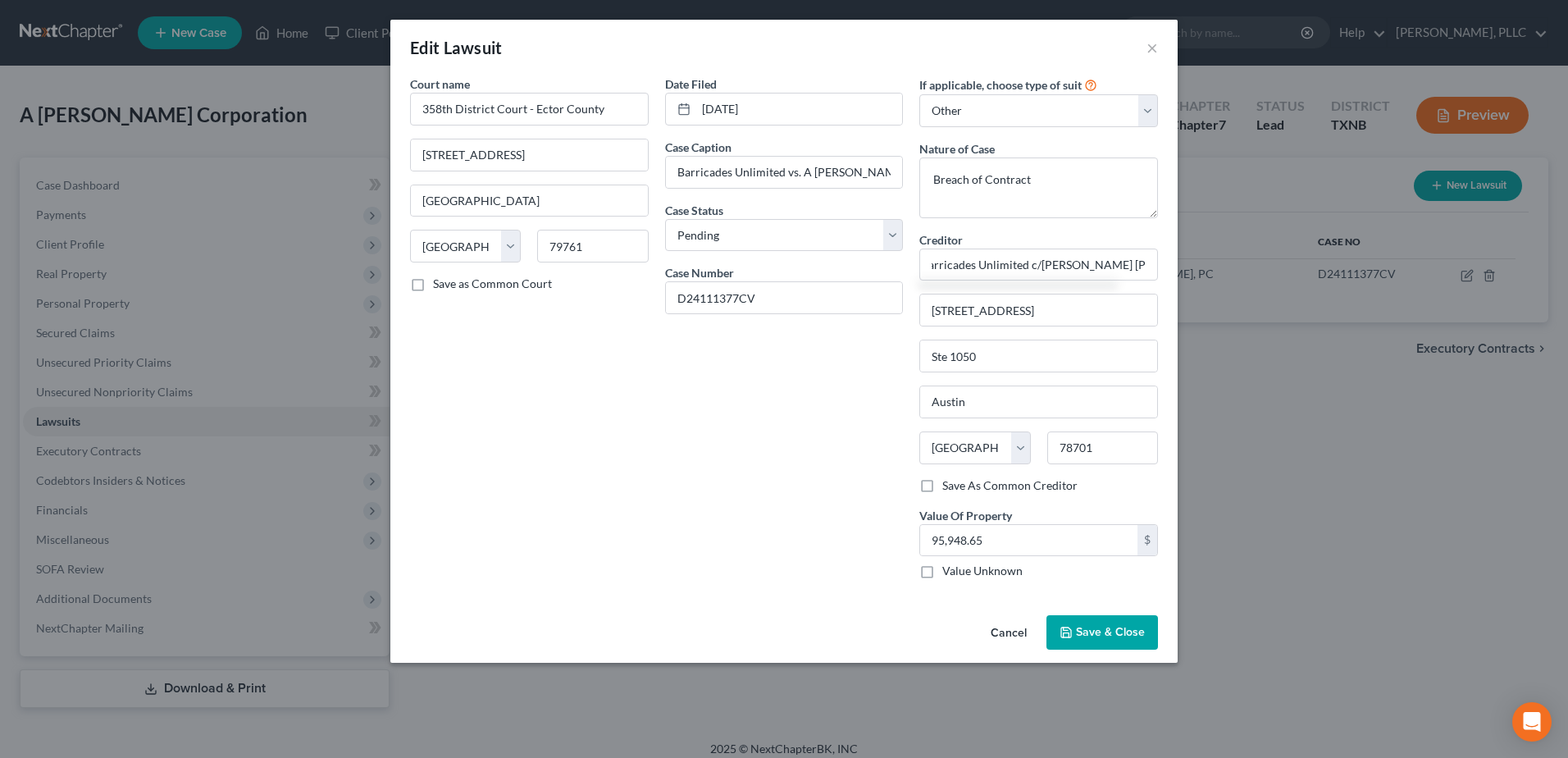
click at [1126, 623] on button "Save & Close" at bounding box center [1102, 632] width 112 height 34
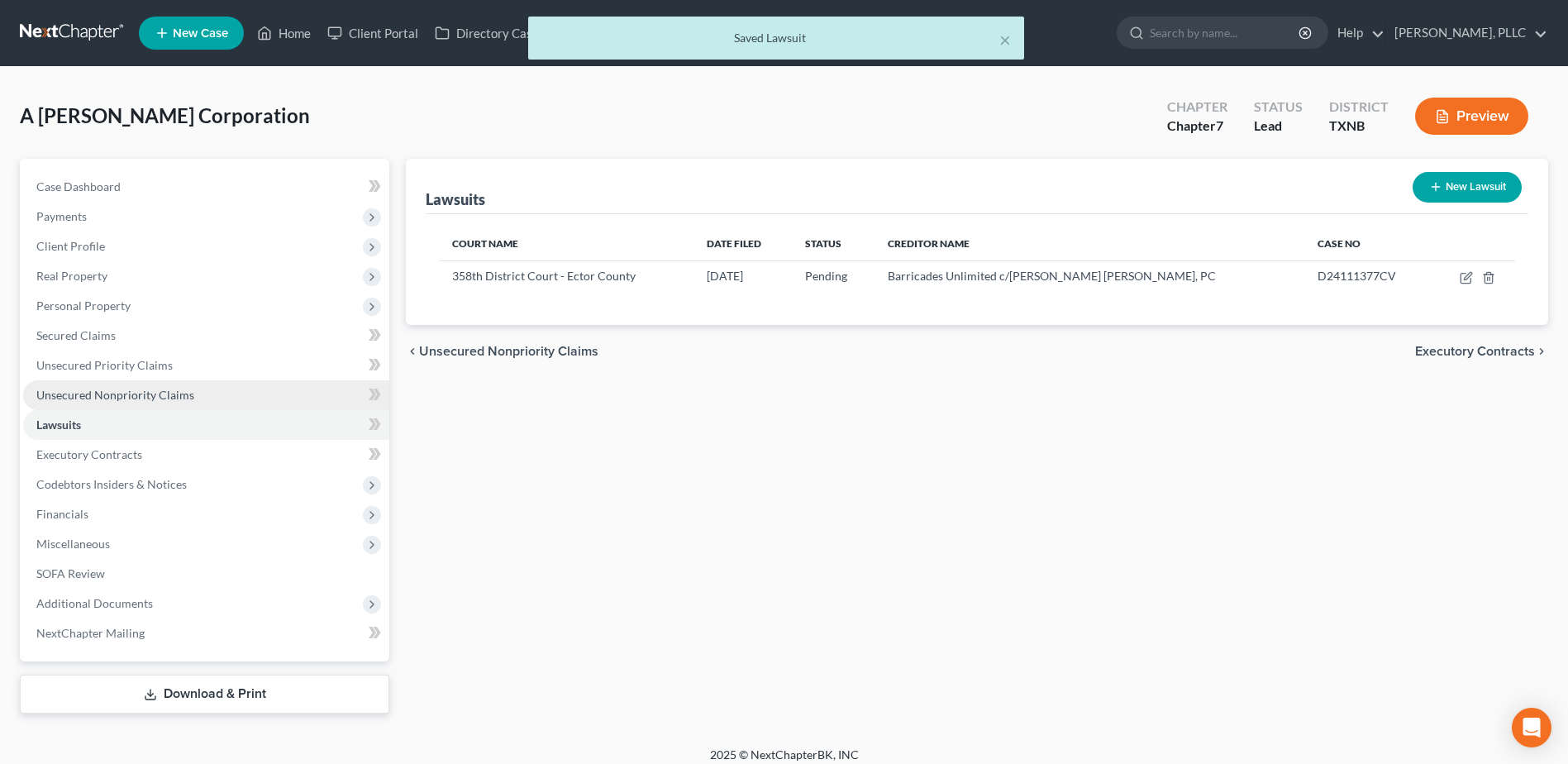
drag, startPoint x: 149, startPoint y: 390, endPoint x: 177, endPoint y: 390, distance: 28.0
click at [149, 390] on span "Unsecured Nonpriority Claims" at bounding box center [115, 394] width 158 height 14
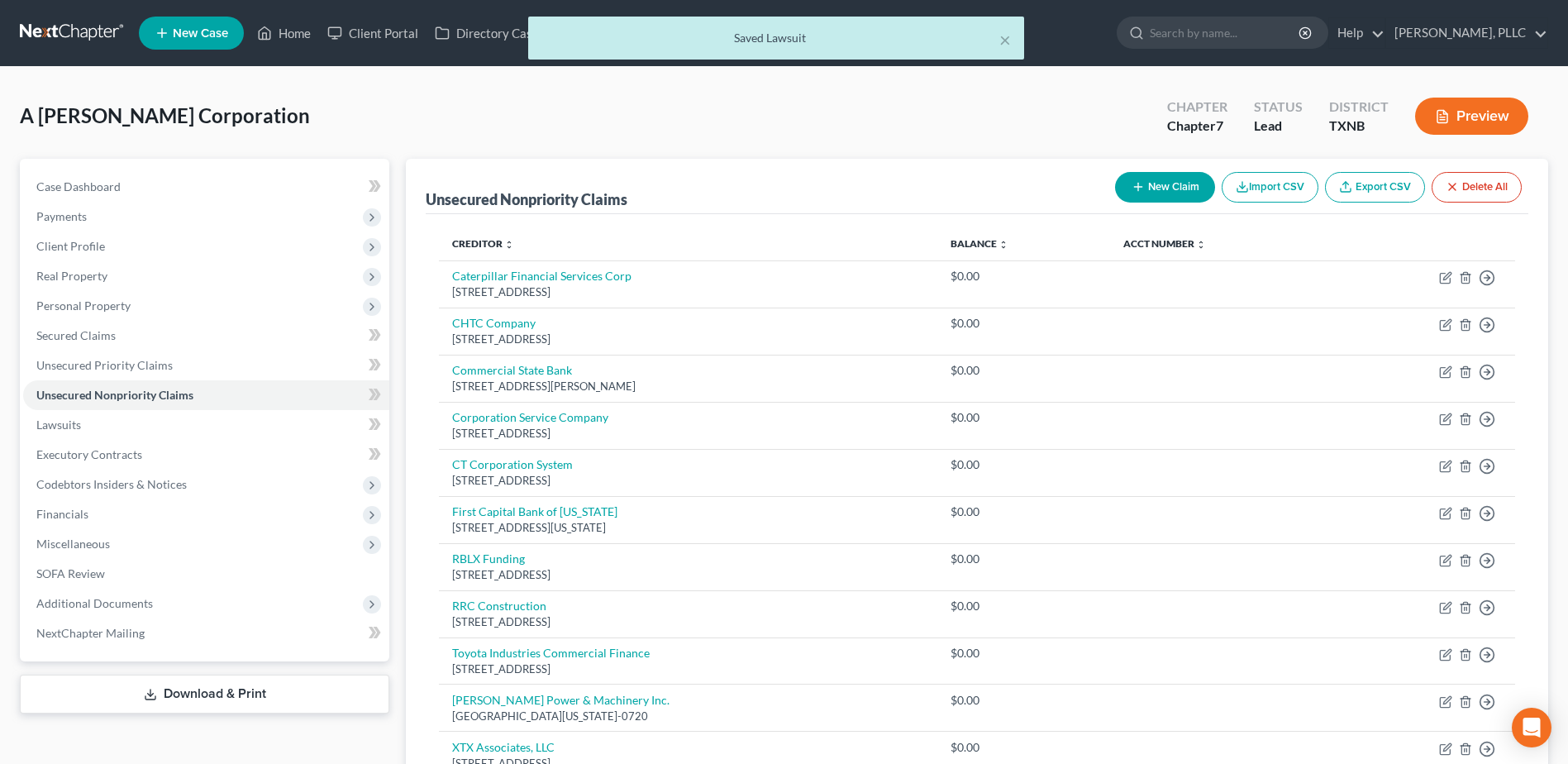
click at [1168, 184] on button "New Claim" at bounding box center [1165, 187] width 100 height 31
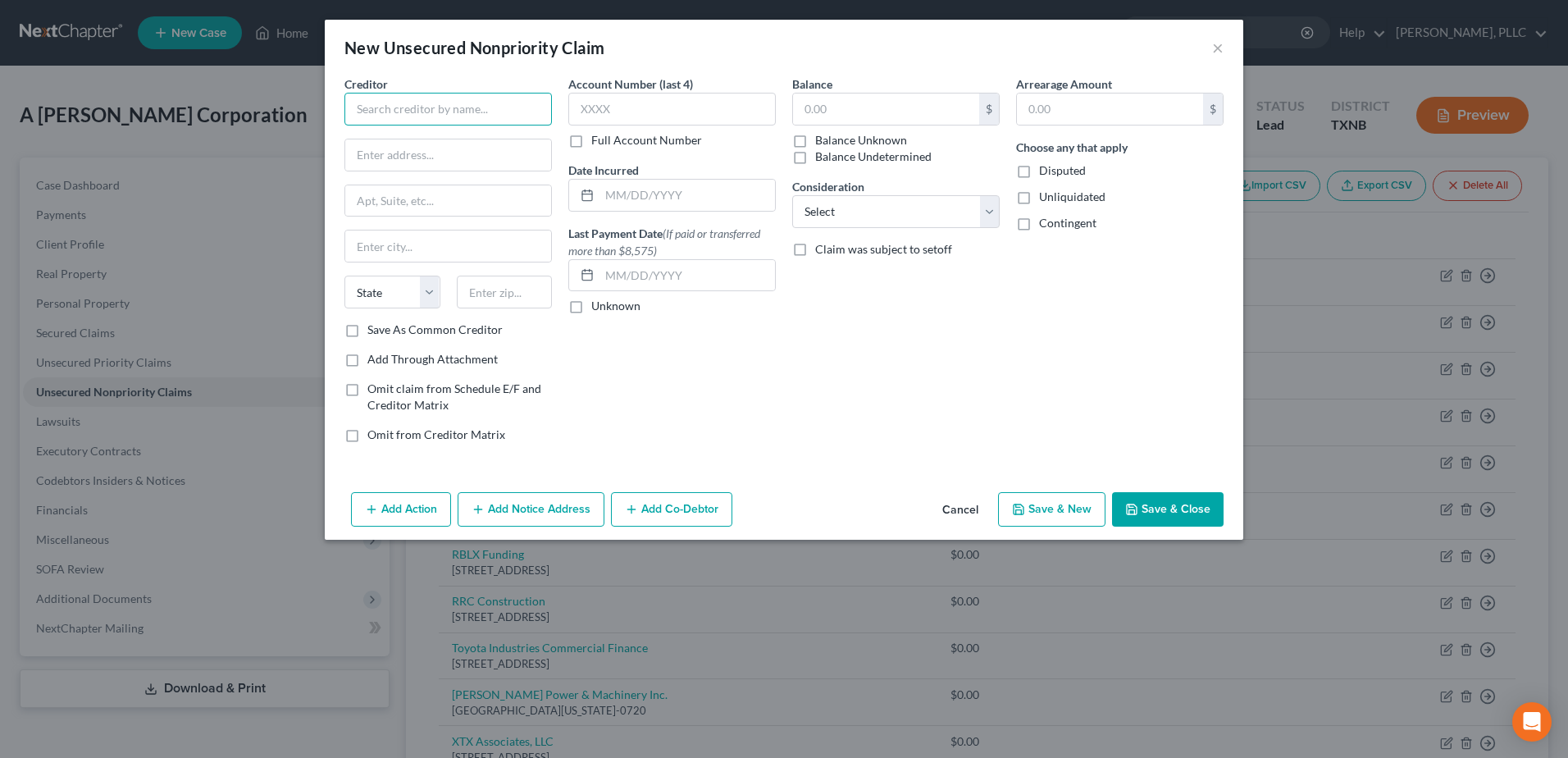
click at [459, 111] on input "text" at bounding box center [448, 109] width 208 height 33
paste input "Barricades Unlimited c/[PERSON_NAME] [PERSON_NAME], PC"
click at [506, 157] on input "text" at bounding box center [448, 155] width 206 height 31
click at [912, 113] on input "text" at bounding box center [886, 108] width 186 height 31
click at [709, 512] on button "Add Co-Debtor" at bounding box center [671, 508] width 121 height 34
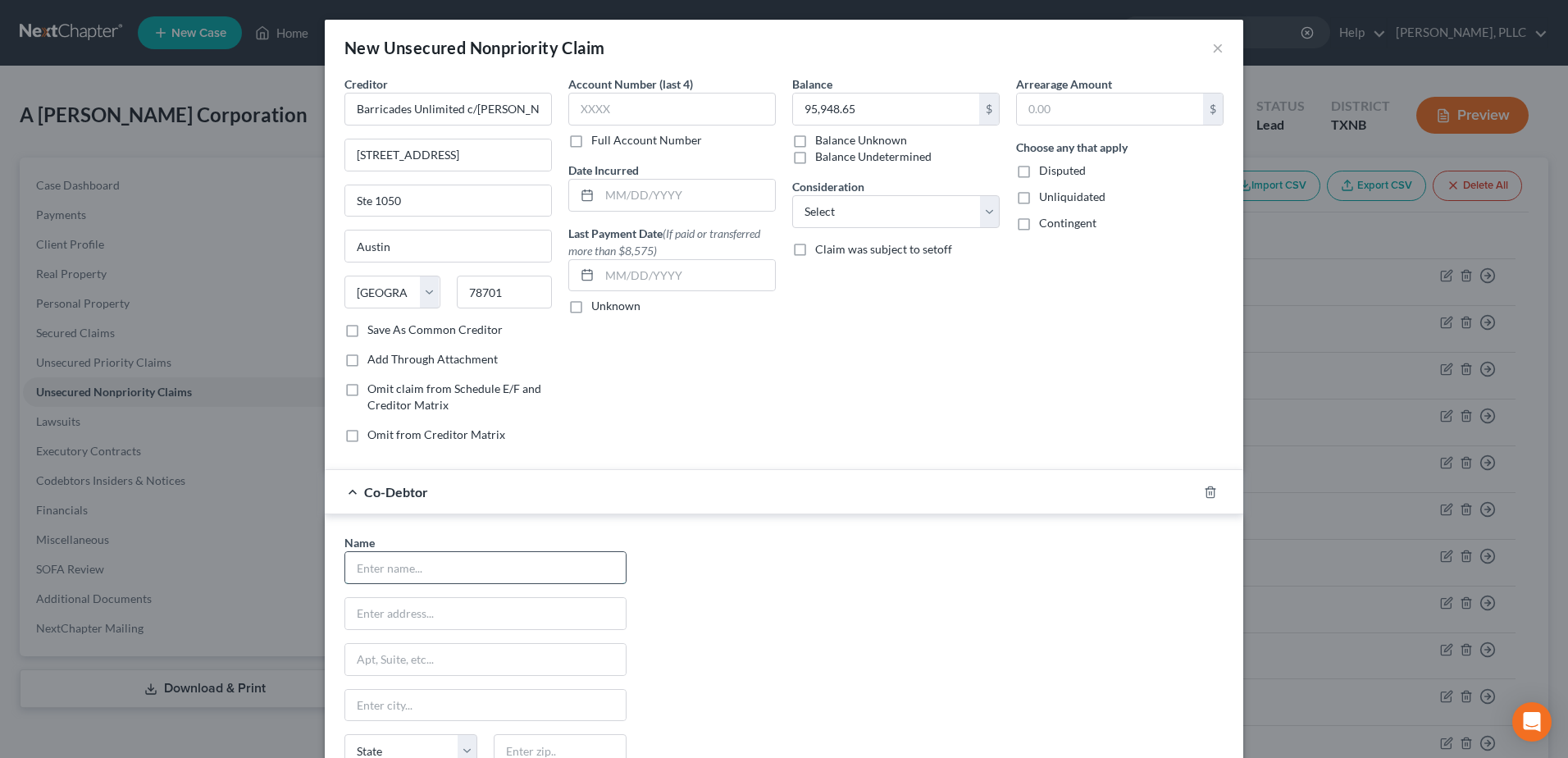
click at [524, 556] on input "text" at bounding box center [485, 567] width 280 height 31
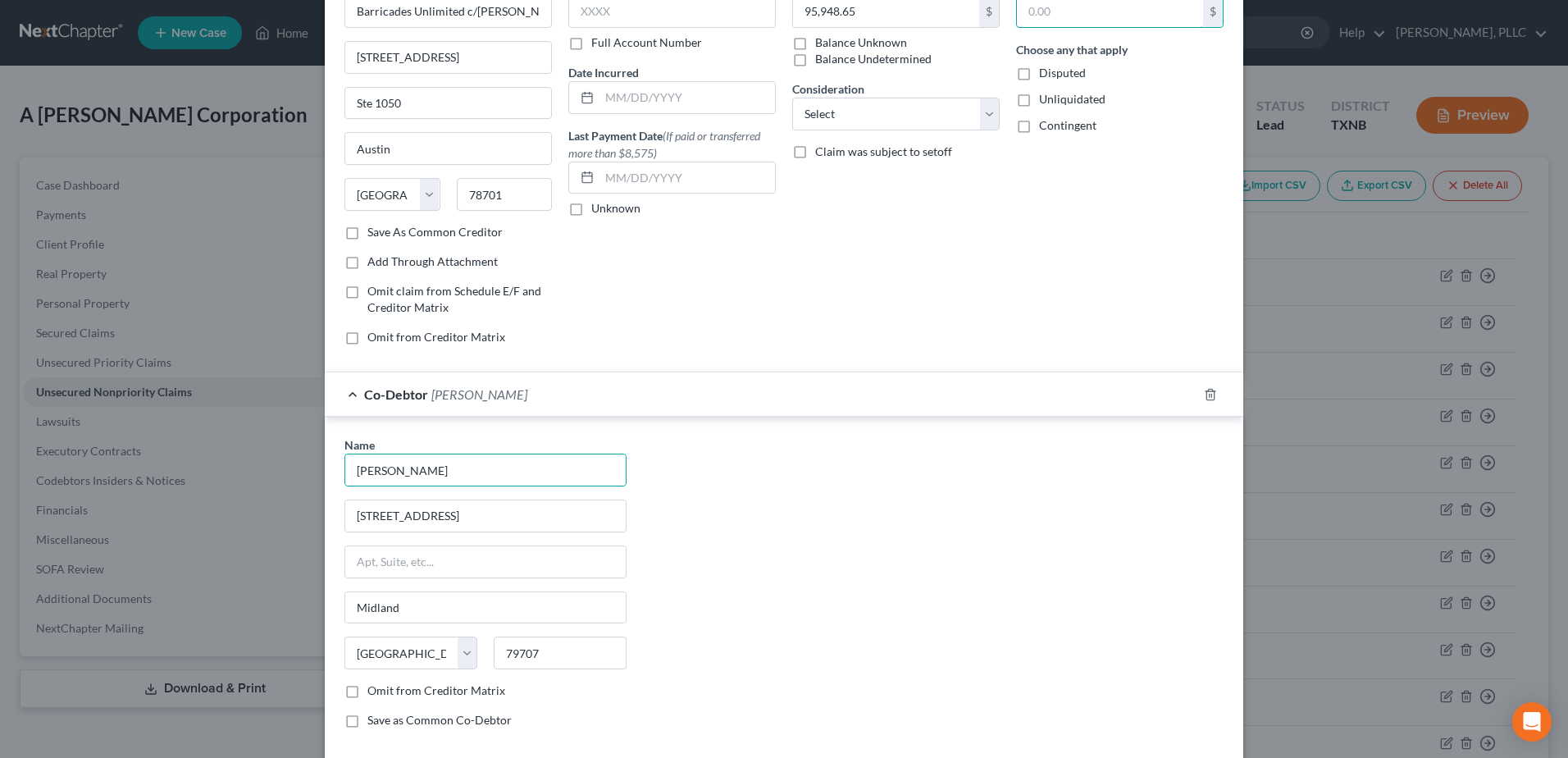
scroll to position [184, 0]
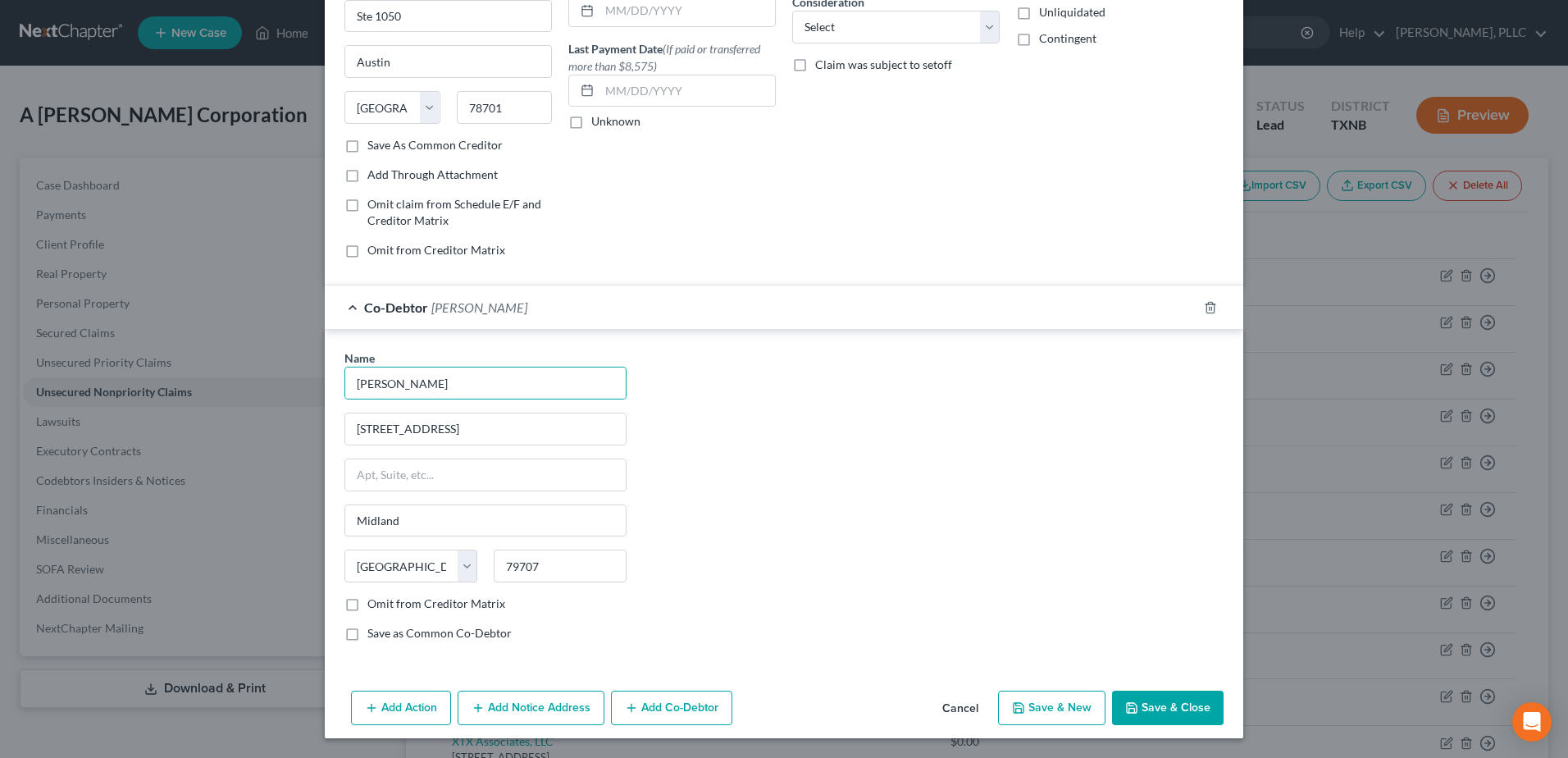
click at [681, 697] on button "Add Co-Debtor" at bounding box center [671, 708] width 121 height 34
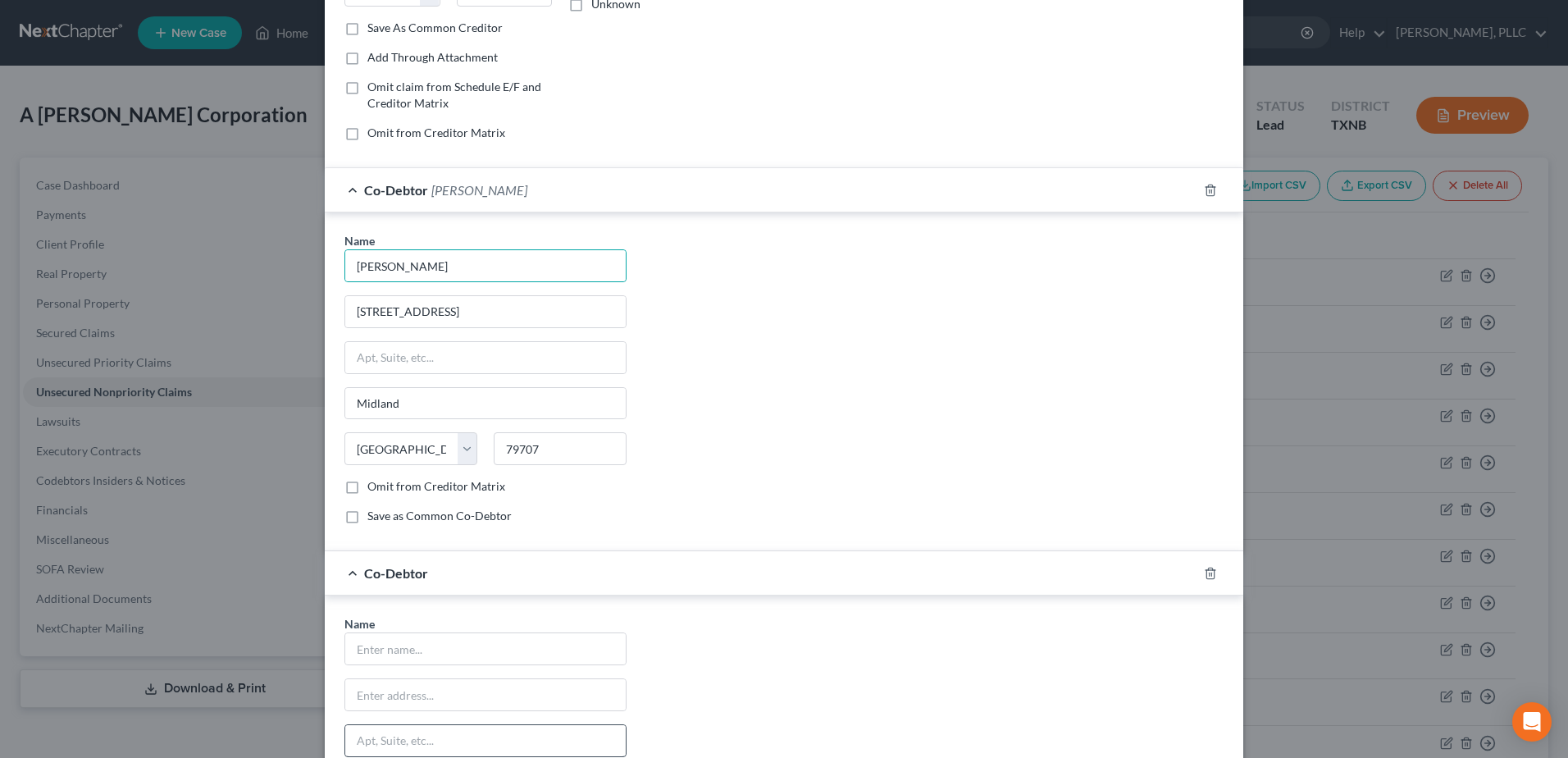
scroll to position [513, 0]
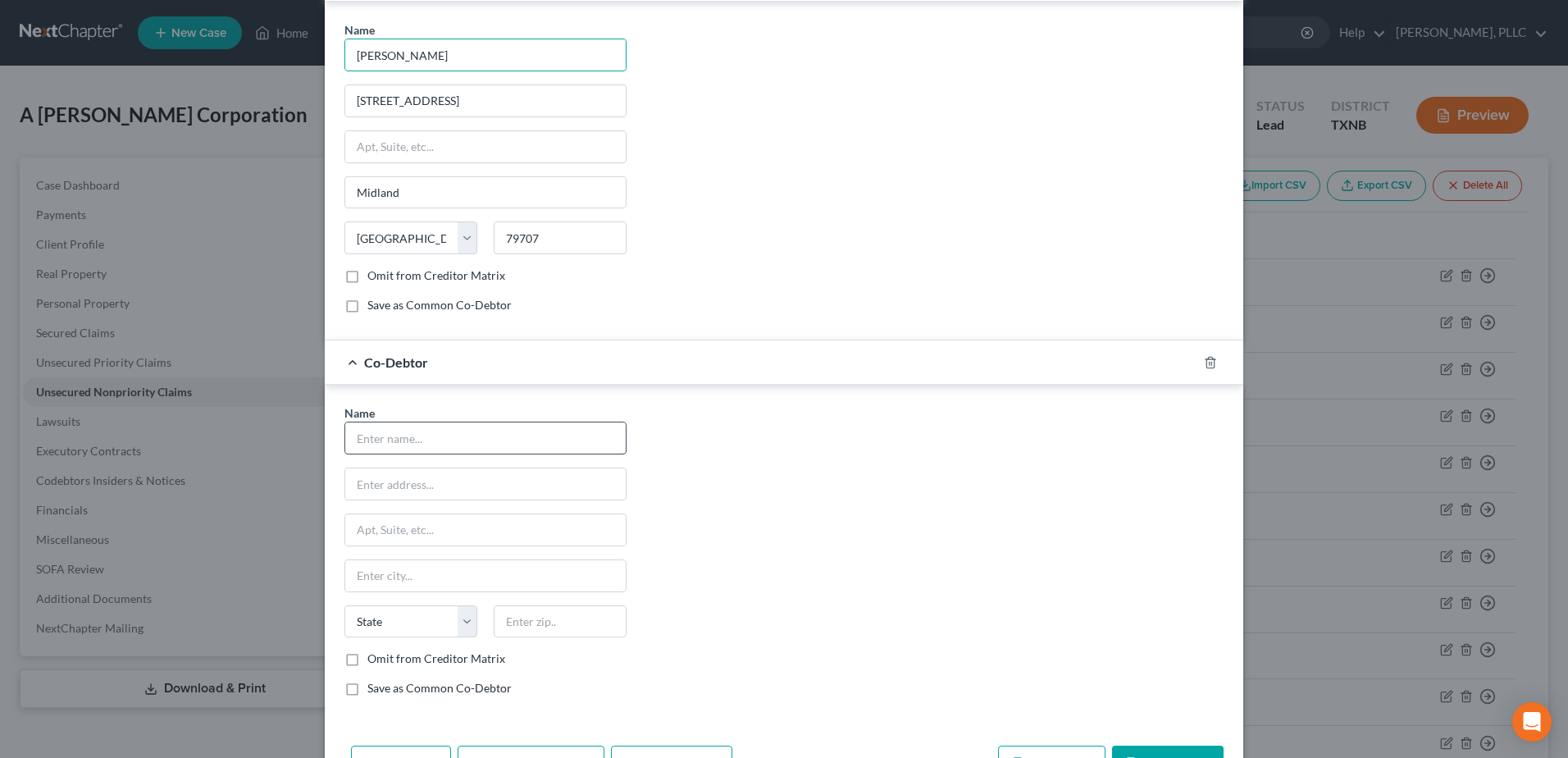
click at [465, 444] on input "text" at bounding box center [485, 438] width 280 height 31
click at [960, 503] on div "Name * [PERSON_NAME] [STREET_ADDRESS] [GEOGRAPHIC_DATA] [US_STATE][GEOGRAPHIC_D…" at bounding box center [784, 557] width 896 height 305
click at [1061, 633] on div "Name * [PERSON_NAME] [STREET_ADDRESS] [GEOGRAPHIC_DATA] [US_STATE][GEOGRAPHIC_D…" at bounding box center [784, 557] width 896 height 305
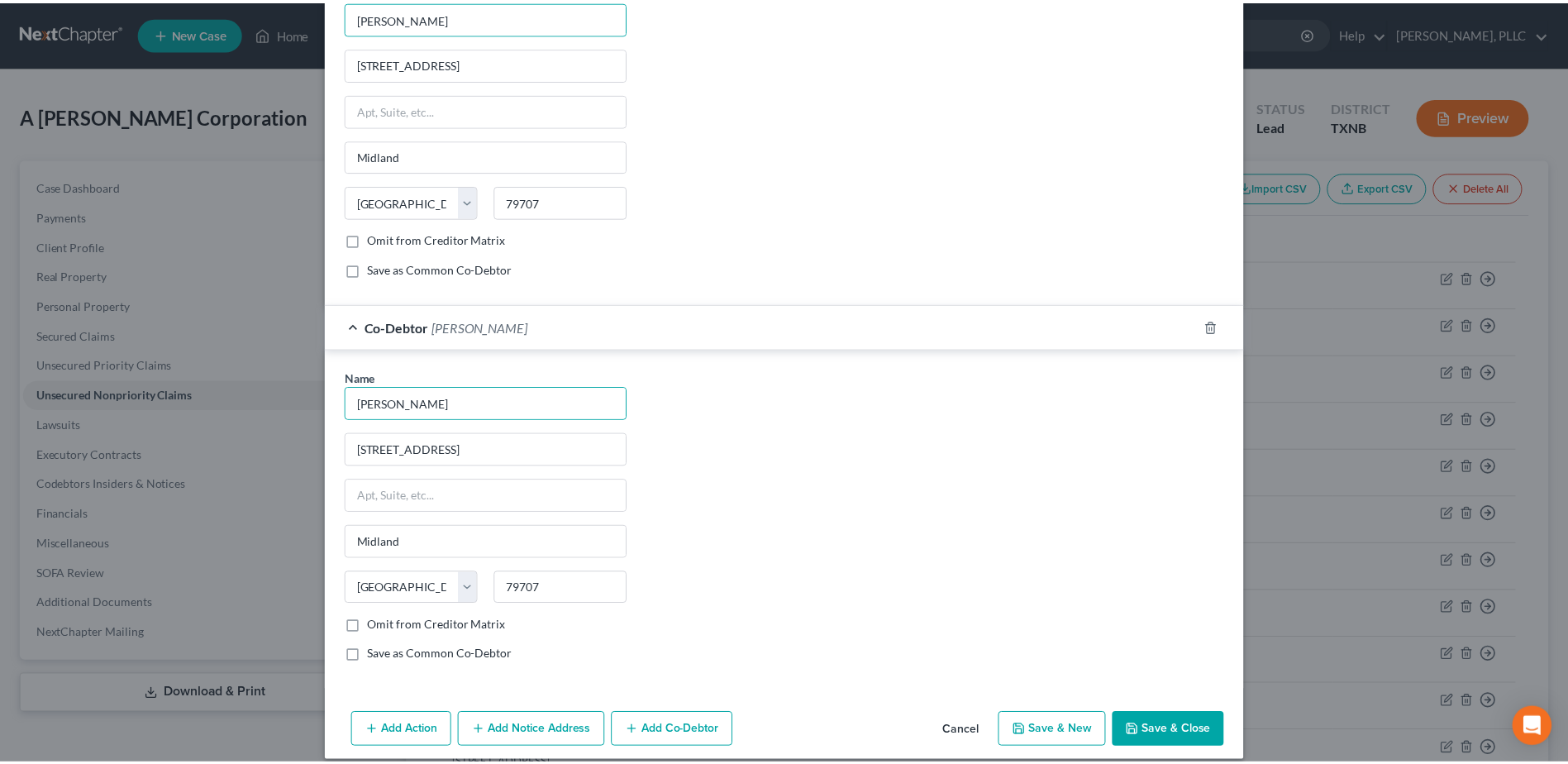
scroll to position [573, 0]
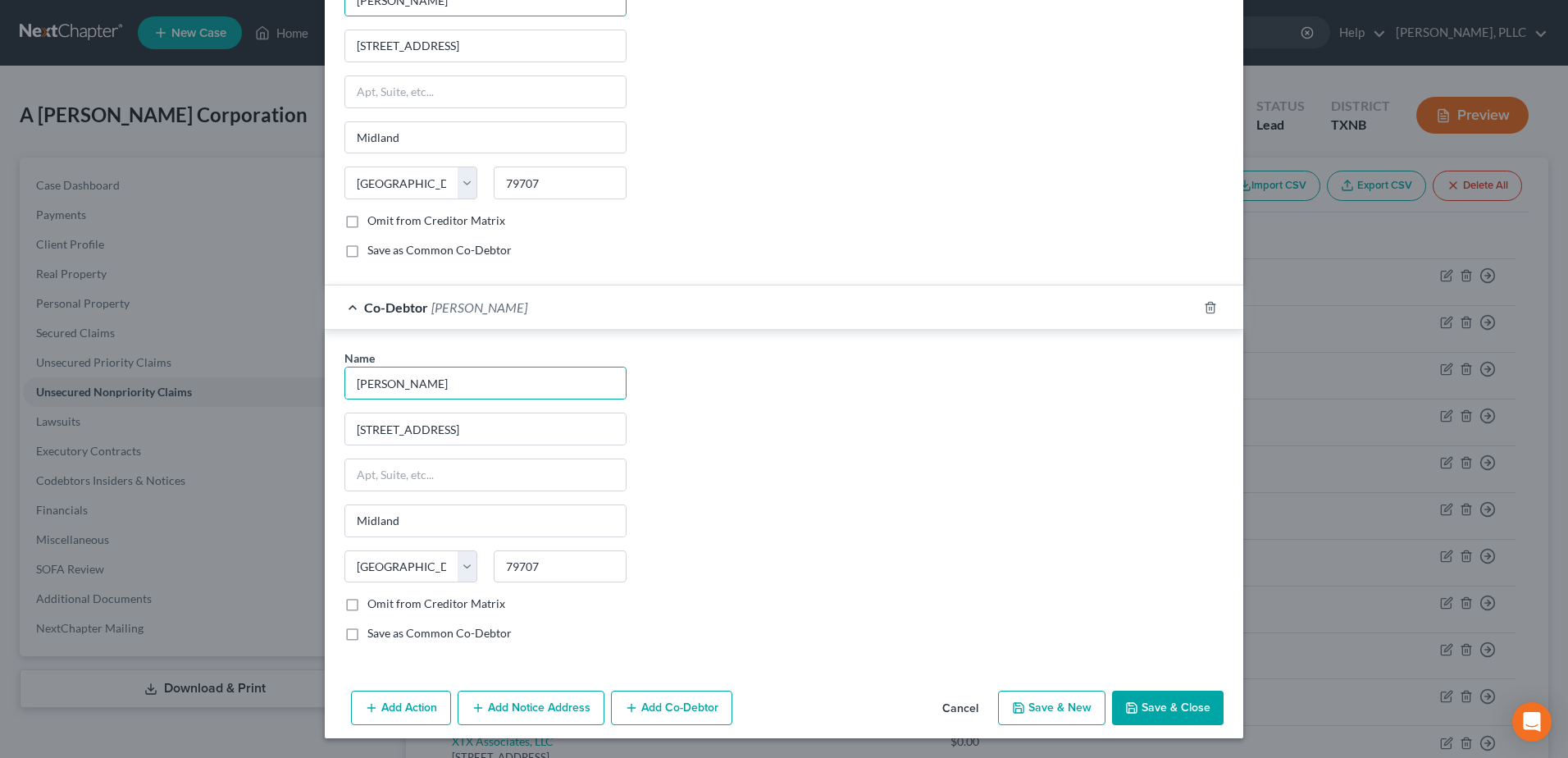
click at [1167, 705] on button "Save & Close" at bounding box center [1168, 708] width 112 height 34
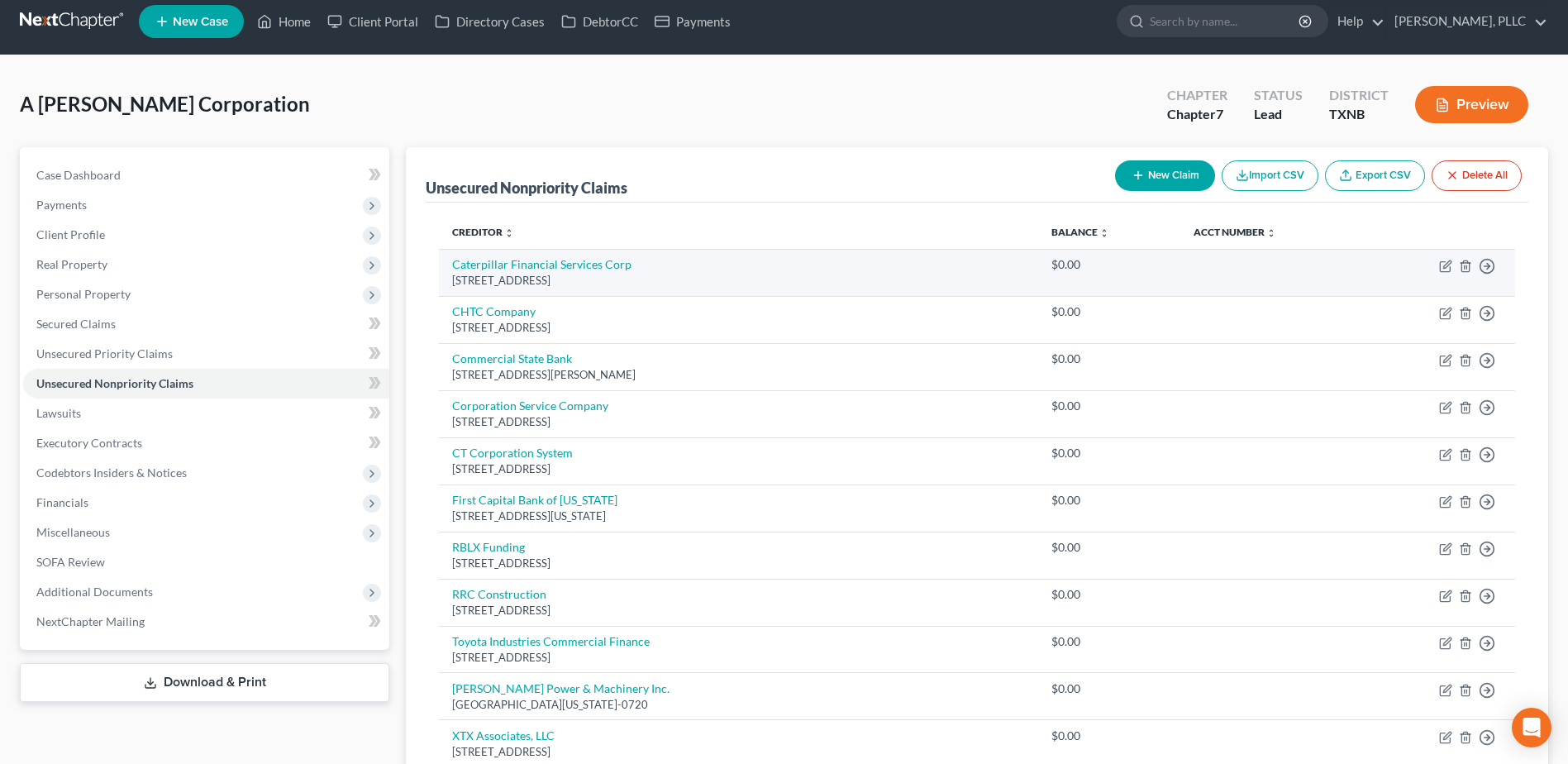
scroll to position [0, 0]
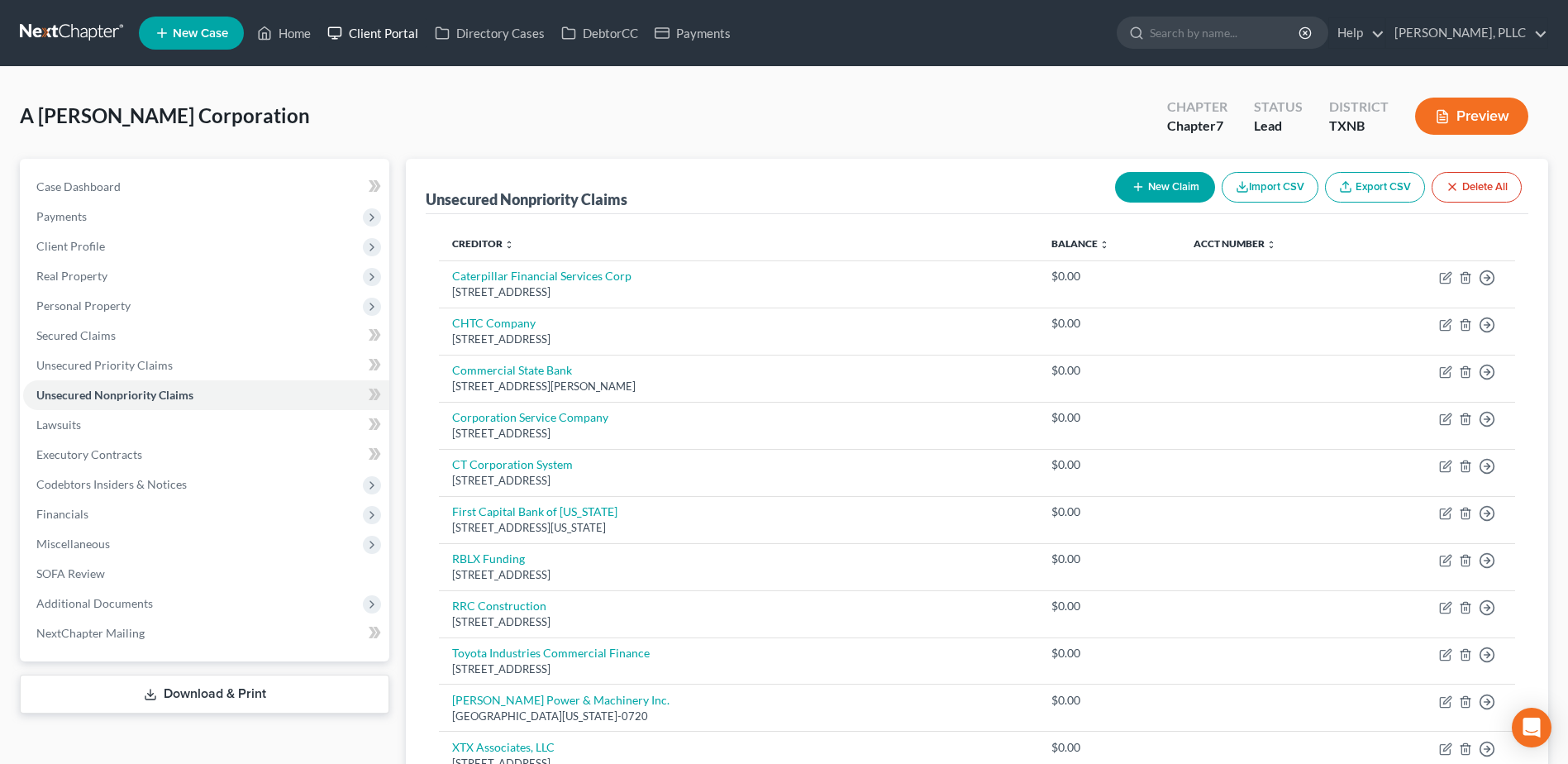
drag, startPoint x: 382, startPoint y: 35, endPoint x: 1216, endPoint y: 169, distance: 844.7
click at [382, 35] on link "Client Portal" at bounding box center [373, 33] width 108 height 30
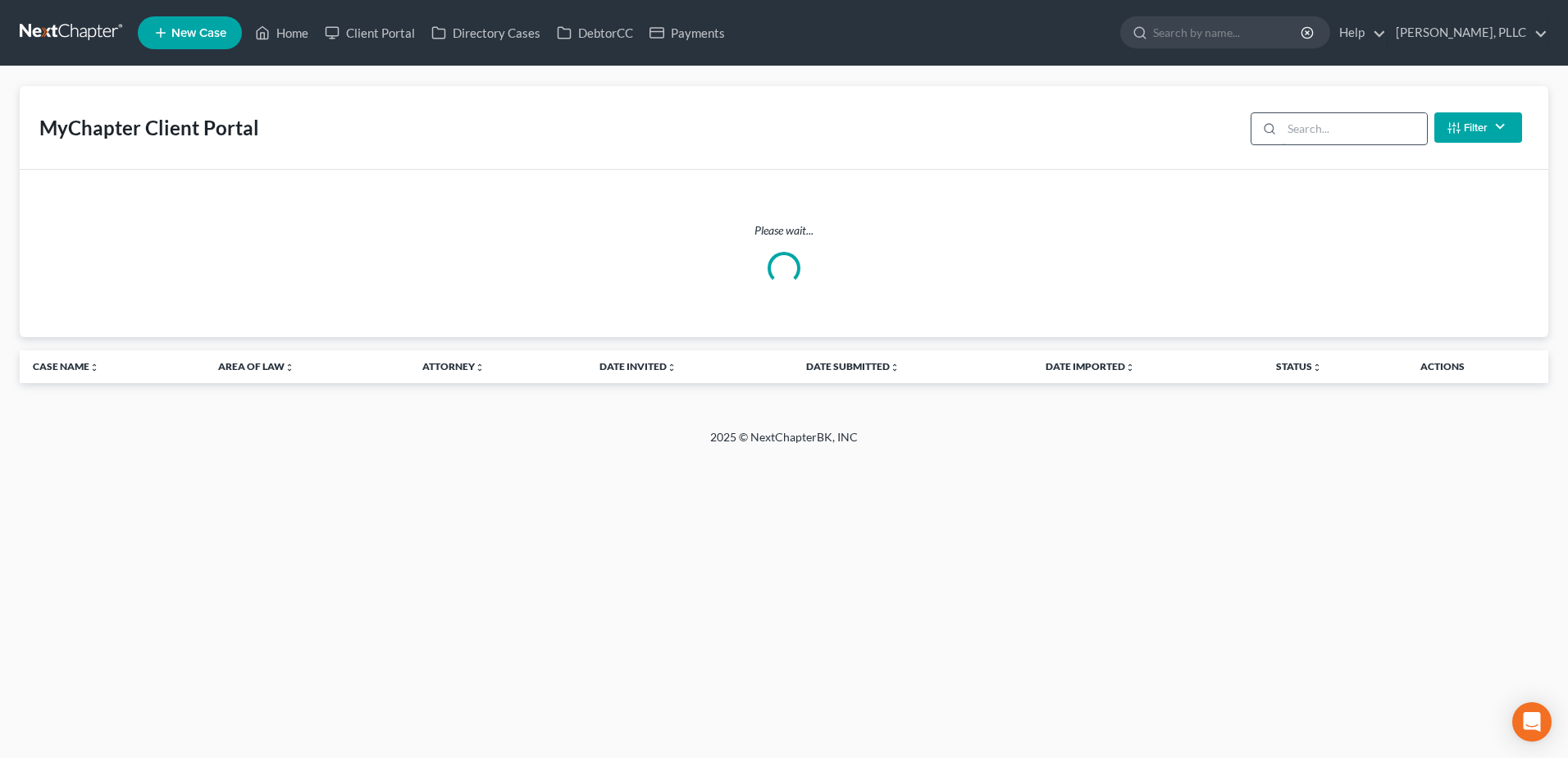
click at [1384, 128] on input "search" at bounding box center [1355, 129] width 145 height 31
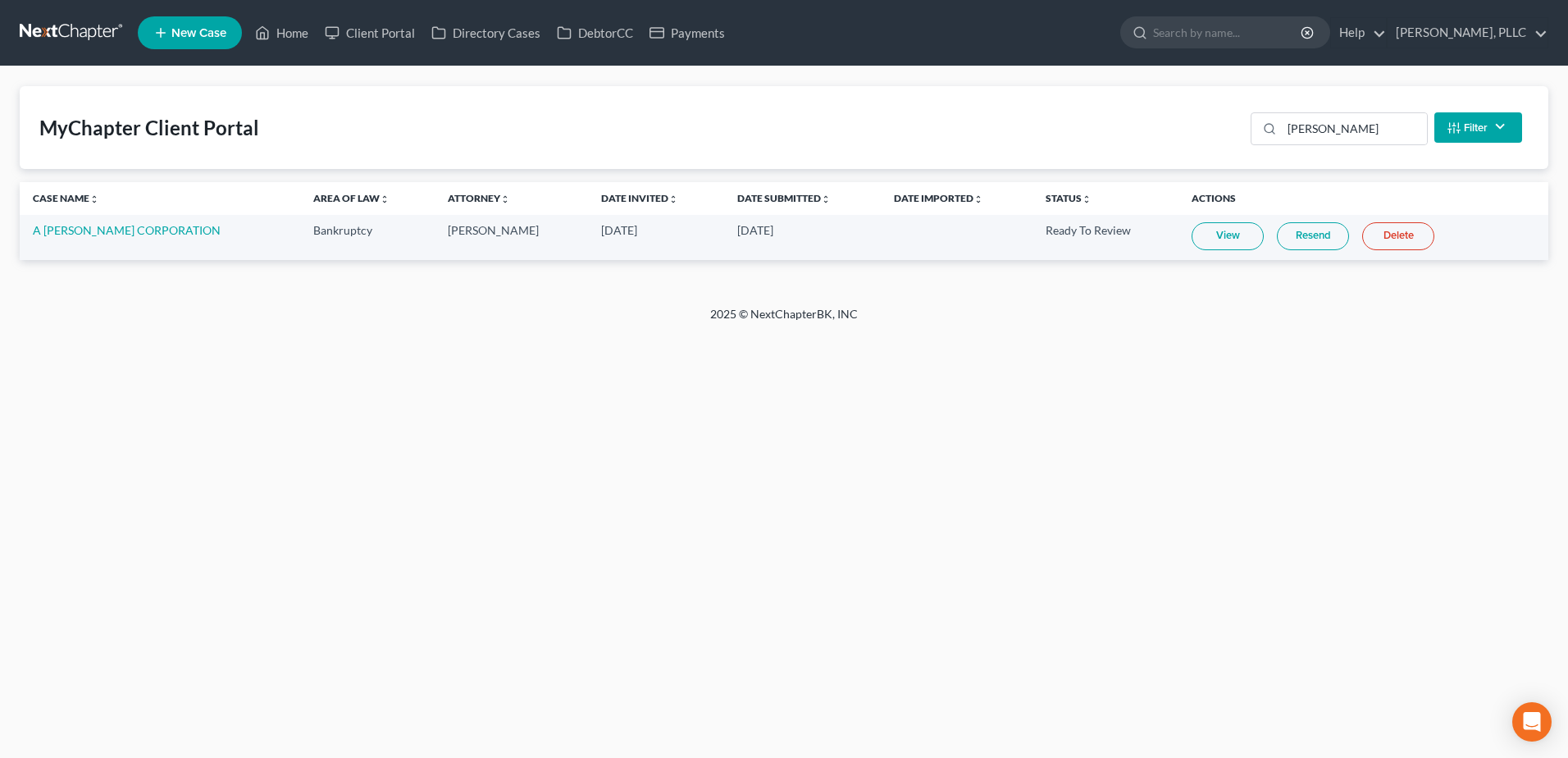
click at [1290, 240] on link "Resend" at bounding box center [1313, 237] width 73 height 28
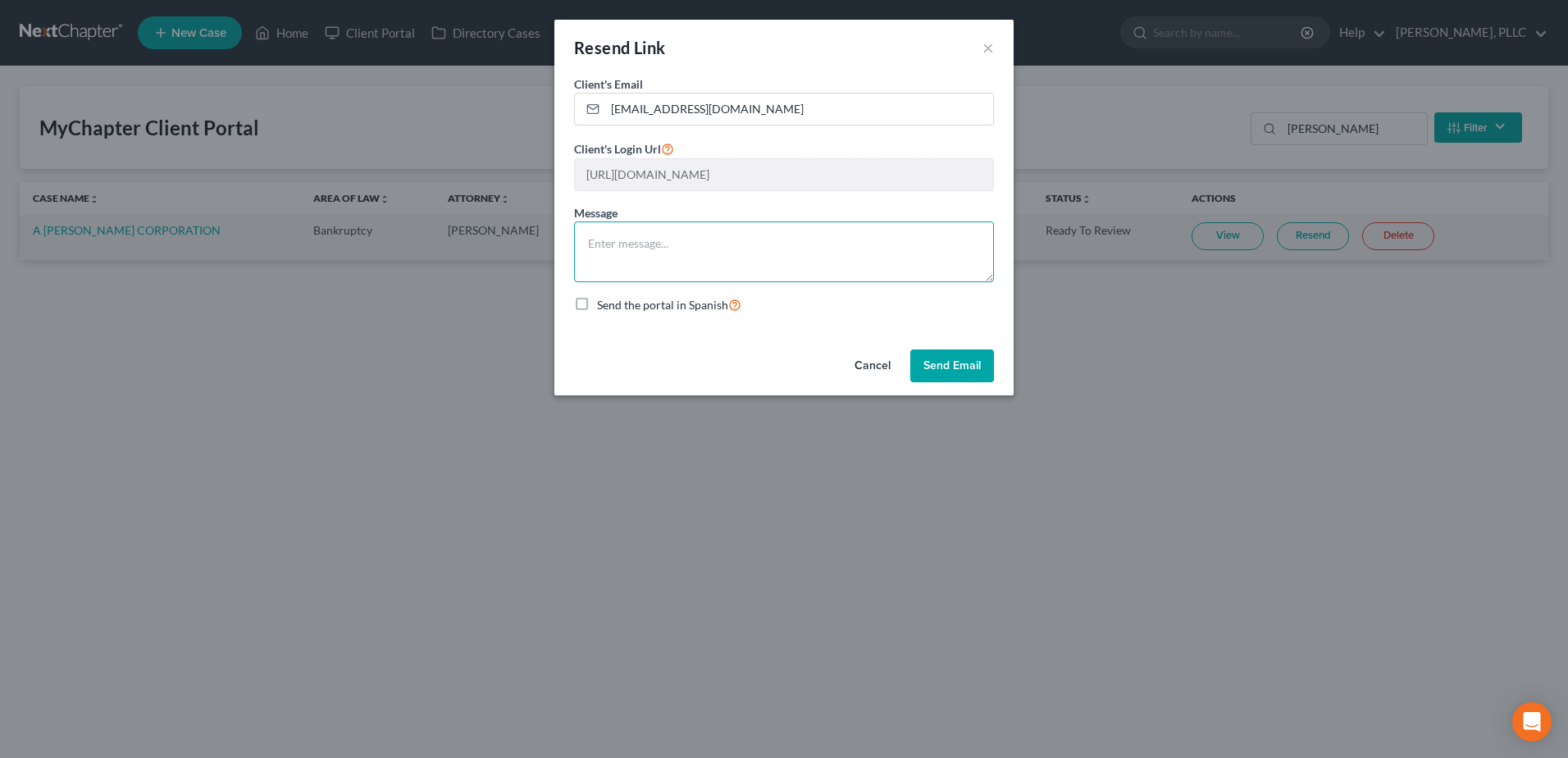
click at [650, 240] on textarea at bounding box center [784, 251] width 420 height 61
click at [946, 368] on button "Send Email" at bounding box center [953, 365] width 84 height 33
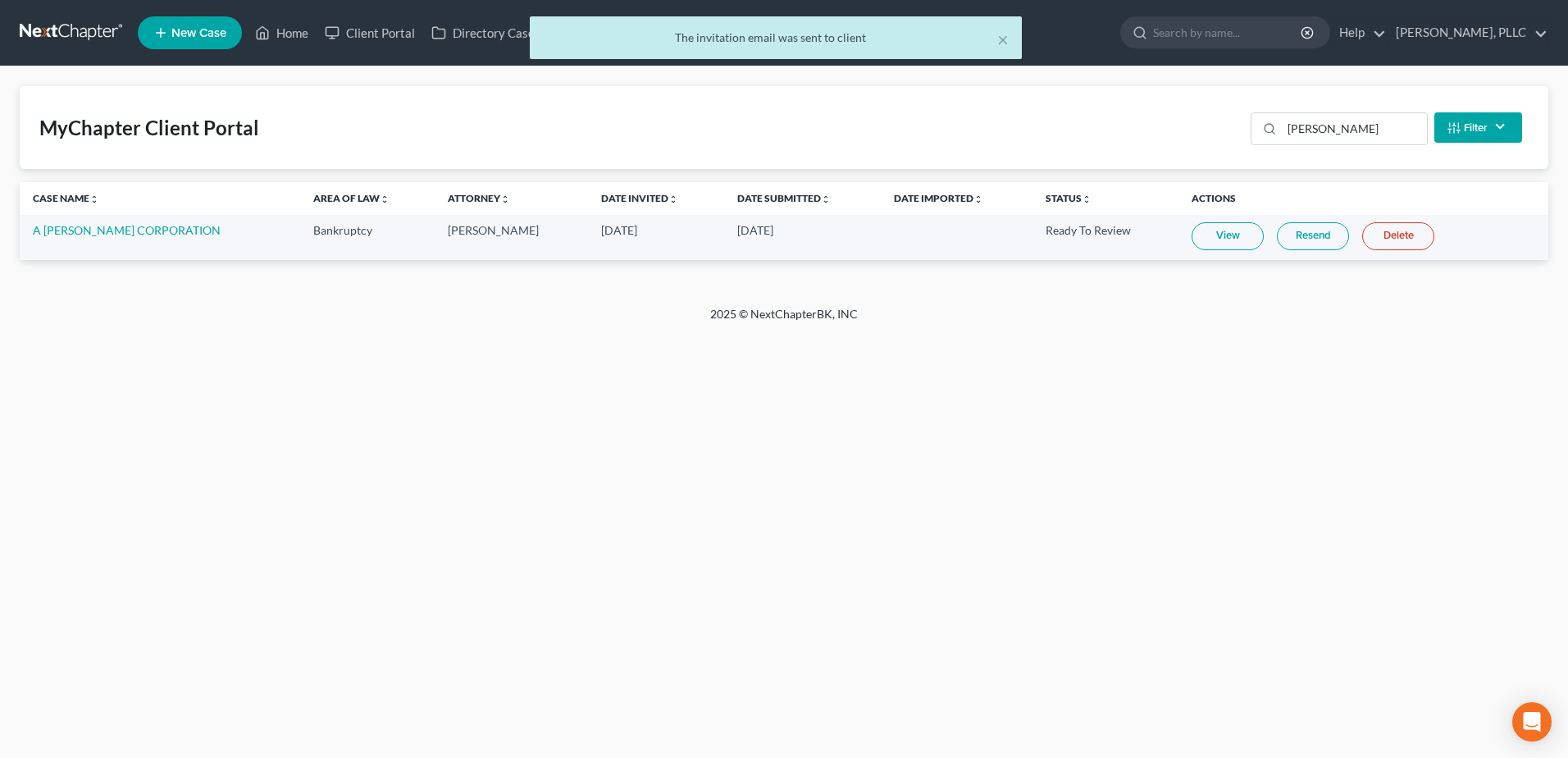
click at [291, 26] on div "× The invitation email was sent to client" at bounding box center [776, 42] width 1568 height 51
click at [292, 41] on div "× The invitation email was sent to client" at bounding box center [776, 42] width 1568 height 51
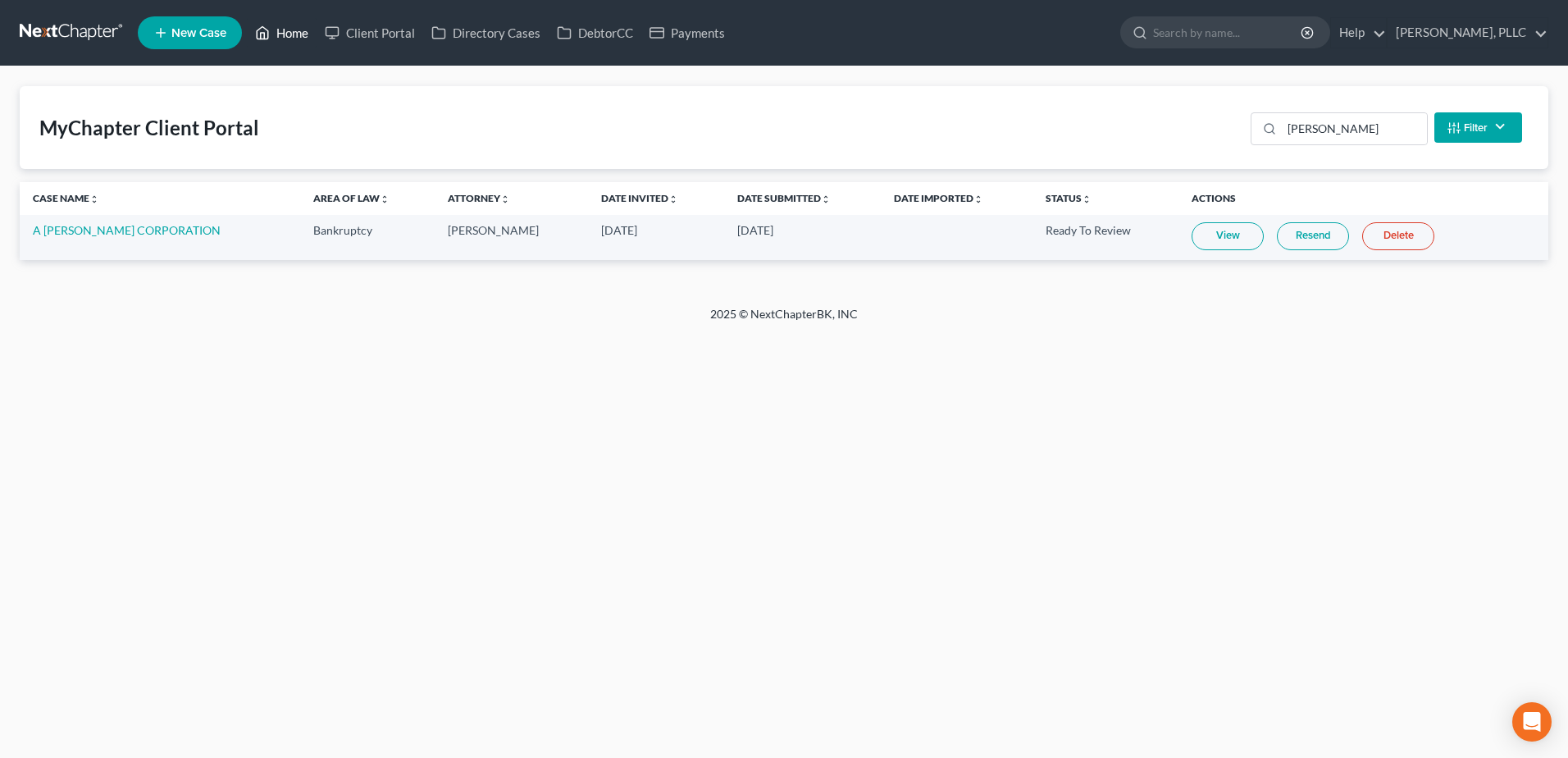
drag, startPoint x: 286, startPoint y: 31, endPoint x: 312, endPoint y: 32, distance: 26.0
click at [286, 31] on link "Home" at bounding box center [281, 33] width 70 height 30
